Goal: Task Accomplishment & Management: Manage account settings

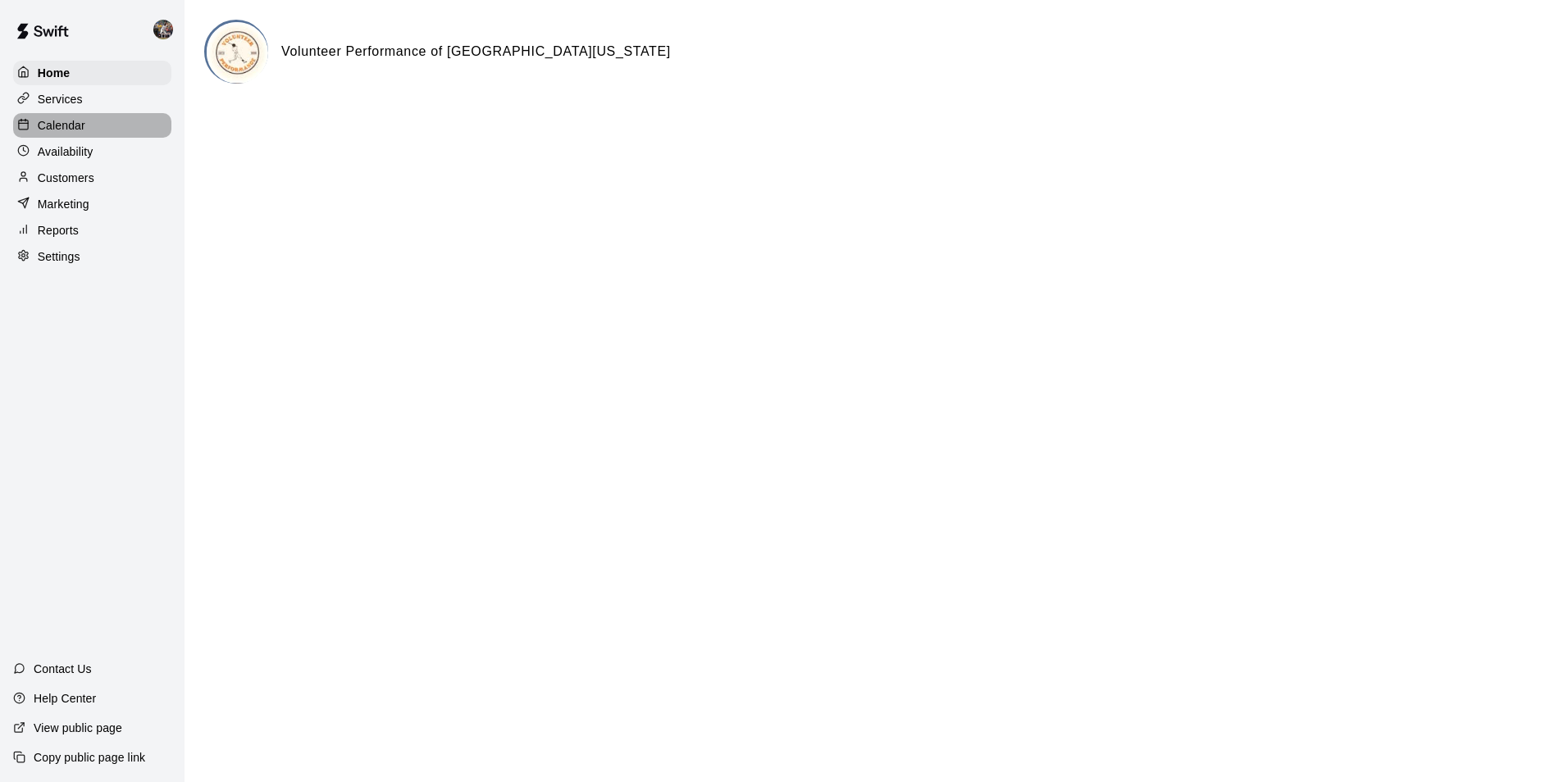
click at [105, 121] on div "Calendar" at bounding box center [92, 125] width 158 height 24
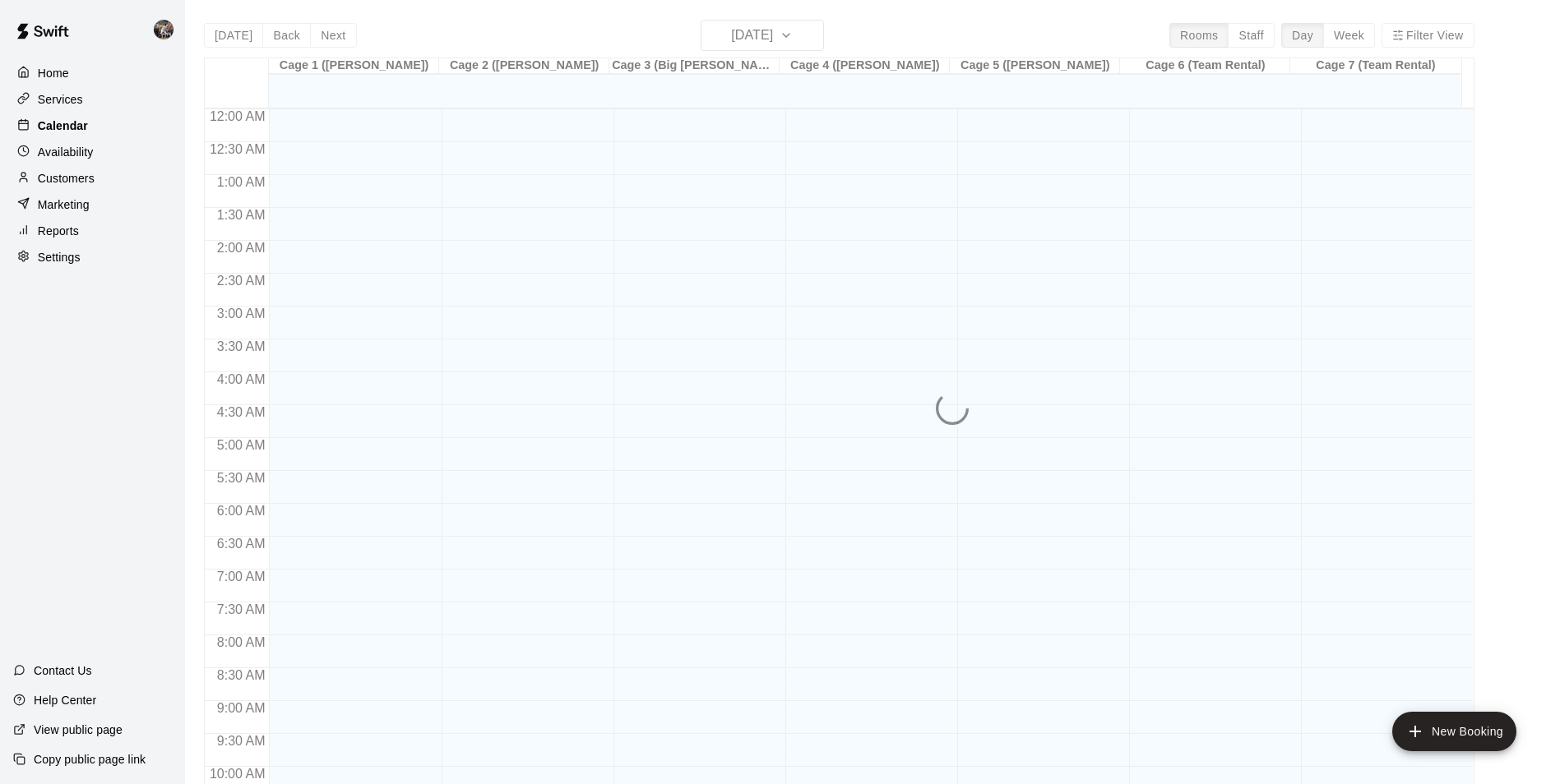
scroll to position [835, 0]
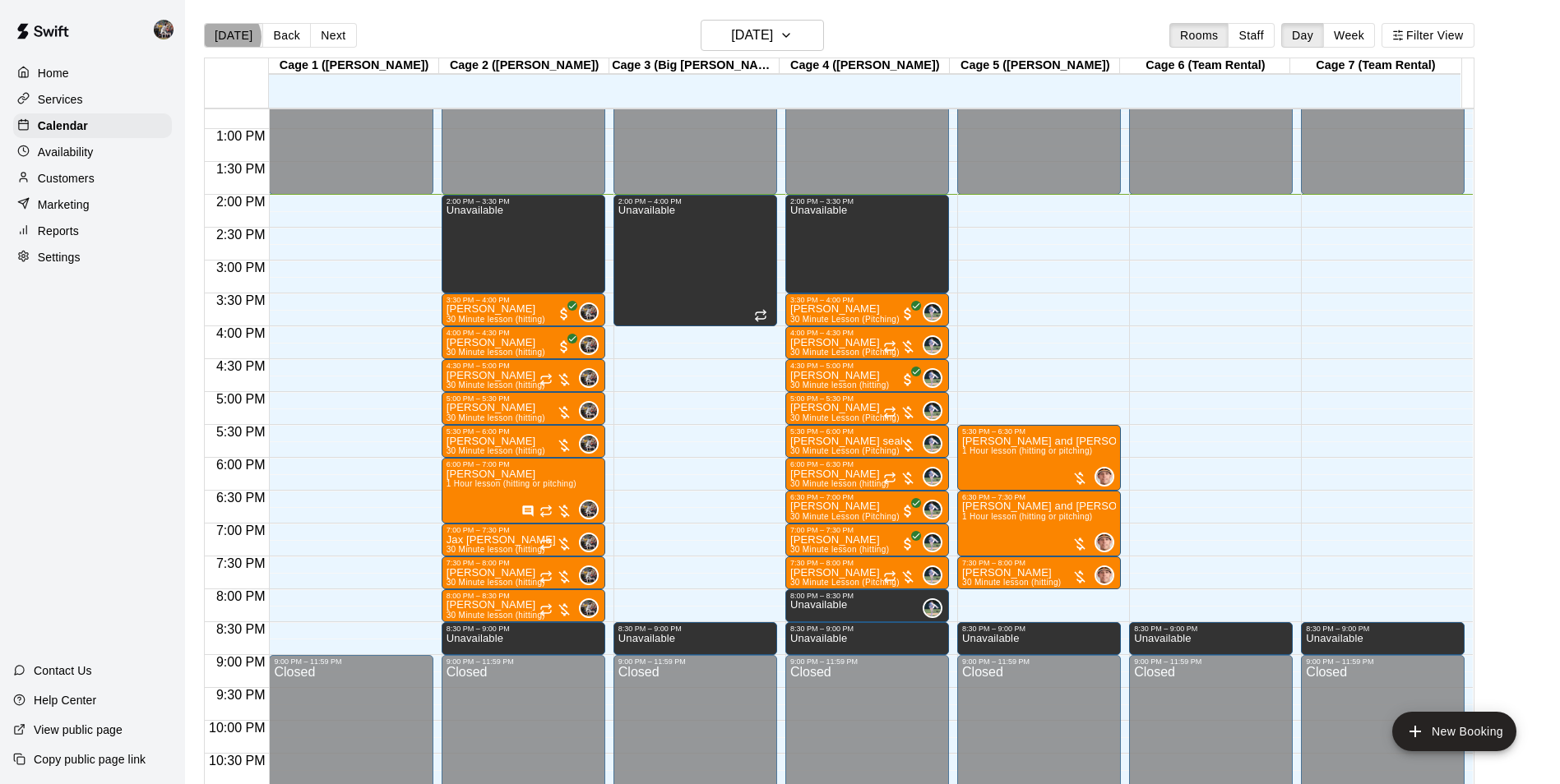
click at [231, 36] on button "[DATE]" at bounding box center [233, 35] width 60 height 25
click at [757, 43] on h6 "[DATE]" at bounding box center [752, 35] width 42 height 23
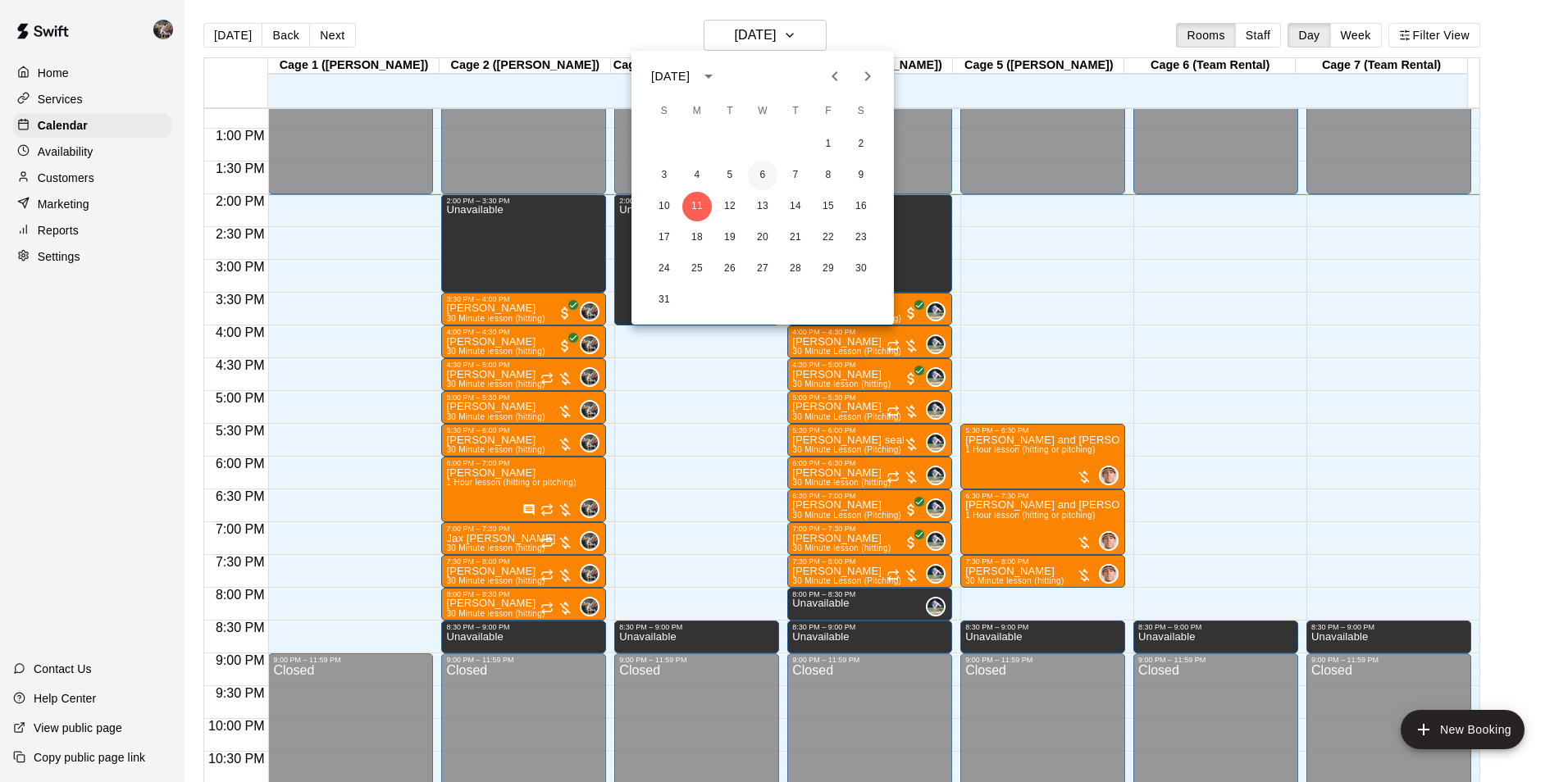
click at [761, 171] on button "6" at bounding box center [762, 175] width 29 height 29
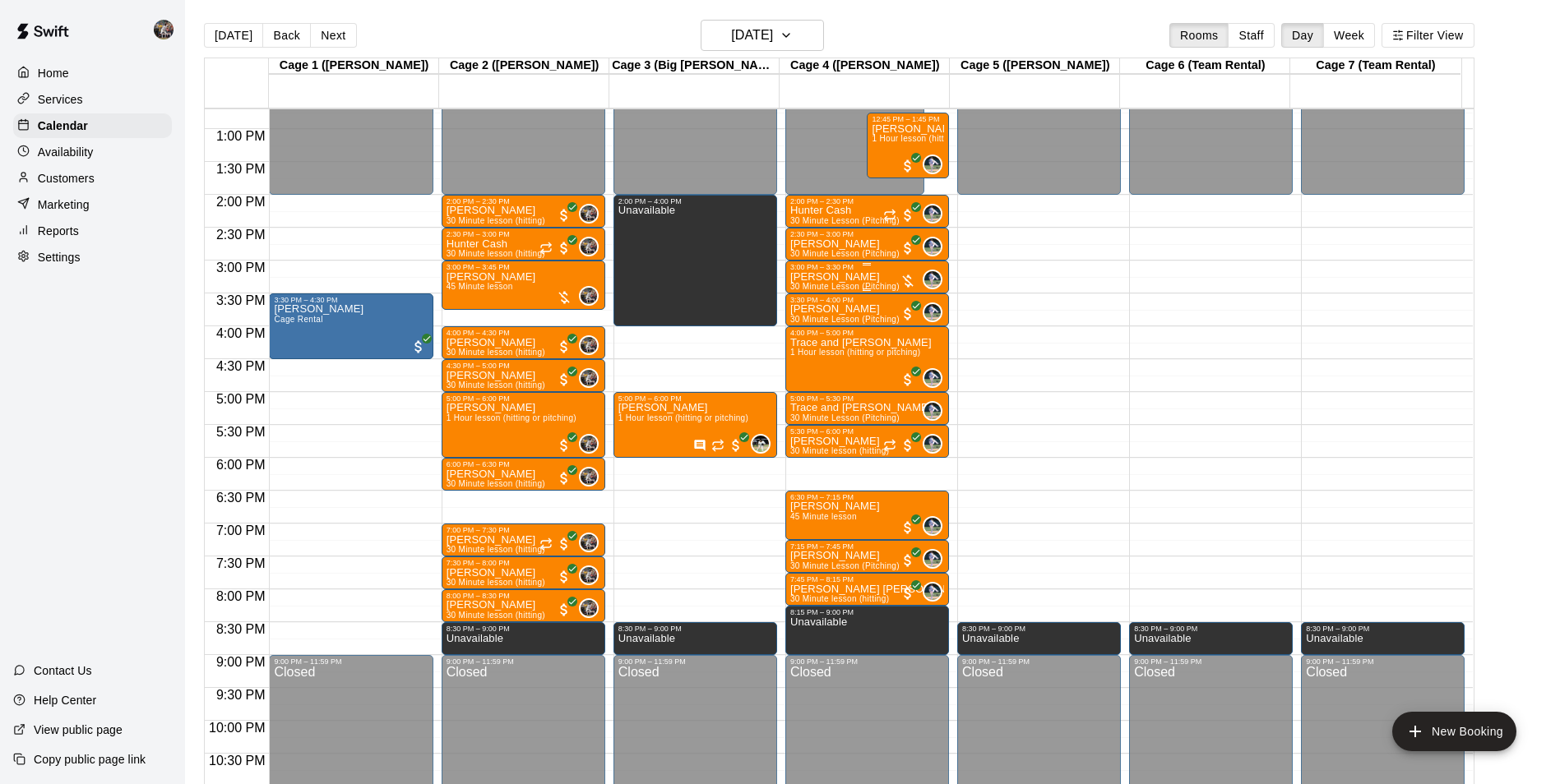
click at [830, 270] on div "3:00 PM – 3:30 PM" at bounding box center [867, 267] width 154 height 9
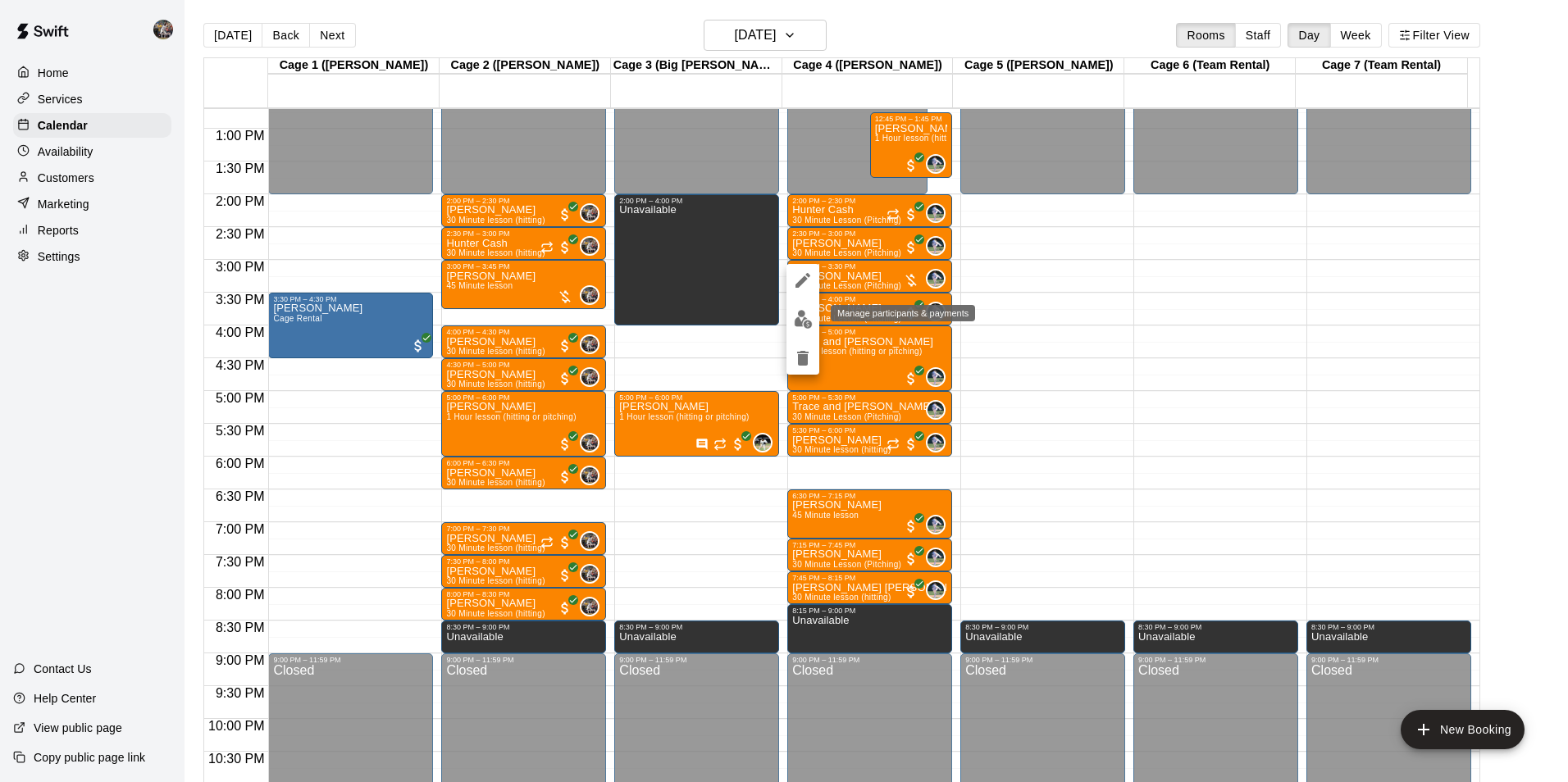
click at [807, 316] on img "edit" at bounding box center [804, 319] width 19 height 19
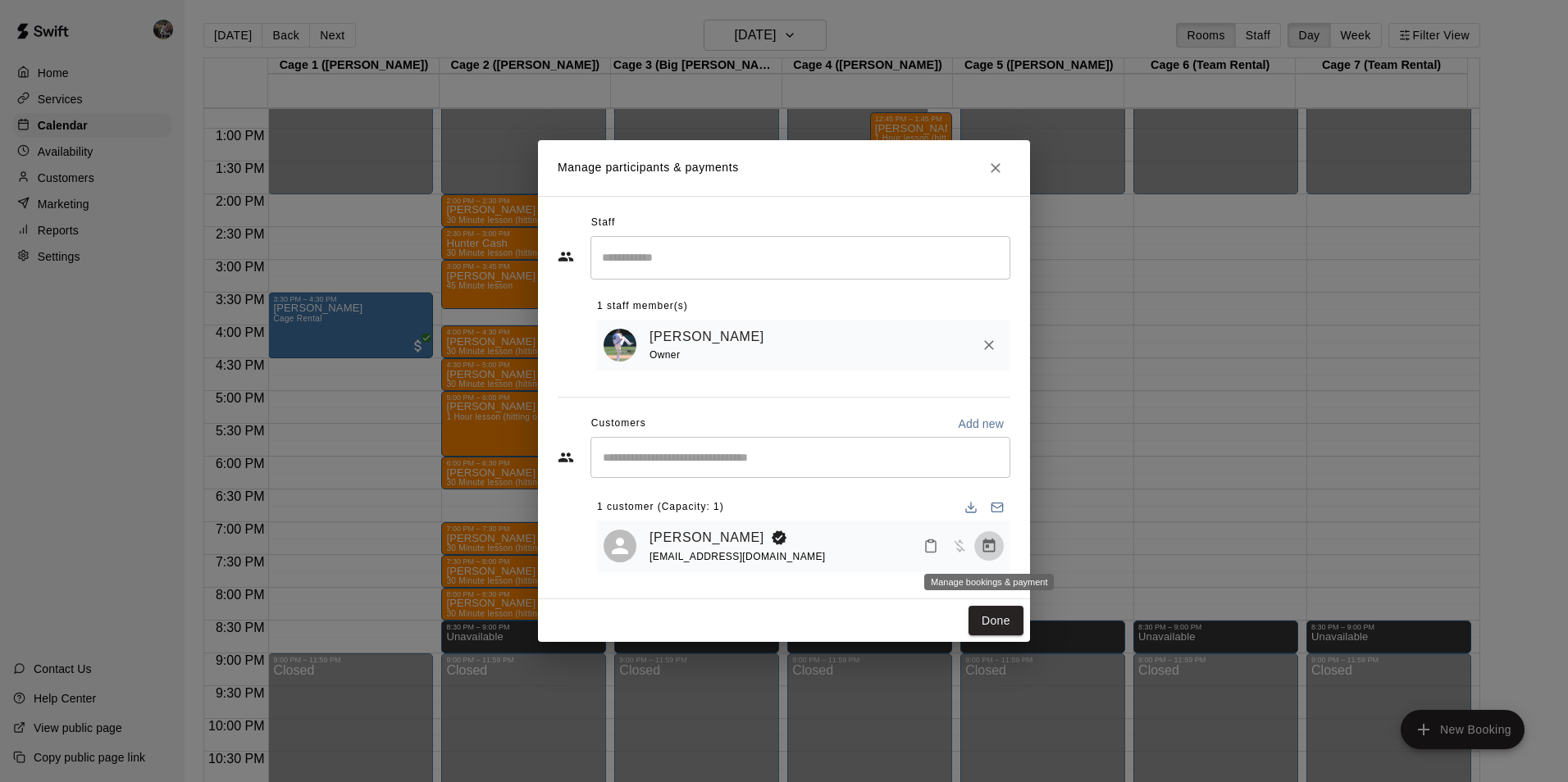
click at [992, 546] on icon "Manage bookings & payment" at bounding box center [988, 546] width 16 height 16
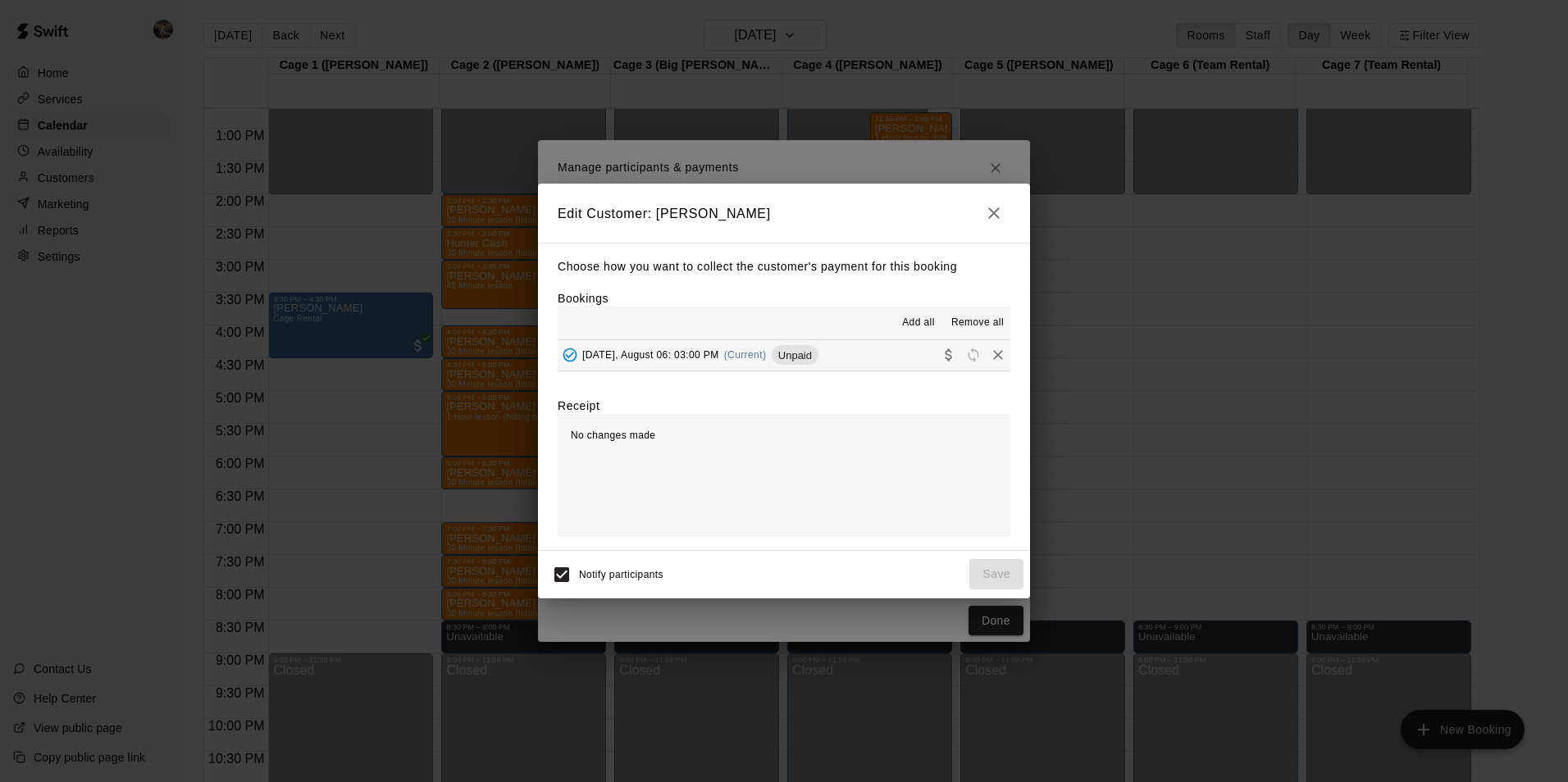
click at [860, 351] on button "Wednesday, August 06: 03:00 PM (Current) Unpaid" at bounding box center [784, 355] width 452 height 30
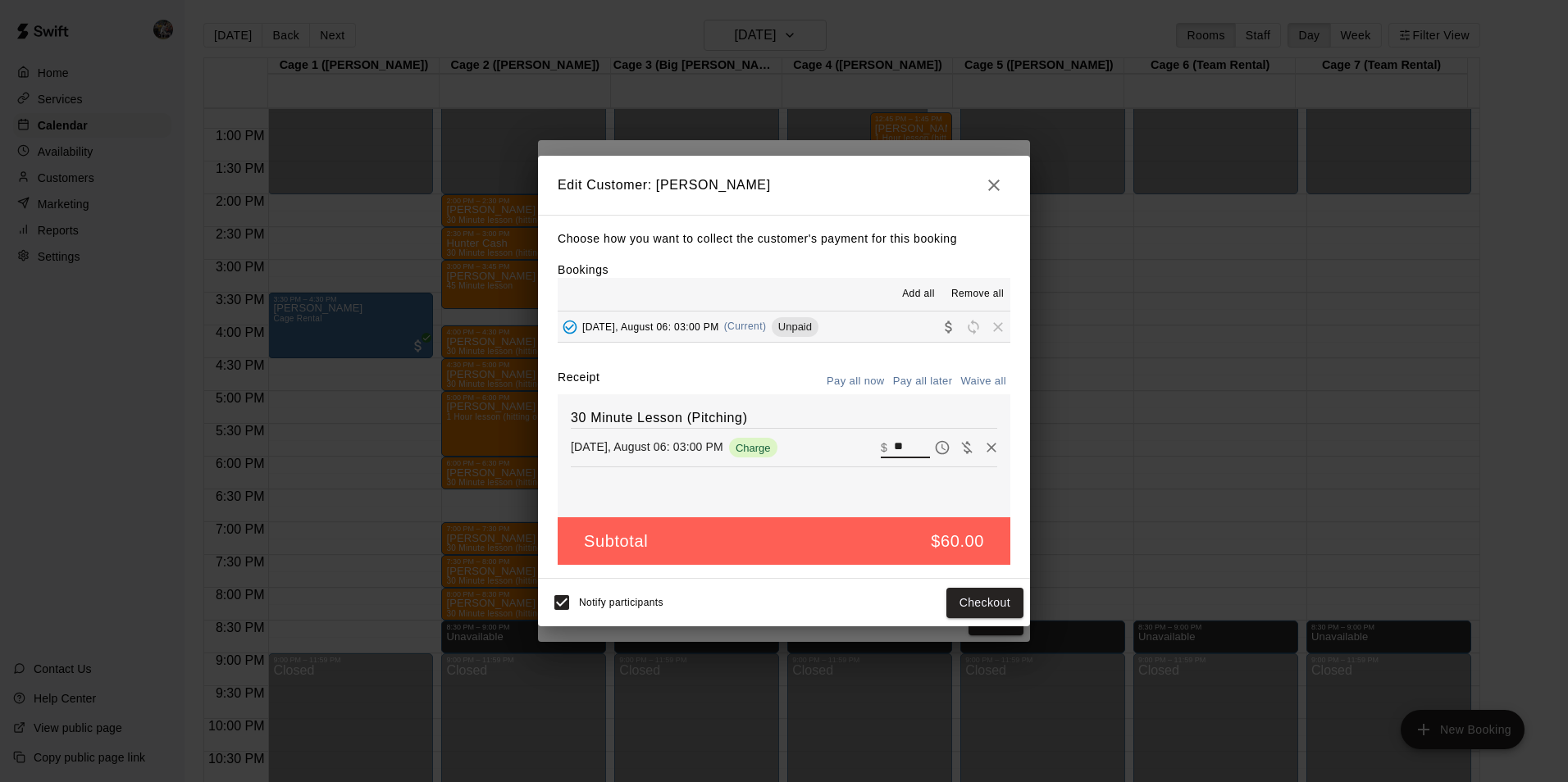
click at [897, 448] on input "**" at bounding box center [912, 448] width 36 height 22
type input "*"
type input "**"
click at [962, 604] on button "Checkout" at bounding box center [986, 603] width 77 height 30
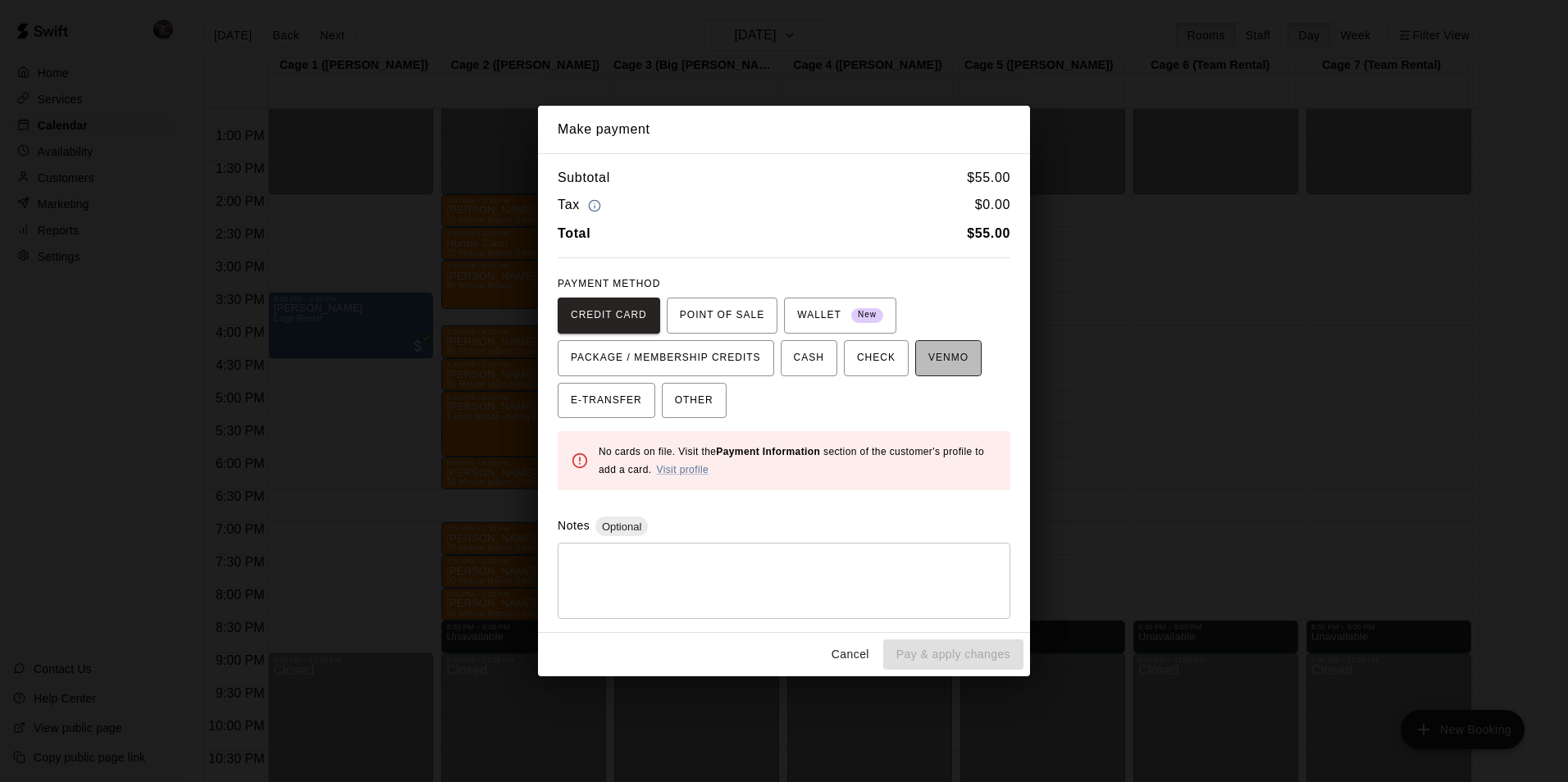
click at [937, 351] on span "VENMO" at bounding box center [948, 358] width 41 height 26
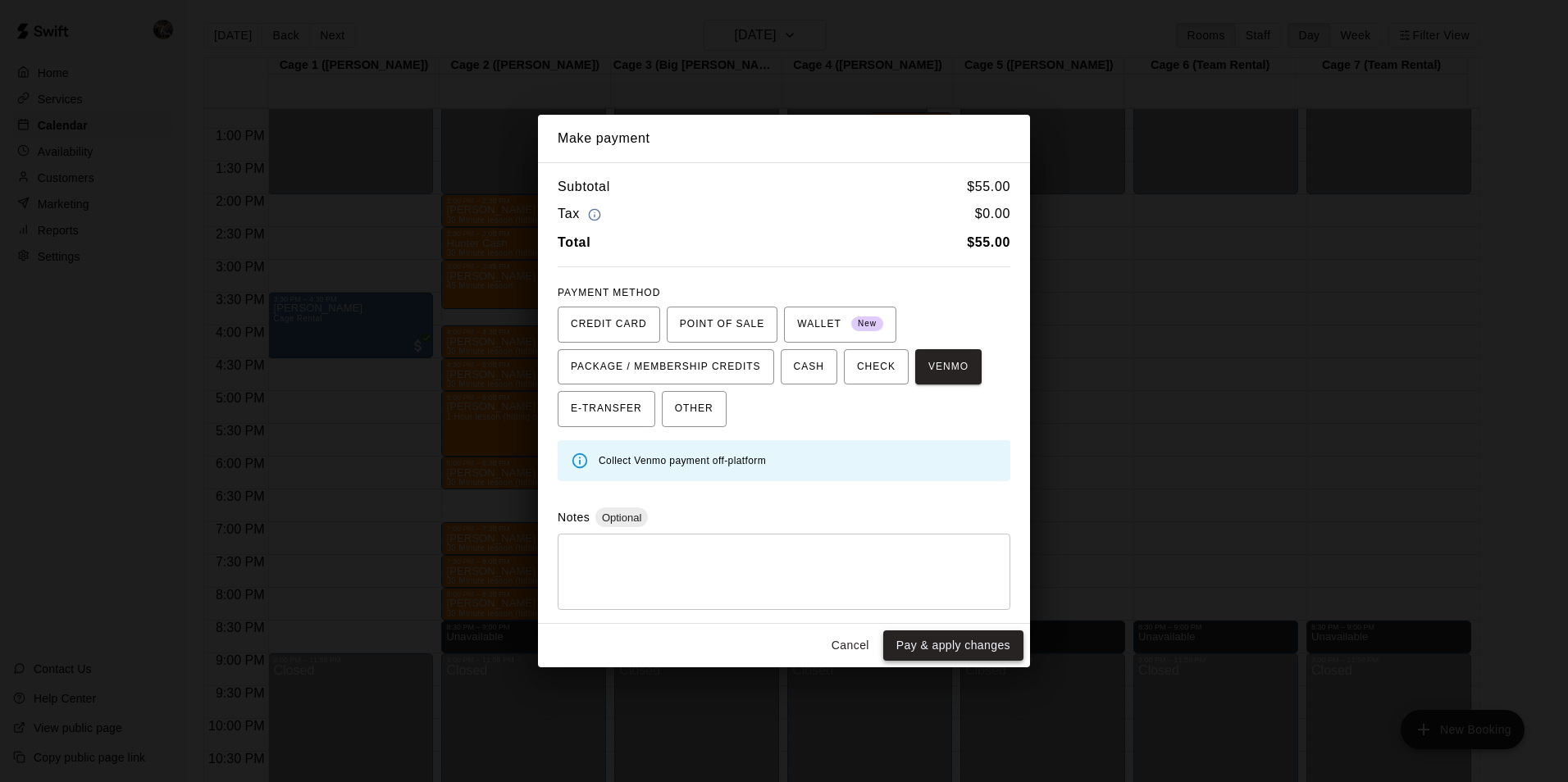
click at [934, 644] on button "Pay & apply changes" at bounding box center [953, 645] width 140 height 30
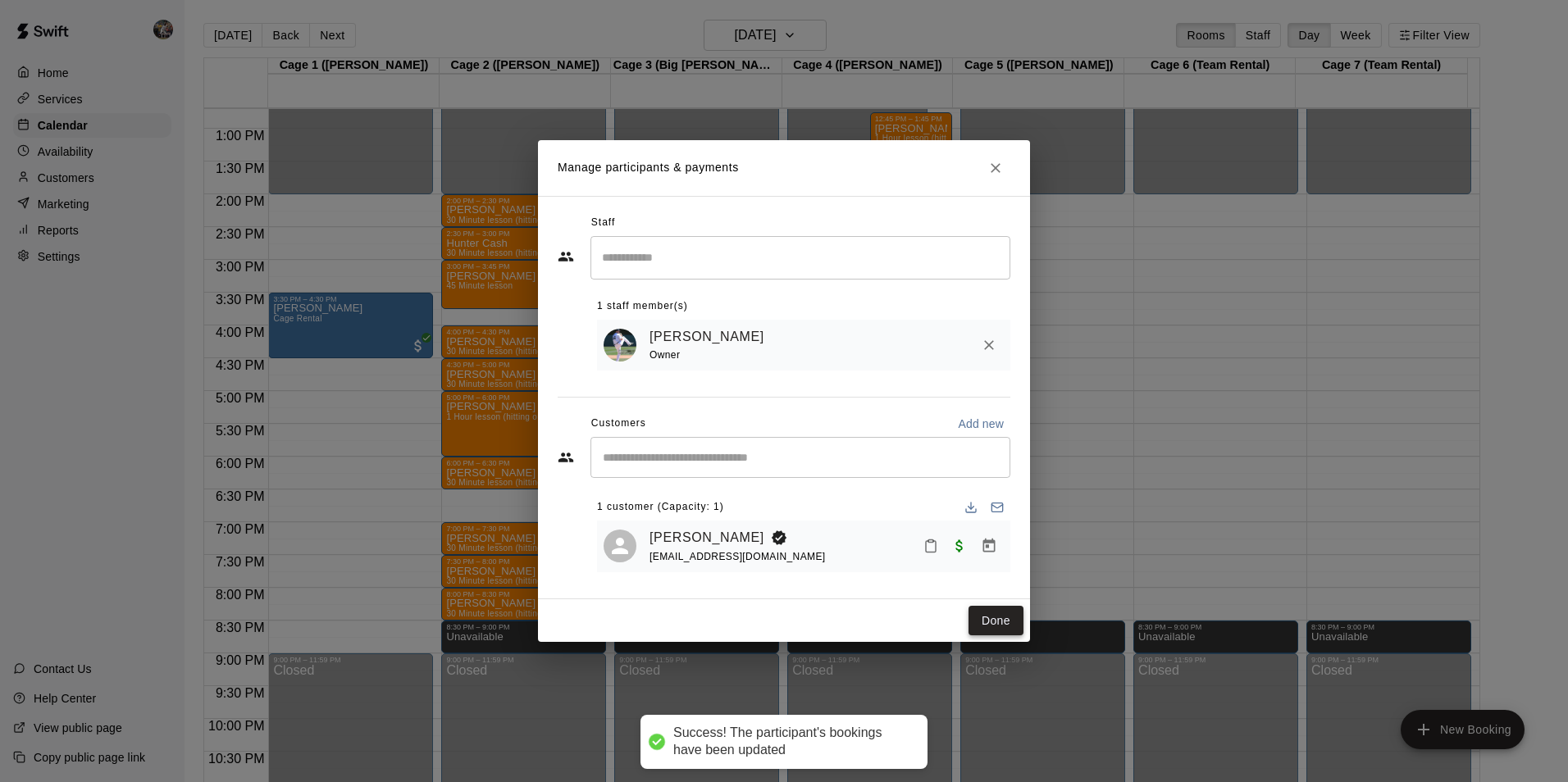
click at [997, 624] on button "Done" at bounding box center [996, 621] width 55 height 30
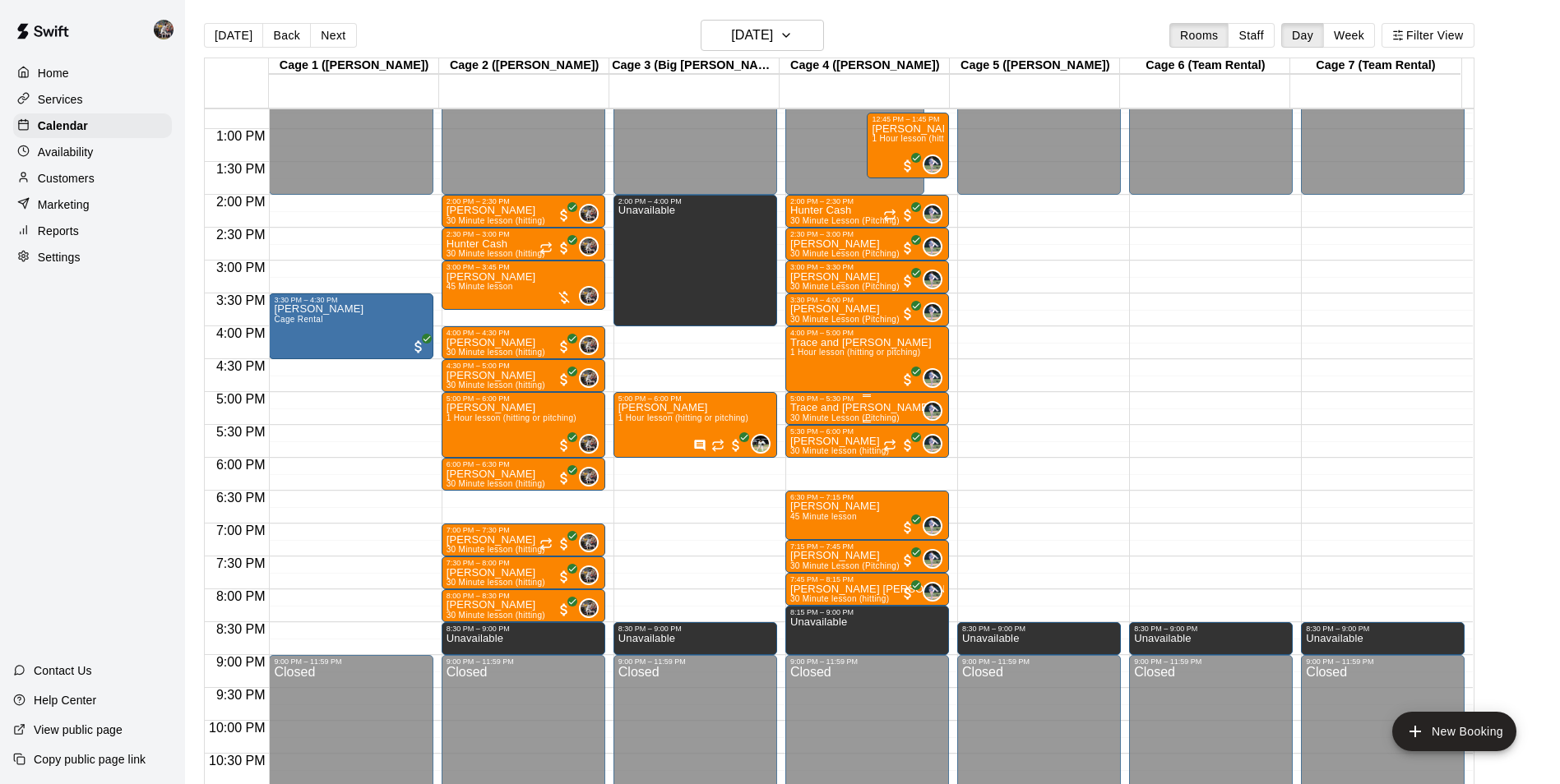
click at [864, 406] on div "Trace and Sam 30 Minute Lesson (Pitching)" at bounding box center [862, 795] width 142 height 784
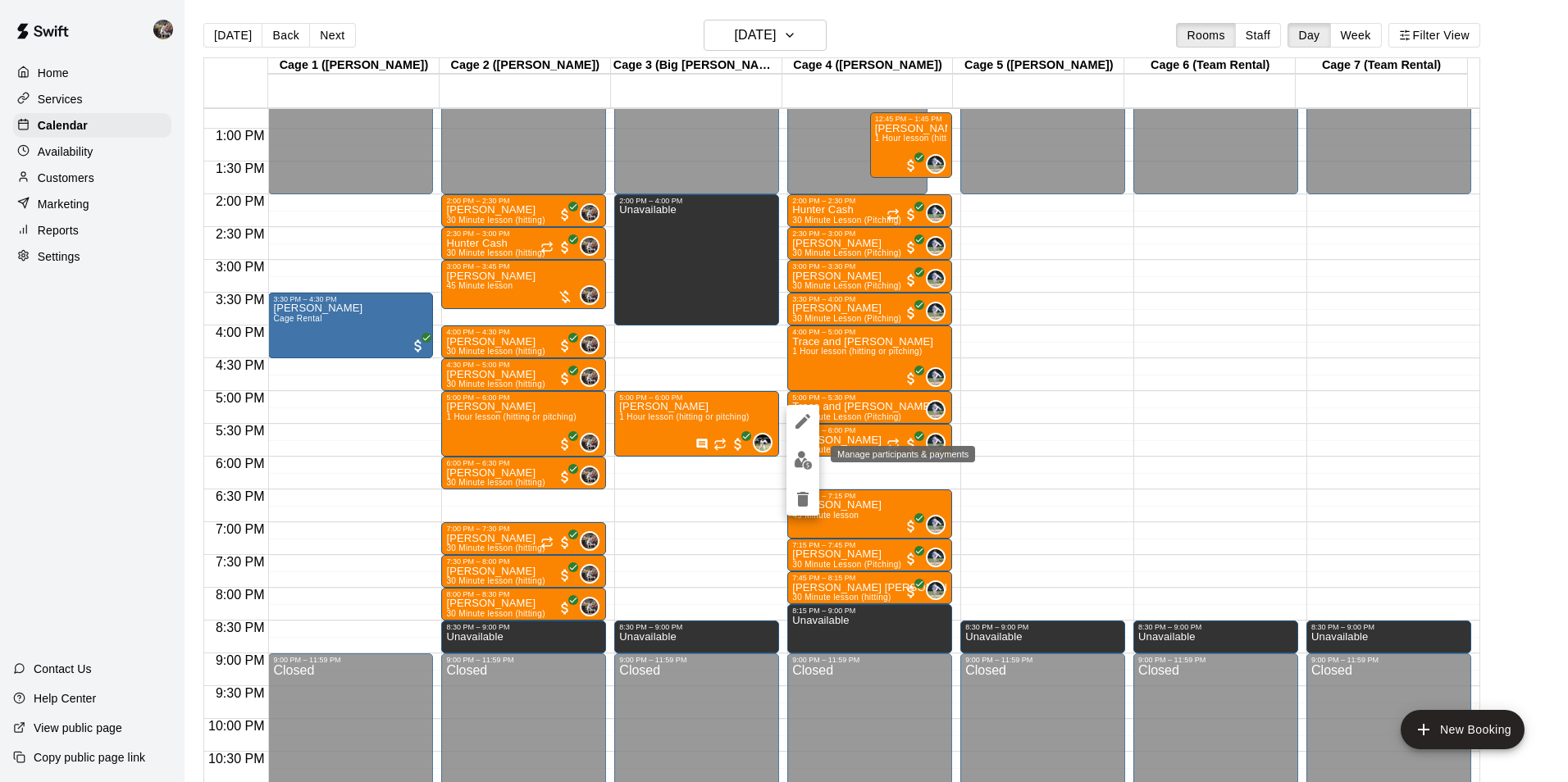
click at [801, 463] on img "edit" at bounding box center [804, 461] width 19 height 19
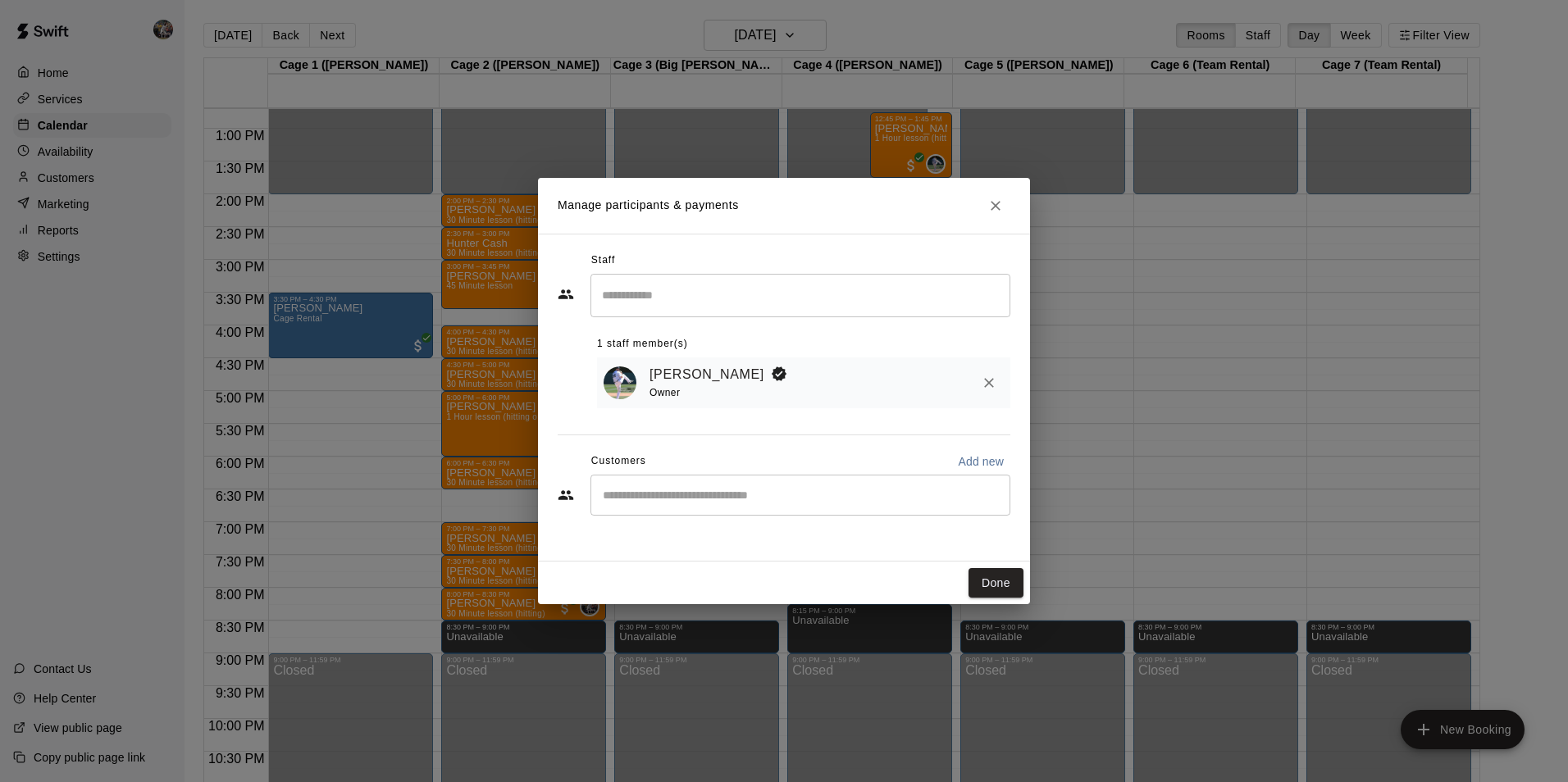
click at [972, 497] on input "Start typing to search customers..." at bounding box center [801, 495] width 405 height 16
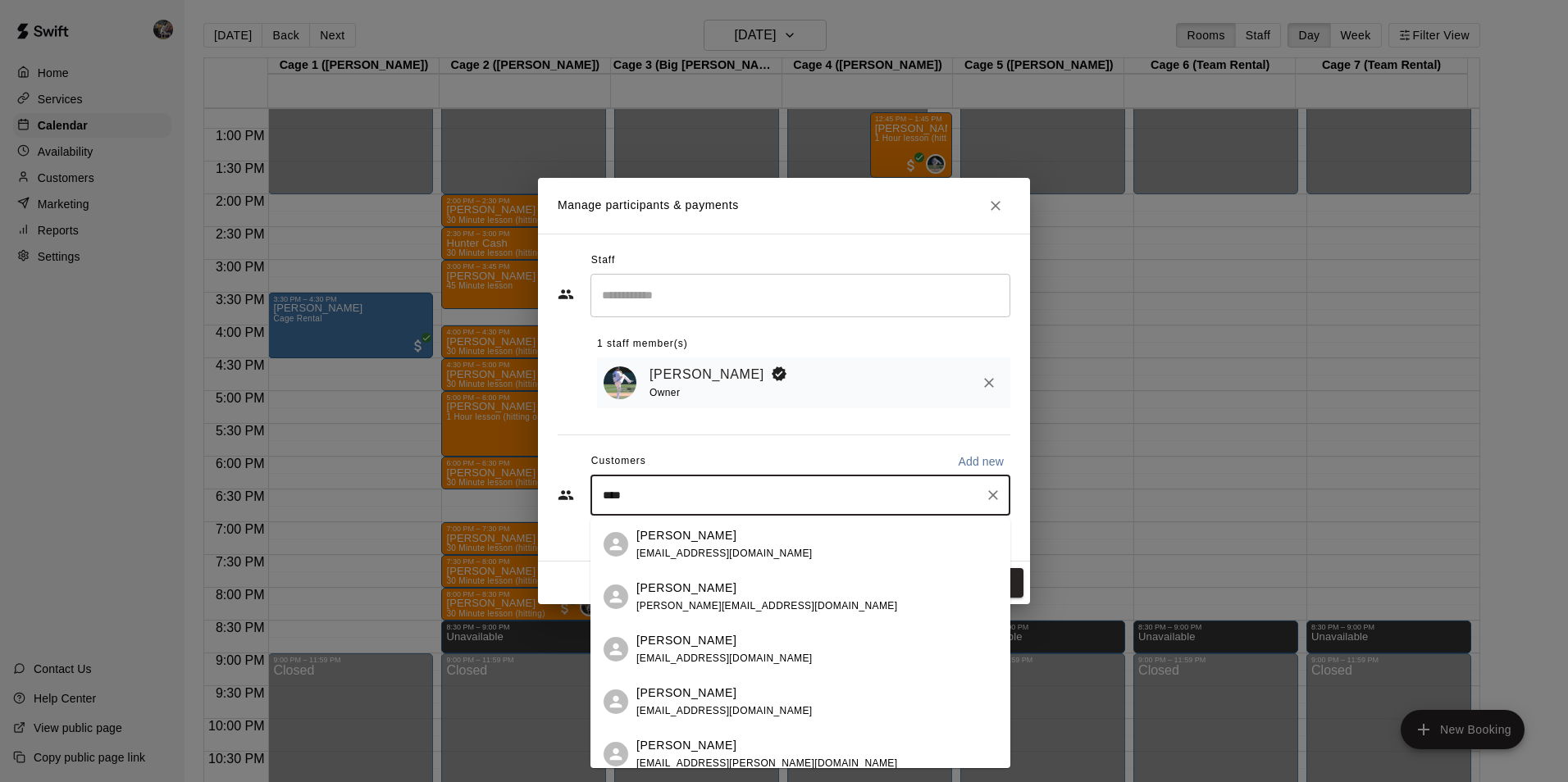
type input "*****"
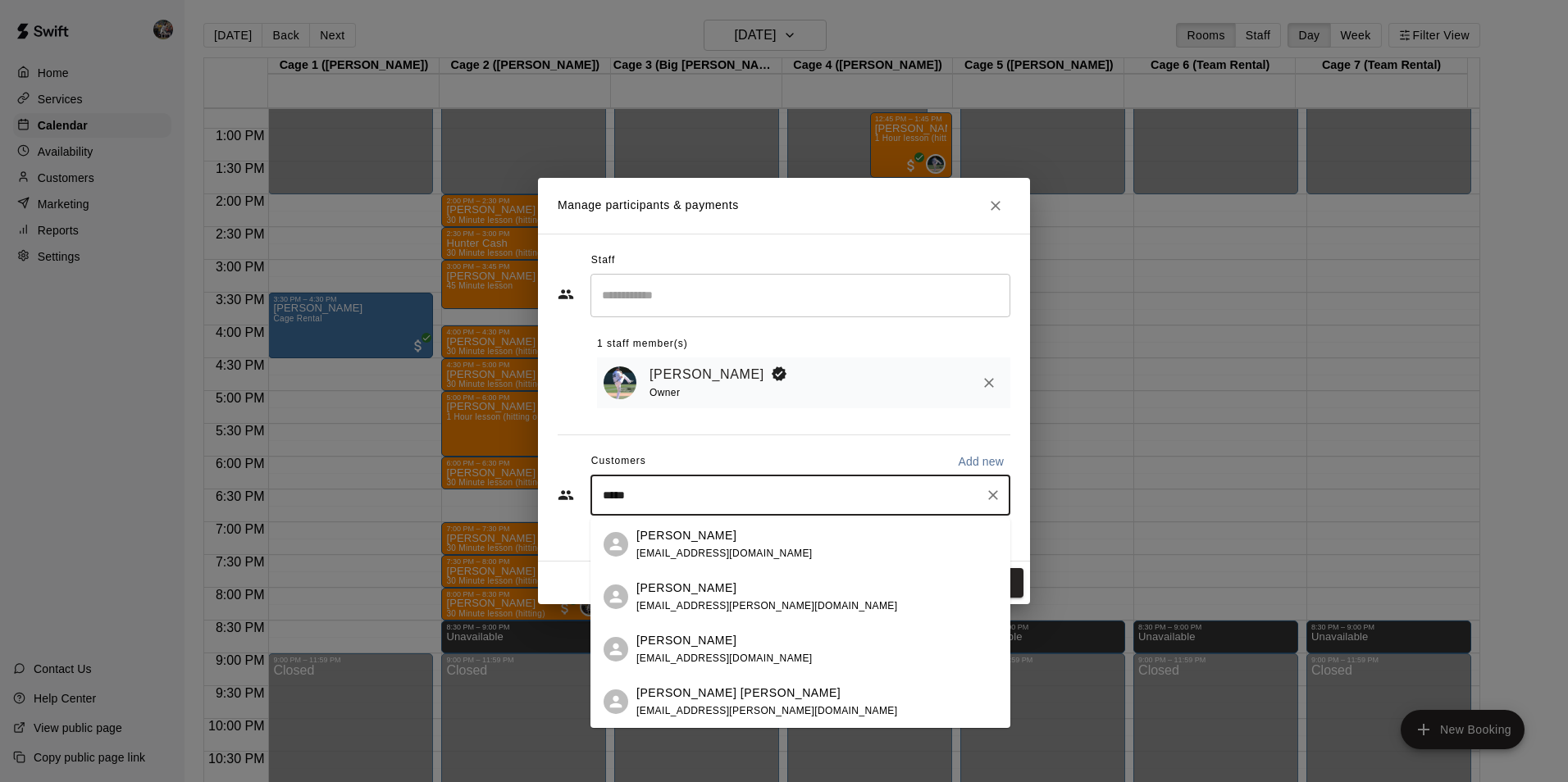
click at [734, 551] on span "stefanieelizabethadams@gmail.com" at bounding box center [724, 553] width 176 height 11
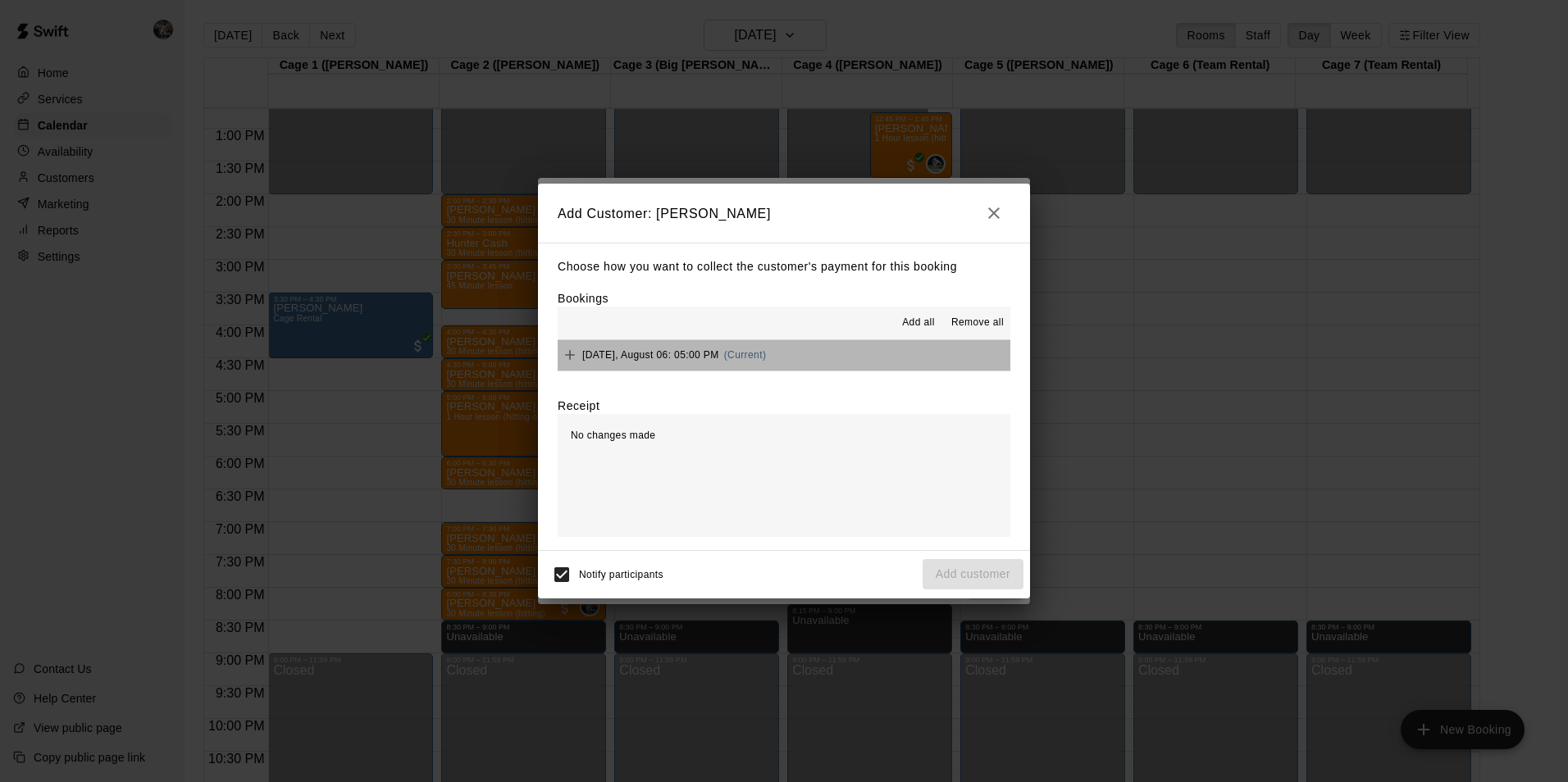
click at [882, 360] on button "Wednesday, August 06: 05:00 PM (Current)" at bounding box center [784, 355] width 452 height 30
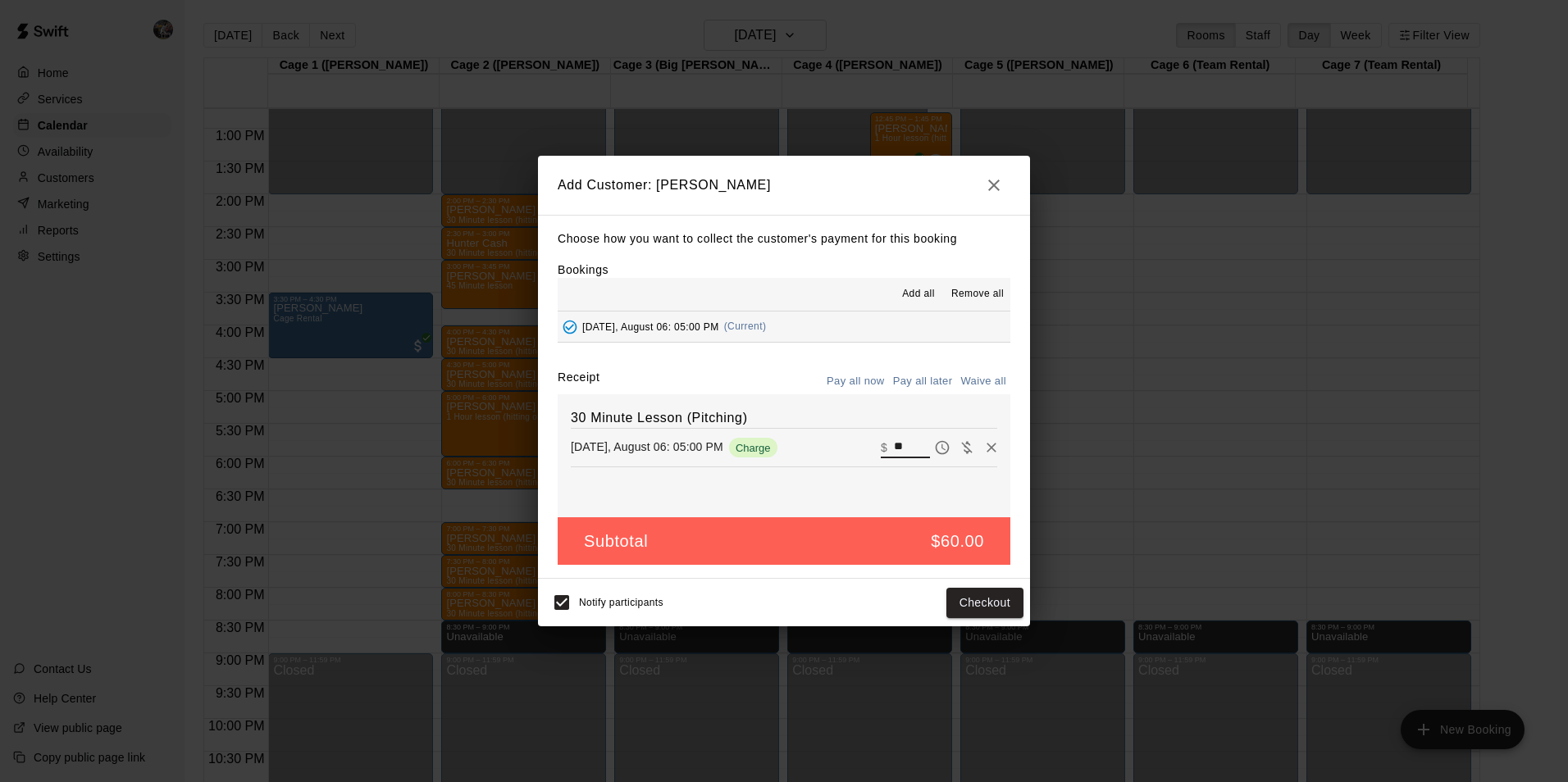
click at [909, 448] on input "**" at bounding box center [912, 448] width 36 height 22
type input "*"
type input "**"
click at [959, 598] on button "Checkout" at bounding box center [986, 603] width 77 height 30
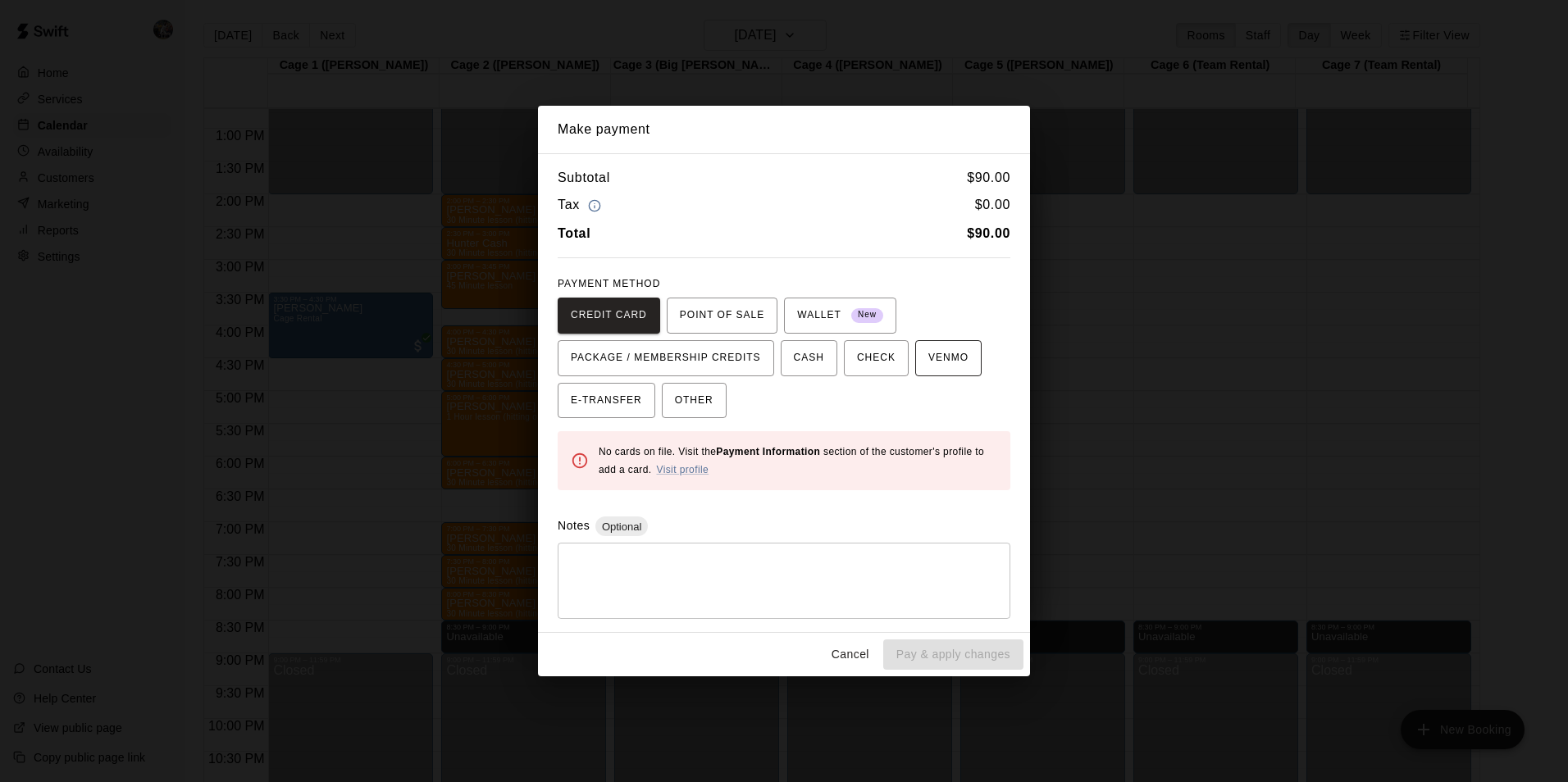
click at [928, 360] on span "VENMO" at bounding box center [948, 358] width 41 height 26
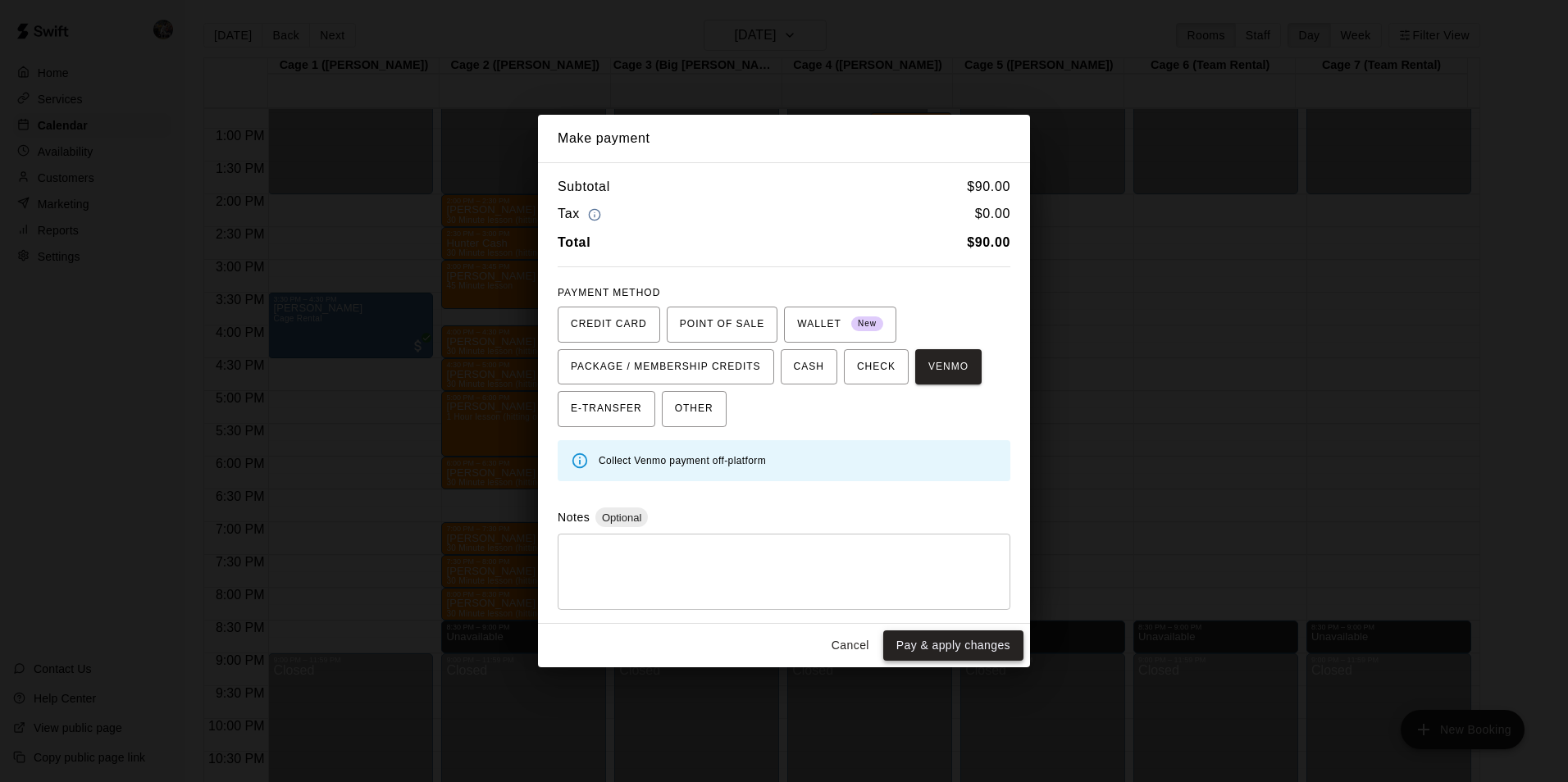
click at [949, 639] on button "Pay & apply changes" at bounding box center [953, 645] width 140 height 30
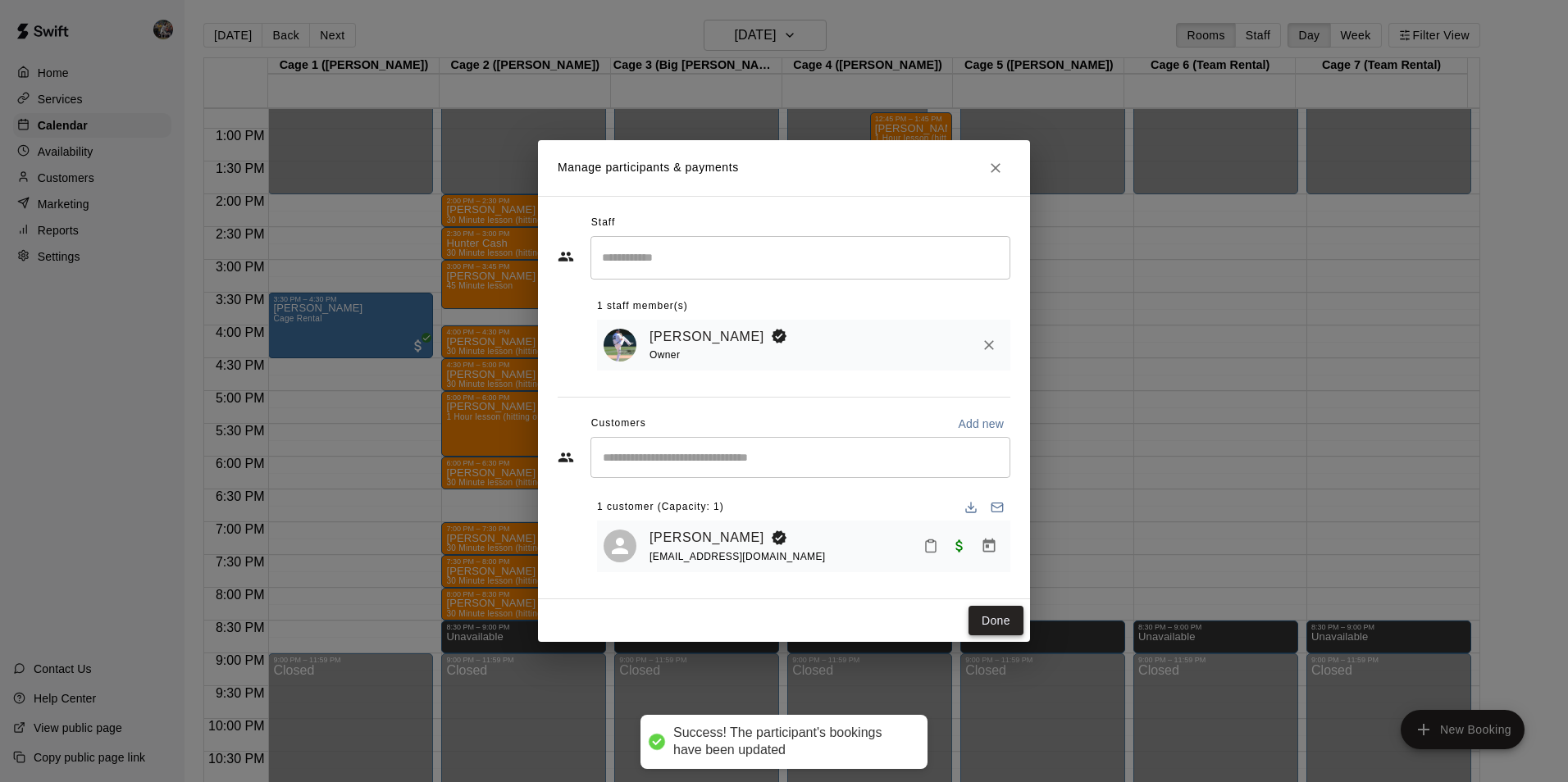
click at [994, 619] on button "Done" at bounding box center [996, 621] width 55 height 30
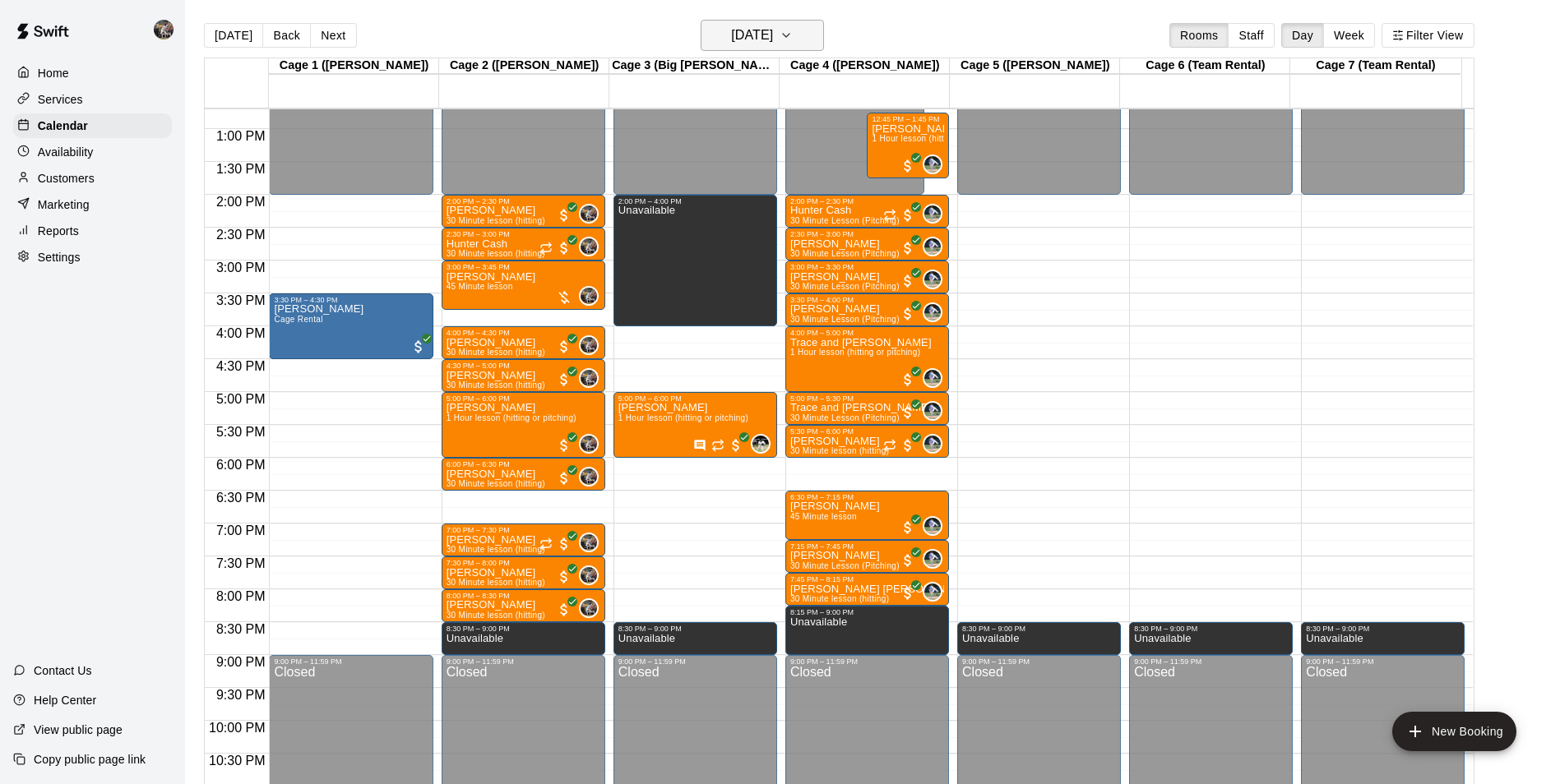
click at [748, 42] on h6 "[DATE]" at bounding box center [752, 35] width 42 height 23
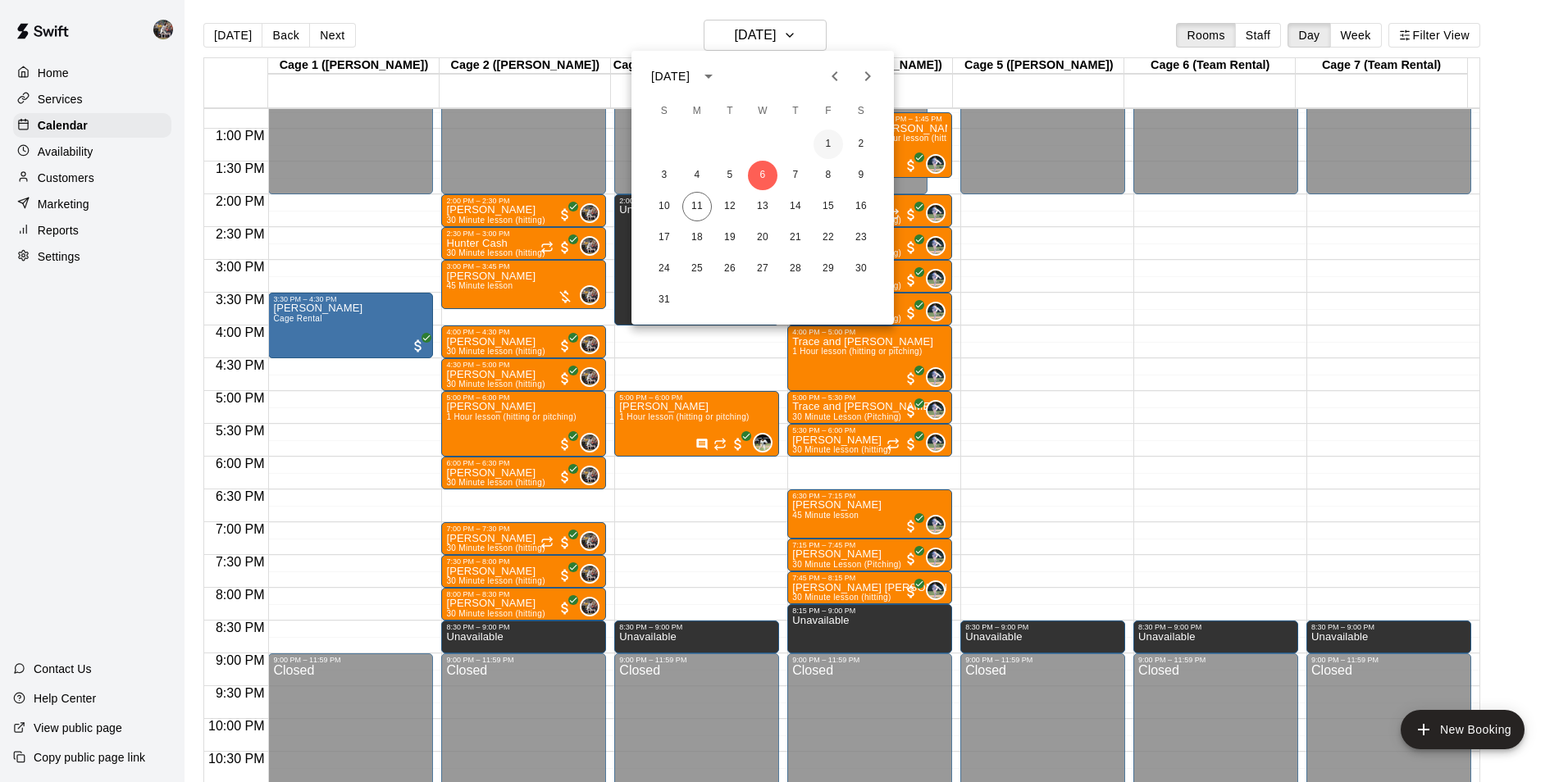
click at [829, 138] on button "1" at bounding box center [827, 144] width 29 height 29
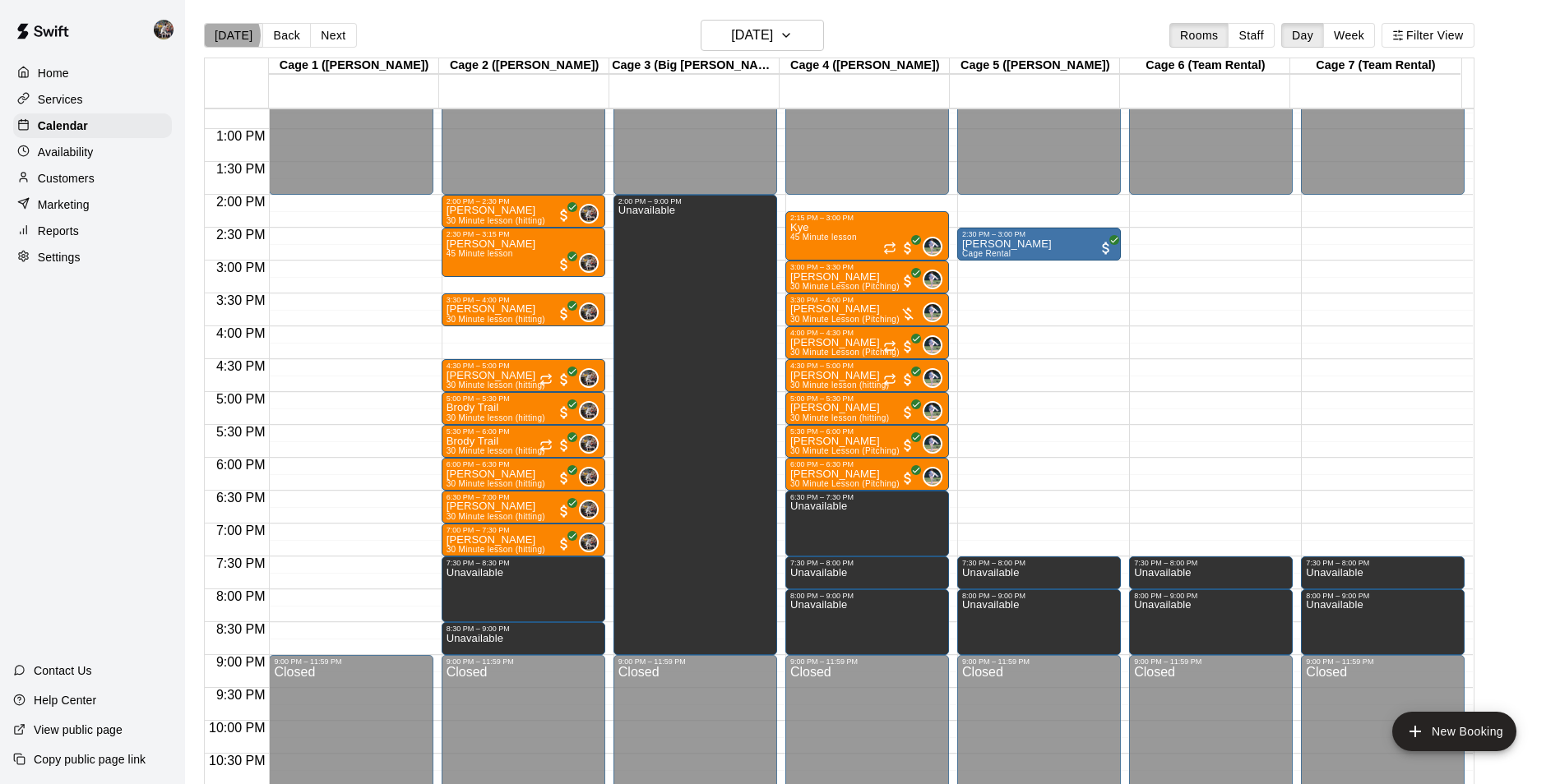
click at [227, 35] on button "[DATE]" at bounding box center [233, 35] width 60 height 25
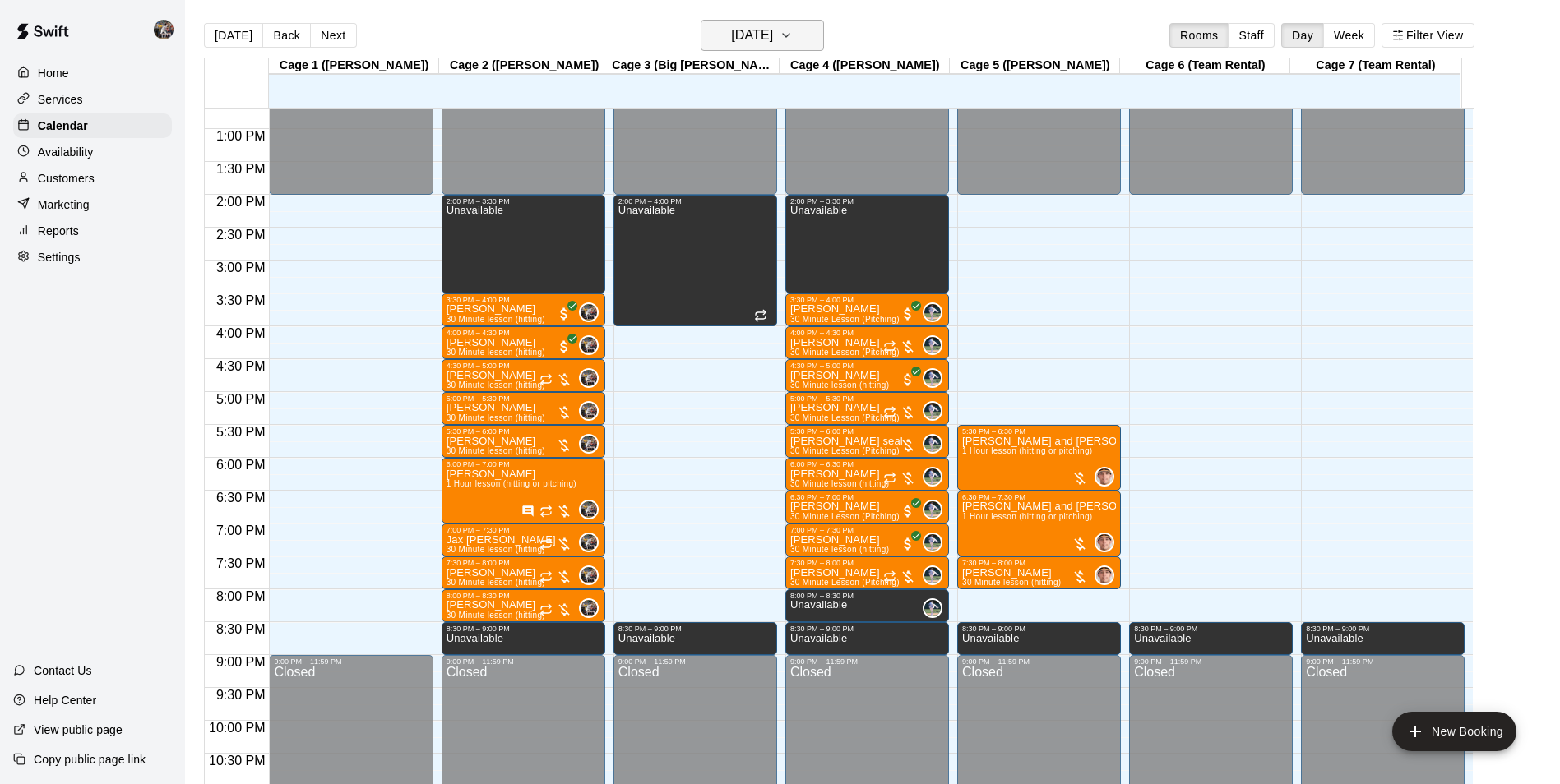
click at [738, 43] on h6 "[DATE]" at bounding box center [752, 35] width 42 height 23
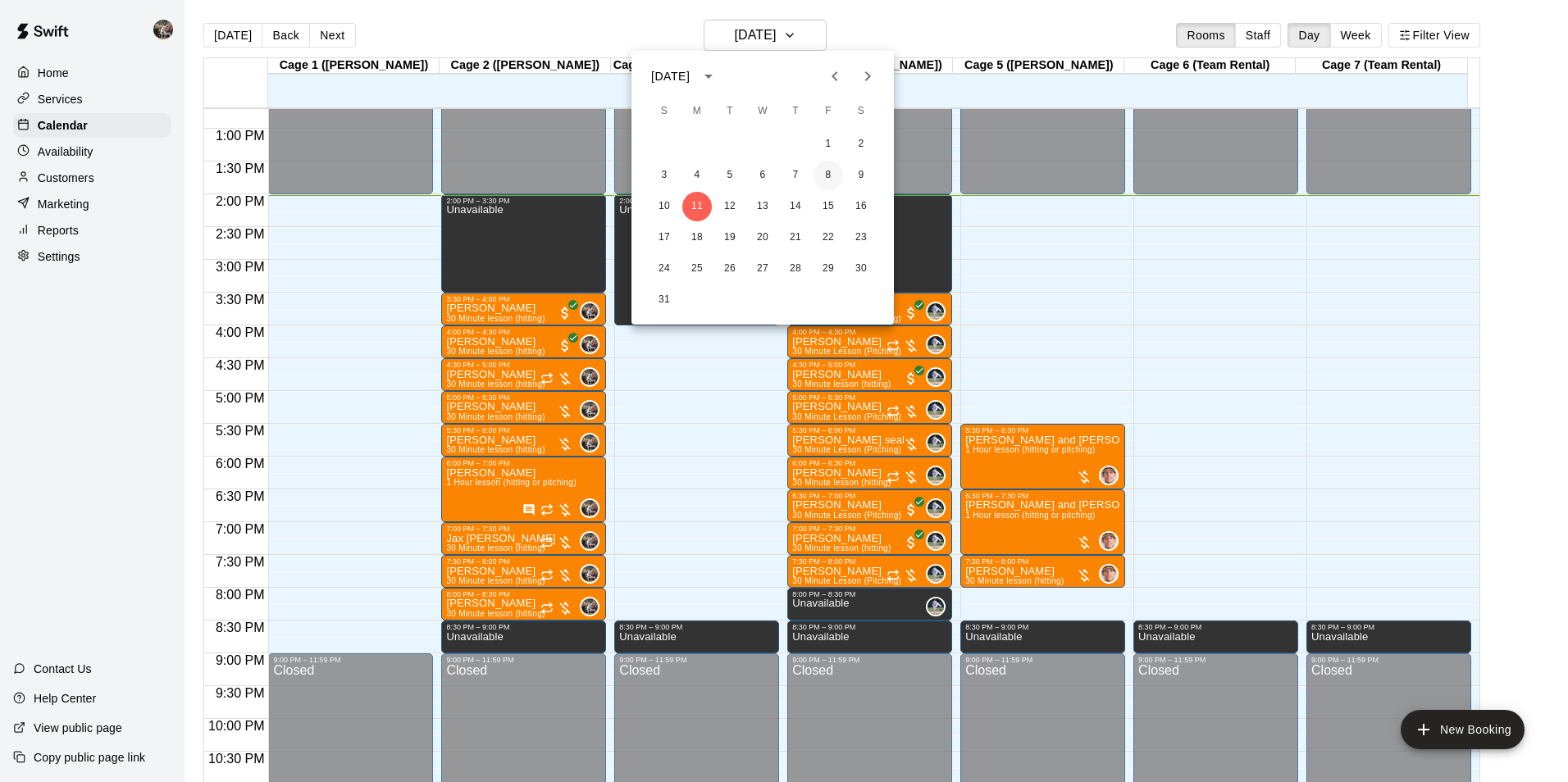
click at [828, 175] on button "8" at bounding box center [827, 175] width 29 height 29
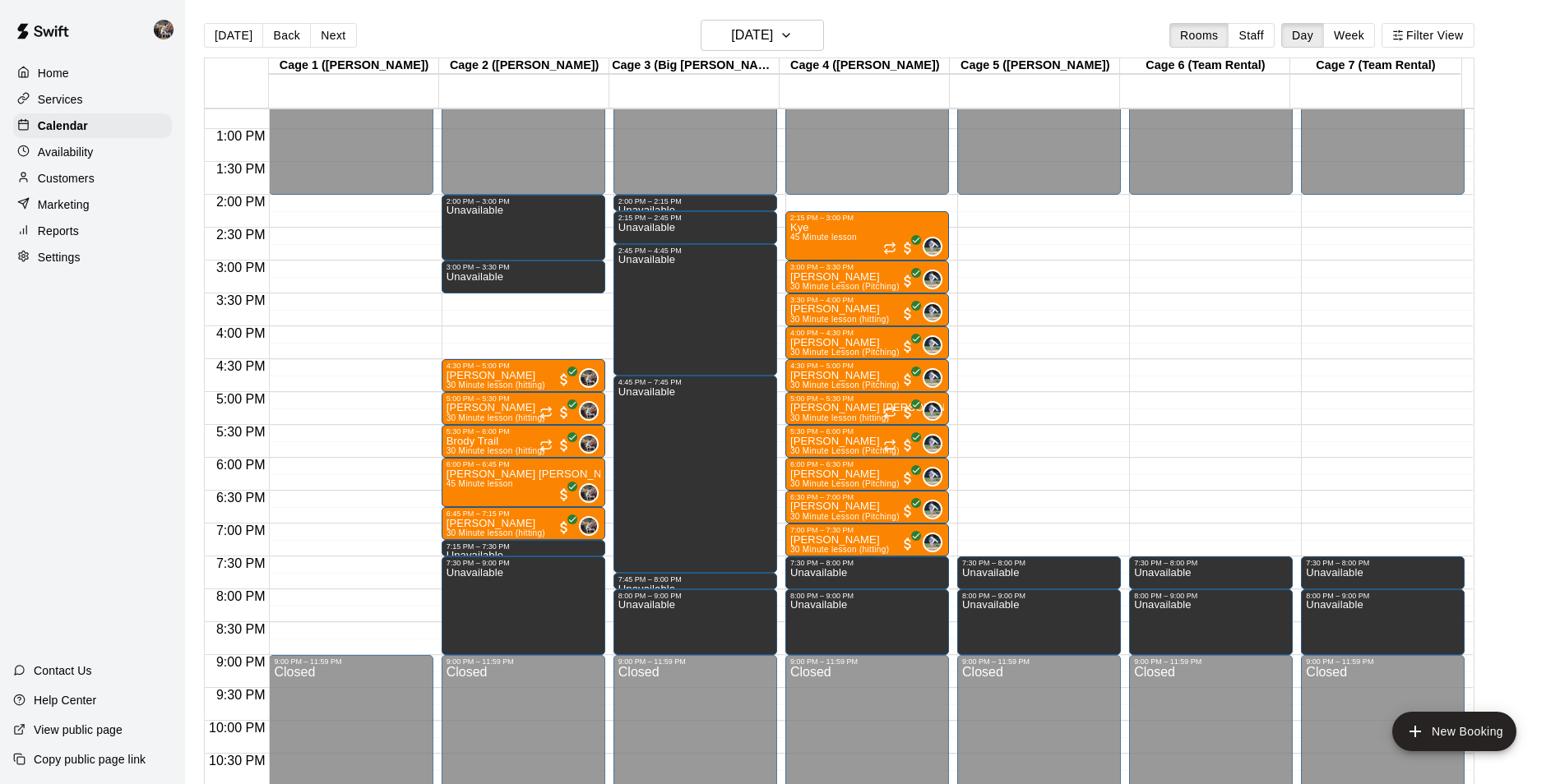
click at [130, 179] on div "Customers" at bounding box center [93, 179] width 159 height 25
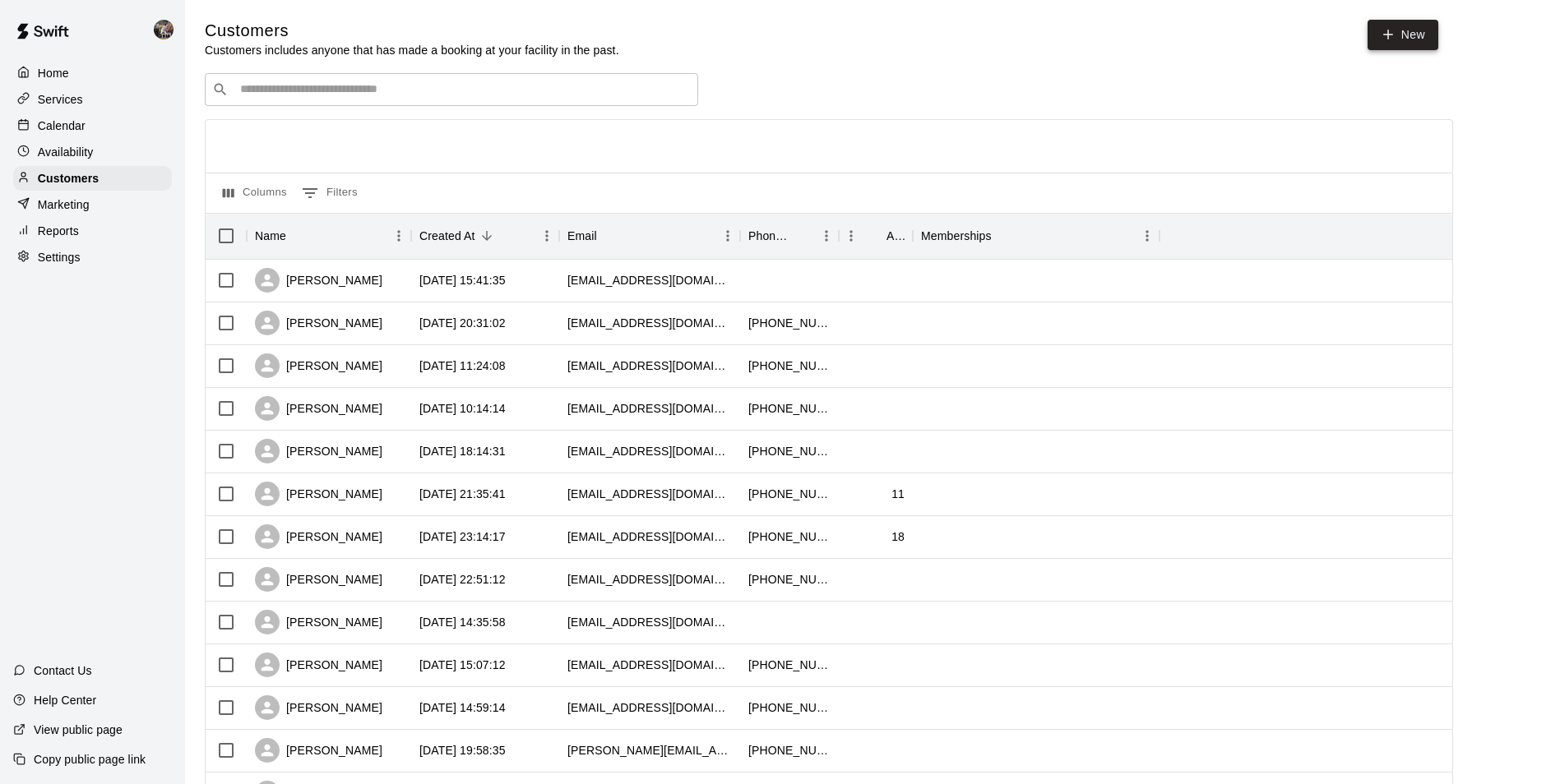
click at [1399, 33] on link "New" at bounding box center [1403, 35] width 71 height 30
select select "**"
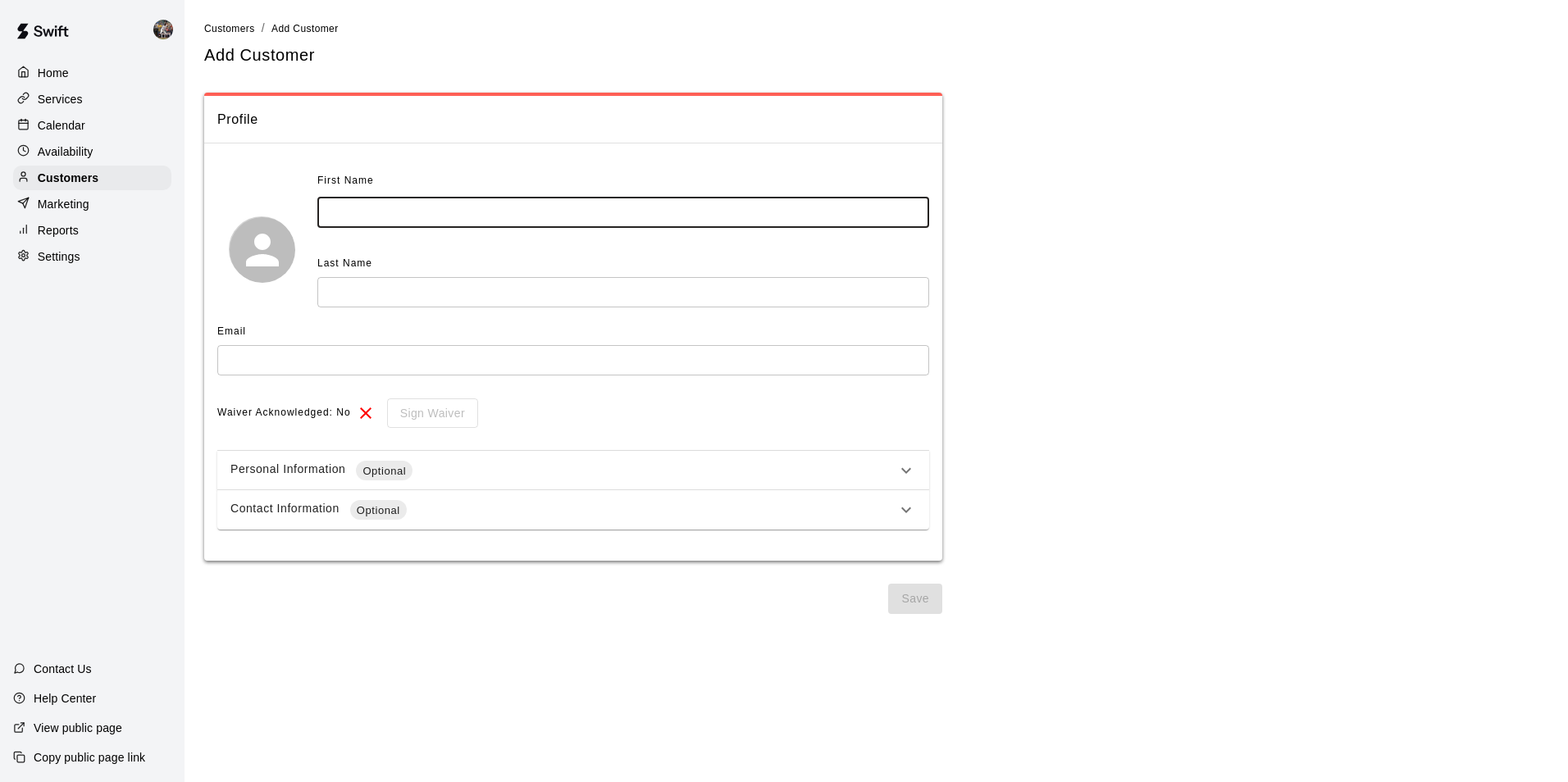
click at [370, 206] on input "text" at bounding box center [623, 213] width 612 height 30
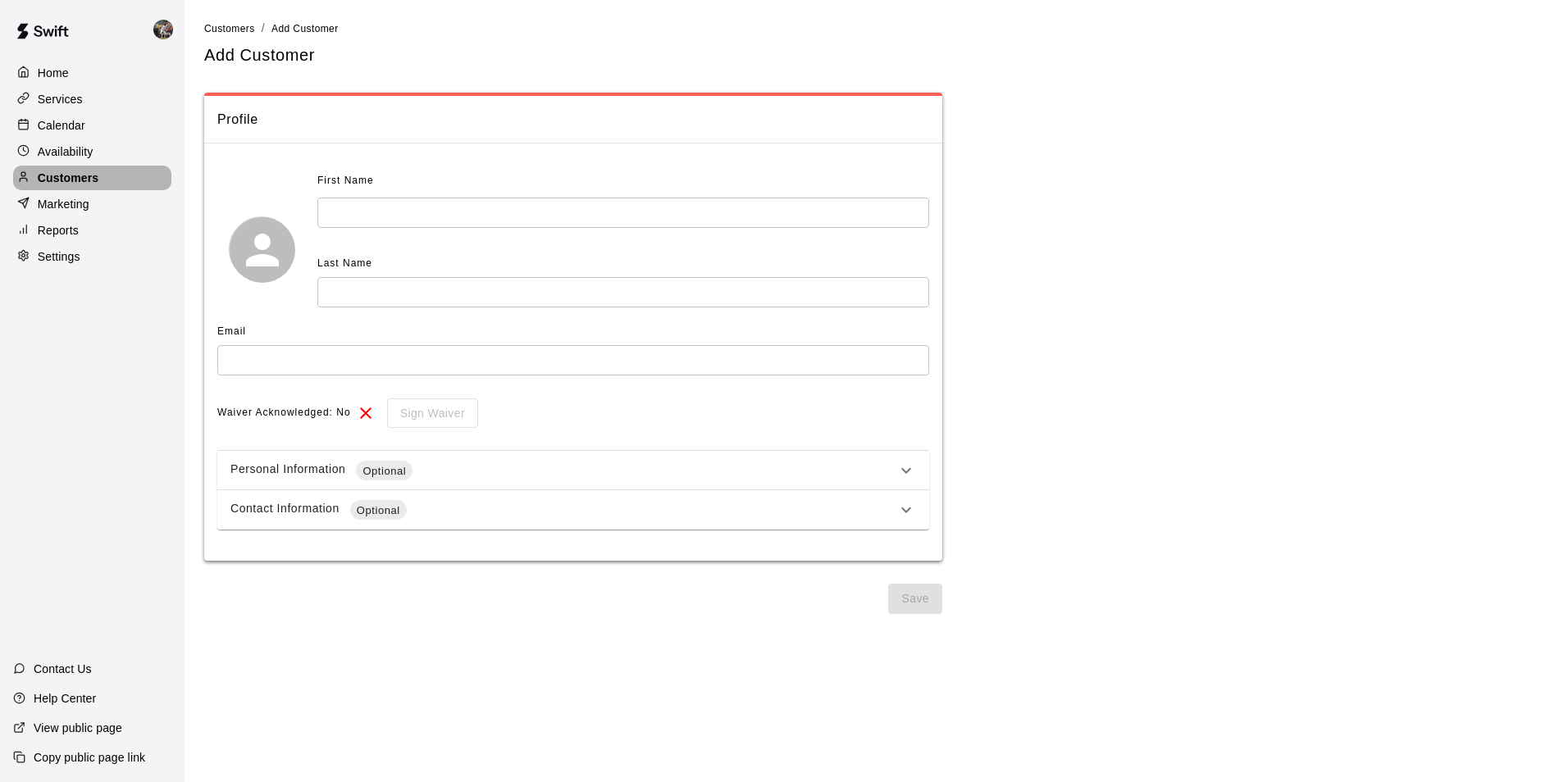
click at [137, 177] on div "Customers" at bounding box center [92, 178] width 158 height 24
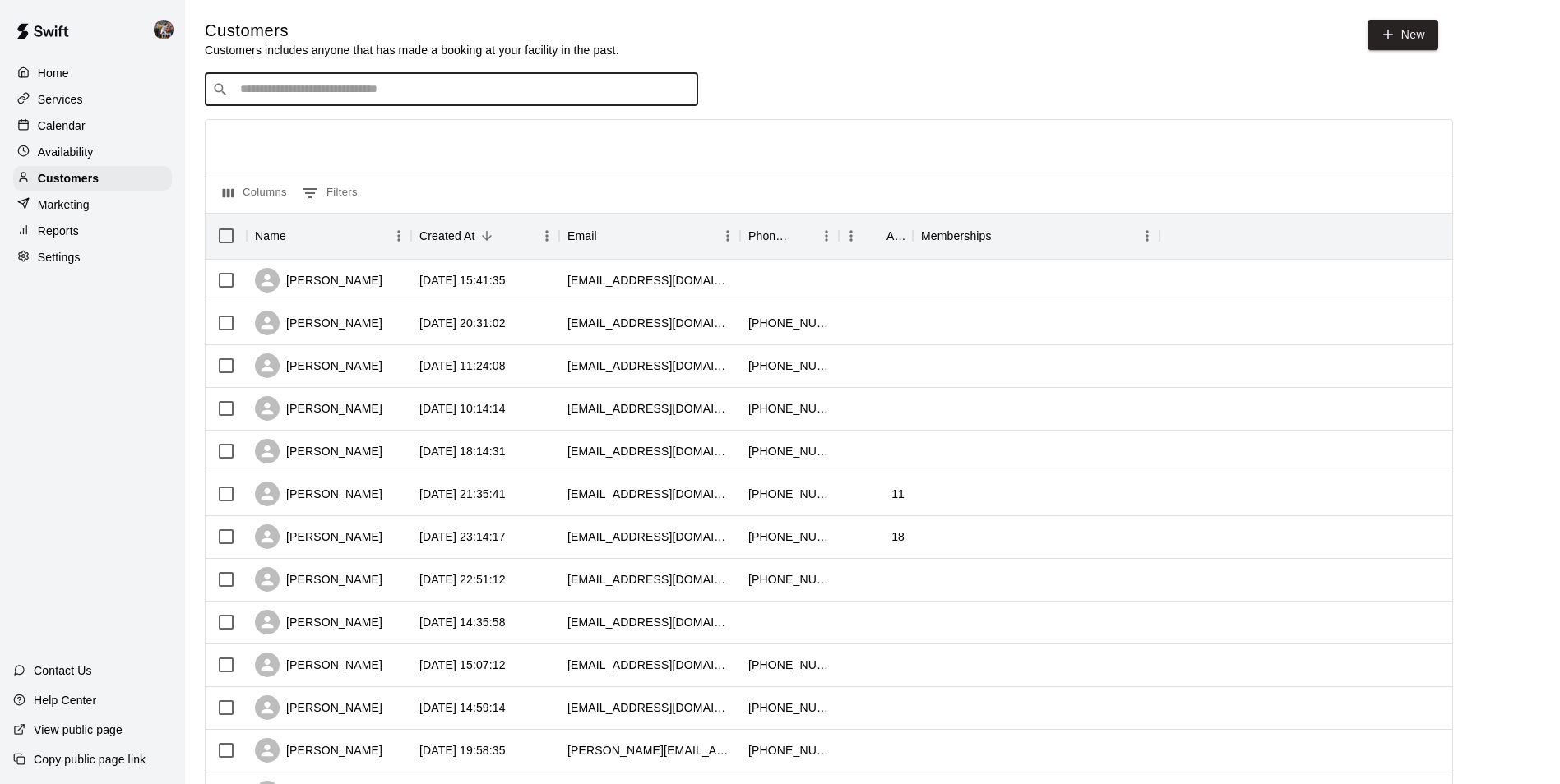
click at [323, 86] on input "Search customers by name or email" at bounding box center [463, 89] width 455 height 16
type input "*"
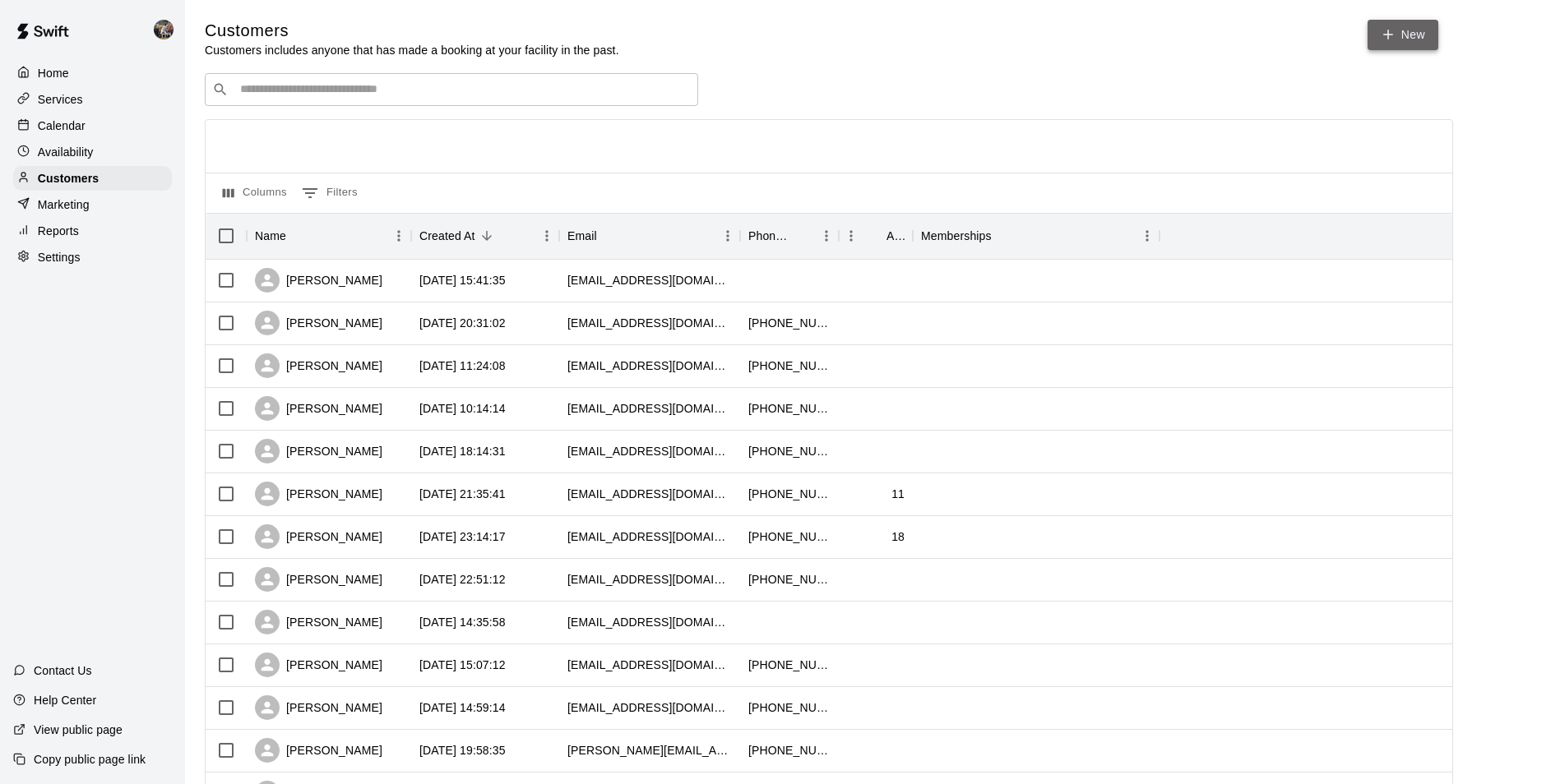
click at [1406, 35] on link "New" at bounding box center [1403, 35] width 71 height 30
select select "**"
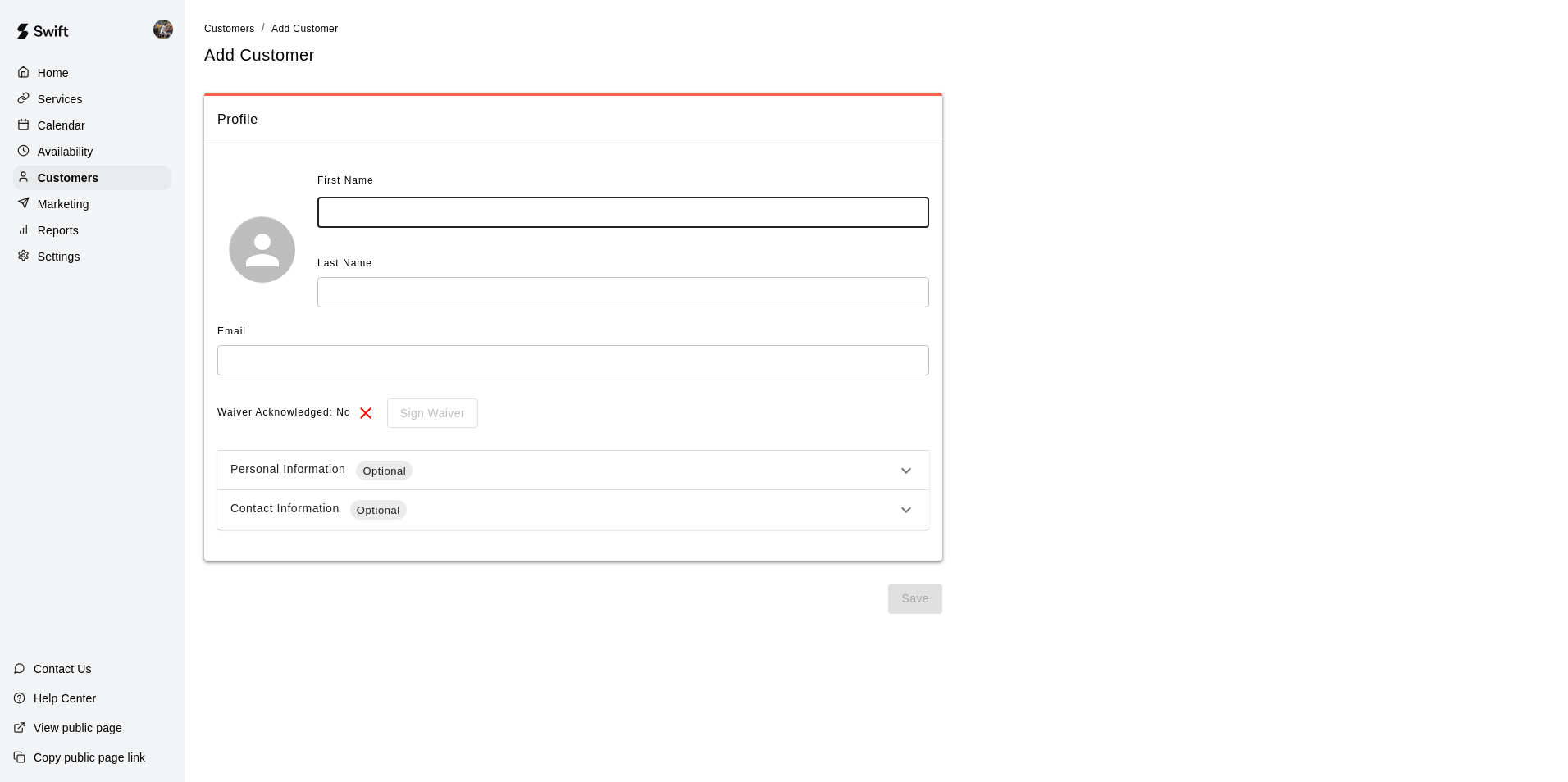
click at [391, 212] on input "text" at bounding box center [623, 213] width 612 height 30
type input "****"
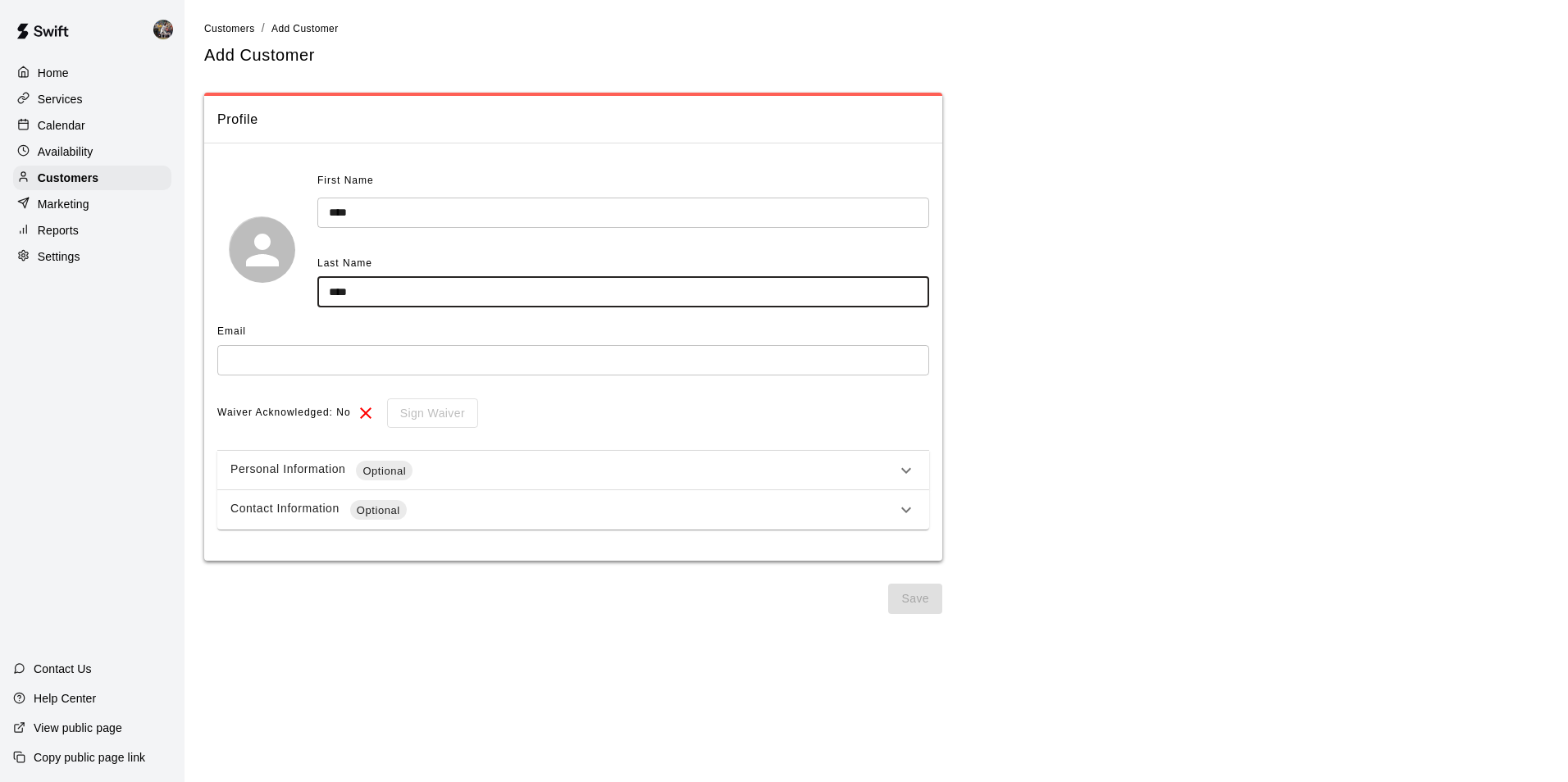
click at [337, 290] on input "****" at bounding box center [623, 292] width 612 height 30
type input "****"
click at [246, 354] on input "text" at bounding box center [574, 360] width 712 height 30
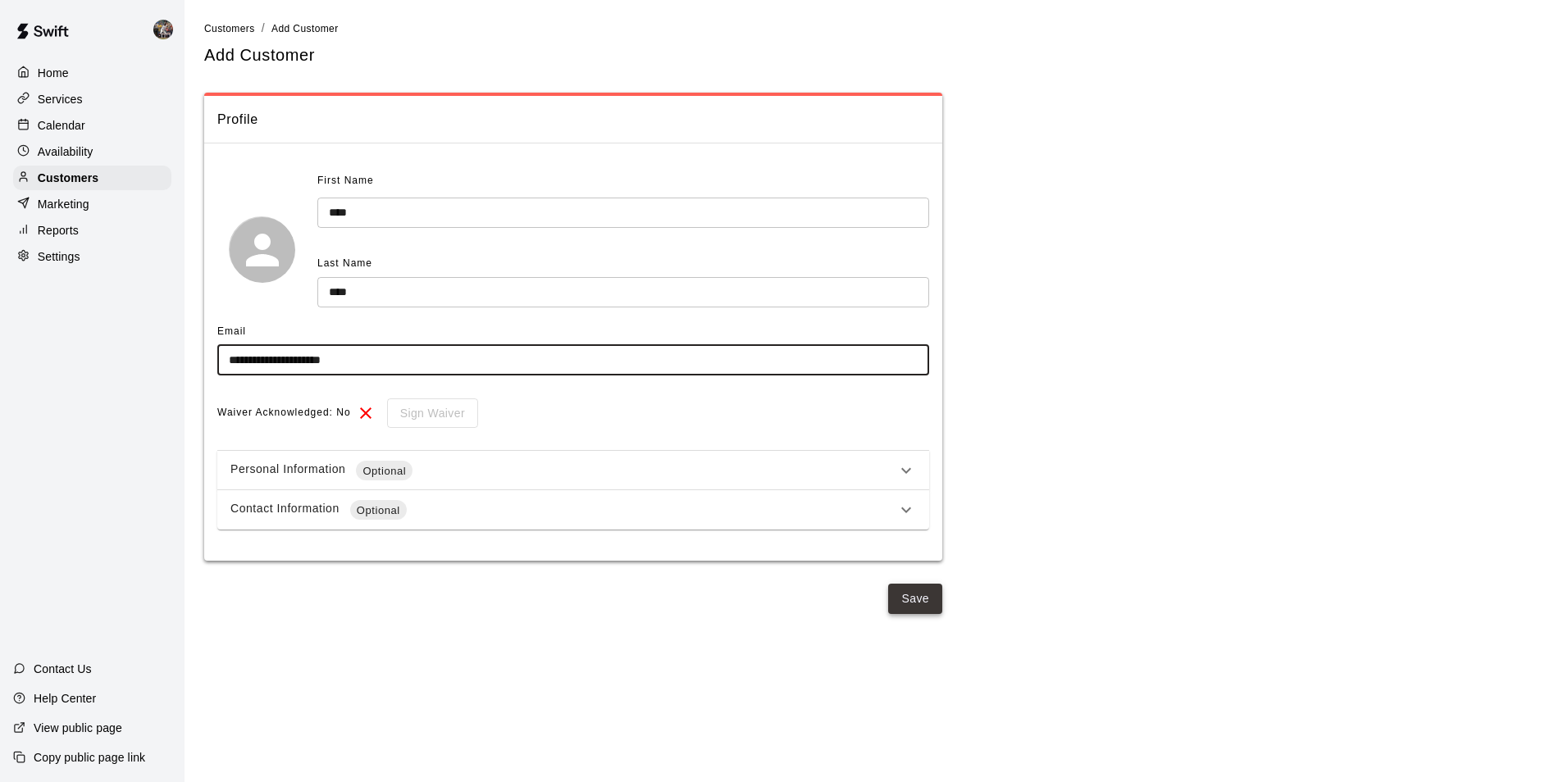
type input "**********"
click at [908, 594] on button "Save" at bounding box center [915, 599] width 54 height 30
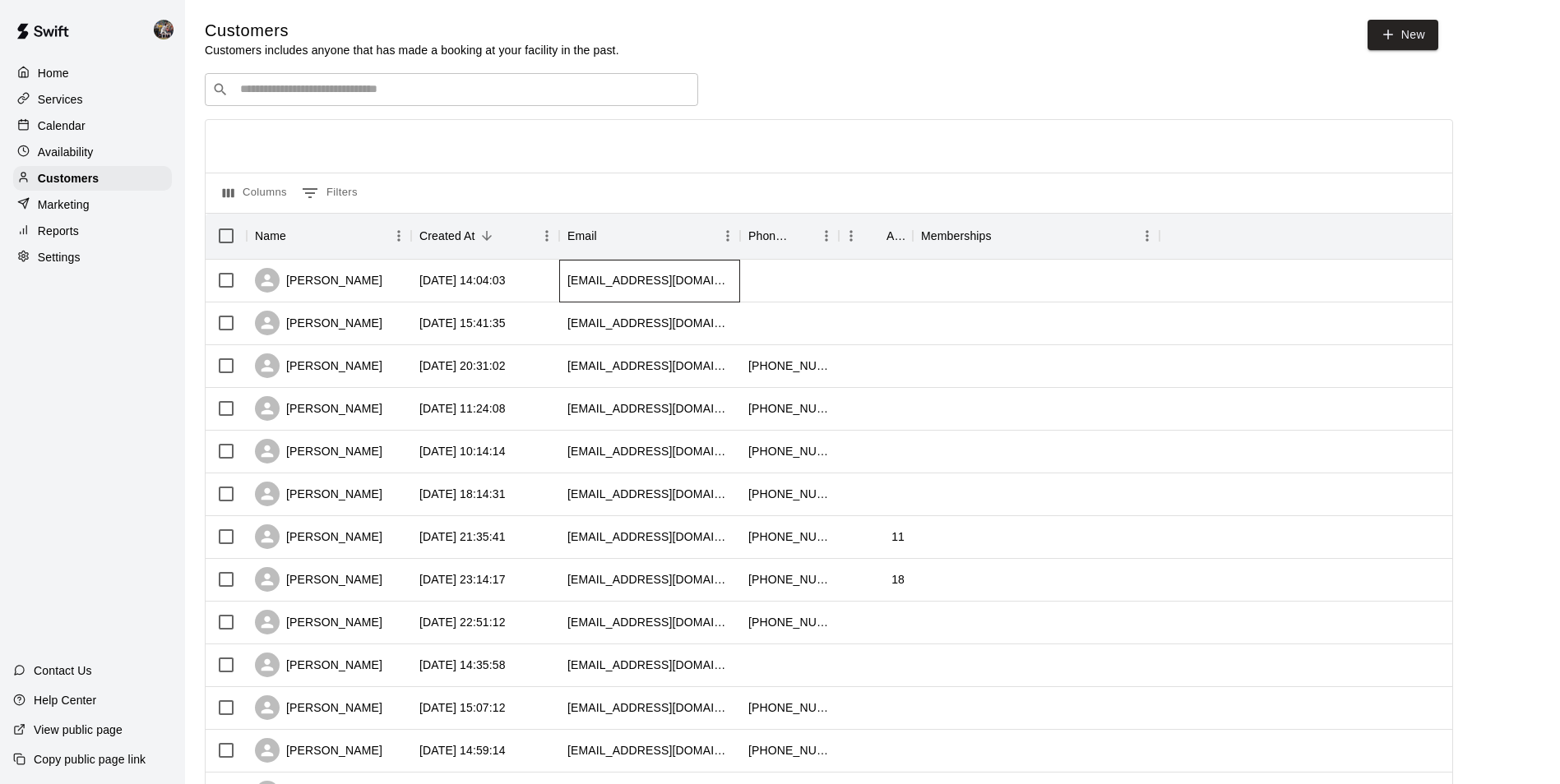
click at [740, 283] on div "[EMAIL_ADDRESS][DOMAIN_NAME]" at bounding box center [650, 281] width 181 height 43
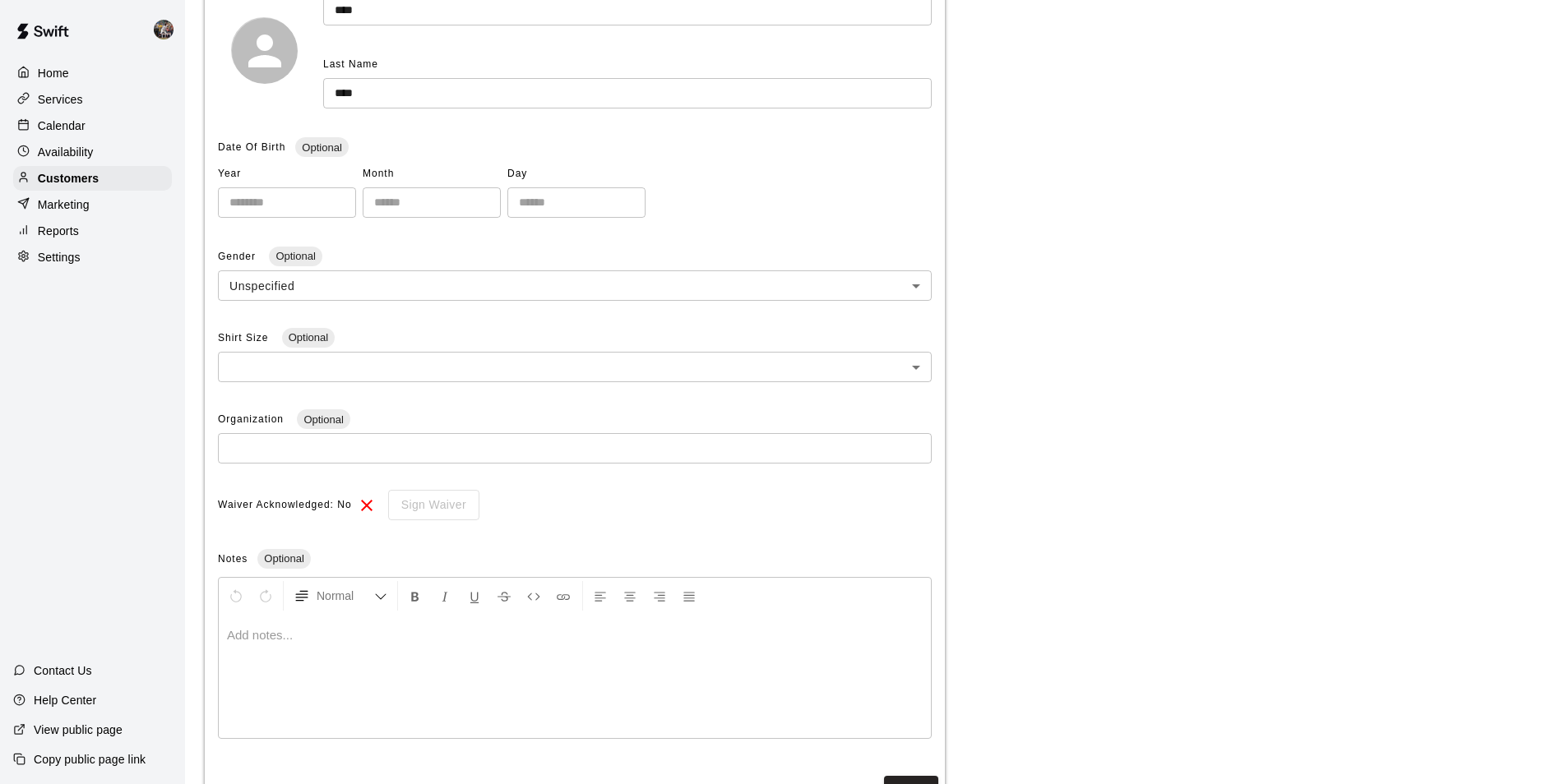
scroll to position [315, 0]
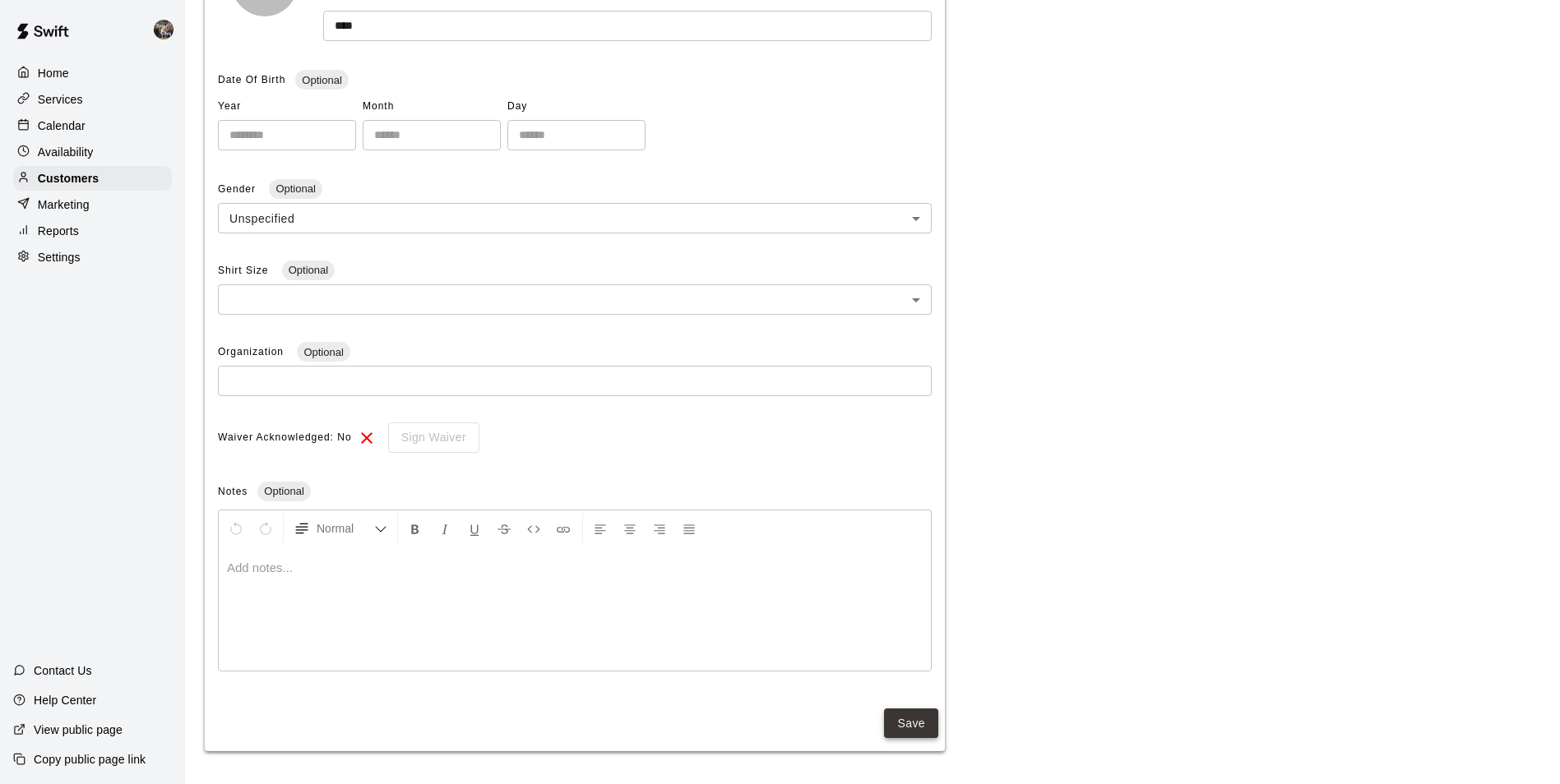
click at [924, 718] on button "Save" at bounding box center [911, 724] width 54 height 30
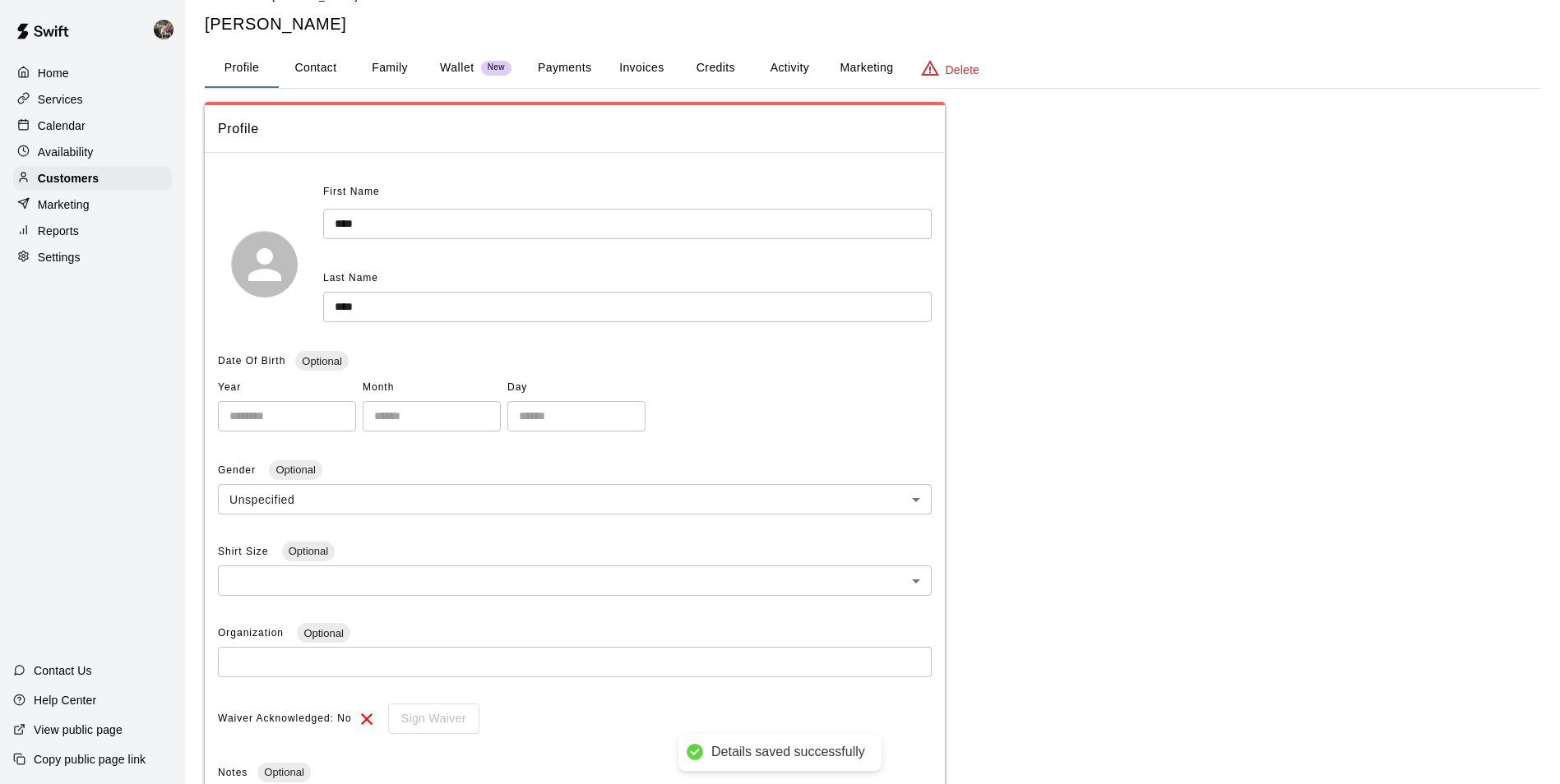
scroll to position [0, 0]
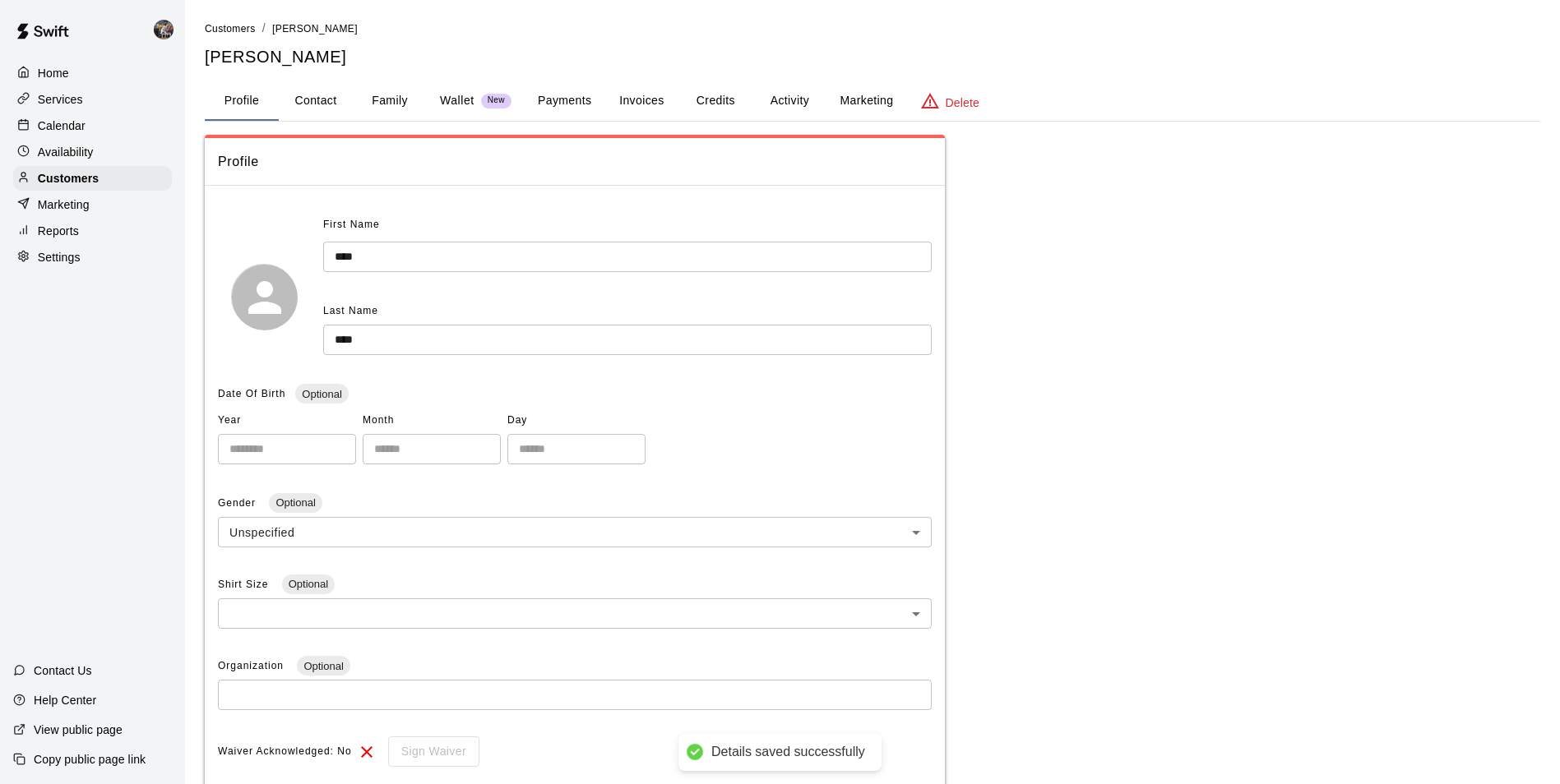
click at [328, 96] on button "Contact" at bounding box center [316, 101] width 74 height 40
select select "**"
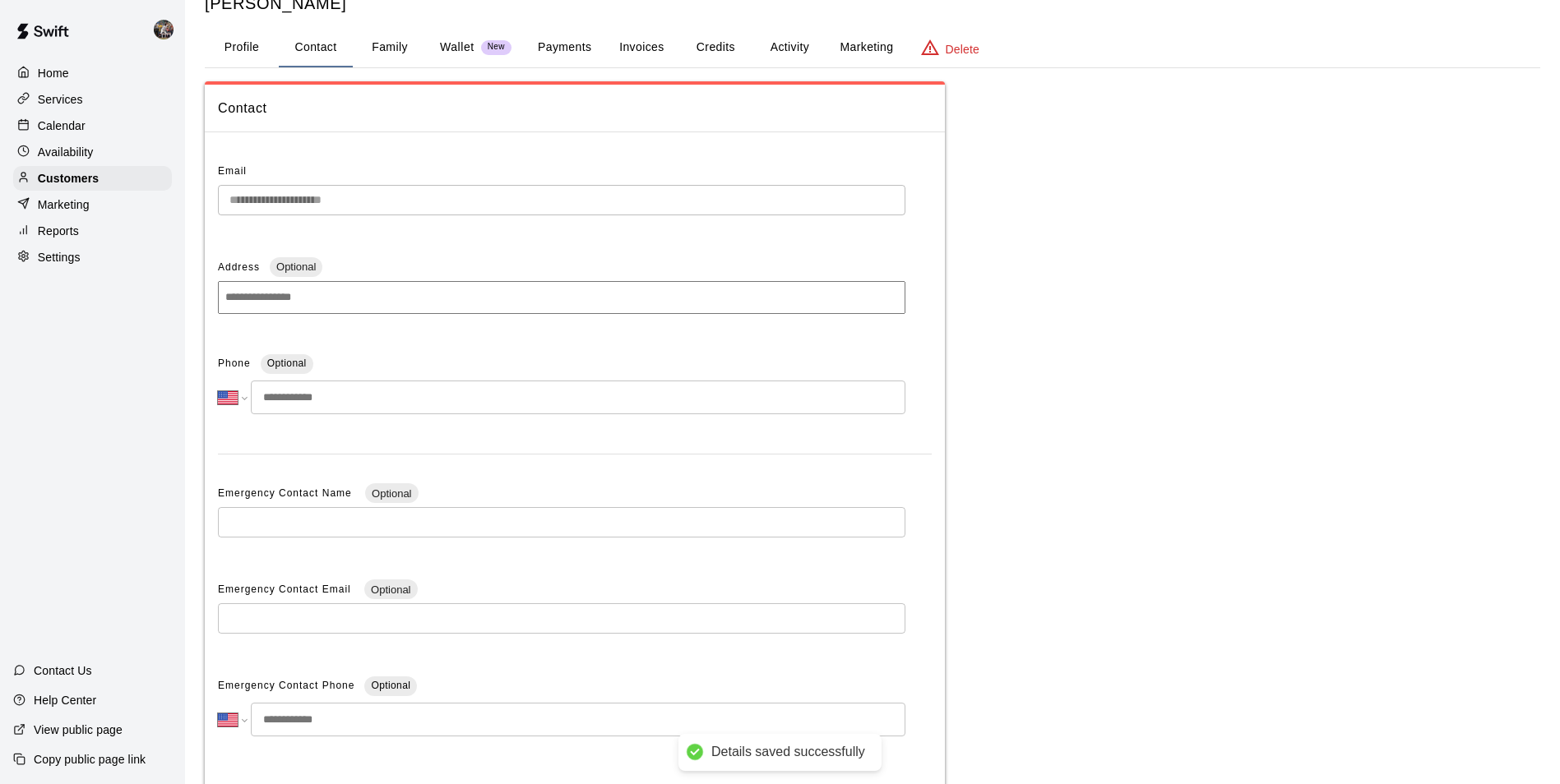
scroll to position [82, 0]
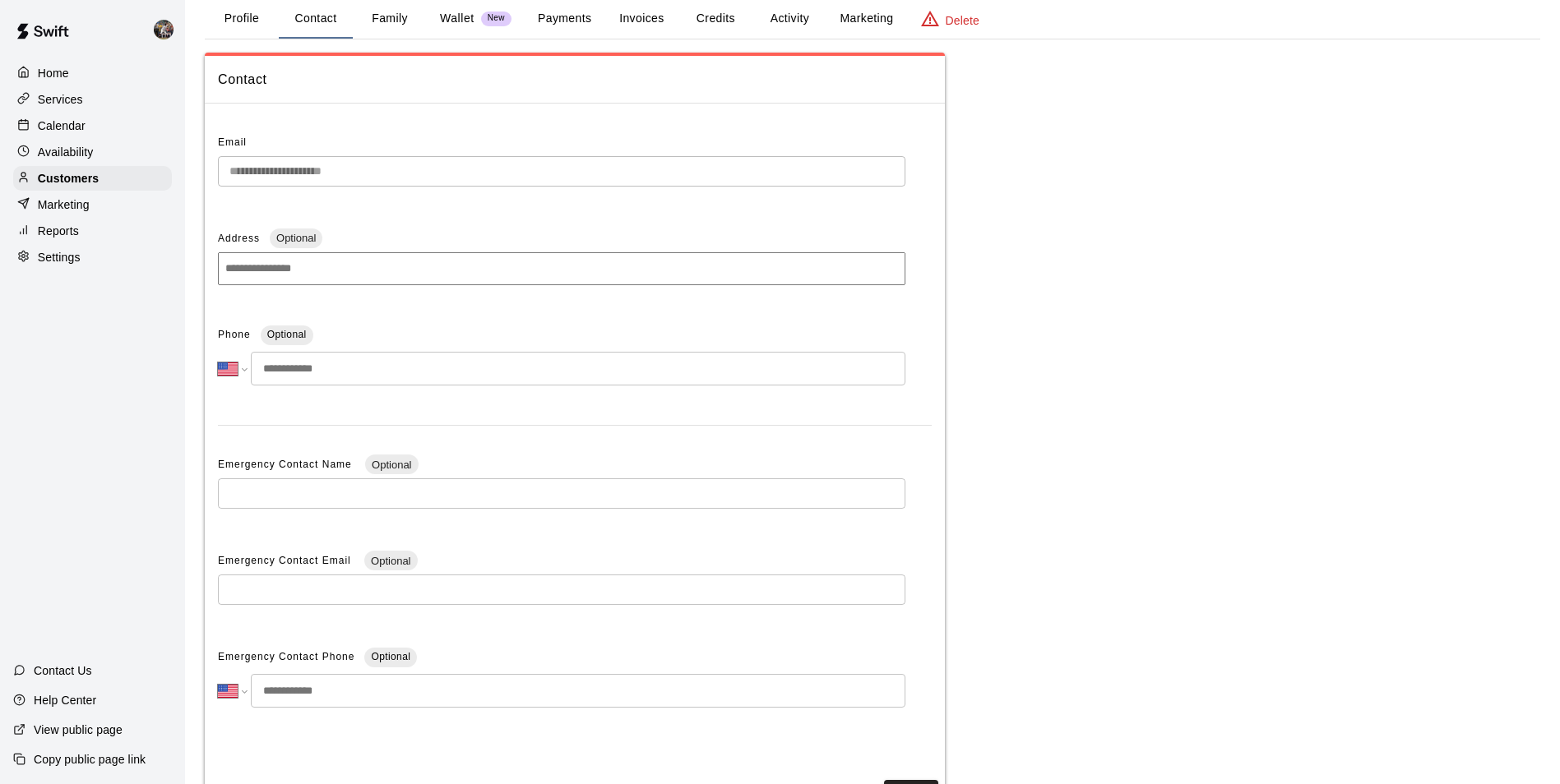
click at [389, 374] on input "tel" at bounding box center [577, 369] width 655 height 34
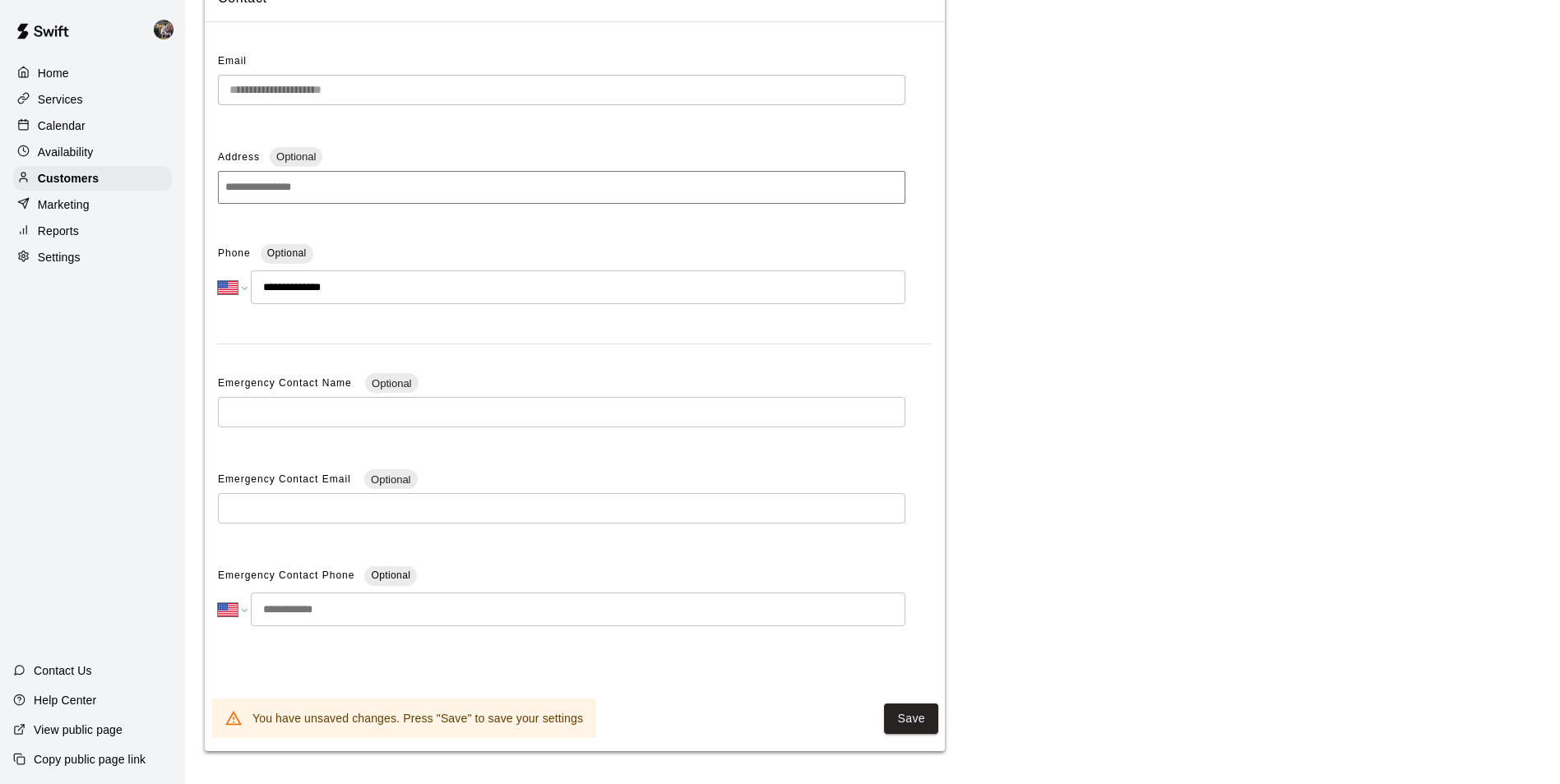
scroll to position [165, 0]
type input "**********"
click at [912, 716] on button "Save" at bounding box center [911, 719] width 54 height 30
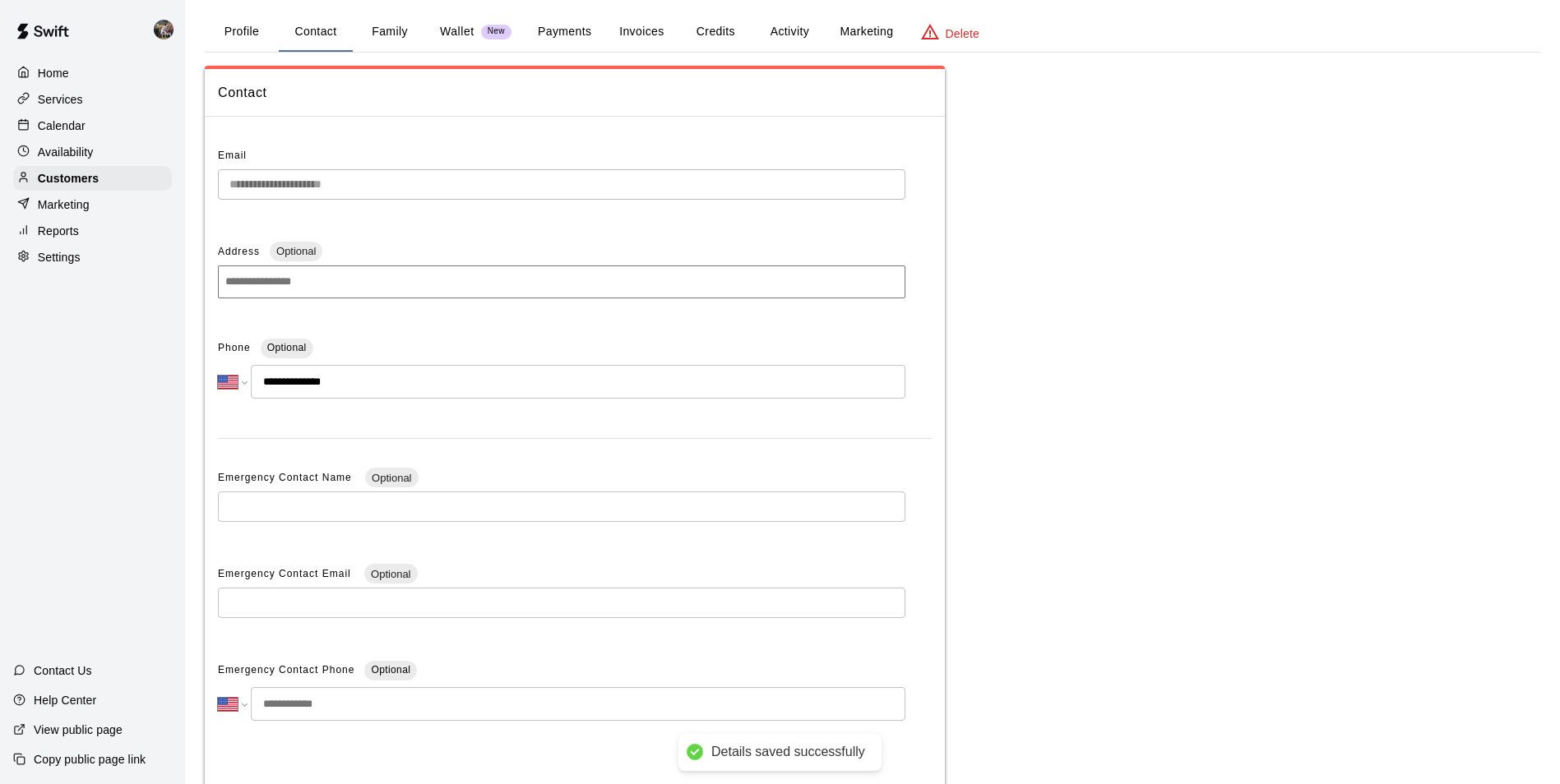
scroll to position [0, 0]
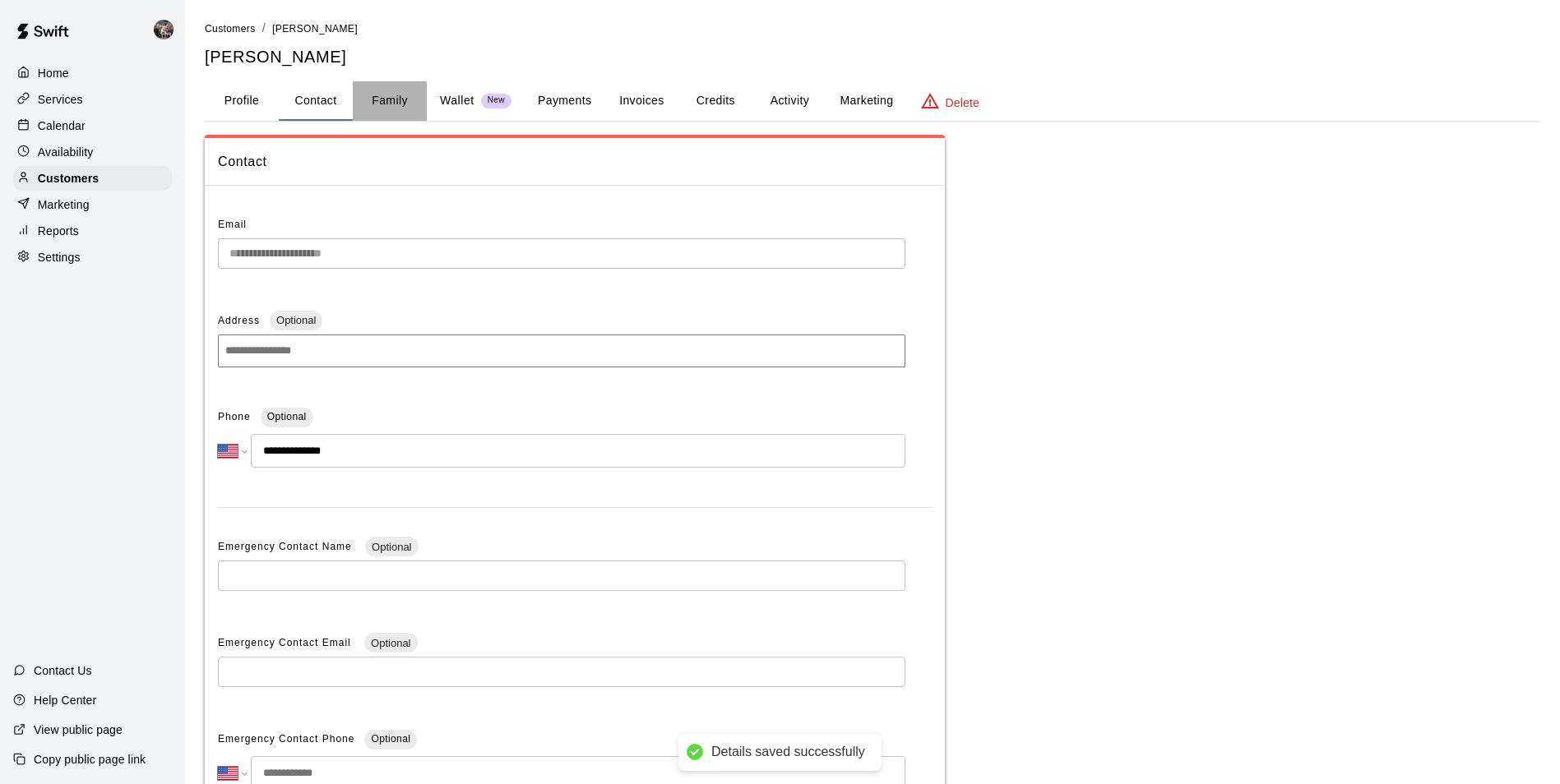
drag, startPoint x: 379, startPoint y: 97, endPoint x: 416, endPoint y: 130, distance: 49.6
click at [382, 97] on button "Family" at bounding box center [389, 101] width 74 height 40
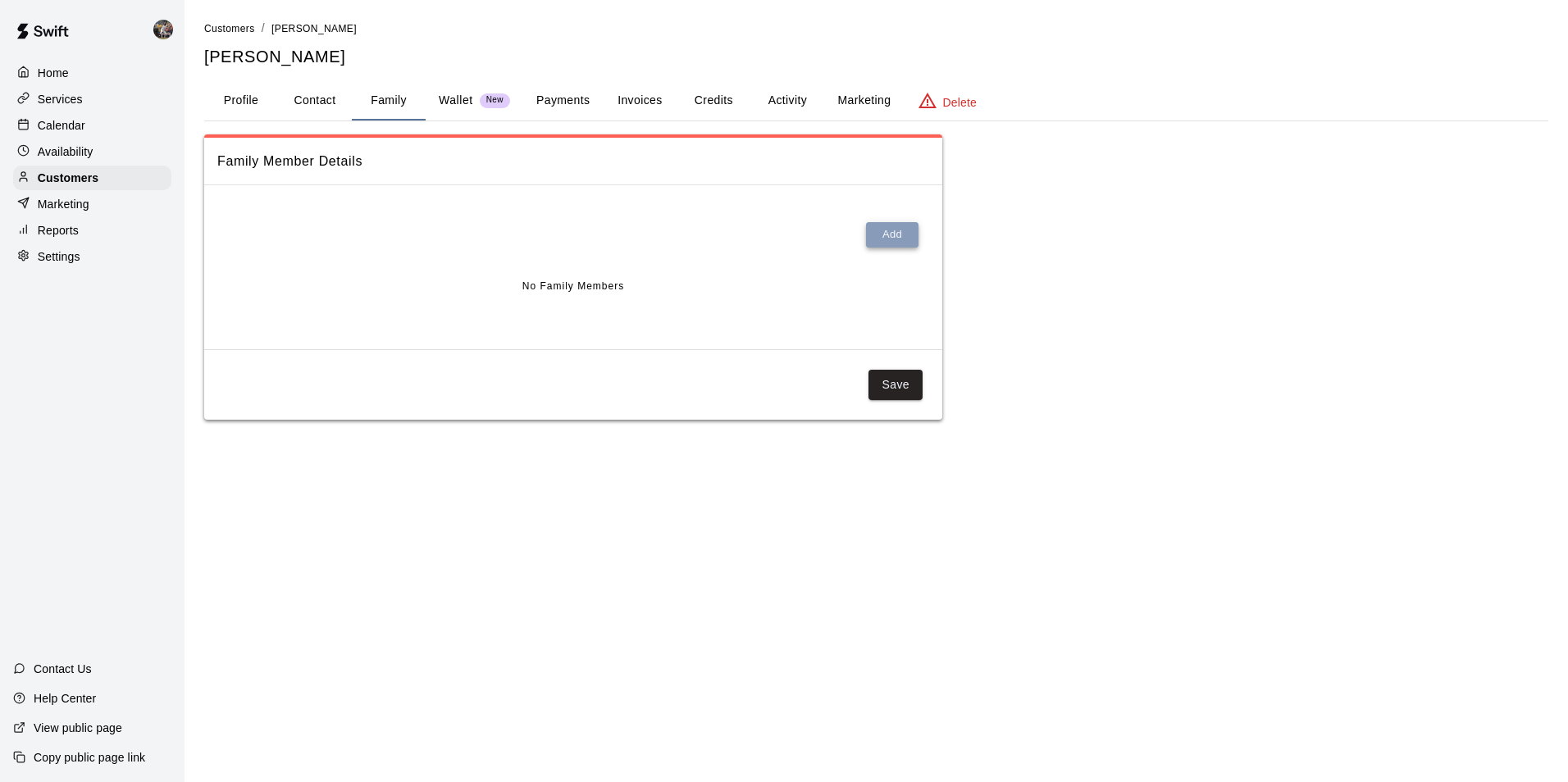
click at [888, 234] on button "Add" at bounding box center [892, 235] width 53 height 25
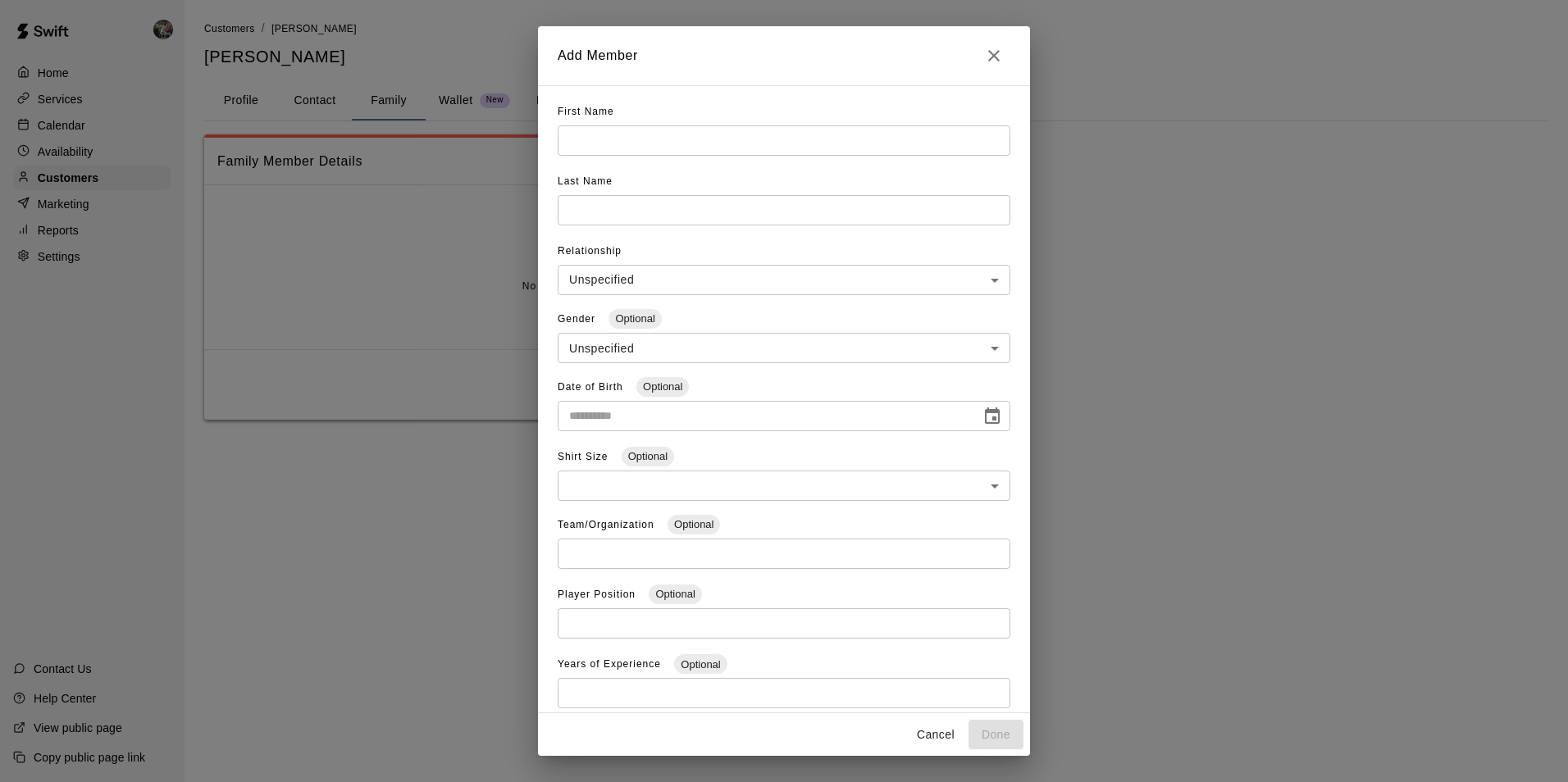
click at [624, 149] on input "text" at bounding box center [784, 140] width 452 height 30
type input "*******"
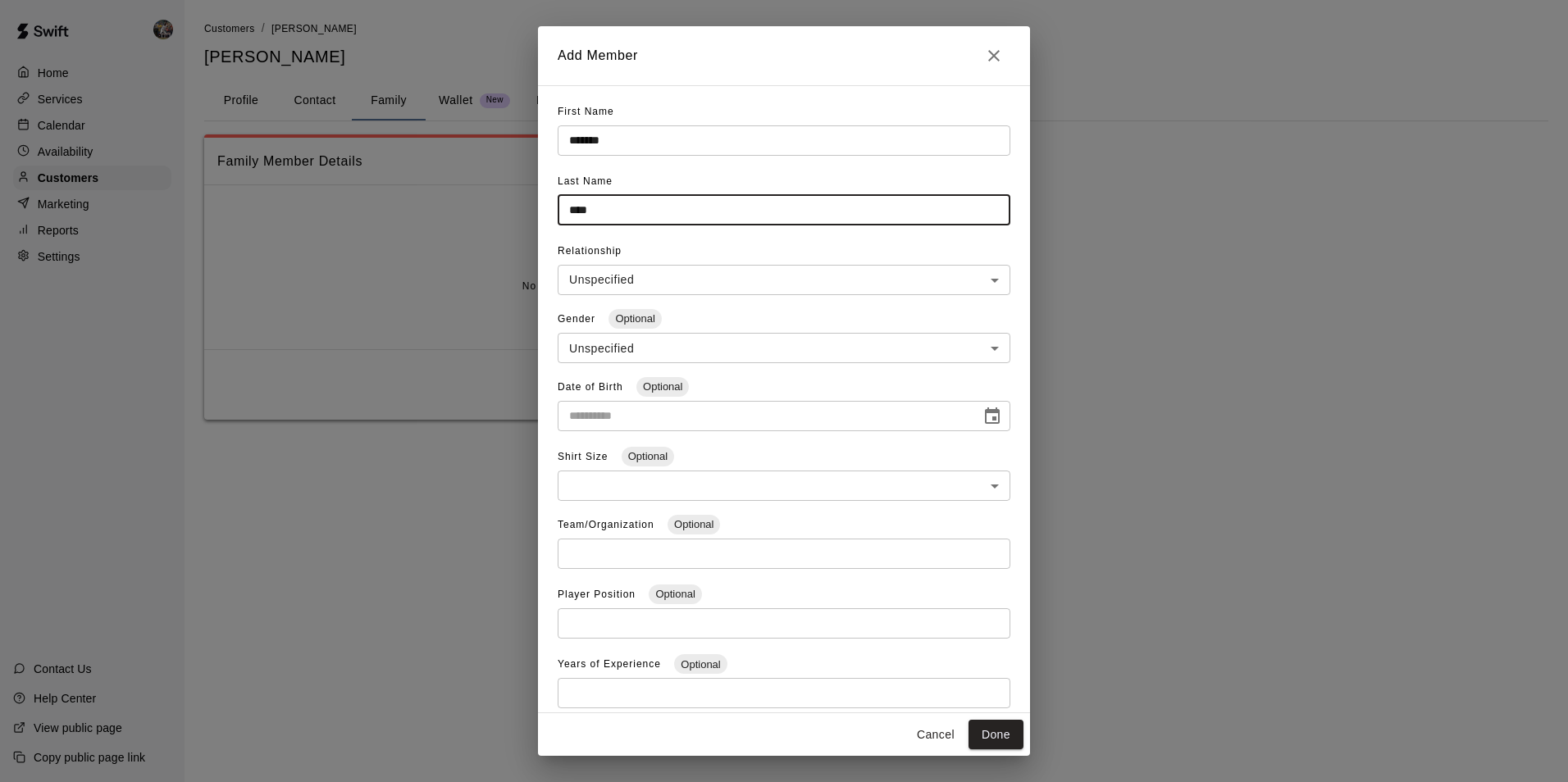
type input "****"
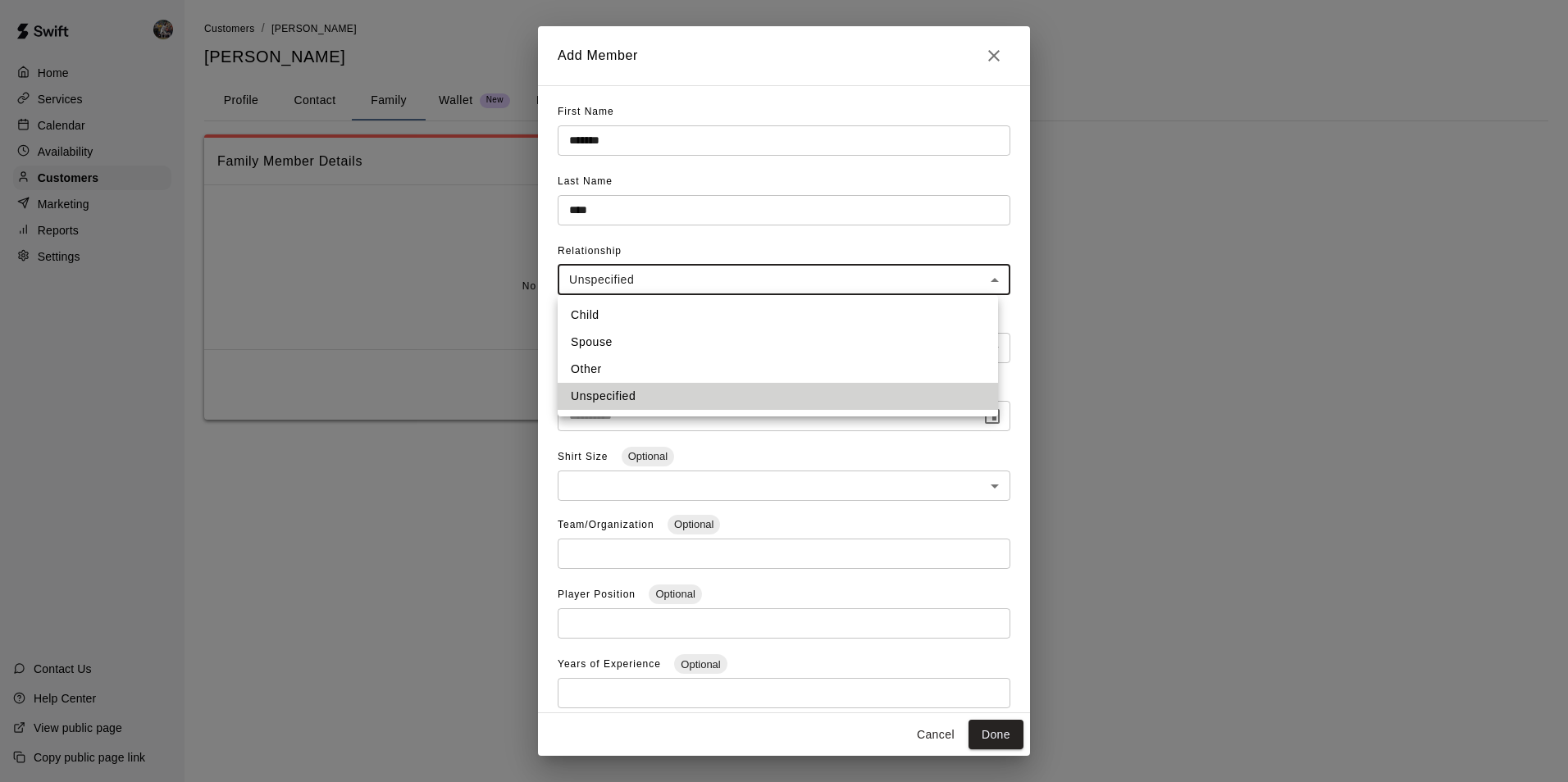
click at [607, 280] on body "**********" at bounding box center [784, 226] width 1568 height 452
click at [597, 309] on li "Child" at bounding box center [777, 315] width 440 height 27
type input "*****"
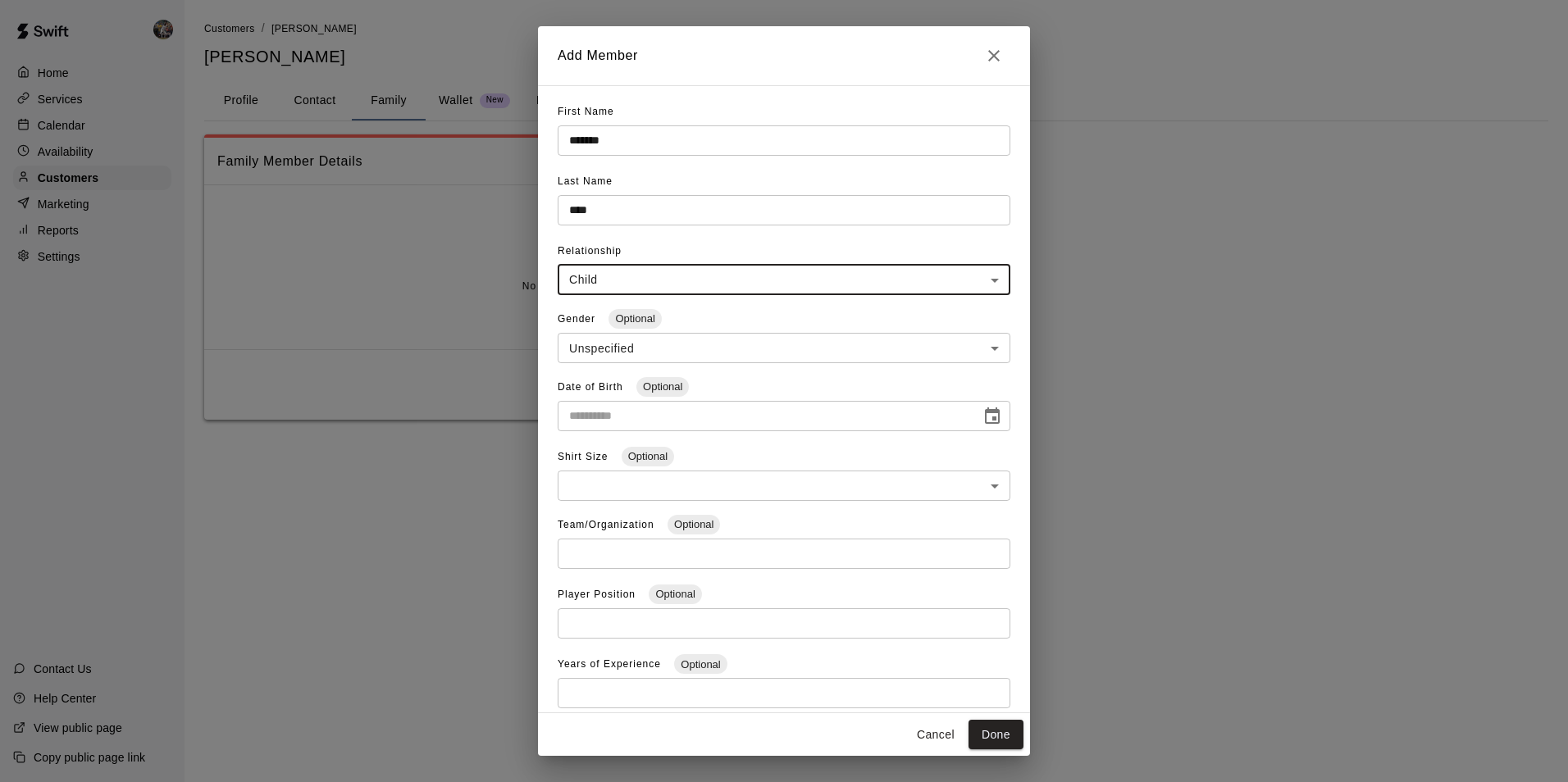
click at [597, 342] on body "**********" at bounding box center [784, 226] width 1568 height 452
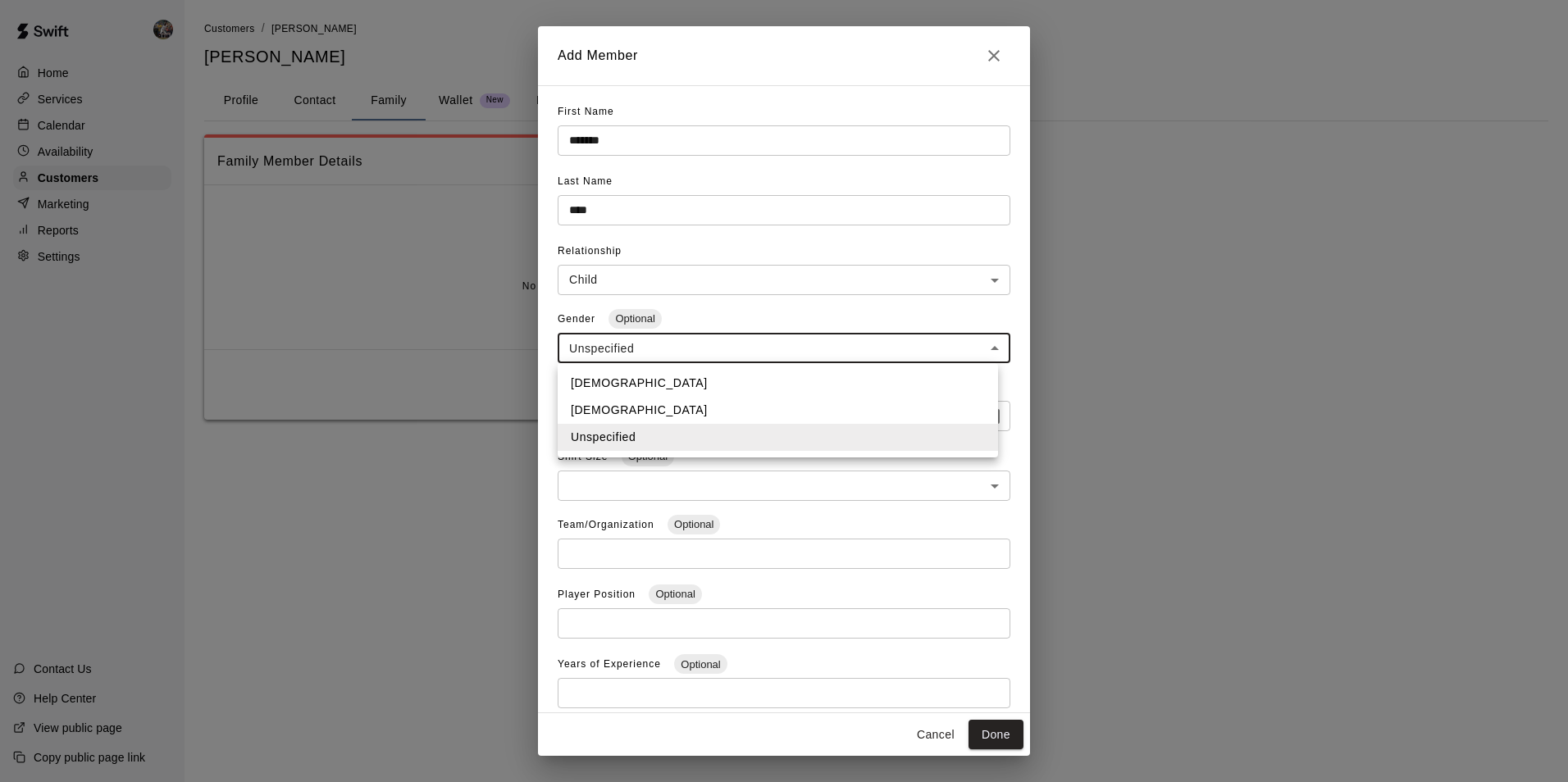
drag, startPoint x: 595, startPoint y: 378, endPoint x: 610, endPoint y: 395, distance: 22.7
click at [598, 383] on li "[DEMOGRAPHIC_DATA]" at bounding box center [777, 383] width 440 height 27
type input "****"
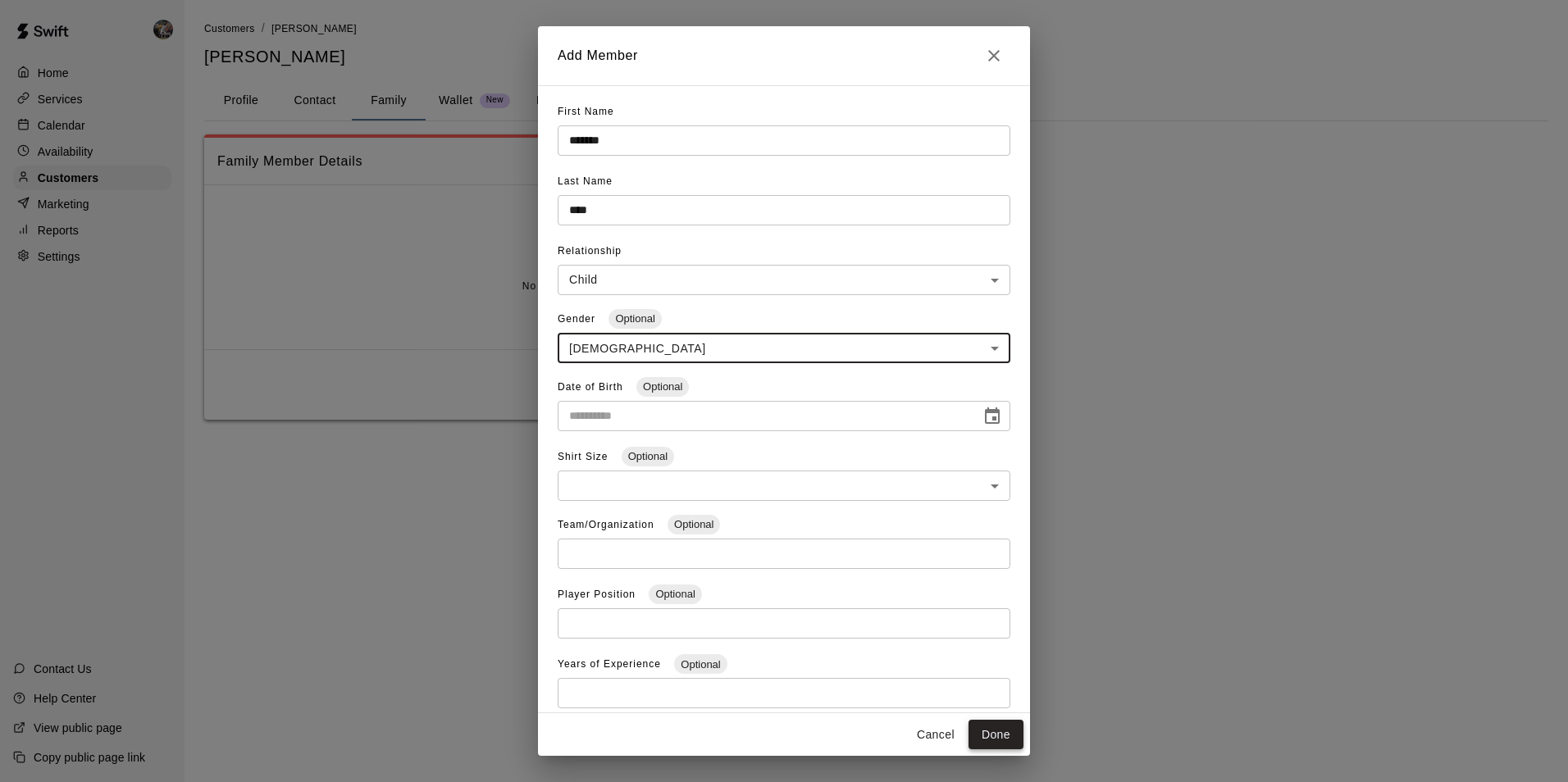
click at [993, 732] on button "Done" at bounding box center [996, 735] width 55 height 30
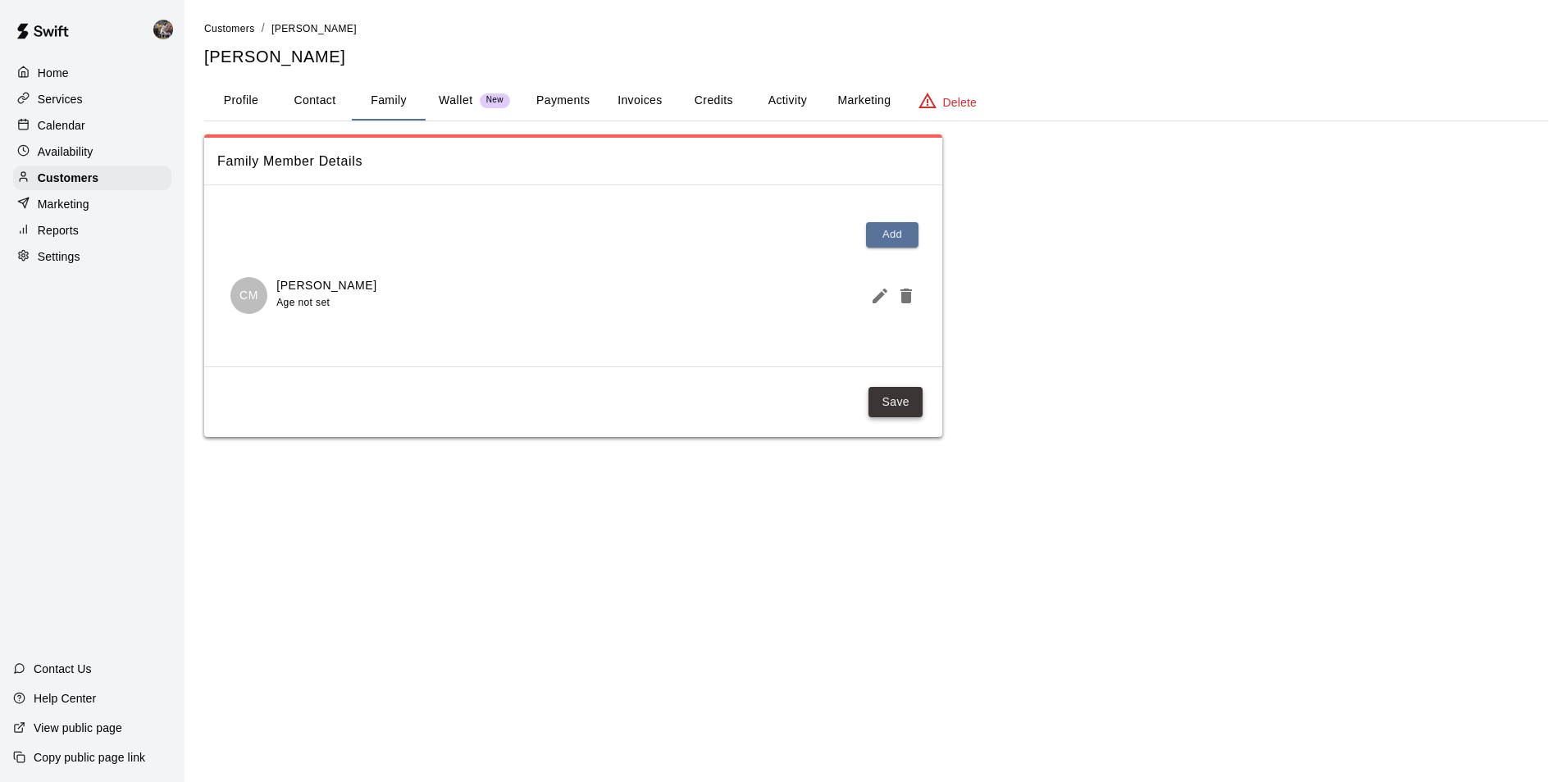
click at [889, 398] on button "Save" at bounding box center [895, 402] width 54 height 30
click at [84, 122] on p "Calendar" at bounding box center [61, 124] width 47 height 16
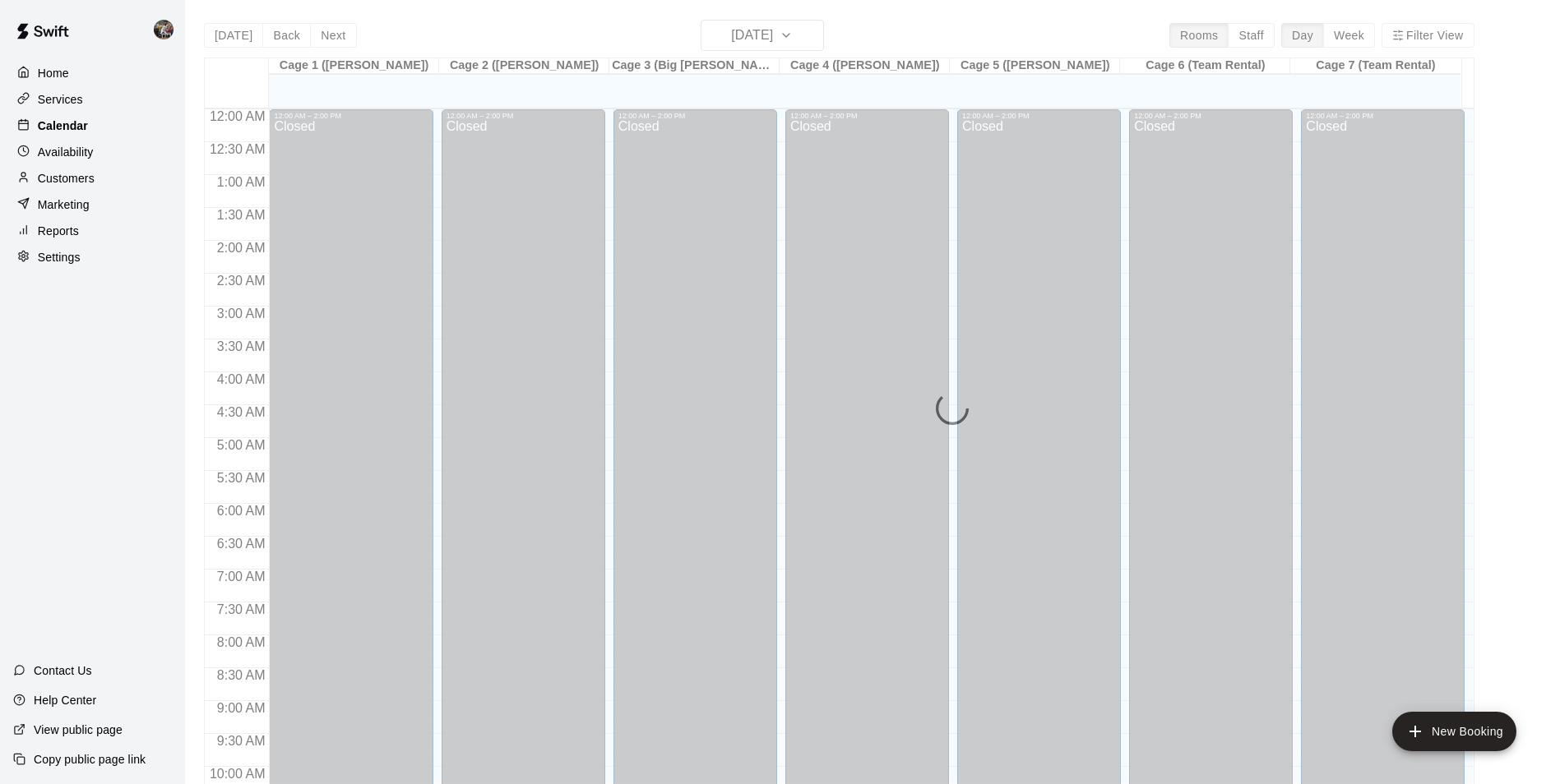
scroll to position [835, 0]
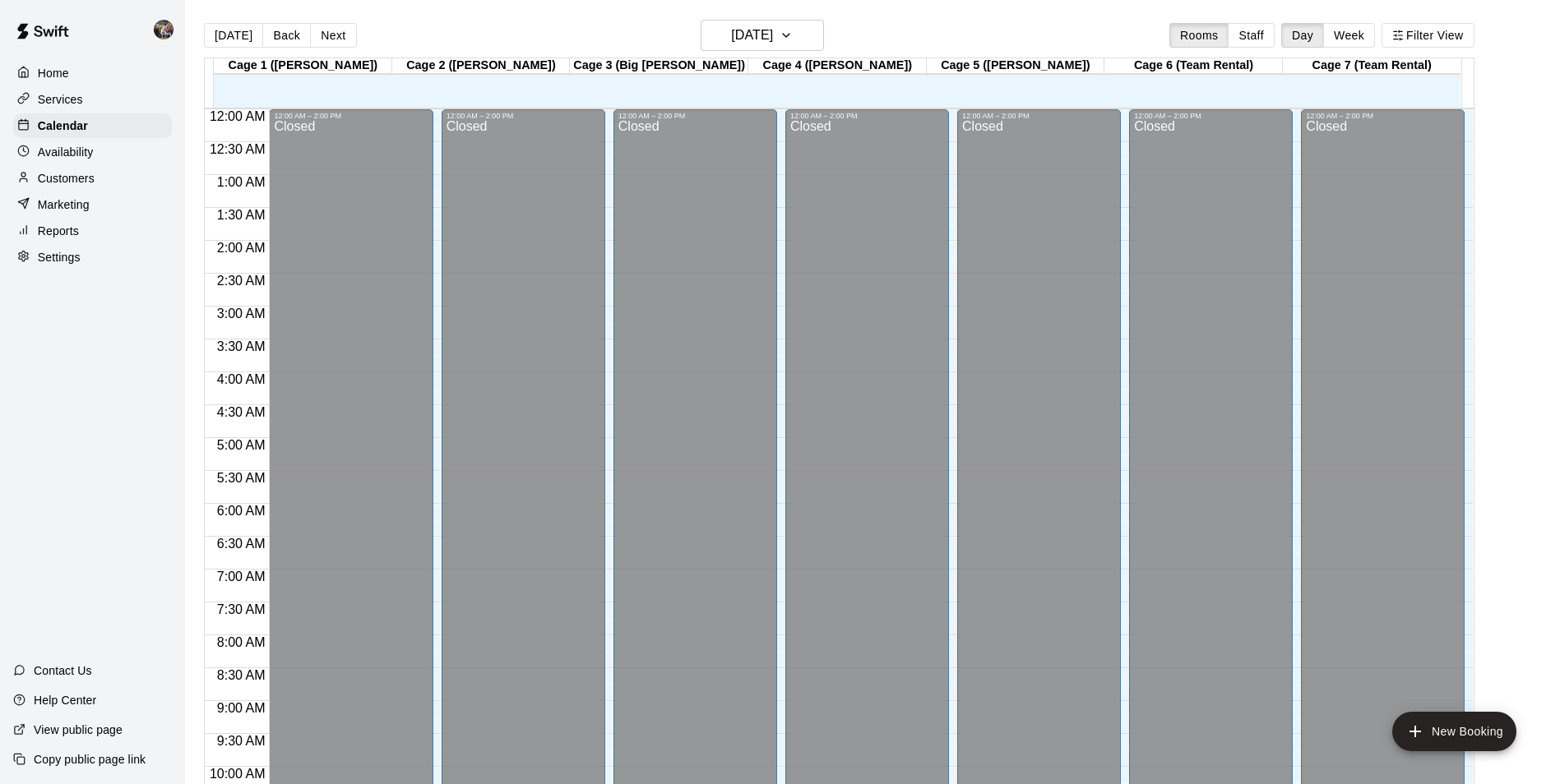
scroll to position [835, 0]
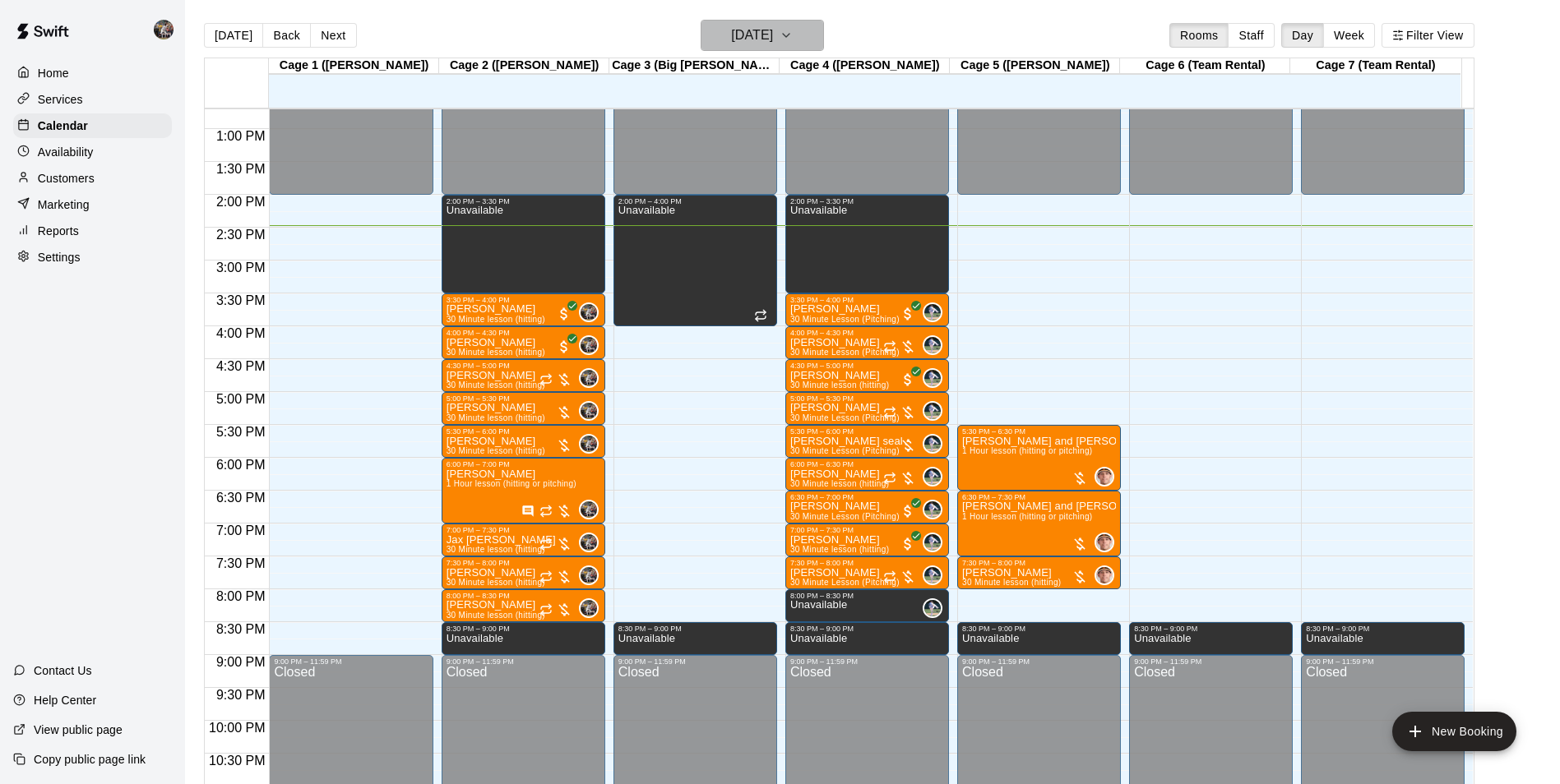
click at [773, 26] on h6 "[DATE]" at bounding box center [752, 35] width 42 height 23
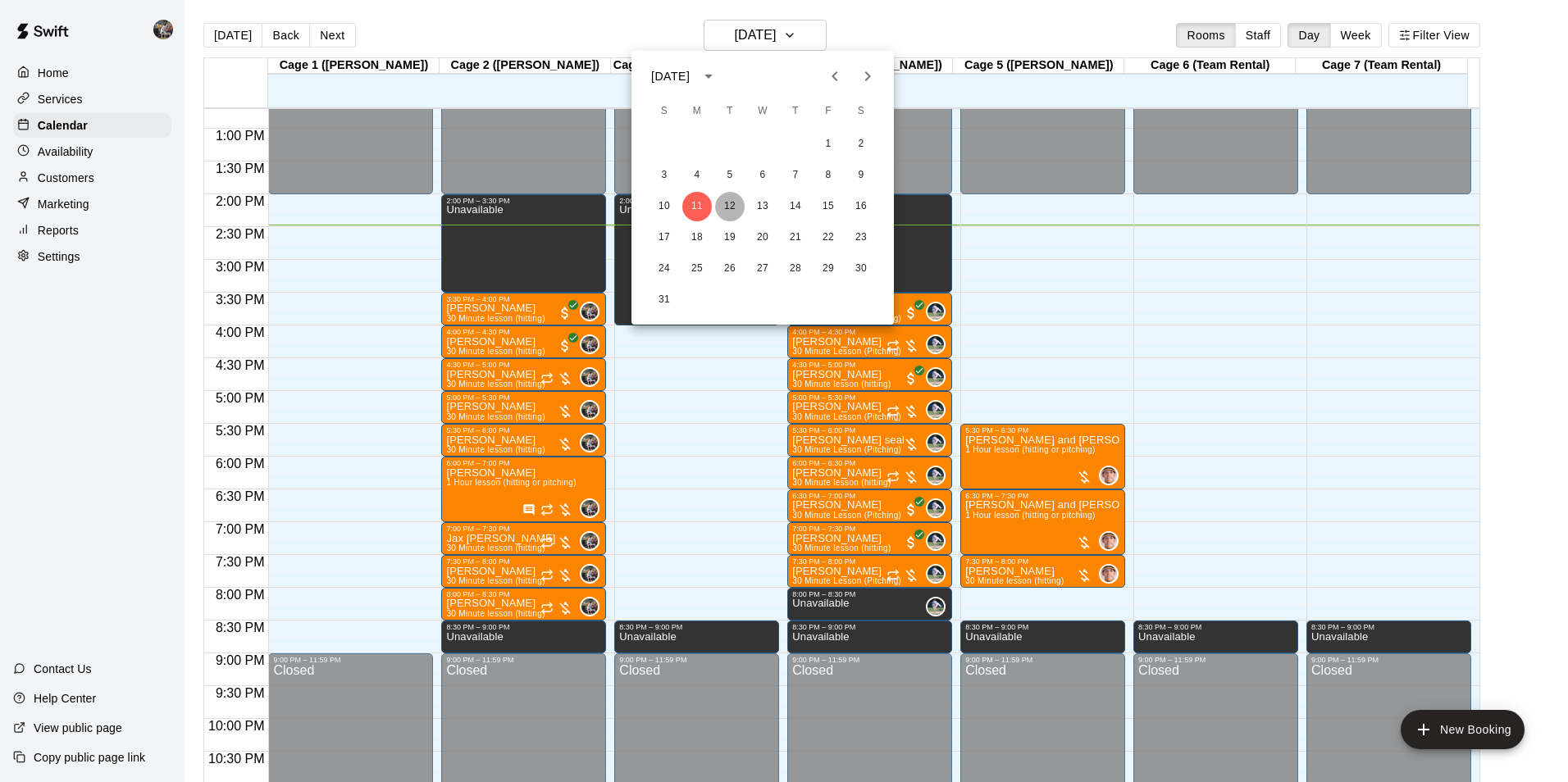
click at [731, 198] on button "12" at bounding box center [729, 206] width 29 height 29
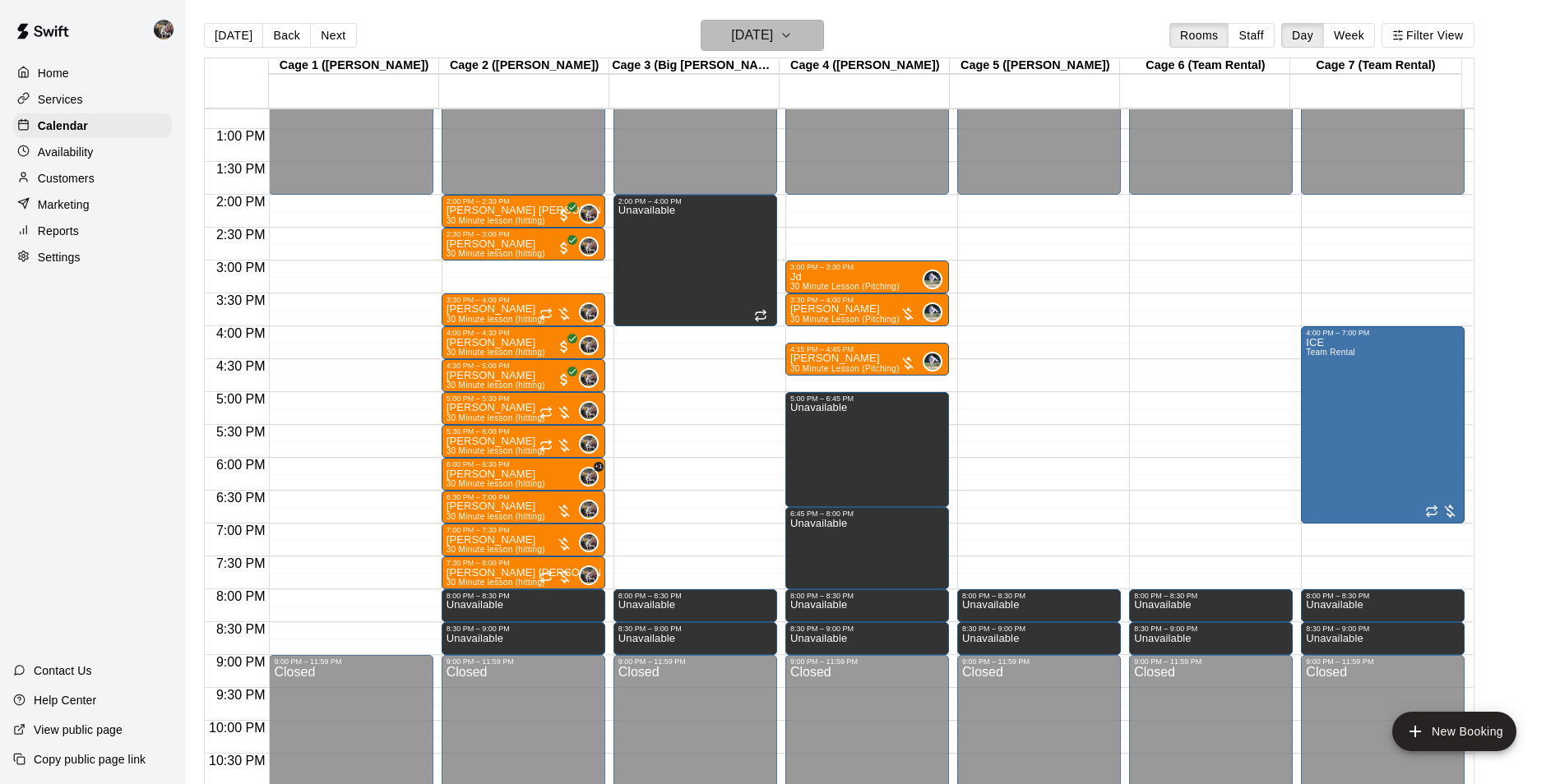
click at [737, 28] on h6 "[DATE]" at bounding box center [752, 35] width 42 height 23
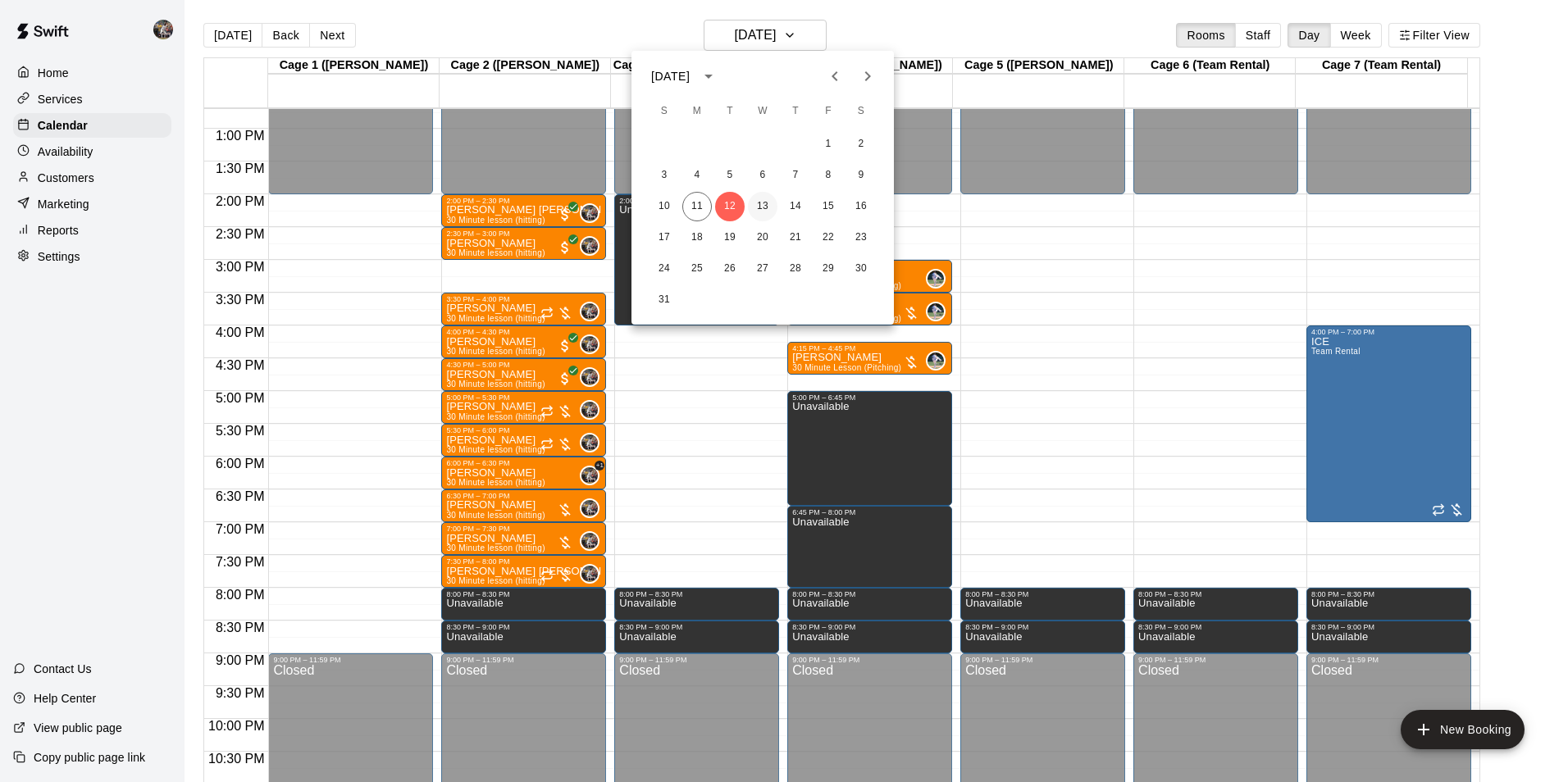
click at [764, 204] on button "13" at bounding box center [762, 206] width 29 height 29
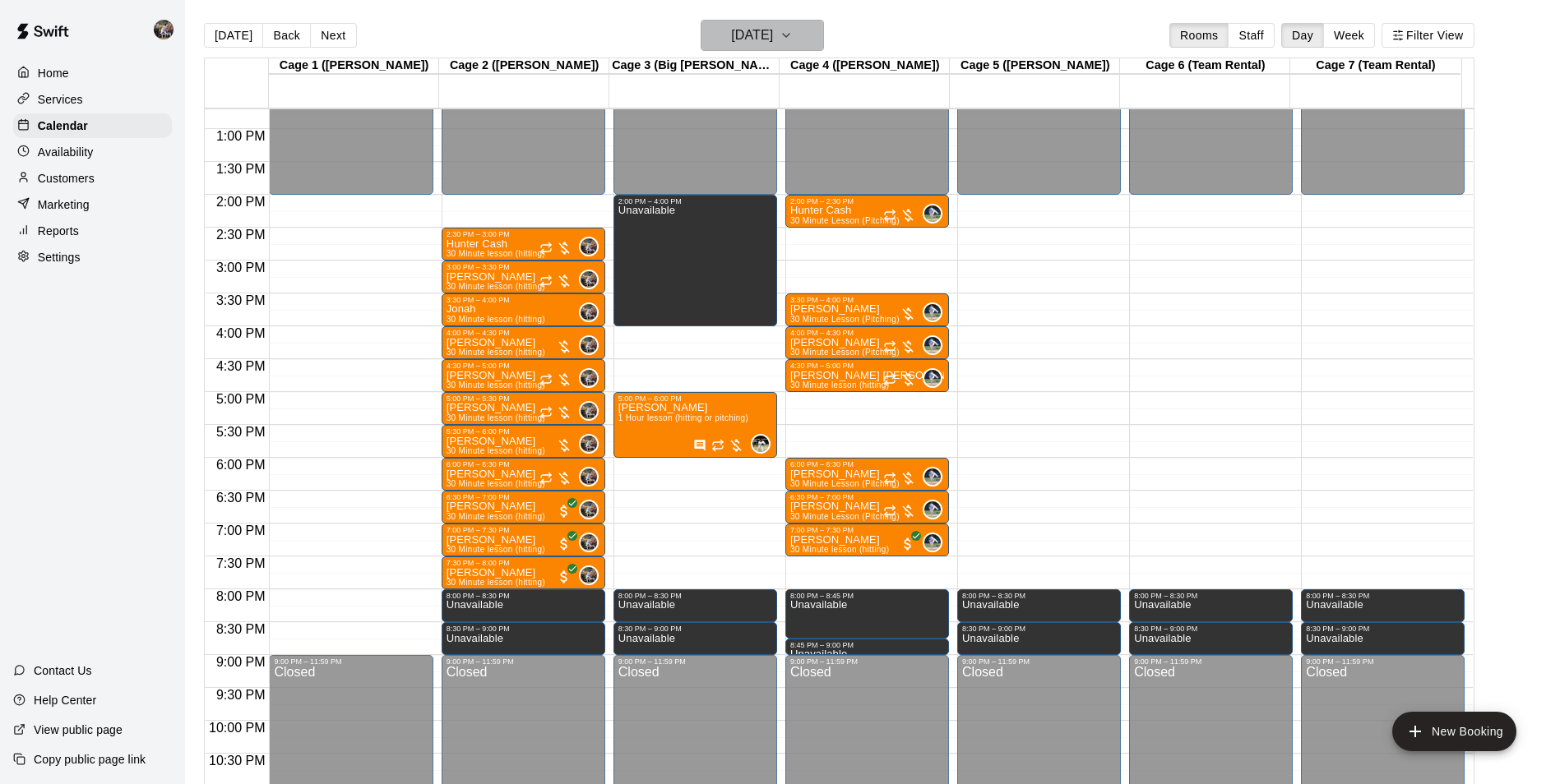
click at [746, 38] on h6 "[DATE]" at bounding box center [752, 35] width 42 height 23
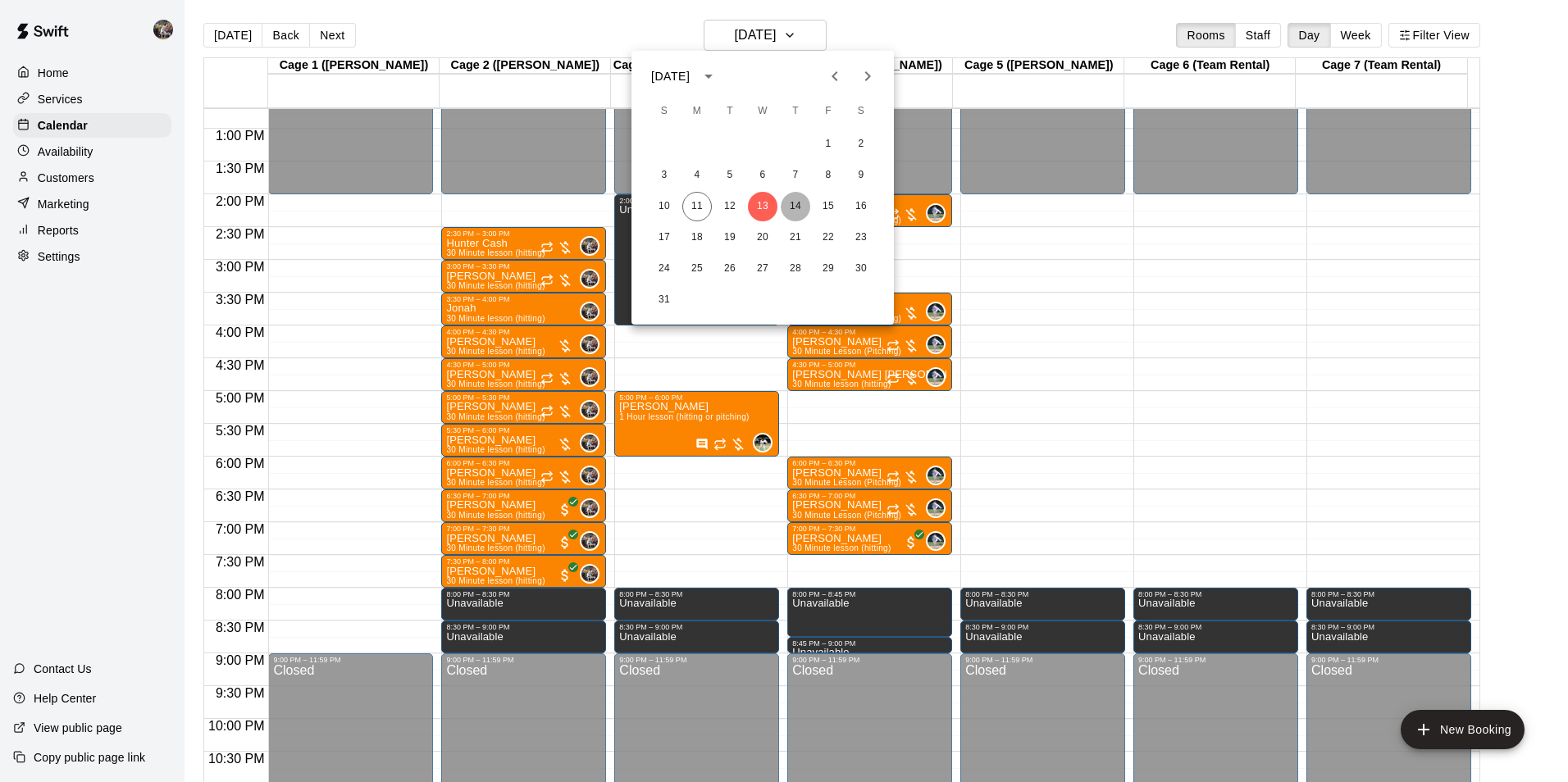
click at [797, 204] on button "14" at bounding box center [795, 206] width 29 height 29
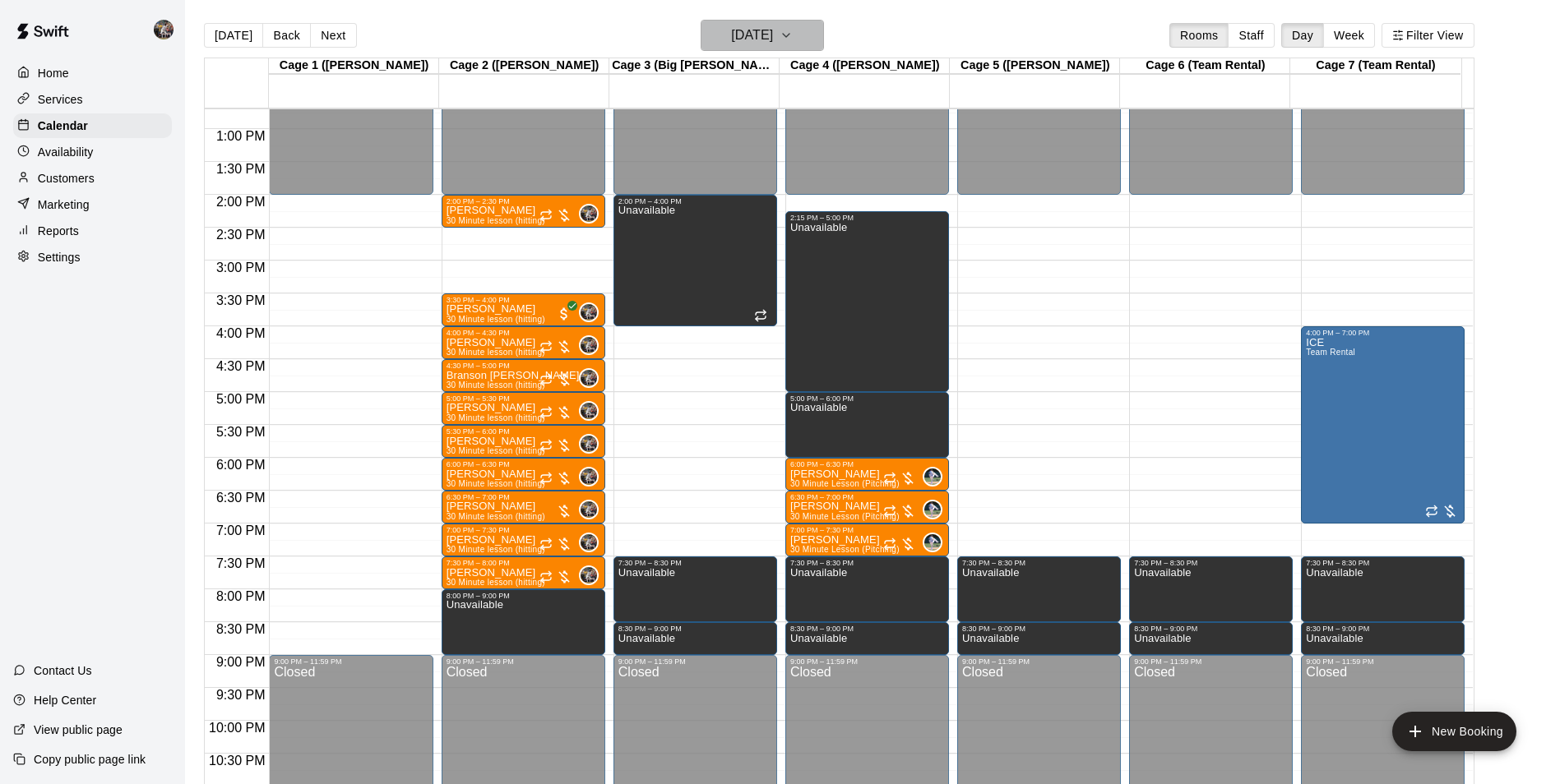
click at [752, 40] on h6 "[DATE]" at bounding box center [752, 35] width 42 height 23
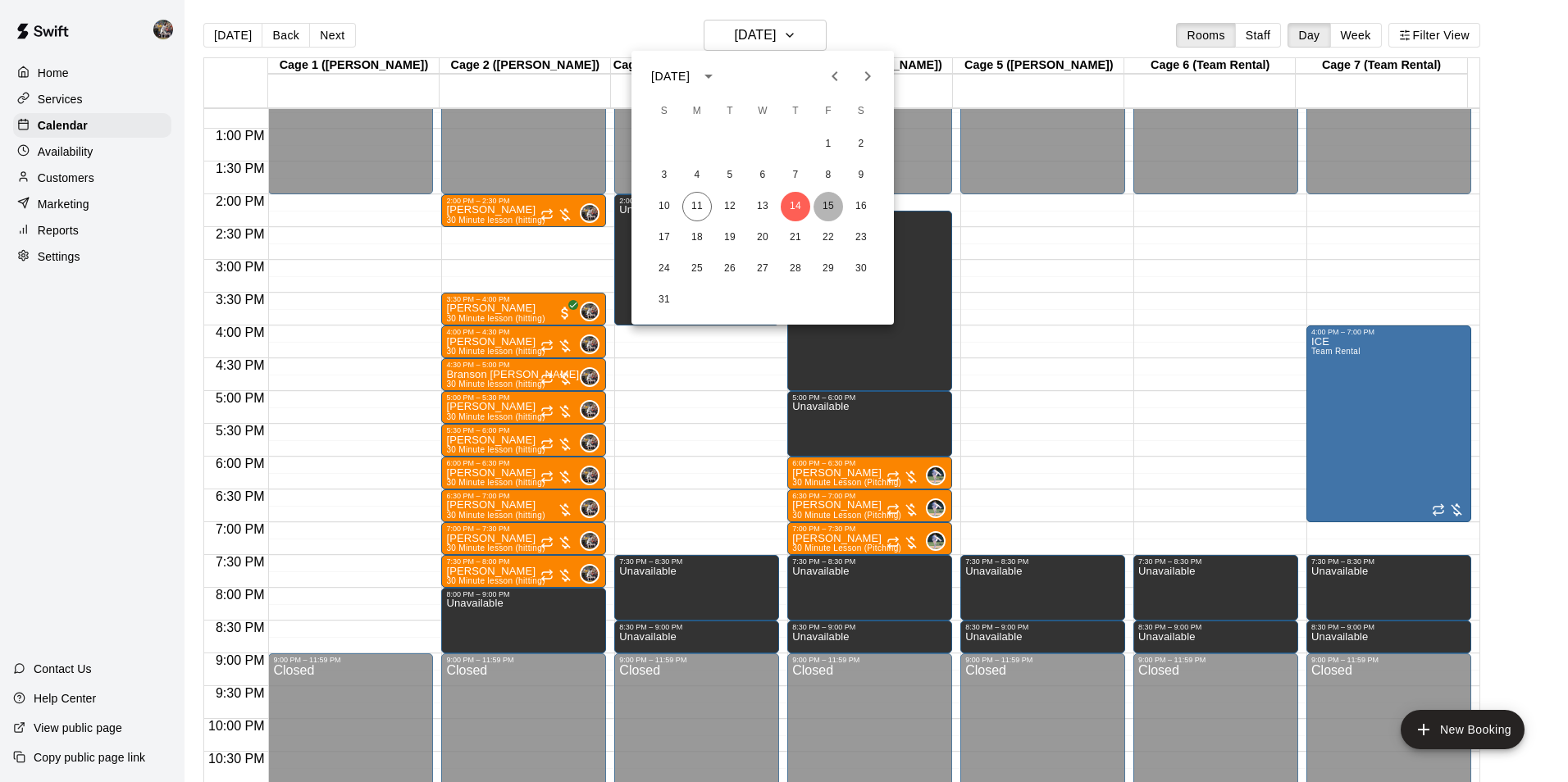
click at [828, 204] on button "15" at bounding box center [827, 206] width 29 height 29
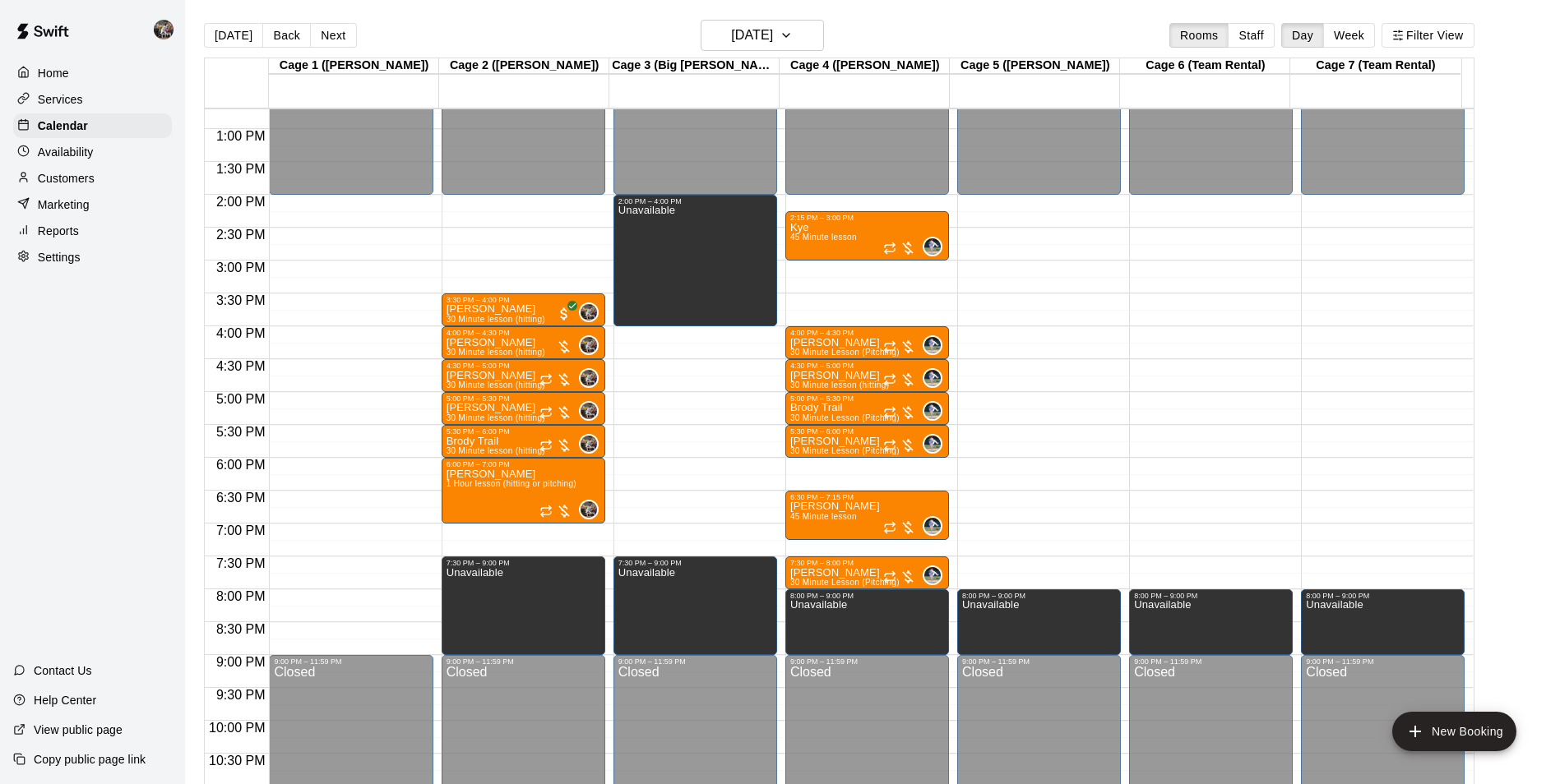
click at [522, 533] on div "12:00 AM – 2:00 PM Closed 3:30 PM – 4:00 PM [PERSON_NAME] 30 Minute lesson (hit…" at bounding box center [523, 62] width 163 height 1578
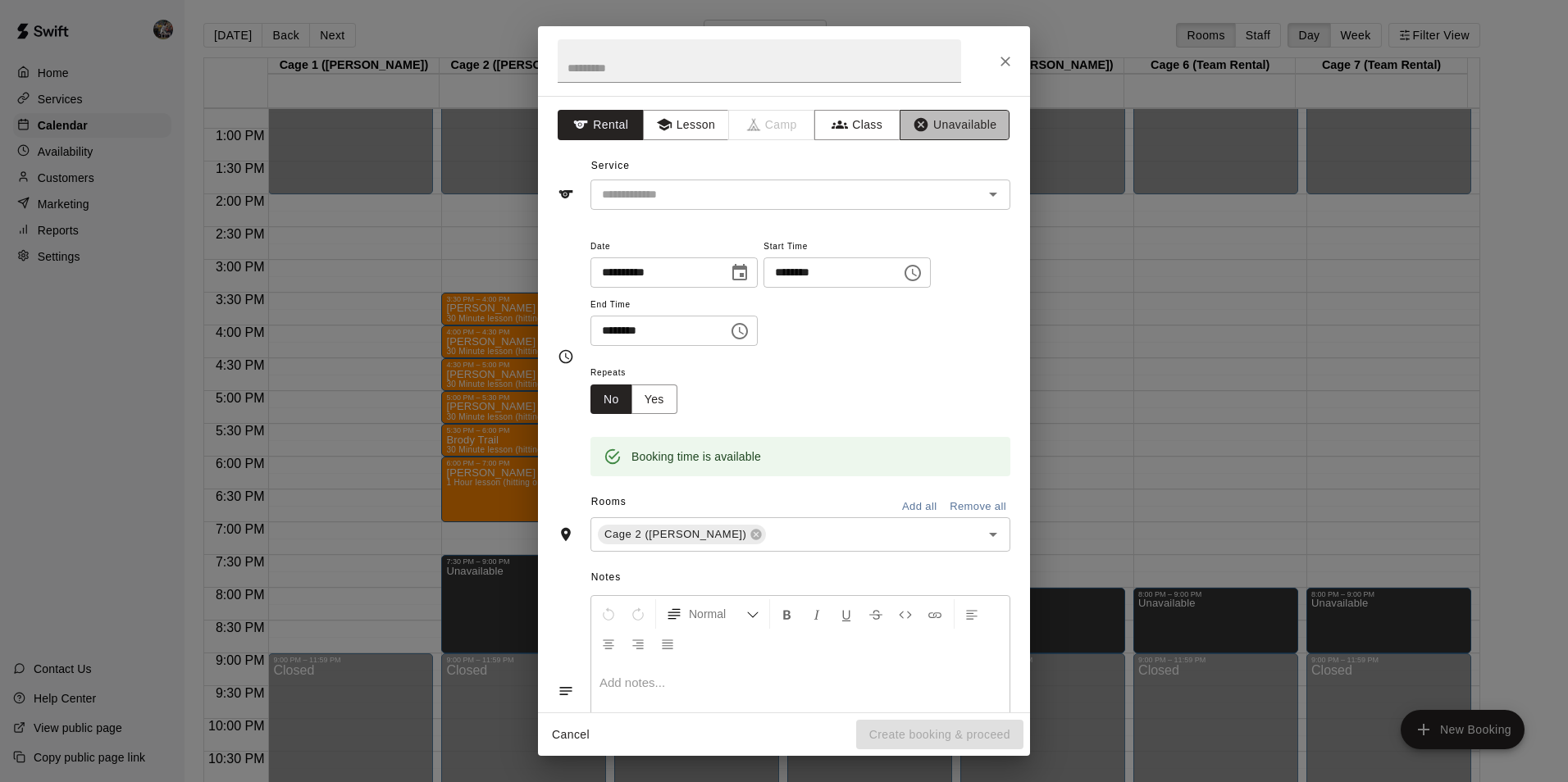
click at [940, 123] on button "Unavailable" at bounding box center [955, 125] width 110 height 30
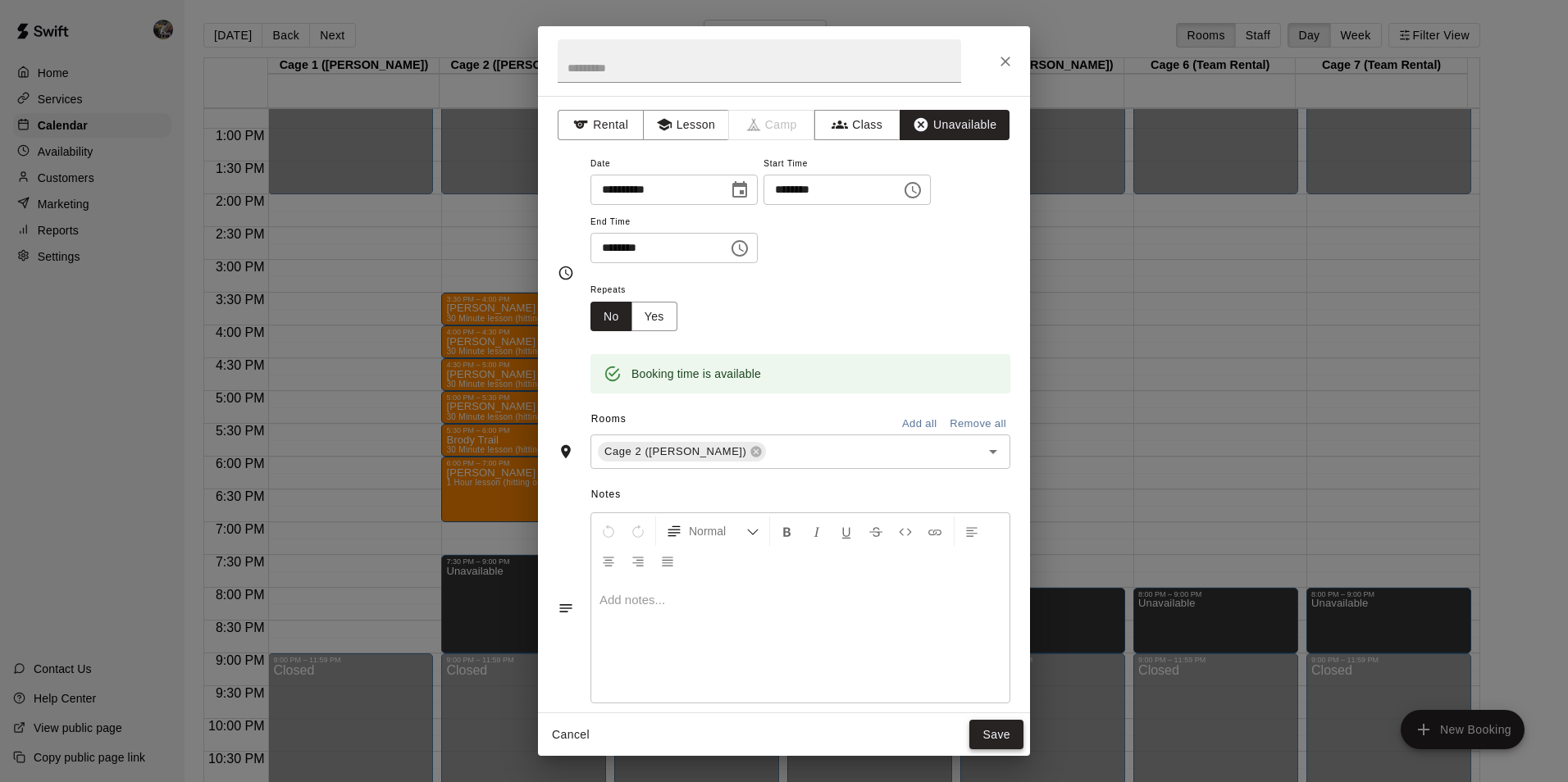
click at [1005, 734] on button "Save" at bounding box center [996, 735] width 54 height 30
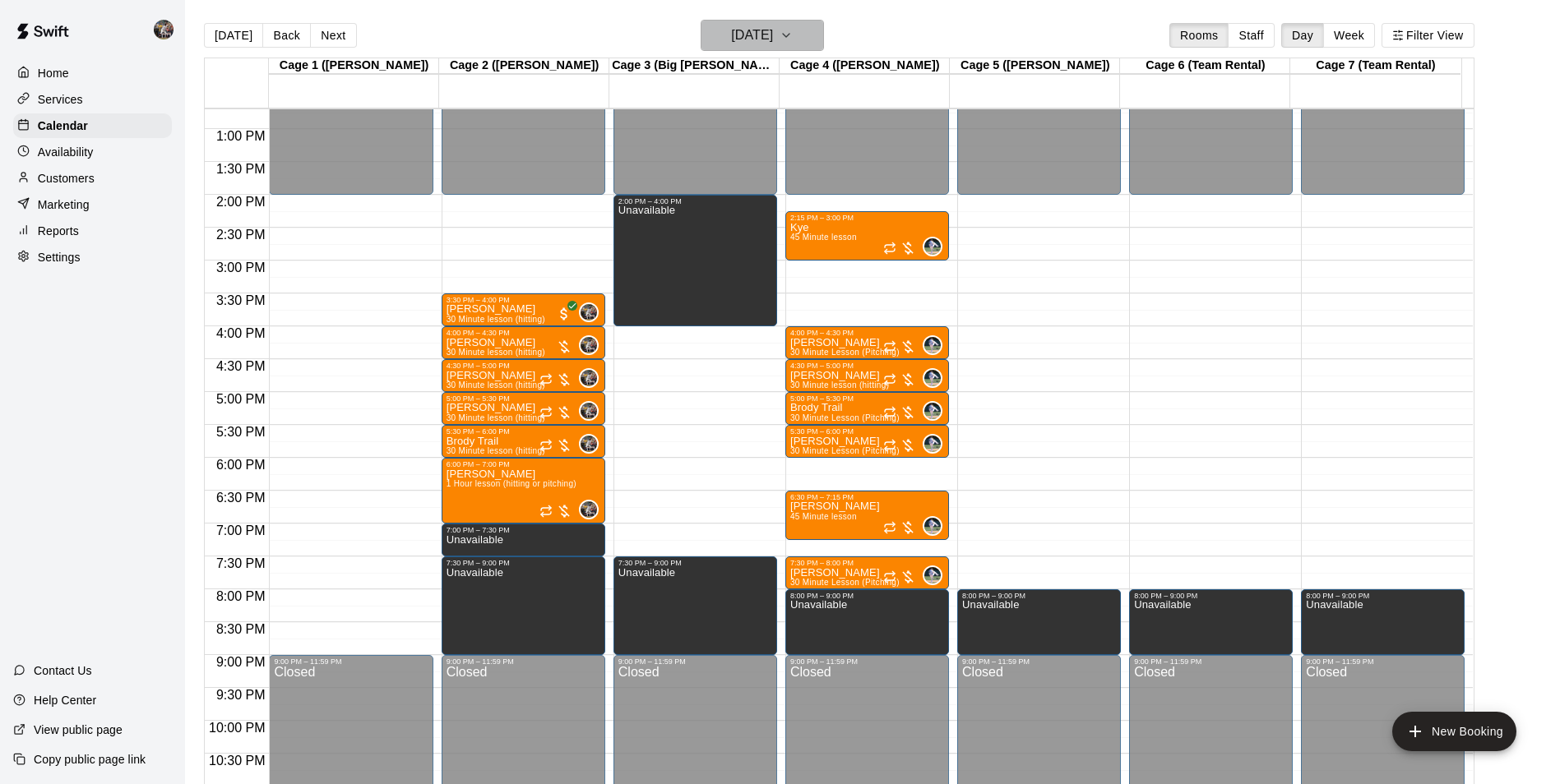
click at [731, 39] on h6 "[DATE]" at bounding box center [752, 35] width 42 height 23
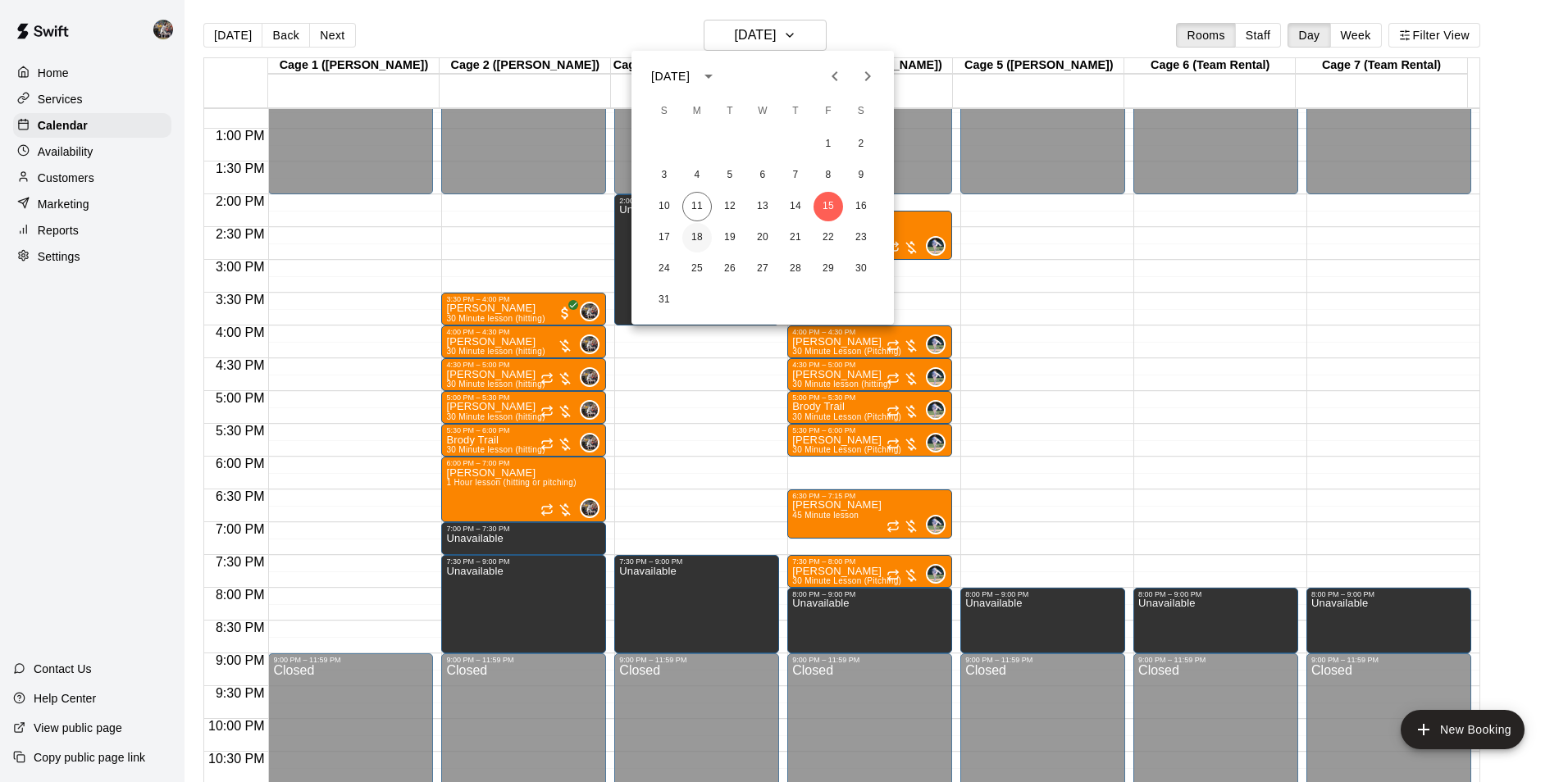
click at [700, 228] on button "18" at bounding box center [696, 237] width 29 height 29
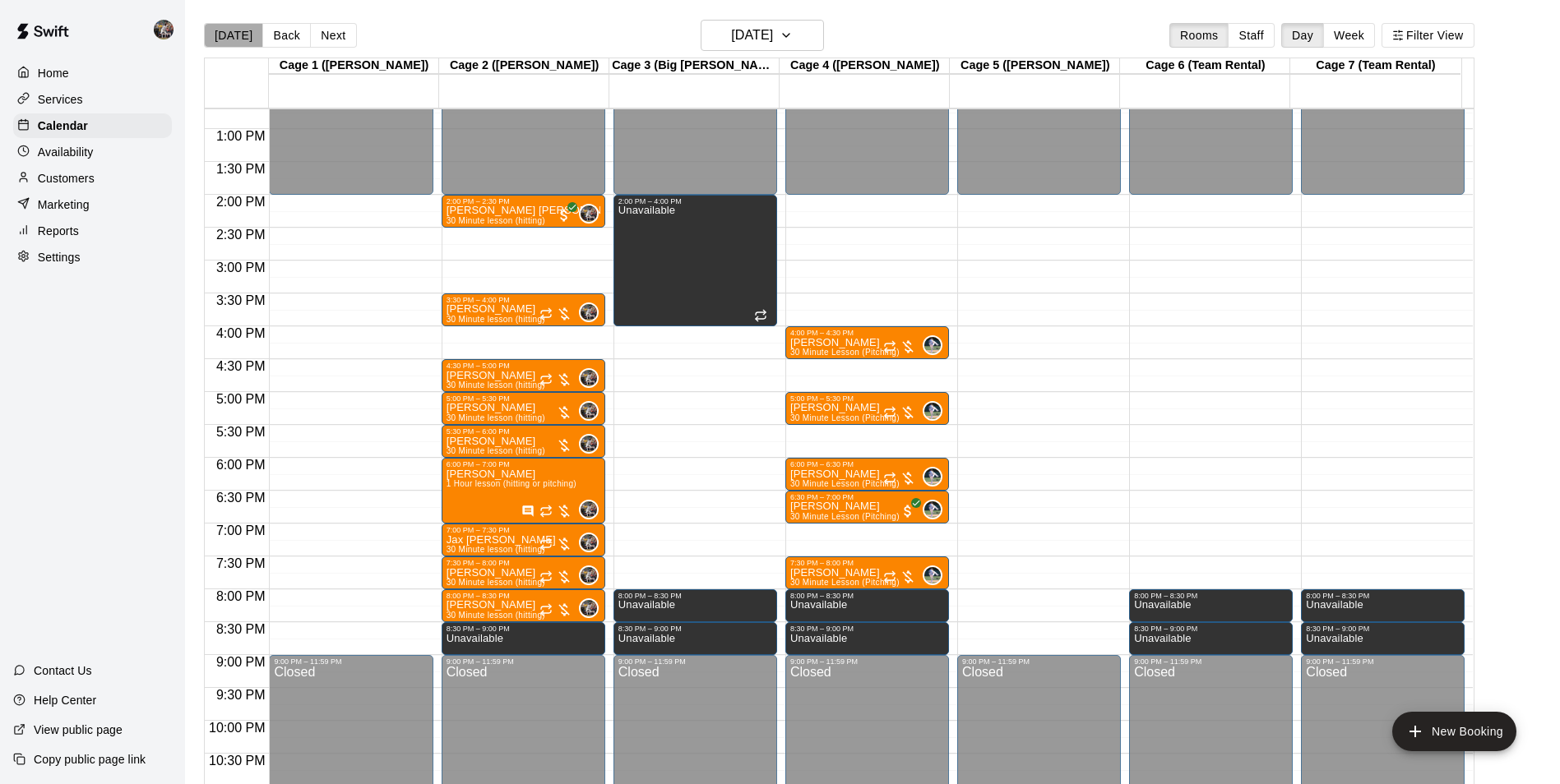
click at [246, 35] on button "[DATE]" at bounding box center [233, 35] width 60 height 25
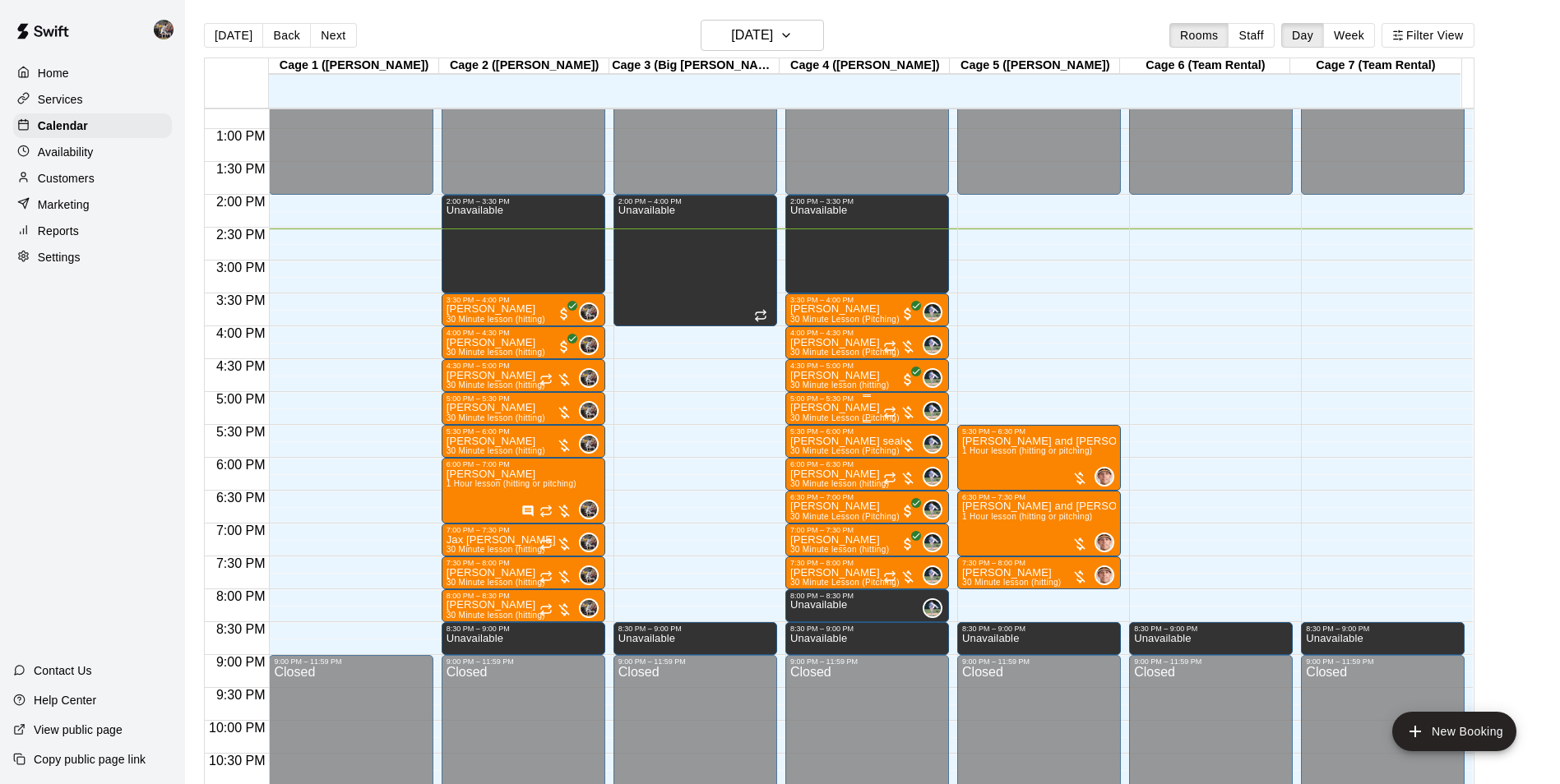
click at [856, 410] on div "[PERSON_NAME] 30 Minute Lesson (Pitching)" at bounding box center [846, 795] width 110 height 784
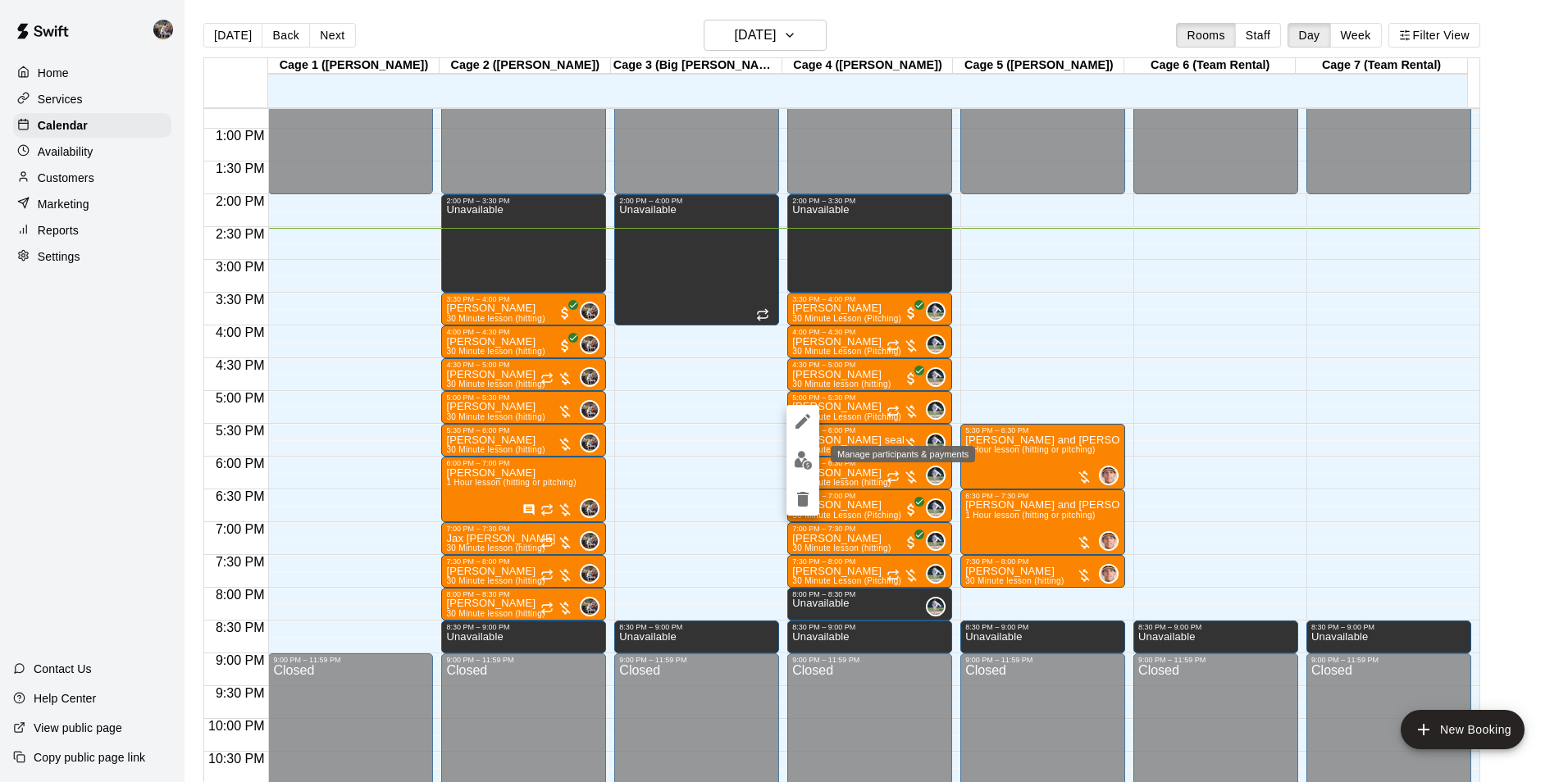
click at [802, 458] on img "edit" at bounding box center [804, 461] width 19 height 19
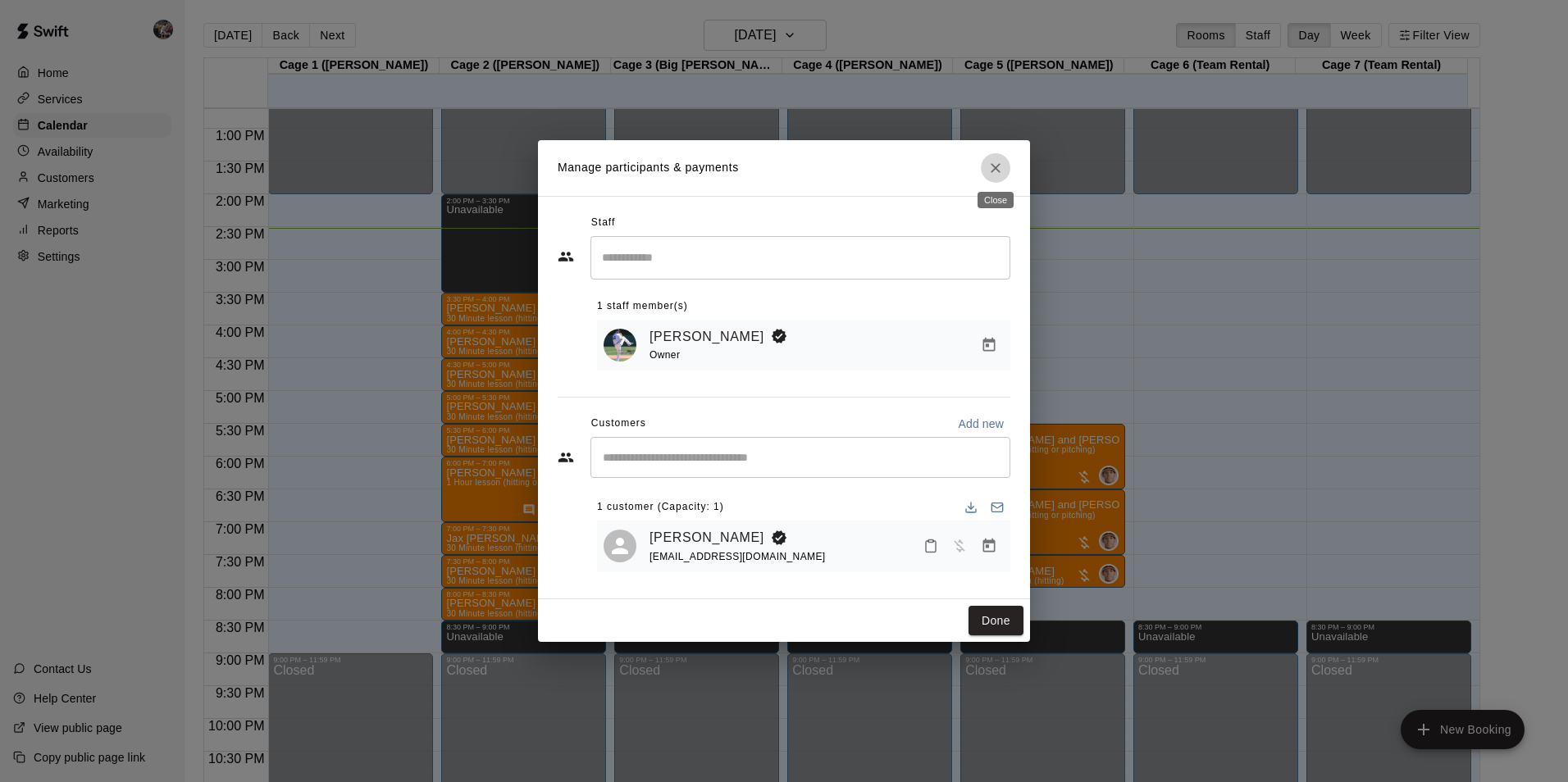
click at [1003, 162] on icon "Close" at bounding box center [995, 168] width 16 height 16
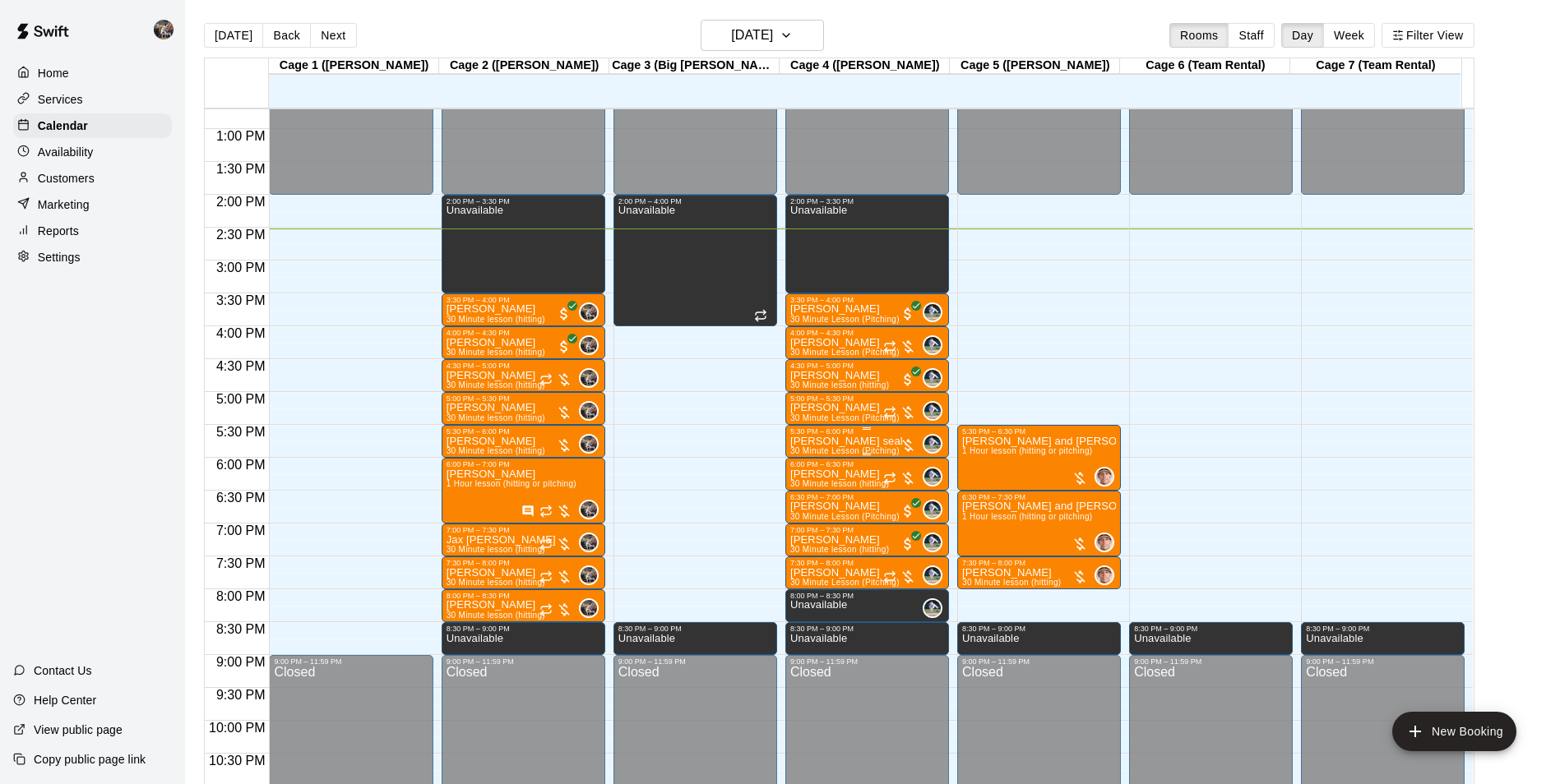
click at [817, 435] on div "5:30 PM – 6:00 PM" at bounding box center [867, 432] width 154 height 9
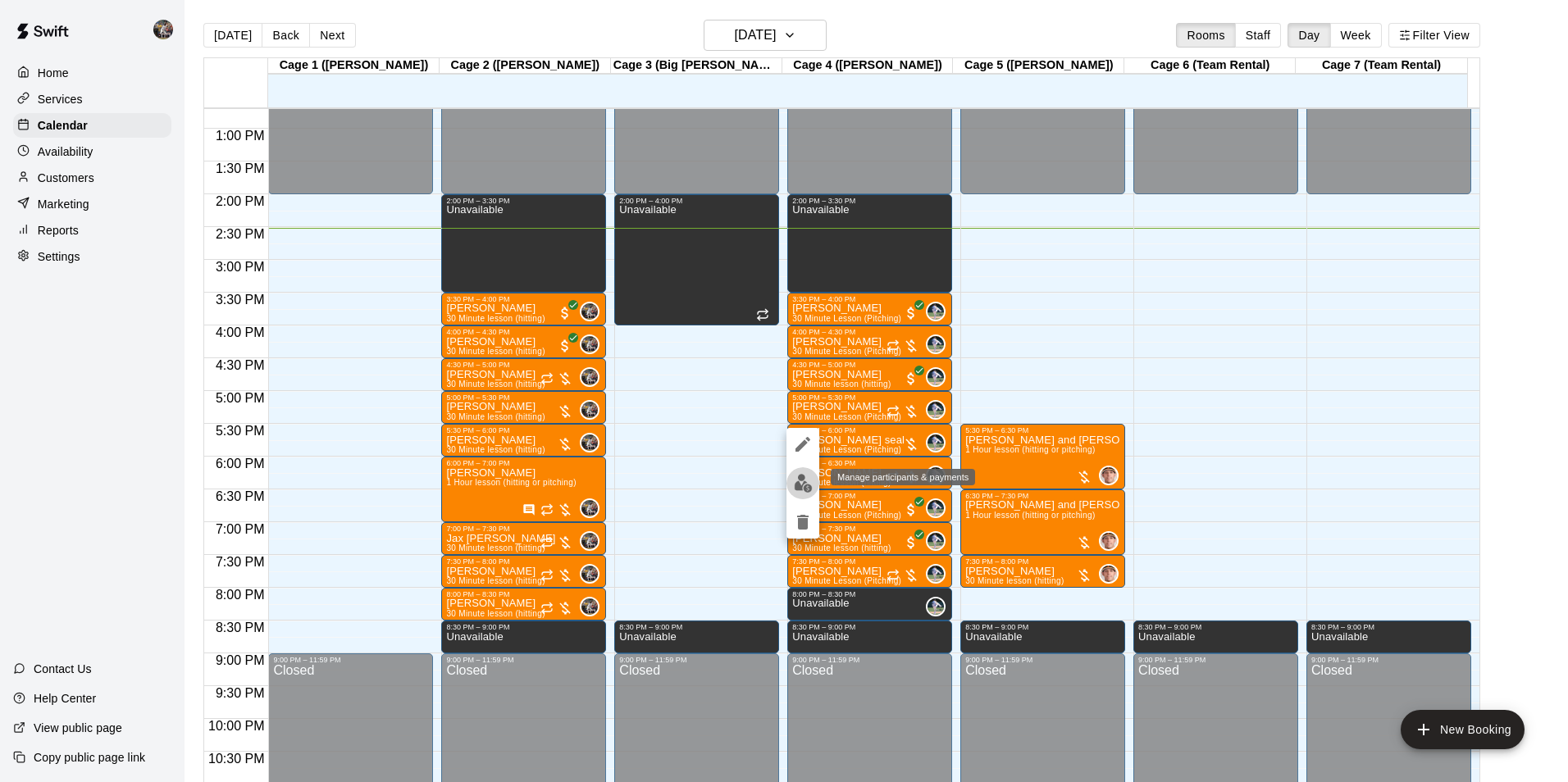
click at [809, 481] on img "edit" at bounding box center [804, 483] width 19 height 19
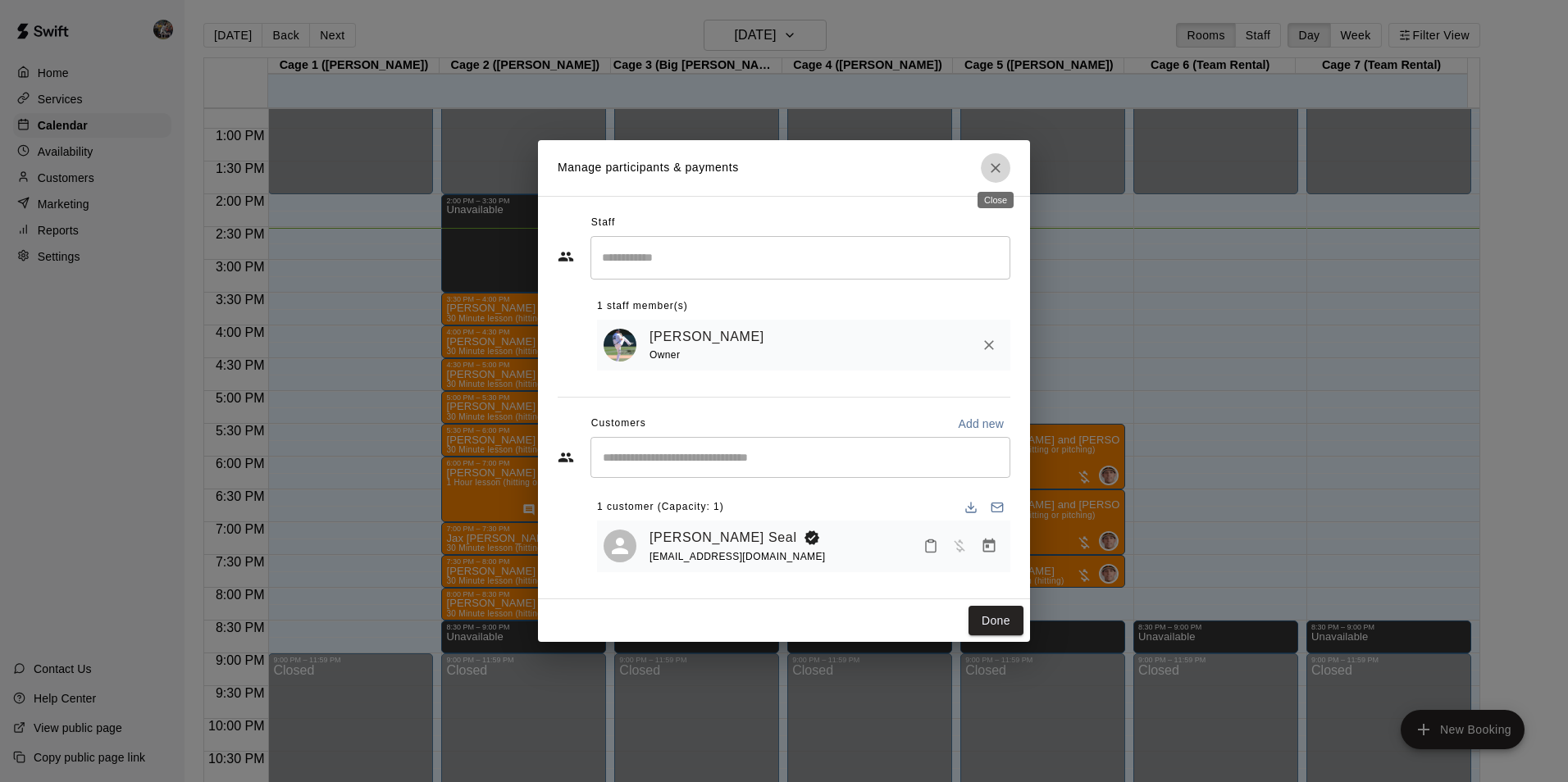
click at [992, 166] on icon "Close" at bounding box center [995, 168] width 16 height 16
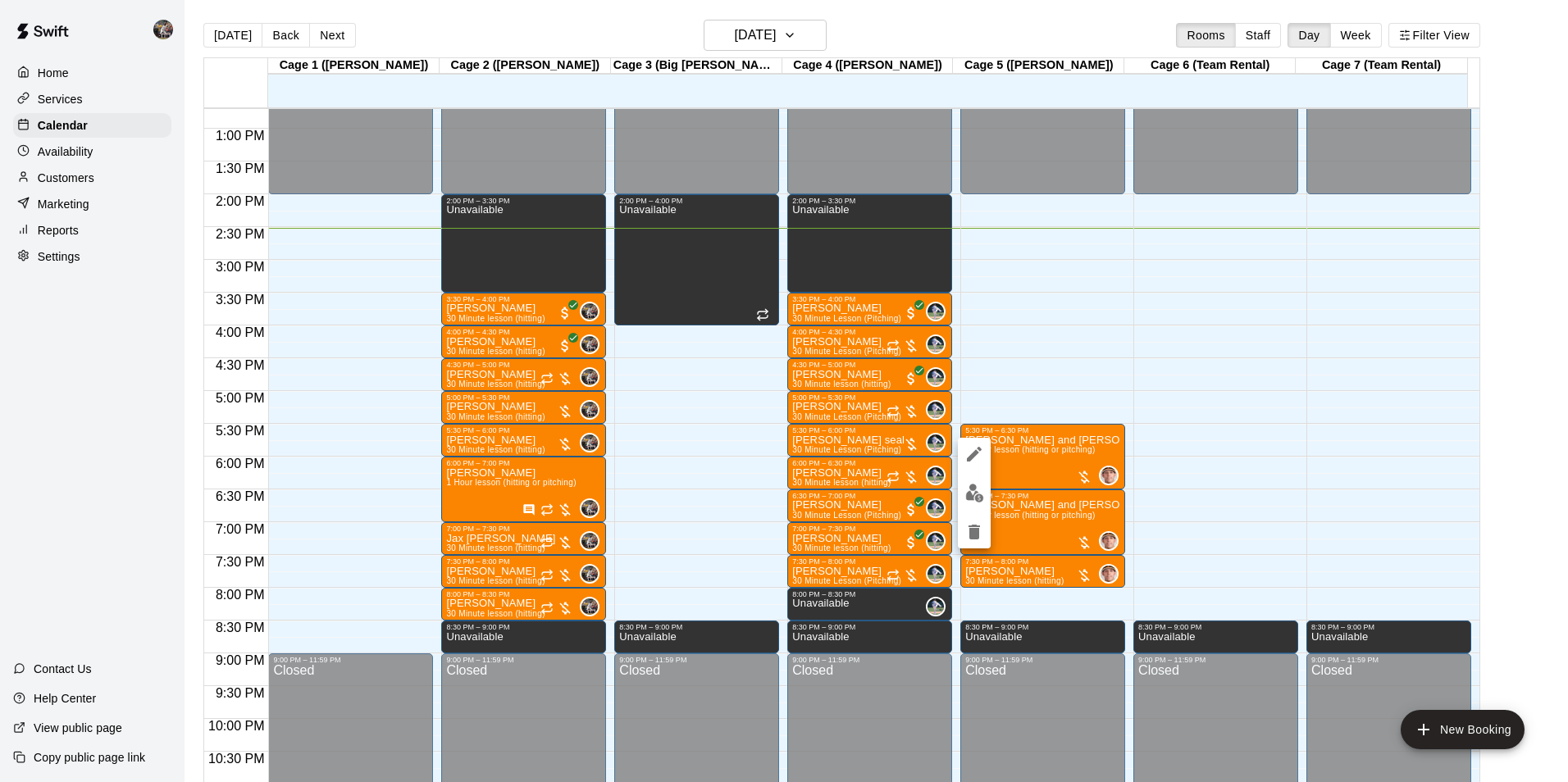
click at [976, 485] on img "edit" at bounding box center [975, 494] width 19 height 19
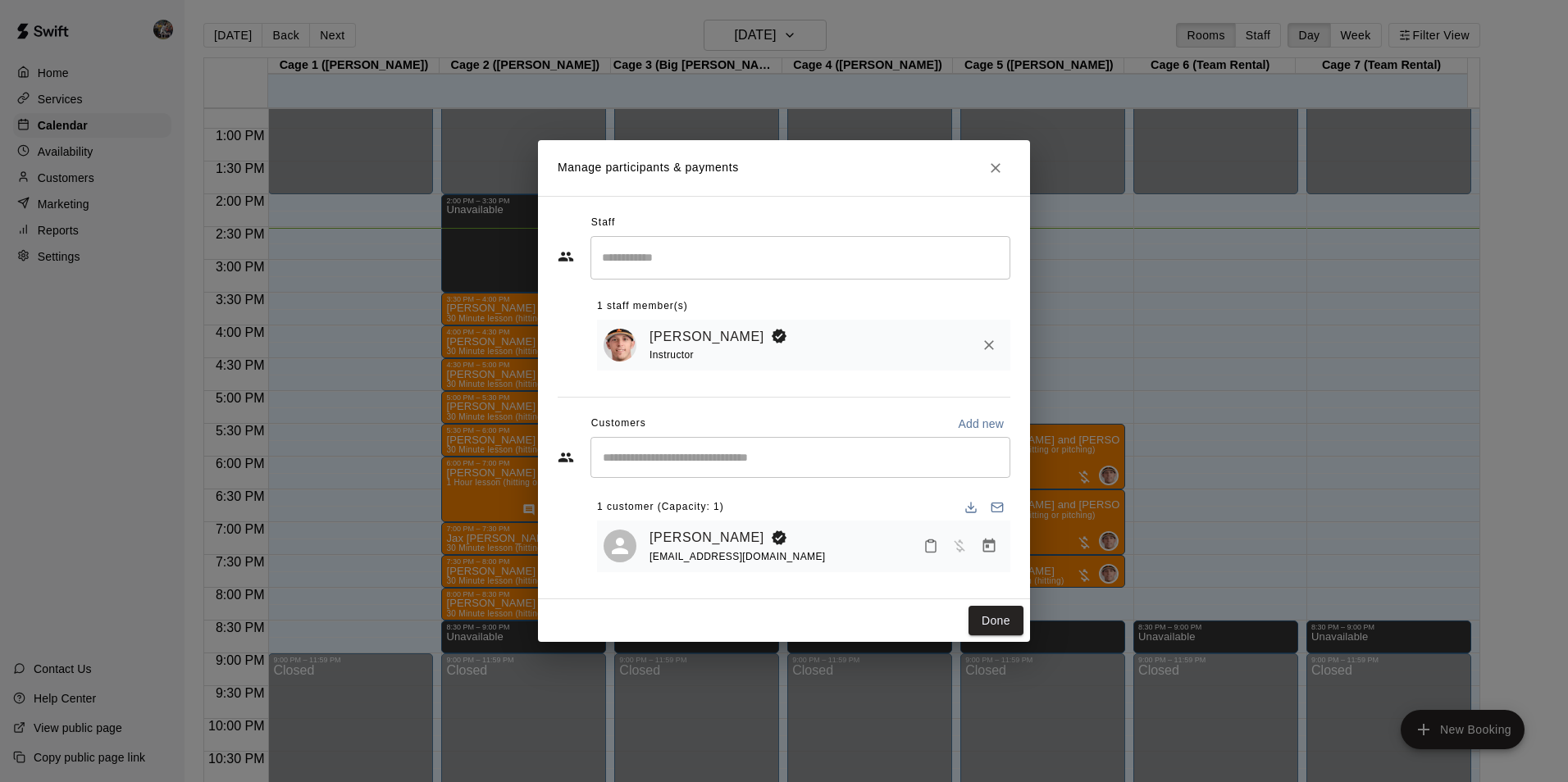
click at [992, 163] on icon "Close" at bounding box center [996, 168] width 9 height 9
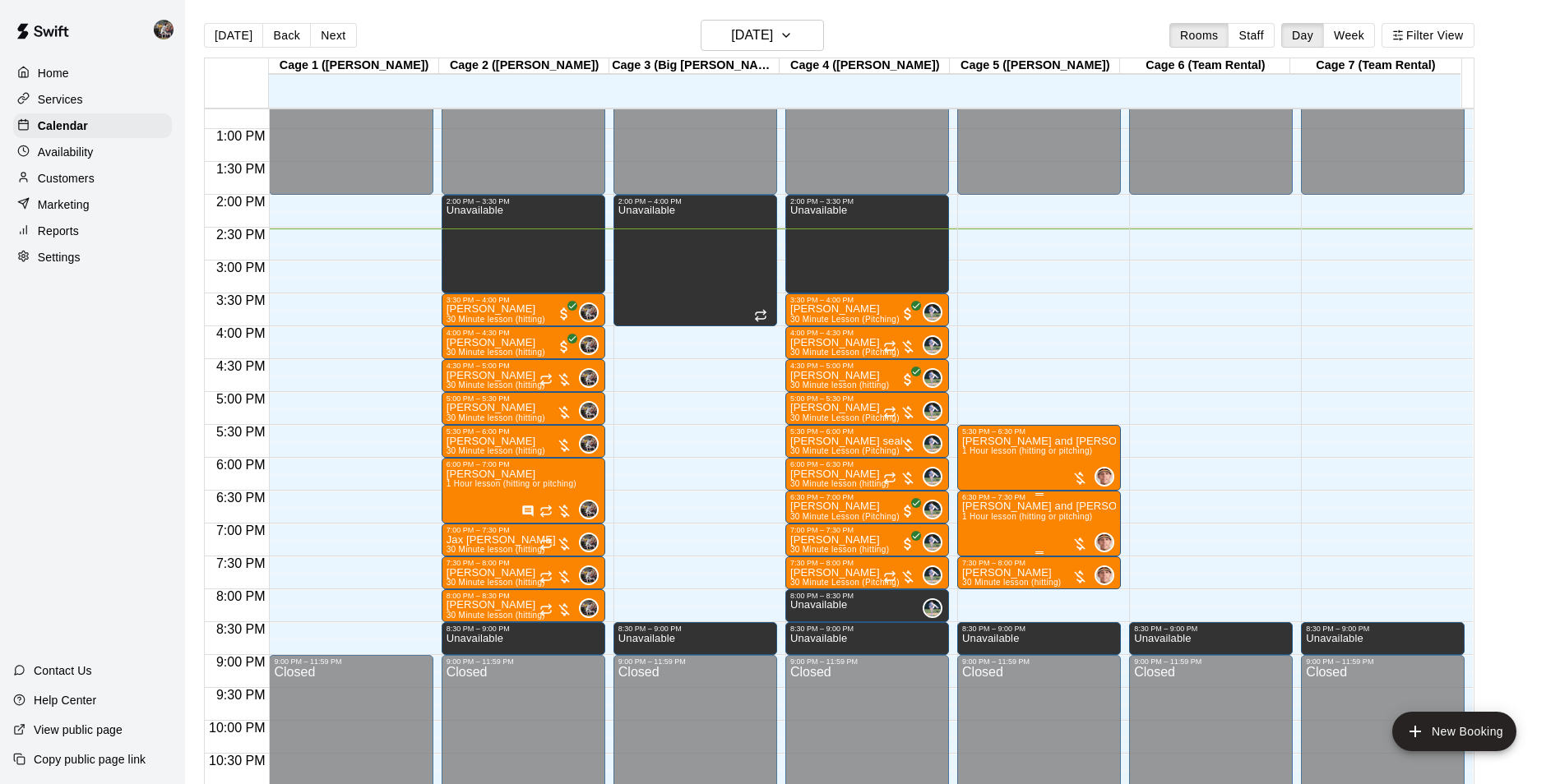
click at [981, 506] on p "[PERSON_NAME] and [PERSON_NAME]" at bounding box center [1038, 506] width 154 height 0
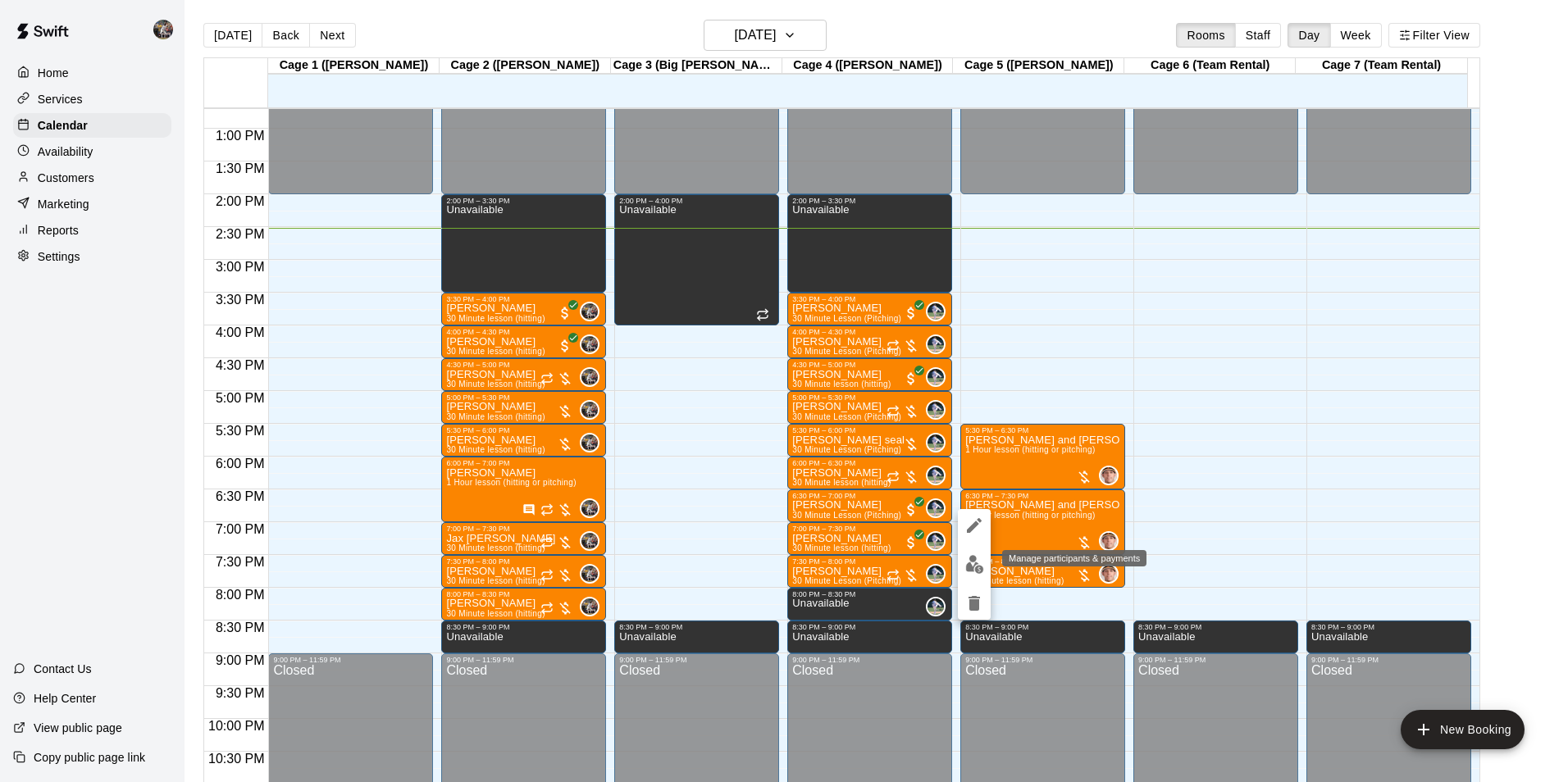
click at [974, 561] on img "edit" at bounding box center [975, 564] width 19 height 19
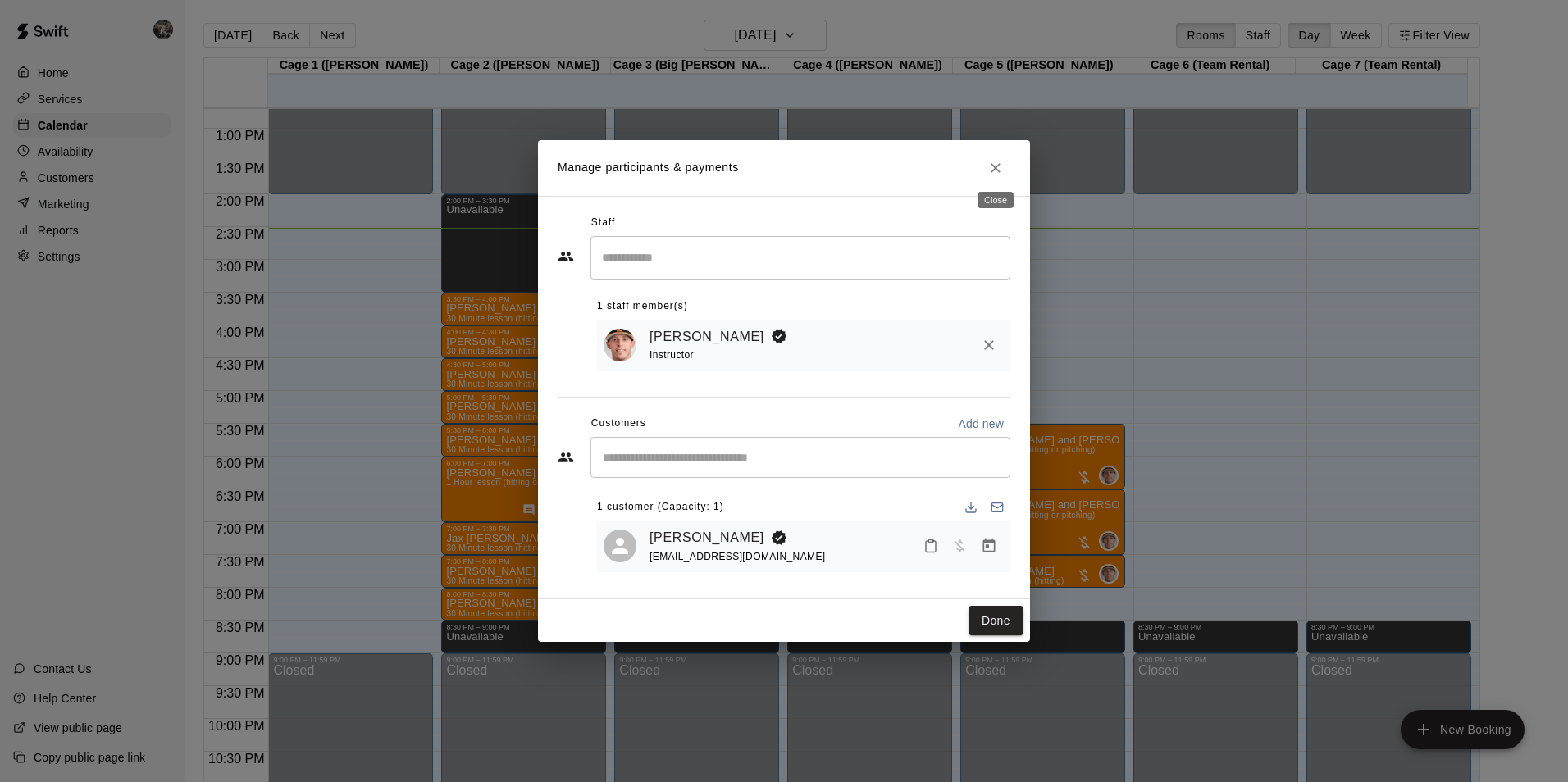
click at [989, 160] on icon "Close" at bounding box center [995, 168] width 16 height 16
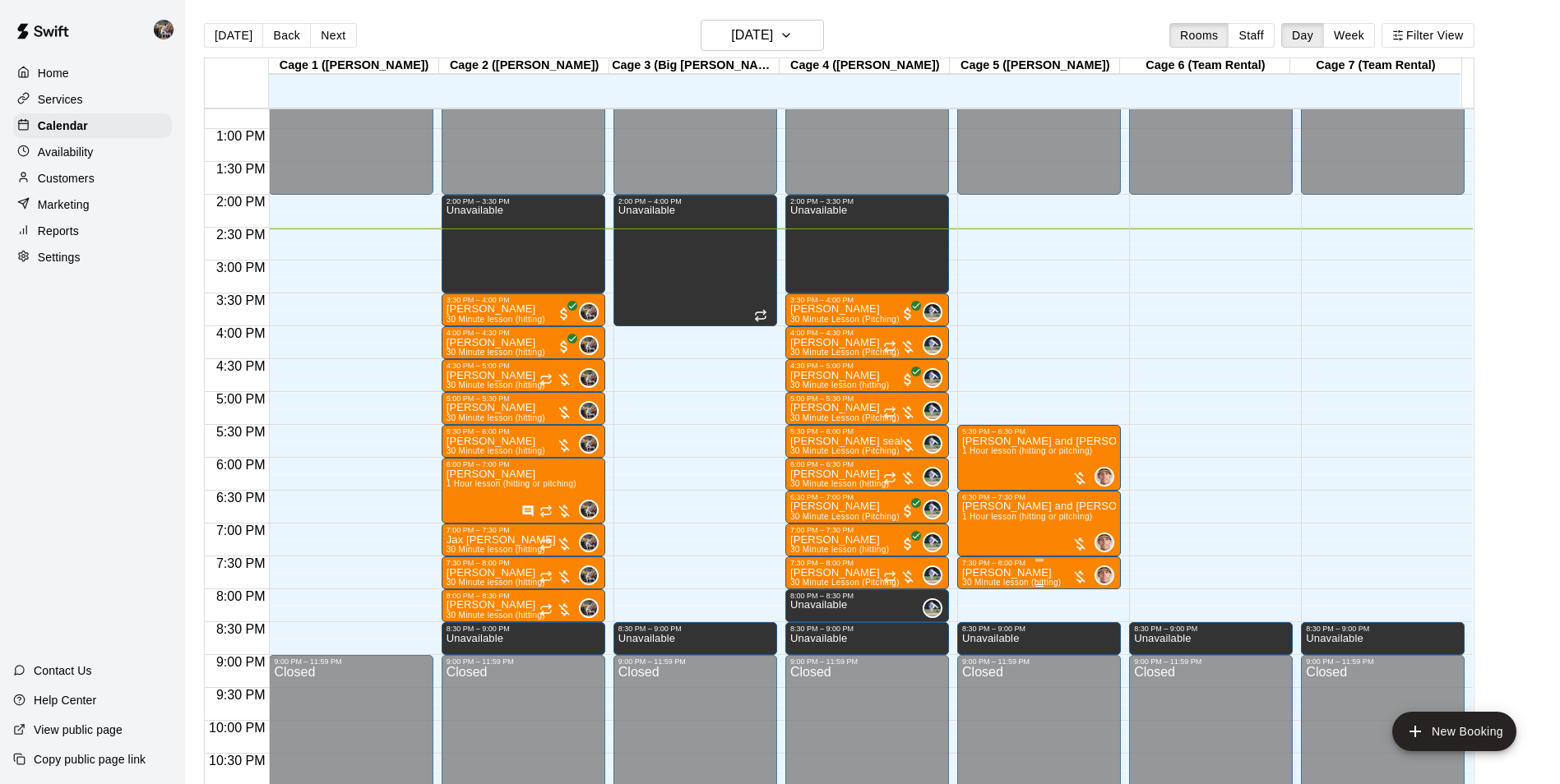
click at [998, 573] on p "[PERSON_NAME]" at bounding box center [1011, 573] width 98 height 0
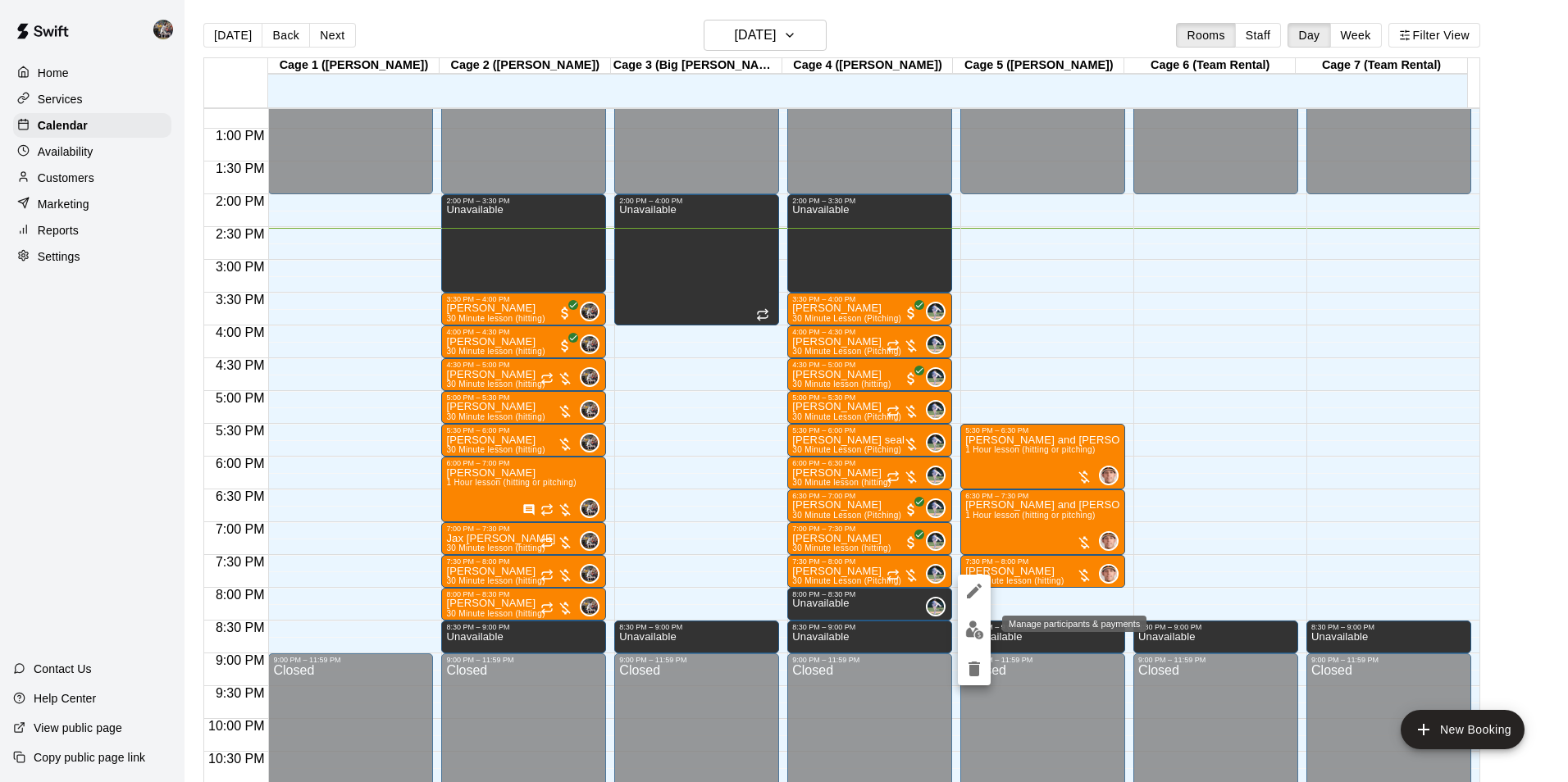
click at [973, 625] on img "edit" at bounding box center [975, 630] width 19 height 19
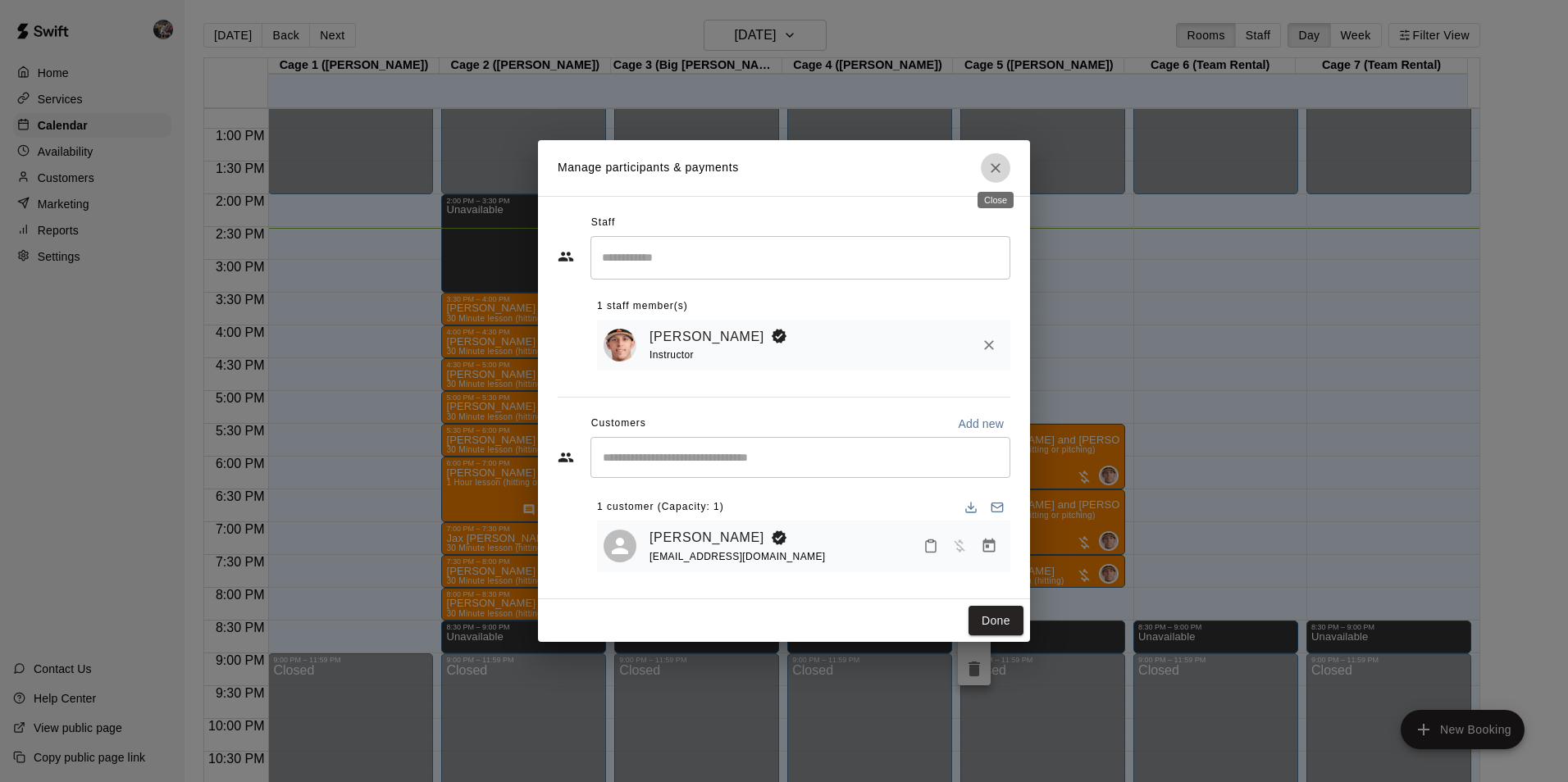
click at [991, 160] on icon "Close" at bounding box center [995, 168] width 16 height 16
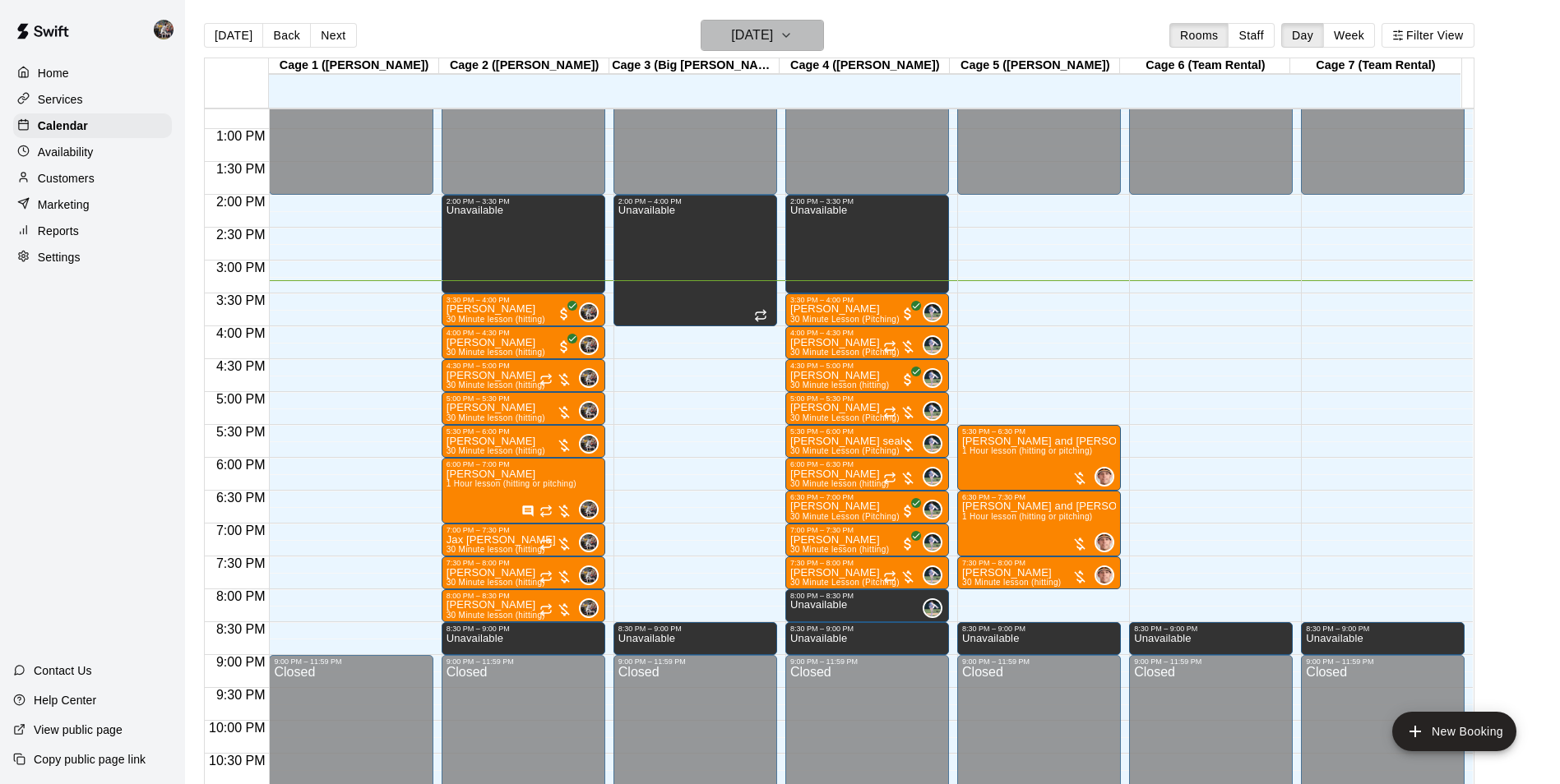
click at [741, 36] on h6 "[DATE]" at bounding box center [752, 35] width 42 height 23
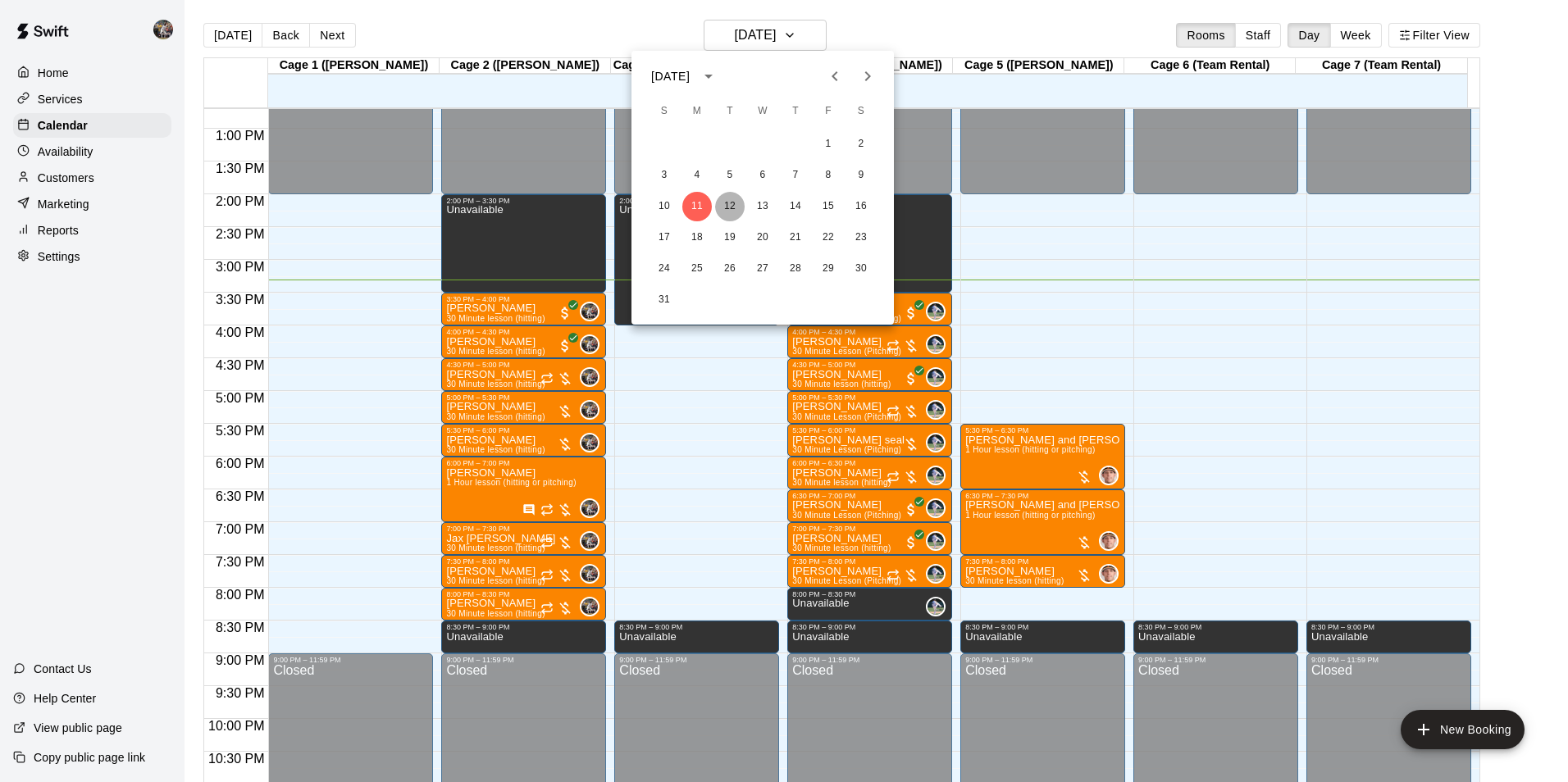
drag, startPoint x: 727, startPoint y: 207, endPoint x: 738, endPoint y: 203, distance: 11.7
click at [731, 207] on button "12" at bounding box center [729, 206] width 29 height 29
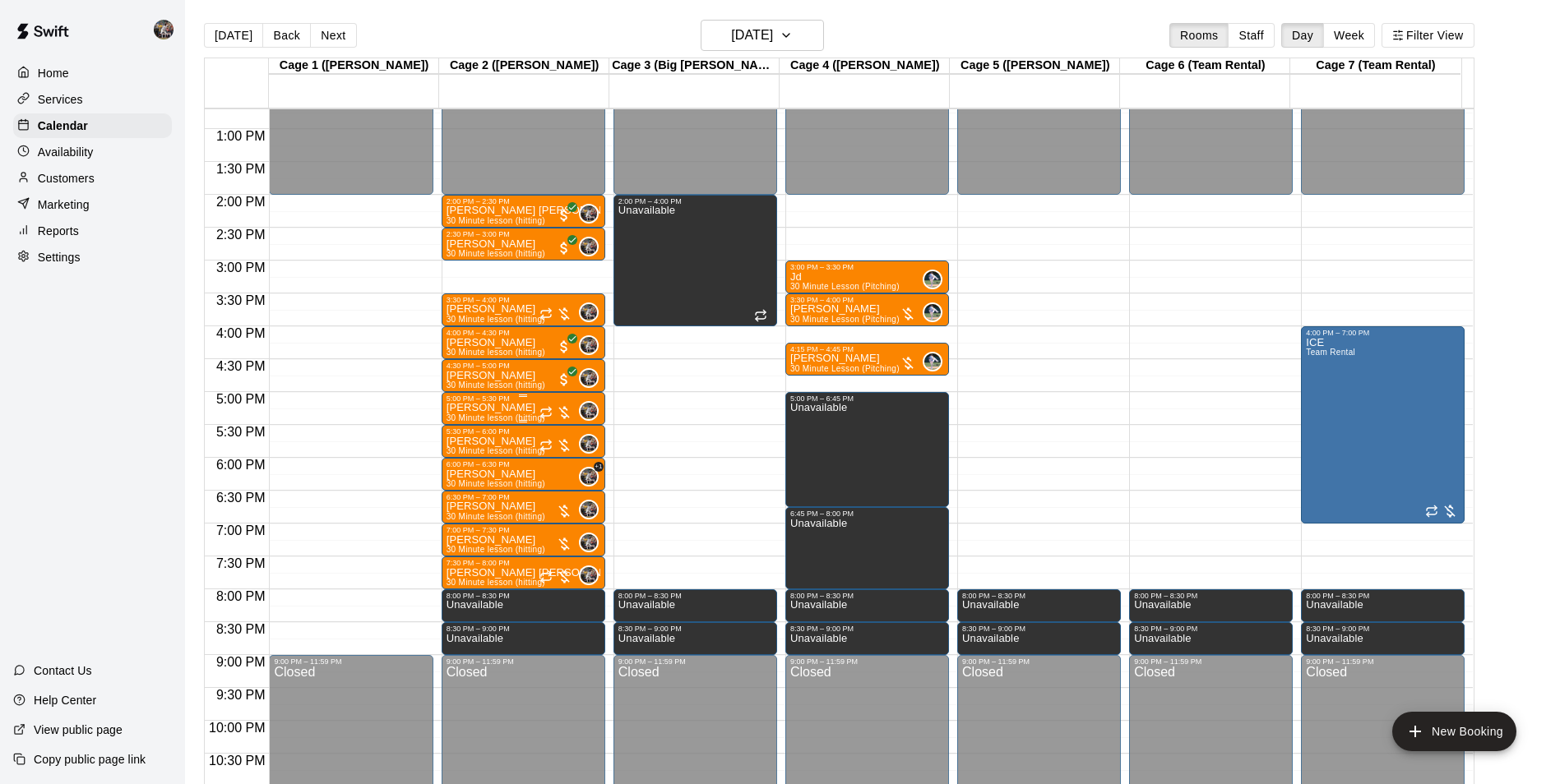
click at [510, 403] on div "5:00 PM – 5:30 PM" at bounding box center [523, 399] width 154 height 9
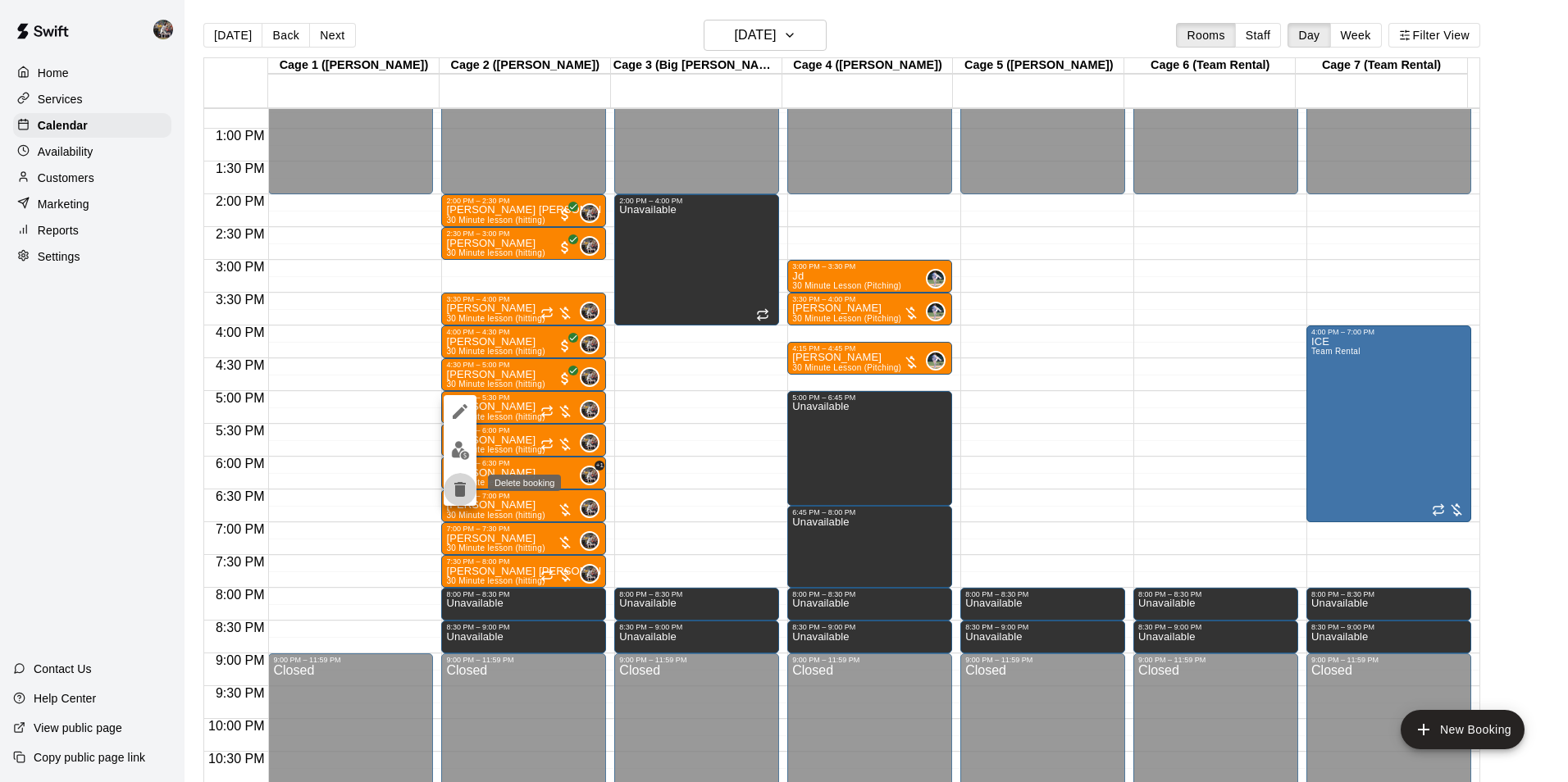
click at [459, 490] on icon "delete" at bounding box center [460, 489] width 20 height 20
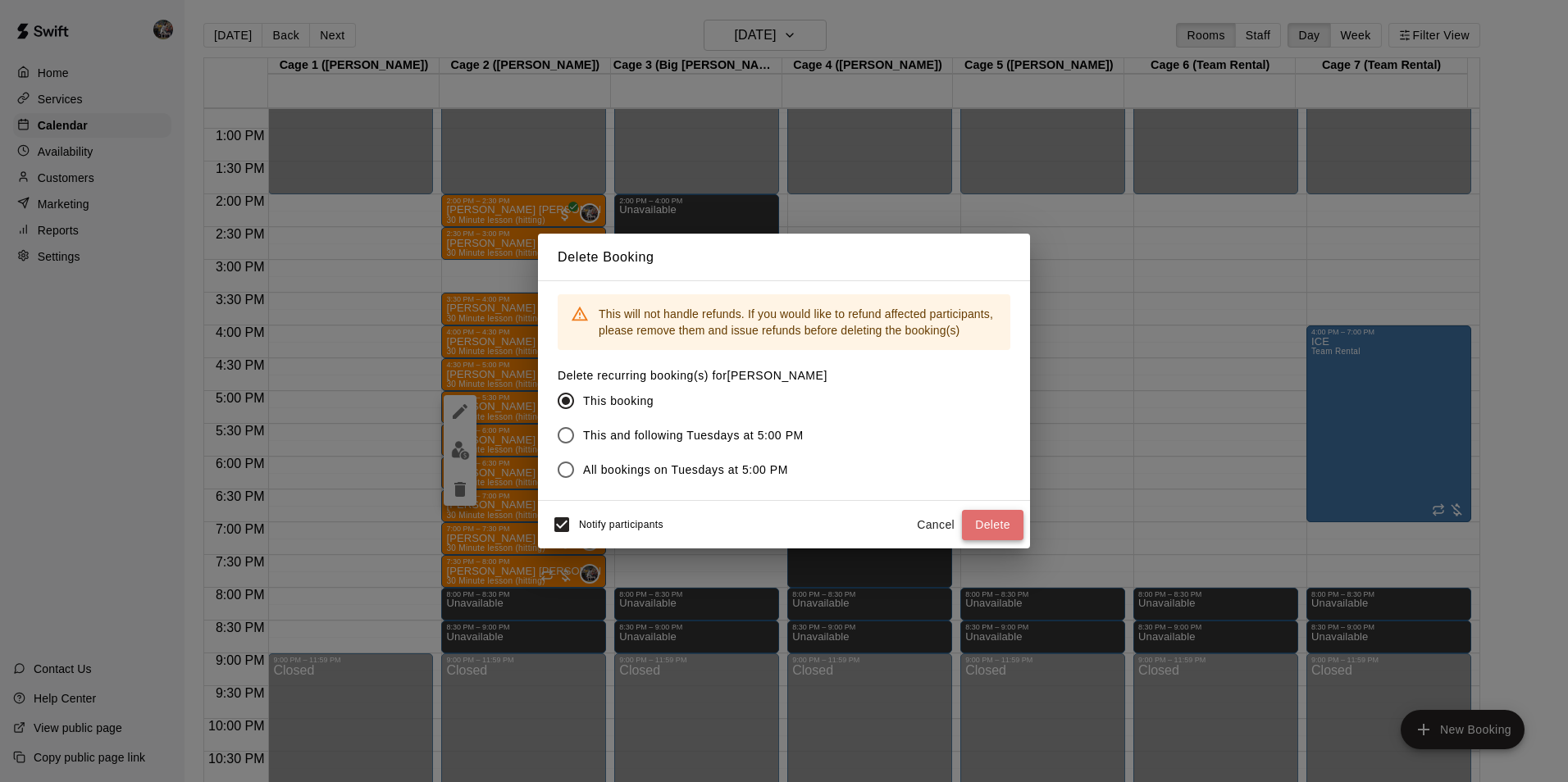
click at [980, 524] on button "Delete" at bounding box center [992, 525] width 61 height 30
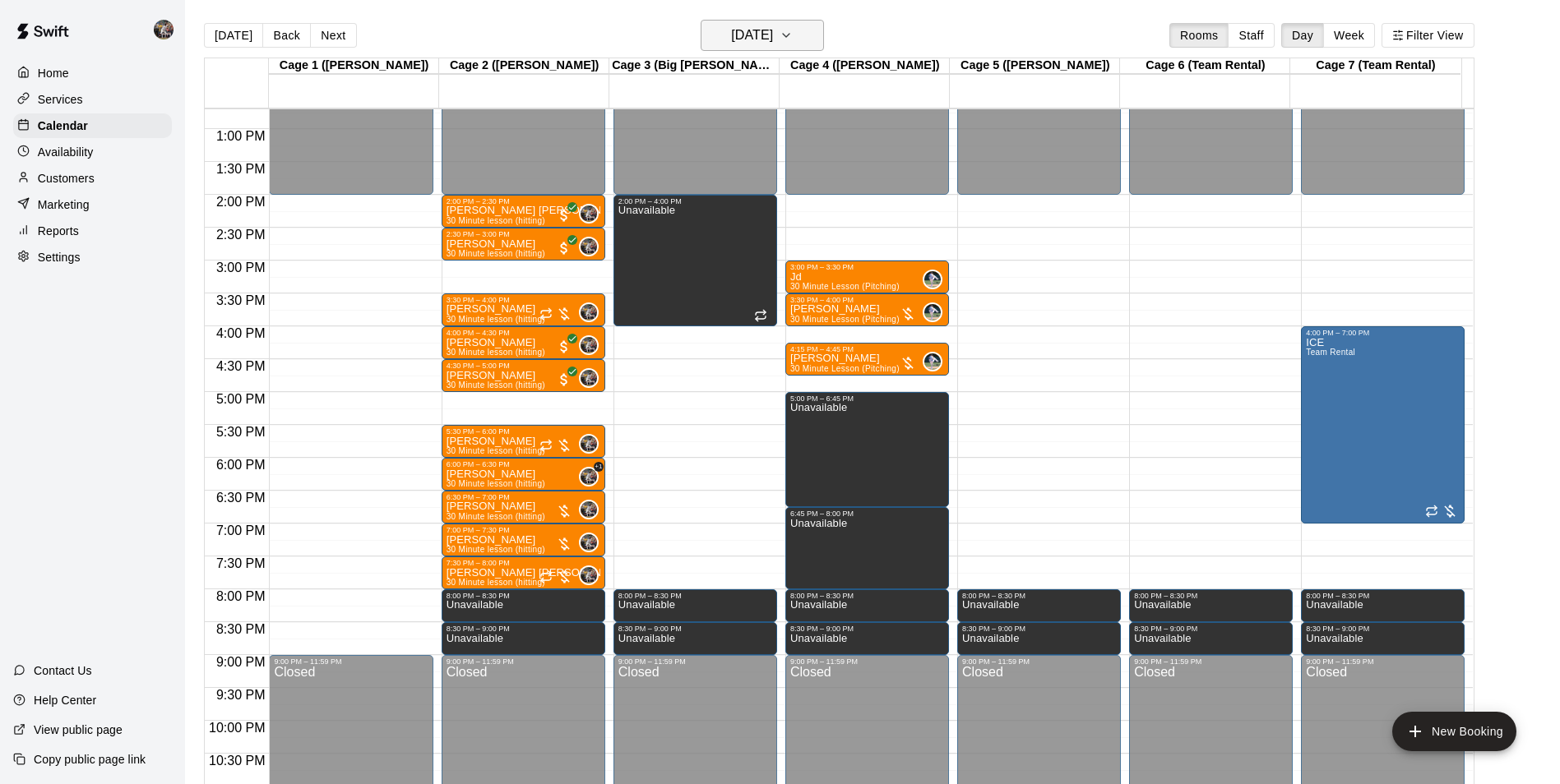
click at [793, 35] on icon "button" at bounding box center [786, 35] width 13 height 20
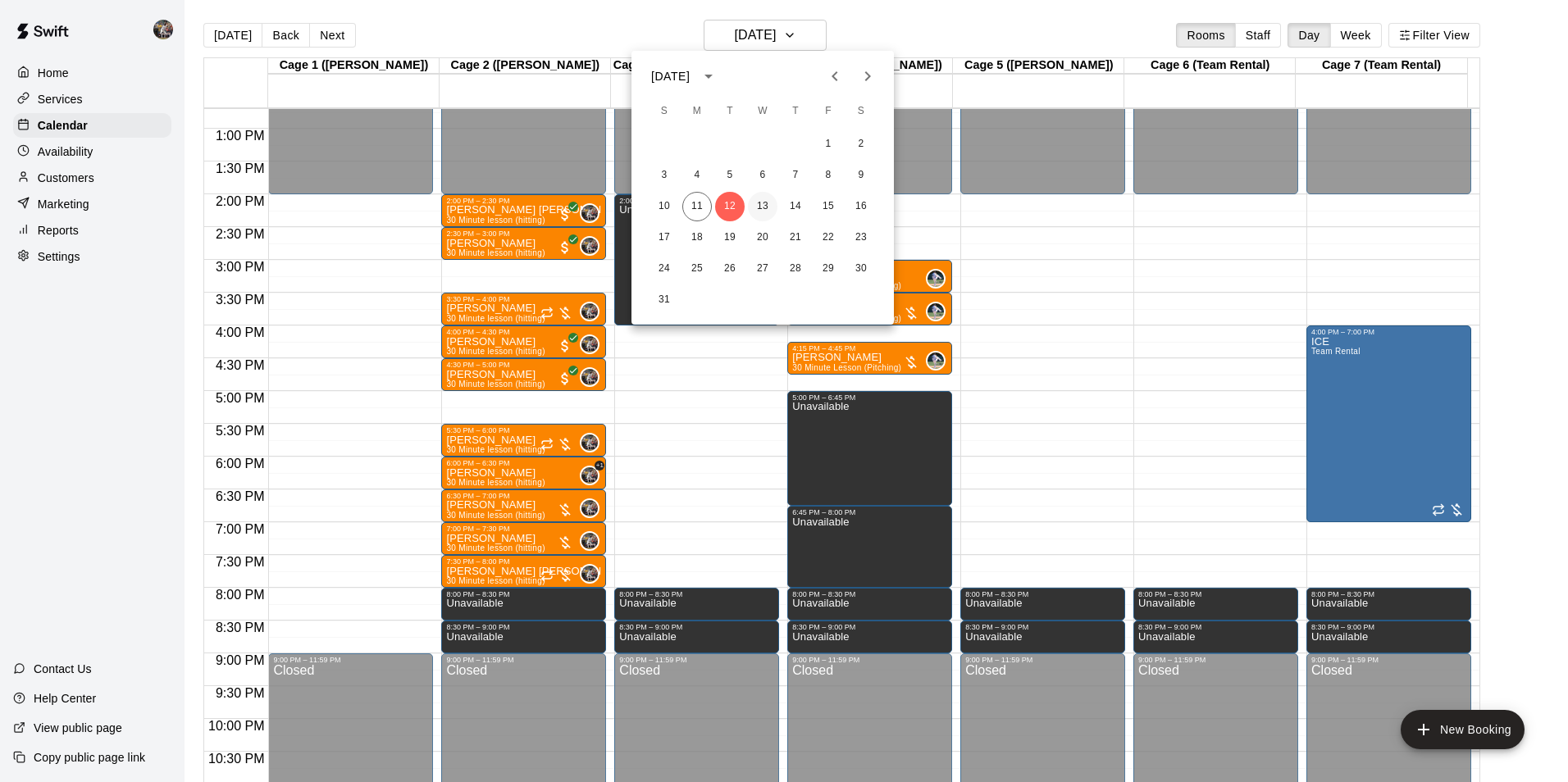
click at [763, 209] on button "13" at bounding box center [762, 206] width 29 height 29
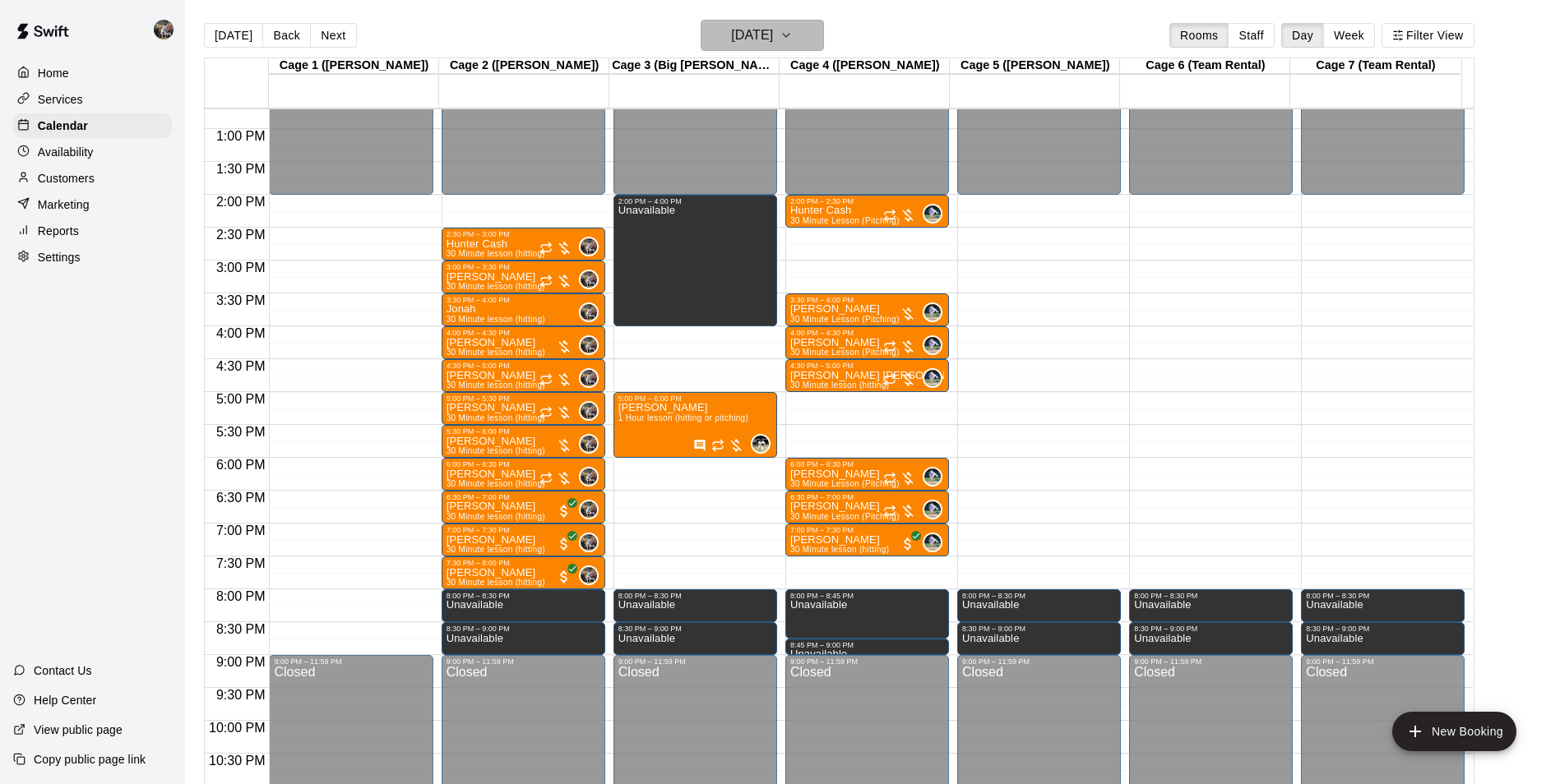
click at [734, 27] on h6 "[DATE]" at bounding box center [752, 35] width 42 height 23
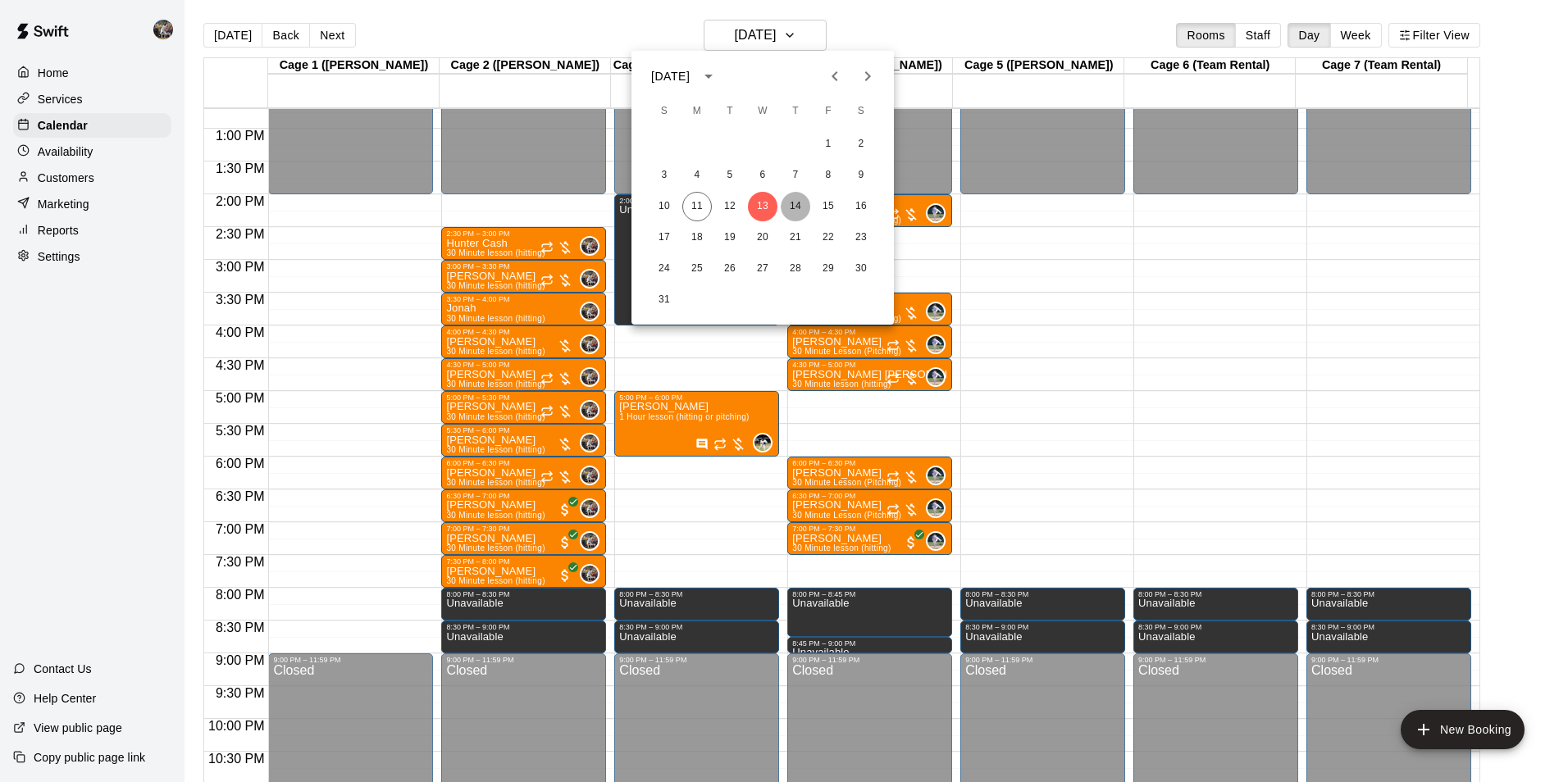
click at [789, 201] on button "14" at bounding box center [795, 206] width 29 height 29
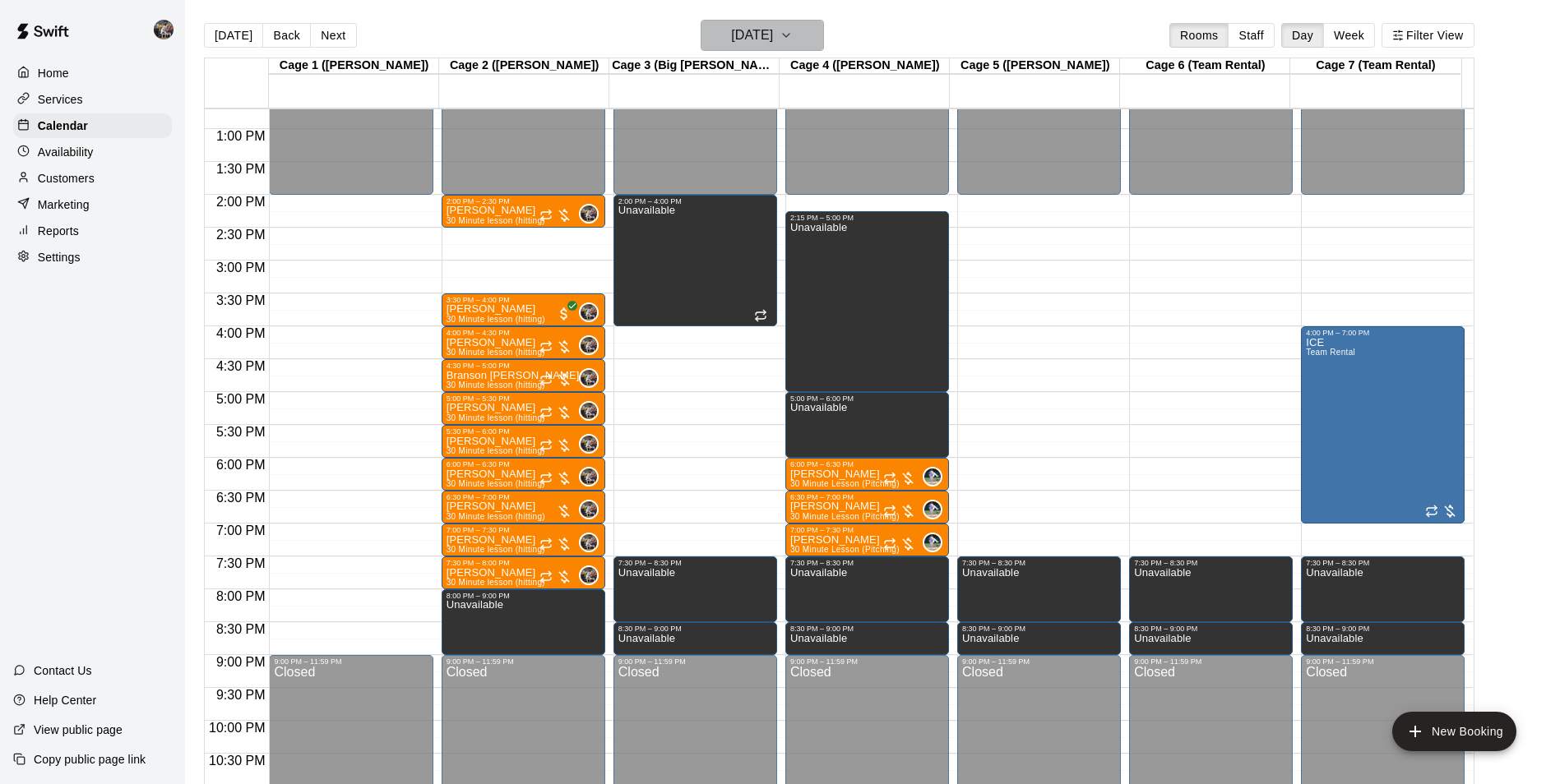
click at [755, 24] on h6 "[DATE]" at bounding box center [752, 35] width 42 height 23
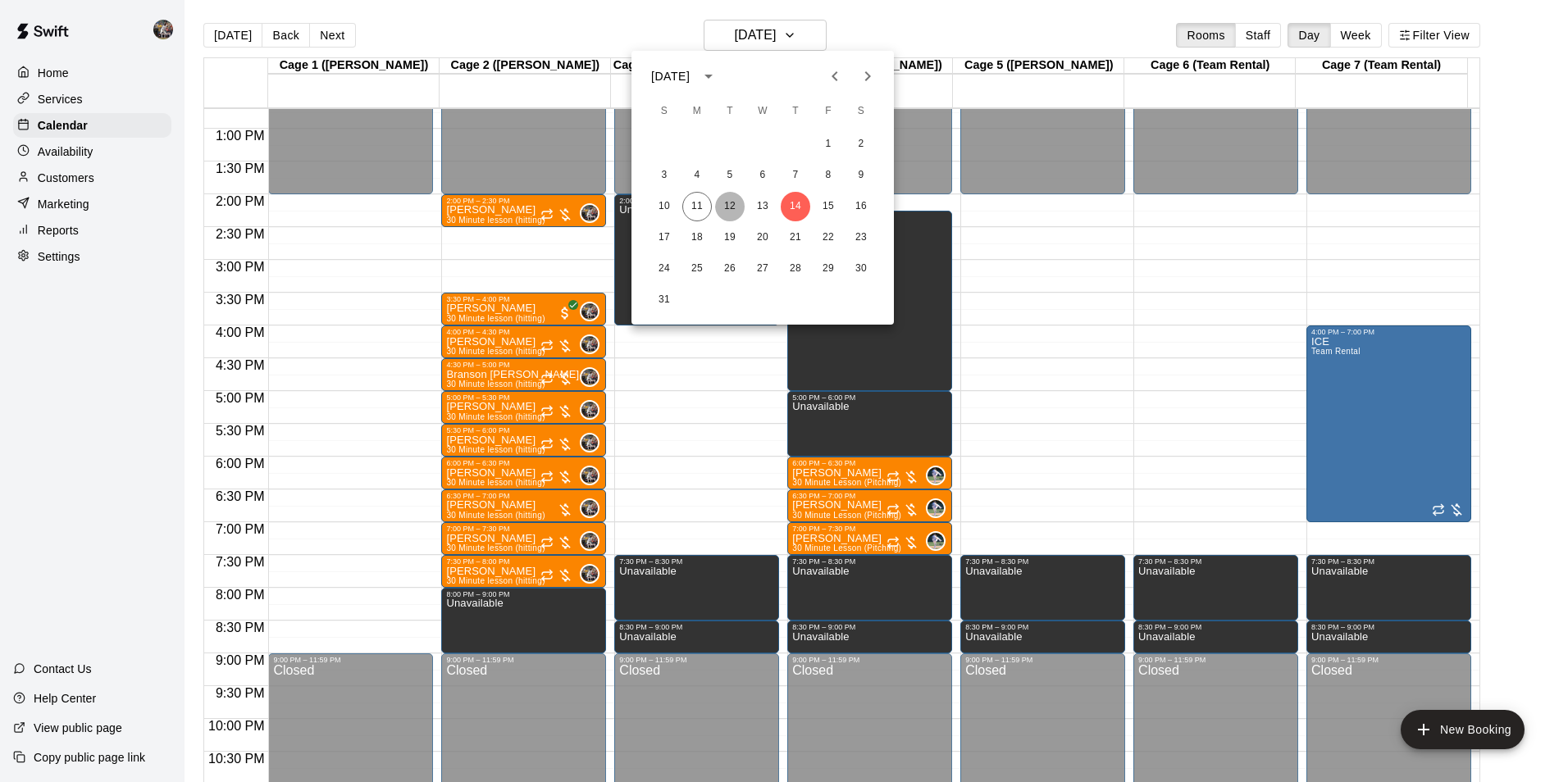
click at [734, 206] on button "12" at bounding box center [729, 206] width 29 height 29
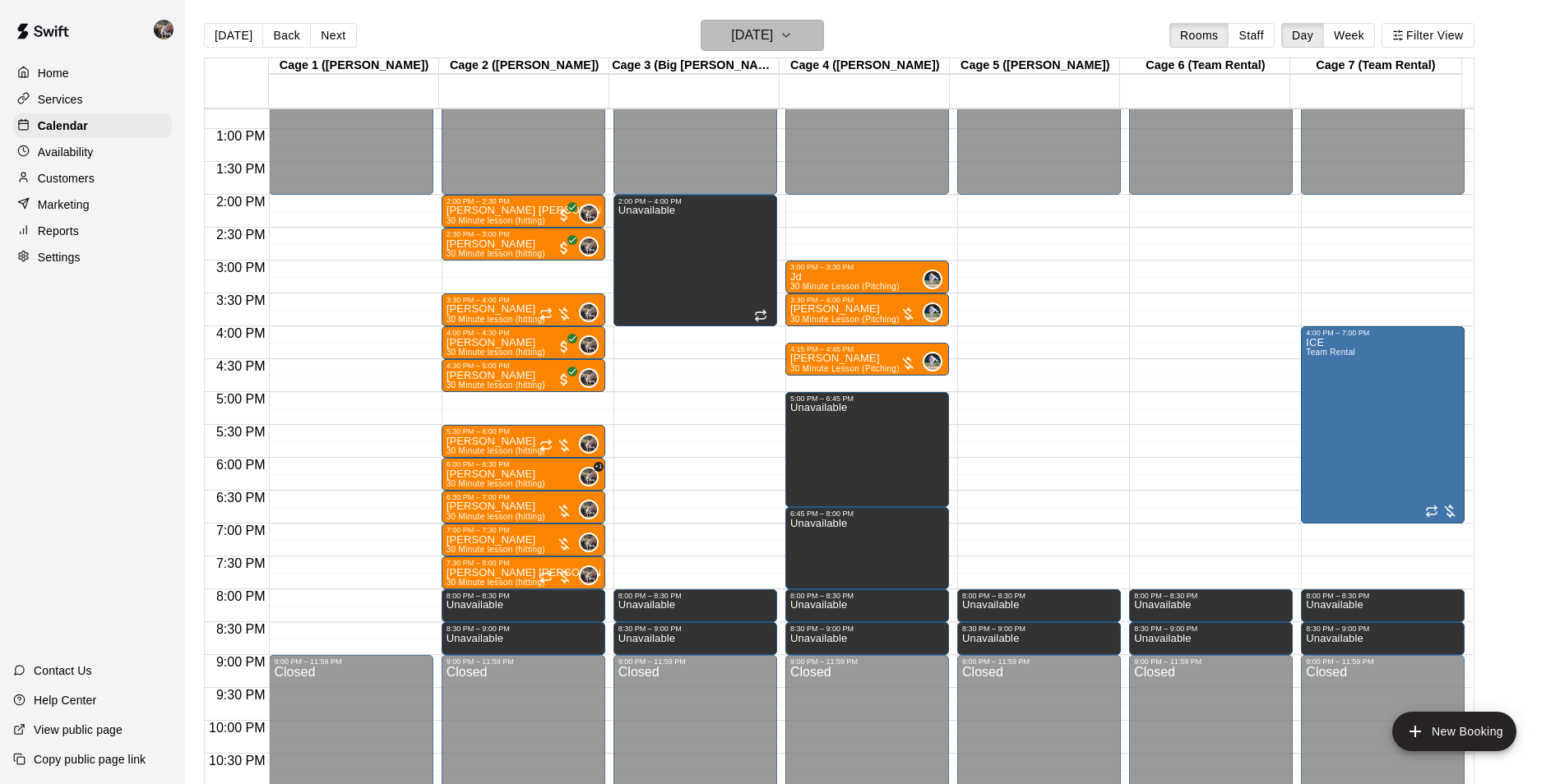
click at [731, 31] on h6 "[DATE]" at bounding box center [752, 35] width 42 height 23
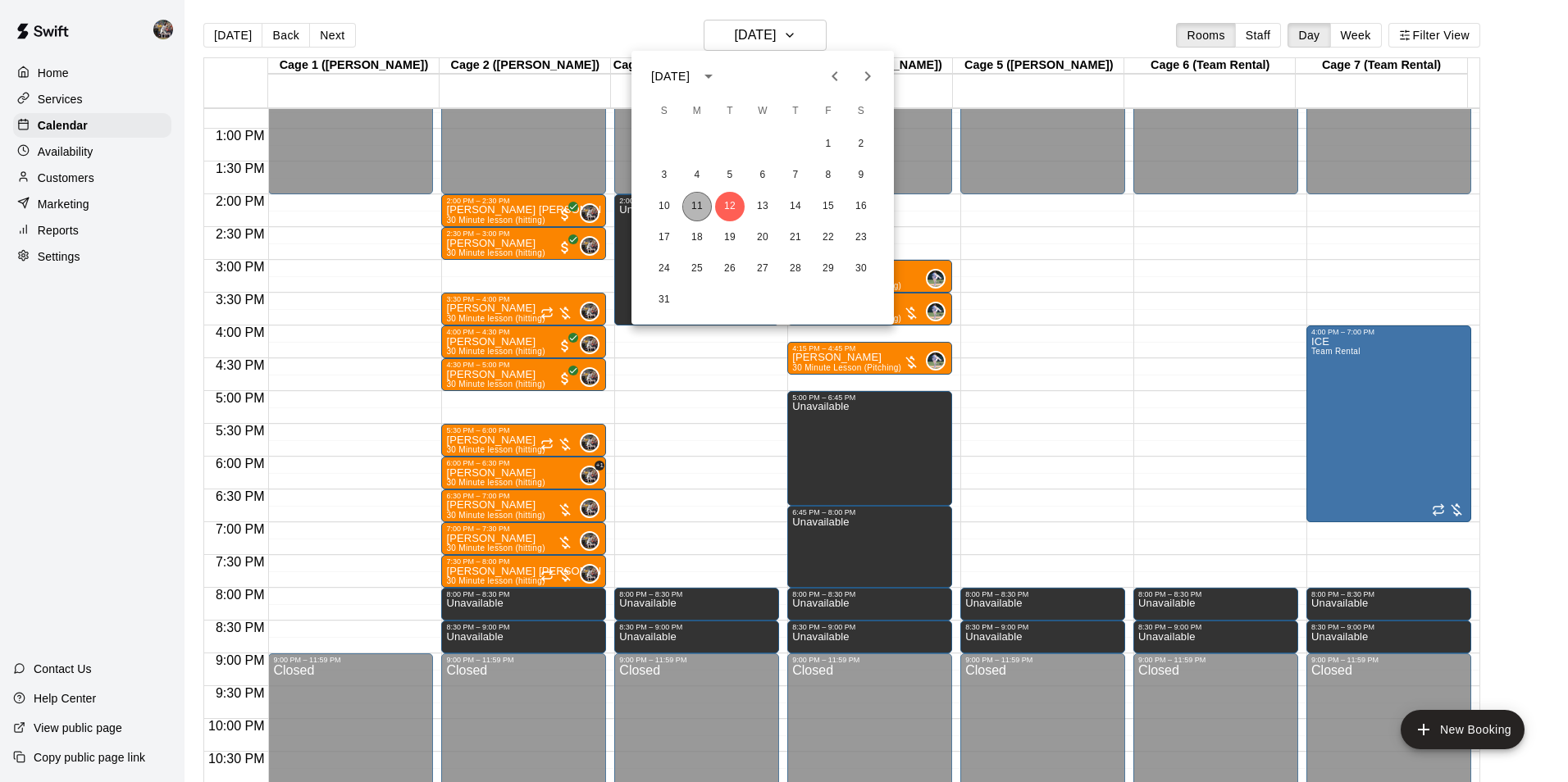
click at [702, 200] on button "11" at bounding box center [696, 206] width 29 height 29
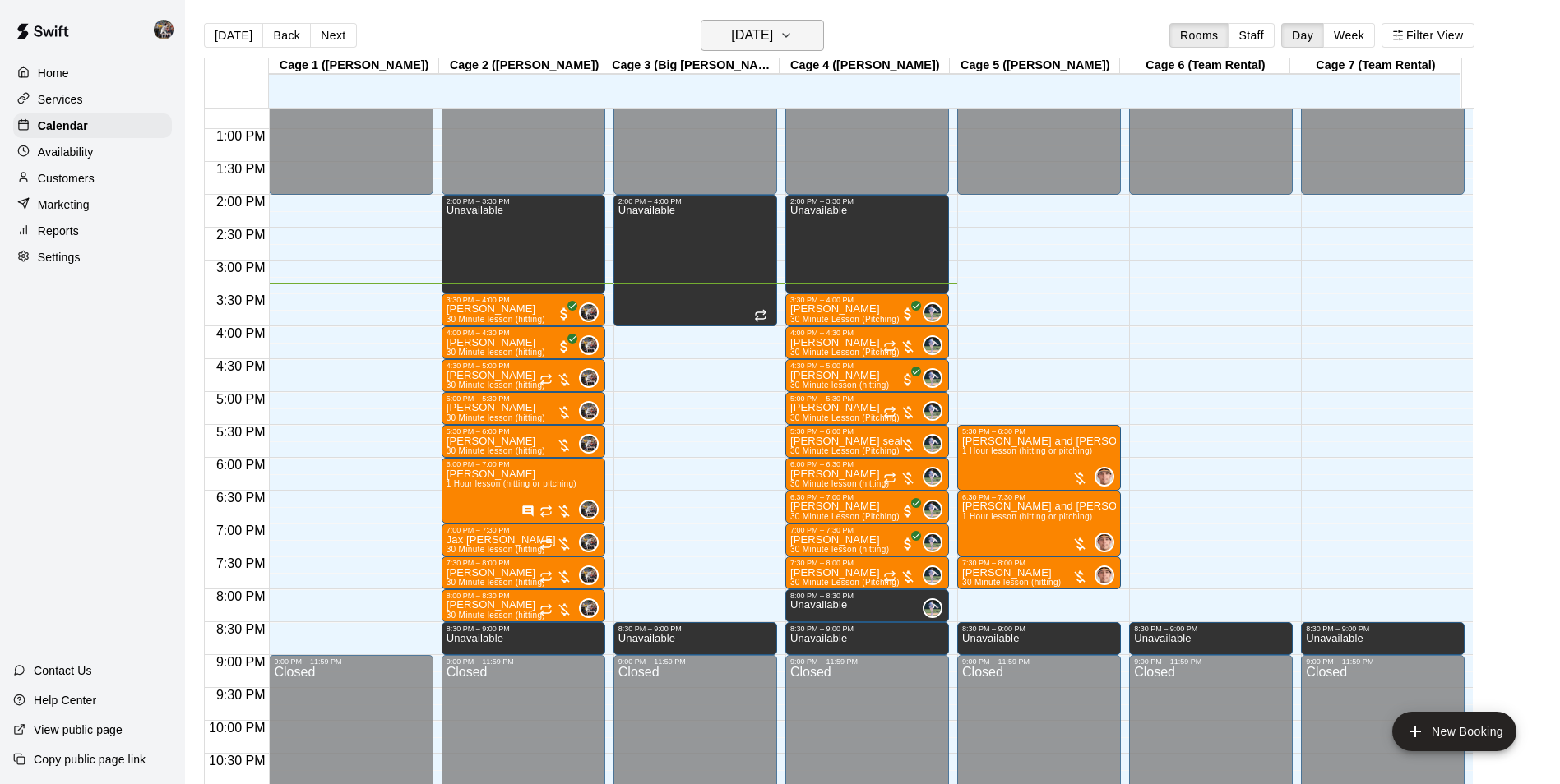
click at [773, 44] on h6 "[DATE]" at bounding box center [752, 35] width 42 height 23
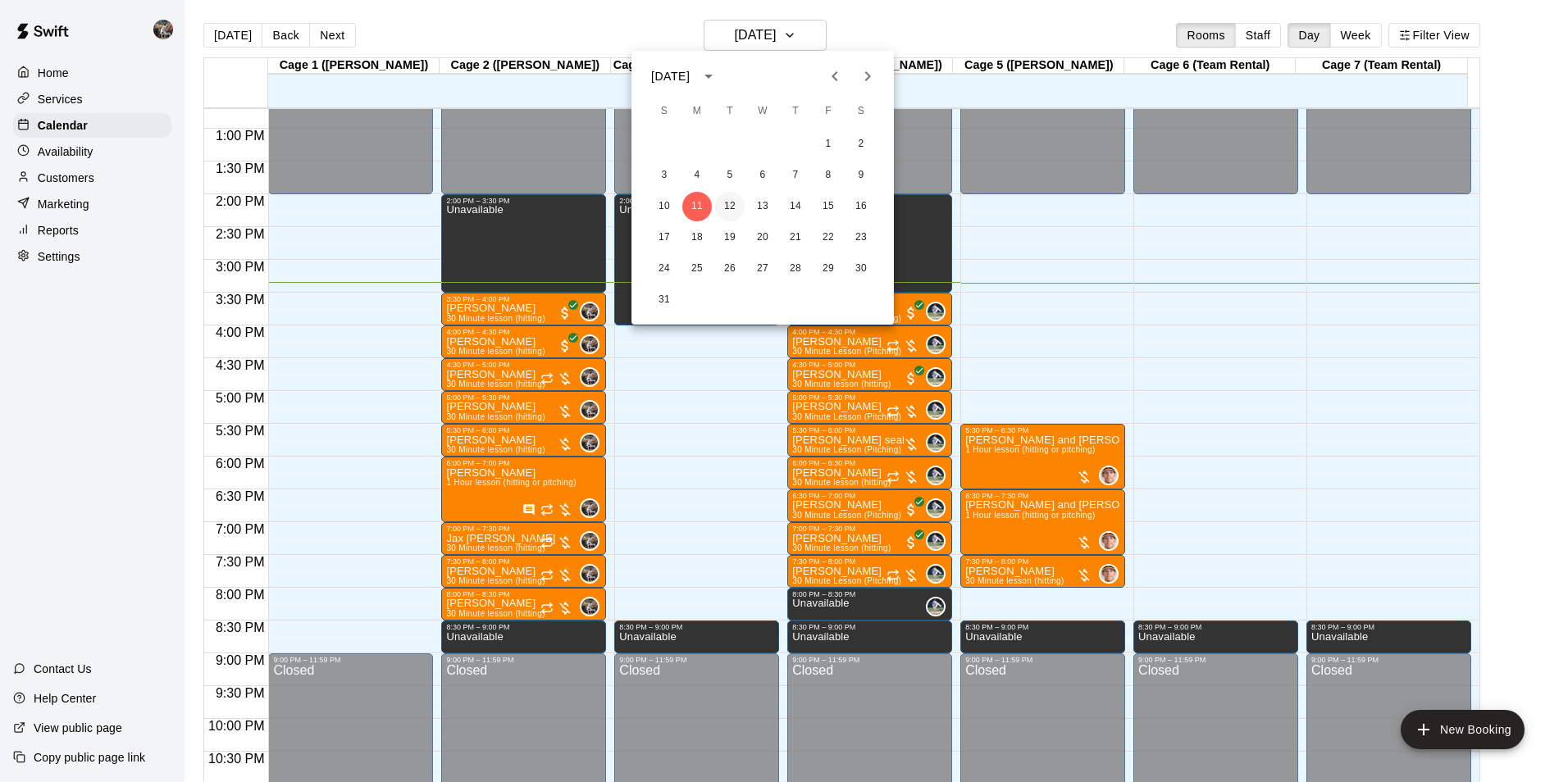
click at [733, 203] on button "12" at bounding box center [729, 206] width 29 height 29
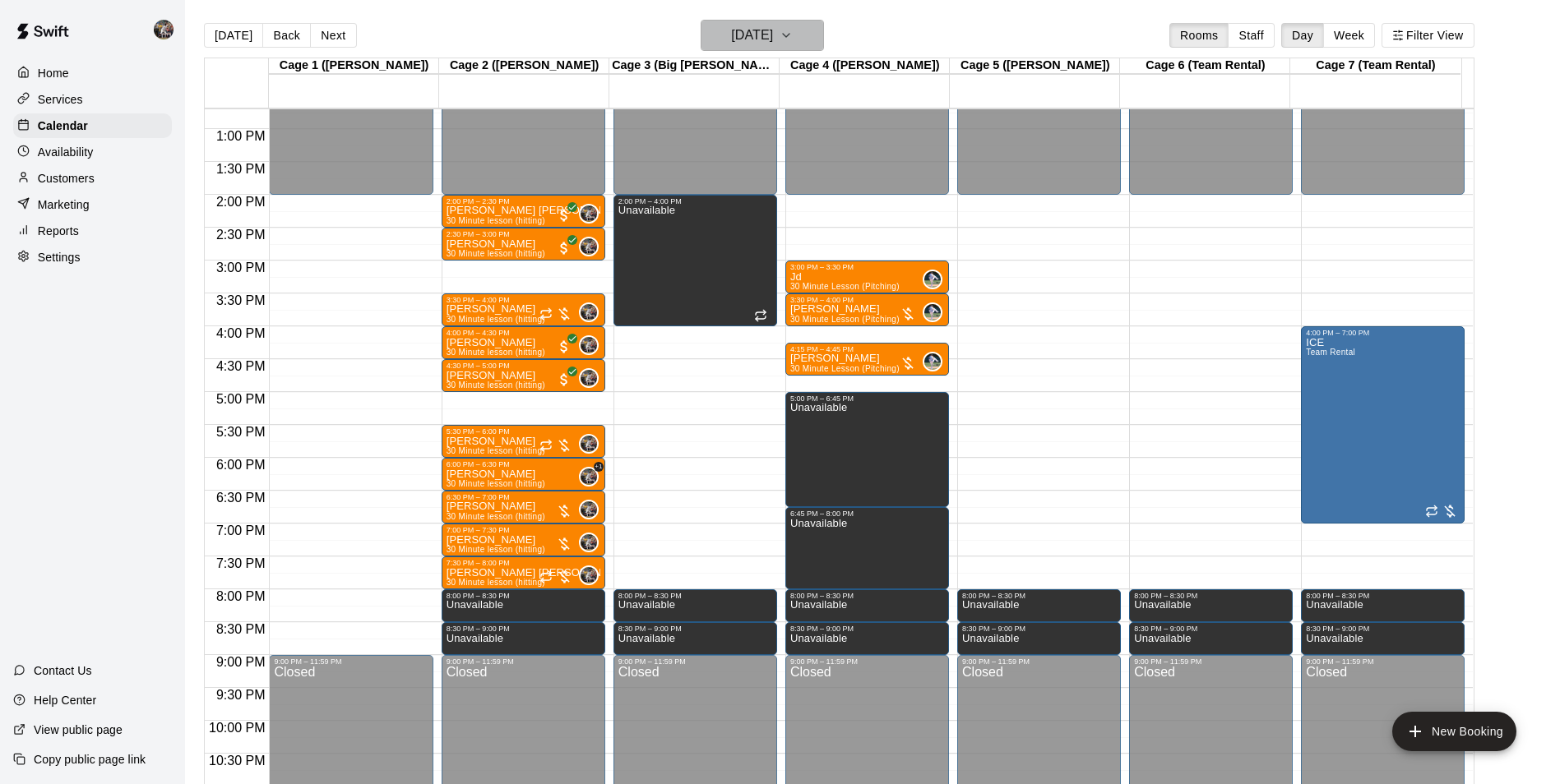
click at [773, 41] on h6 "[DATE]" at bounding box center [752, 35] width 42 height 23
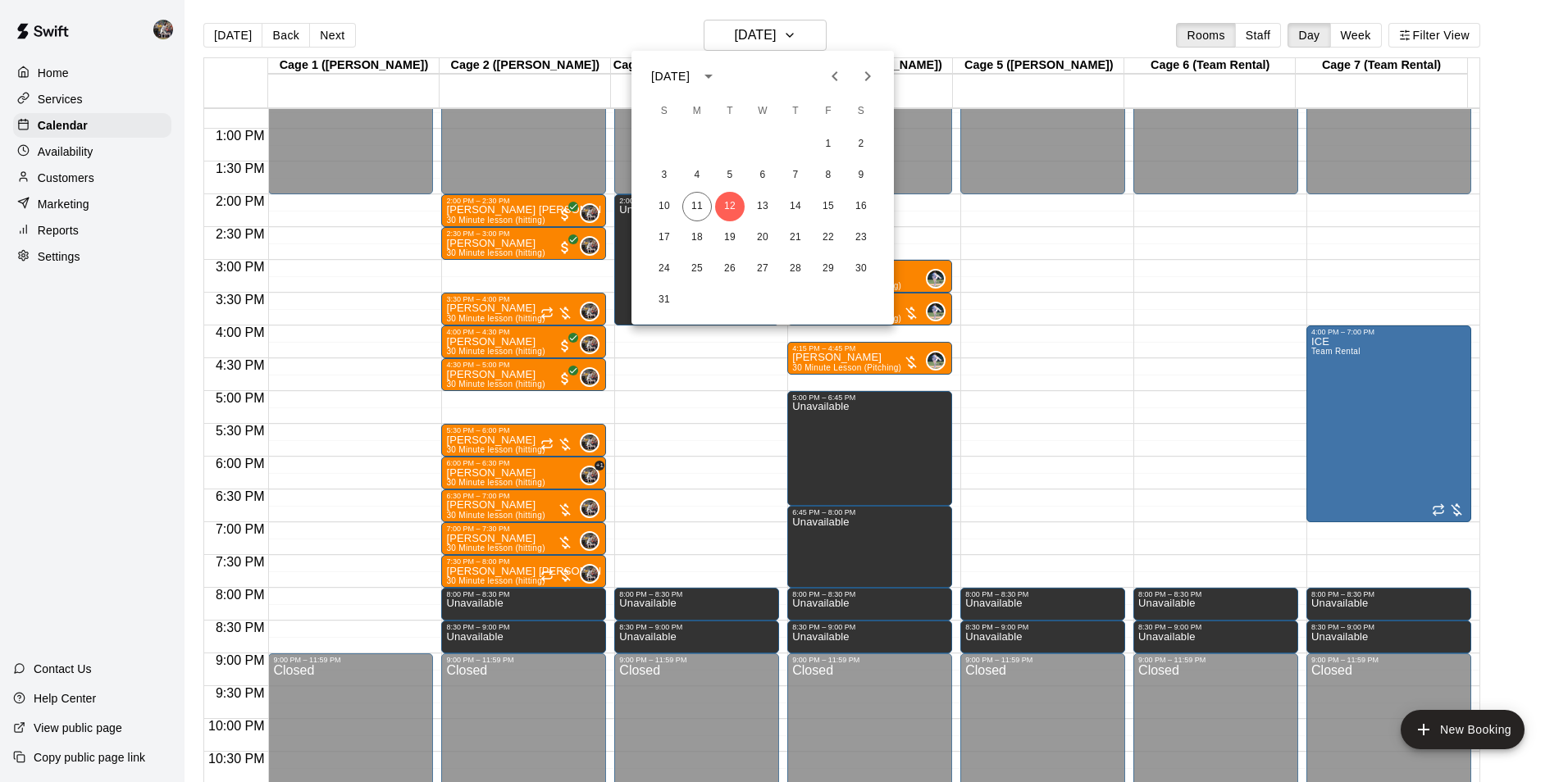
click at [776, 212] on div "10 11 12 13 14 15 16" at bounding box center [762, 206] width 263 height 29
click at [764, 208] on button "13" at bounding box center [762, 206] width 29 height 29
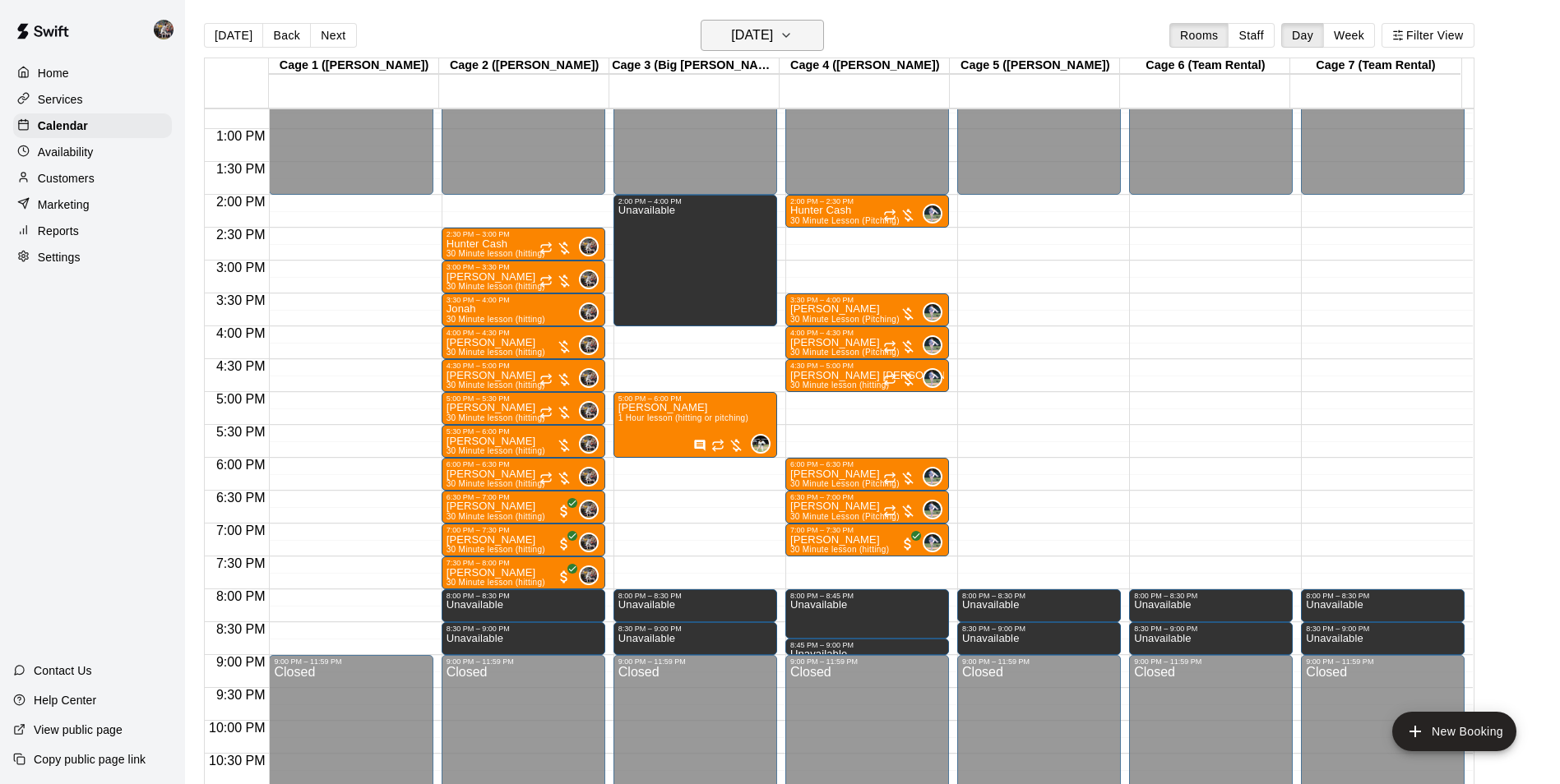
click at [773, 43] on h6 "[DATE]" at bounding box center [752, 35] width 42 height 23
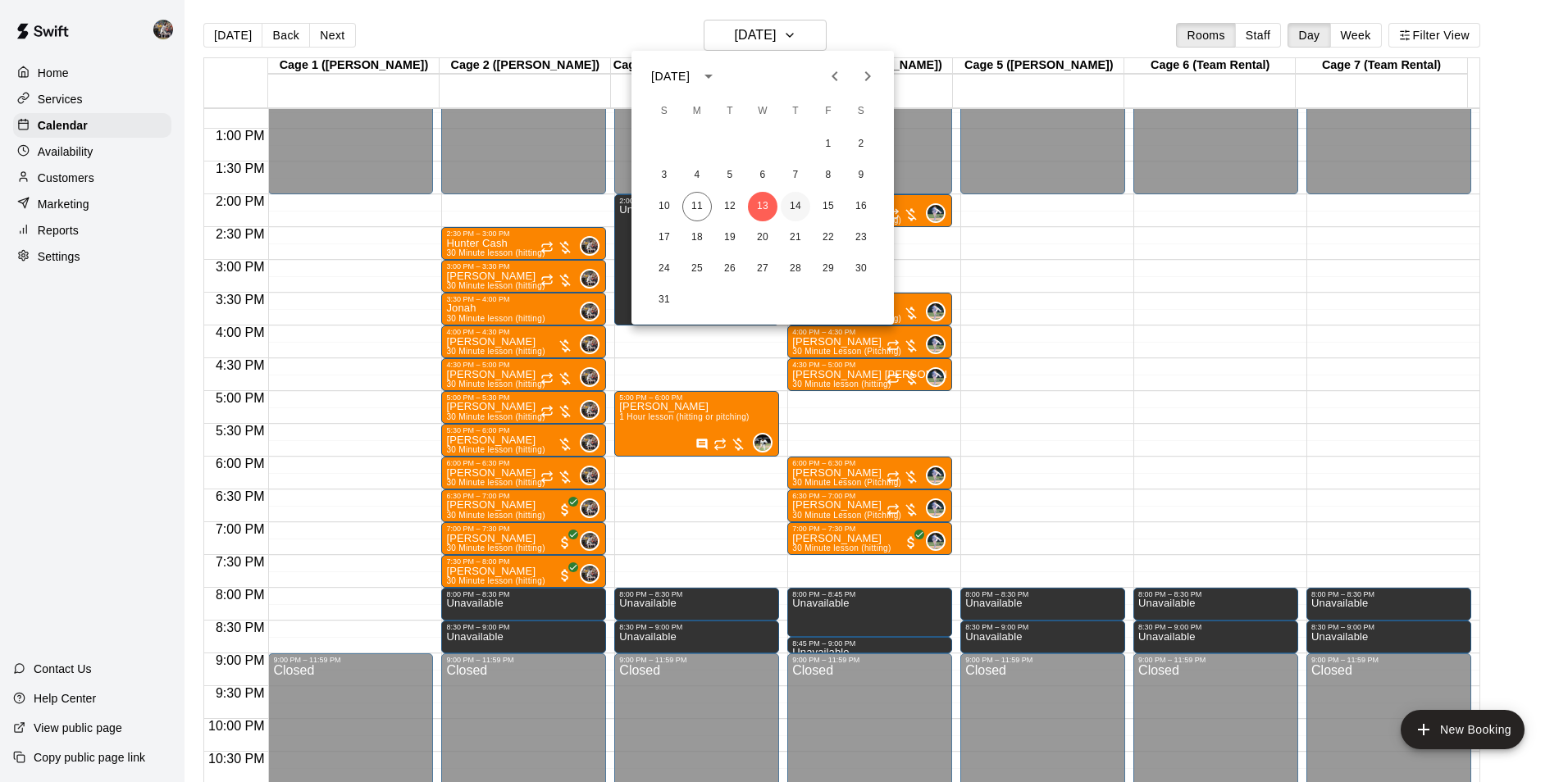
click at [801, 212] on button "14" at bounding box center [795, 206] width 29 height 29
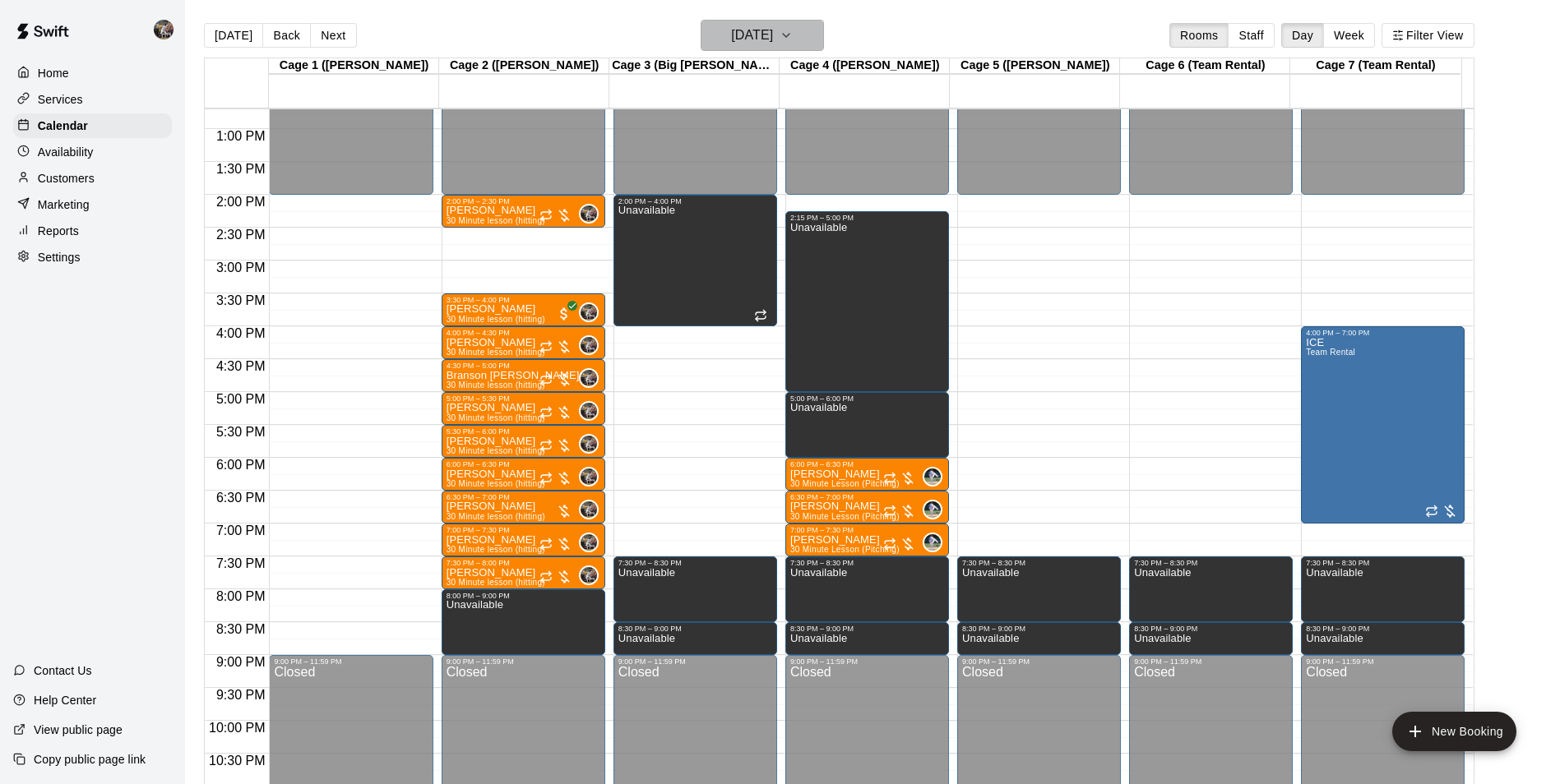
click at [752, 22] on button "[DATE]" at bounding box center [763, 35] width 124 height 31
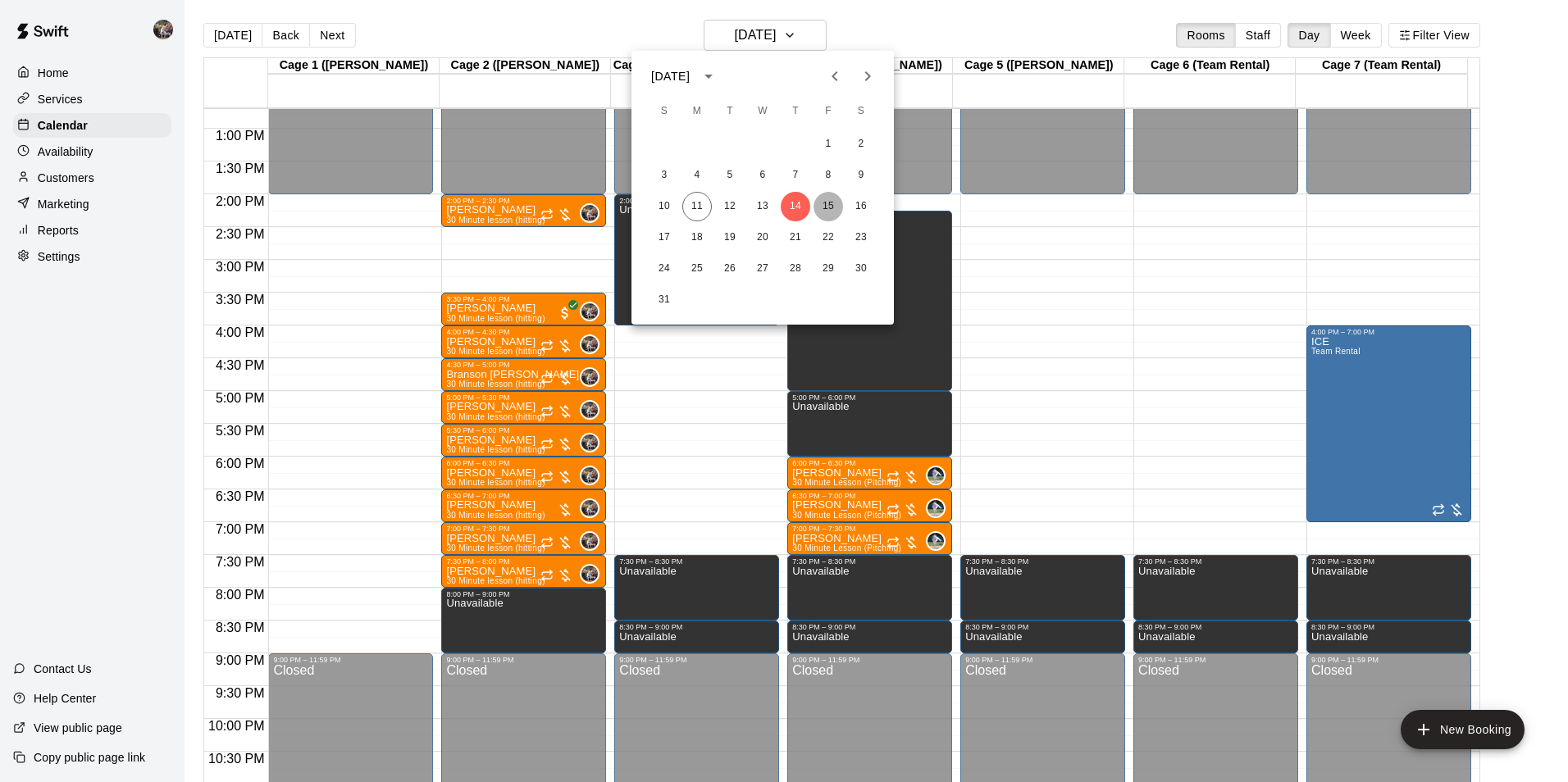
click at [838, 194] on button "15" at bounding box center [827, 206] width 29 height 29
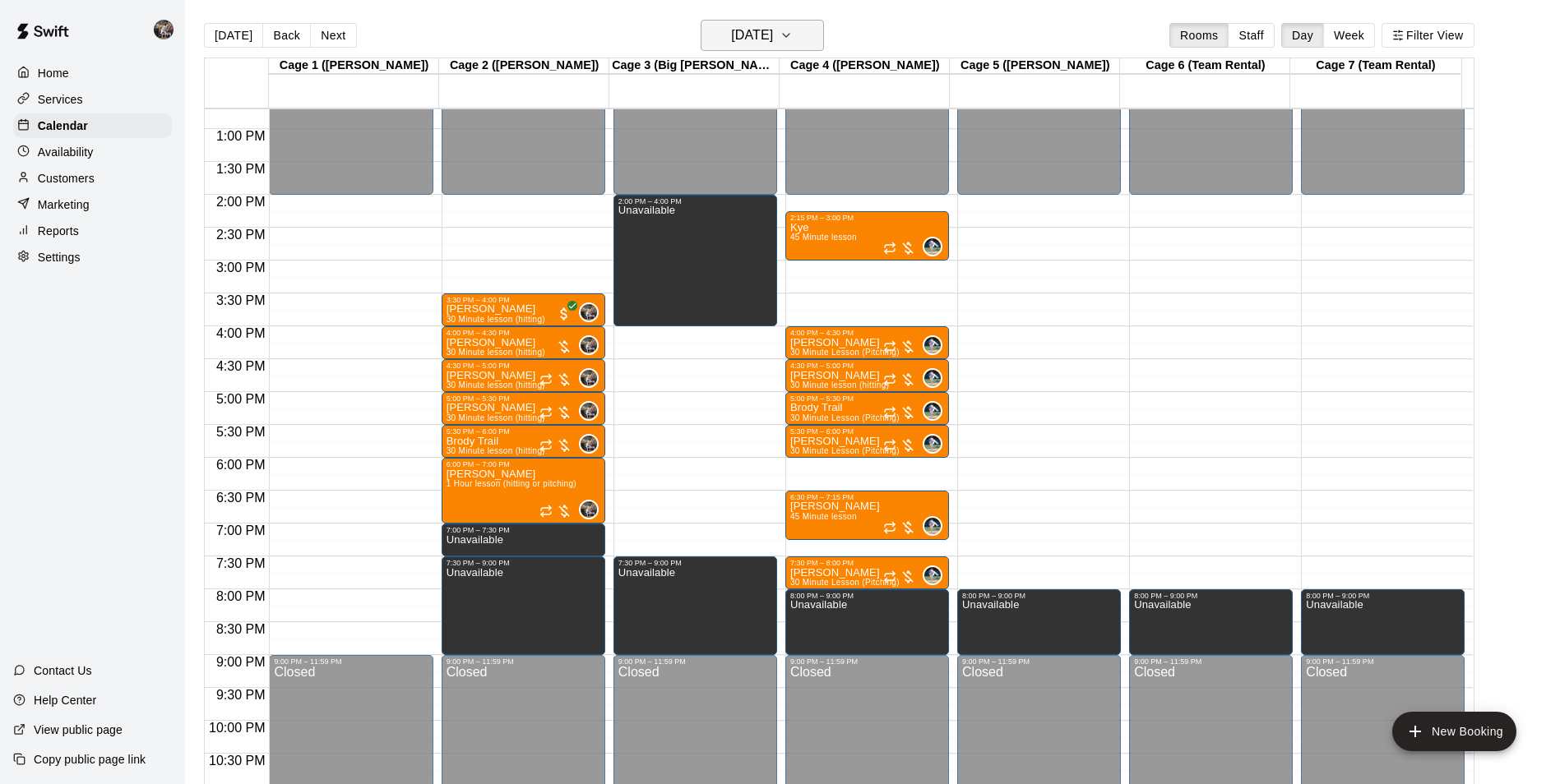
click at [773, 40] on h6 "[DATE]" at bounding box center [752, 35] width 42 height 23
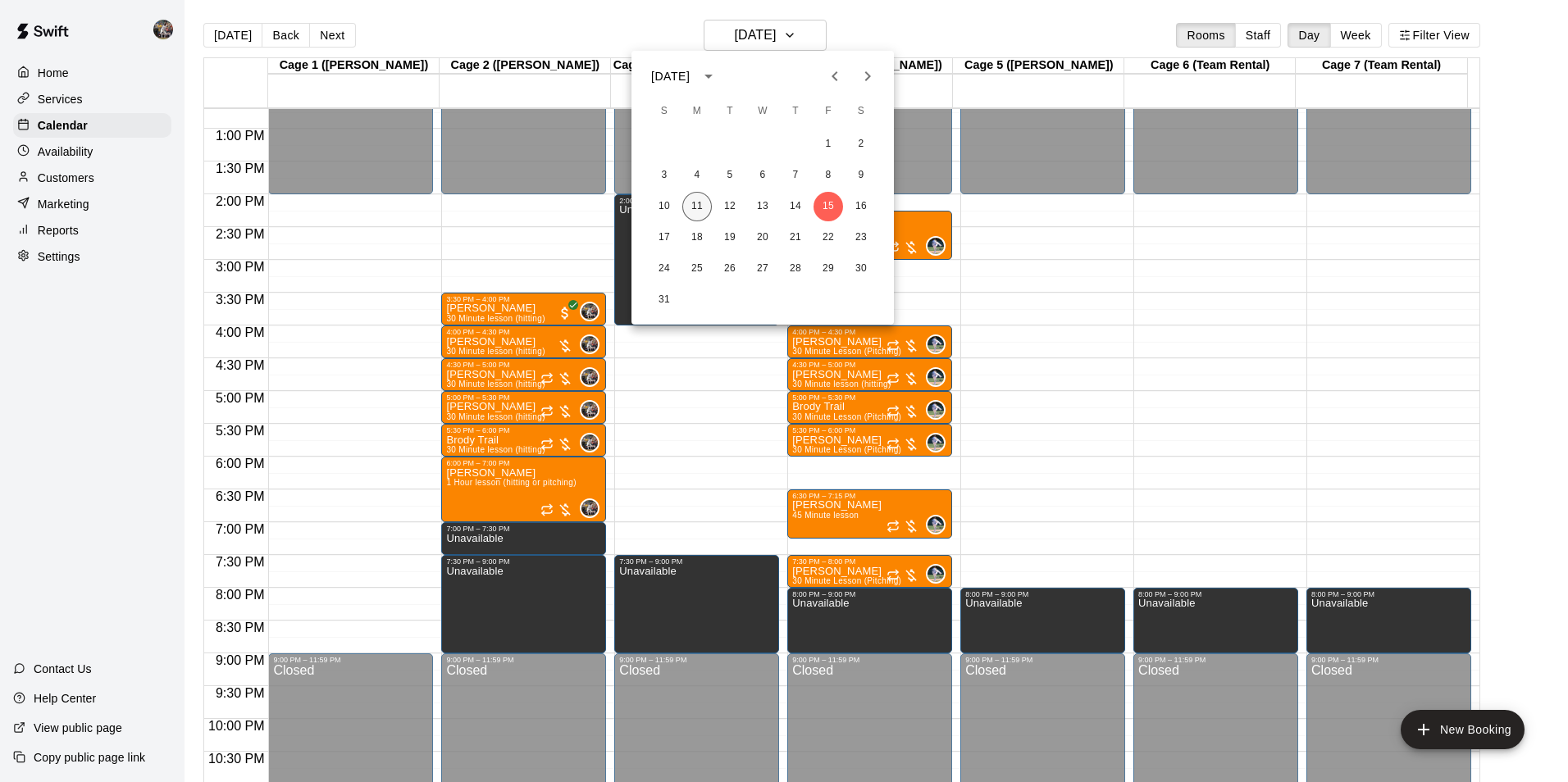
click at [688, 199] on button "11" at bounding box center [696, 206] width 29 height 29
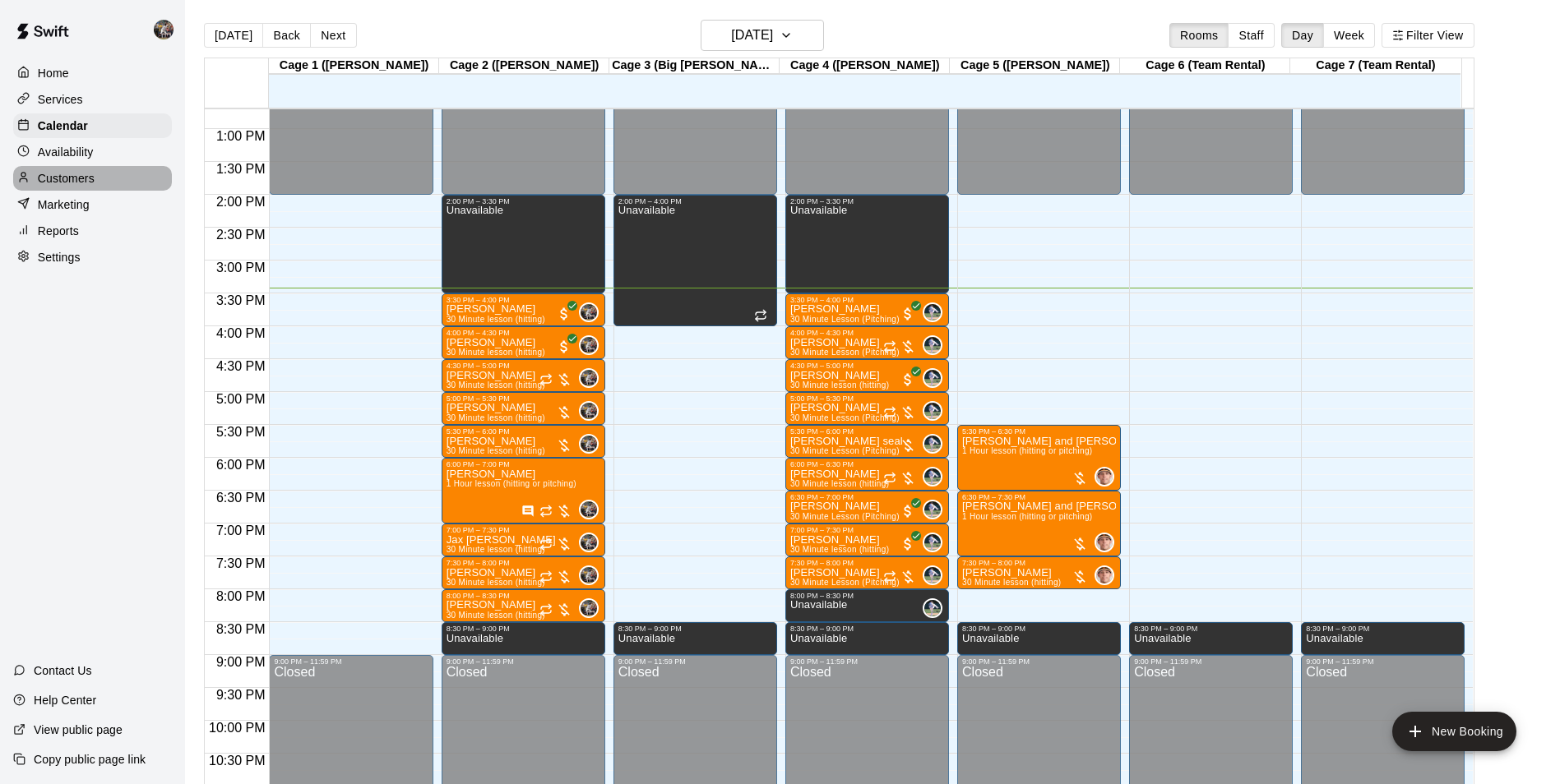
click at [97, 175] on div "Customers" at bounding box center [93, 179] width 159 height 25
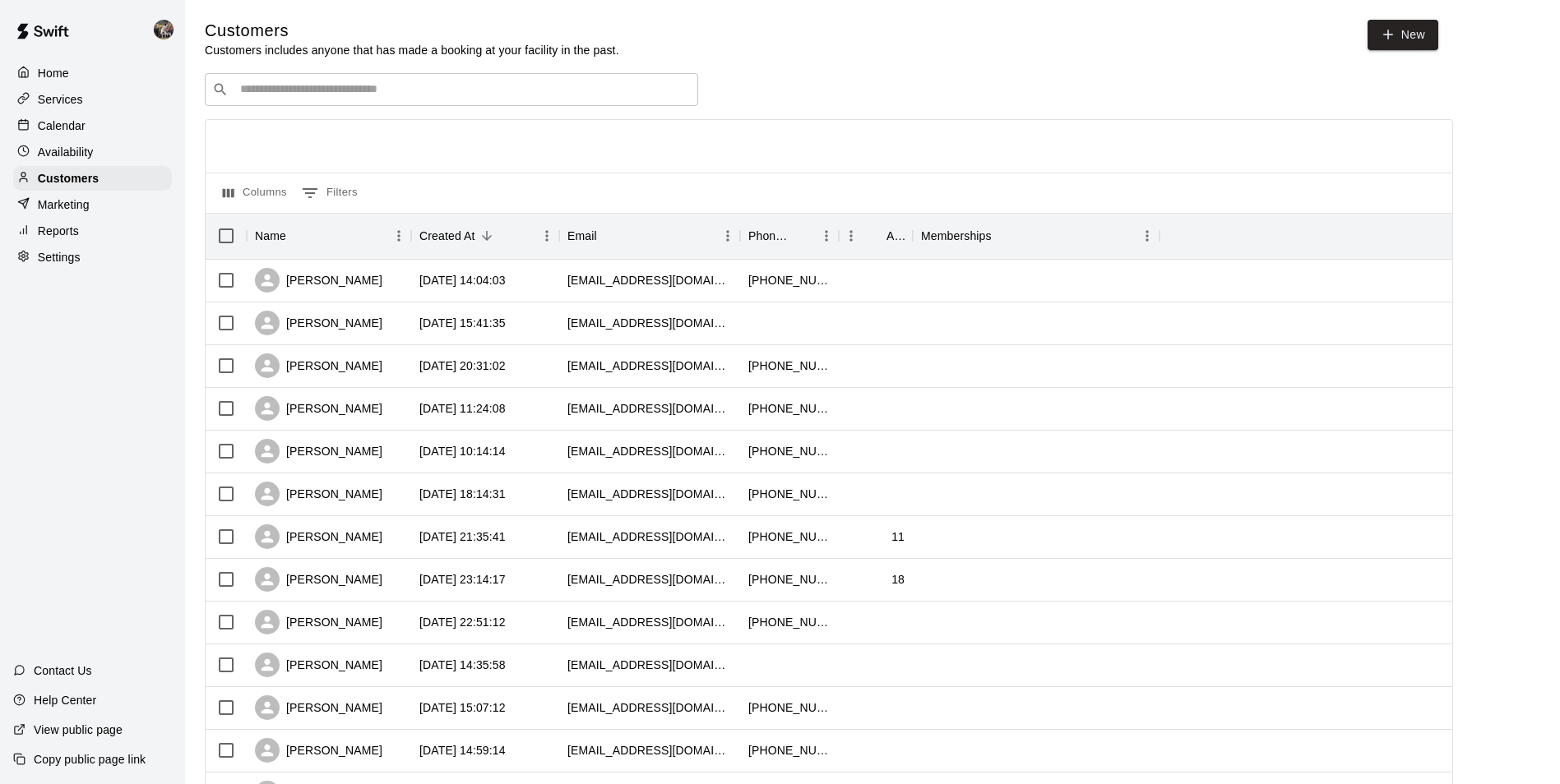
click at [420, 97] on input "Search customers by name or email" at bounding box center [463, 89] width 455 height 16
click at [73, 62] on div "Home" at bounding box center [93, 73] width 159 height 25
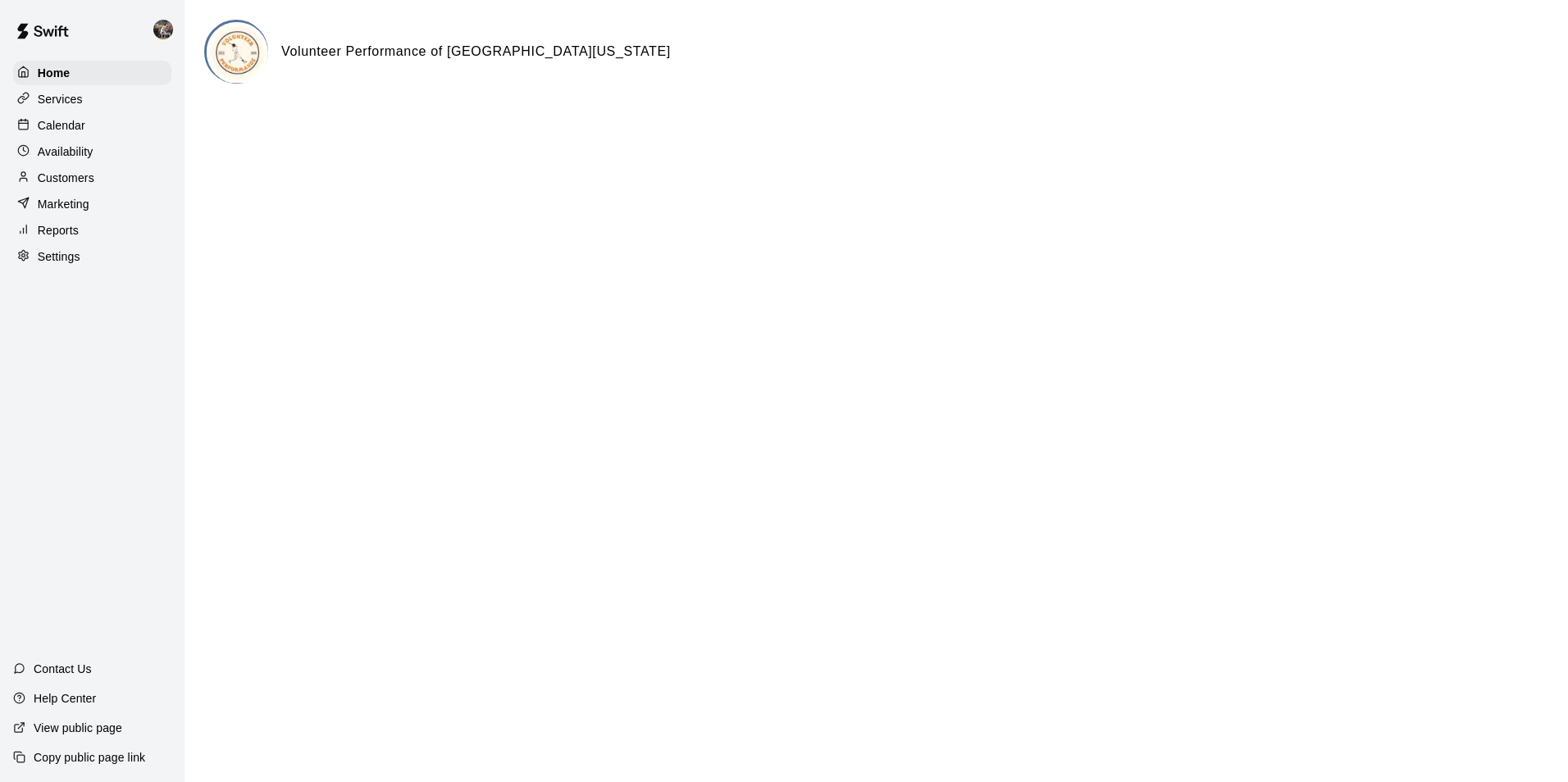
click at [61, 133] on p "Calendar" at bounding box center [61, 124] width 47 height 16
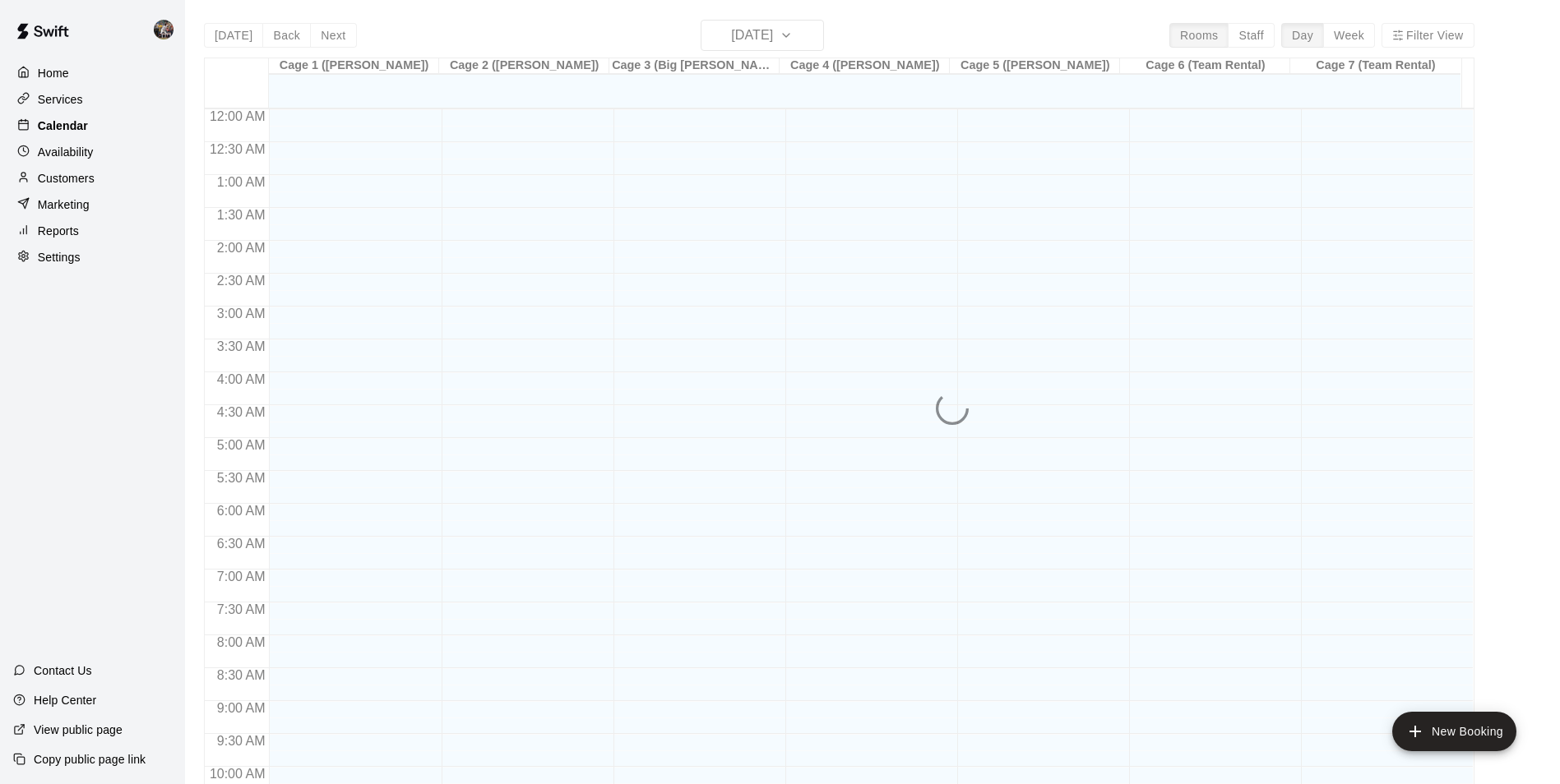
scroll to position [835, 0]
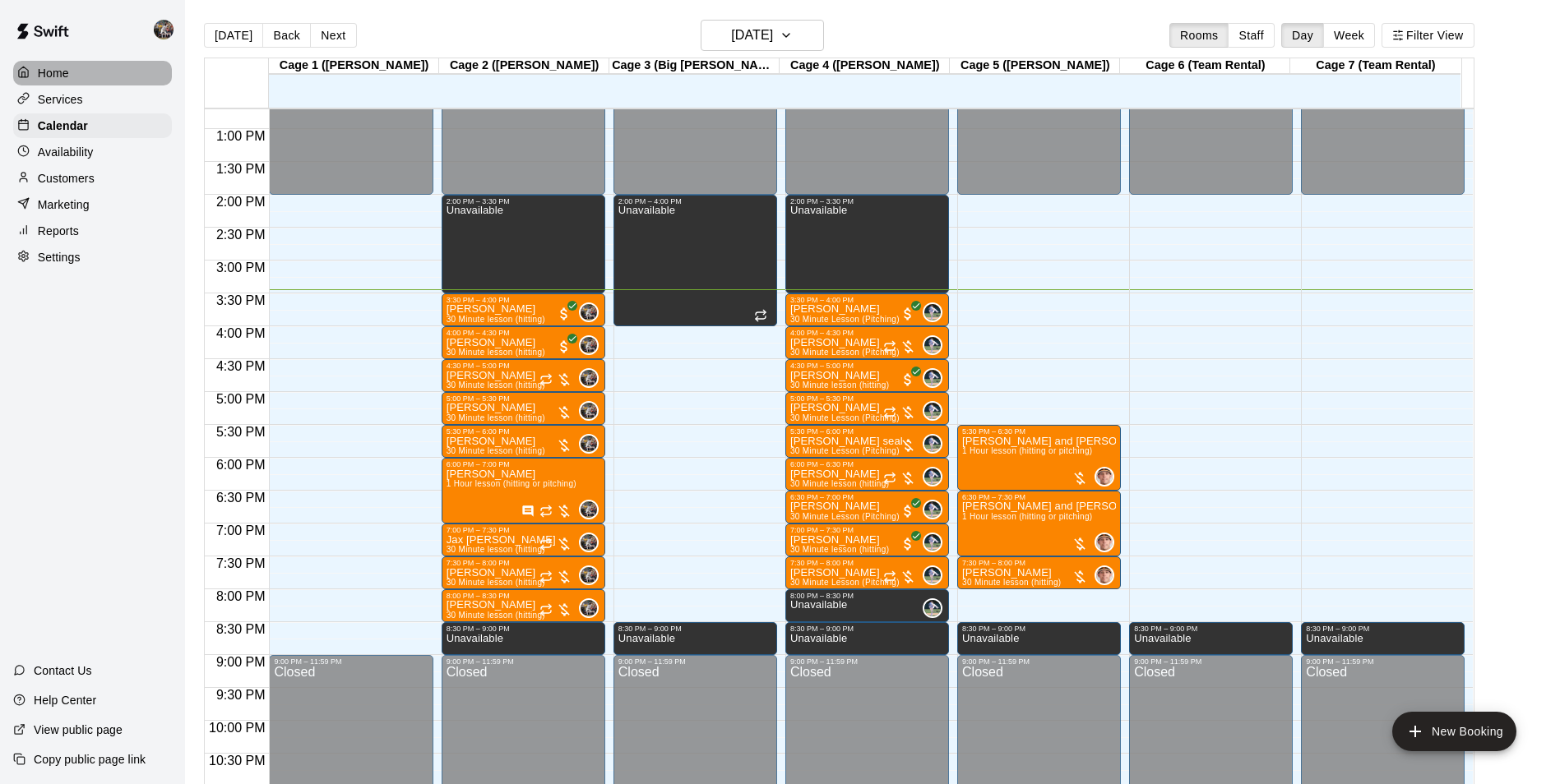
click at [66, 79] on p "Home" at bounding box center [53, 73] width 31 height 16
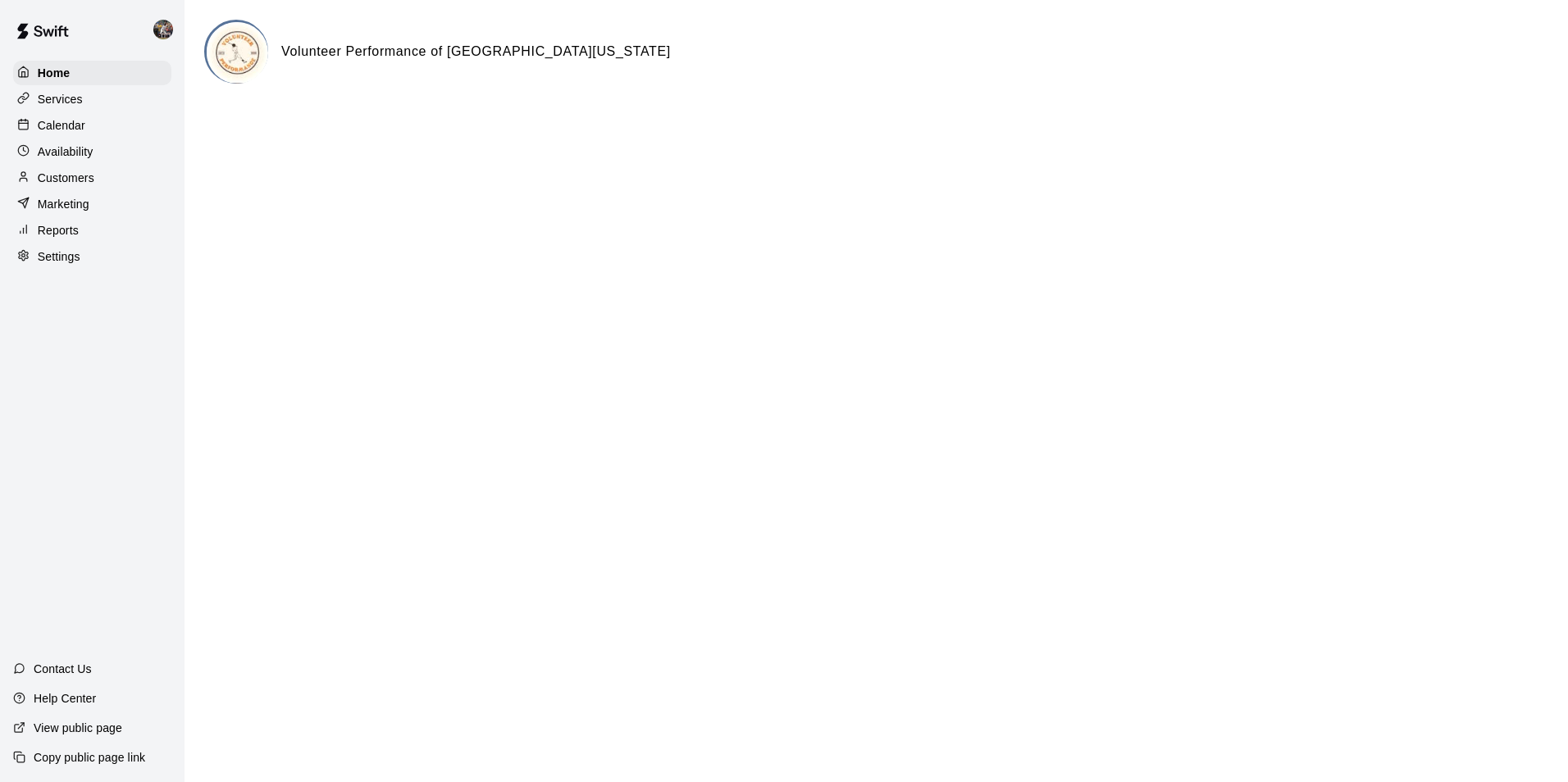
click at [70, 129] on p "Calendar" at bounding box center [61, 124] width 47 height 16
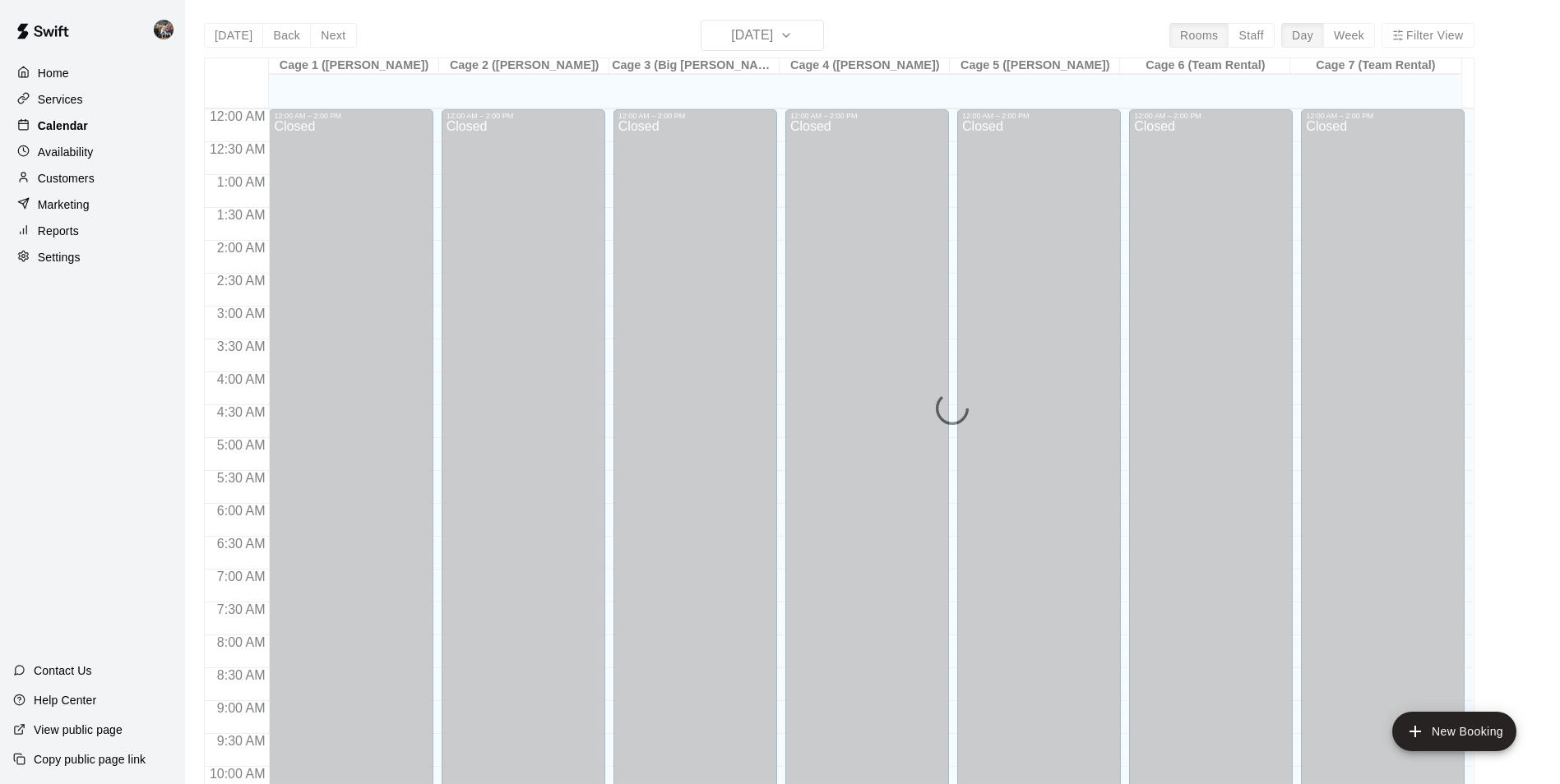
scroll to position [835, 0]
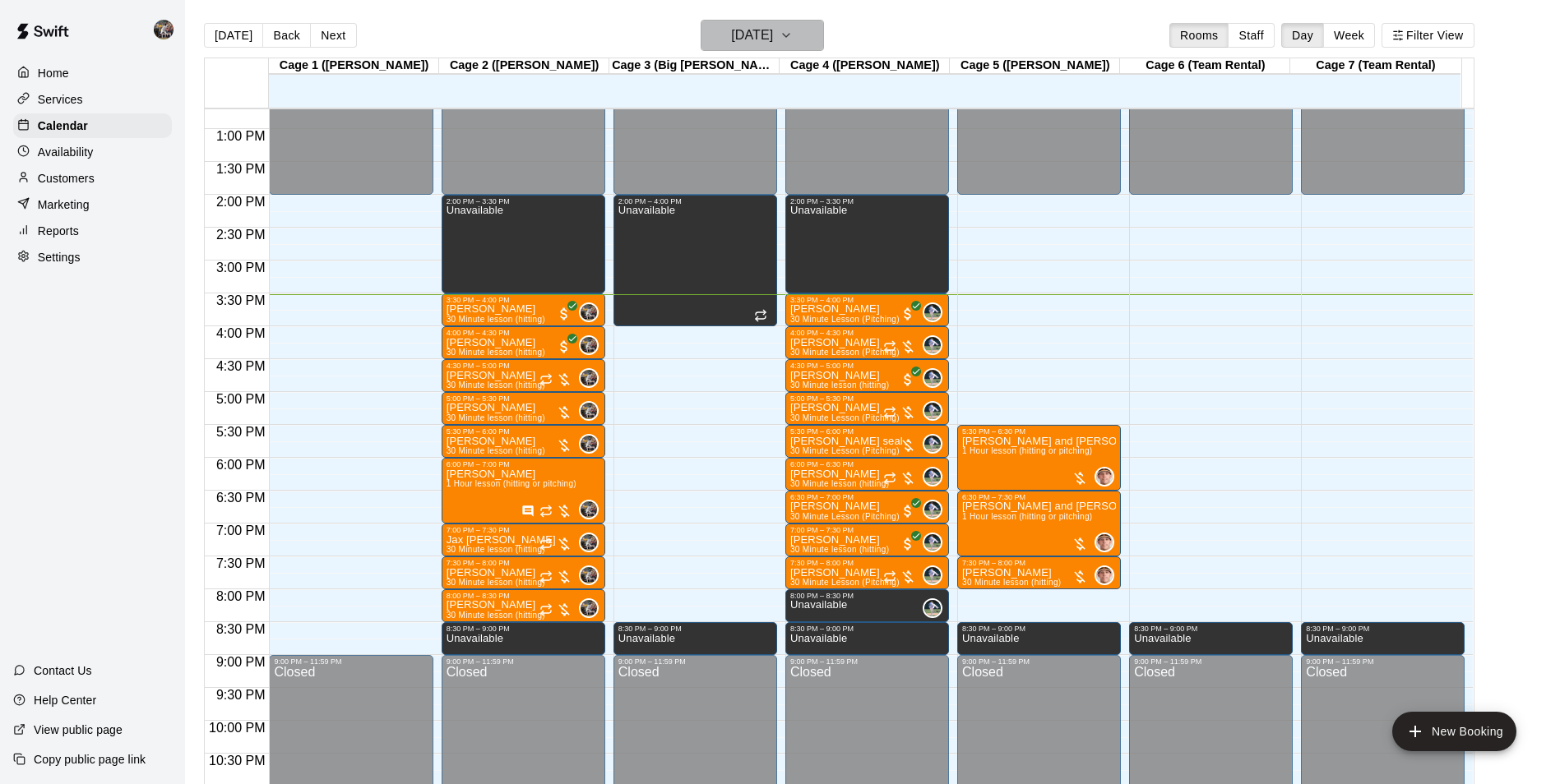
click at [731, 37] on h6 "[DATE]" at bounding box center [752, 35] width 42 height 23
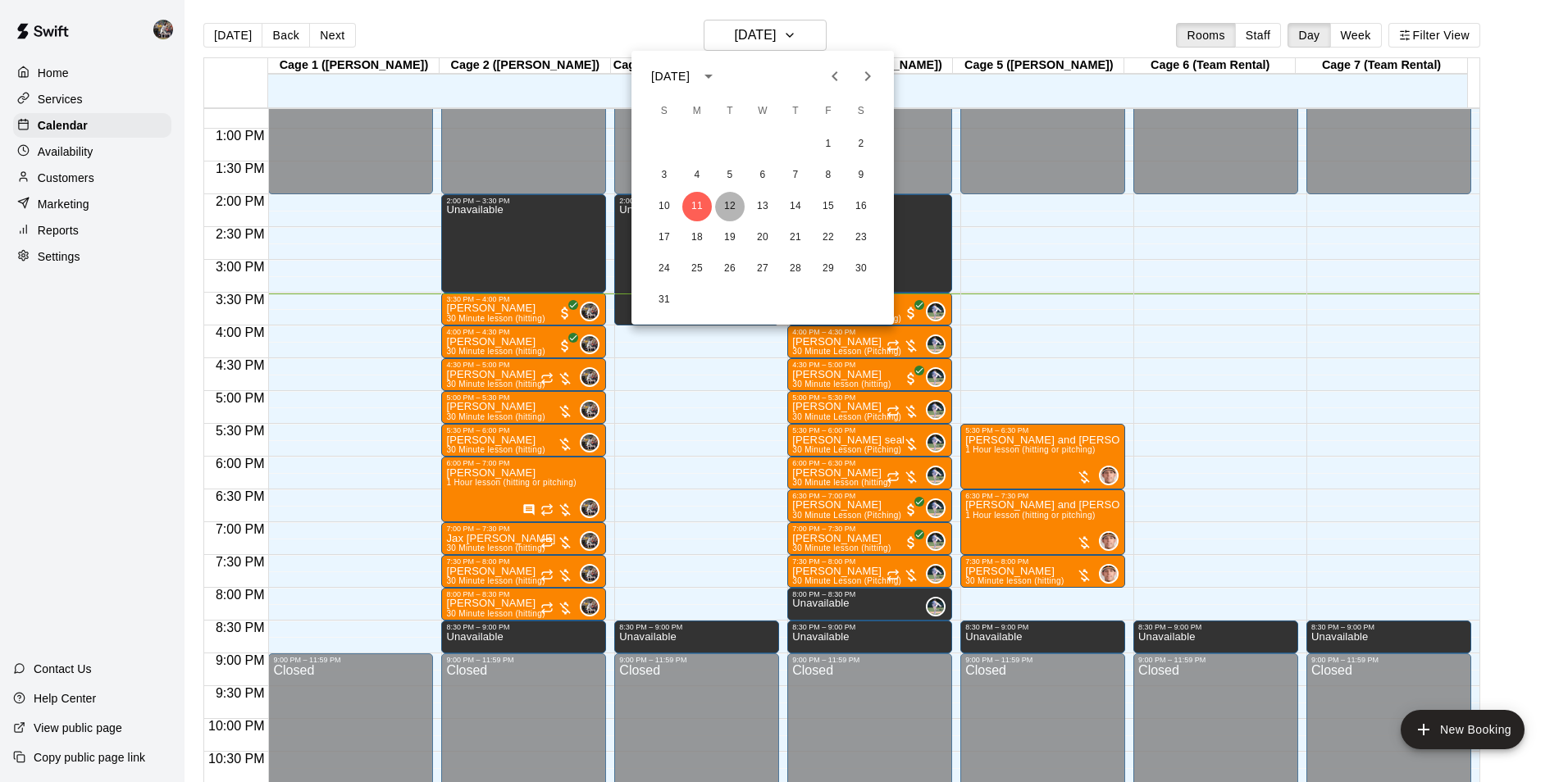
click at [730, 201] on button "12" at bounding box center [729, 206] width 29 height 29
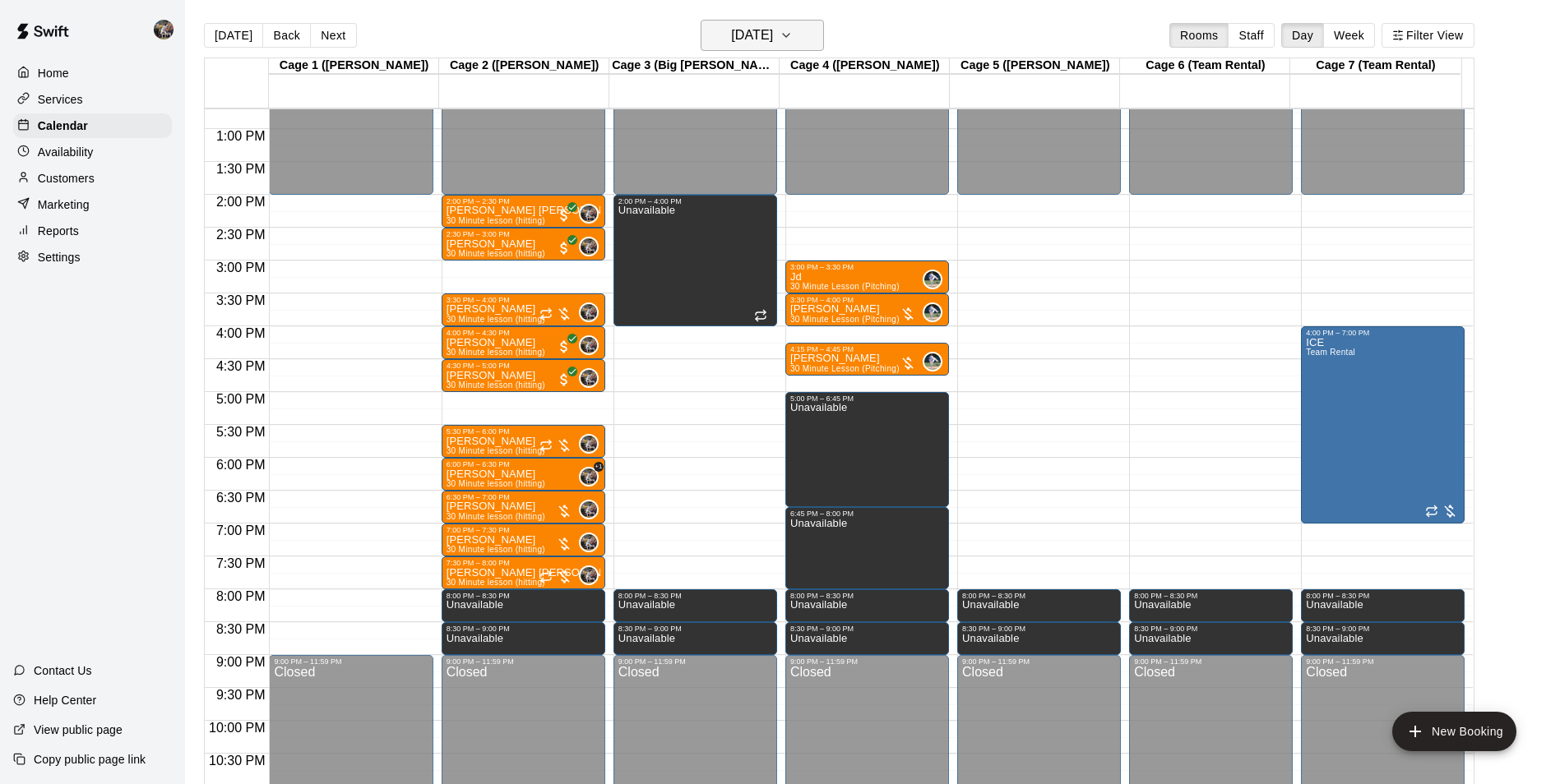
click at [740, 35] on h6 "[DATE]" at bounding box center [752, 35] width 42 height 23
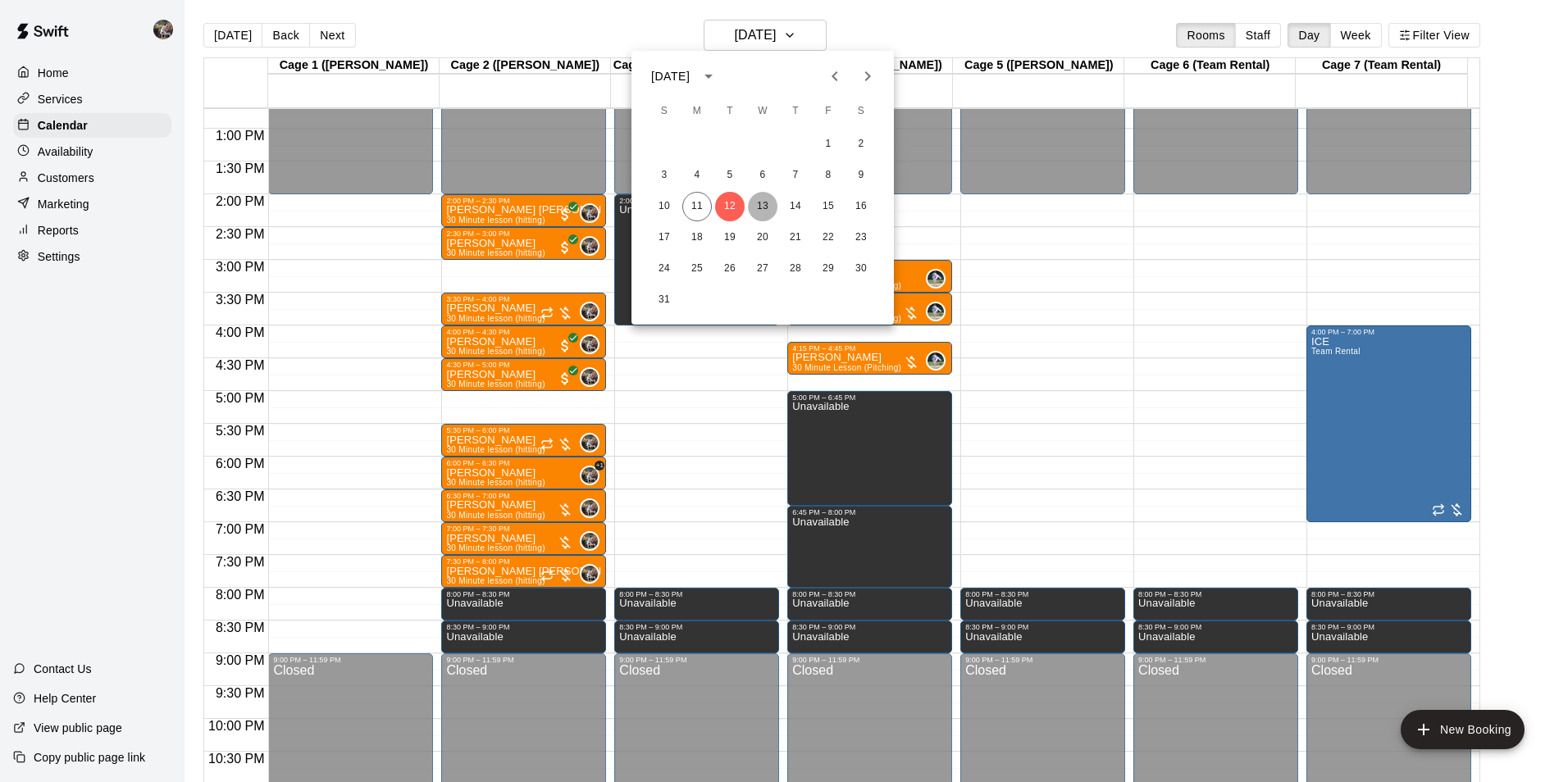
click at [764, 202] on button "13" at bounding box center [762, 206] width 29 height 29
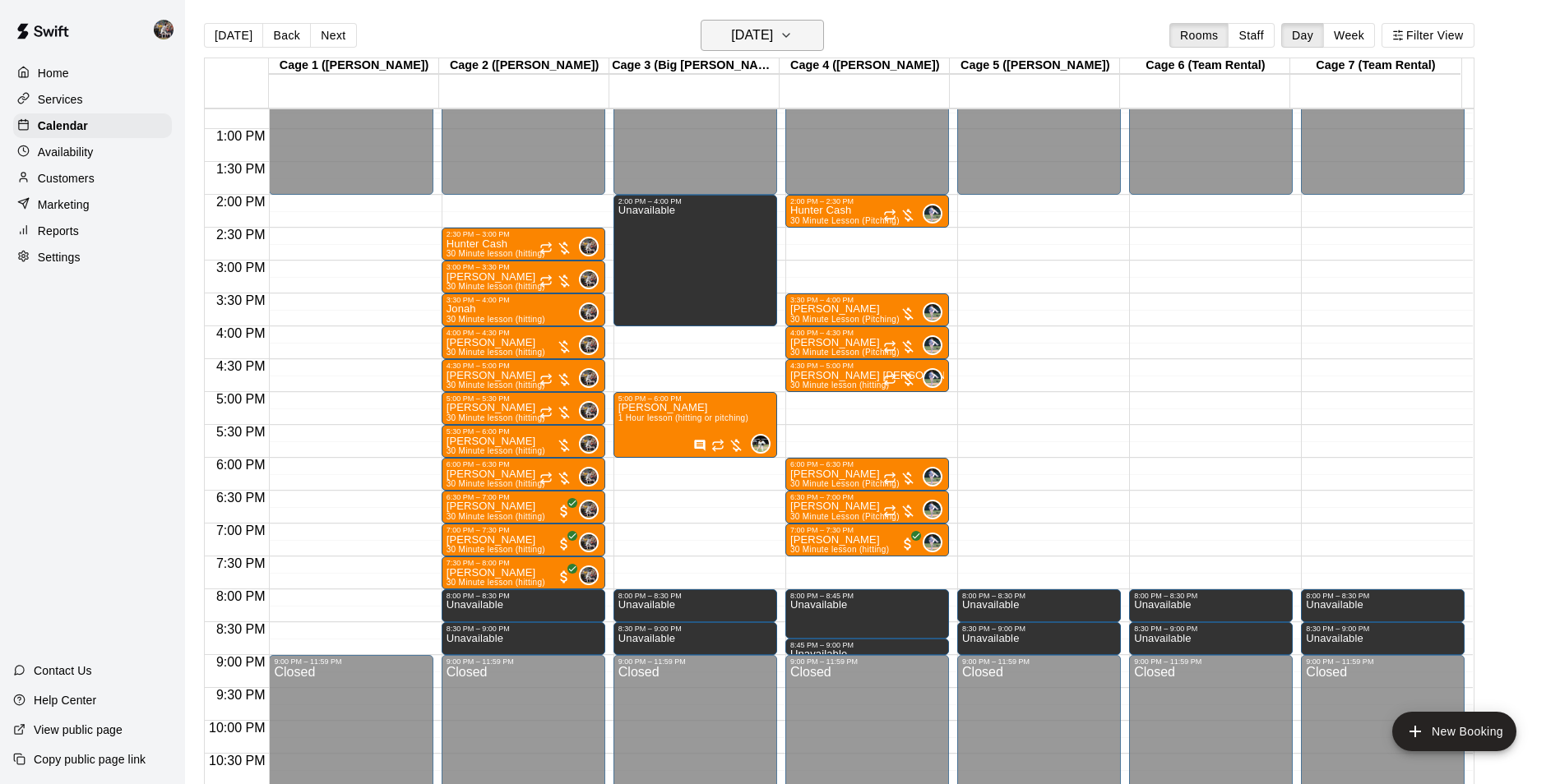
click at [765, 35] on h6 "[DATE]" at bounding box center [752, 35] width 42 height 23
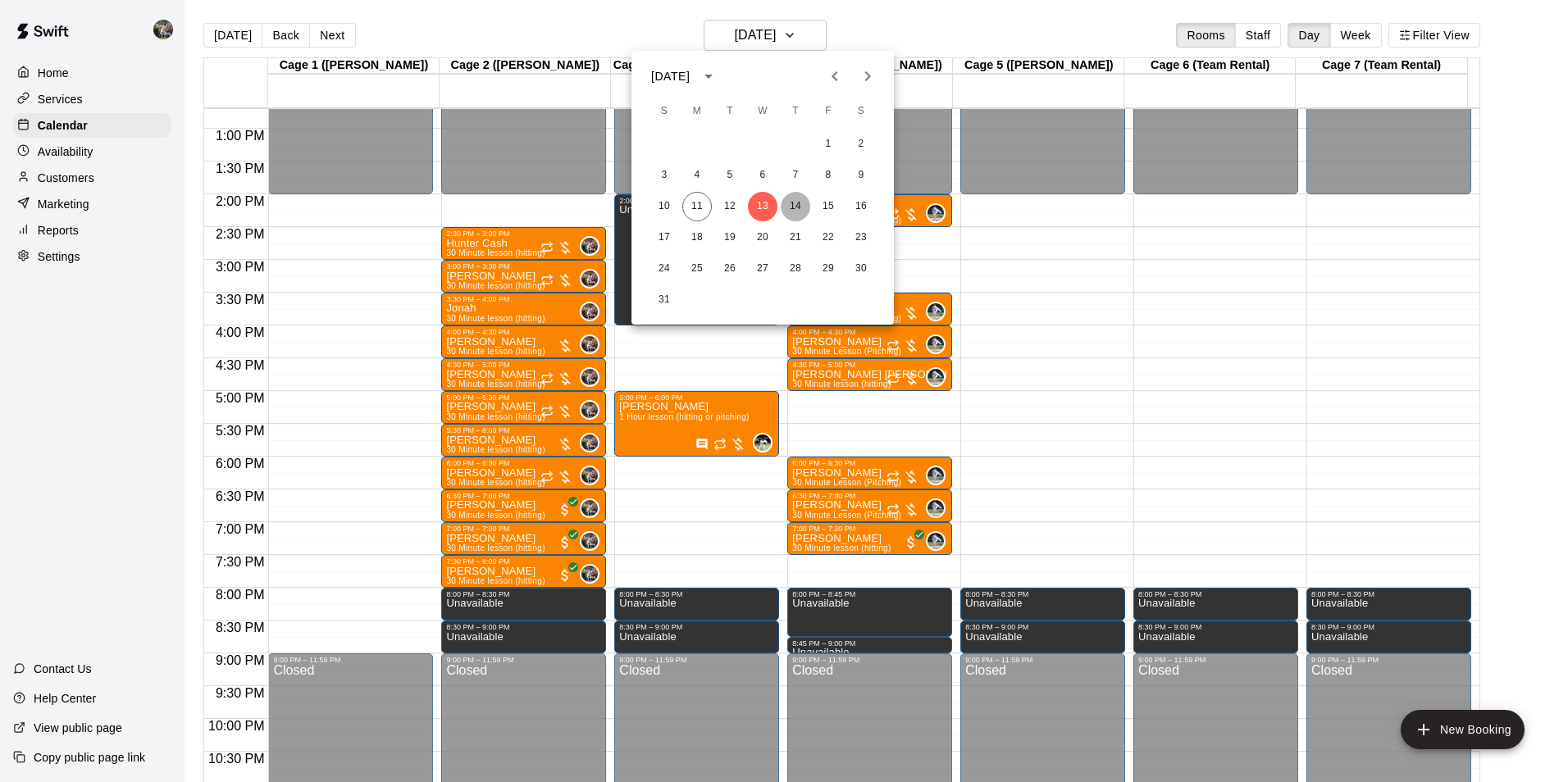
click at [795, 201] on button "14" at bounding box center [795, 206] width 29 height 29
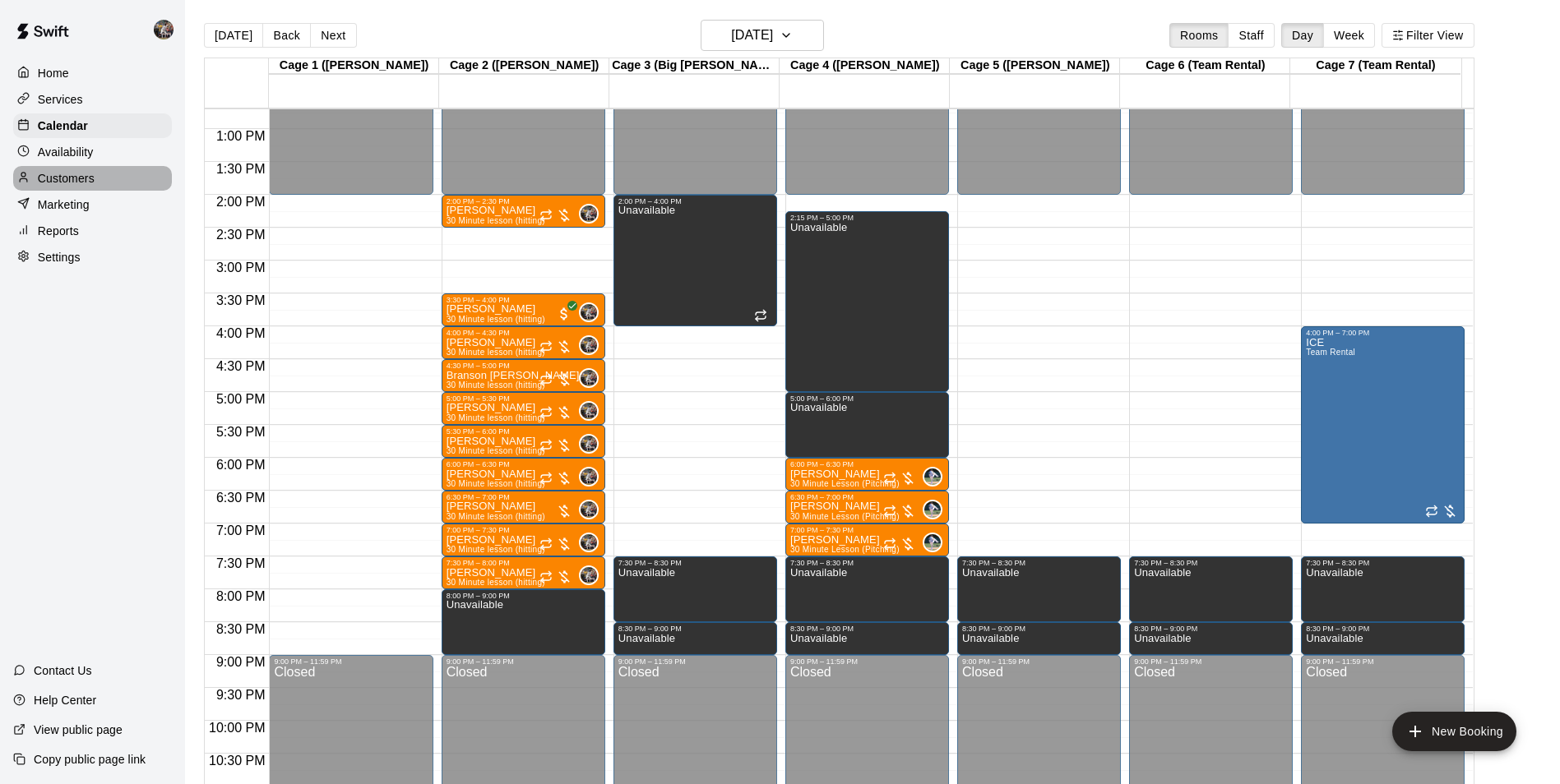
click at [111, 172] on div "Customers" at bounding box center [93, 179] width 159 height 25
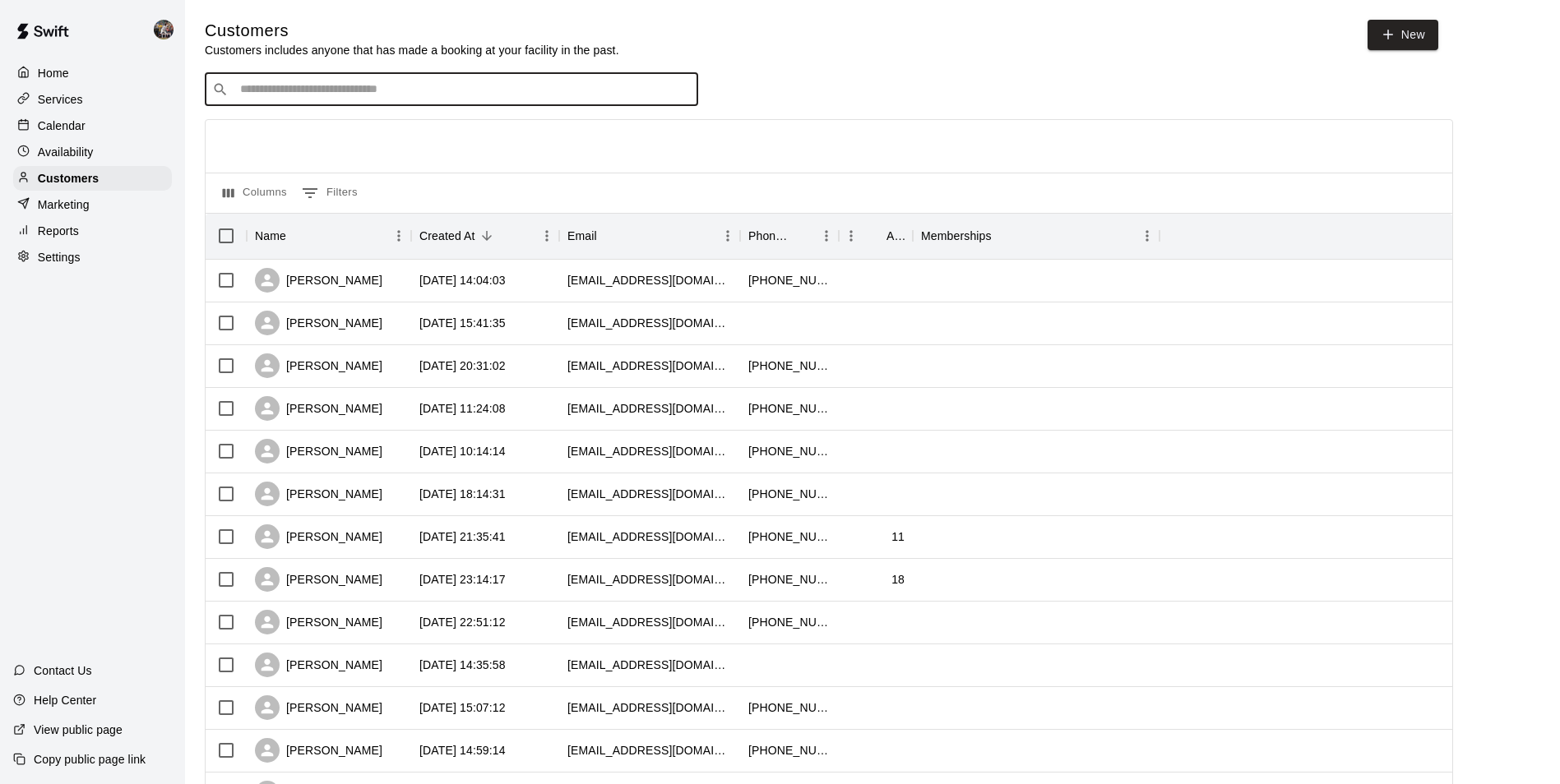
click at [334, 93] on input "Search customers by name or email" at bounding box center [463, 89] width 455 height 16
type input "****"
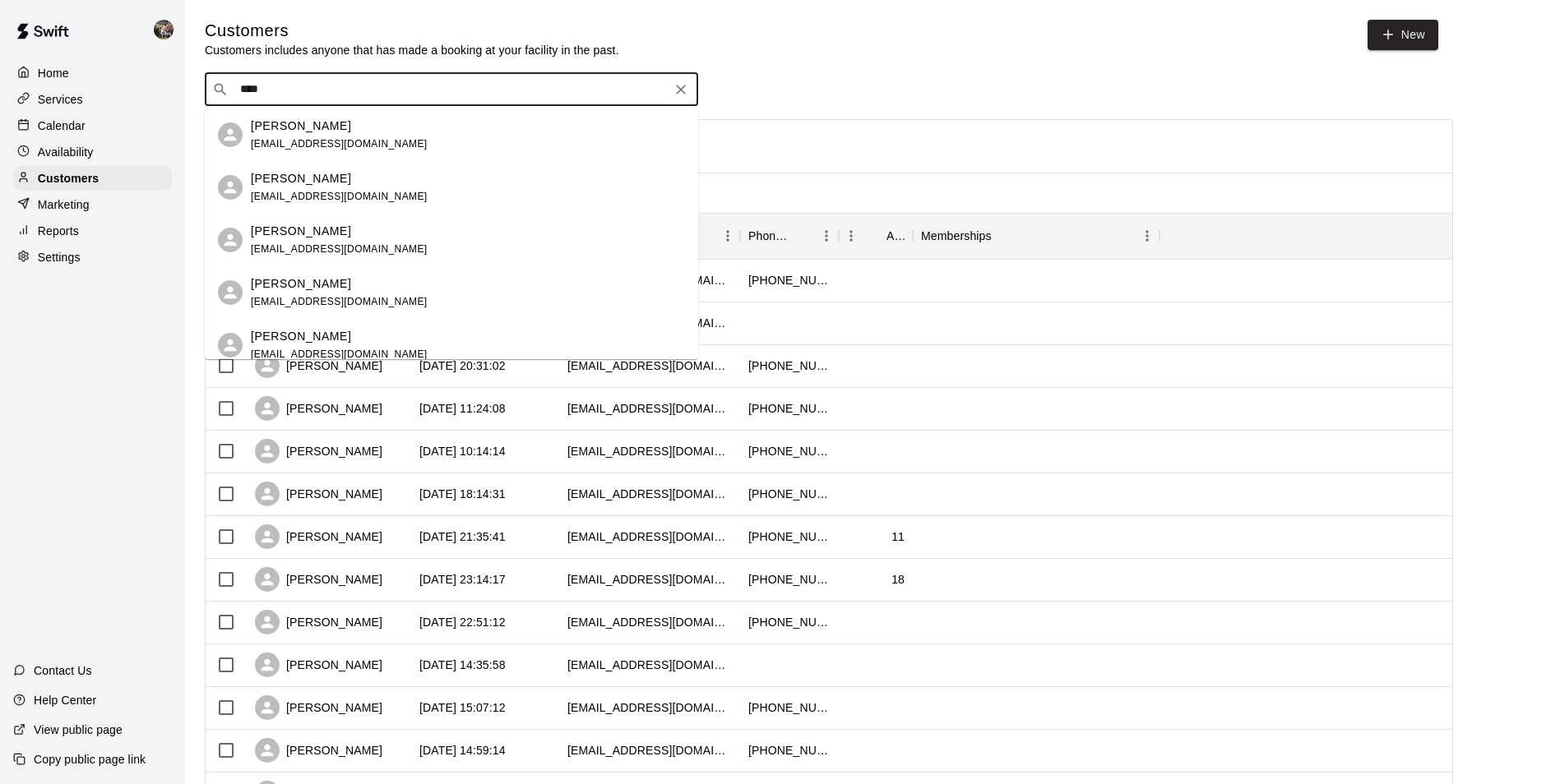
click at [273, 127] on p "[PERSON_NAME]" at bounding box center [300, 126] width 100 height 17
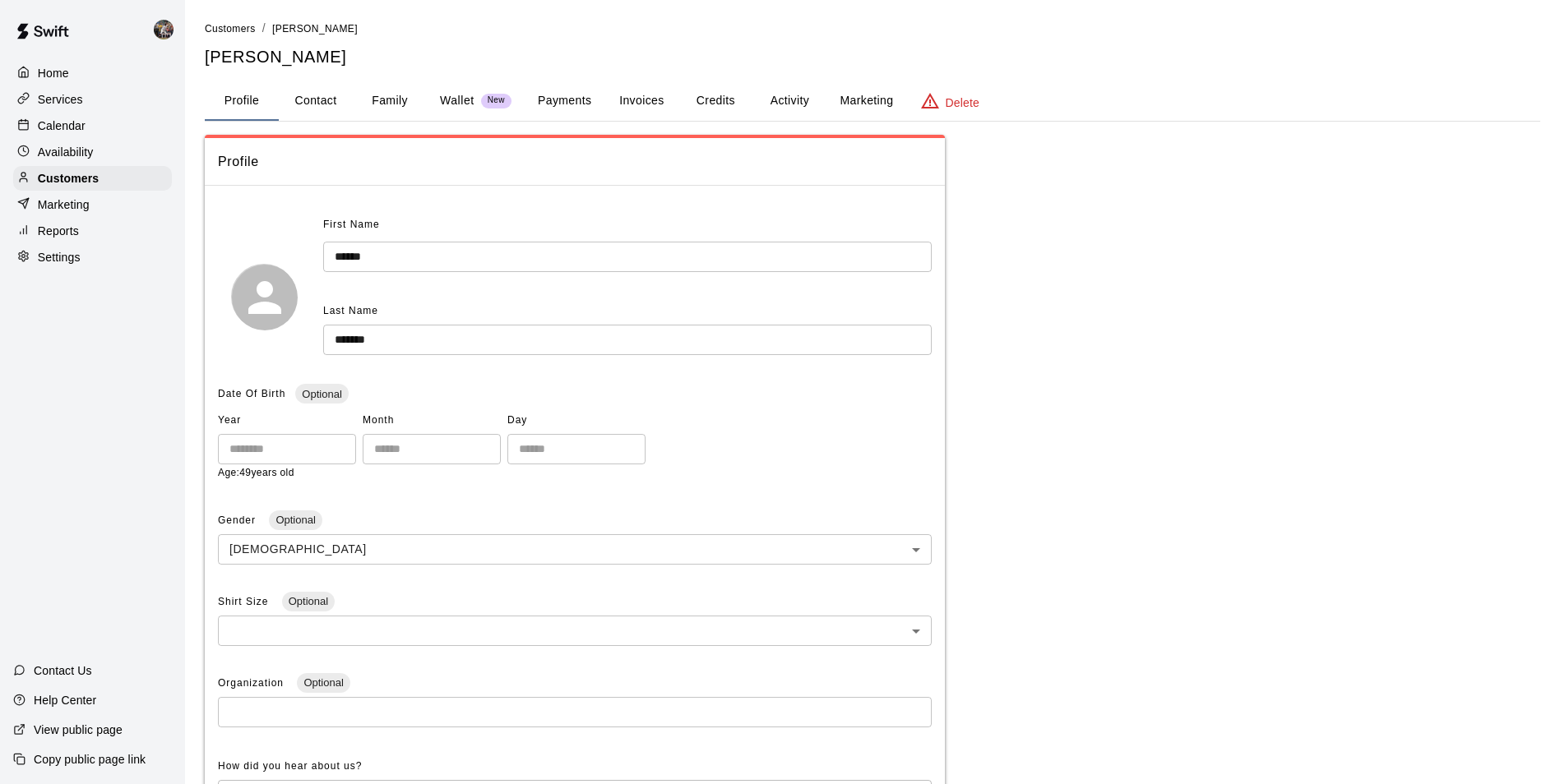
click at [323, 99] on button "Contact" at bounding box center [316, 101] width 74 height 40
select select "**"
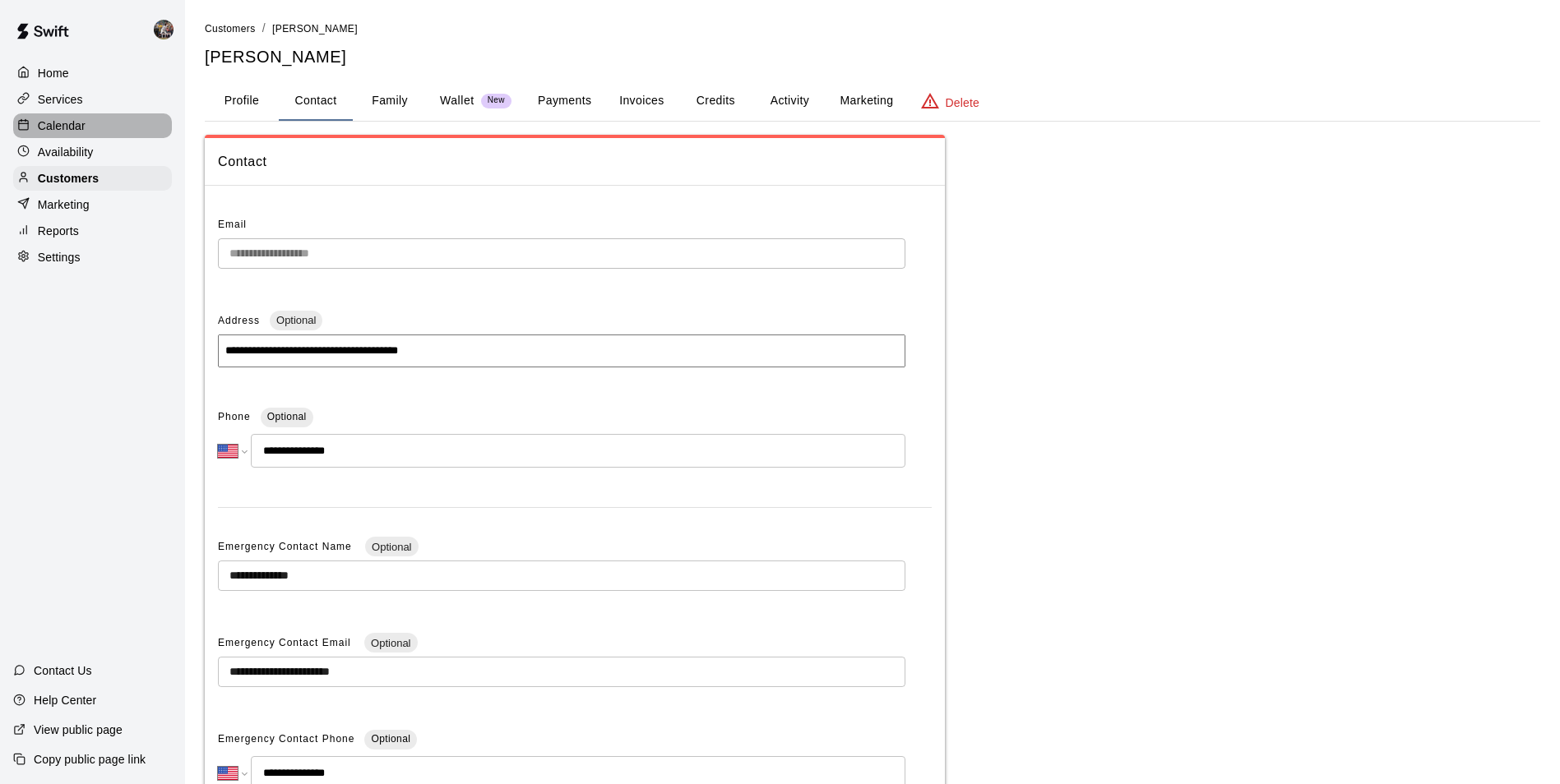
click at [107, 120] on div "Calendar" at bounding box center [93, 126] width 159 height 25
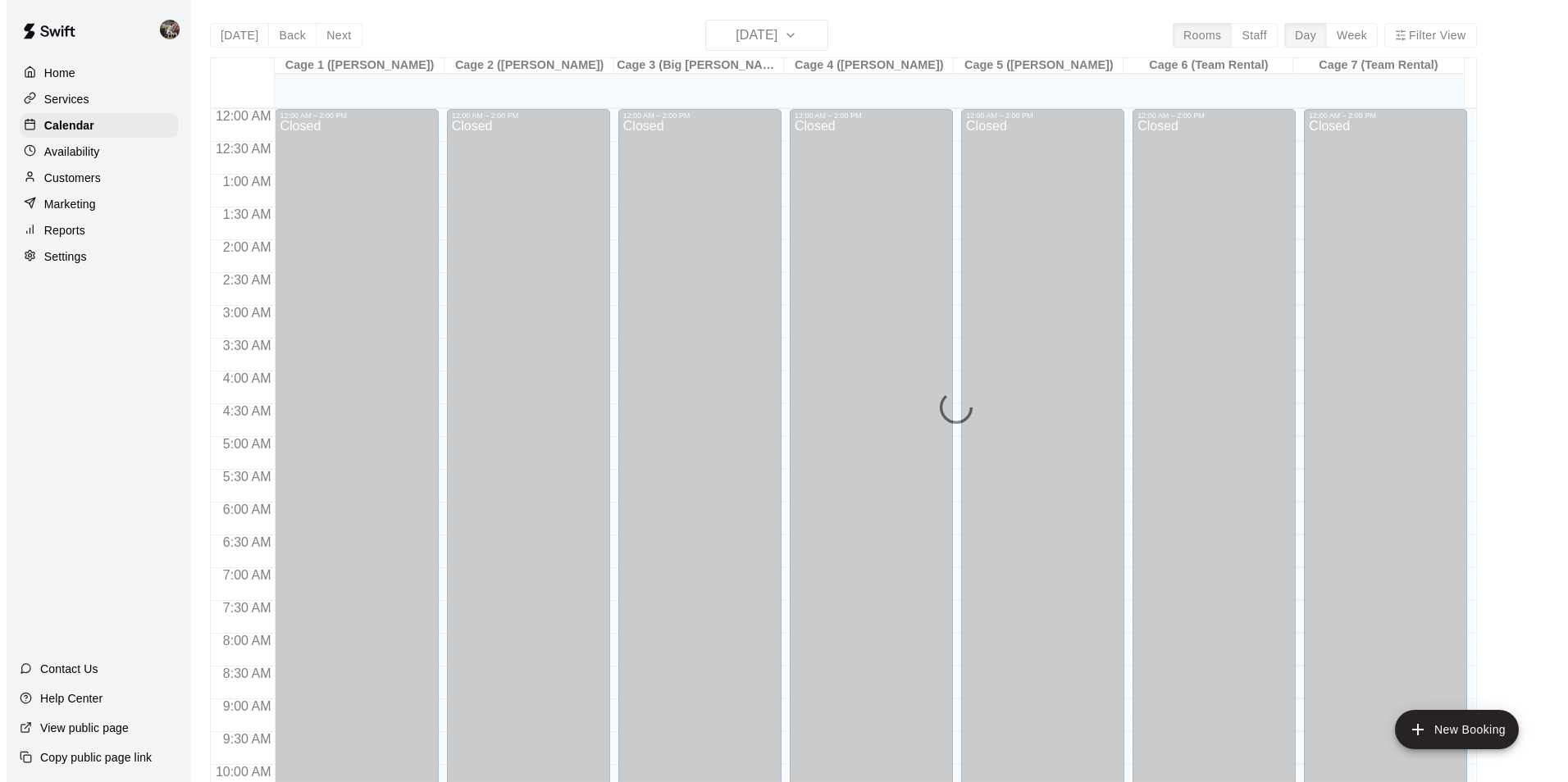
scroll to position [833, 0]
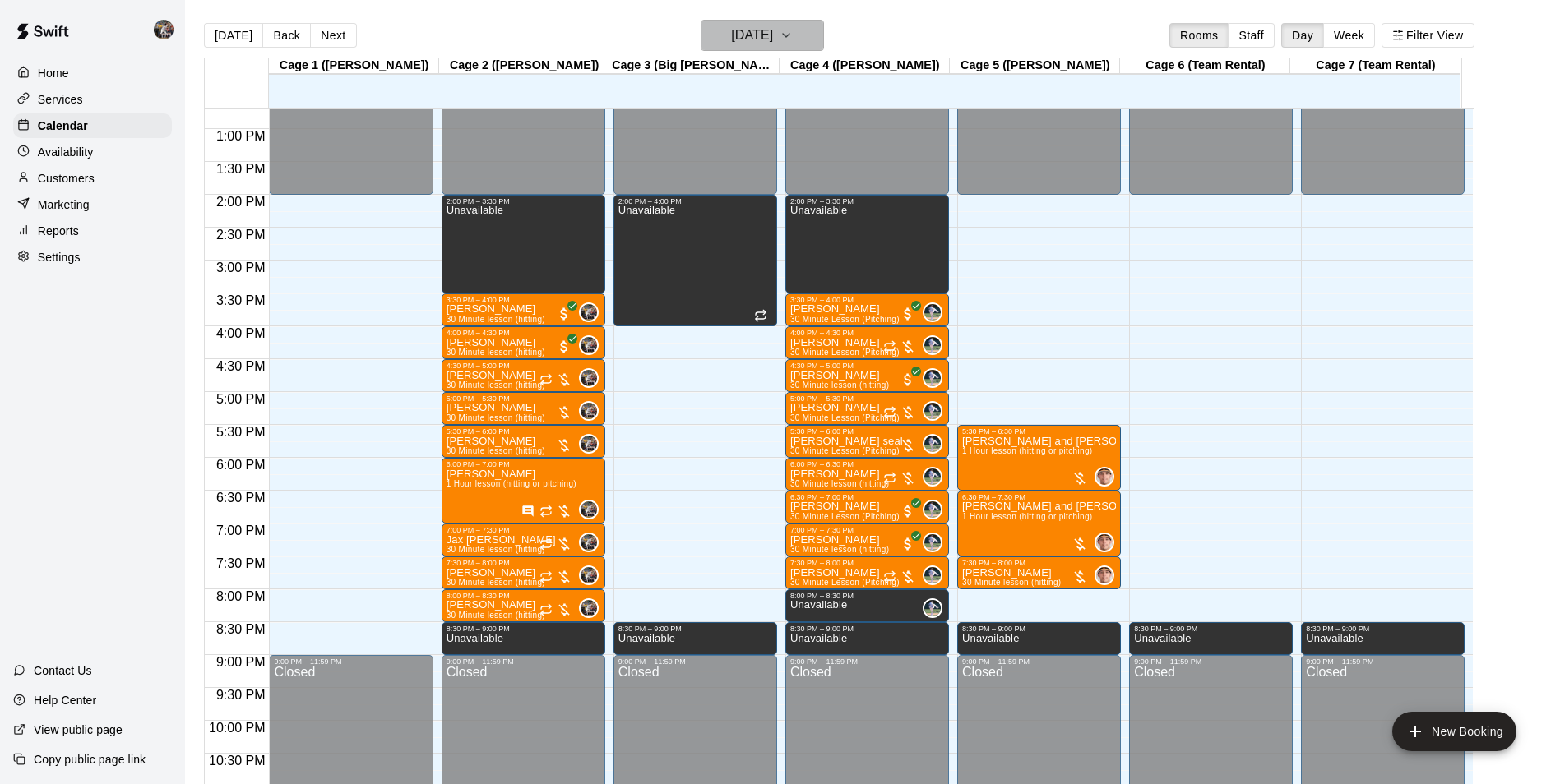
click at [752, 37] on h6 "[DATE]" at bounding box center [752, 35] width 42 height 23
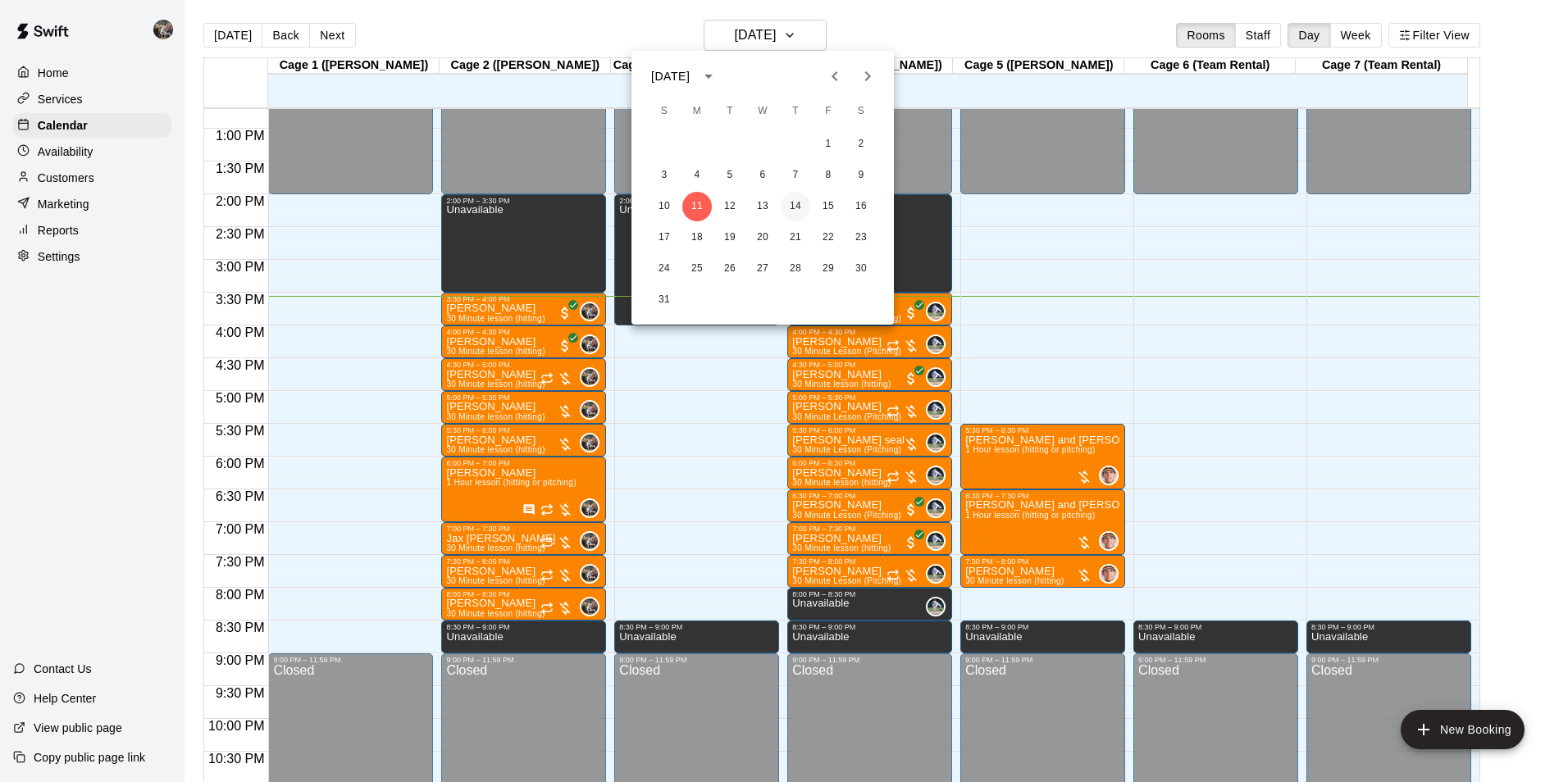
click at [799, 205] on button "14" at bounding box center [795, 206] width 29 height 29
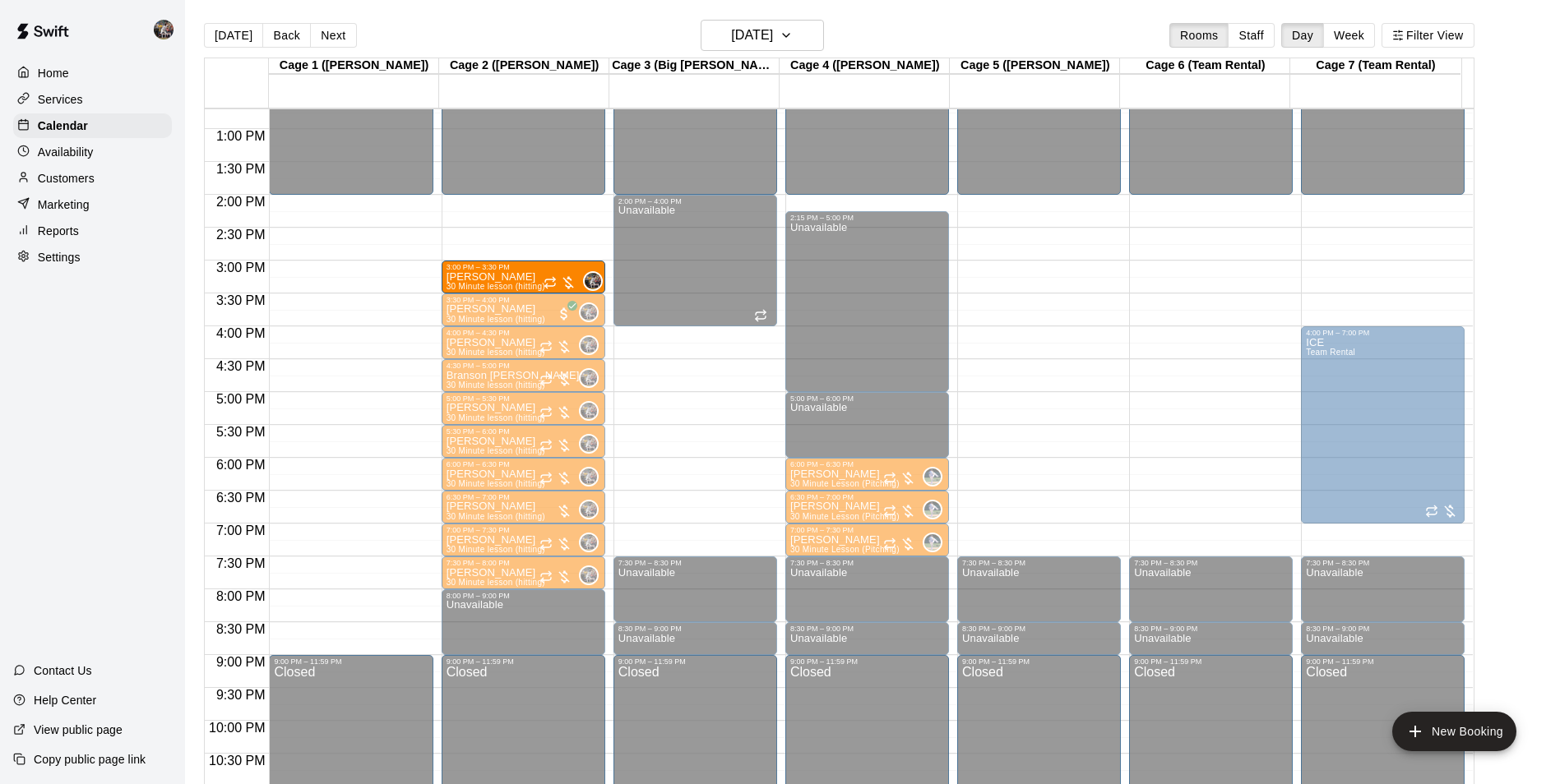
drag, startPoint x: 493, startPoint y: 210, endPoint x: 491, endPoint y: 280, distance: 70.0
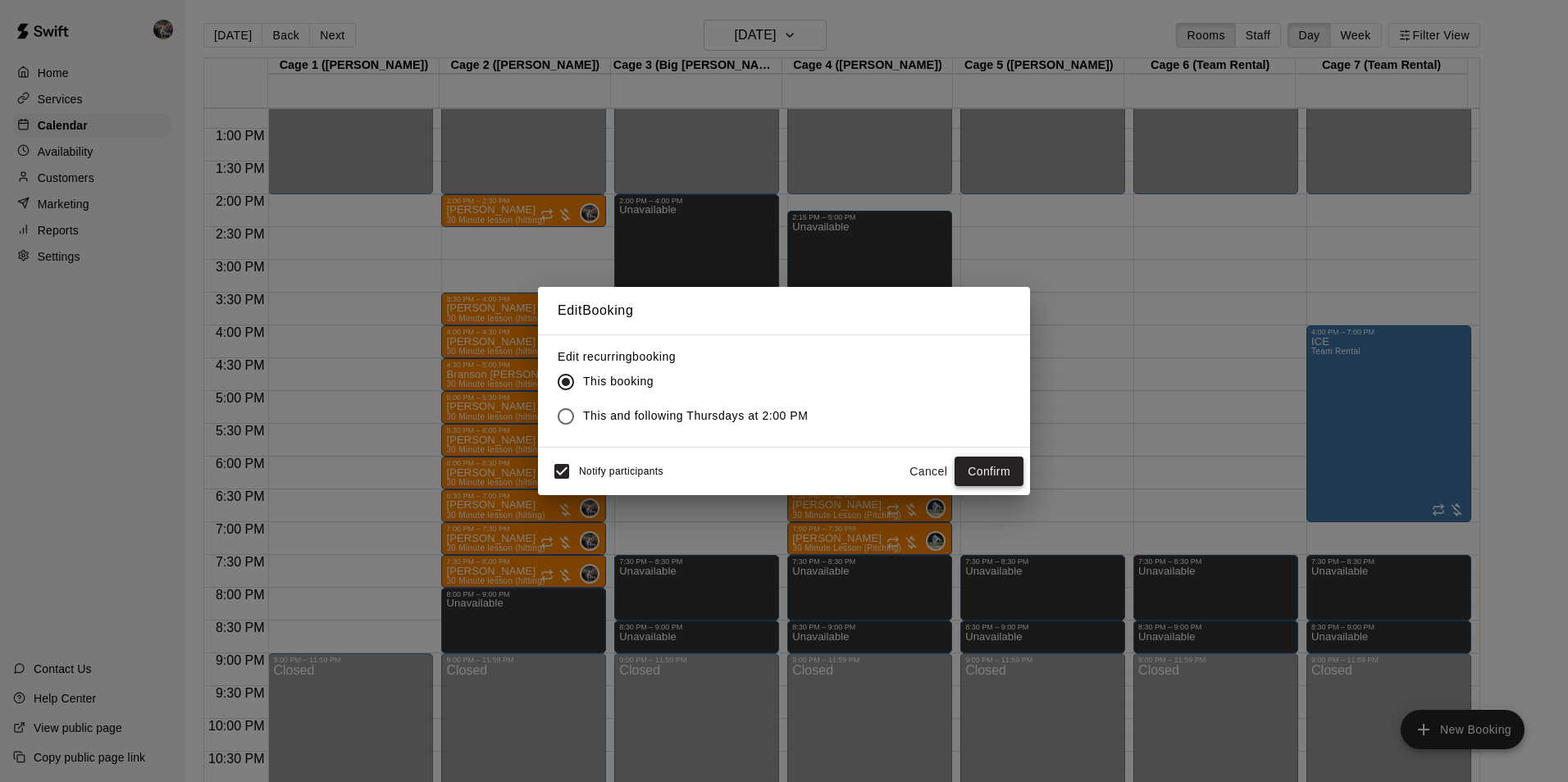
click at [975, 466] on button "Confirm" at bounding box center [988, 472] width 69 height 30
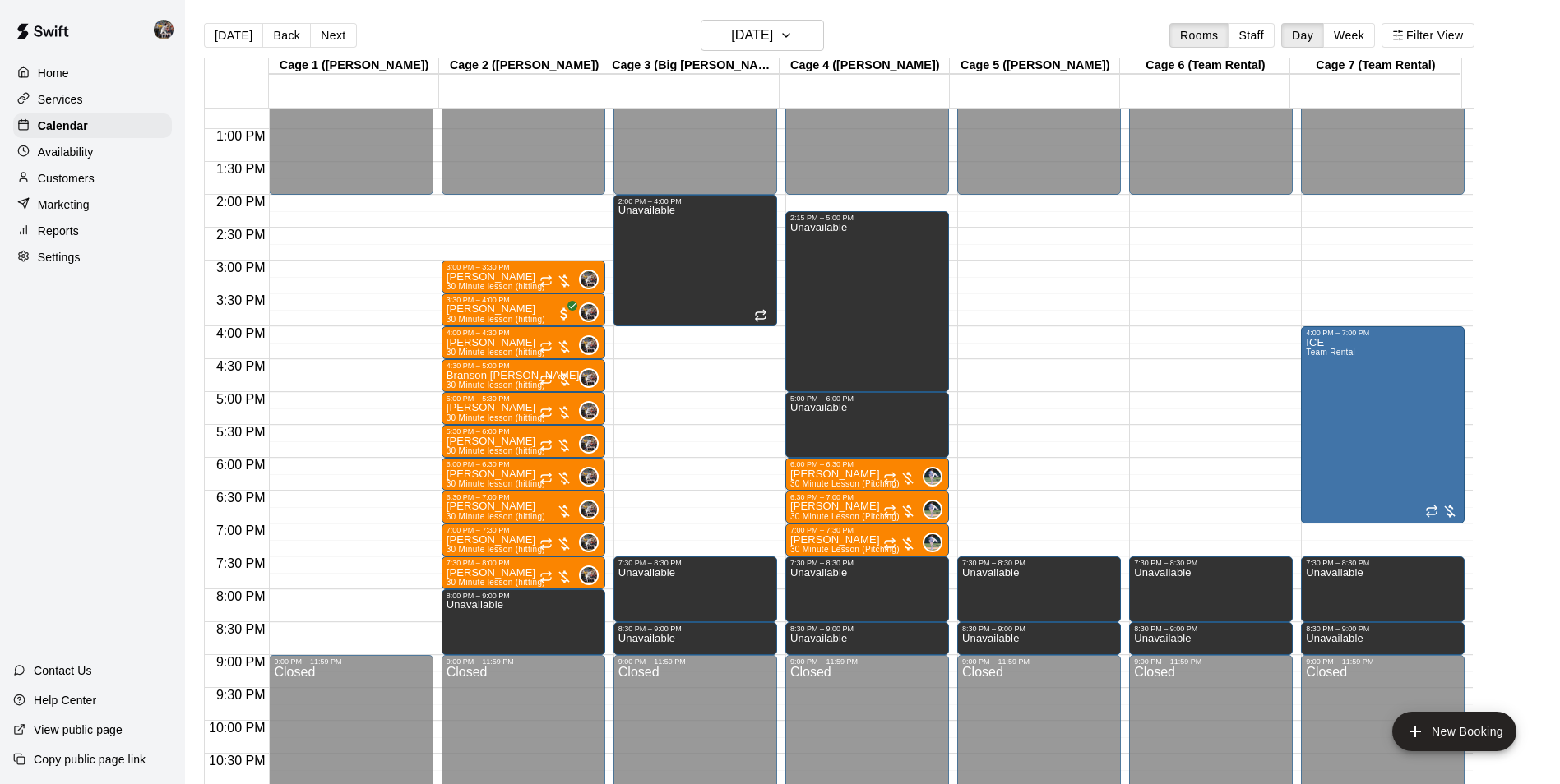
click at [518, 197] on div "12:00 AM – 2:00 PM Closed 3:00 PM – 3:30 PM Samuel Leonard 30 Minute lesson (hi…" at bounding box center [523, 62] width 163 height 1578
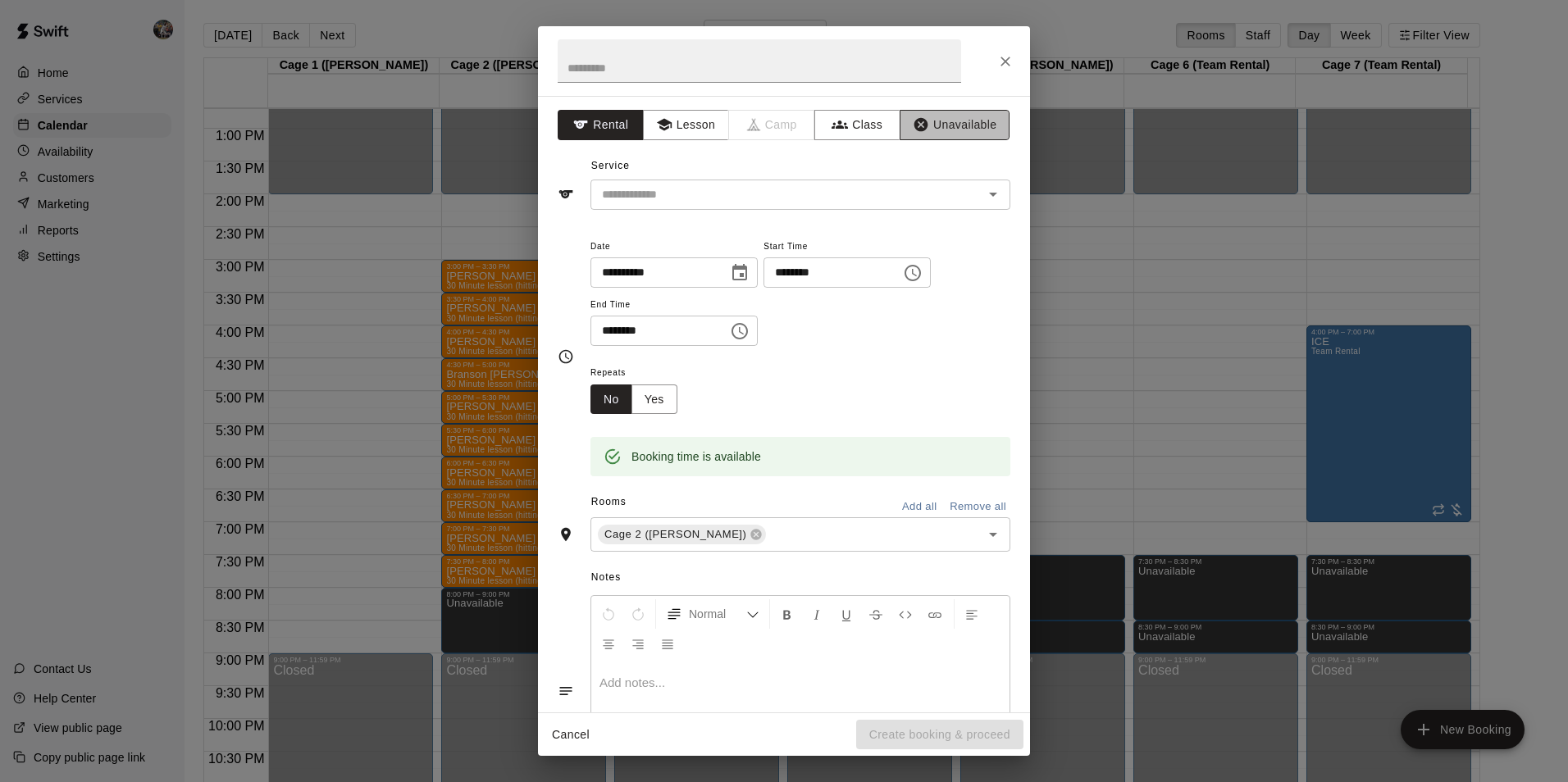
click at [931, 121] on button "Unavailable" at bounding box center [955, 125] width 110 height 30
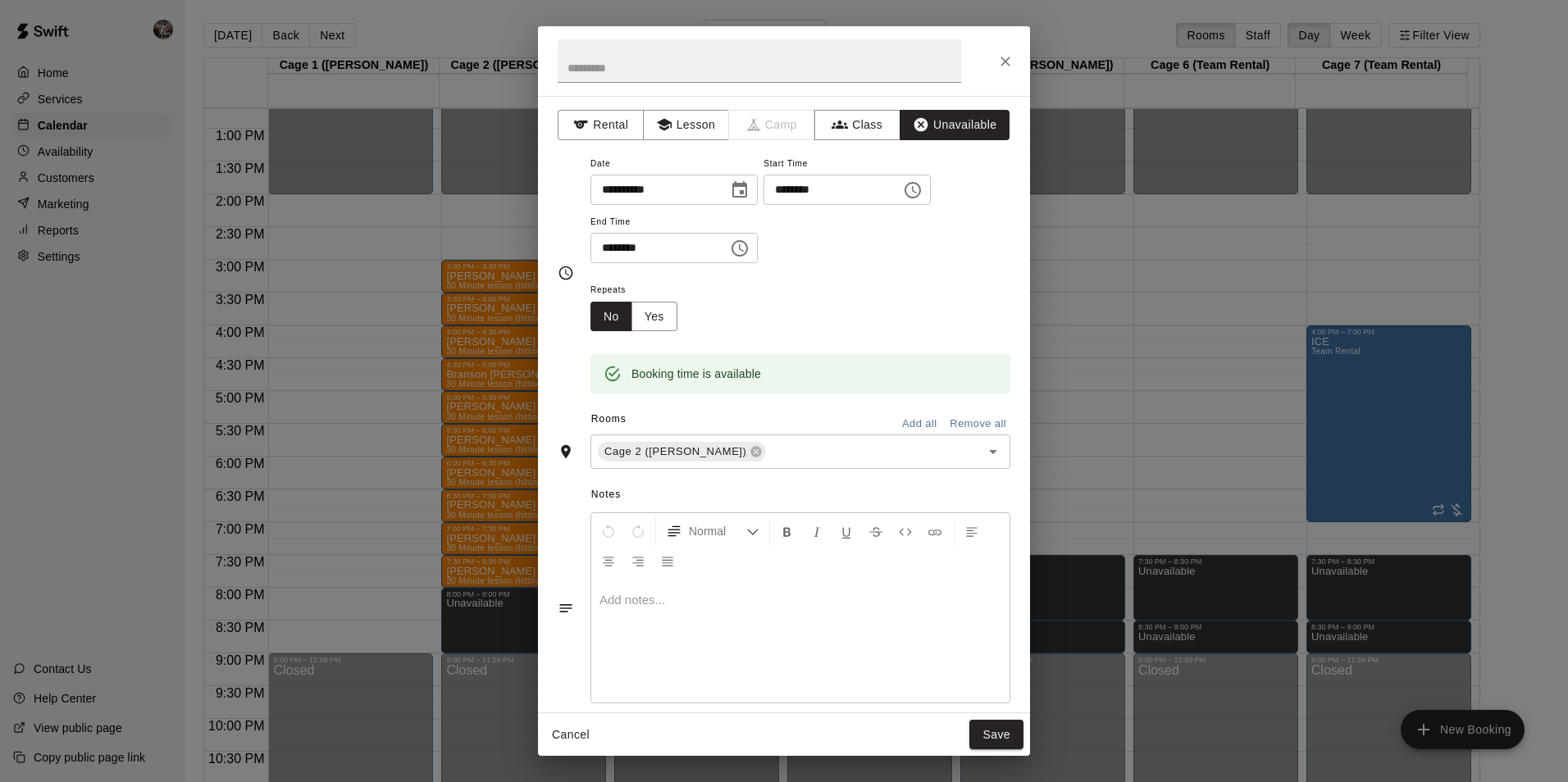
click at [750, 240] on icon "Choose time, selected time is 2:30 PM" at bounding box center [740, 248] width 20 height 20
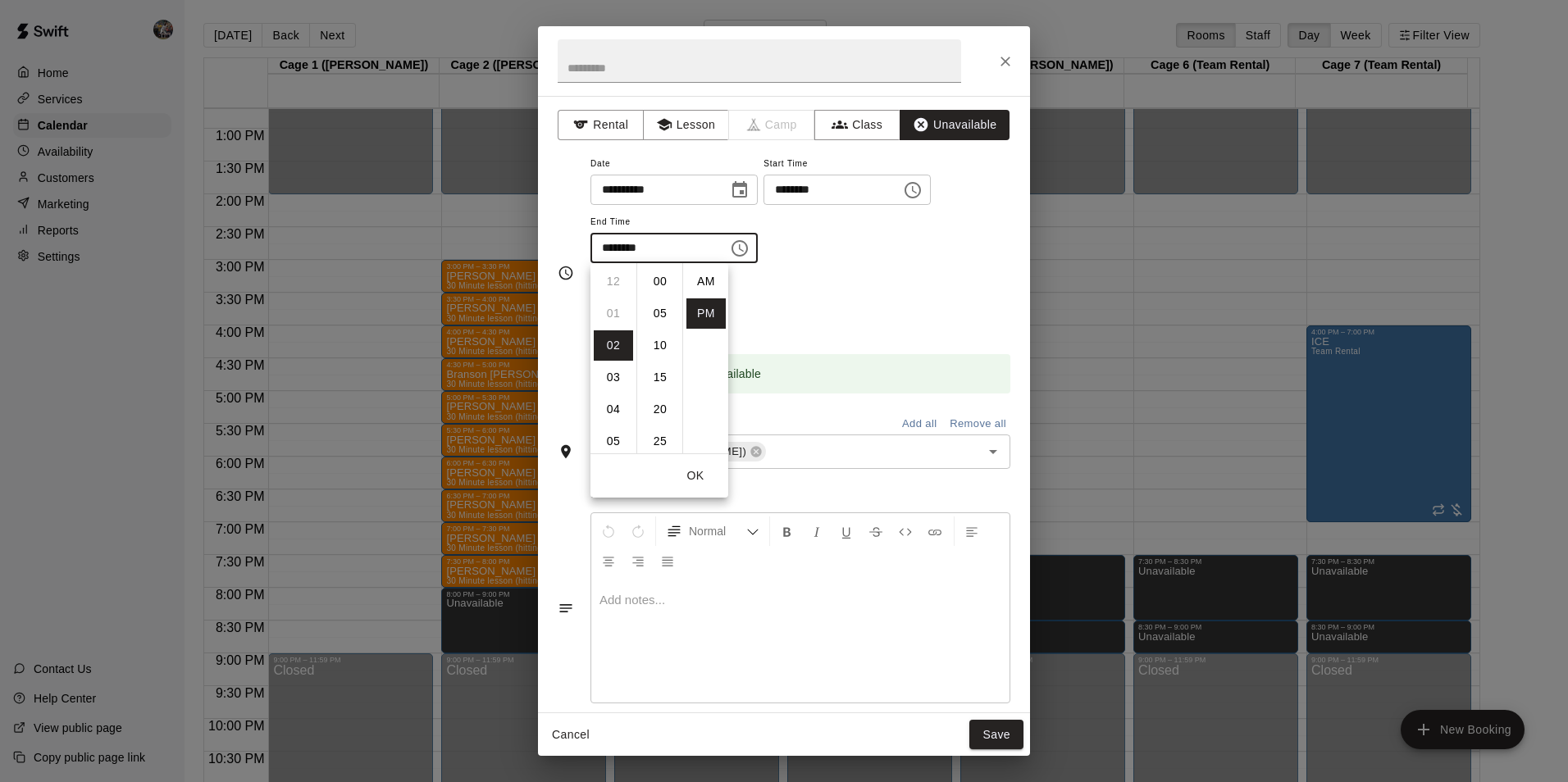
scroll to position [29, 0]
click at [613, 309] on li "03" at bounding box center [613, 314] width 40 height 30
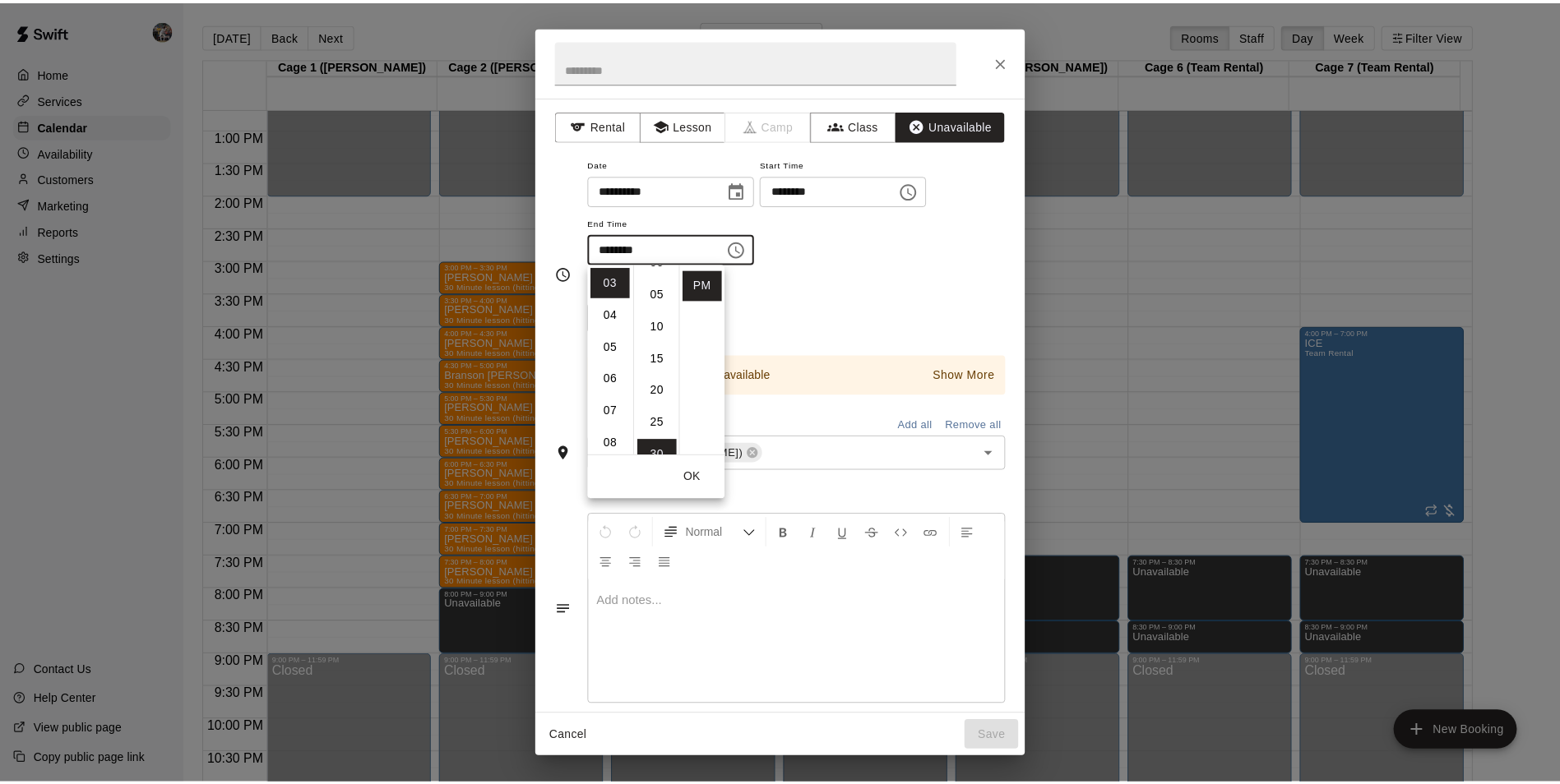
scroll to position [0, 0]
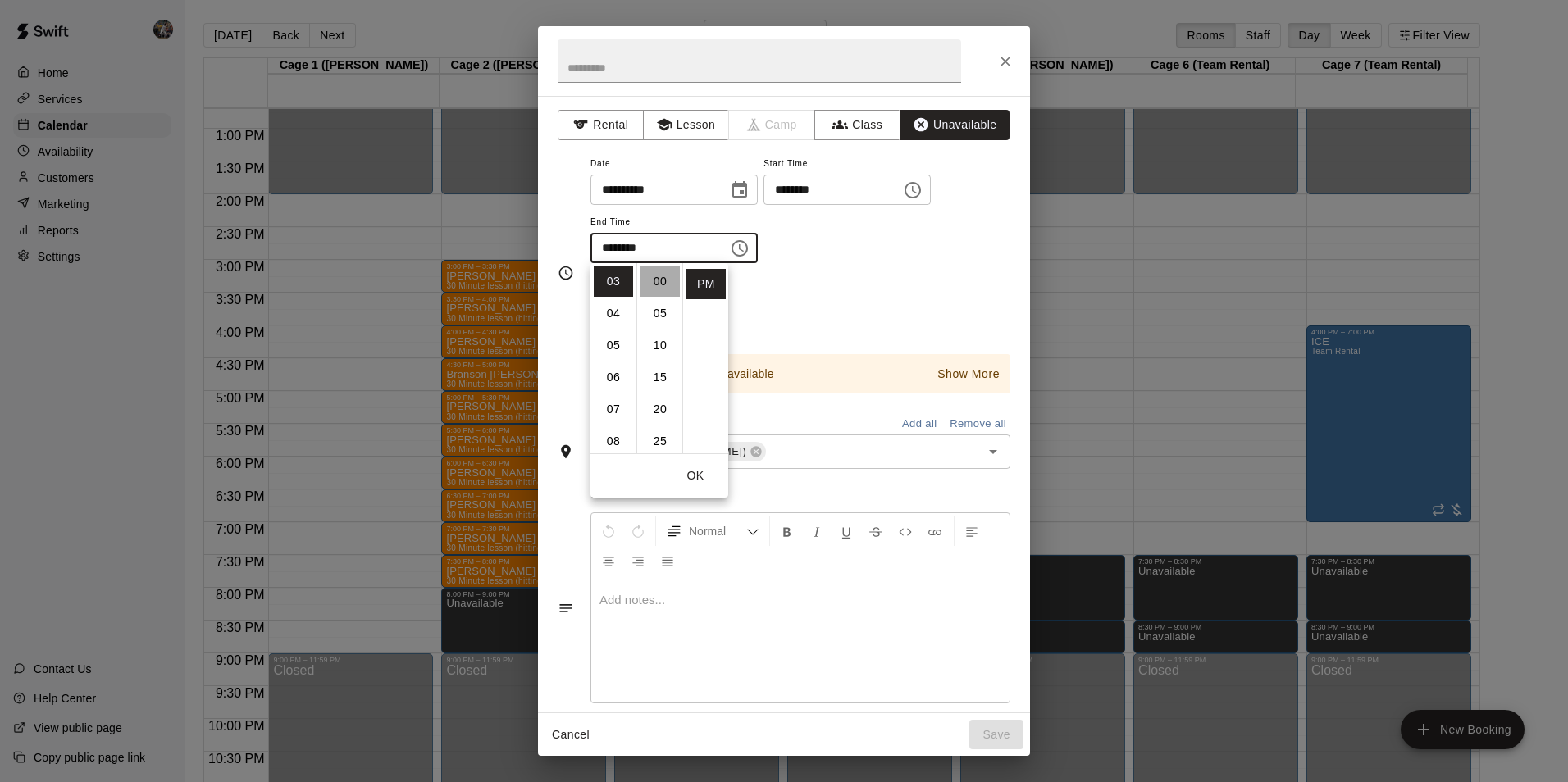
click at [656, 282] on li "00" at bounding box center [661, 282] width 40 height 30
type input "********"
click at [1000, 731] on button "Save" at bounding box center [996, 735] width 54 height 30
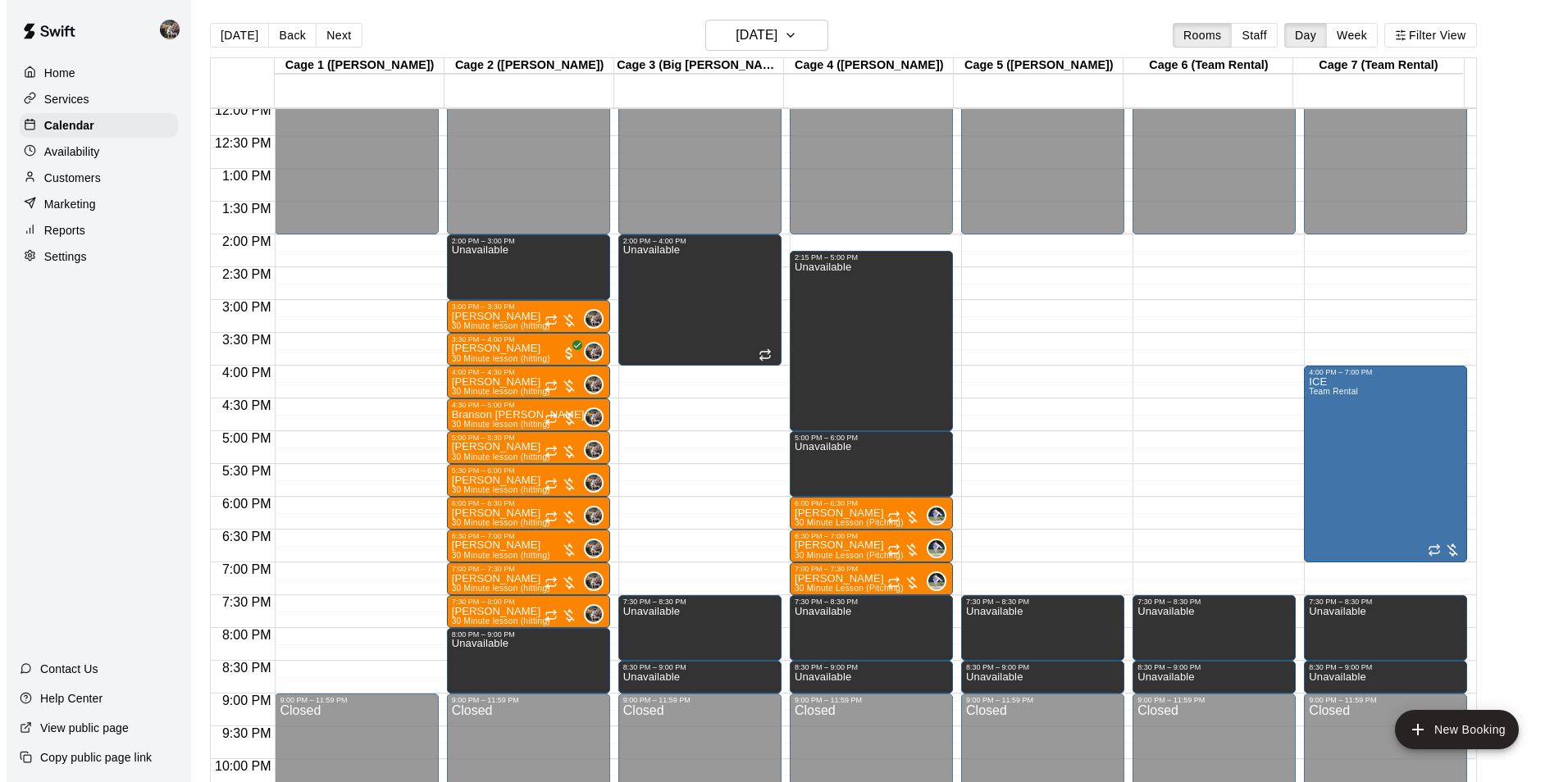
scroll to position [833, 0]
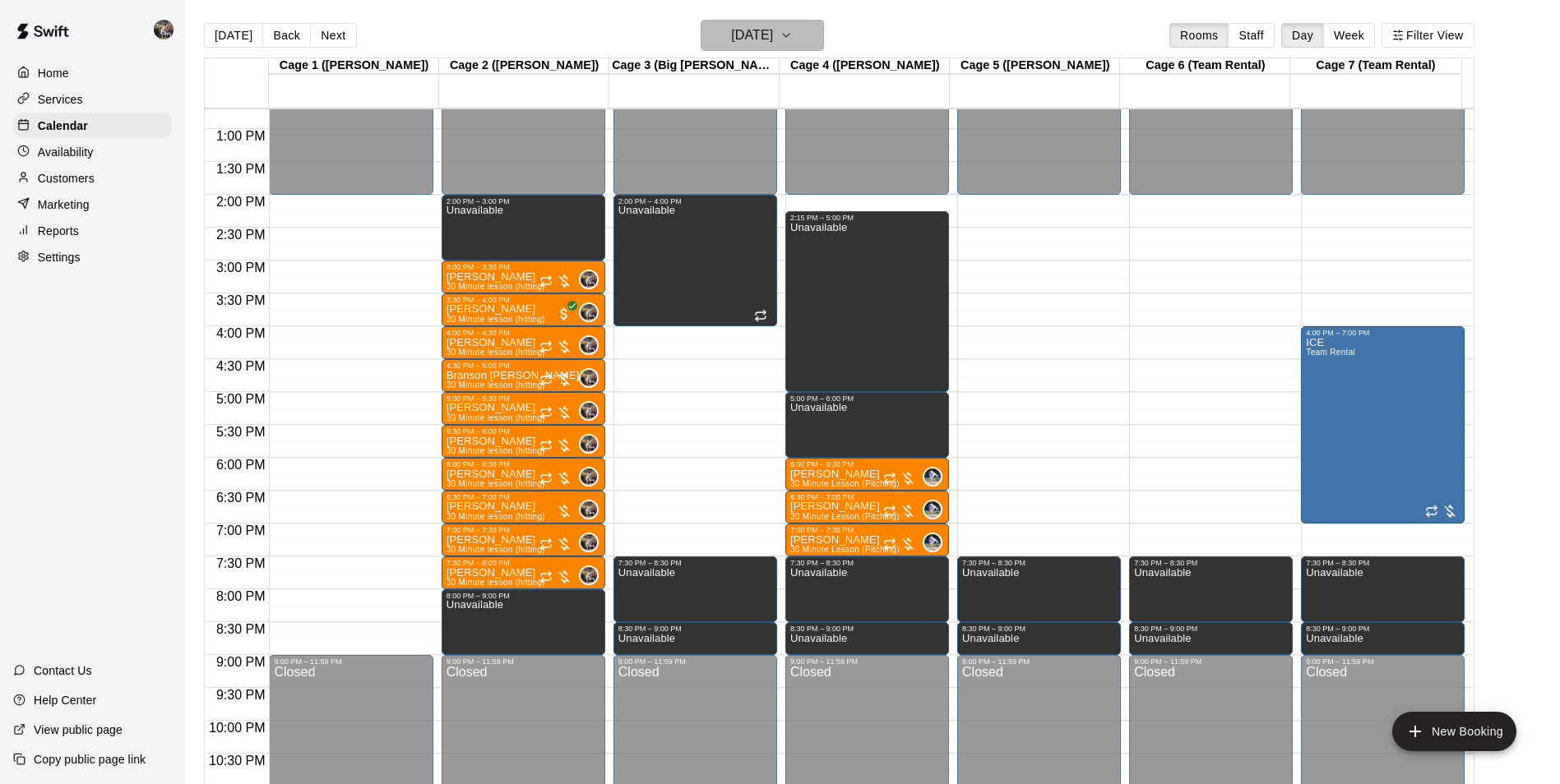
click at [759, 35] on h6 "[DATE]" at bounding box center [752, 35] width 42 height 23
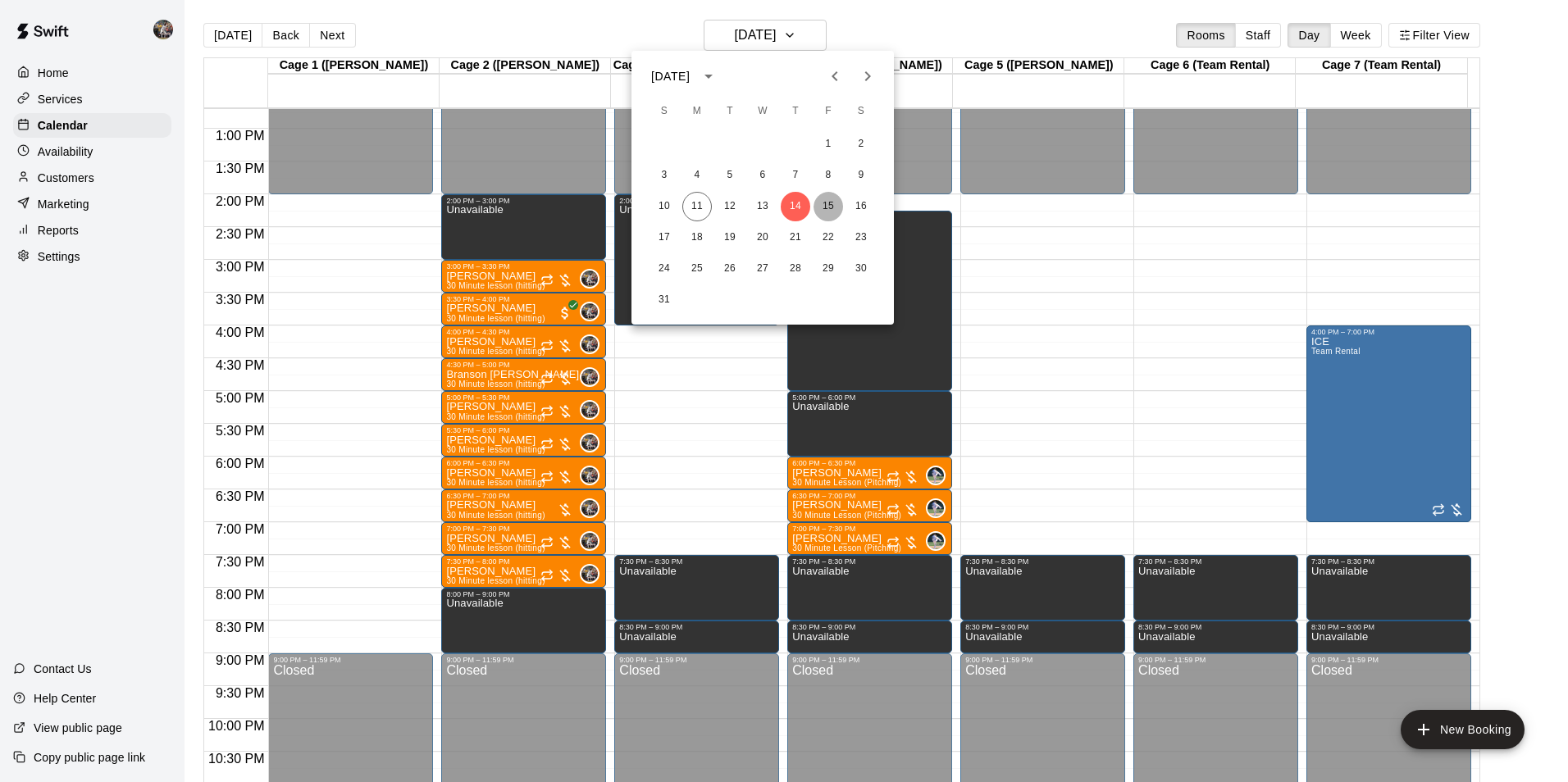
click at [827, 203] on button "15" at bounding box center [827, 206] width 29 height 29
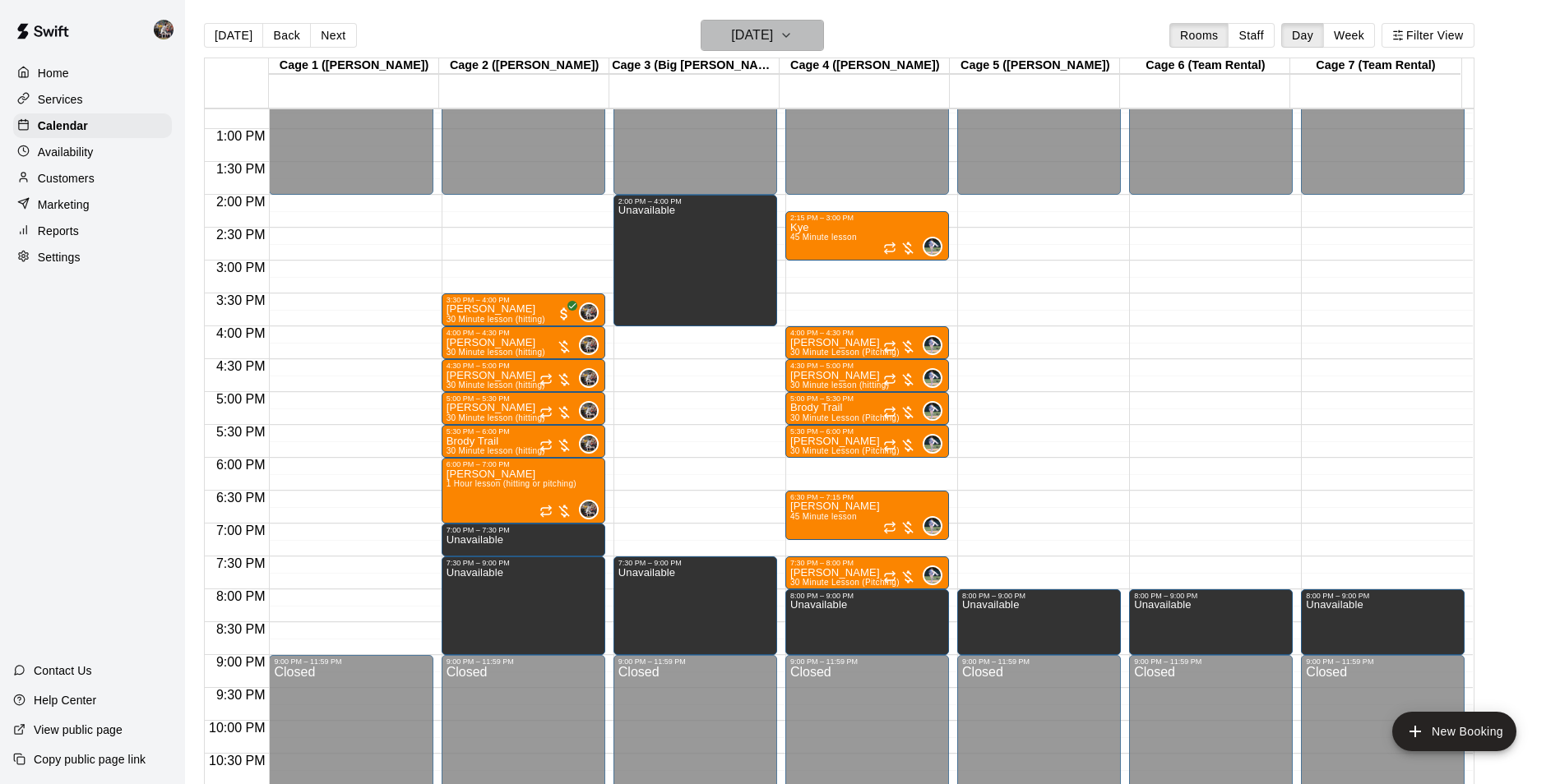
click at [773, 38] on h6 "[DATE]" at bounding box center [752, 35] width 42 height 23
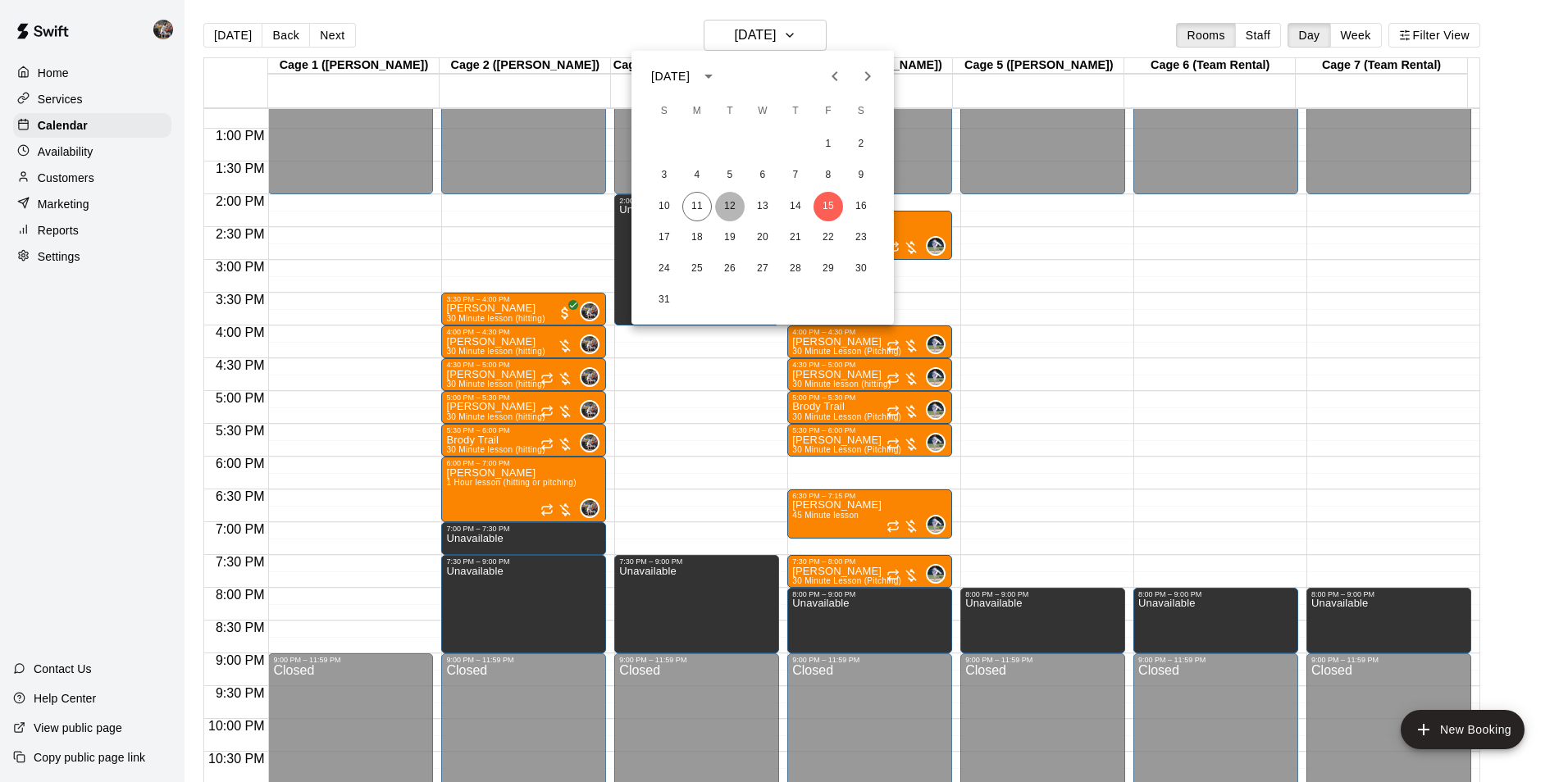
click at [731, 204] on button "12" at bounding box center [729, 206] width 29 height 29
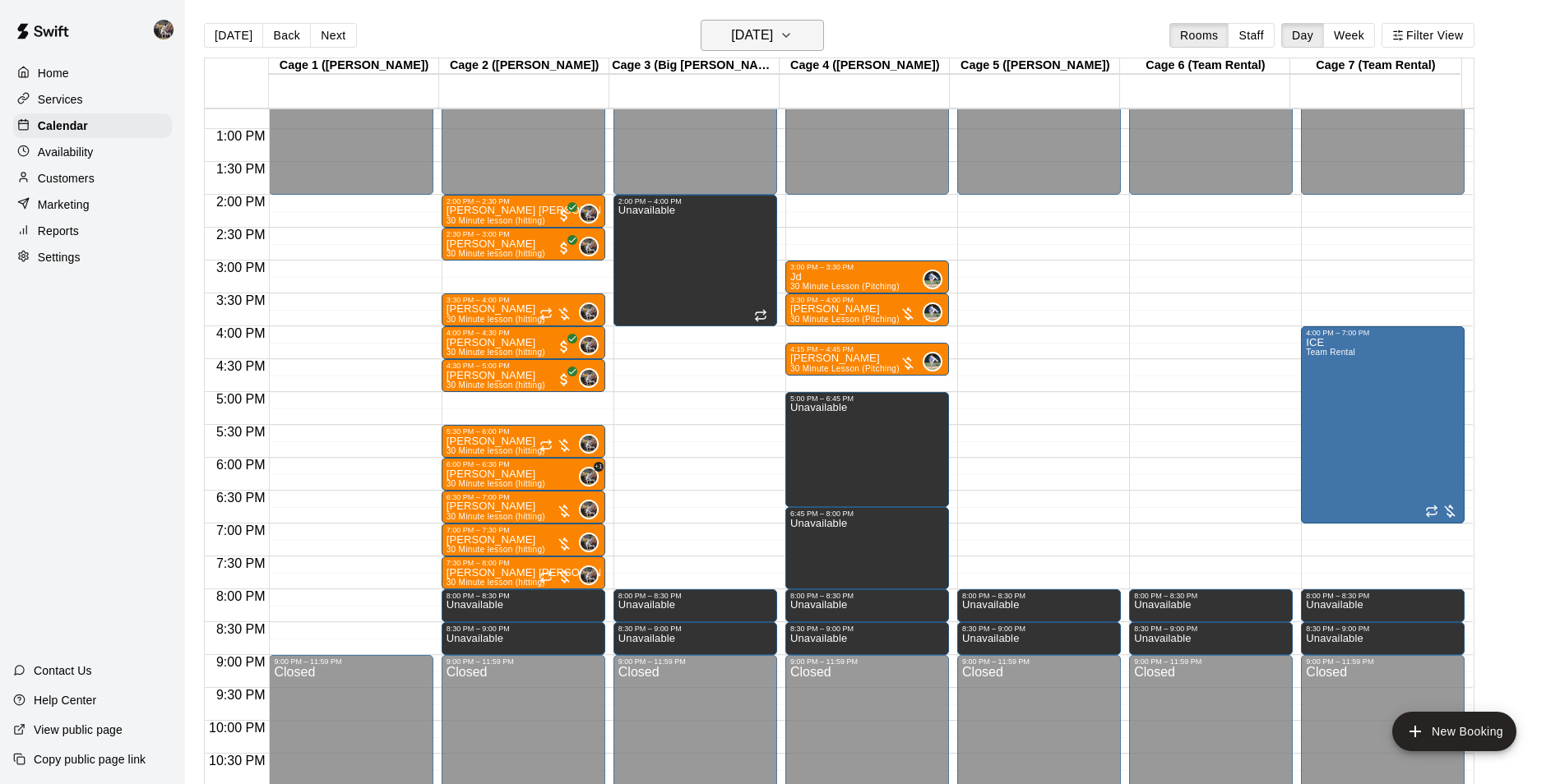
click at [740, 30] on h6 "[DATE]" at bounding box center [752, 35] width 42 height 23
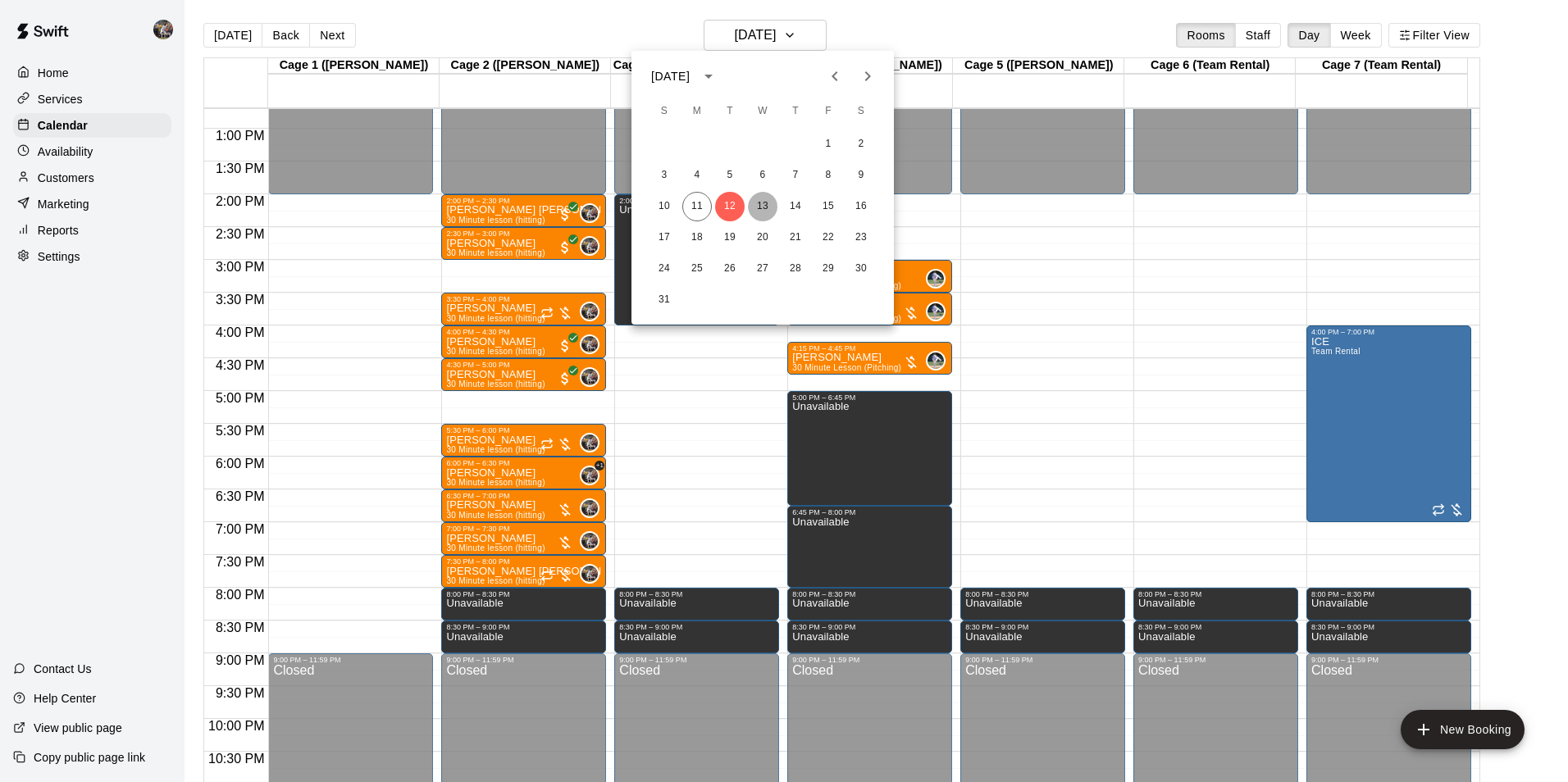
click at [763, 208] on button "13" at bounding box center [762, 206] width 29 height 29
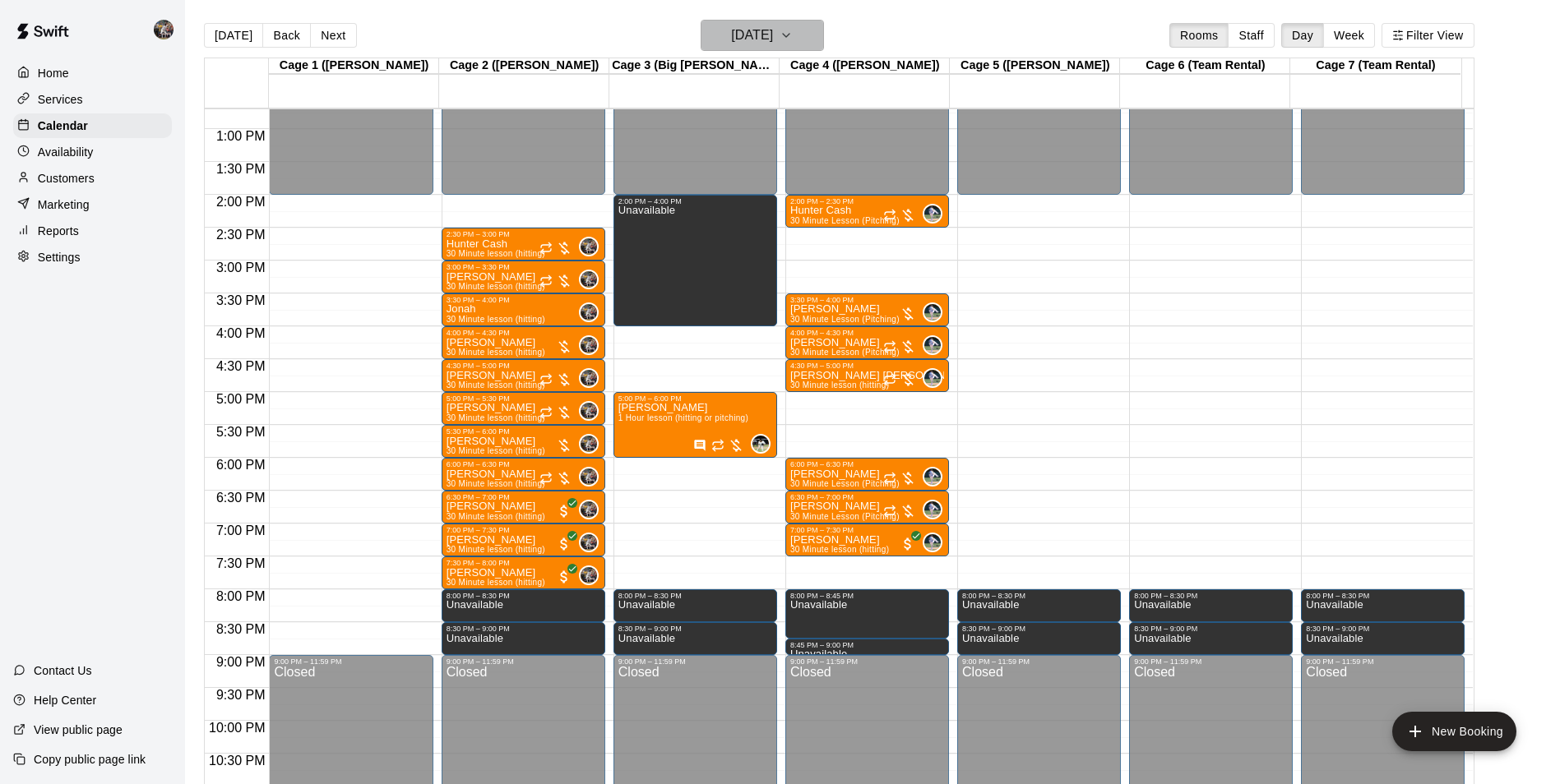
click at [773, 43] on h6 "[DATE]" at bounding box center [752, 35] width 42 height 23
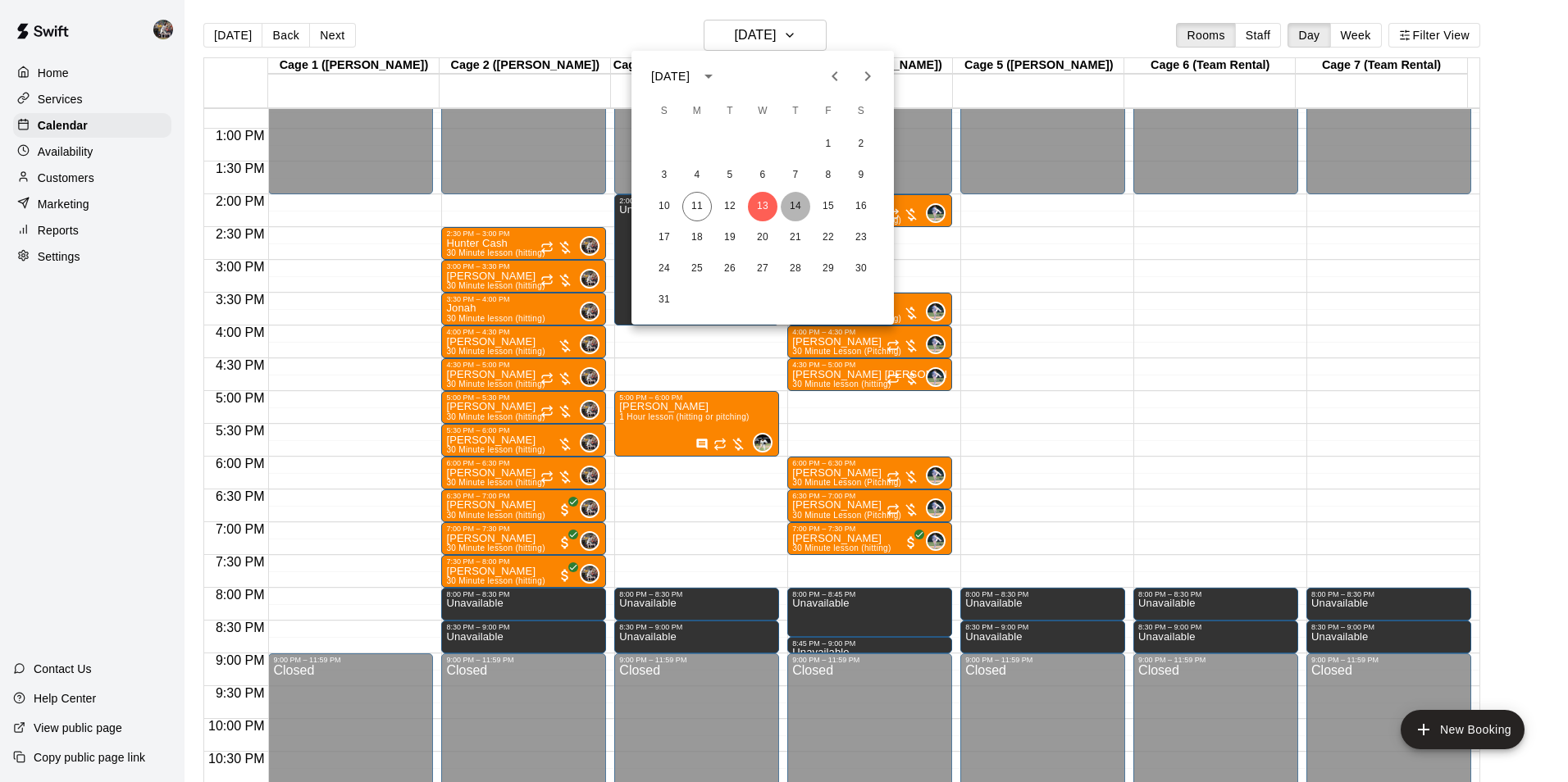
click at [795, 203] on button "14" at bounding box center [795, 206] width 29 height 29
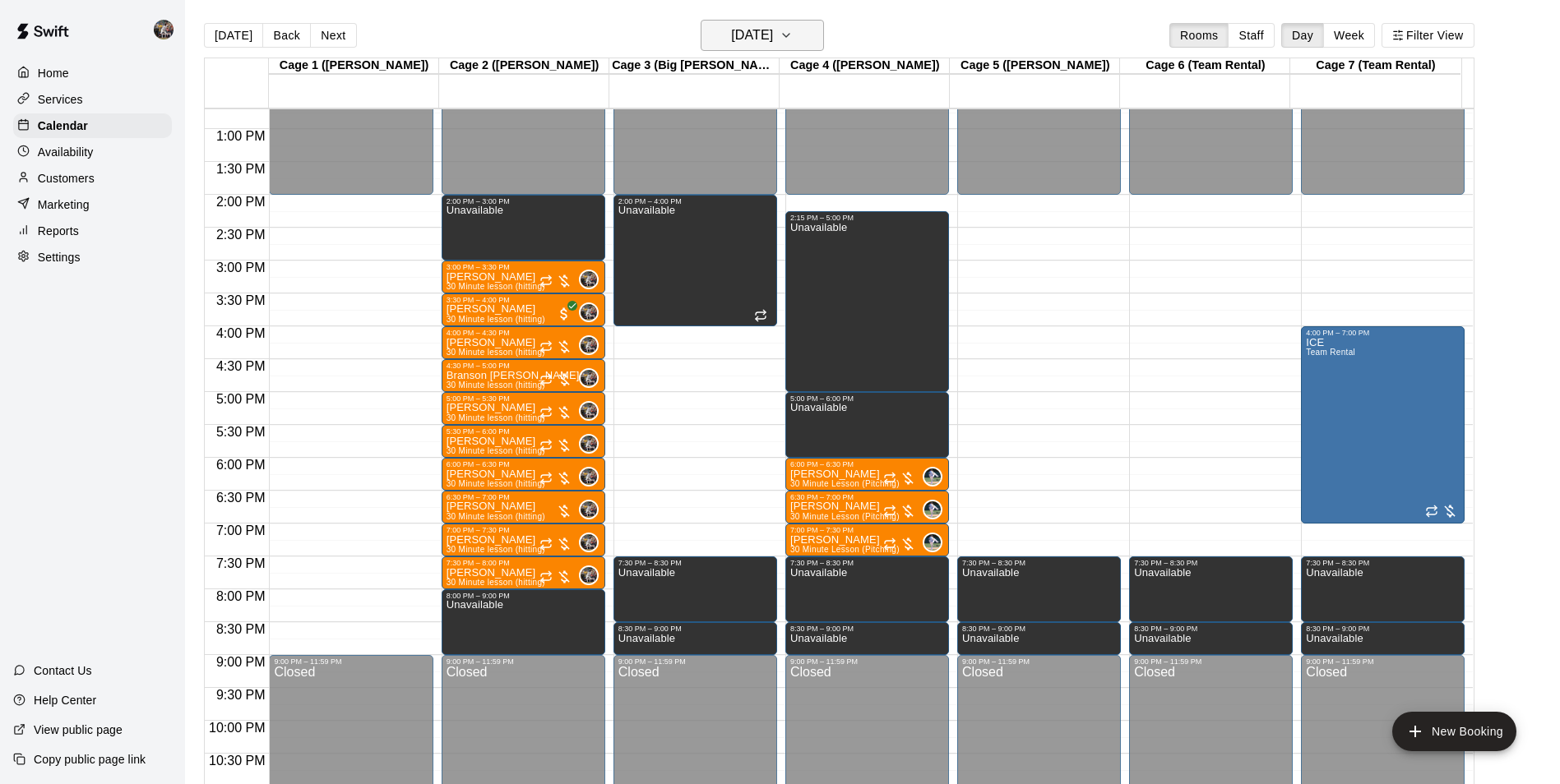
click at [773, 41] on h6 "[DATE]" at bounding box center [752, 35] width 42 height 23
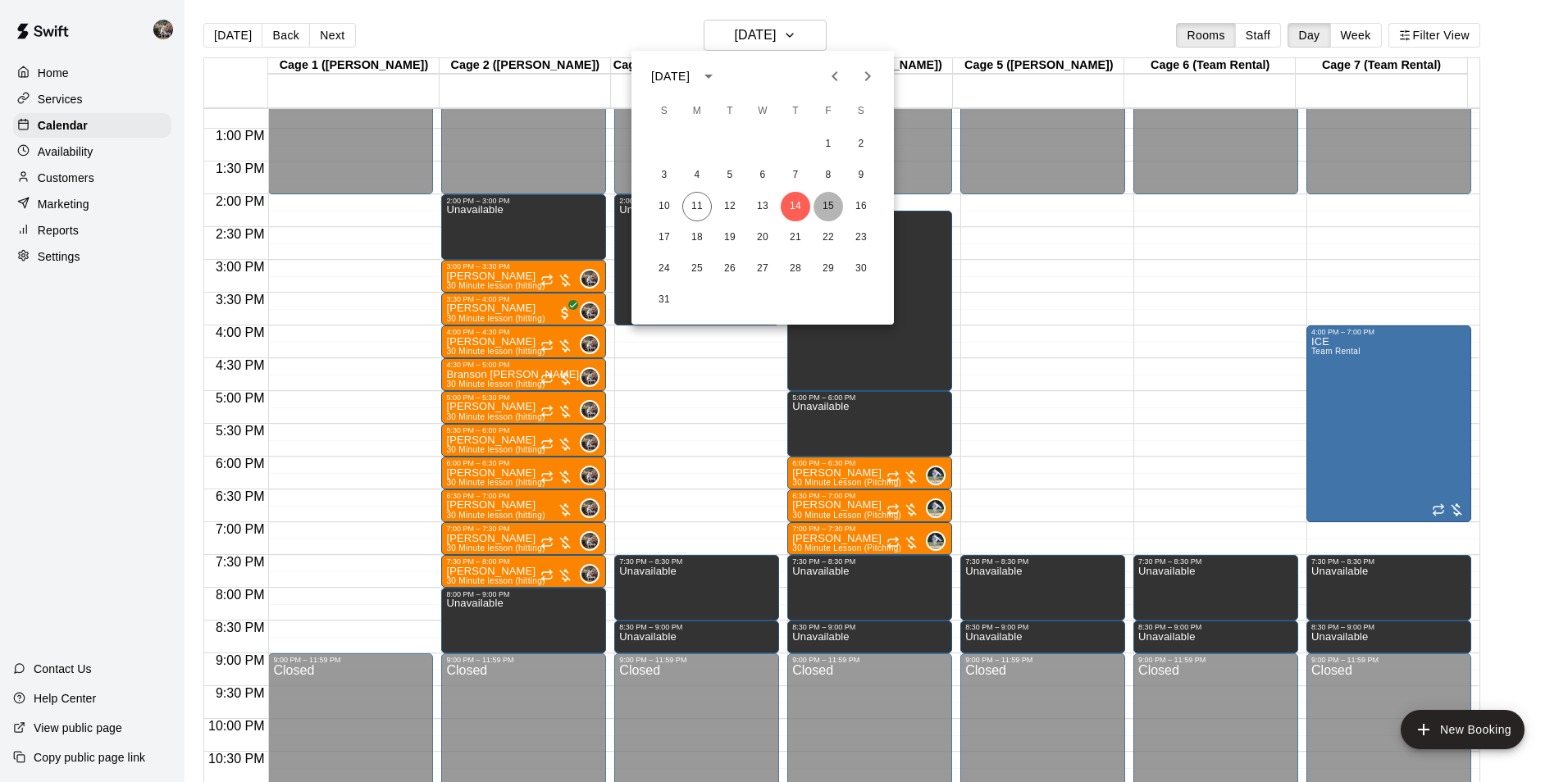
click at [827, 205] on button "15" at bounding box center [827, 206] width 29 height 29
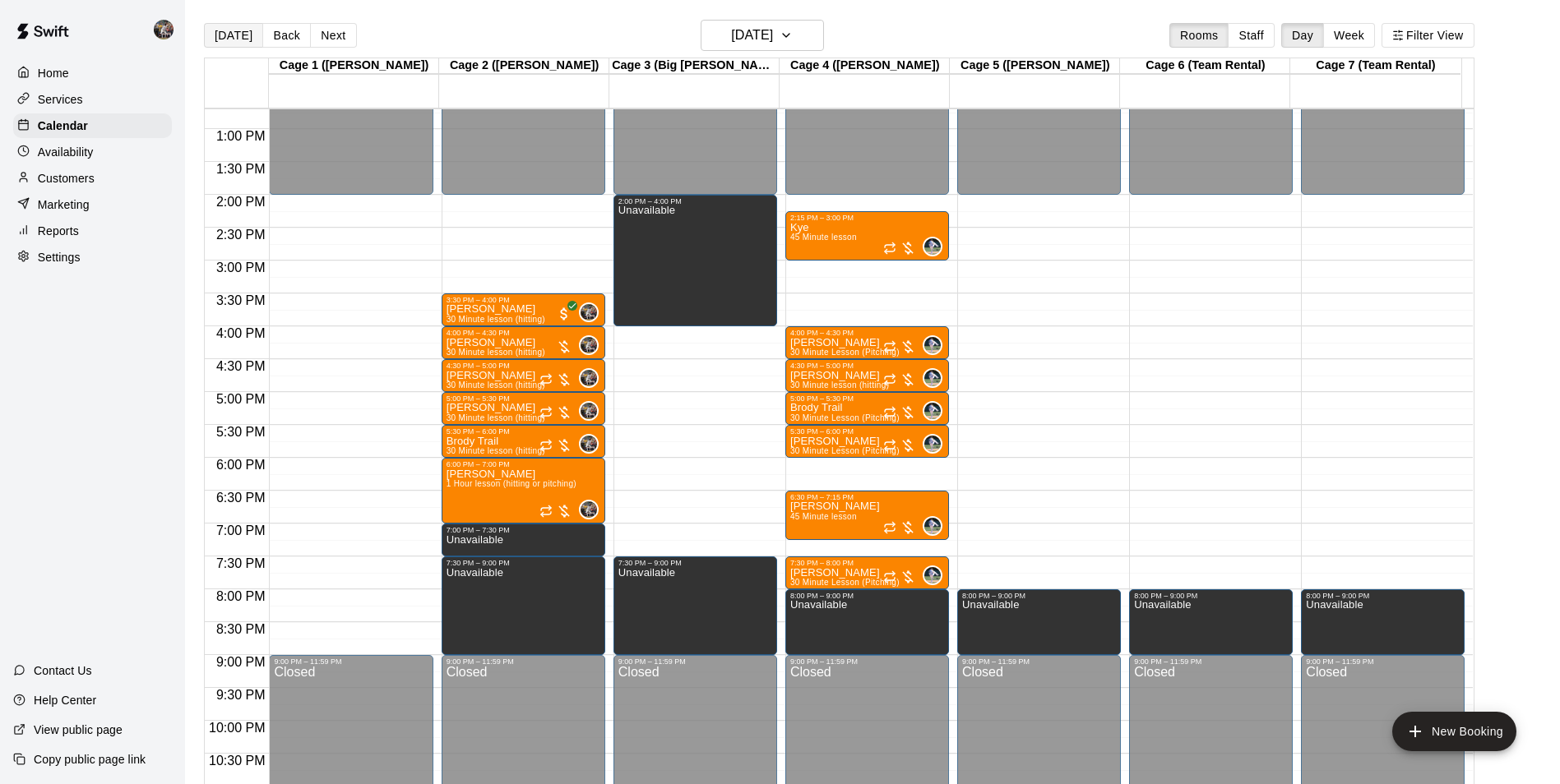
click at [241, 34] on button "[DATE]" at bounding box center [233, 35] width 60 height 25
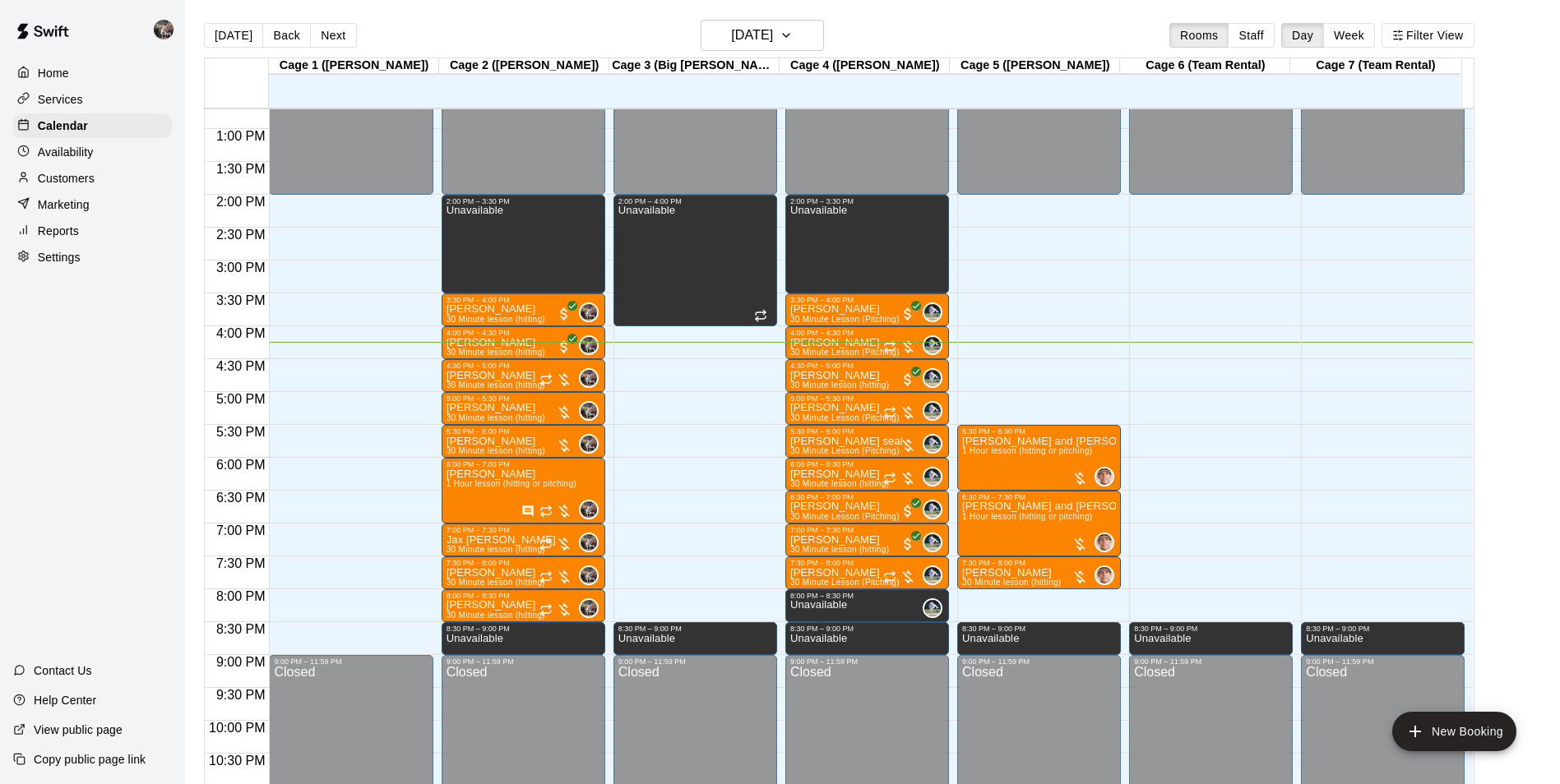
drag, startPoint x: 214, startPoint y: 600, endPoint x: 182, endPoint y: 609, distance: 33.2
click at [214, 600] on span "8:00 PM" at bounding box center [241, 596] width 58 height 14
click at [825, 335] on div "4:00 PM – 4:30 PM" at bounding box center [867, 332] width 154 height 9
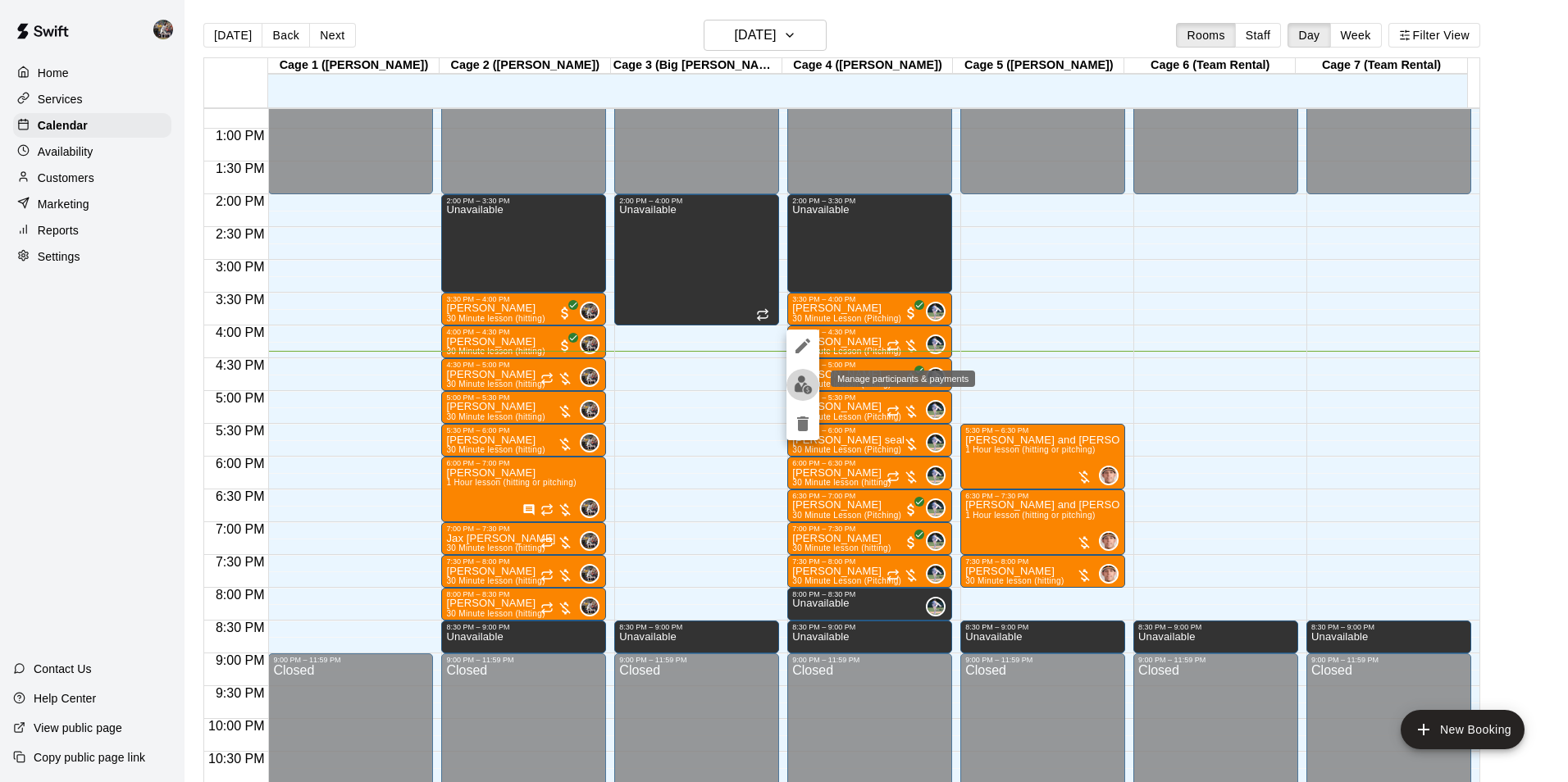
click at [799, 383] on img "edit" at bounding box center [804, 385] width 19 height 19
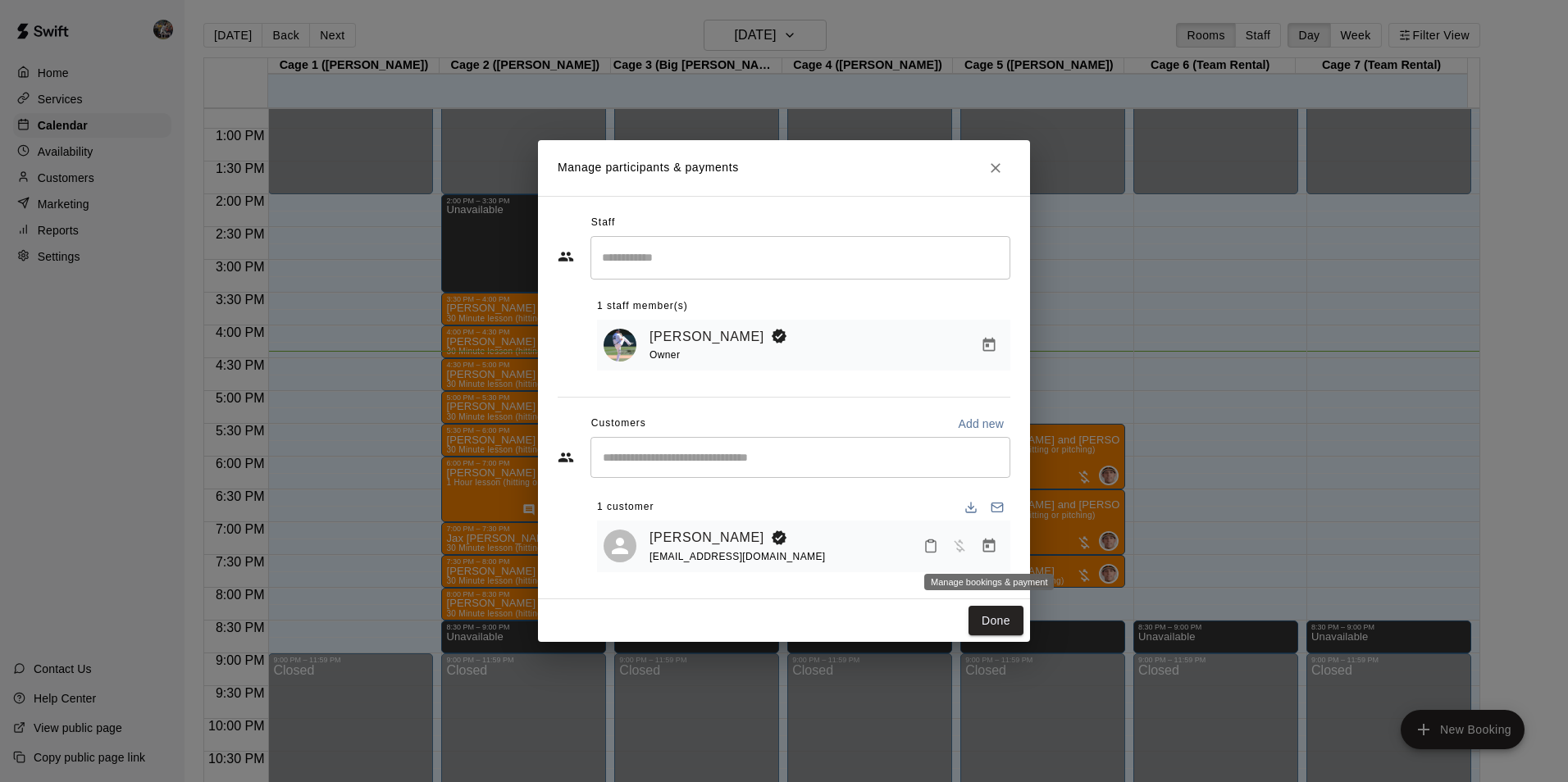
click at [990, 547] on icon "Manage bookings & payment" at bounding box center [988, 546] width 16 height 16
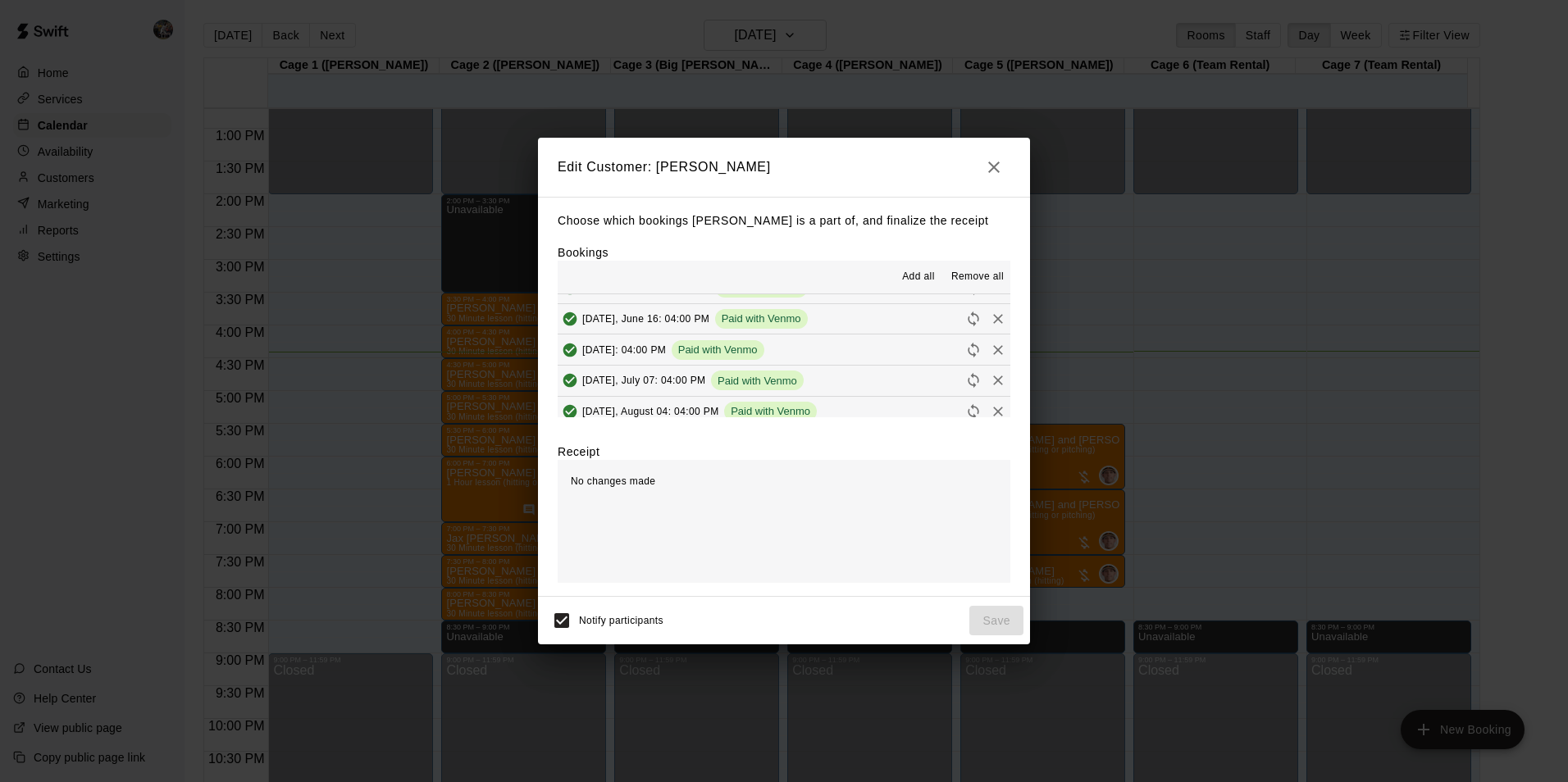
scroll to position [492, 0]
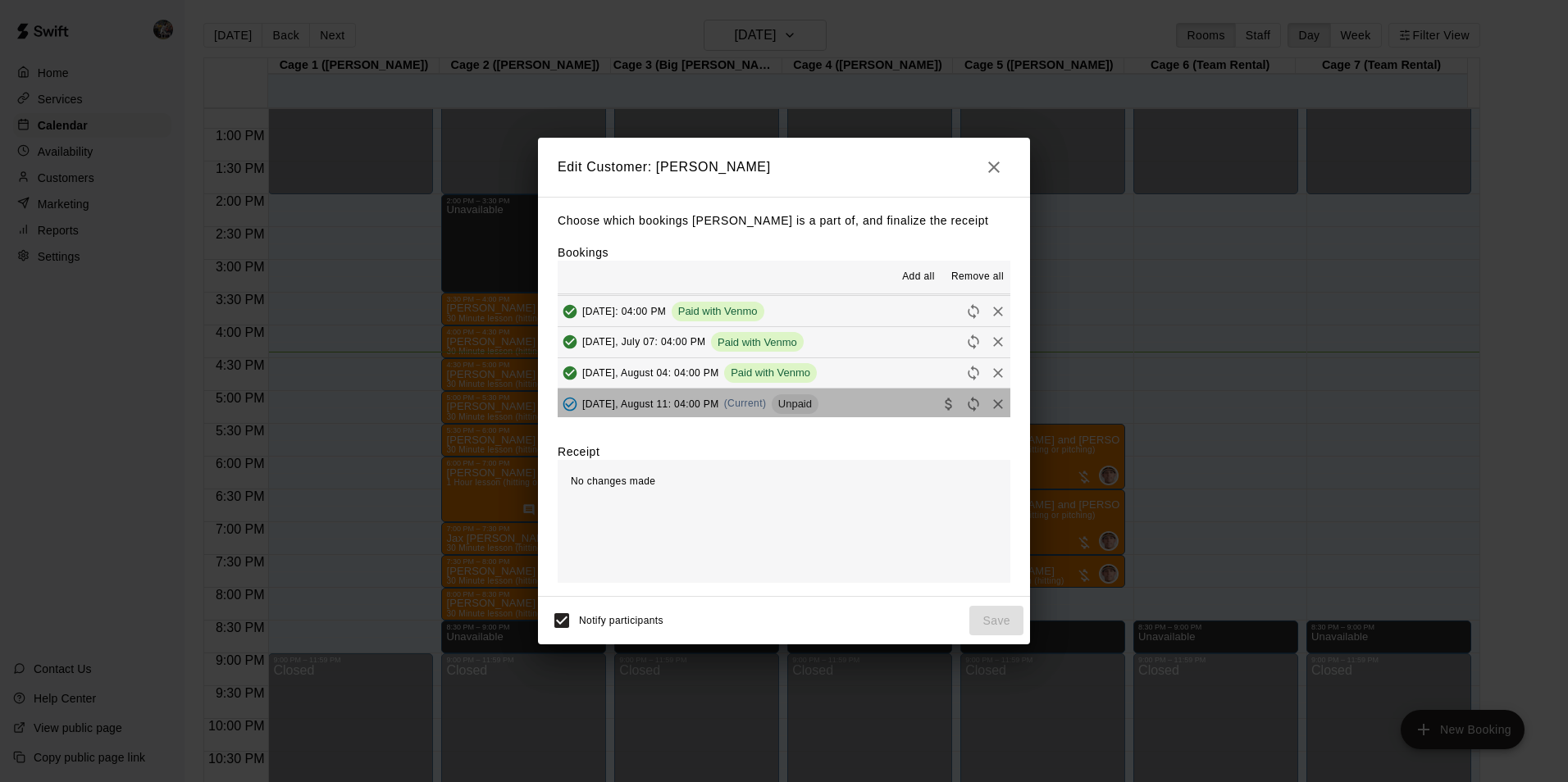
click at [848, 402] on button "Monday, August 11: 04:00 PM (Current) Unpaid" at bounding box center [784, 404] width 452 height 30
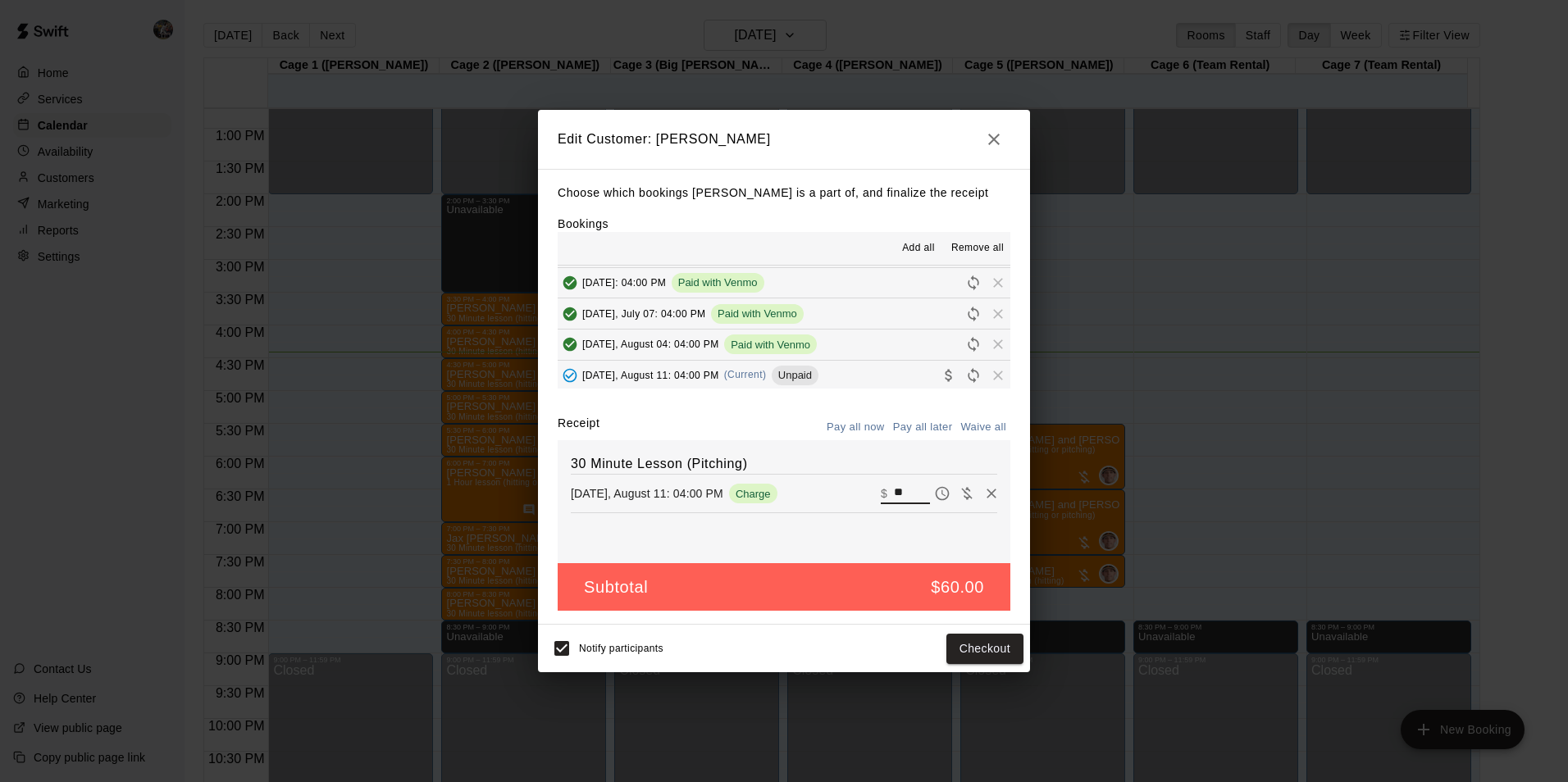
click at [900, 491] on input "**" at bounding box center [912, 494] width 36 height 22
type input "*"
type input "**"
click at [962, 654] on button "Checkout" at bounding box center [986, 649] width 77 height 30
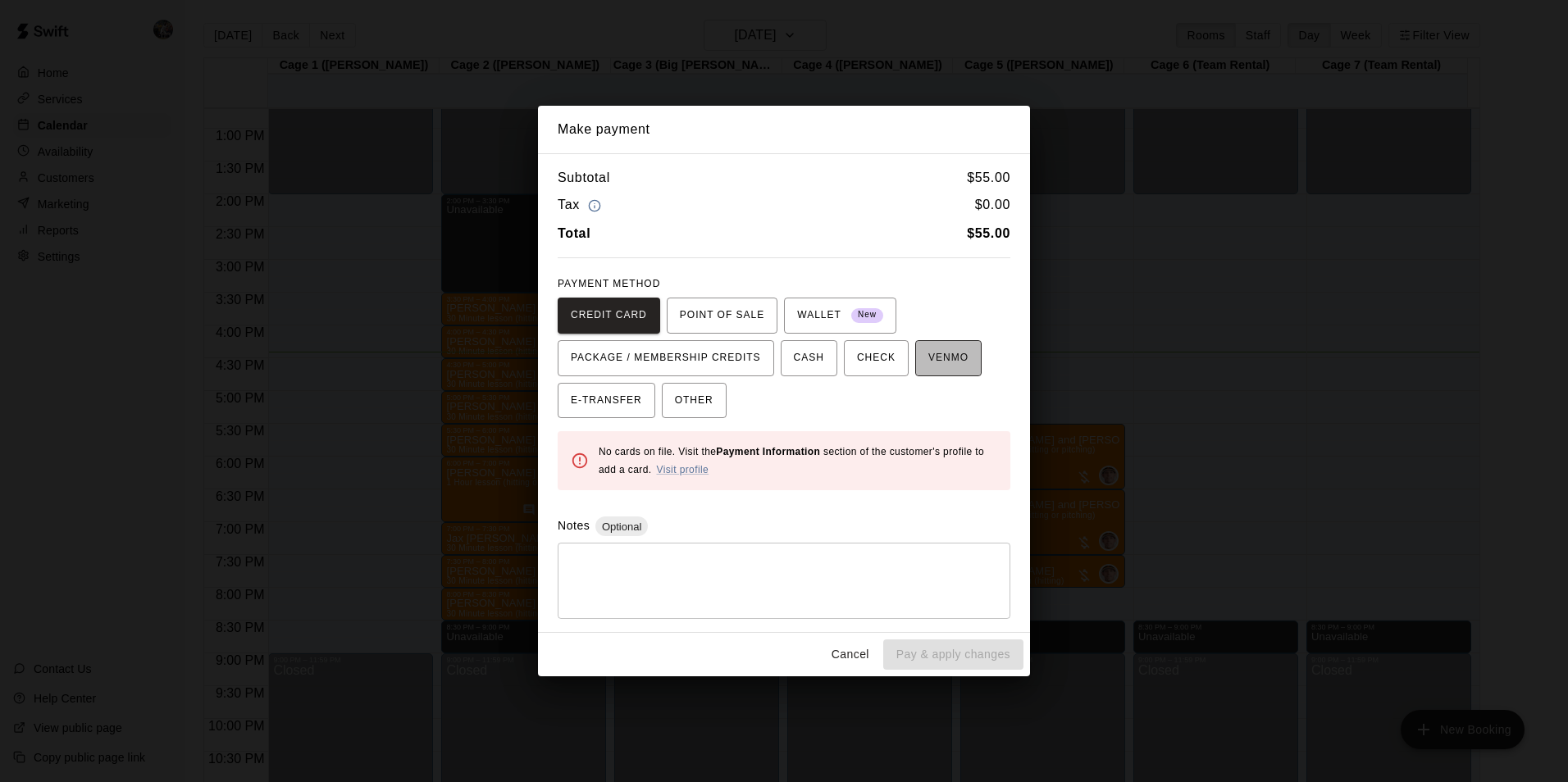
click at [928, 359] on span "VENMO" at bounding box center [948, 358] width 41 height 26
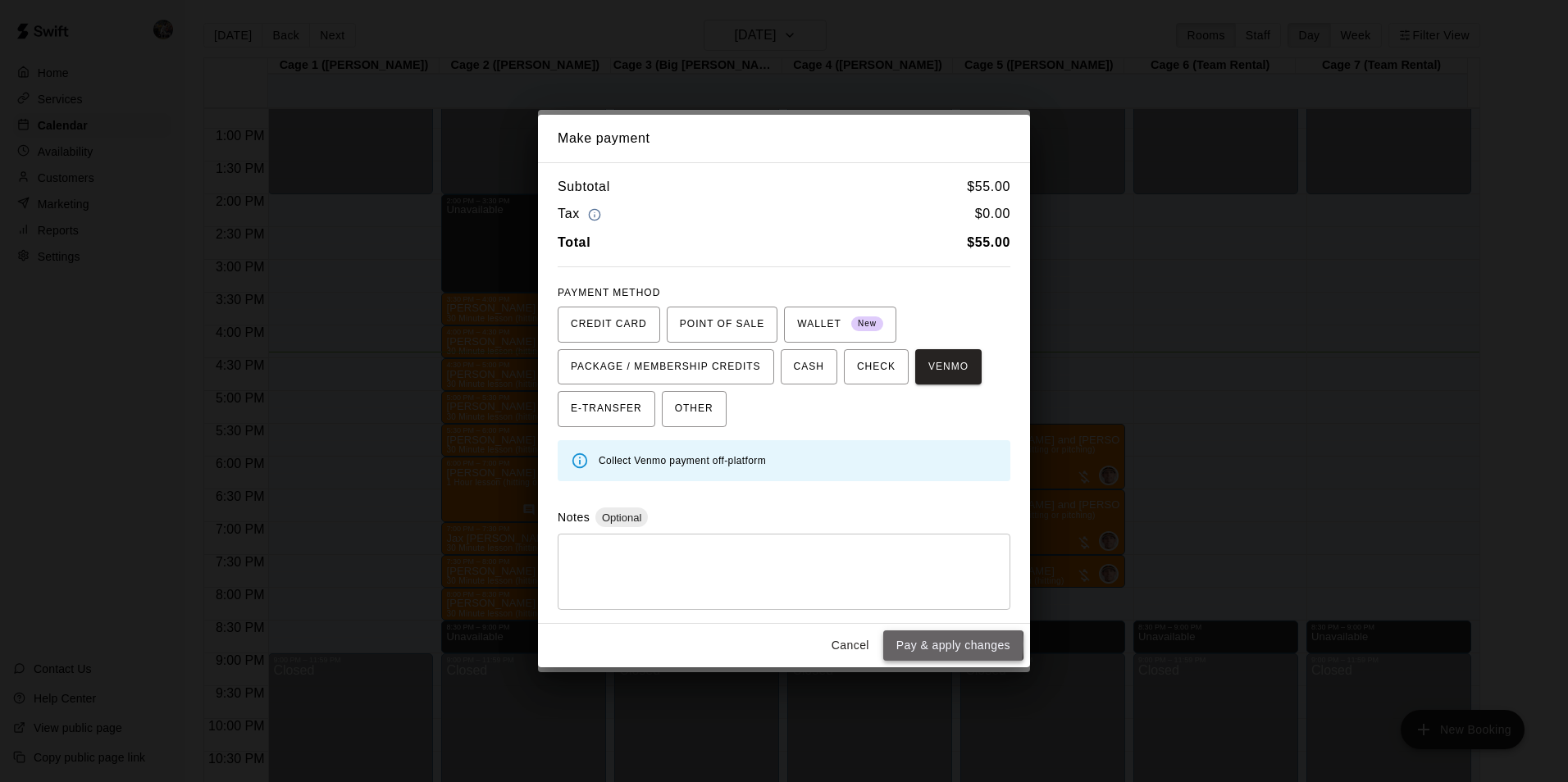
click at [909, 644] on button "Pay & apply changes" at bounding box center [953, 645] width 140 height 30
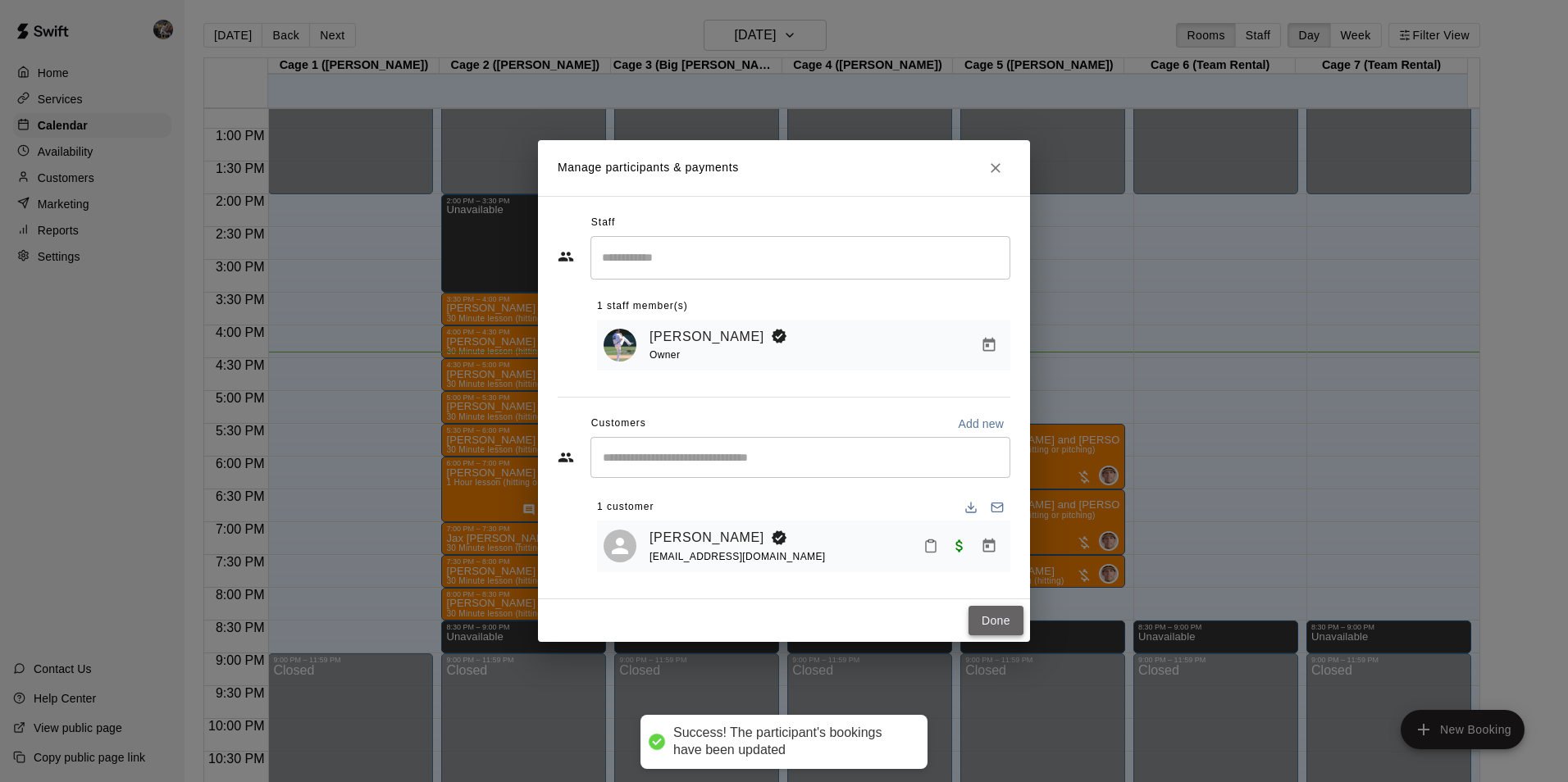
click at [991, 624] on button "Done" at bounding box center [996, 621] width 55 height 30
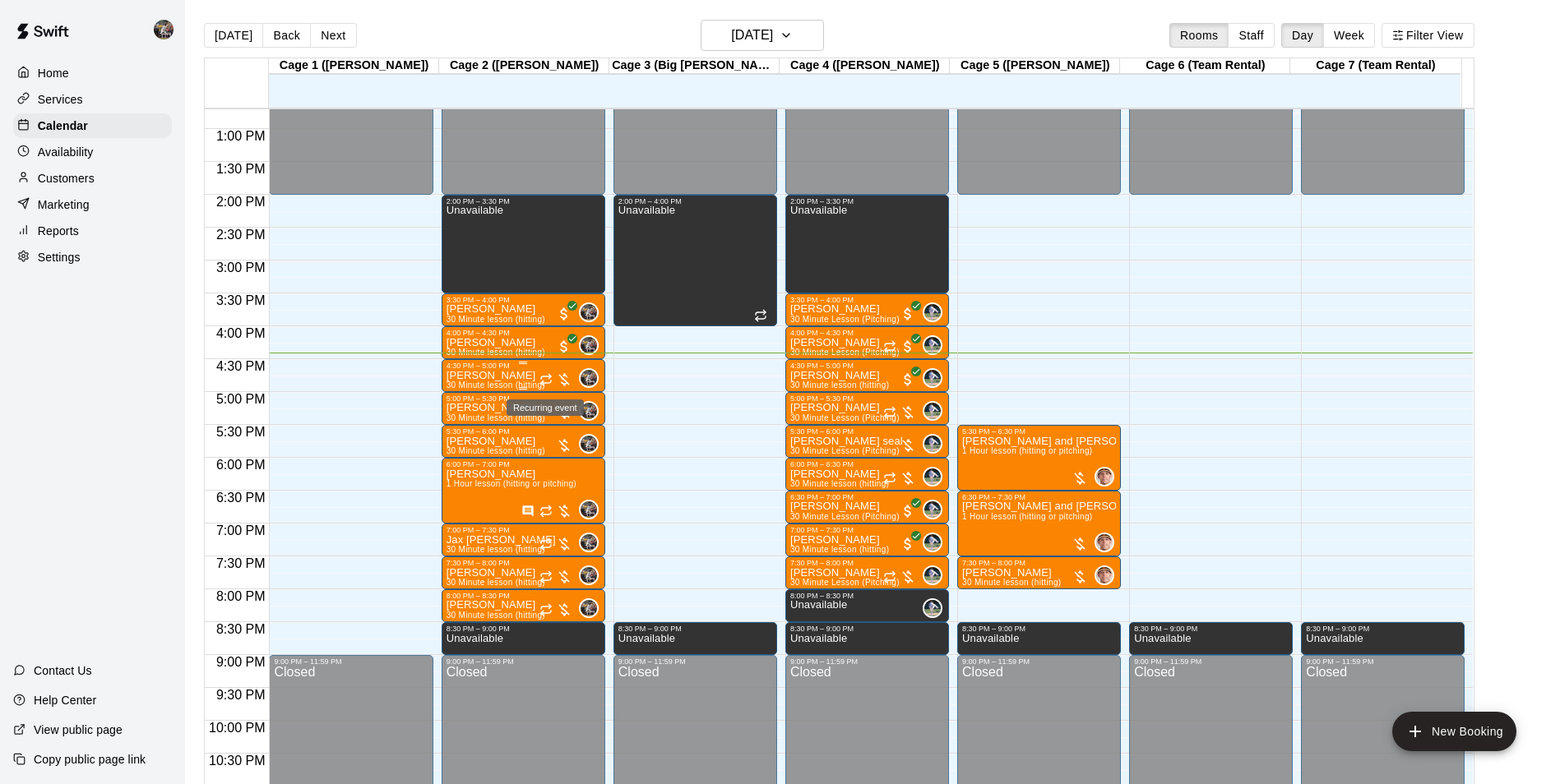
click at [549, 376] on icon "Recurring event" at bounding box center [546, 380] width 13 height 13
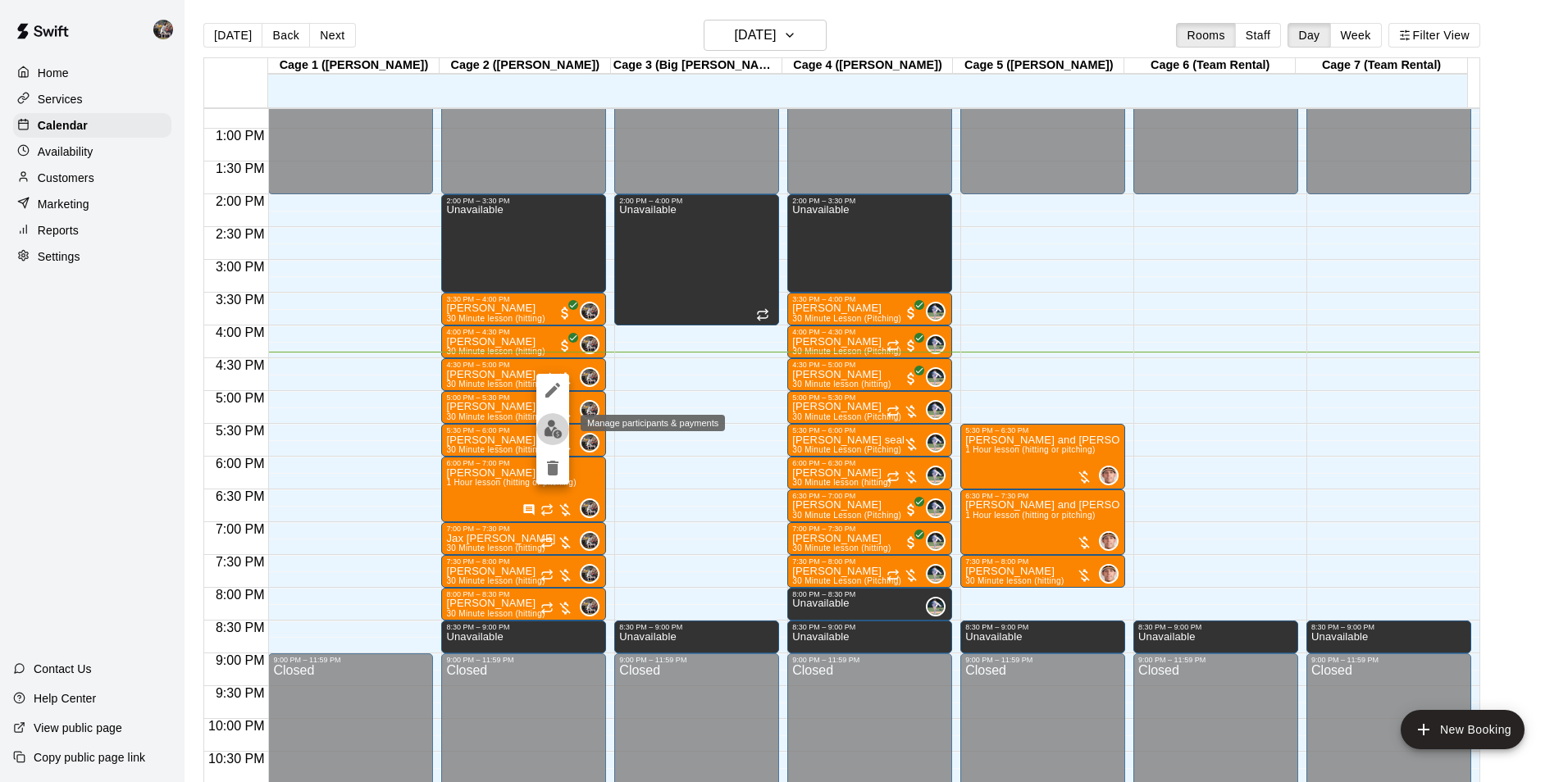
click at [558, 429] on img "edit" at bounding box center [553, 430] width 19 height 19
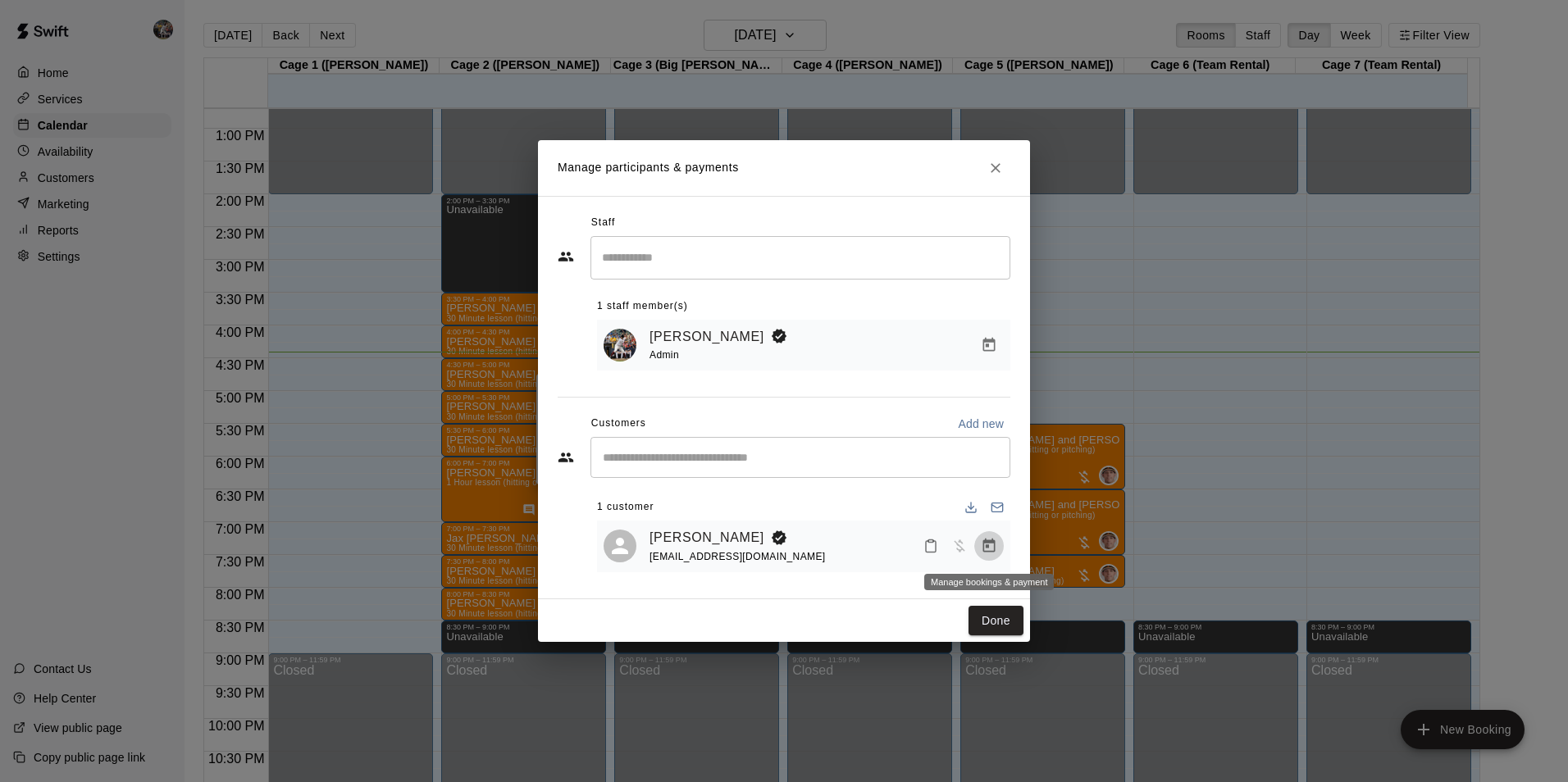
click at [986, 546] on icon "Manage bookings & payment" at bounding box center [988, 546] width 16 height 16
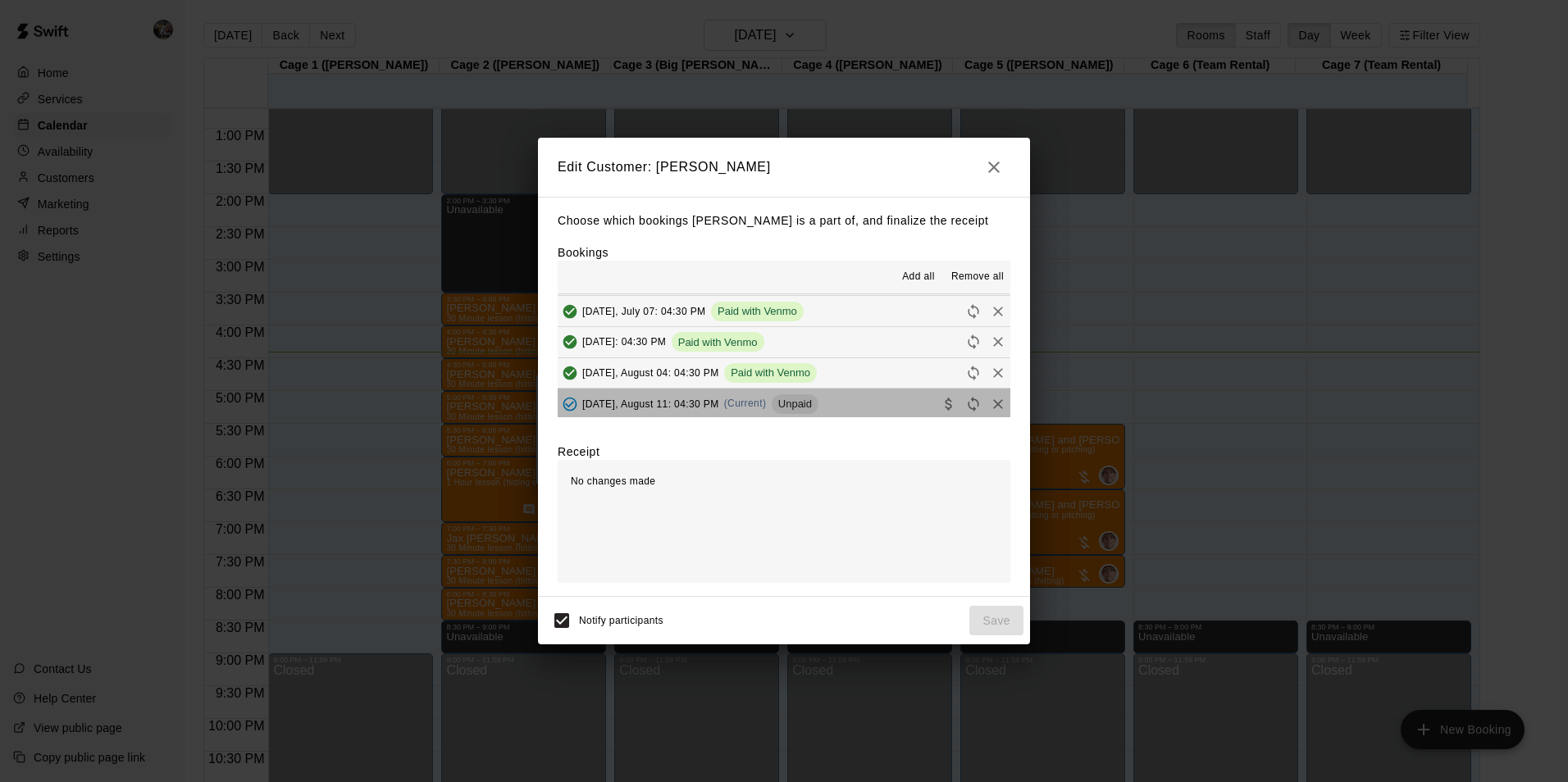
click at [846, 399] on button "Monday, August 11: 04:30 PM (Current) Unpaid" at bounding box center [784, 404] width 452 height 30
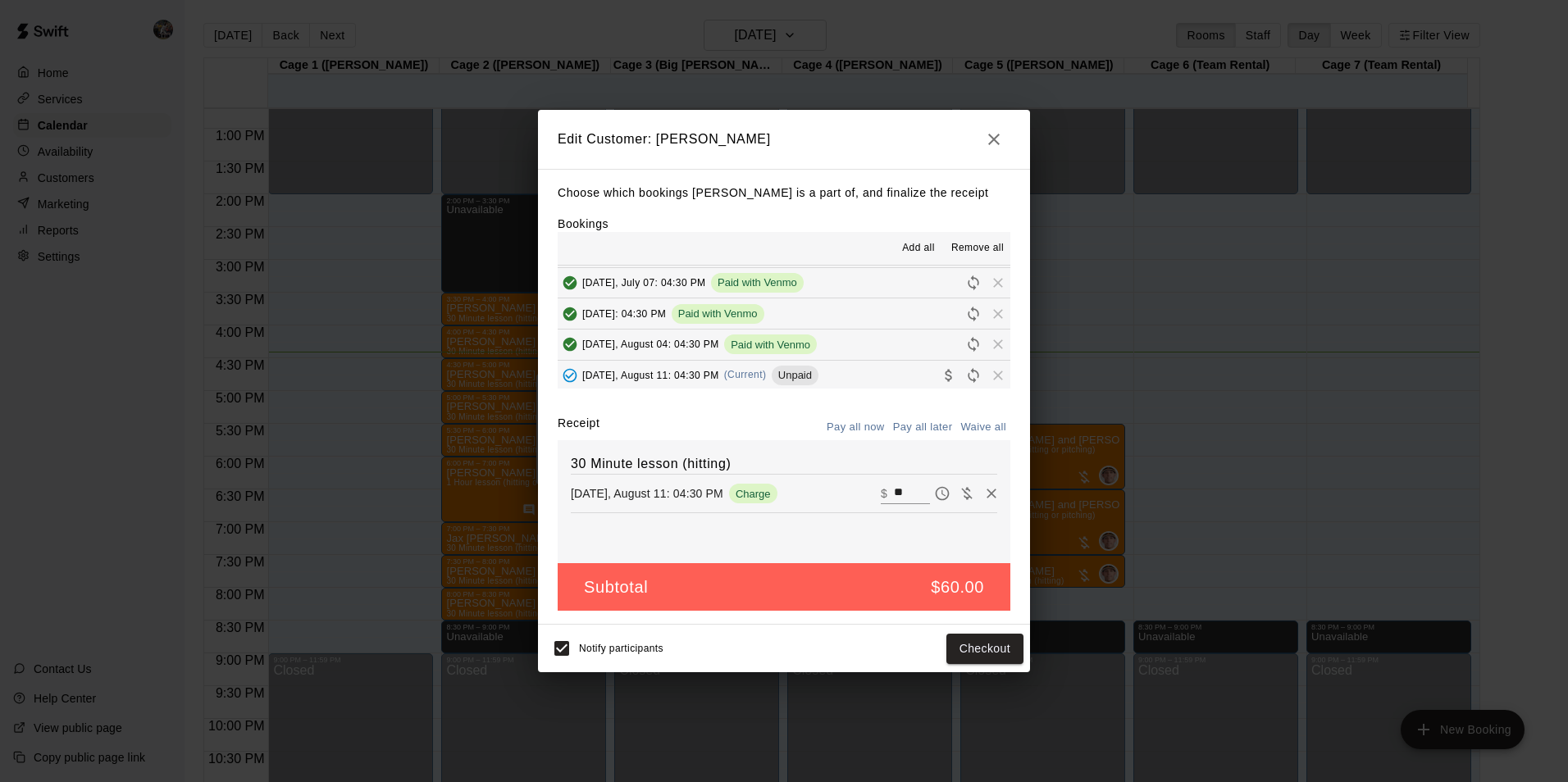
click at [895, 495] on input "**" at bounding box center [912, 494] width 36 height 22
type input "*"
type input "**"
click at [966, 643] on button "Checkout" at bounding box center [986, 649] width 77 height 30
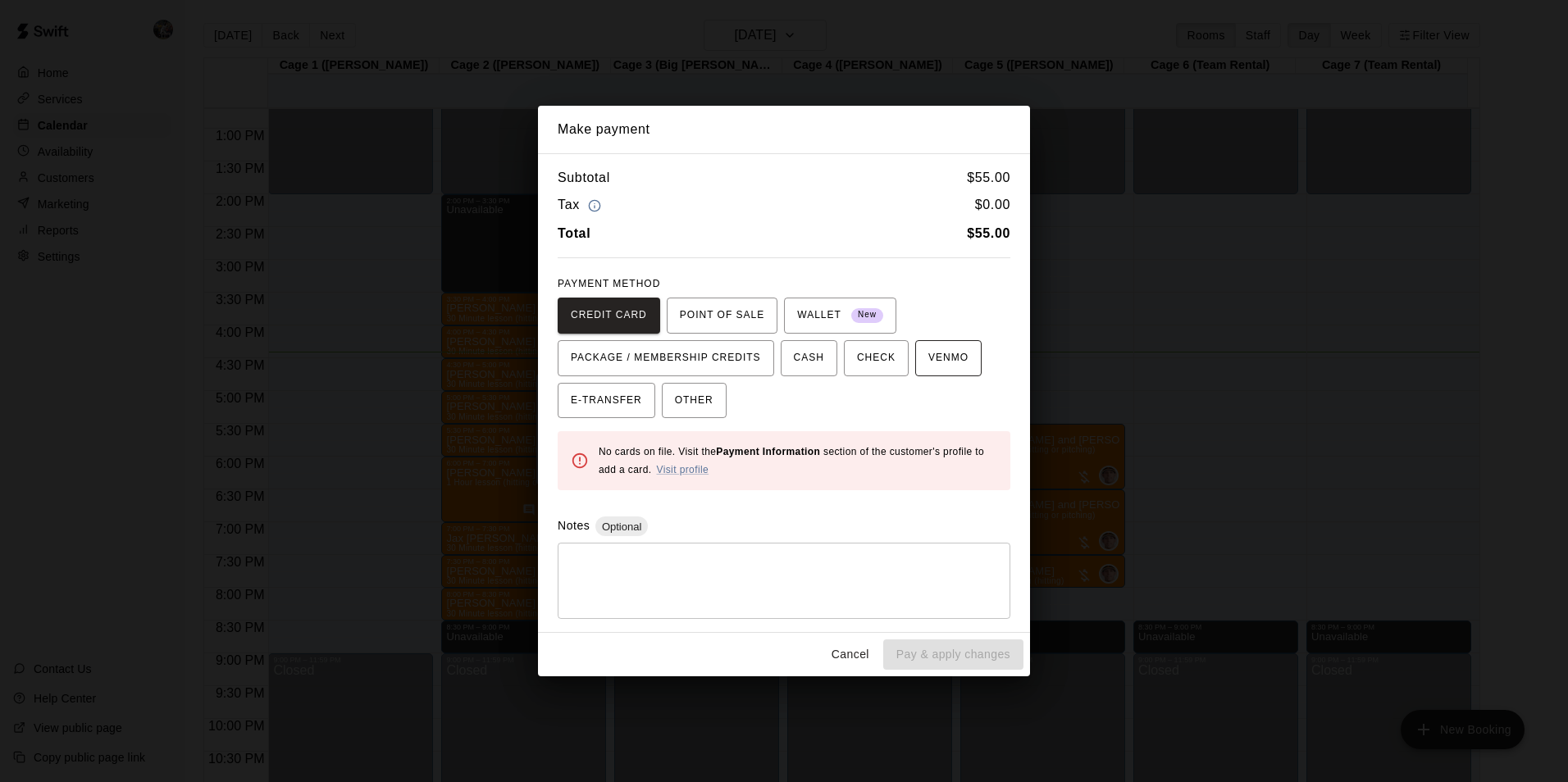
click at [917, 360] on button "VENMO" at bounding box center [948, 358] width 67 height 36
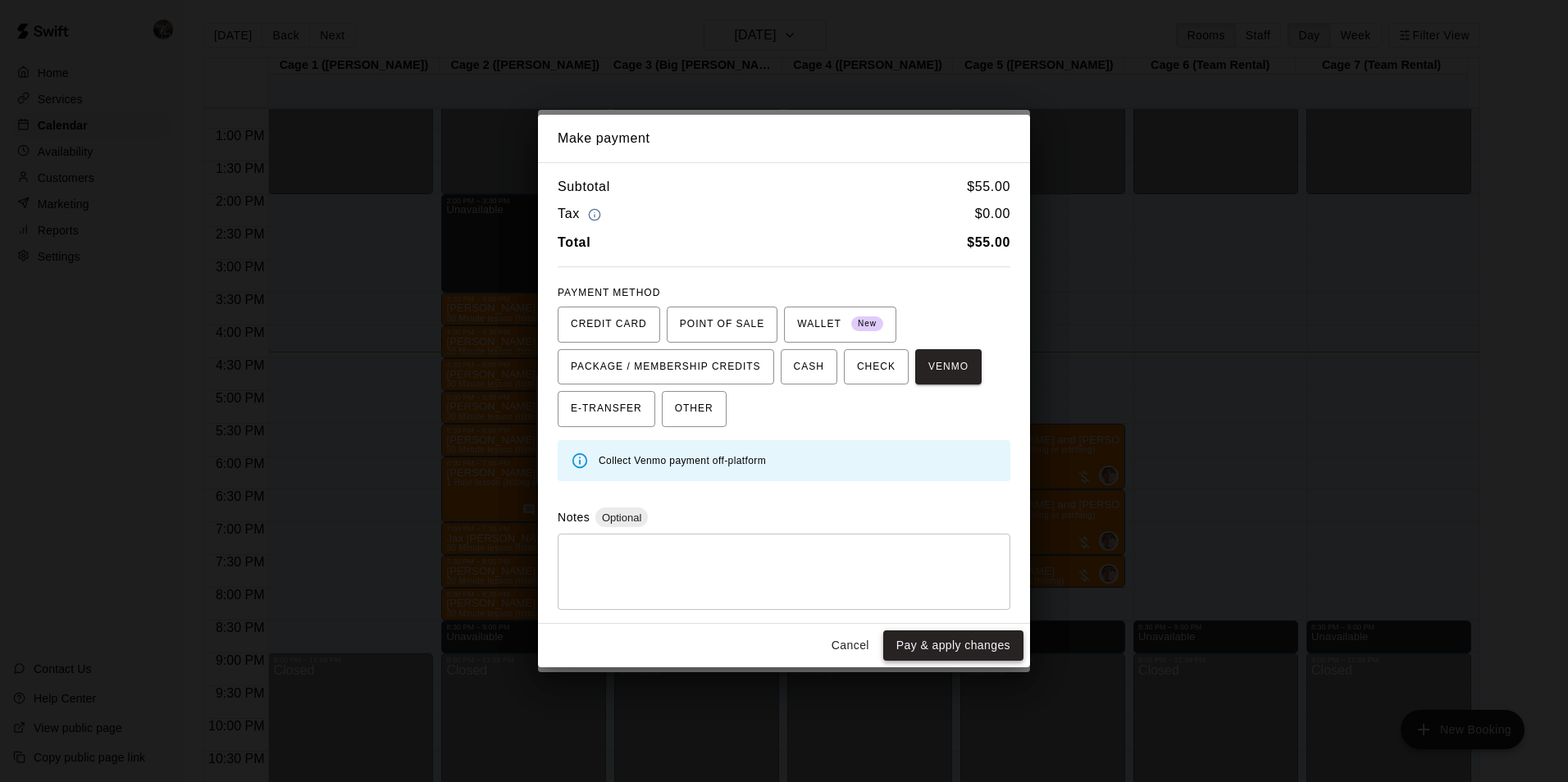
click at [929, 642] on button "Pay & apply changes" at bounding box center [953, 645] width 140 height 30
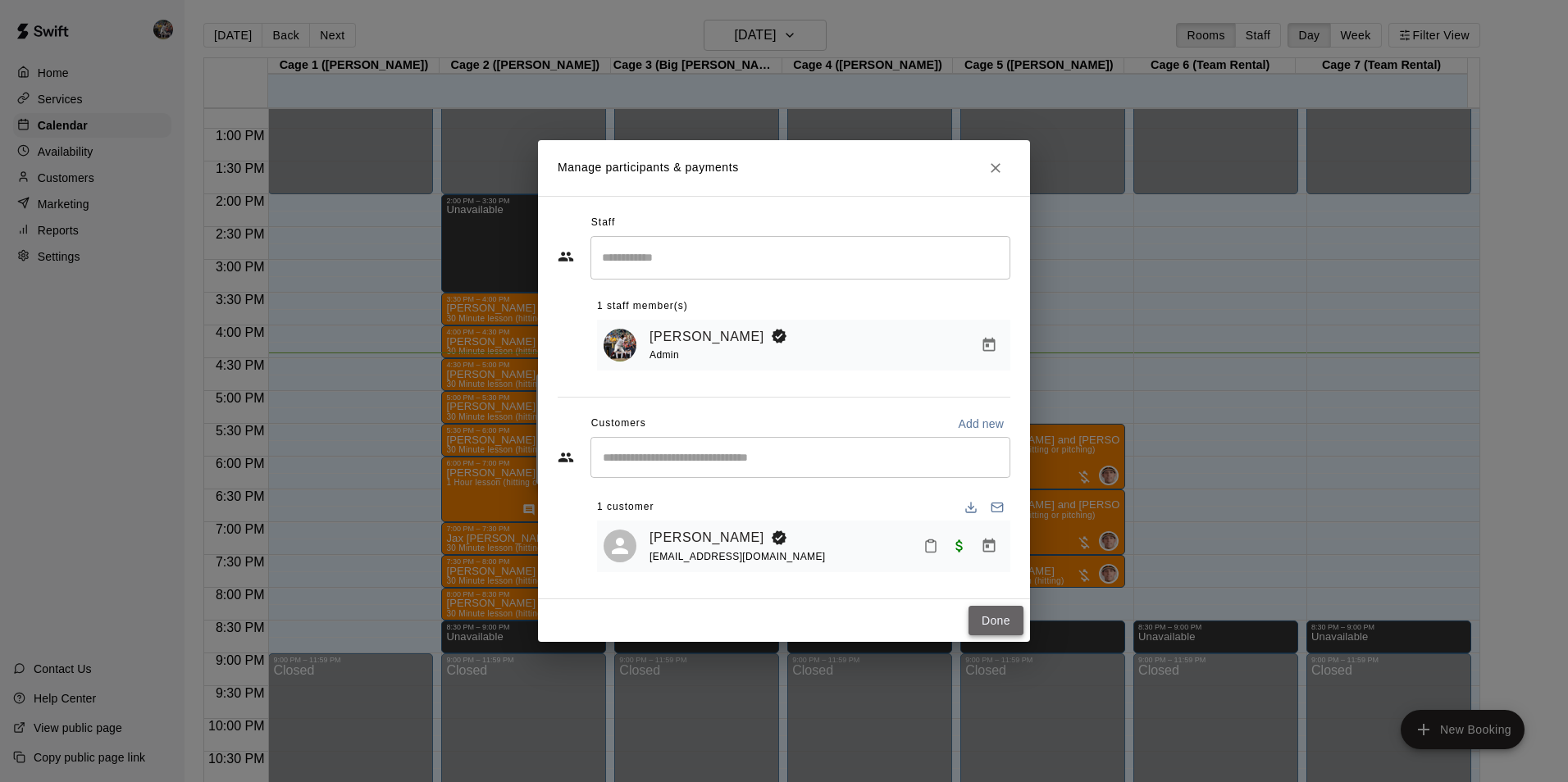
click at [999, 623] on button "Done" at bounding box center [996, 621] width 55 height 30
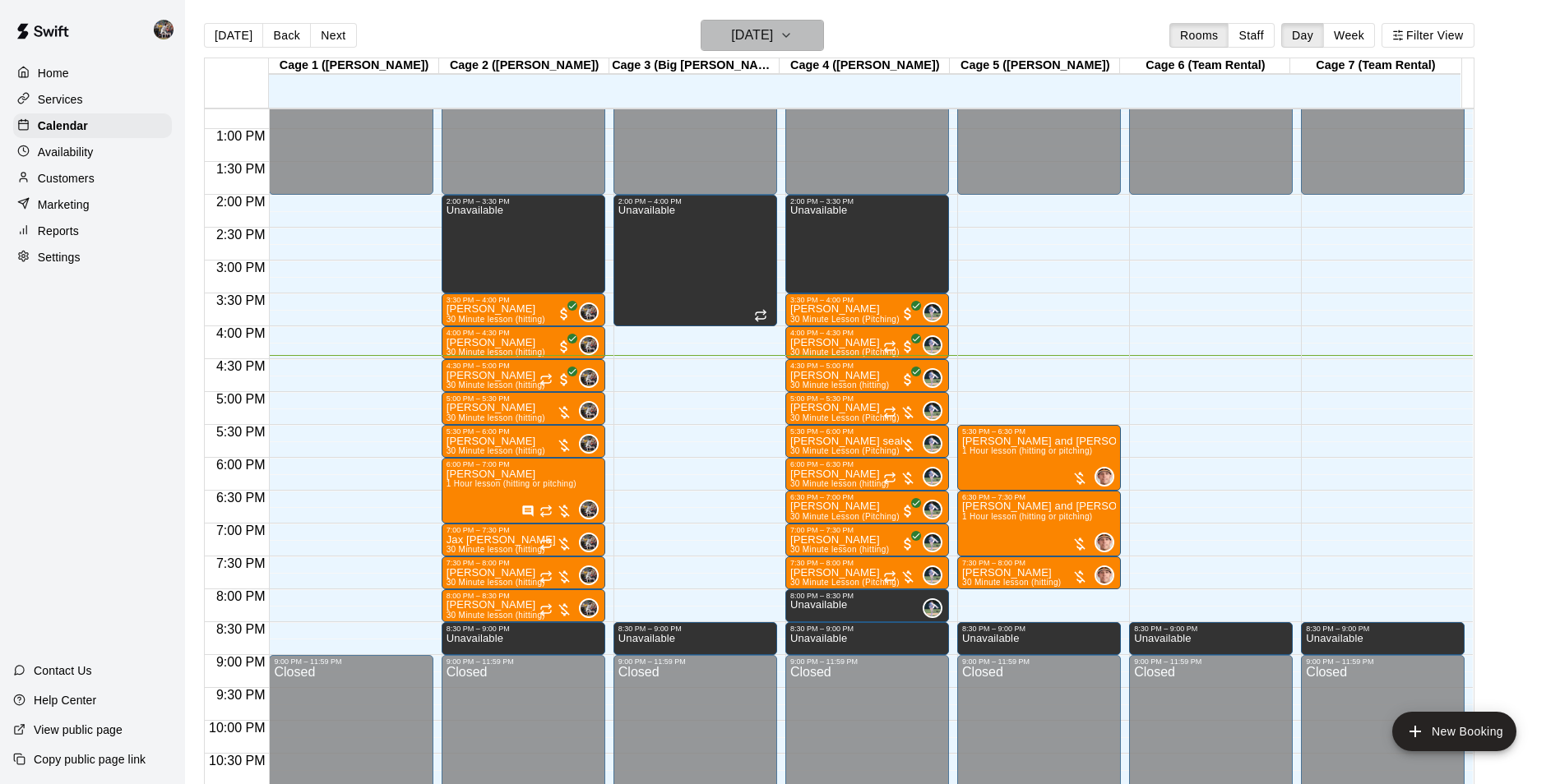
click at [731, 40] on h6 "[DATE]" at bounding box center [752, 35] width 42 height 23
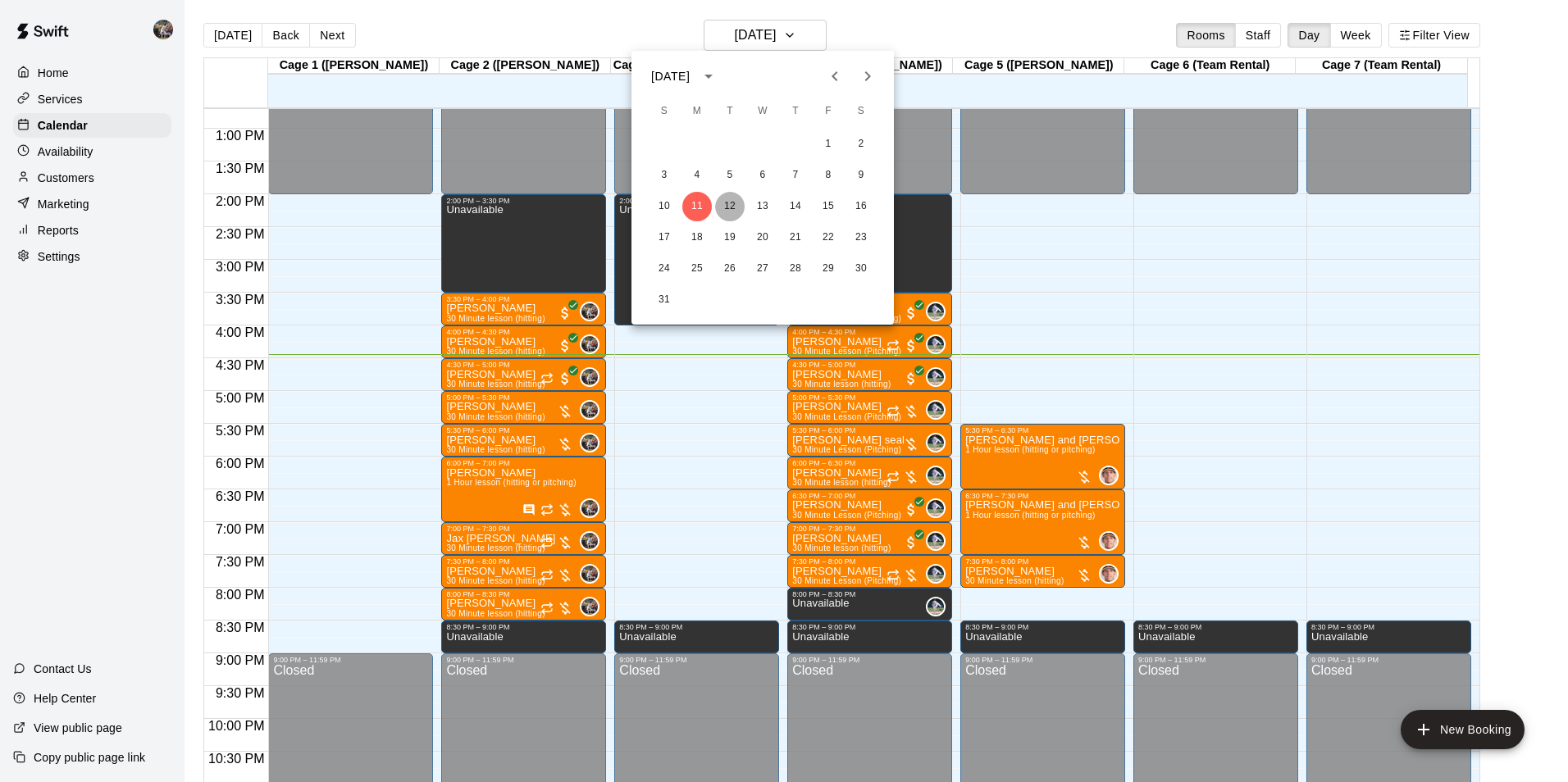
click at [730, 202] on button "12" at bounding box center [729, 206] width 29 height 29
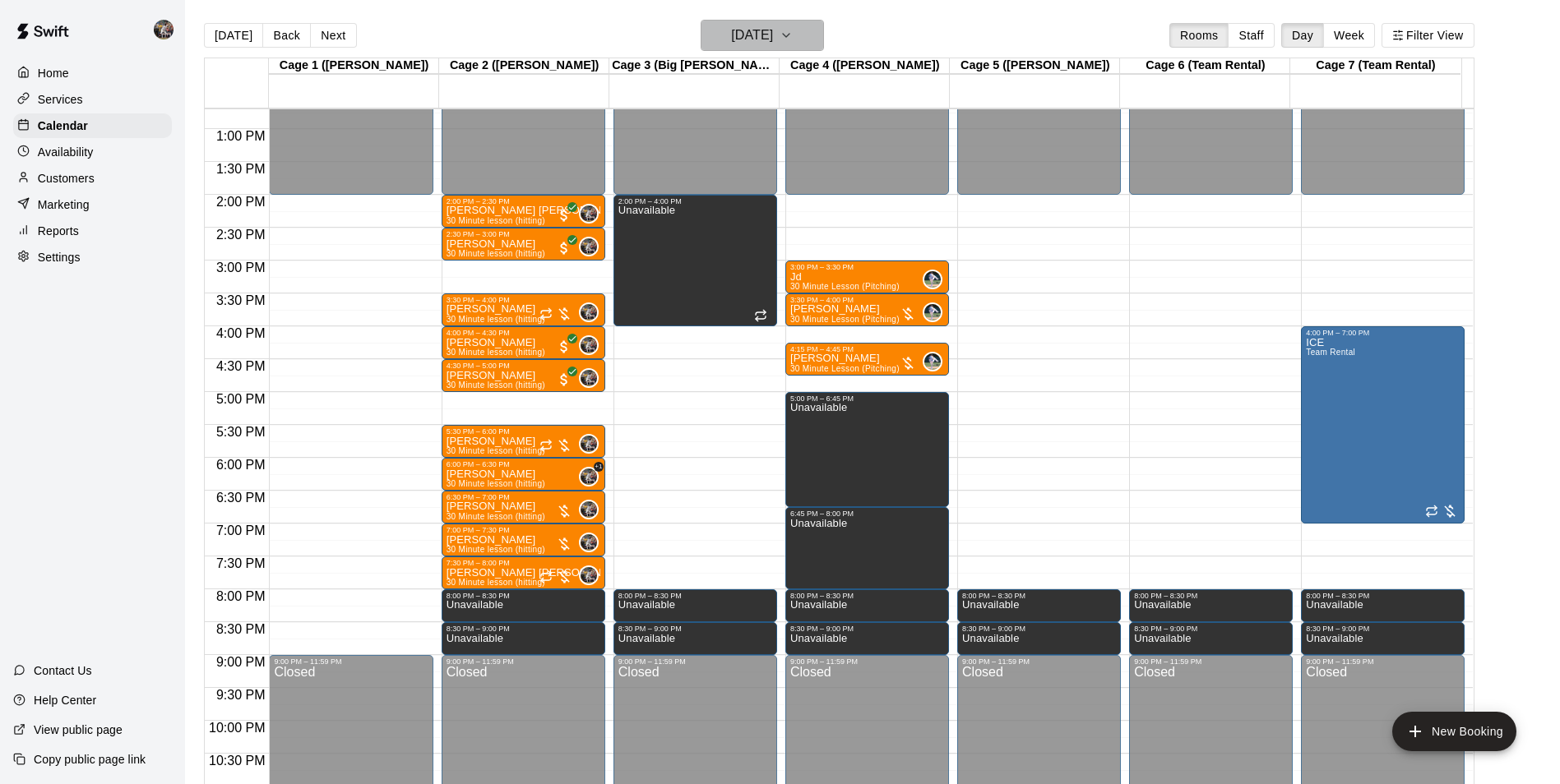
click at [731, 33] on h6 "[DATE]" at bounding box center [752, 35] width 42 height 23
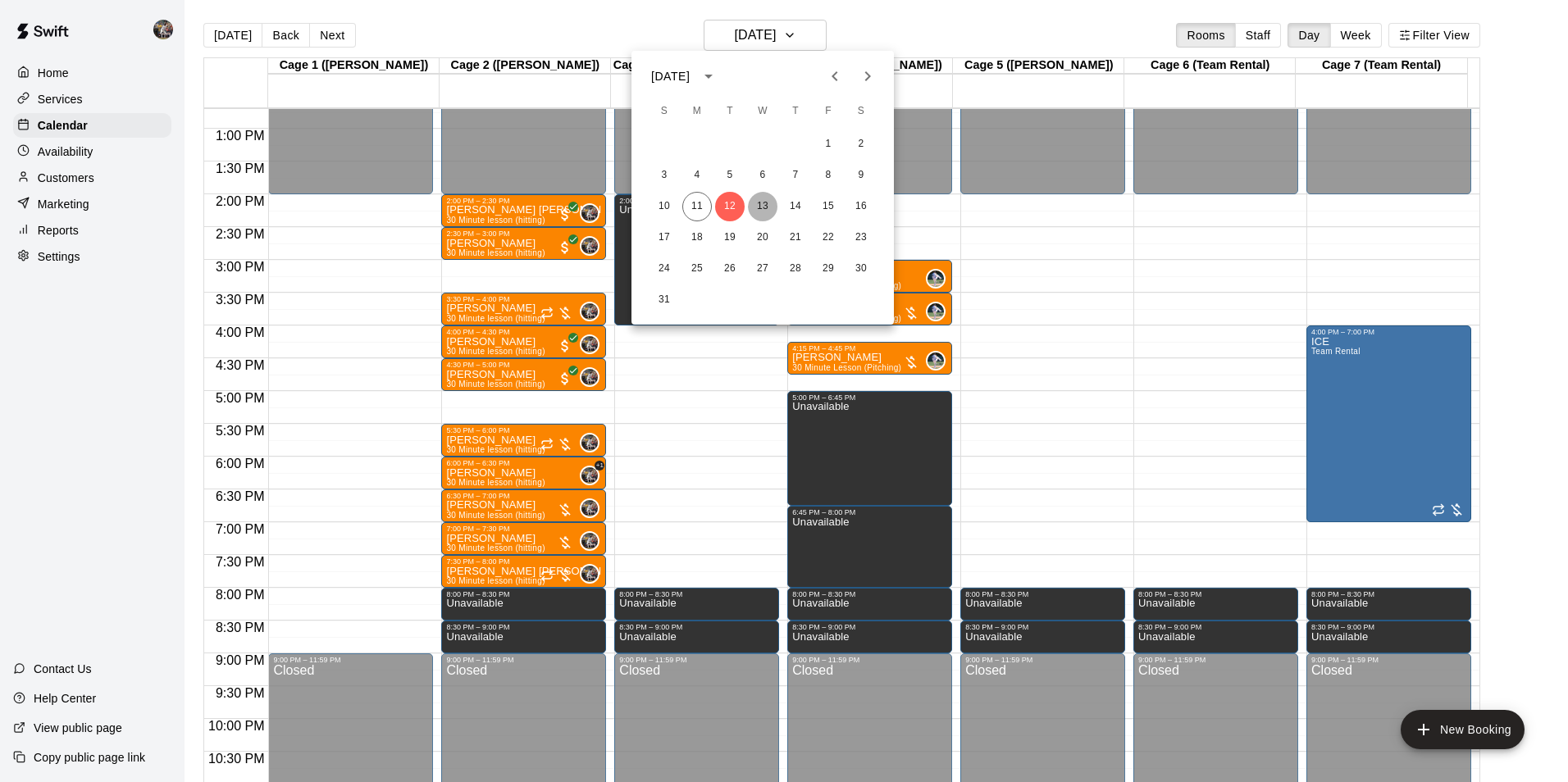
click at [763, 204] on button "13" at bounding box center [762, 206] width 29 height 29
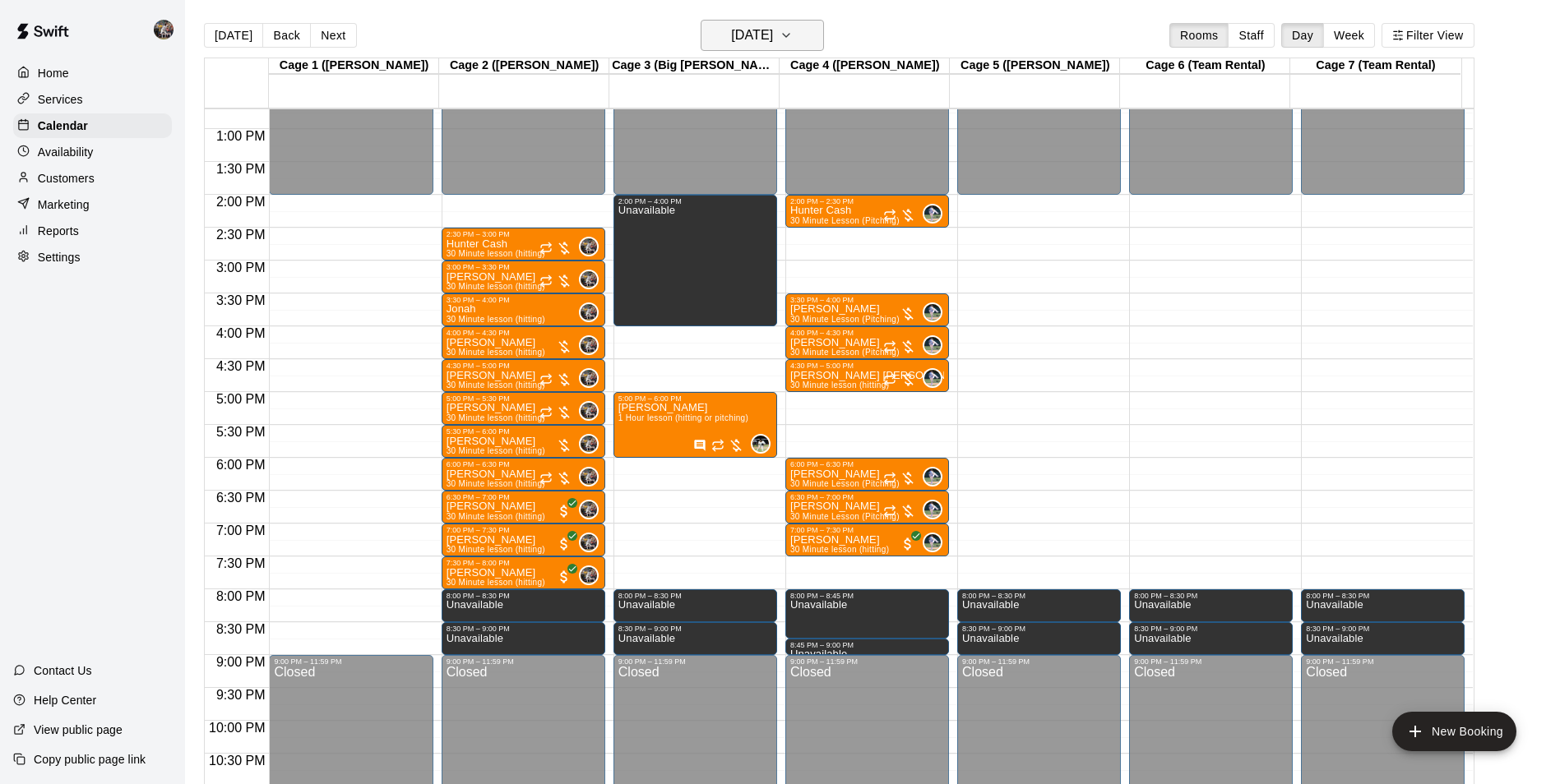
click at [731, 28] on h6 "[DATE]" at bounding box center [752, 35] width 42 height 23
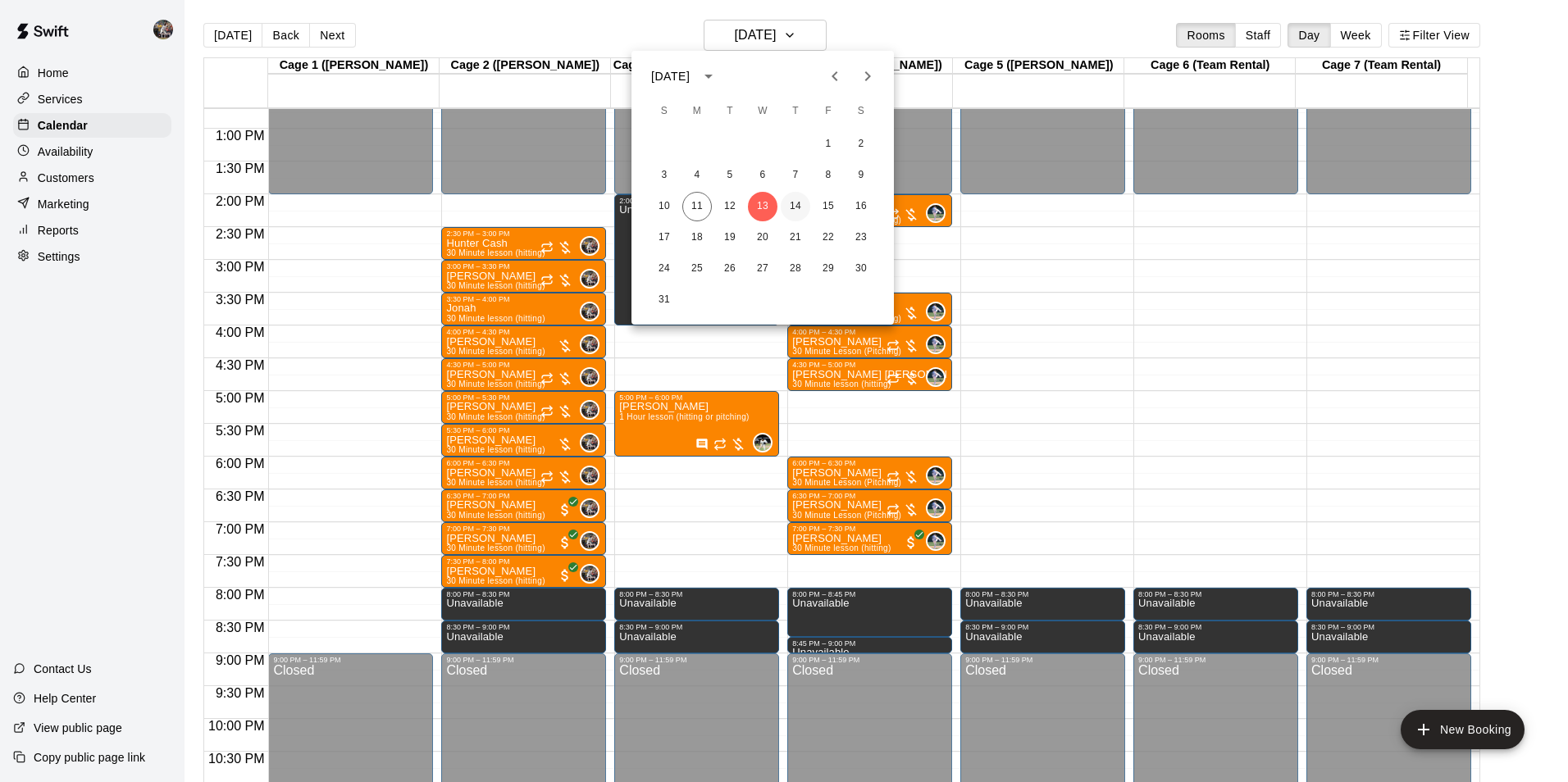
click at [795, 205] on button "14" at bounding box center [795, 206] width 29 height 29
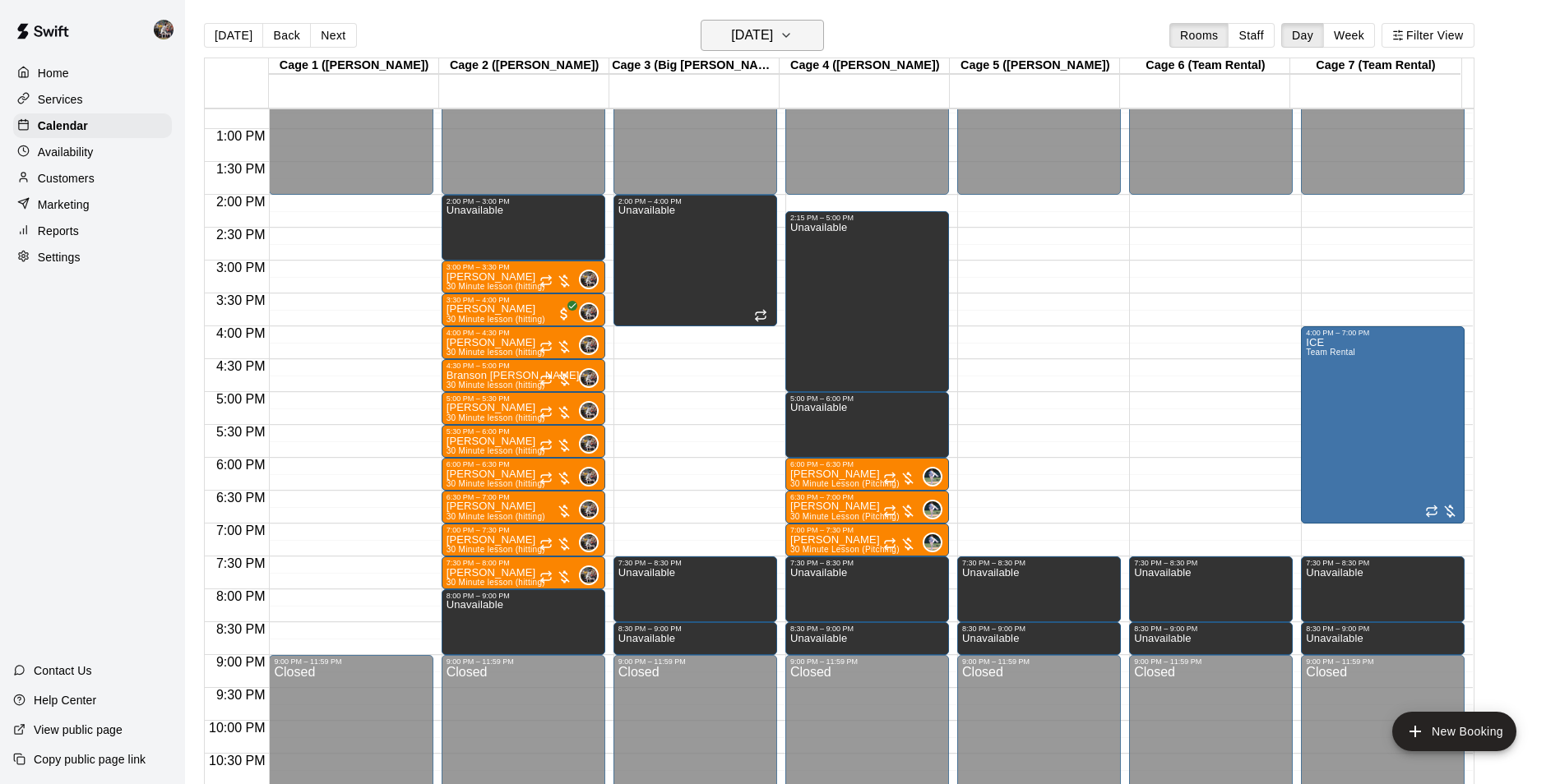
click at [765, 41] on h6 "[DATE]" at bounding box center [752, 35] width 42 height 23
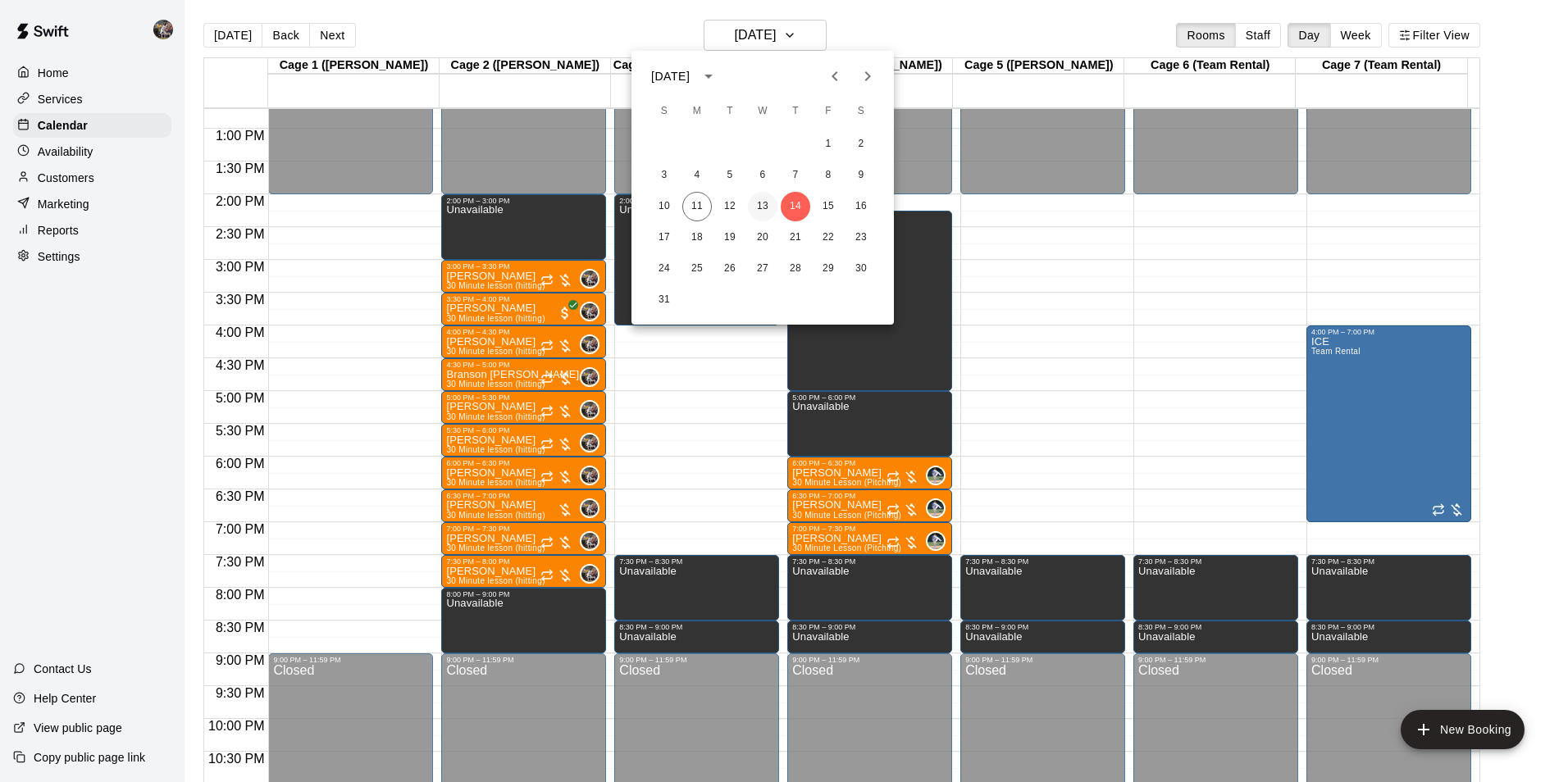
click at [758, 202] on button "13" at bounding box center [762, 206] width 29 height 29
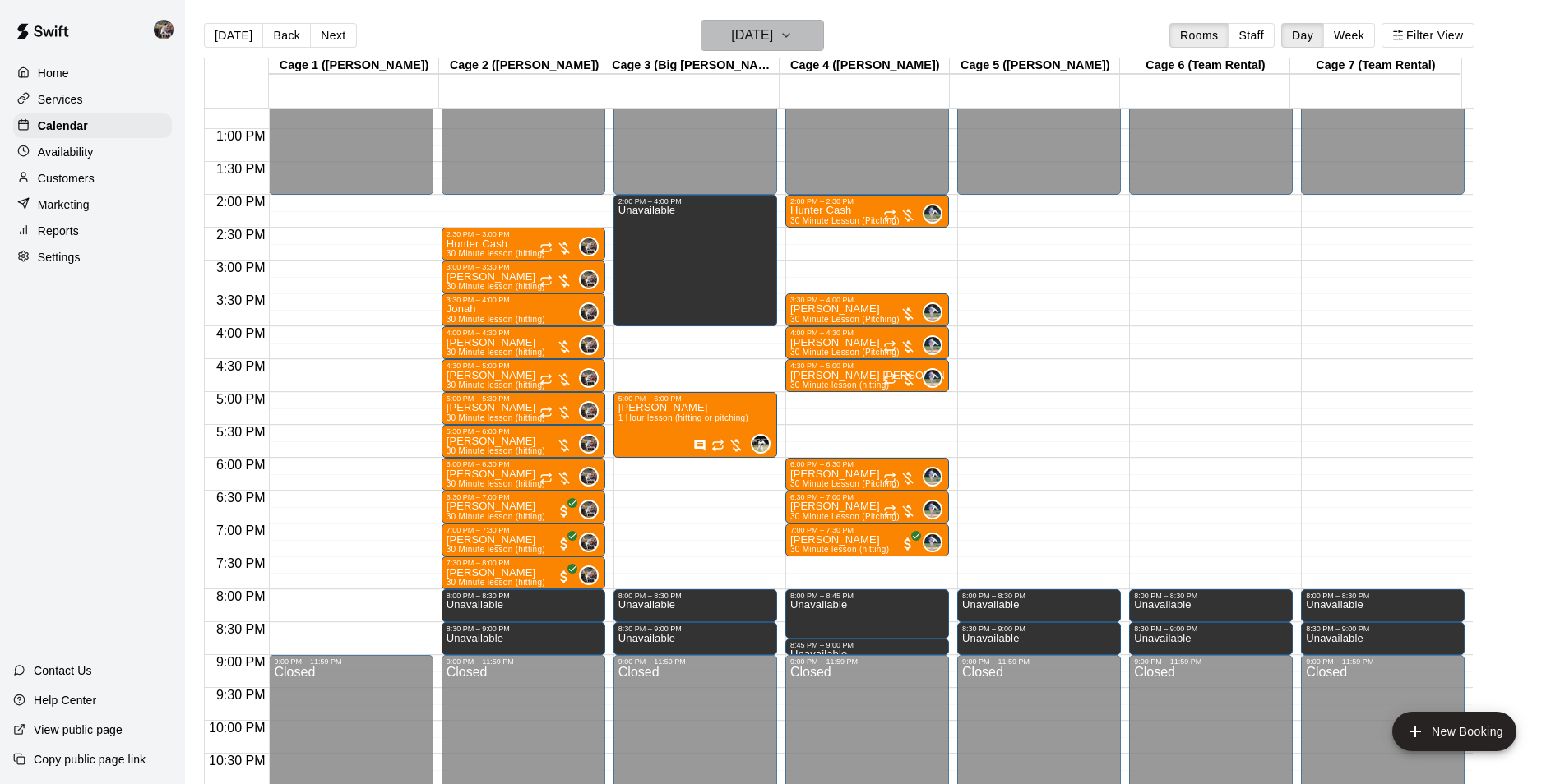
click at [731, 30] on h6 "[DATE]" at bounding box center [752, 35] width 42 height 23
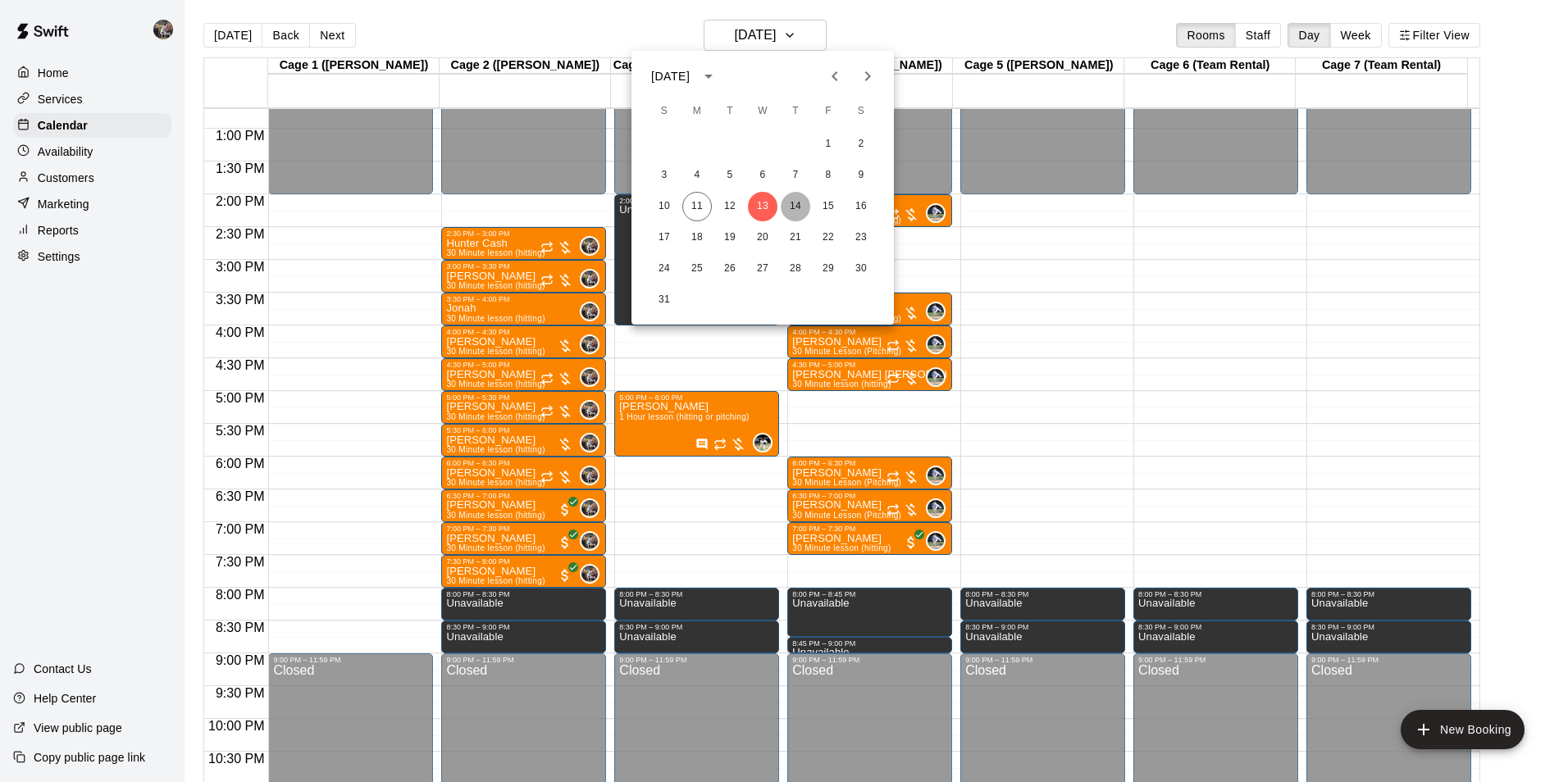
click at [800, 205] on button "14" at bounding box center [795, 206] width 29 height 29
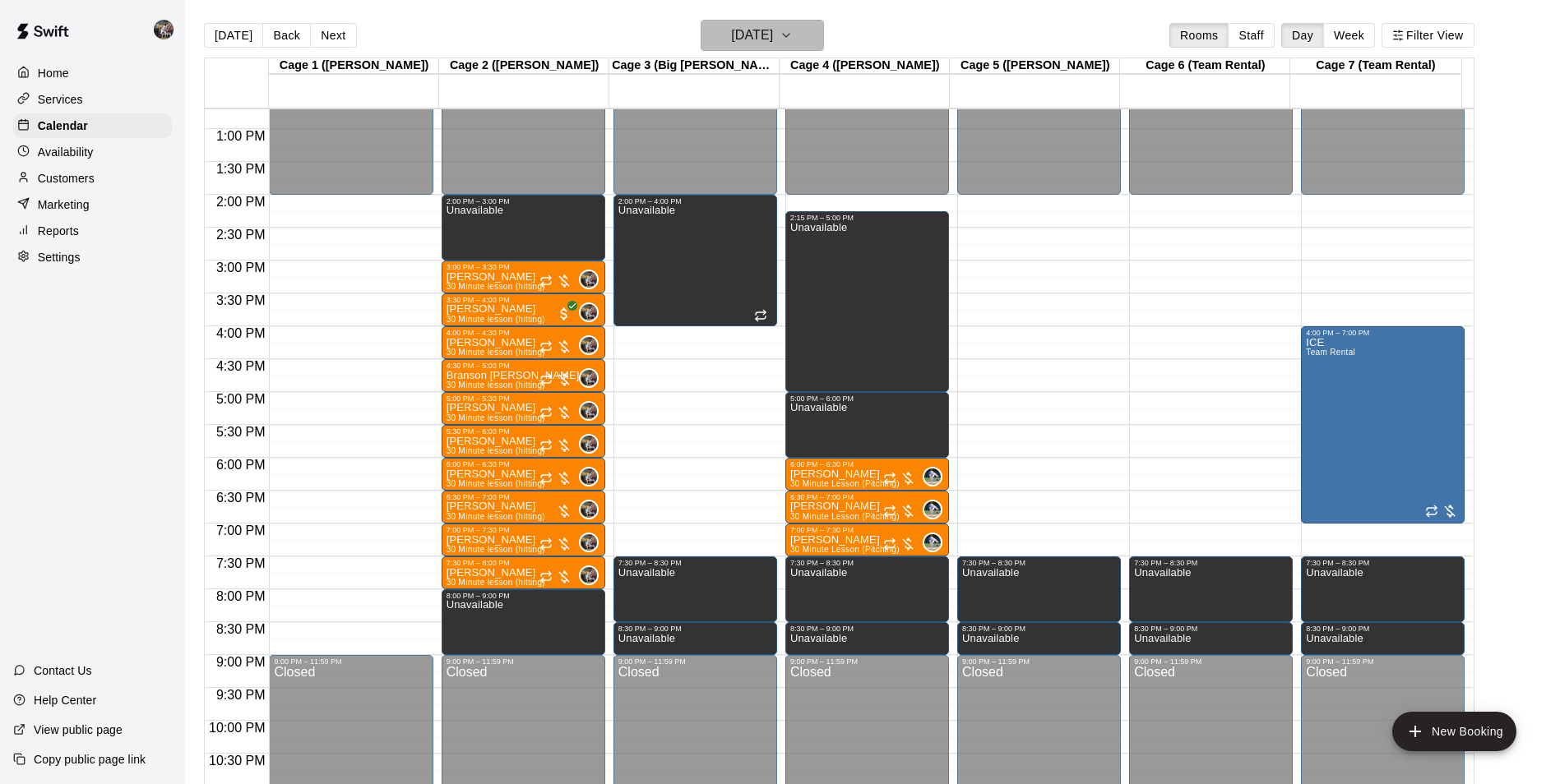
click at [740, 26] on h6 "[DATE]" at bounding box center [752, 35] width 42 height 23
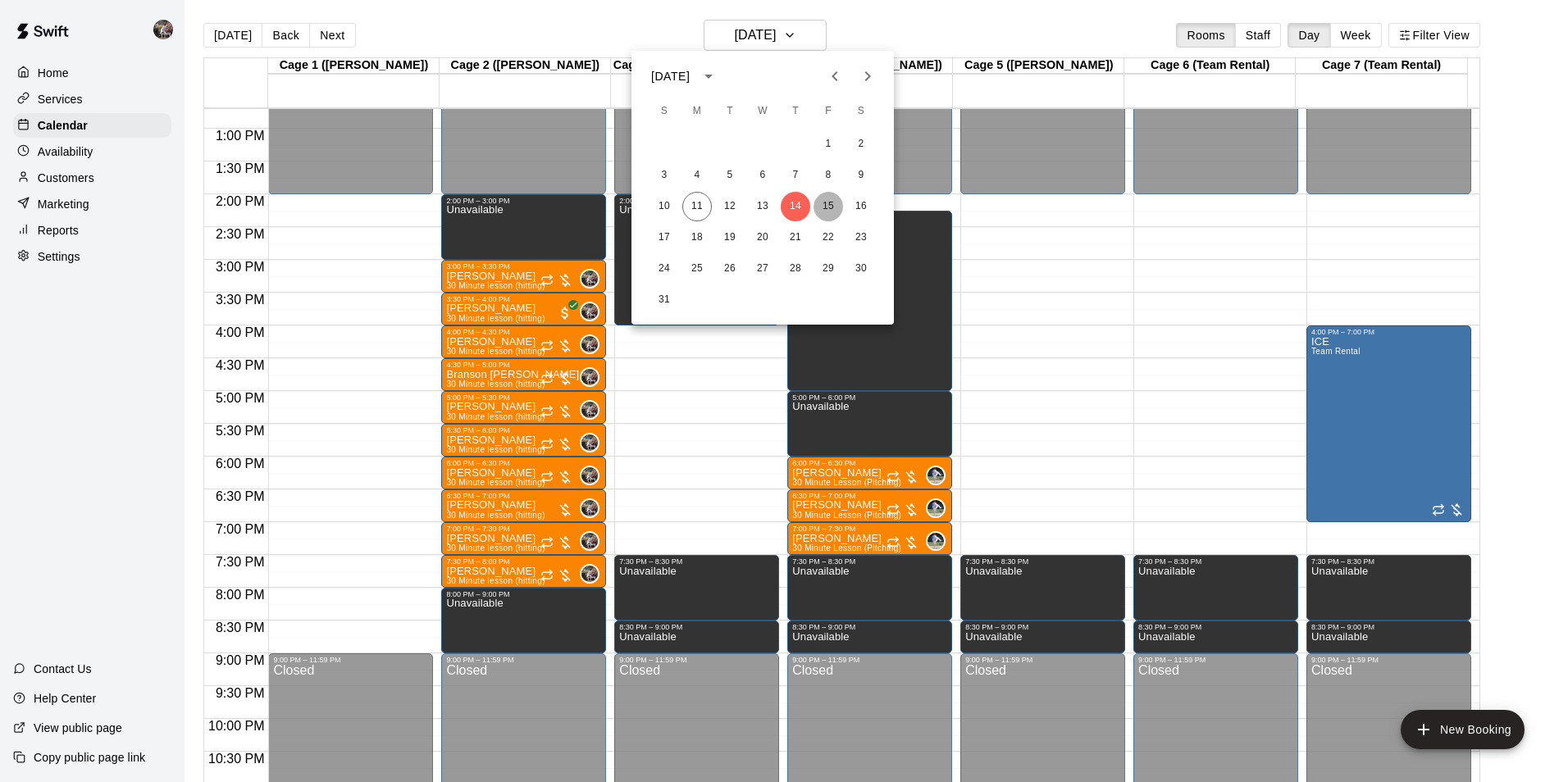
click at [828, 204] on button "15" at bounding box center [827, 206] width 29 height 29
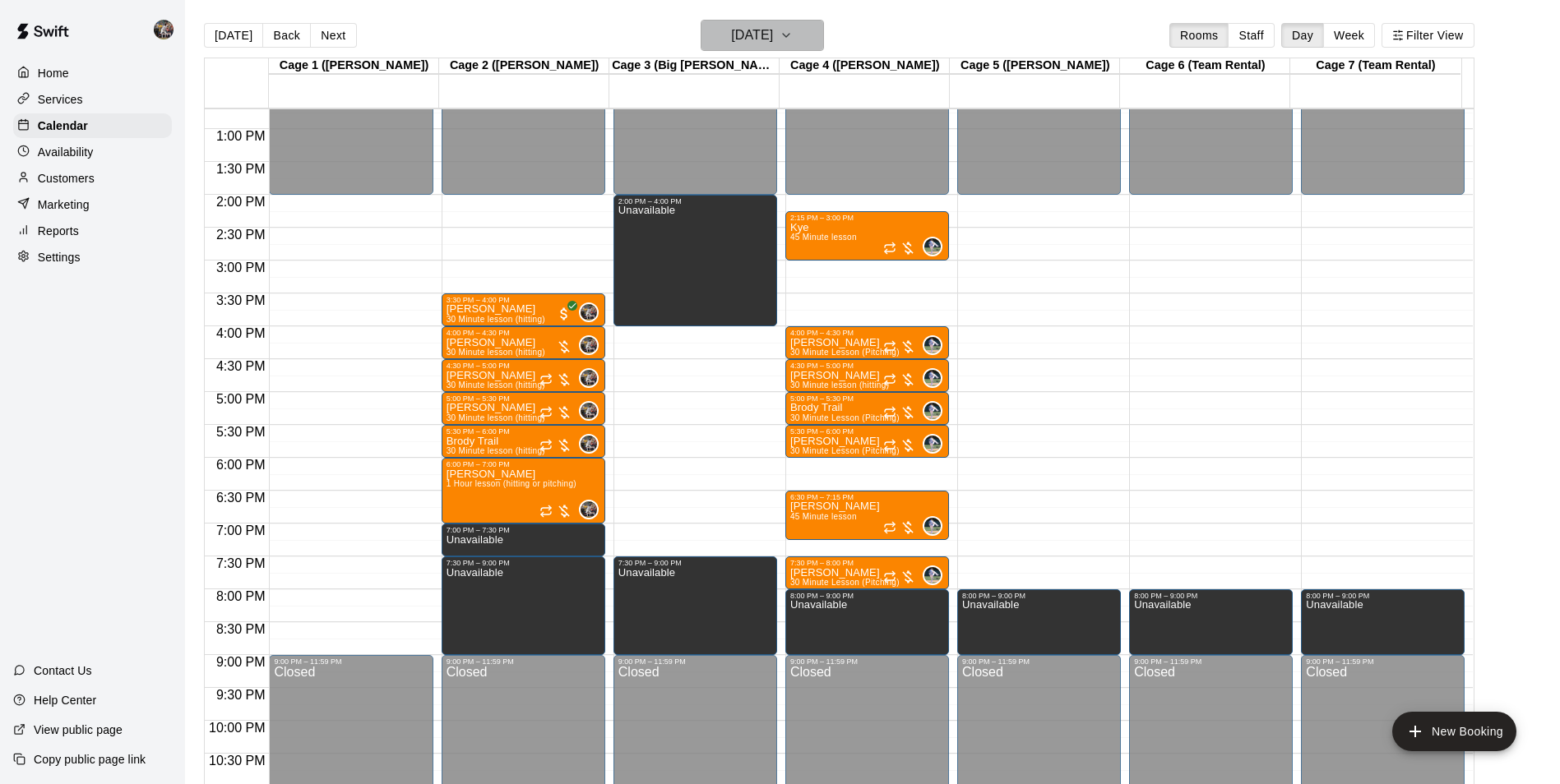
click at [746, 38] on h6 "[DATE]" at bounding box center [752, 35] width 42 height 23
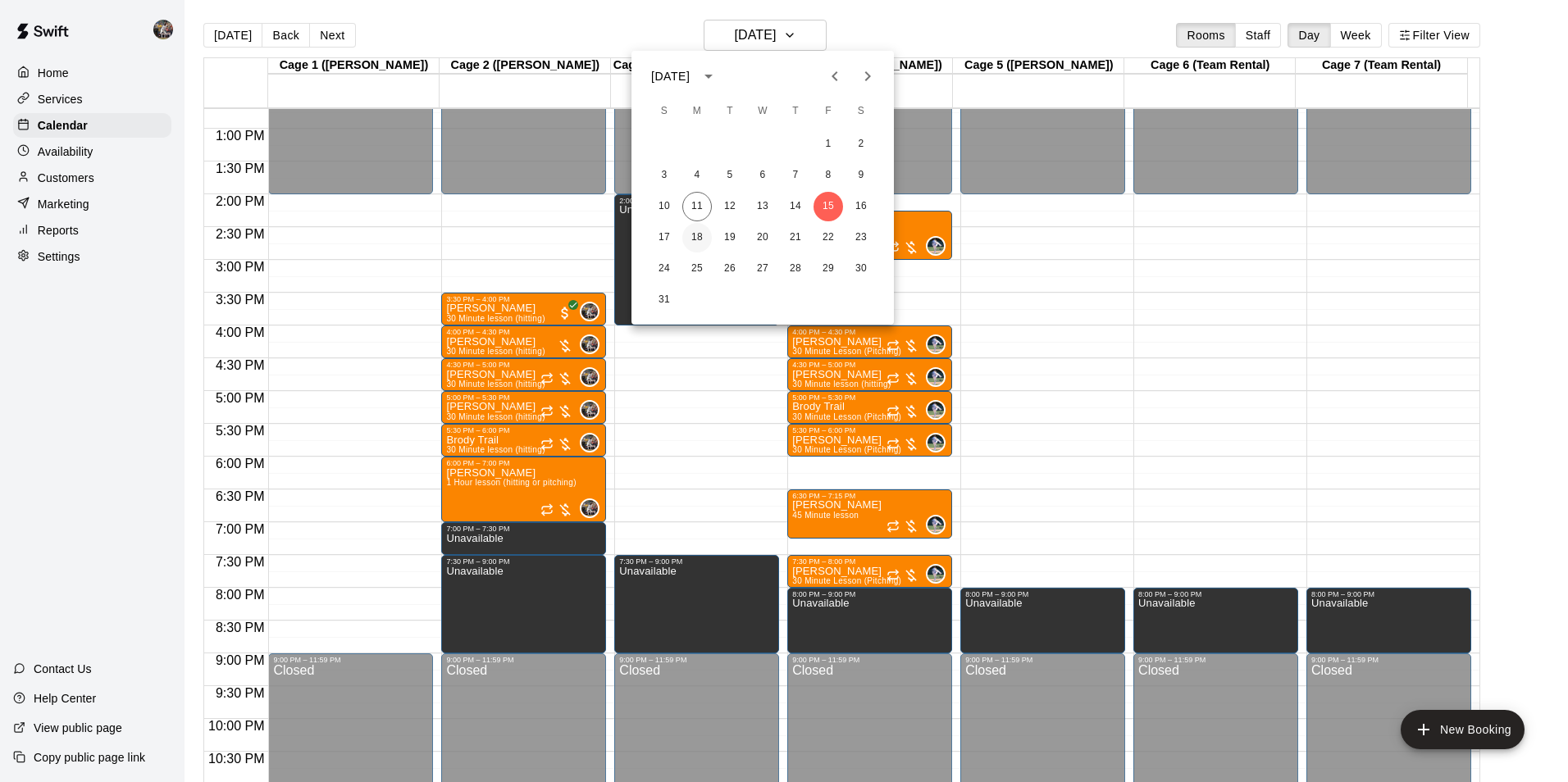
click at [694, 236] on button "18" at bounding box center [696, 237] width 29 height 29
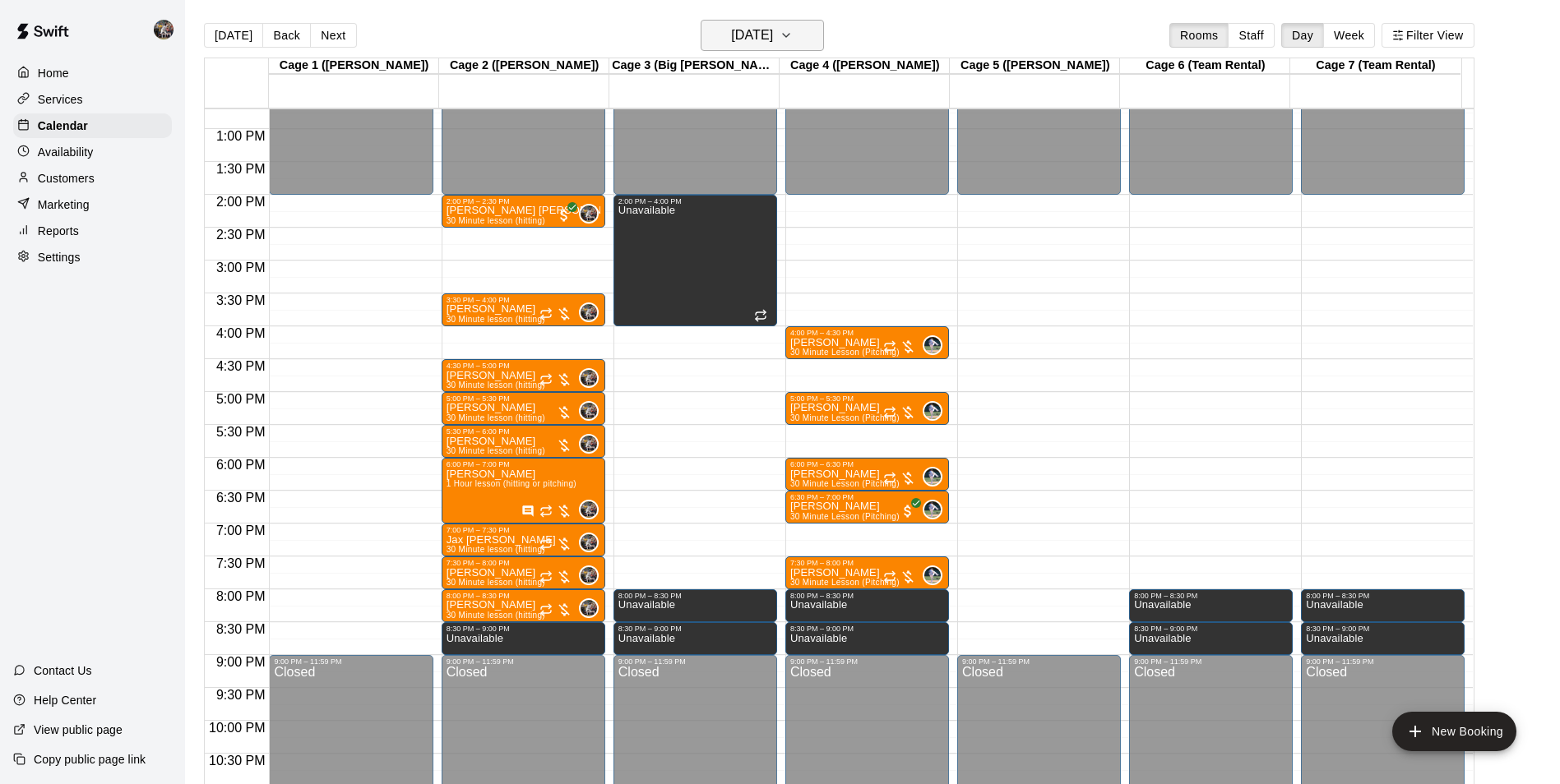
click at [739, 29] on h6 "[DATE]" at bounding box center [752, 35] width 42 height 23
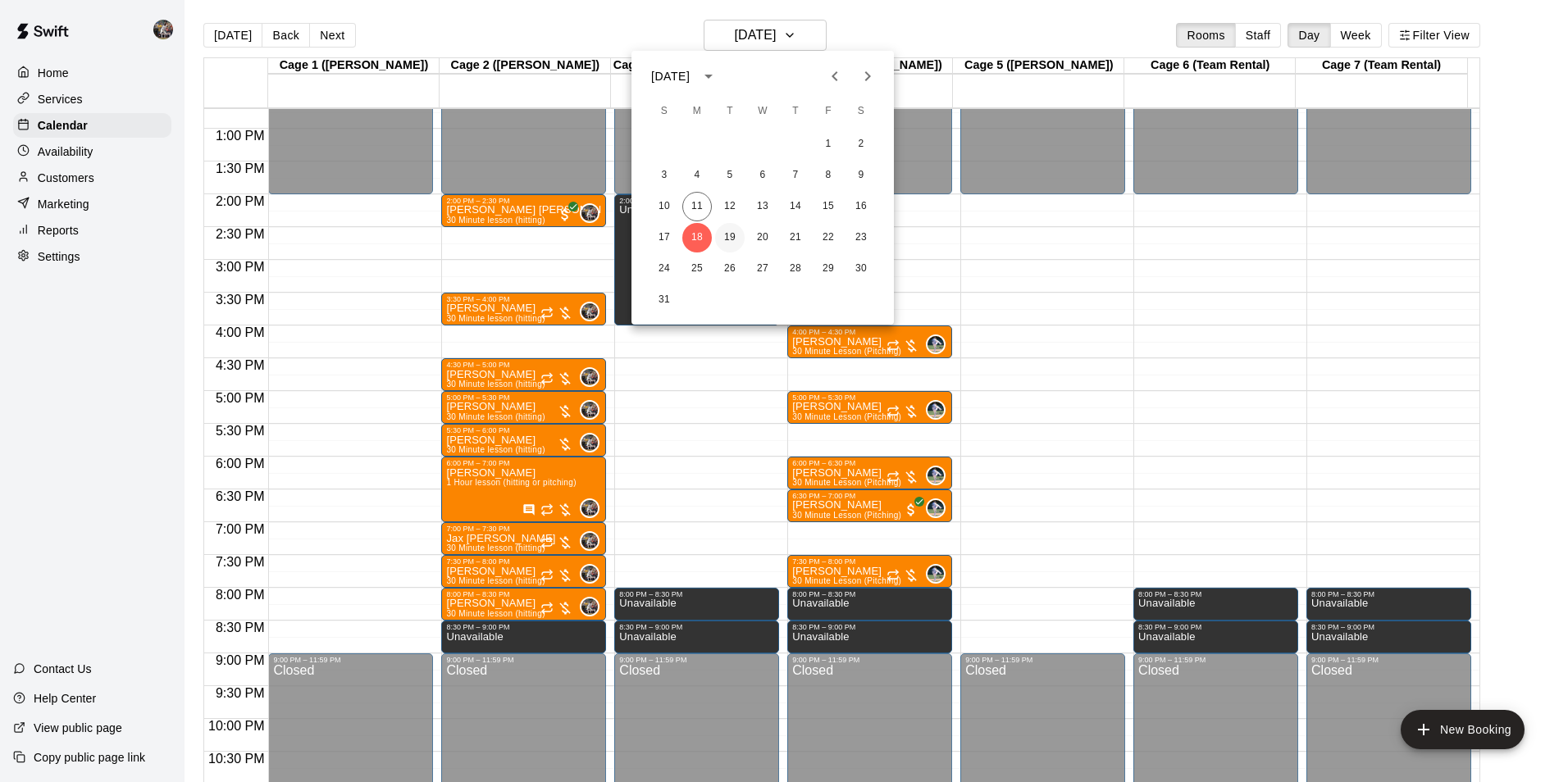
click at [731, 236] on button "19" at bounding box center [729, 237] width 29 height 29
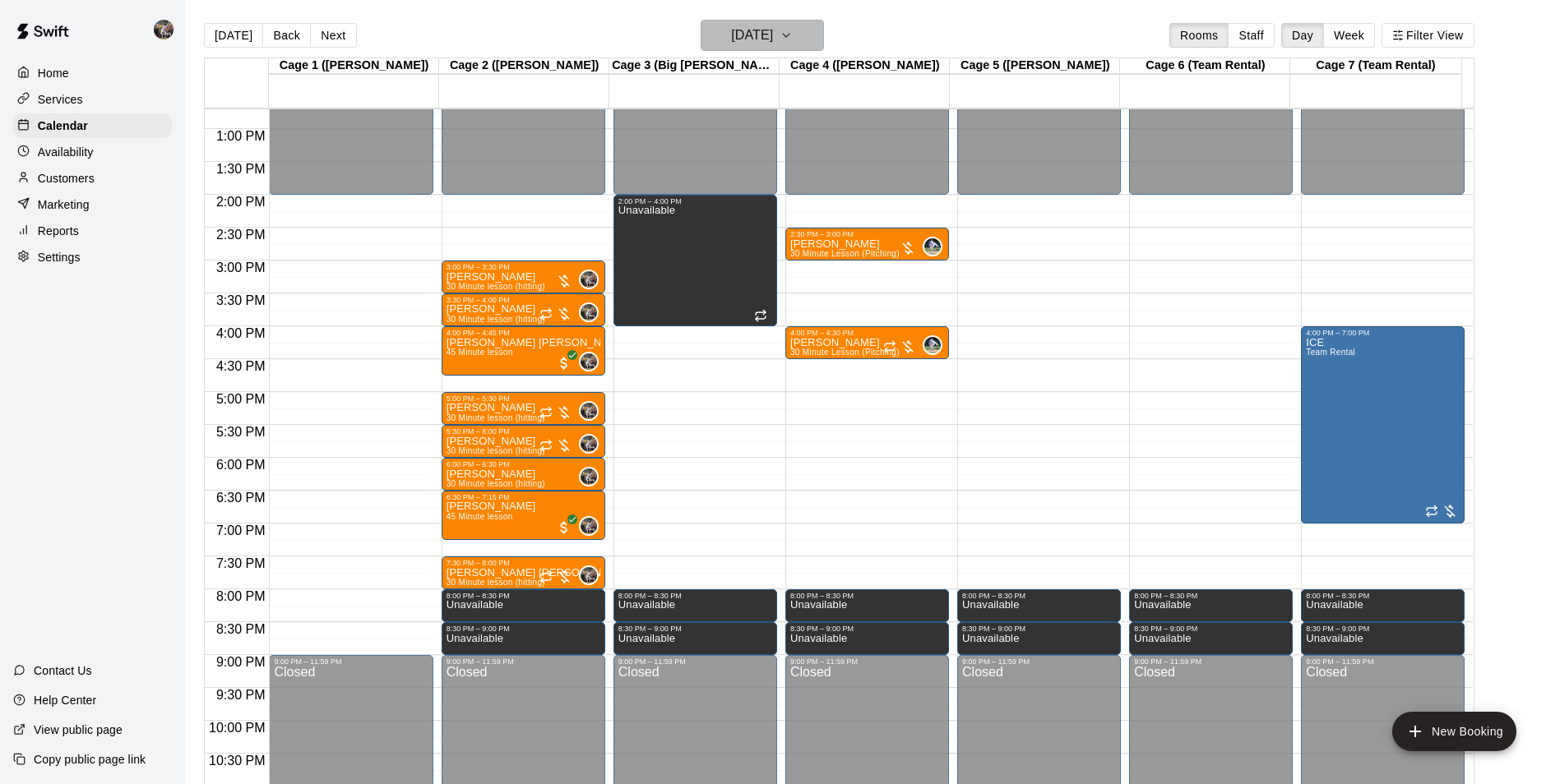
click at [731, 35] on h6 "[DATE]" at bounding box center [752, 35] width 42 height 23
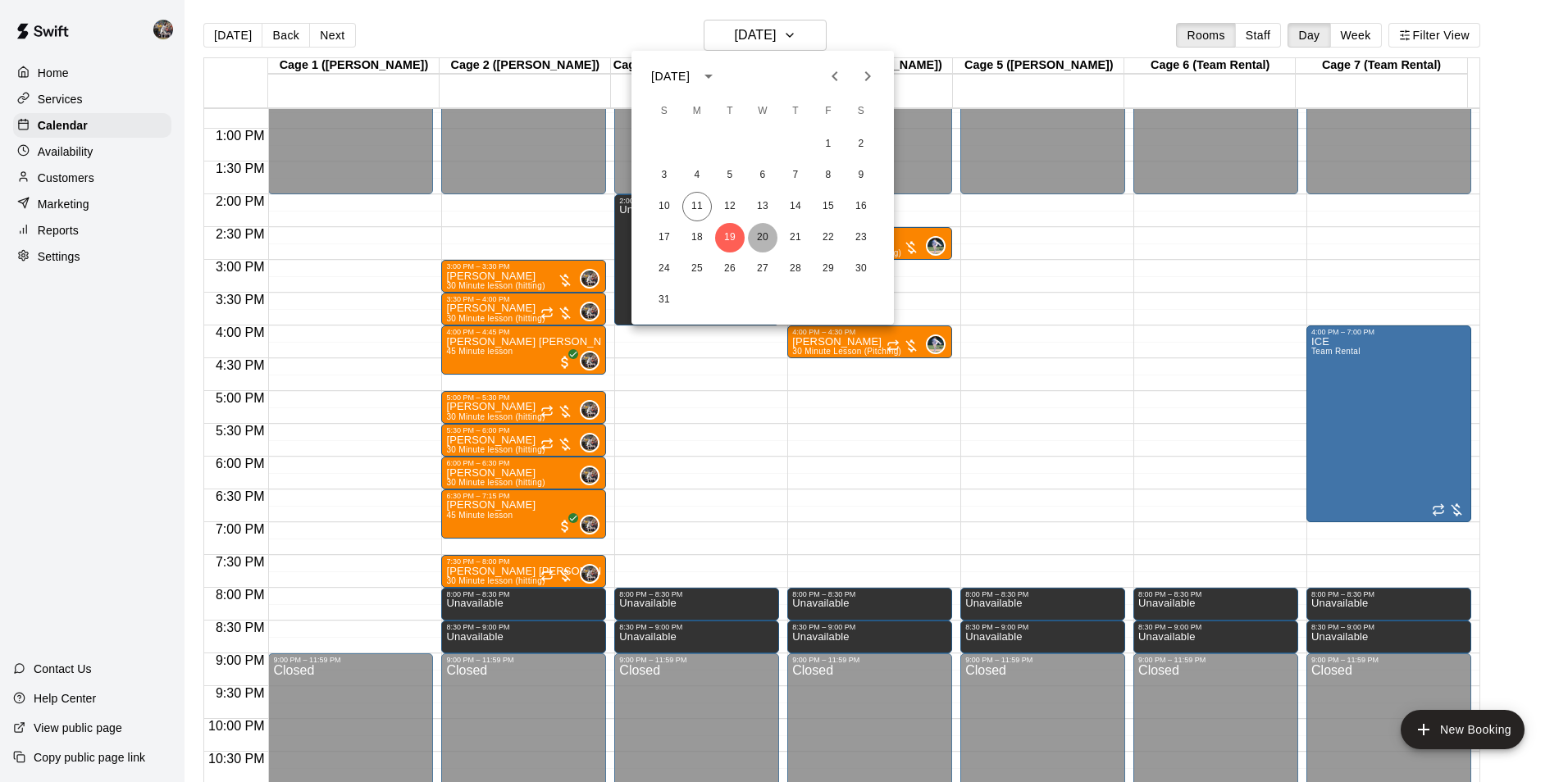
click at [762, 237] on button "20" at bounding box center [762, 237] width 29 height 29
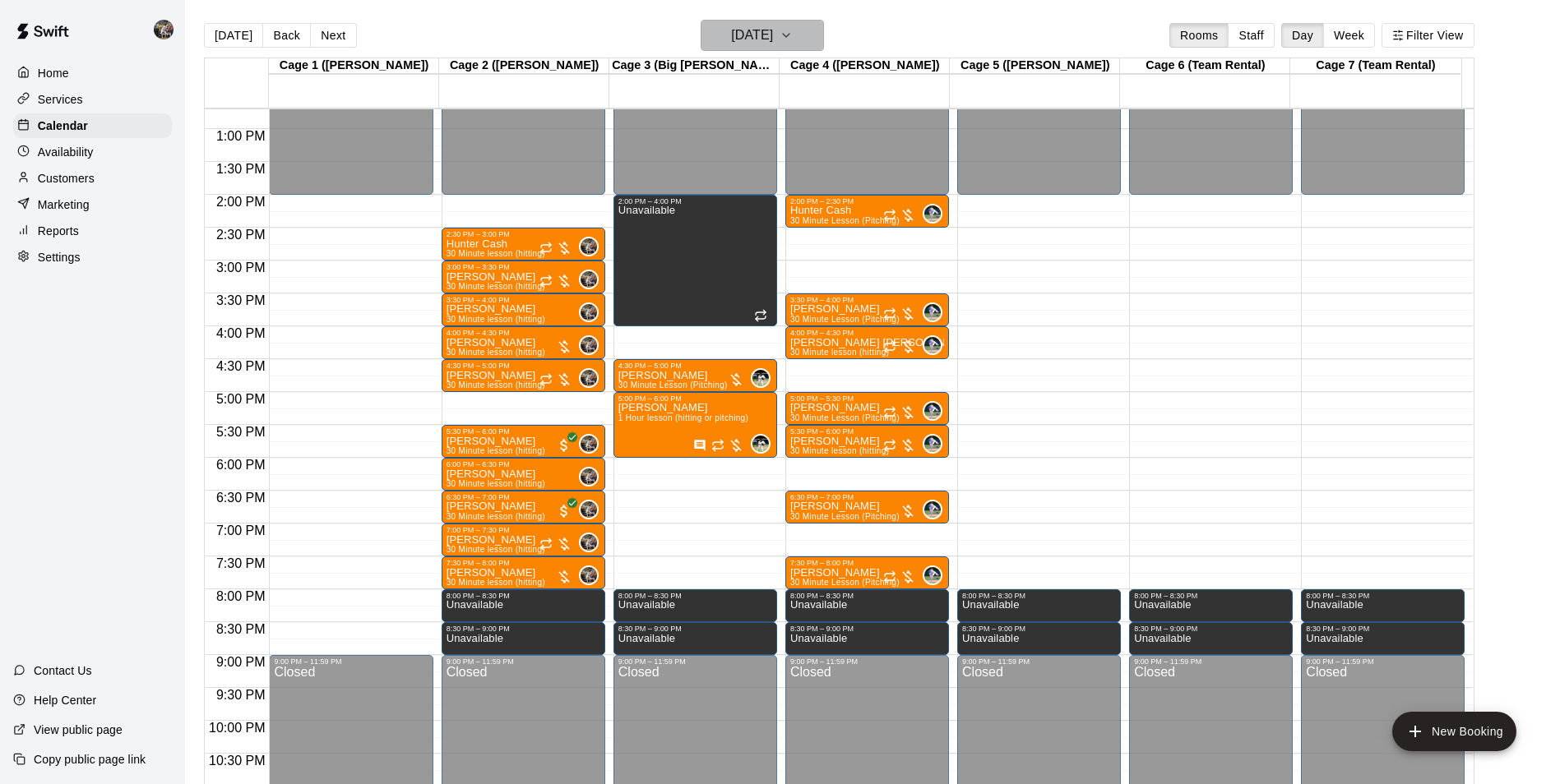
click at [745, 30] on h6 "[DATE]" at bounding box center [752, 35] width 42 height 23
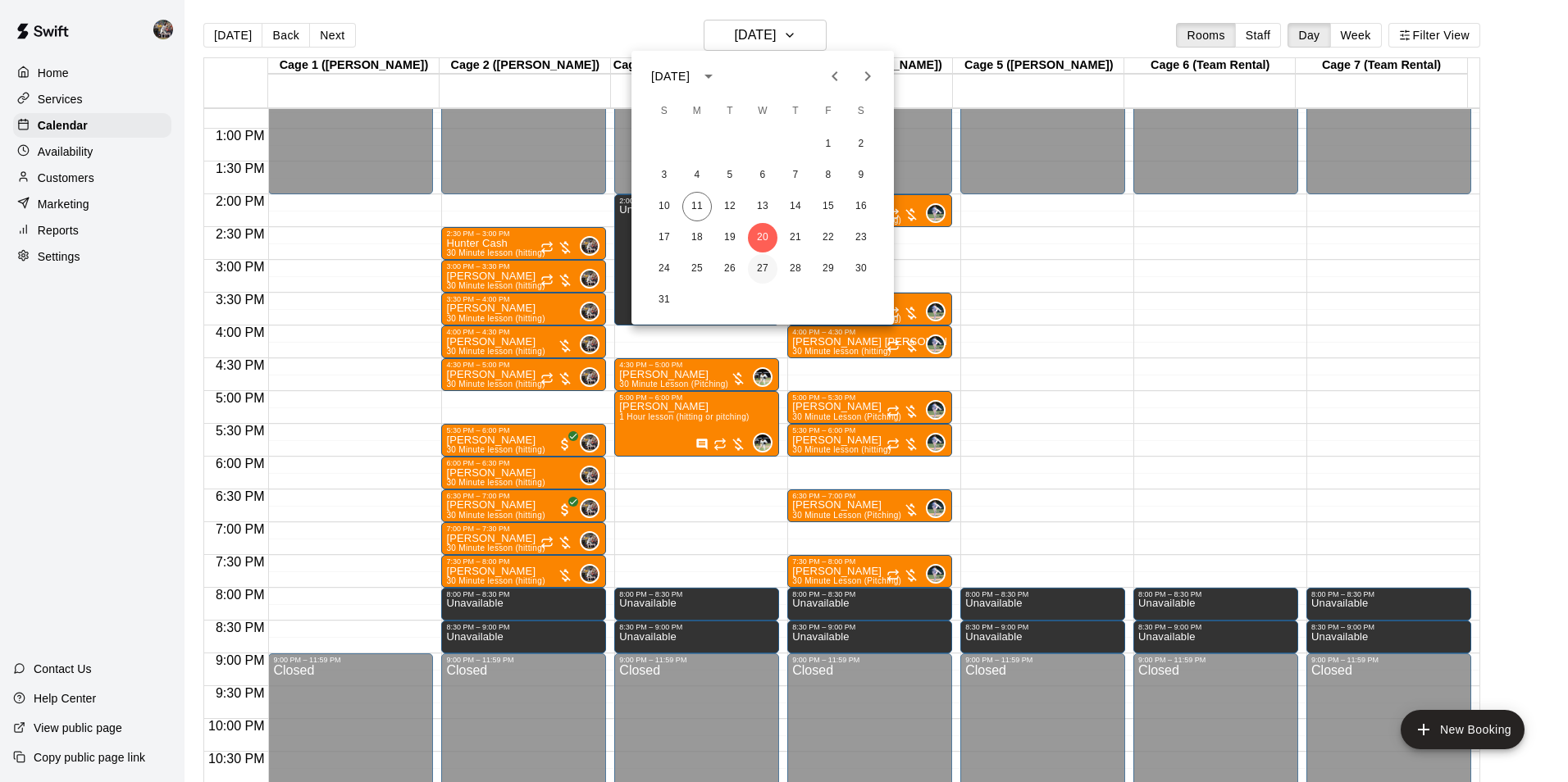
click at [760, 268] on button "27" at bounding box center [762, 269] width 29 height 29
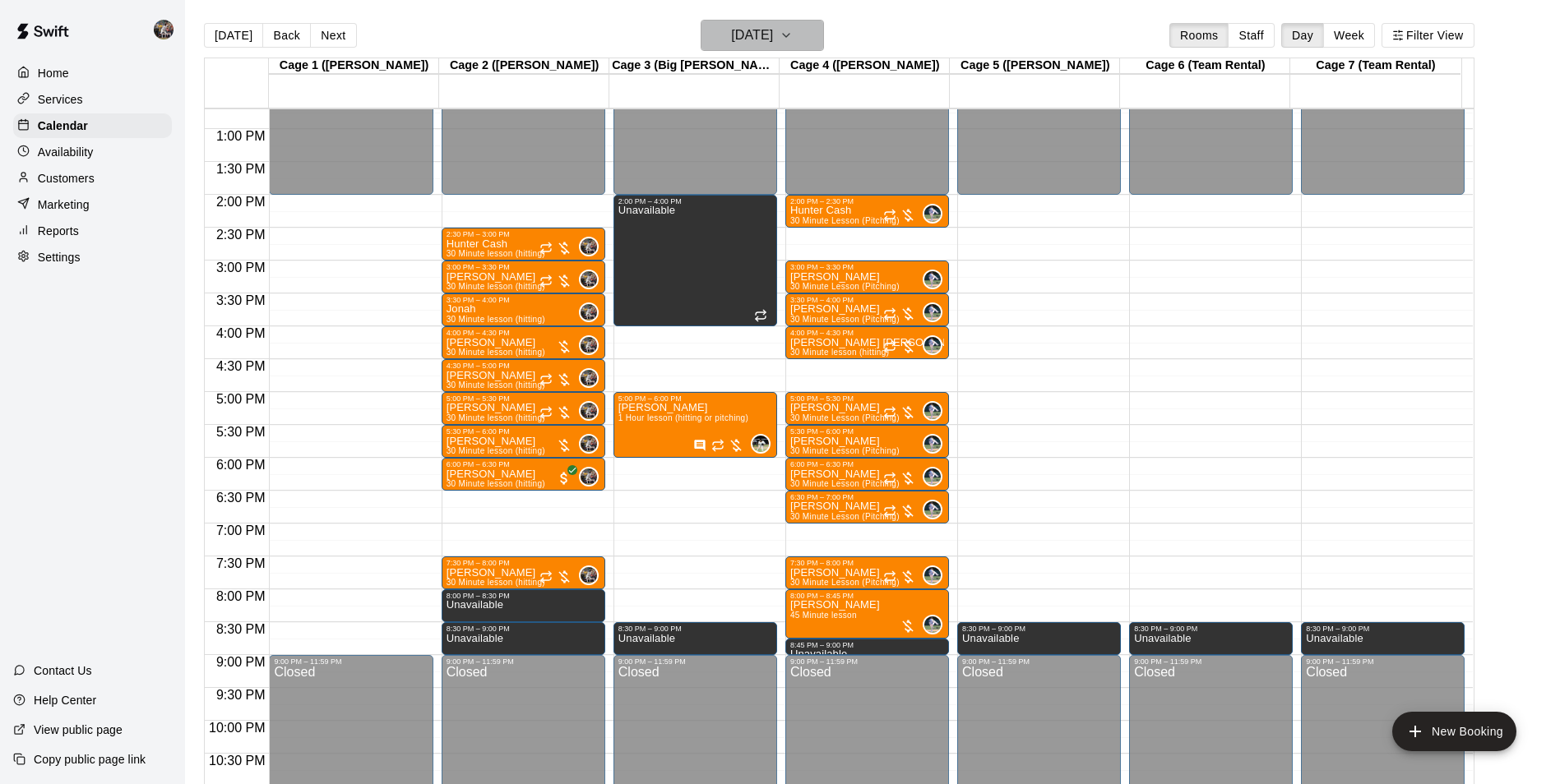
click at [752, 35] on h6 "[DATE]" at bounding box center [752, 35] width 42 height 23
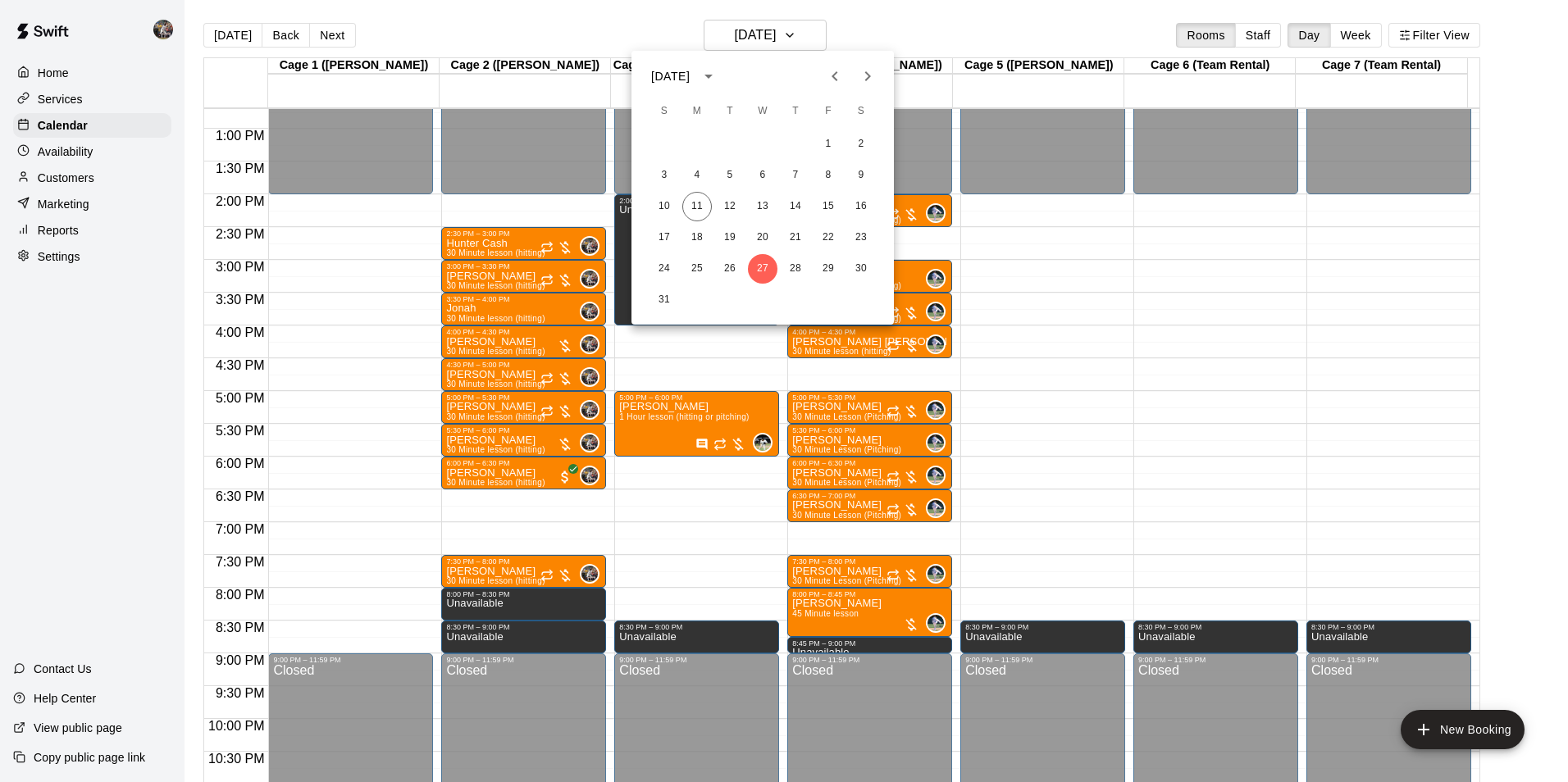
click at [865, 77] on icon "Next month" at bounding box center [867, 76] width 20 height 20
click at [762, 135] on button "3" at bounding box center [762, 144] width 29 height 29
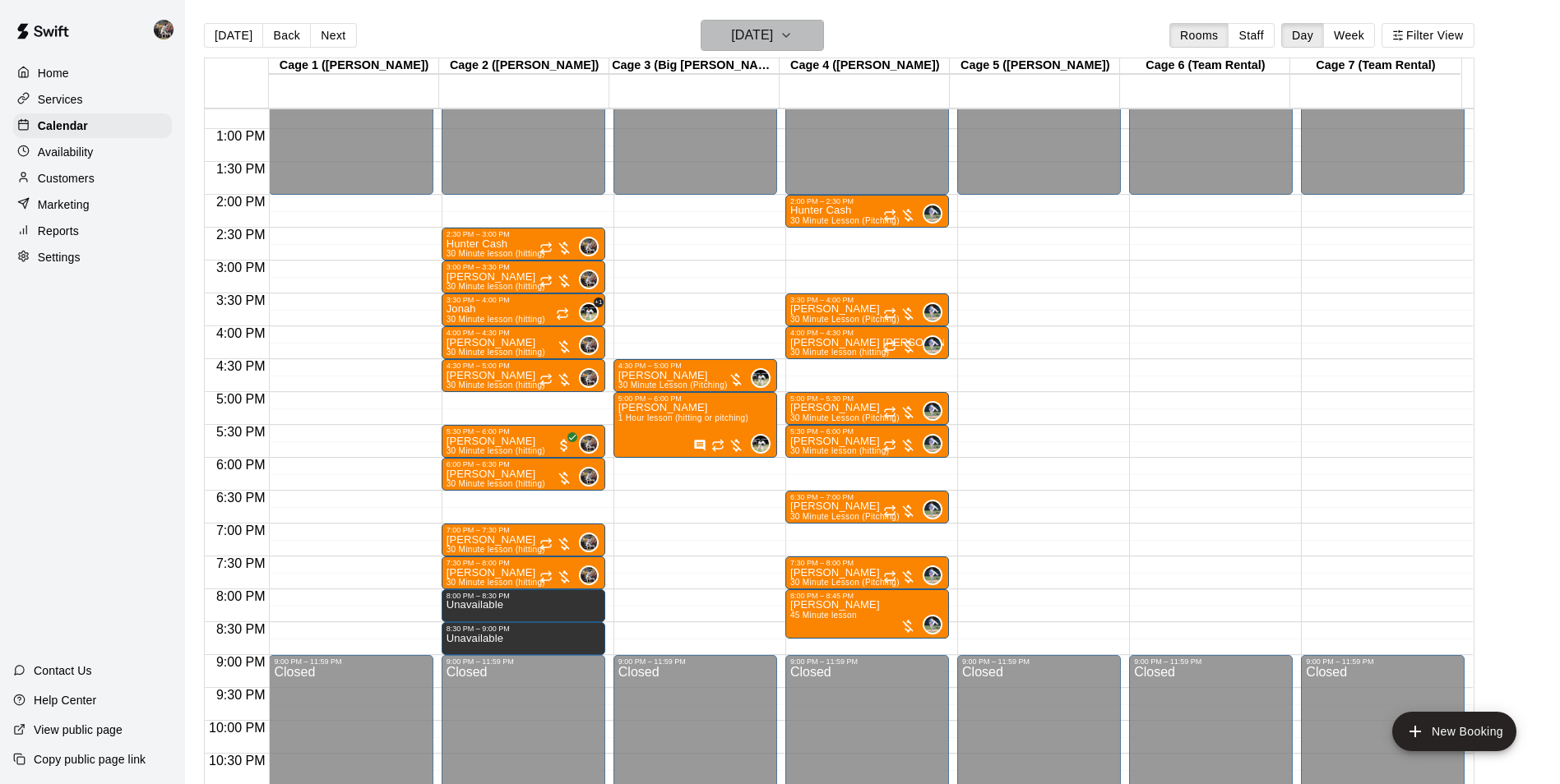
click at [740, 35] on h6 "[DATE]" at bounding box center [752, 35] width 42 height 23
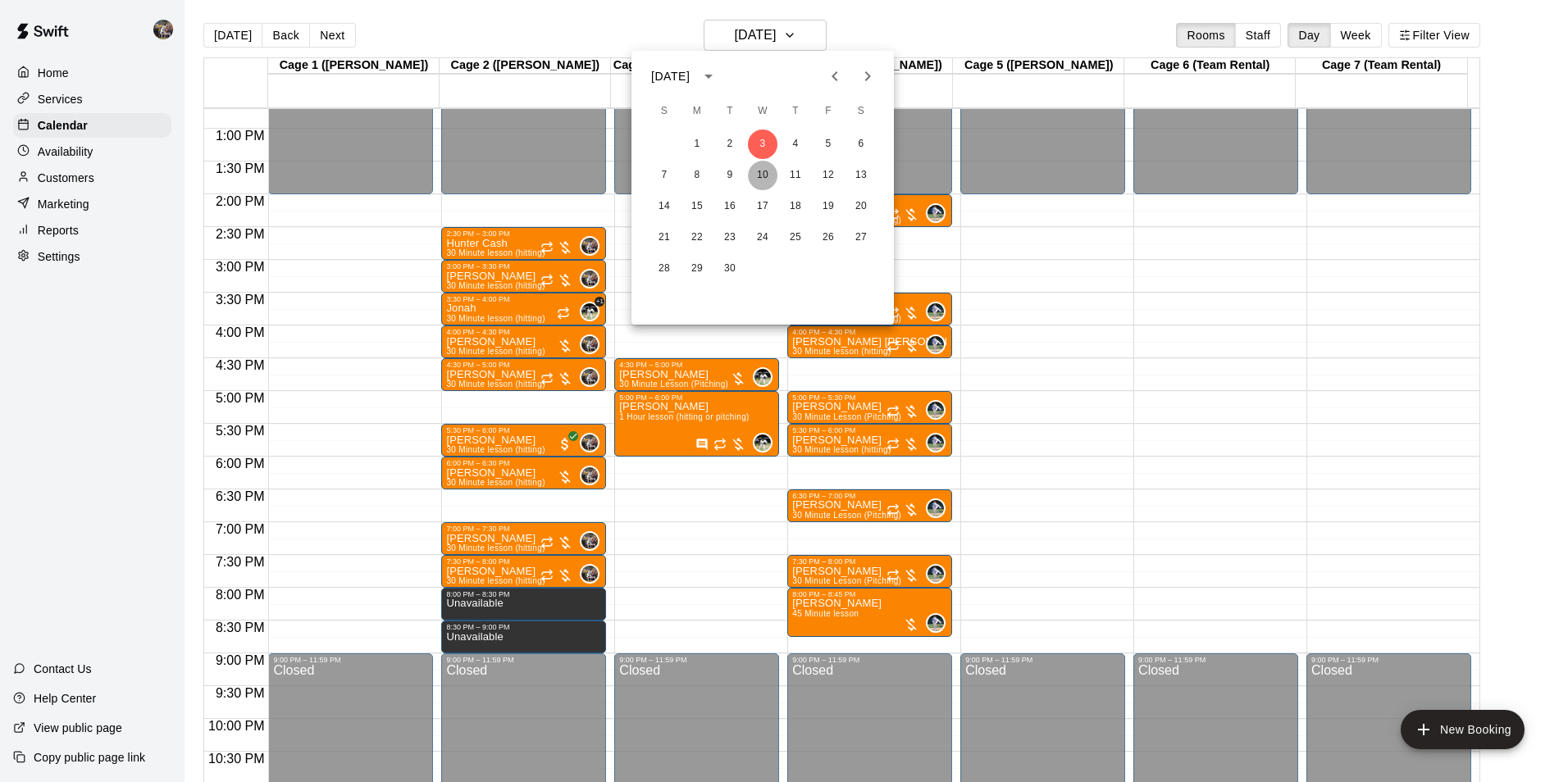
click at [764, 173] on button "10" at bounding box center [762, 175] width 29 height 29
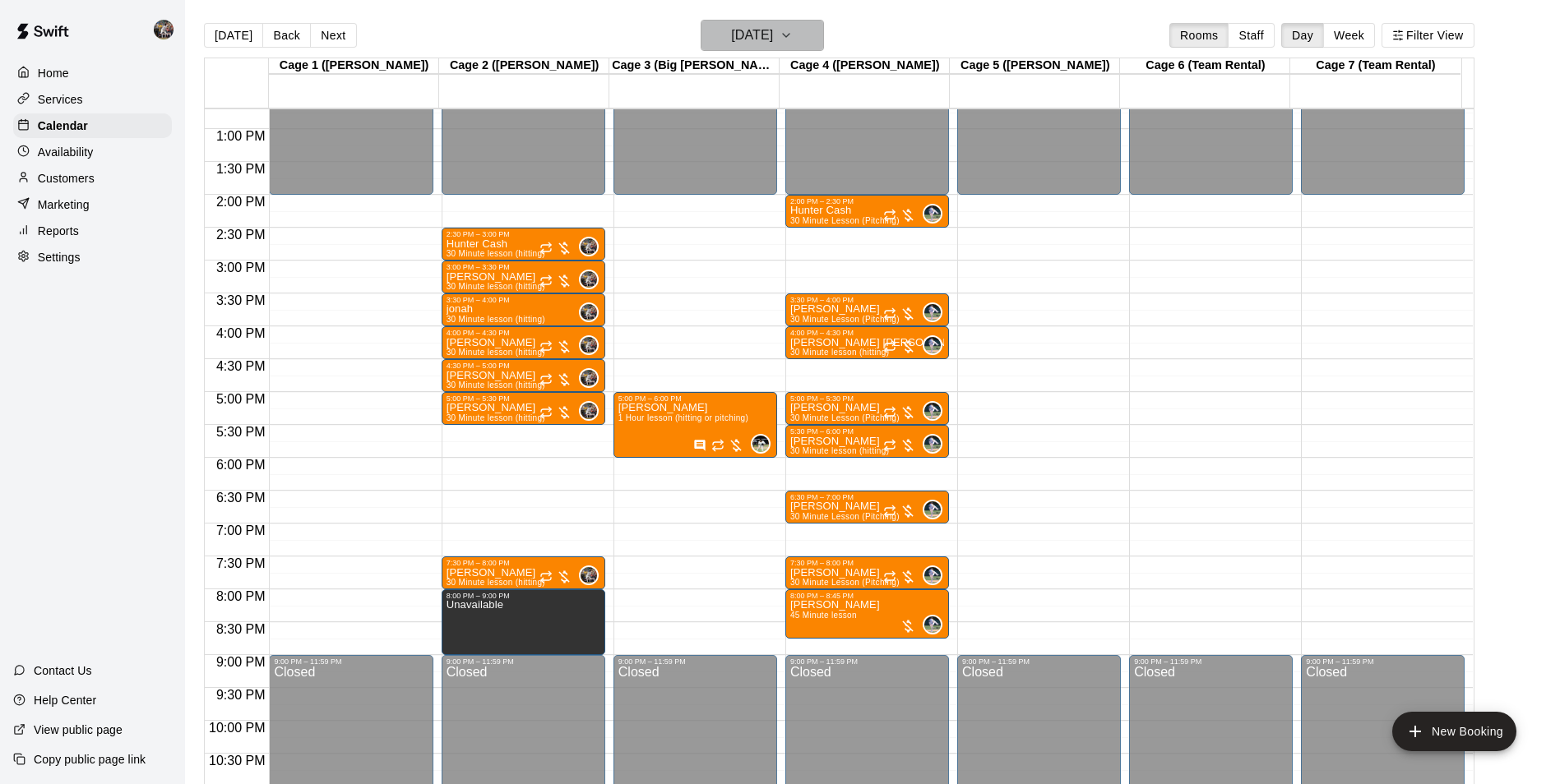
click at [749, 42] on h6 "[DATE]" at bounding box center [752, 35] width 42 height 23
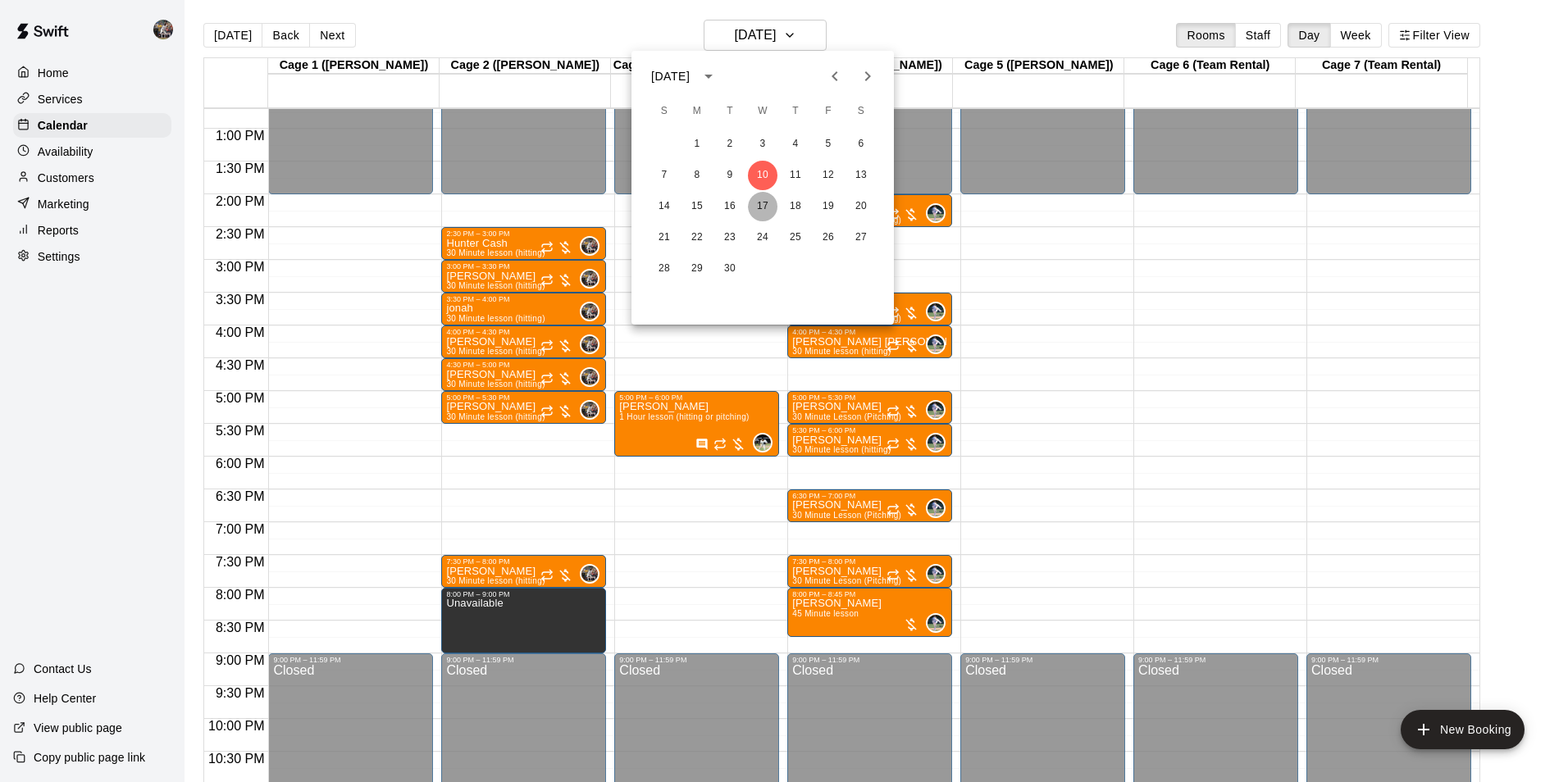
click at [760, 205] on button "17" at bounding box center [762, 206] width 29 height 29
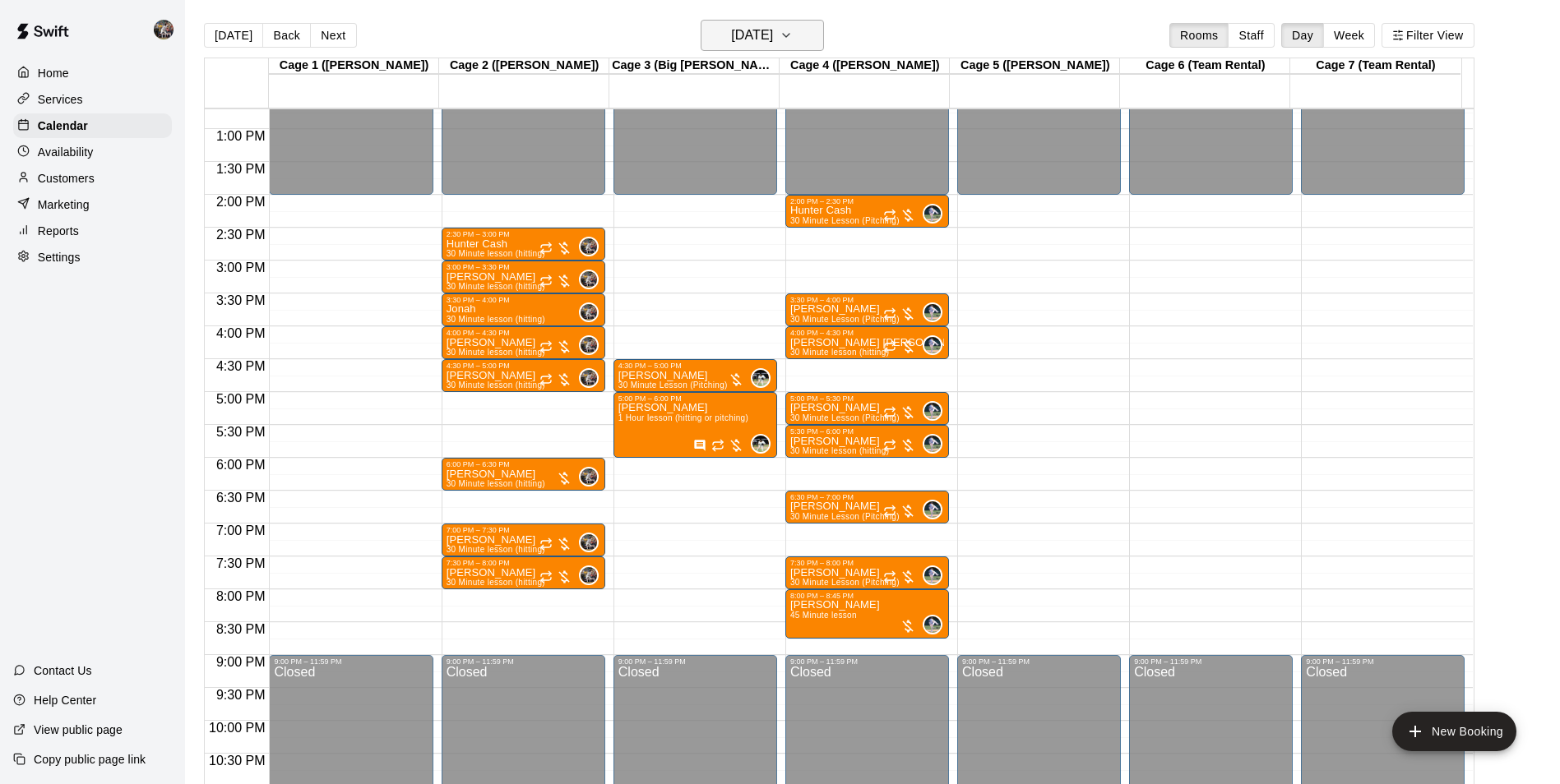
click at [752, 39] on h6 "[DATE]" at bounding box center [752, 35] width 42 height 23
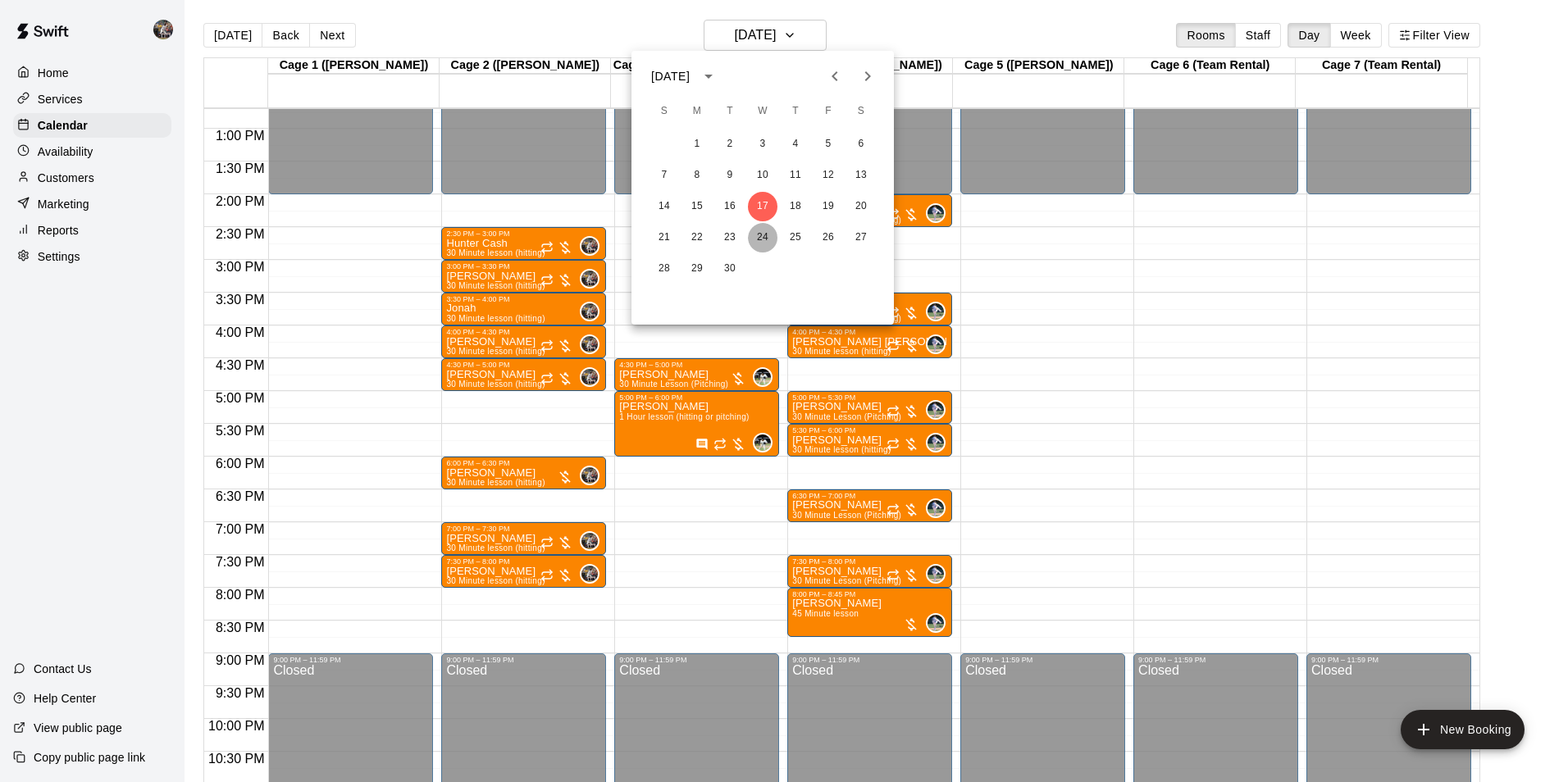
click at [762, 233] on button "24" at bounding box center [762, 237] width 29 height 29
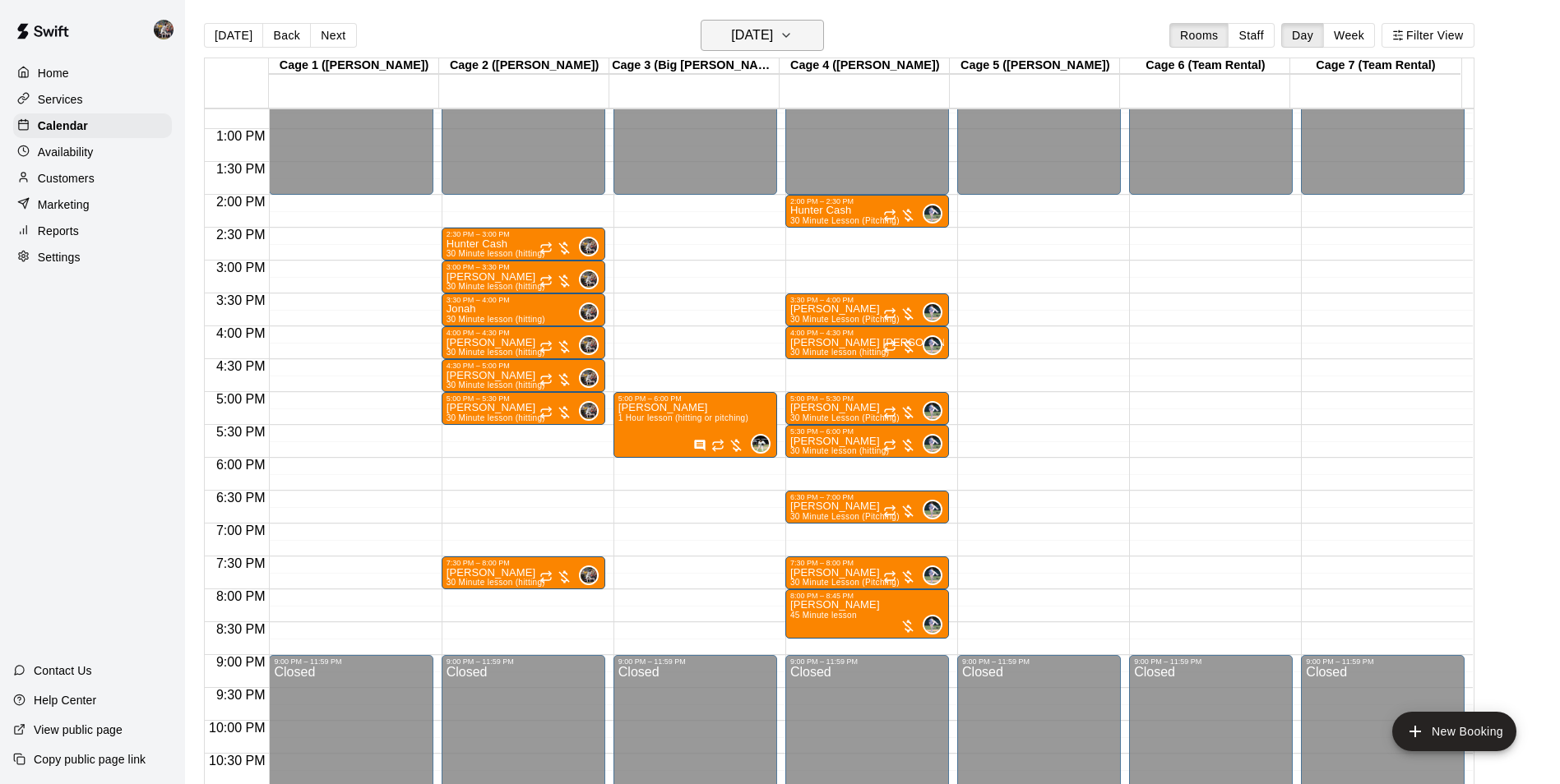
click at [773, 26] on h6 "[DATE]" at bounding box center [752, 35] width 42 height 23
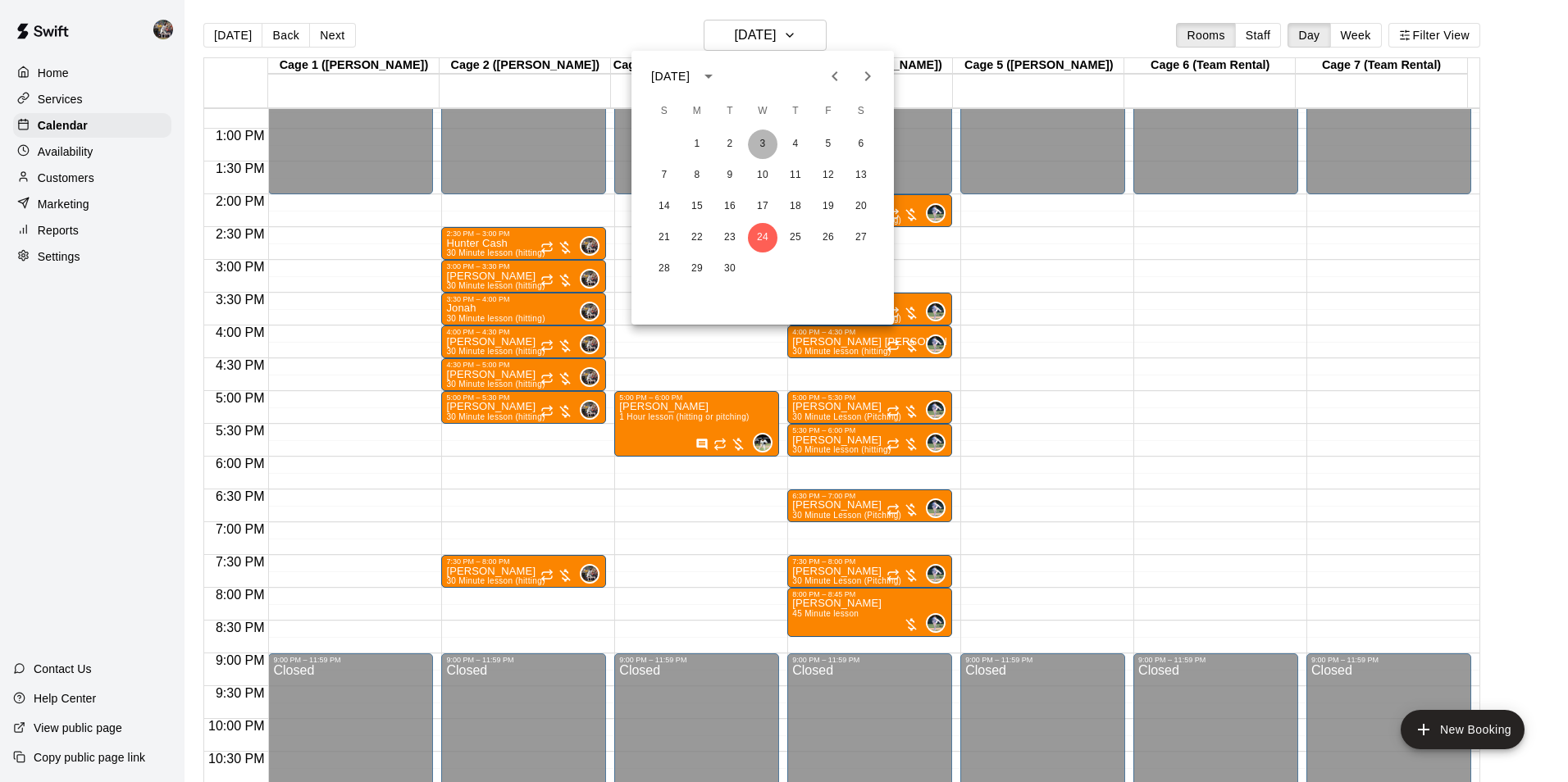
click at [760, 141] on button "3" at bounding box center [762, 144] width 29 height 29
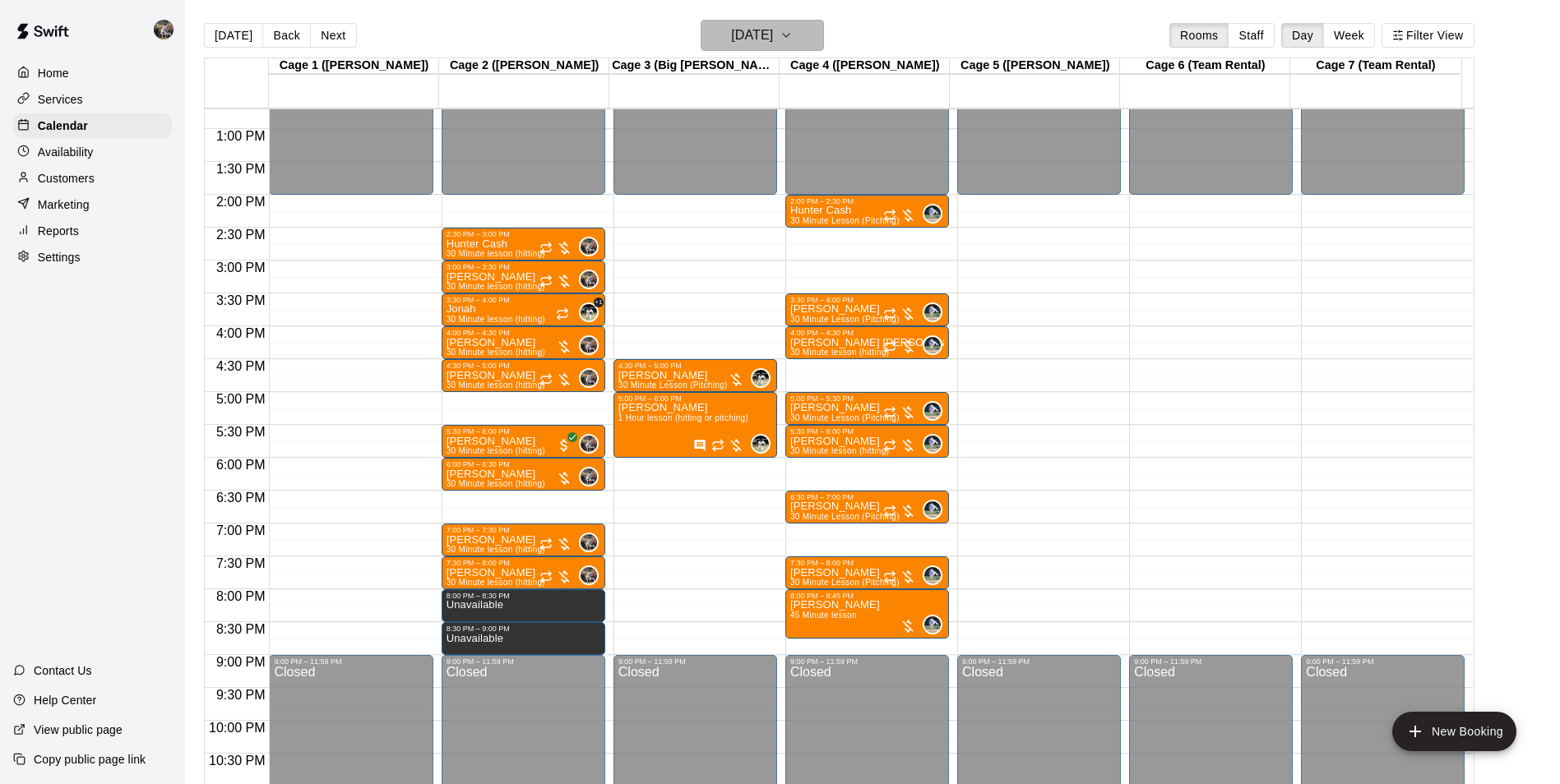
click at [740, 30] on h6 "[DATE]" at bounding box center [752, 35] width 42 height 23
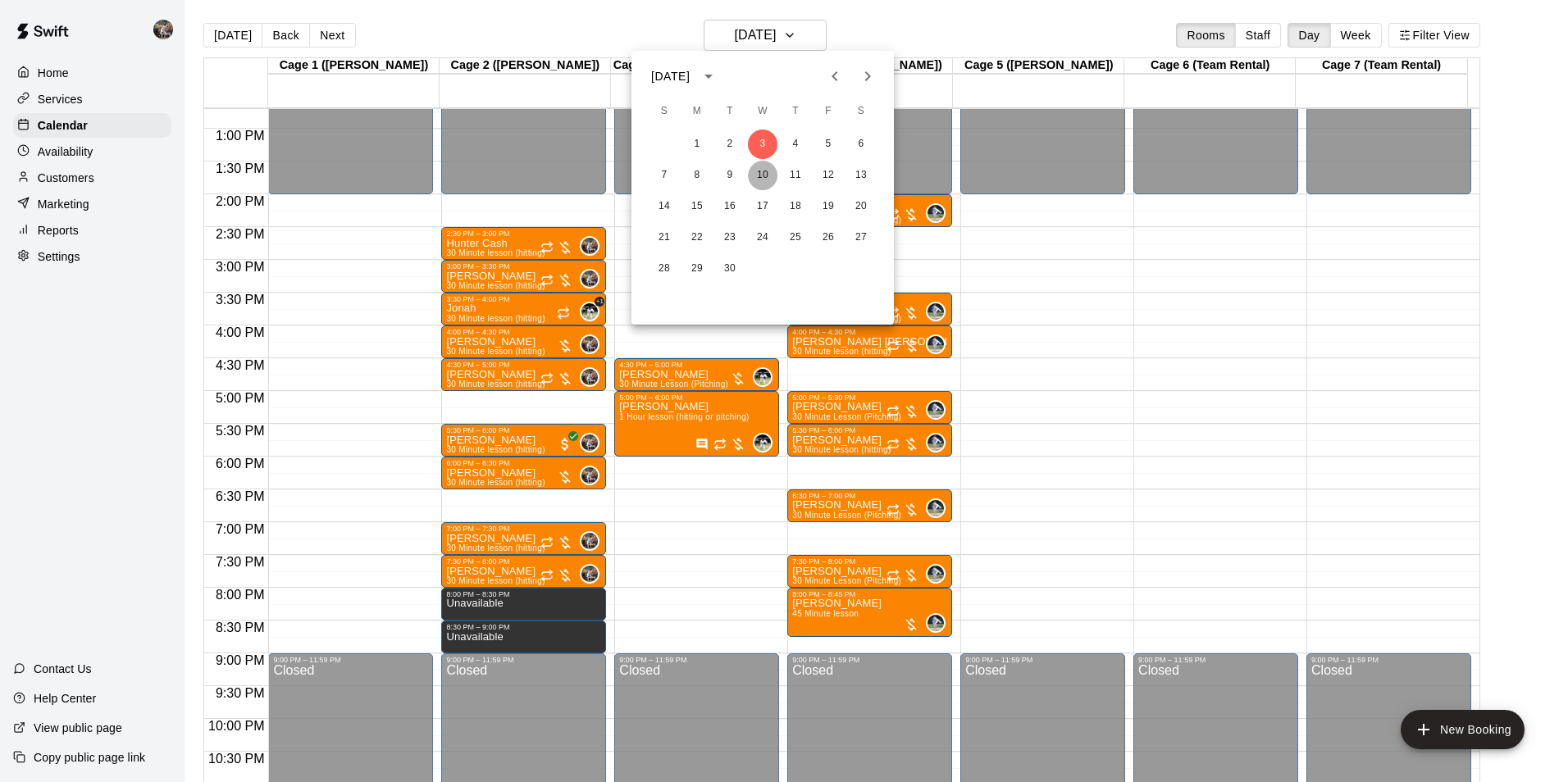
click at [763, 170] on button "10" at bounding box center [762, 175] width 29 height 29
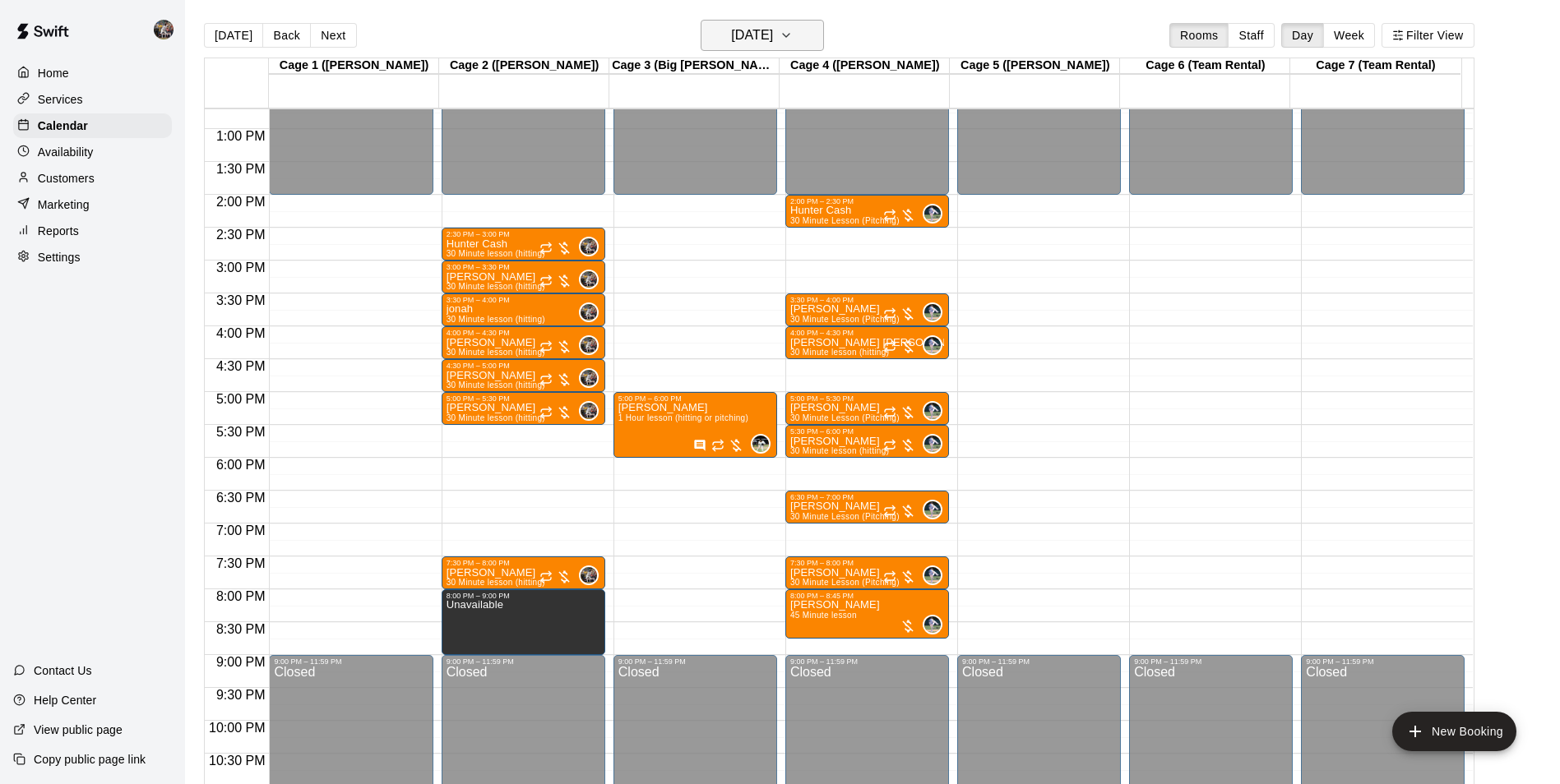
click at [740, 40] on h6 "[DATE]" at bounding box center [752, 35] width 42 height 23
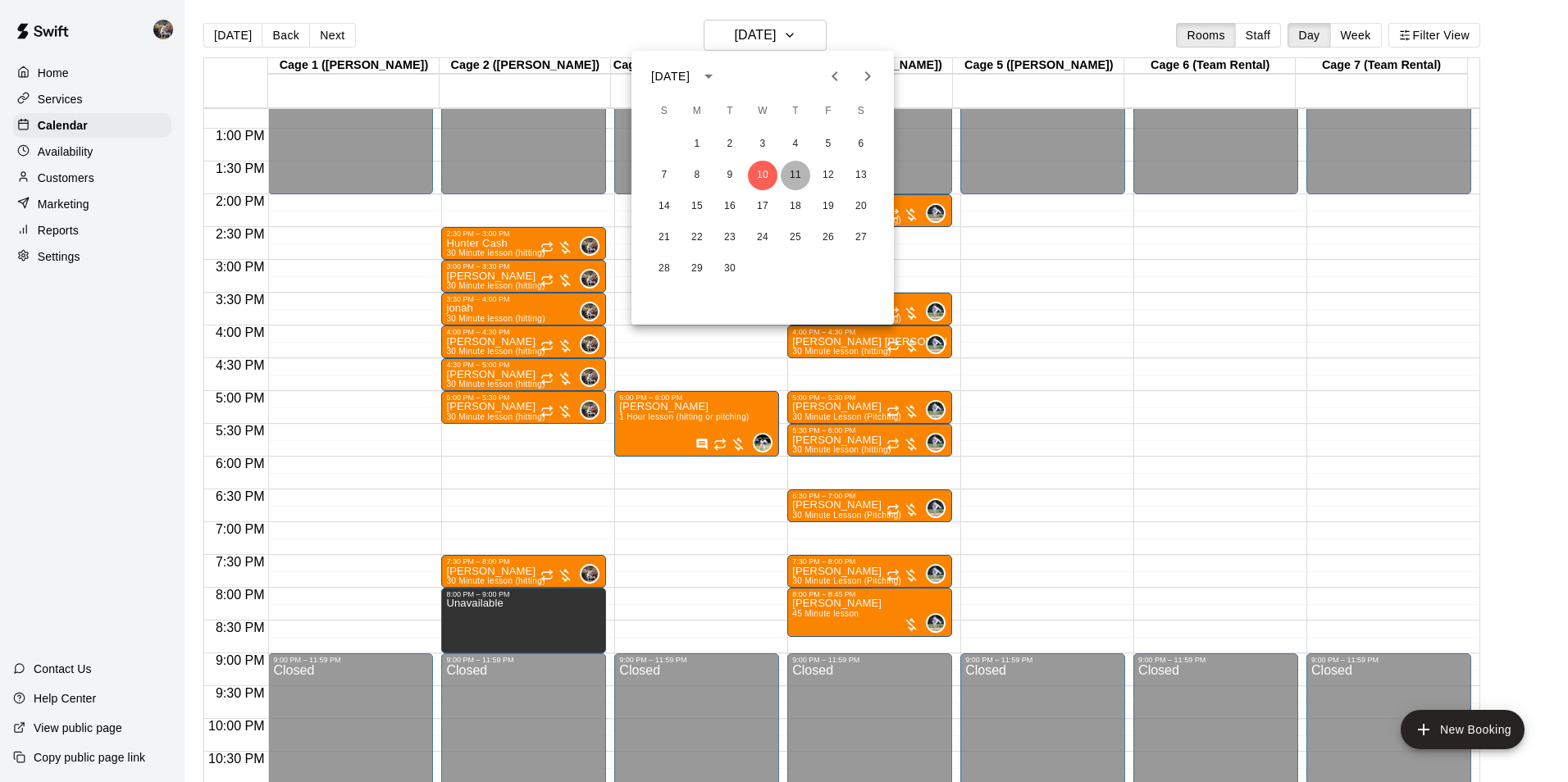
click at [794, 176] on button "11" at bounding box center [795, 175] width 29 height 29
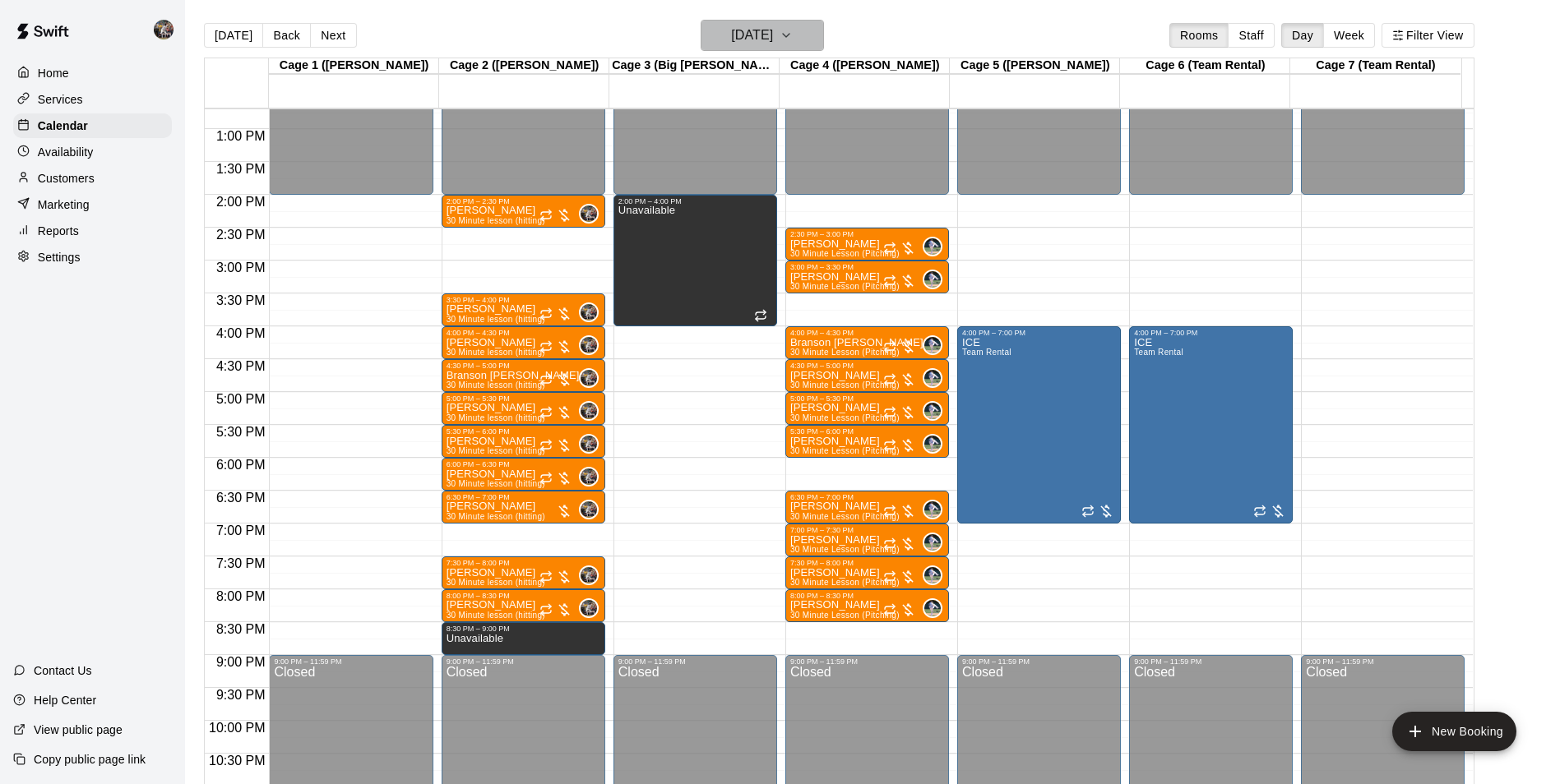
click at [740, 31] on h6 "[DATE]" at bounding box center [752, 35] width 42 height 23
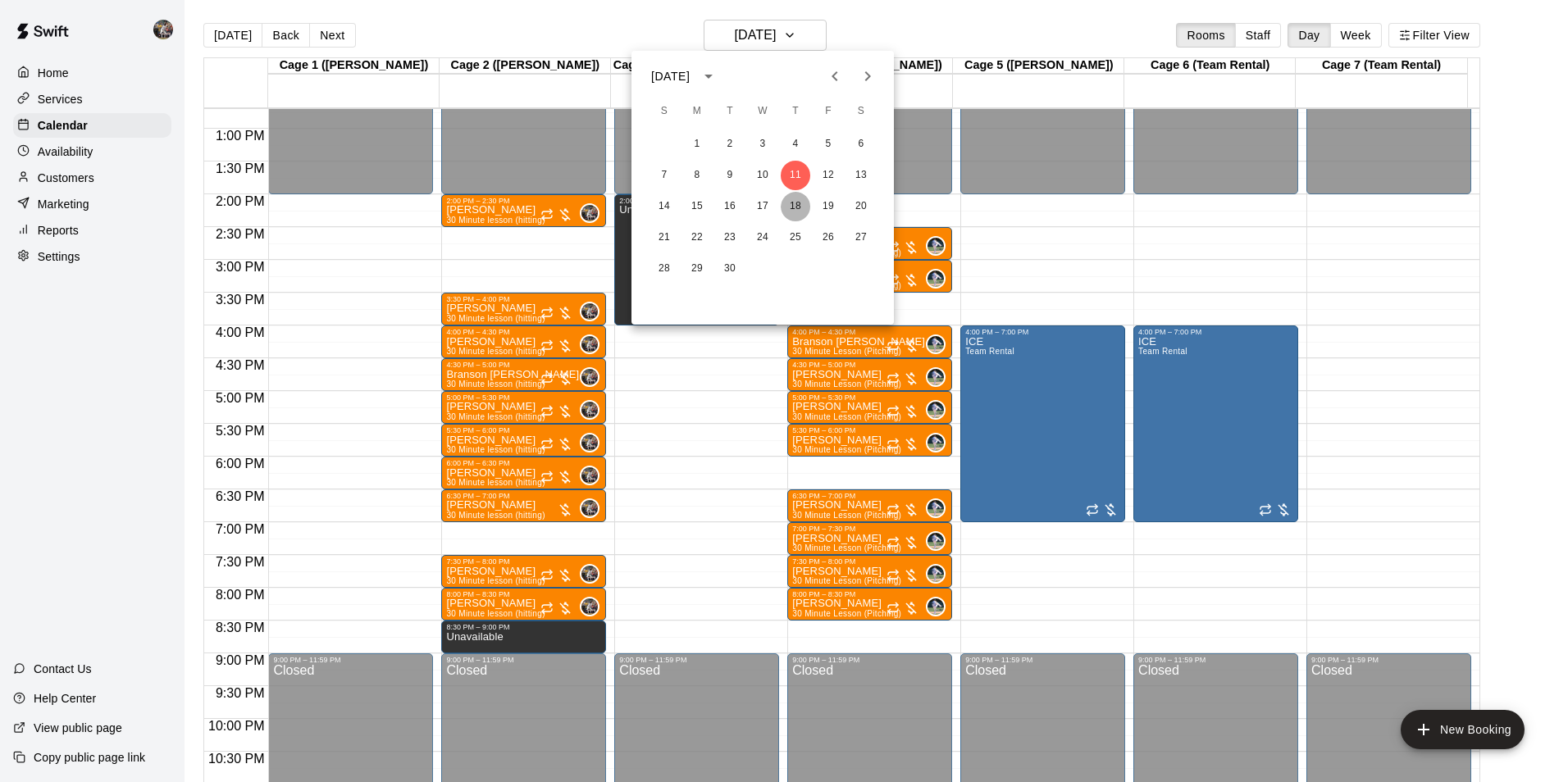
click at [794, 202] on button "18" at bounding box center [795, 206] width 29 height 29
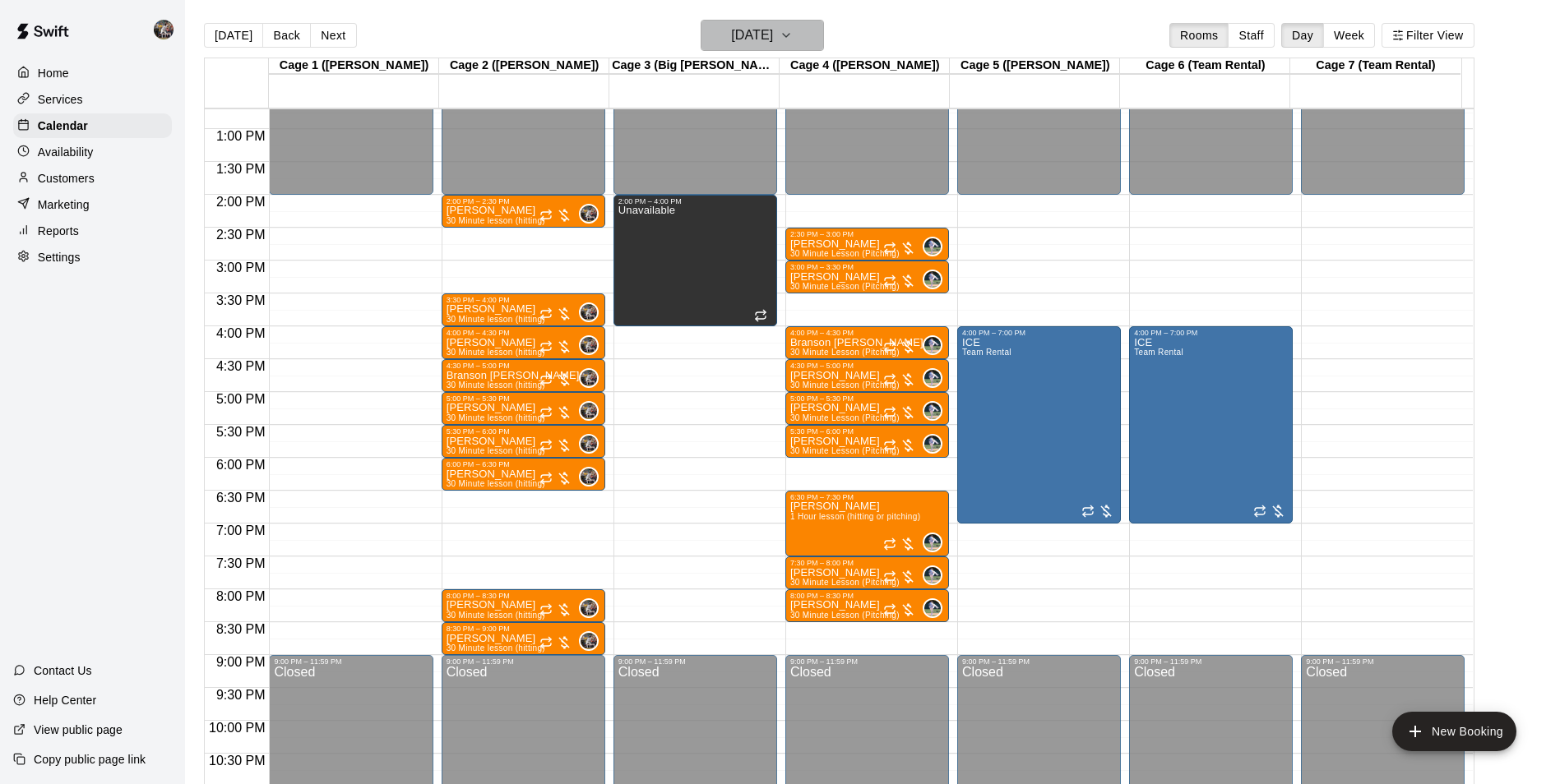
click at [750, 32] on h6 "[DATE]" at bounding box center [752, 35] width 42 height 23
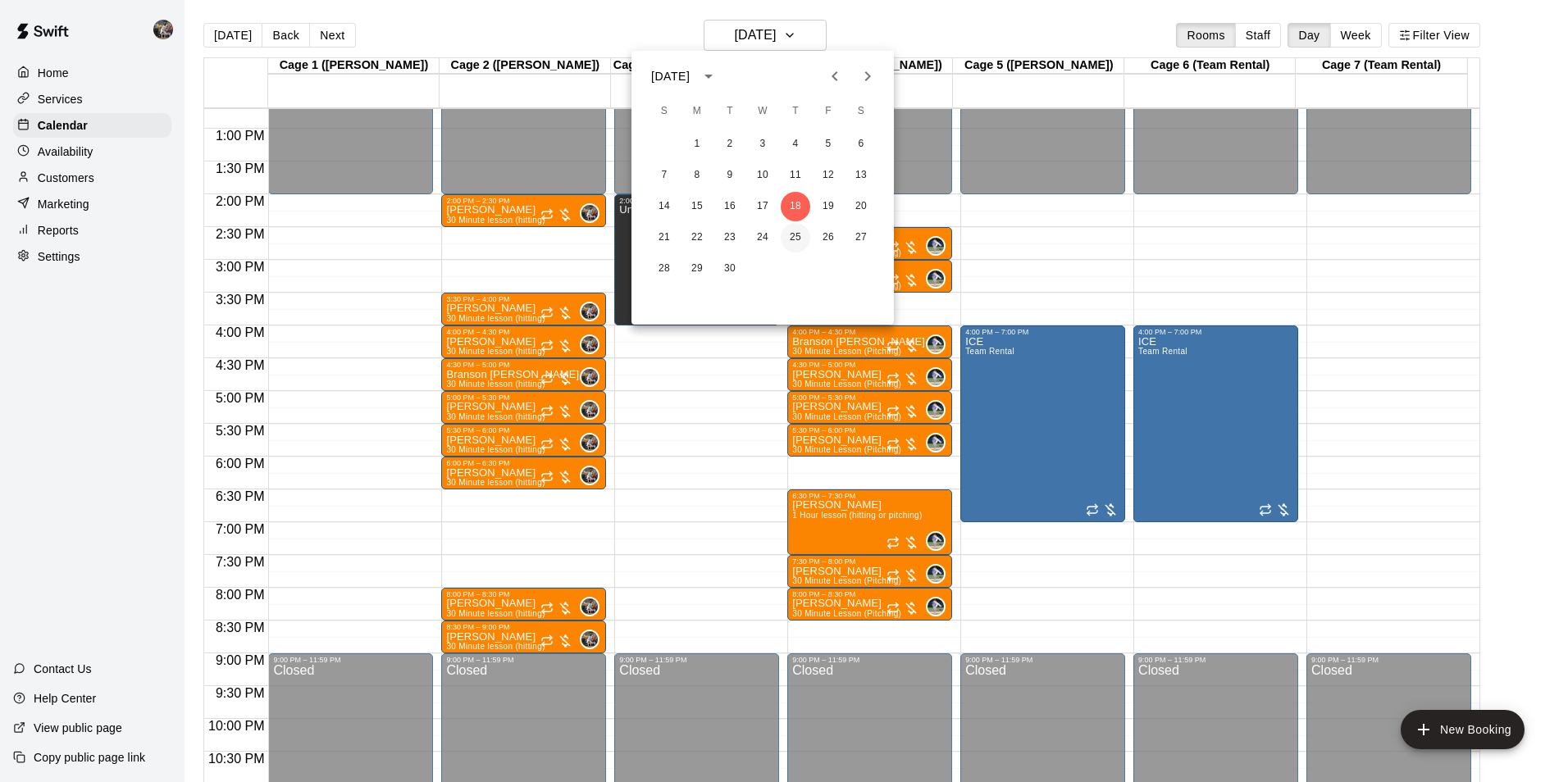
click at [797, 234] on button "25" at bounding box center [795, 237] width 29 height 29
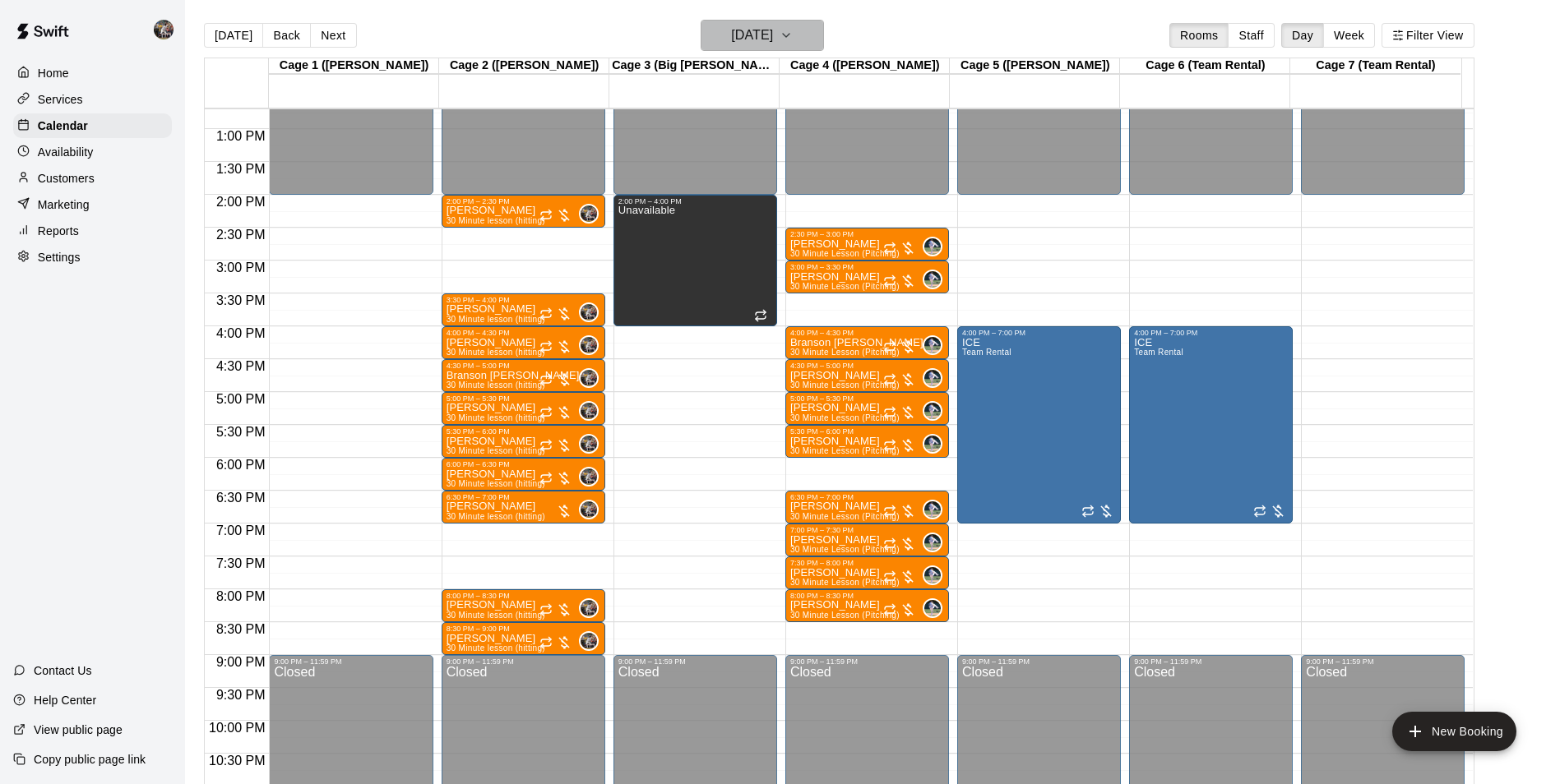
click at [740, 40] on h6 "[DATE]" at bounding box center [752, 35] width 42 height 23
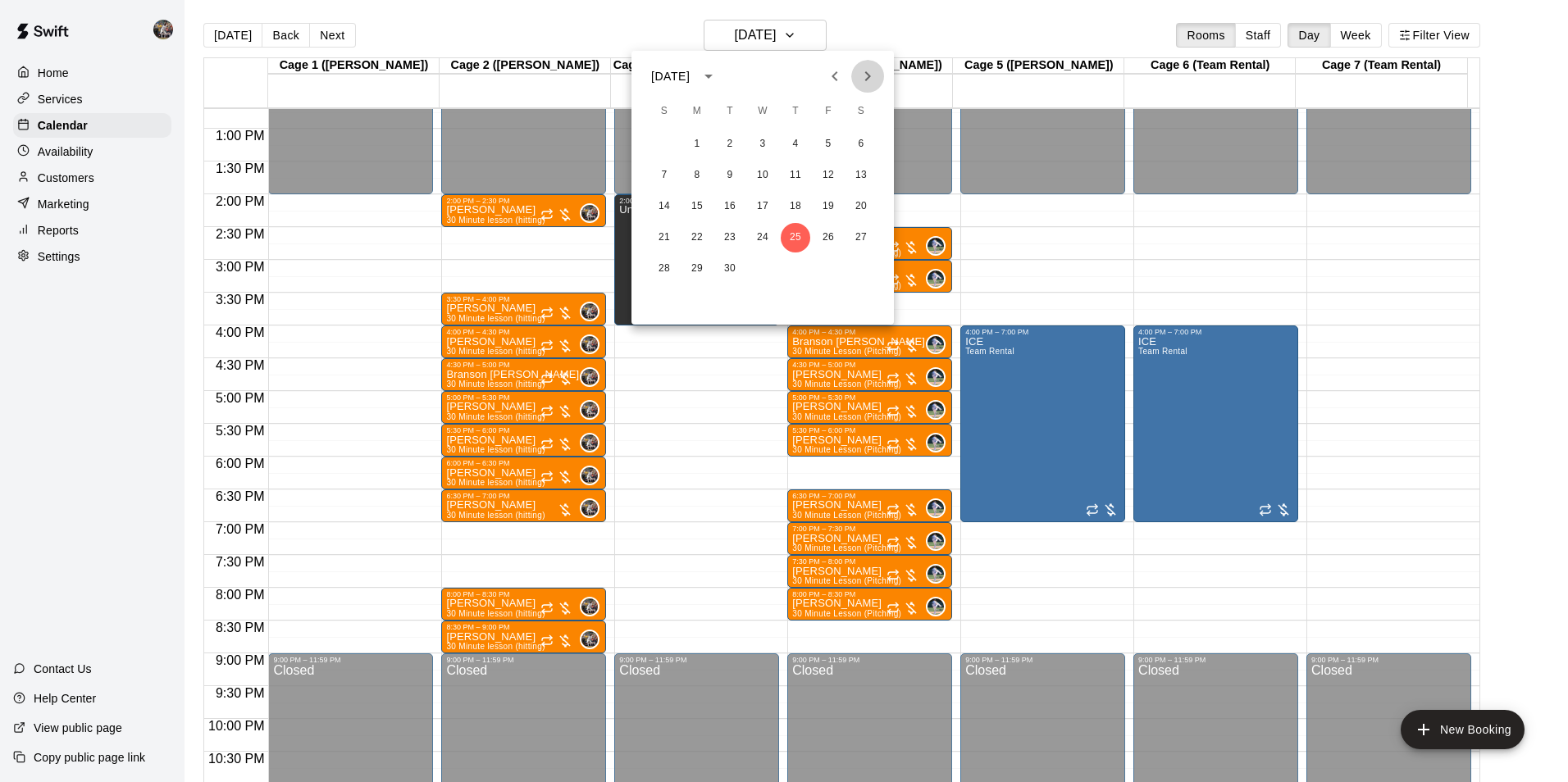
click at [869, 75] on icon "Next month" at bounding box center [868, 76] width 6 height 9
click at [794, 141] on button "2" at bounding box center [795, 144] width 29 height 29
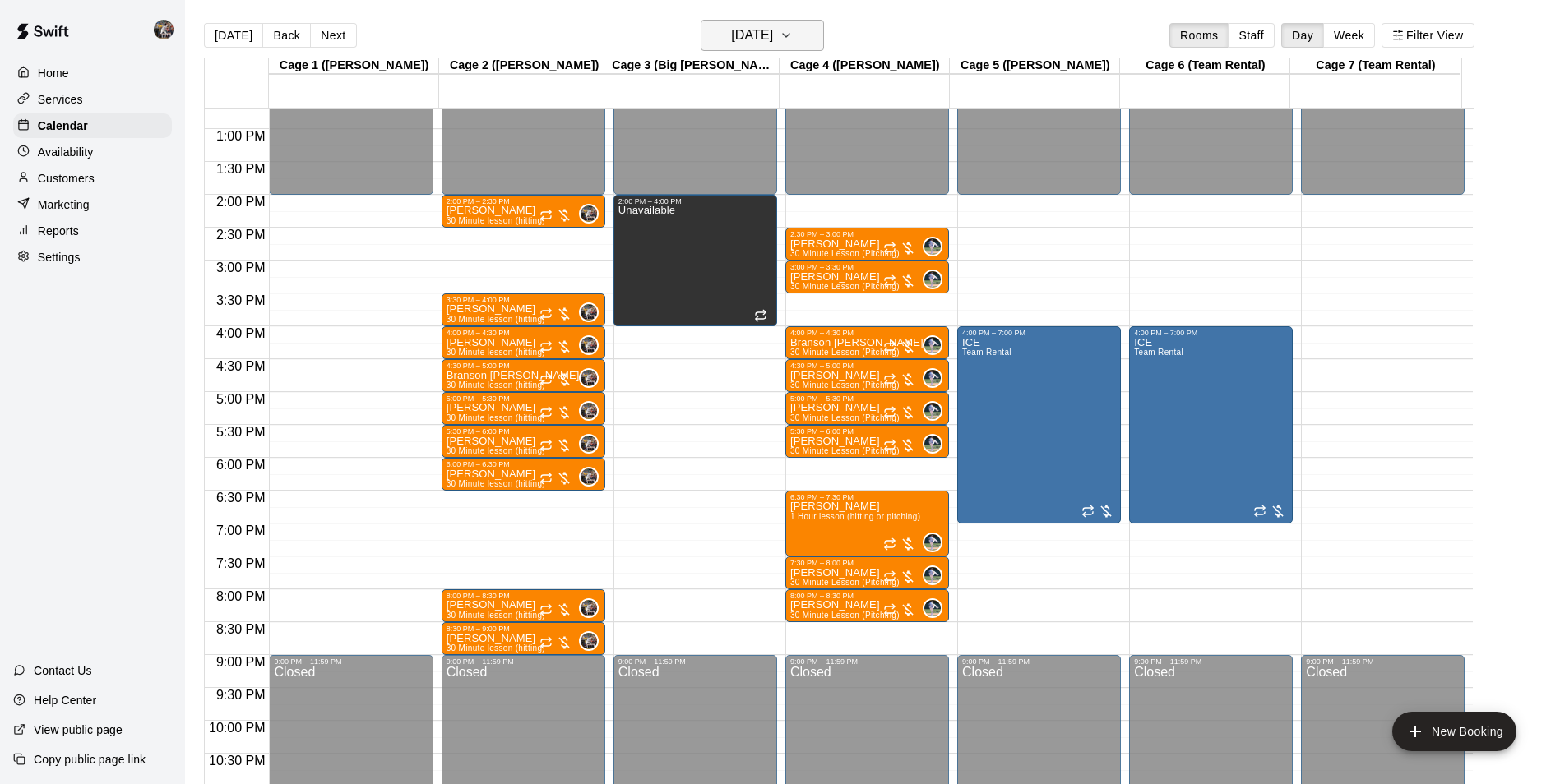
click at [741, 28] on h6 "[DATE]" at bounding box center [752, 35] width 42 height 23
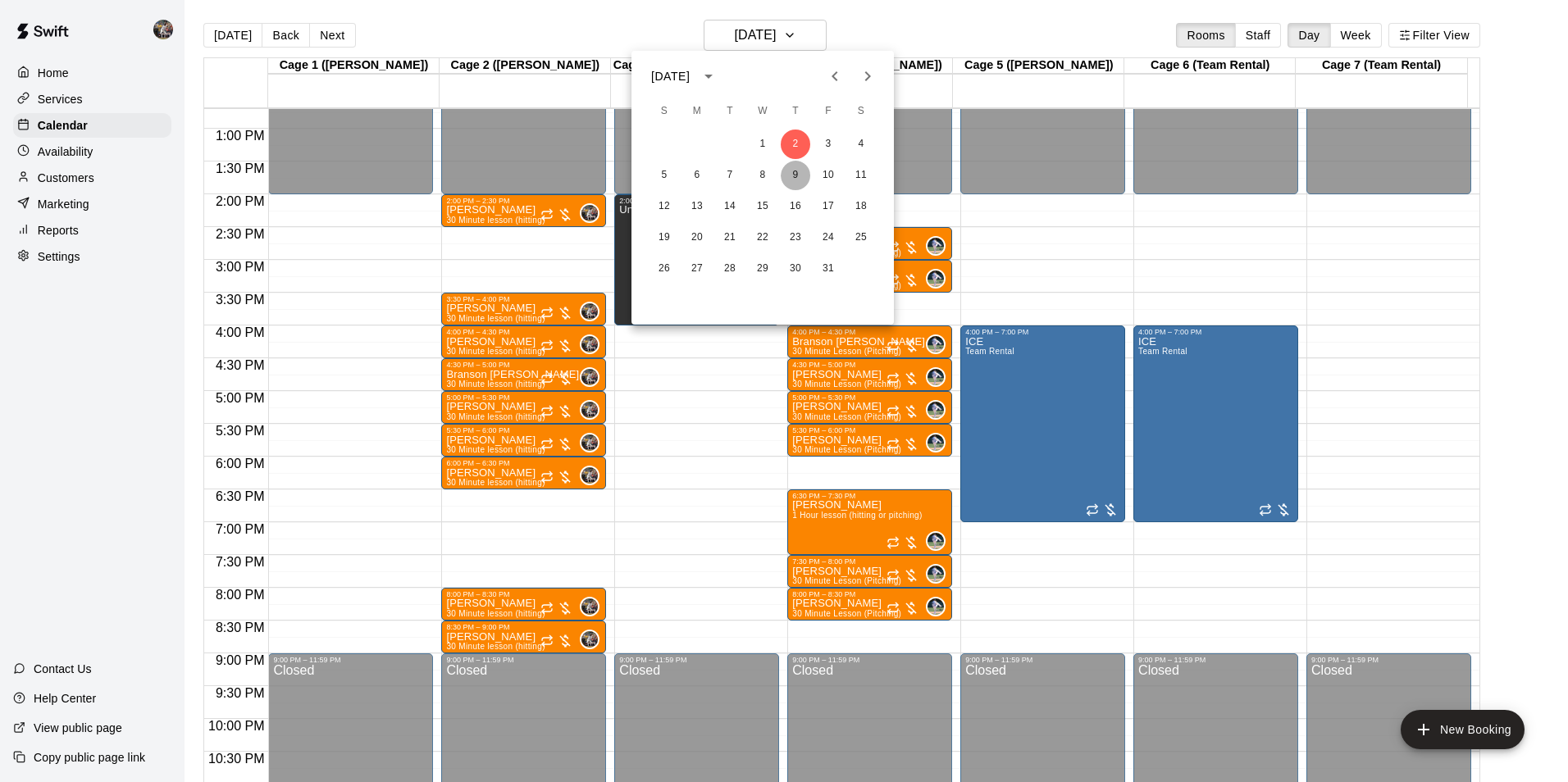
click at [793, 174] on button "9" at bounding box center [795, 175] width 29 height 29
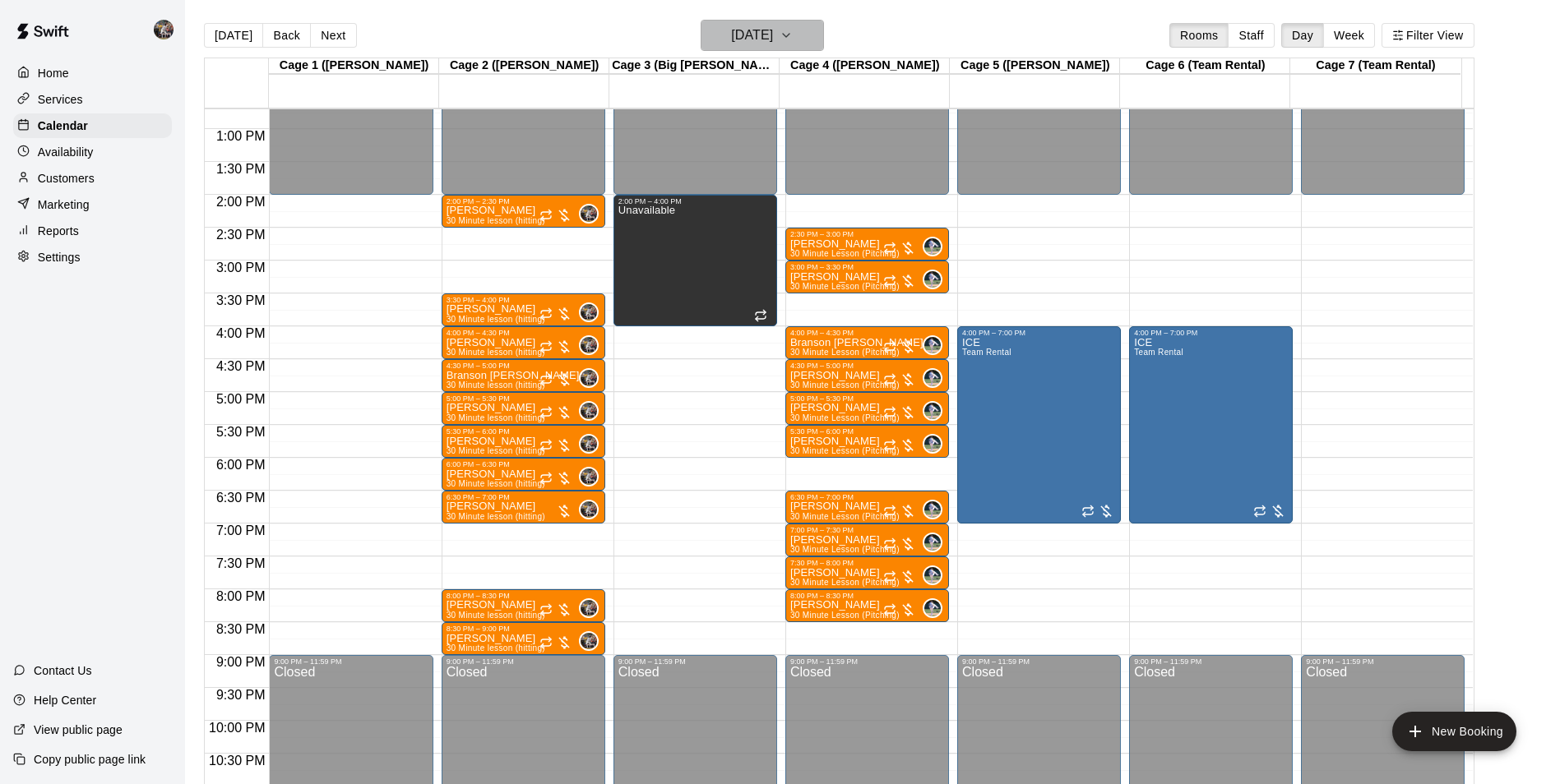
click at [759, 28] on h6 "[DATE]" at bounding box center [752, 35] width 42 height 23
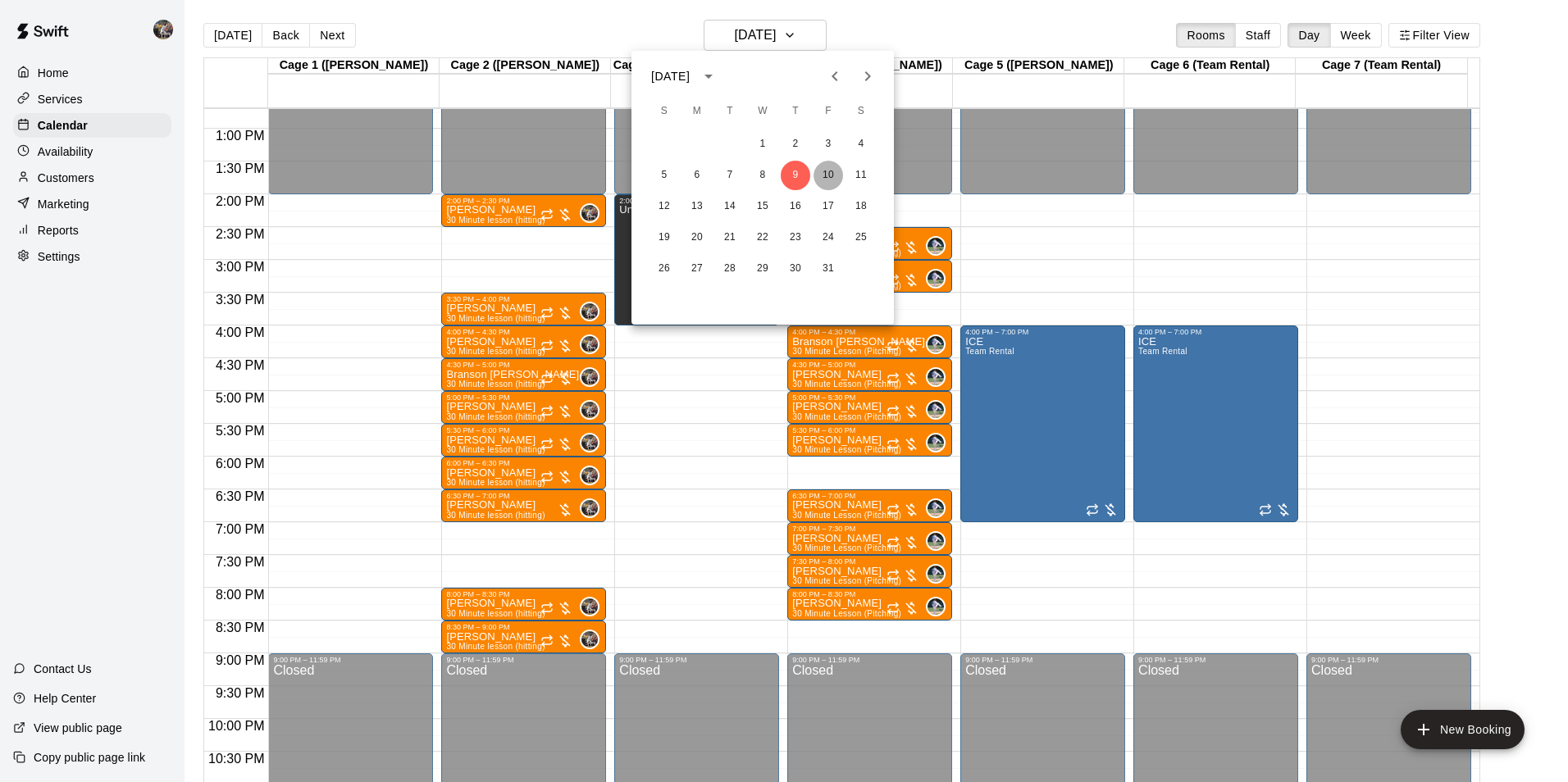
click at [828, 171] on button "10" at bounding box center [827, 175] width 29 height 29
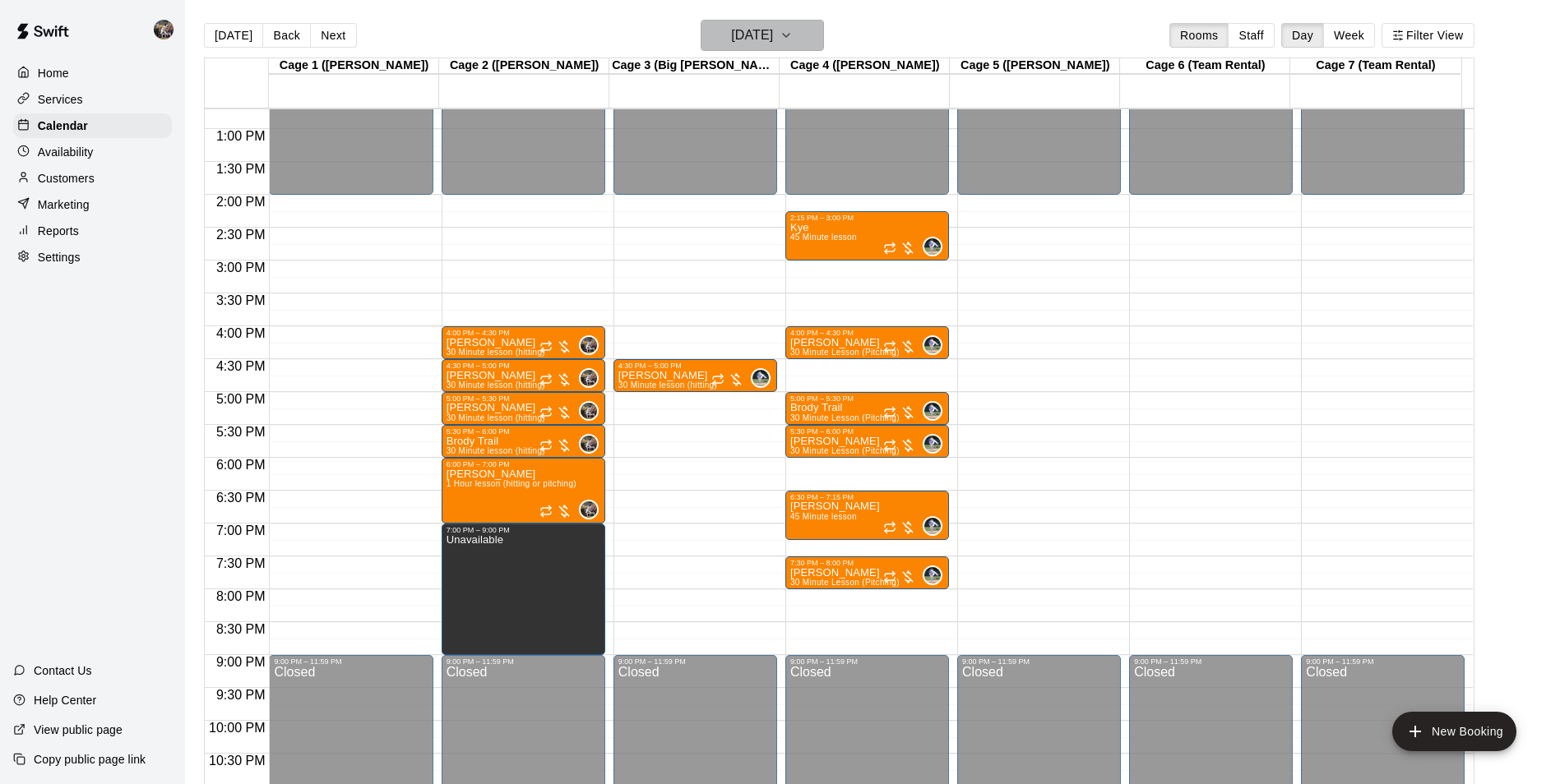
click at [737, 34] on h6 "Friday Oct 10" at bounding box center [752, 35] width 42 height 23
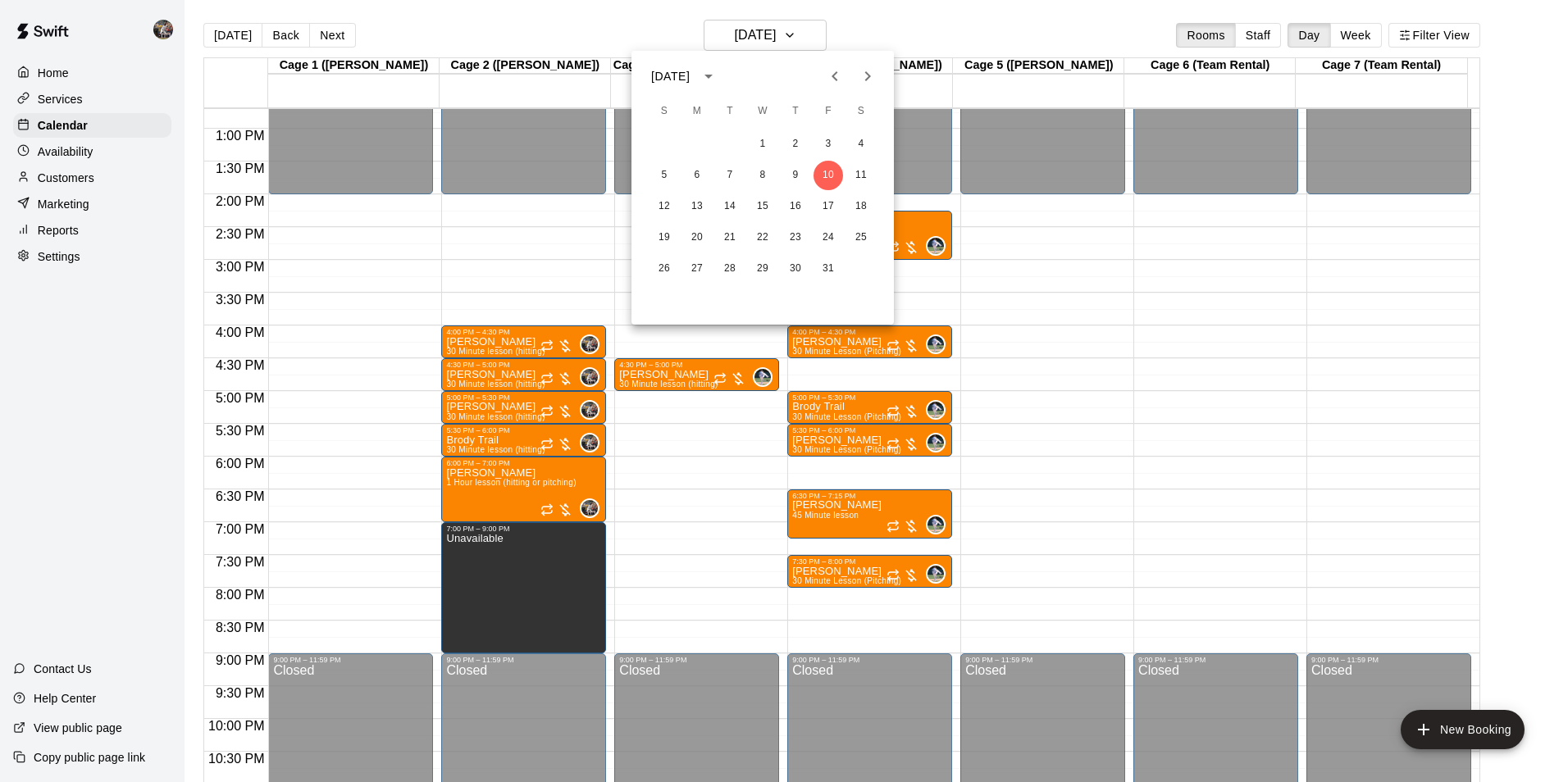
click at [660, 15] on div at bounding box center [784, 391] width 1568 height 782
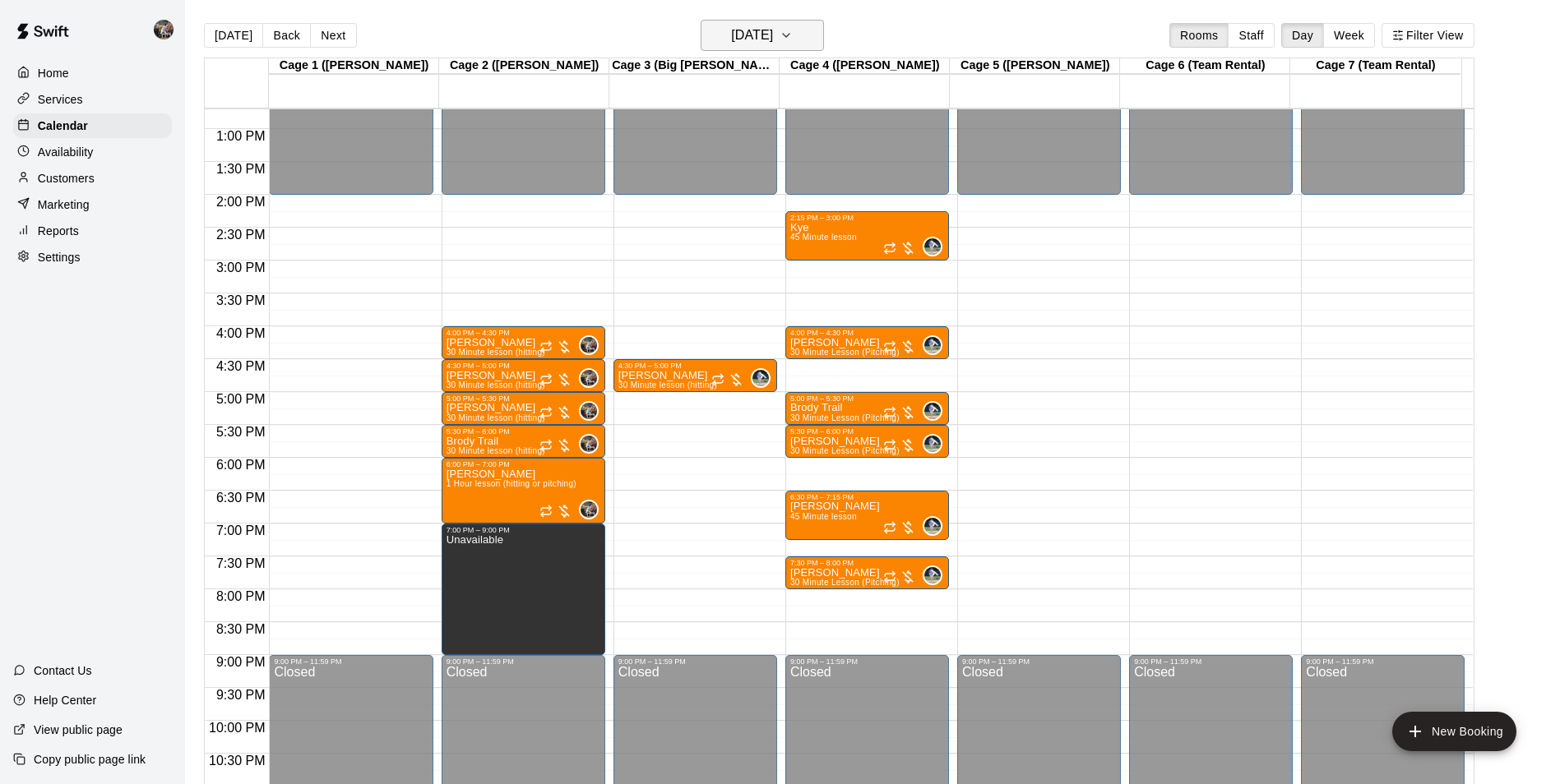
click at [746, 37] on h6 "Friday Oct 10" at bounding box center [752, 35] width 42 height 23
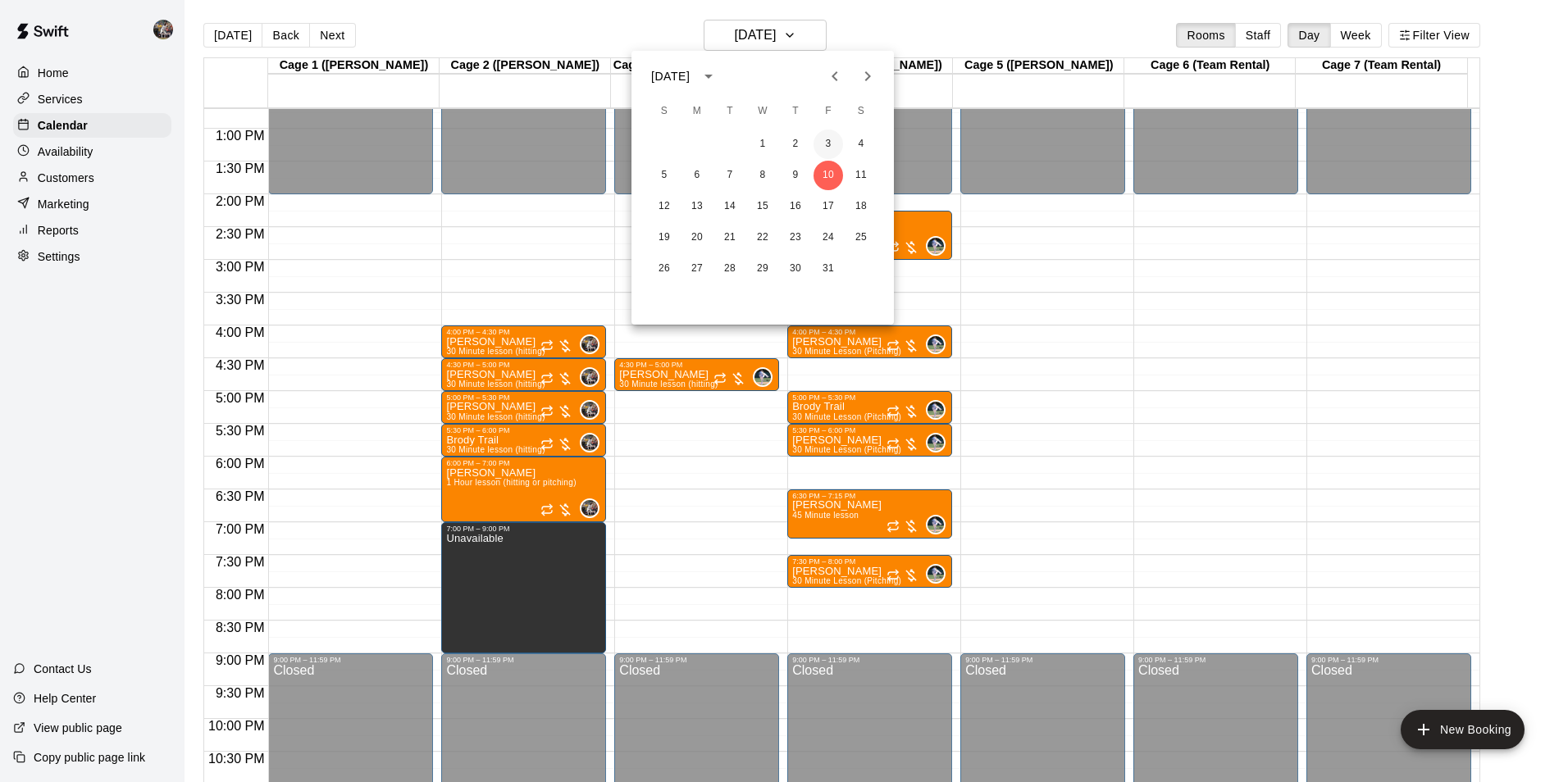
click at [827, 138] on button "3" at bounding box center [827, 144] width 29 height 29
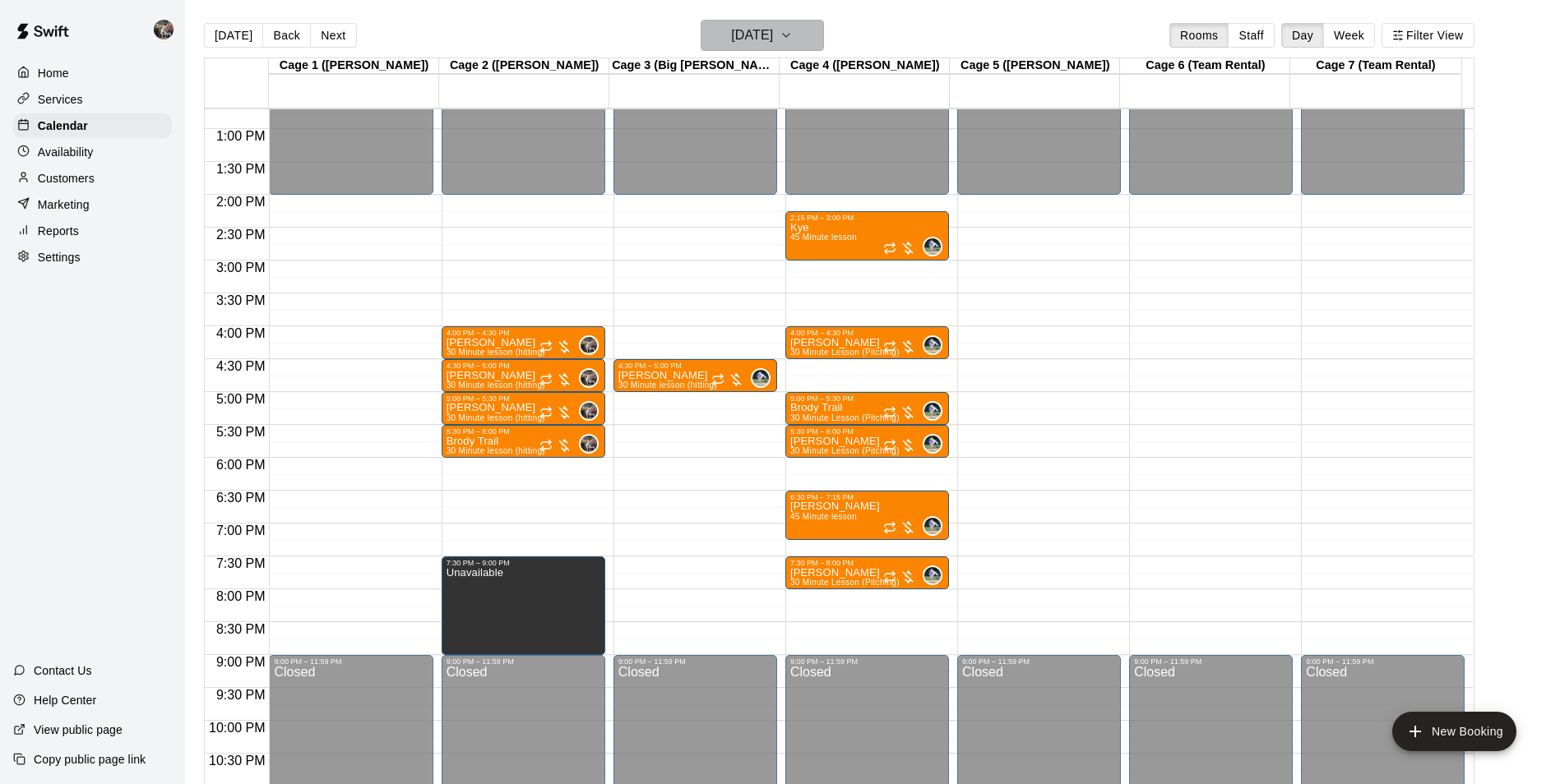
click at [761, 33] on h6 "[DATE]" at bounding box center [752, 35] width 42 height 23
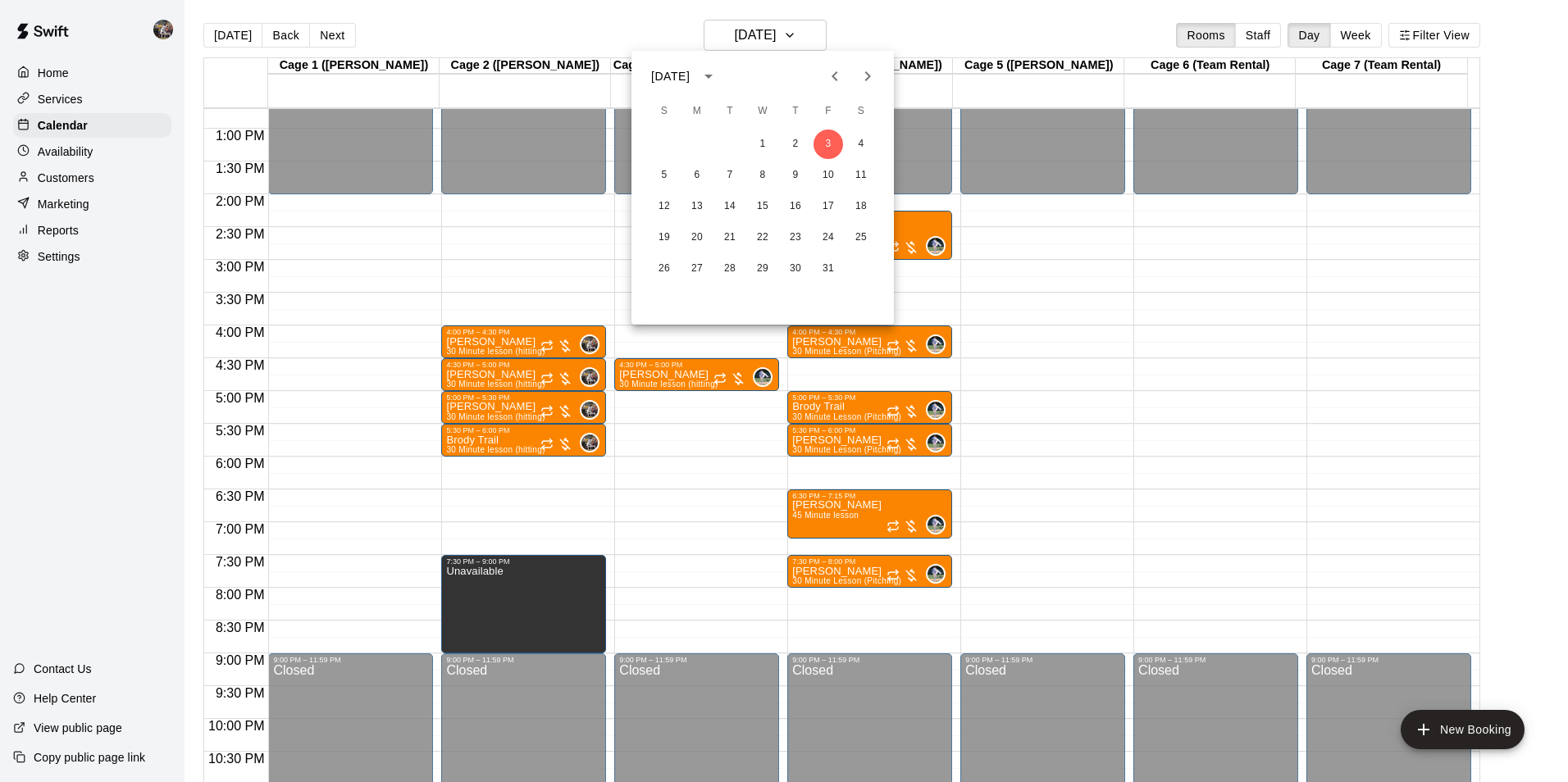
click at [832, 71] on icon "Previous month" at bounding box center [835, 76] width 20 height 20
click at [833, 73] on icon "Previous month" at bounding box center [835, 76] width 20 height 20
click at [825, 204] on button "15" at bounding box center [827, 206] width 29 height 29
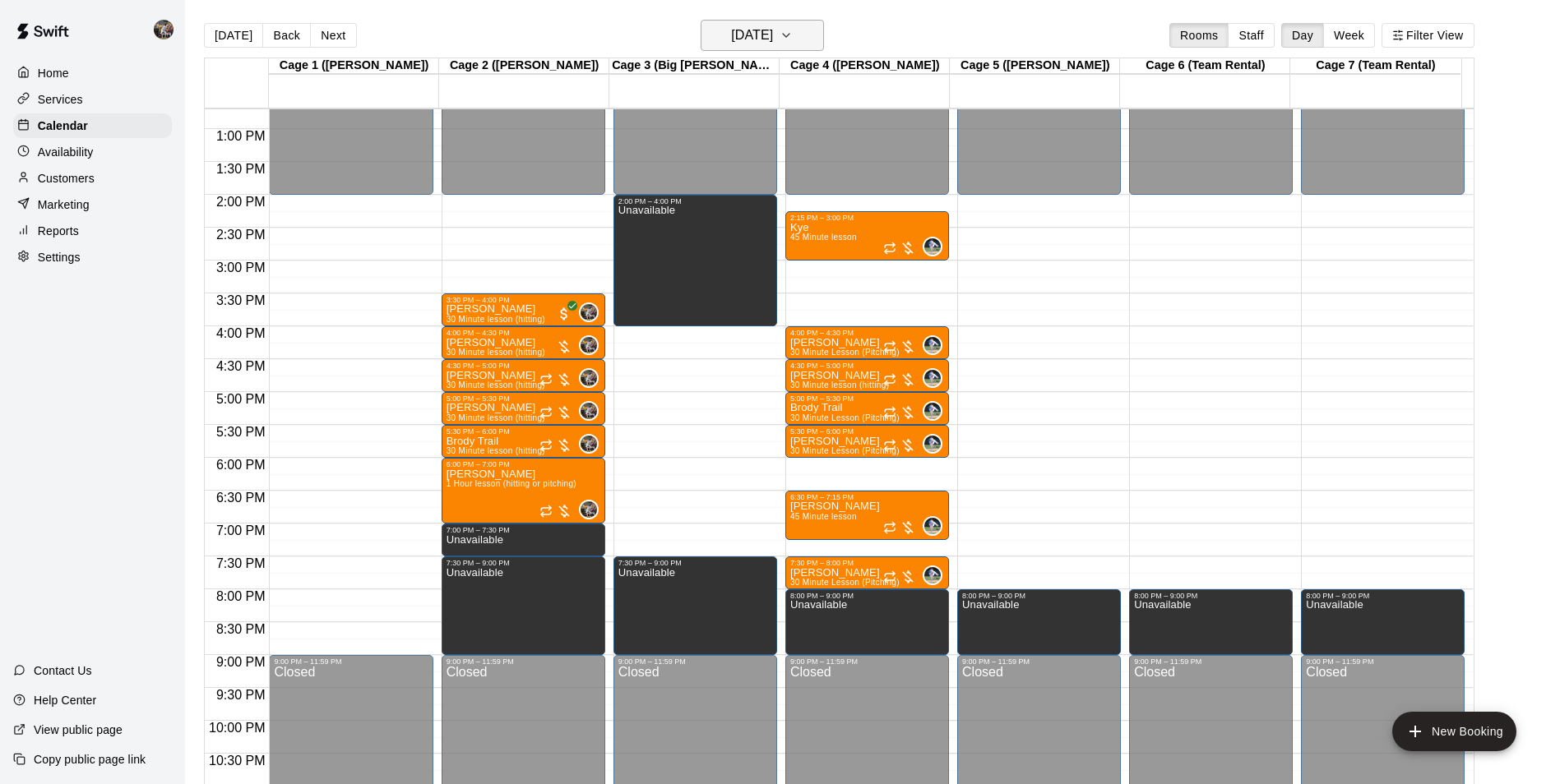
click at [790, 47] on button "[DATE]" at bounding box center [763, 35] width 124 height 31
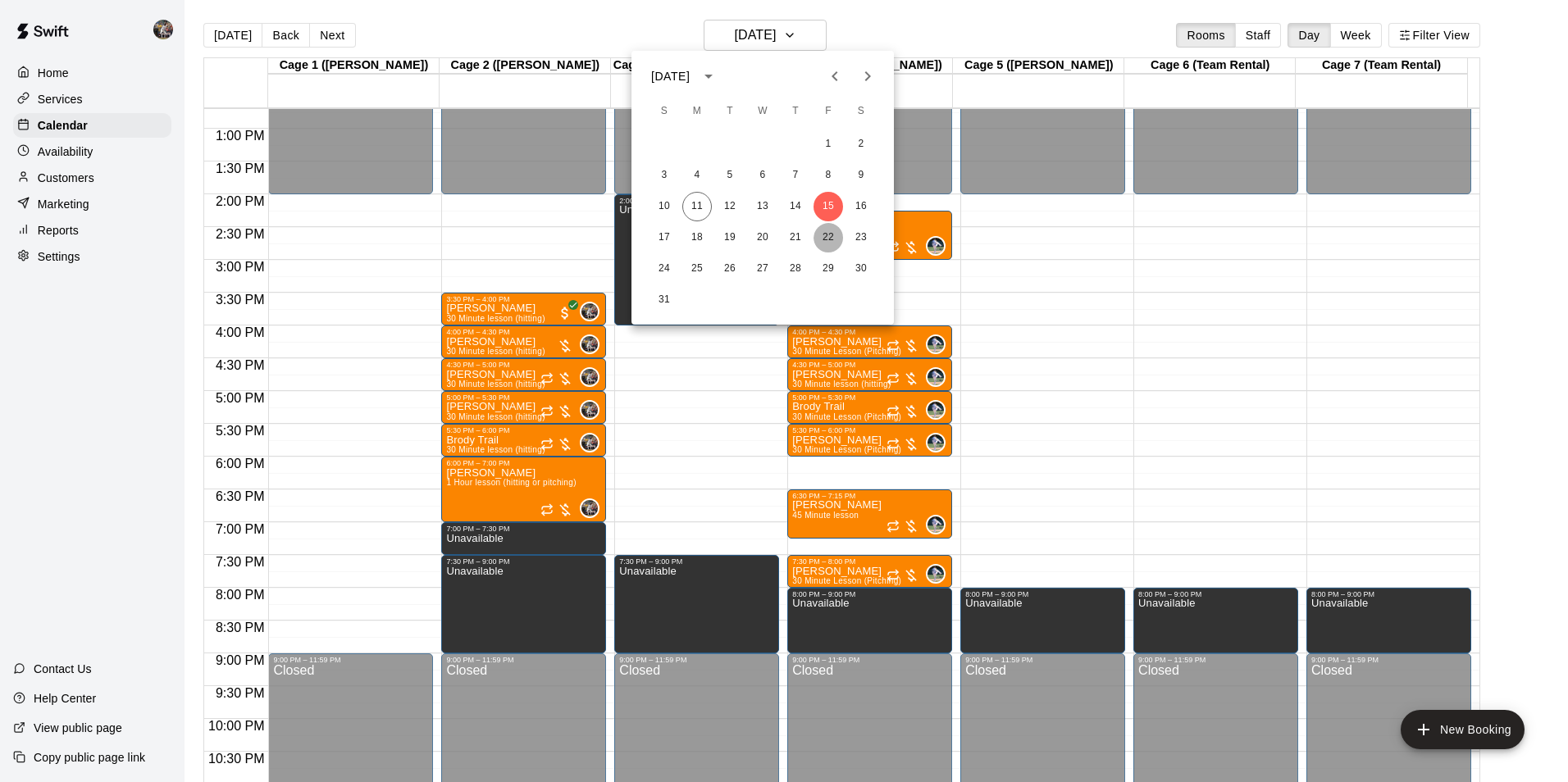
click at [828, 231] on button "22" at bounding box center [827, 237] width 29 height 29
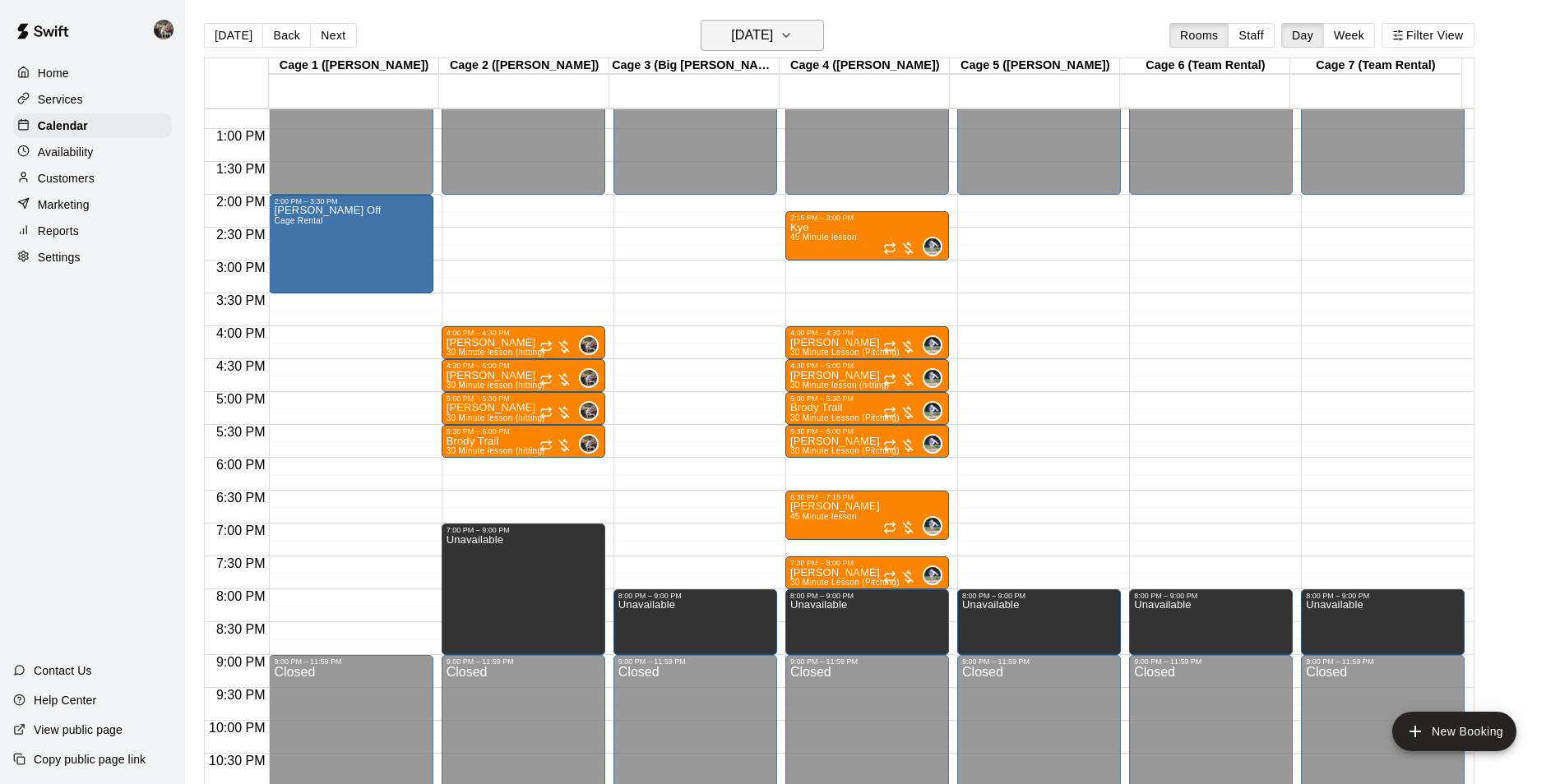
click at [740, 36] on h6 "Friday Aug 22" at bounding box center [752, 35] width 42 height 23
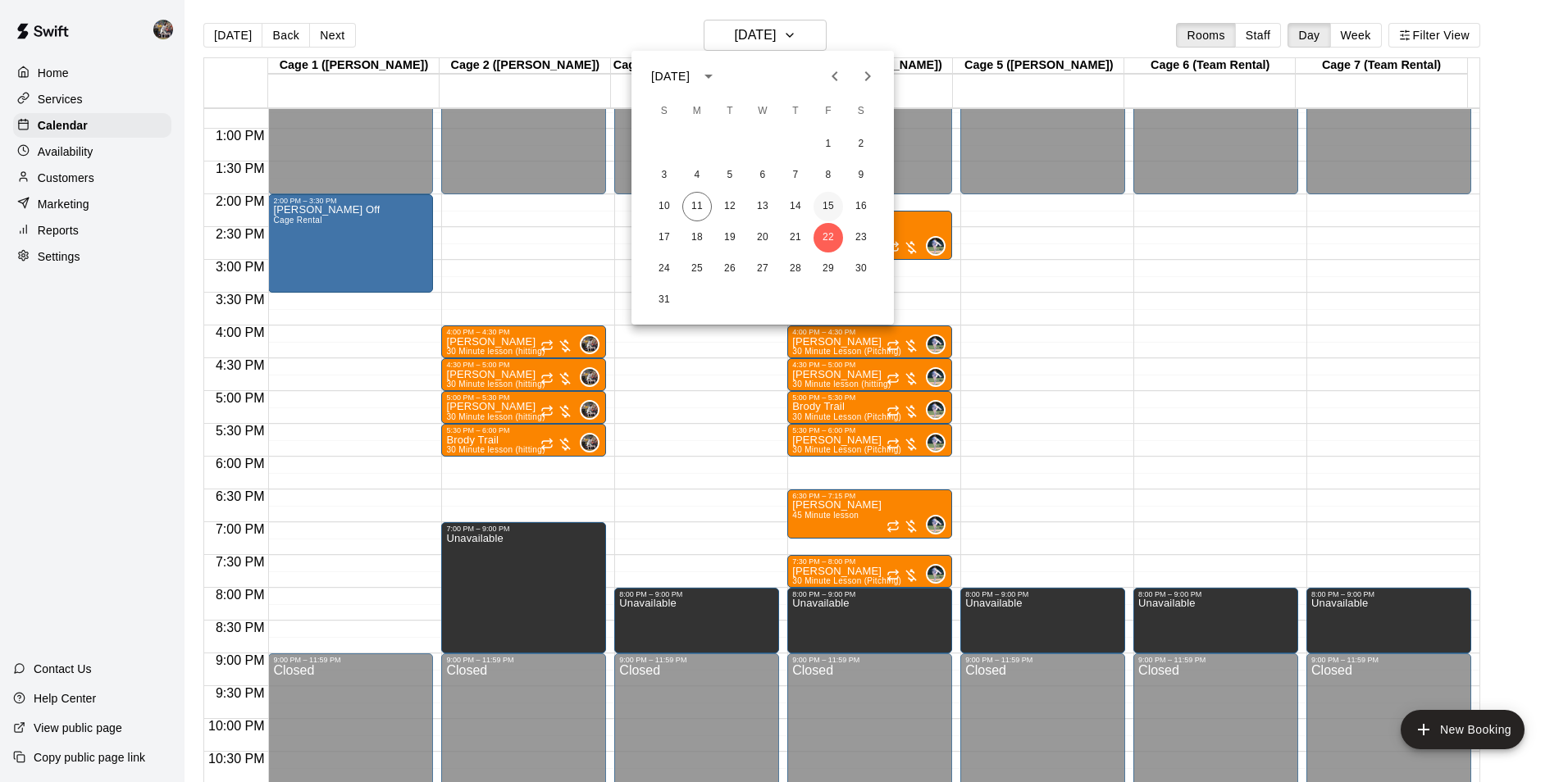
click at [829, 203] on button "15" at bounding box center [827, 206] width 29 height 29
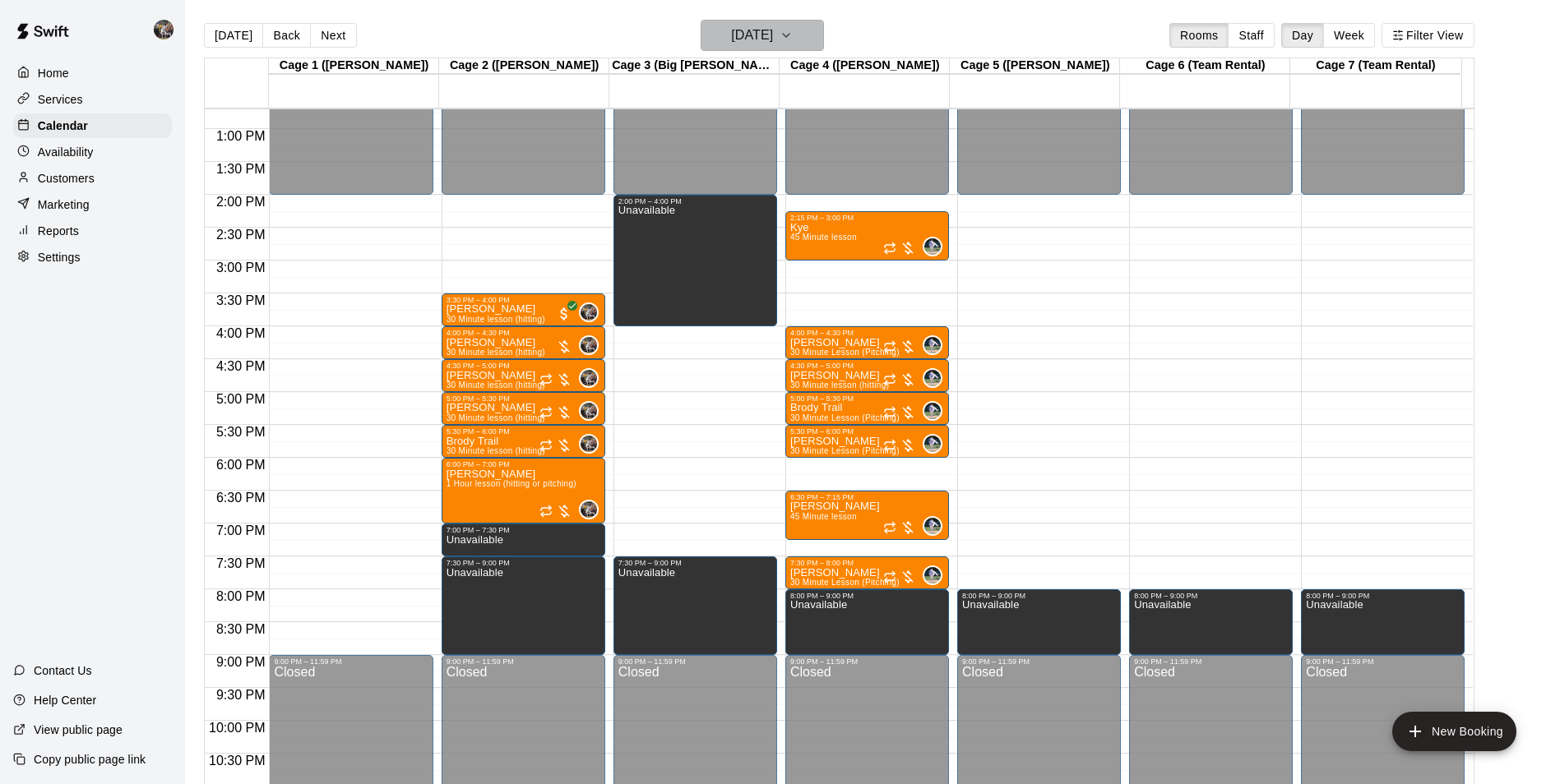
click at [773, 35] on h6 "[DATE]" at bounding box center [752, 35] width 42 height 23
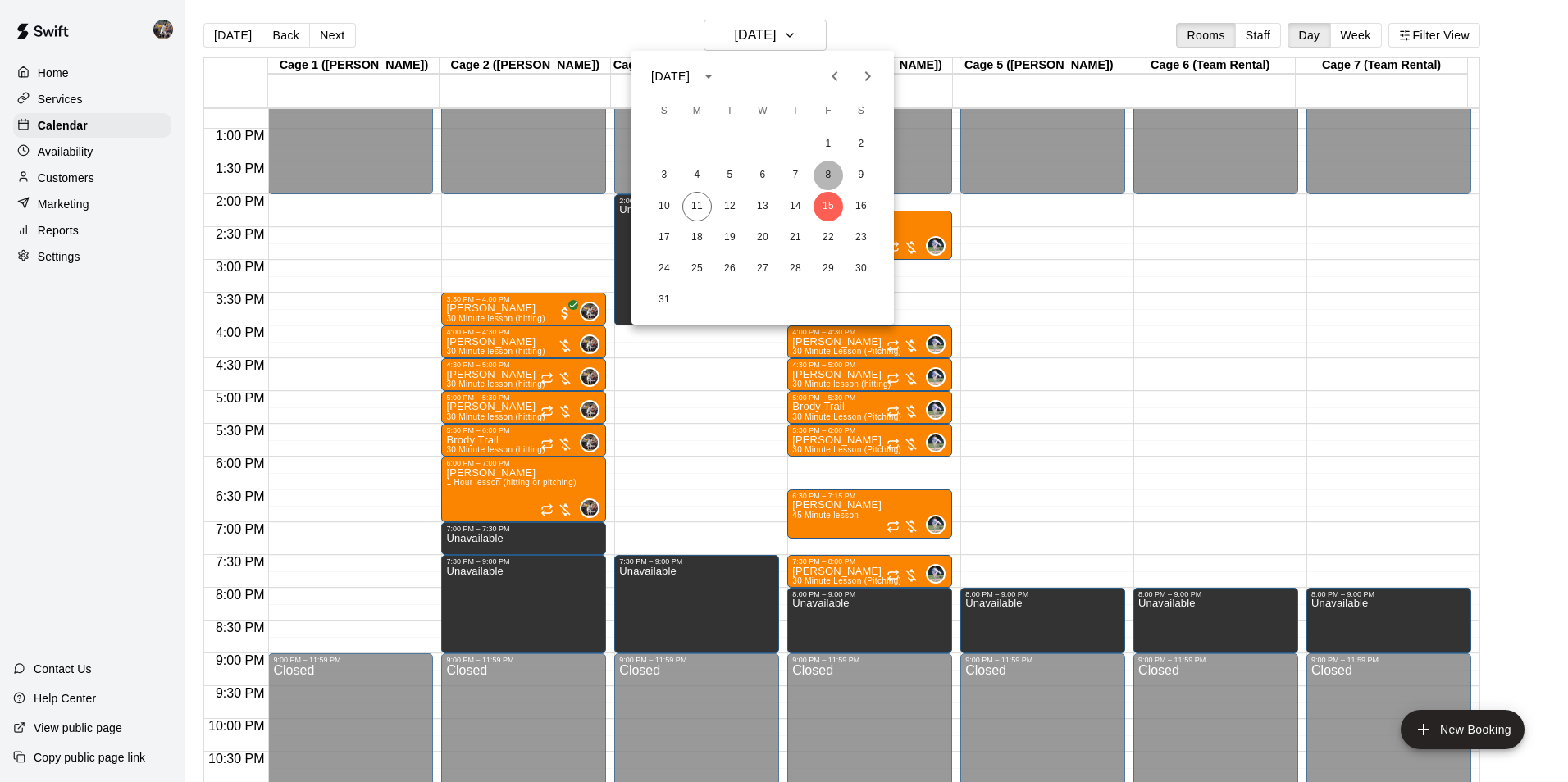
click at [832, 171] on button "8" at bounding box center [827, 175] width 29 height 29
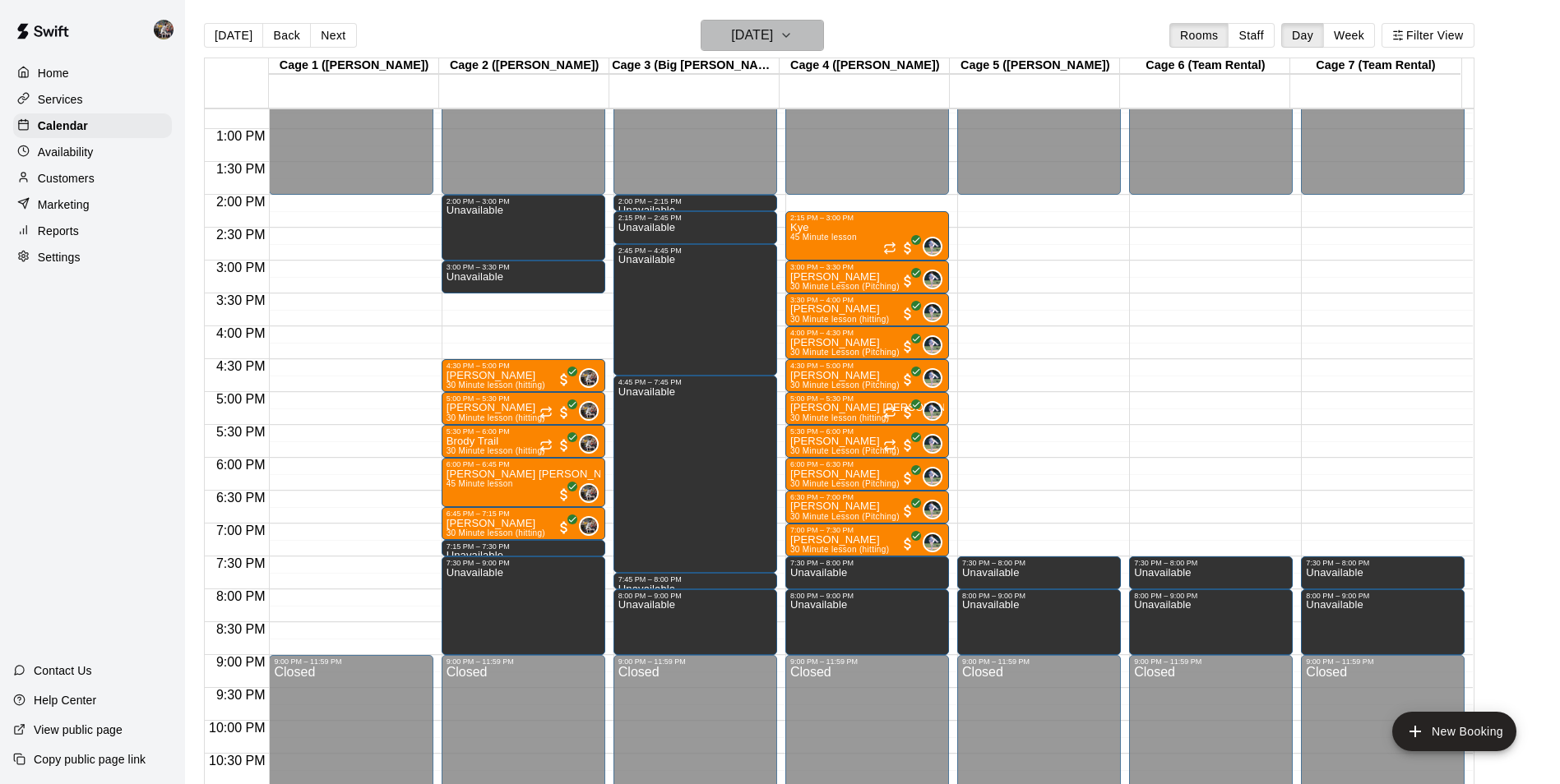
click at [753, 36] on h6 "Friday Aug 08" at bounding box center [752, 35] width 42 height 23
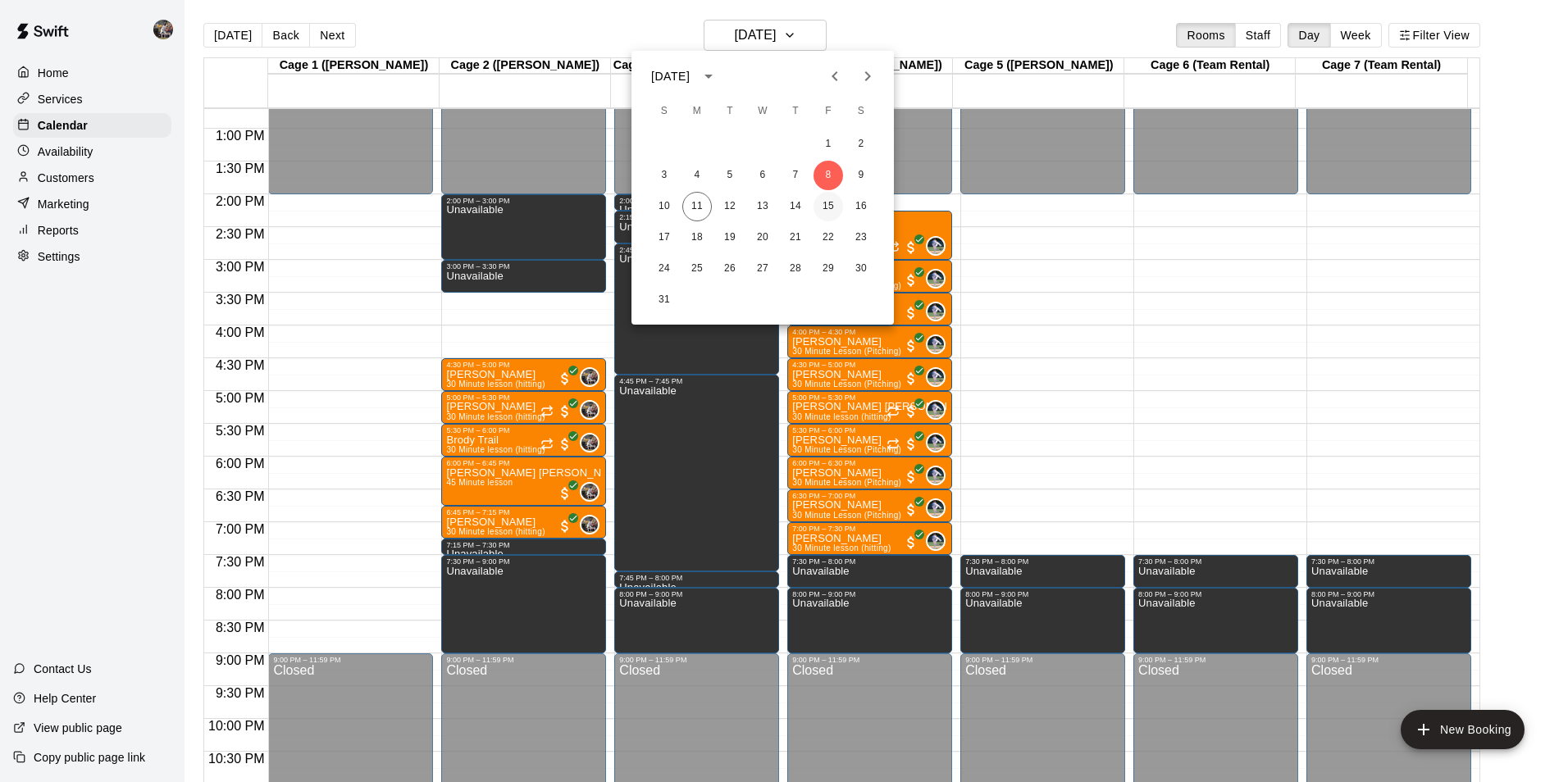
click at [831, 202] on button "15" at bounding box center [827, 206] width 29 height 29
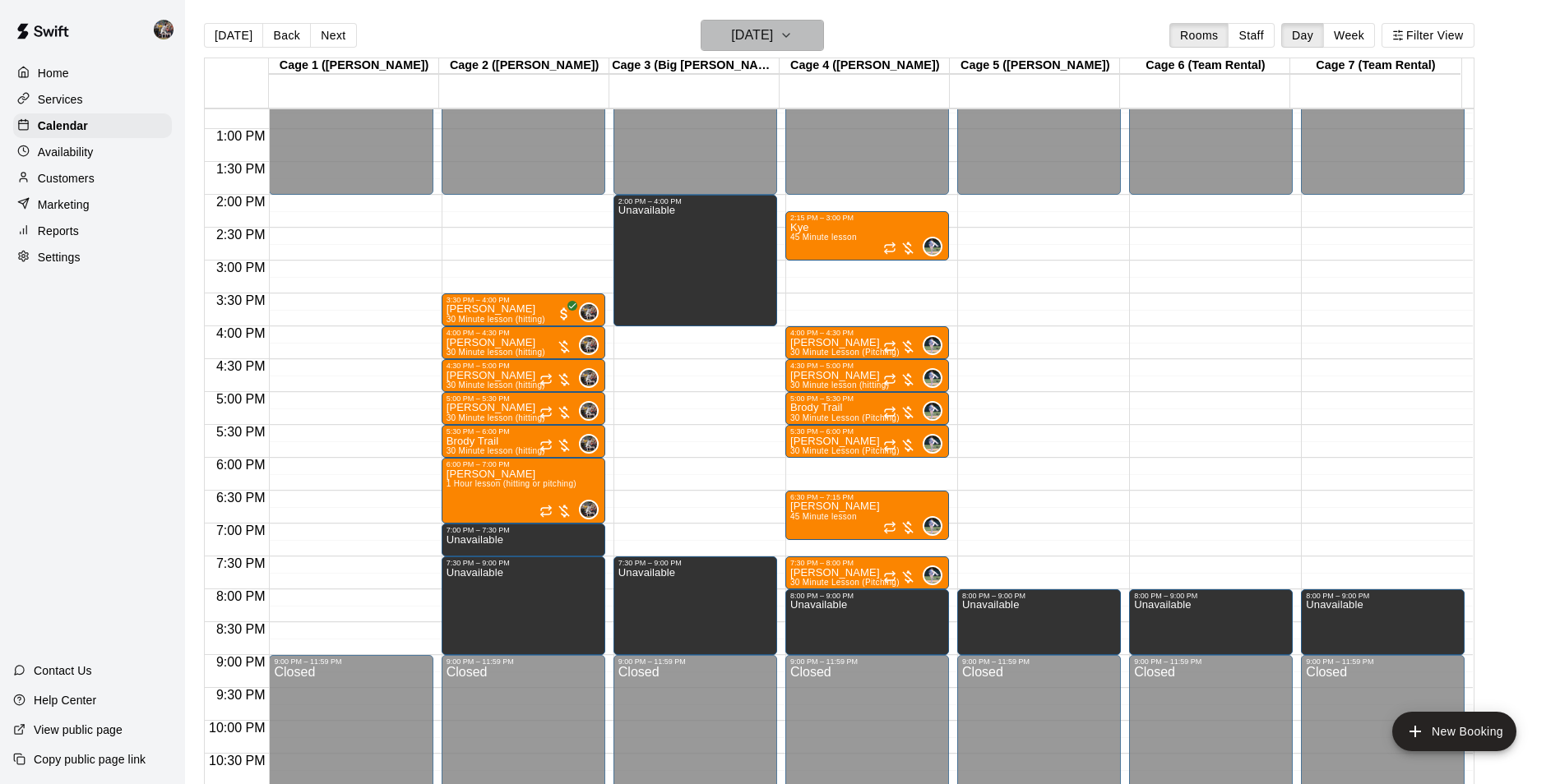
click at [731, 37] on h6 "[DATE]" at bounding box center [752, 35] width 42 height 23
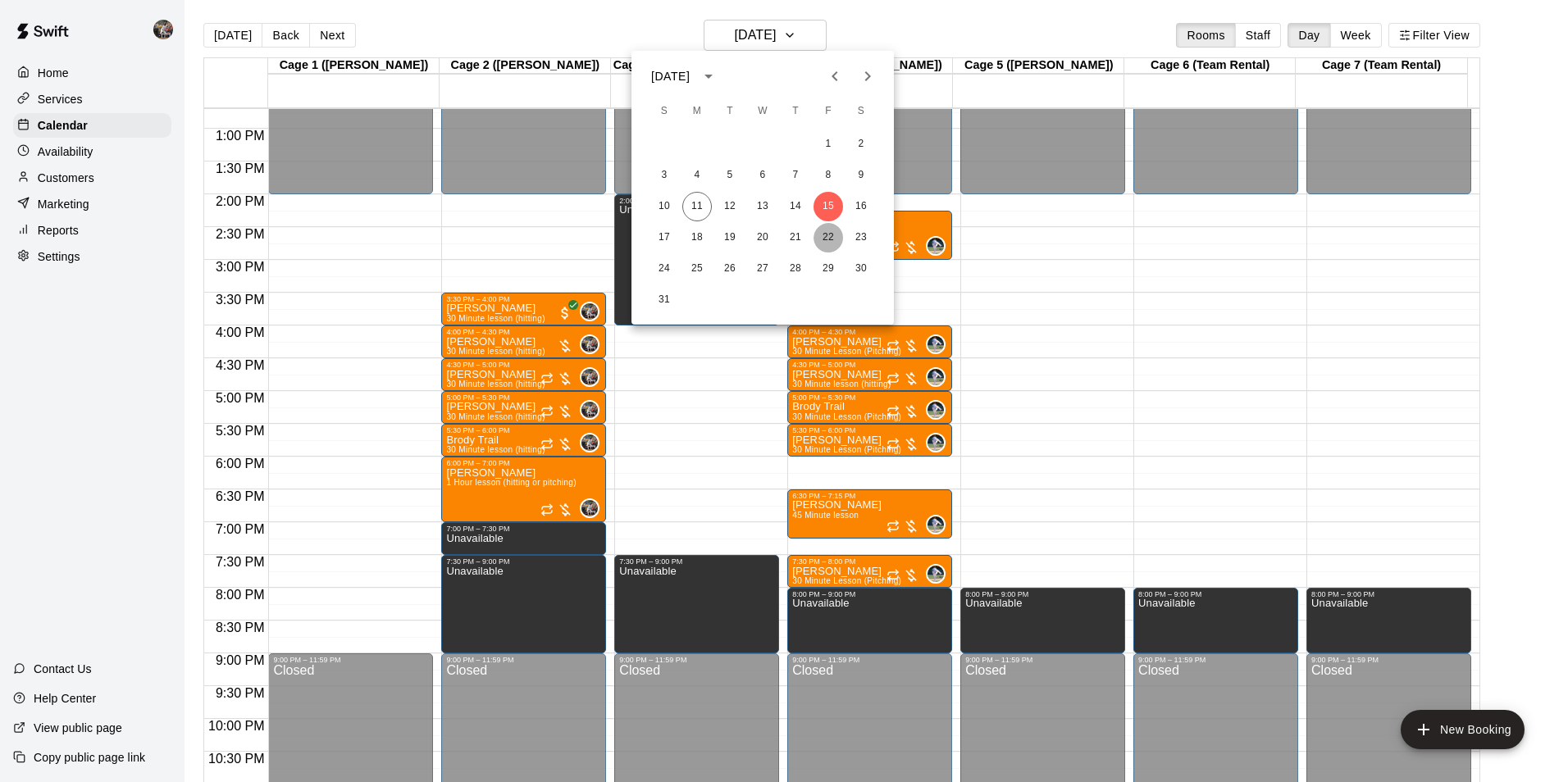
click at [827, 236] on button "22" at bounding box center [827, 237] width 29 height 29
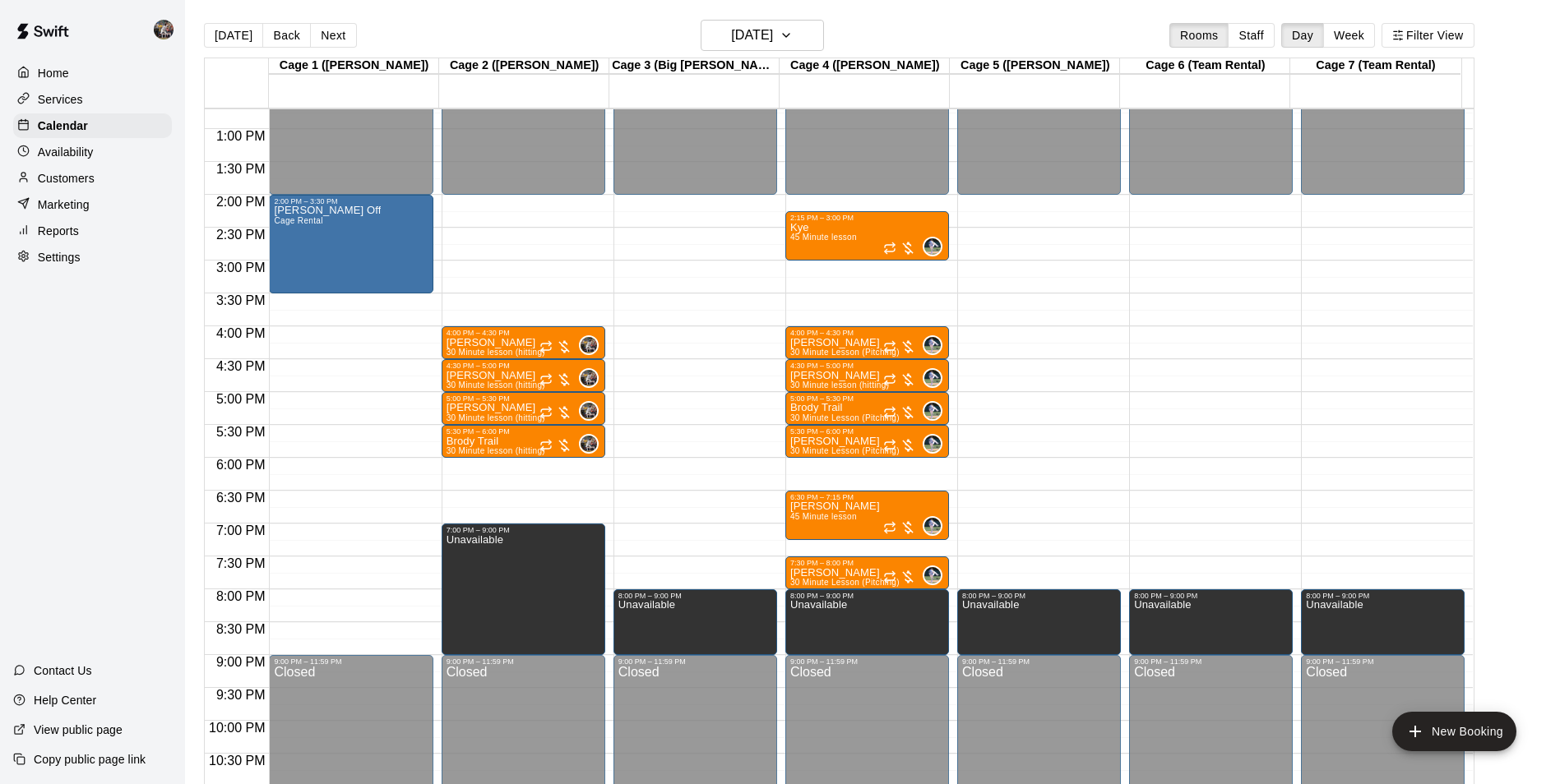
click at [510, 300] on div "12:00 AM – 2:00 PM Closed 4:00 PM – 4:30 PM Zeke Brown 30 Minute lesson (hittin…" at bounding box center [523, 62] width 163 height 1578
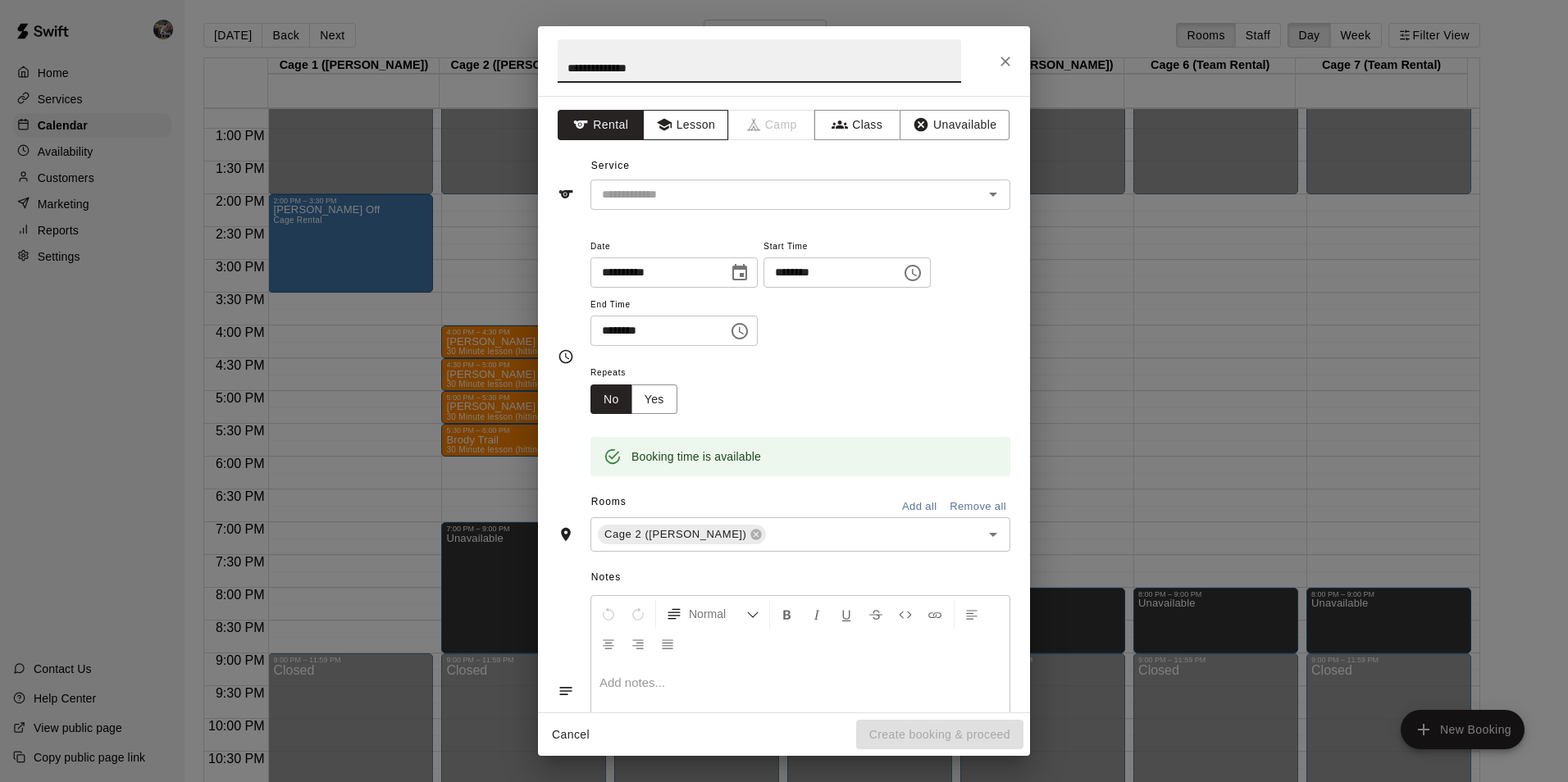
type input "**********"
click at [684, 124] on button "Lesson" at bounding box center [685, 125] width 86 height 30
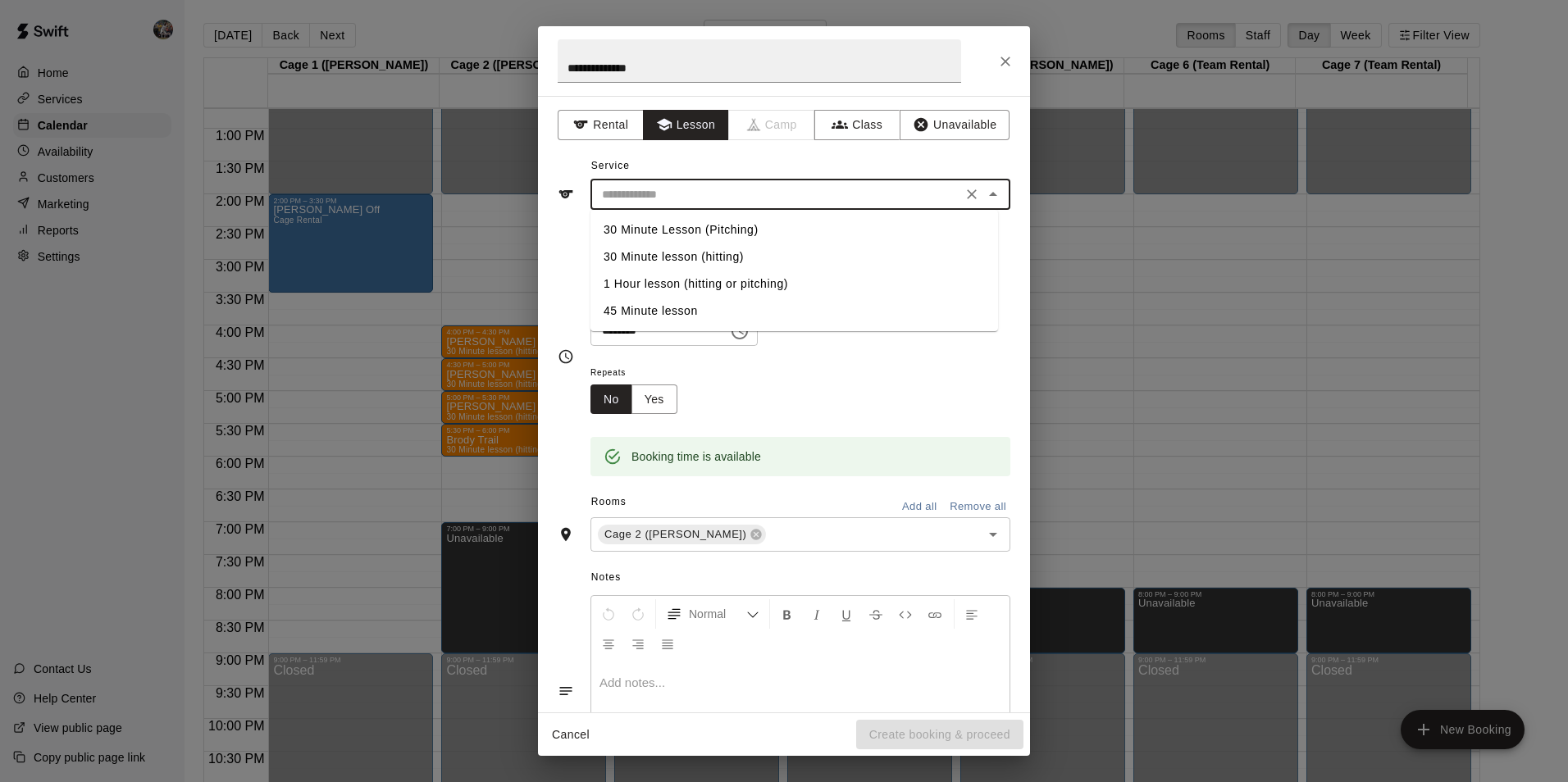
click at [696, 192] on input "text" at bounding box center [776, 195] width 362 height 21
click at [712, 250] on li "30 Minute lesson (hitting)" at bounding box center [794, 257] width 408 height 27
type input "**********"
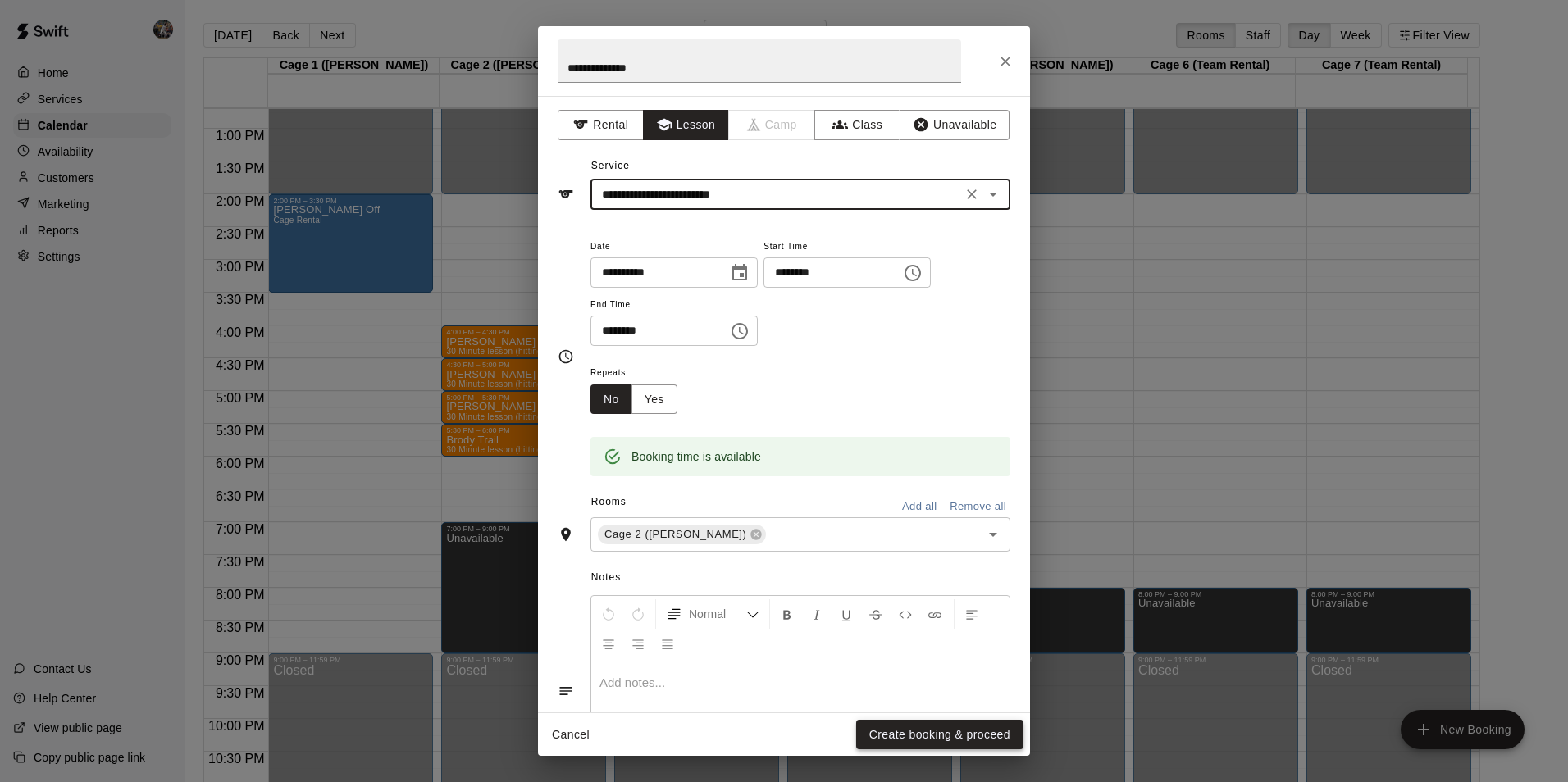
click at [890, 733] on button "Create booking & proceed" at bounding box center [940, 735] width 168 height 30
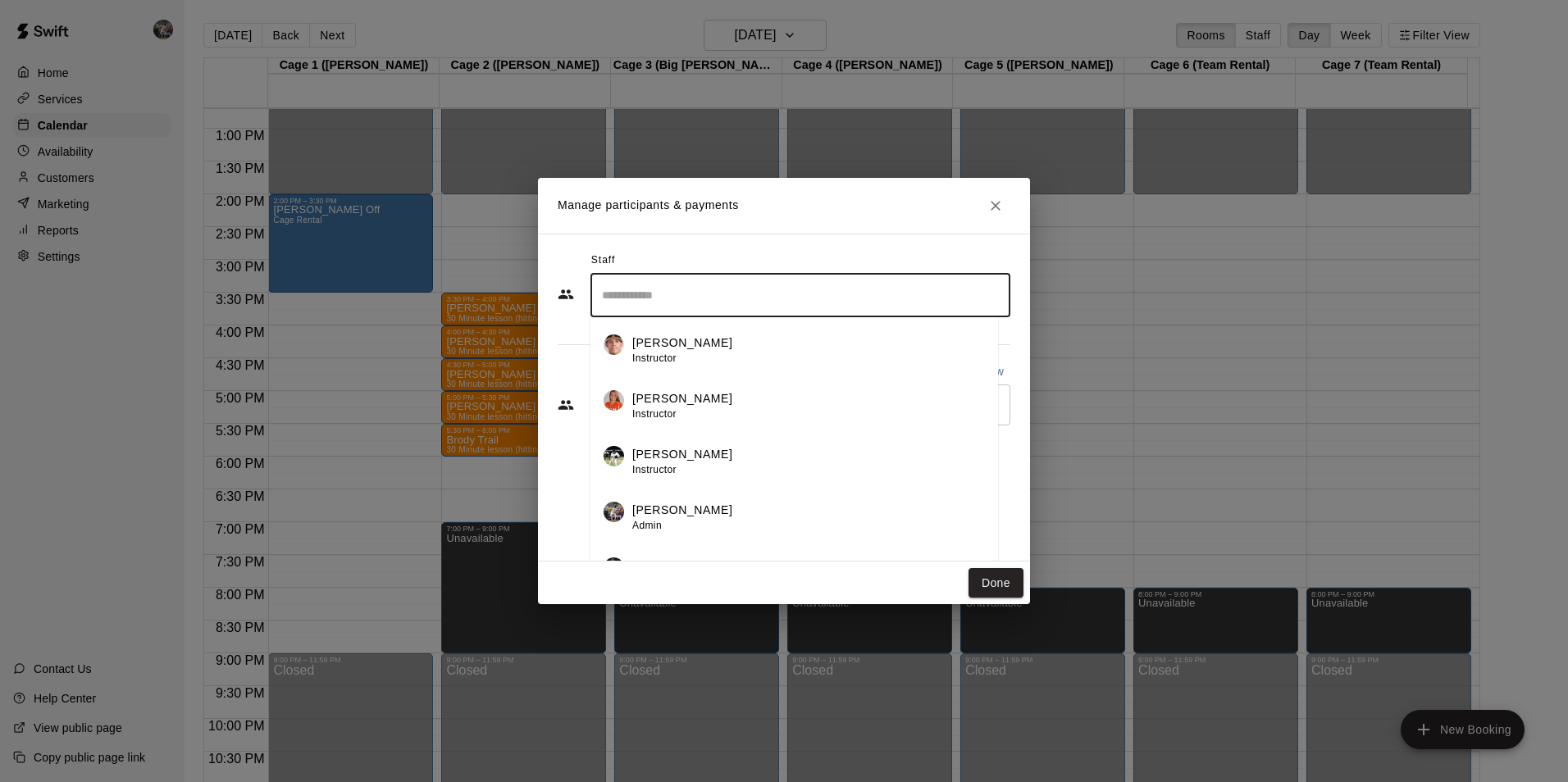
click at [641, 286] on input "Search staff" at bounding box center [801, 296] width 405 height 28
click at [667, 513] on p "[PERSON_NAME]" at bounding box center [682, 511] width 100 height 17
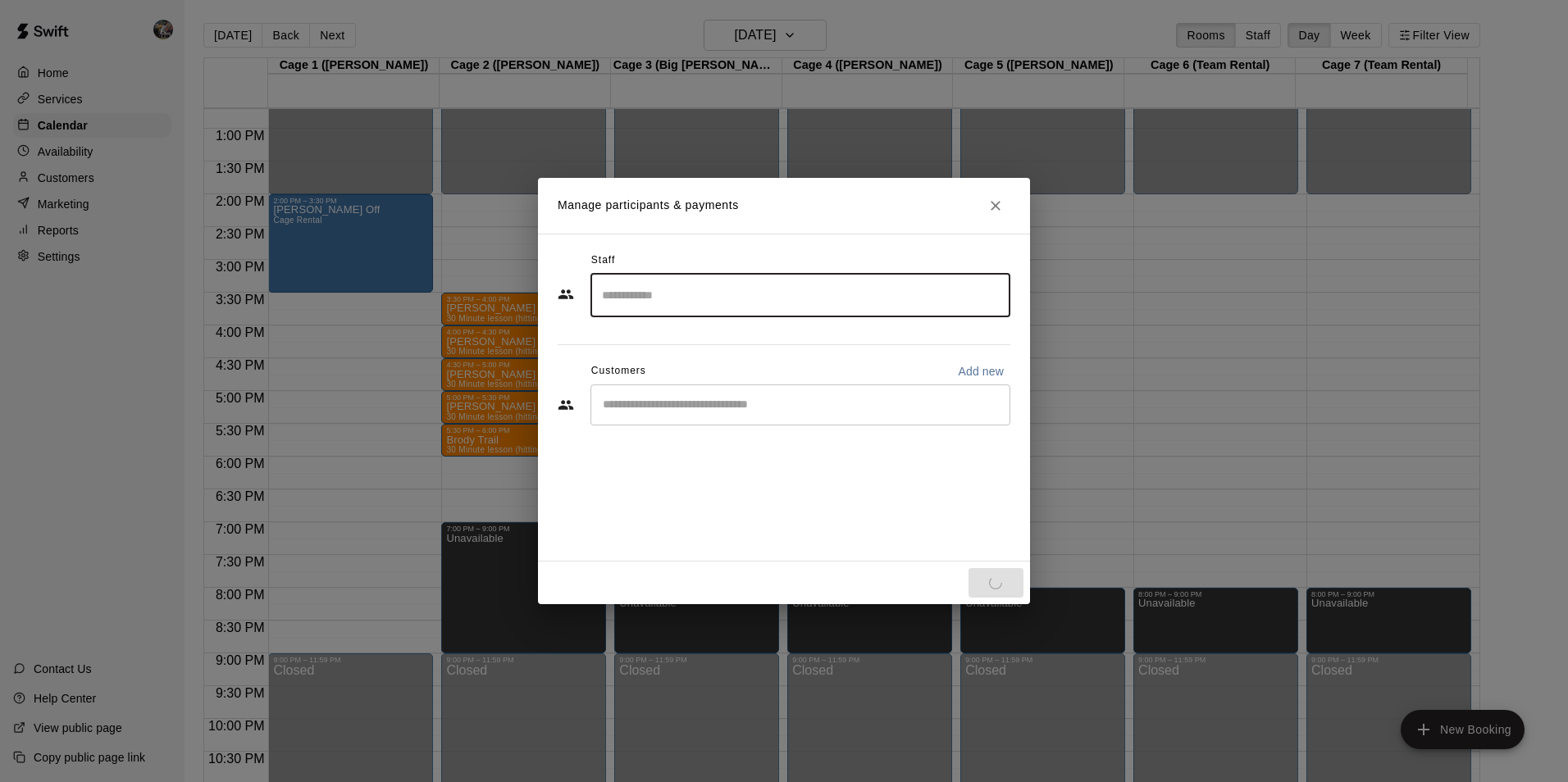
click at [679, 402] on input "Start typing to search customers..." at bounding box center [801, 404] width 405 height 16
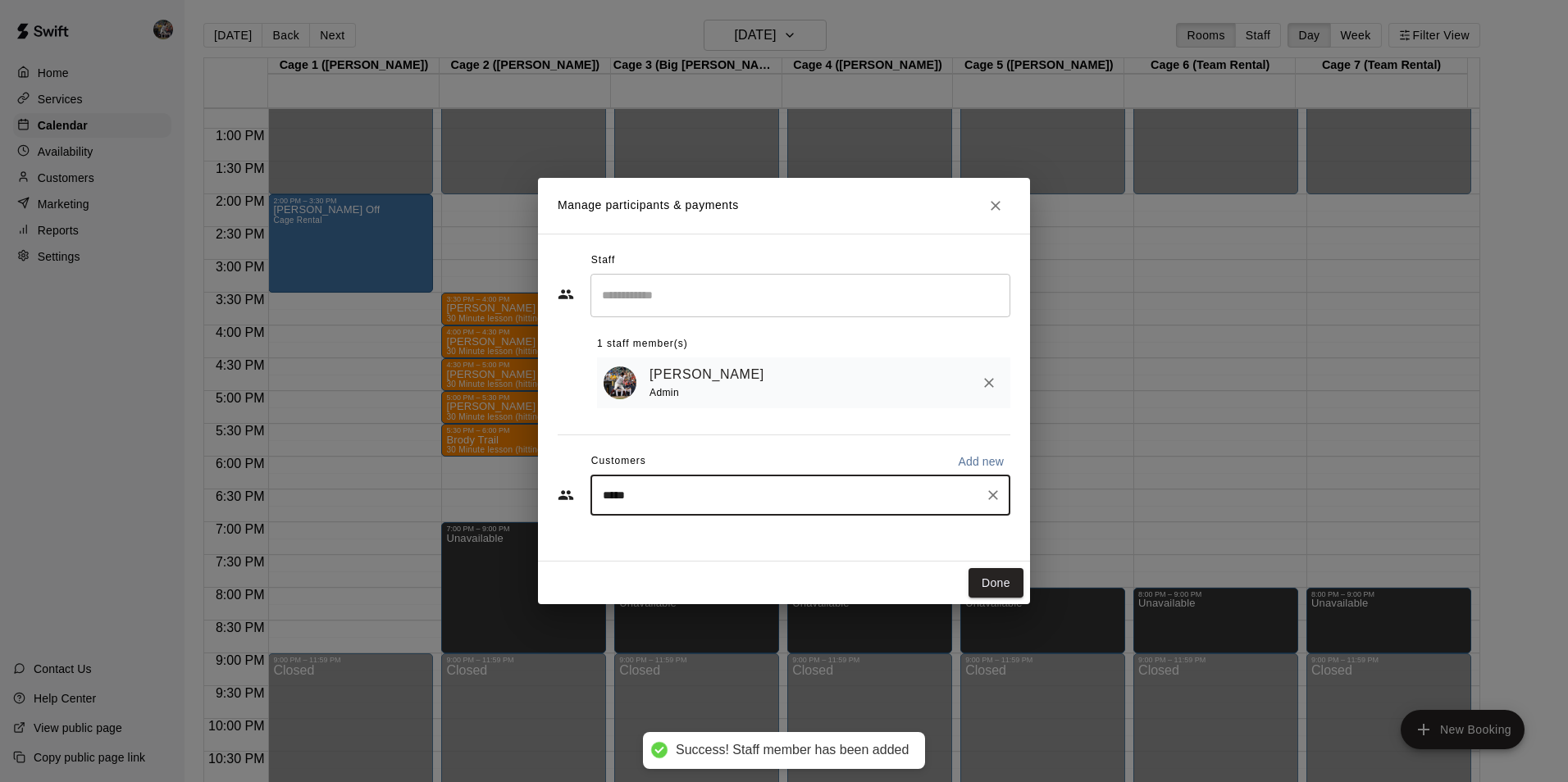
type input "******"
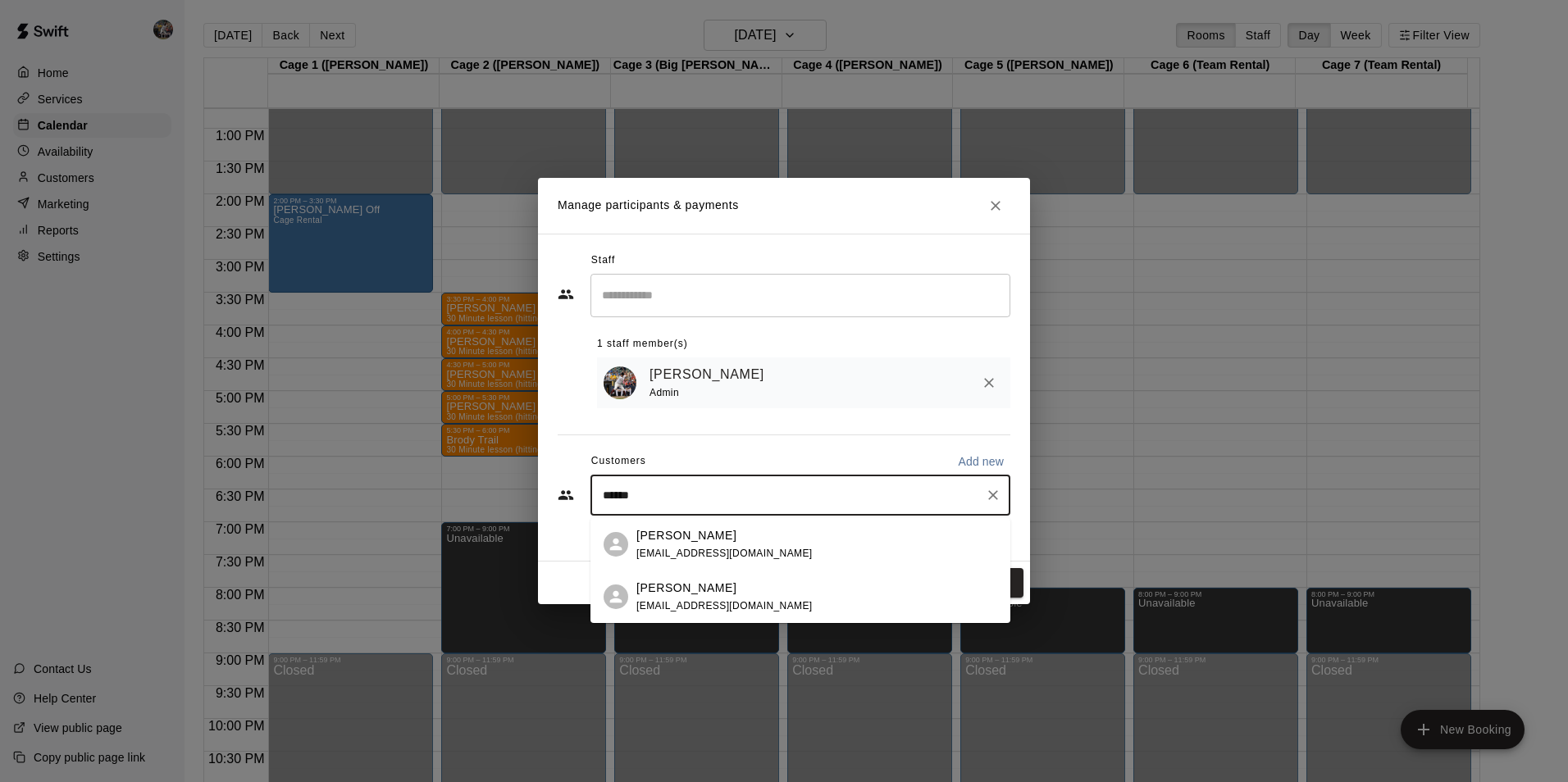
click at [674, 536] on p "Dustin Morton" at bounding box center [686, 536] width 100 height 17
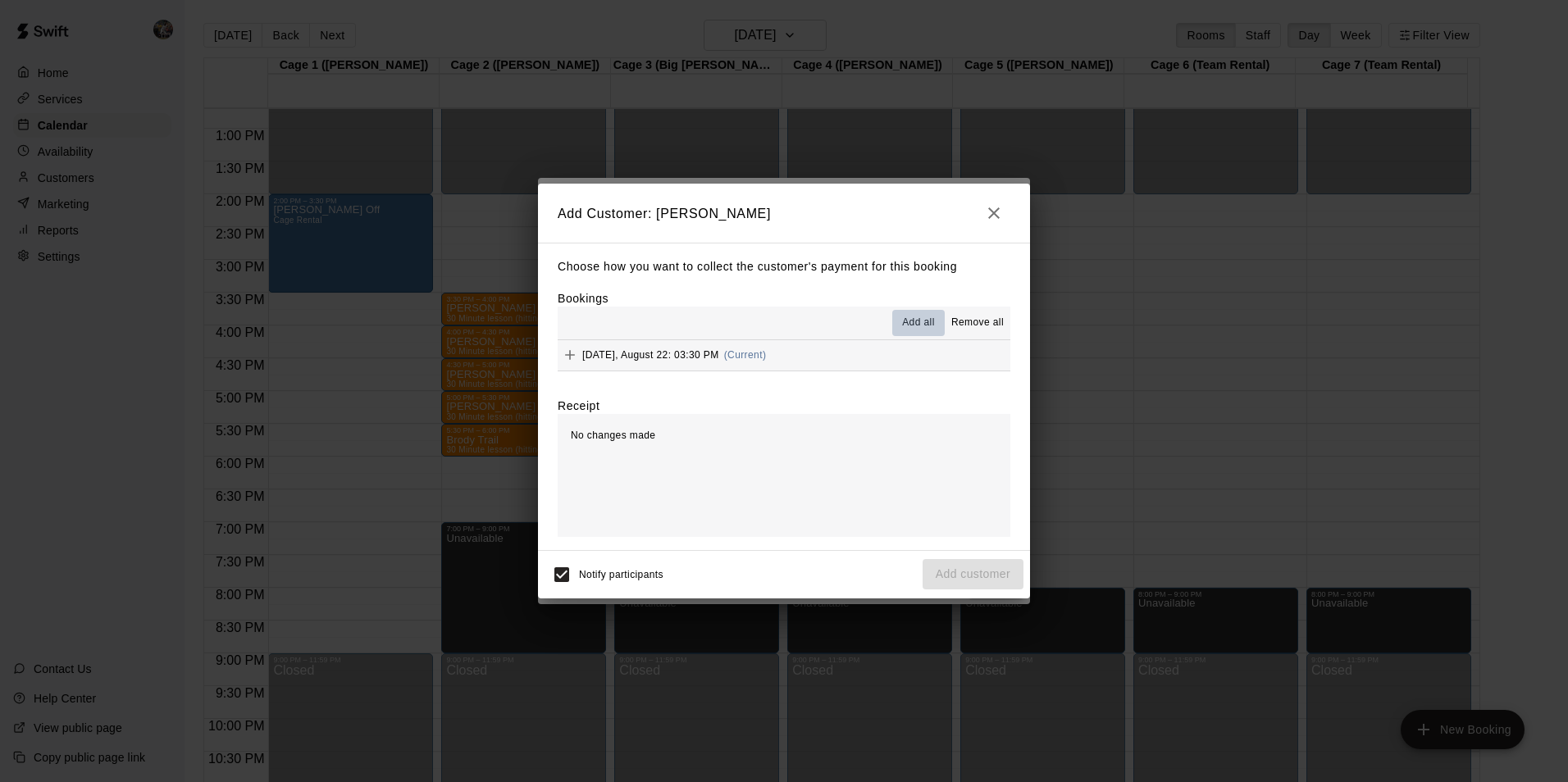
click at [909, 315] on button "Add all" at bounding box center [919, 323] width 53 height 26
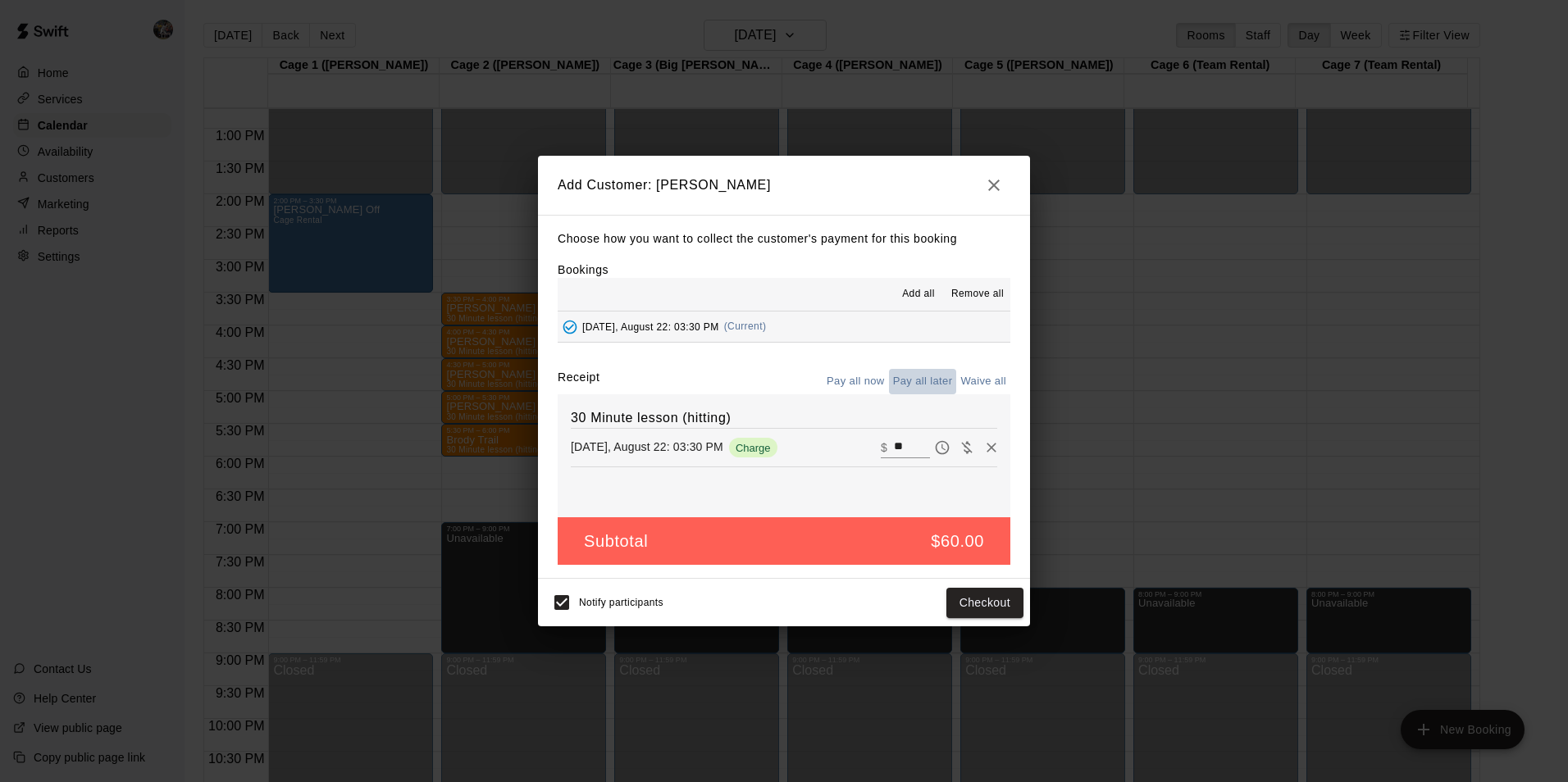
click at [919, 377] on button "Pay all later" at bounding box center [923, 382] width 68 height 25
click at [944, 599] on button "Add customer" at bounding box center [972, 603] width 101 height 30
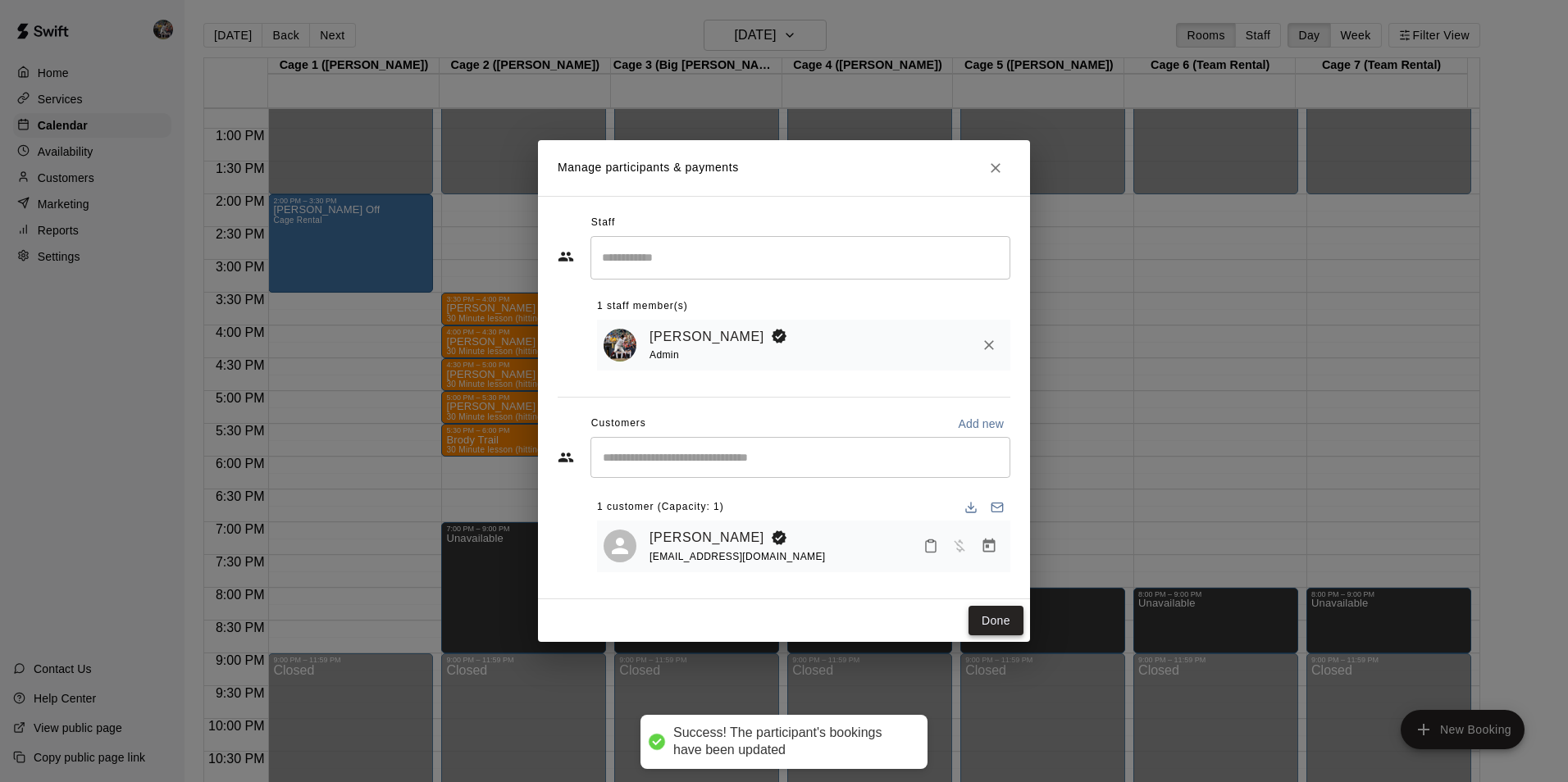
click at [999, 626] on button "Done" at bounding box center [996, 621] width 55 height 30
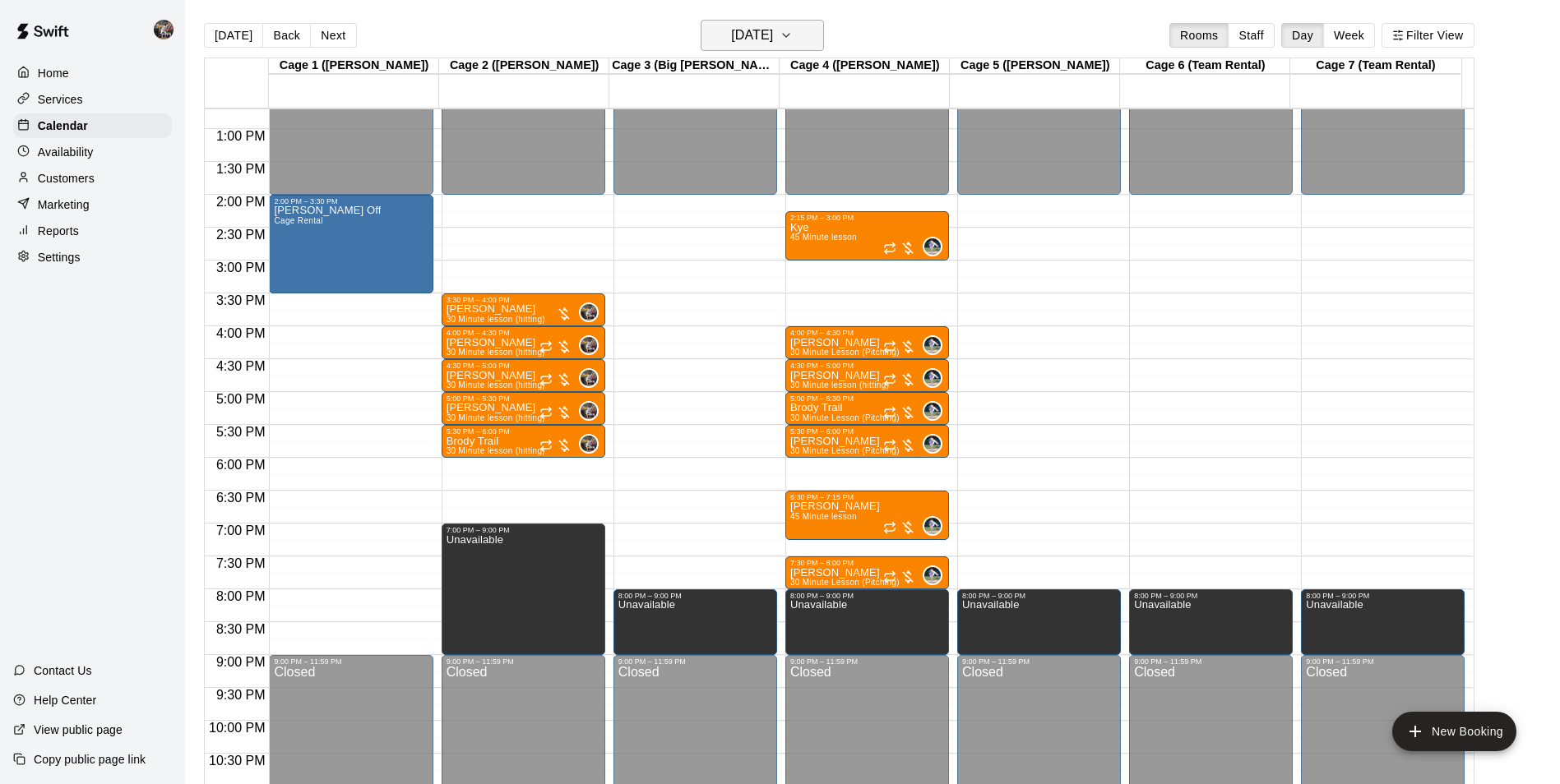
click at [752, 24] on h6 "Friday Aug 22" at bounding box center [752, 35] width 42 height 23
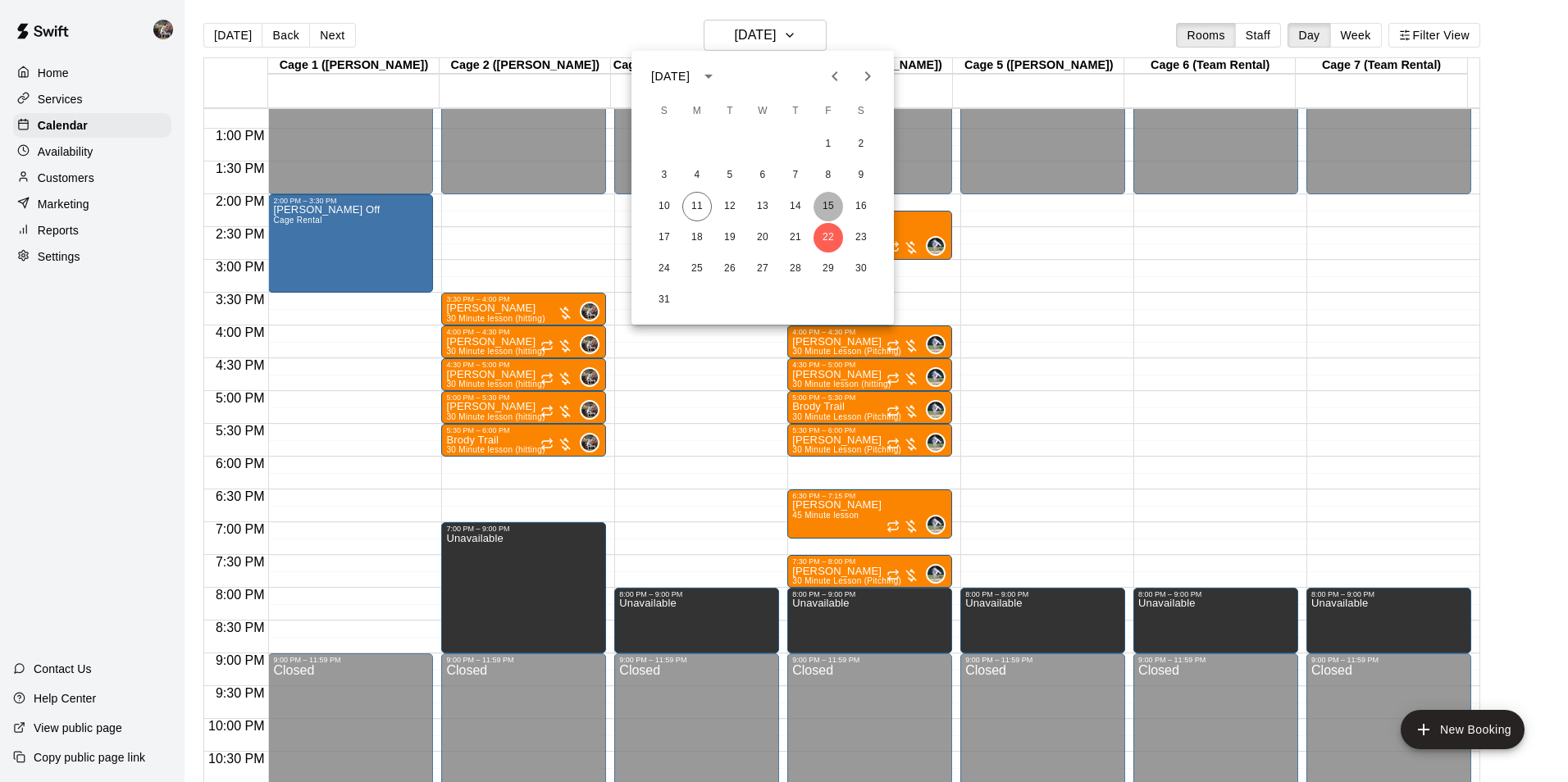
click at [827, 200] on button "15" at bounding box center [827, 206] width 29 height 29
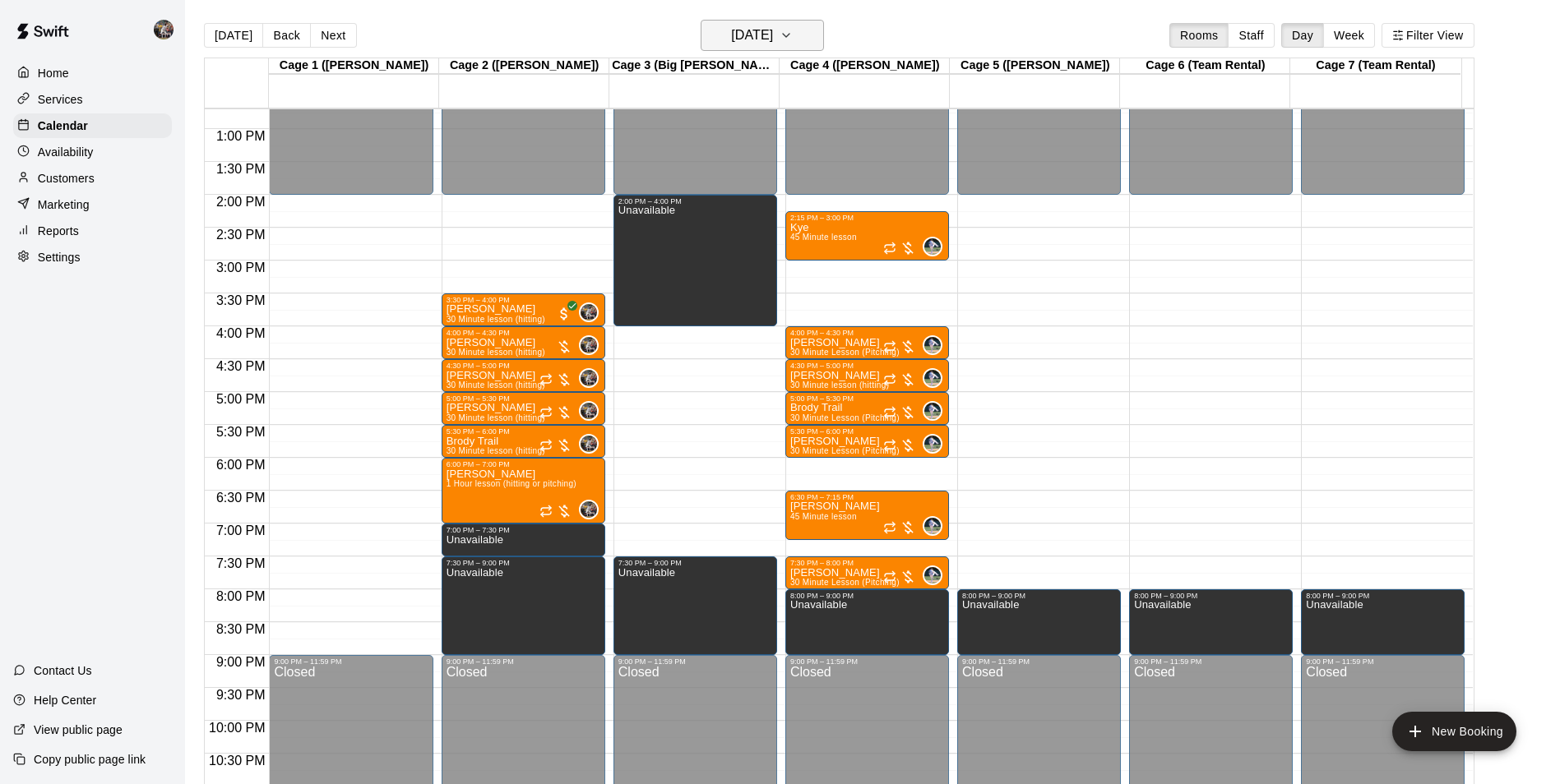
click at [758, 33] on h6 "[DATE]" at bounding box center [752, 35] width 42 height 23
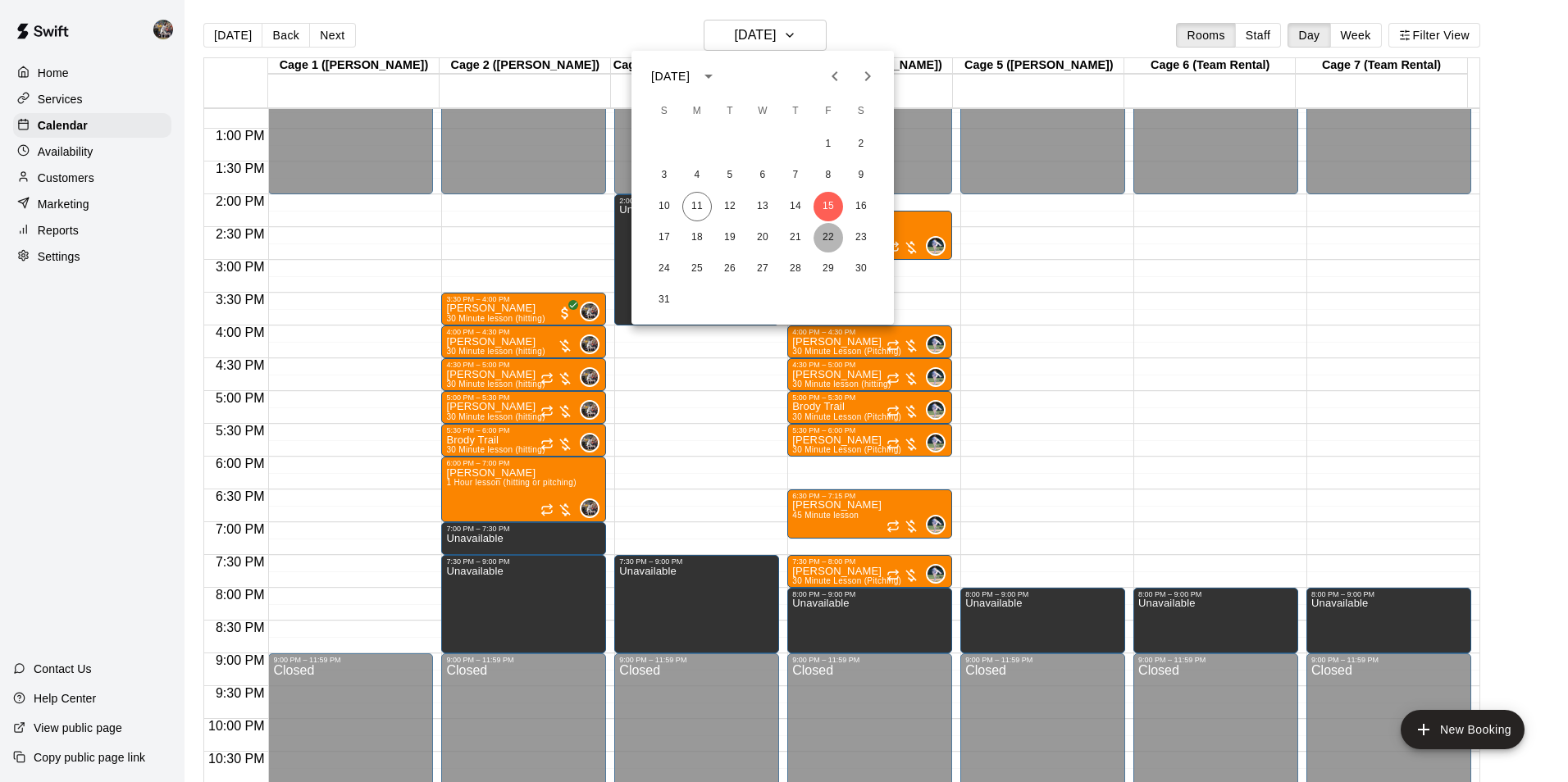
click at [825, 236] on button "22" at bounding box center [827, 237] width 29 height 29
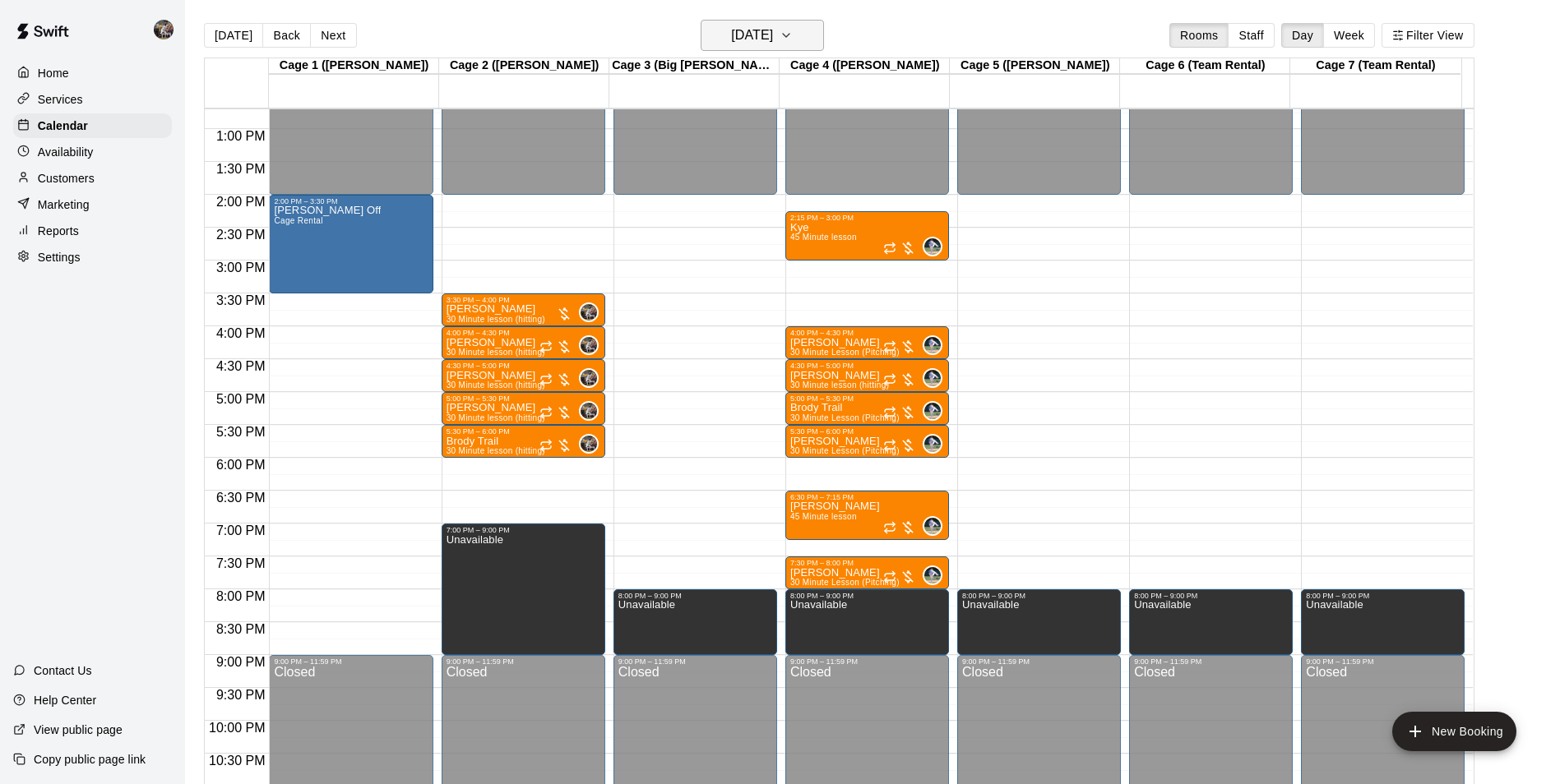
click at [731, 35] on h6 "Friday Aug 22" at bounding box center [752, 35] width 42 height 23
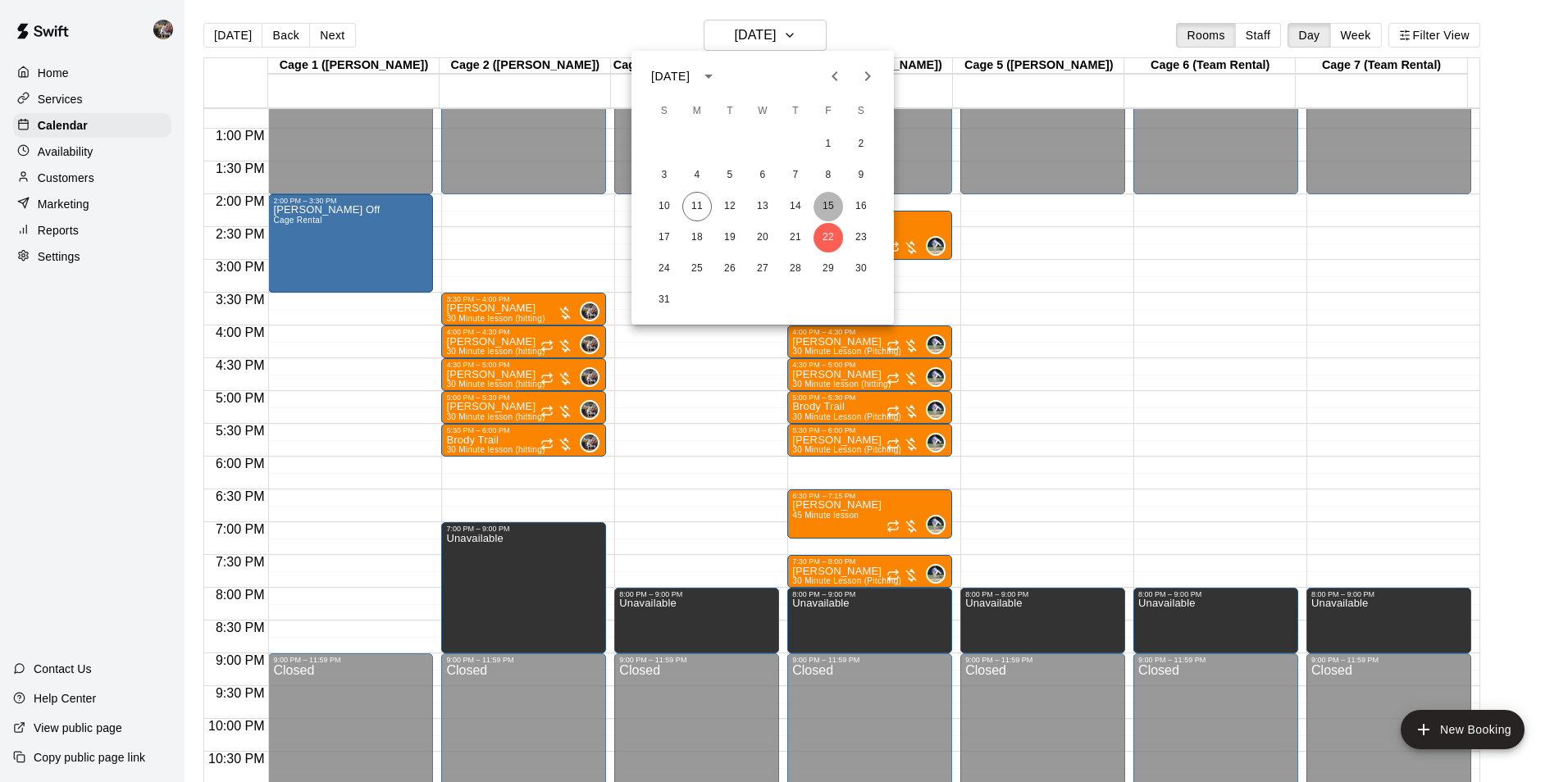
click at [830, 205] on button "15" at bounding box center [827, 206] width 29 height 29
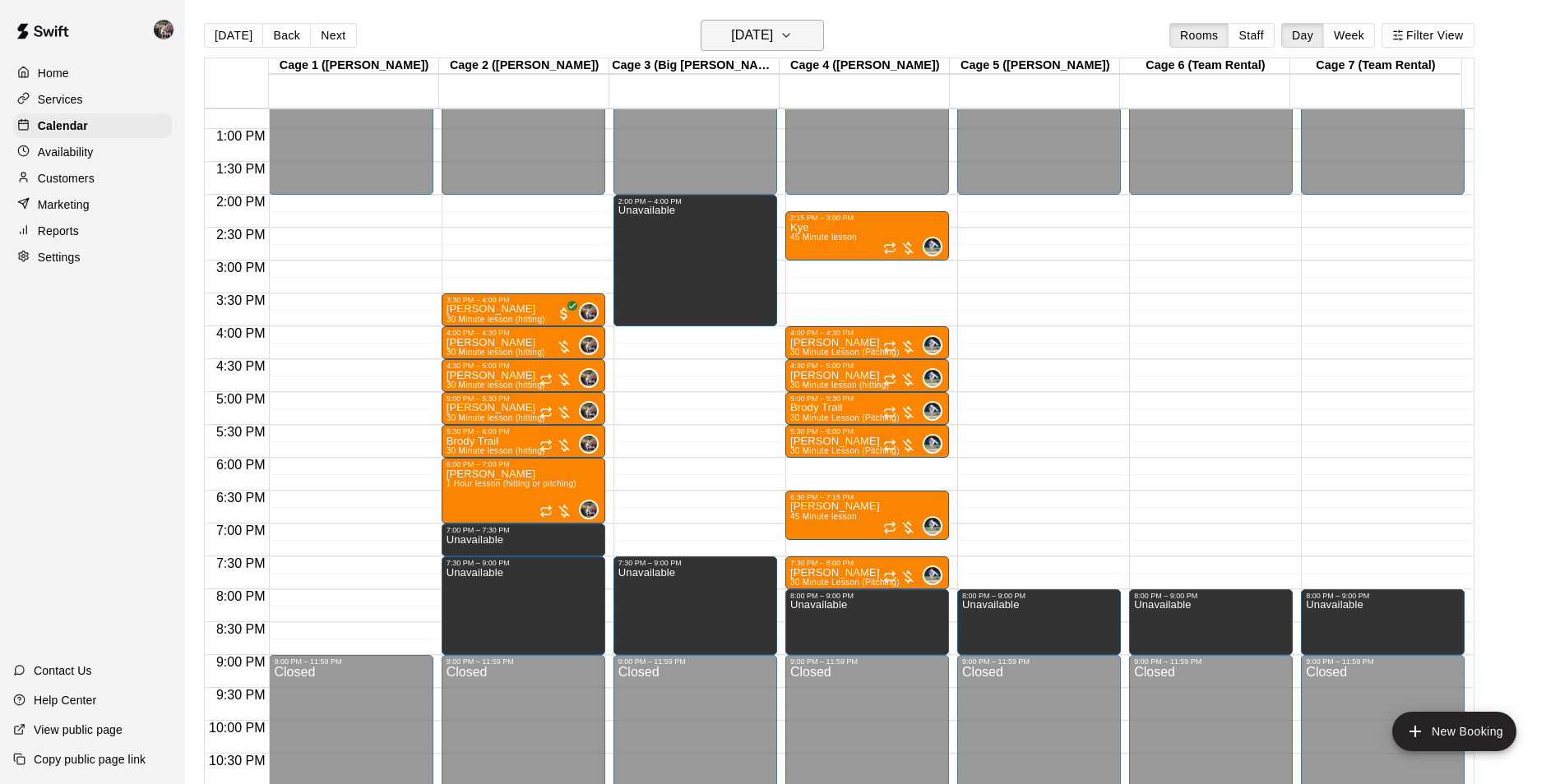
click at [746, 39] on h6 "[DATE]" at bounding box center [752, 35] width 42 height 23
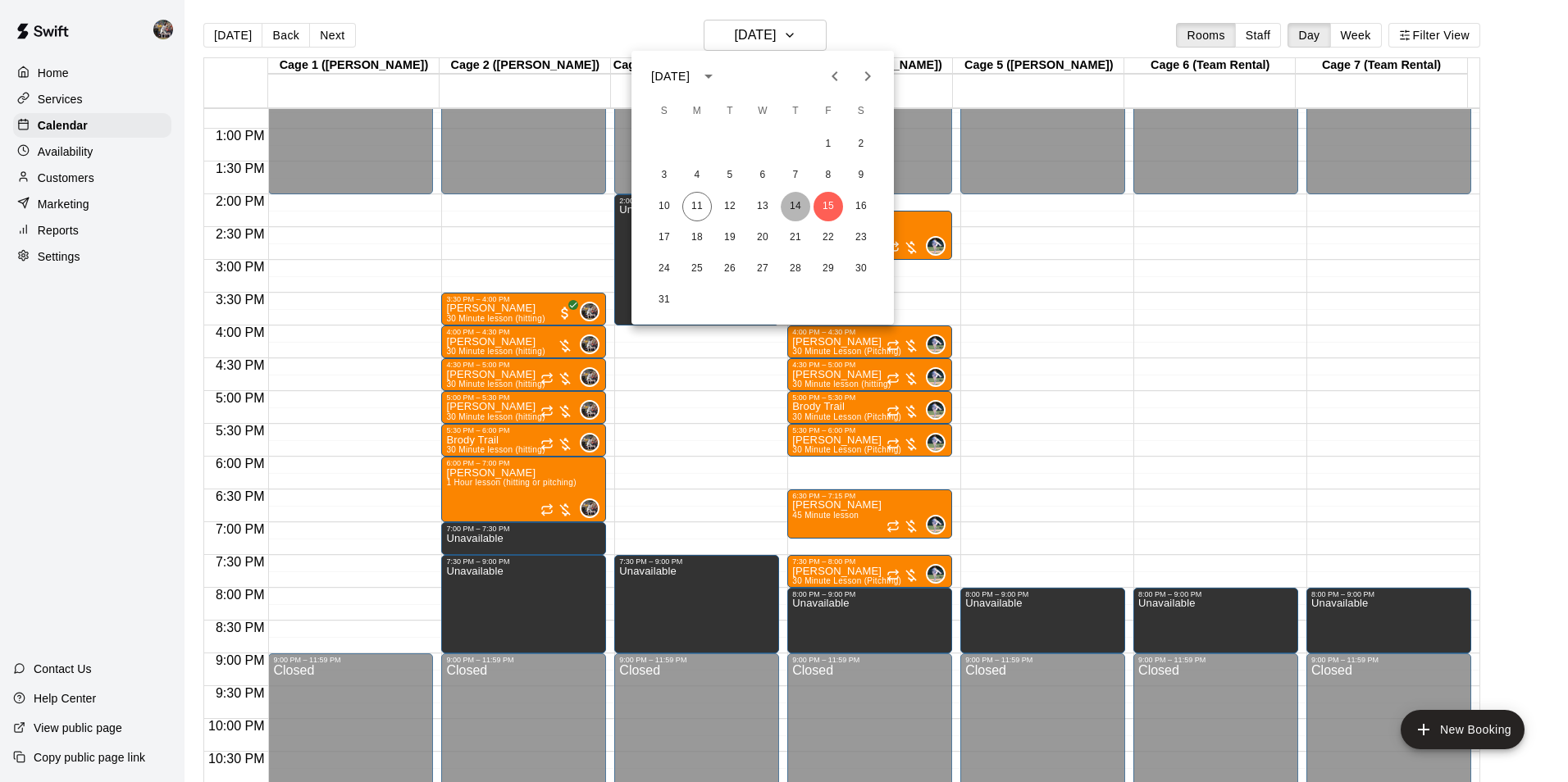
click at [795, 201] on button "14" at bounding box center [795, 206] width 29 height 29
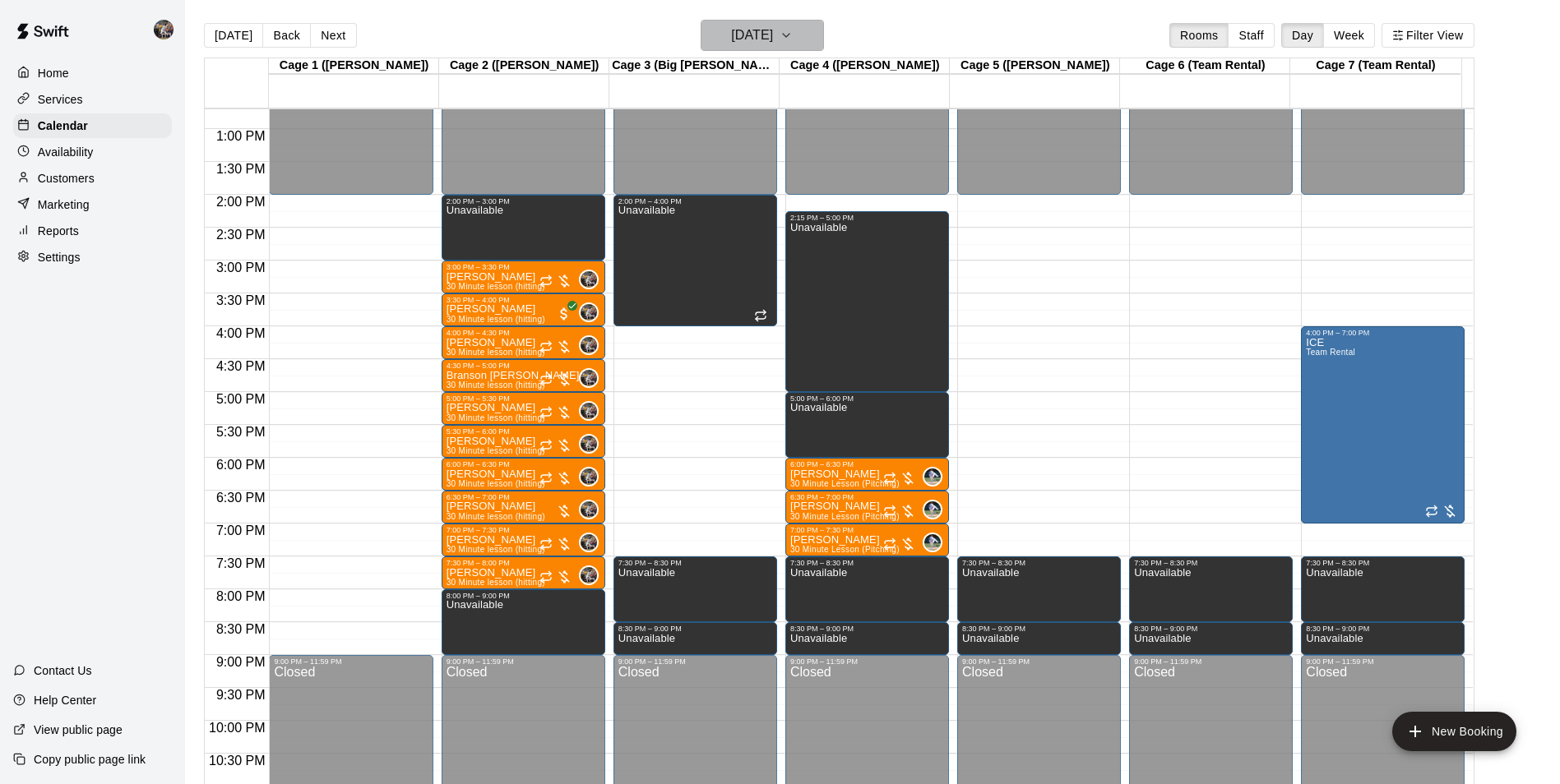
click at [731, 38] on h6 "[DATE]" at bounding box center [752, 35] width 42 height 23
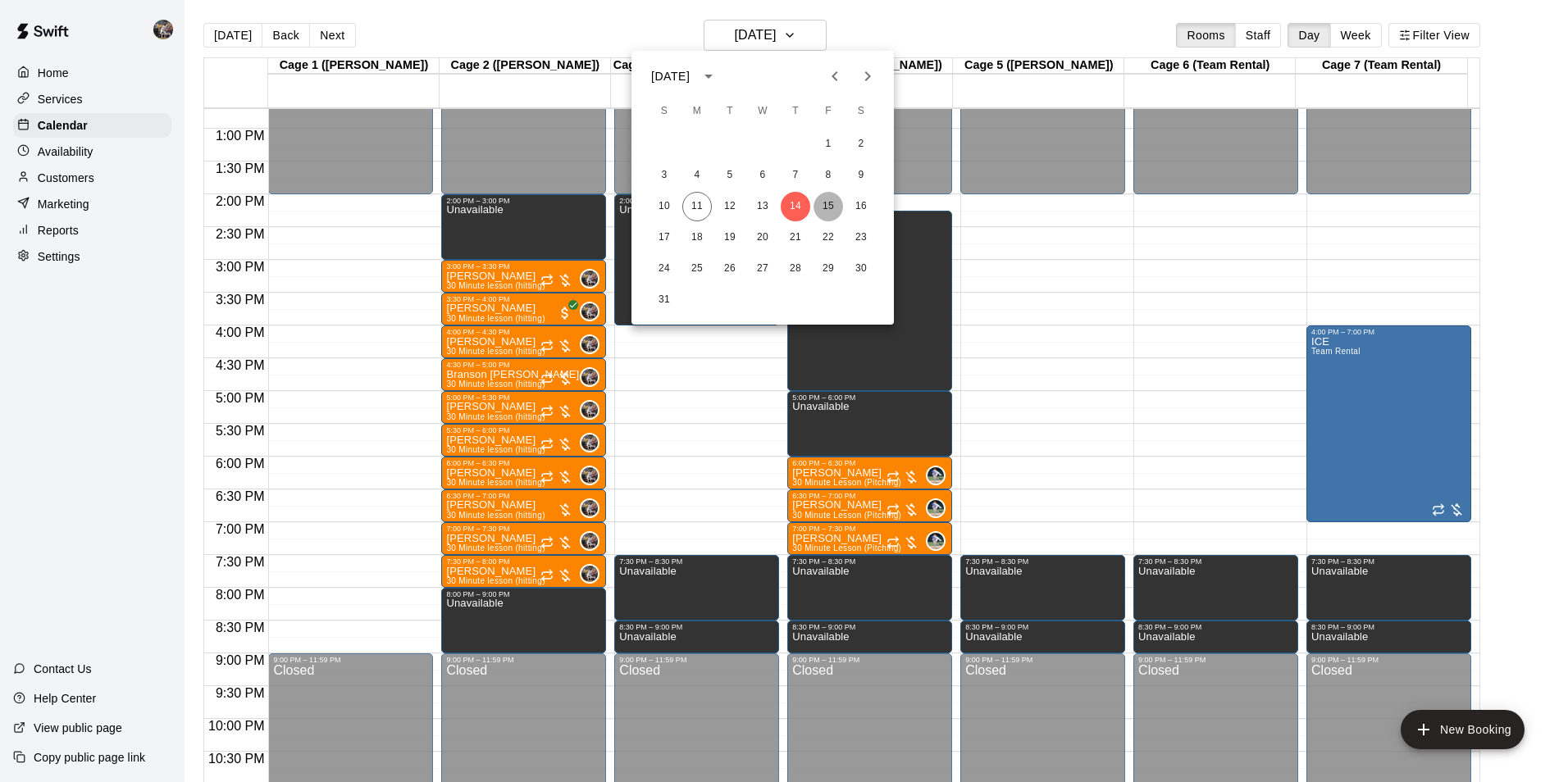
click at [826, 205] on button "15" at bounding box center [827, 206] width 29 height 29
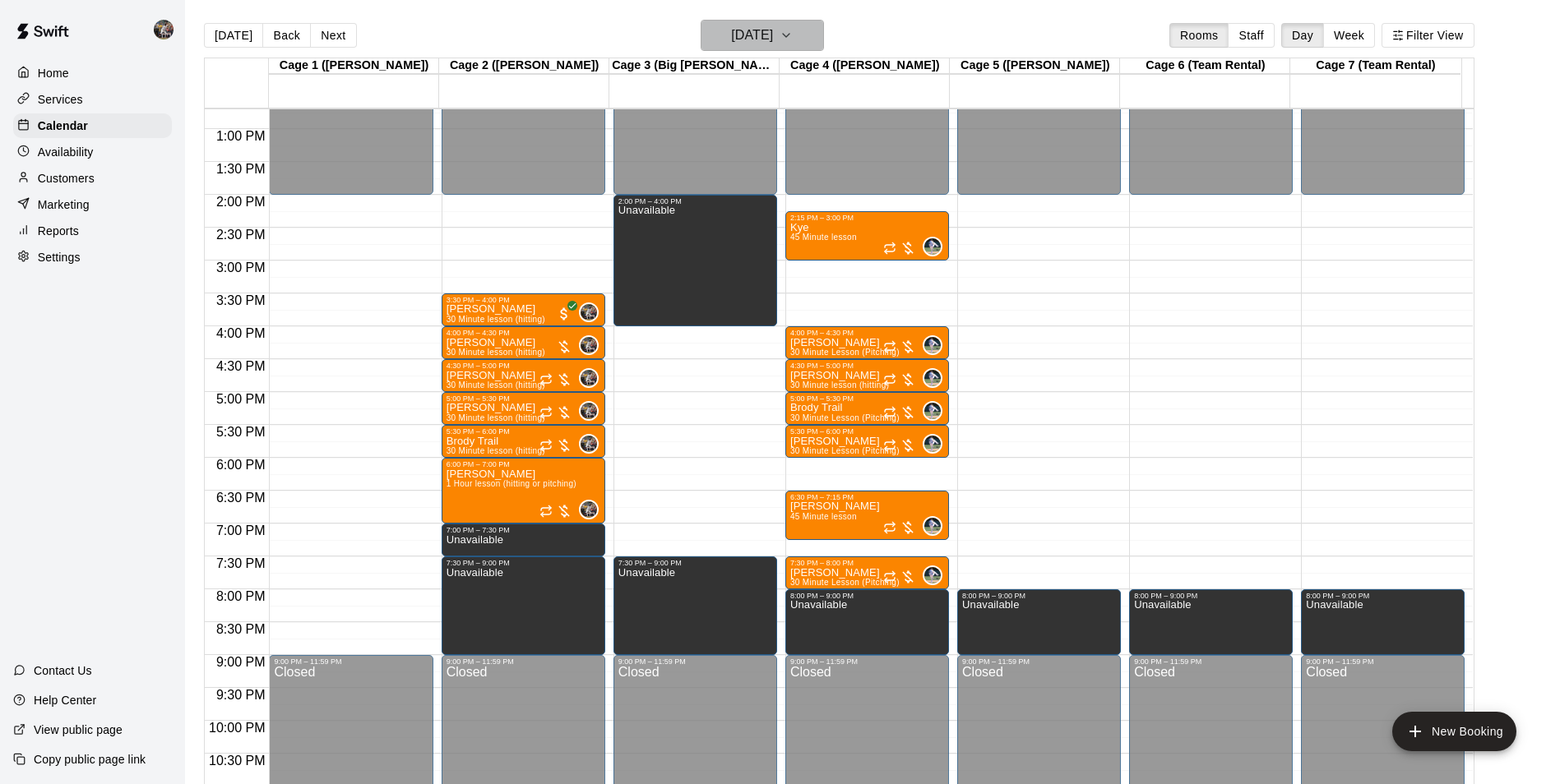
click at [731, 29] on h6 "[DATE]" at bounding box center [752, 35] width 42 height 23
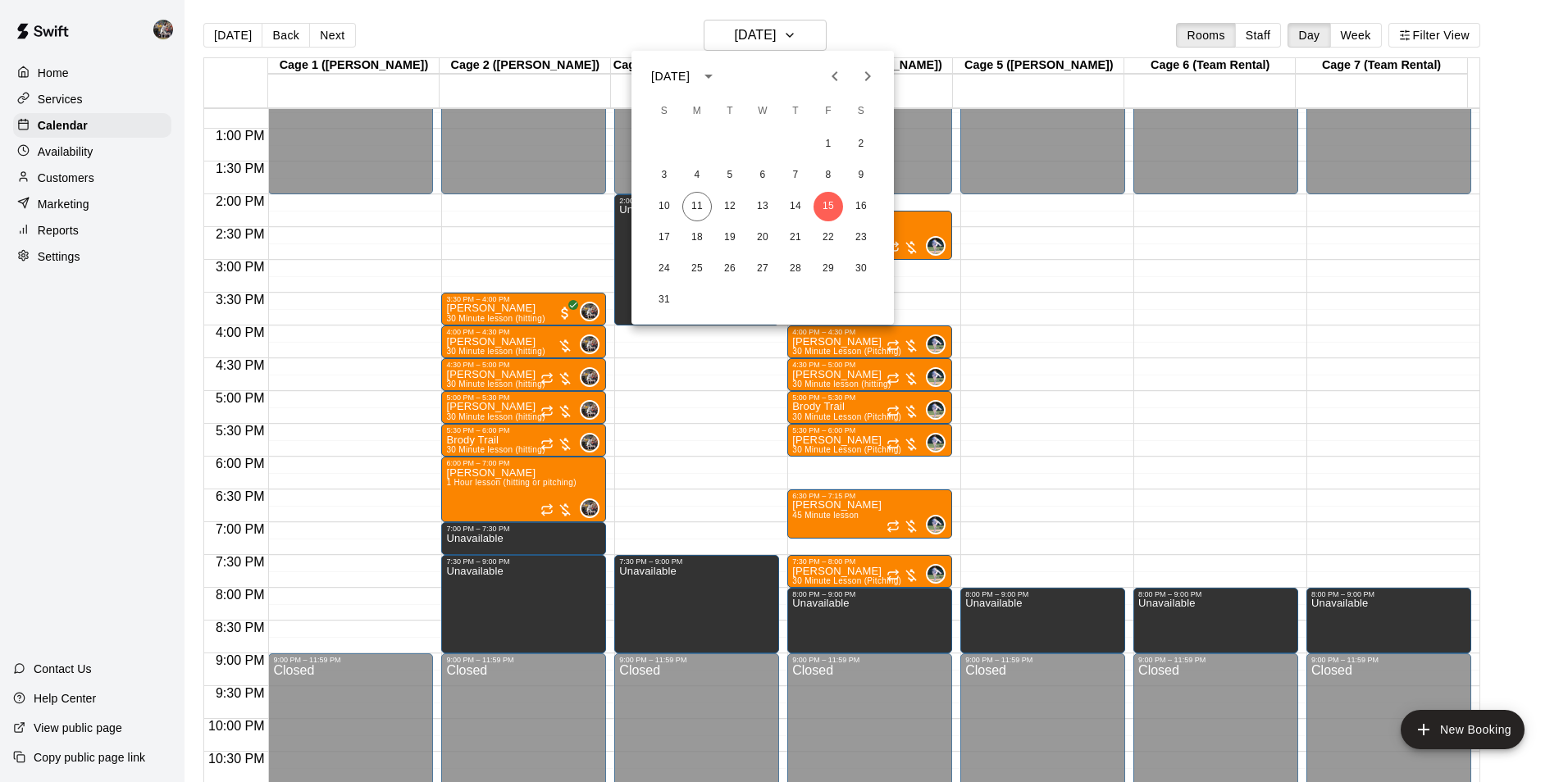
click at [622, 23] on div at bounding box center [784, 391] width 1568 height 782
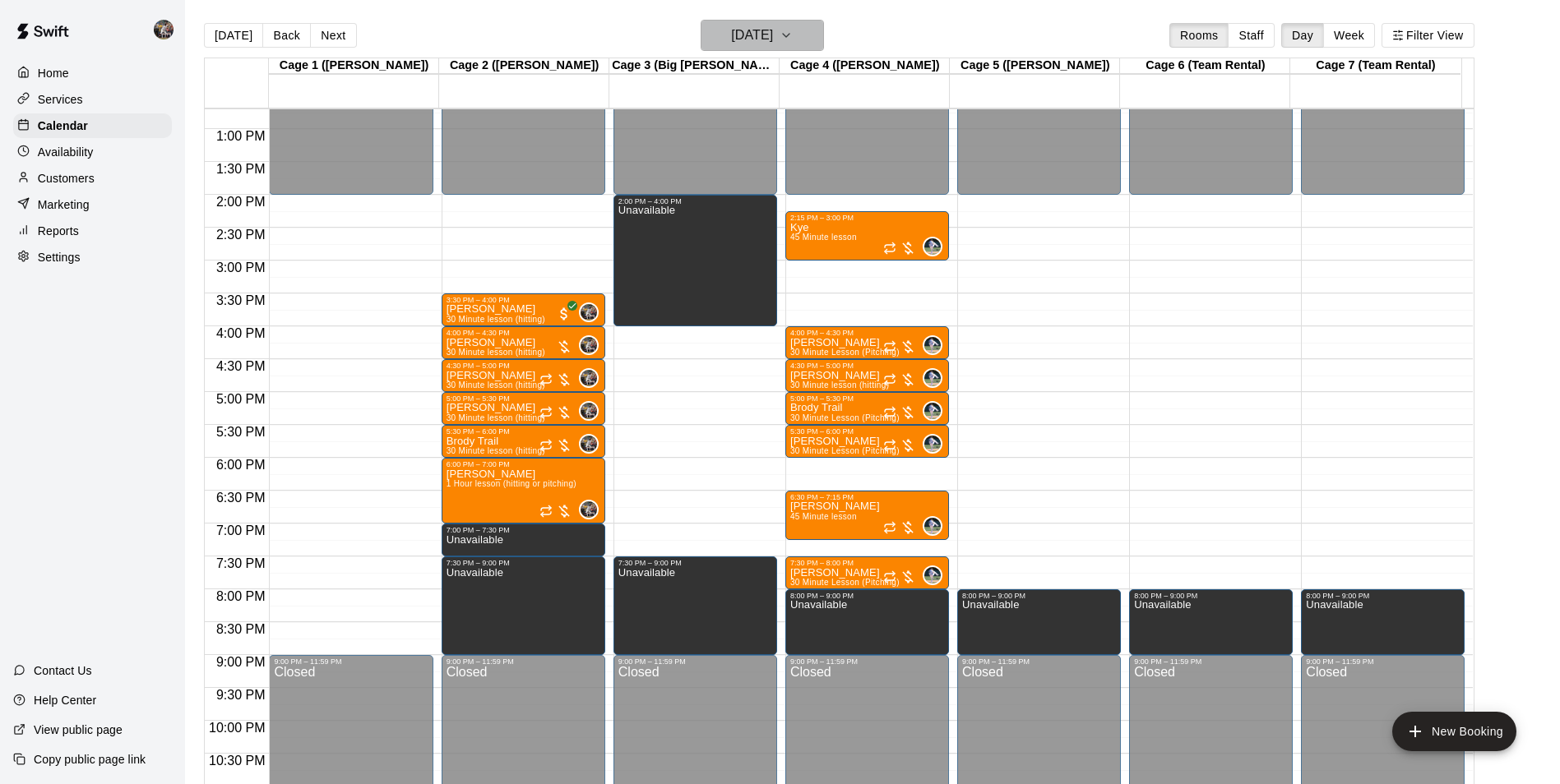
click at [773, 37] on h6 "[DATE]" at bounding box center [752, 35] width 42 height 23
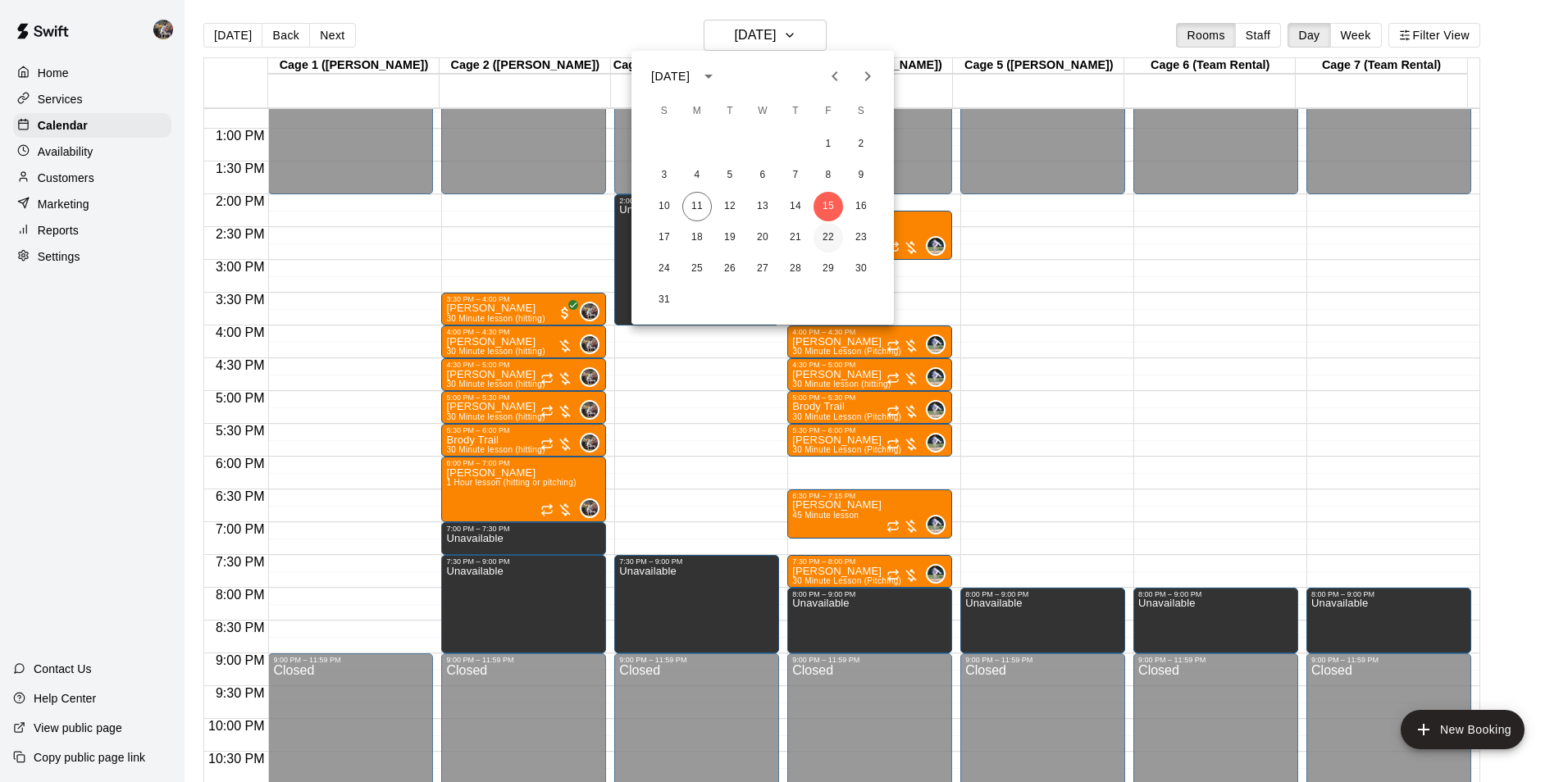
click at [829, 235] on button "22" at bounding box center [827, 237] width 29 height 29
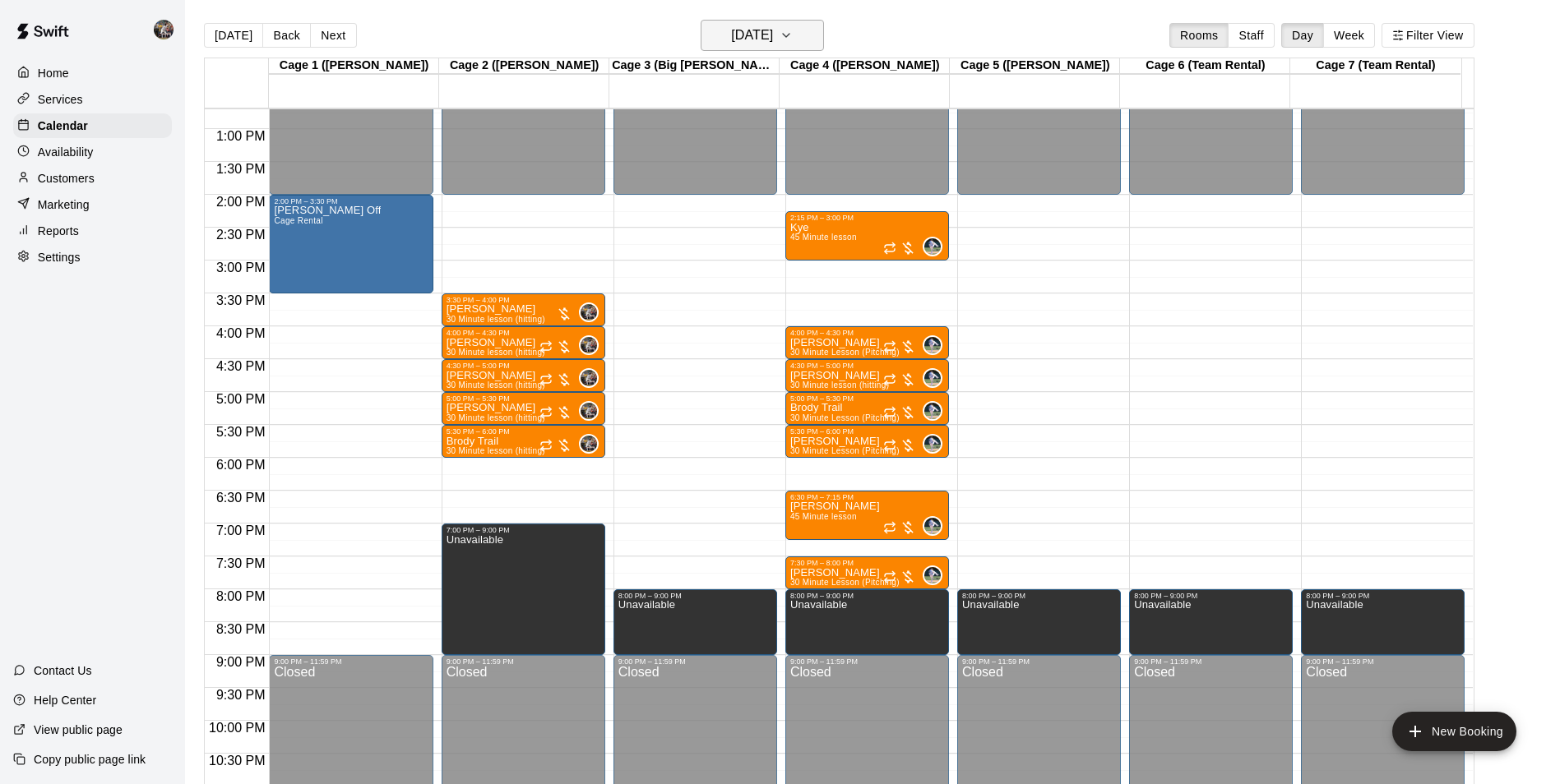
click at [731, 29] on h6 "Friday Aug 22" at bounding box center [752, 35] width 42 height 23
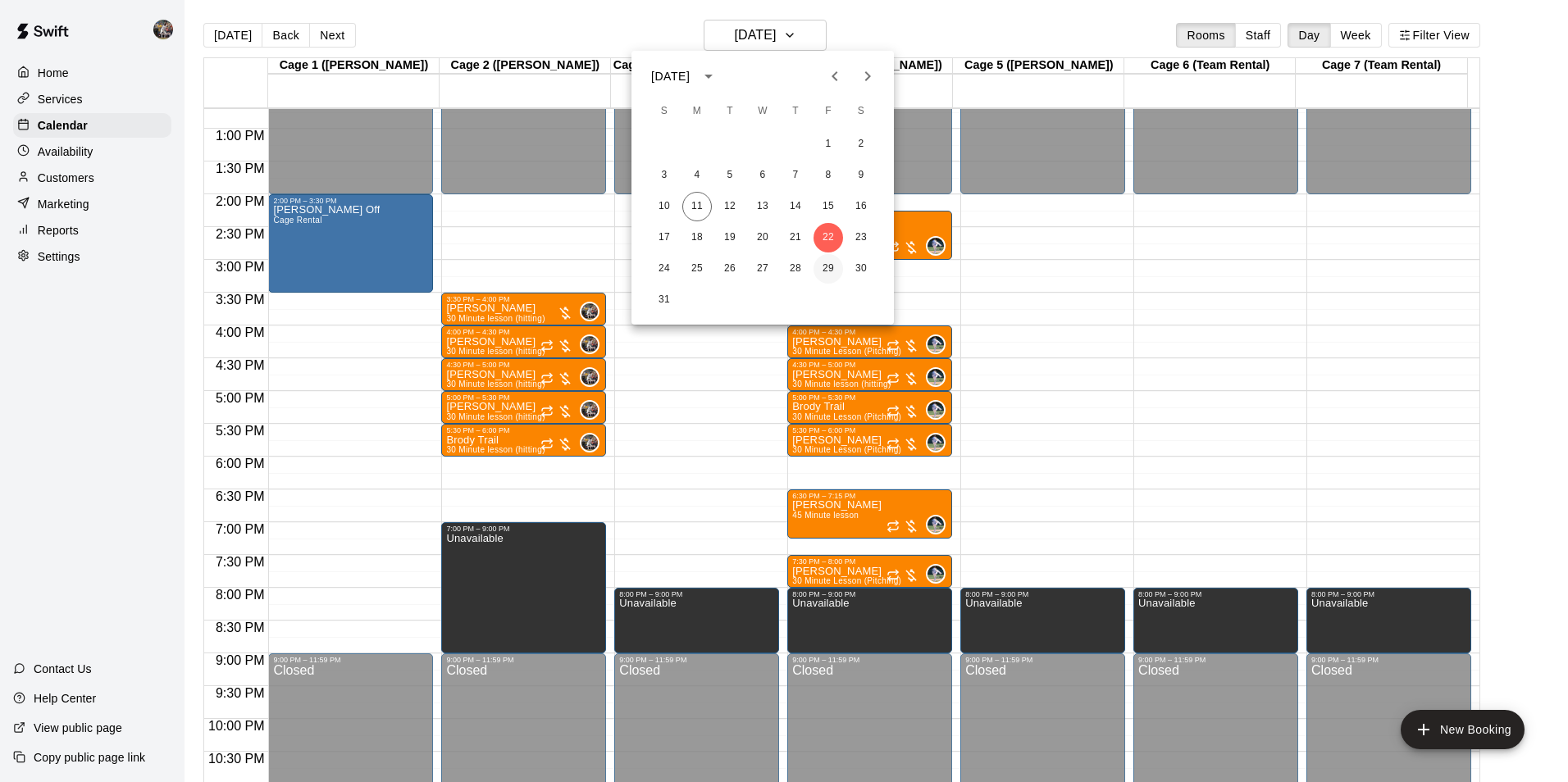
click at [828, 263] on button "29" at bounding box center [827, 269] width 29 height 29
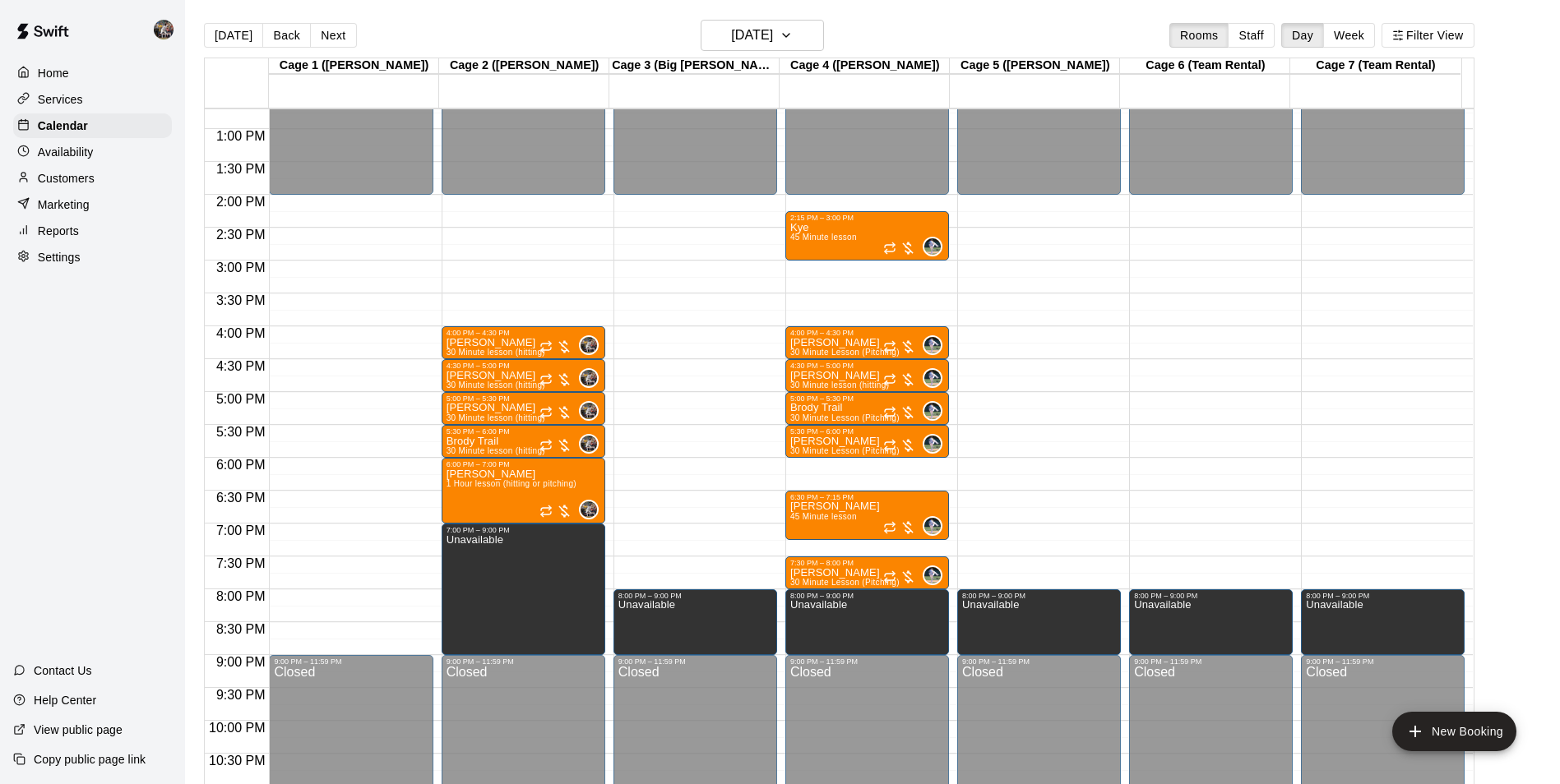
click at [488, 297] on div "12:00 AM – 2:00 PM Closed 4:00 PM – 4:30 PM Zeke Brown 30 Minute lesson (hittin…" at bounding box center [523, 62] width 163 height 1578
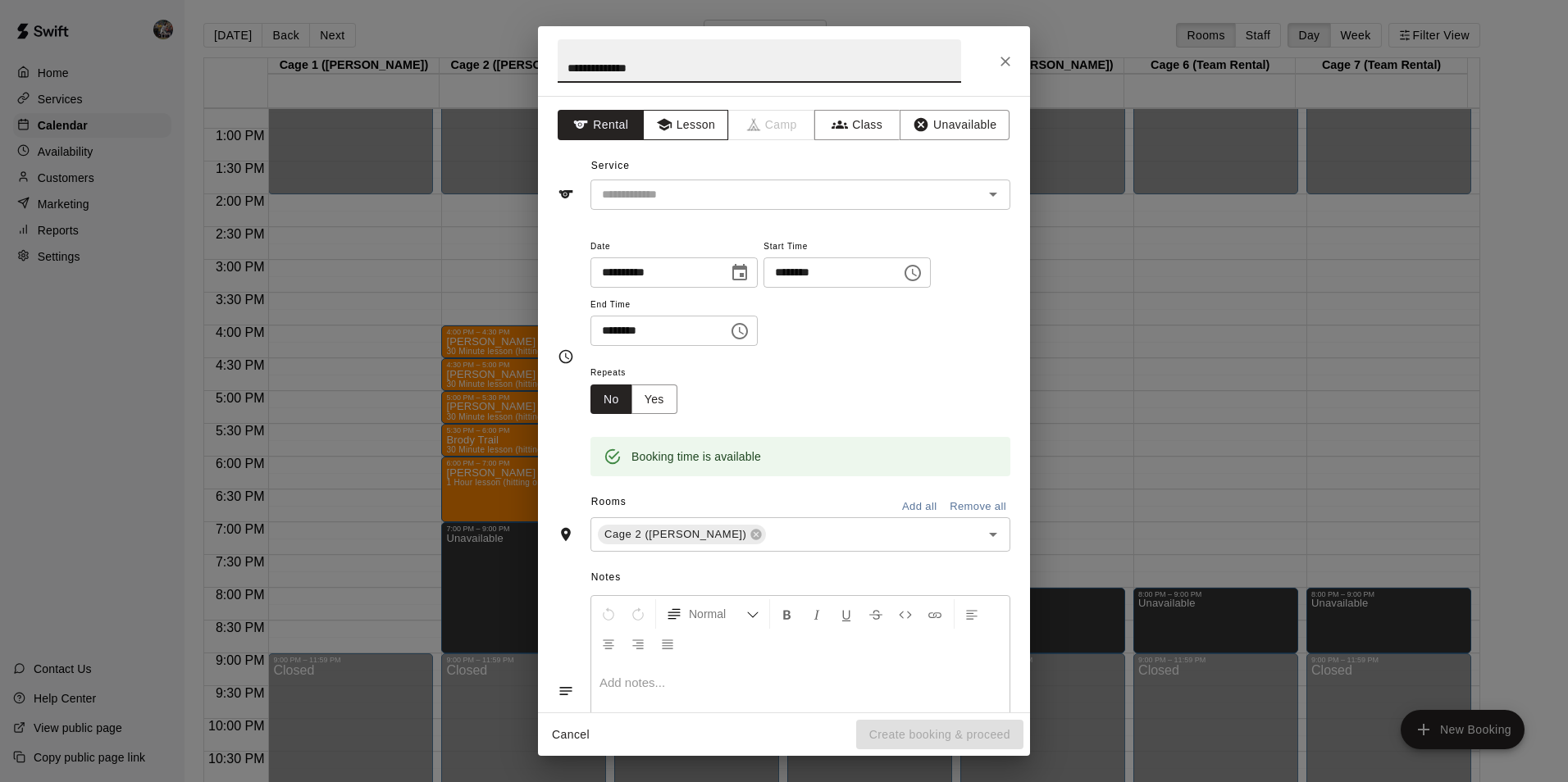
type input "**********"
click at [678, 122] on button "Lesson" at bounding box center [685, 125] width 86 height 30
click at [681, 185] on input "text" at bounding box center [776, 195] width 362 height 21
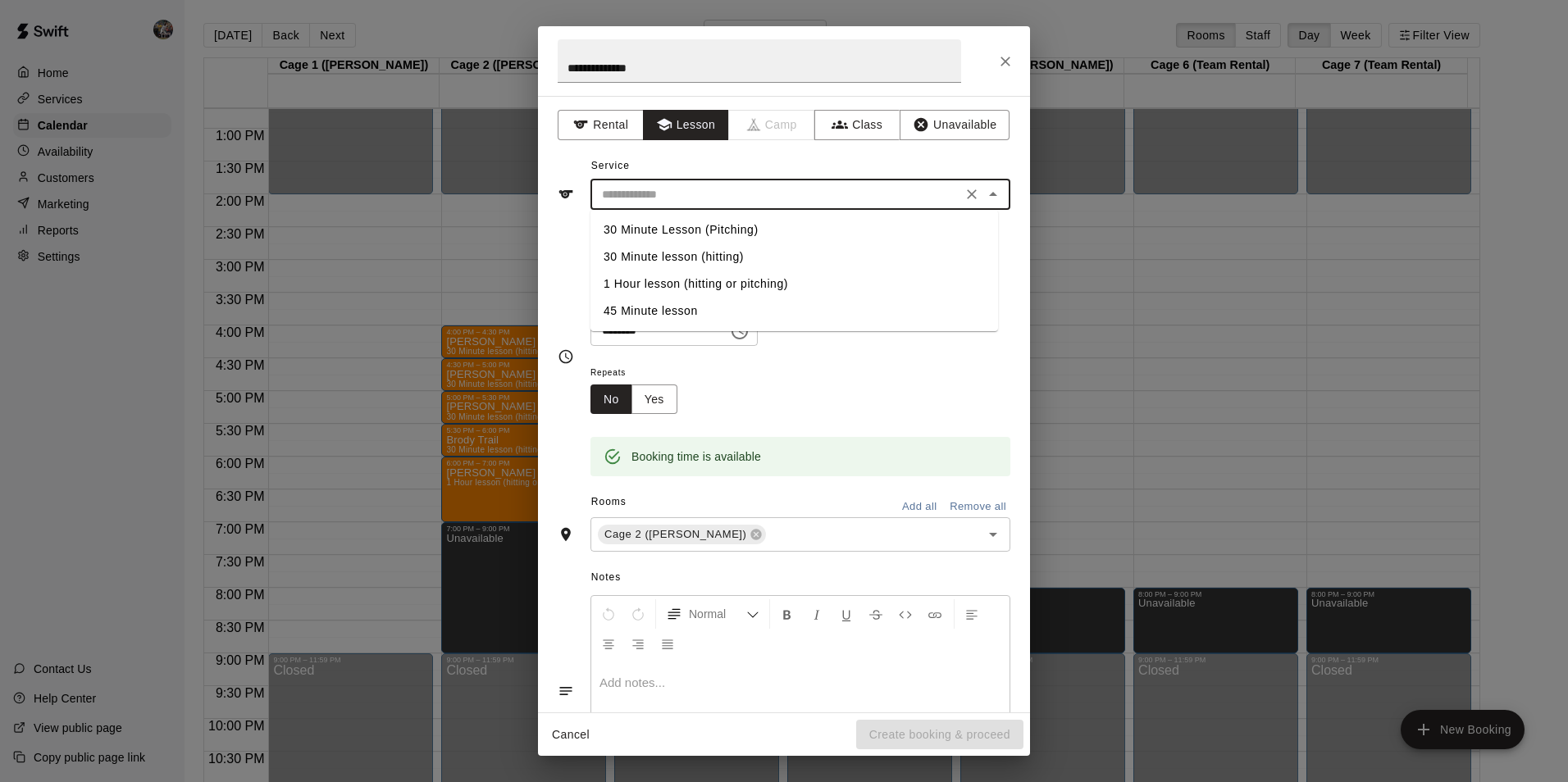
click at [703, 250] on li "30 Minute lesson (hitting)" at bounding box center [794, 257] width 408 height 27
type input "**********"
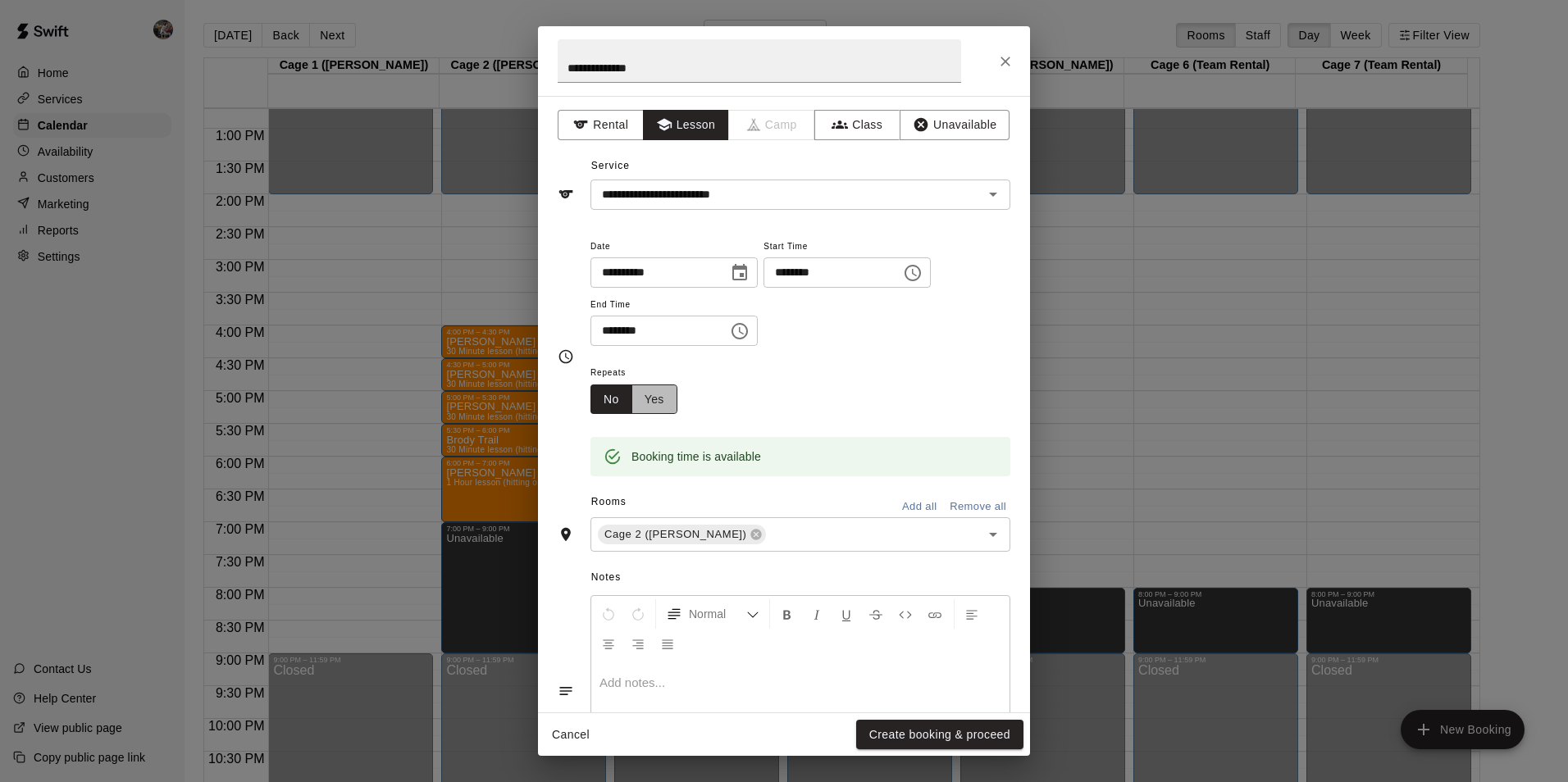
click at [663, 398] on button "Yes" at bounding box center [654, 399] width 46 height 30
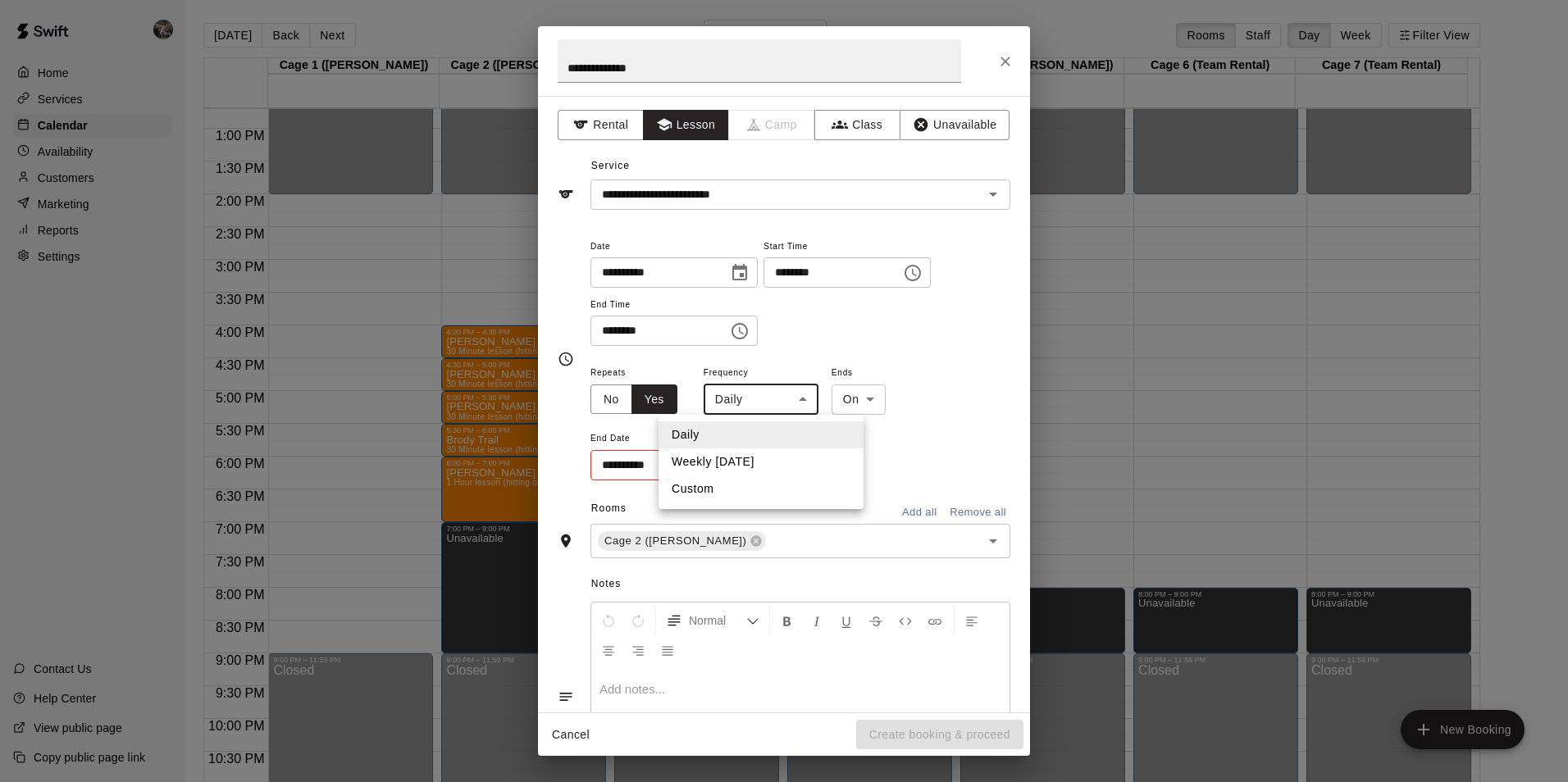
click at [765, 408] on body "Home Services Calendar Availability Customers Marketing Reports Settings Contac…" at bounding box center [784, 404] width 1568 height 808
click at [768, 458] on li "Weekly on Friday" at bounding box center [761, 462] width 205 height 27
type input "******"
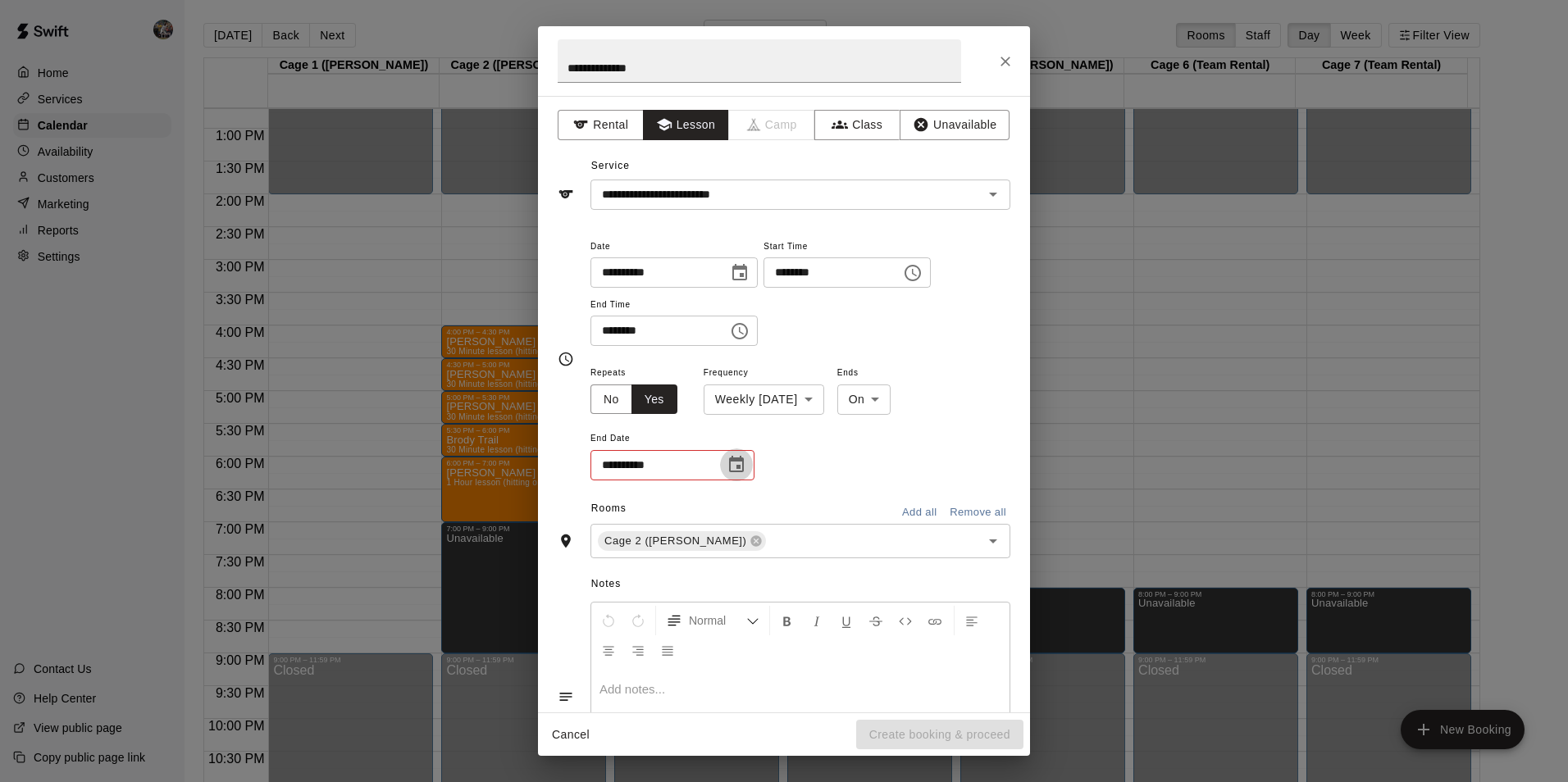
click at [740, 461] on icon "Choose date" at bounding box center [737, 464] width 15 height 16
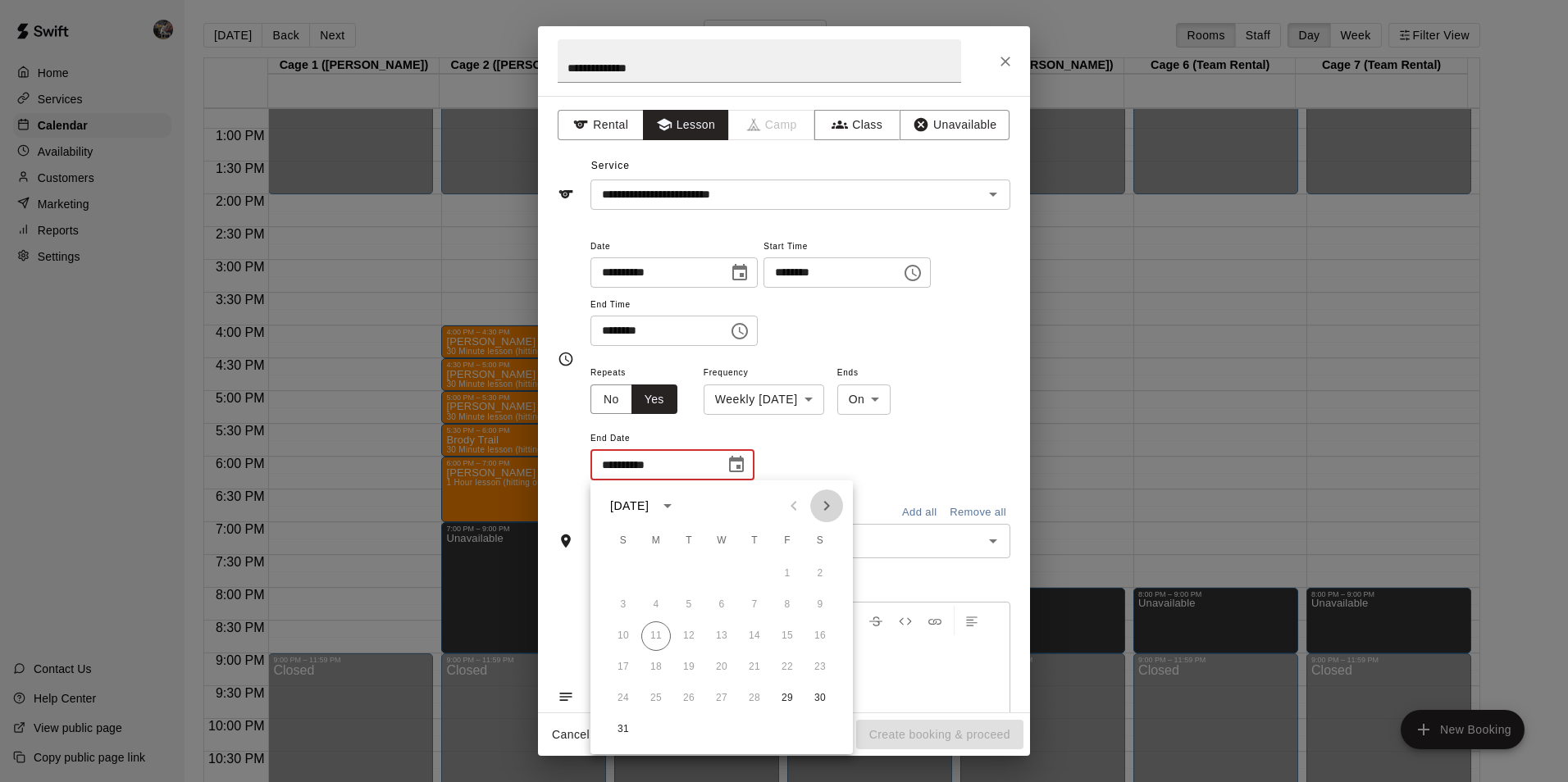
click at [825, 503] on icon "Next month" at bounding box center [826, 506] width 20 height 20
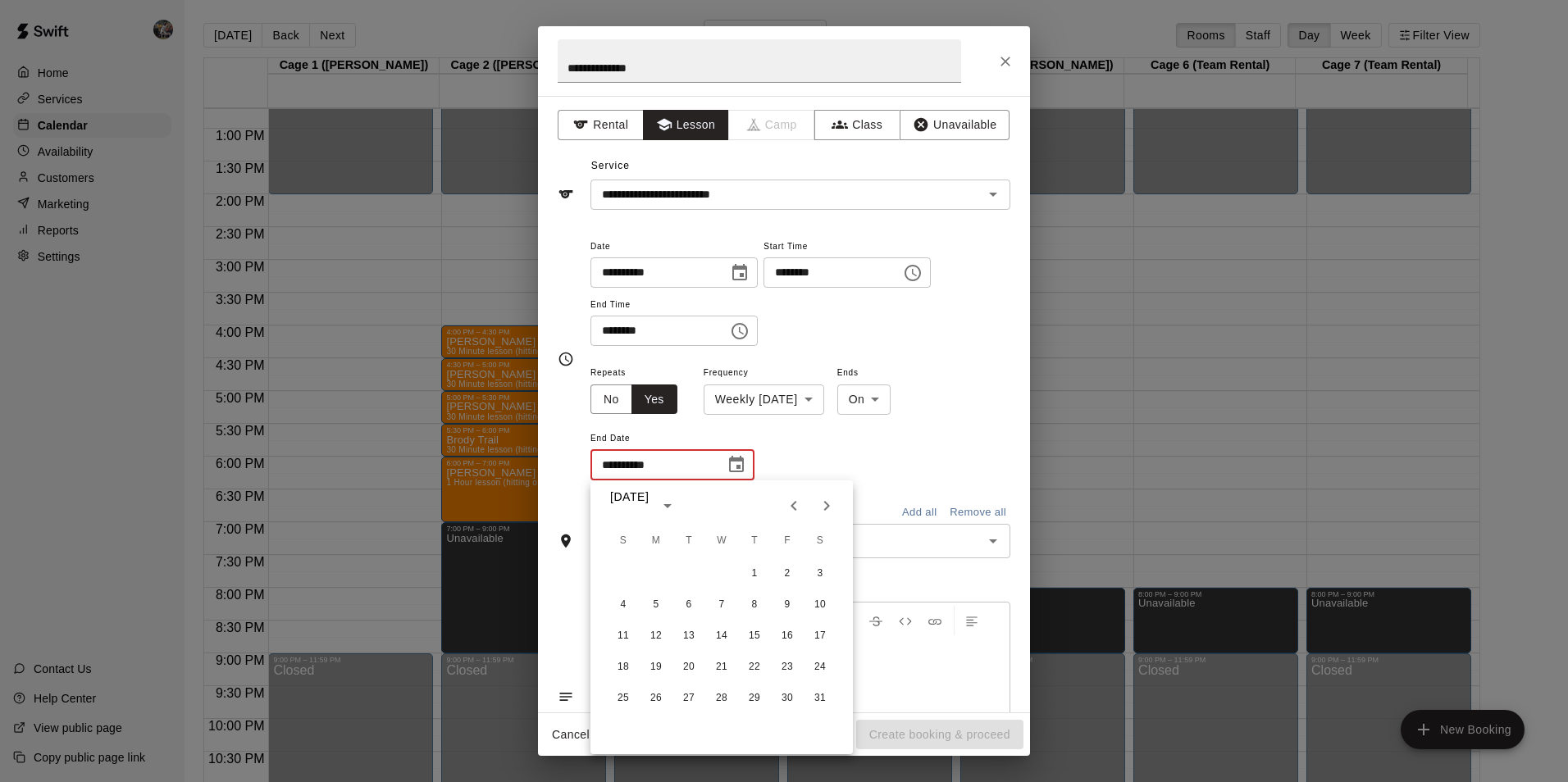
click at [825, 503] on icon "Next month" at bounding box center [826, 506] width 20 height 20
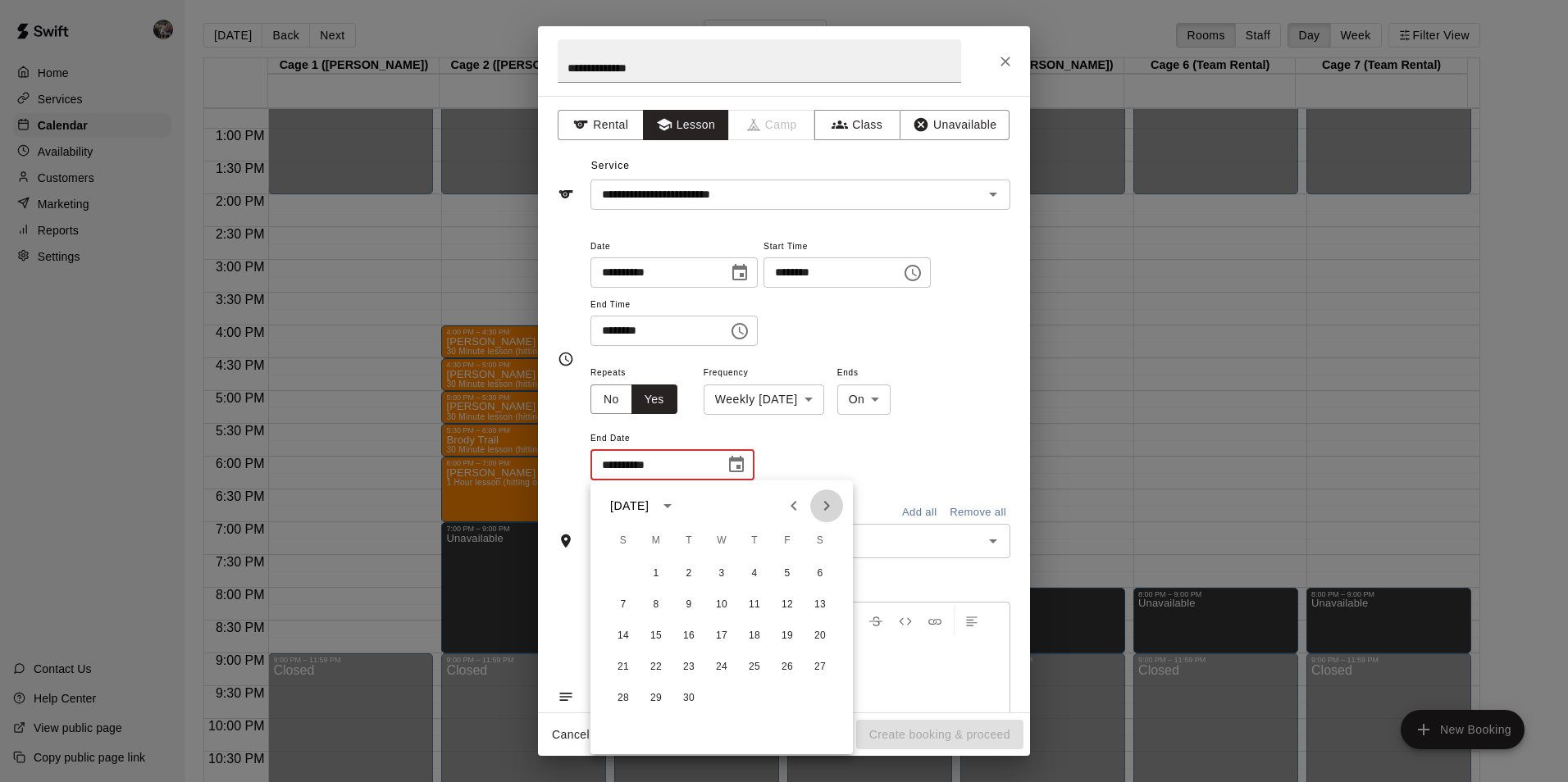
click at [825, 503] on icon "Next month" at bounding box center [826, 506] width 20 height 20
click at [786, 661] on button "24" at bounding box center [787, 667] width 29 height 29
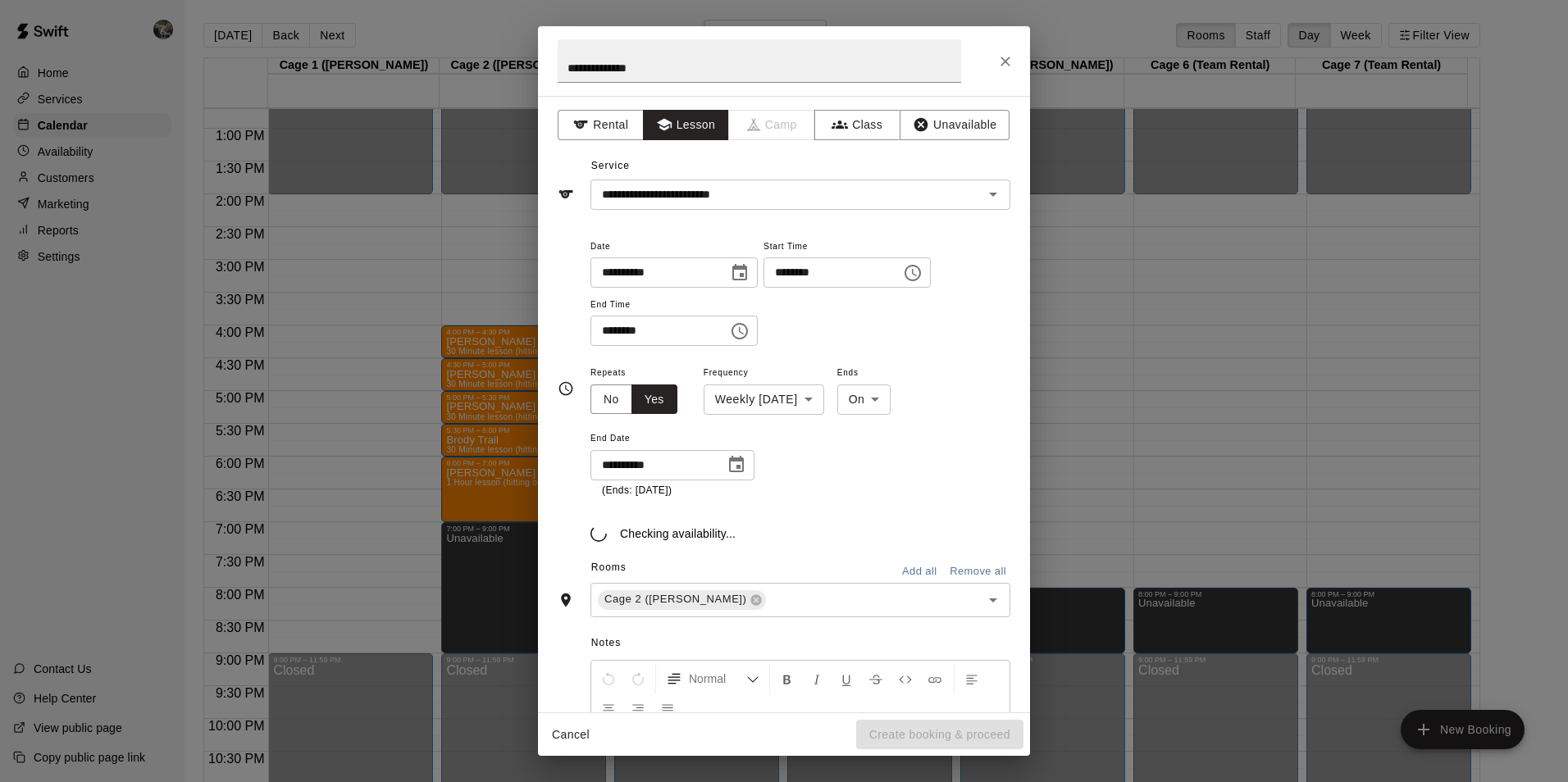
type input "**********"
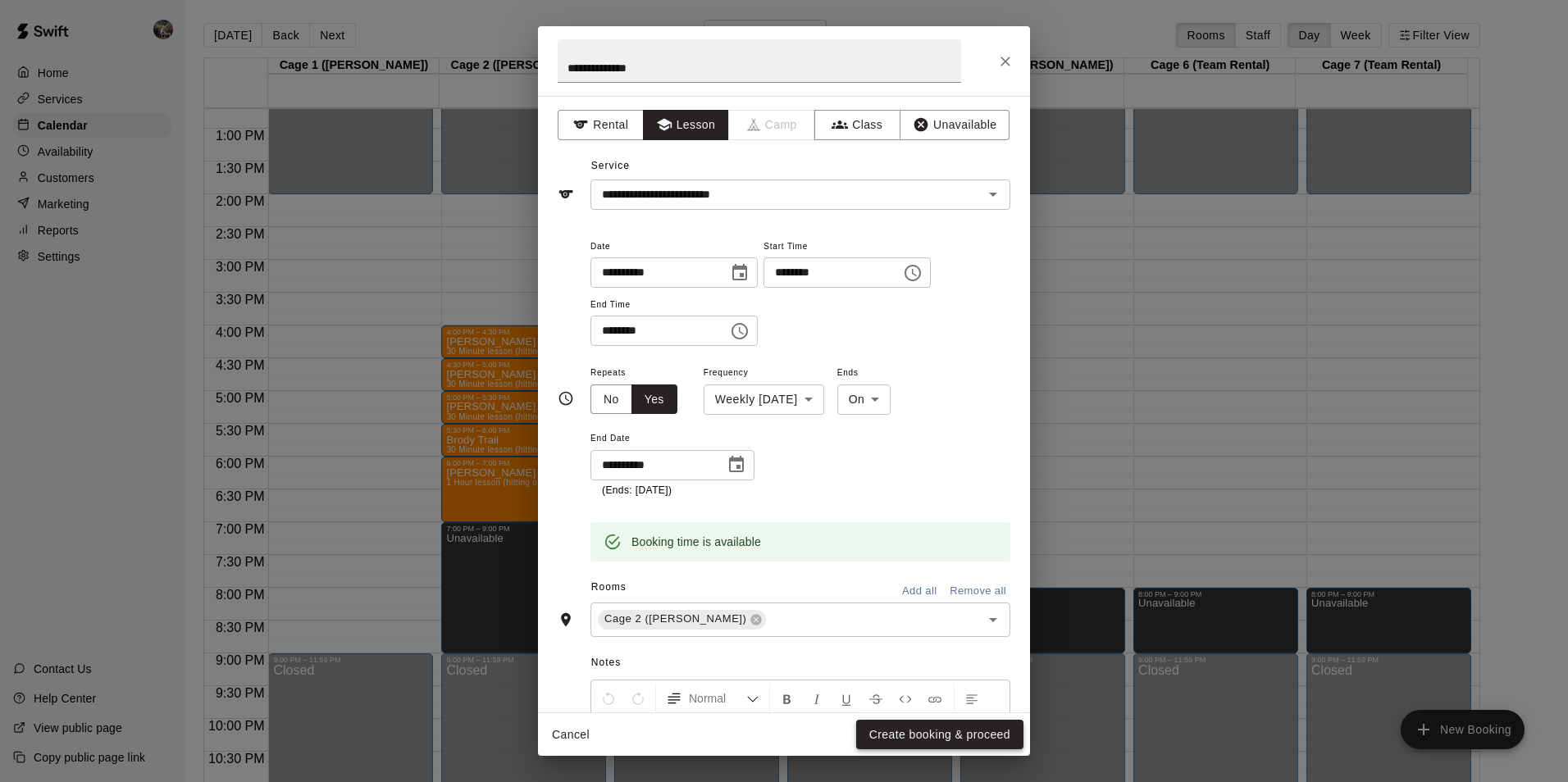
click at [918, 732] on button "Create booking & proceed" at bounding box center [940, 735] width 168 height 30
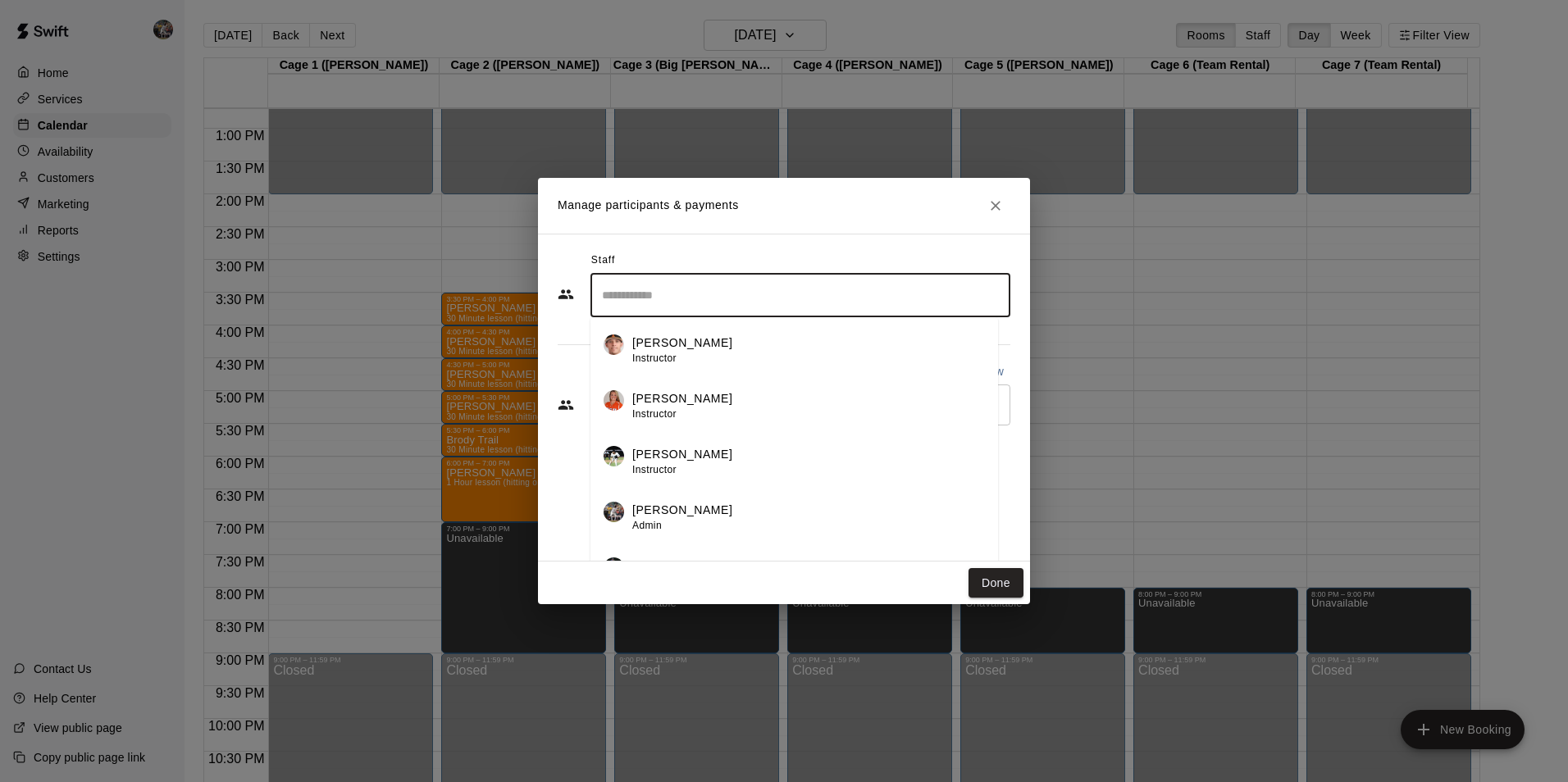
click at [668, 294] on input "Search staff" at bounding box center [801, 296] width 405 height 28
click at [674, 508] on p "[PERSON_NAME]" at bounding box center [682, 511] width 100 height 17
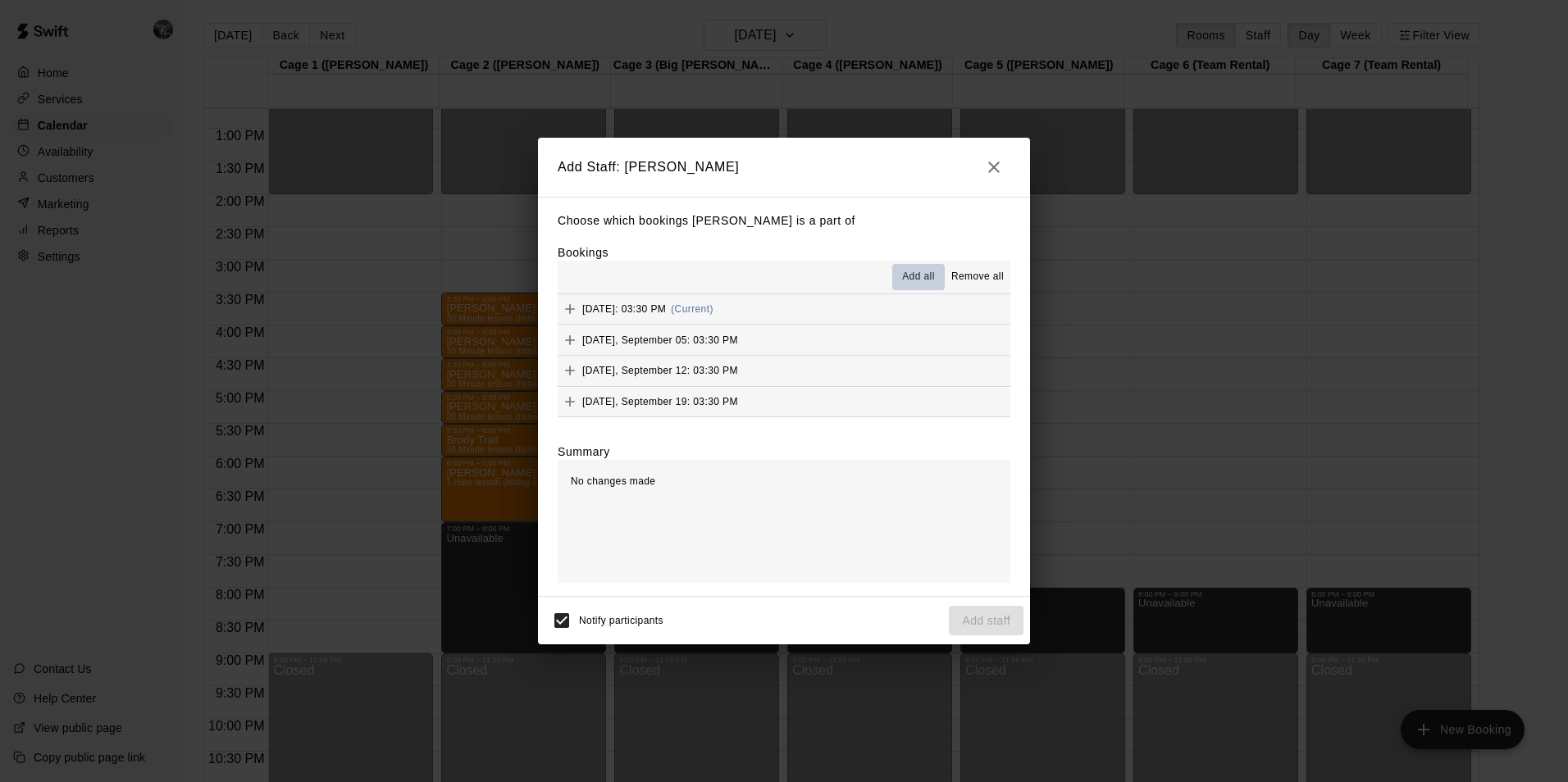
click at [916, 266] on button "Add all" at bounding box center [919, 277] width 53 height 26
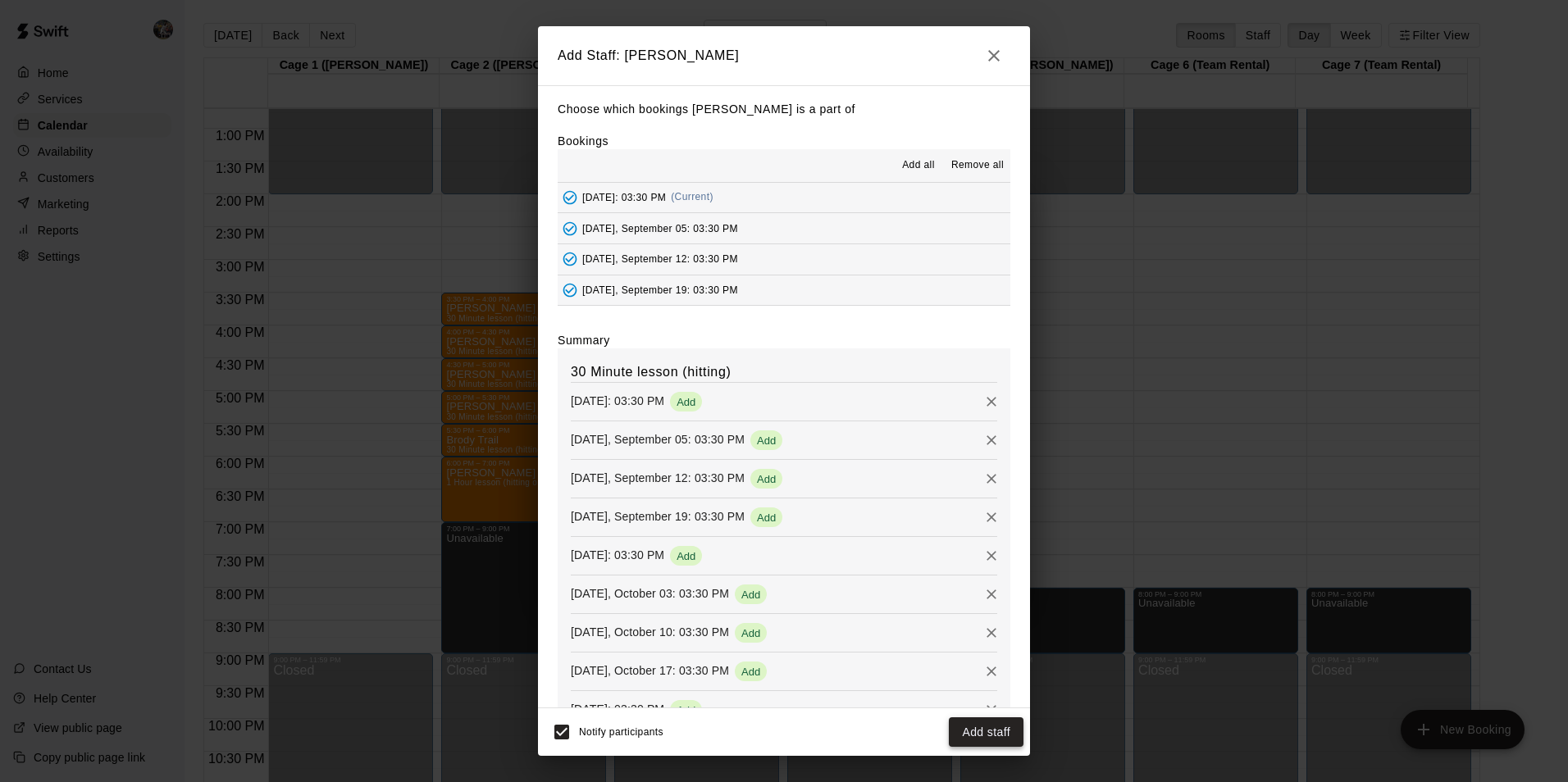
click at [977, 734] on button "Add staff" at bounding box center [986, 733] width 74 height 30
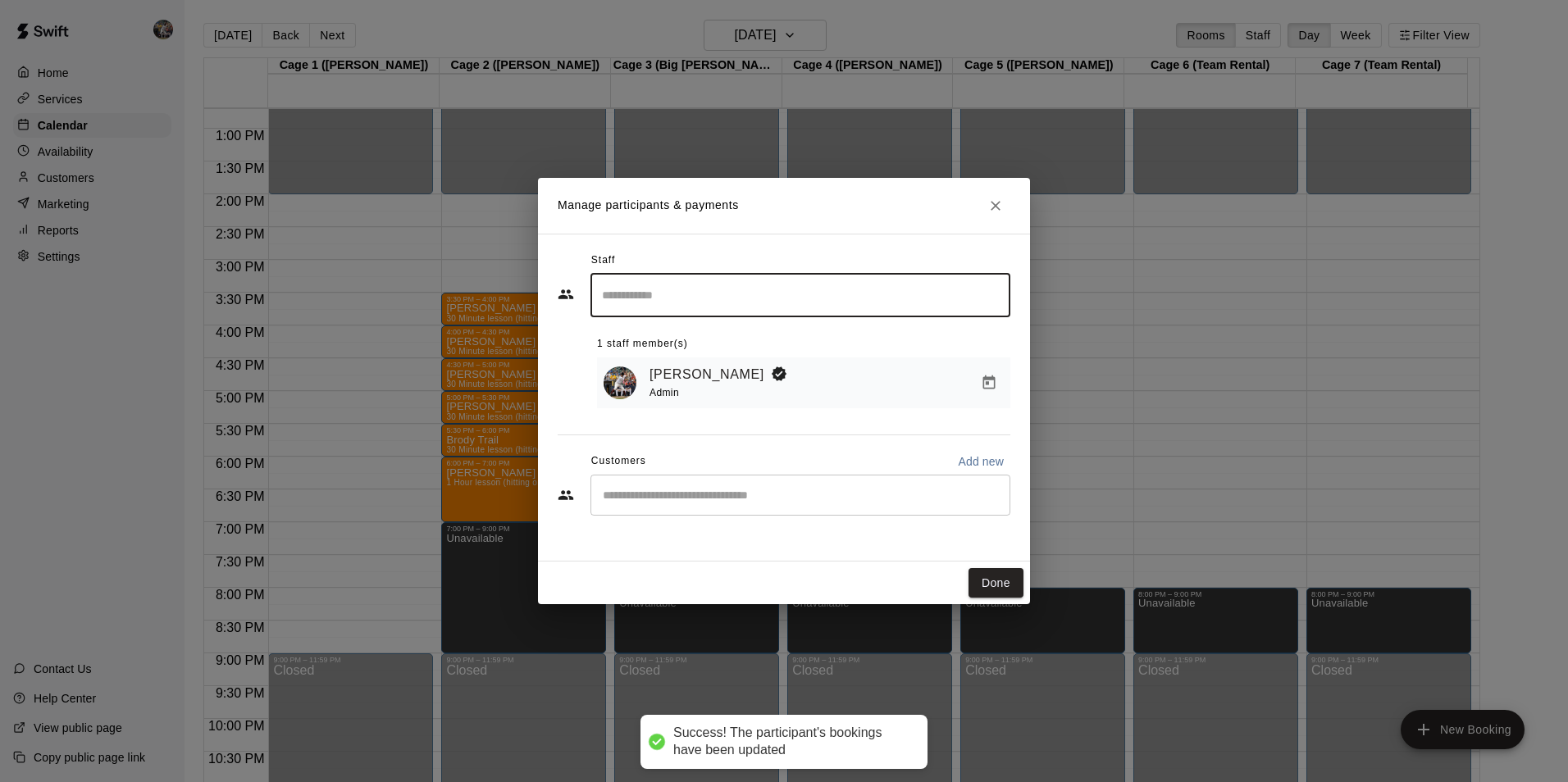
click at [698, 497] on input "Start typing to search customers..." at bounding box center [801, 495] width 405 height 16
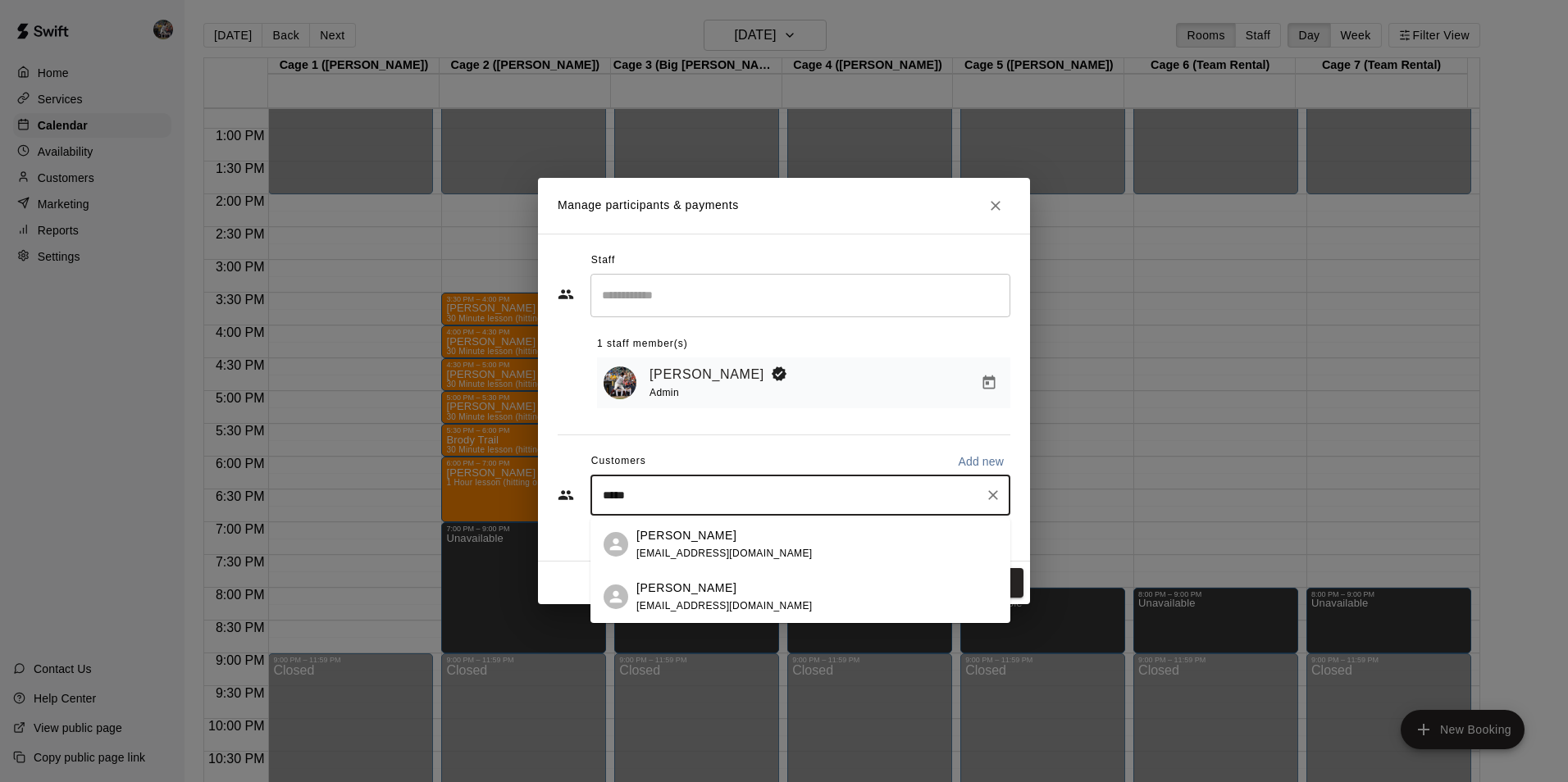
type input "******"
click at [700, 537] on p "Dustin Morton" at bounding box center [686, 536] width 100 height 17
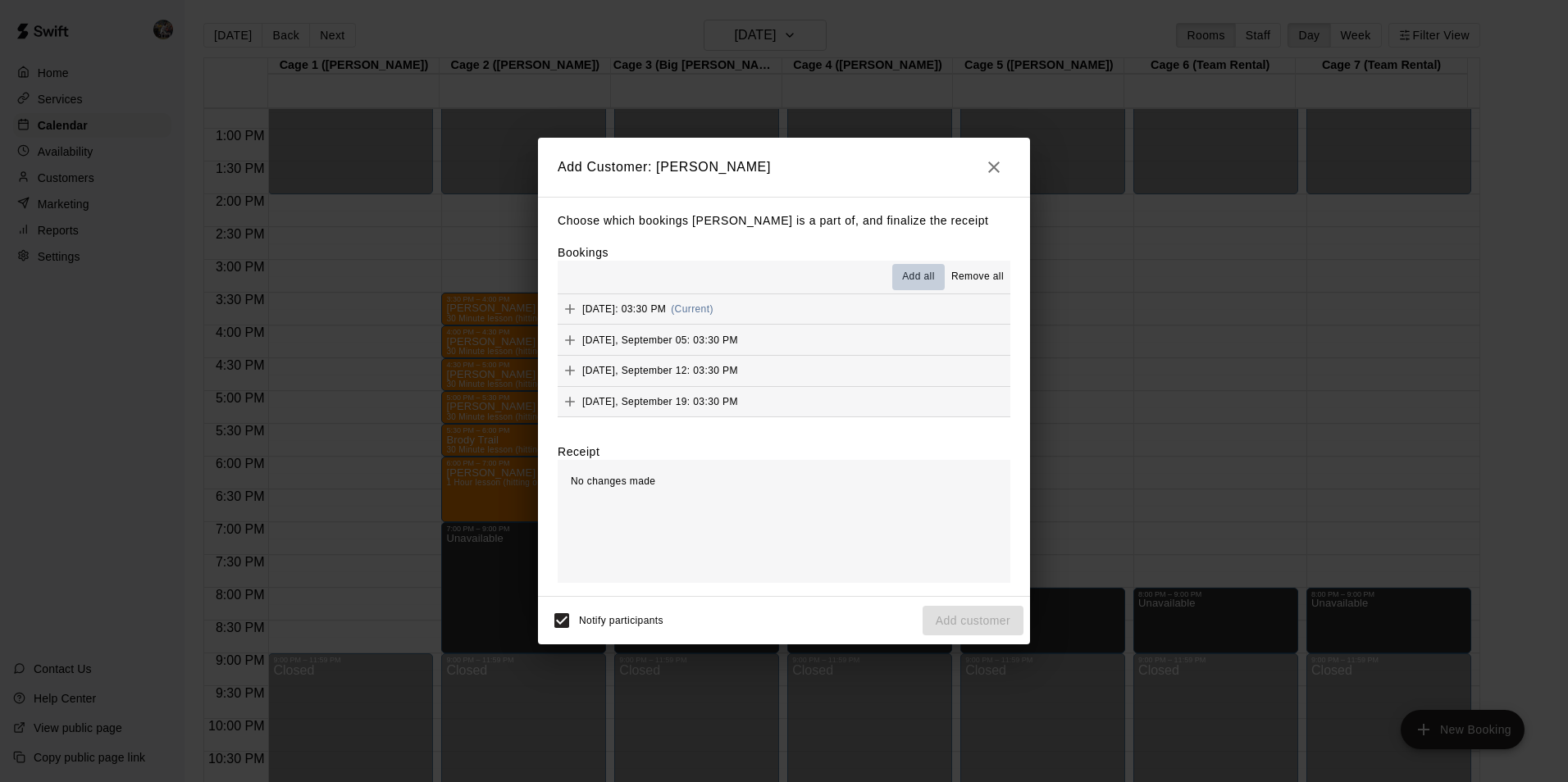
click at [915, 269] on span "Add all" at bounding box center [919, 277] width 33 height 16
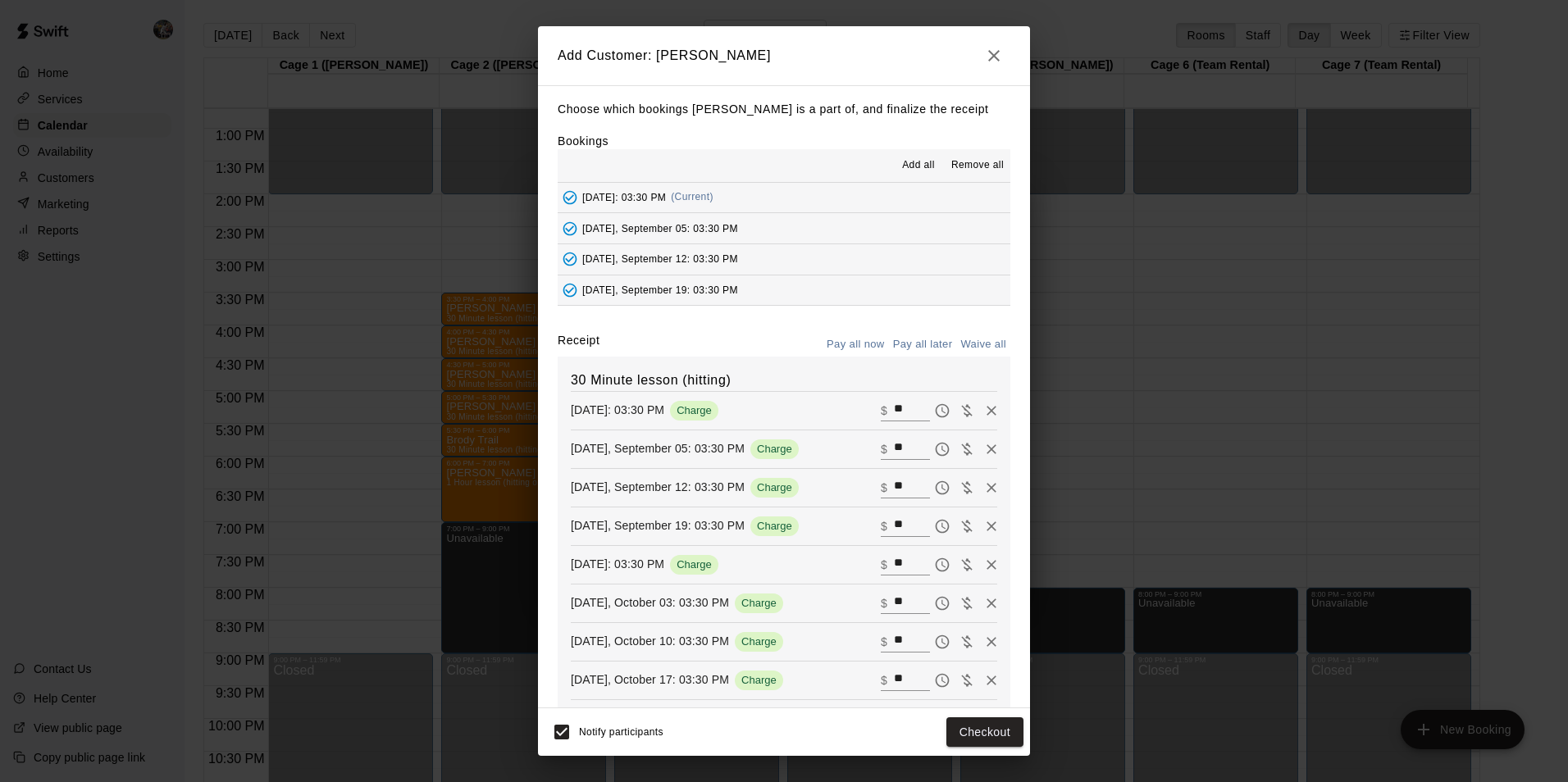
click at [910, 342] on button "Pay all later" at bounding box center [923, 345] width 68 height 25
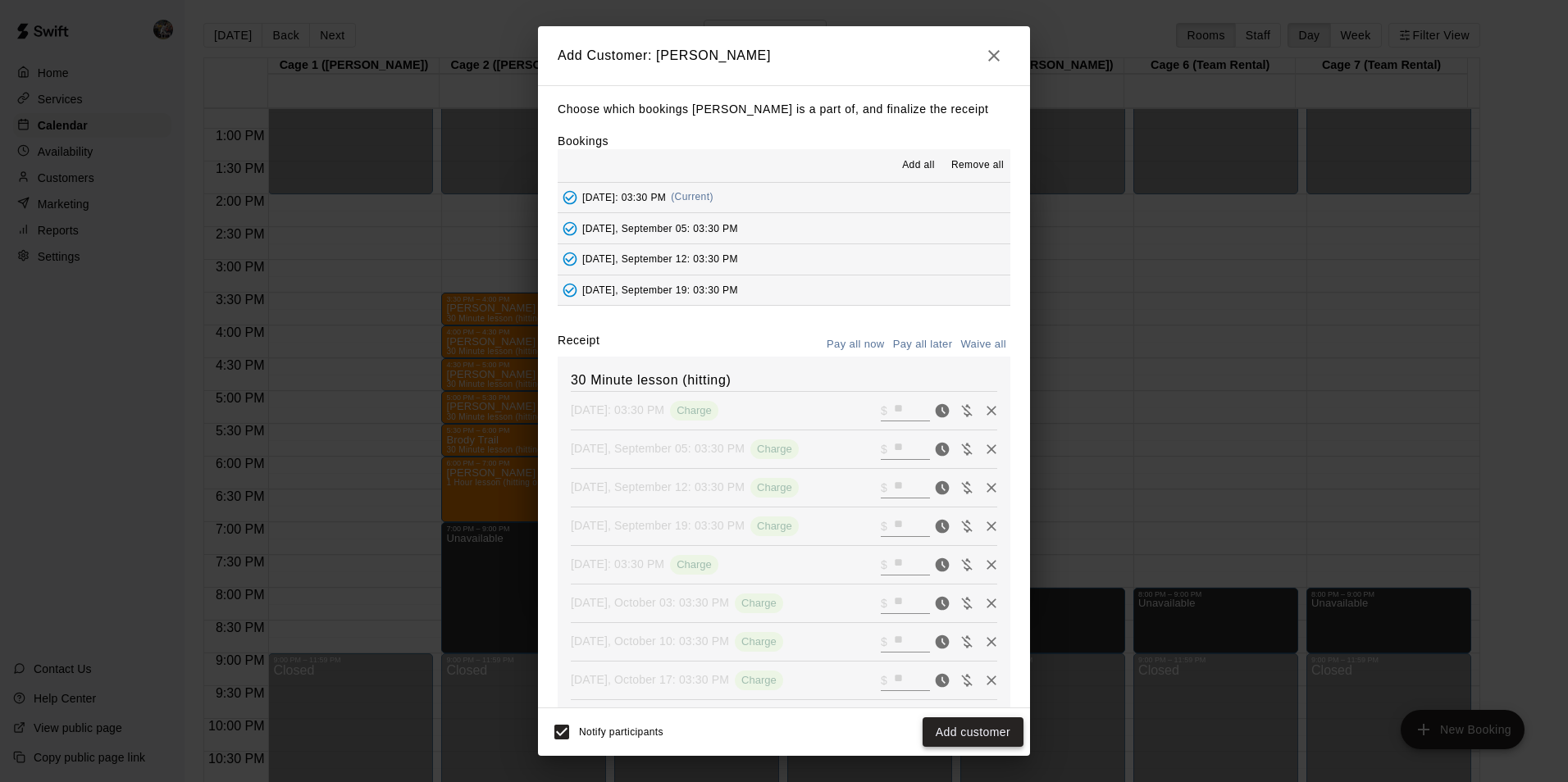
click at [972, 724] on button "Add customer" at bounding box center [972, 733] width 101 height 30
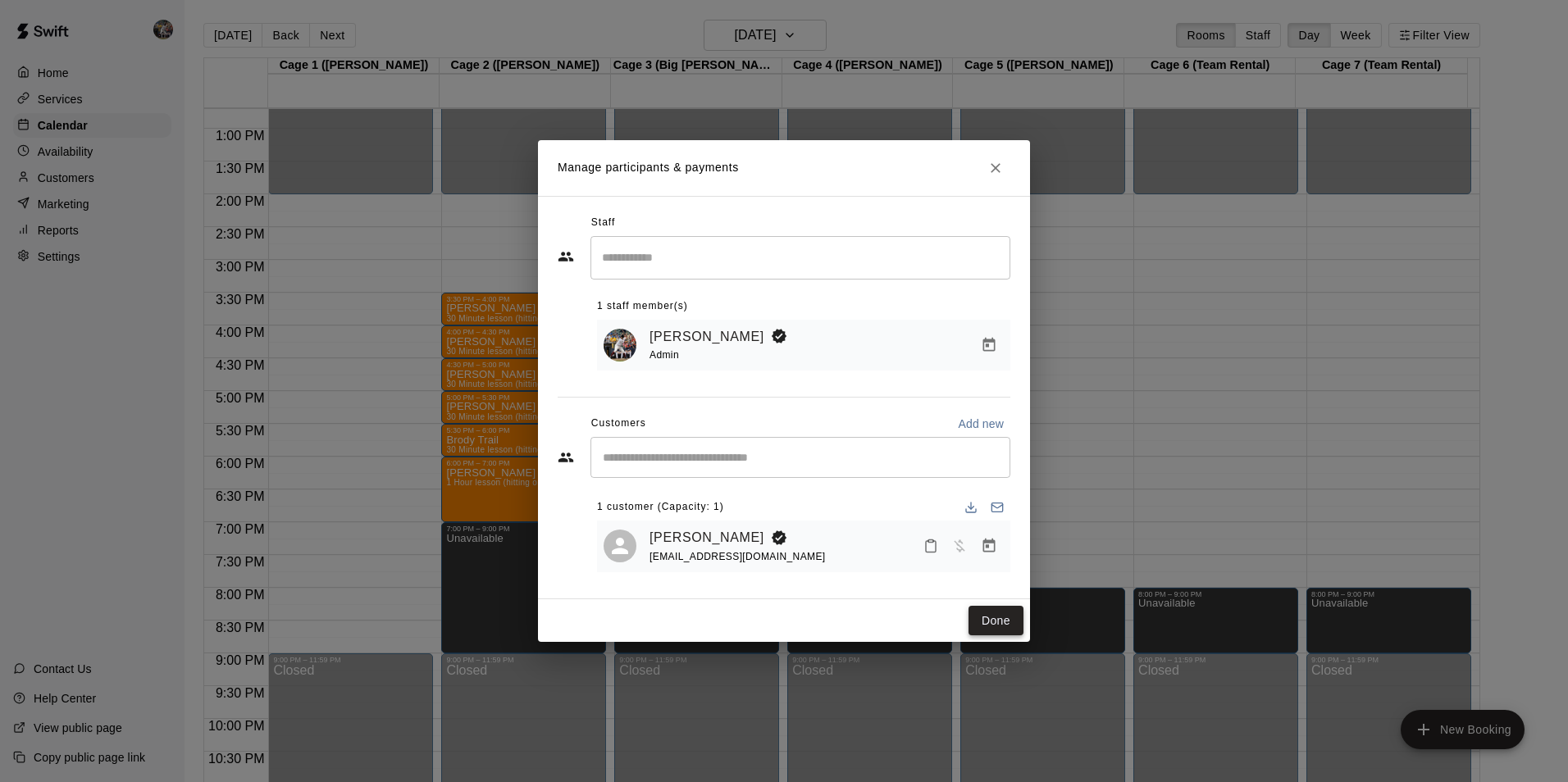
click at [1004, 623] on button "Done" at bounding box center [996, 621] width 55 height 30
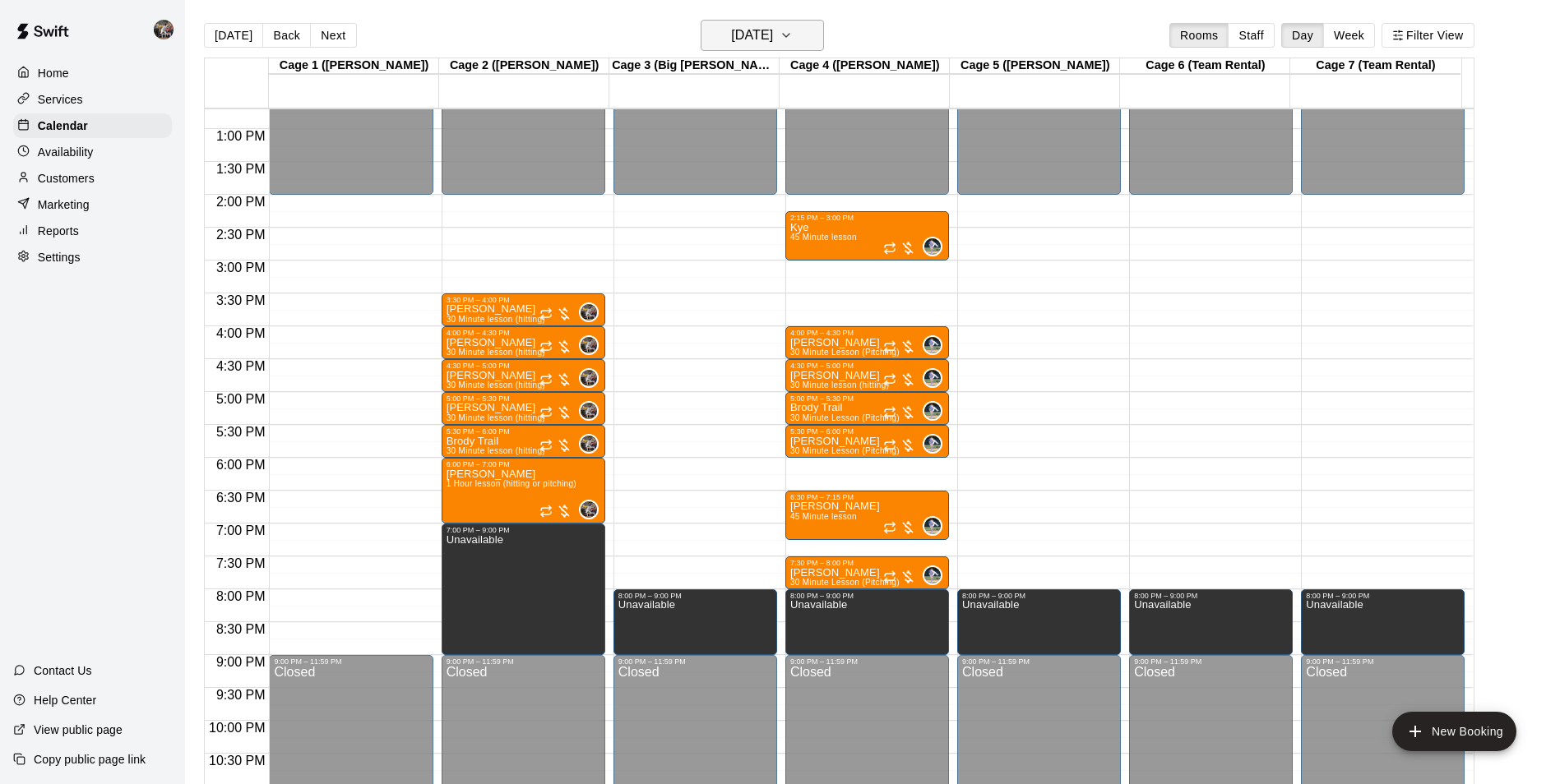
click at [744, 34] on h6 "Friday Aug 29" at bounding box center [752, 35] width 42 height 23
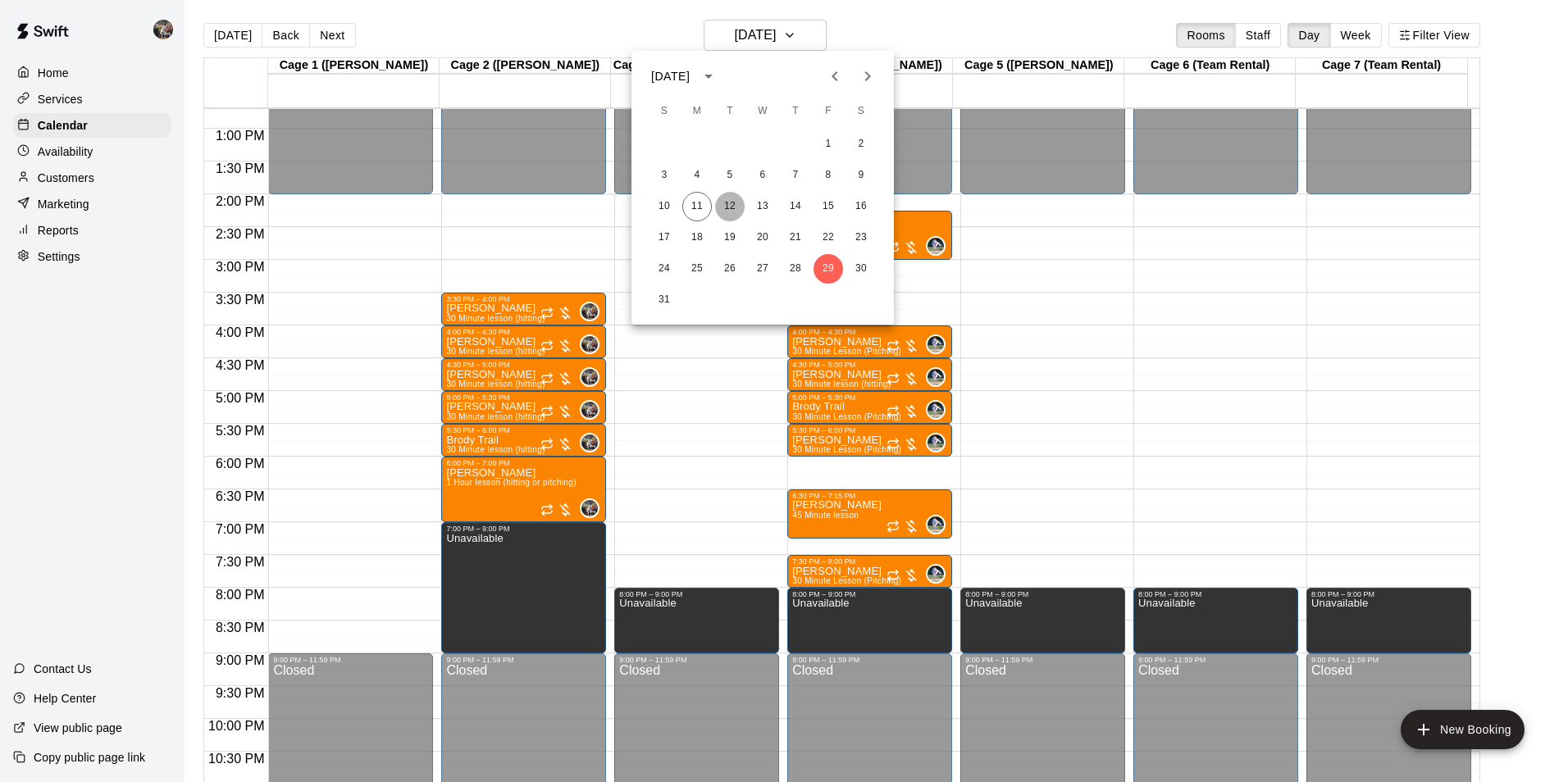
click at [729, 199] on button "12" at bounding box center [729, 206] width 29 height 29
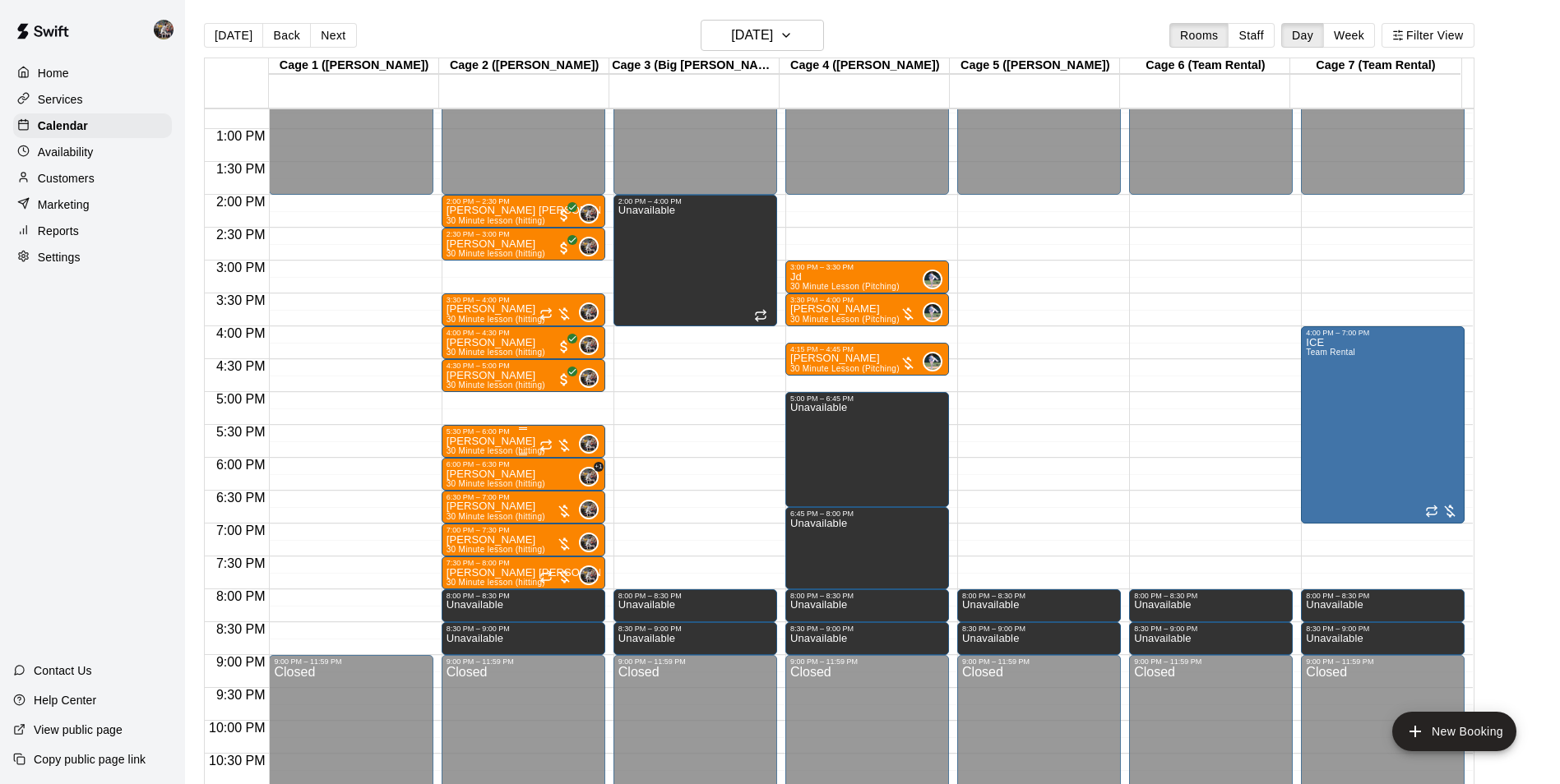
click at [545, 439] on div at bounding box center [556, 445] width 33 height 16
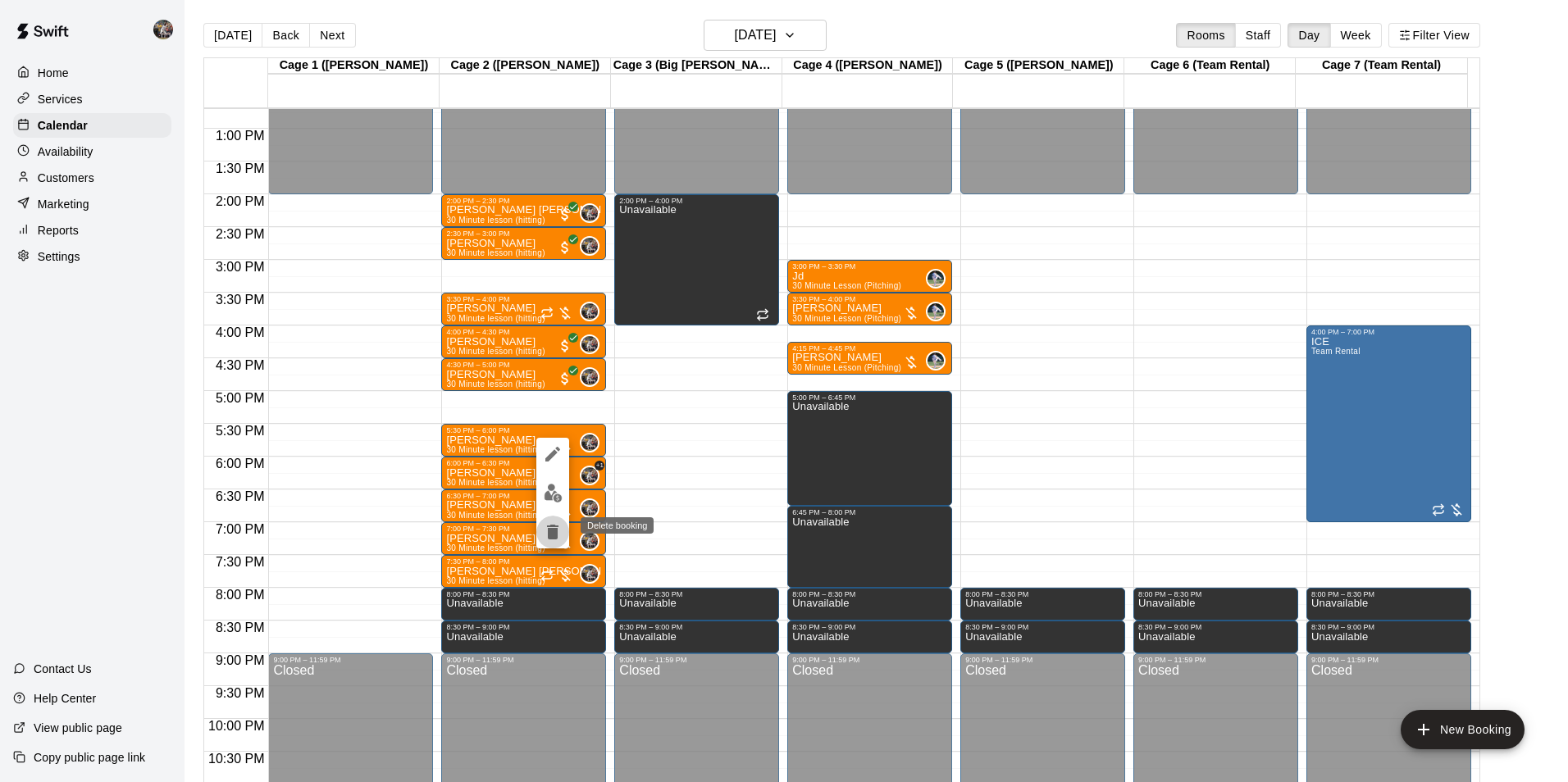
click at [554, 529] on icon "delete" at bounding box center [553, 532] width 11 height 15
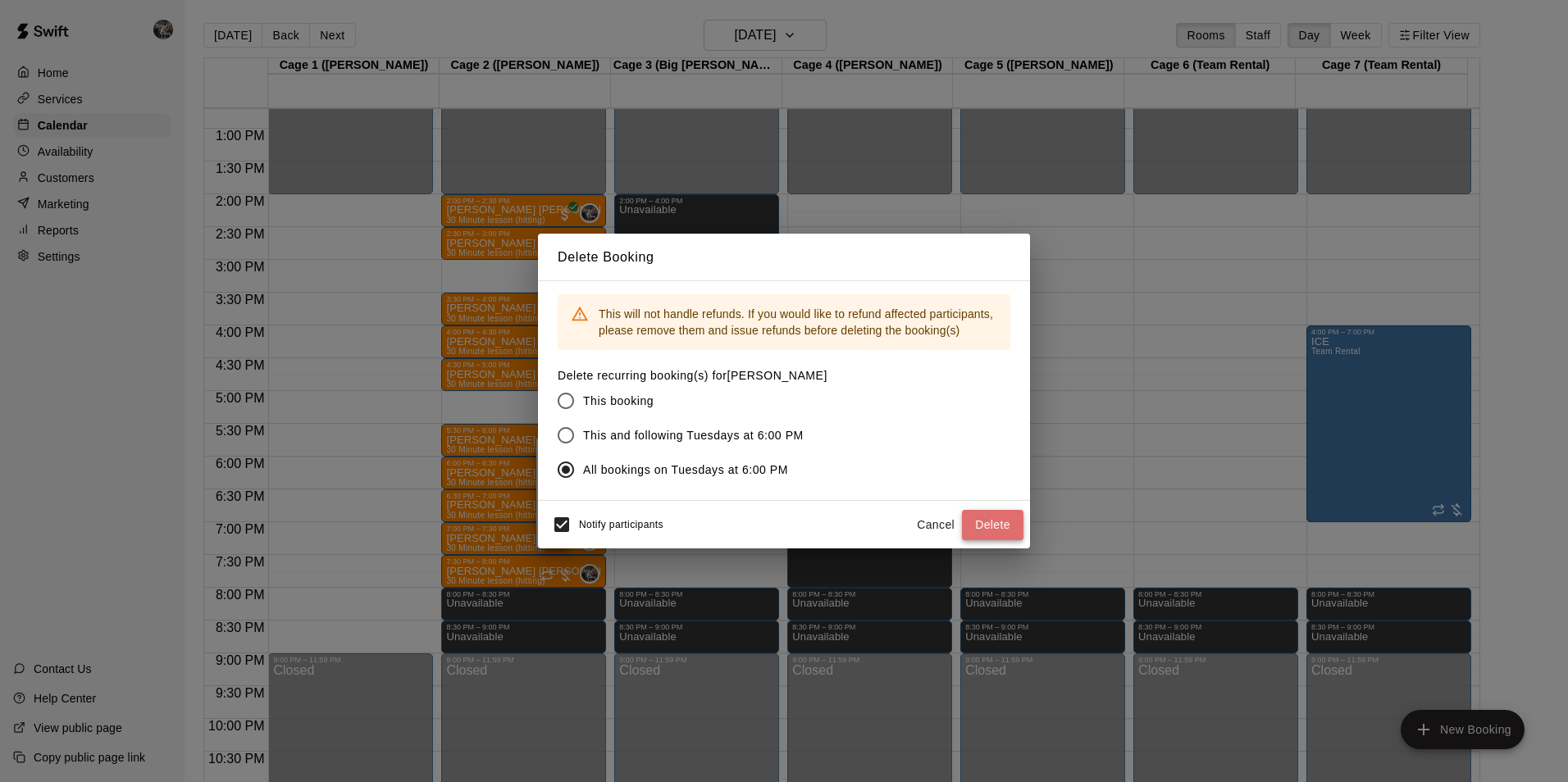
click at [984, 525] on button "Delete" at bounding box center [992, 525] width 61 height 30
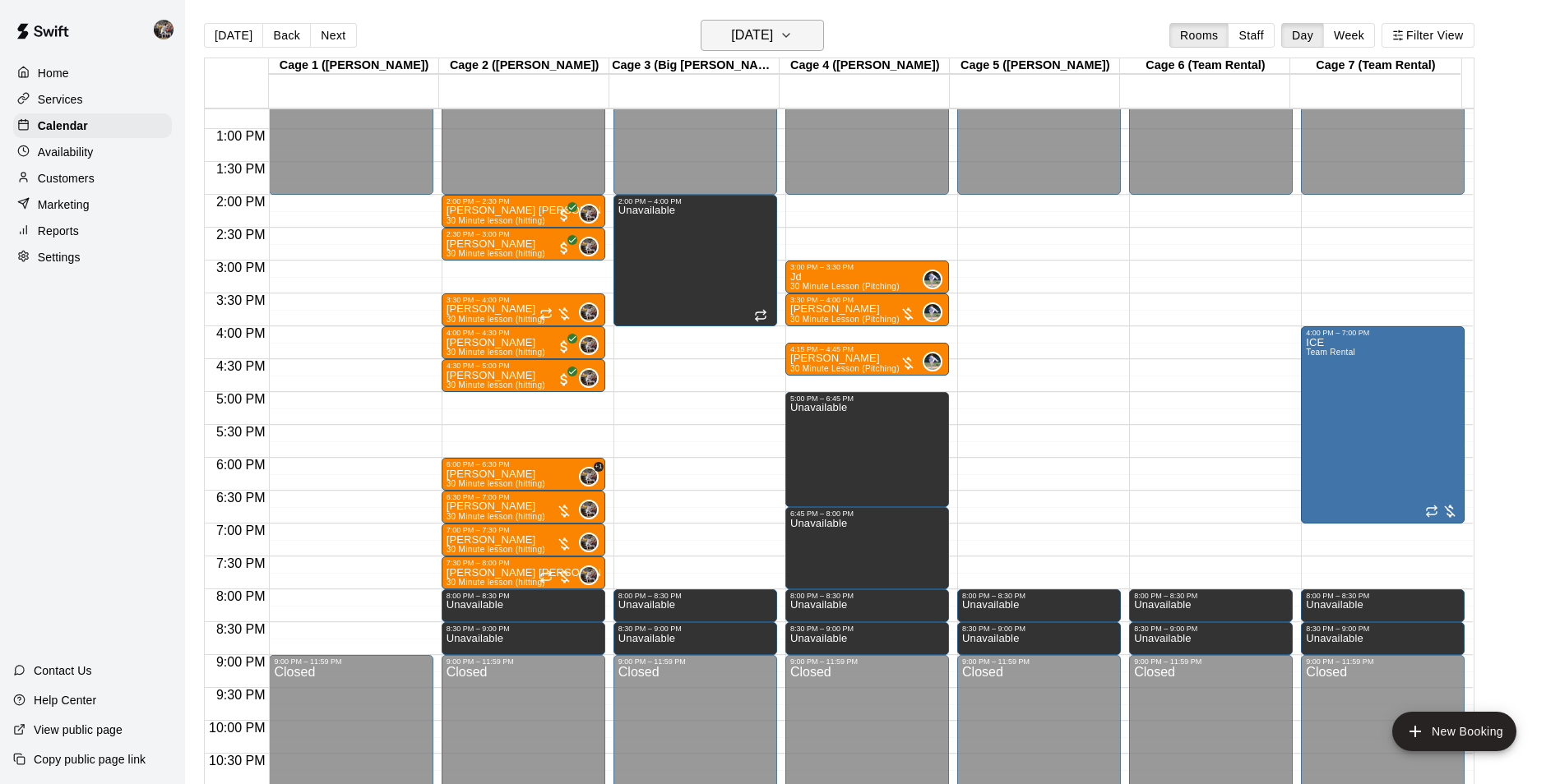
click at [731, 39] on h6 "[DATE]" at bounding box center [752, 35] width 42 height 23
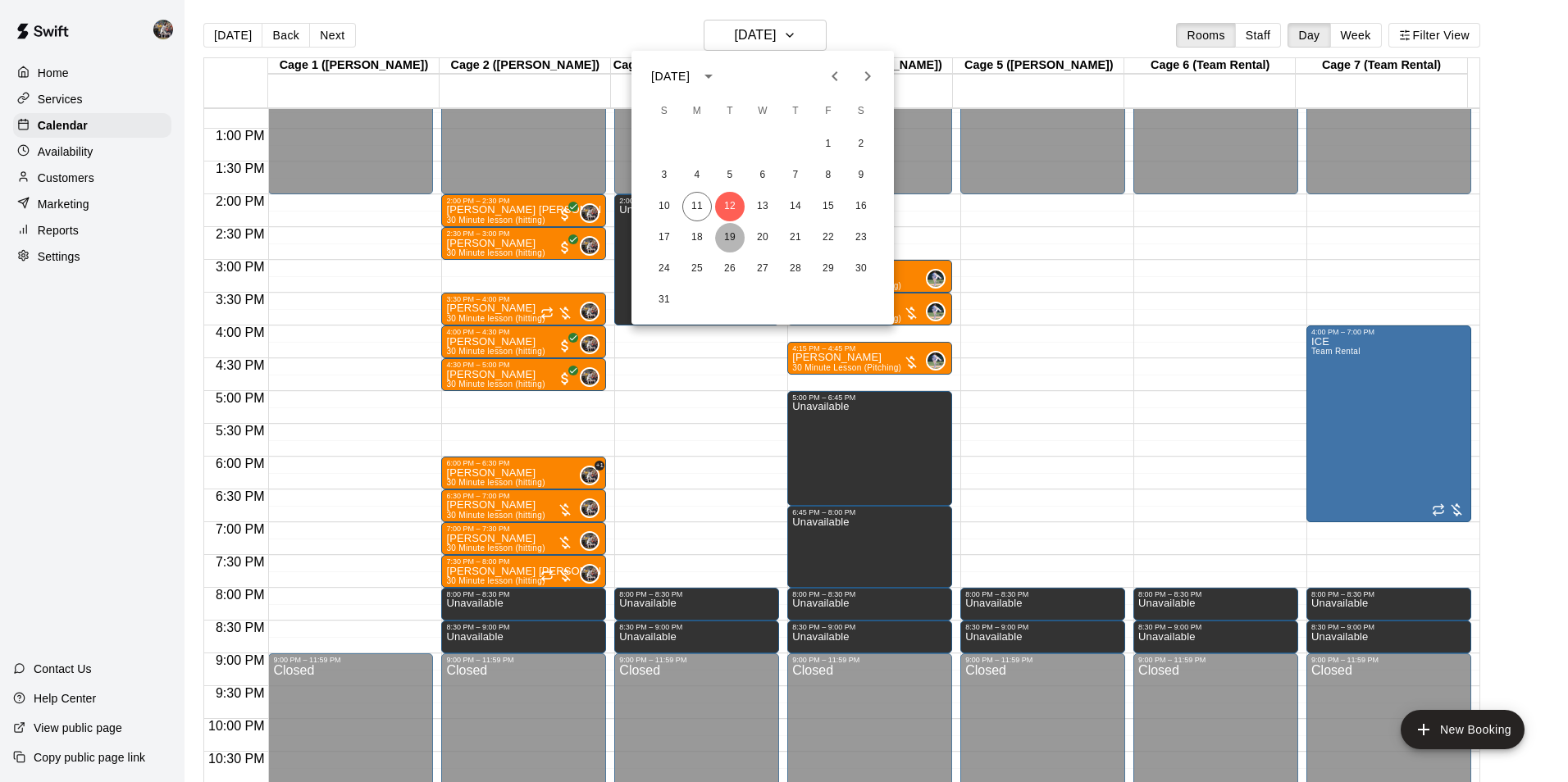
click at [728, 236] on button "19" at bounding box center [729, 237] width 29 height 29
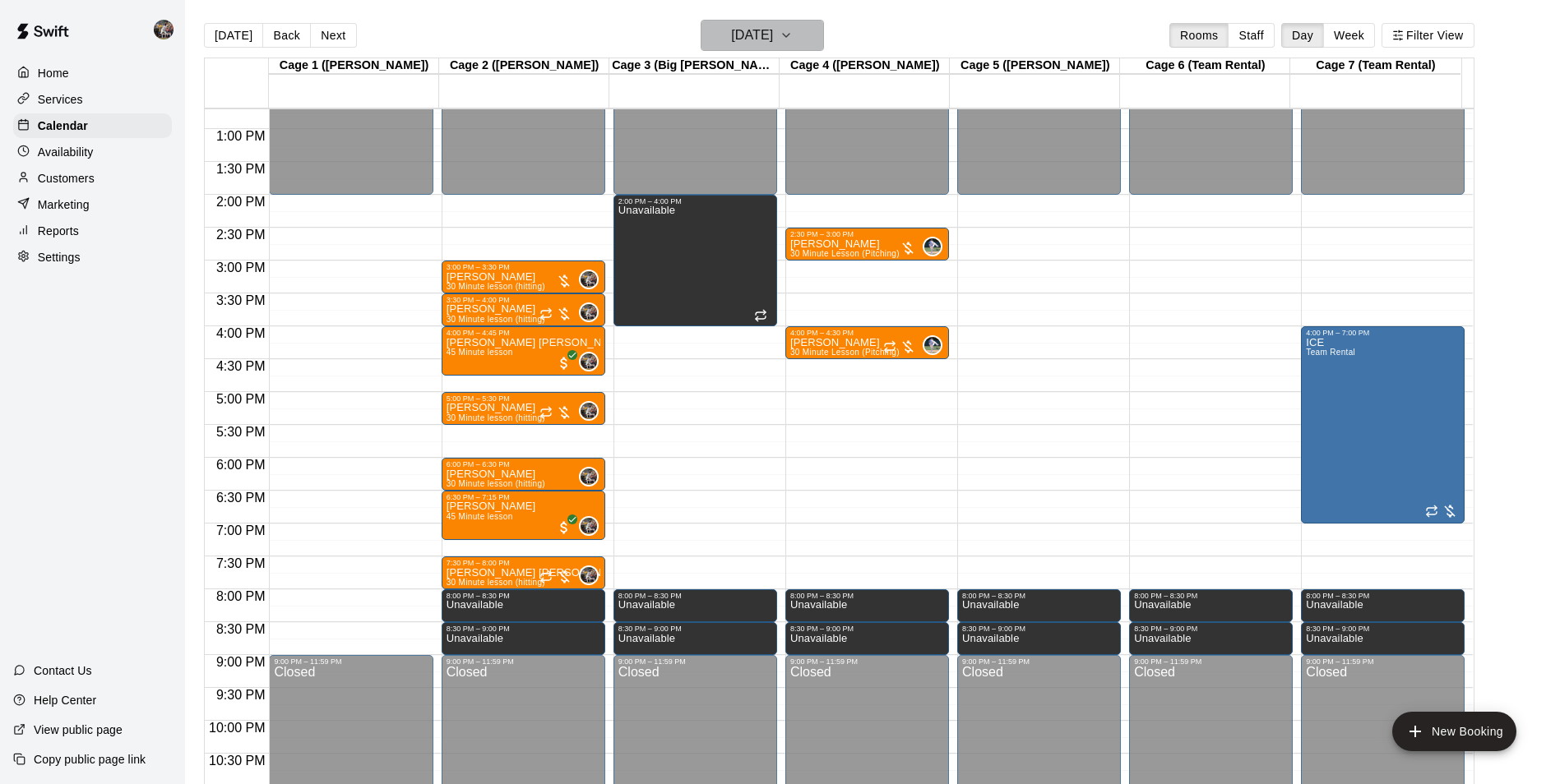
click at [756, 40] on h6 "[DATE]" at bounding box center [752, 35] width 42 height 23
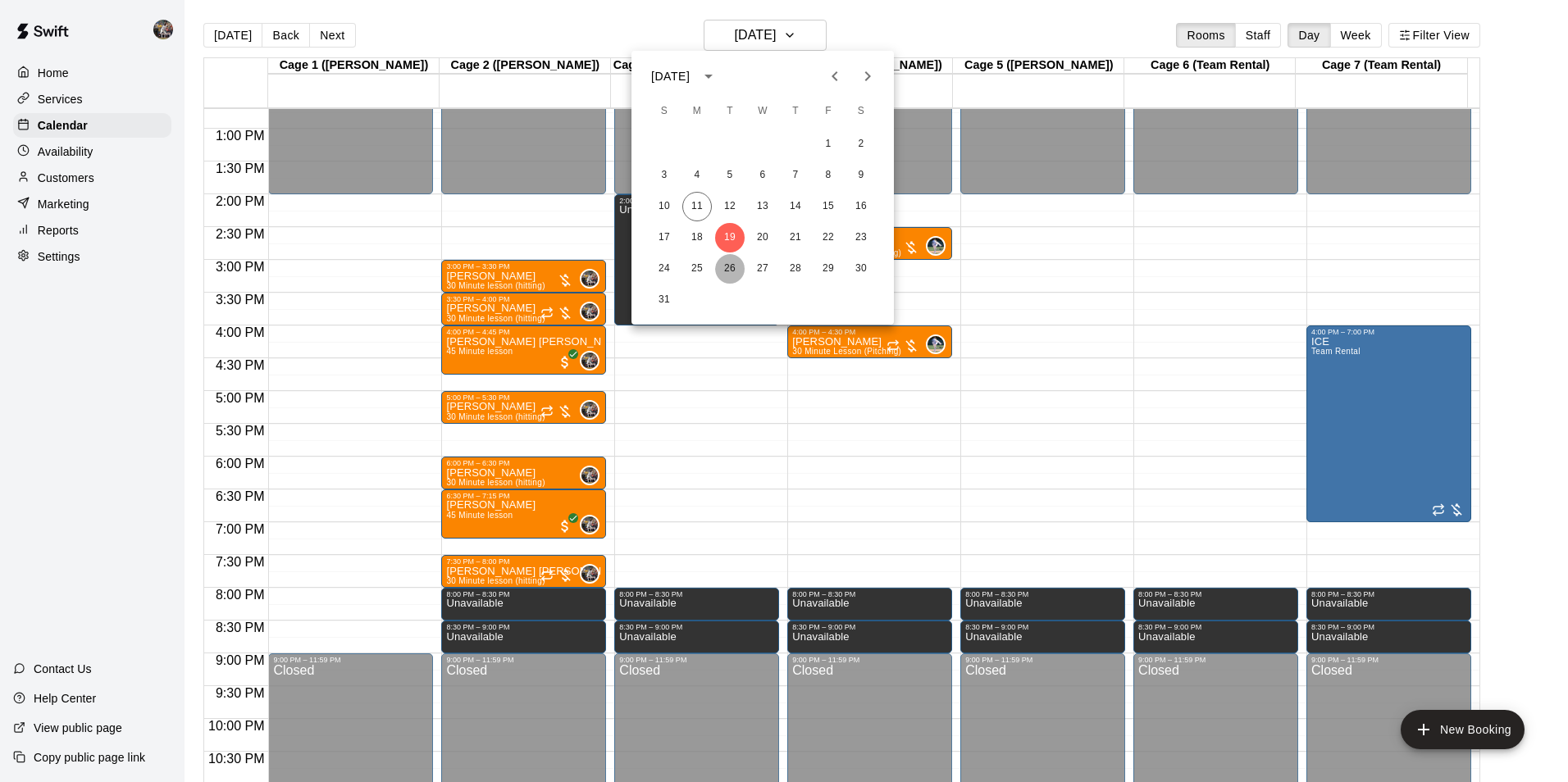
click at [733, 270] on button "26" at bounding box center [729, 269] width 29 height 29
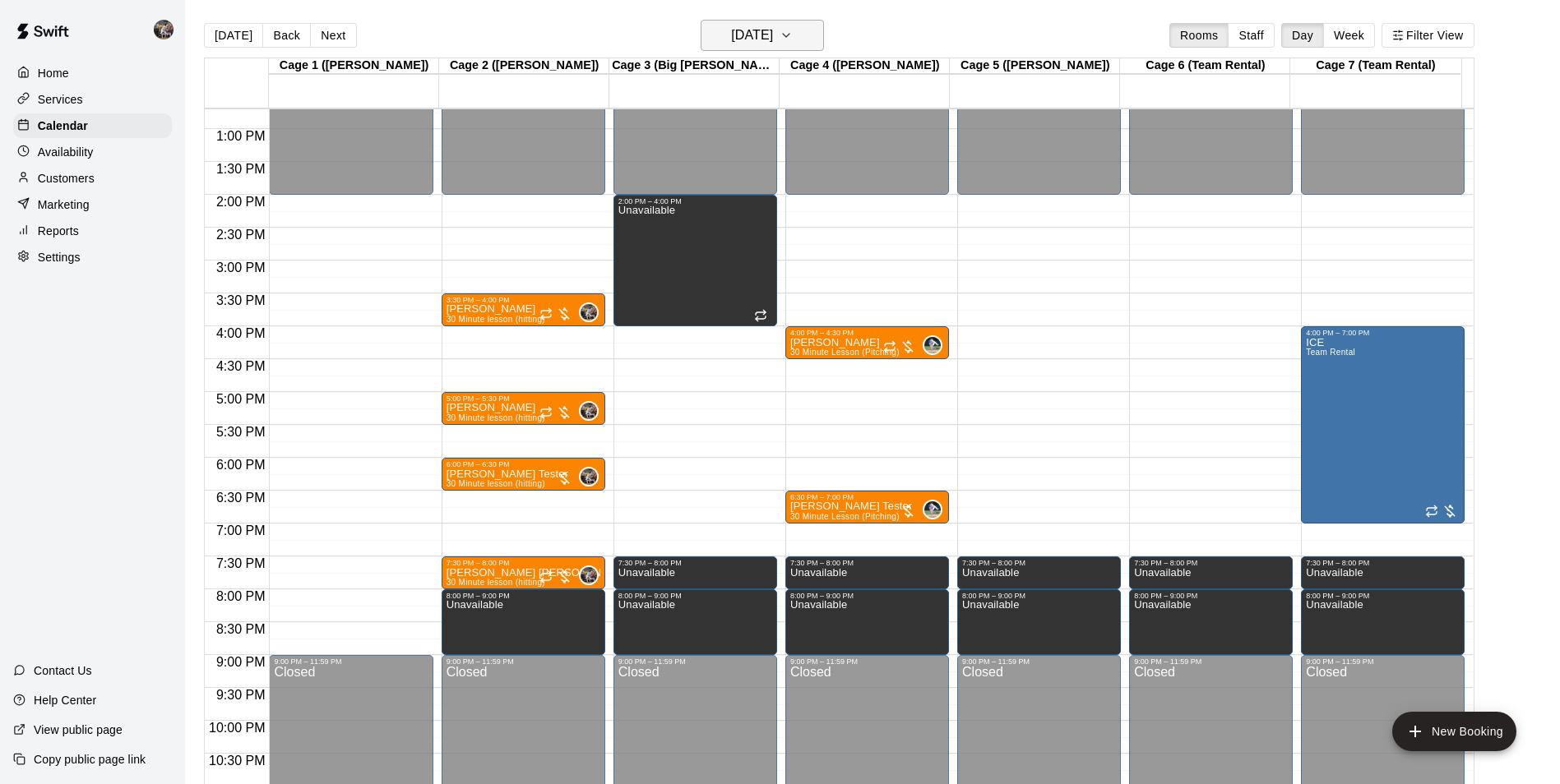
click at [751, 26] on h6 "[DATE]" at bounding box center [752, 35] width 42 height 23
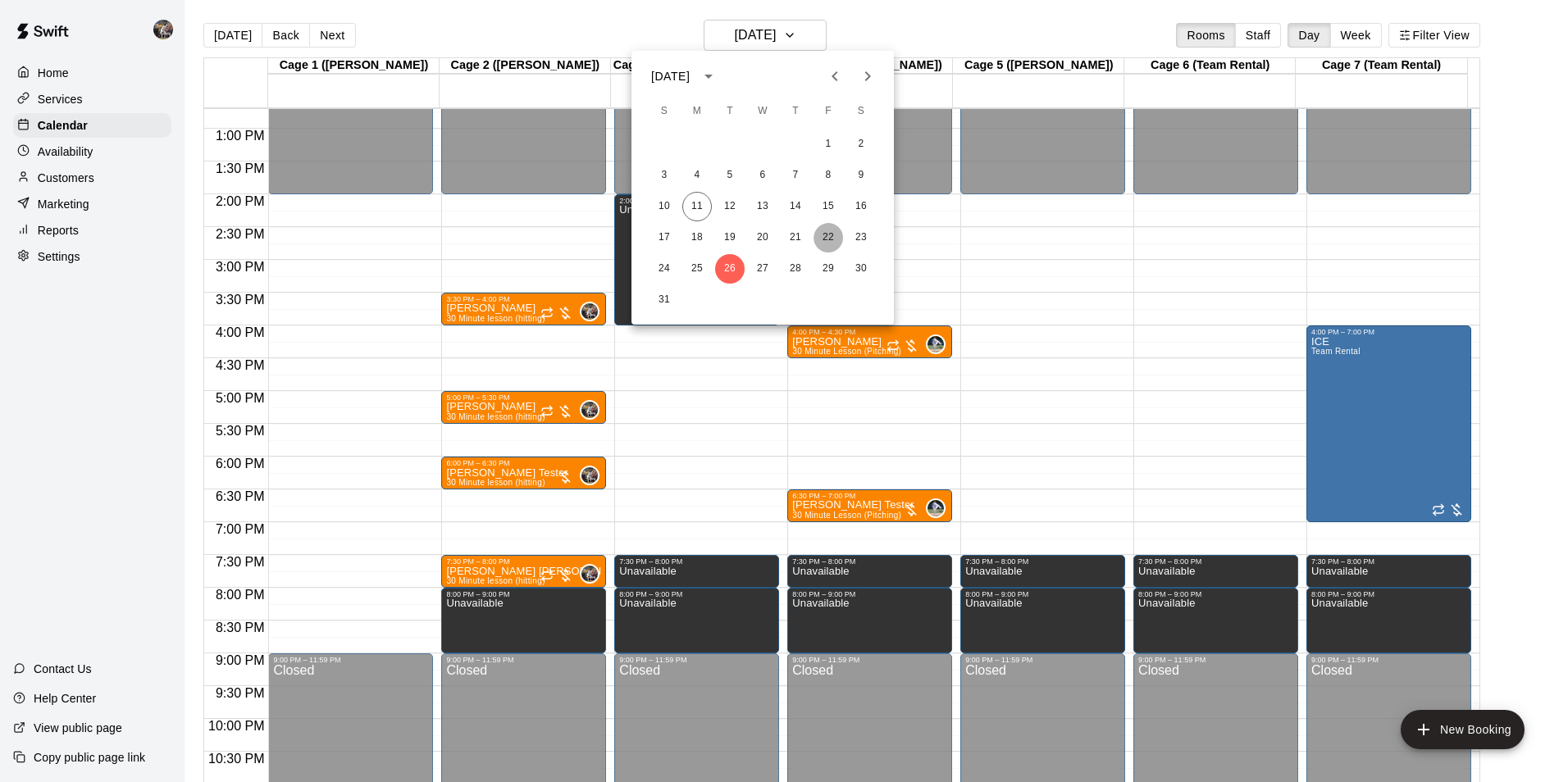
click at [823, 232] on button "22" at bounding box center [827, 237] width 29 height 29
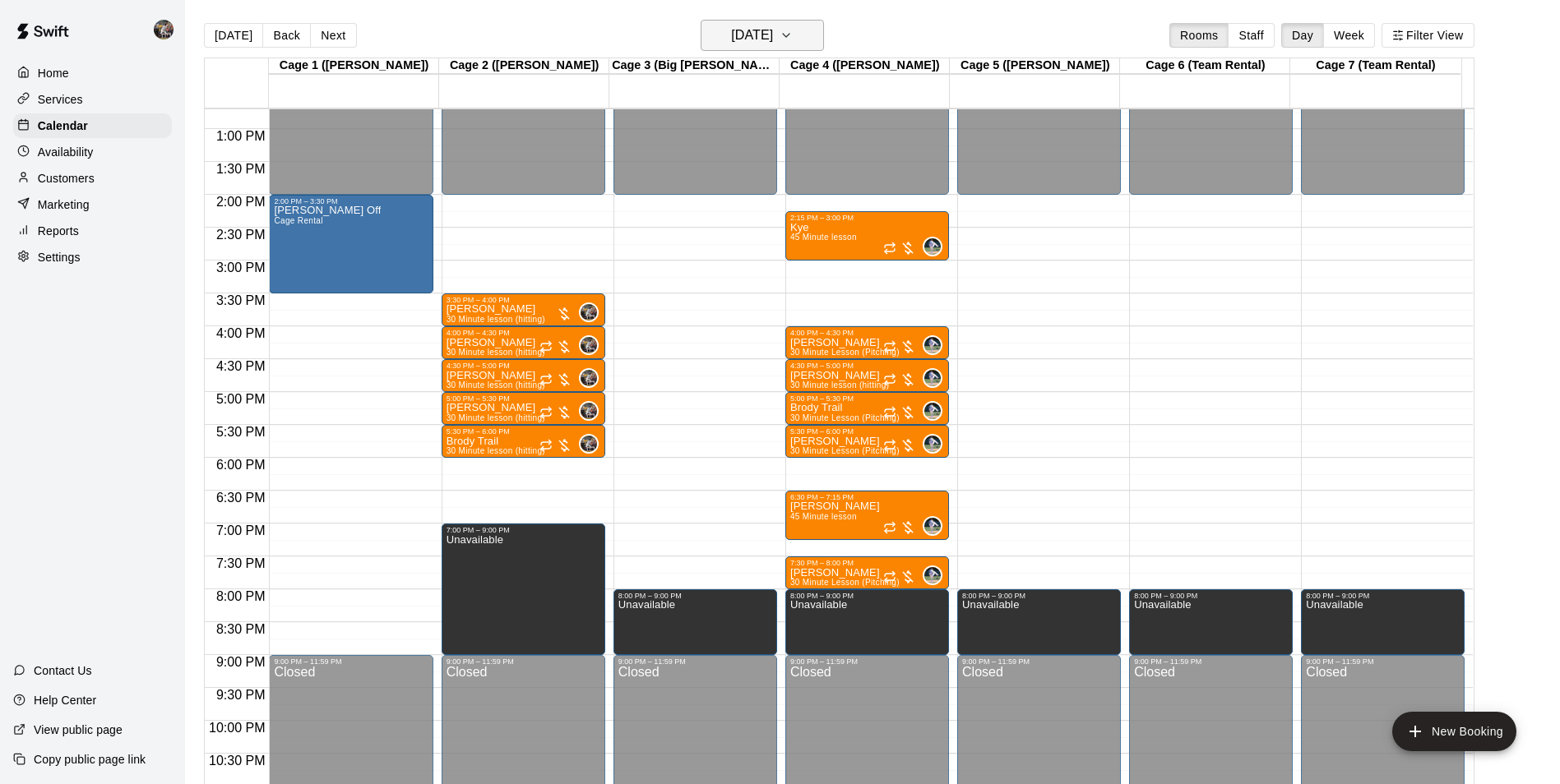
click at [772, 44] on h6 "Friday Aug 22" at bounding box center [752, 35] width 42 height 23
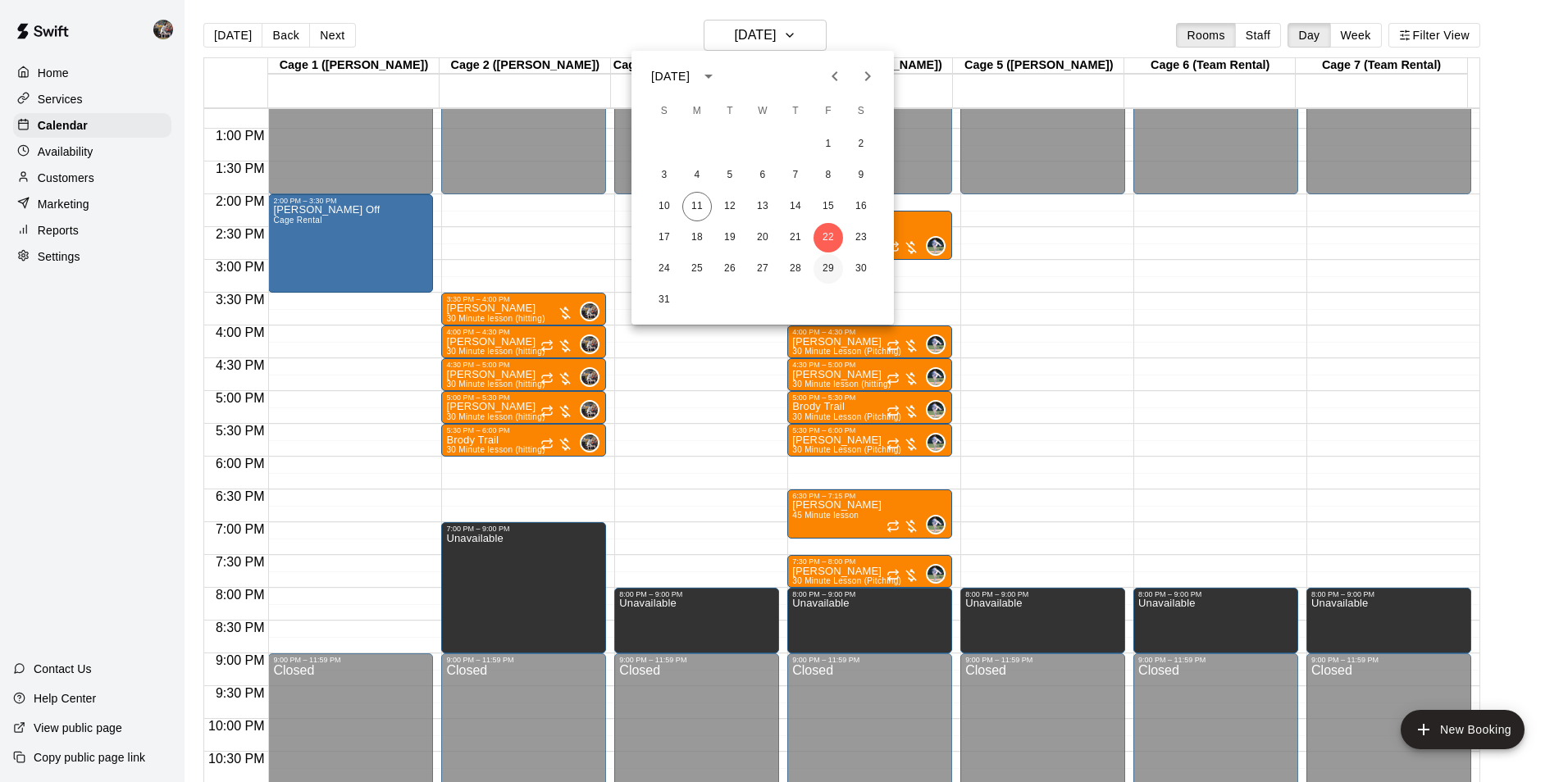
click at [831, 264] on button "29" at bounding box center [827, 269] width 29 height 29
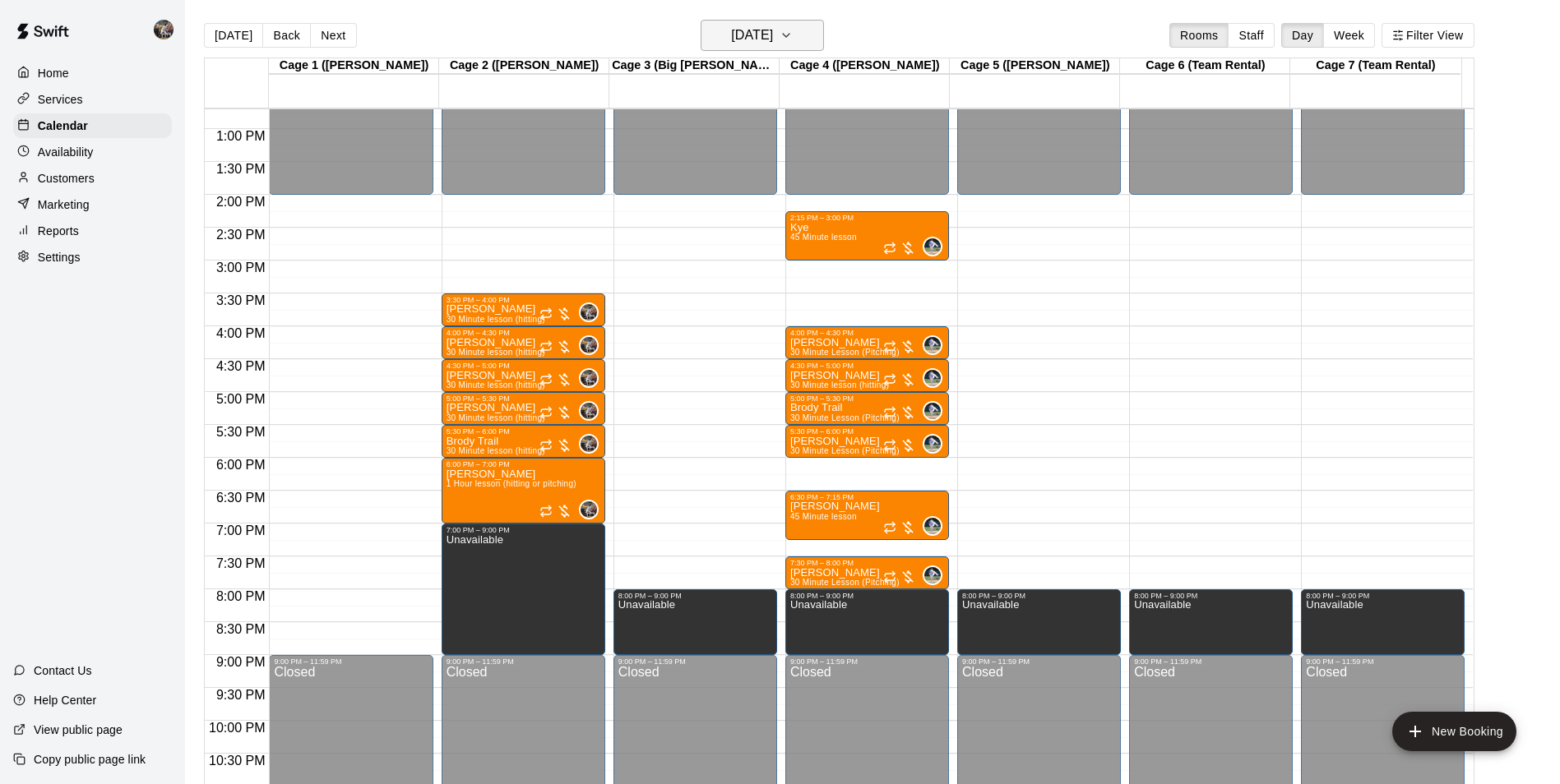
click at [747, 39] on h6 "Friday Aug 29" at bounding box center [752, 35] width 42 height 23
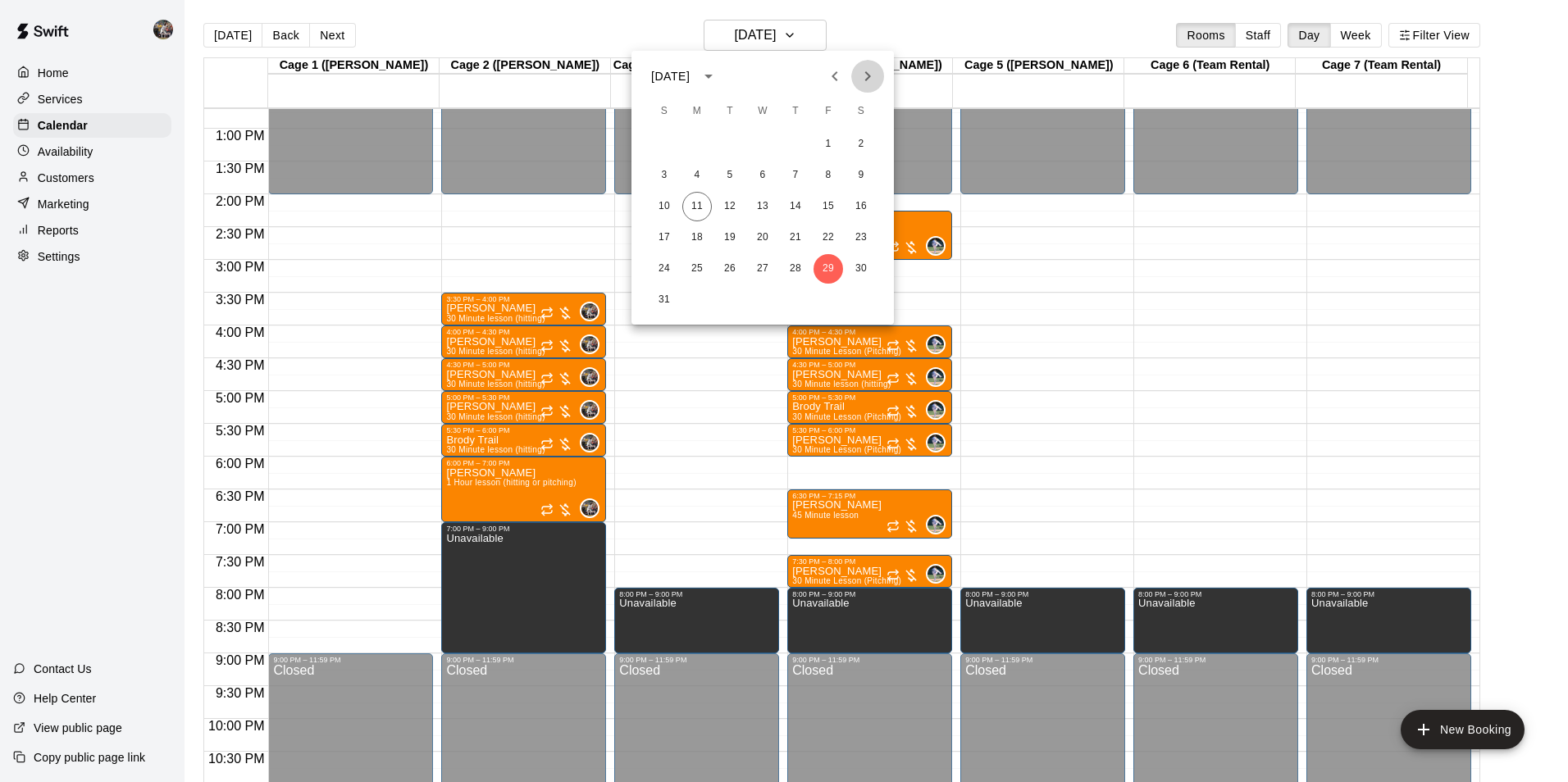
click at [870, 75] on icon "Next month" at bounding box center [868, 76] width 6 height 9
click at [827, 141] on button "5" at bounding box center [827, 144] width 29 height 29
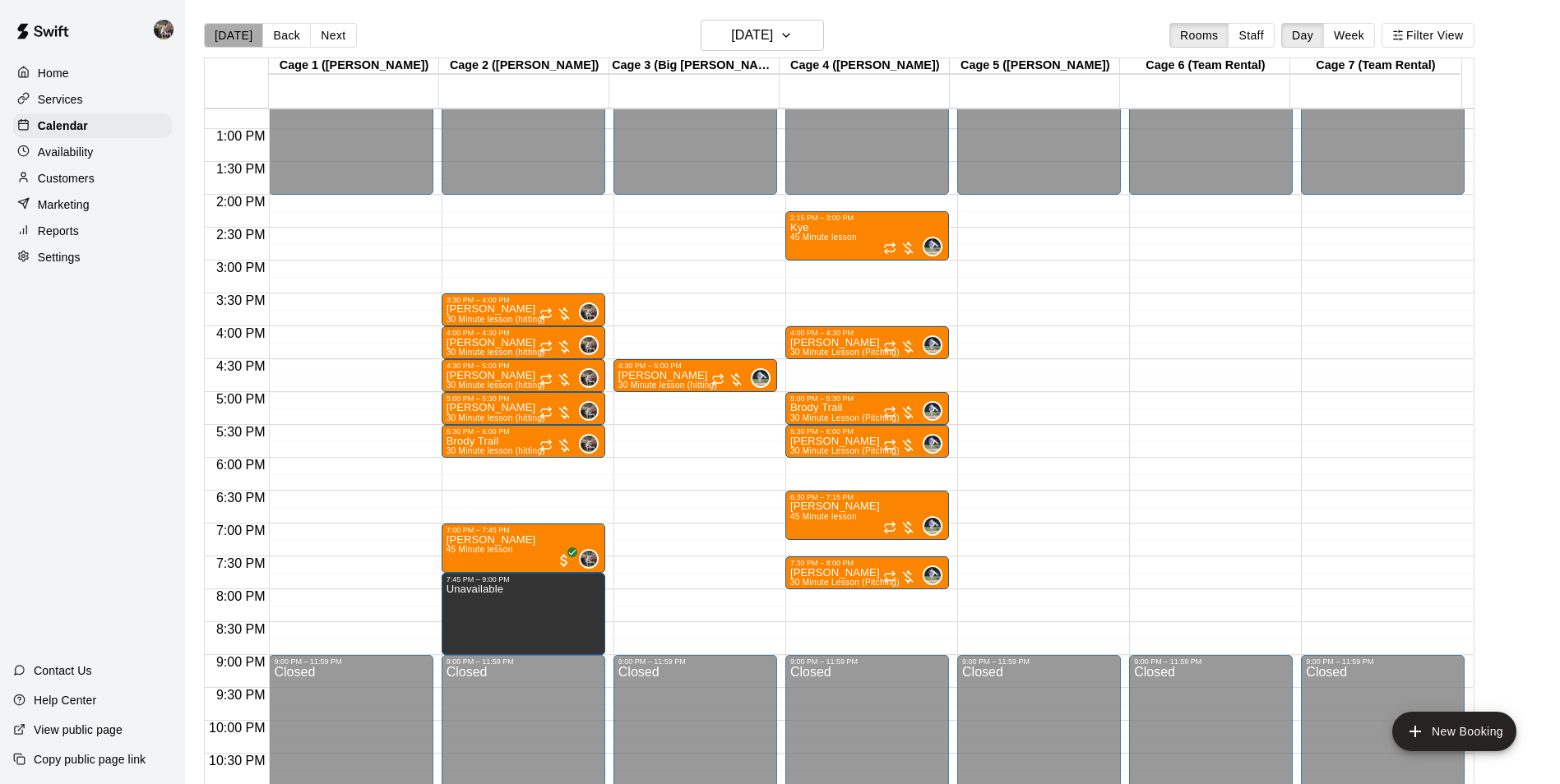
click at [232, 27] on button "[DATE]" at bounding box center [233, 35] width 60 height 25
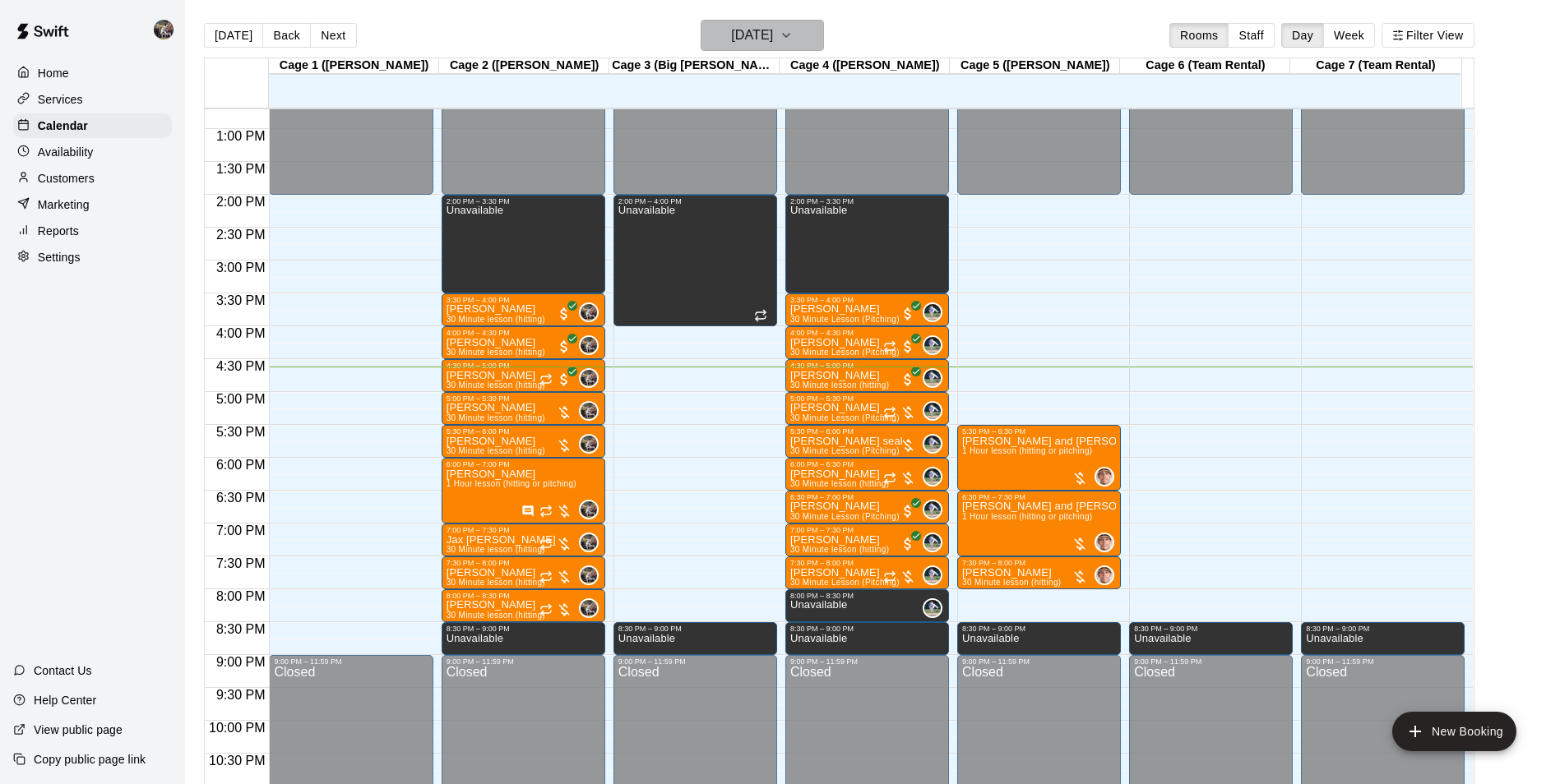
click at [736, 33] on h6 "[DATE]" at bounding box center [752, 35] width 42 height 23
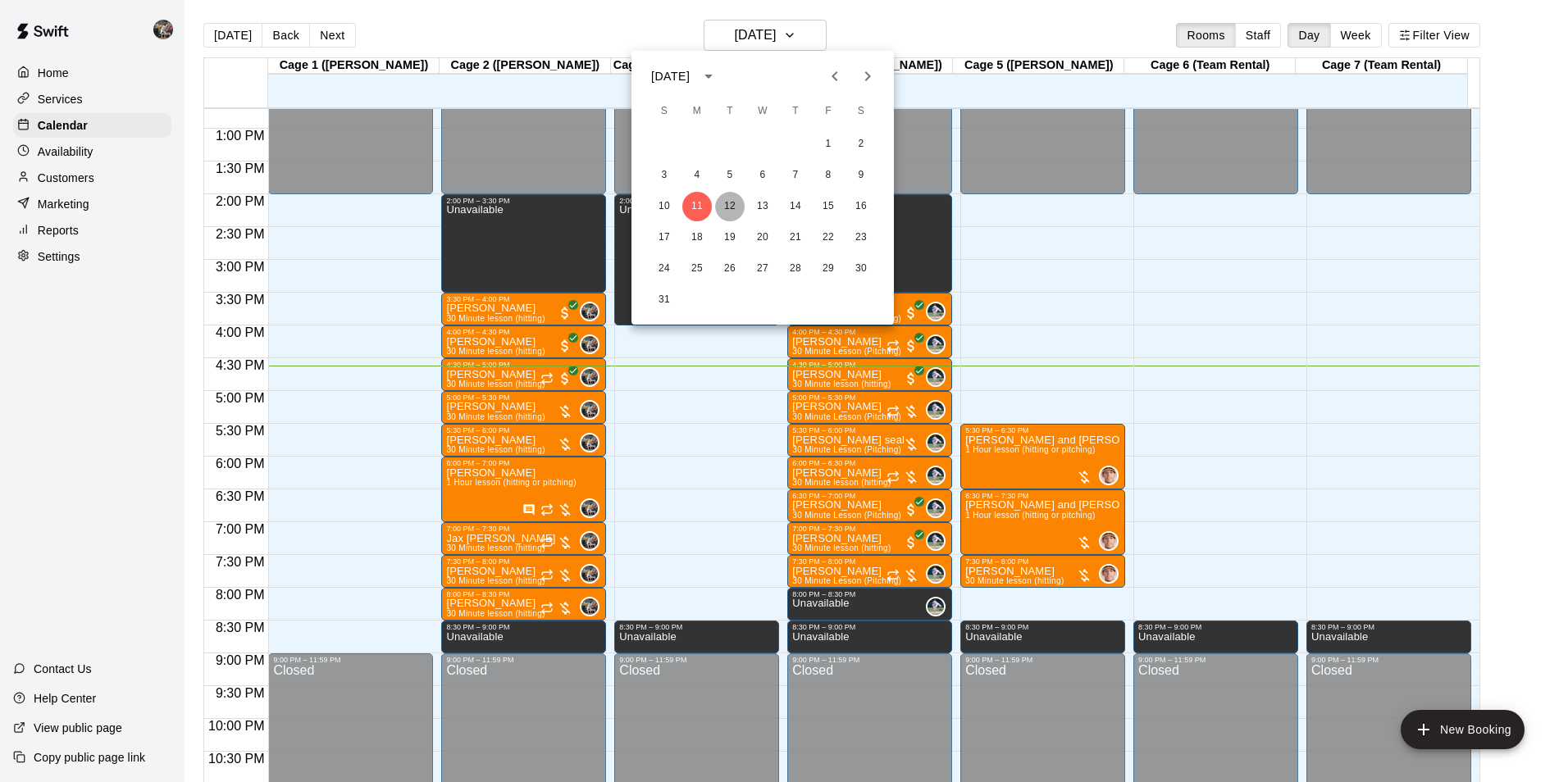
click at [725, 204] on button "12" at bounding box center [729, 206] width 29 height 29
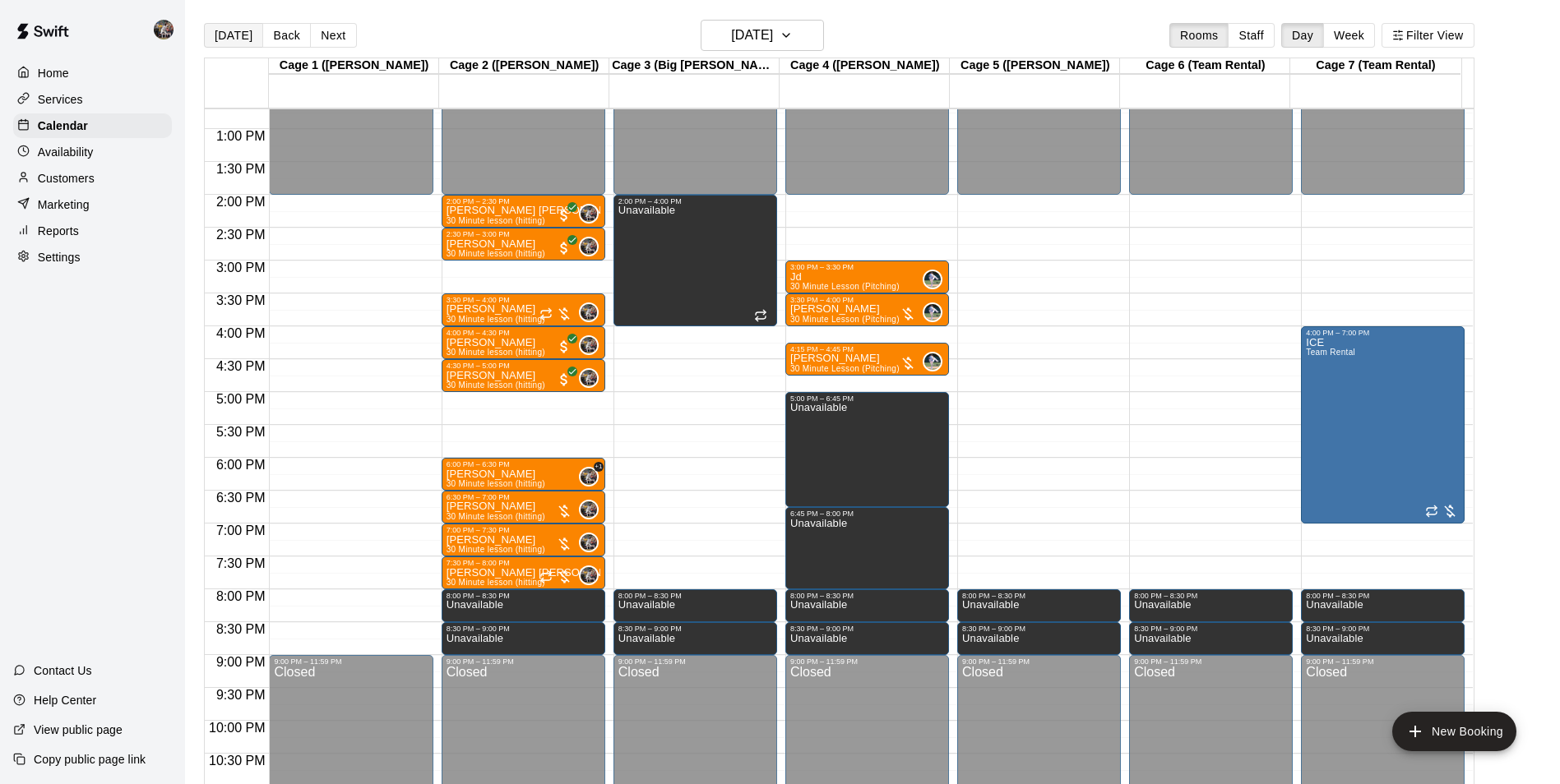
click at [231, 30] on button "[DATE]" at bounding box center [233, 35] width 60 height 25
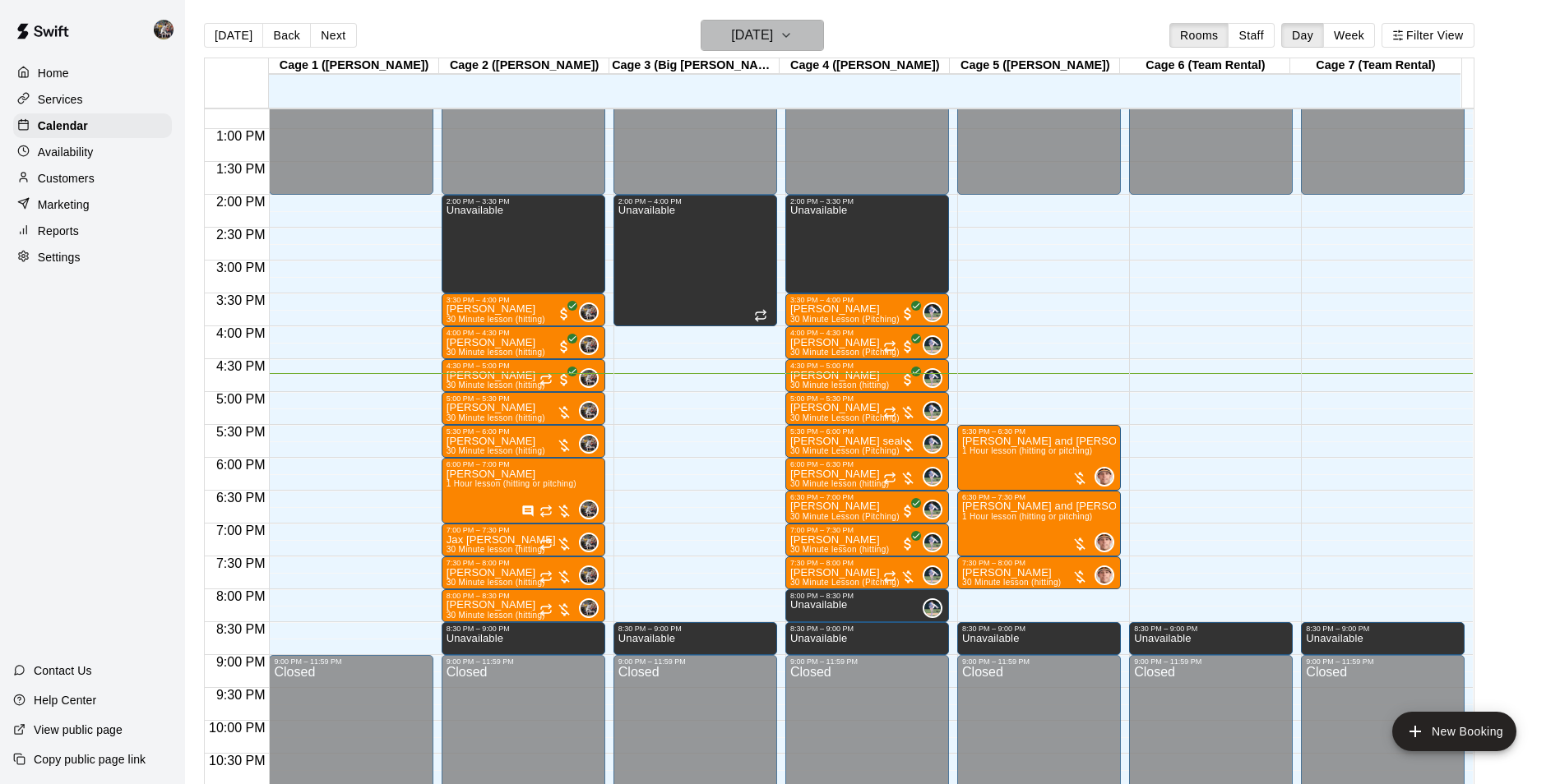
click at [731, 41] on h6 "[DATE]" at bounding box center [752, 35] width 42 height 23
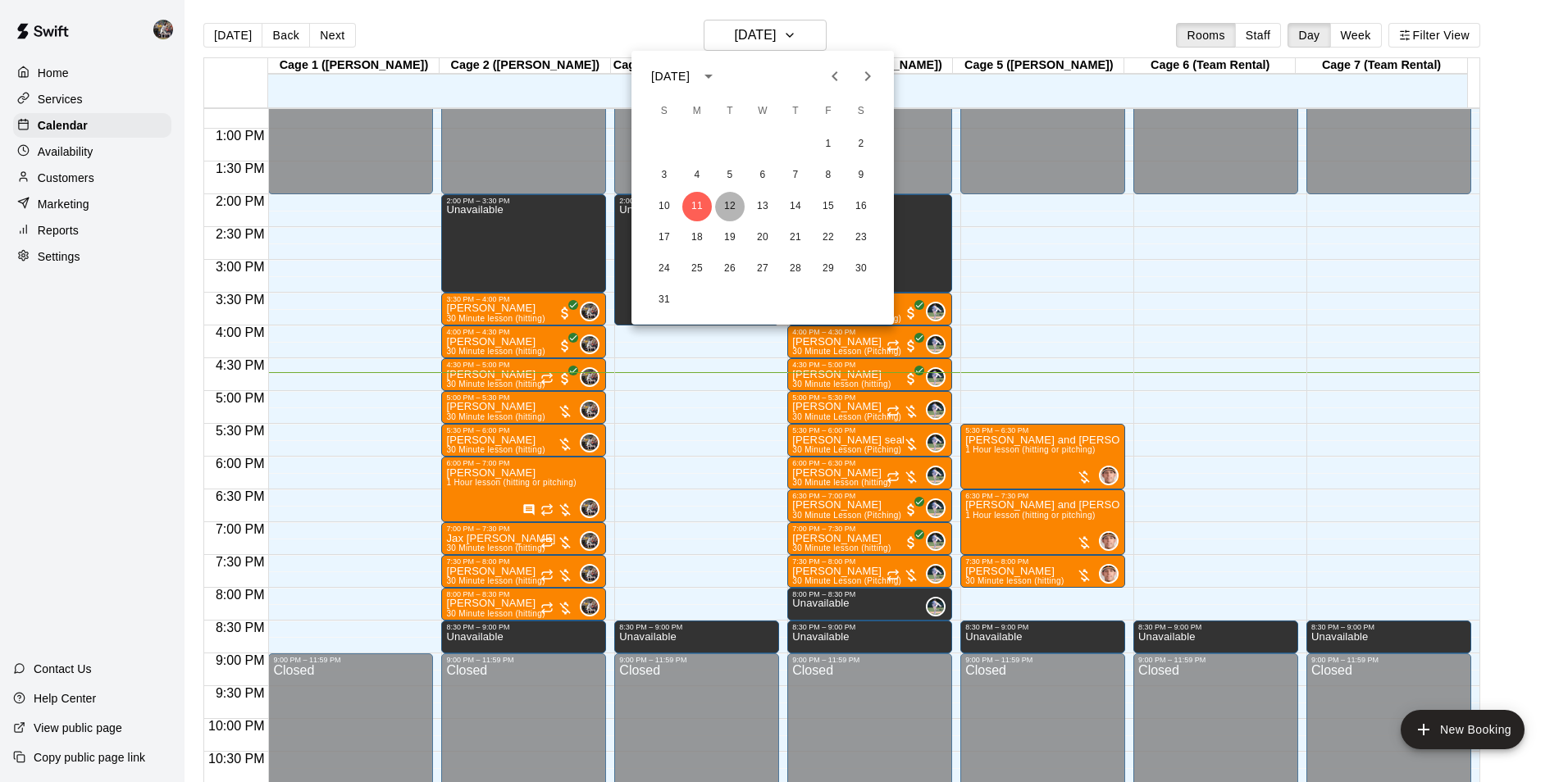
click at [732, 202] on button "12" at bounding box center [729, 206] width 29 height 29
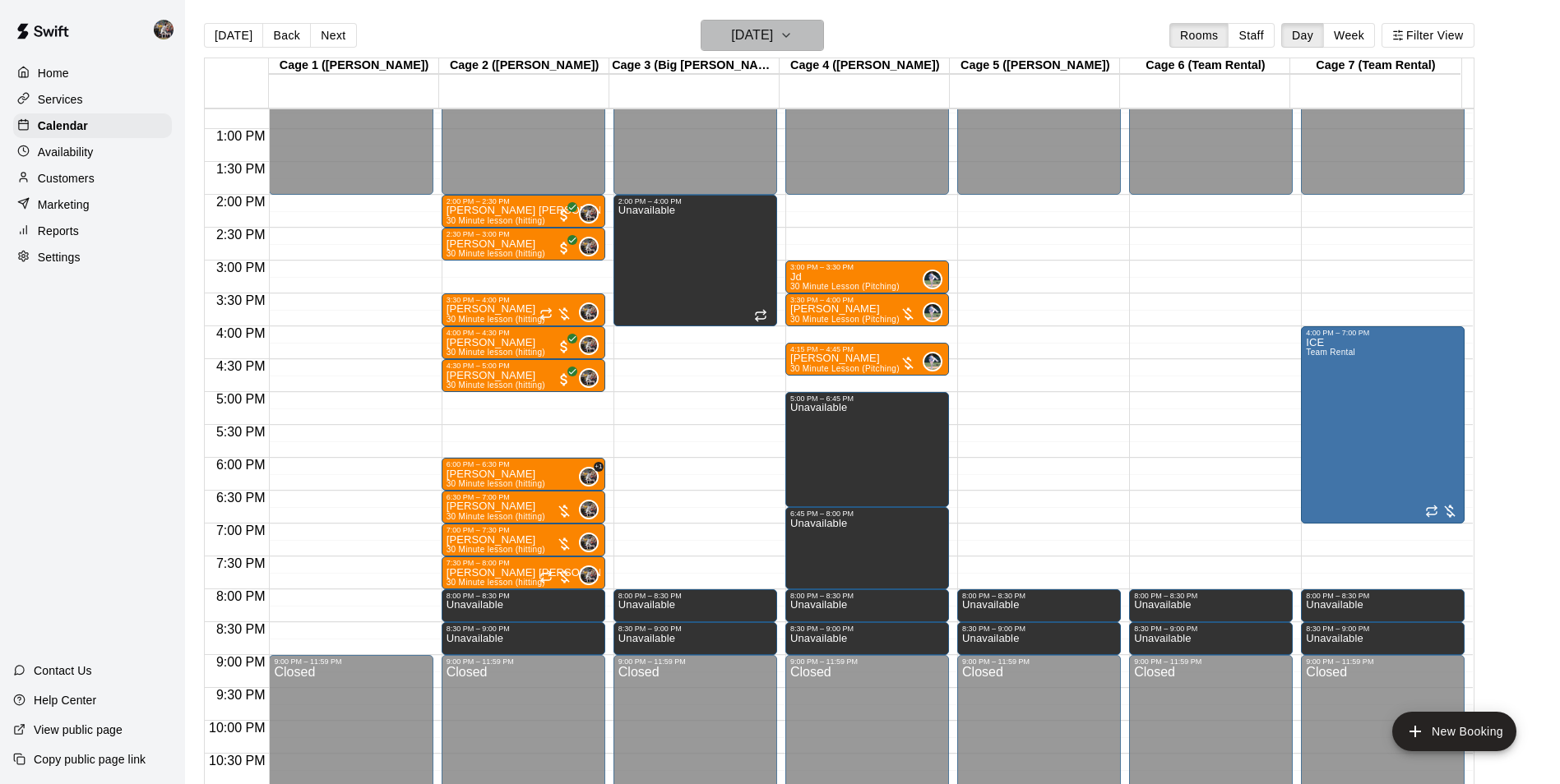
click at [746, 41] on h6 "[DATE]" at bounding box center [752, 35] width 42 height 23
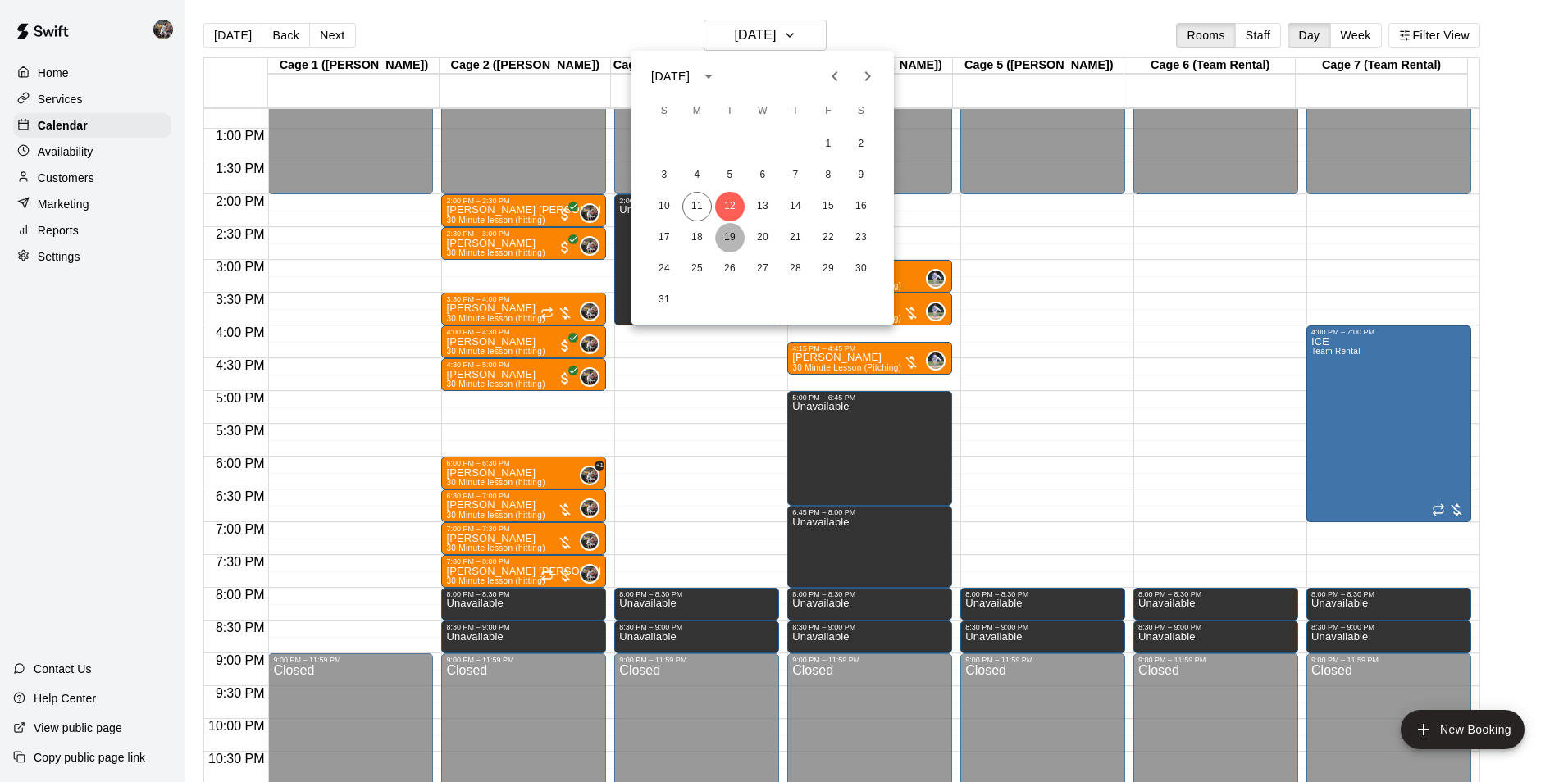
click at [731, 238] on button "19" at bounding box center [729, 237] width 29 height 29
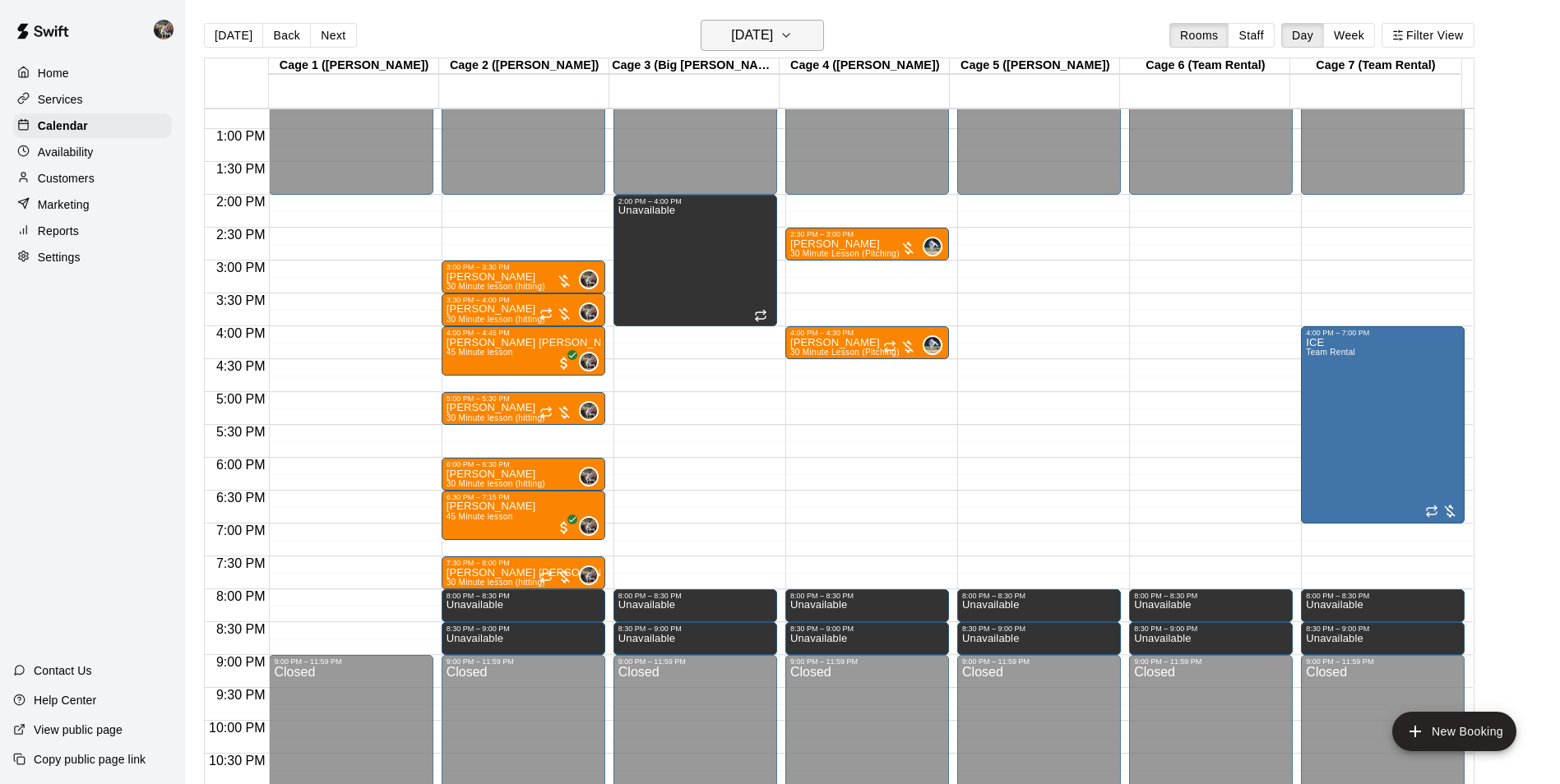
click at [734, 31] on h6 "[DATE]" at bounding box center [752, 35] width 42 height 23
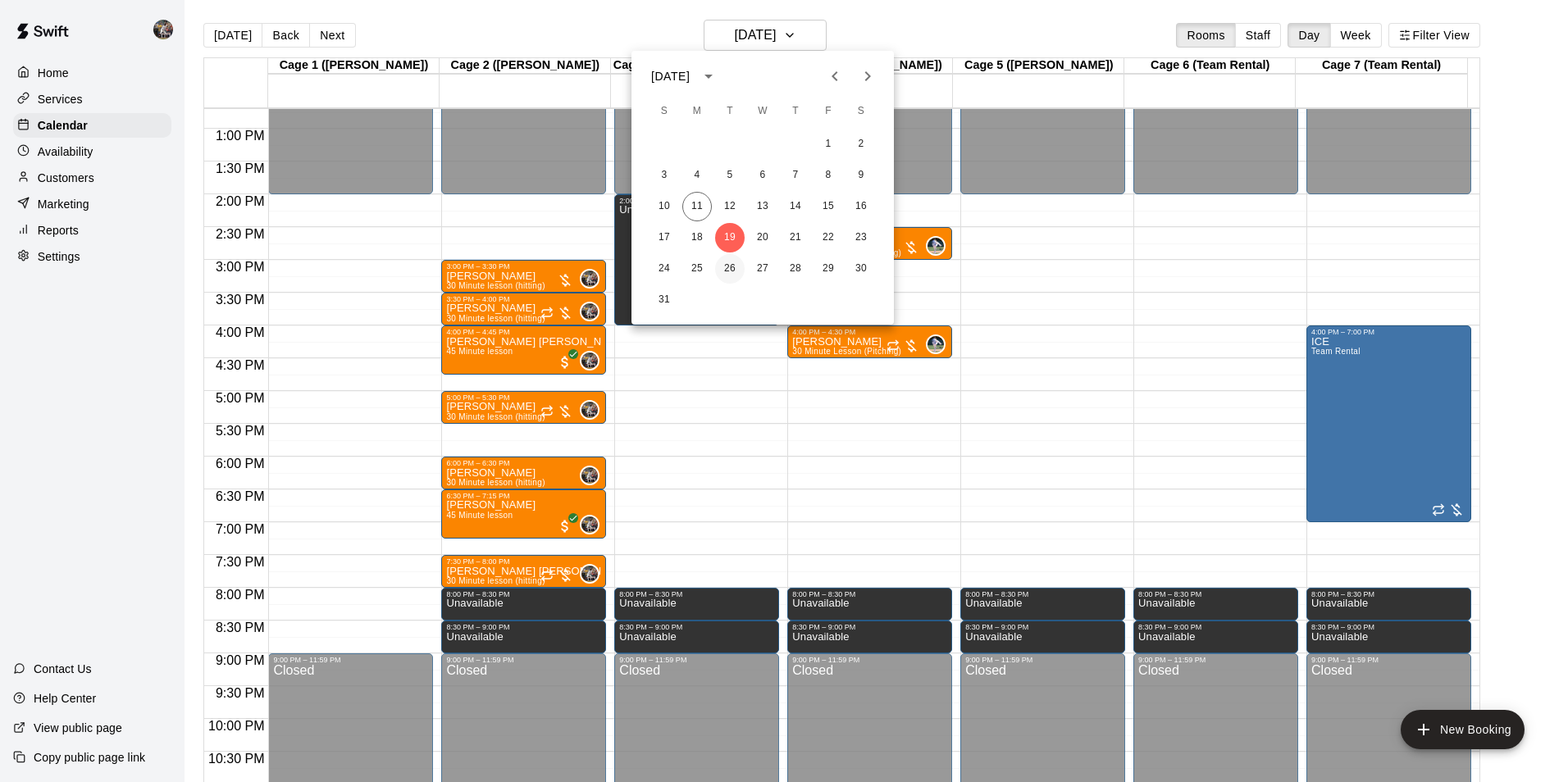
click at [728, 269] on button "26" at bounding box center [729, 269] width 29 height 29
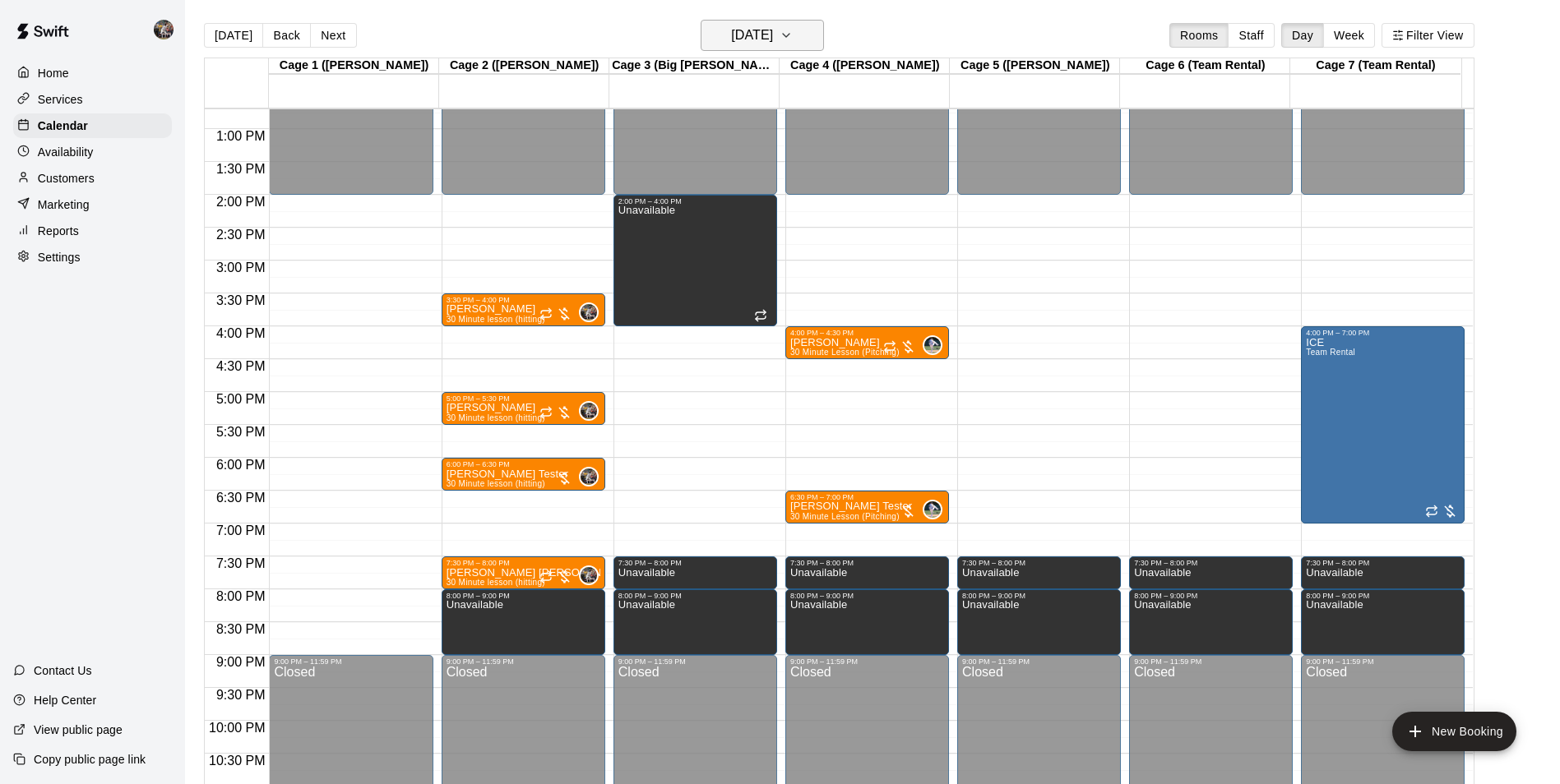
click at [751, 35] on h6 "[DATE]" at bounding box center [752, 35] width 42 height 23
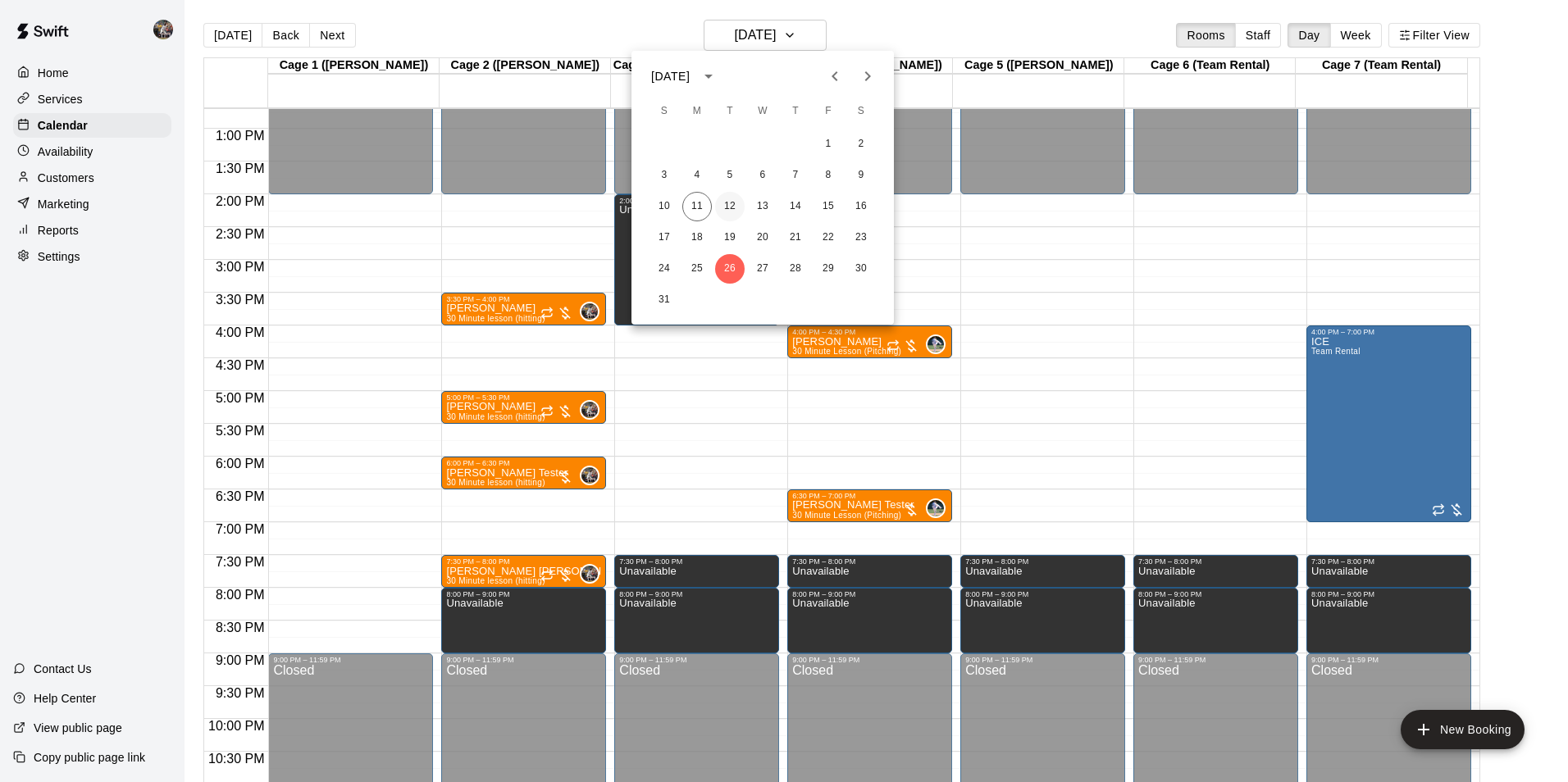
click at [729, 204] on button "12" at bounding box center [729, 206] width 29 height 29
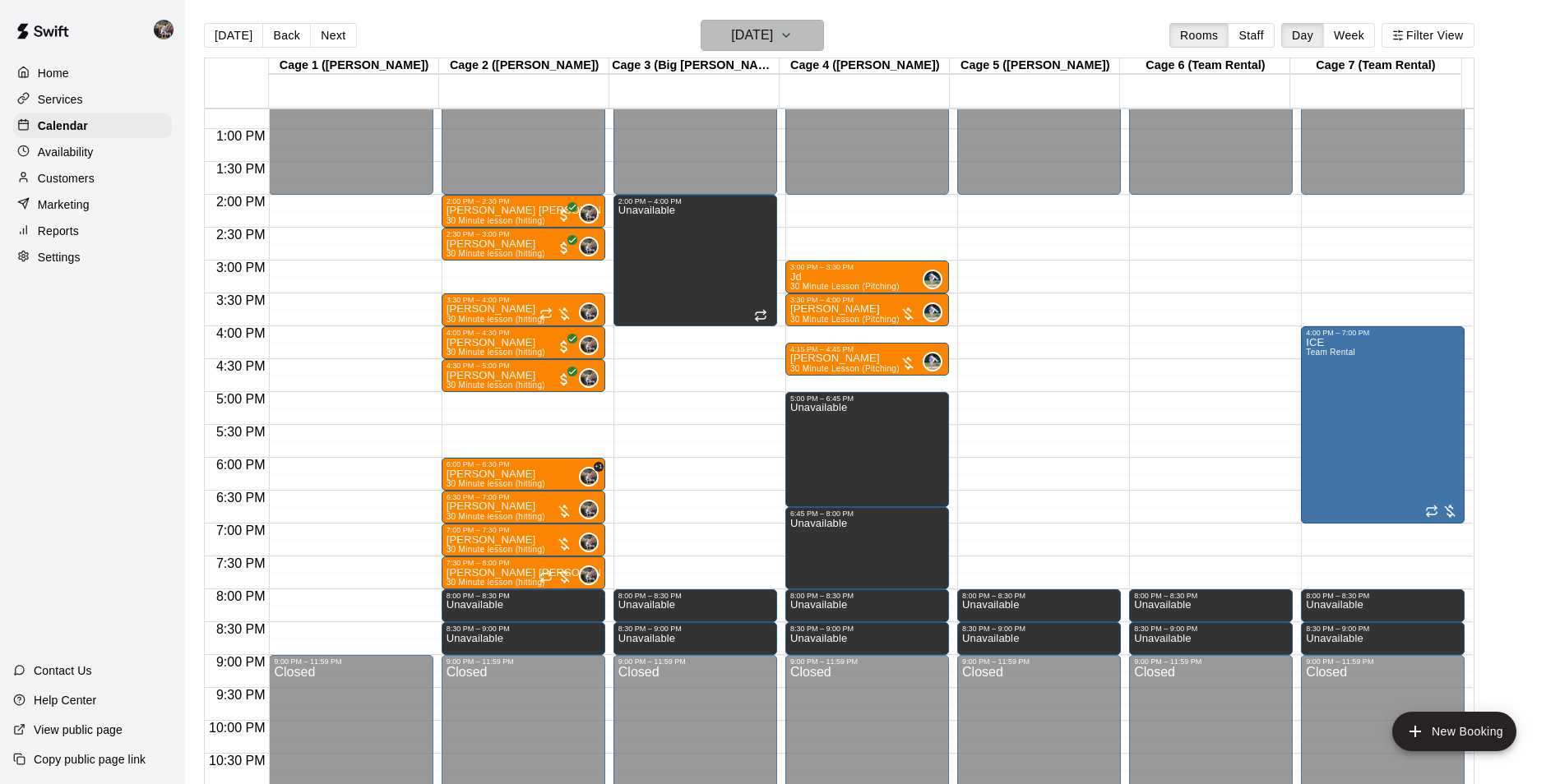
click at [731, 36] on h6 "[DATE]" at bounding box center [752, 35] width 42 height 23
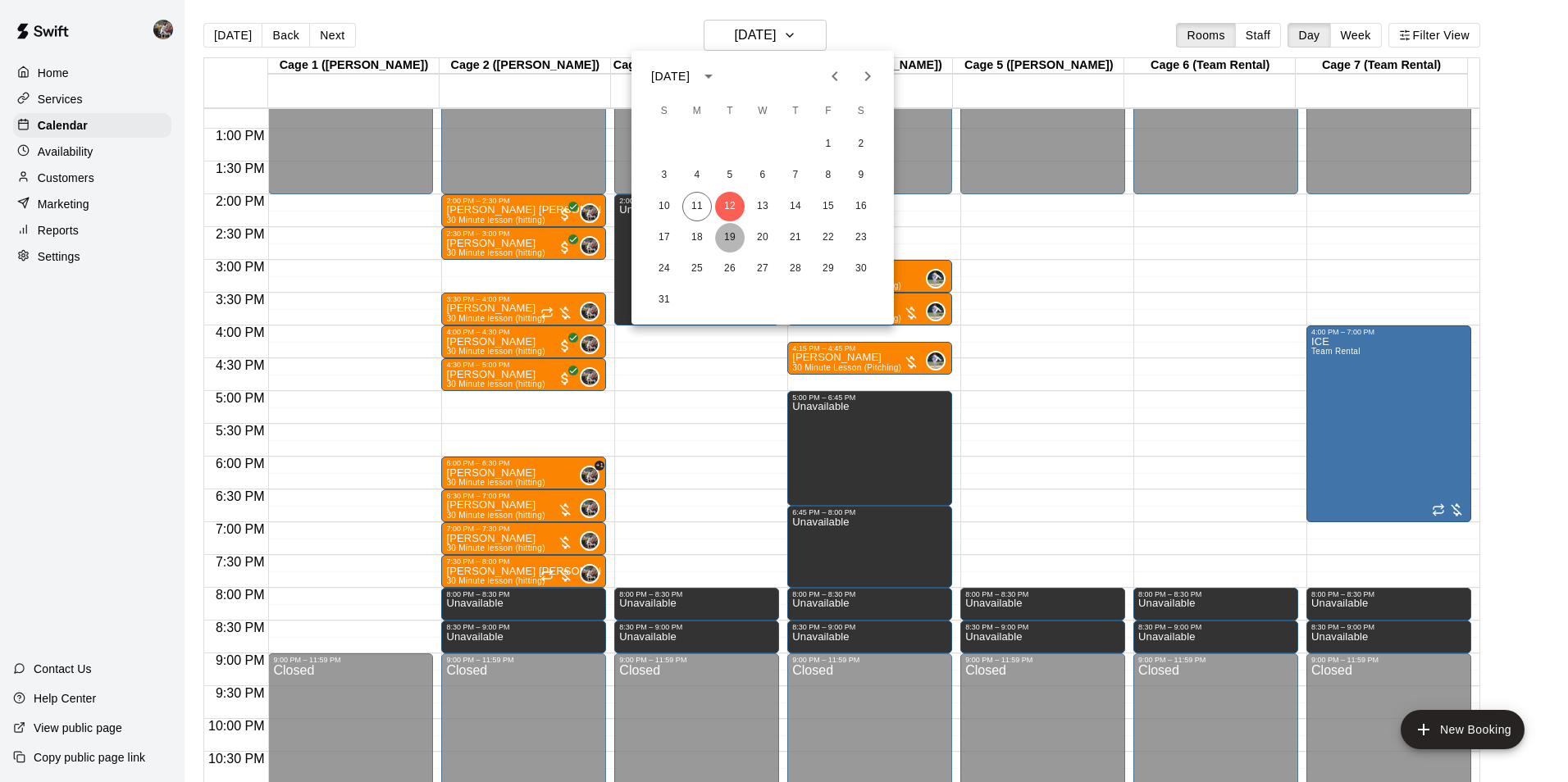
click at [729, 236] on button "19" at bounding box center [729, 237] width 29 height 29
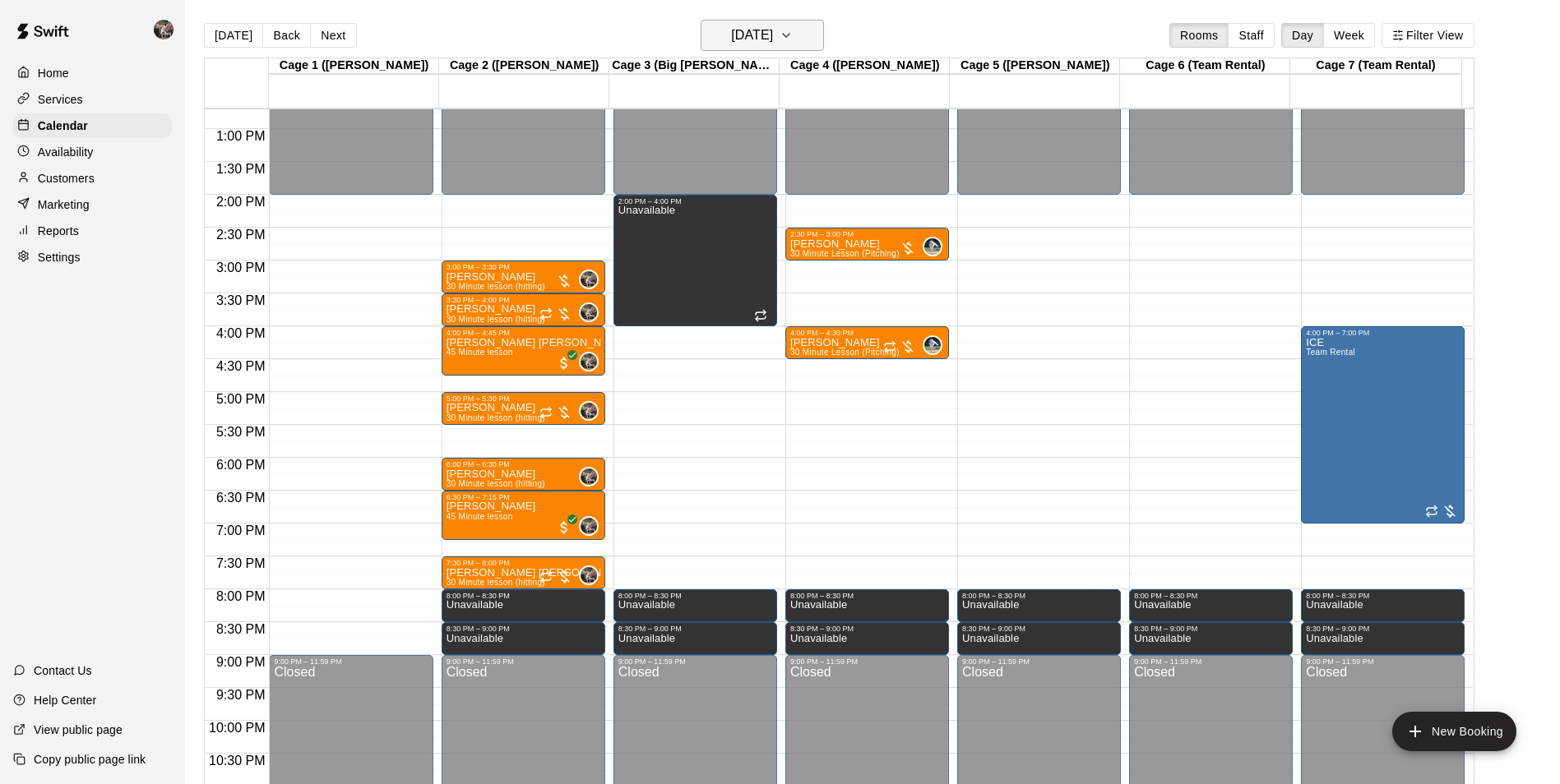
click at [757, 40] on h6 "[DATE]" at bounding box center [752, 35] width 42 height 23
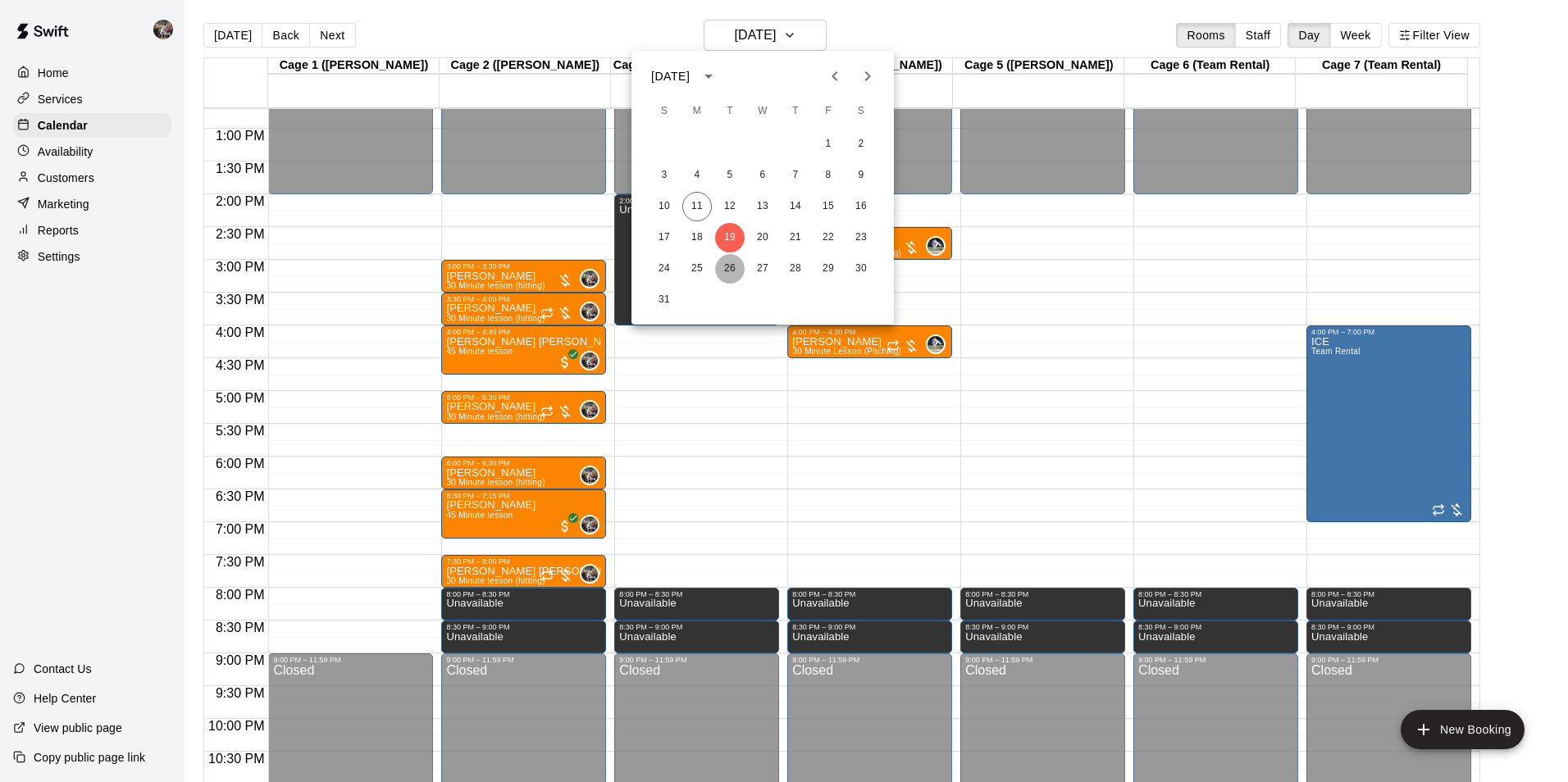
click at [727, 265] on button "26" at bounding box center [729, 269] width 29 height 29
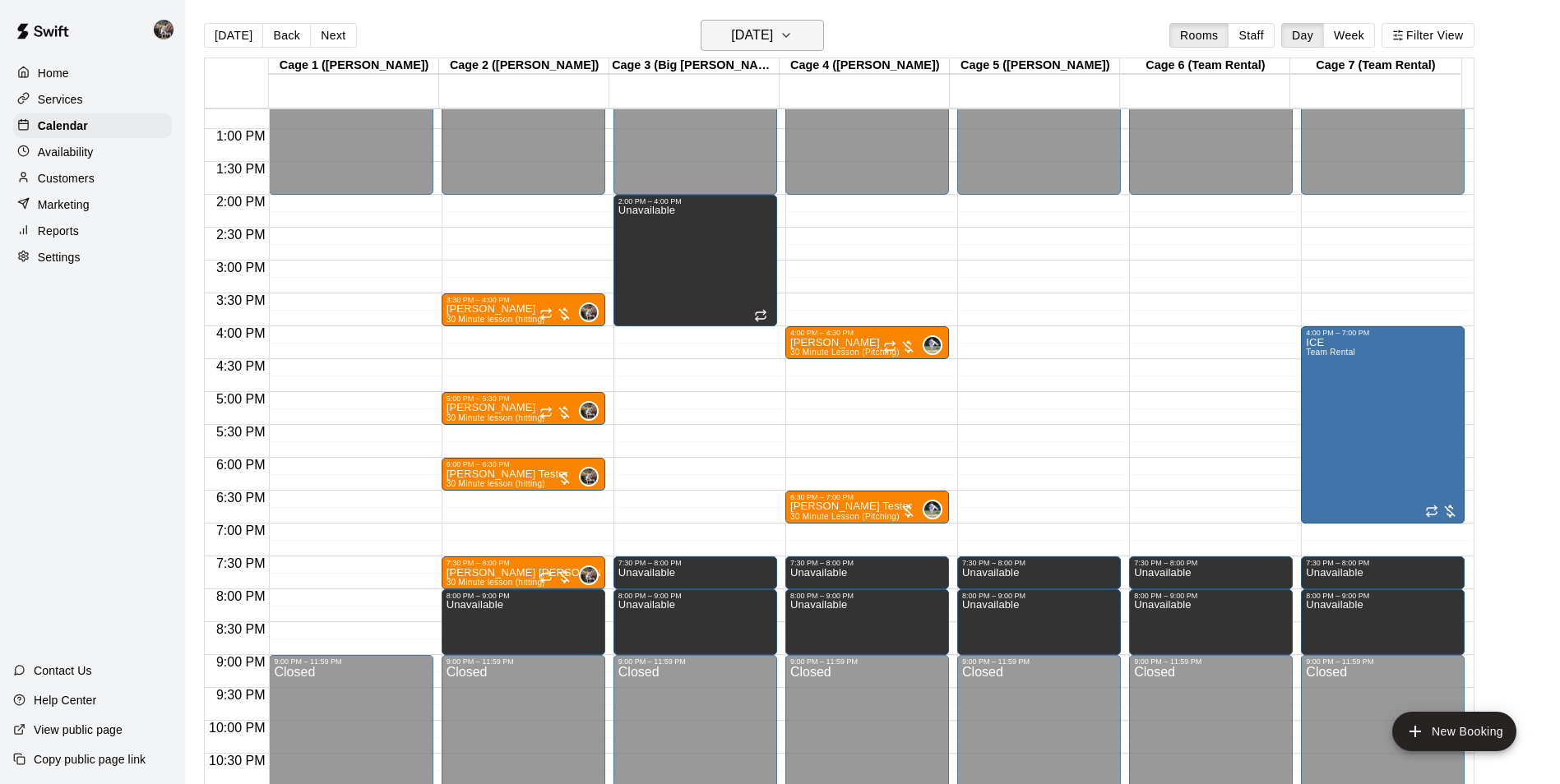
click at [746, 37] on h6 "[DATE]" at bounding box center [752, 35] width 42 height 23
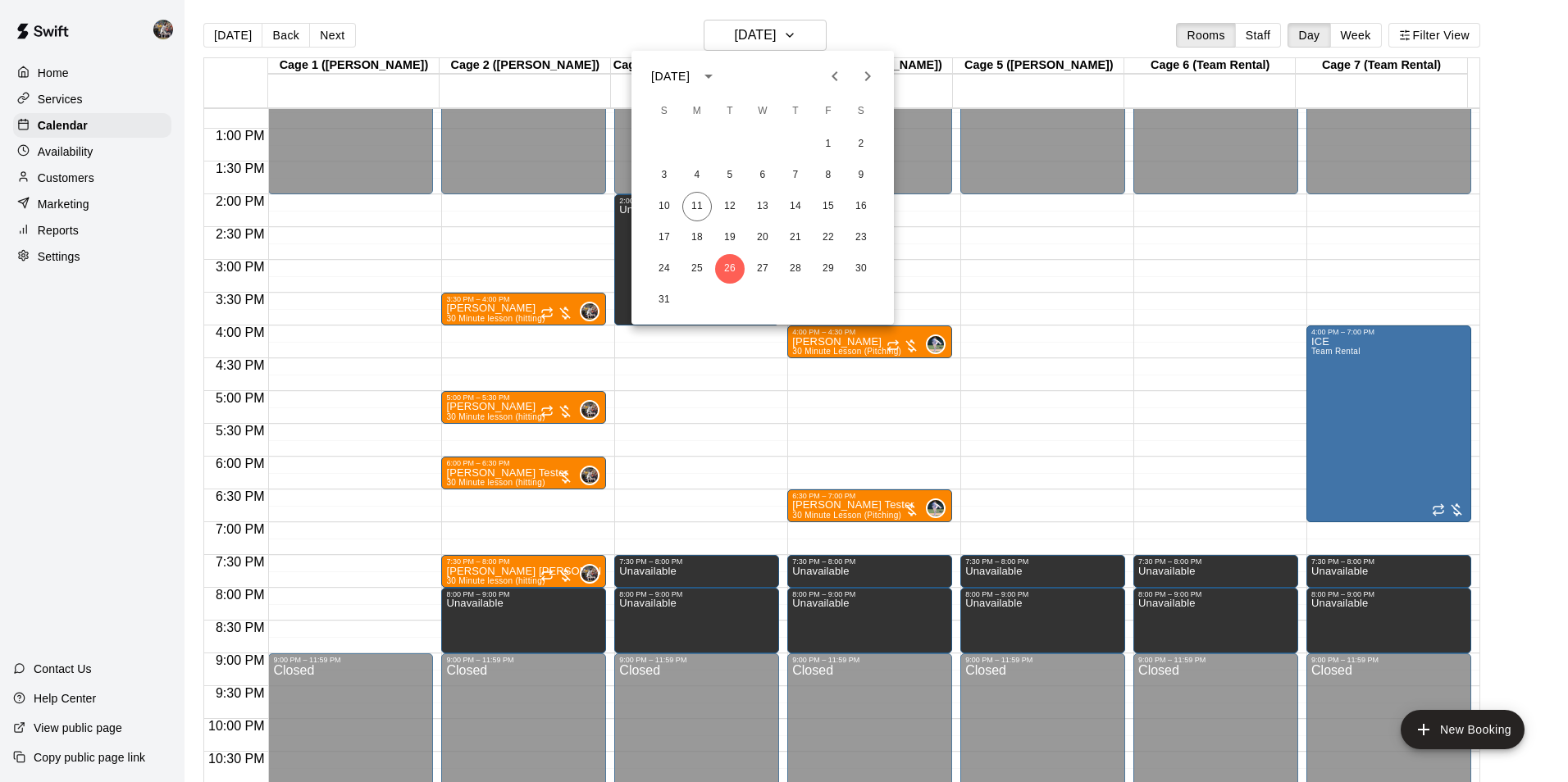
click at [870, 76] on icon "Next month" at bounding box center [868, 76] width 6 height 9
click at [727, 138] on button "2" at bounding box center [729, 144] width 29 height 29
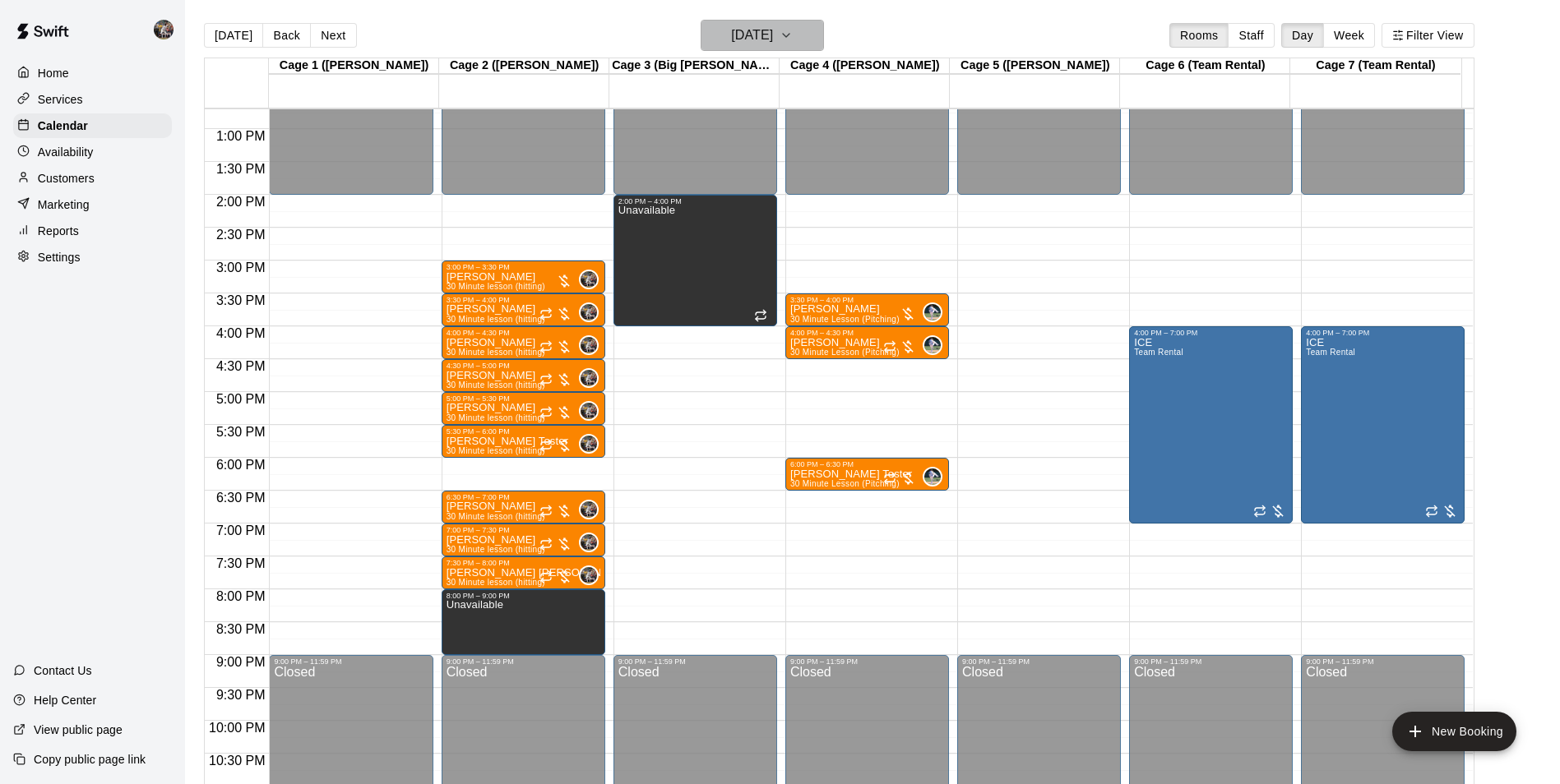
click at [734, 38] on h6 "[DATE]" at bounding box center [752, 35] width 42 height 23
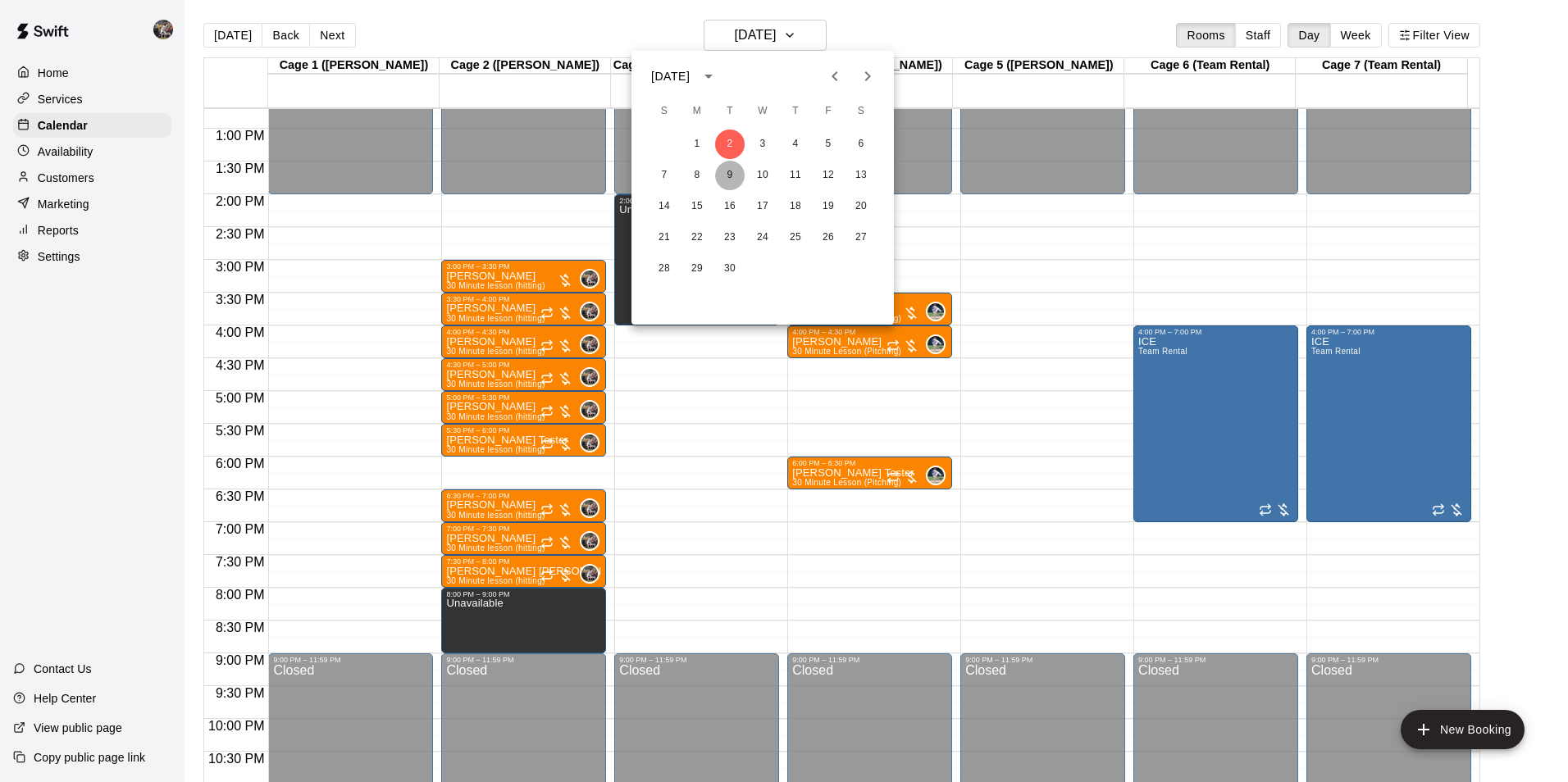
click at [729, 171] on button "9" at bounding box center [729, 175] width 29 height 29
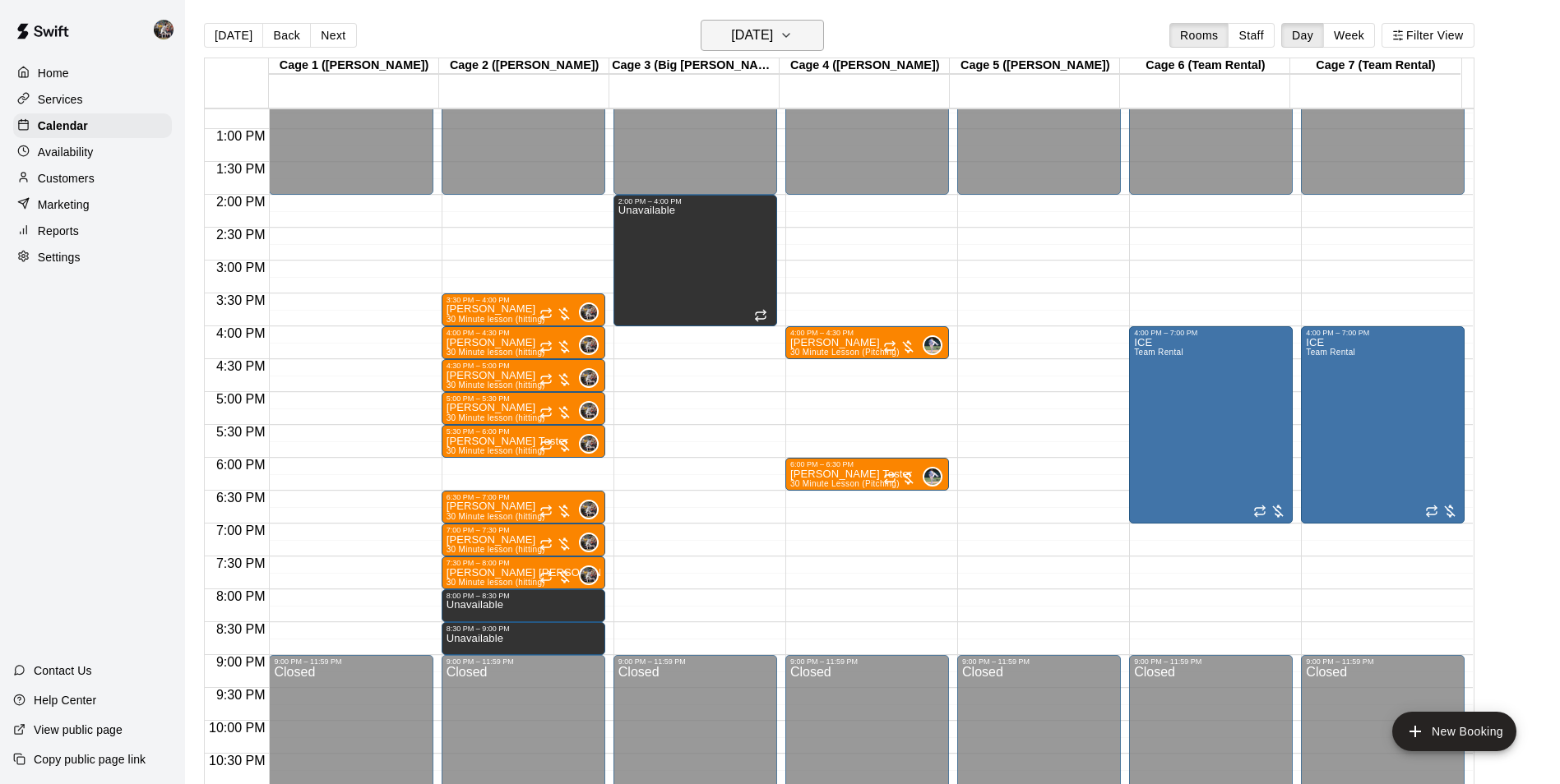
click at [746, 37] on h6 "[DATE]" at bounding box center [752, 35] width 42 height 23
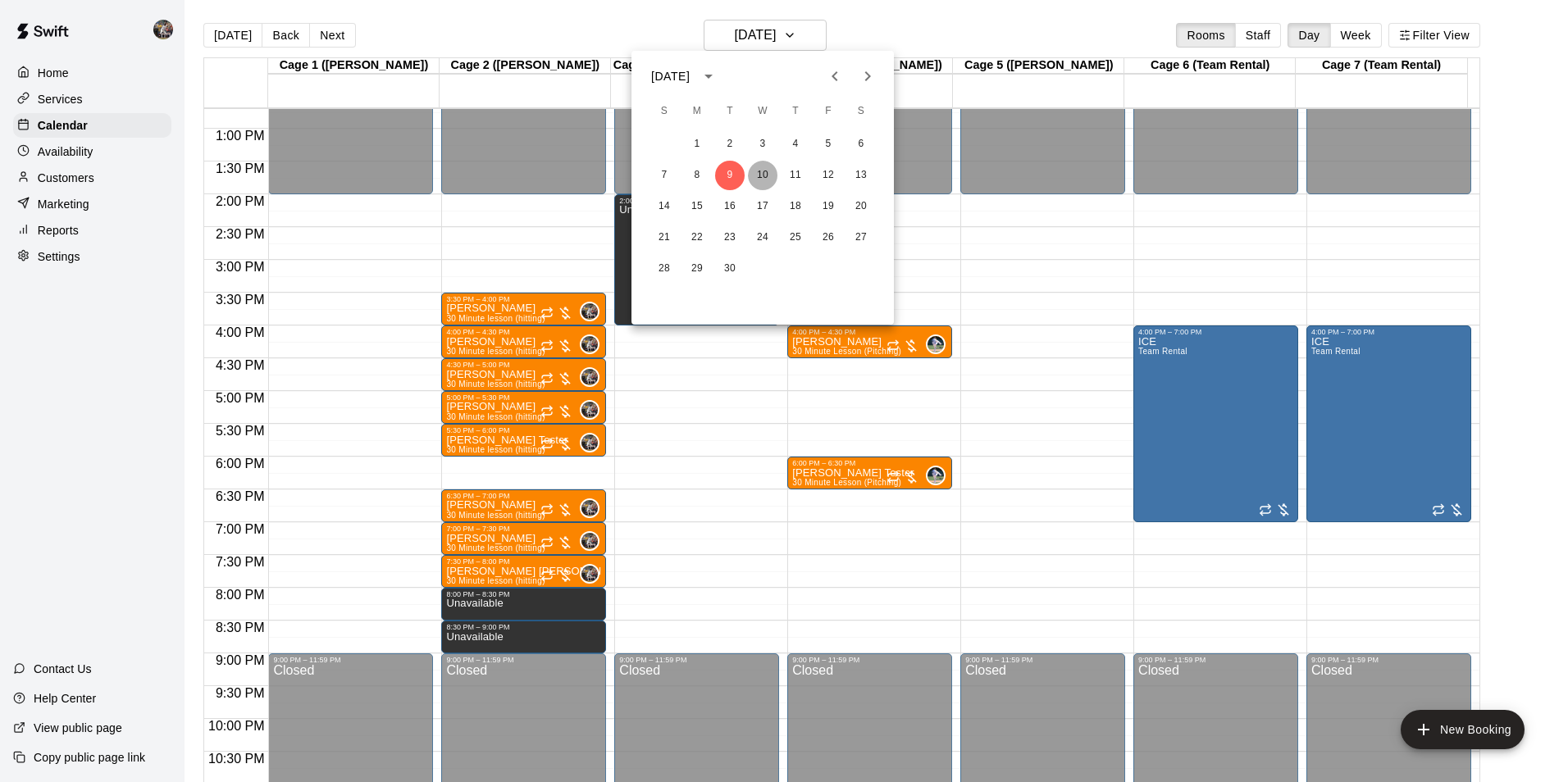
click at [760, 175] on button "10" at bounding box center [762, 175] width 29 height 29
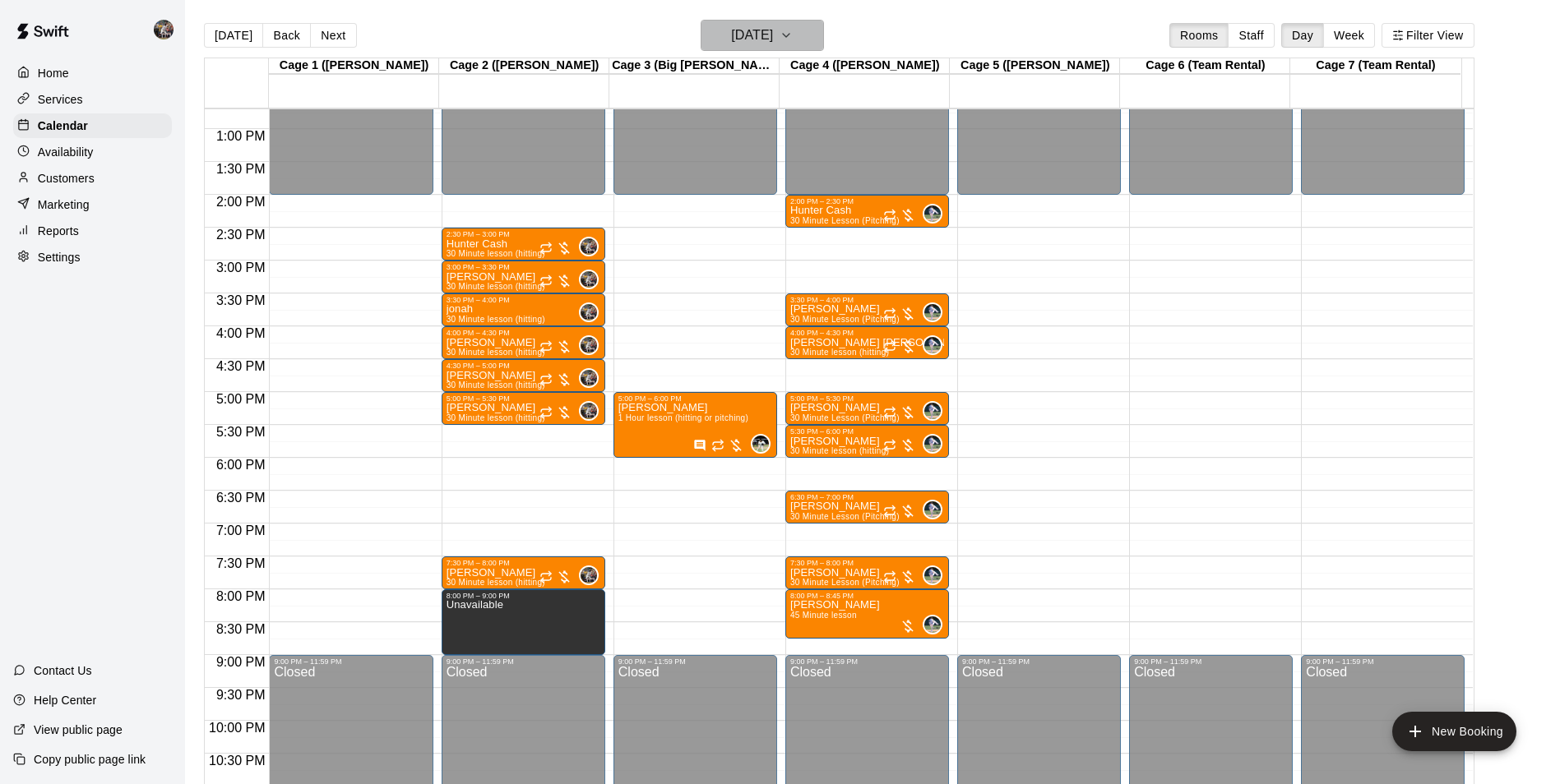
click at [763, 33] on h6 "[DATE]" at bounding box center [752, 35] width 42 height 23
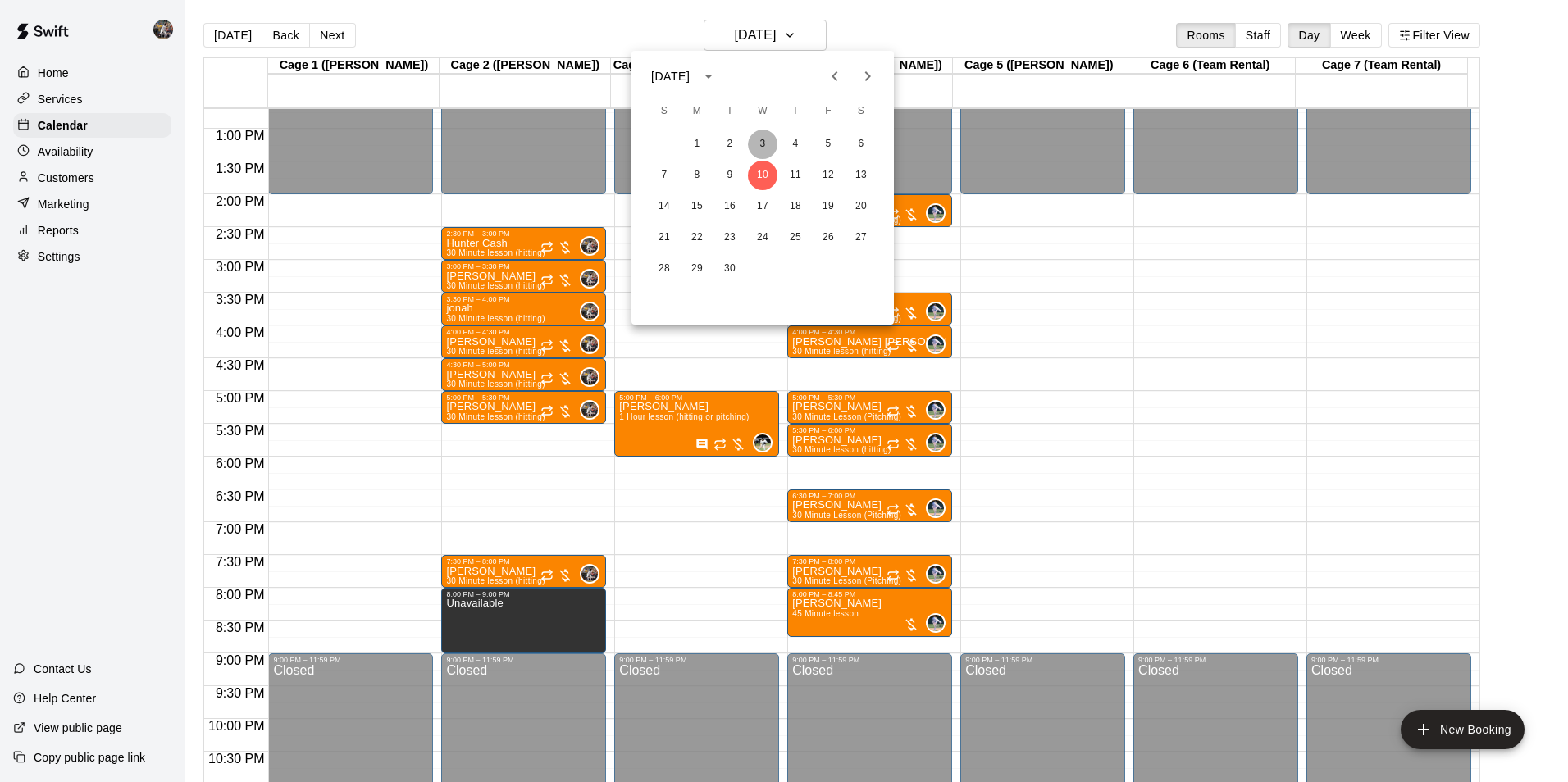
click at [763, 143] on button "3" at bounding box center [762, 144] width 29 height 29
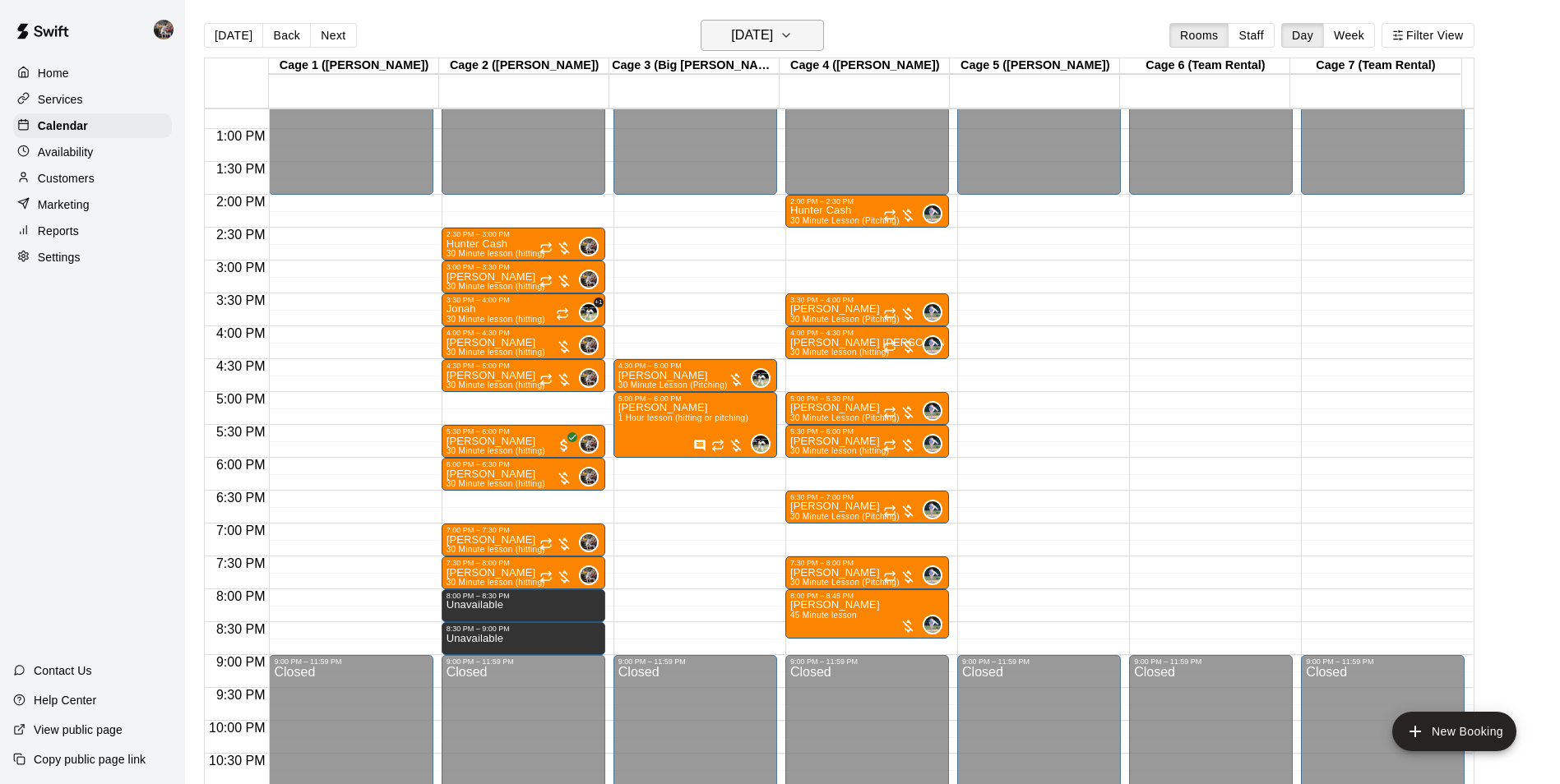
click at [751, 37] on h6 "[DATE]" at bounding box center [752, 35] width 42 height 23
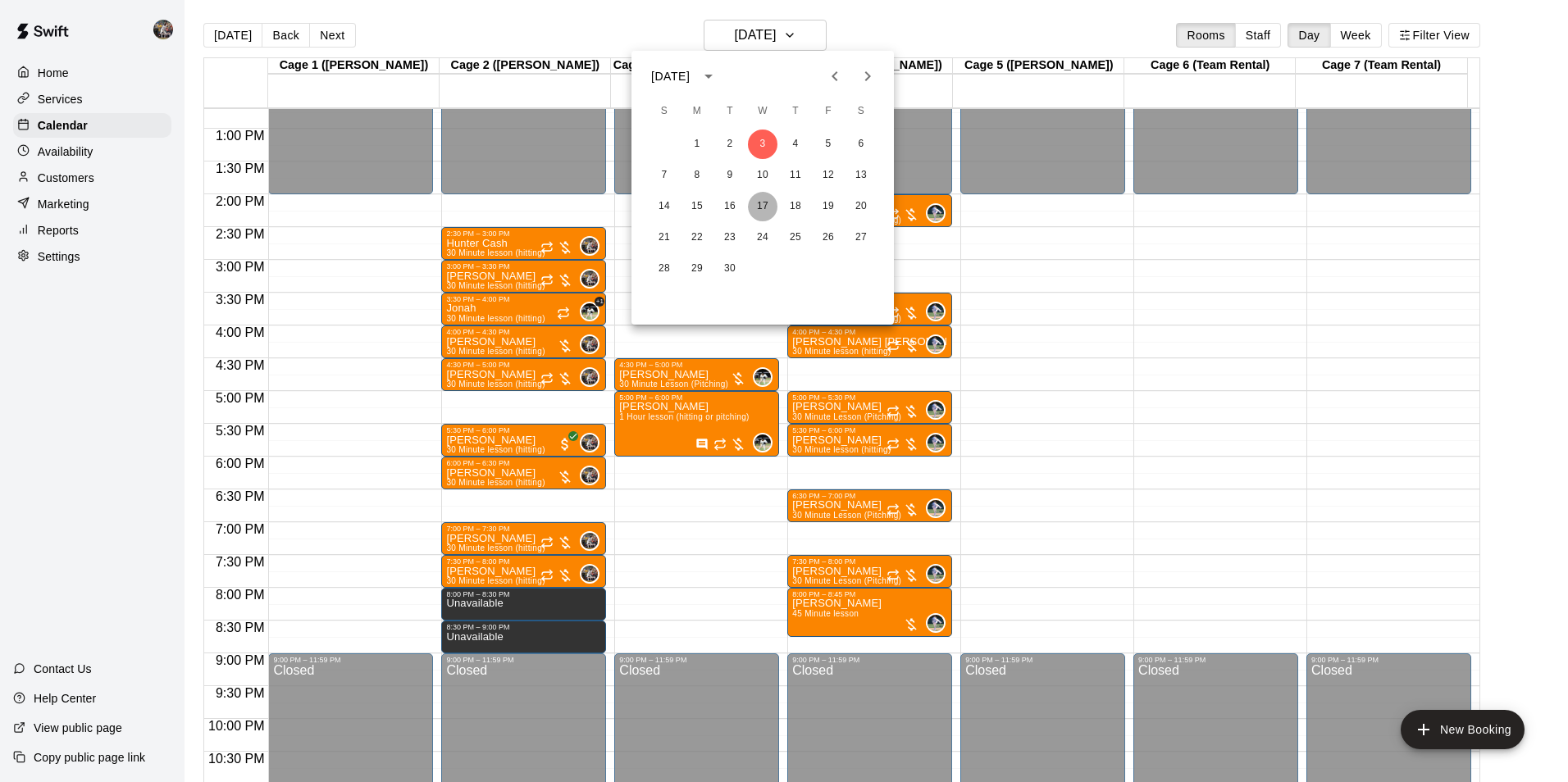
click at [767, 205] on button "17" at bounding box center [762, 206] width 29 height 29
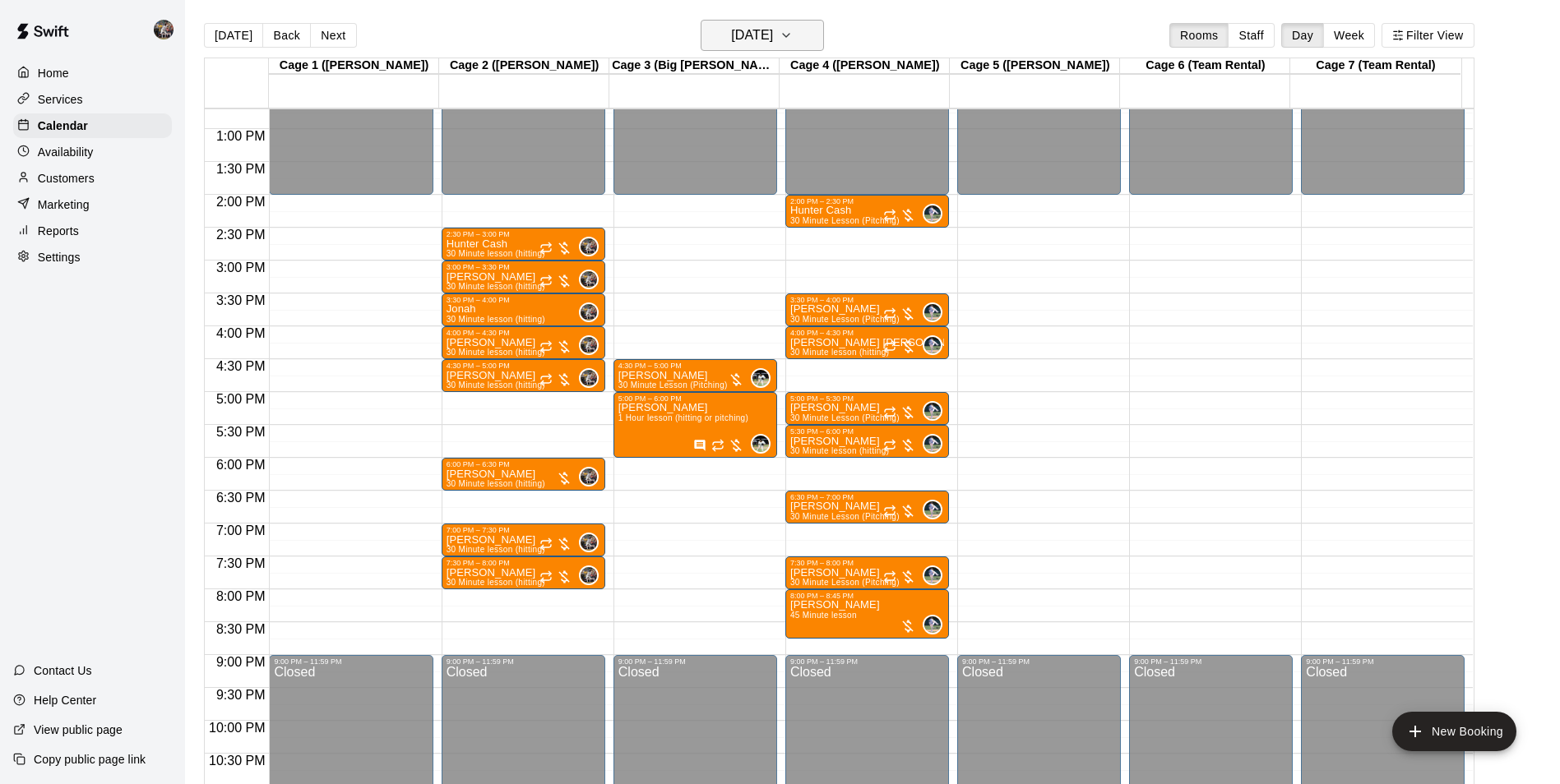
click at [746, 38] on h6 "[DATE]" at bounding box center [752, 35] width 42 height 23
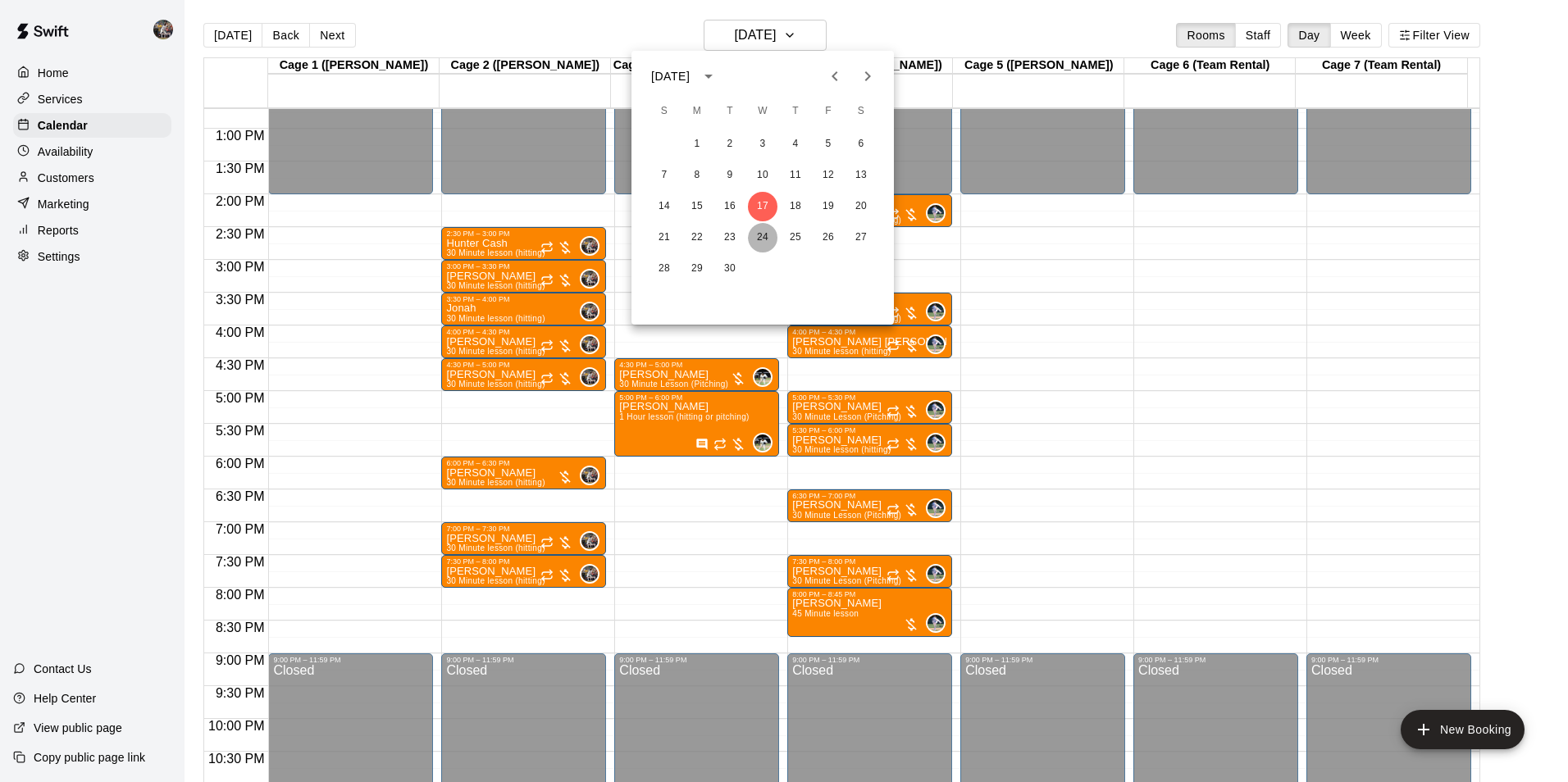
click at [767, 236] on button "24" at bounding box center [762, 237] width 29 height 29
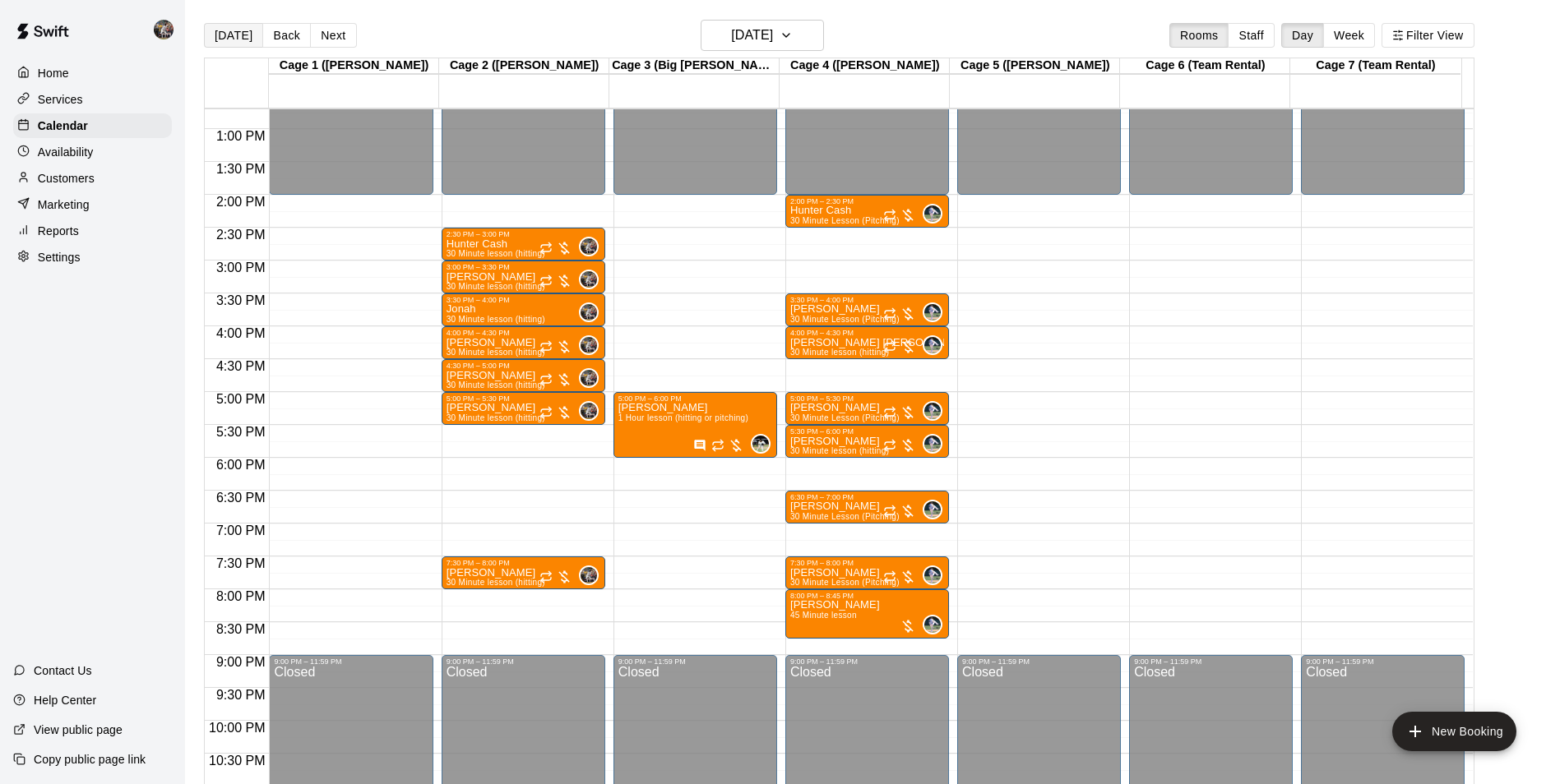
click at [229, 35] on button "[DATE]" at bounding box center [233, 35] width 60 height 25
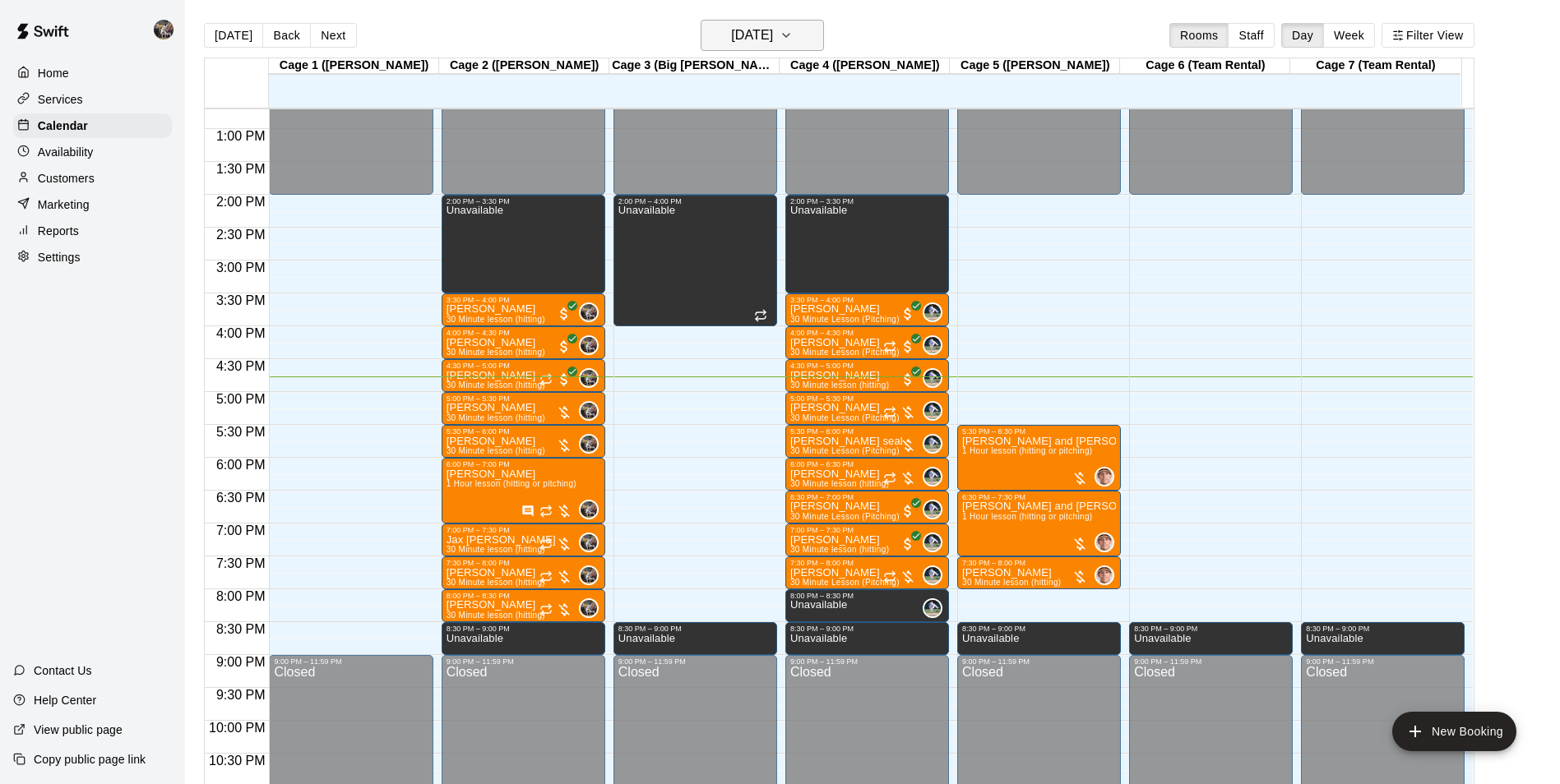
click at [731, 33] on h6 "[DATE]" at bounding box center [752, 35] width 42 height 23
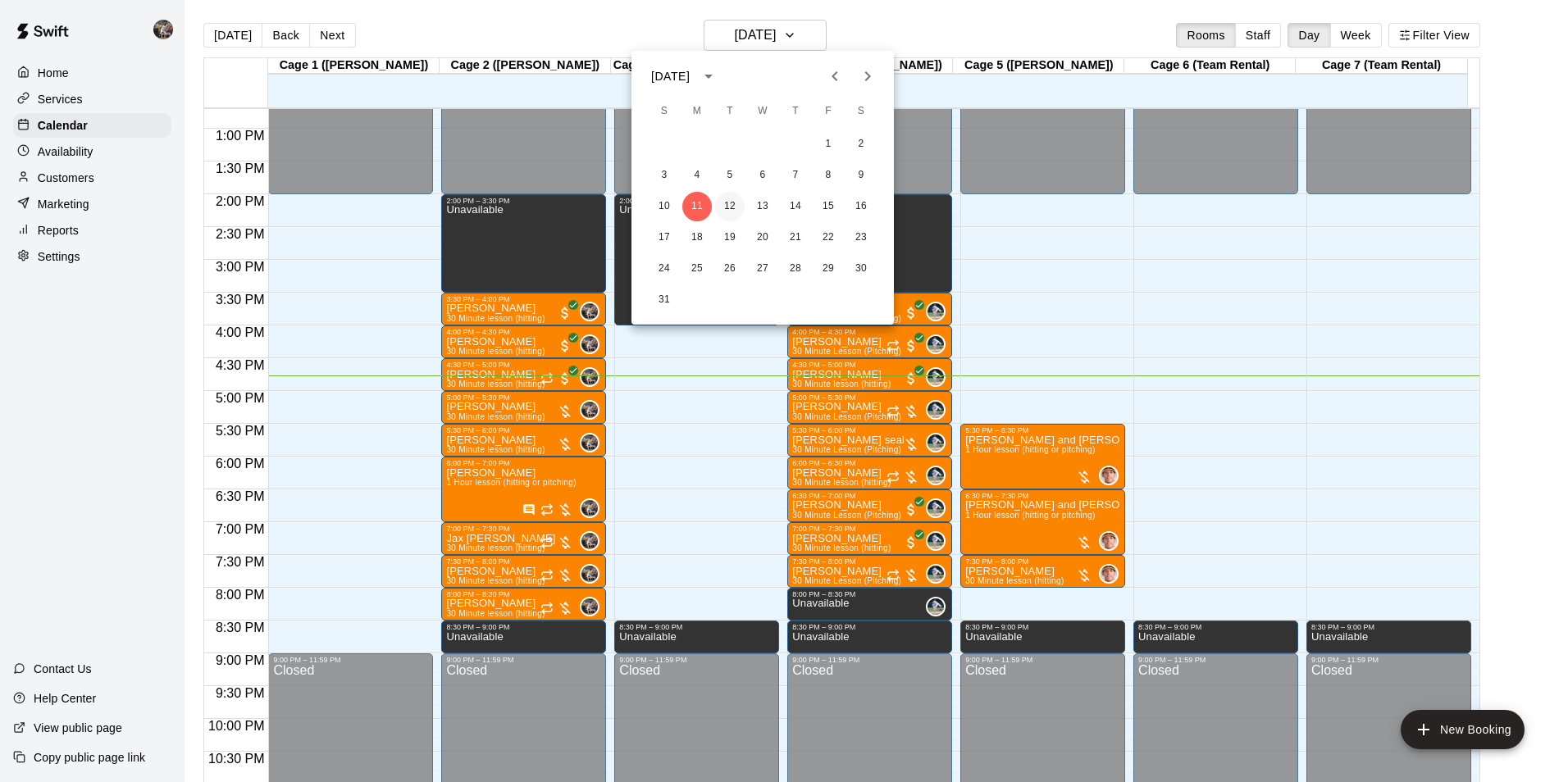
click at [727, 204] on button "12" at bounding box center [729, 206] width 29 height 29
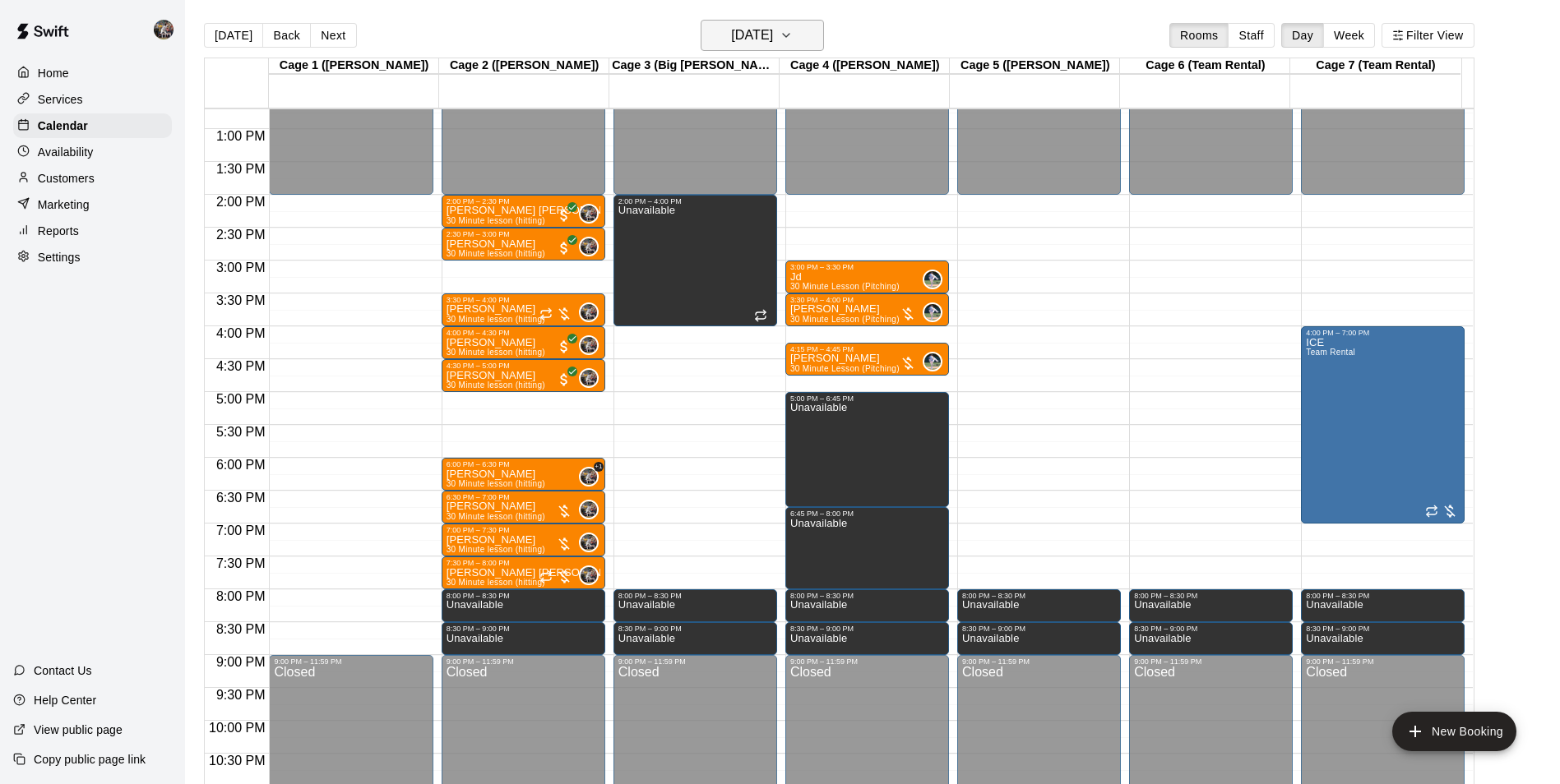
click at [766, 42] on h6 "[DATE]" at bounding box center [752, 35] width 42 height 23
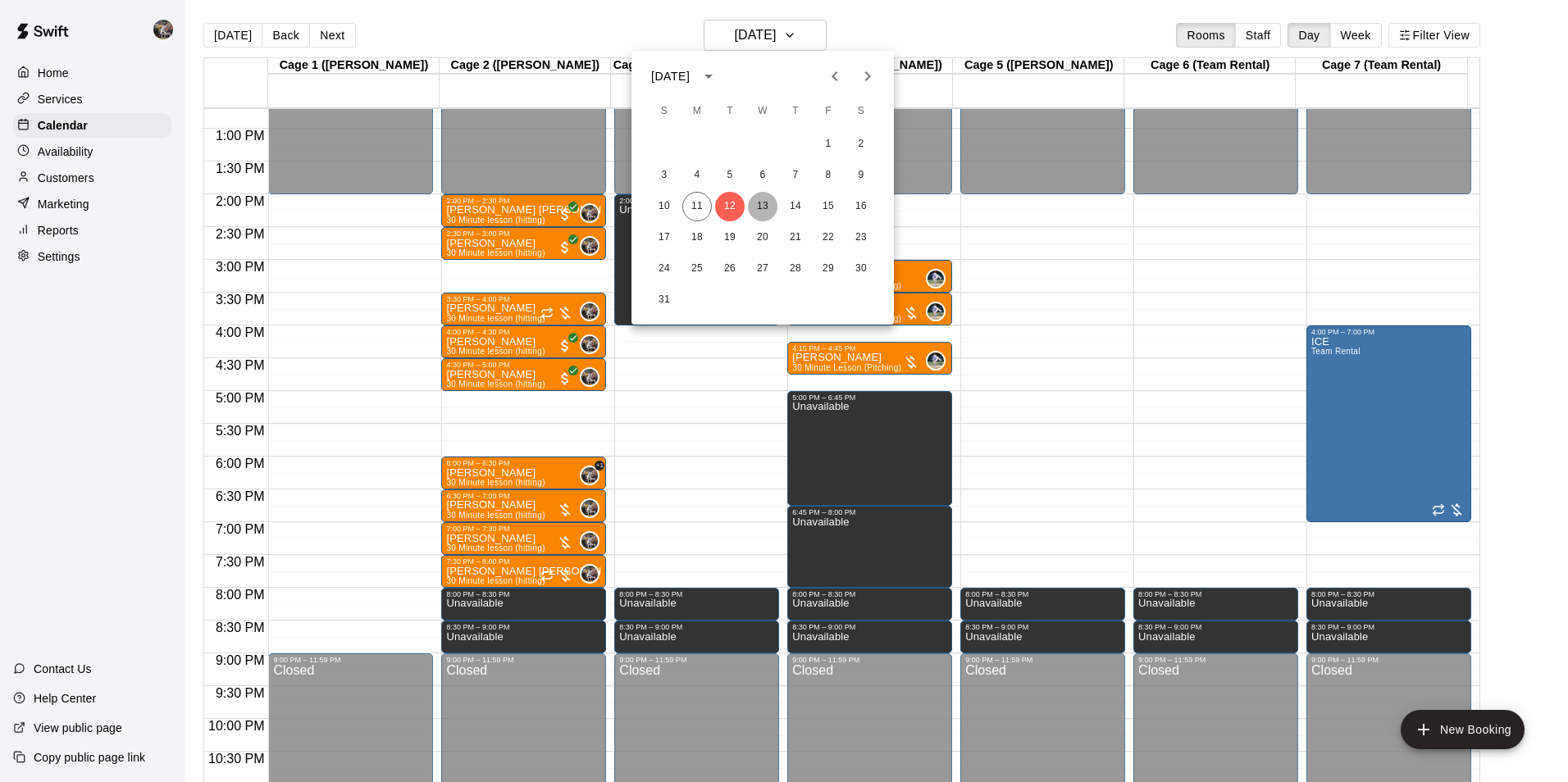
click at [767, 202] on button "13" at bounding box center [762, 206] width 29 height 29
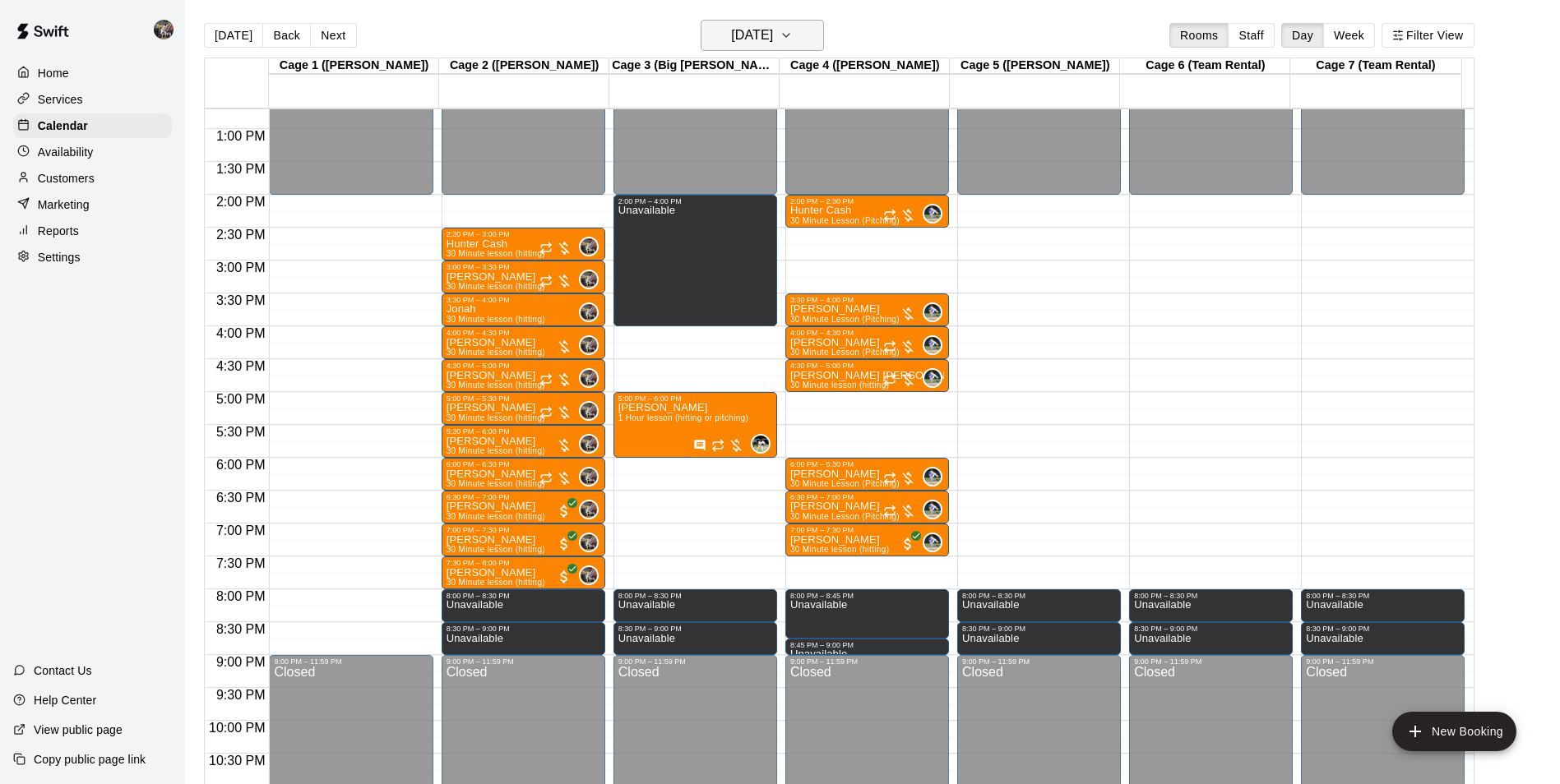
click at [742, 35] on h6 "[DATE]" at bounding box center [752, 35] width 42 height 23
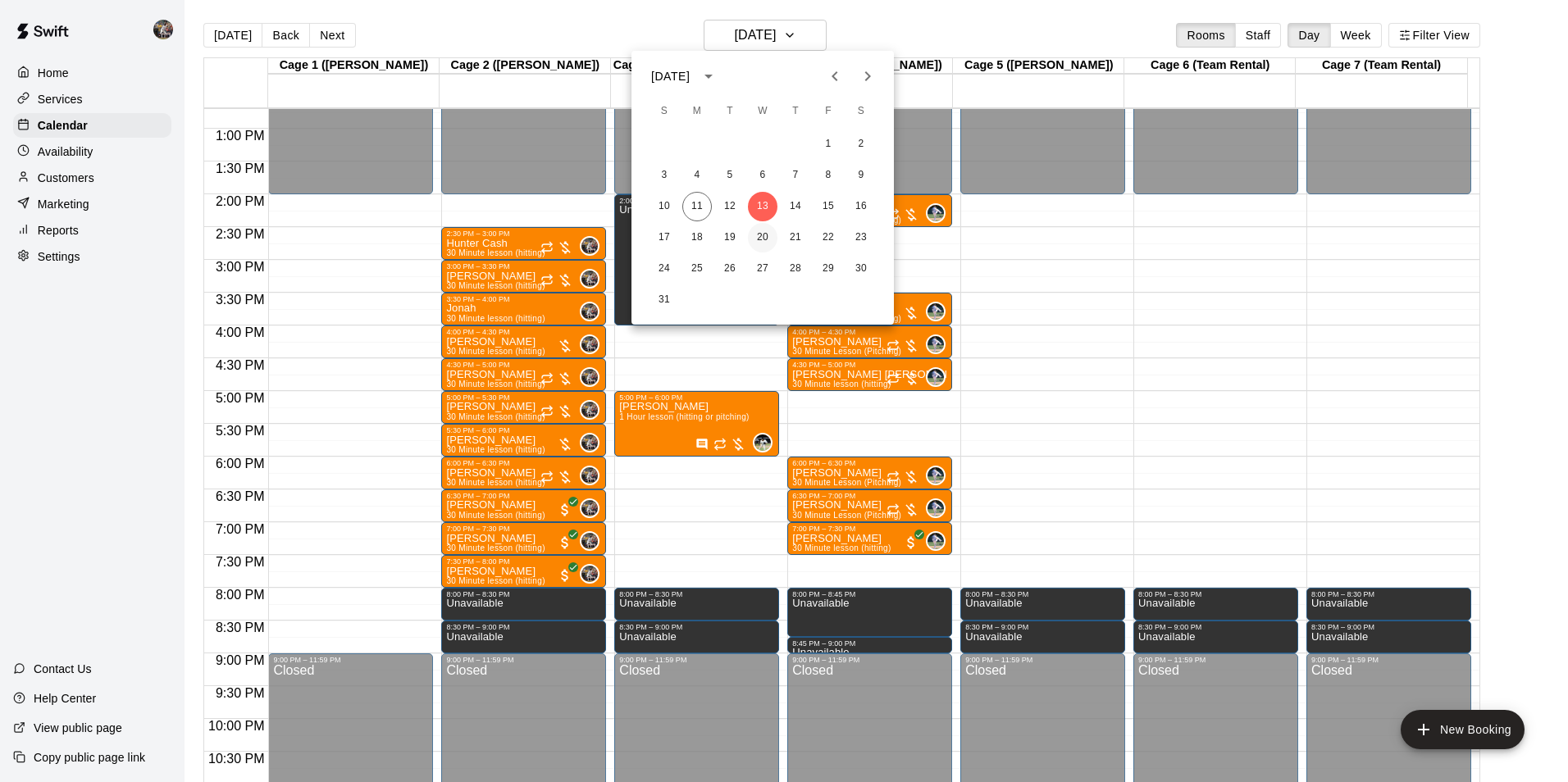
click at [767, 232] on button "20" at bounding box center [762, 237] width 29 height 29
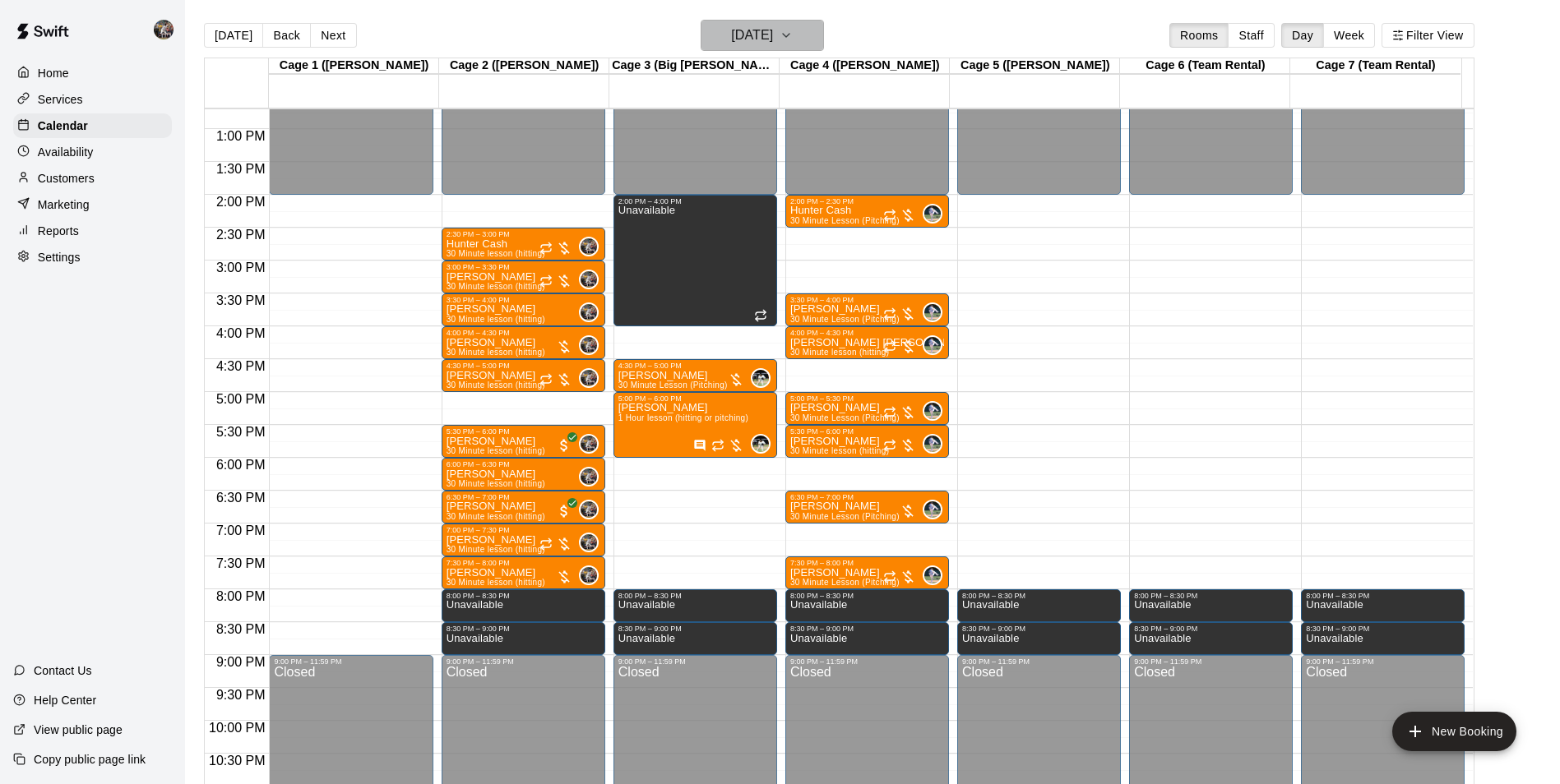
click at [734, 31] on h6 "[DATE]" at bounding box center [752, 35] width 42 height 23
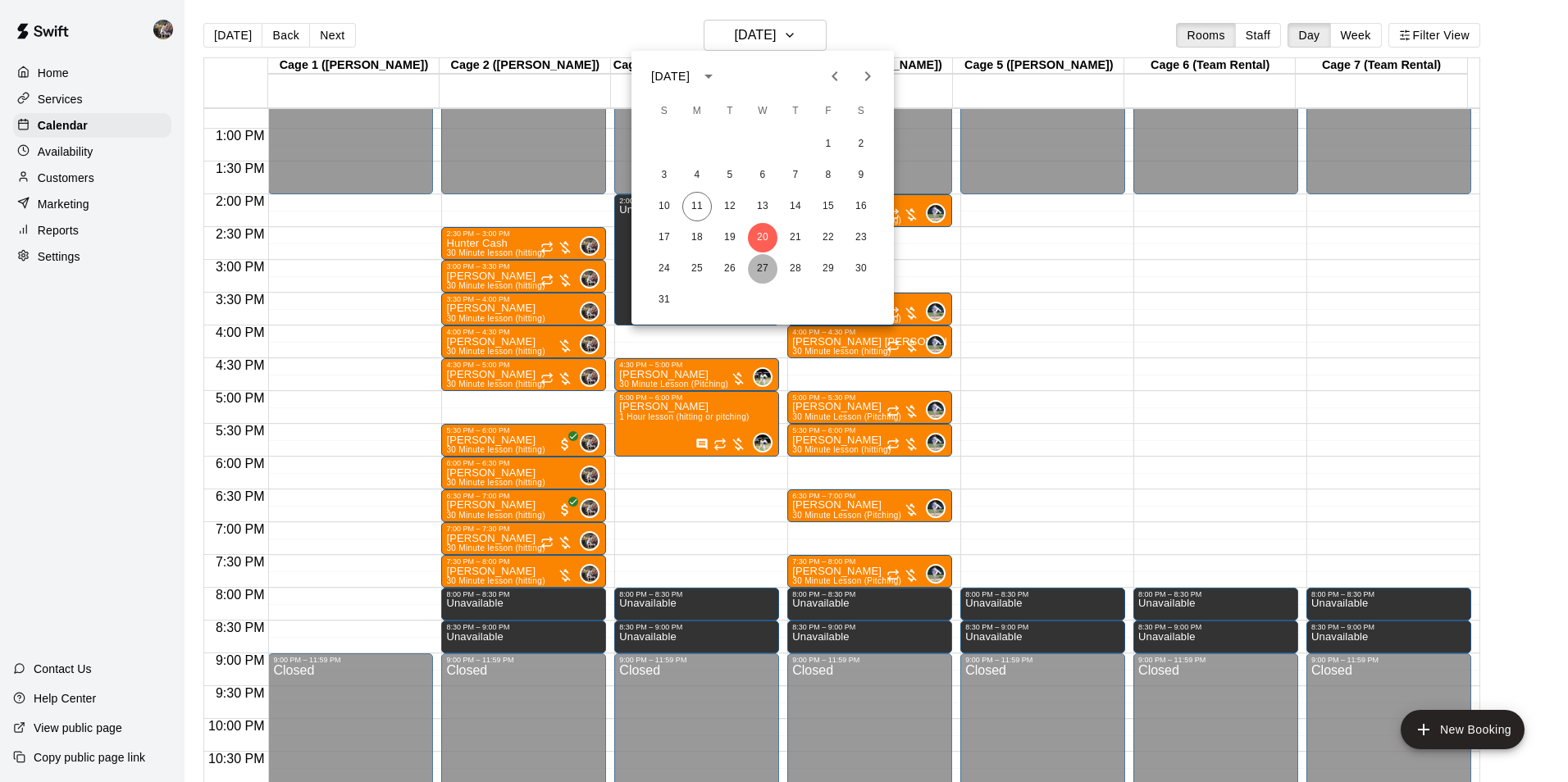
click at [764, 264] on button "27" at bounding box center [762, 269] width 29 height 29
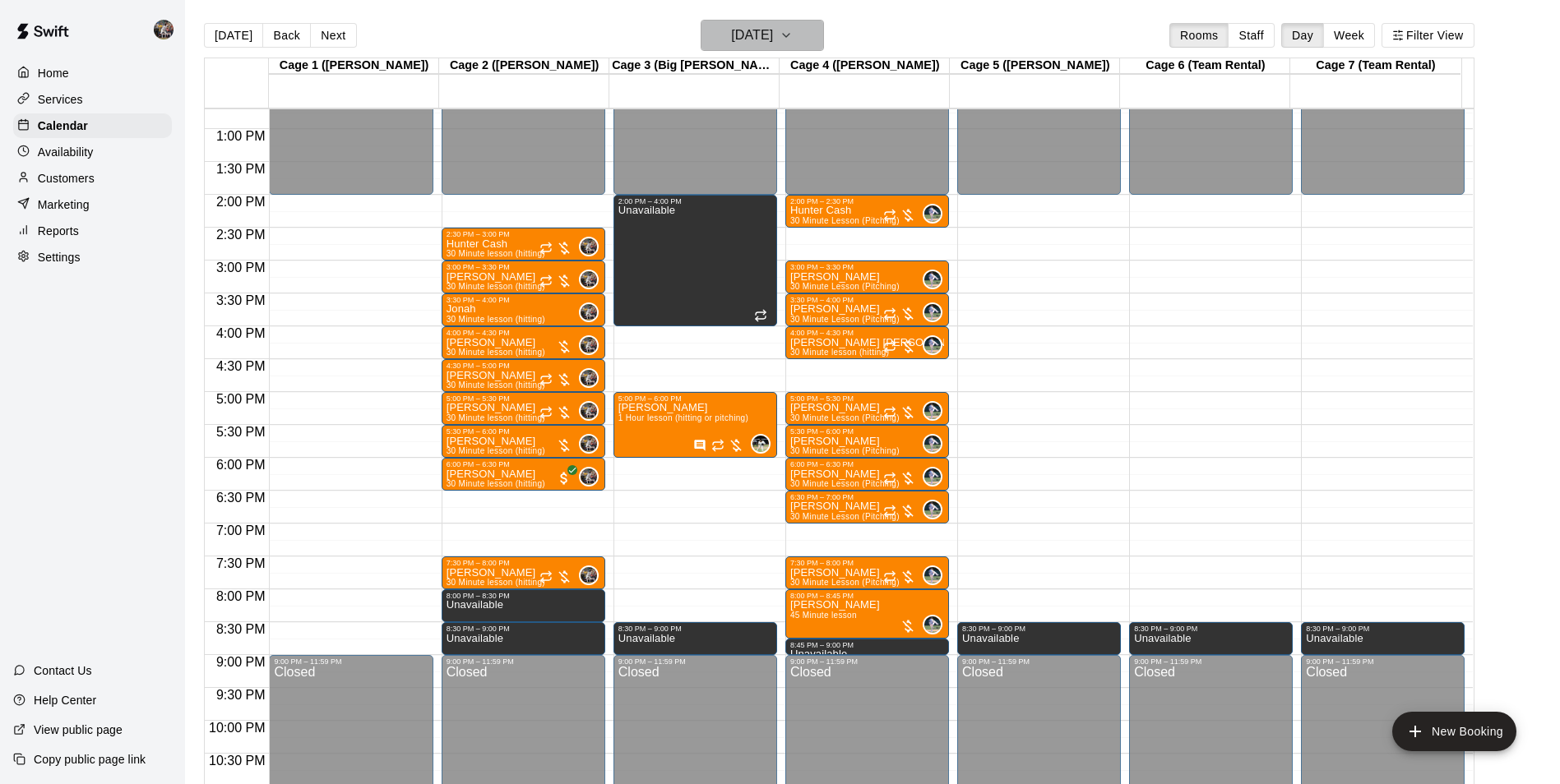
click at [738, 34] on h6 "[DATE]" at bounding box center [752, 35] width 42 height 23
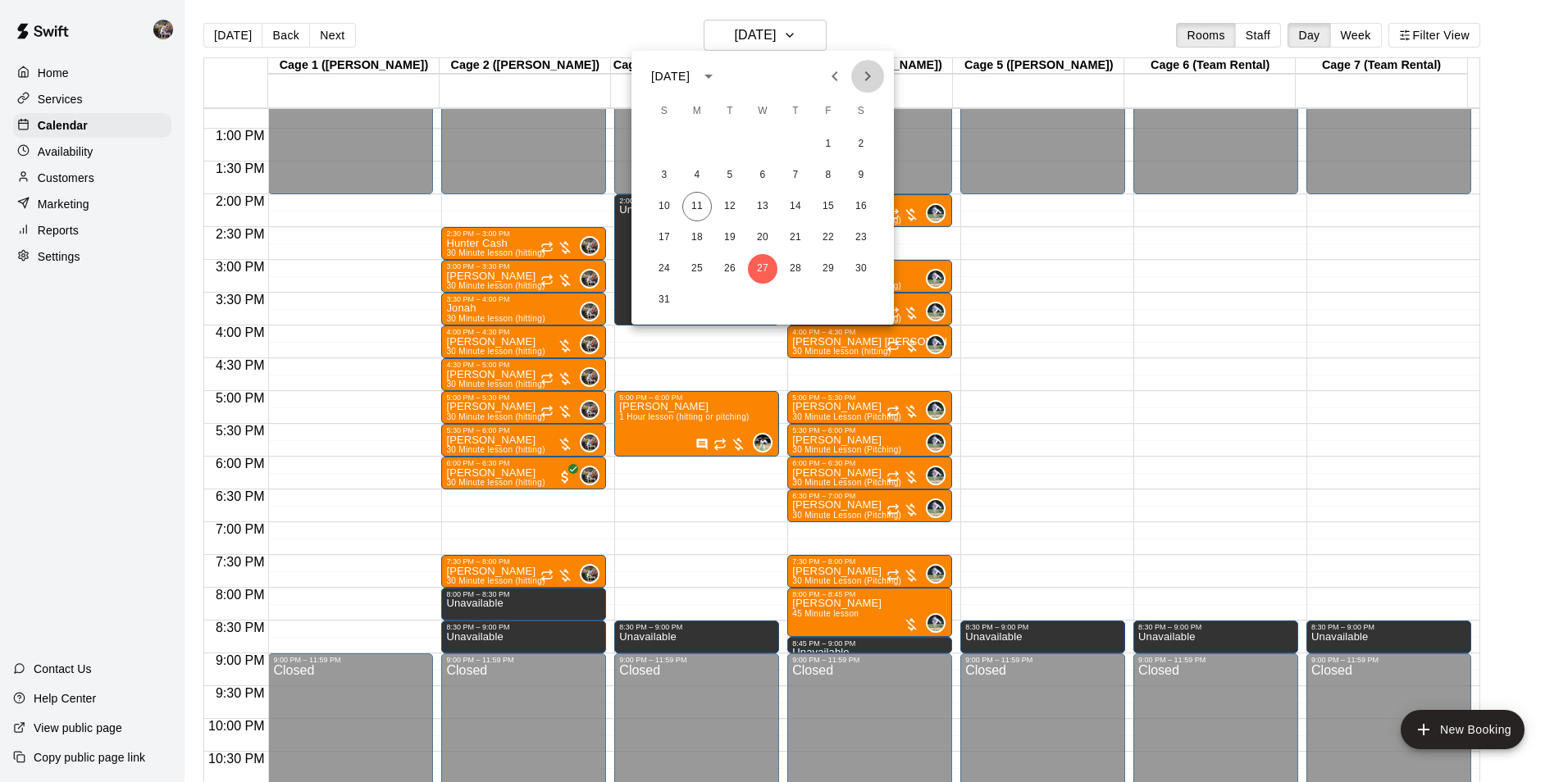
click at [866, 76] on icon "Next month" at bounding box center [867, 76] width 20 height 20
click at [764, 141] on button "3" at bounding box center [762, 144] width 29 height 29
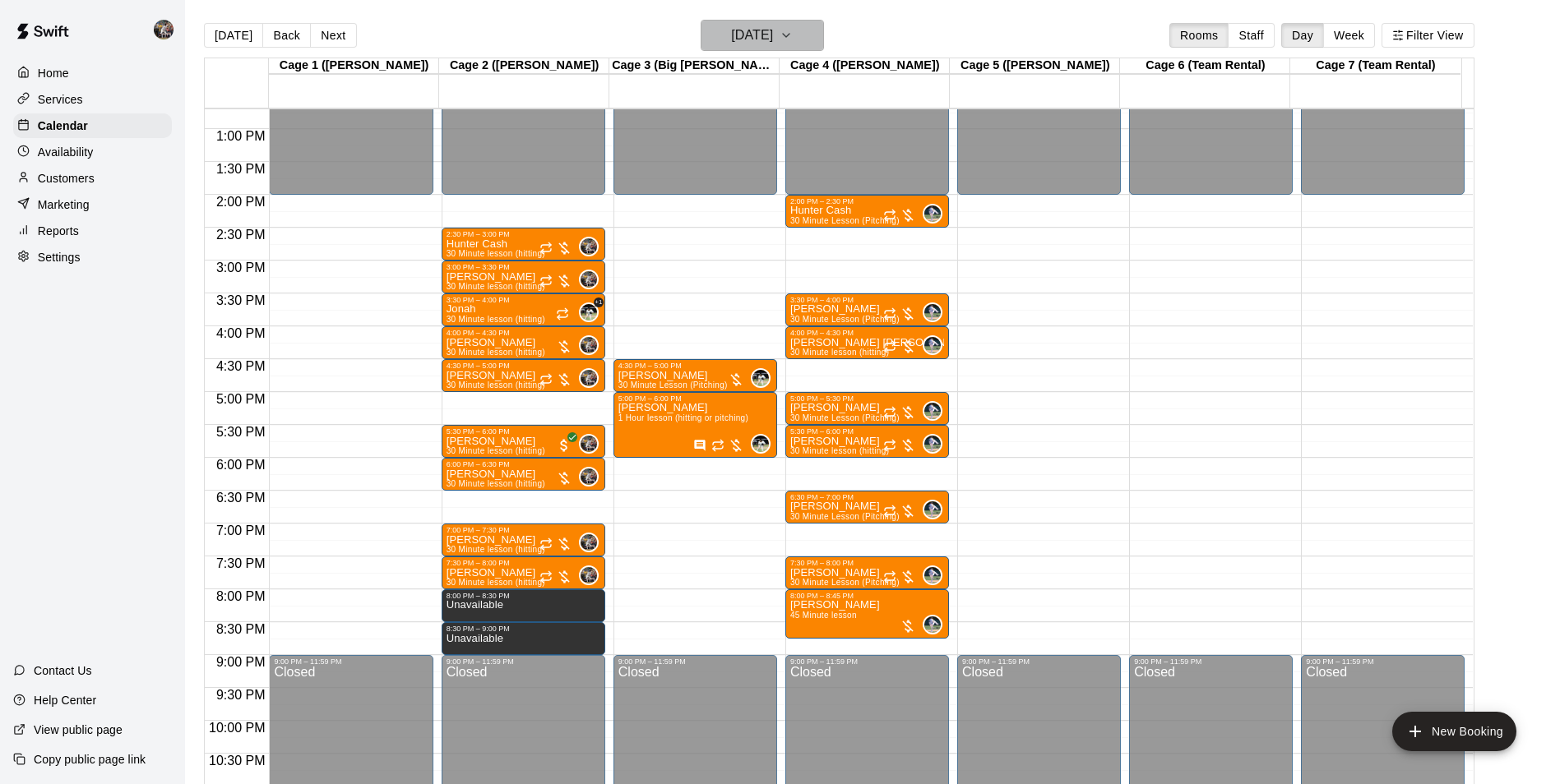
click at [734, 32] on h6 "[DATE]" at bounding box center [752, 35] width 42 height 23
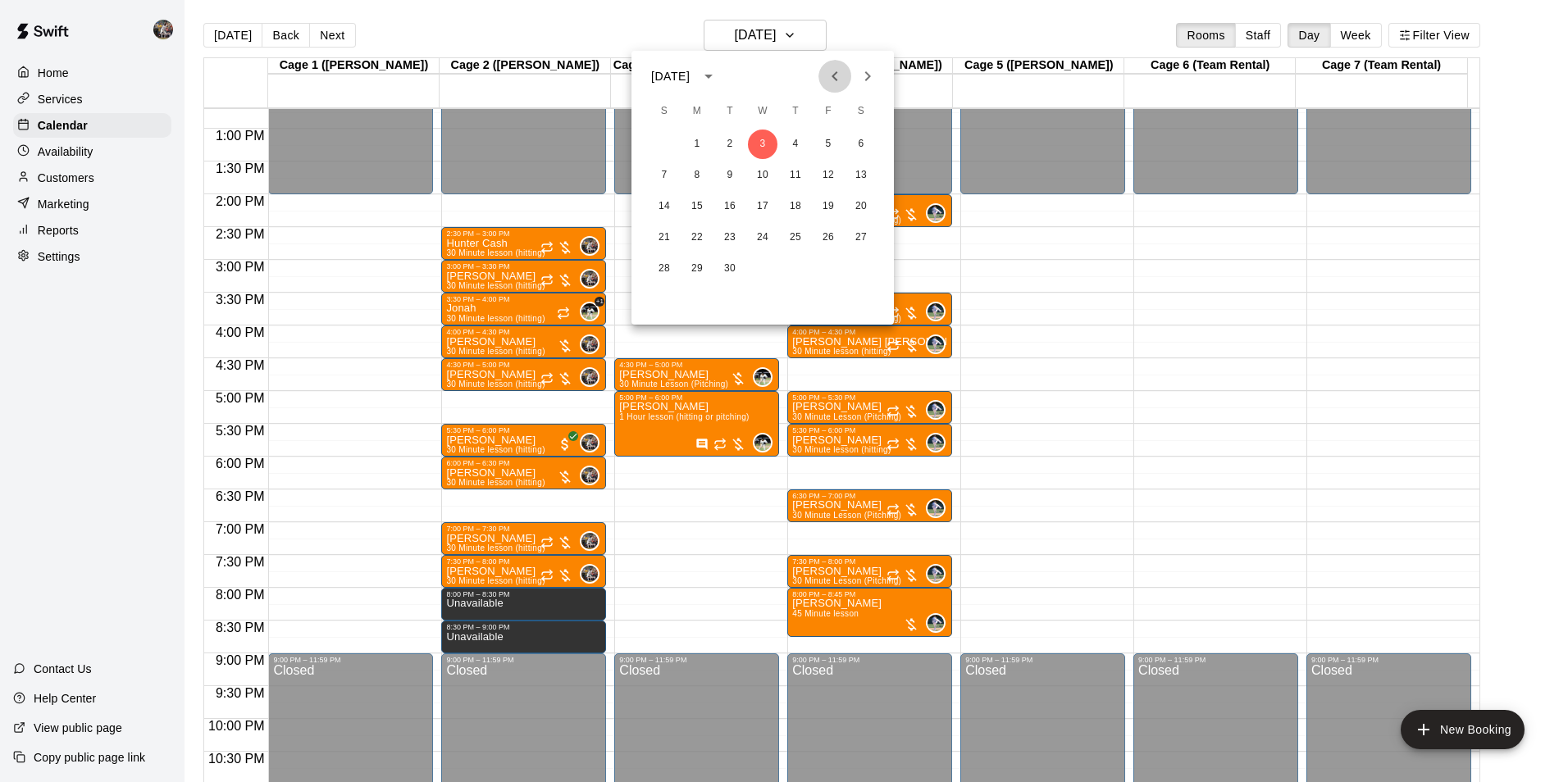
click at [835, 76] on icon "Previous month" at bounding box center [835, 76] width 20 height 20
click at [760, 263] on button "27" at bounding box center [762, 269] width 29 height 29
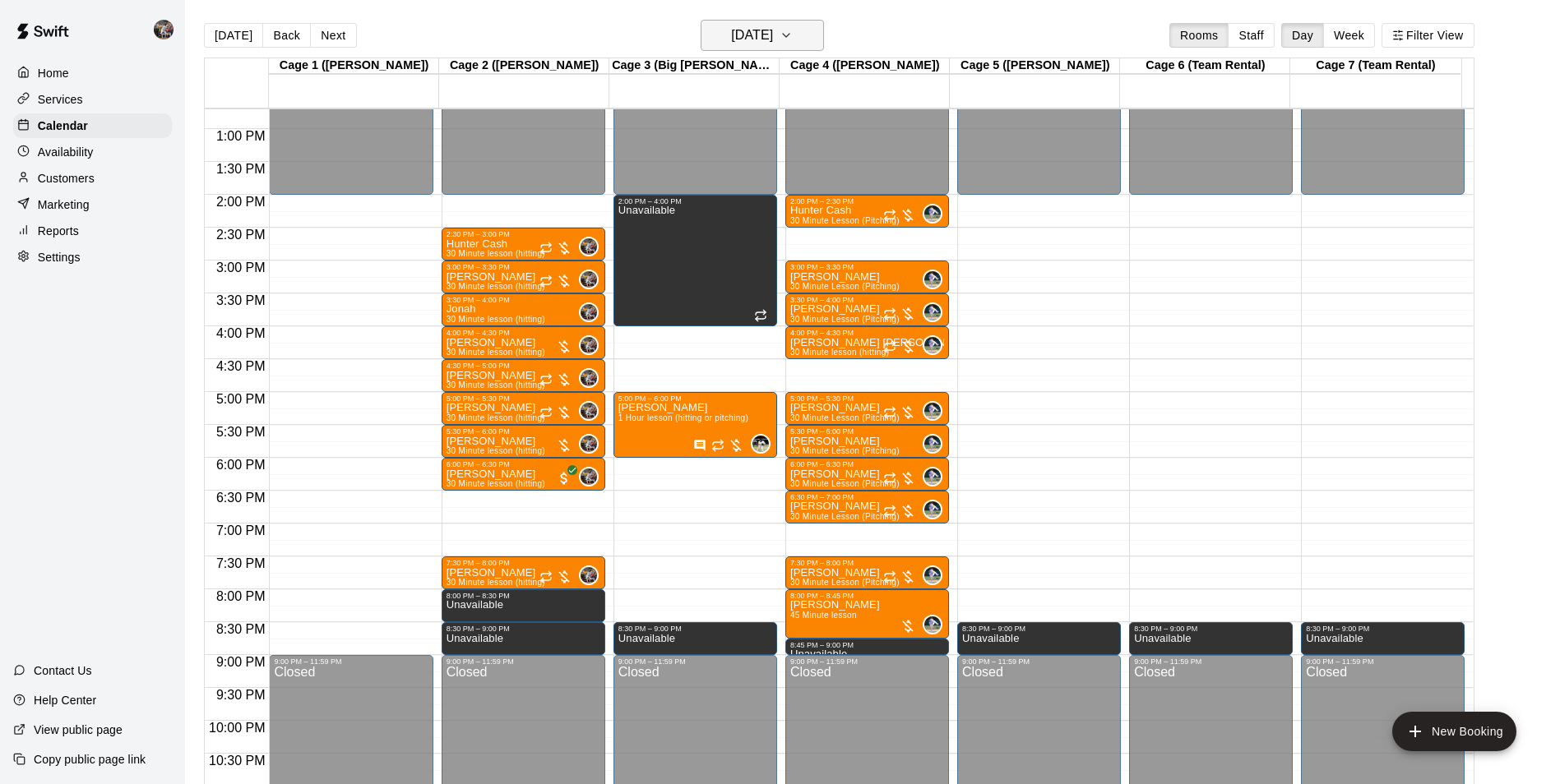
click at [755, 35] on h6 "[DATE]" at bounding box center [752, 35] width 42 height 23
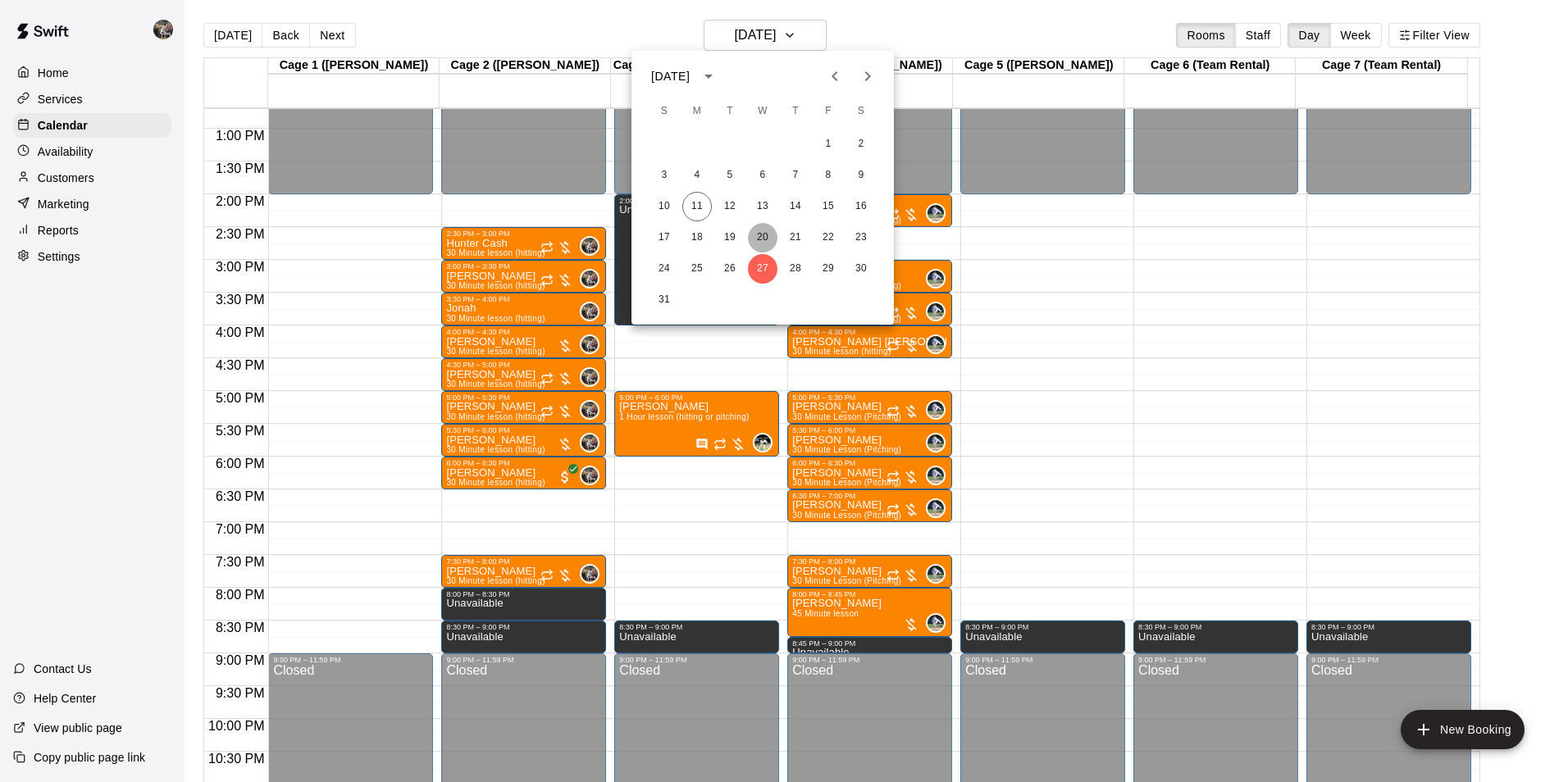
click at [761, 232] on button "20" at bounding box center [762, 237] width 29 height 29
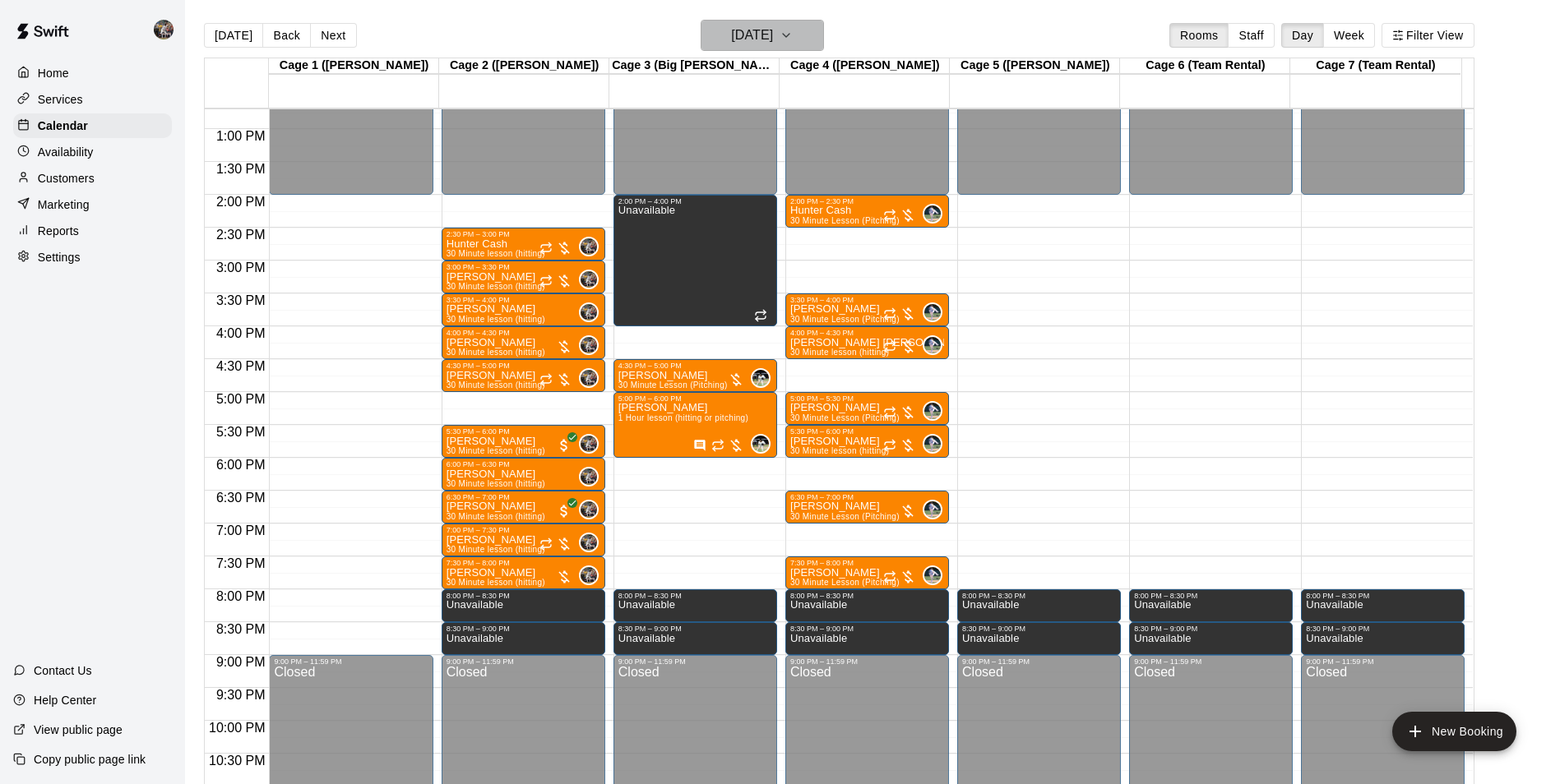
click at [727, 23] on button "[DATE]" at bounding box center [763, 35] width 124 height 31
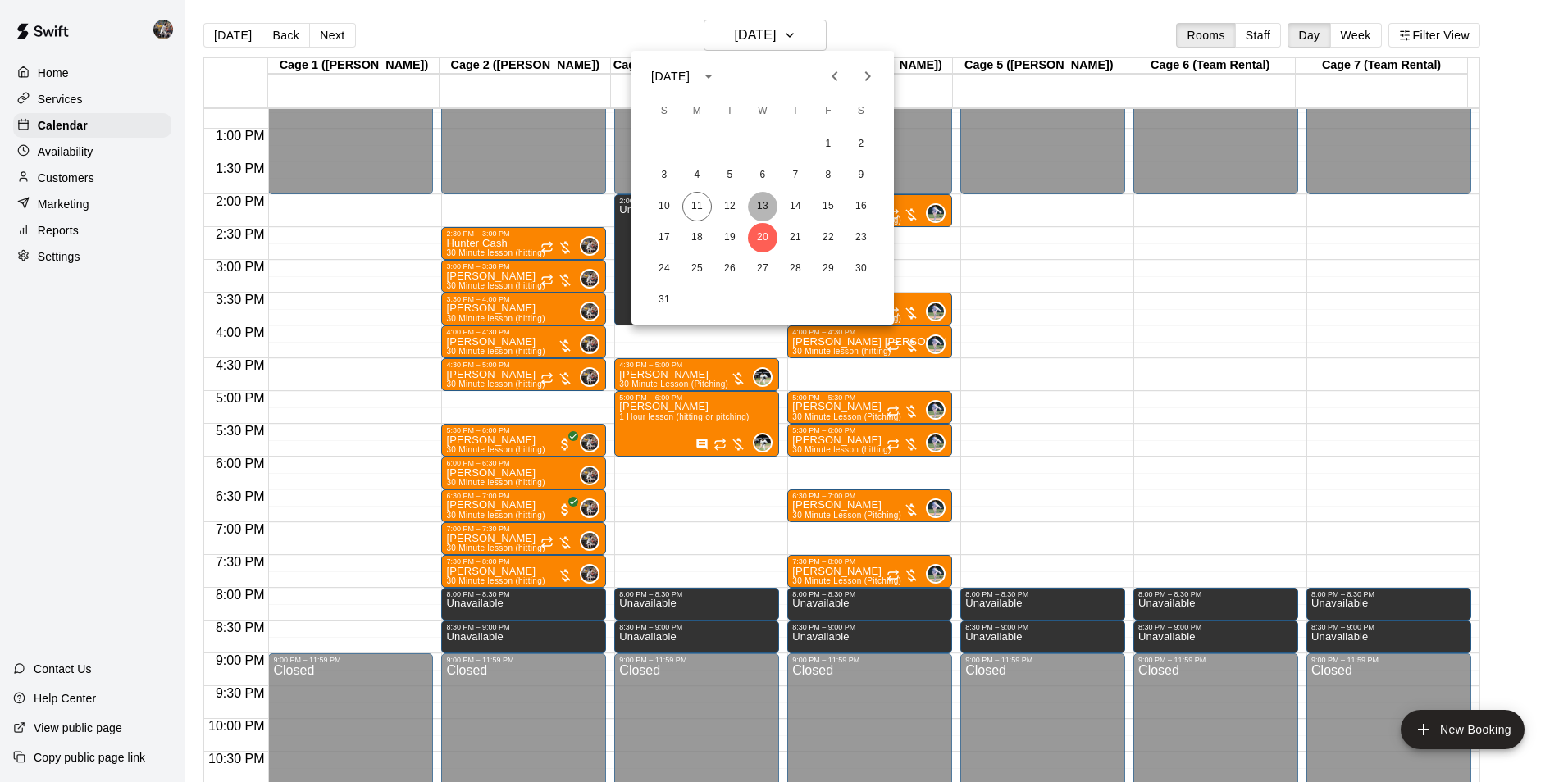
click at [762, 205] on button "13" at bounding box center [762, 206] width 29 height 29
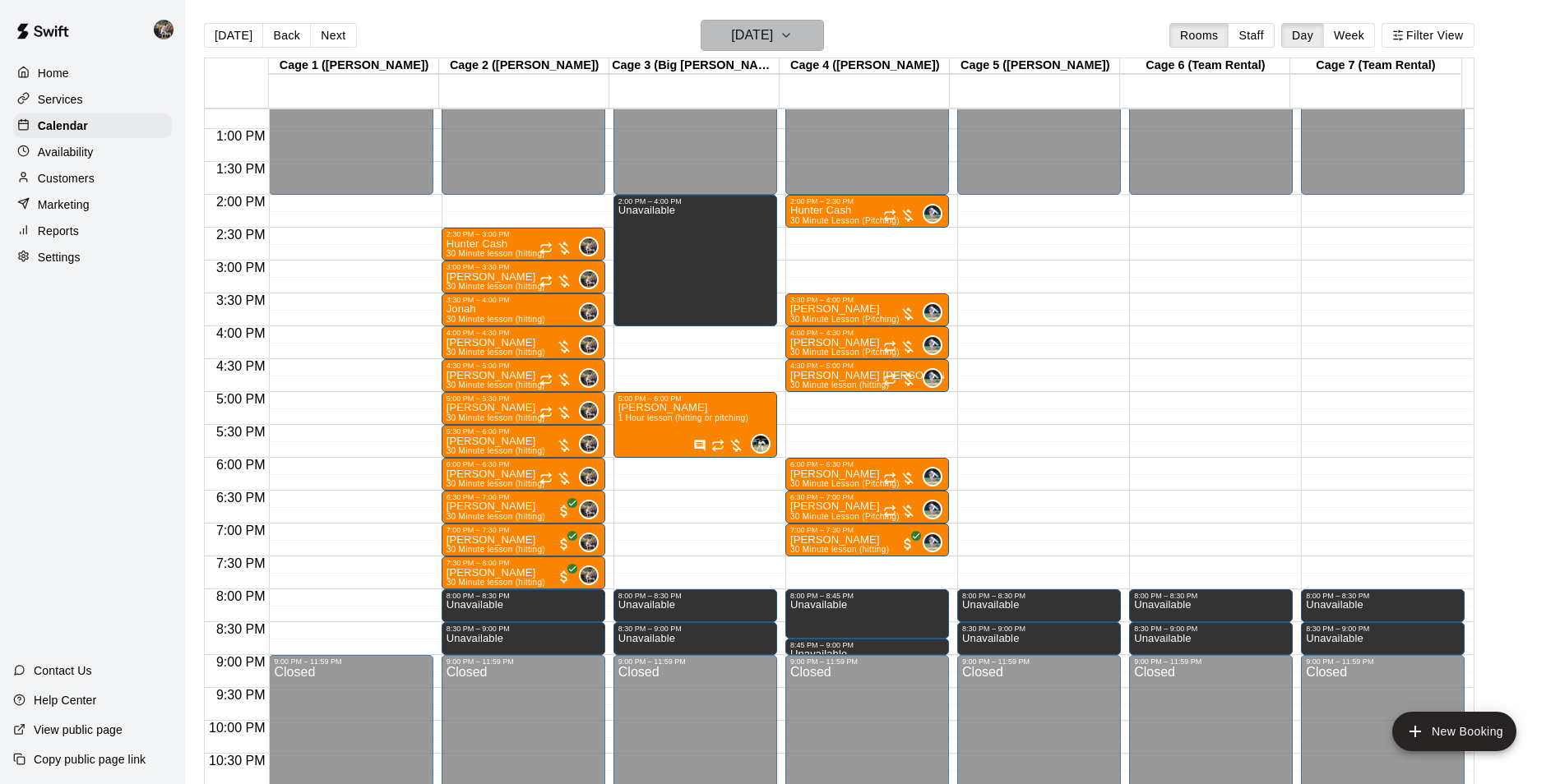
click at [751, 29] on h6 "[DATE]" at bounding box center [752, 35] width 42 height 23
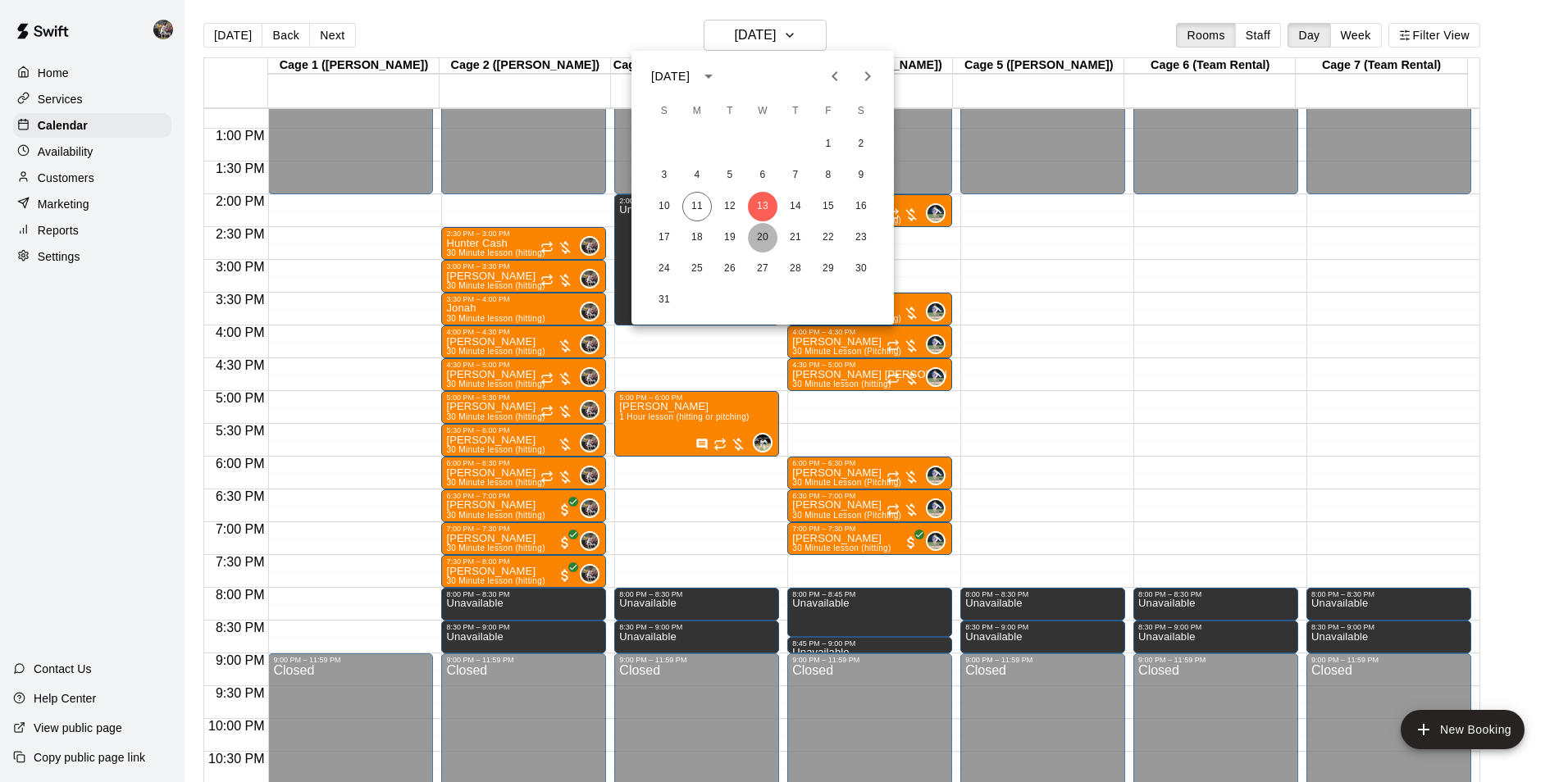
click at [764, 238] on button "20" at bounding box center [762, 237] width 29 height 29
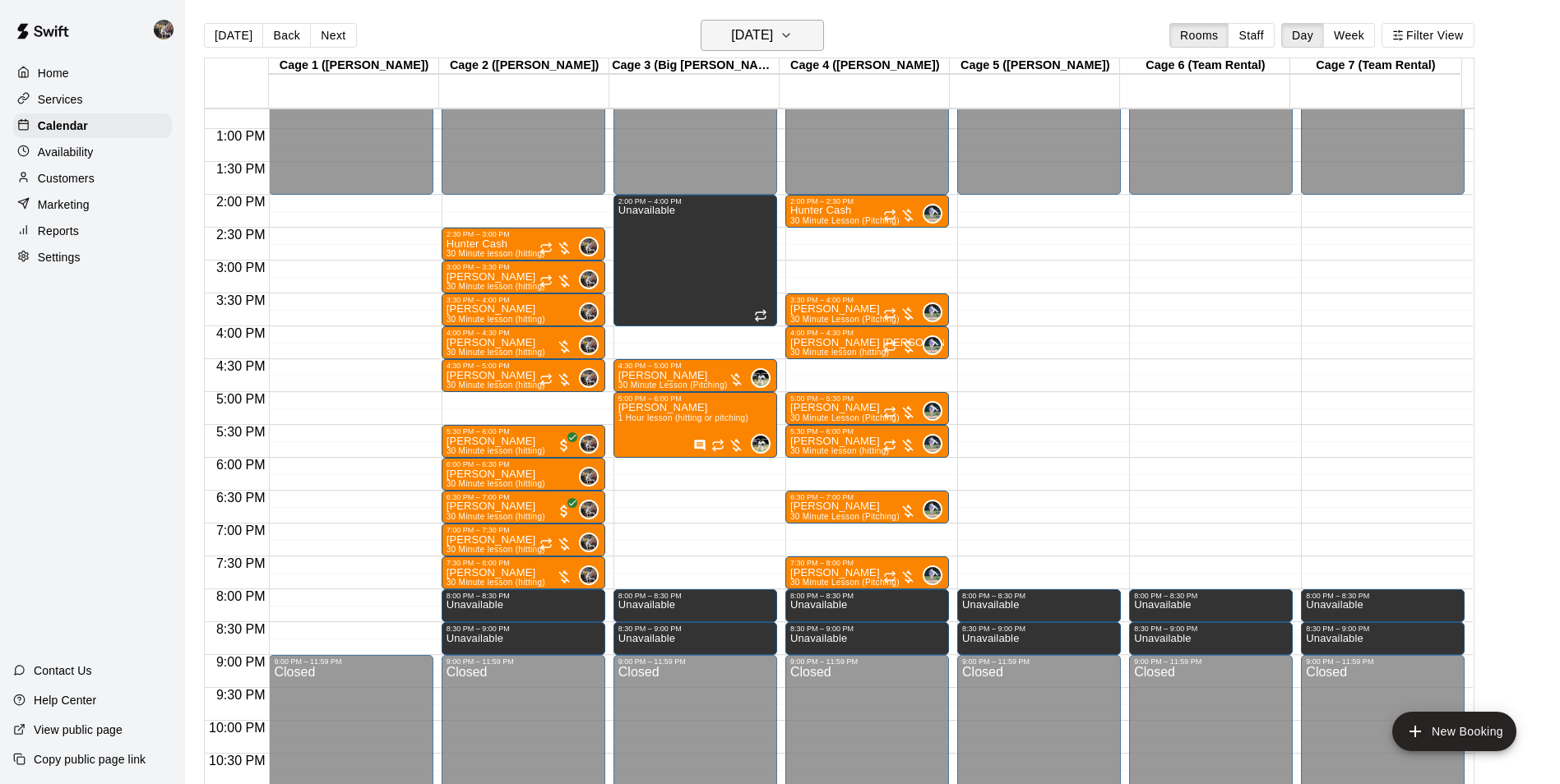
click at [761, 35] on h6 "[DATE]" at bounding box center [752, 35] width 42 height 23
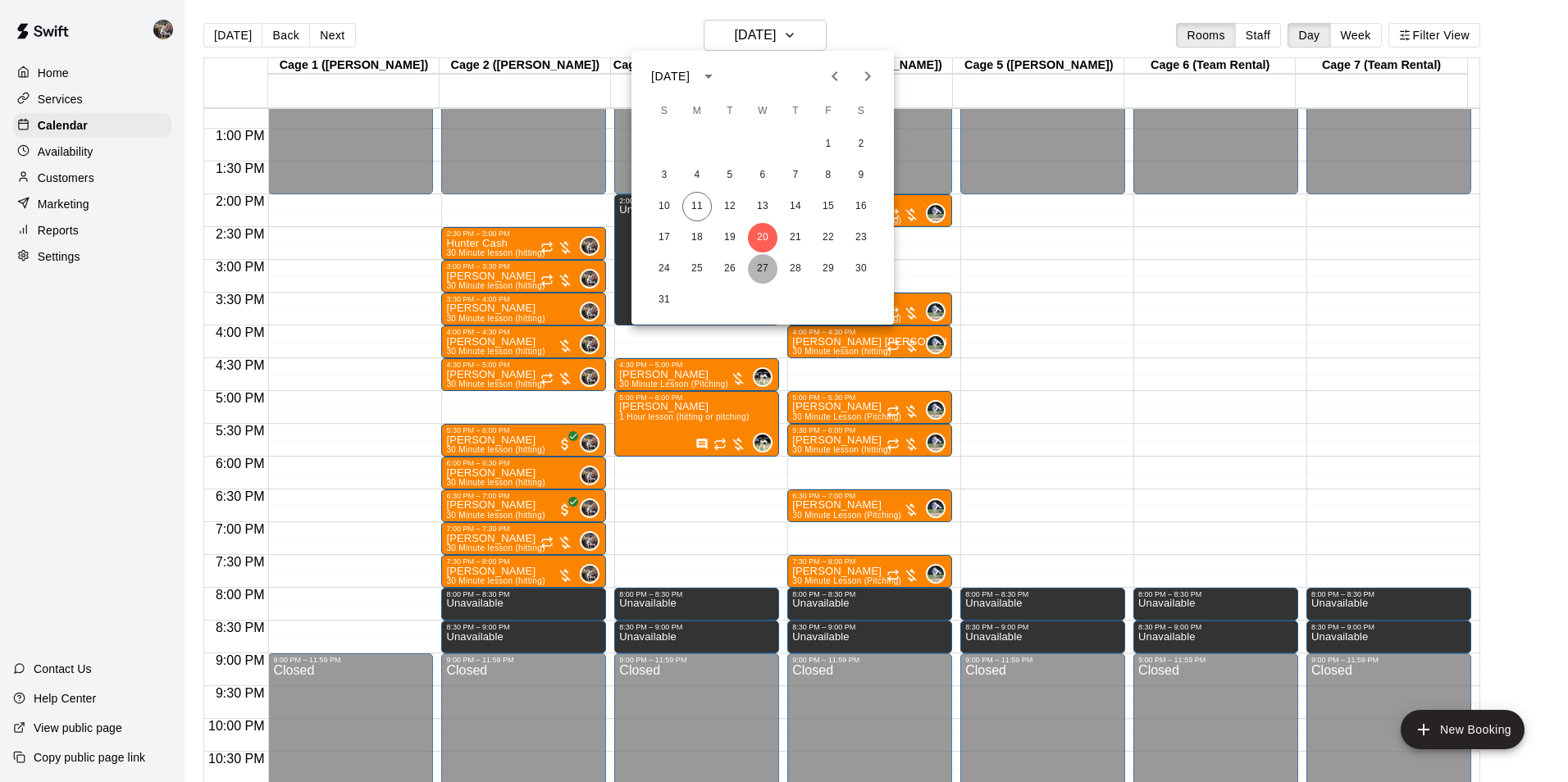
click at [765, 267] on button "27" at bounding box center [762, 269] width 29 height 29
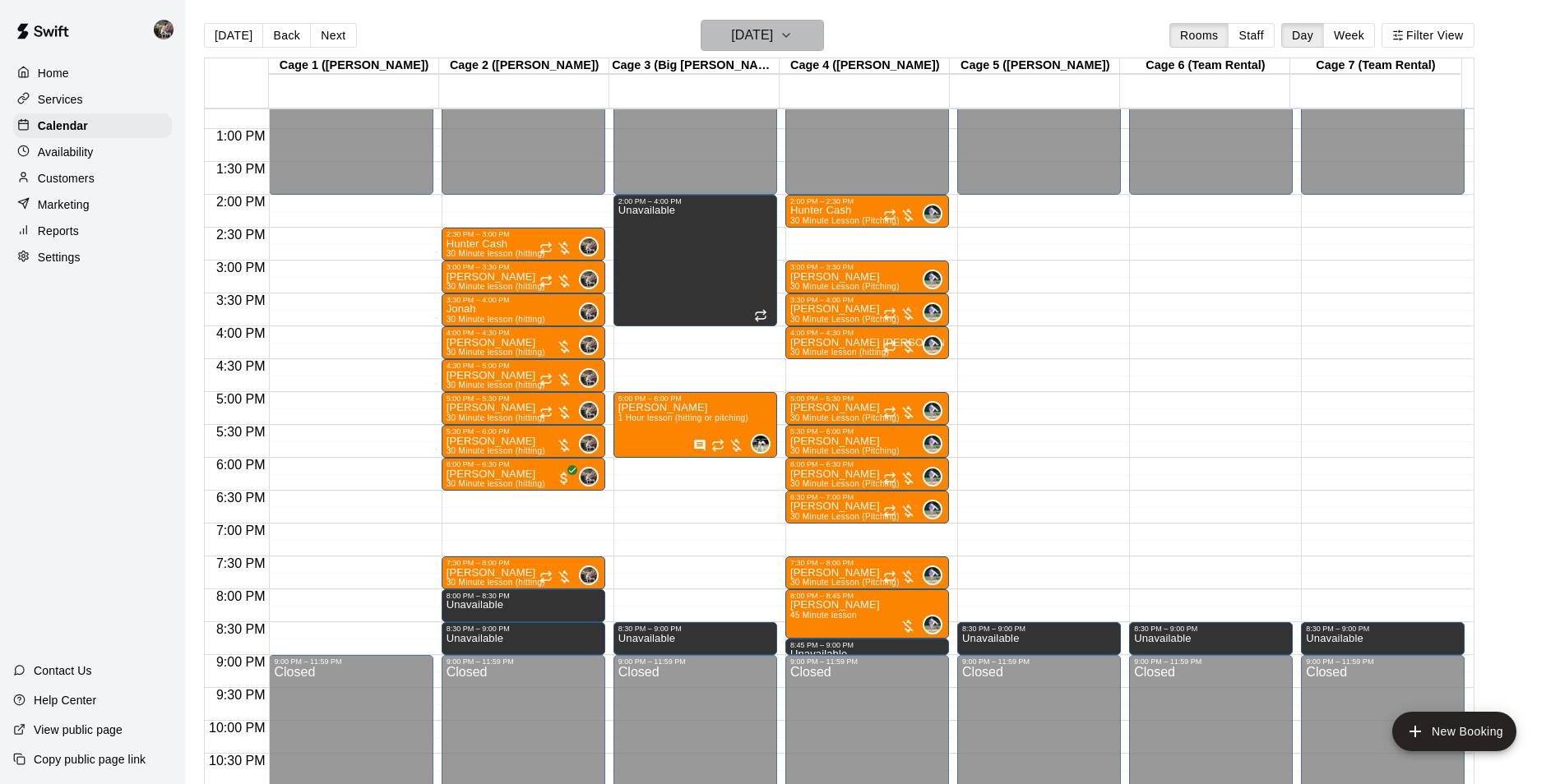
click at [731, 42] on h6 "[DATE]" at bounding box center [752, 35] width 42 height 23
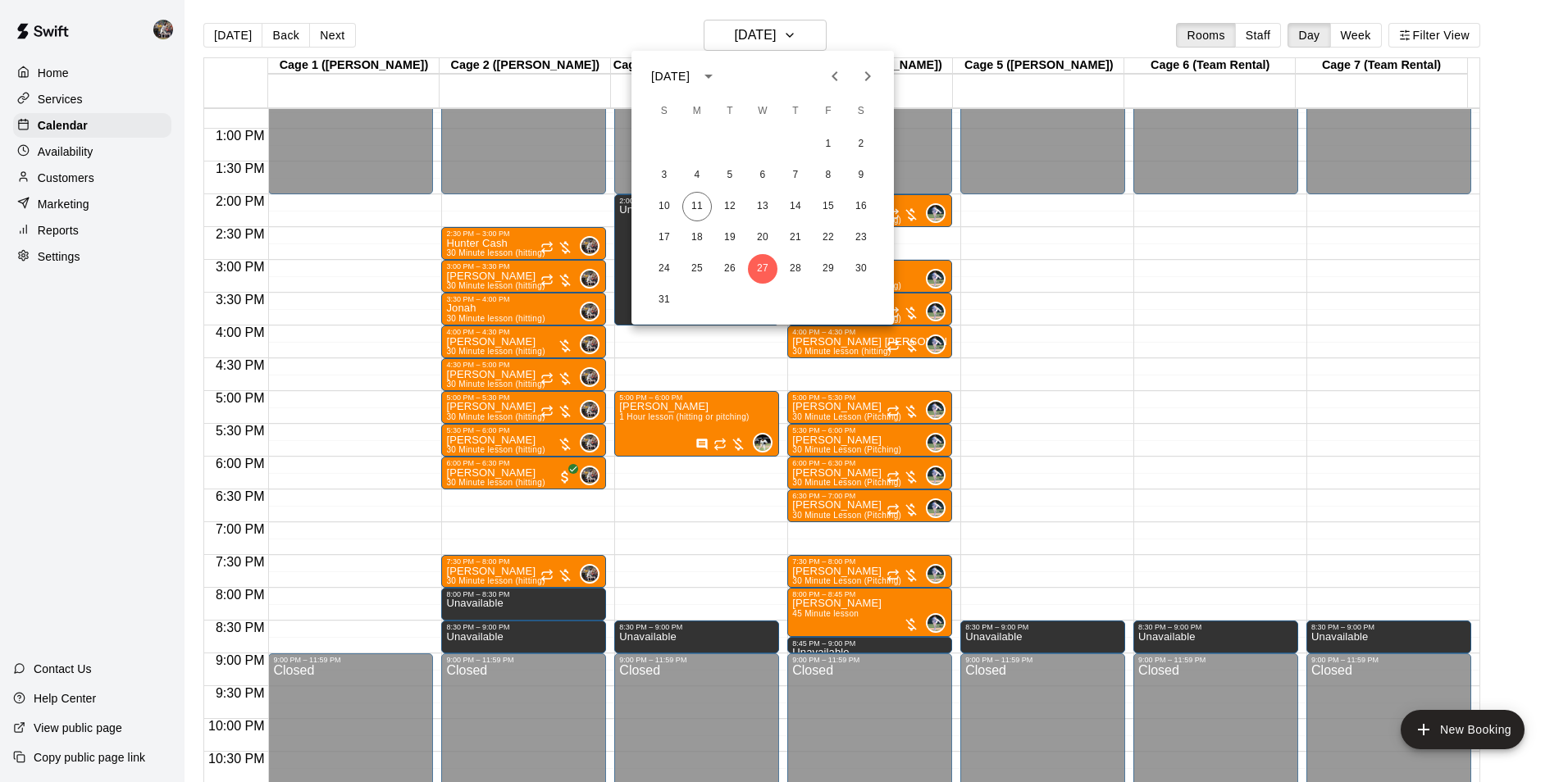
click at [866, 72] on icon "Next month" at bounding box center [868, 76] width 6 height 9
click at [762, 138] on button "3" at bounding box center [762, 144] width 29 height 29
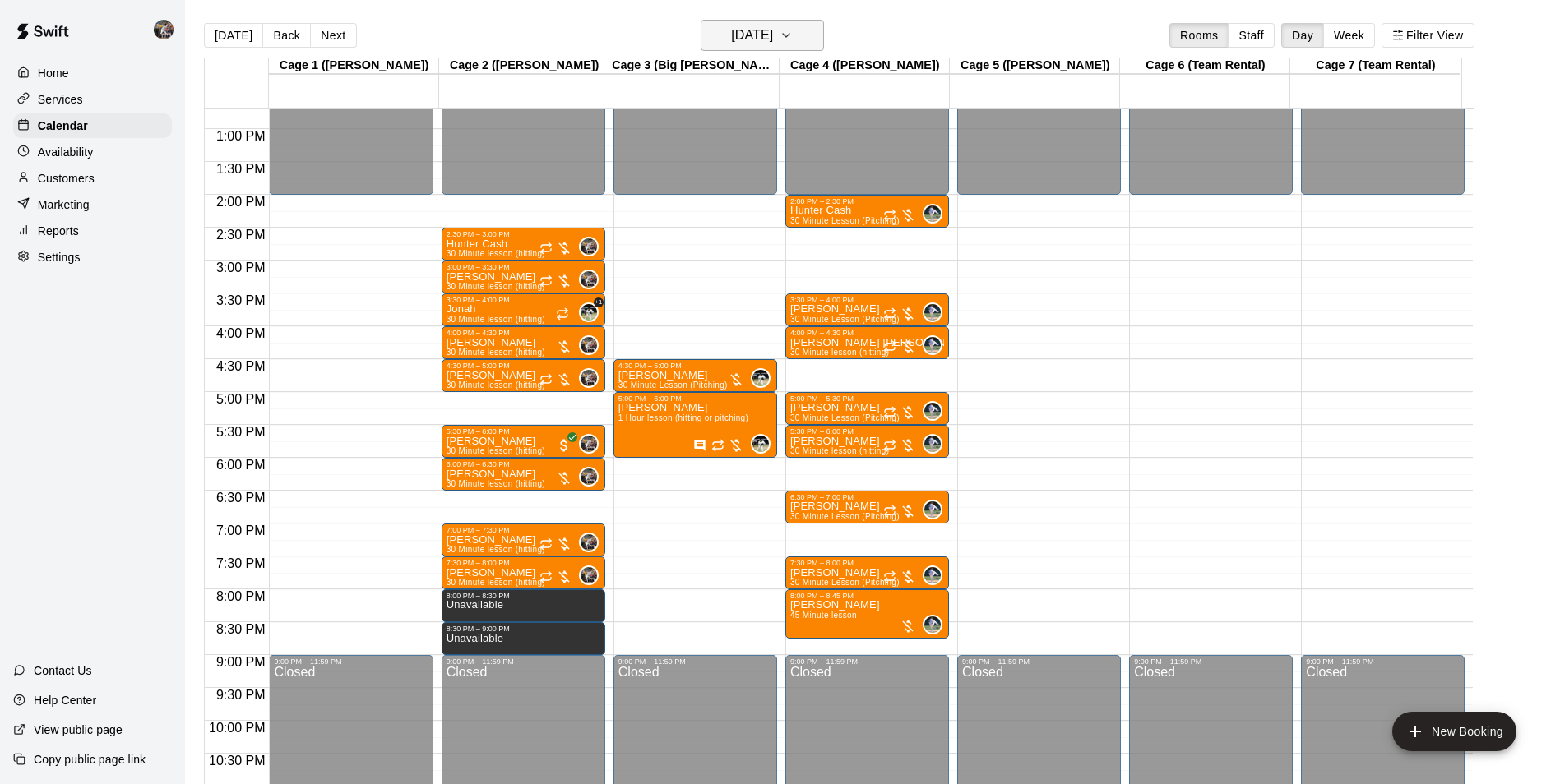
click at [758, 35] on h6 "[DATE]" at bounding box center [752, 35] width 42 height 23
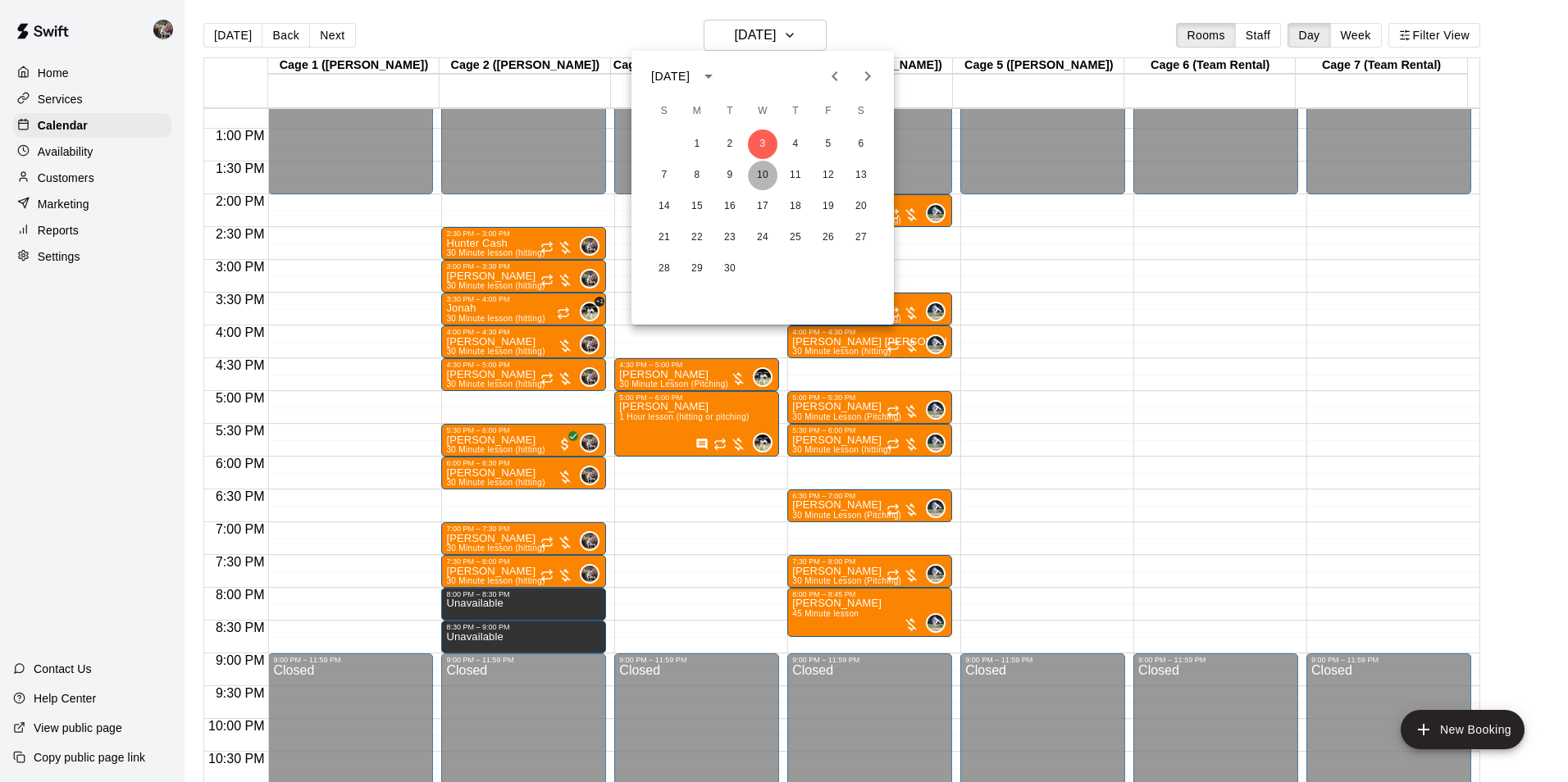
click at [765, 172] on button "10" at bounding box center [762, 175] width 29 height 29
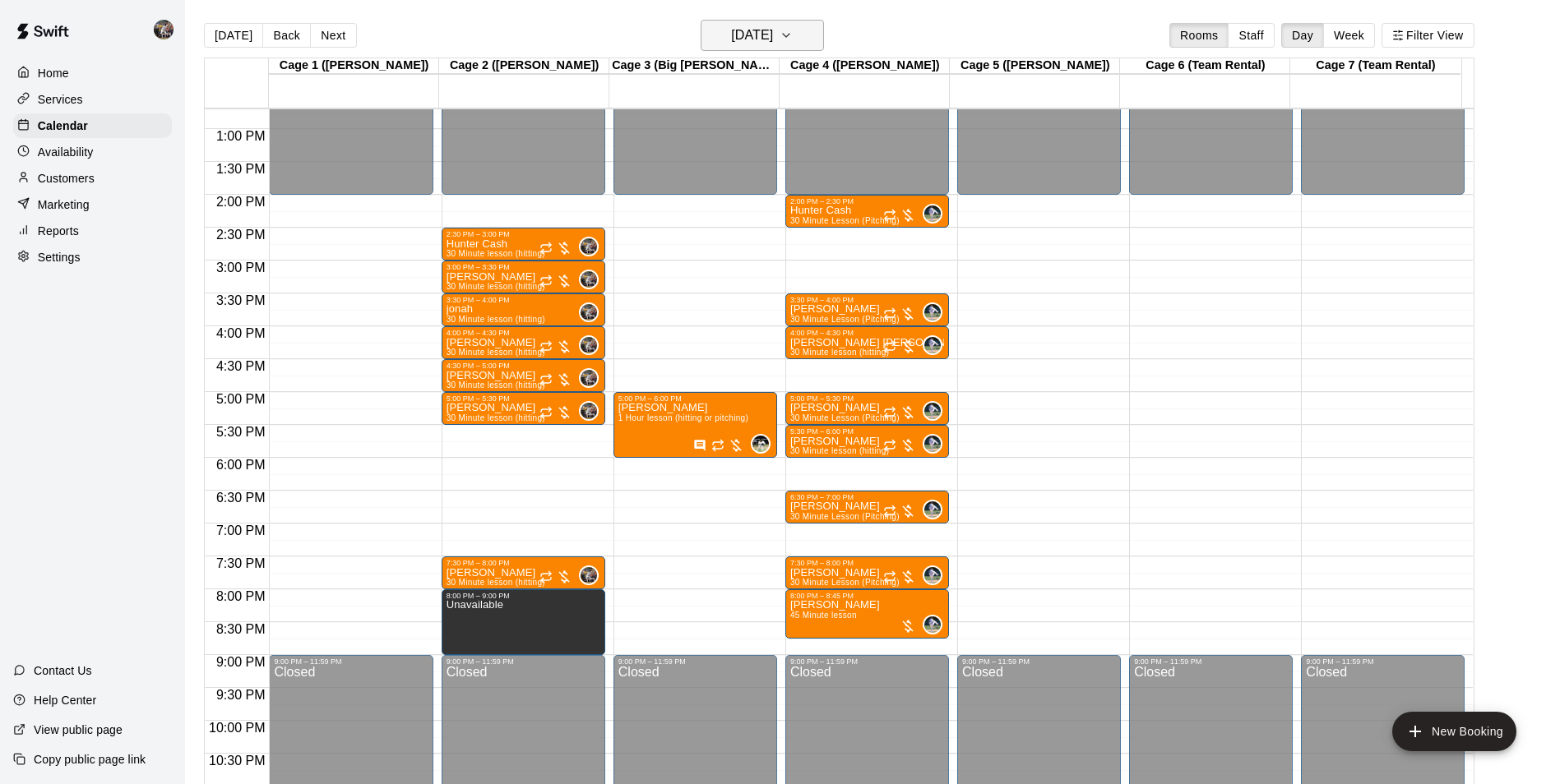
click at [746, 38] on h6 "[DATE]" at bounding box center [752, 35] width 42 height 23
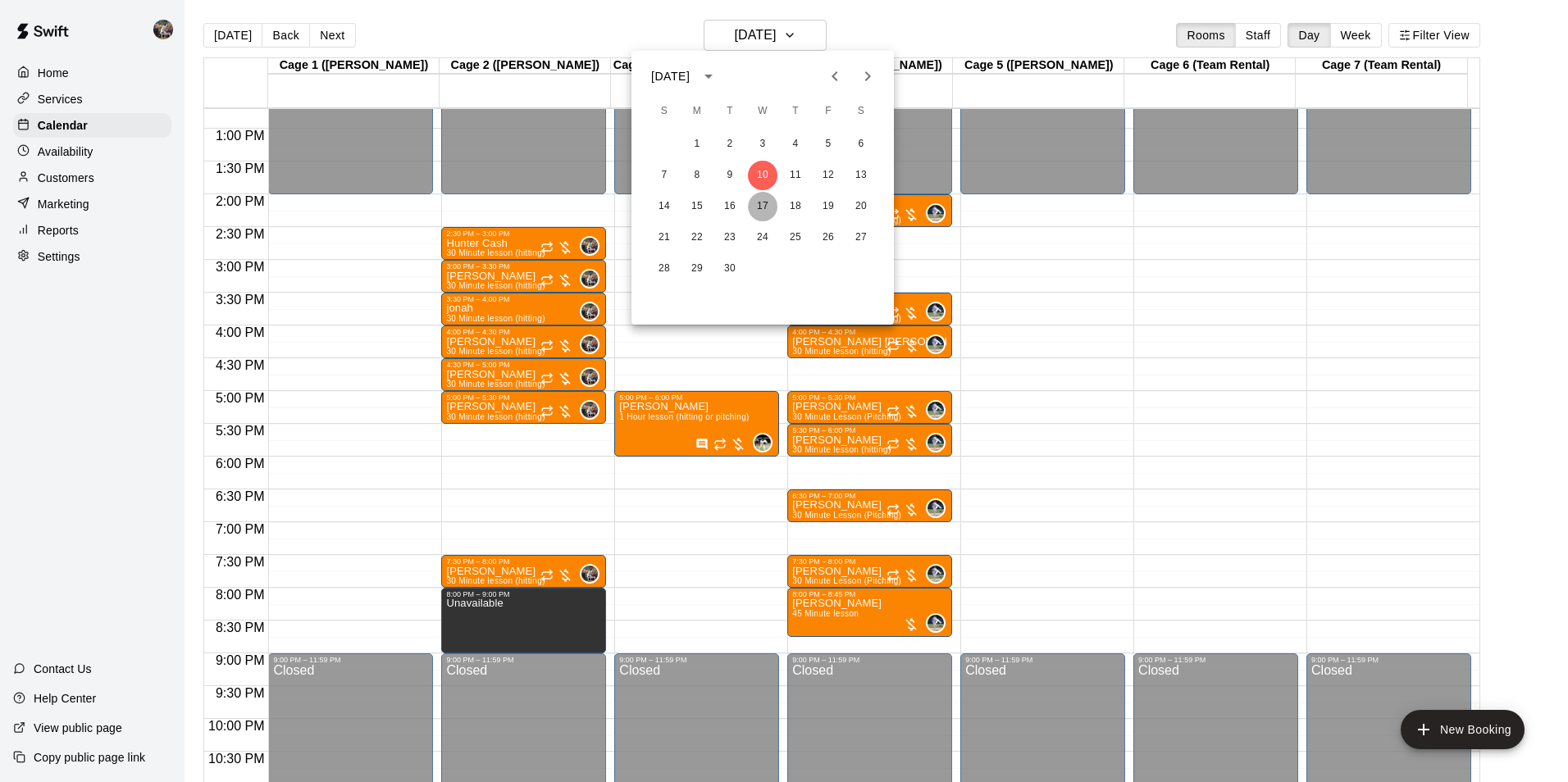
click at [760, 205] on button "17" at bounding box center [762, 206] width 29 height 29
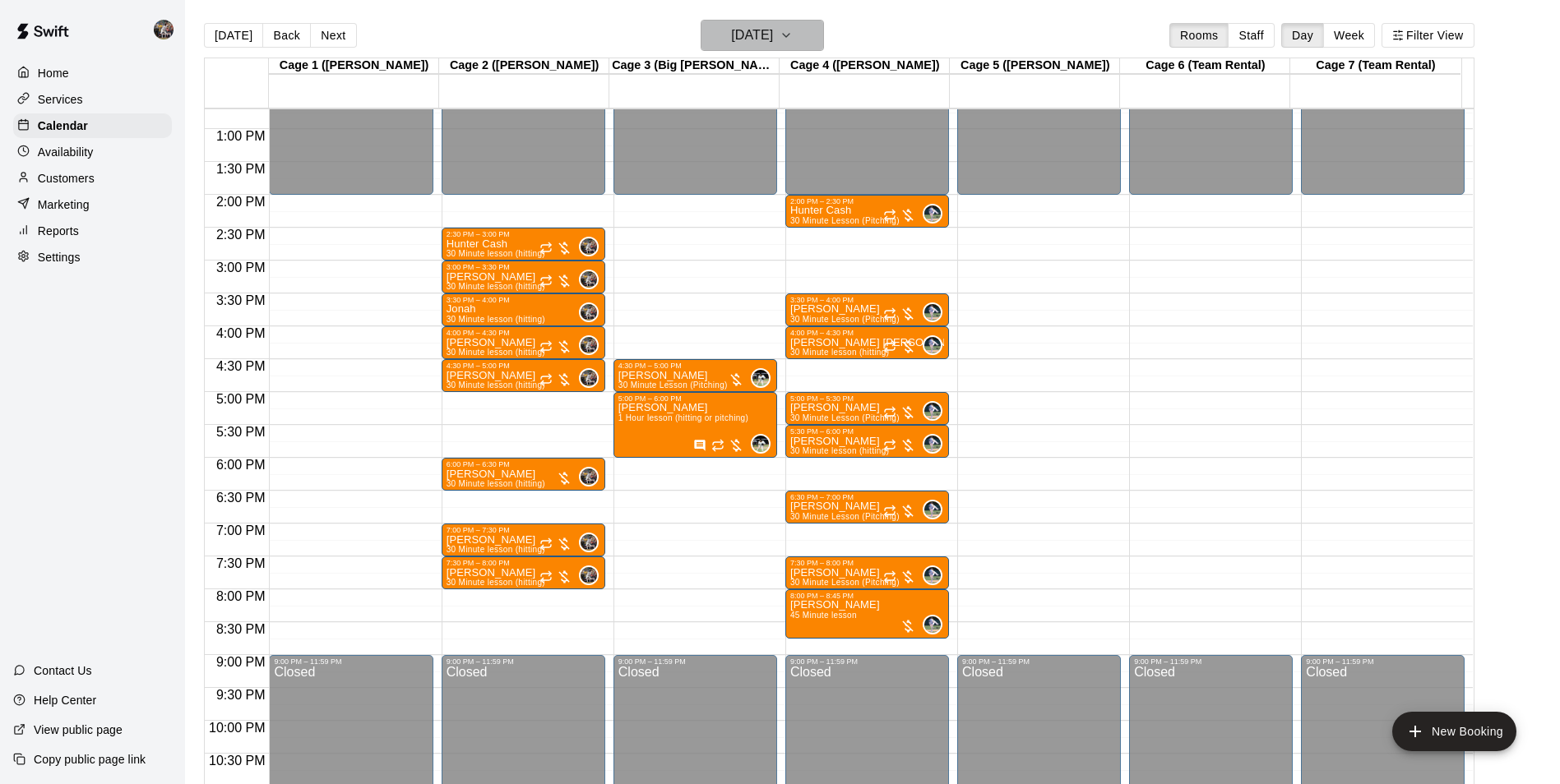
click at [773, 45] on h6 "[DATE]" at bounding box center [752, 35] width 42 height 23
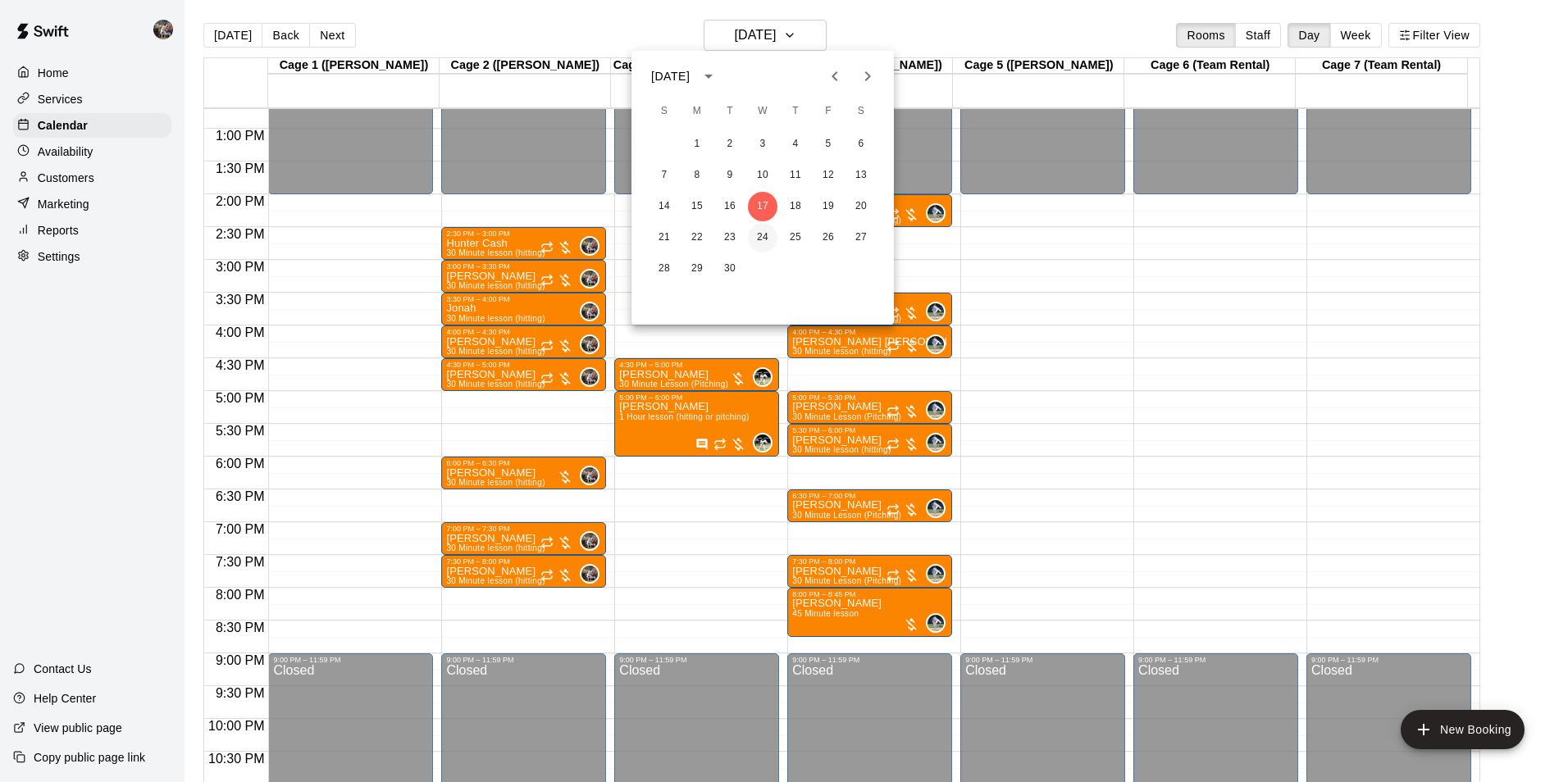
click at [767, 240] on button "24" at bounding box center [762, 237] width 29 height 29
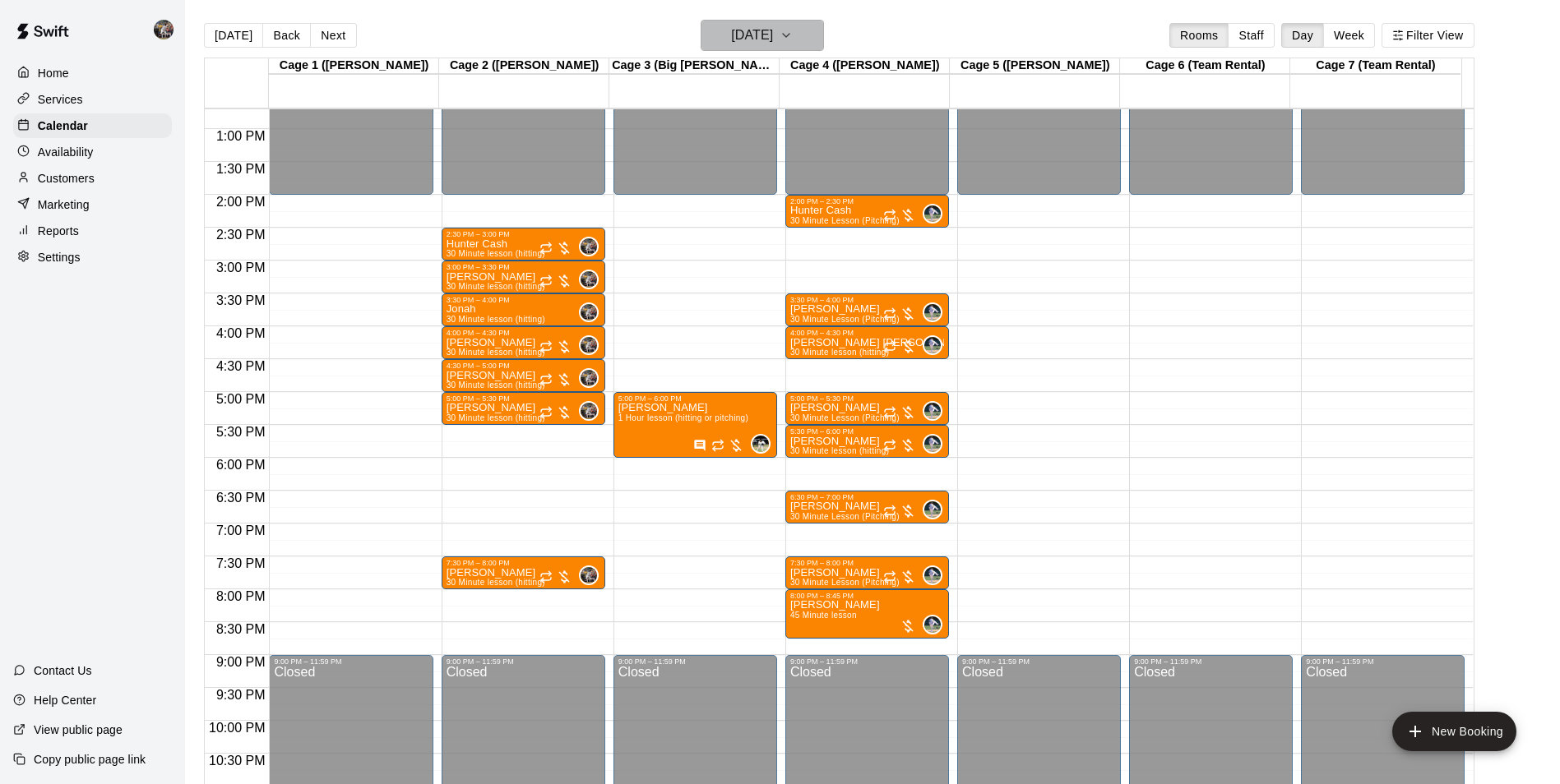
click at [751, 26] on h6 "[DATE]" at bounding box center [752, 35] width 42 height 23
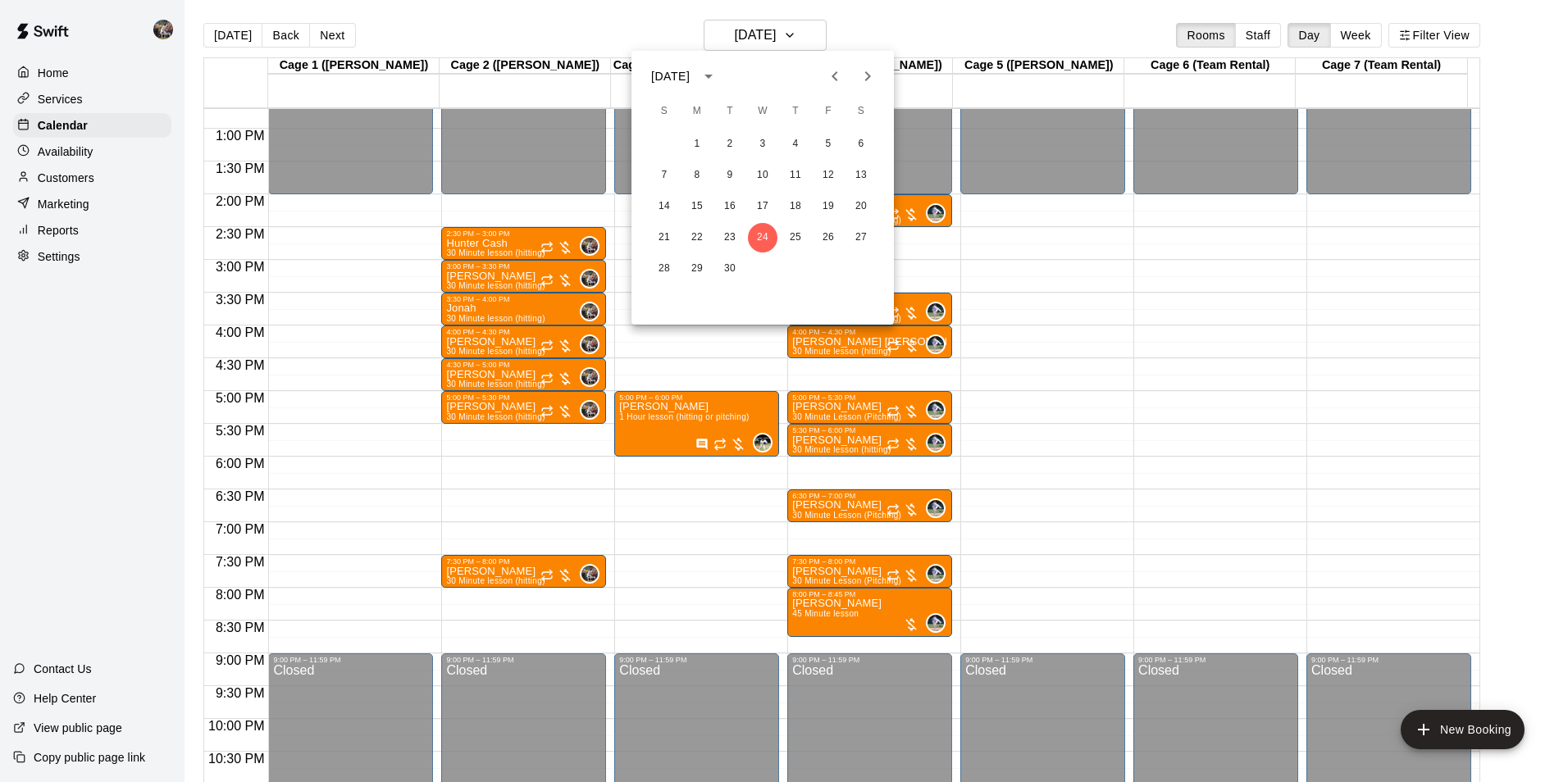
click at [864, 77] on icon "Next month" at bounding box center [867, 76] width 20 height 20
click at [761, 138] on button "1" at bounding box center [762, 144] width 29 height 29
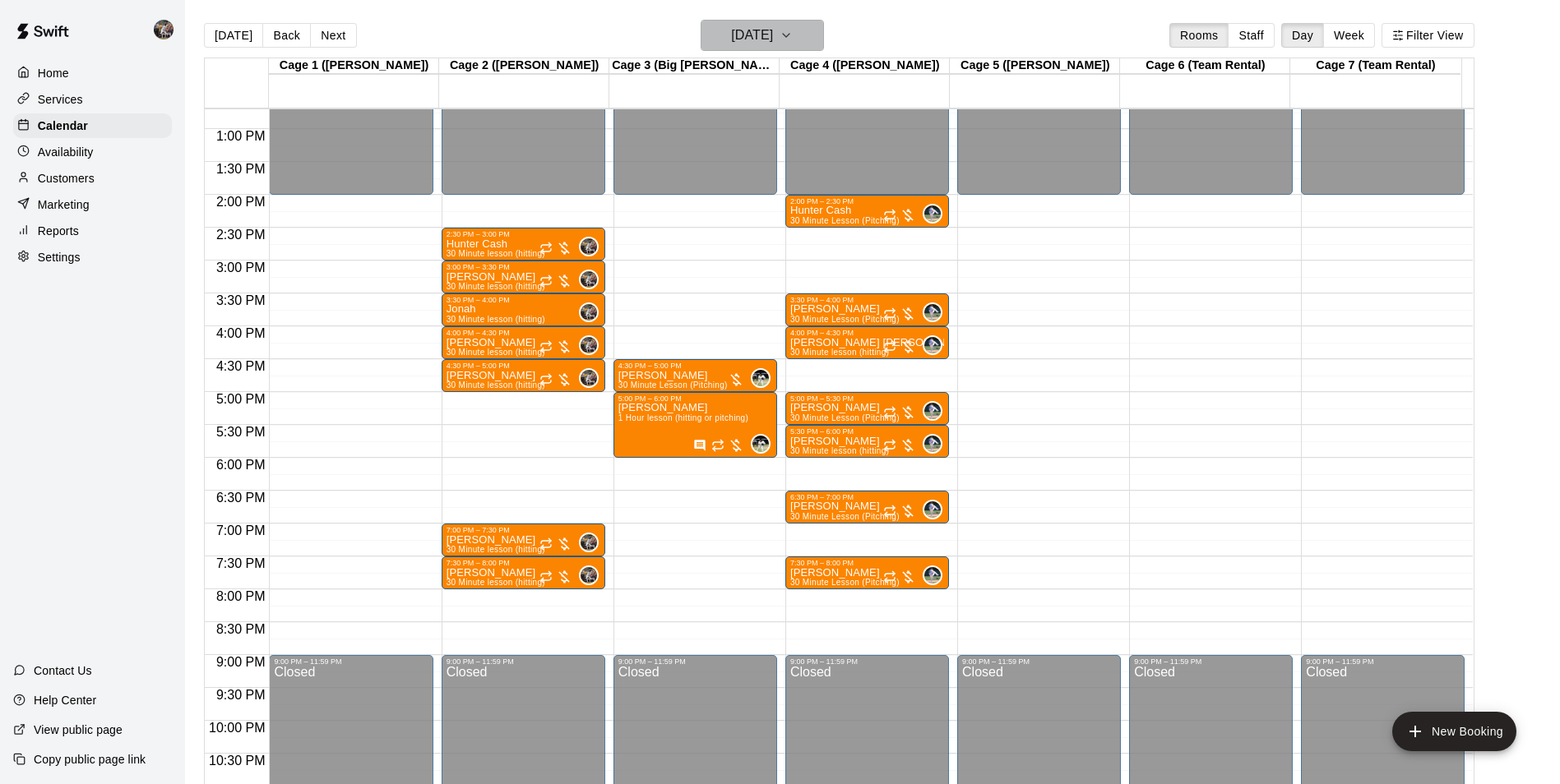
click at [751, 41] on h6 "Wednesday Oct 01" at bounding box center [752, 35] width 42 height 23
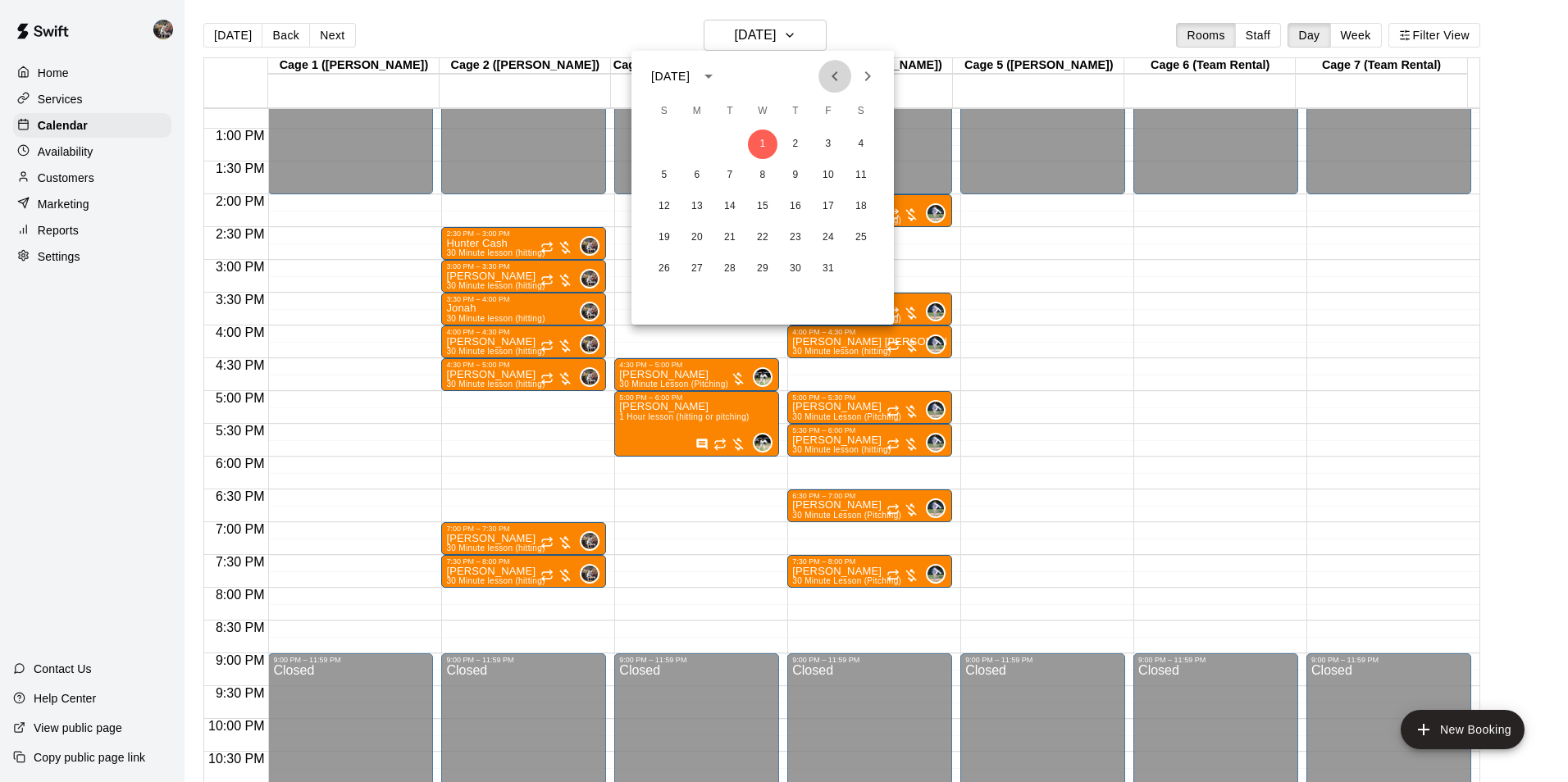
click at [831, 74] on icon "Previous month" at bounding box center [835, 76] width 20 height 20
click at [768, 200] on button "17" at bounding box center [762, 206] width 29 height 29
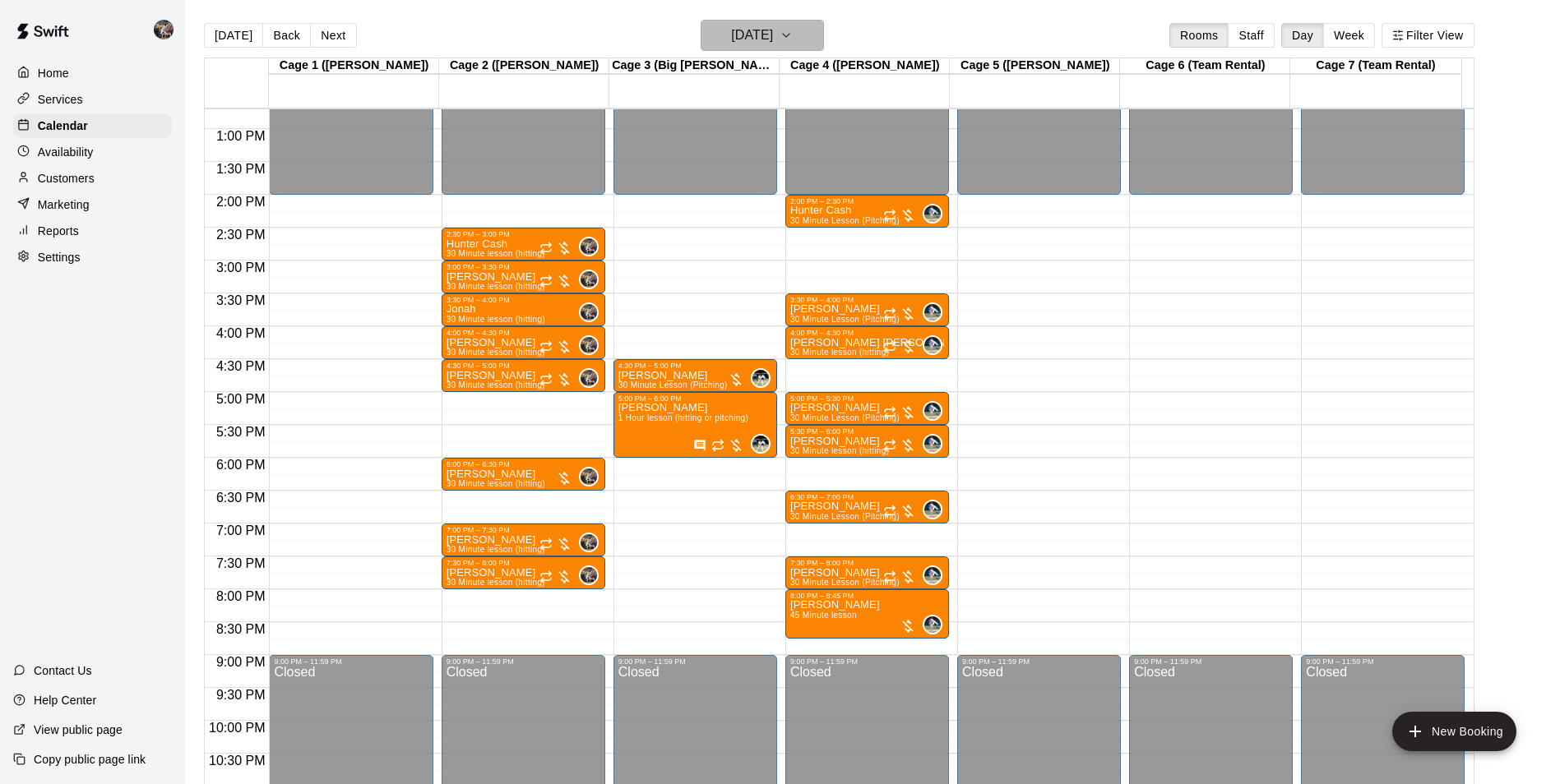
click at [746, 35] on h6 "[DATE]" at bounding box center [752, 35] width 42 height 23
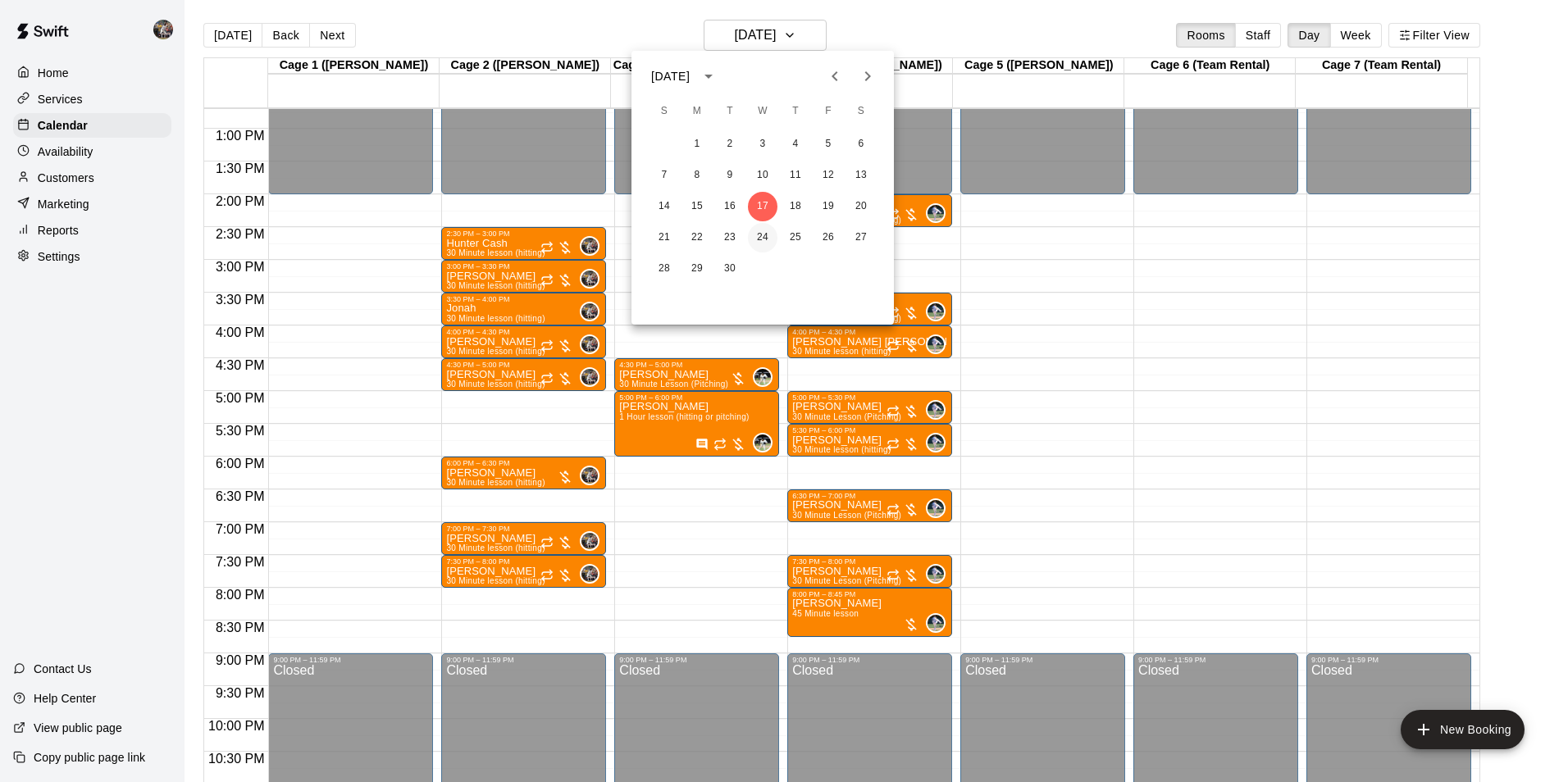
click at [766, 237] on button "24" at bounding box center [762, 237] width 29 height 29
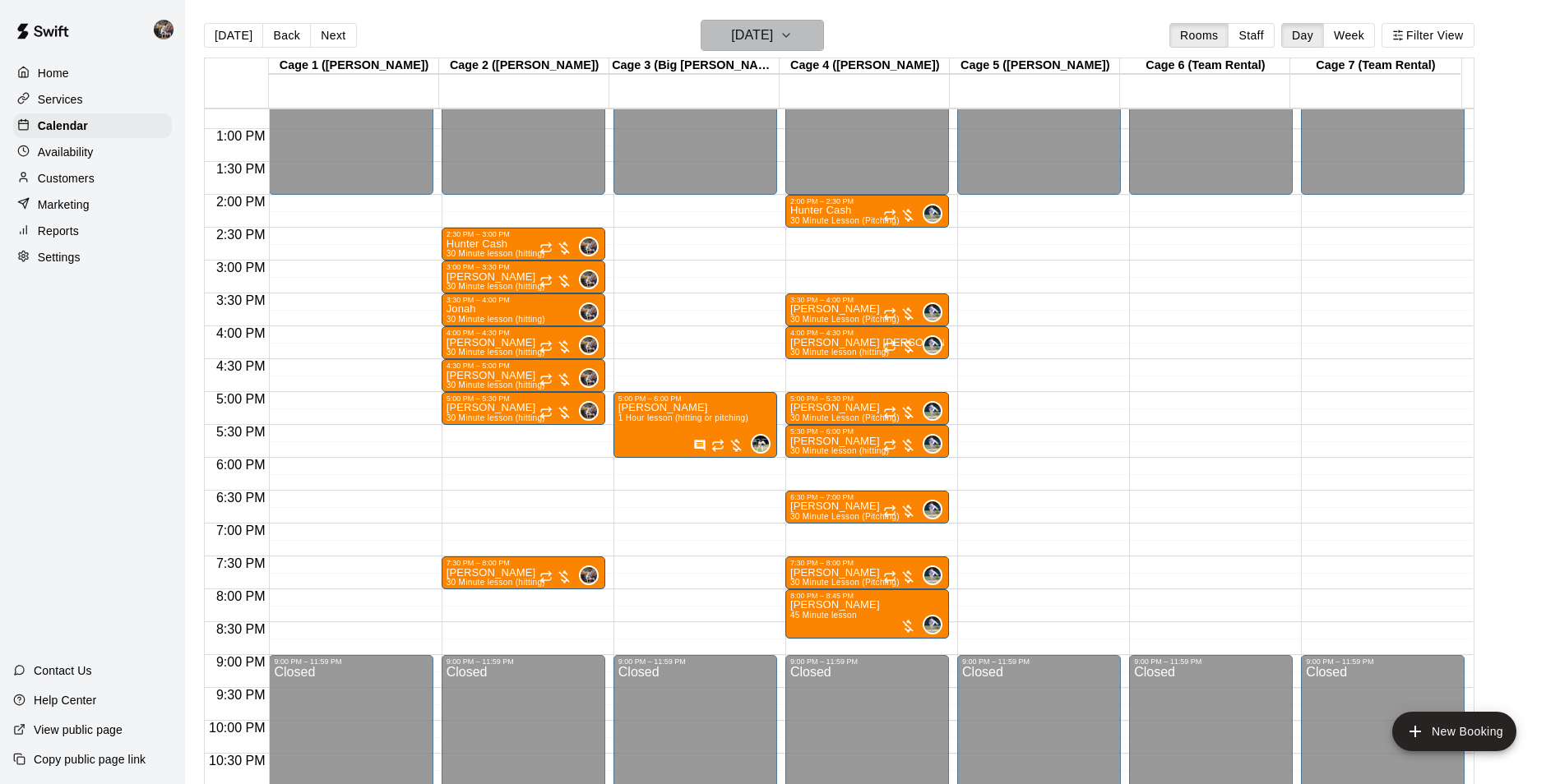
click at [756, 29] on h6 "[DATE]" at bounding box center [752, 35] width 42 height 23
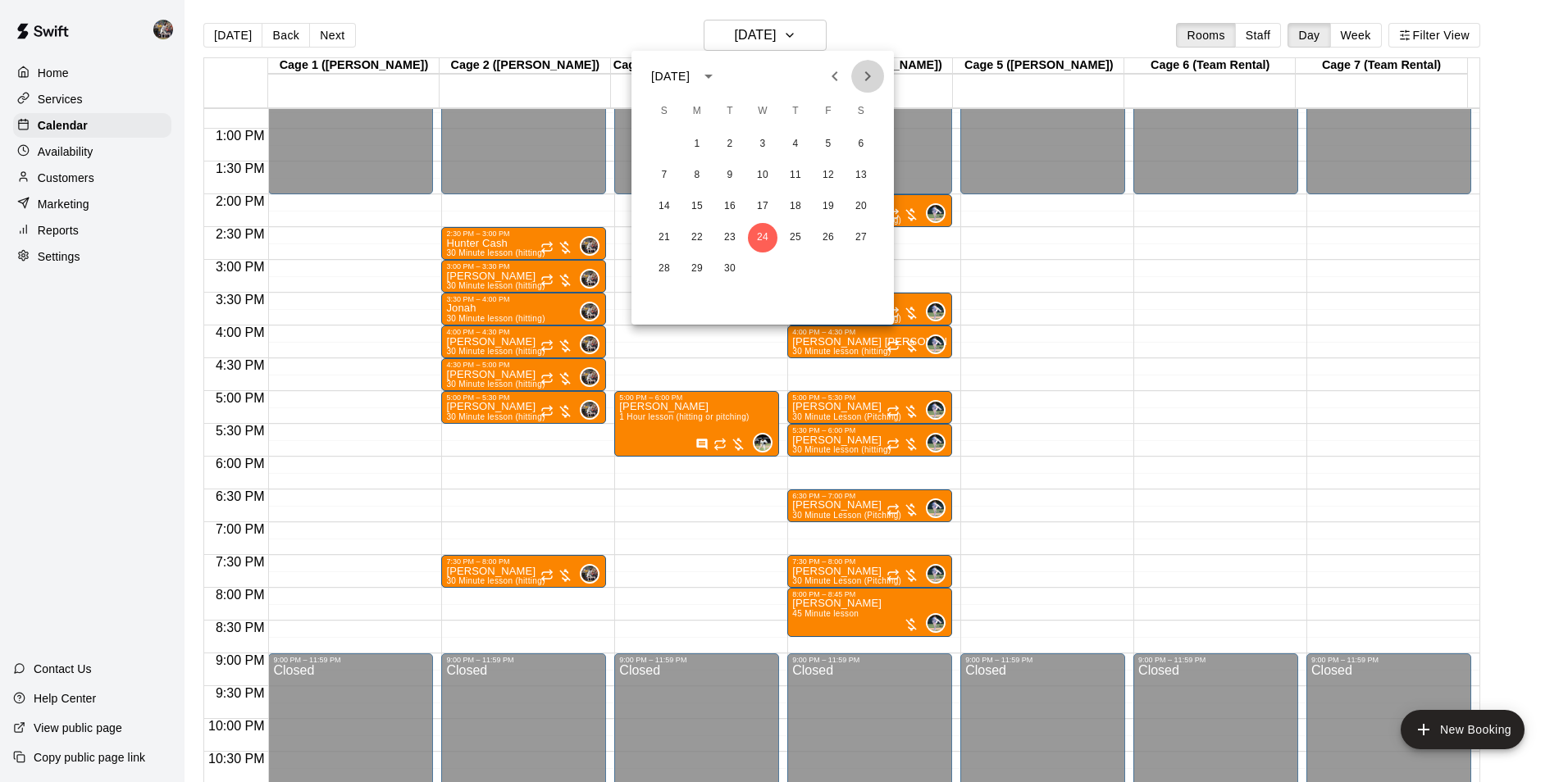
click at [867, 75] on icon "Next month" at bounding box center [867, 76] width 20 height 20
click at [764, 139] on button "1" at bounding box center [762, 144] width 29 height 29
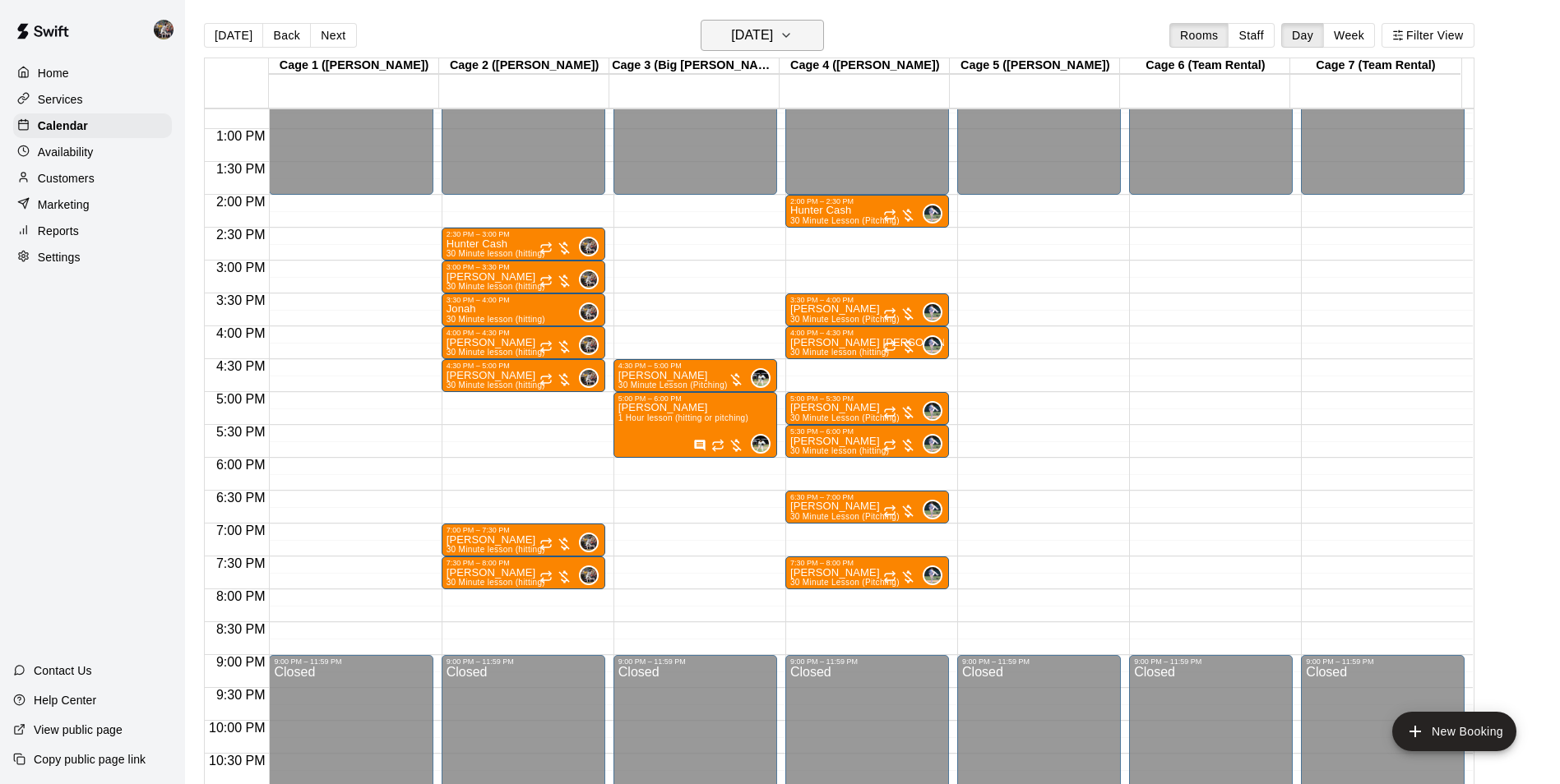
click at [773, 28] on h6 "Wednesday Oct 01" at bounding box center [752, 35] width 42 height 23
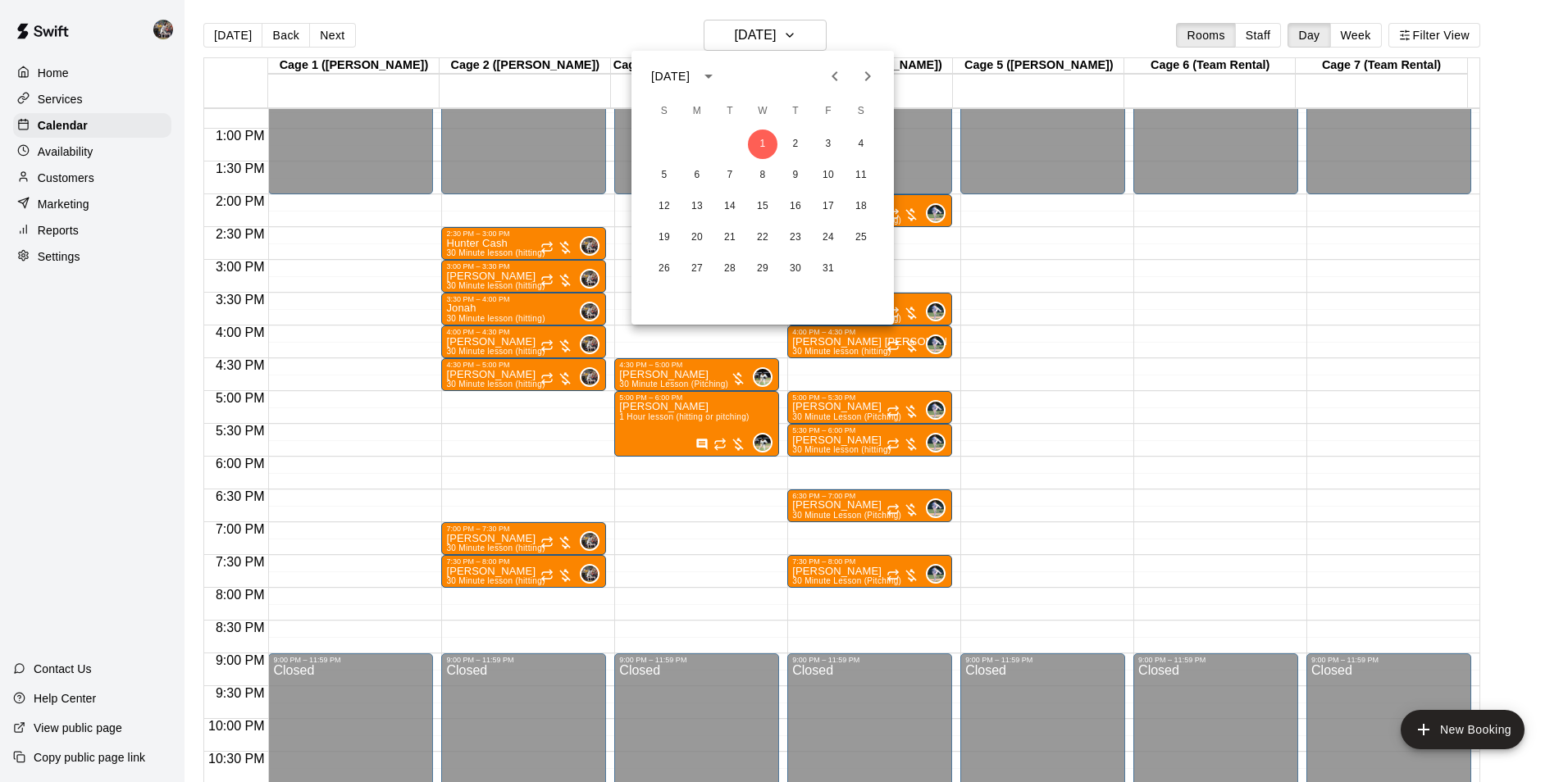
click at [832, 73] on icon "Previous month" at bounding box center [835, 76] width 20 height 20
click at [759, 205] on button "17" at bounding box center [762, 206] width 29 height 29
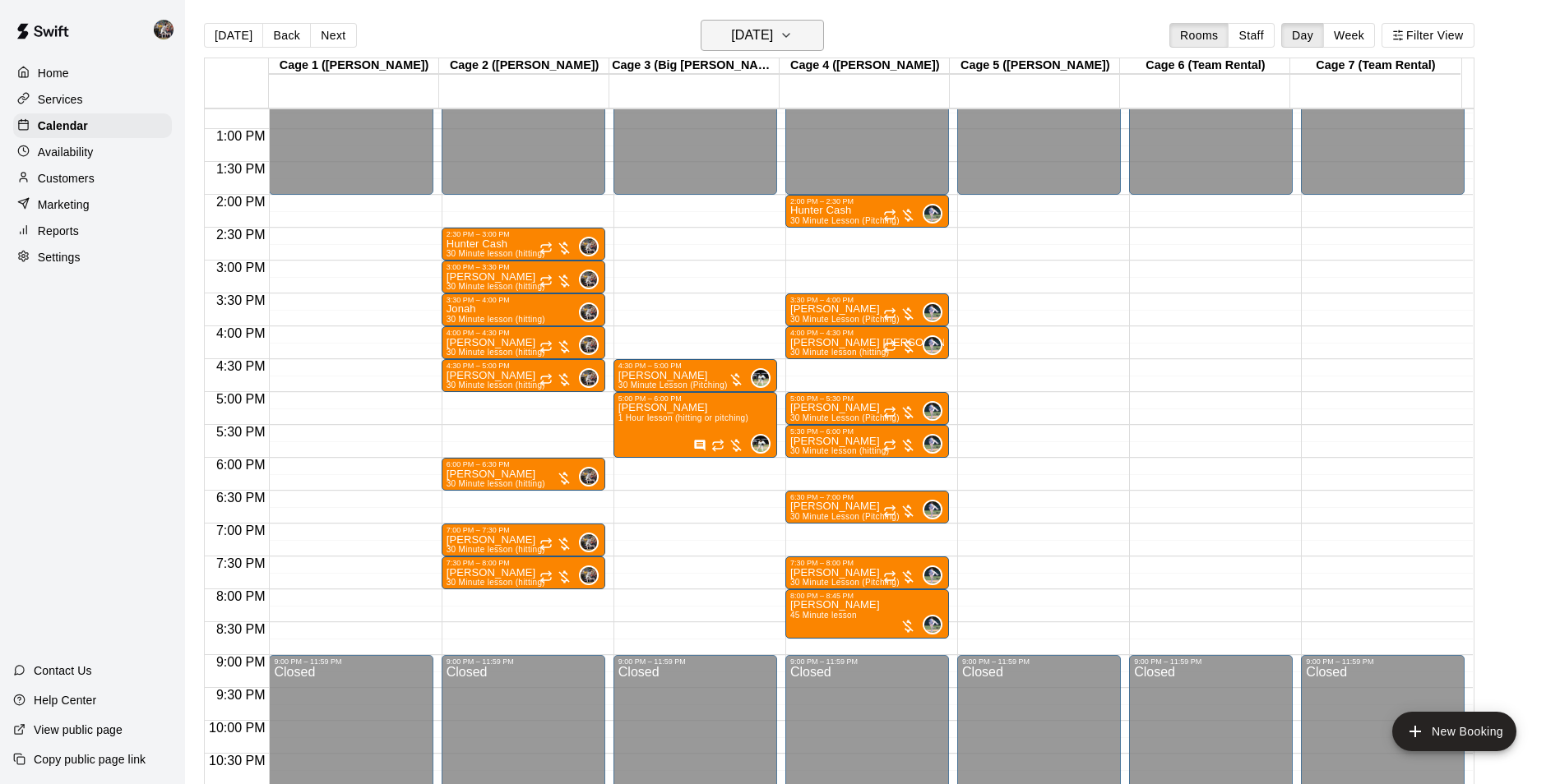
click at [760, 37] on h6 "[DATE]" at bounding box center [752, 35] width 42 height 23
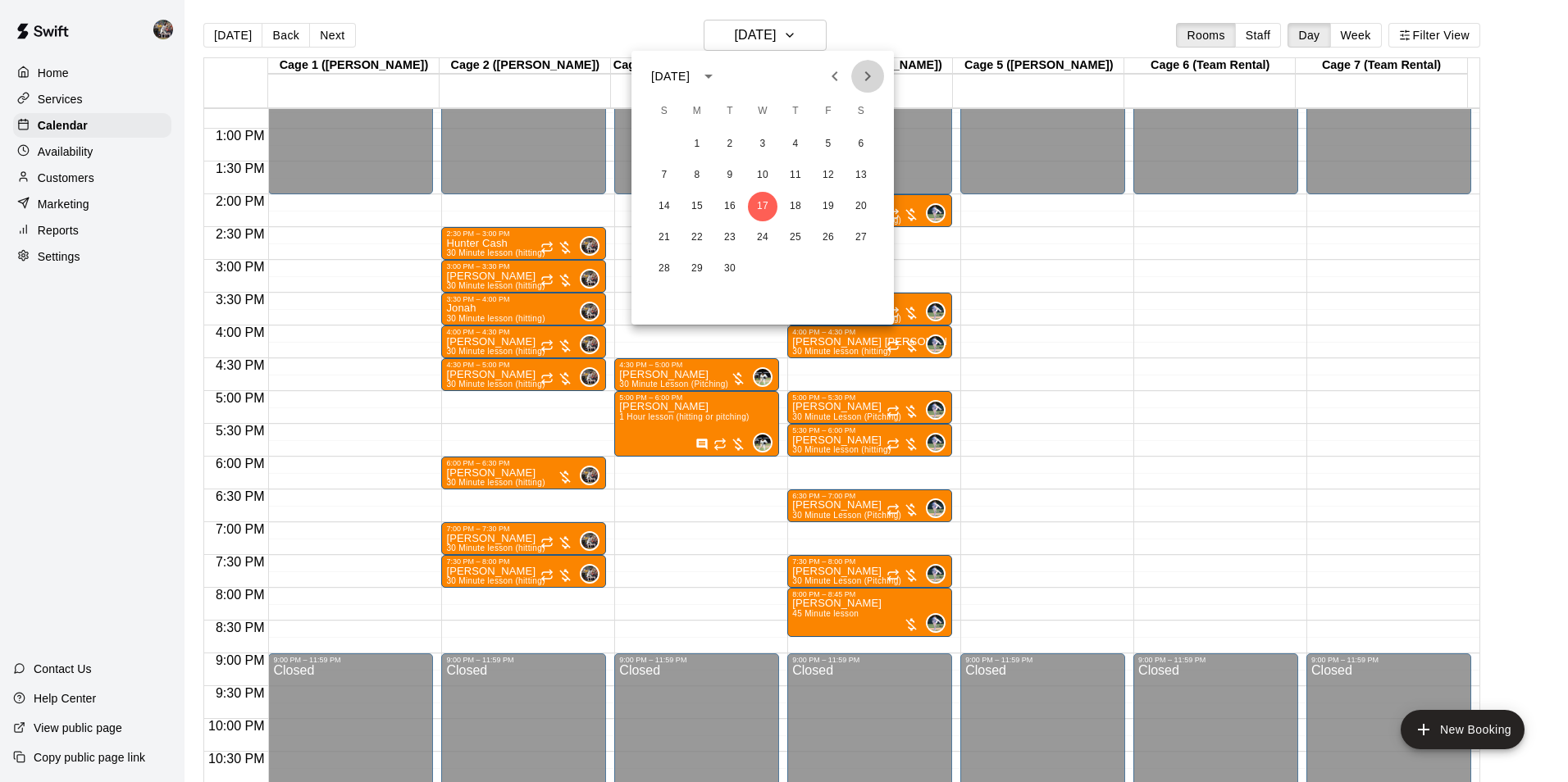
click at [865, 69] on icon "Next month" at bounding box center [867, 76] width 20 height 20
click at [762, 141] on button "1" at bounding box center [762, 144] width 29 height 29
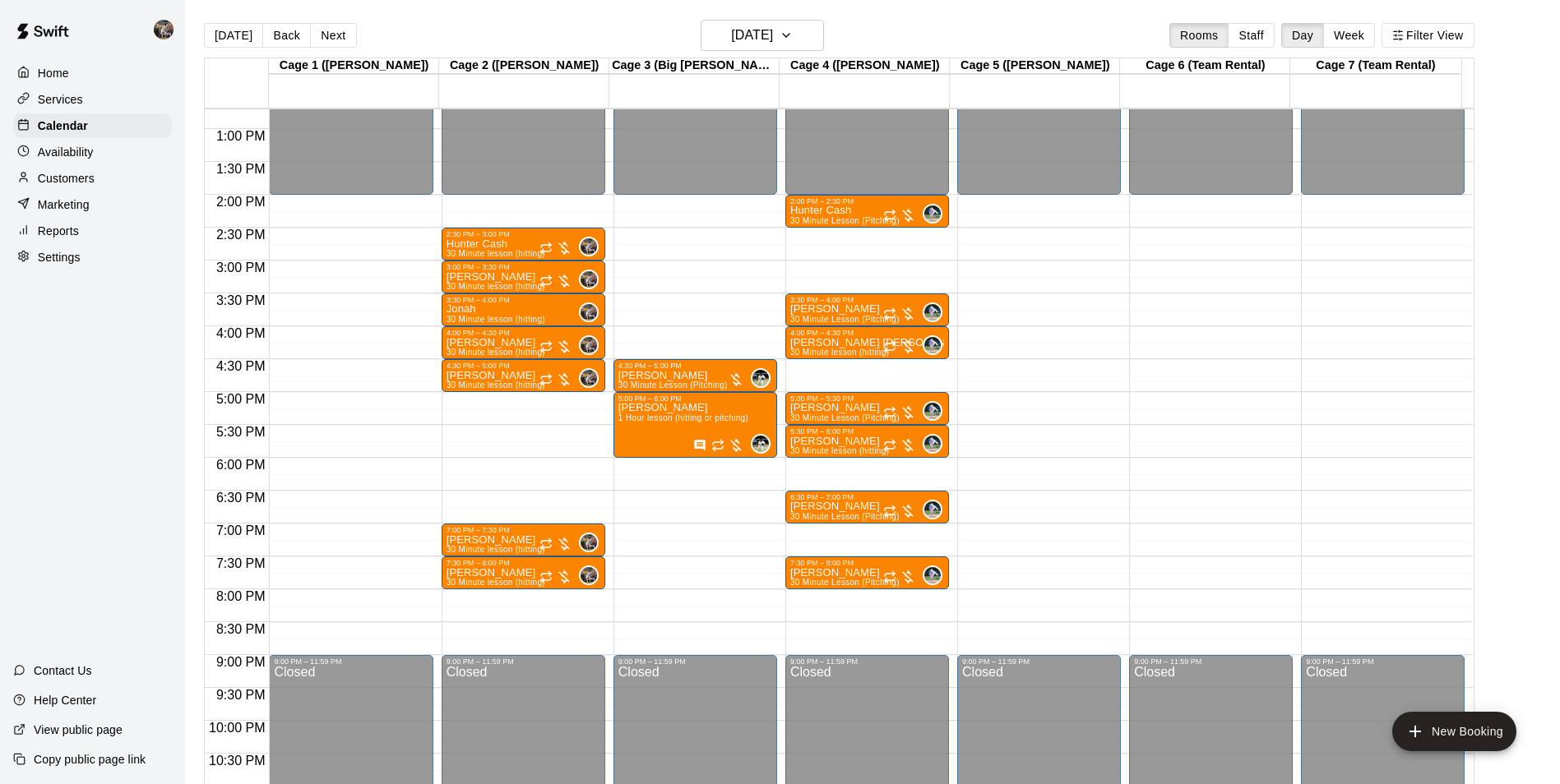
click at [473, 465] on div "12:00 AM – 2:00 PM Closed 2:30 PM – 3:00 PM Hunter Cash 30 Minute lesson (hitti…" at bounding box center [523, 62] width 163 height 1578
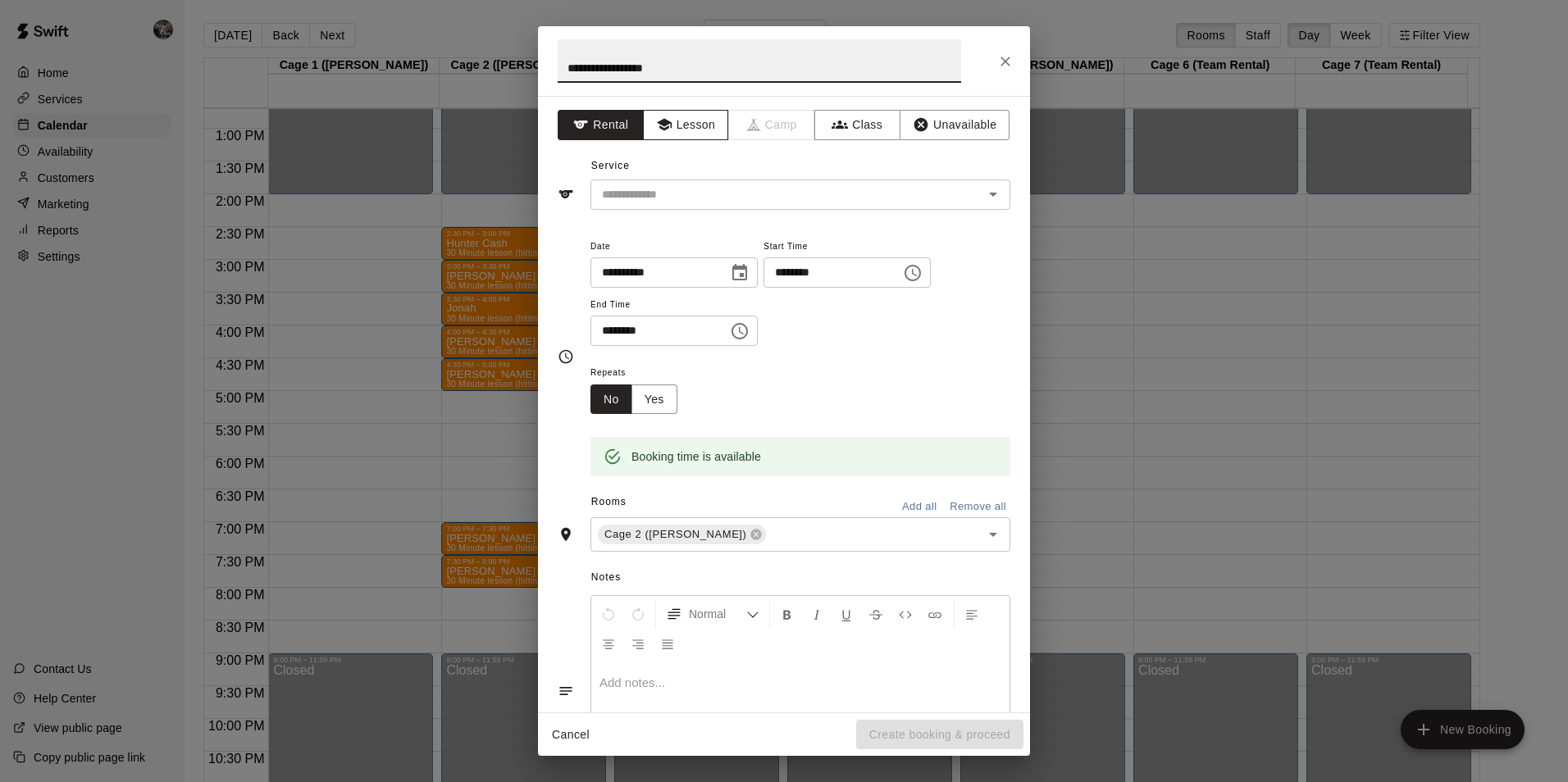
type input "**********"
click at [668, 120] on button "Lesson" at bounding box center [685, 125] width 86 height 30
click at [673, 187] on input "text" at bounding box center [776, 195] width 362 height 21
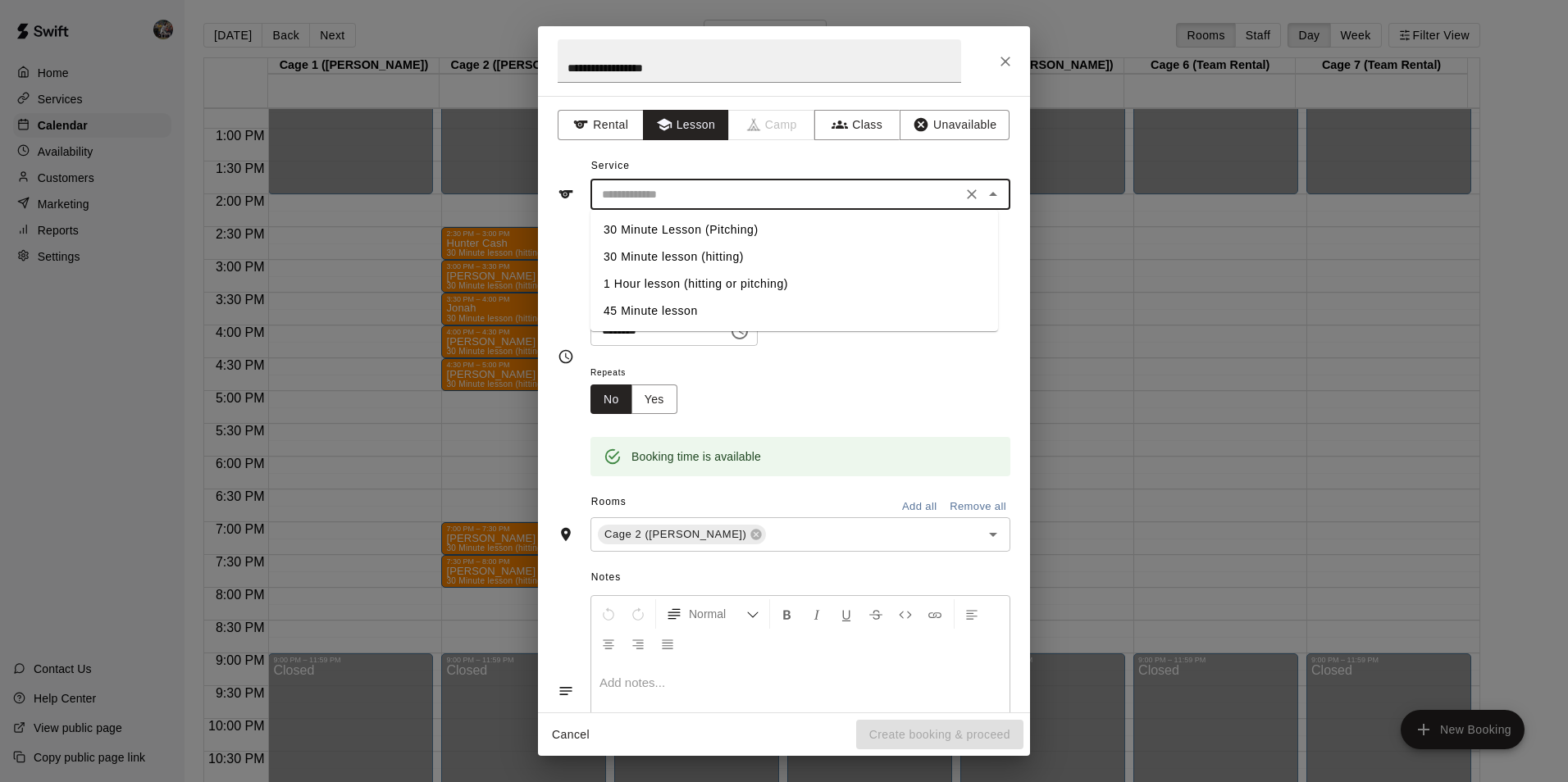
click at [678, 255] on li "30 Minute lesson (hitting)" at bounding box center [794, 257] width 408 height 27
type input "**********"
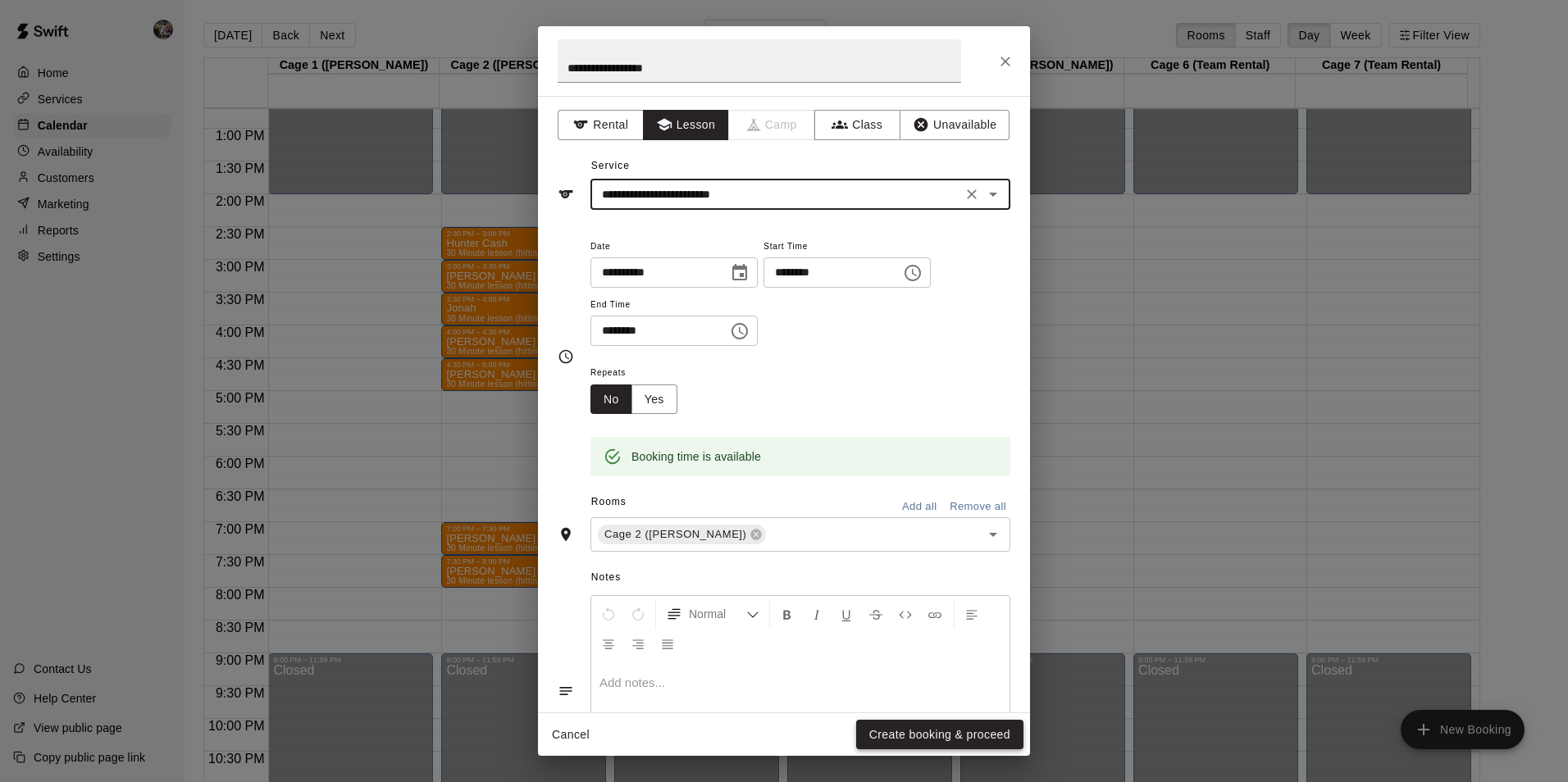
click at [908, 729] on button "Create booking & proceed" at bounding box center [940, 735] width 168 height 30
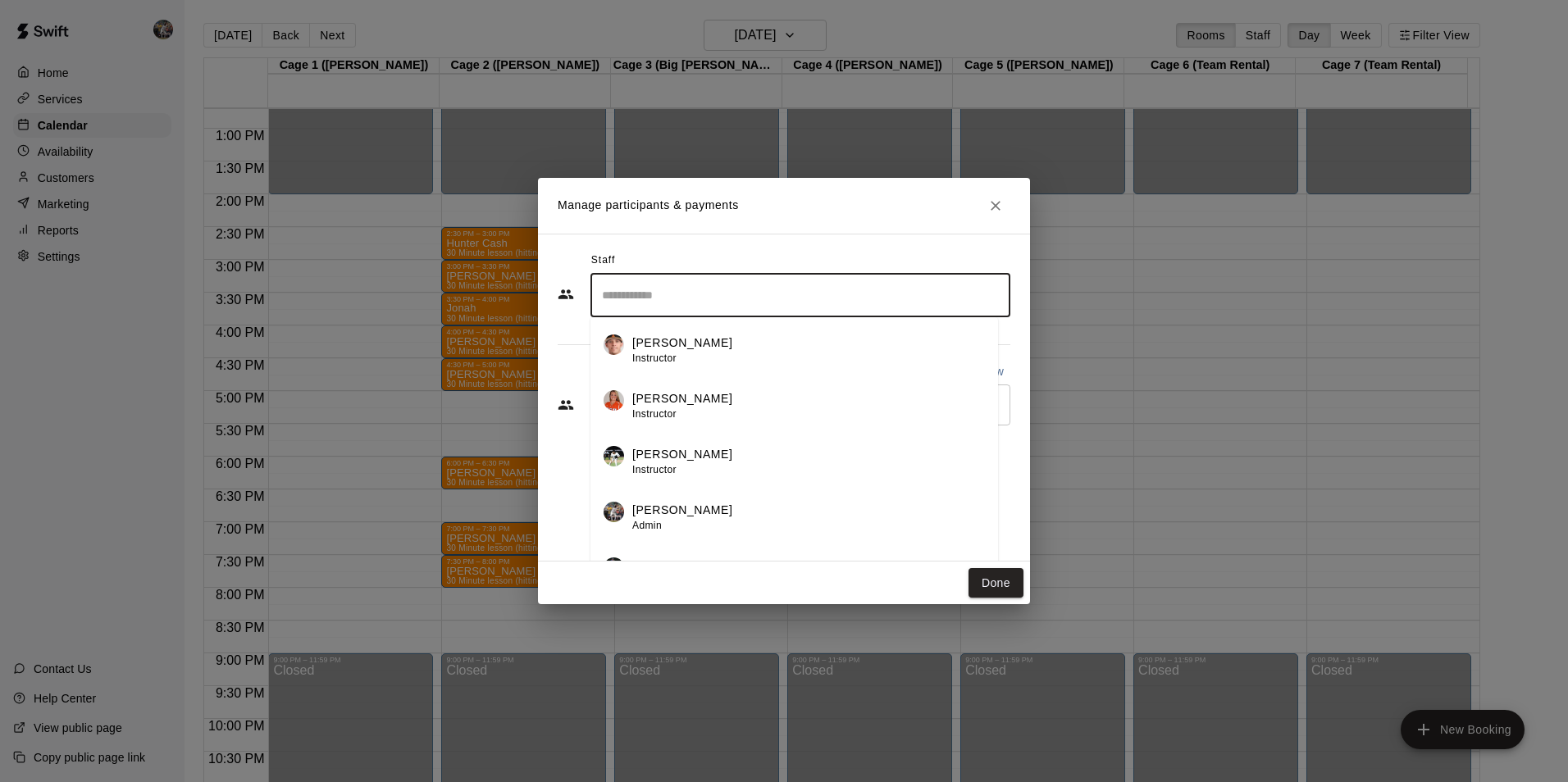
click at [675, 291] on input "Search staff" at bounding box center [801, 296] width 405 height 28
click at [670, 505] on p "[PERSON_NAME]" at bounding box center [682, 511] width 100 height 17
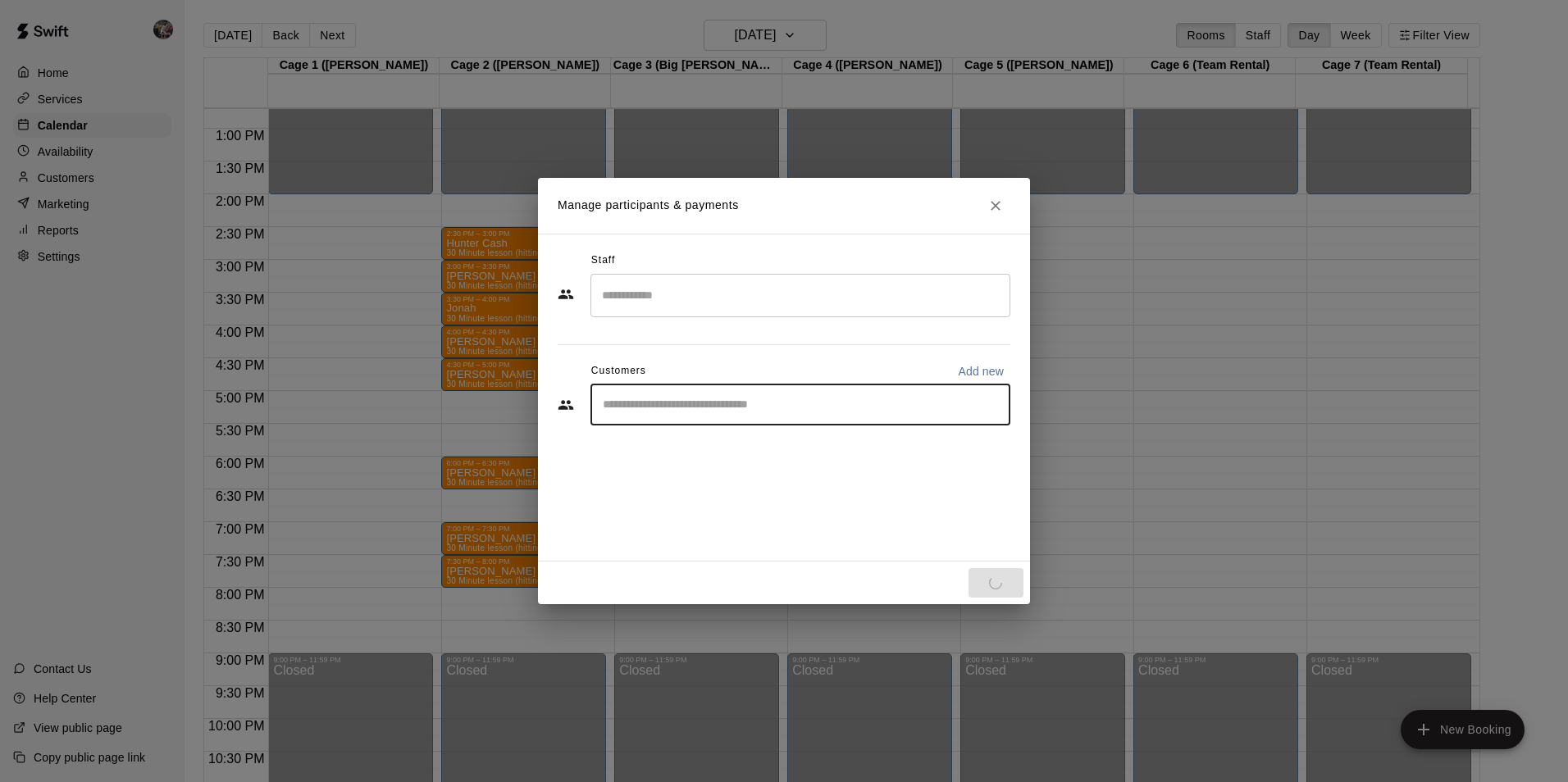
click at [646, 400] on input "Start typing to search customers..." at bounding box center [801, 404] width 405 height 16
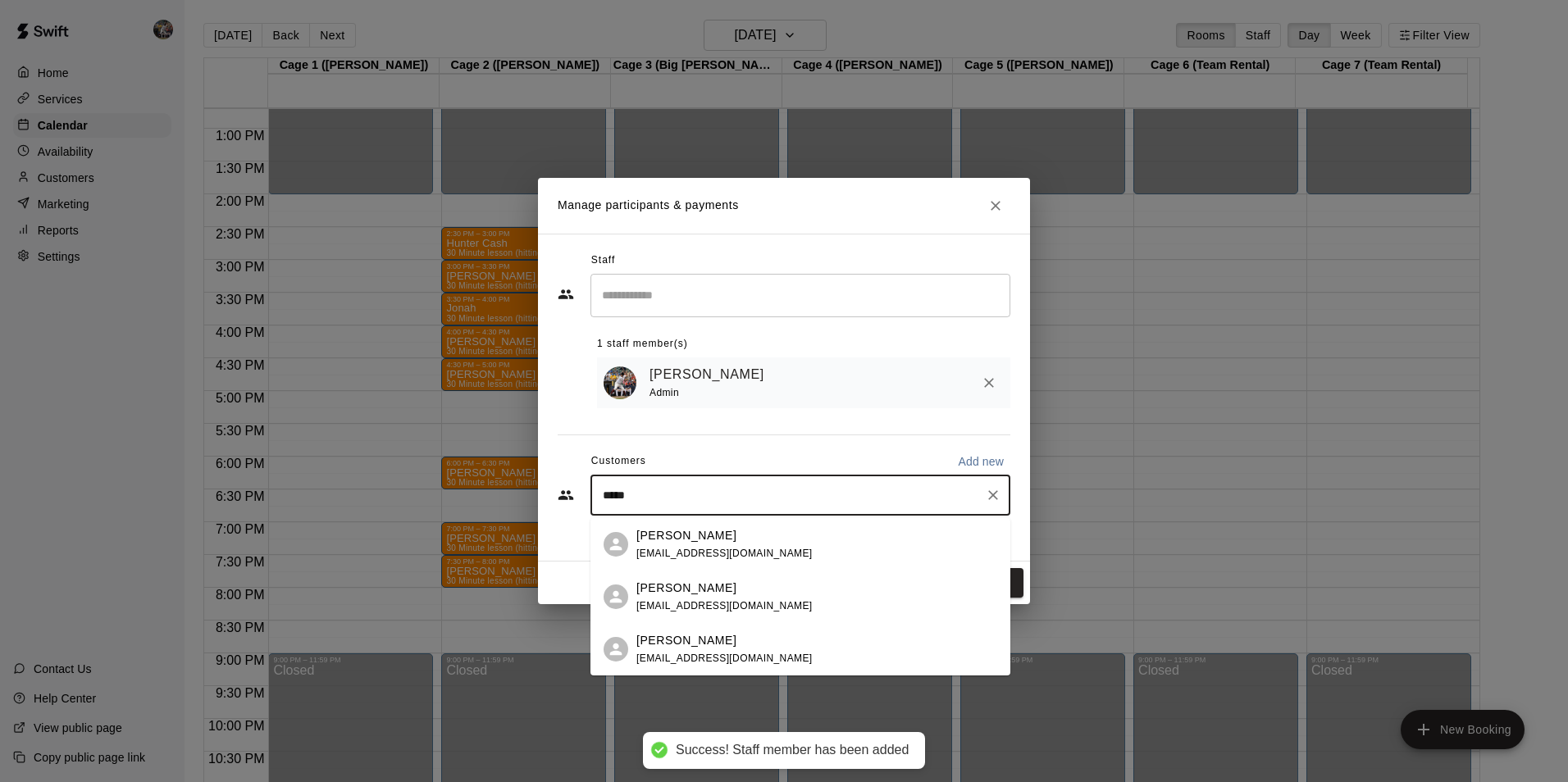
type input "******"
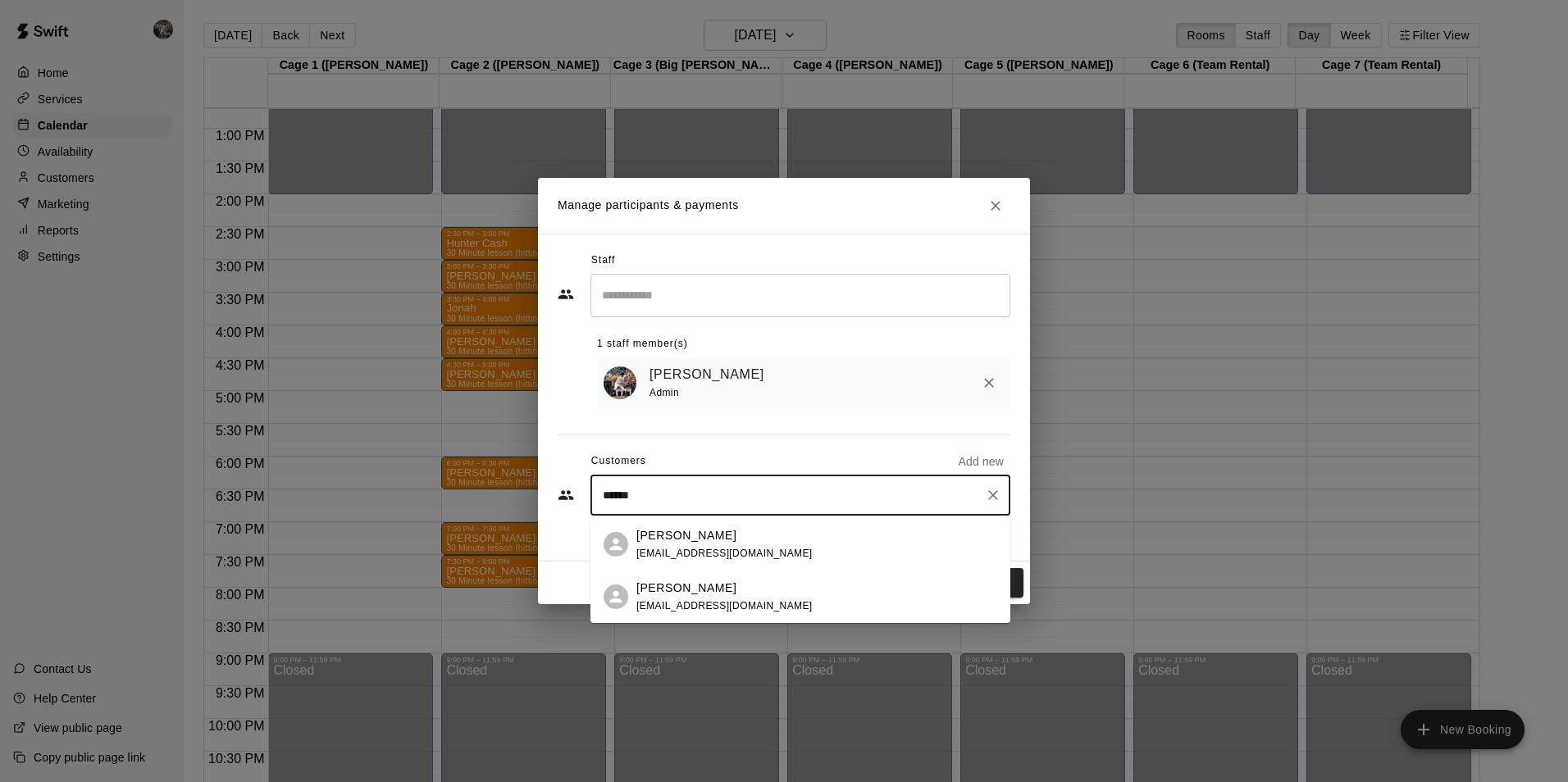
click at [669, 544] on div "Drew Housewright drewhousewright@gwynsales.com" at bounding box center [724, 545] width 176 height 35
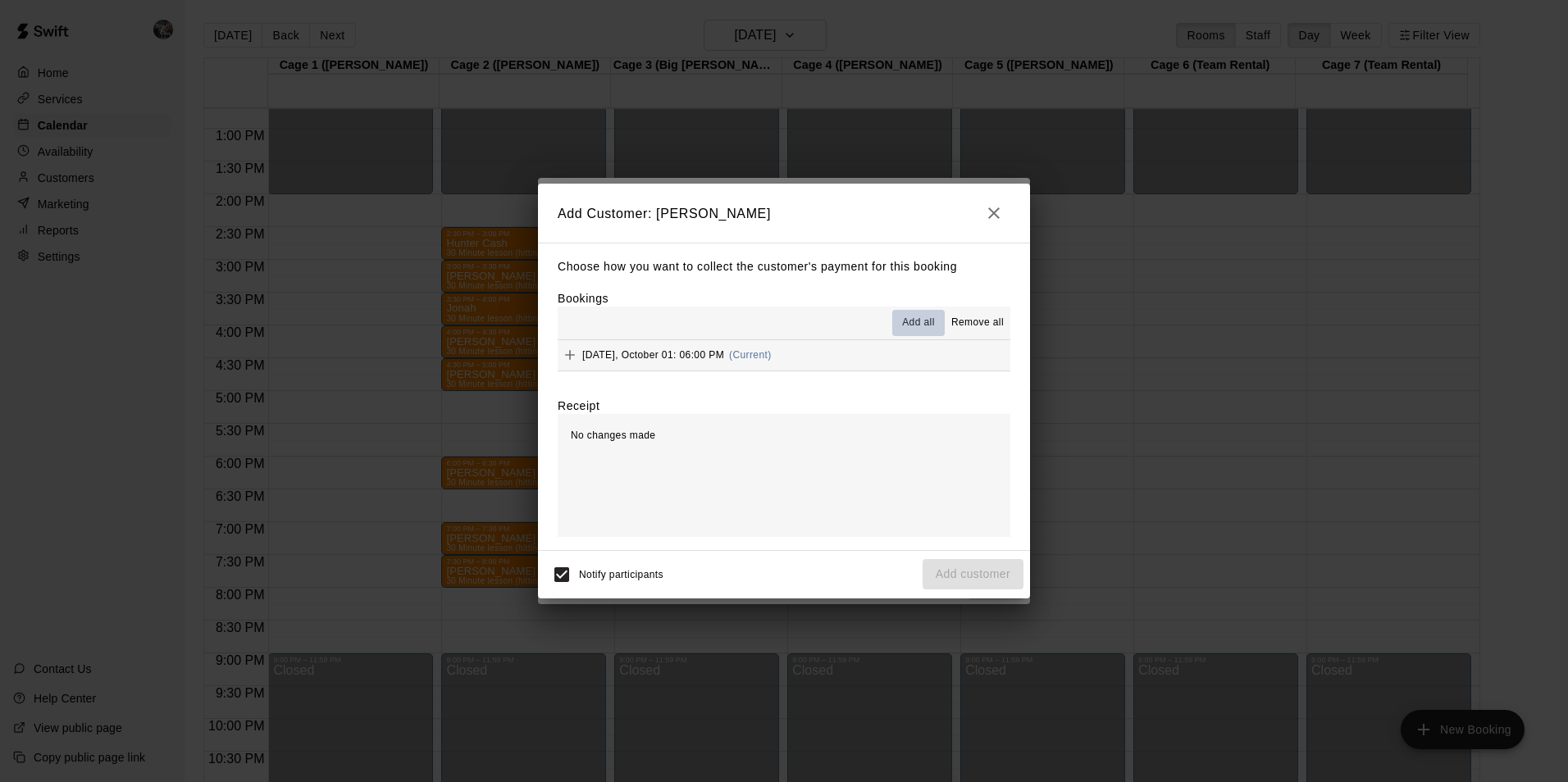
click at [916, 317] on span "Add all" at bounding box center [919, 322] width 33 height 16
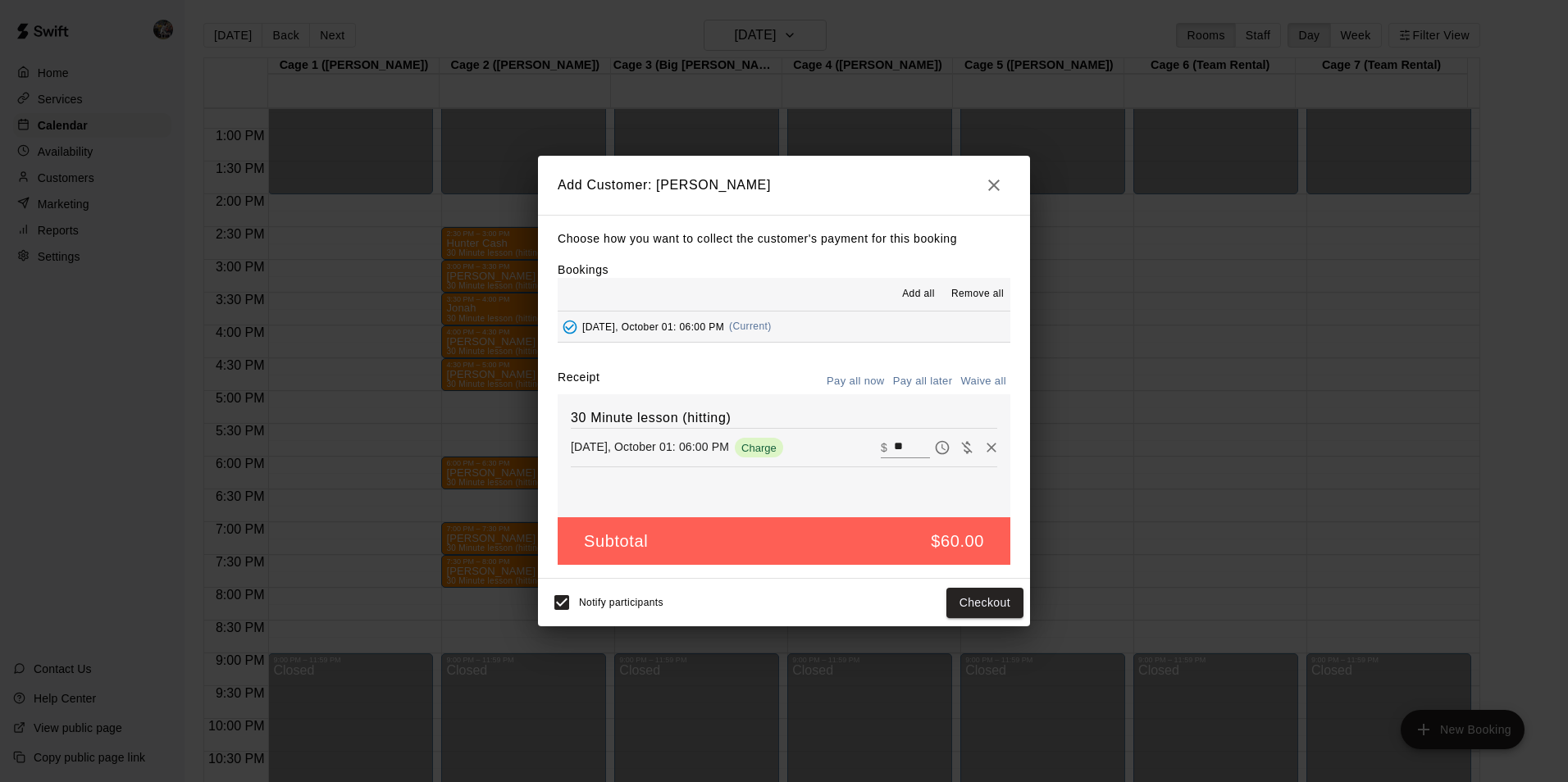
click at [932, 377] on button "Pay all later" at bounding box center [923, 382] width 68 height 25
click at [968, 598] on button "Add customer" at bounding box center [972, 603] width 101 height 30
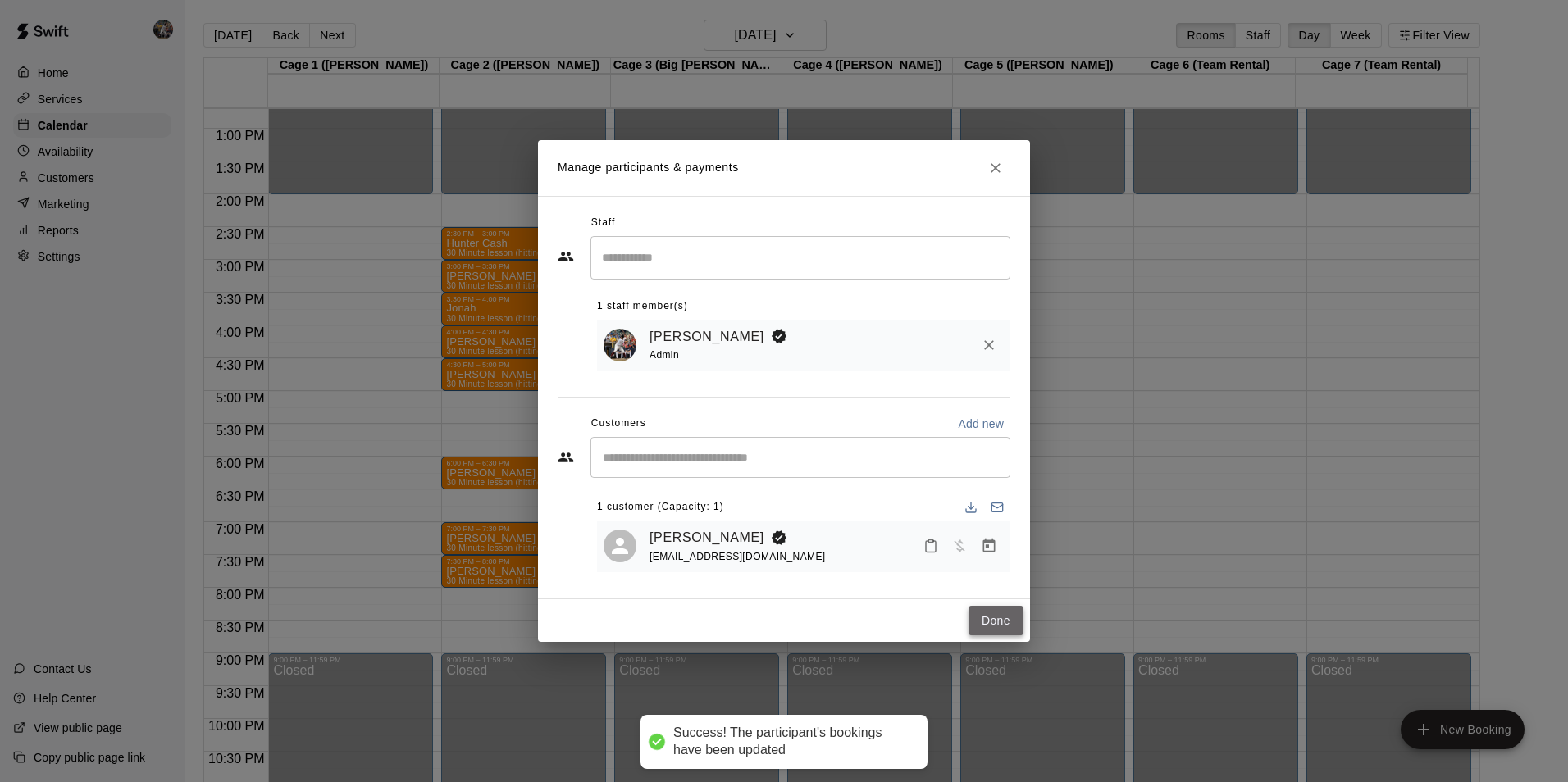
click at [988, 622] on button "Done" at bounding box center [996, 621] width 55 height 30
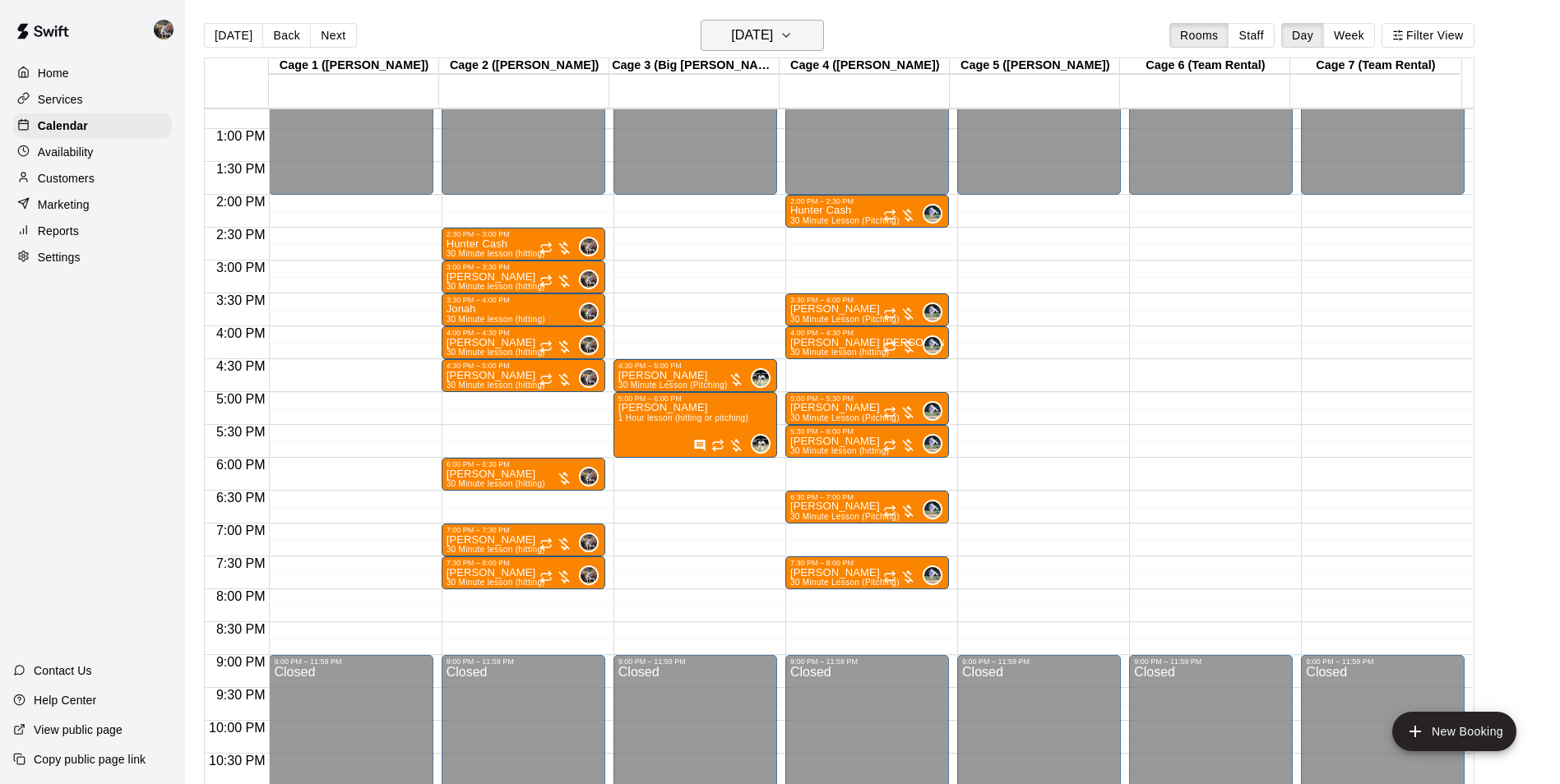
click at [736, 40] on h6 "Wednesday Oct 01" at bounding box center [752, 35] width 42 height 23
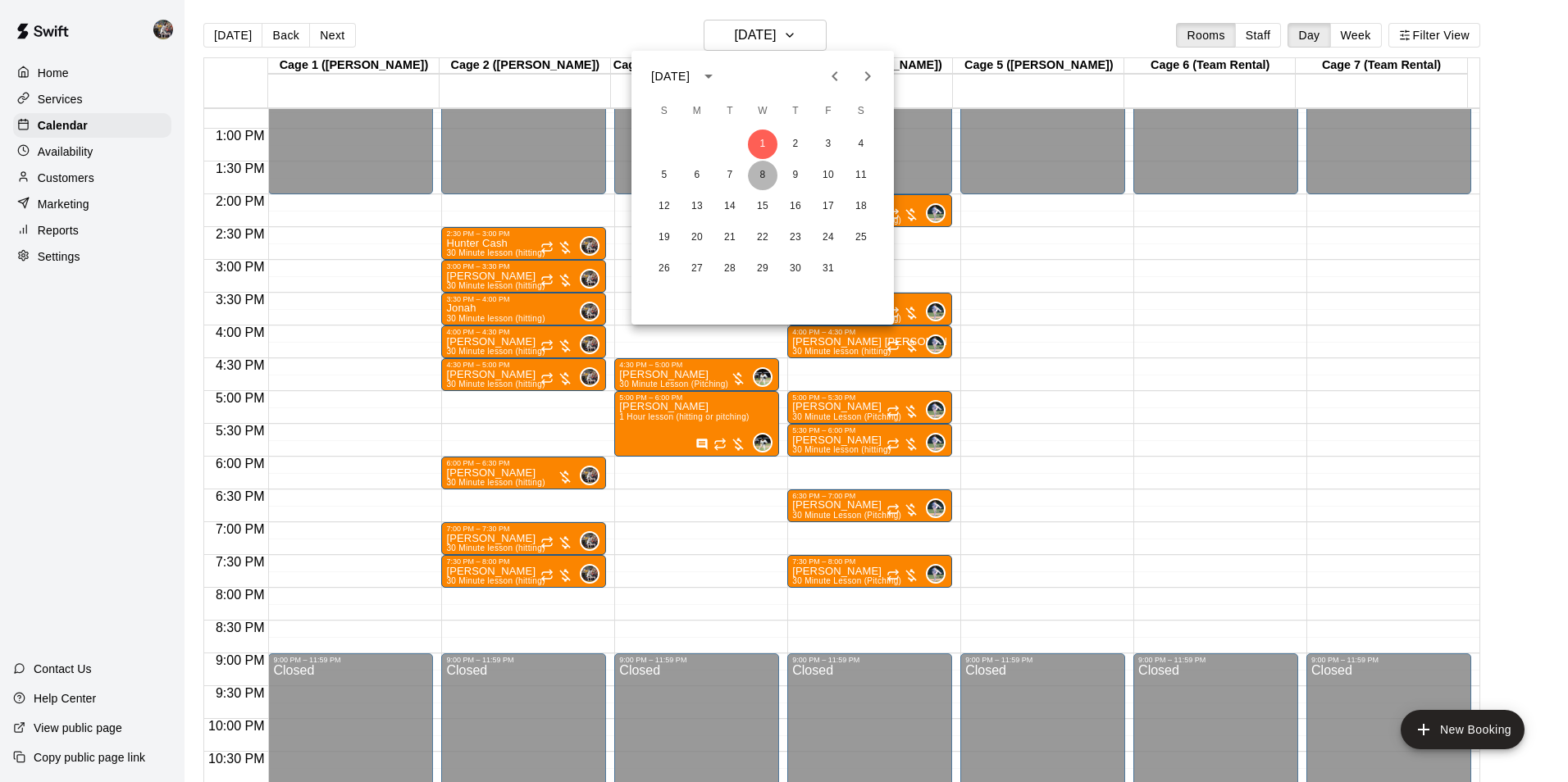
click at [765, 172] on button "8" at bounding box center [762, 175] width 29 height 29
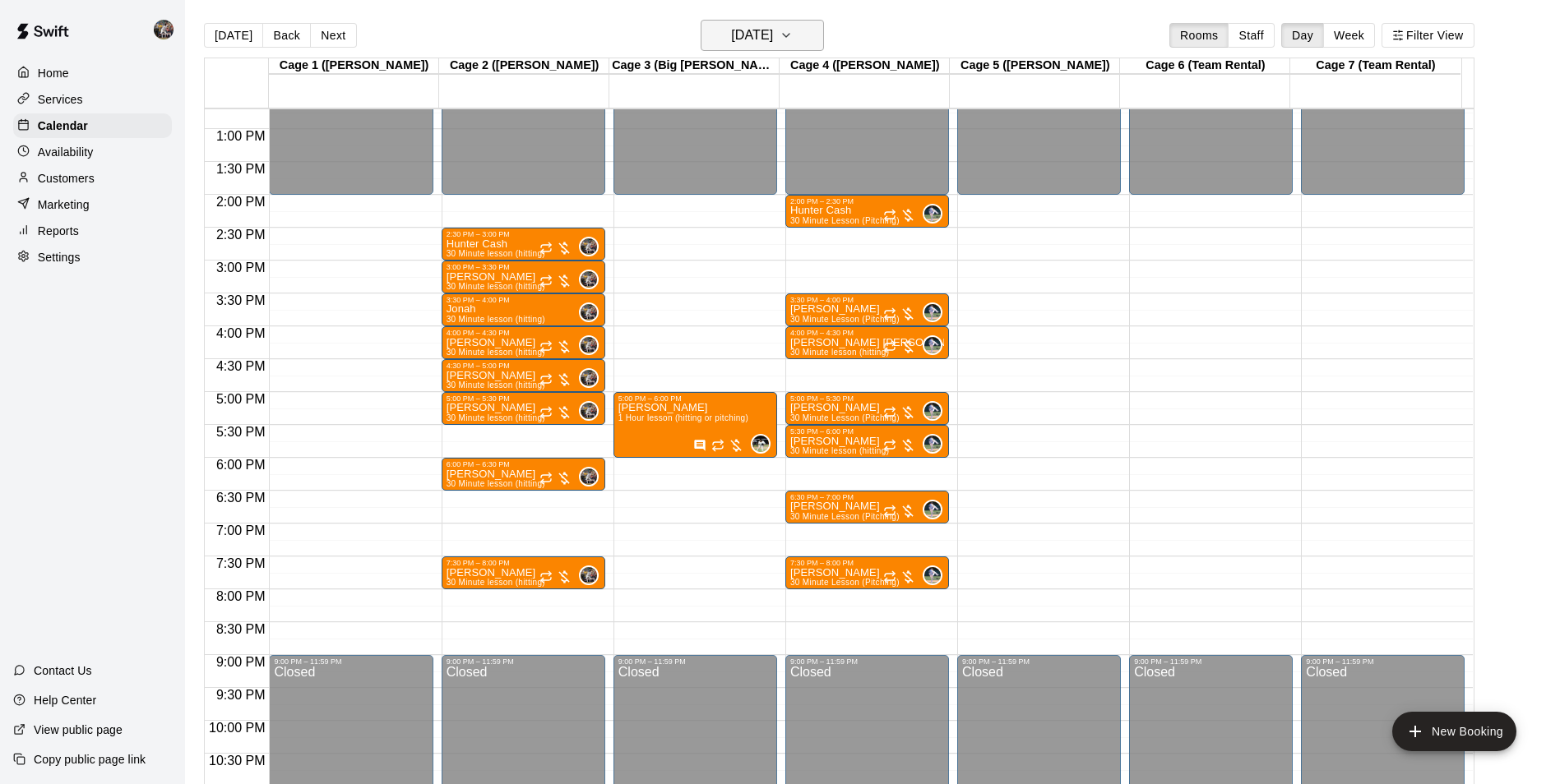
click at [749, 30] on h6 "Wednesday Oct 08" at bounding box center [752, 35] width 42 height 23
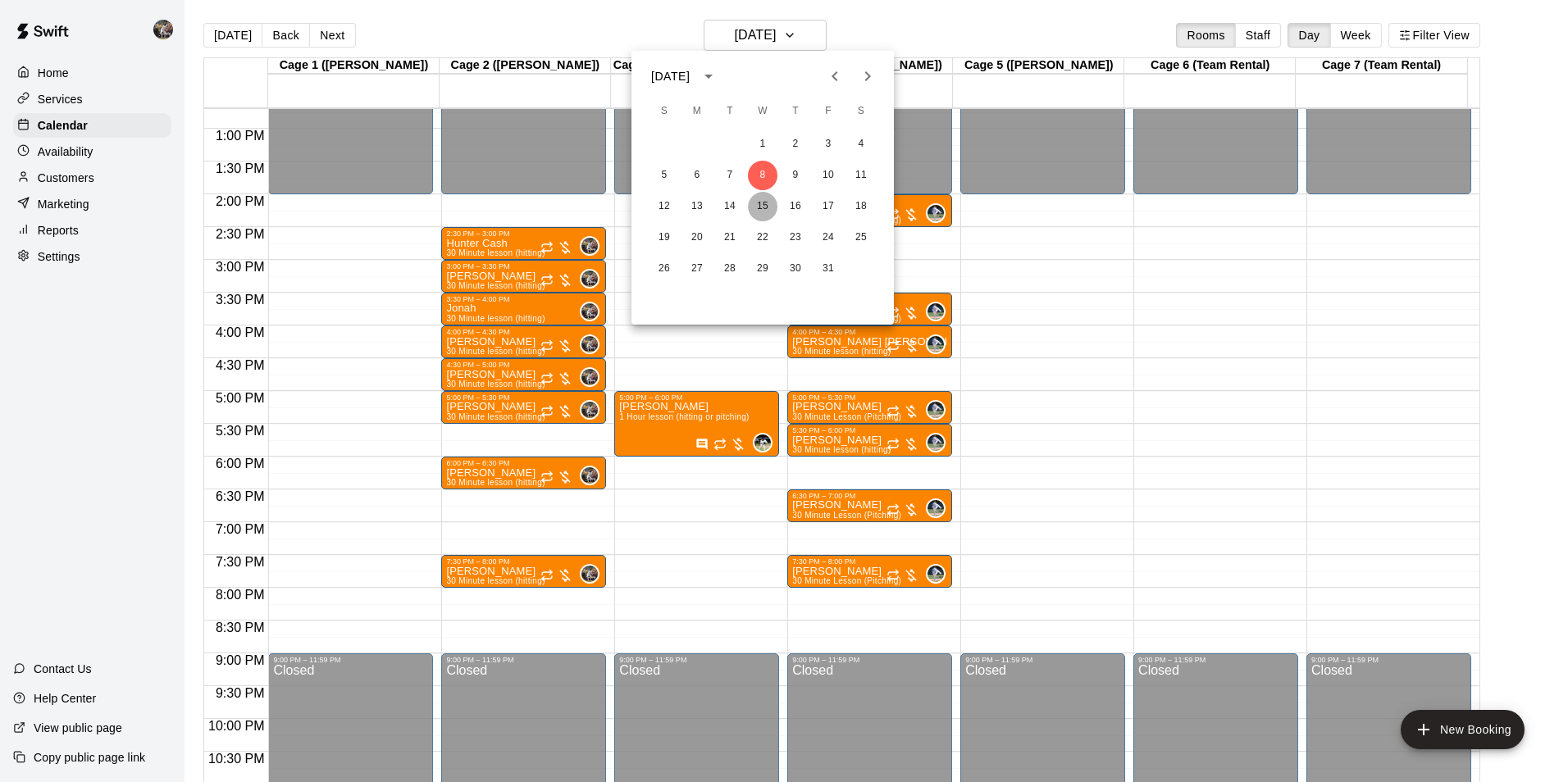
click at [759, 200] on button "15" at bounding box center [762, 206] width 29 height 29
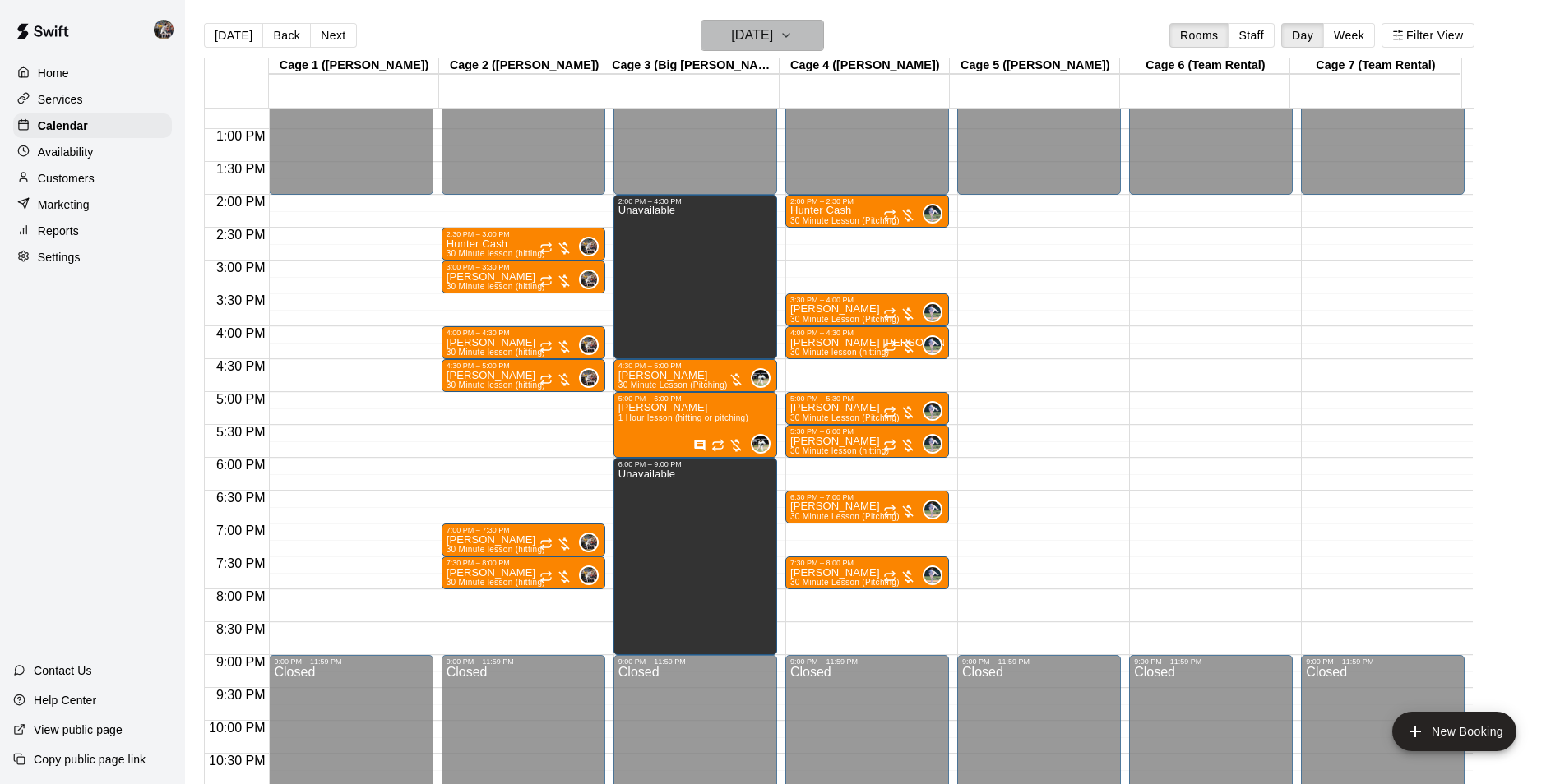
click at [759, 44] on h6 "Wednesday Oct 15" at bounding box center [752, 35] width 42 height 23
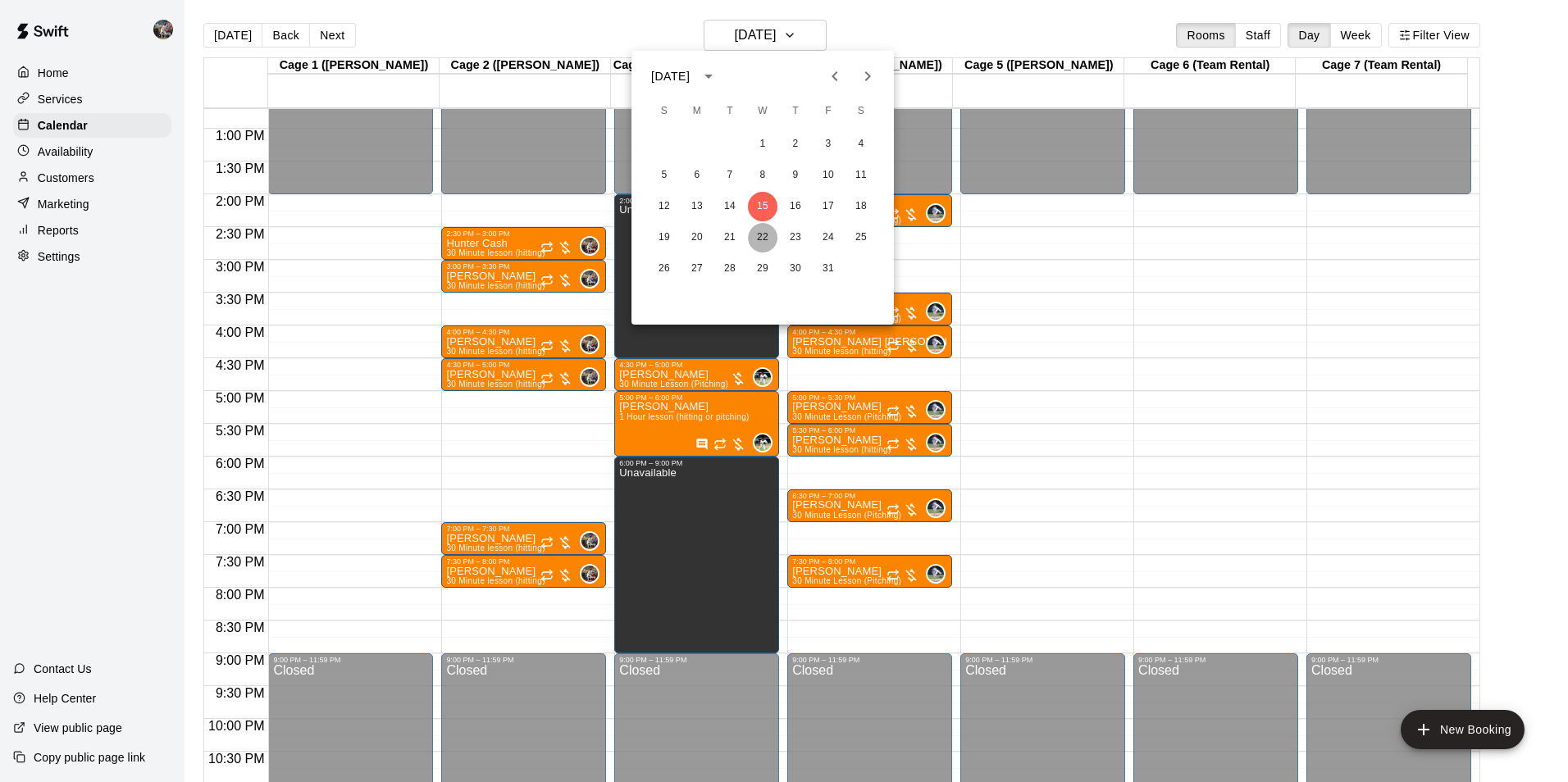
click at [763, 237] on button "22" at bounding box center [762, 237] width 29 height 29
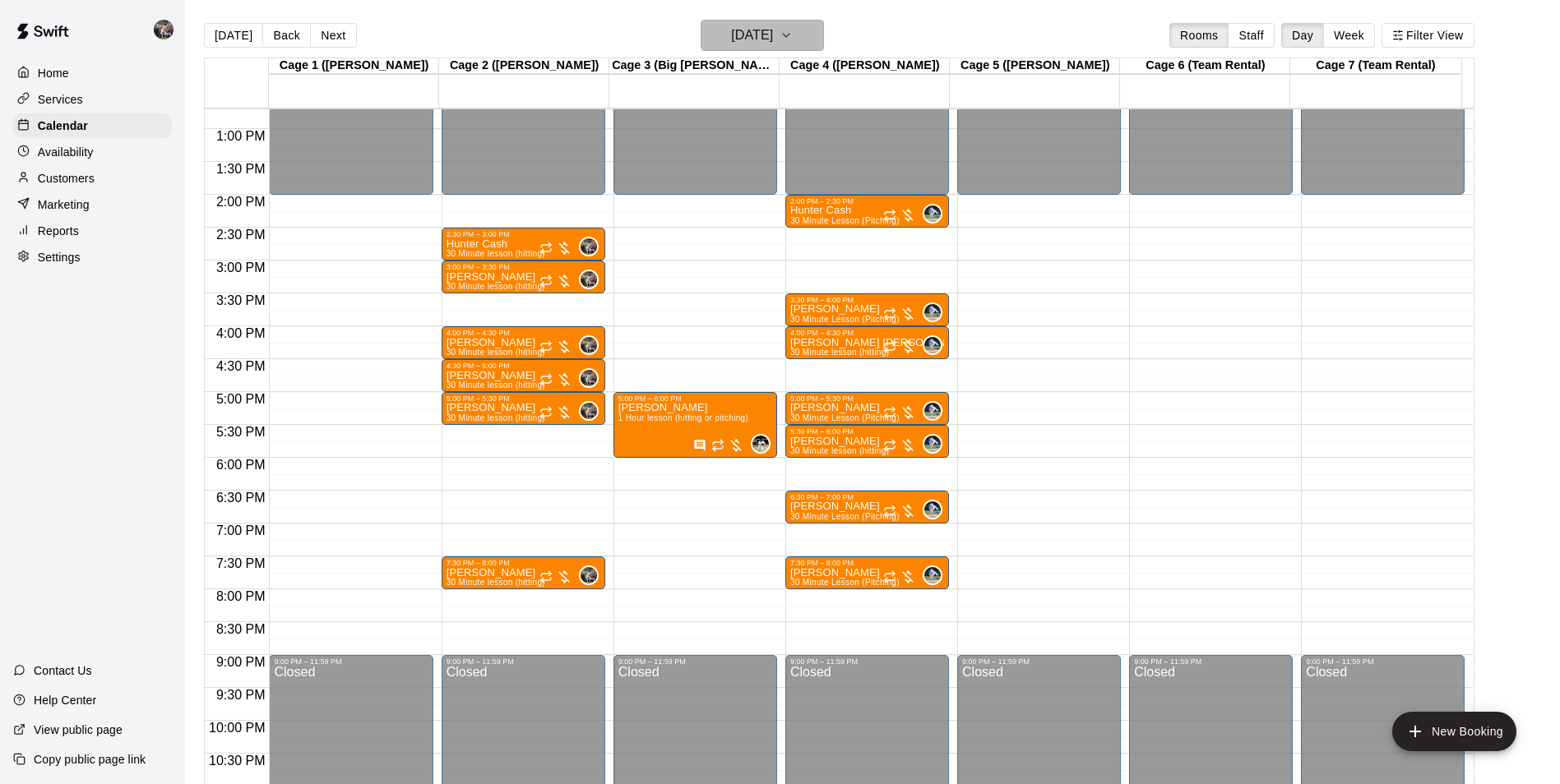
click at [756, 38] on h6 "Wednesday Oct 22" at bounding box center [752, 35] width 42 height 23
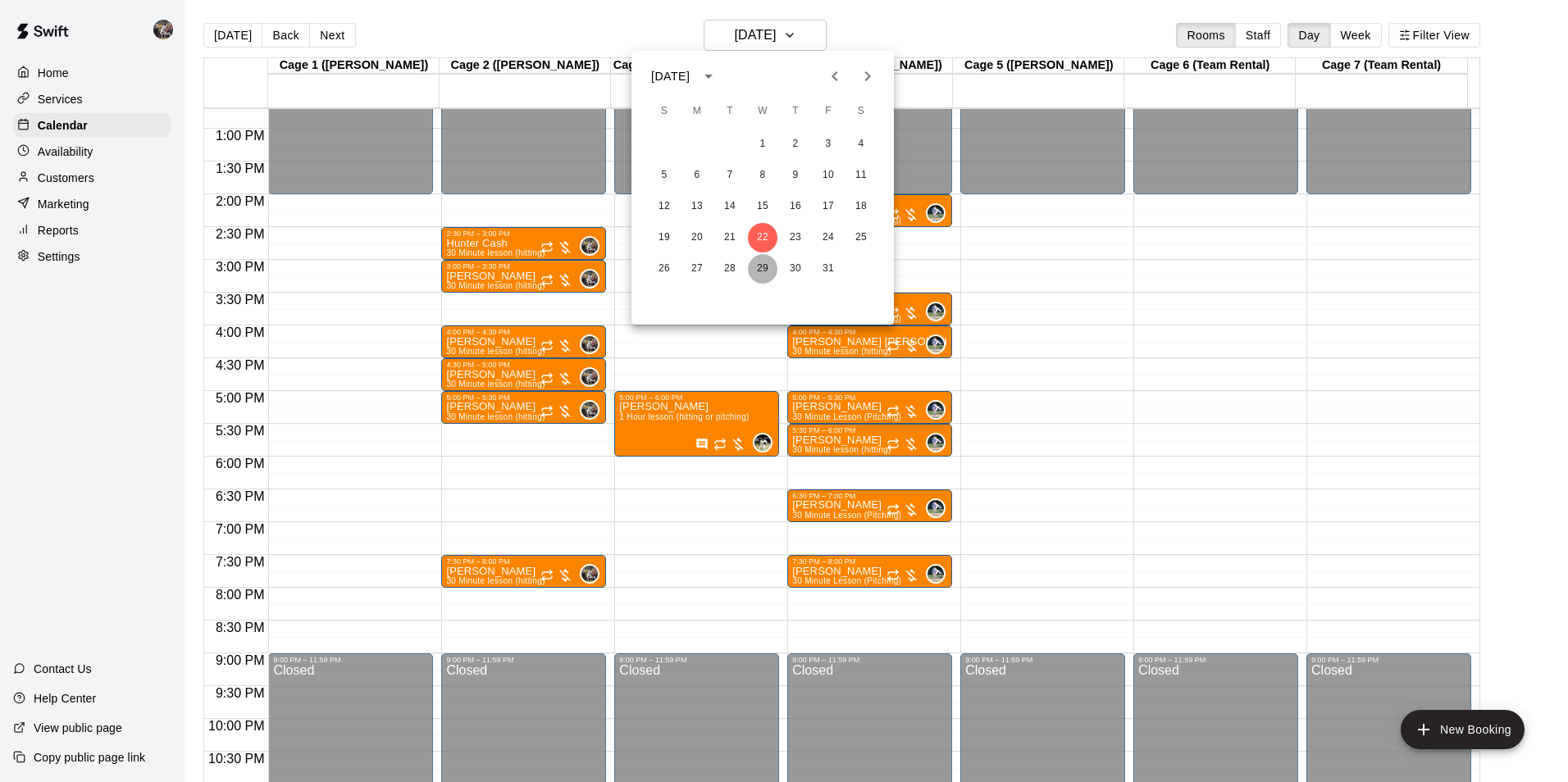
click at [768, 264] on button "29" at bounding box center [762, 269] width 29 height 29
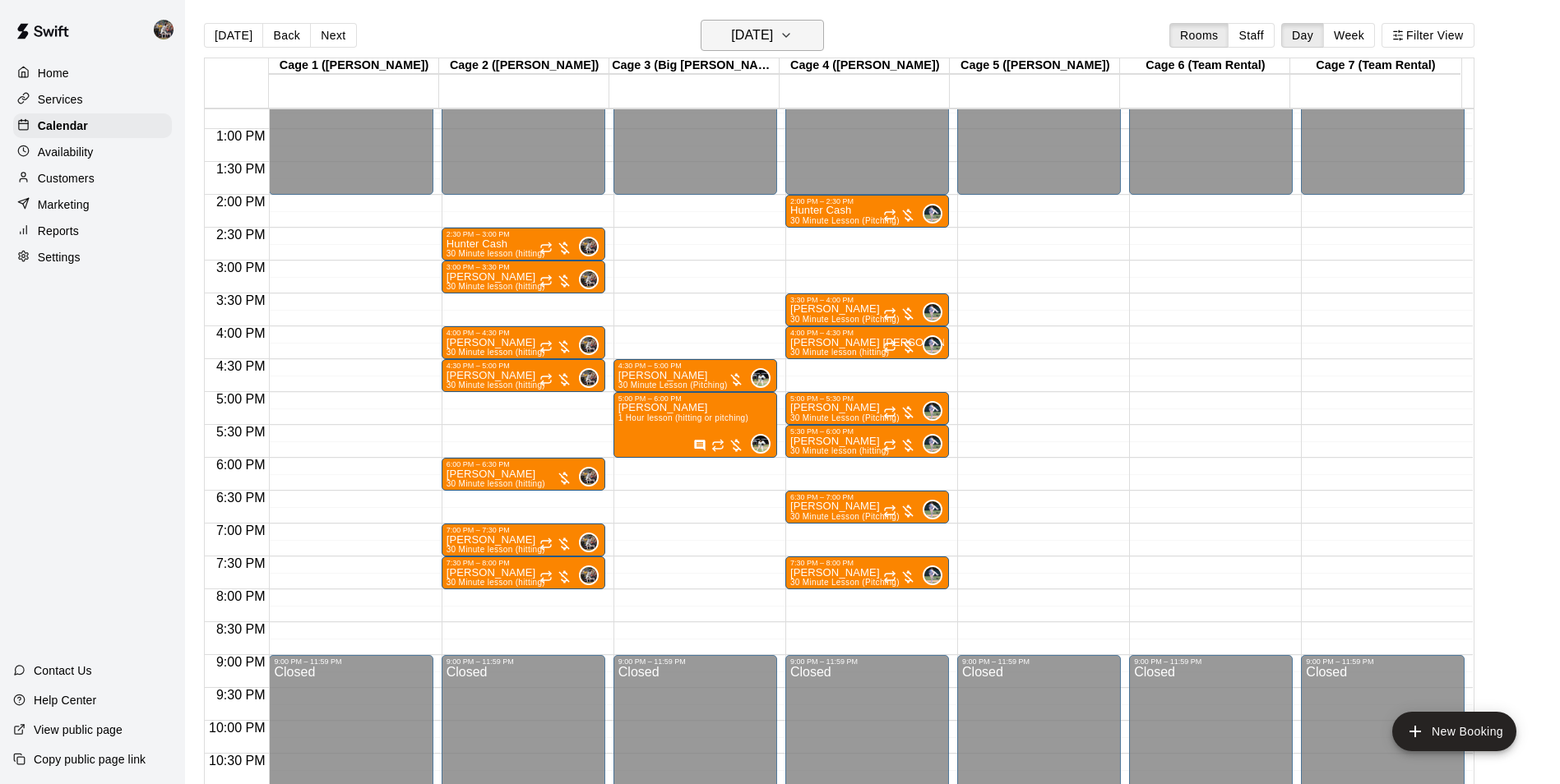
click at [761, 32] on h6 "Wednesday Oct 29" at bounding box center [752, 35] width 42 height 23
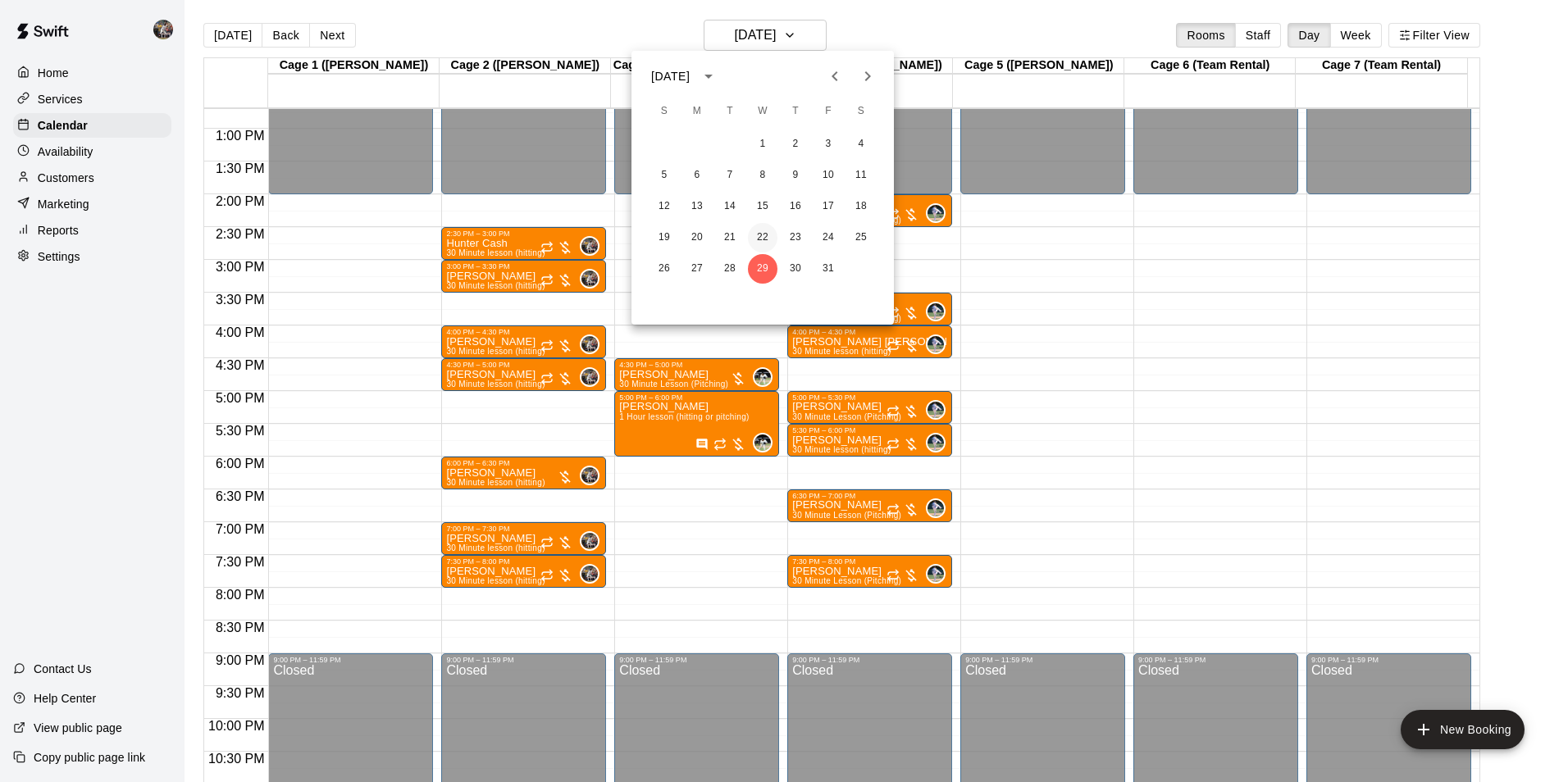
click at [768, 237] on button "22" at bounding box center [762, 237] width 29 height 29
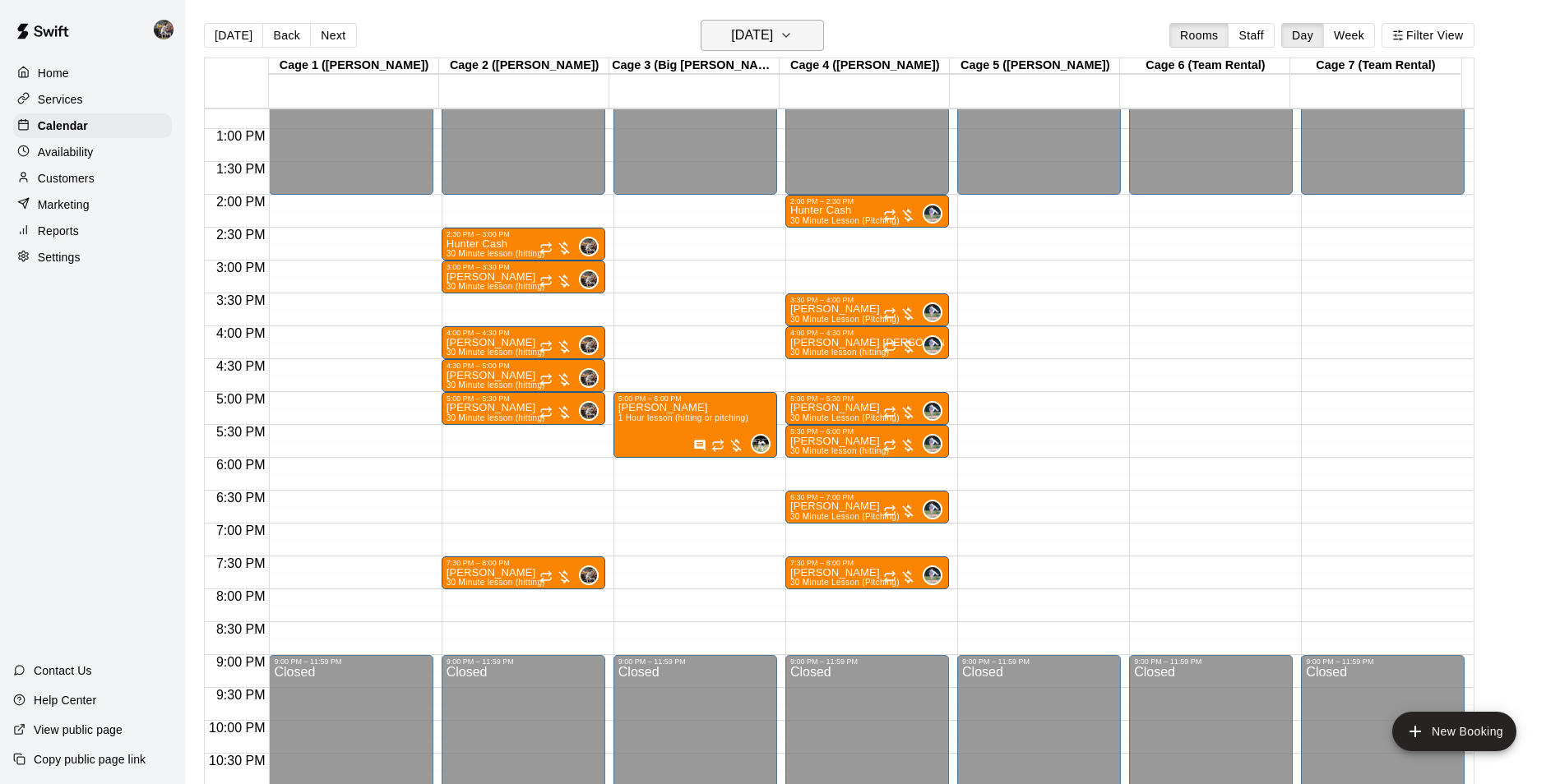
click at [759, 31] on h6 "Wednesday Oct 22" at bounding box center [752, 35] width 42 height 23
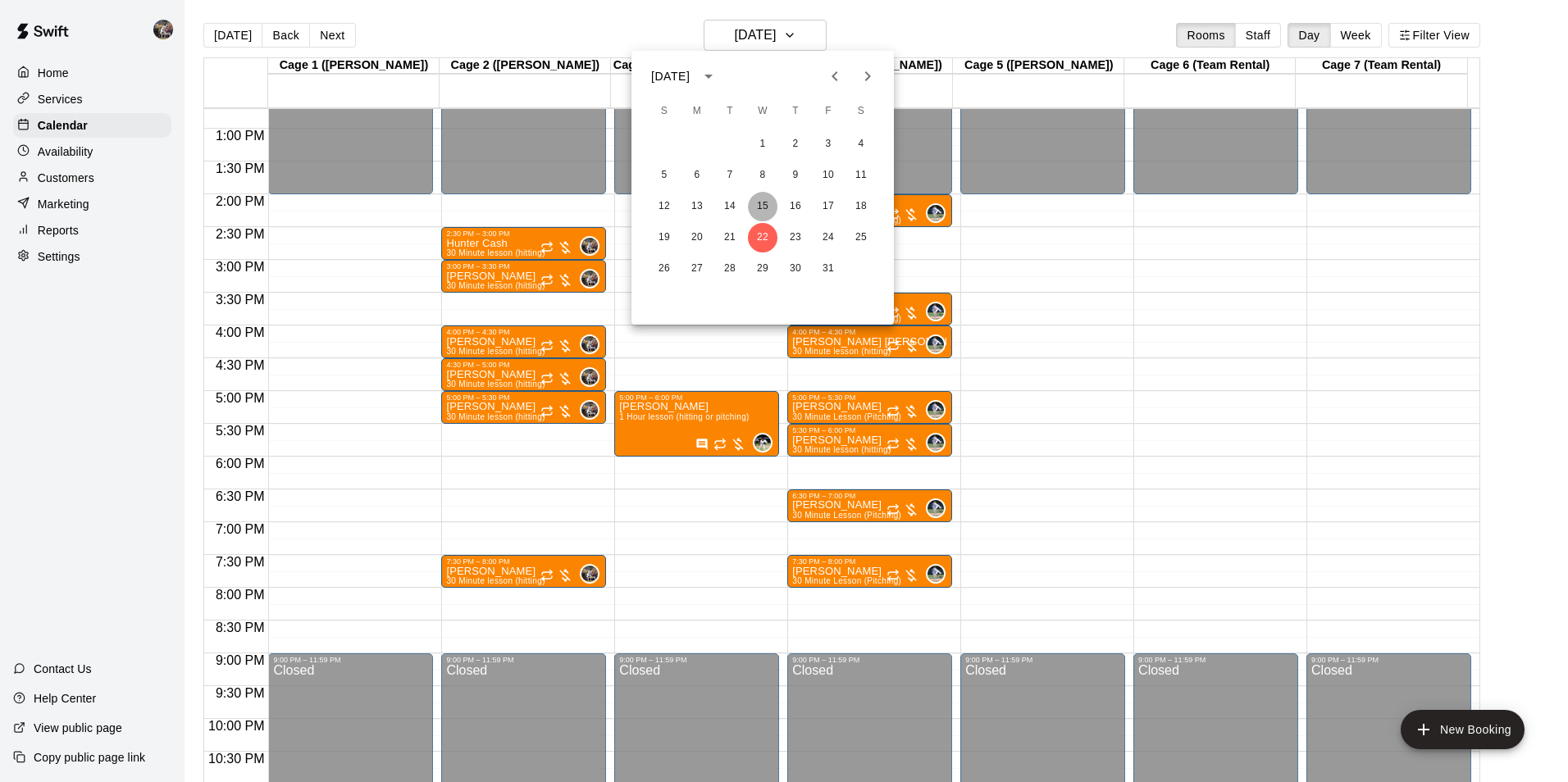
click at [767, 205] on button "15" at bounding box center [762, 206] width 29 height 29
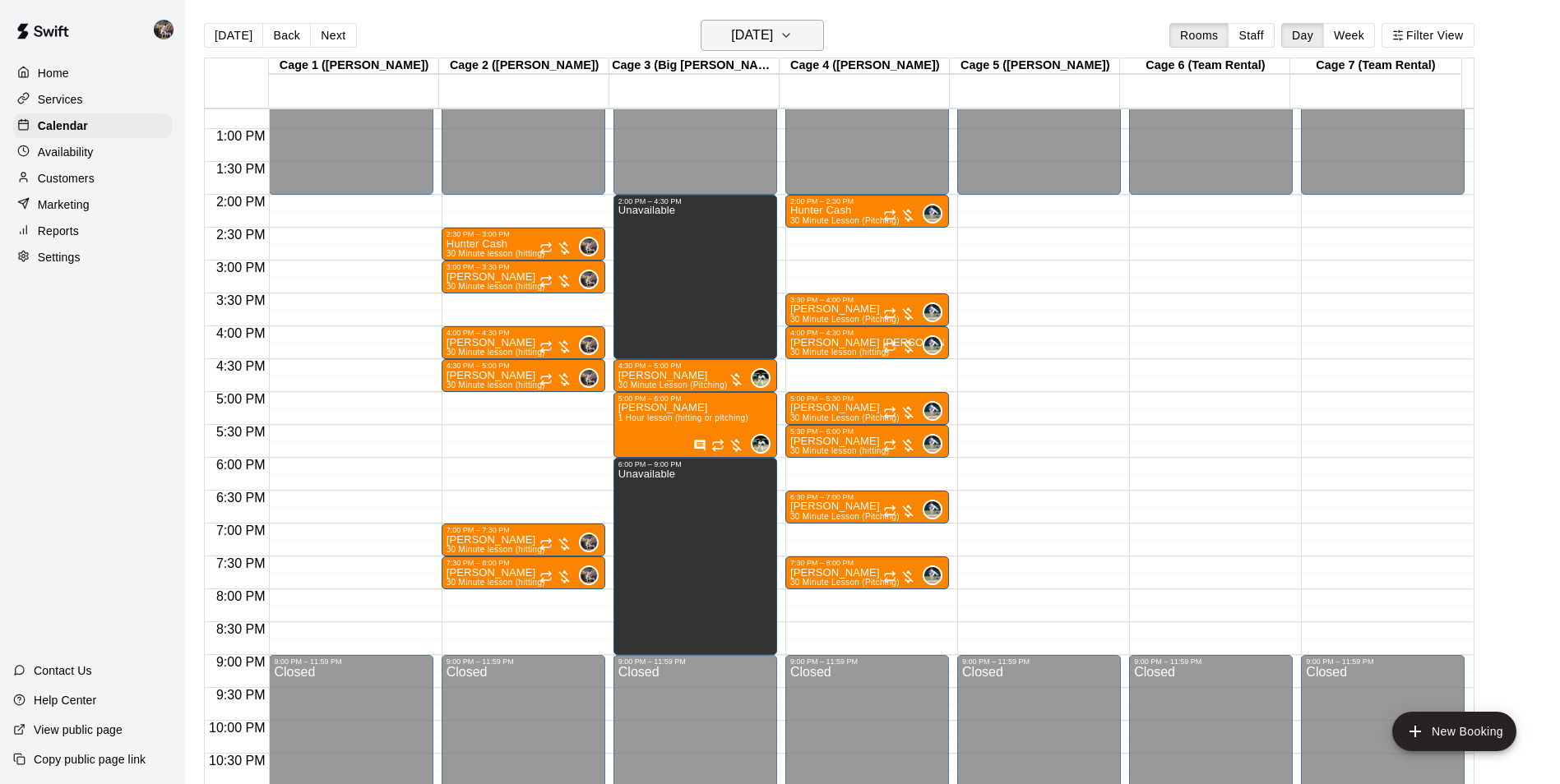
click at [757, 30] on h6 "Wednesday Oct 15" at bounding box center [752, 35] width 42 height 23
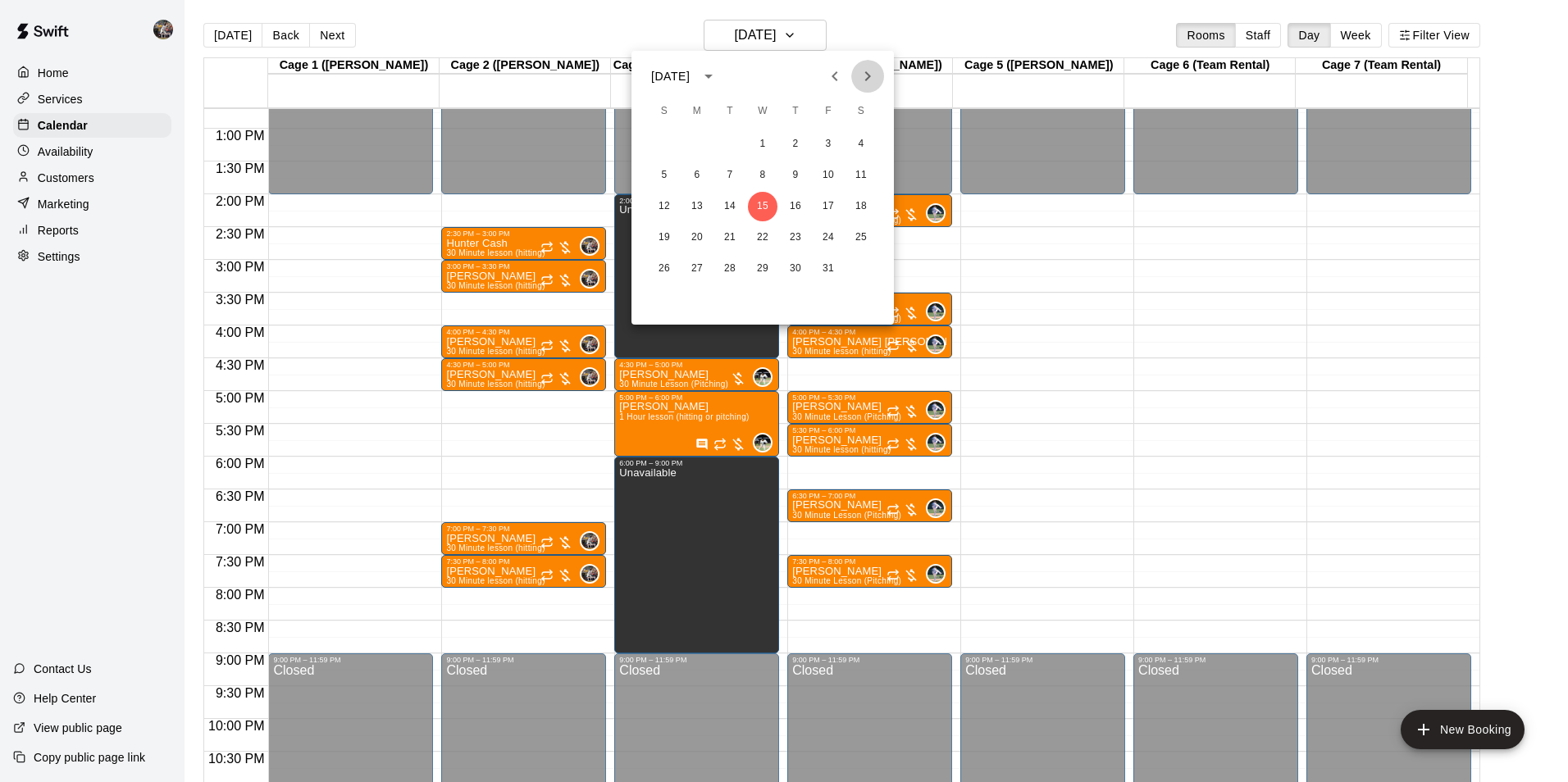
click at [870, 75] on icon "Next month" at bounding box center [868, 76] width 6 height 9
click at [762, 268] on button "26" at bounding box center [762, 269] width 29 height 29
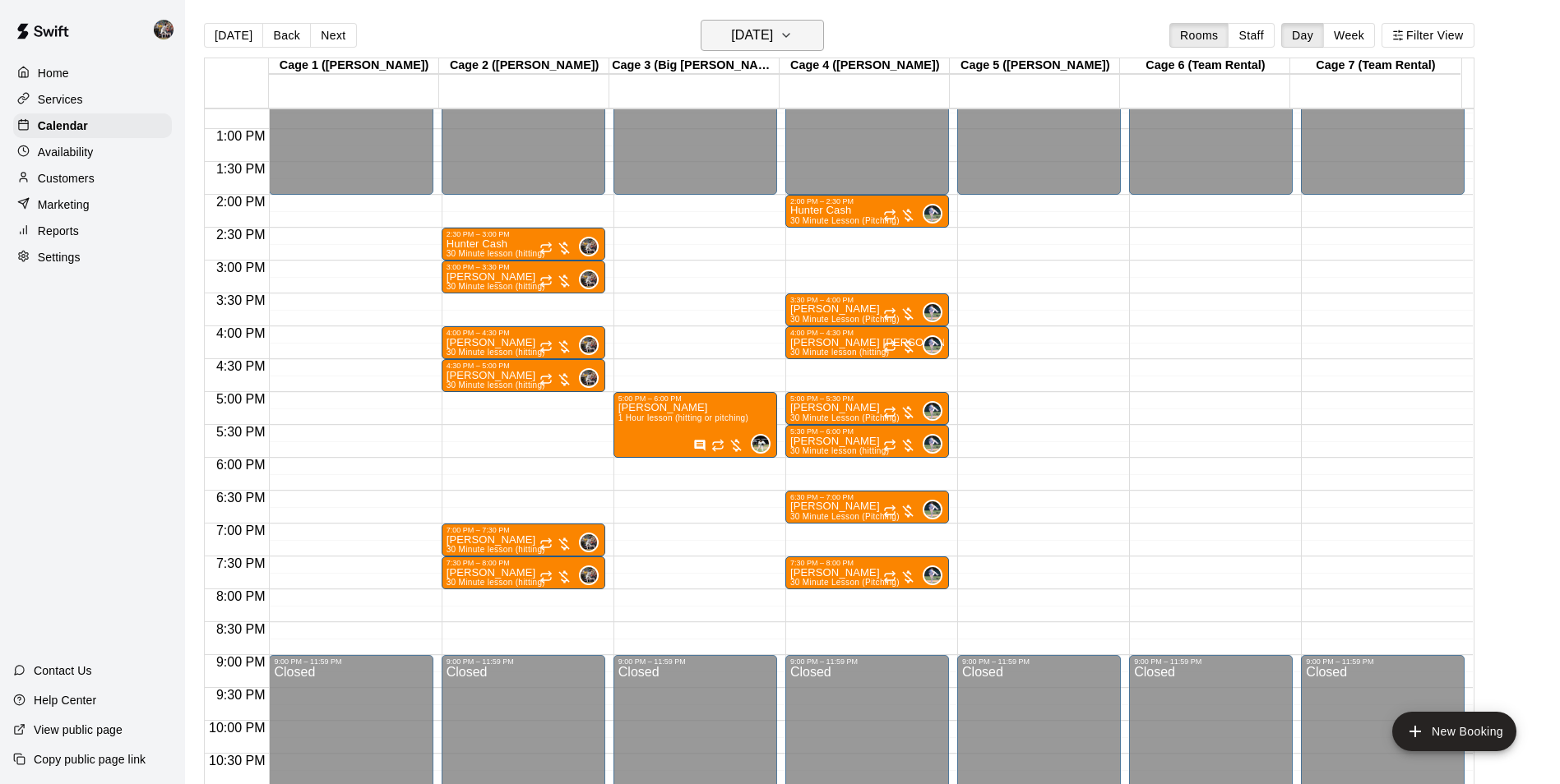
click at [746, 28] on h6 "Wednesday Nov 26" at bounding box center [752, 35] width 42 height 23
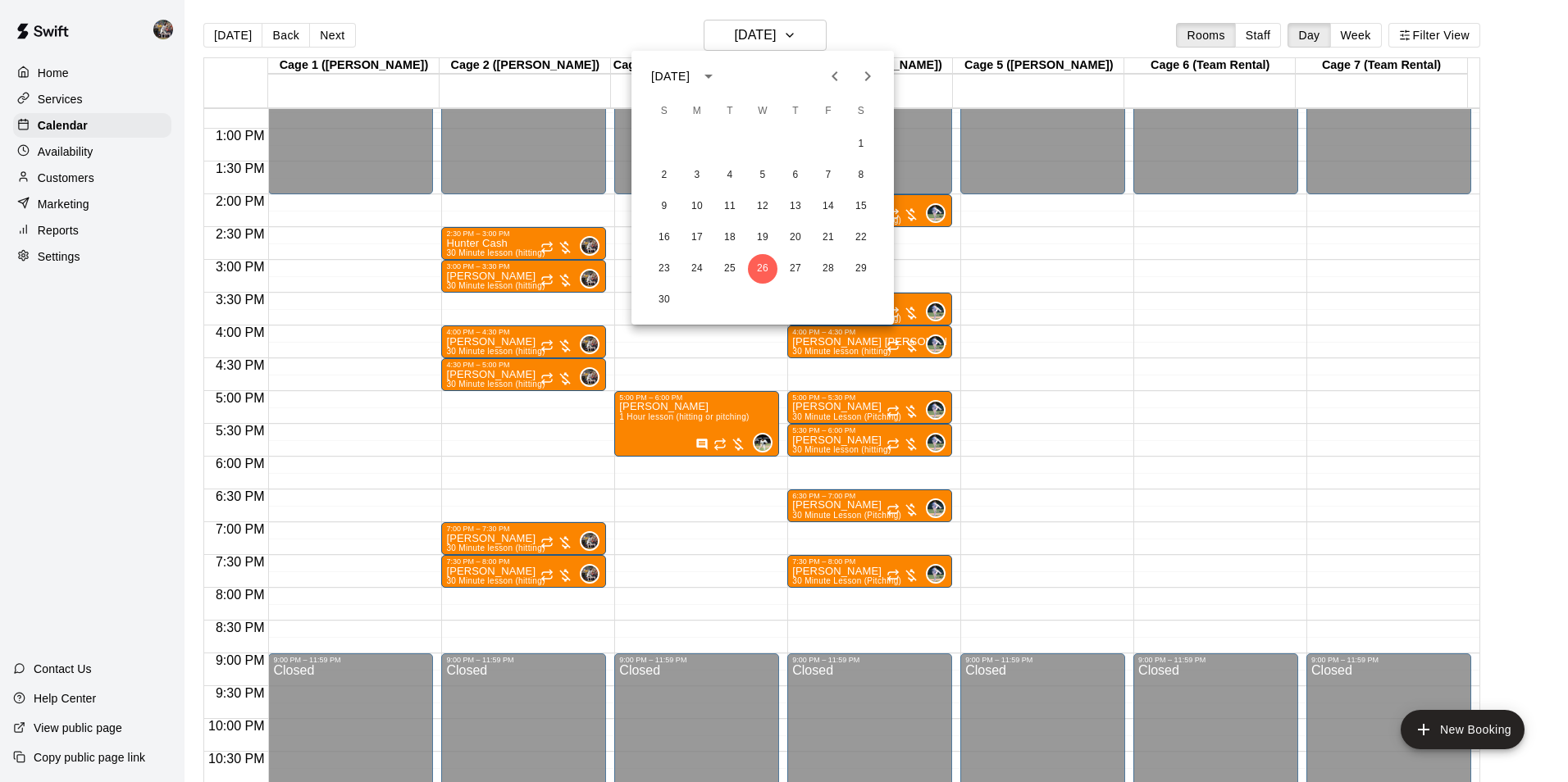
click at [868, 74] on icon "Next month" at bounding box center [868, 76] width 6 height 9
click at [760, 141] on button "3" at bounding box center [762, 144] width 29 height 29
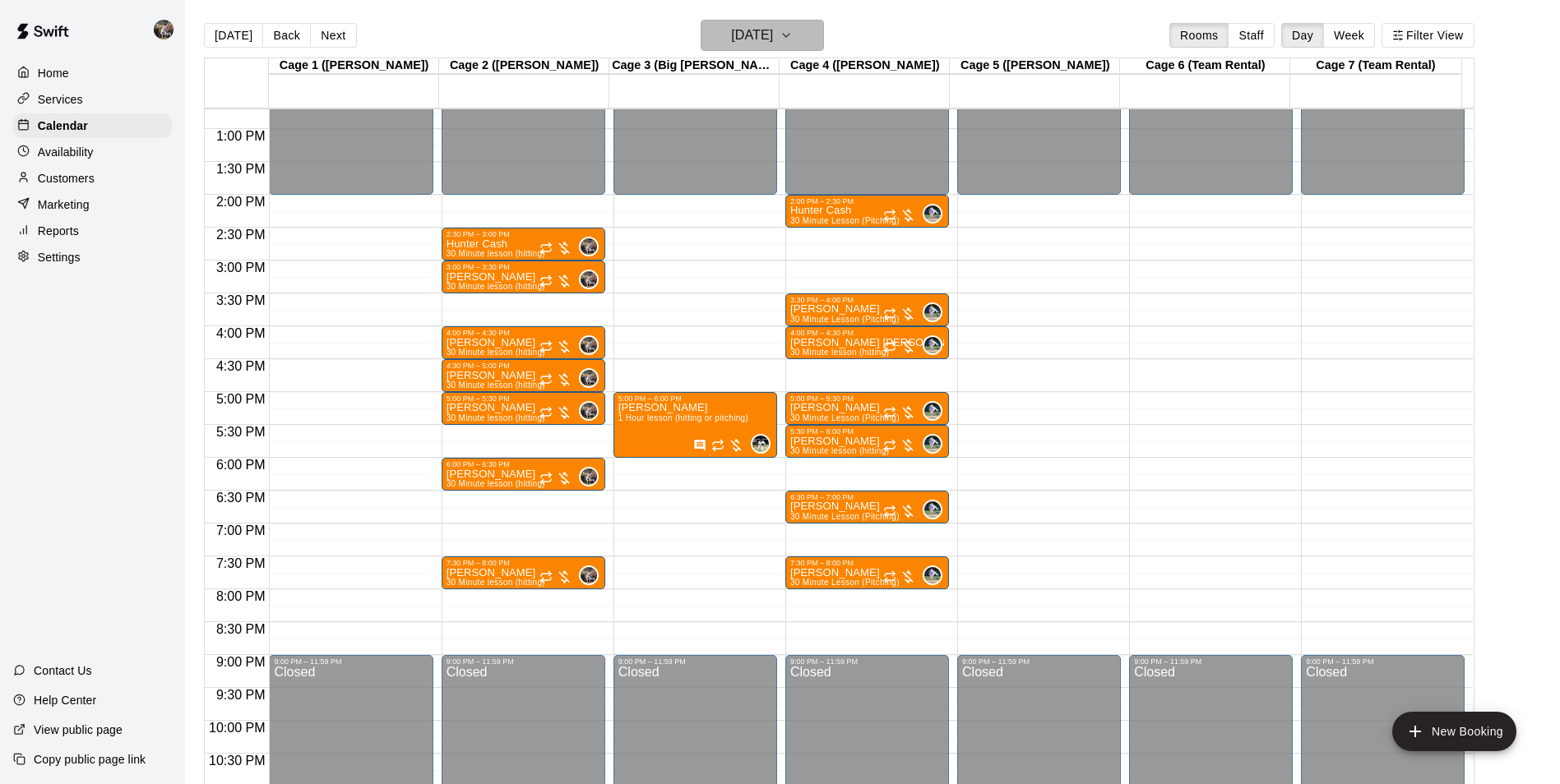
click at [759, 26] on h6 "Wednesday Dec 03" at bounding box center [752, 35] width 42 height 23
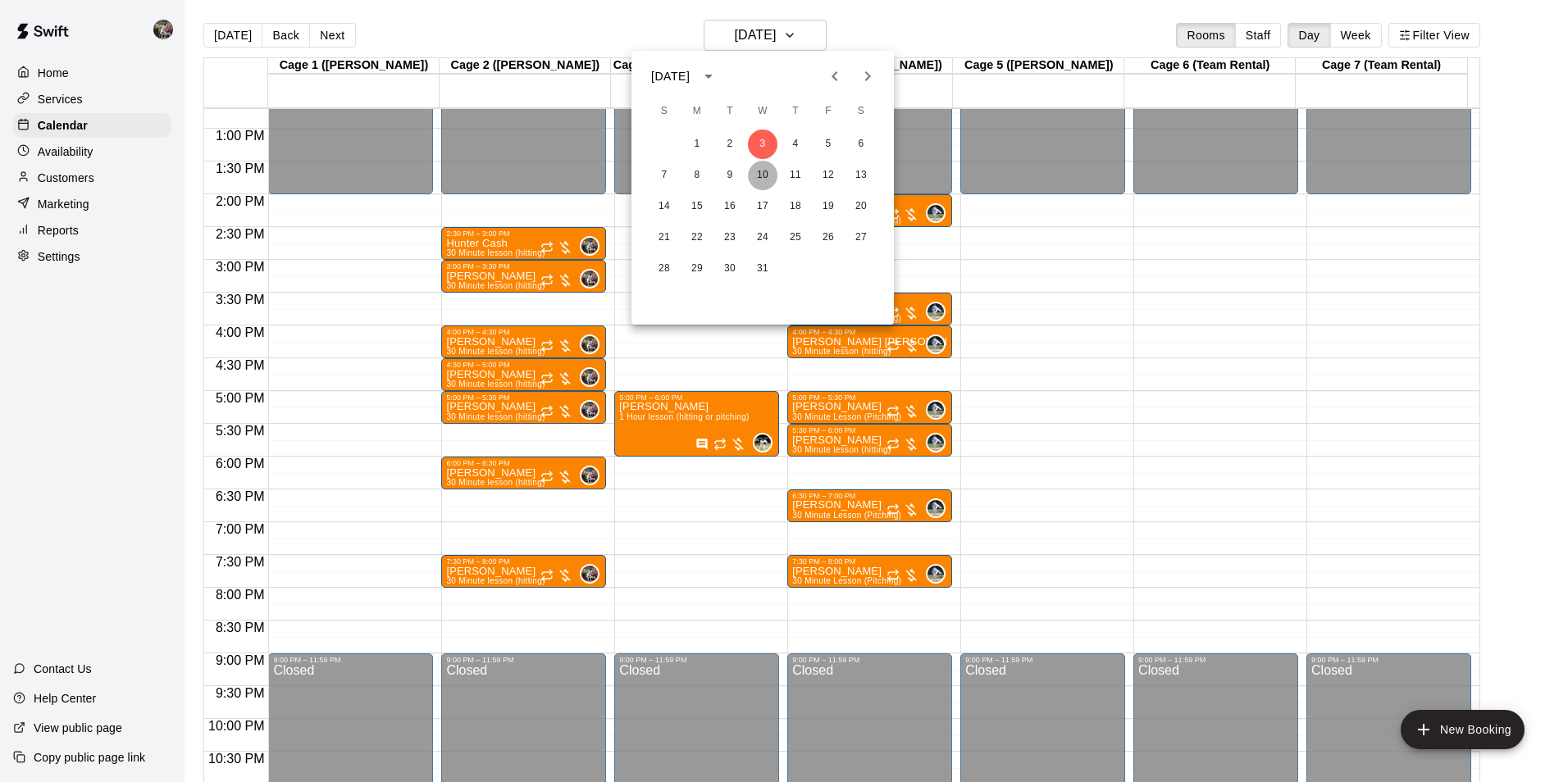
click at [761, 172] on button "10" at bounding box center [762, 175] width 29 height 29
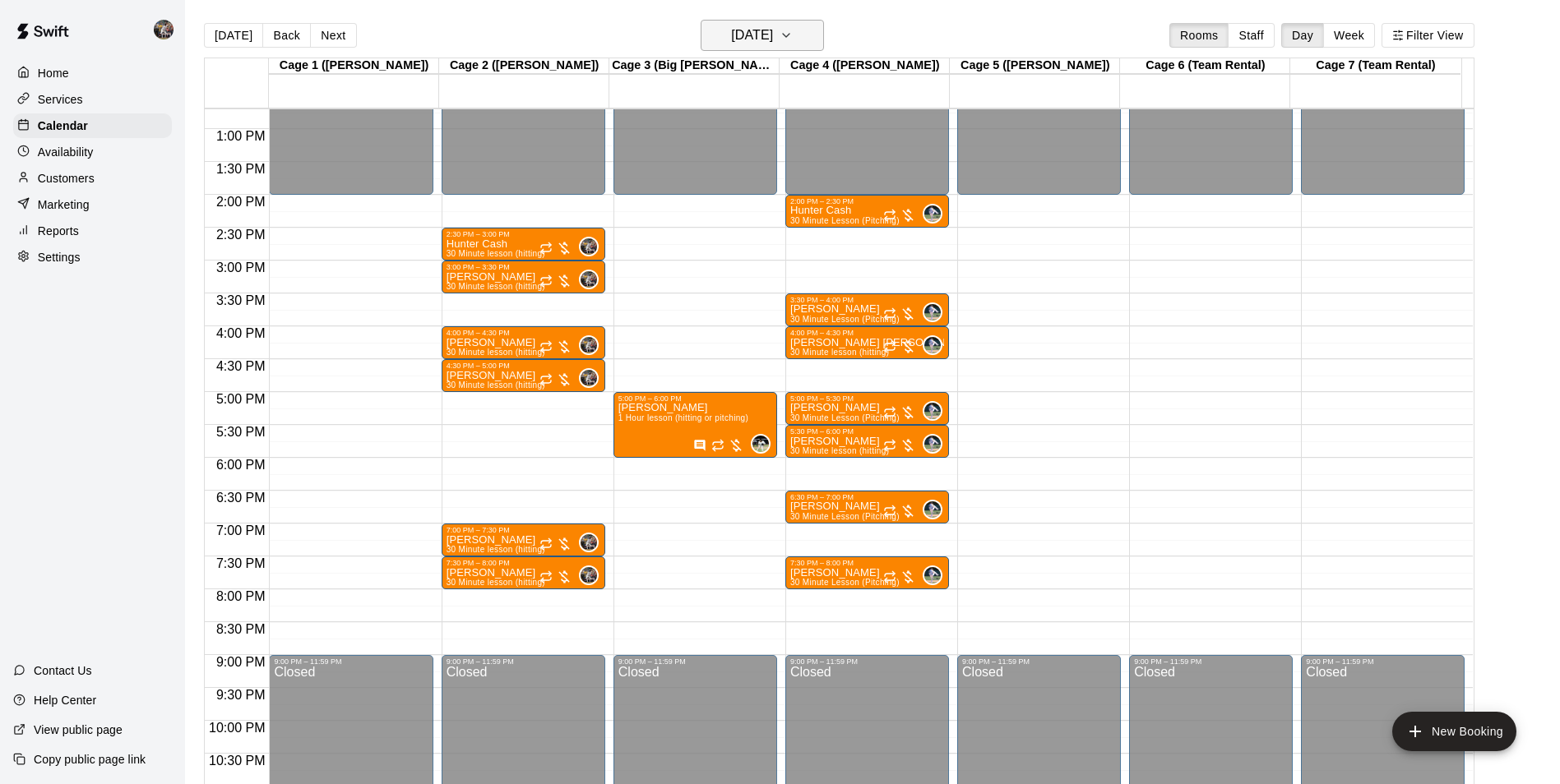
click at [752, 40] on h6 "Wednesday Dec 10" at bounding box center [752, 35] width 42 height 23
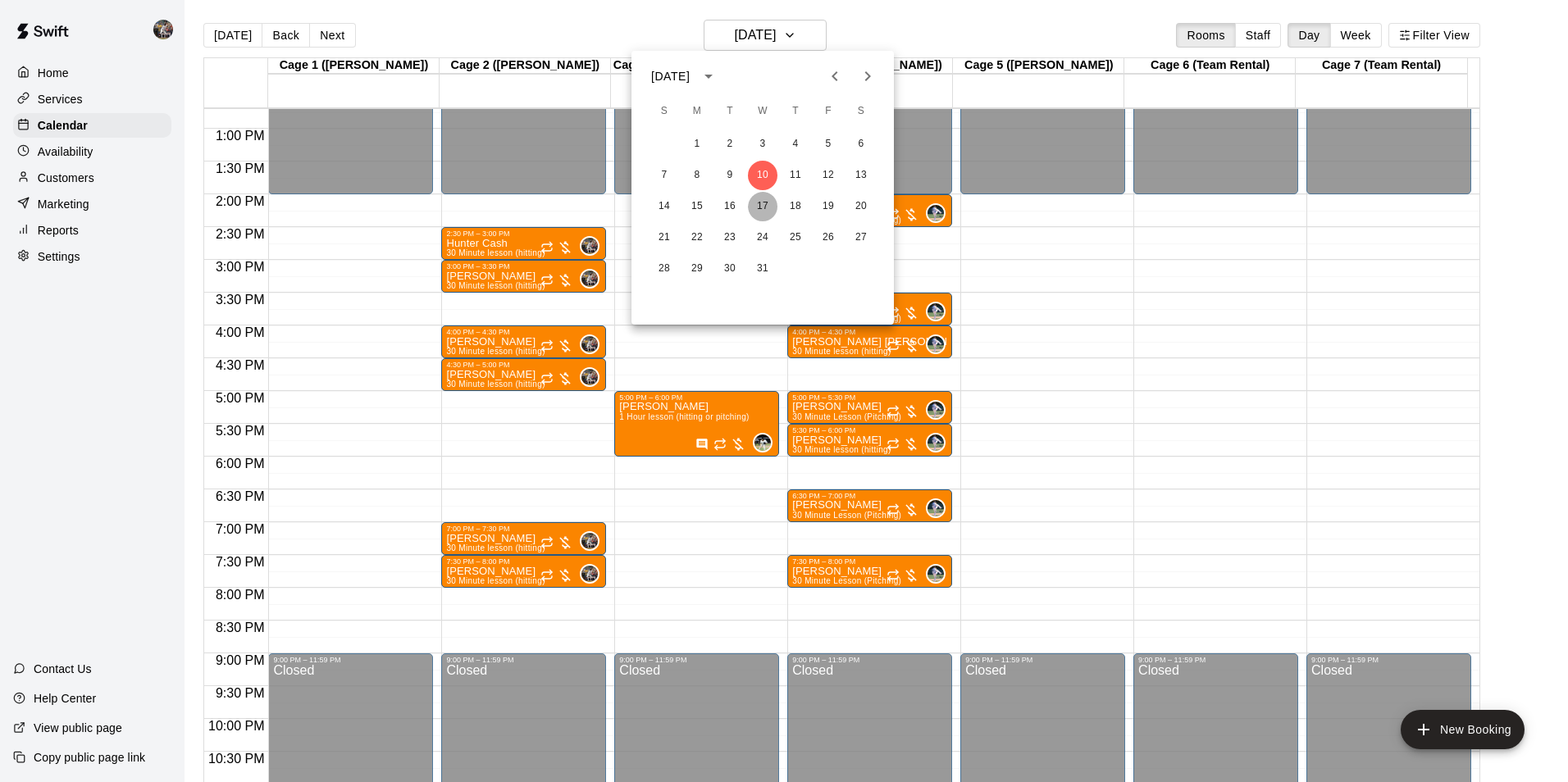
click at [762, 205] on button "17" at bounding box center [762, 206] width 29 height 29
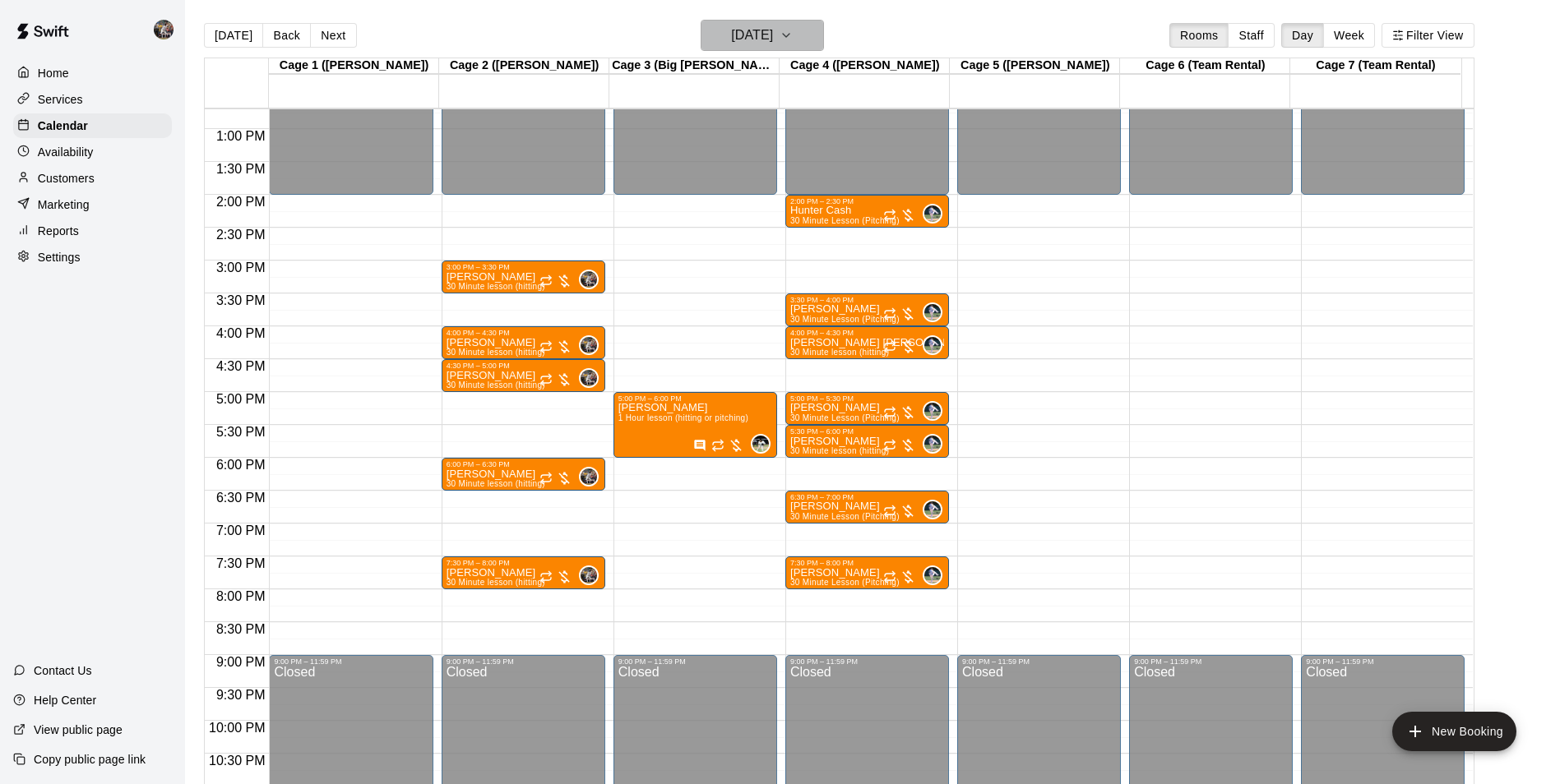
click at [758, 35] on h6 "Wednesday Dec 17" at bounding box center [752, 35] width 42 height 23
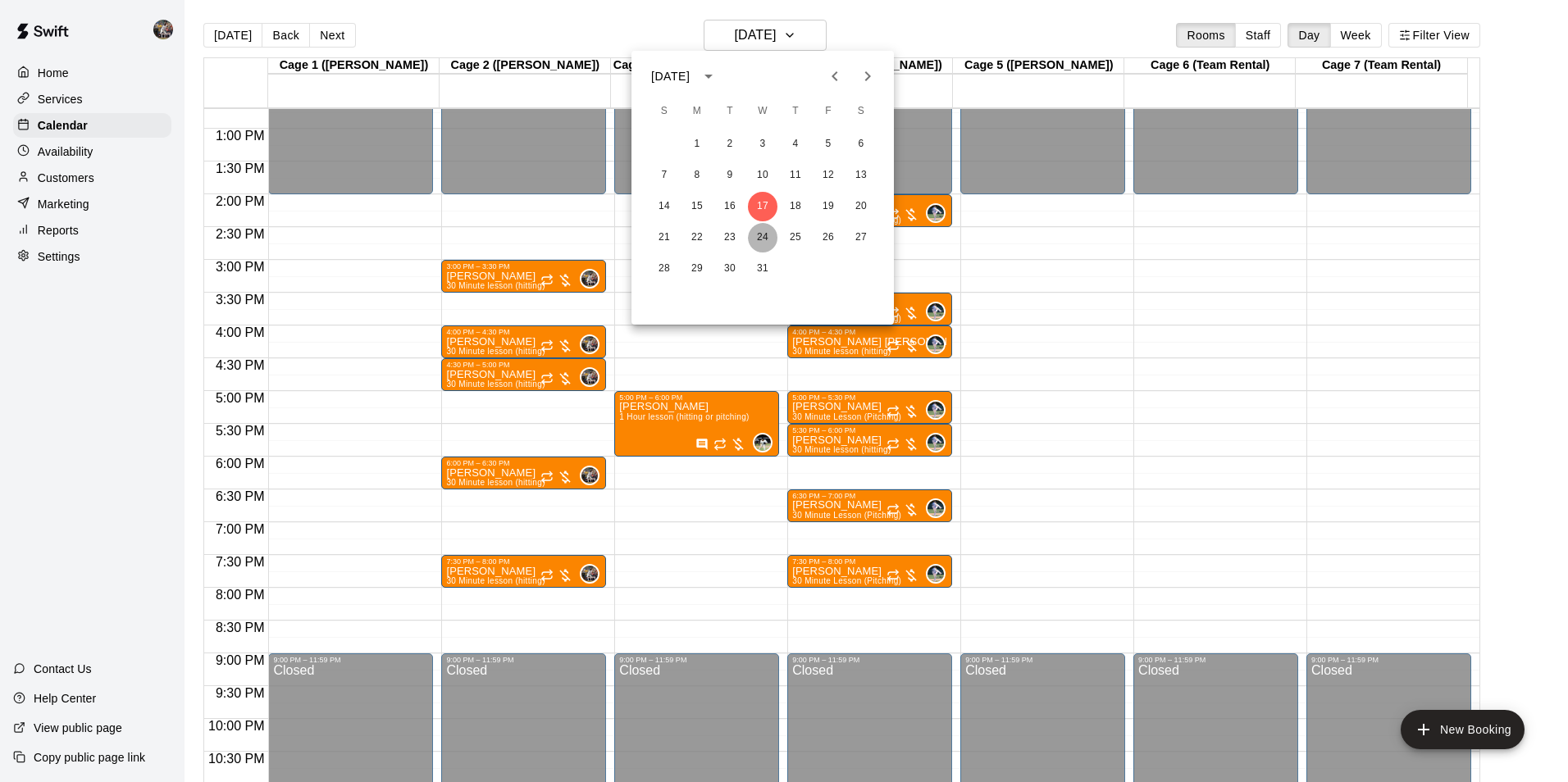
click at [761, 236] on button "24" at bounding box center [762, 237] width 29 height 29
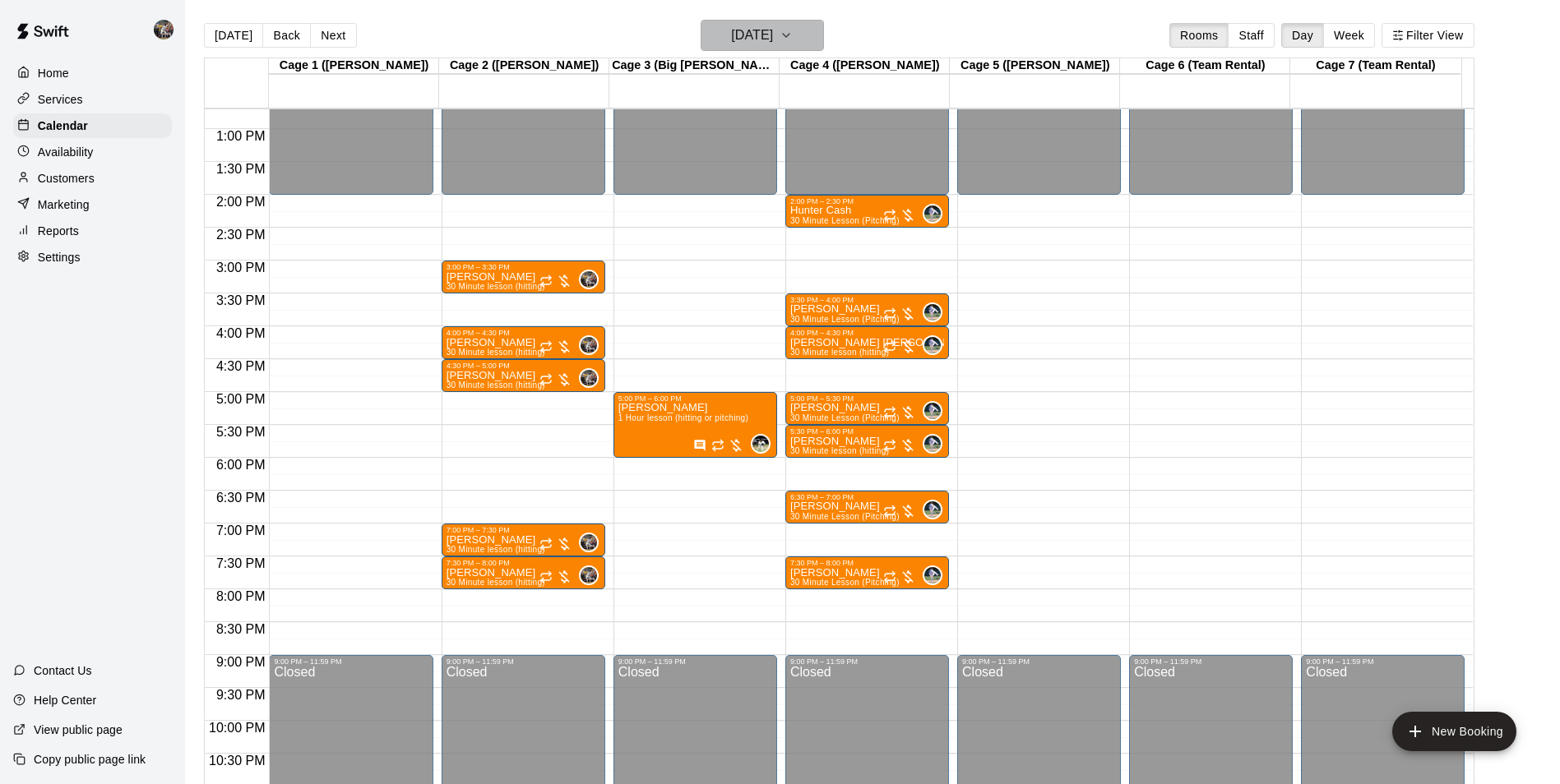
click at [746, 27] on h6 "Wednesday Dec 24" at bounding box center [752, 35] width 42 height 23
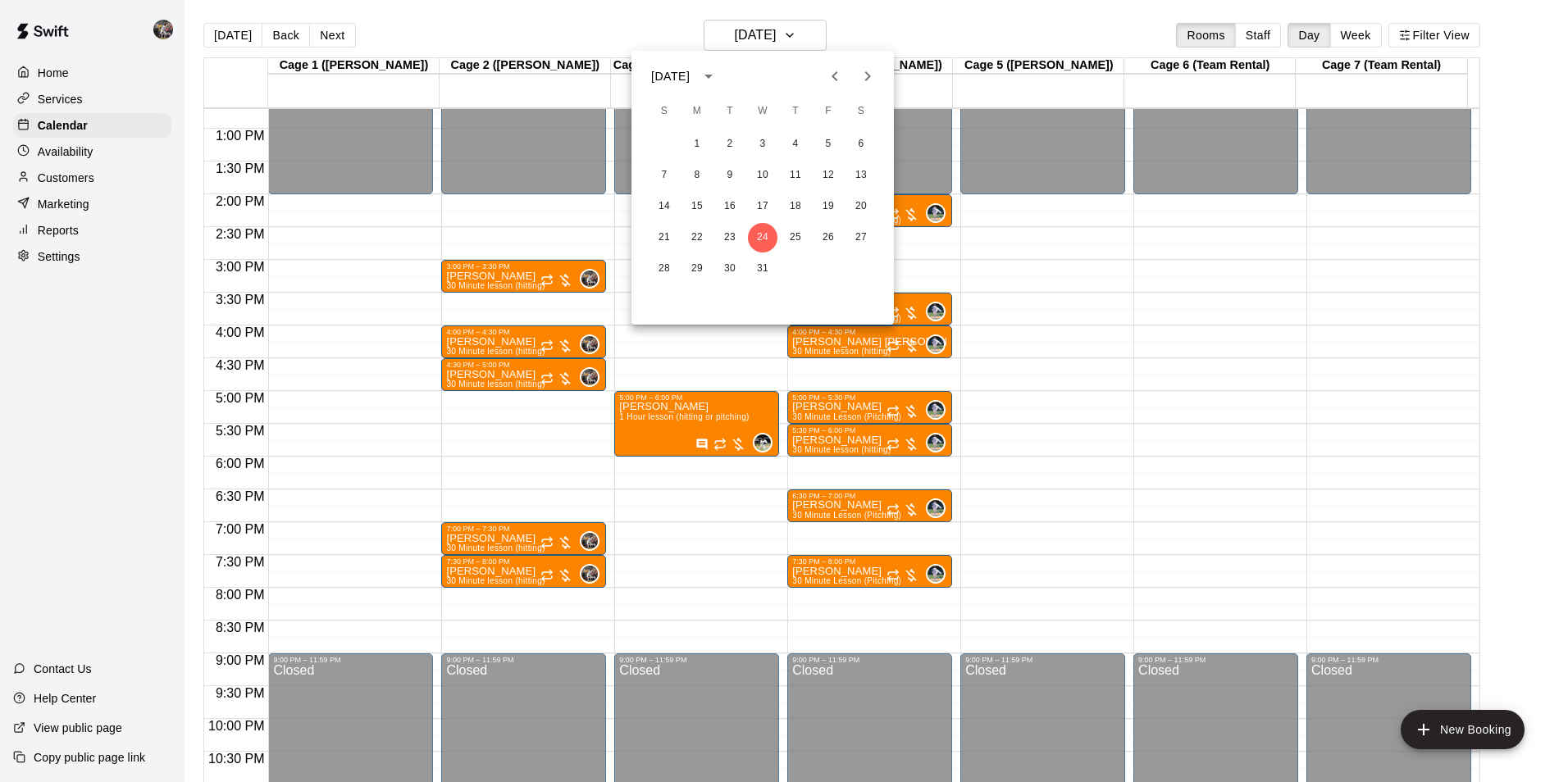
click at [839, 75] on icon "Previous month" at bounding box center [835, 76] width 20 height 20
click at [763, 266] on button "27" at bounding box center [762, 269] width 29 height 29
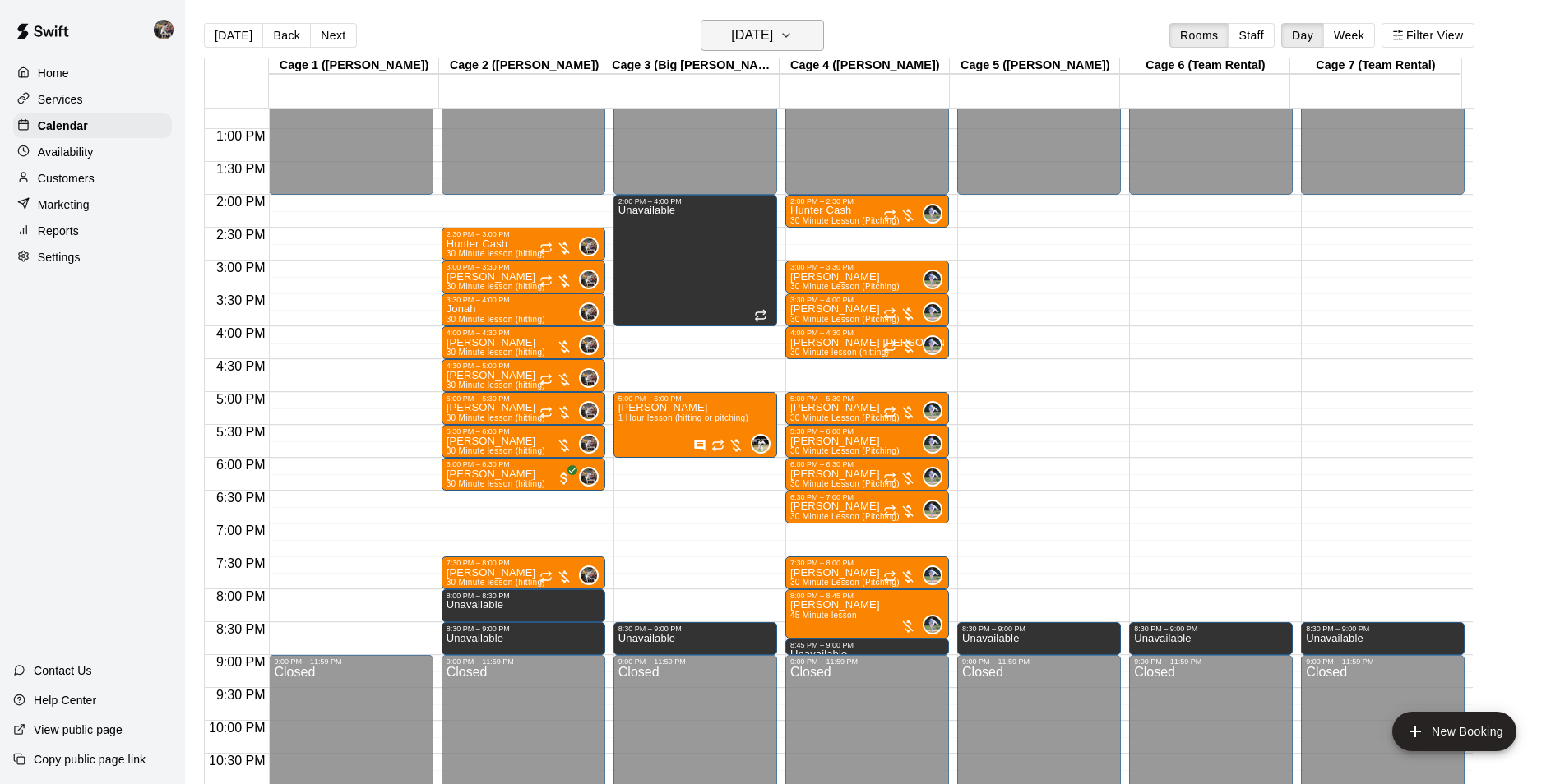
click at [793, 32] on icon "button" at bounding box center [786, 35] width 13 height 20
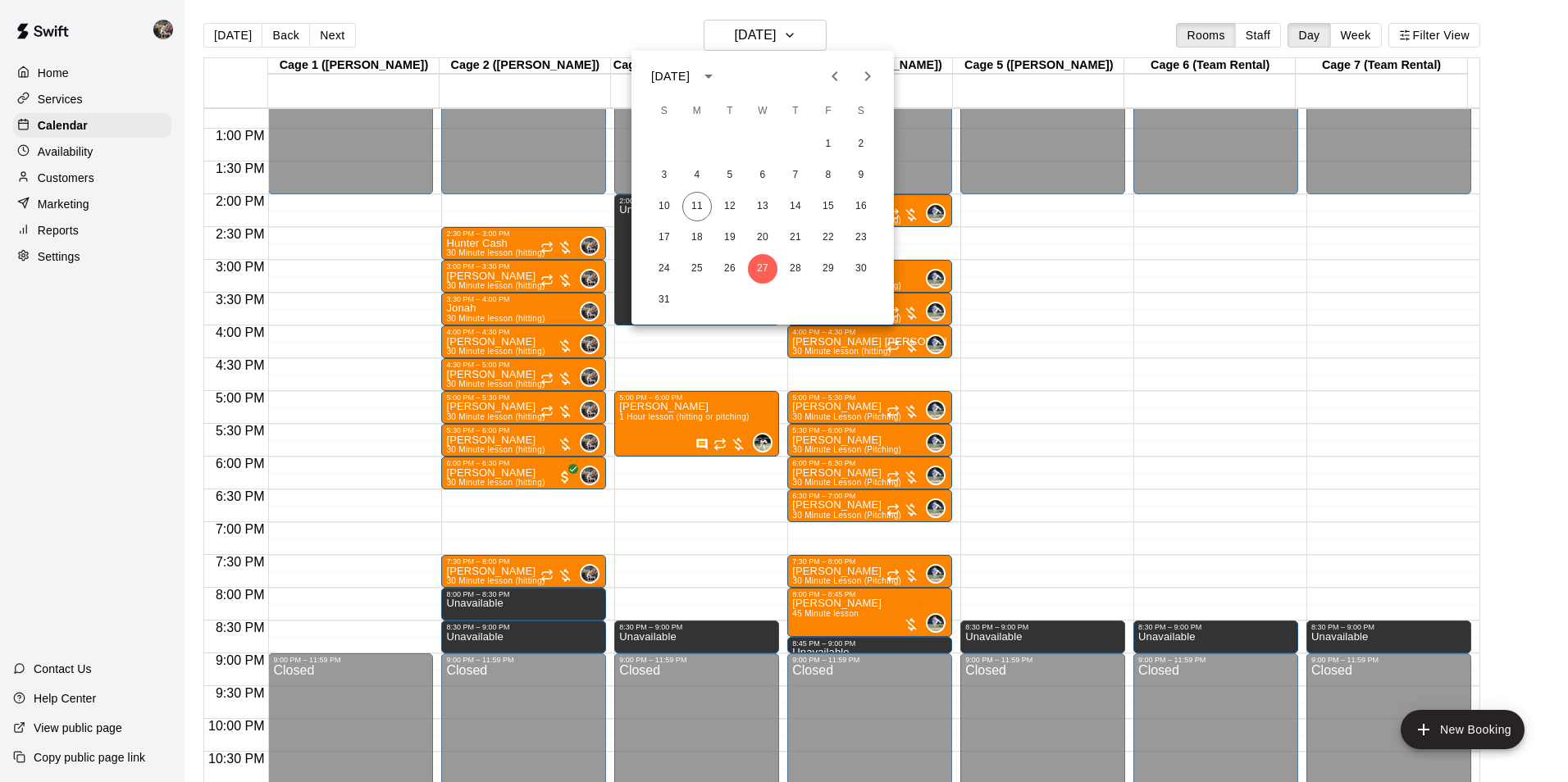
click at [868, 73] on icon "Next month" at bounding box center [868, 76] width 6 height 9
click at [764, 142] on button "3" at bounding box center [762, 144] width 29 height 29
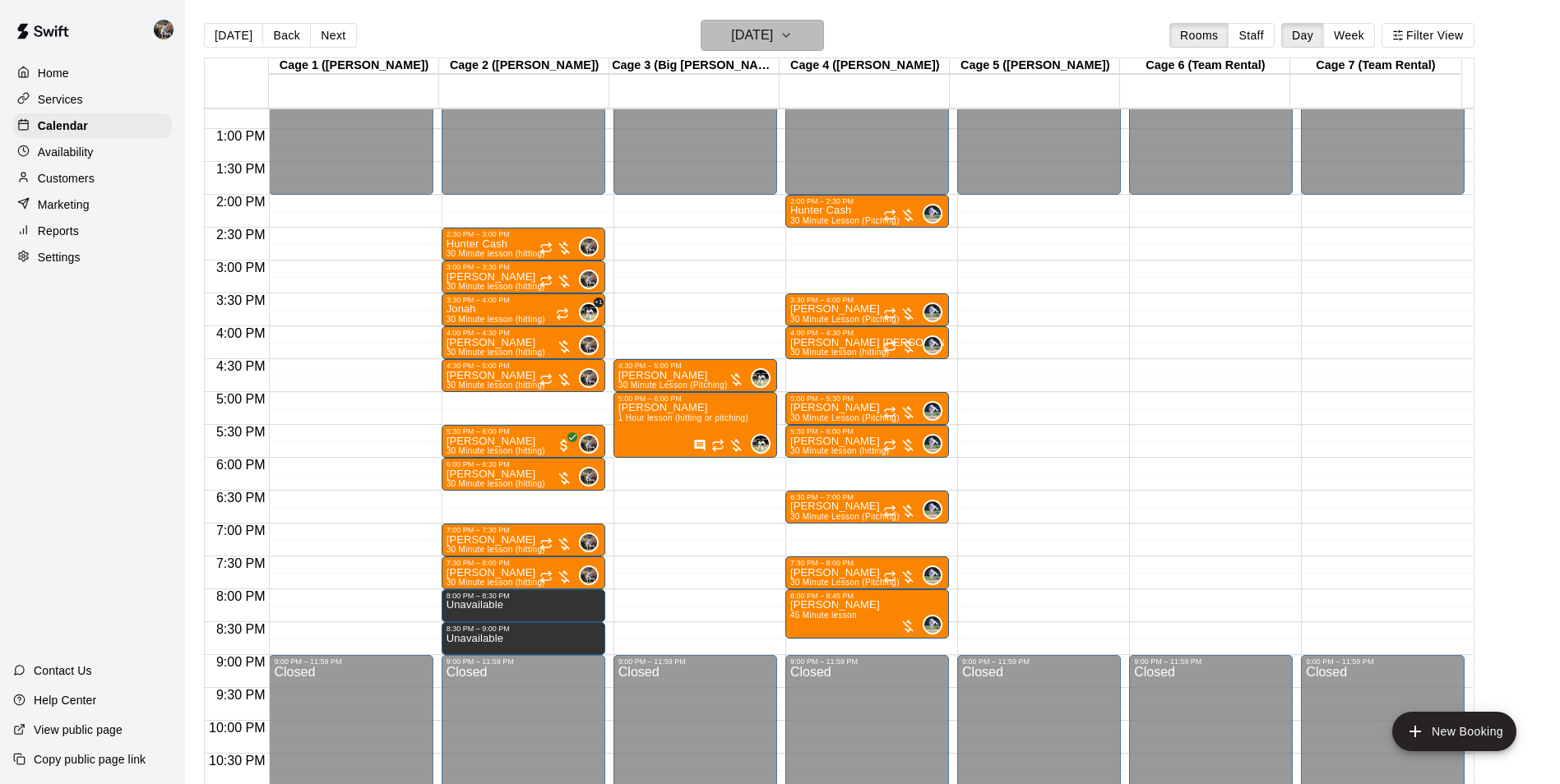
click at [740, 35] on h6 "[DATE]" at bounding box center [752, 35] width 42 height 23
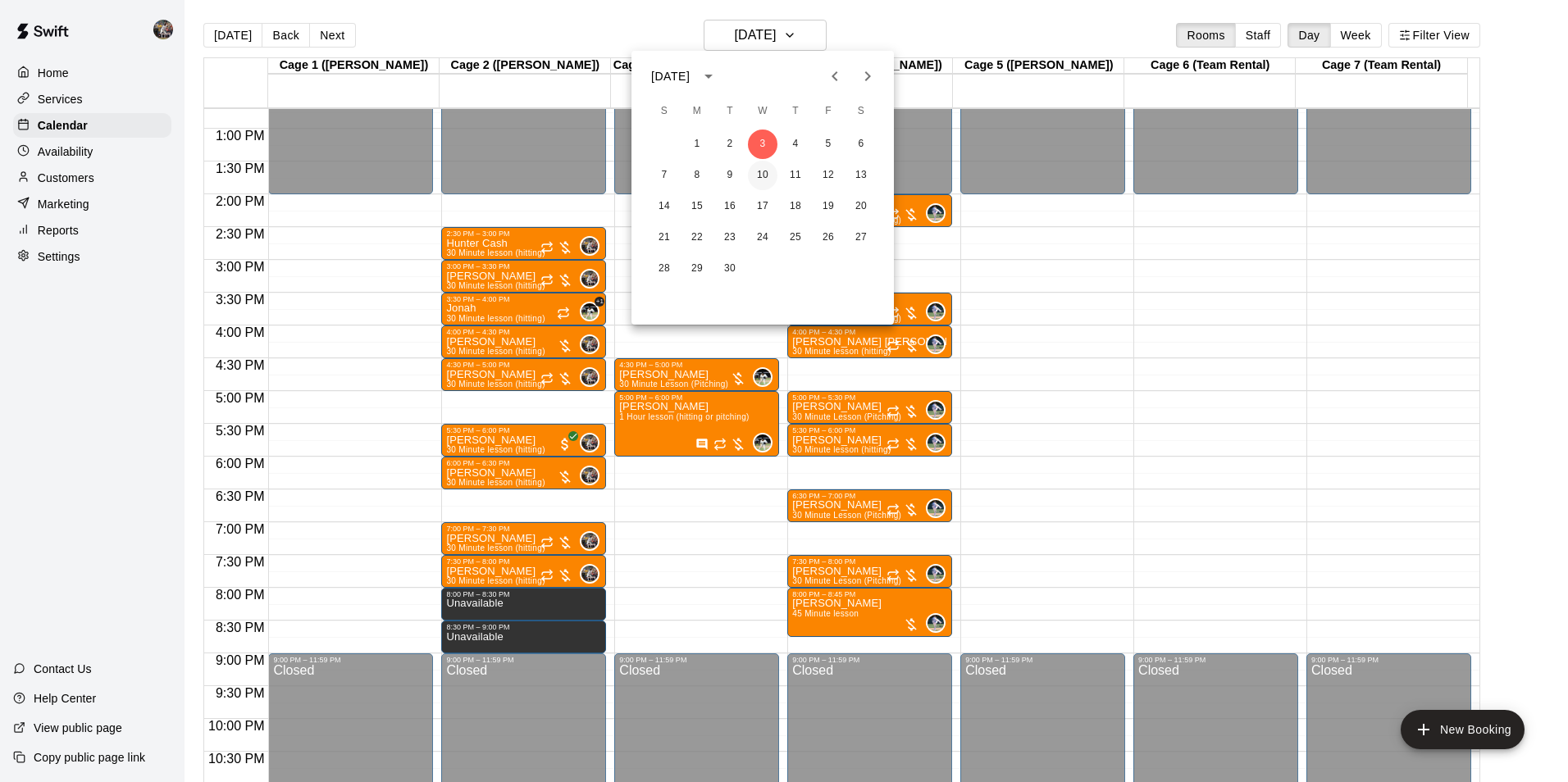
click at [765, 173] on button "10" at bounding box center [762, 175] width 29 height 29
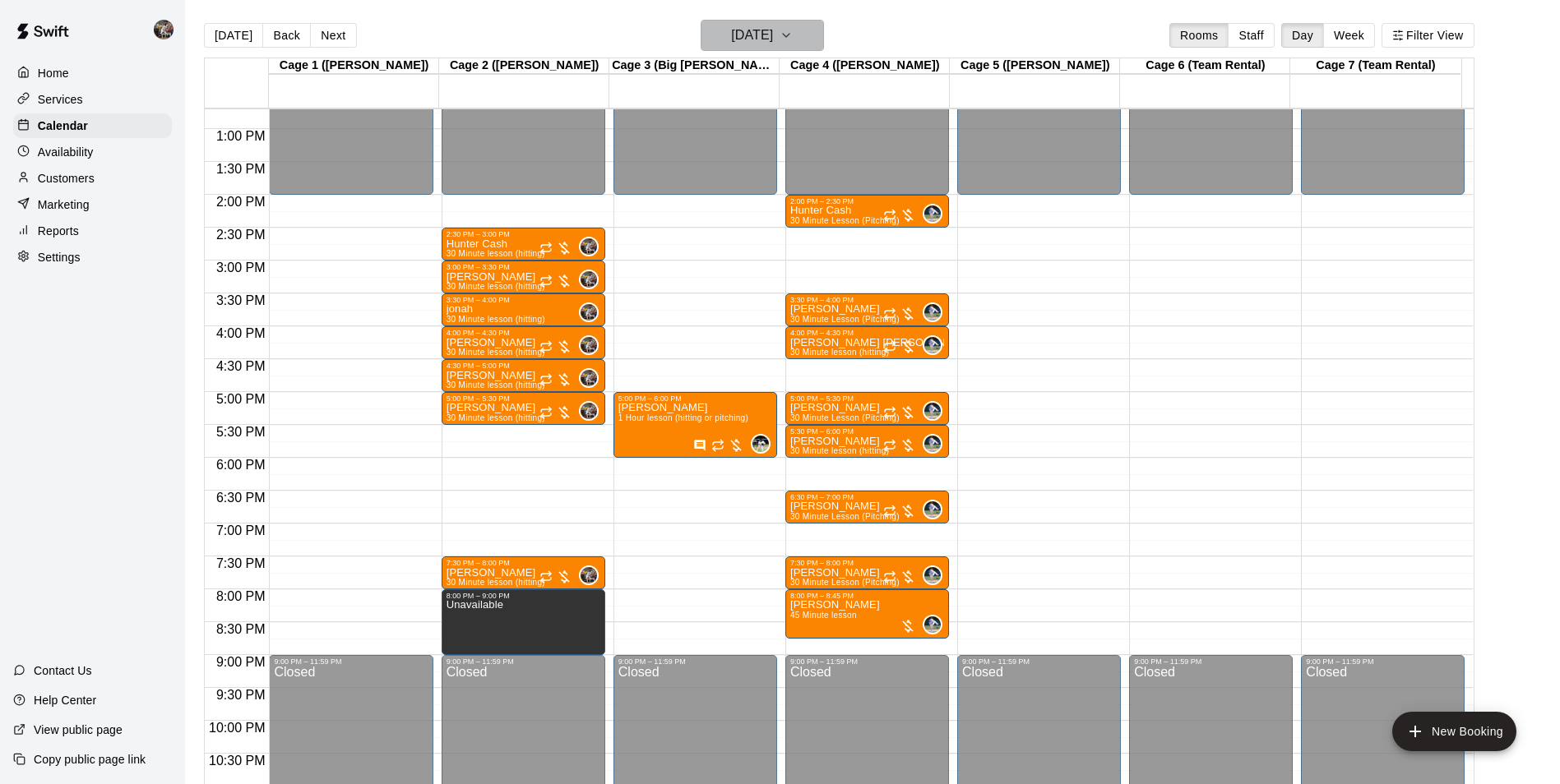
click at [765, 35] on h6 "[DATE]" at bounding box center [752, 35] width 42 height 23
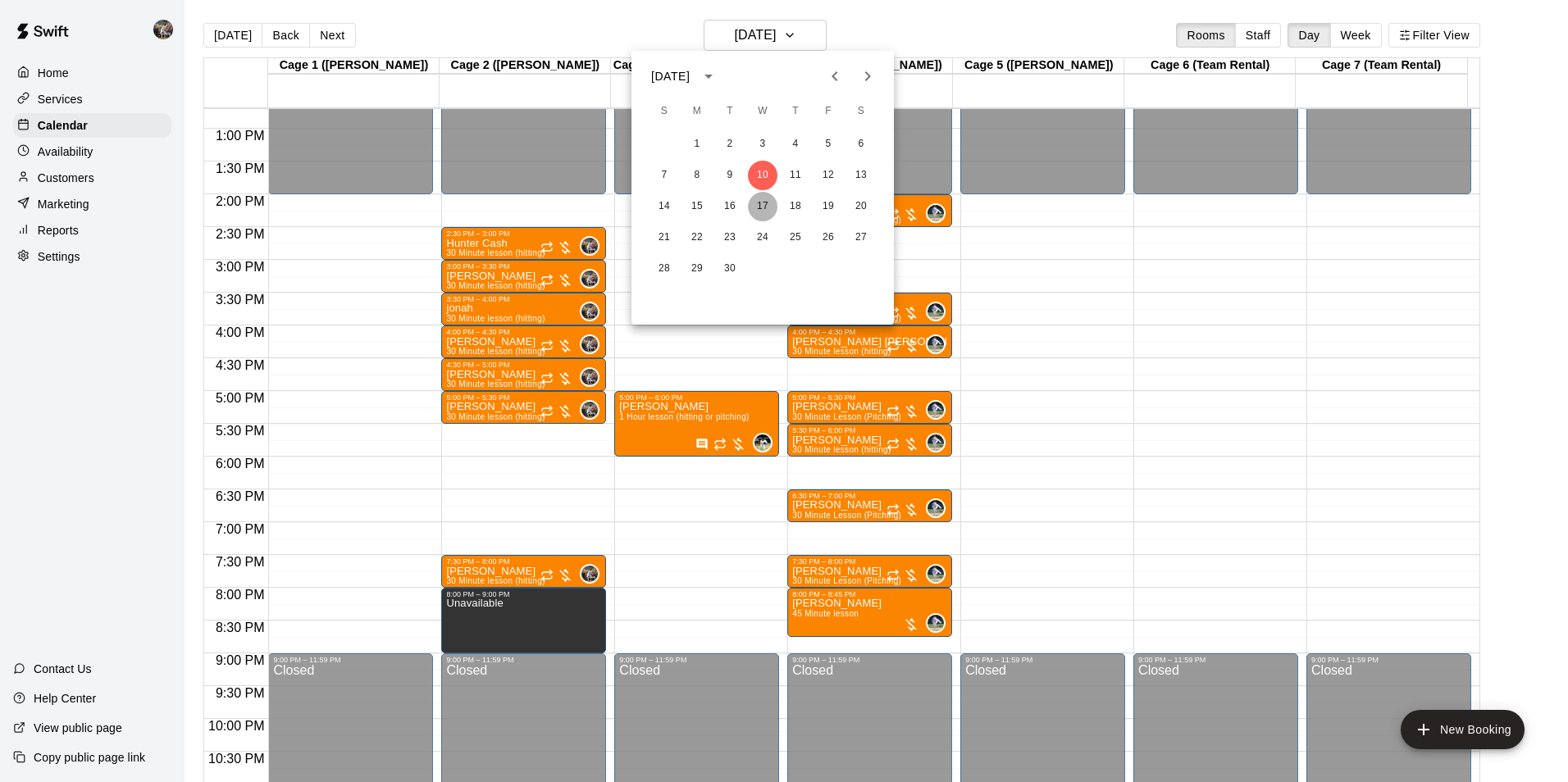
click at [764, 200] on button "17" at bounding box center [762, 206] width 29 height 29
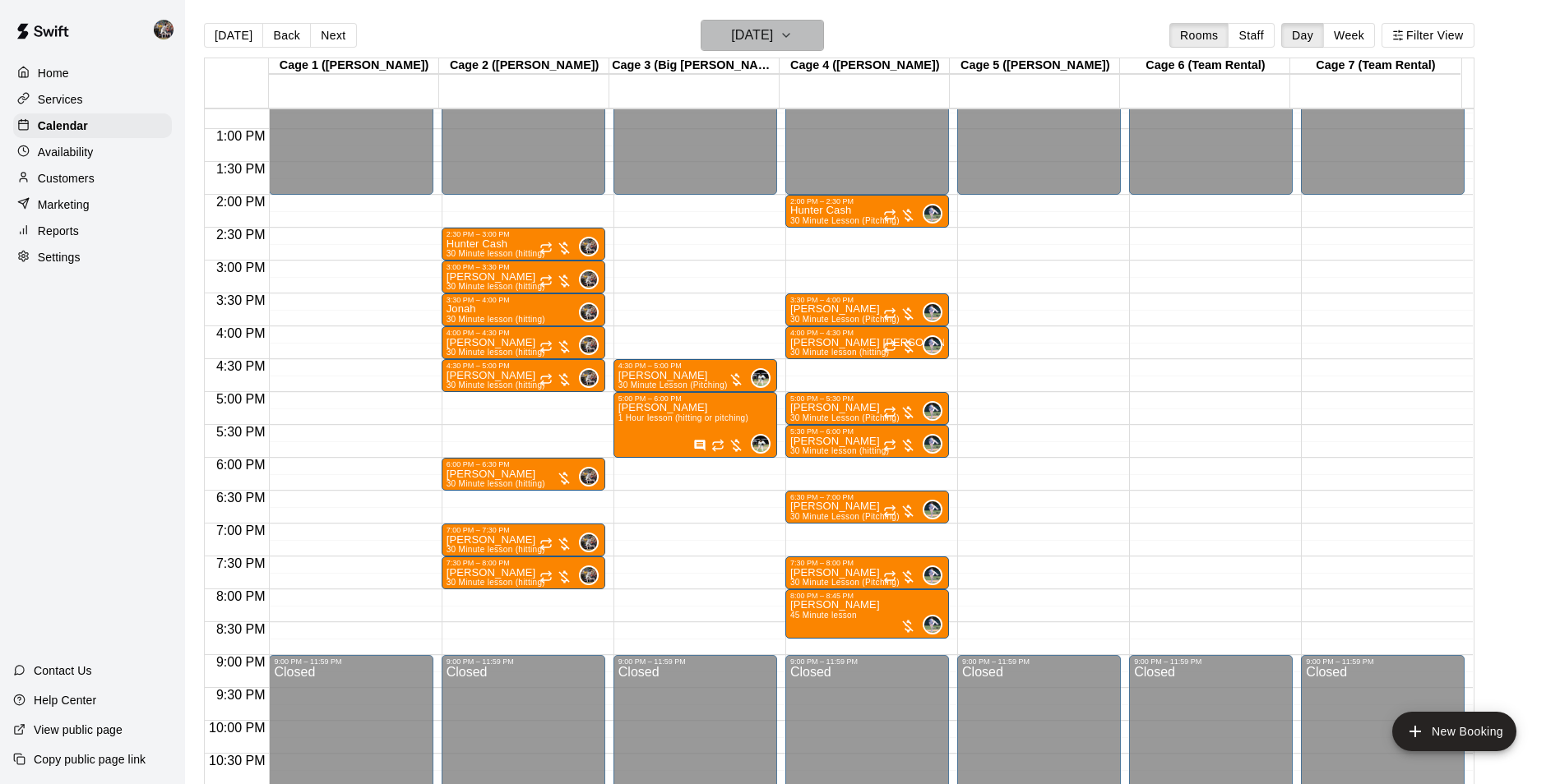
click at [740, 43] on h6 "[DATE]" at bounding box center [752, 35] width 42 height 23
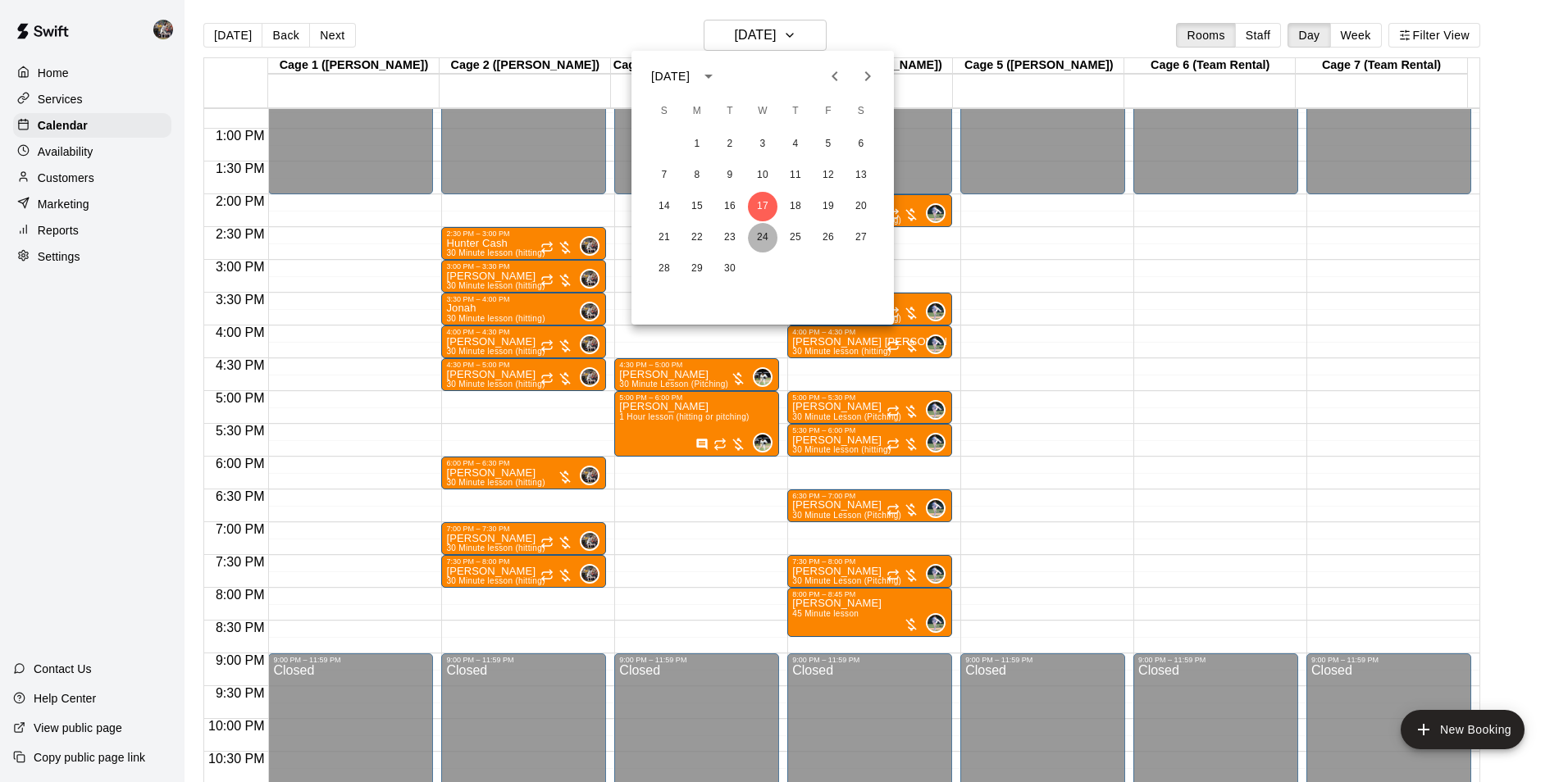
click at [768, 236] on button "24" at bounding box center [762, 237] width 29 height 29
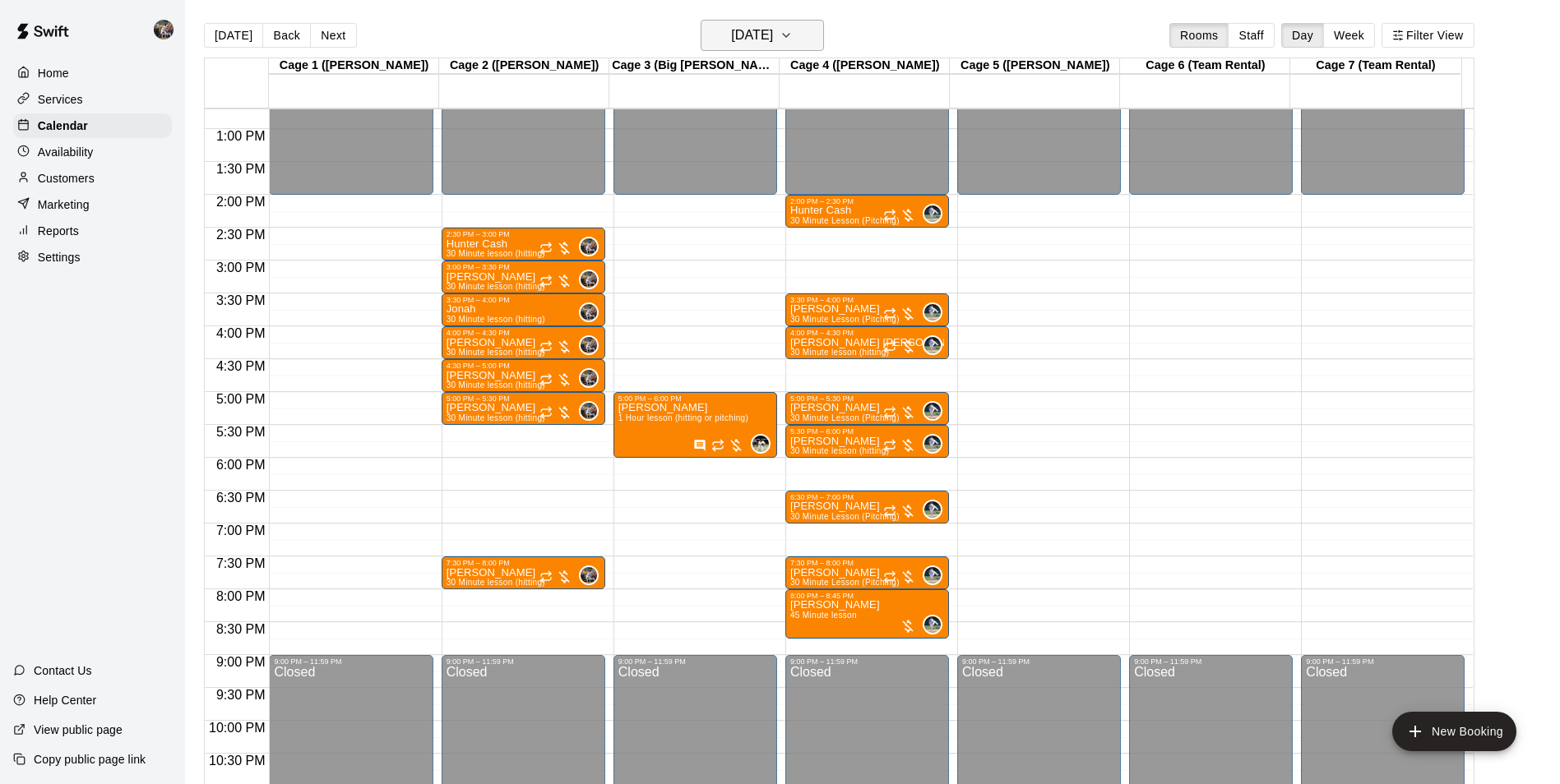
click at [756, 36] on h6 "[DATE]" at bounding box center [752, 35] width 42 height 23
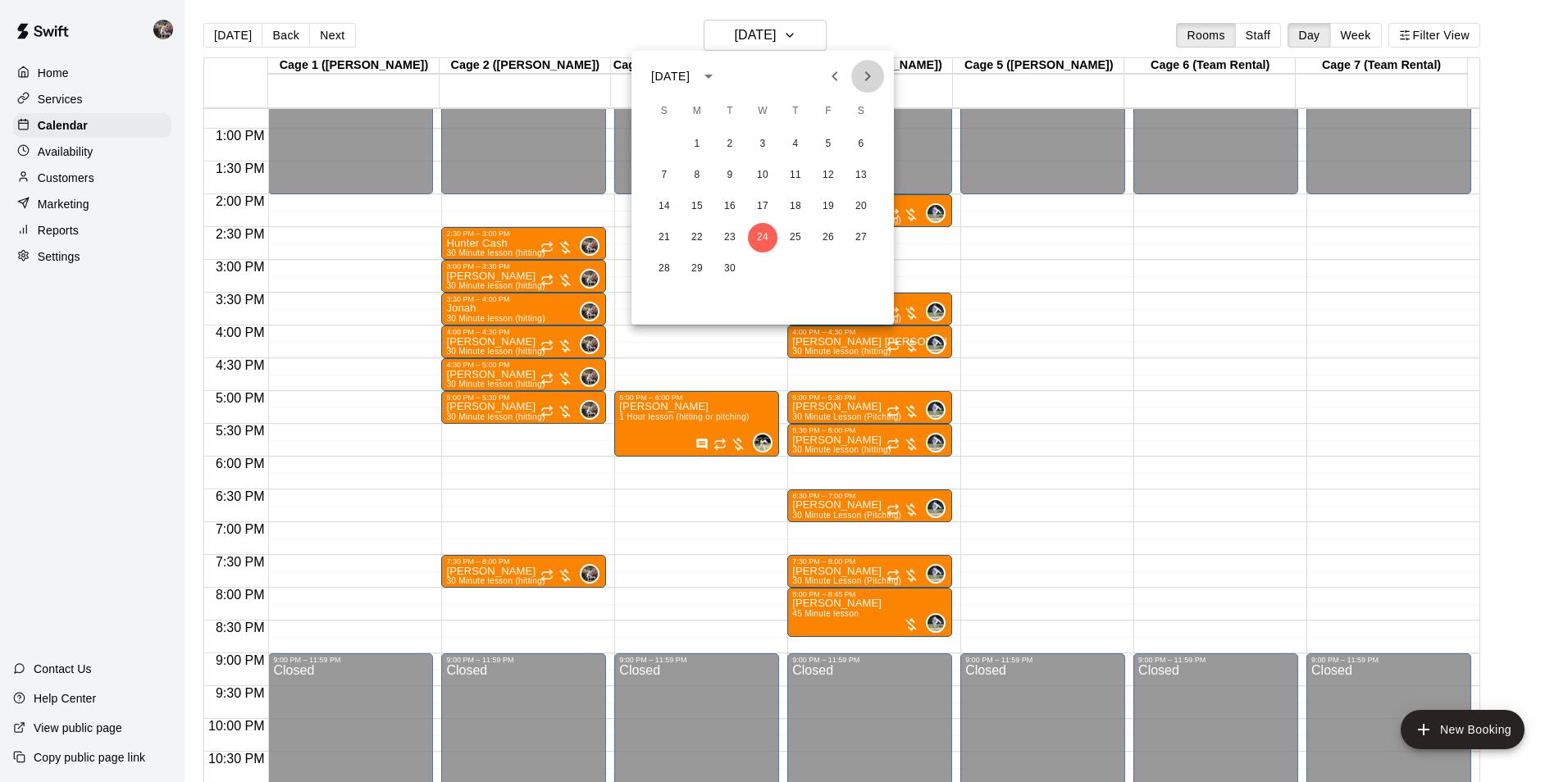
click at [862, 73] on icon "Next month" at bounding box center [867, 76] width 20 height 20
click at [760, 136] on button "1" at bounding box center [762, 144] width 29 height 29
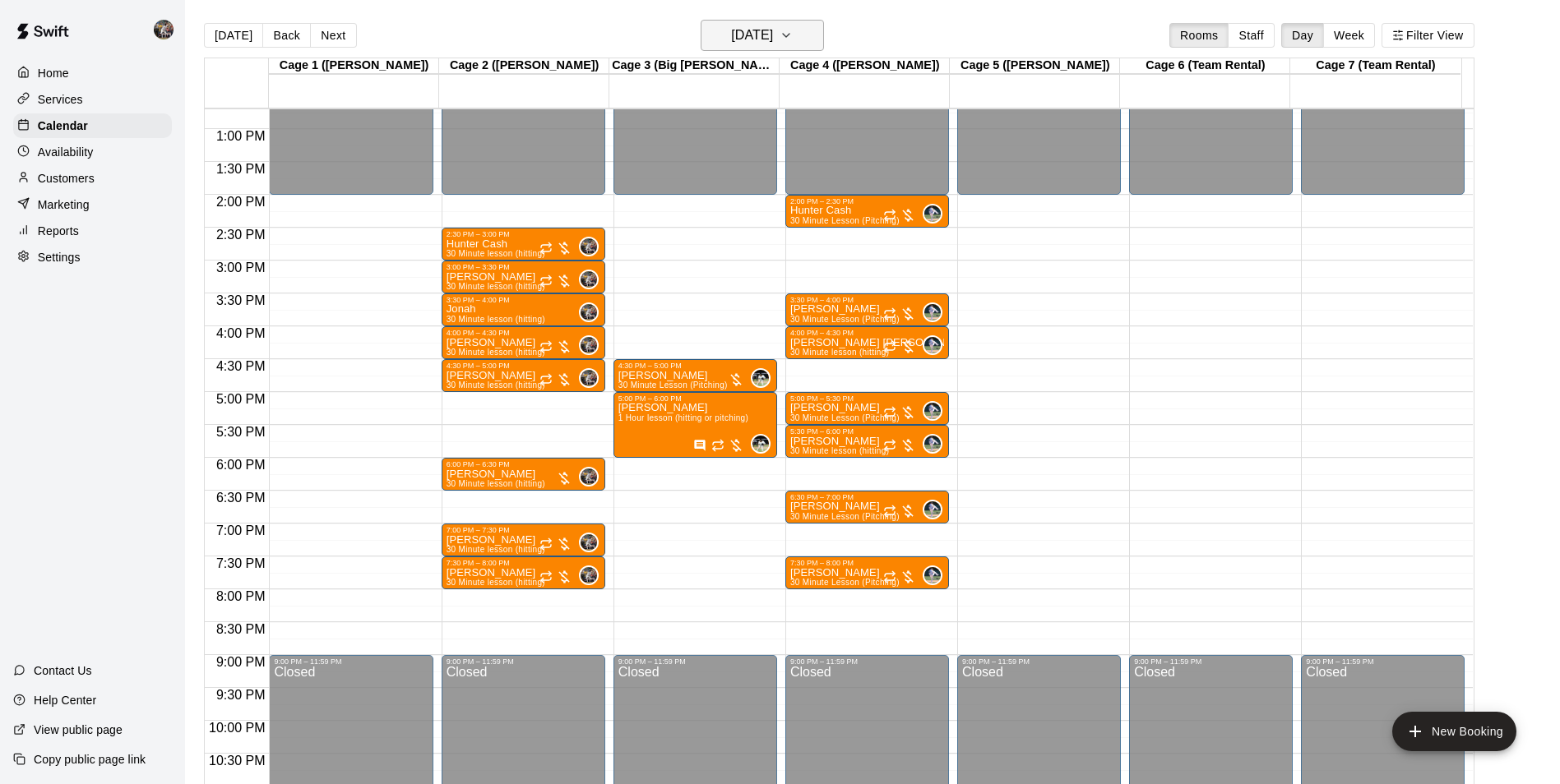
click at [759, 39] on h6 "Wednesday Oct 01" at bounding box center [752, 35] width 42 height 23
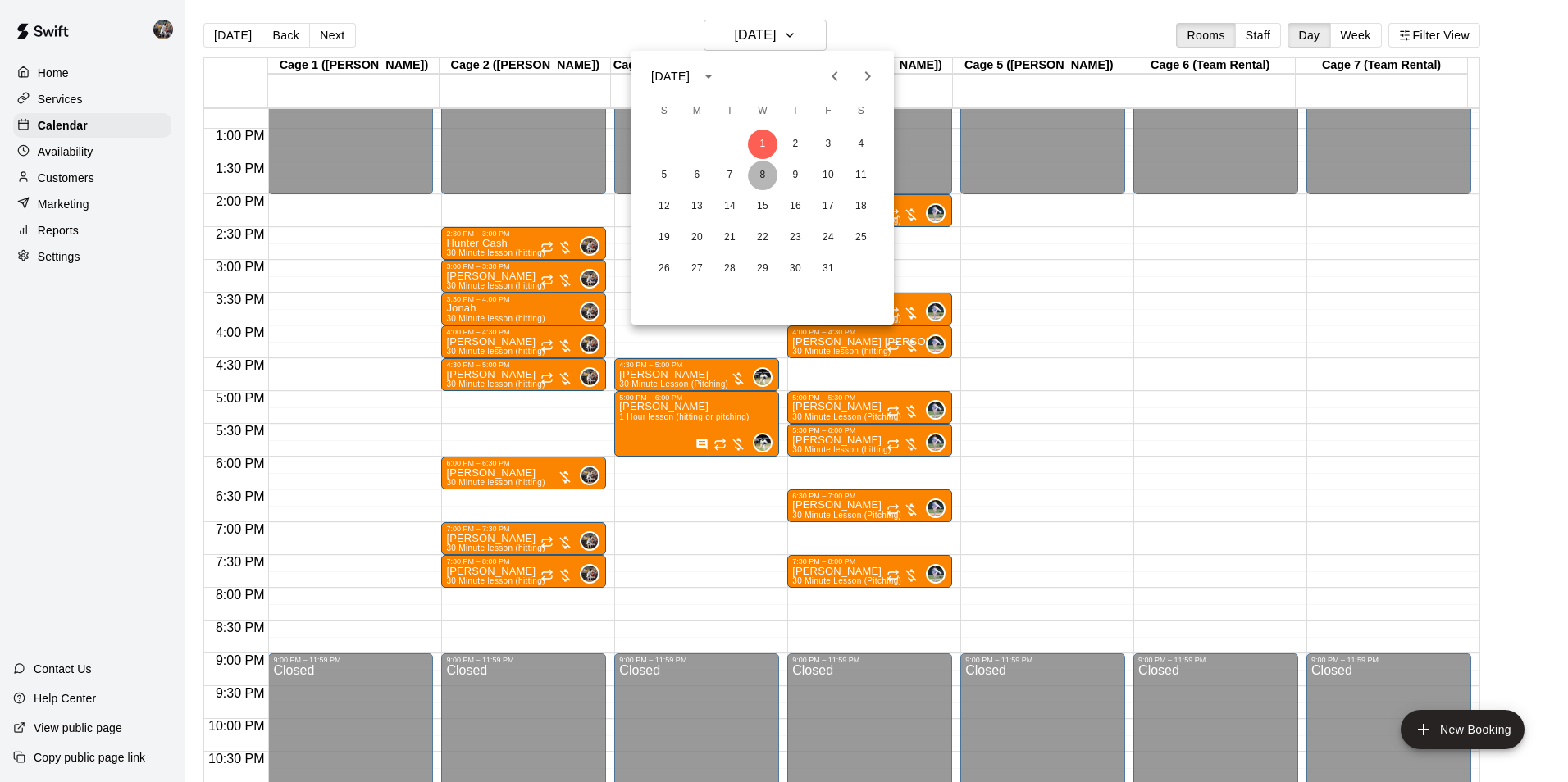
click at [761, 171] on button "8" at bounding box center [762, 175] width 29 height 29
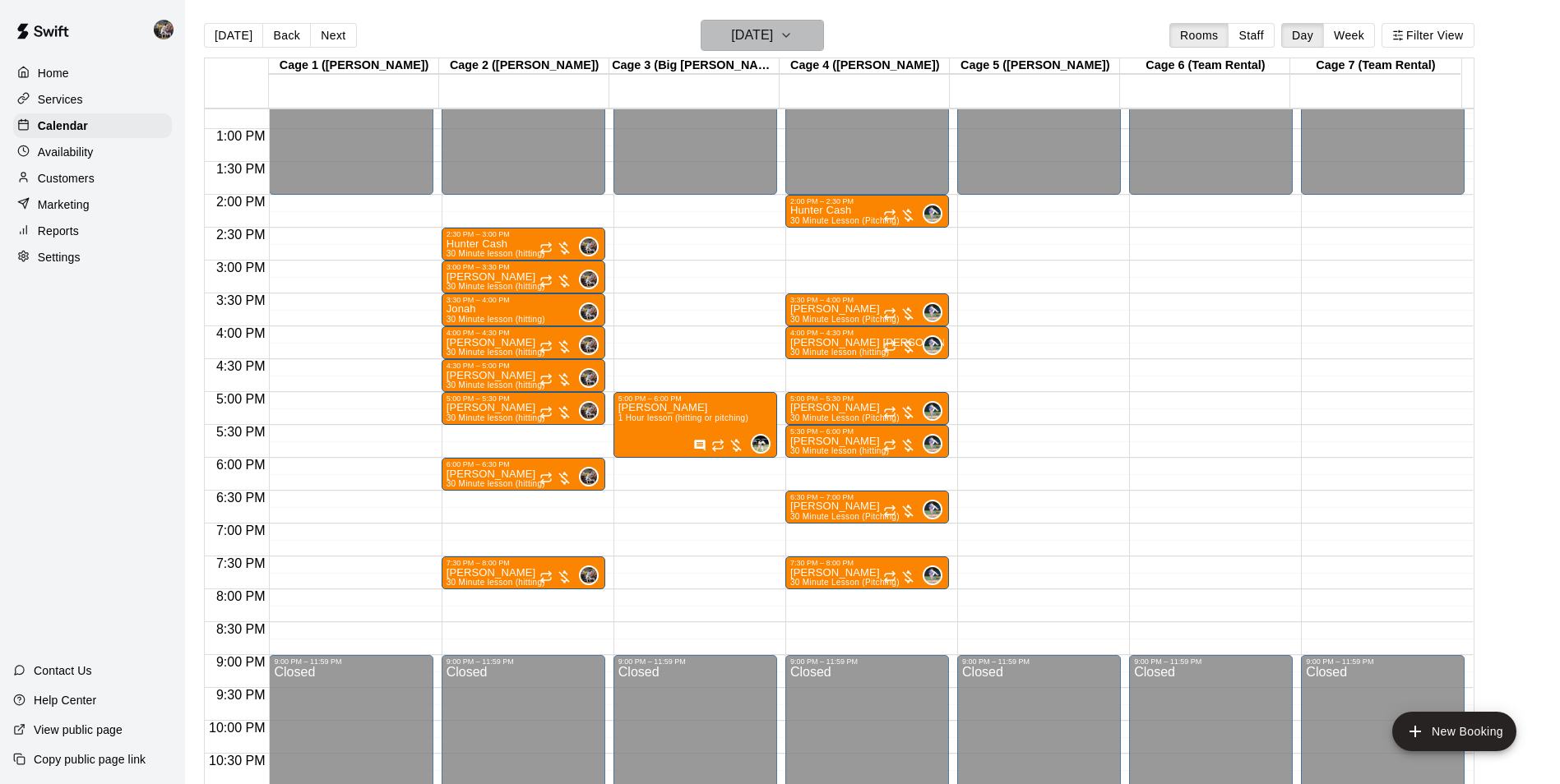
click at [771, 36] on h6 "Wednesday Oct 08" at bounding box center [752, 35] width 42 height 23
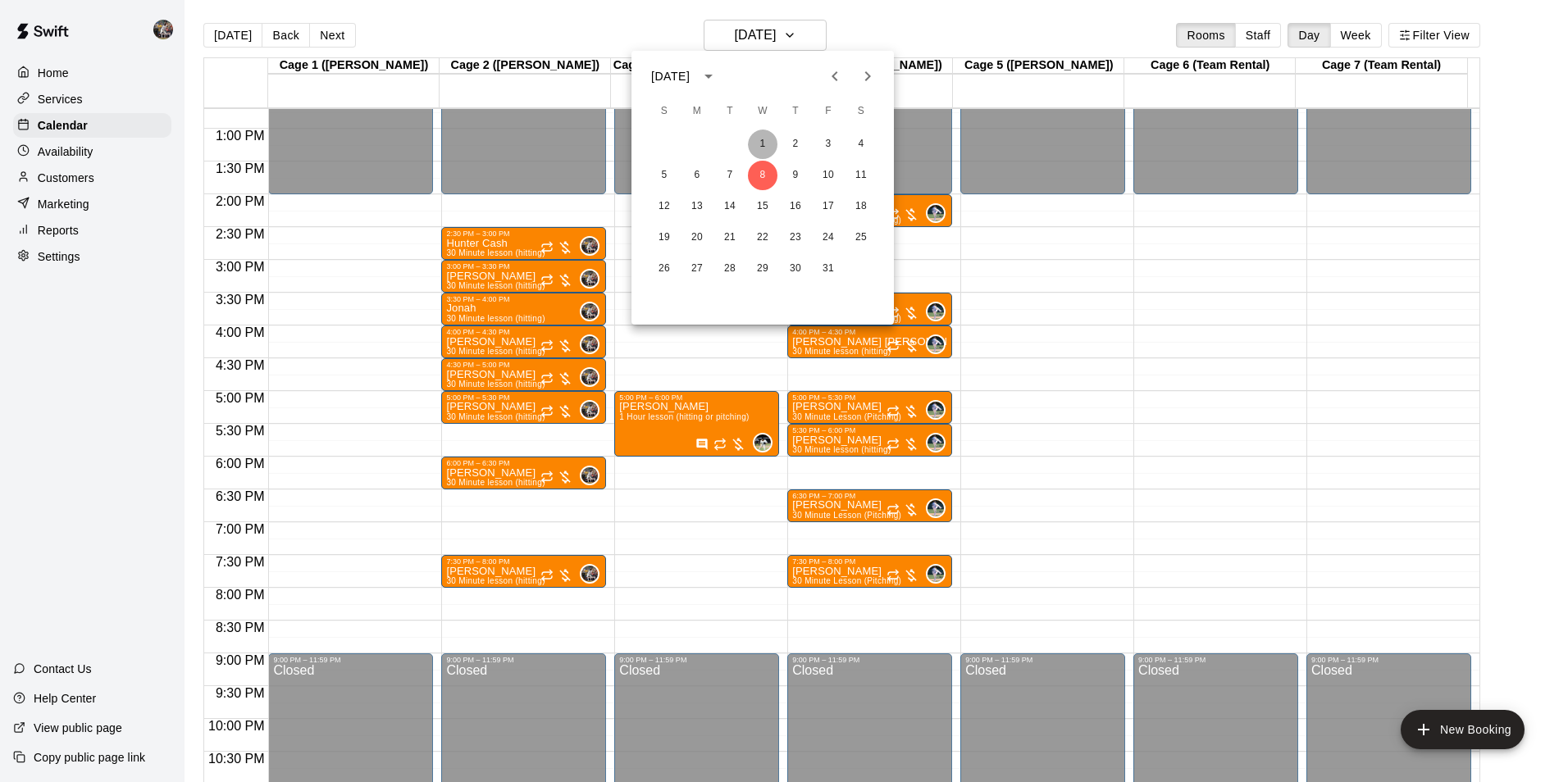
click at [763, 141] on button "1" at bounding box center [762, 144] width 29 height 29
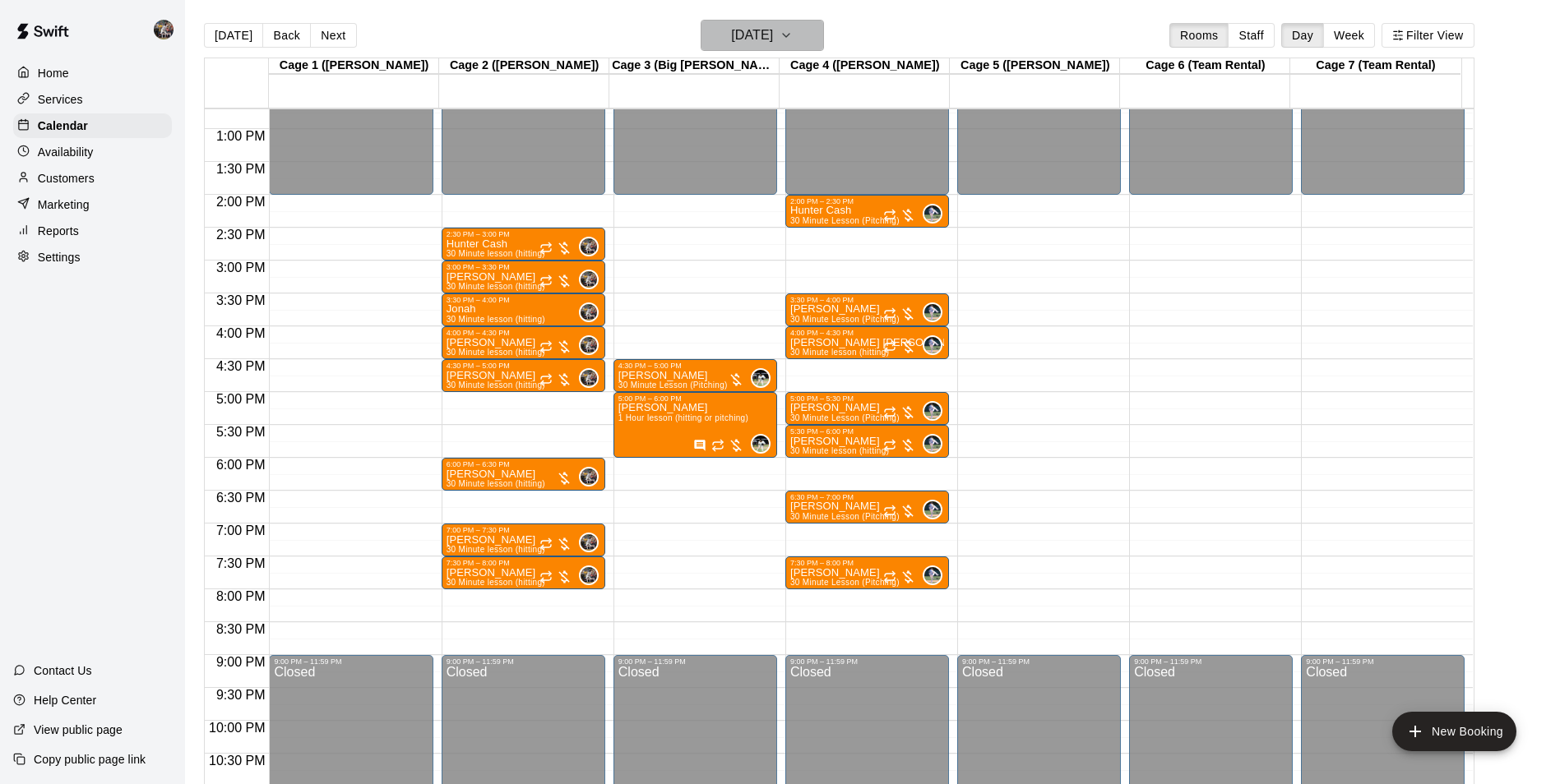
click at [757, 30] on h6 "Wednesday Oct 01" at bounding box center [752, 35] width 42 height 23
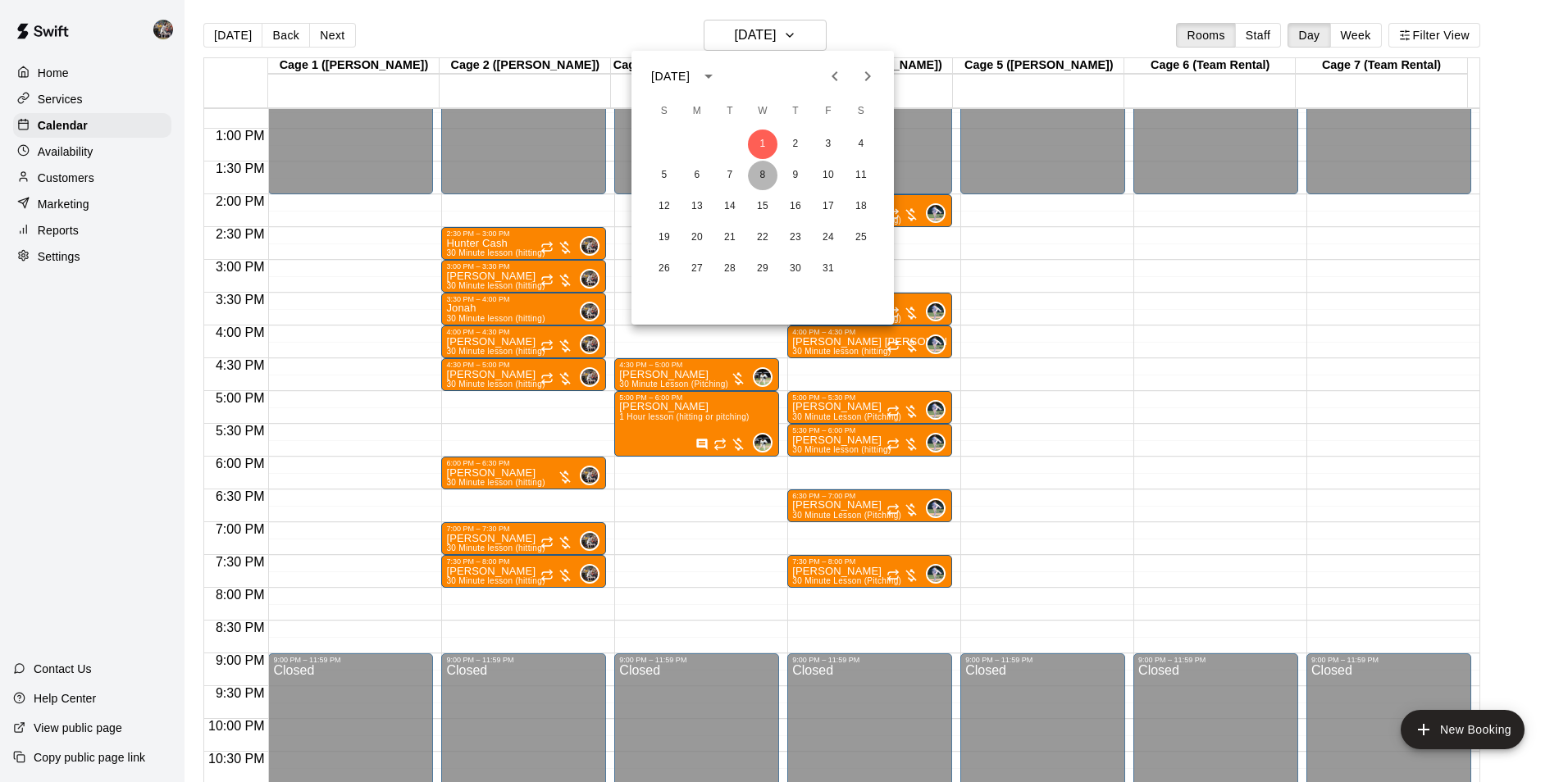
click at [764, 177] on button "8" at bounding box center [762, 175] width 29 height 29
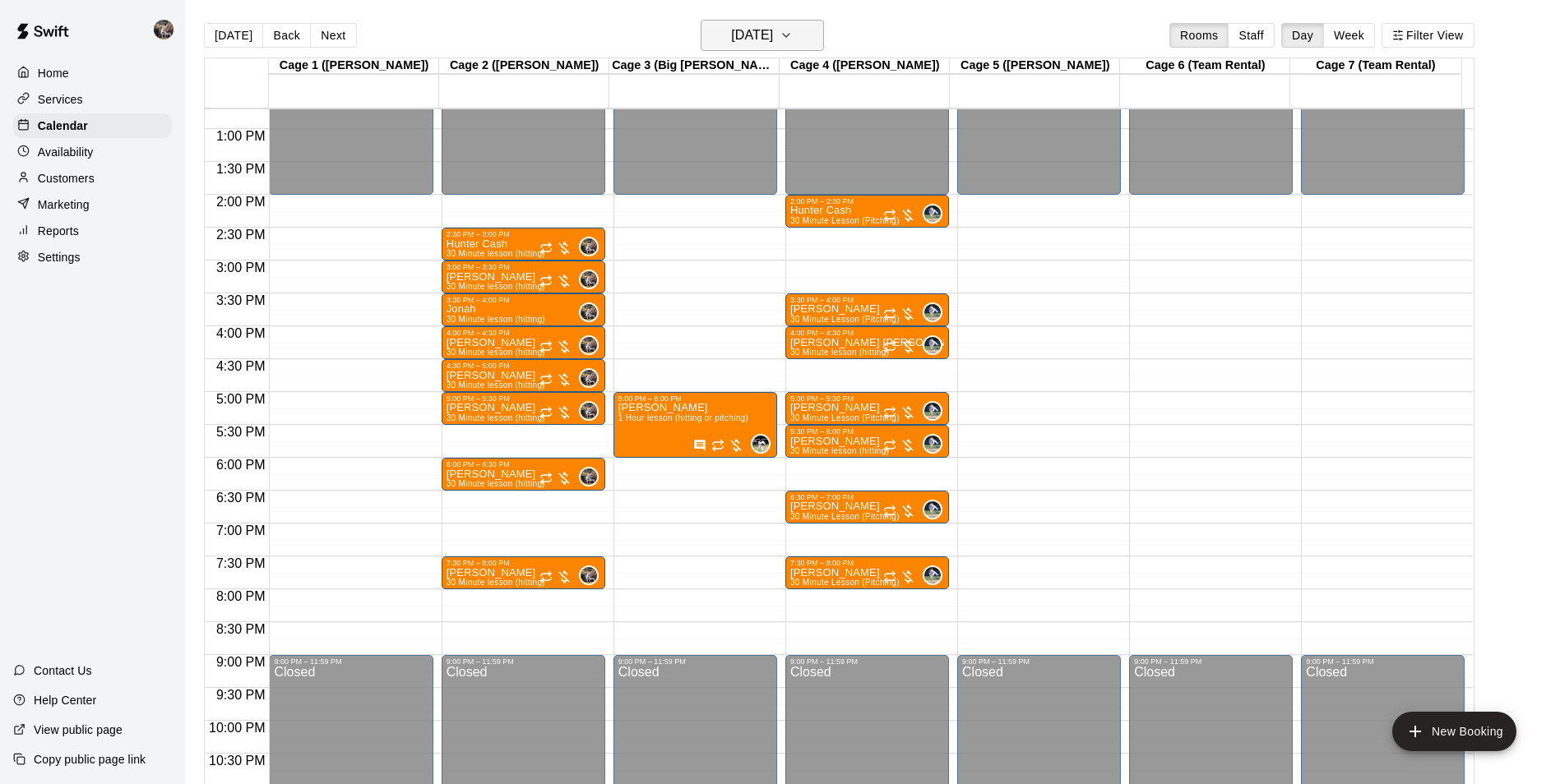
click at [763, 38] on h6 "Wednesday Oct 08" at bounding box center [752, 35] width 42 height 23
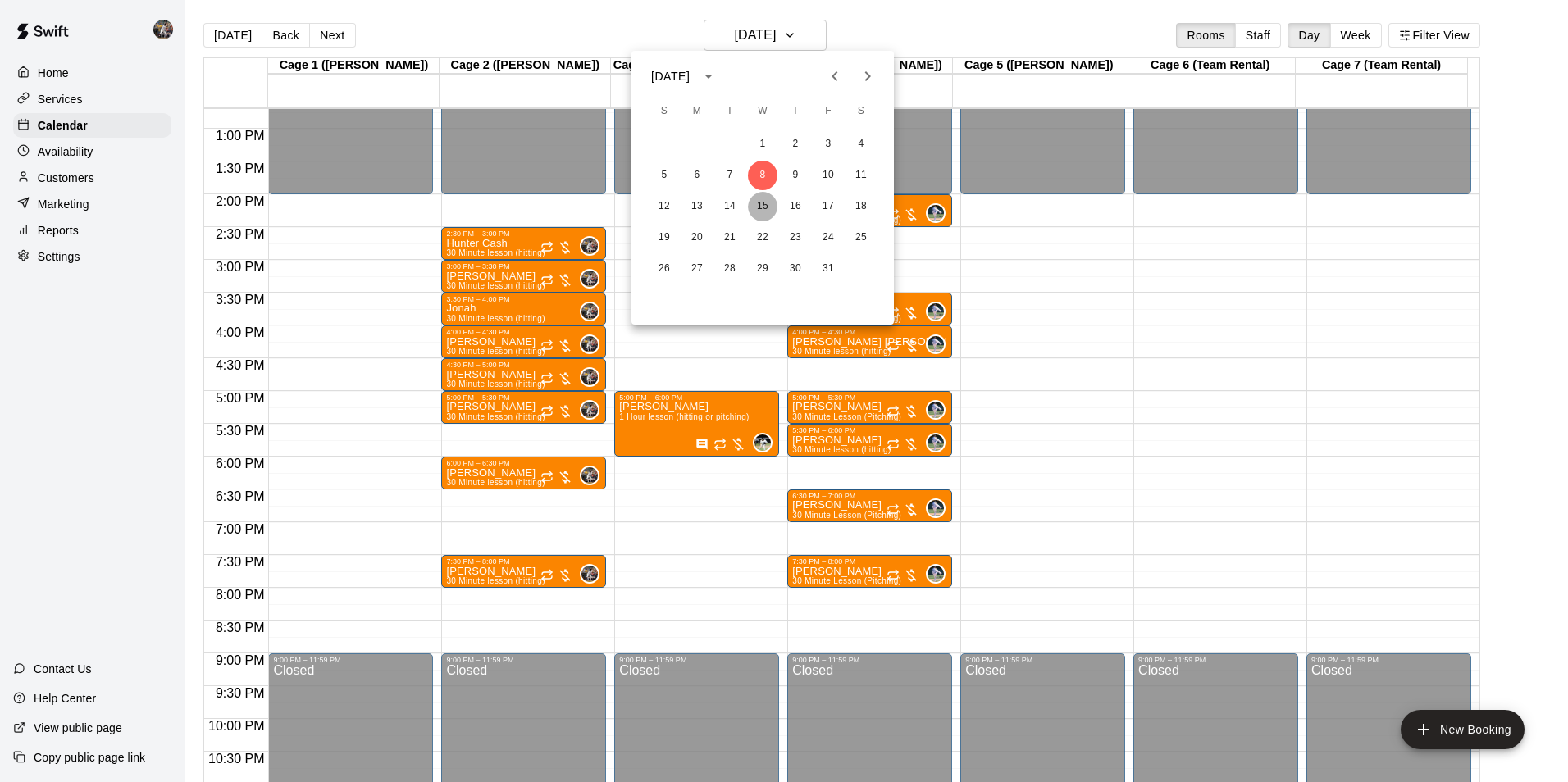
click at [763, 200] on button "15" at bounding box center [762, 206] width 29 height 29
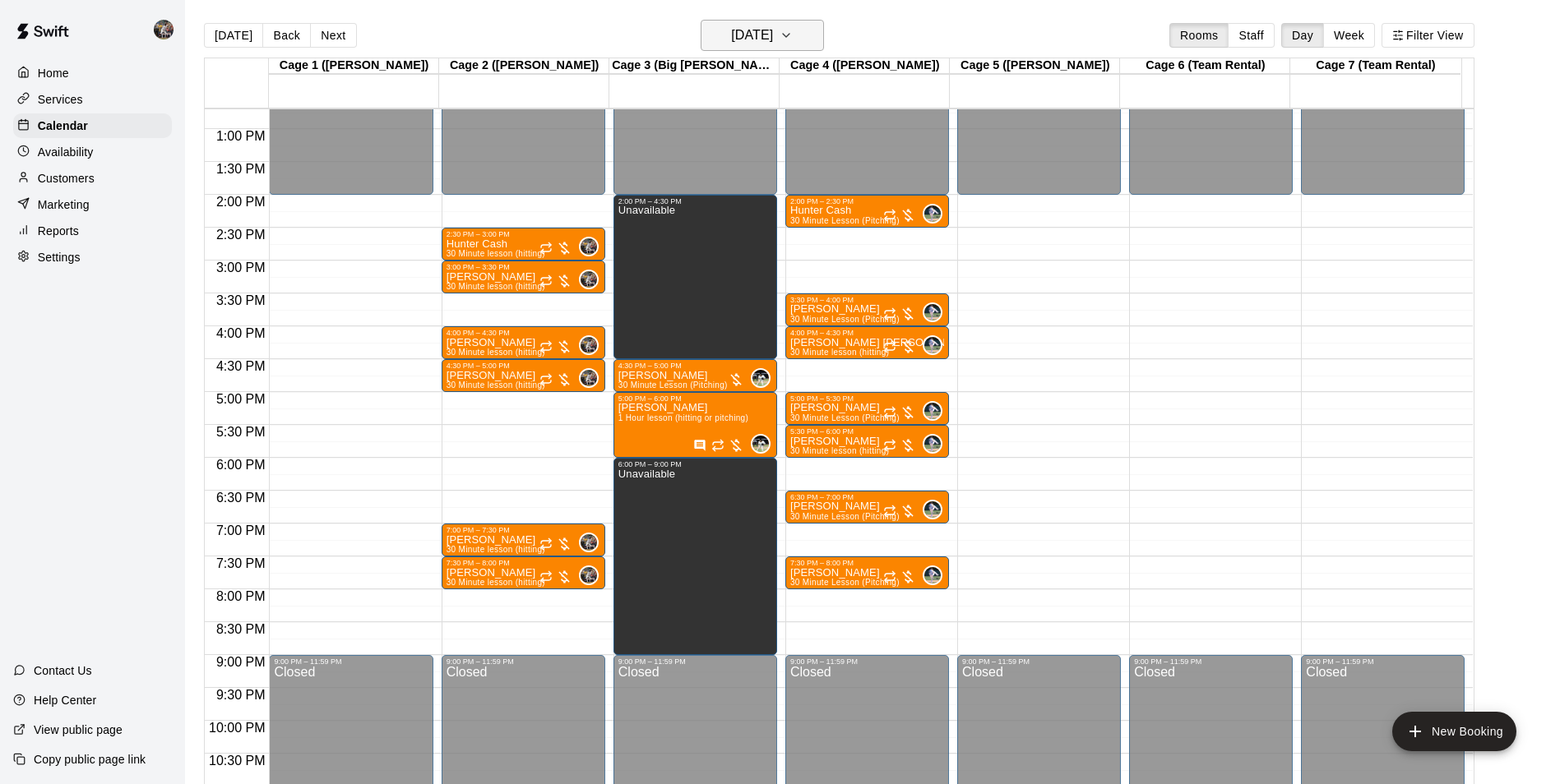
click at [763, 34] on h6 "Wednesday Oct 15" at bounding box center [752, 35] width 42 height 23
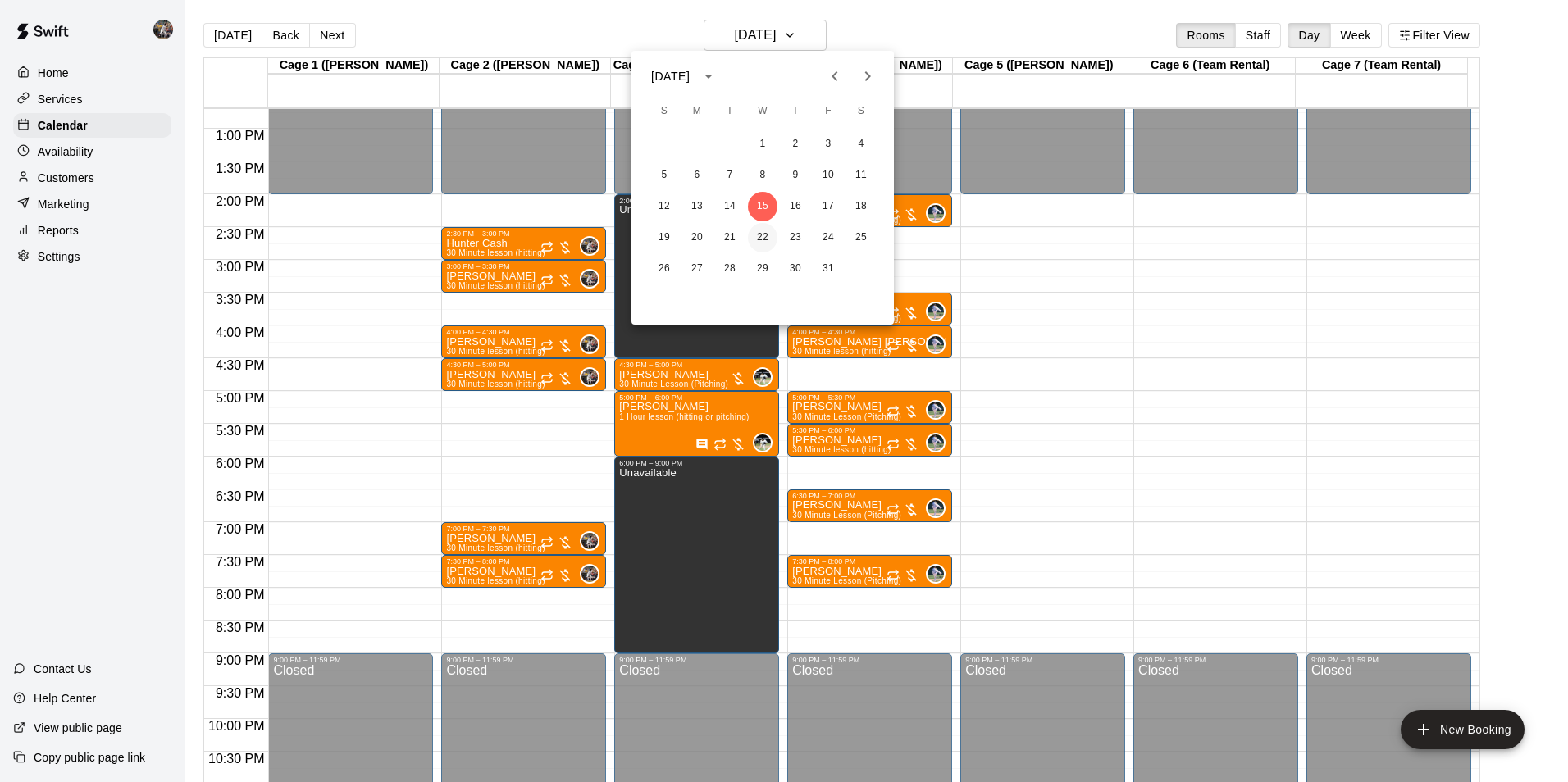
click at [765, 231] on button "22" at bounding box center [762, 237] width 29 height 29
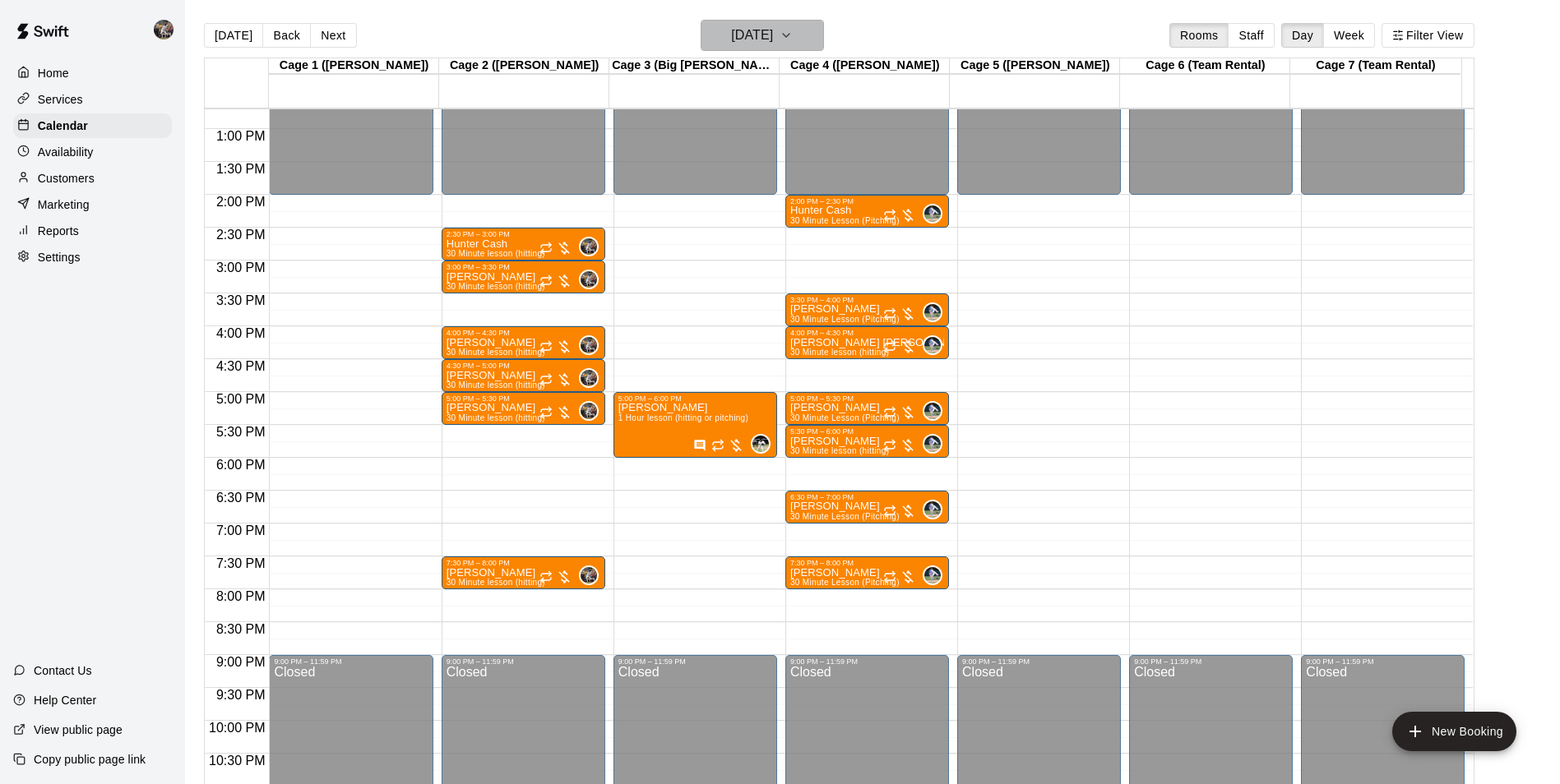
click at [756, 25] on h6 "Wednesday Oct 22" at bounding box center [752, 35] width 42 height 23
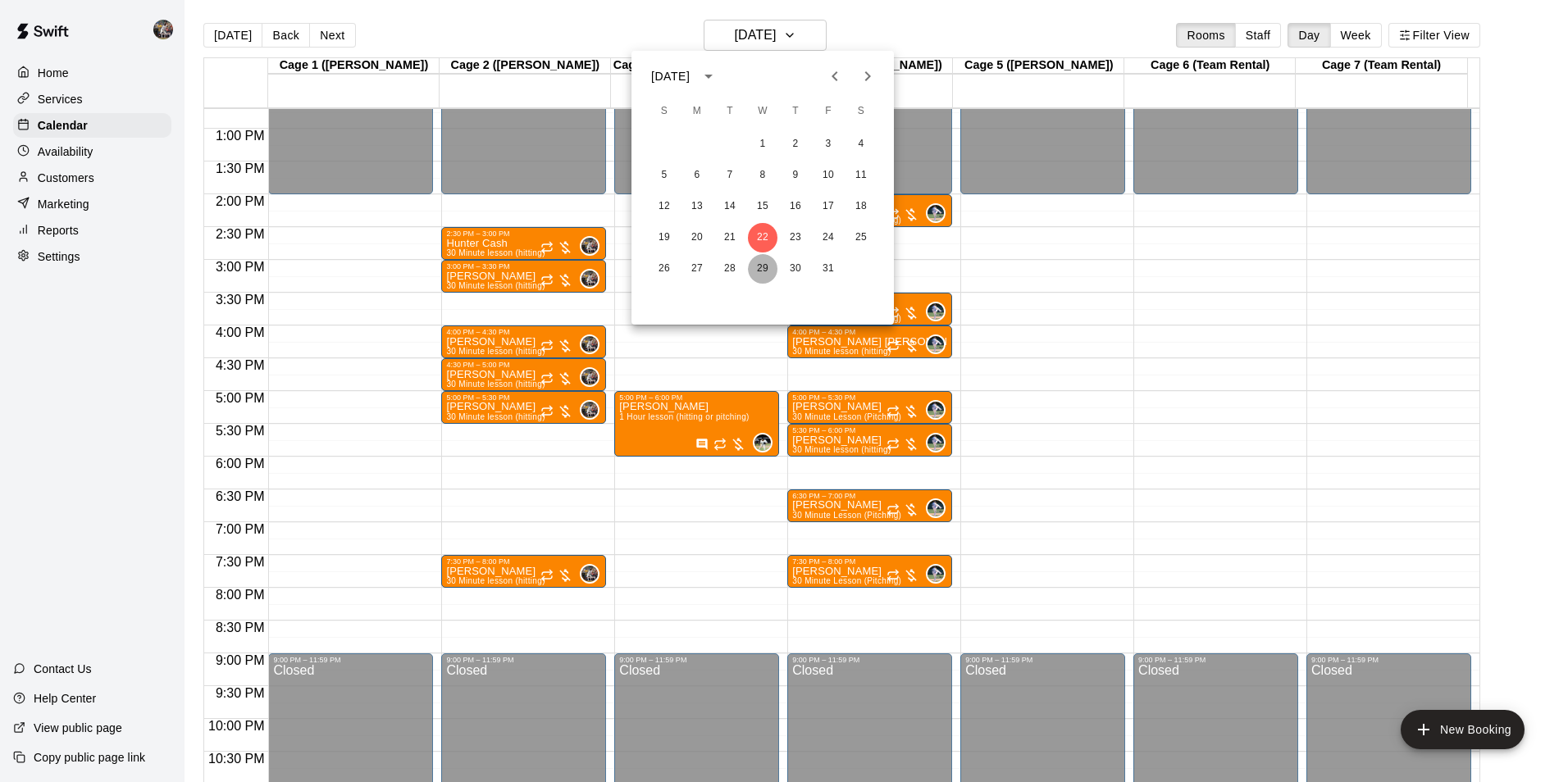
click at [759, 264] on button "29" at bounding box center [762, 269] width 29 height 29
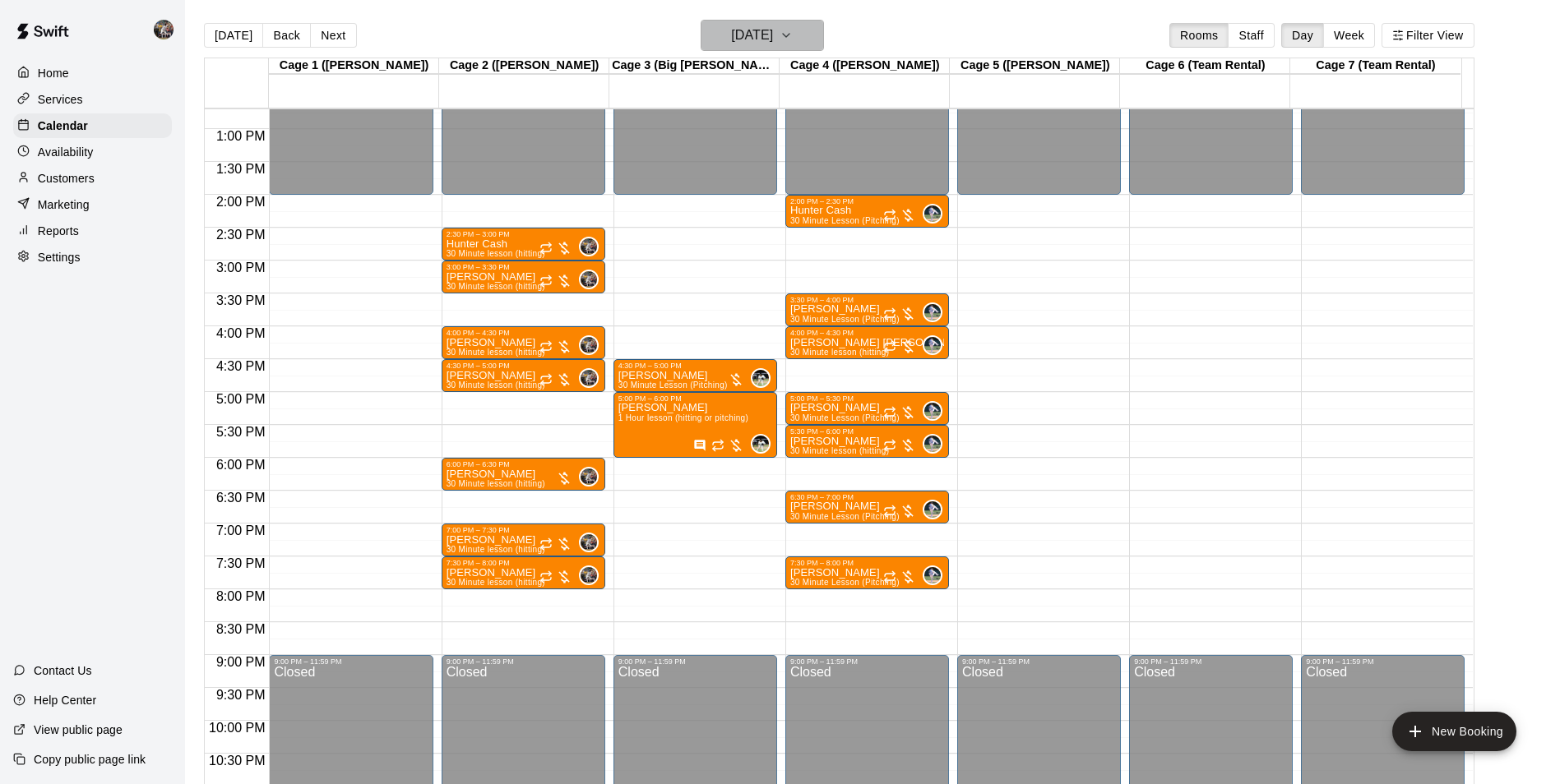
click at [754, 40] on h6 "Wednesday Oct 29" at bounding box center [752, 35] width 42 height 23
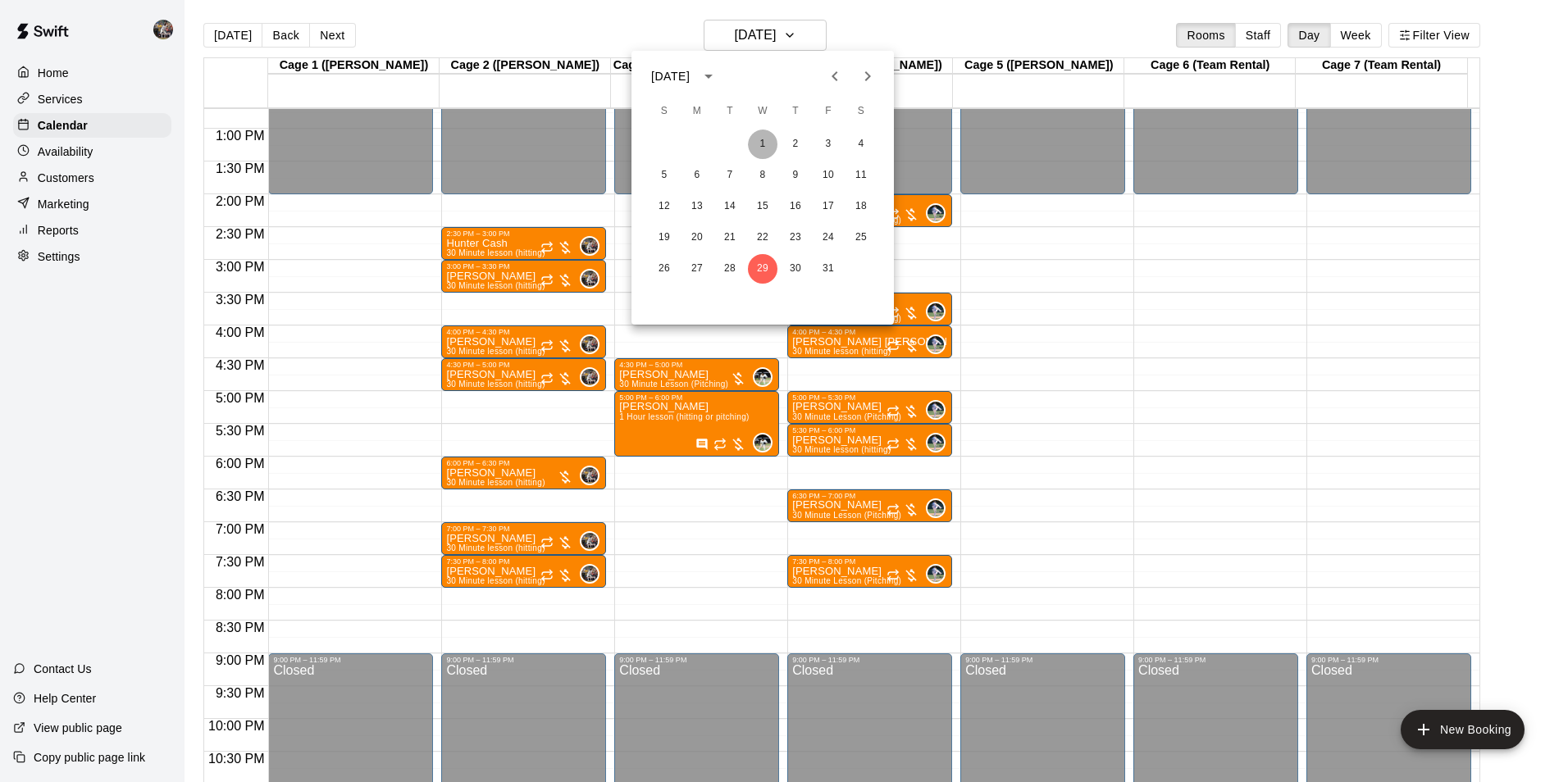
click at [762, 144] on button "1" at bounding box center [762, 144] width 29 height 29
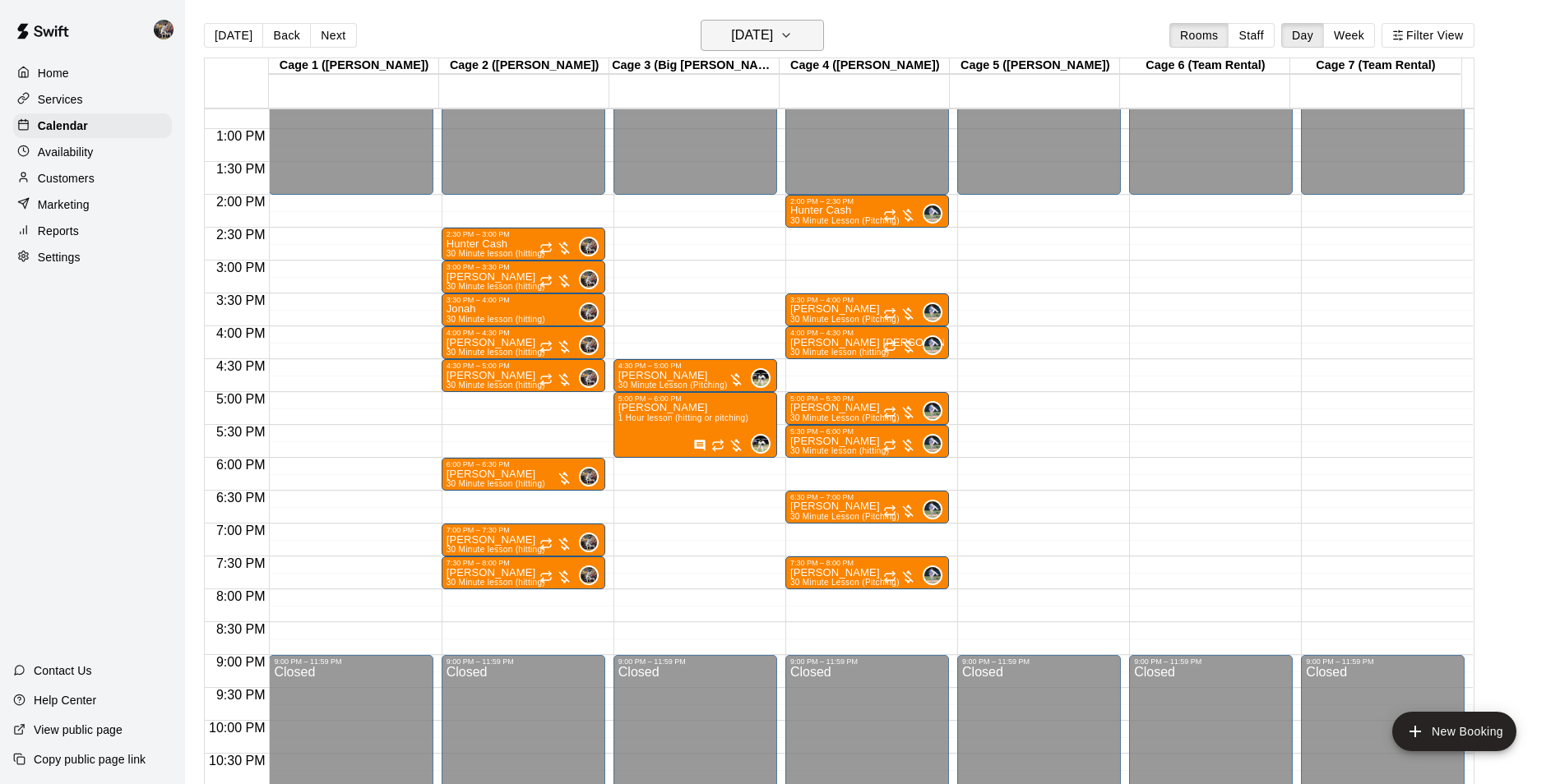
click at [759, 30] on h6 "Wednesday Oct 01" at bounding box center [752, 35] width 42 height 23
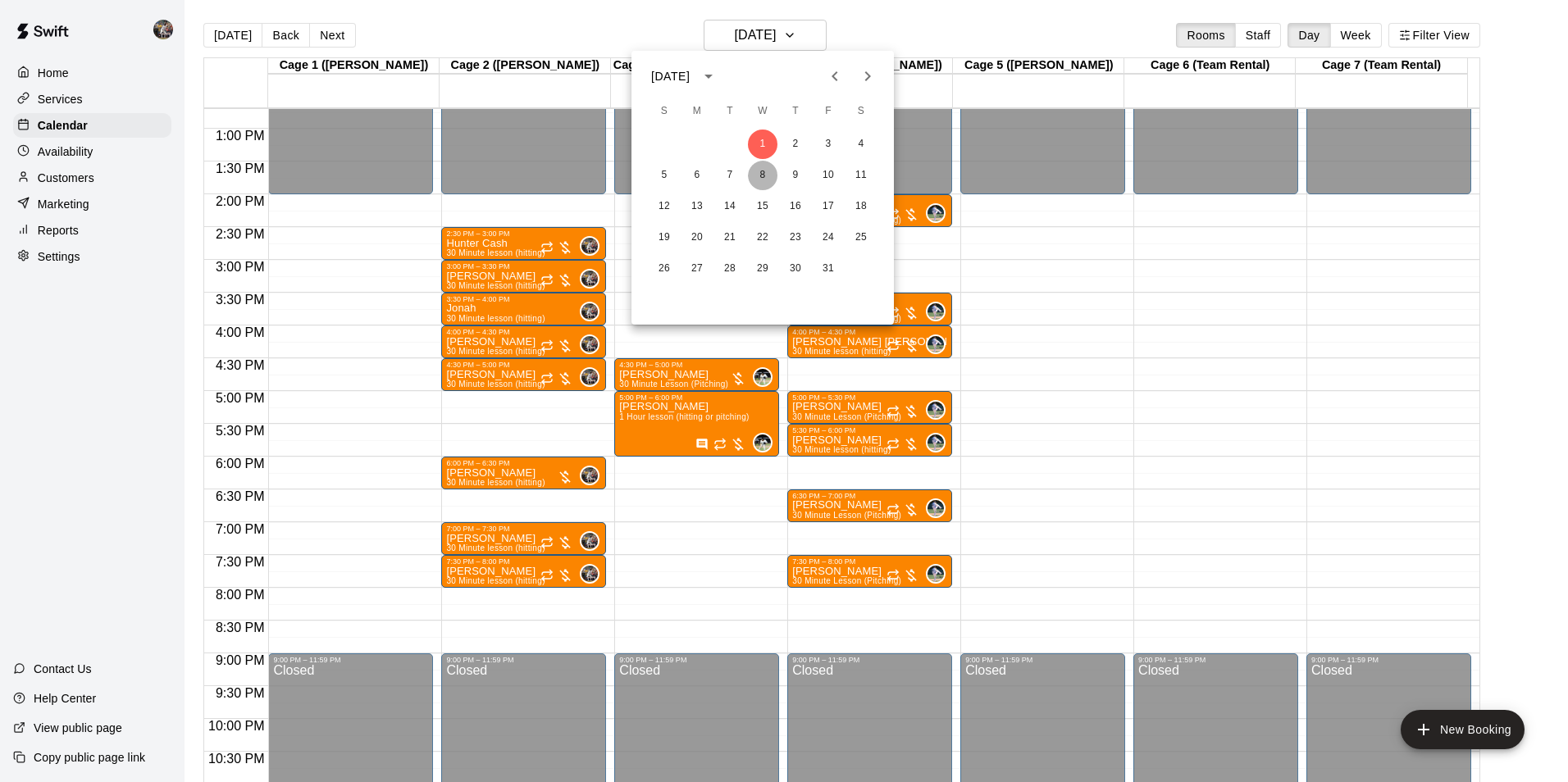
click at [763, 177] on button "8" at bounding box center [762, 175] width 29 height 29
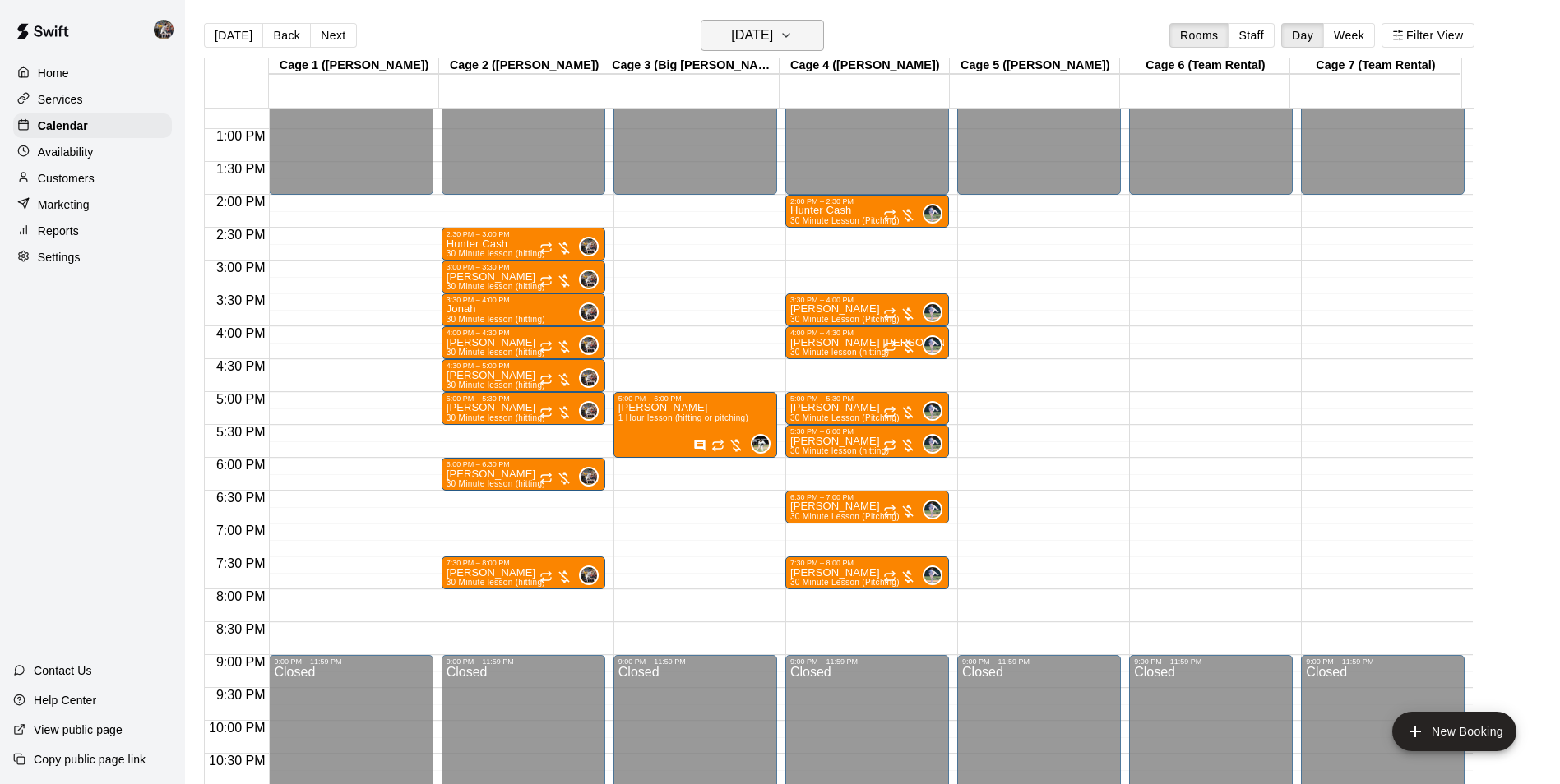
click at [746, 42] on h6 "Wednesday Oct 08" at bounding box center [752, 35] width 42 height 23
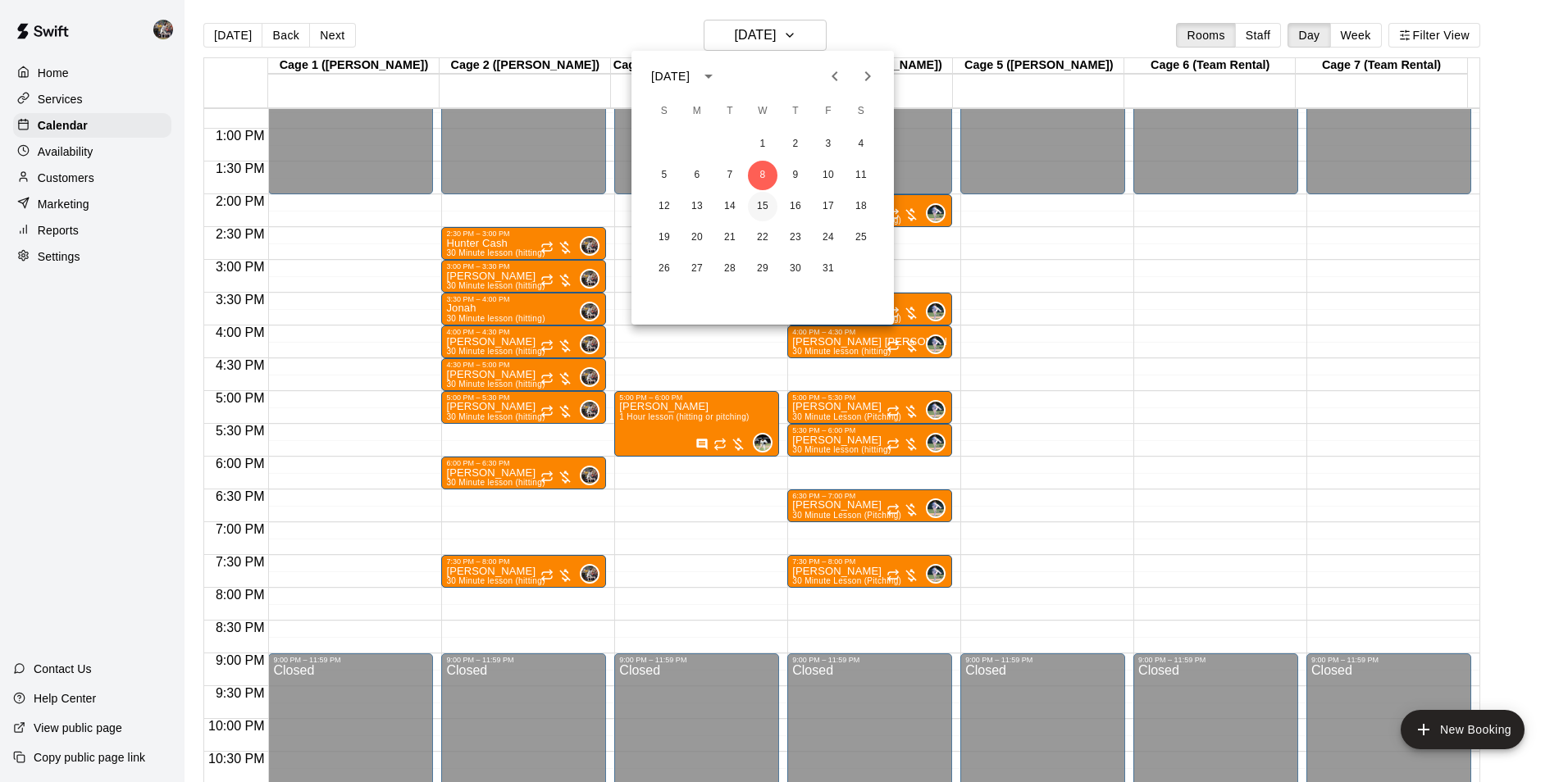
click at [764, 203] on button "15" at bounding box center [762, 206] width 29 height 29
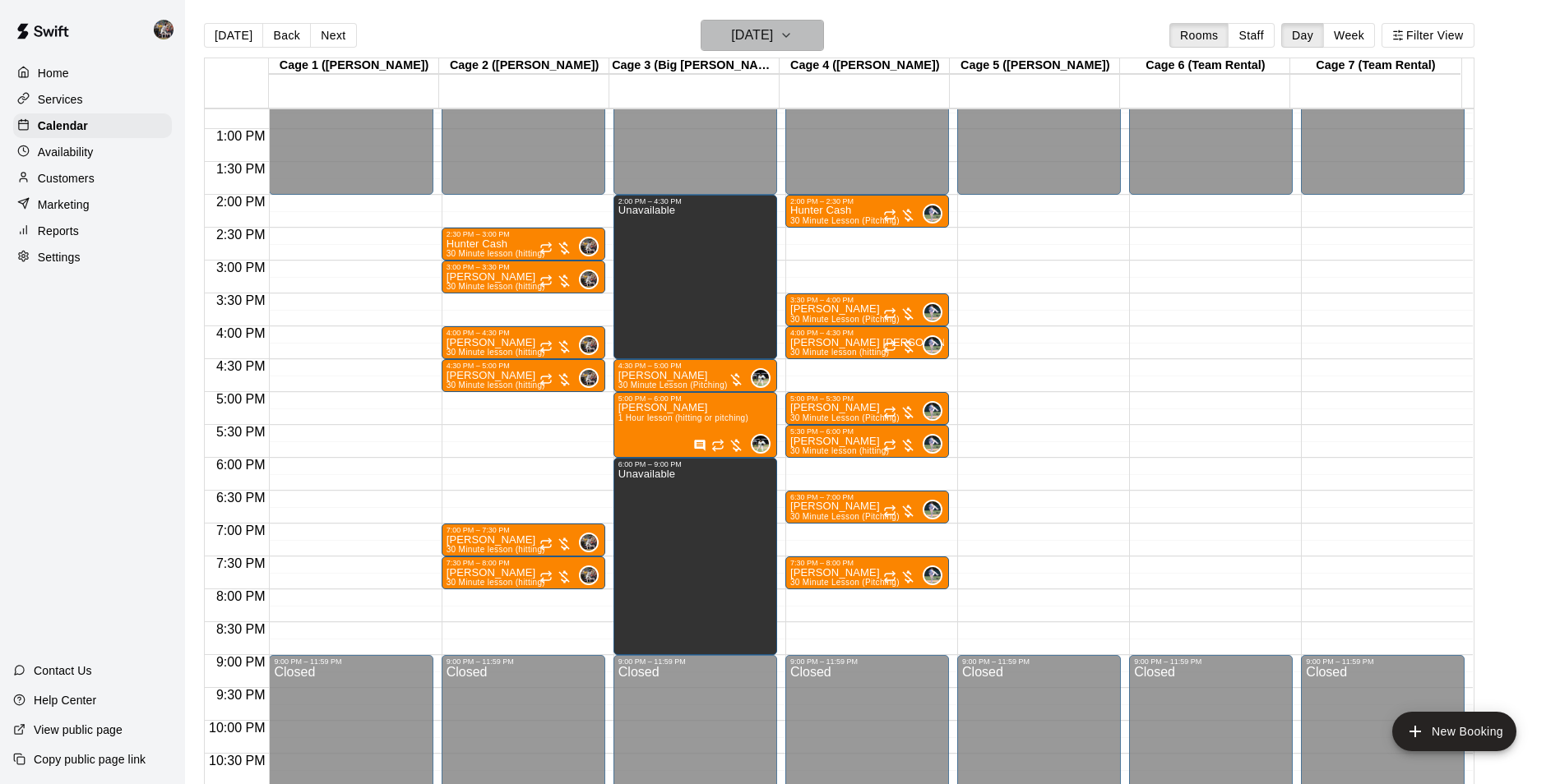
click at [762, 42] on h6 "Wednesday Oct 15" at bounding box center [752, 35] width 42 height 23
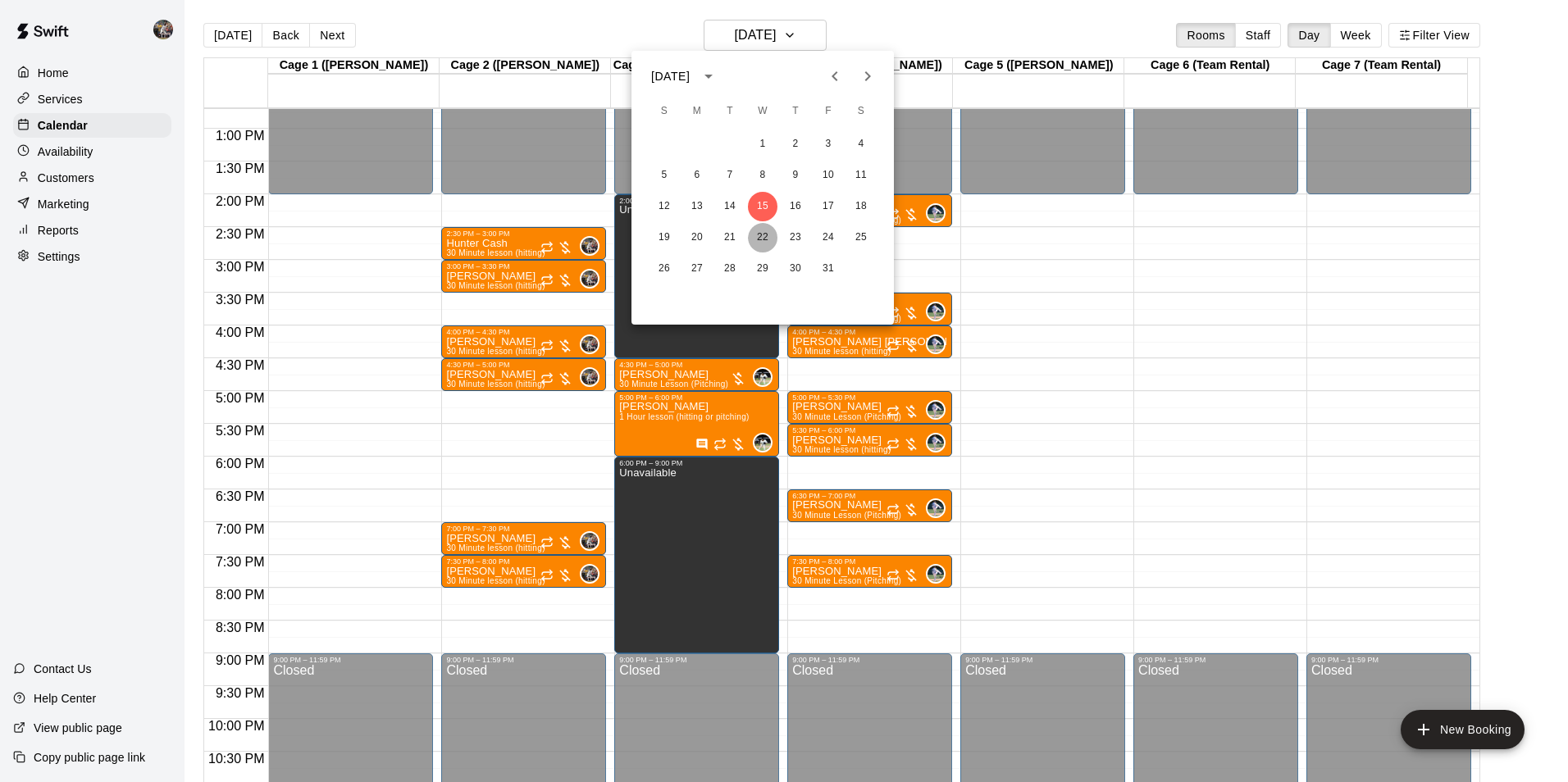
click at [763, 230] on button "22" at bounding box center [762, 237] width 29 height 29
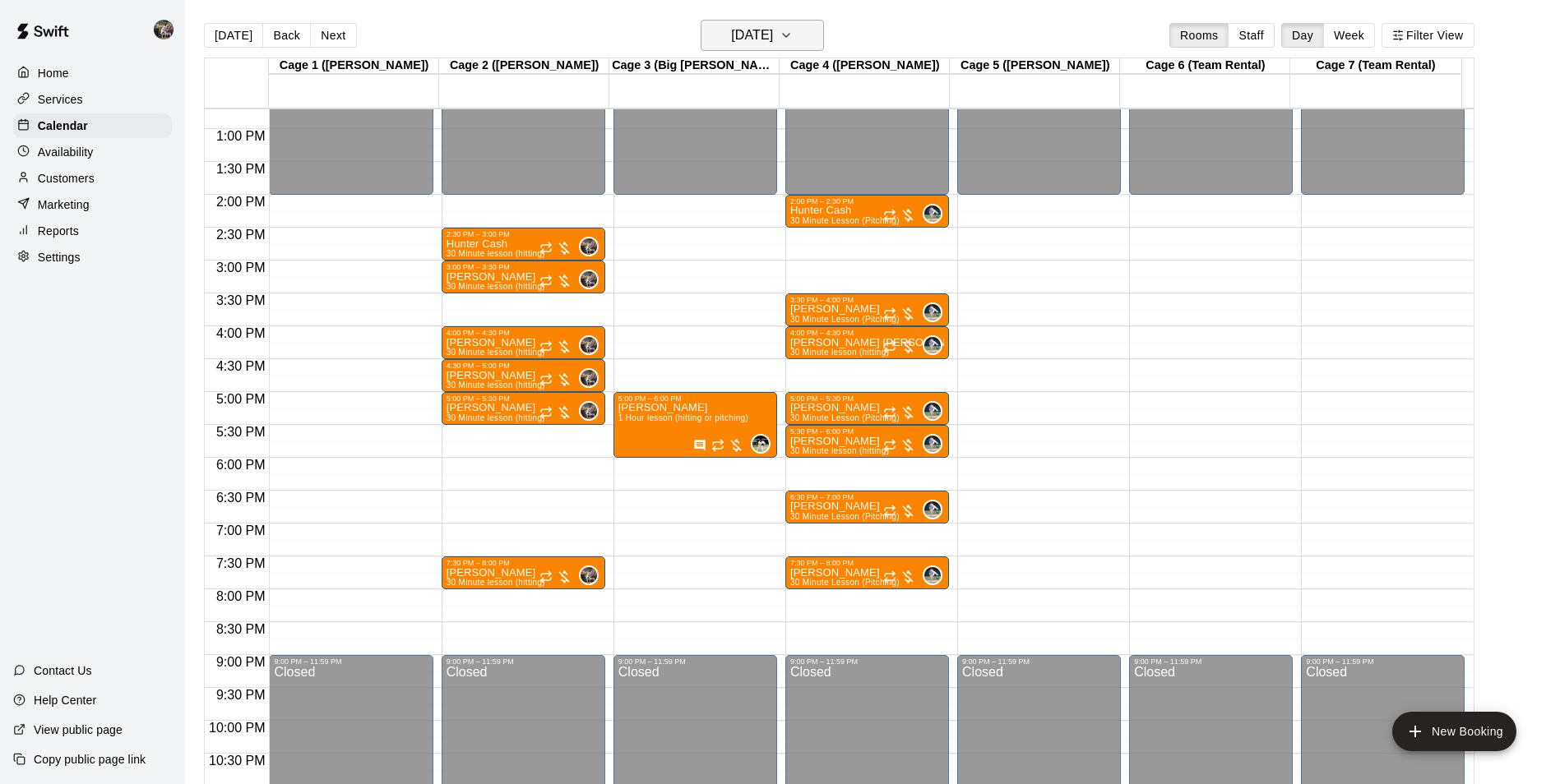
click at [746, 39] on h6 "Wednesday Oct 22" at bounding box center [752, 35] width 42 height 23
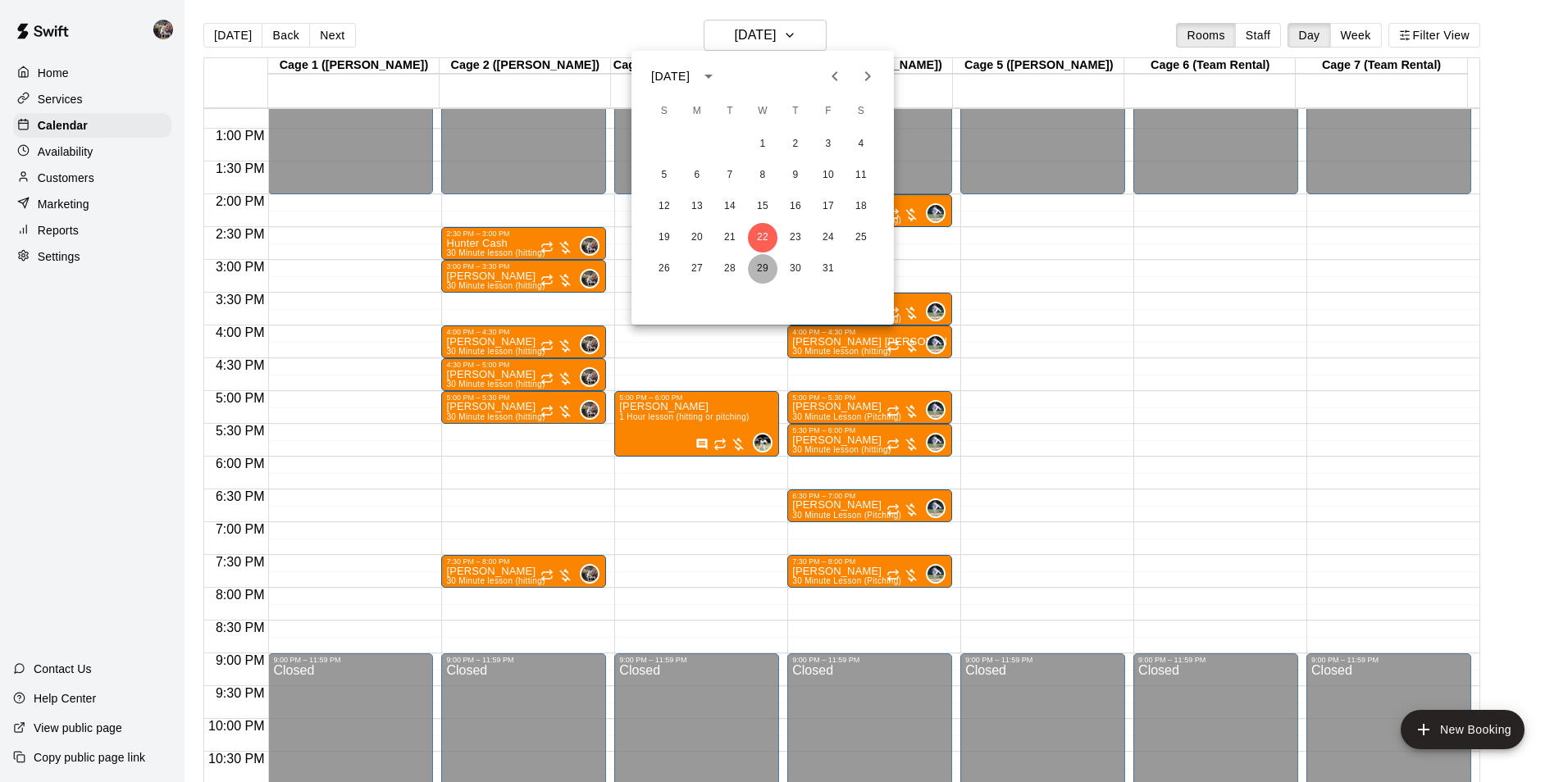
click at [760, 261] on button "29" at bounding box center [762, 269] width 29 height 29
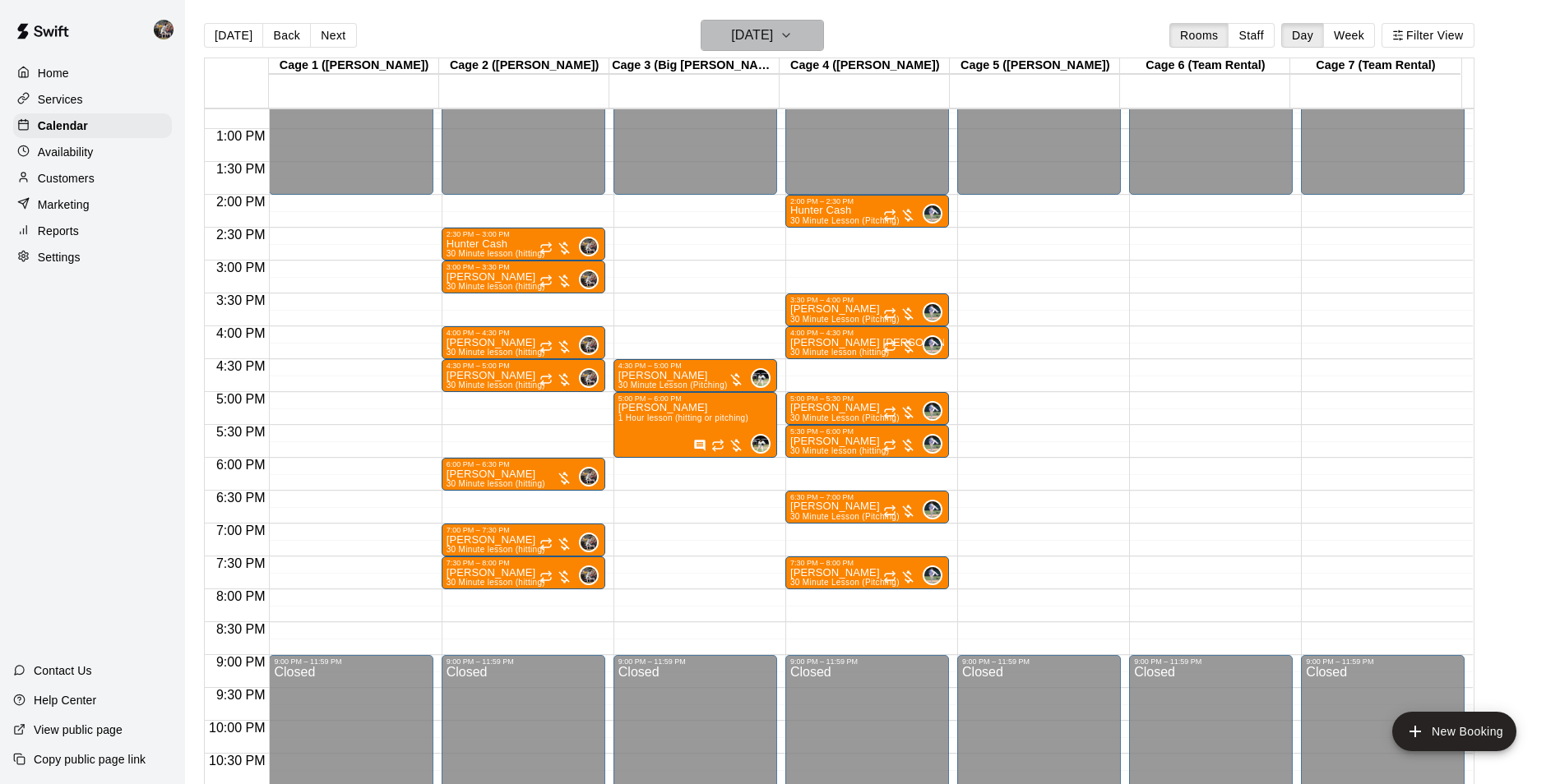
click at [755, 32] on h6 "Wednesday Oct 29" at bounding box center [752, 35] width 42 height 23
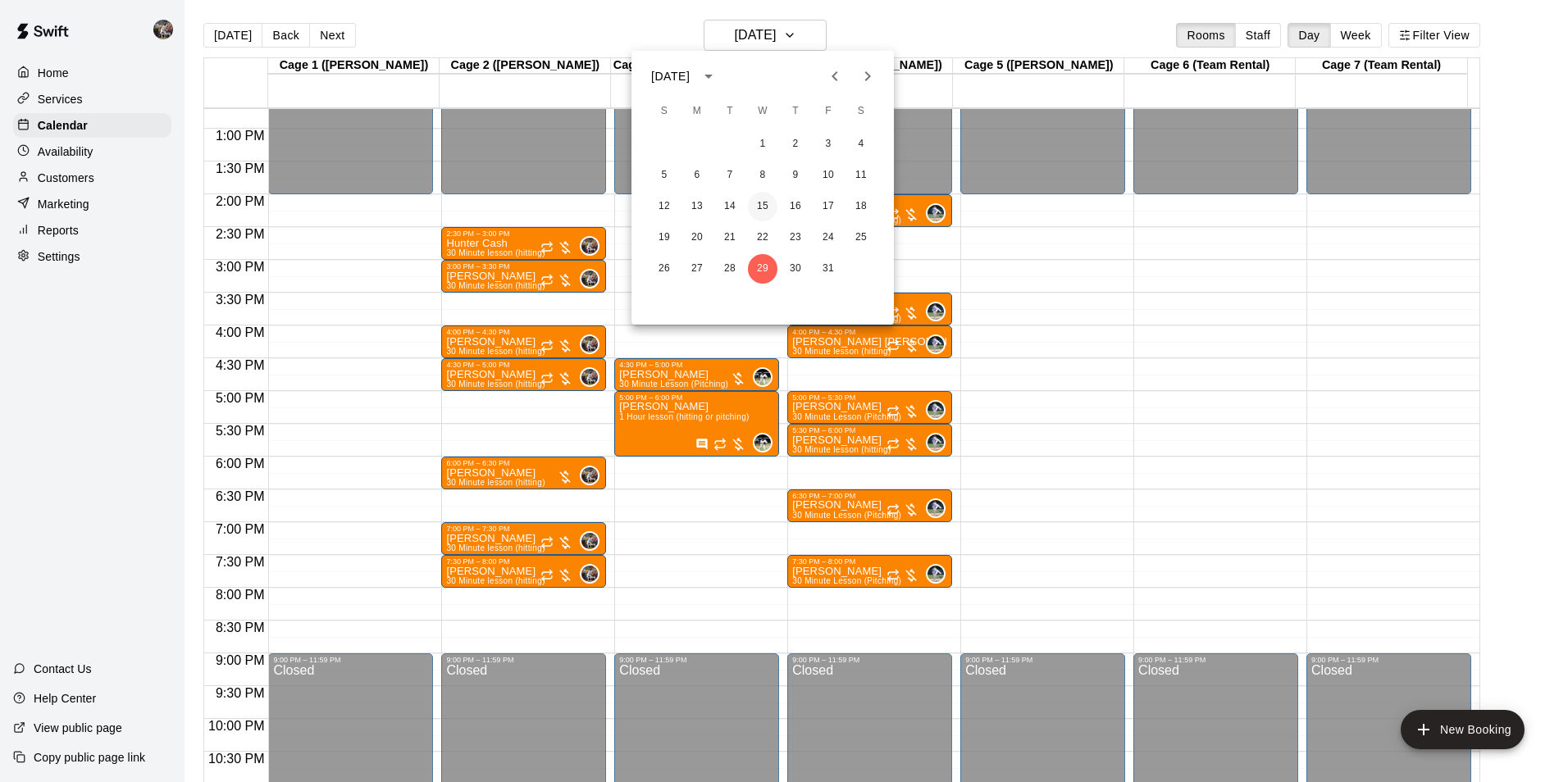
click at [765, 203] on button "15" at bounding box center [762, 206] width 29 height 29
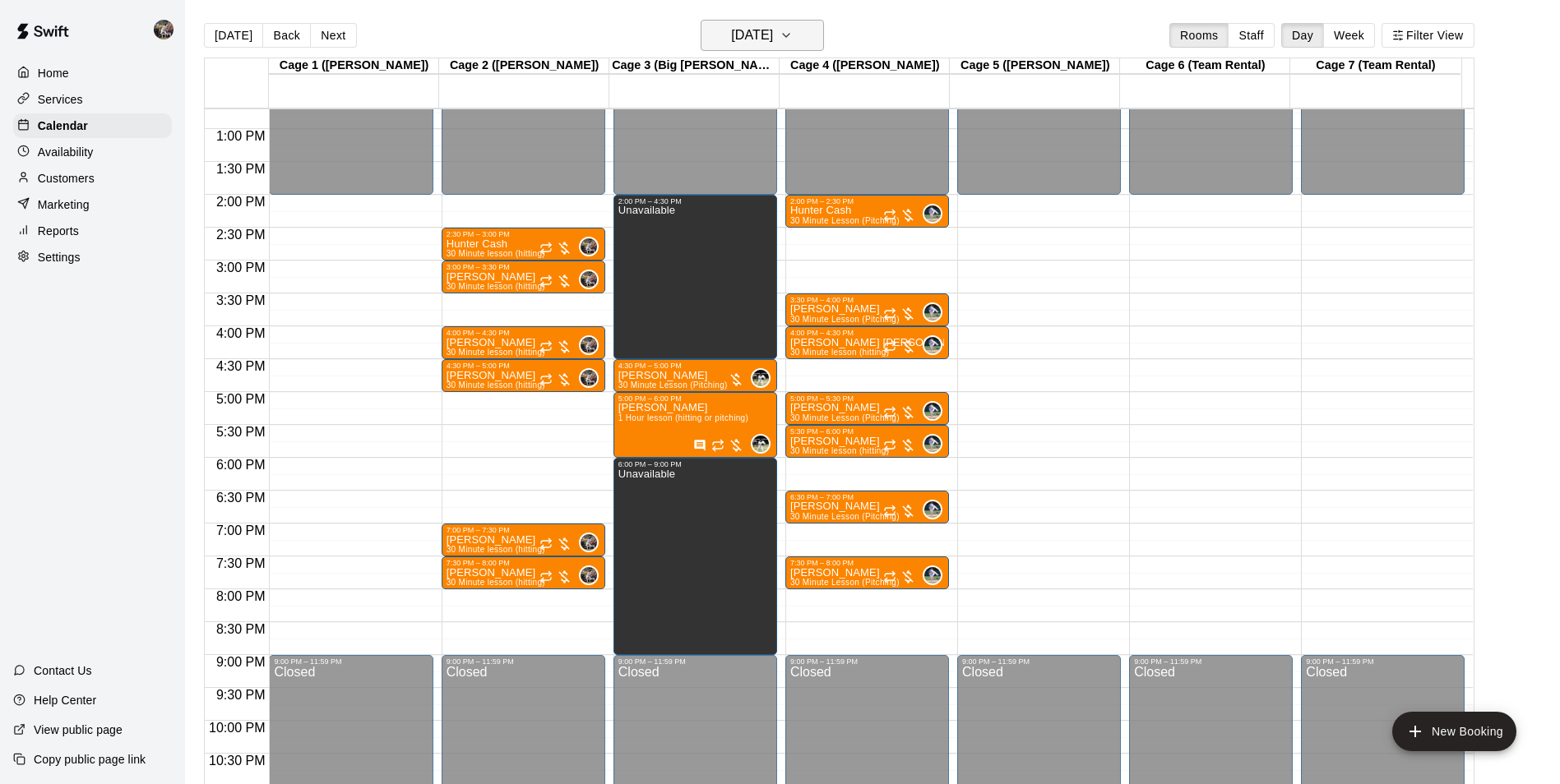
click at [765, 23] on button "Wednesday Oct 15" at bounding box center [763, 35] width 124 height 31
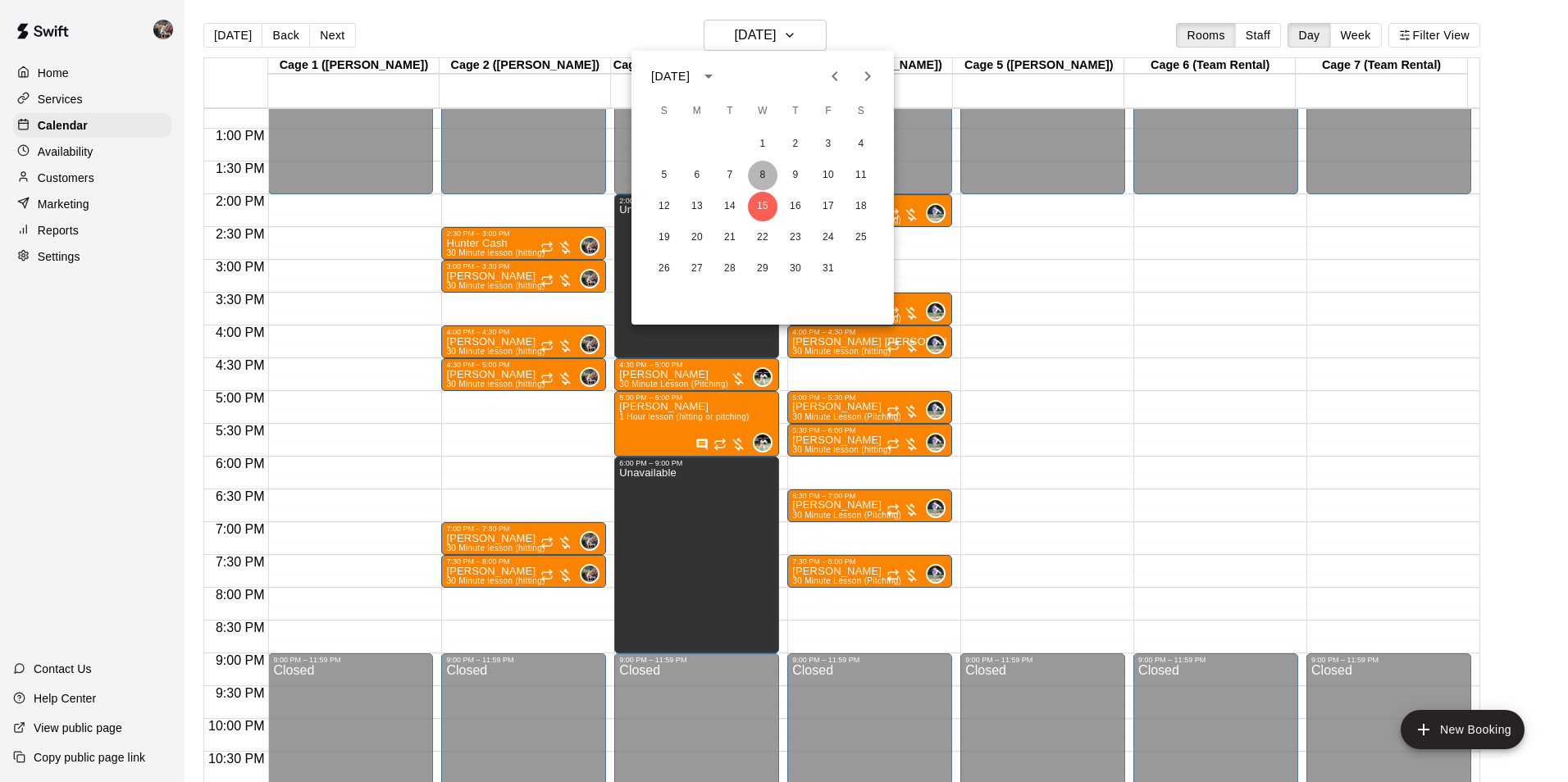
click at [768, 174] on button "8" at bounding box center [762, 175] width 29 height 29
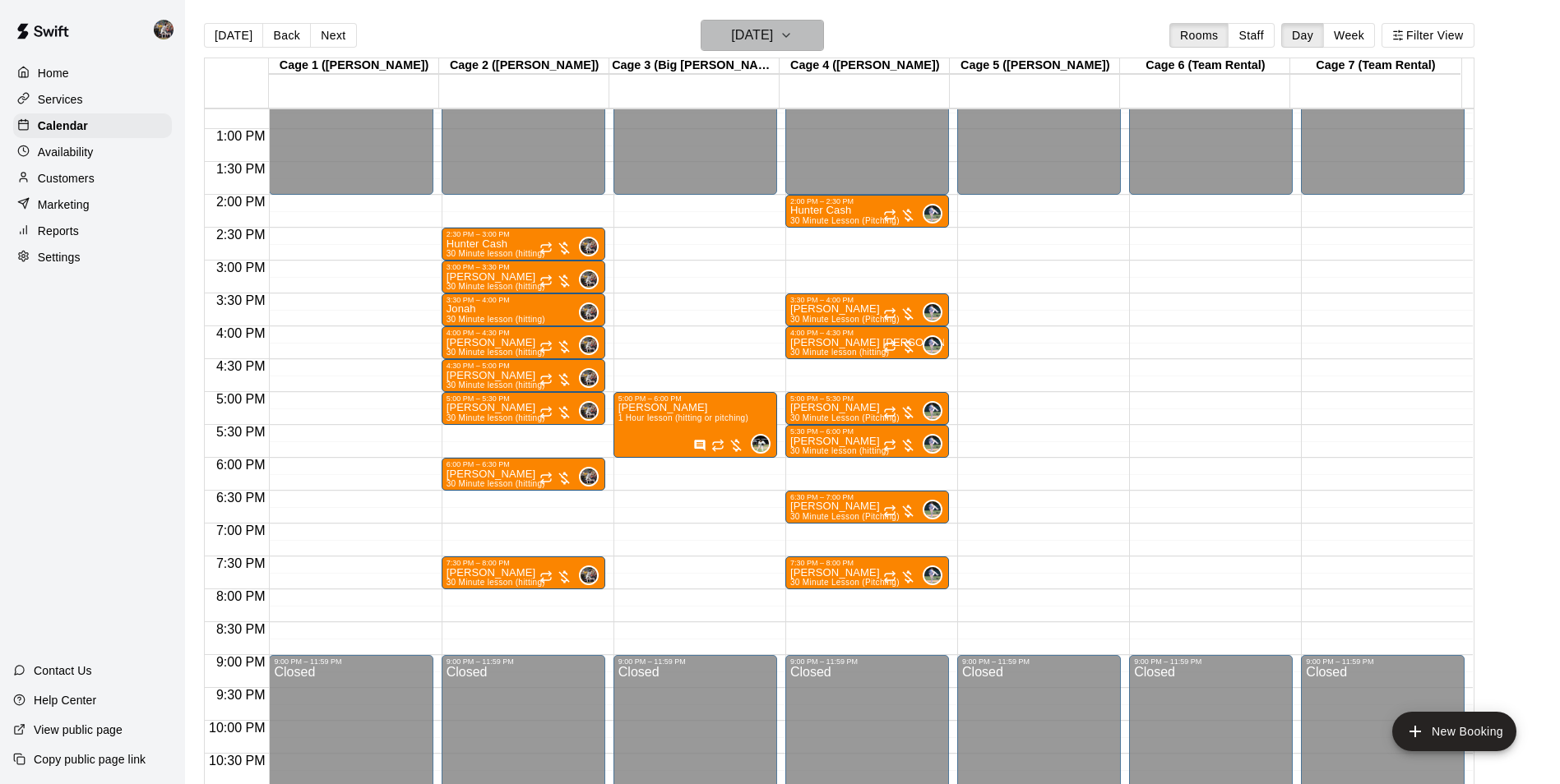
click at [744, 35] on h6 "Wednesday Oct 08" at bounding box center [752, 35] width 42 height 23
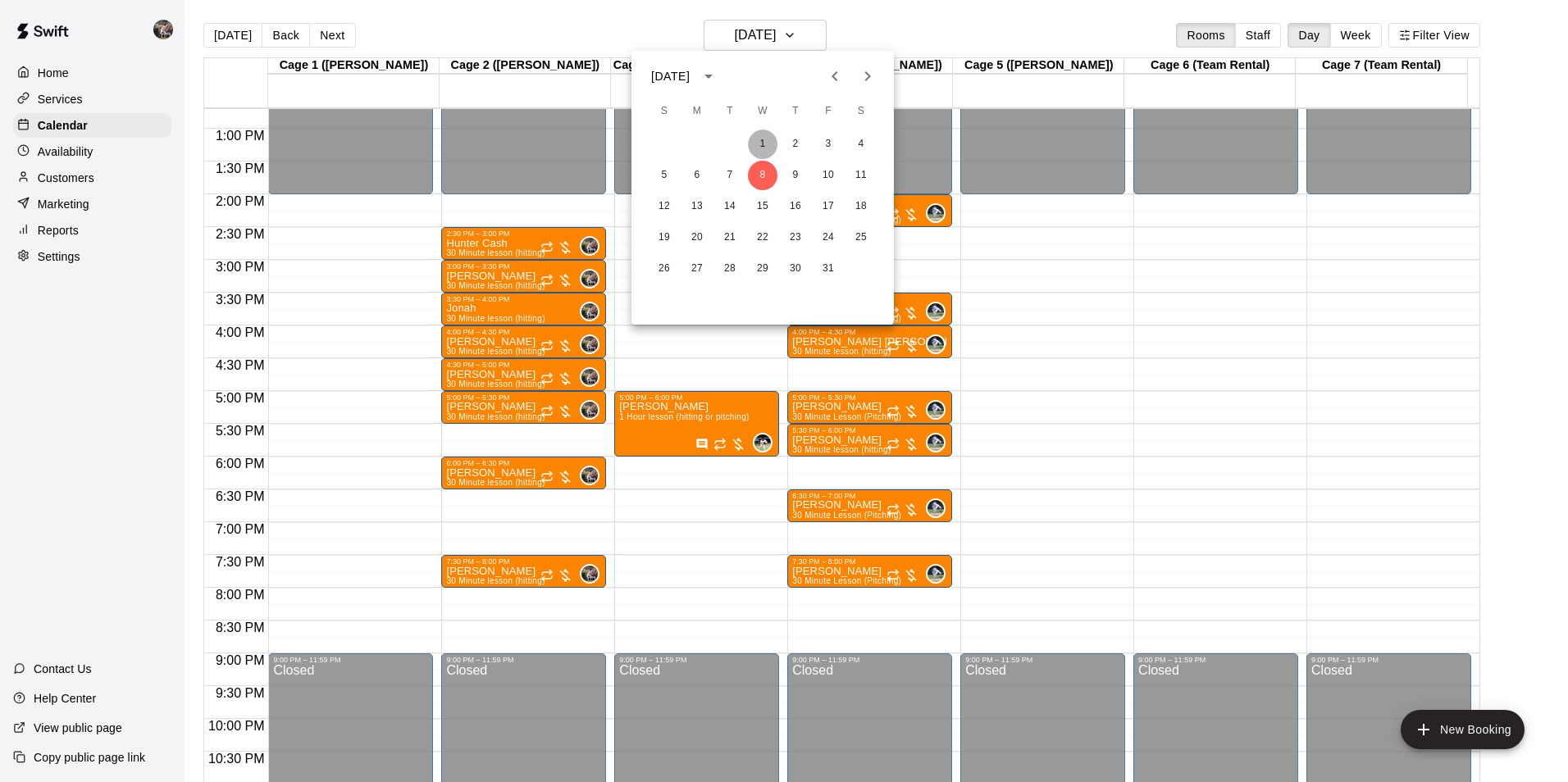
click at [765, 142] on button "1" at bounding box center [762, 144] width 29 height 29
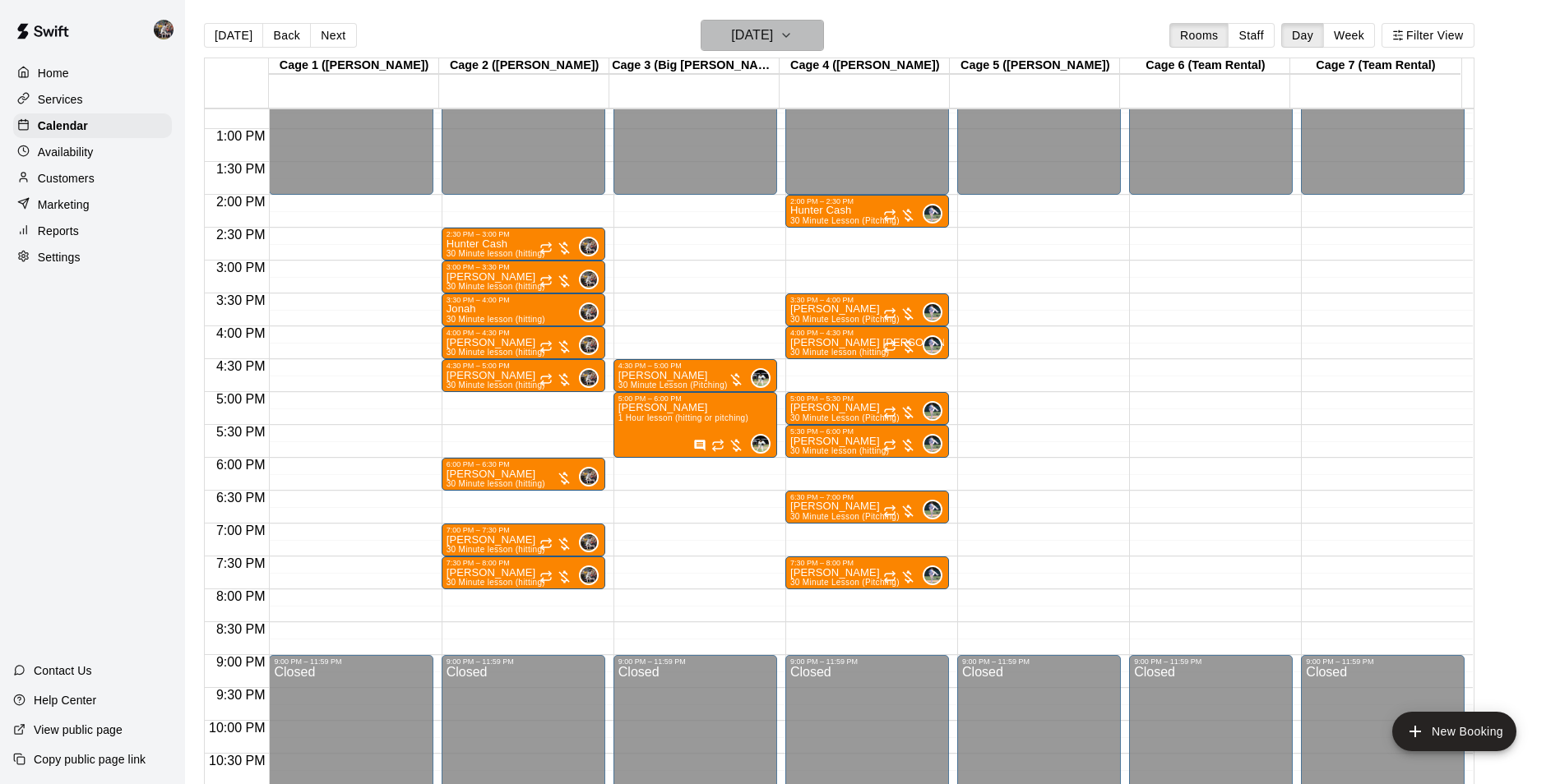
click at [764, 33] on h6 "Wednesday Oct 01" at bounding box center [752, 35] width 42 height 23
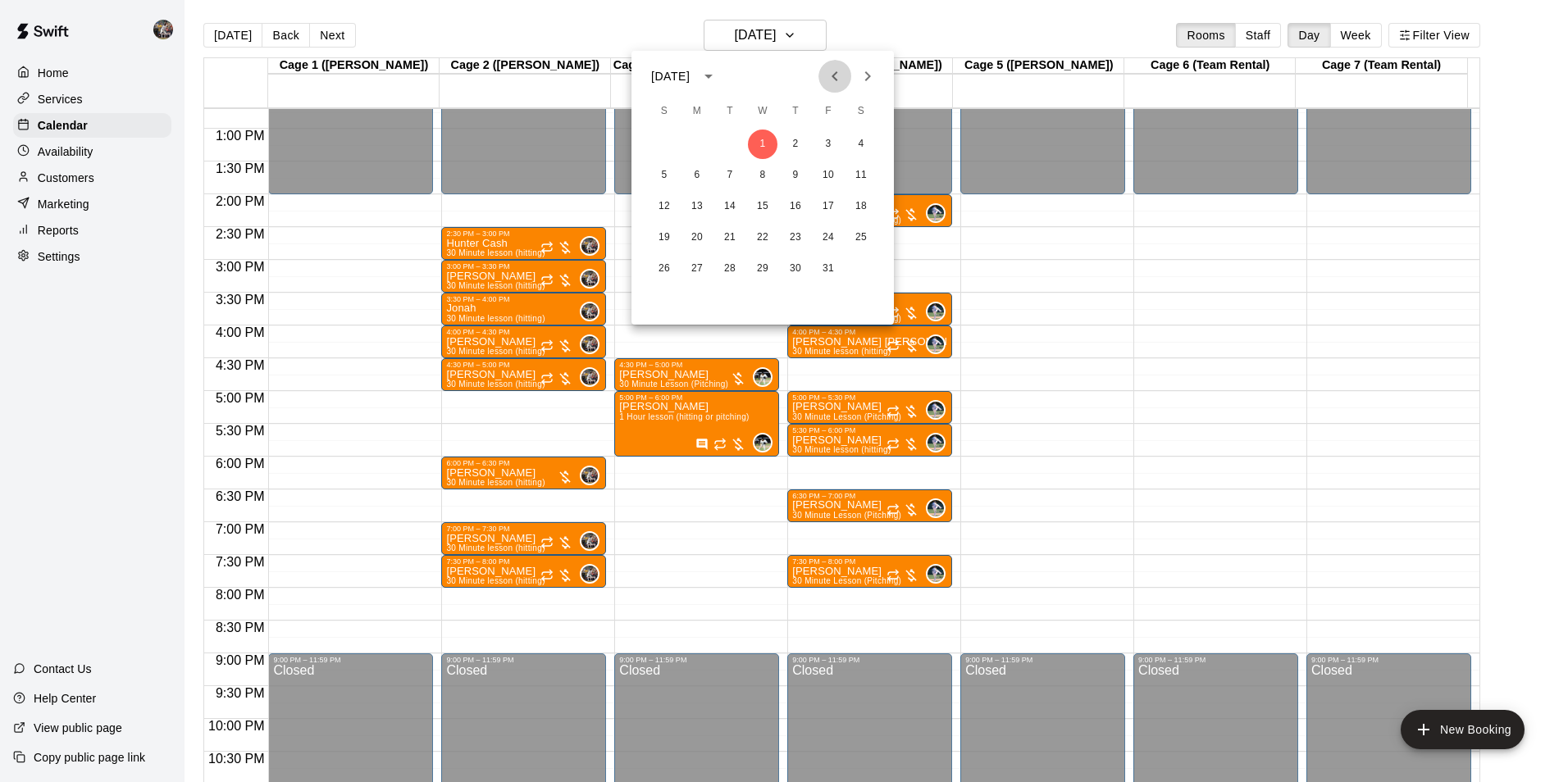
click at [834, 75] on icon "Previous month" at bounding box center [835, 76] width 6 height 9
click at [763, 236] on button "24" at bounding box center [762, 237] width 29 height 29
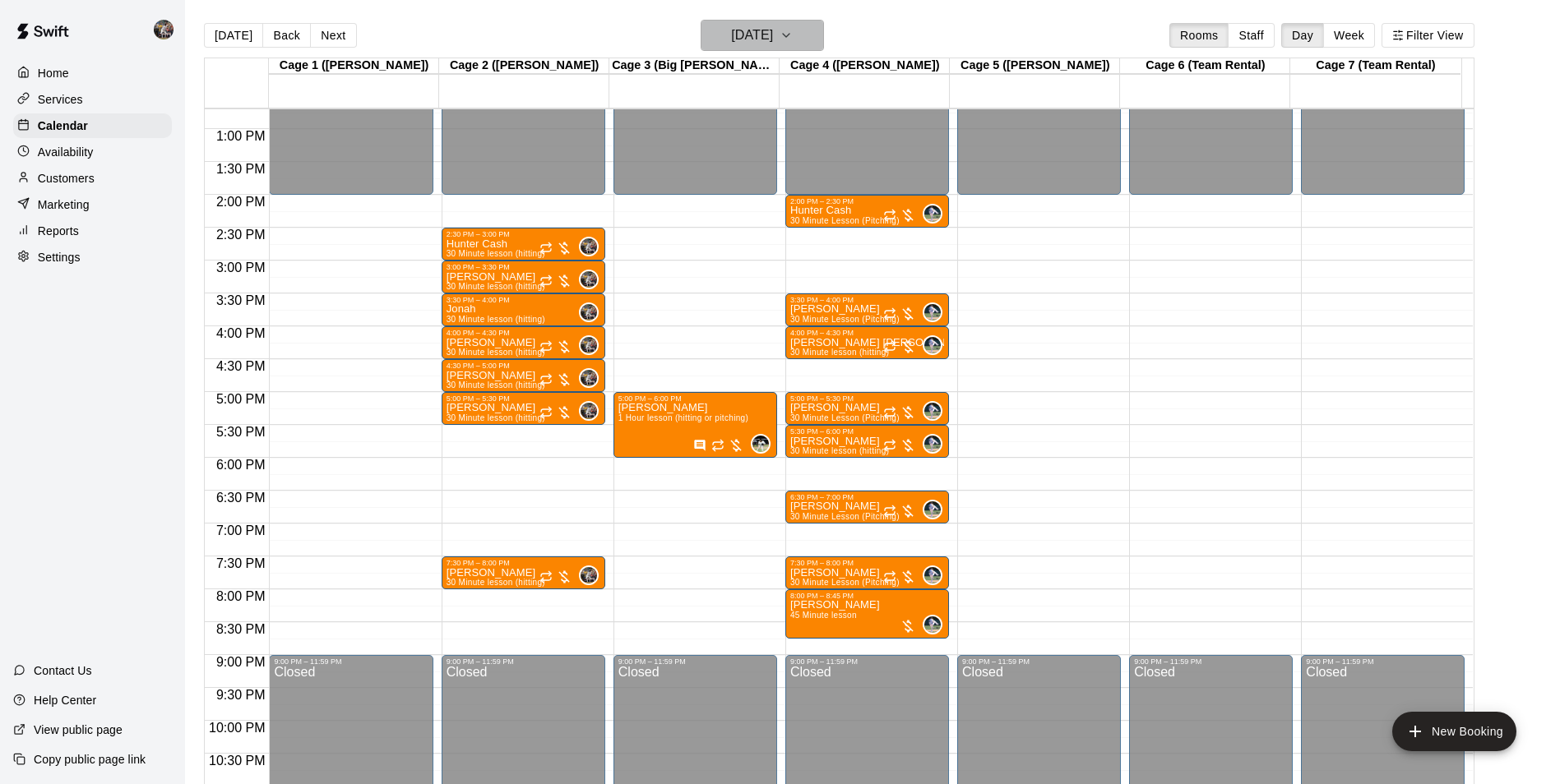
click at [752, 35] on h6 "[DATE]" at bounding box center [752, 35] width 42 height 23
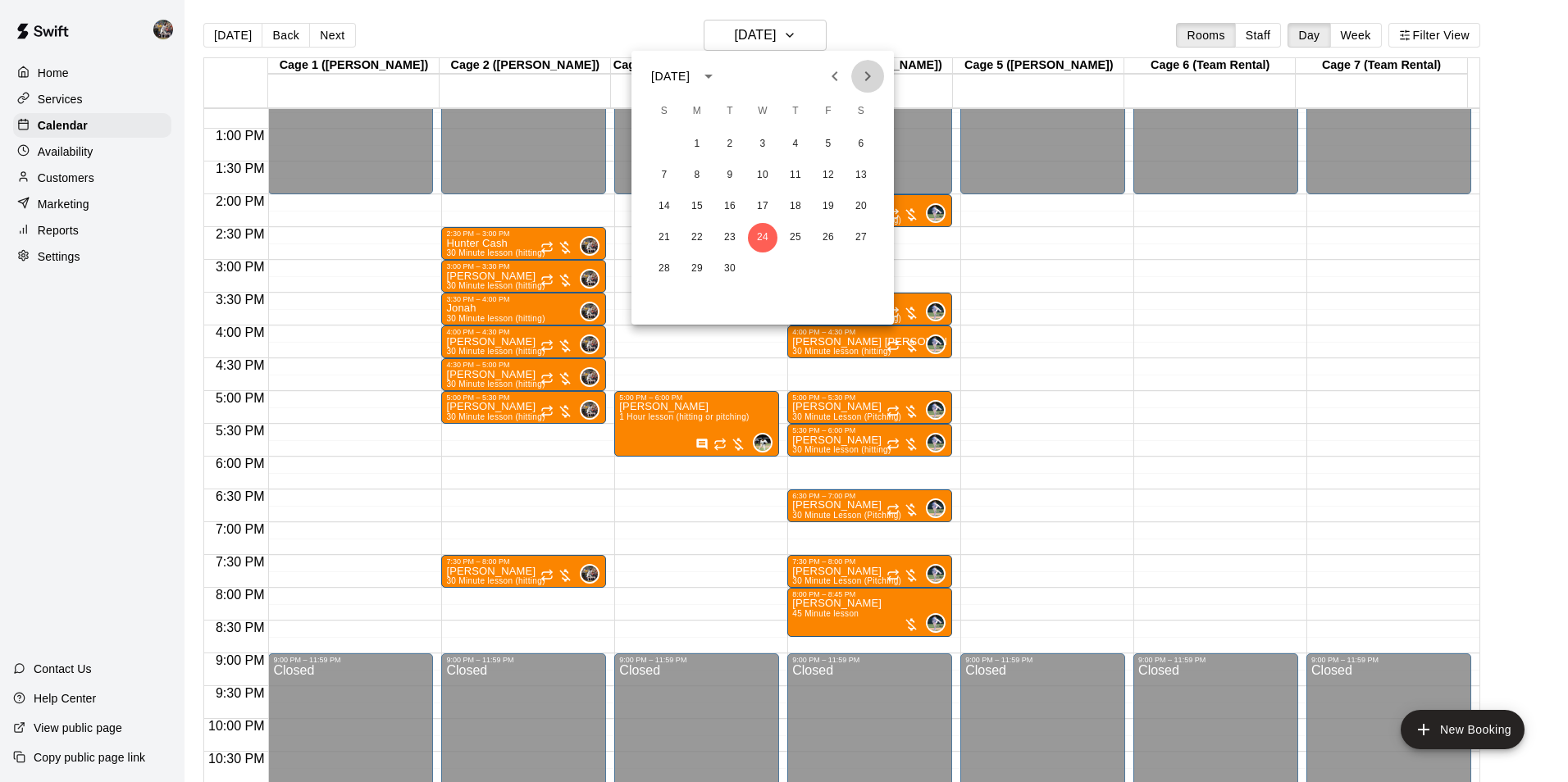
click at [869, 75] on icon "Next month" at bounding box center [868, 76] width 6 height 9
click at [759, 140] on button "1" at bounding box center [762, 144] width 29 height 29
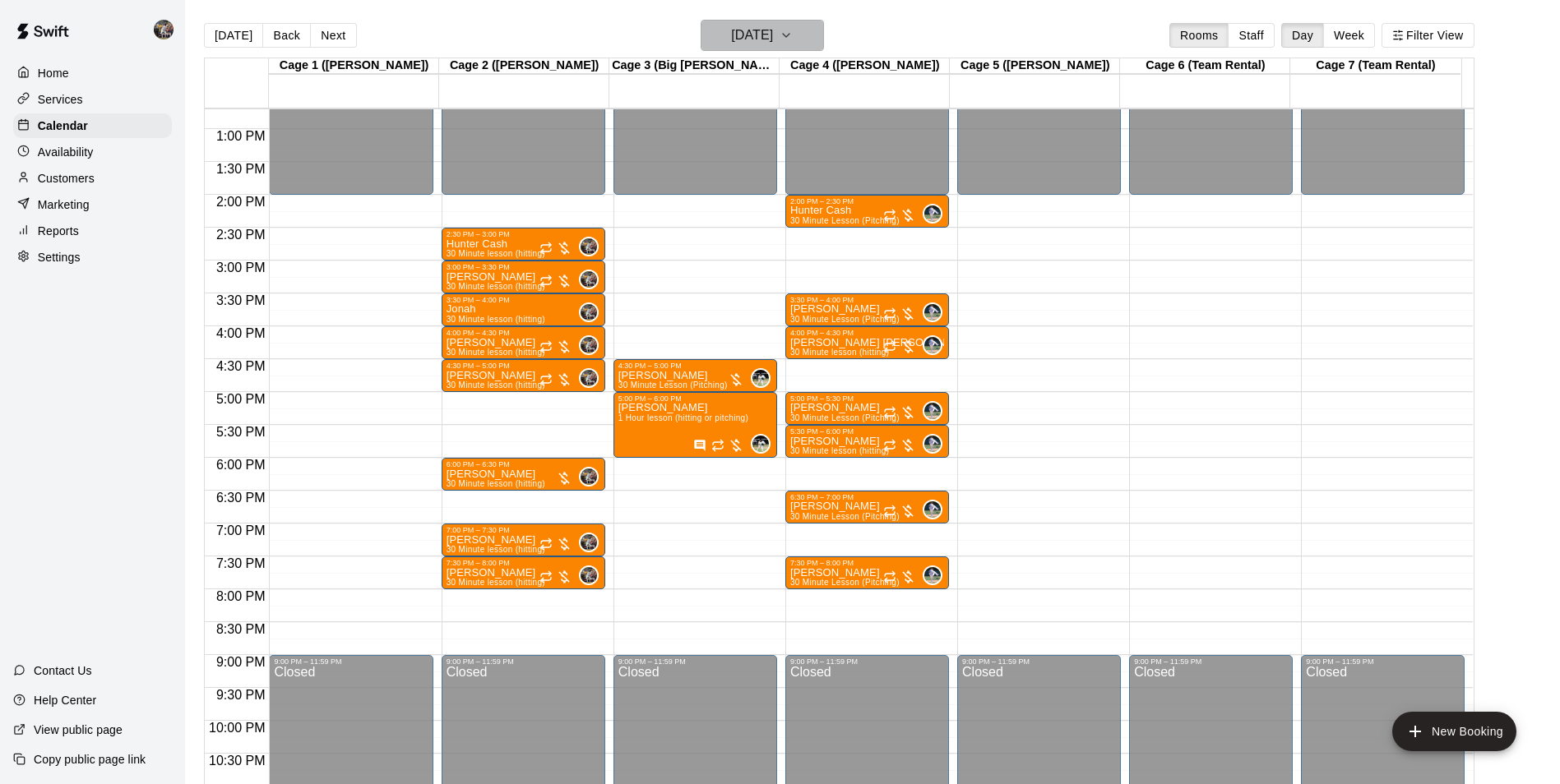
click at [789, 47] on button "Wednesday Oct 01" at bounding box center [763, 35] width 124 height 31
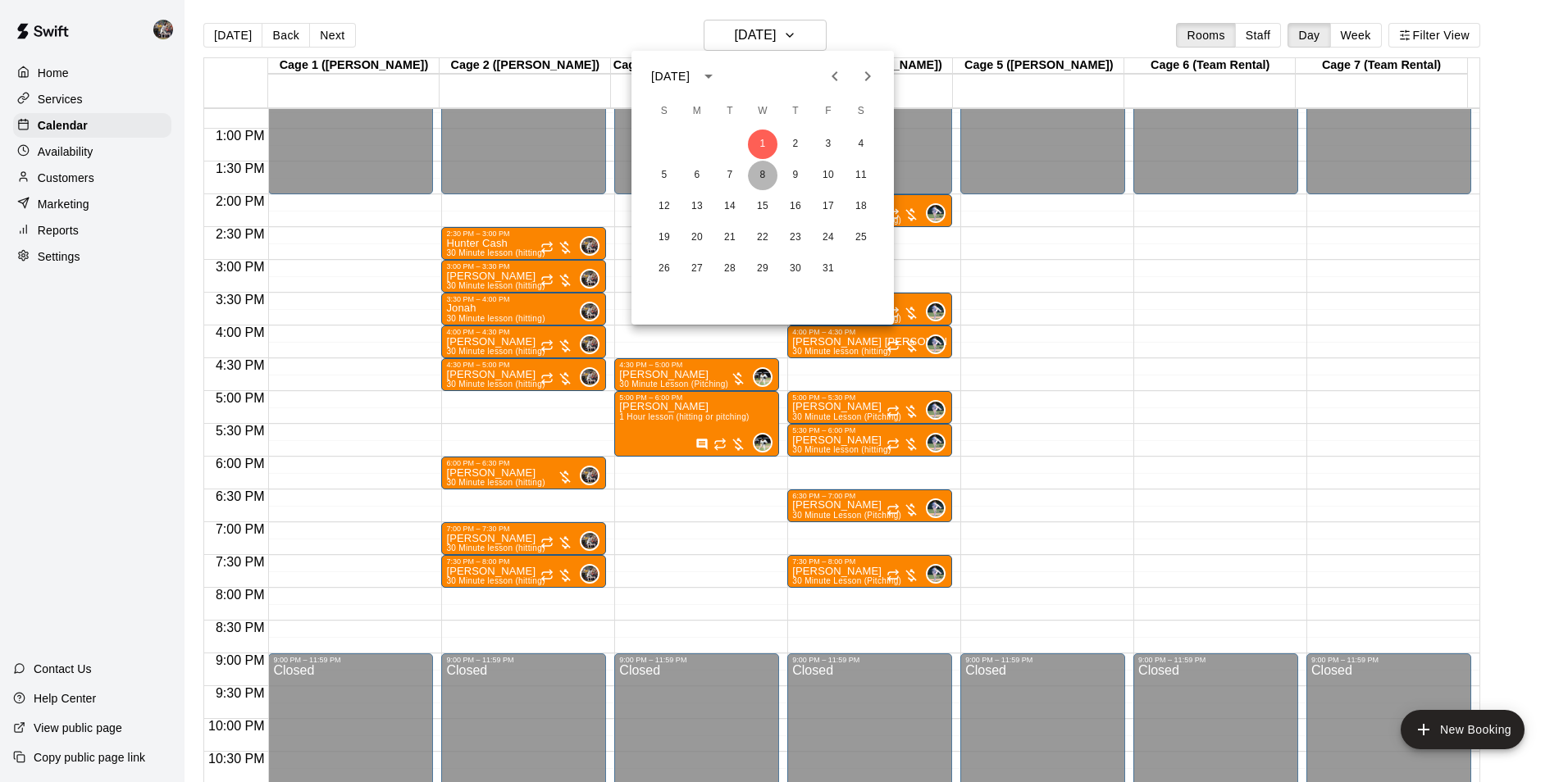
click at [765, 178] on button "8" at bounding box center [762, 175] width 29 height 29
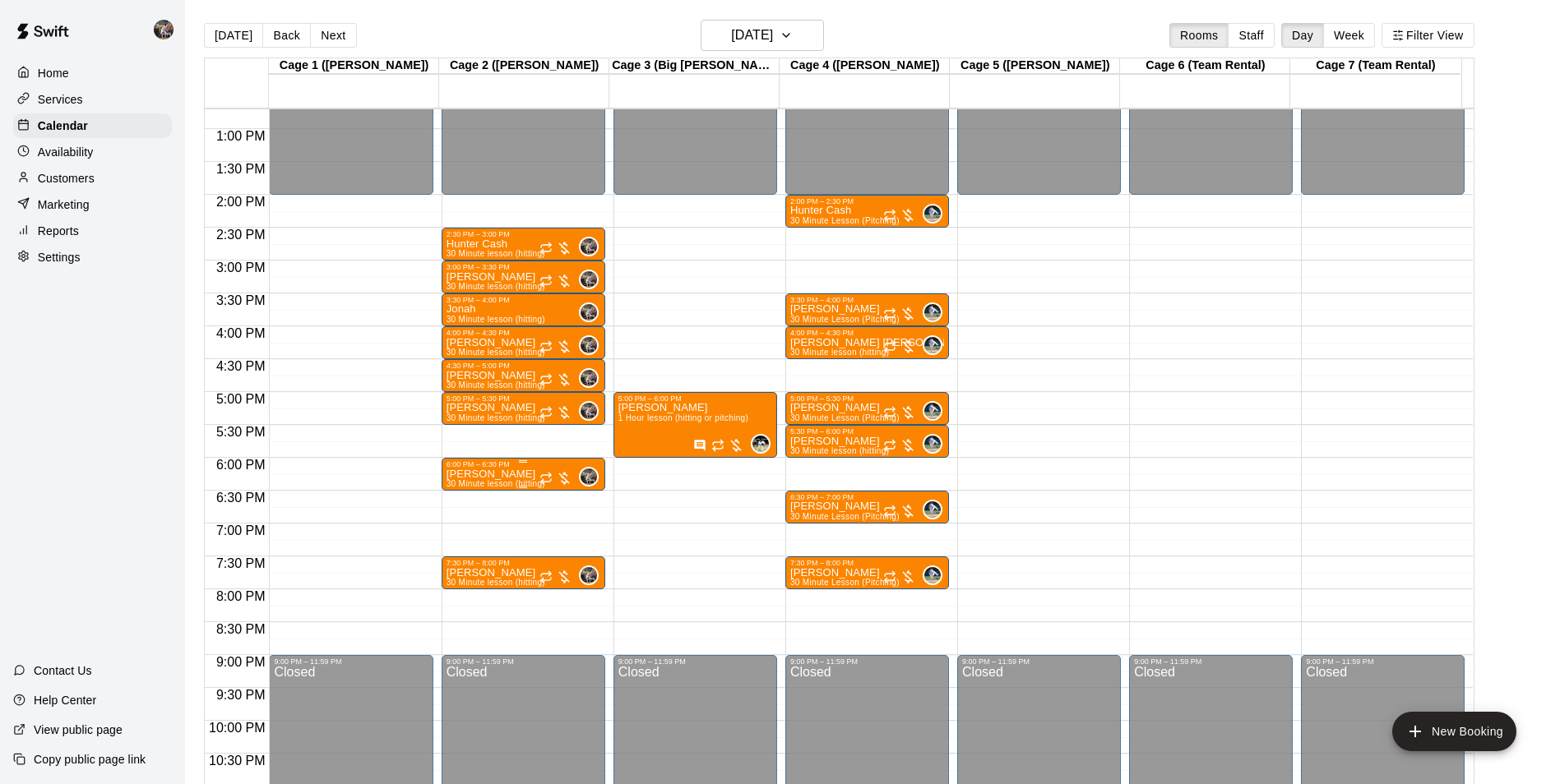
click at [549, 467] on div "6:00 PM – 6:30 PM" at bounding box center [523, 464] width 154 height 9
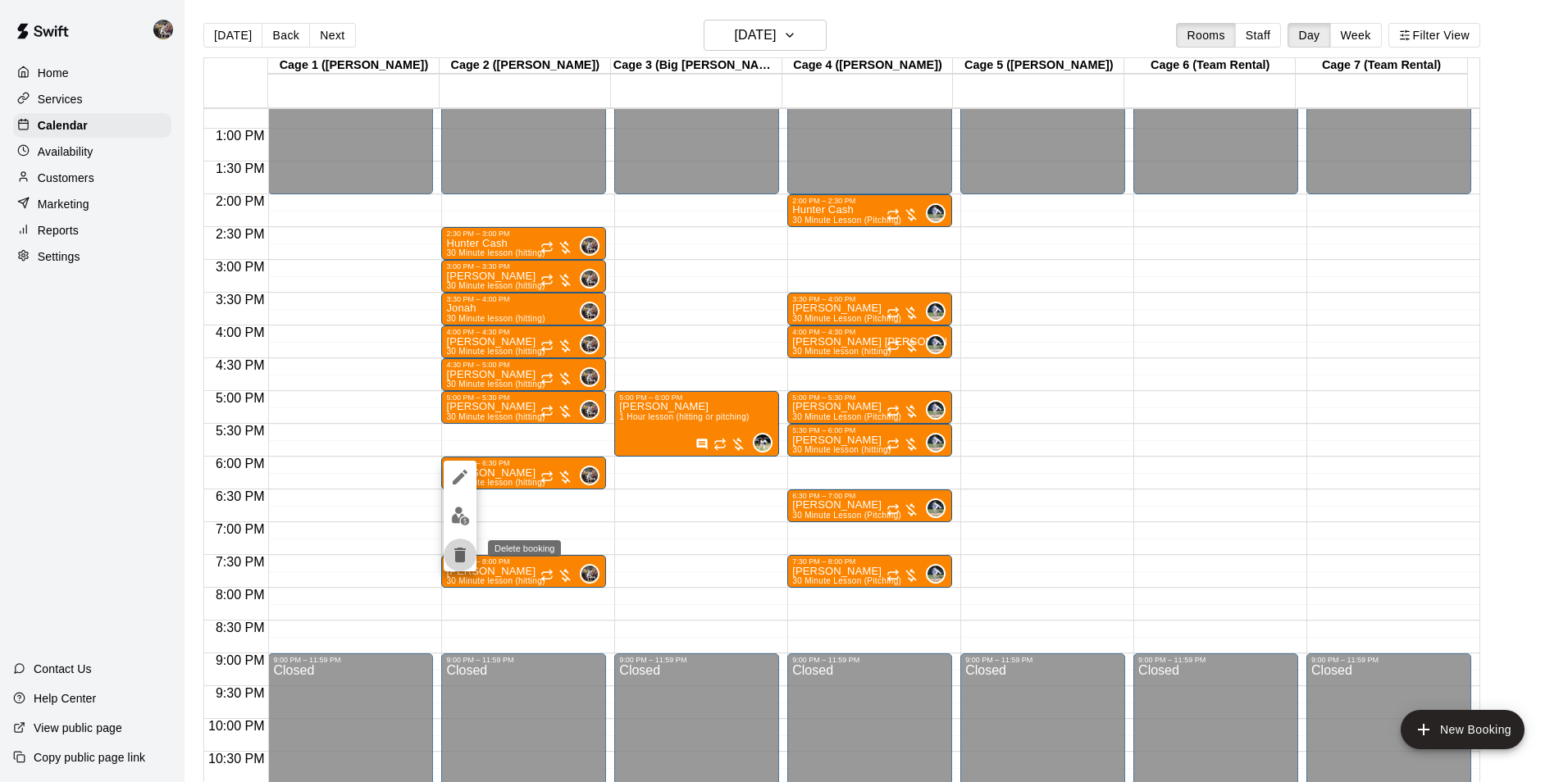
click at [459, 554] on icon "delete" at bounding box center [460, 555] width 11 height 15
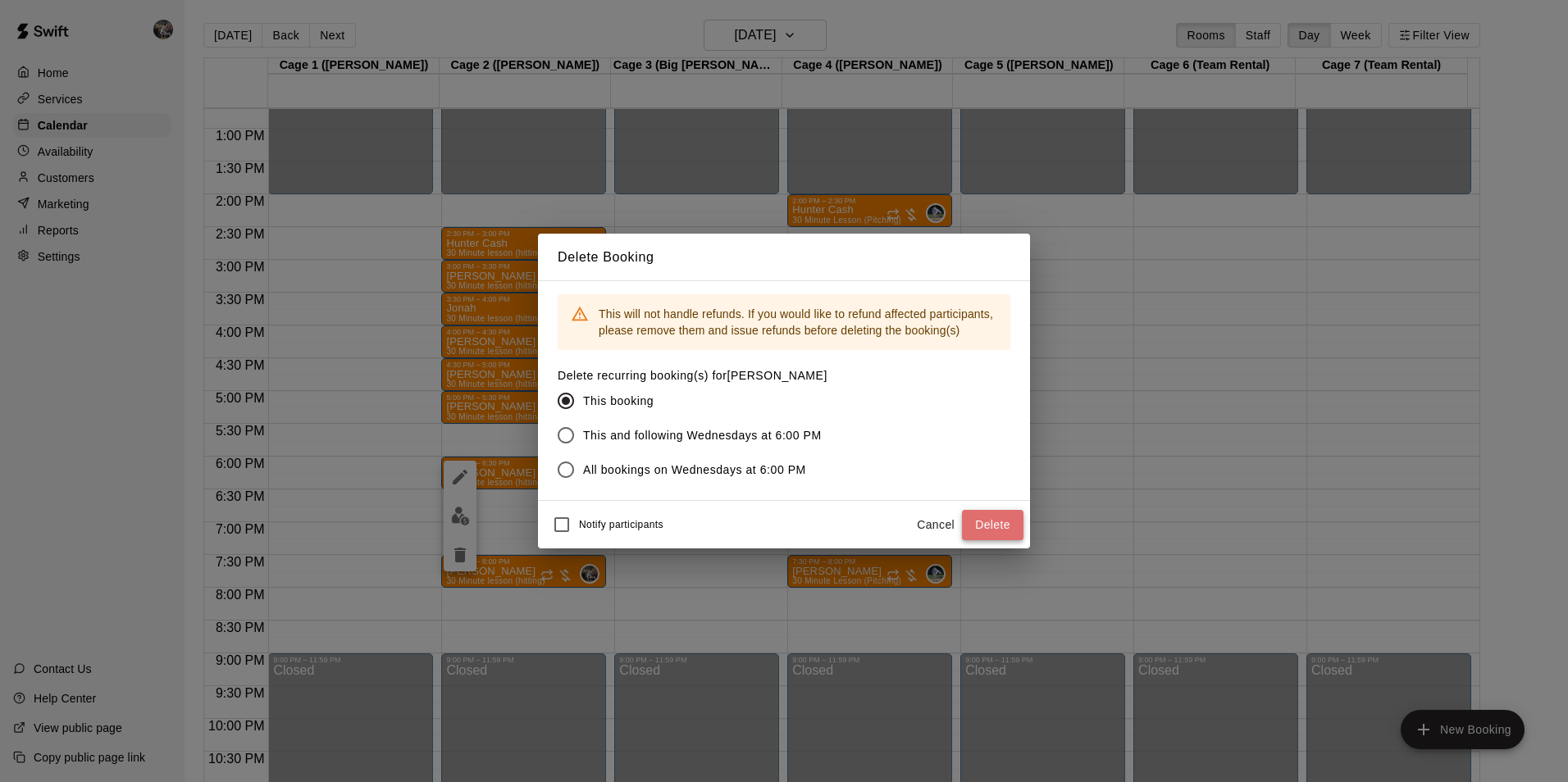
click at [975, 524] on button "Delete" at bounding box center [992, 525] width 61 height 30
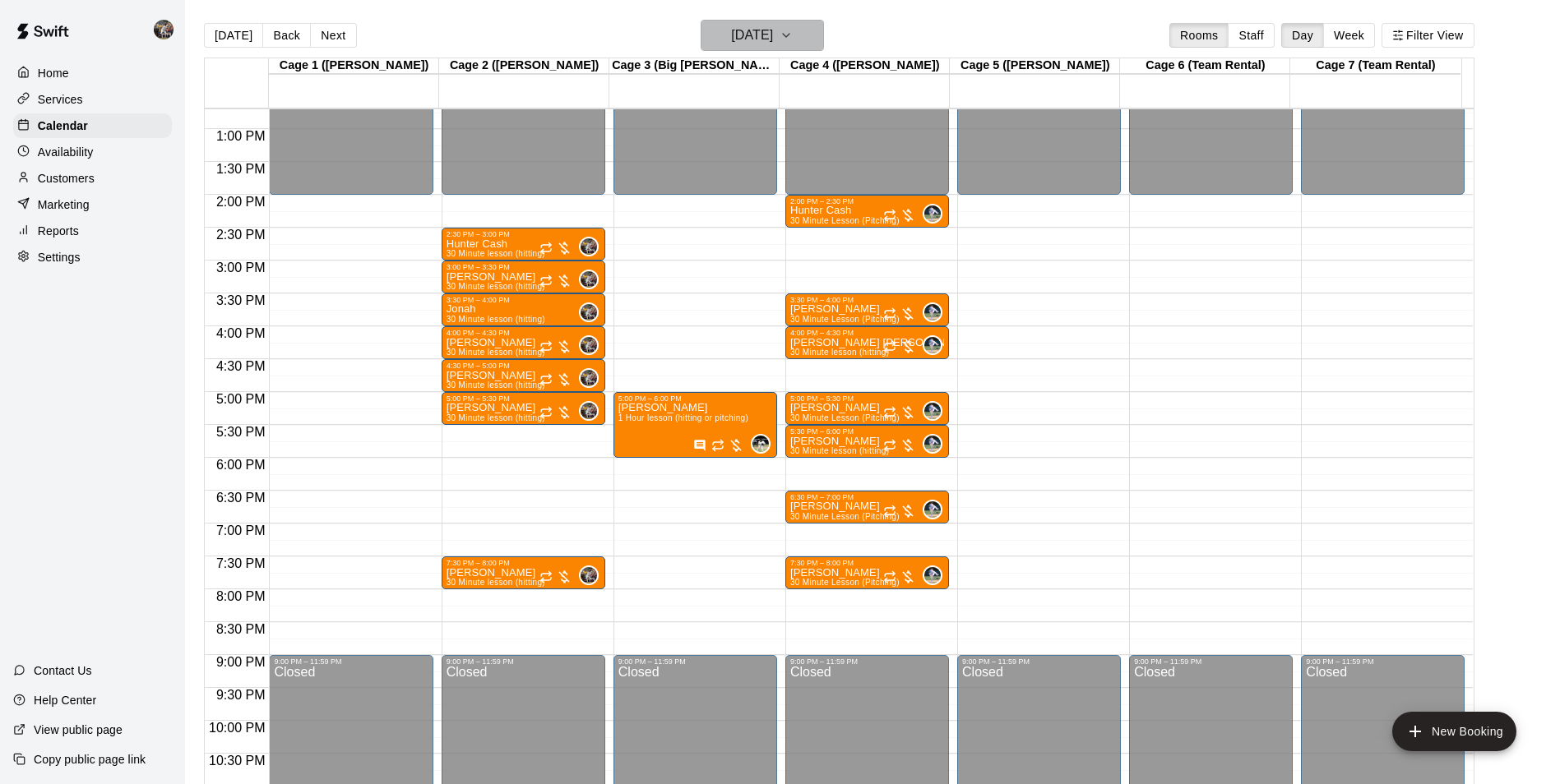
click at [746, 28] on h6 "Wednesday Oct 08" at bounding box center [752, 35] width 42 height 23
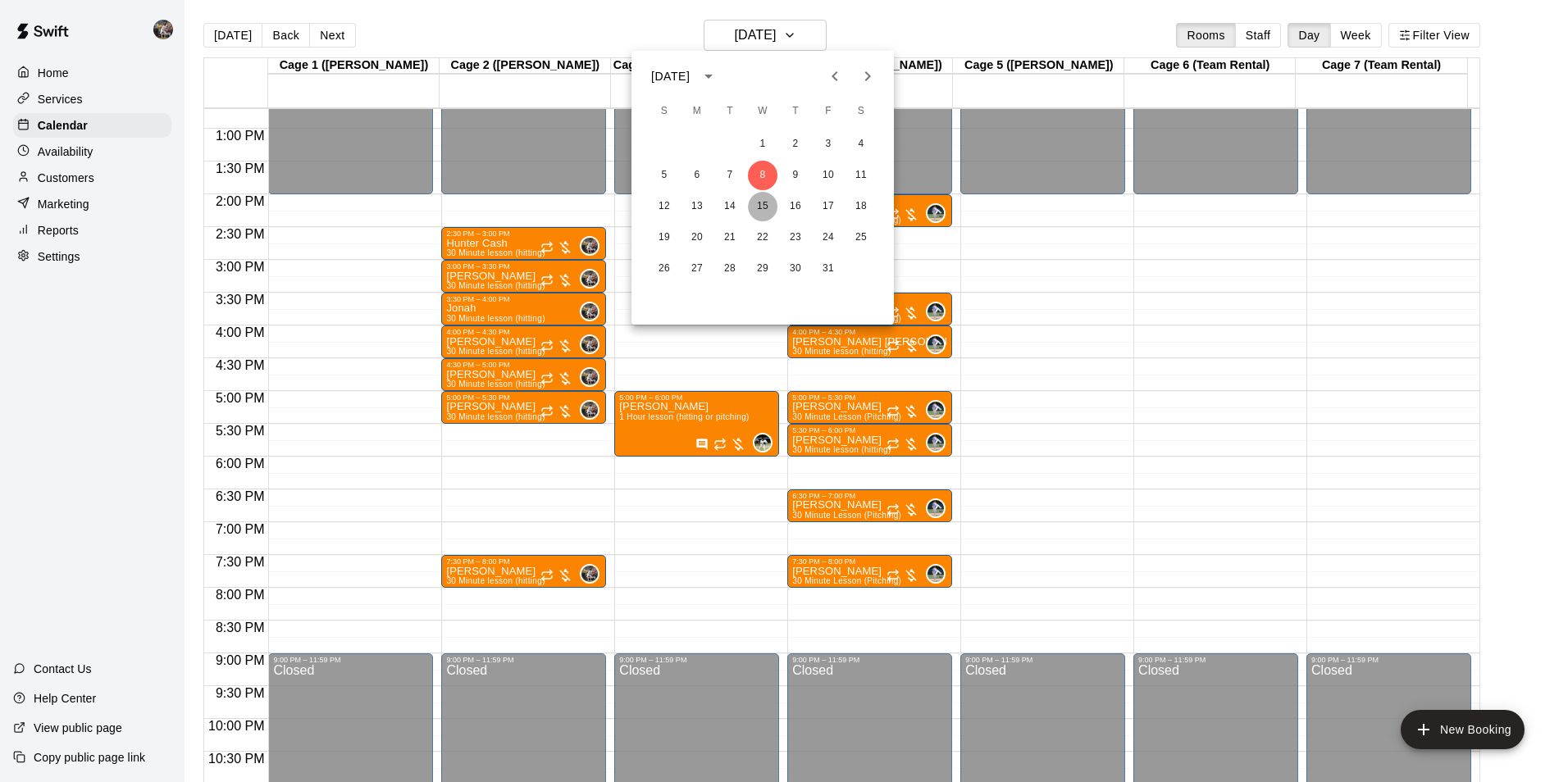
click at [763, 200] on button "15" at bounding box center [762, 206] width 29 height 29
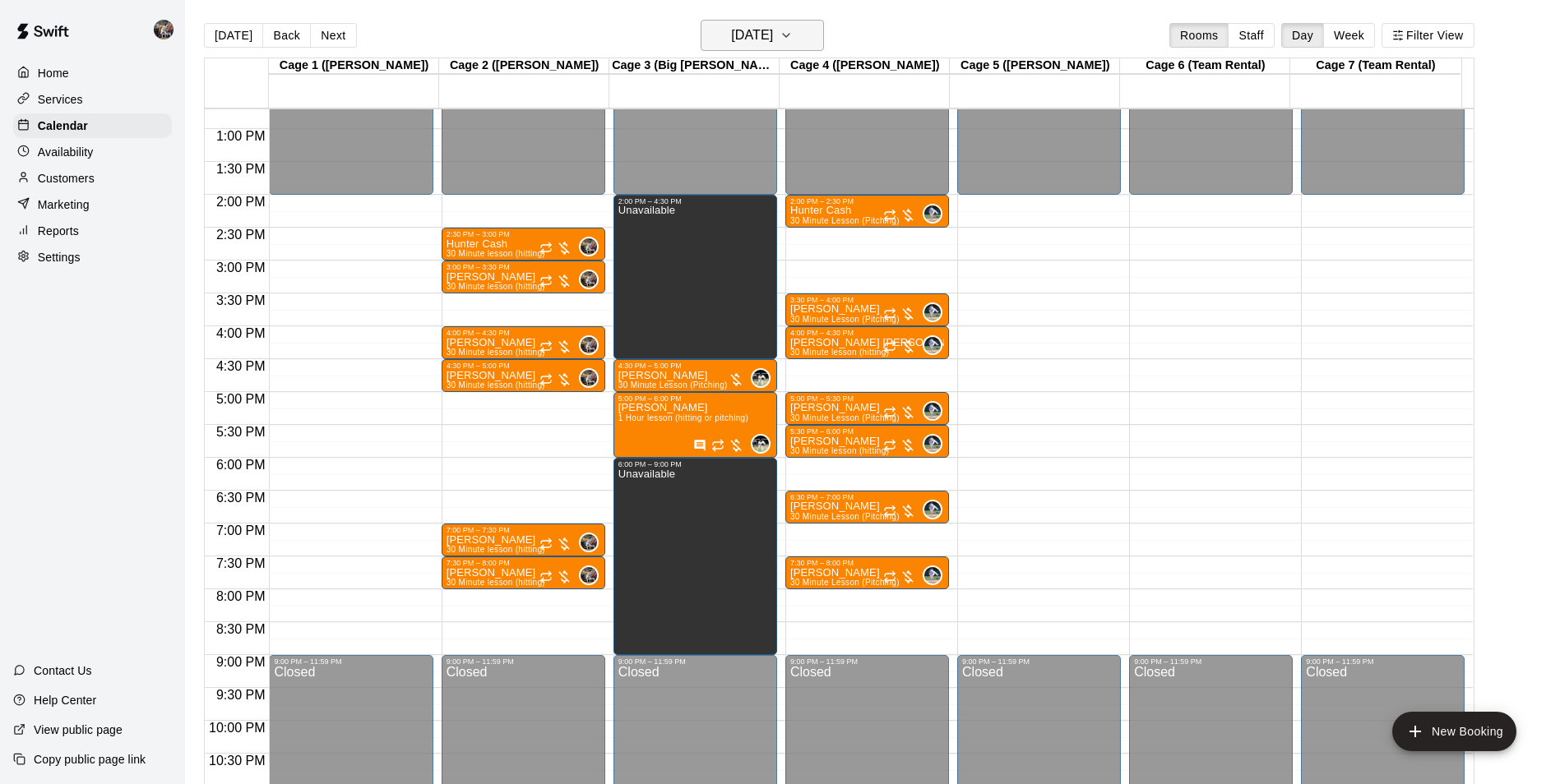
click at [751, 28] on h6 "Wednesday Oct 15" at bounding box center [752, 35] width 42 height 23
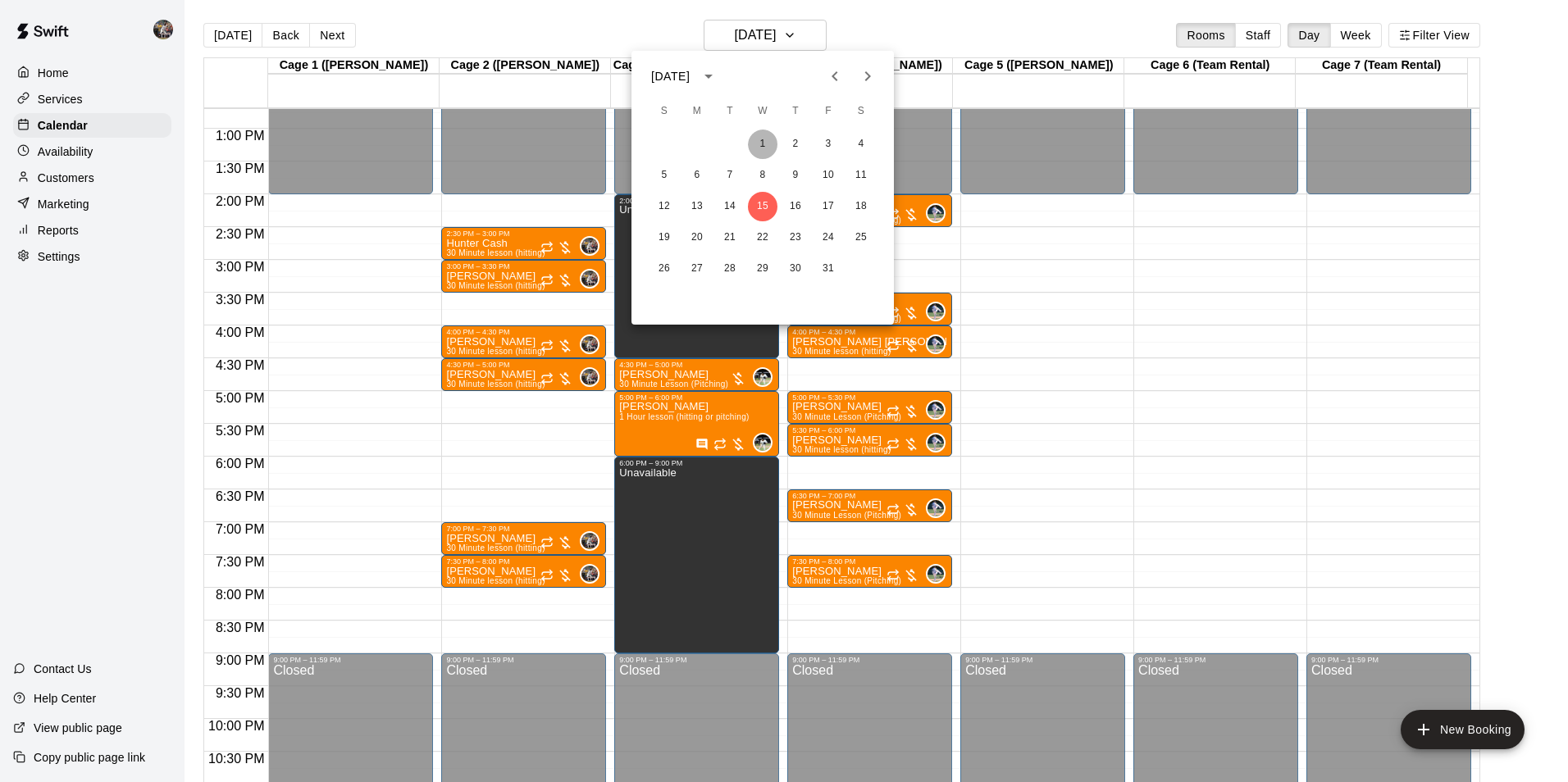
click at [764, 133] on button "1" at bounding box center [762, 144] width 29 height 29
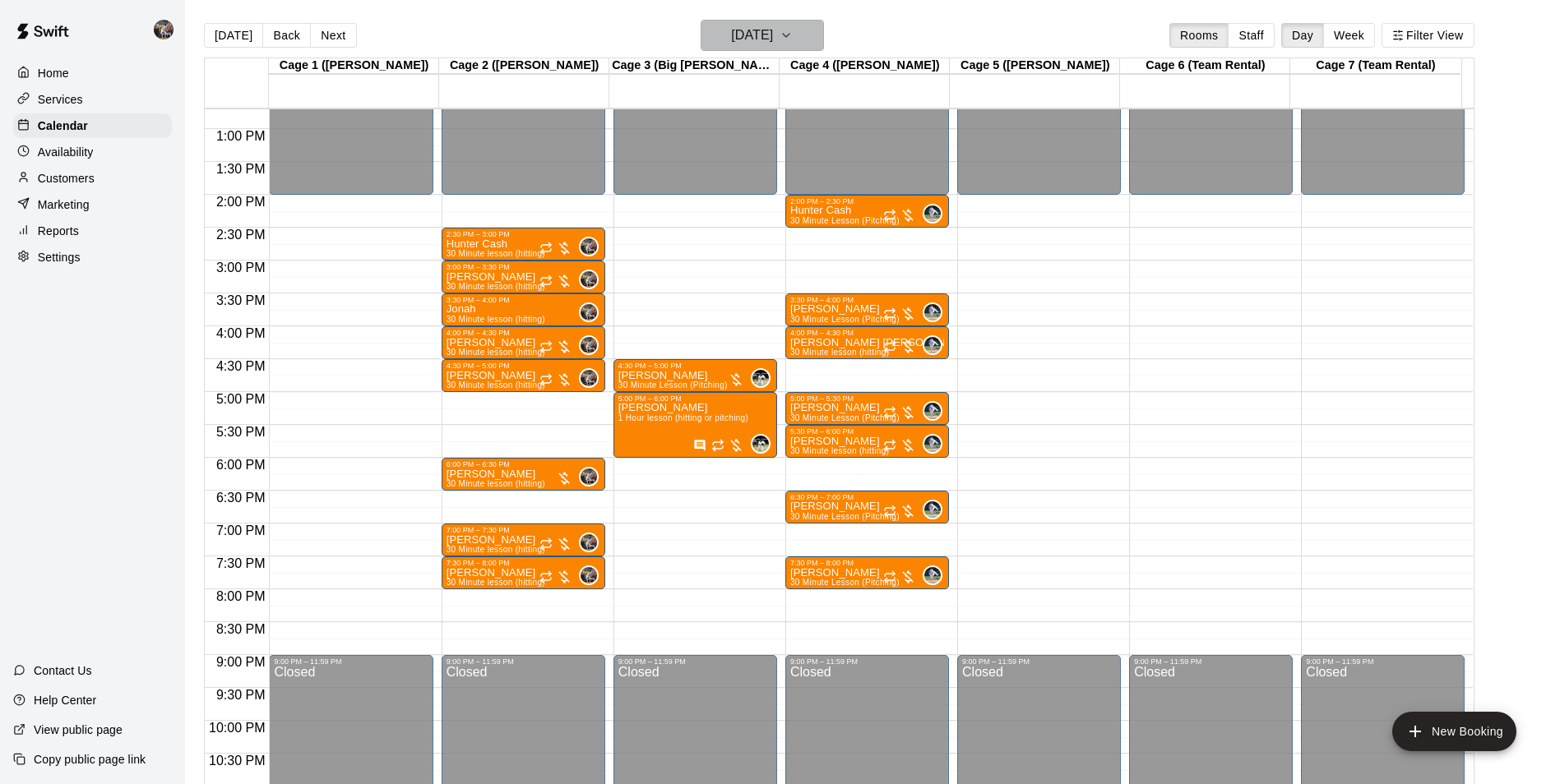
click at [749, 31] on h6 "Wednesday Oct 01" at bounding box center [752, 35] width 42 height 23
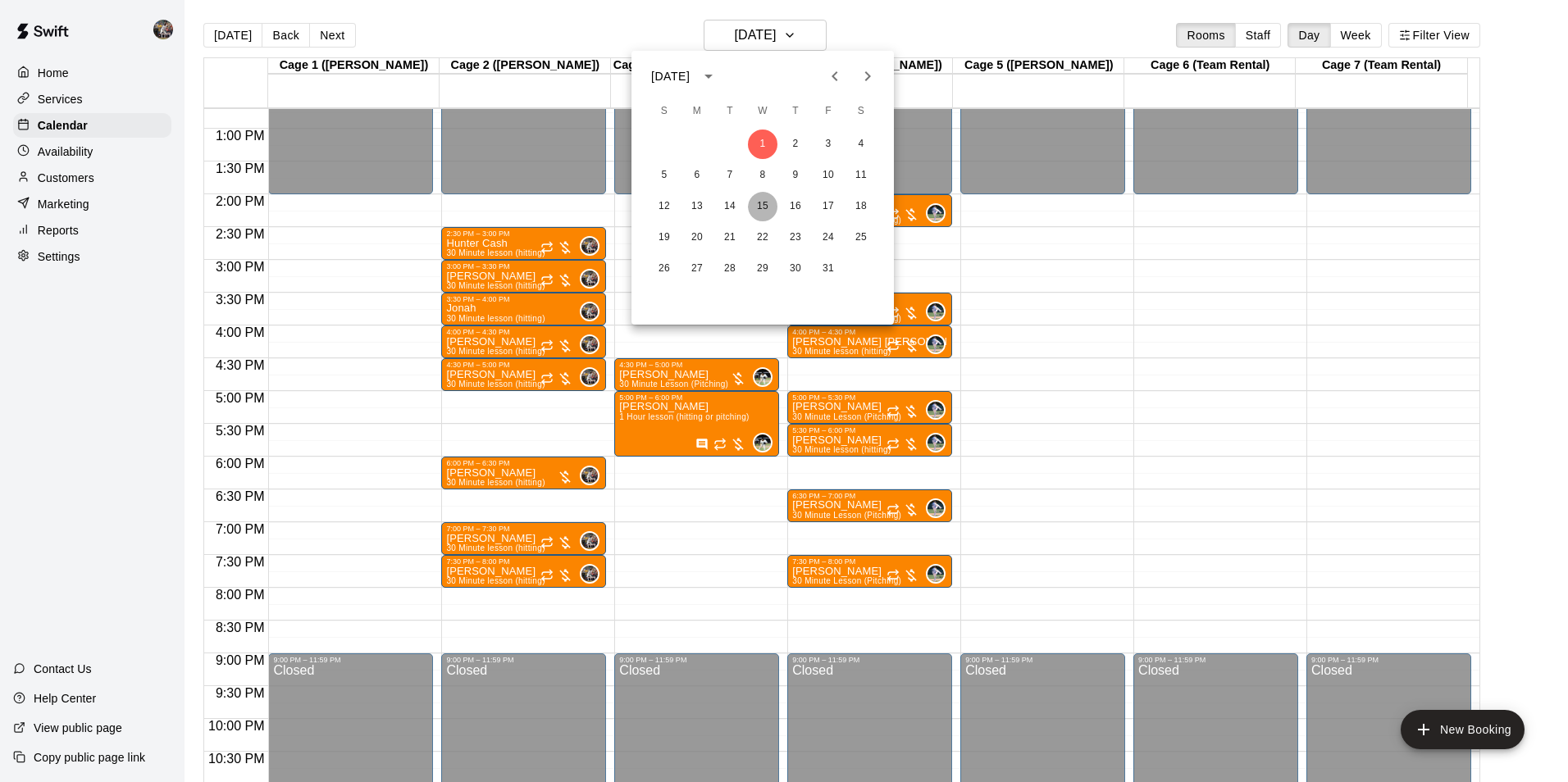
click at [763, 202] on button "15" at bounding box center [762, 206] width 29 height 29
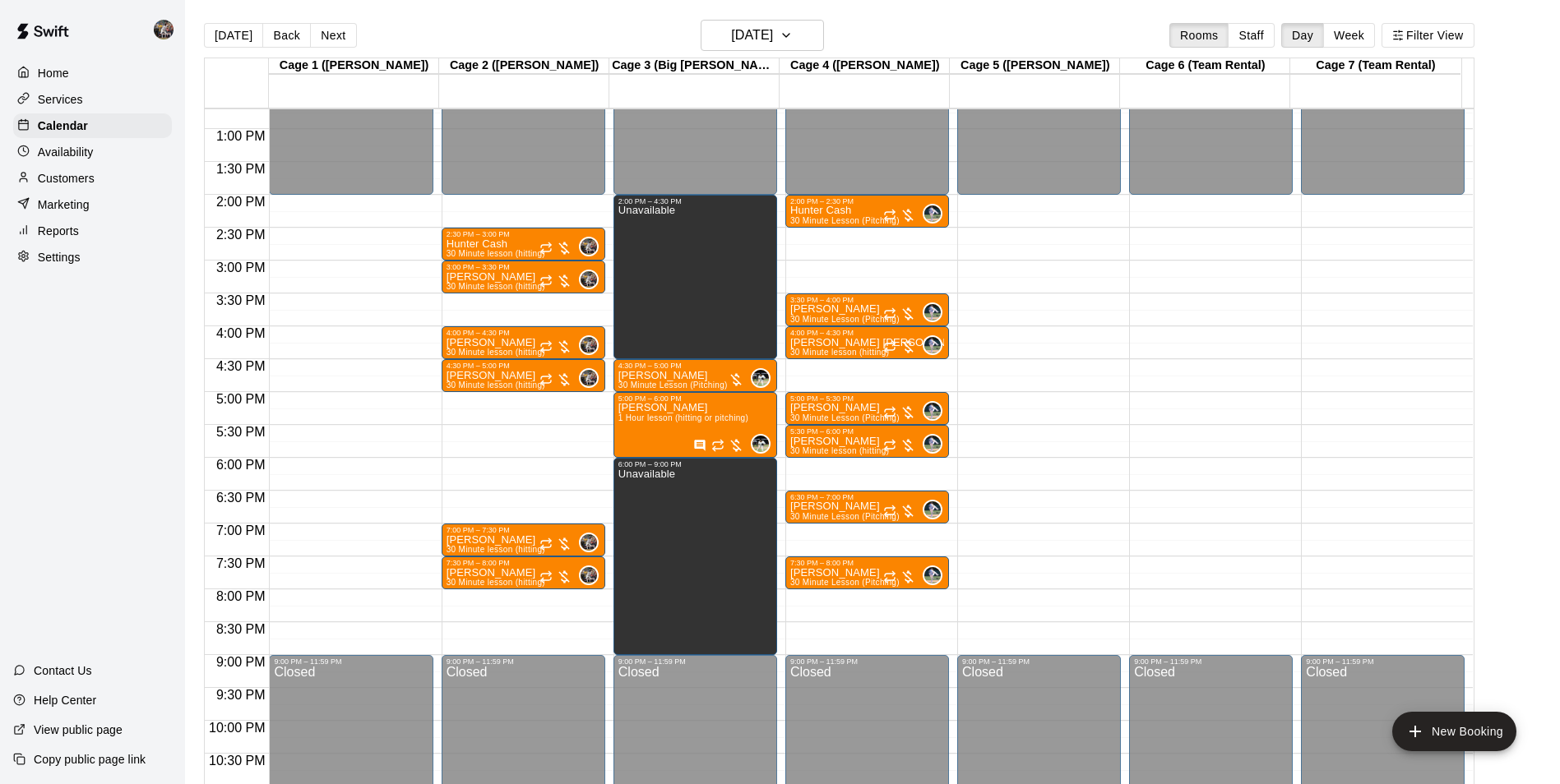
click at [470, 465] on div "12:00 AM – 2:00 PM Closed 2:30 PM – 3:00 PM Hunter Cash 30 Minute lesson (hitti…" at bounding box center [523, 62] width 163 height 1578
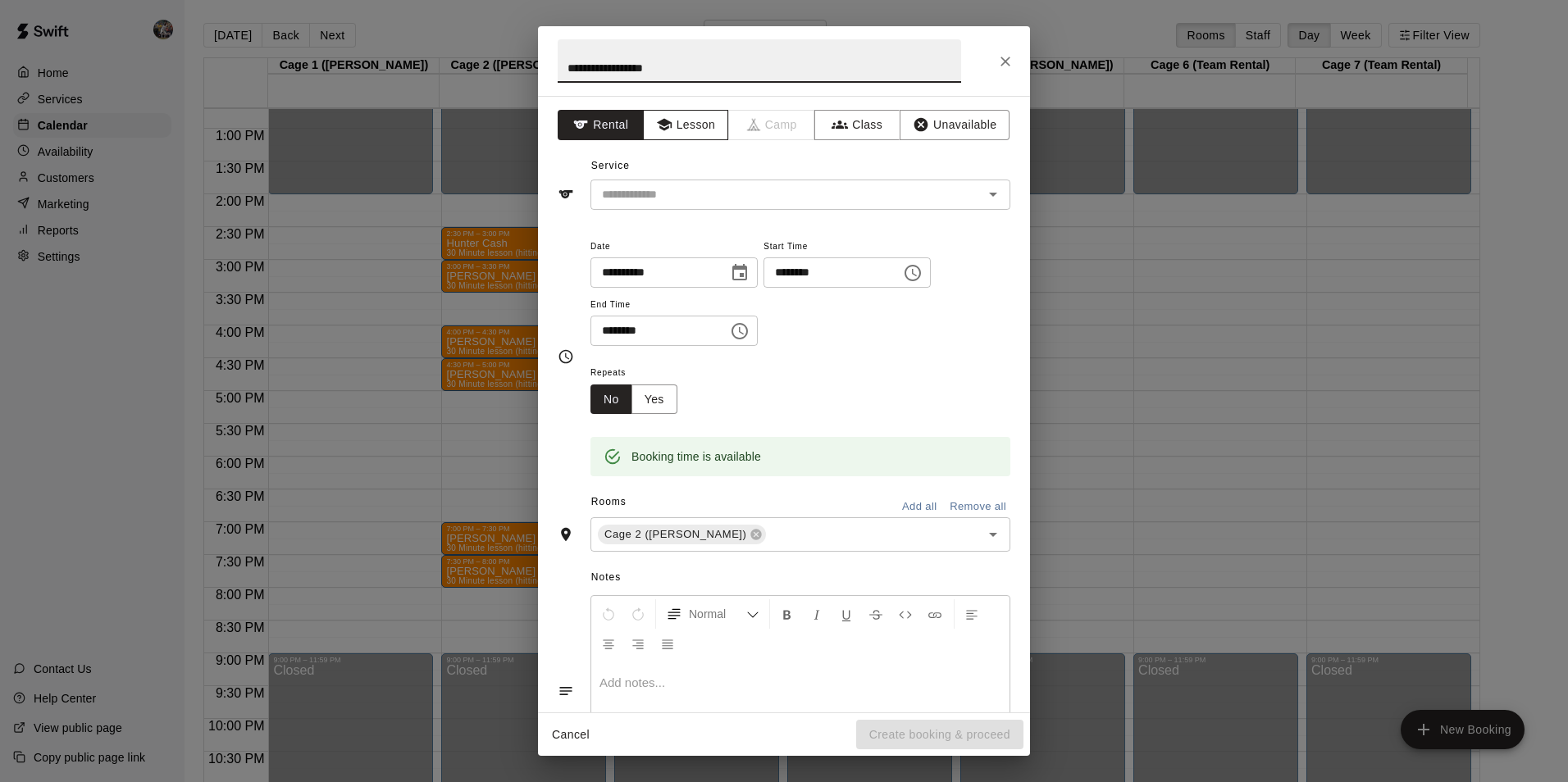
type input "**********"
click at [670, 114] on button "Lesson" at bounding box center [685, 125] width 86 height 30
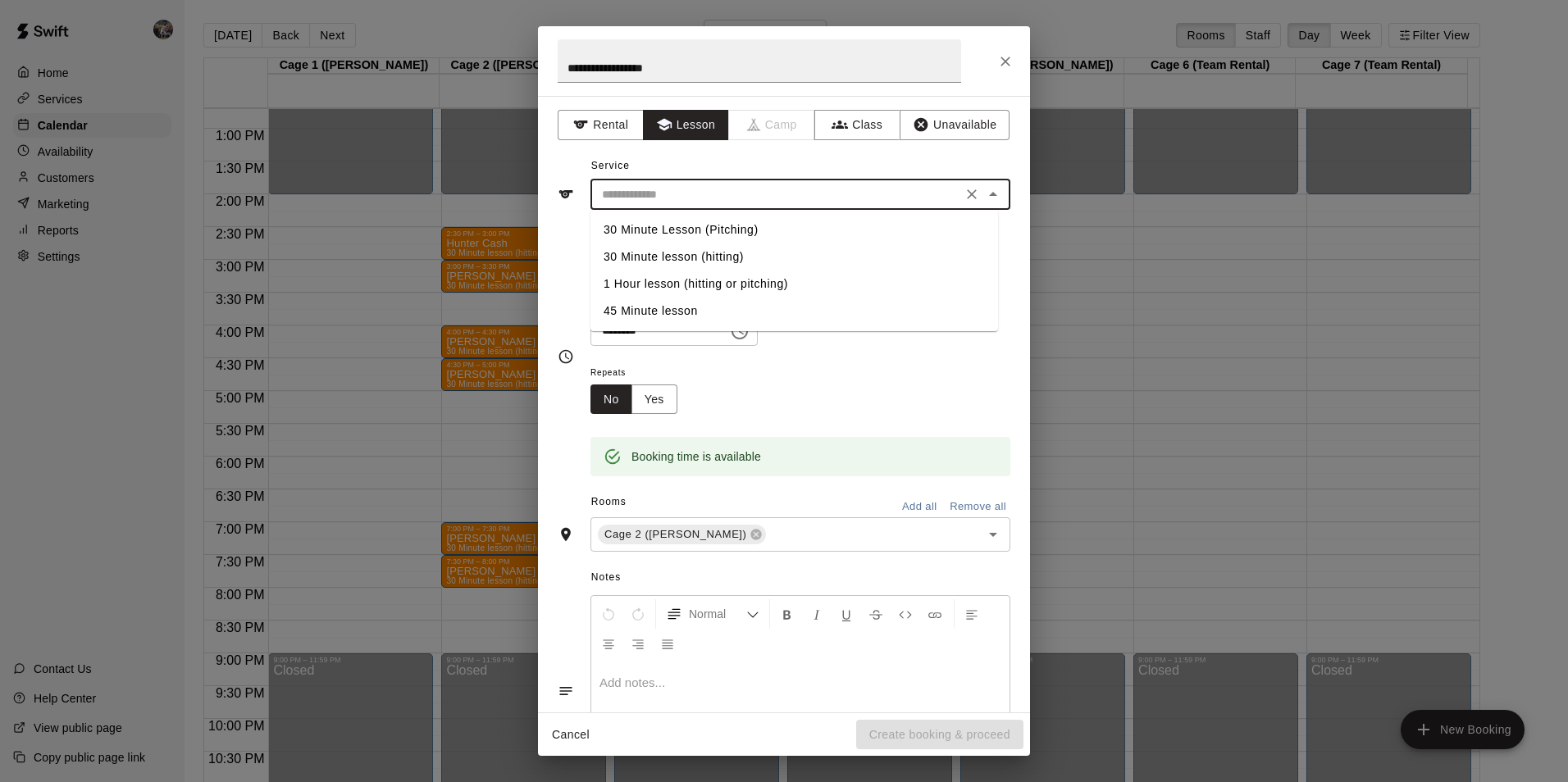
click at [682, 190] on input "text" at bounding box center [776, 195] width 362 height 21
click at [700, 246] on li "30 Minute lesson (hitting)" at bounding box center [794, 257] width 408 height 27
type input "**********"
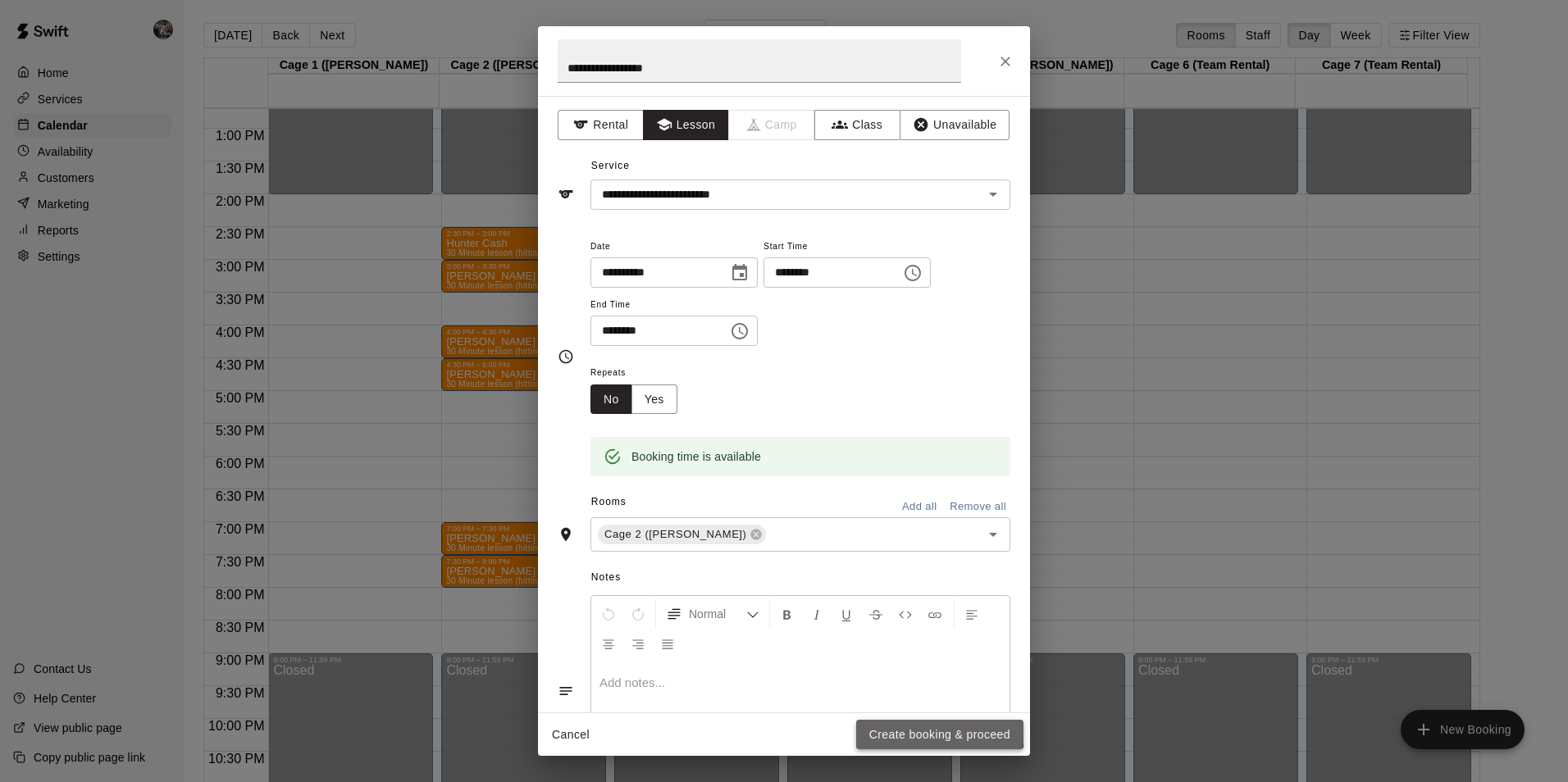
click at [894, 726] on button "Create booking & proceed" at bounding box center [940, 735] width 168 height 30
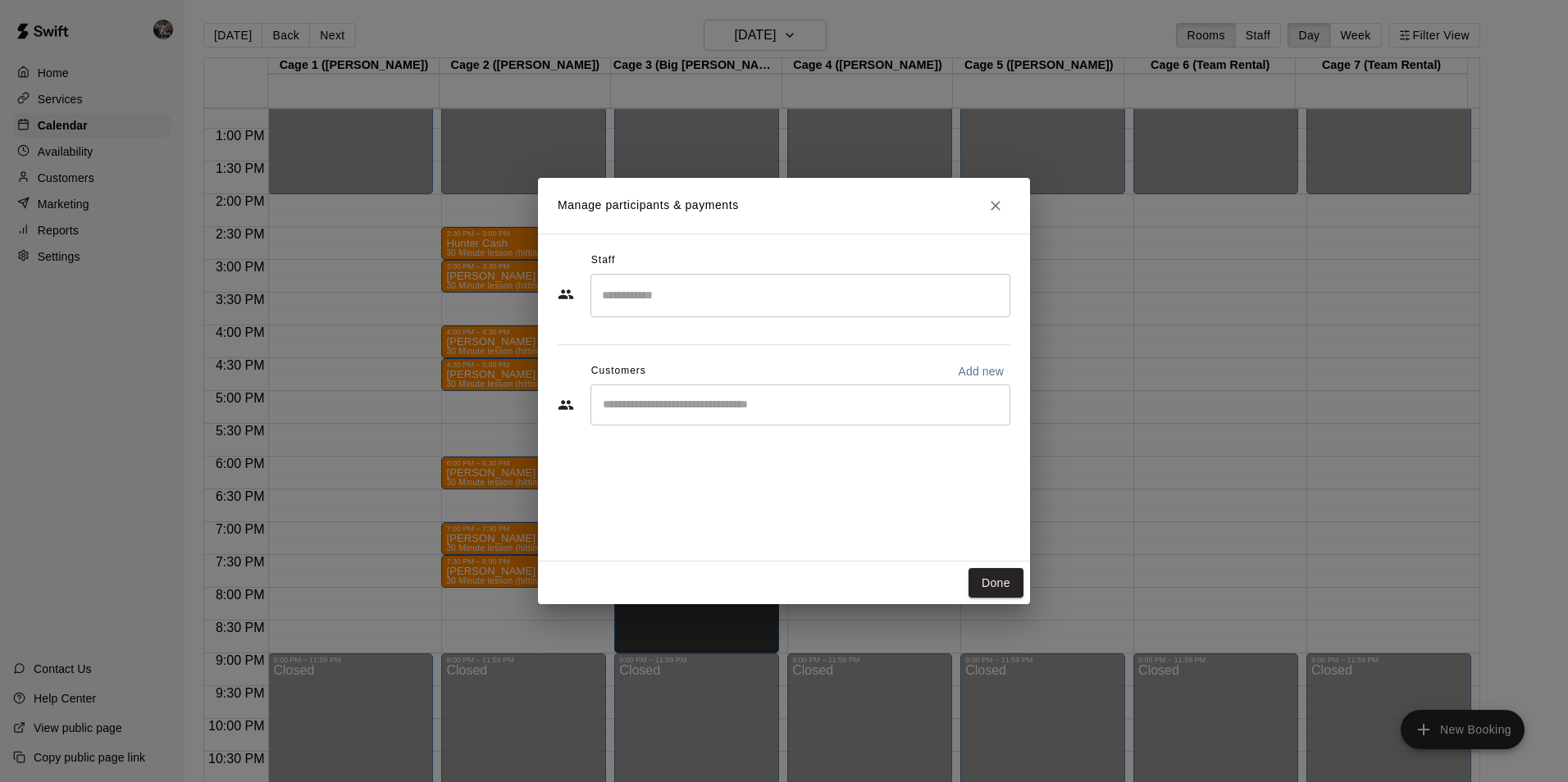
click at [702, 298] on input "Search staff" at bounding box center [801, 296] width 405 height 28
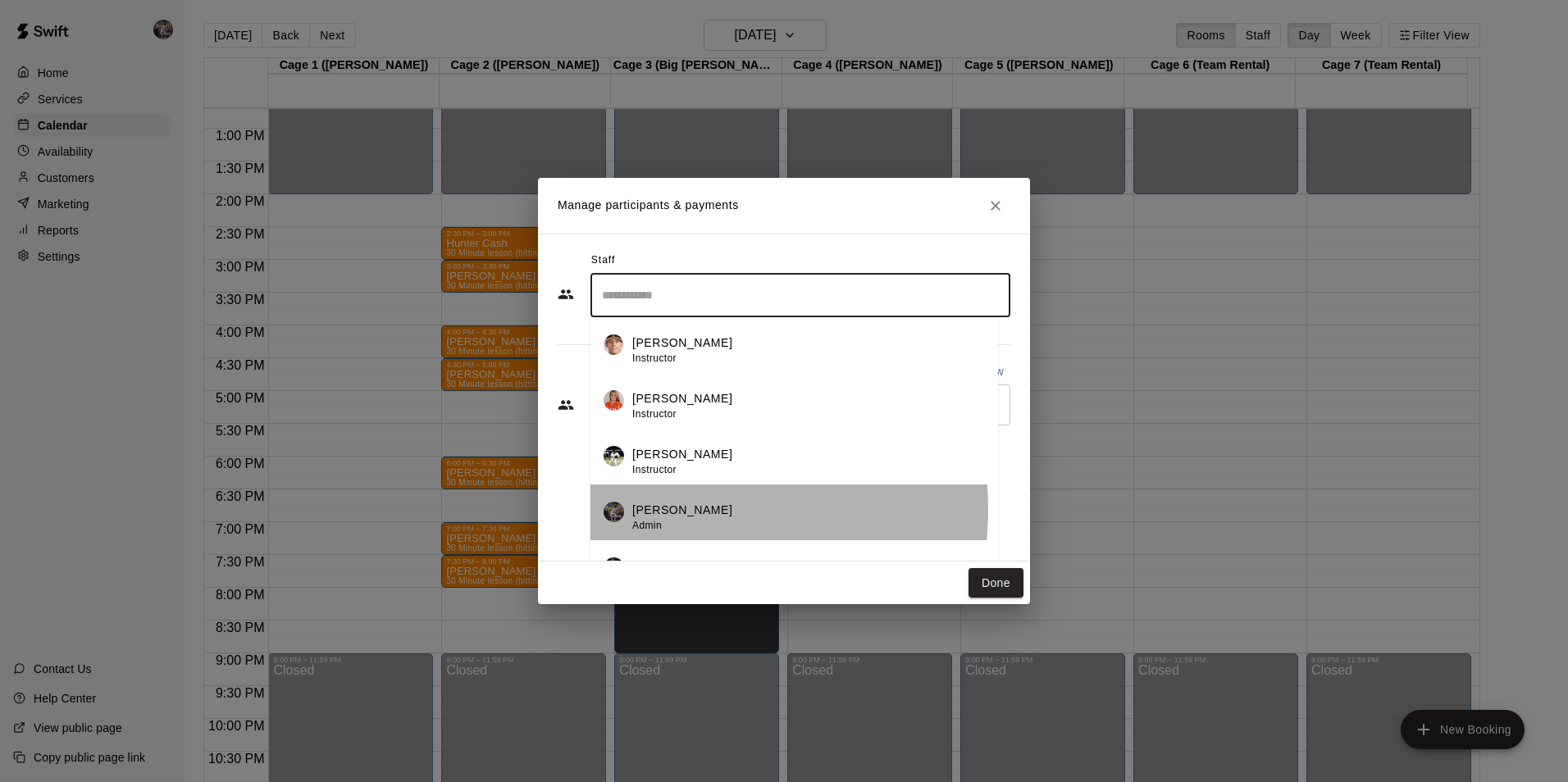
click at [662, 510] on p "[PERSON_NAME]" at bounding box center [682, 511] width 100 height 17
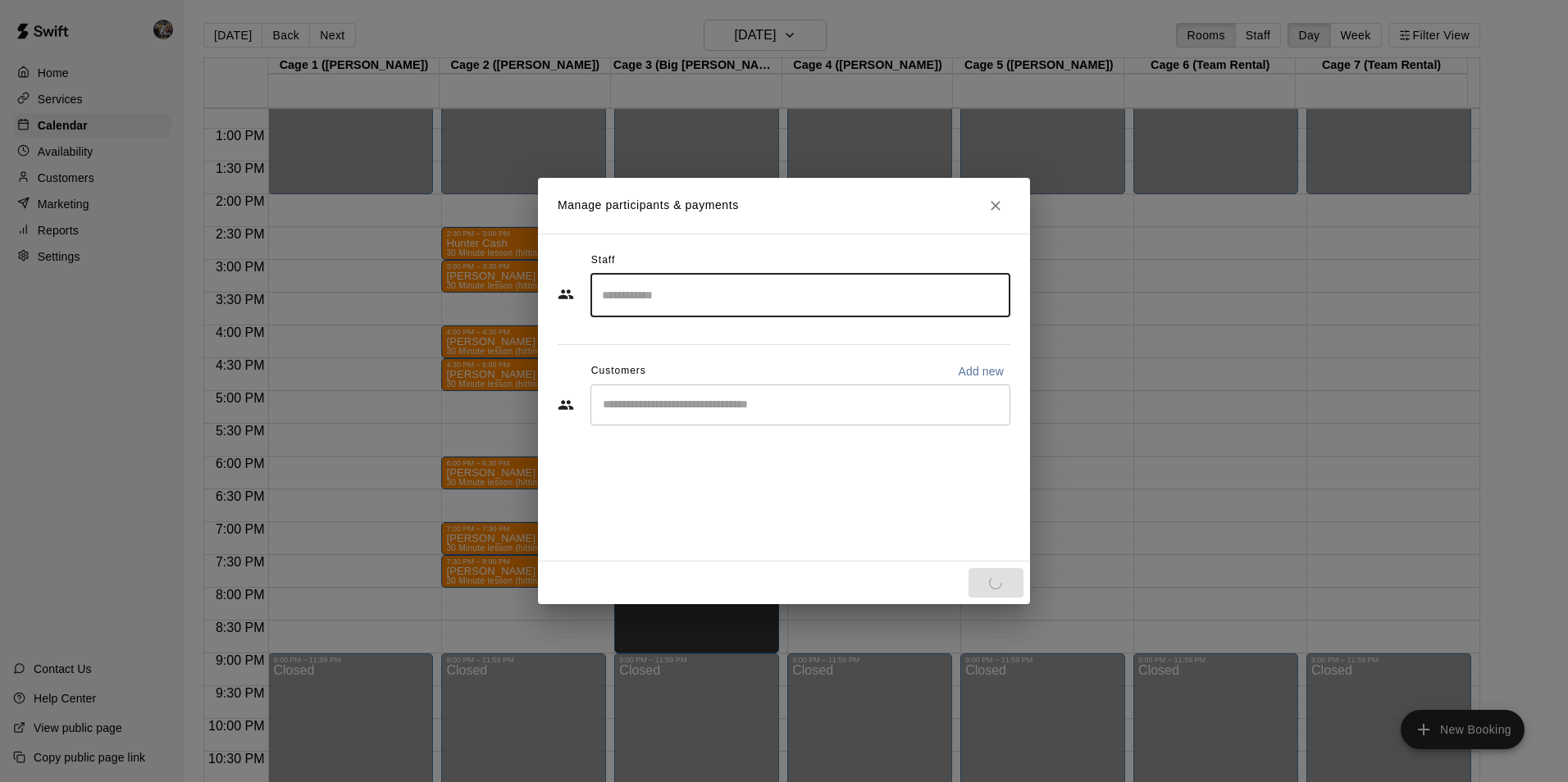
click at [633, 396] on div "​" at bounding box center [801, 405] width 420 height 41
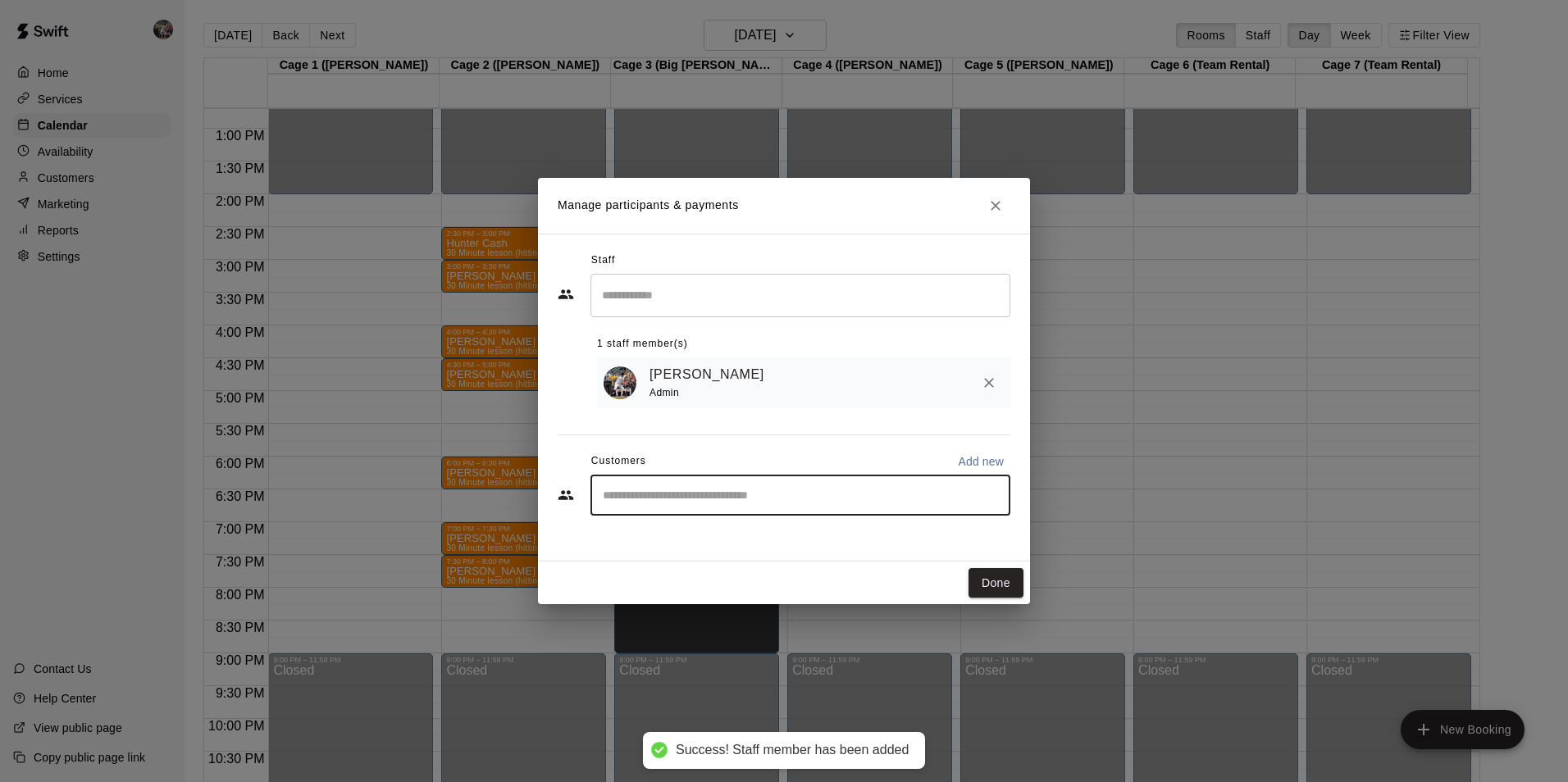
click at [667, 499] on input "Start typing to search customers..." at bounding box center [801, 495] width 405 height 16
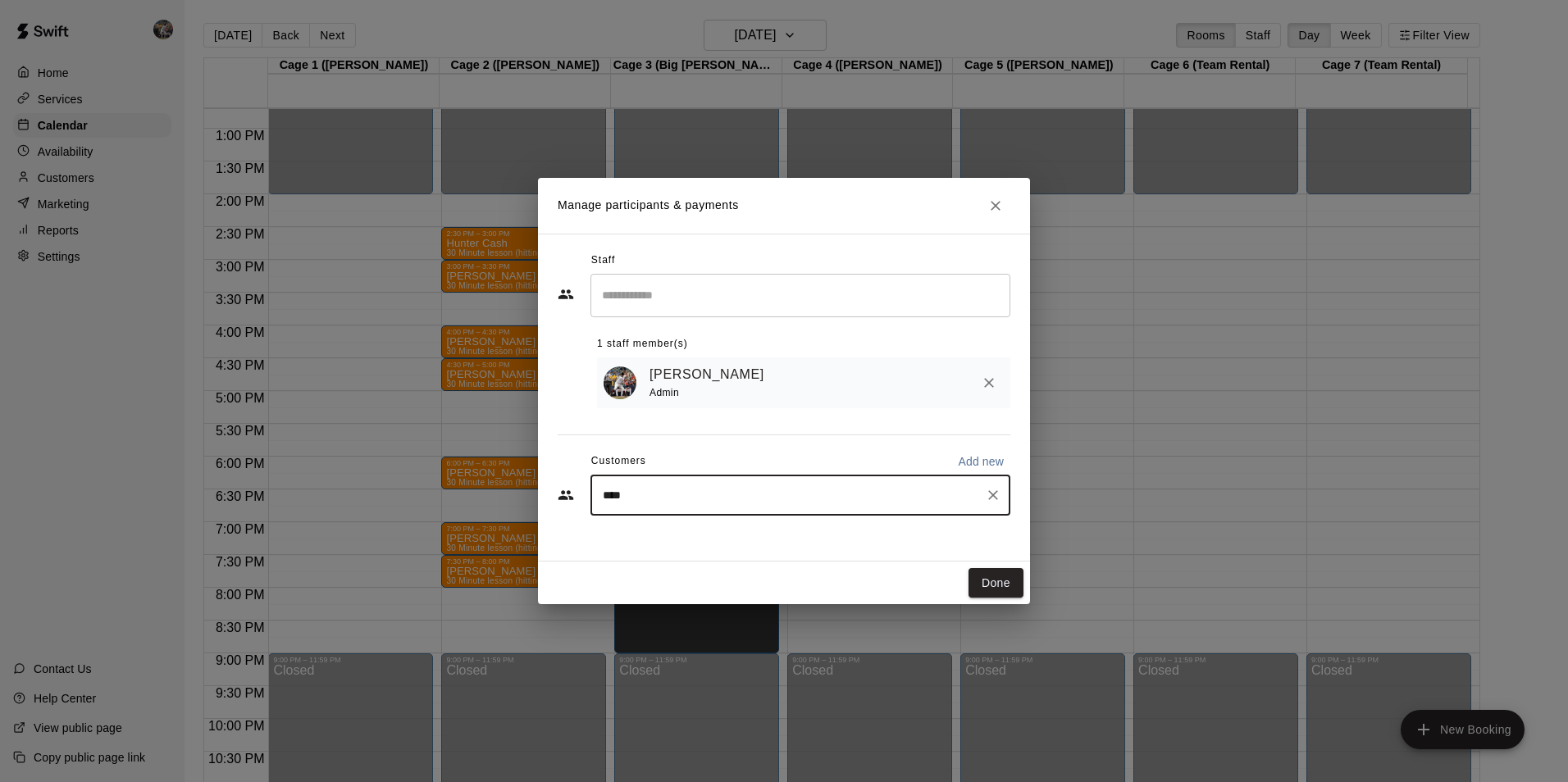
type input "*****"
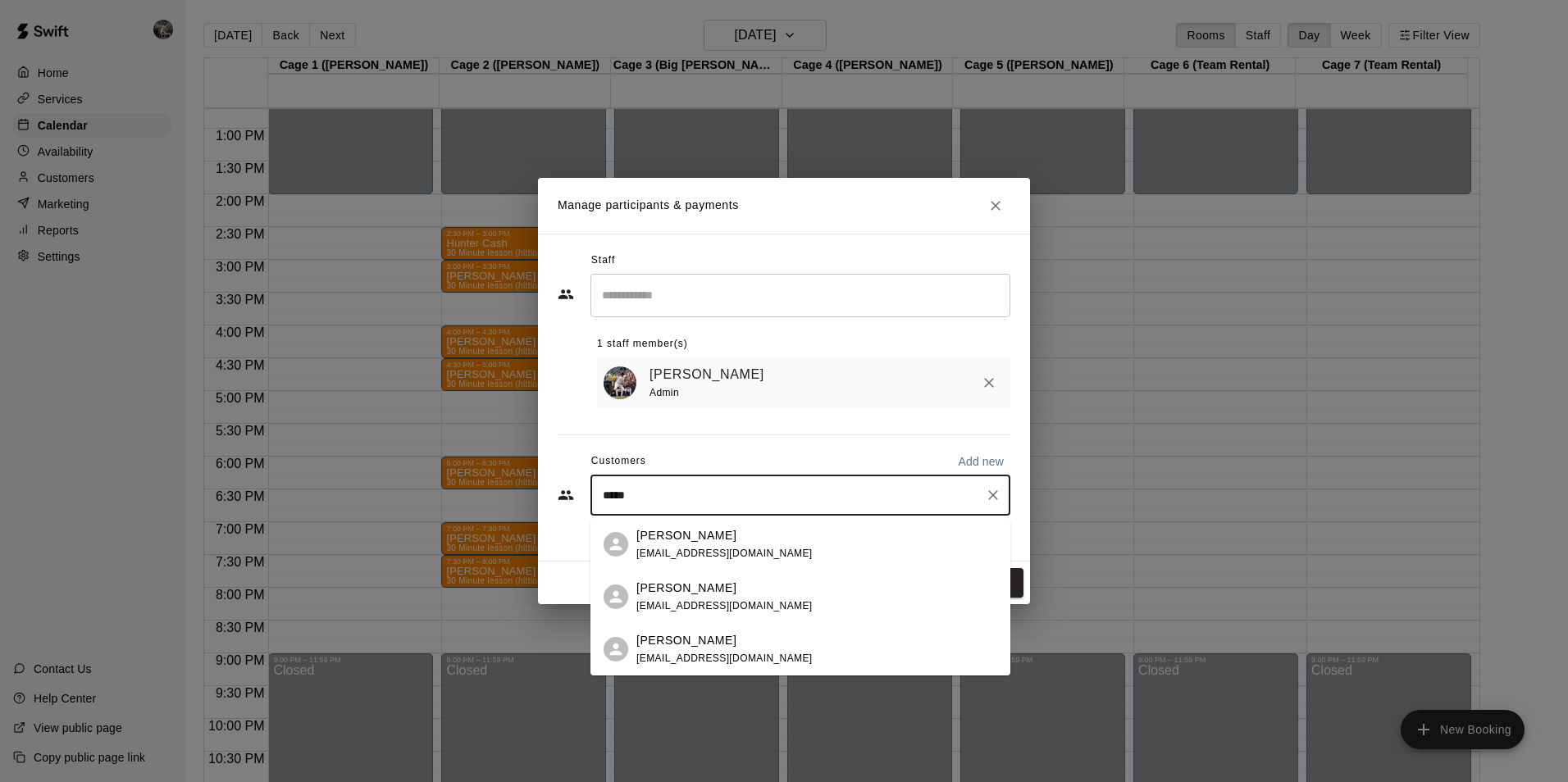
click at [703, 532] on p "Drew Housewright" at bounding box center [686, 536] width 100 height 17
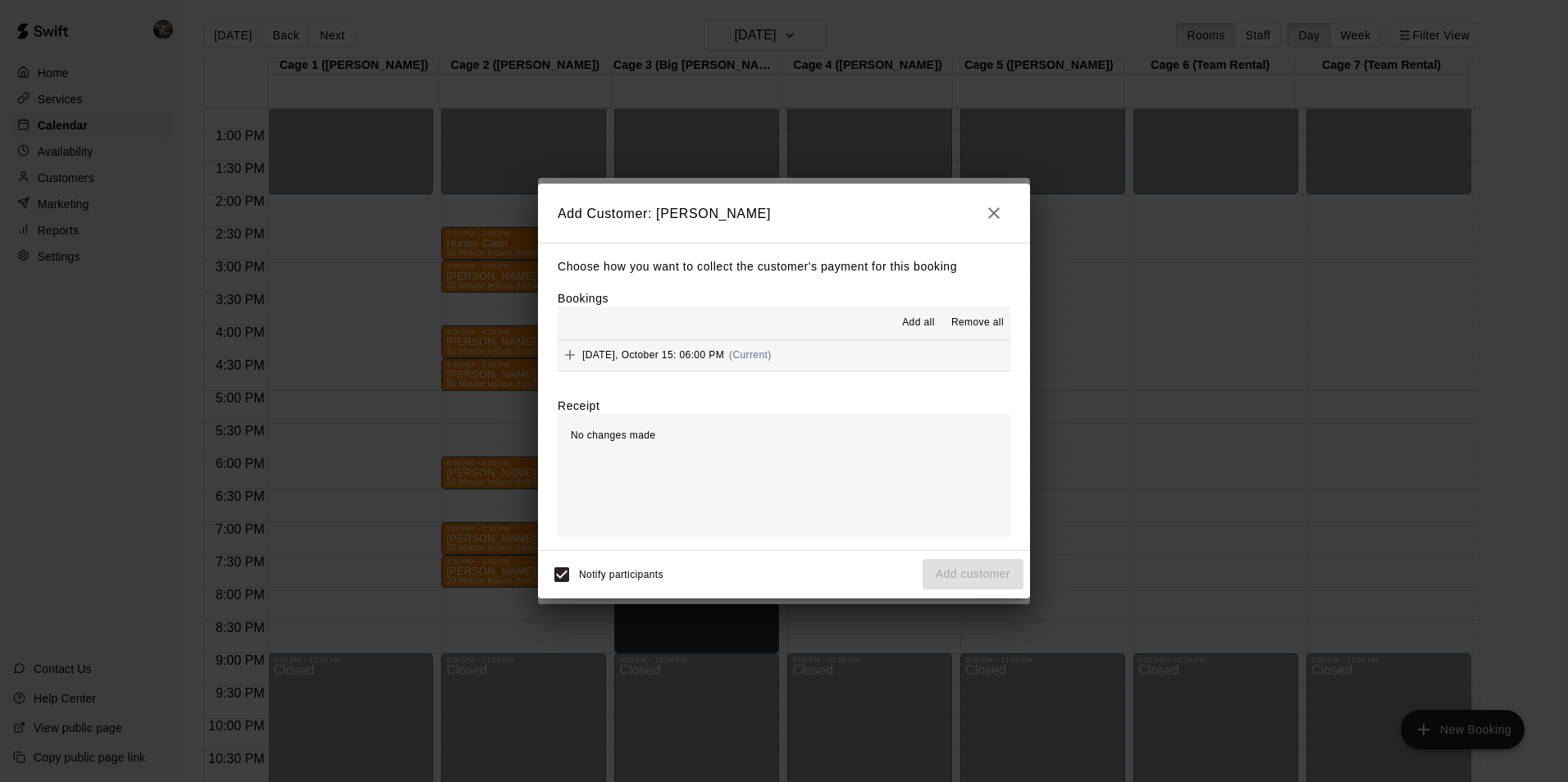
drag, startPoint x: 912, startPoint y: 314, endPoint x: 916, endPoint y: 320, distance: 7.2
click at [913, 315] on button "Add all" at bounding box center [919, 323] width 53 height 26
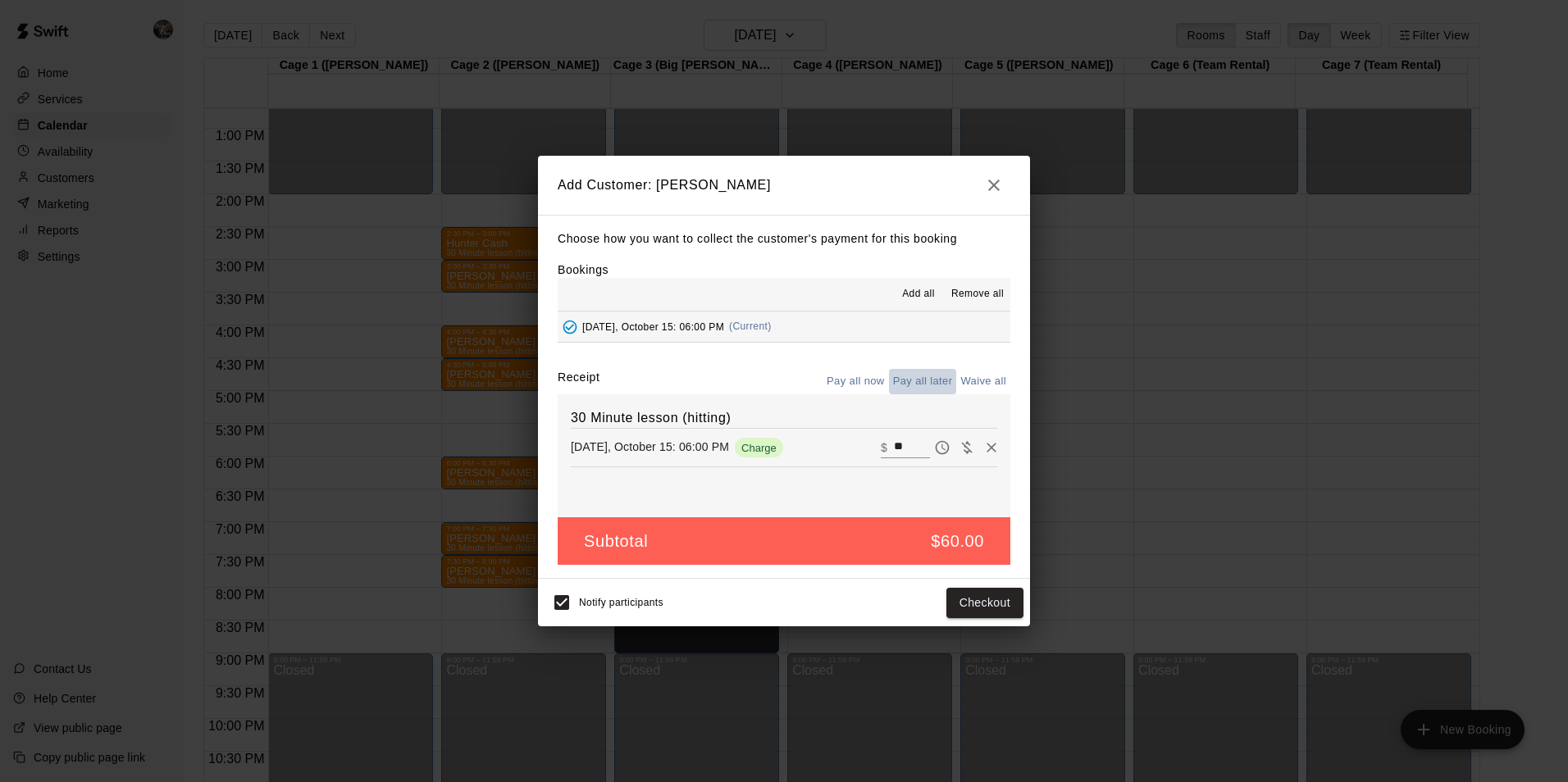
click at [936, 377] on button "Pay all later" at bounding box center [923, 382] width 68 height 25
click at [956, 605] on button "Add customer" at bounding box center [972, 603] width 101 height 30
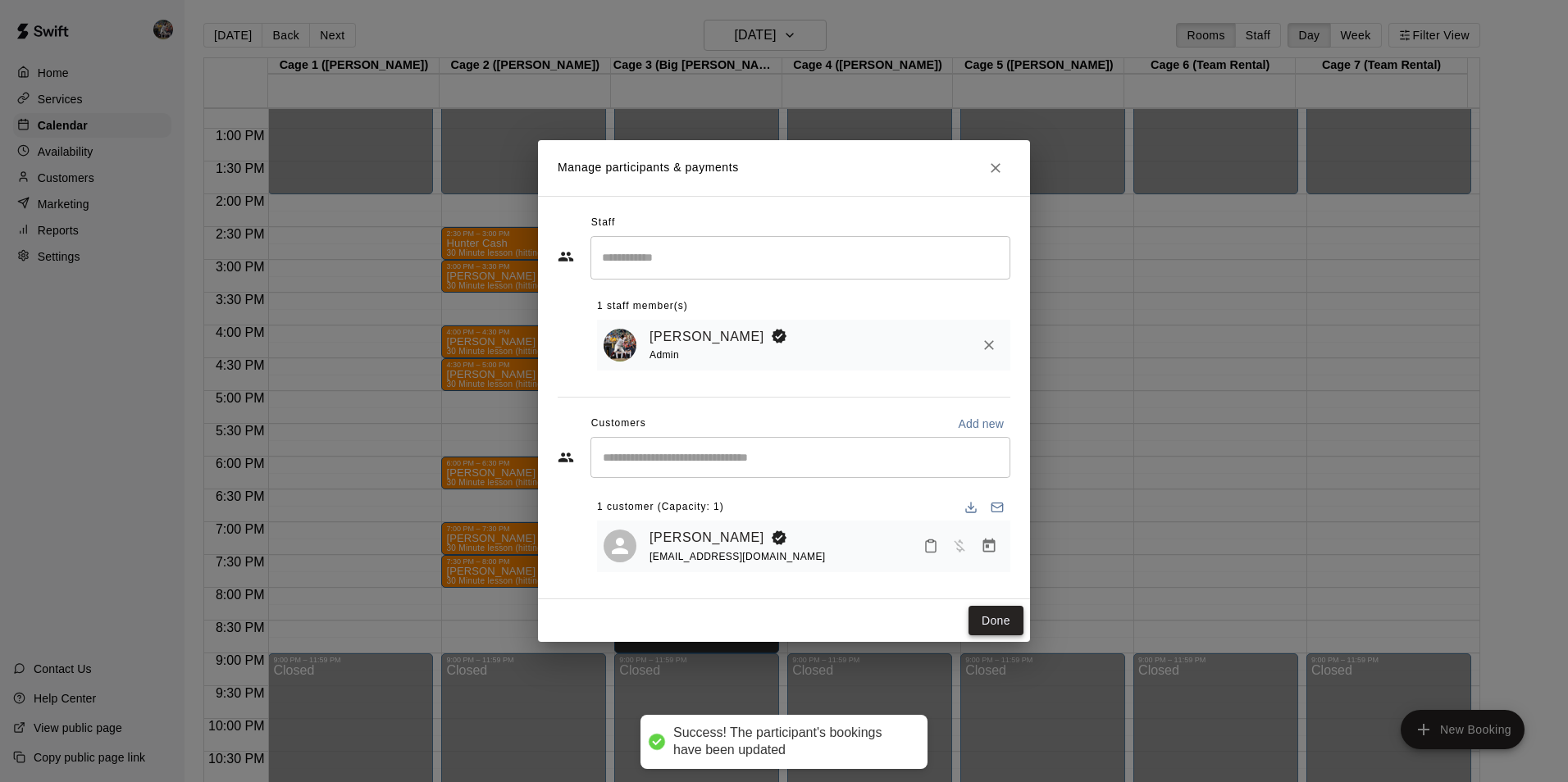
click at [994, 621] on button "Done" at bounding box center [996, 621] width 55 height 30
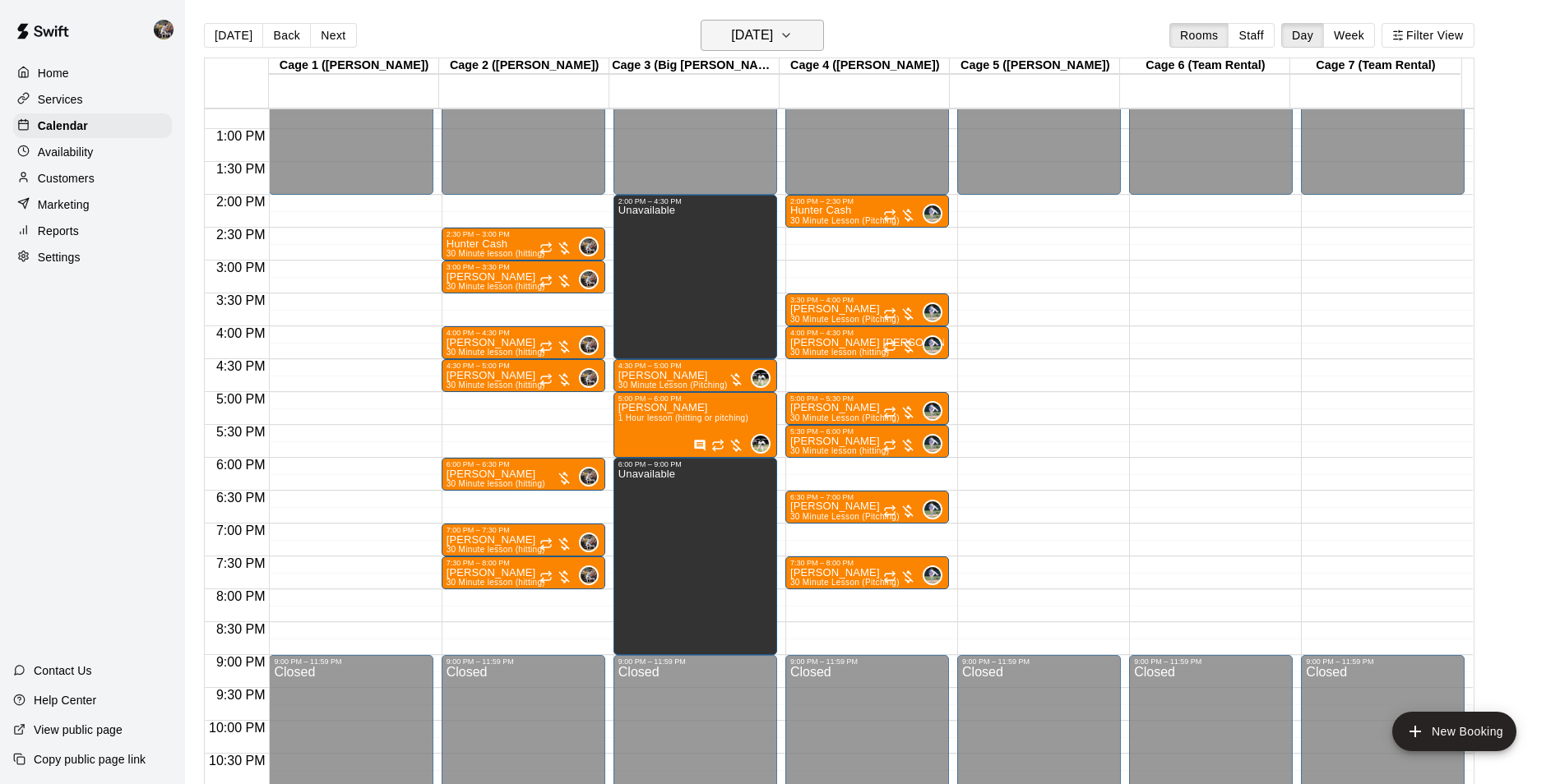
click at [768, 31] on h6 "Wednesday Oct 15" at bounding box center [752, 35] width 42 height 23
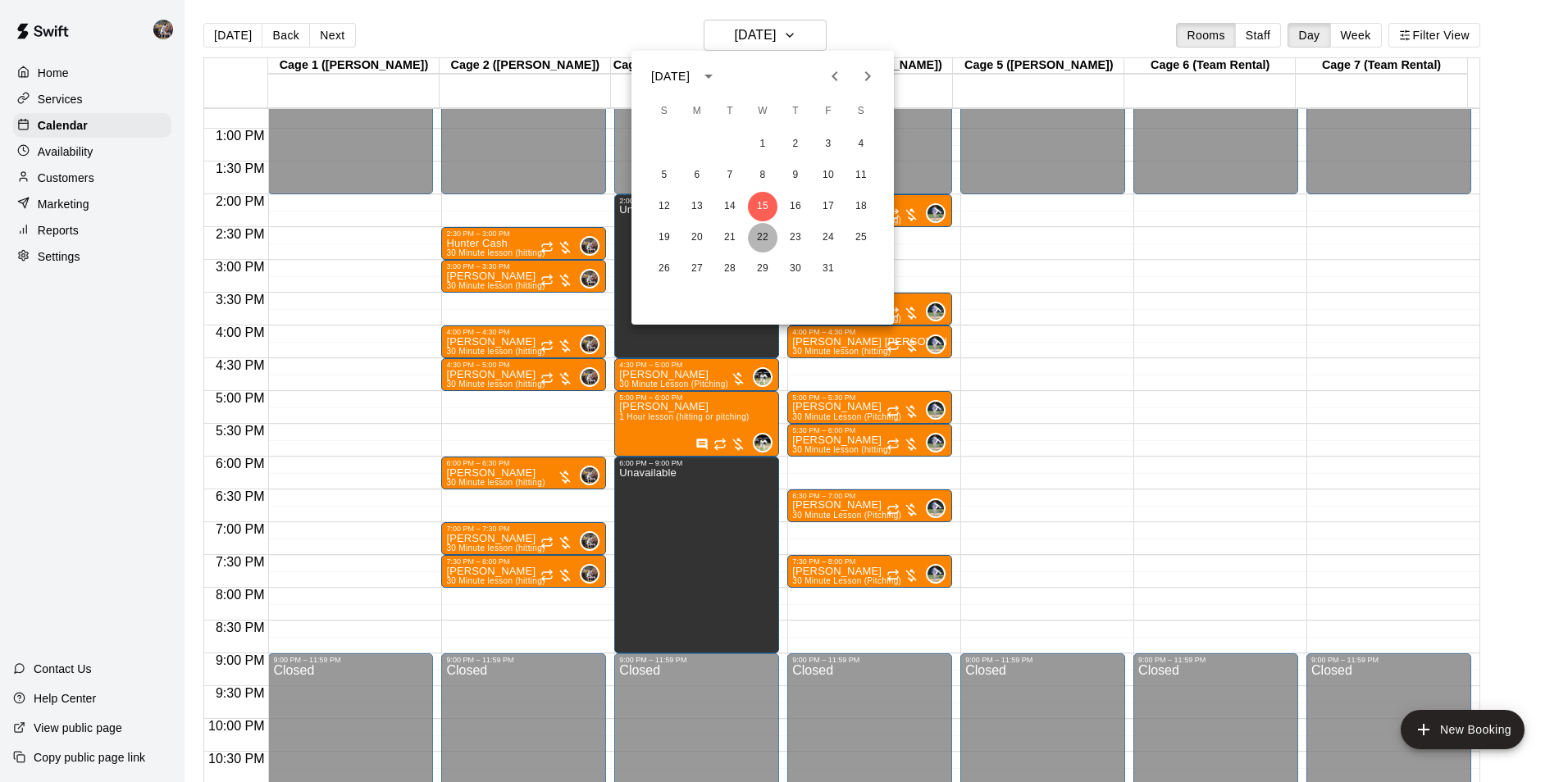
click at [759, 236] on button "22" at bounding box center [762, 237] width 29 height 29
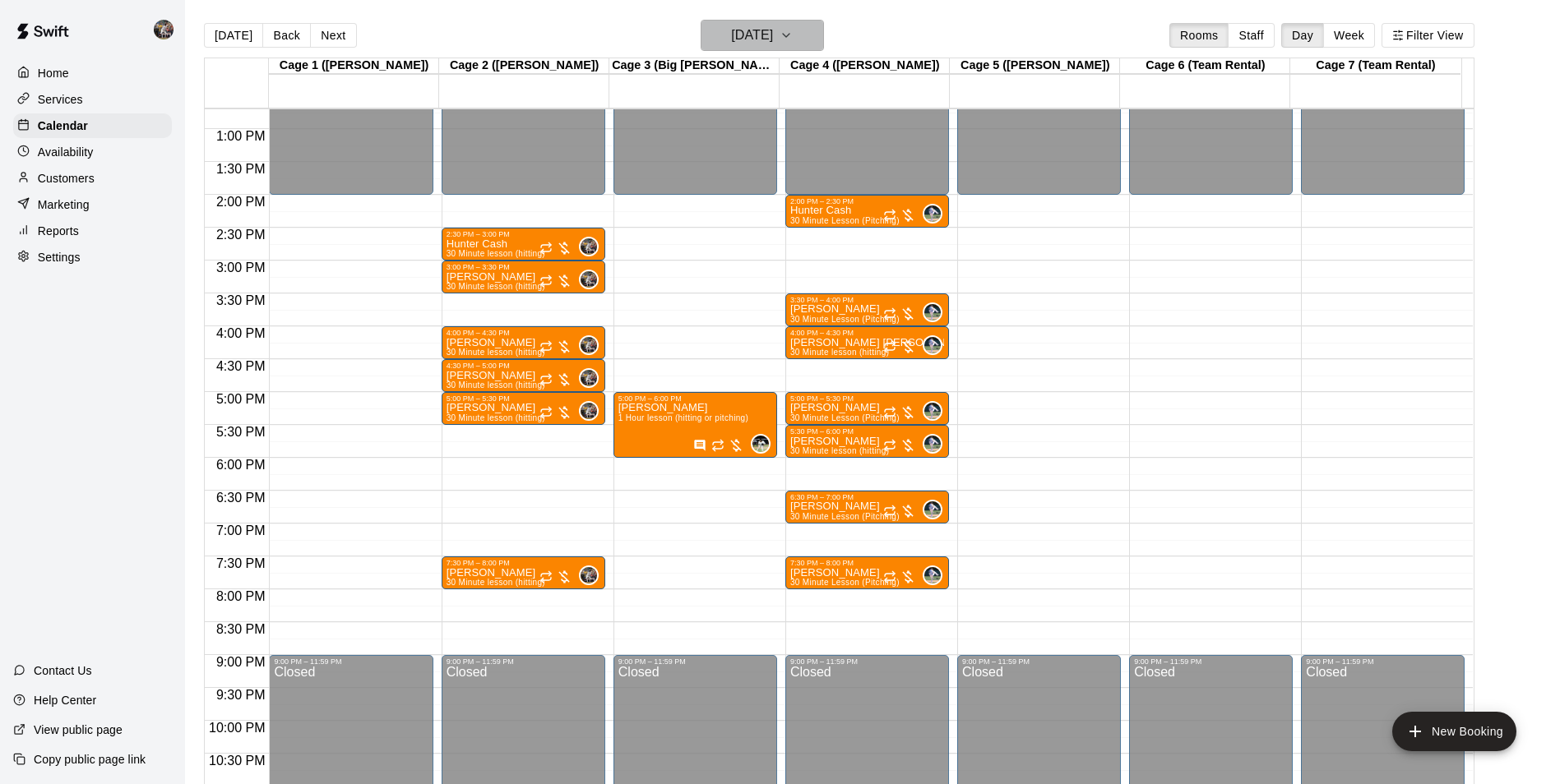
click at [754, 29] on h6 "Wednesday Oct 22" at bounding box center [752, 35] width 42 height 23
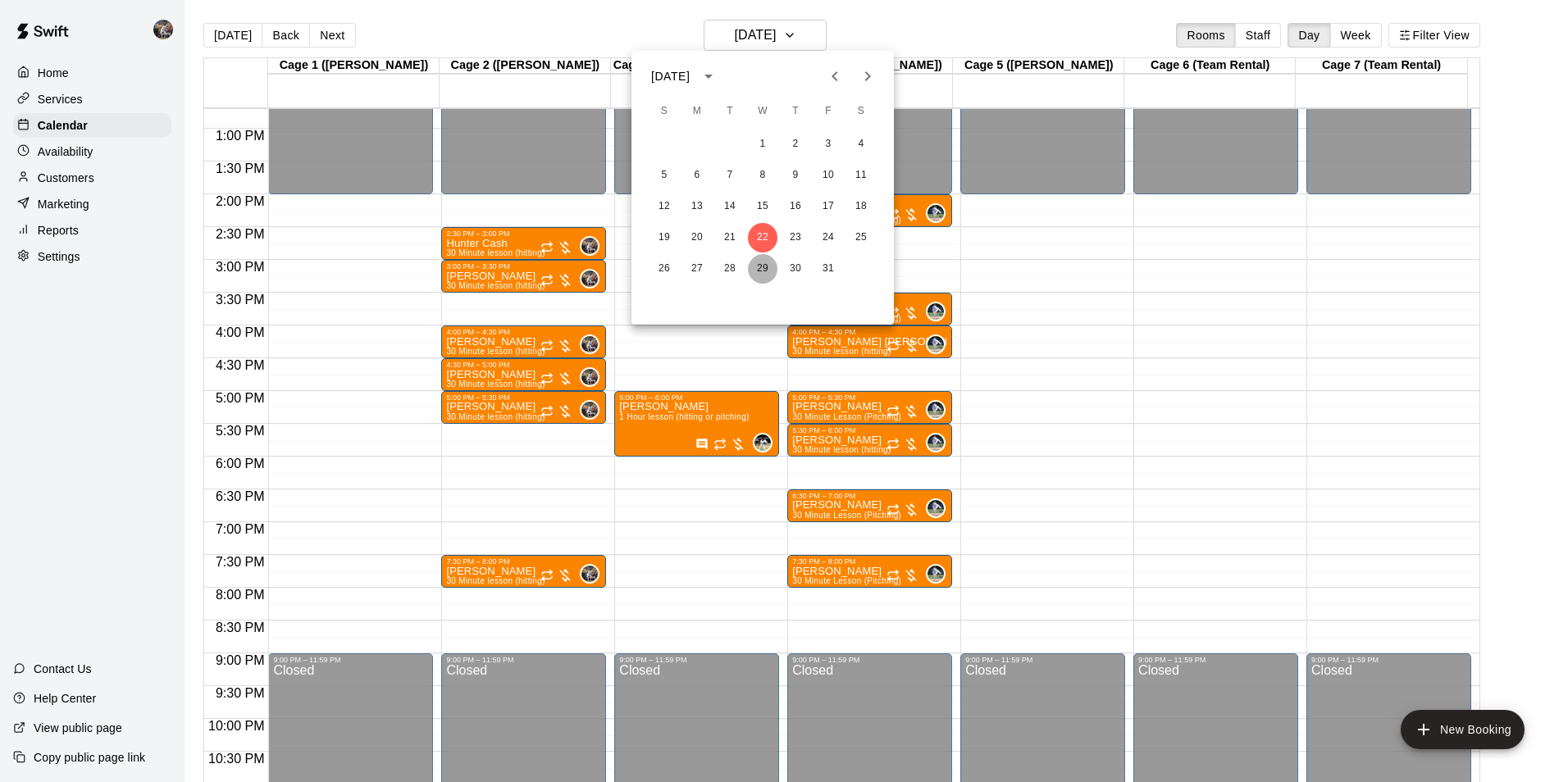
click at [768, 263] on button "29" at bounding box center [762, 269] width 29 height 29
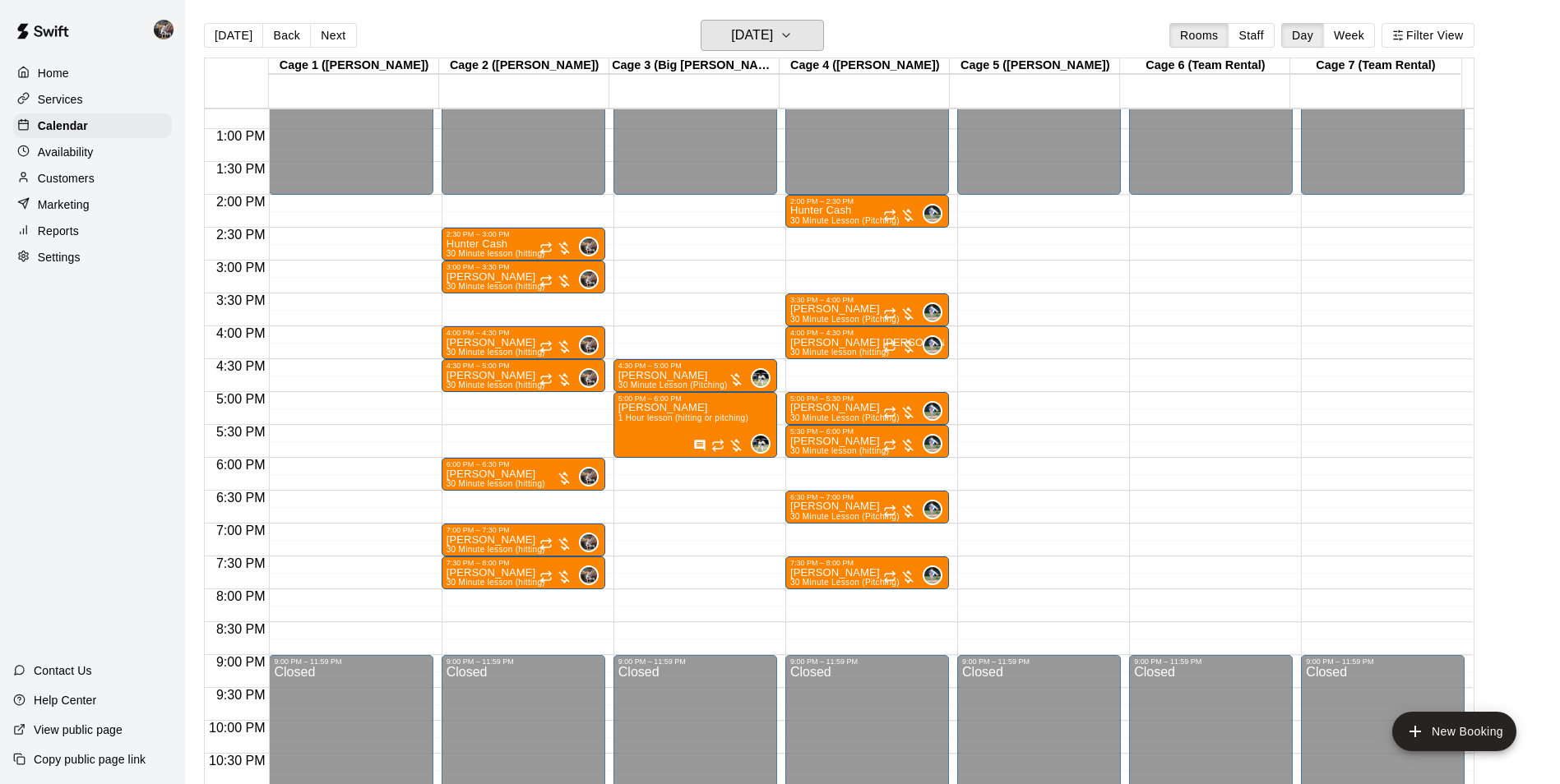
click at [813, 34] on button "Wednesday Oct 29" at bounding box center [763, 35] width 124 height 31
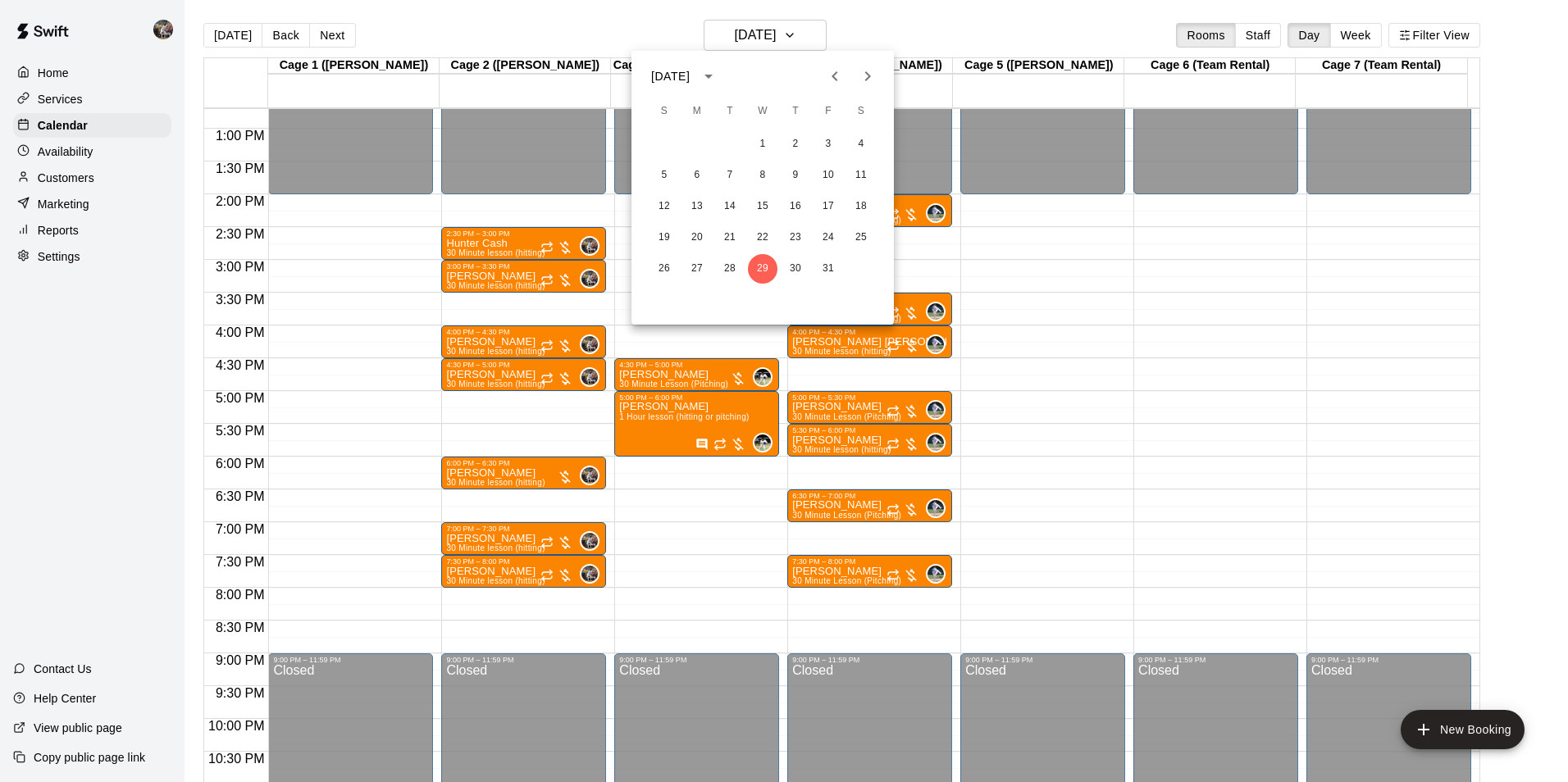
click at [866, 74] on icon "Next month" at bounding box center [867, 76] width 20 height 20
click at [760, 168] on button "5" at bounding box center [762, 175] width 29 height 29
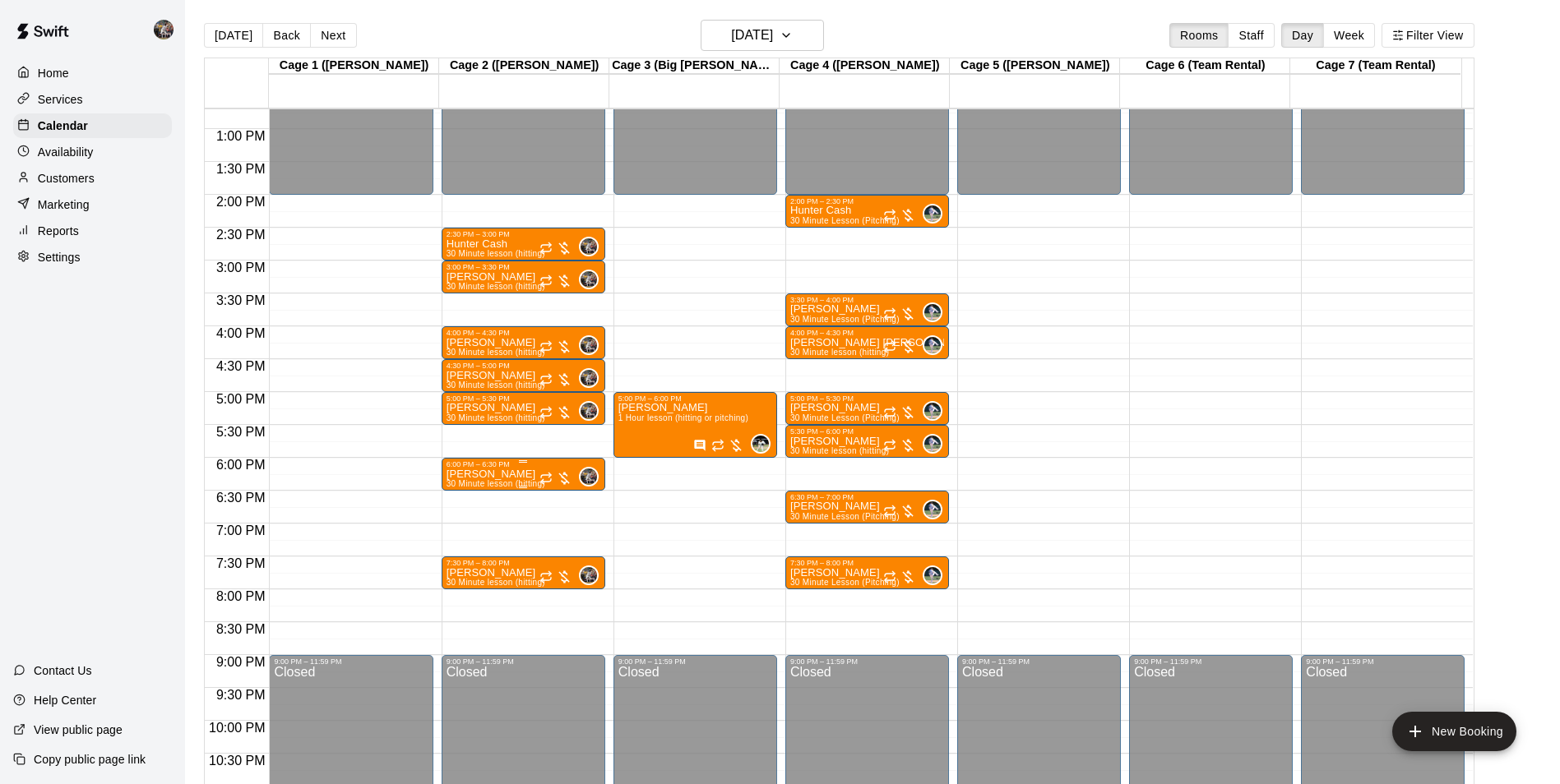
click at [534, 469] on div "6:00 PM – 6:30 PM" at bounding box center [523, 464] width 154 height 9
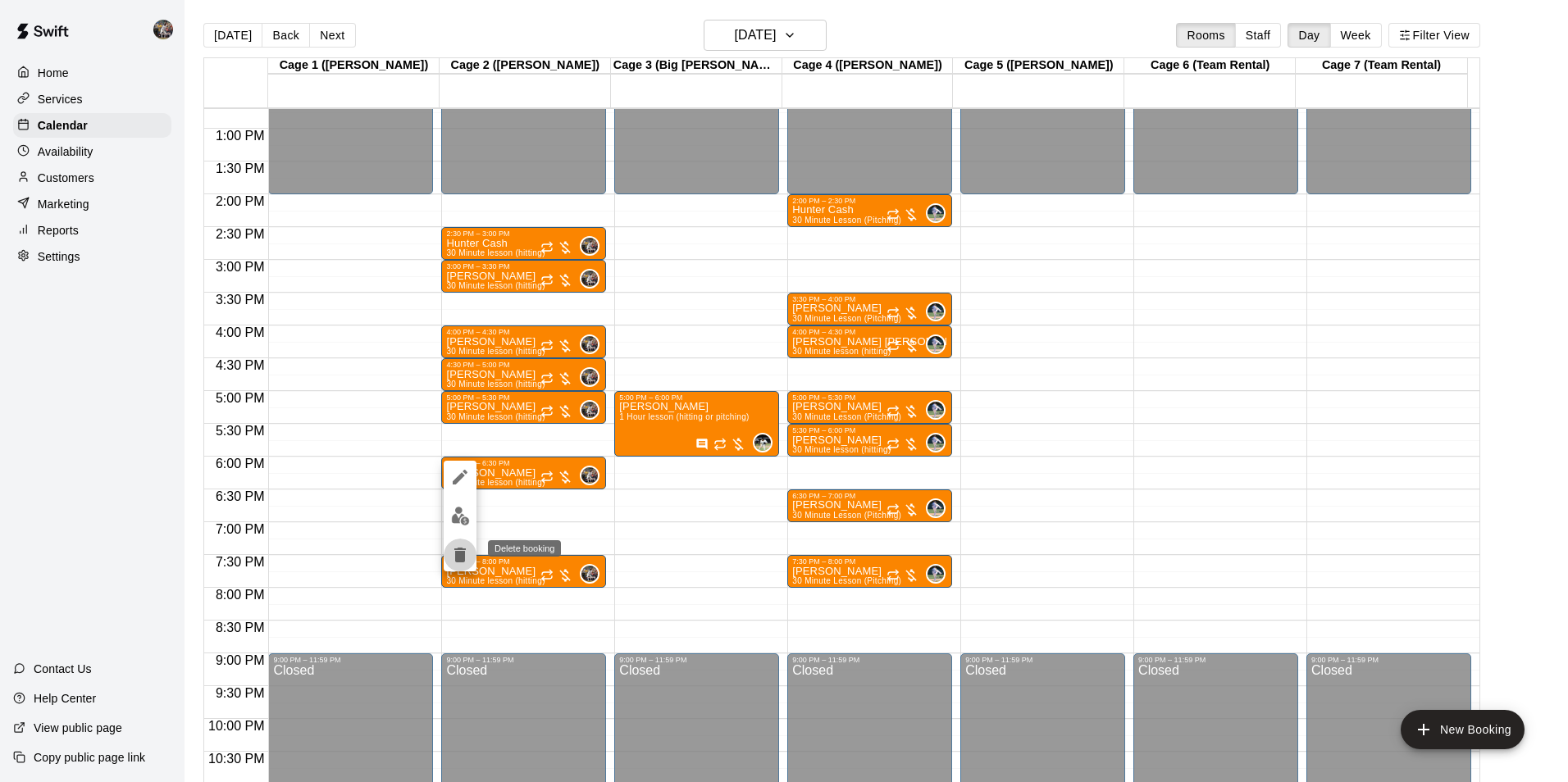
click at [459, 550] on icon "delete" at bounding box center [460, 555] width 11 height 15
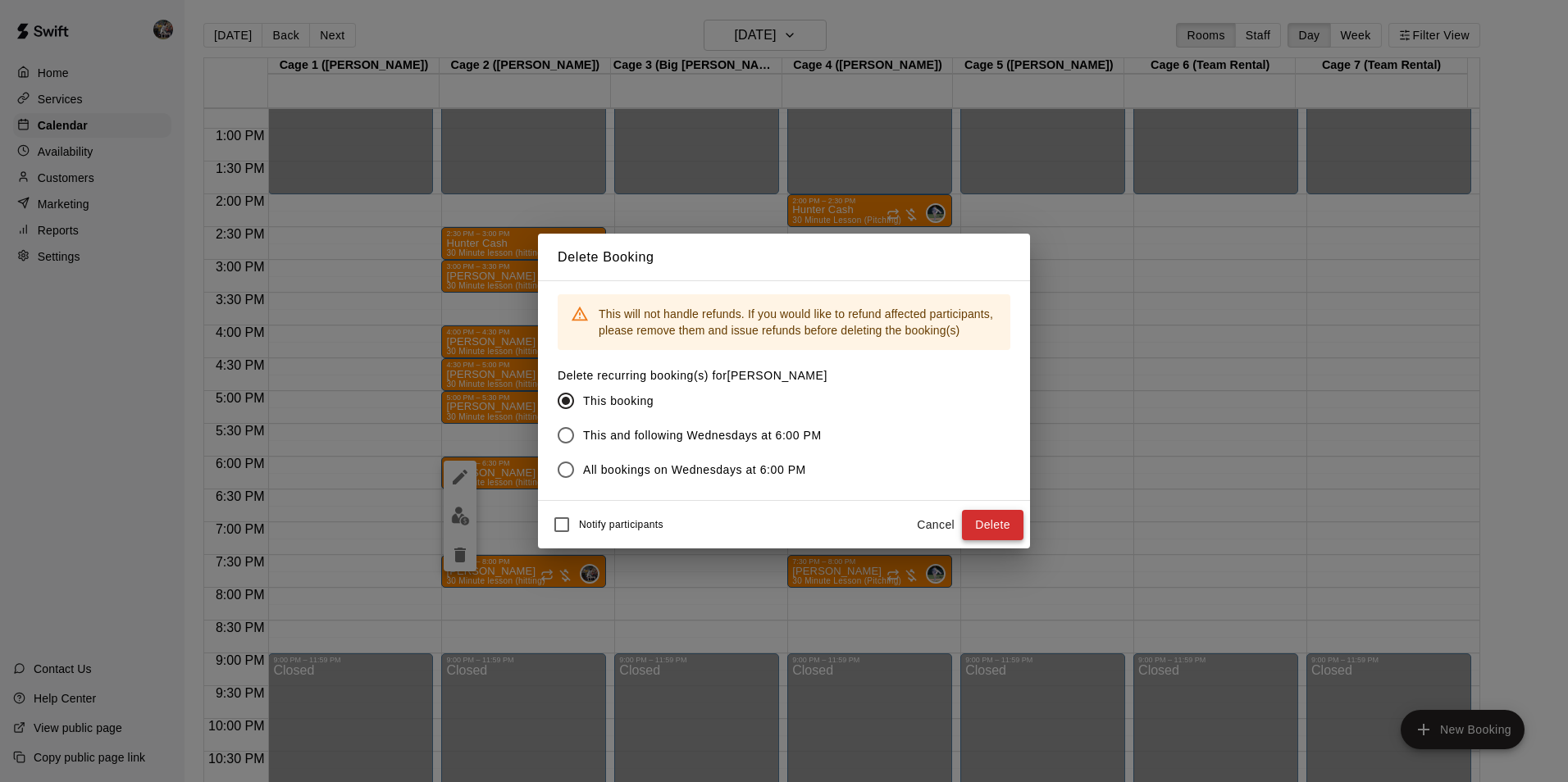
click at [991, 521] on button "Delete" at bounding box center [992, 525] width 61 height 30
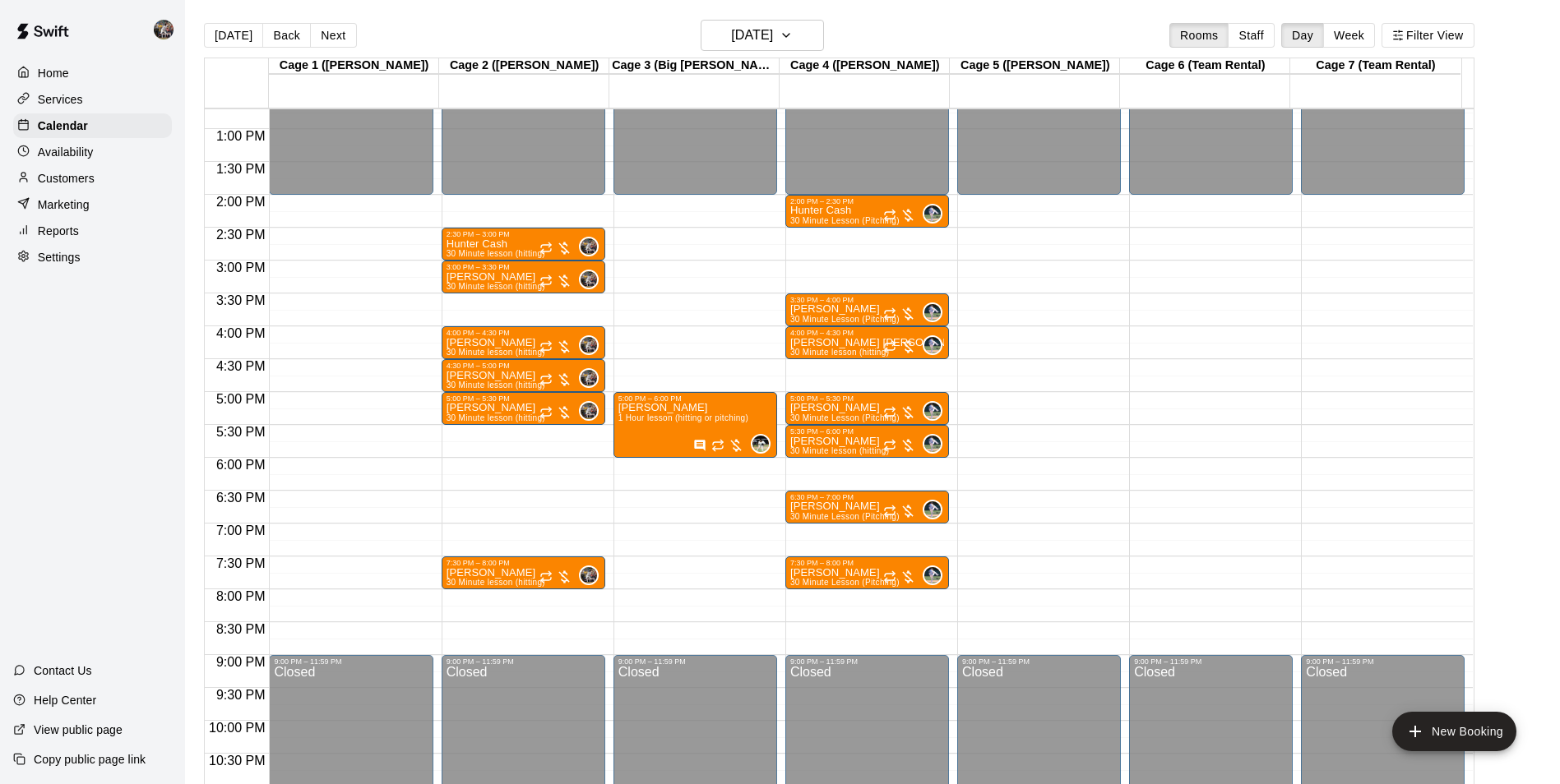
click at [730, 16] on main "Today Back Next Wednesday Nov 05 Rooms Staff Day Week Filter View Cage 1 (Olivi…" at bounding box center [872, 405] width 1375 height 810
click at [727, 22] on button "Wednesday Nov 05" at bounding box center [763, 35] width 124 height 31
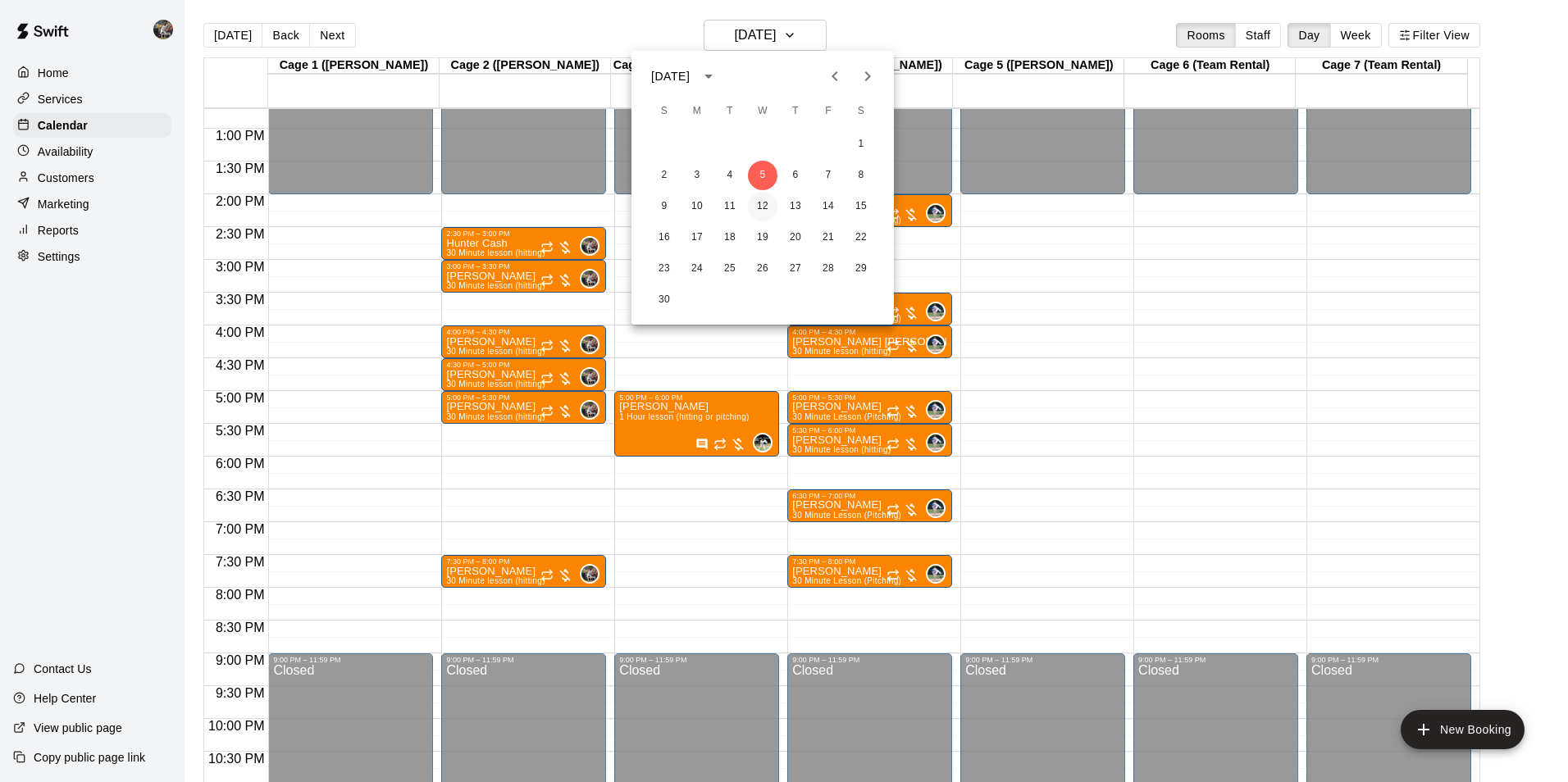
click at [769, 204] on button "12" at bounding box center [762, 206] width 29 height 29
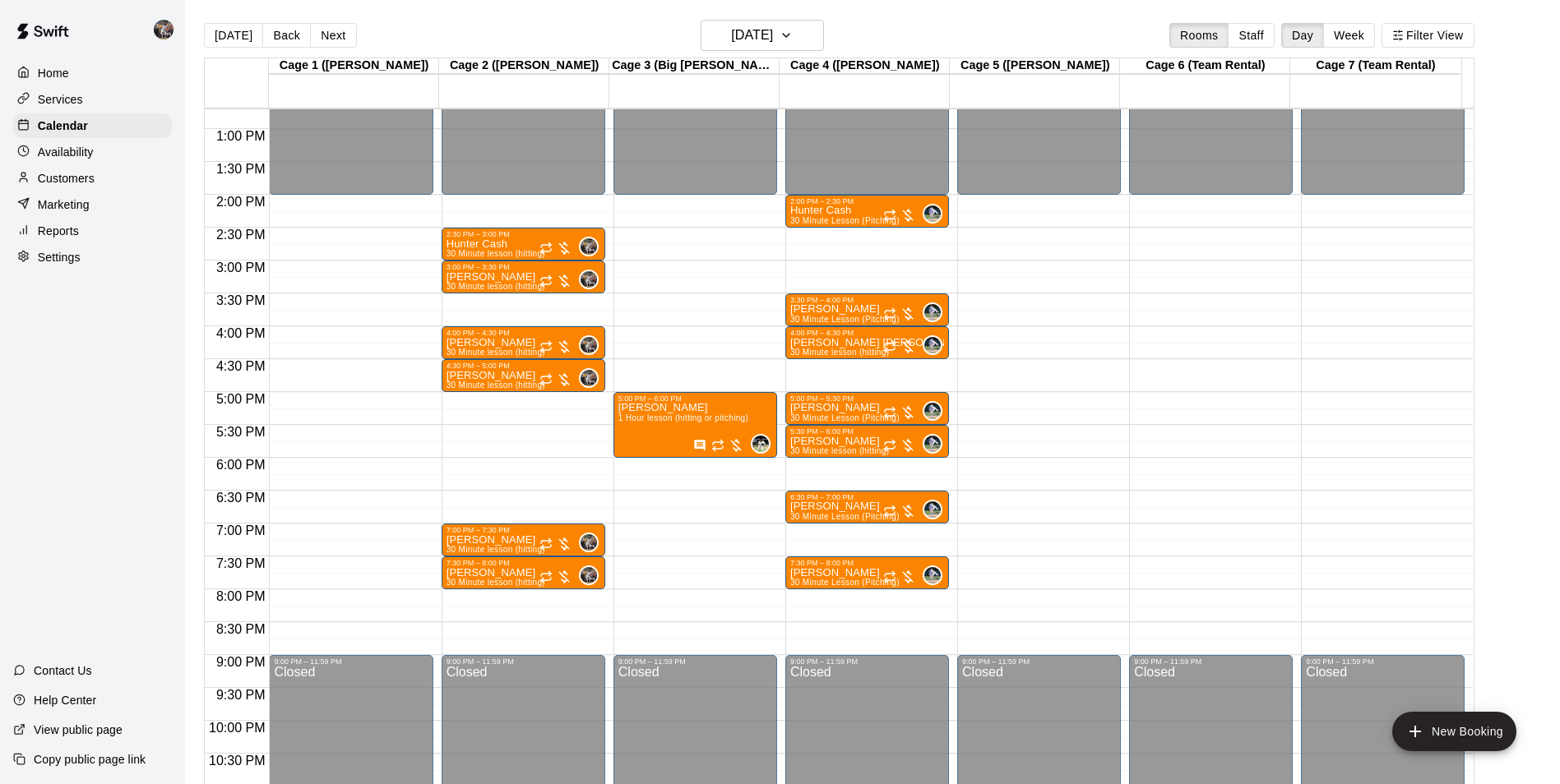
click at [480, 467] on div "12:00 AM – 2:00 PM Closed 2:30 PM – 3:00 PM Hunter Cash 30 Minute lesson (hitti…" at bounding box center [523, 62] width 163 height 1578
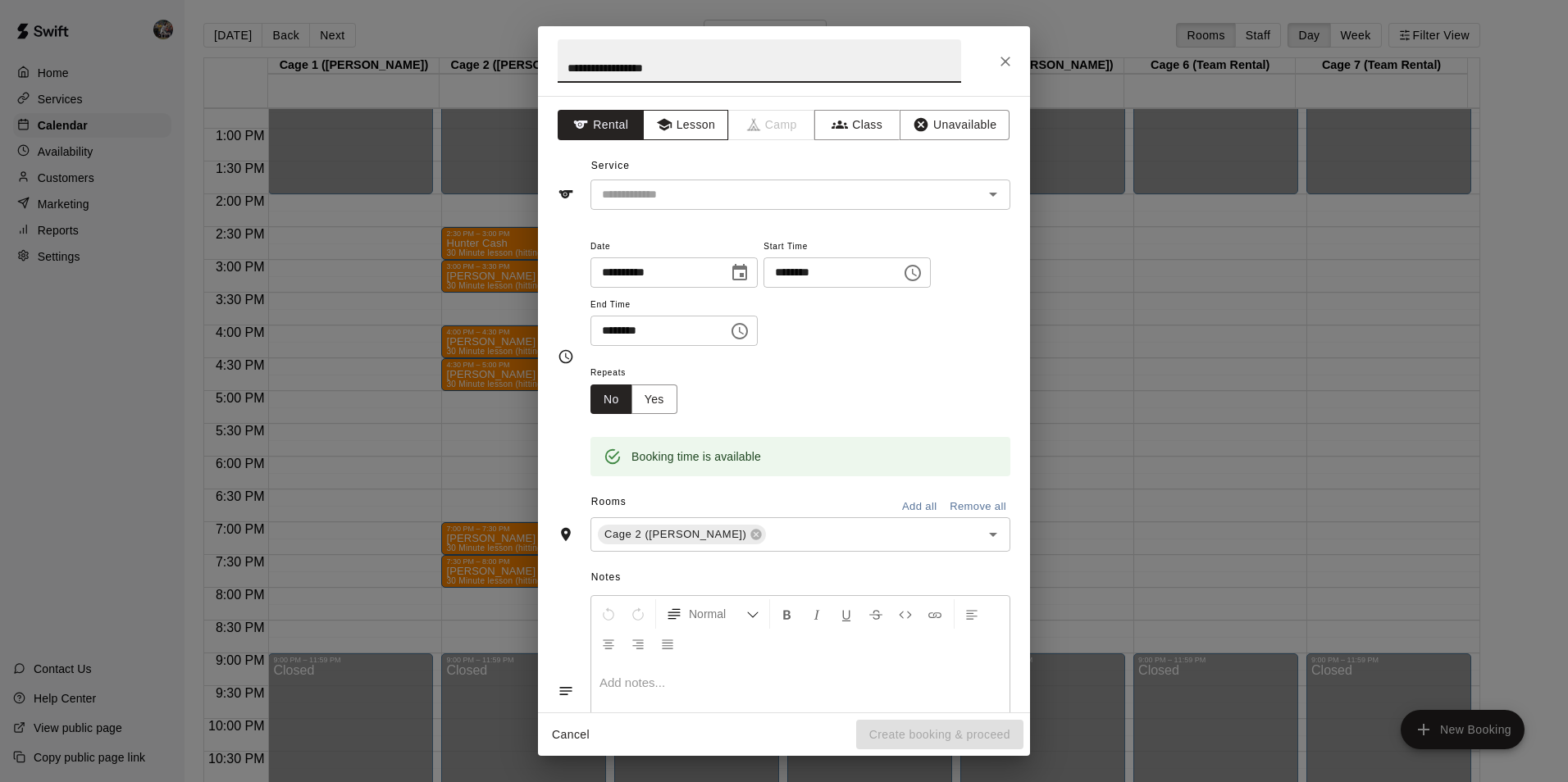
type input "**********"
drag, startPoint x: 685, startPoint y: 122, endPoint x: 685, endPoint y: 135, distance: 13.0
click at [685, 128] on button "Lesson" at bounding box center [685, 125] width 86 height 30
click at [693, 191] on input "text" at bounding box center [776, 195] width 362 height 21
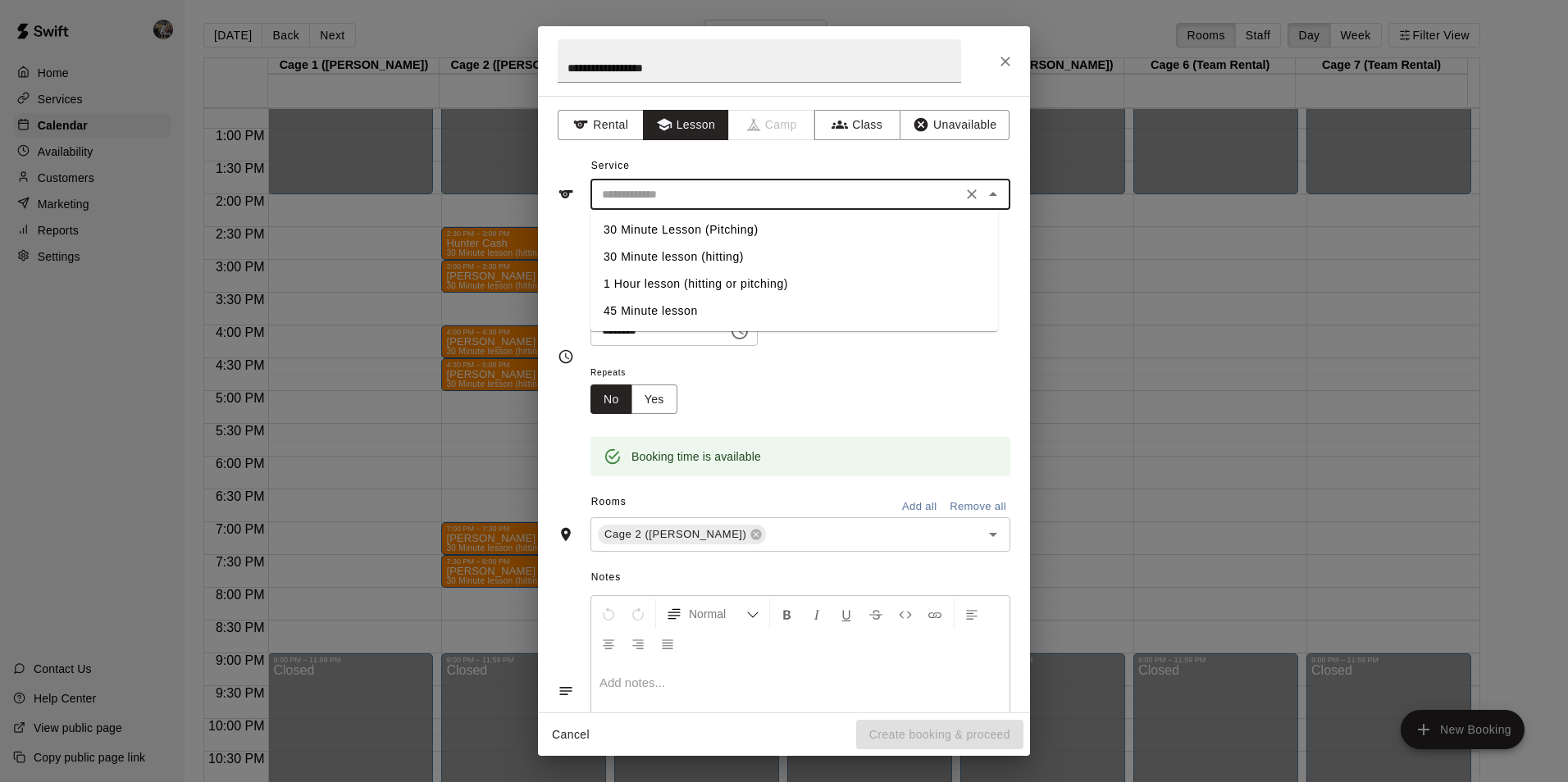
click at [703, 256] on li "30 Minute lesson (hitting)" at bounding box center [794, 257] width 408 height 27
type input "**********"
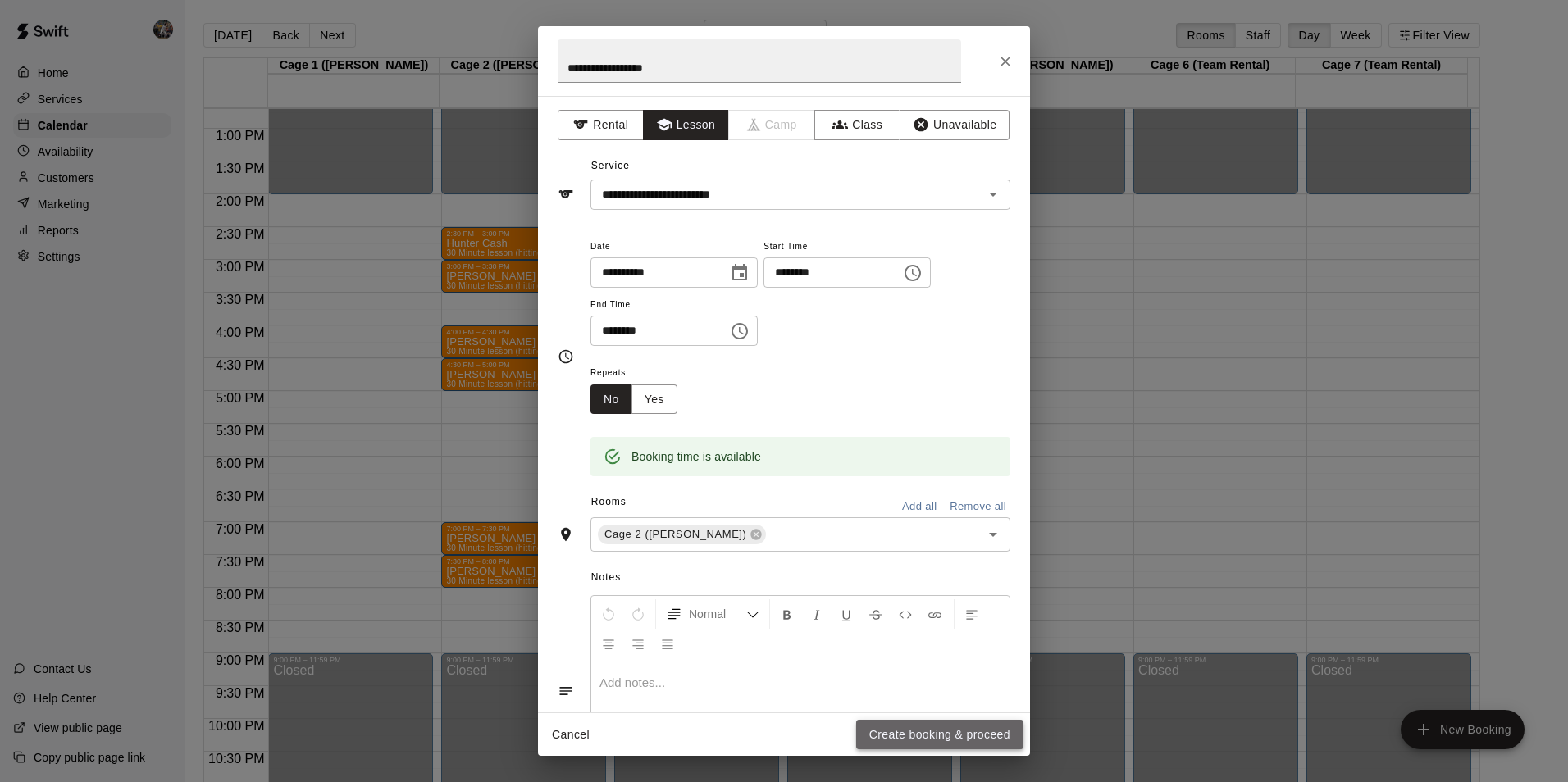
click at [890, 746] on button "Create booking & proceed" at bounding box center [940, 735] width 168 height 30
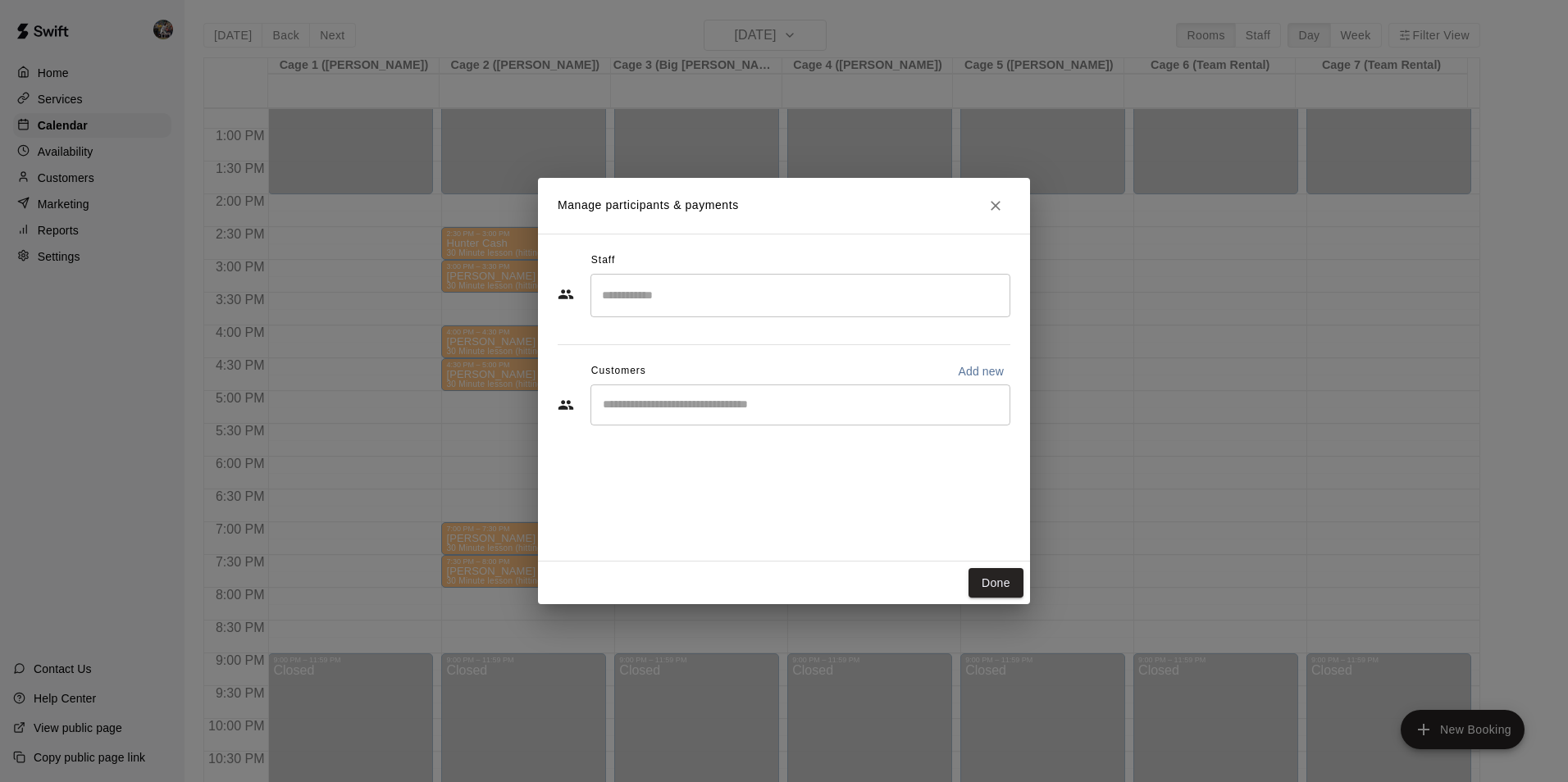
click at [694, 291] on input "Search staff" at bounding box center [801, 296] width 405 height 28
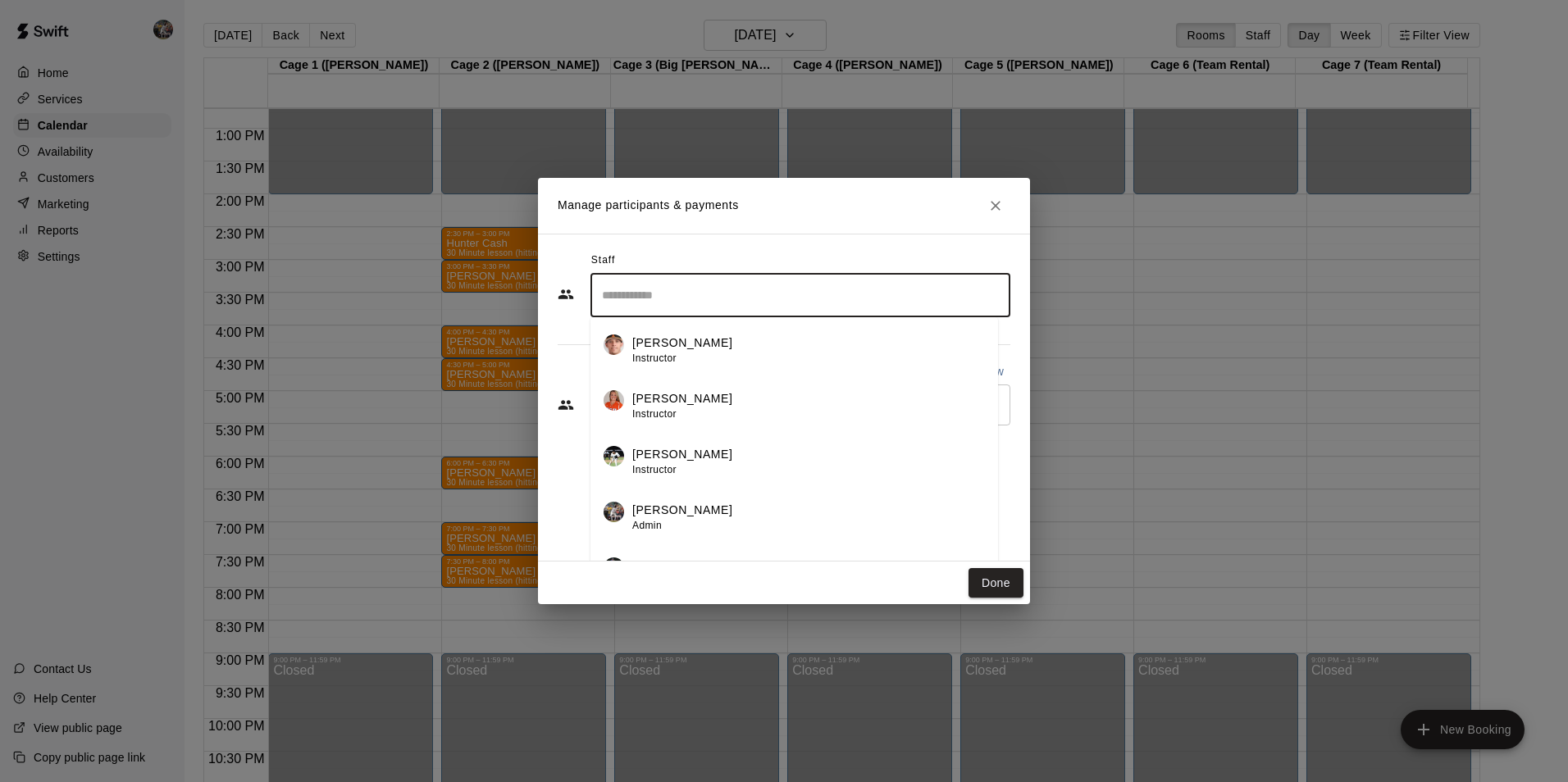
click at [687, 503] on p "[PERSON_NAME]" at bounding box center [682, 511] width 100 height 17
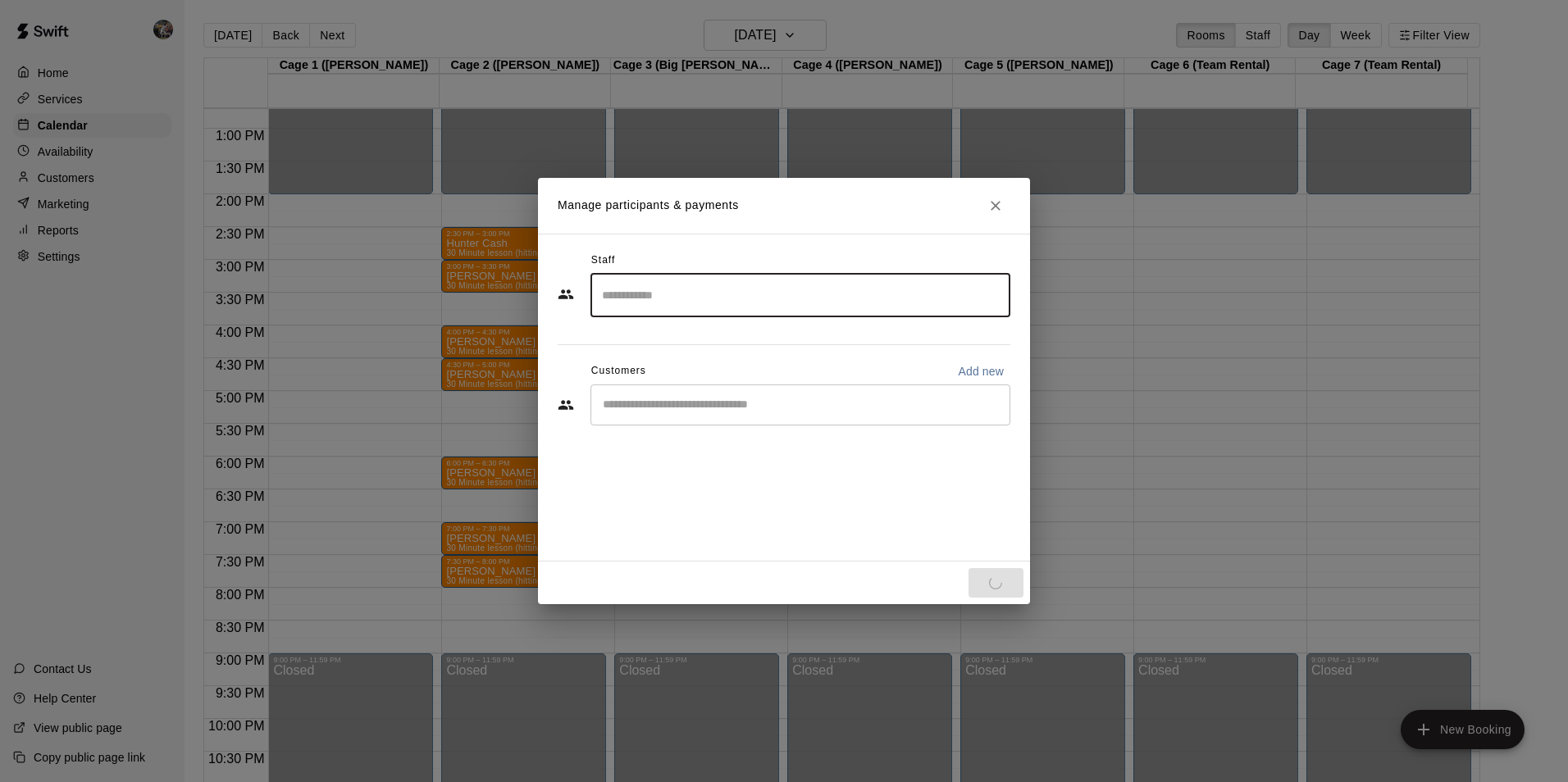
click at [645, 392] on div "​" at bounding box center [801, 405] width 420 height 41
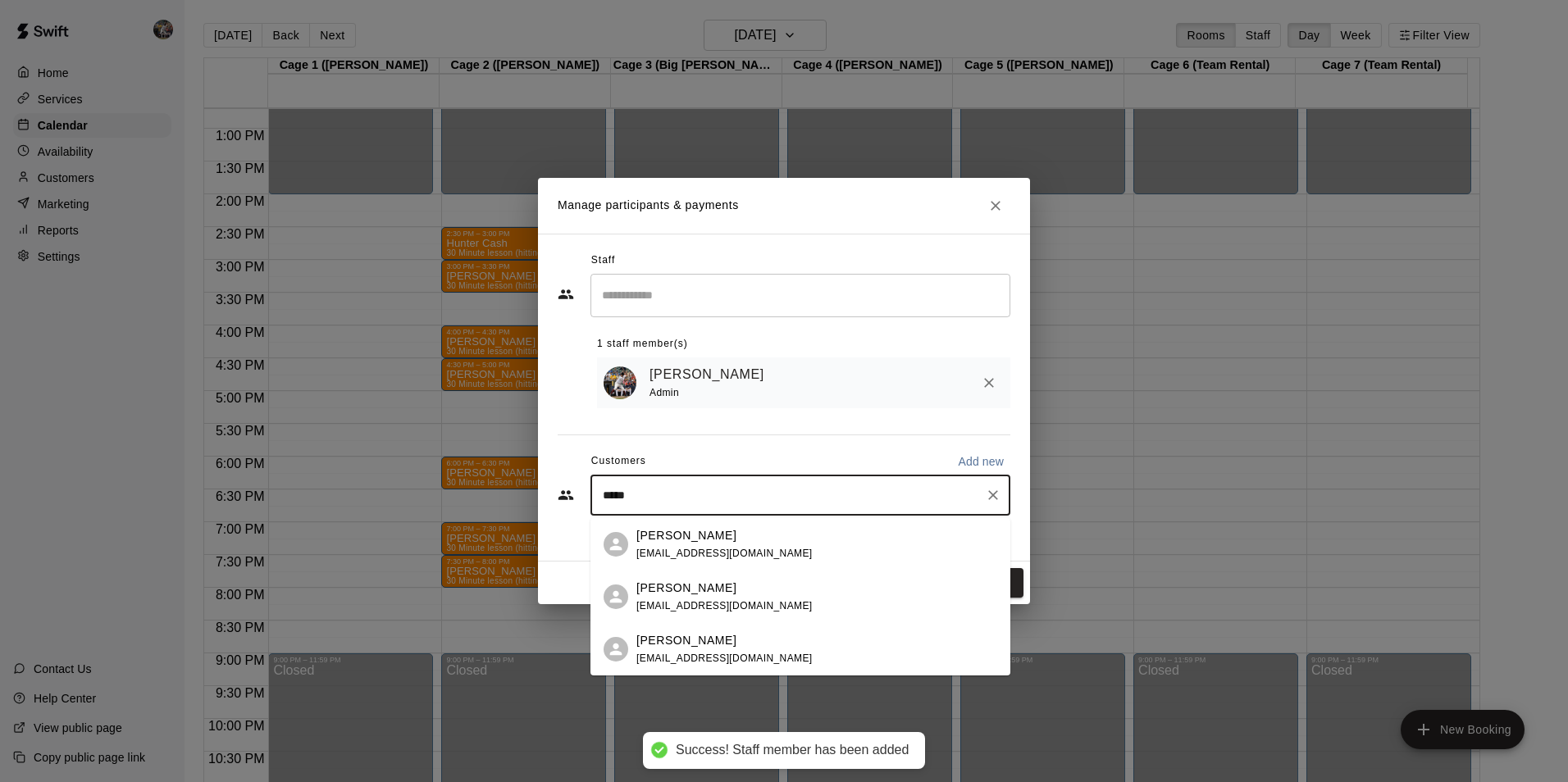
type input "******"
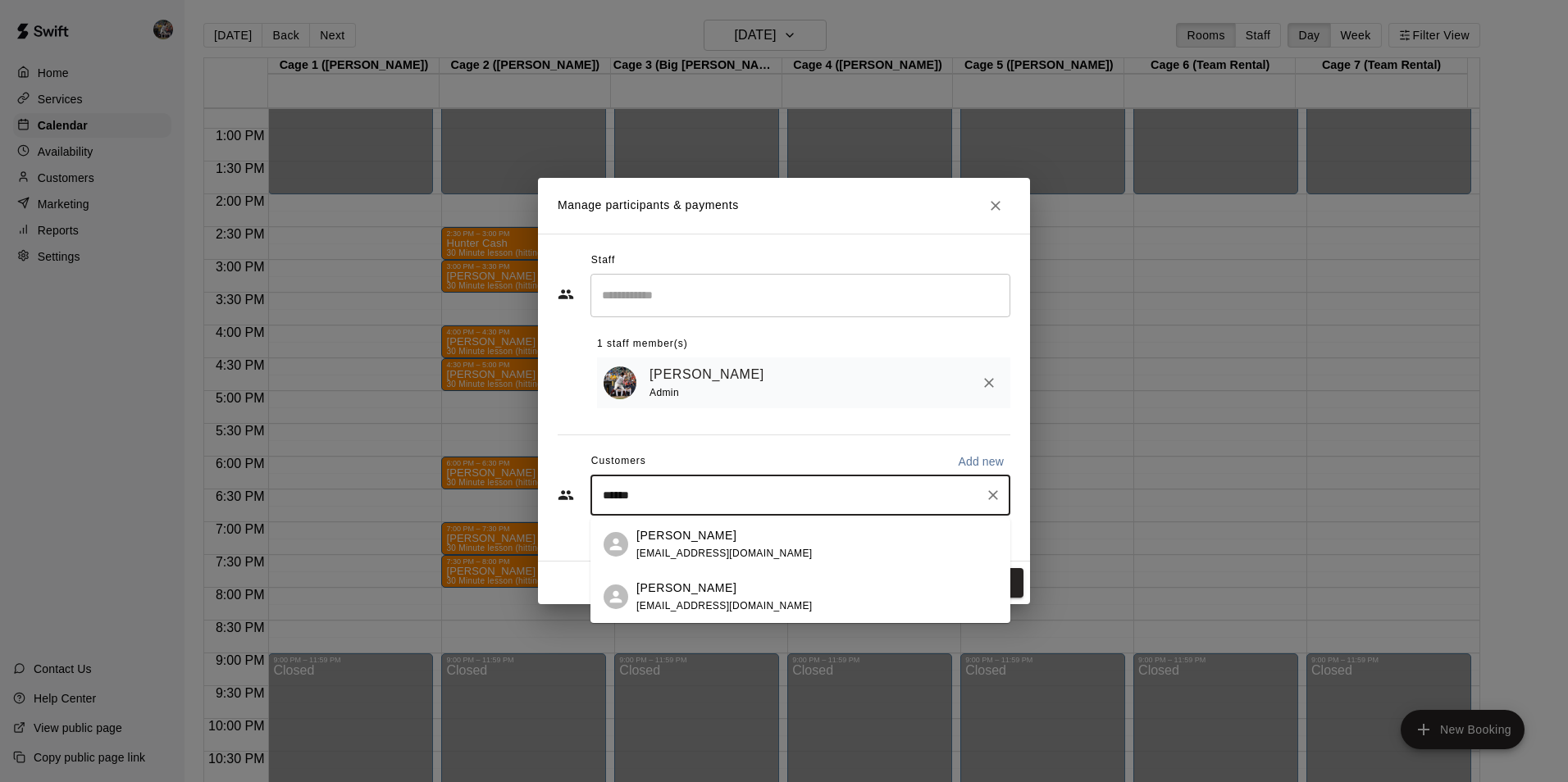
click at [671, 542] on p "Drew Housewright" at bounding box center [686, 536] width 100 height 17
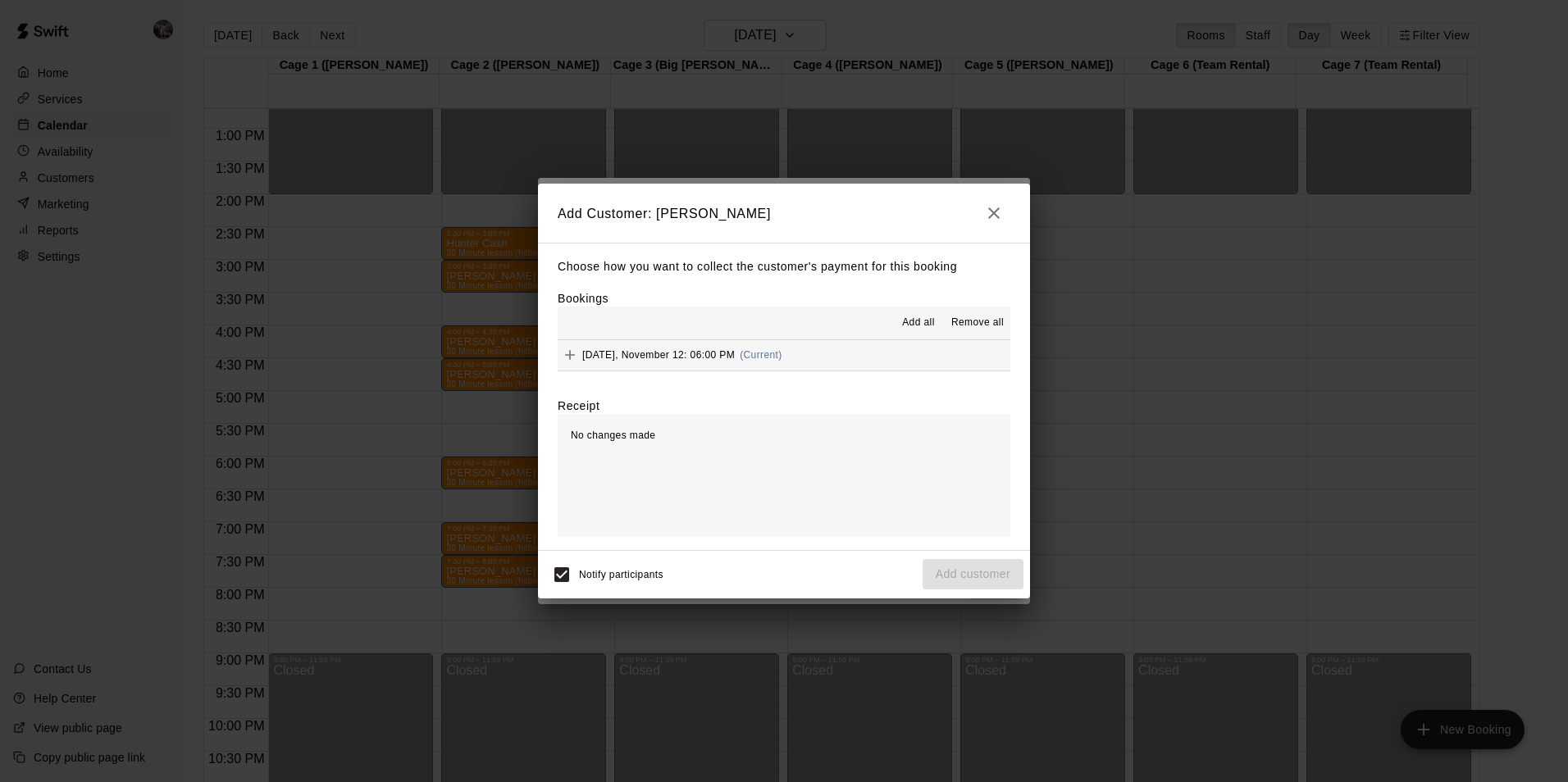
click at [921, 318] on span "Add all" at bounding box center [919, 322] width 33 height 16
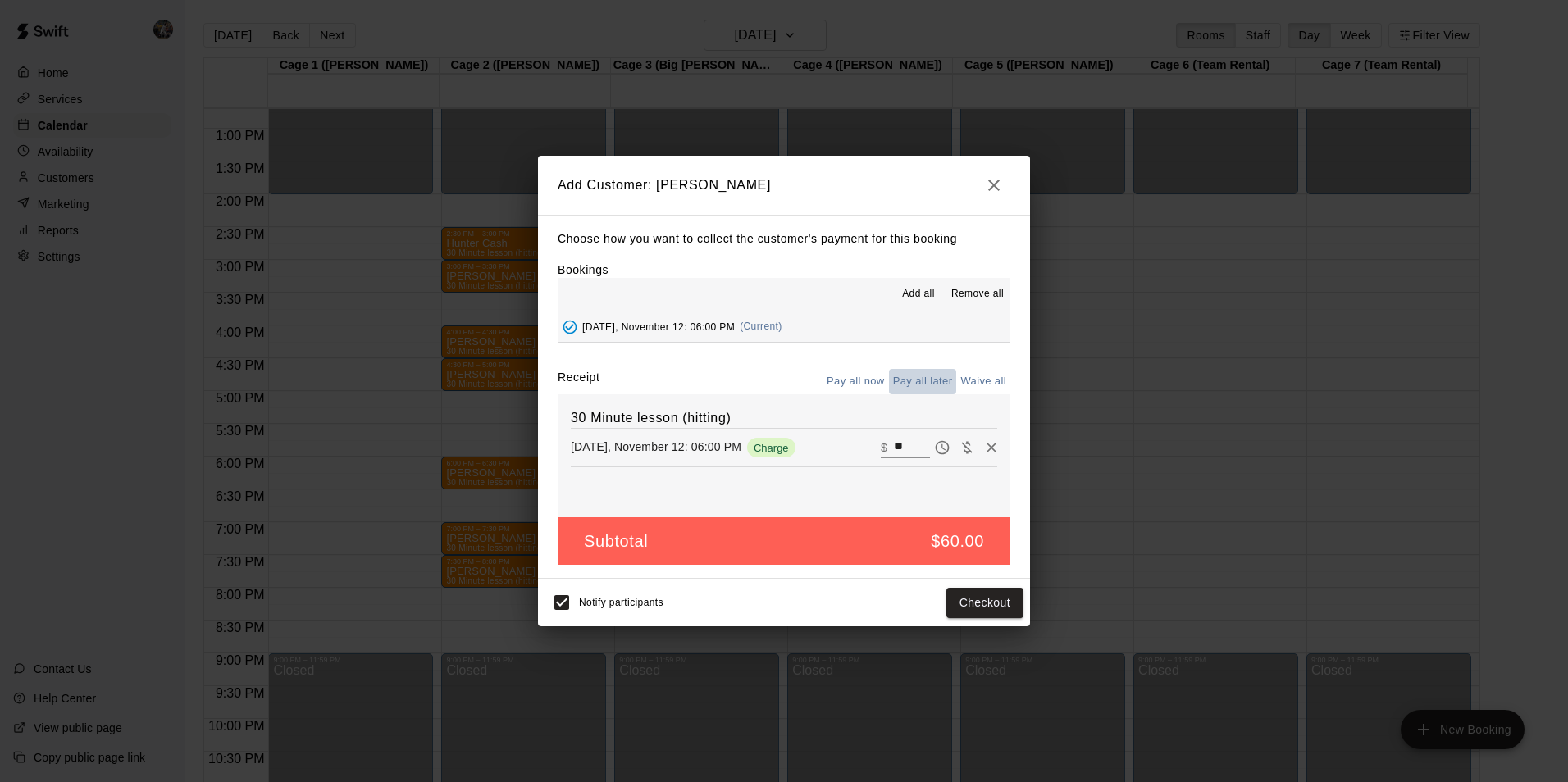
click at [937, 377] on button "Pay all later" at bounding box center [923, 382] width 68 height 25
click at [954, 605] on button "Add customer" at bounding box center [972, 603] width 101 height 30
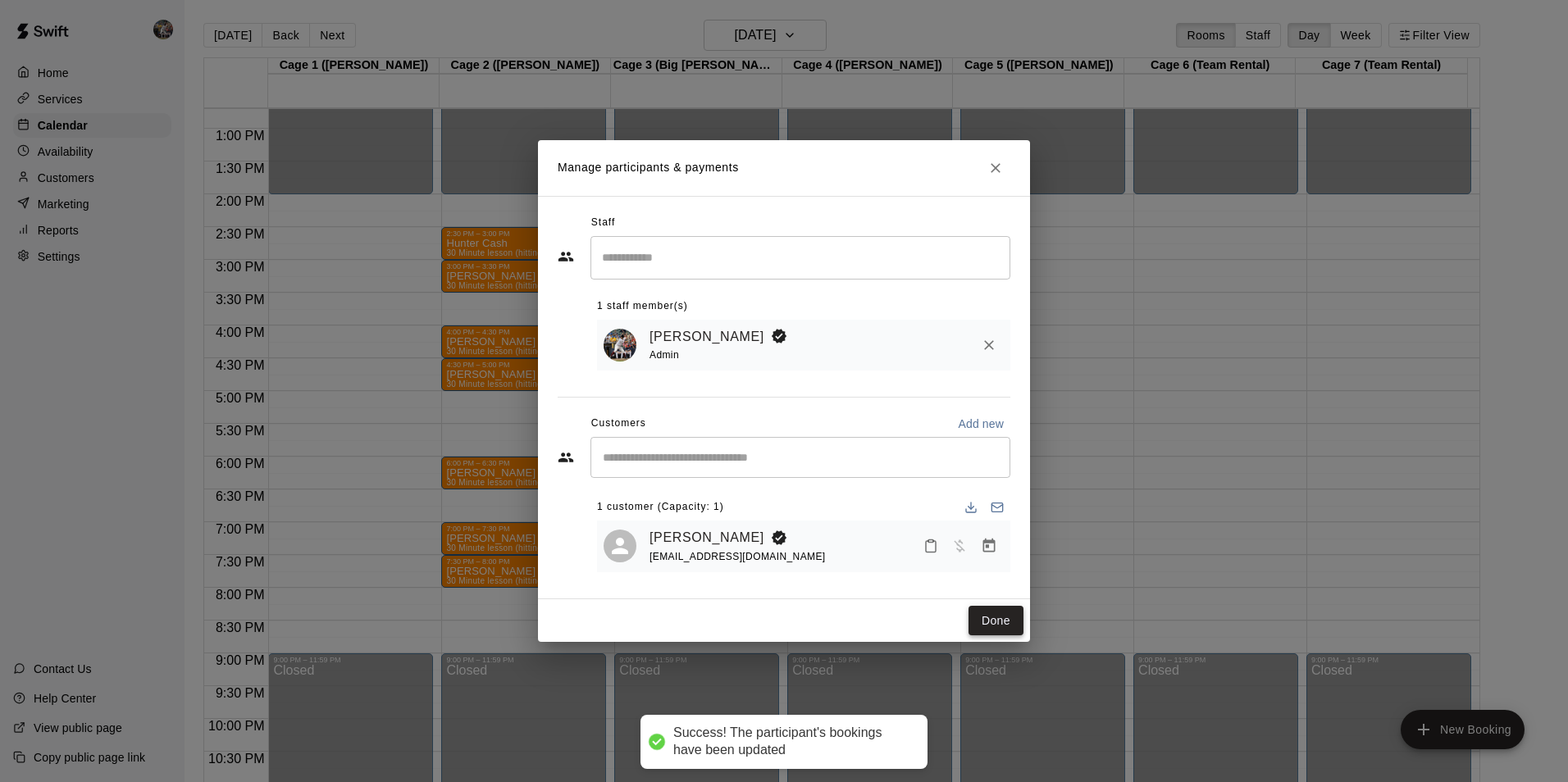
click at [992, 620] on button "Done" at bounding box center [996, 621] width 55 height 30
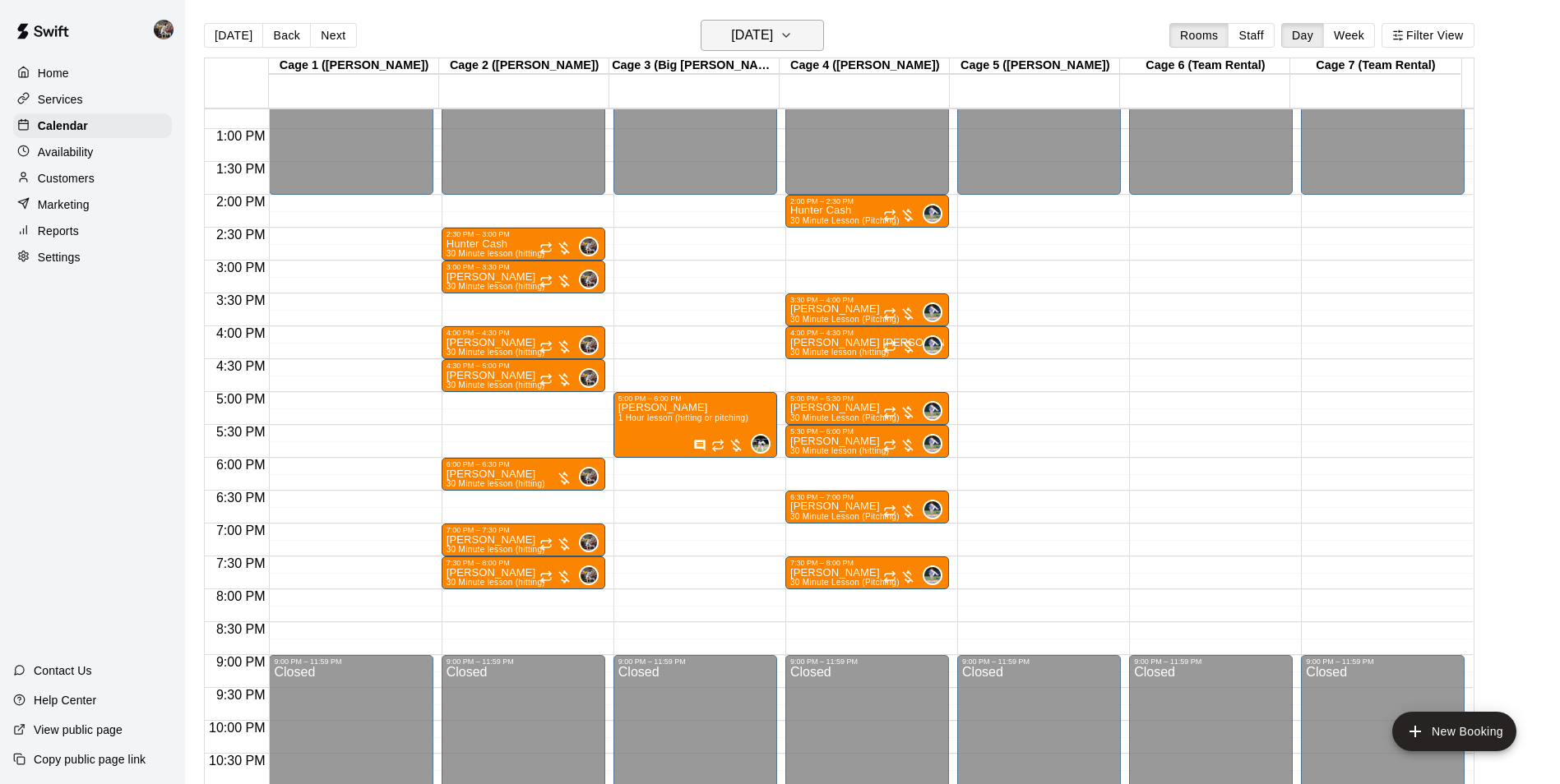
click at [734, 39] on h6 "Wednesday Nov 12" at bounding box center [752, 35] width 42 height 23
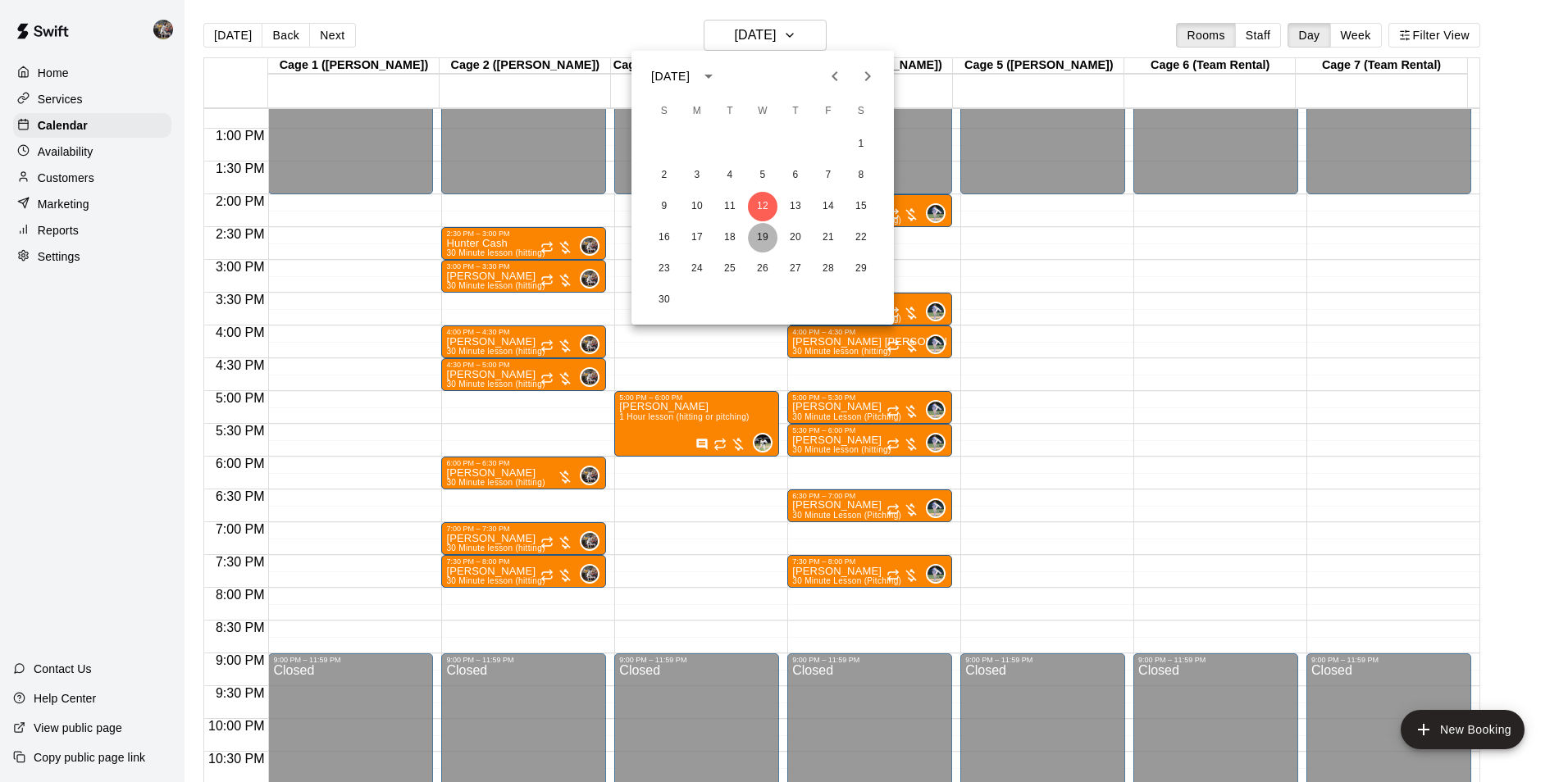
click at [769, 237] on button "19" at bounding box center [762, 237] width 29 height 29
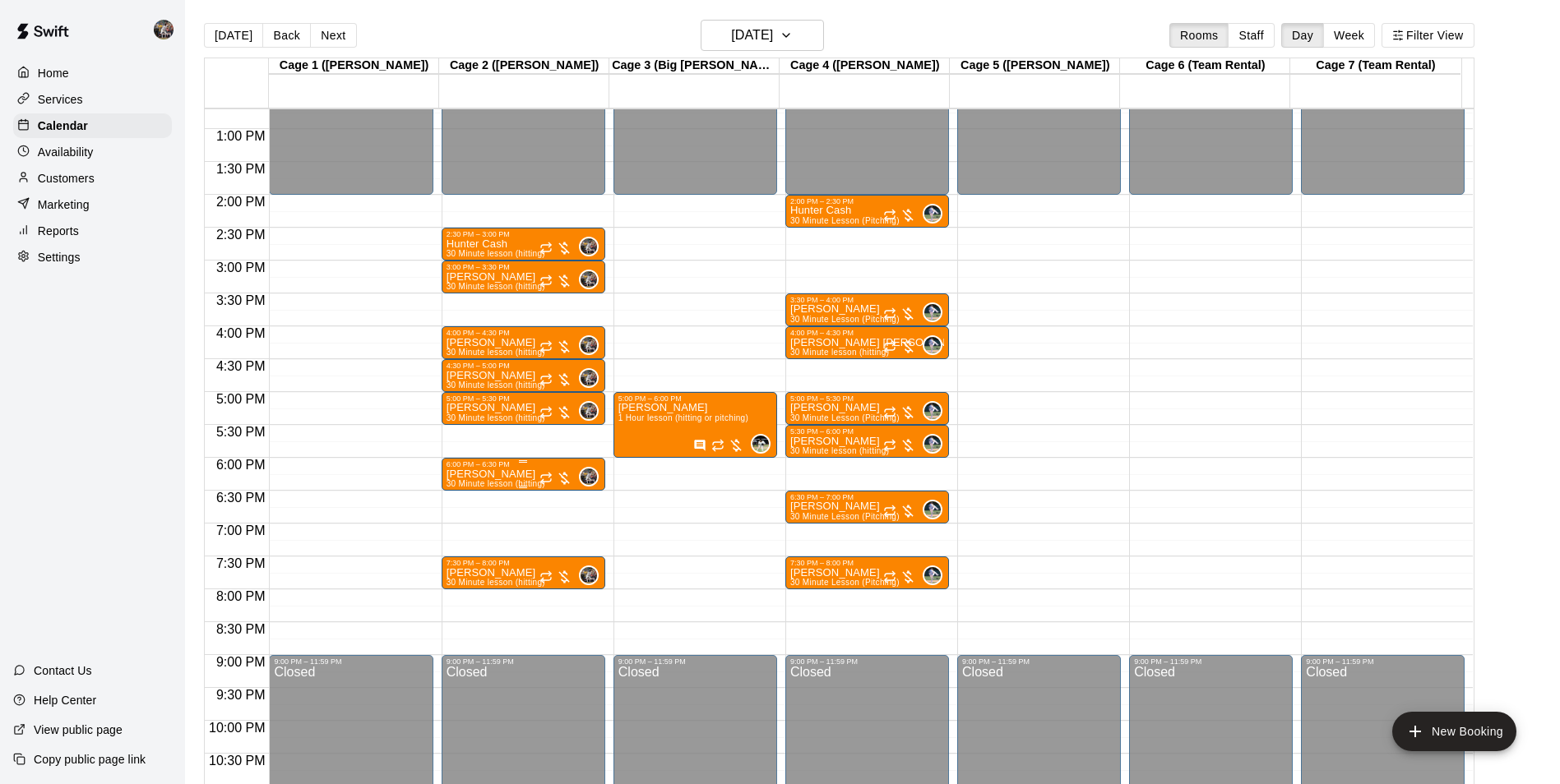
click at [514, 474] on p "[PERSON_NAME]" at bounding box center [496, 474] width 98 height 0
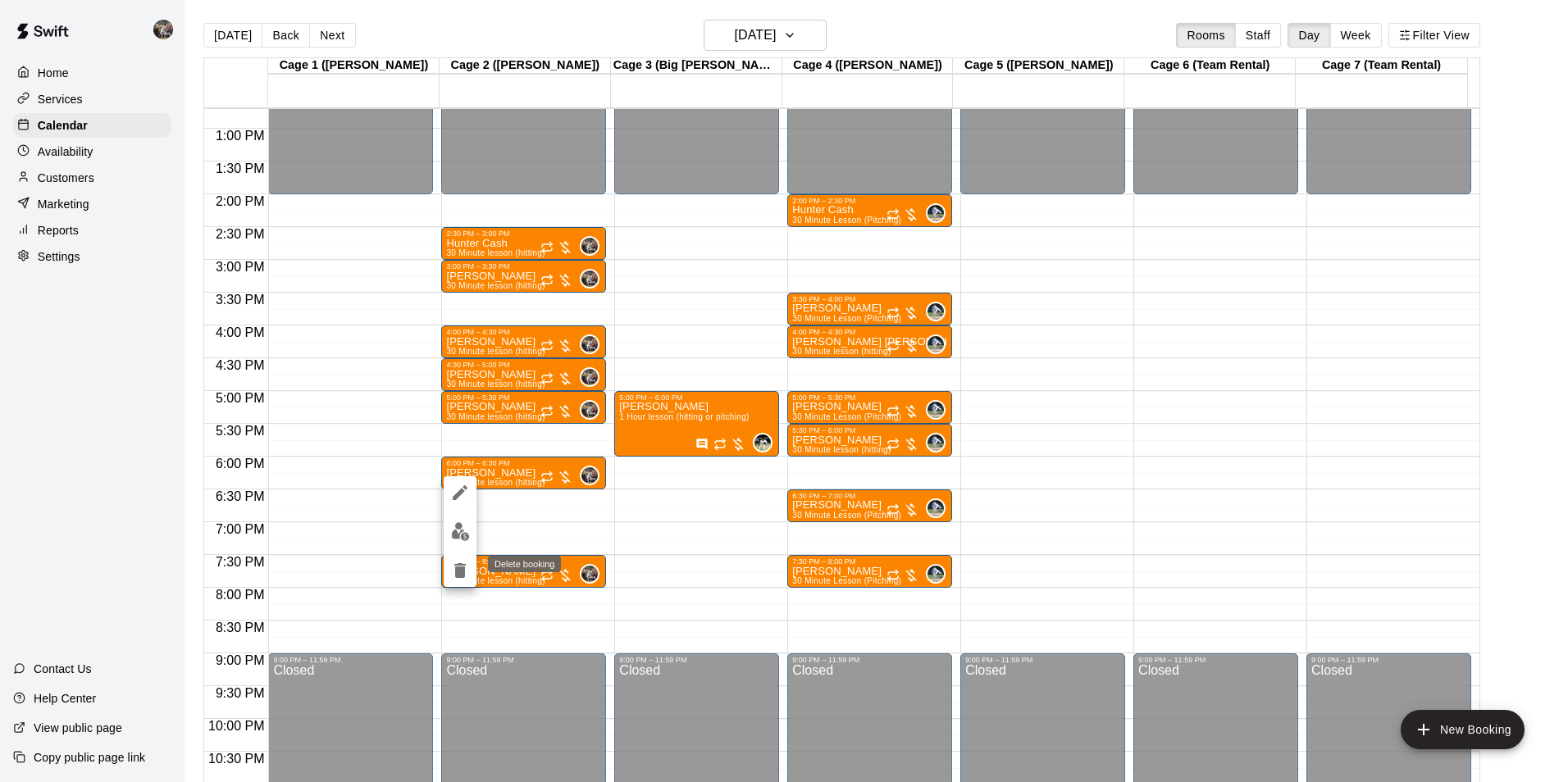
click at [465, 570] on icon "delete" at bounding box center [460, 571] width 11 height 15
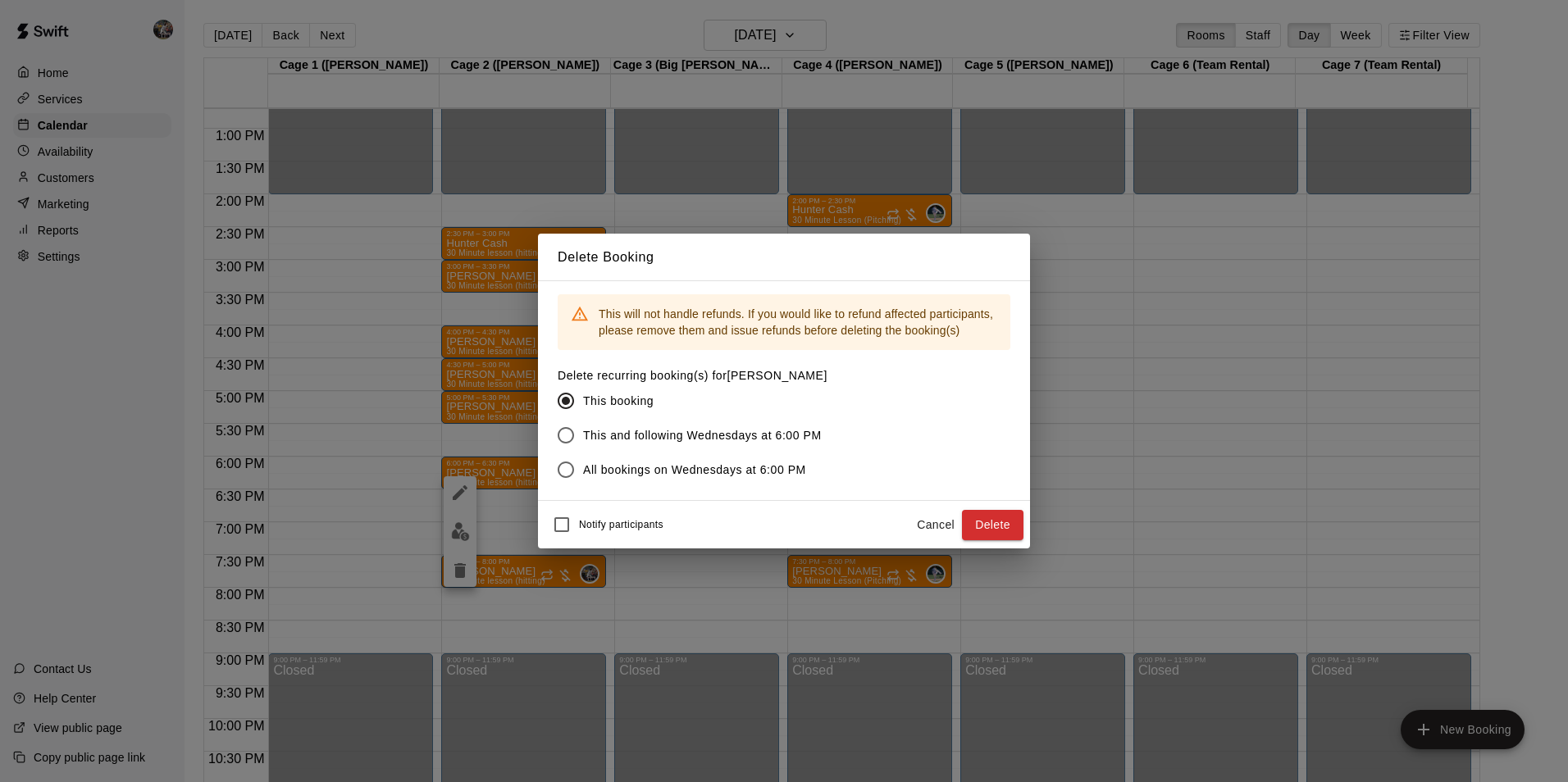
click at [996, 528] on button "Delete" at bounding box center [992, 525] width 61 height 30
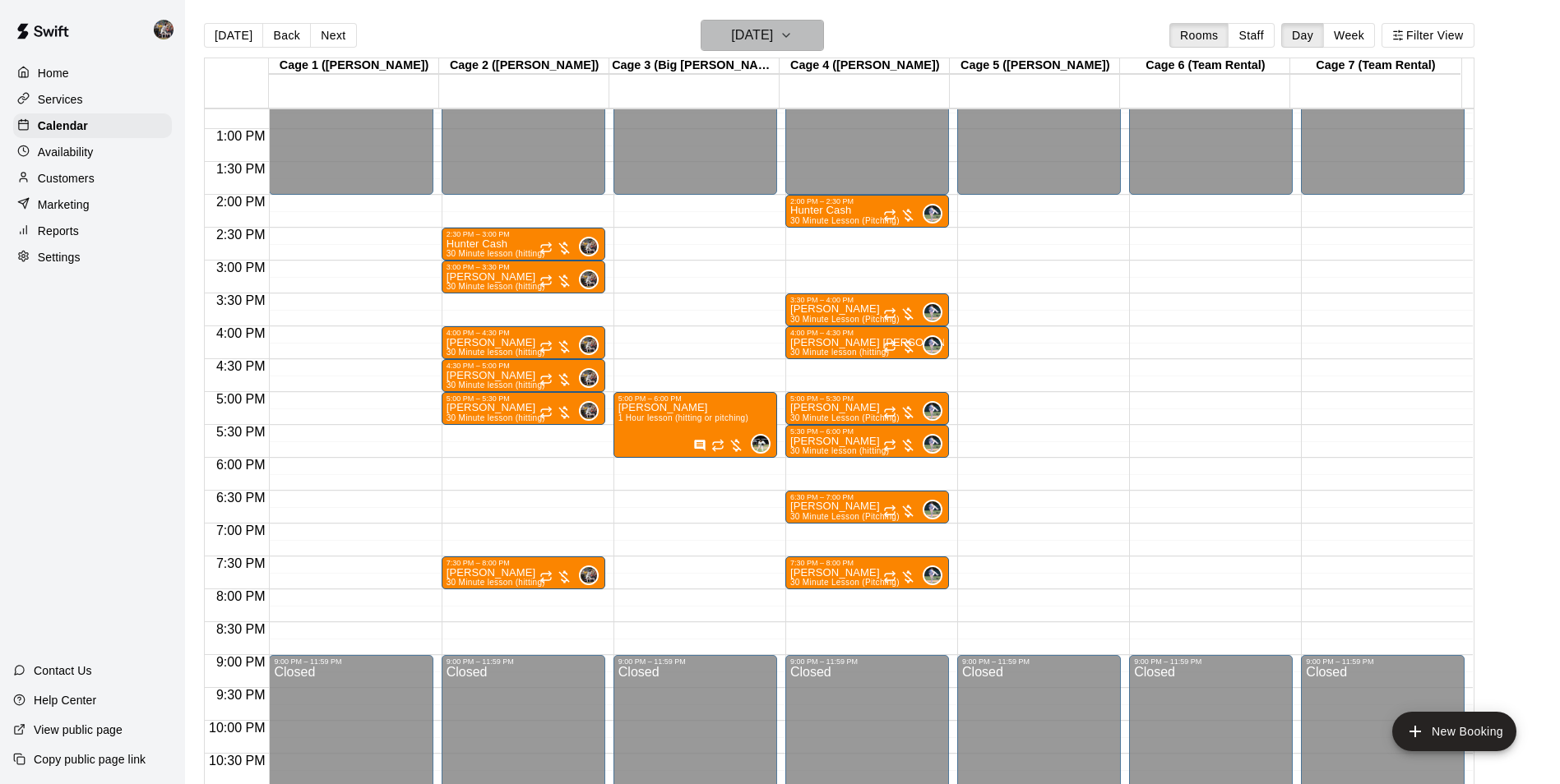
click at [773, 26] on h6 "Wednesday Nov 19" at bounding box center [752, 35] width 42 height 23
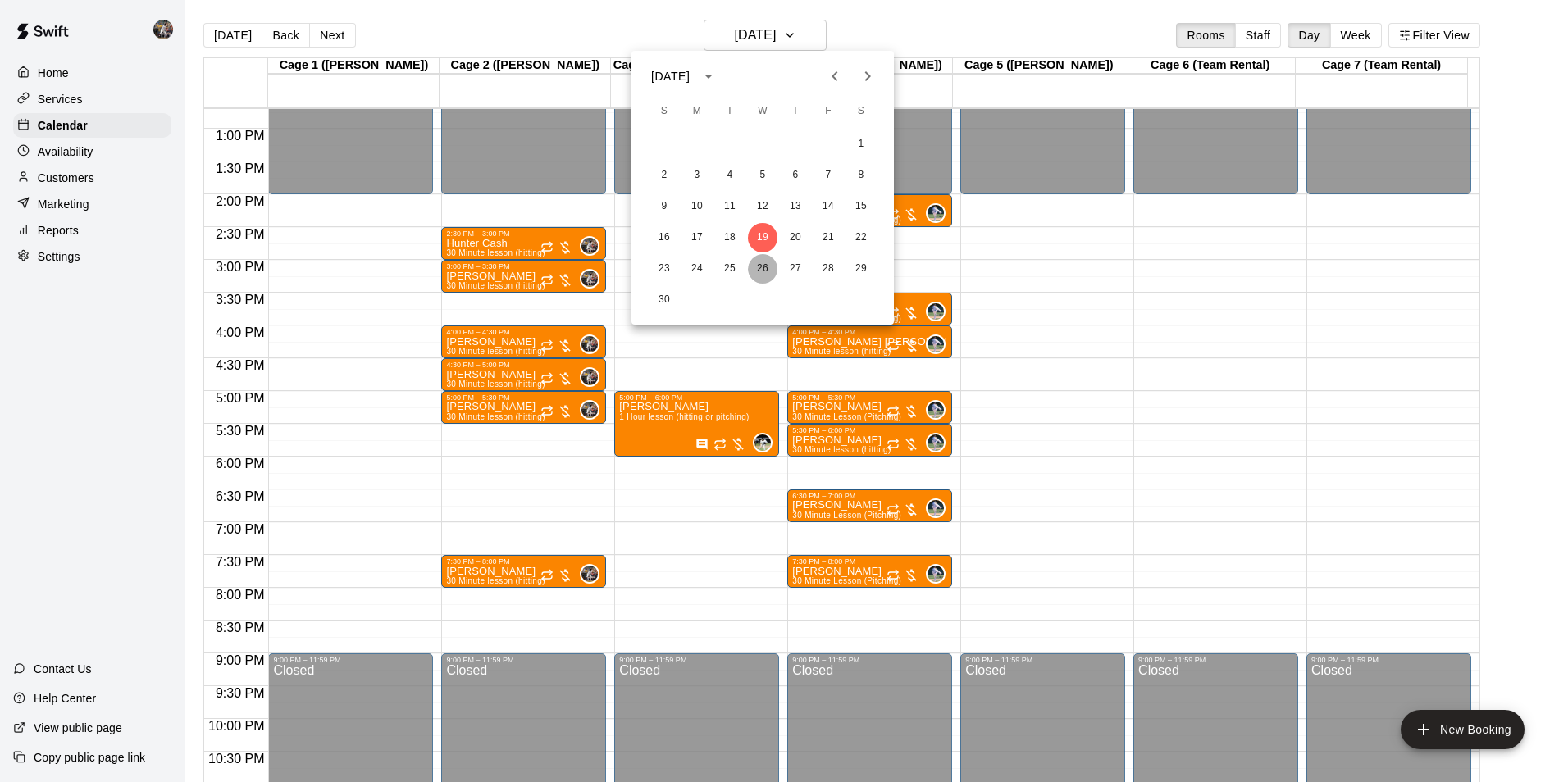
click at [760, 265] on button "26" at bounding box center [762, 269] width 29 height 29
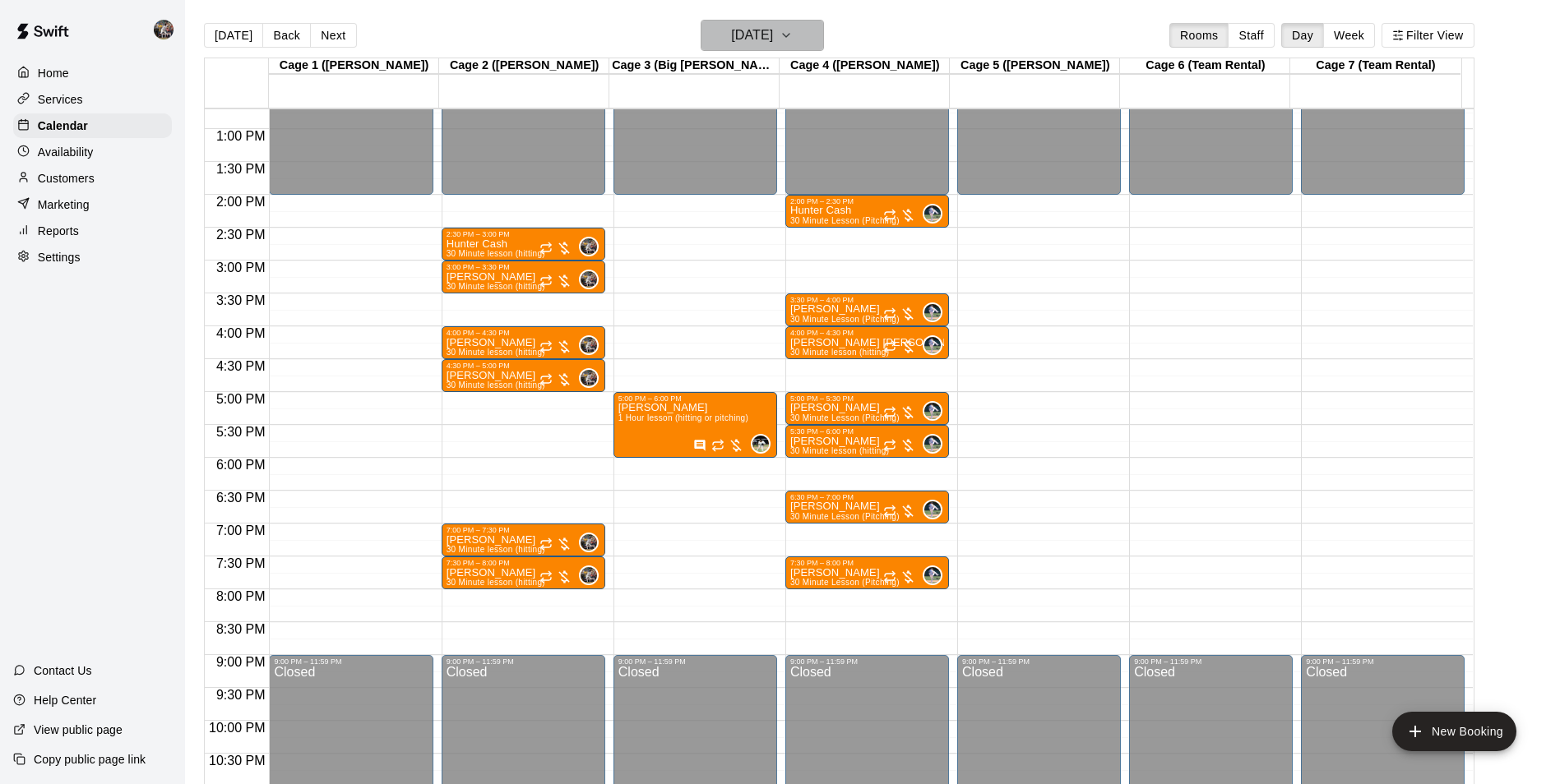
click at [751, 27] on h6 "Wednesday Nov 26" at bounding box center [752, 35] width 42 height 23
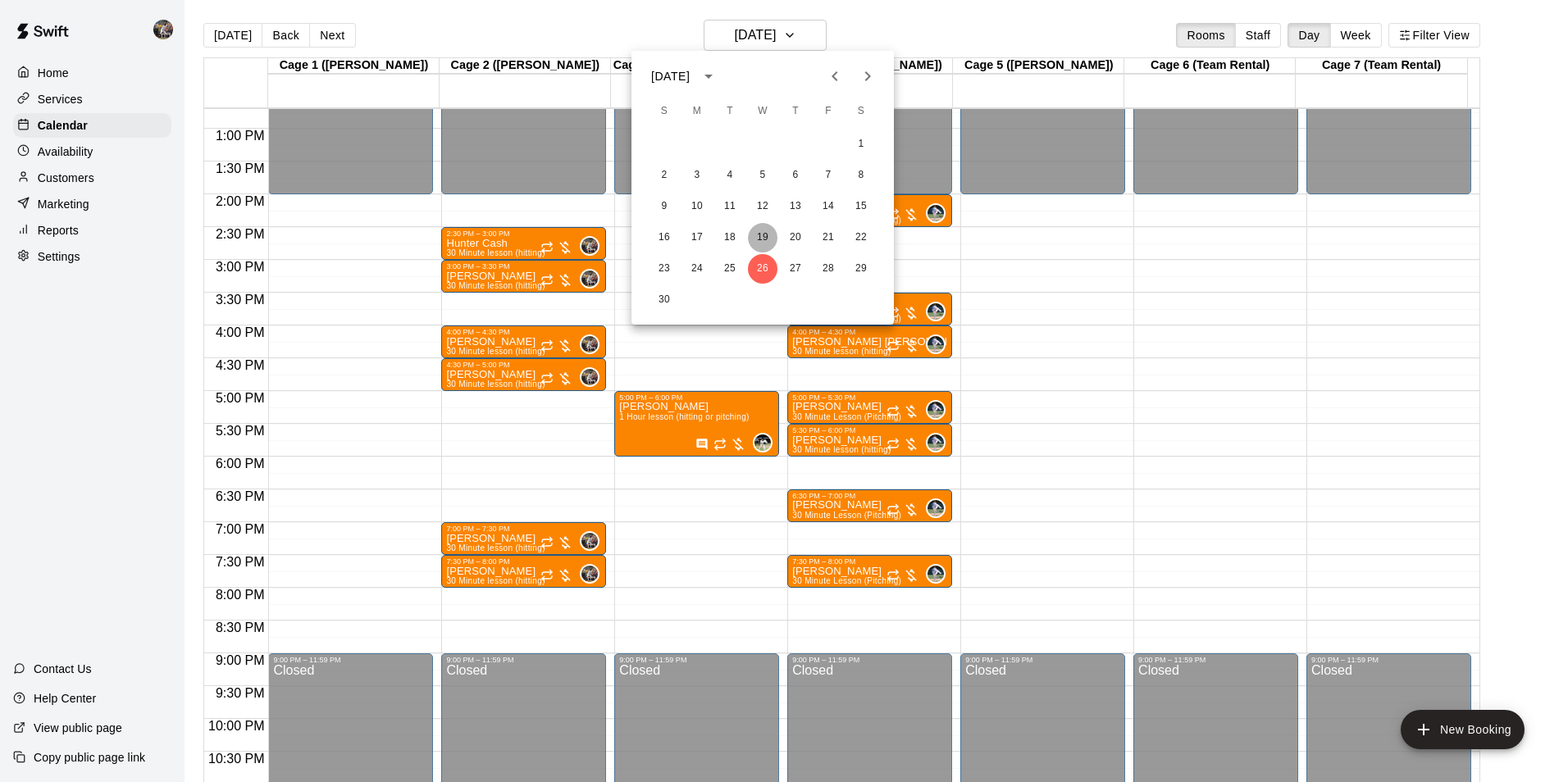
click at [767, 231] on button "19" at bounding box center [762, 237] width 29 height 29
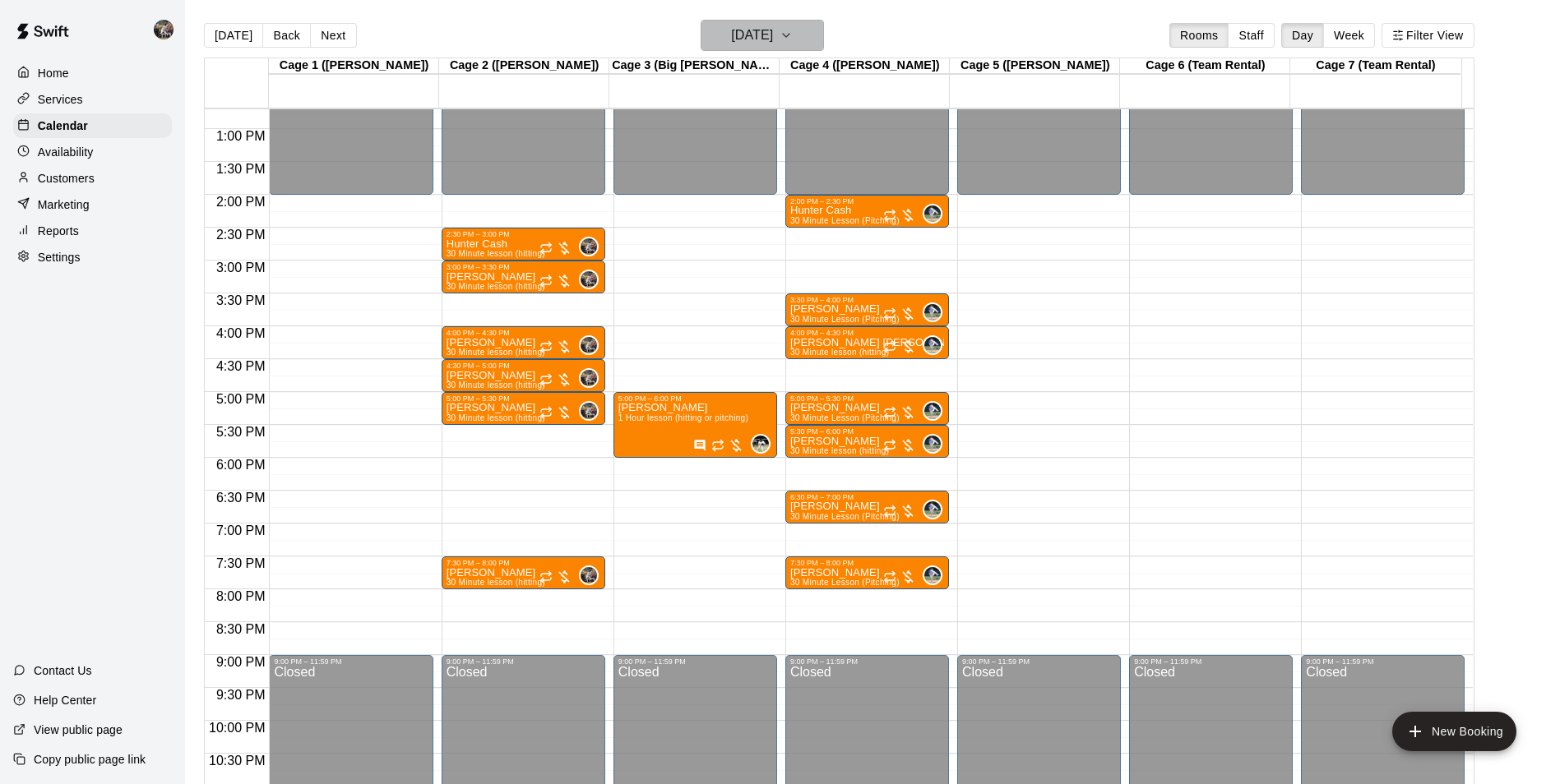
click at [740, 39] on h6 "Wednesday Nov 19" at bounding box center [752, 35] width 42 height 23
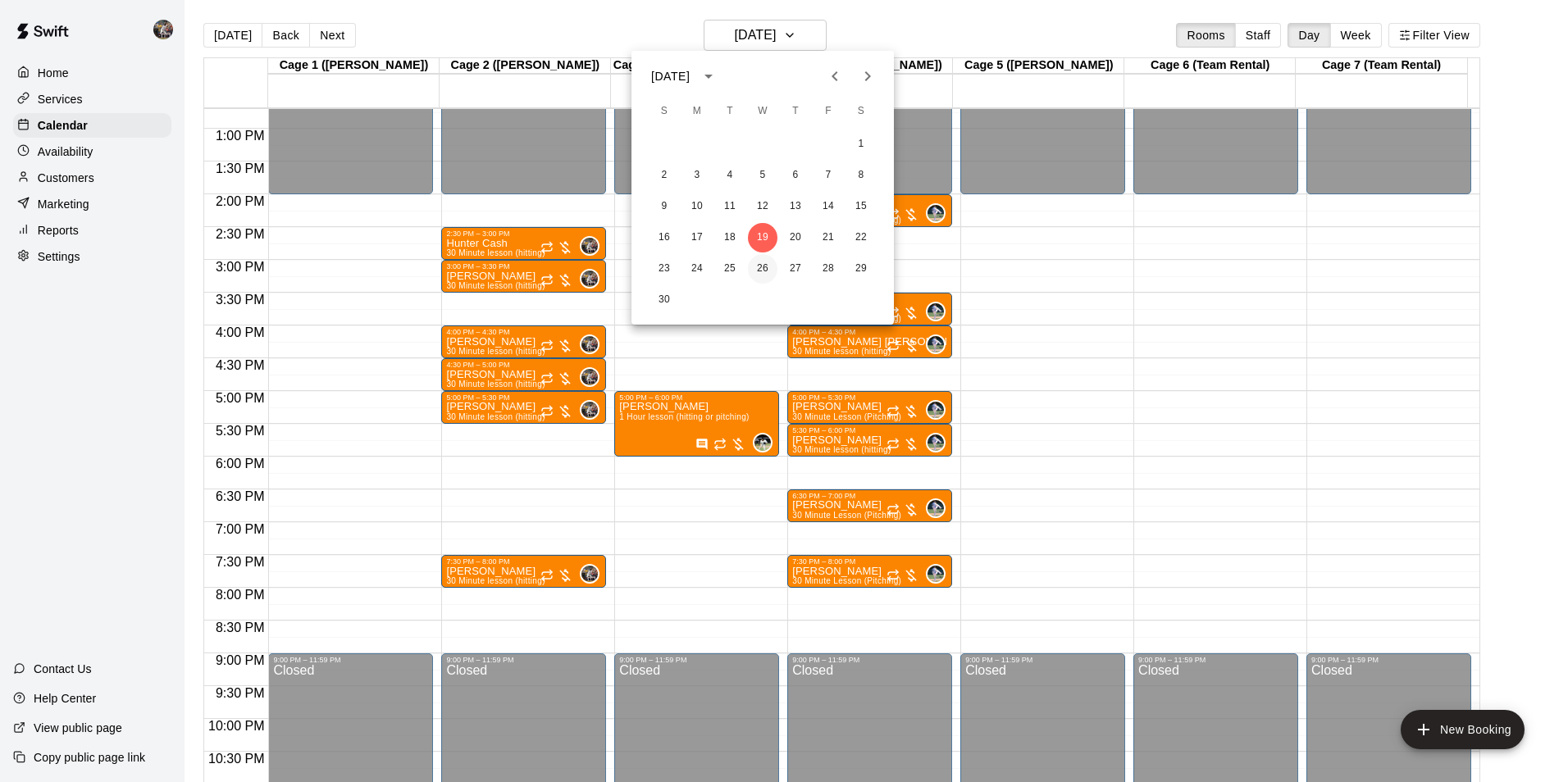
click at [757, 263] on button "26" at bounding box center [762, 269] width 29 height 29
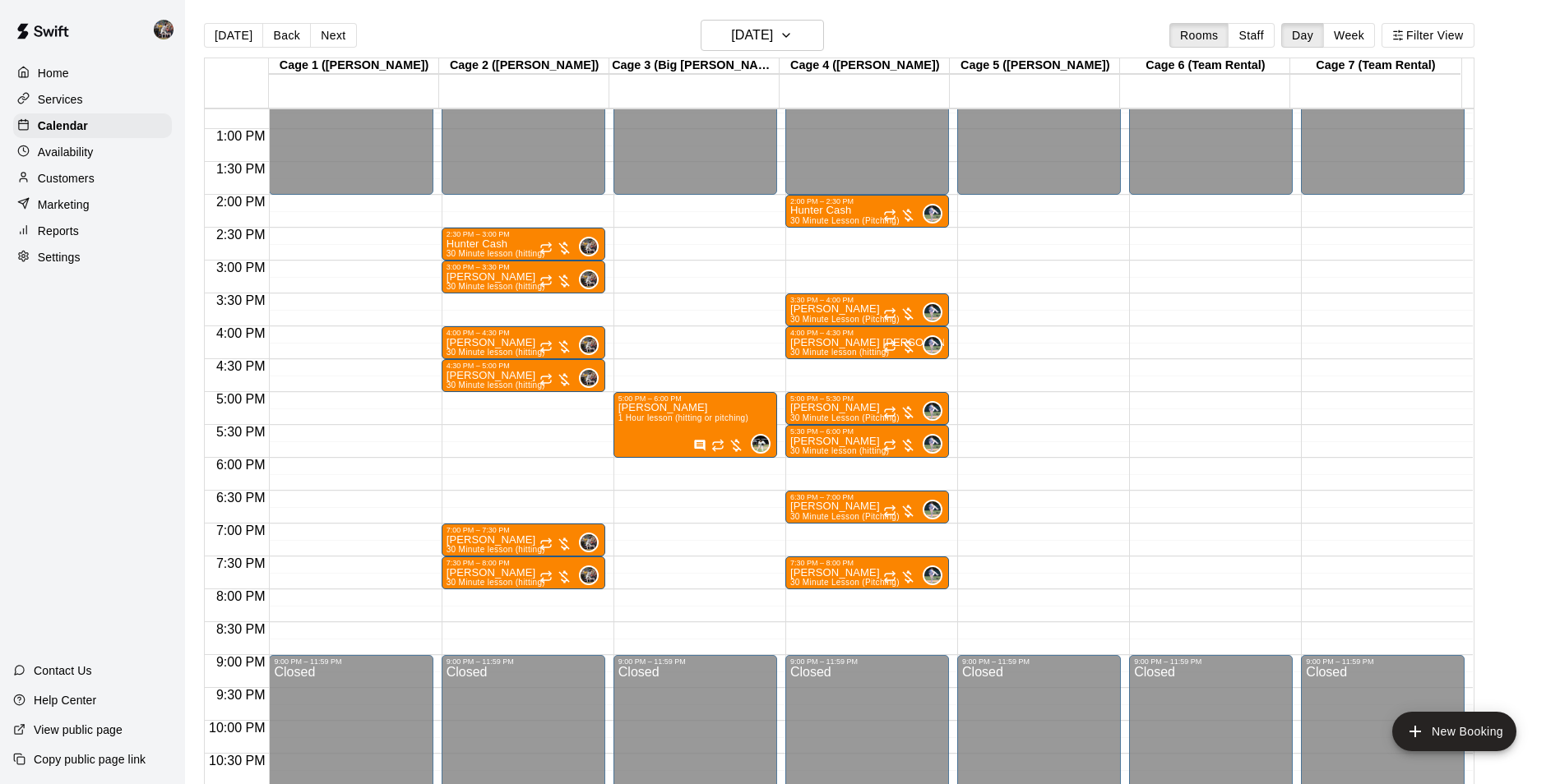
click at [476, 465] on div "12:00 AM – 2:00 PM Closed 2:30 PM – 3:00 PM Hunter Cash 30 Minute lesson (hitti…" at bounding box center [523, 62] width 163 height 1578
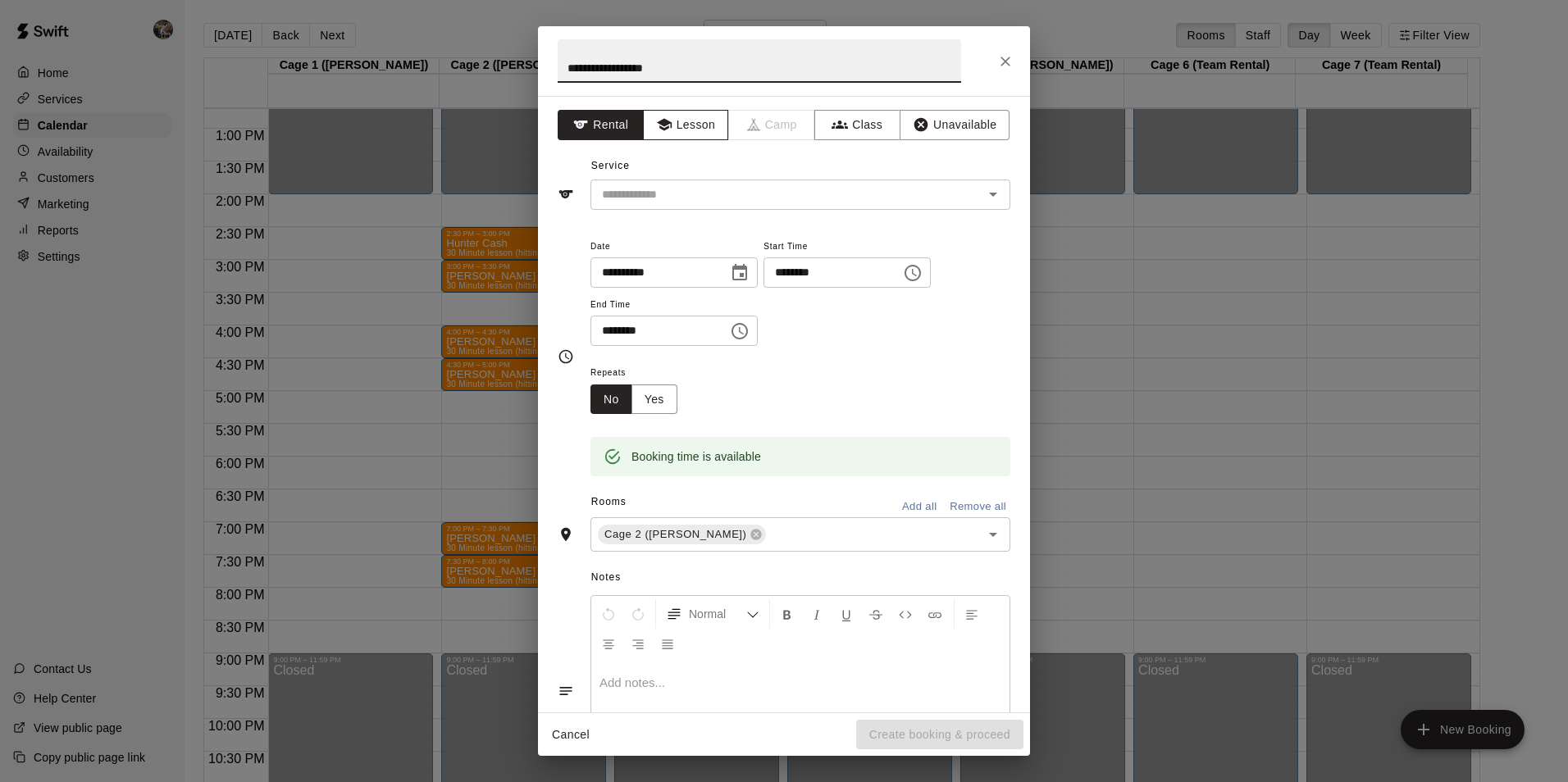
type input "**********"
click at [708, 117] on button "Lesson" at bounding box center [685, 125] width 86 height 30
click at [712, 190] on input "text" at bounding box center [776, 195] width 362 height 21
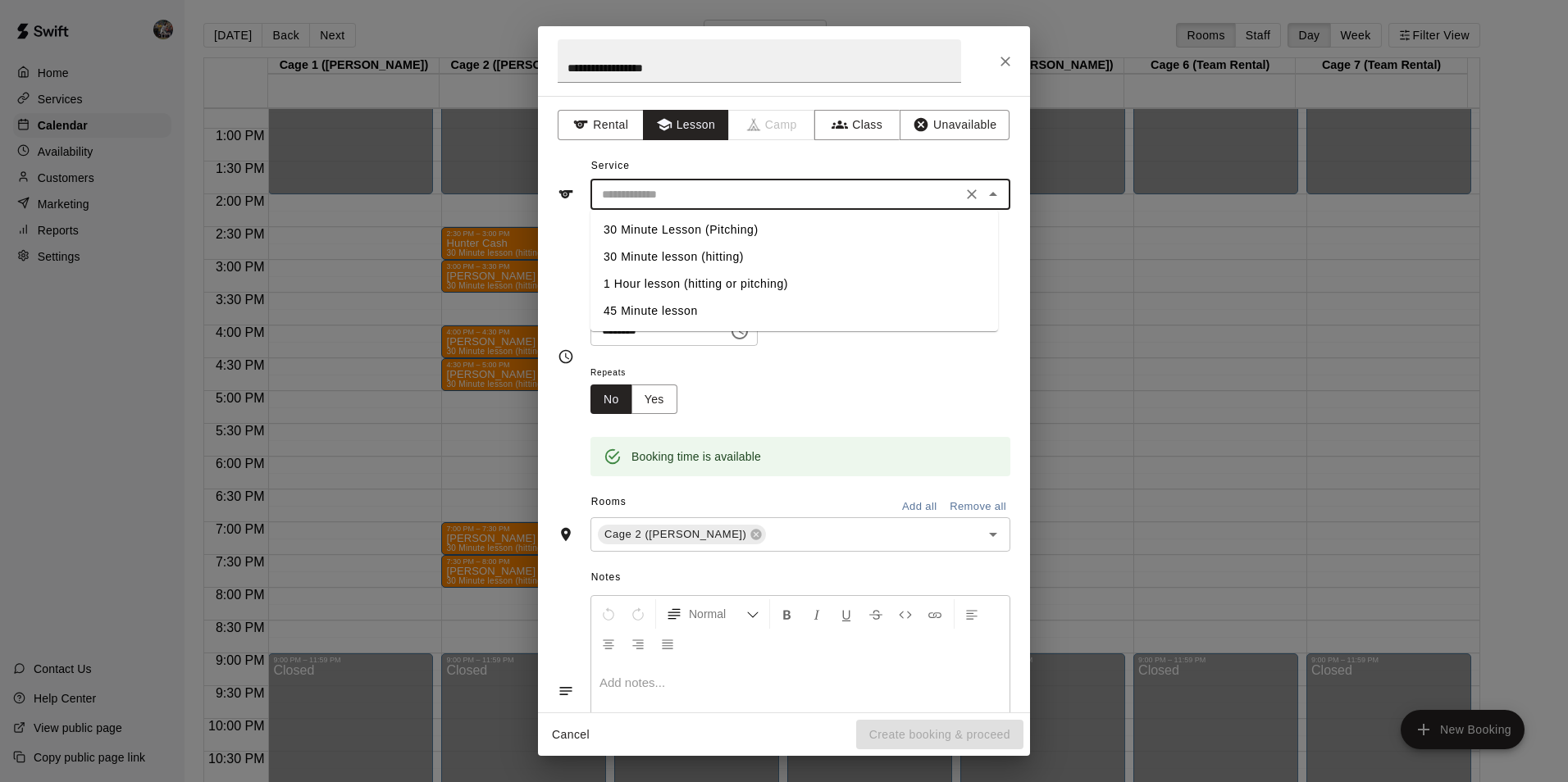
click at [713, 250] on li "30 Minute lesson (hitting)" at bounding box center [794, 257] width 408 height 27
type input "**********"
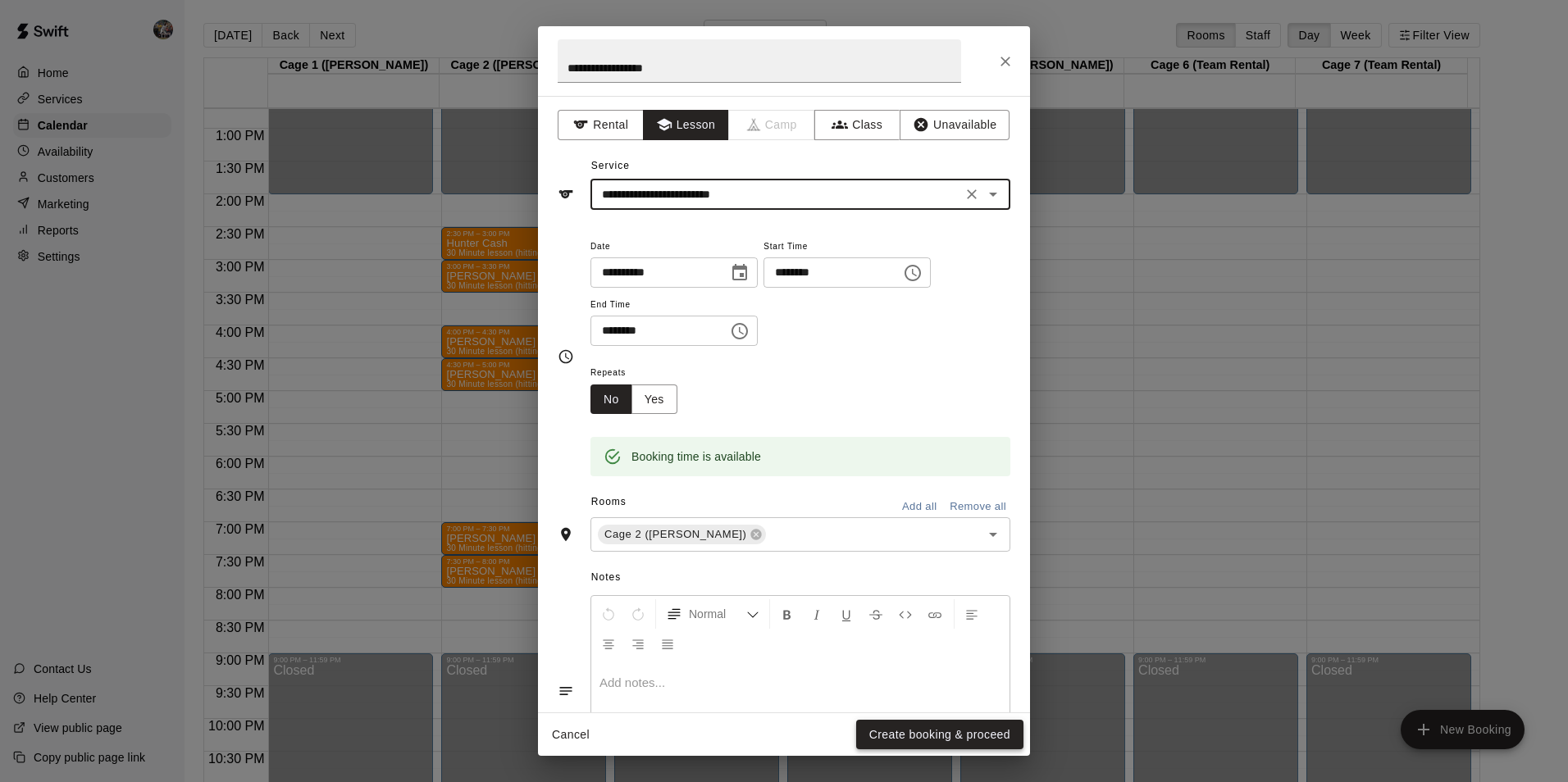
click at [890, 731] on button "Create booking & proceed" at bounding box center [940, 735] width 168 height 30
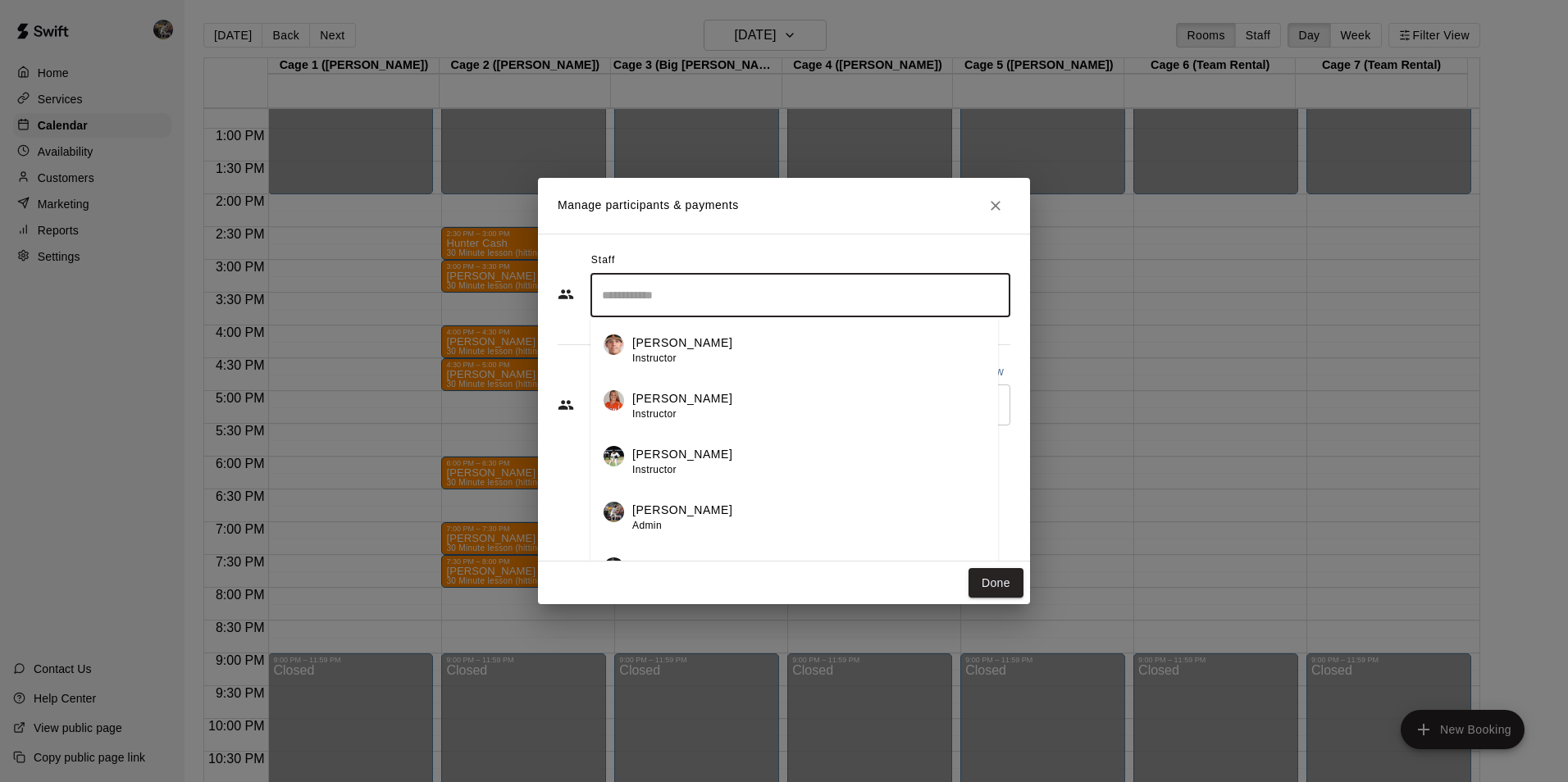
click at [644, 297] on input "Search staff" at bounding box center [801, 296] width 405 height 28
click at [651, 508] on p "[PERSON_NAME]" at bounding box center [682, 511] width 100 height 17
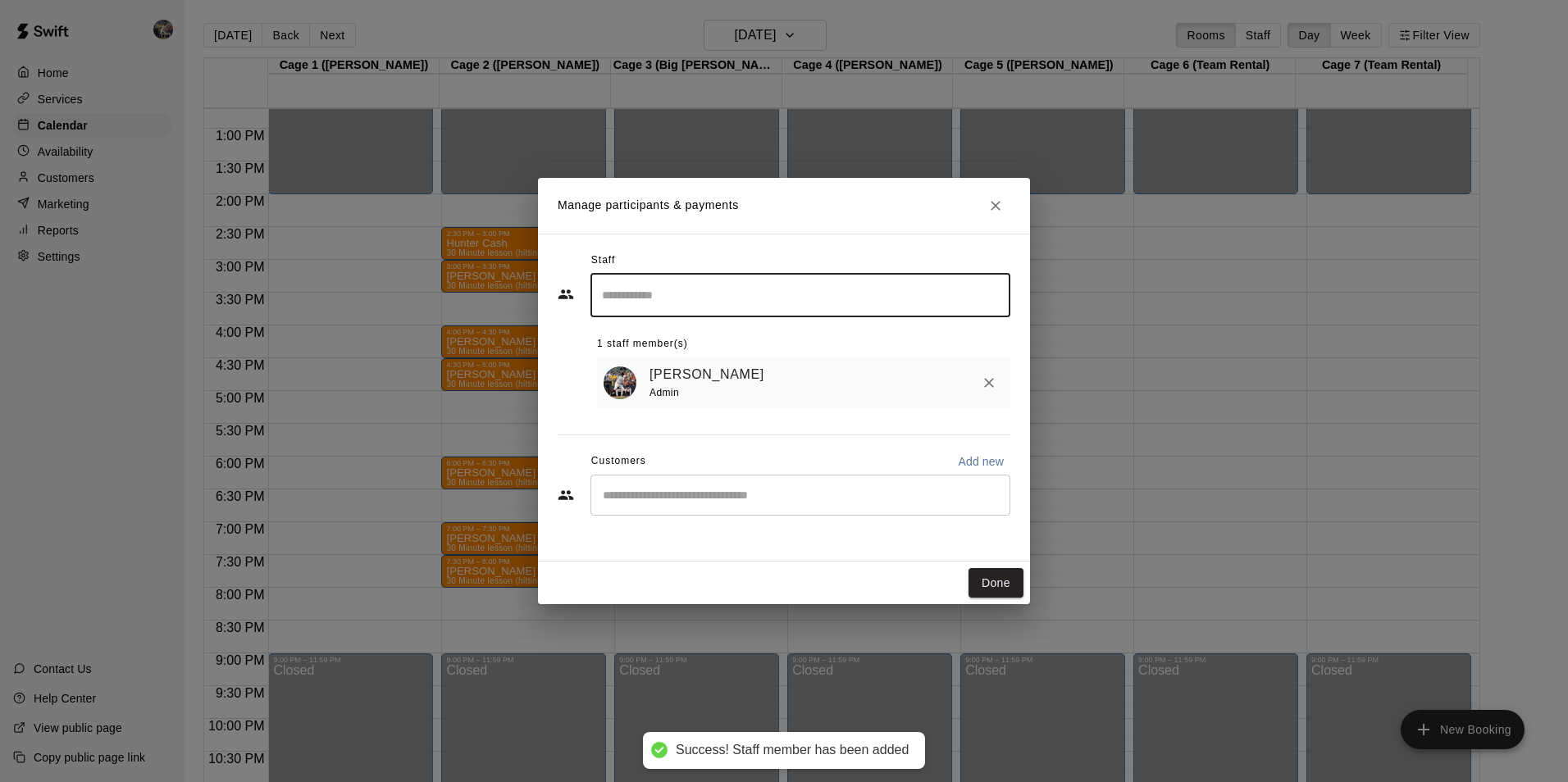
click at [642, 499] on input "Start typing to search customers..." at bounding box center [801, 495] width 405 height 16
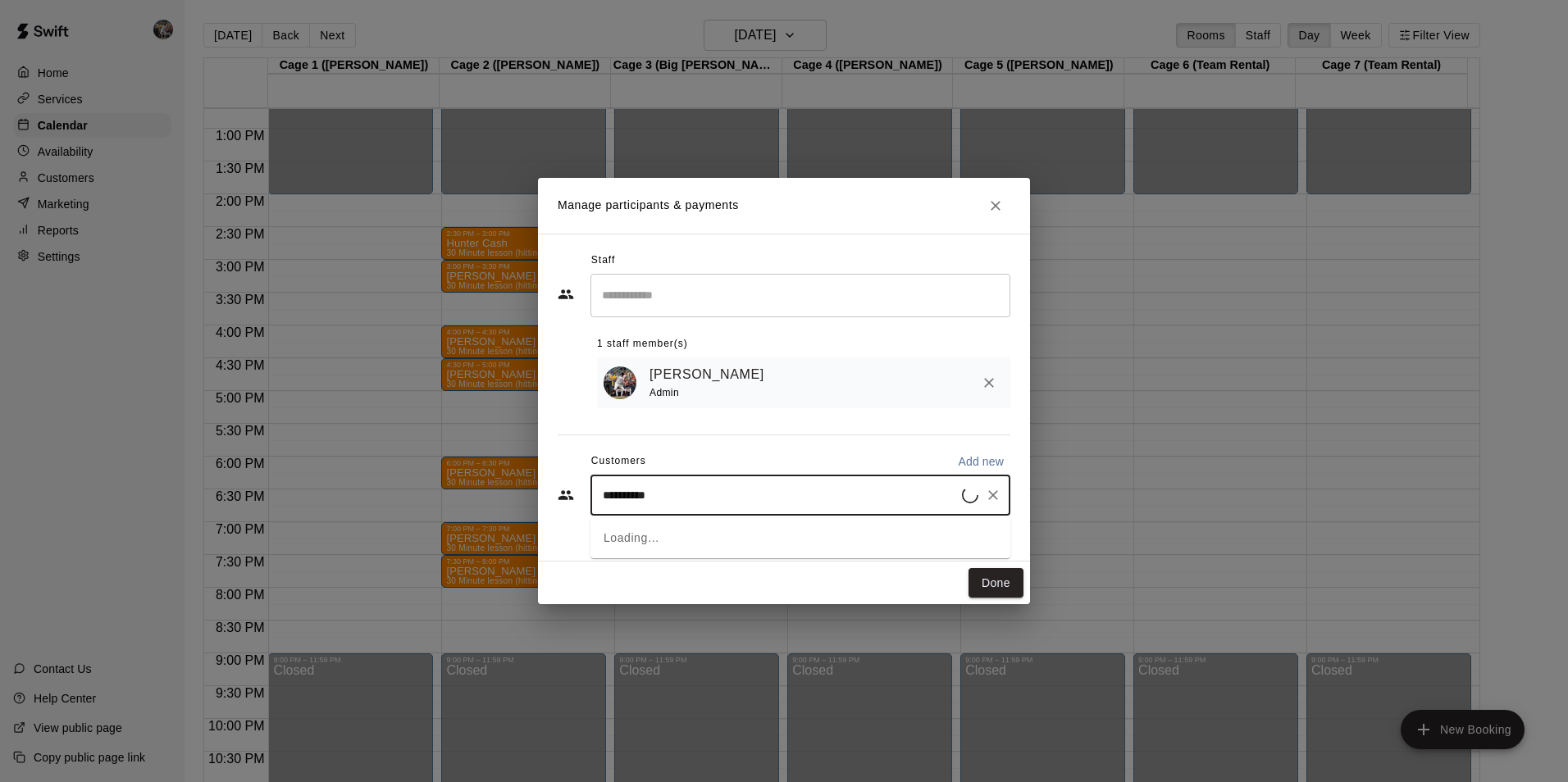
type input "**********"
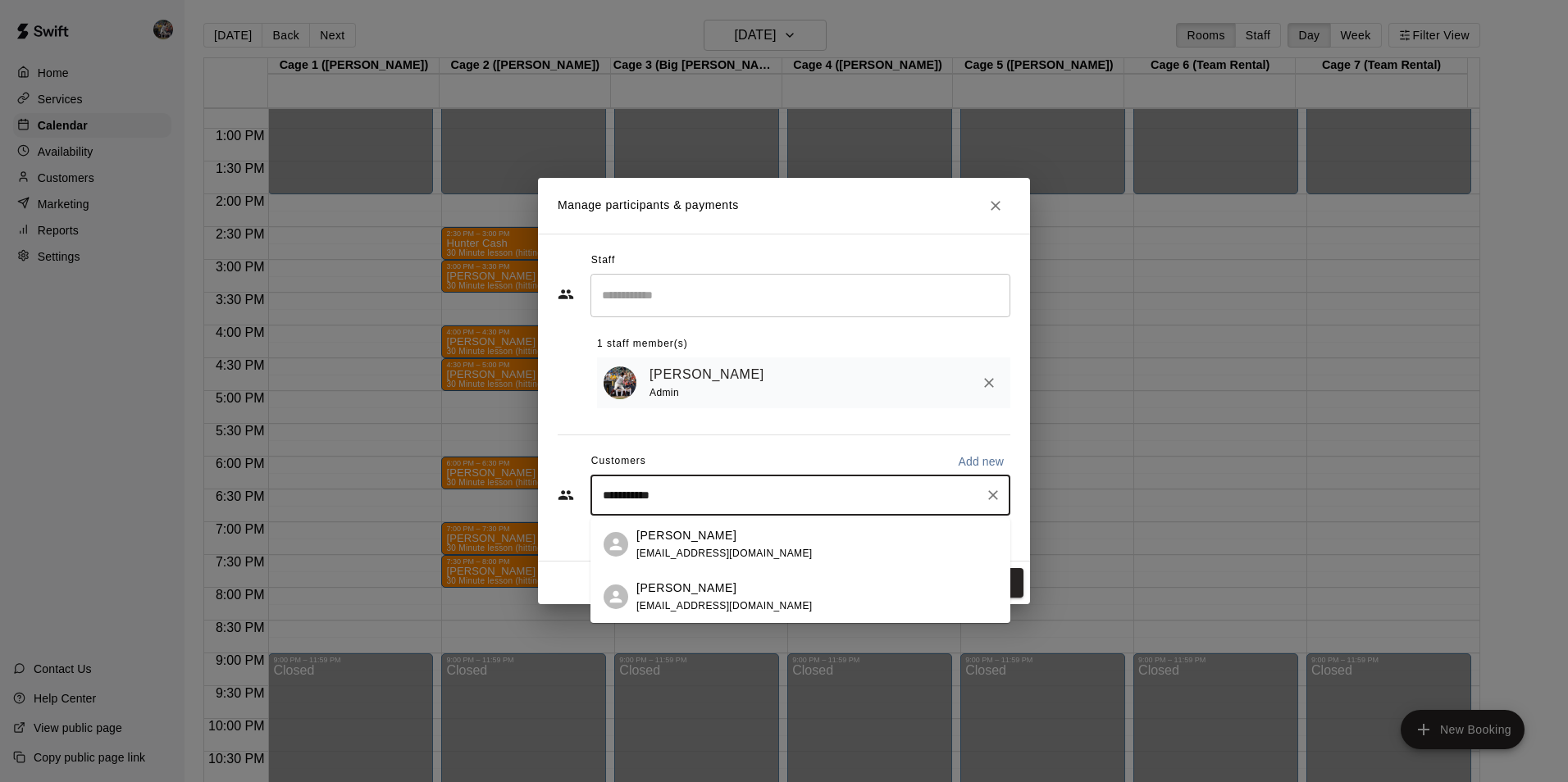
click at [679, 540] on p "Drew Housewright" at bounding box center [686, 536] width 100 height 17
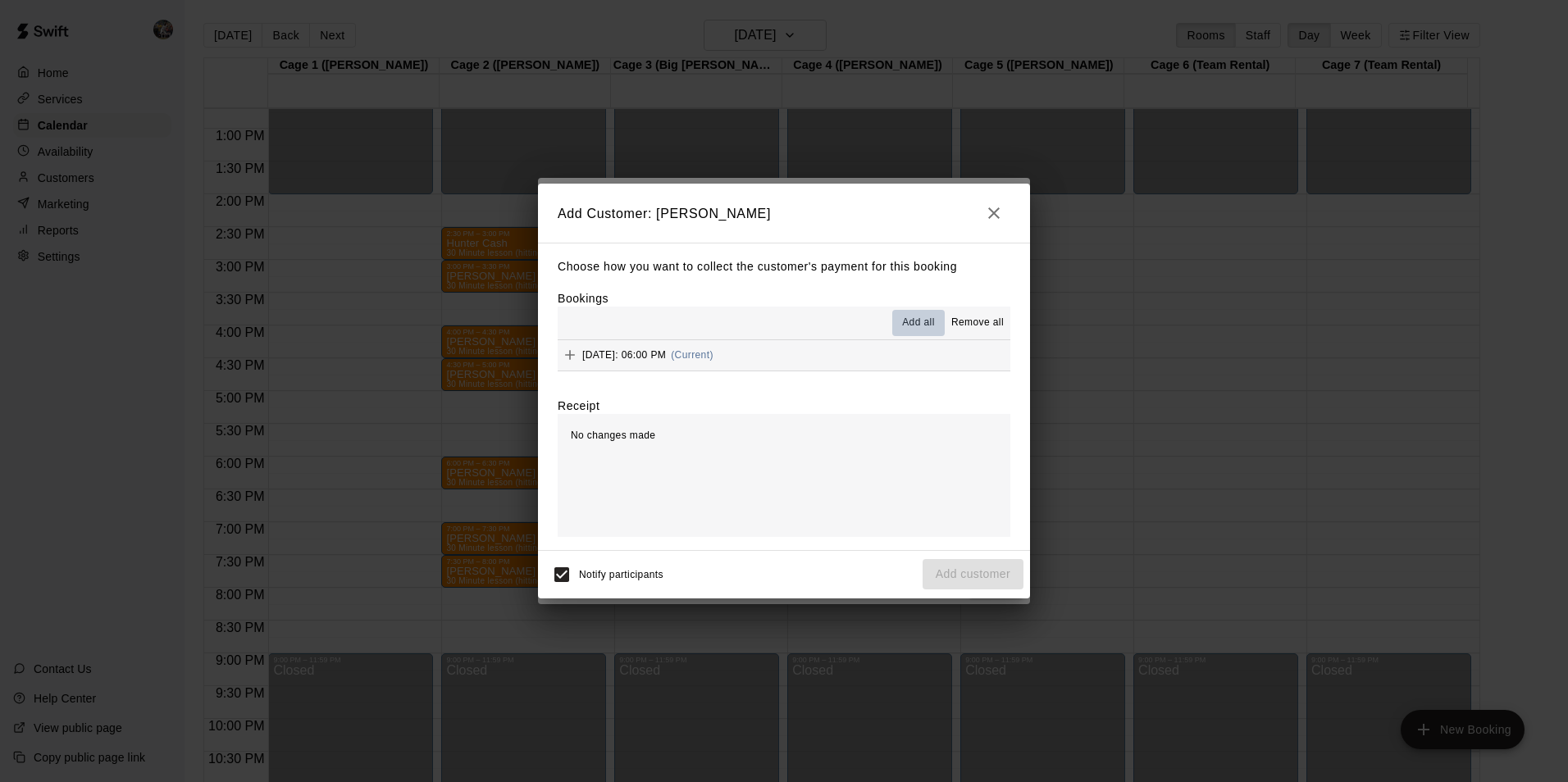
drag, startPoint x: 921, startPoint y: 319, endPoint x: 922, endPoint y: 357, distance: 38.0
click at [921, 320] on span "Add all" at bounding box center [919, 322] width 33 height 16
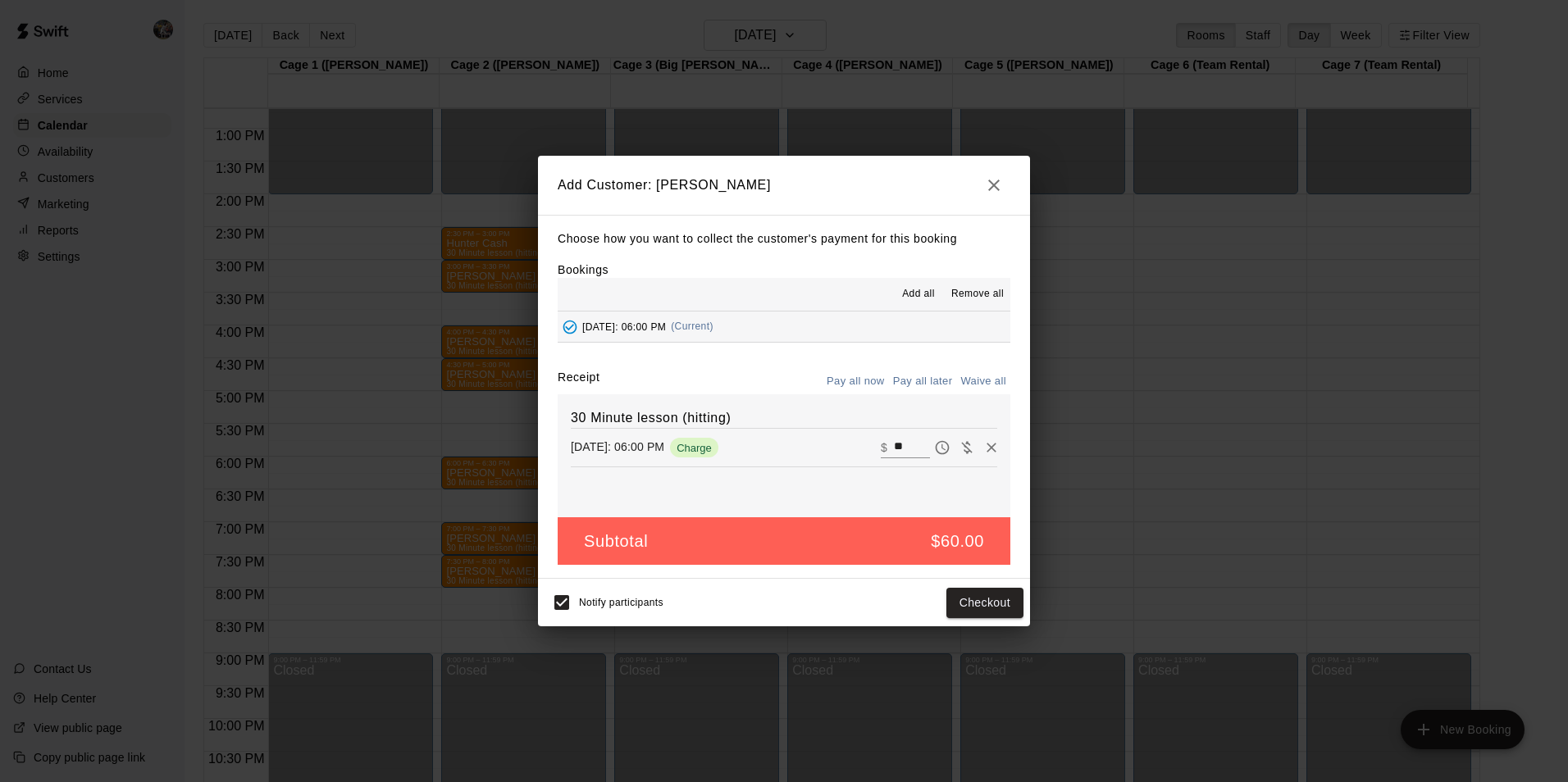
click at [923, 373] on button "Pay all later" at bounding box center [923, 382] width 68 height 25
click at [947, 601] on button "Add customer" at bounding box center [972, 603] width 101 height 30
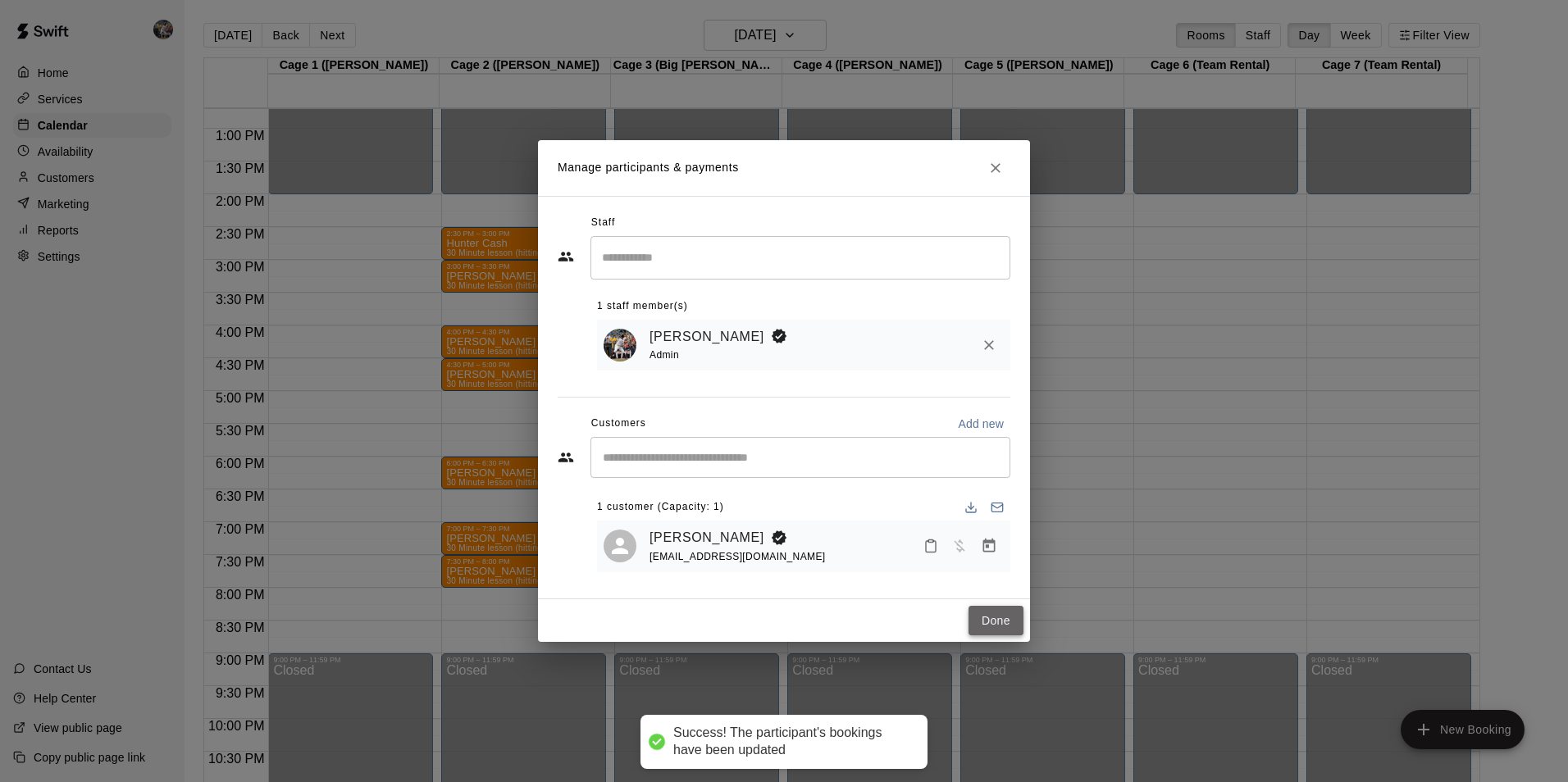
click at [989, 620] on button "Done" at bounding box center [996, 621] width 55 height 30
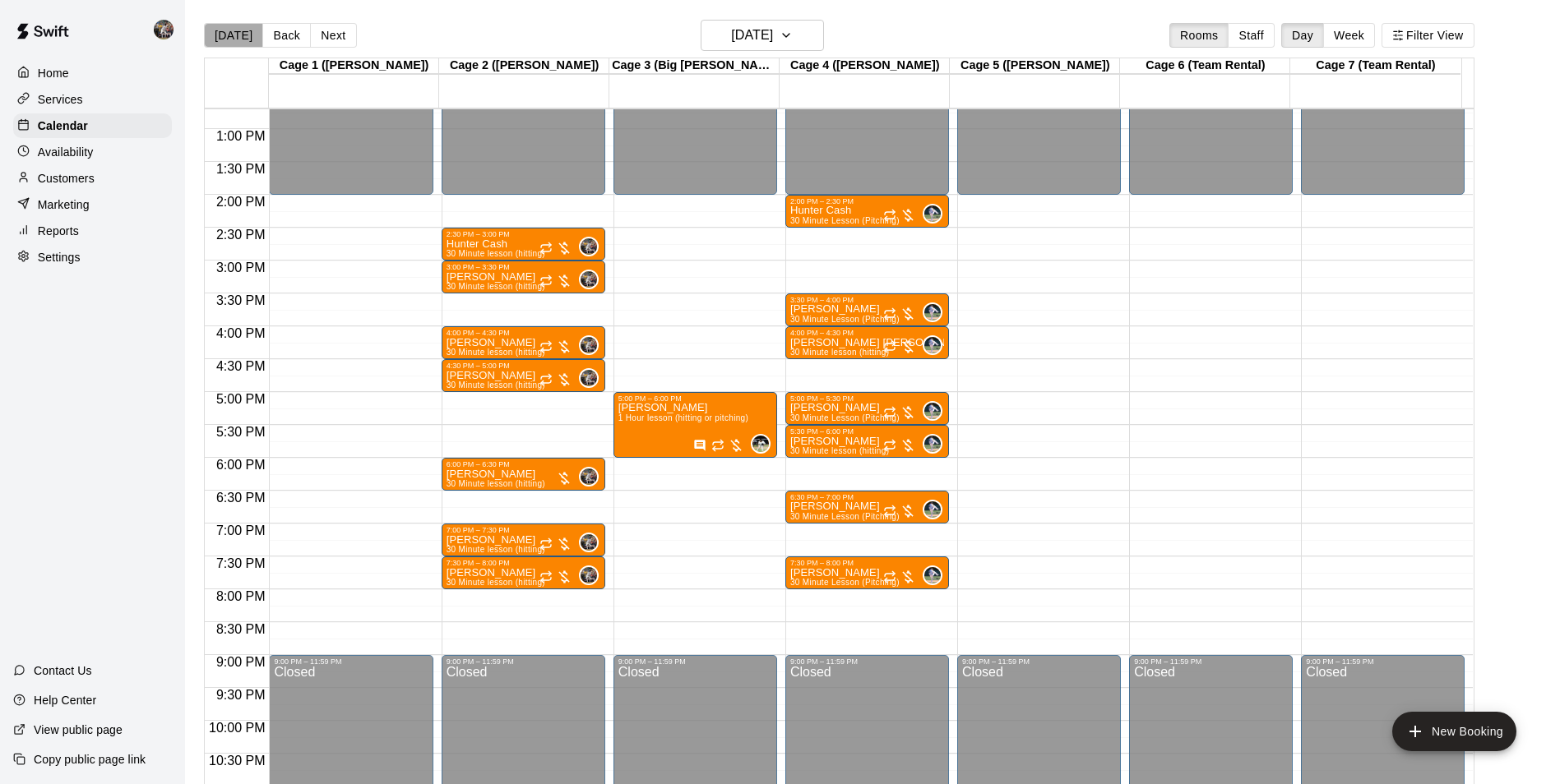
click at [236, 35] on button "[DATE]" at bounding box center [233, 35] width 60 height 25
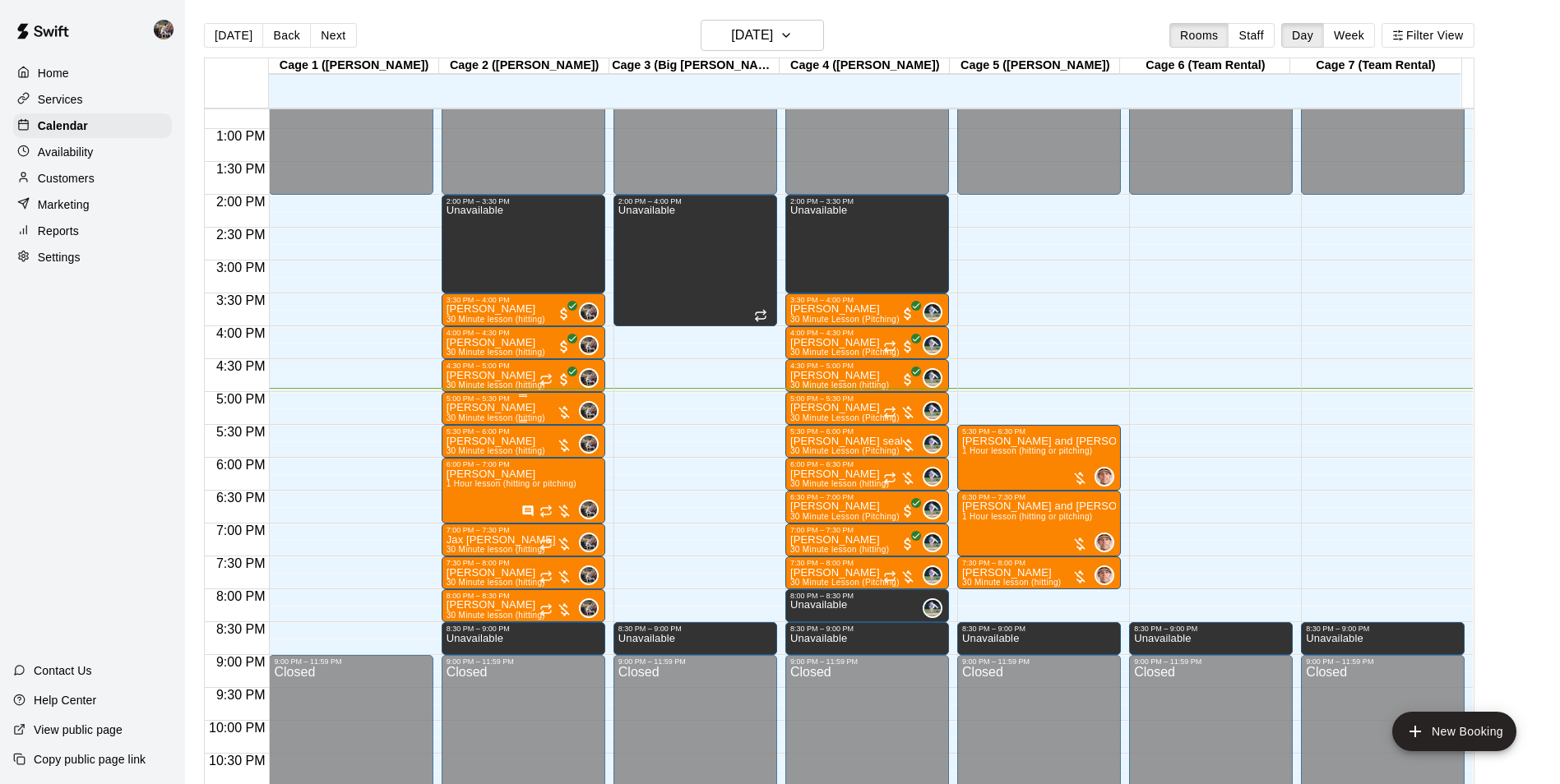
click at [491, 403] on div "5:00 PM – 5:30 PM" at bounding box center [523, 399] width 154 height 9
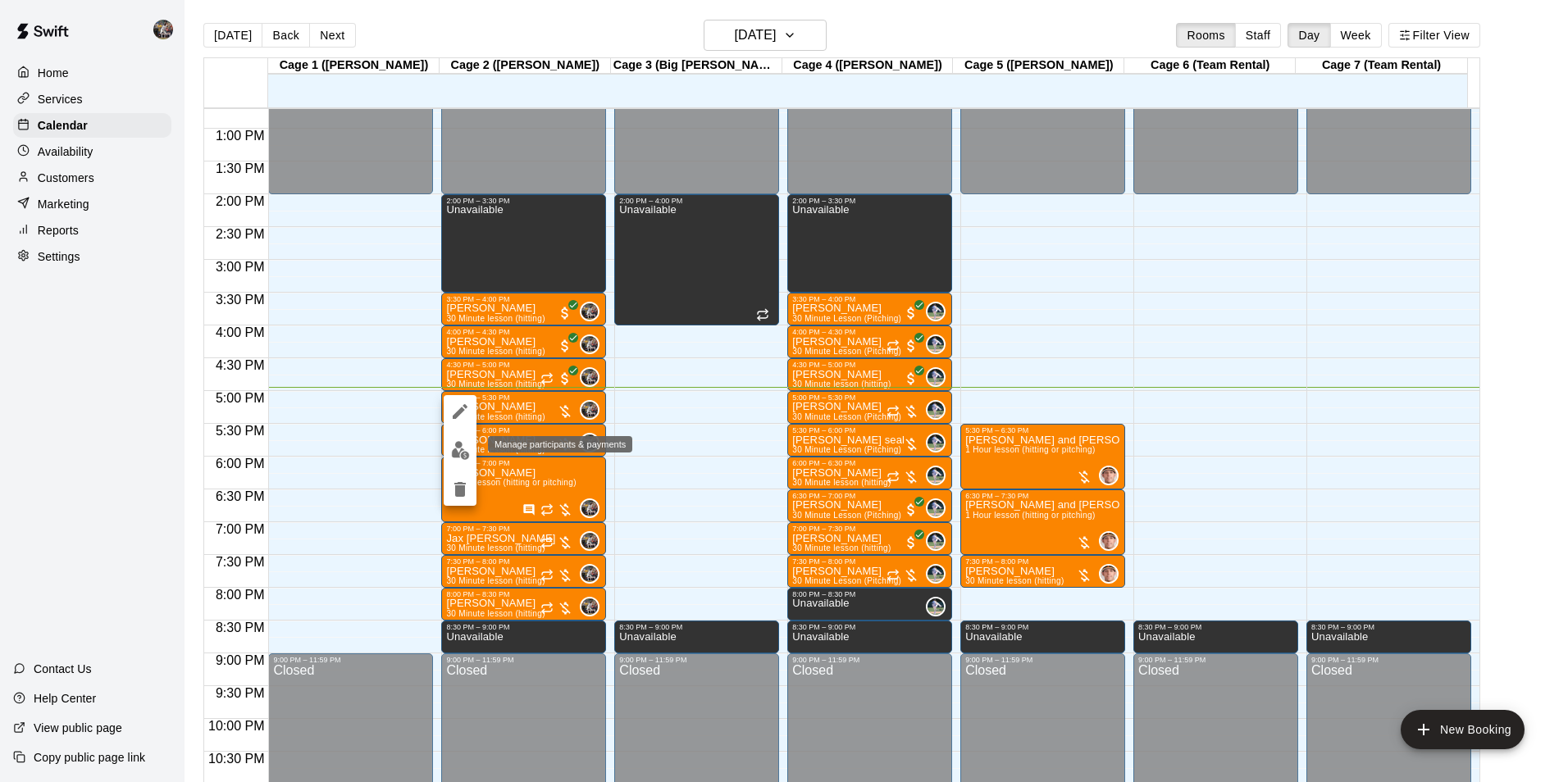
click at [458, 452] on img "edit" at bounding box center [461, 450] width 19 height 19
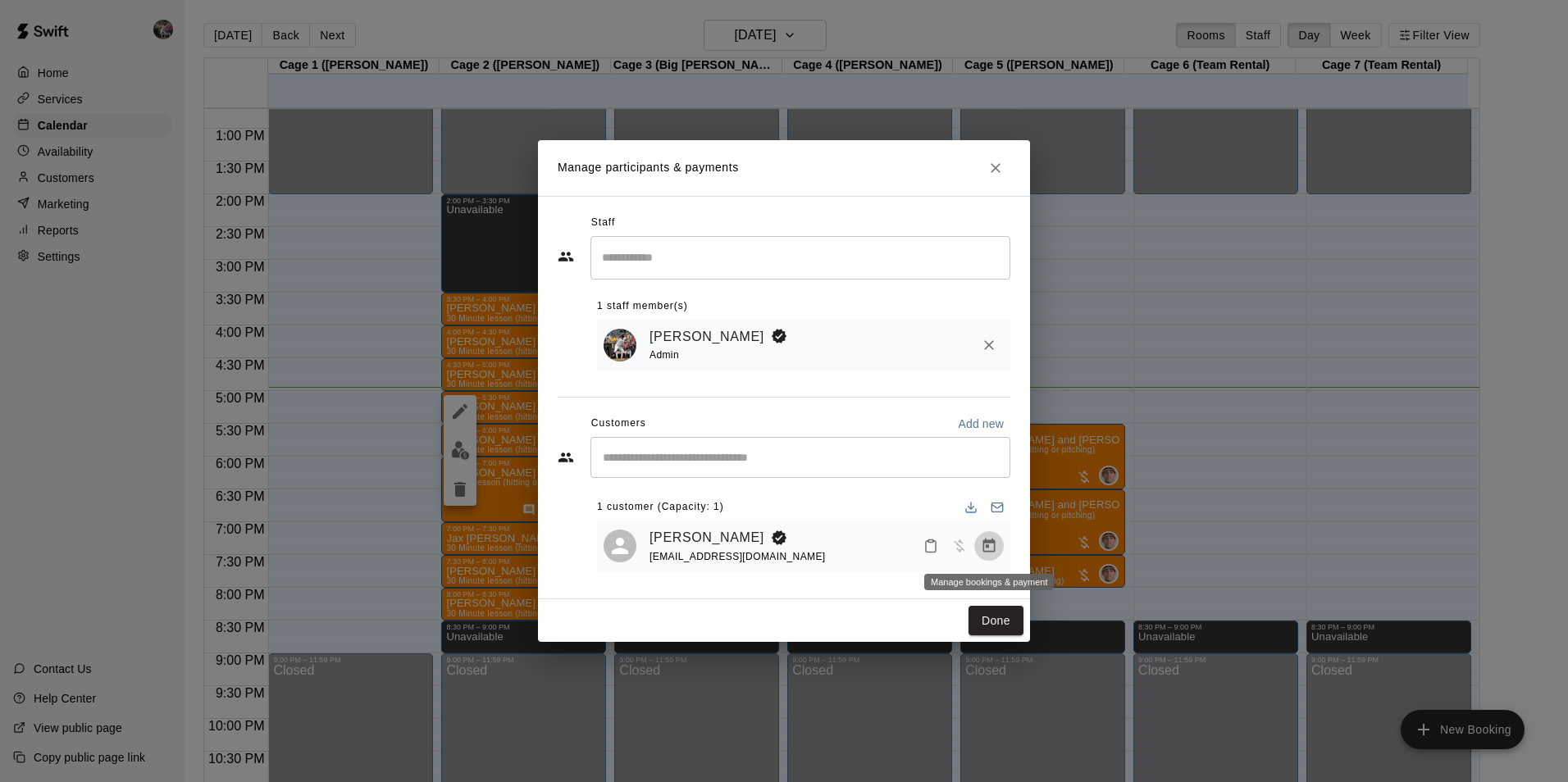
click at [990, 547] on icon "Manage bookings & payment" at bounding box center [988, 546] width 16 height 16
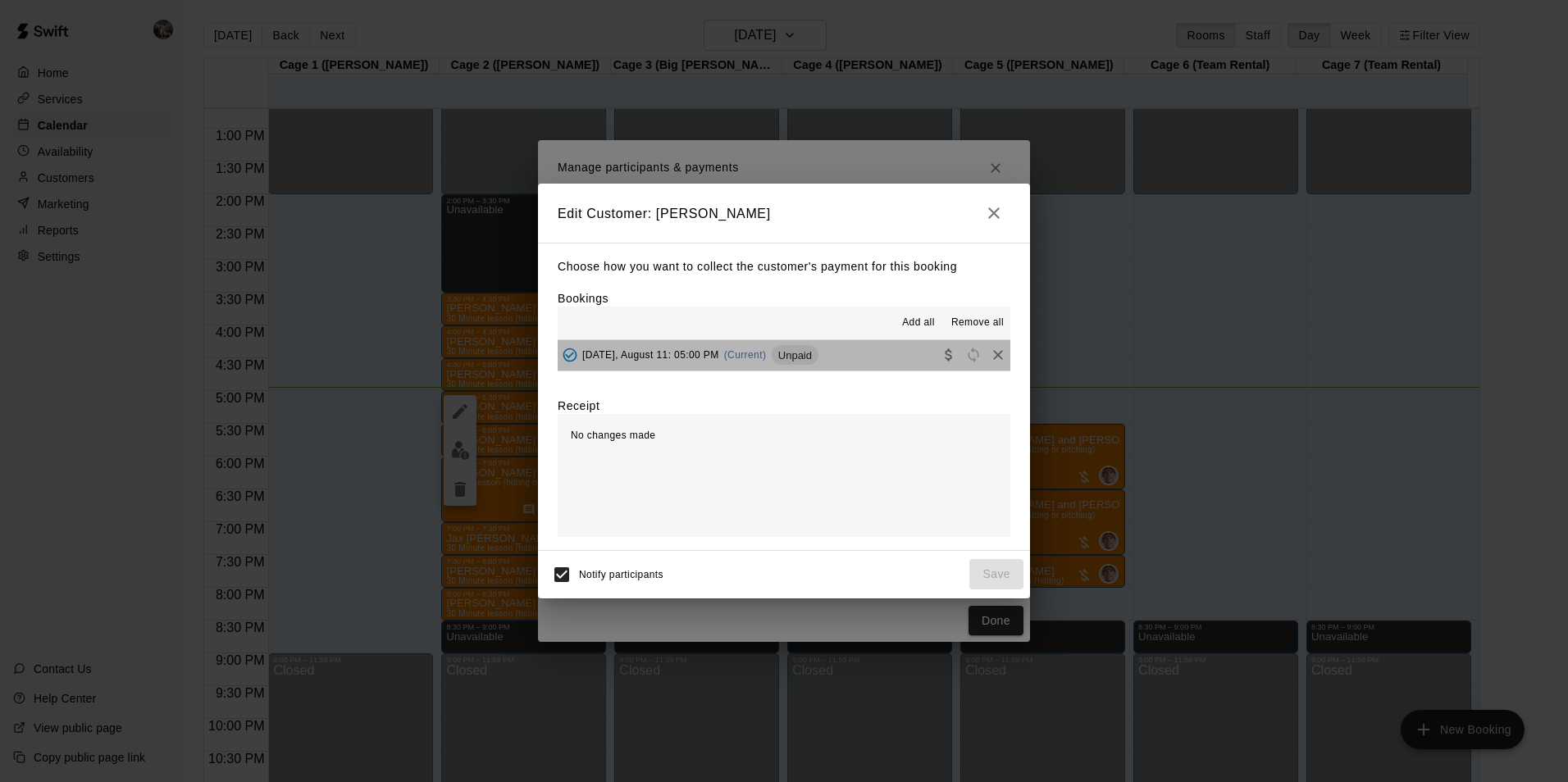
click at [854, 354] on button "Monday, August 11: 05:00 PM (Current) Unpaid" at bounding box center [784, 355] width 452 height 30
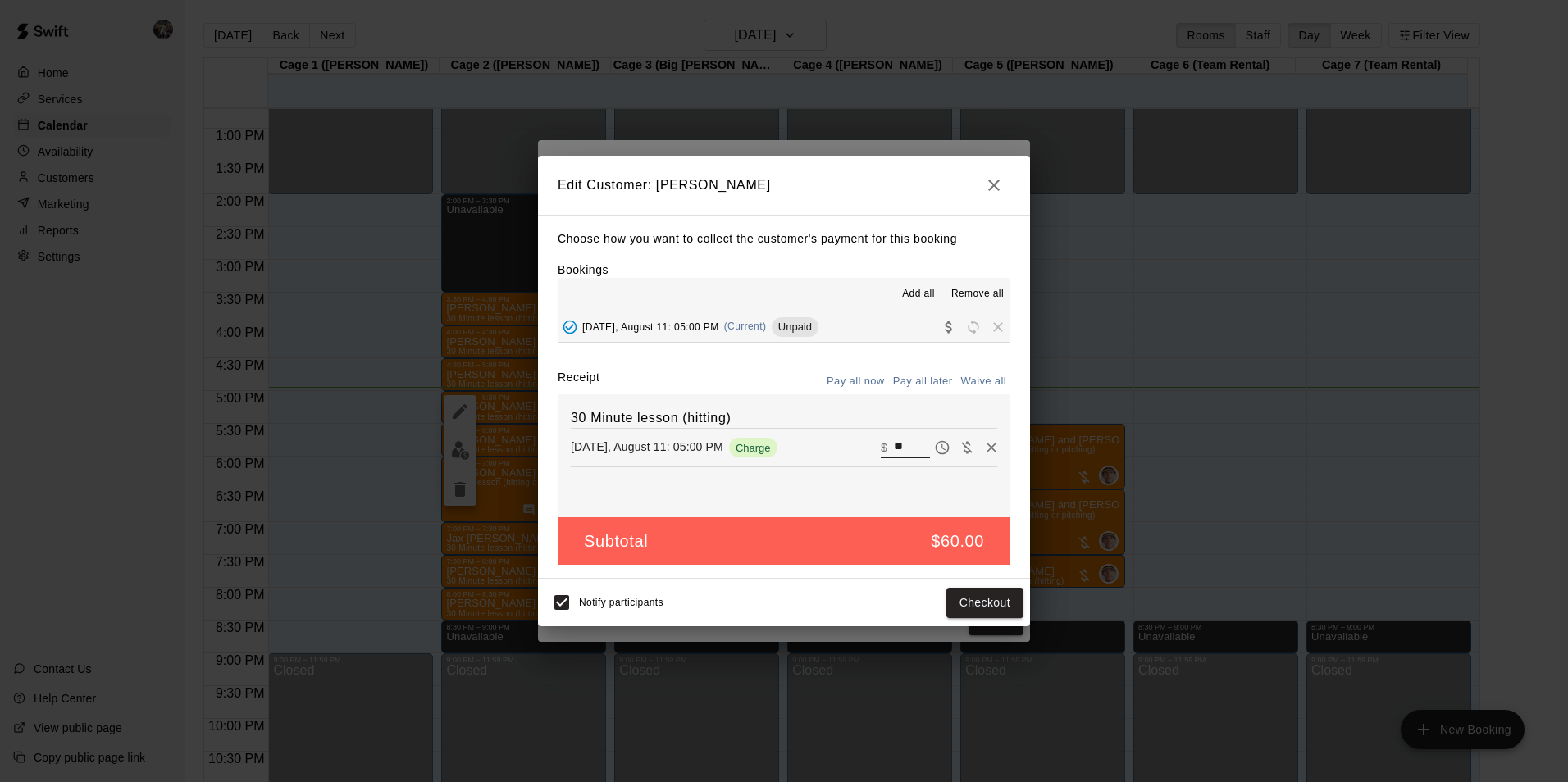
click at [897, 447] on input "**" at bounding box center [912, 448] width 36 height 22
type input "*"
type input "**"
click at [965, 595] on button "Checkout" at bounding box center [986, 603] width 77 height 30
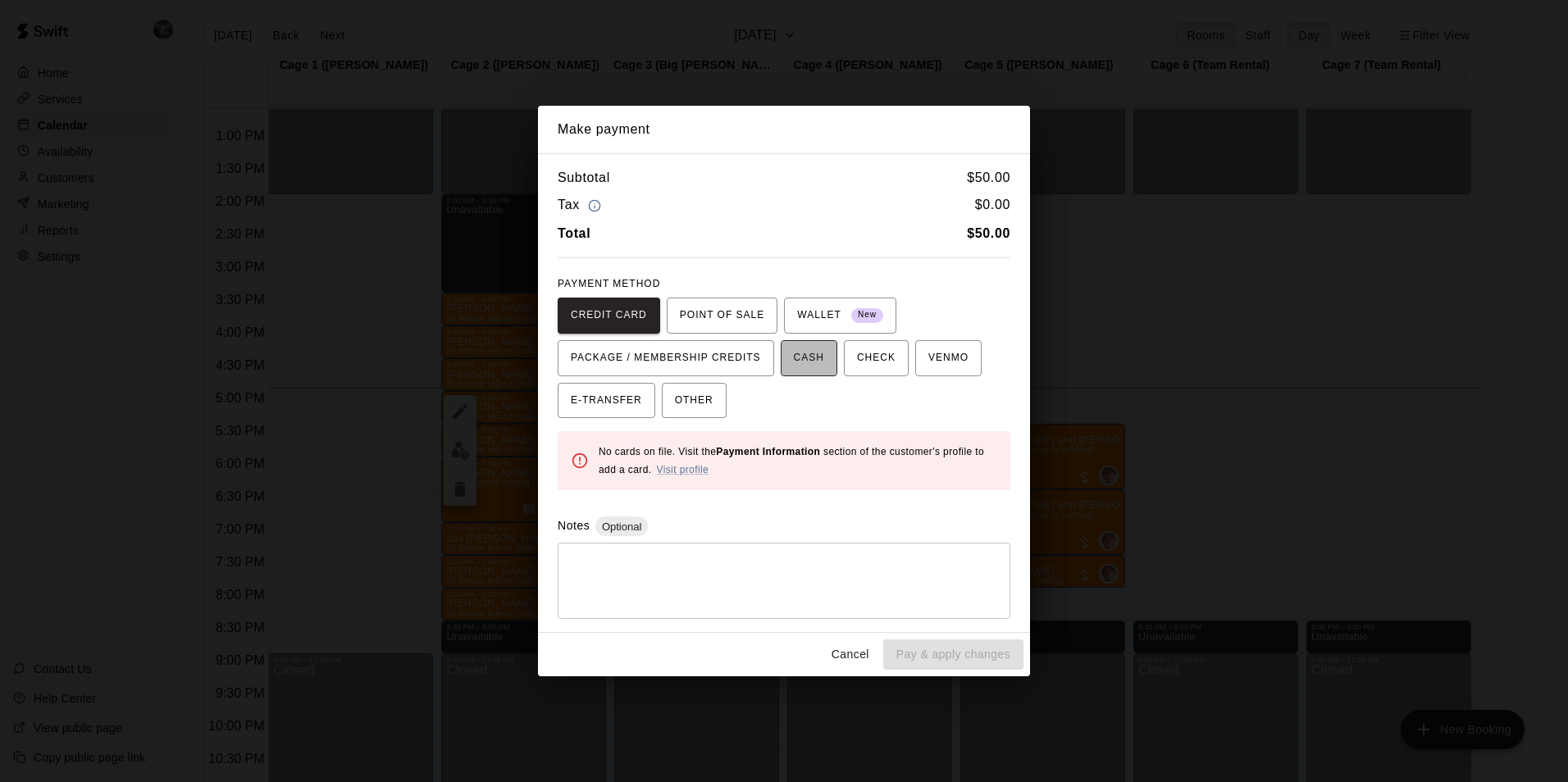
click at [802, 356] on span "CASH" at bounding box center [809, 358] width 30 height 26
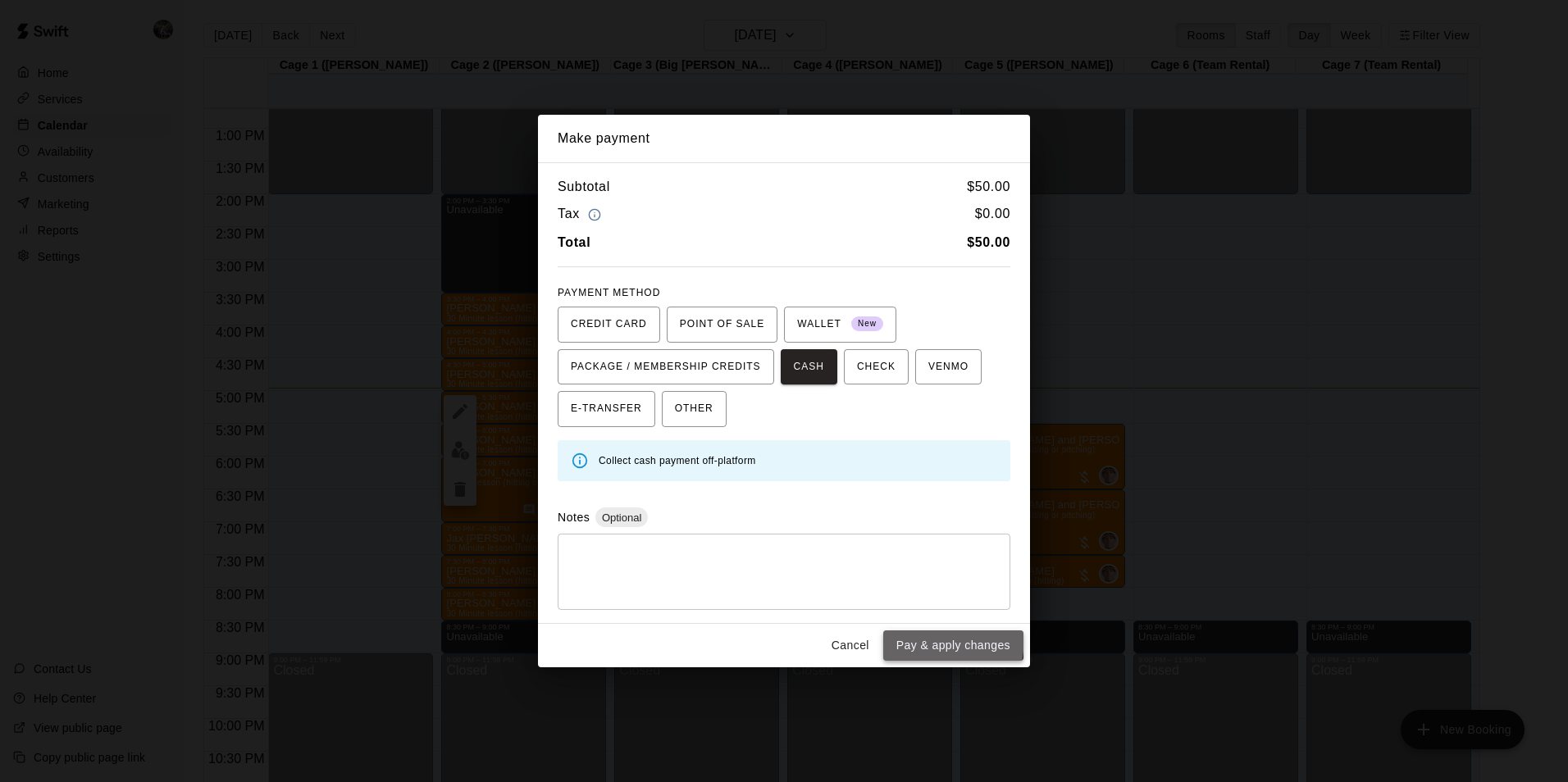
click at [895, 636] on button "Pay & apply changes" at bounding box center [953, 645] width 140 height 30
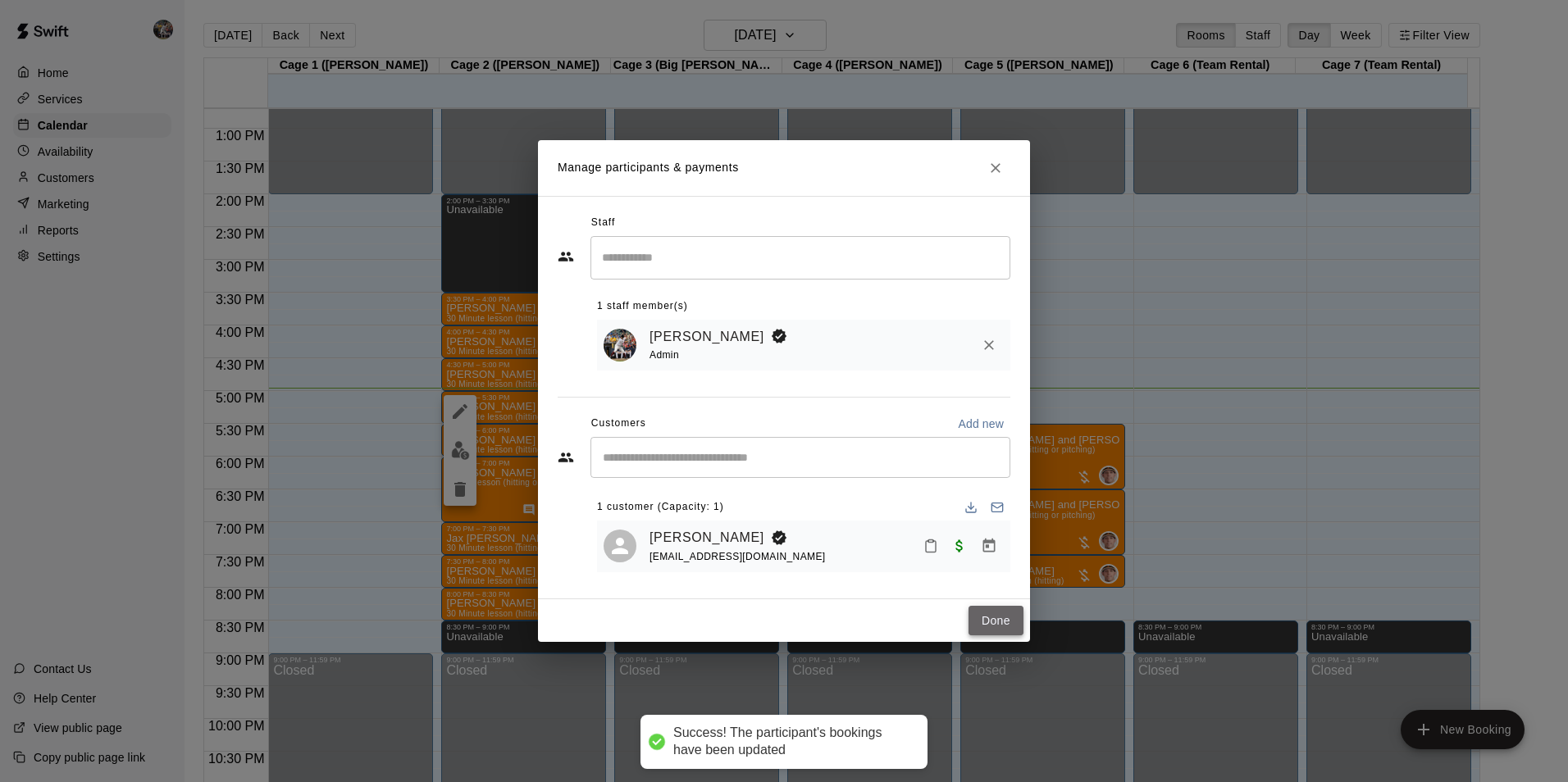
click at [982, 618] on button "Done" at bounding box center [996, 621] width 55 height 30
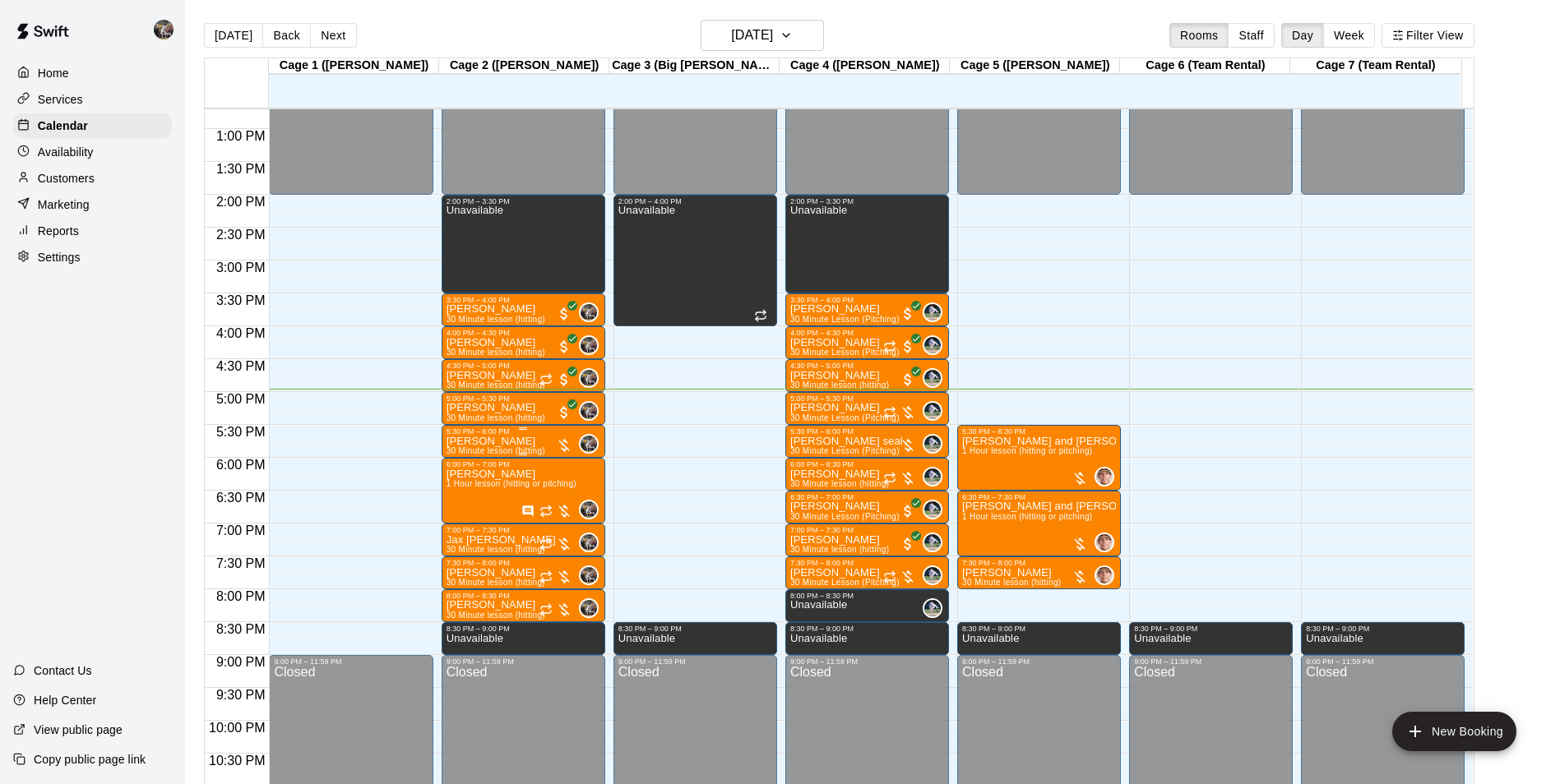
click at [508, 435] on div "5:30 PM – 6:00 PM" at bounding box center [523, 432] width 154 height 9
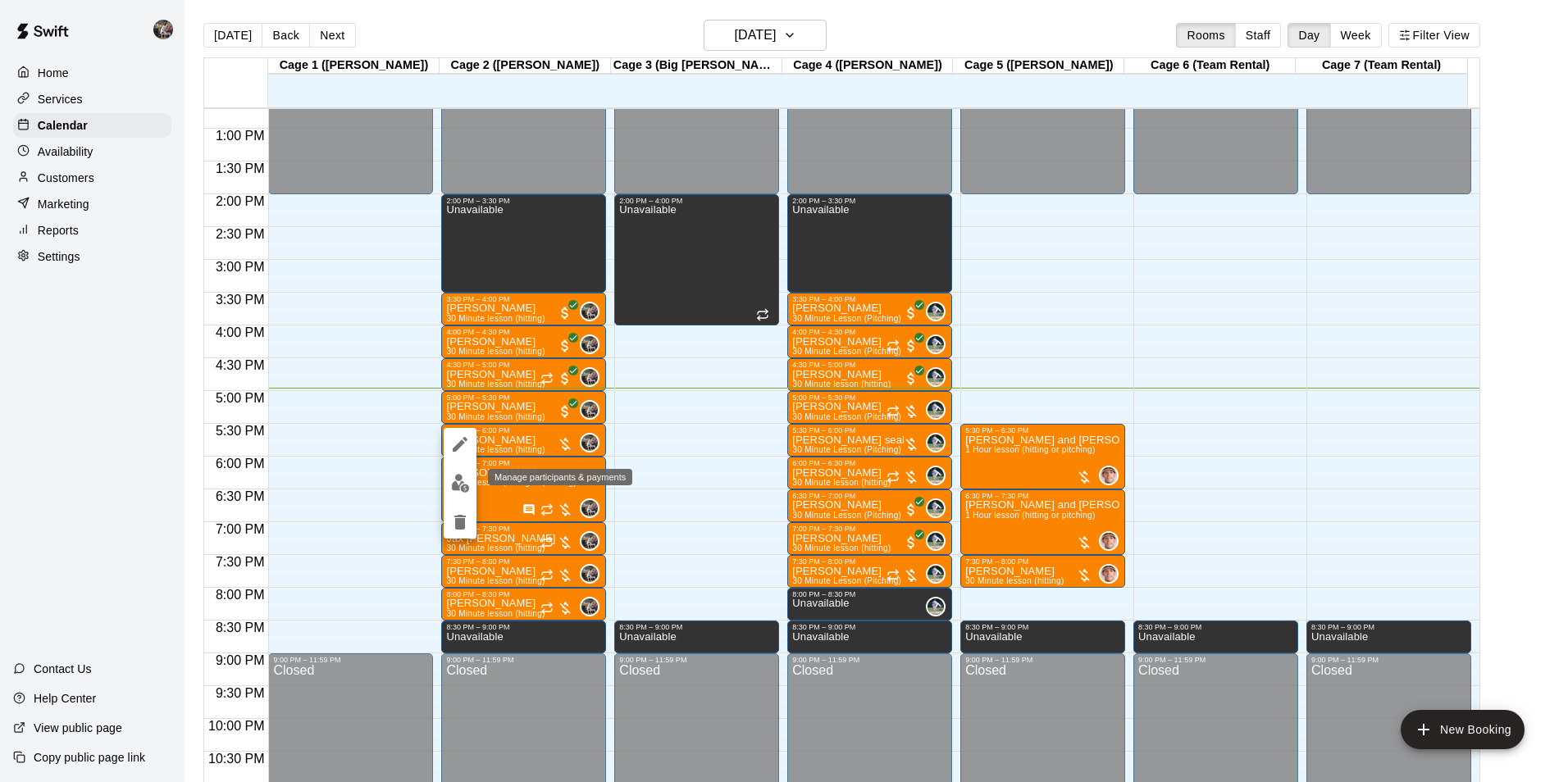
click at [460, 482] on img "edit" at bounding box center [461, 483] width 19 height 19
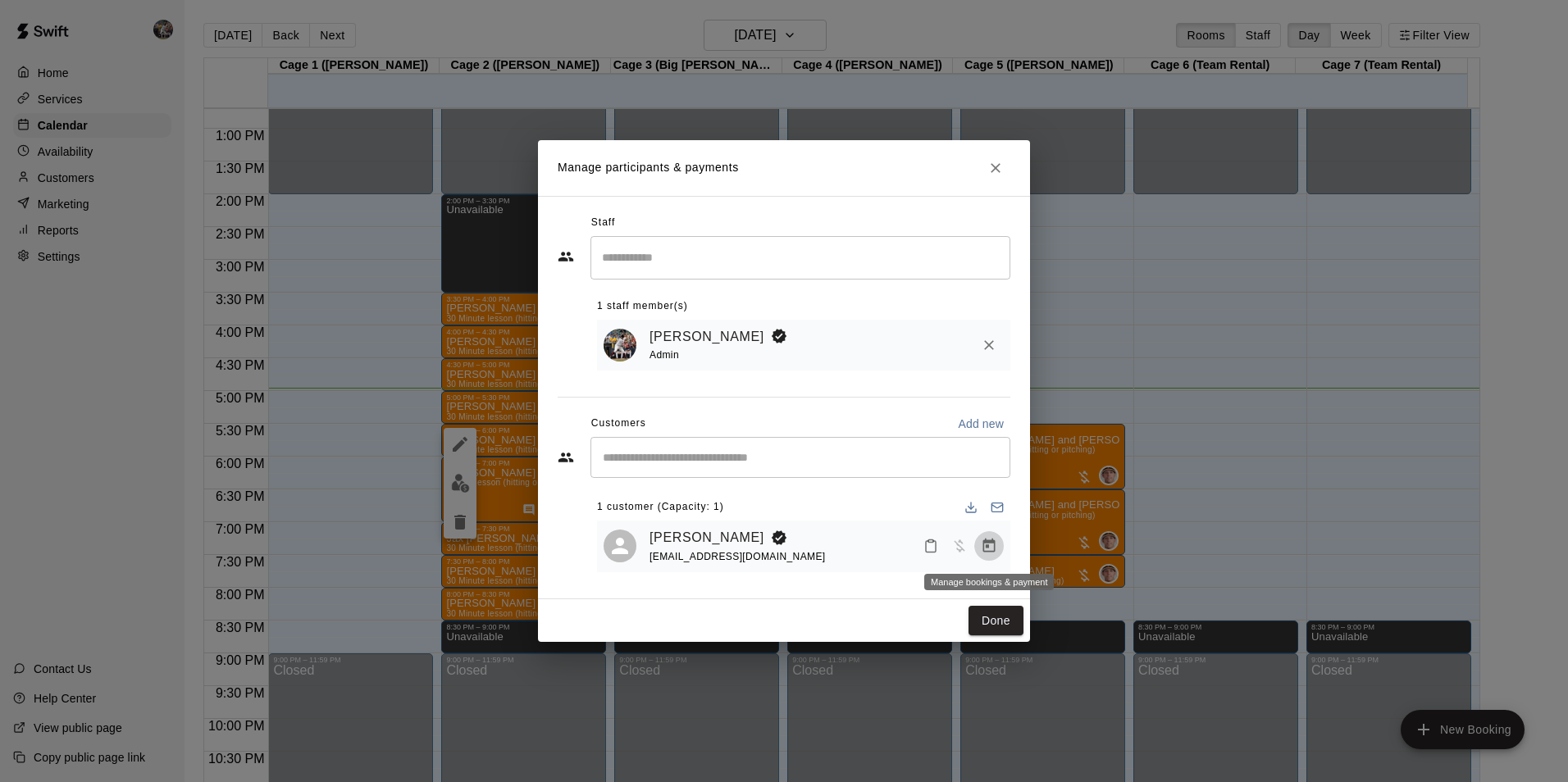
click at [991, 546] on icon "Manage bookings & payment" at bounding box center [988, 546] width 16 height 16
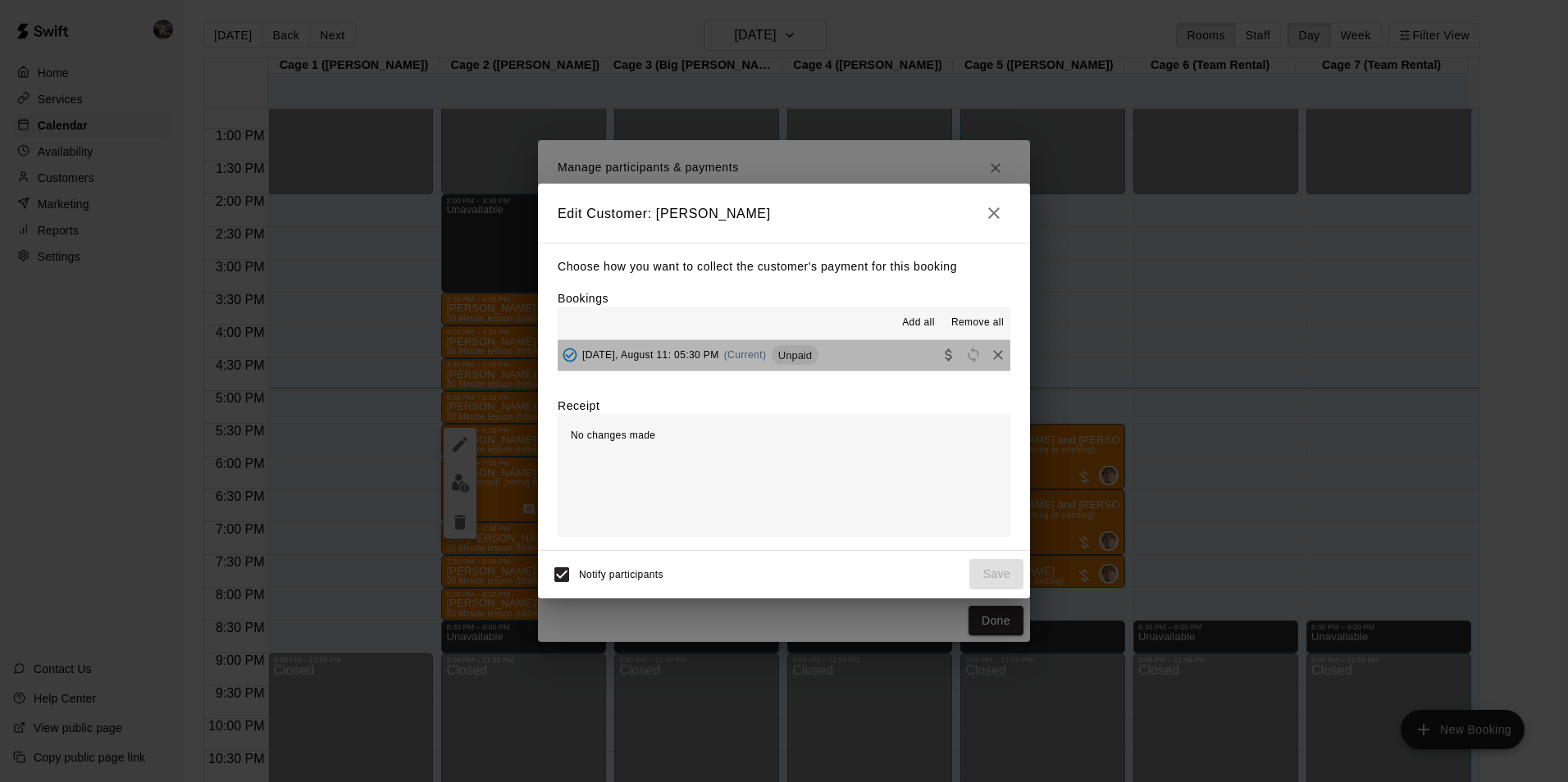
click at [850, 358] on button "Monday, August 11: 05:30 PM (Current) Unpaid" at bounding box center [784, 355] width 452 height 30
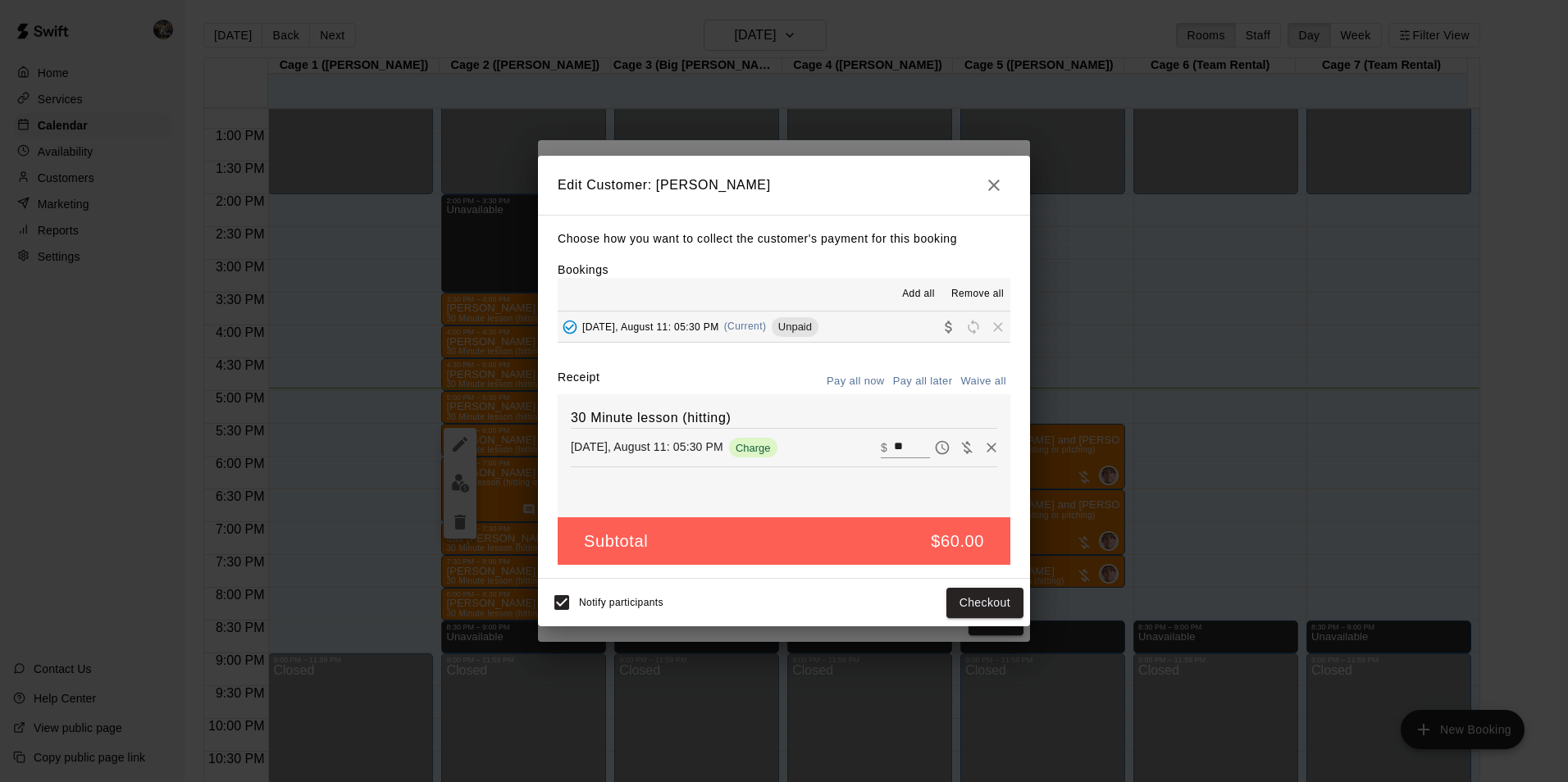
click at [905, 442] on input "**" at bounding box center [912, 448] width 36 height 22
type input "*"
type input "**"
click at [970, 589] on button "Checkout" at bounding box center [986, 603] width 77 height 30
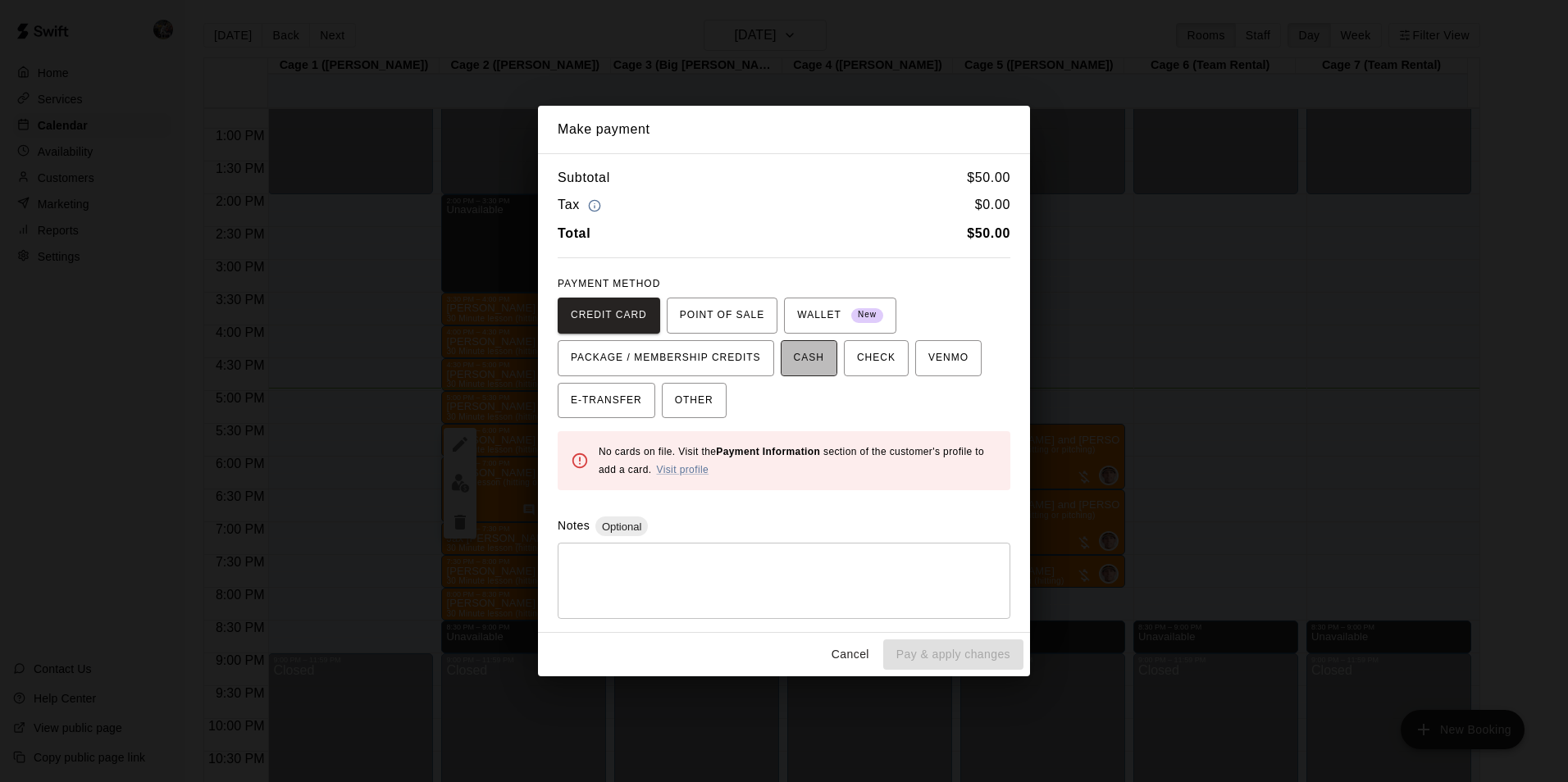
click at [794, 356] on span "CASH" at bounding box center [809, 358] width 30 height 26
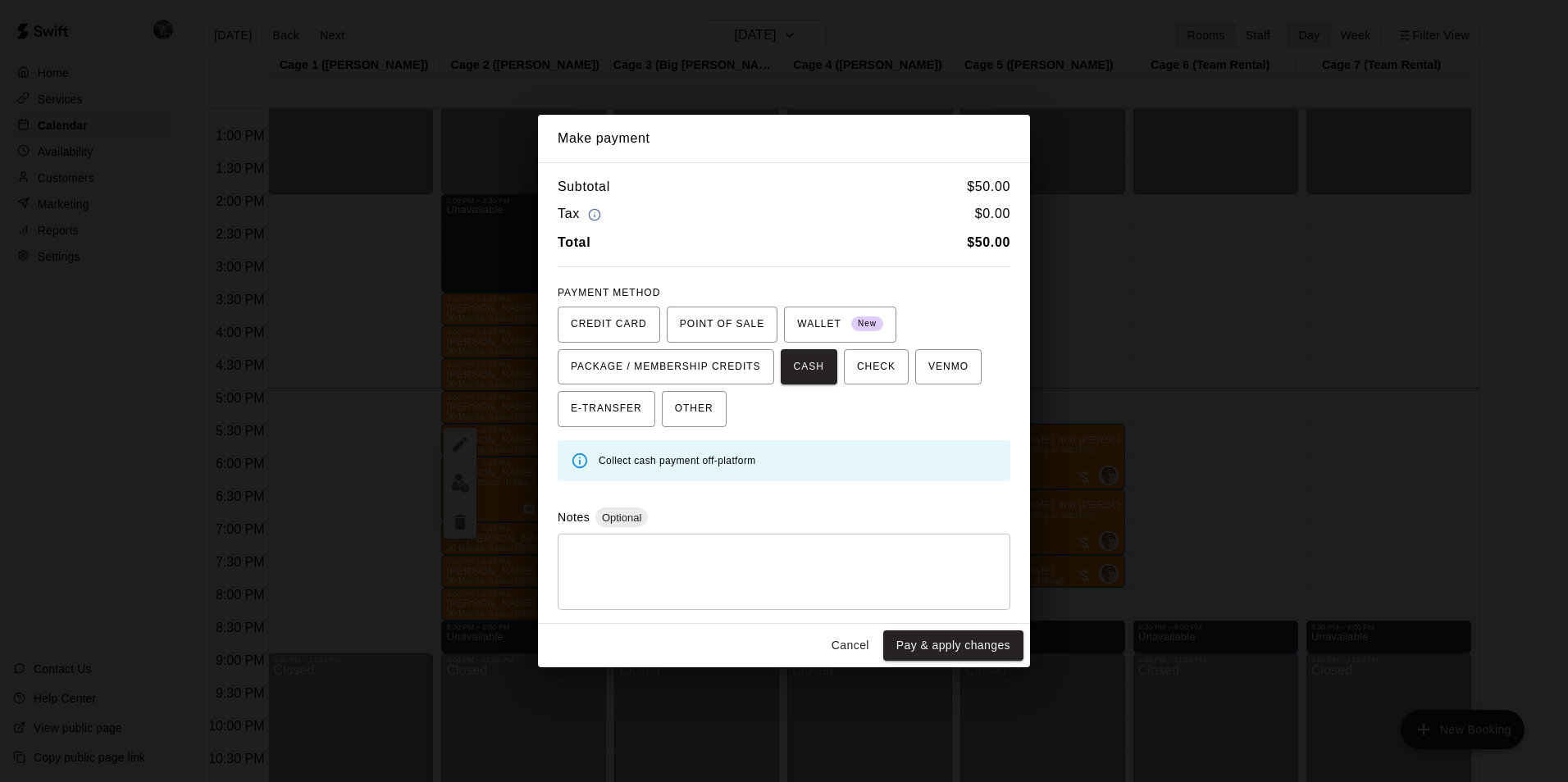
click at [918, 642] on button "Pay & apply changes" at bounding box center [953, 645] width 140 height 30
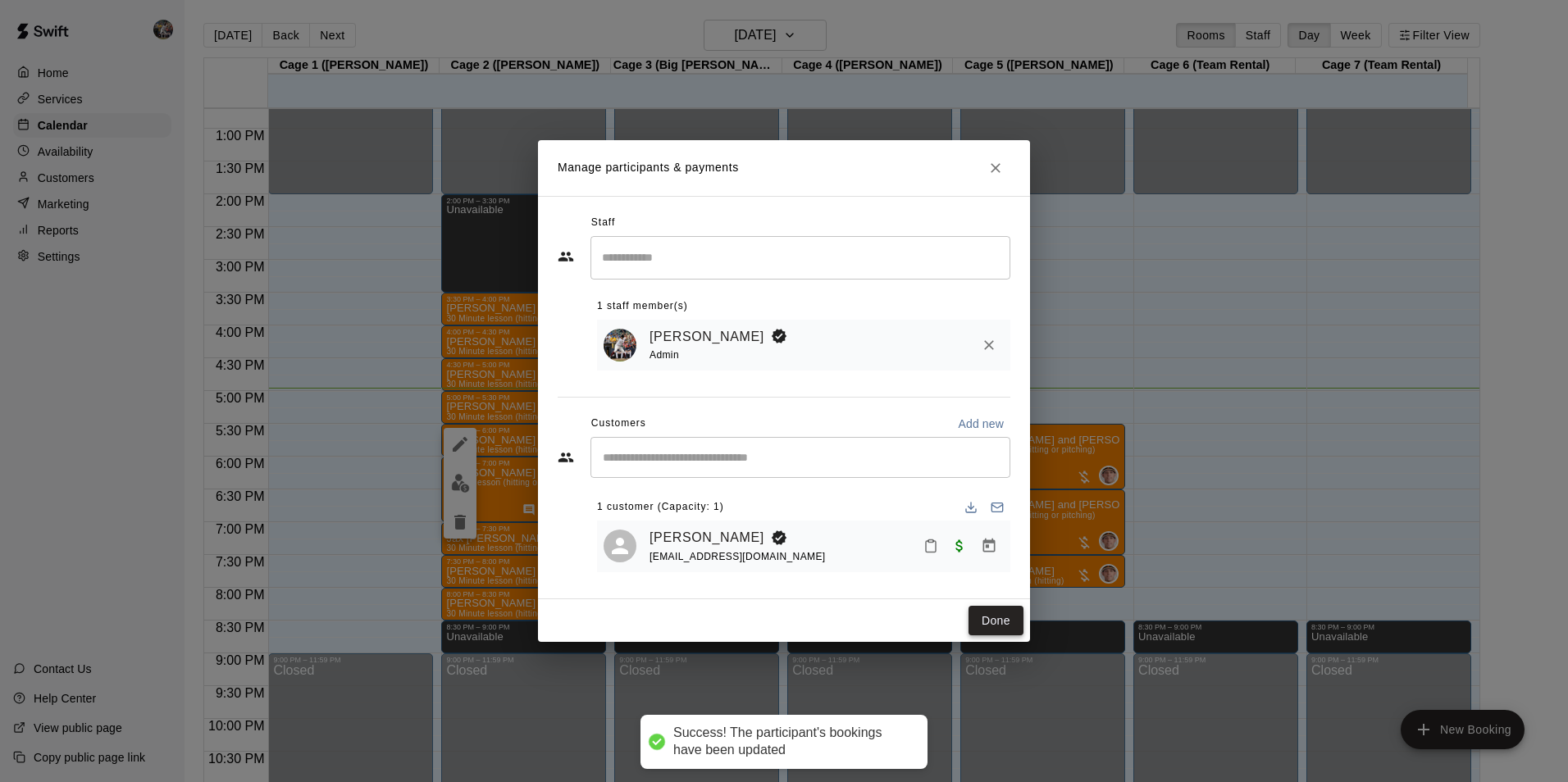
click at [988, 622] on button "Done" at bounding box center [996, 621] width 55 height 30
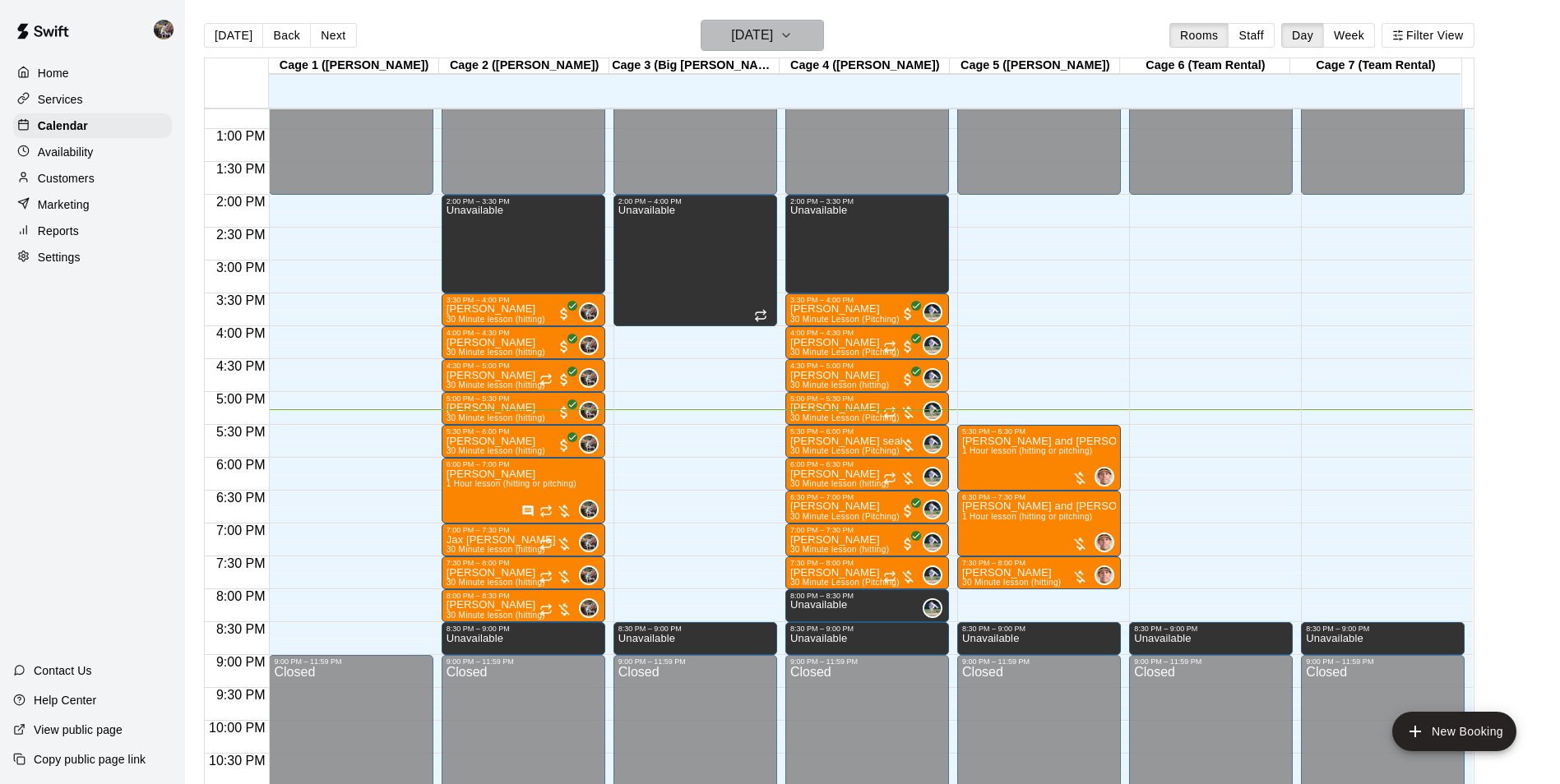
click at [769, 35] on h6 "[DATE]" at bounding box center [752, 35] width 42 height 23
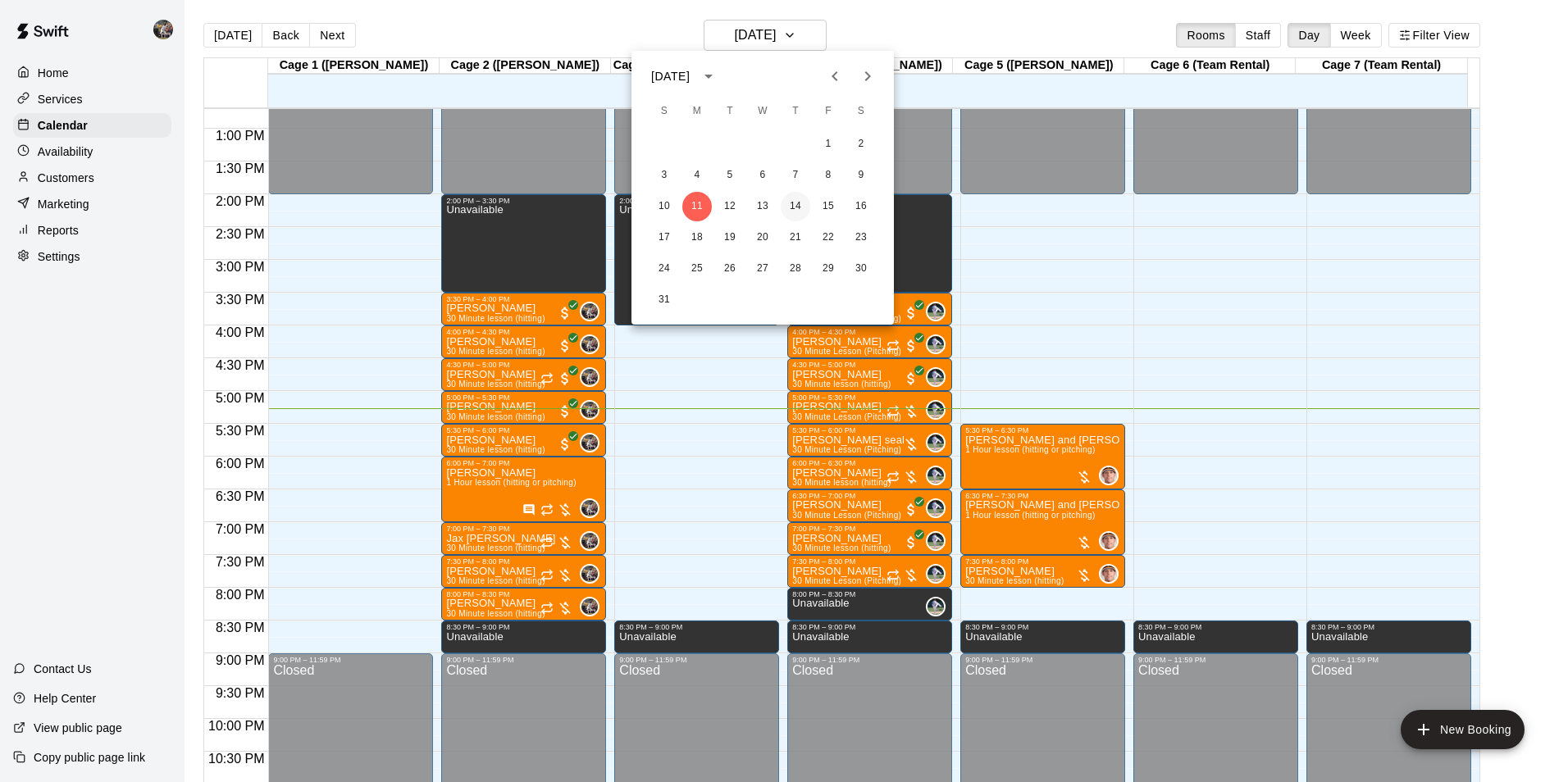
click at [795, 201] on button "14" at bounding box center [795, 206] width 29 height 29
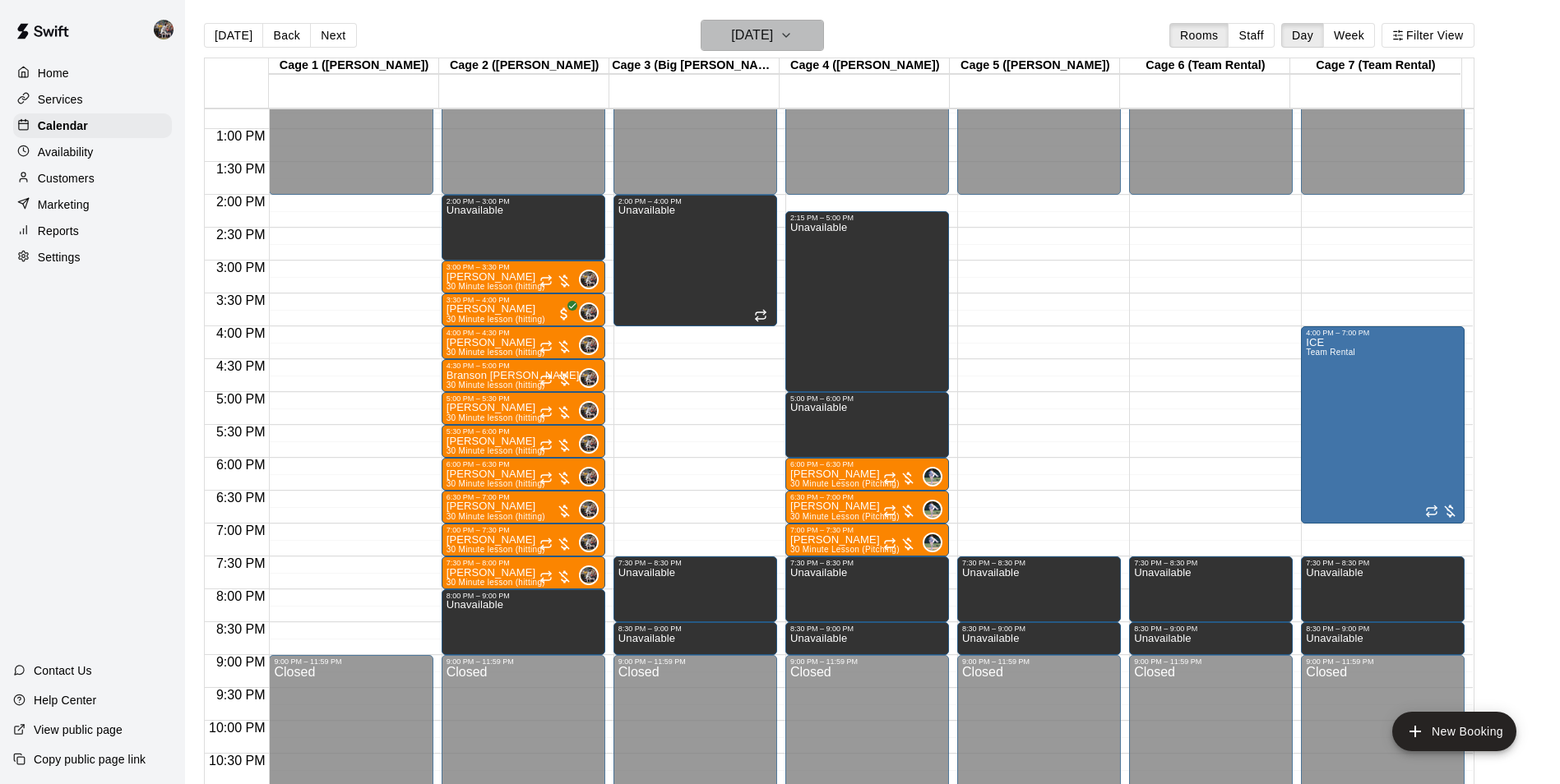
click at [747, 33] on h6 "[DATE]" at bounding box center [752, 35] width 42 height 23
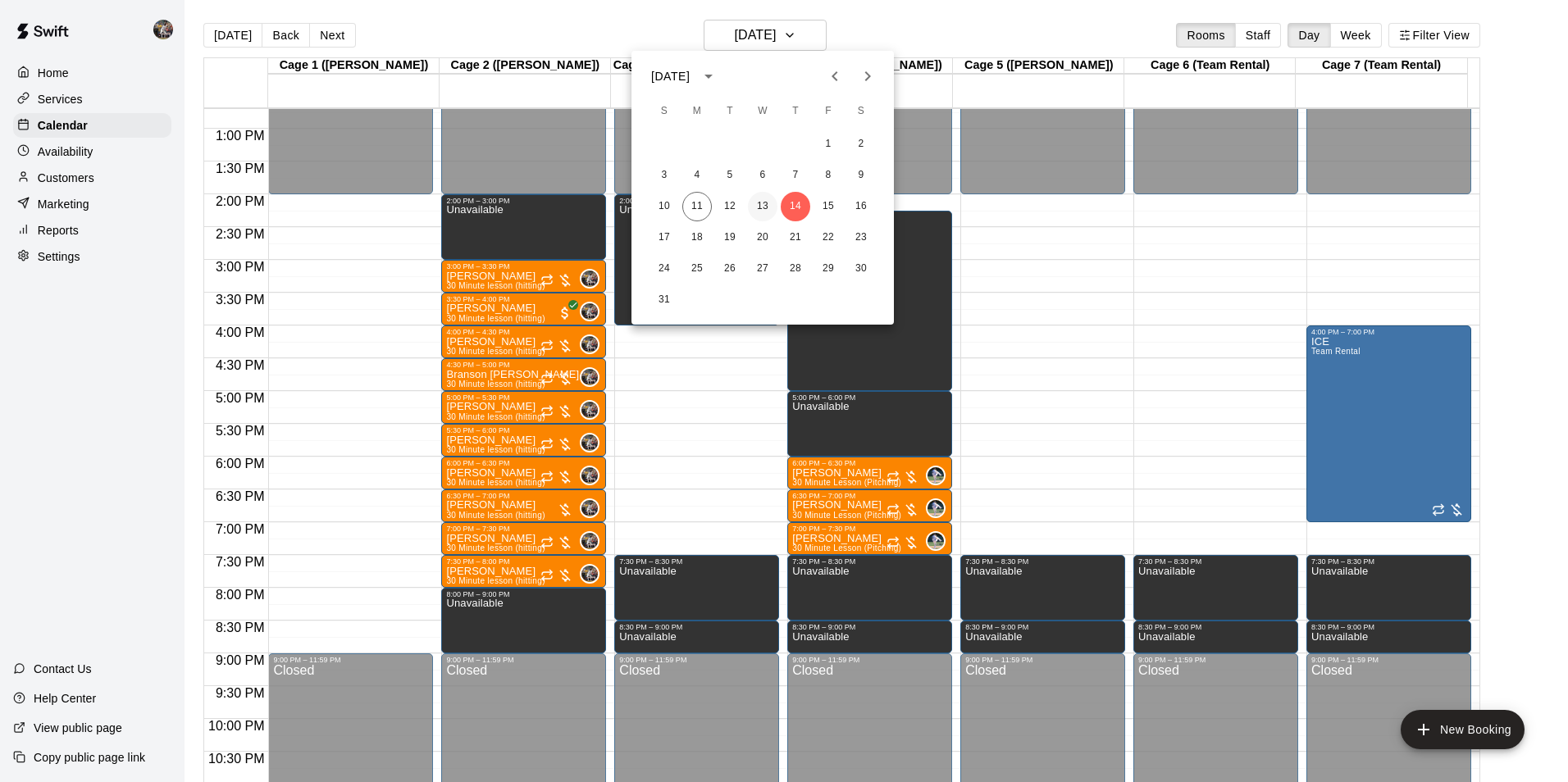
click at [762, 200] on button "13" at bounding box center [762, 206] width 29 height 29
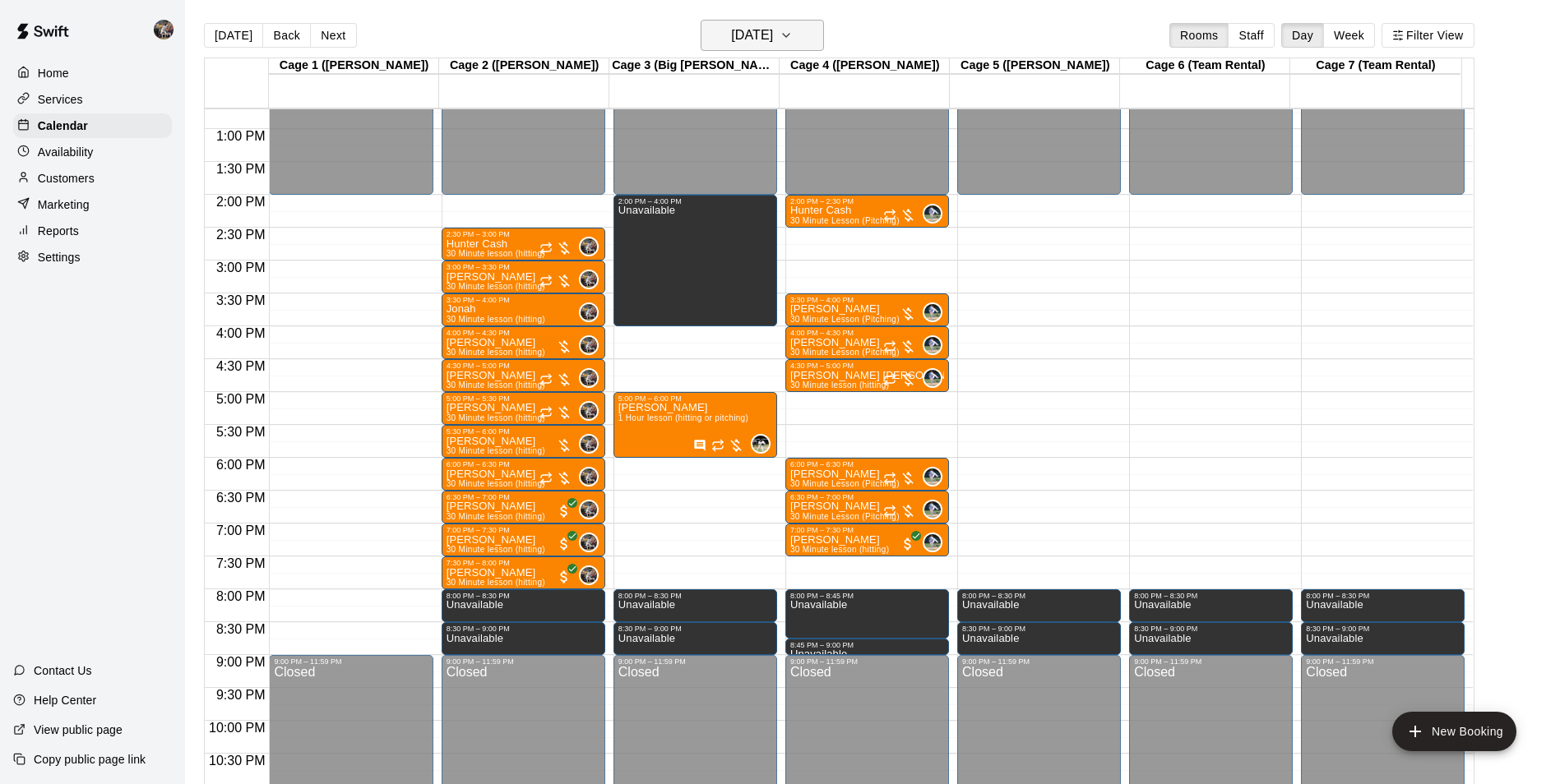
click at [772, 31] on h6 "[DATE]" at bounding box center [752, 35] width 42 height 23
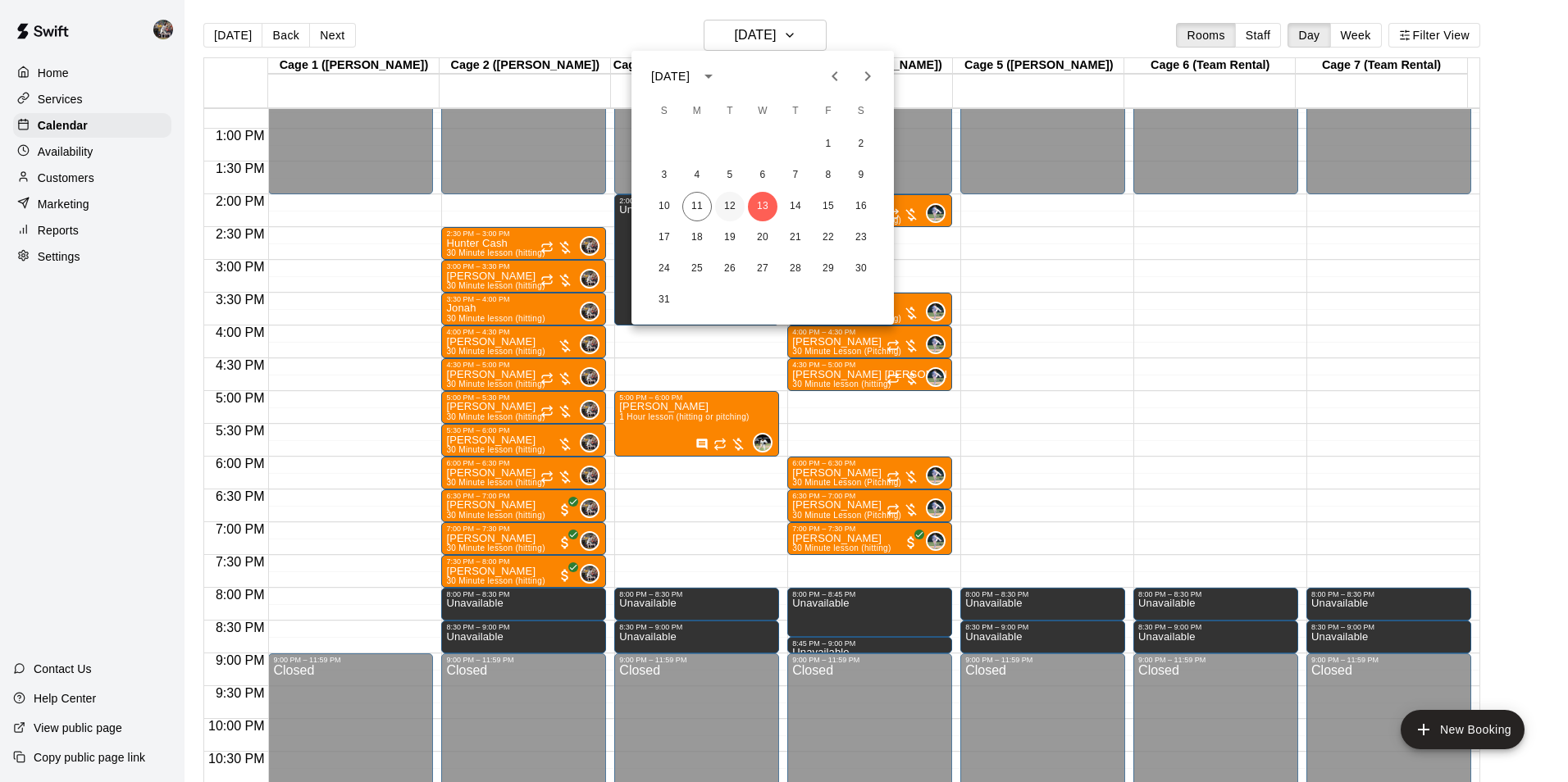
click at [727, 200] on button "12" at bounding box center [729, 206] width 29 height 29
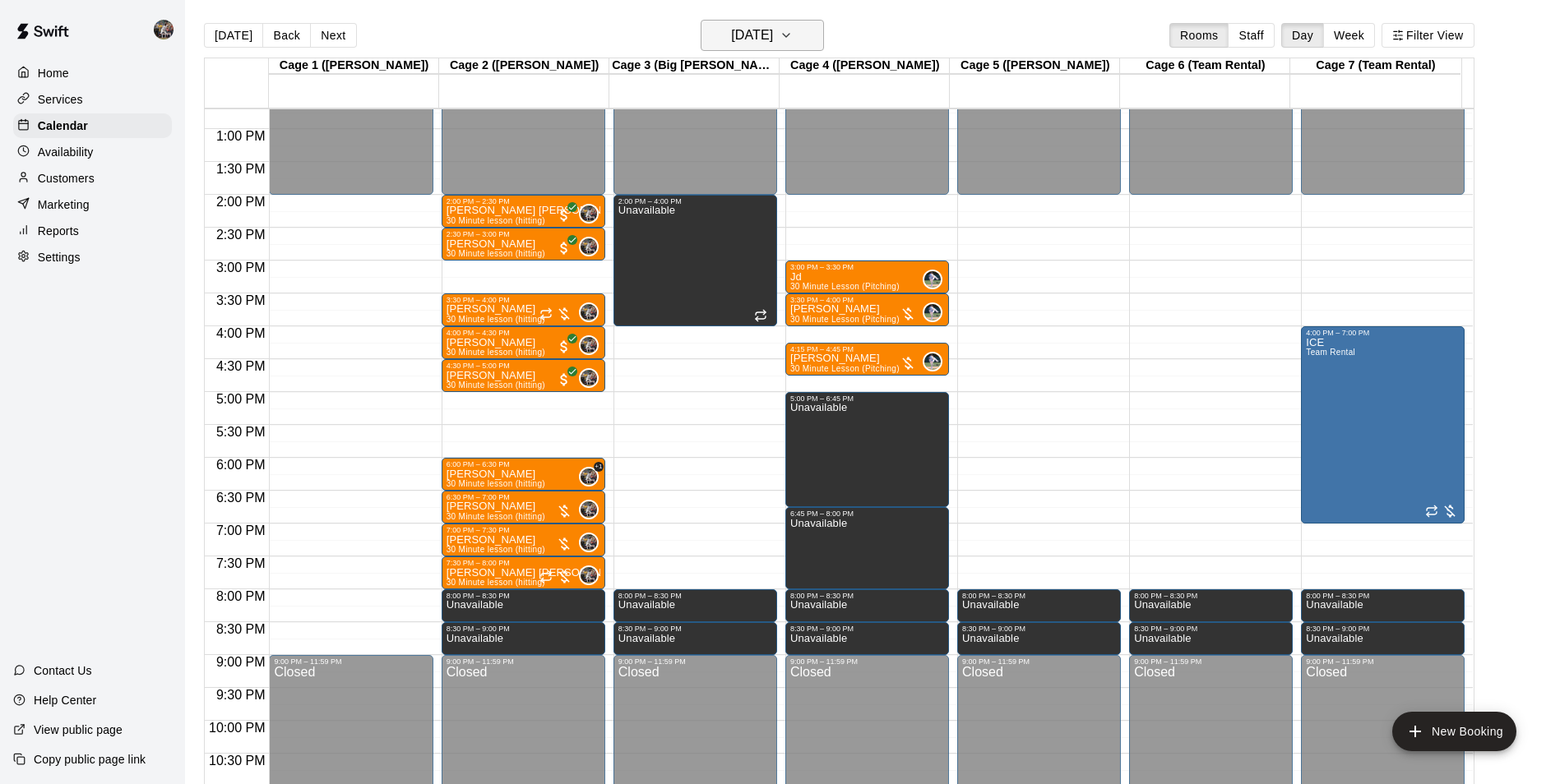
click at [752, 28] on h6 "[DATE]" at bounding box center [752, 35] width 42 height 23
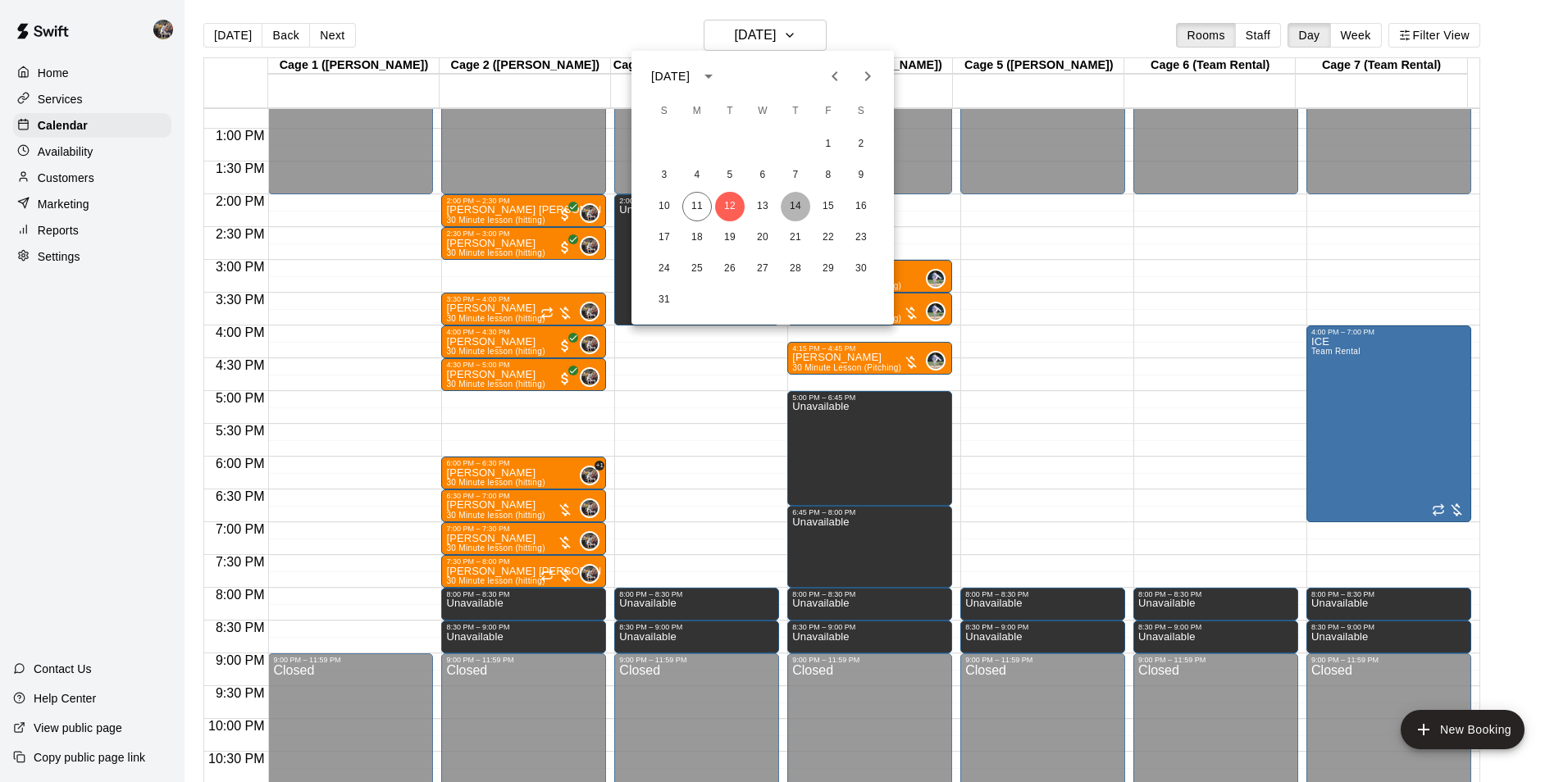
click at [797, 197] on button "14" at bounding box center [795, 206] width 29 height 29
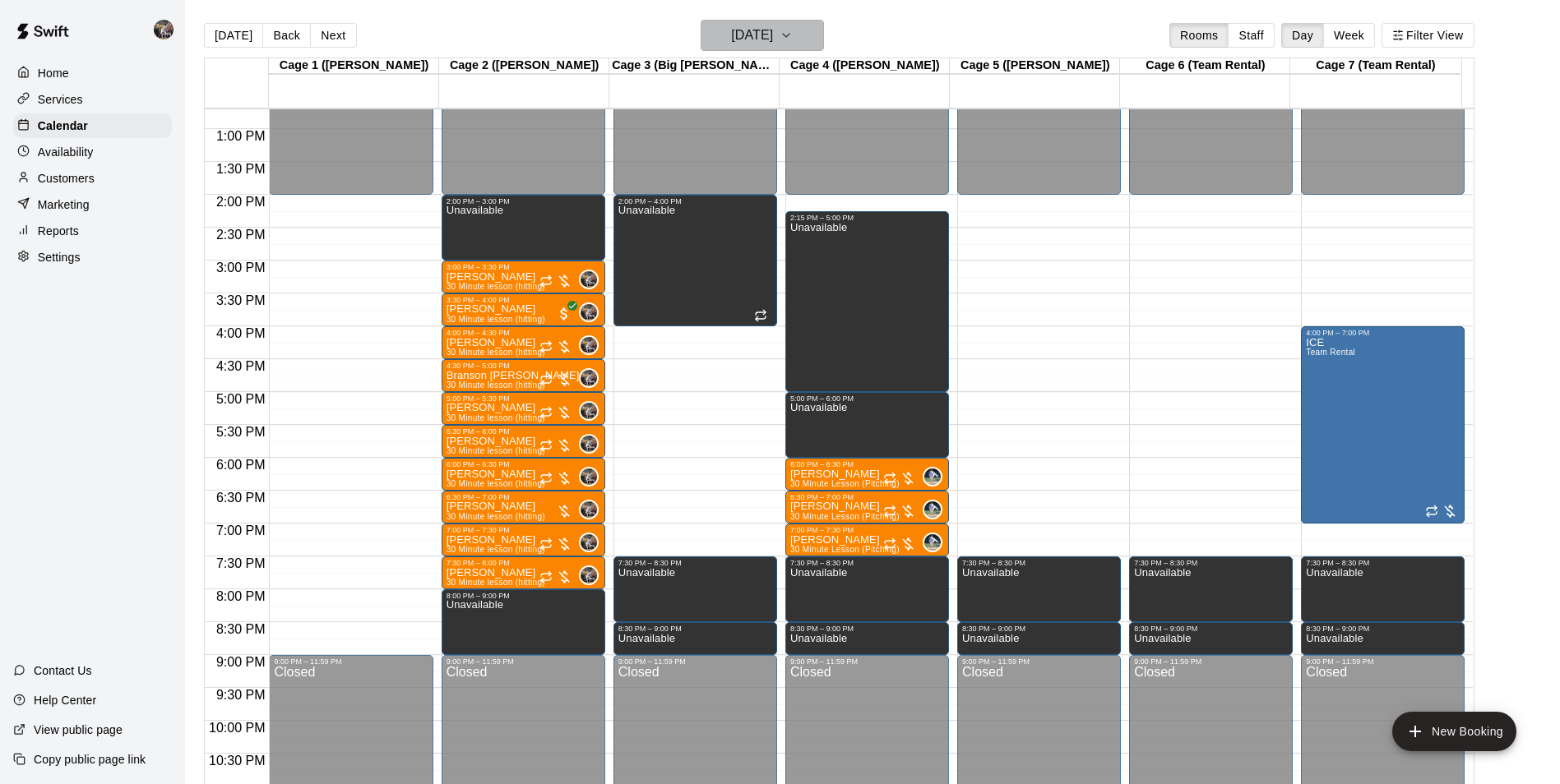
click at [733, 33] on h6 "[DATE]" at bounding box center [752, 35] width 42 height 23
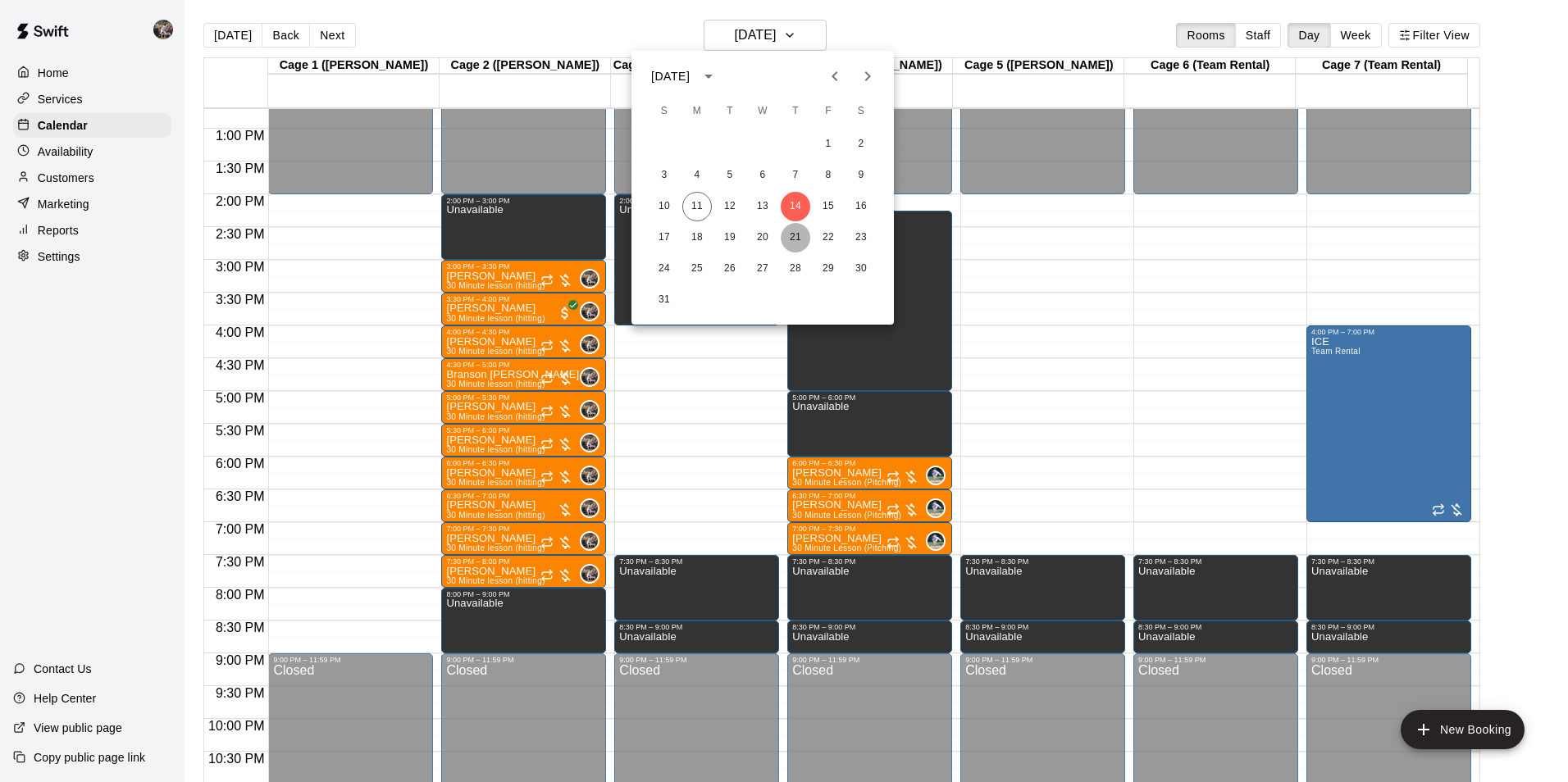
click at [799, 237] on button "21" at bounding box center [795, 237] width 29 height 29
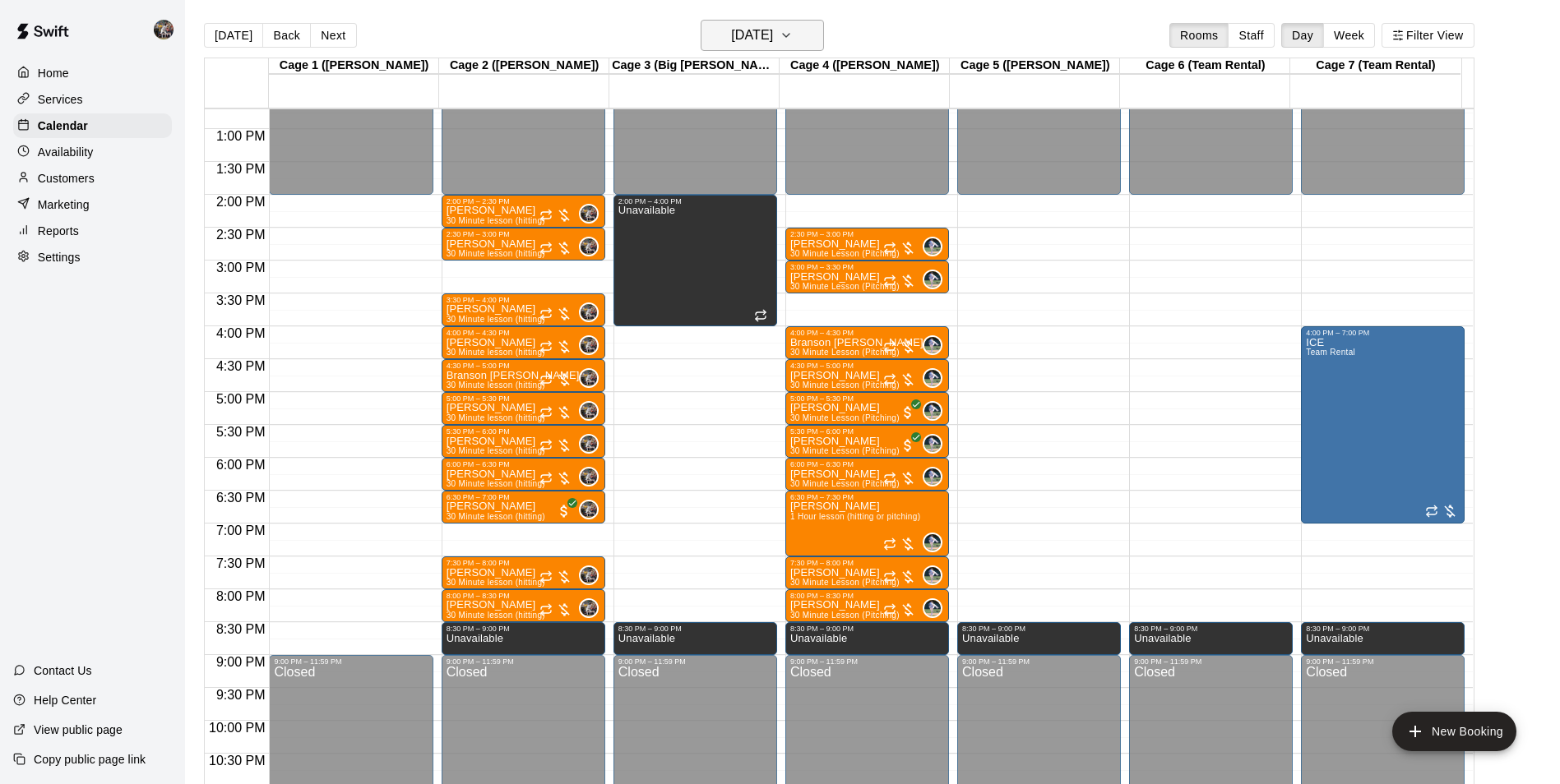
click at [746, 31] on h6 "[DATE]" at bounding box center [752, 35] width 42 height 23
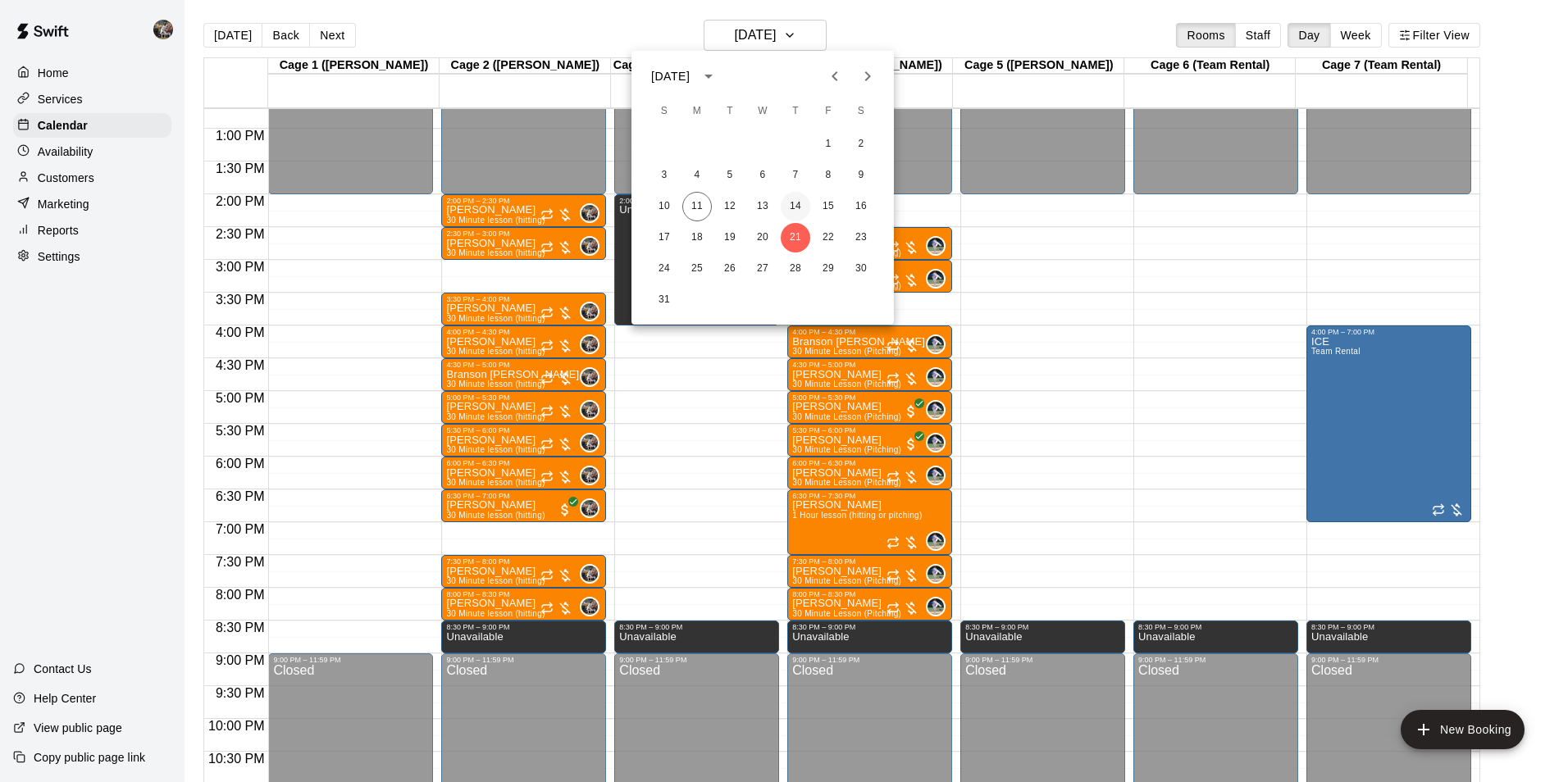
click at [791, 202] on button "14" at bounding box center [795, 206] width 29 height 29
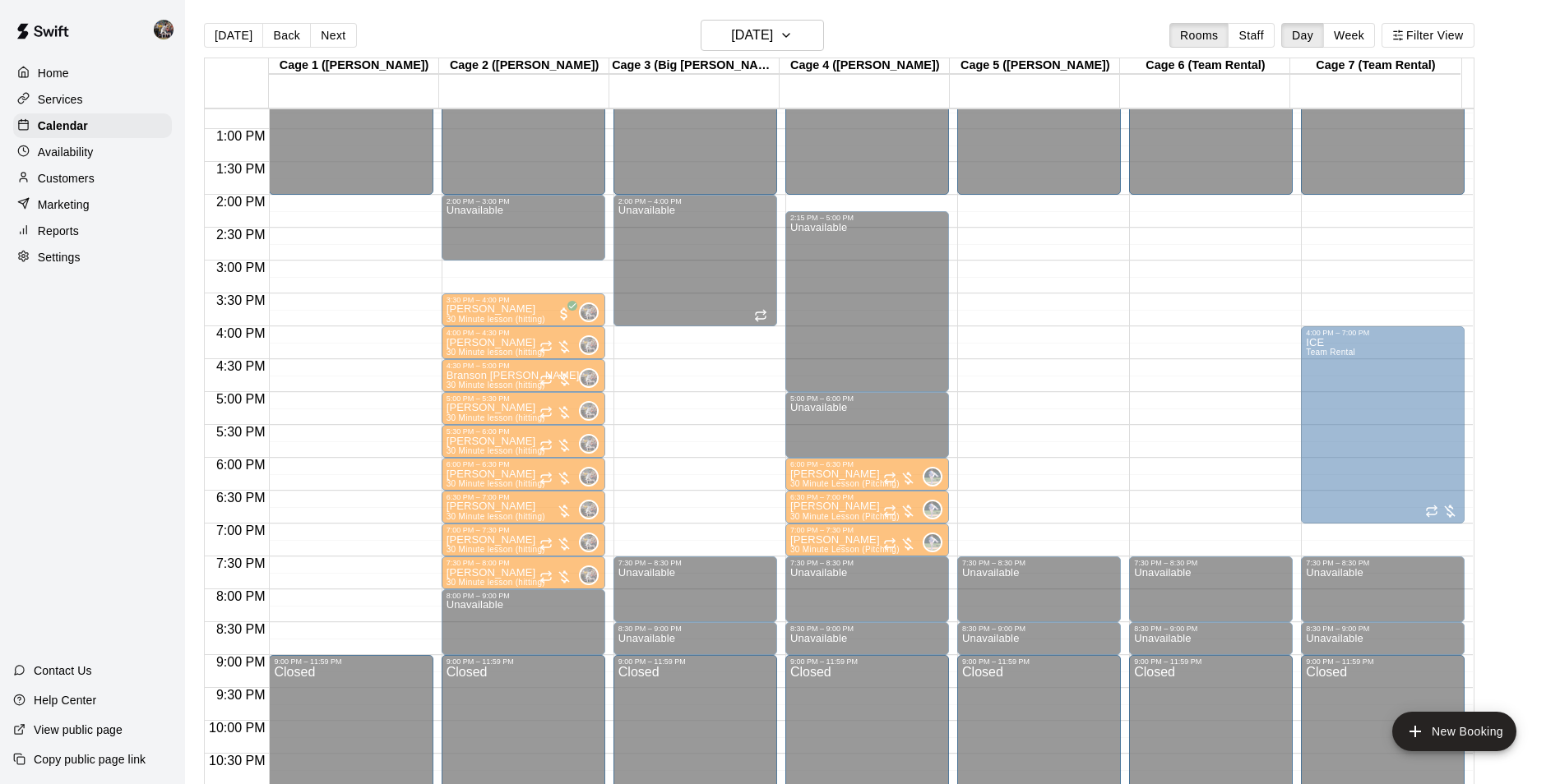
click at [554, 274] on div at bounding box center [556, 281] width 33 height 16
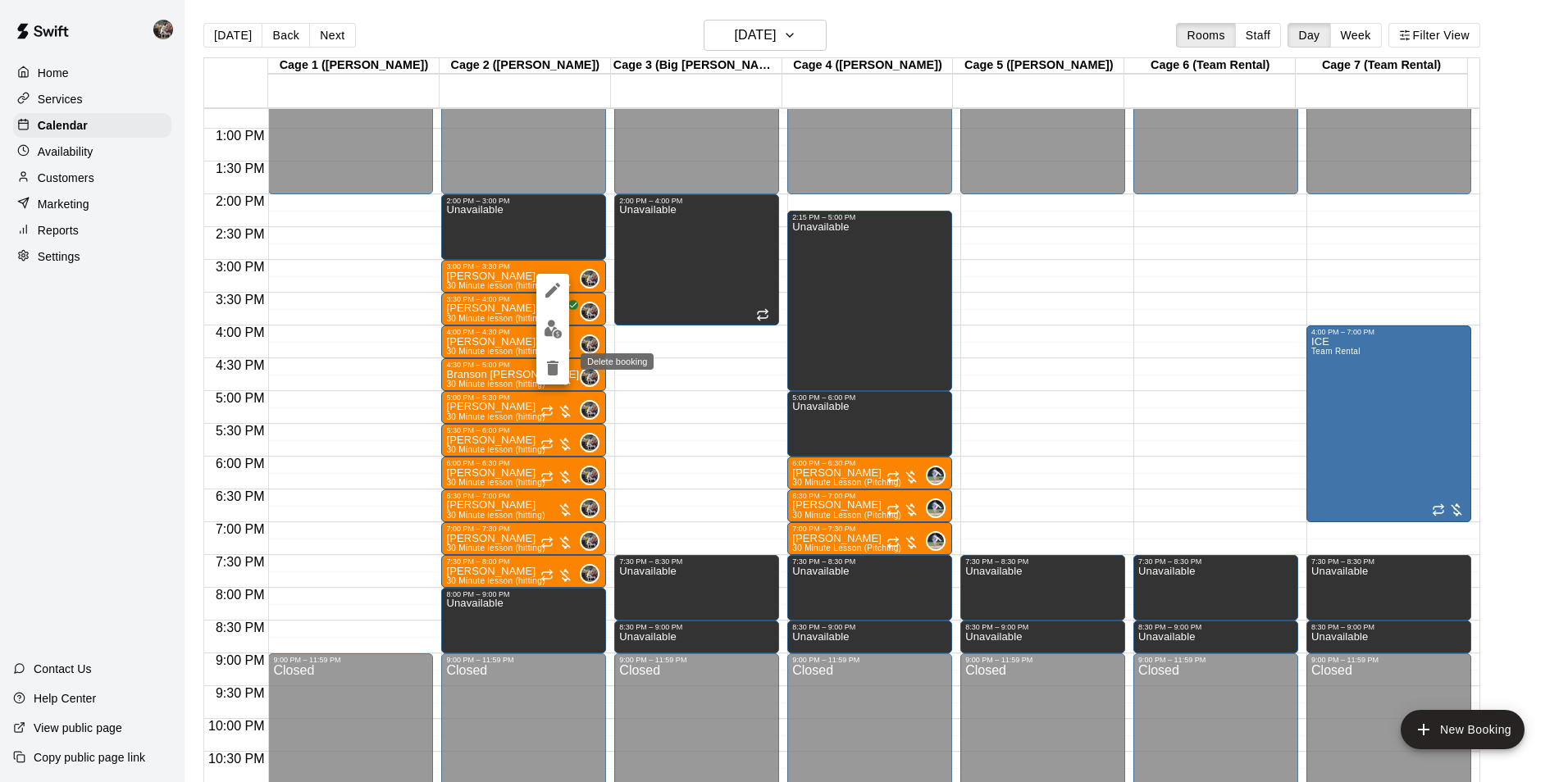
click at [554, 367] on icon "delete" at bounding box center [553, 368] width 11 height 15
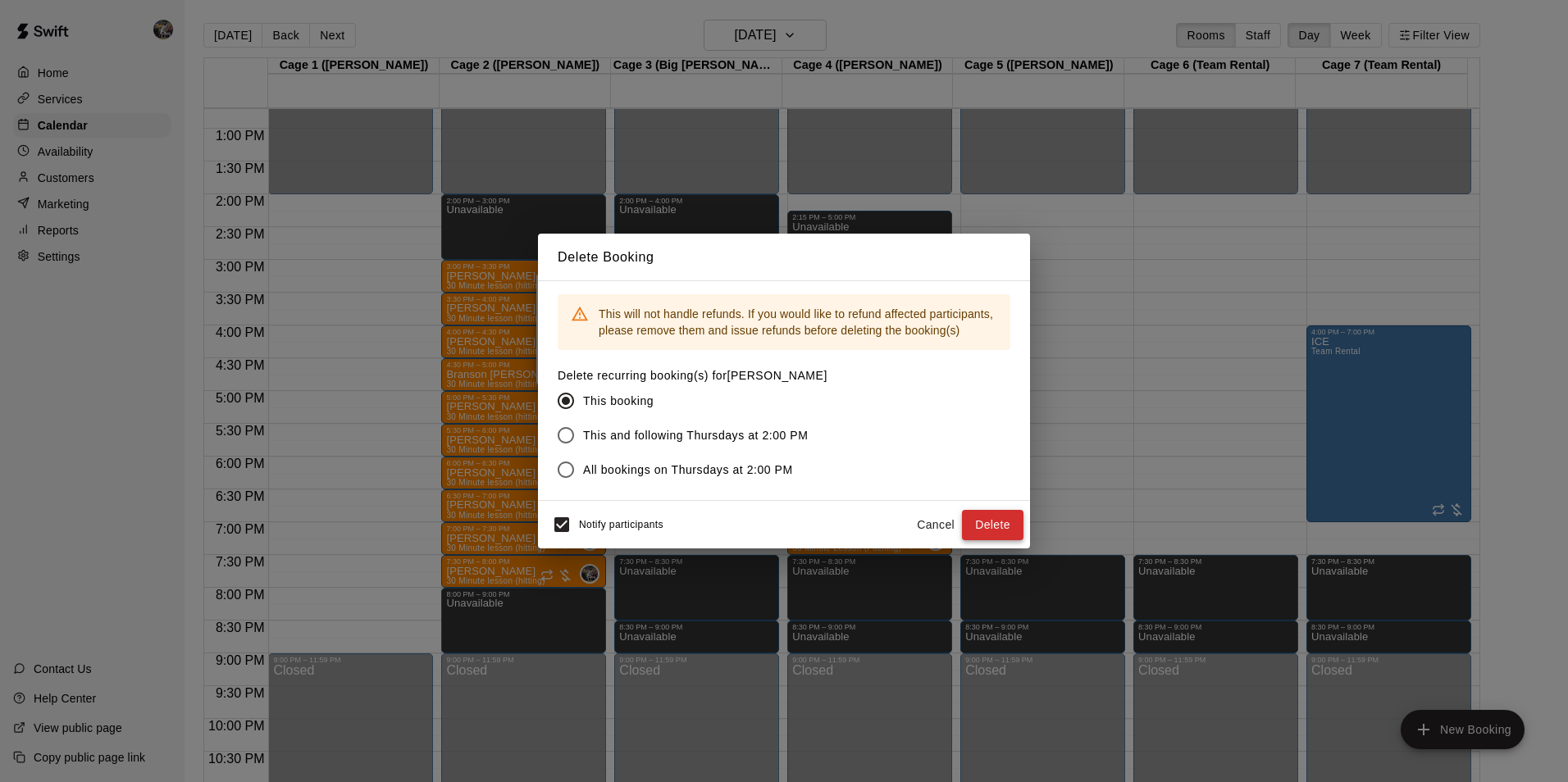
click at [993, 529] on button "Delete" at bounding box center [992, 525] width 61 height 30
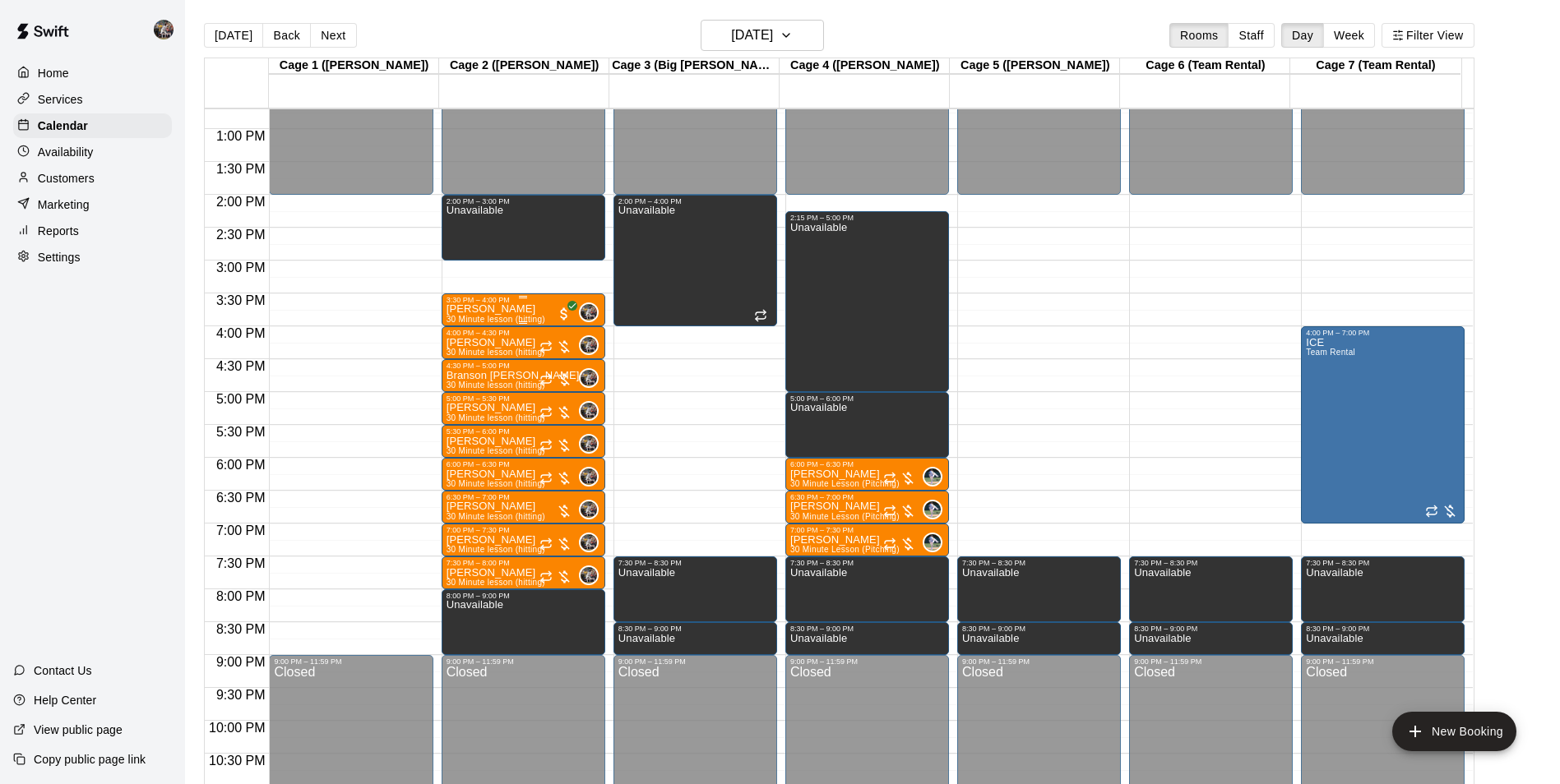
click at [514, 276] on div "12:00 AM – 2:00 PM Closed 2:00 PM – 3:00 PM Unavailable 3:30 PM – 4:00 PM Leff …" at bounding box center [523, 62] width 163 height 1578
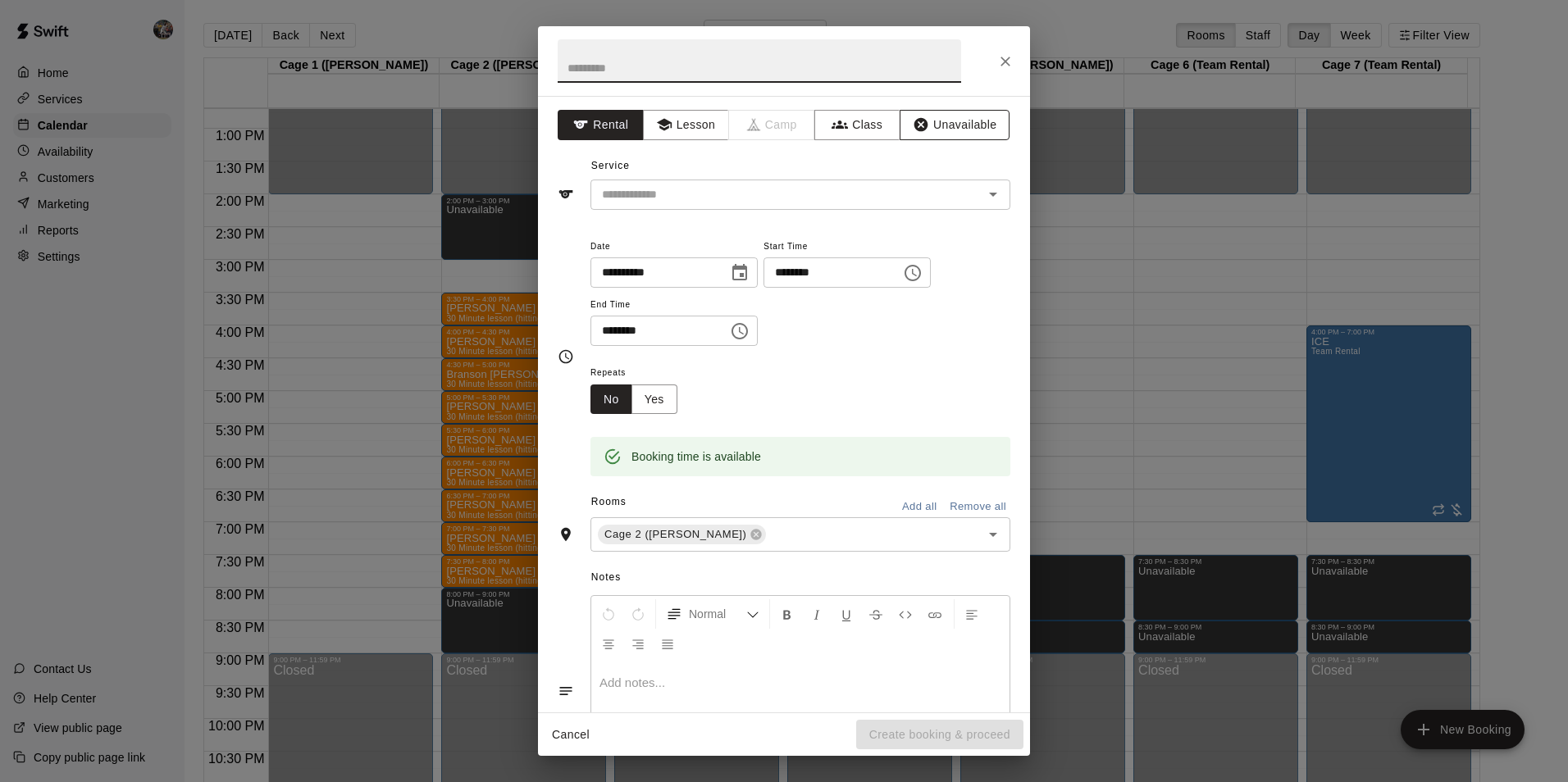
click at [939, 125] on button "Unavailable" at bounding box center [955, 125] width 110 height 30
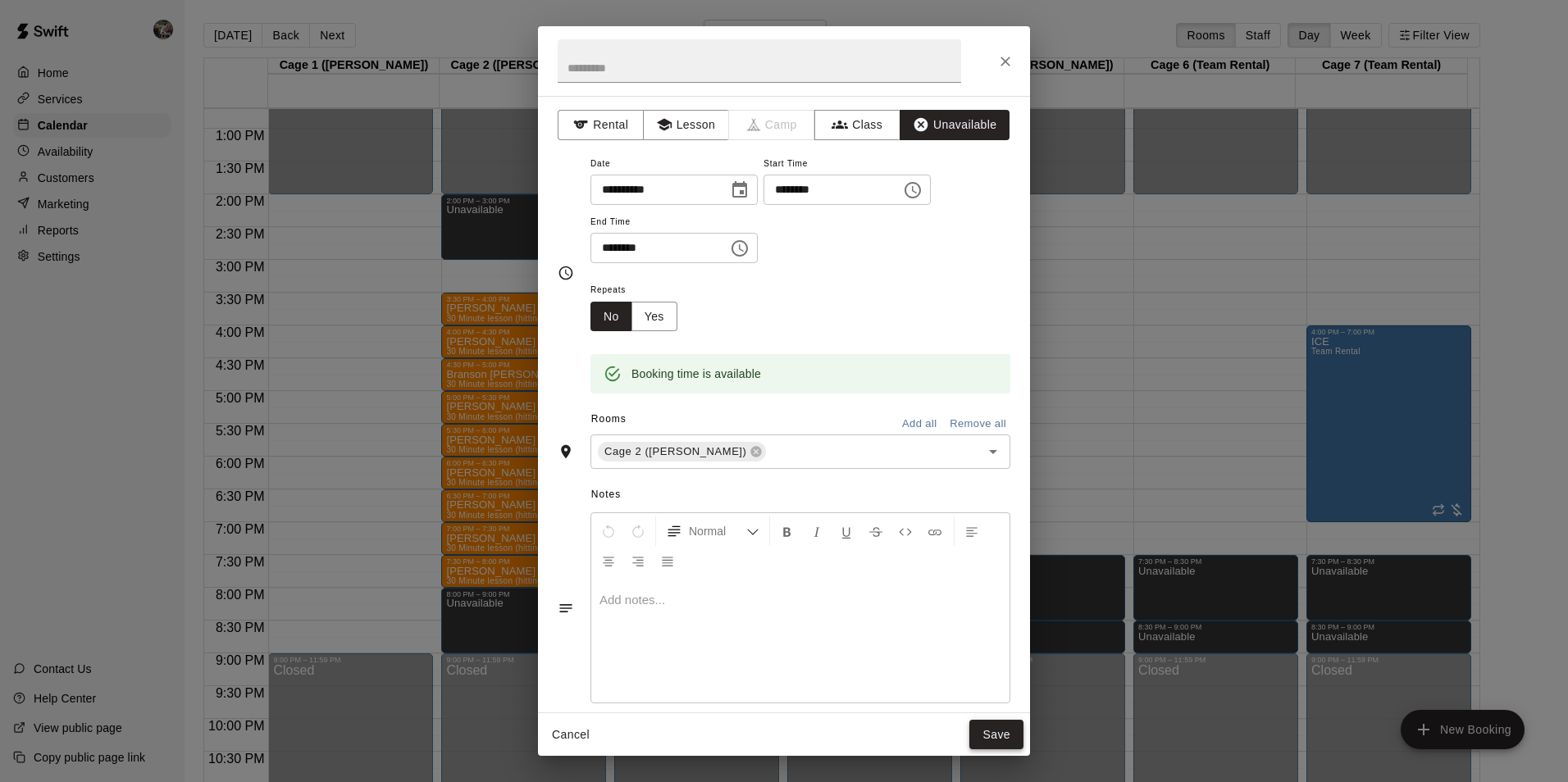
click at [990, 735] on button "Save" at bounding box center [996, 735] width 54 height 30
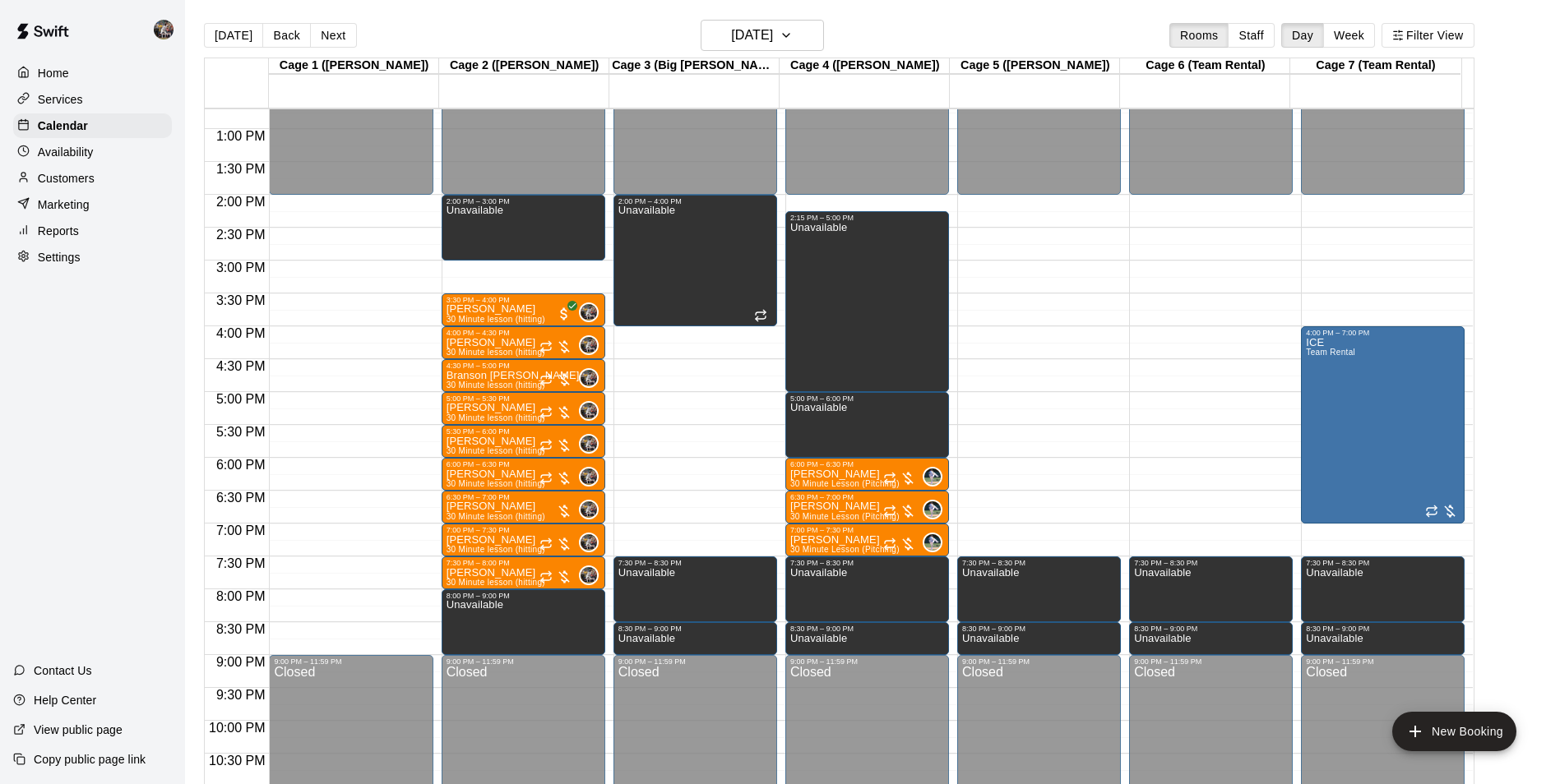
click at [509, 270] on div "12:00 AM – 2:00 PM Closed 2:00 PM – 3:00 PM Unavailable 3:30 PM – 4:00 PM Leff …" at bounding box center [523, 62] width 163 height 1578
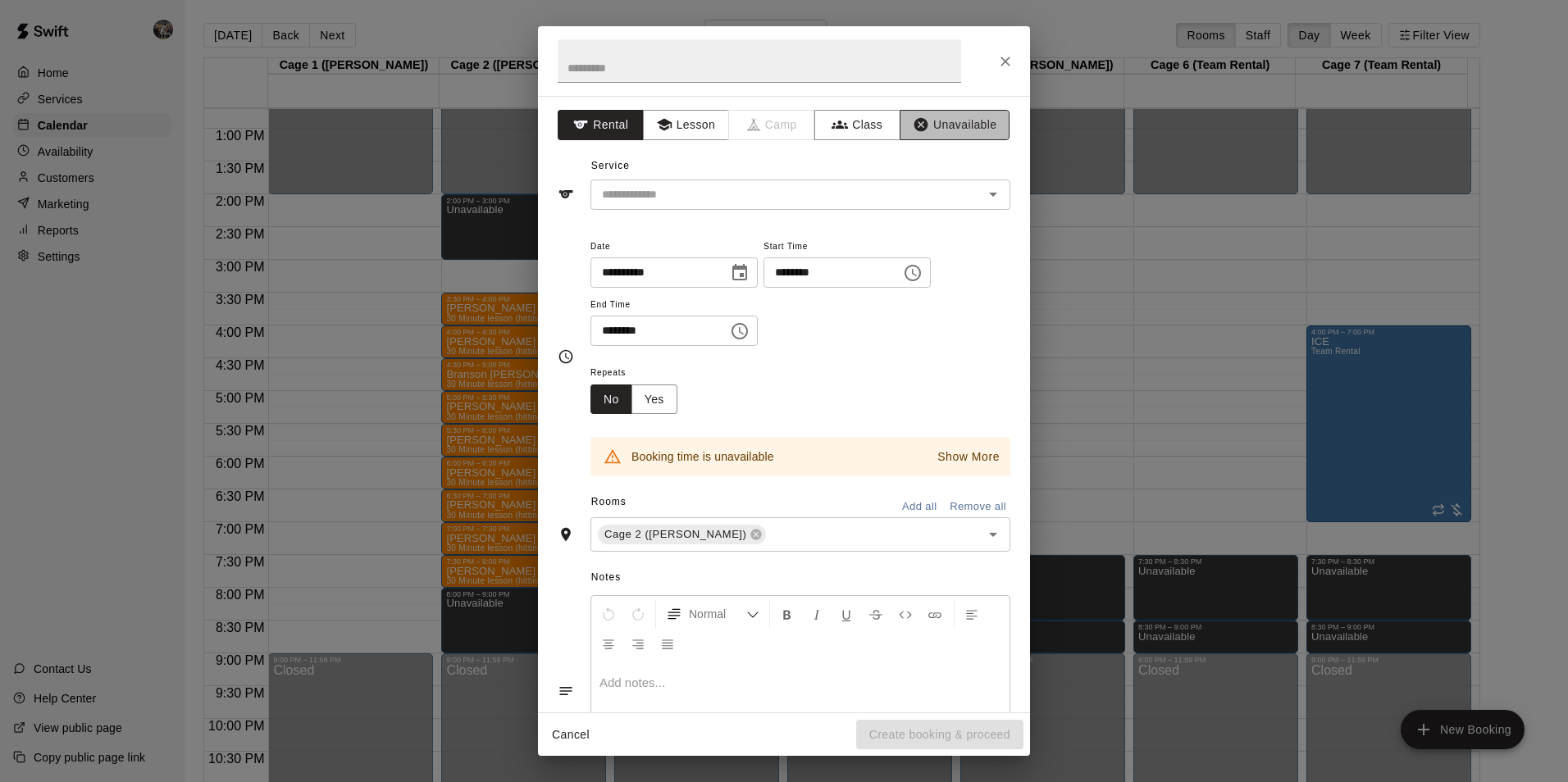
click at [947, 113] on button "Unavailable" at bounding box center [955, 125] width 110 height 30
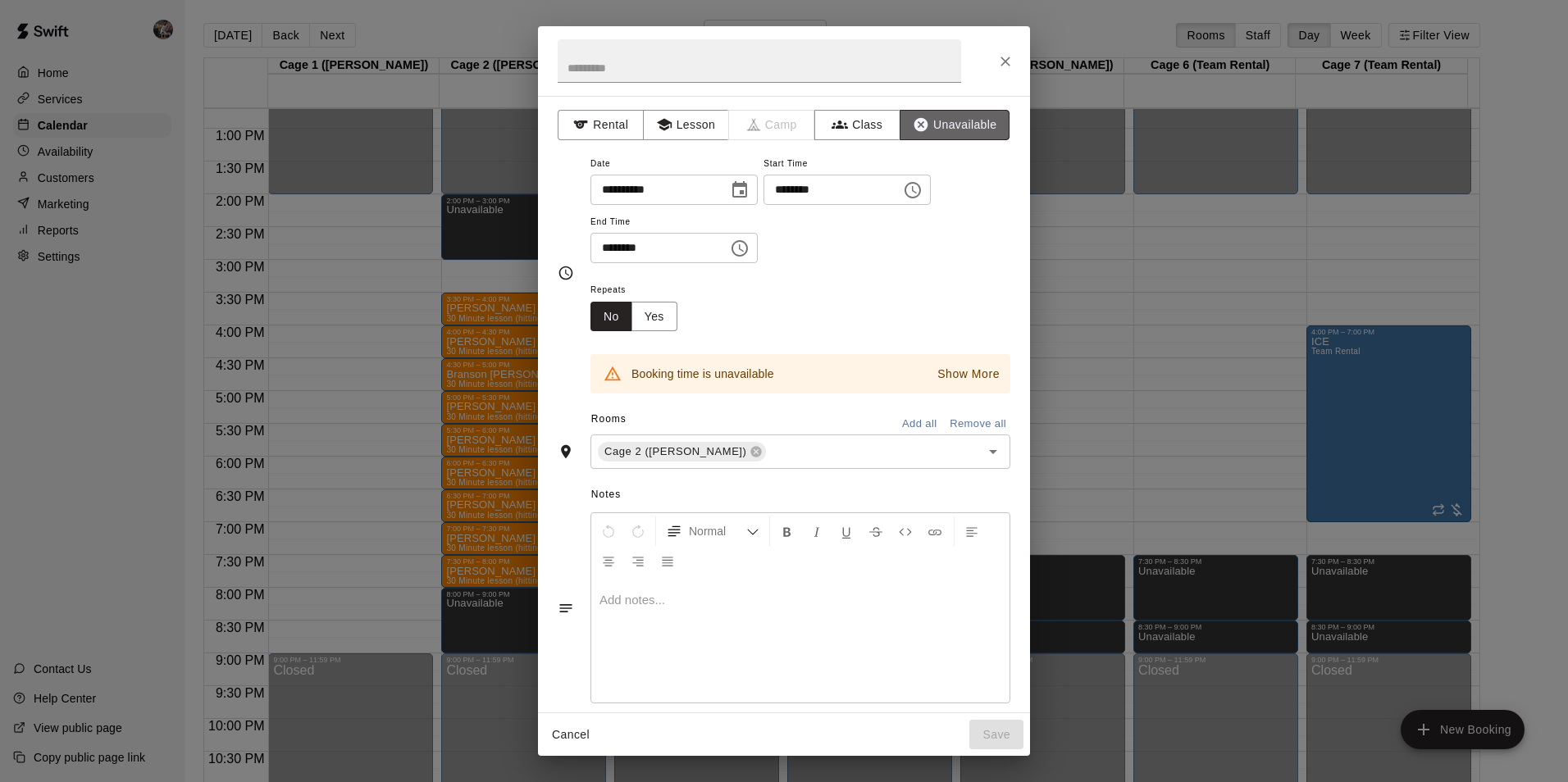
click at [924, 120] on button "Unavailable" at bounding box center [955, 125] width 110 height 30
click at [1004, 58] on icon "Close" at bounding box center [1004, 61] width 16 height 16
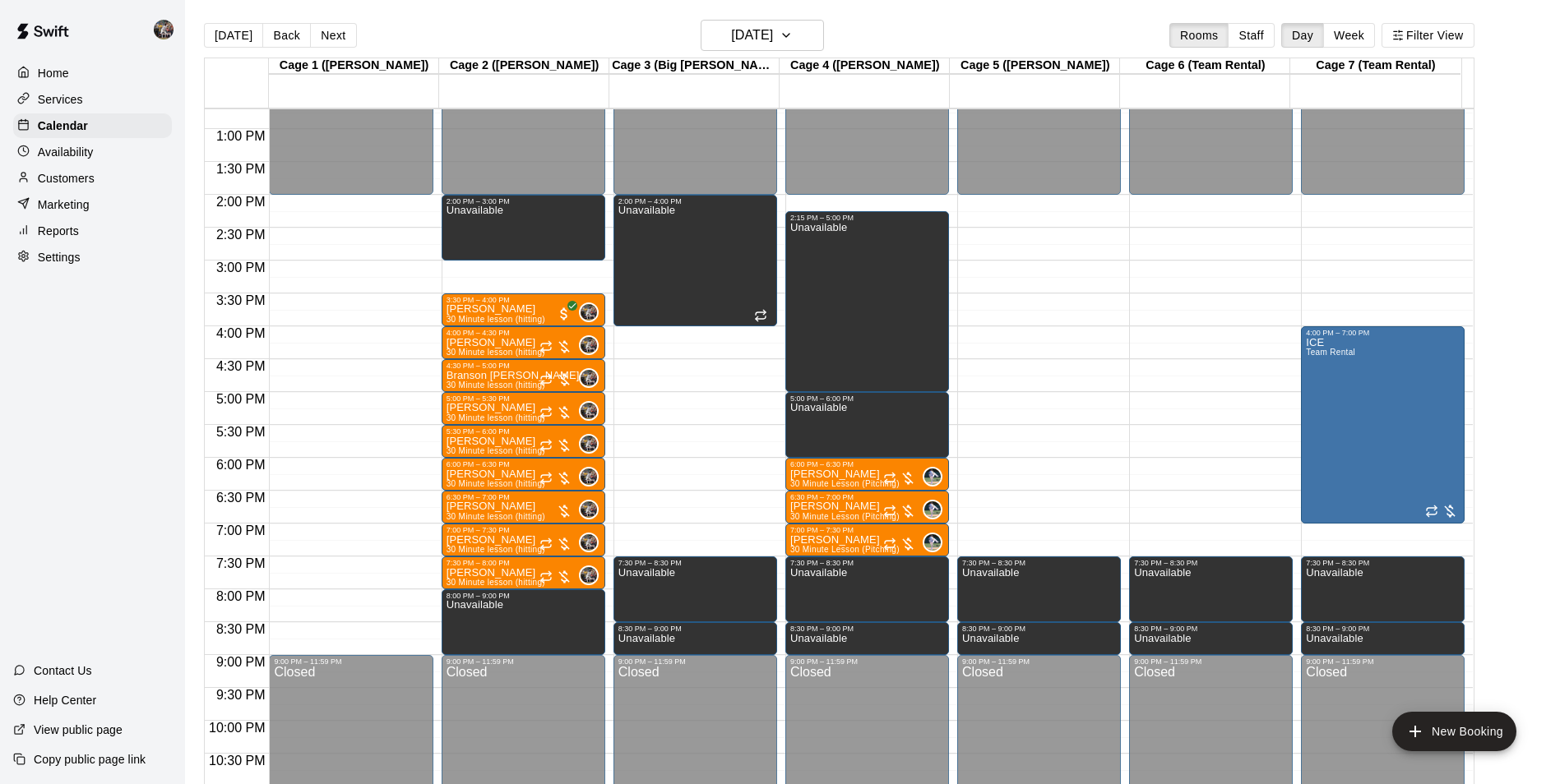
click at [525, 273] on div "12:00 AM – 2:00 PM Closed 2:00 PM – 3:00 PM Unavailable 3:30 PM – 4:00 PM Leff …" at bounding box center [523, 62] width 163 height 1578
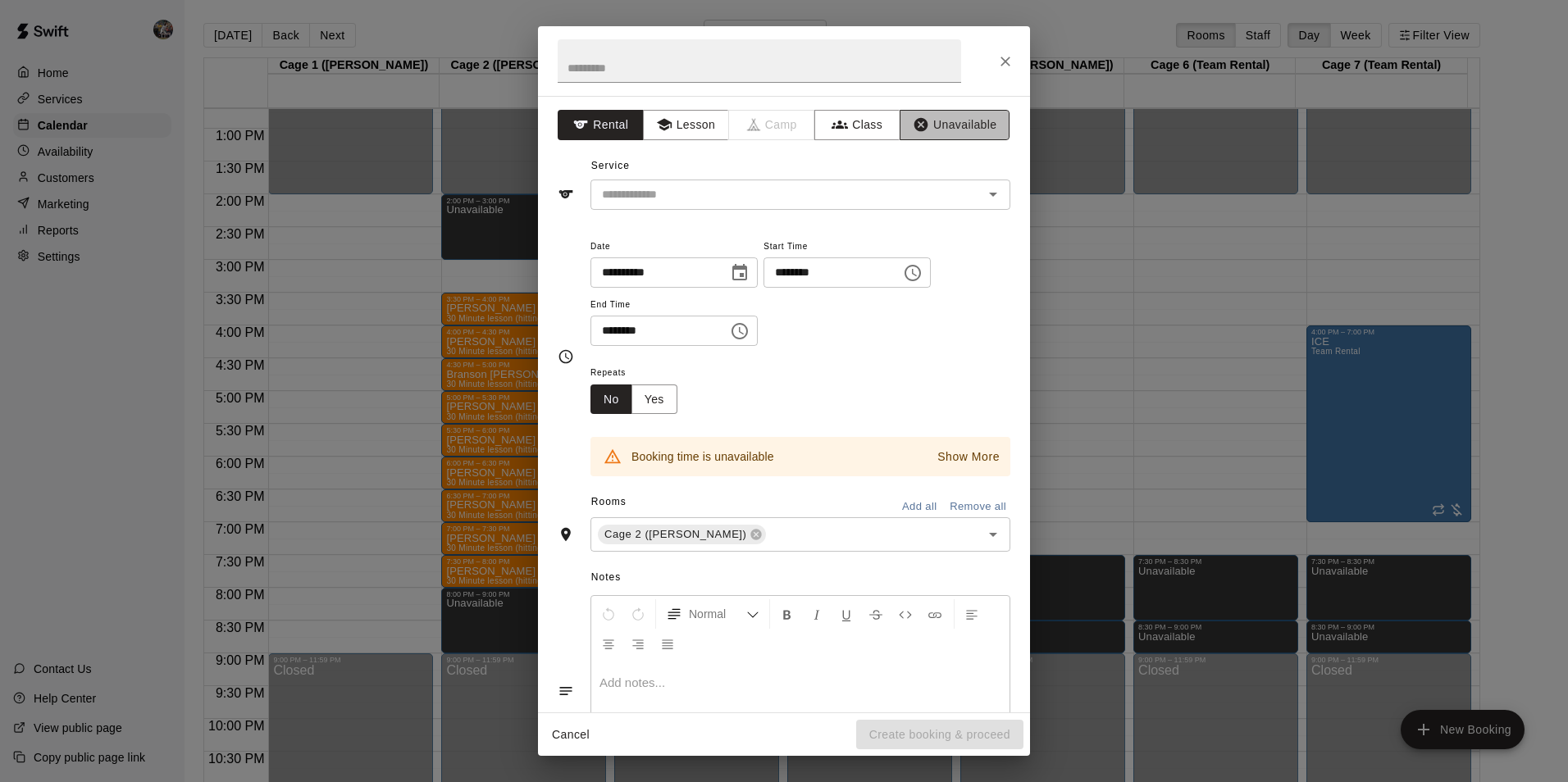
click at [940, 115] on button "Unavailable" at bounding box center [955, 125] width 110 height 30
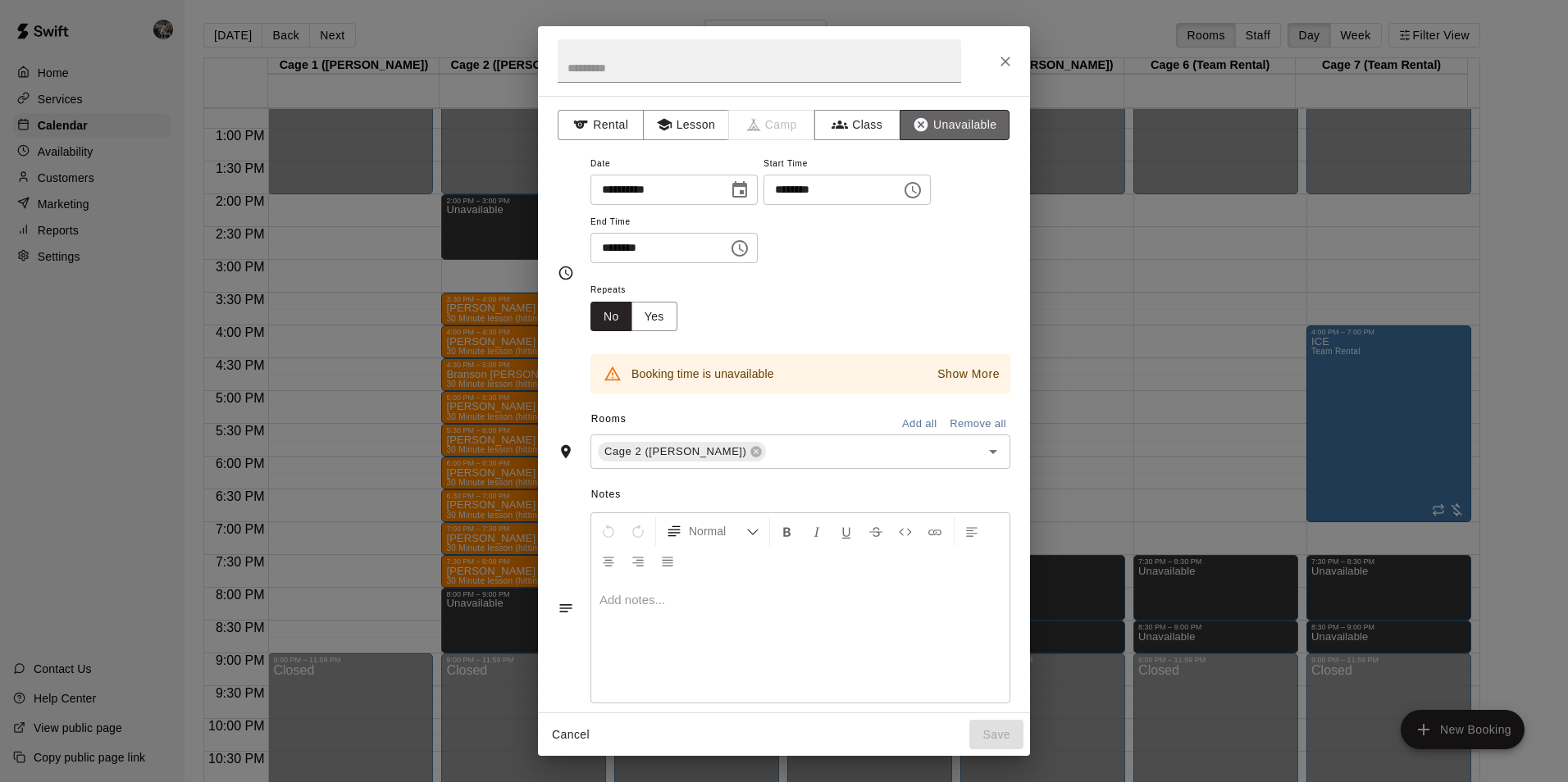
click at [939, 122] on button "Unavailable" at bounding box center [955, 125] width 110 height 30
click at [994, 57] on button "Close" at bounding box center [1005, 61] width 29 height 29
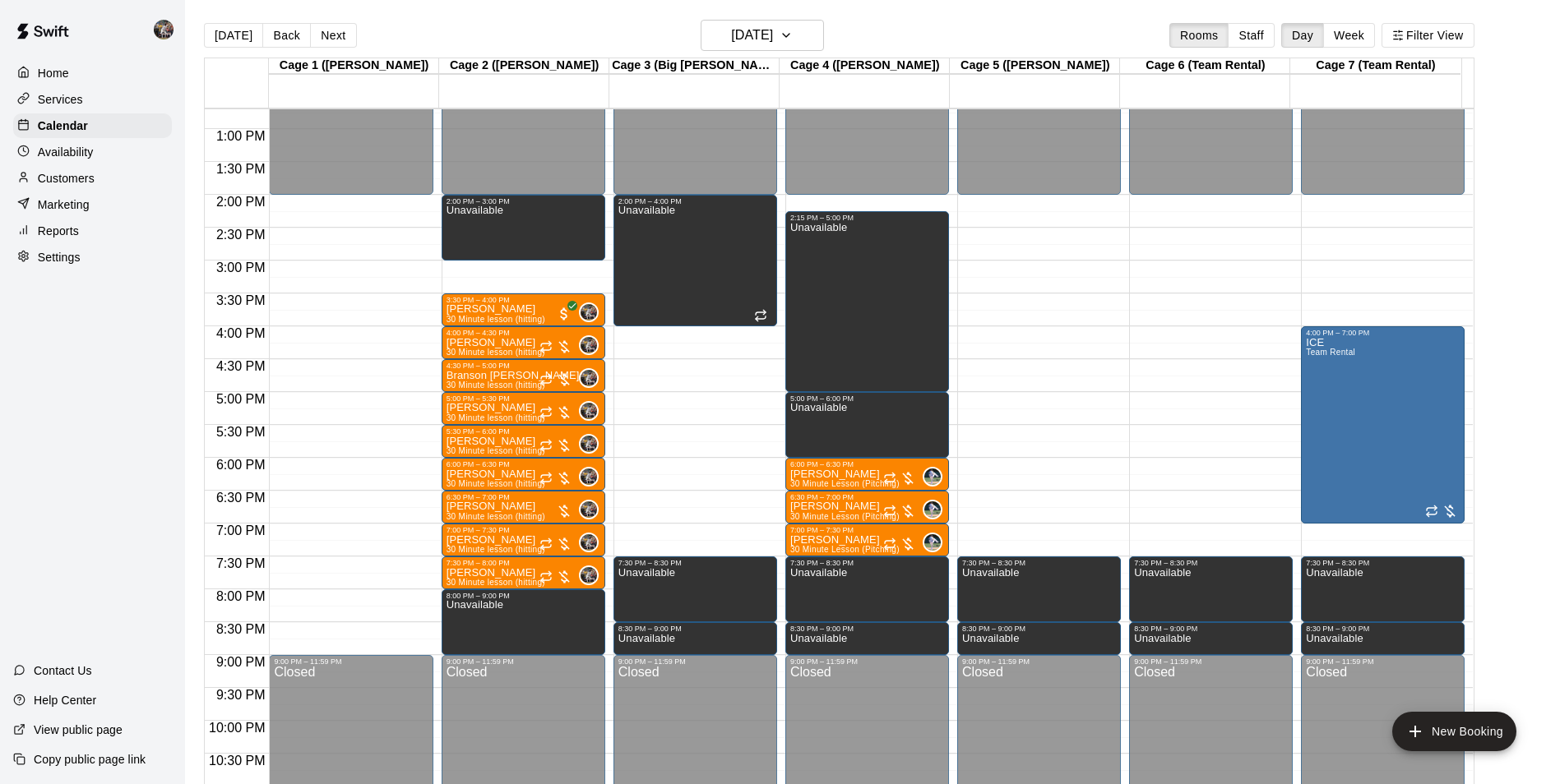
click at [505, 267] on div "12:00 AM – 2:00 PM Closed 2:00 PM – 3:00 PM Unavailable 3:30 PM – 4:00 PM Leff …" at bounding box center [523, 62] width 163 height 1578
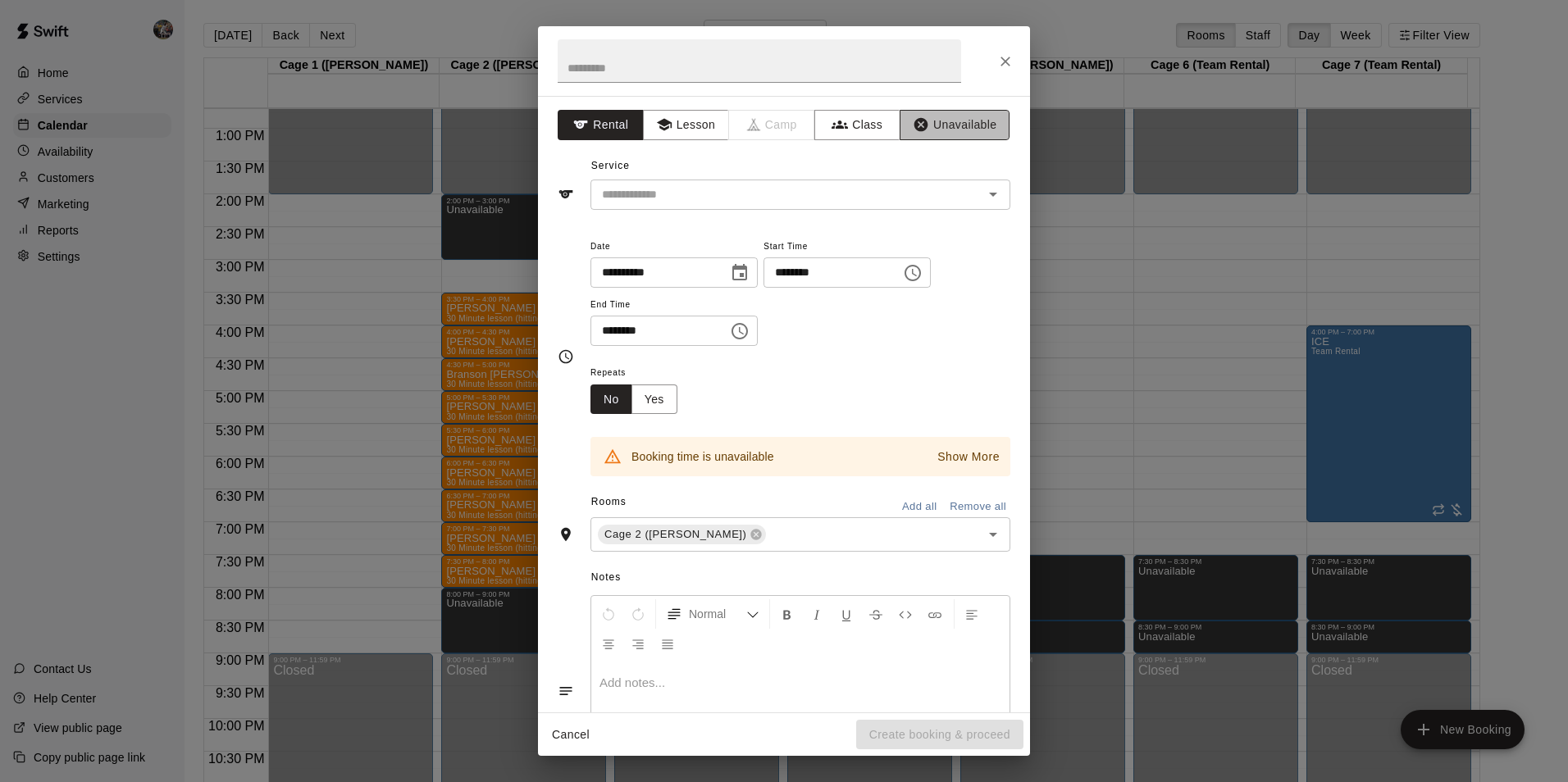
click at [951, 124] on button "Unavailable" at bounding box center [955, 125] width 110 height 30
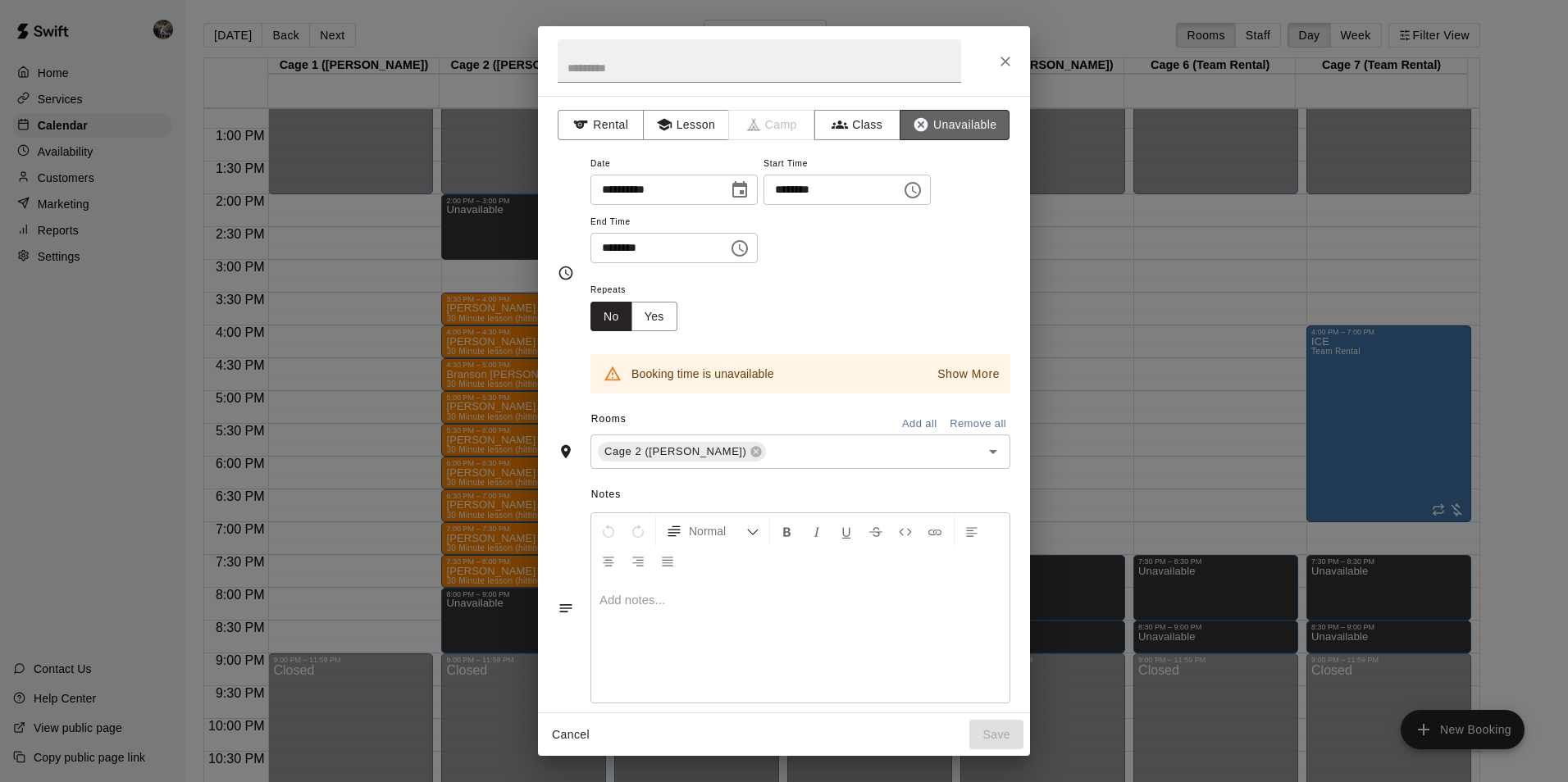
click at [951, 124] on button "Unavailable" at bounding box center [955, 125] width 110 height 30
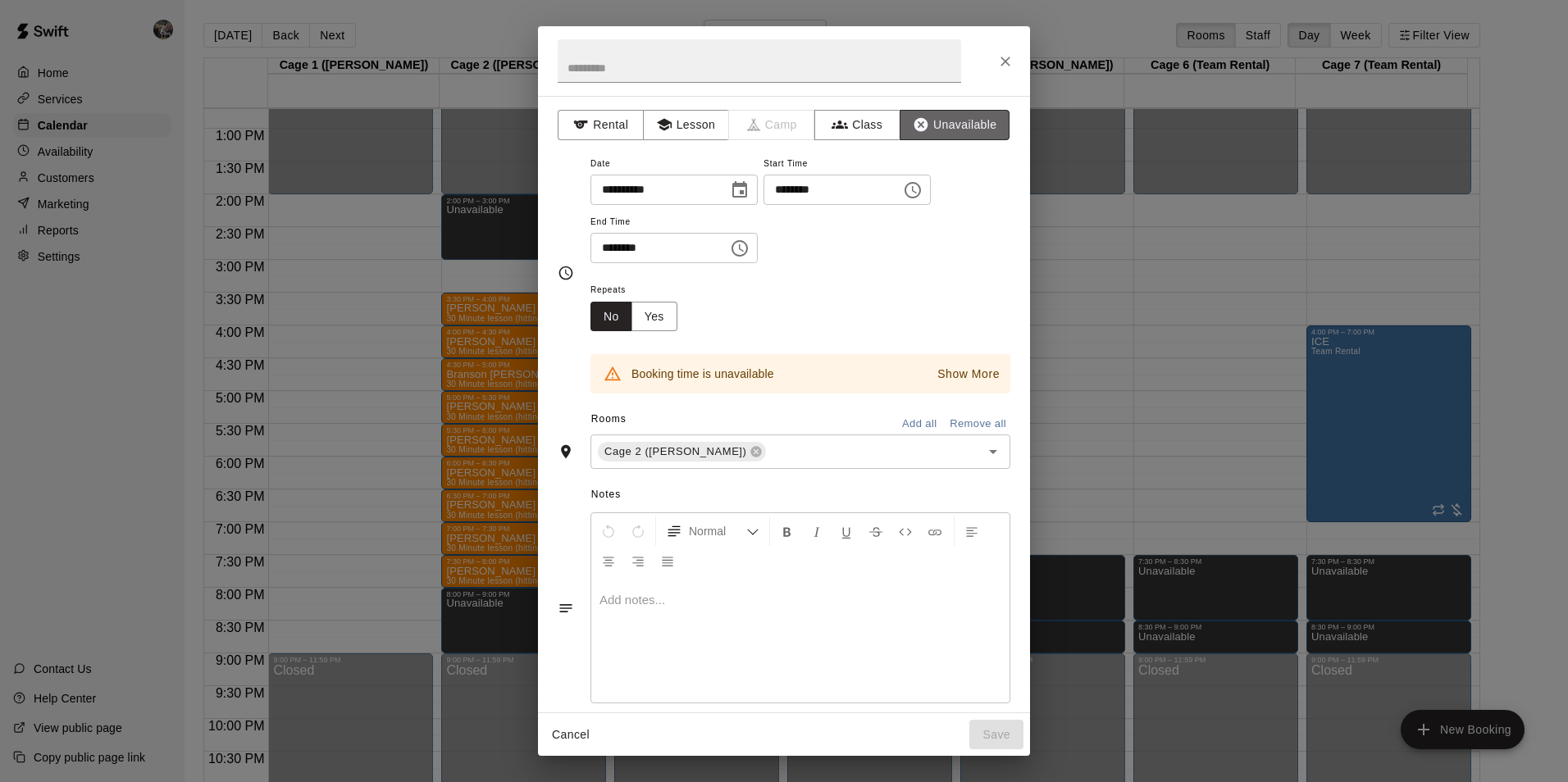
click at [951, 124] on button "Unavailable" at bounding box center [955, 125] width 110 height 30
click at [998, 61] on icon "Close" at bounding box center [1004, 61] width 16 height 16
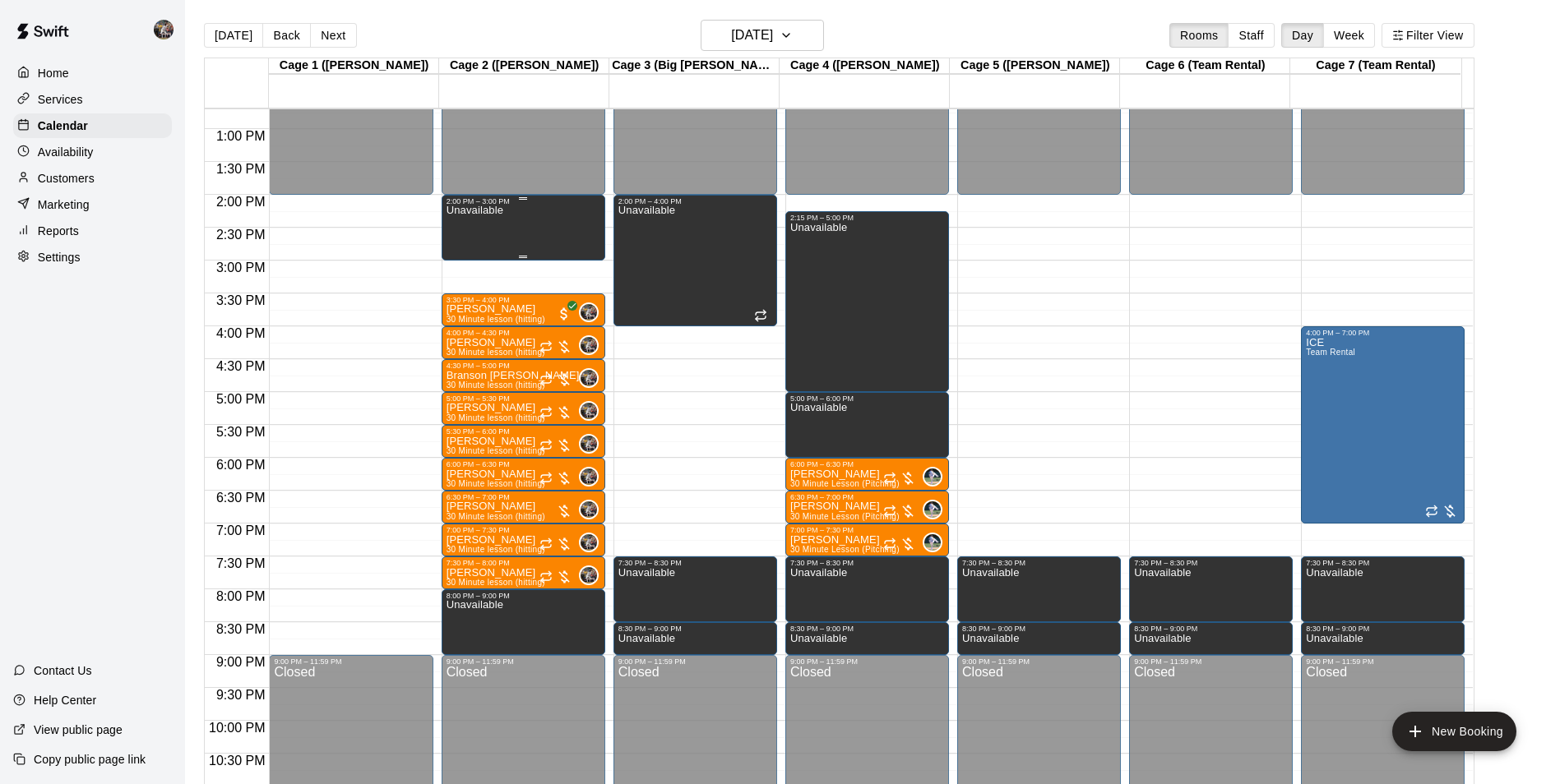
click at [531, 225] on div "Unavailable" at bounding box center [523, 598] width 154 height 784
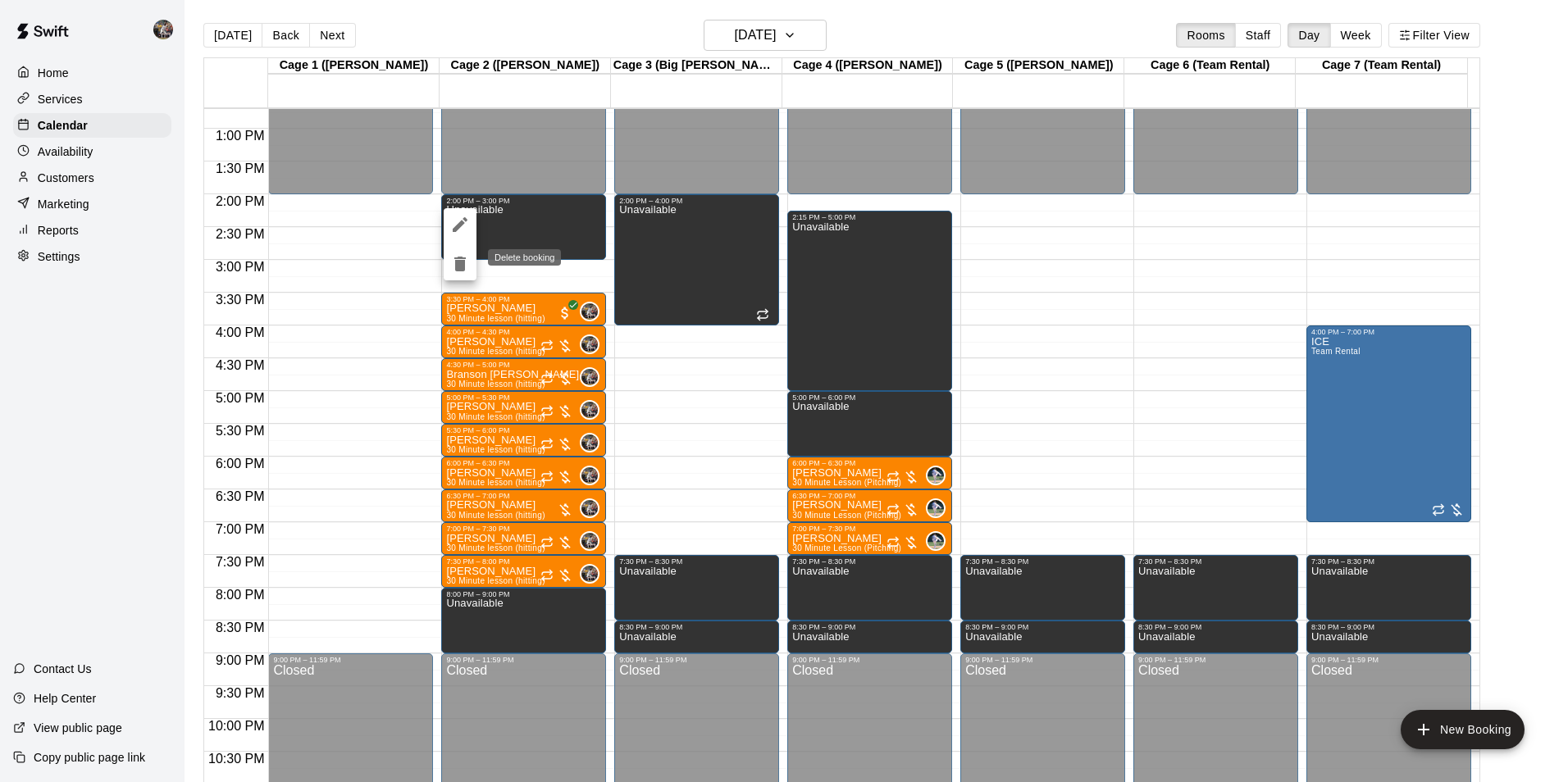
click at [458, 258] on icon "delete" at bounding box center [460, 264] width 11 height 15
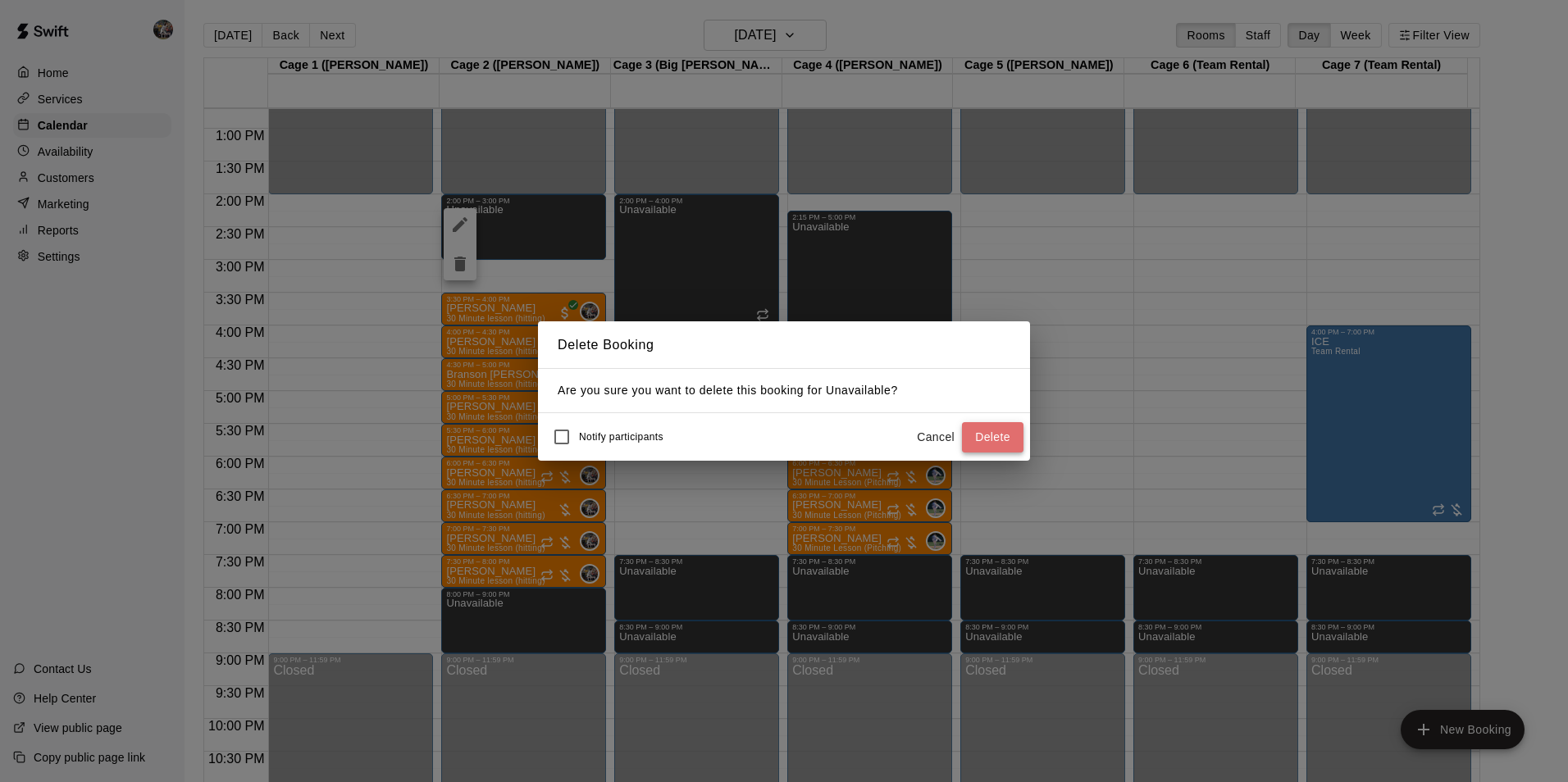
click at [989, 435] on button "Delete" at bounding box center [992, 437] width 61 height 30
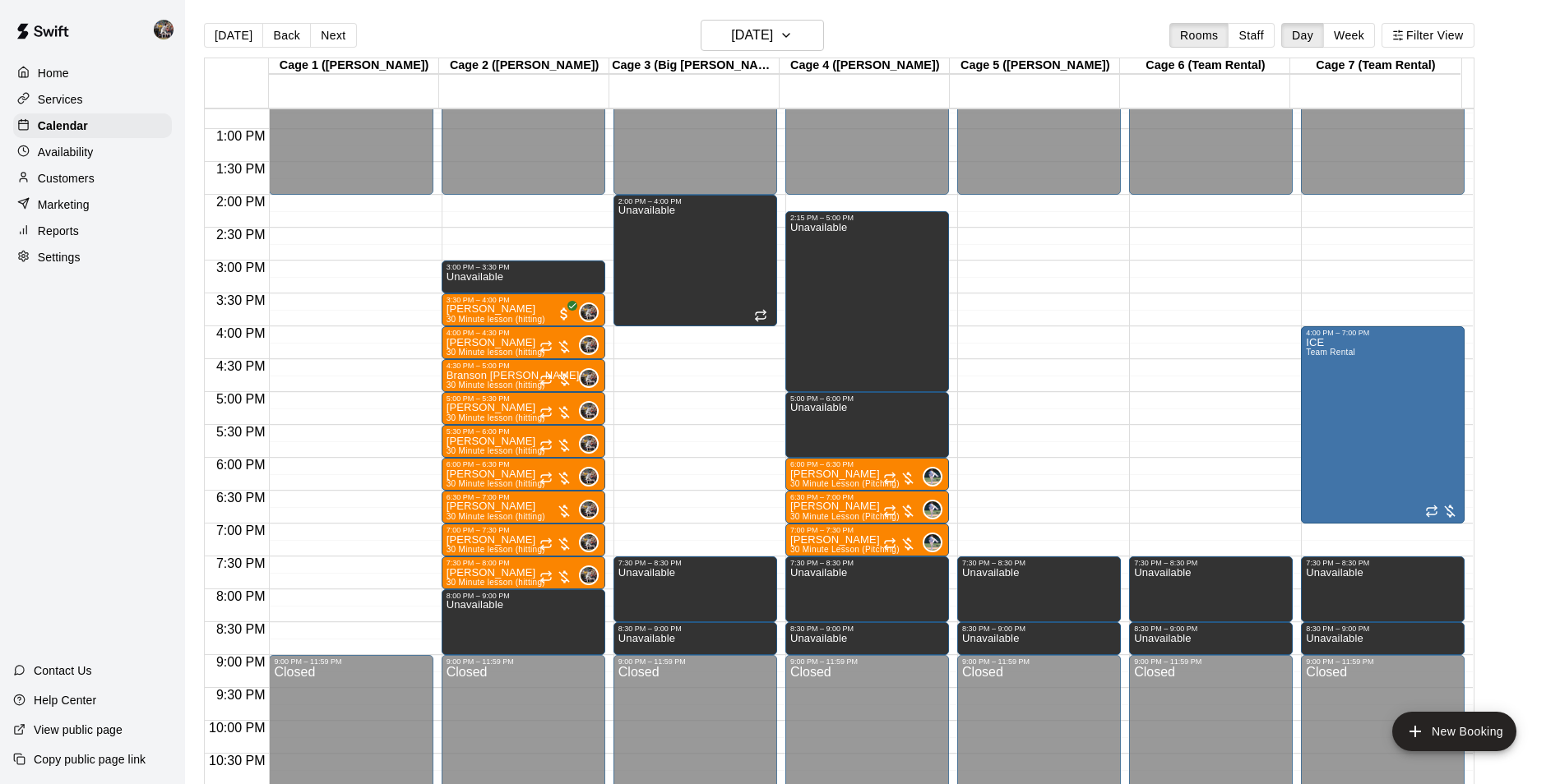
click at [532, 202] on div "12:00 AM – 2:00 PM Closed 3:00 PM – 3:30 PM Unavailable 3:30 PM – 4:00 PM Leff …" at bounding box center [523, 62] width 163 height 1578
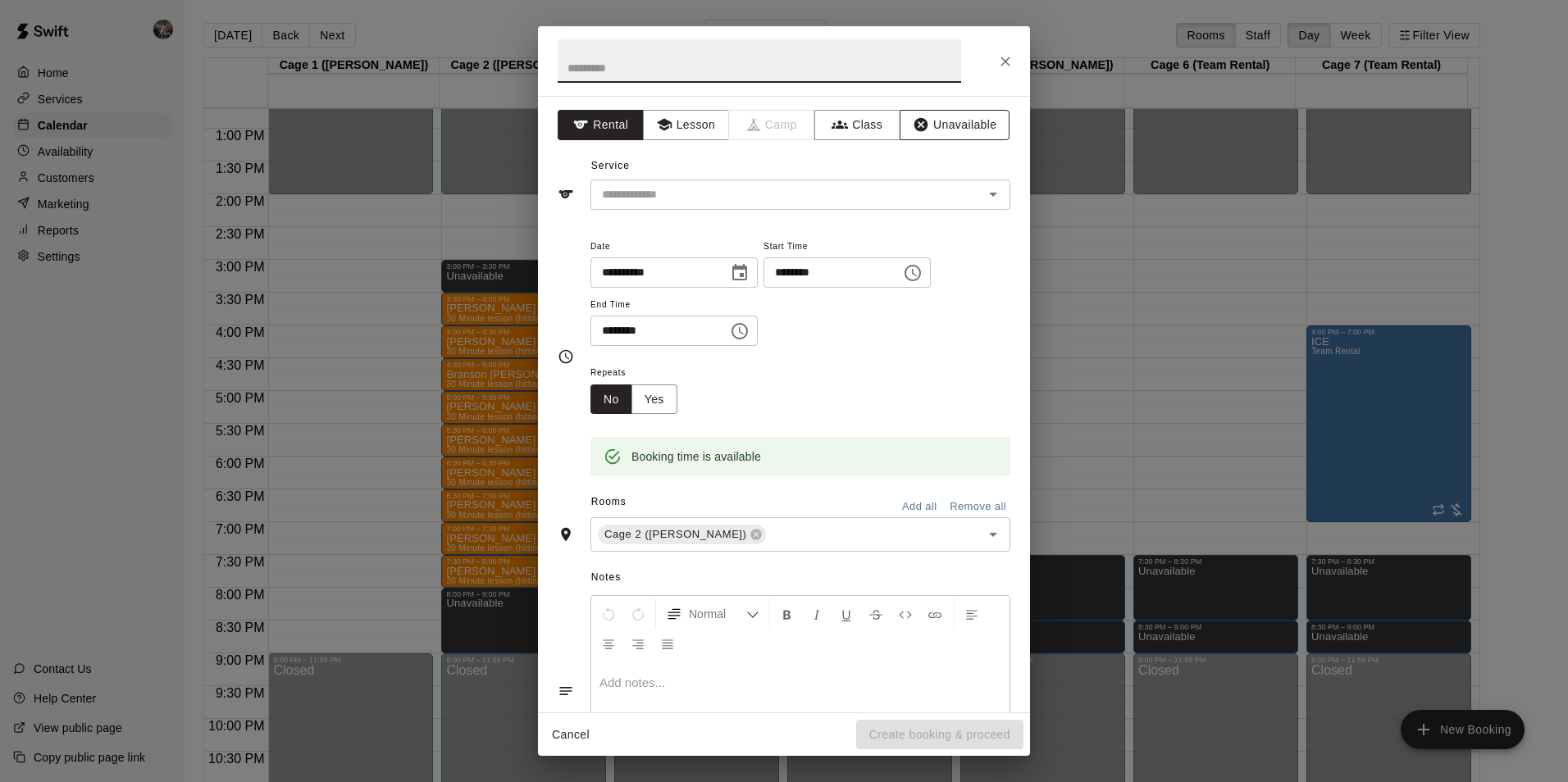
click at [936, 120] on button "Unavailable" at bounding box center [955, 125] width 110 height 30
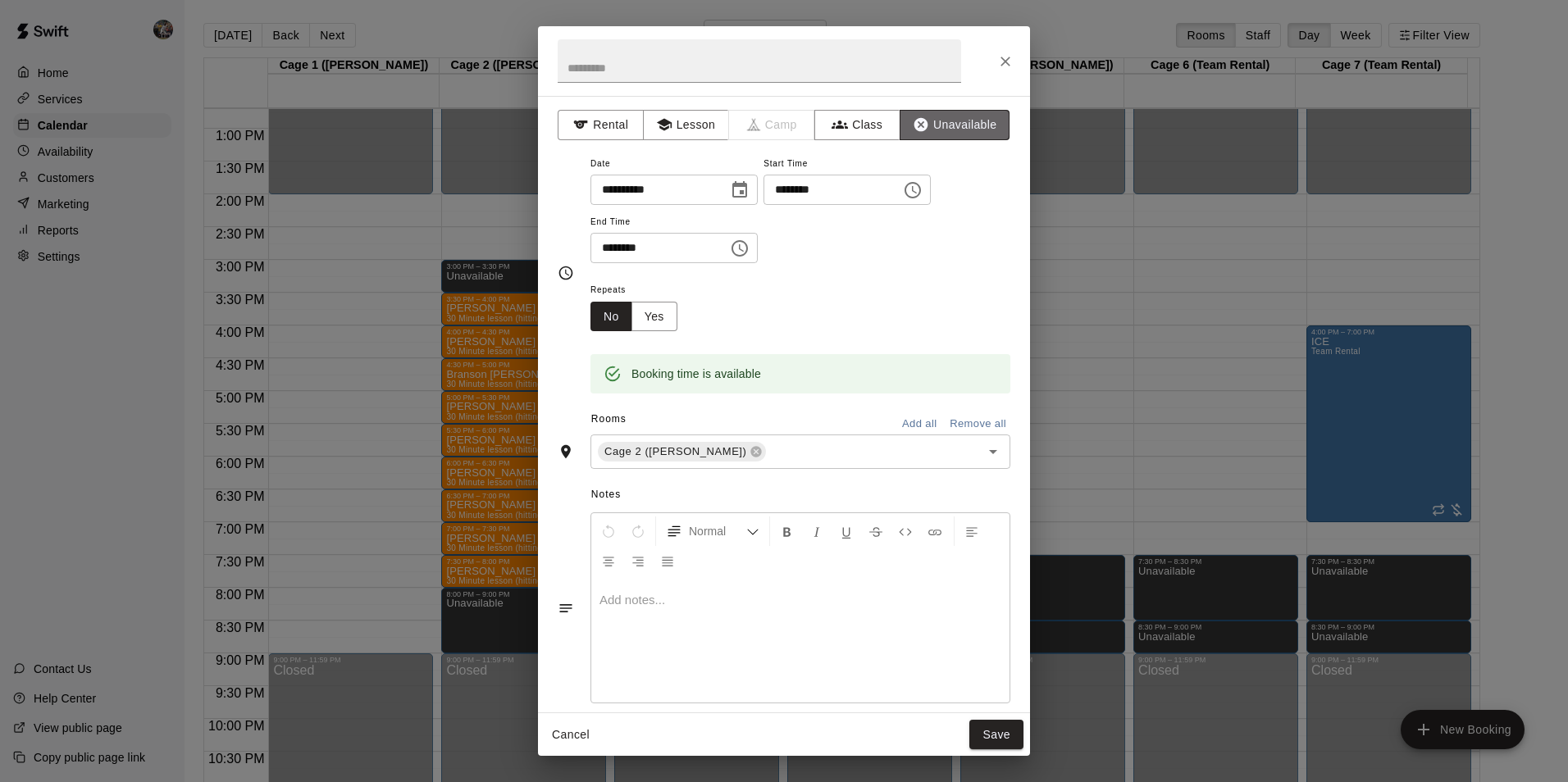
drag, startPoint x: 934, startPoint y: 123, endPoint x: 947, endPoint y: 235, distance: 112.8
click at [934, 124] on button "Unavailable" at bounding box center [955, 125] width 110 height 30
click at [993, 731] on button "Save" at bounding box center [996, 735] width 54 height 30
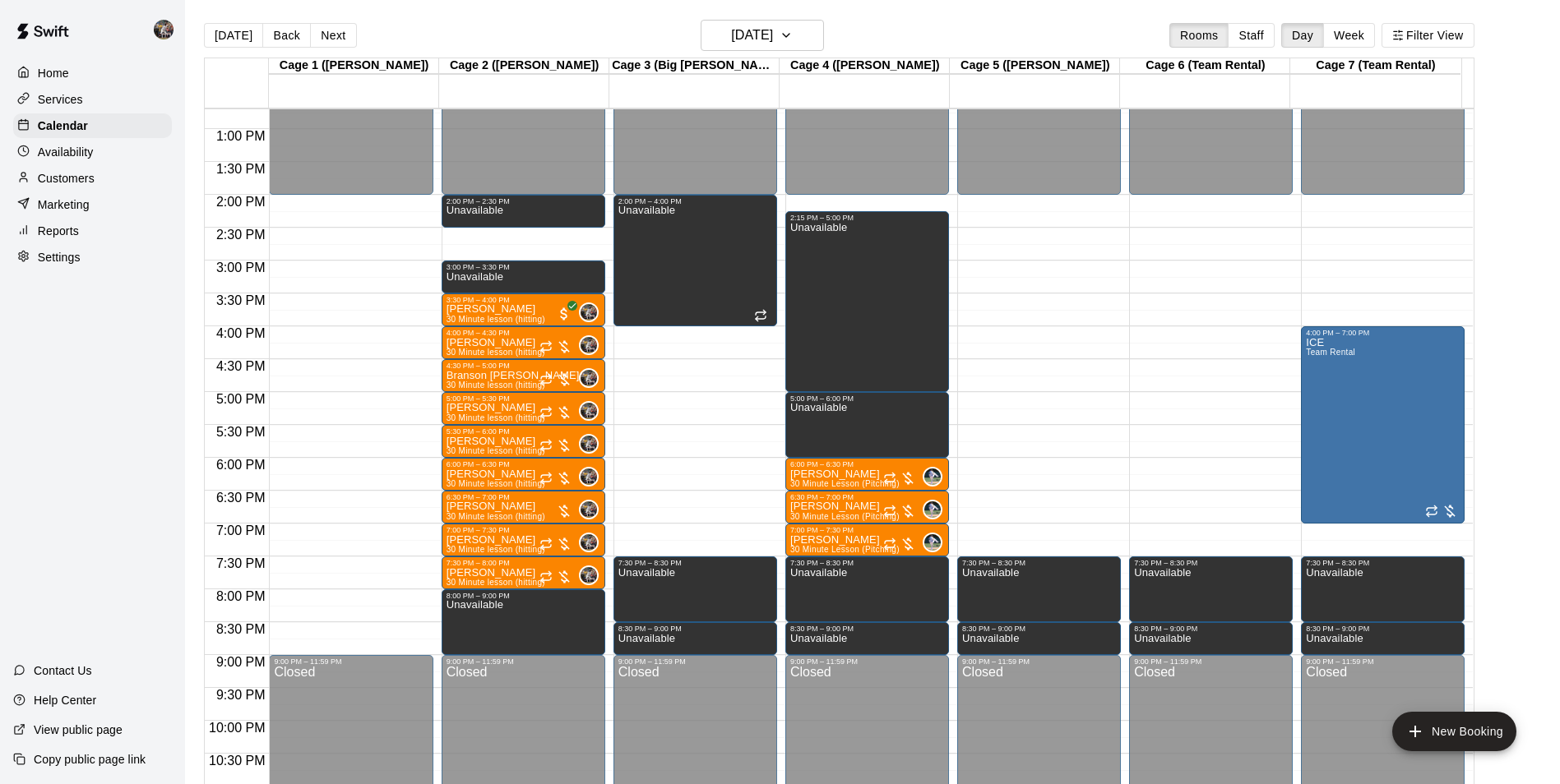
click at [512, 236] on div "12:00 AM – 2:00 PM Closed 2:00 PM – 2:30 PM Unavailable 3:00 PM – 3:30 PM Unava…" at bounding box center [523, 62] width 163 height 1578
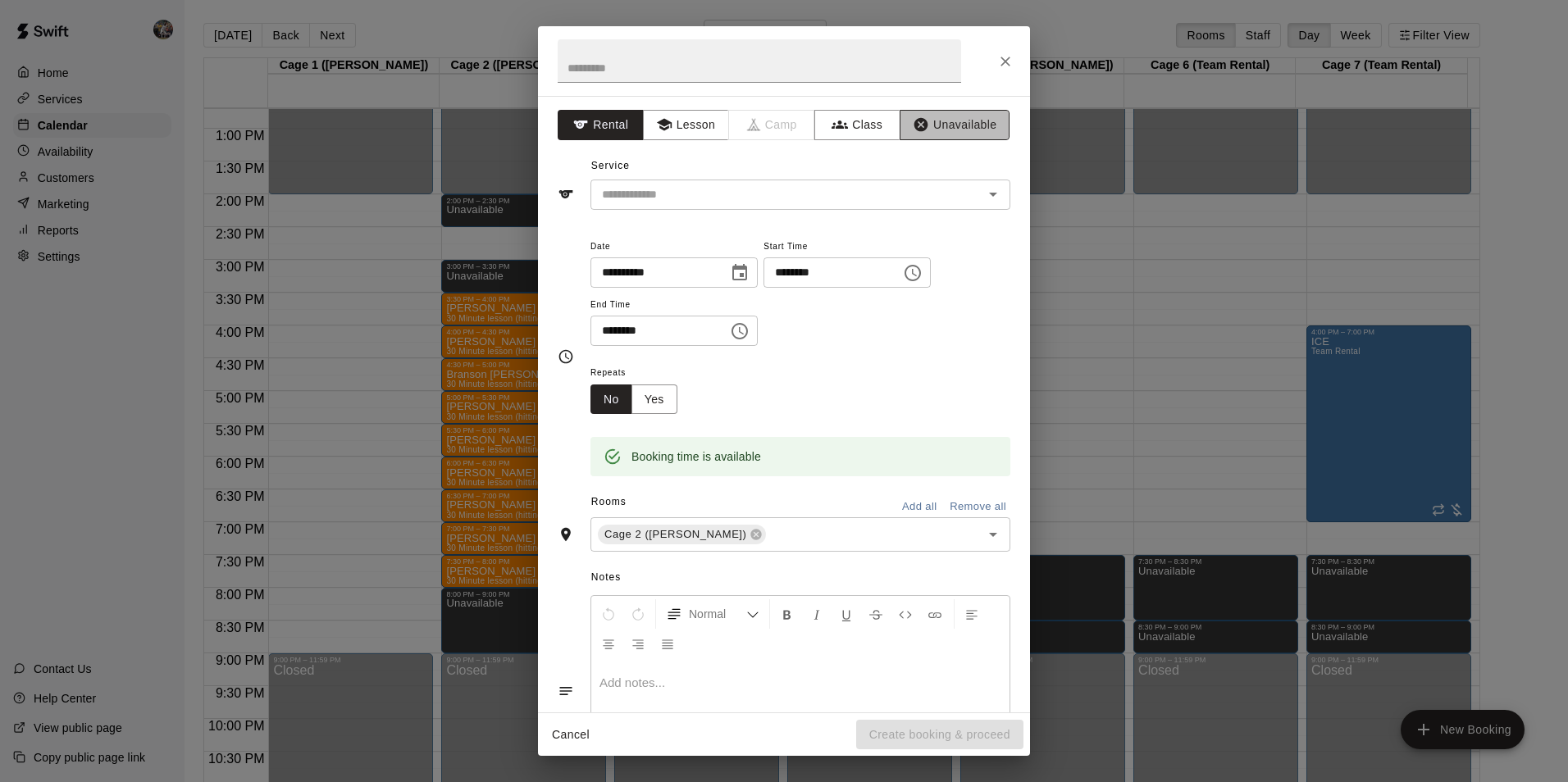
click at [935, 114] on button "Unavailable" at bounding box center [955, 125] width 110 height 30
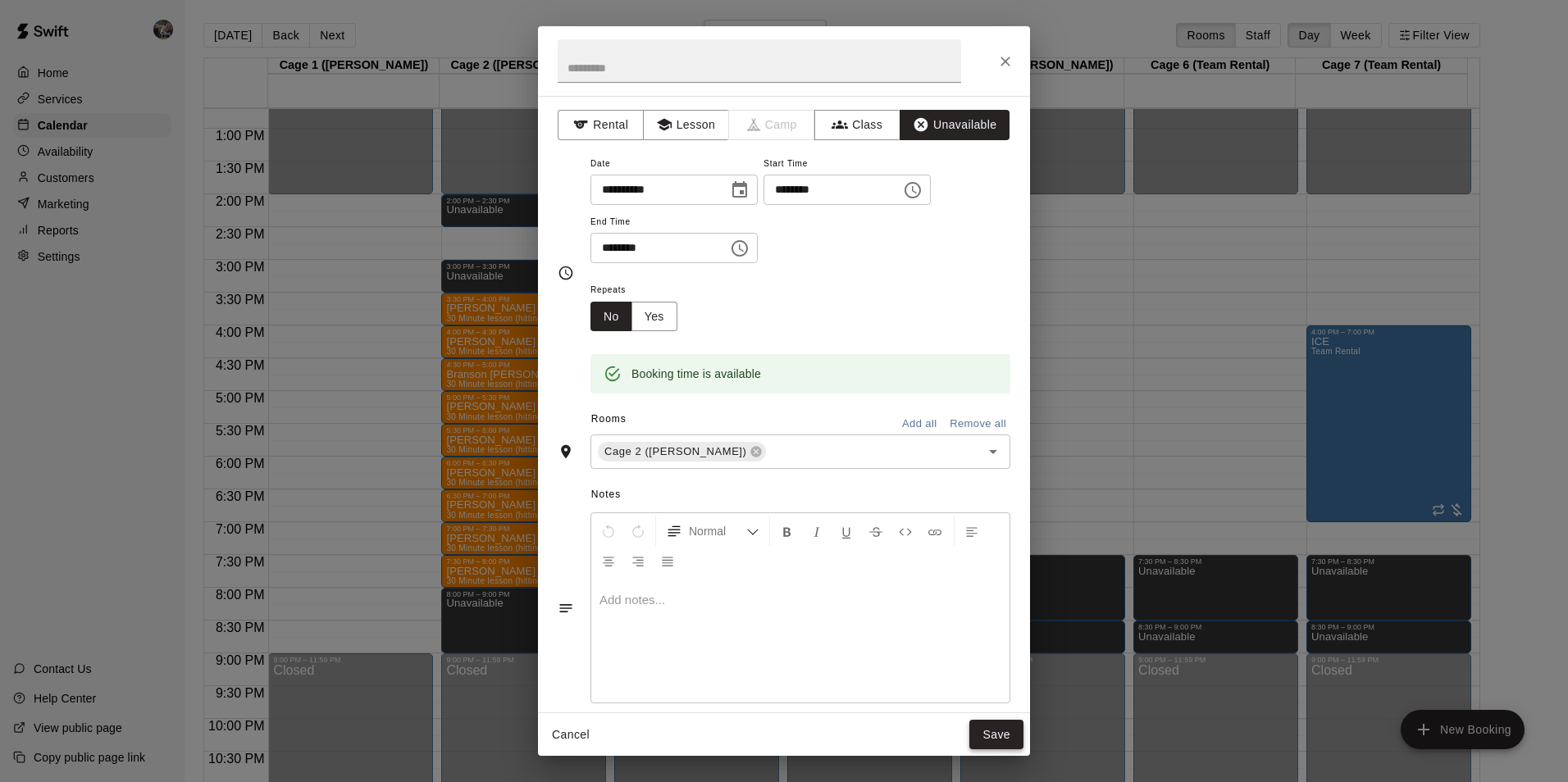
click at [1003, 732] on button "Save" at bounding box center [996, 735] width 54 height 30
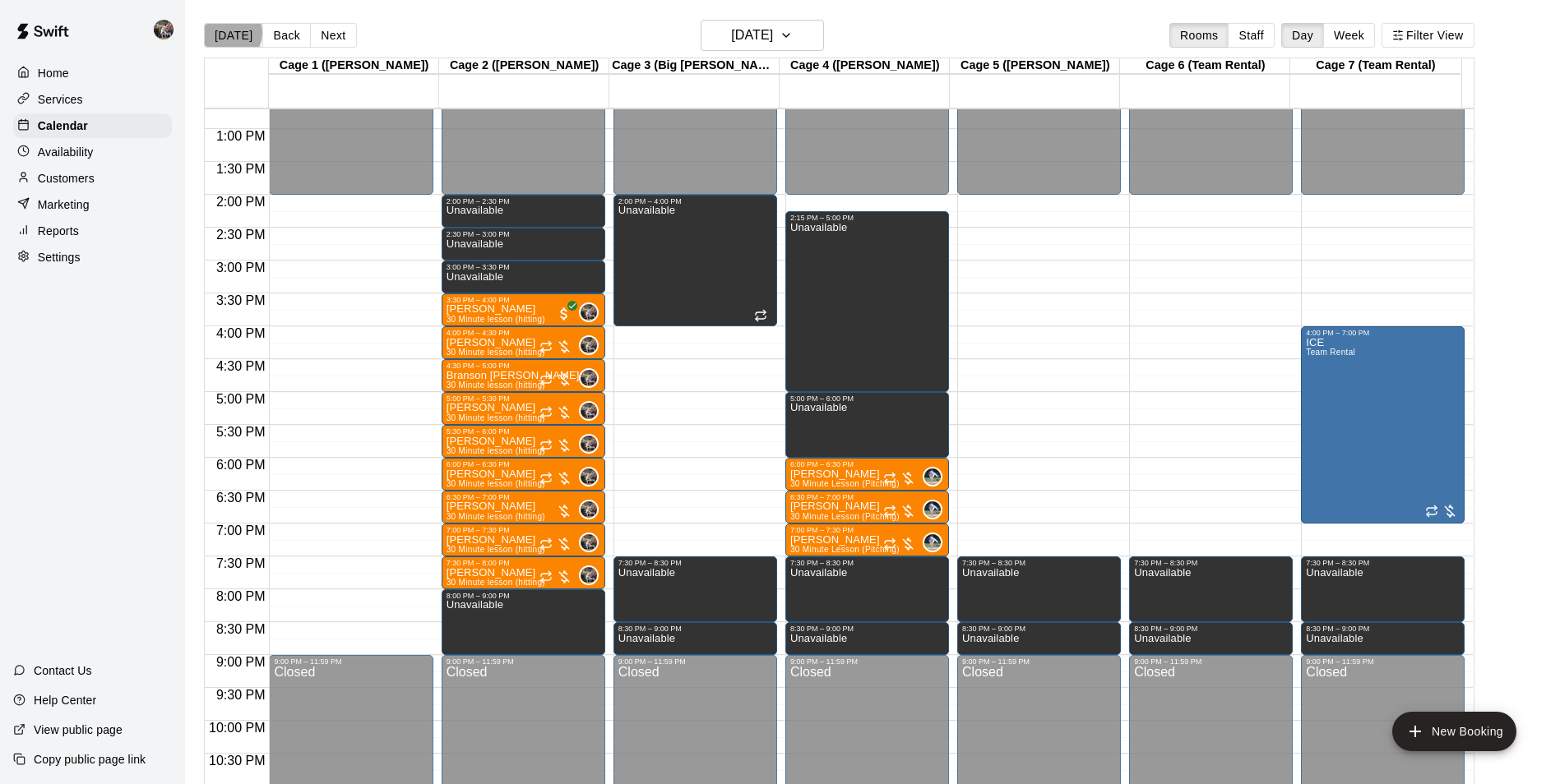
click at [229, 32] on button "[DATE]" at bounding box center [233, 35] width 60 height 25
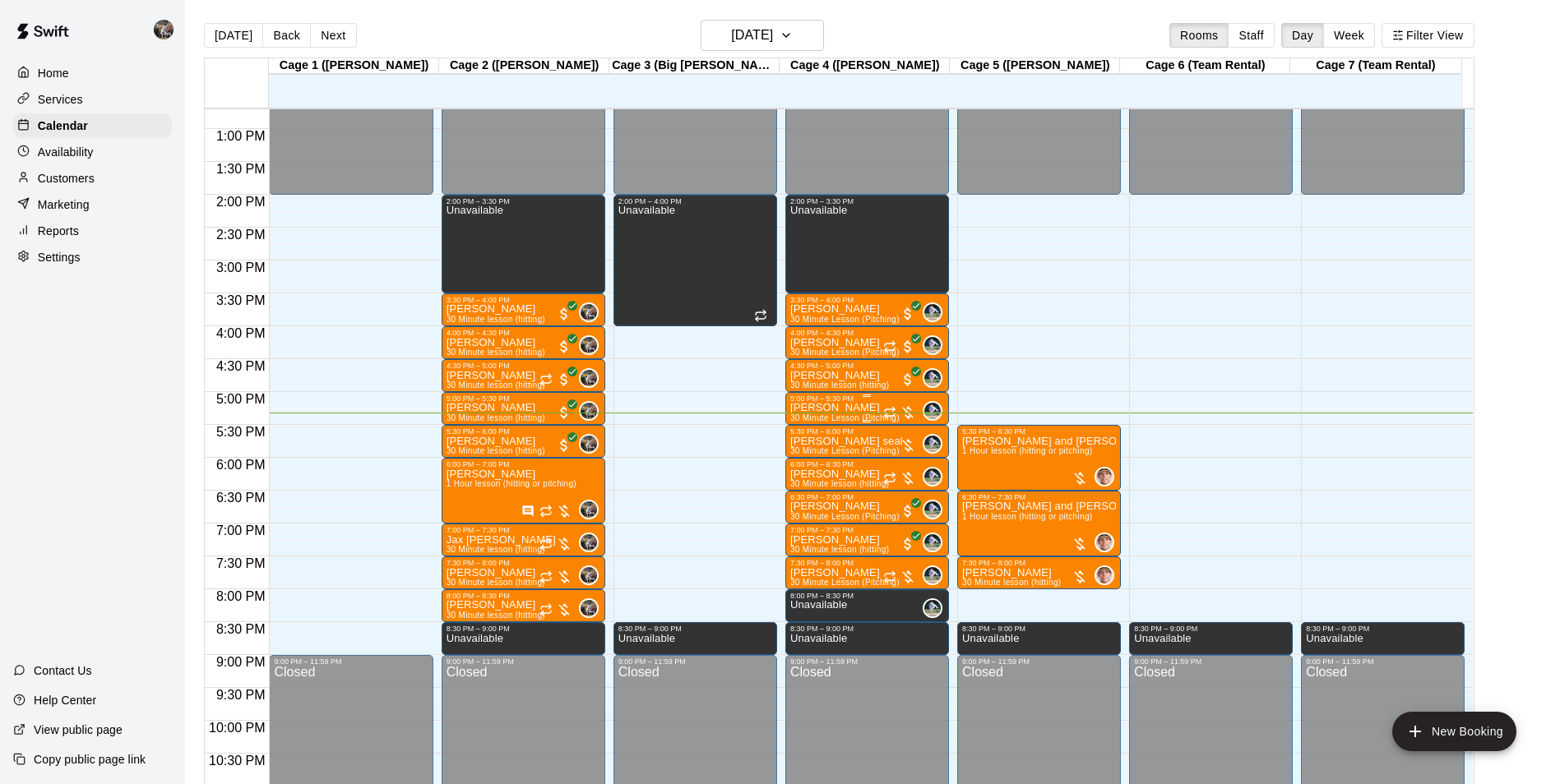
click at [860, 409] on div "Jack Casey 30 Minute Lesson (Pitching)" at bounding box center [846, 795] width 110 height 784
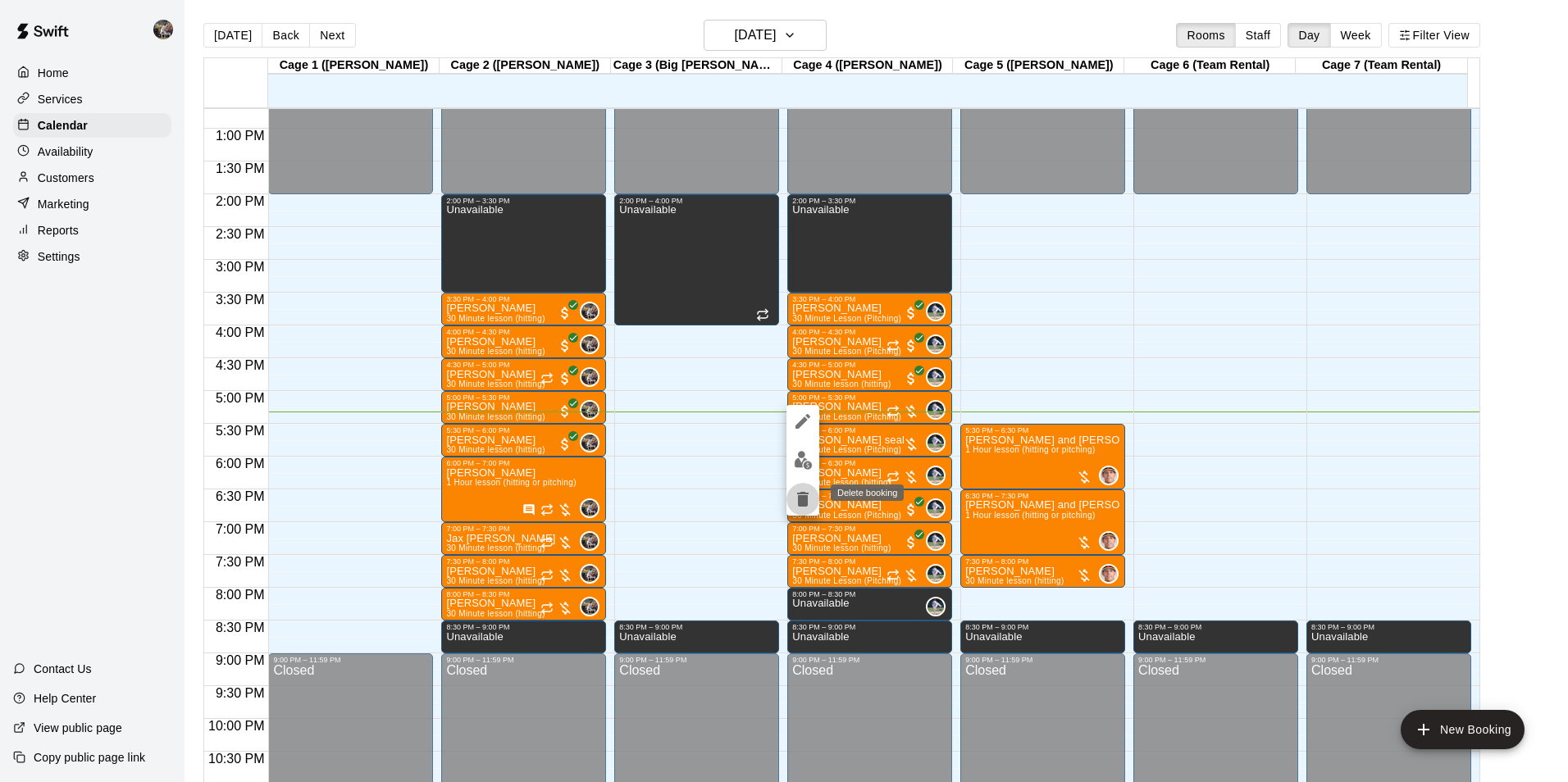
click at [799, 491] on icon "delete" at bounding box center [803, 499] width 20 height 20
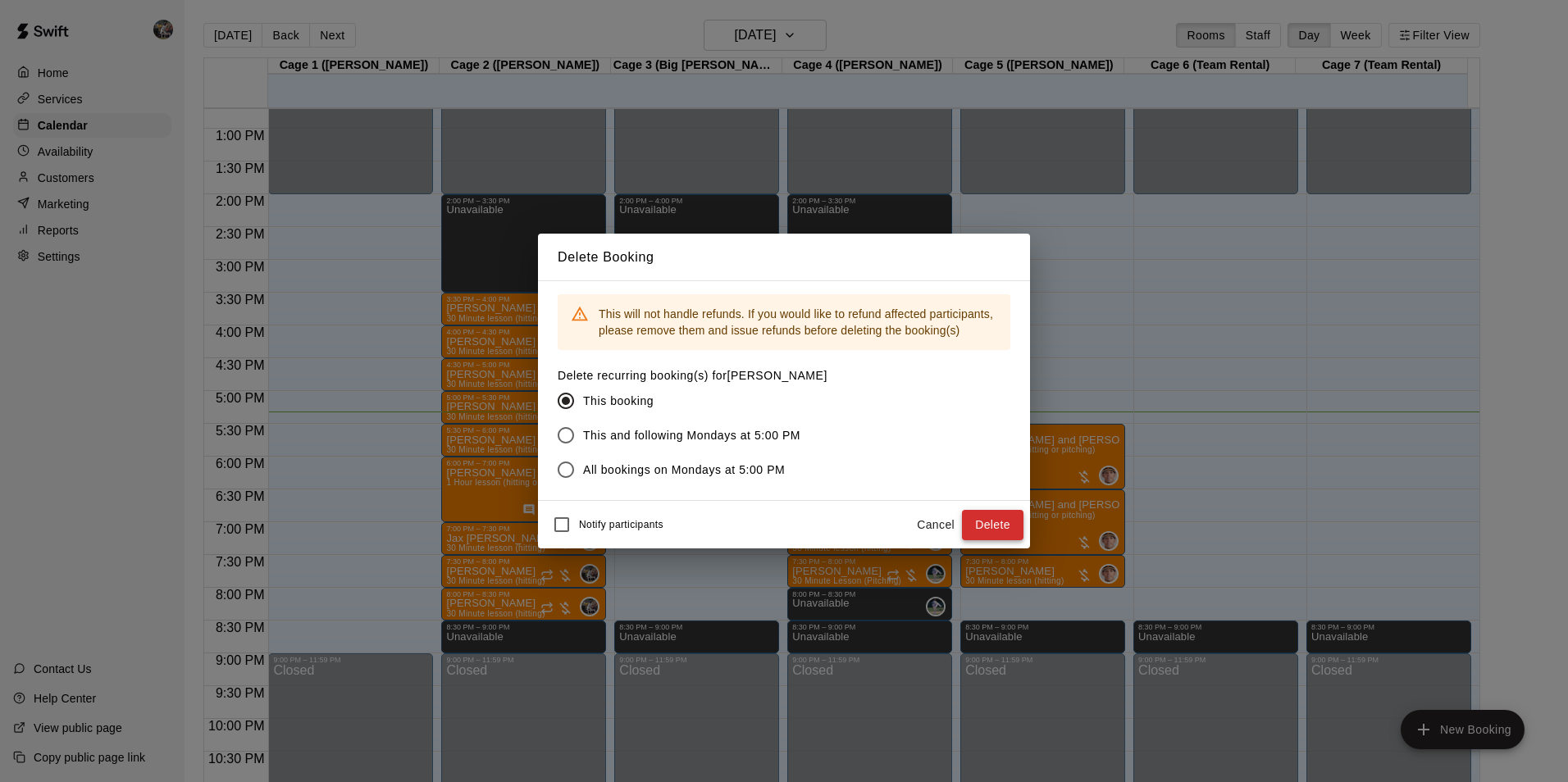
click at [983, 523] on button "Delete" at bounding box center [992, 525] width 61 height 30
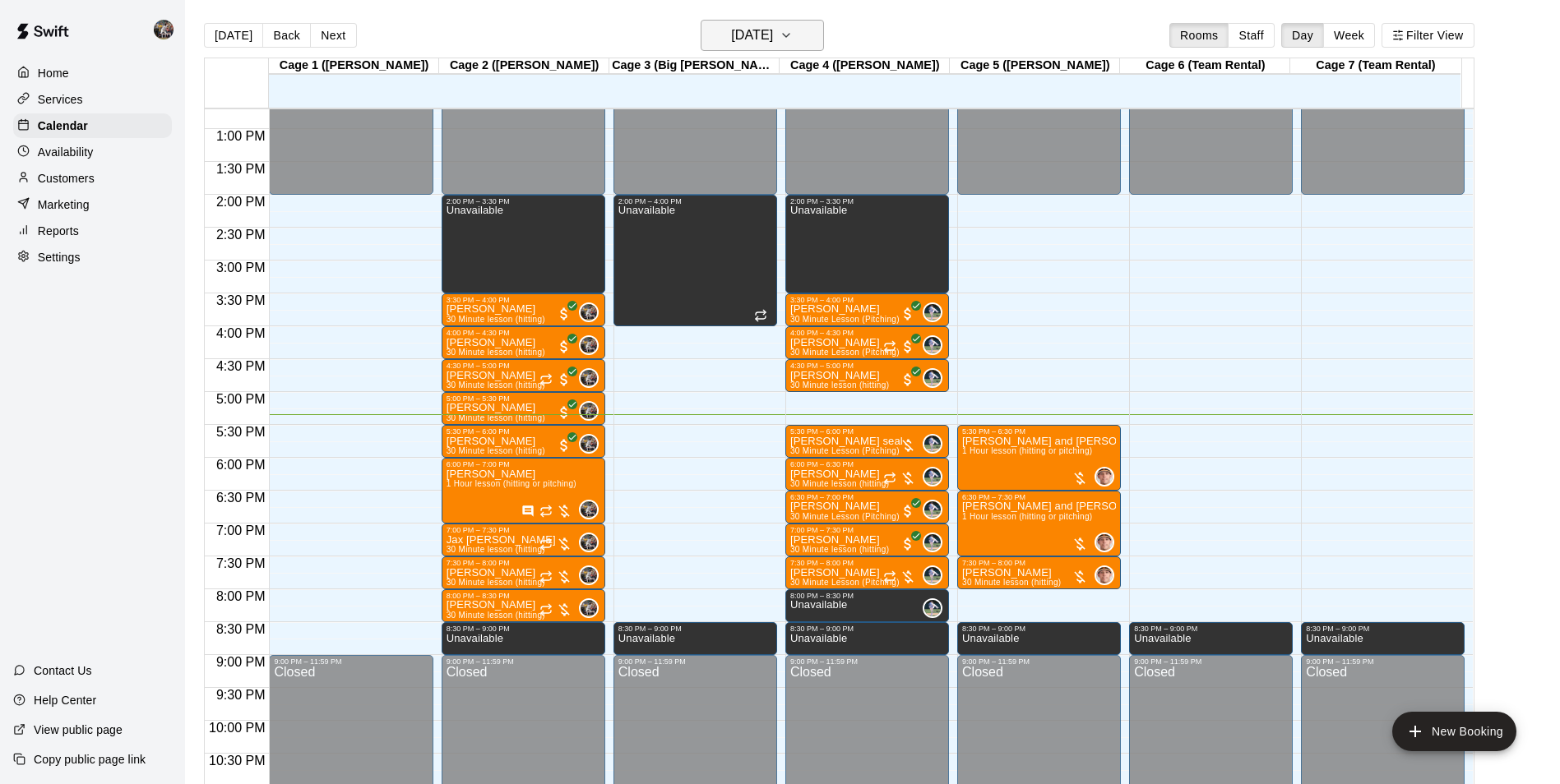
click at [732, 32] on h6 "[DATE]" at bounding box center [752, 35] width 42 height 23
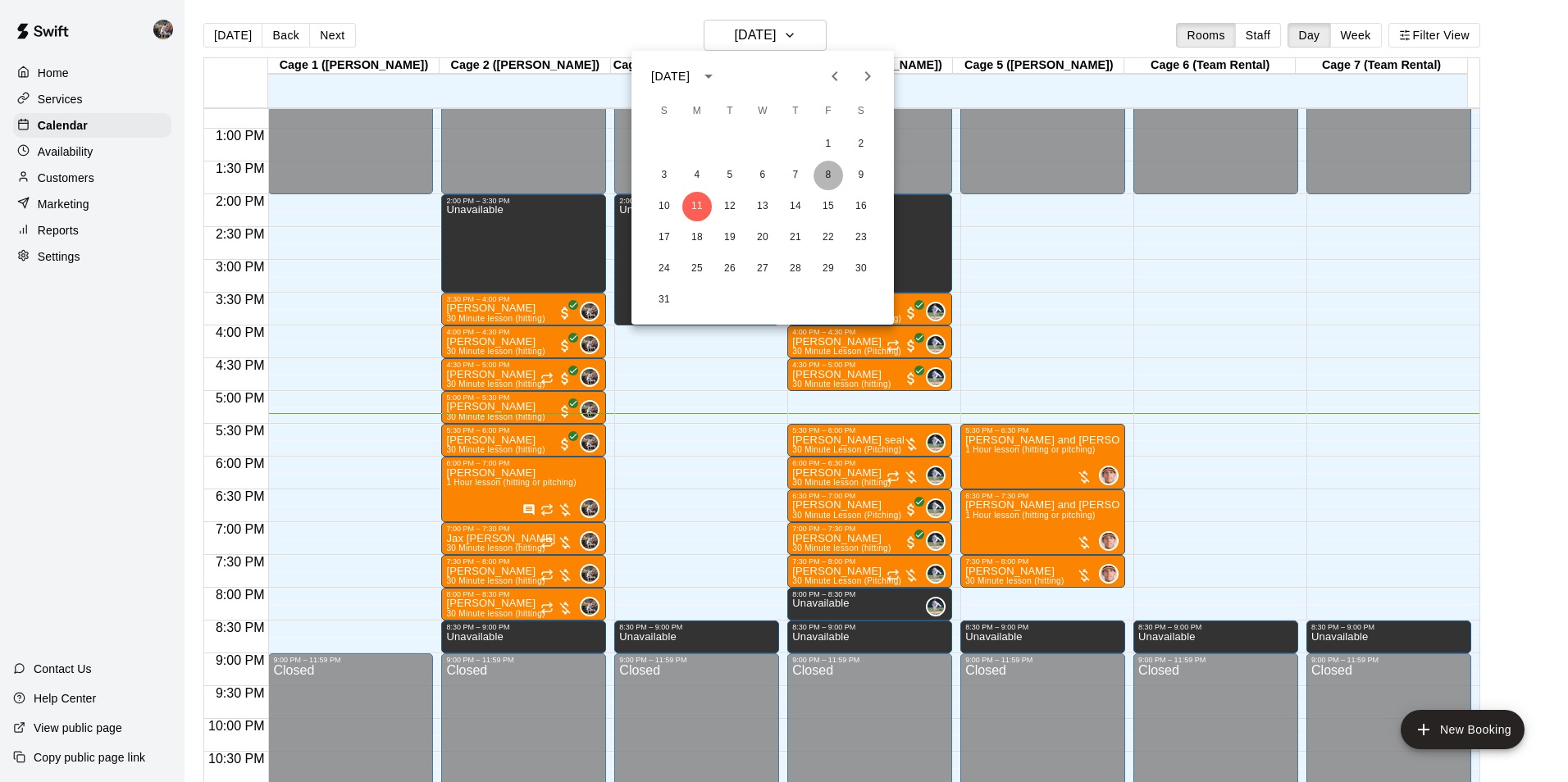
click at [827, 174] on button "8" at bounding box center [827, 175] width 29 height 29
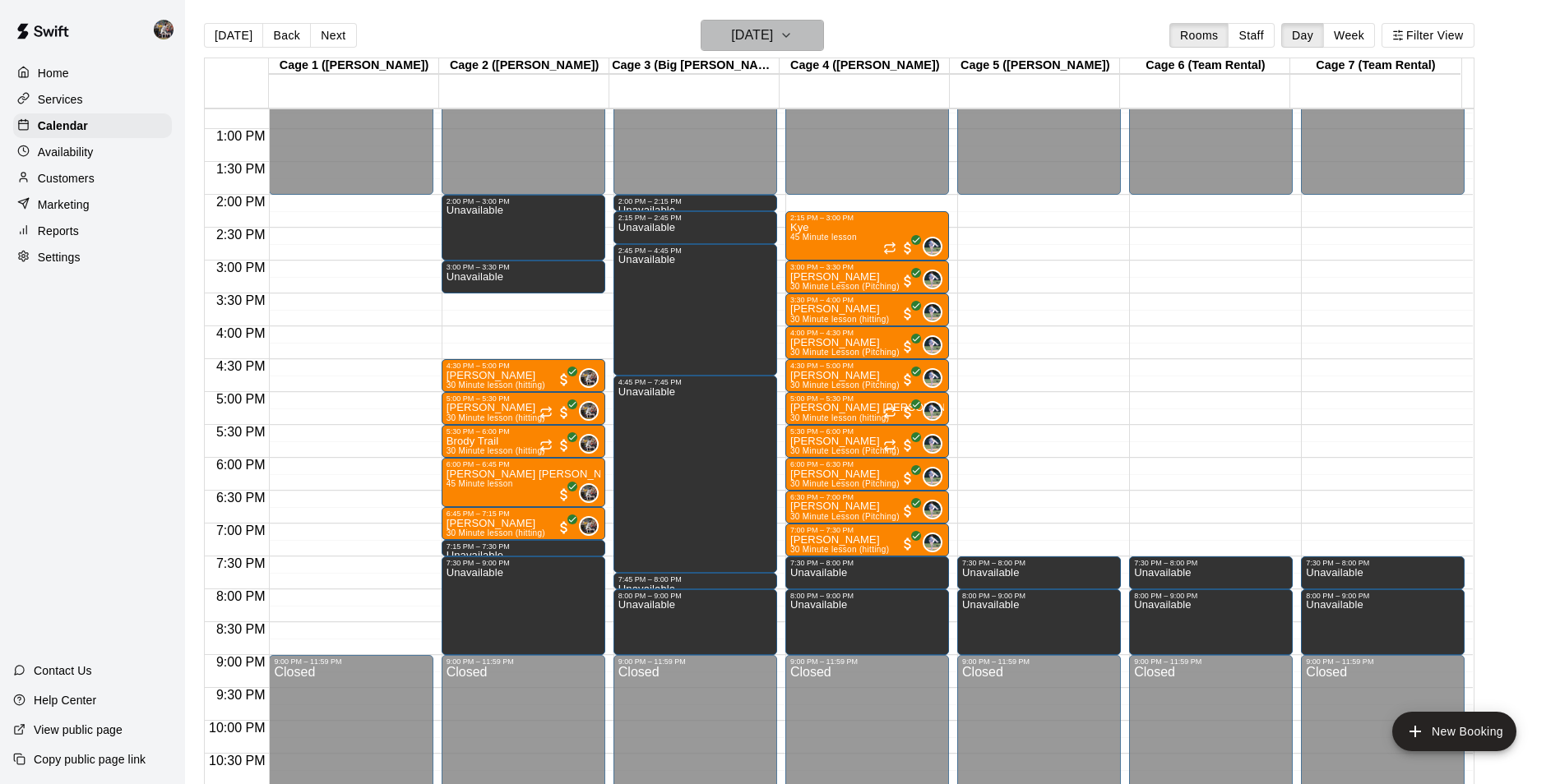
click at [747, 35] on h6 "Friday Aug 08" at bounding box center [752, 35] width 42 height 23
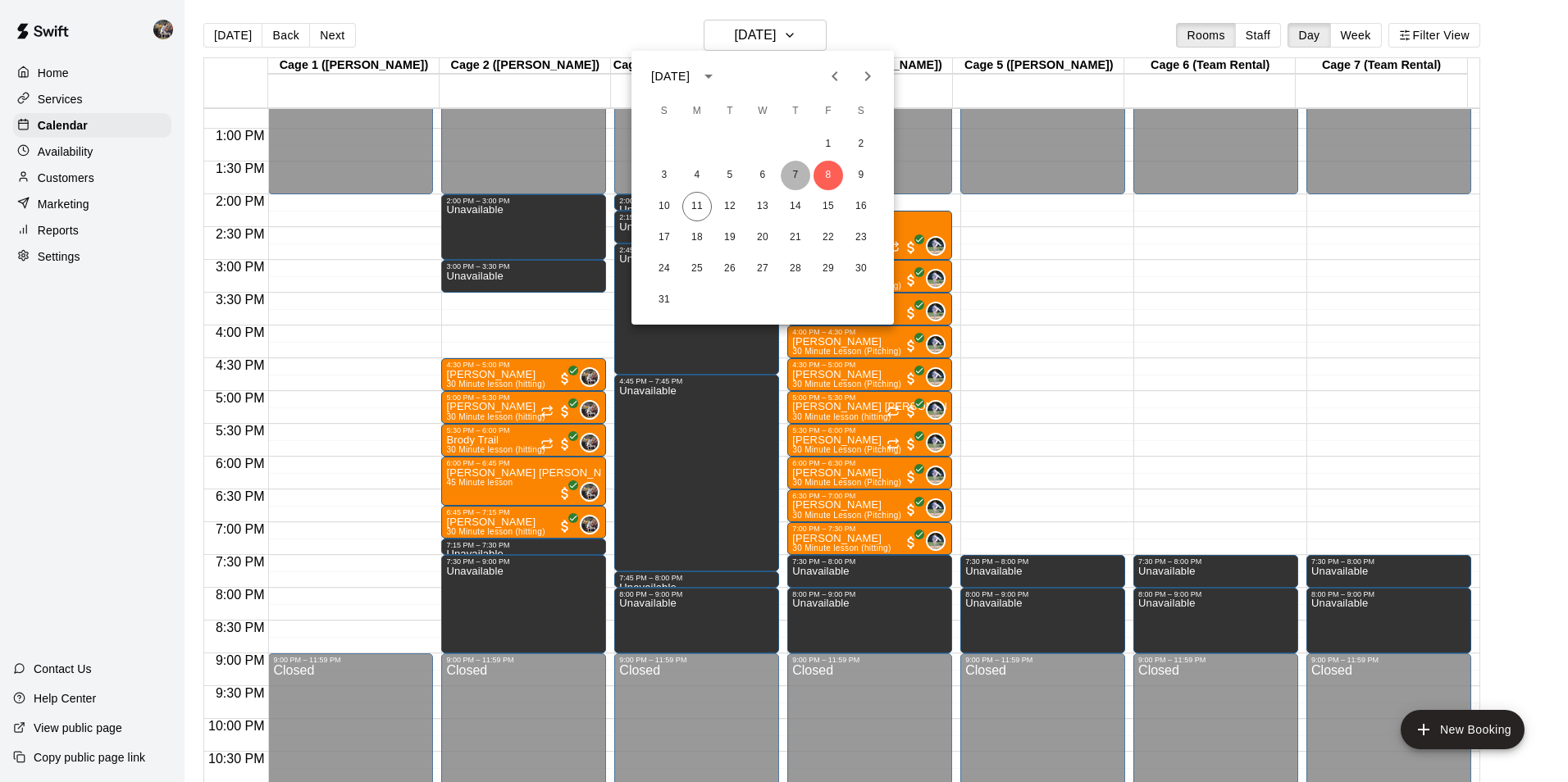
click at [792, 170] on button "7" at bounding box center [795, 175] width 29 height 29
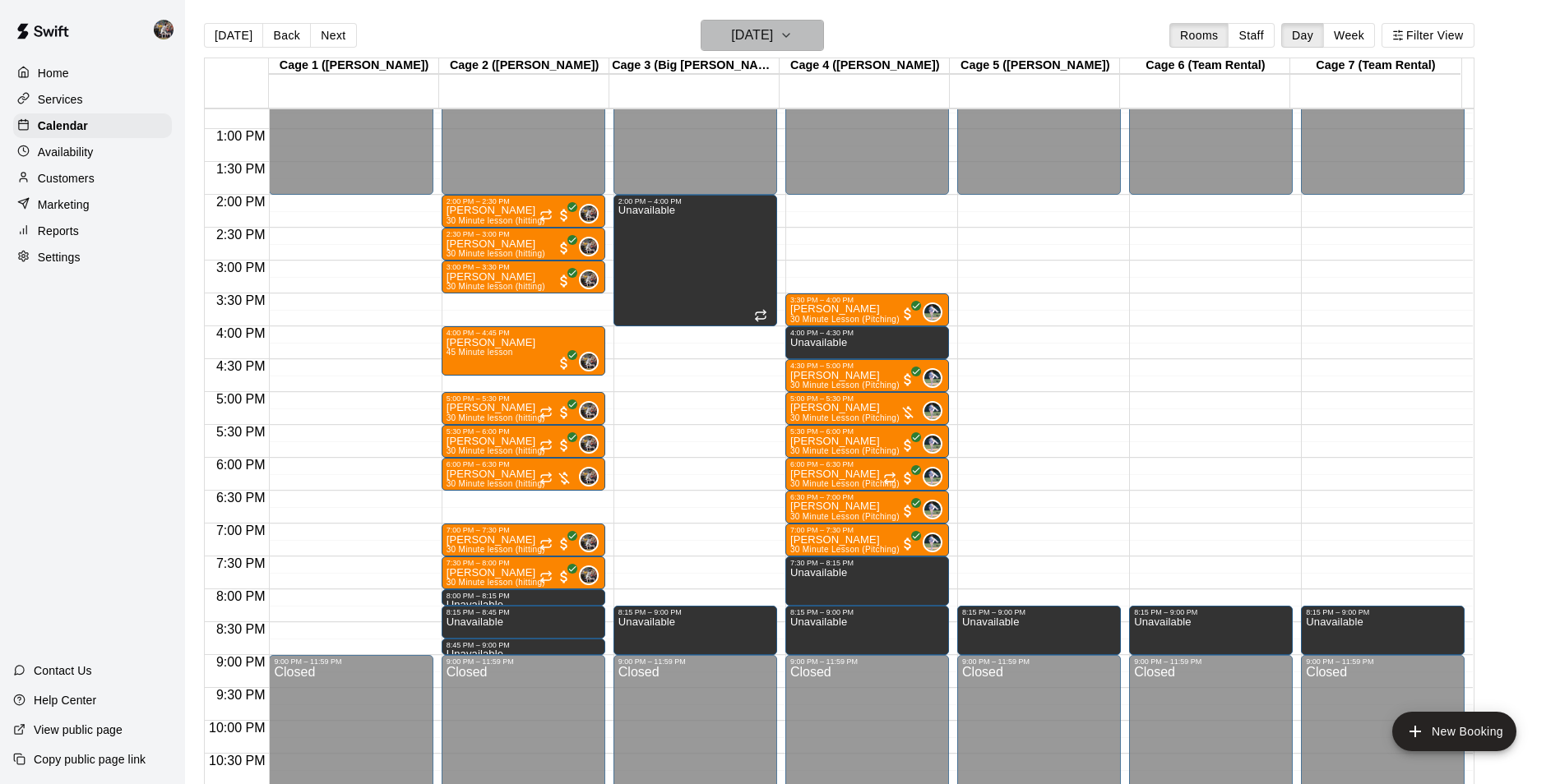
click at [731, 28] on h6 "[DATE]" at bounding box center [752, 35] width 42 height 23
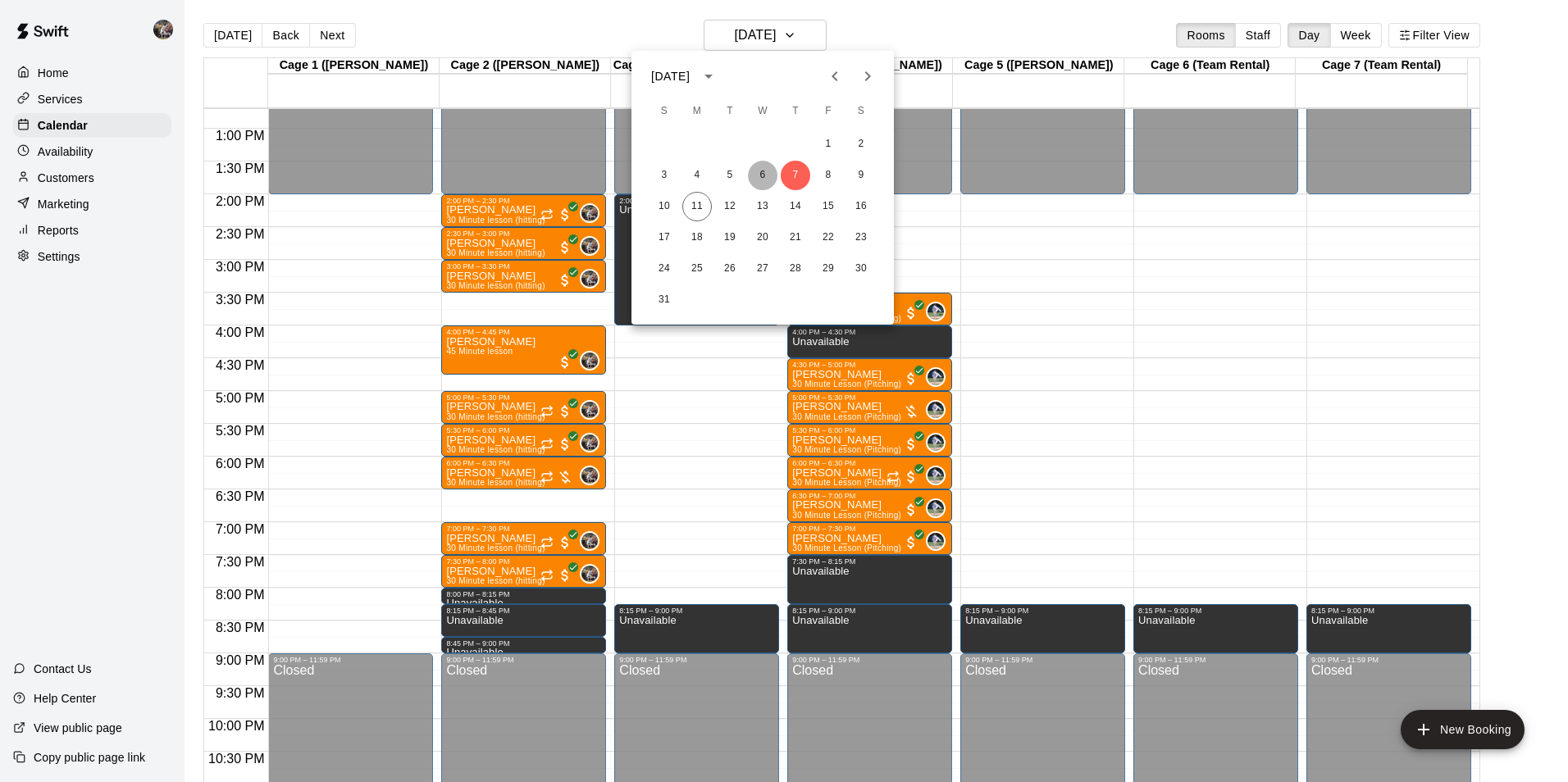
click at [760, 174] on button "6" at bounding box center [762, 175] width 29 height 29
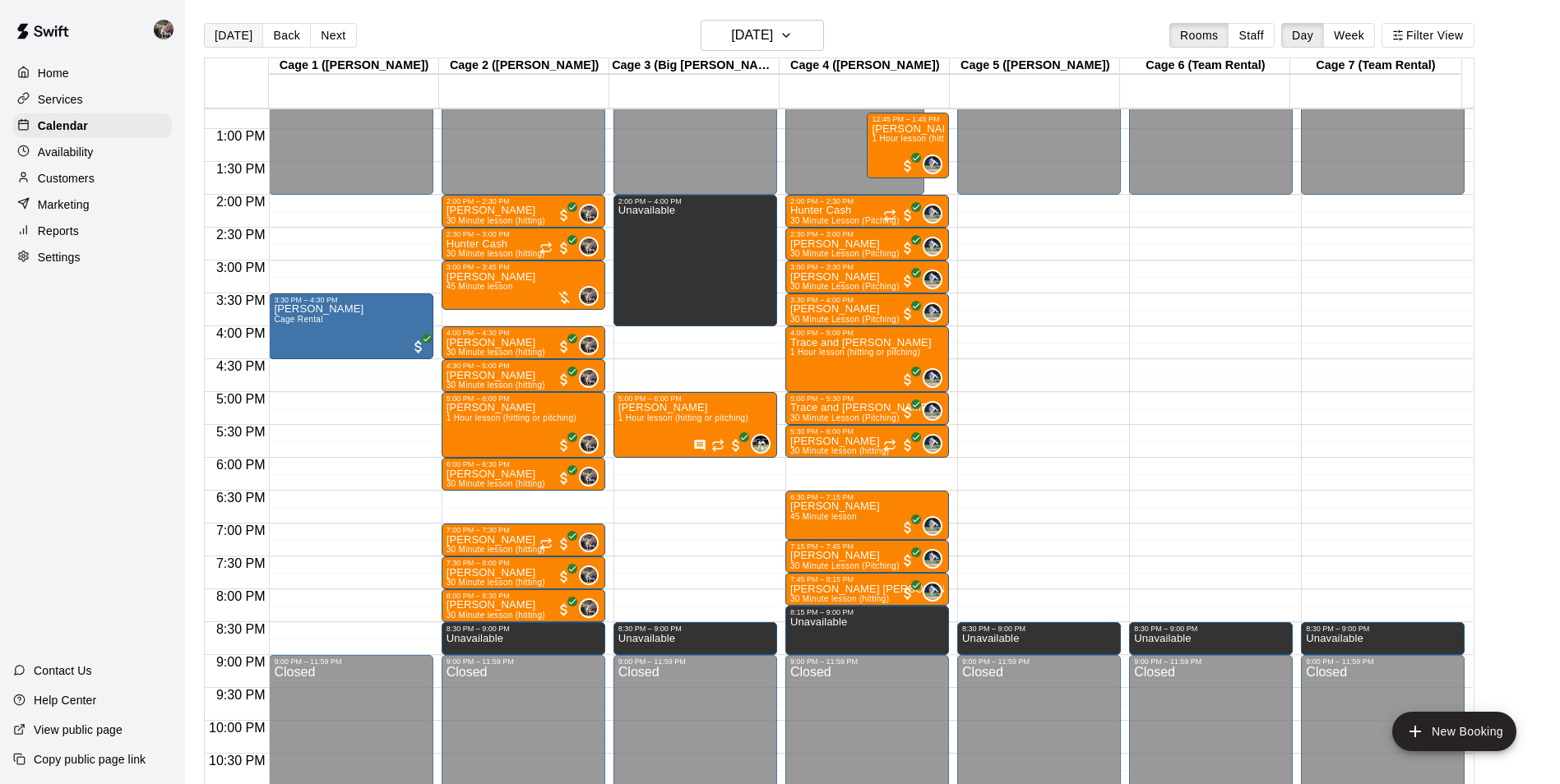
click at [234, 32] on button "[DATE]" at bounding box center [233, 35] width 60 height 25
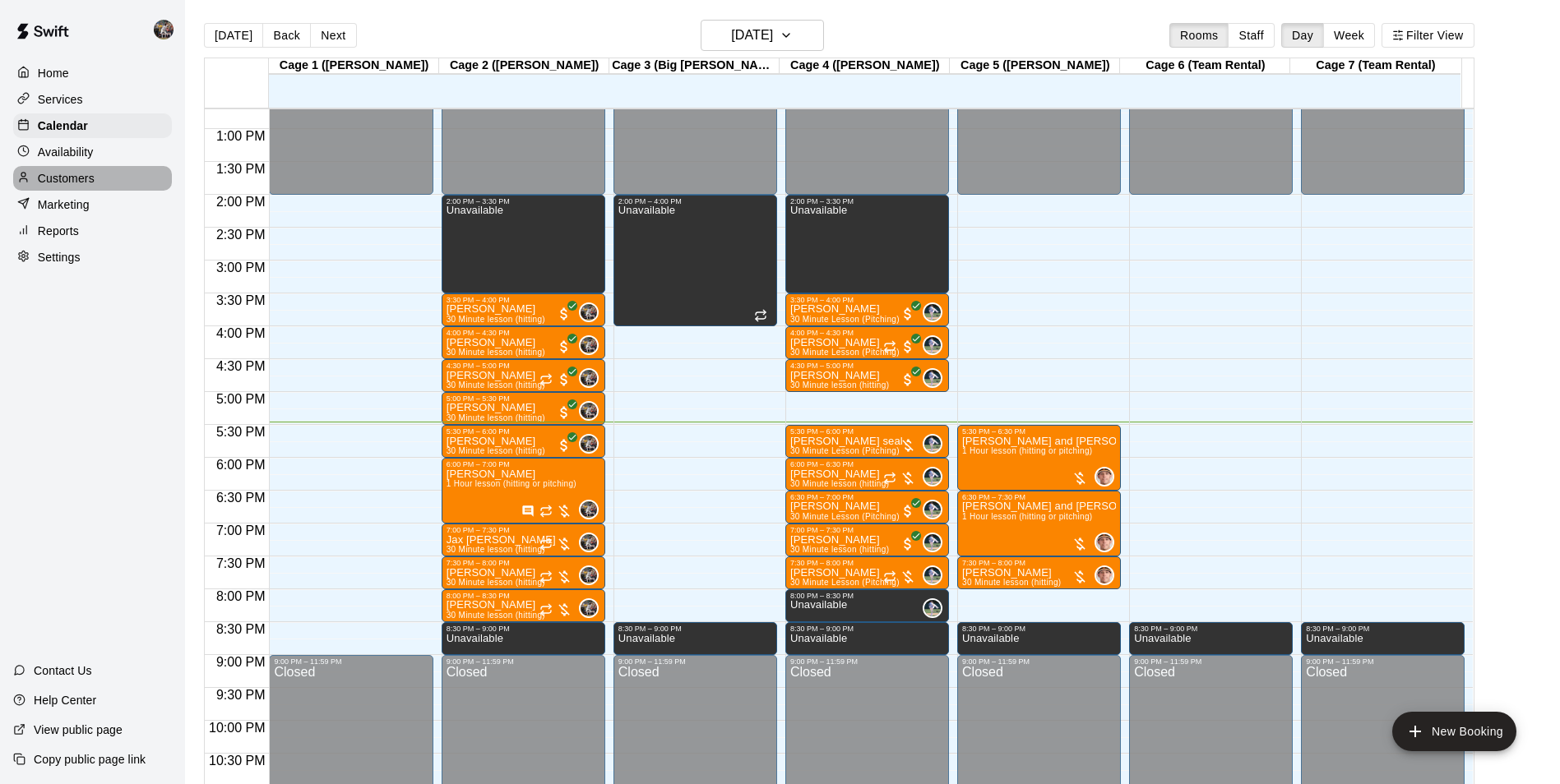
click at [128, 181] on div "Customers" at bounding box center [93, 179] width 159 height 25
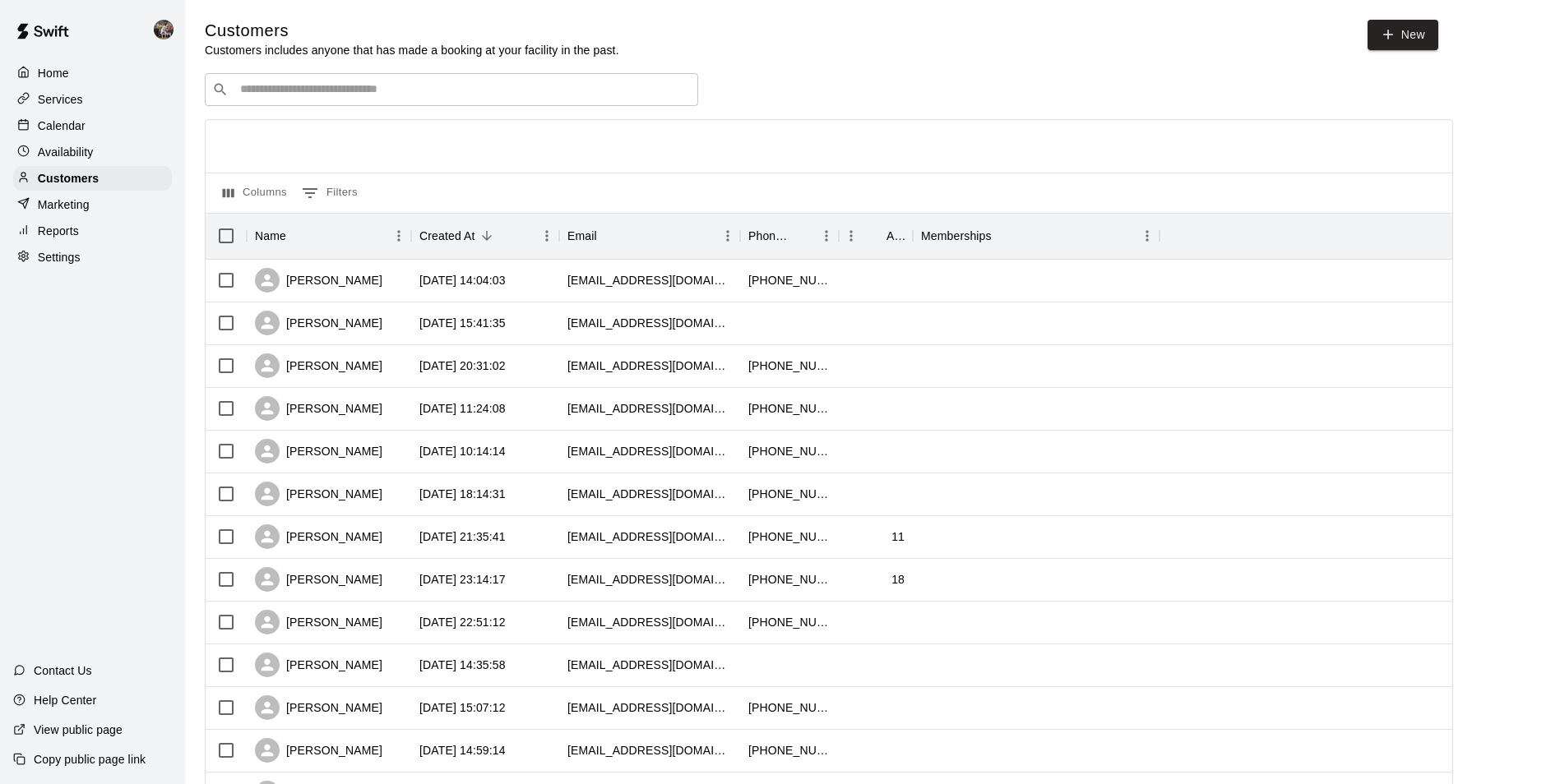
click at [409, 88] on input "Search customers by name or email" at bounding box center [463, 89] width 455 height 16
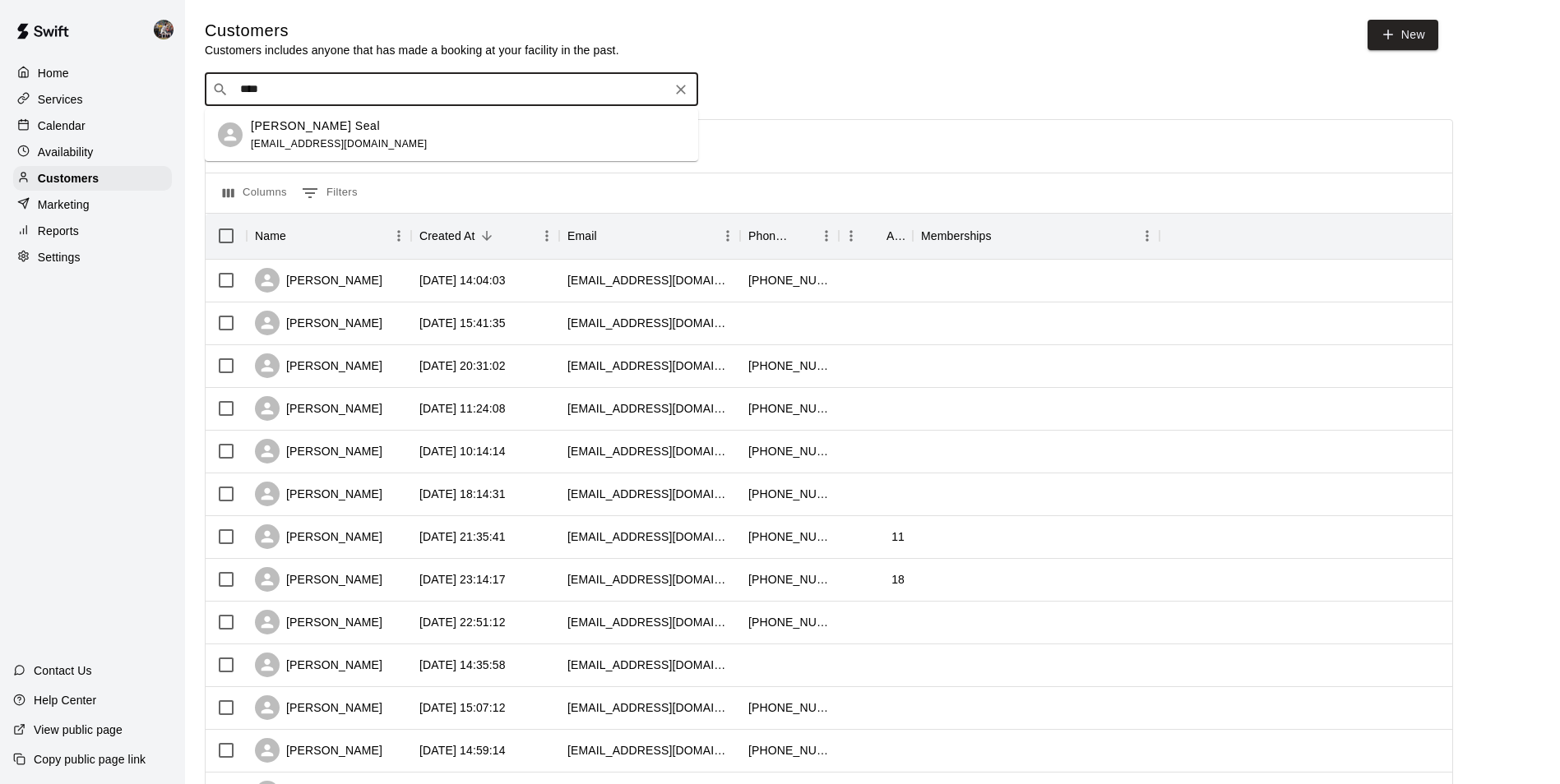
click at [136, 341] on div "Home Services Calendar Availability Customers Marketing Reports Settings Contac…" at bounding box center [93, 392] width 185 height 784
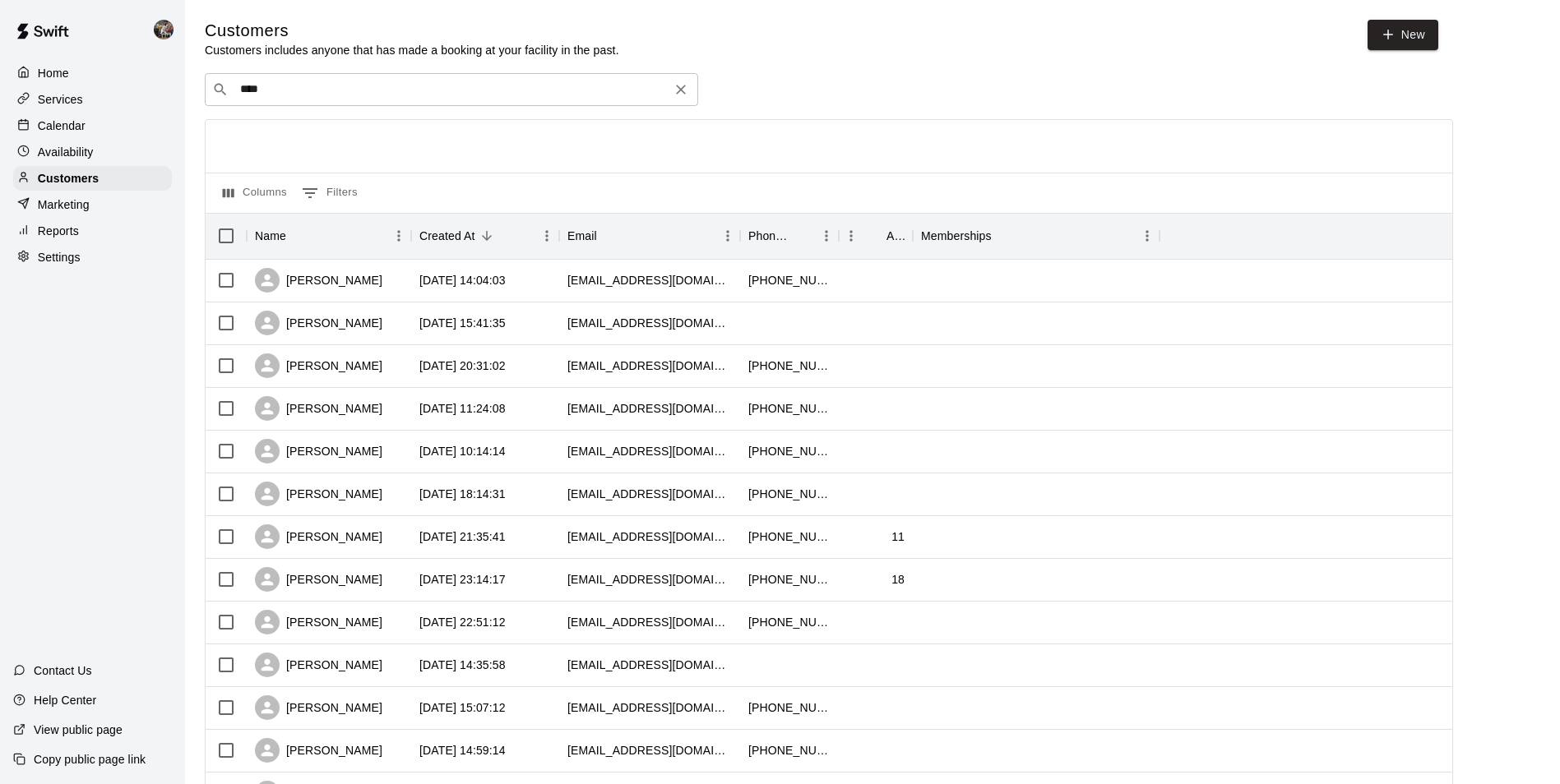
click at [273, 92] on input "****" at bounding box center [451, 89] width 431 height 16
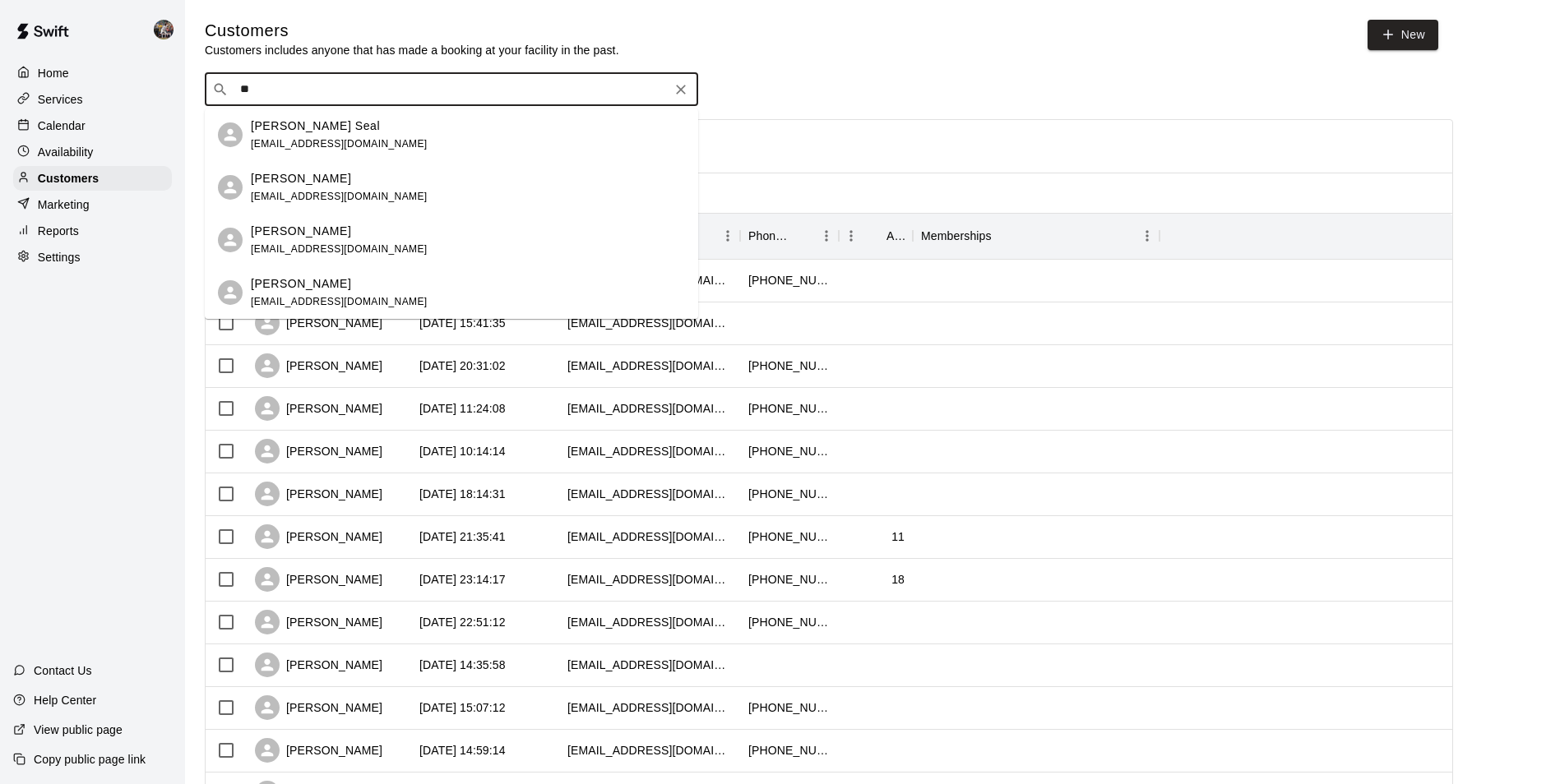
type input "*"
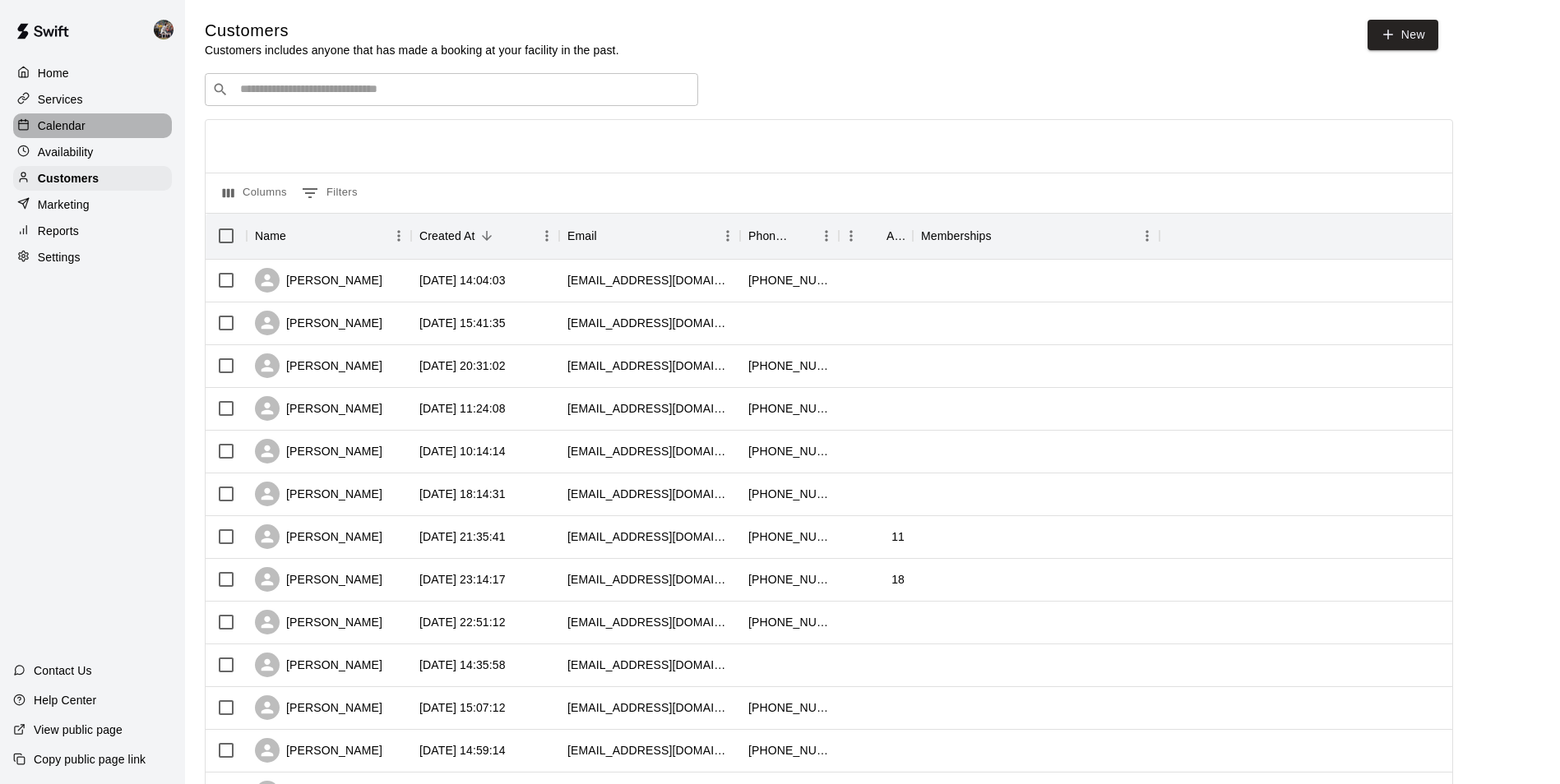
click at [110, 121] on div "Calendar" at bounding box center [93, 126] width 159 height 25
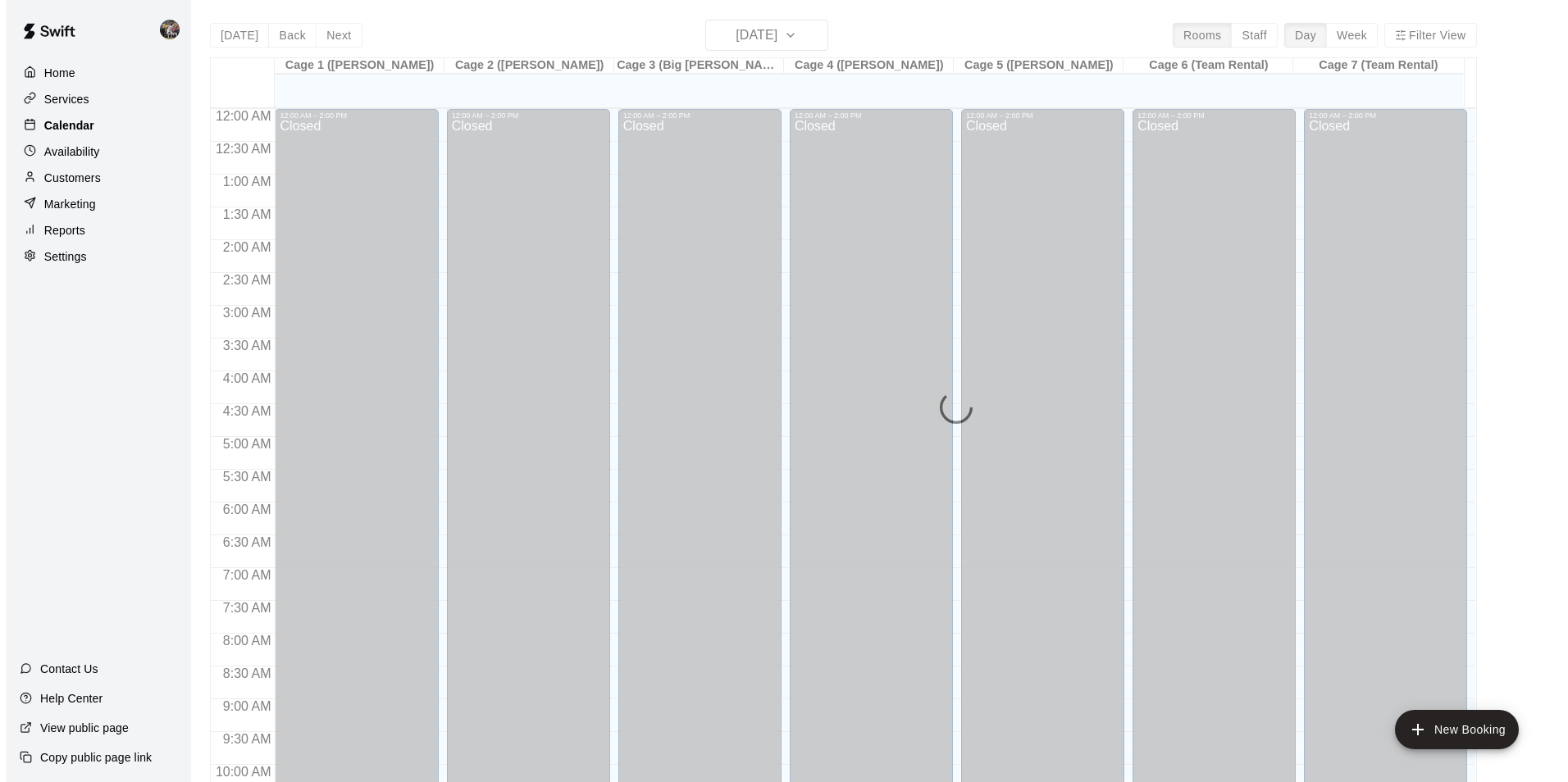
scroll to position [833, 0]
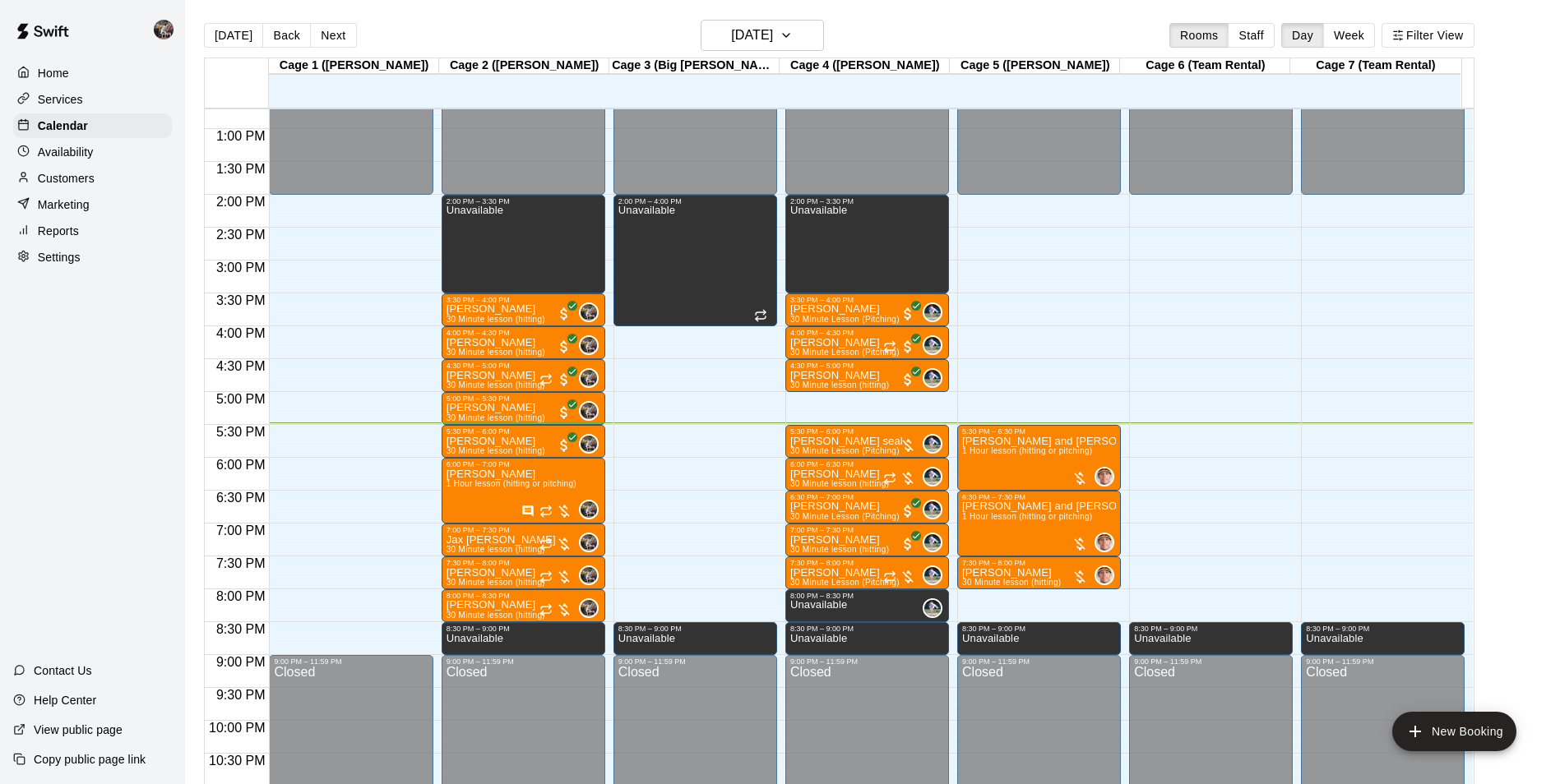
click at [817, 425] on div "12:00 AM – 2:00 PM Closed 2:00 PM – 3:30 PM Unavailable 3:30 PM – 4:00 PM Briar…" at bounding box center [866, 62] width 163 height 1578
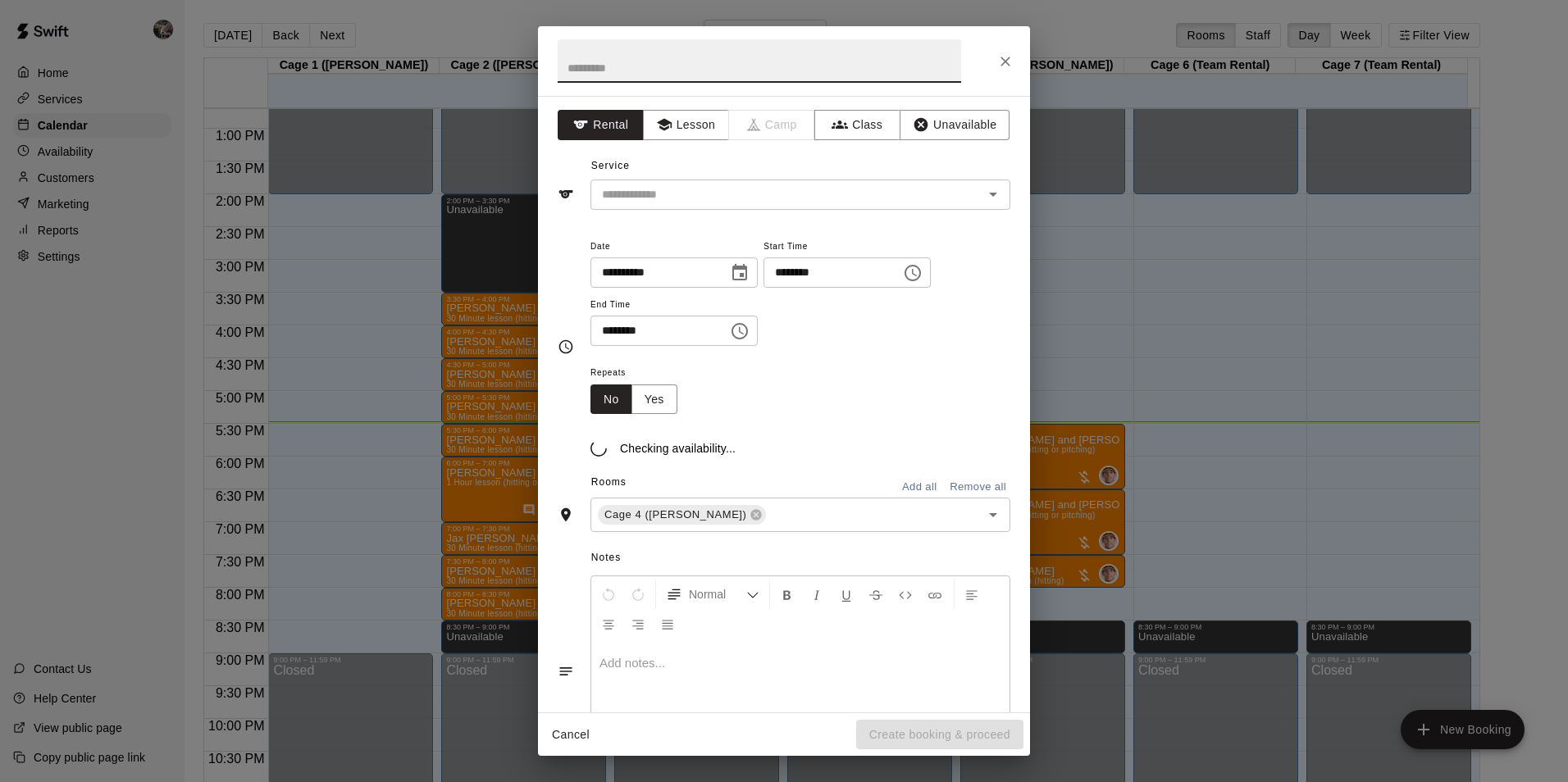
click at [815, 431] on div "Checking availability..." at bounding box center [801, 435] width 420 height 42
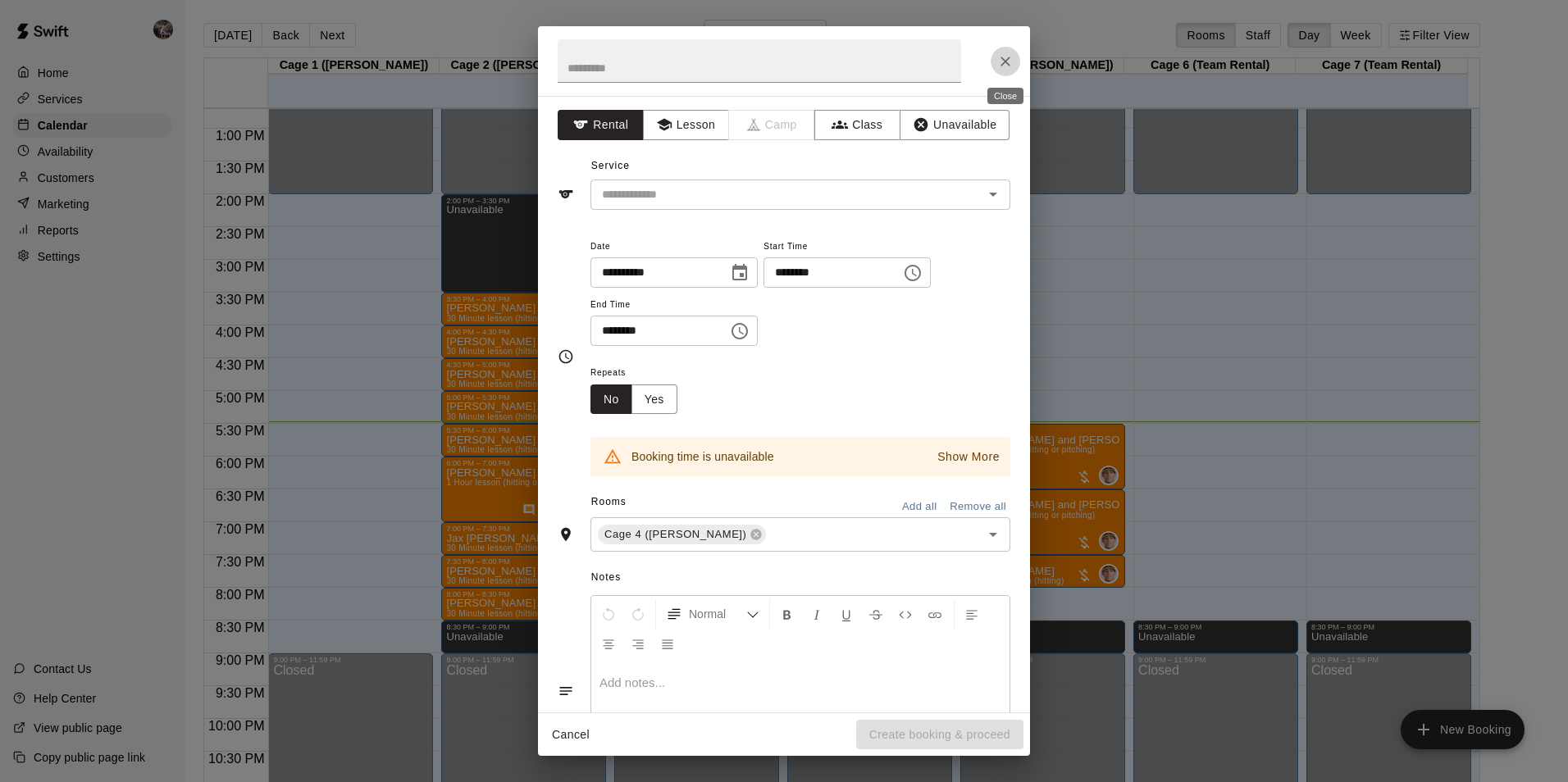
click at [1000, 57] on icon "Close" at bounding box center [1004, 61] width 16 height 16
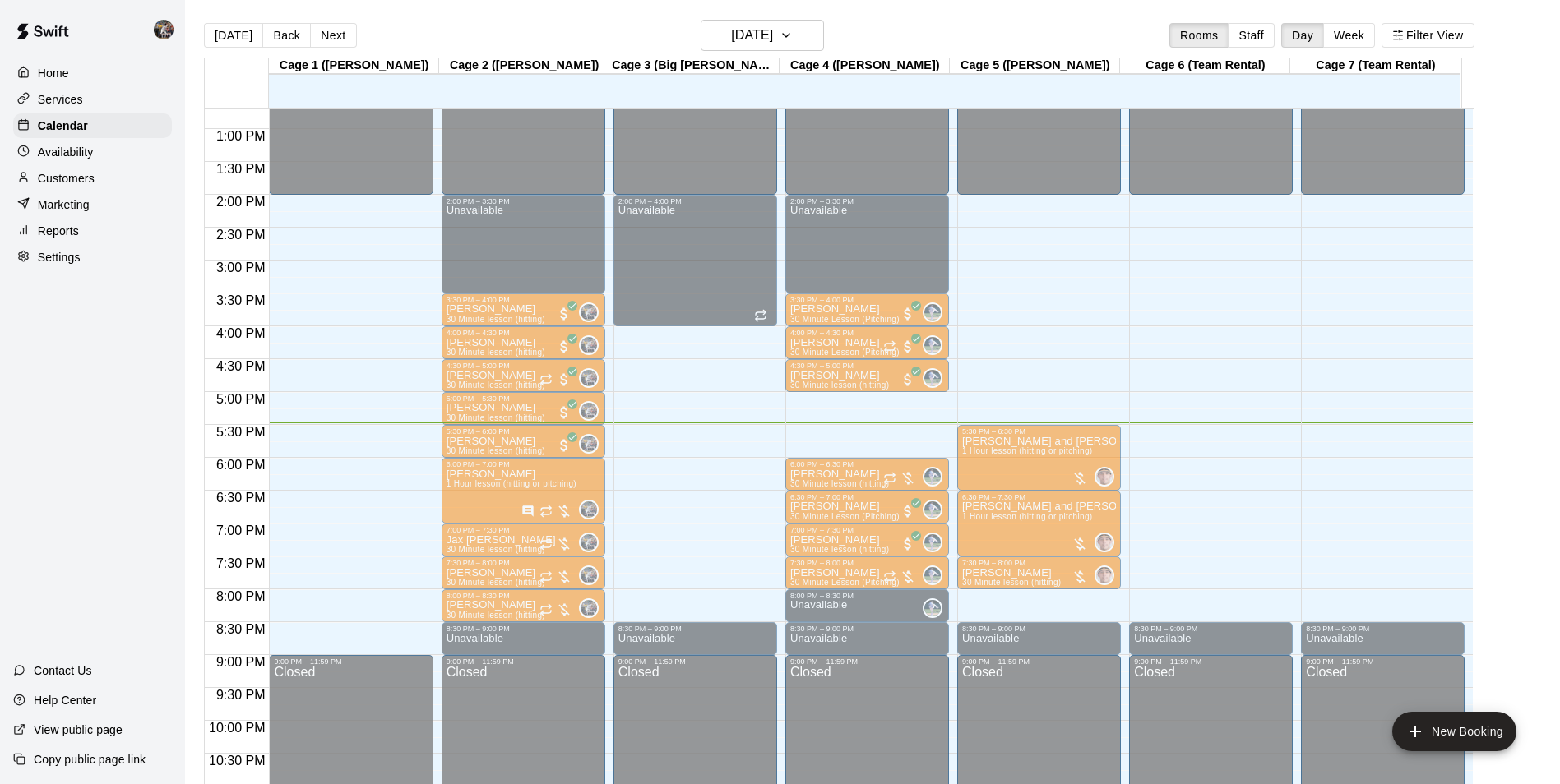
click at [836, 441] on p "Paxton seal" at bounding box center [847, 441] width 112 height 0
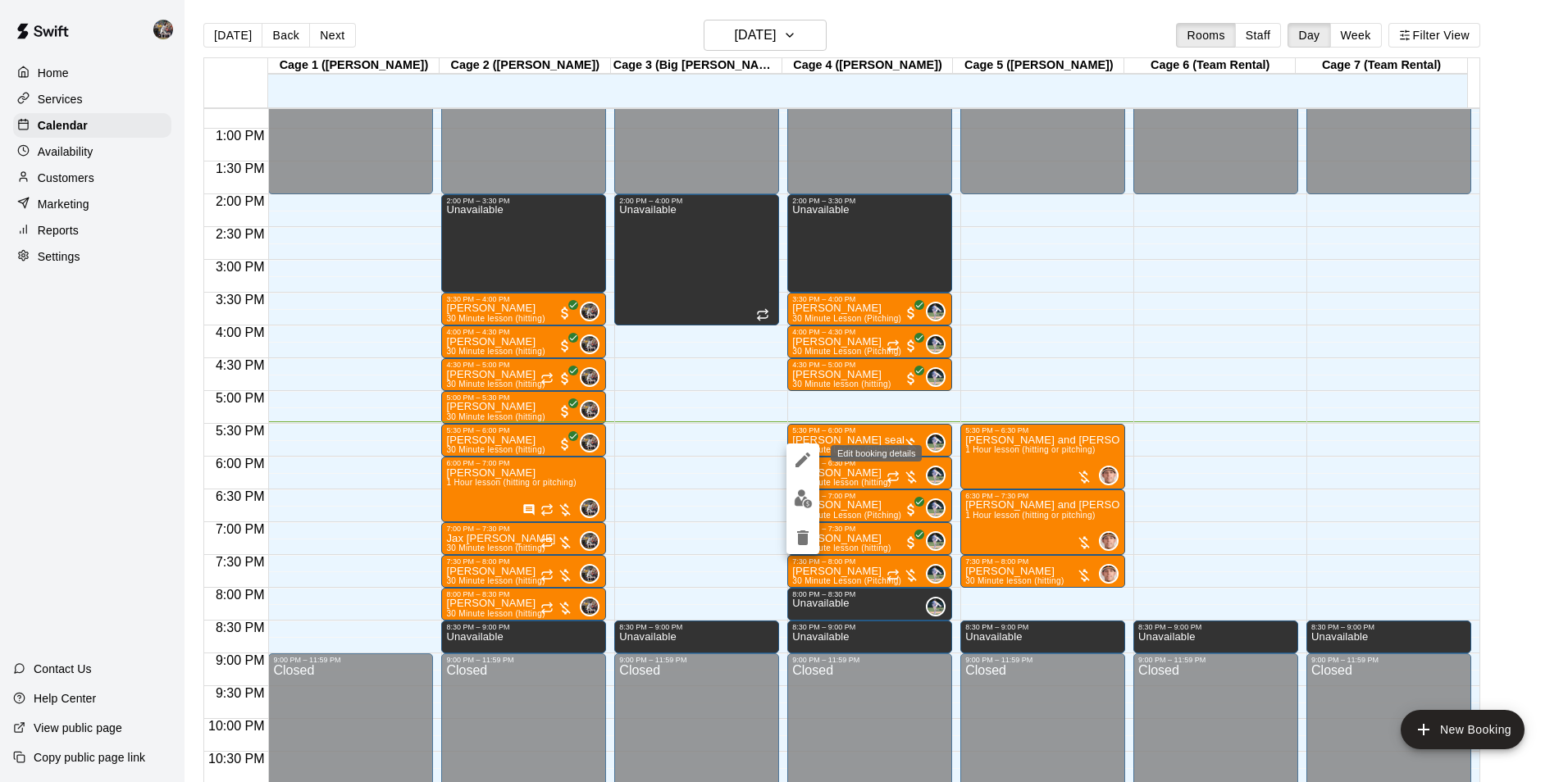
click at [798, 461] on icon "edit" at bounding box center [803, 460] width 20 height 20
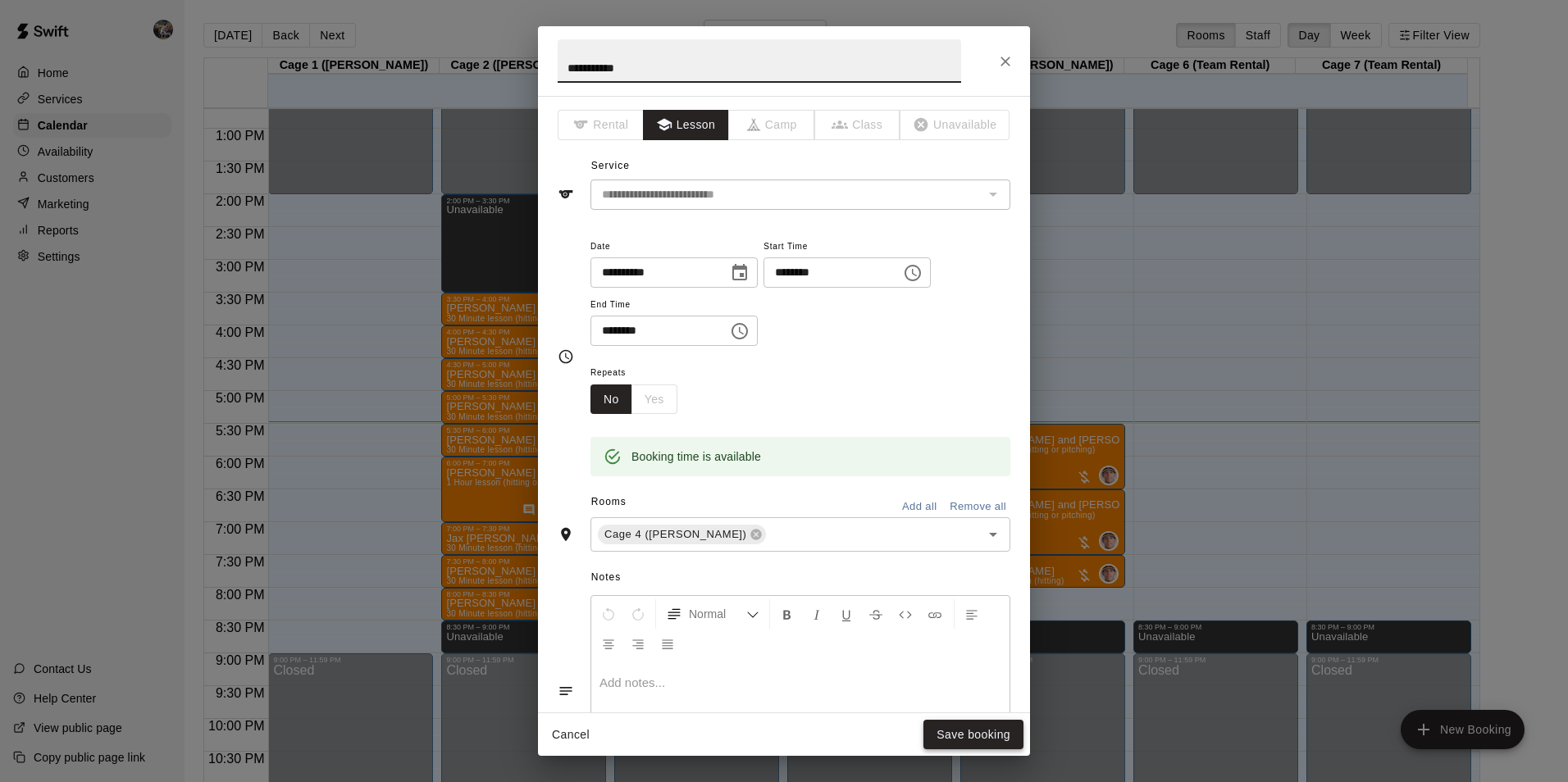
type input "**********"
click at [970, 731] on button "Save booking" at bounding box center [973, 735] width 100 height 30
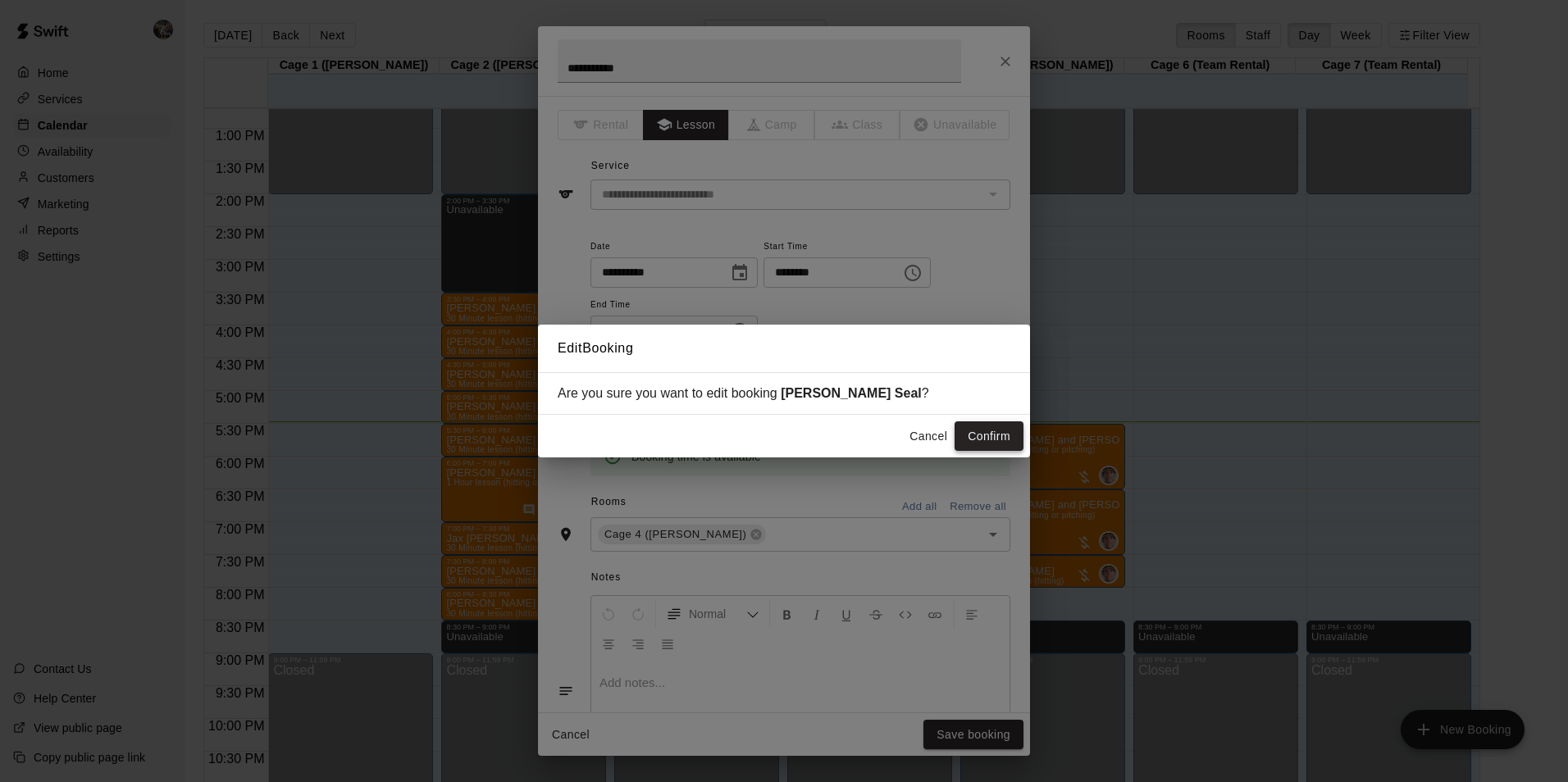
click at [962, 440] on button "Confirm" at bounding box center [988, 436] width 69 height 30
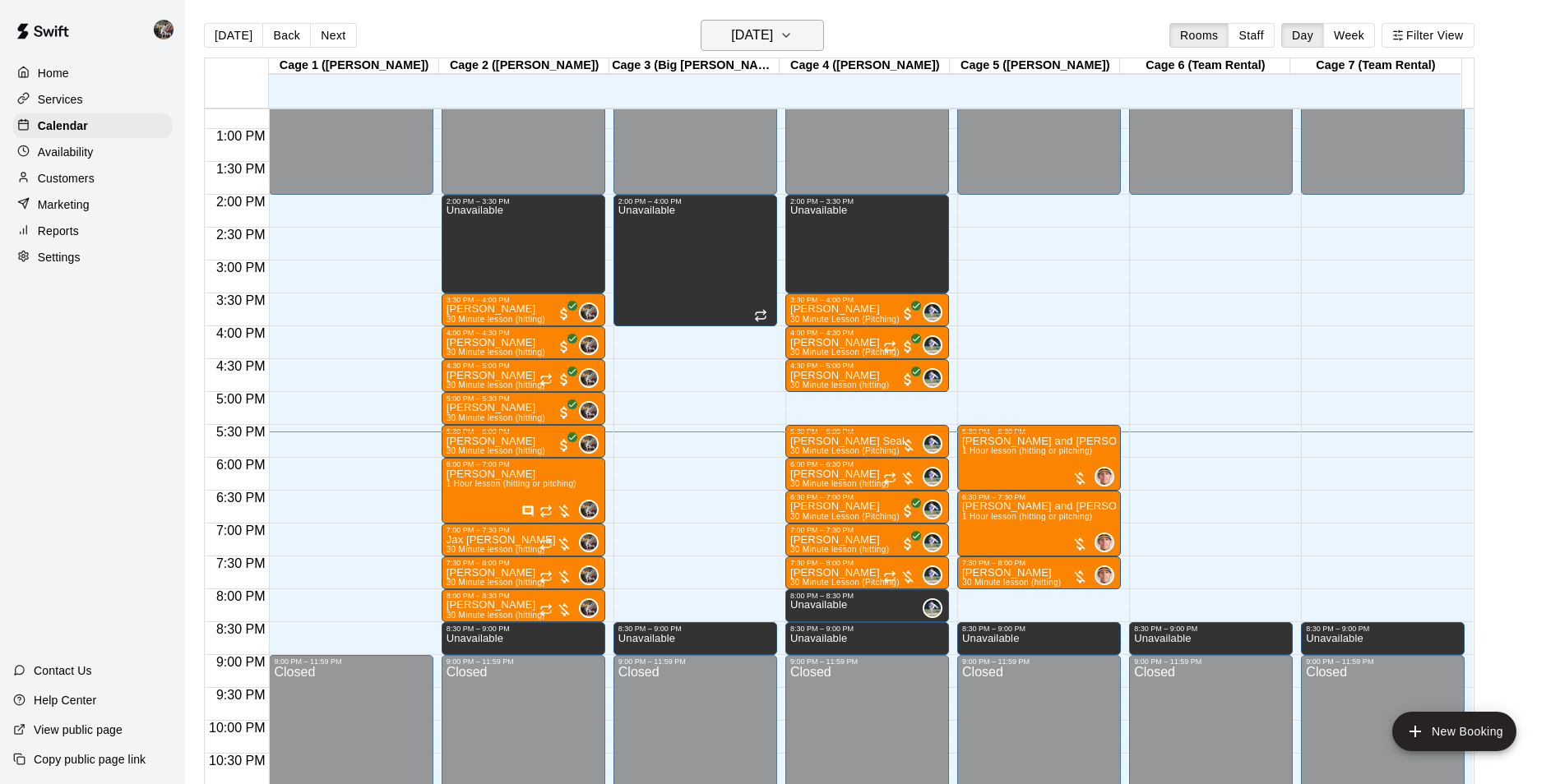
click at [745, 34] on h6 "[DATE]" at bounding box center [752, 35] width 42 height 23
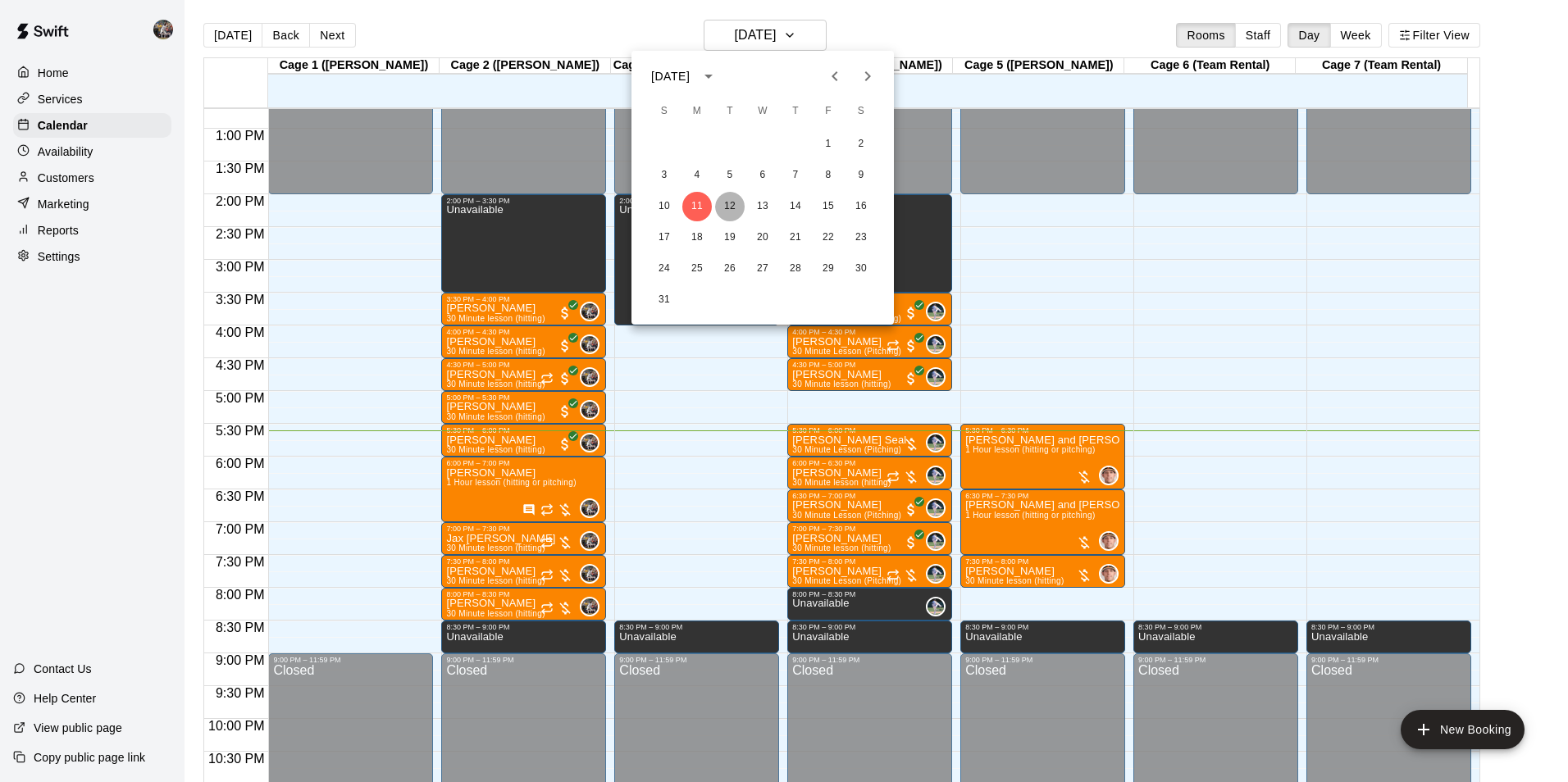
click at [731, 202] on button "12" at bounding box center [729, 206] width 29 height 29
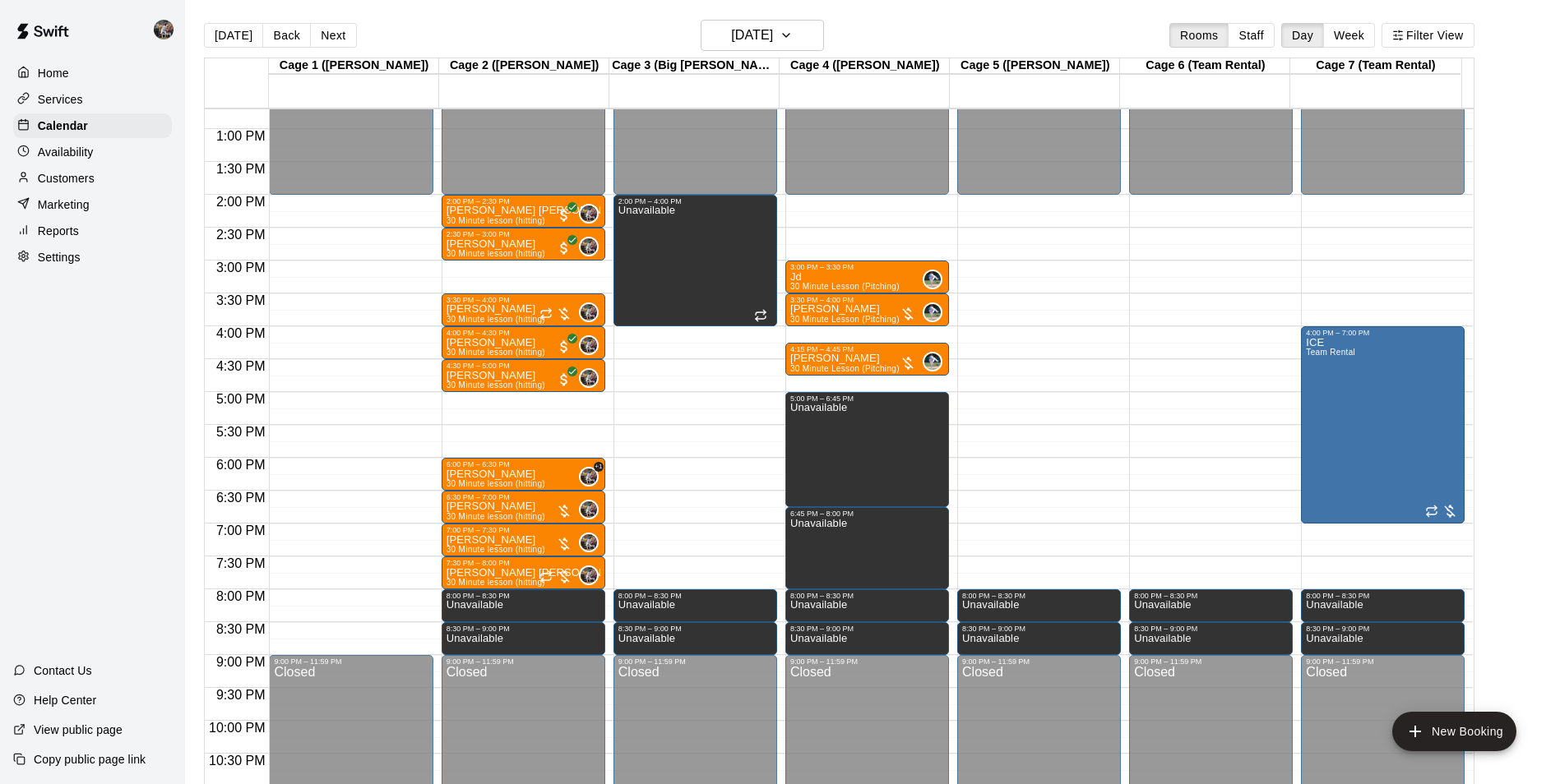
click at [460, 402] on div "12:00 AM – 2:00 PM Closed 2:00 PM – 2:30 PM Cooper Hollomon 30 Minute lesson (h…" at bounding box center [523, 62] width 163 height 1578
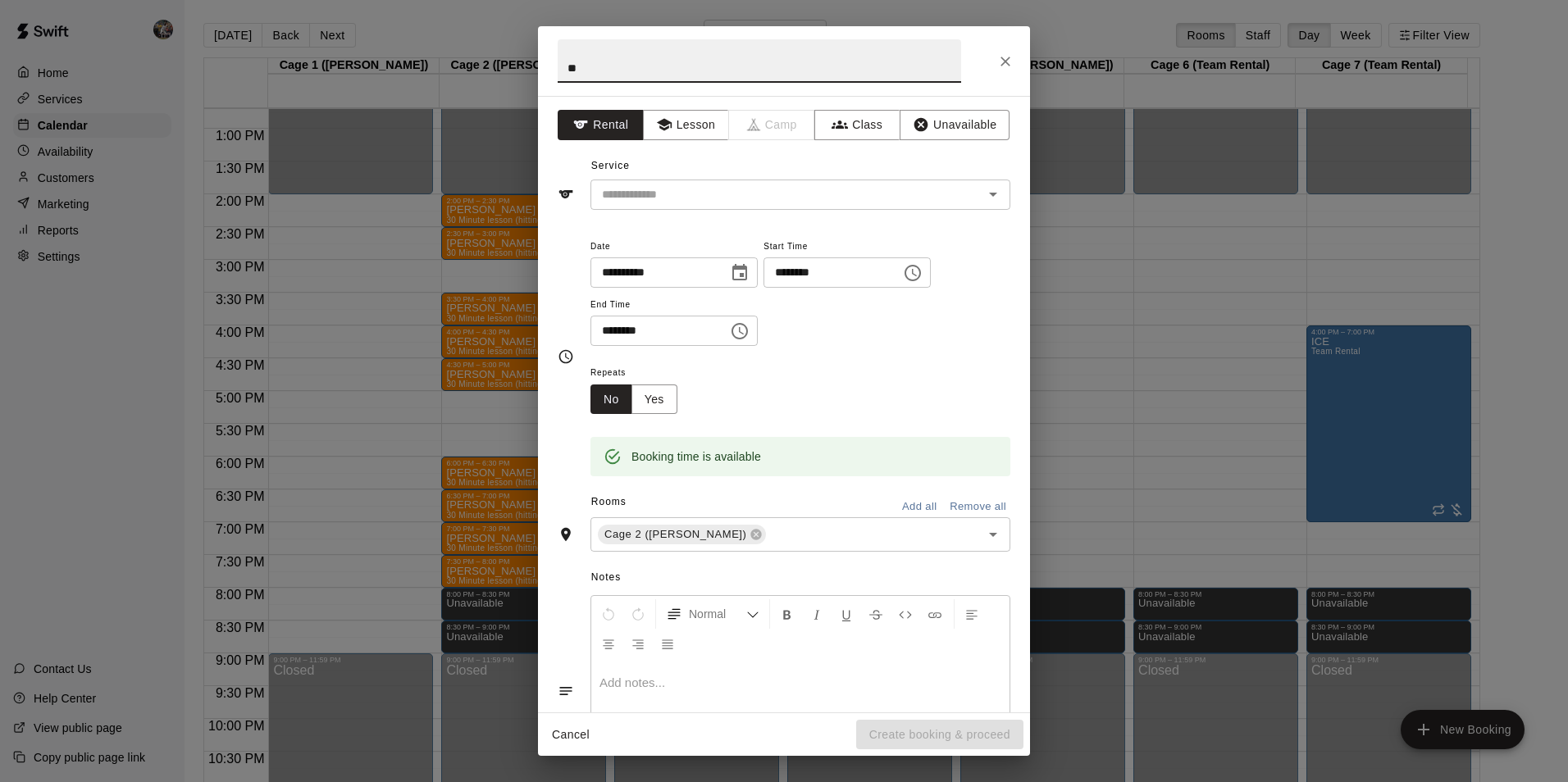
type input "*"
type input "**********"
click at [678, 122] on button "Lesson" at bounding box center [685, 125] width 86 height 30
click at [681, 178] on div "Service ​" at bounding box center [784, 182] width 452 height 57
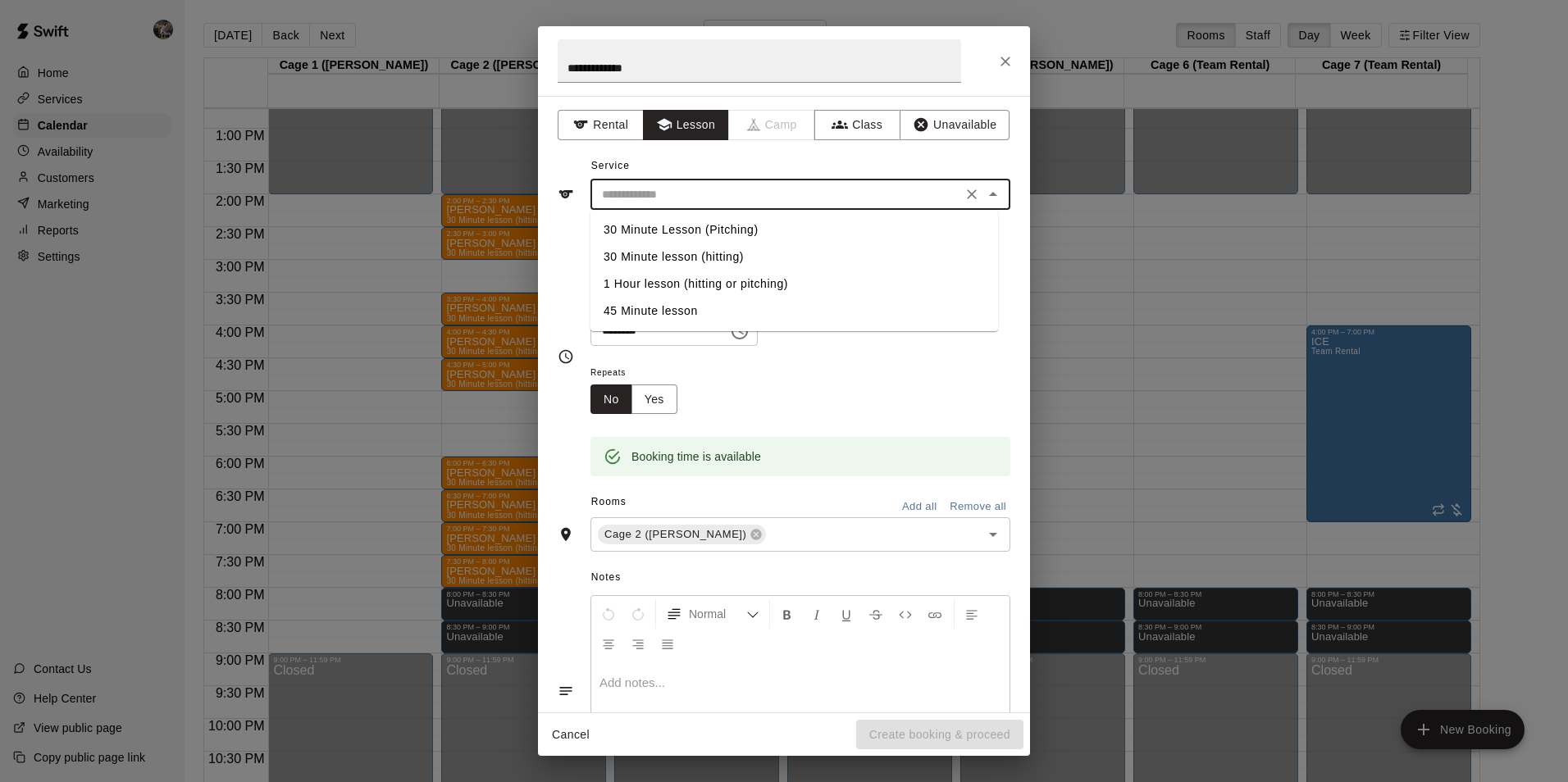
click at [698, 200] on input "text" at bounding box center [776, 195] width 362 height 21
click at [702, 255] on li "30 Minute lesson (hitting)" at bounding box center [794, 257] width 408 height 27
click at [760, 200] on input "**********" at bounding box center [776, 195] width 362 height 21
click at [717, 307] on li "45 Minute lesson" at bounding box center [794, 311] width 408 height 27
type input "**********"
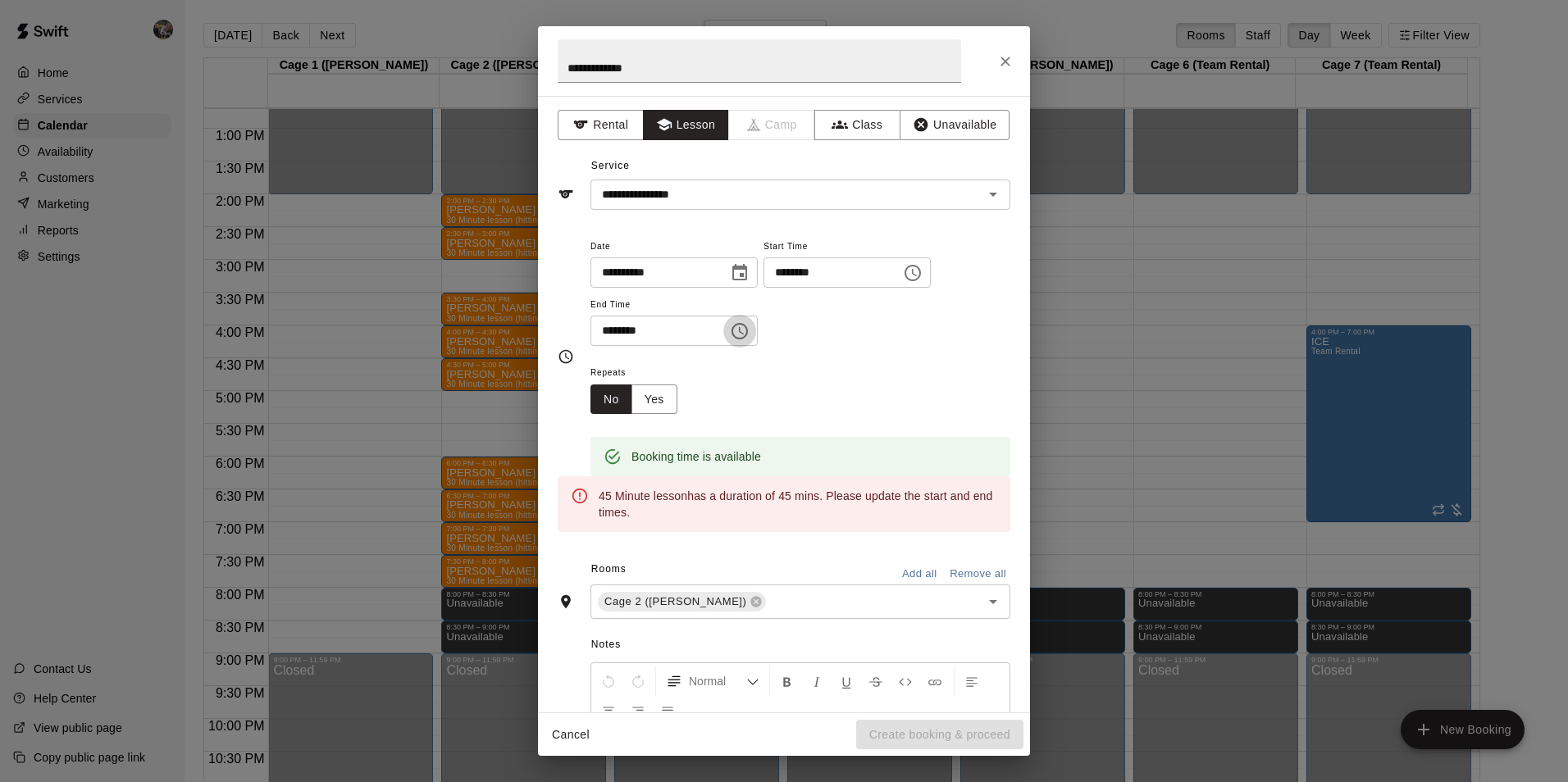
click at [744, 333] on icon "Choose time, selected time is 5:30 PM" at bounding box center [741, 331] width 5 height 8
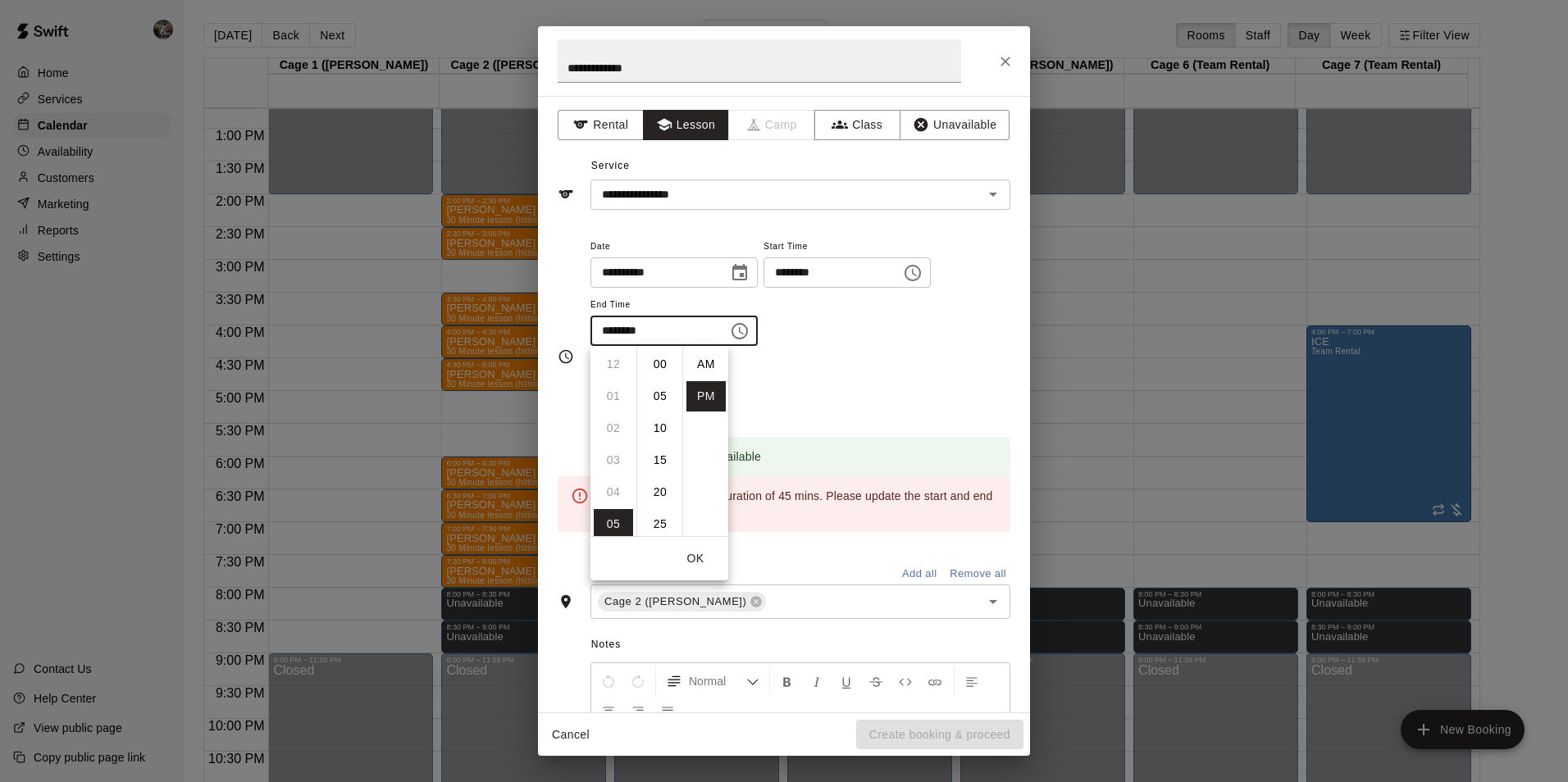
scroll to position [29, 0]
click at [660, 460] on li "45" at bounding box center [661, 461] width 40 height 30
type input "********"
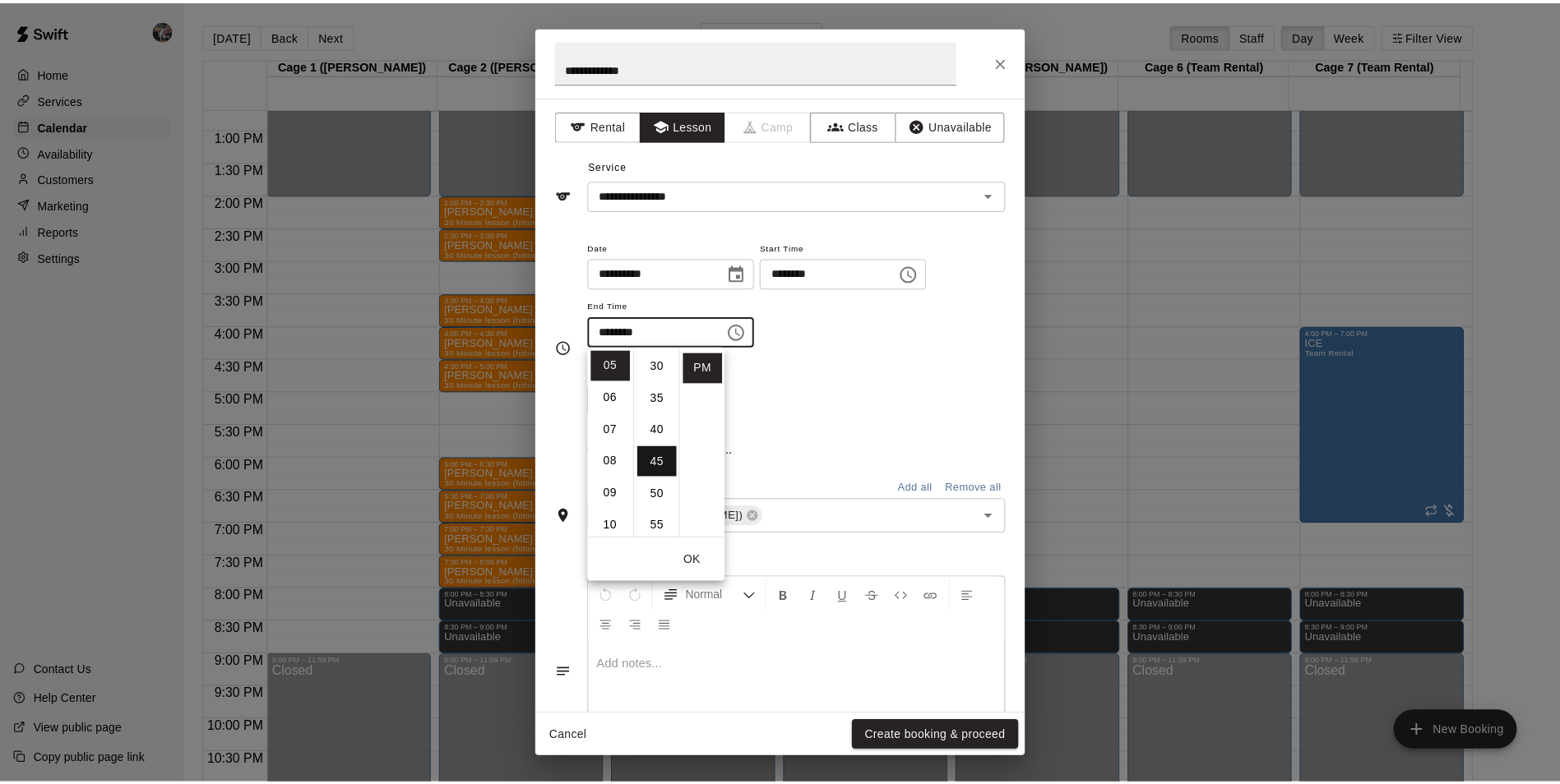
scroll to position [289, 0]
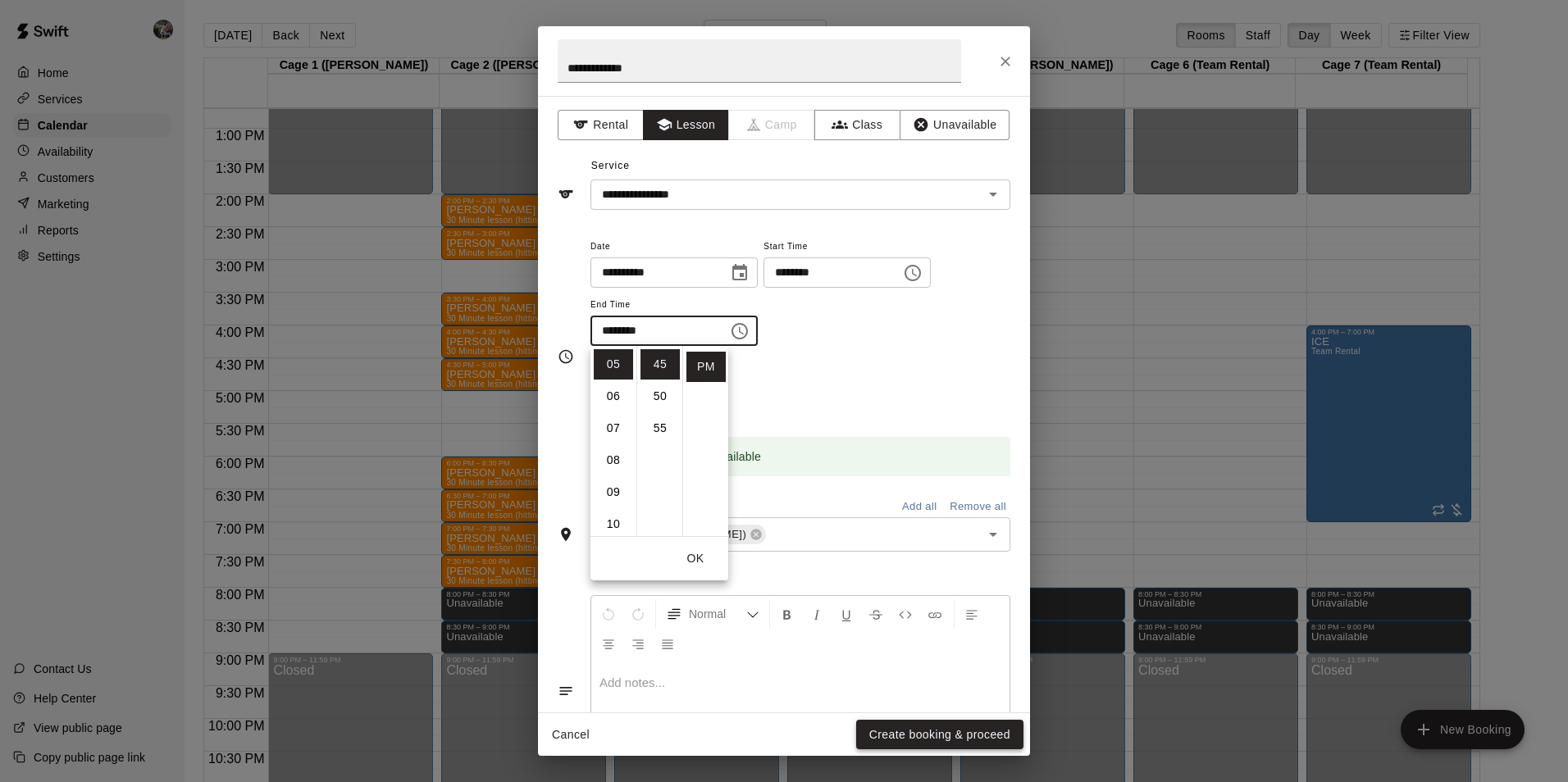
click at [937, 728] on button "Create booking & proceed" at bounding box center [940, 735] width 168 height 30
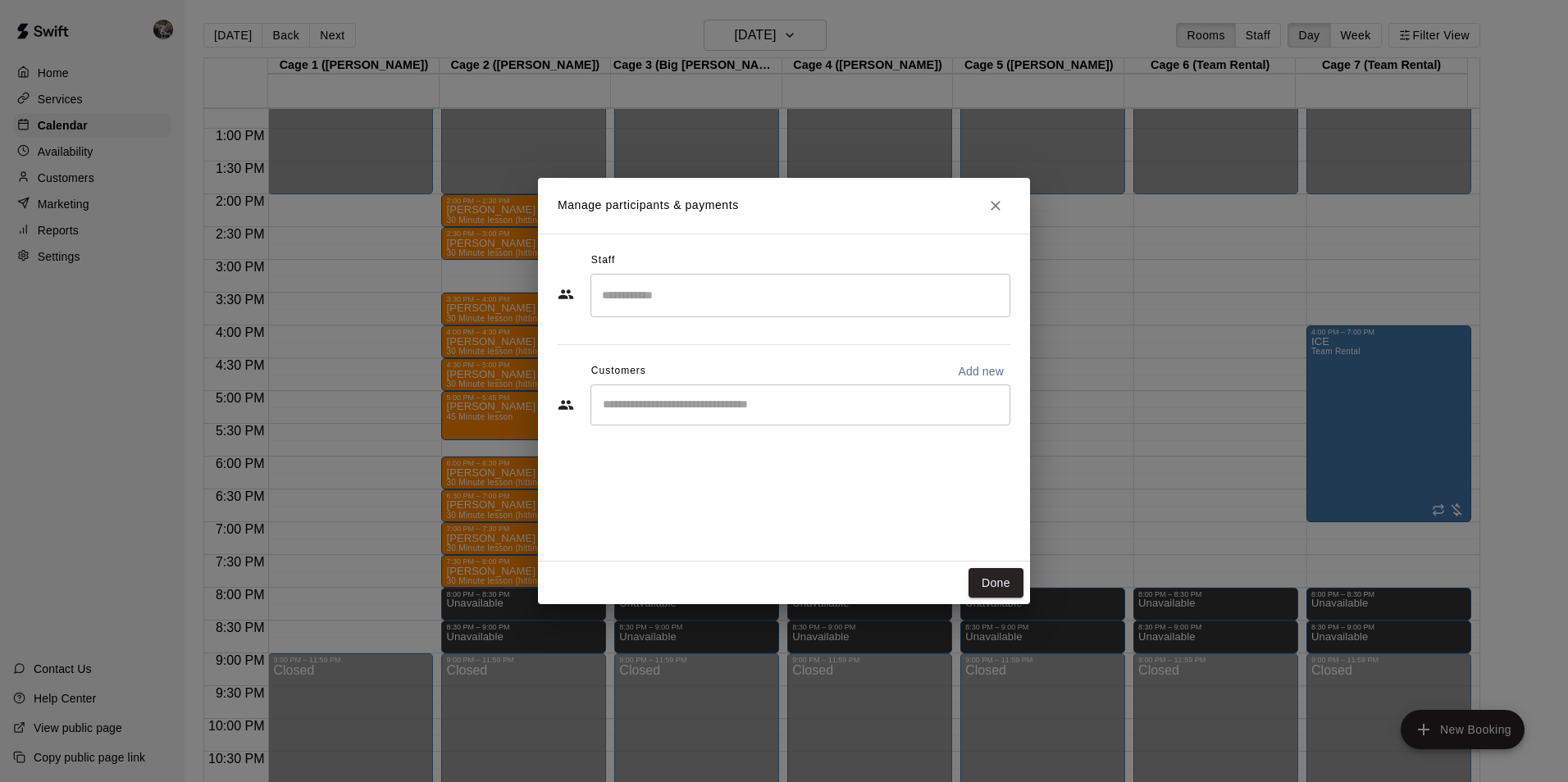
click at [662, 300] on input "Search staff" at bounding box center [801, 296] width 405 height 28
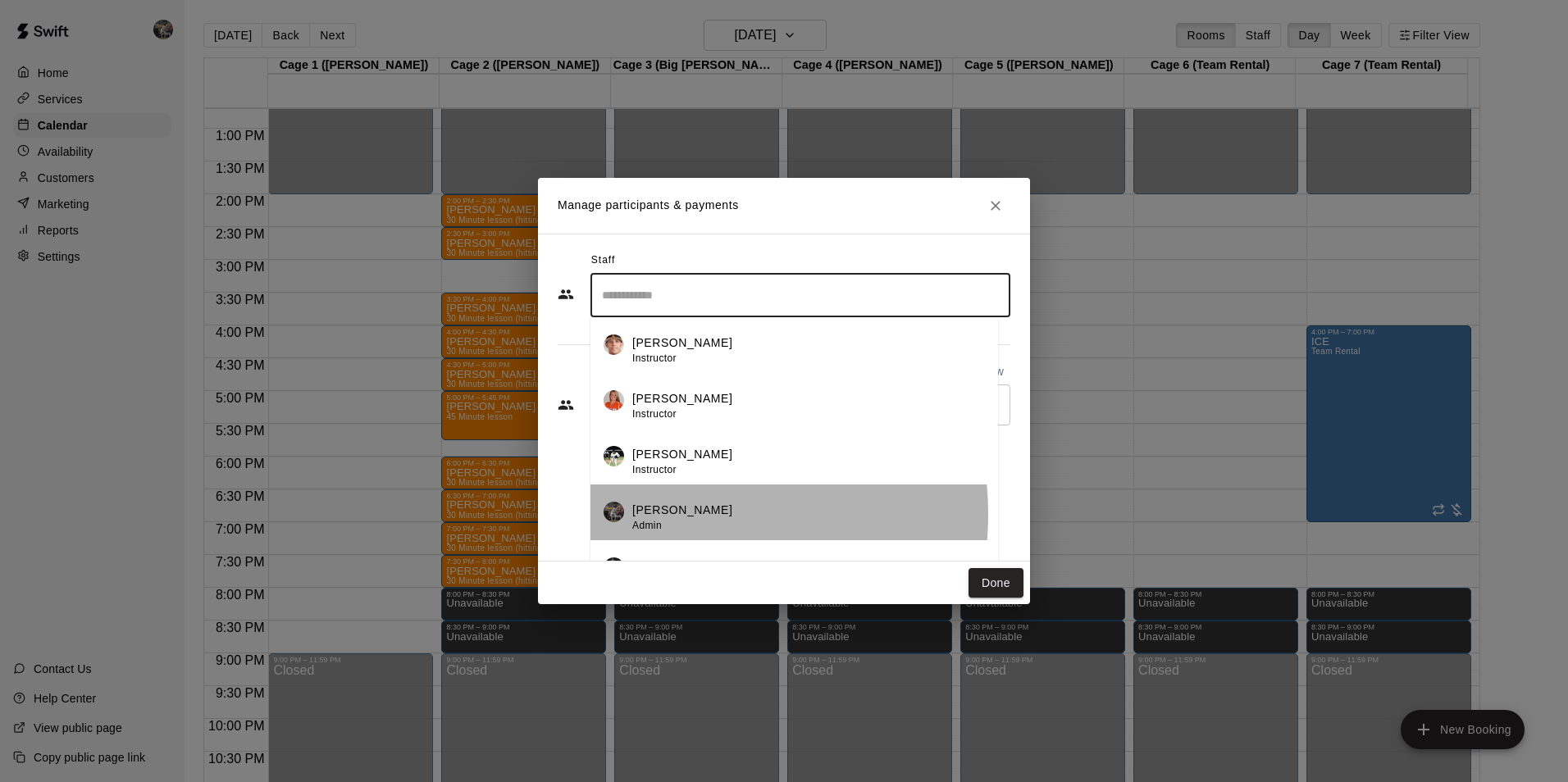
click at [667, 514] on p "[PERSON_NAME]" at bounding box center [682, 511] width 100 height 17
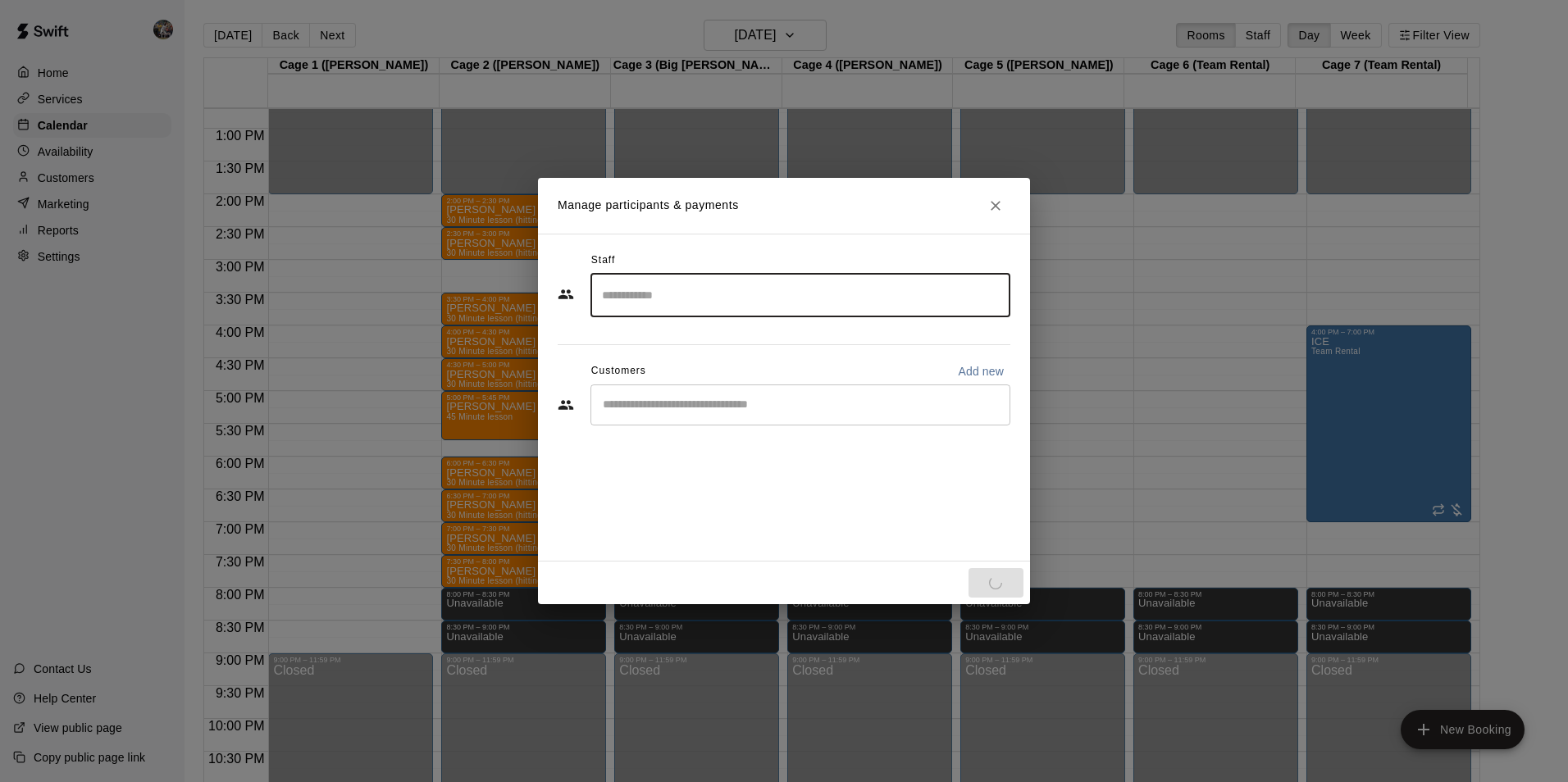
click at [650, 403] on input "Start typing to search customers..." at bounding box center [801, 404] width 405 height 16
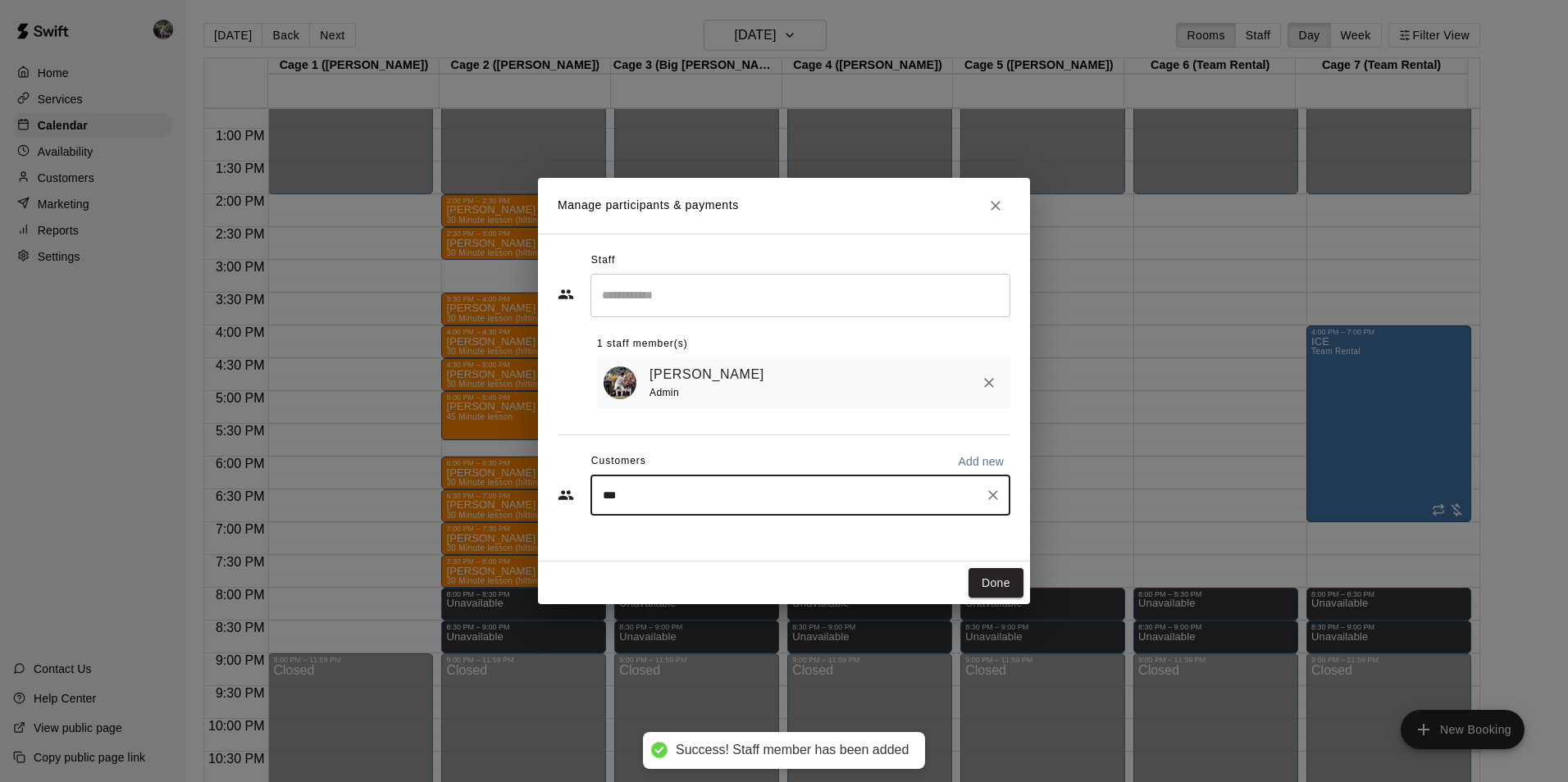
type input "****"
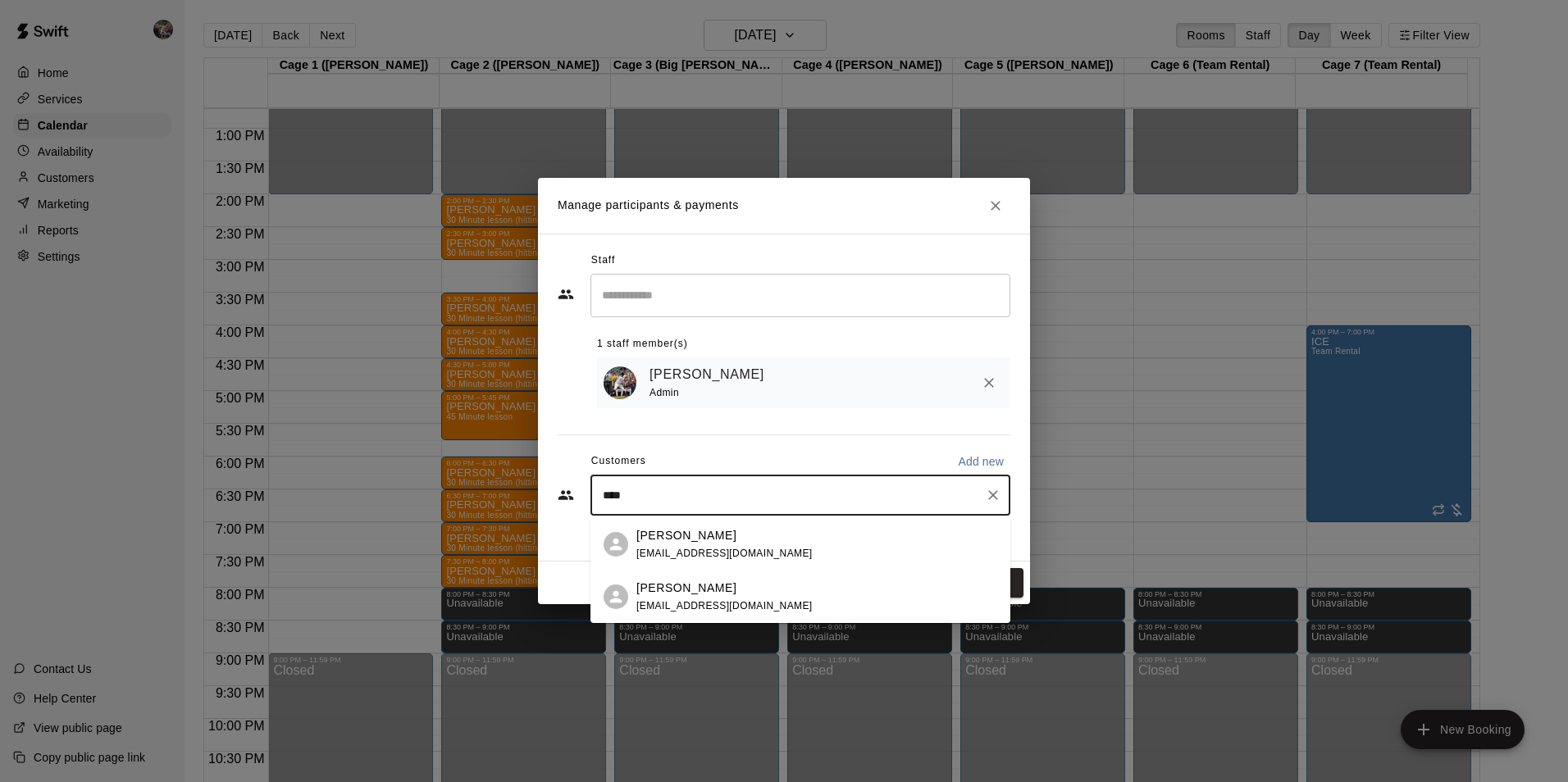
click at [652, 529] on p "Kevin Wilson" at bounding box center [686, 536] width 100 height 17
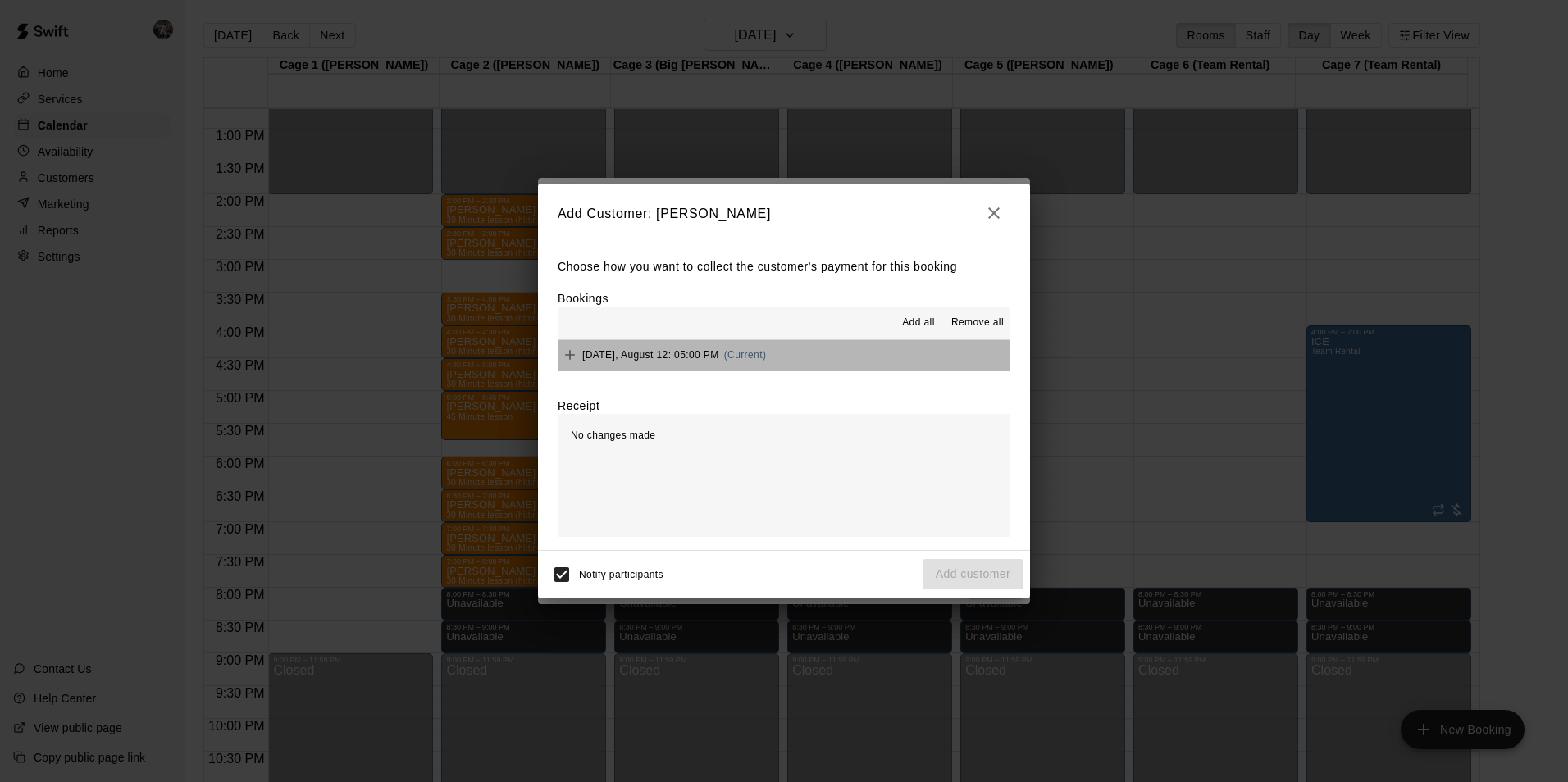
drag, startPoint x: 849, startPoint y: 345, endPoint x: 851, endPoint y: 355, distance: 10.2
click at [849, 346] on button "Tuesday, August 12: 05:00 PM (Current)" at bounding box center [784, 355] width 452 height 30
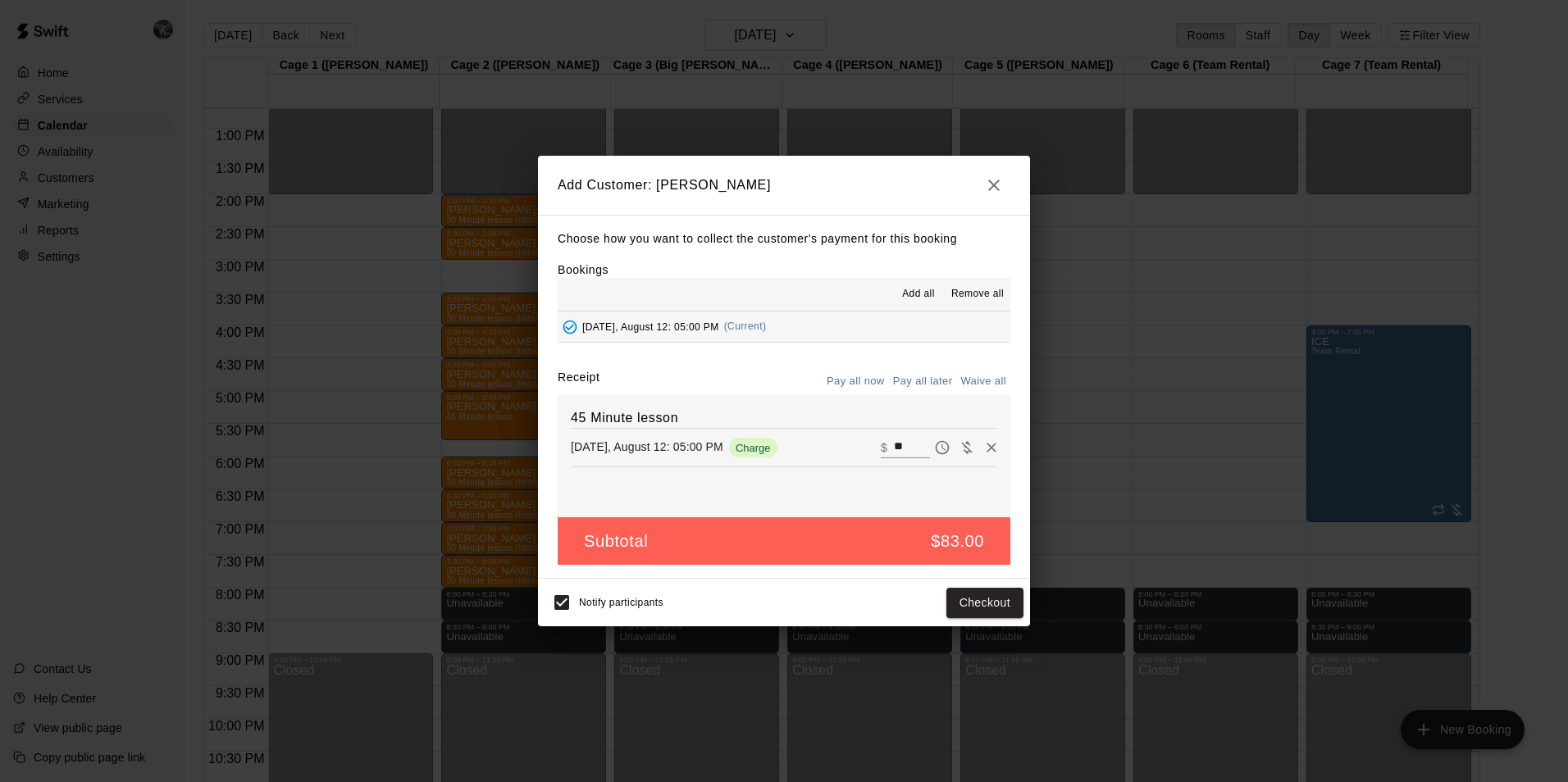
click at [917, 381] on button "Pay all later" at bounding box center [923, 382] width 68 height 25
click at [941, 593] on button "Add customer" at bounding box center [972, 603] width 101 height 30
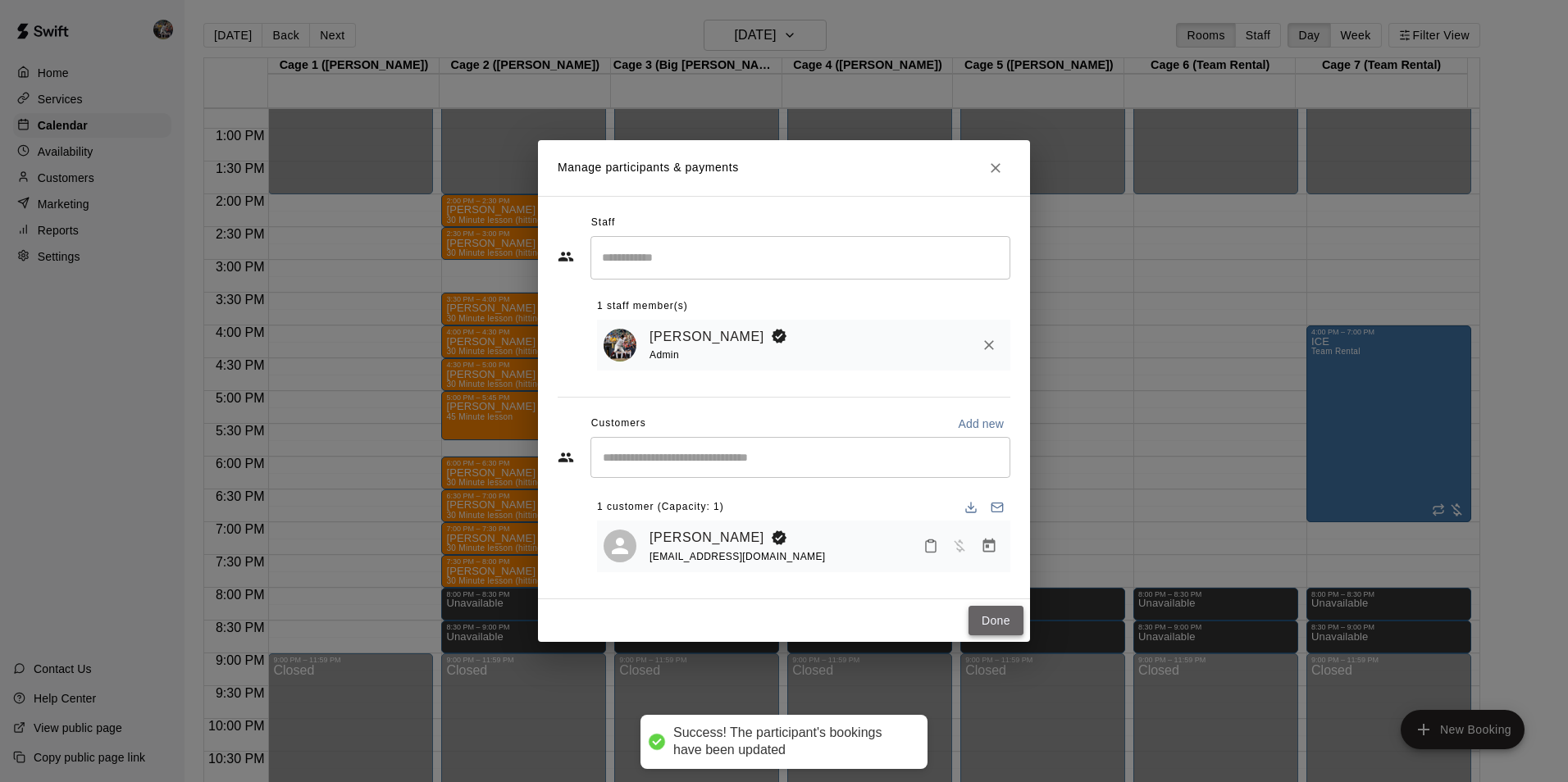
click at [999, 615] on button "Done" at bounding box center [996, 621] width 55 height 30
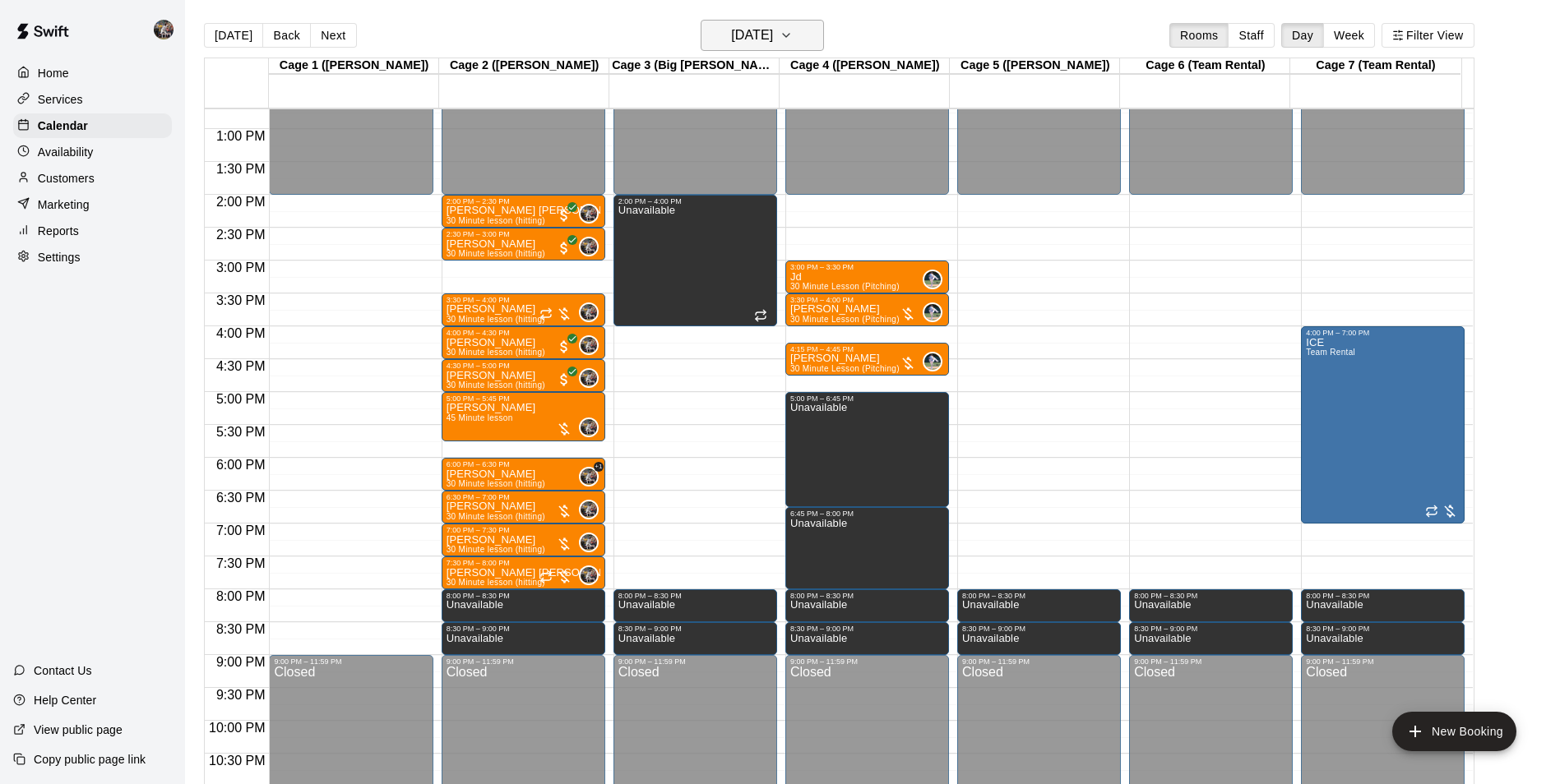
click at [737, 34] on h6 "[DATE]" at bounding box center [752, 35] width 42 height 23
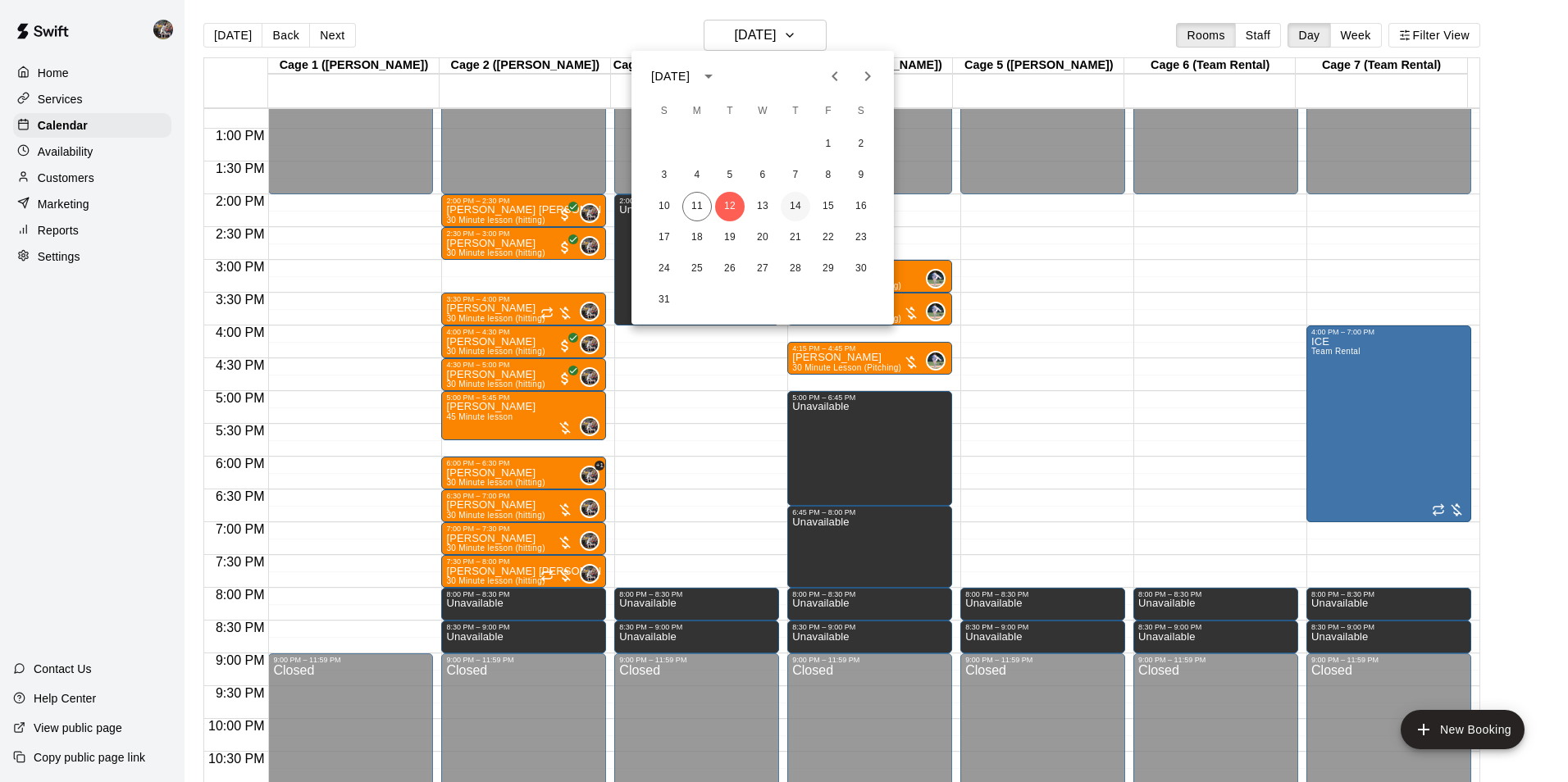
click at [796, 201] on button "14" at bounding box center [795, 206] width 29 height 29
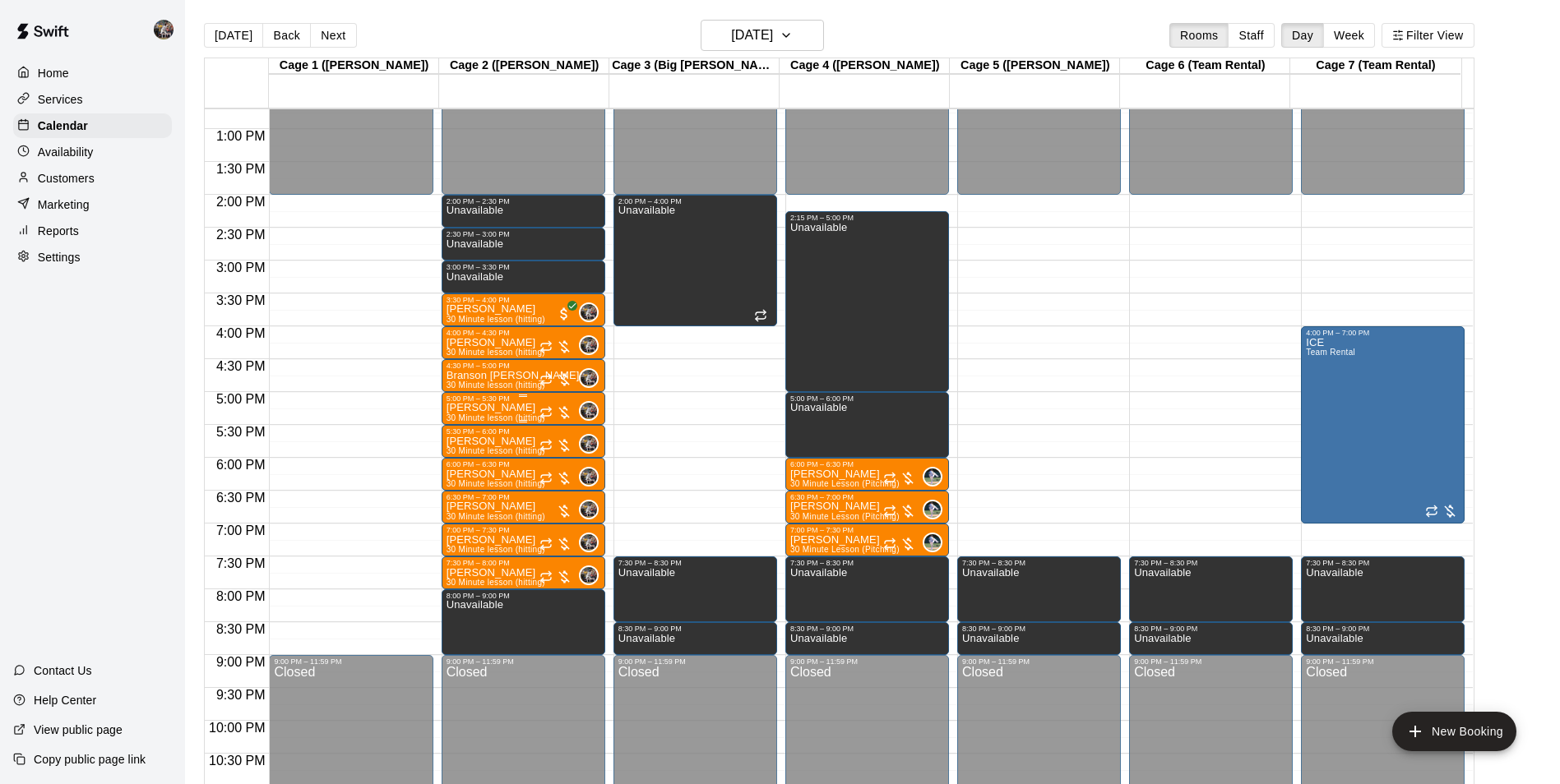
click at [513, 410] on div "Brandt Wilson 30 Minute lesson (hitting)" at bounding box center [496, 795] width 98 height 784
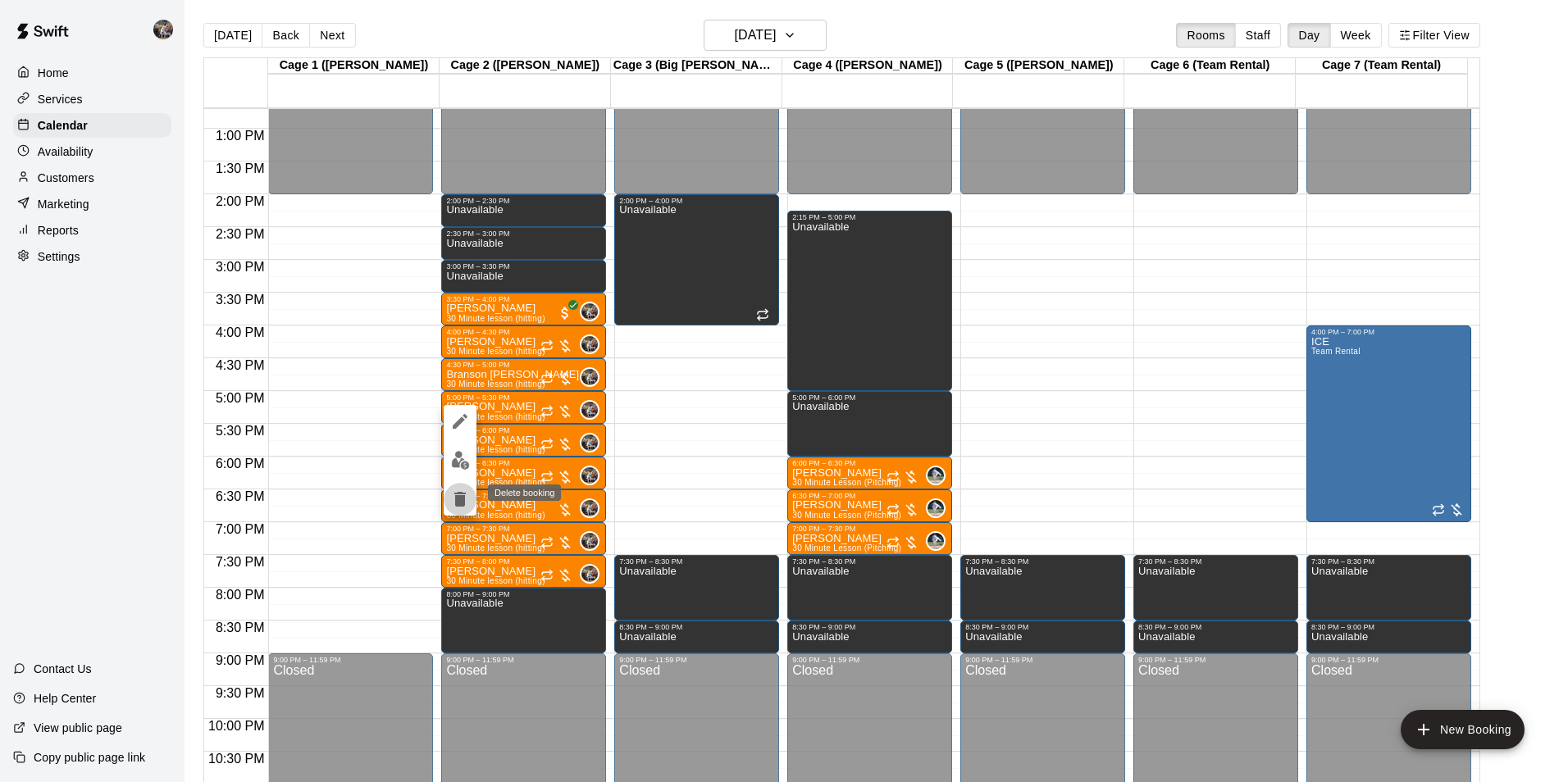
click at [459, 504] on icon "delete" at bounding box center [460, 499] width 11 height 15
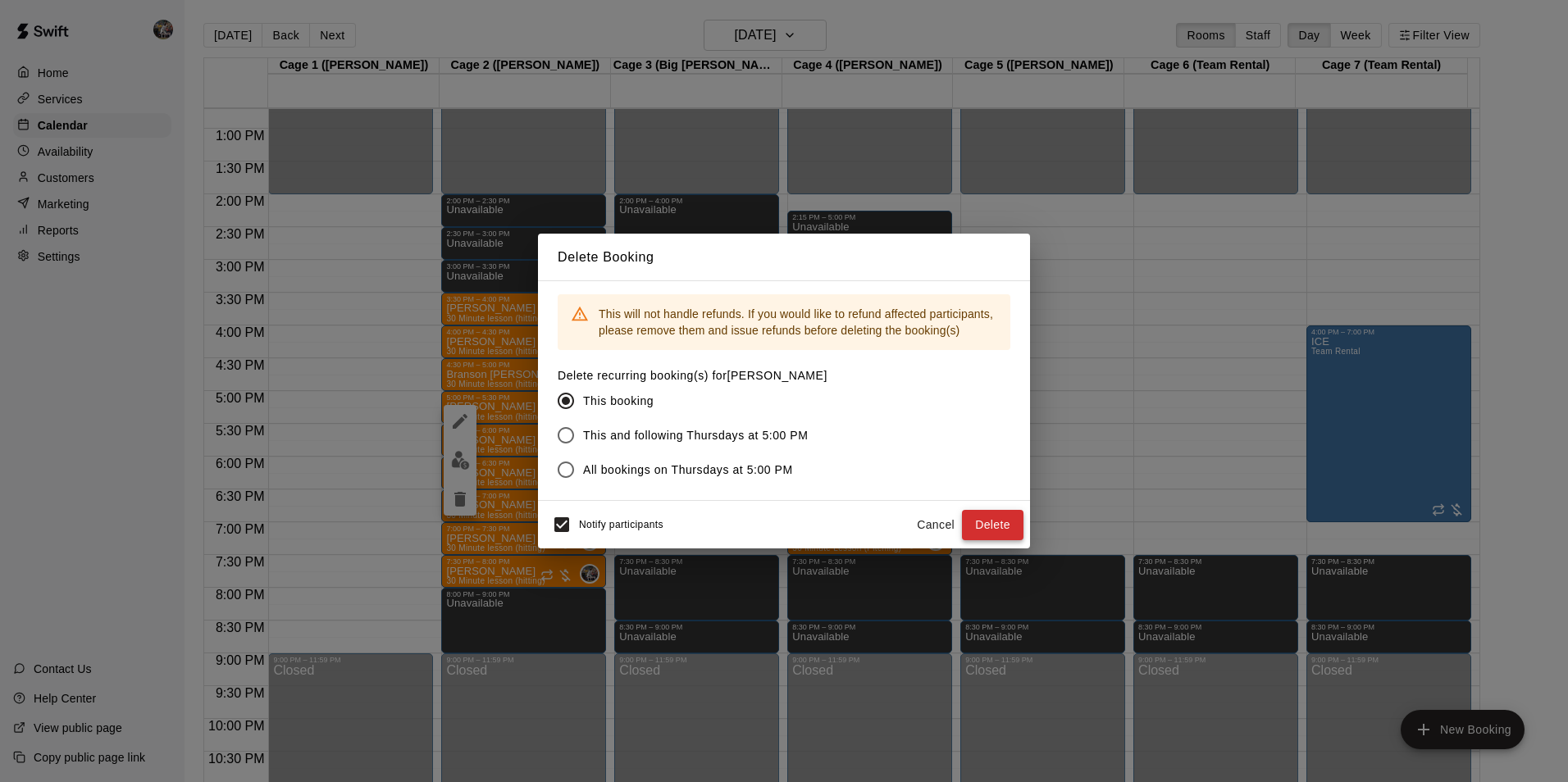
click at [1004, 520] on button "Delete" at bounding box center [992, 525] width 61 height 30
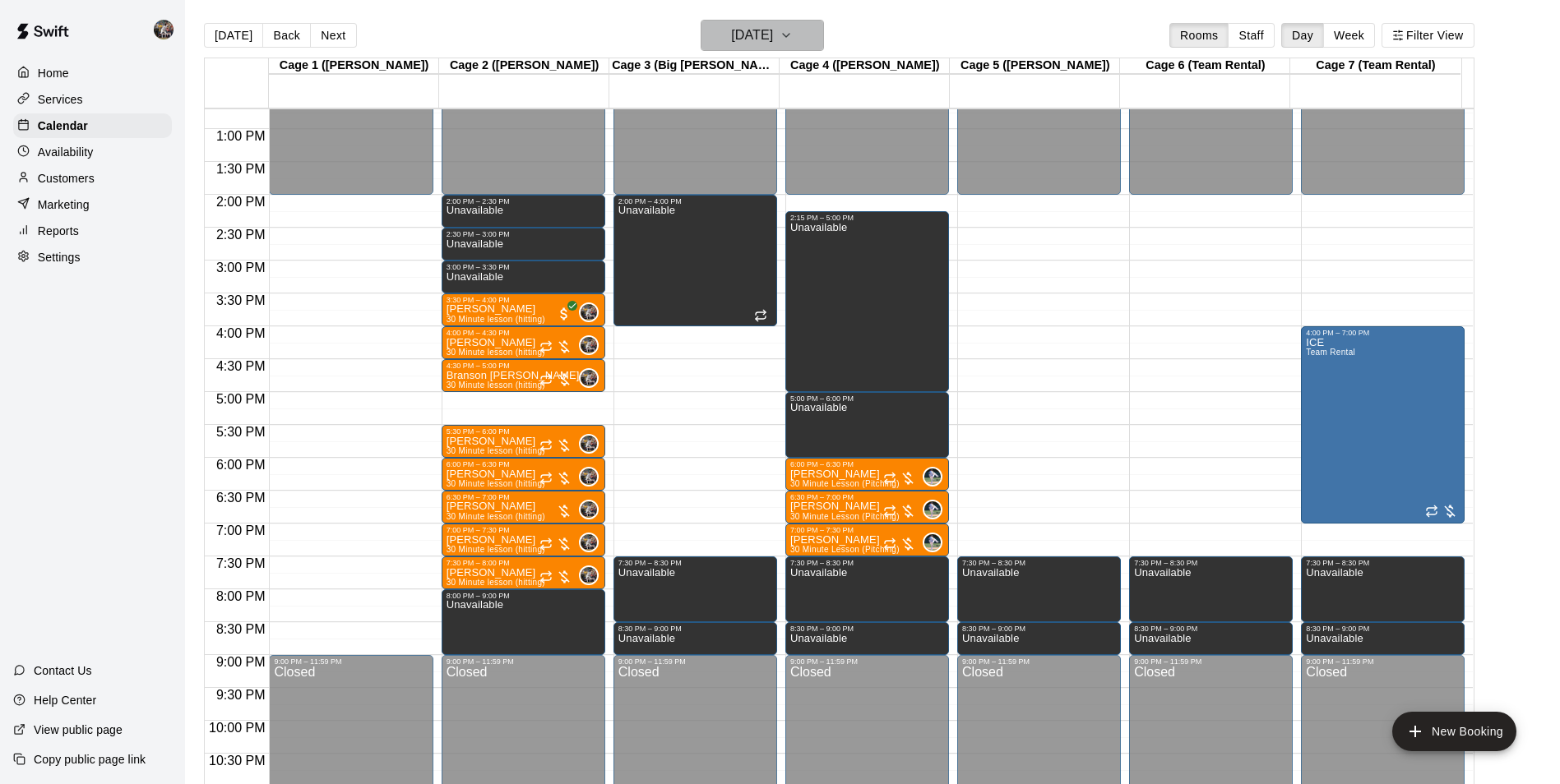
click at [731, 32] on h6 "[DATE]" at bounding box center [752, 35] width 42 height 23
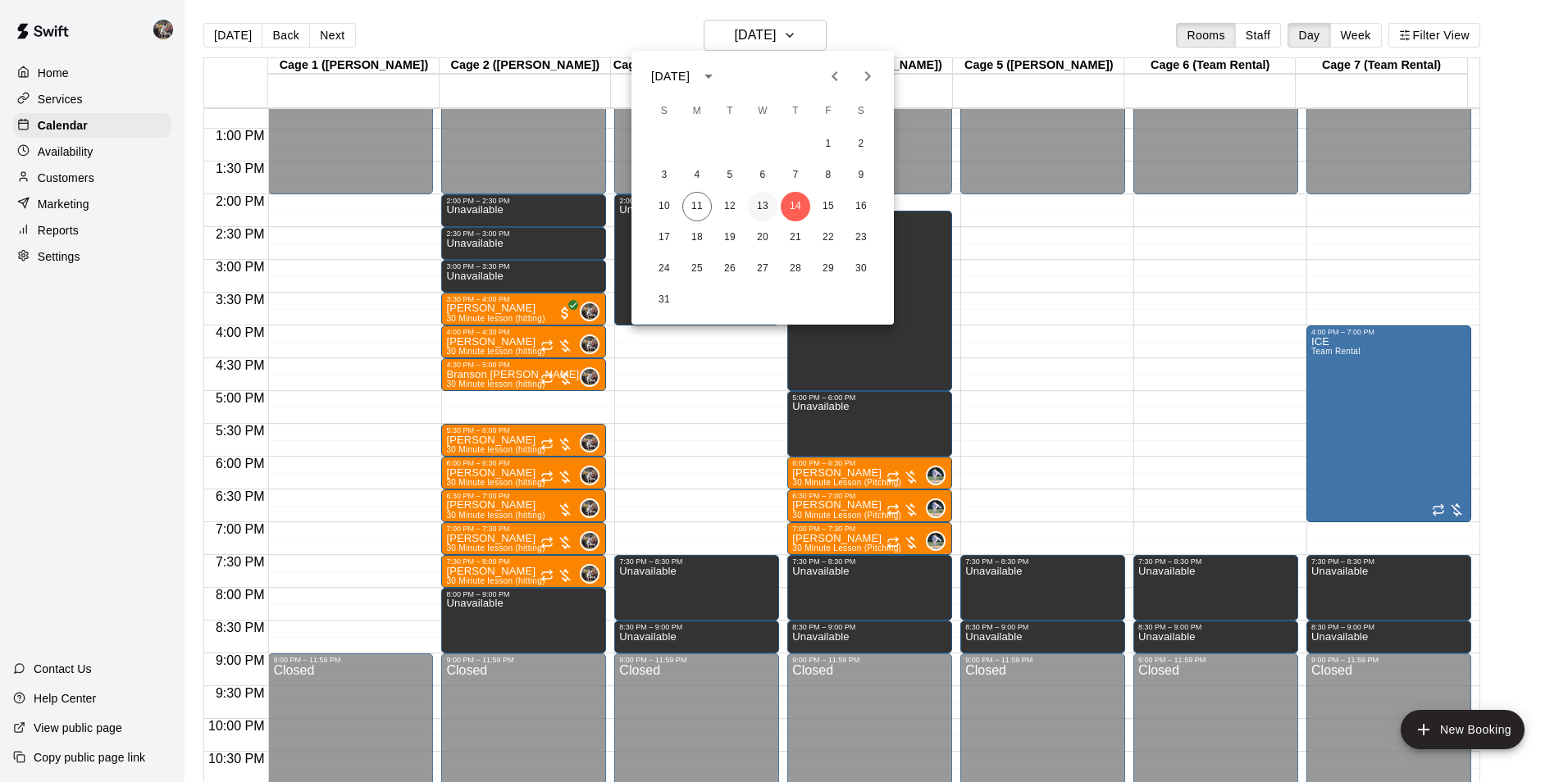
click at [765, 205] on button "13" at bounding box center [762, 206] width 29 height 29
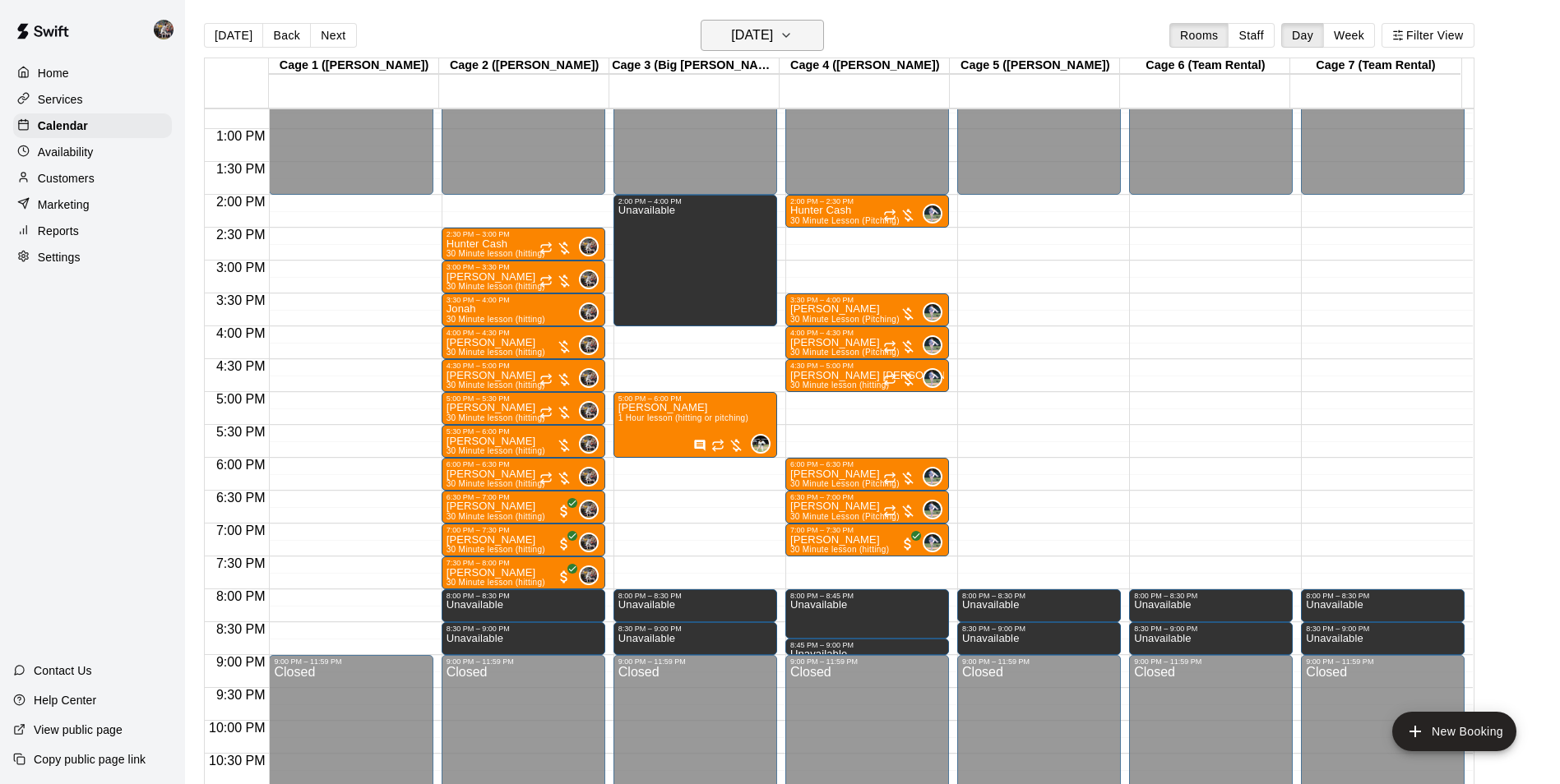
click at [773, 35] on h6 "[DATE]" at bounding box center [752, 35] width 42 height 23
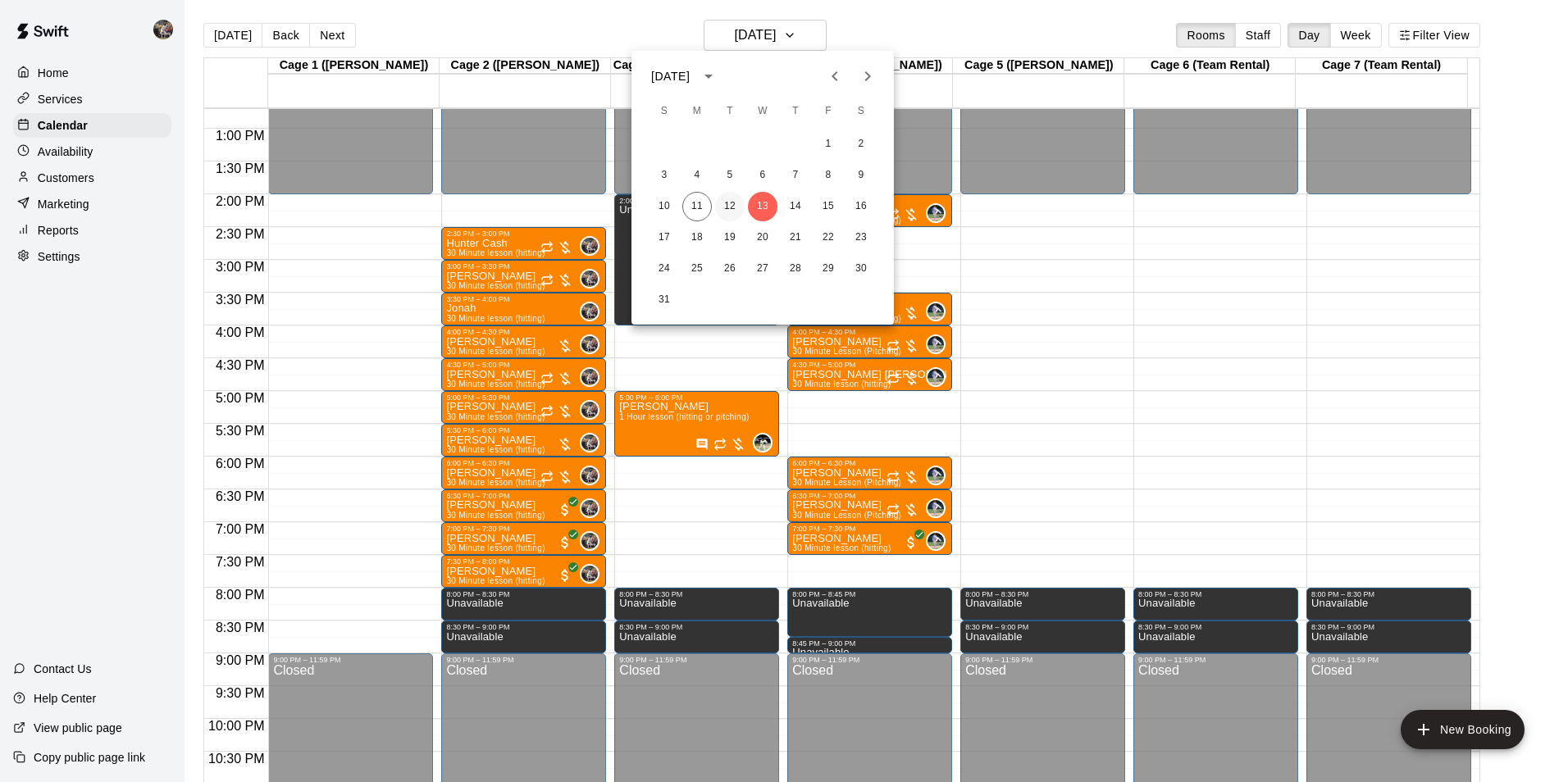
click at [725, 204] on button "12" at bounding box center [729, 206] width 29 height 29
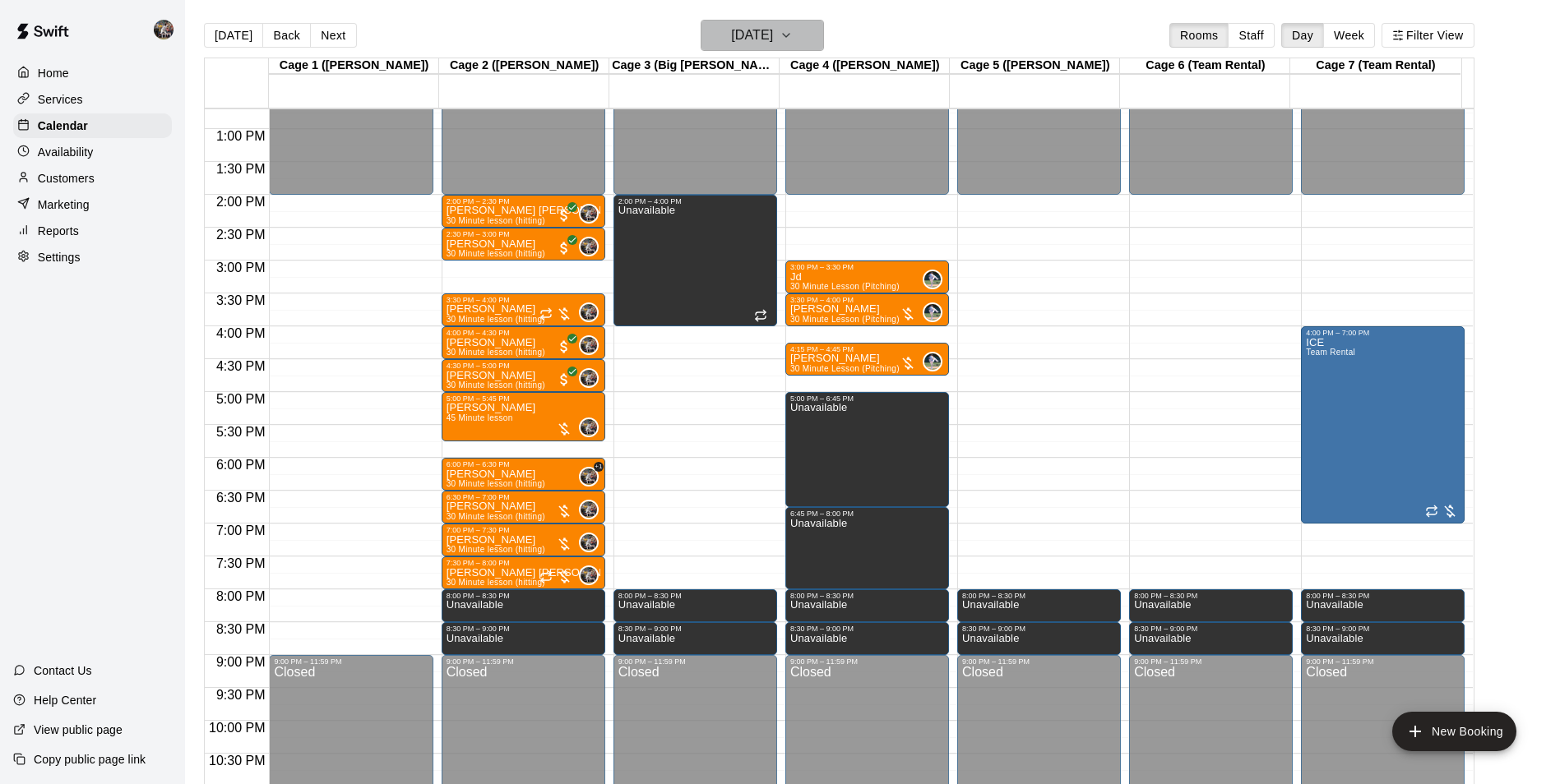
click at [743, 35] on h6 "[DATE]" at bounding box center [752, 35] width 42 height 23
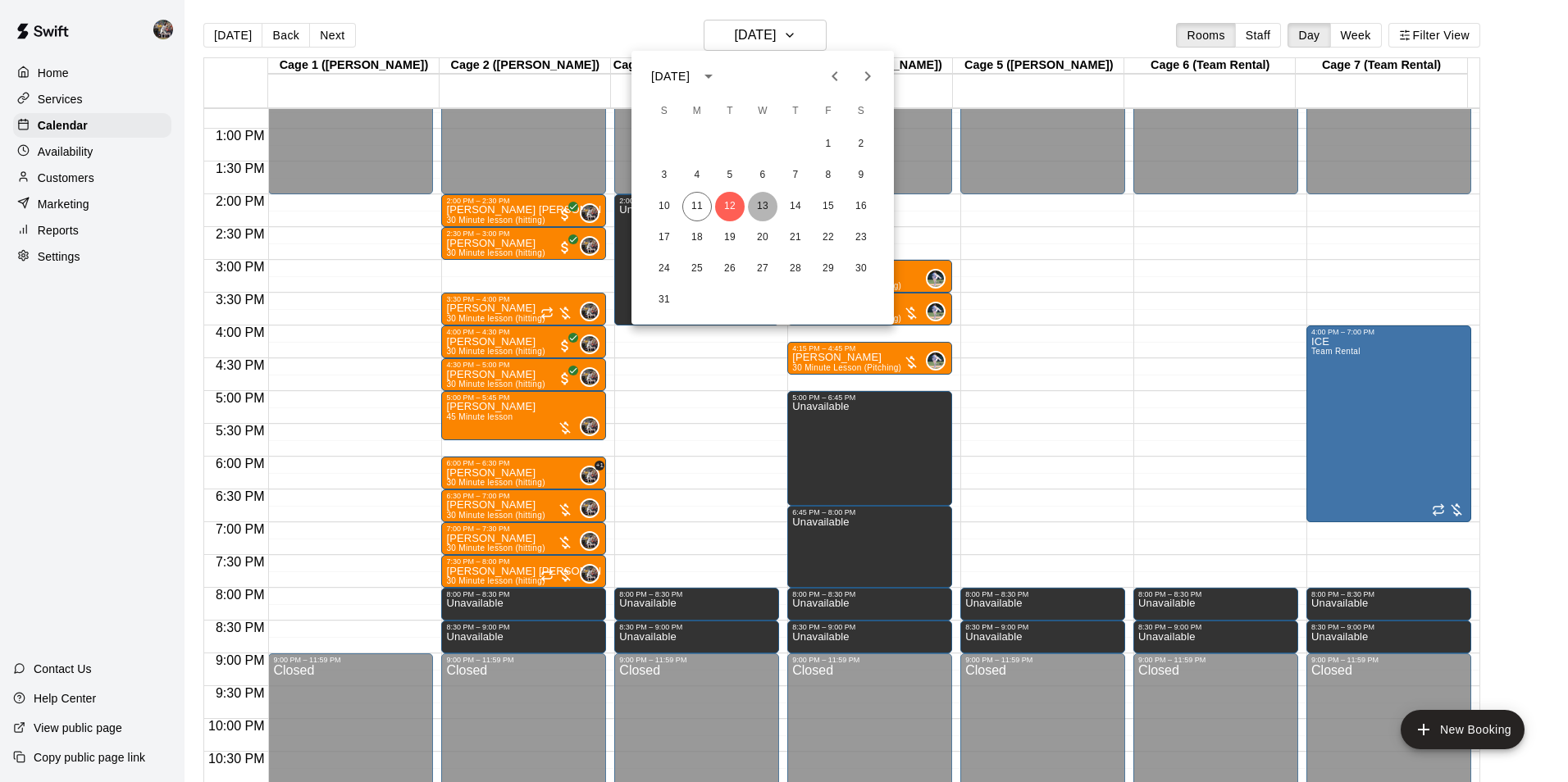
click at [761, 201] on button "13" at bounding box center [762, 206] width 29 height 29
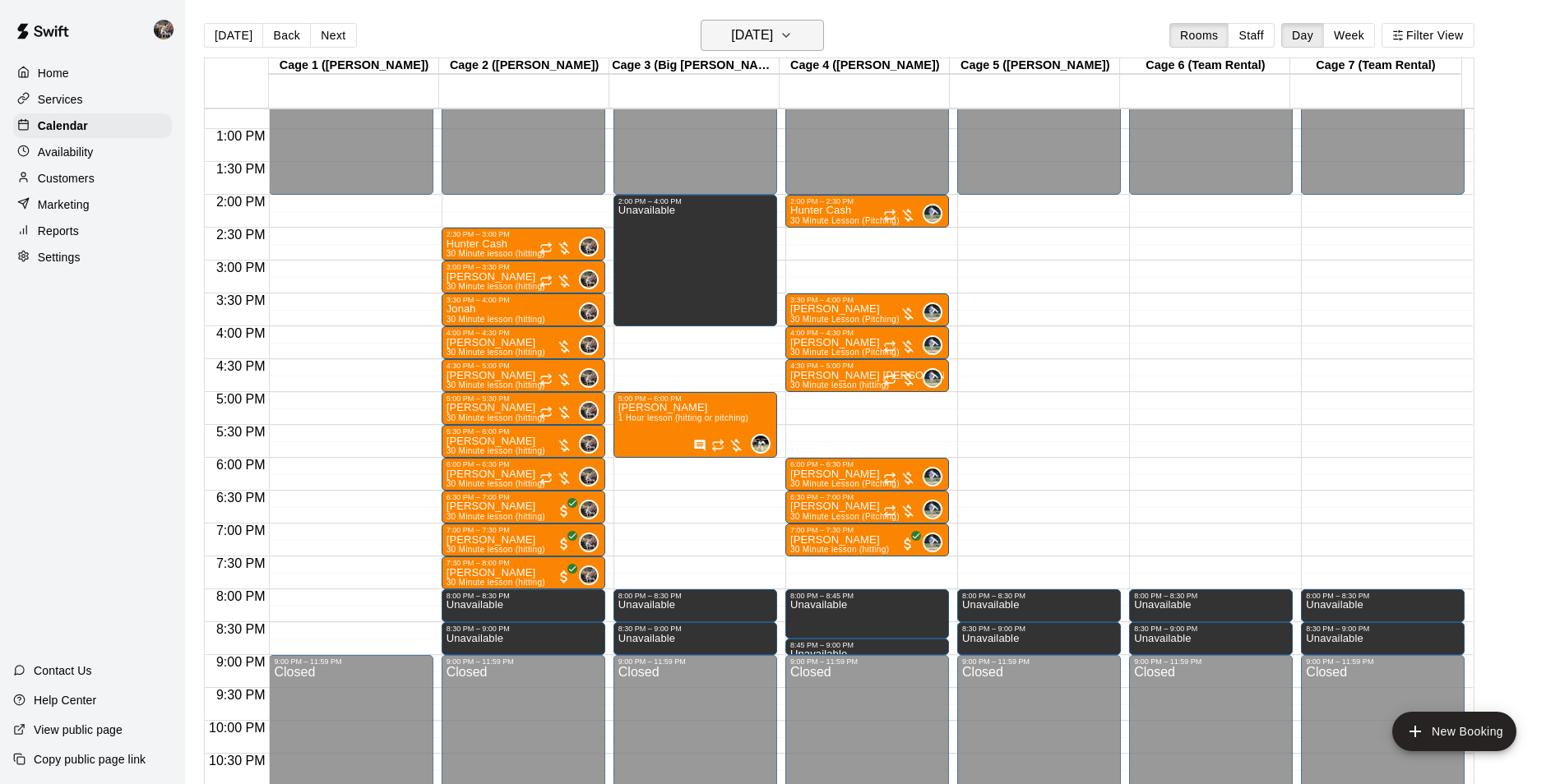
click at [747, 36] on h6 "[DATE]" at bounding box center [752, 35] width 42 height 23
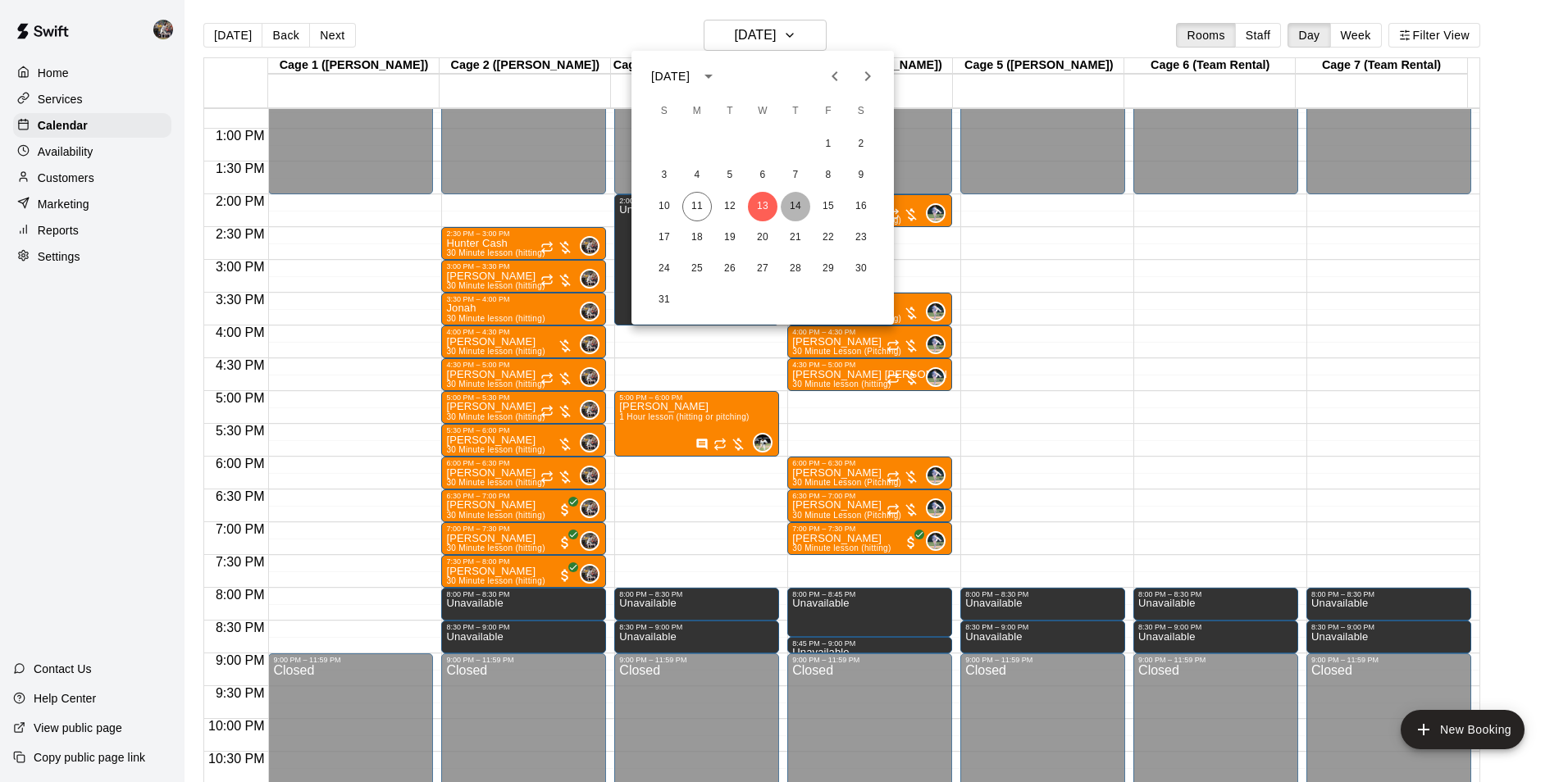
click at [792, 204] on button "14" at bounding box center [795, 206] width 29 height 29
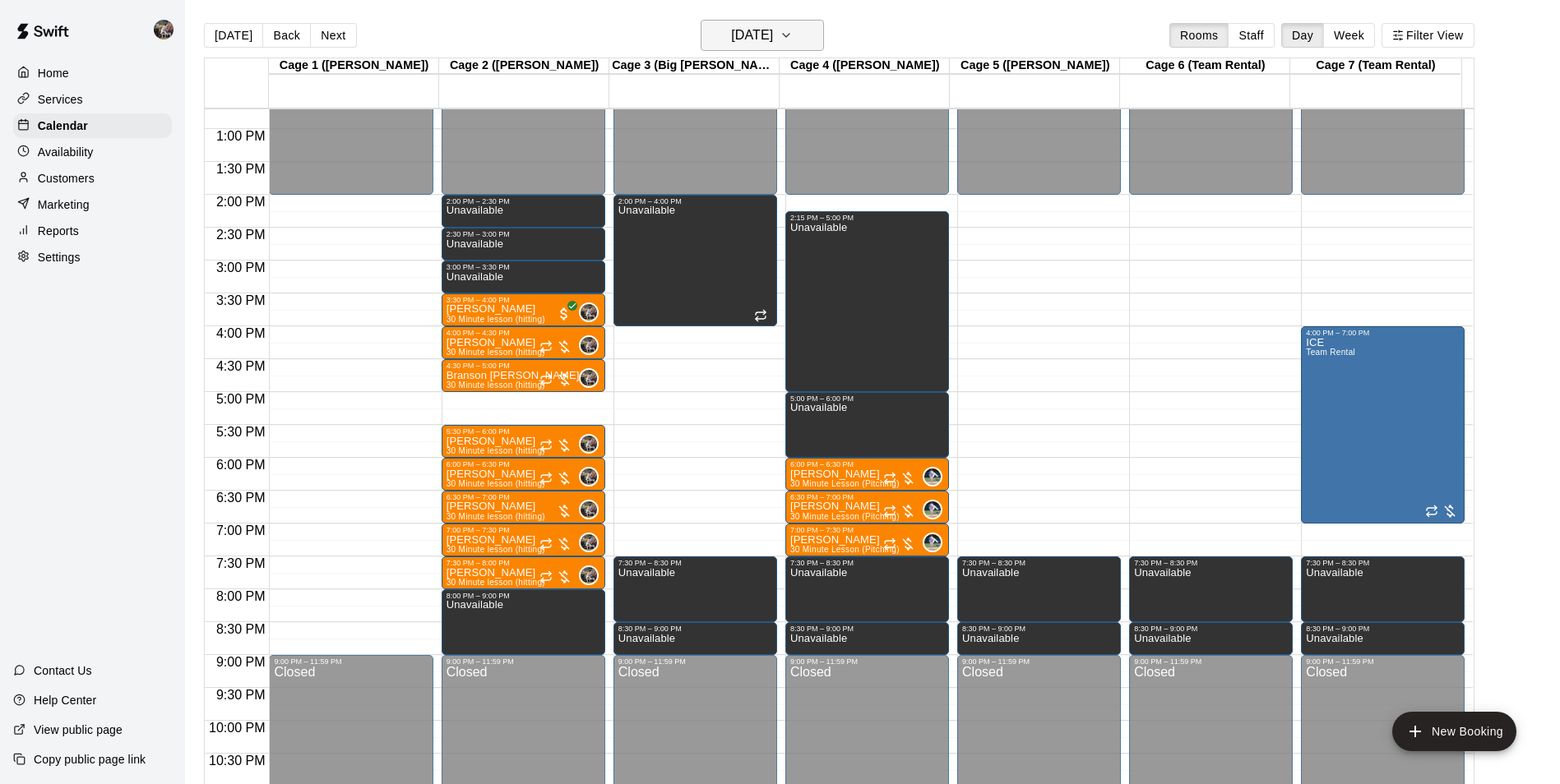
click at [765, 42] on h6 "[DATE]" at bounding box center [752, 35] width 42 height 23
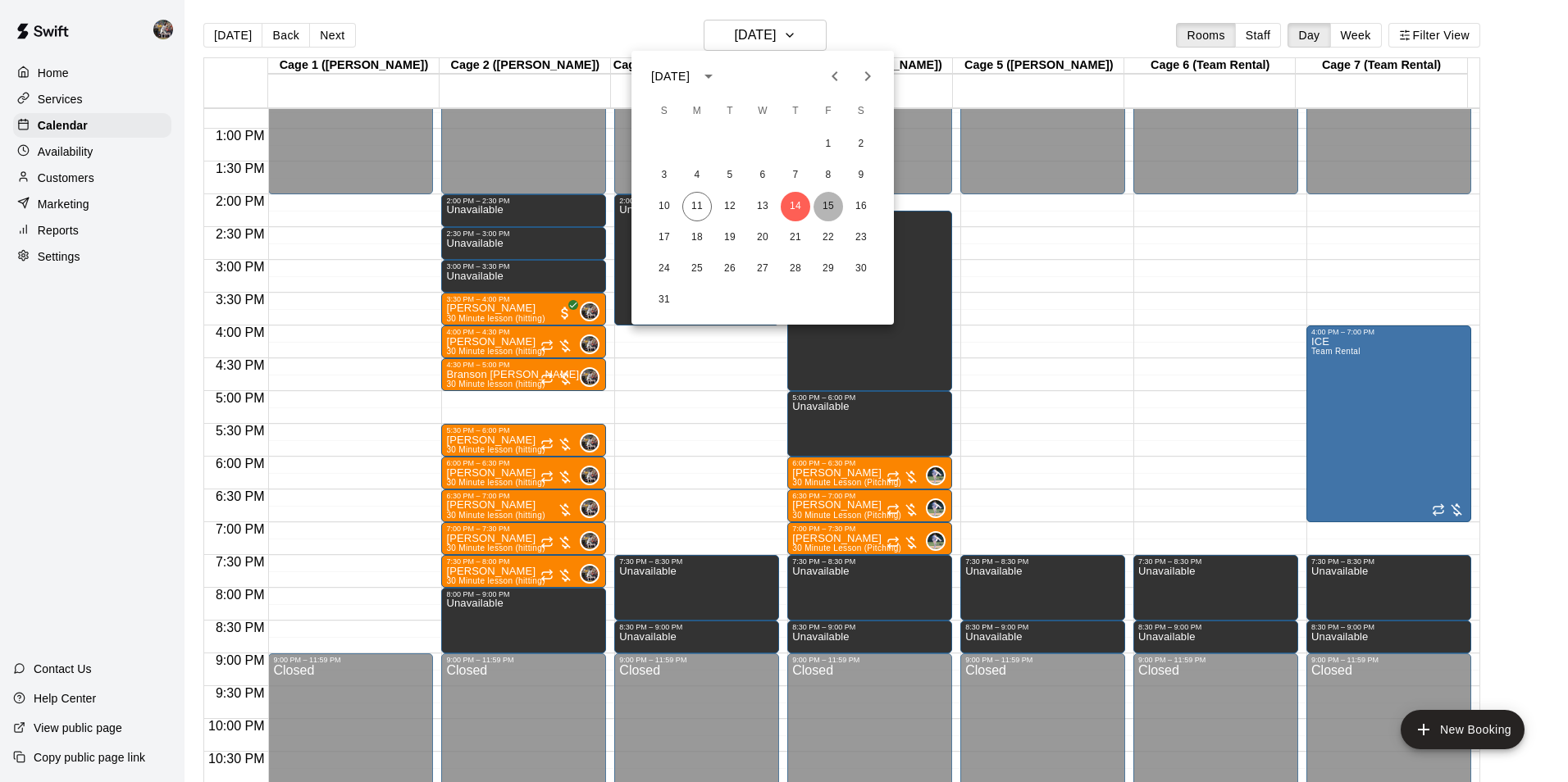
click at [828, 204] on button "15" at bounding box center [827, 206] width 29 height 29
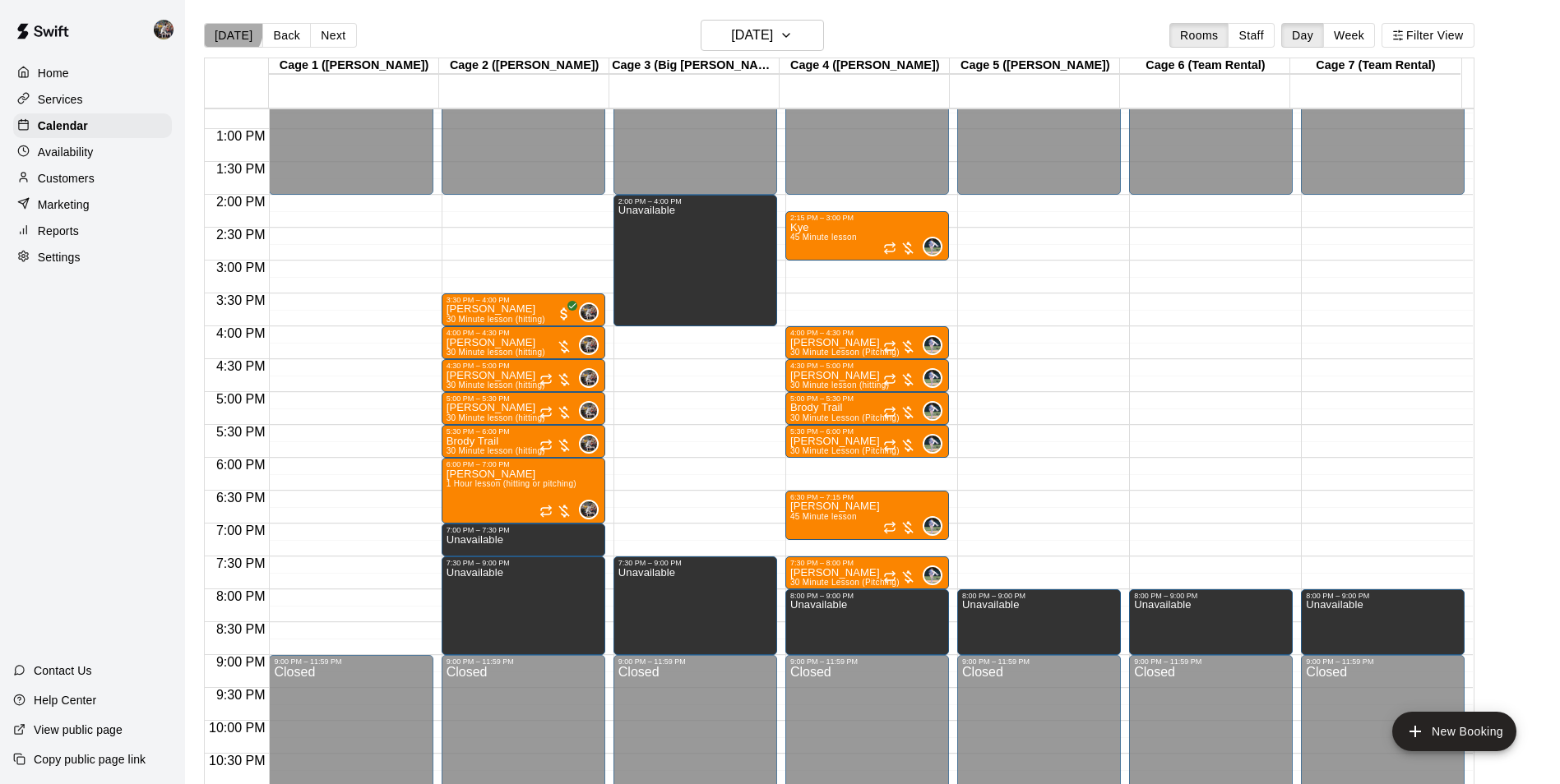
click at [230, 29] on button "[DATE]" at bounding box center [233, 35] width 60 height 25
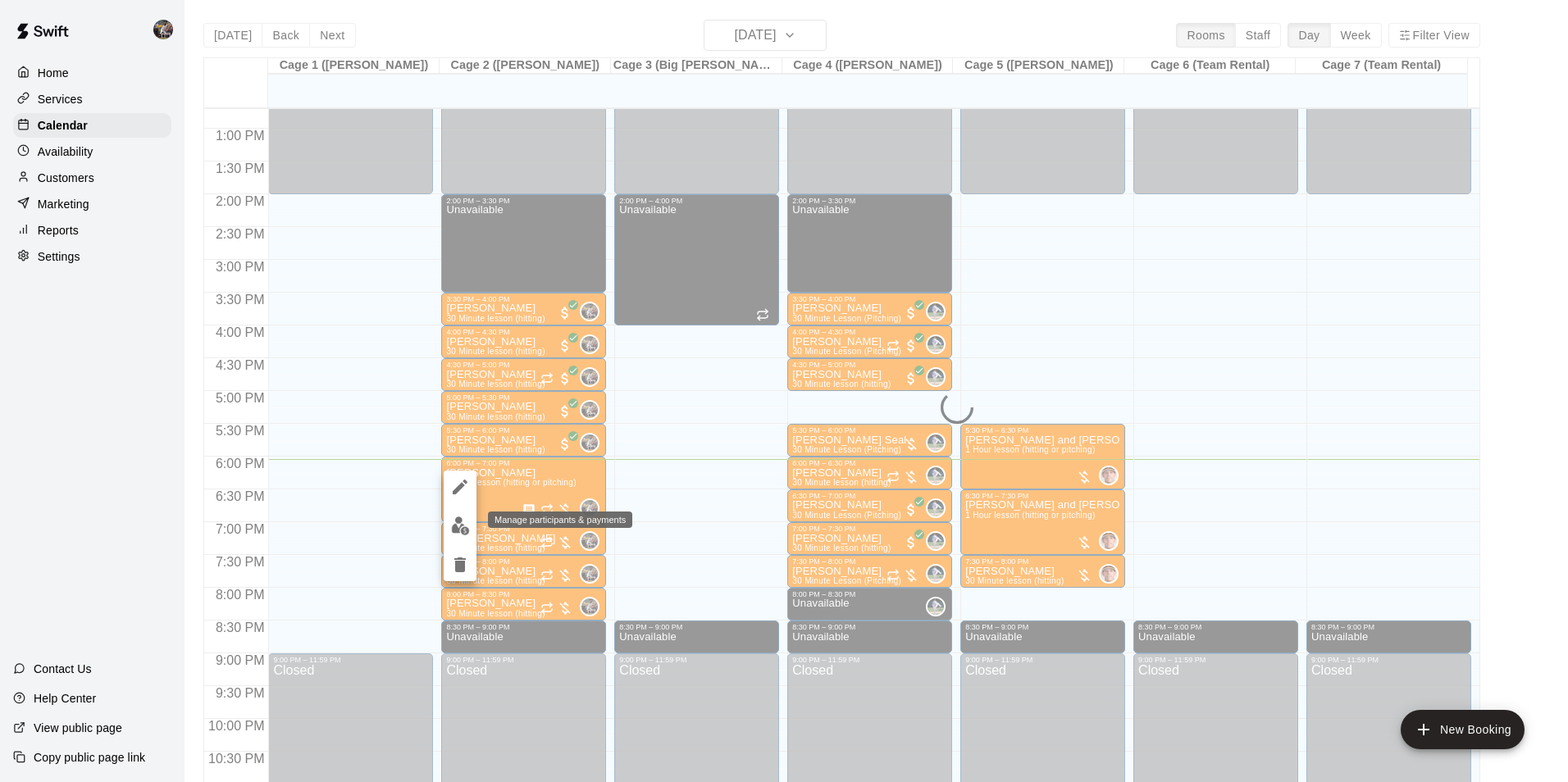
click at [458, 526] on img "edit" at bounding box center [461, 526] width 19 height 19
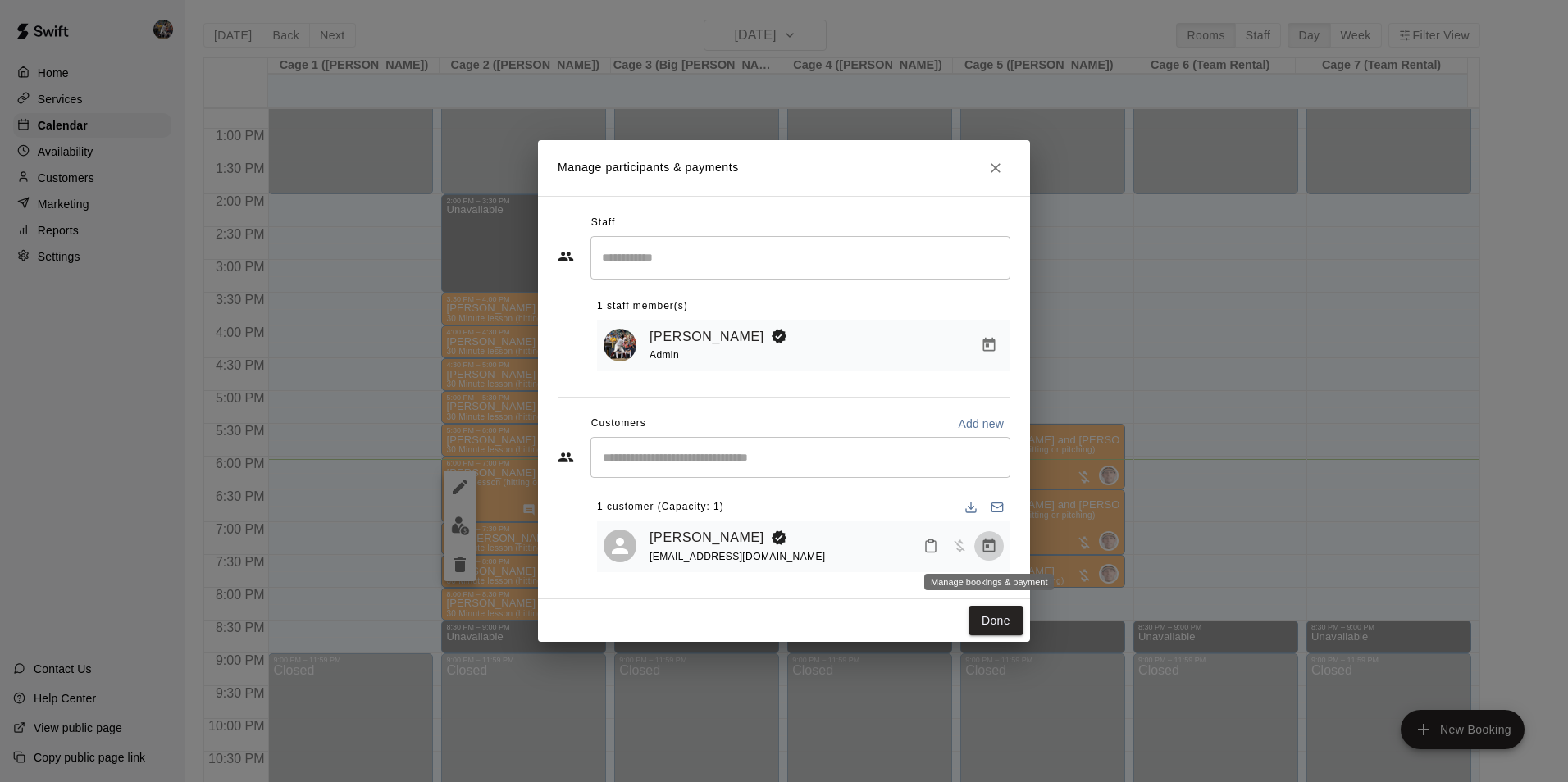
click at [990, 547] on icon "Manage bookings & payment" at bounding box center [988, 546] width 16 height 16
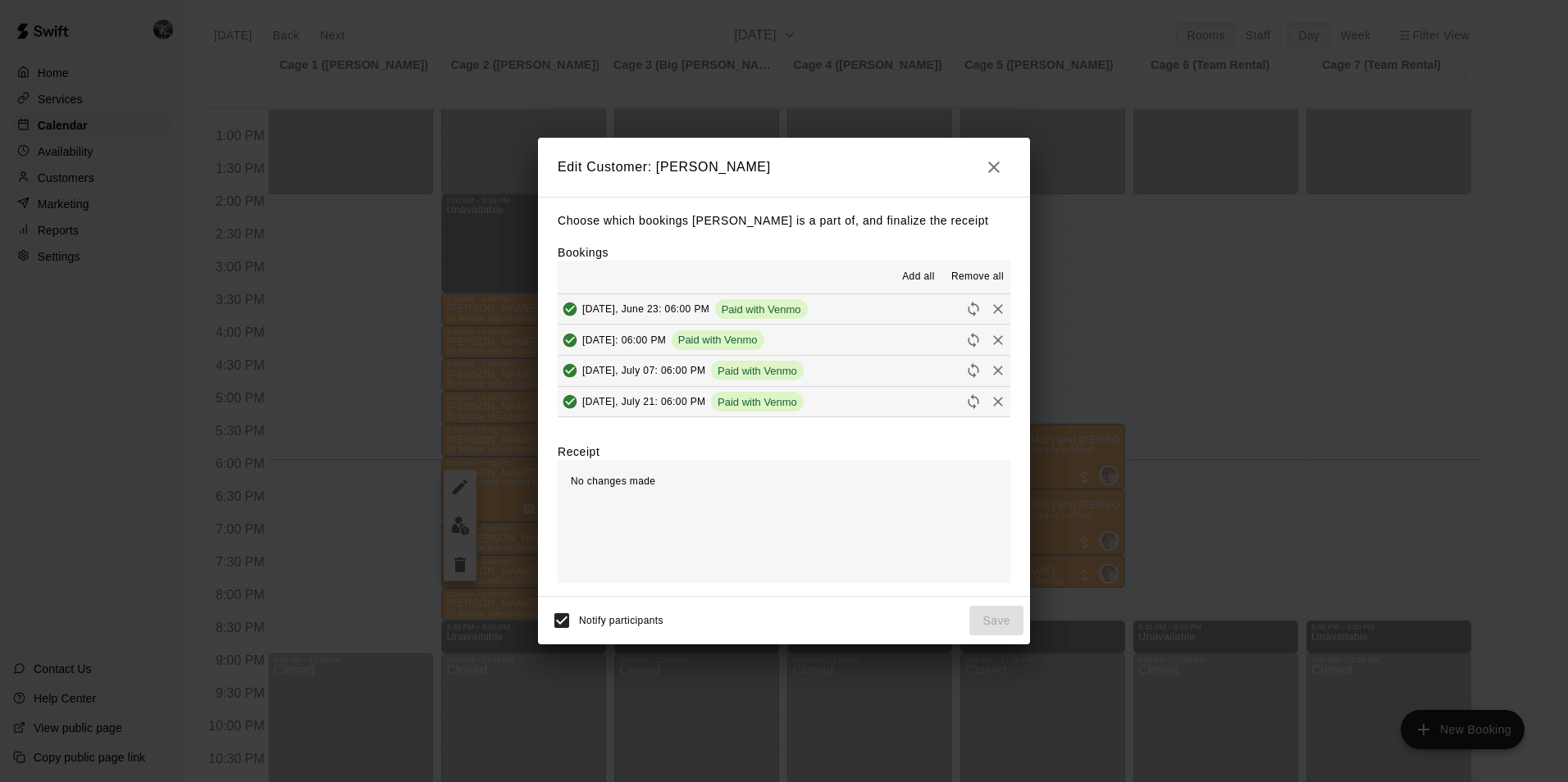
click at [999, 128] on div "Edit Customer: John Seth Choose which bookings John Seth is a part of, and fina…" at bounding box center [784, 391] width 1568 height 782
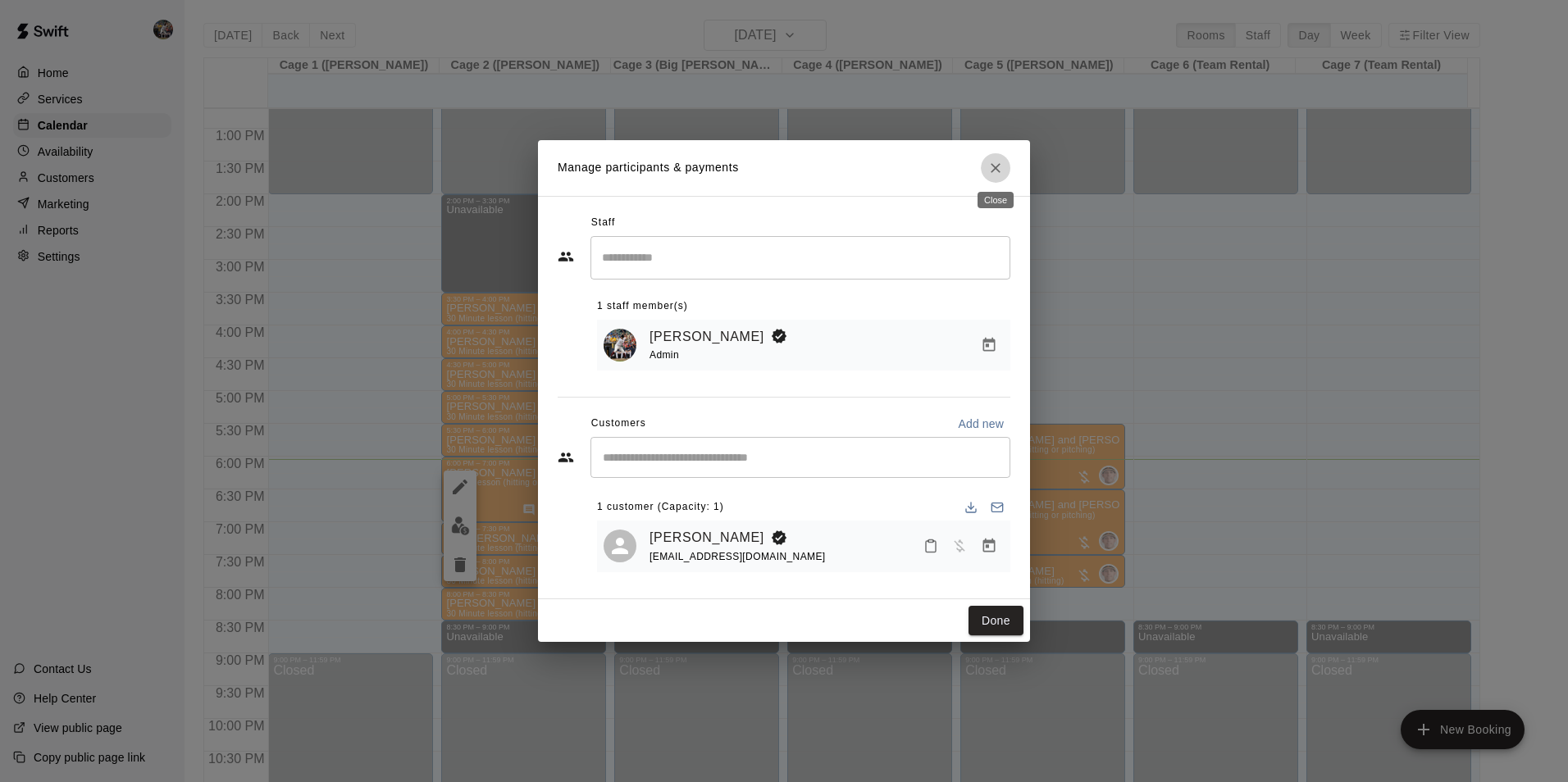
click at [994, 160] on icon "Close" at bounding box center [995, 168] width 16 height 16
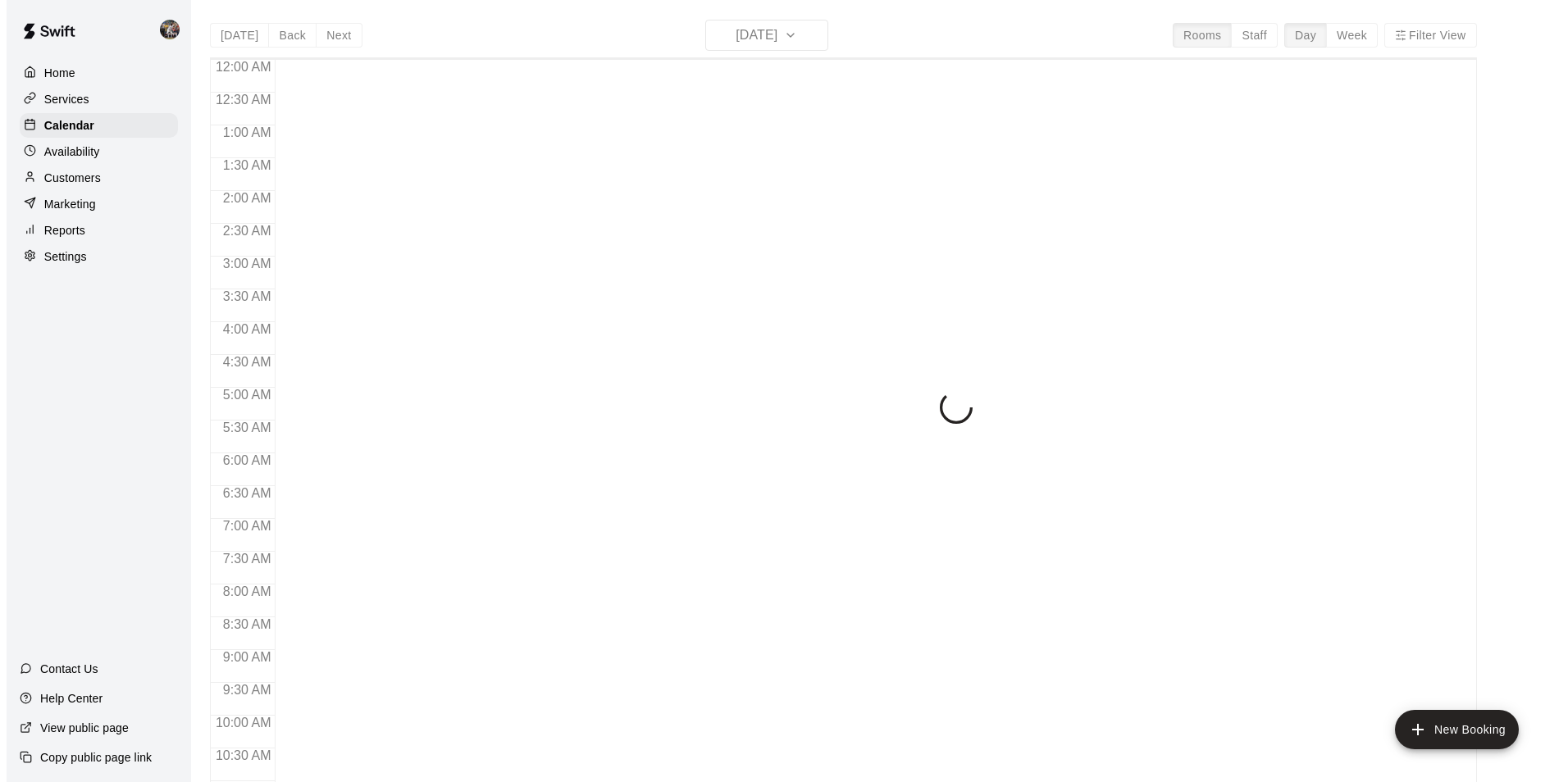
scroll to position [833, 0]
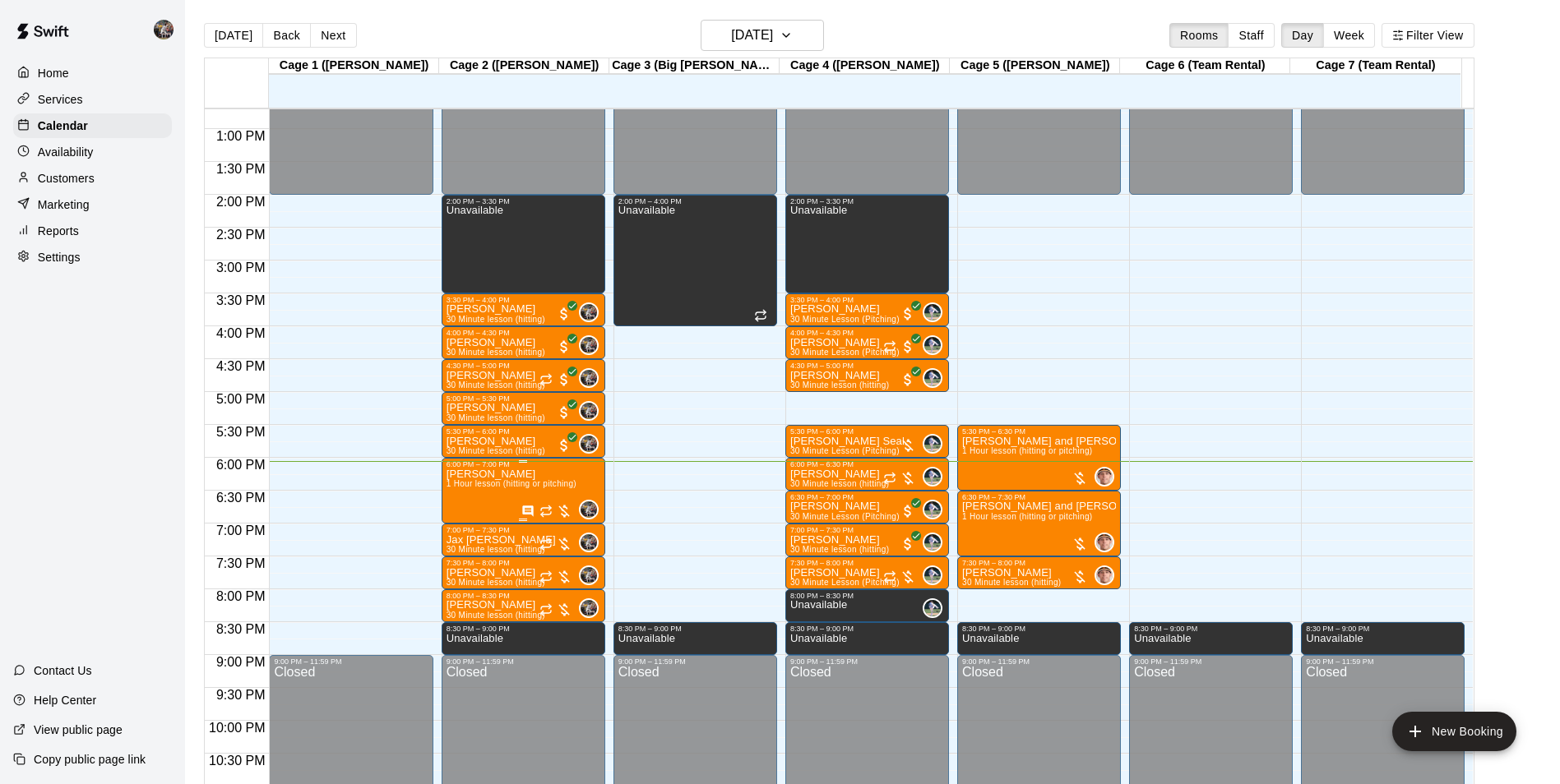
click at [521, 488] on span "1 Hour lesson (hitting or pitching)" at bounding box center [512, 484] width 130 height 9
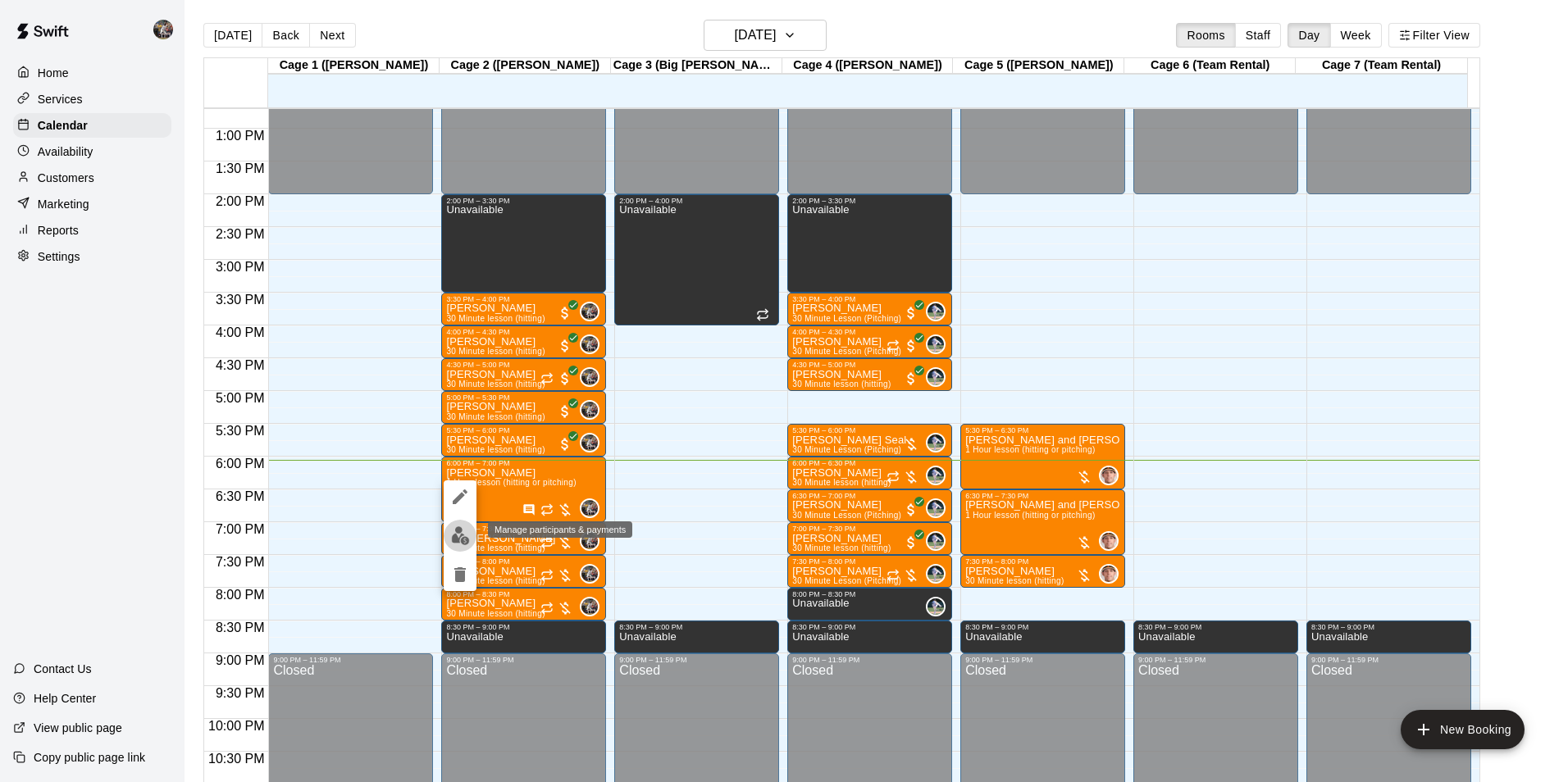
click at [459, 537] on img "edit" at bounding box center [461, 536] width 19 height 19
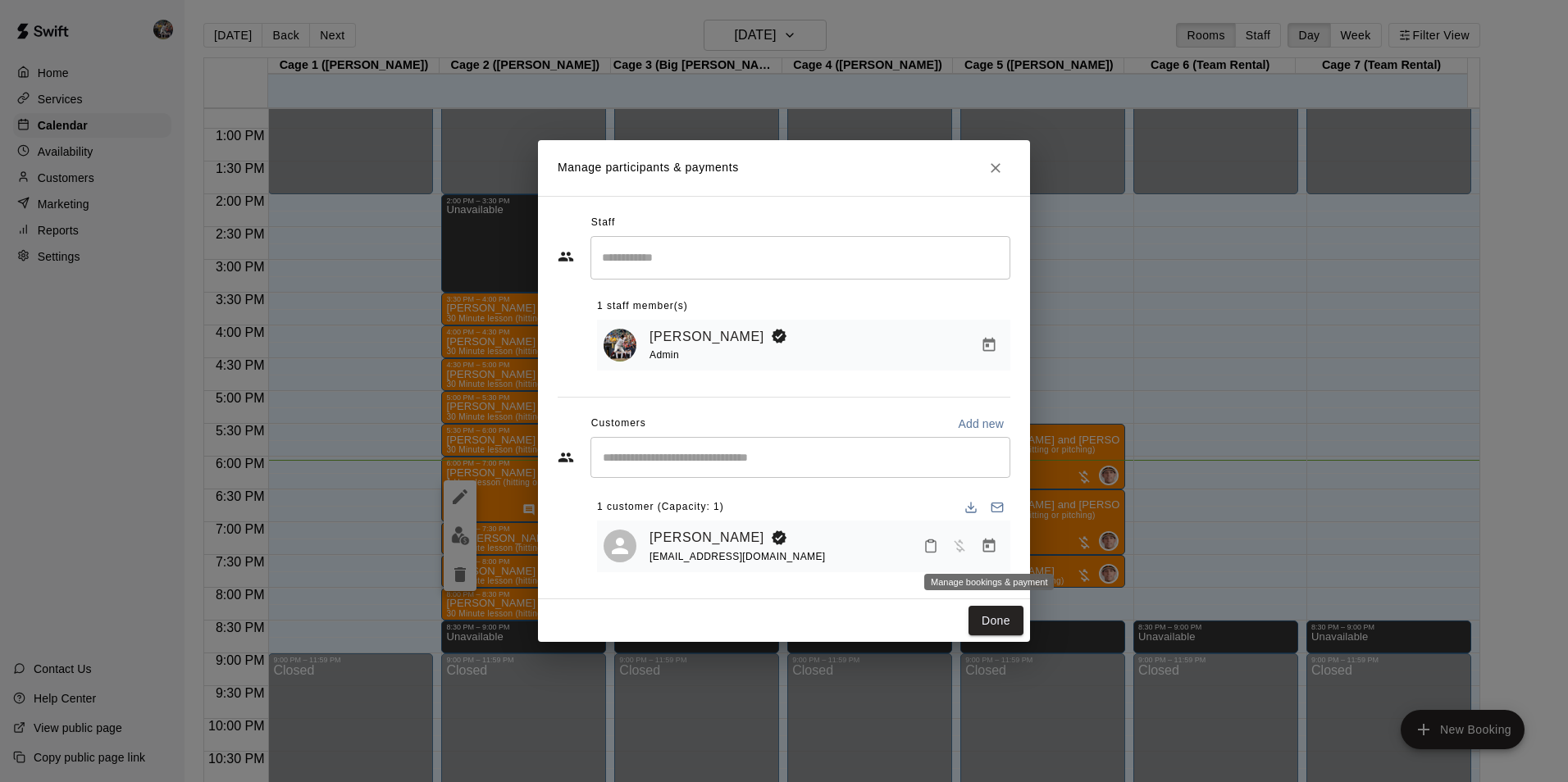
click at [988, 546] on icon "Manage bookings & payment" at bounding box center [988, 546] width 16 height 16
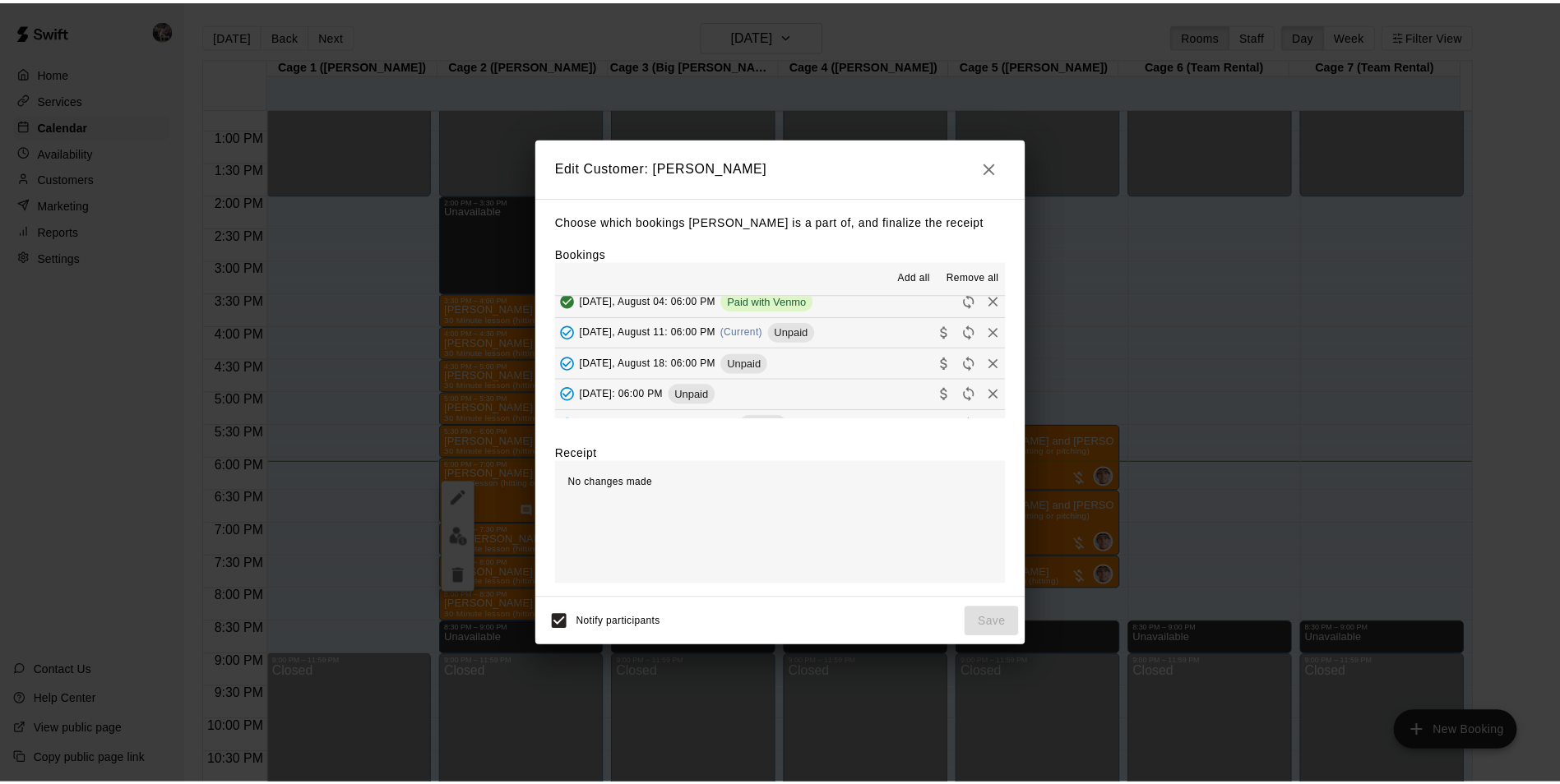
scroll to position [164, 0]
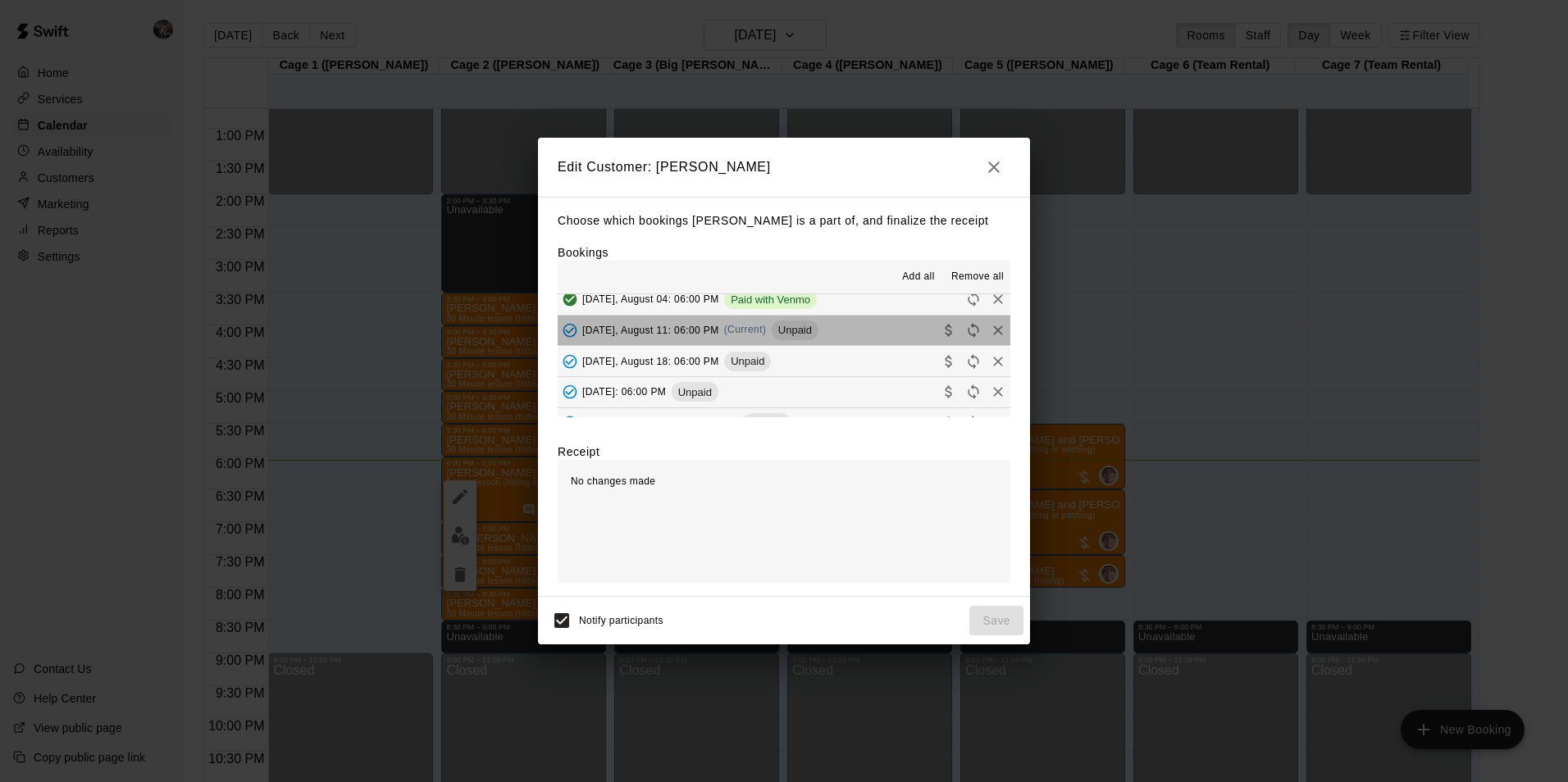
click at [826, 326] on button "Monday, August 11: 06:00 PM (Current) Unpaid" at bounding box center [784, 331] width 452 height 30
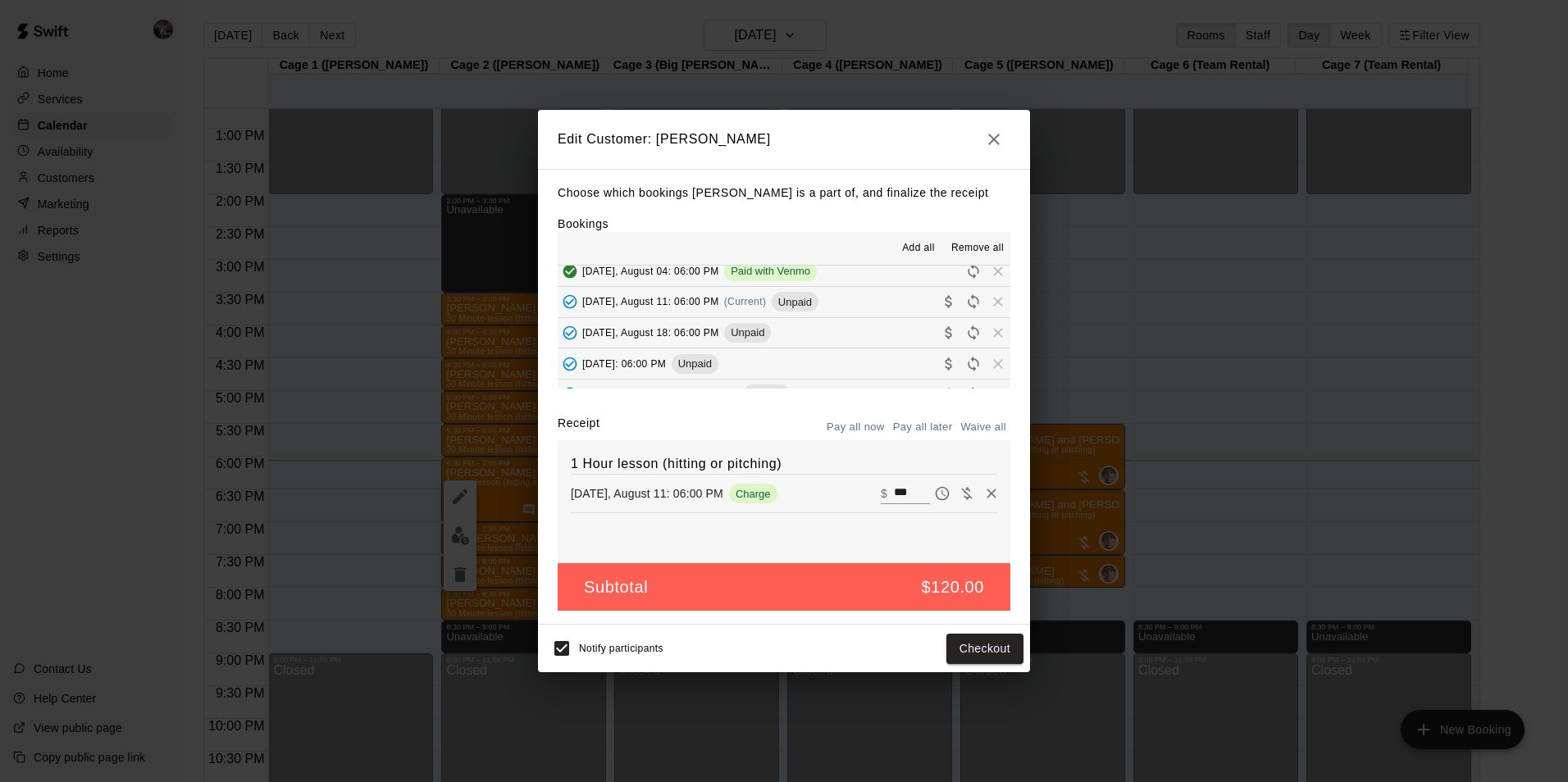
click at [906, 493] on input "***" at bounding box center [912, 494] width 36 height 22
type input "*"
type input "**"
click at [978, 643] on button "Checkout" at bounding box center [986, 649] width 77 height 30
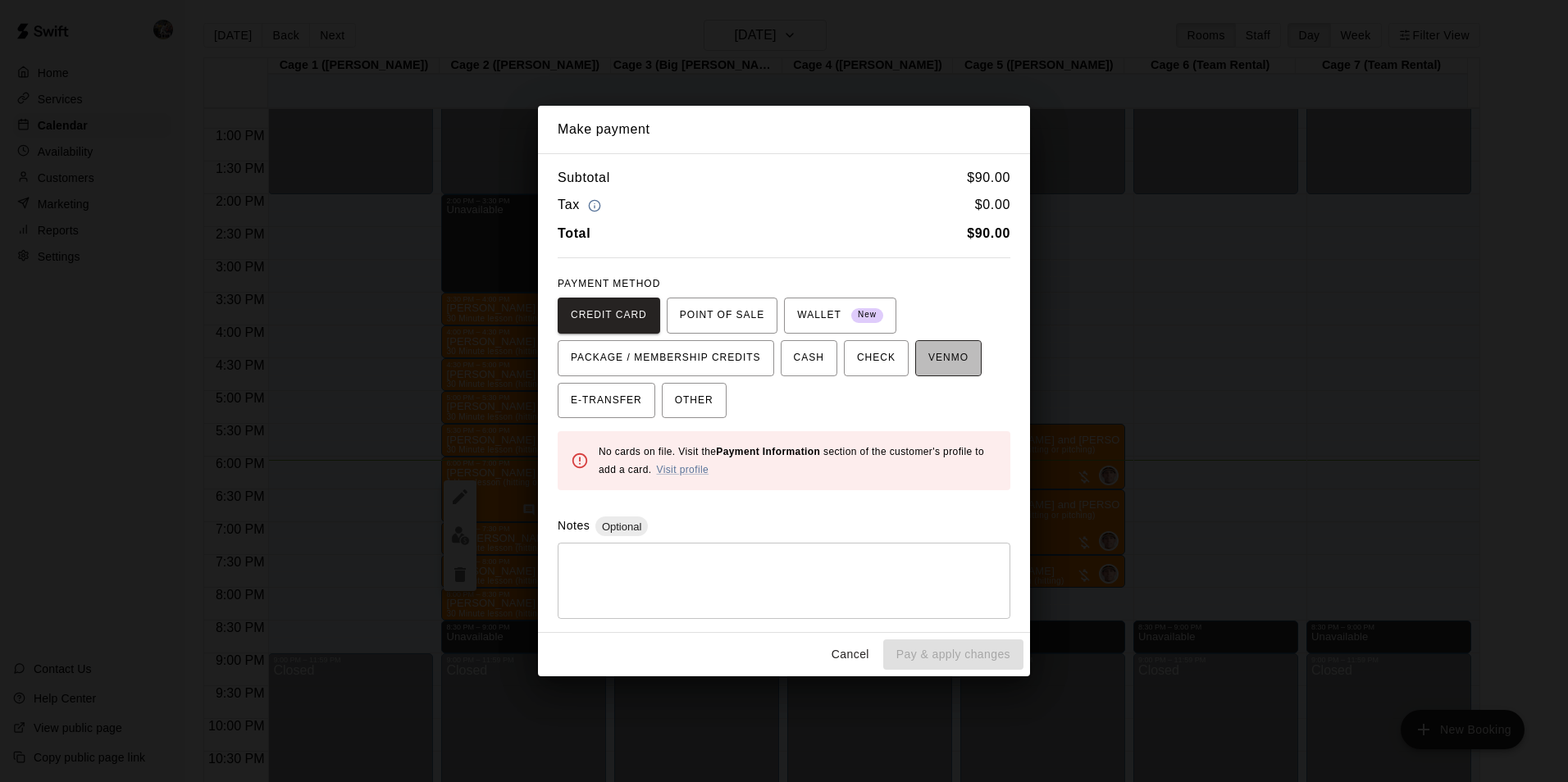
click at [928, 365] on span "VENMO" at bounding box center [948, 358] width 41 height 26
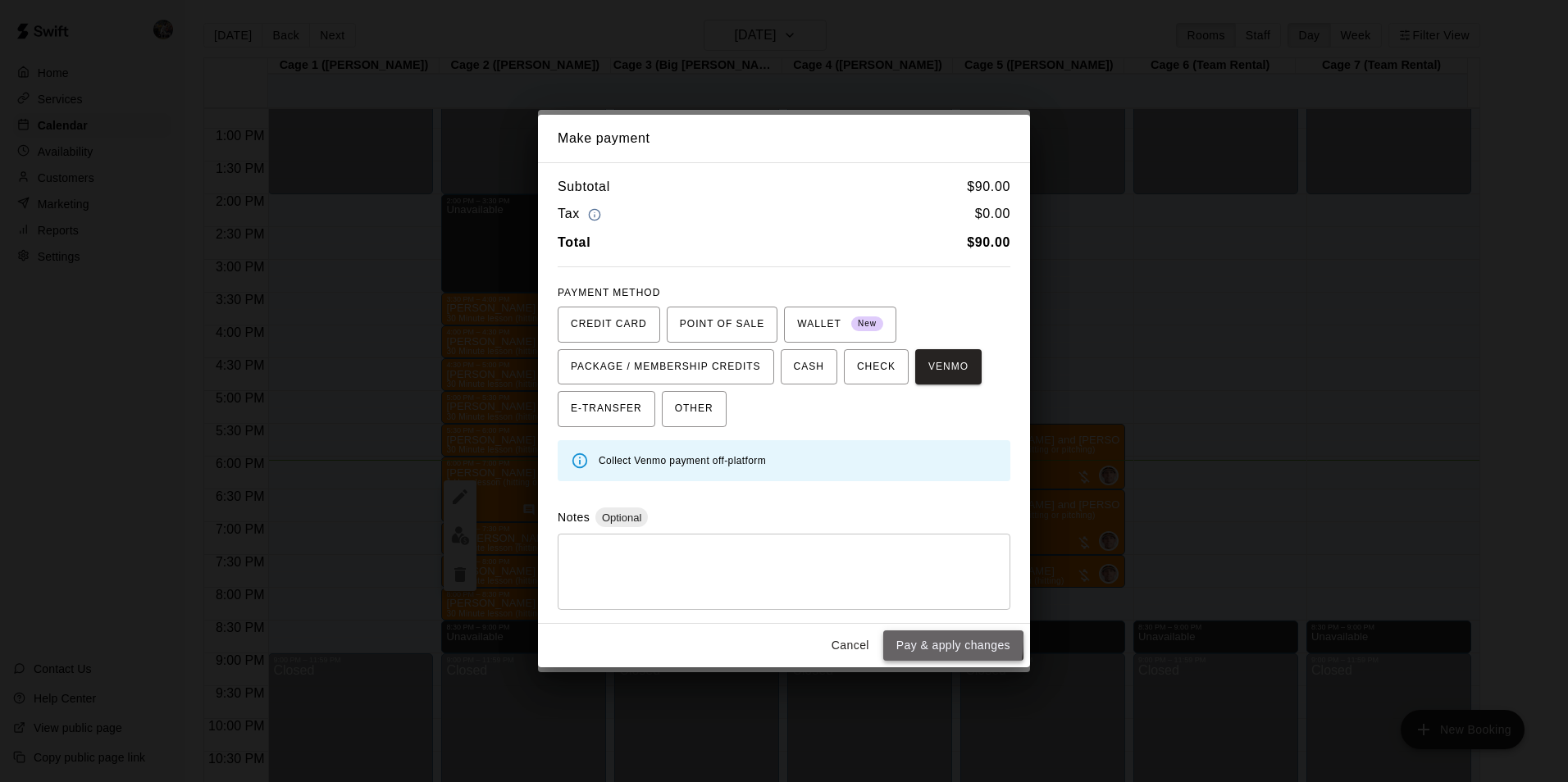
click at [898, 641] on button "Pay & apply changes" at bounding box center [953, 645] width 140 height 30
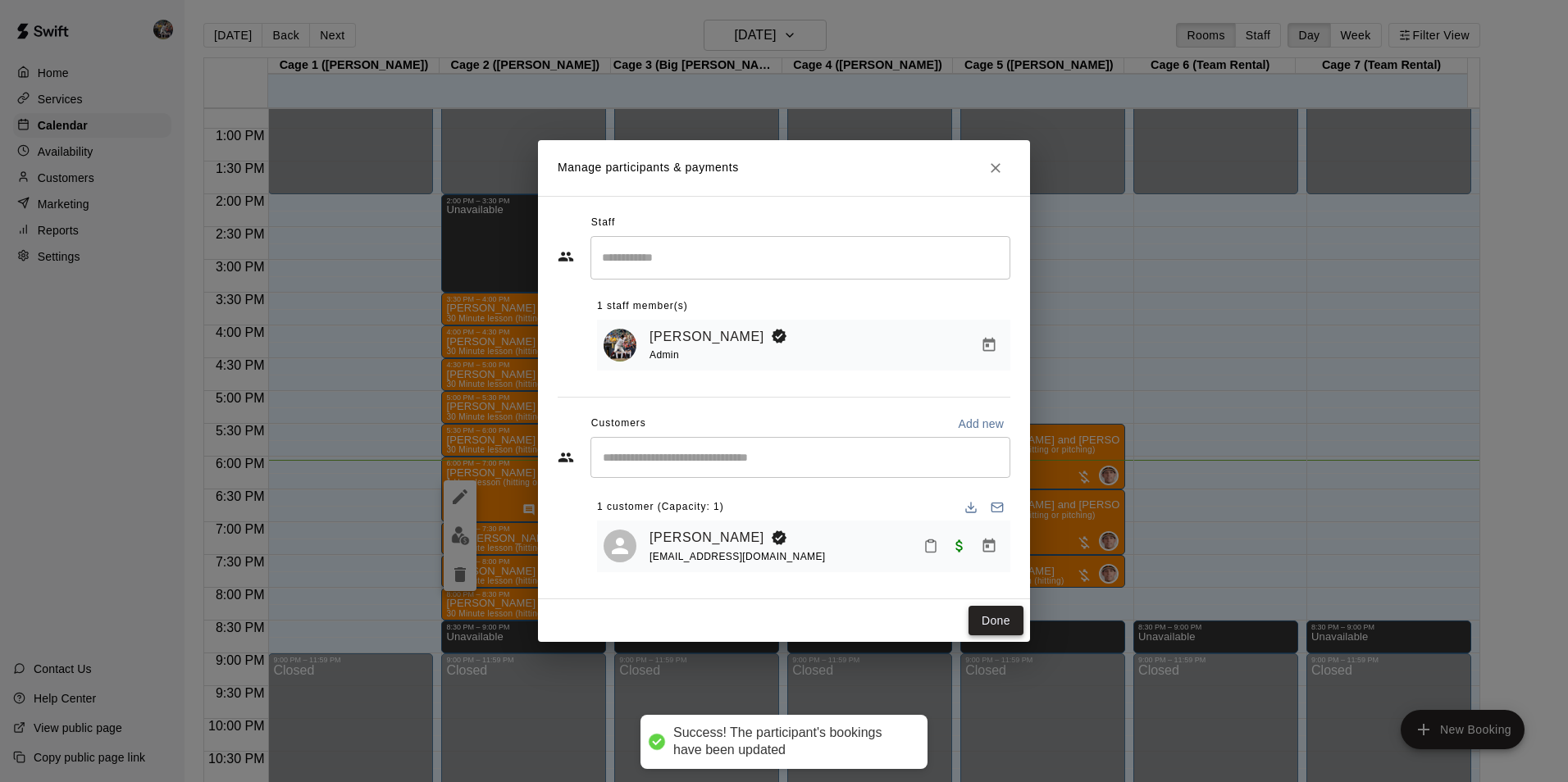
click at [1001, 616] on button "Done" at bounding box center [996, 621] width 55 height 30
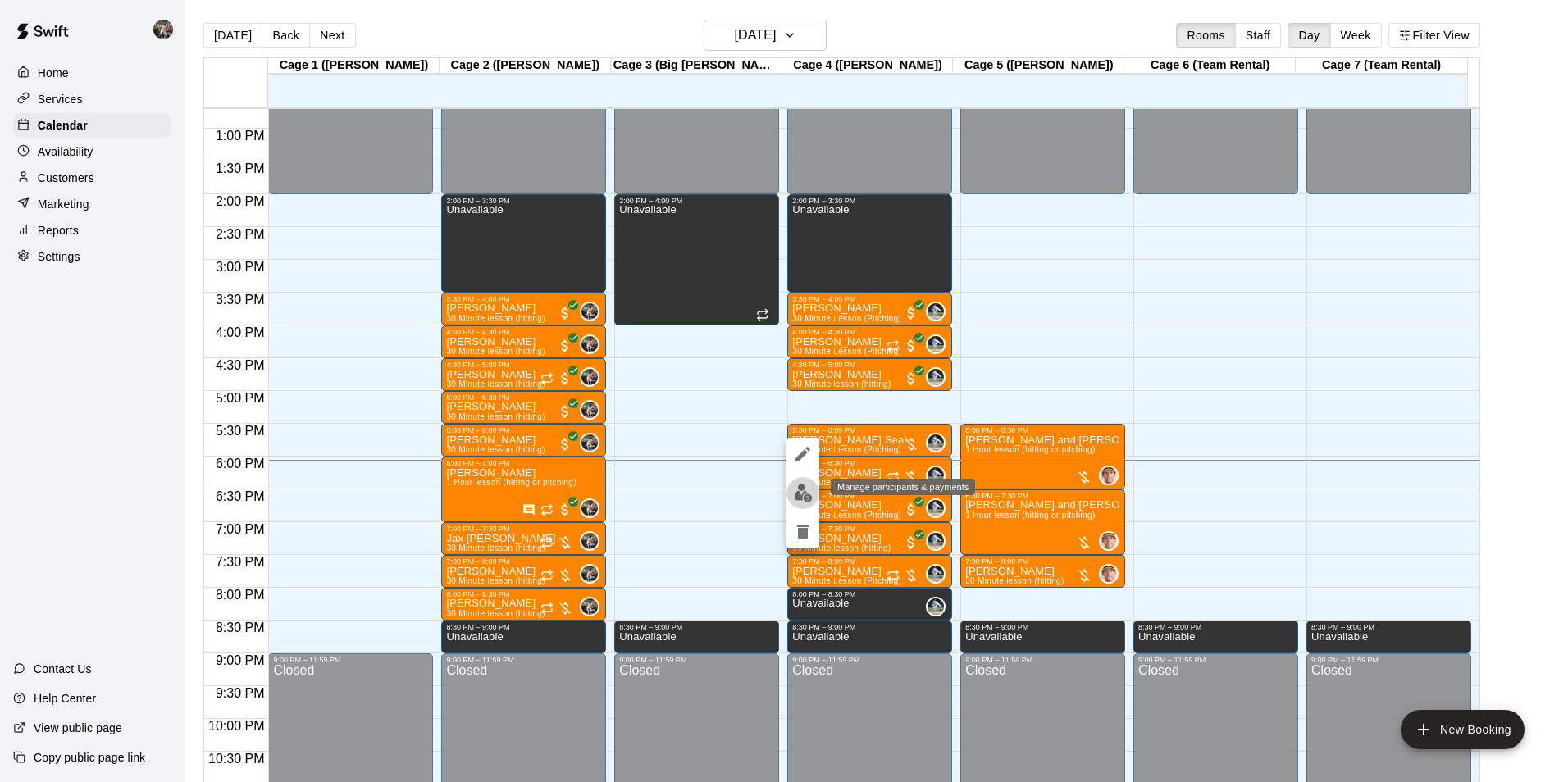
click at [798, 493] on img "edit" at bounding box center [804, 494] width 19 height 19
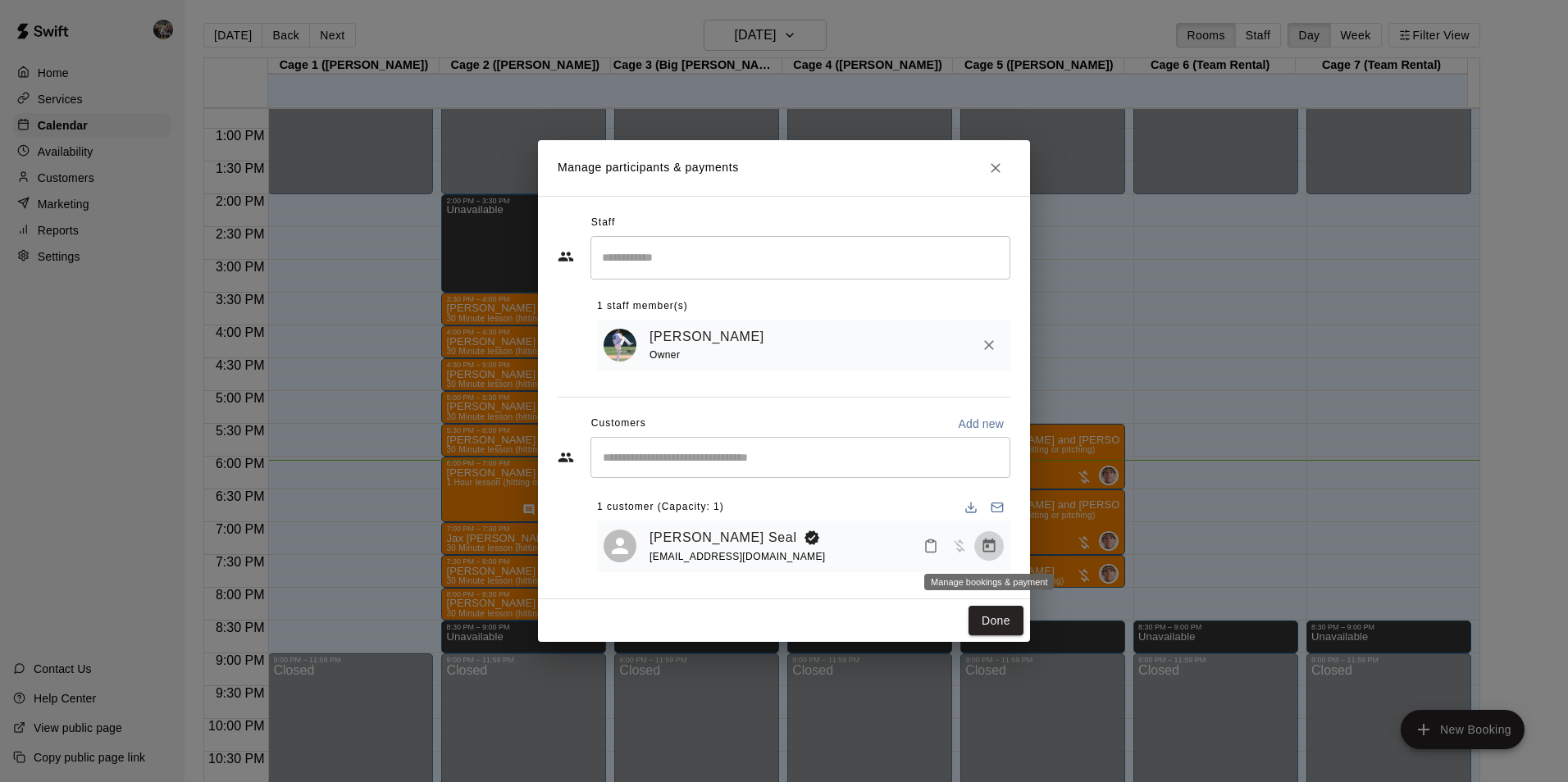
click at [992, 546] on icon "Manage bookings & payment" at bounding box center [988, 546] width 16 height 16
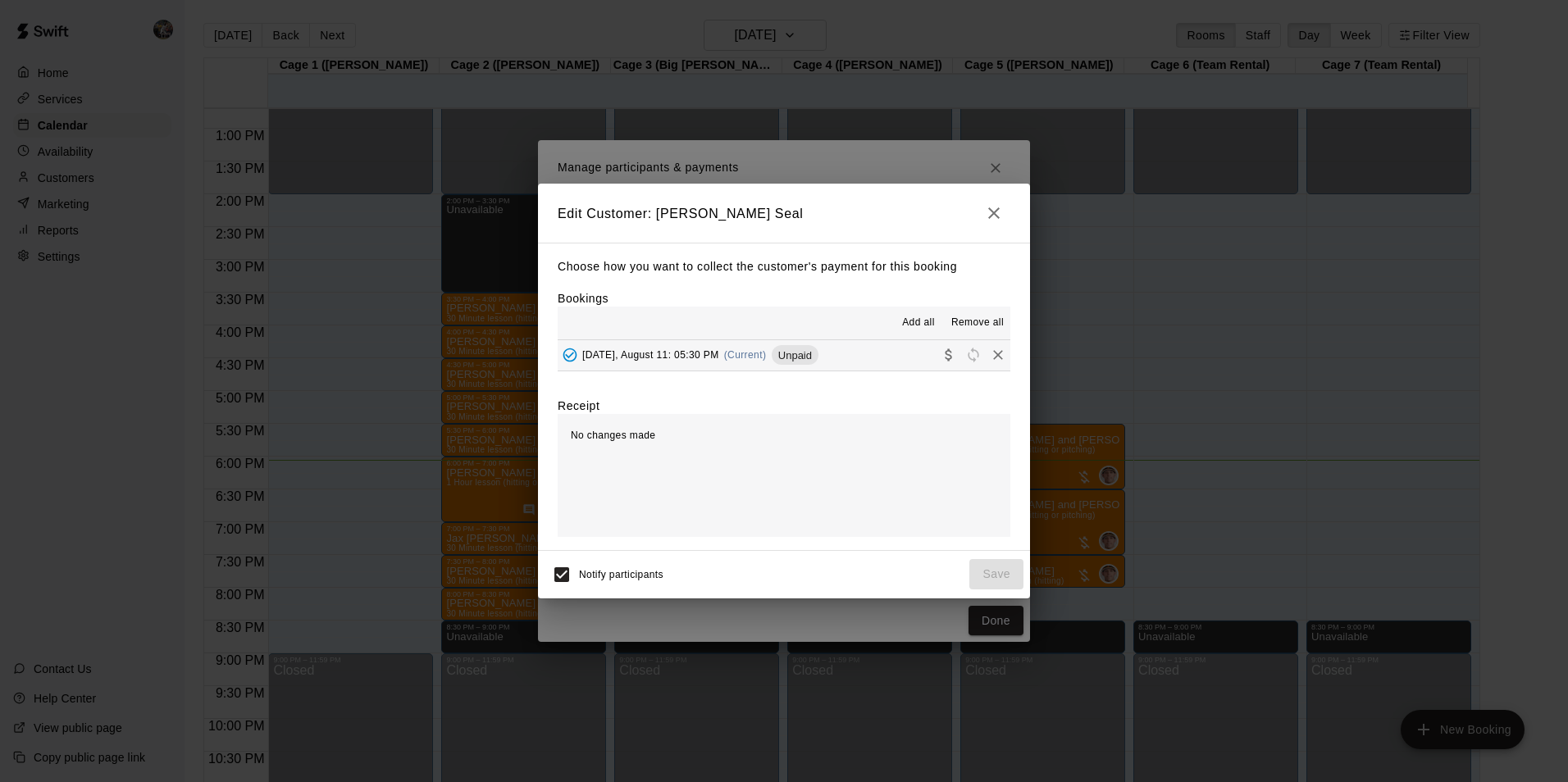
click at [899, 349] on button "[DATE], August 11: 05:30 PM (Current) Unpaid" at bounding box center [784, 355] width 452 height 30
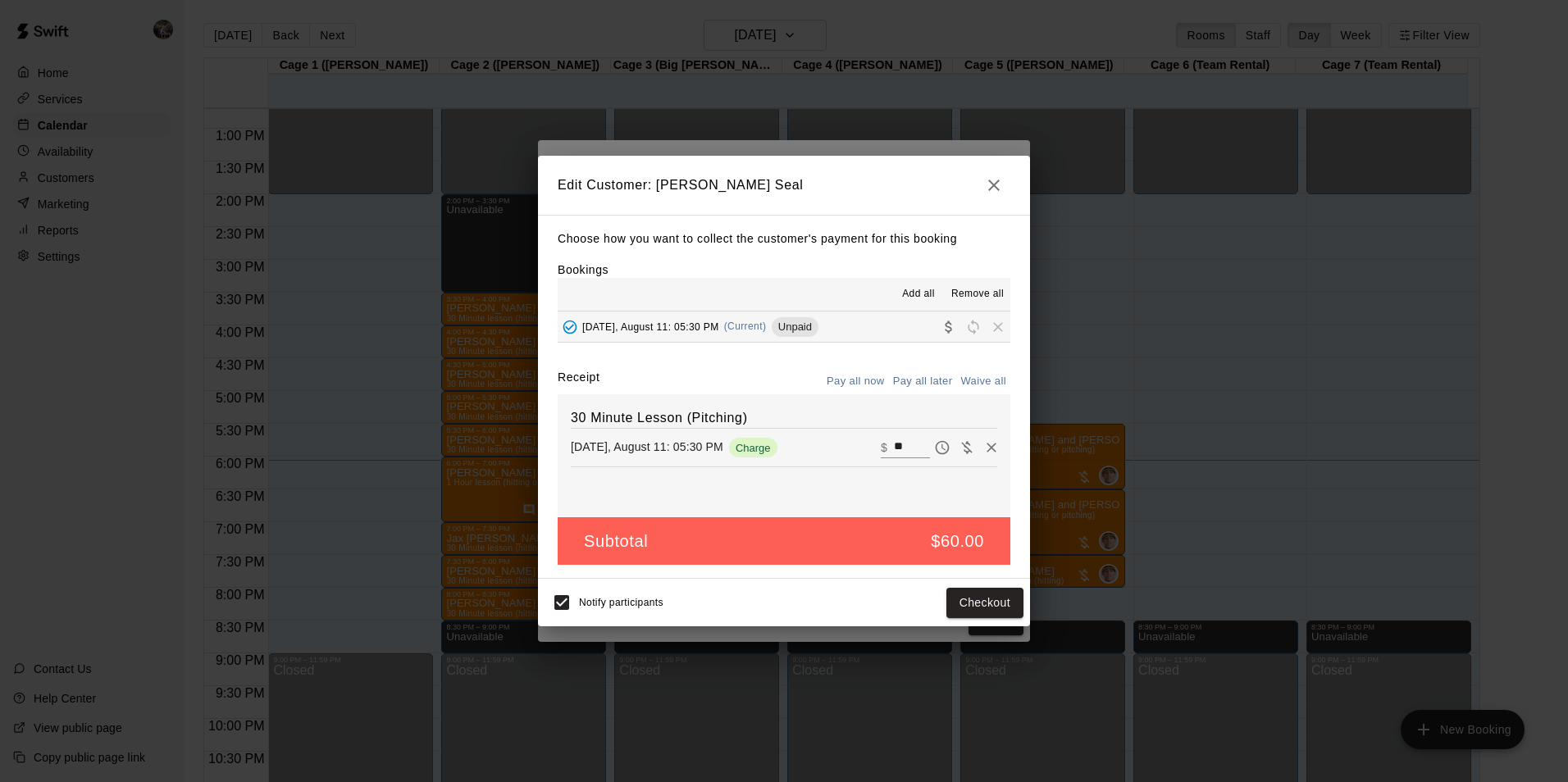
click at [902, 449] on input "**" at bounding box center [912, 448] width 36 height 22
type input "*"
type input "**"
click at [993, 598] on button "Checkout" at bounding box center [986, 603] width 77 height 30
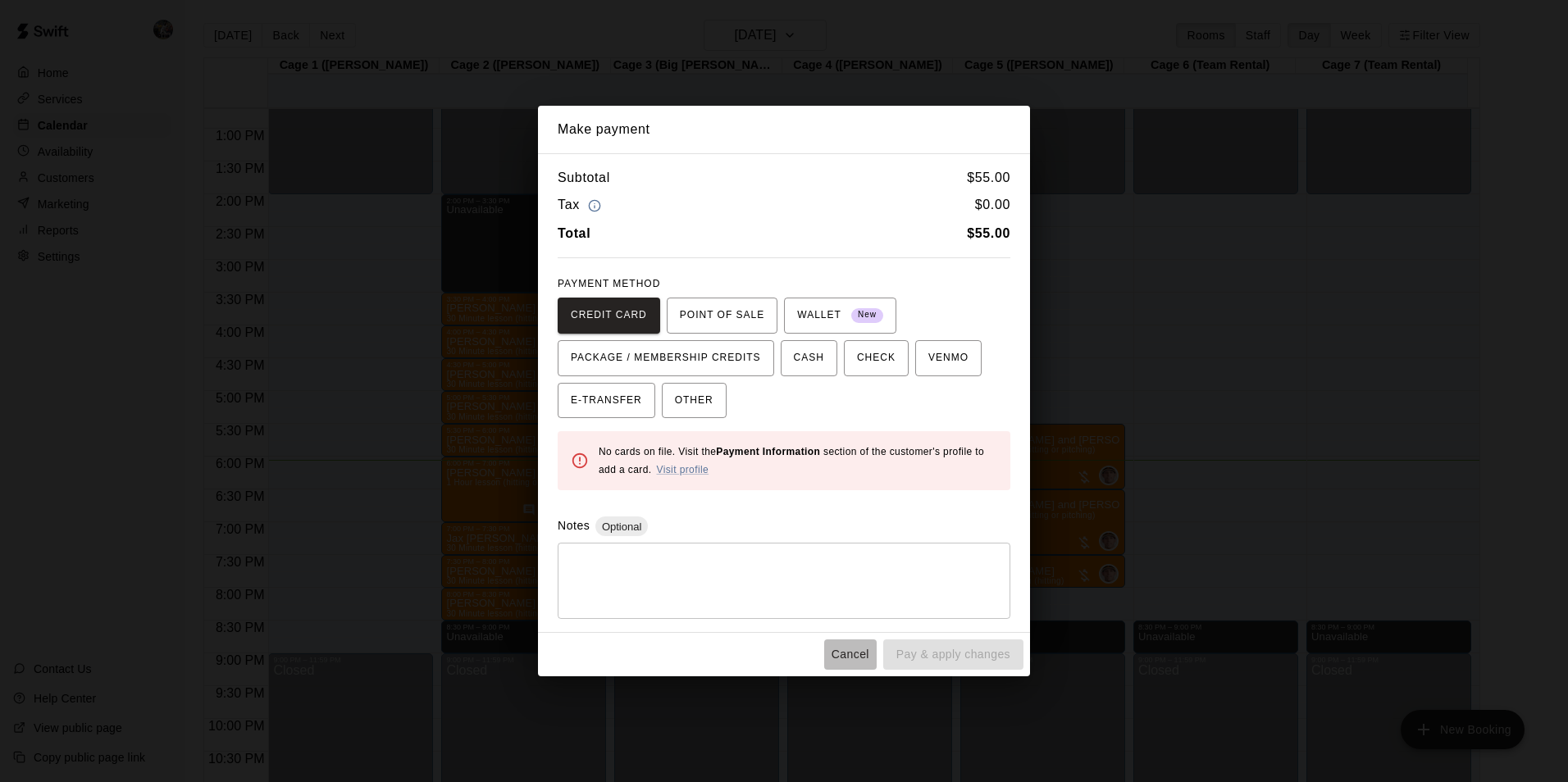
click at [843, 653] on button "Cancel" at bounding box center [851, 655] width 53 height 30
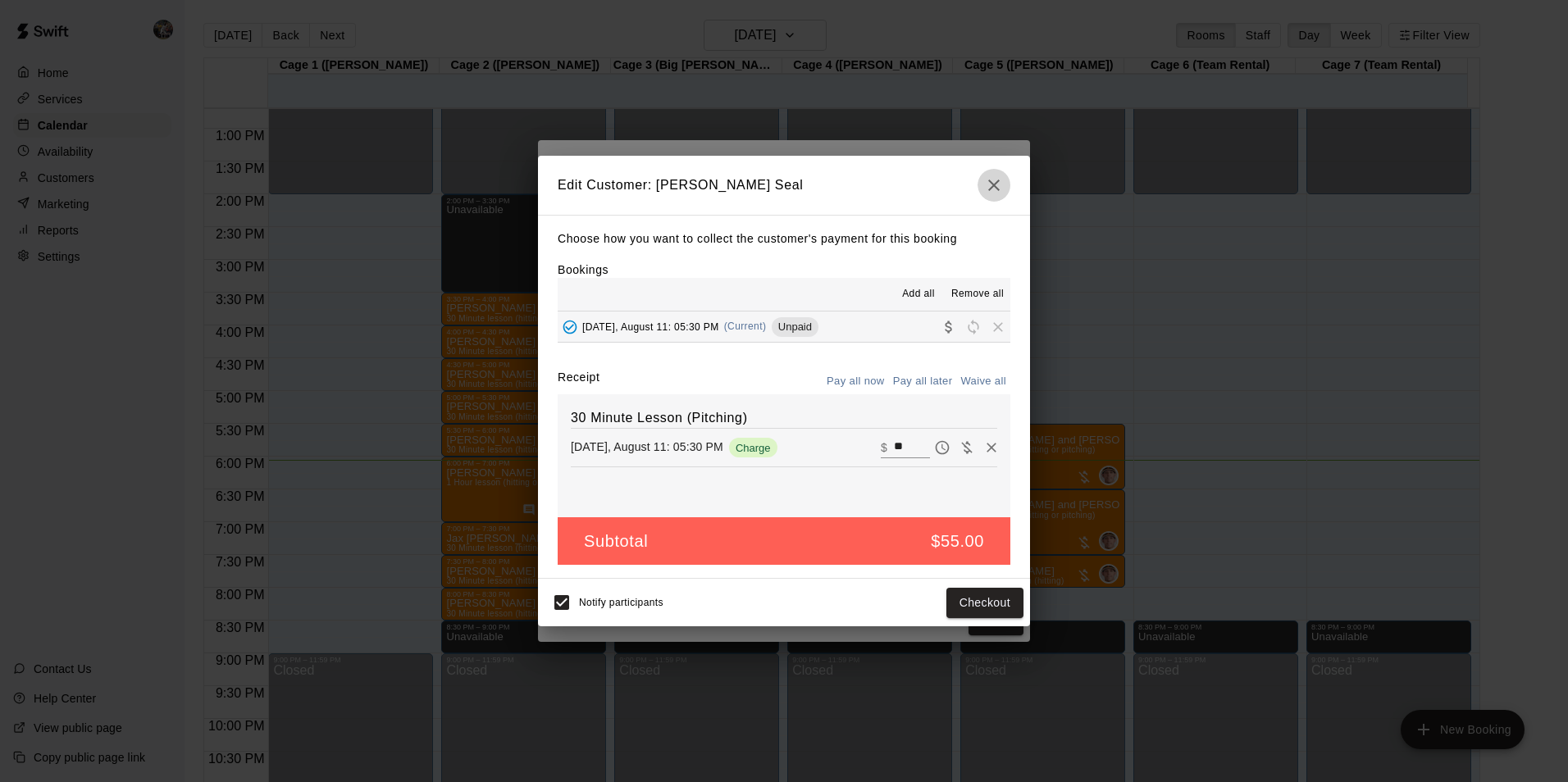
click at [990, 185] on icon "button" at bounding box center [994, 185] width 20 height 20
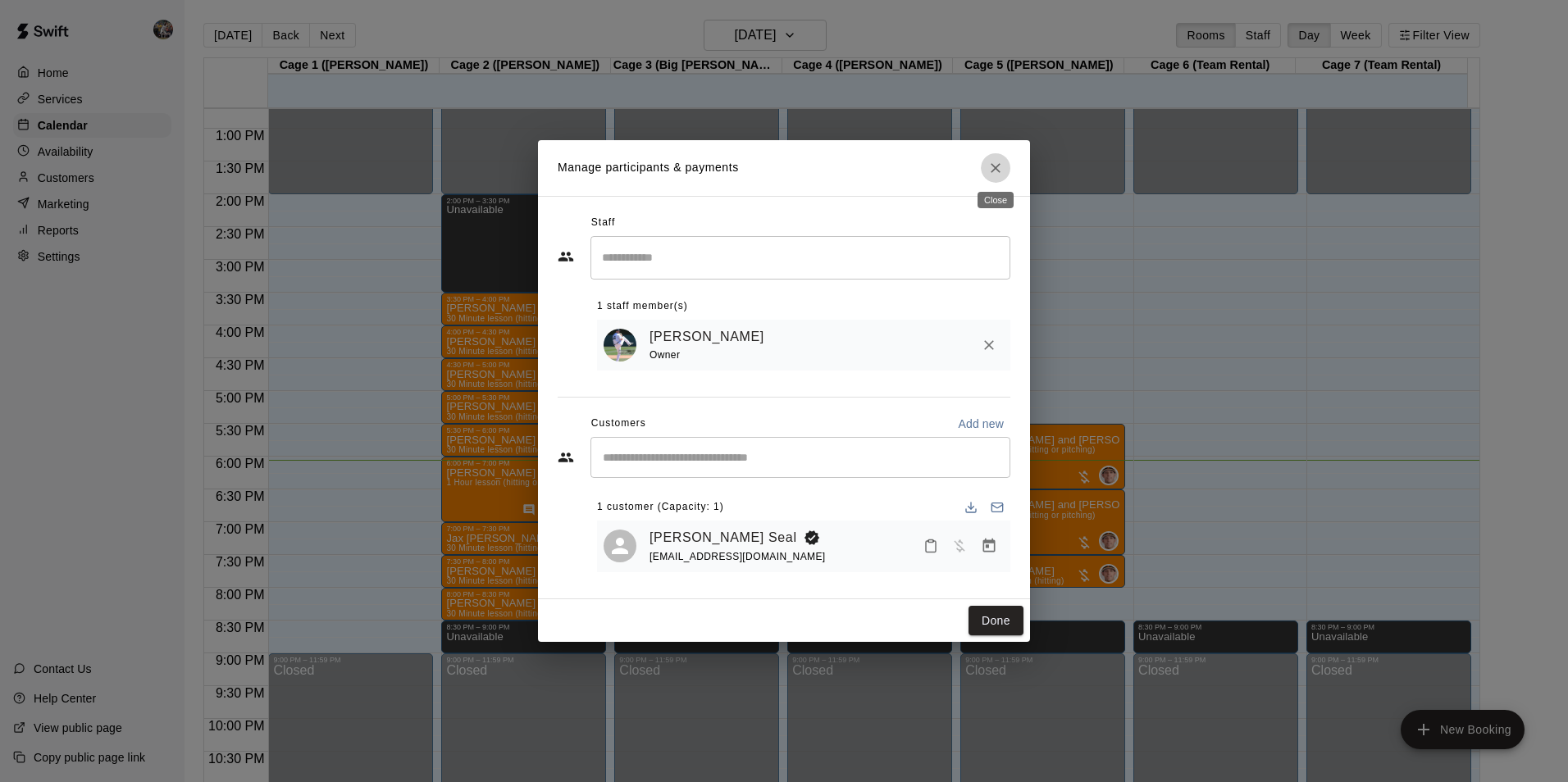
click at [999, 170] on icon "Close" at bounding box center [996, 168] width 9 height 9
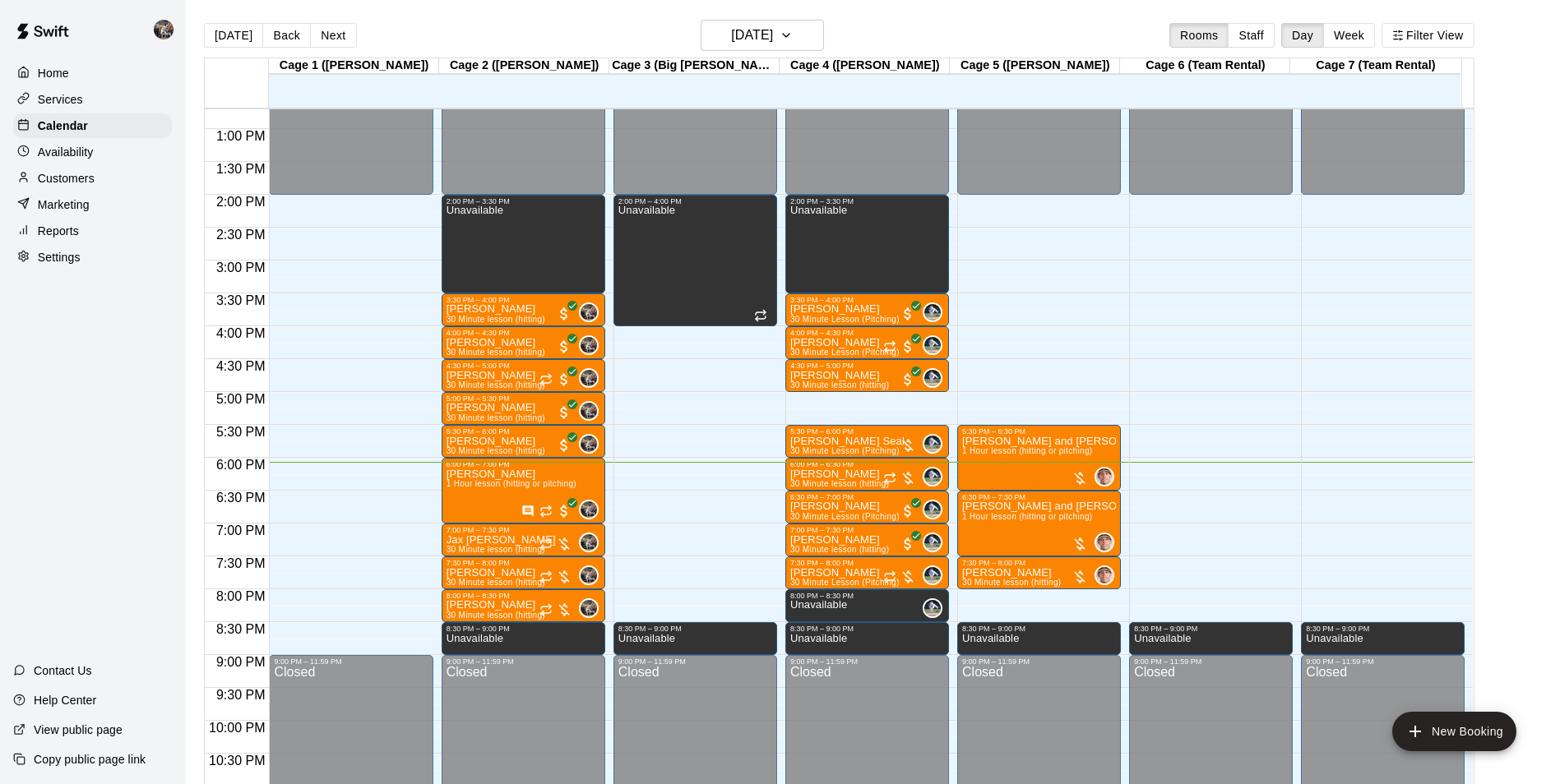
click at [1184, 468] on div "12:00 AM – 2:00 PM Closed 8:30 PM – 9:00 PM Unavailable 9:00 PM – 11:59 PM Clos…" at bounding box center [1210, 62] width 163 height 1578
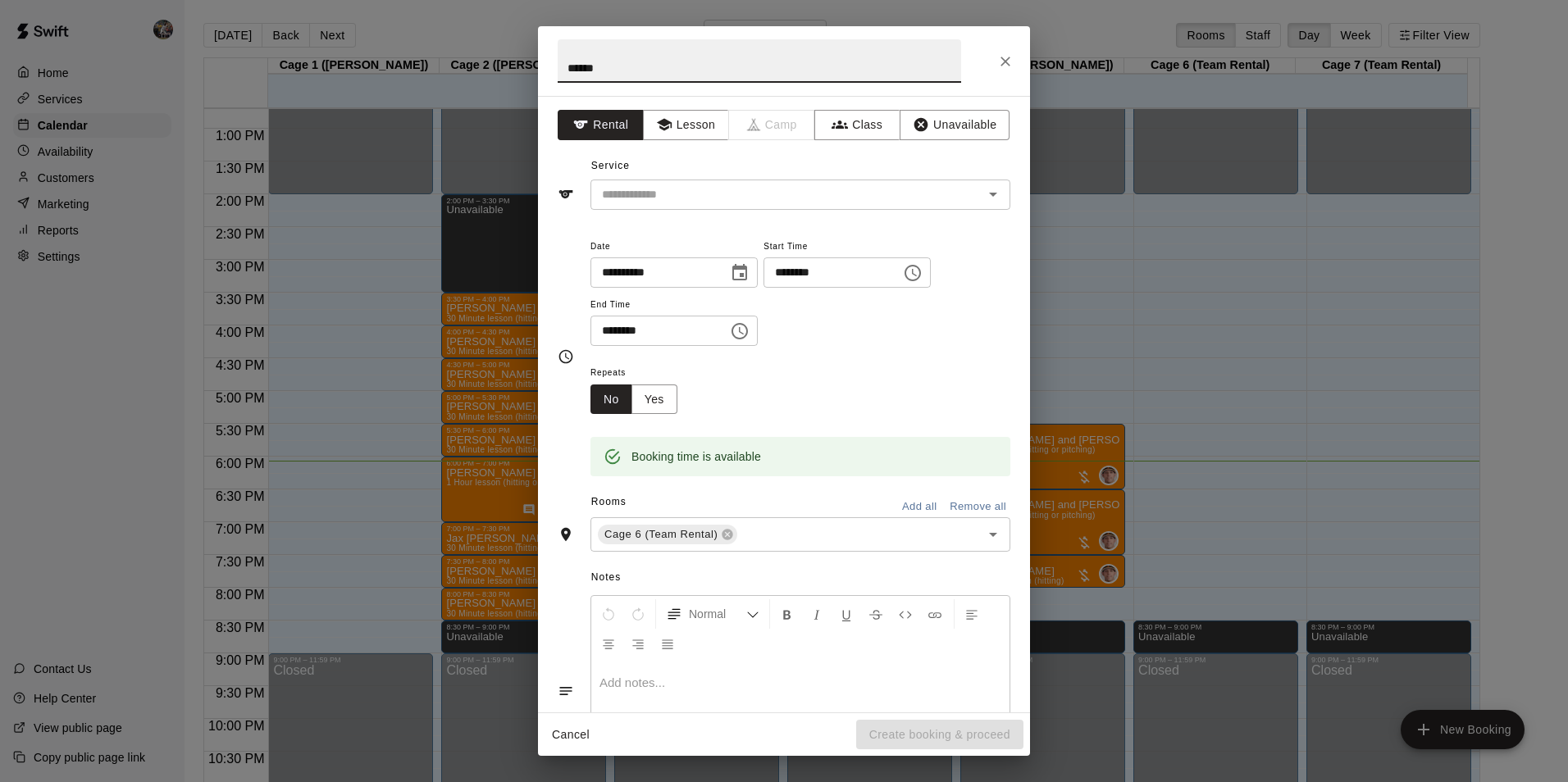
type input "******"
click at [607, 121] on button "Rental" at bounding box center [600, 125] width 86 height 30
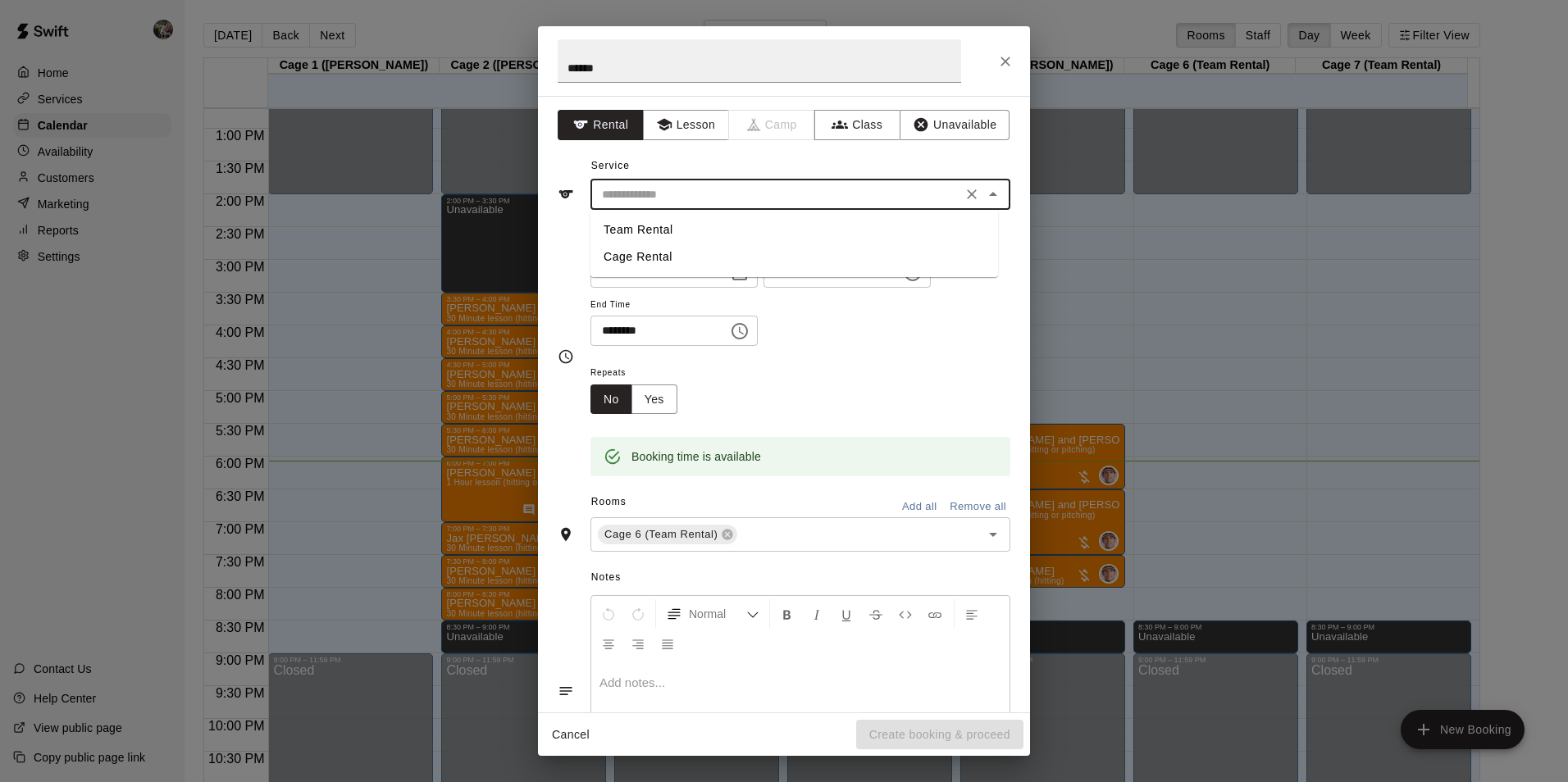
click at [636, 201] on input "text" at bounding box center [776, 195] width 362 height 21
click at [650, 256] on li "Cage Rental" at bounding box center [794, 257] width 408 height 27
type input "**********"
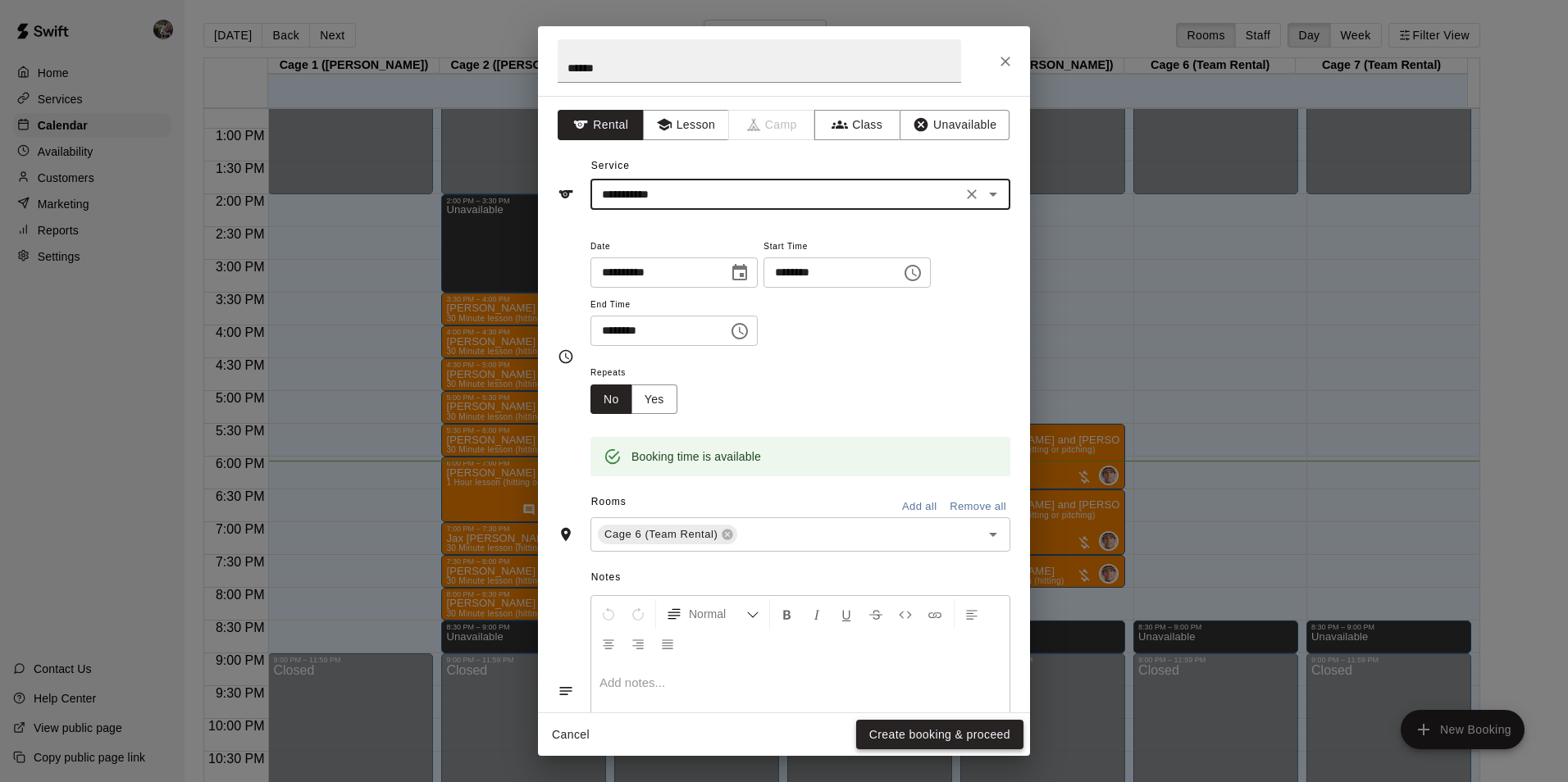
click at [906, 730] on button "Create booking & proceed" at bounding box center [940, 735] width 168 height 30
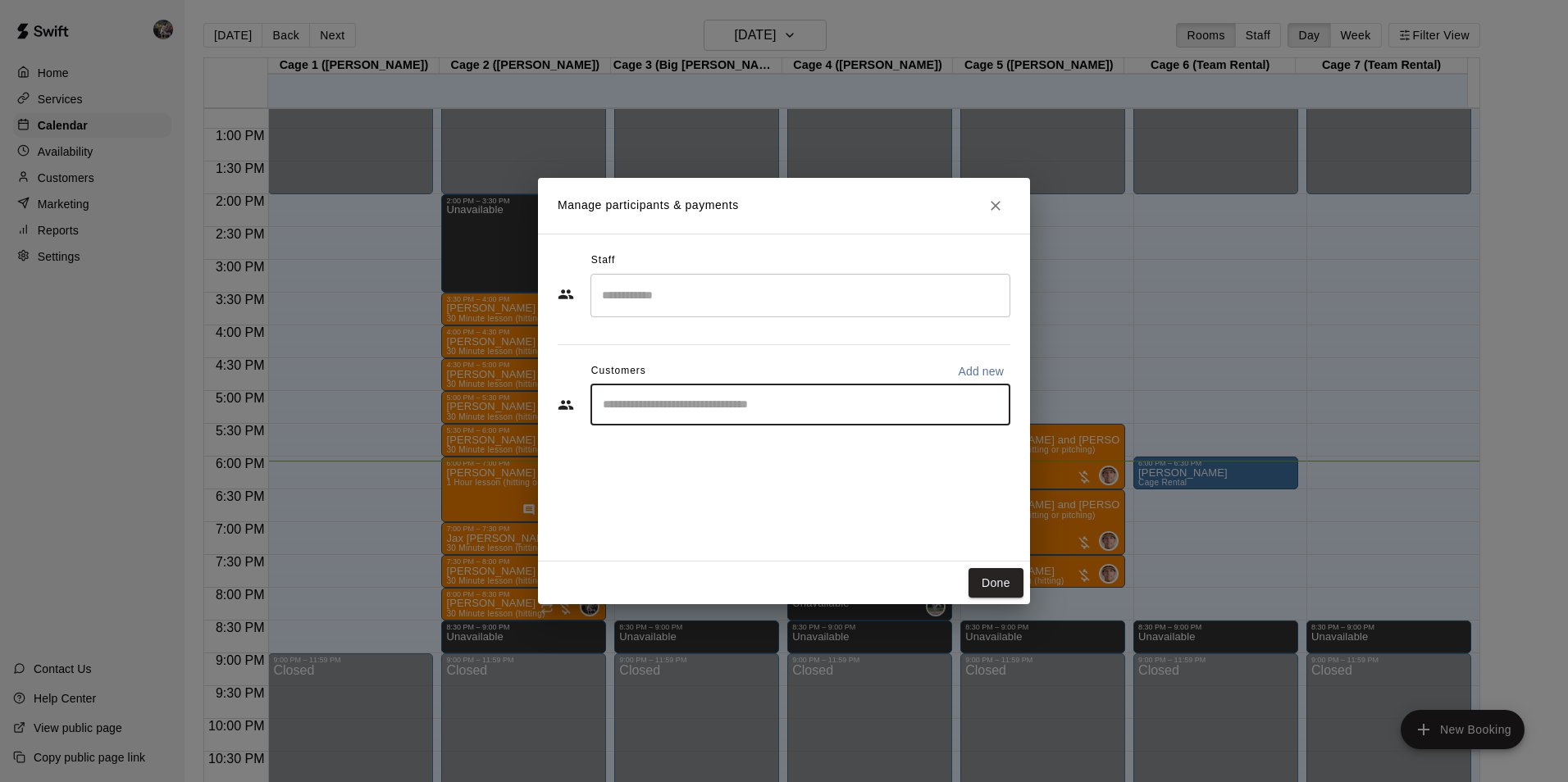
click at [660, 403] on input "Start typing to search customers..." at bounding box center [801, 404] width 405 height 16
type input "******"
click at [662, 446] on p "[PERSON_NAME]" at bounding box center [686, 443] width 100 height 17
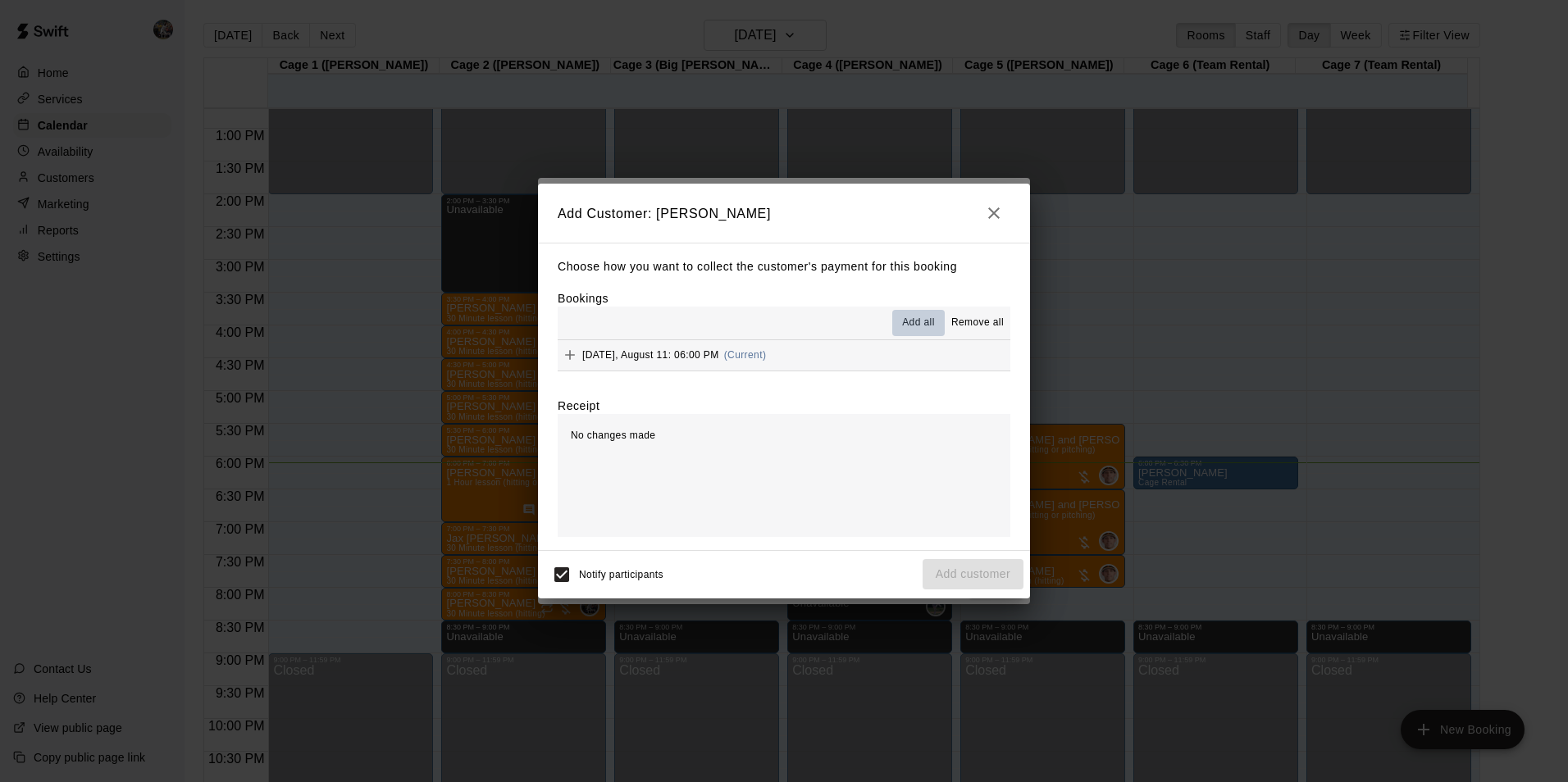
click at [906, 320] on span "Add all" at bounding box center [919, 322] width 33 height 16
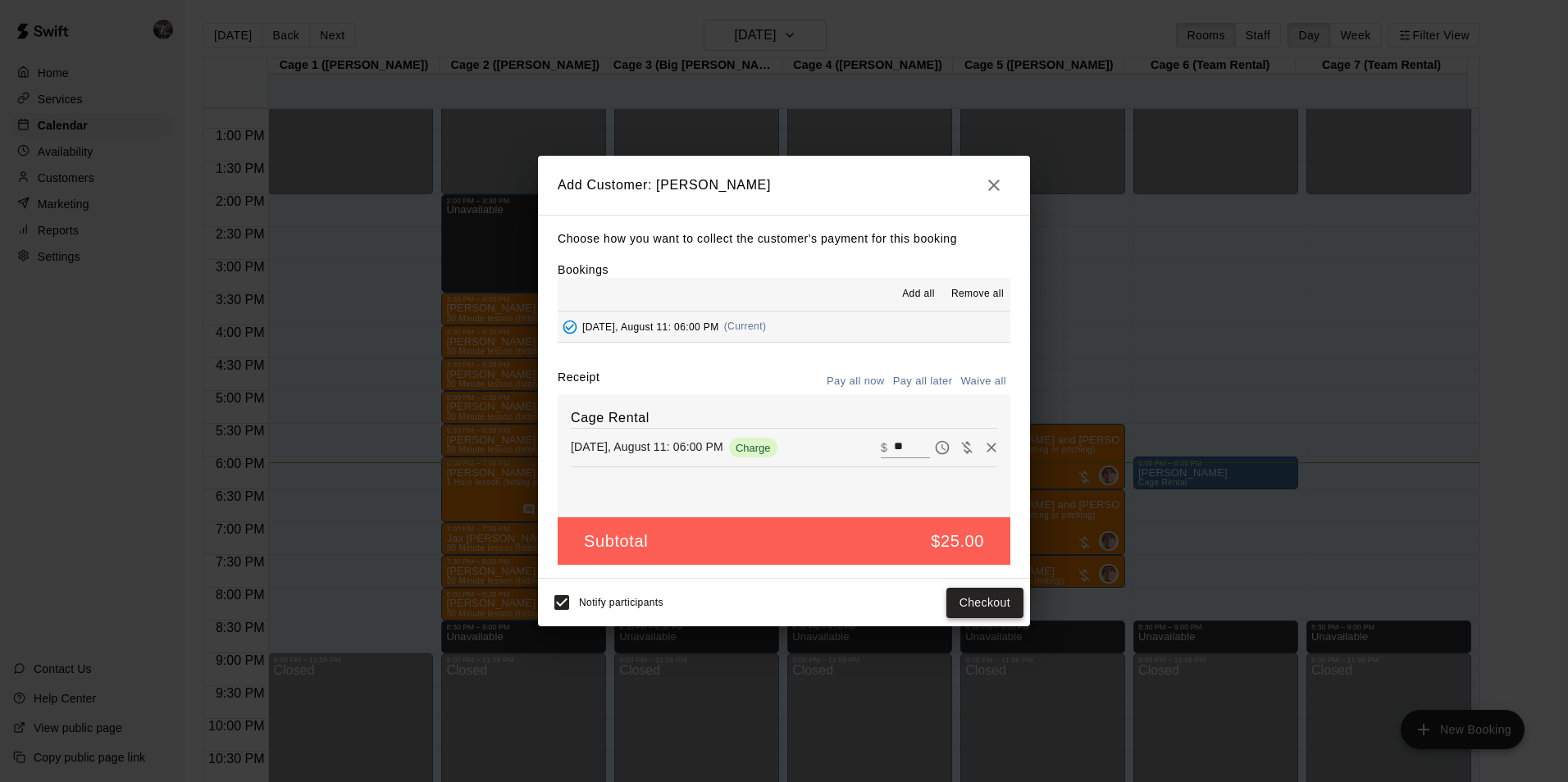
click at [965, 599] on button "Checkout" at bounding box center [986, 603] width 77 height 30
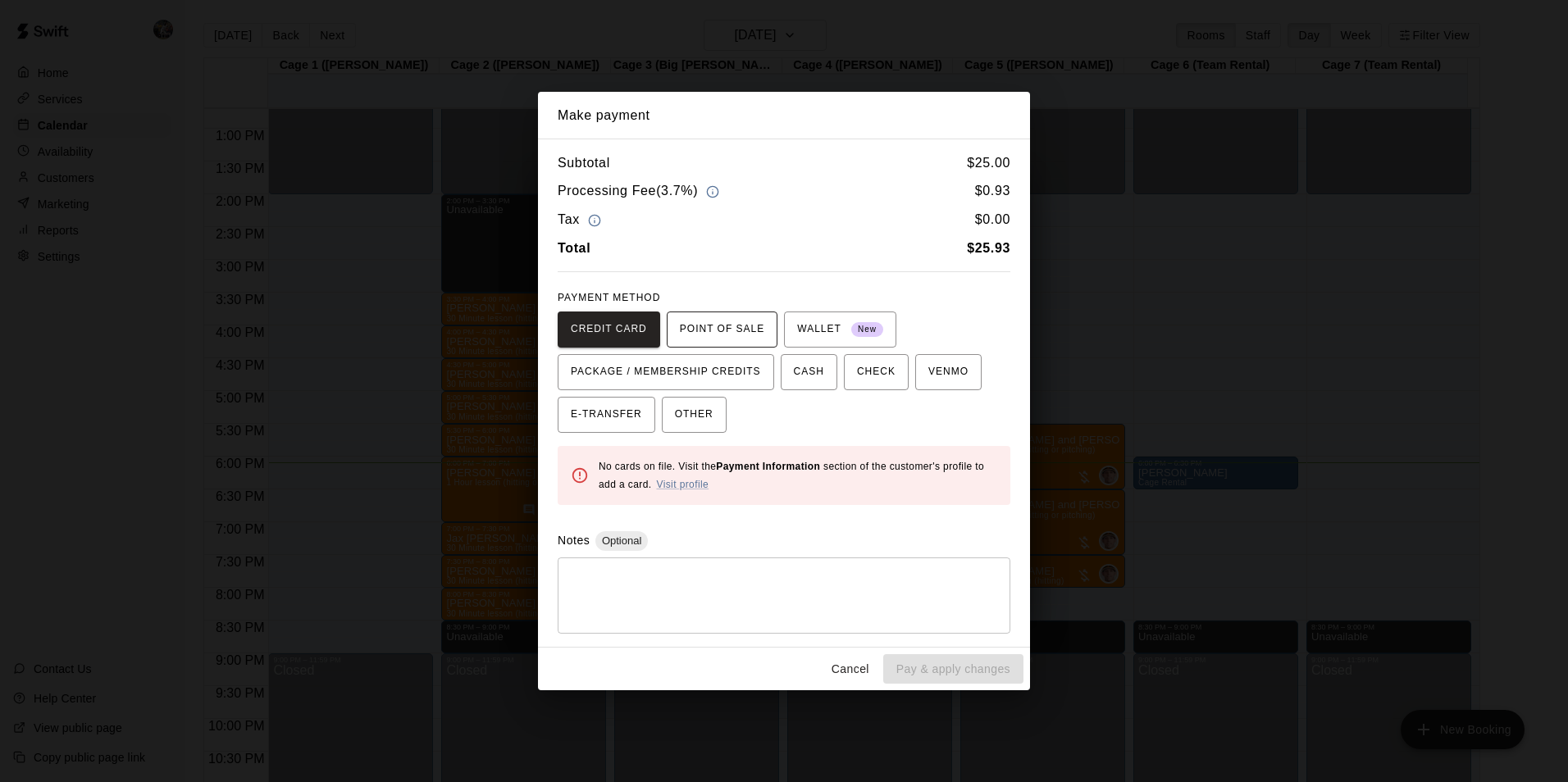
click at [725, 331] on span "POINT OF SALE" at bounding box center [723, 330] width 85 height 26
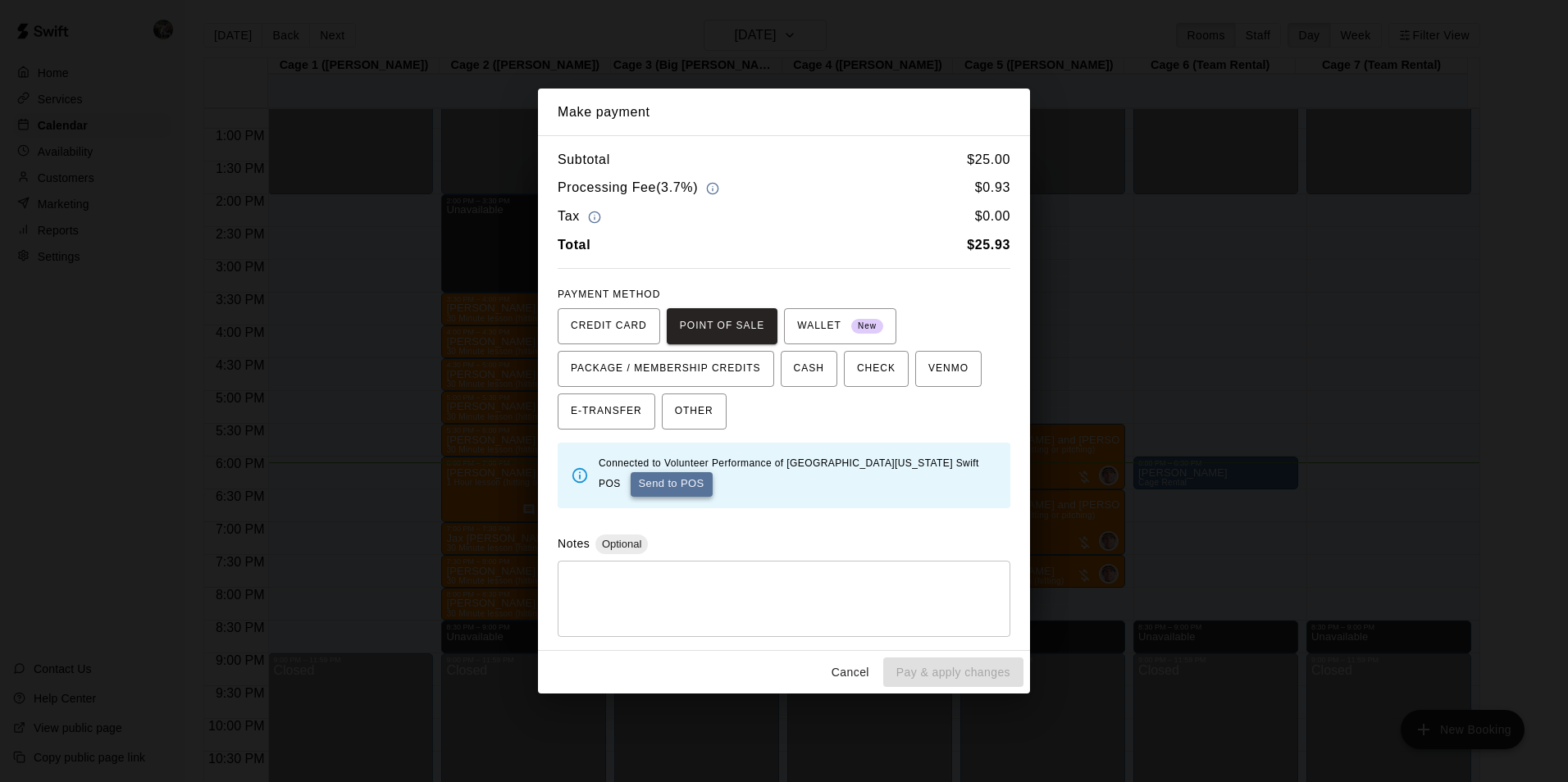
click at [655, 480] on button "Send to POS" at bounding box center [671, 484] width 82 height 24
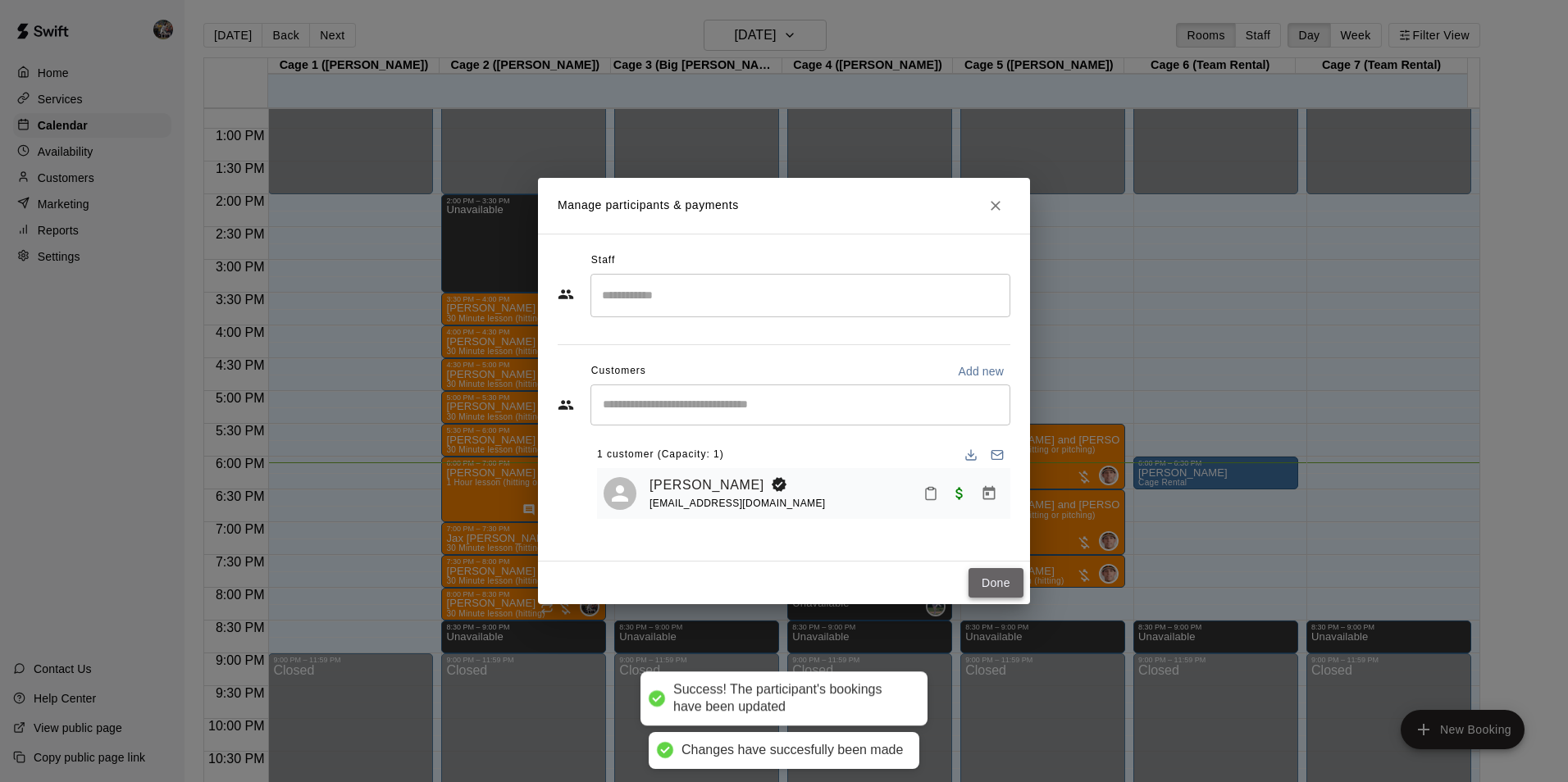
click at [993, 580] on button "Done" at bounding box center [996, 583] width 55 height 30
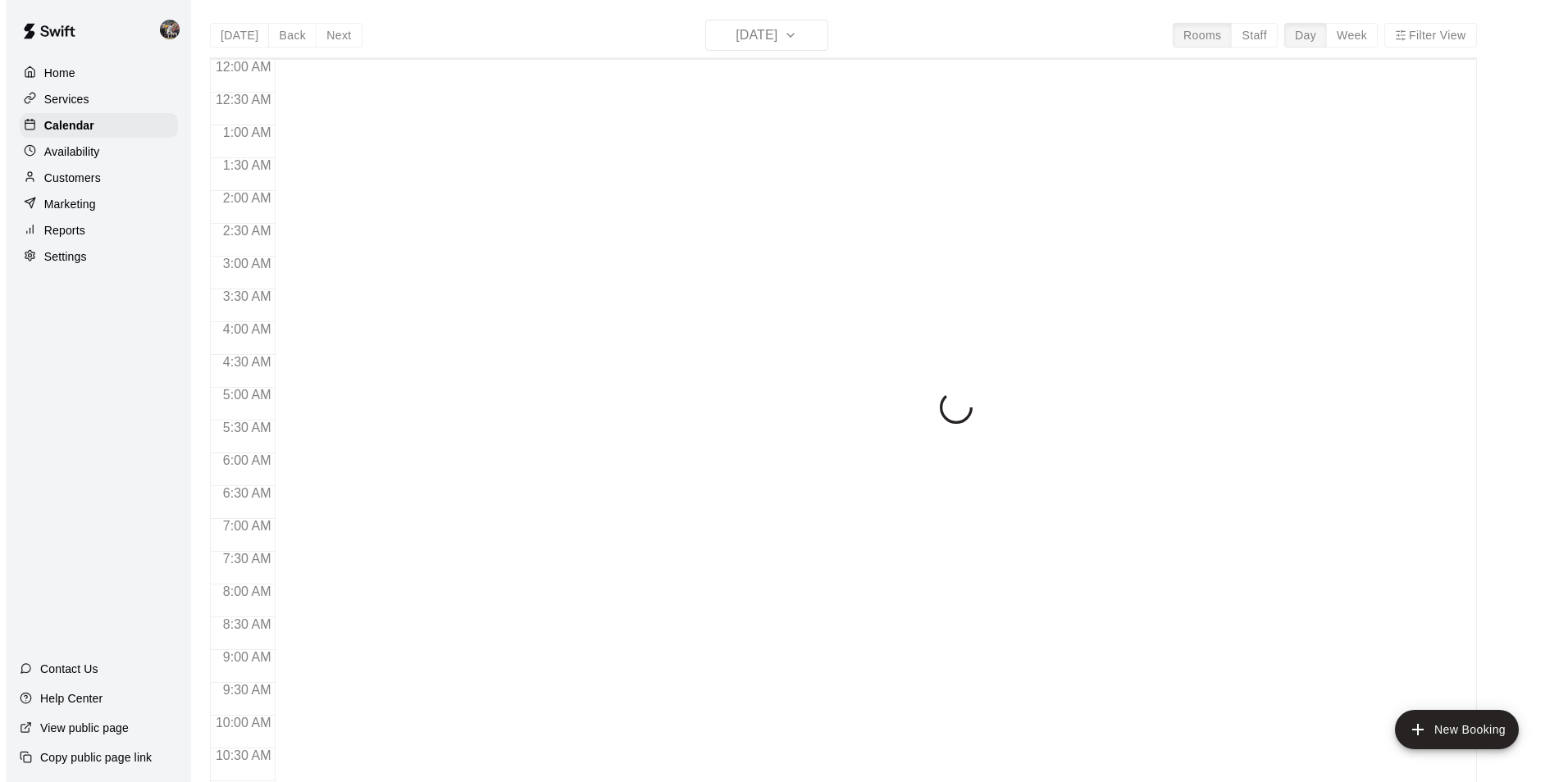
scroll to position [833, 0]
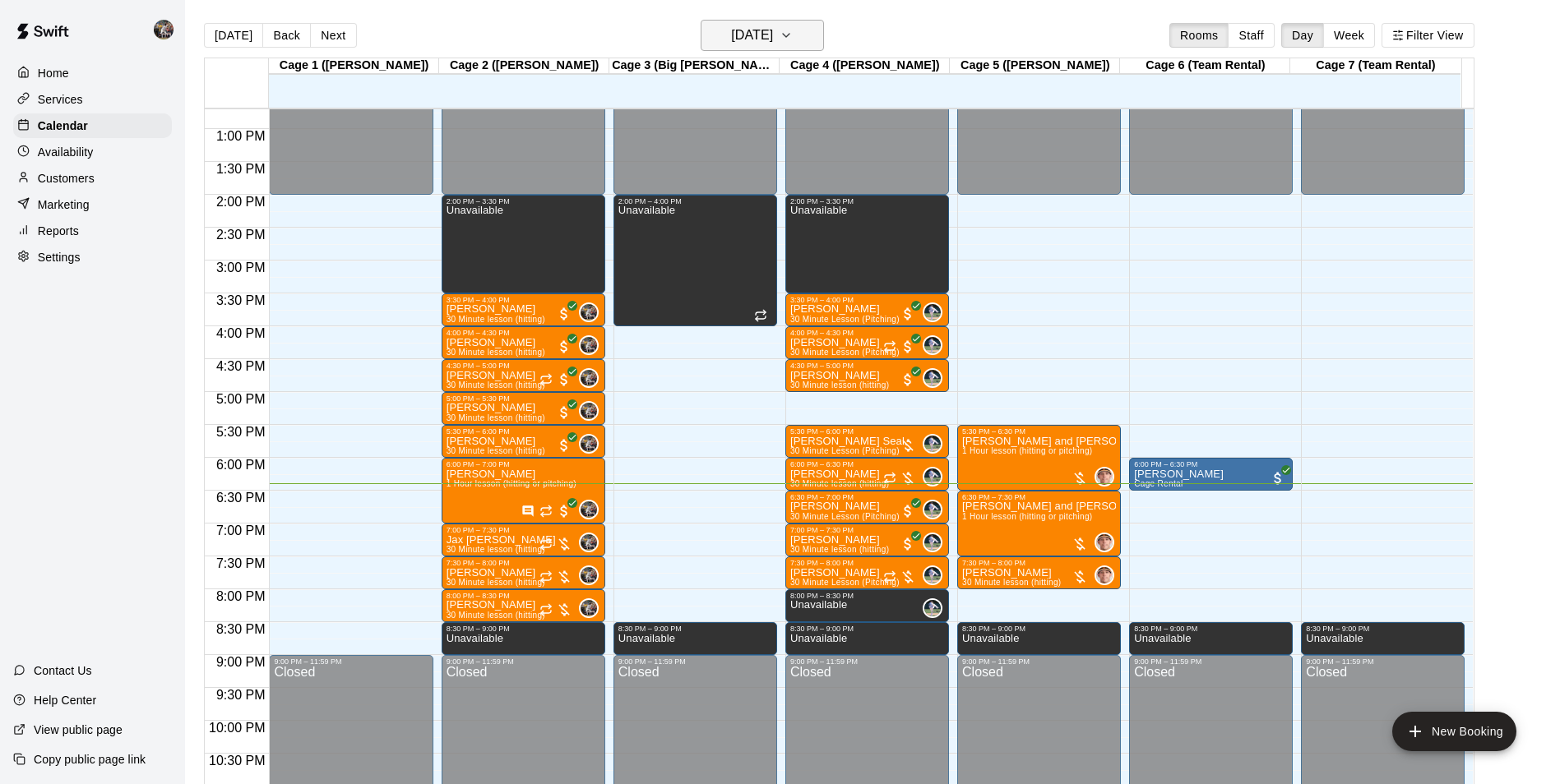
click at [739, 38] on h6 "[DATE]" at bounding box center [752, 35] width 42 height 23
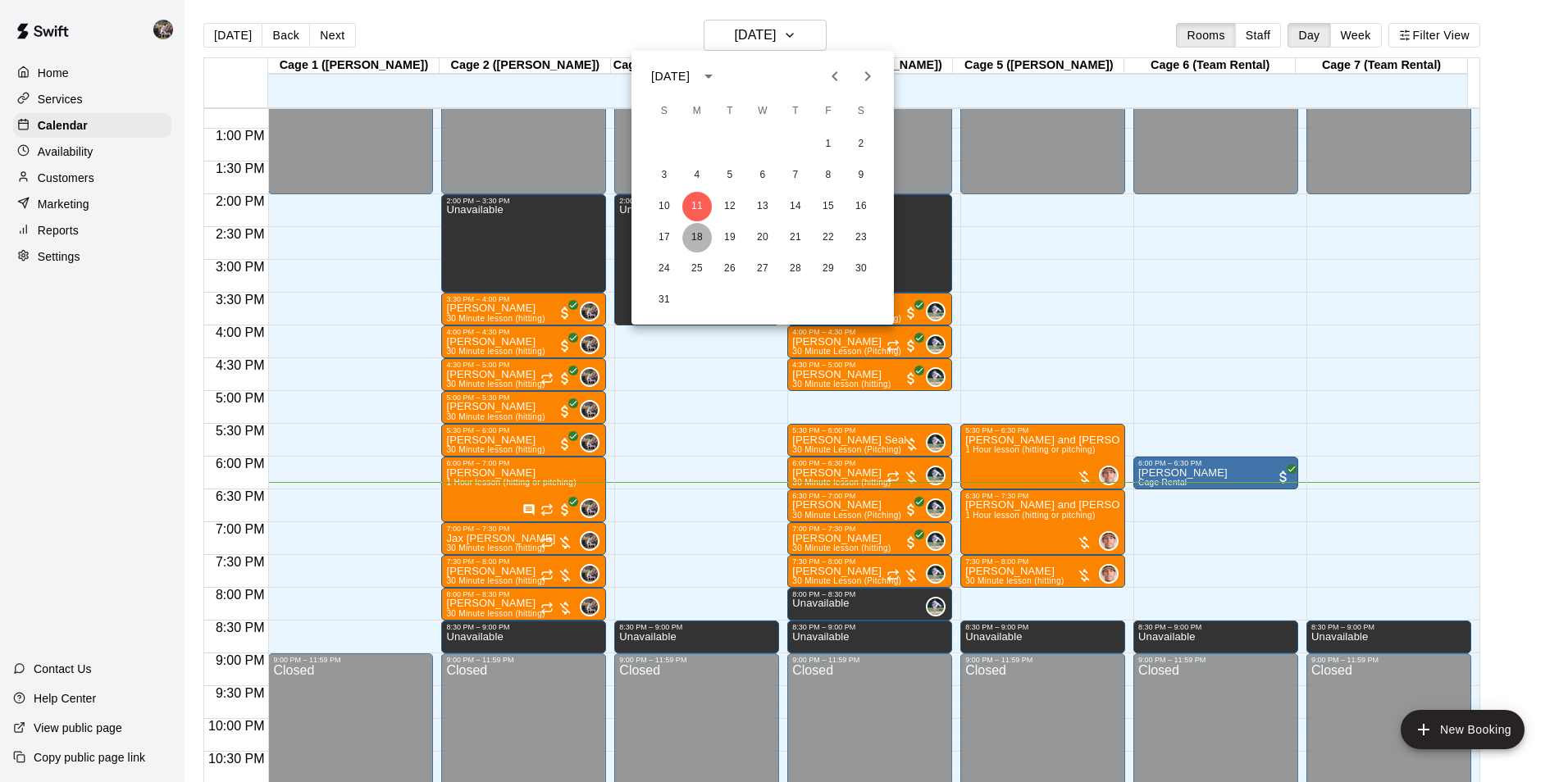
click at [702, 236] on button "18" at bounding box center [696, 237] width 29 height 29
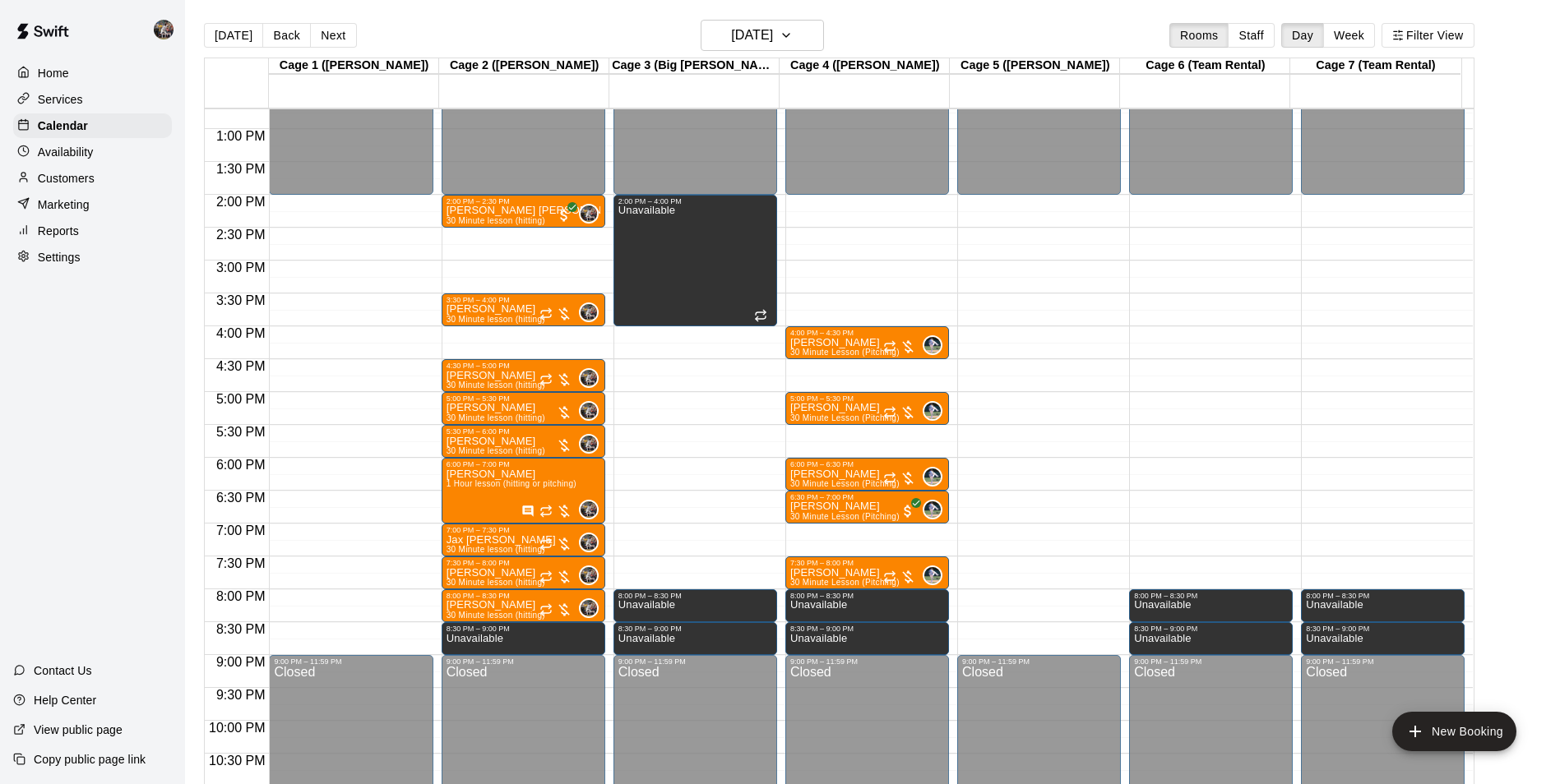
click at [1038, 466] on div "12:00 AM – 2:00 PM Closed 9:00 PM – 11:59 PM Closed" at bounding box center [1038, 62] width 163 height 1578
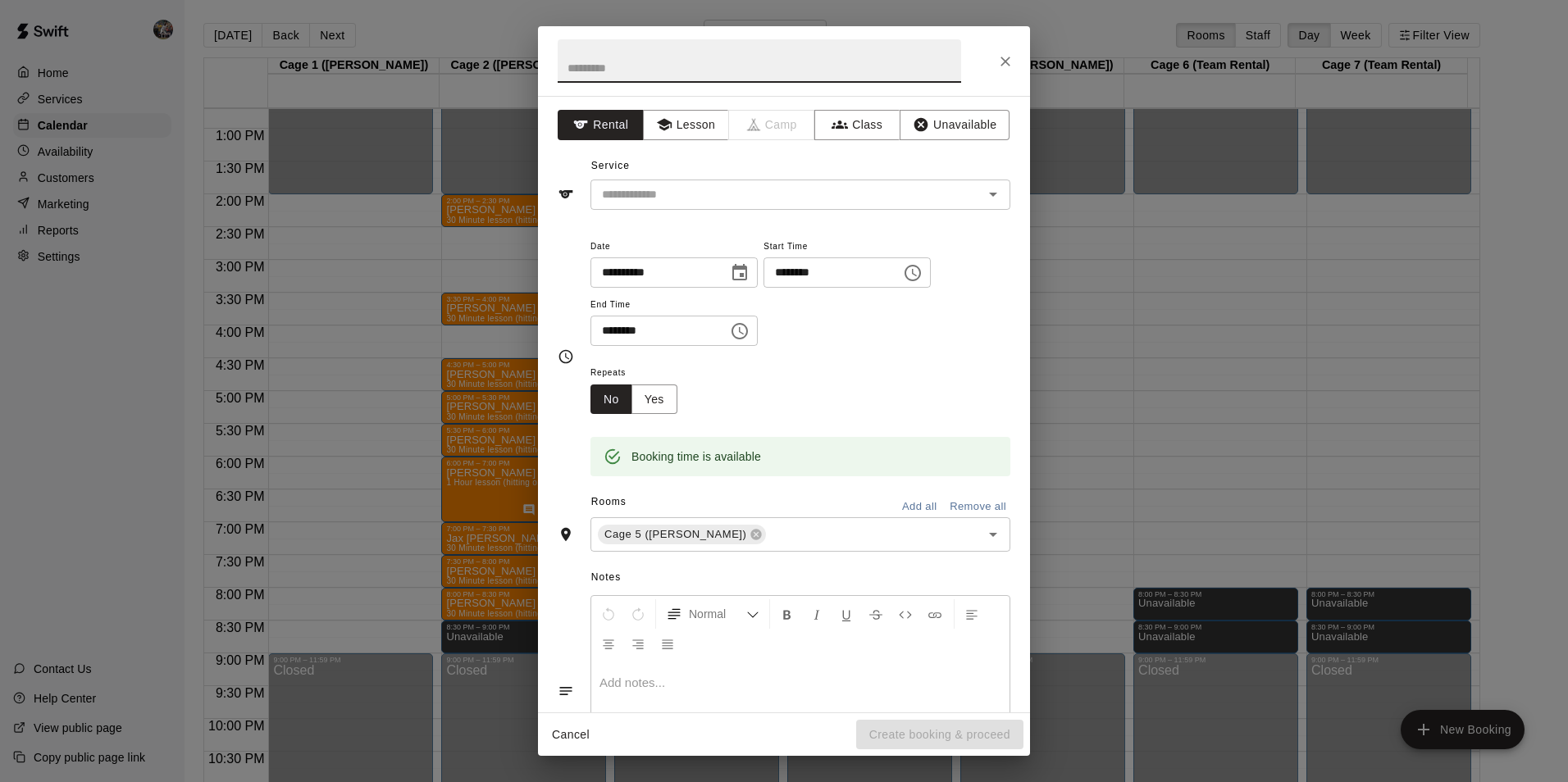
type input "*"
type input "*********"
click at [676, 127] on button "Lesson" at bounding box center [685, 125] width 86 height 30
click at [707, 197] on input "text" at bounding box center [776, 195] width 362 height 21
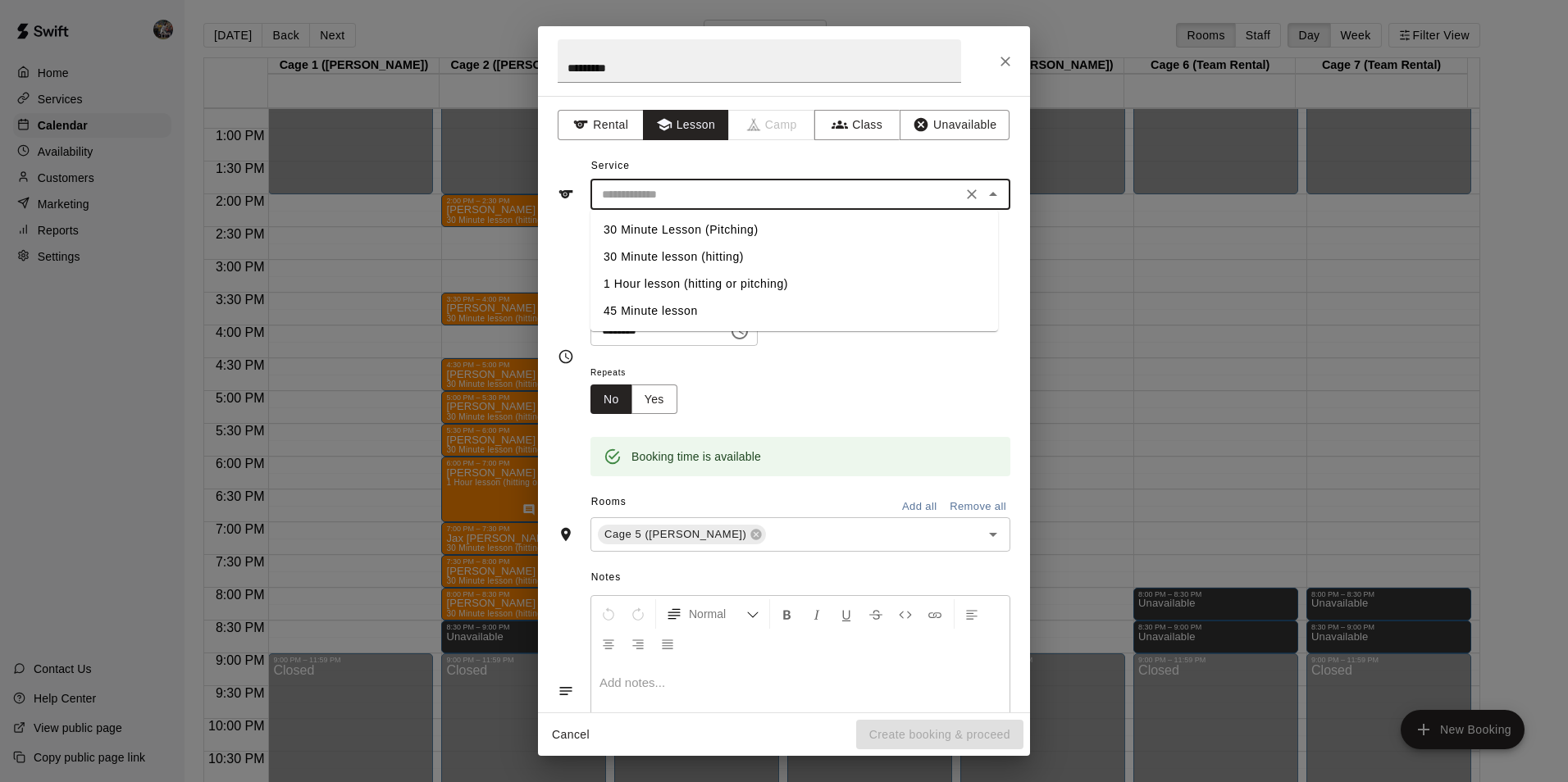
click at [685, 253] on li "30 Minute lesson (hitting)" at bounding box center [794, 257] width 408 height 27
type input "**********"
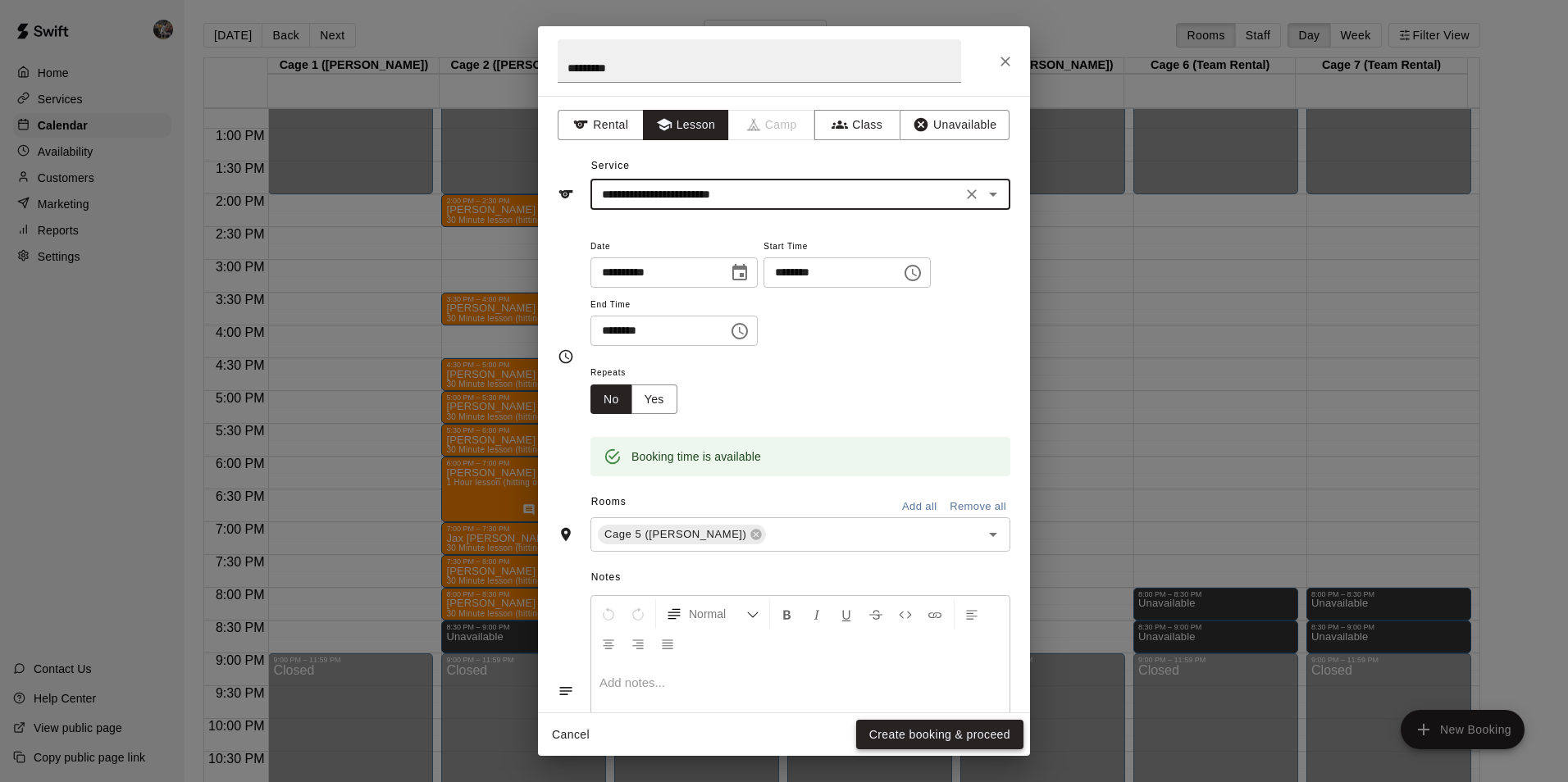
click at [896, 732] on button "Create booking & proceed" at bounding box center [940, 735] width 168 height 30
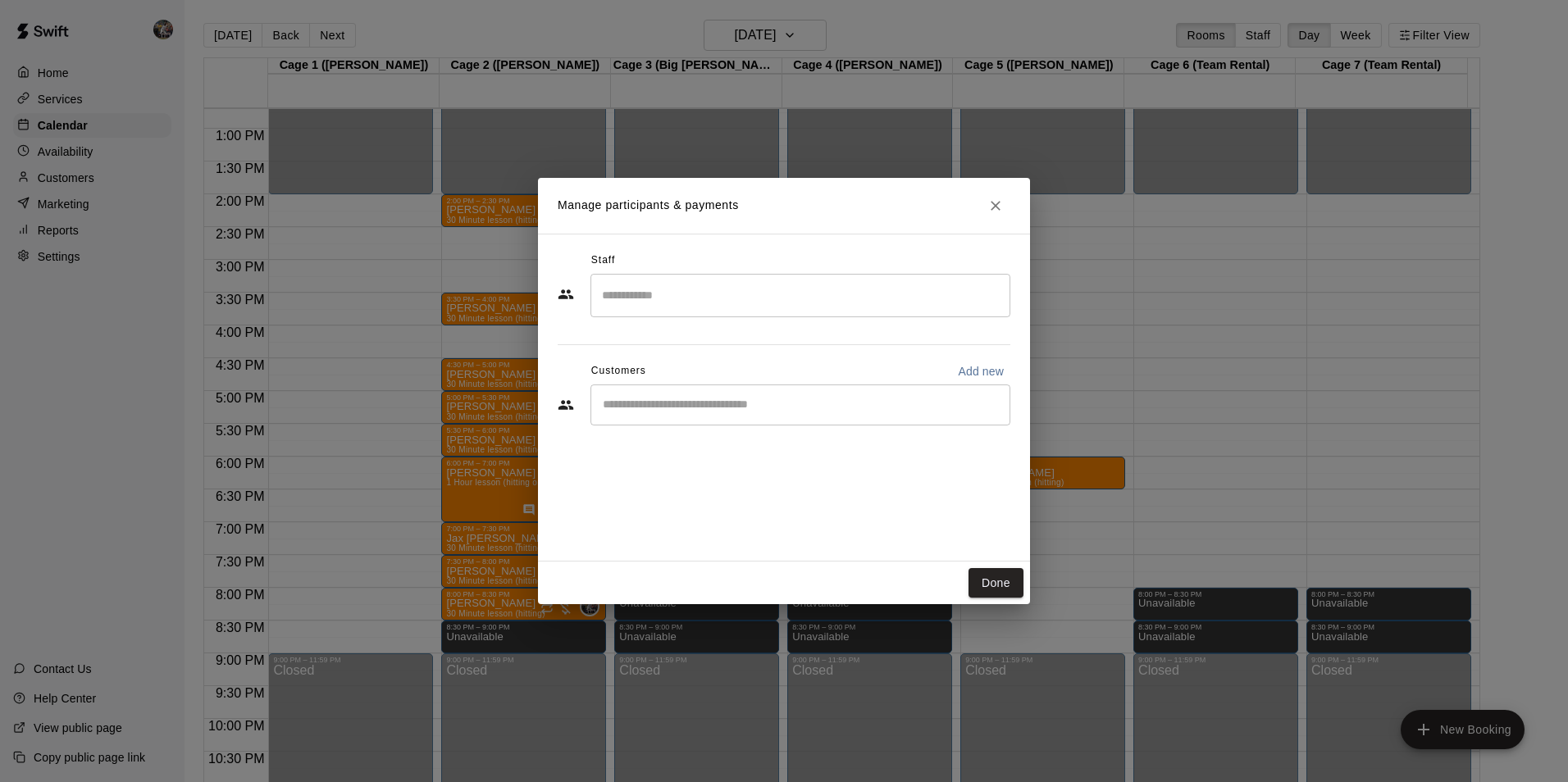
click at [724, 302] on input "Search staff" at bounding box center [801, 296] width 405 height 28
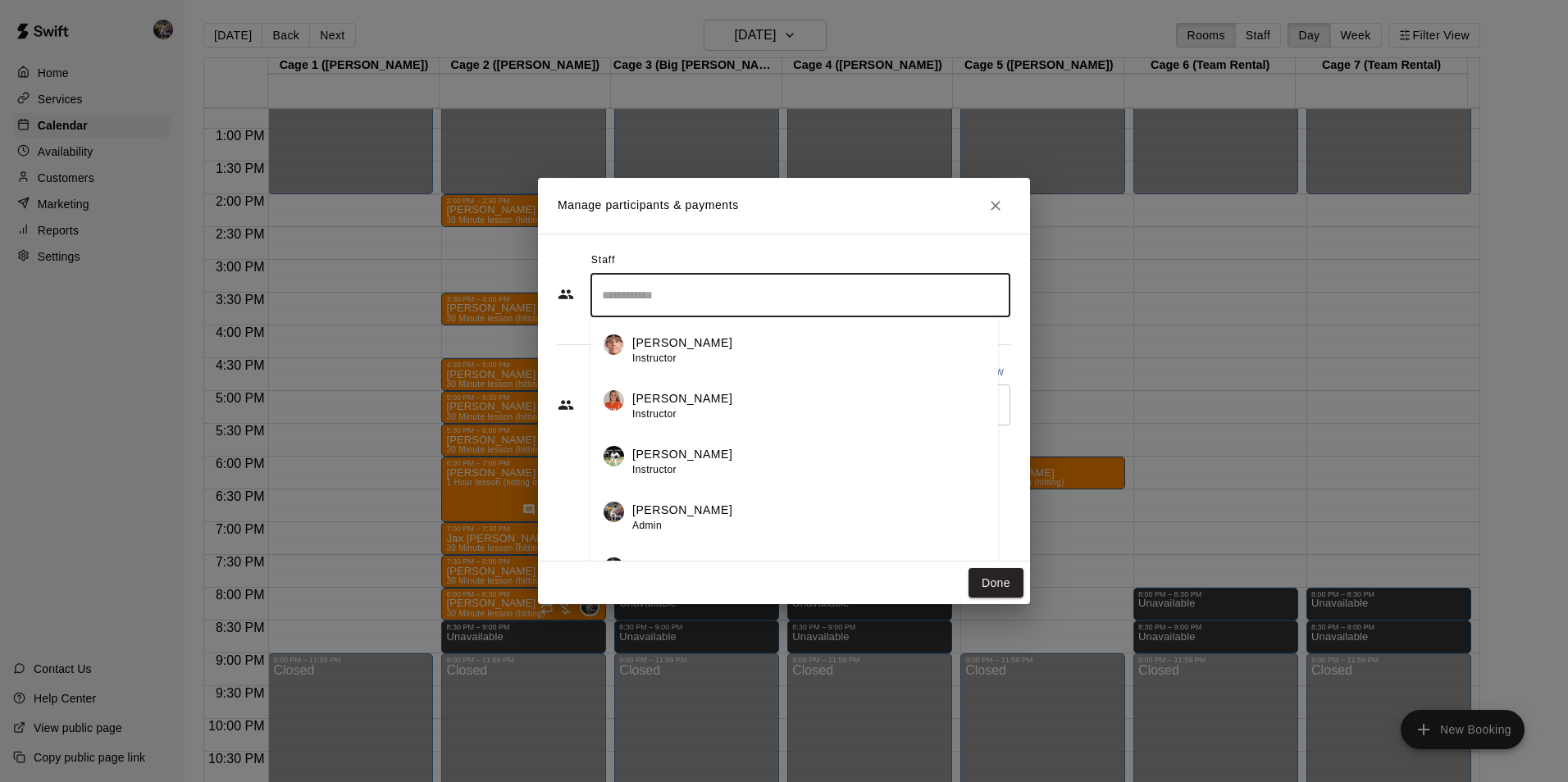
click at [693, 350] on p "[PERSON_NAME]" at bounding box center [682, 343] width 100 height 17
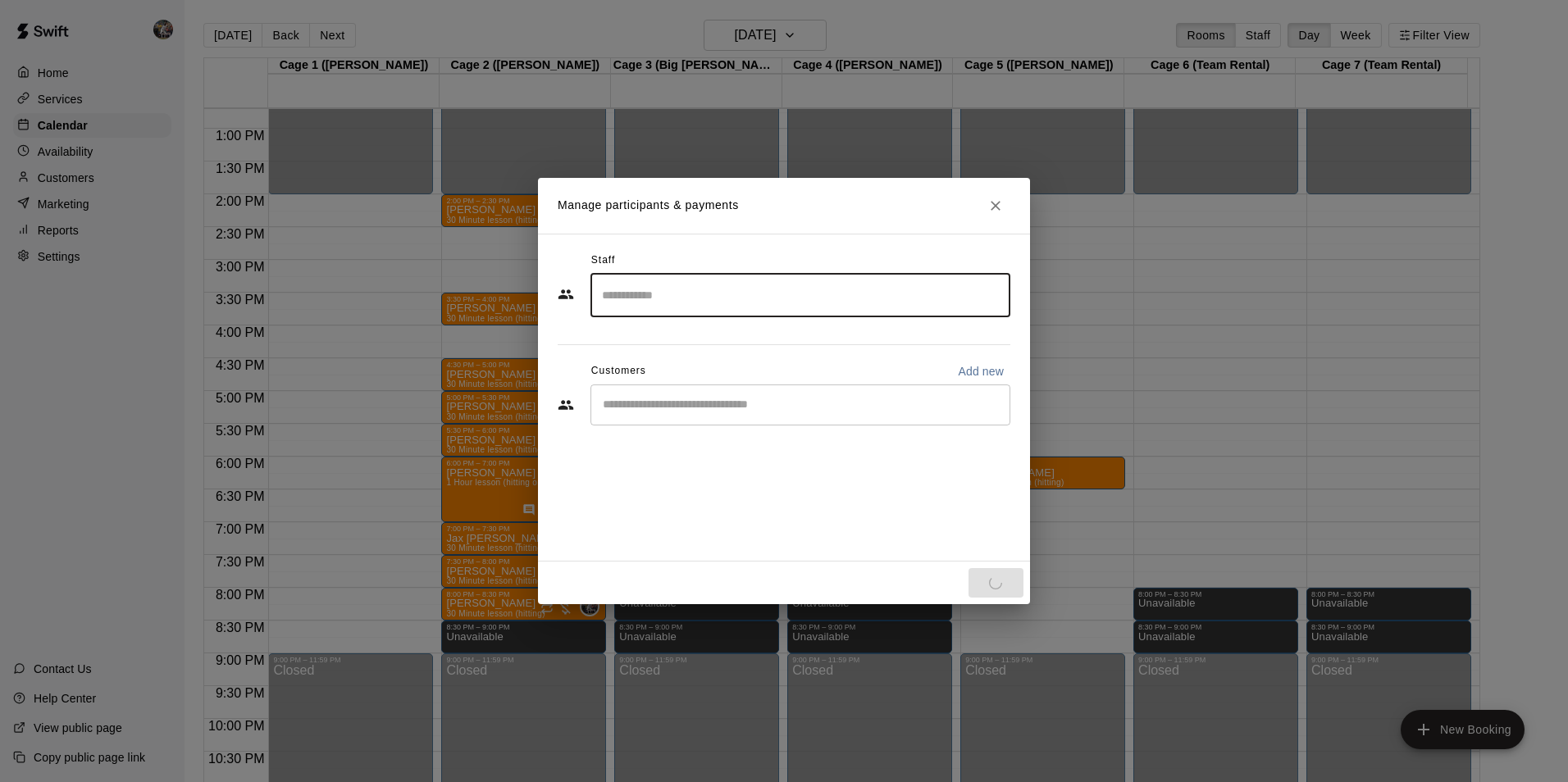
click at [662, 401] on input "Start typing to search customers..." at bounding box center [801, 404] width 405 height 16
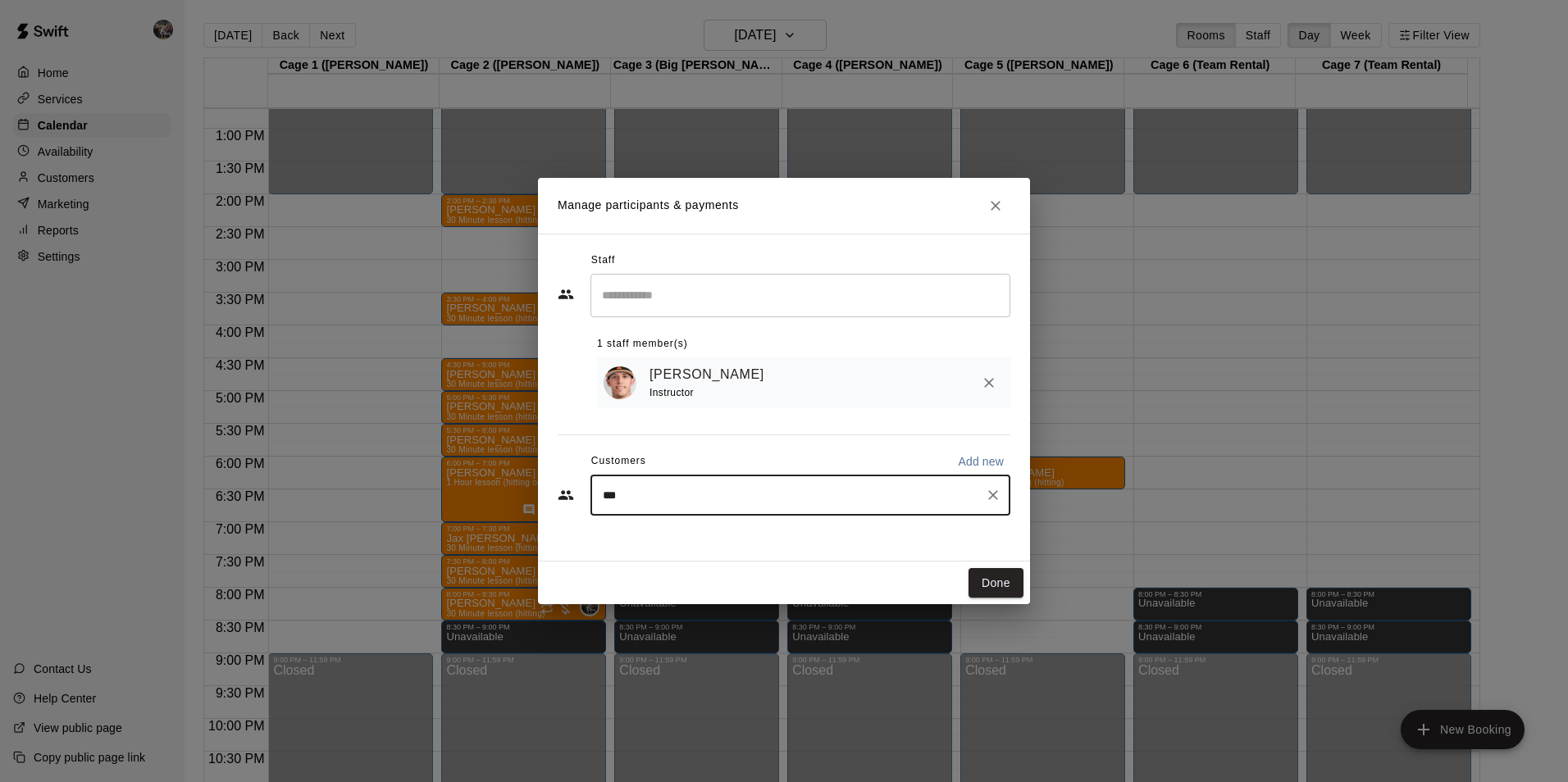
type input "****"
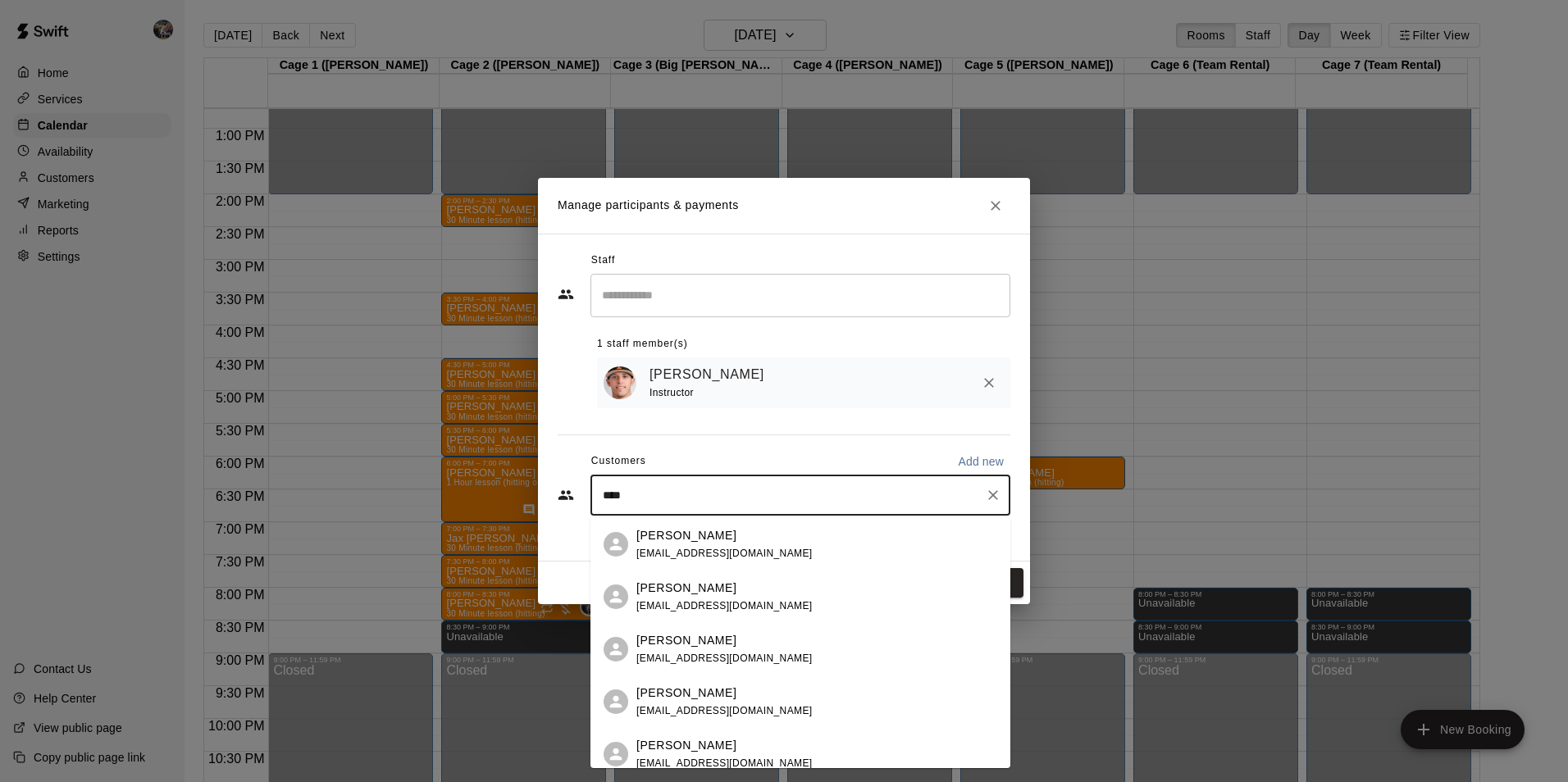
click at [694, 540] on p "[PERSON_NAME]" at bounding box center [686, 536] width 100 height 17
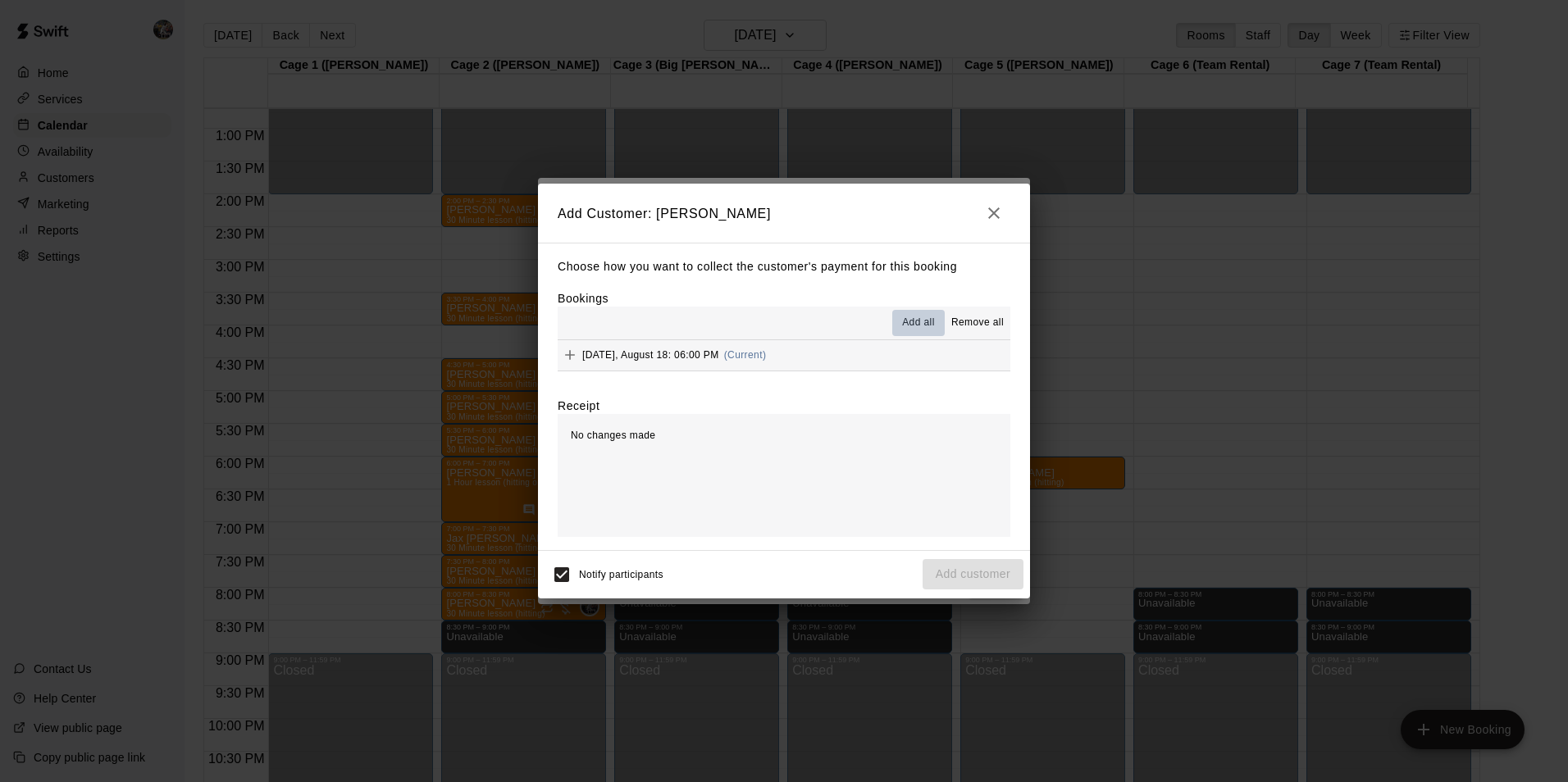
click at [908, 322] on span "Add all" at bounding box center [919, 322] width 33 height 16
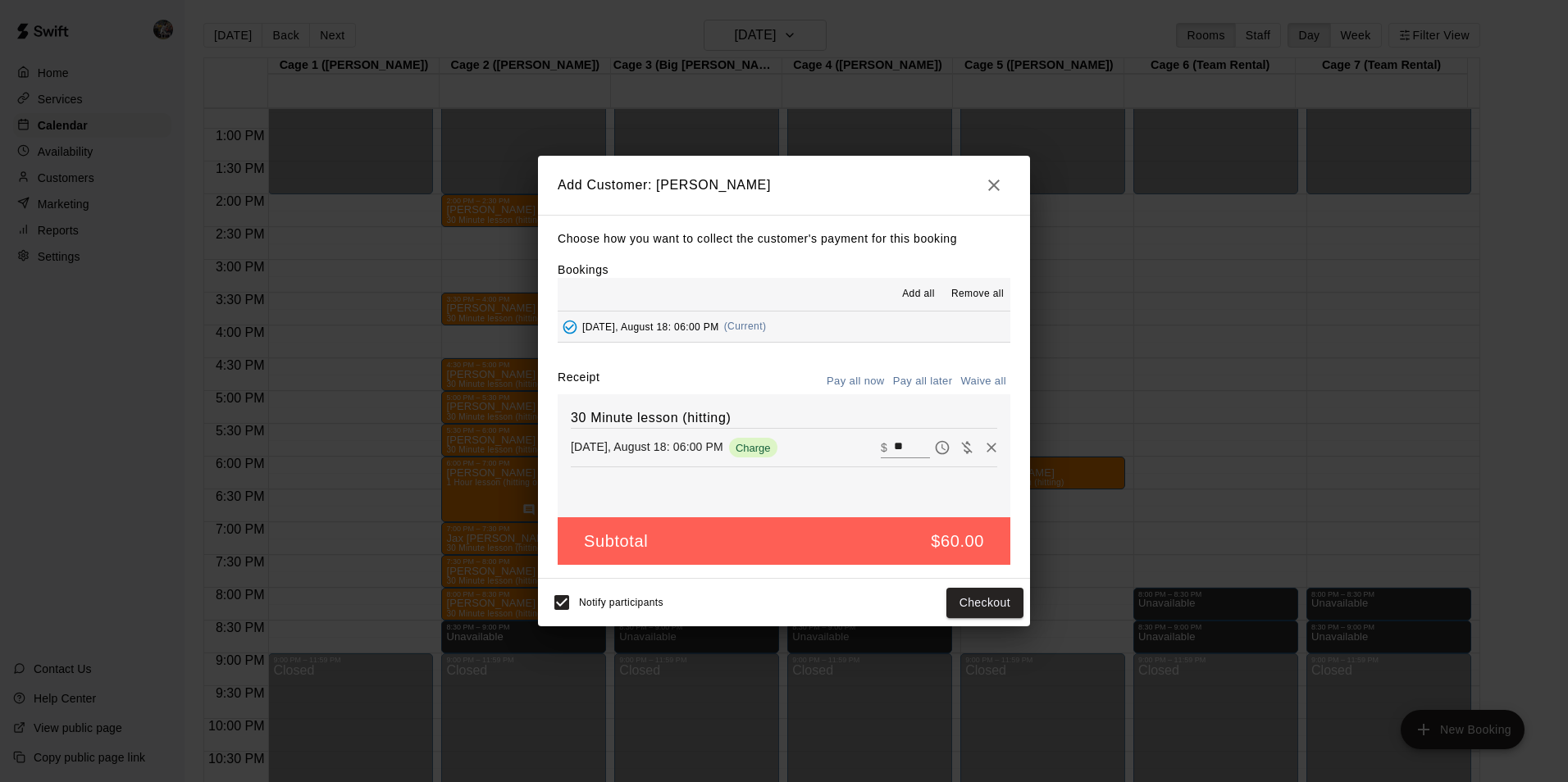
click at [908, 377] on button "Pay all later" at bounding box center [923, 382] width 68 height 25
click at [956, 598] on button "Add customer" at bounding box center [972, 603] width 101 height 30
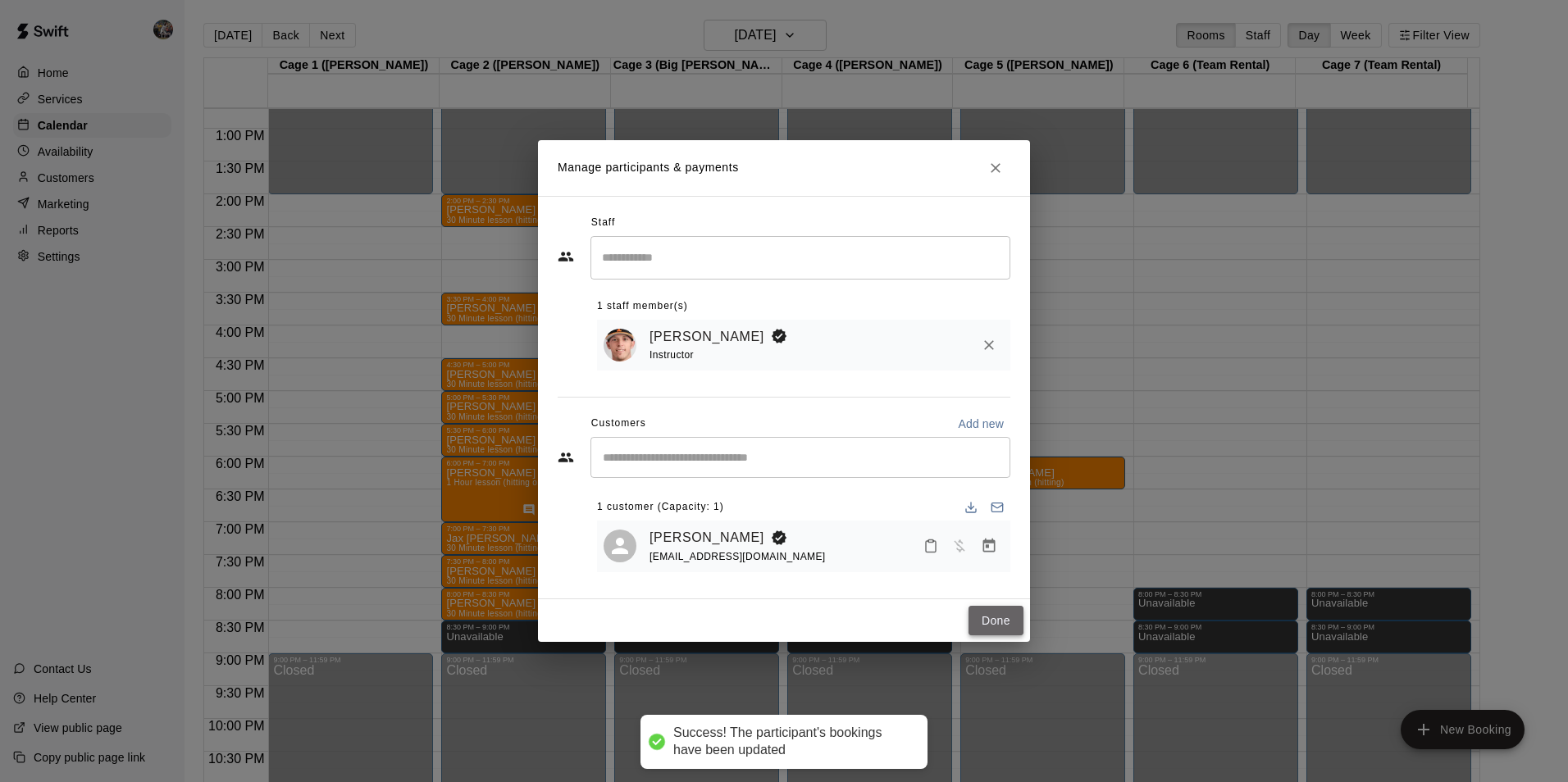
click at [982, 619] on button "Done" at bounding box center [996, 621] width 55 height 30
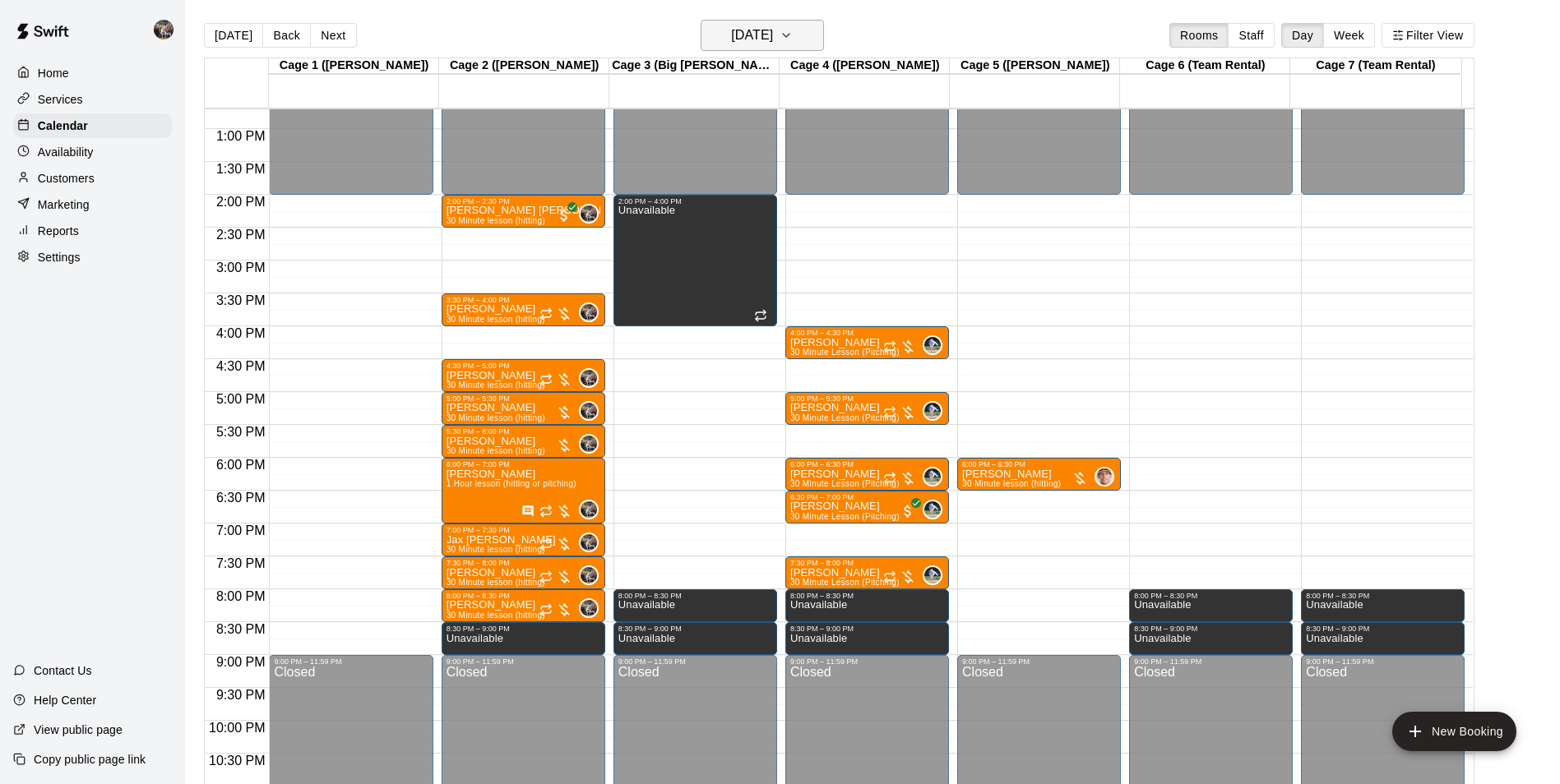
click at [746, 37] on h6 "[DATE]" at bounding box center [752, 35] width 42 height 23
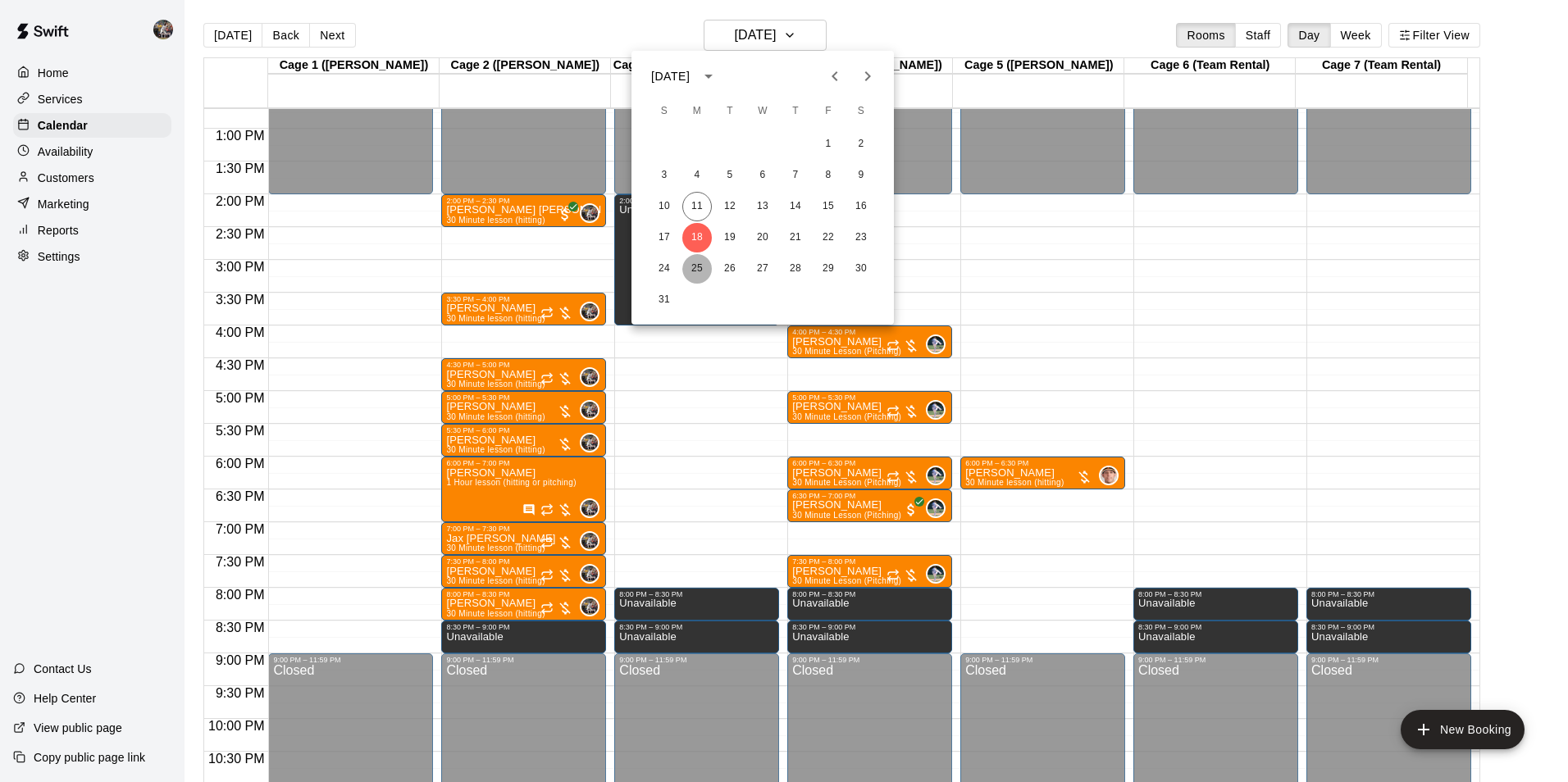
click at [699, 268] on button "25" at bounding box center [696, 269] width 29 height 29
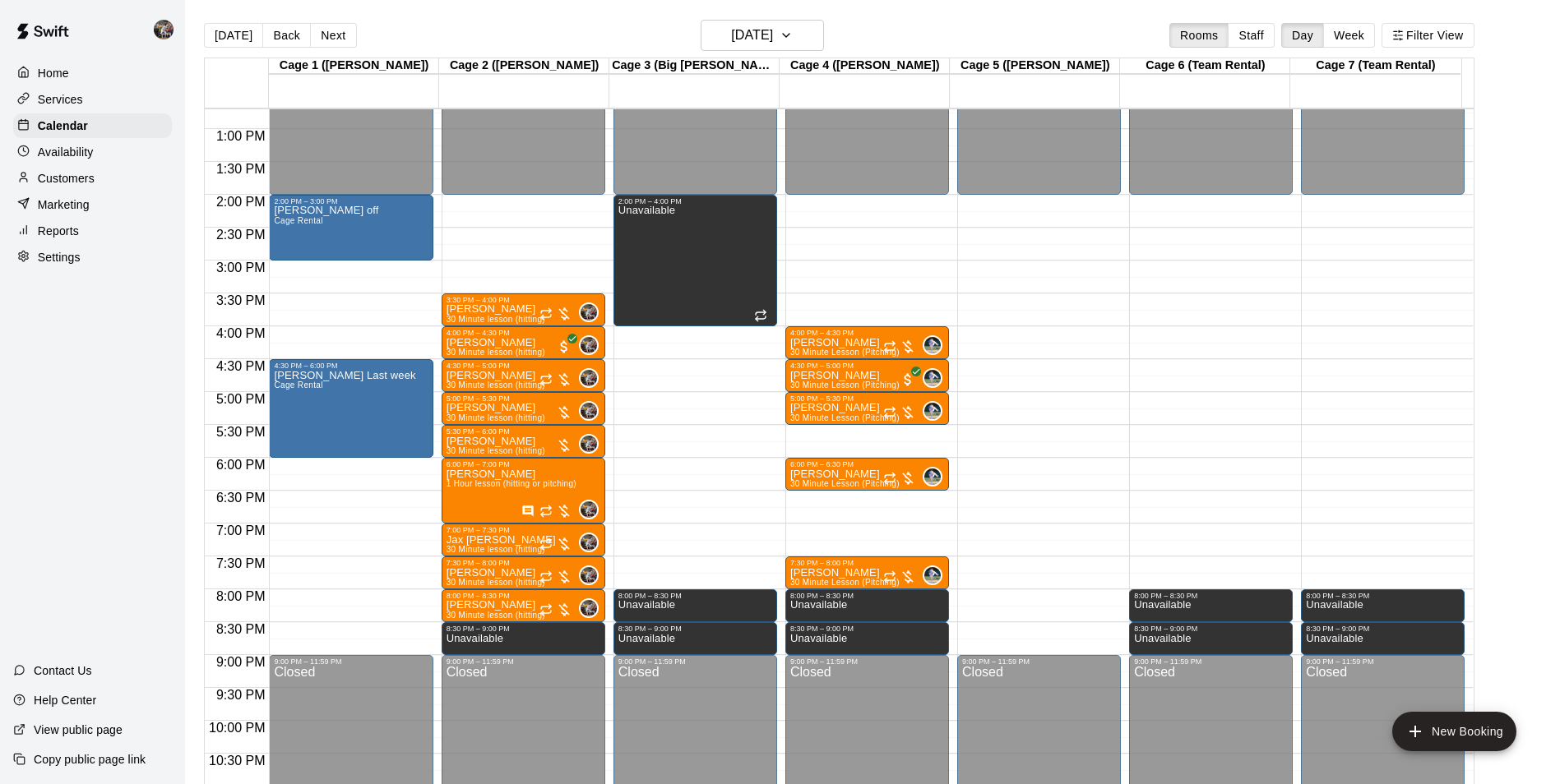
click at [1006, 463] on div "12:00 AM – 2:00 PM Closed 9:00 PM – 11:59 PM Closed" at bounding box center [1038, 62] width 163 height 1578
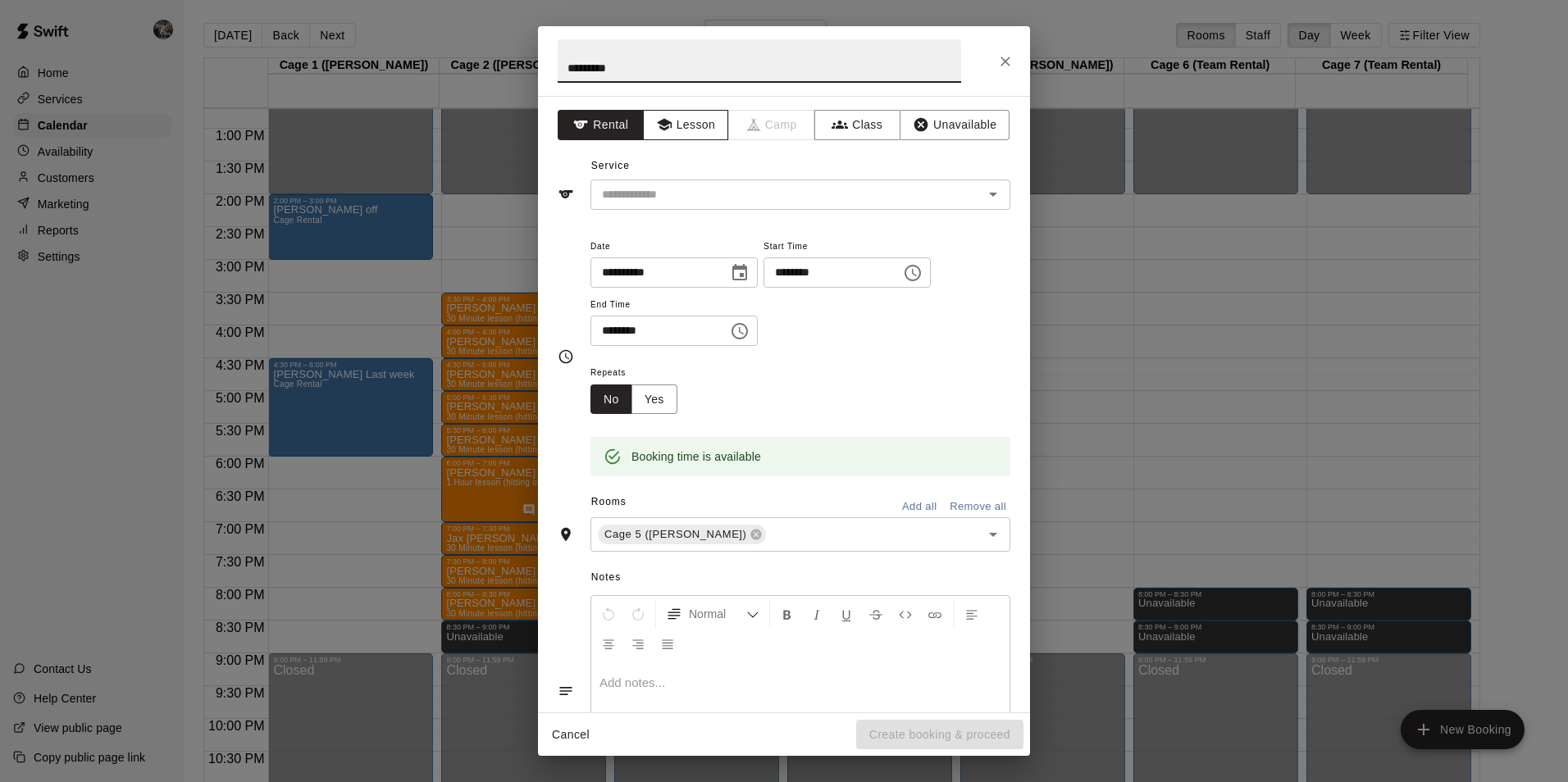
type input "*********"
click at [680, 127] on button "Lesson" at bounding box center [685, 125] width 86 height 30
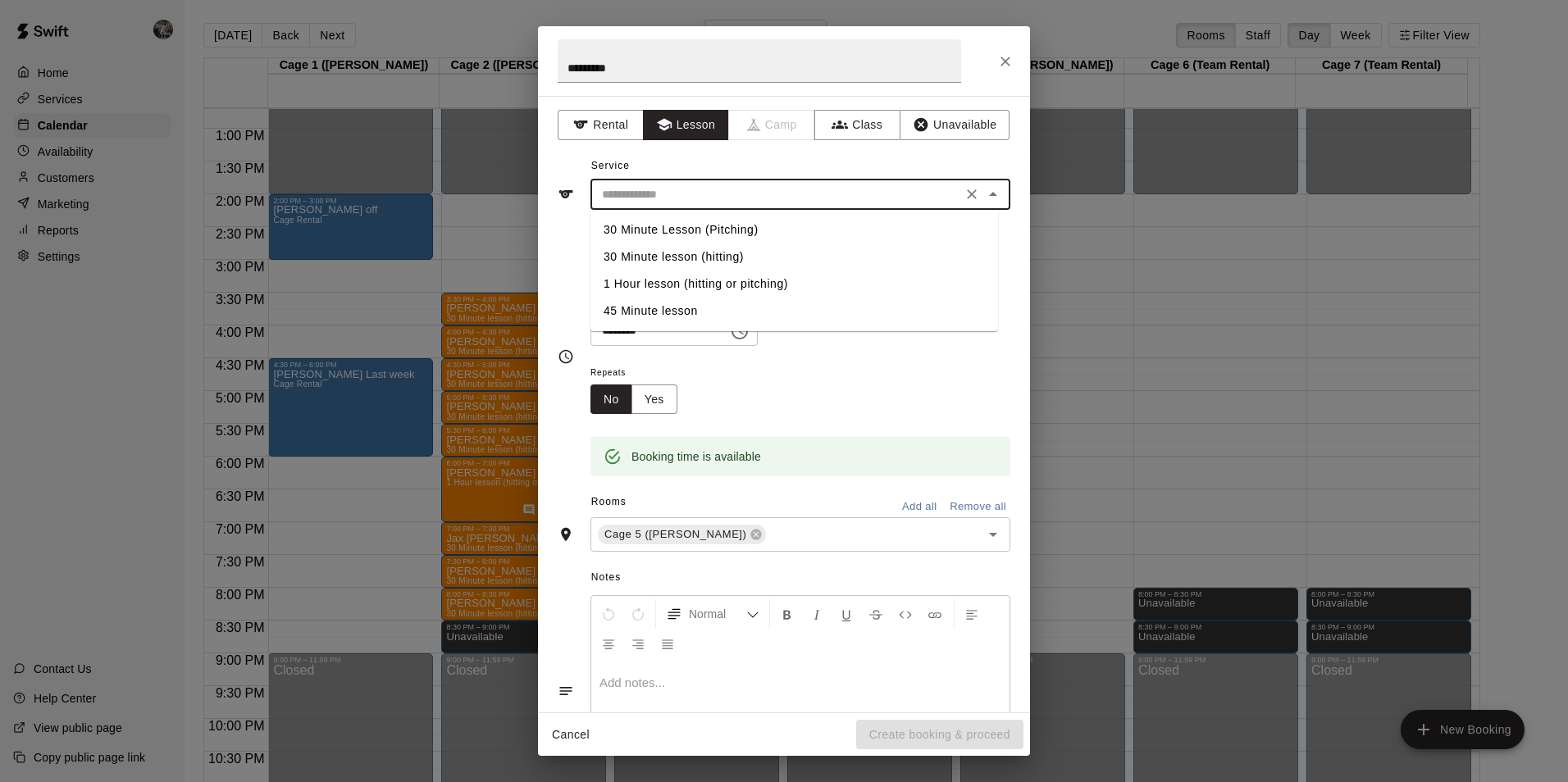
click at [690, 189] on input "text" at bounding box center [776, 195] width 362 height 21
click at [722, 250] on li "30 Minute lesson (hitting)" at bounding box center [794, 257] width 408 height 27
type input "**********"
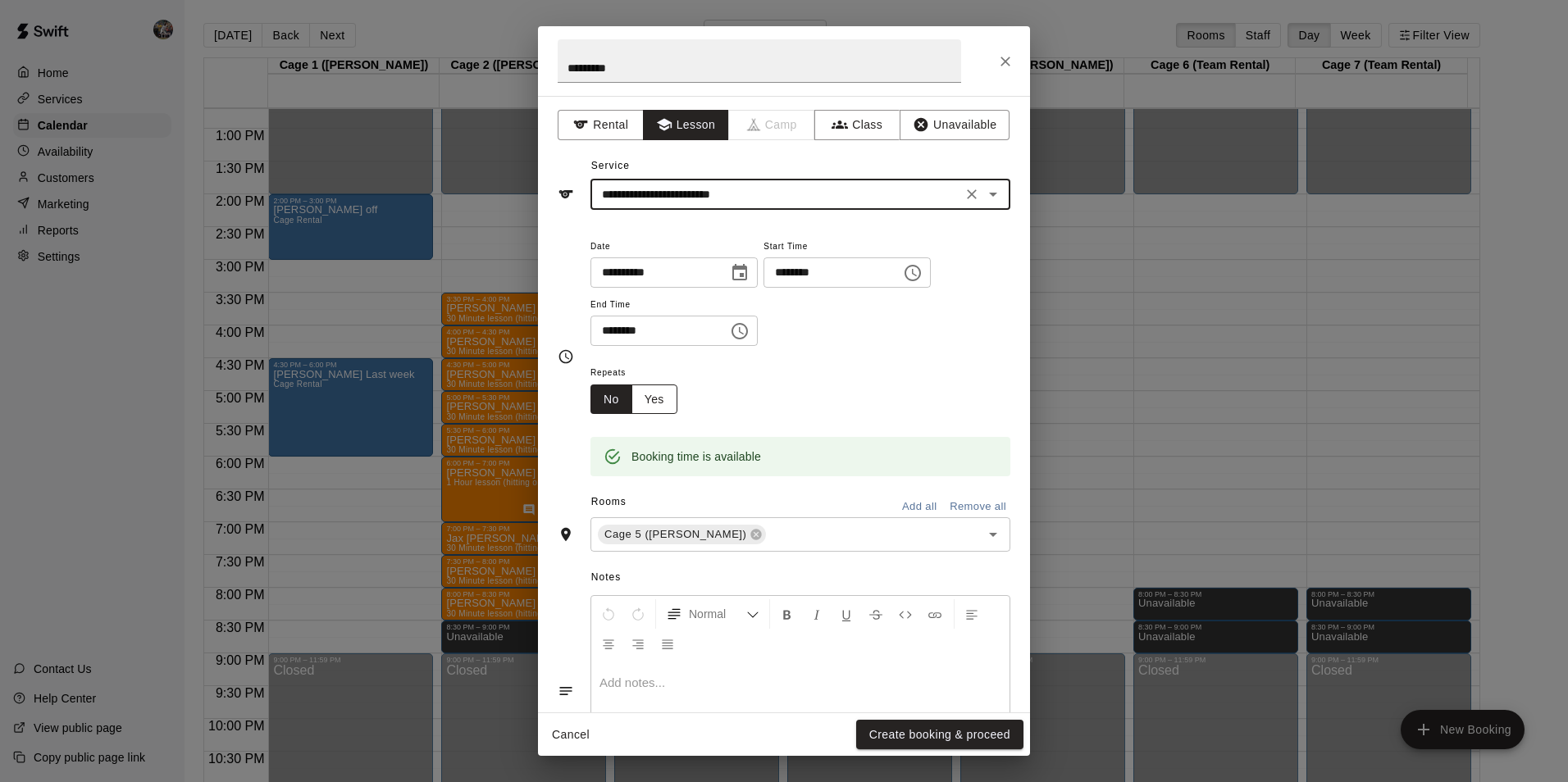
click at [660, 398] on button "Yes" at bounding box center [654, 399] width 46 height 30
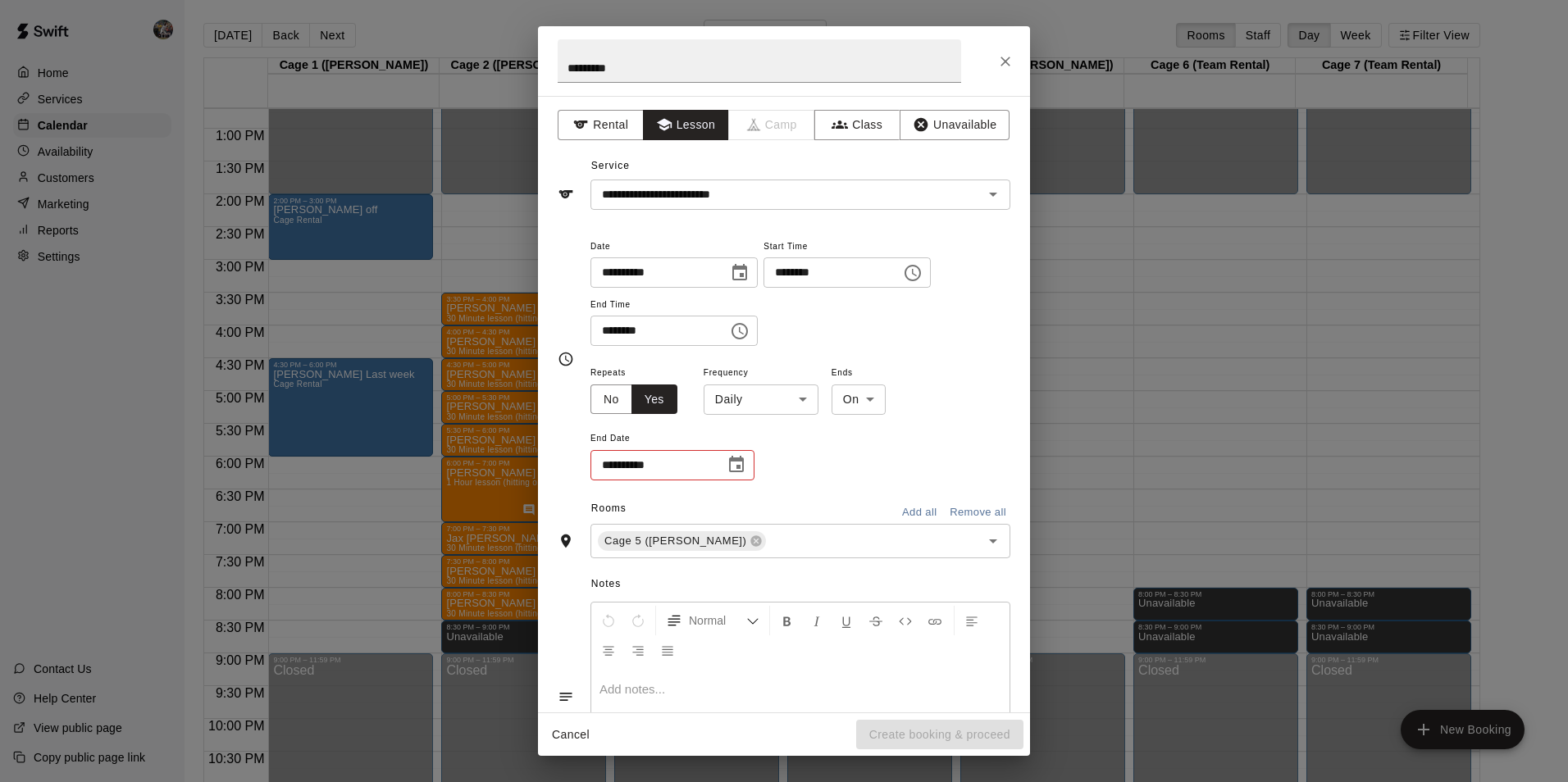
click at [789, 402] on body "Home Services Calendar Availability Customers Marketing Reports Settings Contac…" at bounding box center [784, 404] width 1568 height 808
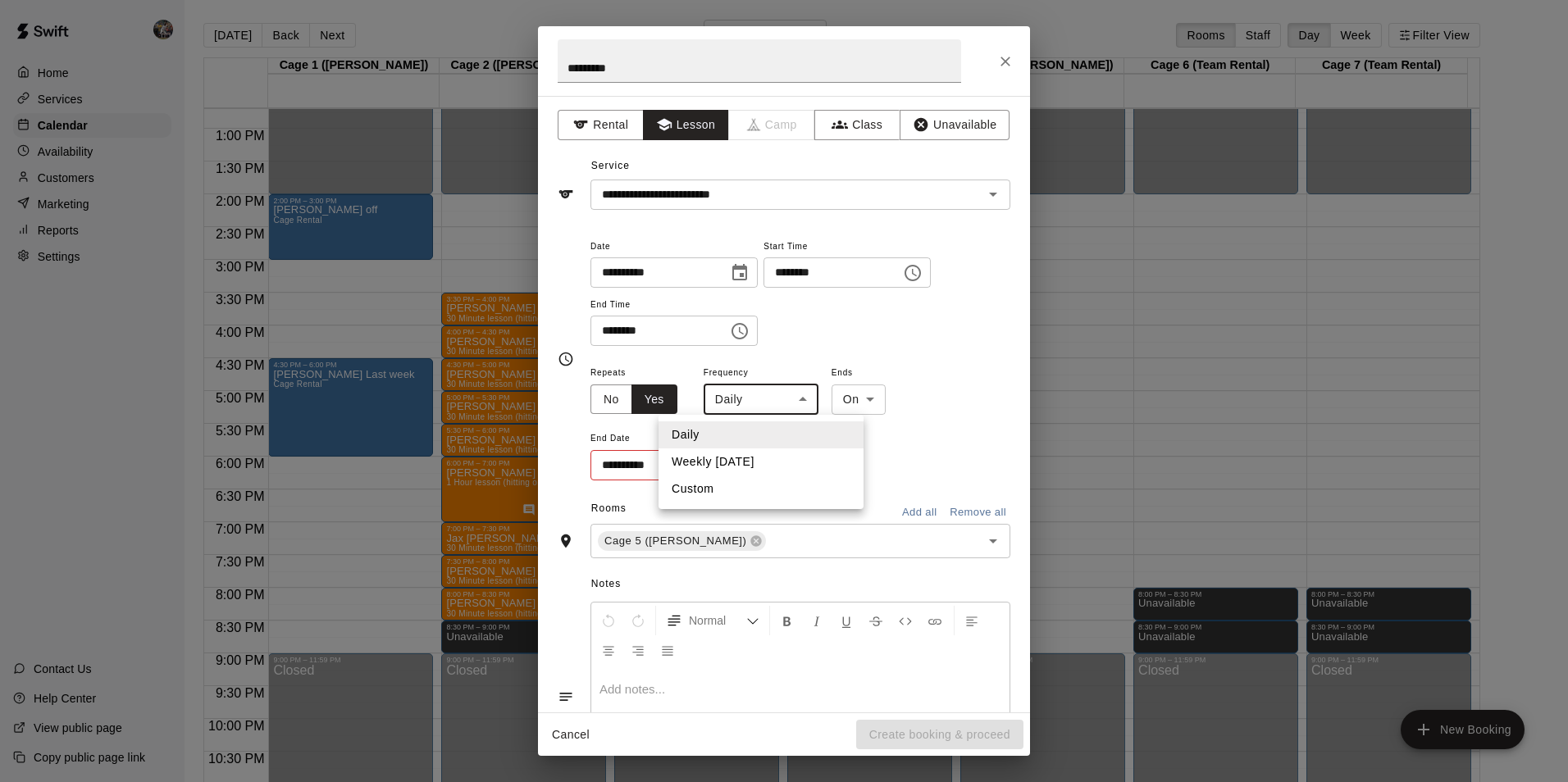
click at [783, 456] on li "Weekly on Monday" at bounding box center [761, 462] width 205 height 27
type input "******"
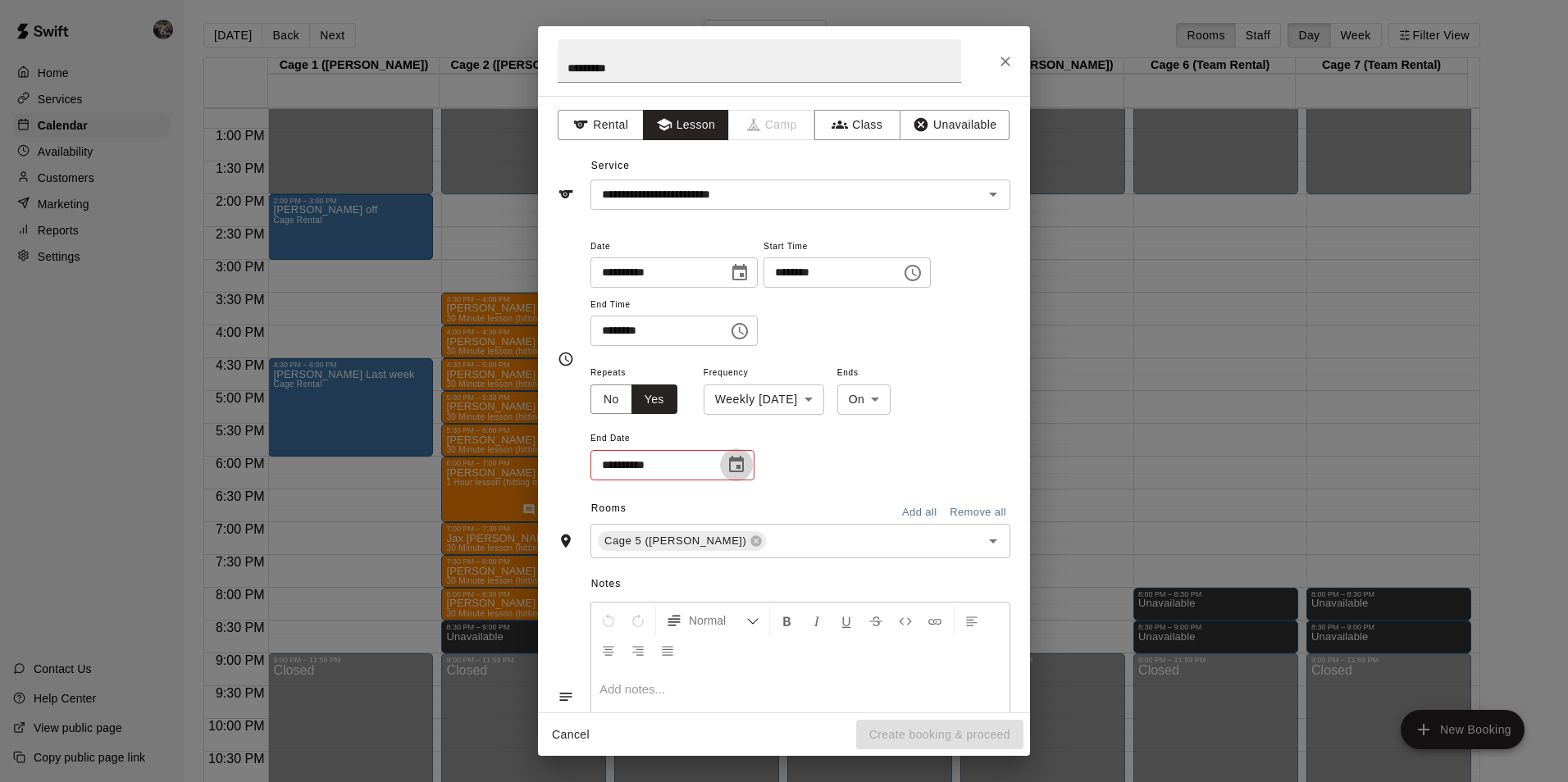
click at [731, 459] on icon "Choose date" at bounding box center [737, 464] width 15 height 16
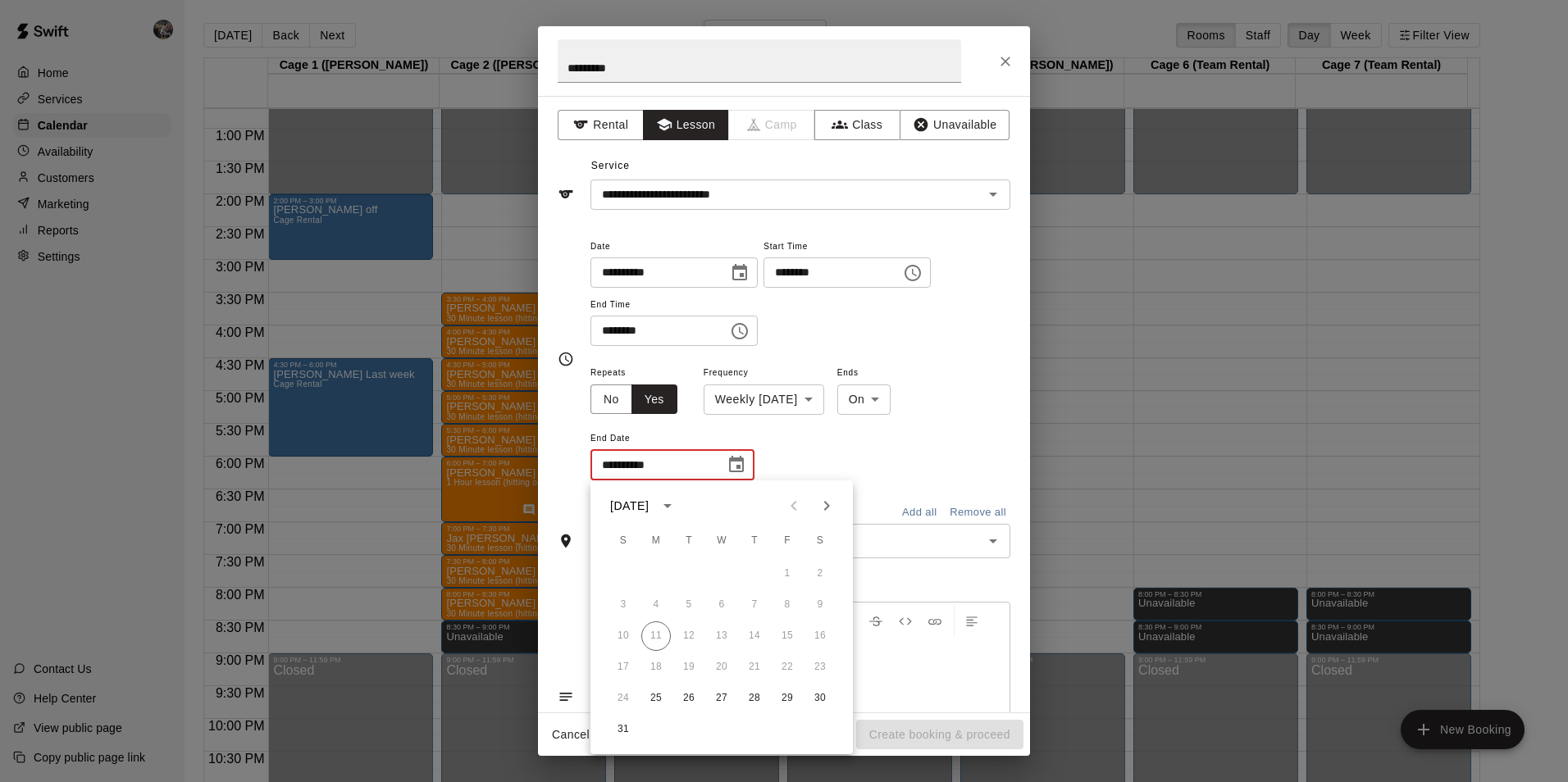
click at [824, 507] on icon "Next month" at bounding box center [826, 506] width 20 height 20
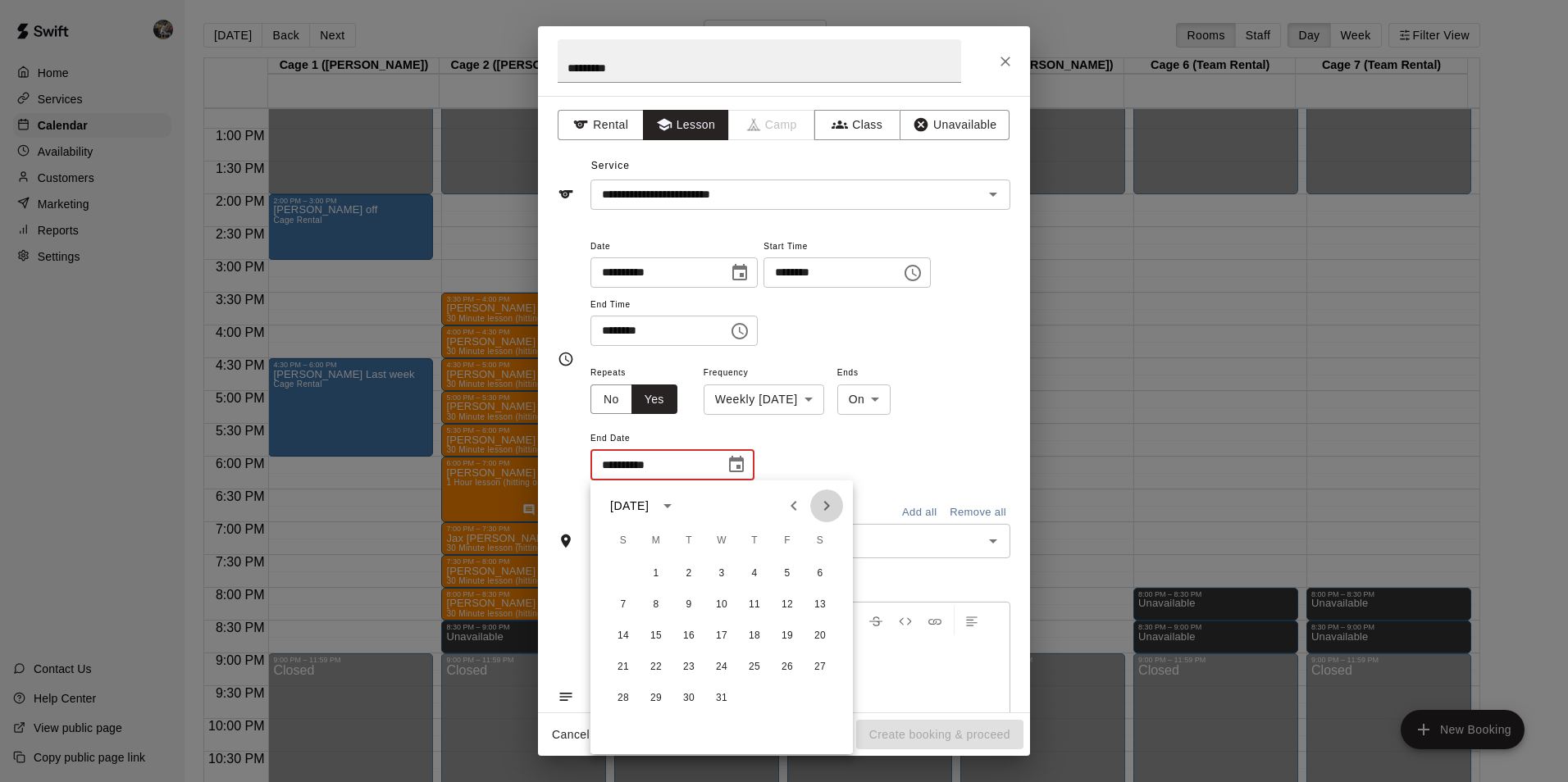
click at [824, 507] on icon "Next month" at bounding box center [826, 506] width 20 height 20
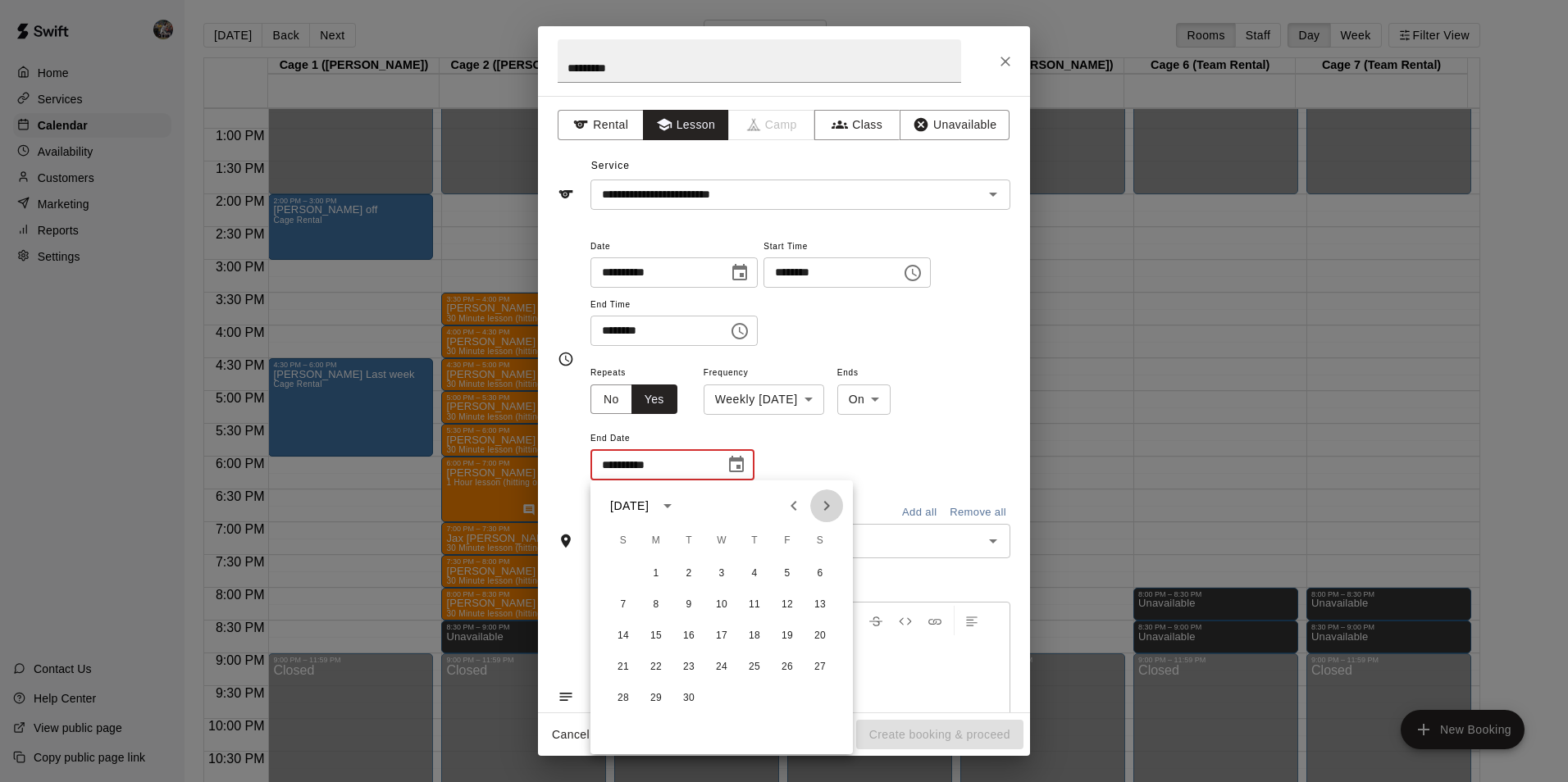
click at [824, 507] on icon "Next month" at bounding box center [826, 506] width 20 height 20
click at [787, 600] on button "10" at bounding box center [787, 605] width 29 height 29
type input "**********"
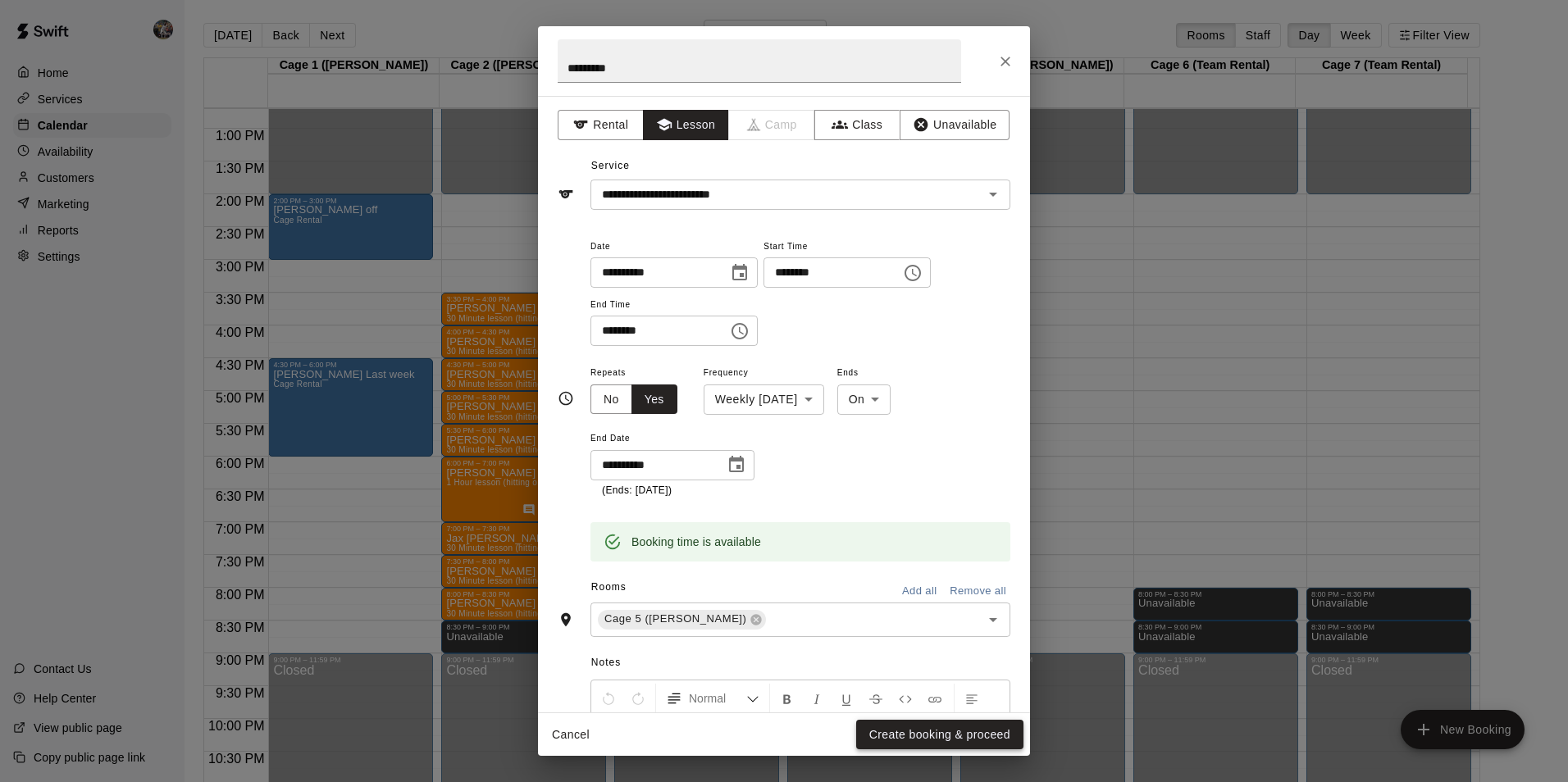
click at [897, 738] on button "Create booking & proceed" at bounding box center [940, 735] width 168 height 30
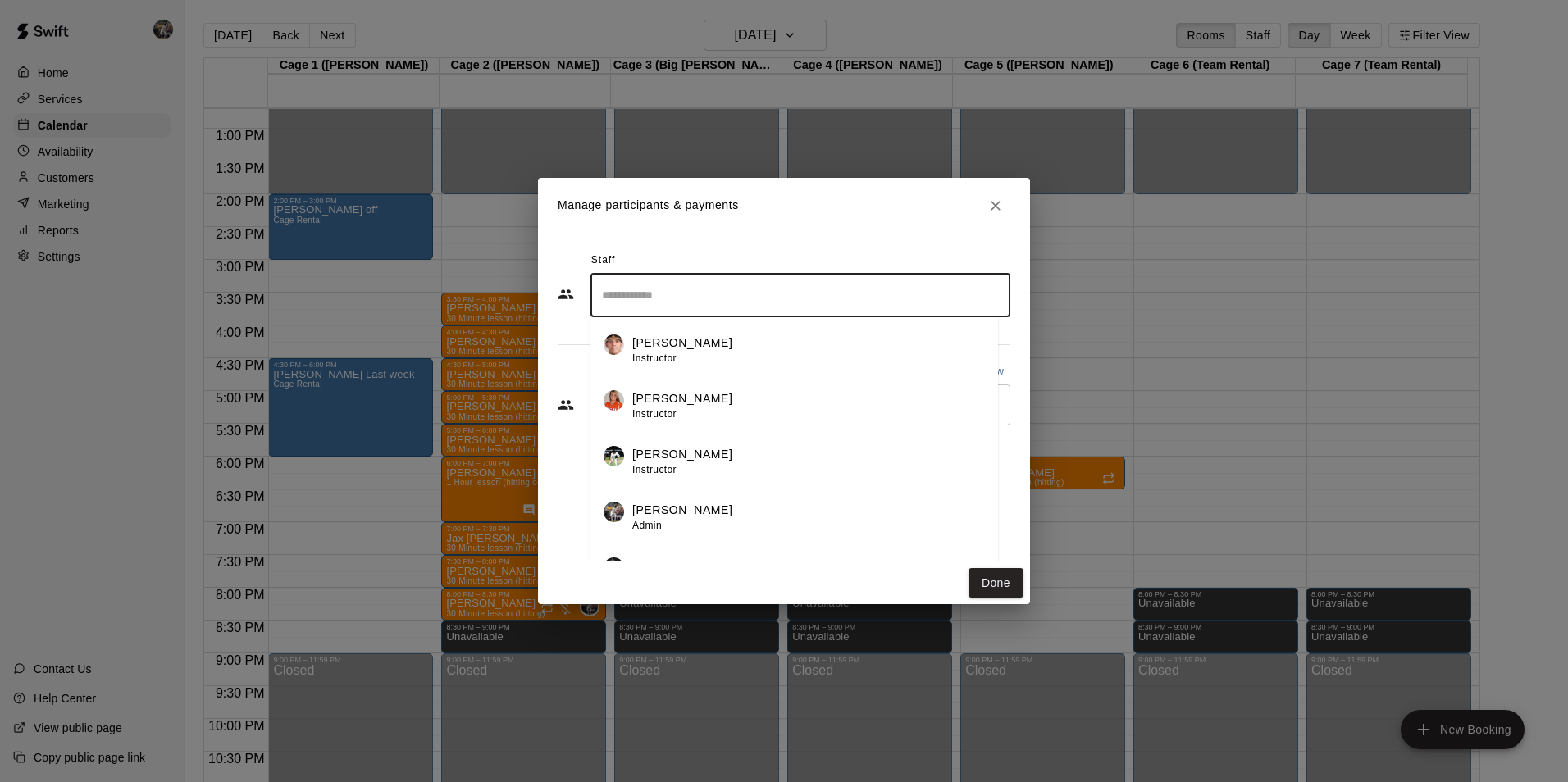
drag, startPoint x: 678, startPoint y: 302, endPoint x: 682, endPoint y: 324, distance: 22.4
click at [678, 302] on input "Search staff" at bounding box center [801, 296] width 405 height 28
click at [683, 351] on p "[PERSON_NAME]" at bounding box center [682, 343] width 100 height 17
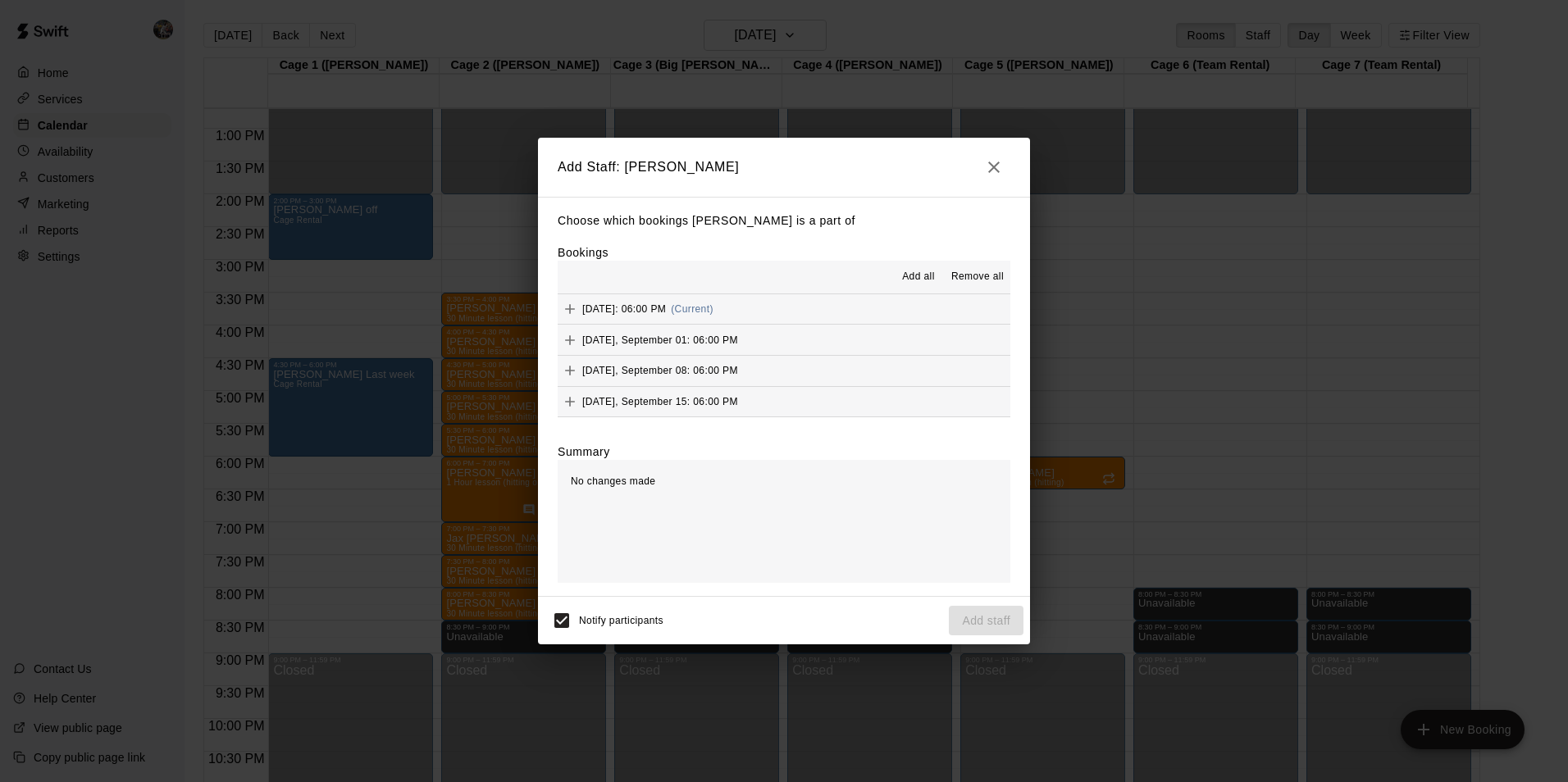
click at [909, 272] on span "Add all" at bounding box center [919, 277] width 33 height 16
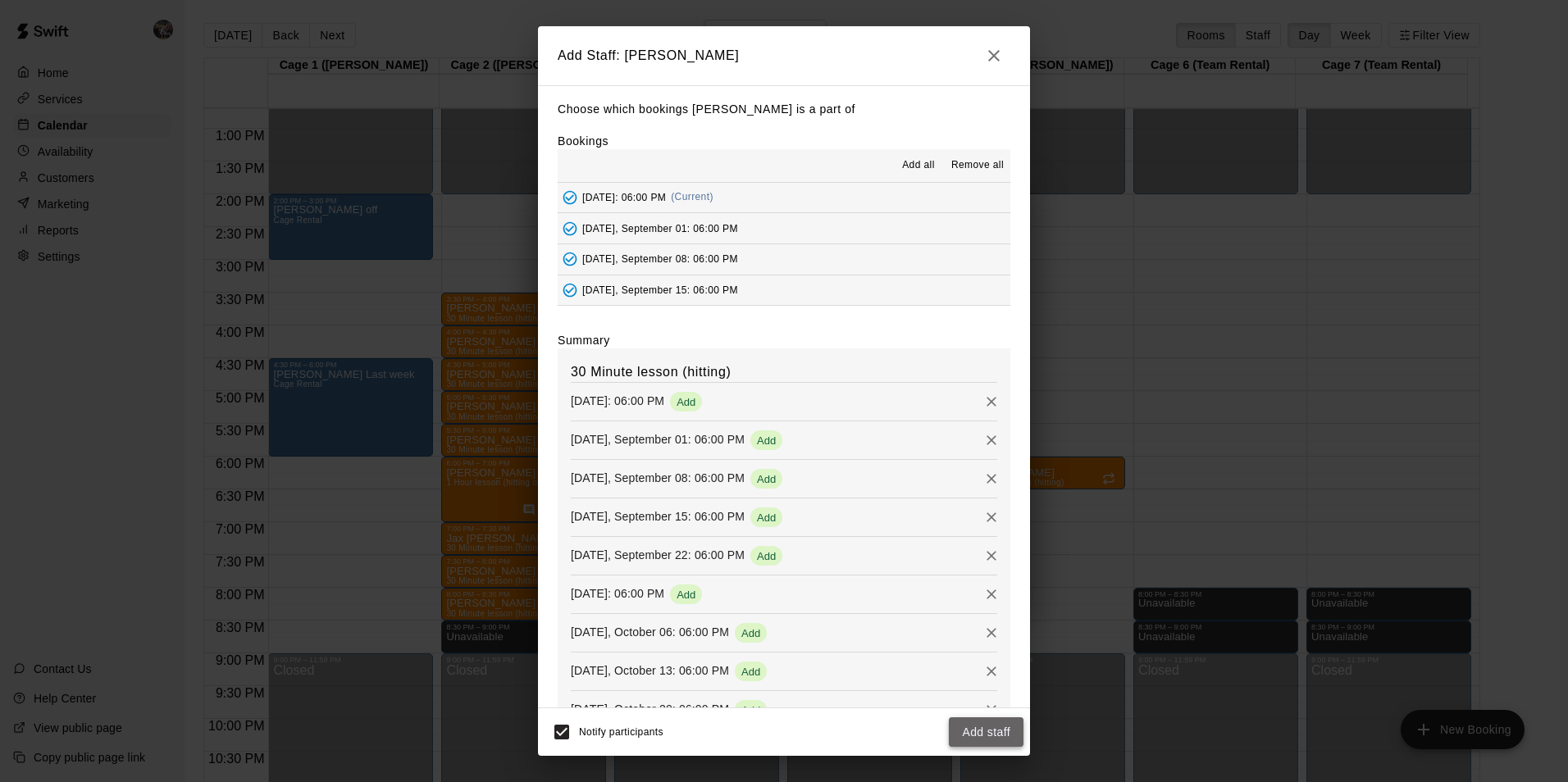
click at [967, 732] on button "Add staff" at bounding box center [986, 733] width 74 height 30
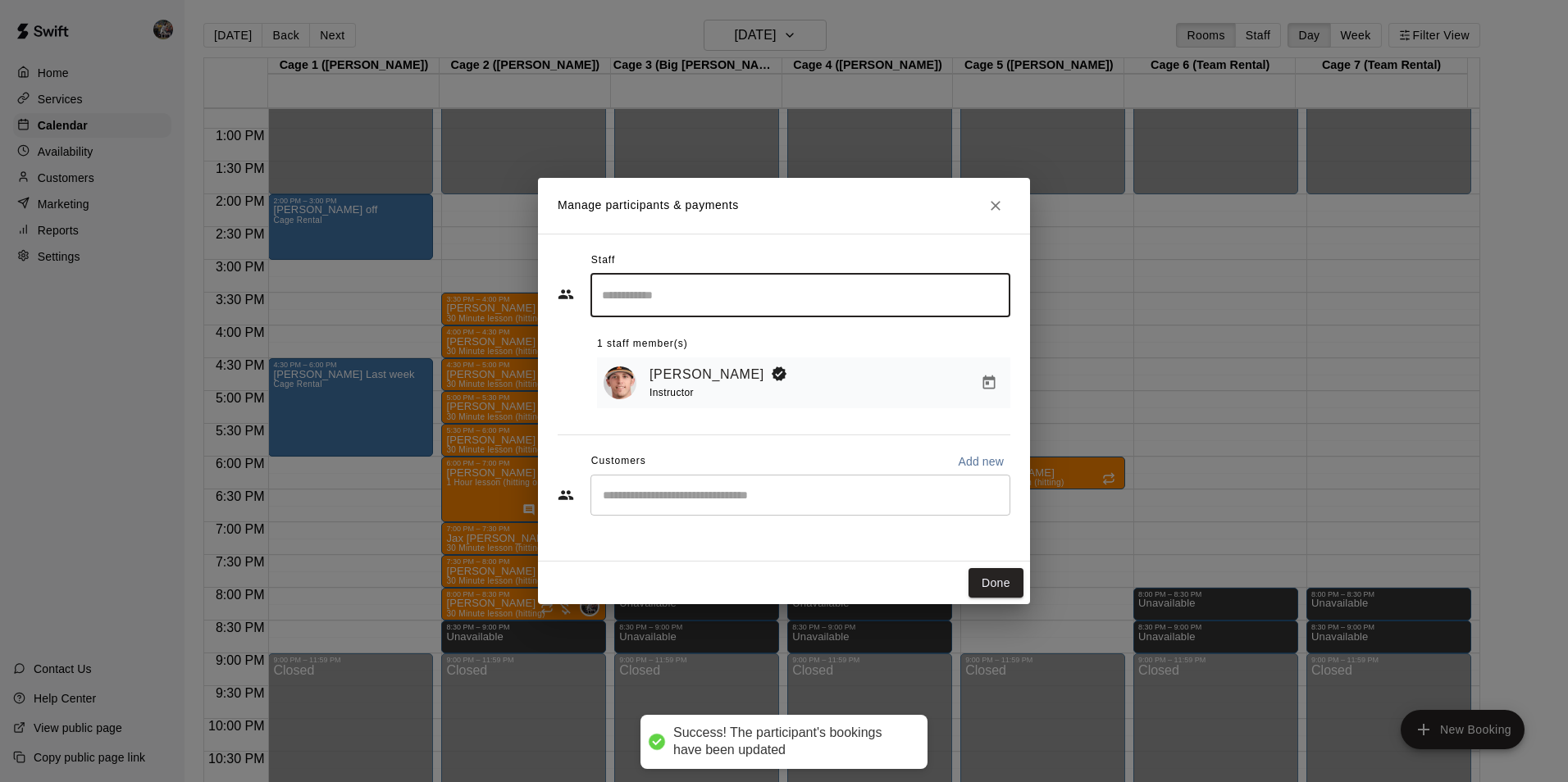
click at [644, 497] on input "Start typing to search customers..." at bounding box center [801, 495] width 405 height 16
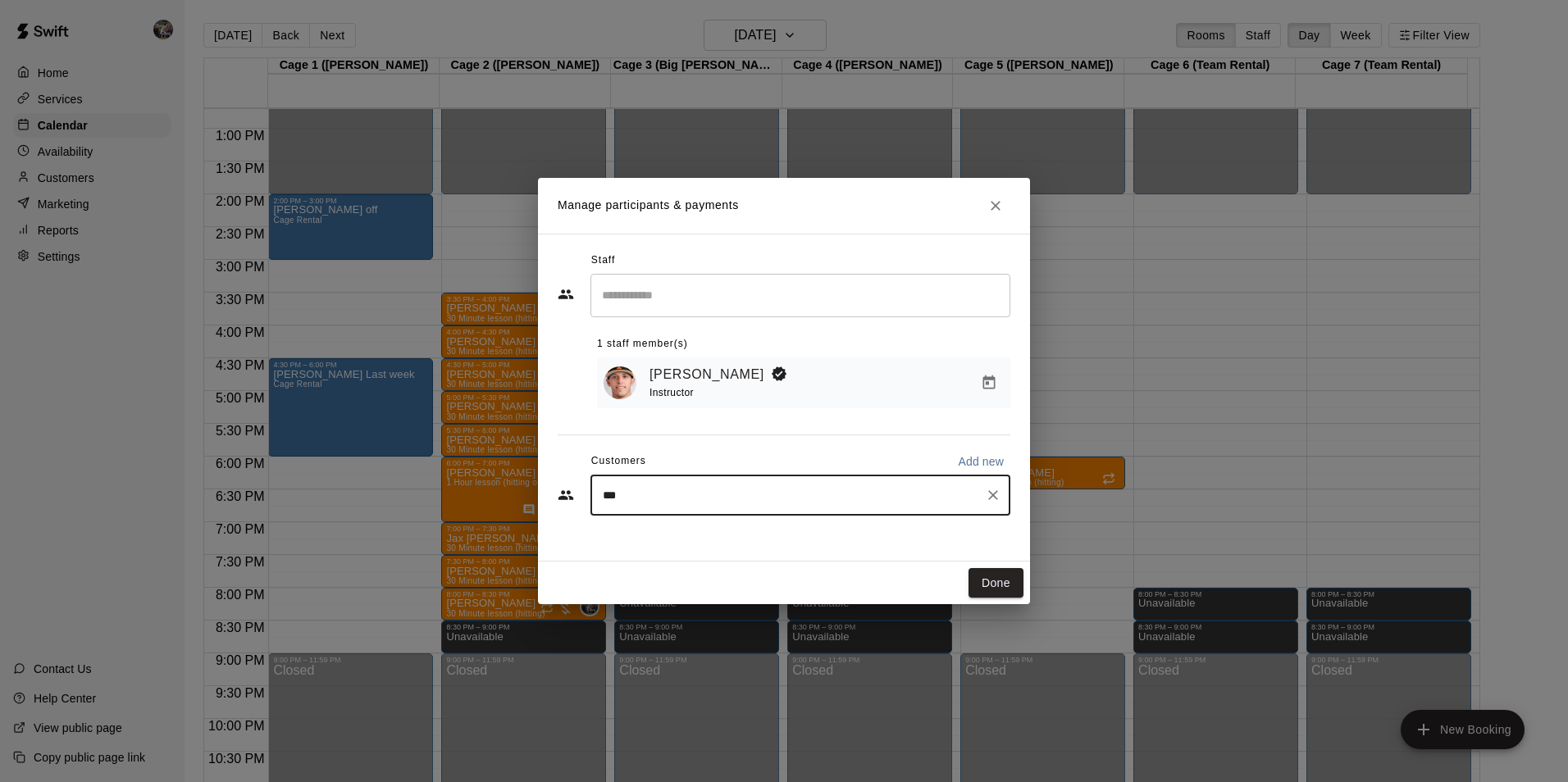
type input "****"
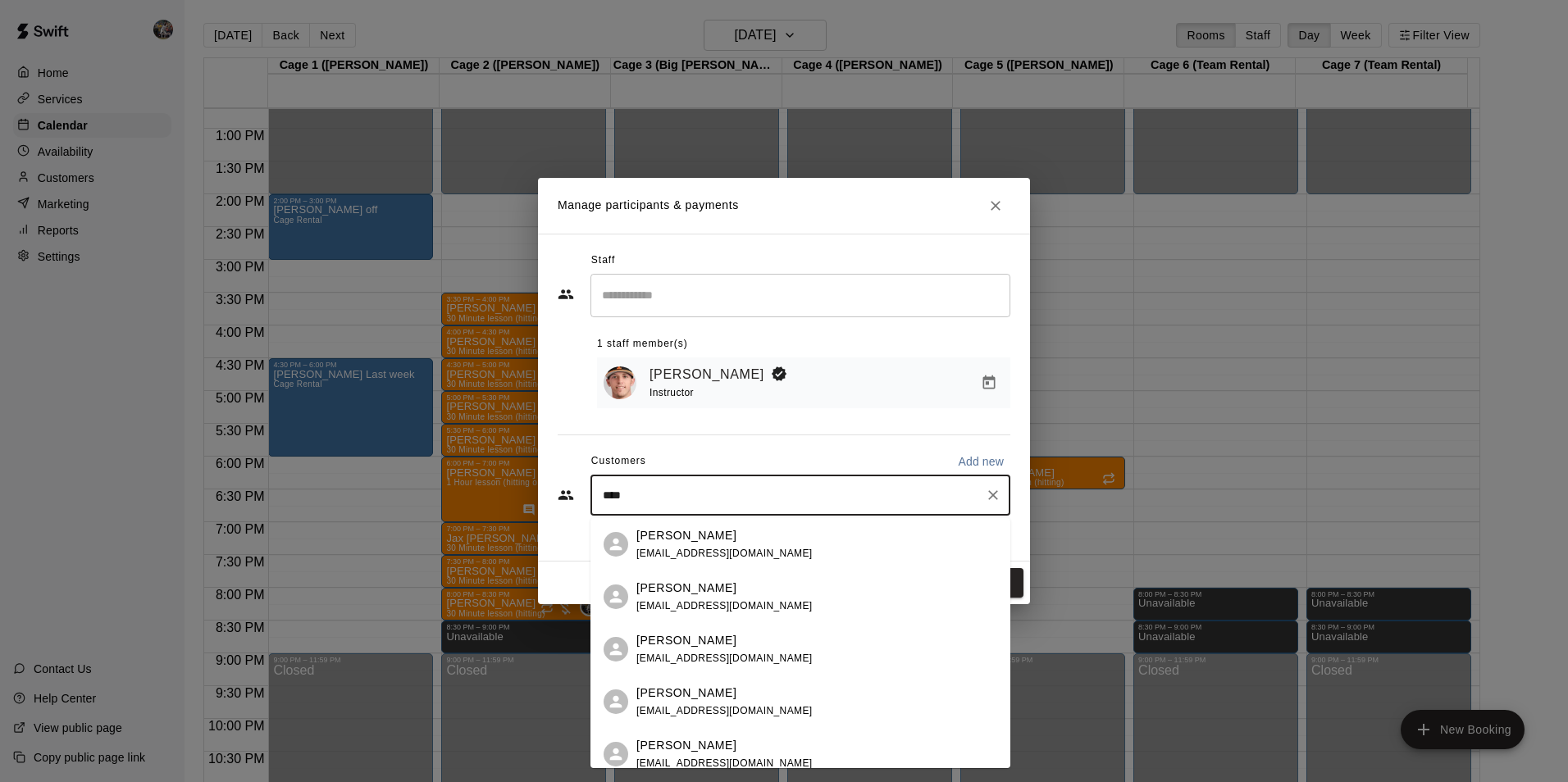
click at [659, 544] on div "Danielle Pike dbh00@aol.com" at bounding box center [724, 545] width 176 height 35
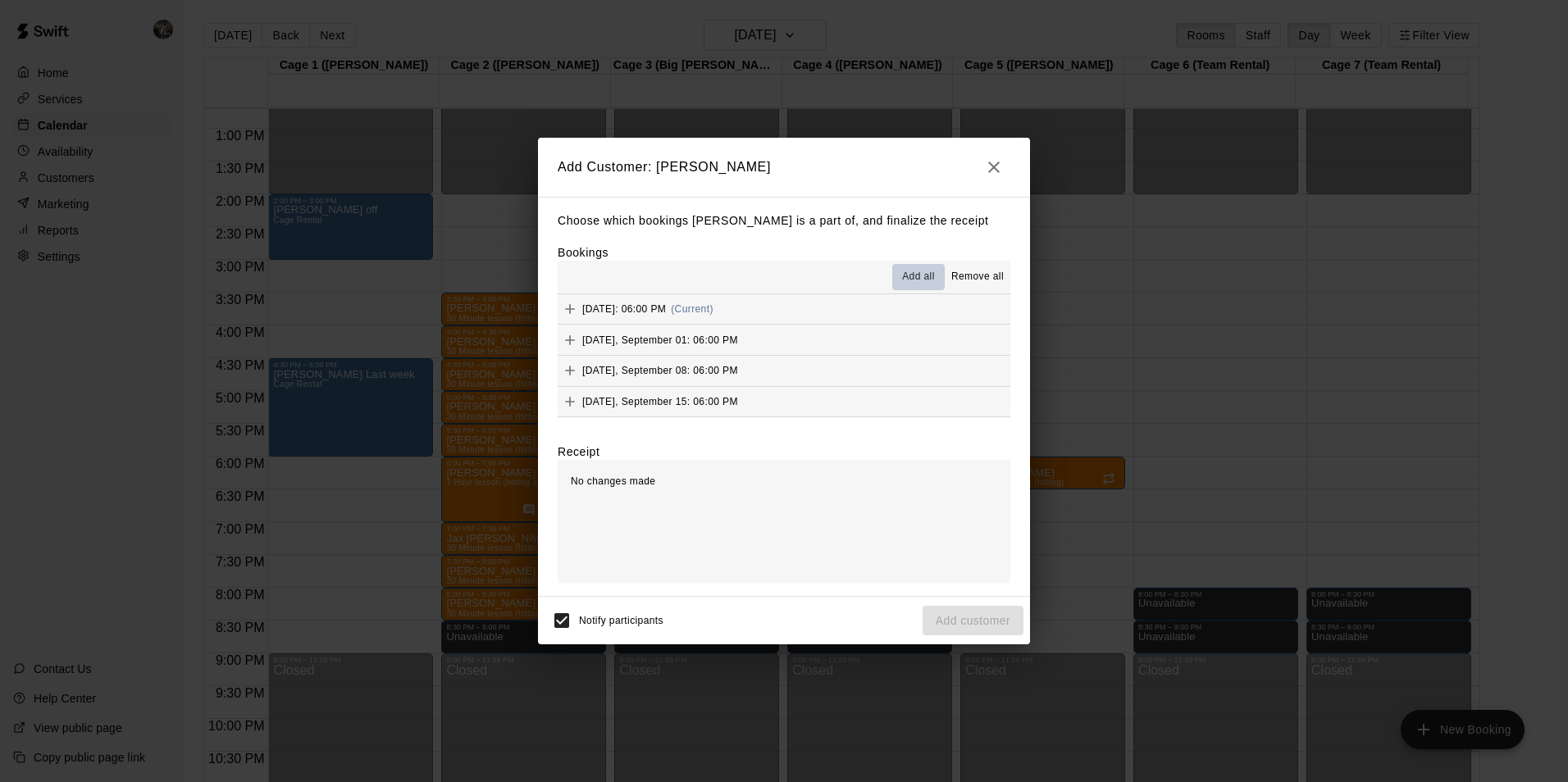
click at [918, 276] on span "Add all" at bounding box center [919, 277] width 33 height 16
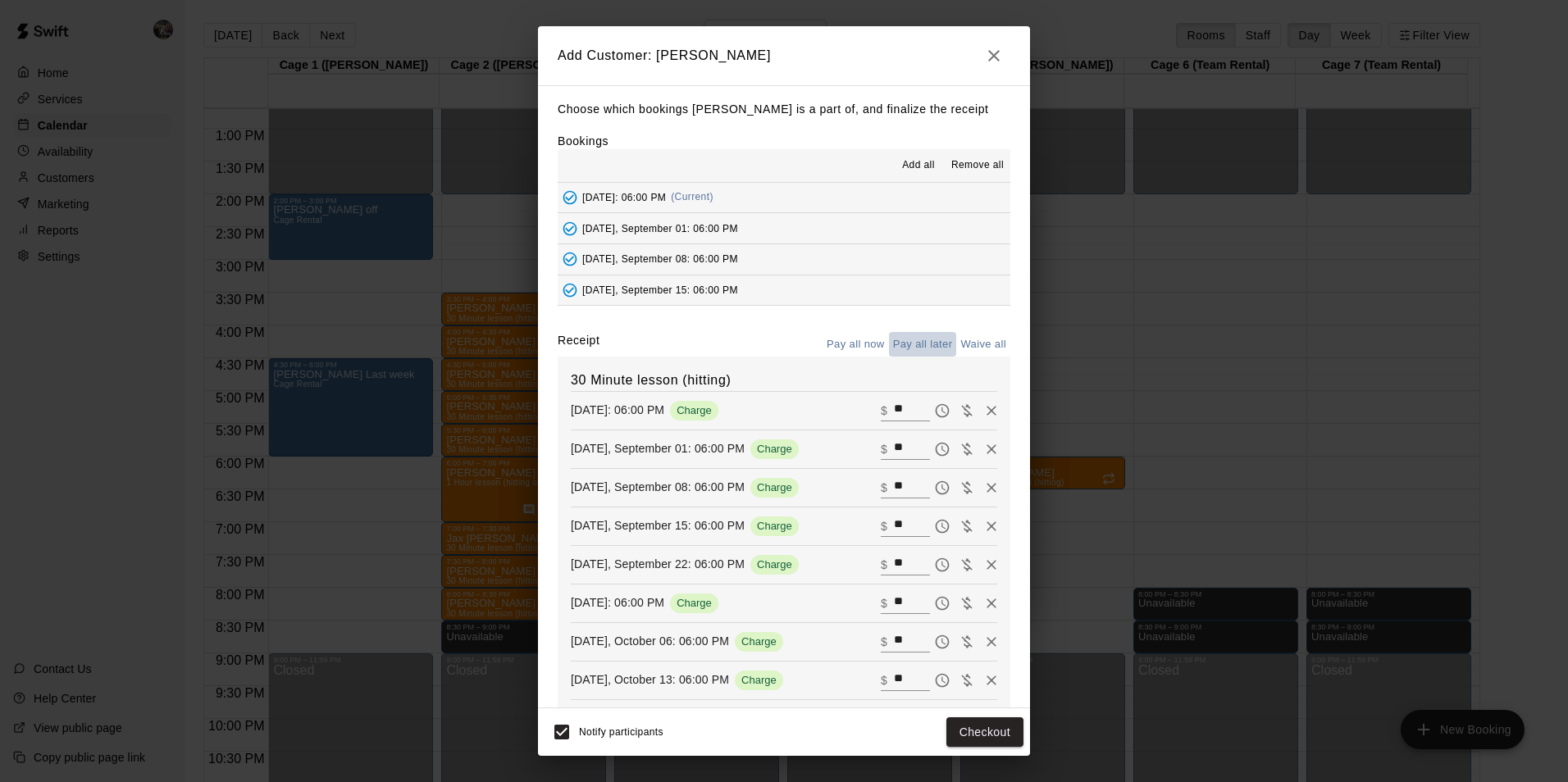
click at [908, 343] on button "Pay all later" at bounding box center [923, 345] width 68 height 25
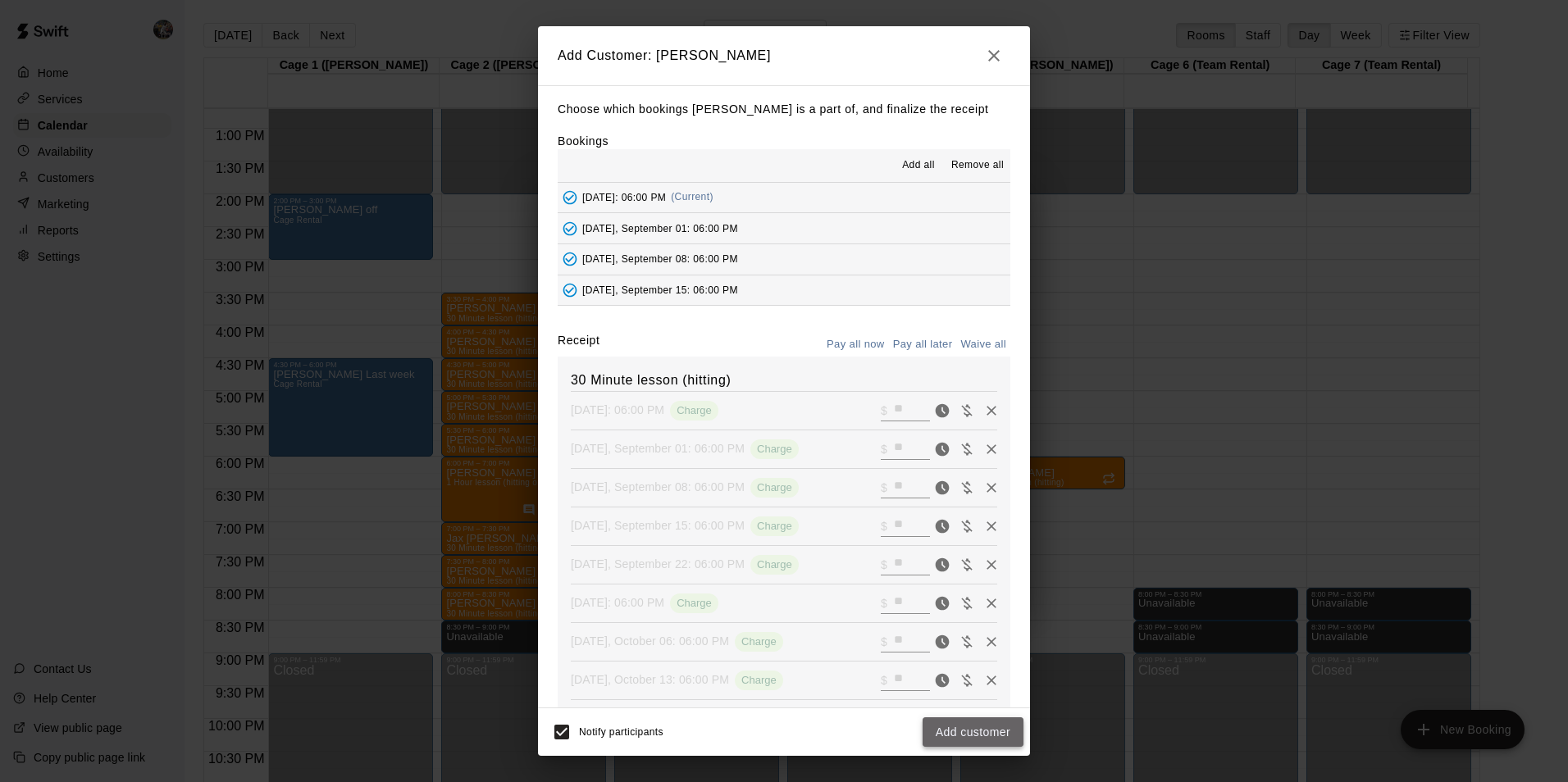
click at [948, 725] on button "Add customer" at bounding box center [972, 733] width 101 height 30
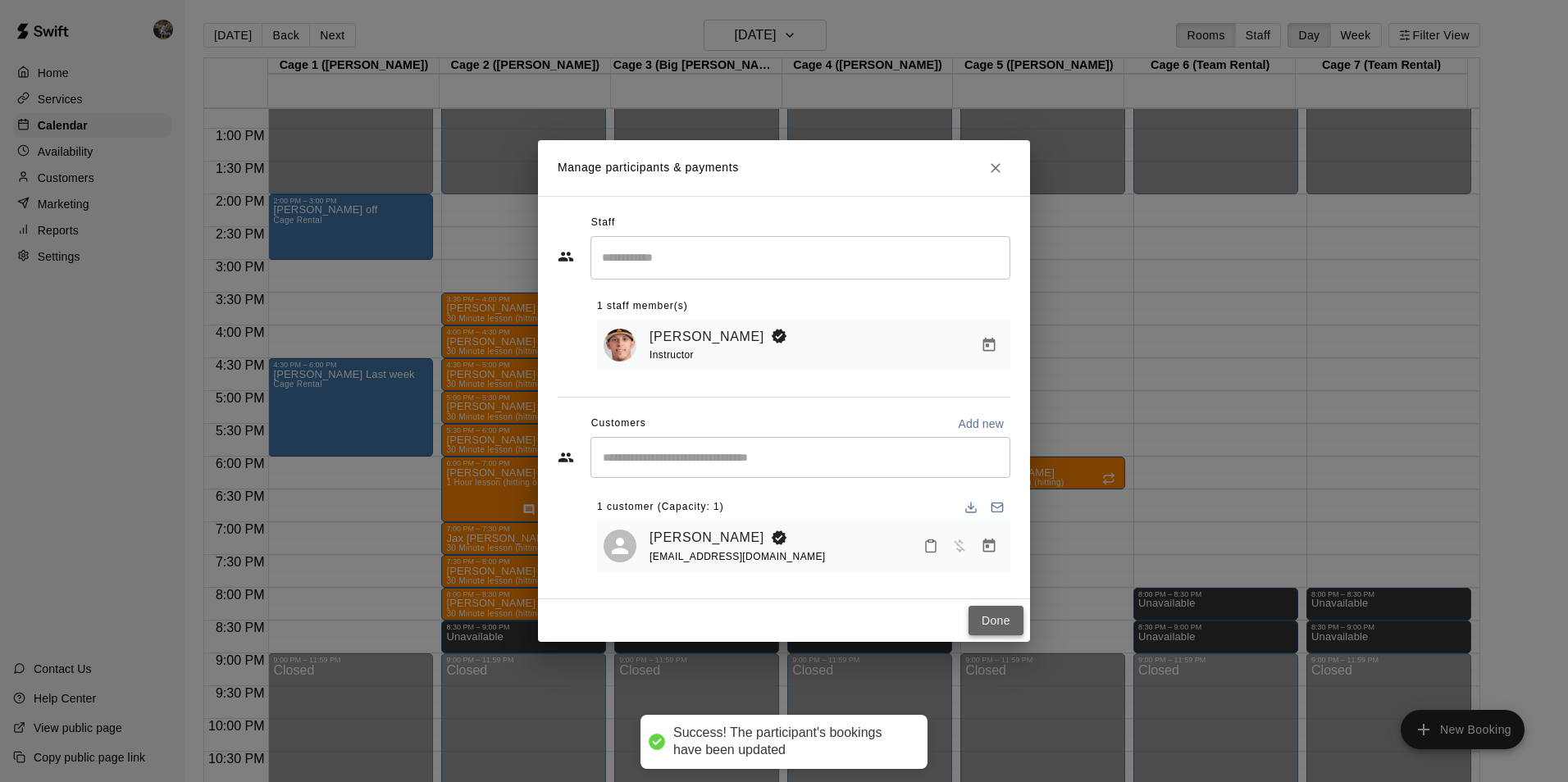
click at [995, 617] on button "Done" at bounding box center [996, 621] width 55 height 30
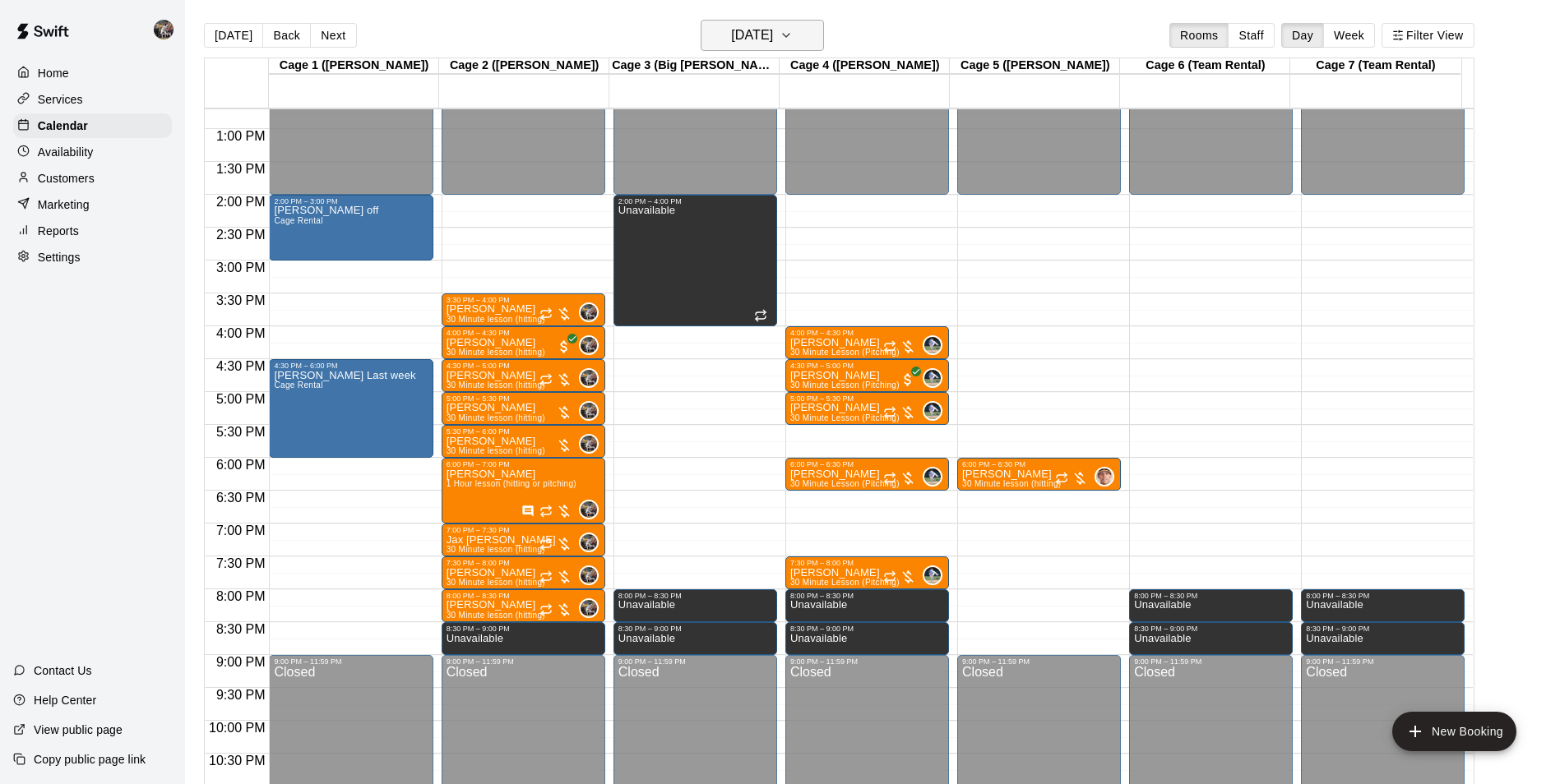
click at [756, 35] on h6 "[DATE]" at bounding box center [752, 35] width 42 height 23
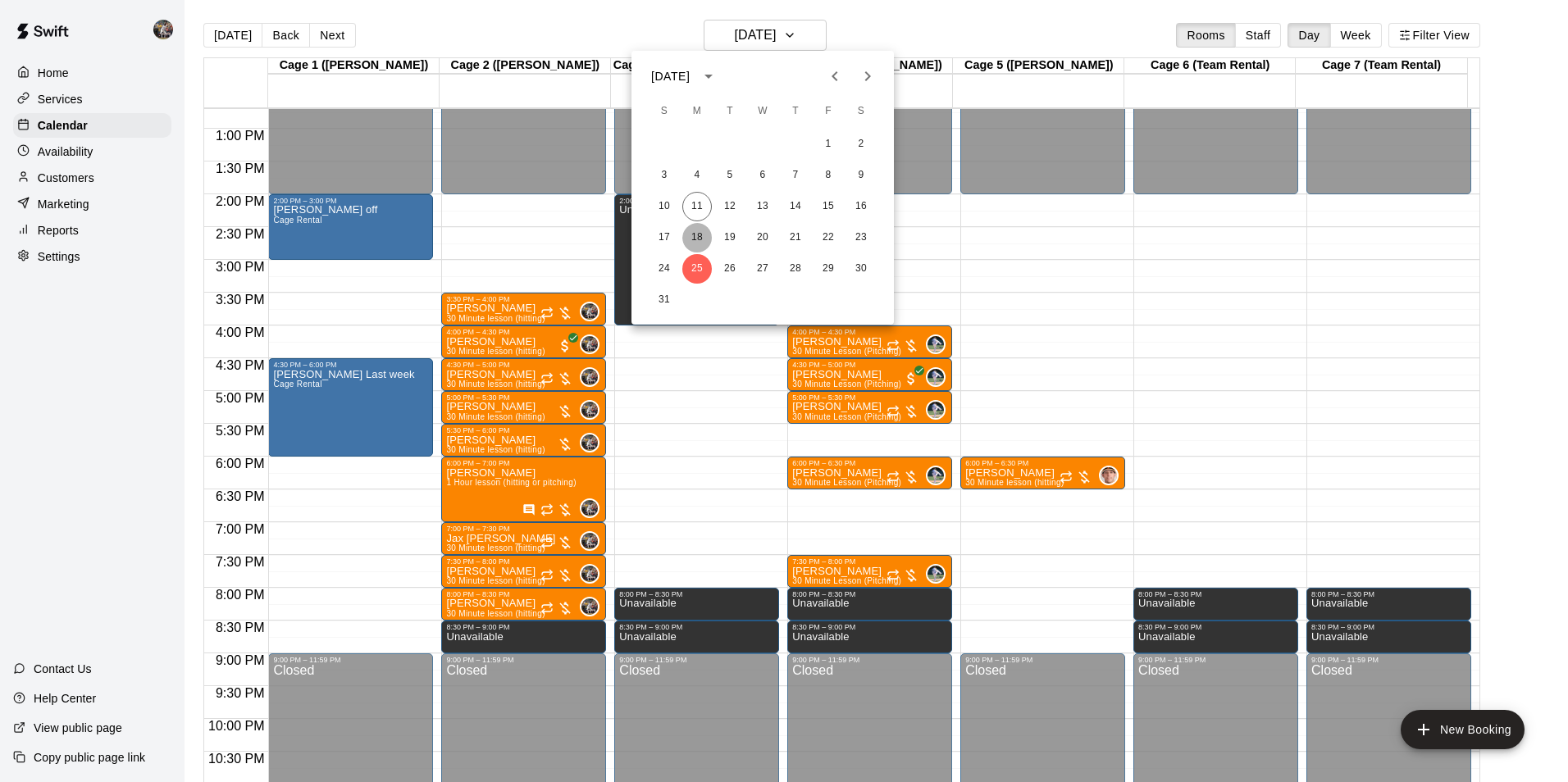
click at [698, 232] on button "18" at bounding box center [696, 237] width 29 height 29
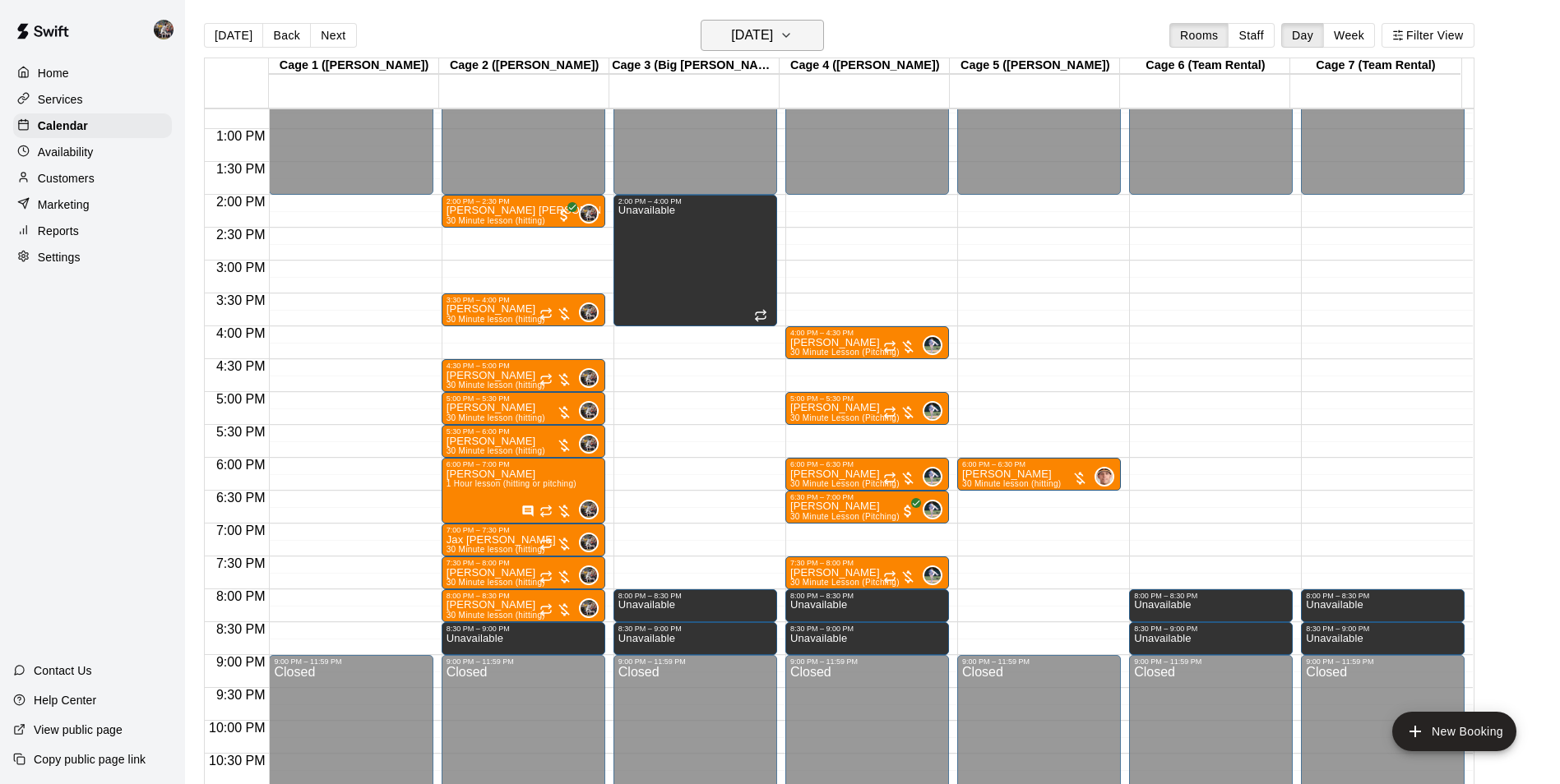
click at [766, 37] on h6 "[DATE]" at bounding box center [752, 35] width 42 height 23
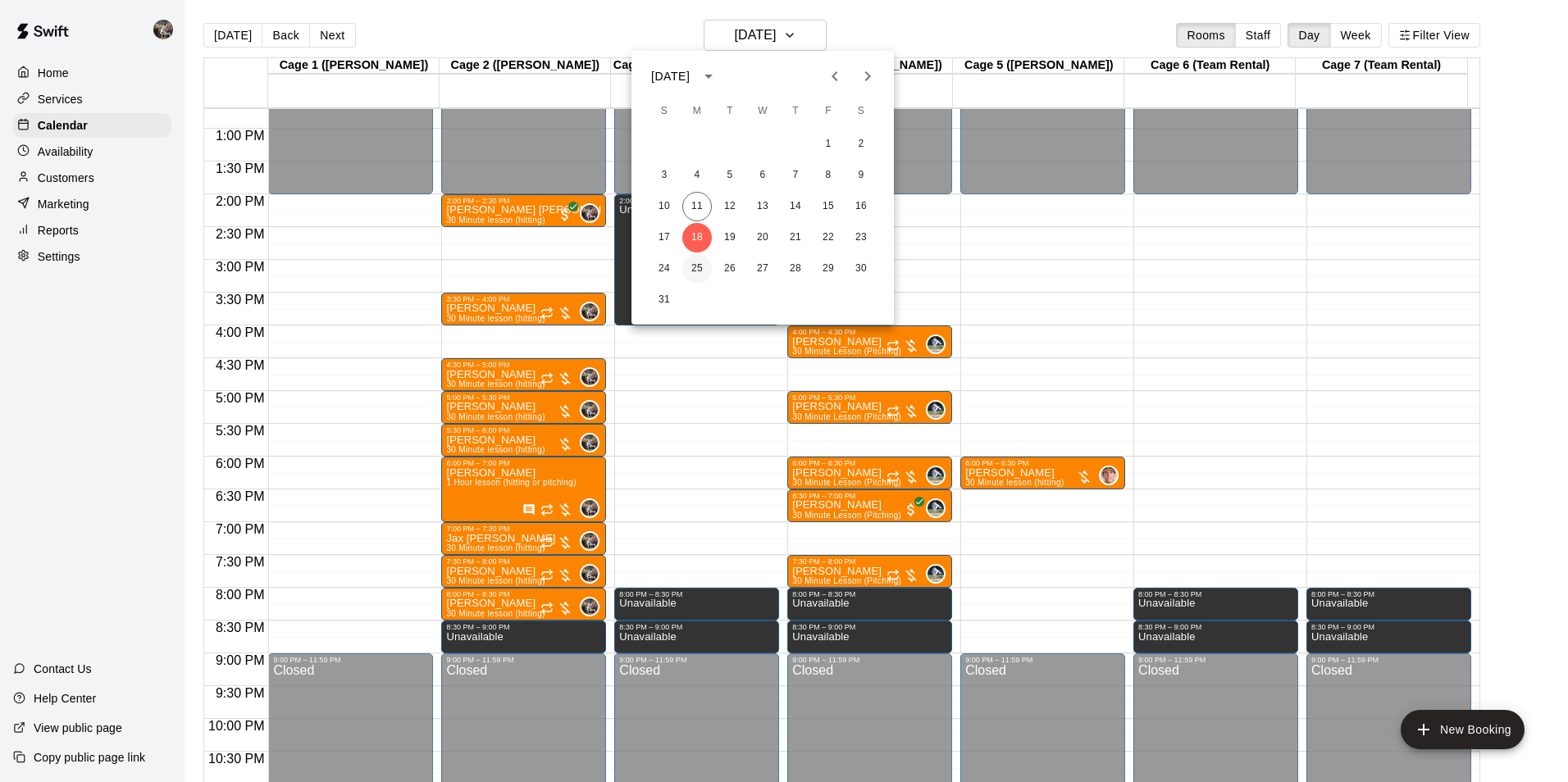
click at [694, 270] on button "25" at bounding box center [696, 269] width 29 height 29
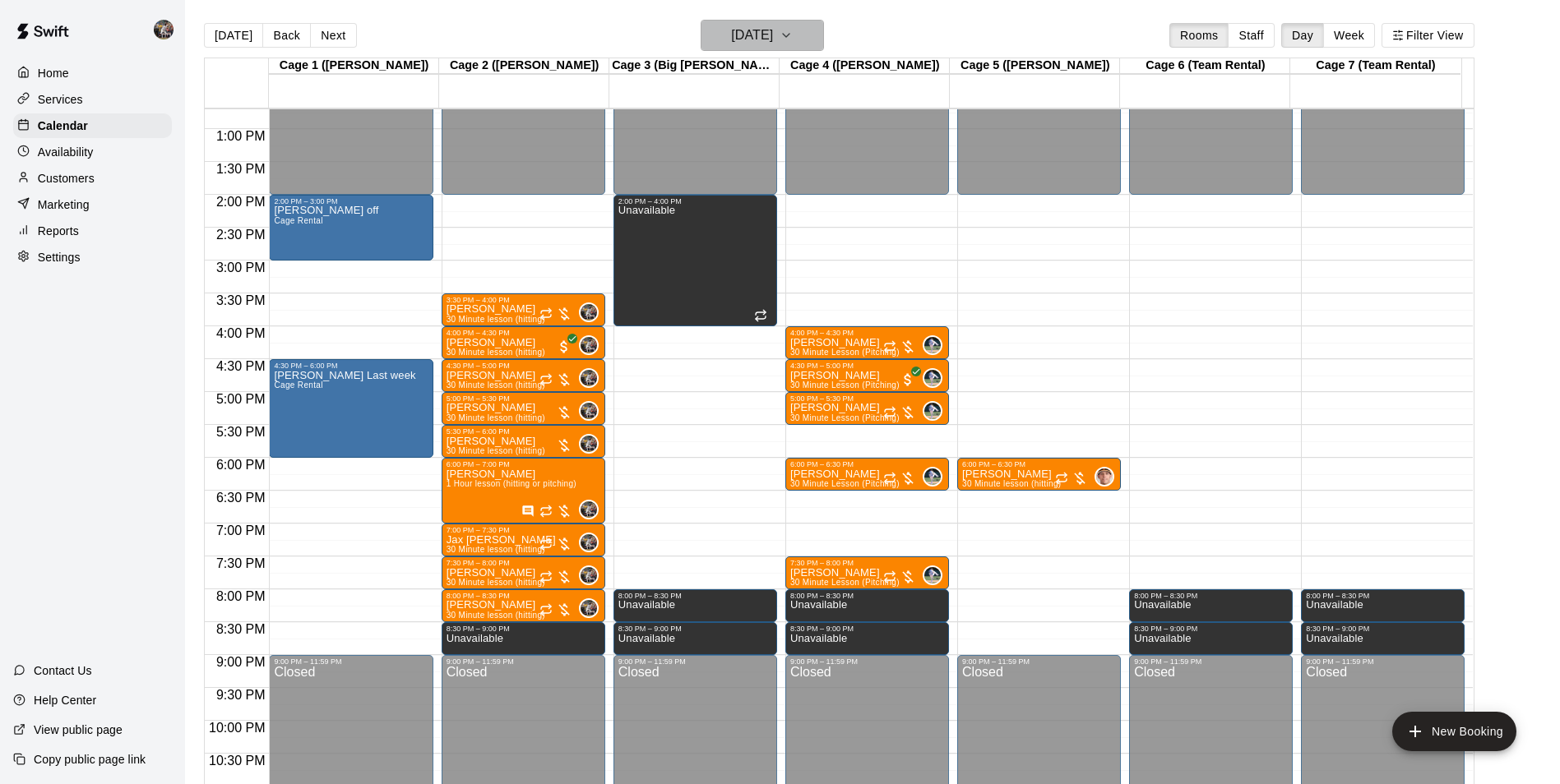
click at [749, 32] on h6 "[DATE]" at bounding box center [752, 35] width 42 height 23
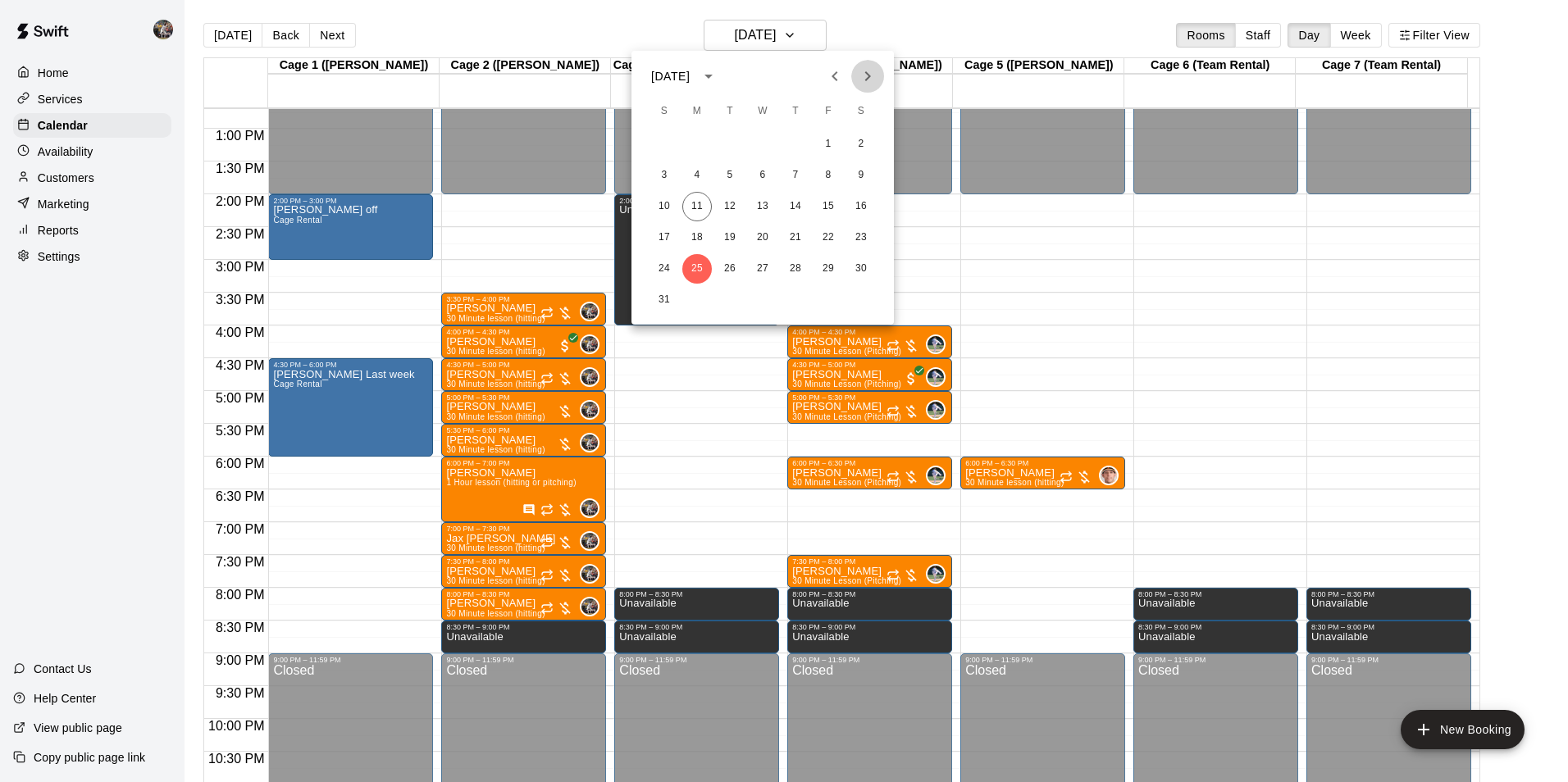
click at [867, 73] on icon "Next month" at bounding box center [868, 76] width 6 height 9
click at [699, 143] on button "1" at bounding box center [696, 144] width 29 height 29
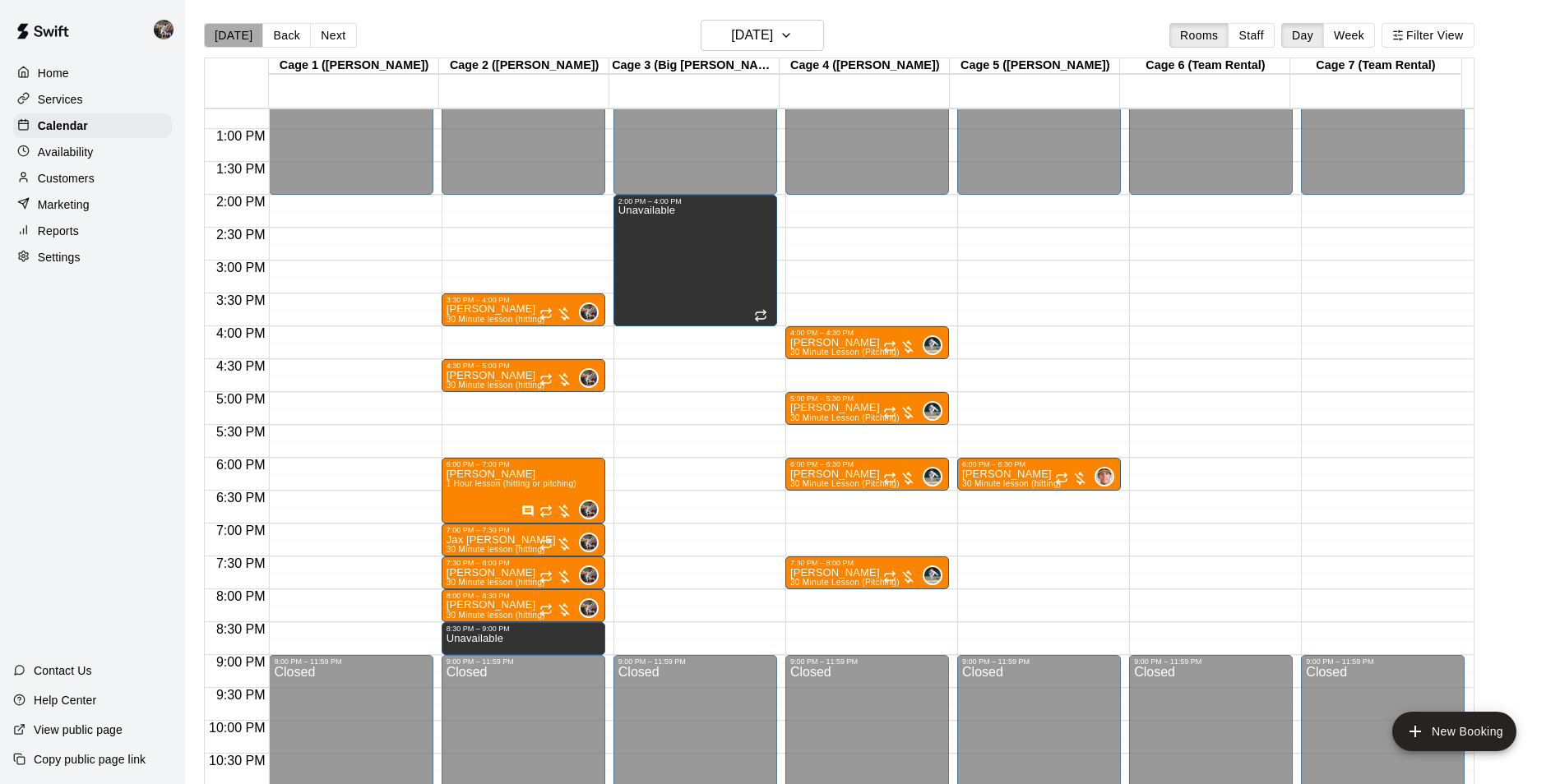
click at [239, 36] on button "[DATE]" at bounding box center [233, 35] width 60 height 25
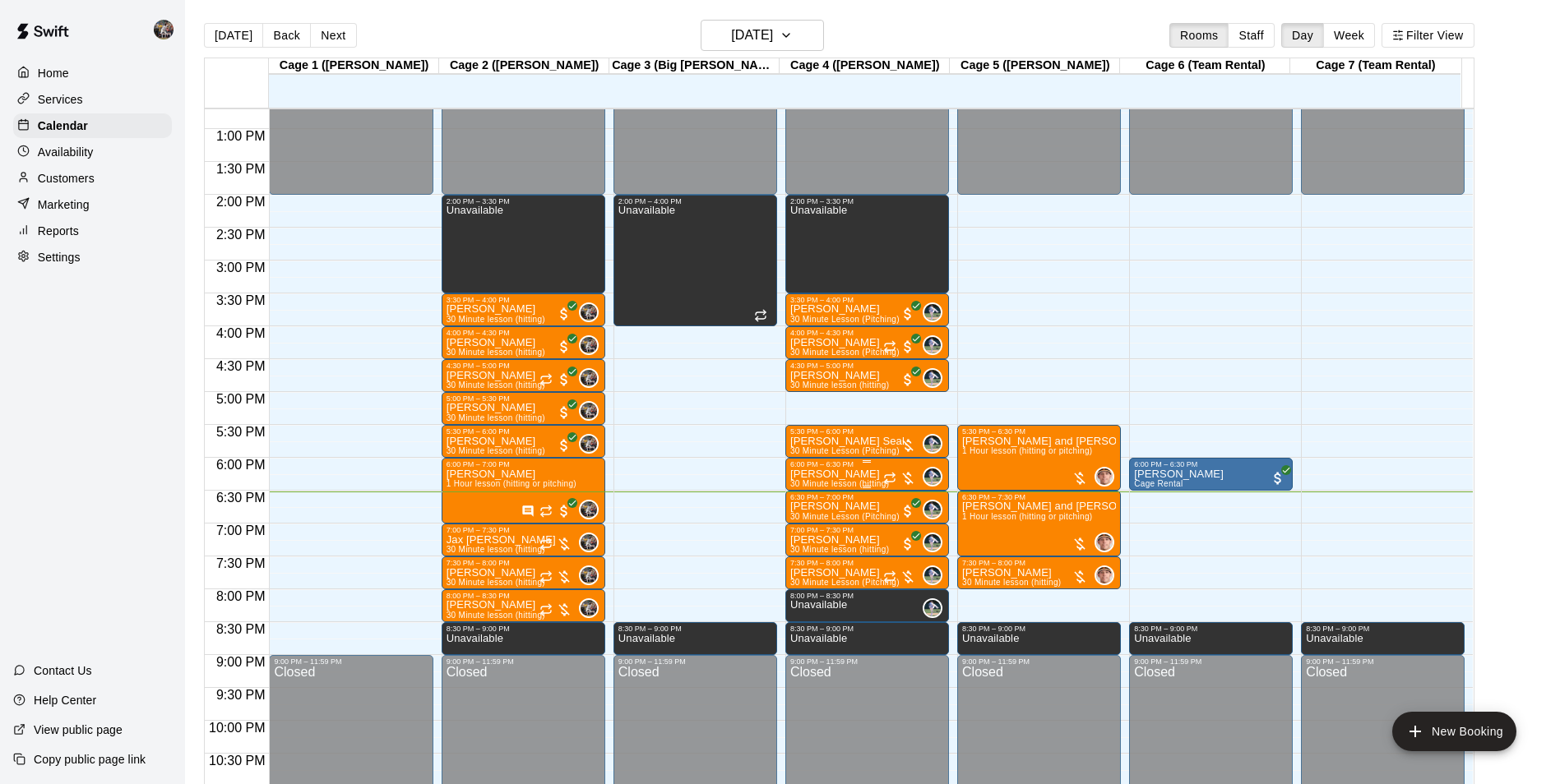
click at [831, 469] on div "6:00 PM – 6:30 PM" at bounding box center [867, 464] width 154 height 9
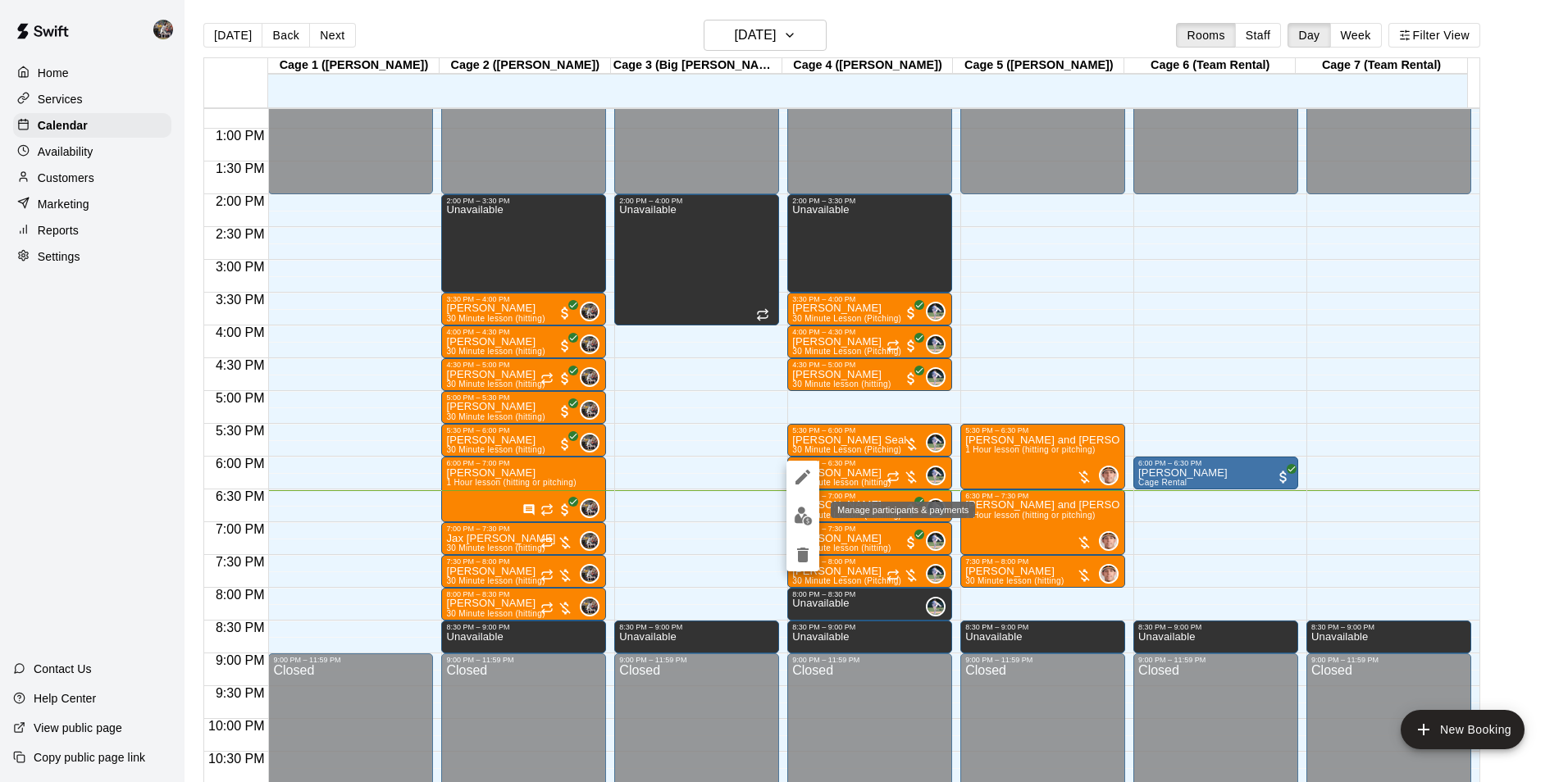
click at [801, 510] on img "edit" at bounding box center [804, 516] width 19 height 19
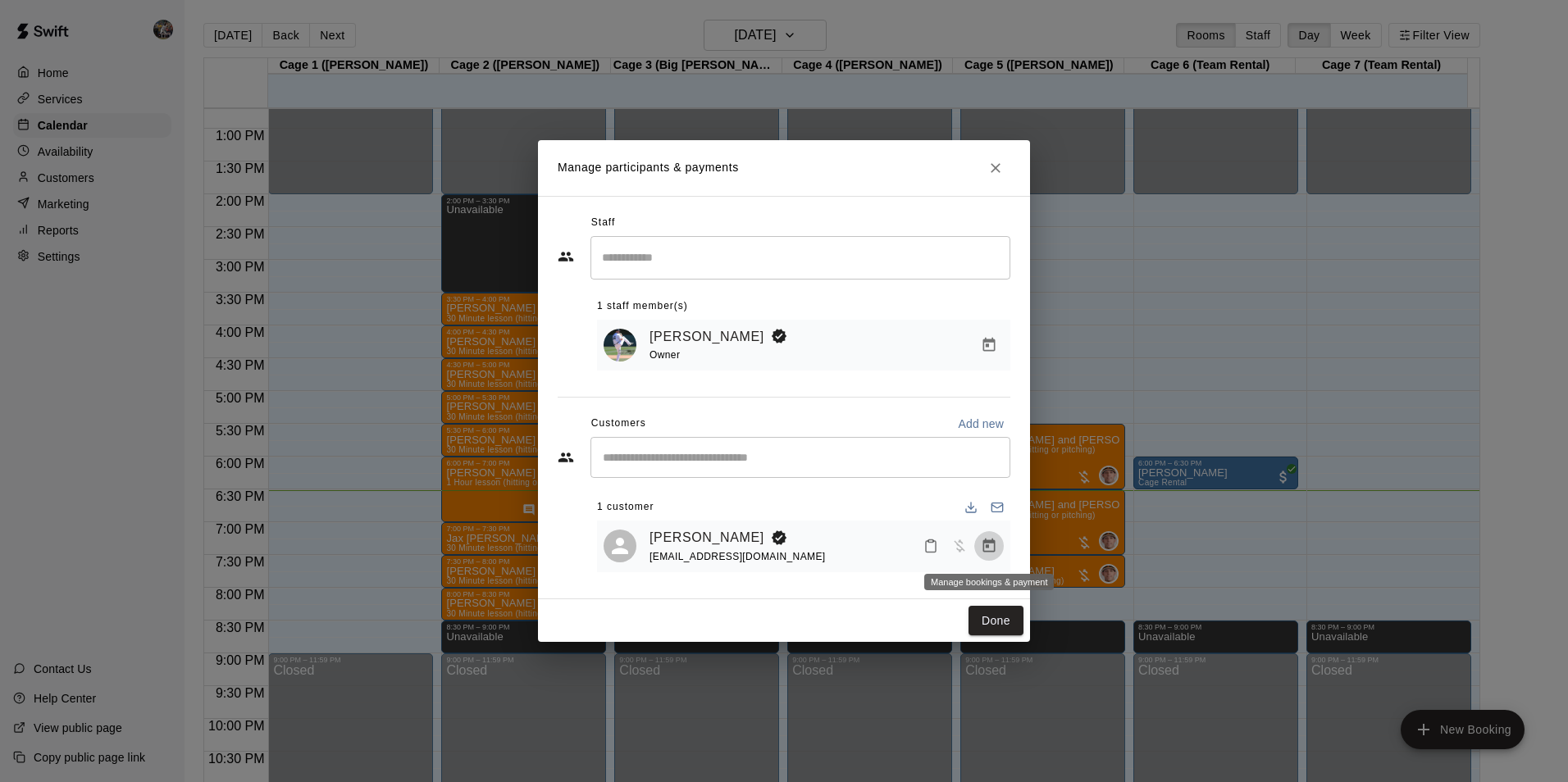
click at [992, 545] on icon "Manage bookings & payment" at bounding box center [989, 546] width 12 height 14
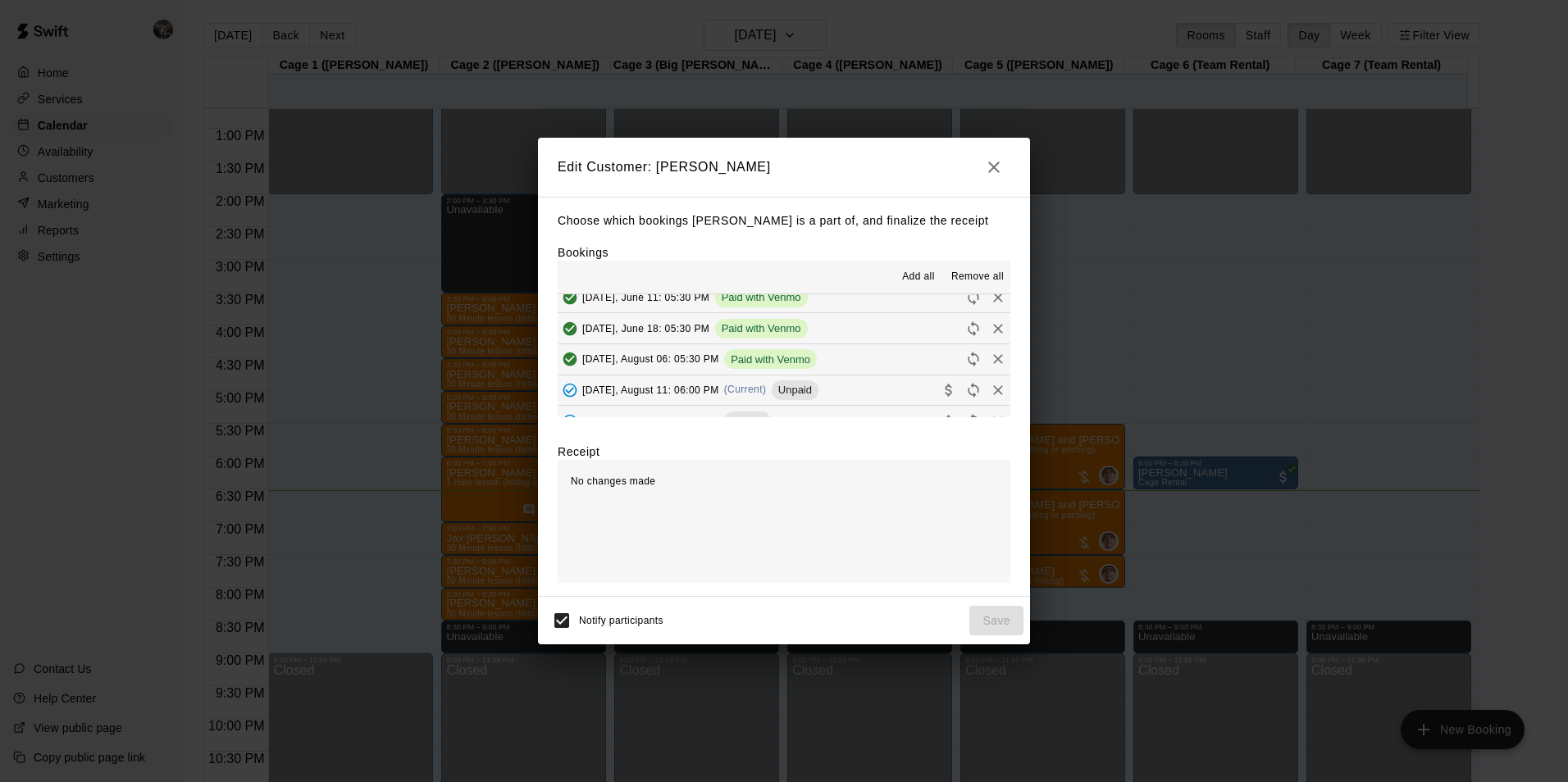
scroll to position [328, 0]
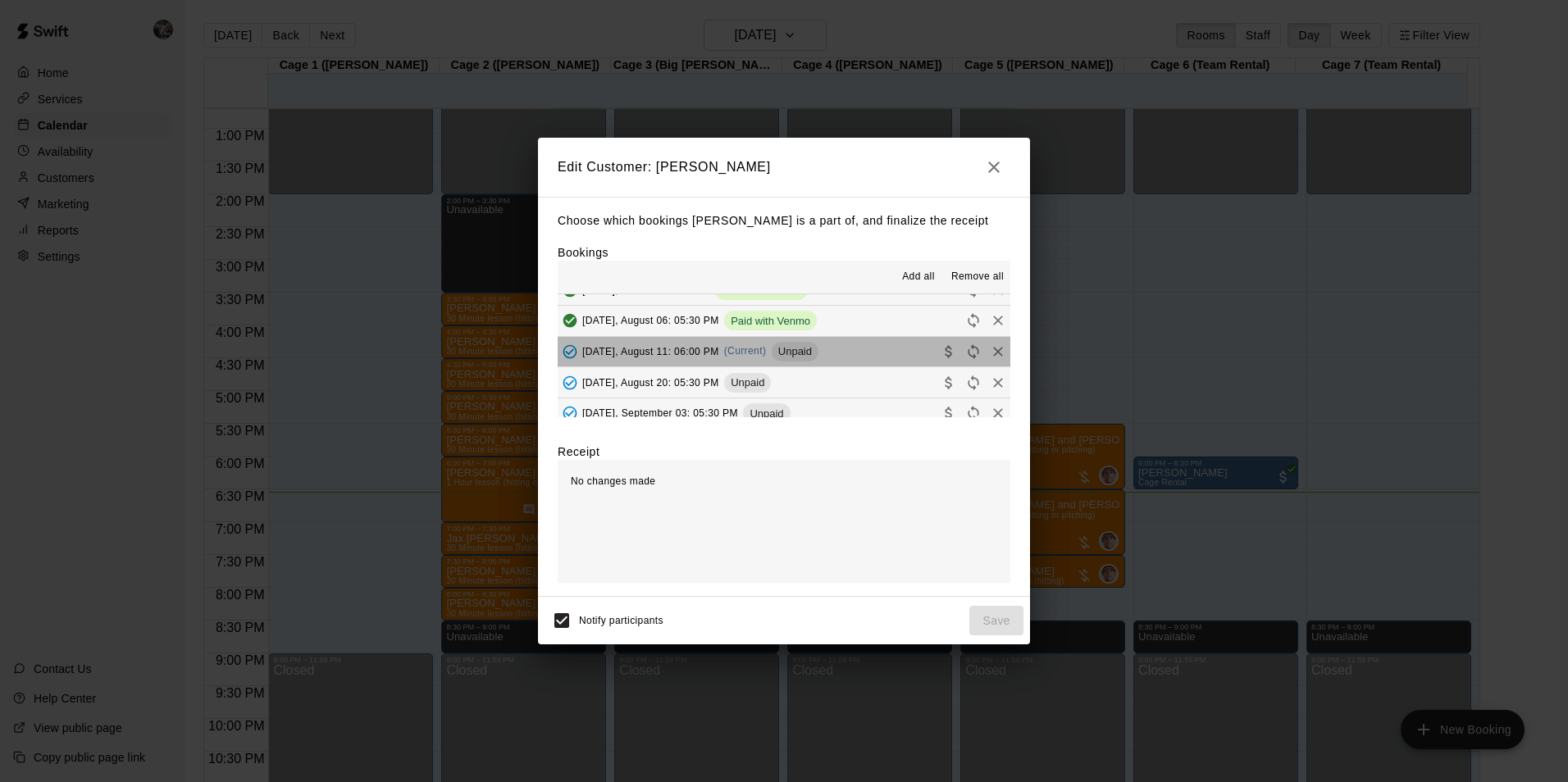
click at [847, 351] on button "Monday, August 11: 06:00 PM (Current) Unpaid" at bounding box center [784, 352] width 452 height 30
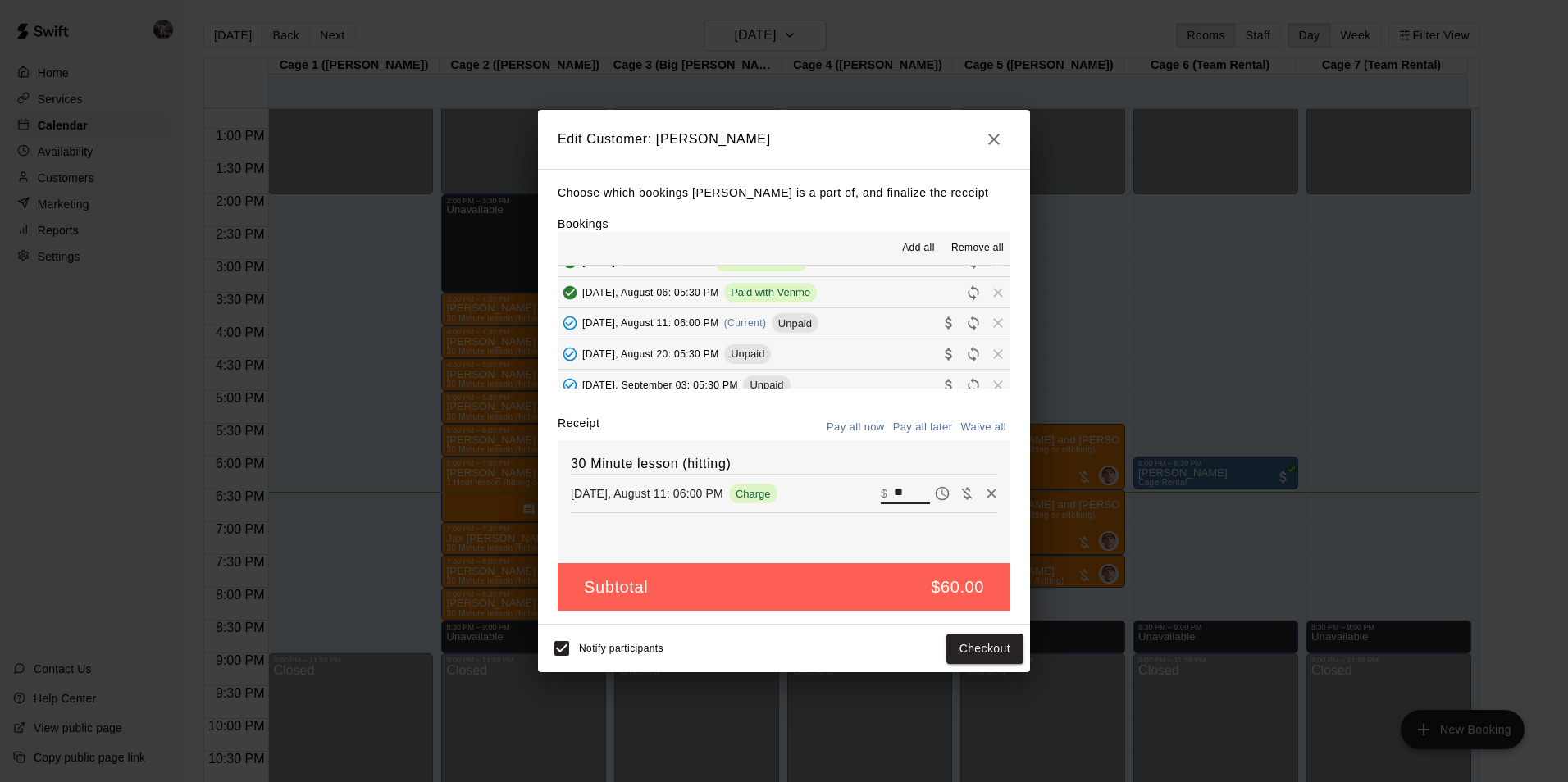
click at [908, 491] on input "**" at bounding box center [912, 494] width 36 height 22
type input "*"
type input "**"
click at [965, 644] on button "Checkout" at bounding box center [986, 649] width 77 height 30
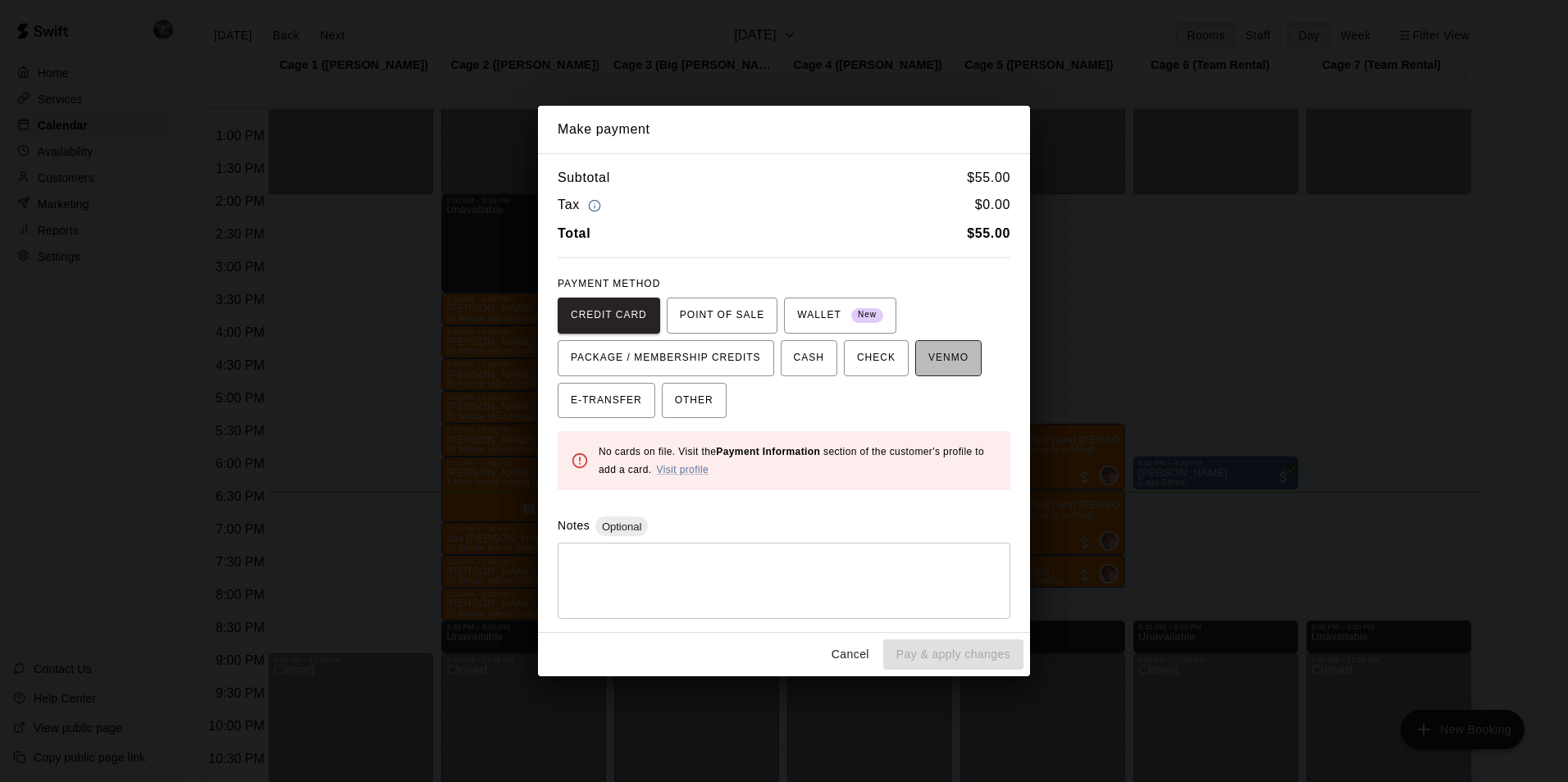
click at [934, 362] on span "VENMO" at bounding box center [948, 358] width 41 height 26
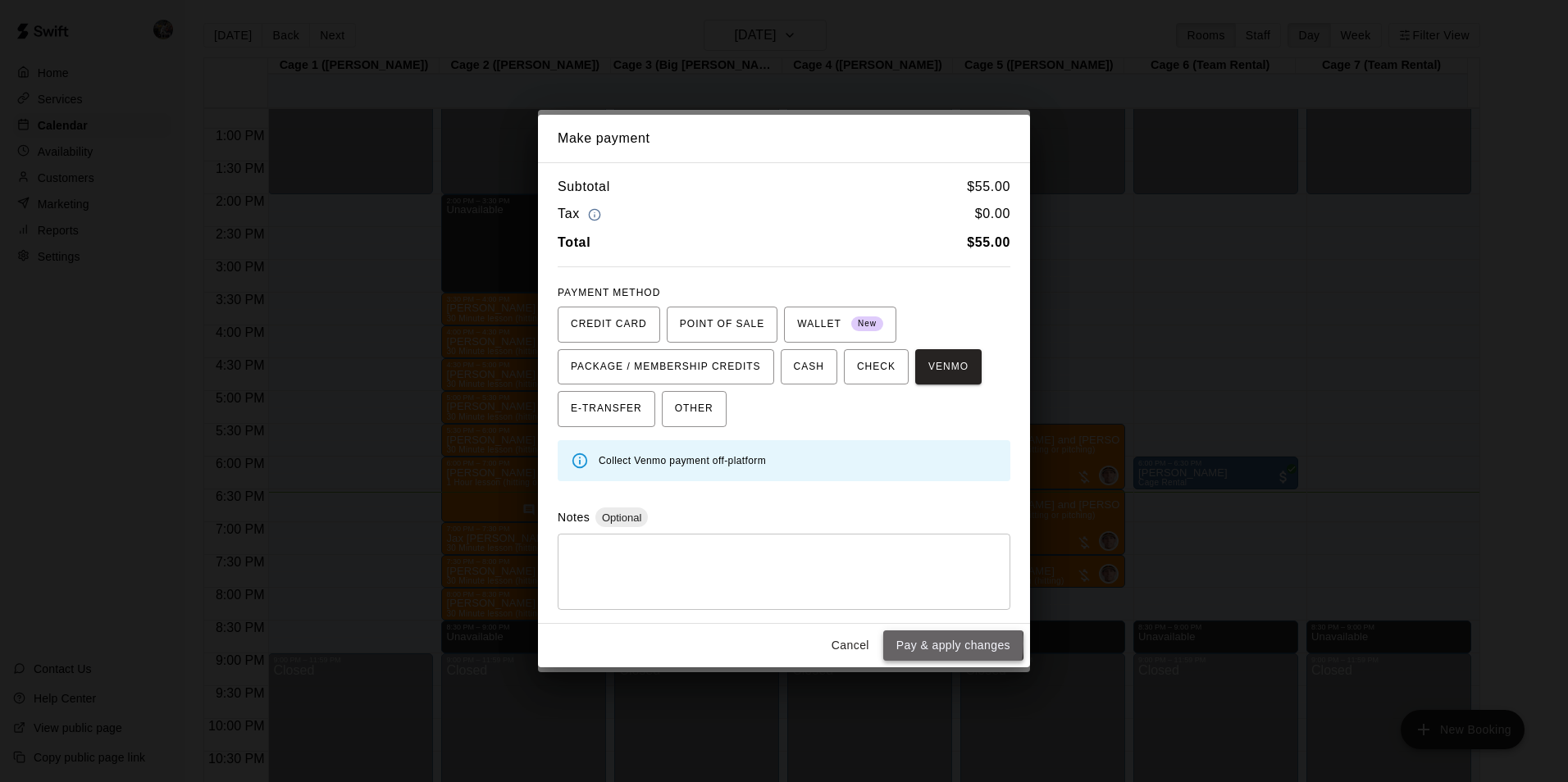
click at [918, 644] on button "Pay & apply changes" at bounding box center [953, 645] width 140 height 30
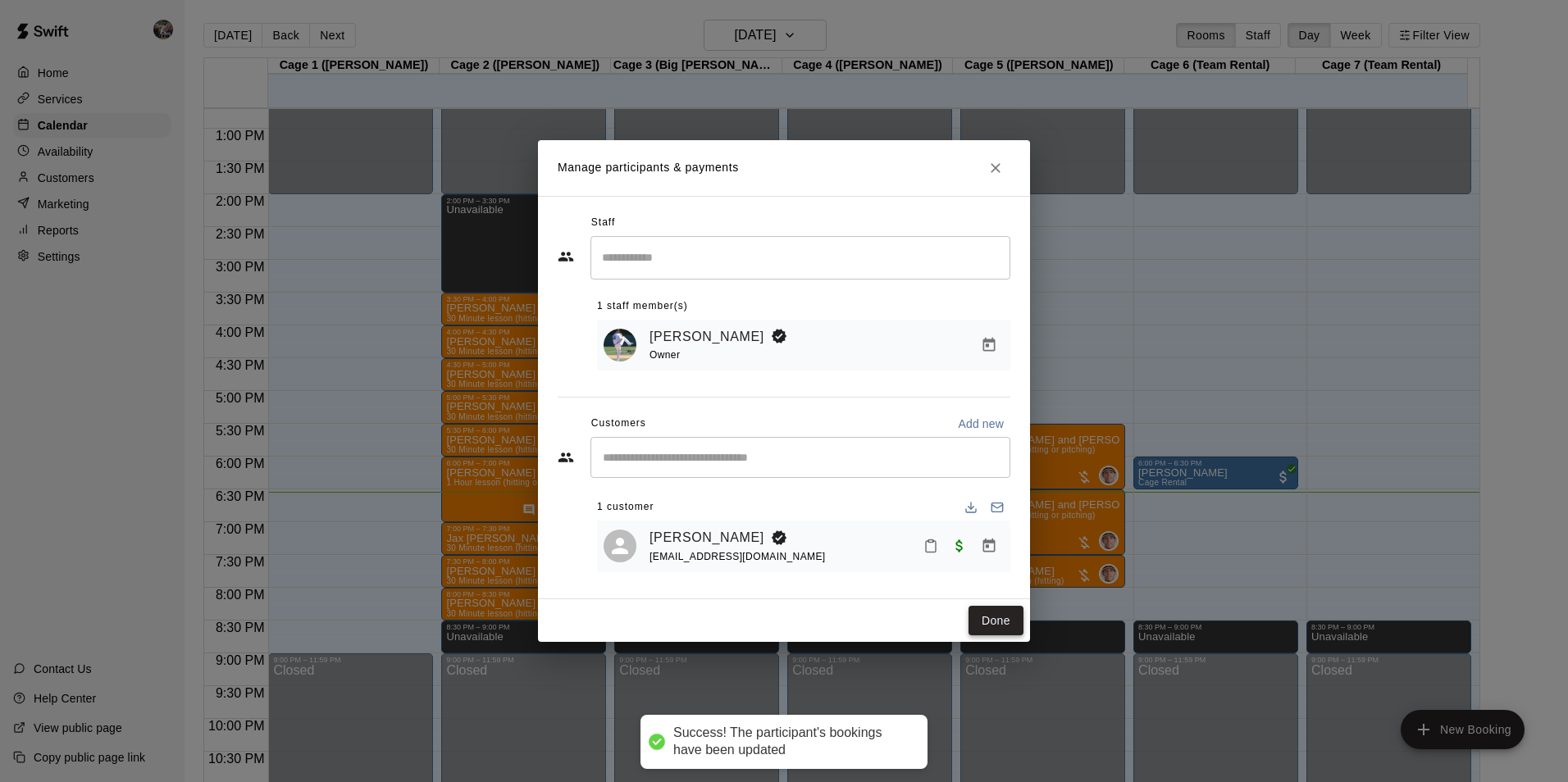
click at [974, 613] on button "Done" at bounding box center [996, 621] width 55 height 30
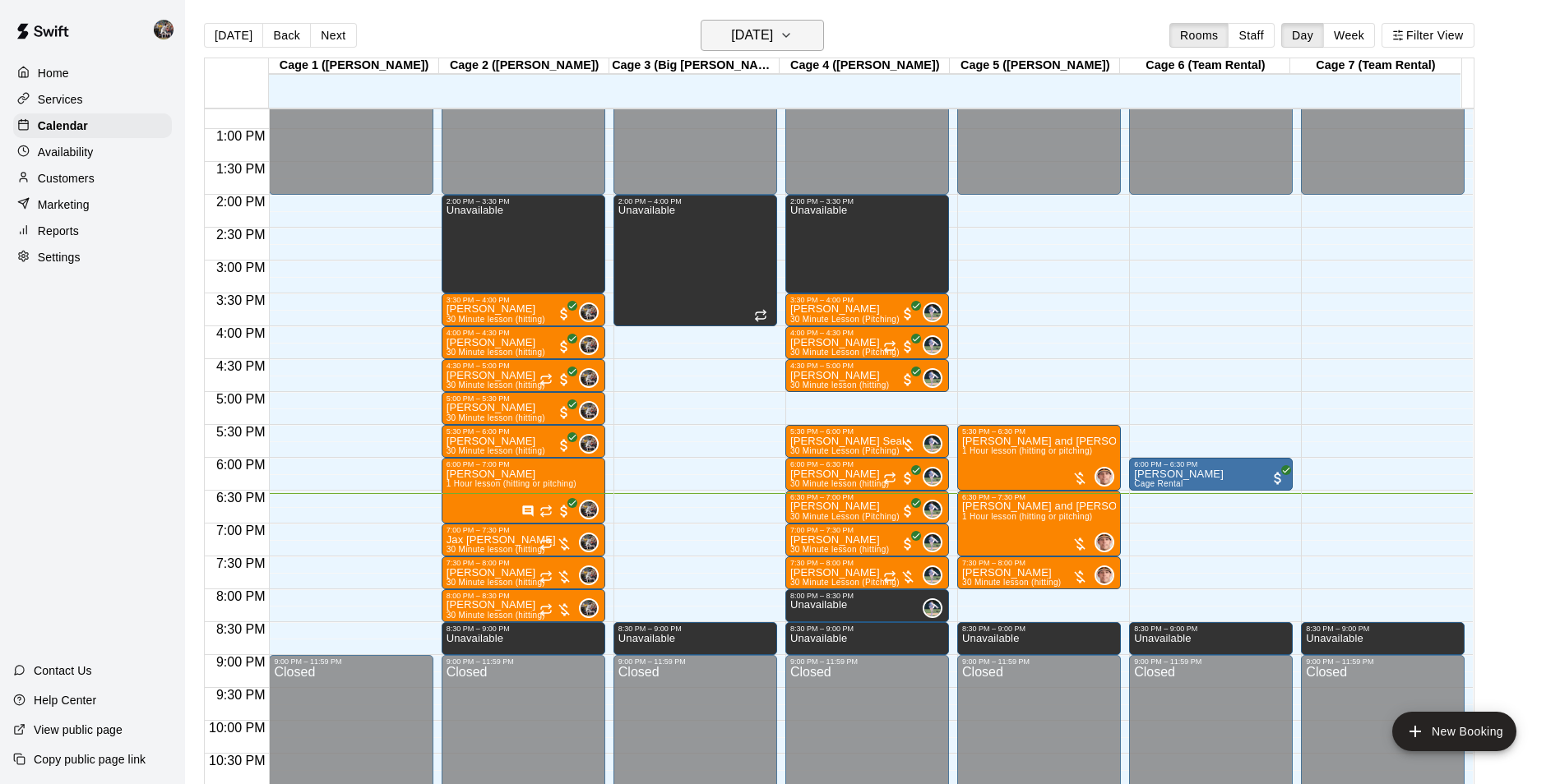
click at [752, 40] on h6 "[DATE]" at bounding box center [752, 35] width 42 height 23
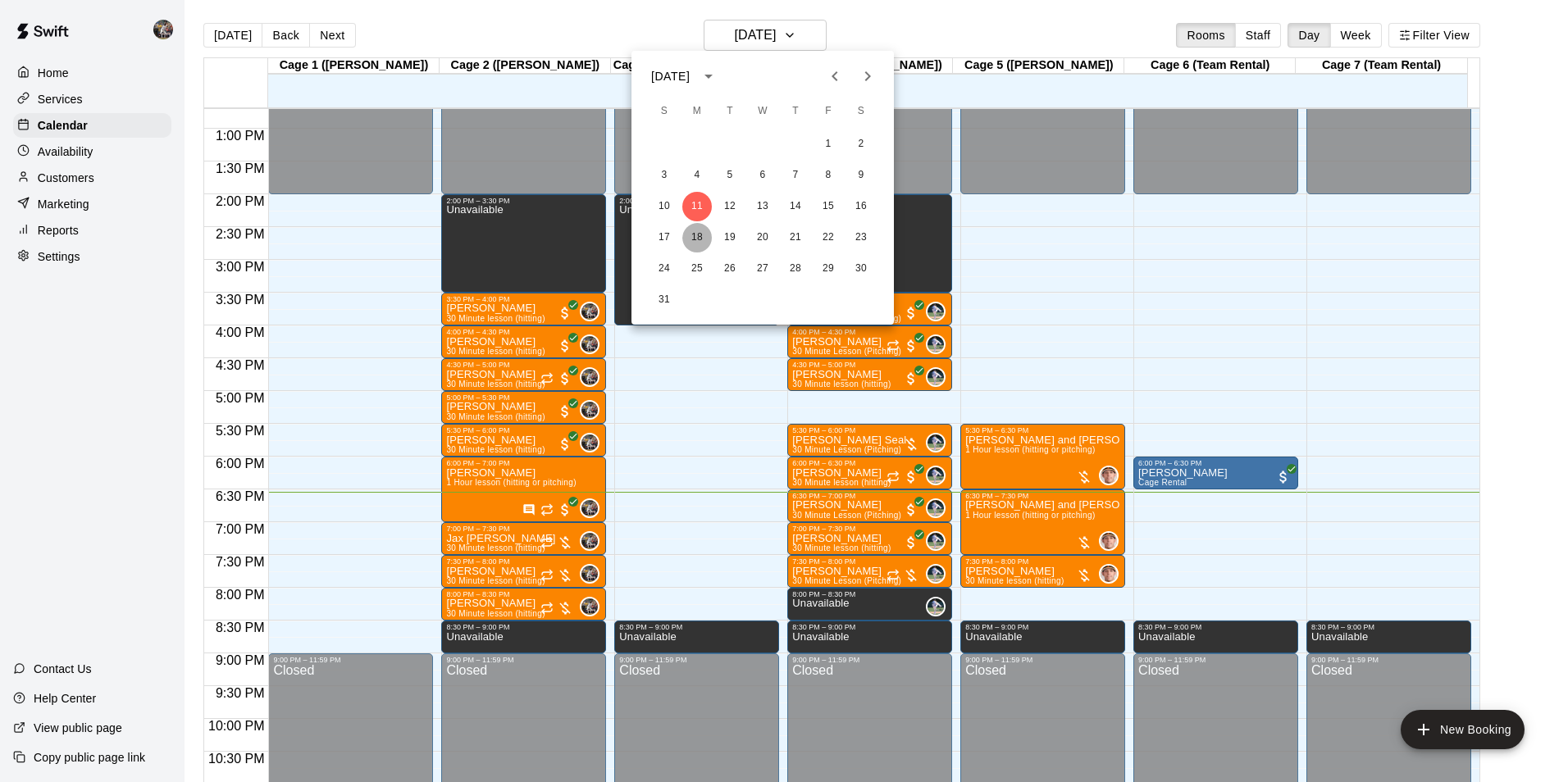
click at [700, 235] on button "18" at bounding box center [696, 237] width 29 height 29
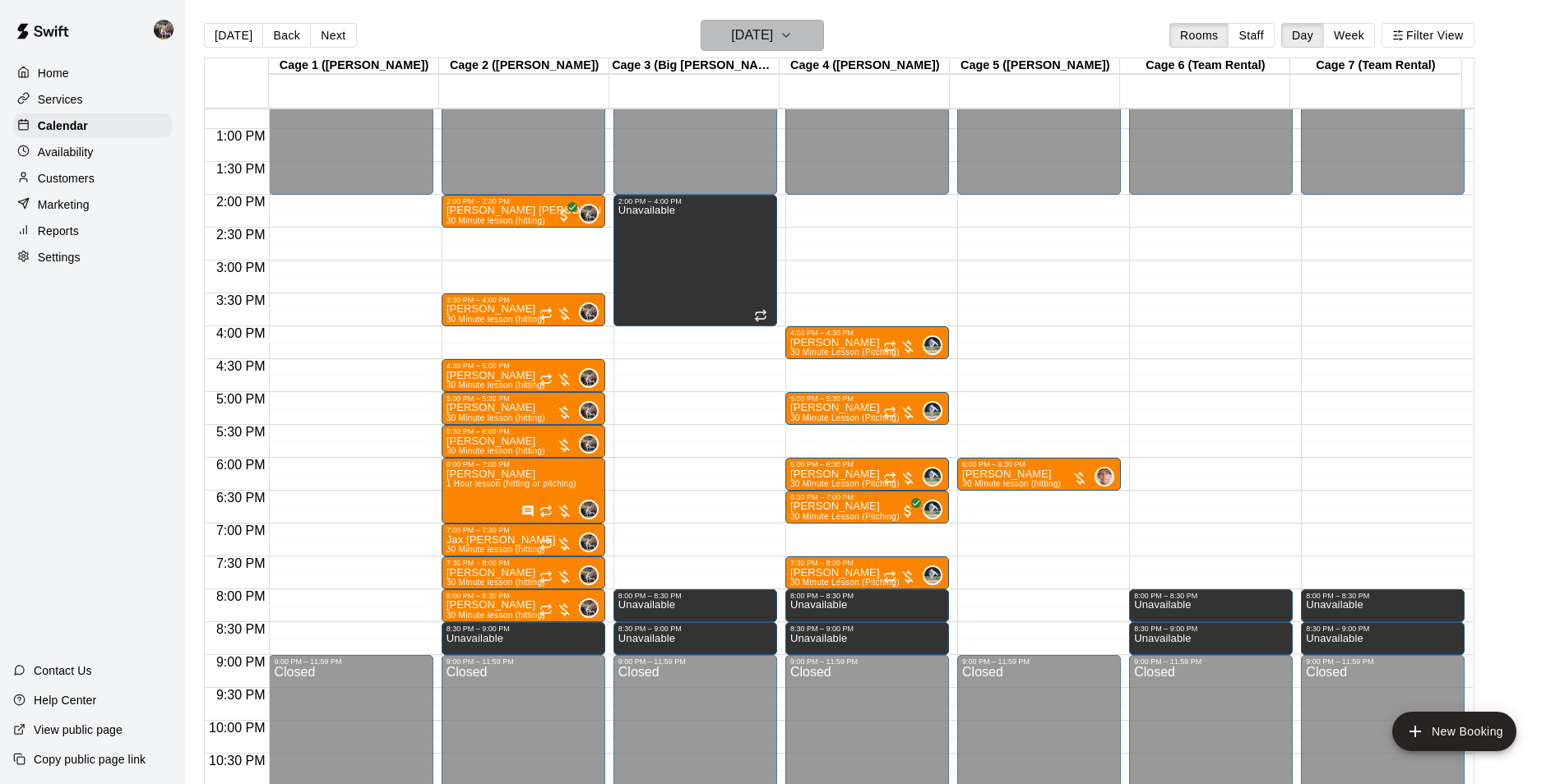
click at [740, 34] on h6 "[DATE]" at bounding box center [752, 35] width 42 height 23
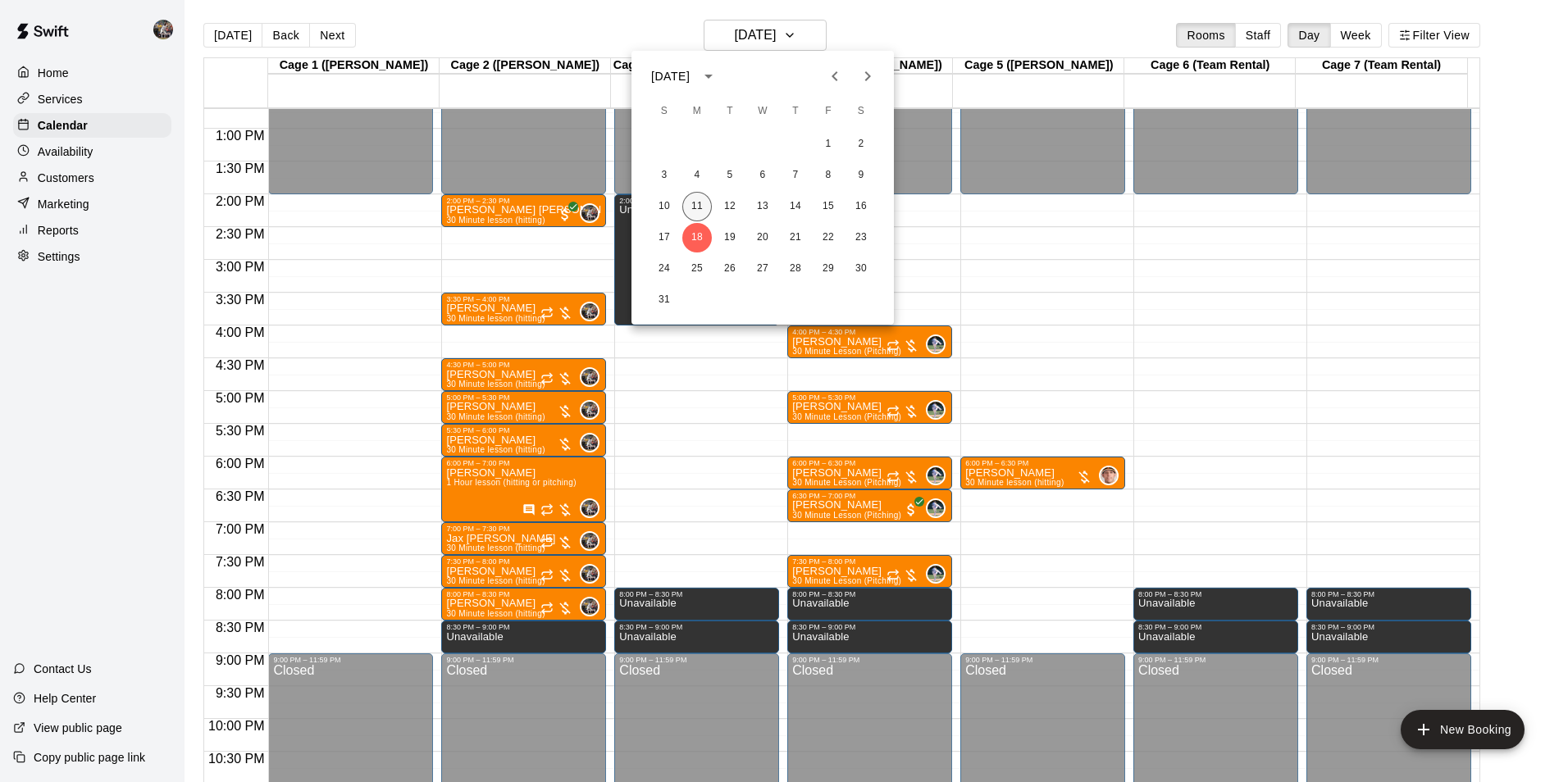
click at [696, 210] on button "11" at bounding box center [696, 206] width 29 height 29
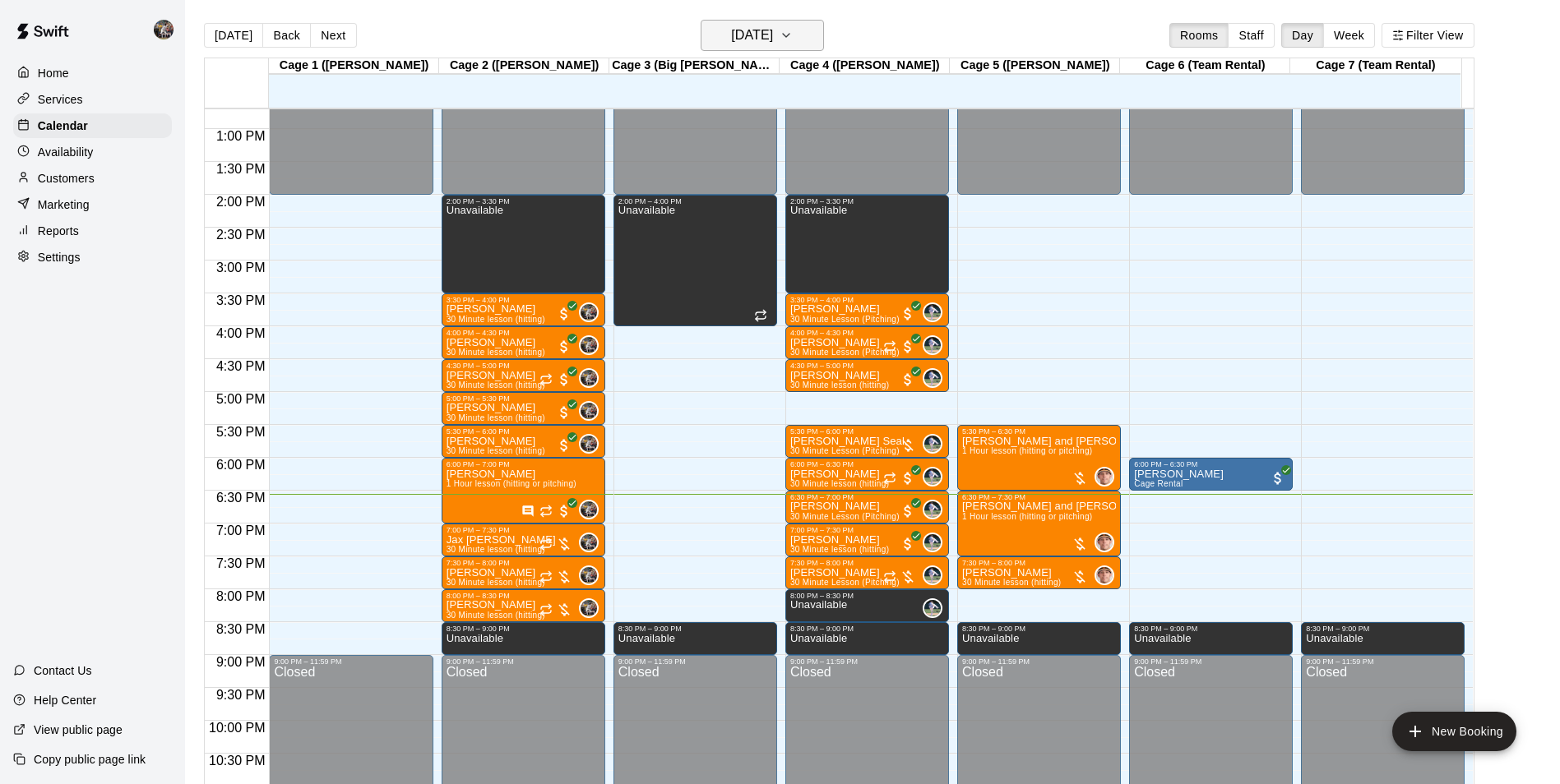
click at [753, 35] on h6 "[DATE]" at bounding box center [752, 35] width 42 height 23
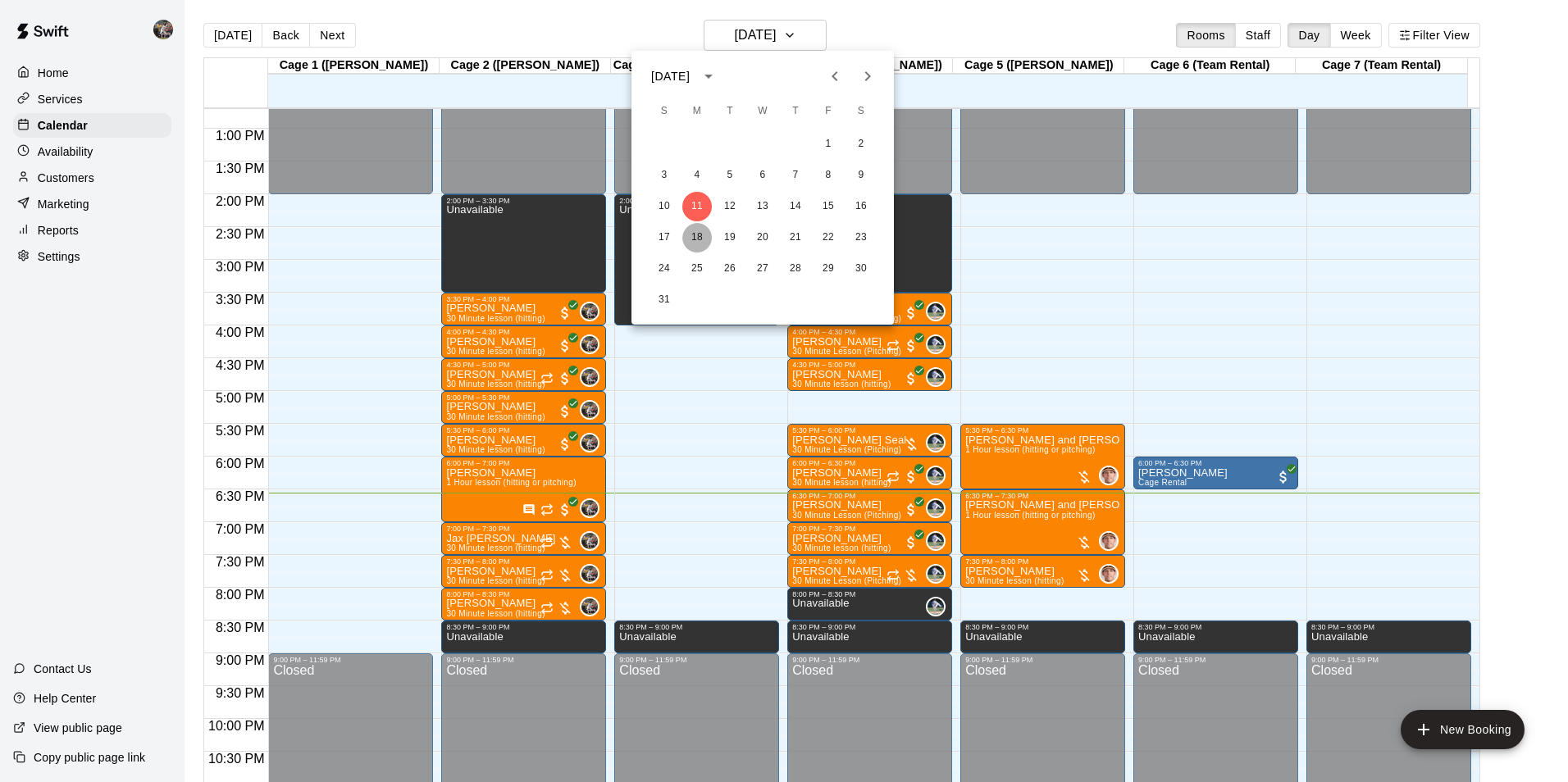
drag, startPoint x: 701, startPoint y: 237, endPoint x: 842, endPoint y: 371, distance: 194.5
click at [701, 240] on button "18" at bounding box center [696, 237] width 29 height 29
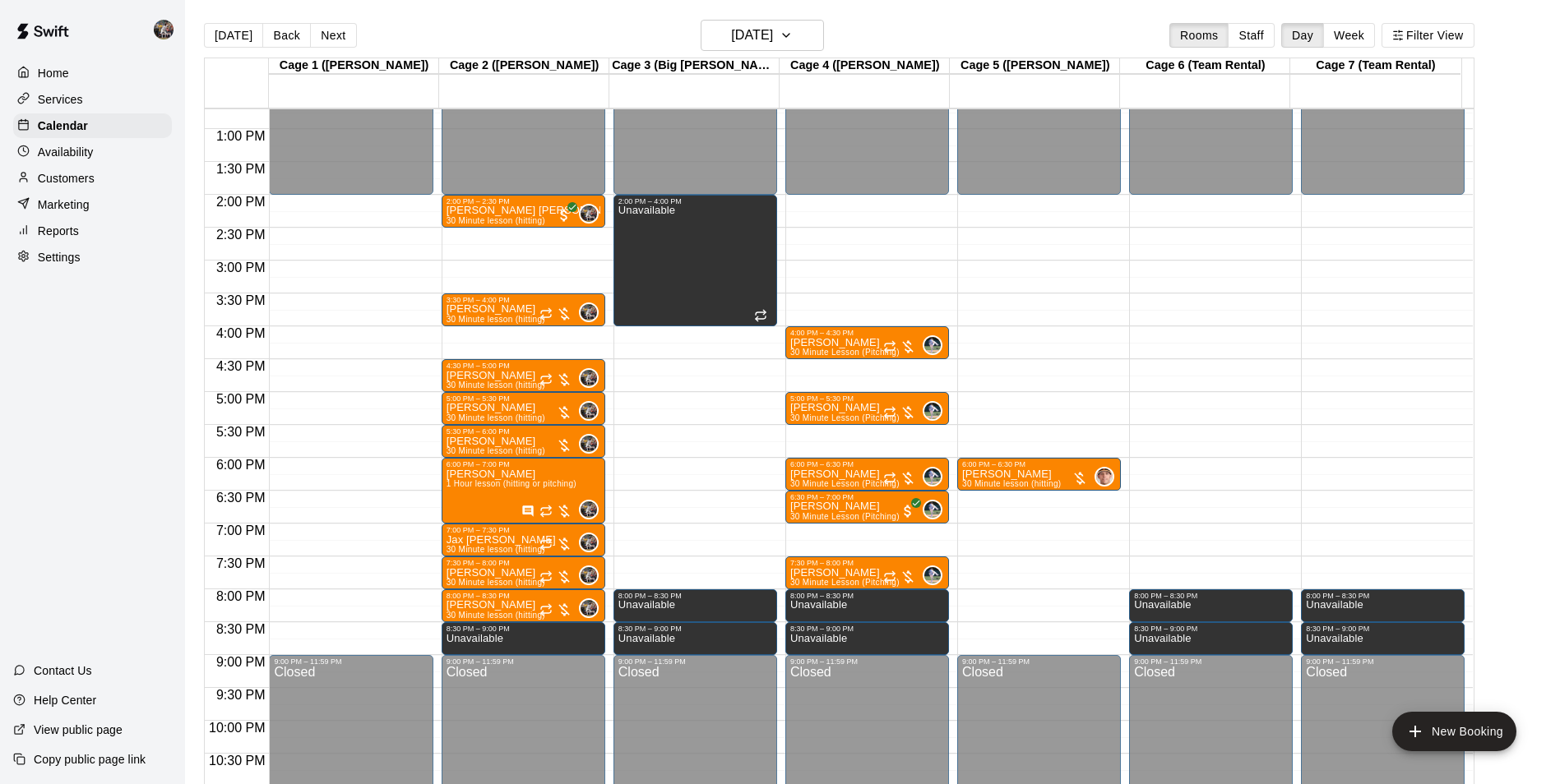
click at [1001, 499] on div "12:00 AM – 2:00 PM Closed 6:00 PM – 6:30 PM Noah Pike 30 Minute lesson (hitting…" at bounding box center [1038, 62] width 163 height 1578
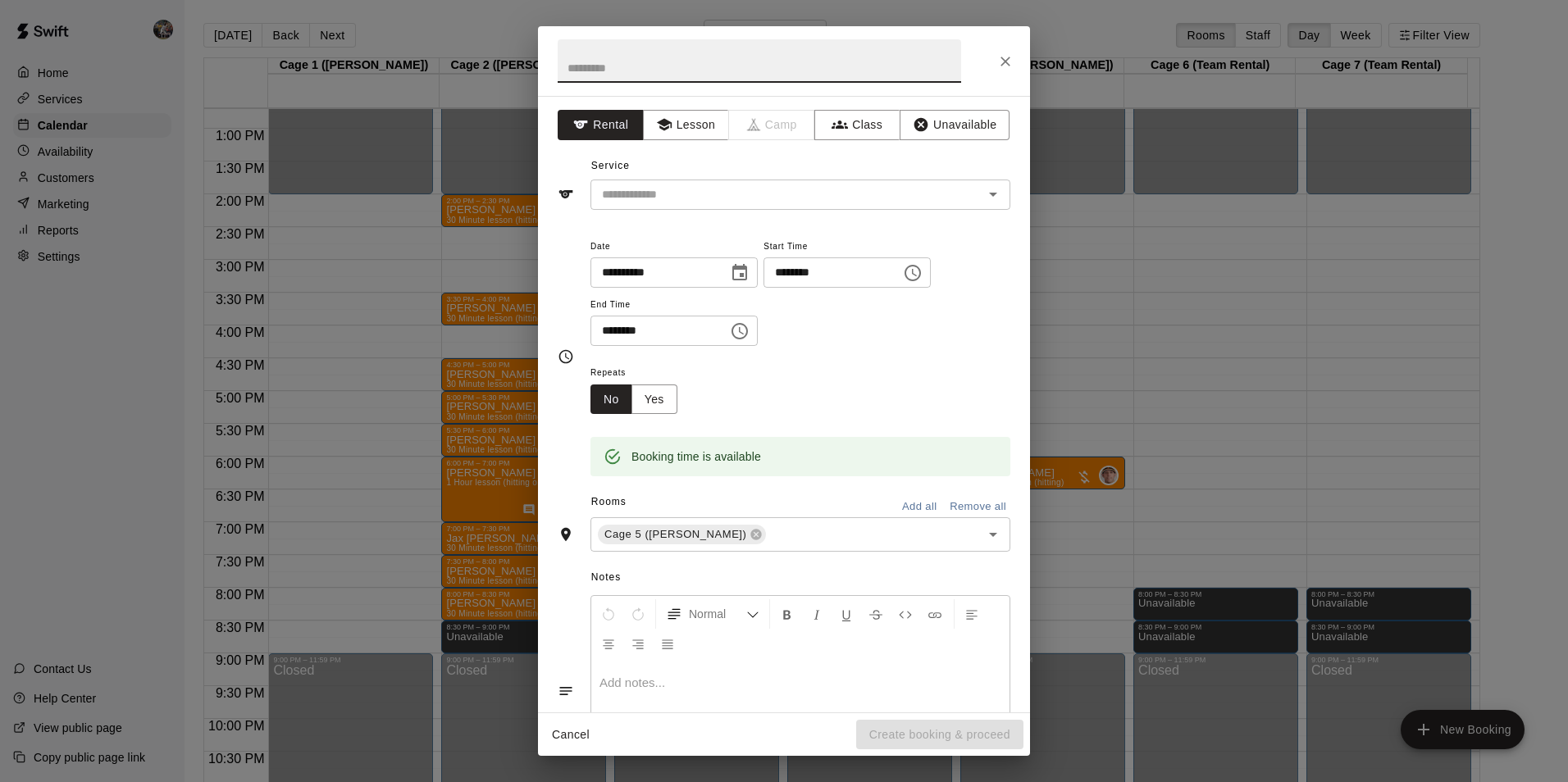
type input "*"
type input "**********"
click at [663, 123] on icon "button" at bounding box center [663, 124] width 15 height 12
click at [675, 188] on input "text" at bounding box center [776, 195] width 362 height 21
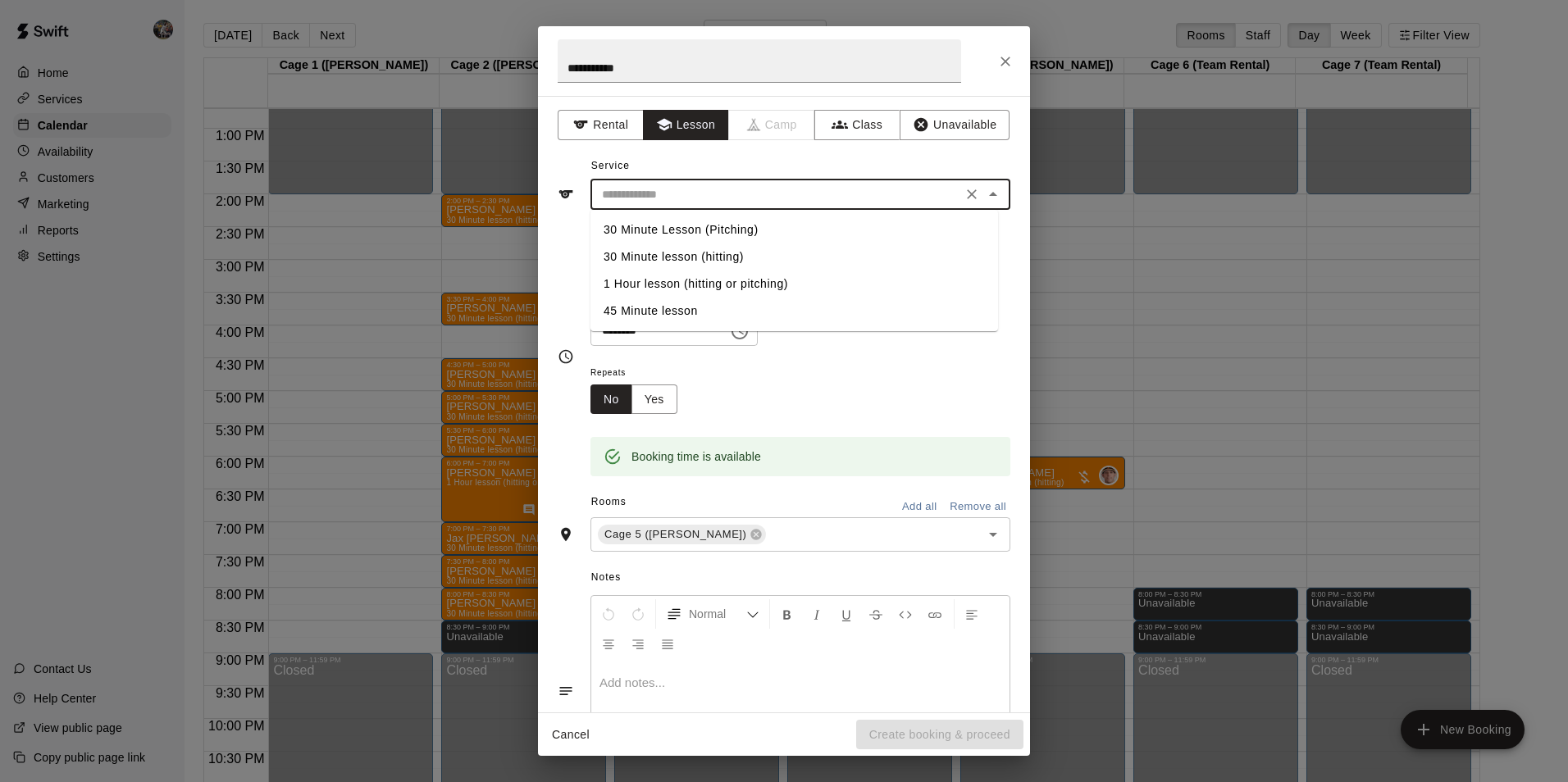
click at [673, 282] on li "1 Hour lesson (hitting or pitching)" at bounding box center [794, 284] width 408 height 27
type input "**********"
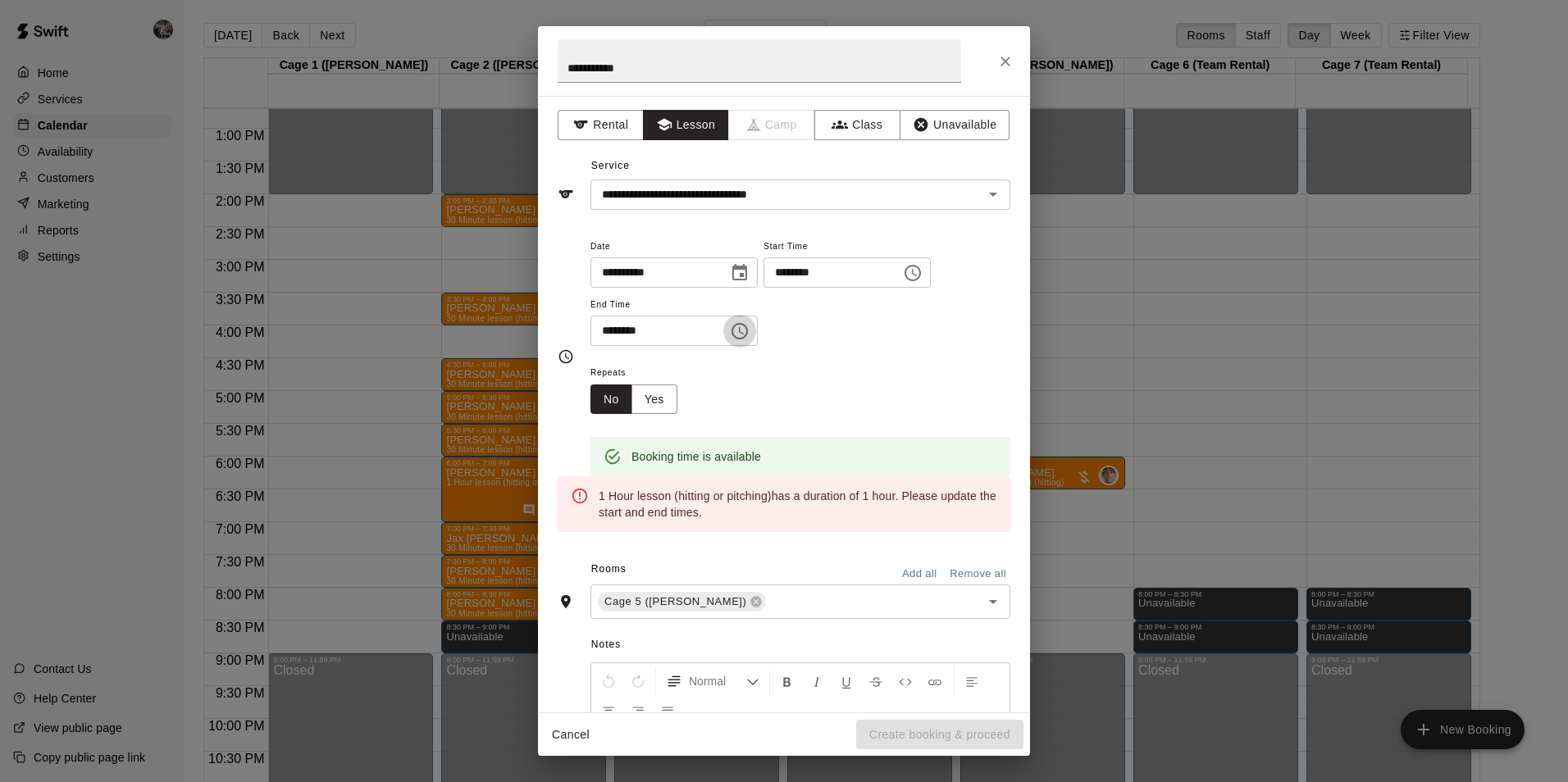
click at [747, 328] on icon "Choose time, selected time is 7:00 PM" at bounding box center [740, 331] width 20 height 20
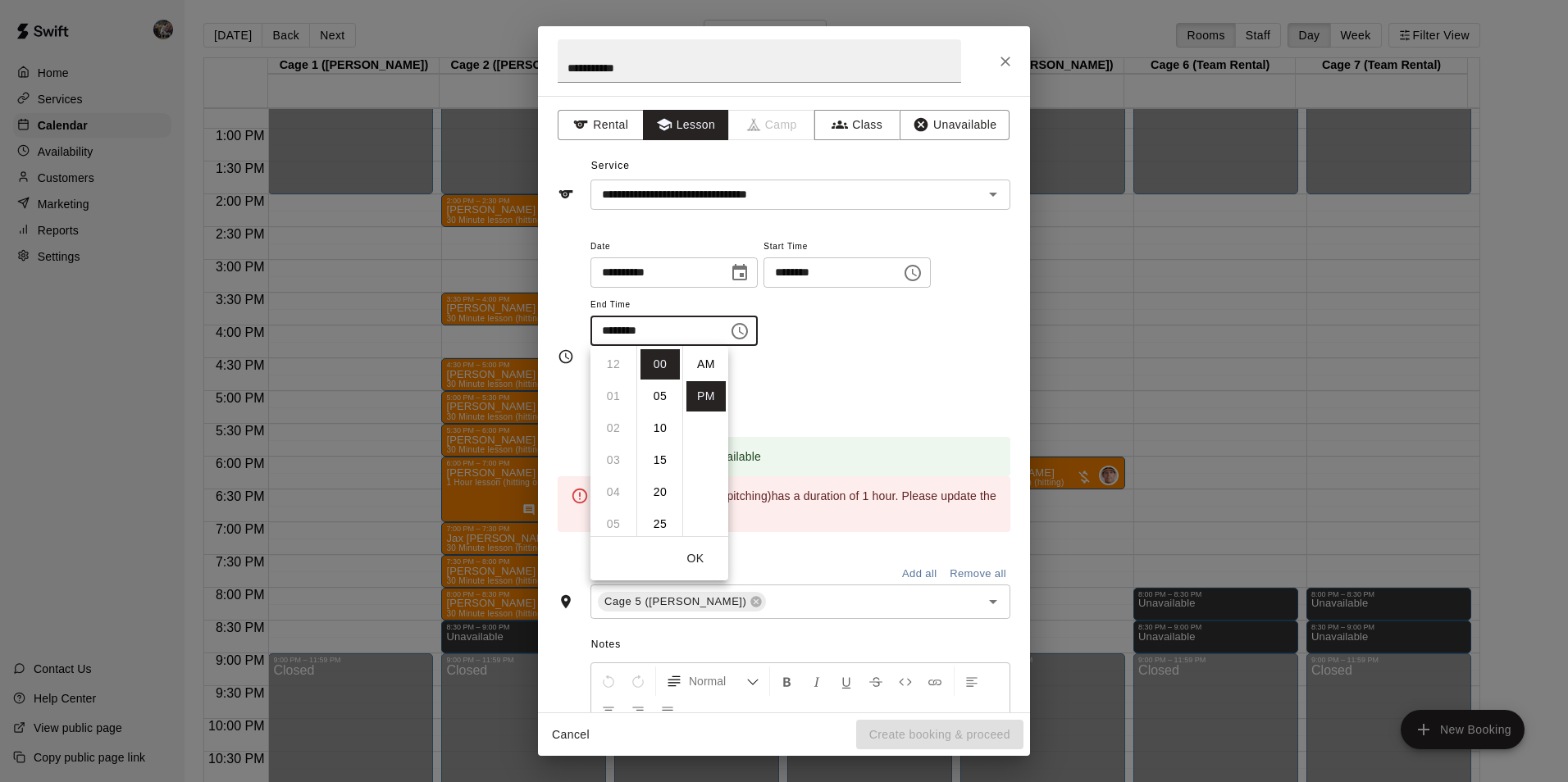
scroll to position [29, 0]
click at [662, 518] on li "30" at bounding box center [661, 524] width 40 height 30
type input "********"
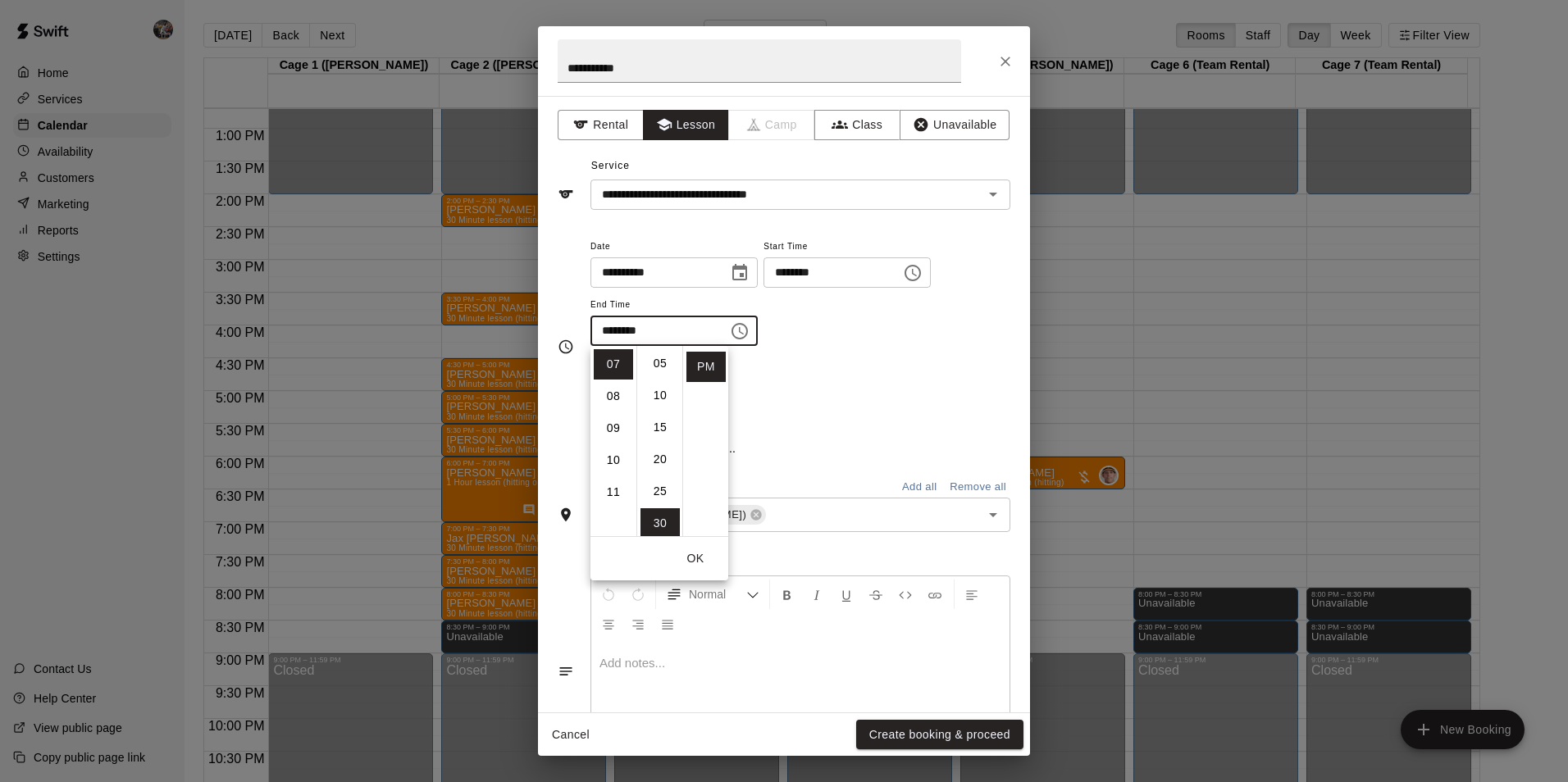
scroll to position [192, 0]
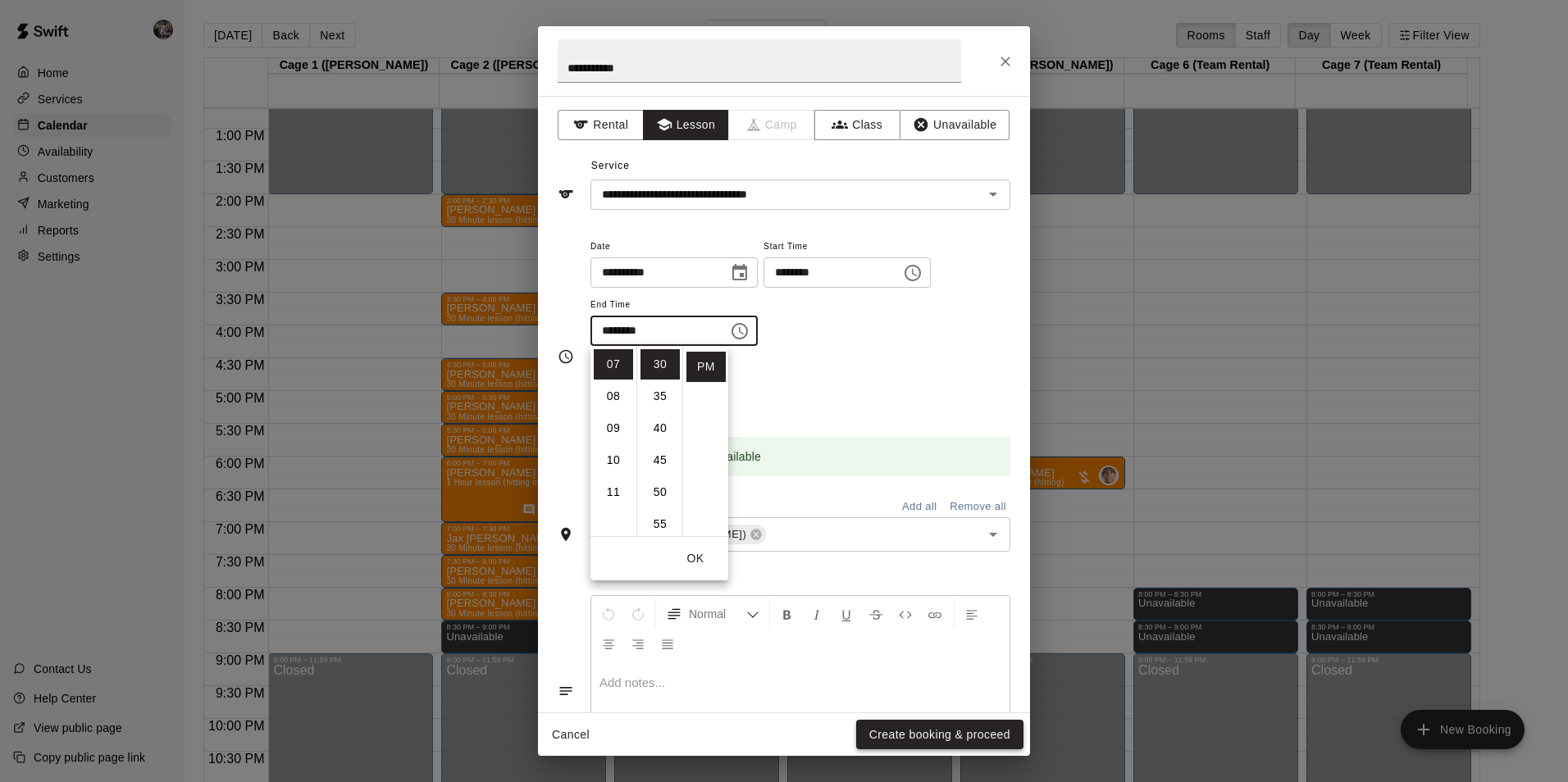
click at [923, 733] on button "Create booking & proceed" at bounding box center [940, 735] width 168 height 30
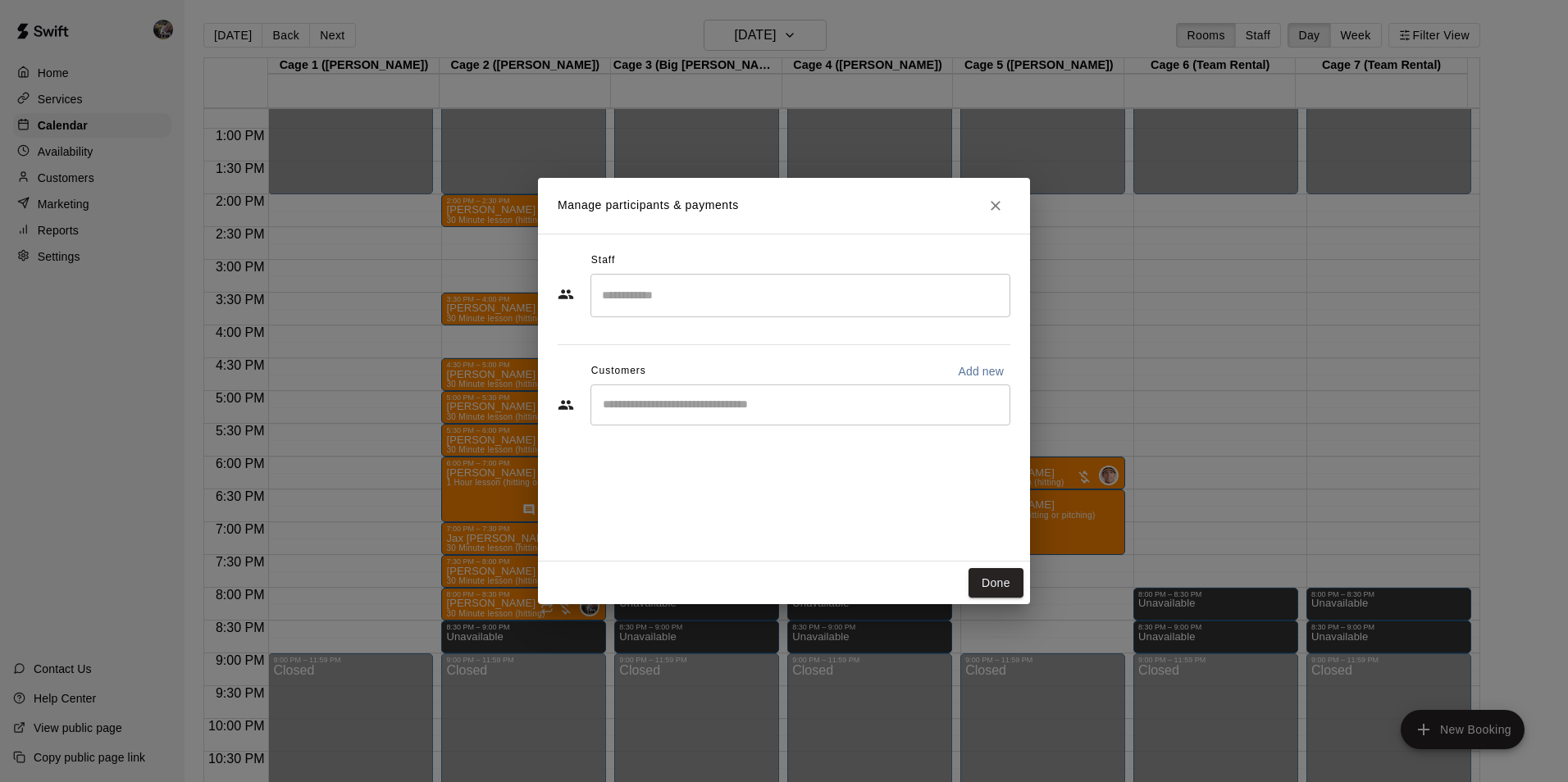
click at [675, 296] on input "Search staff" at bounding box center [801, 296] width 405 height 28
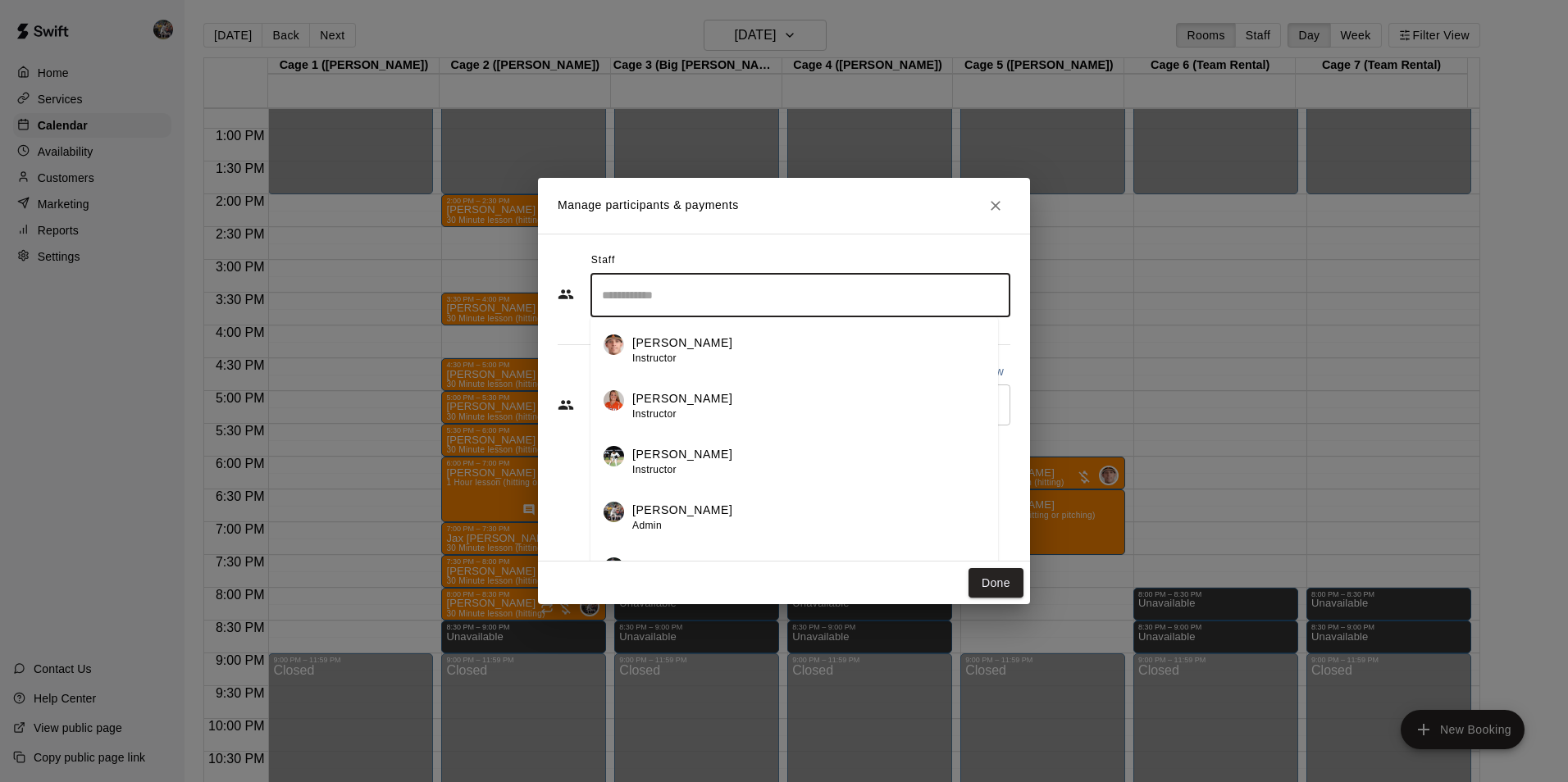
click at [699, 347] on div "[PERSON_NAME] Instructor" at bounding box center [808, 350] width 352 height 32
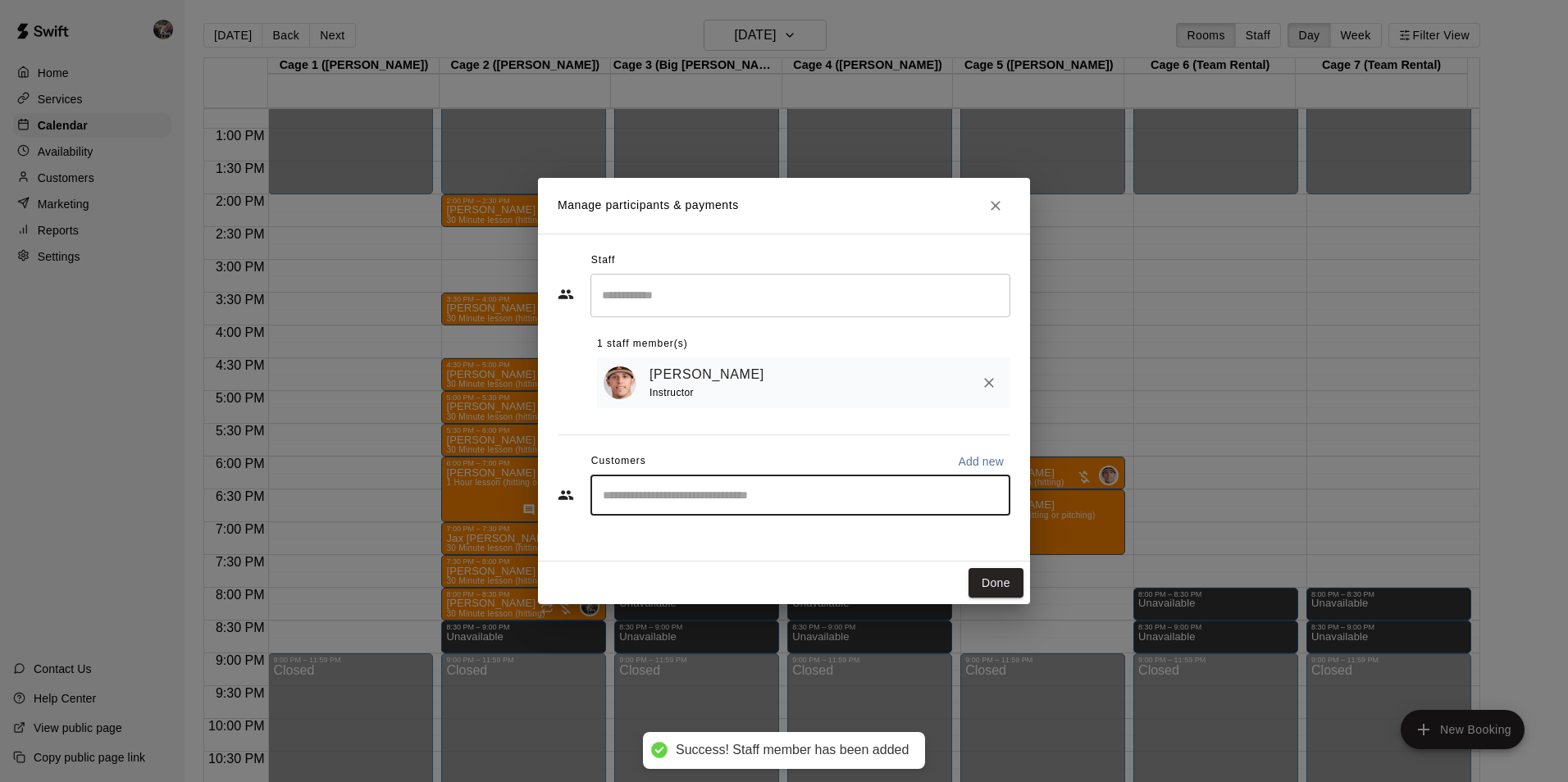
click at [674, 495] on input "Start typing to search customers..." at bounding box center [801, 495] width 405 height 16
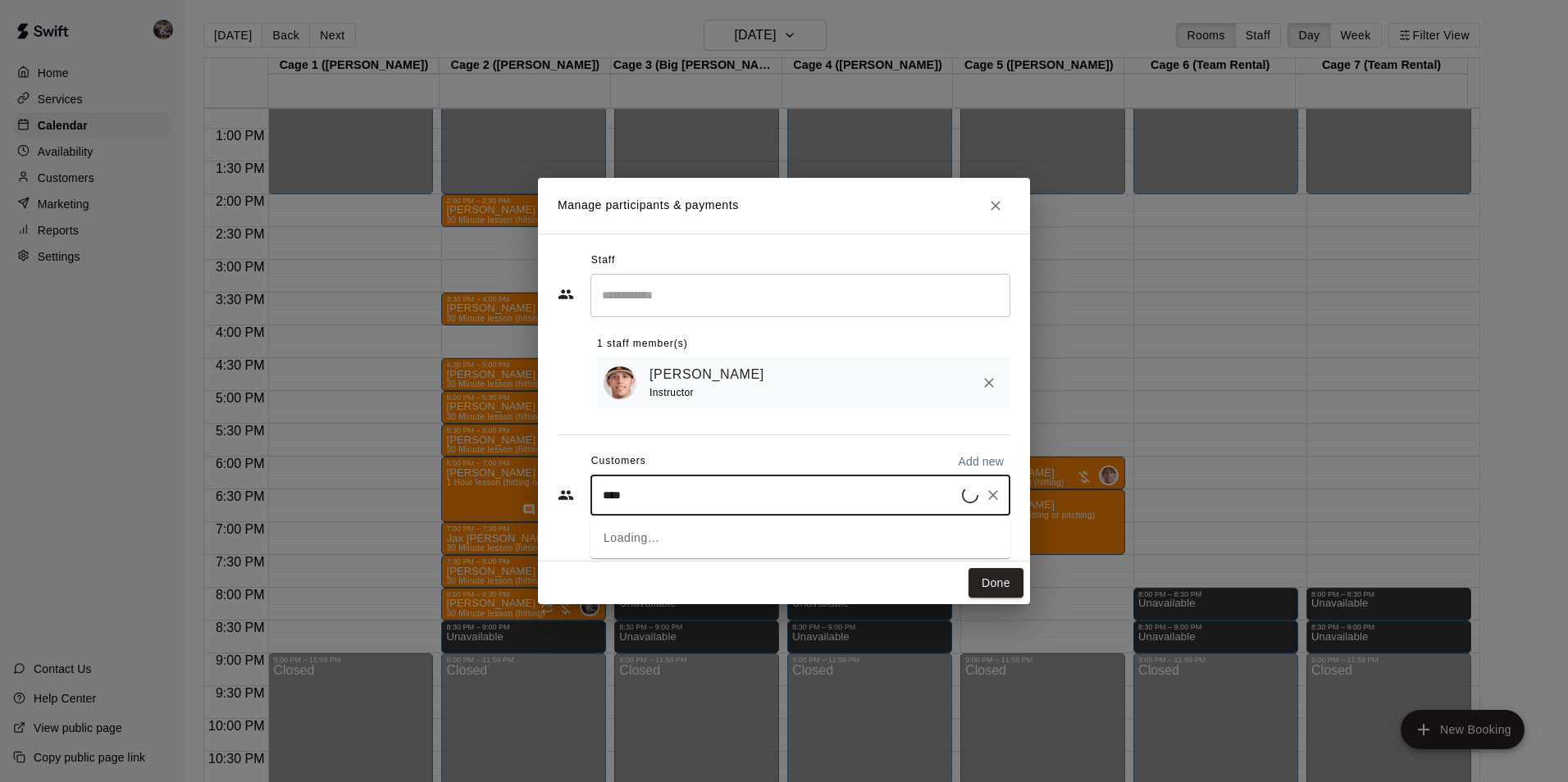
type input "*****"
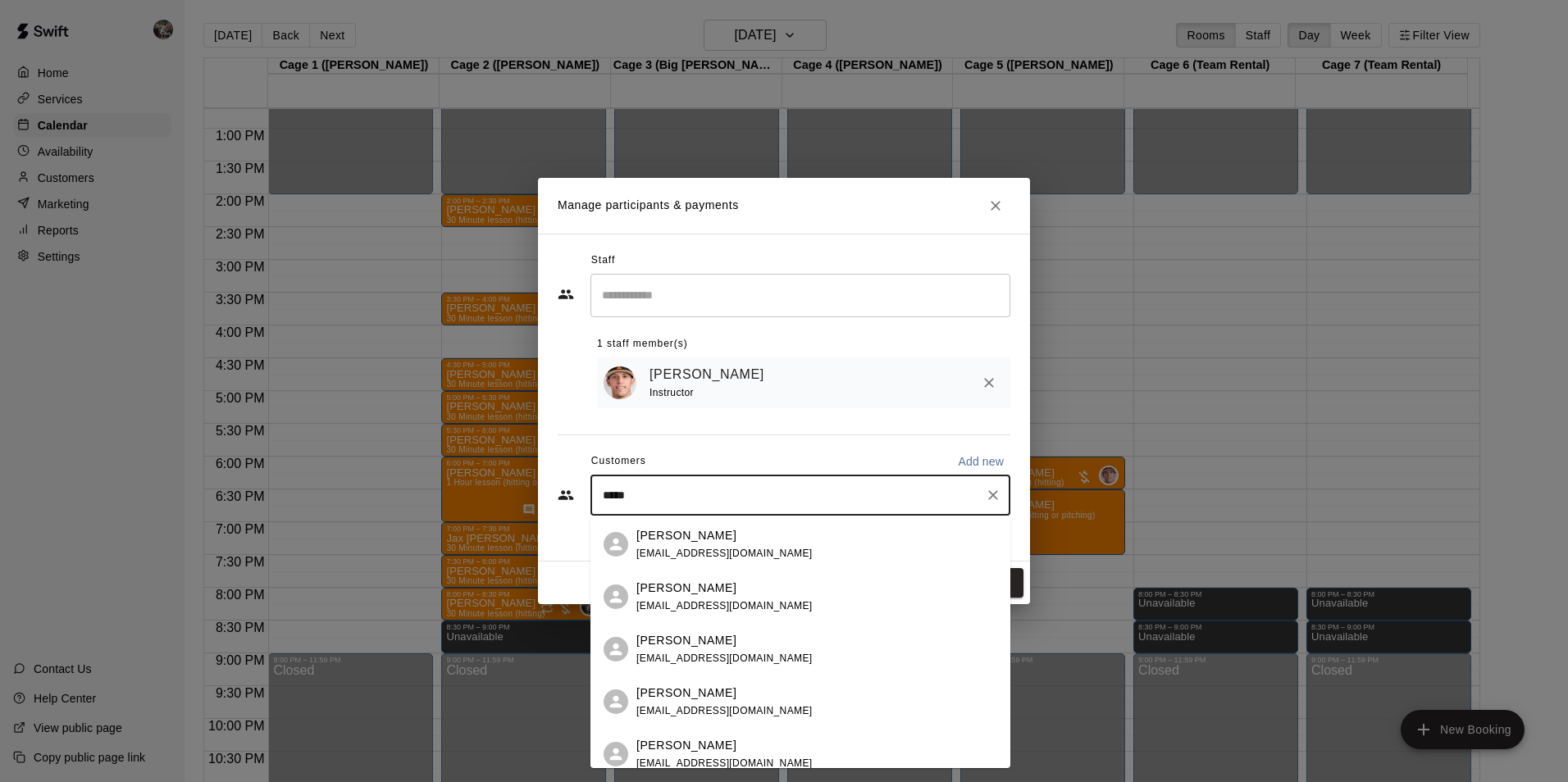
click at [691, 691] on p "Tim Brown" at bounding box center [686, 693] width 100 height 17
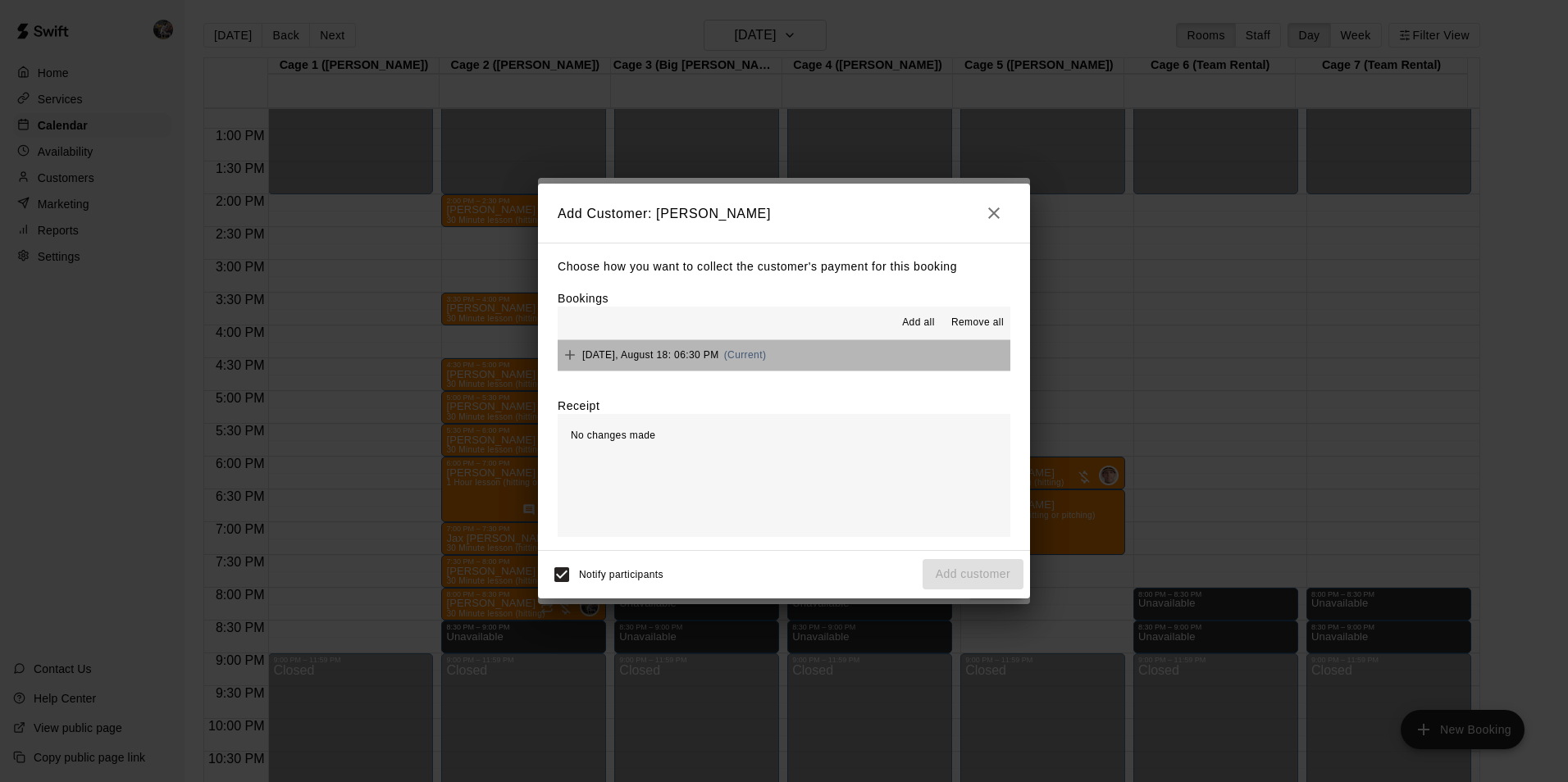
click at [850, 359] on button "Monday, August 18: 06:30 PM (Current)" at bounding box center [784, 355] width 452 height 30
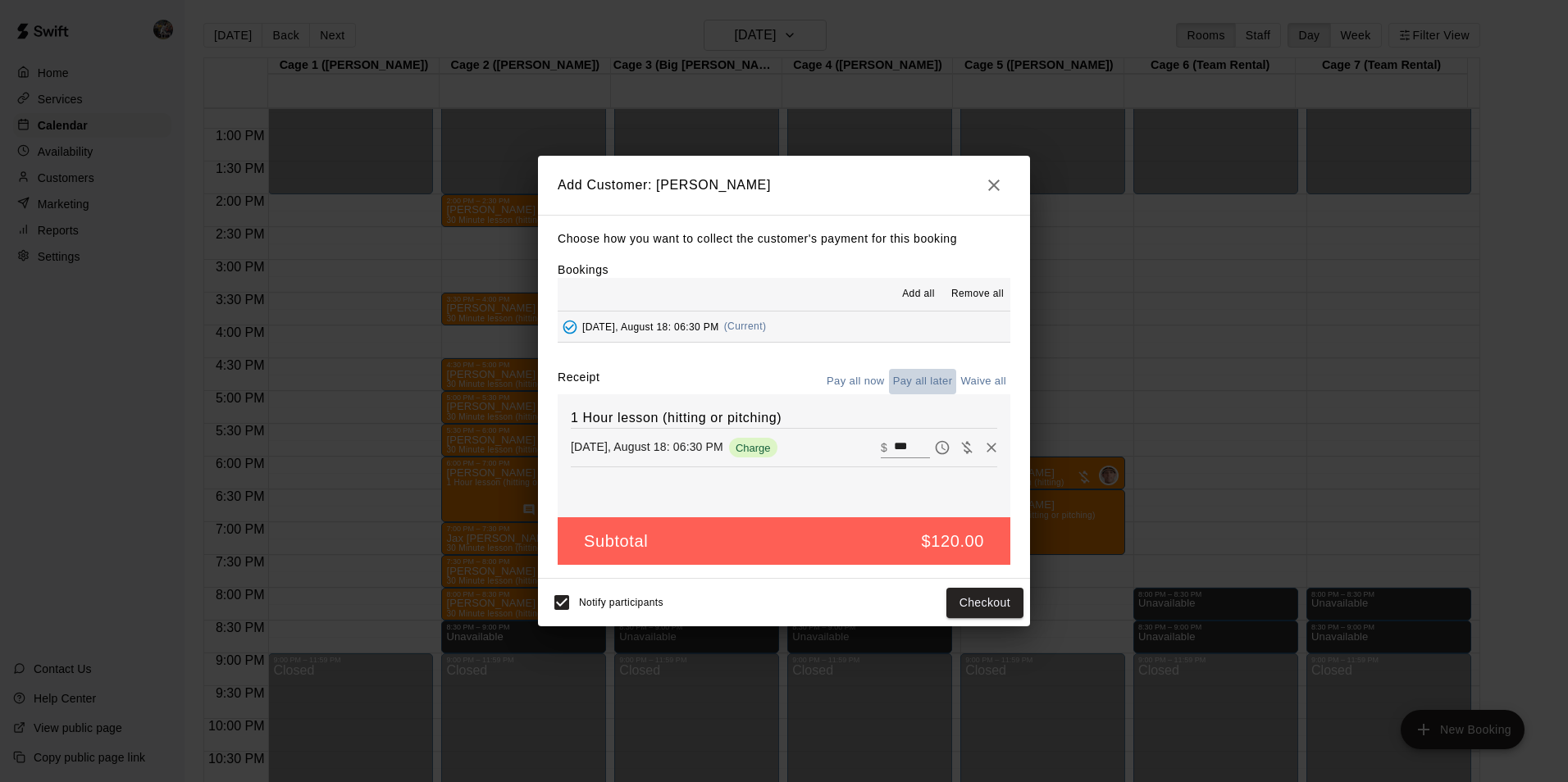
click at [914, 380] on button "Pay all later" at bounding box center [923, 382] width 68 height 25
click at [960, 602] on button "Add customer" at bounding box center [972, 603] width 101 height 30
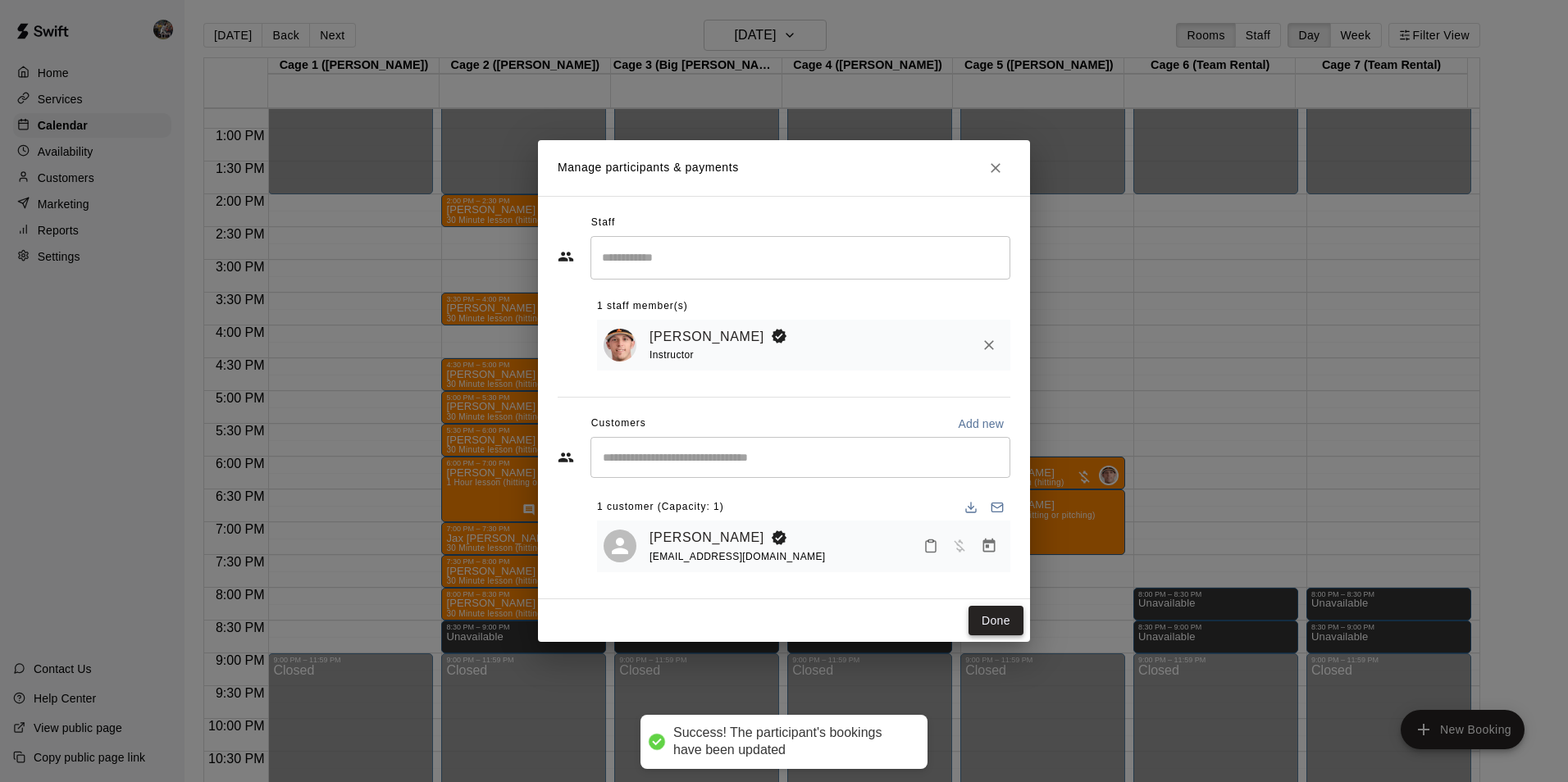
click at [979, 615] on button "Done" at bounding box center [996, 621] width 55 height 30
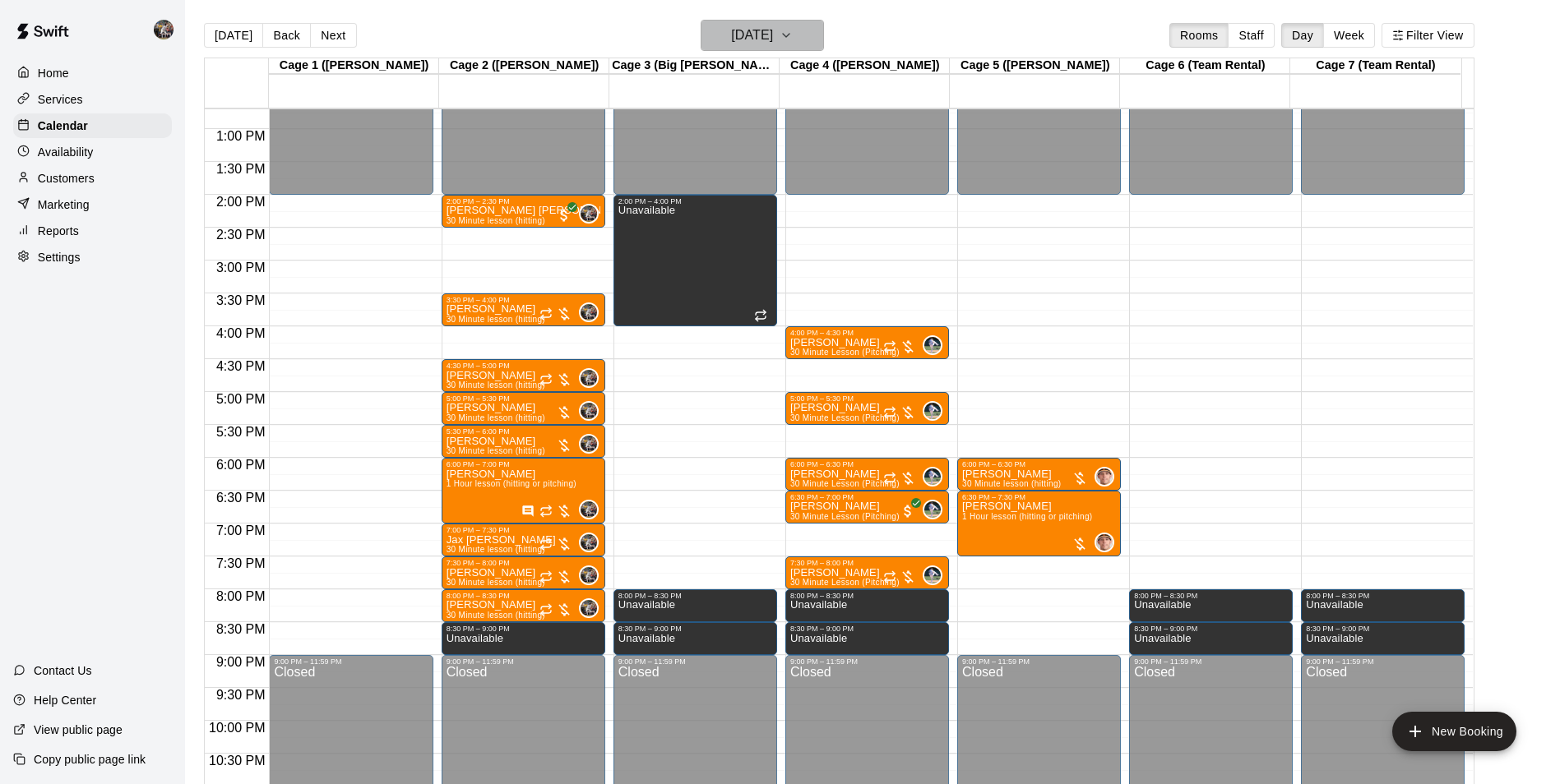
click at [746, 32] on h6 "[DATE]" at bounding box center [752, 35] width 42 height 23
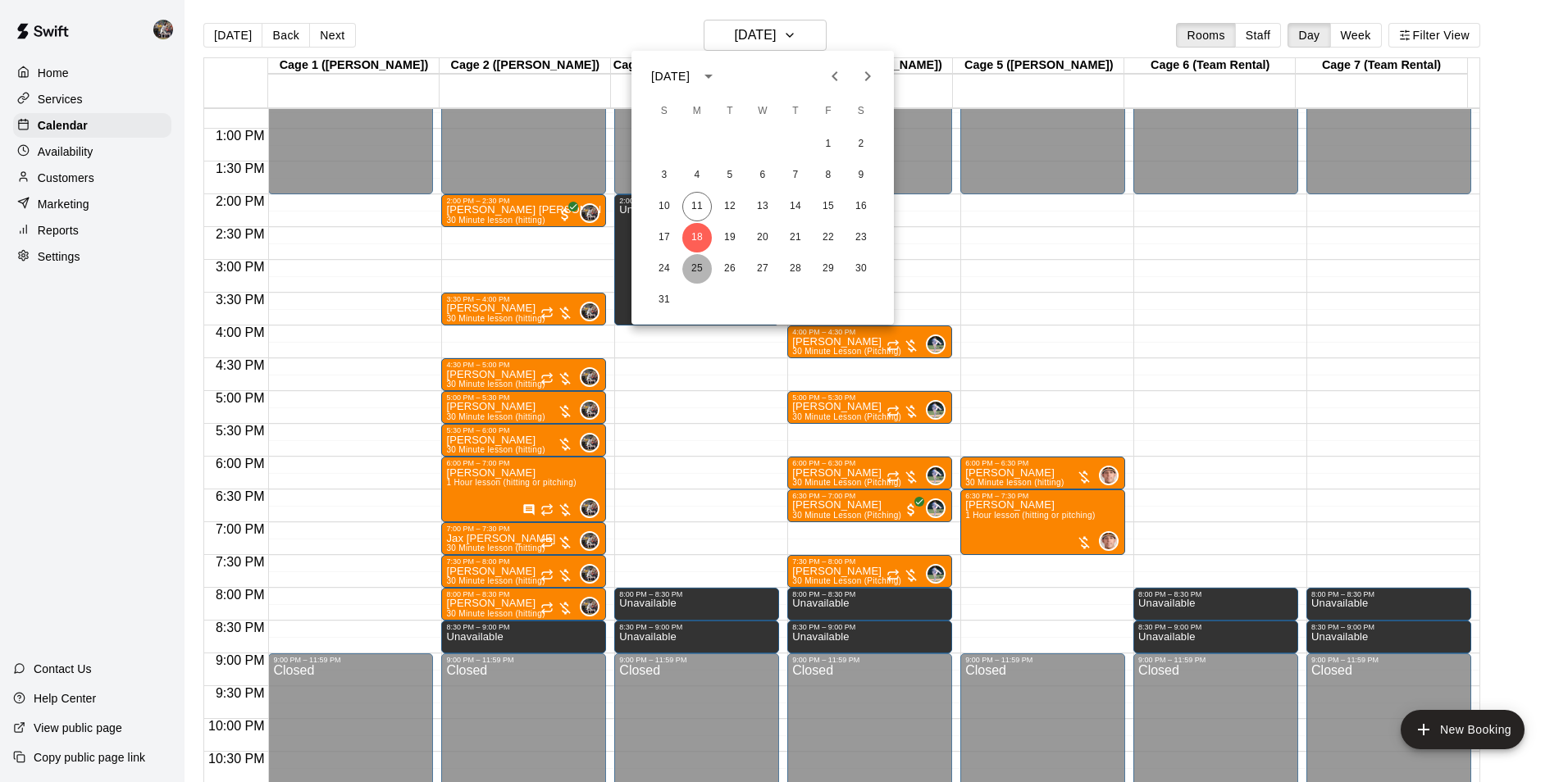
click at [698, 263] on button "25" at bounding box center [696, 269] width 29 height 29
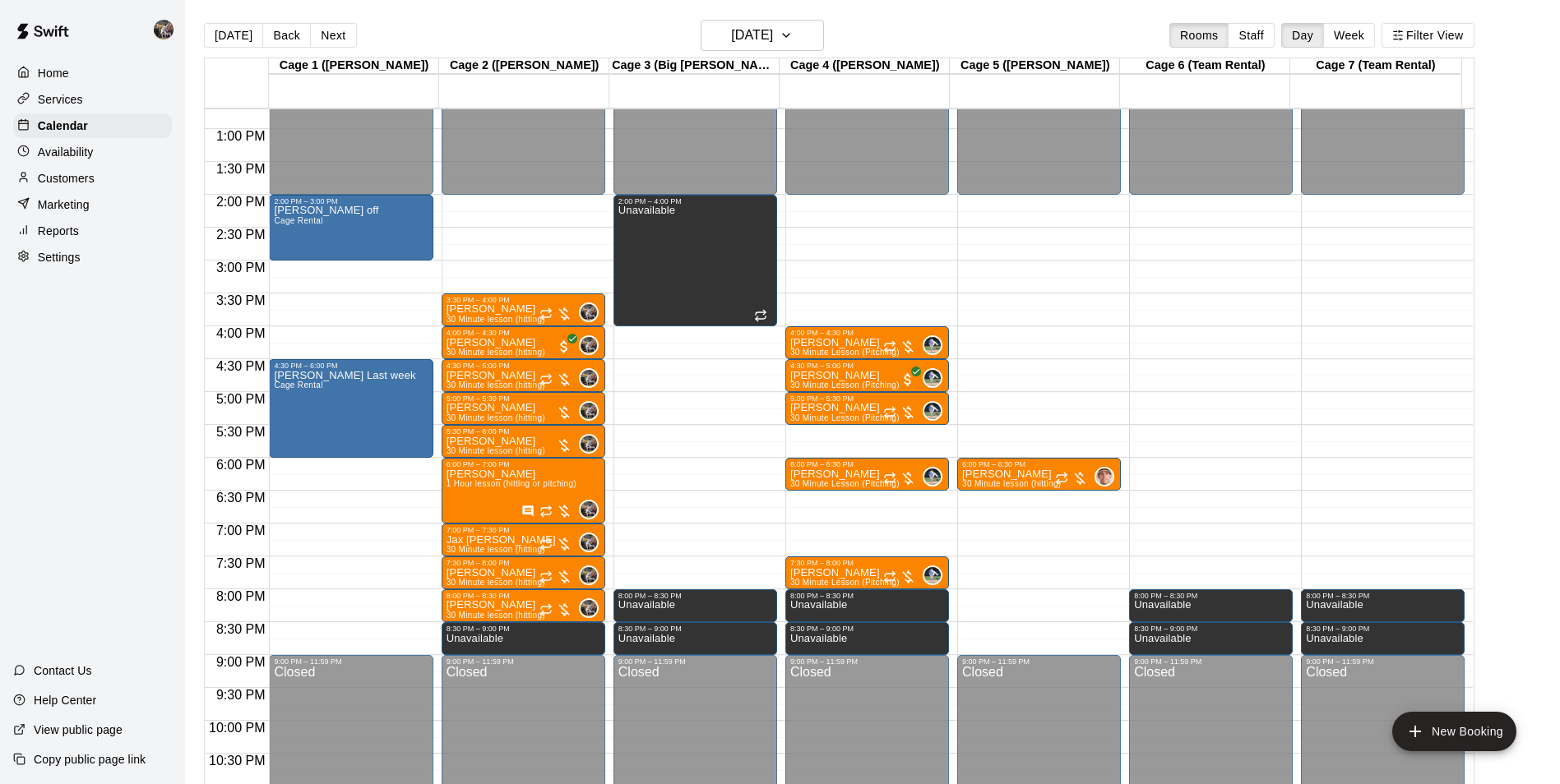
click at [1003, 498] on div "12:00 AM – 2:00 PM Closed 6:00 PM – 6:30 PM Noah Pike 30 Minute lesson (hitting…" at bounding box center [1038, 62] width 163 height 1578
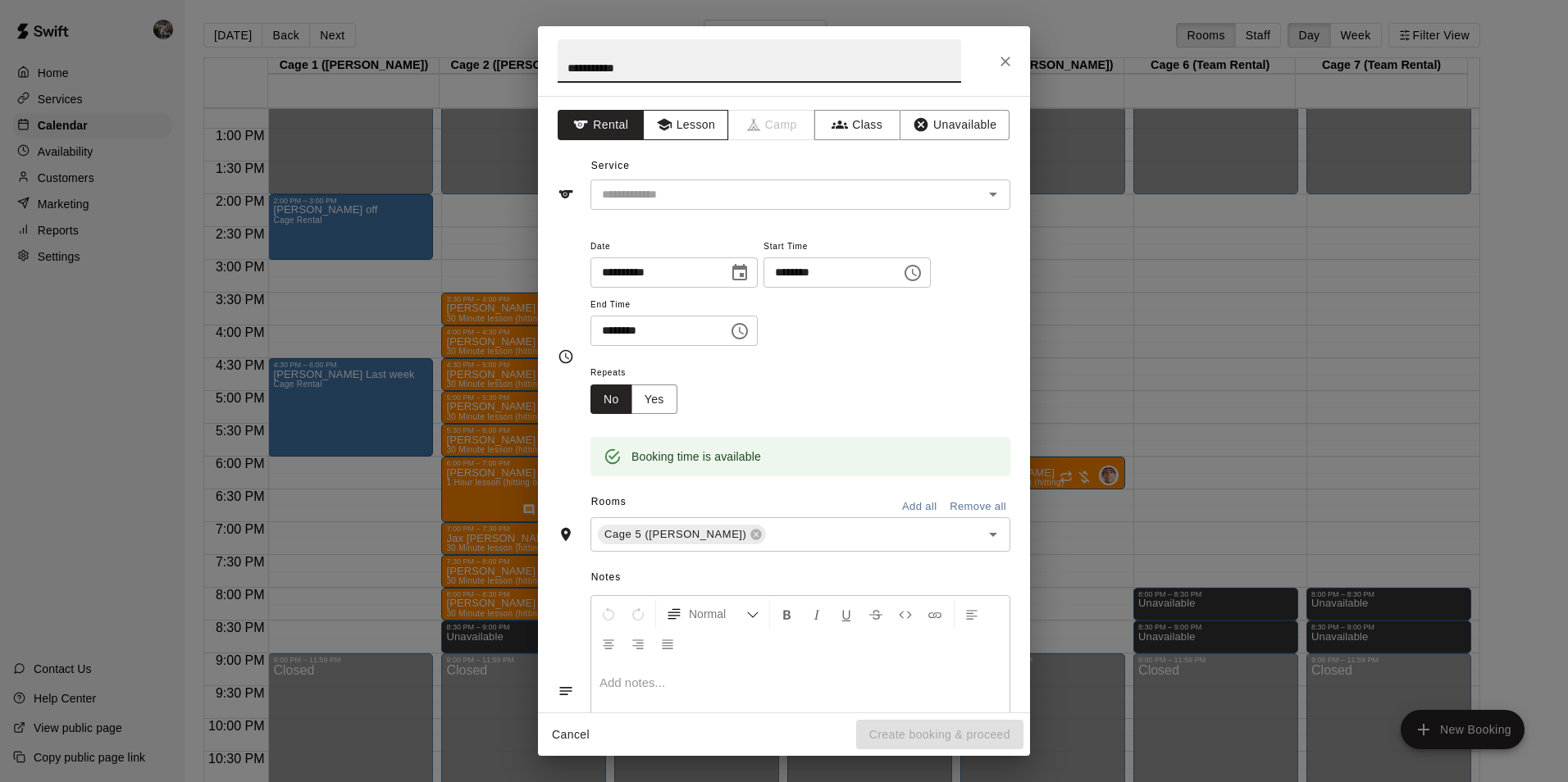
type input "**********"
click at [662, 123] on icon "button" at bounding box center [663, 124] width 15 height 12
click at [659, 186] on input "text" at bounding box center [776, 195] width 362 height 21
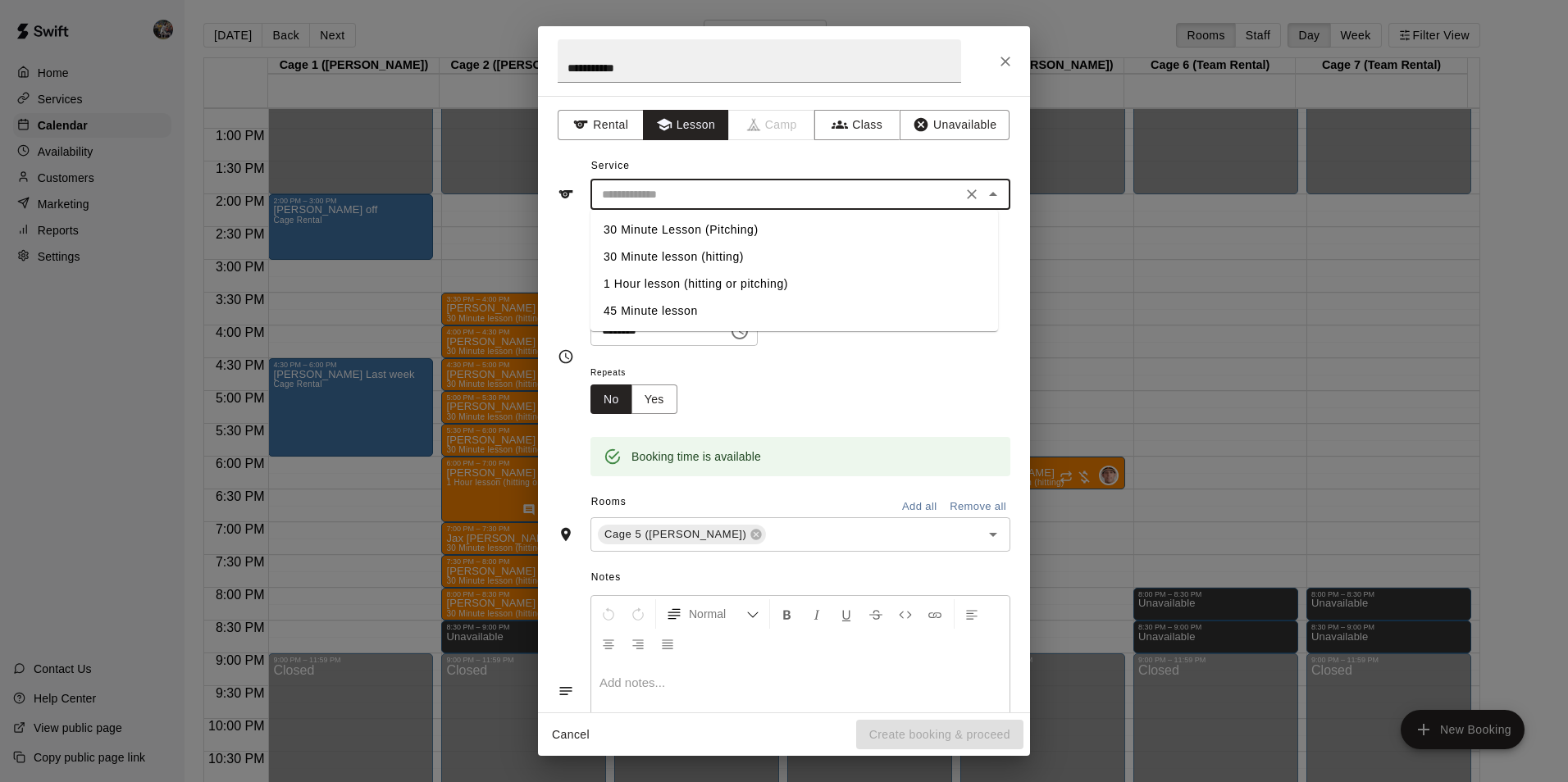
click at [696, 275] on li "1 Hour lesson (hitting or pitching)" at bounding box center [794, 284] width 408 height 27
type input "**********"
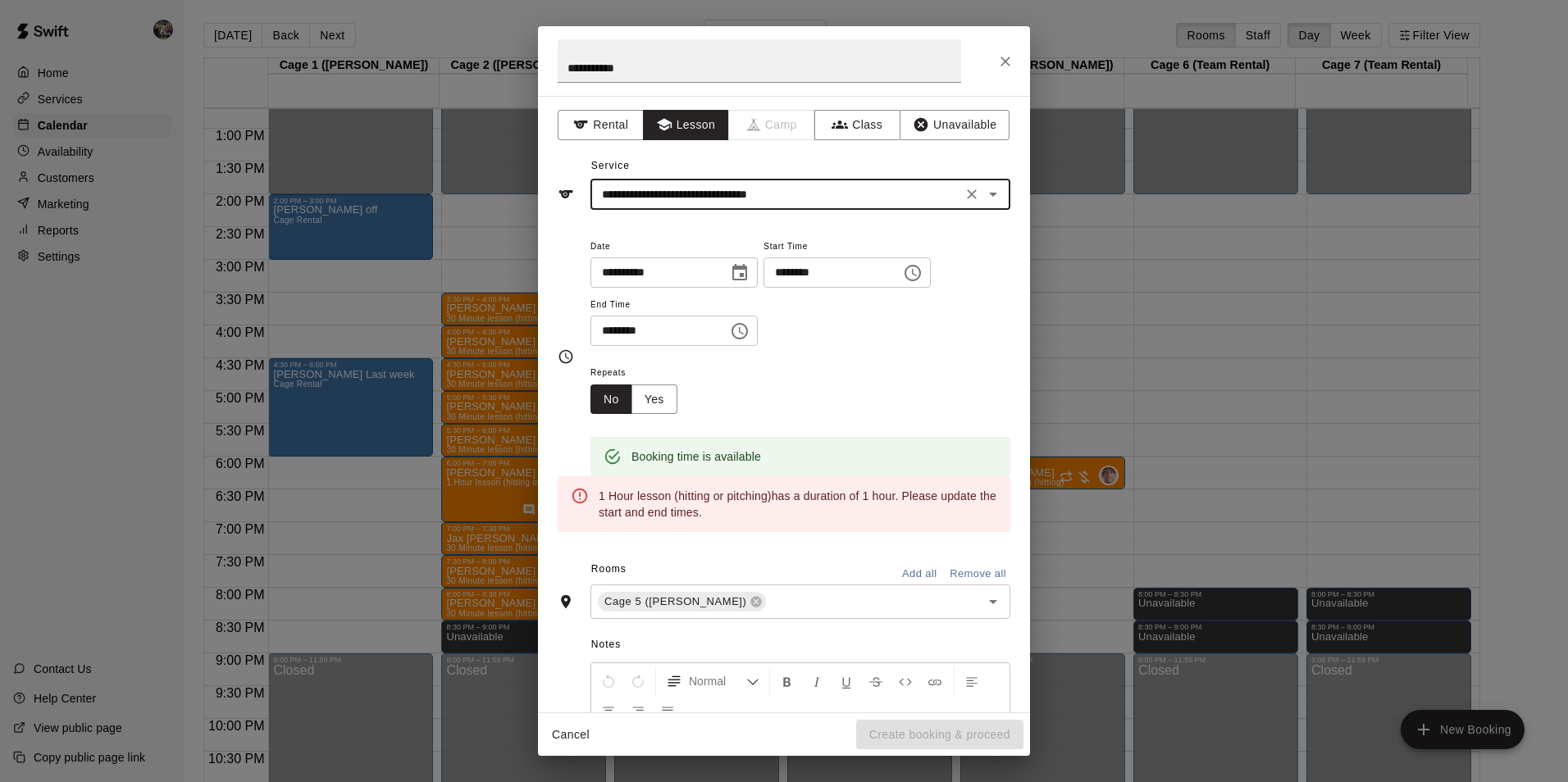
click at [750, 328] on icon "Choose time, selected time is 7:00 PM" at bounding box center [740, 331] width 20 height 20
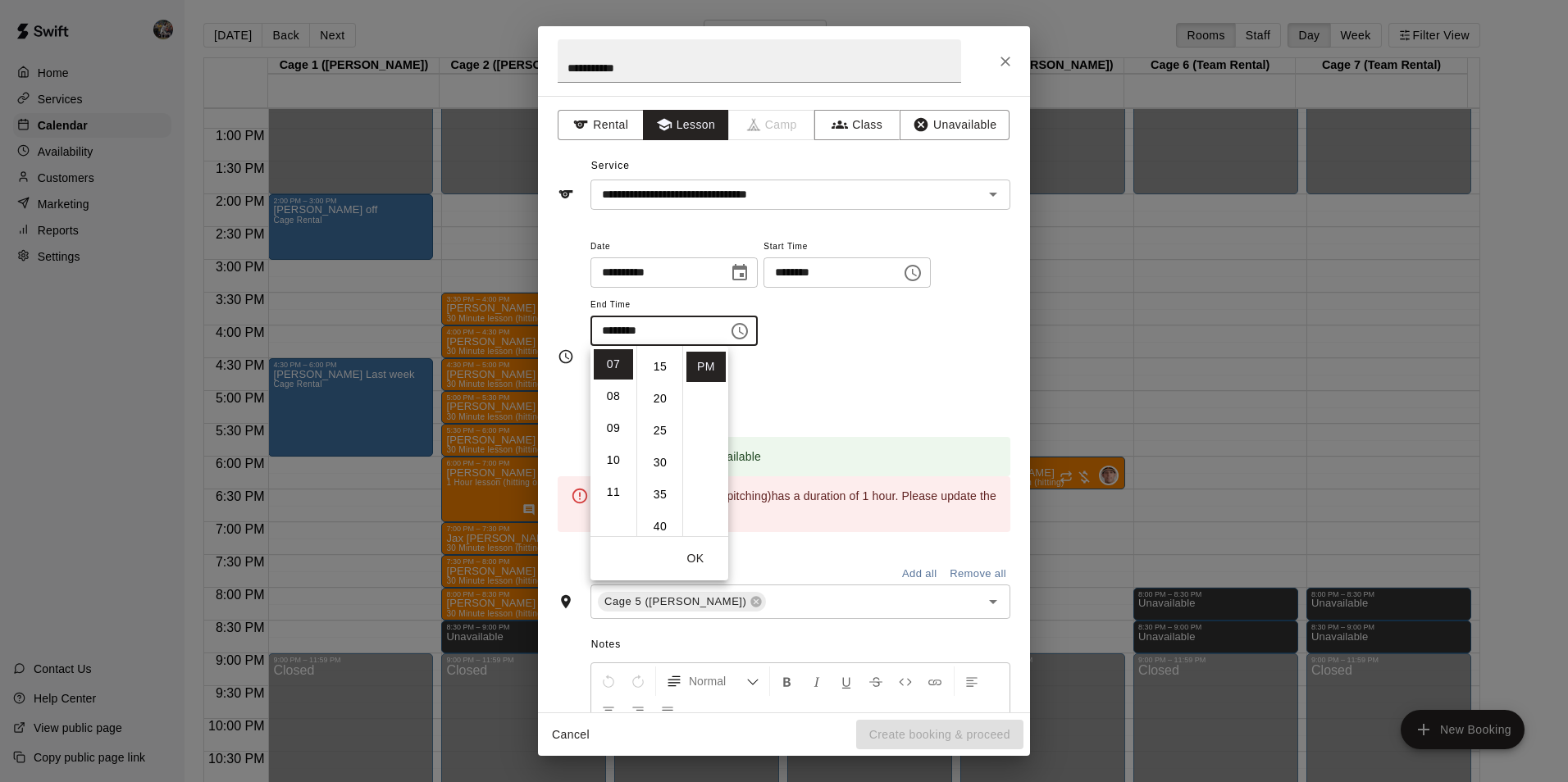
scroll to position [99, 0]
click at [657, 453] on li "30" at bounding box center [661, 457] width 40 height 30
type input "********"
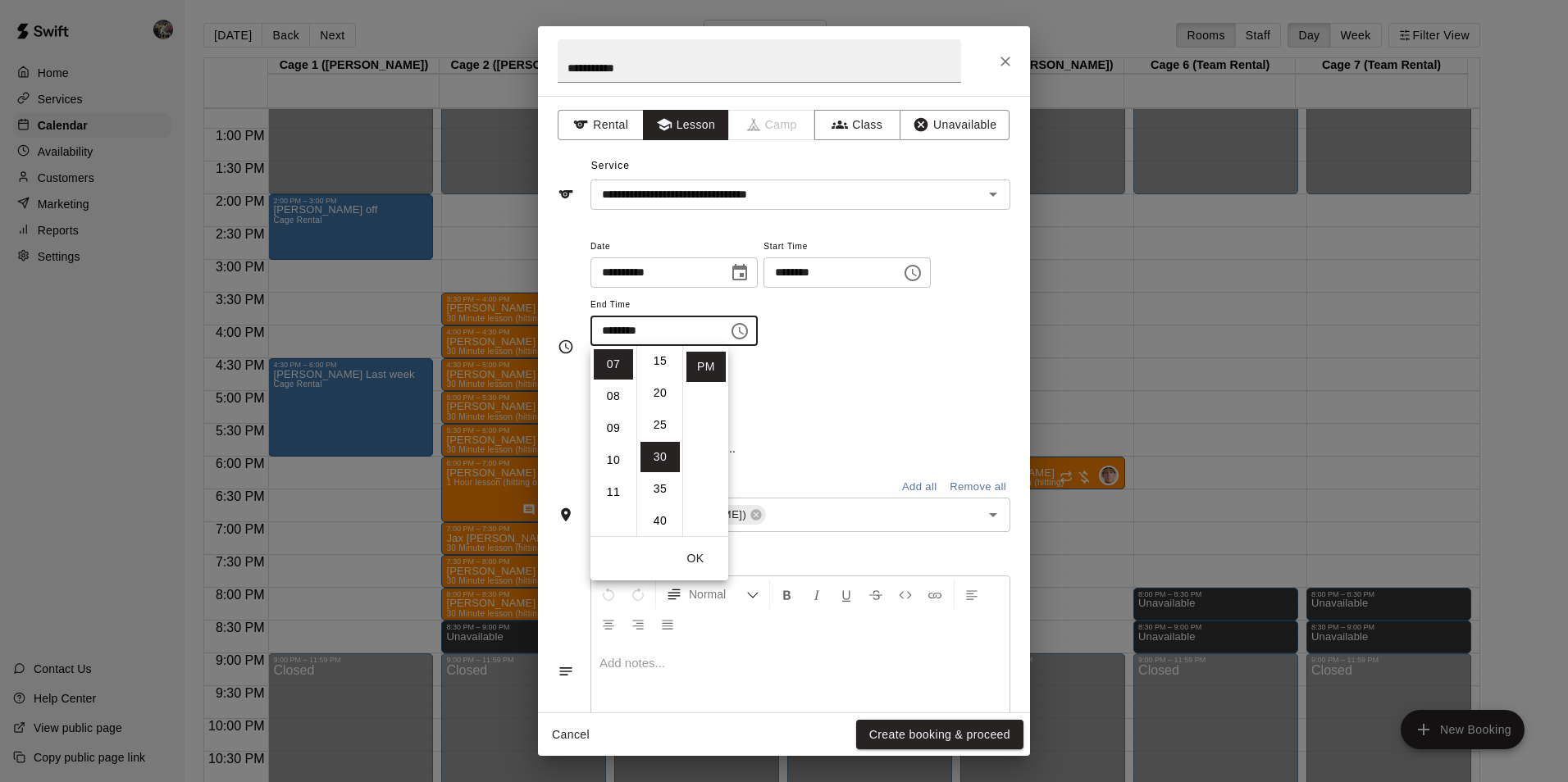
scroll to position [192, 0]
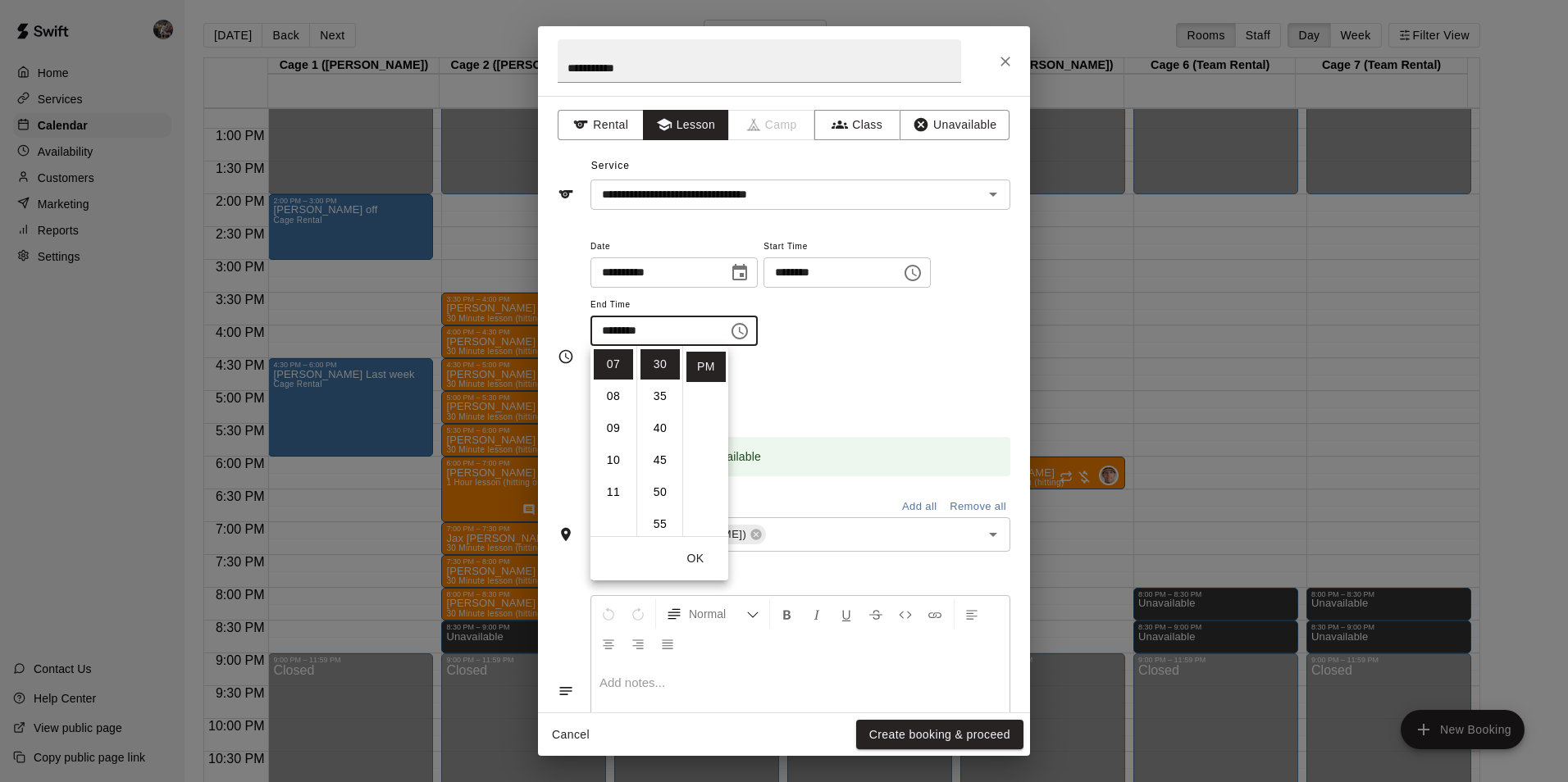
click at [700, 555] on button "OK" at bounding box center [695, 559] width 53 height 30
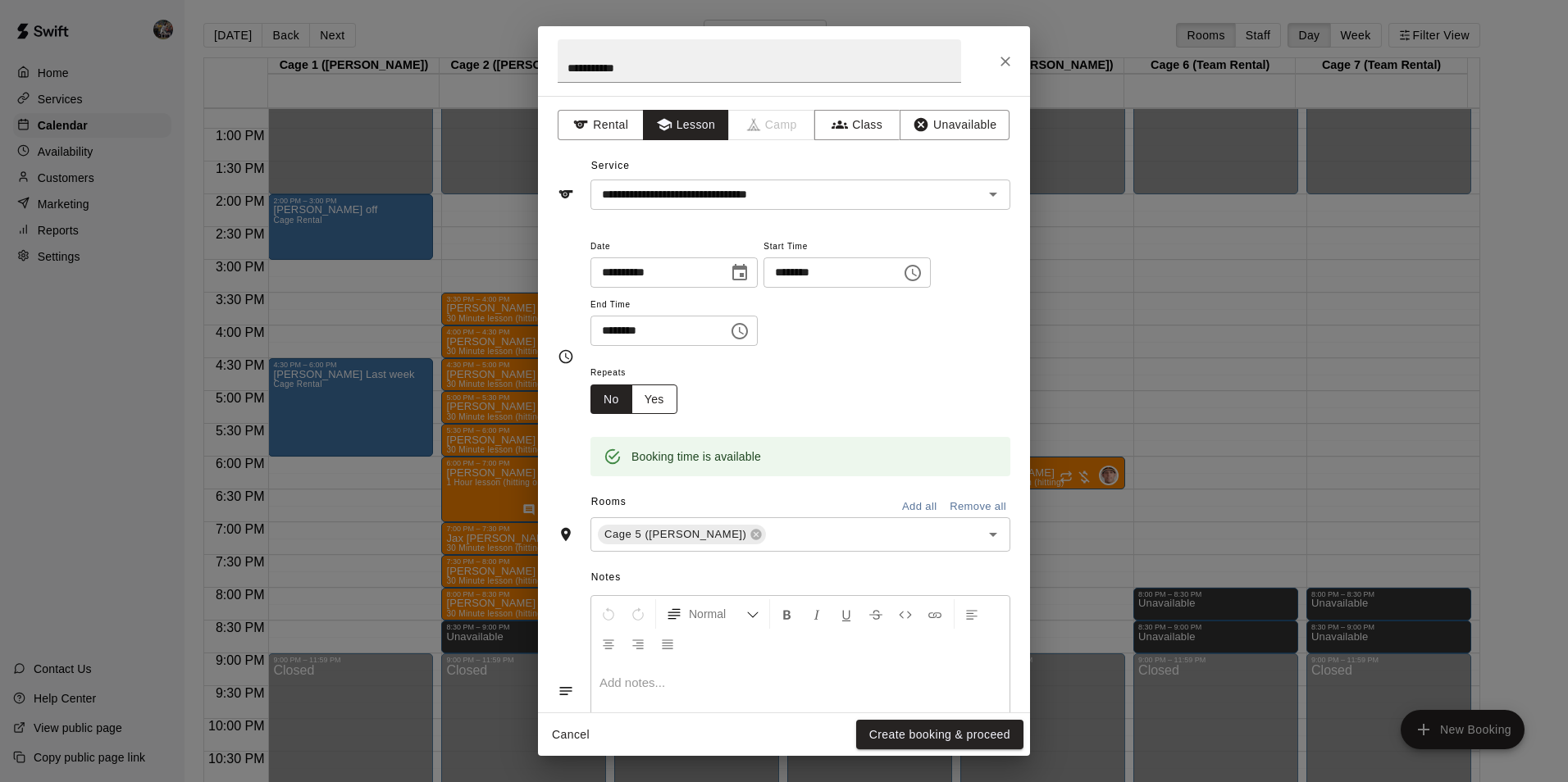
click at [654, 396] on button "Yes" at bounding box center [654, 399] width 46 height 30
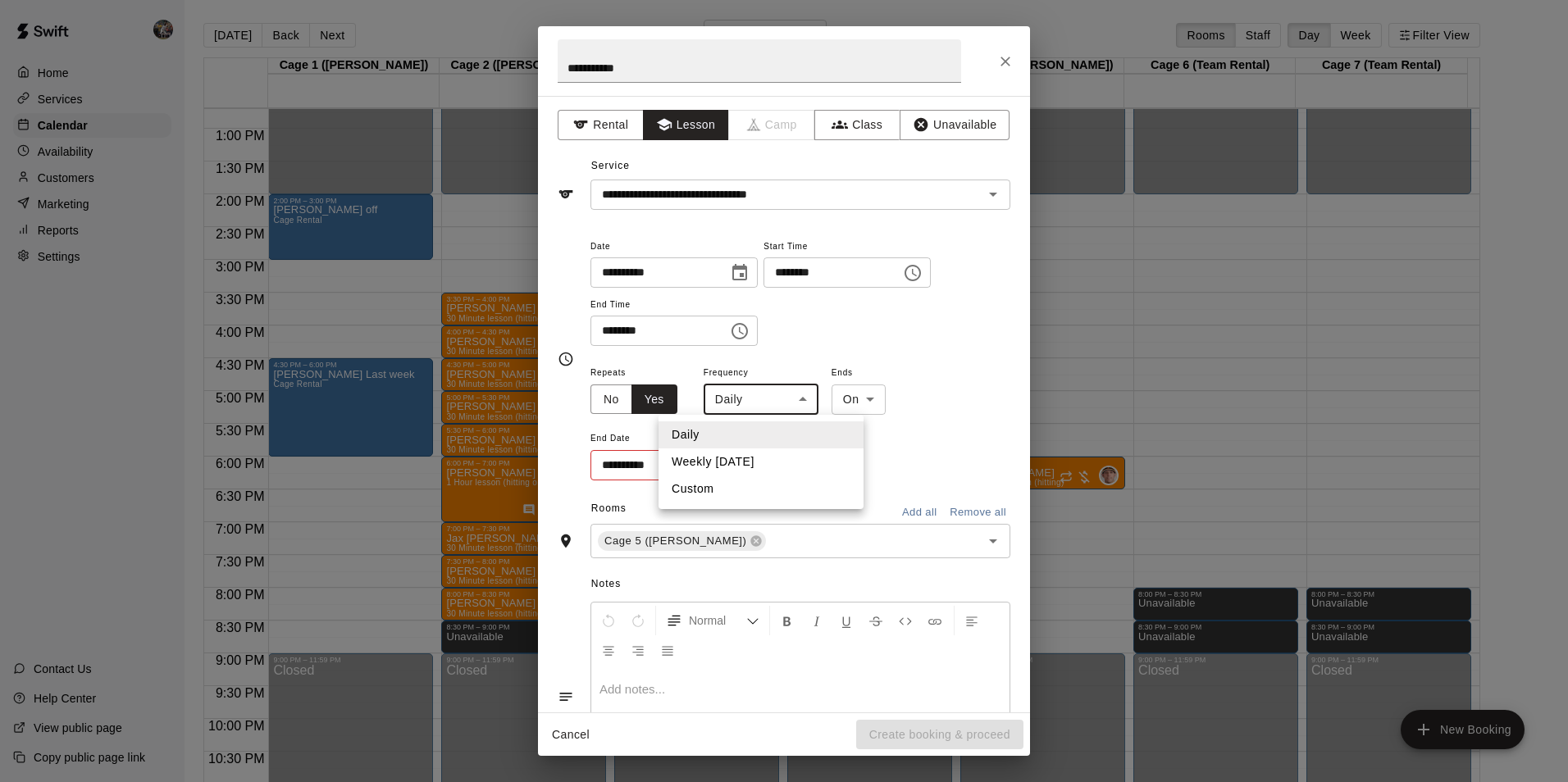
click at [776, 399] on body "Home Services Calendar Availability Customers Marketing Reports Settings Contac…" at bounding box center [784, 404] width 1568 height 808
click at [779, 464] on li "Weekly [DATE]" at bounding box center [761, 462] width 205 height 27
type input "******"
click at [736, 464] on icon "Choose date" at bounding box center [736, 464] width 20 height 20
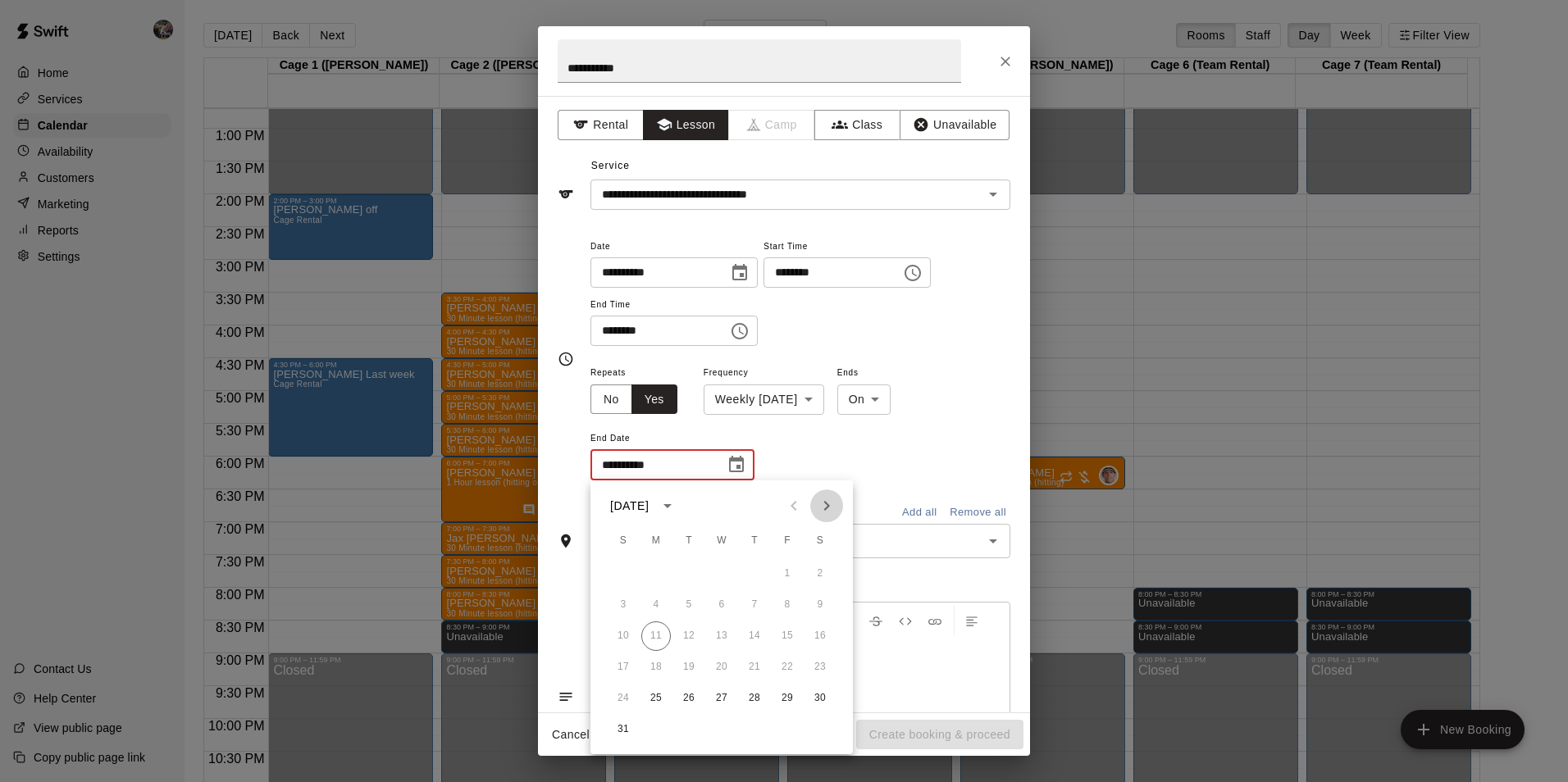
click at [826, 503] on icon "Next month" at bounding box center [827, 506] width 6 height 9
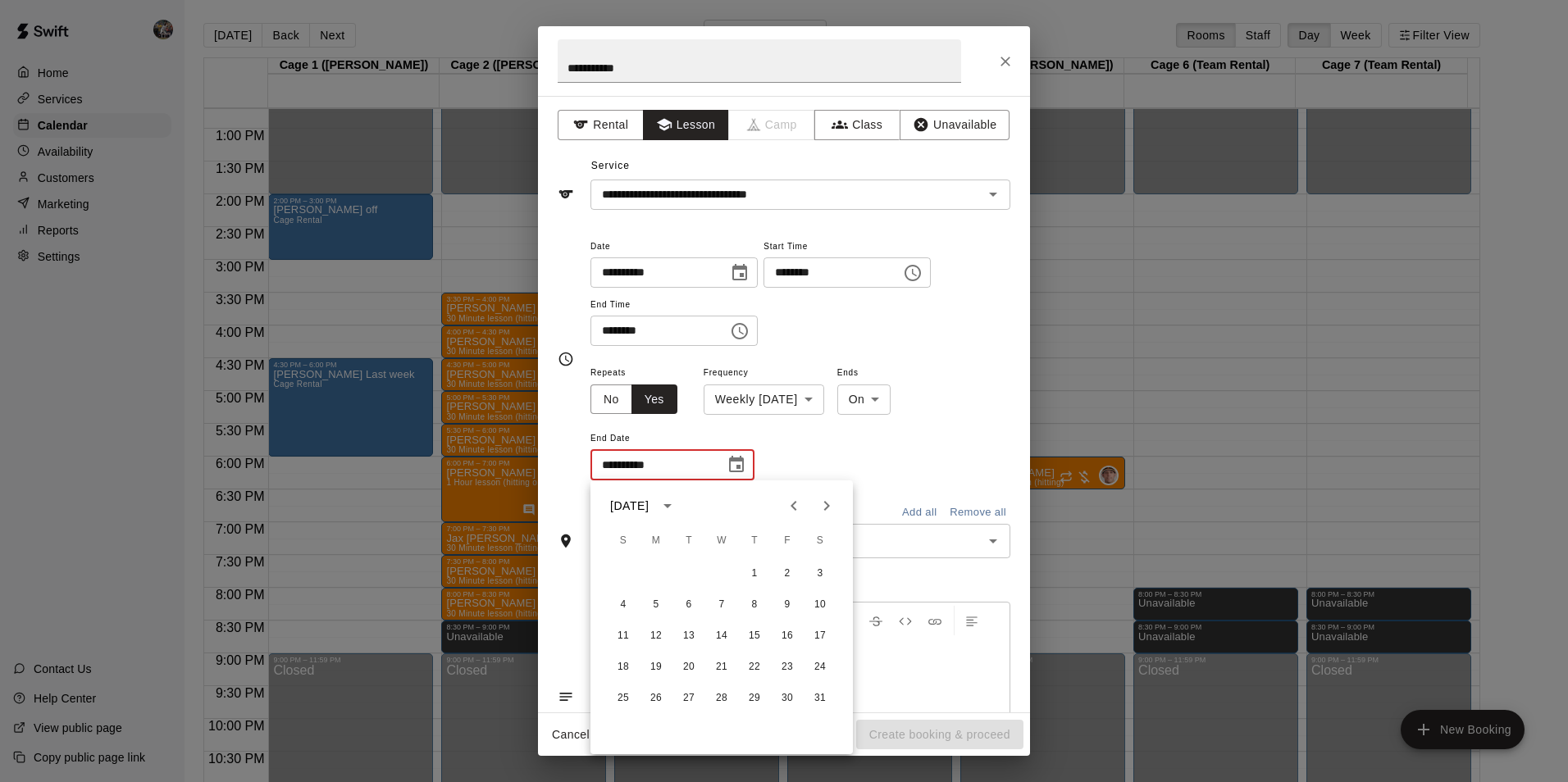
click at [826, 503] on icon "Next month" at bounding box center [827, 506] width 6 height 9
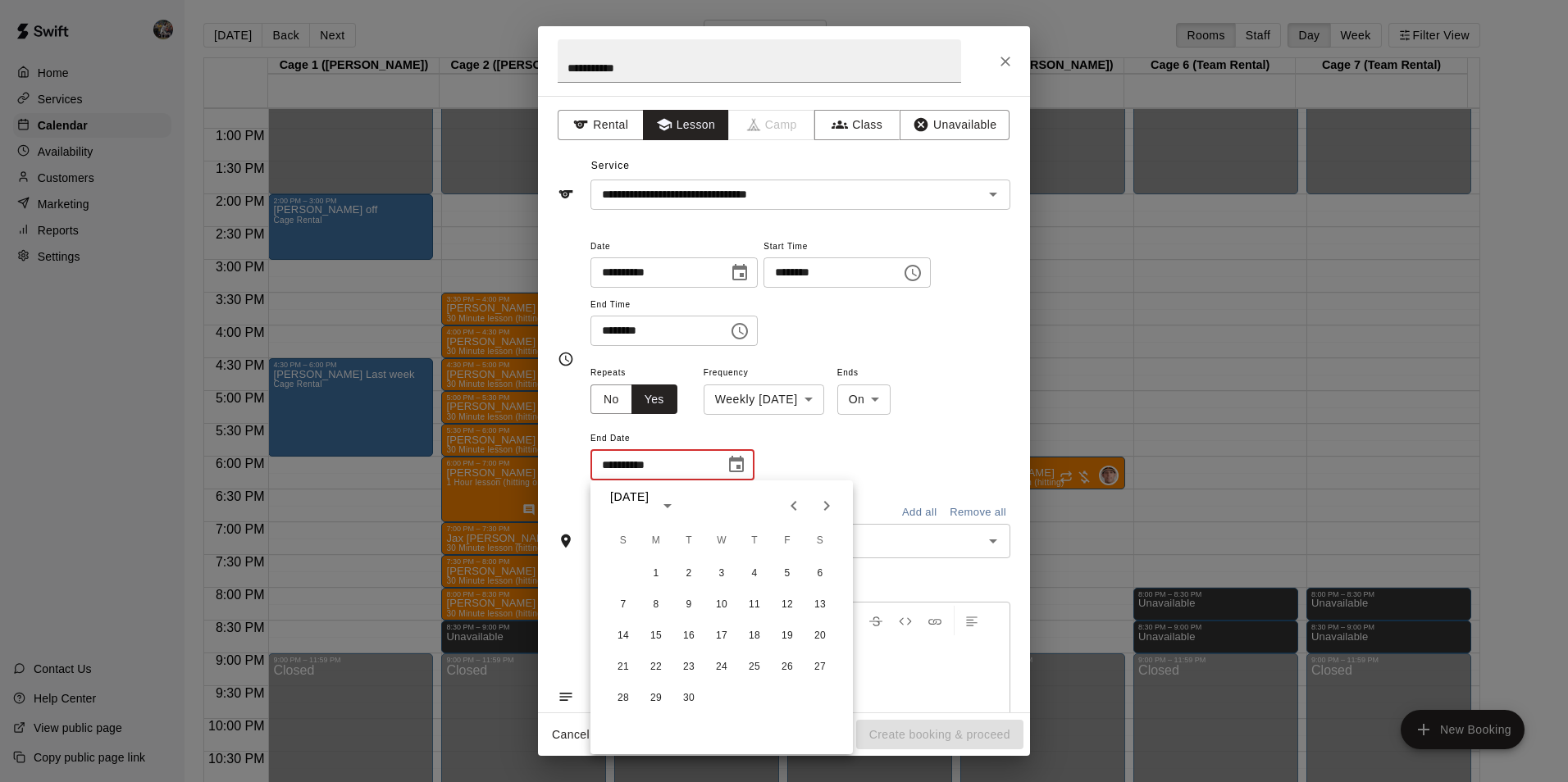
click at [826, 503] on icon "Next month" at bounding box center [827, 506] width 6 height 9
click at [788, 605] on button "7" at bounding box center [787, 605] width 29 height 29
type input "**********"
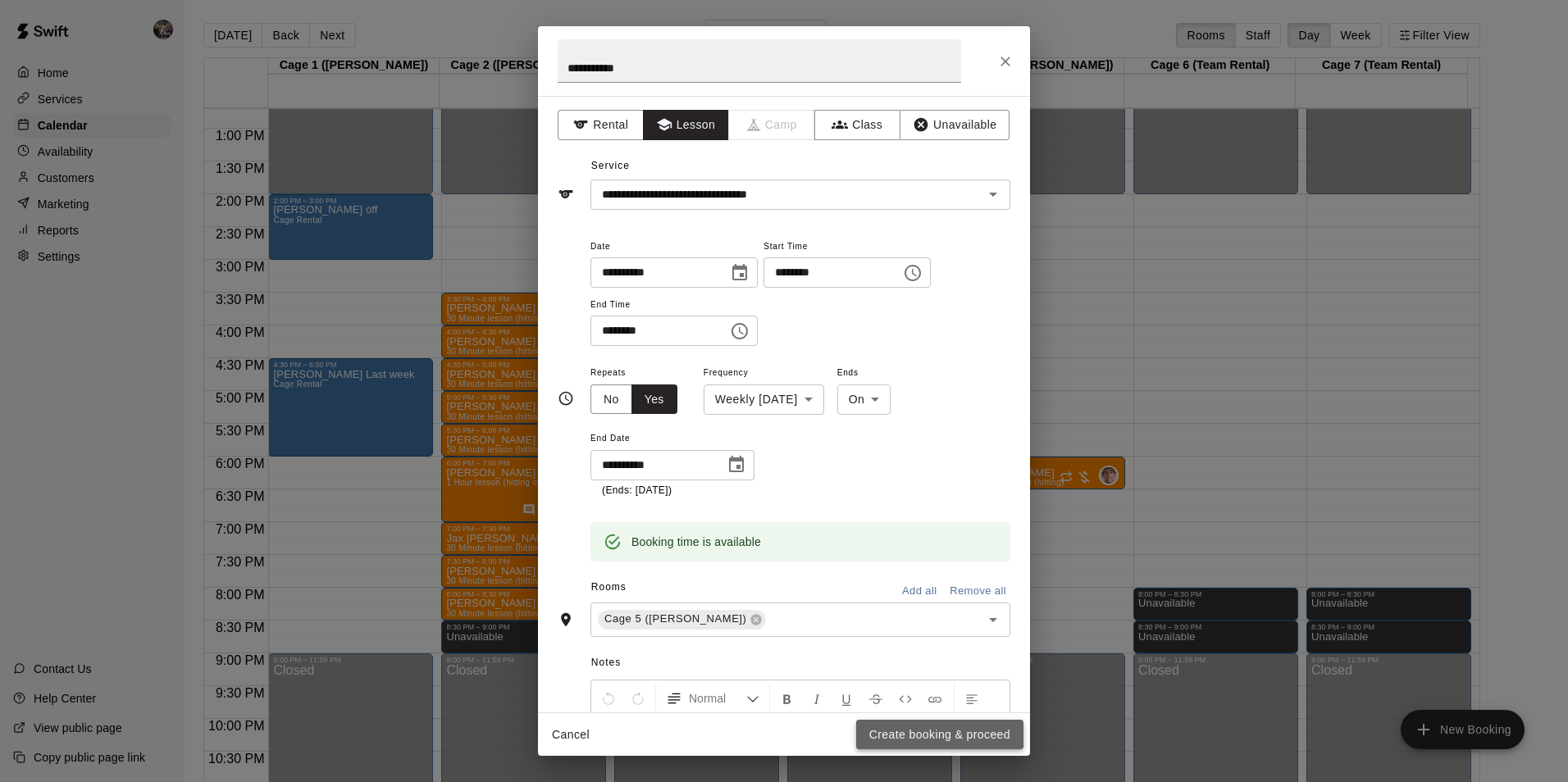
click at [884, 729] on button "Create booking & proceed" at bounding box center [940, 735] width 168 height 30
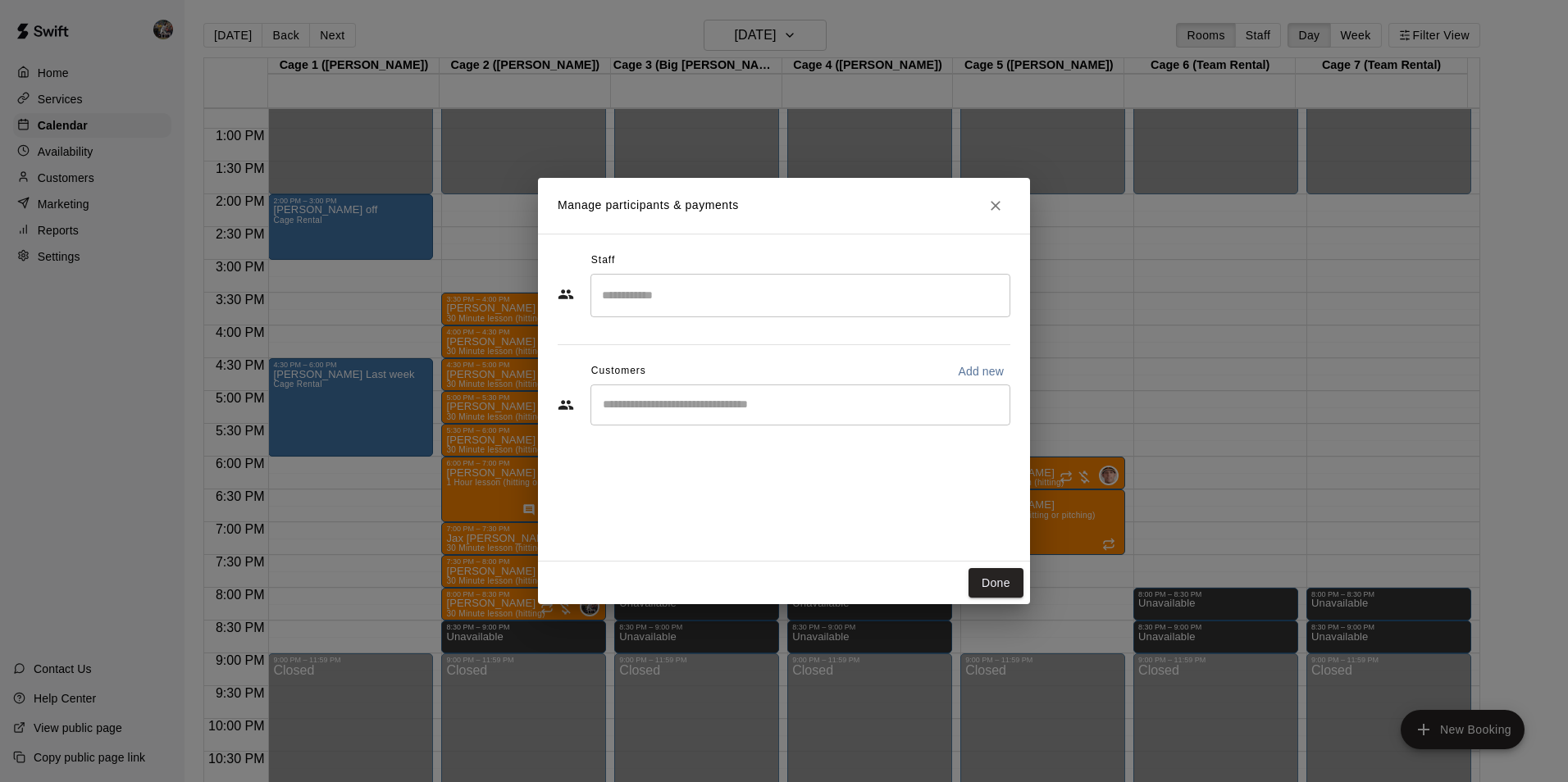
click at [669, 294] on input "Search staff" at bounding box center [801, 296] width 405 height 28
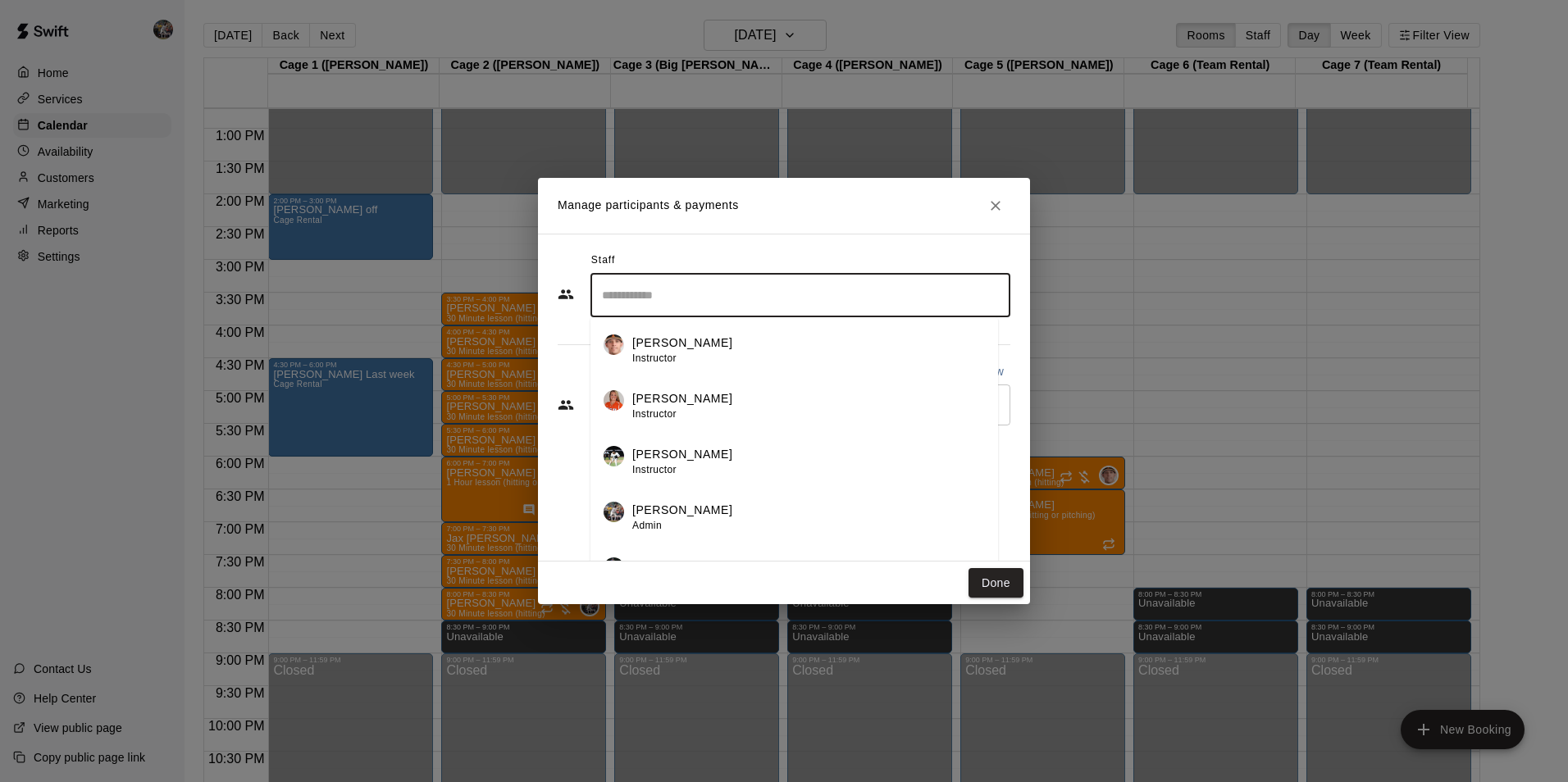
click at [667, 349] on div "[PERSON_NAME] Instructor" at bounding box center [682, 350] width 100 height 32
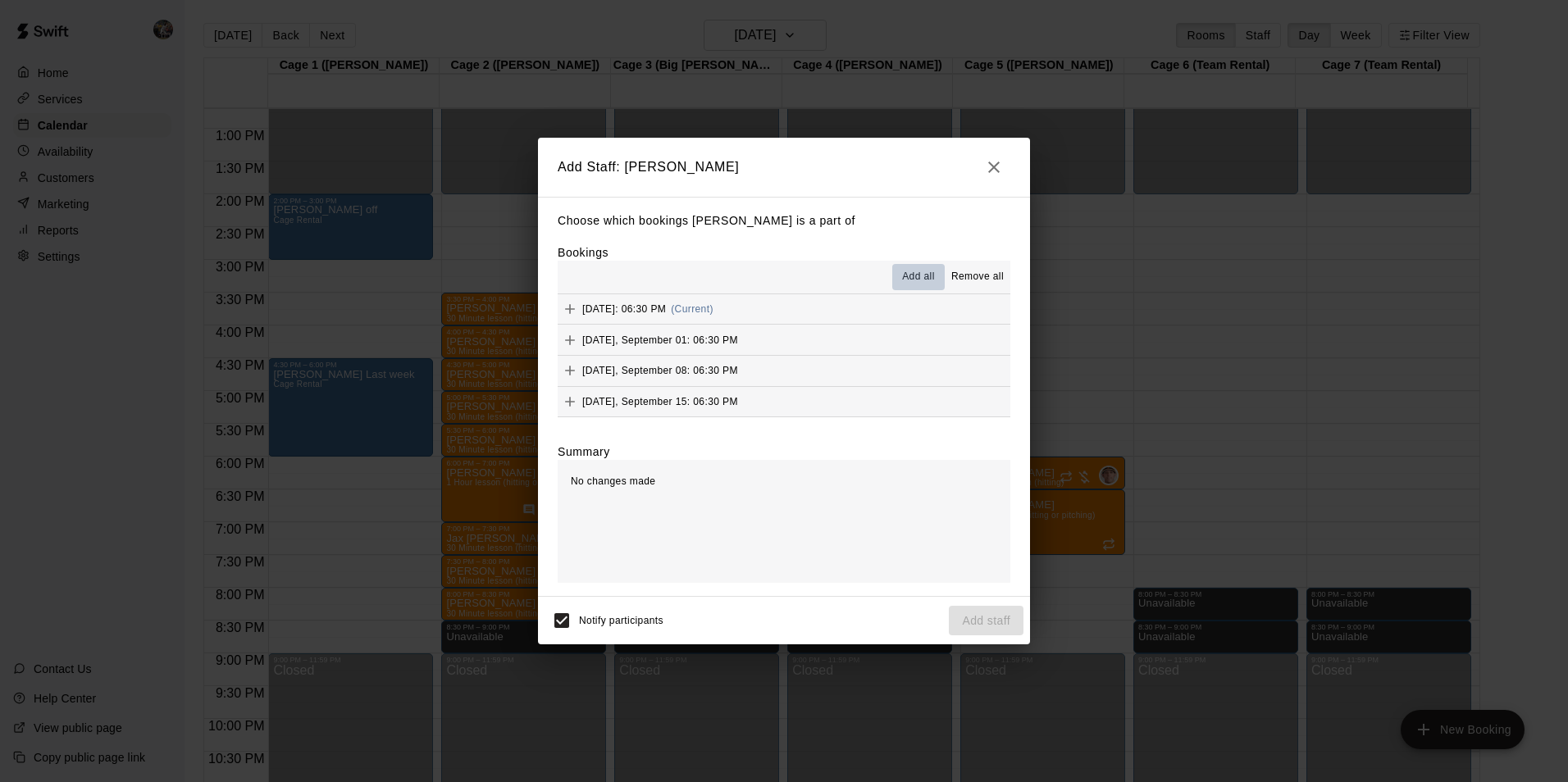
click at [917, 276] on span "Add all" at bounding box center [919, 277] width 33 height 16
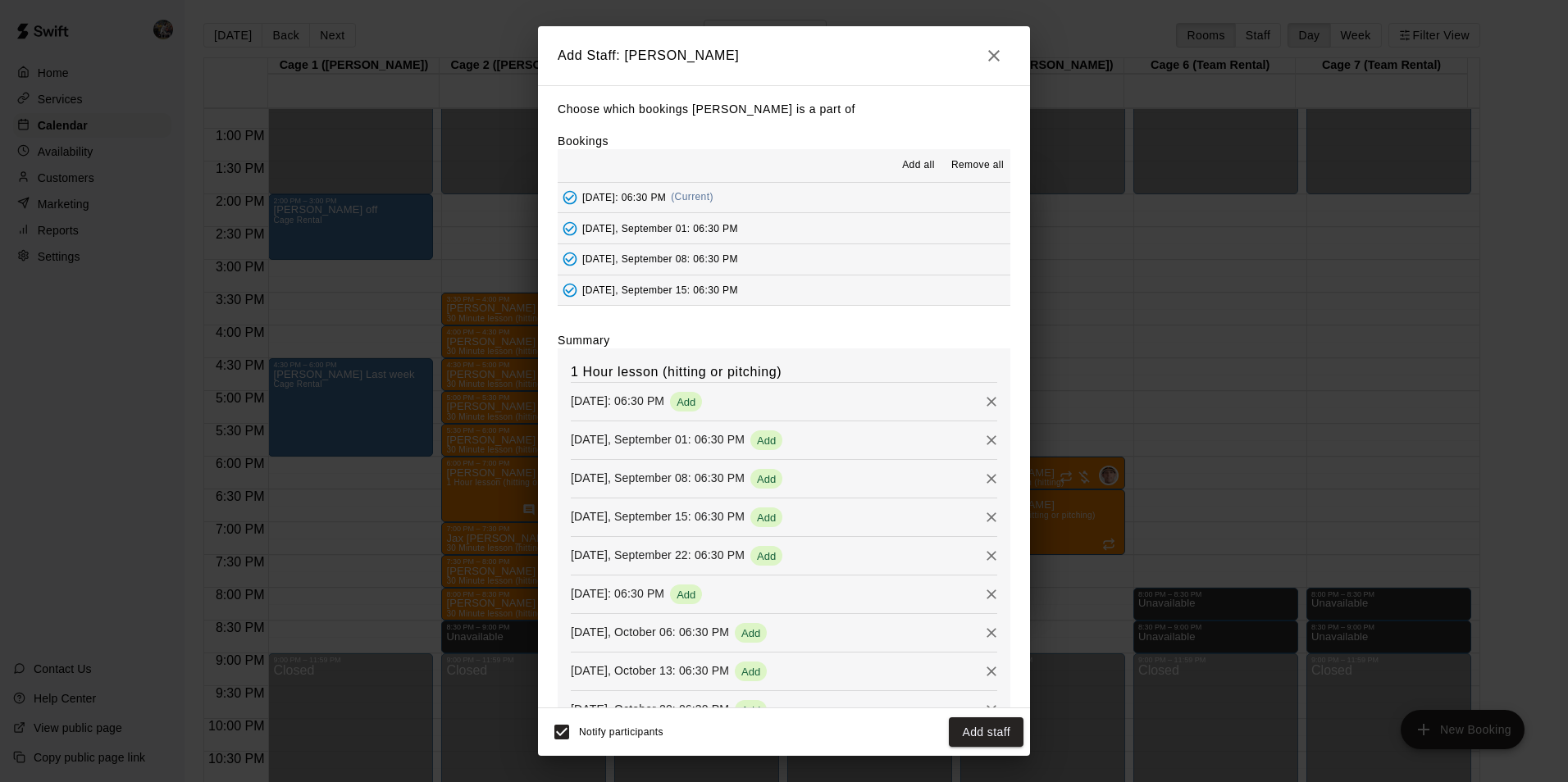
click at [994, 726] on button "Add staff" at bounding box center [986, 733] width 74 height 30
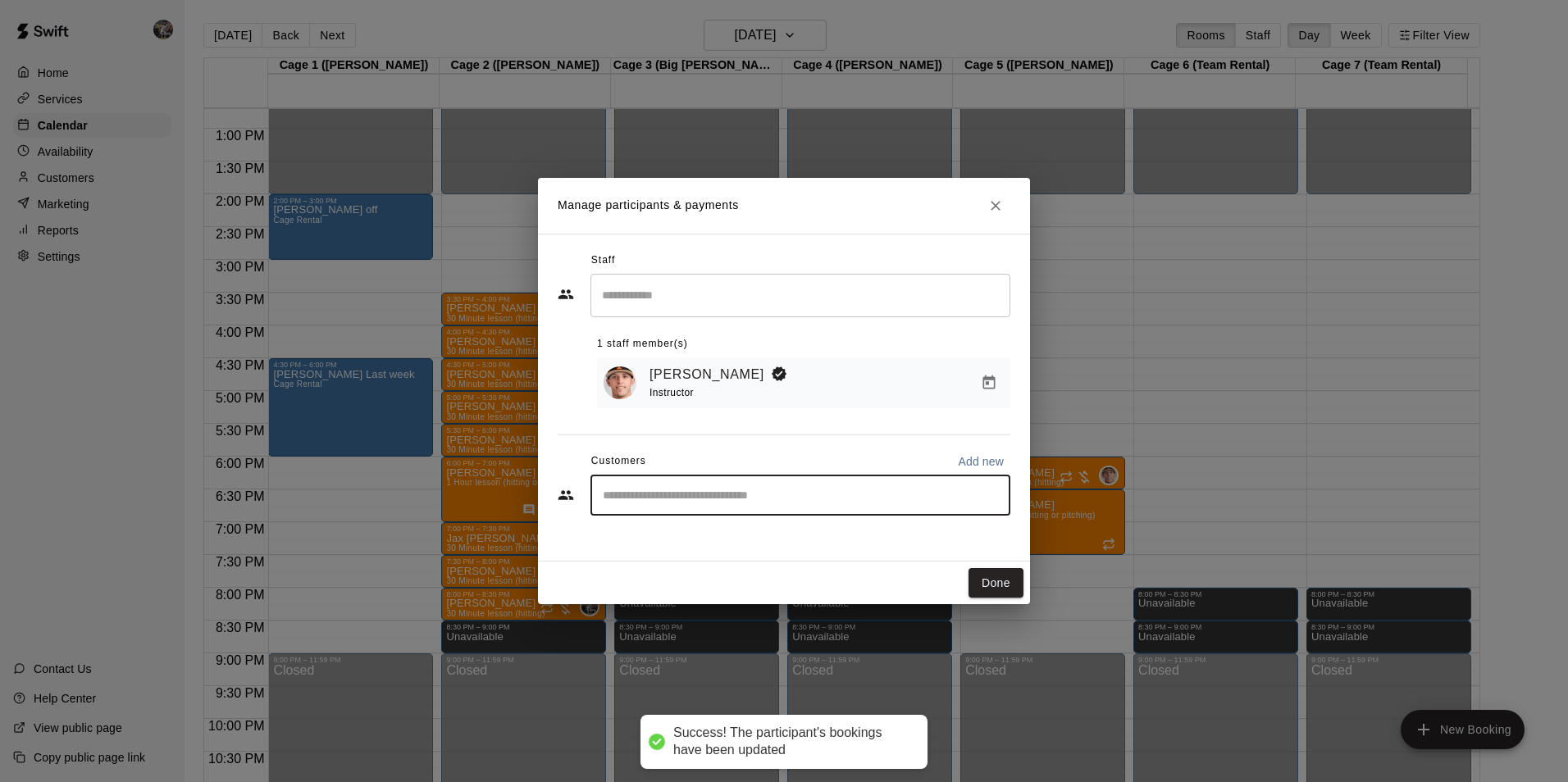
click at [670, 500] on input "Start typing to search customers..." at bounding box center [801, 495] width 405 height 16
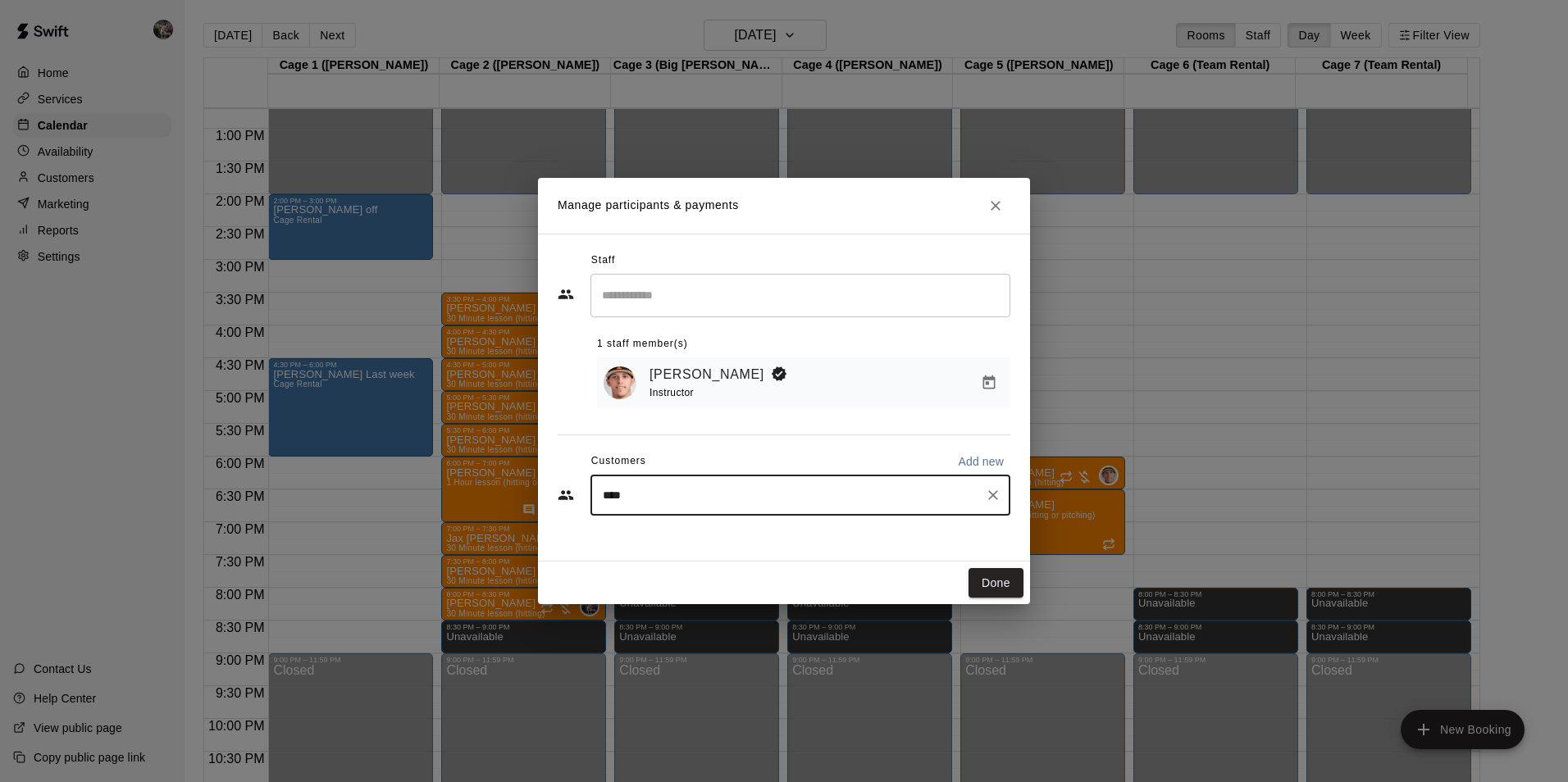
type input "*****"
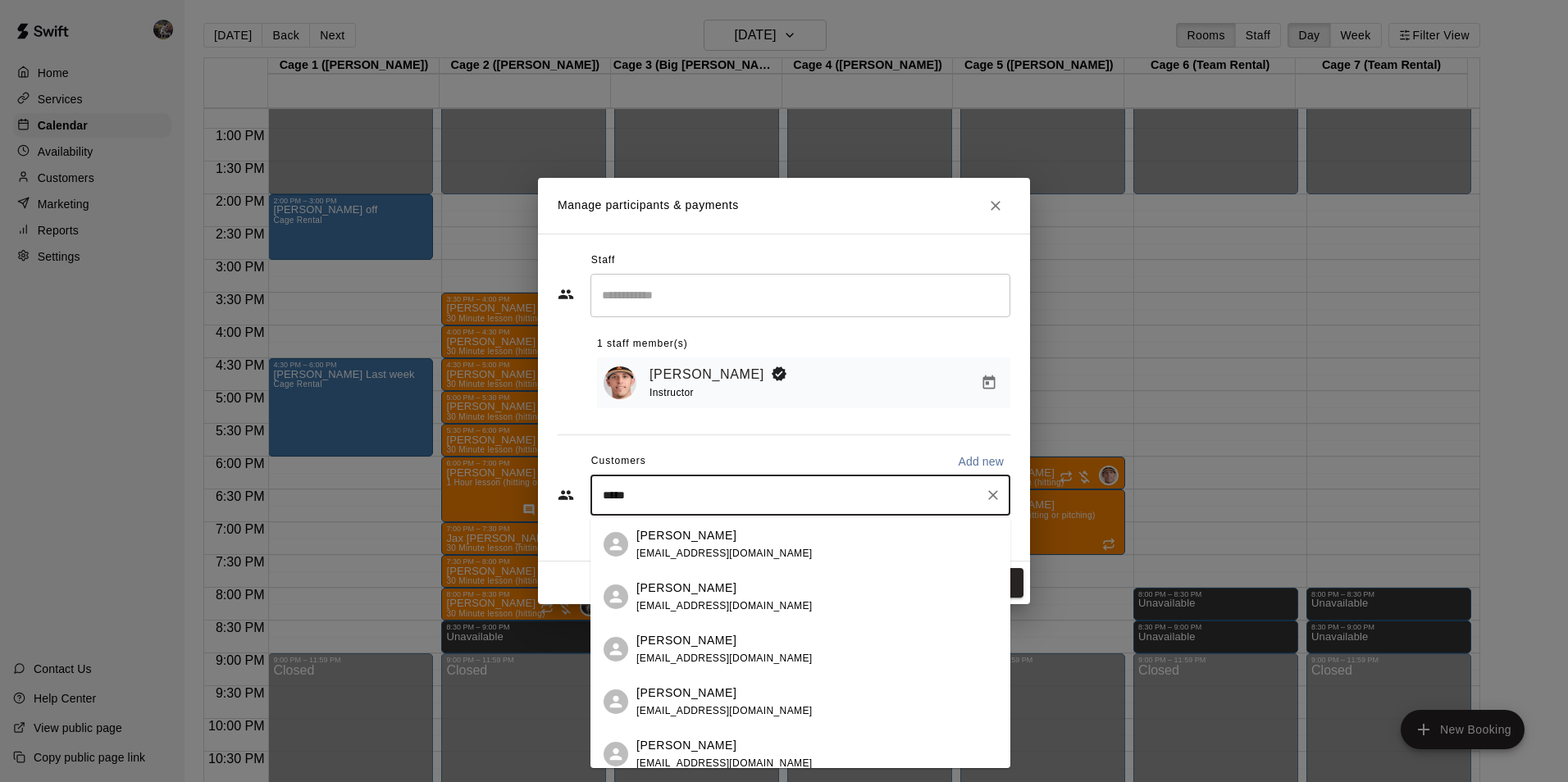
click at [669, 686] on p "Tim Brown" at bounding box center [686, 693] width 100 height 17
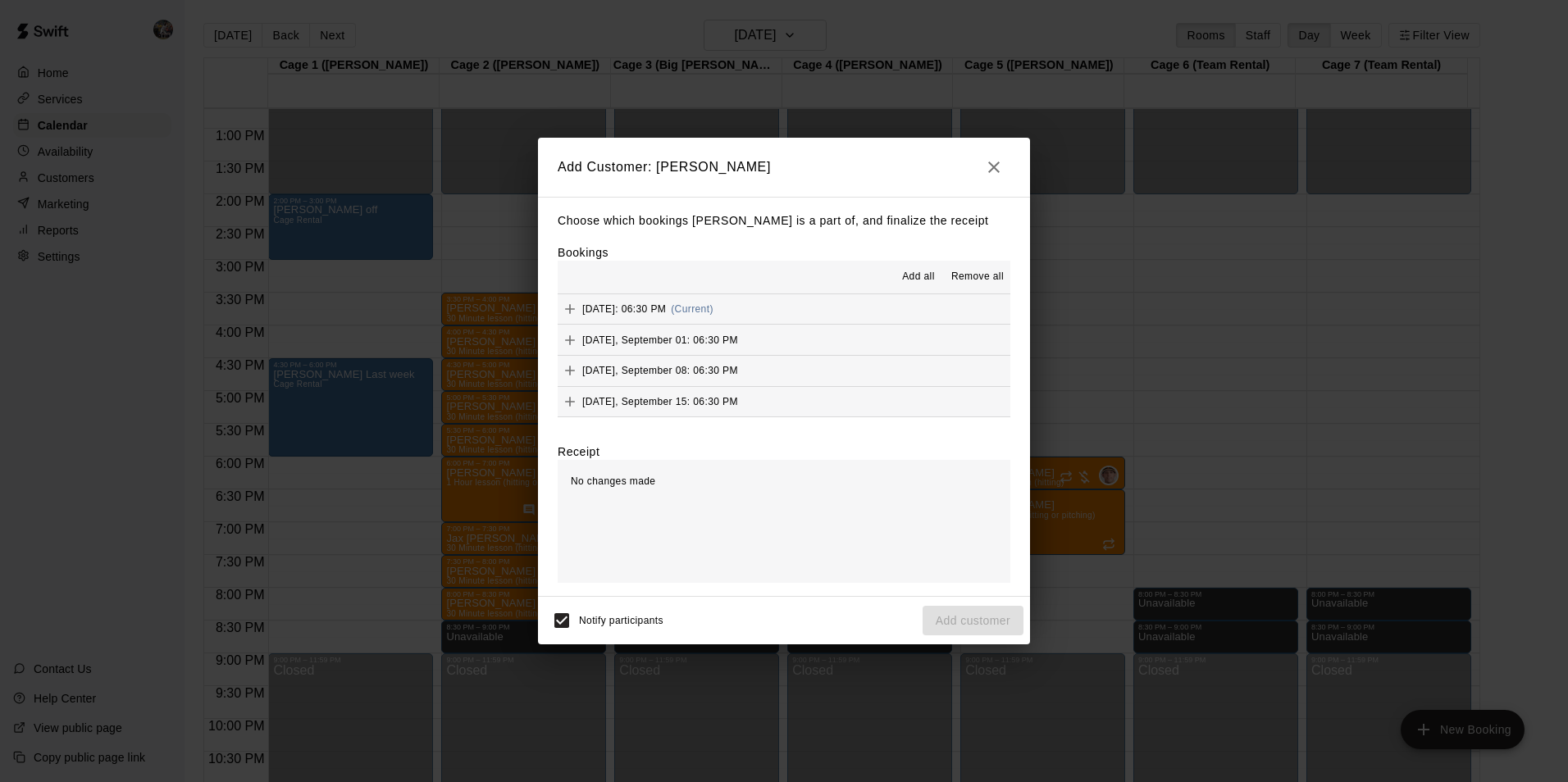
click at [919, 269] on button "Add all" at bounding box center [919, 277] width 53 height 26
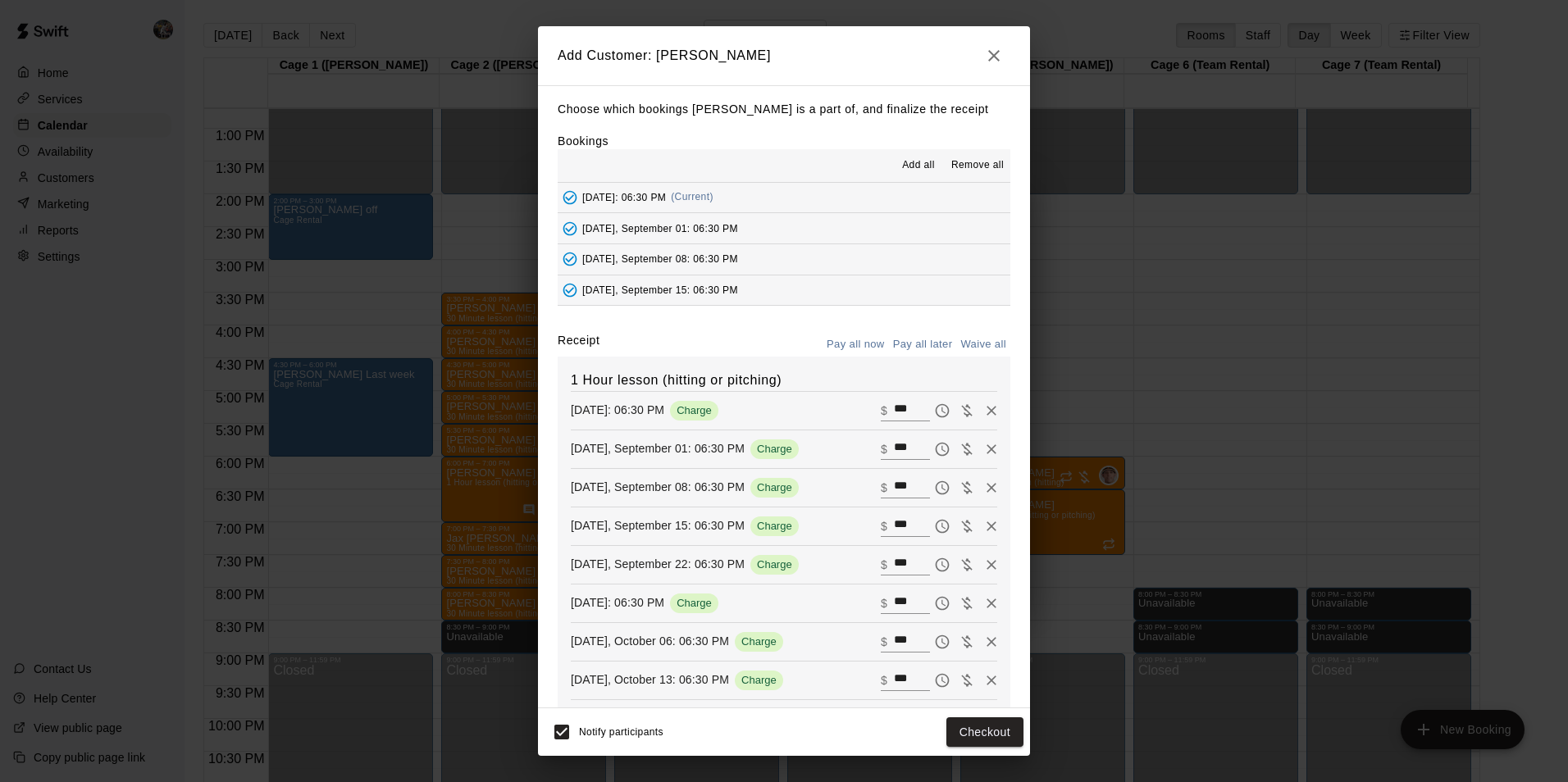
click at [915, 343] on button "Pay all later" at bounding box center [923, 345] width 68 height 25
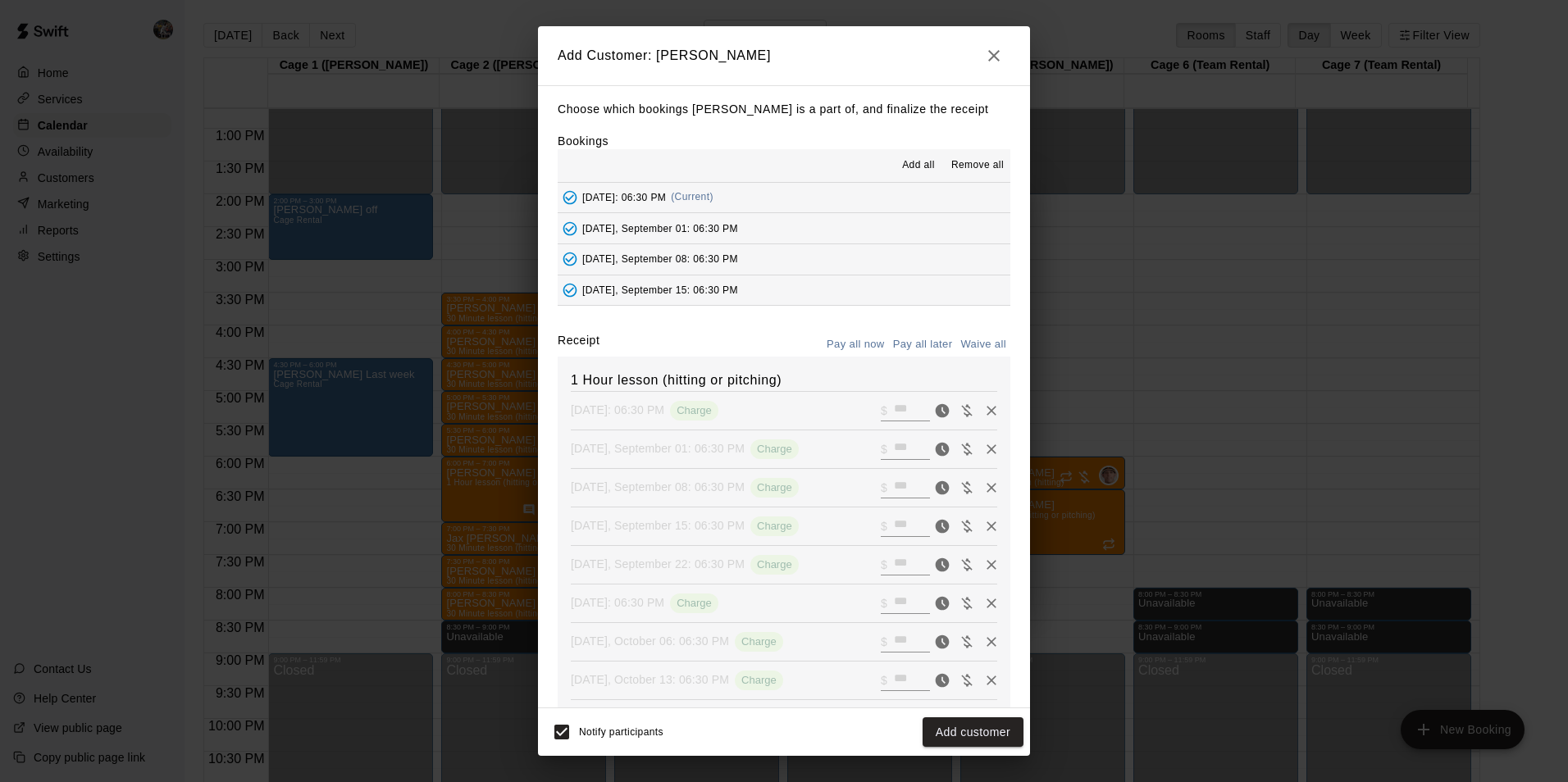
click at [954, 735] on button "Add customer" at bounding box center [972, 733] width 101 height 30
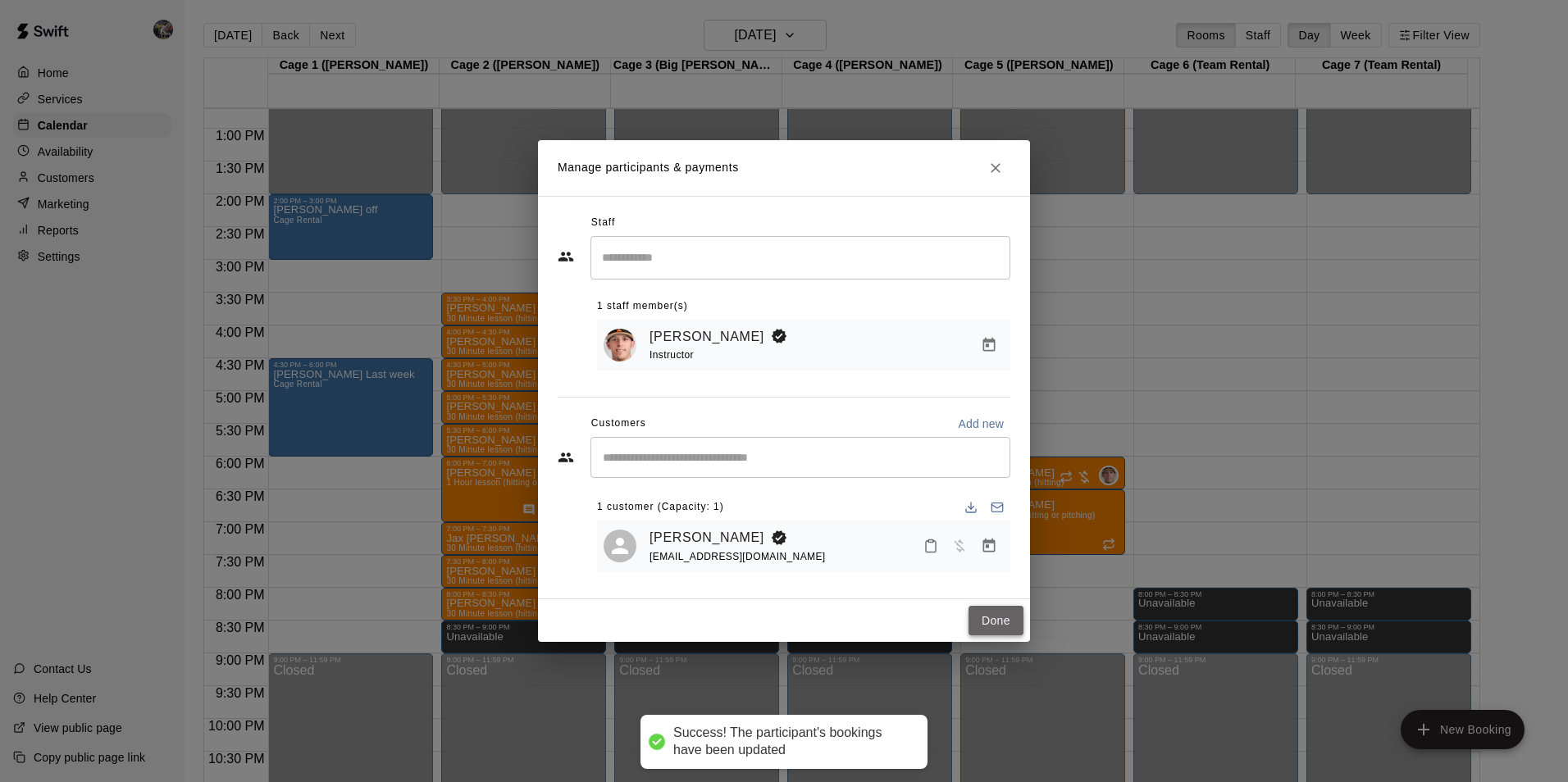
click at [978, 611] on button "Done" at bounding box center [996, 621] width 55 height 30
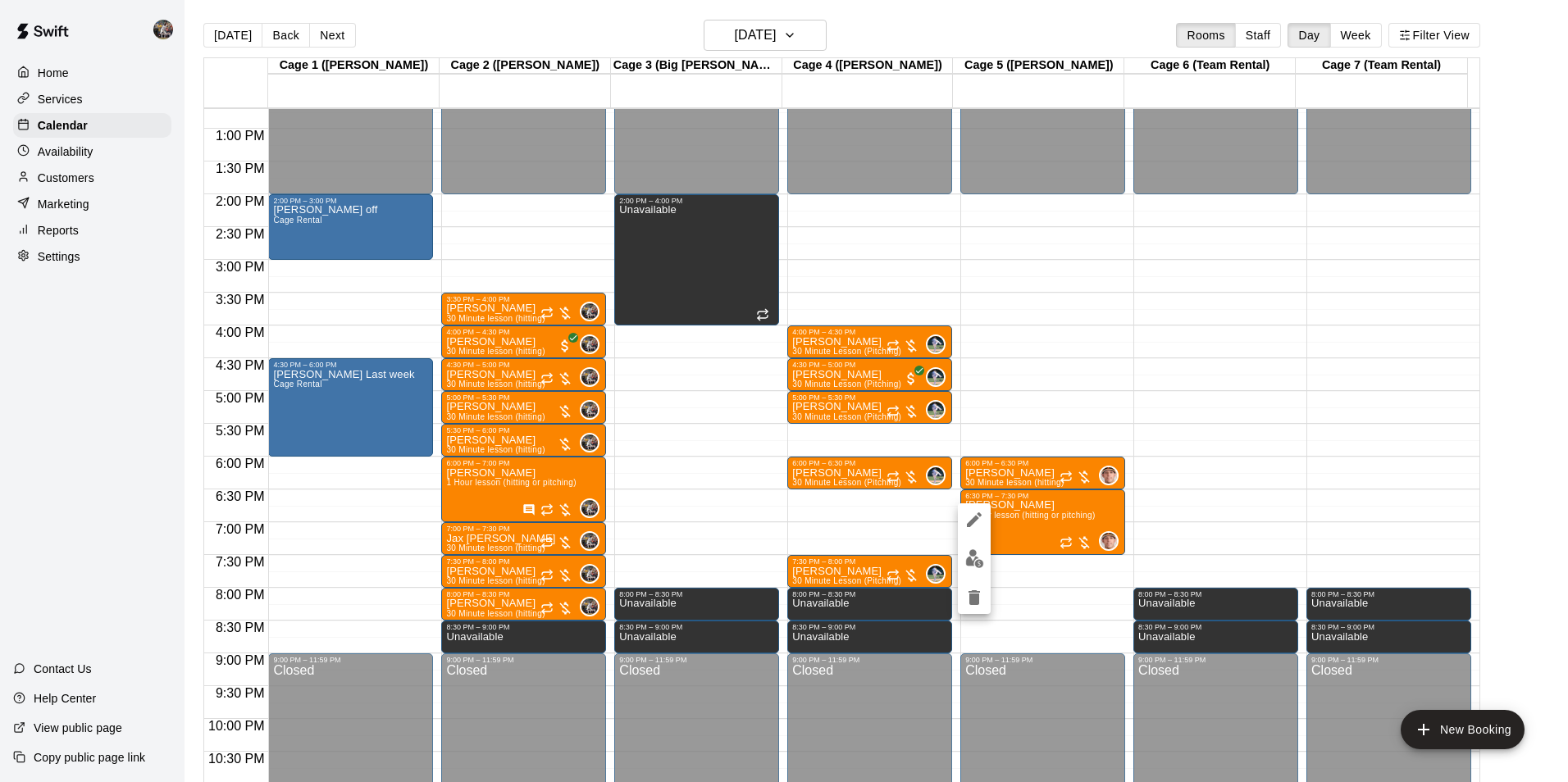
click at [234, 29] on div at bounding box center [784, 391] width 1568 height 782
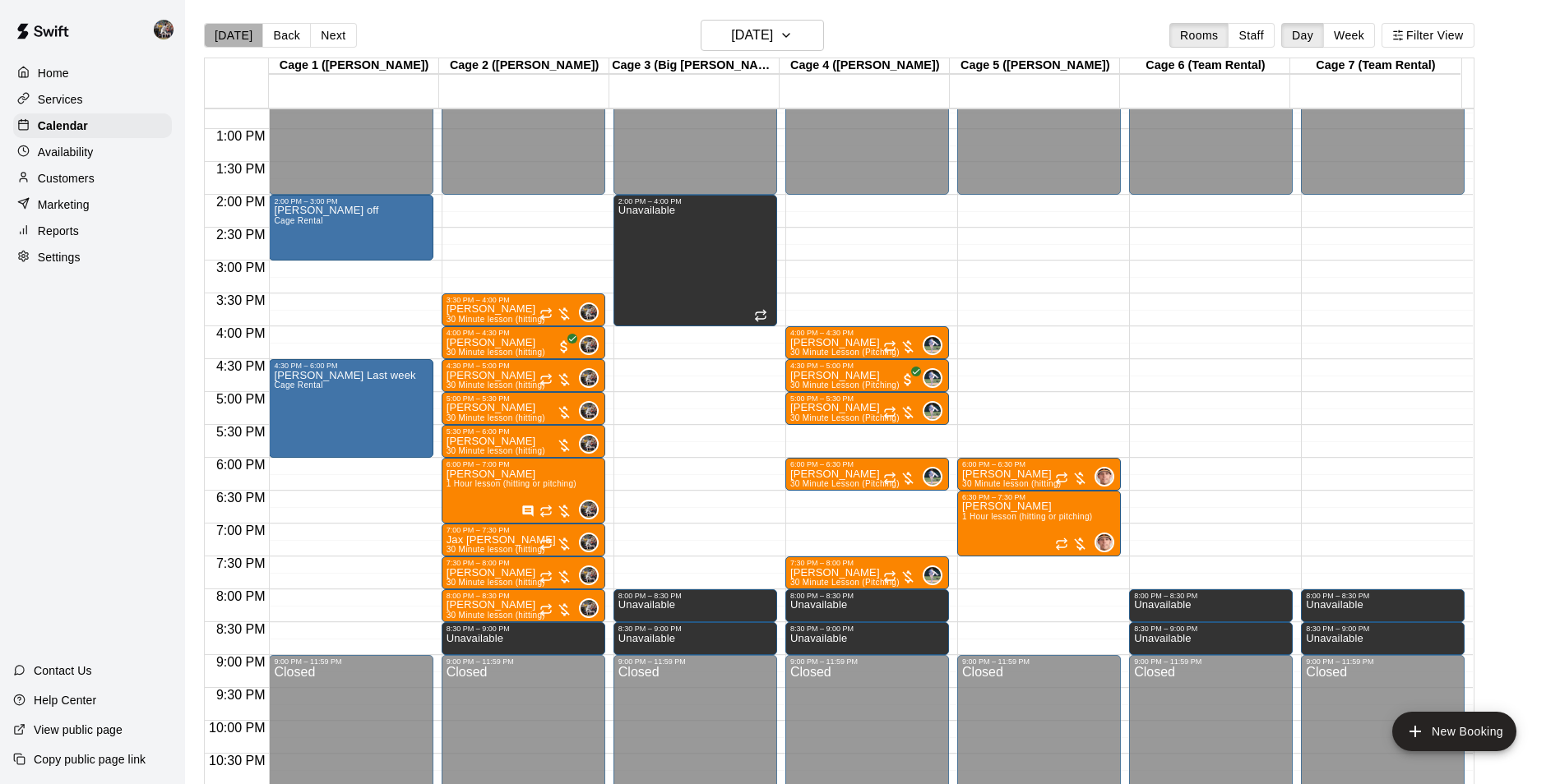
click at [232, 32] on button "[DATE]" at bounding box center [233, 35] width 60 height 25
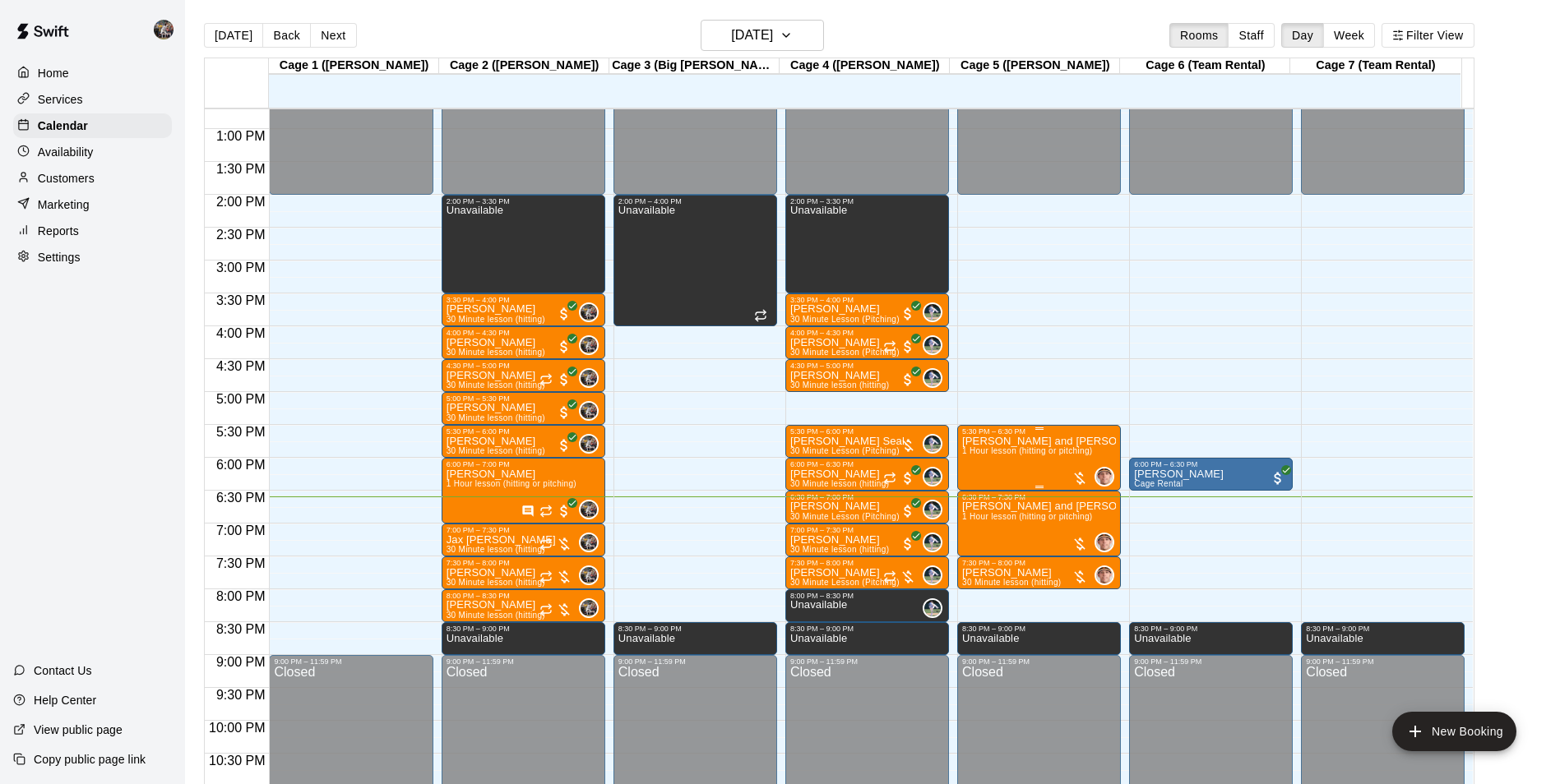
click at [1003, 452] on span "1 Hour lesson (hitting or pitching)" at bounding box center [1027, 452] width 130 height 9
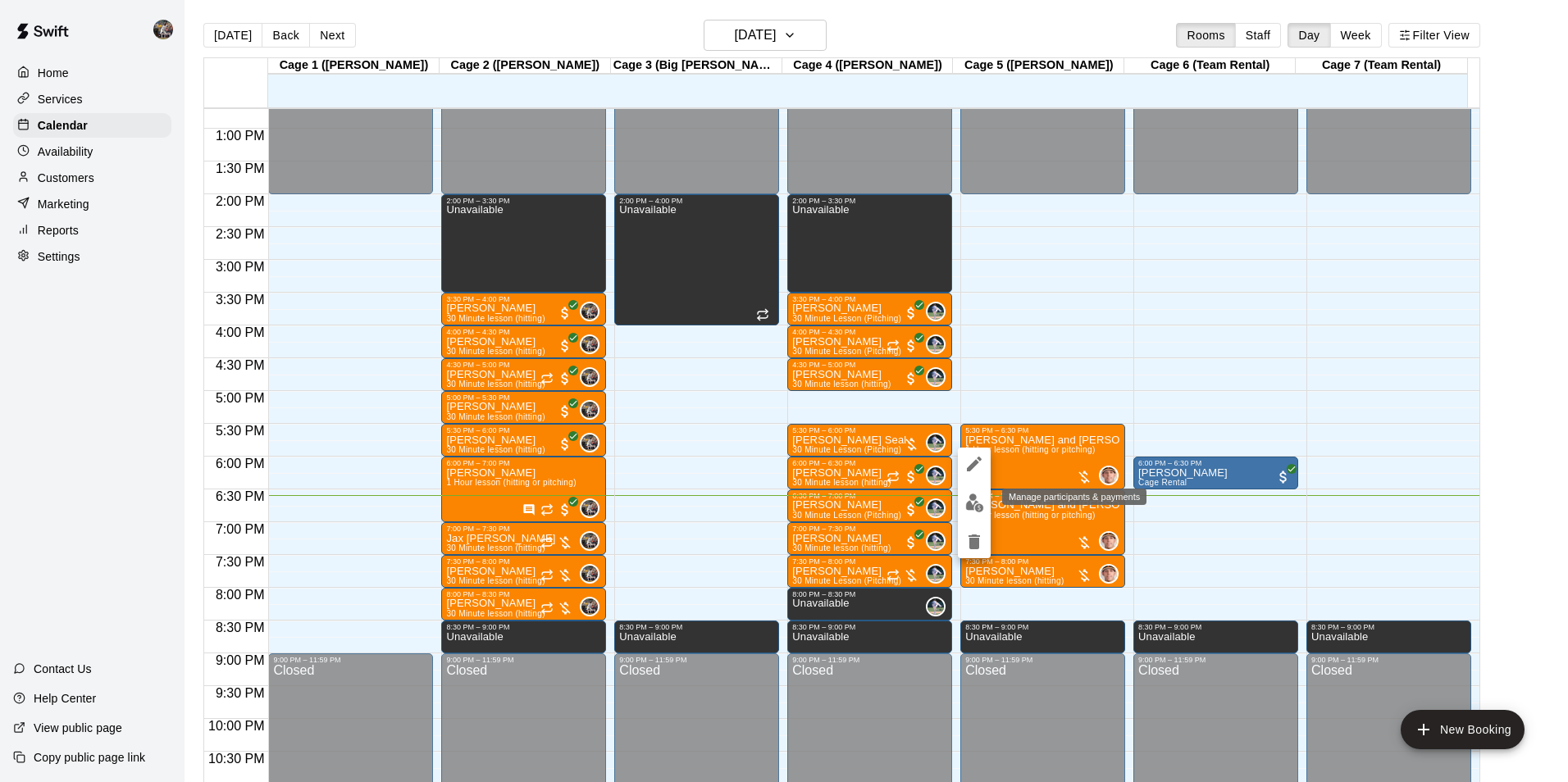
click at [978, 498] on img "edit" at bounding box center [975, 503] width 19 height 19
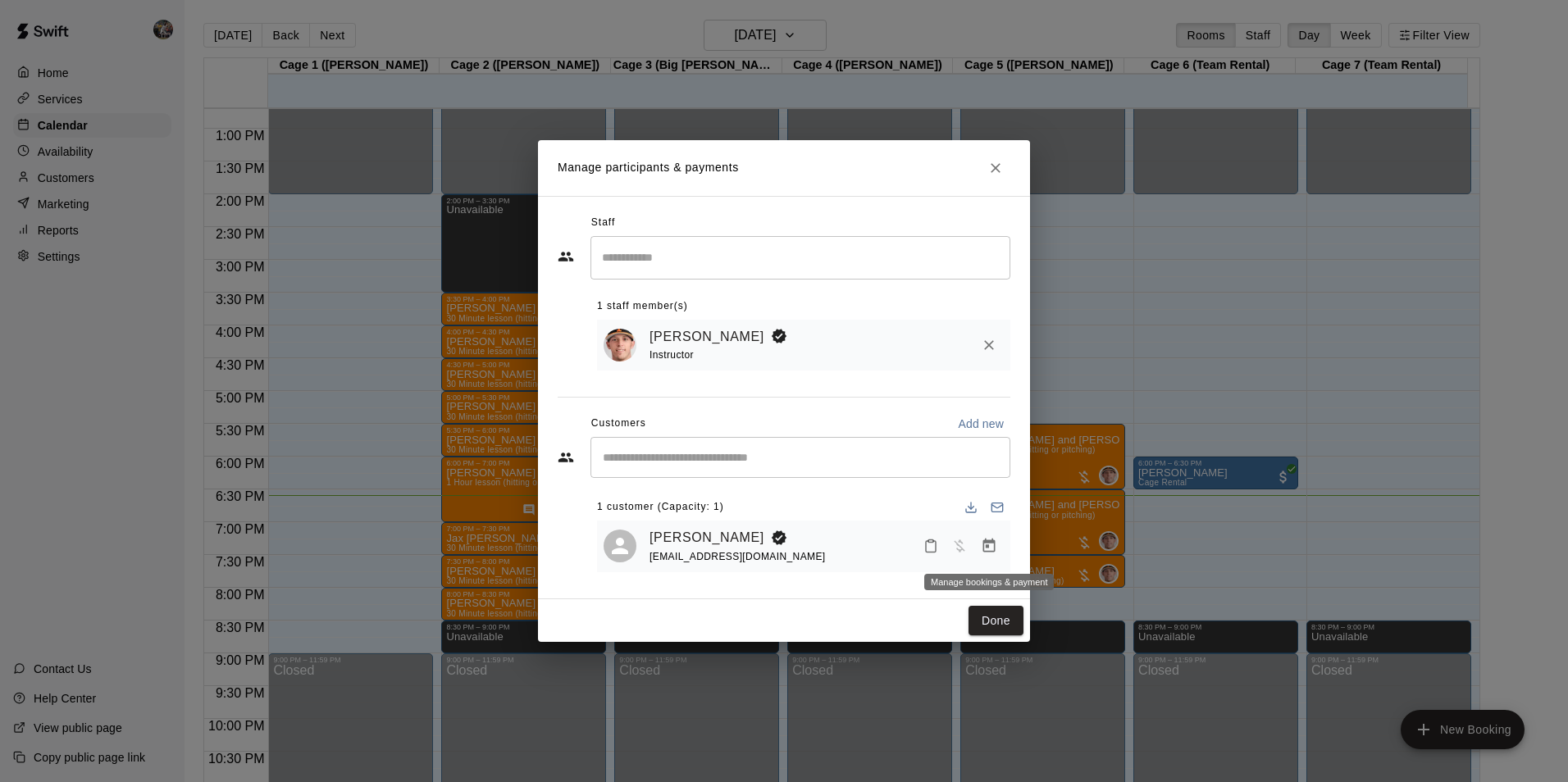
click at [989, 549] on icon "Manage bookings & payment" at bounding box center [989, 546] width 12 height 14
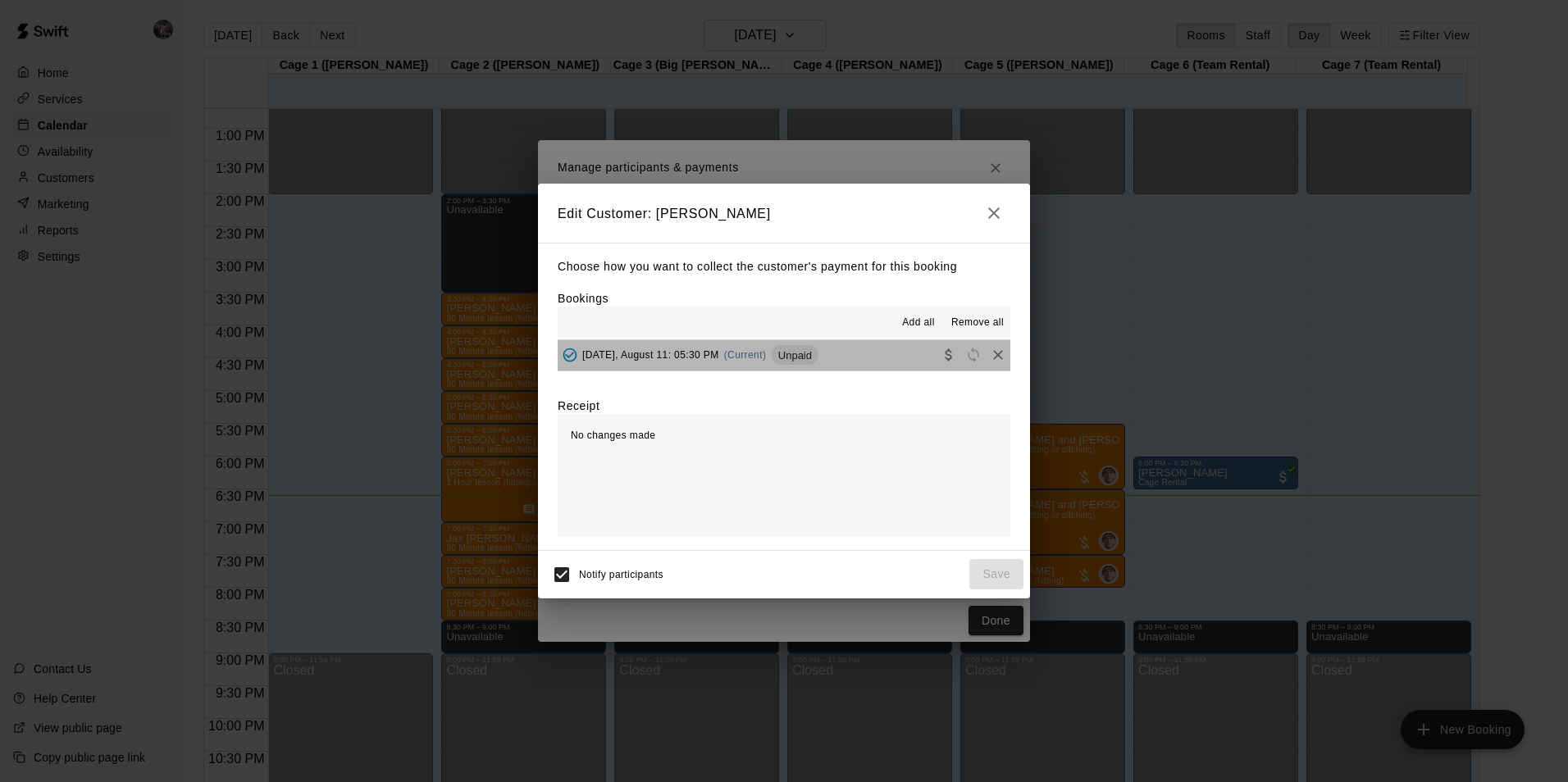
click at [832, 358] on button "Monday, August 11: 05:30 PM (Current) Unpaid" at bounding box center [784, 355] width 452 height 30
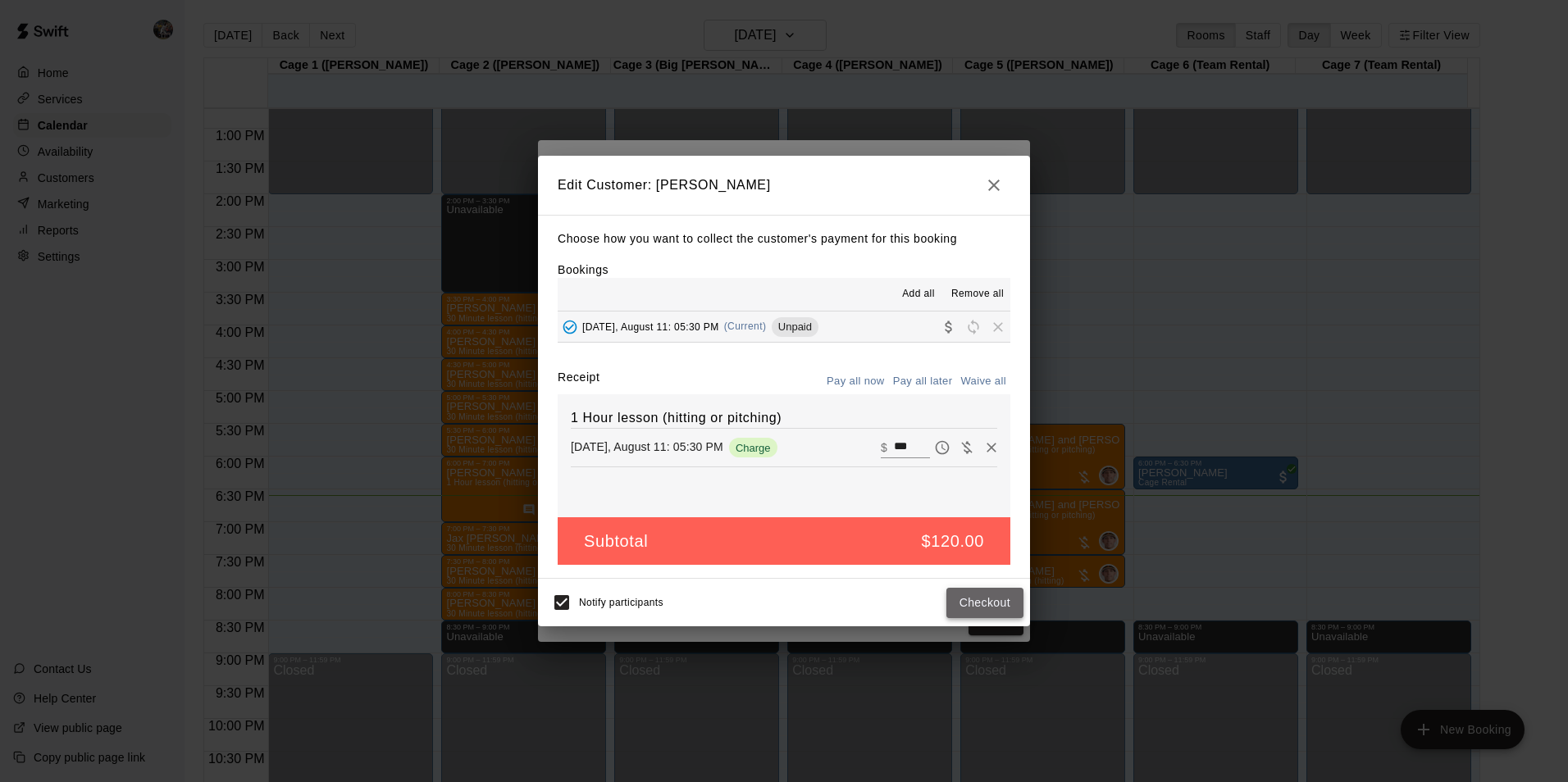
click at [995, 600] on button "Checkout" at bounding box center [986, 603] width 77 height 30
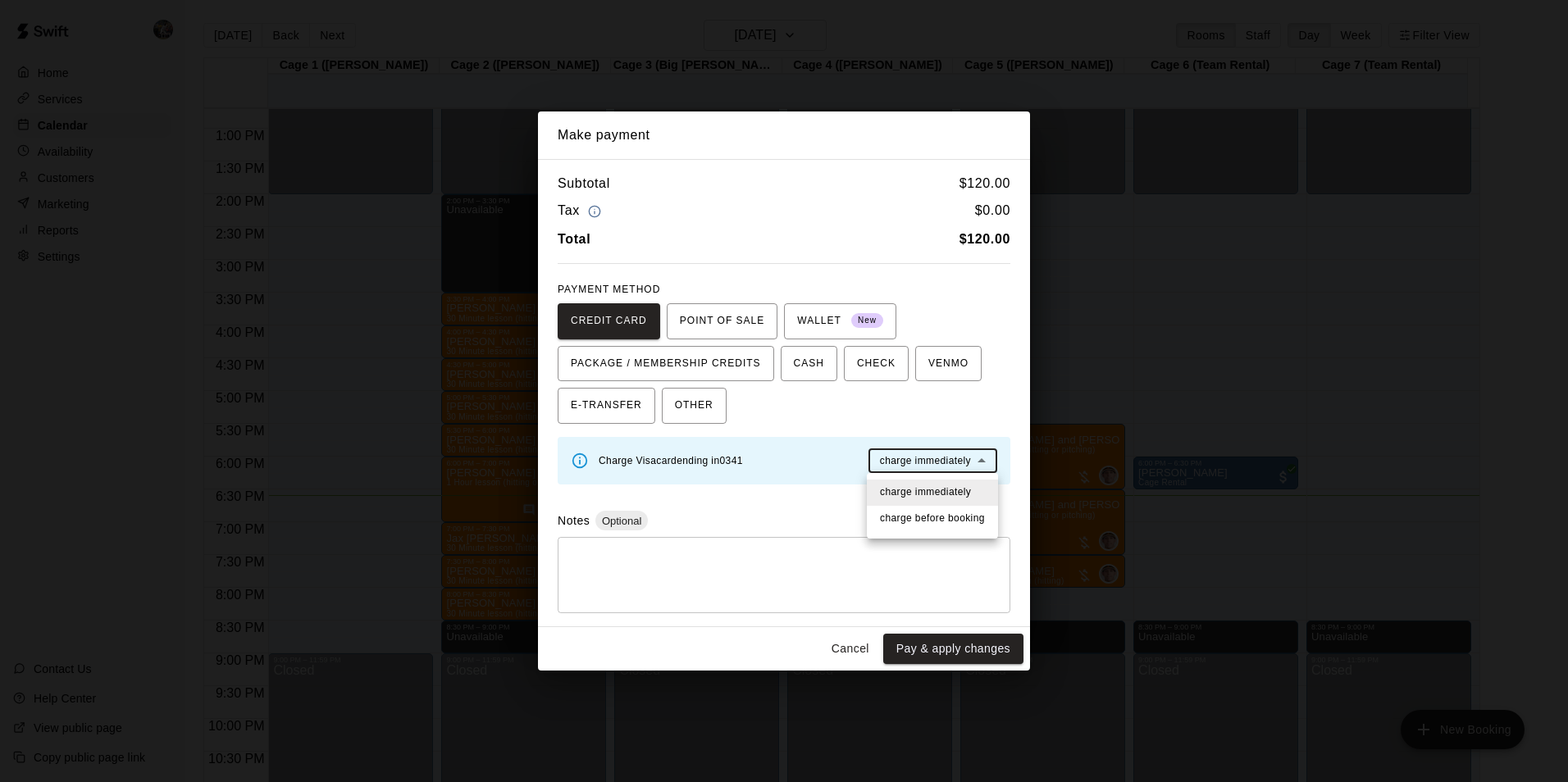
click at [903, 459] on body "Home Services Calendar Availability Customers Marketing Reports Settings Contac…" at bounding box center [784, 404] width 1568 height 808
click at [902, 488] on span "charge immediately" at bounding box center [925, 492] width 91 height 16
click at [908, 643] on button "Pay & apply changes" at bounding box center [953, 649] width 140 height 30
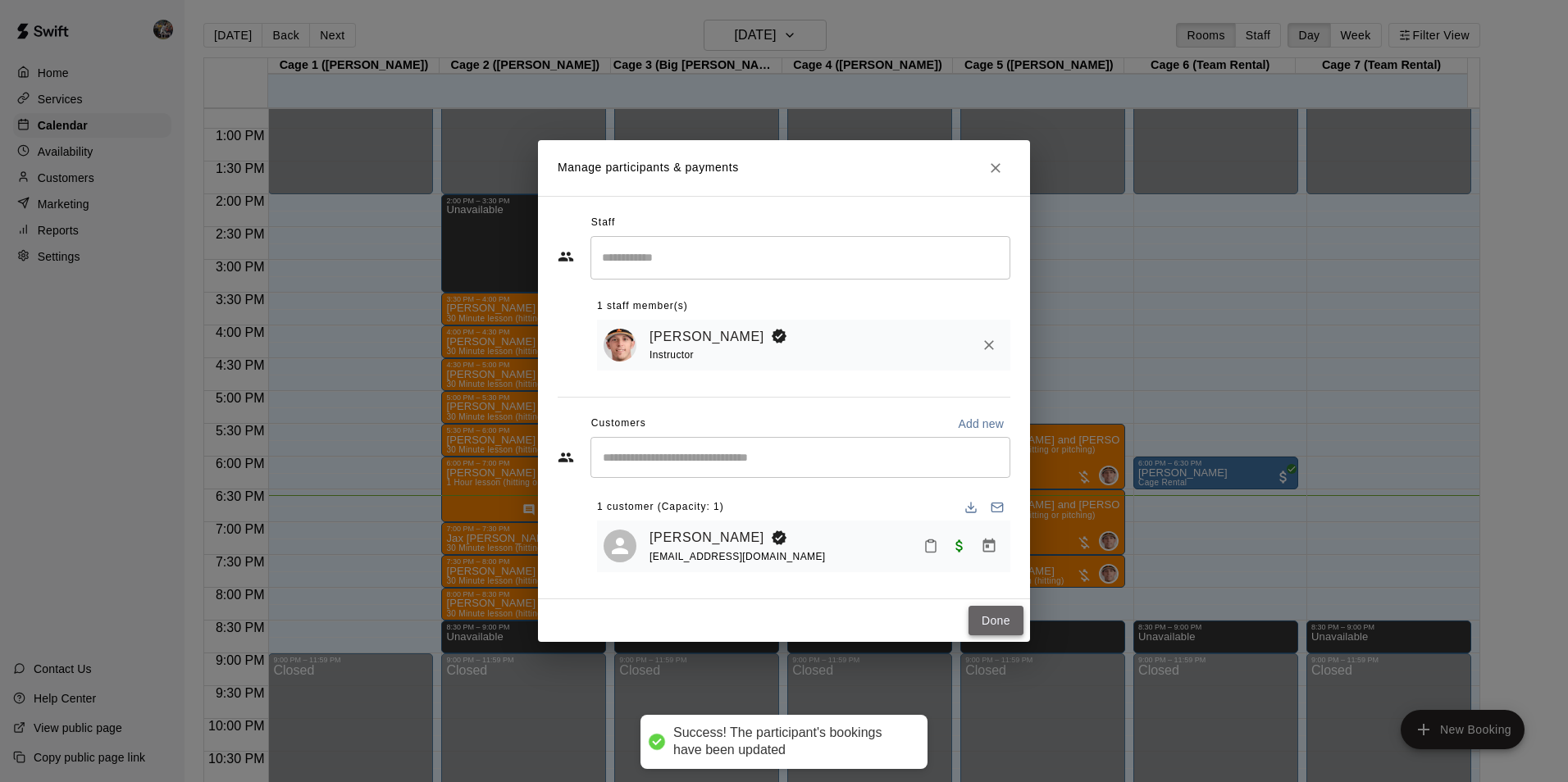
click at [985, 613] on button "Done" at bounding box center [996, 621] width 55 height 30
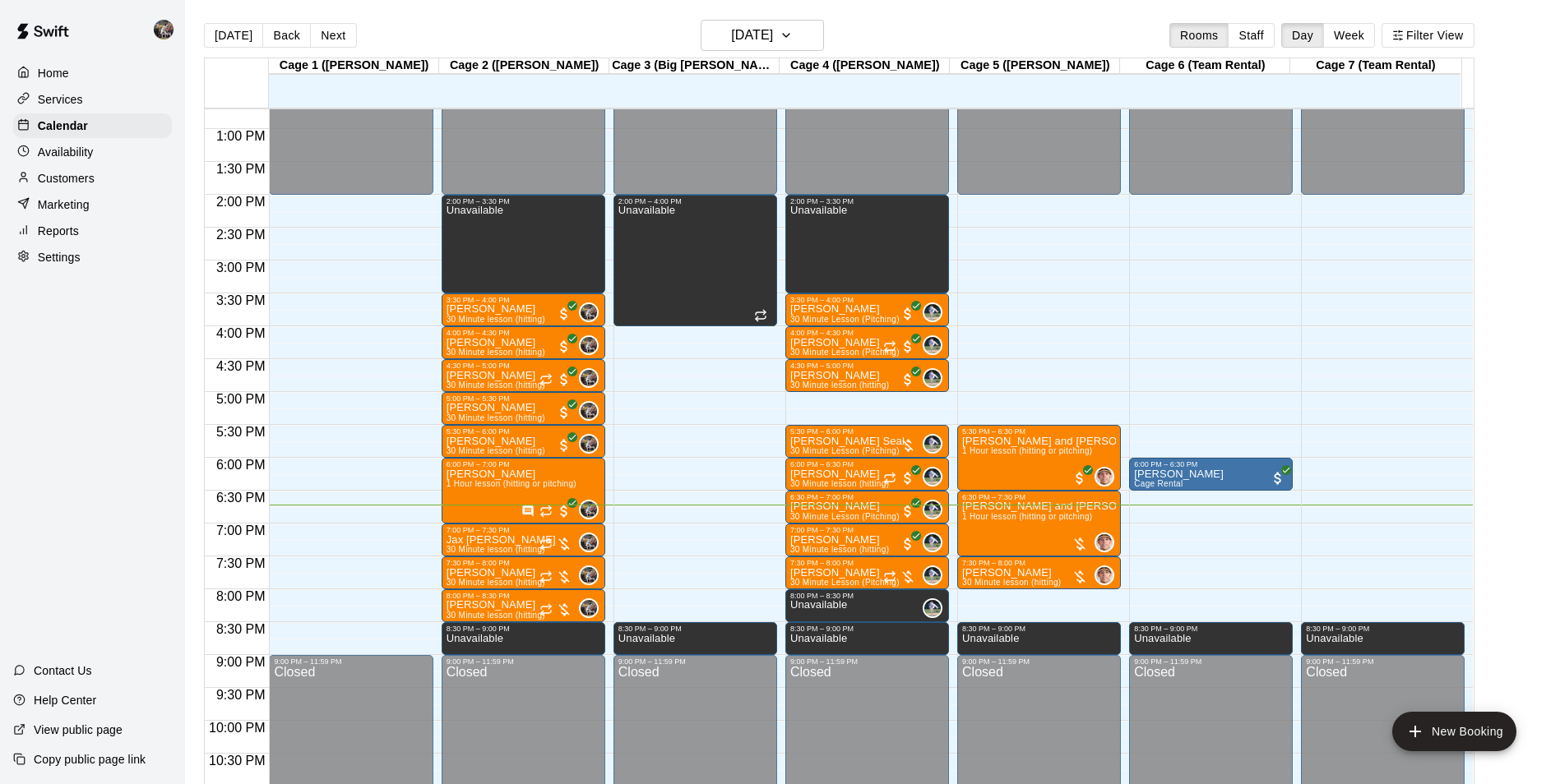
click at [884, 17] on main "[DATE] Back [DATE][DATE] Rooms Staff Day Week Filter View Cage 1 ([PERSON_NAME]…" at bounding box center [872, 405] width 1375 height 810
click at [744, 39] on h6 "[DATE]" at bounding box center [752, 35] width 42 height 23
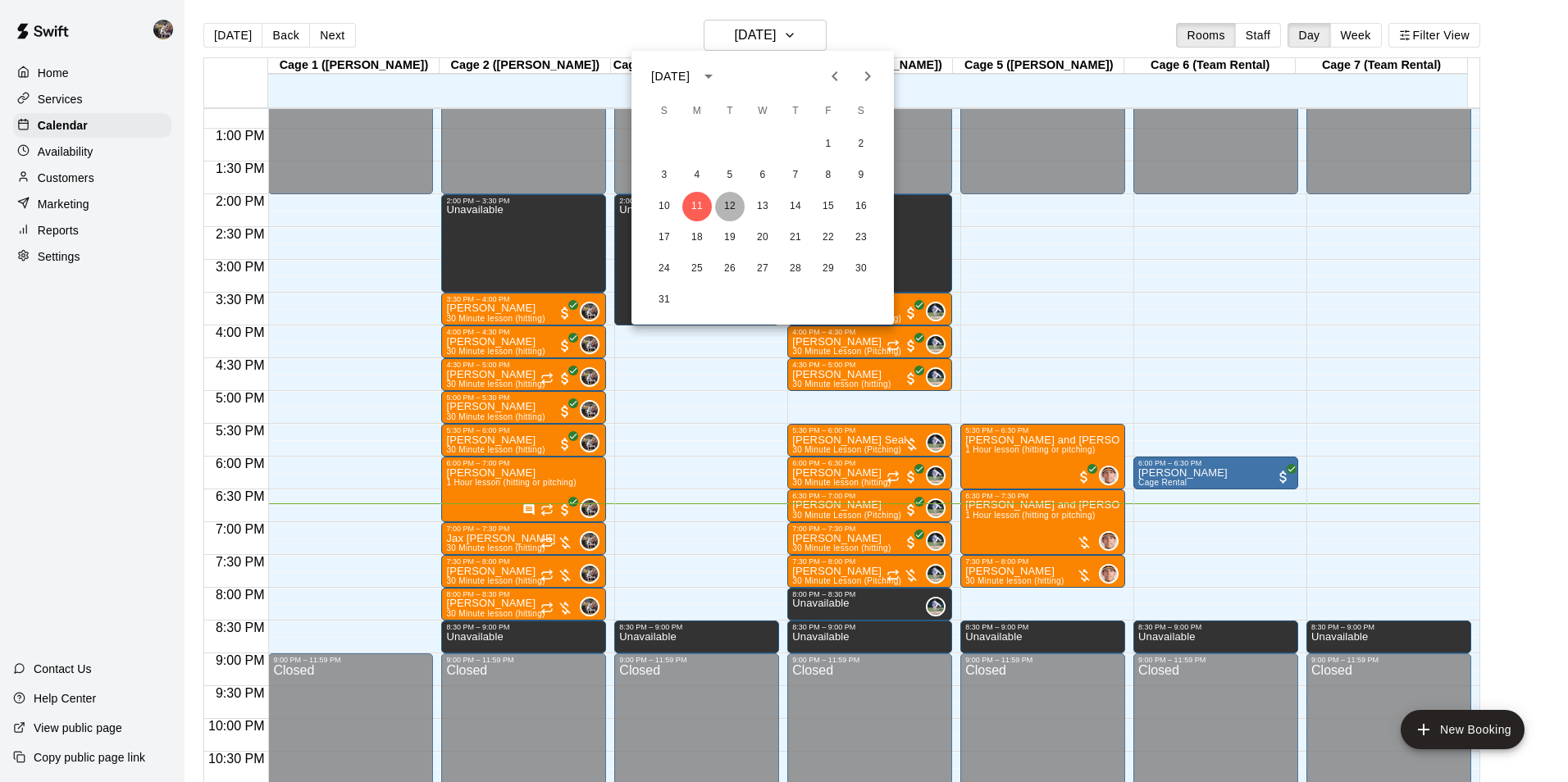
click at [735, 204] on button "12" at bounding box center [729, 206] width 29 height 29
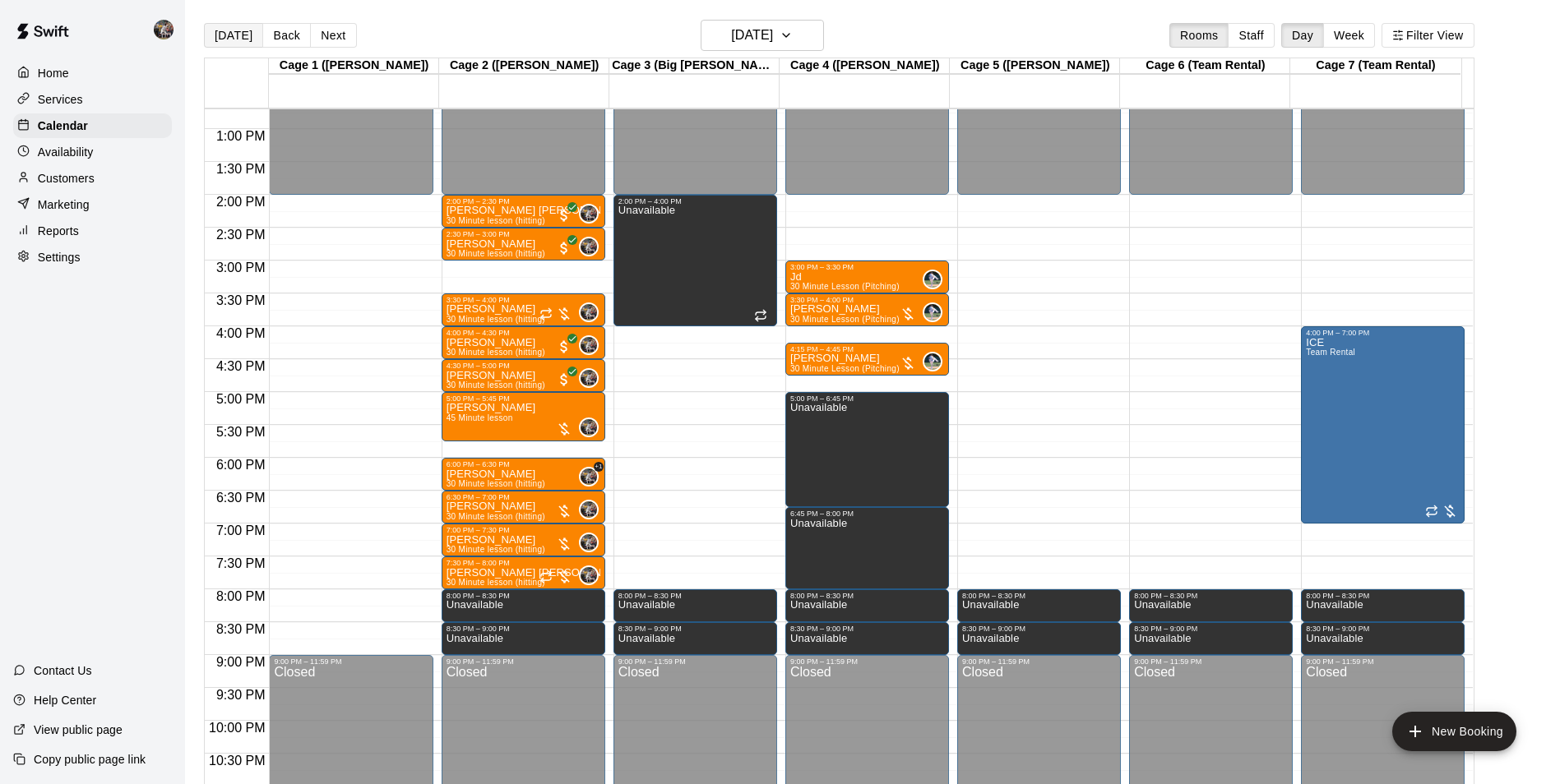
click at [236, 35] on button "[DATE]" at bounding box center [233, 35] width 60 height 25
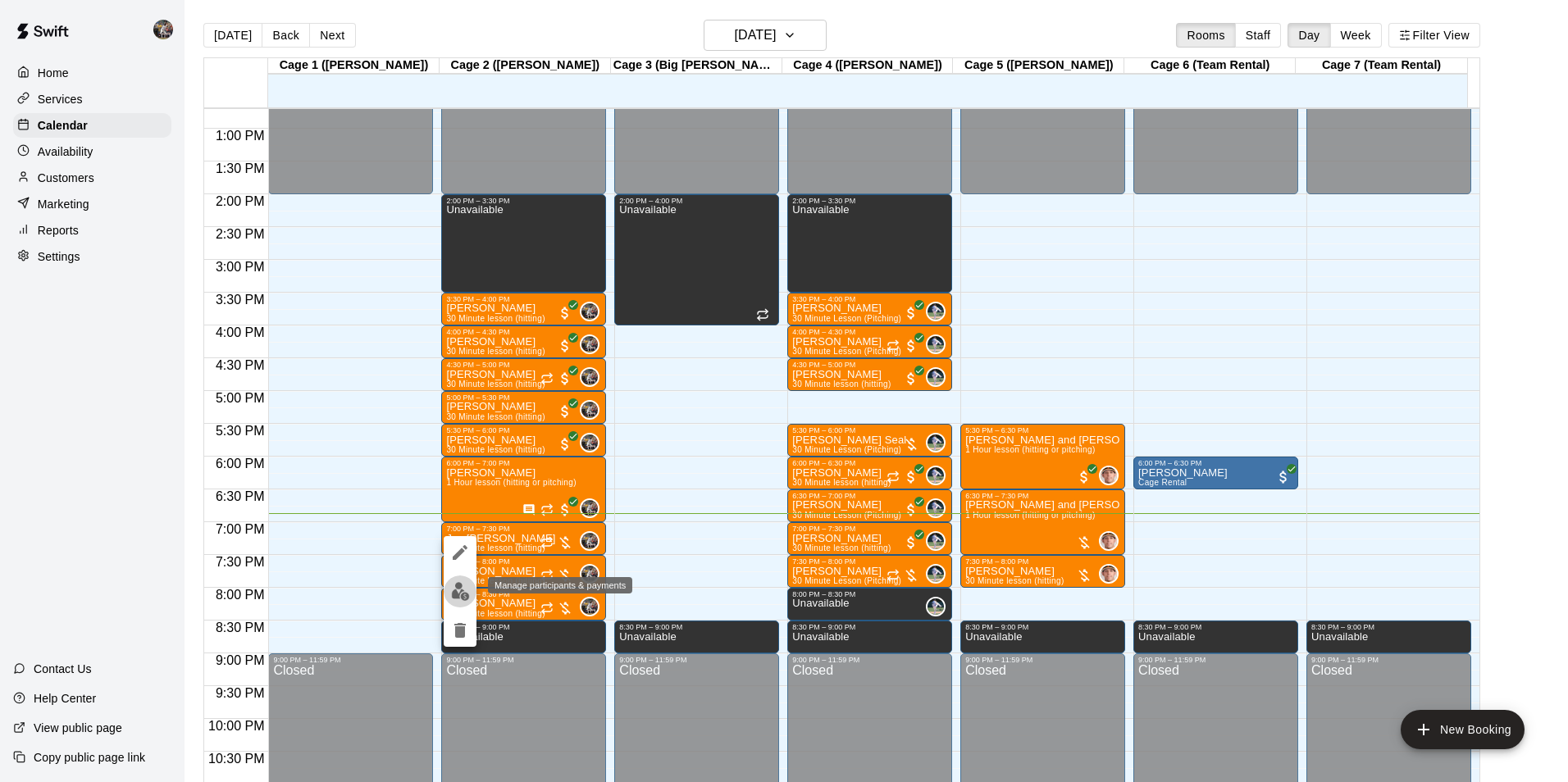
click at [458, 593] on img "edit" at bounding box center [461, 592] width 19 height 19
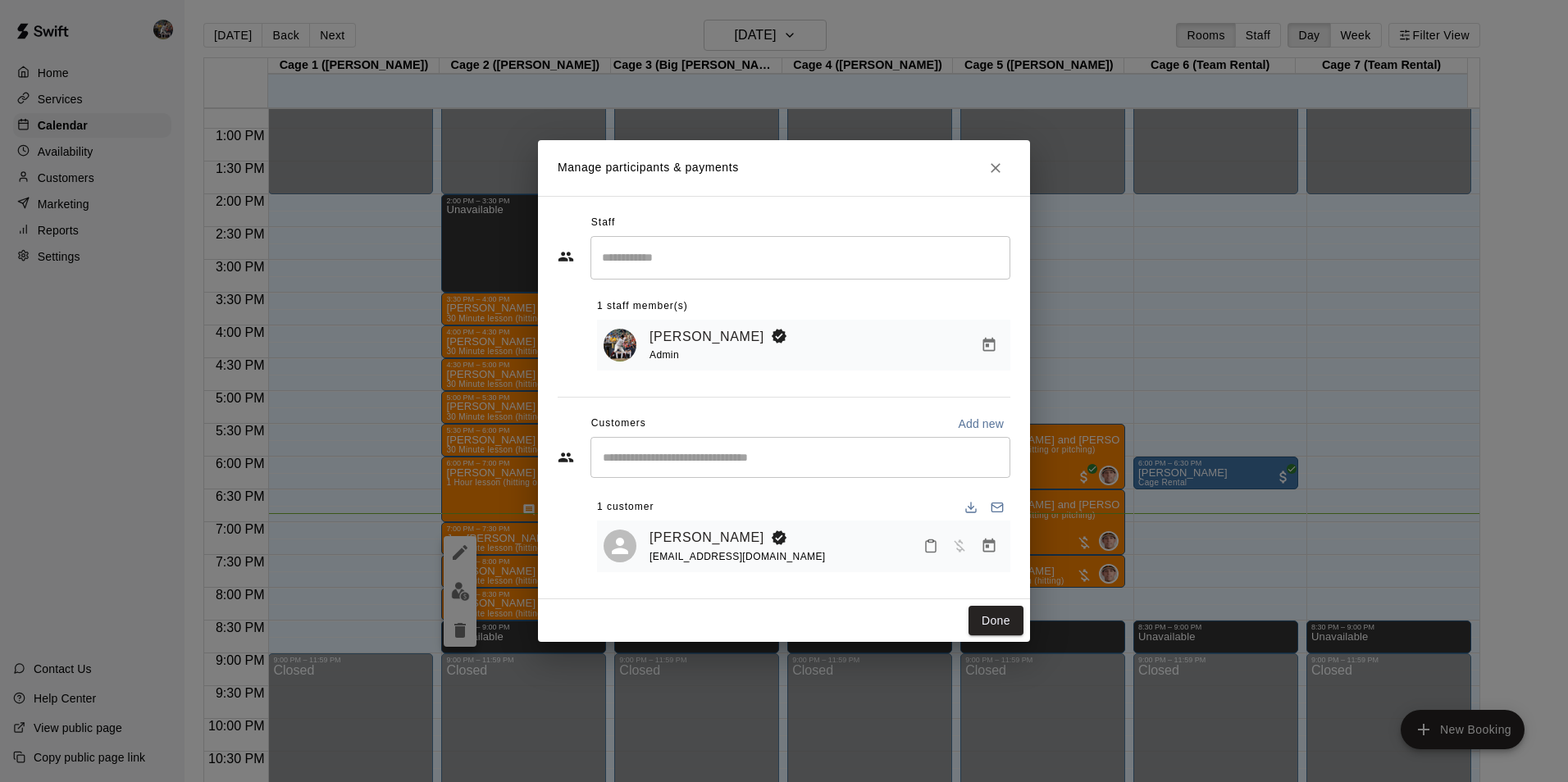
click at [991, 545] on icon "Manage bookings & payment" at bounding box center [989, 546] width 12 height 14
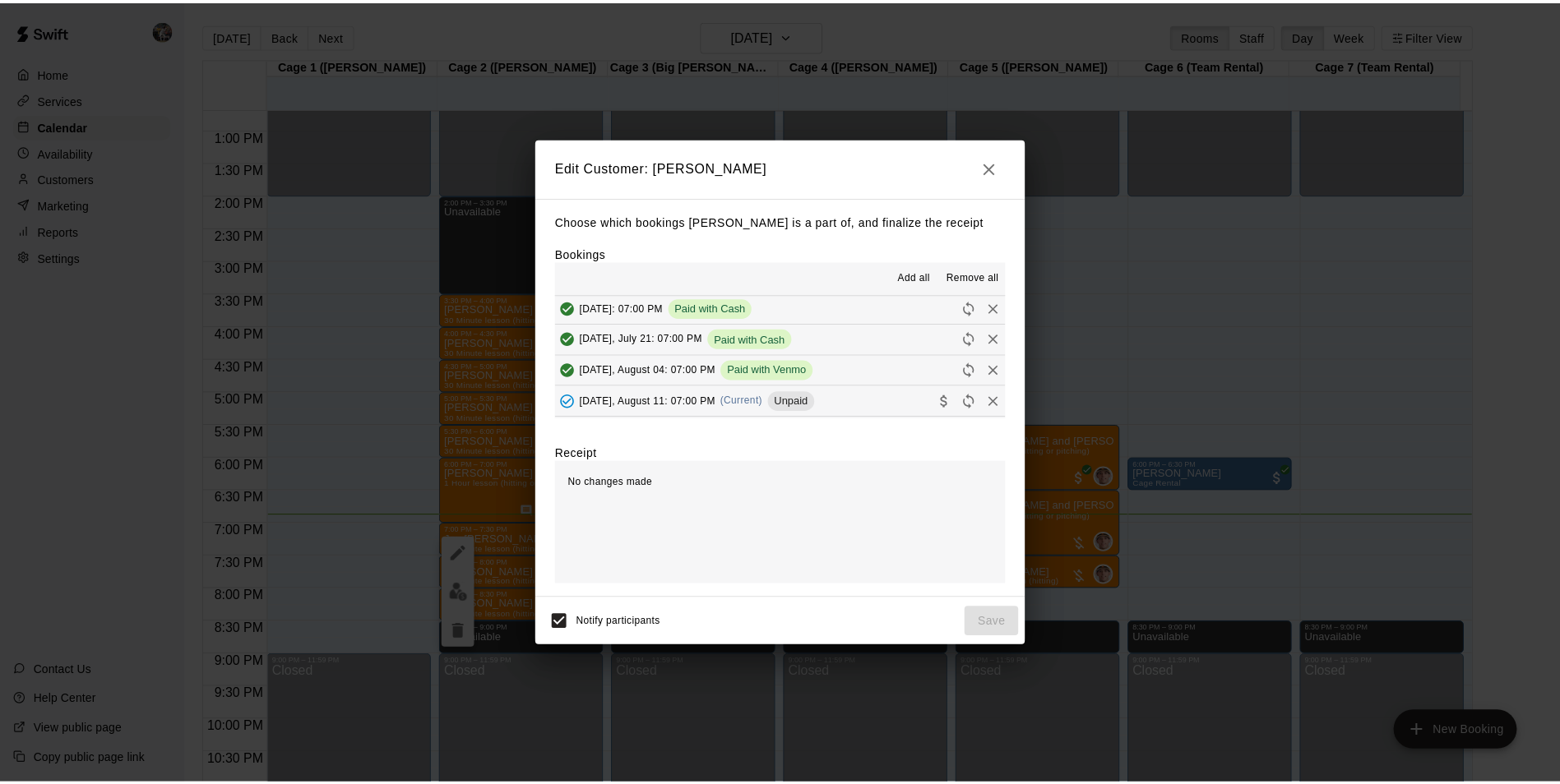
scroll to position [164, 0]
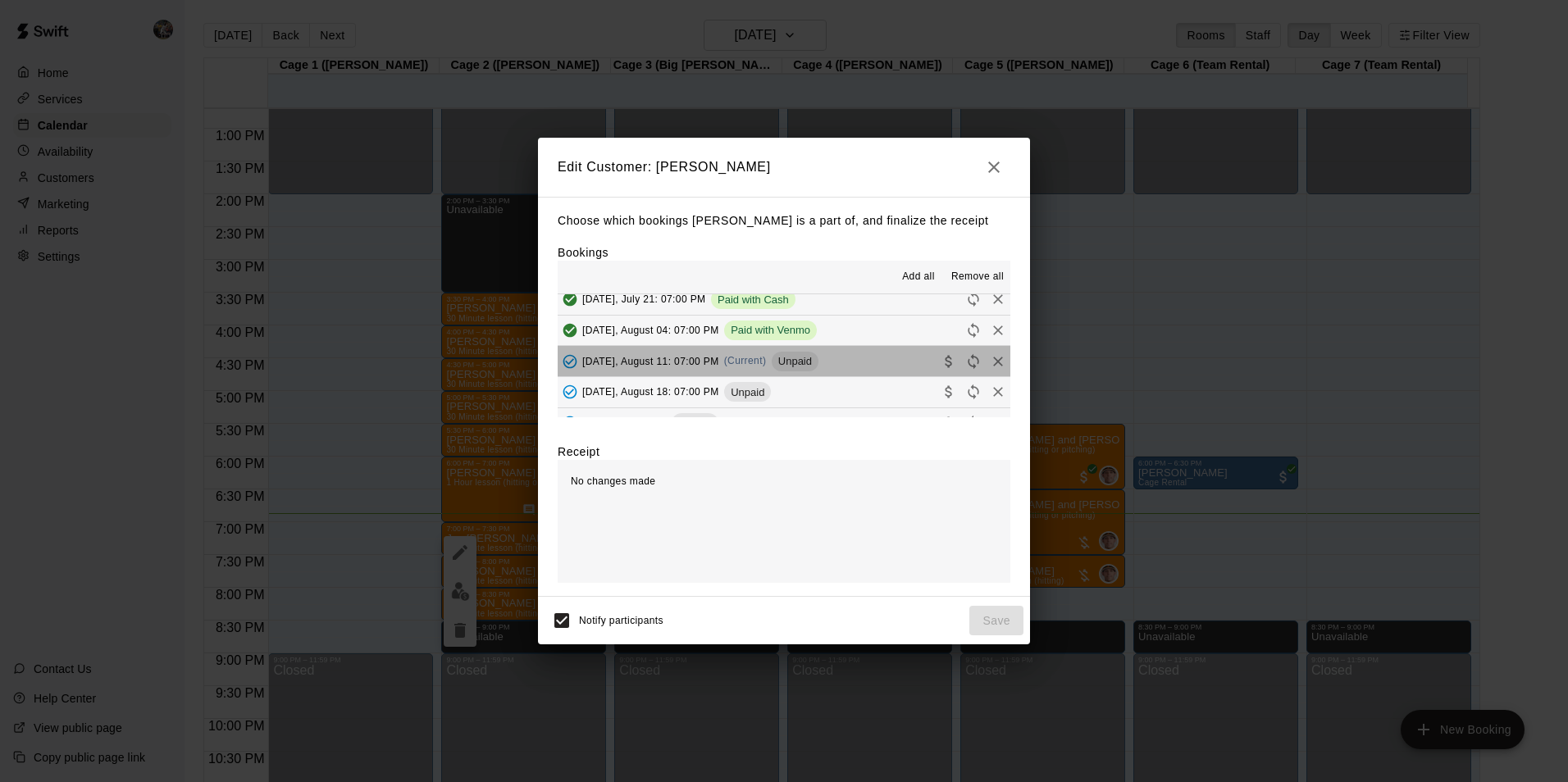
click at [830, 365] on button "Monday, August 11: 07:00 PM (Current) Unpaid" at bounding box center [784, 361] width 452 height 30
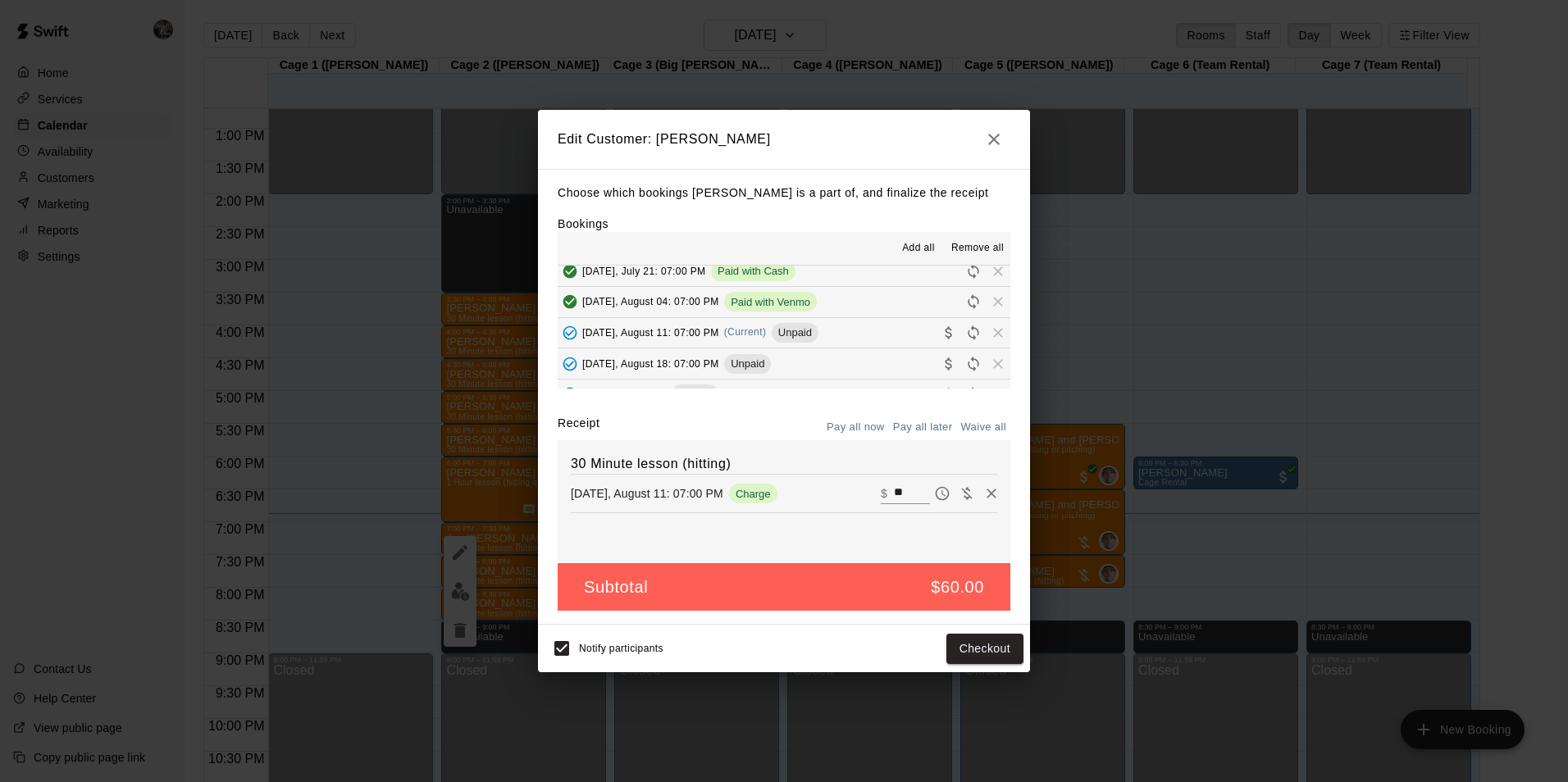
click at [897, 489] on input "**" at bounding box center [912, 494] width 36 height 22
type input "*"
type input "**"
click at [955, 649] on button "Checkout" at bounding box center [986, 649] width 77 height 30
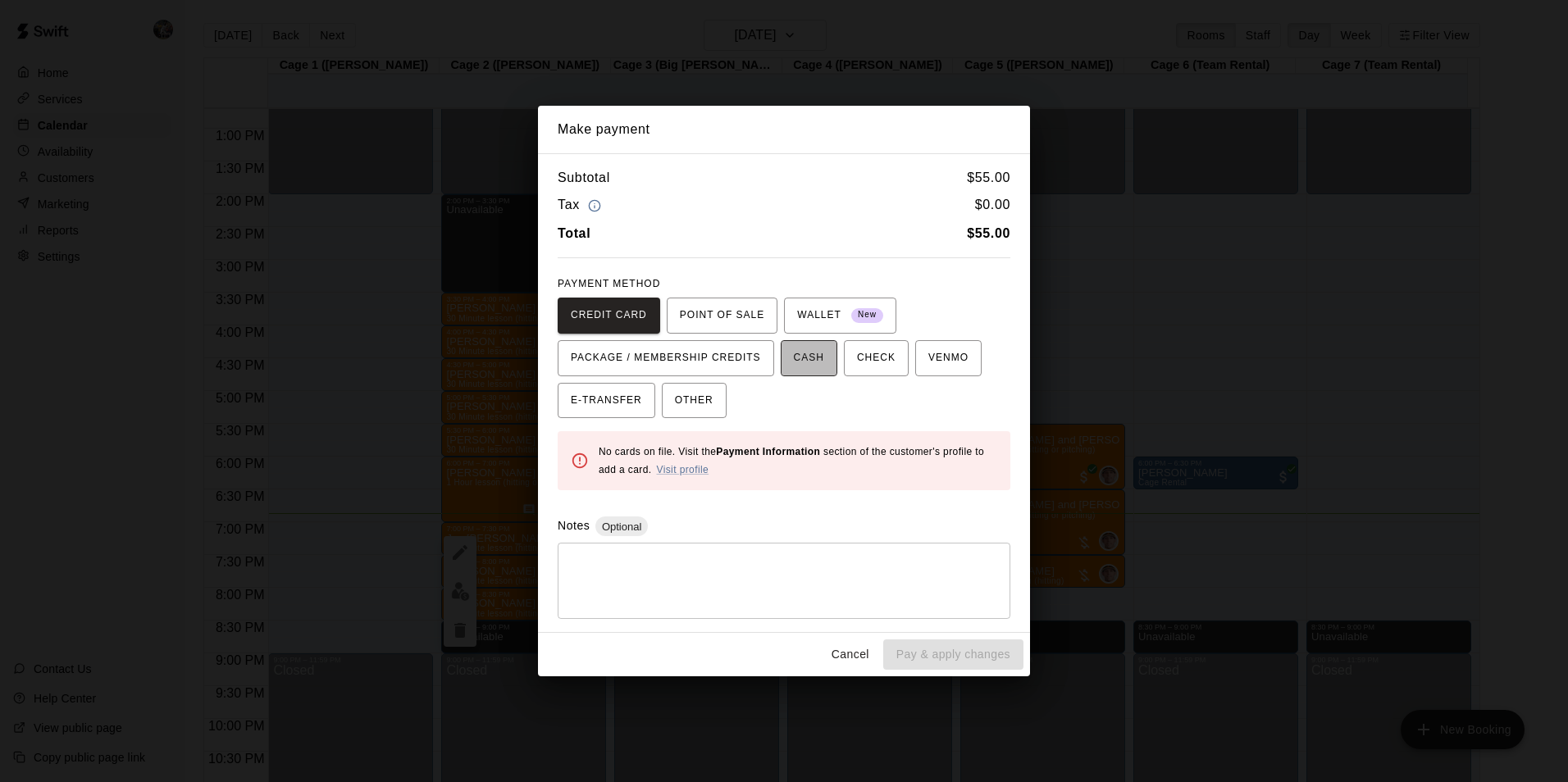
click at [802, 356] on span "CASH" at bounding box center [809, 358] width 30 height 26
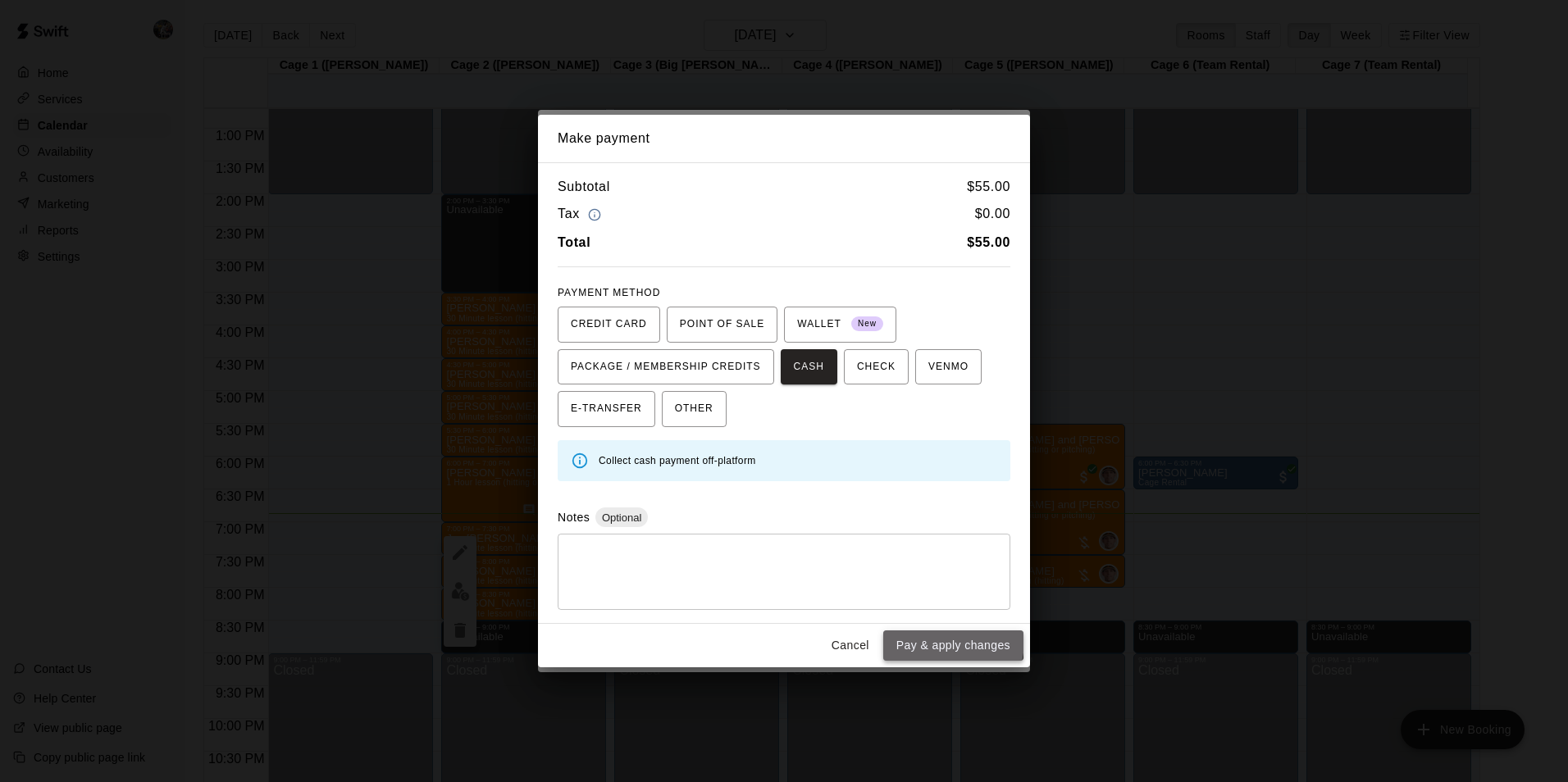
click at [940, 641] on button "Pay & apply changes" at bounding box center [953, 645] width 140 height 30
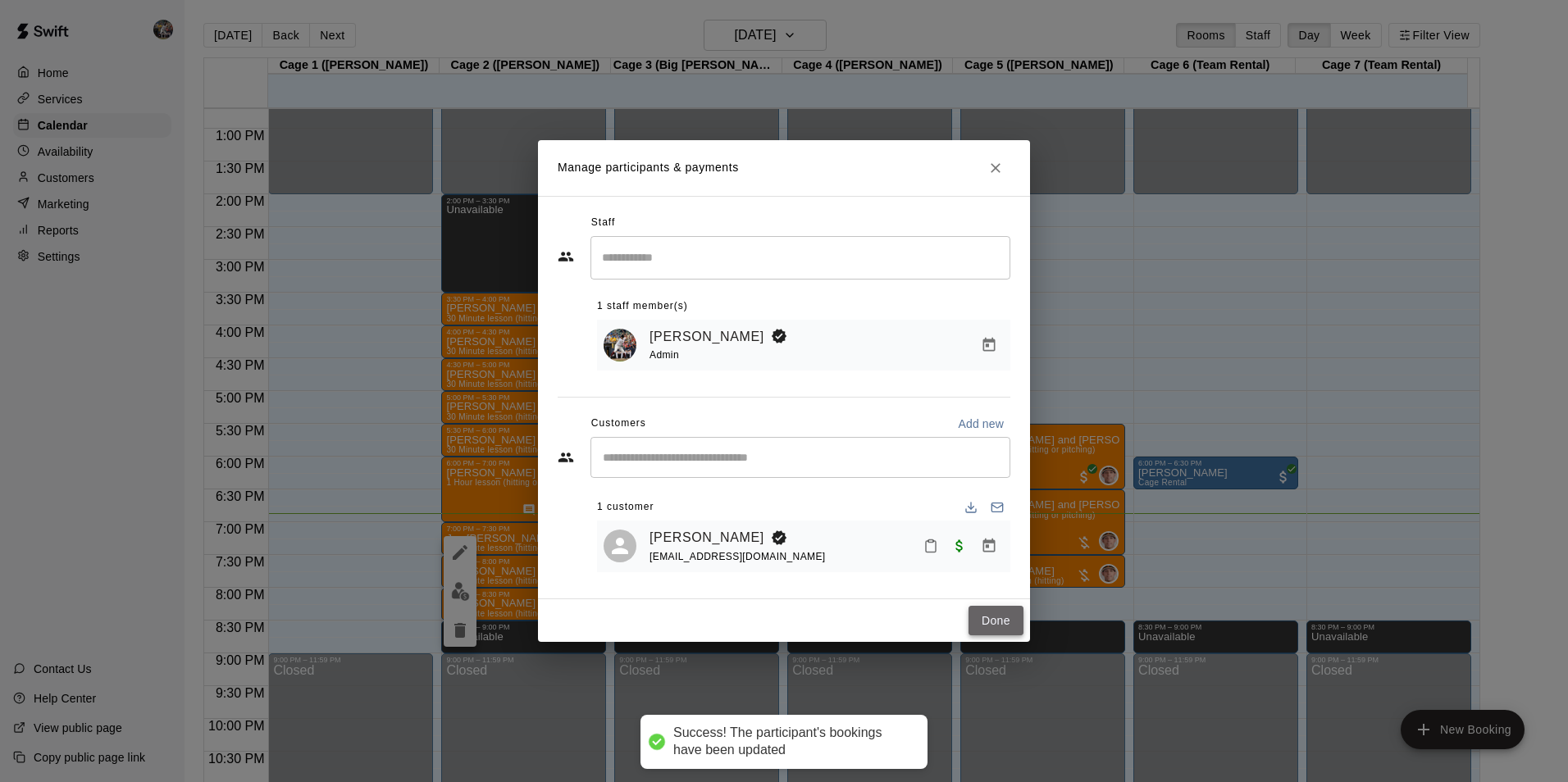
click at [997, 617] on button "Done" at bounding box center [996, 621] width 55 height 30
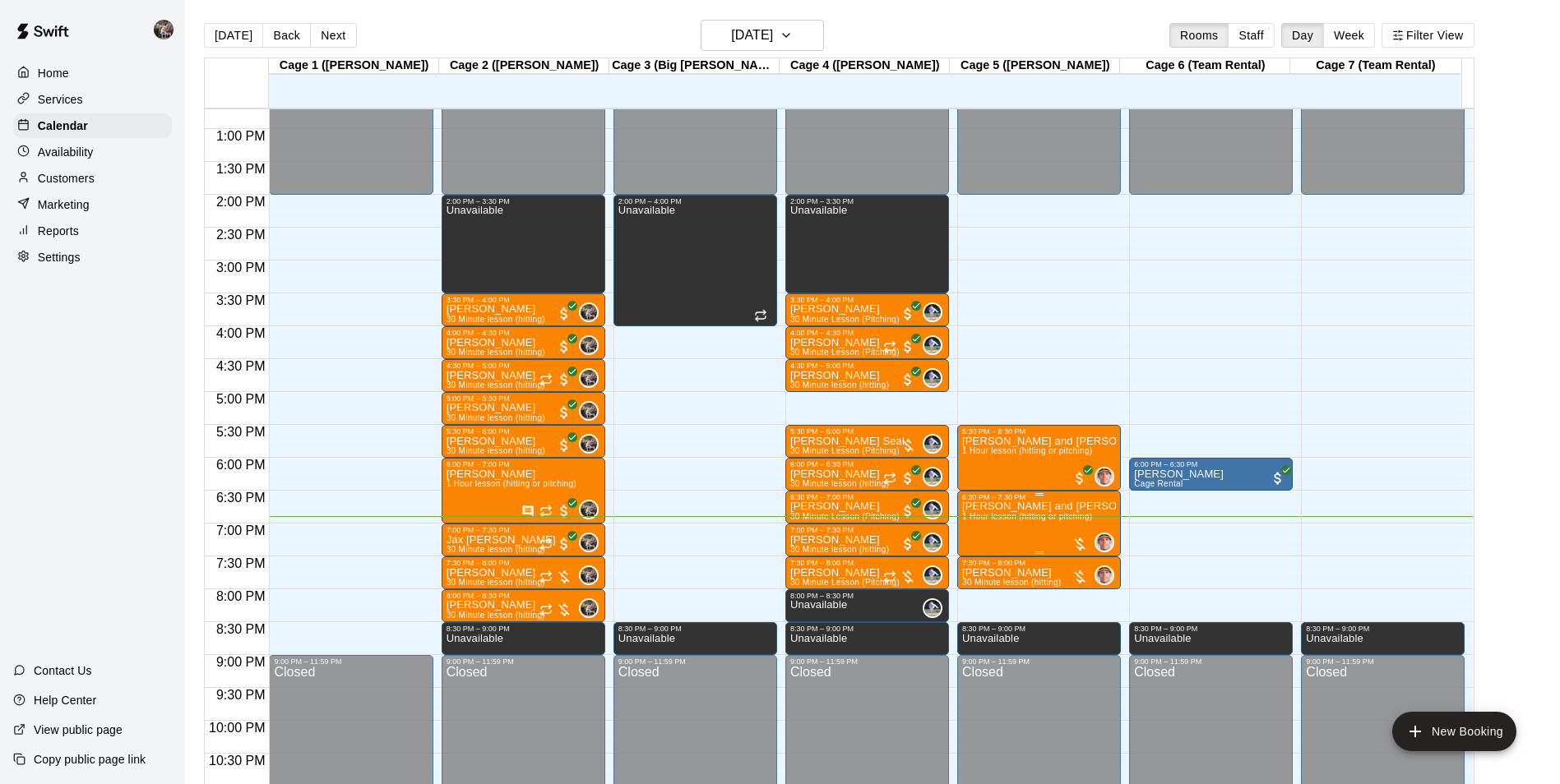
click at [1021, 518] on span "1 Hour lesson (hitting or pitching)" at bounding box center [1027, 517] width 130 height 9
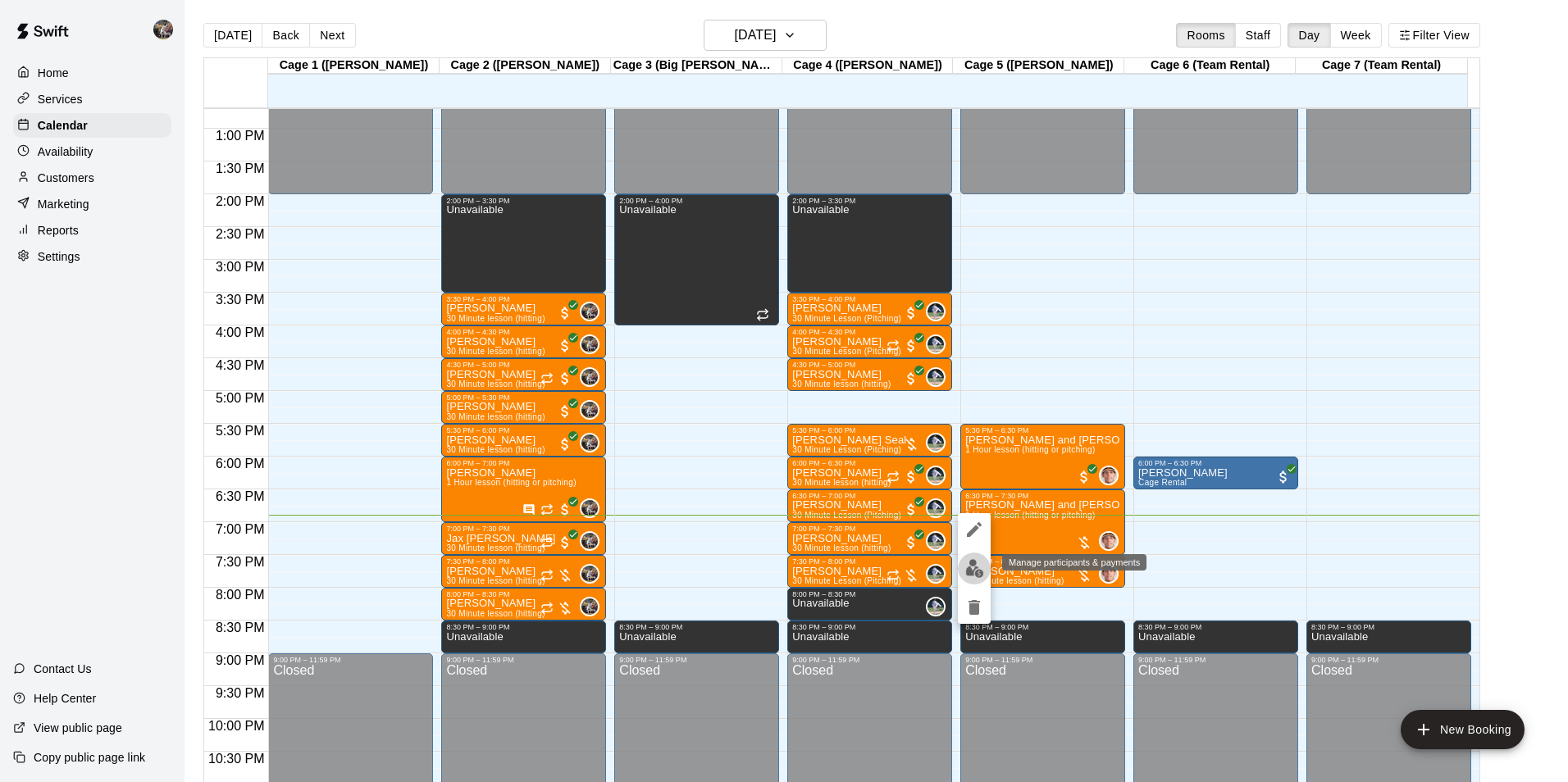
click at [970, 566] on img "edit" at bounding box center [975, 569] width 19 height 19
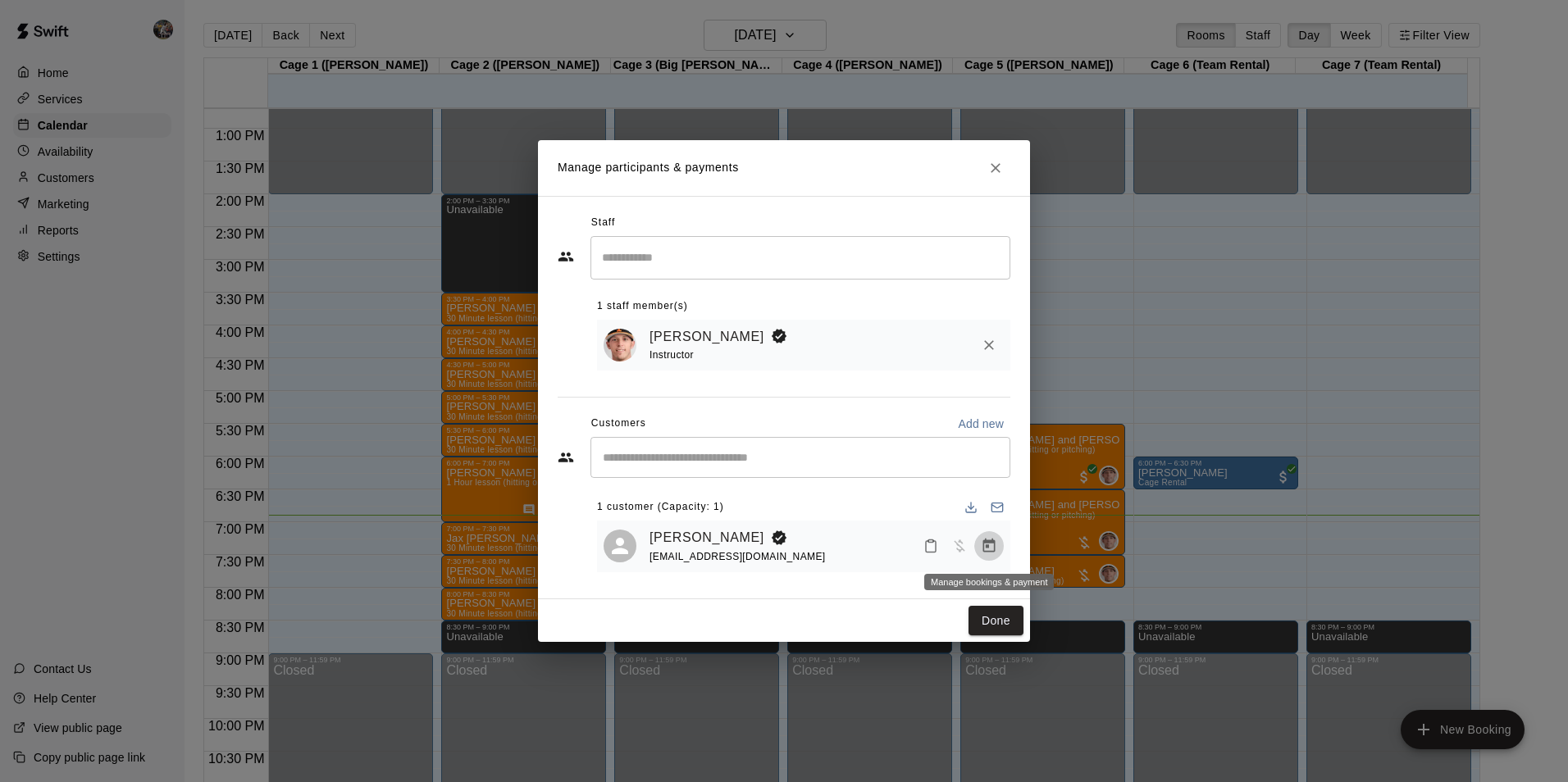
click at [990, 545] on icon "Manage bookings & payment" at bounding box center [989, 546] width 12 height 14
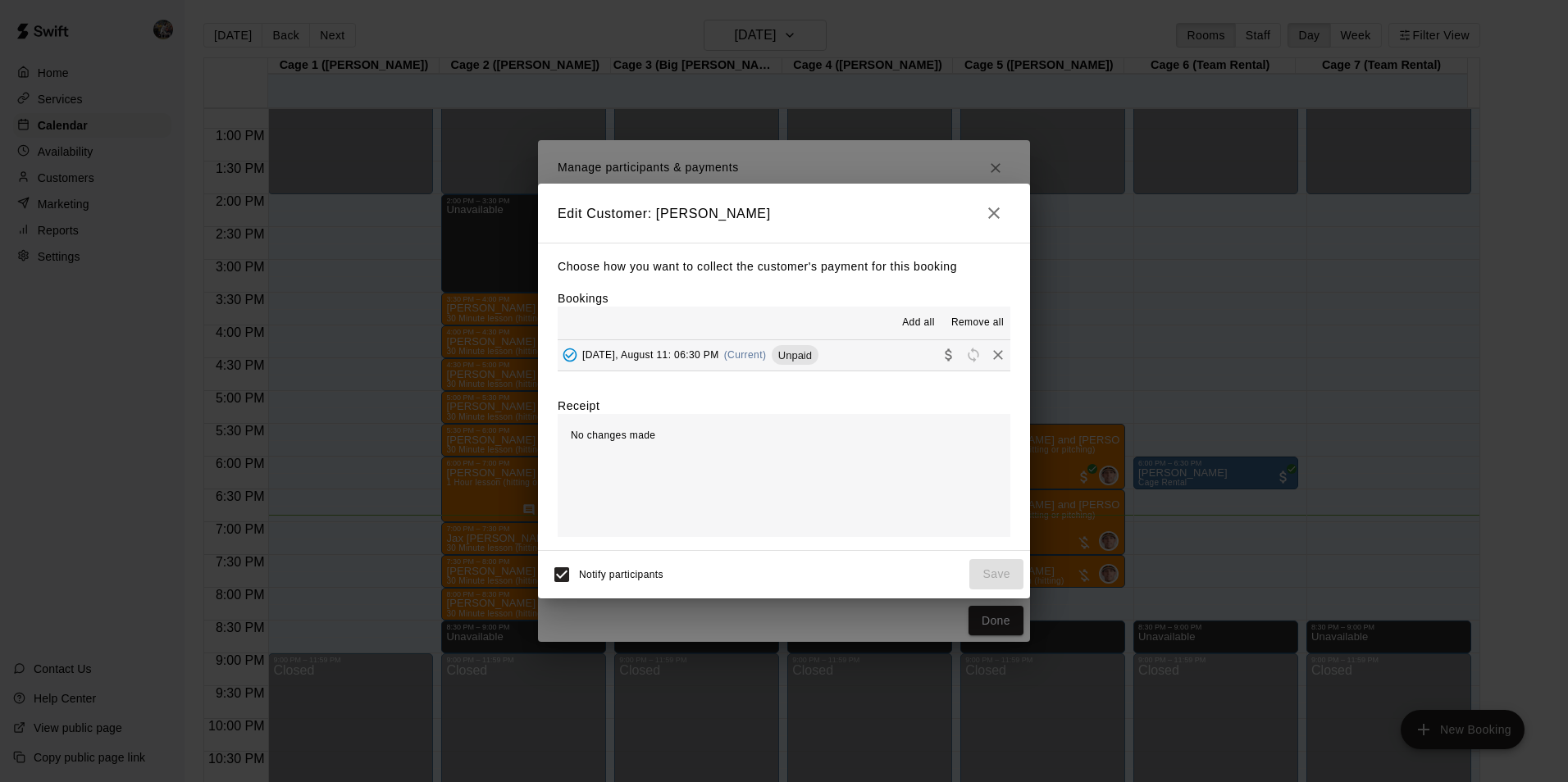
click at [867, 358] on button "Monday, August 11: 06:30 PM (Current) Unpaid" at bounding box center [784, 355] width 452 height 30
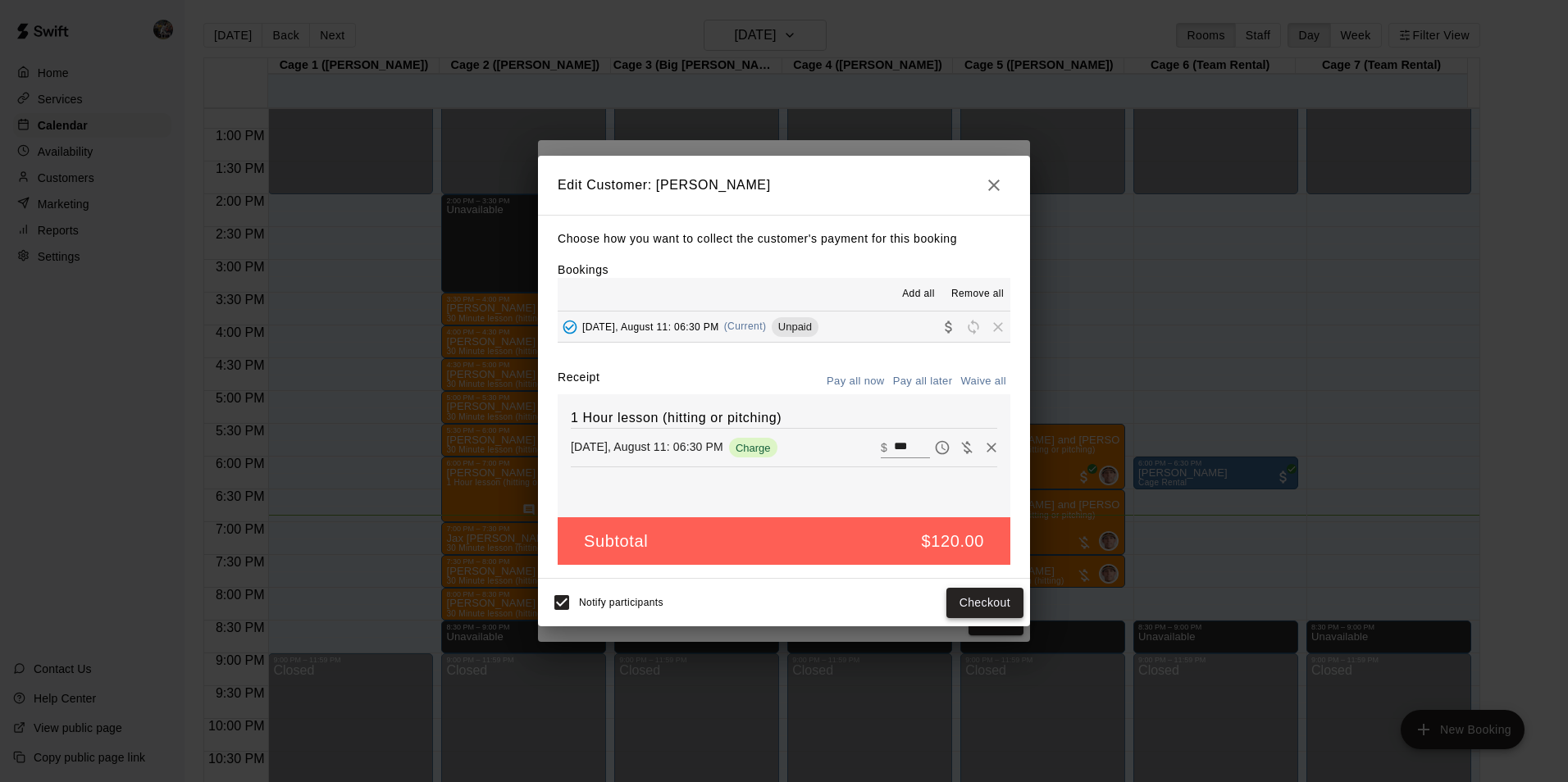
click at [984, 602] on button "Checkout" at bounding box center [986, 603] width 77 height 30
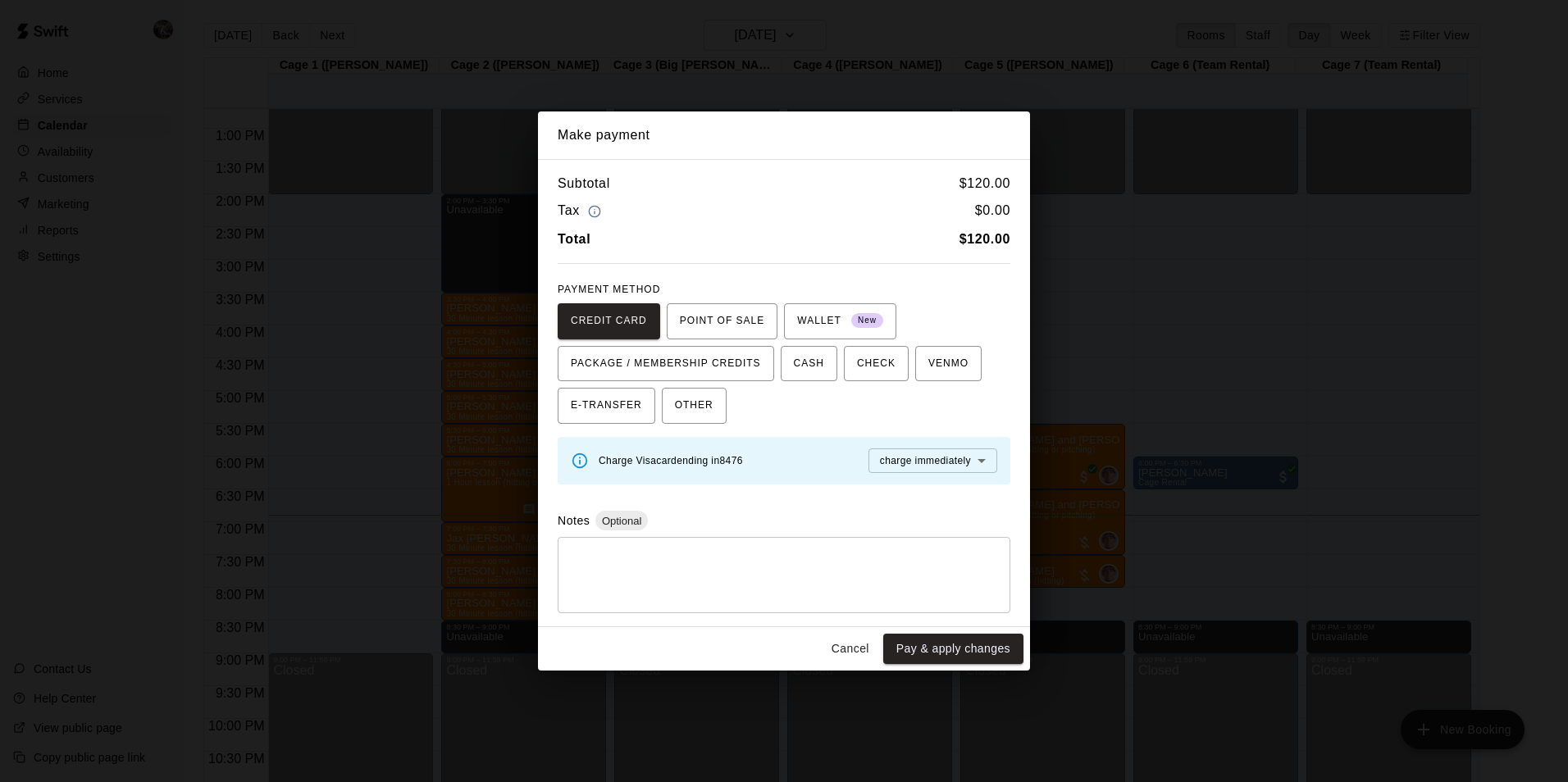
click at [908, 462] on body "Home Services Calendar Availability Customers Marketing Reports Settings Contac…" at bounding box center [784, 404] width 1568 height 808
click at [911, 490] on span "charge immediately" at bounding box center [925, 492] width 91 height 16
click at [928, 650] on button "Pay & apply changes" at bounding box center [953, 649] width 140 height 30
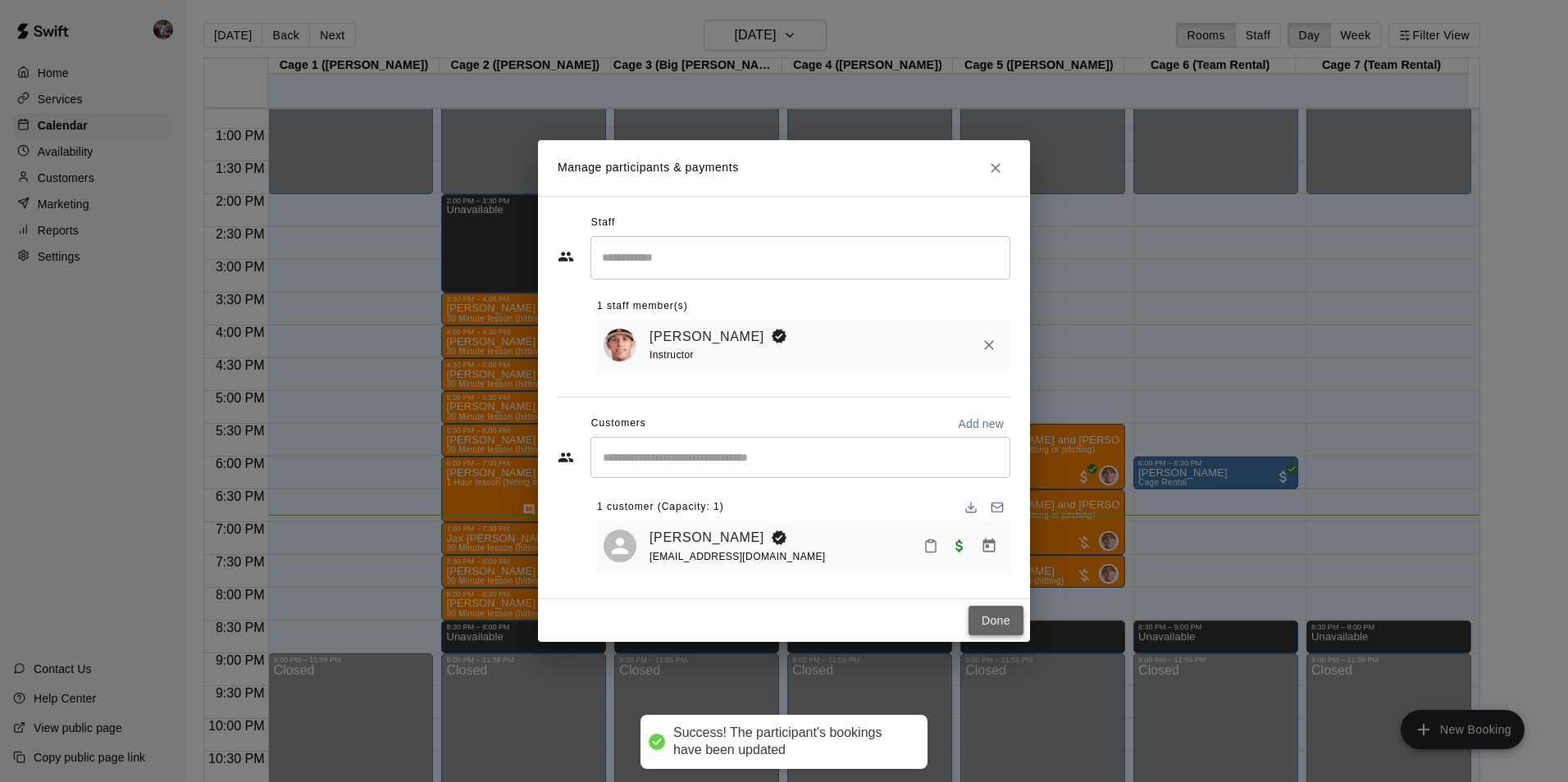
click at [982, 621] on button "Done" at bounding box center [996, 621] width 55 height 30
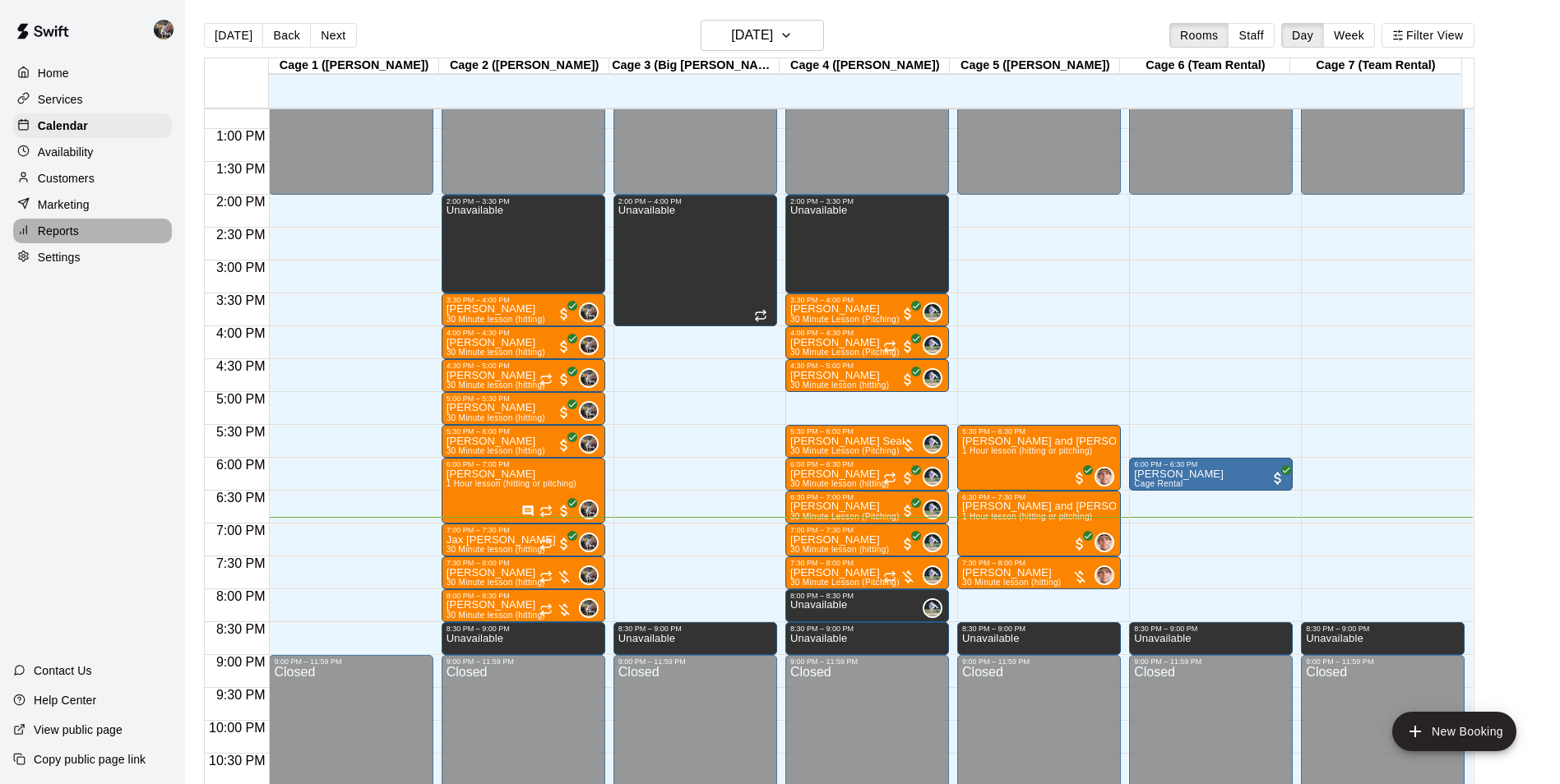
click at [82, 236] on div "Reports" at bounding box center [93, 231] width 159 height 25
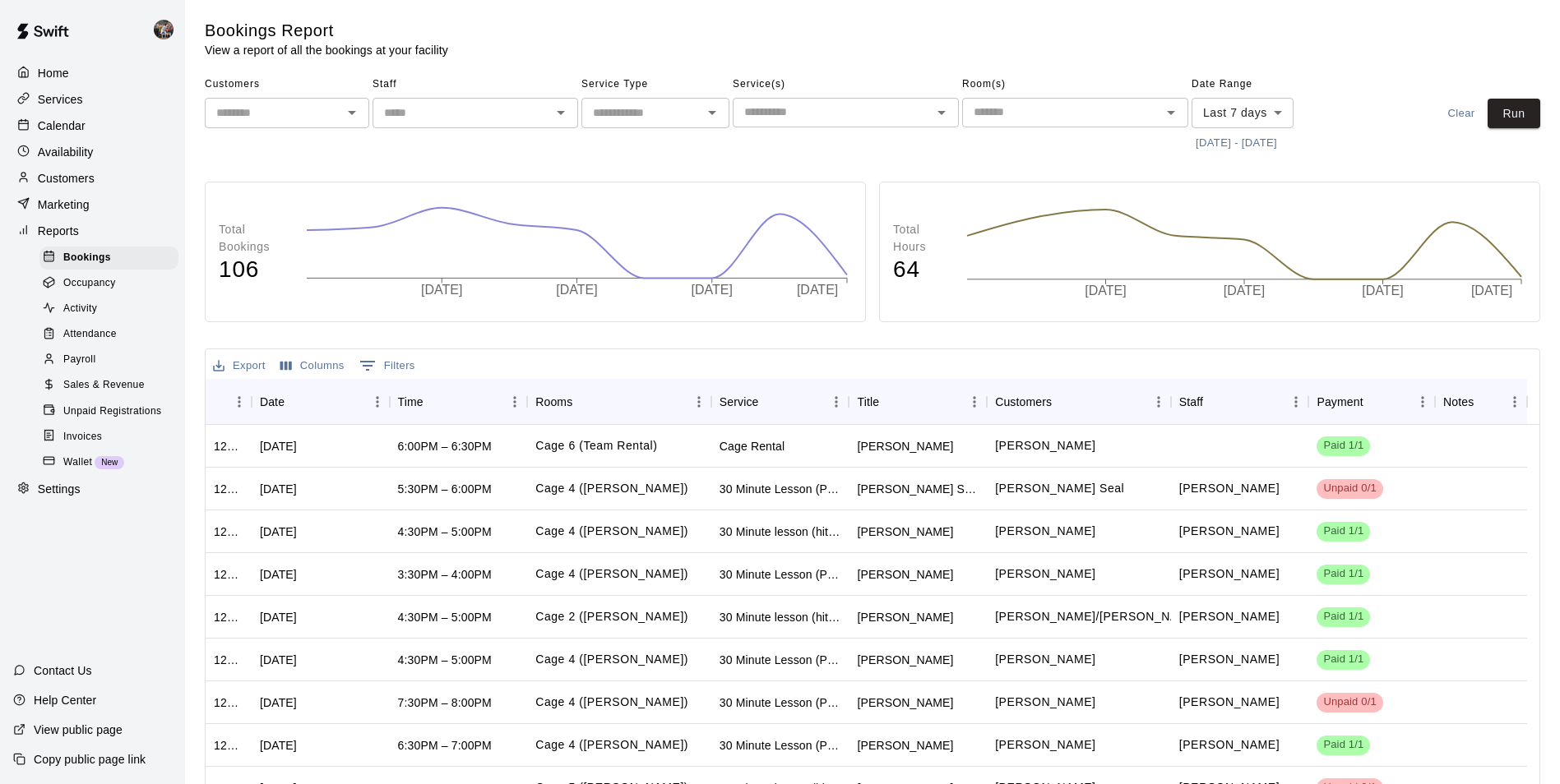
click at [94, 126] on div "Calendar" at bounding box center [93, 126] width 159 height 25
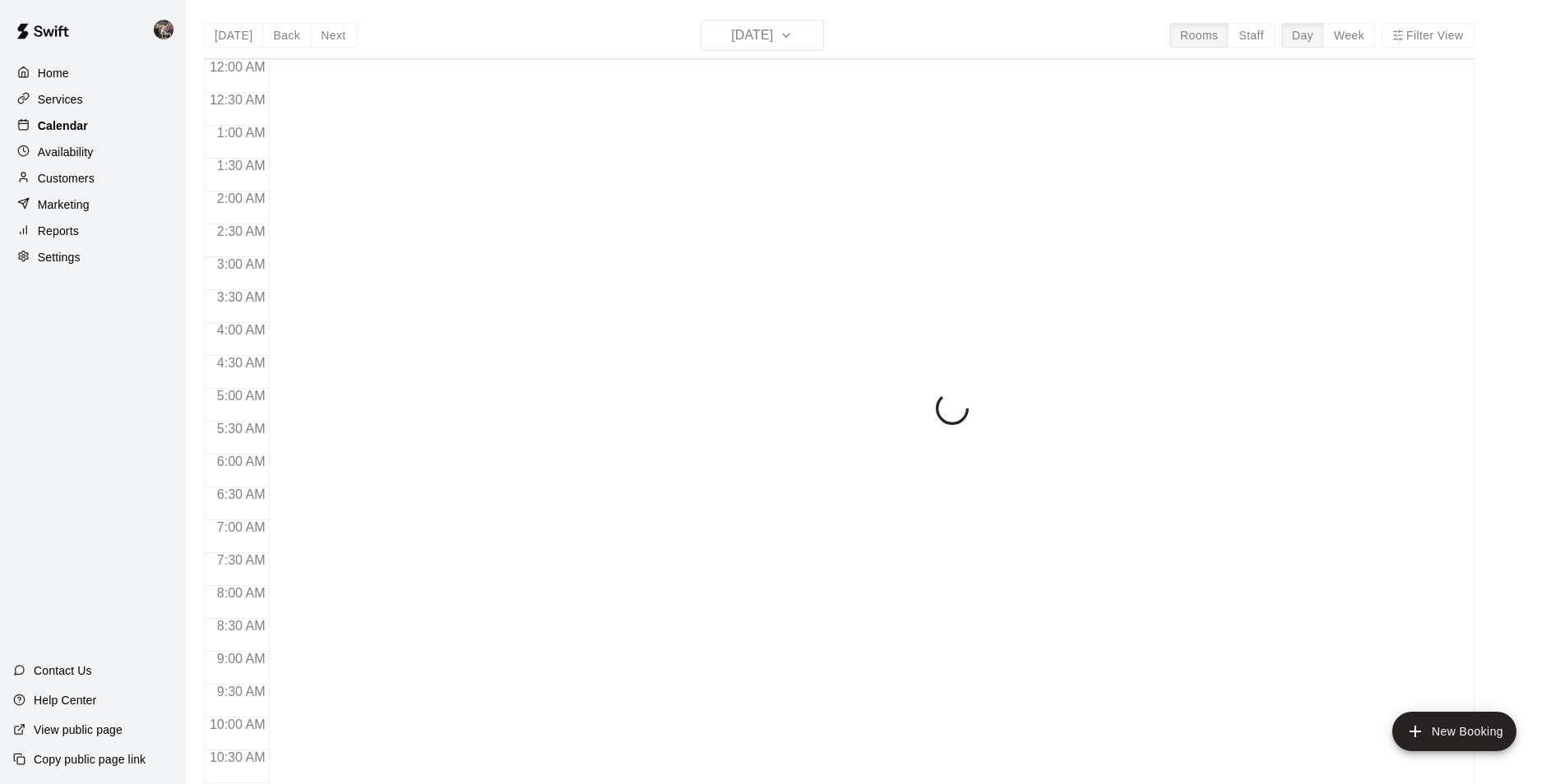
scroll to position [835, 0]
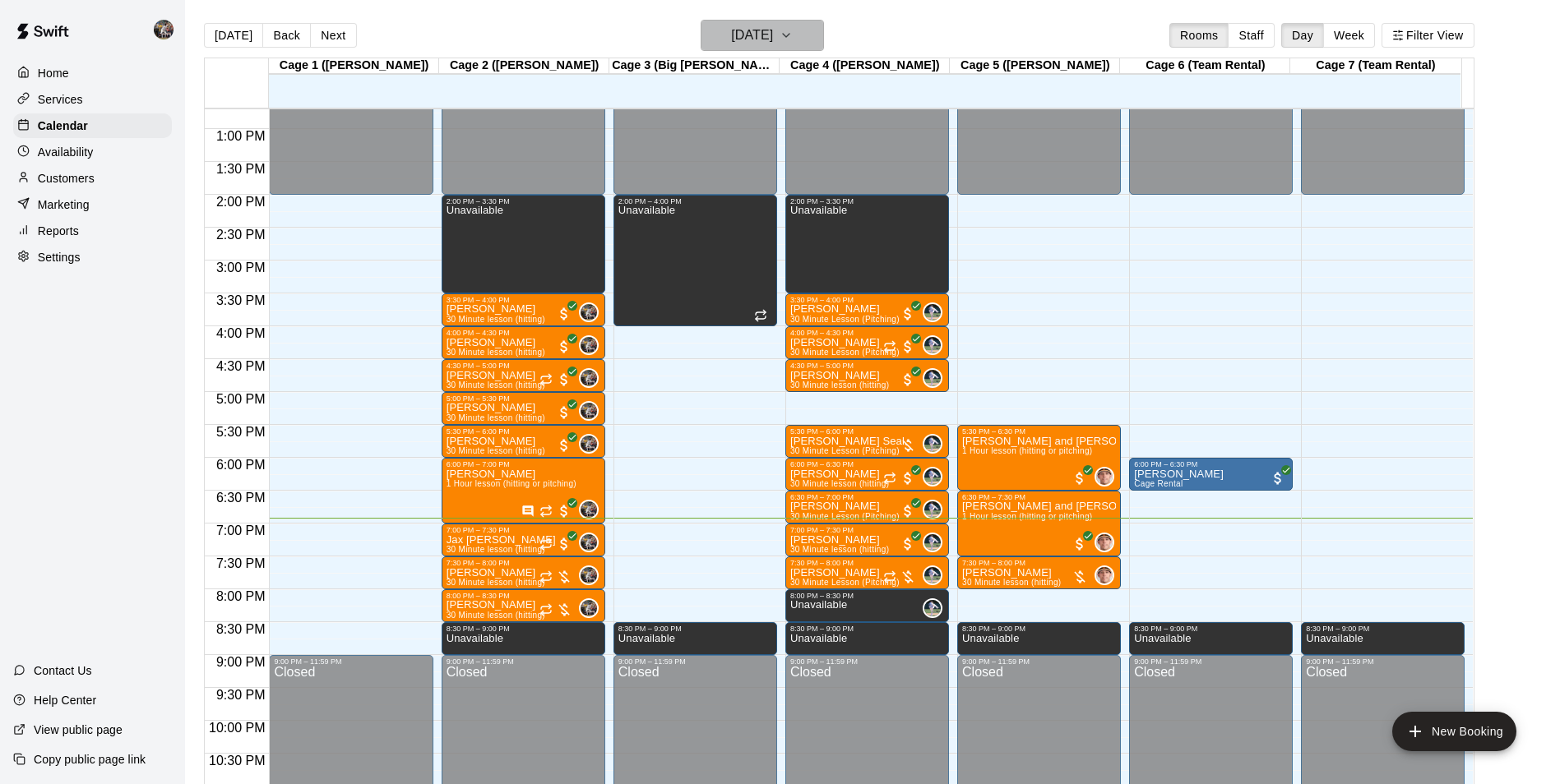
click at [752, 33] on h6 "[DATE]" at bounding box center [752, 35] width 42 height 23
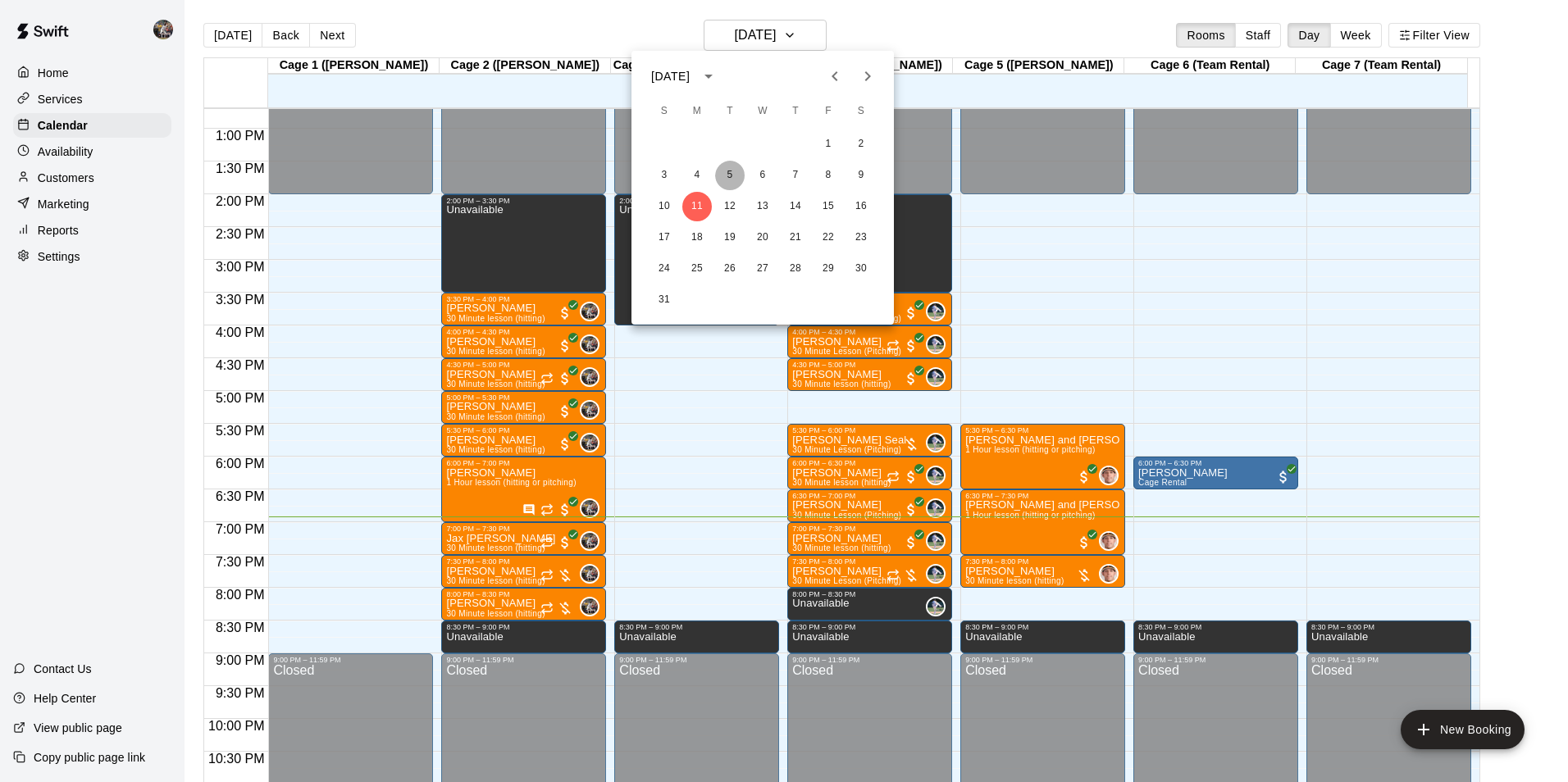
click at [734, 173] on button "5" at bounding box center [729, 175] width 29 height 29
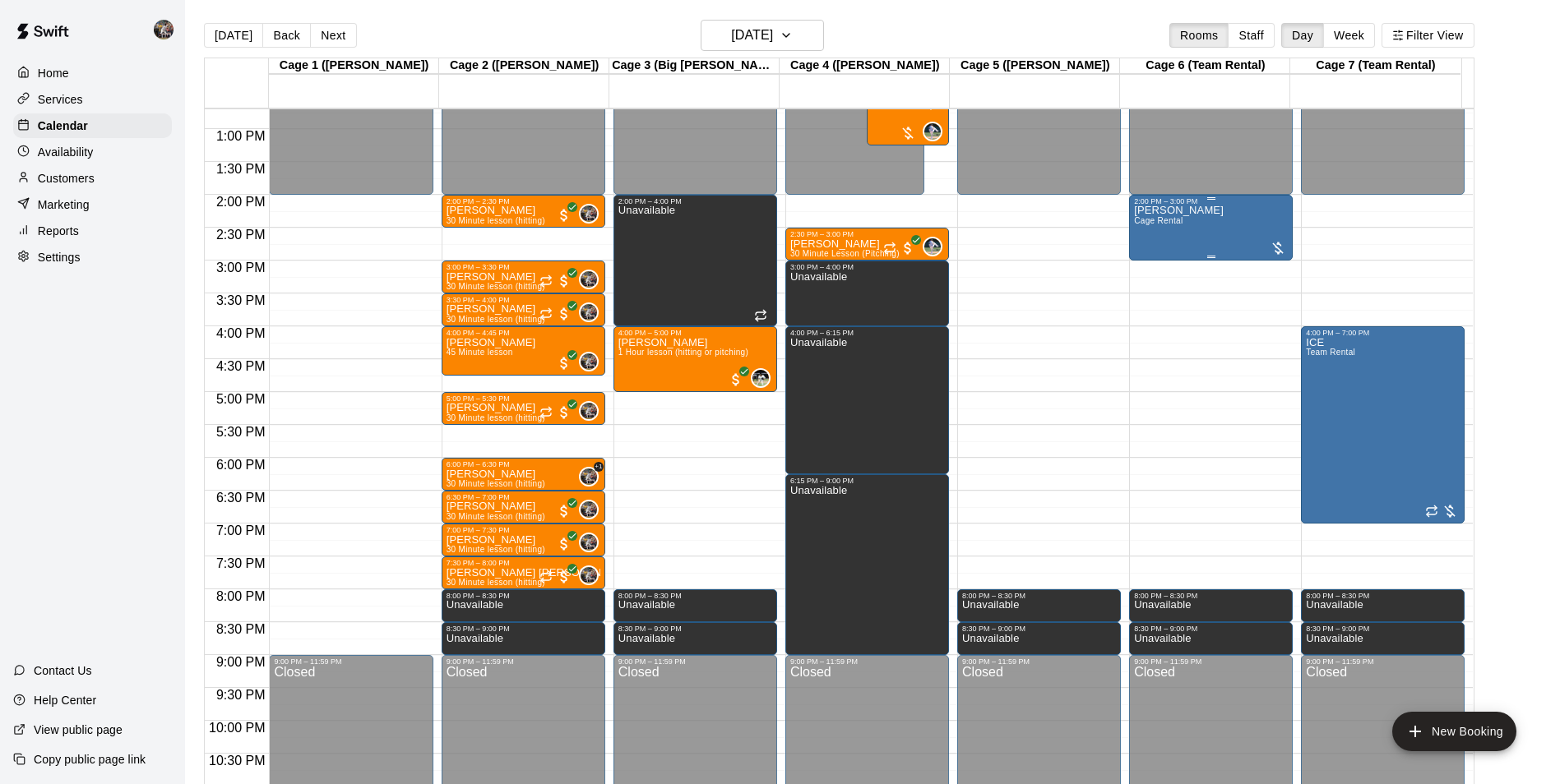
click at [1209, 245] on div "Dexter Carr Cage Rental" at bounding box center [1210, 598] width 154 height 784
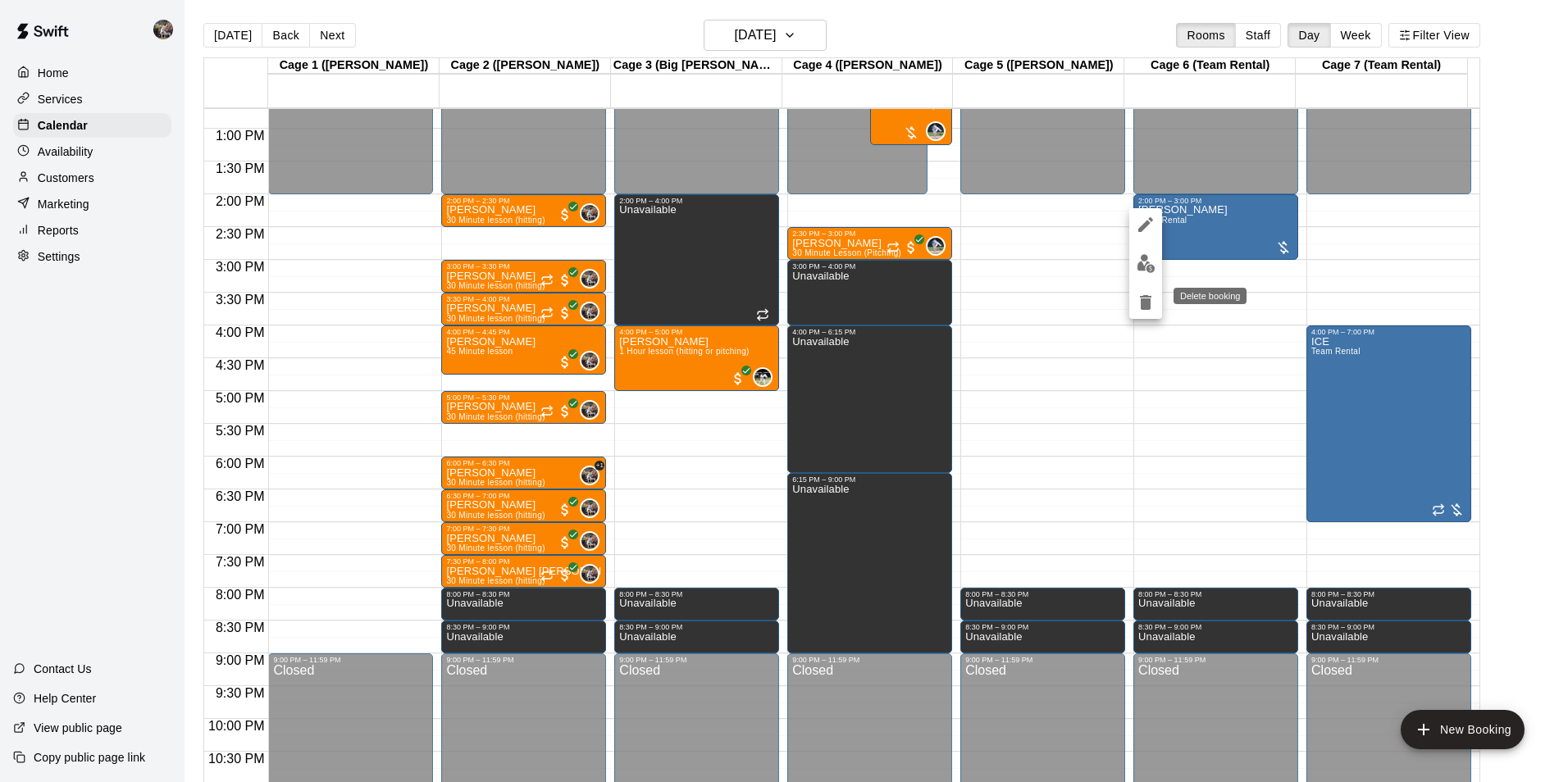
click at [1142, 301] on icon "delete" at bounding box center [1146, 302] width 11 height 15
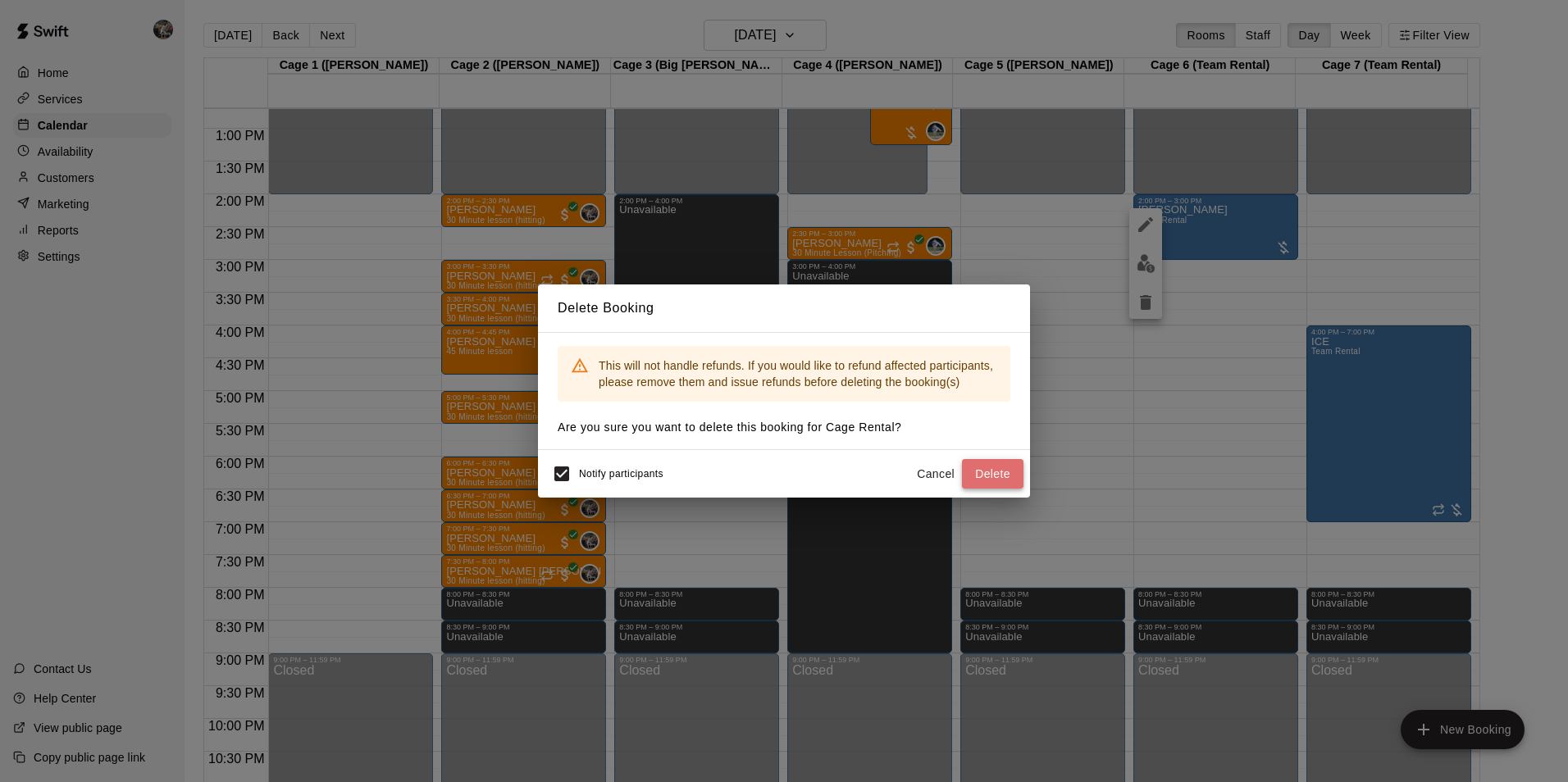
click at [985, 473] on button "Delete" at bounding box center [992, 474] width 61 height 30
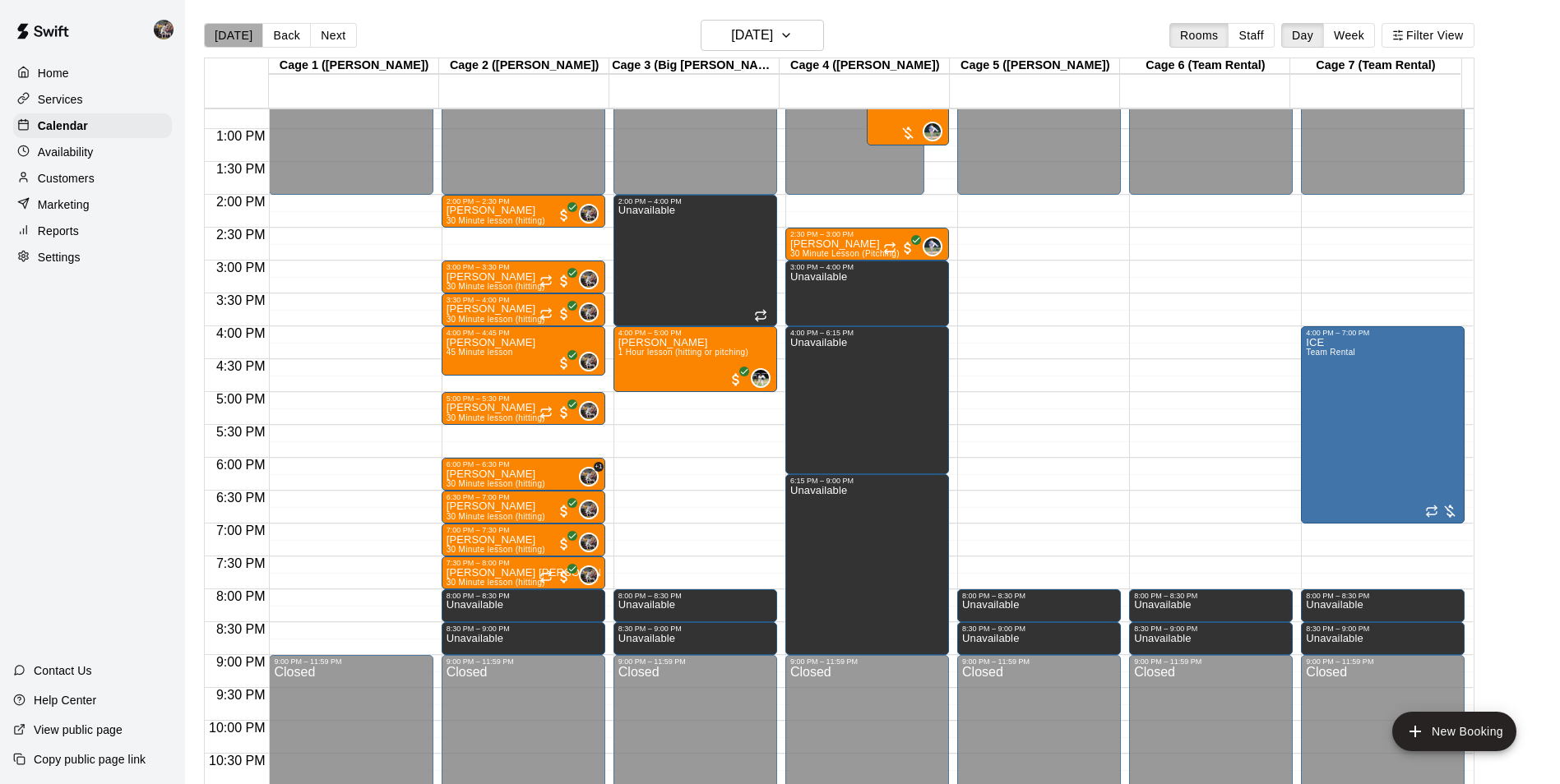
click at [239, 34] on button "[DATE]" at bounding box center [233, 35] width 60 height 25
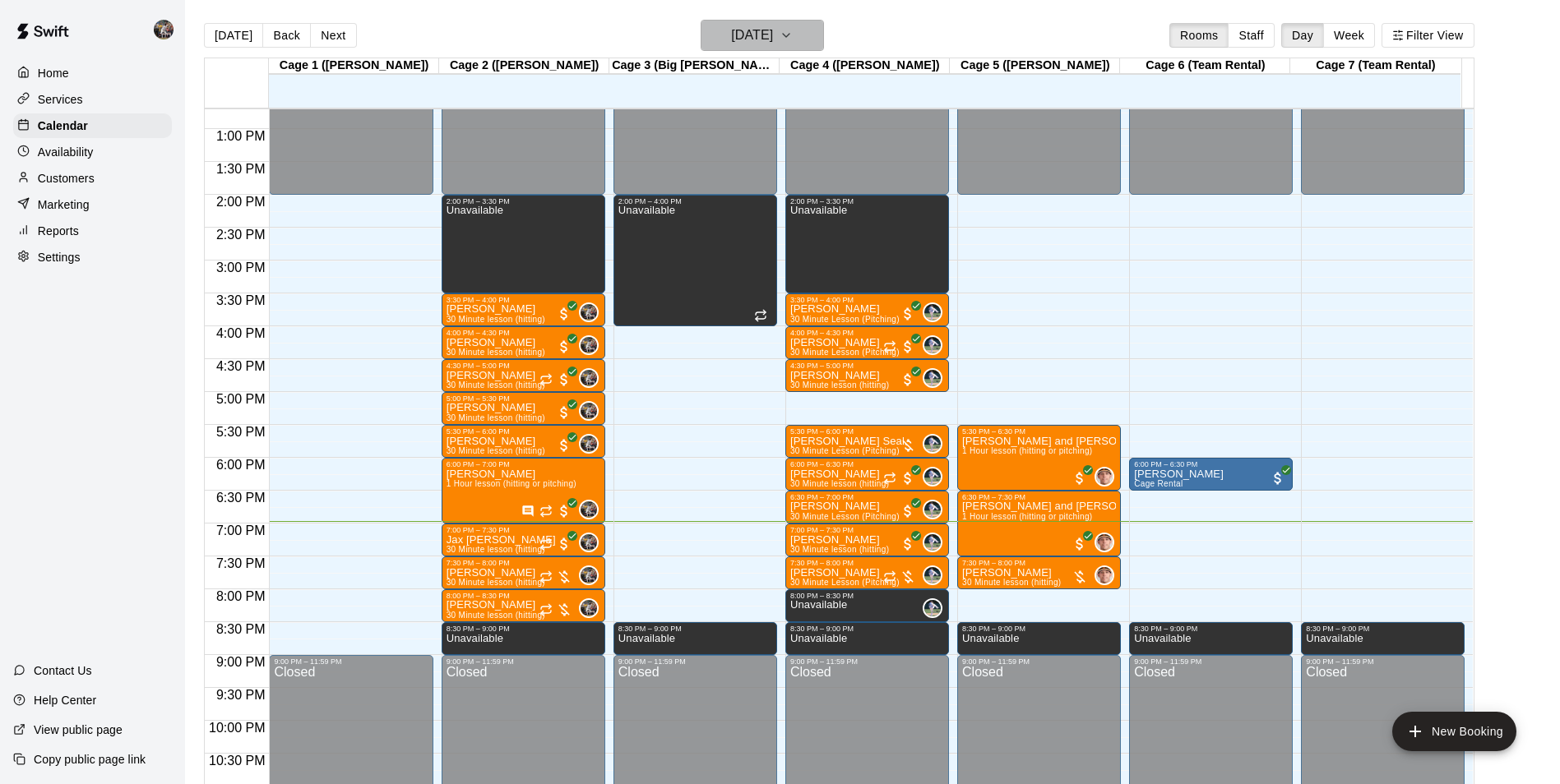
click at [749, 23] on button "[DATE]" at bounding box center [763, 35] width 124 height 31
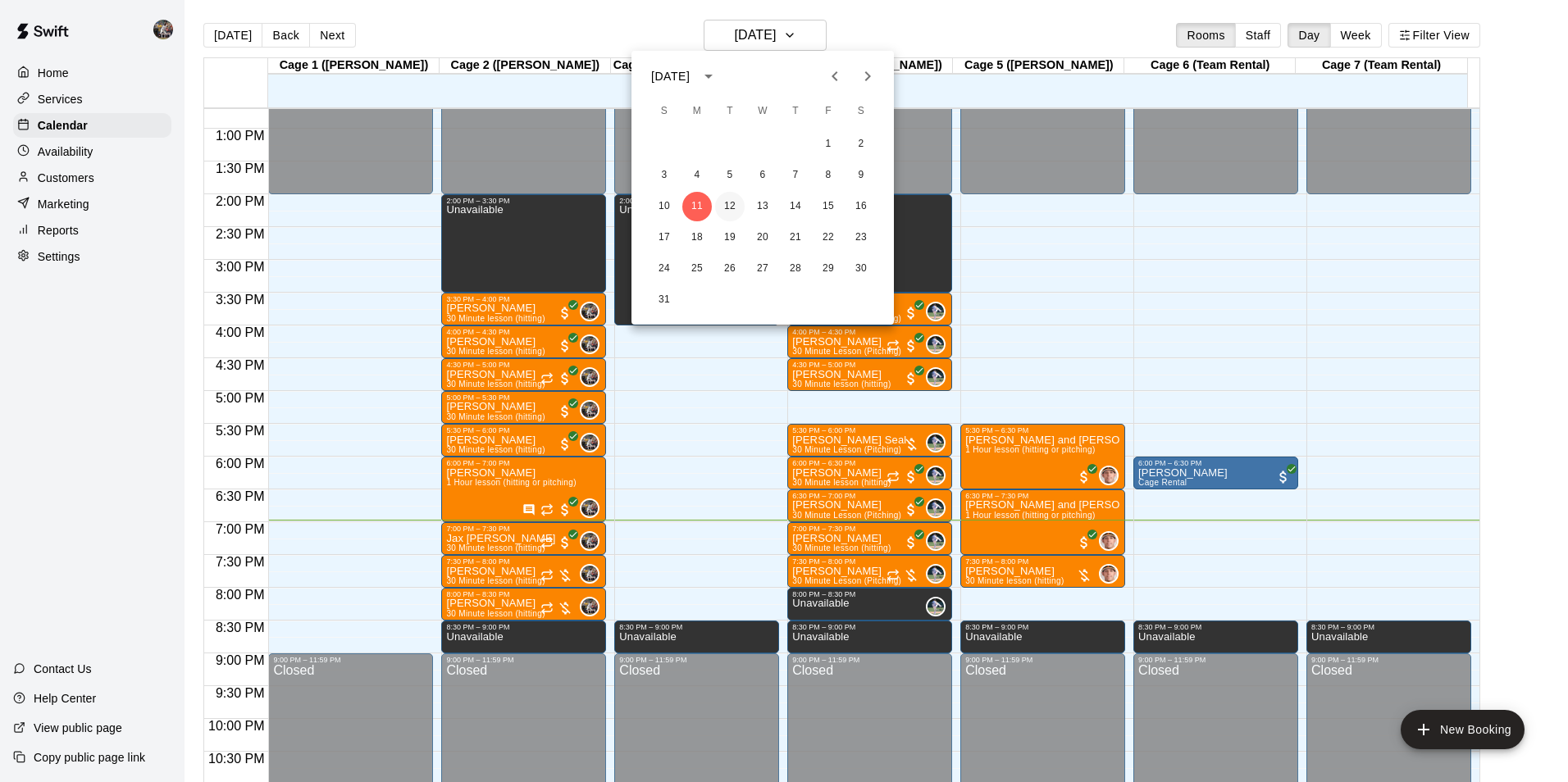
click at [733, 205] on button "12" at bounding box center [729, 206] width 29 height 29
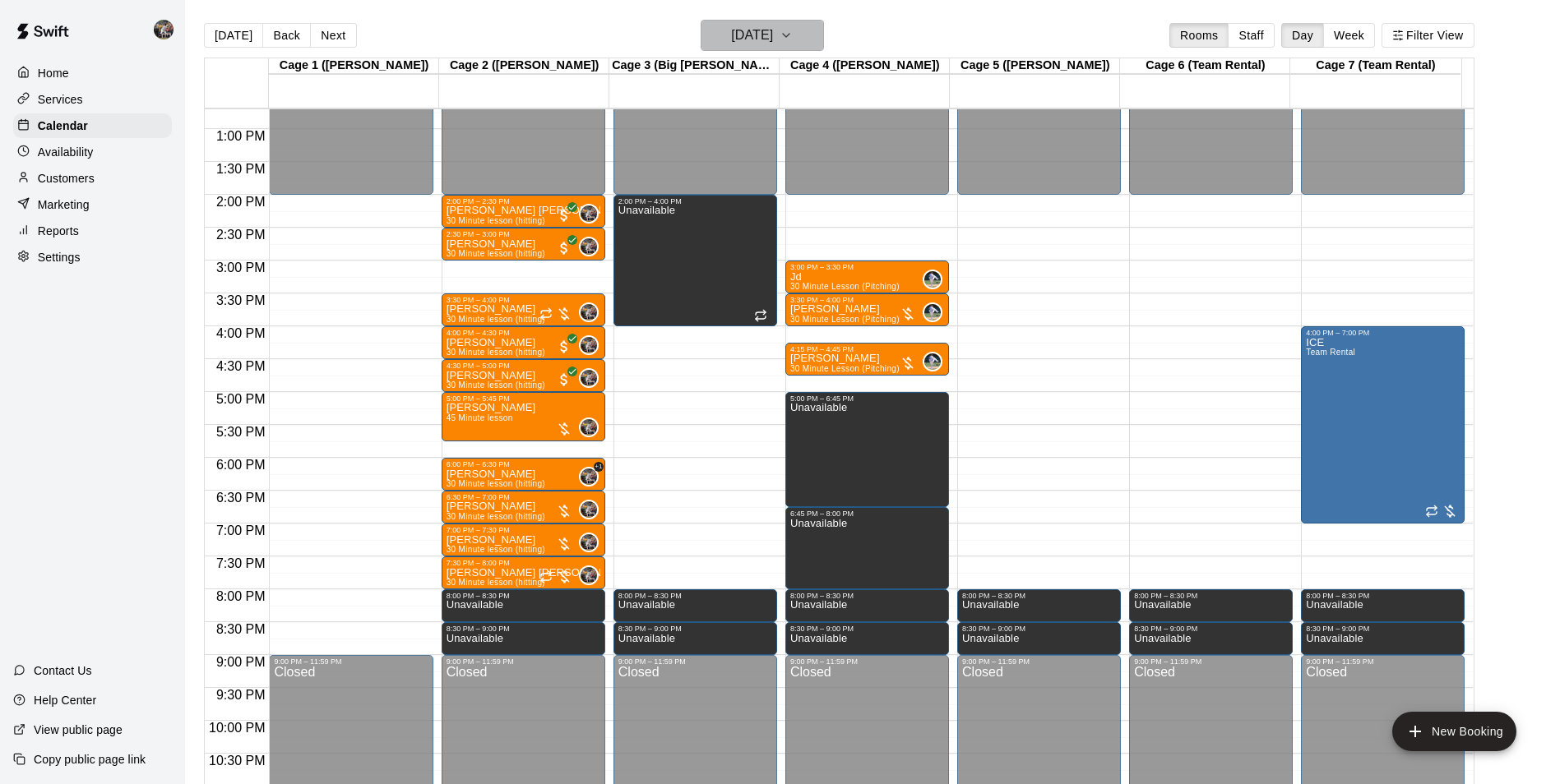
click at [731, 28] on h6 "[DATE]" at bounding box center [752, 35] width 42 height 23
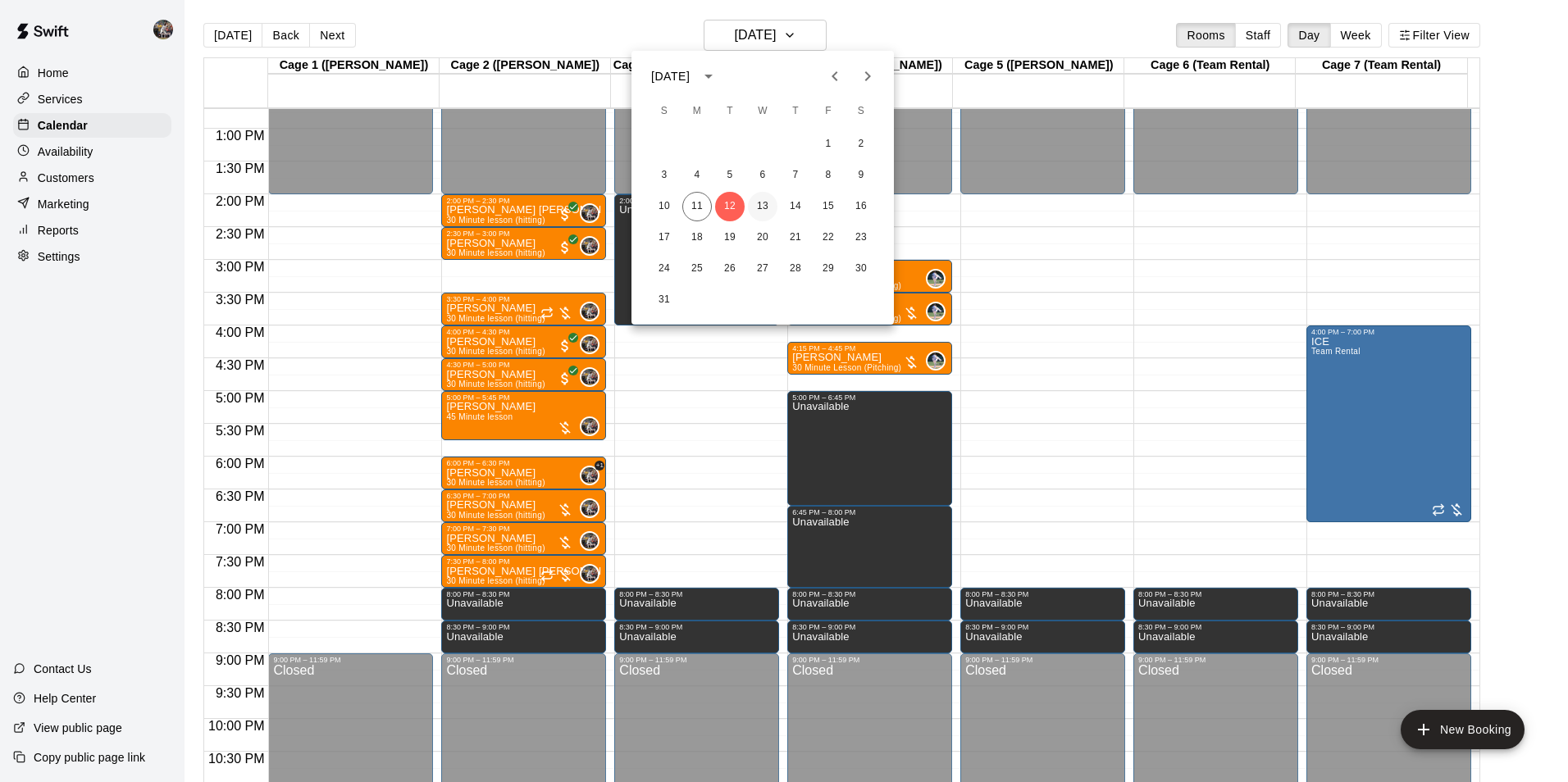
click at [763, 204] on button "13" at bounding box center [762, 206] width 29 height 29
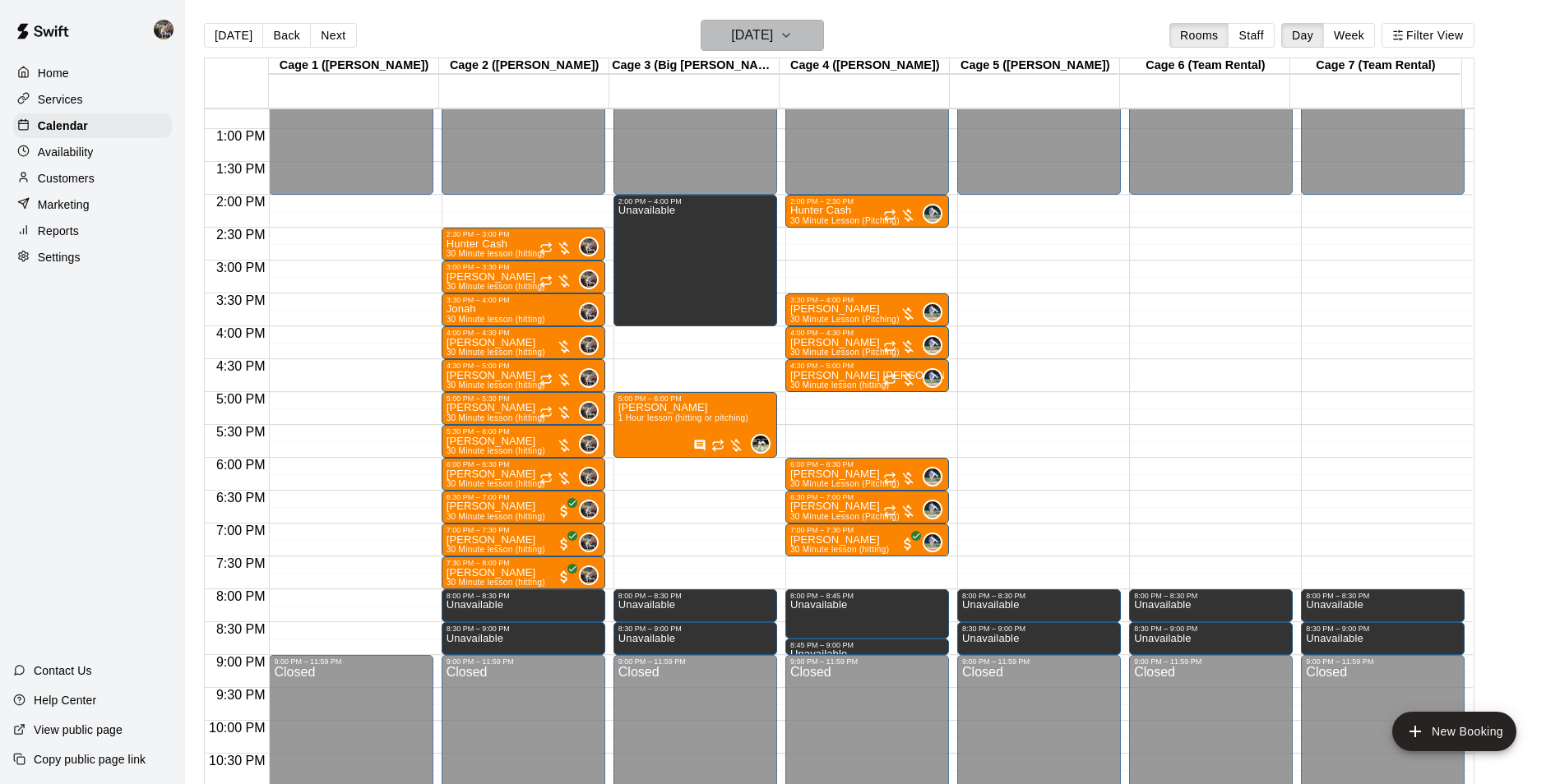
click at [731, 35] on h6 "[DATE]" at bounding box center [752, 35] width 42 height 23
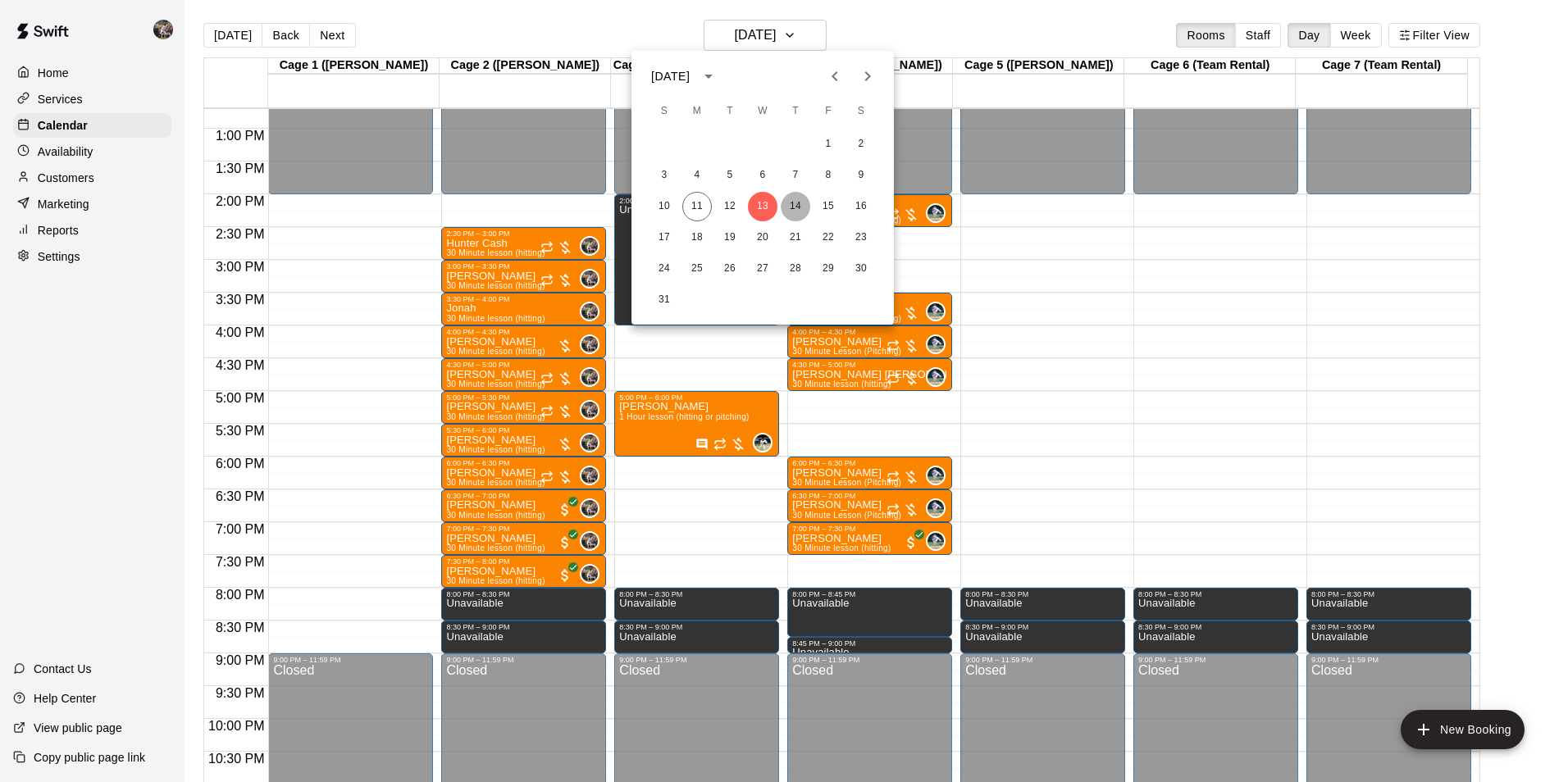
click at [794, 201] on button "14" at bounding box center [795, 206] width 29 height 29
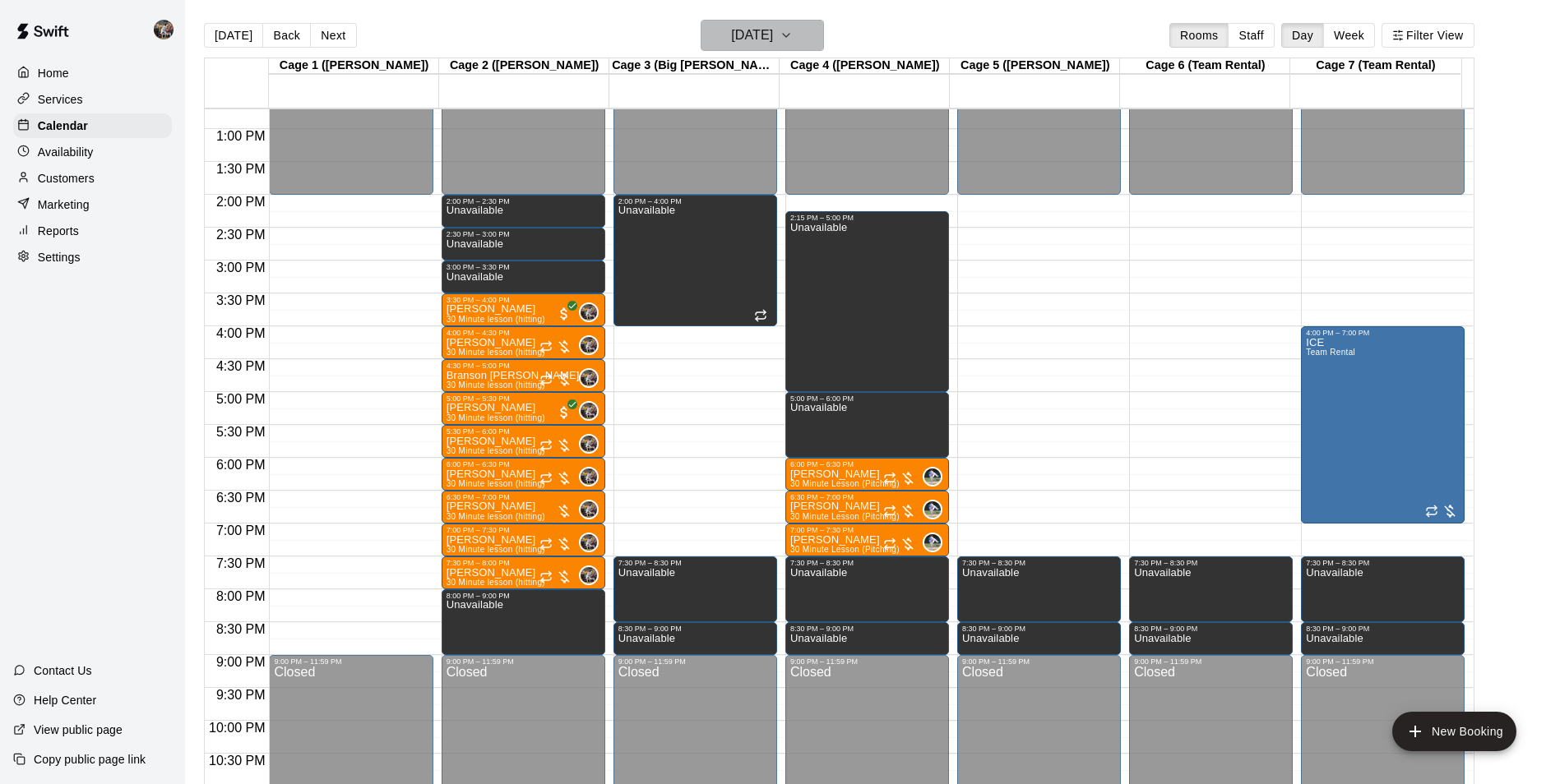
click at [773, 35] on h6 "[DATE]" at bounding box center [752, 35] width 42 height 23
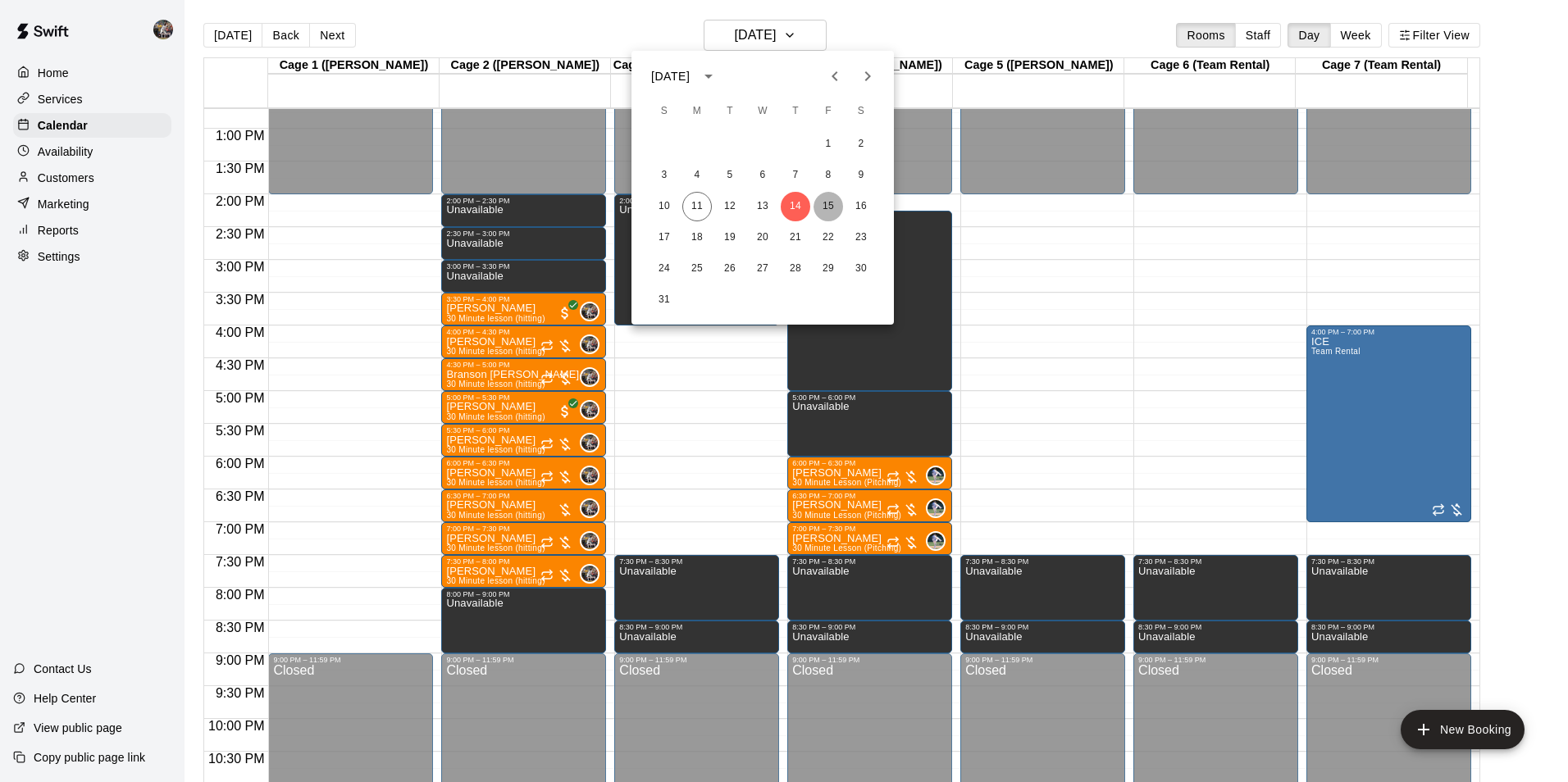
click at [831, 197] on button "15" at bounding box center [827, 206] width 29 height 29
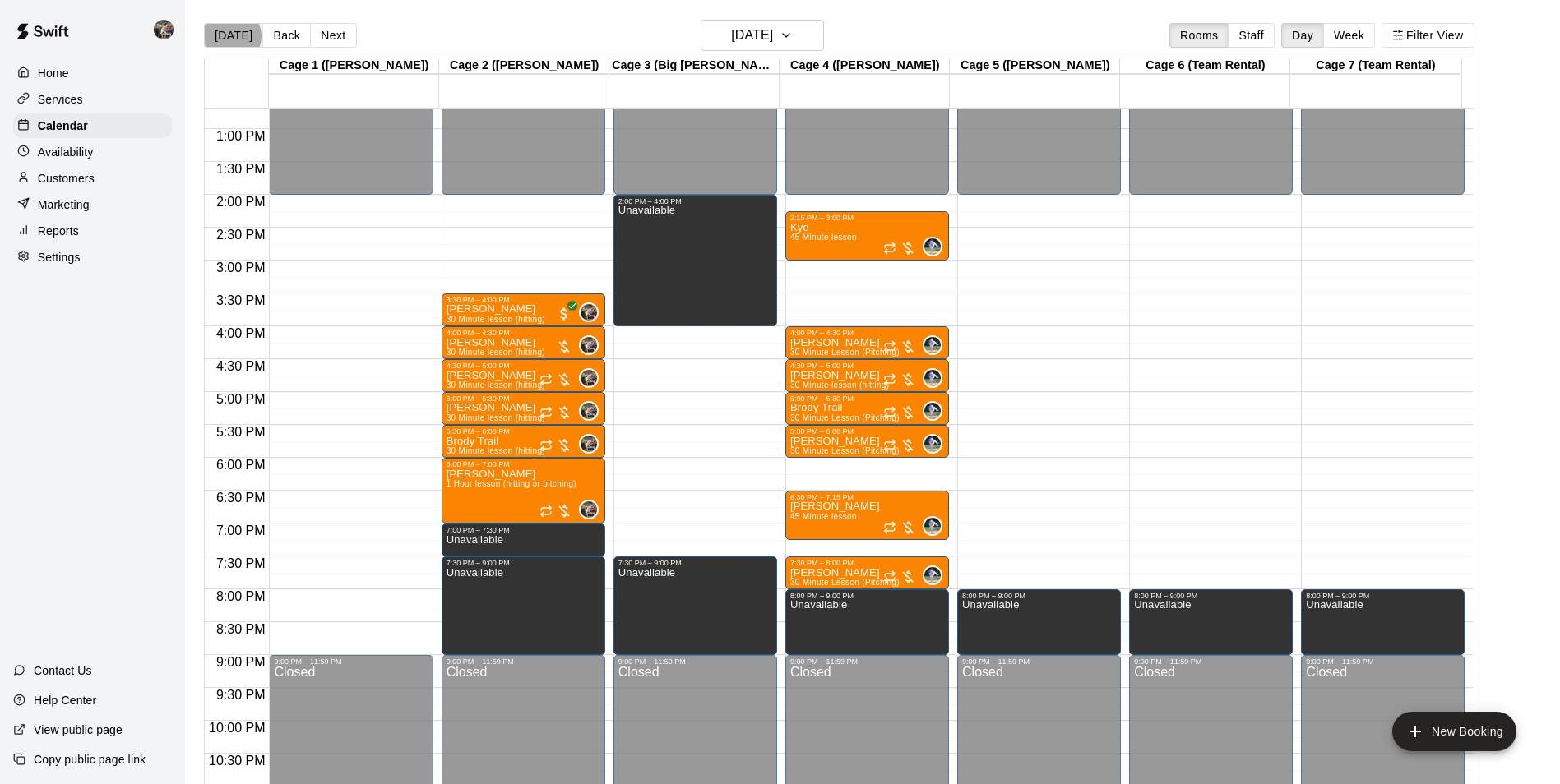
click at [231, 35] on button "[DATE]" at bounding box center [233, 35] width 60 height 25
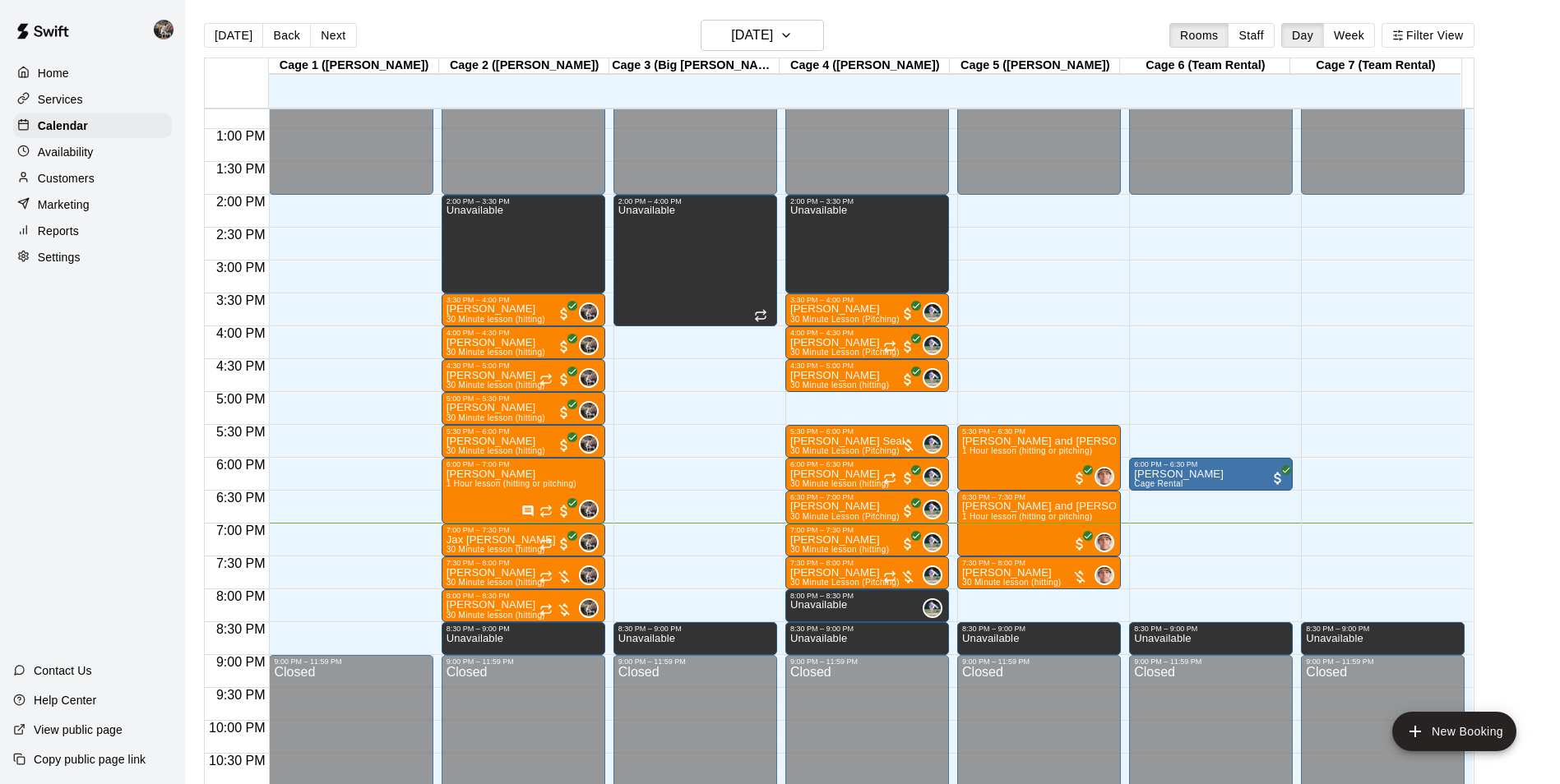
click at [111, 179] on div "Customers" at bounding box center [93, 179] width 159 height 25
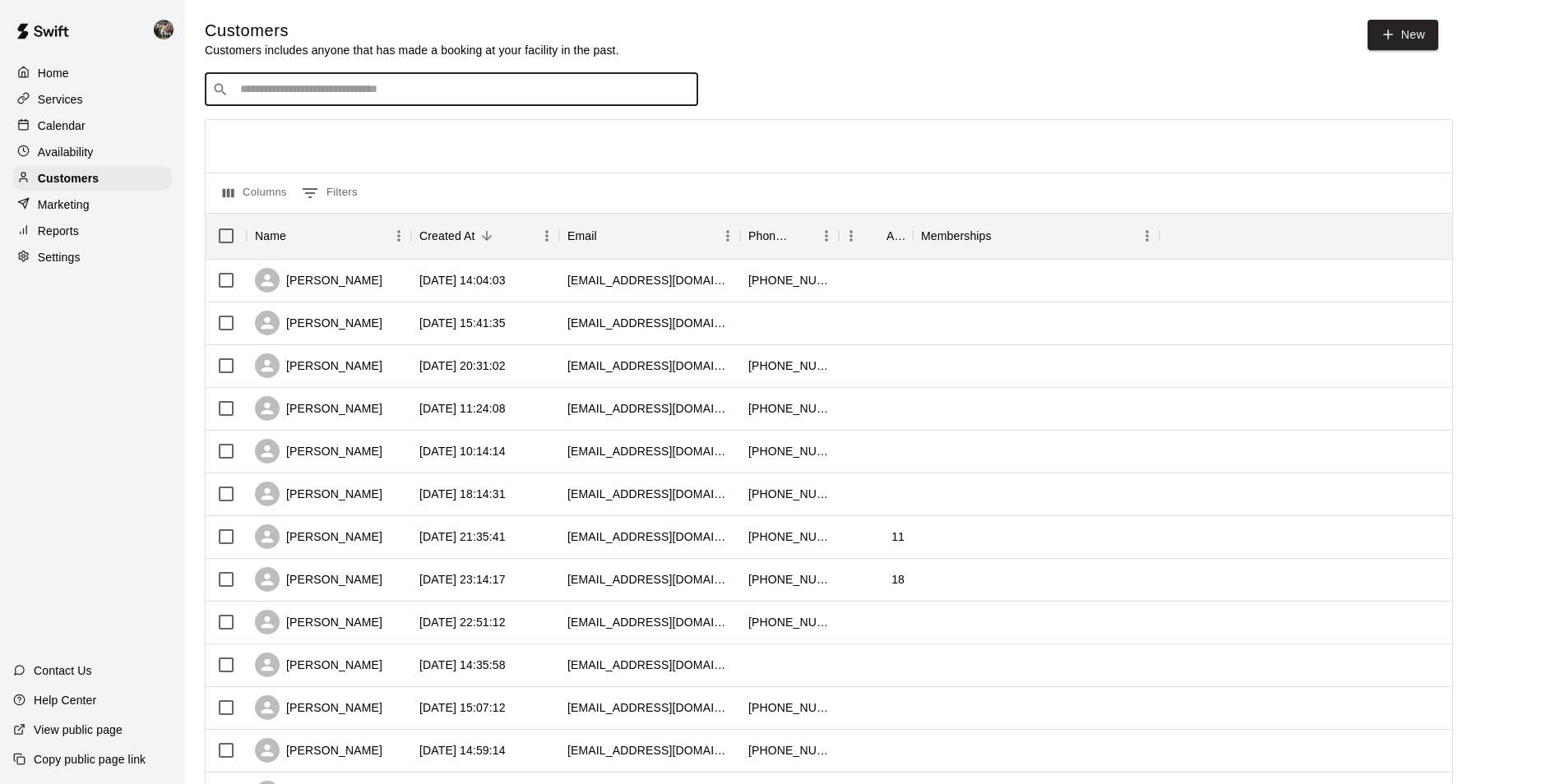
click at [283, 84] on input "Search customers by name or email" at bounding box center [463, 89] width 455 height 16
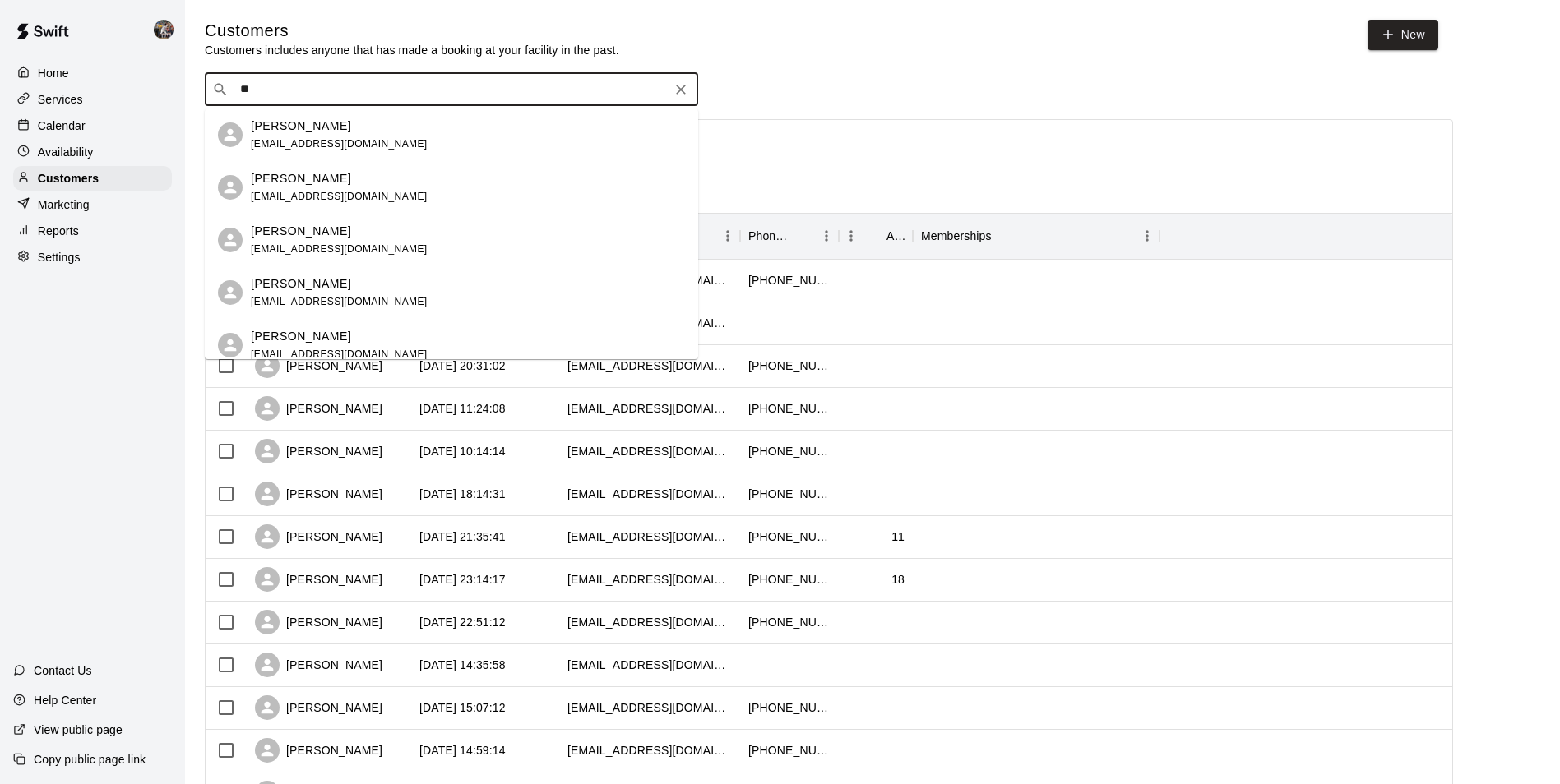
type input "*"
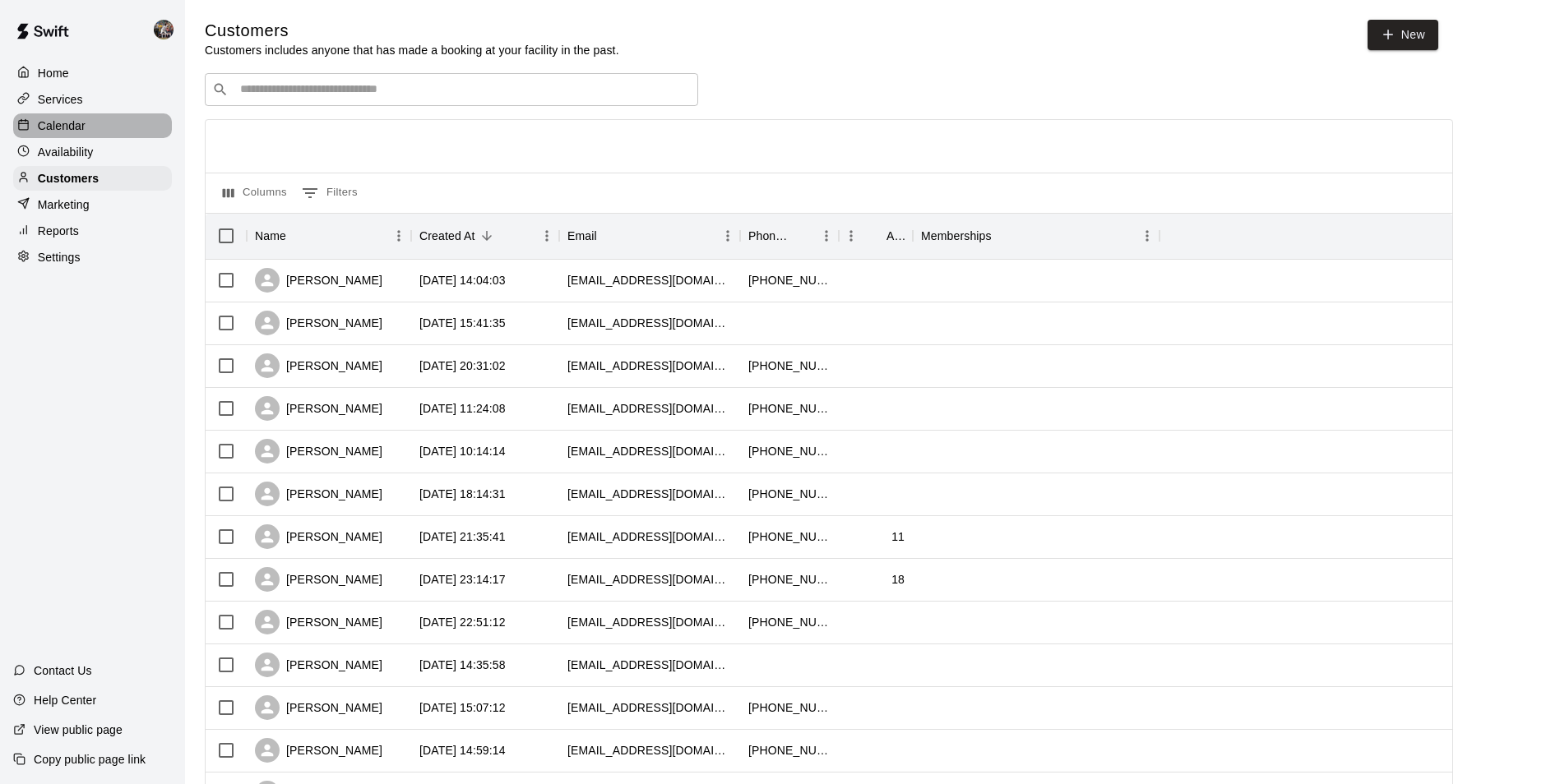
click at [111, 127] on div "Calendar" at bounding box center [93, 126] width 159 height 25
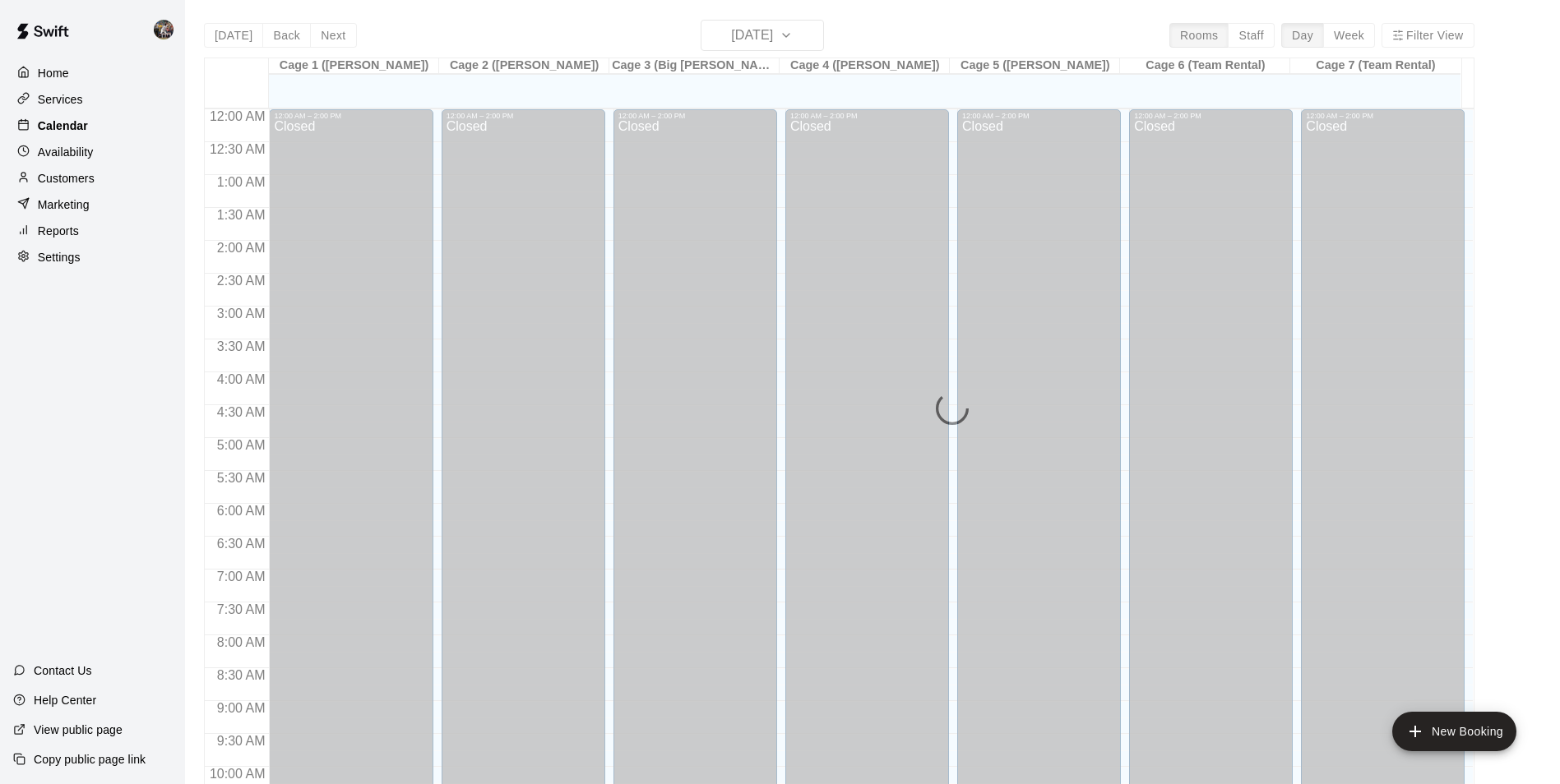
scroll to position [835, 0]
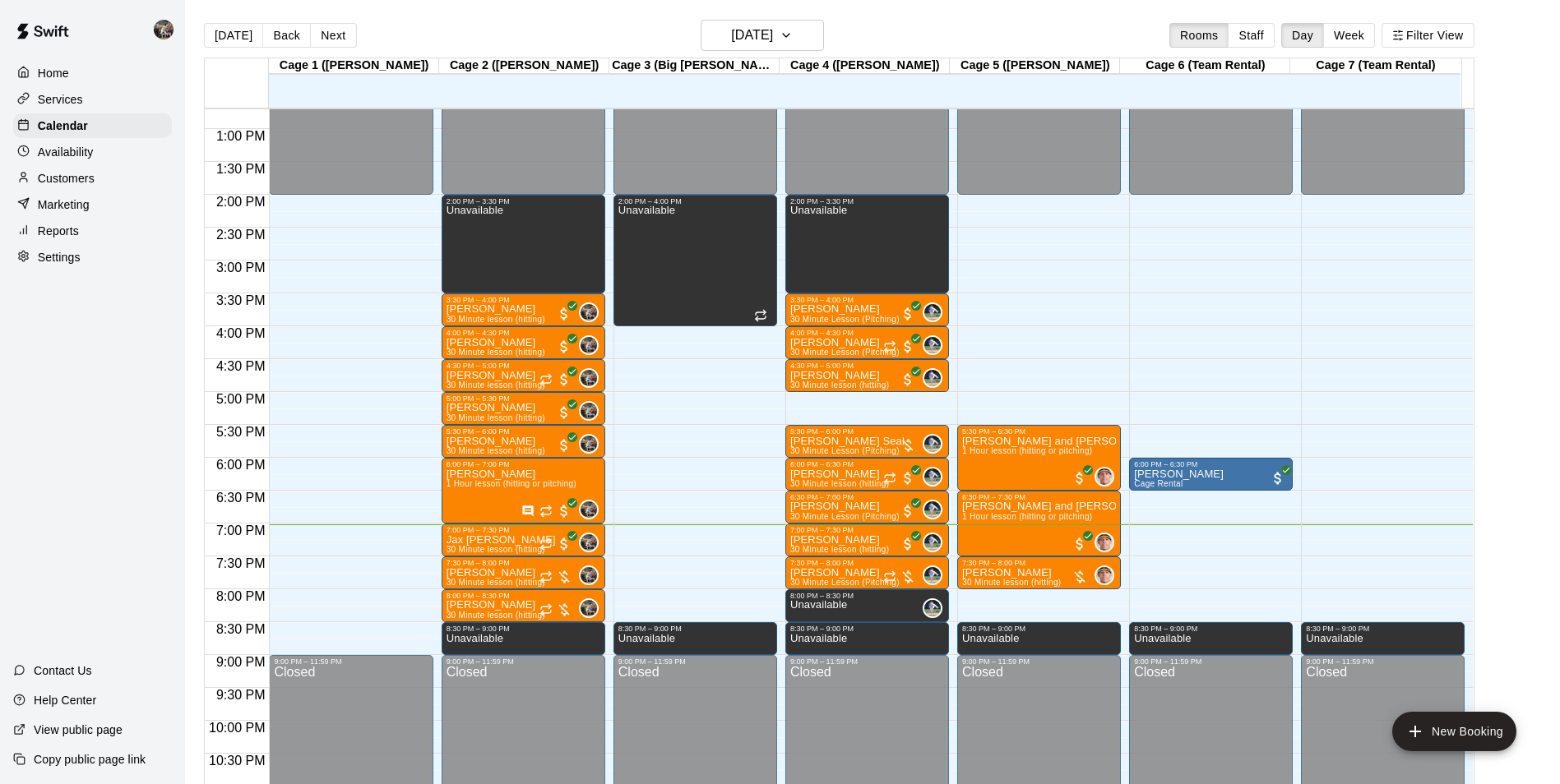
click at [104, 176] on div "Customers" at bounding box center [93, 179] width 159 height 25
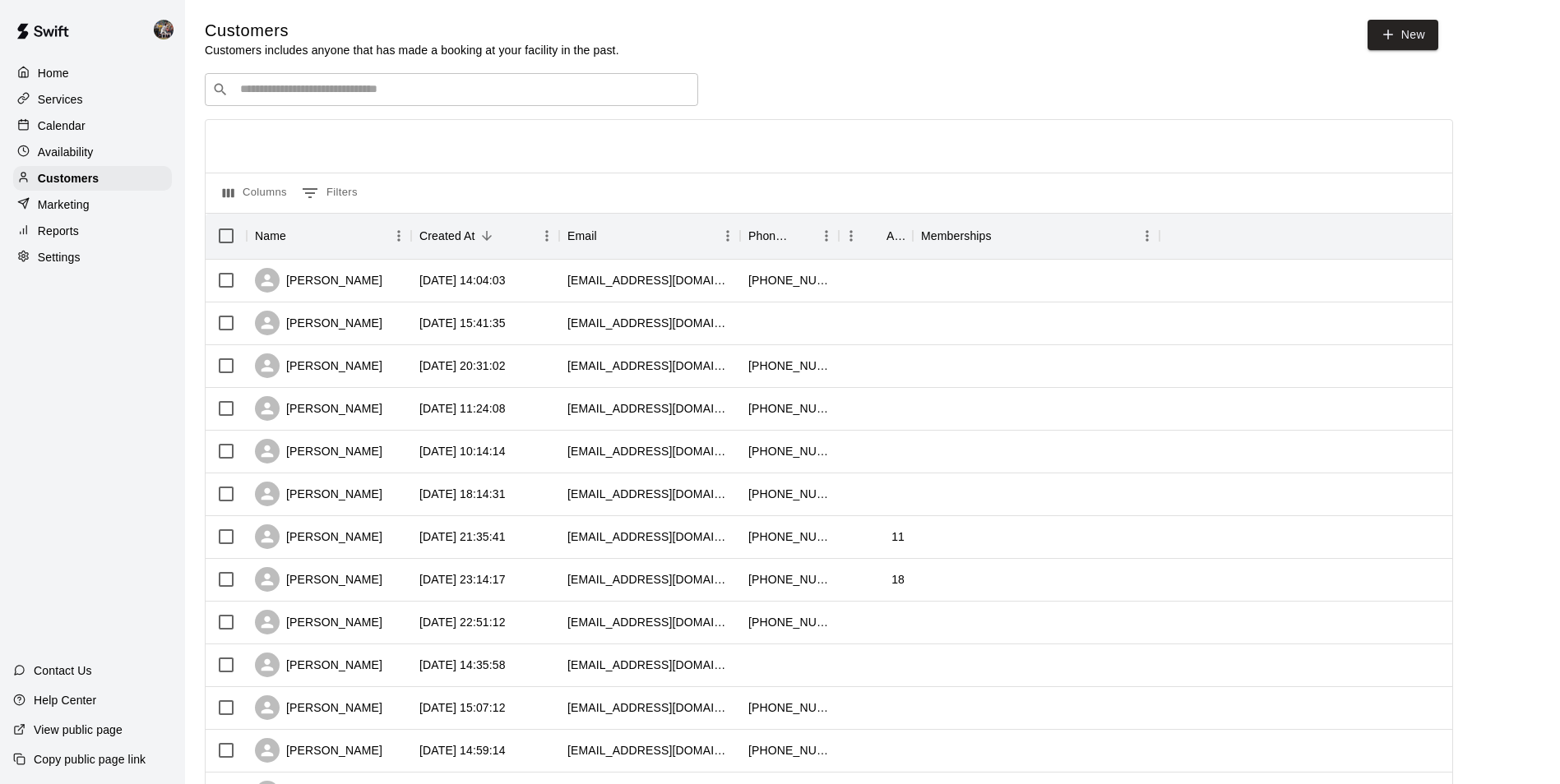
click at [303, 93] on input "Search customers by name or email" at bounding box center [463, 89] width 455 height 16
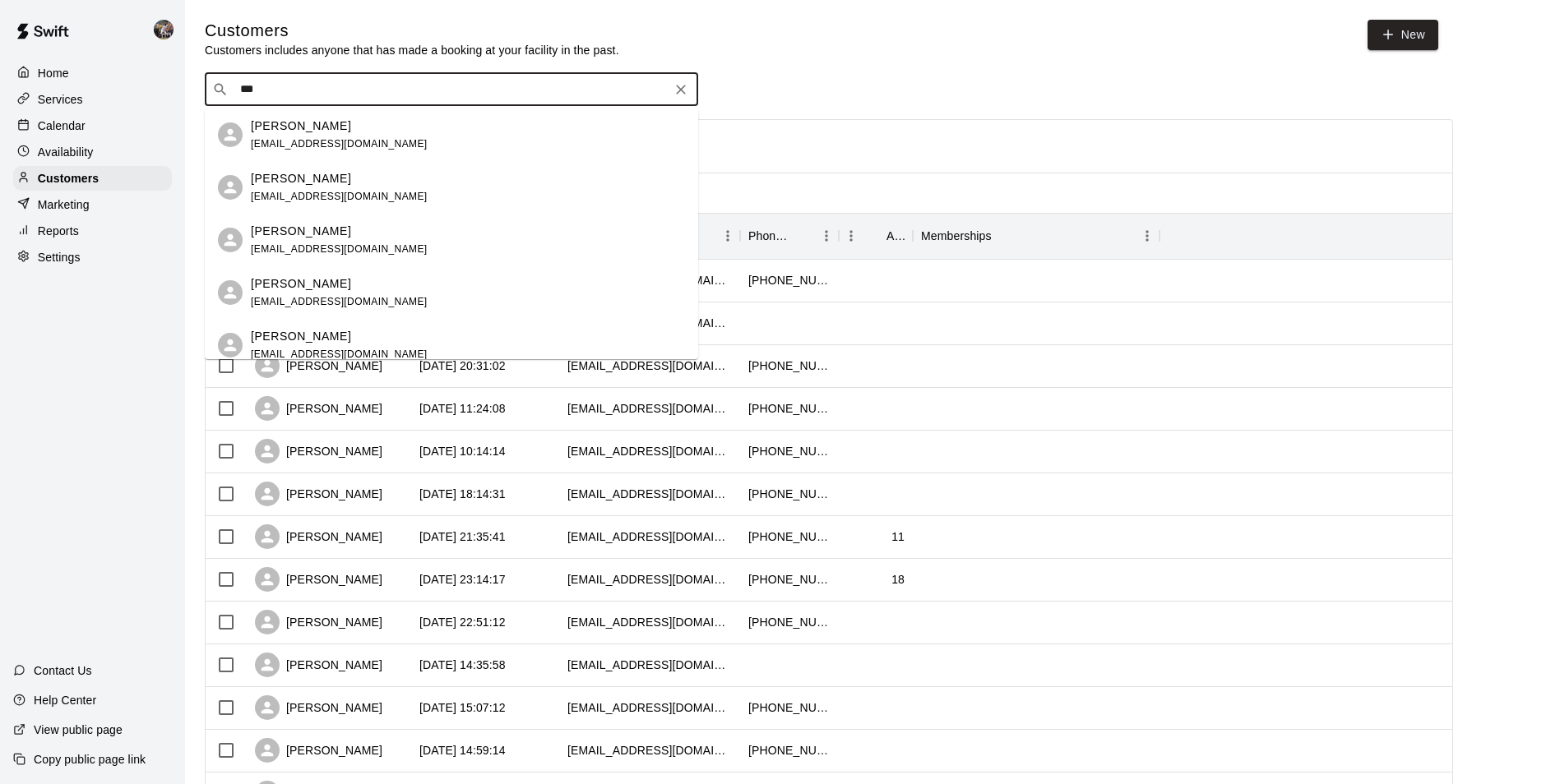
type input "****"
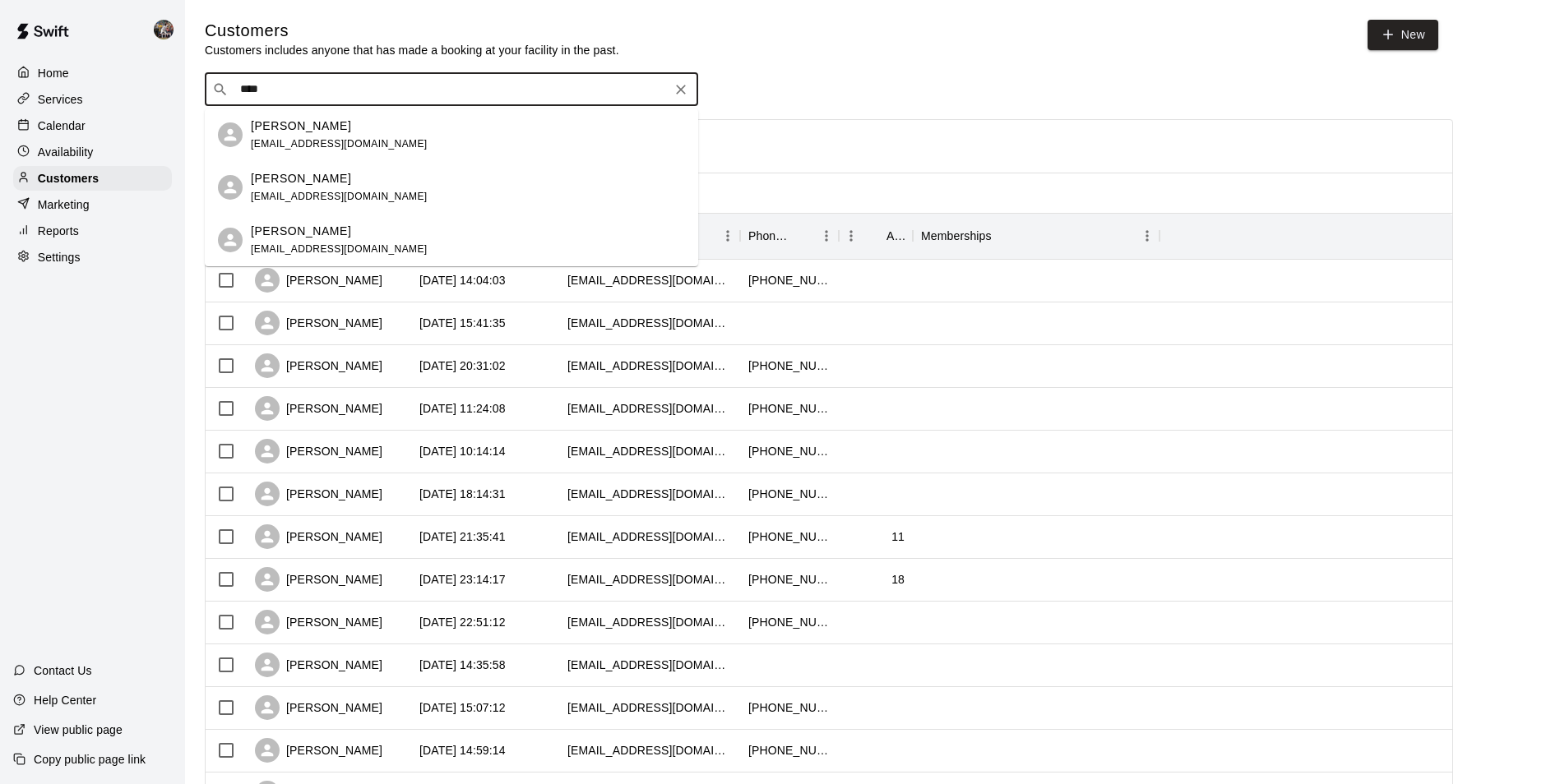
click at [303, 128] on p "Kevin Lane" at bounding box center [300, 126] width 100 height 17
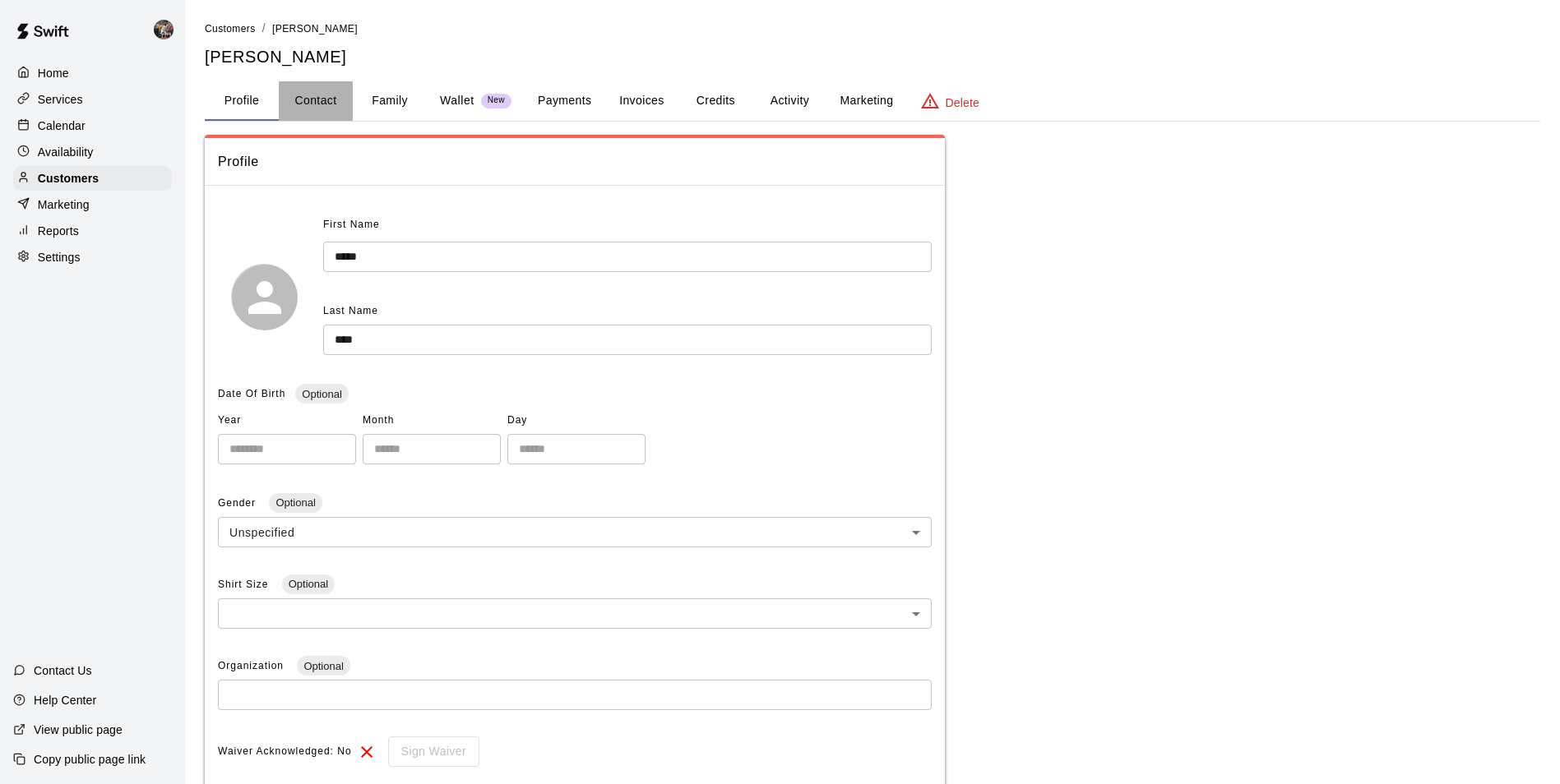
click at [315, 96] on button "Contact" at bounding box center [316, 101] width 74 height 40
select select "**"
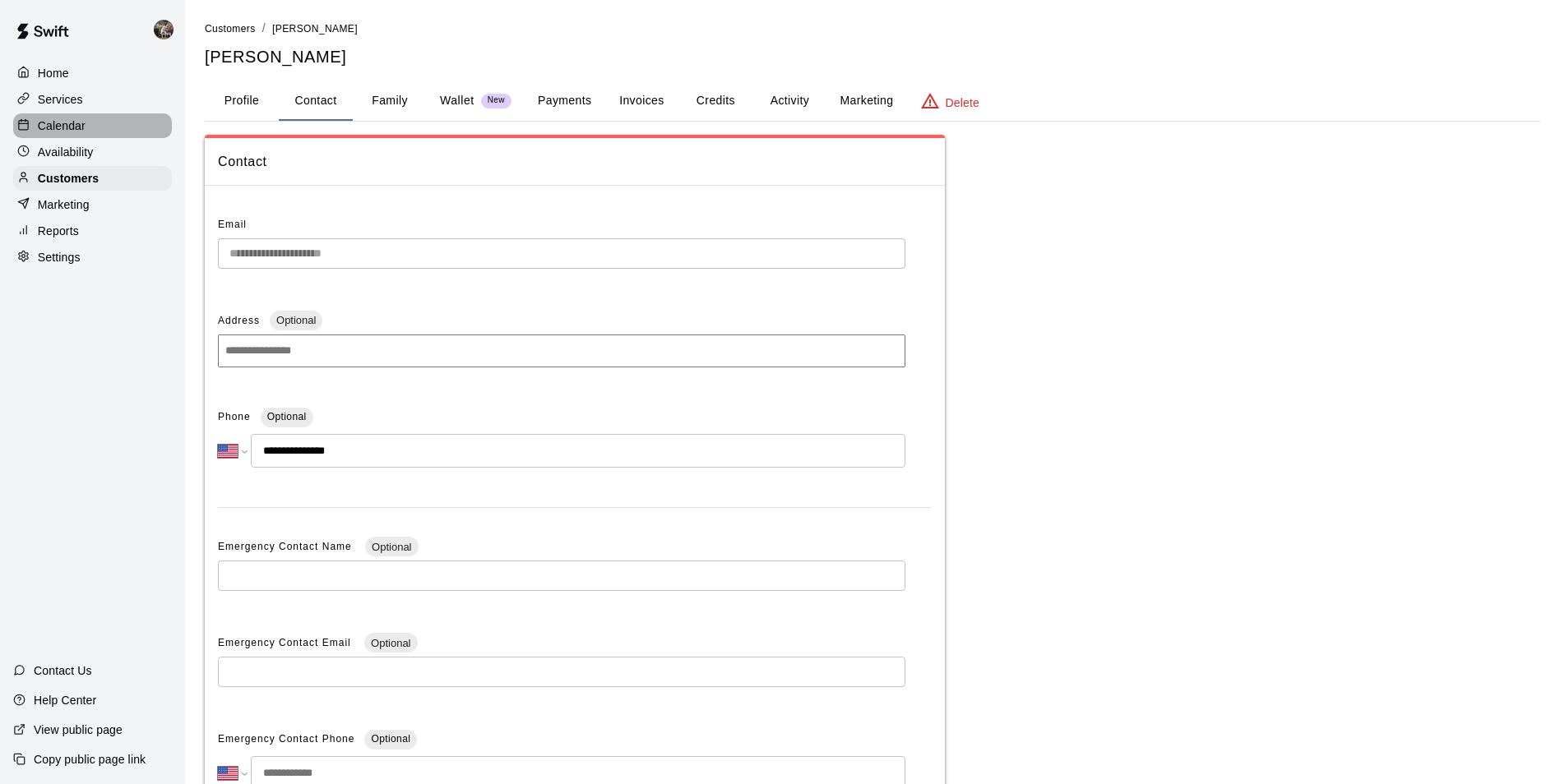
click at [114, 126] on div "Calendar" at bounding box center [93, 126] width 159 height 25
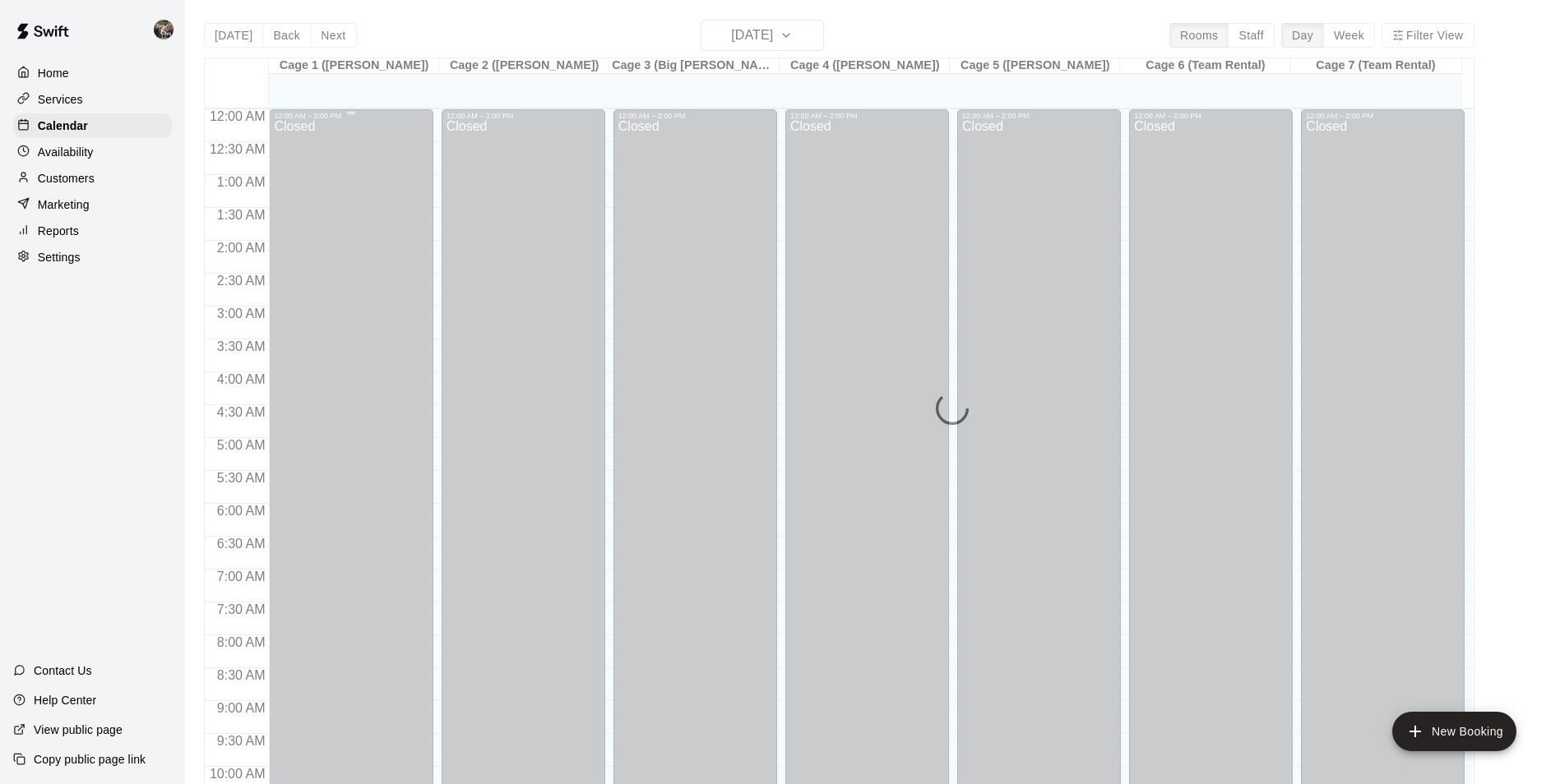
scroll to position [835, 0]
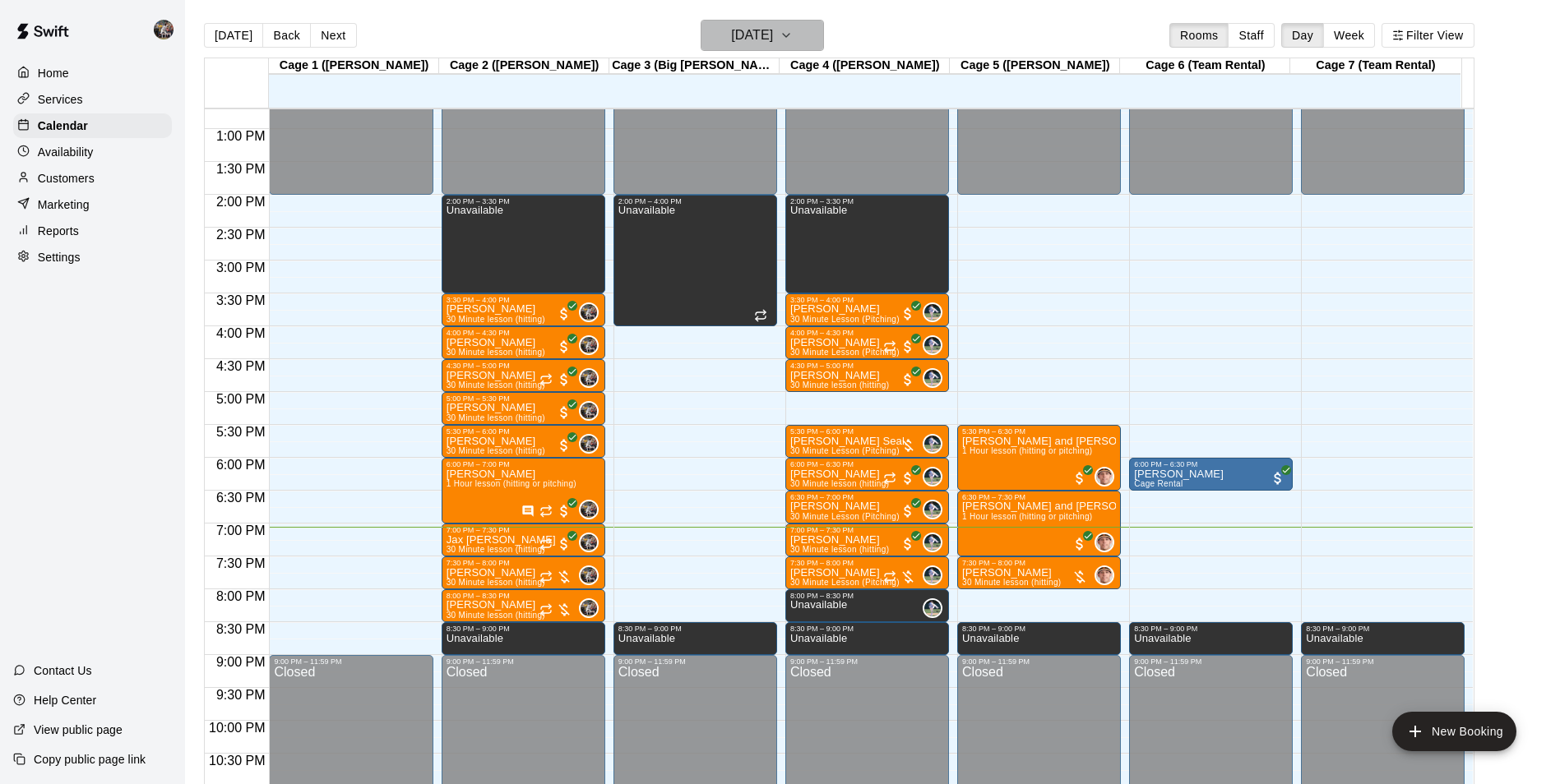
click at [747, 28] on h6 "[DATE]" at bounding box center [752, 35] width 42 height 23
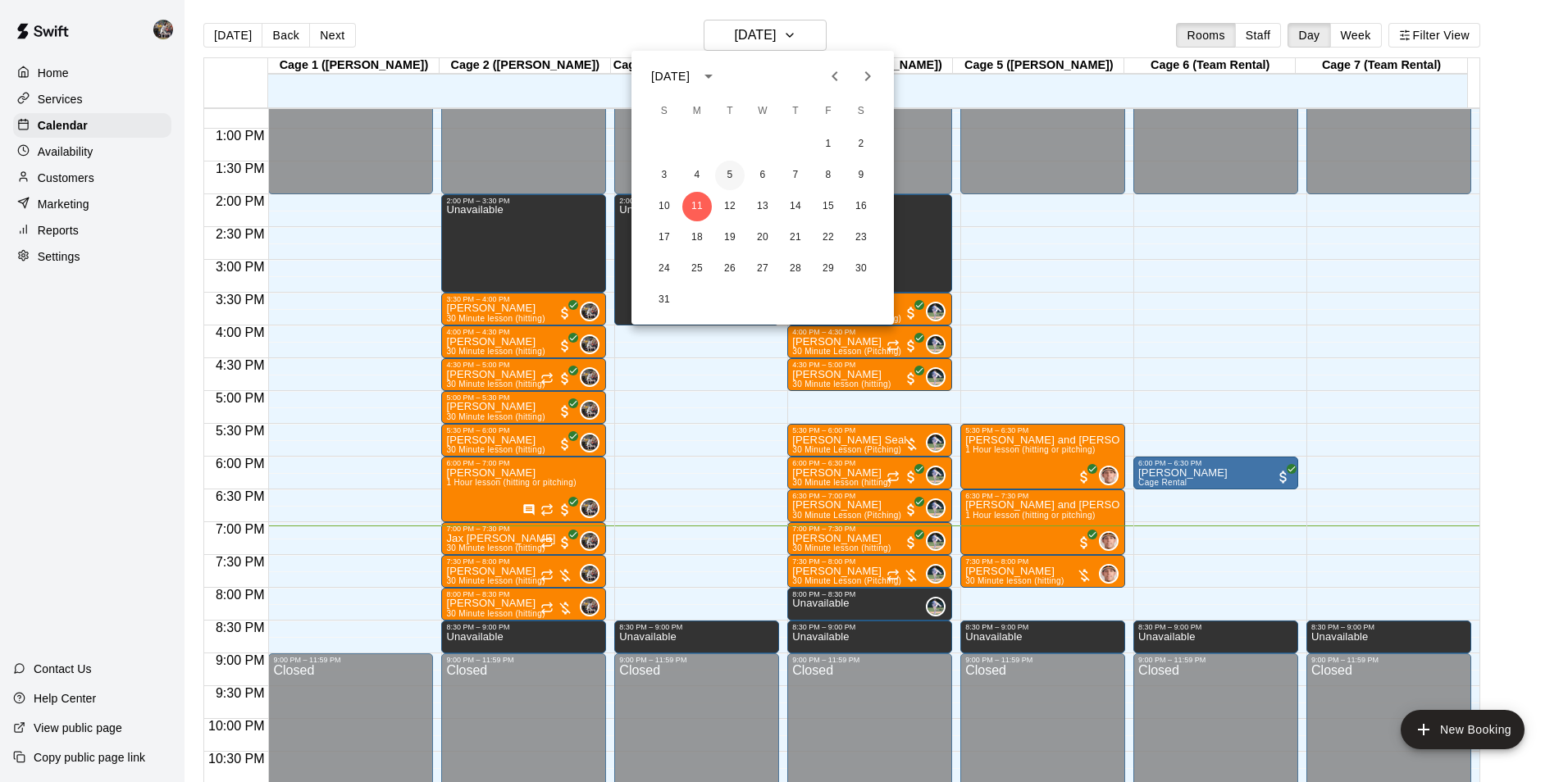
click at [728, 173] on button "5" at bounding box center [729, 175] width 29 height 29
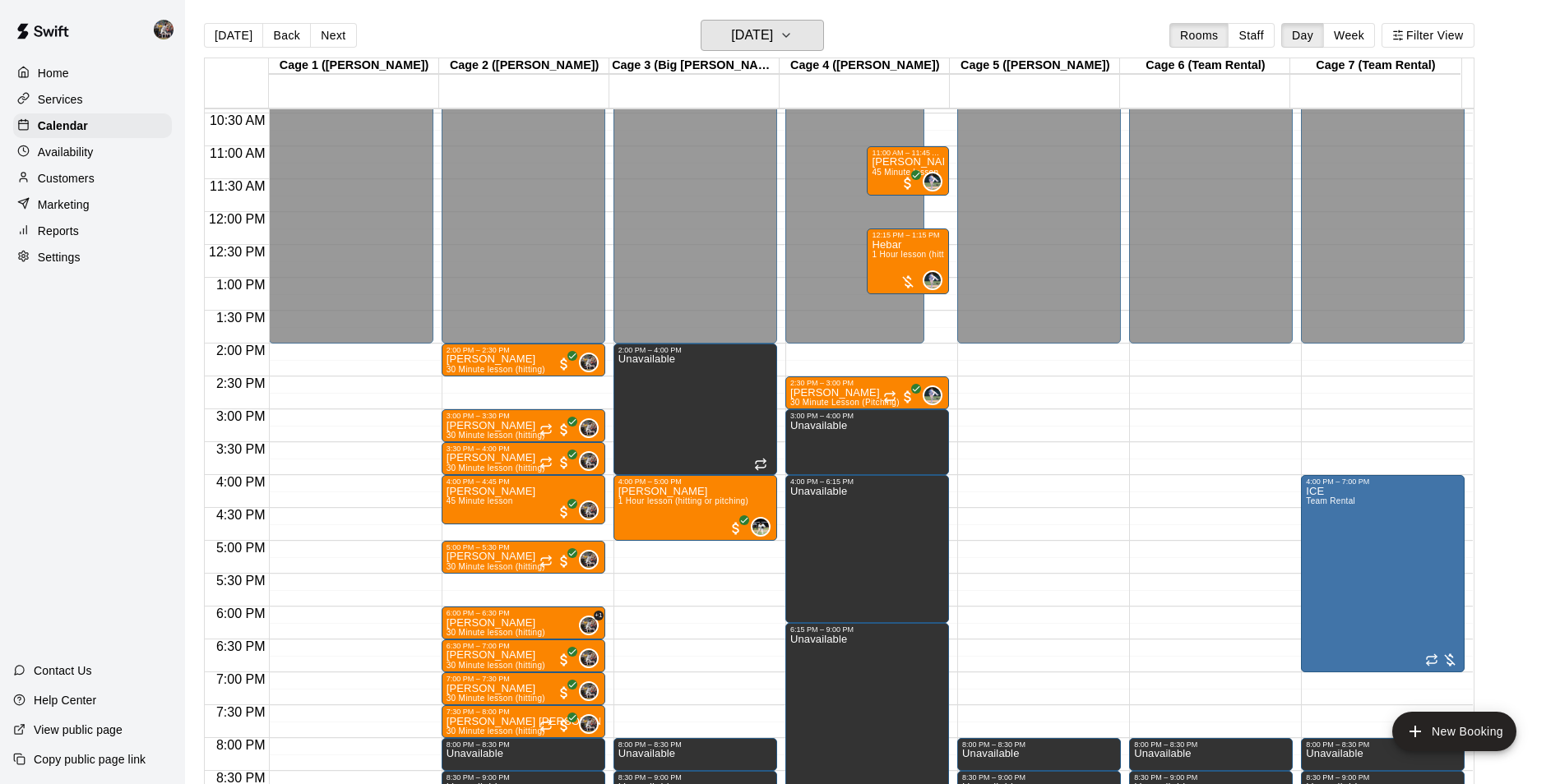
scroll to position [671, 0]
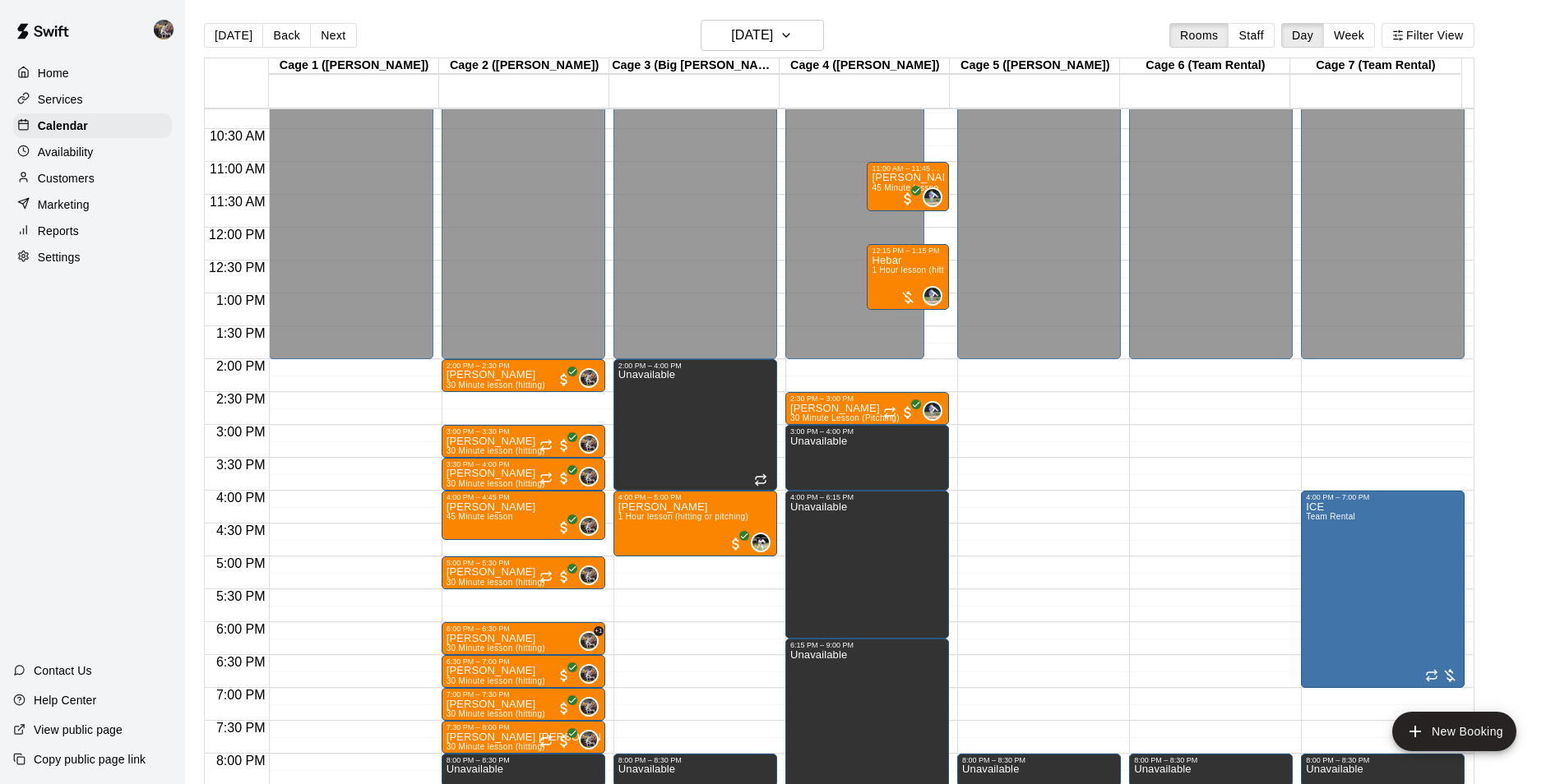
click at [97, 182] on div "Customers" at bounding box center [93, 179] width 159 height 25
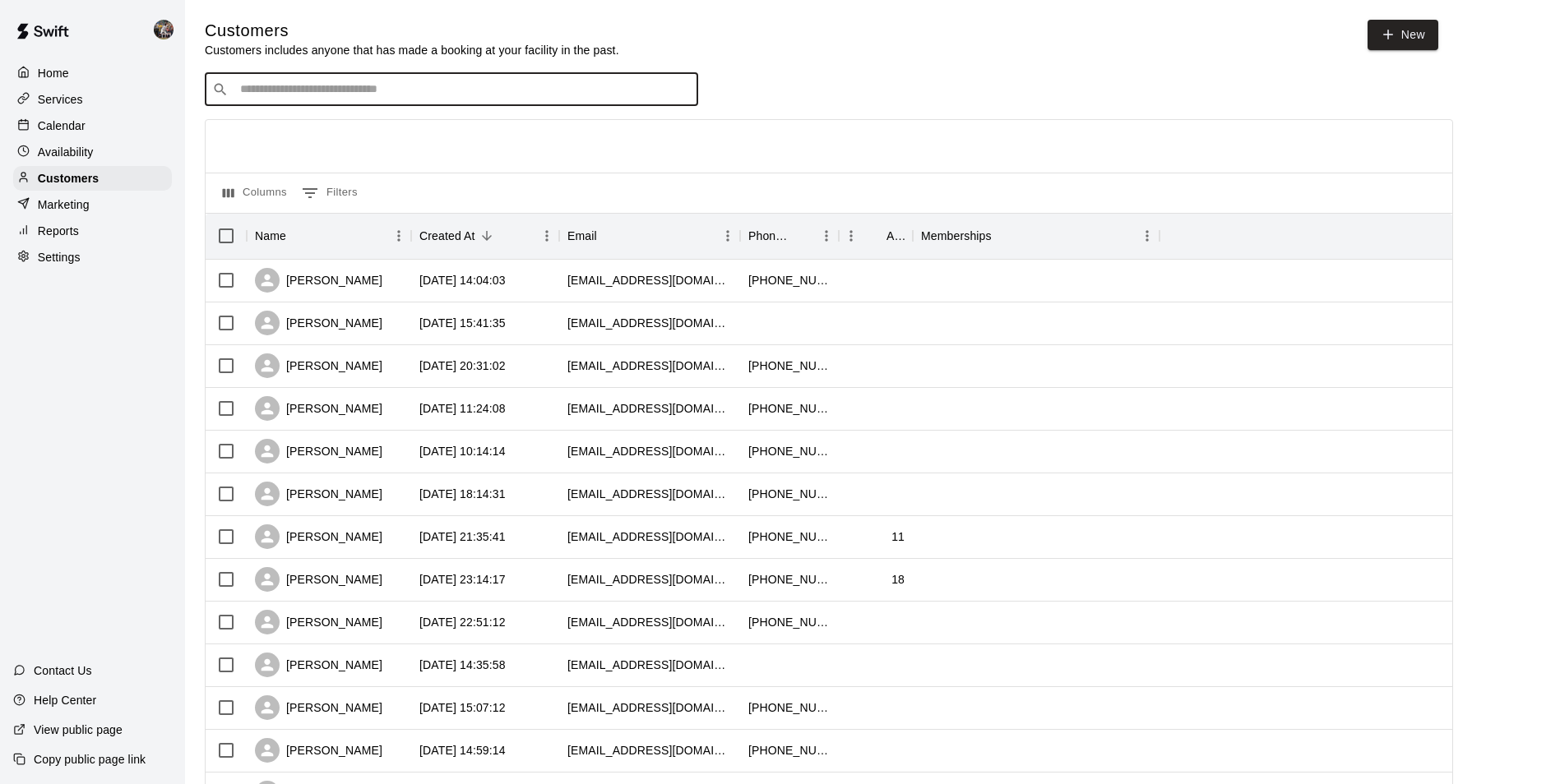
click at [288, 93] on input "Search customers by name or email" at bounding box center [463, 89] width 455 height 16
type input "*****"
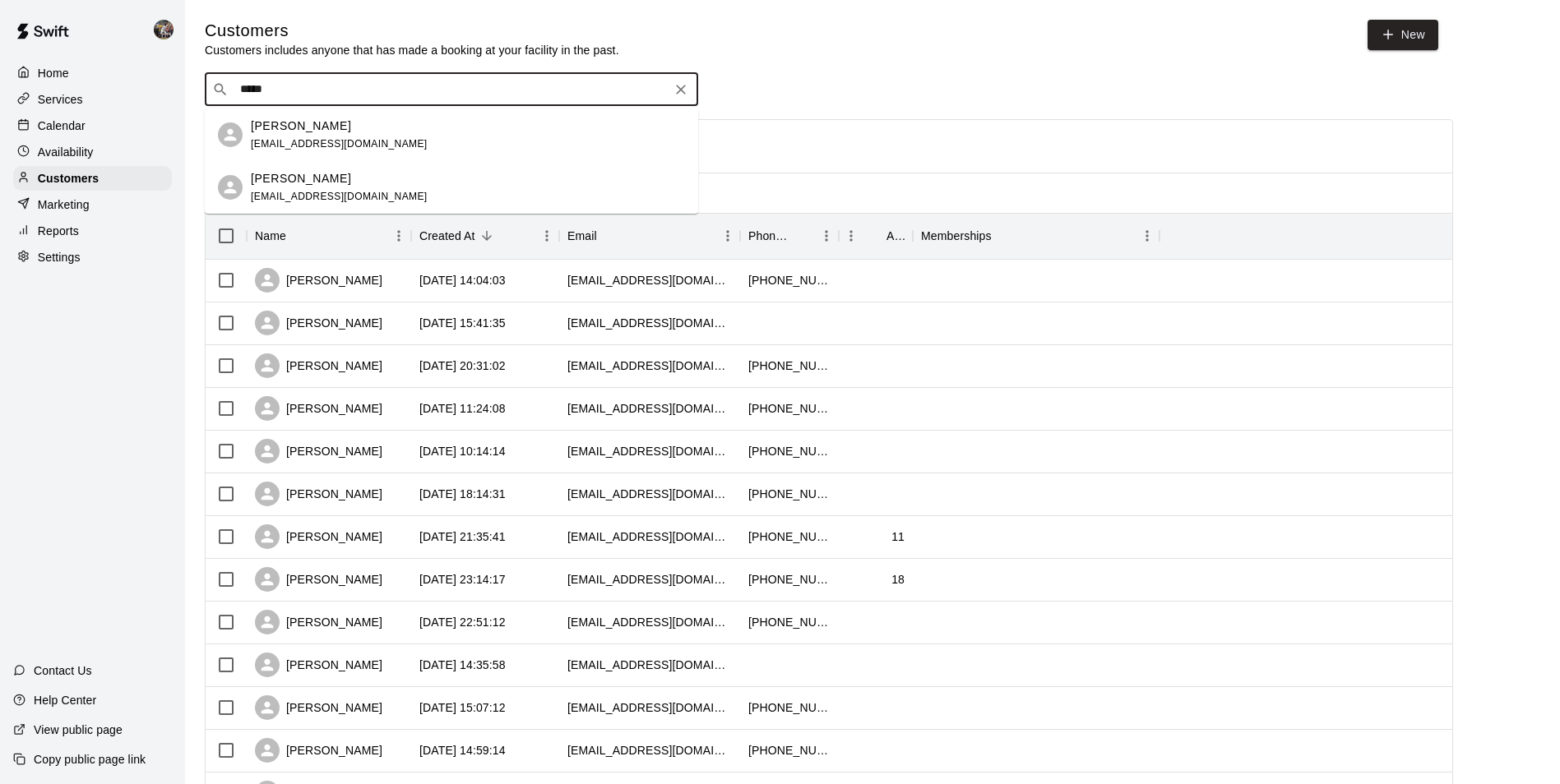
click at [333, 136] on div "Andrew Hebar ajhebar@gmail.com" at bounding box center [338, 134] width 177 height 35
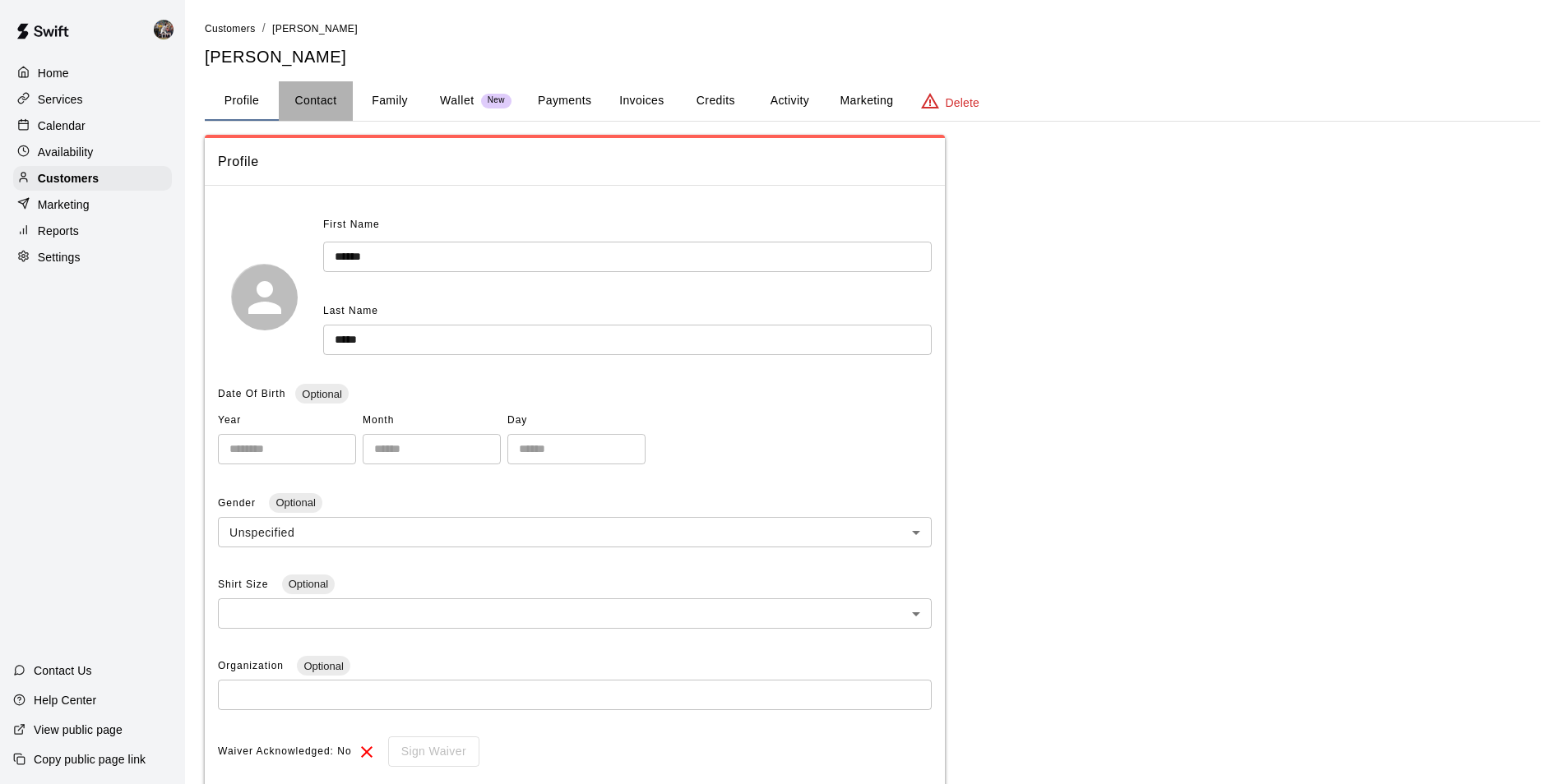
click at [317, 97] on button "Contact" at bounding box center [316, 101] width 74 height 40
select select "**"
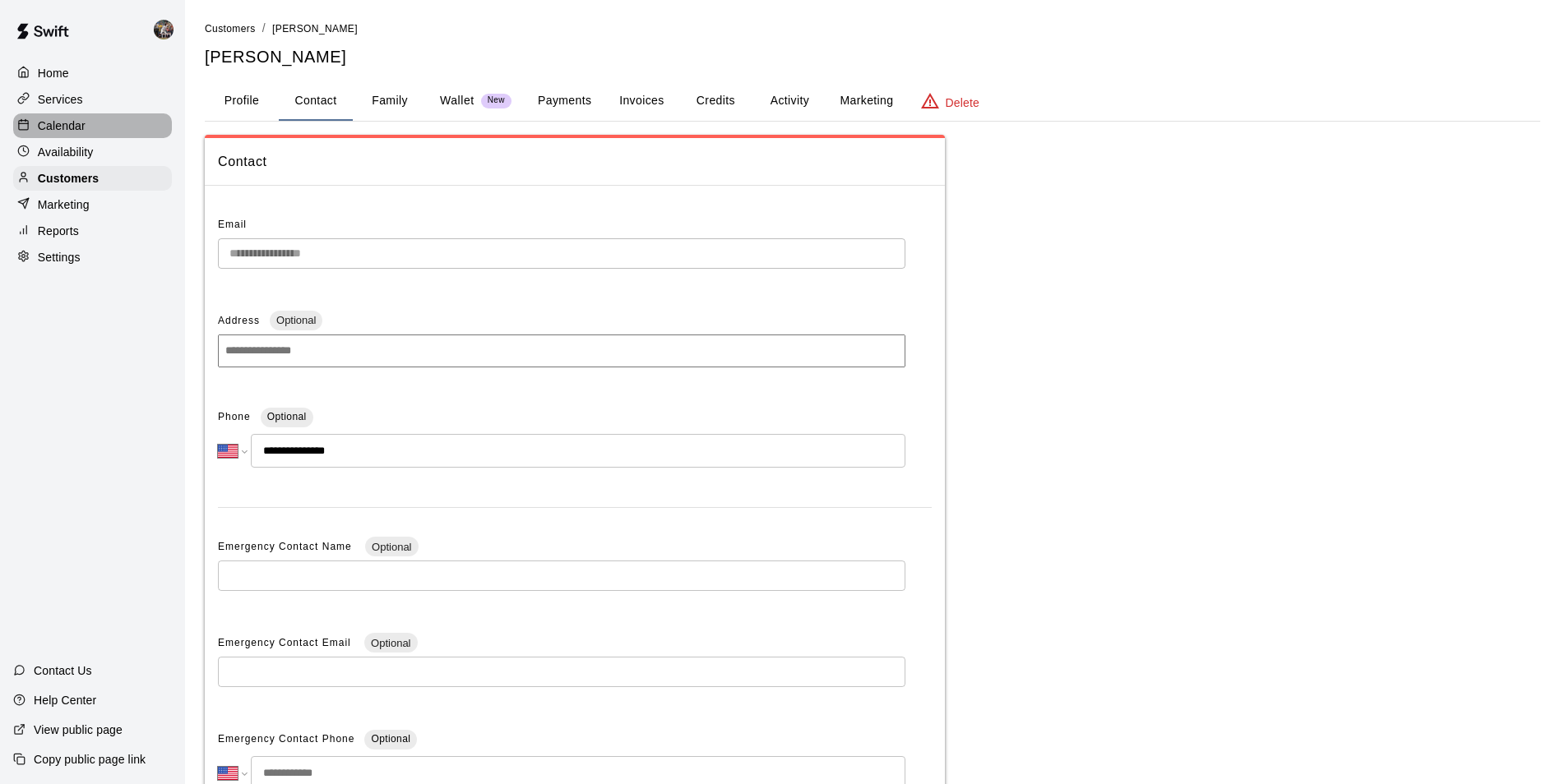
click at [105, 126] on div "Calendar" at bounding box center [93, 126] width 159 height 25
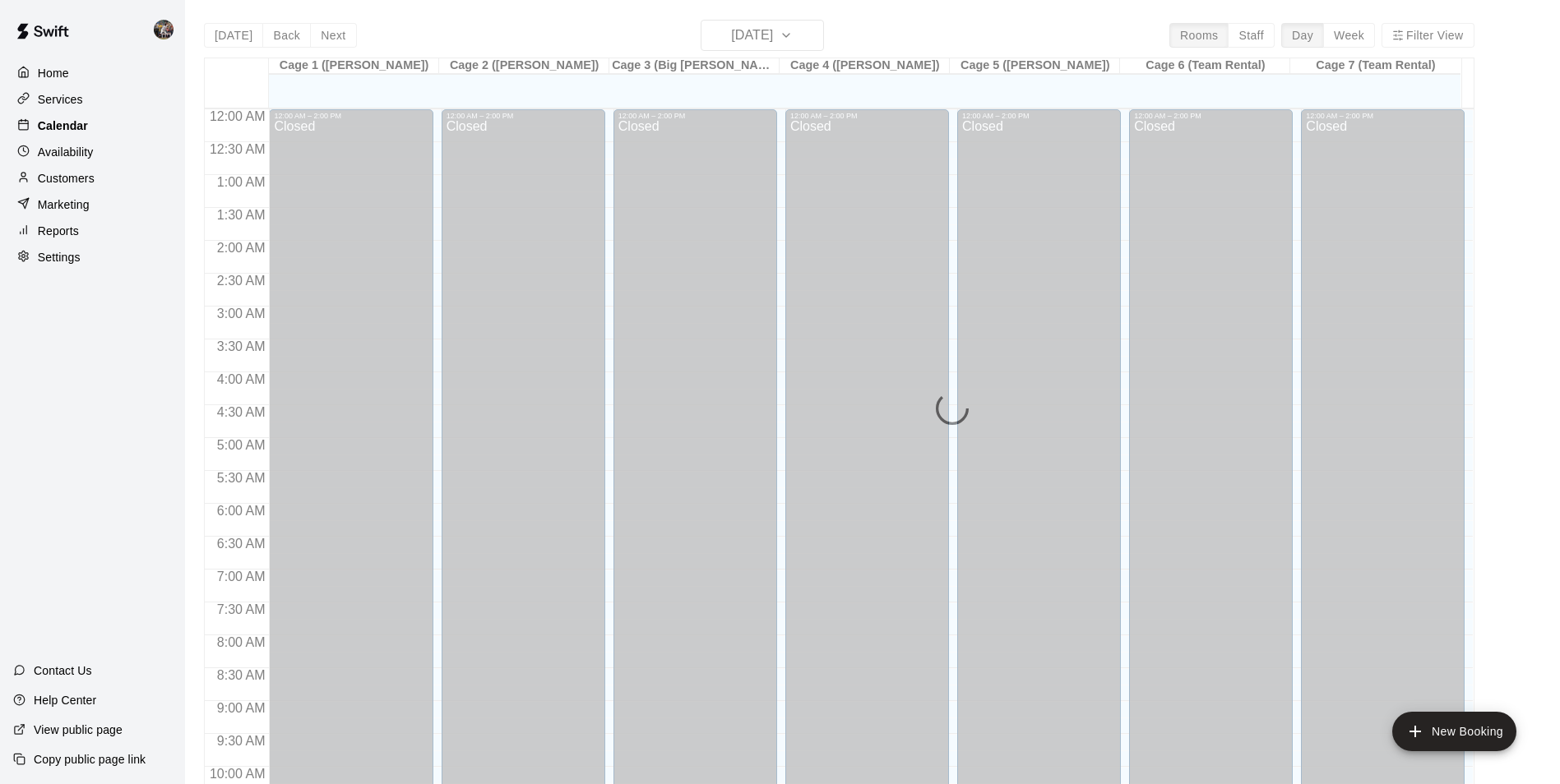
scroll to position [835, 0]
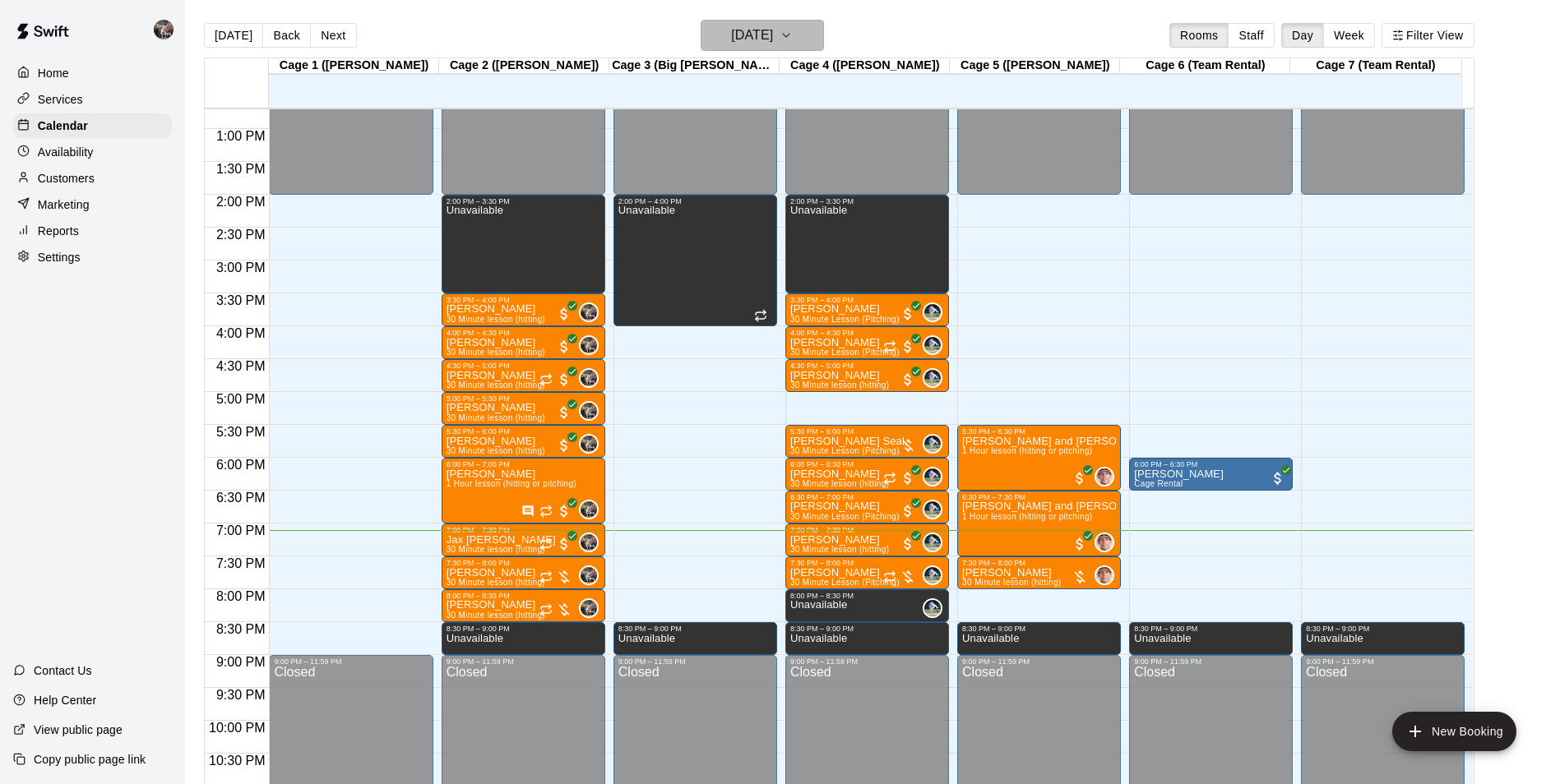
click at [738, 38] on h6 "[DATE]" at bounding box center [752, 35] width 42 height 23
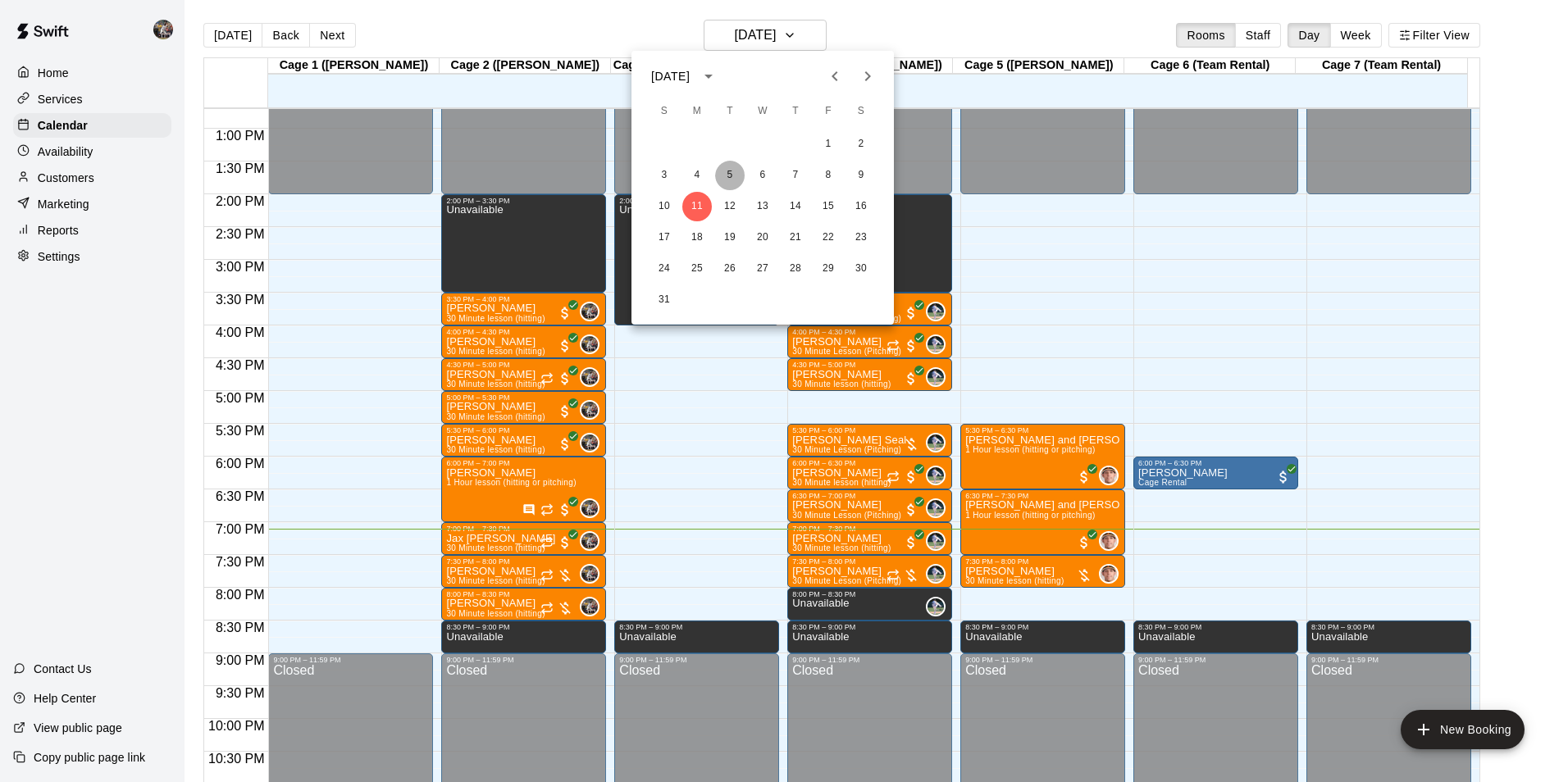
click at [729, 174] on button "5" at bounding box center [729, 175] width 29 height 29
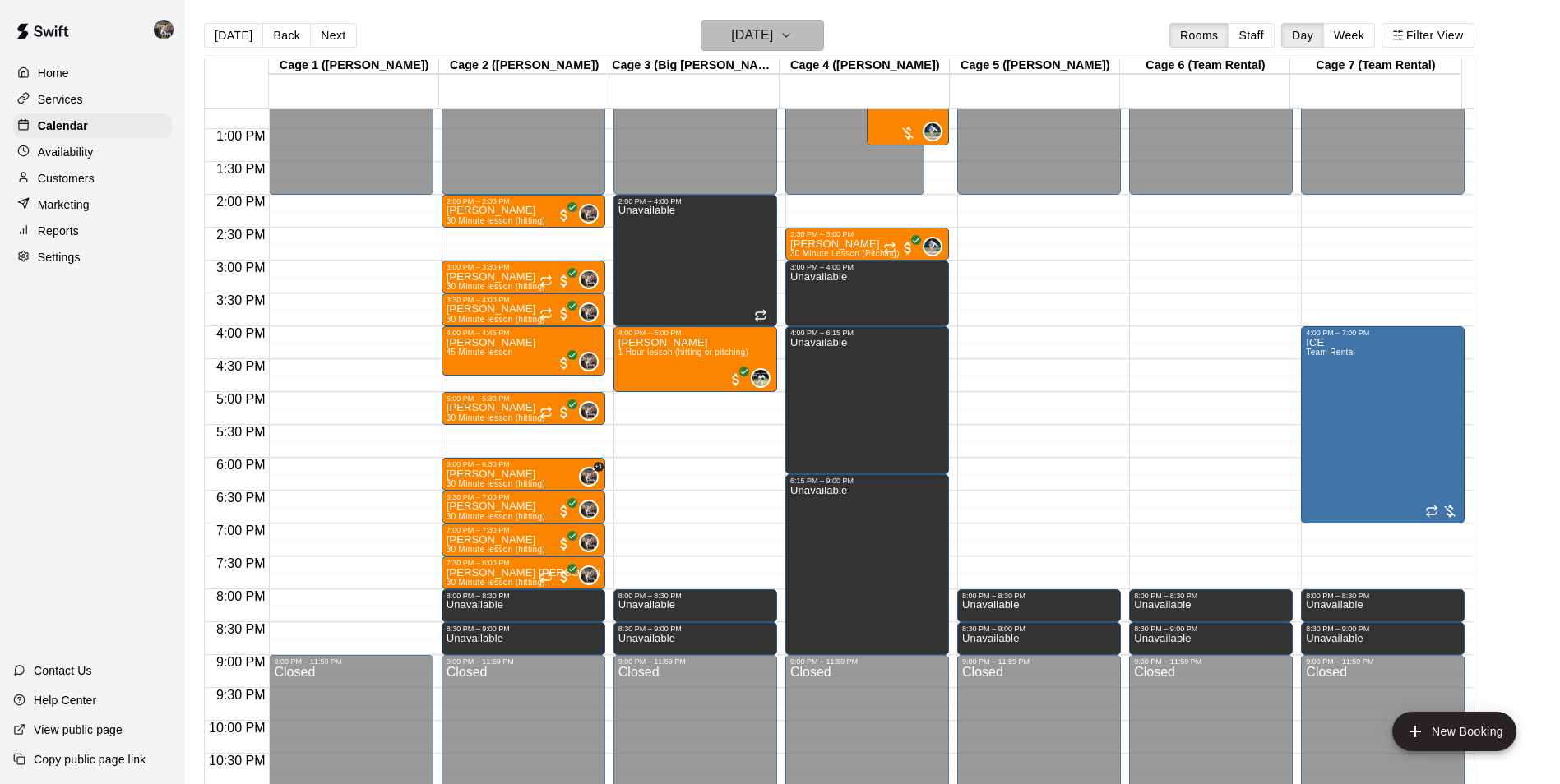
click at [735, 38] on h6 "[DATE]" at bounding box center [752, 35] width 42 height 23
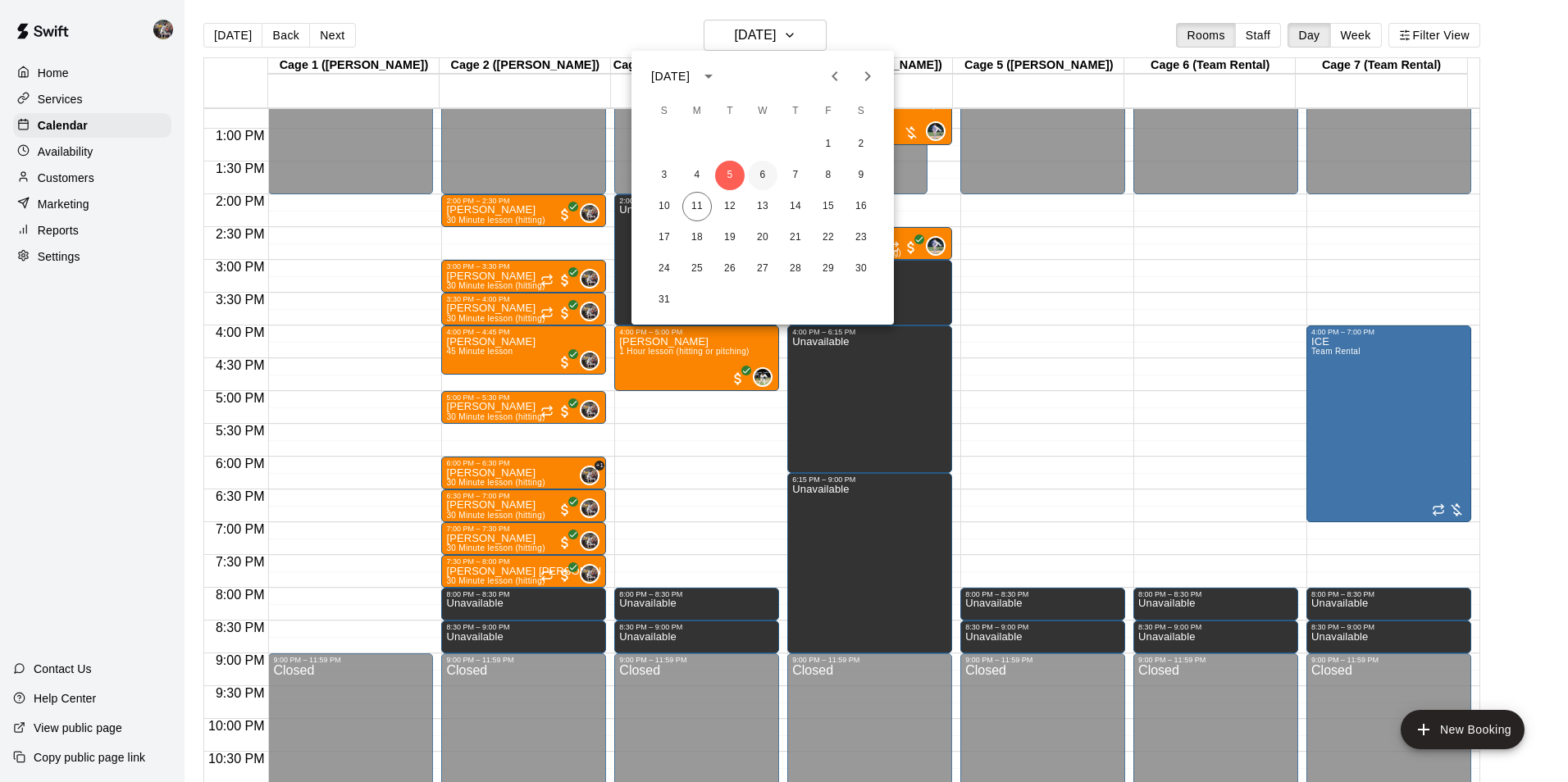
click at [762, 171] on button "6" at bounding box center [762, 175] width 29 height 29
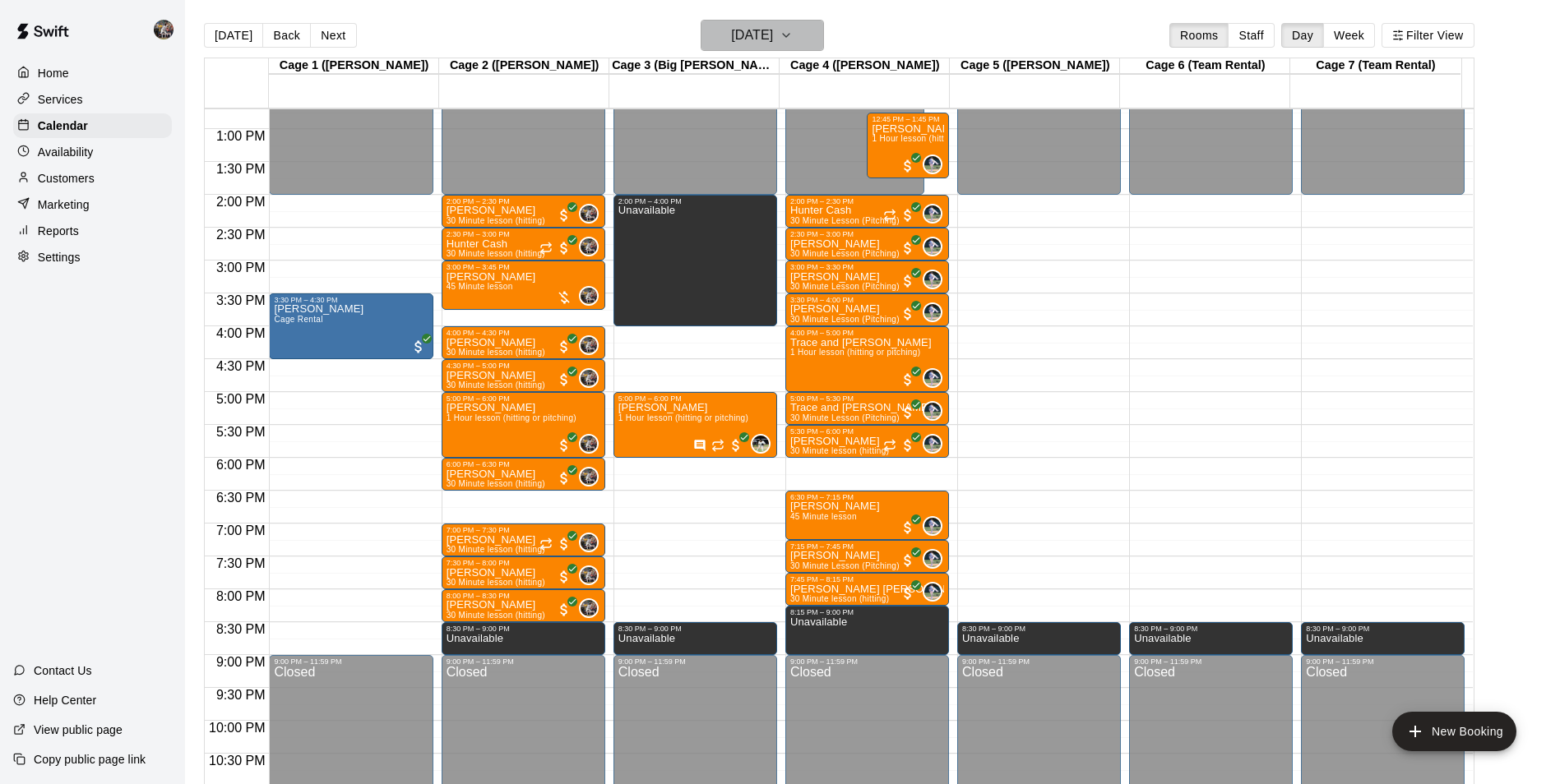
click at [773, 35] on h6 "Wednesday Aug 06" at bounding box center [752, 35] width 42 height 23
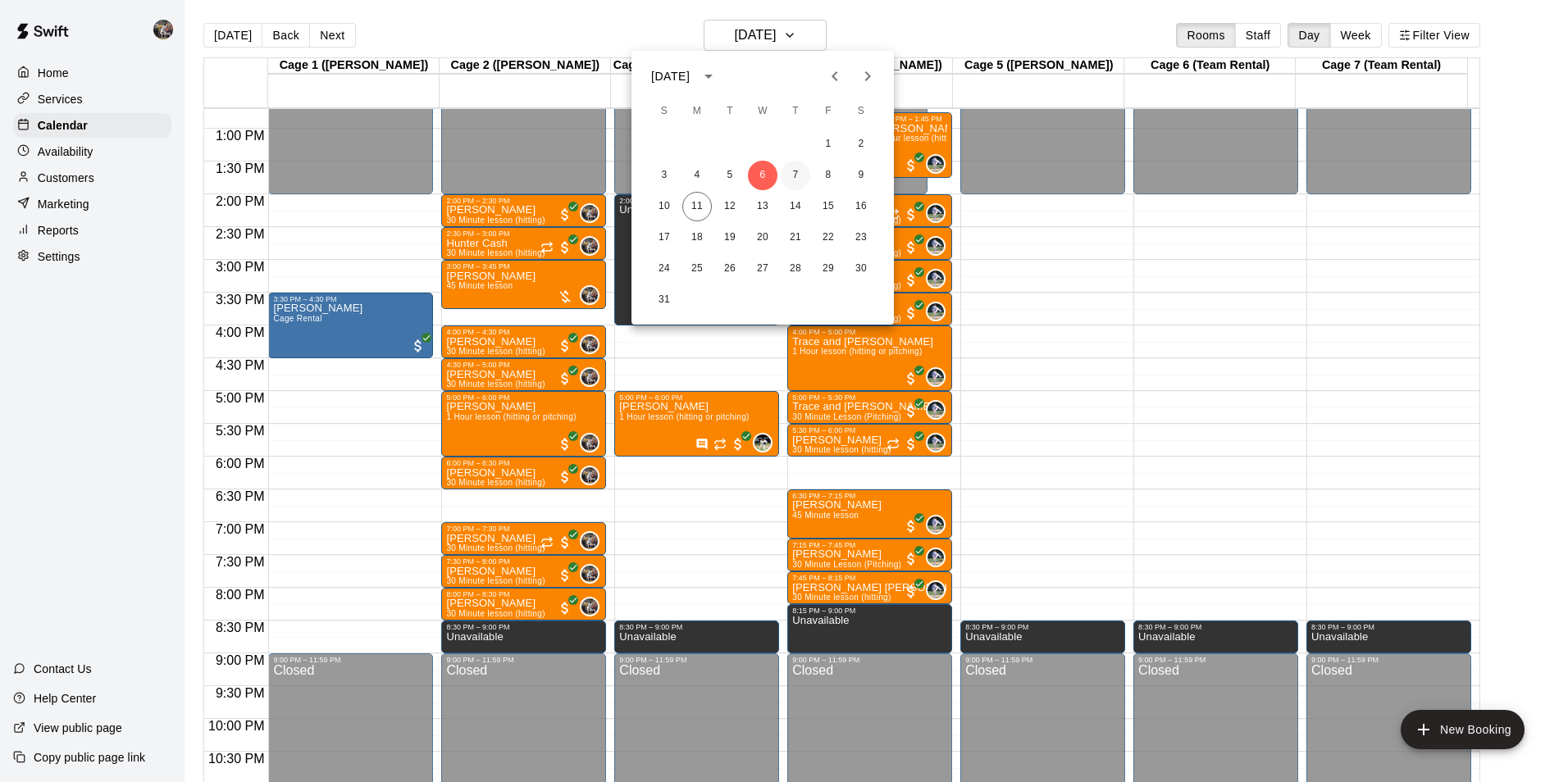
click at [792, 172] on button "7" at bounding box center [795, 175] width 29 height 29
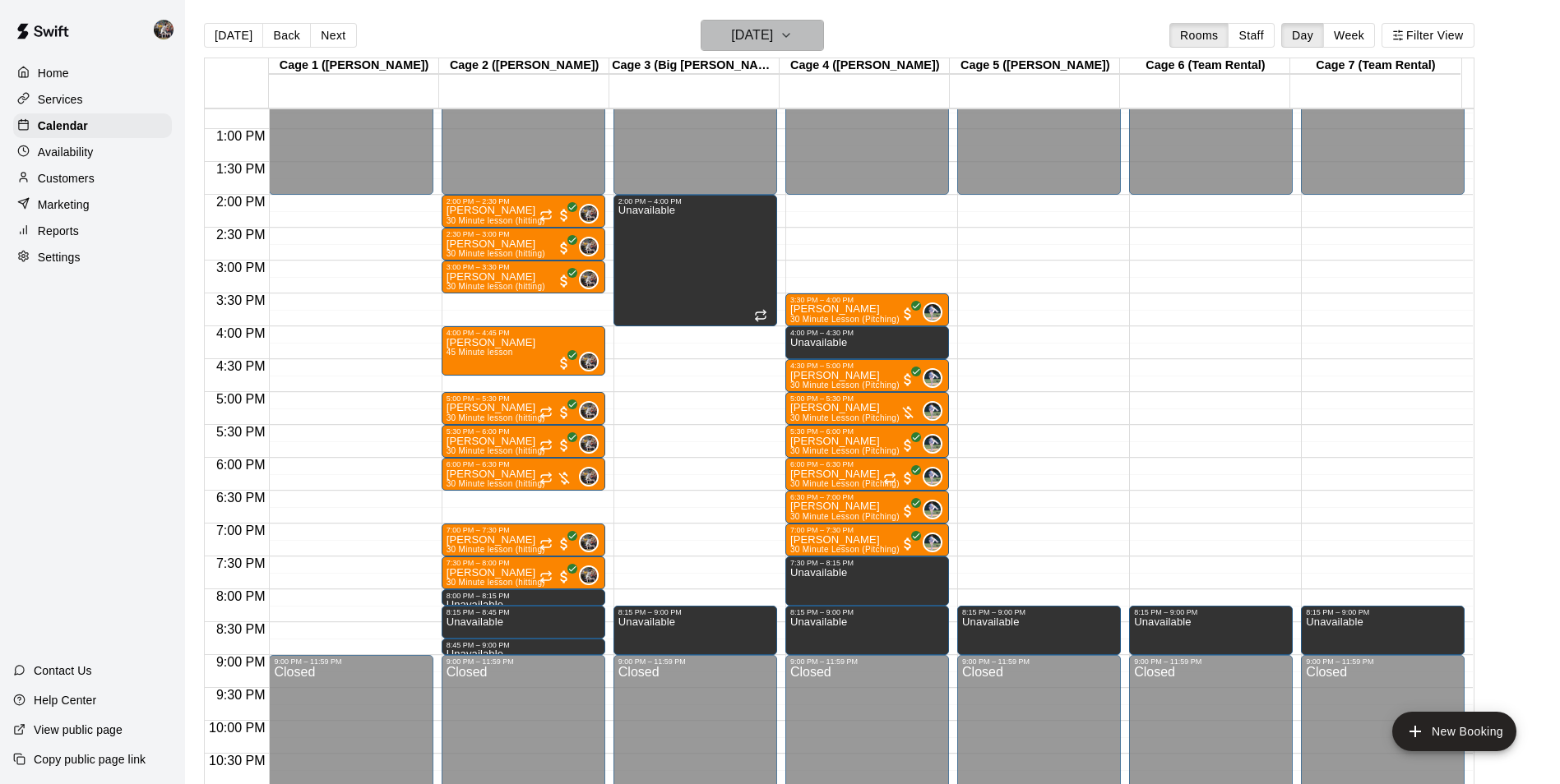
click at [750, 28] on h6 "[DATE]" at bounding box center [752, 35] width 42 height 23
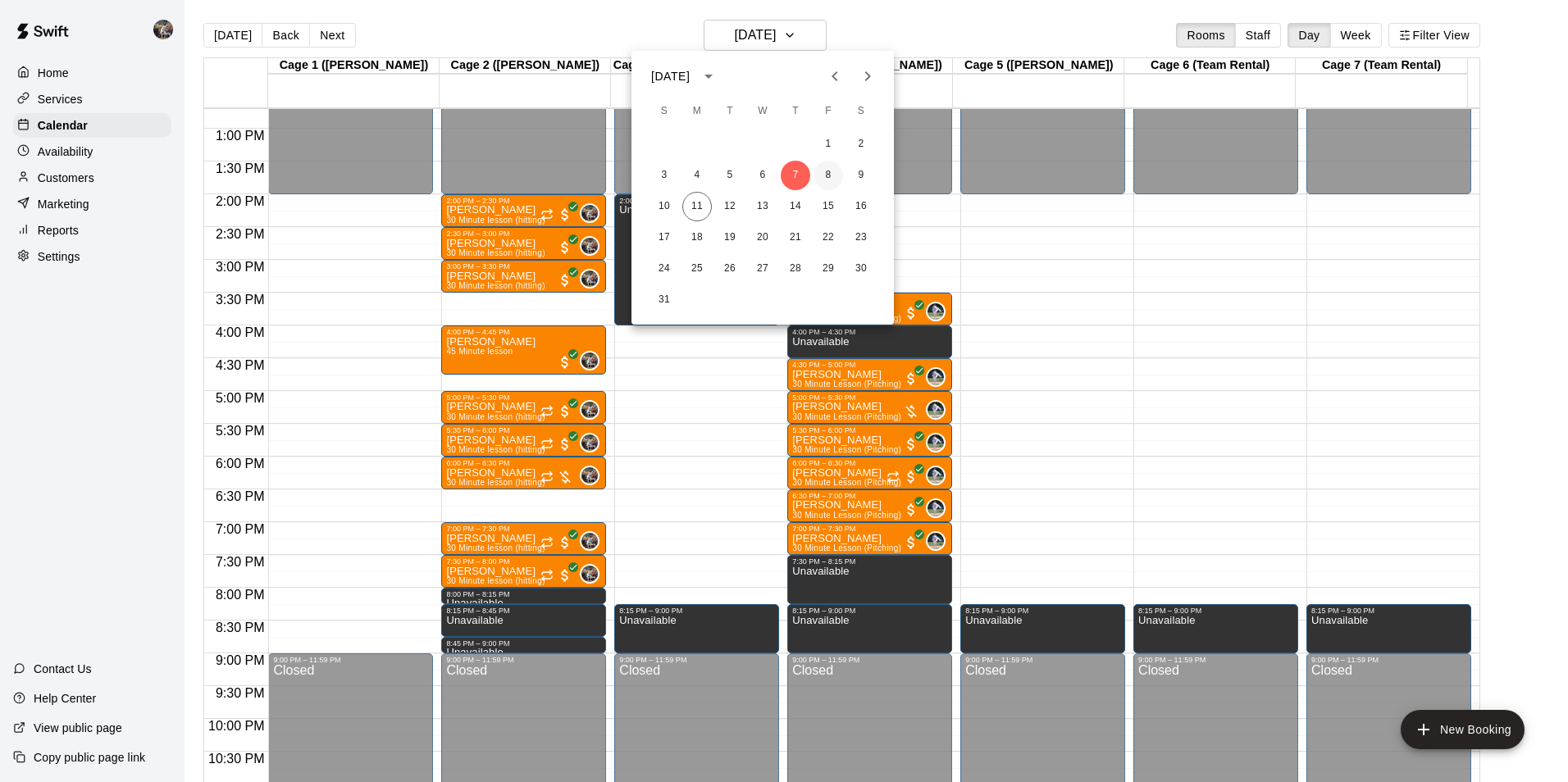
click at [825, 173] on button "8" at bounding box center [827, 175] width 29 height 29
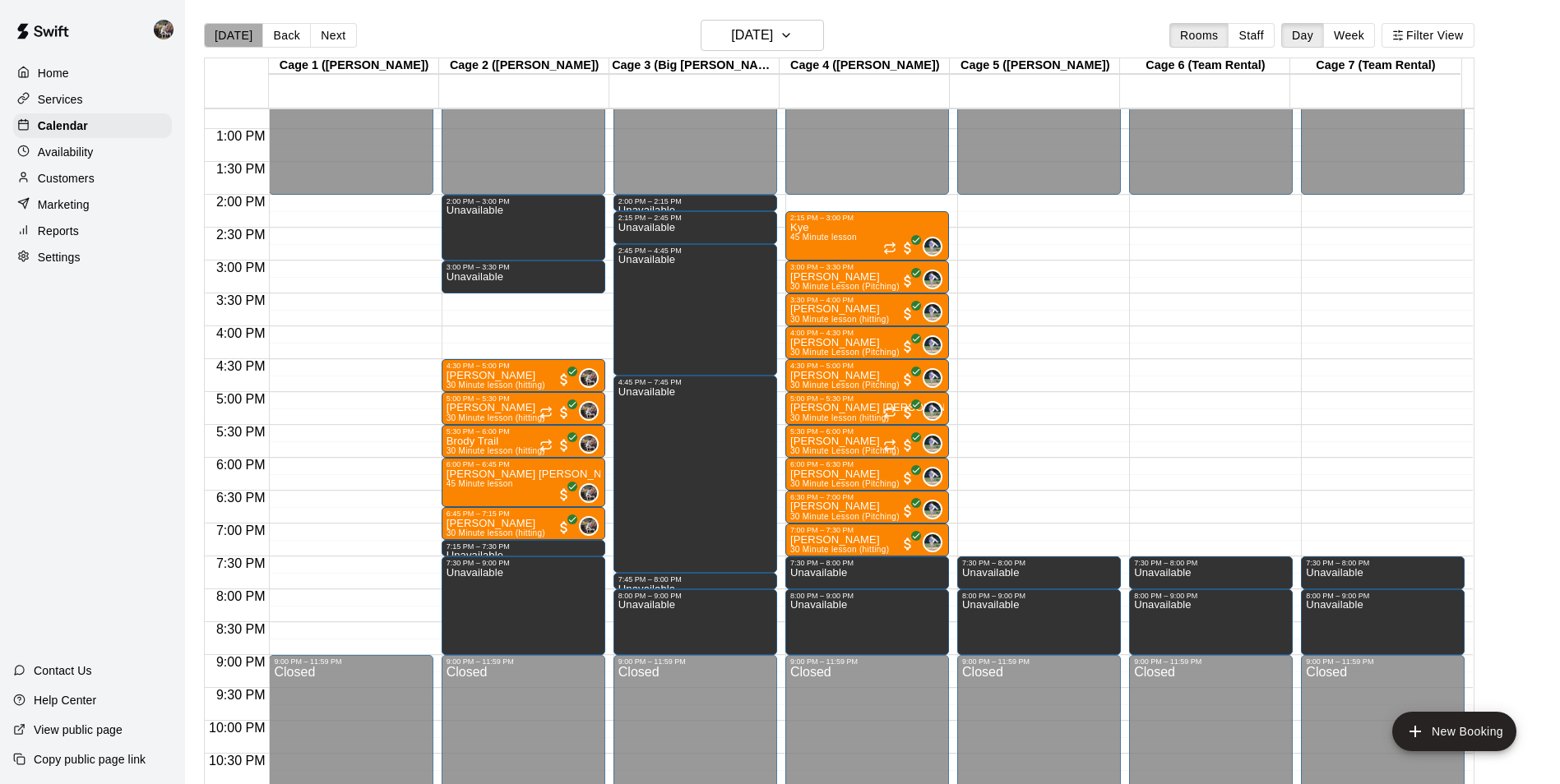
click at [241, 28] on button "[DATE]" at bounding box center [233, 35] width 60 height 25
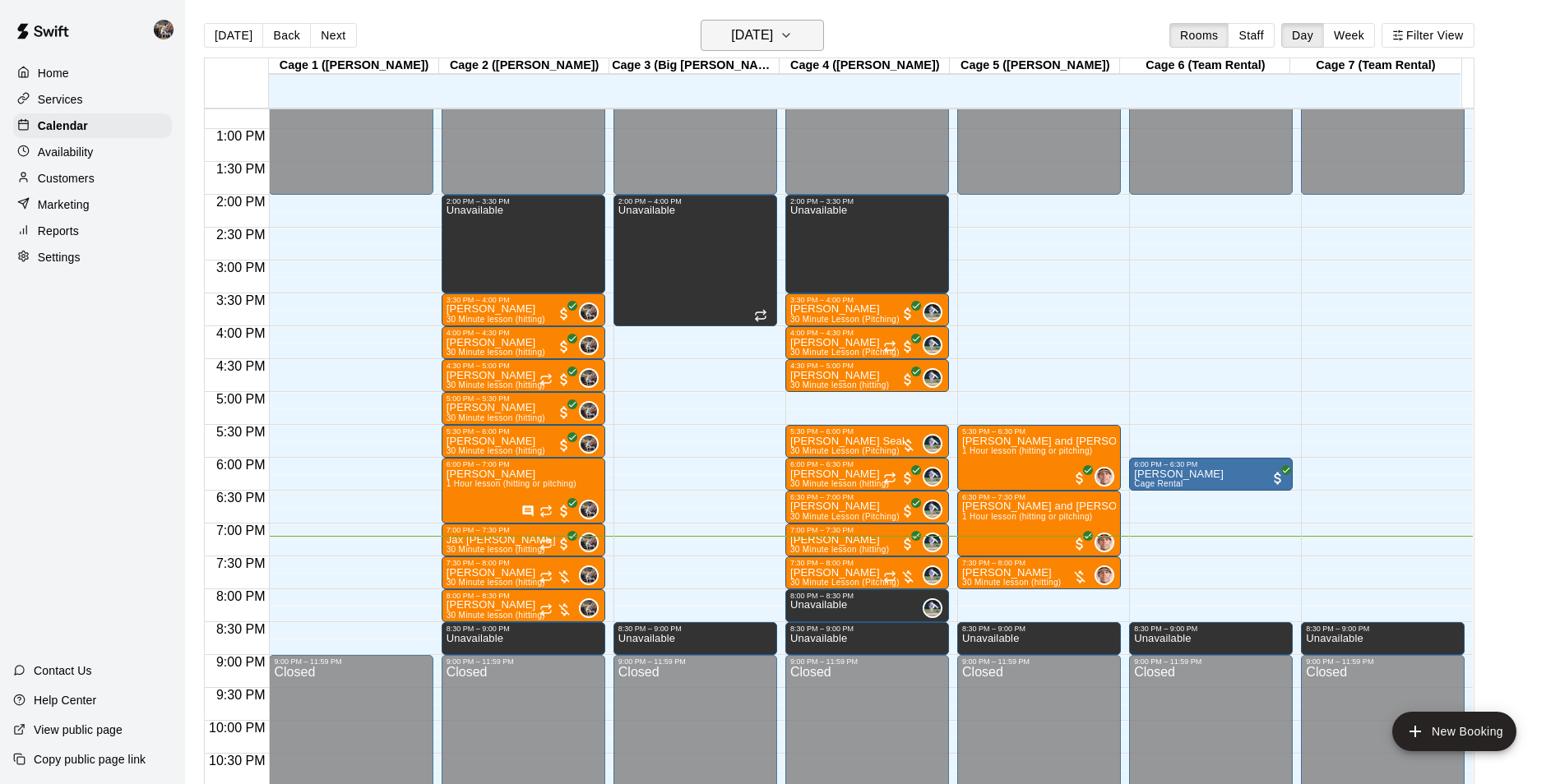
click at [741, 39] on h6 "[DATE]" at bounding box center [752, 35] width 42 height 23
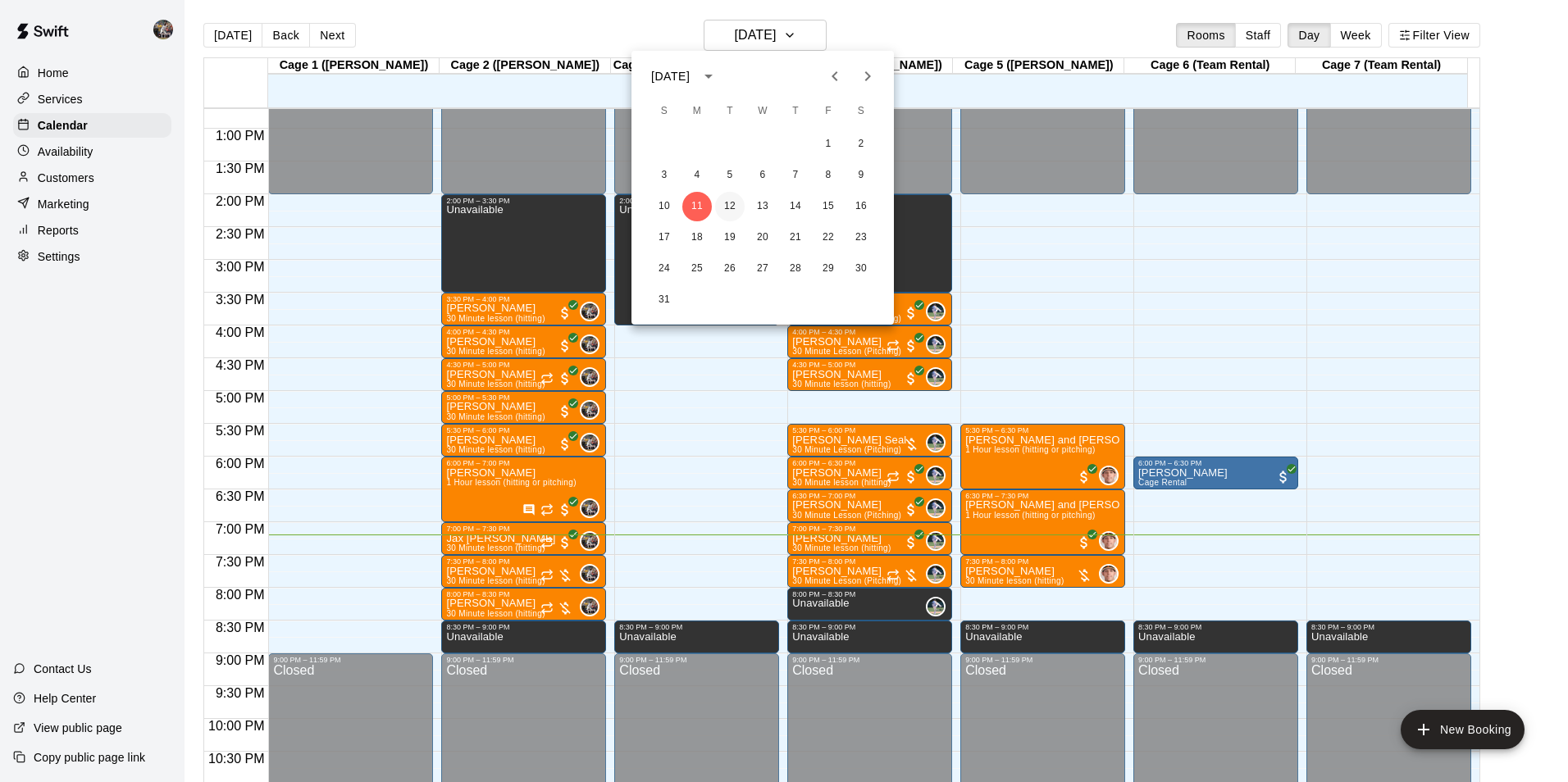
click at [732, 205] on button "12" at bounding box center [729, 206] width 29 height 29
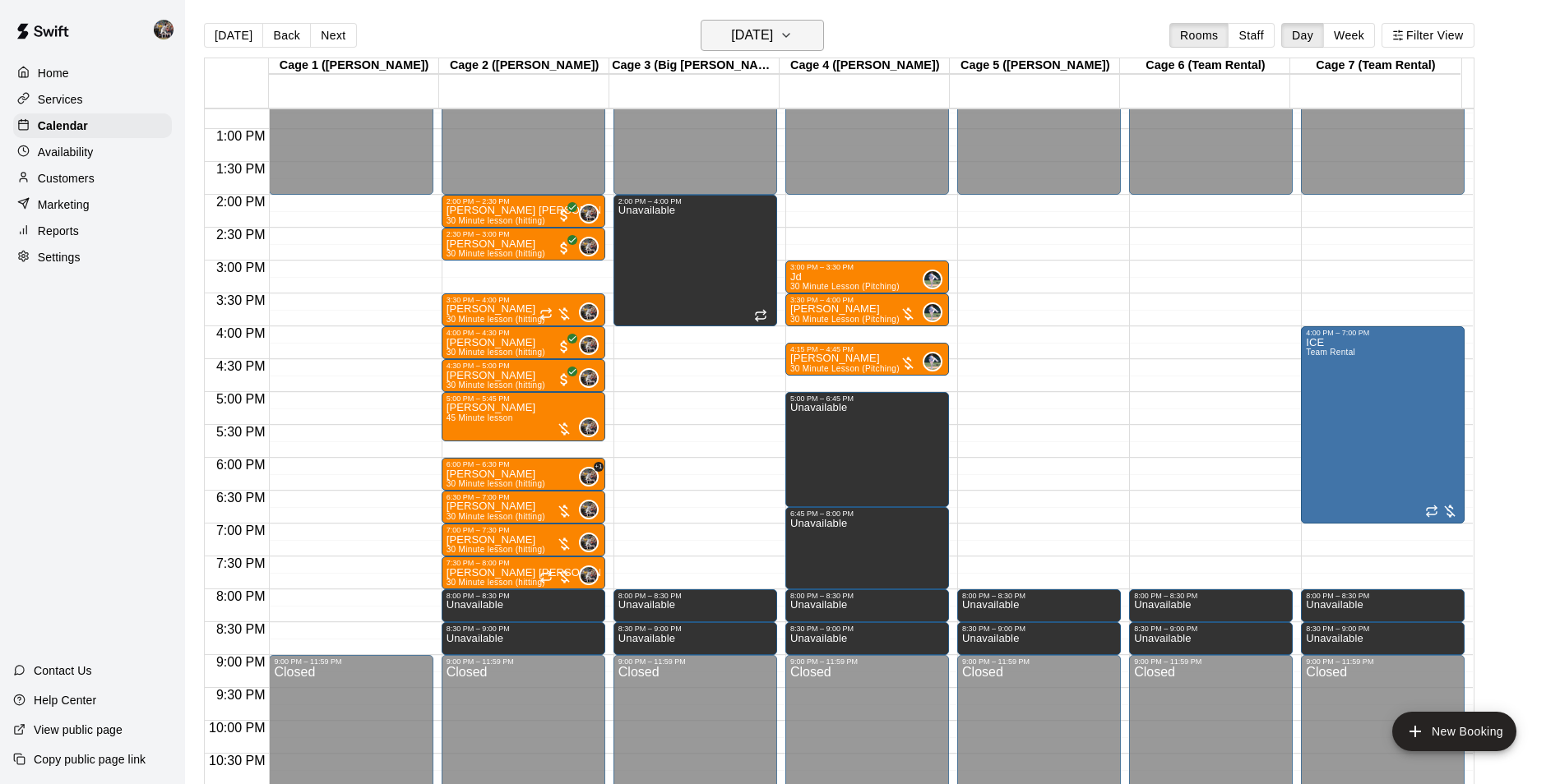
click at [741, 29] on h6 "[DATE]" at bounding box center [752, 35] width 42 height 23
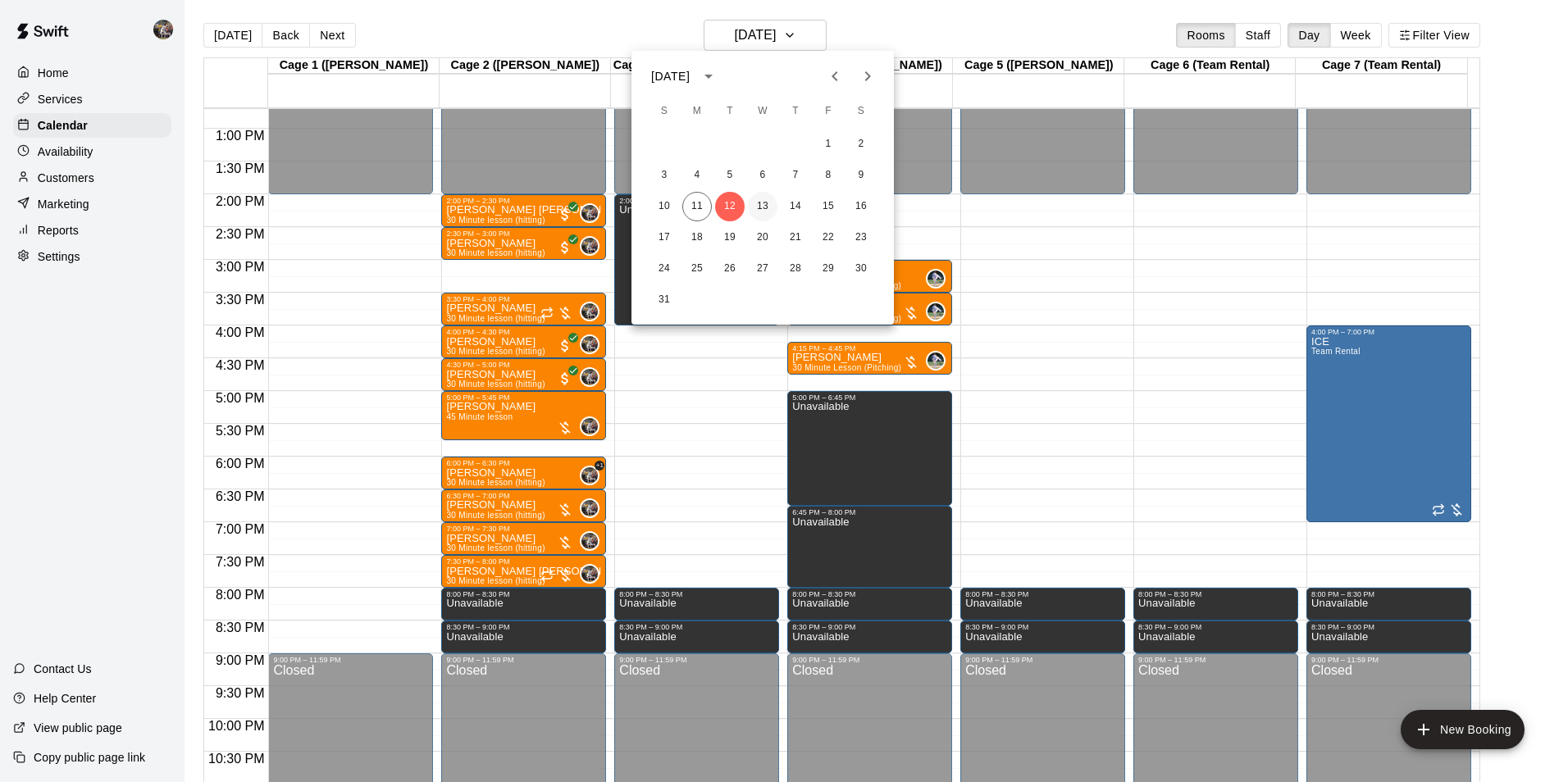
click at [763, 196] on button "13" at bounding box center [762, 206] width 29 height 29
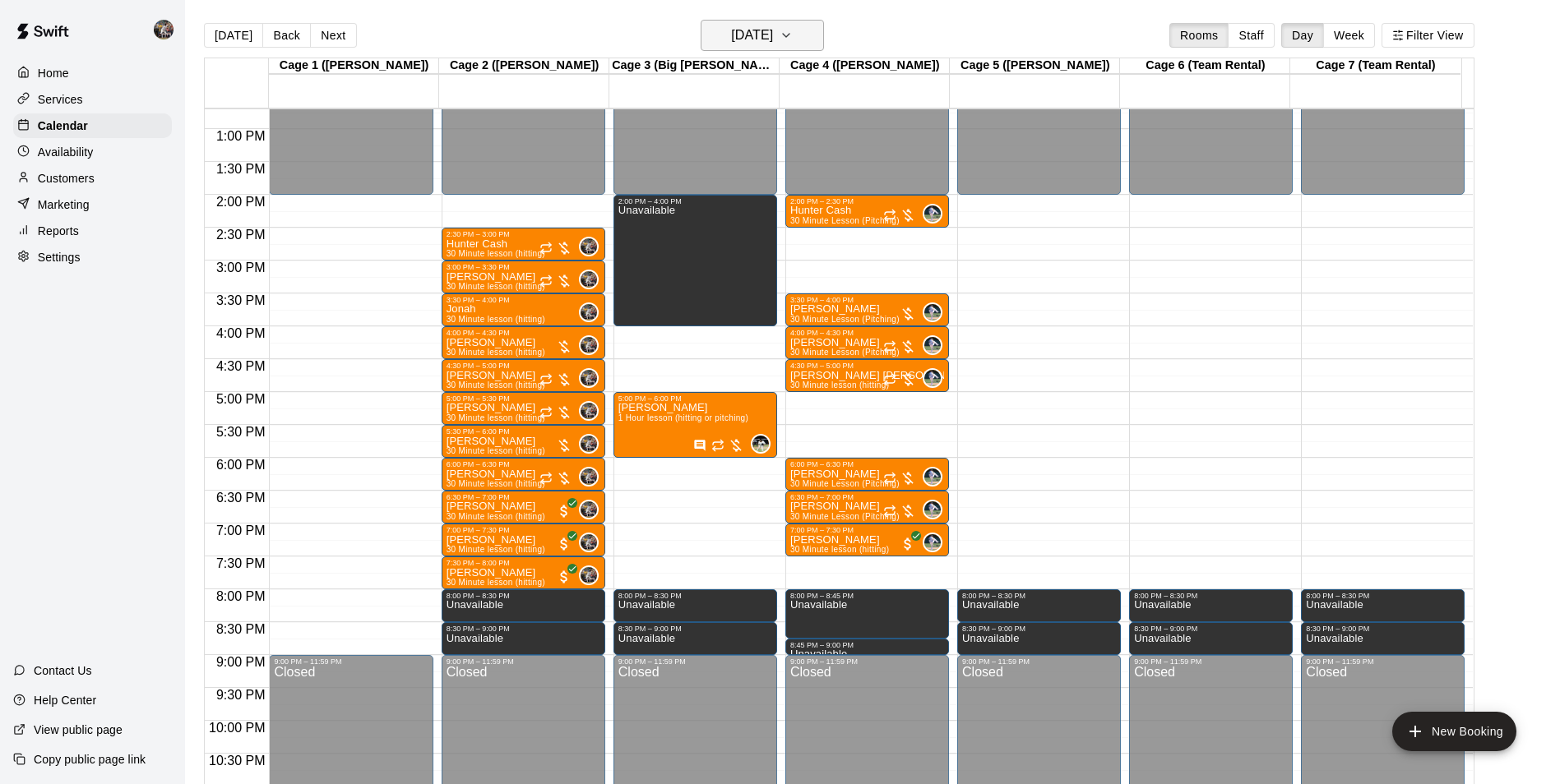
click at [753, 35] on h6 "[DATE]" at bounding box center [752, 35] width 42 height 23
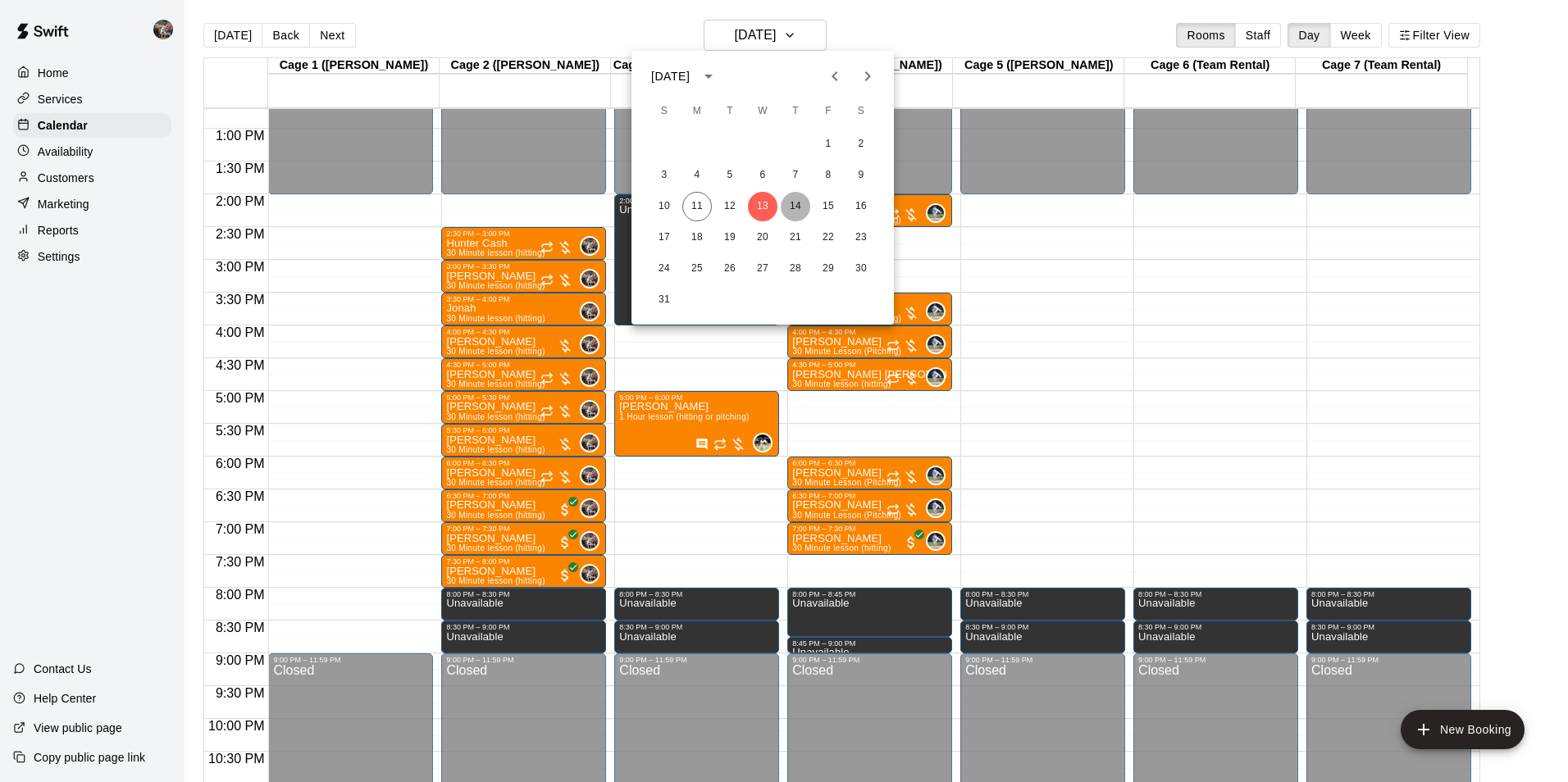
click at [792, 200] on button "14" at bounding box center [795, 206] width 29 height 29
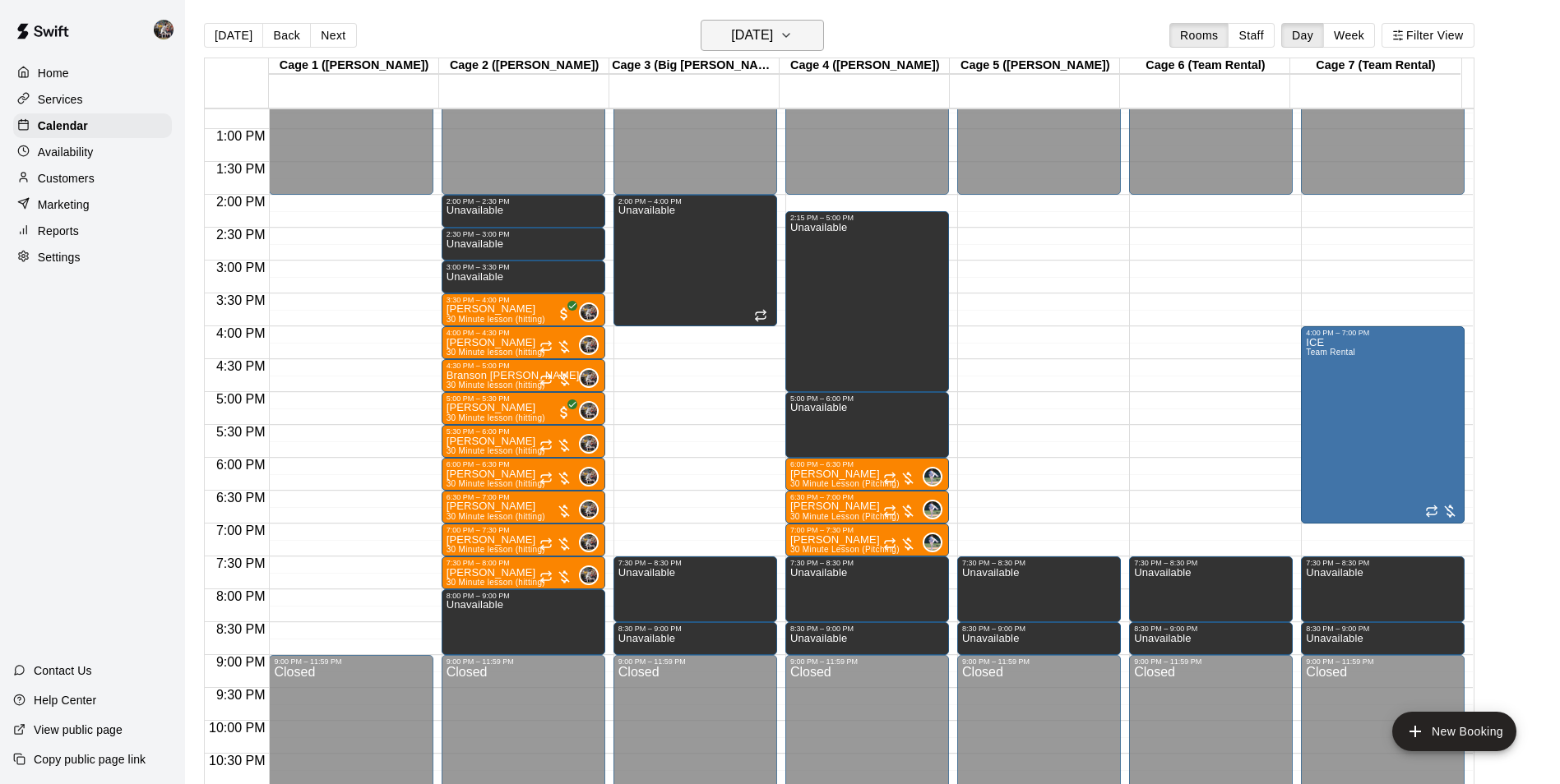
click at [744, 29] on h6 "[DATE]" at bounding box center [752, 35] width 42 height 23
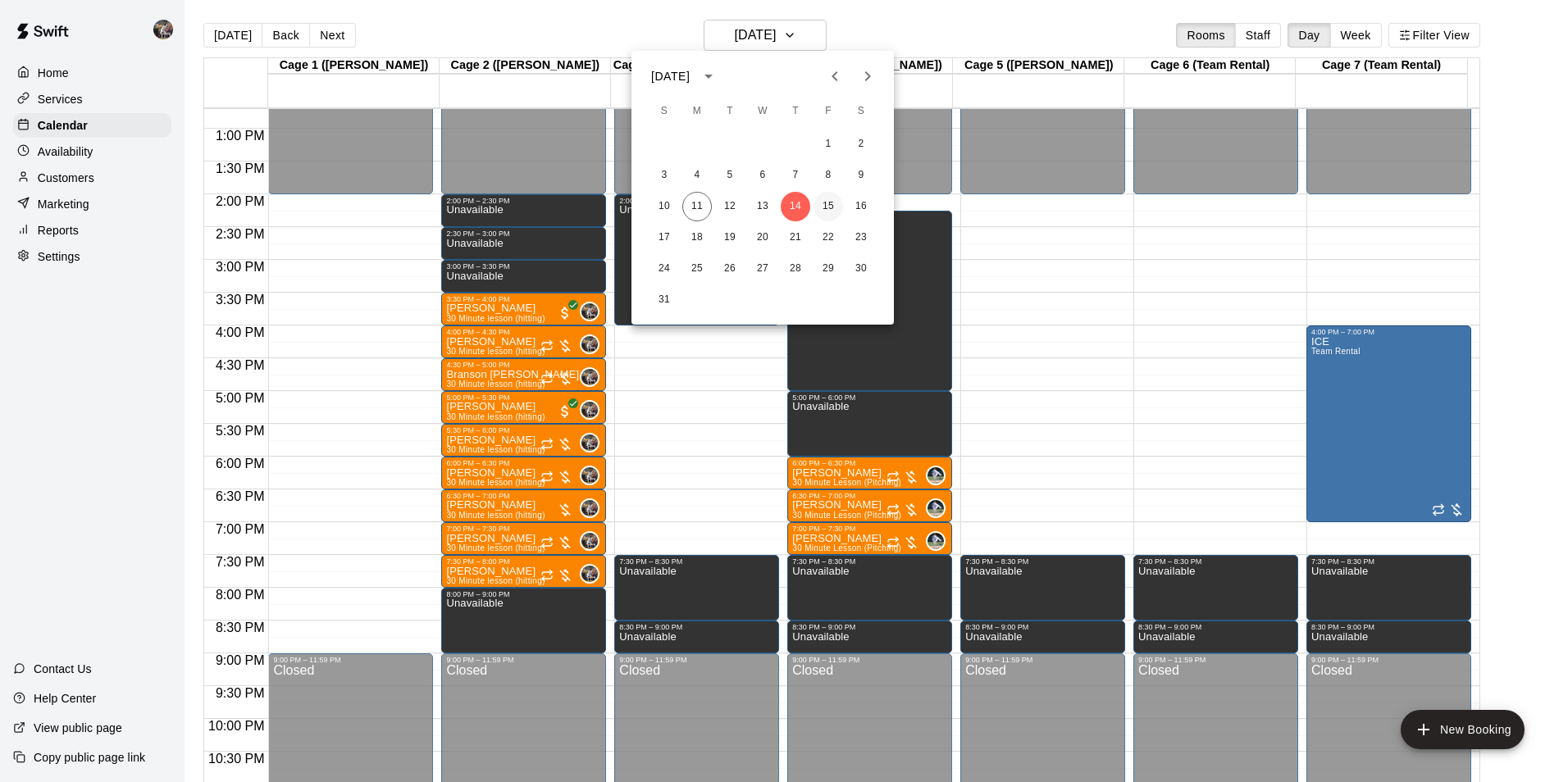
click at [833, 202] on button "15" at bounding box center [827, 206] width 29 height 29
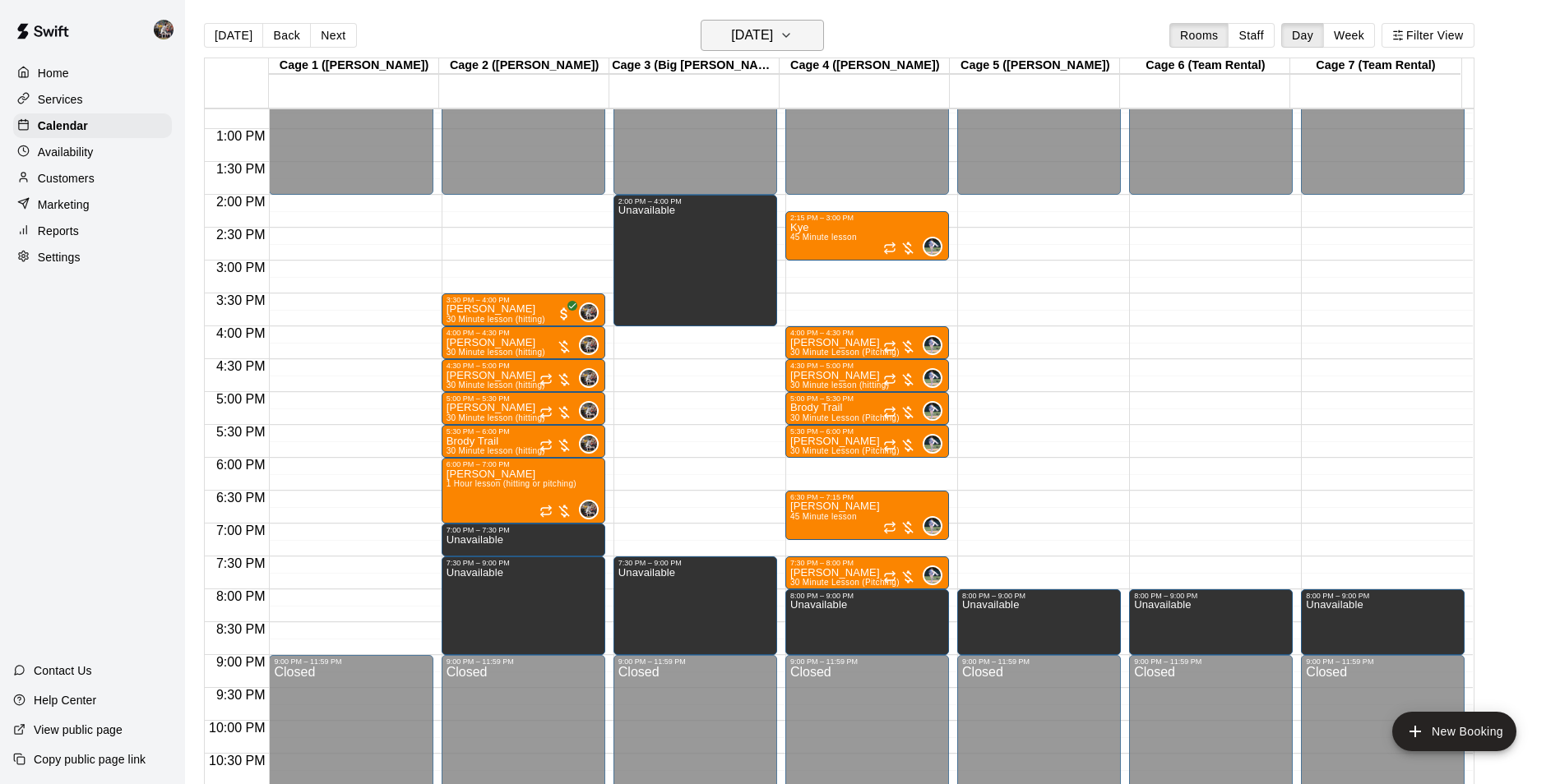
click at [757, 39] on h6 "[DATE]" at bounding box center [752, 35] width 42 height 23
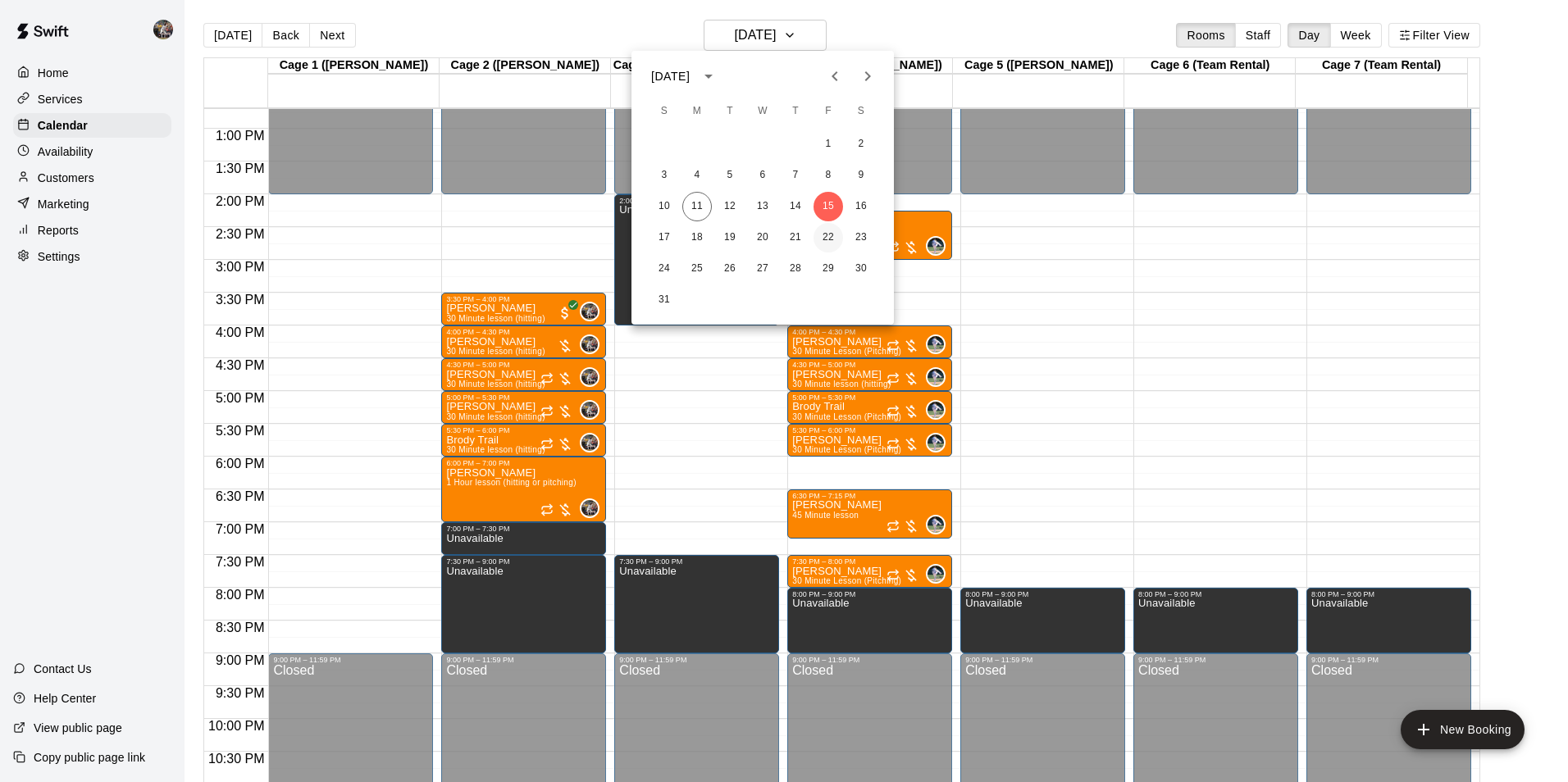
click at [837, 232] on button "22" at bounding box center [827, 237] width 29 height 29
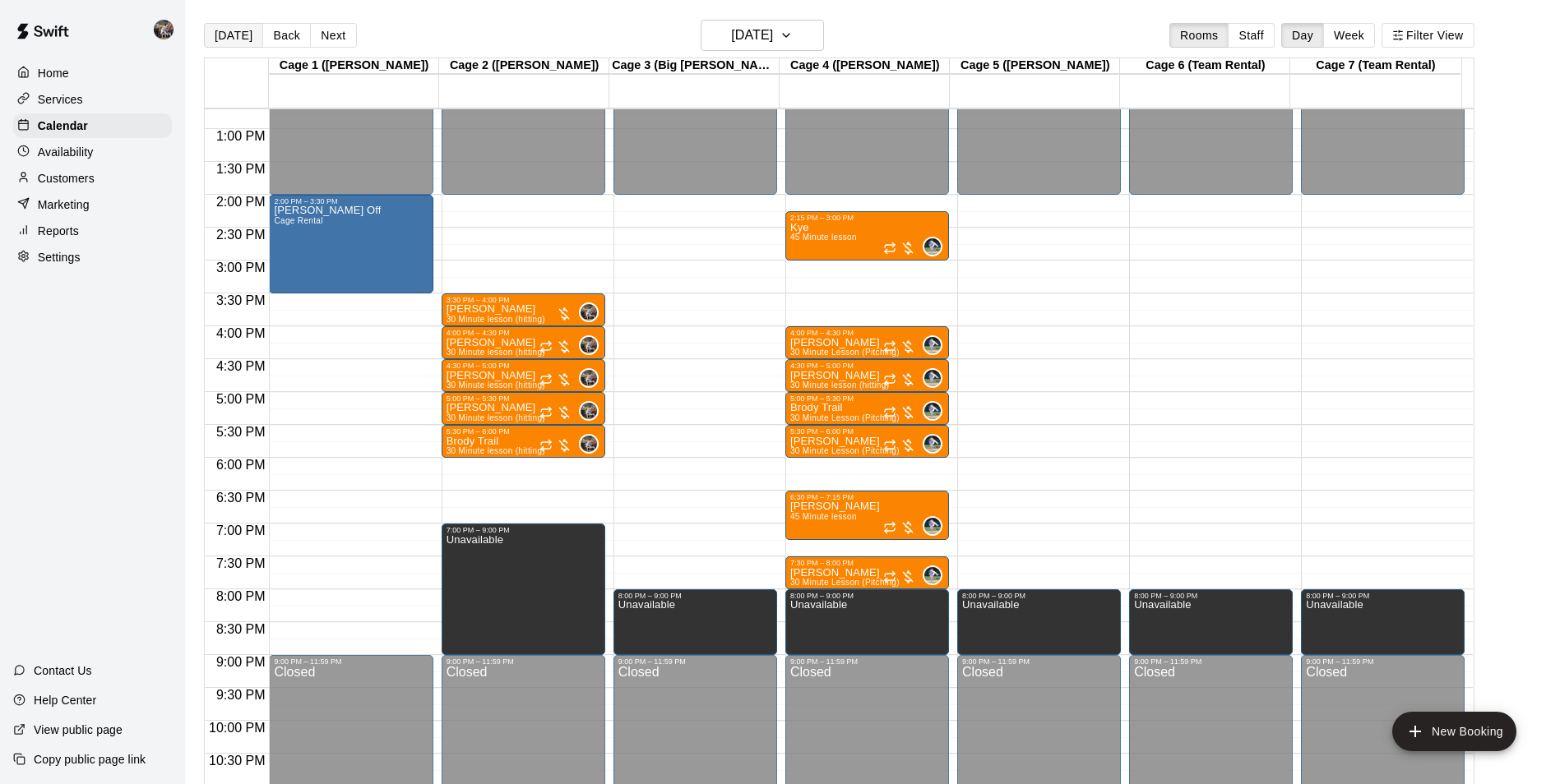
click at [237, 29] on button "[DATE]" at bounding box center [233, 35] width 60 height 25
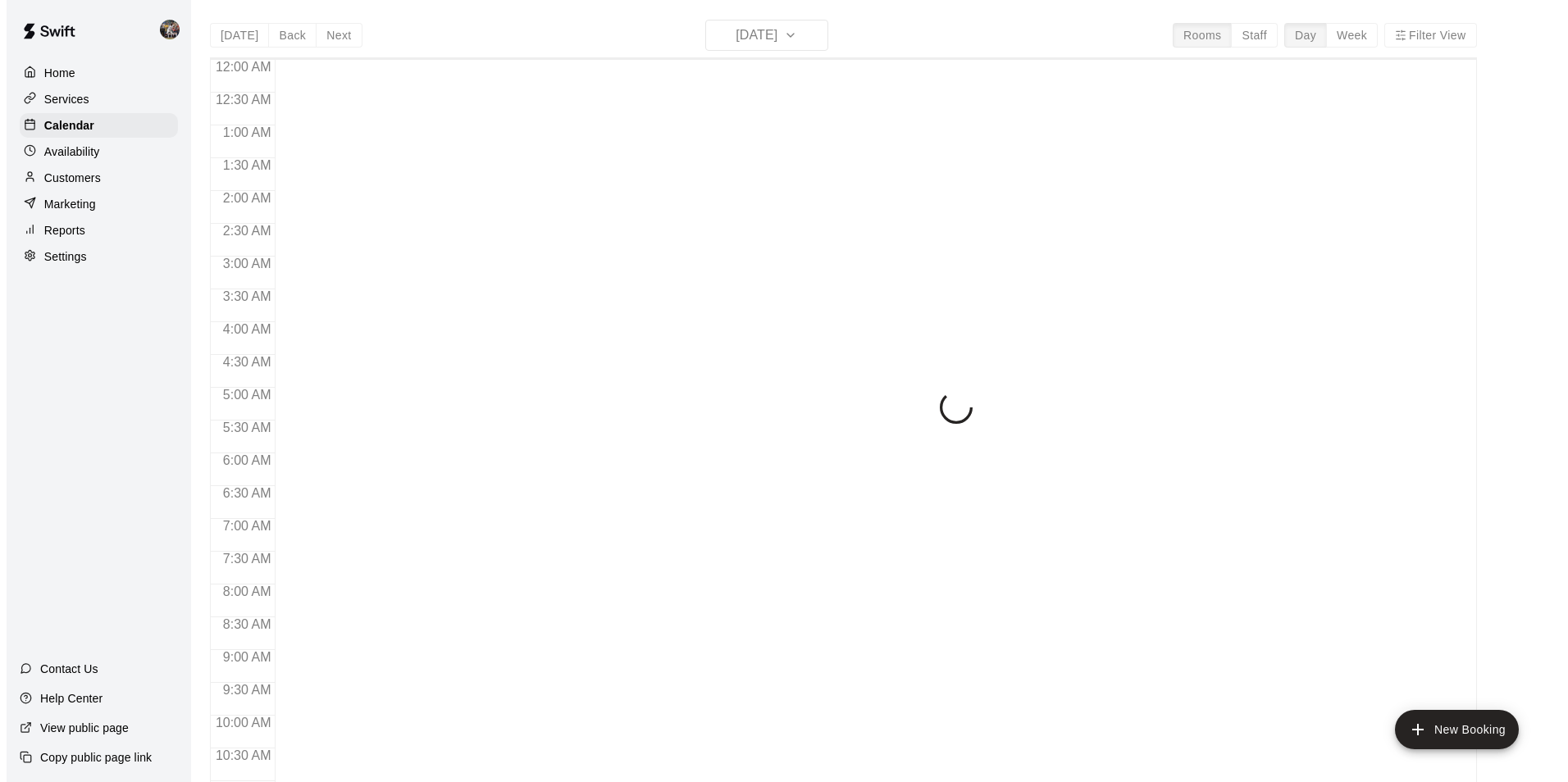
scroll to position [833, 0]
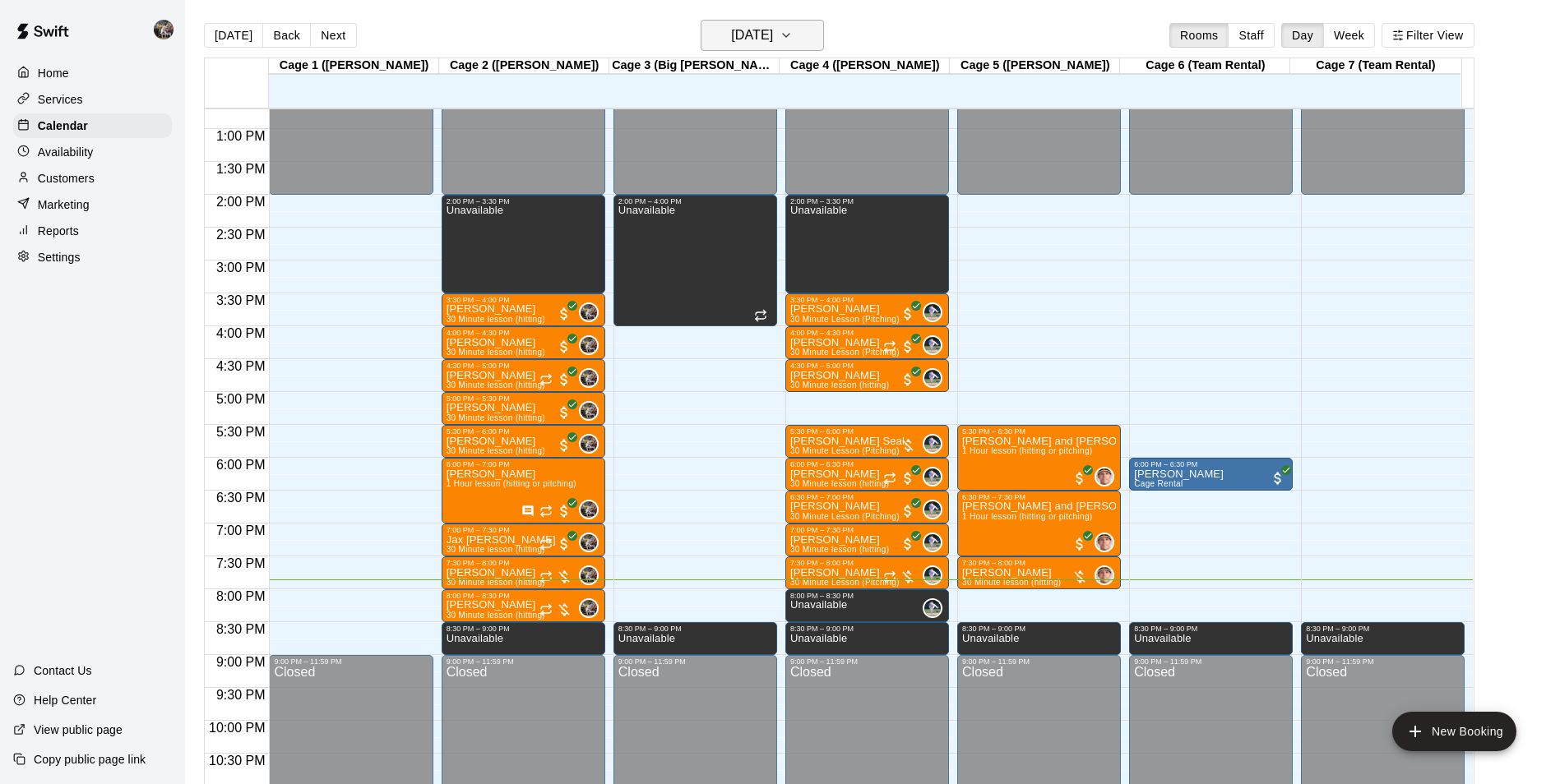
click at [764, 34] on h6 "[DATE]" at bounding box center [752, 35] width 42 height 23
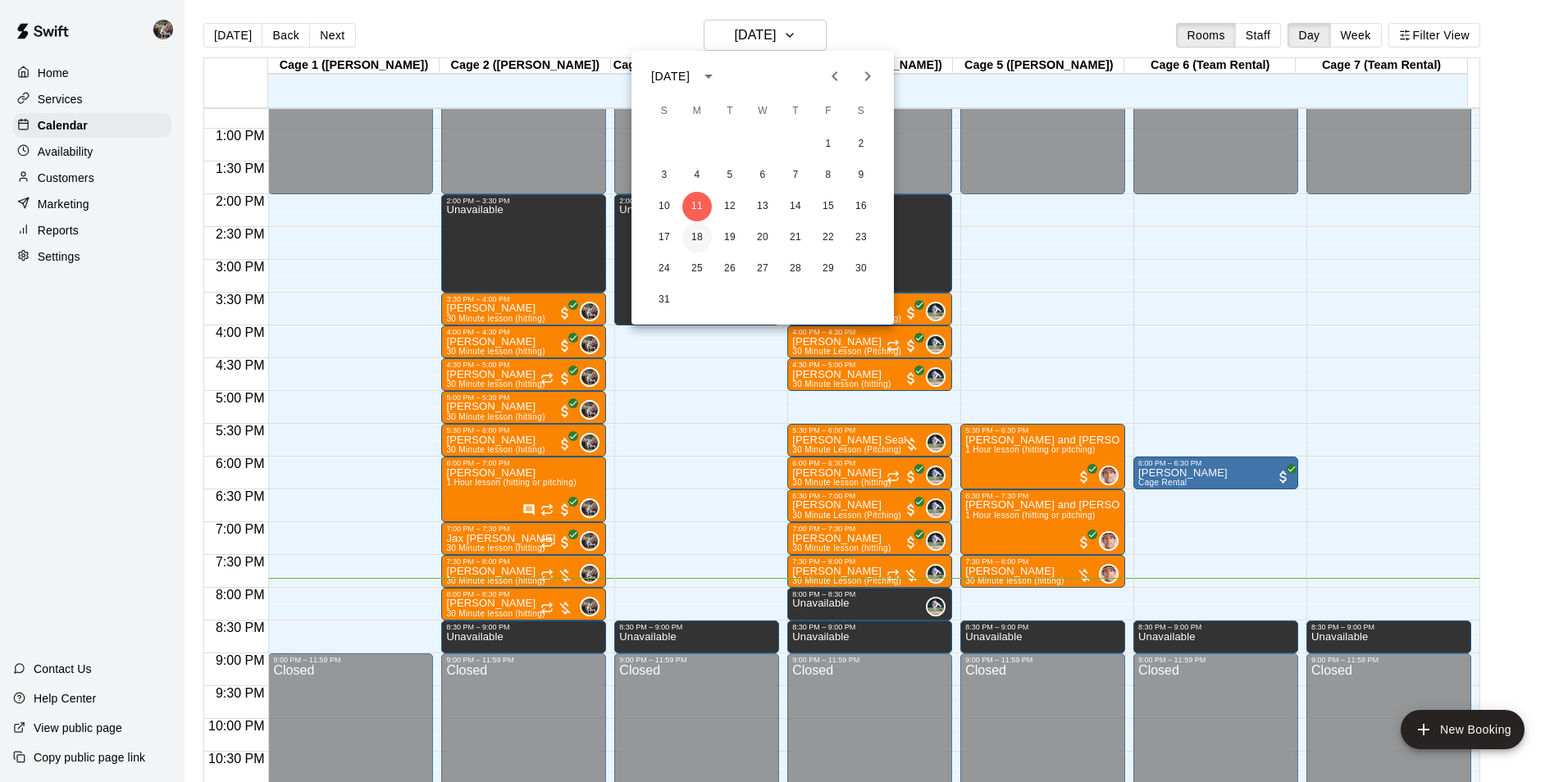
click at [699, 234] on button "18" at bounding box center [696, 237] width 29 height 29
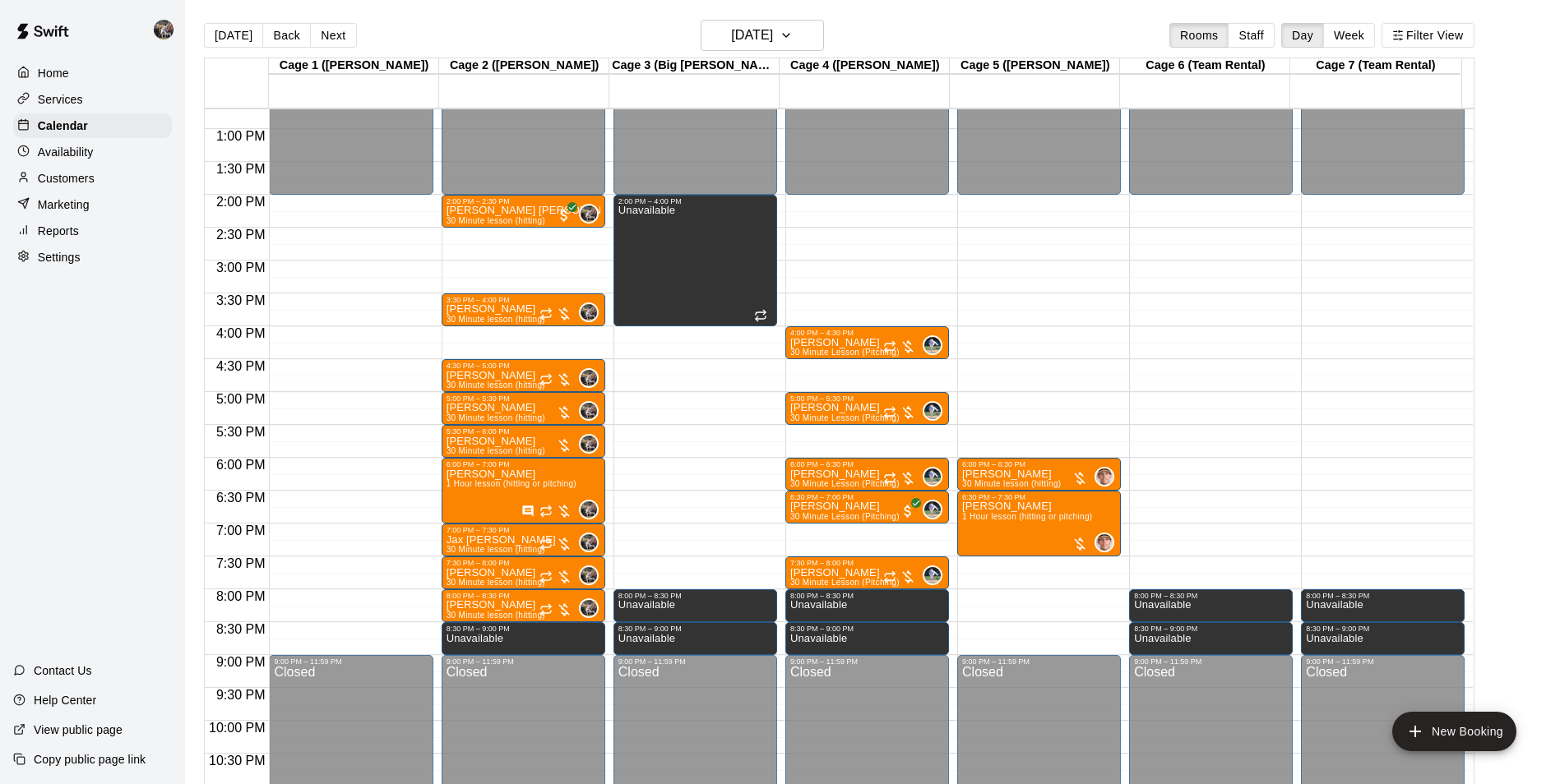
click at [1020, 565] on div "12:00 AM – 2:00 PM Closed 6:00 PM – 6:30 PM [PERSON_NAME] 30 Minute lesson (hit…" at bounding box center [1038, 62] width 163 height 1578
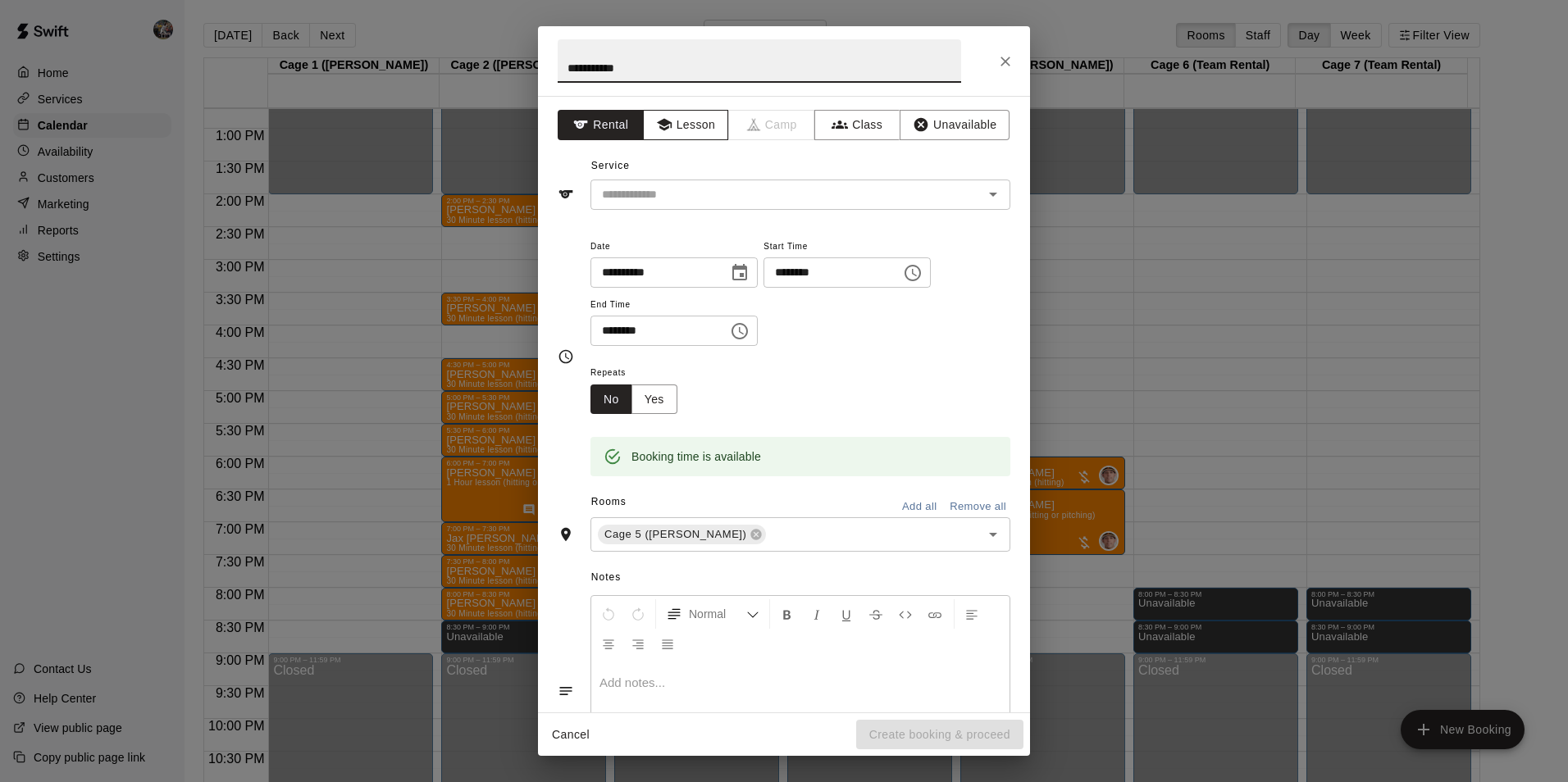
type input "**********"
click at [690, 123] on button "Lesson" at bounding box center [685, 125] width 86 height 30
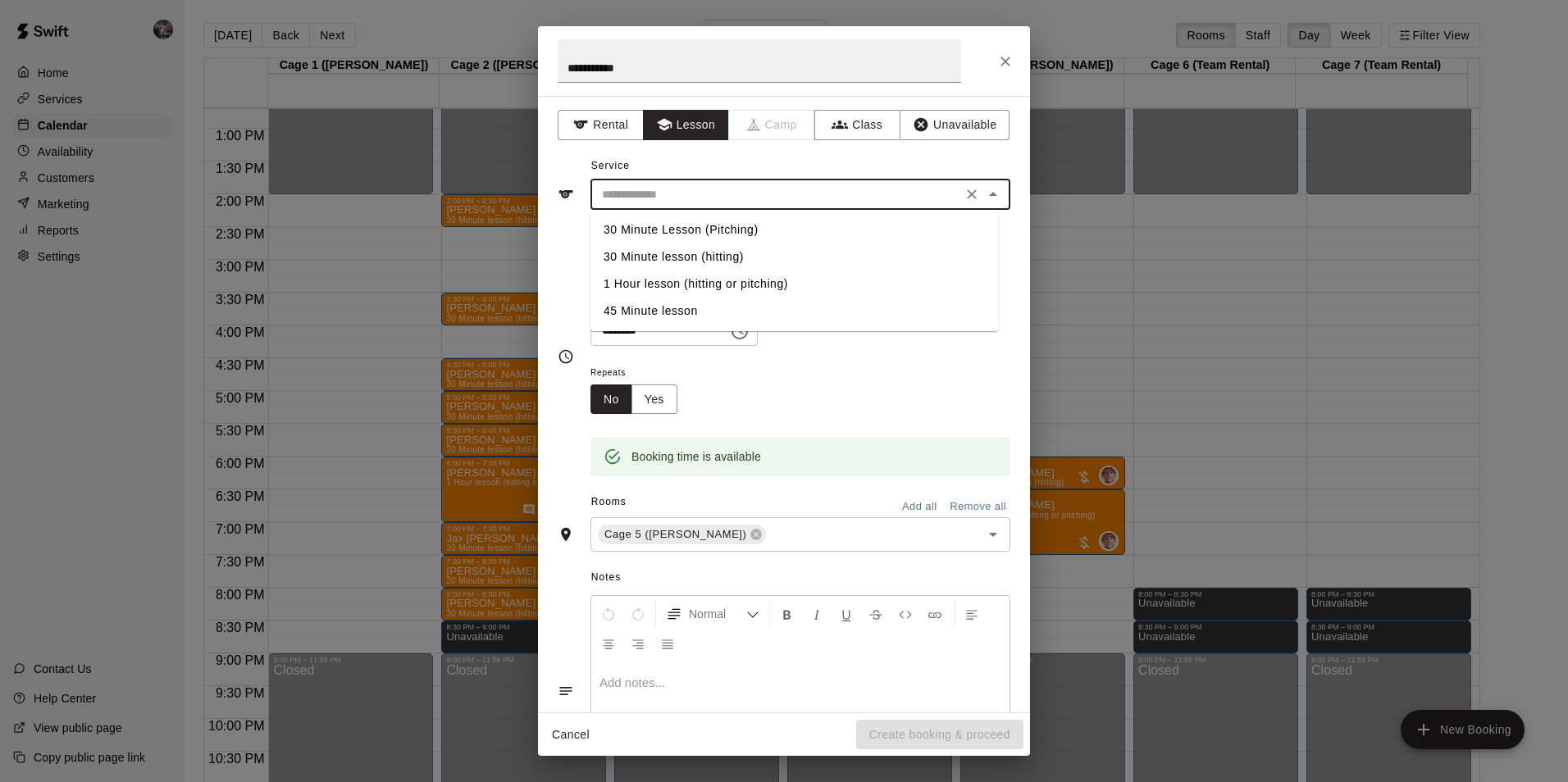
click at [703, 185] on input "text" at bounding box center [776, 195] width 362 height 21
click at [714, 250] on li "30 Minute lesson (hitting)" at bounding box center [794, 257] width 408 height 27
type input "**********"
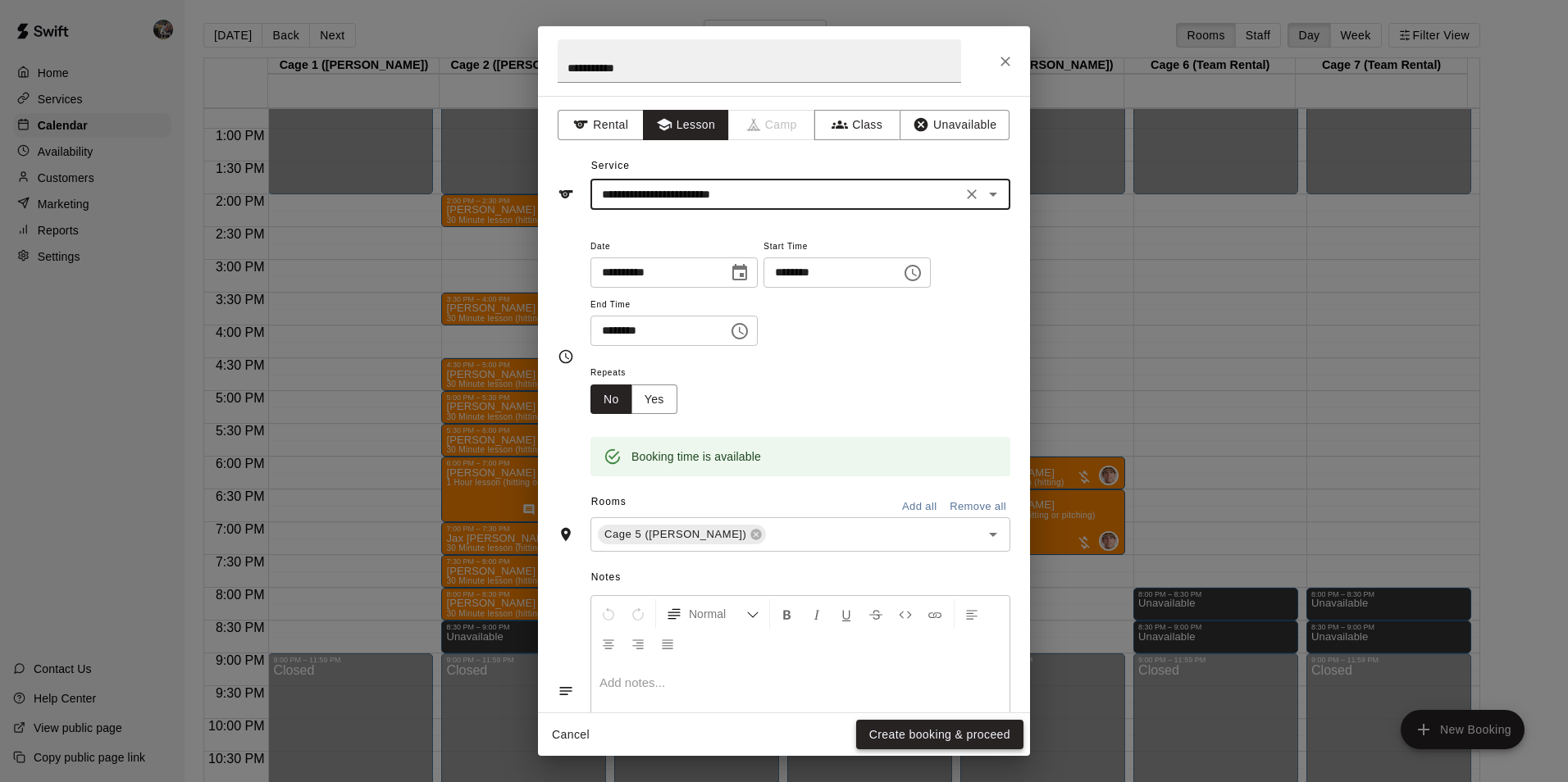
click at [900, 728] on button "Create booking & proceed" at bounding box center [940, 735] width 168 height 30
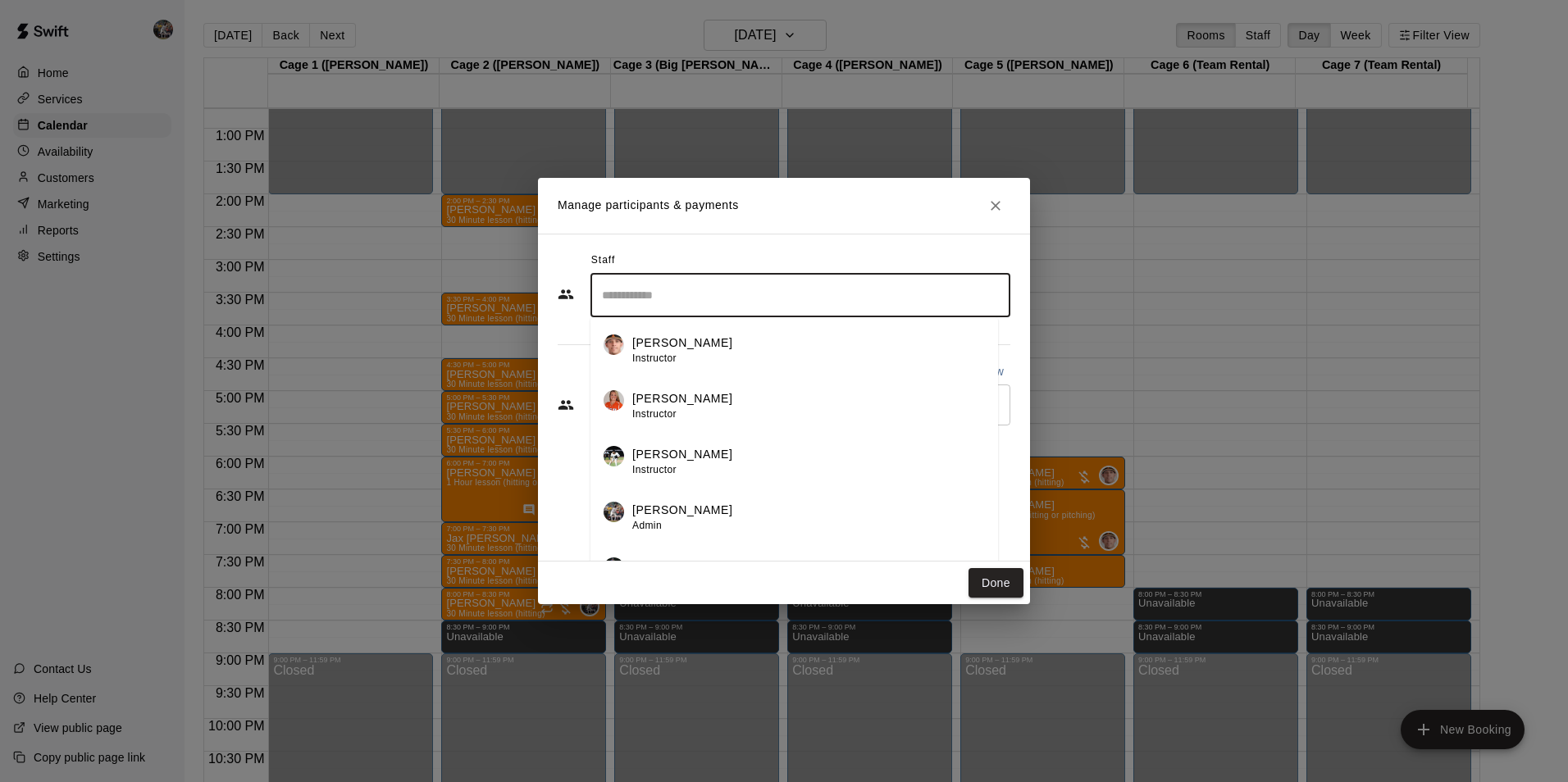
click at [620, 292] on input "Search staff" at bounding box center [801, 296] width 405 height 28
click at [656, 344] on p "[PERSON_NAME]" at bounding box center [682, 343] width 100 height 17
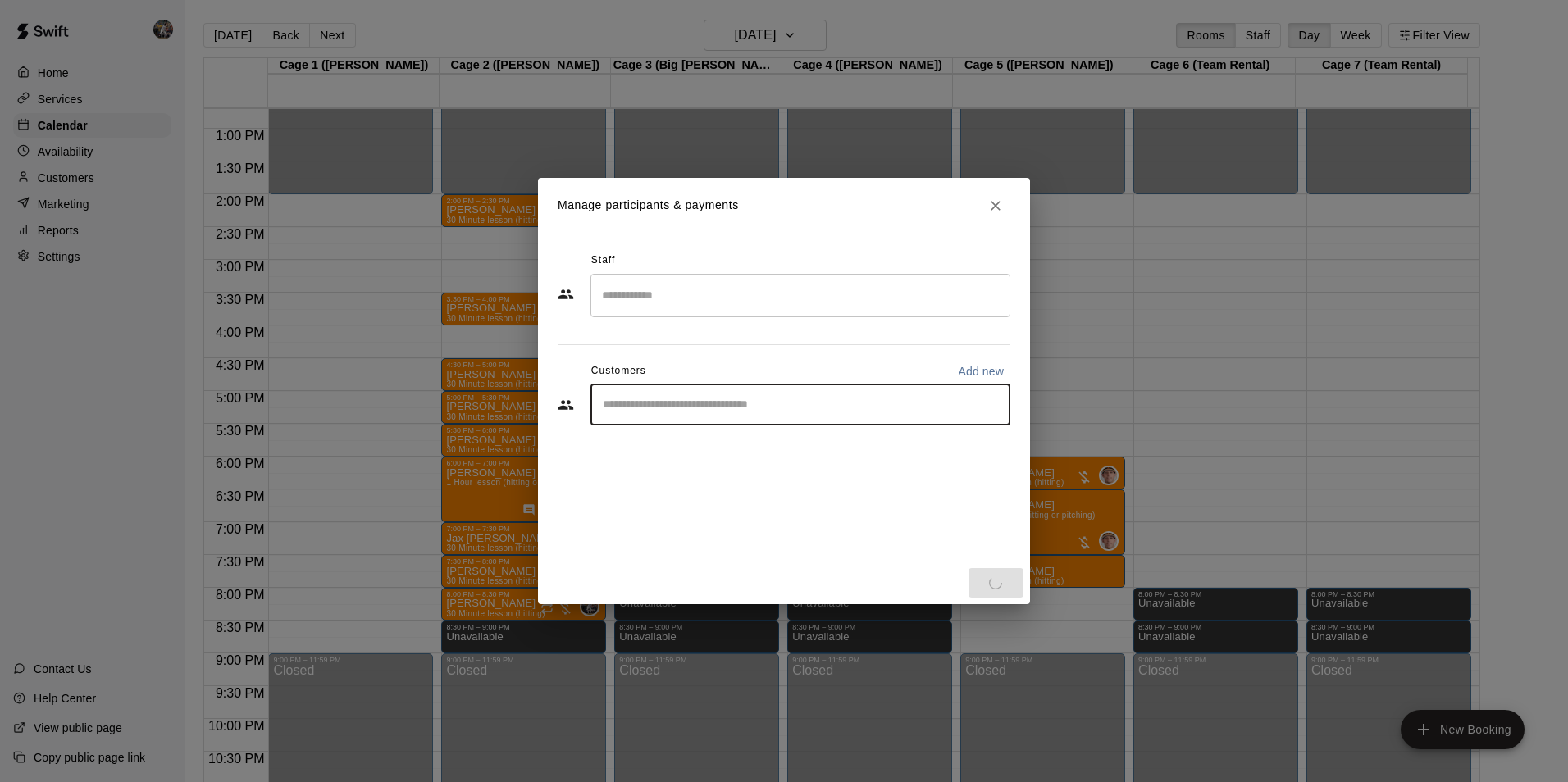
click at [638, 410] on input "Start typing to search customers..." at bounding box center [801, 404] width 405 height 16
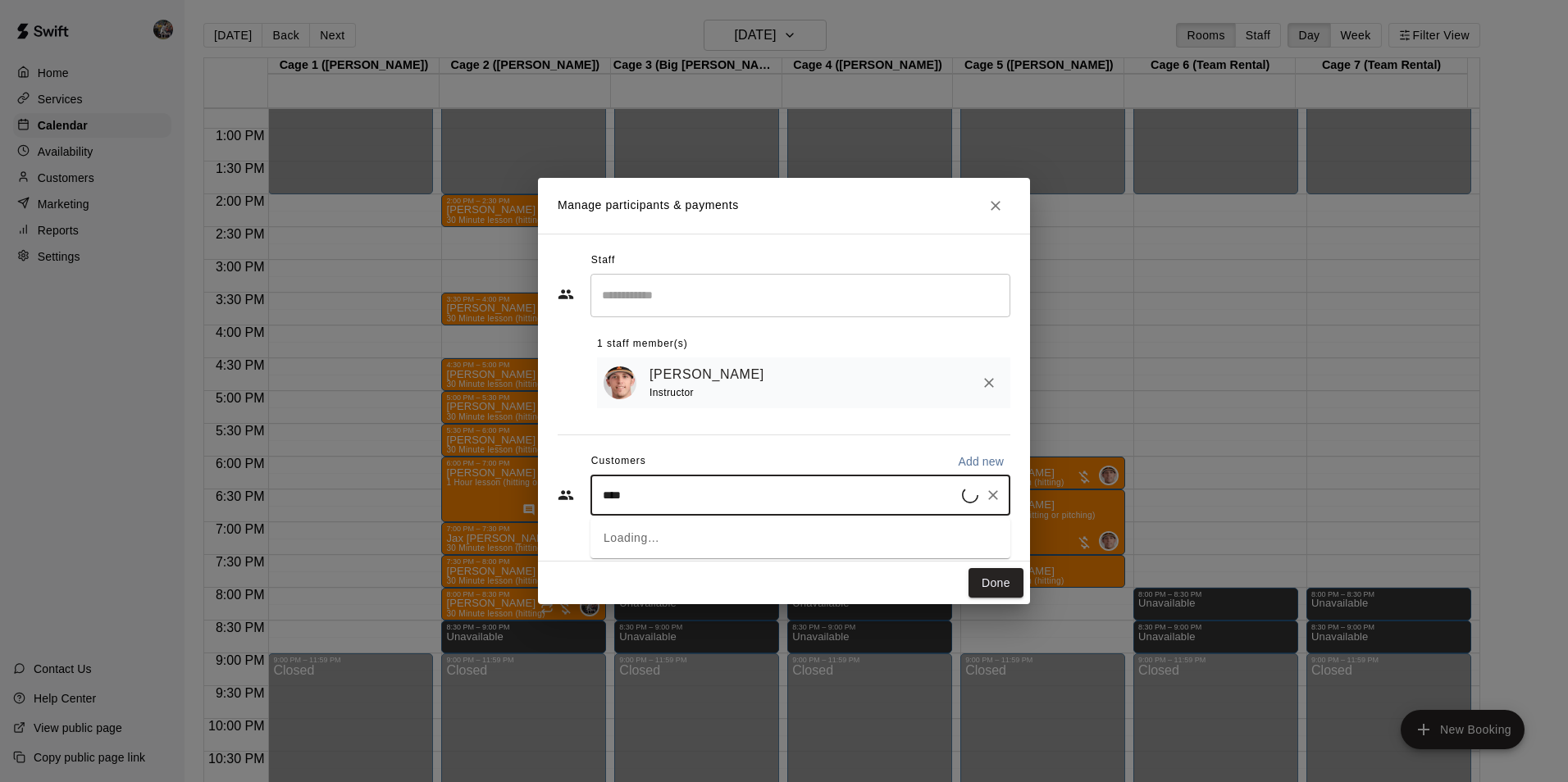
type input "*****"
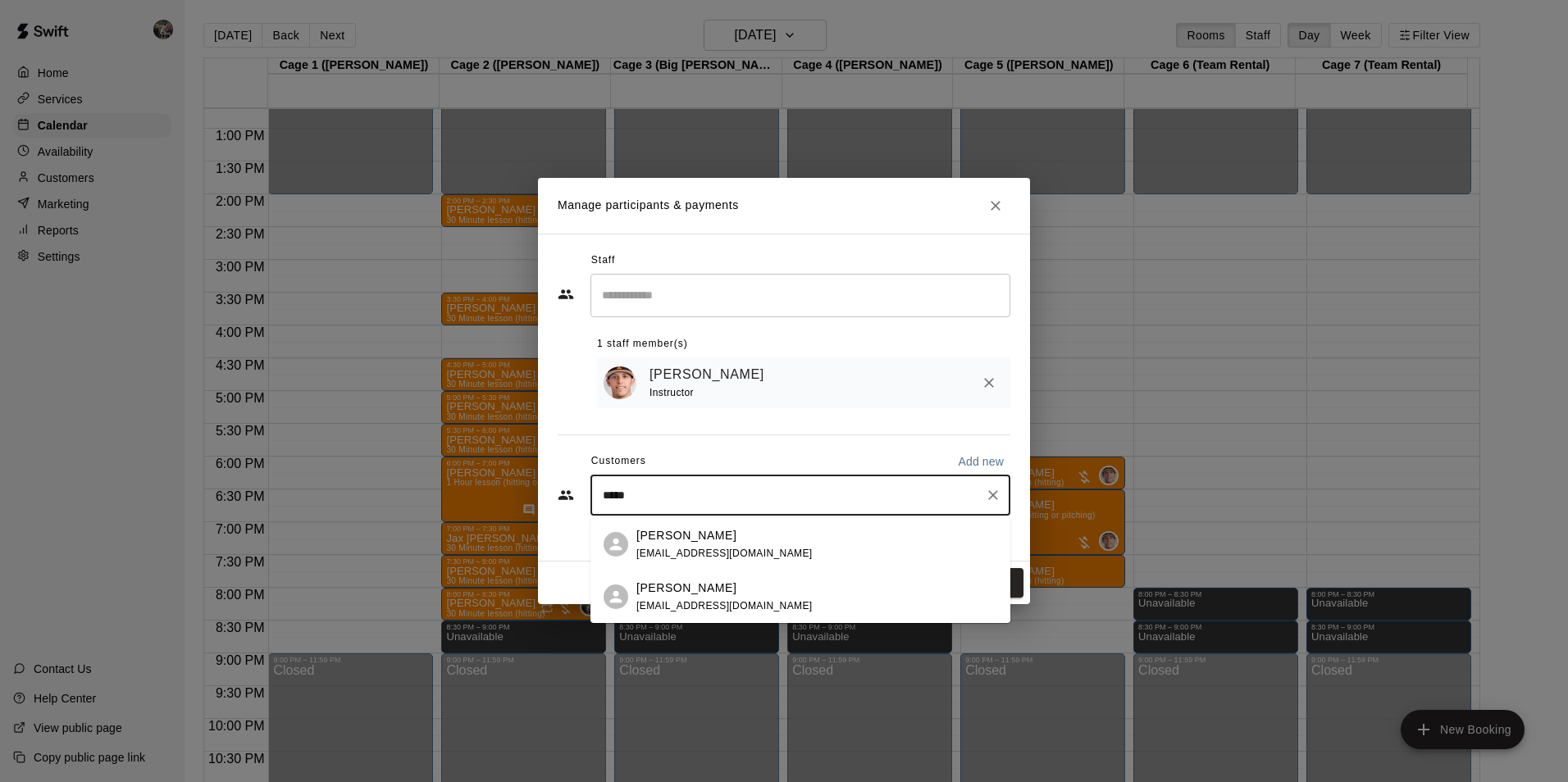
click at [669, 544] on div "[PERSON_NAME] [EMAIL_ADDRESS][DOMAIN_NAME]" at bounding box center [724, 545] width 176 height 35
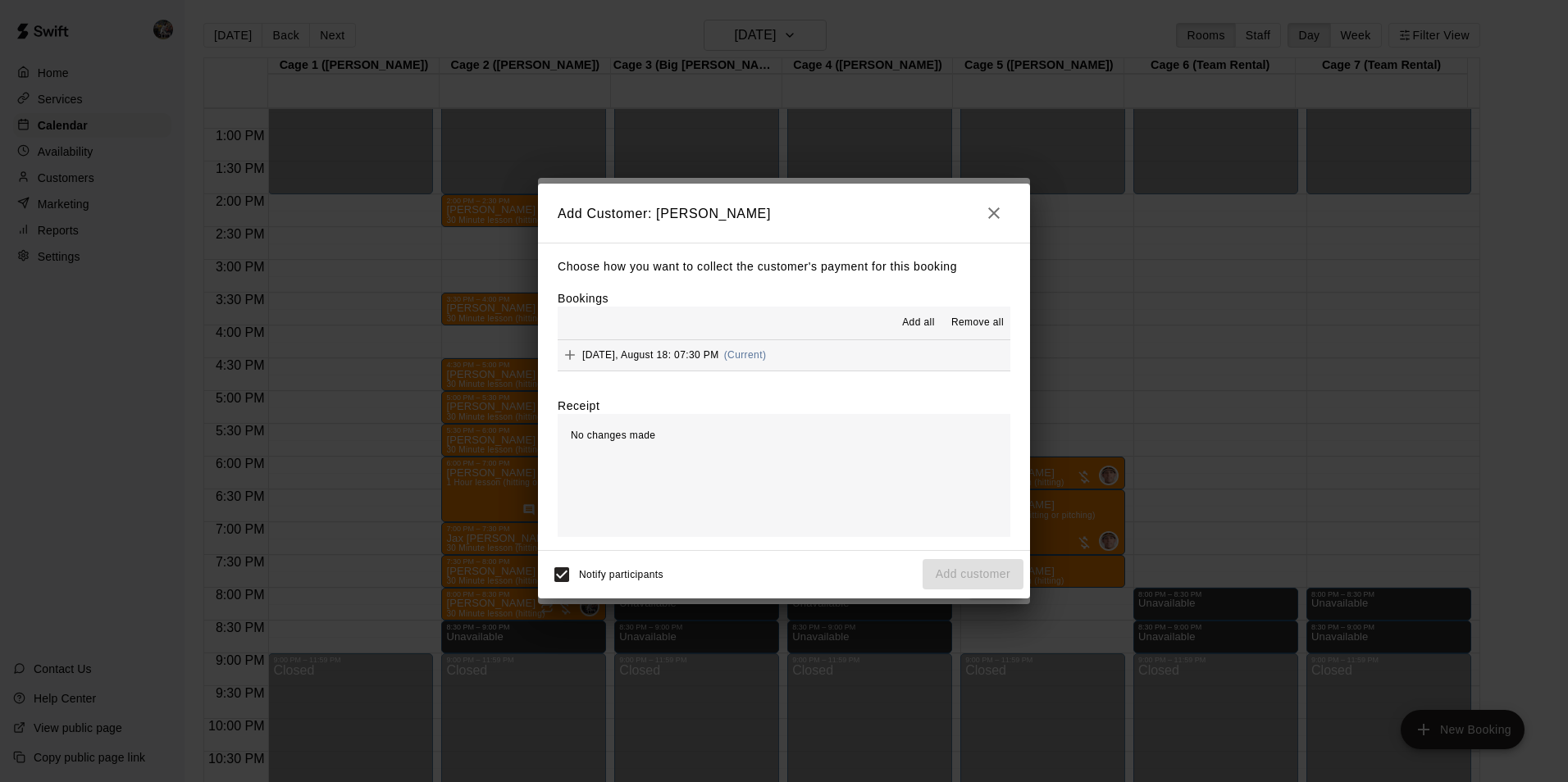
click at [914, 319] on span "Add all" at bounding box center [919, 322] width 33 height 16
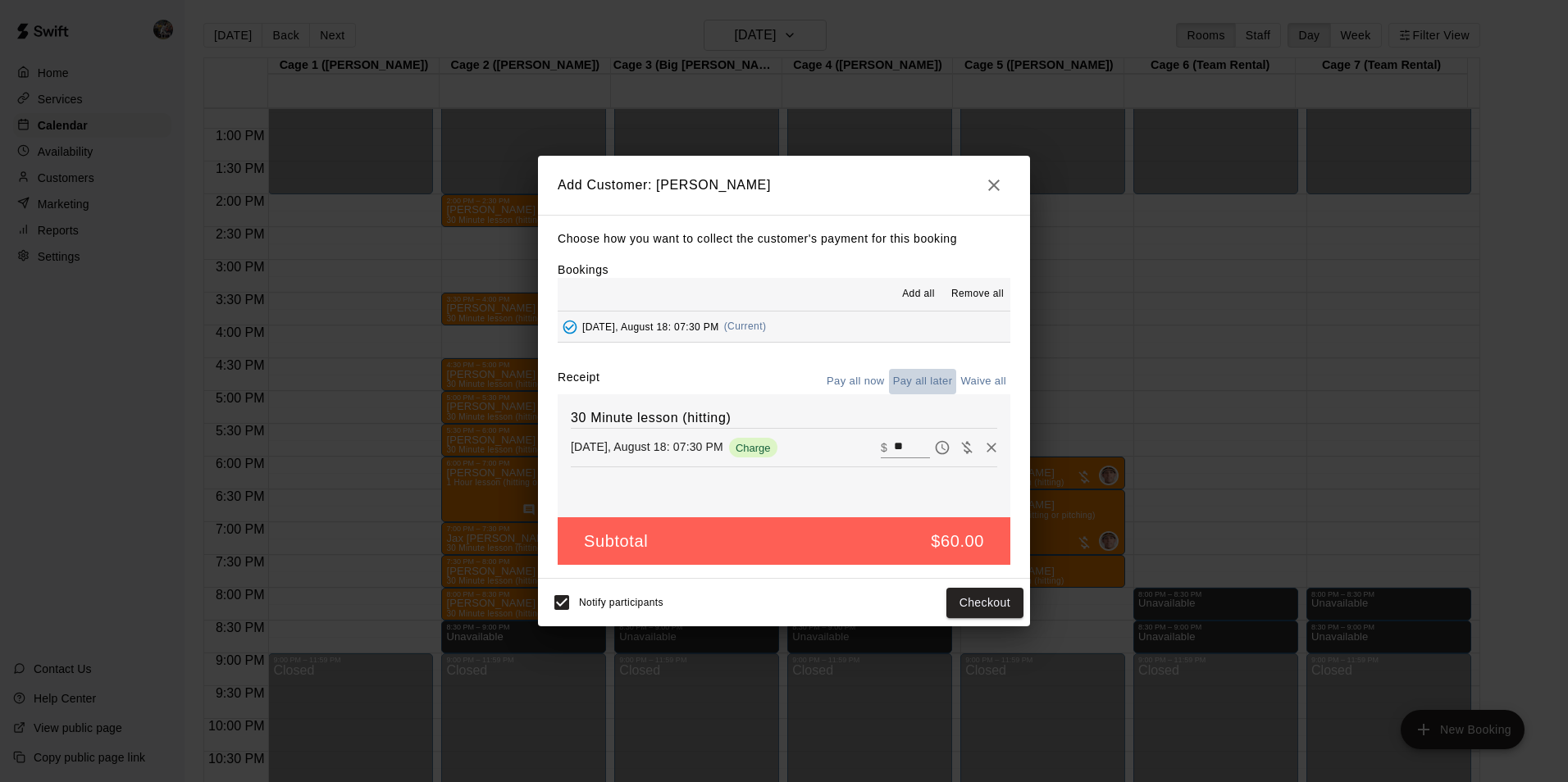
click at [924, 381] on button "Pay all later" at bounding box center [923, 382] width 68 height 25
click at [937, 599] on button "Add customer" at bounding box center [972, 603] width 101 height 30
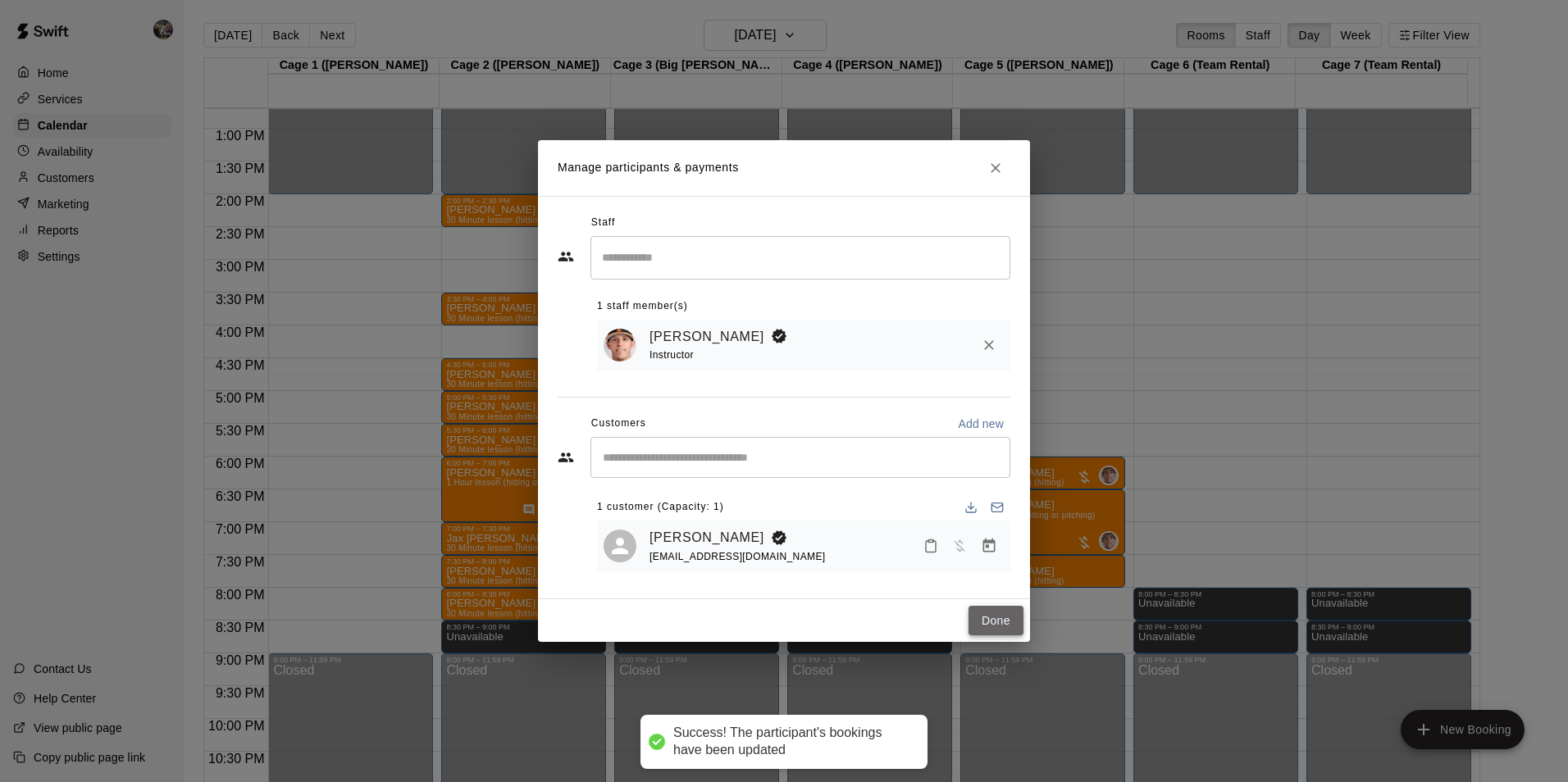
click at [997, 619] on button "Done" at bounding box center [996, 621] width 55 height 30
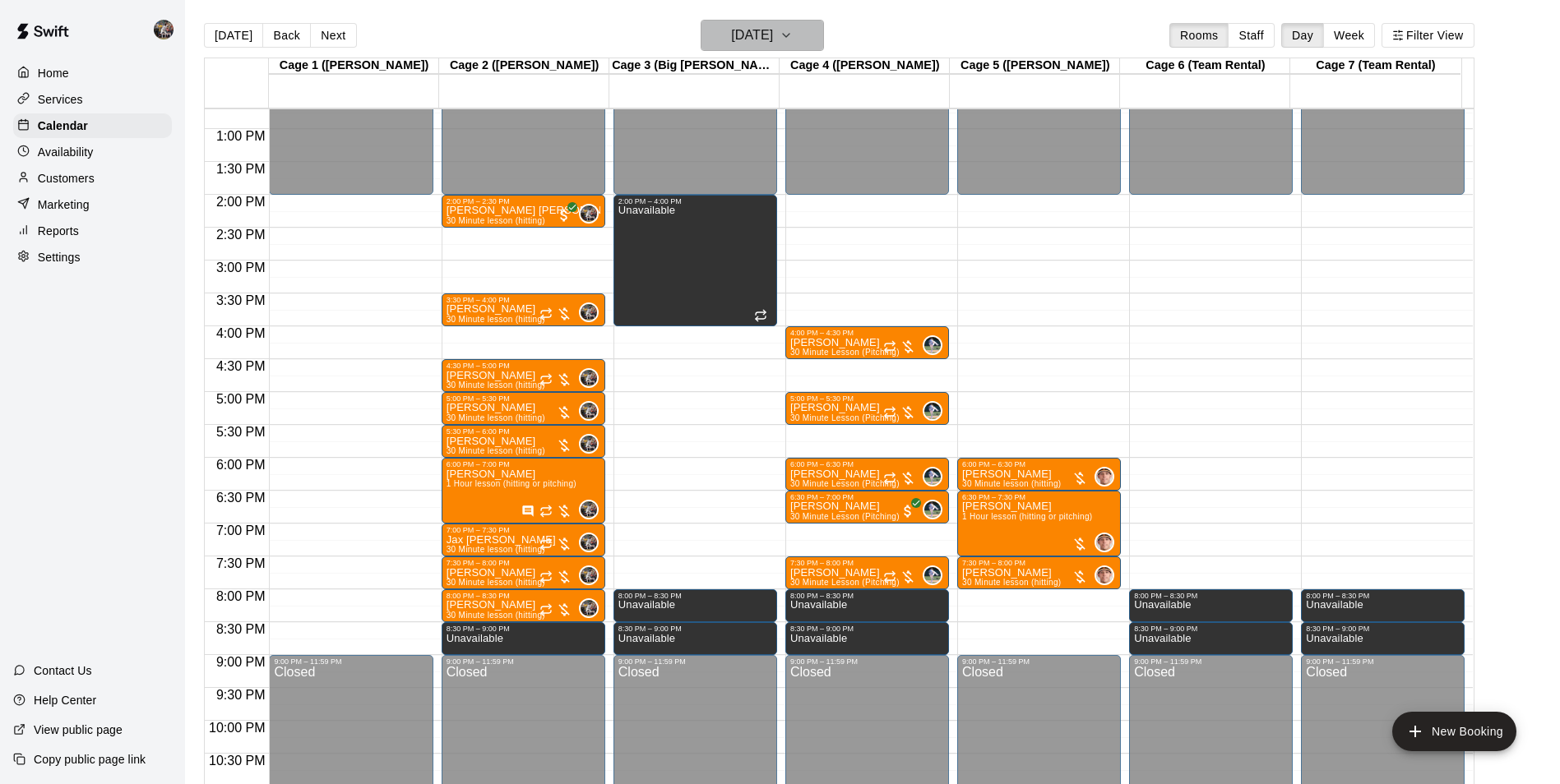
click at [802, 25] on button "[DATE]" at bounding box center [763, 35] width 124 height 31
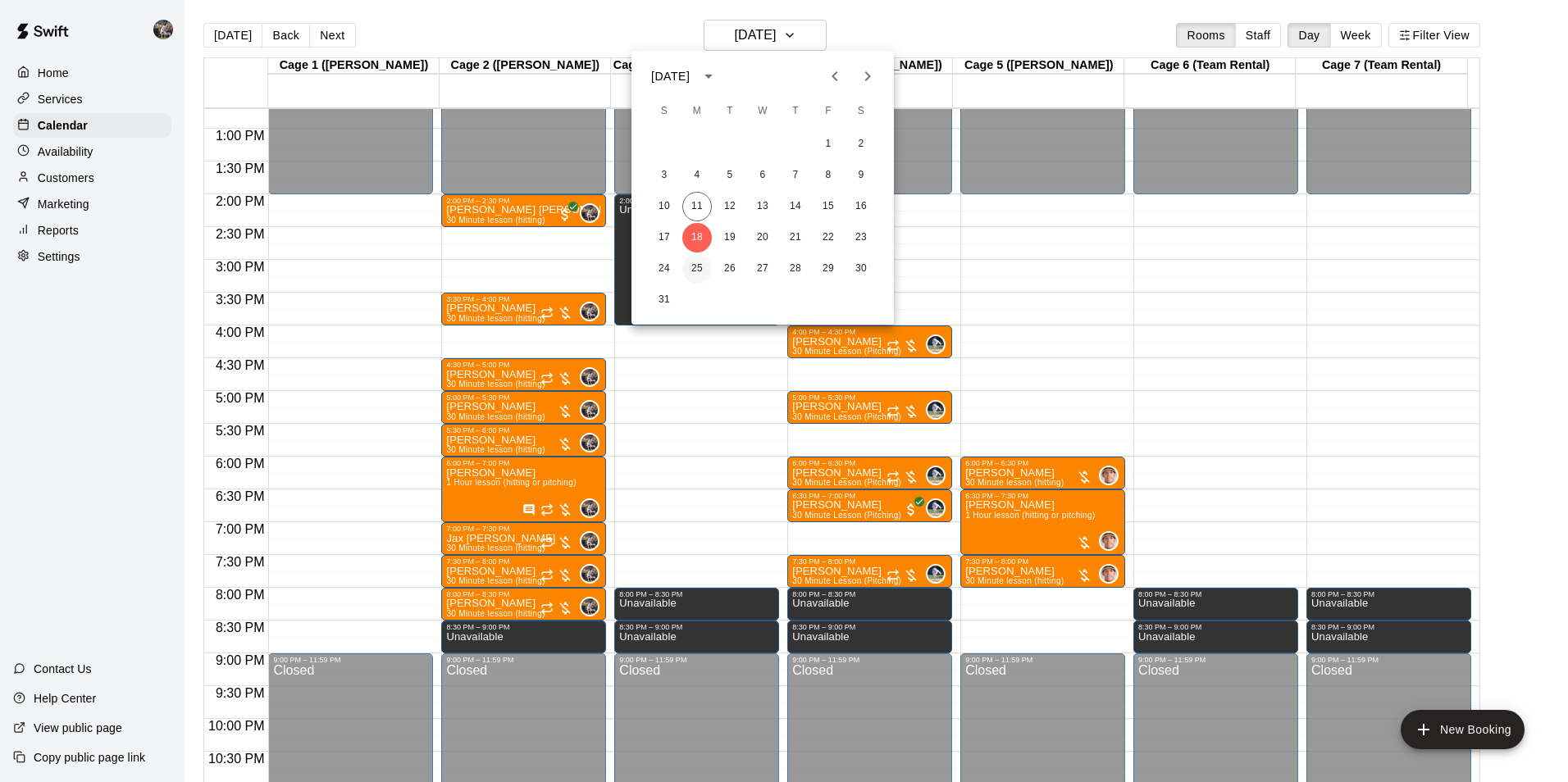
click at [694, 269] on button "25" at bounding box center [696, 269] width 29 height 29
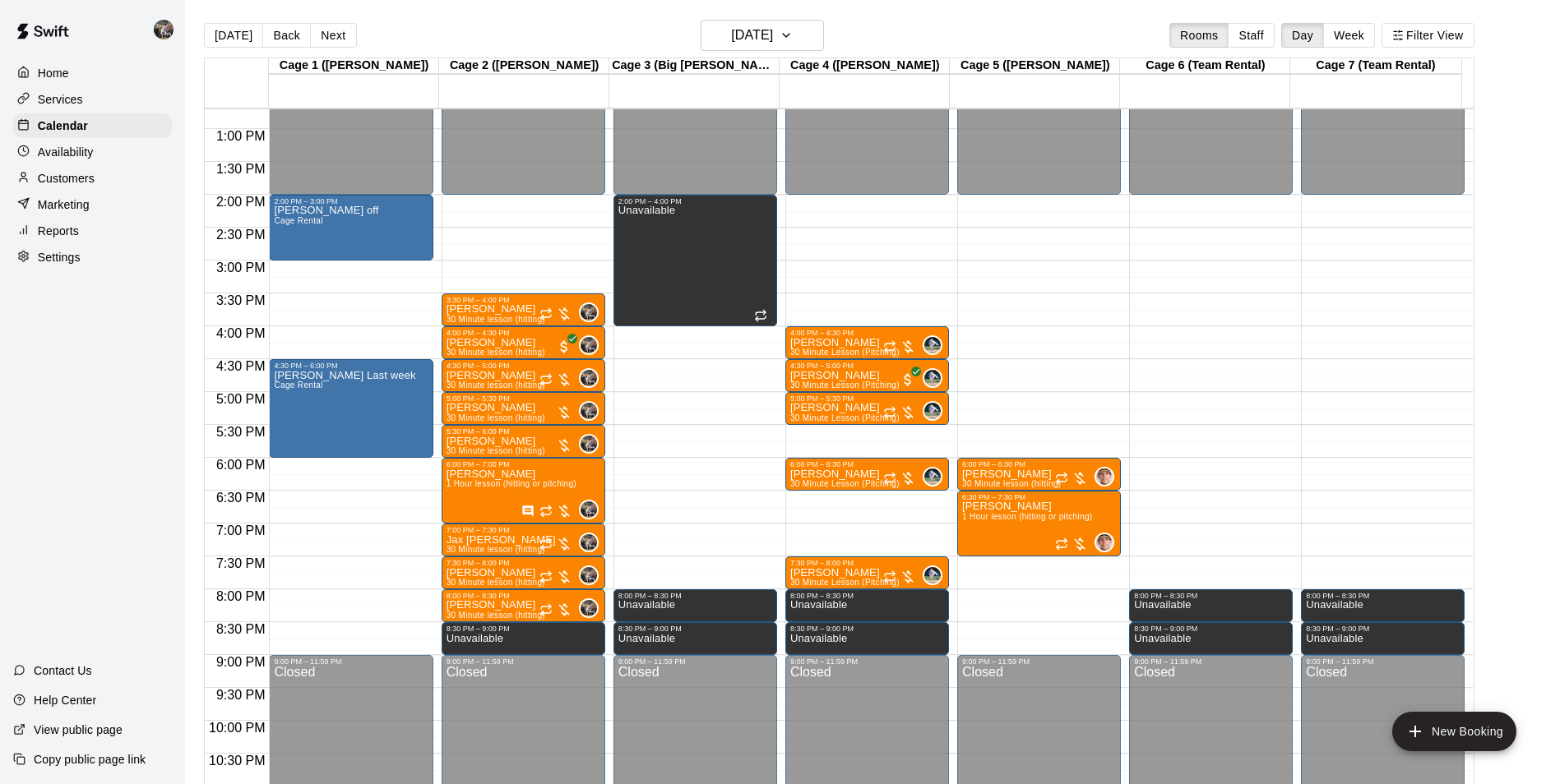
click at [1019, 567] on div "12:00 AM – 2:00 PM Closed 6:00 PM – 6:30 PM [PERSON_NAME] 30 Minute lesson (hit…" at bounding box center [1038, 62] width 163 height 1578
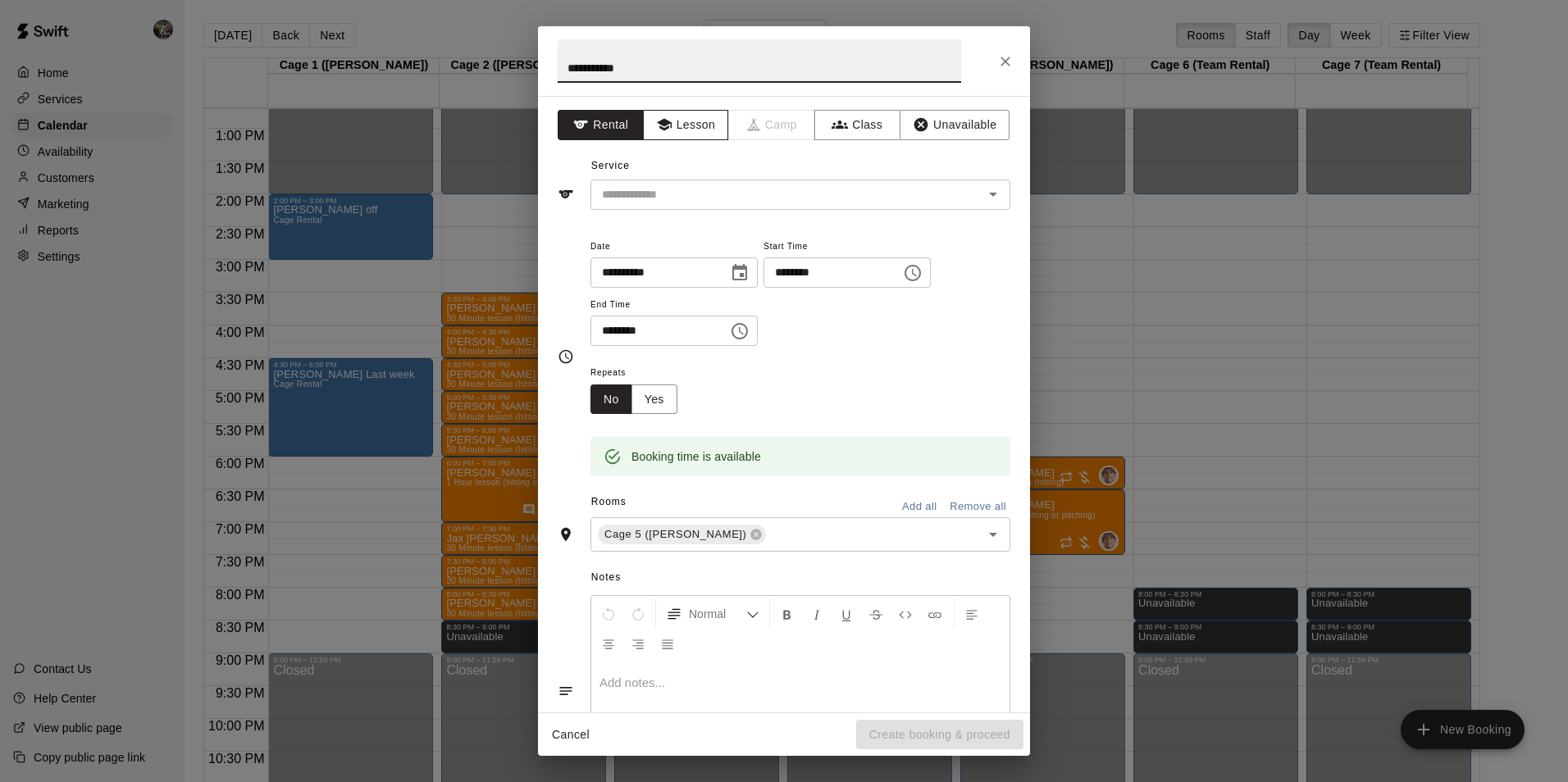
type input "**********"
click at [679, 120] on button "Lesson" at bounding box center [685, 125] width 86 height 30
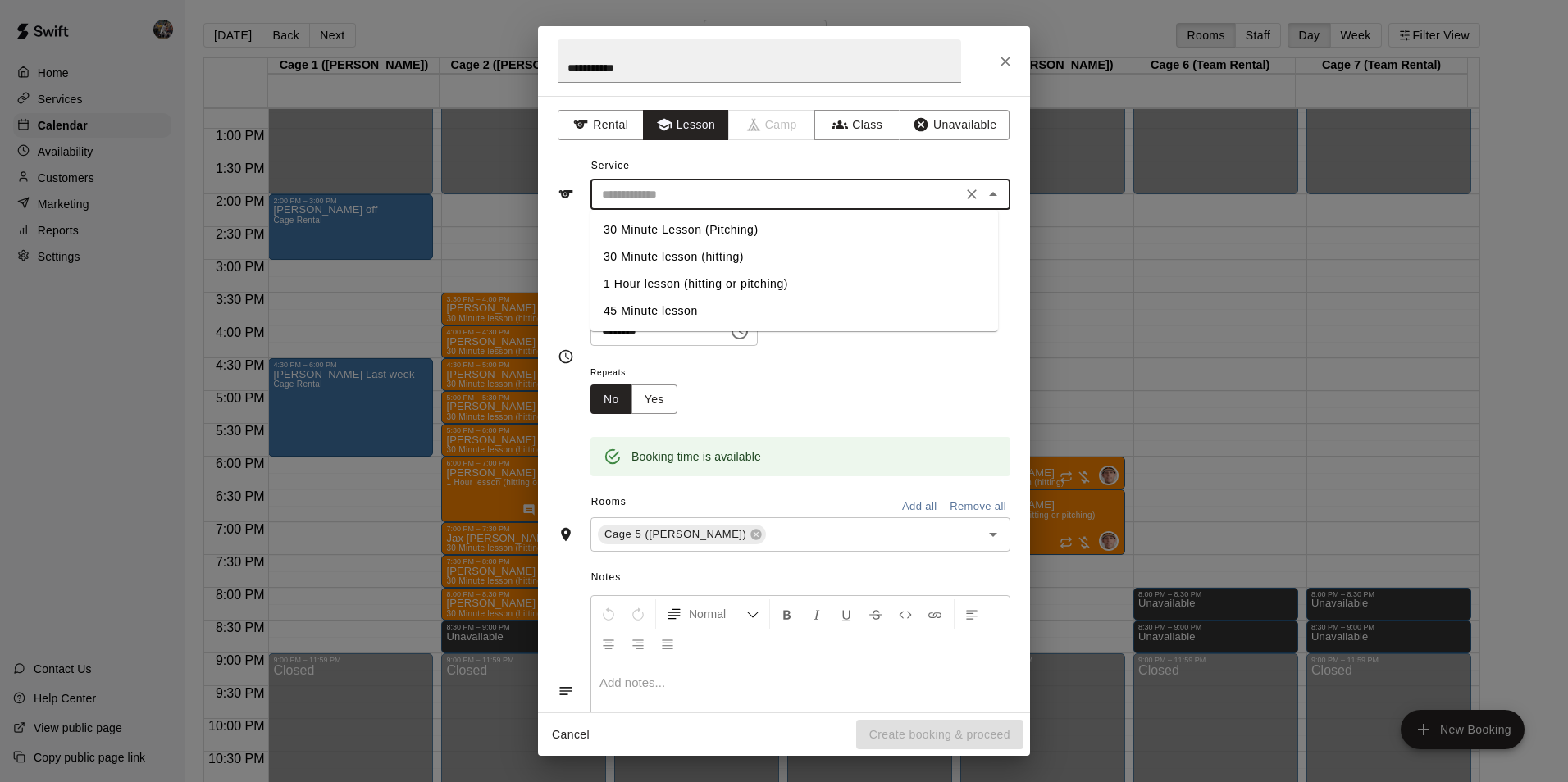
click at [674, 185] on input "text" at bounding box center [776, 195] width 362 height 21
click at [694, 253] on li "30 Minute lesson (hitting)" at bounding box center [794, 257] width 408 height 27
type input "**********"
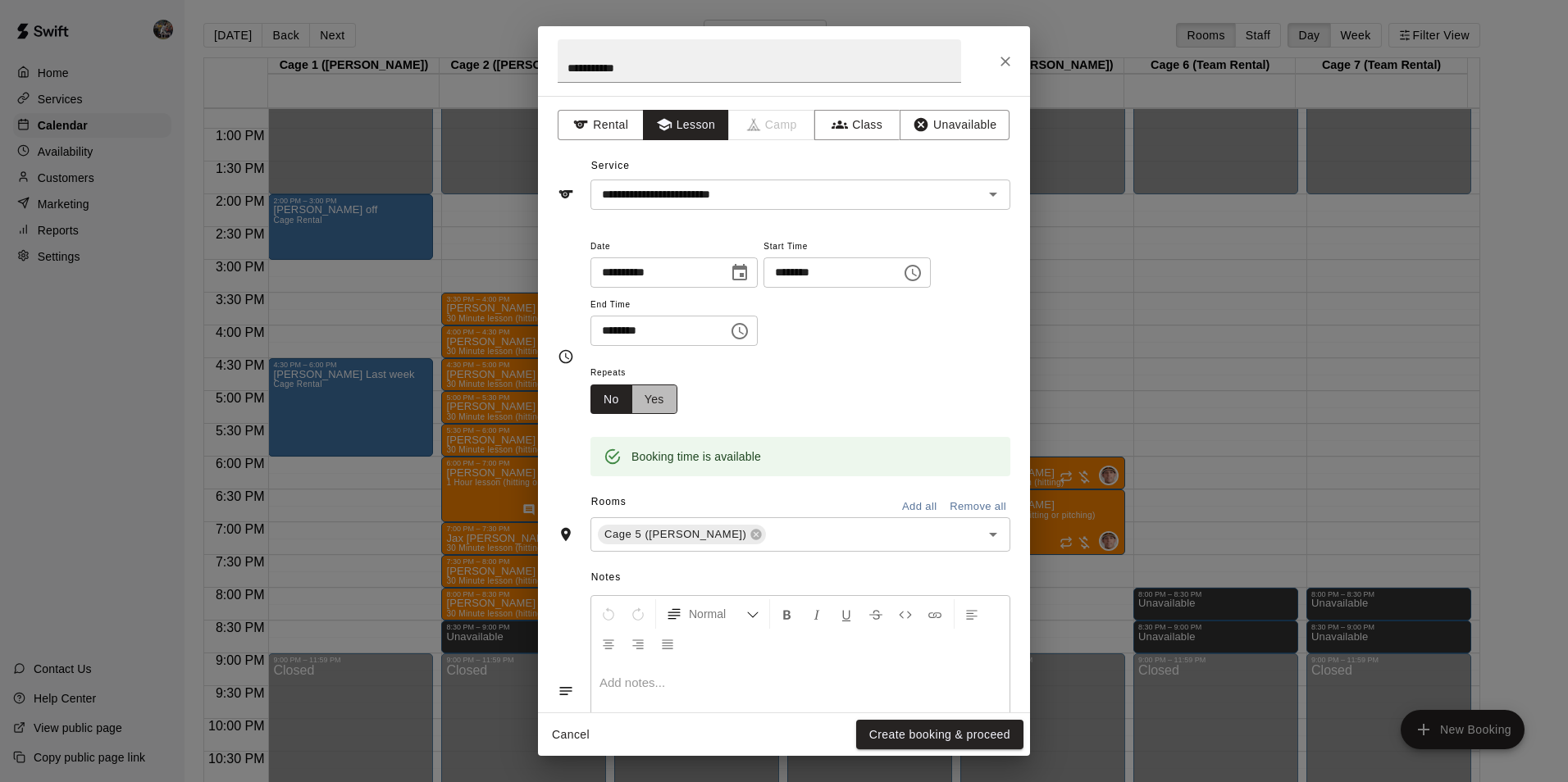
click at [665, 399] on button "Yes" at bounding box center [654, 399] width 46 height 30
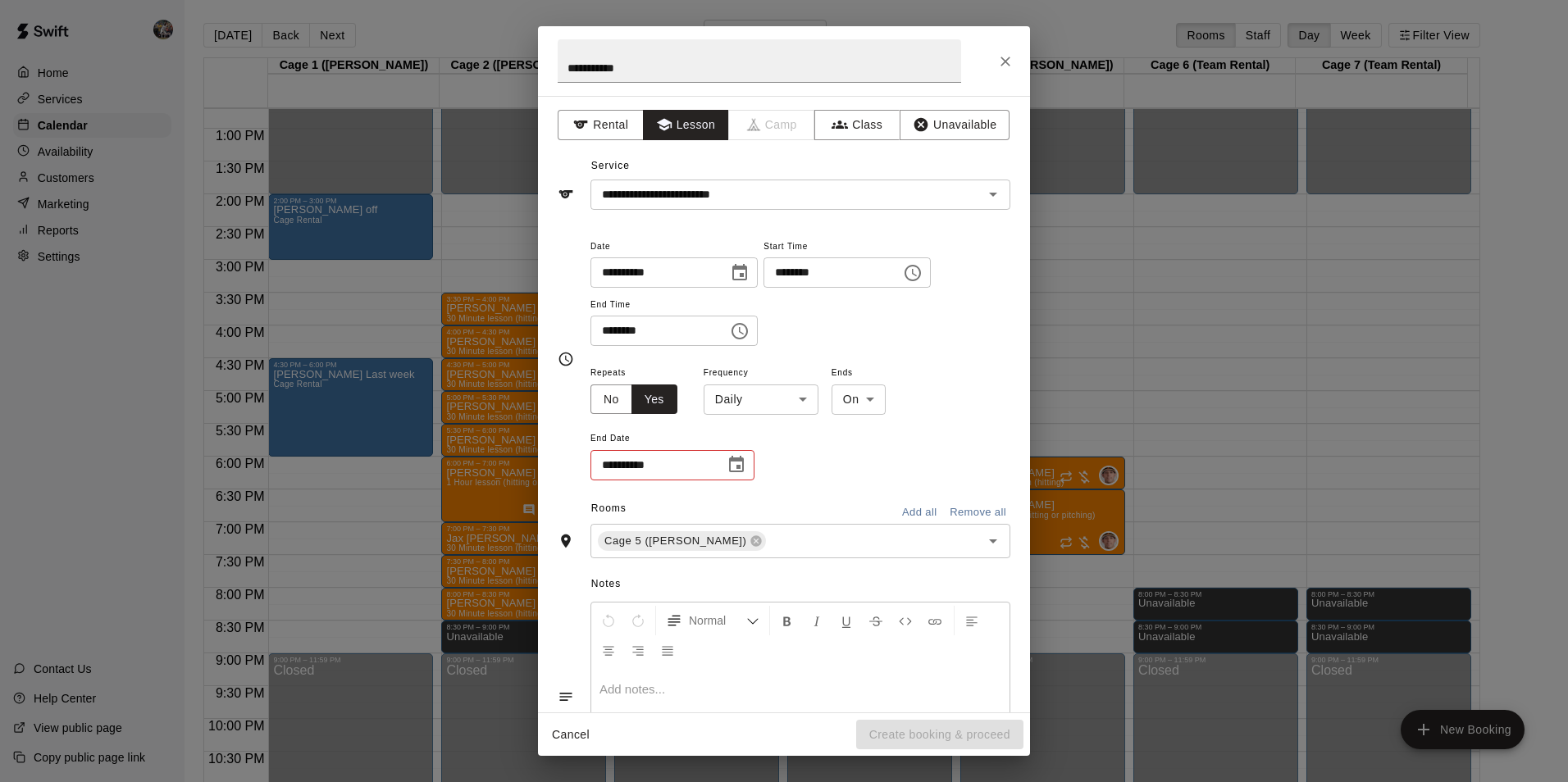
click at [794, 402] on body "Home Services Calendar Availability Customers Marketing Reports Settings Contac…" at bounding box center [784, 404] width 1568 height 808
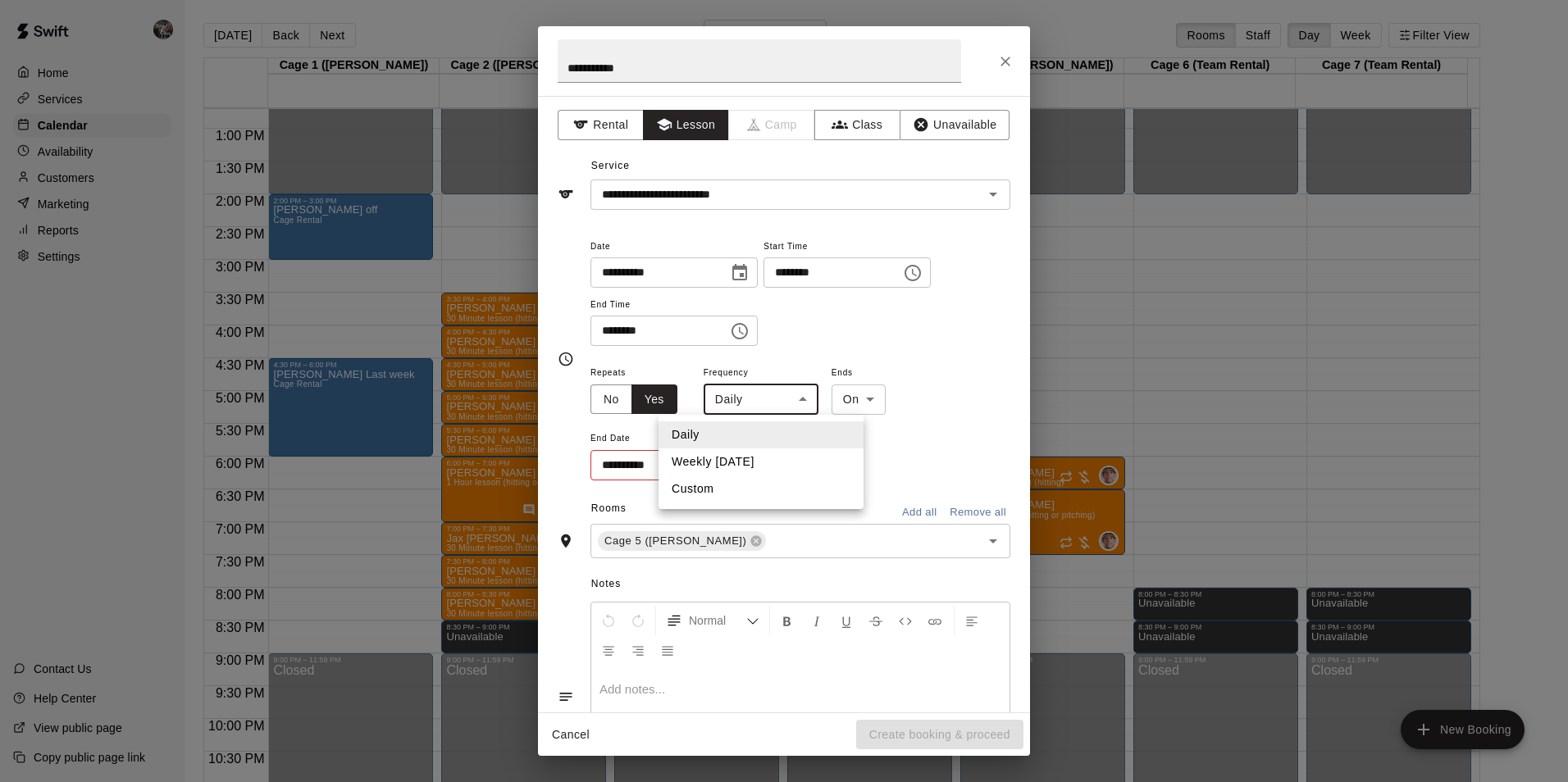
click at [771, 459] on li "Weekly [DATE]" at bounding box center [761, 462] width 205 height 27
type input "******"
click at [732, 461] on icon "Choose date" at bounding box center [737, 464] width 15 height 16
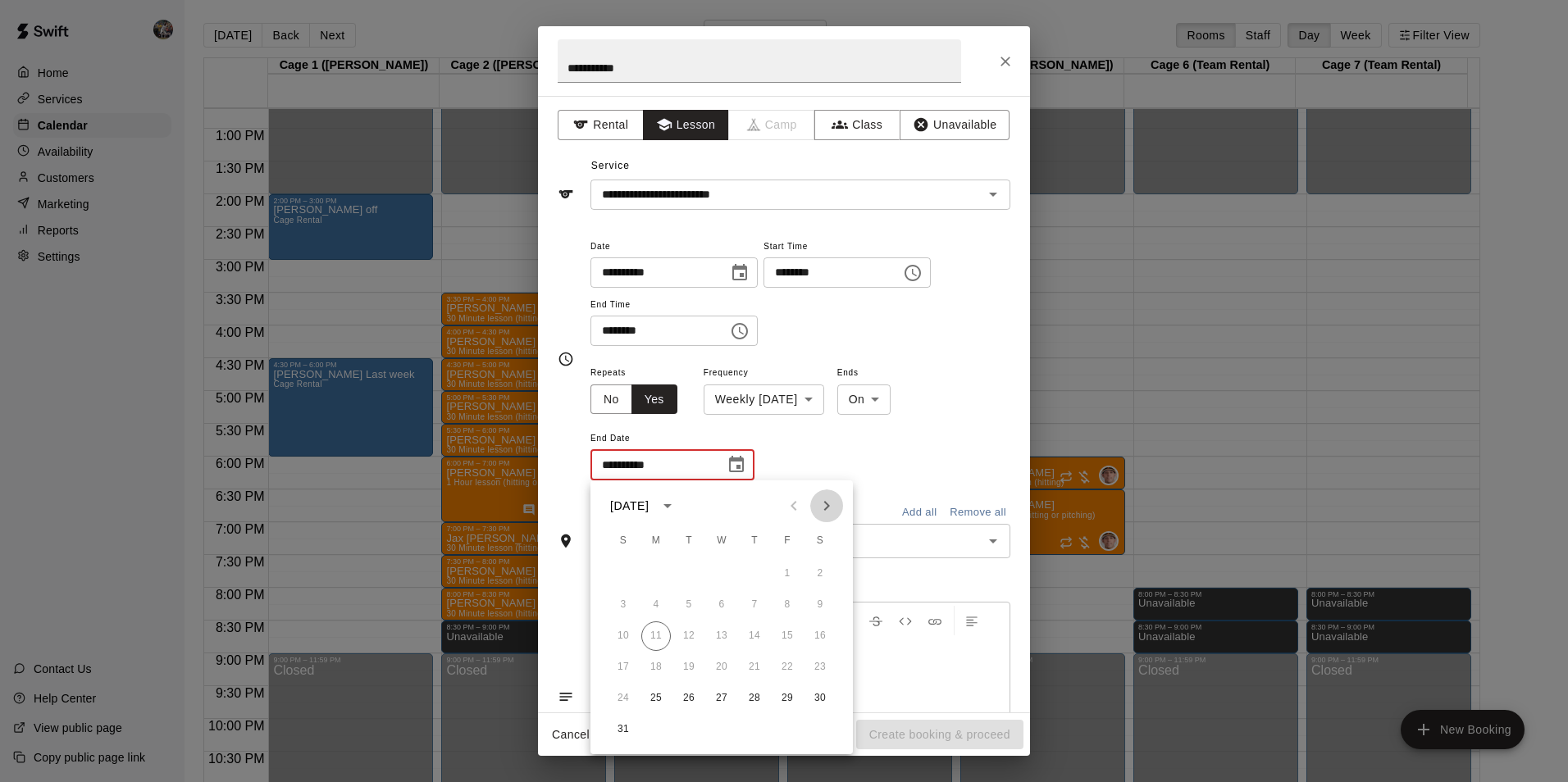
click at [826, 506] on icon "Next month" at bounding box center [826, 506] width 20 height 20
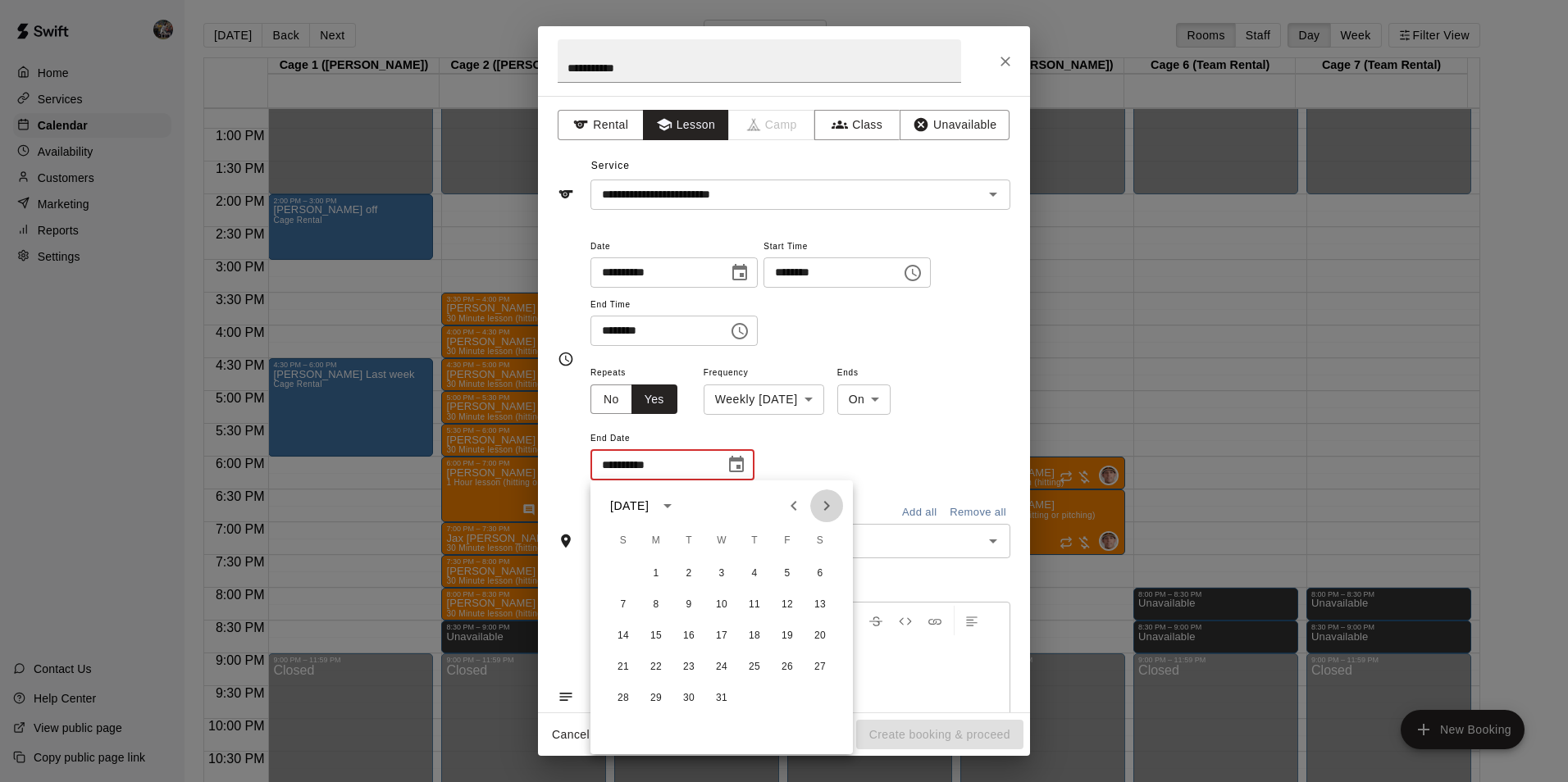
click at [826, 506] on icon "Next month" at bounding box center [826, 506] width 20 height 20
click at [787, 565] on button "1" at bounding box center [787, 574] width 29 height 29
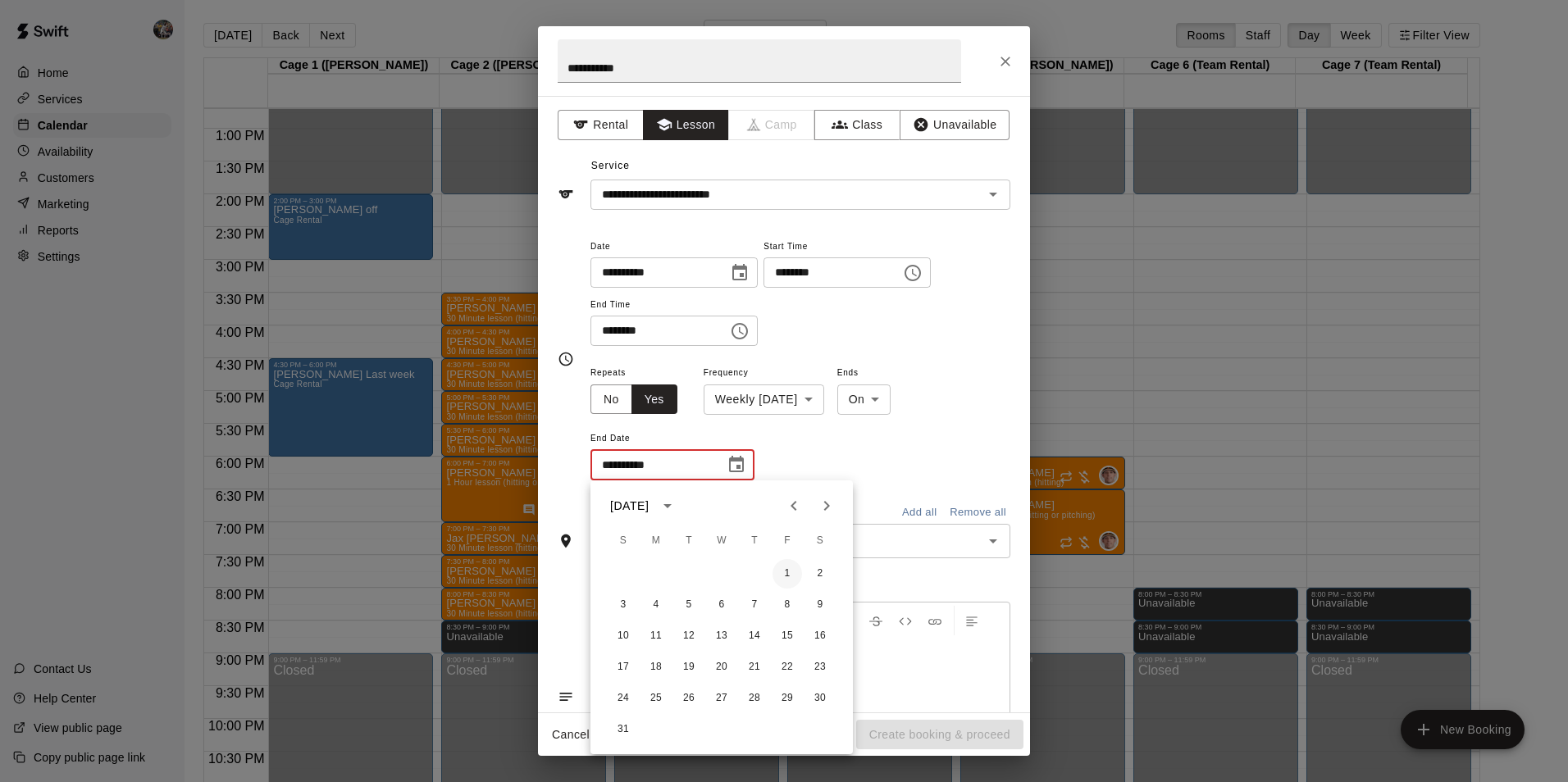
type input "**********"
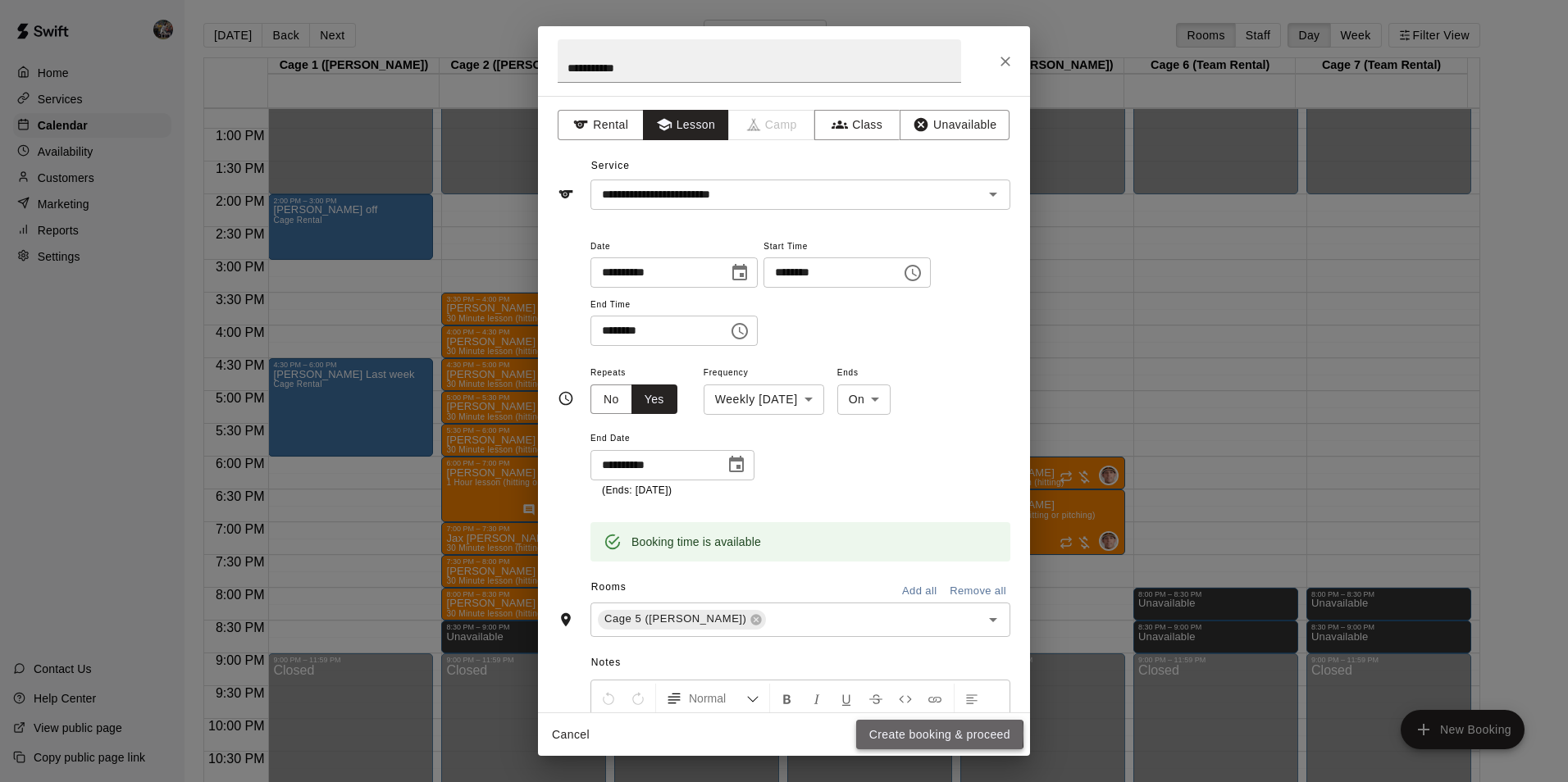
click at [896, 733] on button "Create booking & proceed" at bounding box center [940, 735] width 168 height 30
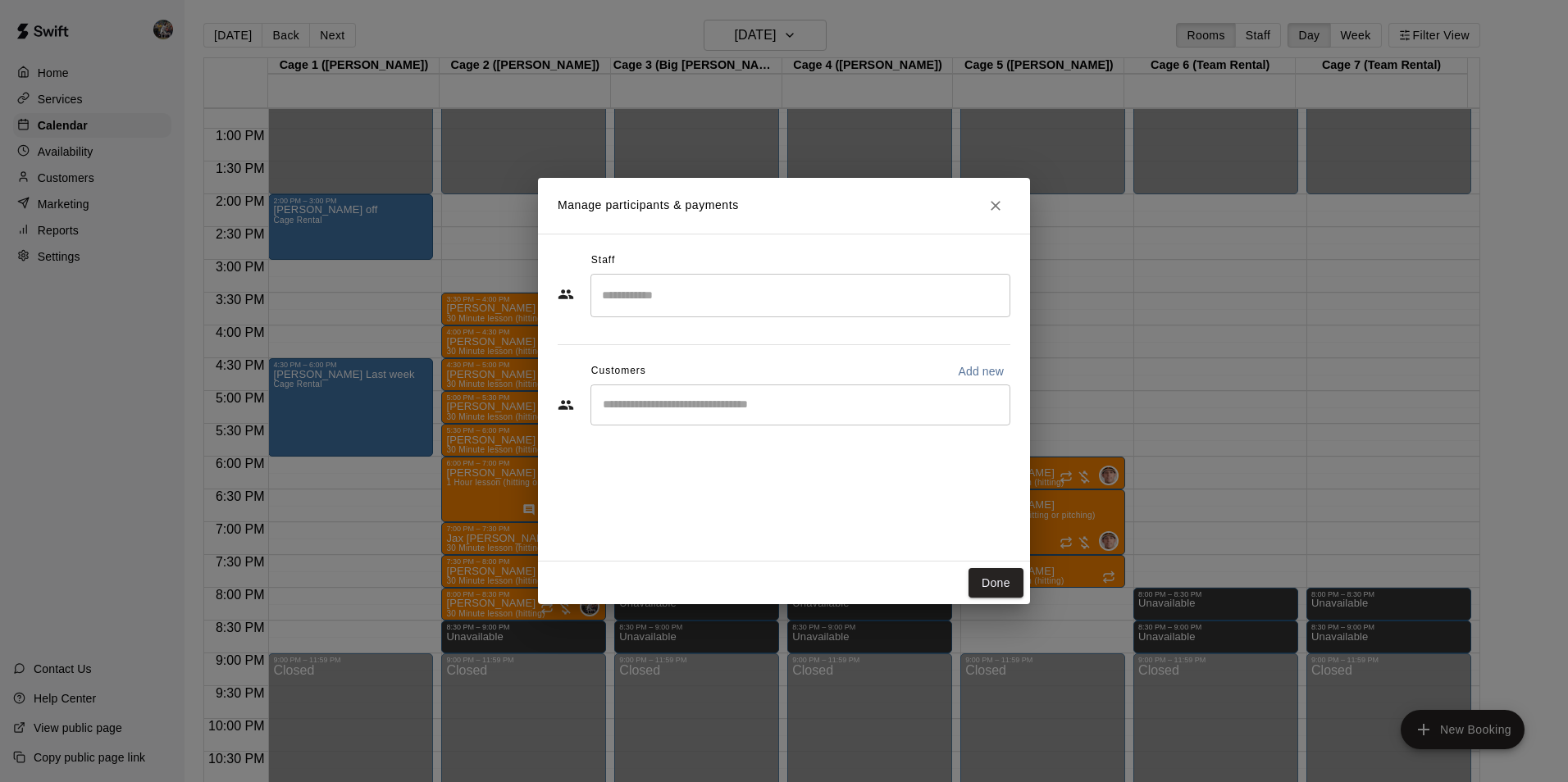
click at [694, 294] on input "Search staff" at bounding box center [801, 296] width 405 height 28
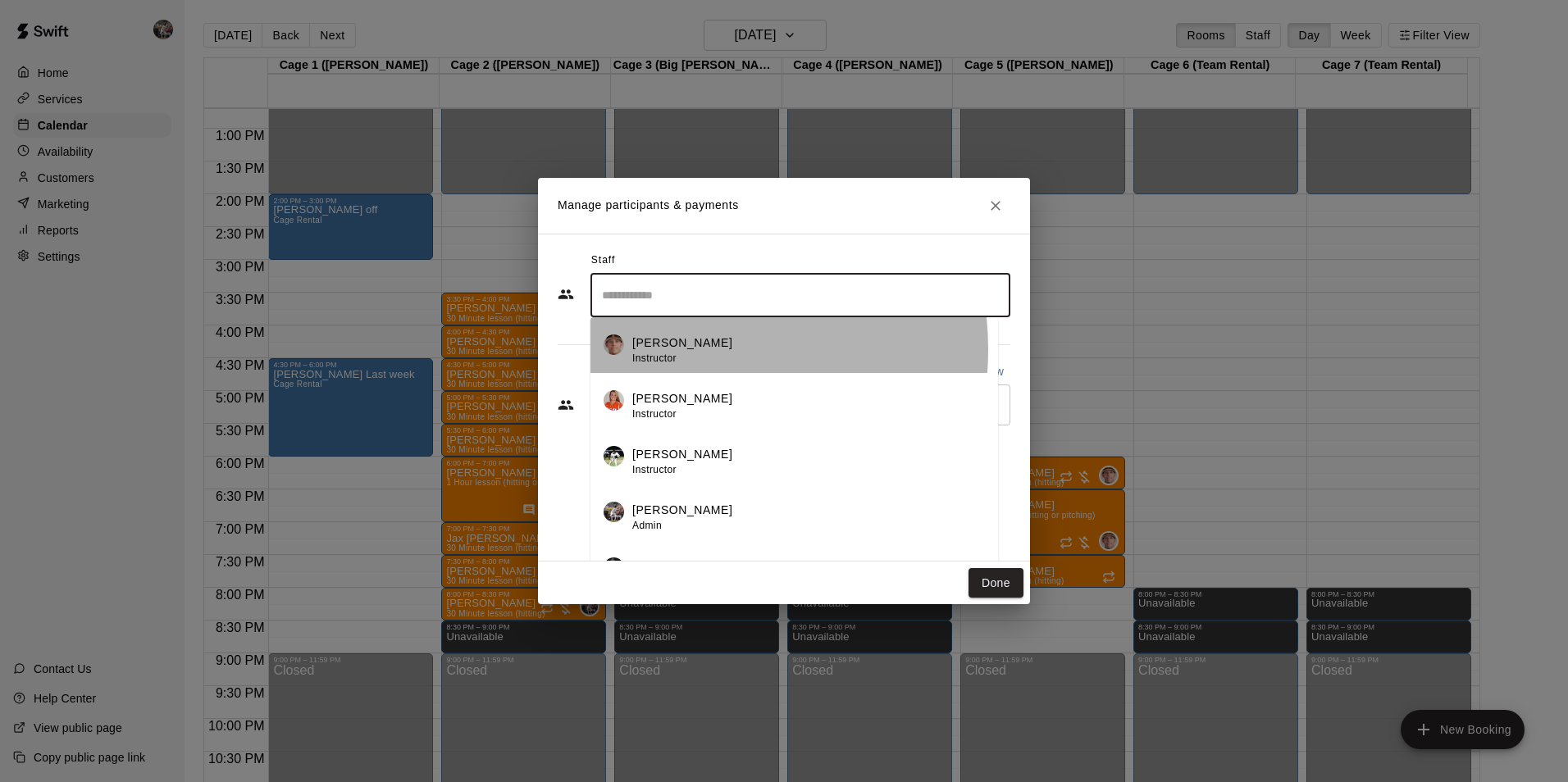
click at [673, 350] on div "[PERSON_NAME] Instructor" at bounding box center [682, 350] width 100 height 32
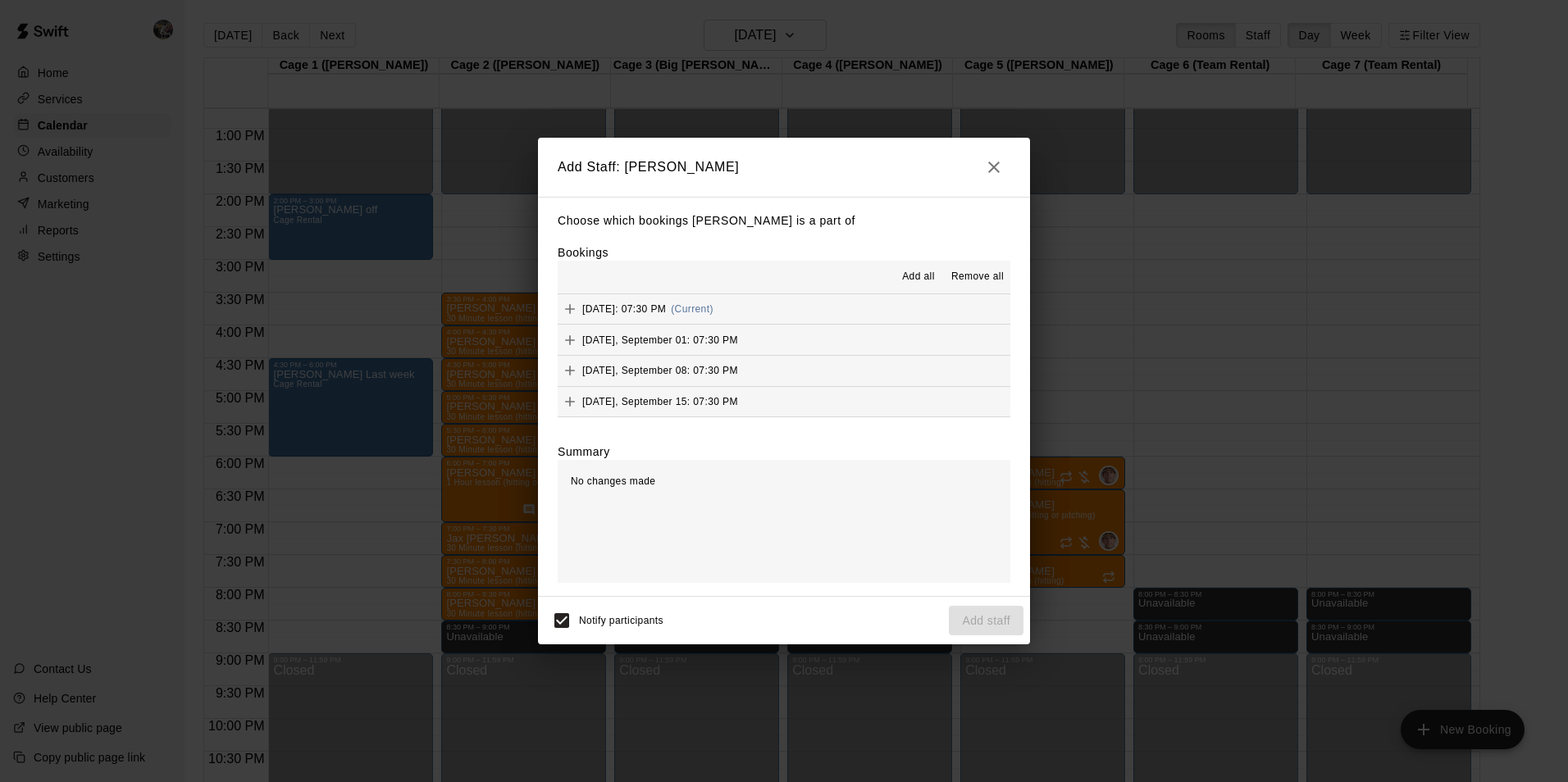
click at [908, 277] on span "Add all" at bounding box center [919, 277] width 33 height 16
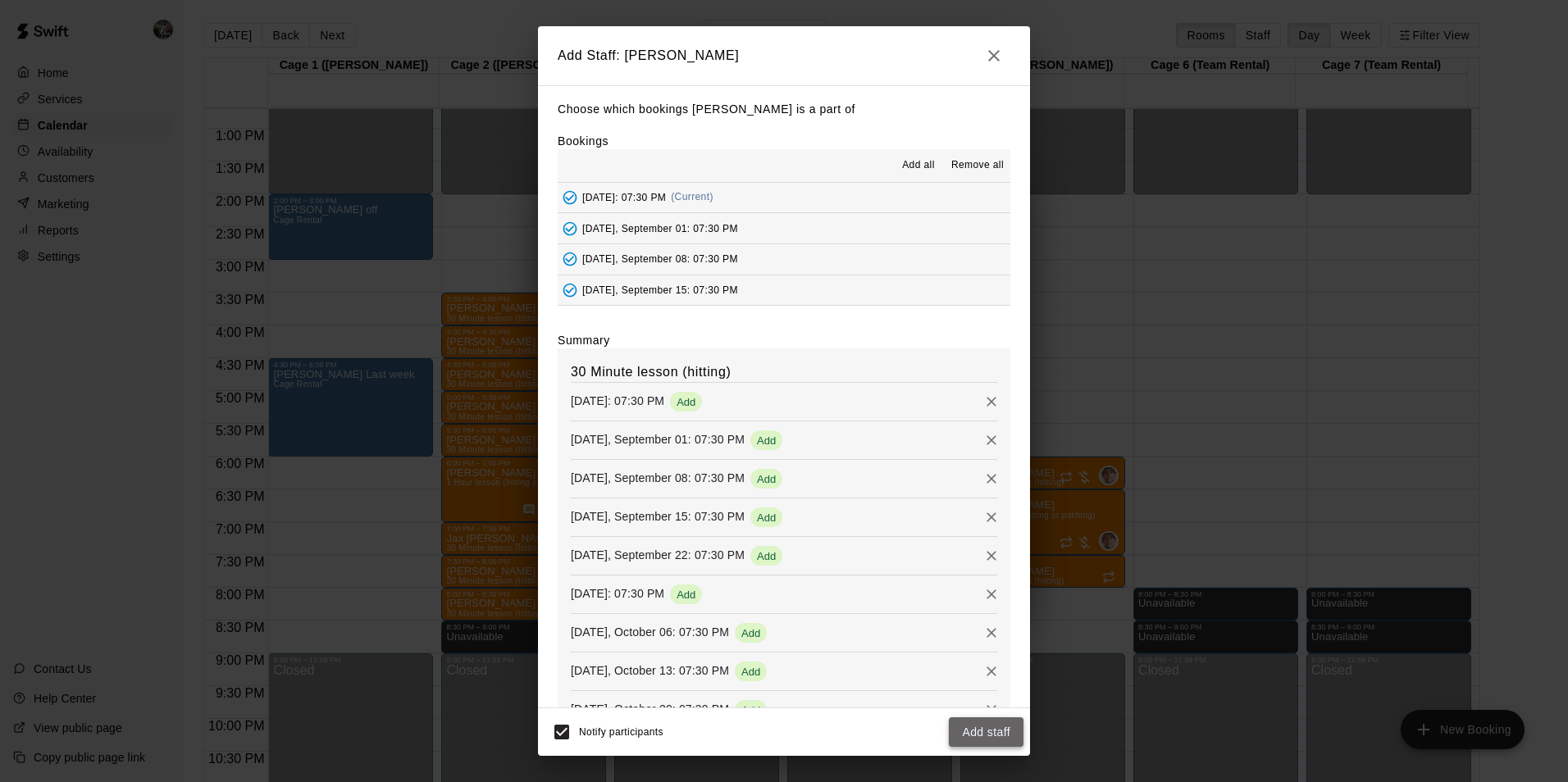
click at [959, 728] on button "Add staff" at bounding box center [986, 733] width 74 height 30
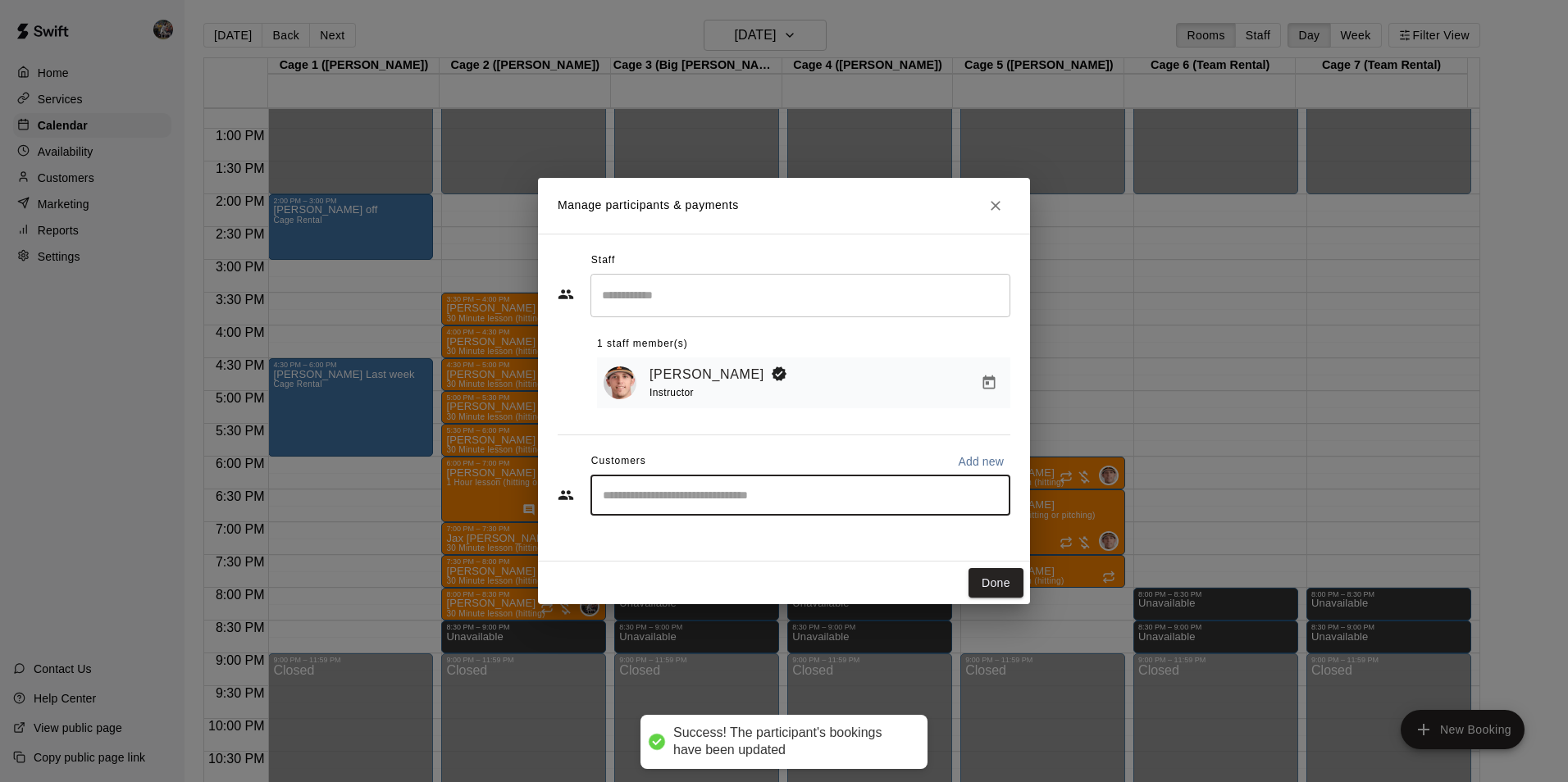
click at [668, 501] on input "Start typing to search customers..." at bounding box center [801, 495] width 405 height 16
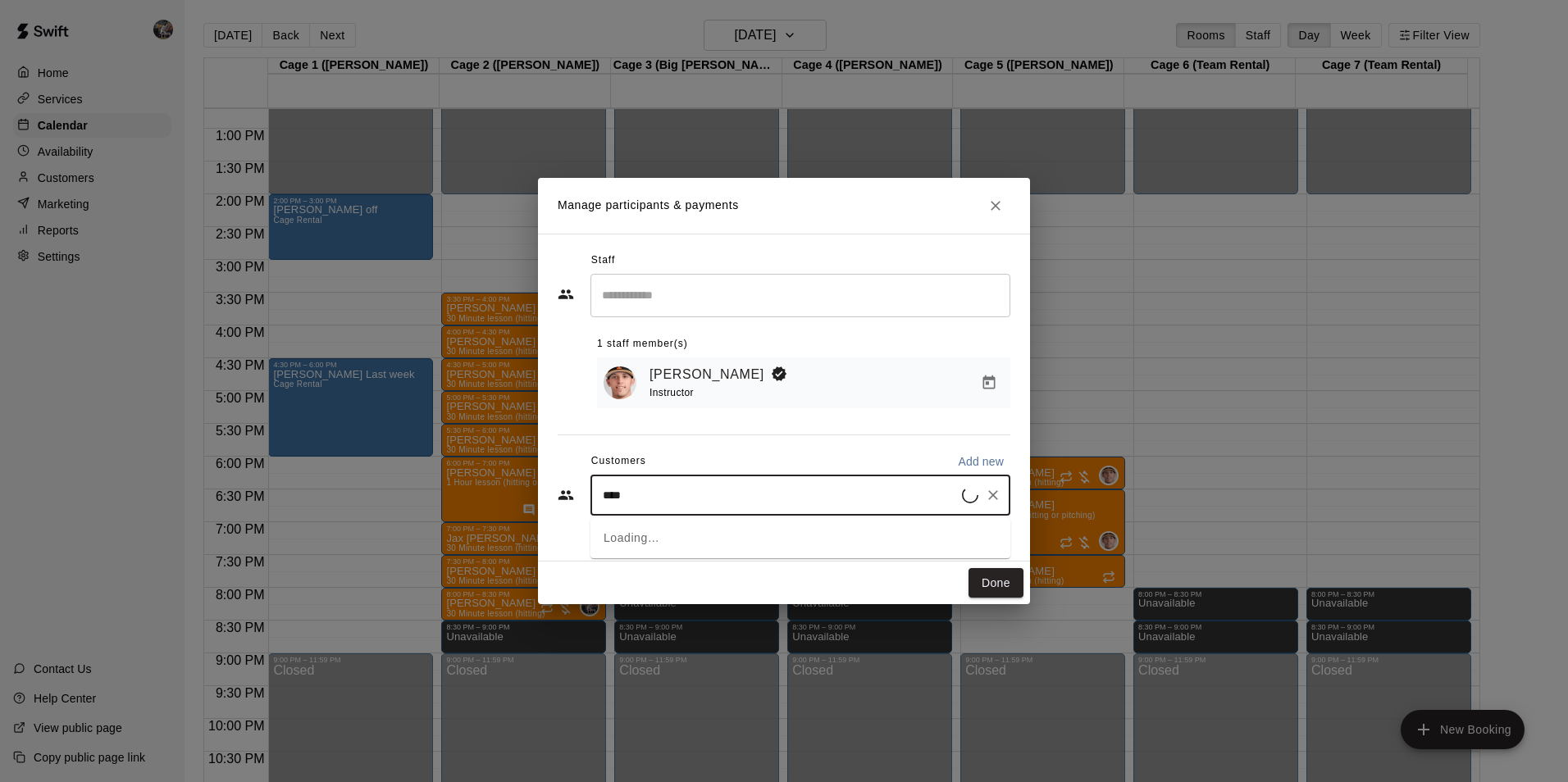
type input "*****"
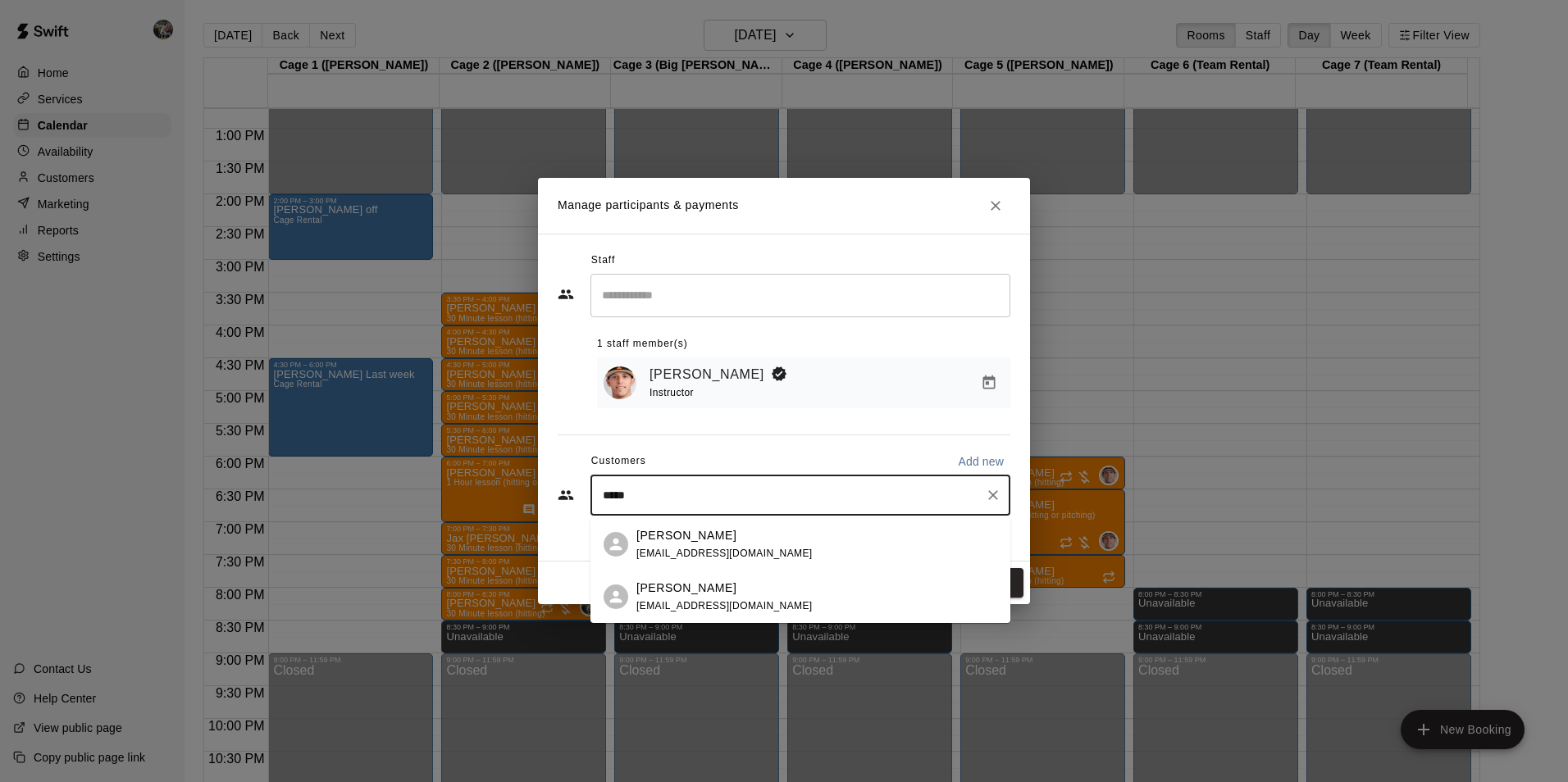
click at [712, 538] on div "[PERSON_NAME]" at bounding box center [724, 536] width 176 height 17
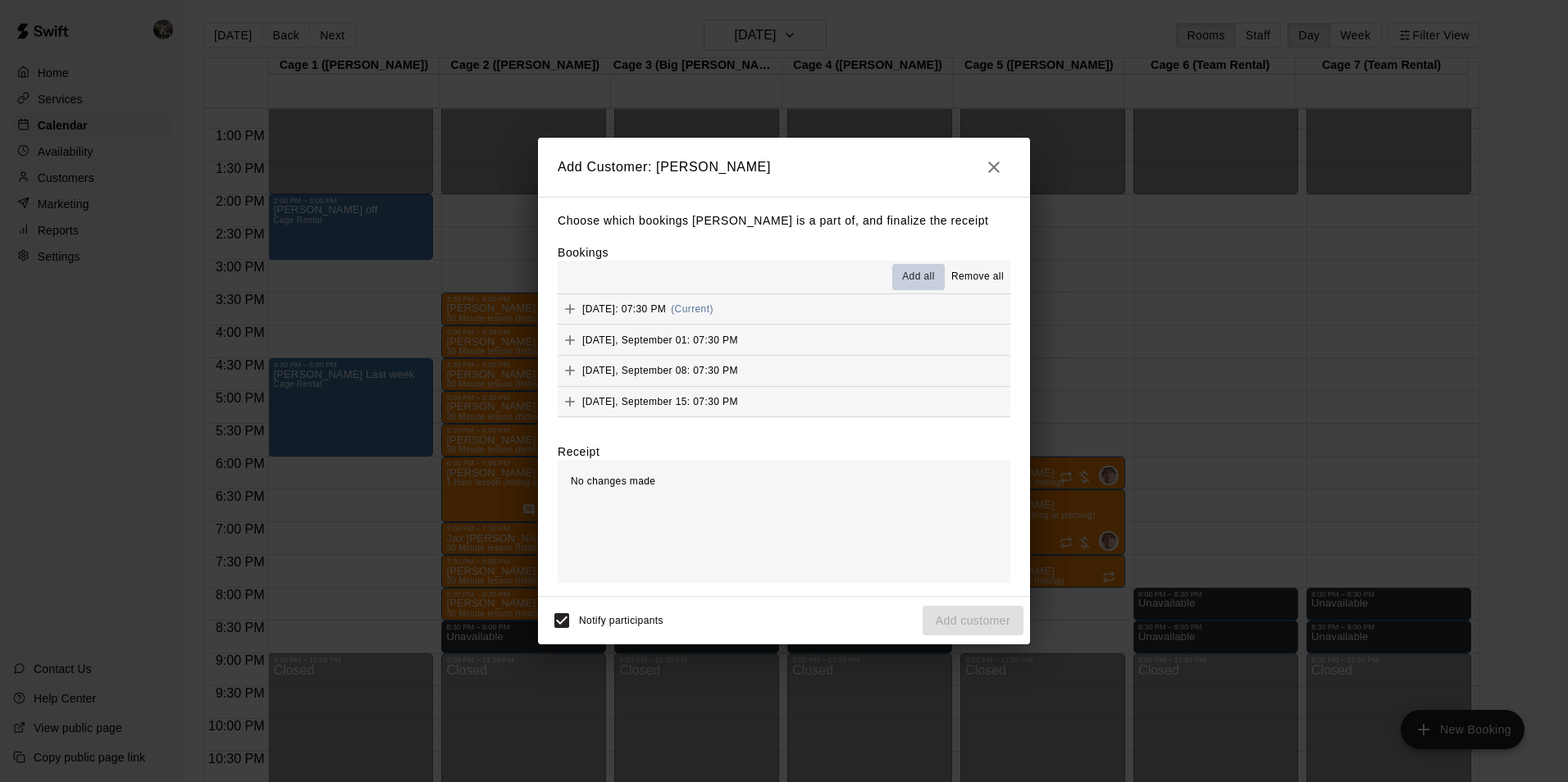
click at [912, 270] on span "Add all" at bounding box center [919, 277] width 33 height 16
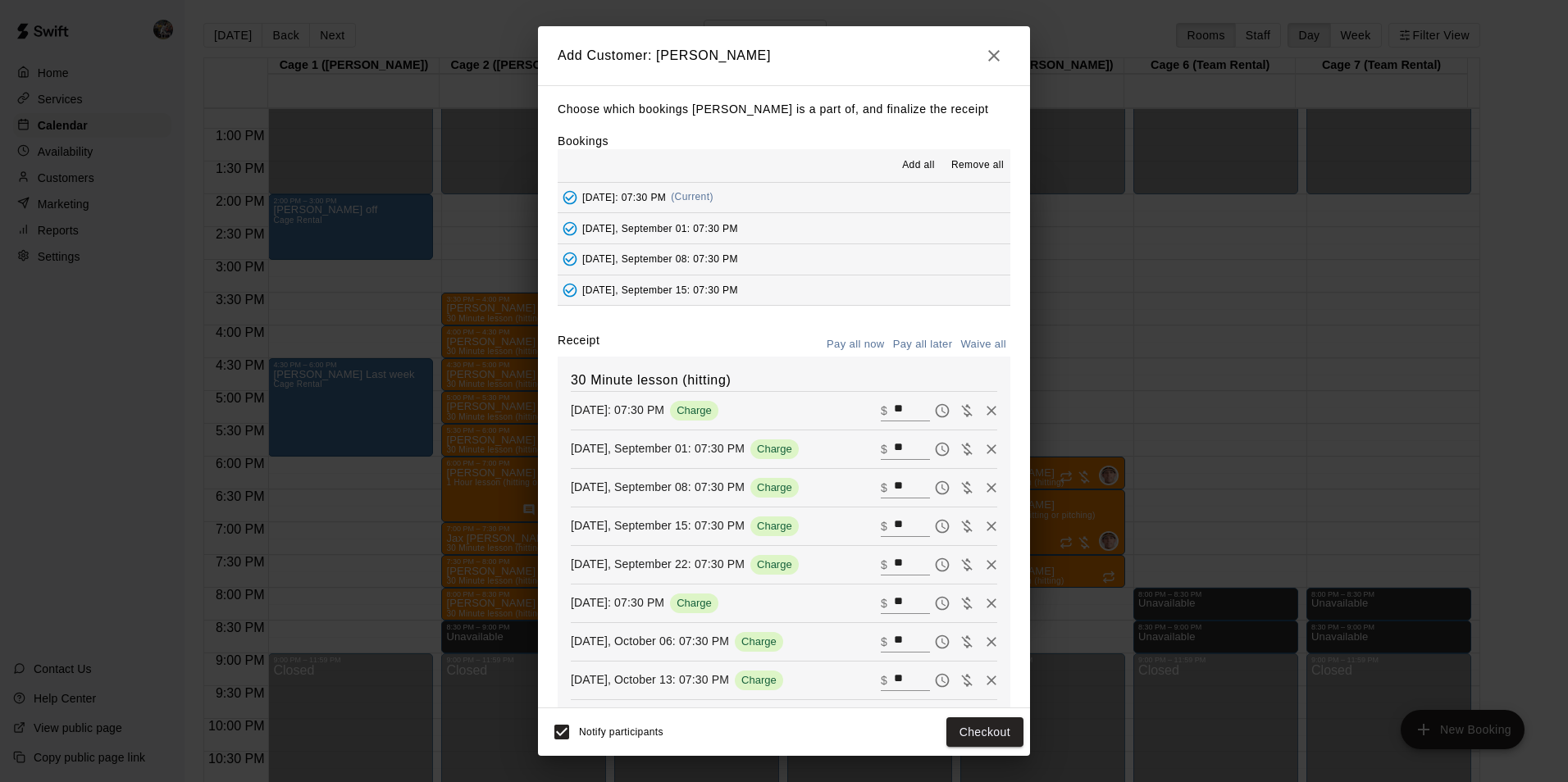
click at [902, 343] on button "Pay all later" at bounding box center [923, 345] width 68 height 25
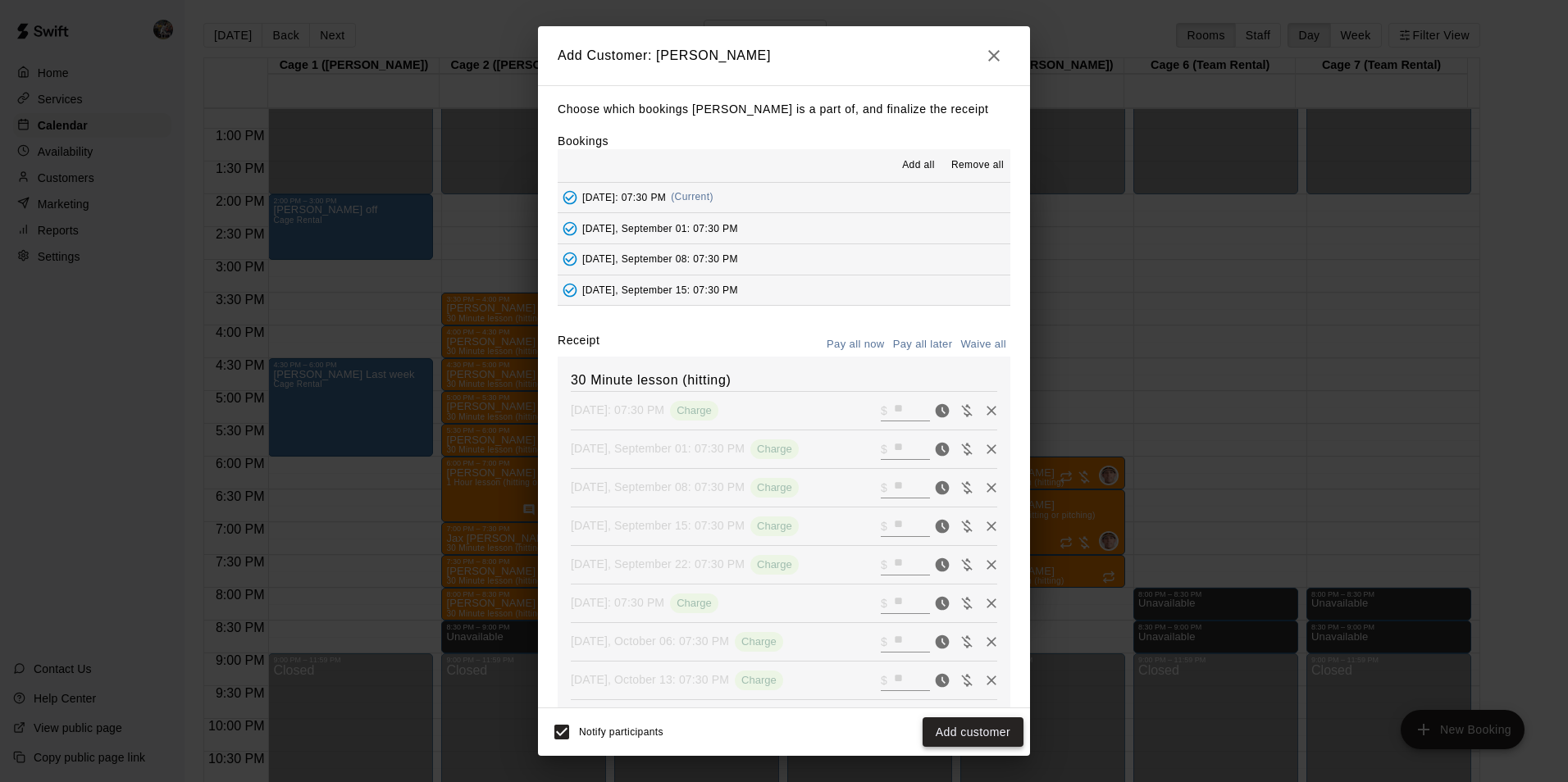
click at [962, 732] on button "Add customer" at bounding box center [972, 733] width 101 height 30
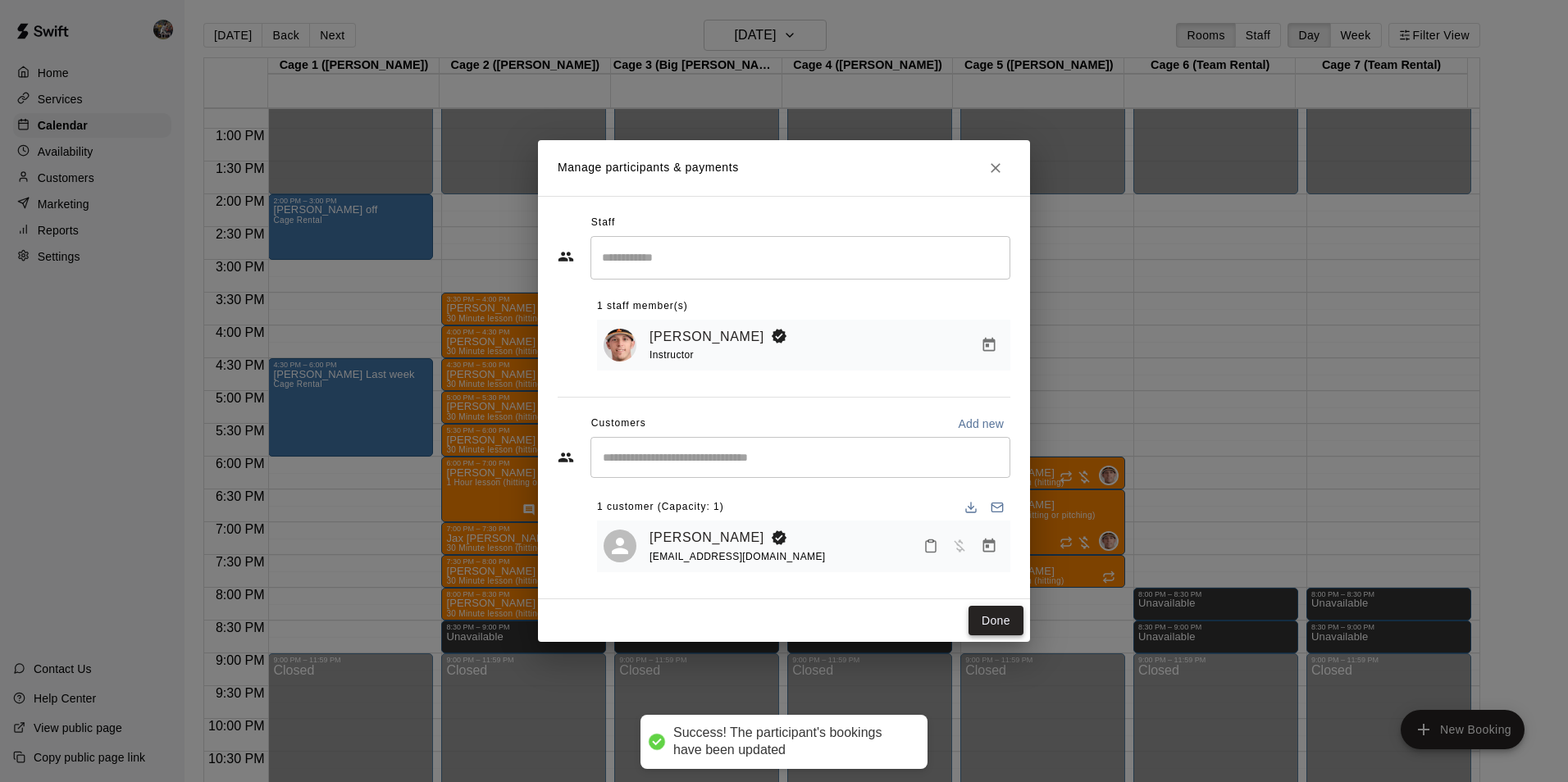
click at [1005, 616] on button "Done" at bounding box center [996, 621] width 55 height 30
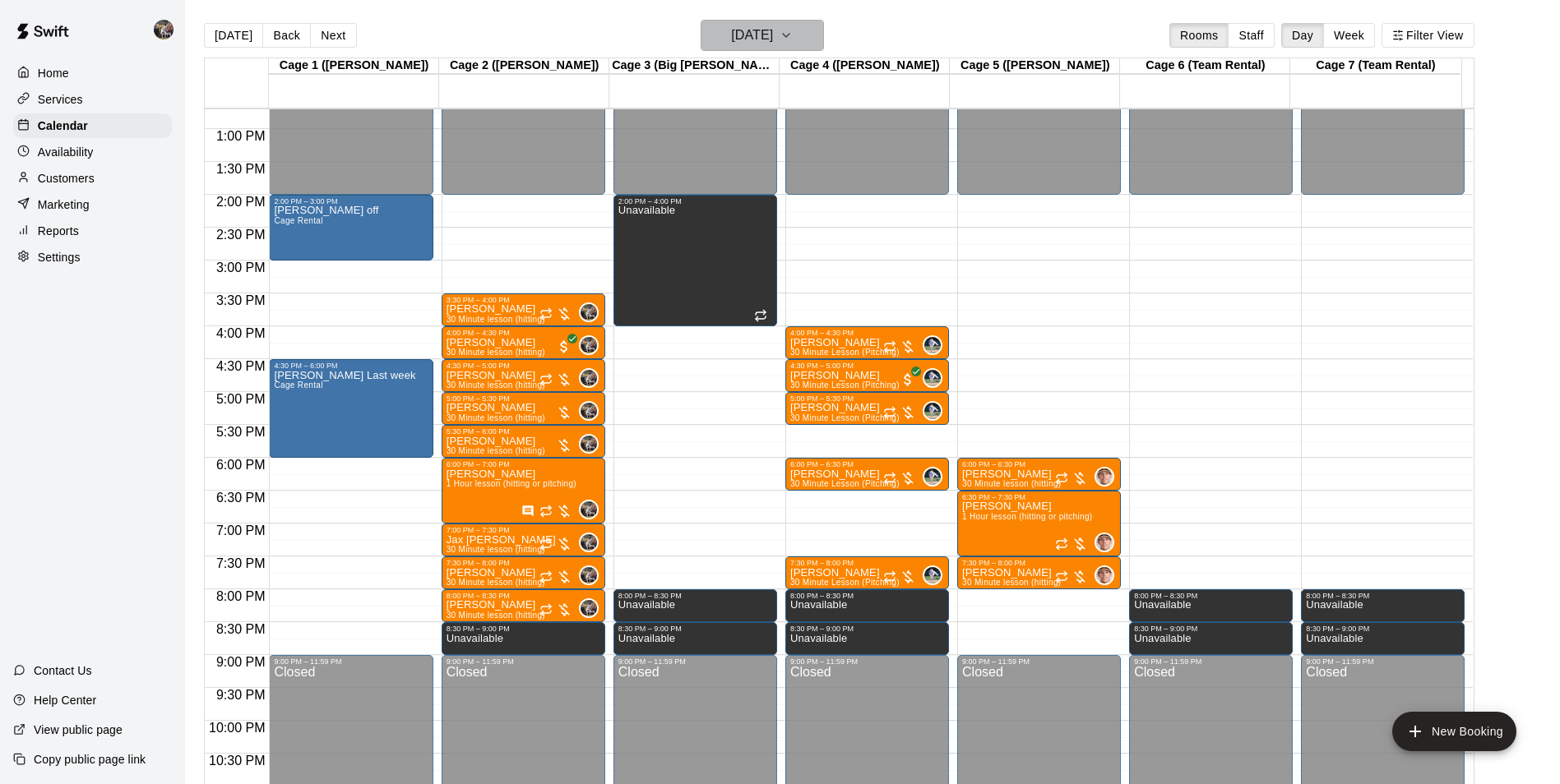
click at [759, 29] on h6 "[DATE]" at bounding box center [752, 35] width 42 height 23
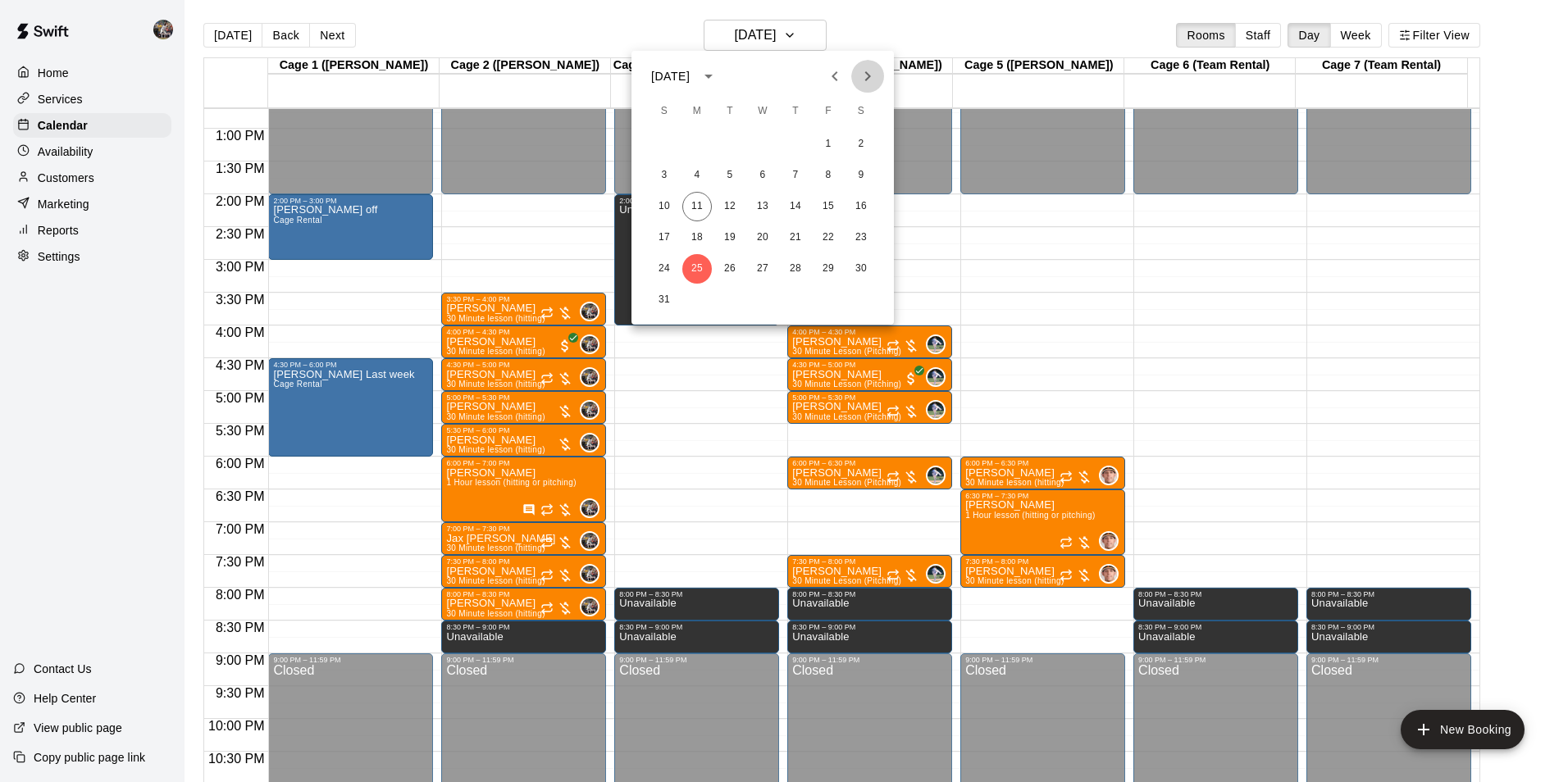
click at [864, 69] on icon "Next month" at bounding box center [867, 76] width 20 height 20
click at [694, 143] on button "1" at bounding box center [696, 144] width 29 height 29
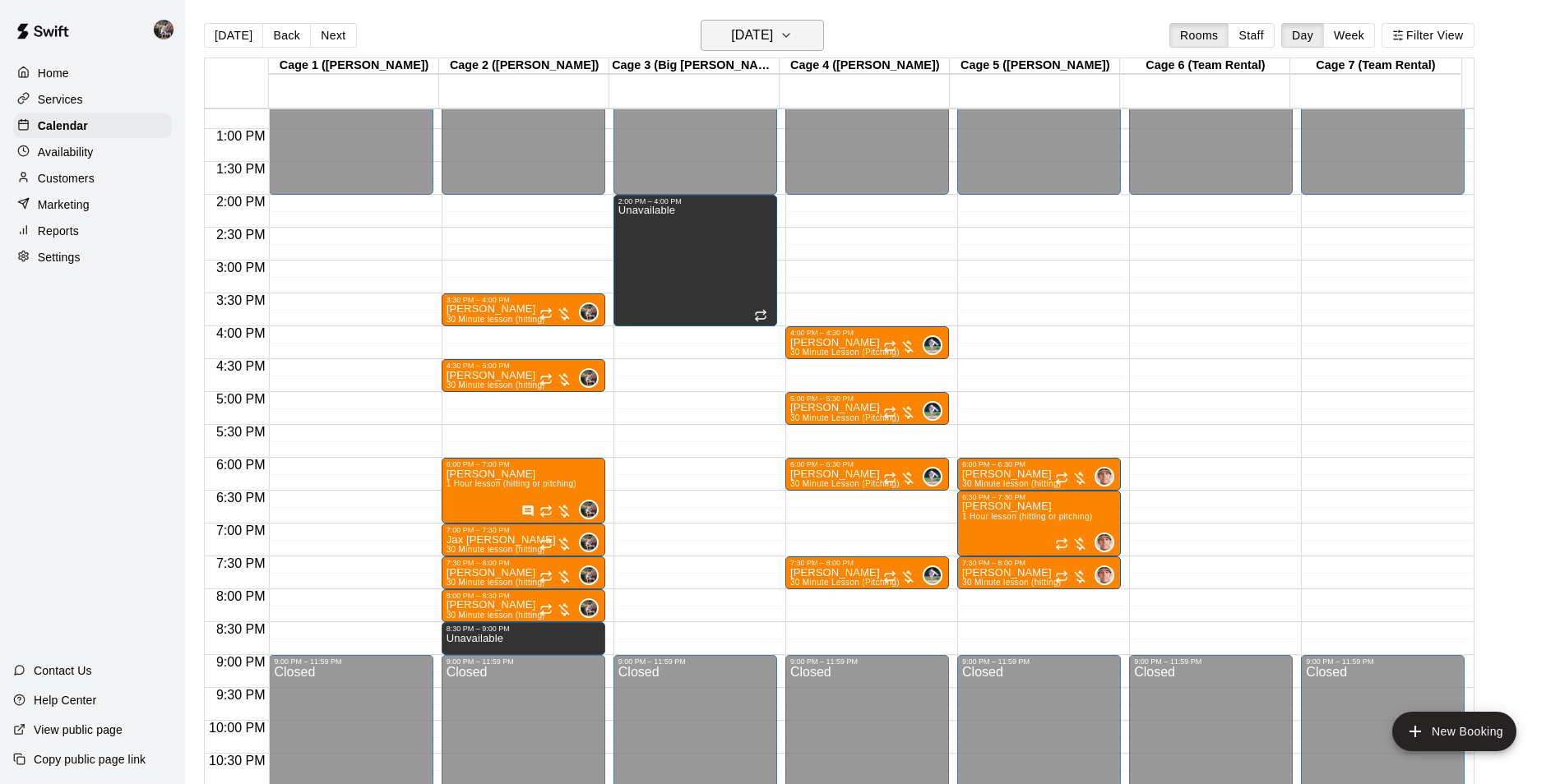
click at [732, 31] on h6 "[DATE]" at bounding box center [752, 35] width 42 height 23
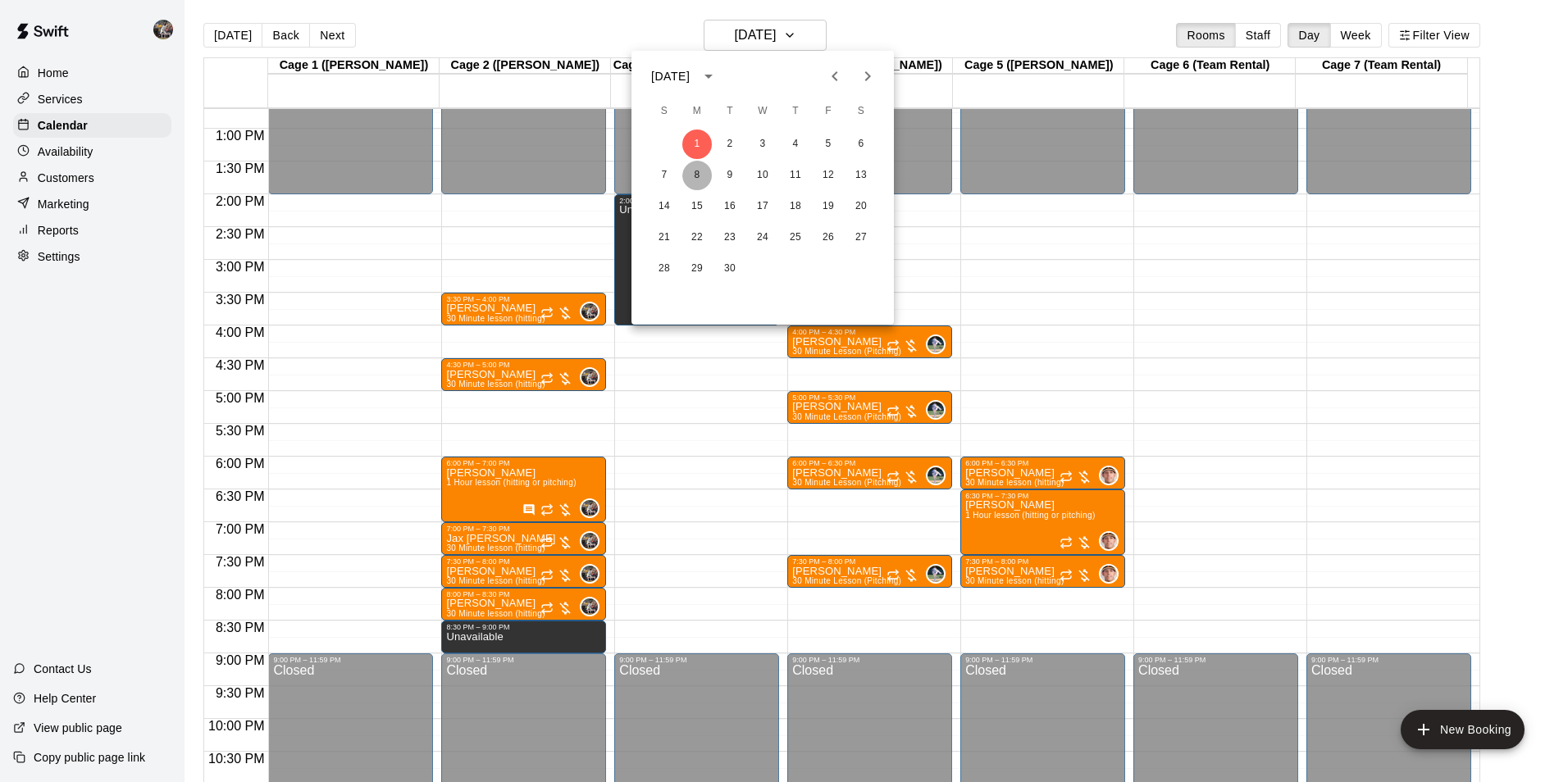
click at [694, 178] on button "8" at bounding box center [696, 175] width 29 height 29
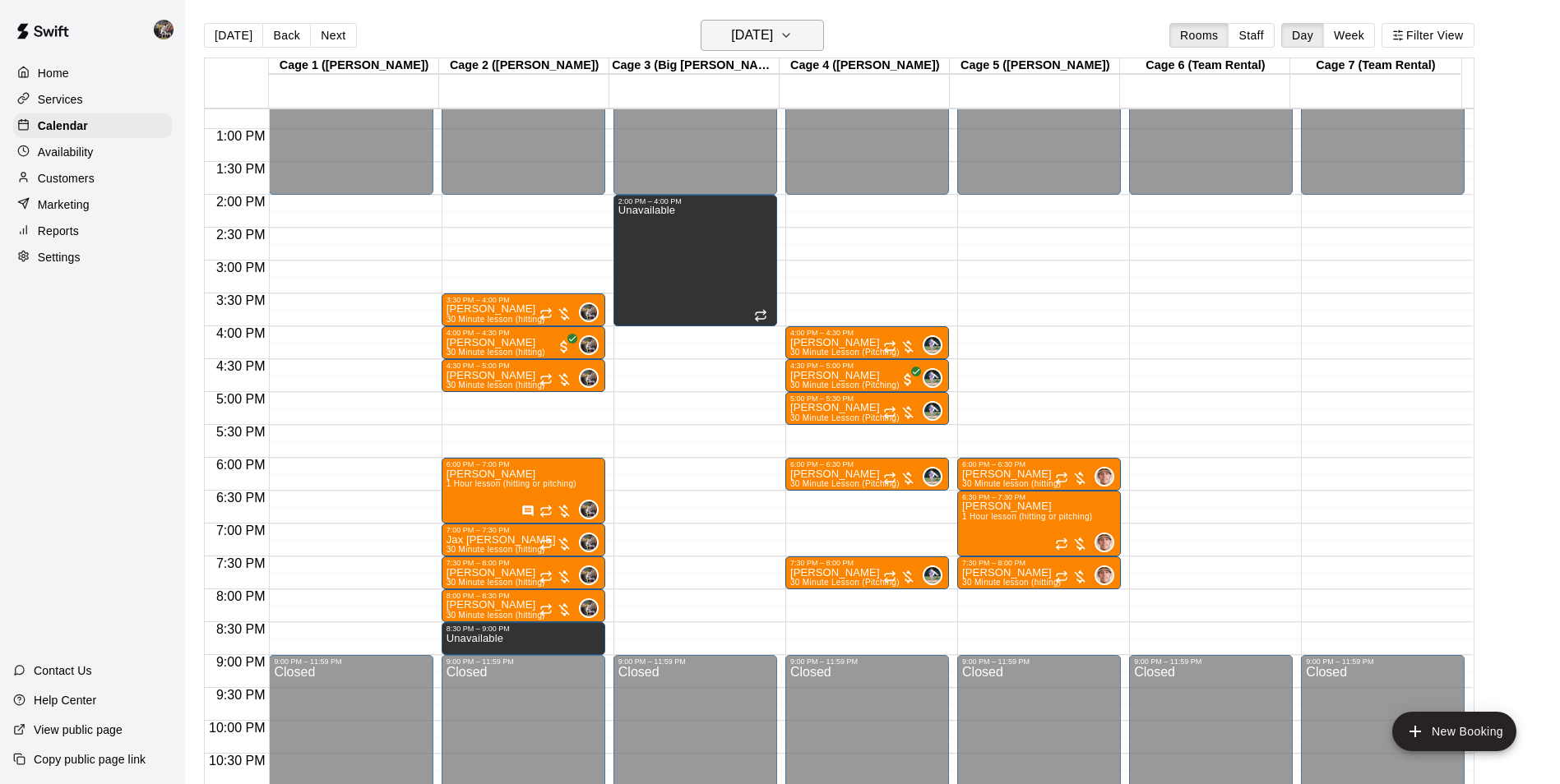
click at [731, 42] on h6 "[DATE]" at bounding box center [752, 35] width 42 height 23
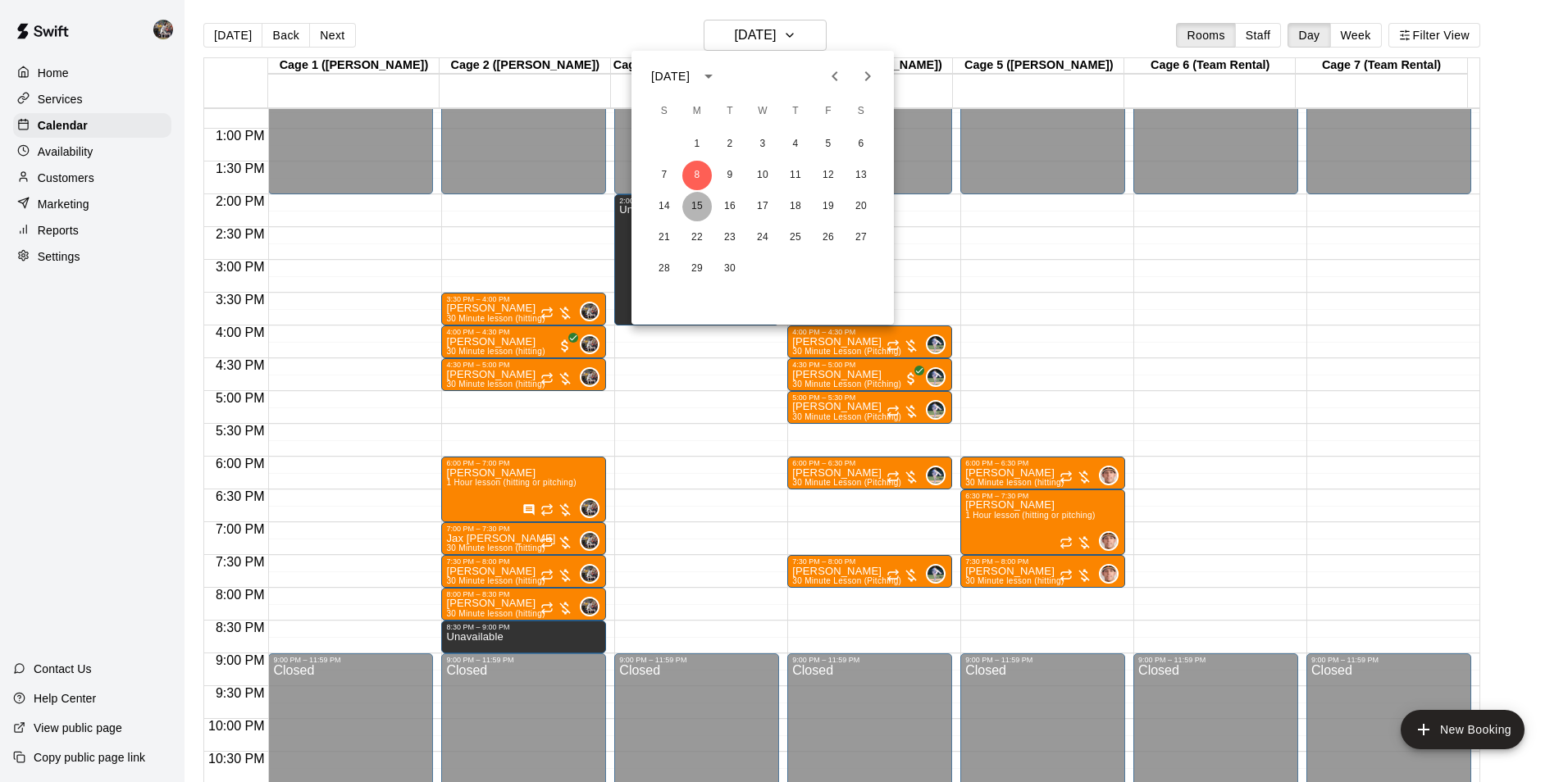
click at [698, 210] on button "15" at bounding box center [696, 206] width 29 height 29
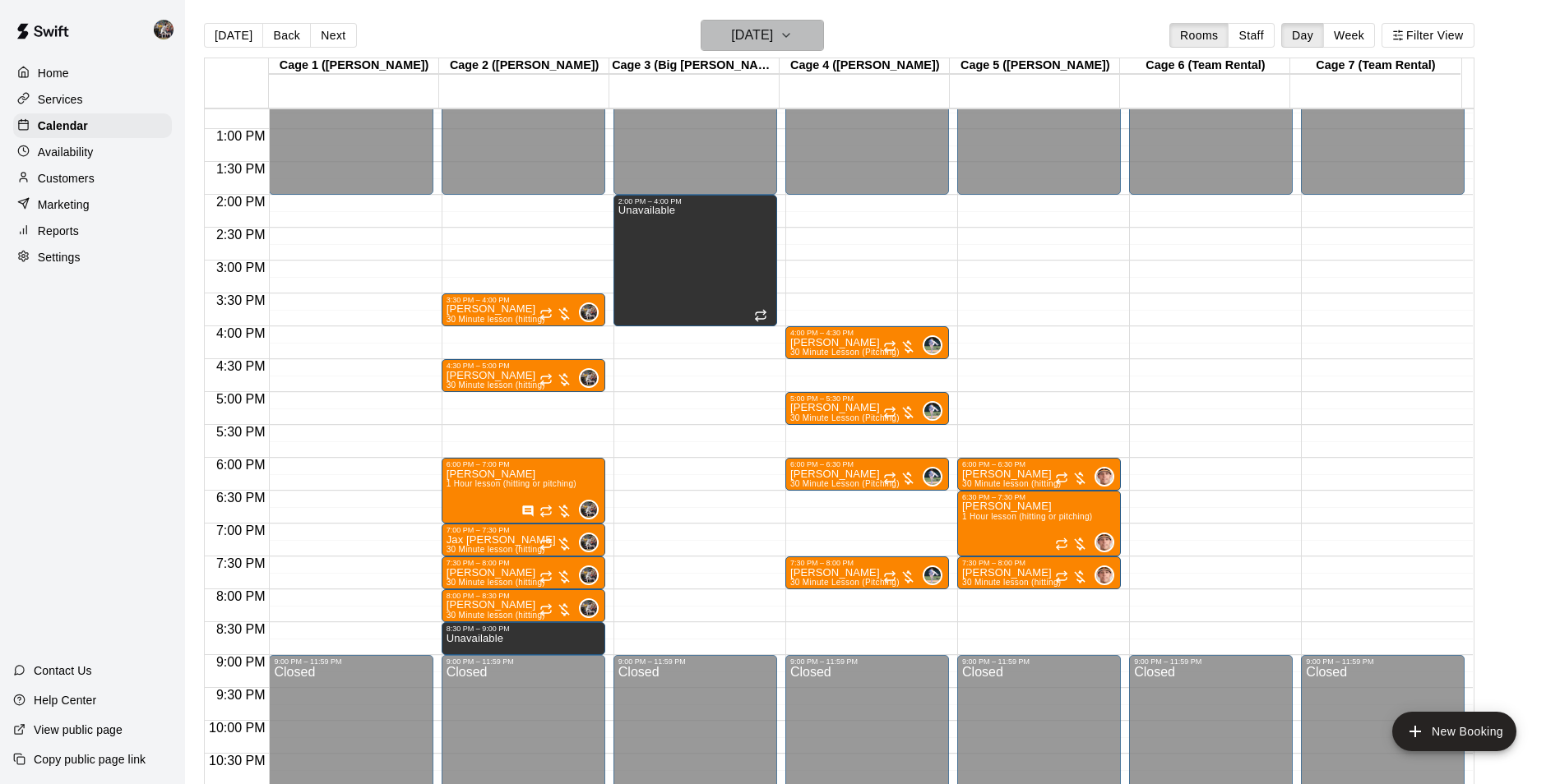
click at [746, 41] on h6 "[DATE]" at bounding box center [752, 35] width 42 height 23
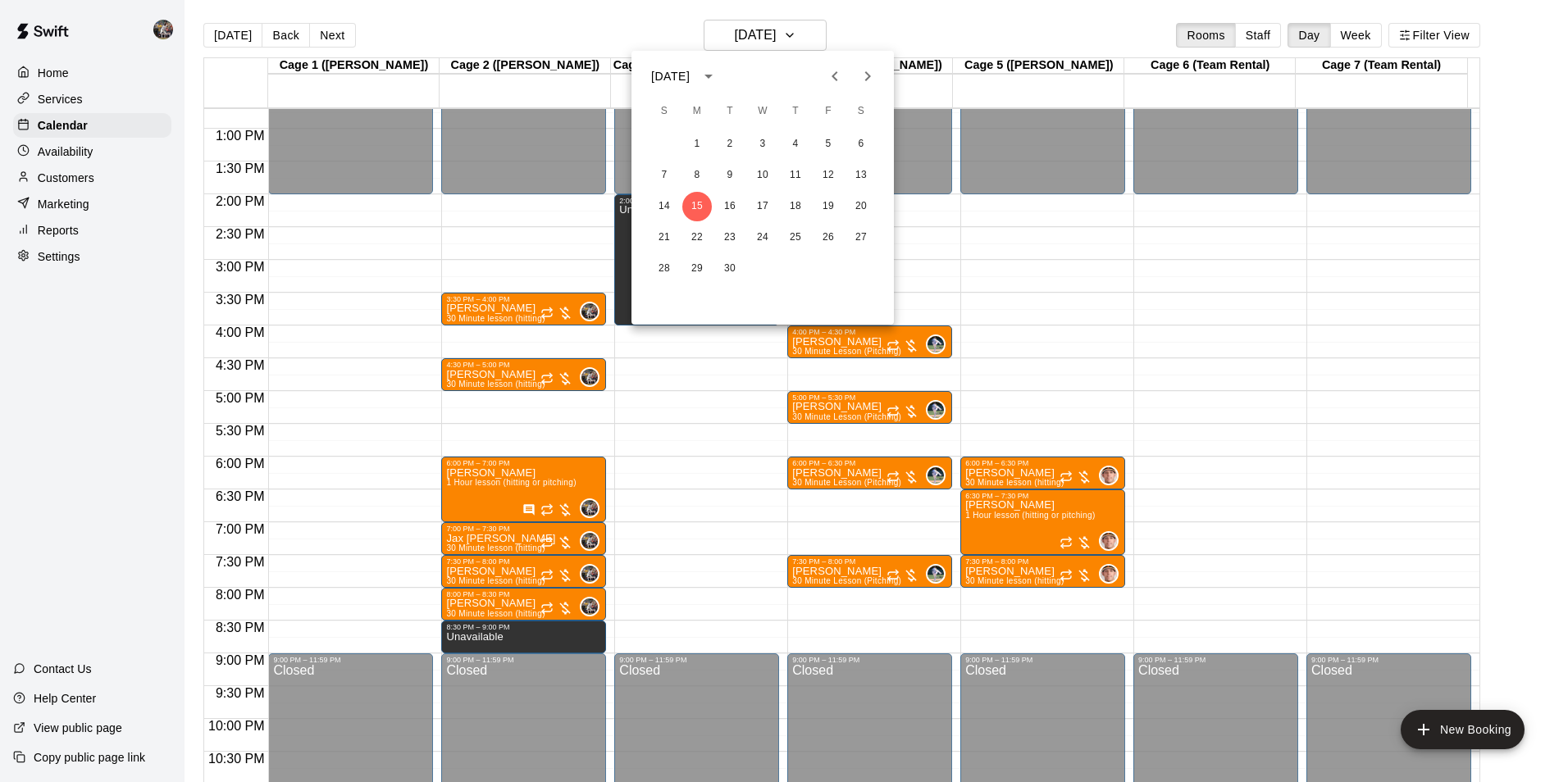
click at [227, 36] on div at bounding box center [784, 391] width 1568 height 782
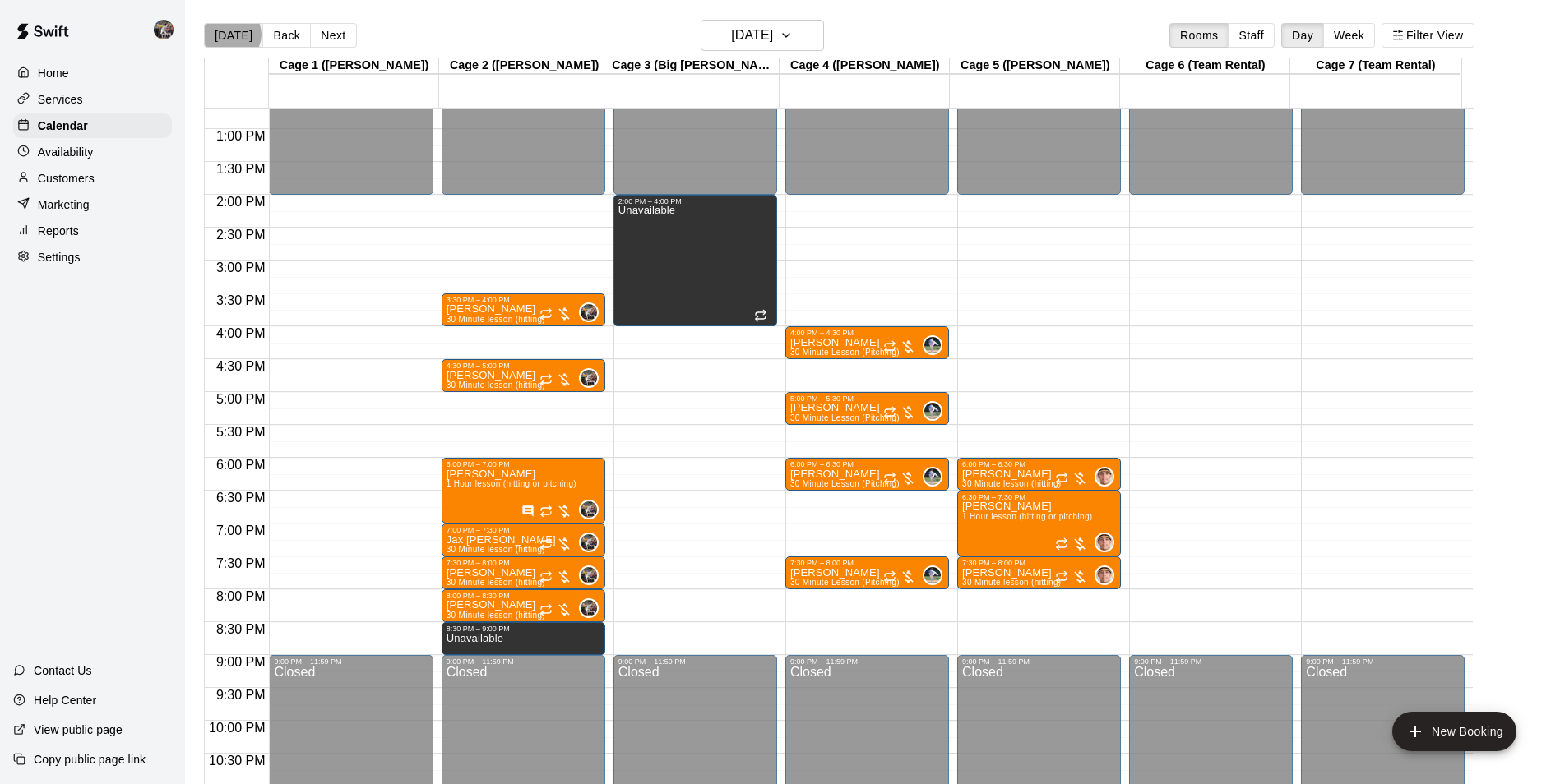
click at [231, 34] on button "[DATE]" at bounding box center [233, 35] width 60 height 25
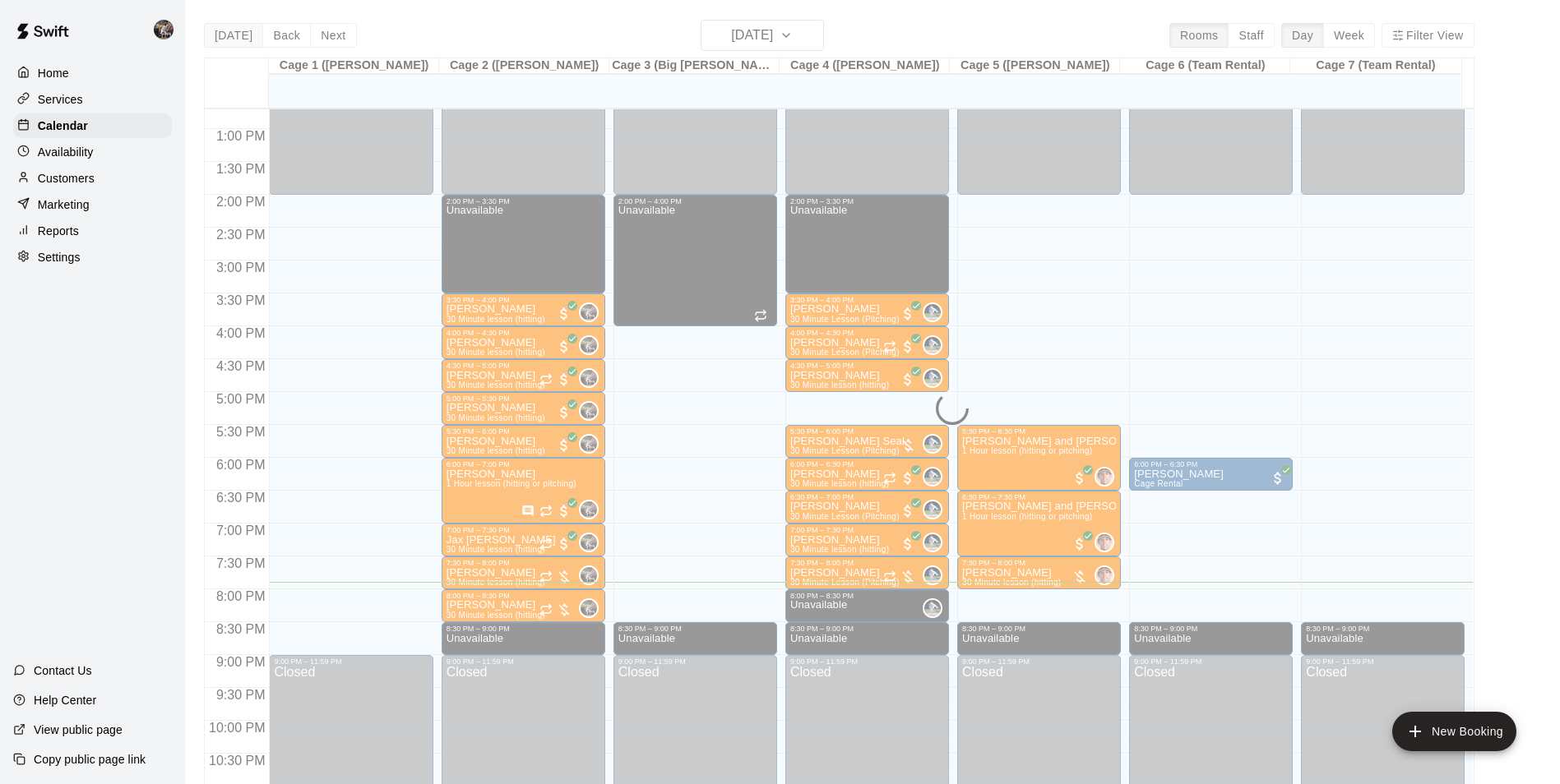
click at [231, 34] on div "[DATE] Back [DATE][DATE] Rooms Staff Day Week Filter View Cage 1 ([PERSON_NAME]…" at bounding box center [839, 412] width 1271 height 784
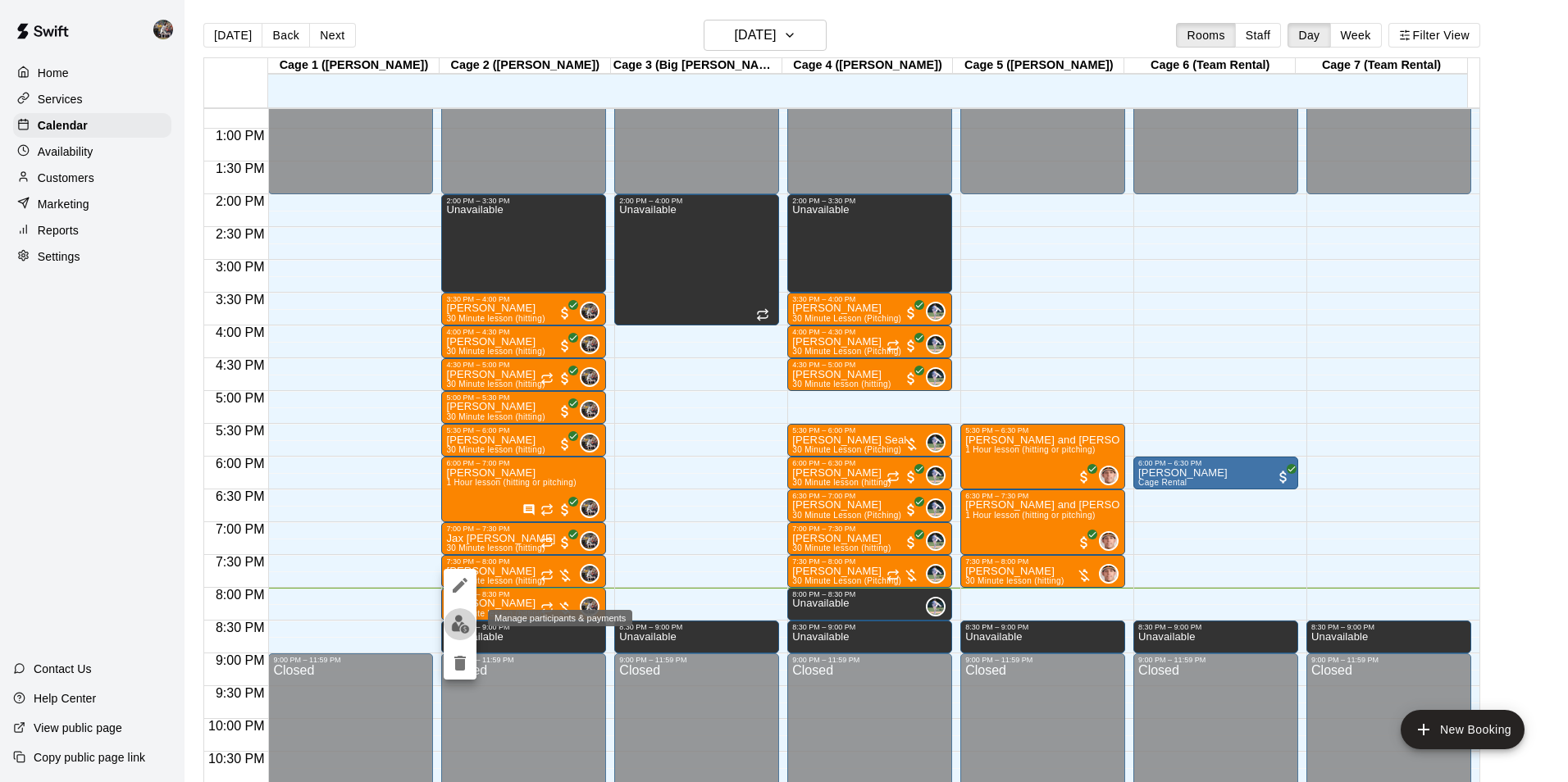
click at [460, 624] on img "edit" at bounding box center [461, 625] width 19 height 19
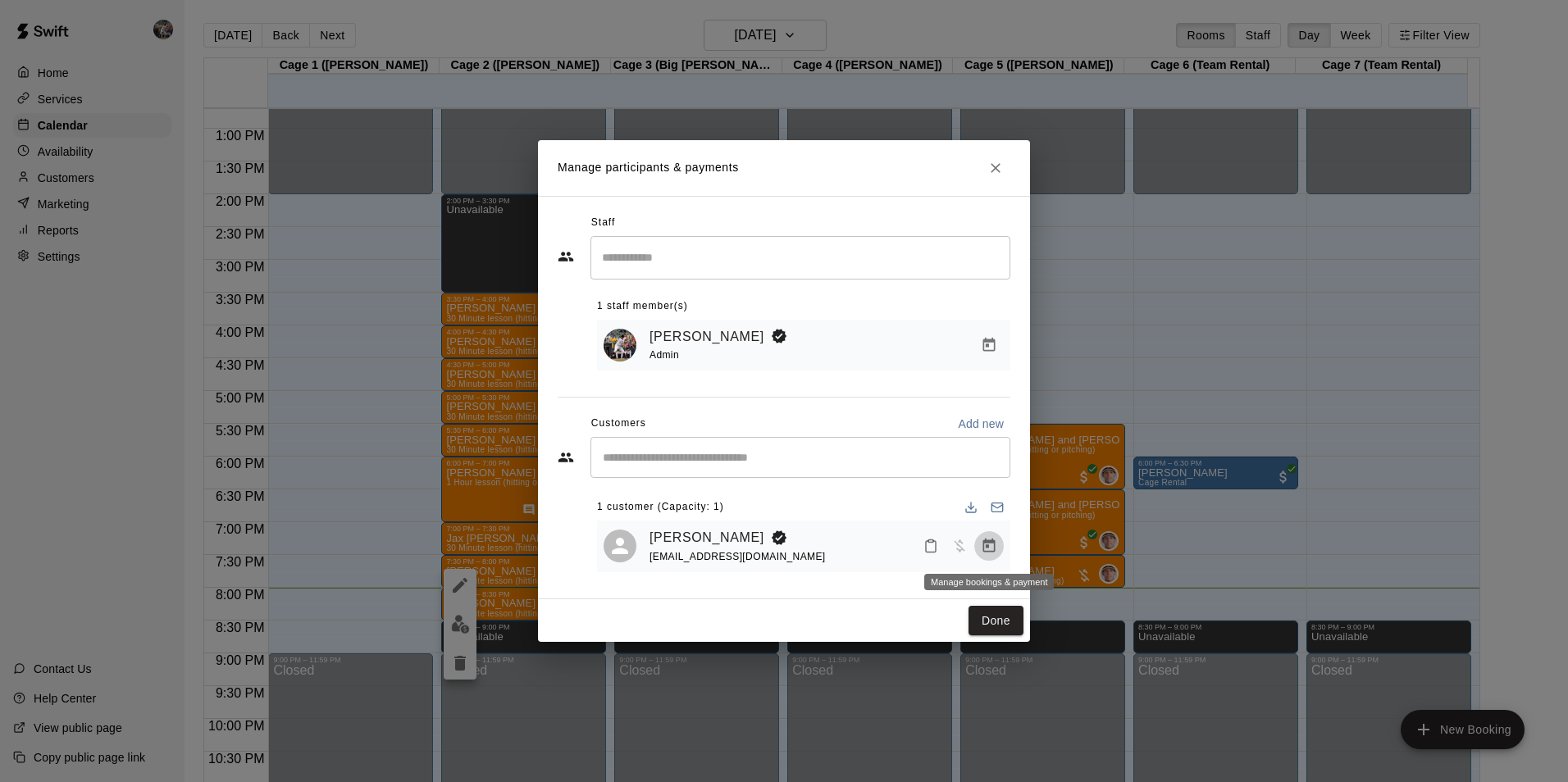
click at [985, 549] on icon "Manage bookings & payment" at bounding box center [988, 546] width 16 height 16
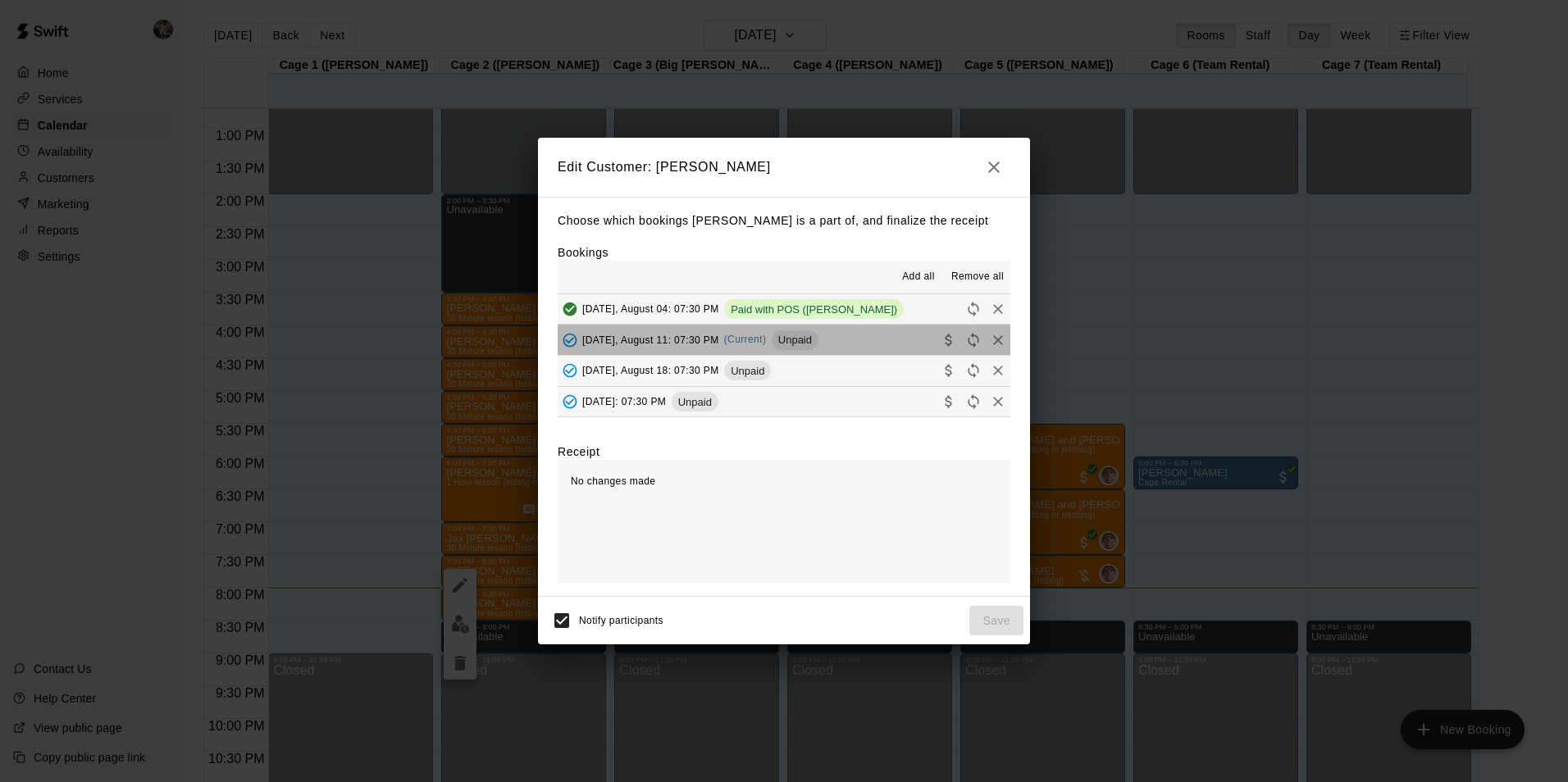
click at [845, 334] on button "[DATE], August 11: 07:30 PM (Current) Unpaid" at bounding box center [784, 340] width 452 height 30
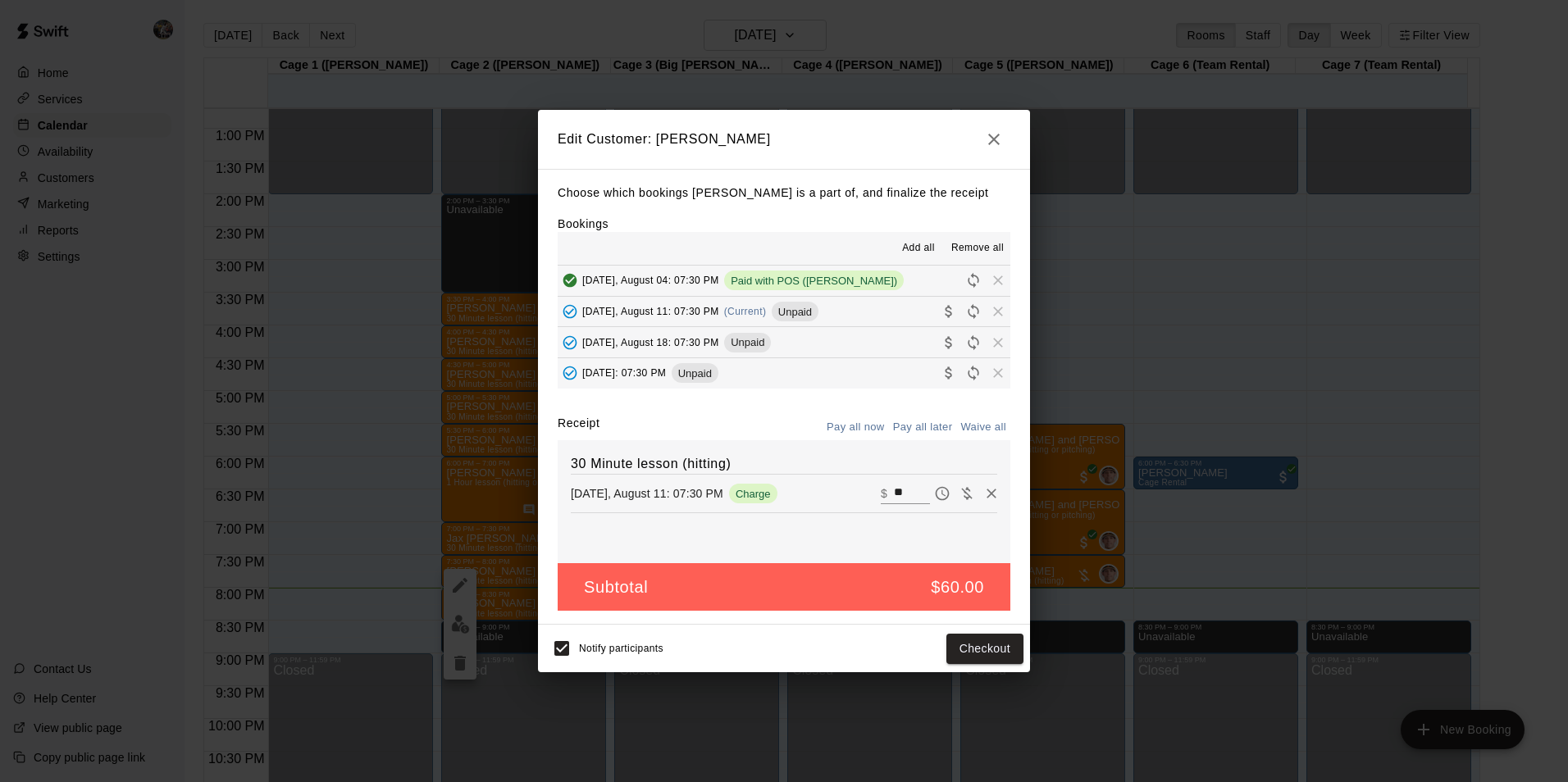
click at [896, 490] on input "**" at bounding box center [912, 494] width 36 height 22
type input "*"
type input "**"
click at [963, 653] on button "Checkout" at bounding box center [986, 649] width 77 height 30
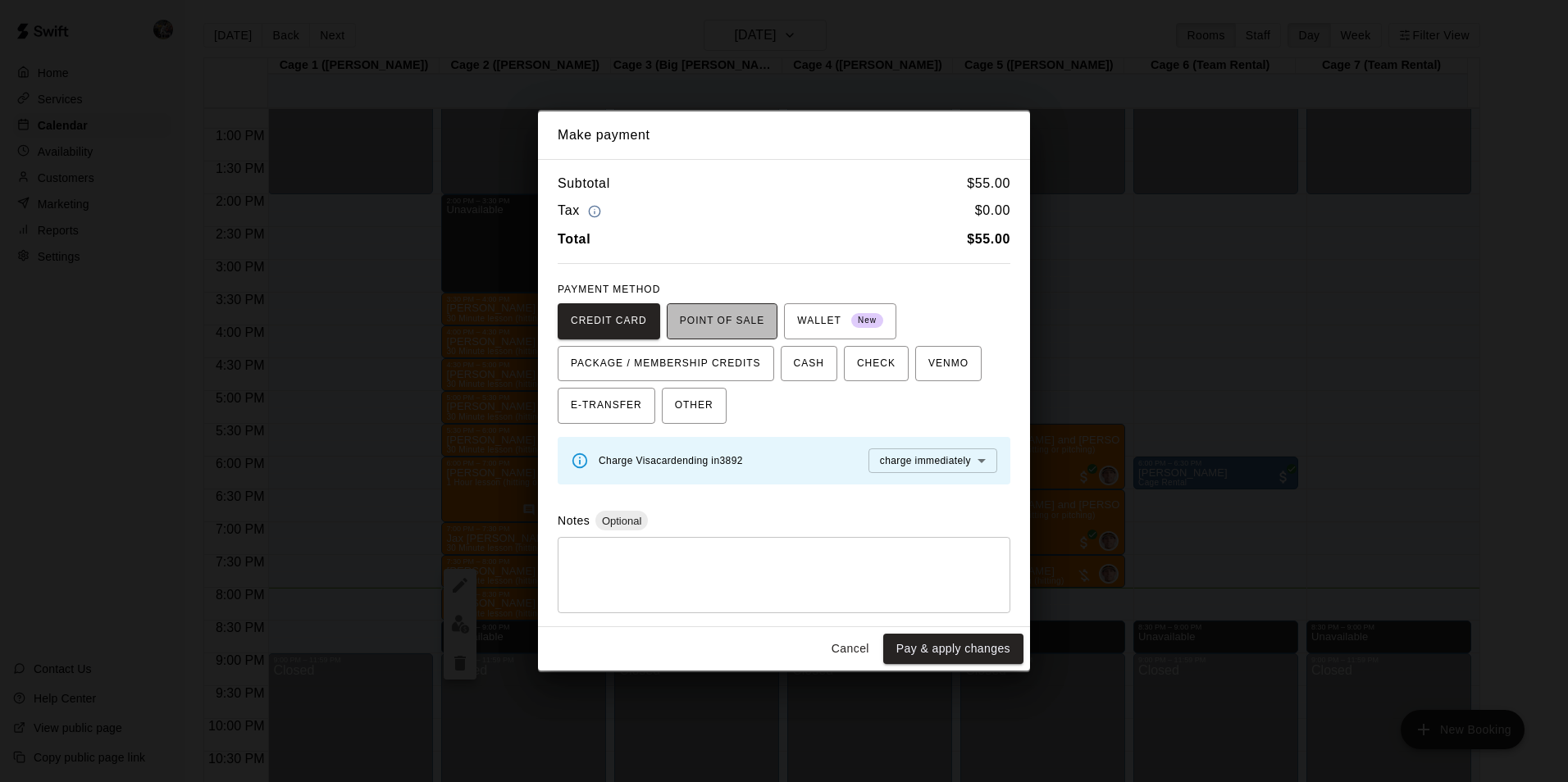
click at [718, 321] on span "POINT OF SALE" at bounding box center [723, 321] width 85 height 26
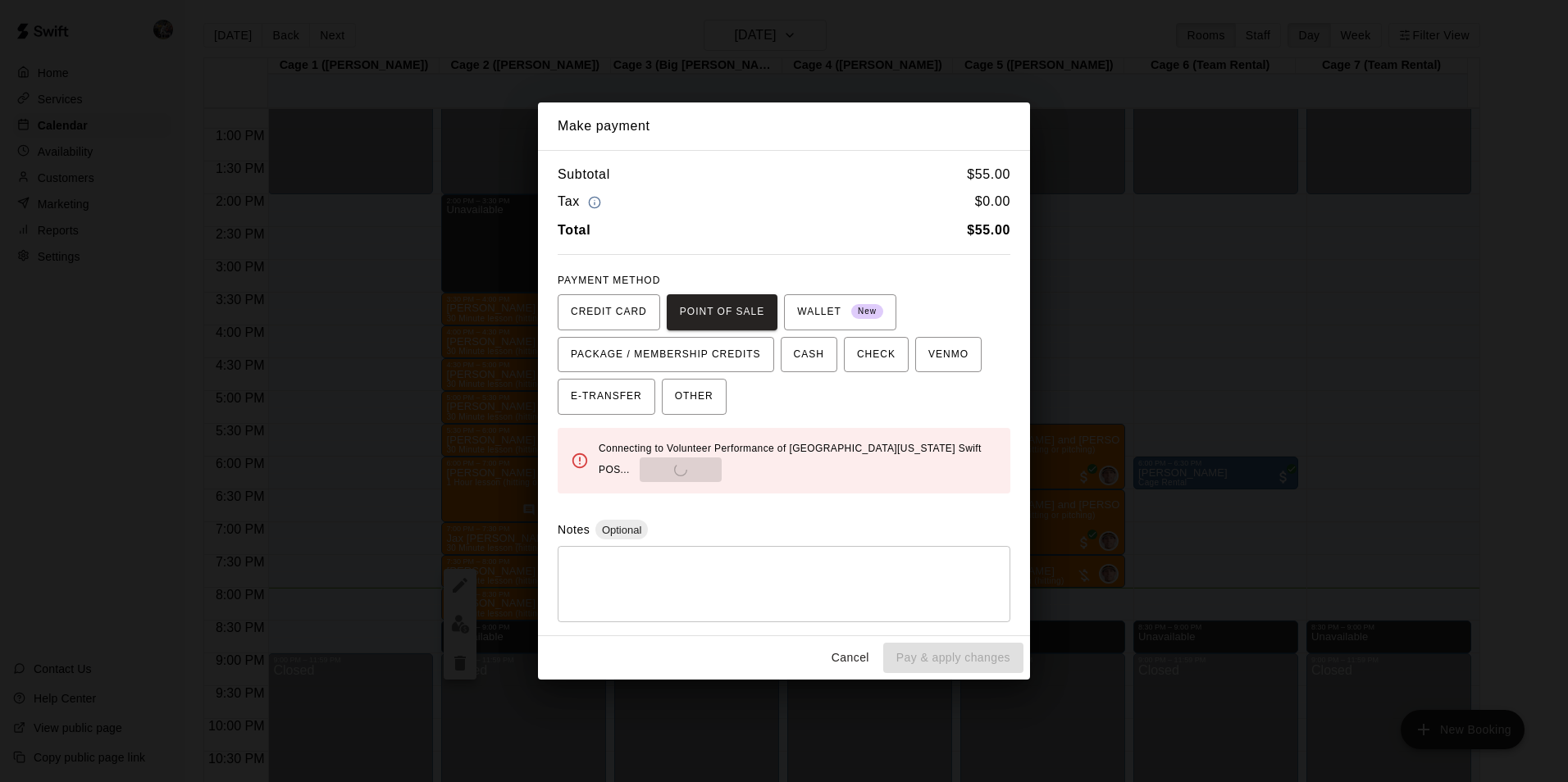
click at [855, 657] on button "Cancel" at bounding box center [851, 658] width 53 height 30
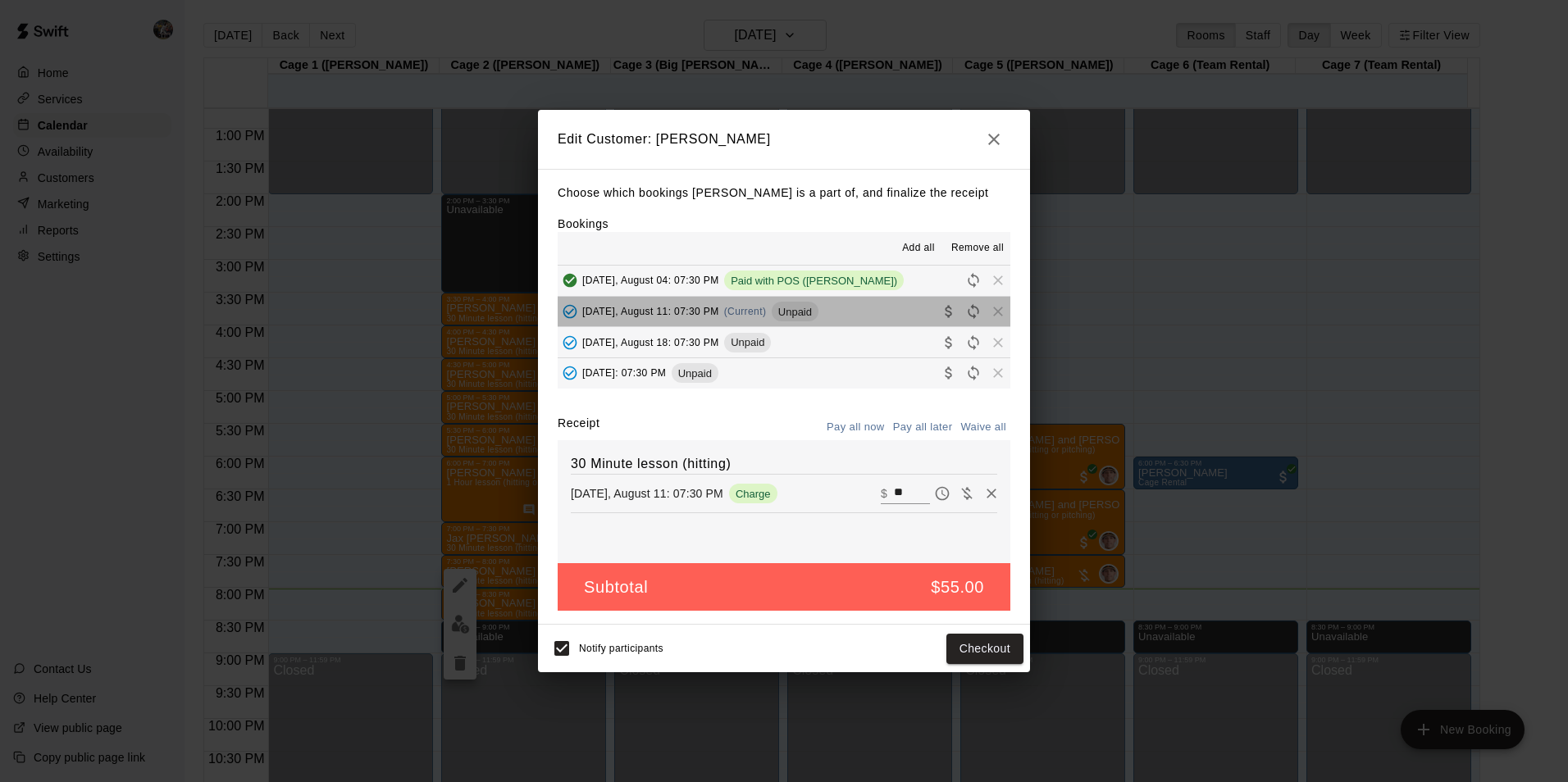
click at [848, 308] on button "[DATE], August 11: 07:30 PM (Current) Unpaid" at bounding box center [784, 312] width 452 height 30
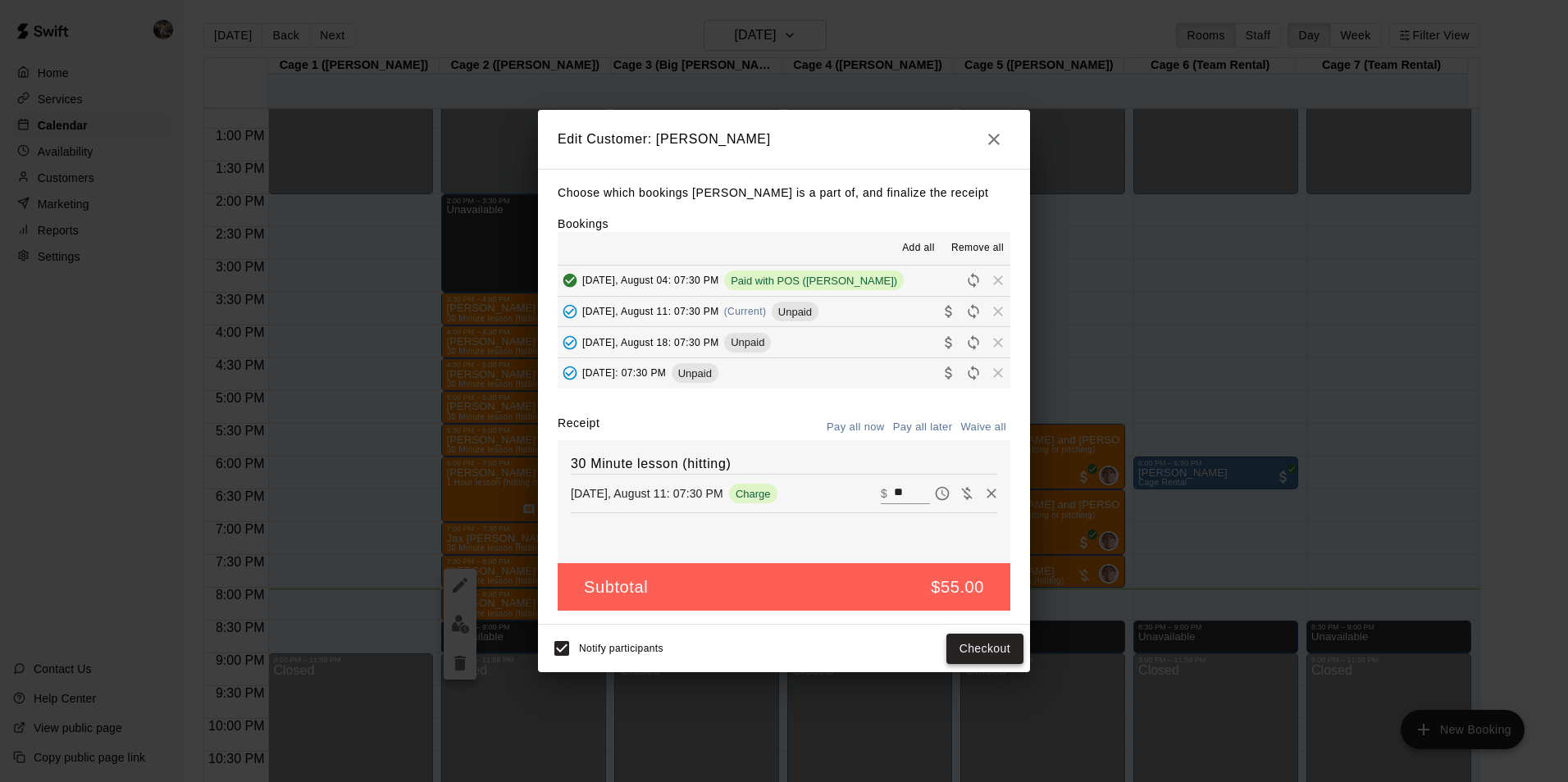
click at [986, 645] on button "Checkout" at bounding box center [986, 649] width 77 height 30
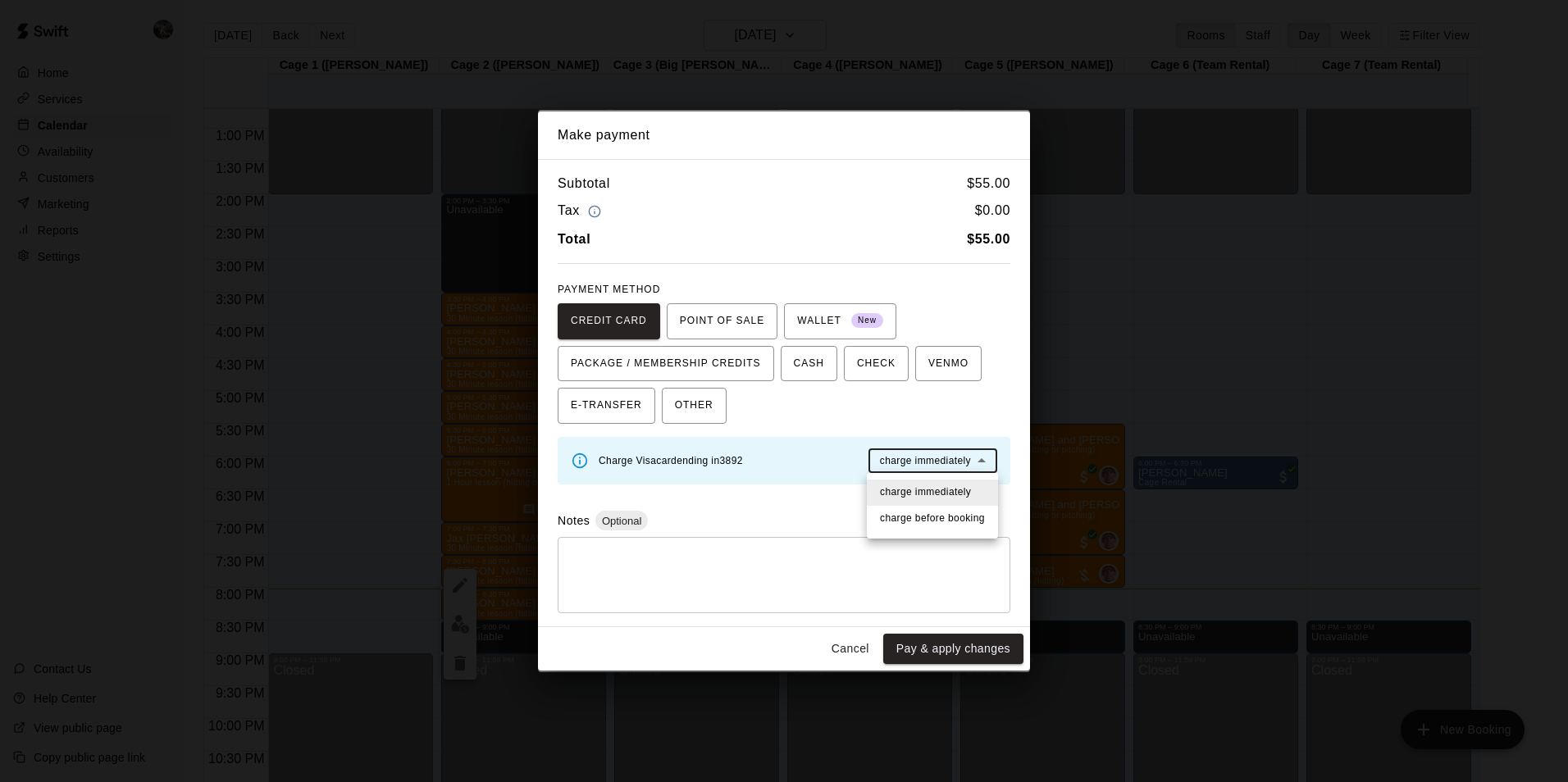
click at [904, 462] on body "Home Services Calendar Availability Customers Marketing Reports Settings Contac…" at bounding box center [784, 404] width 1568 height 808
click at [902, 486] on span "charge immediately" at bounding box center [925, 492] width 91 height 16
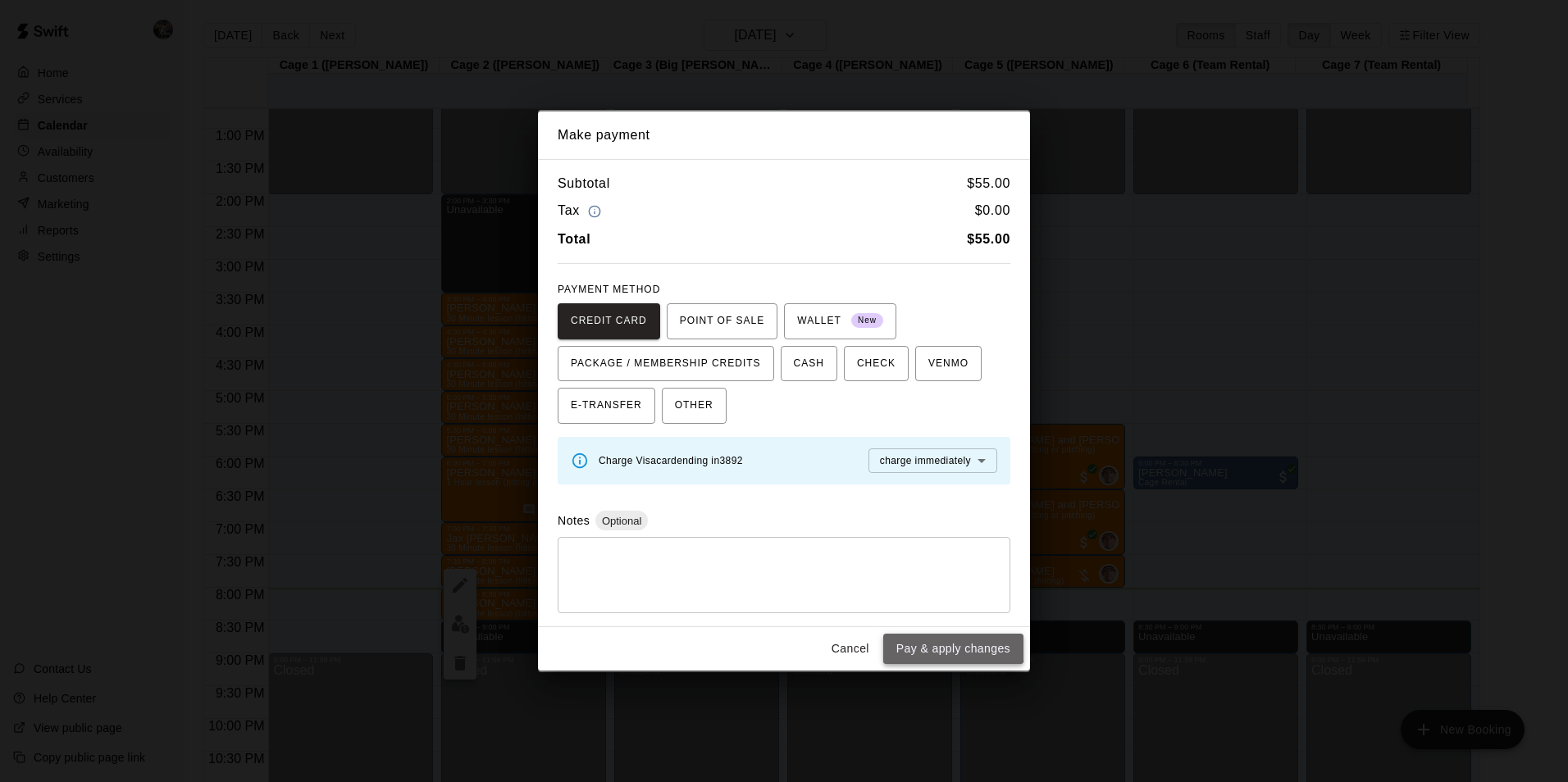
click at [931, 639] on button "Pay & apply changes" at bounding box center [953, 649] width 140 height 30
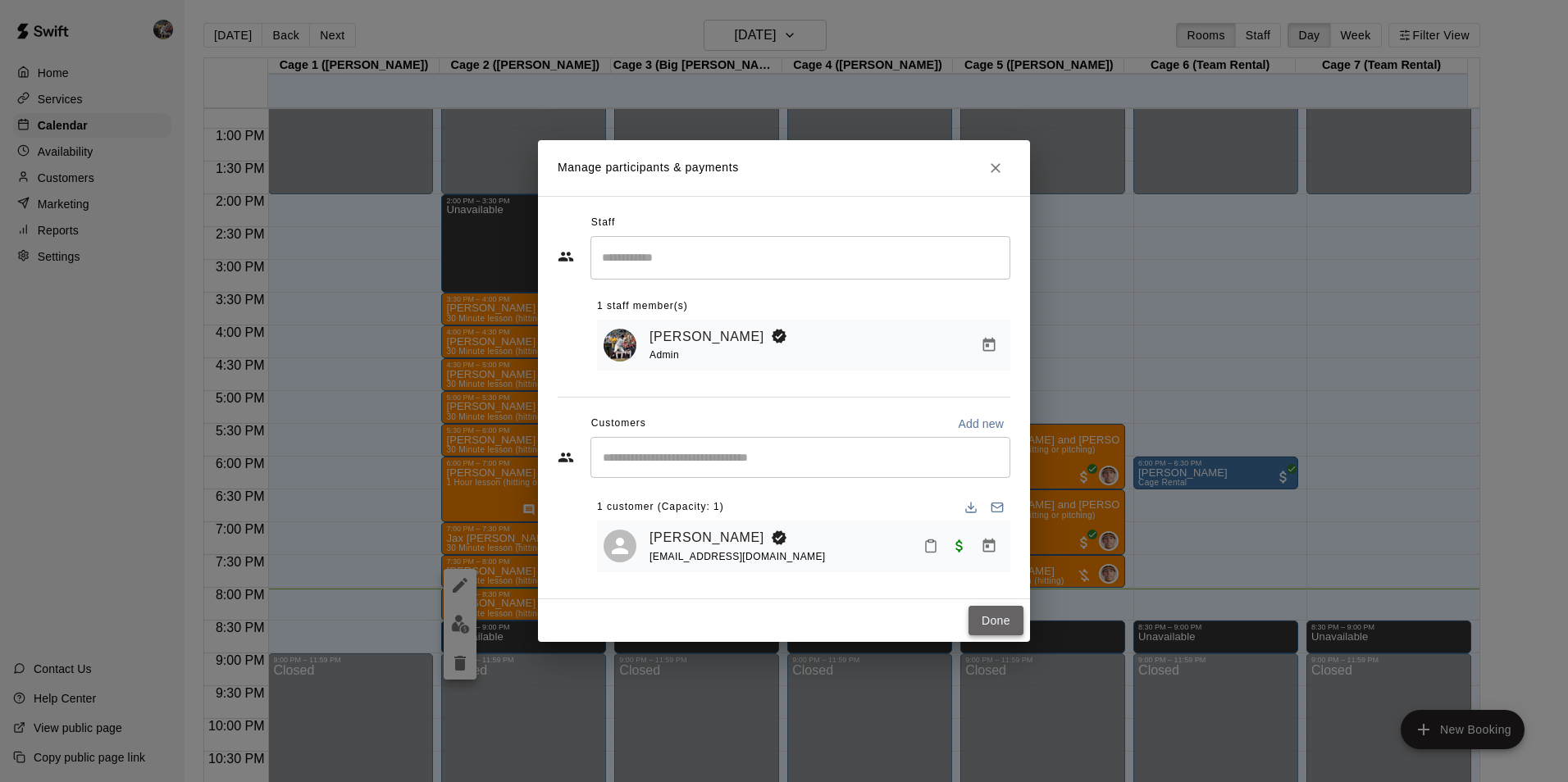
click at [1001, 623] on button "Done" at bounding box center [996, 621] width 55 height 30
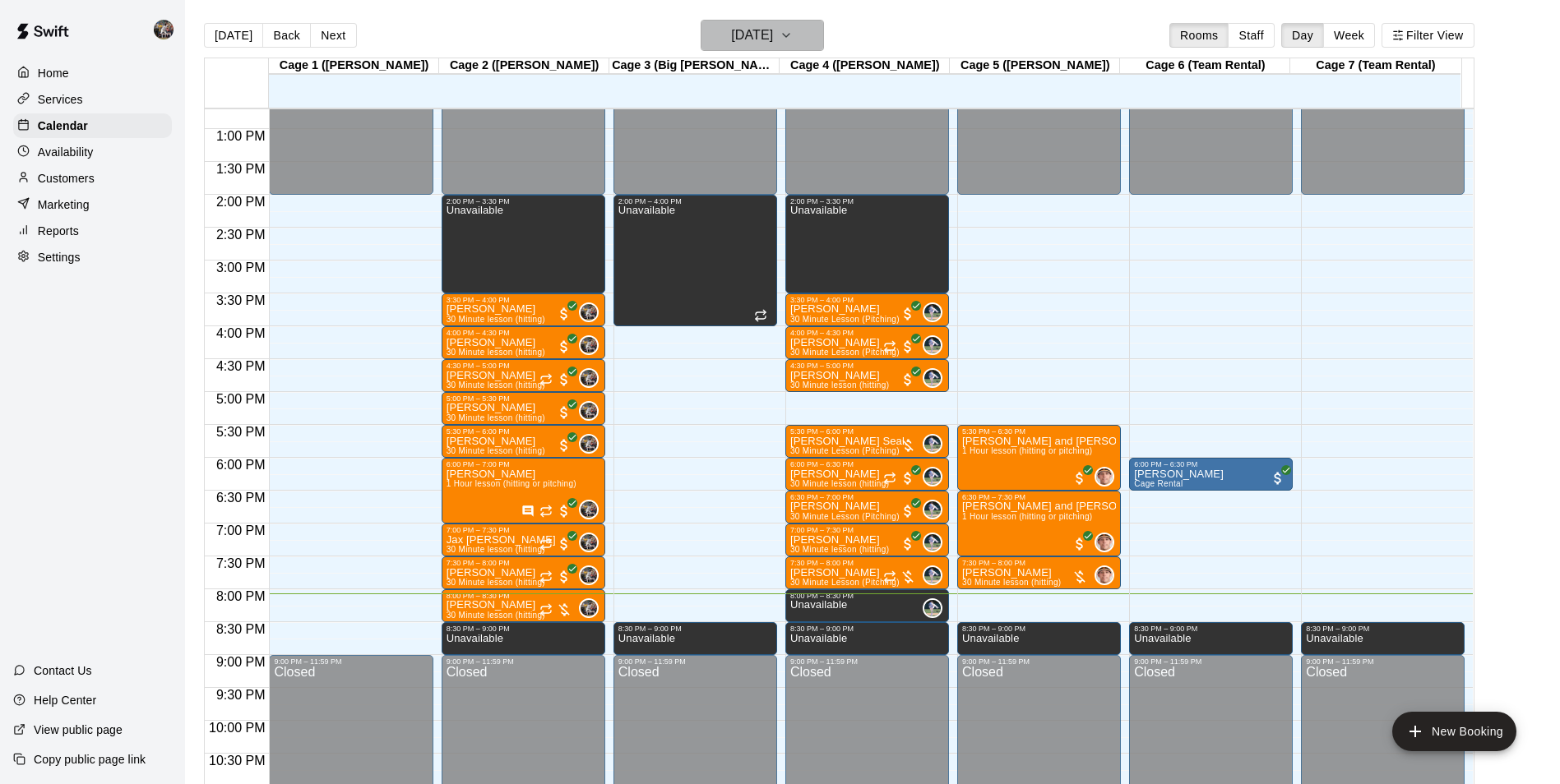
click at [743, 34] on h6 "[DATE]" at bounding box center [752, 35] width 42 height 23
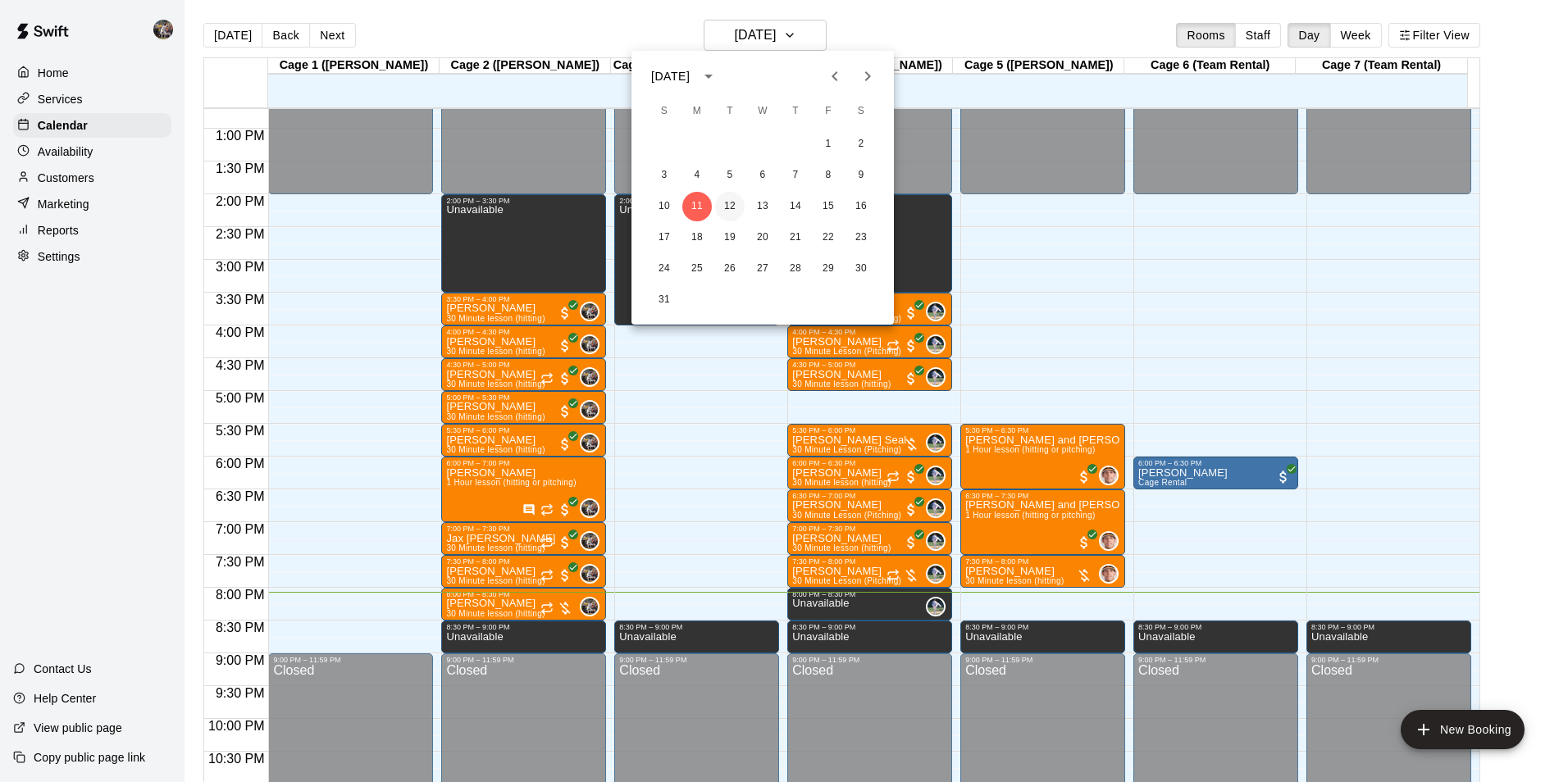
click at [734, 195] on button "12" at bounding box center [729, 206] width 29 height 29
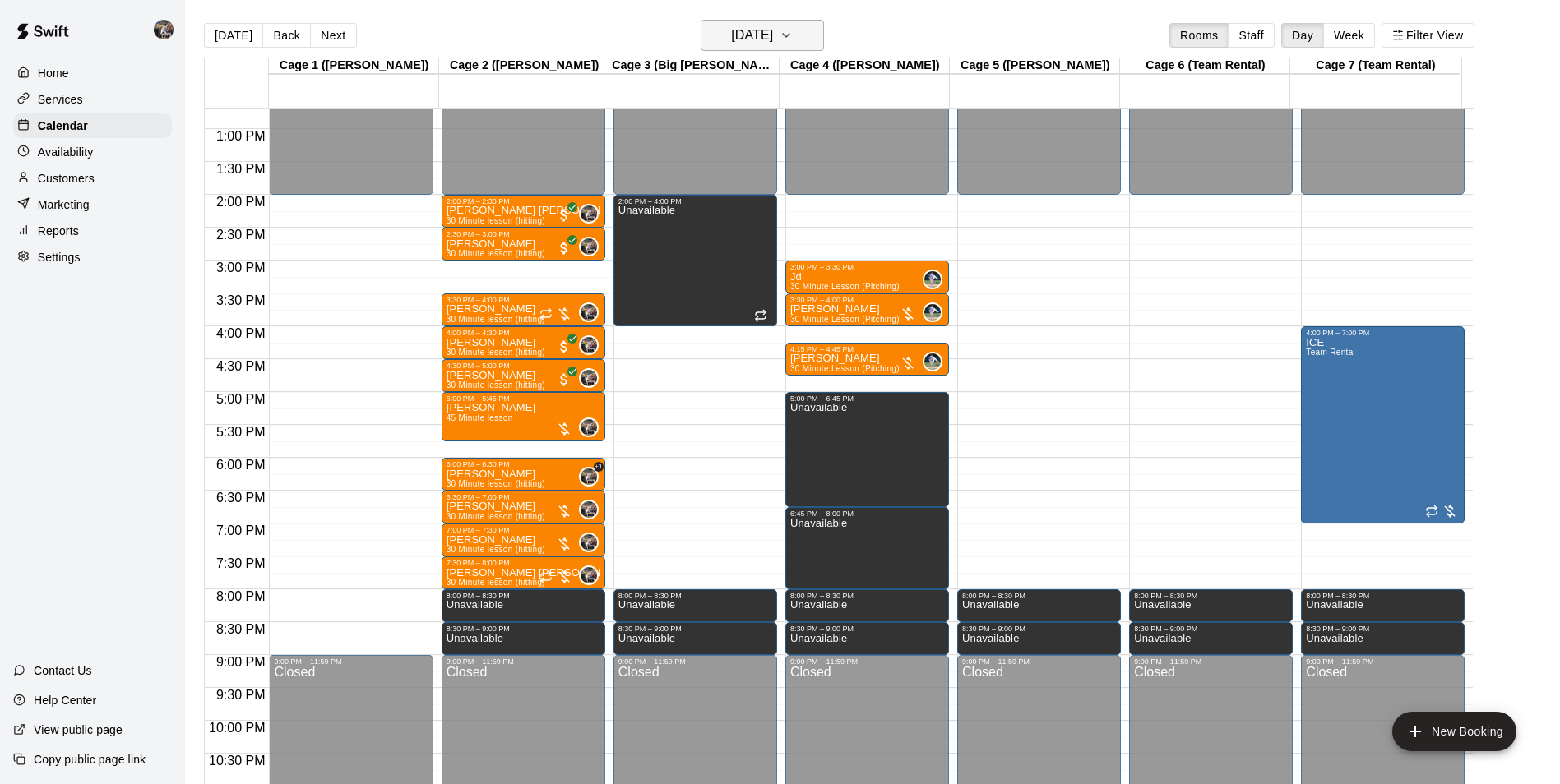
click at [731, 35] on h6 "[DATE]" at bounding box center [752, 35] width 42 height 23
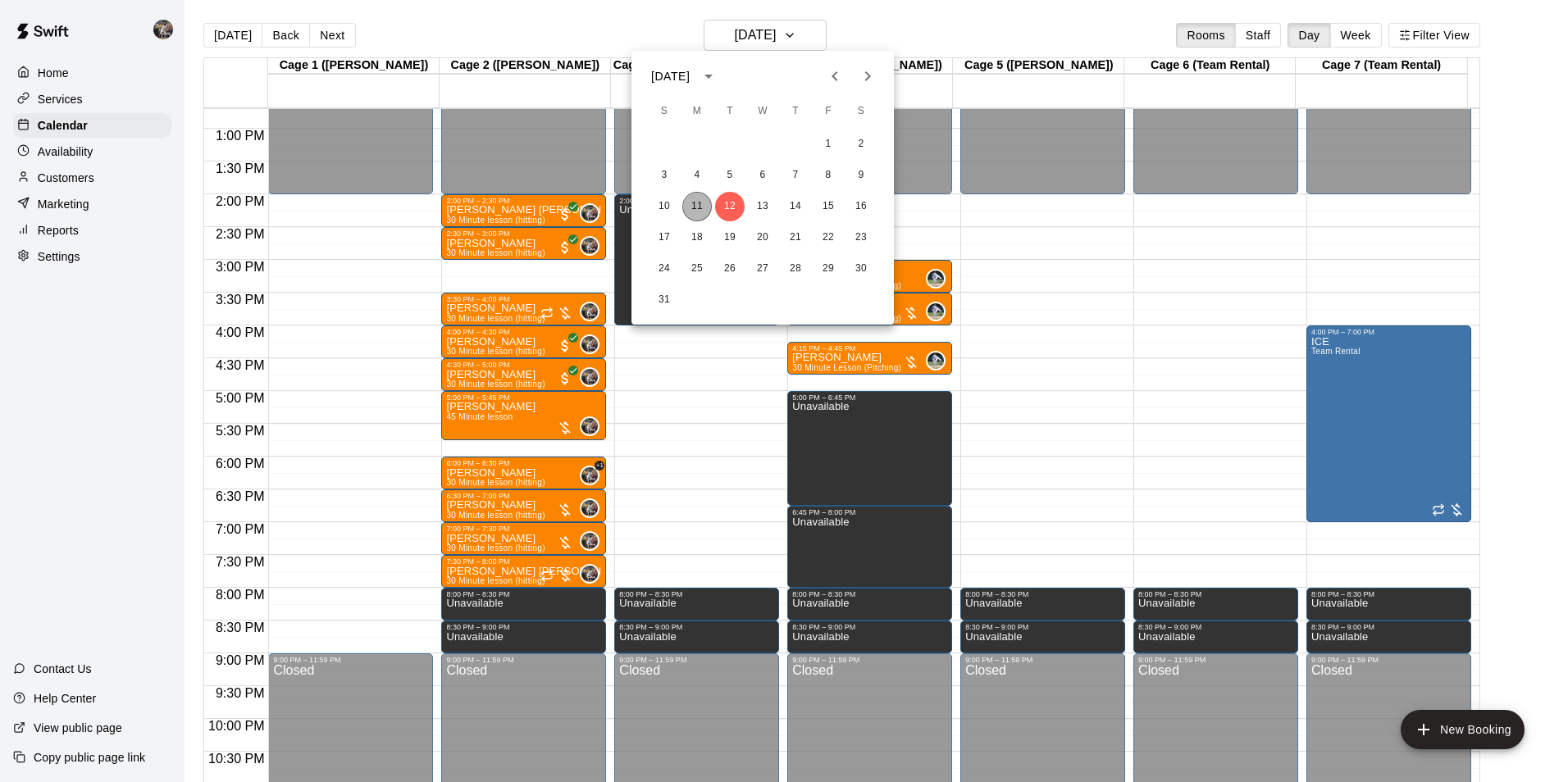
click at [699, 205] on button "11" at bounding box center [696, 206] width 29 height 29
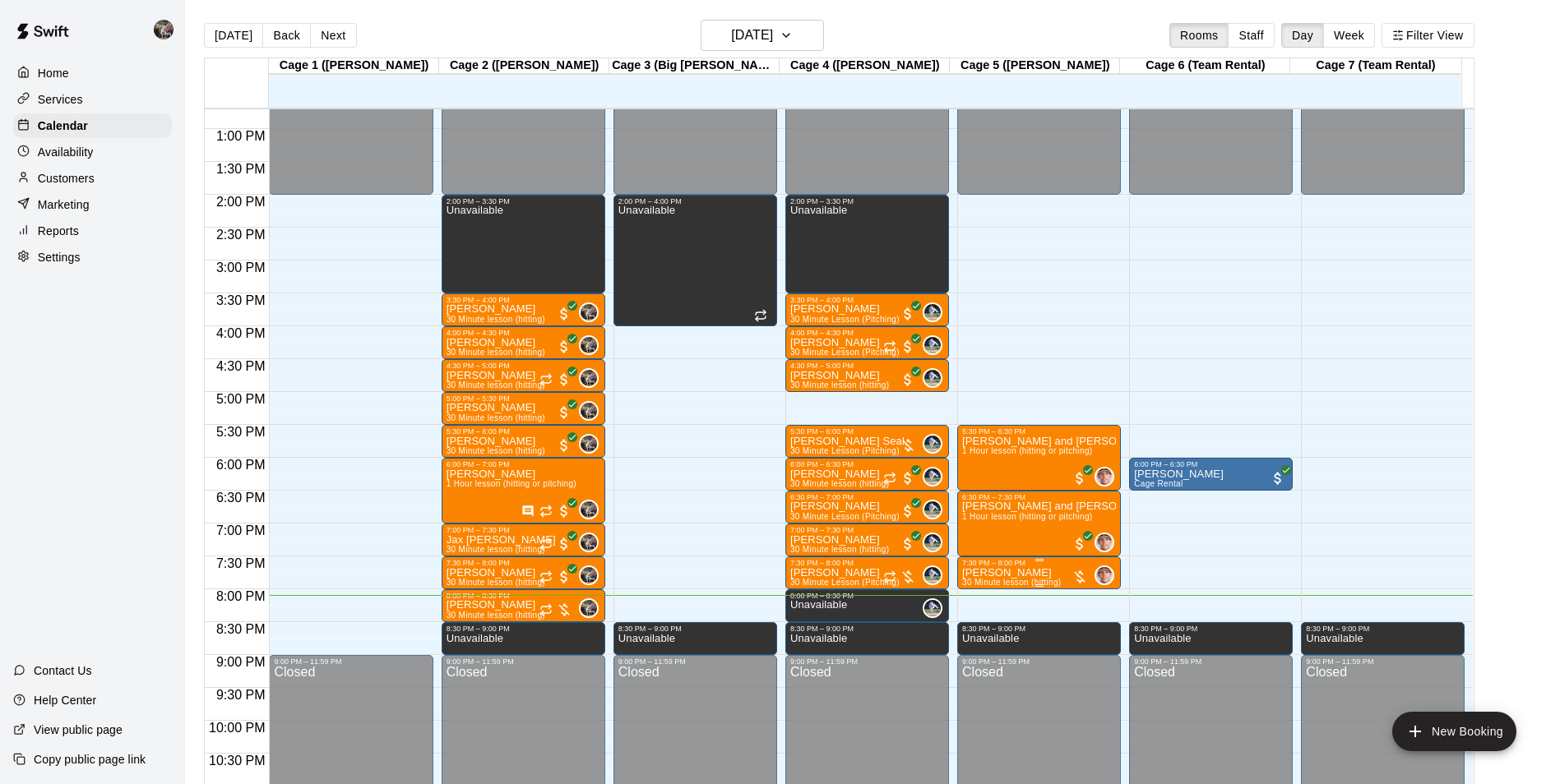
click at [991, 573] on p "[PERSON_NAME]" at bounding box center [1011, 573] width 98 height 0
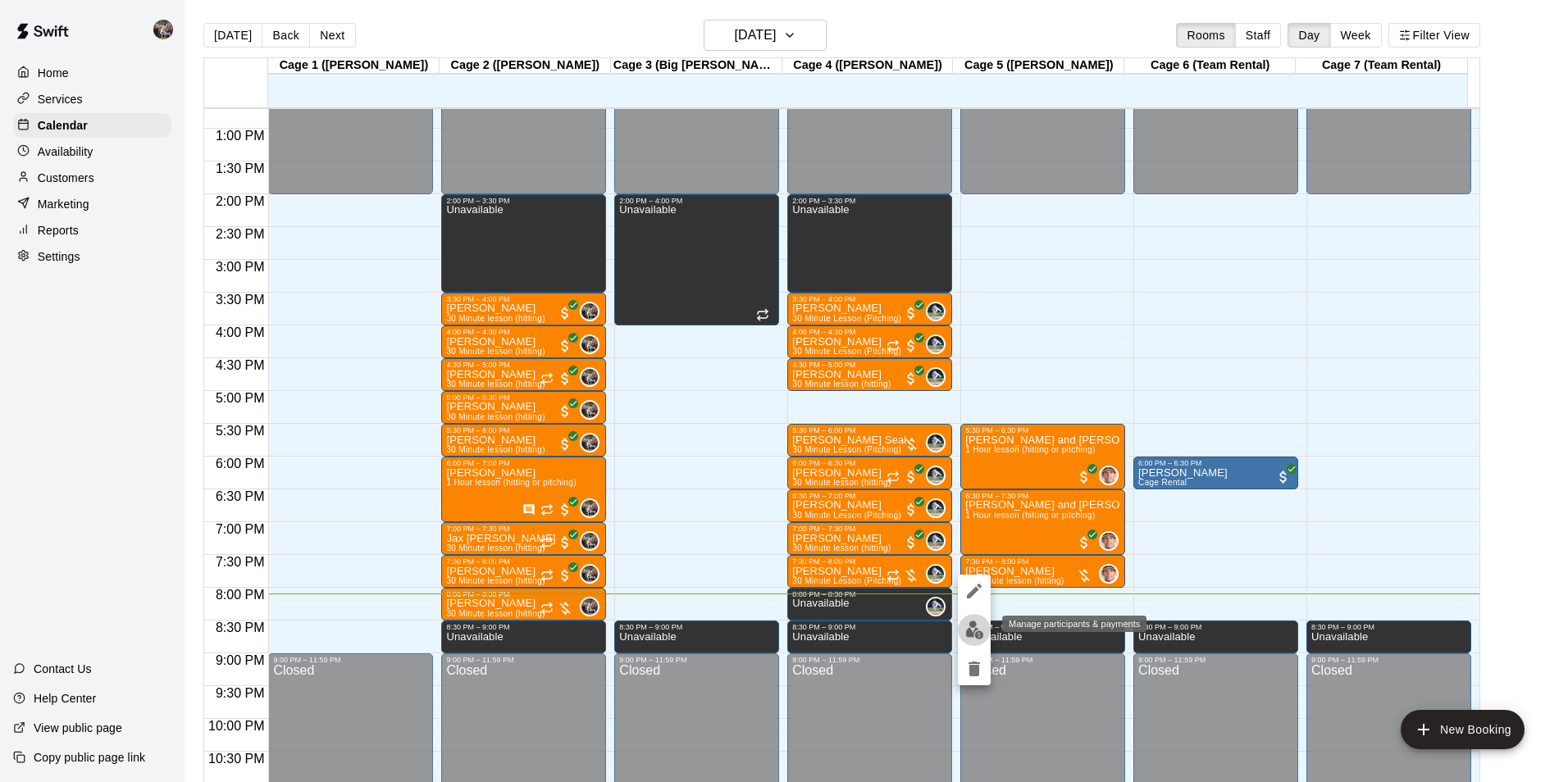
click at [973, 630] on img "edit" at bounding box center [975, 630] width 19 height 19
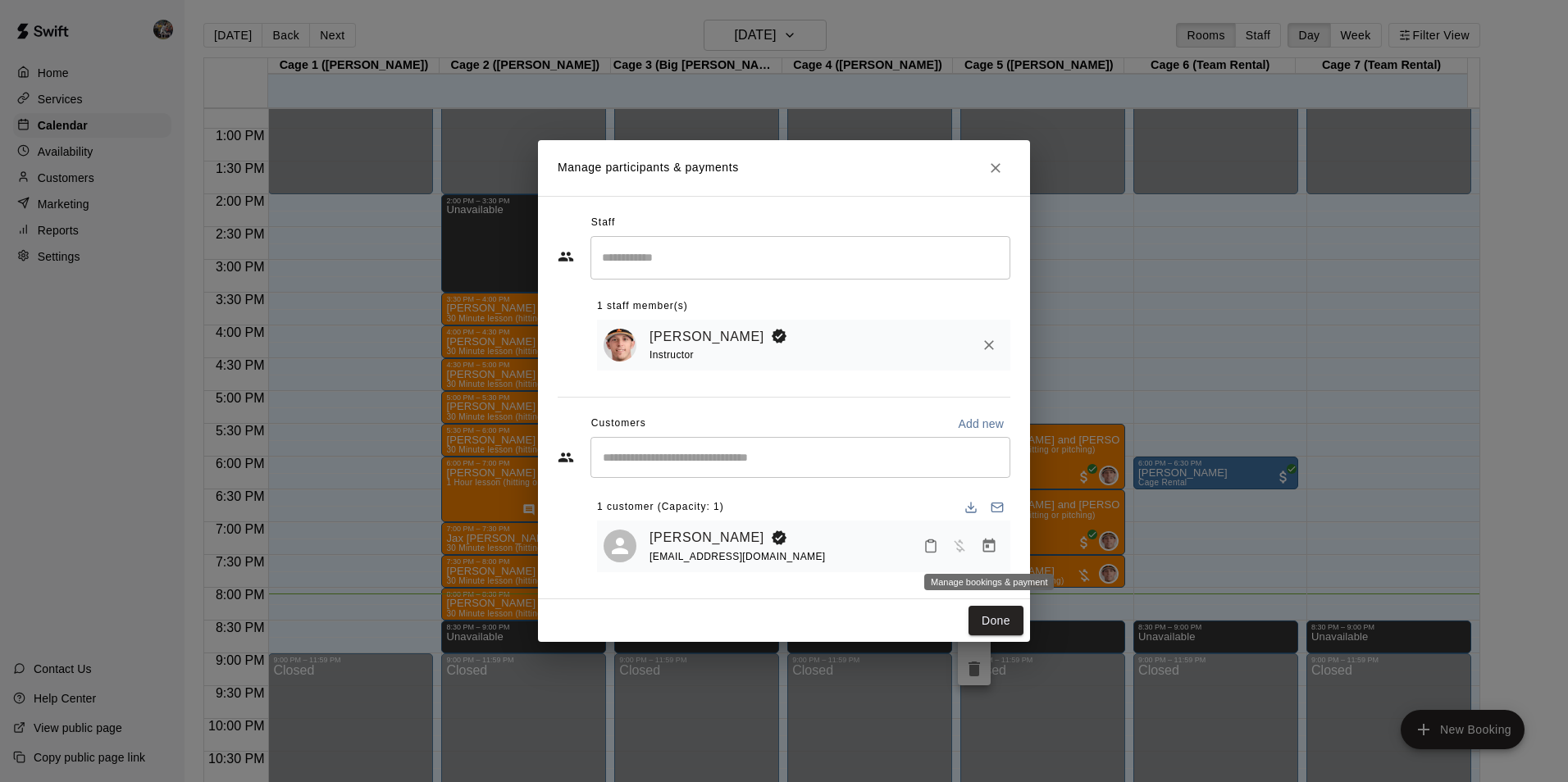
click at [985, 547] on icon "Manage bookings & payment" at bounding box center [988, 546] width 16 height 16
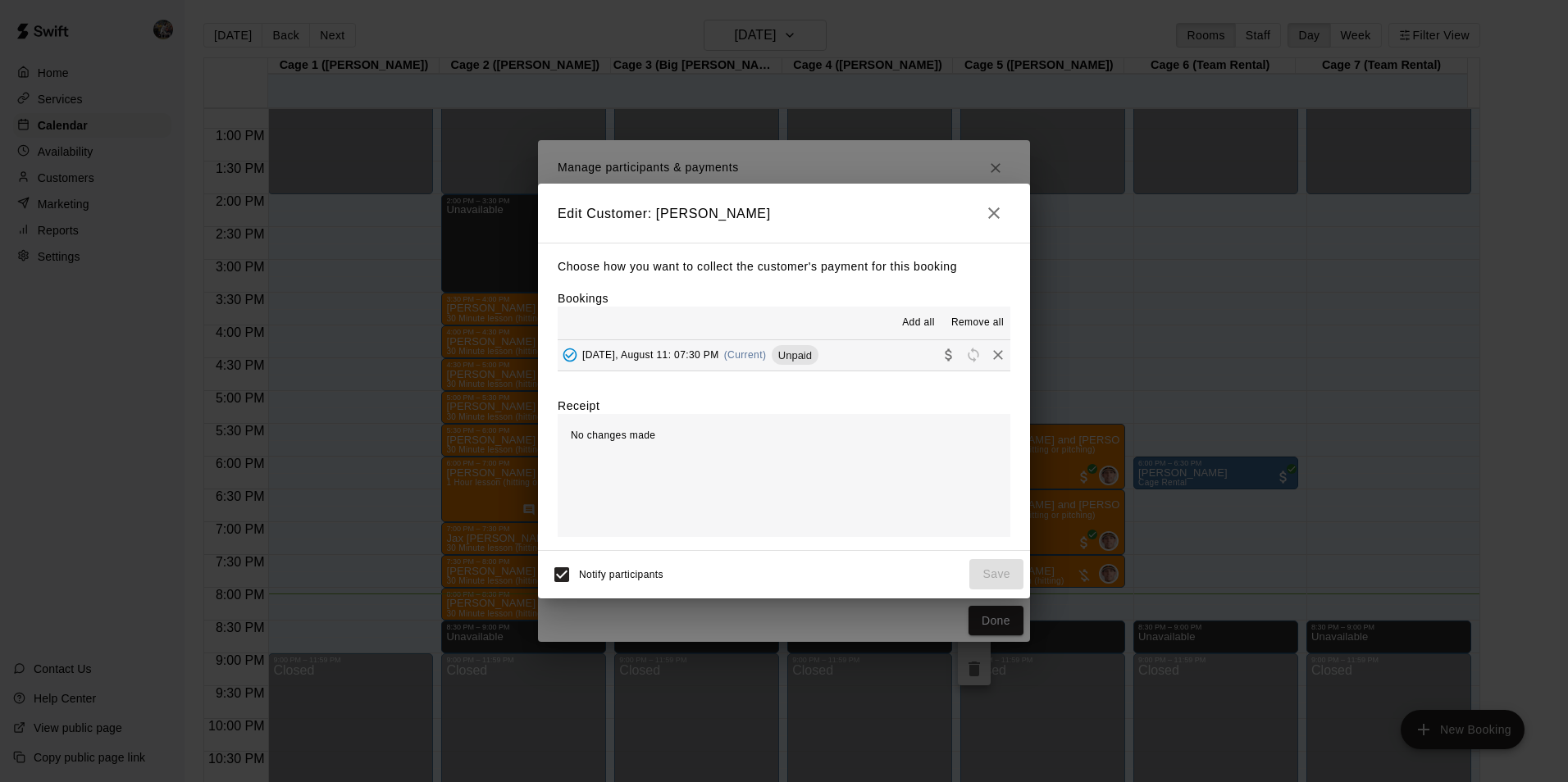
click at [875, 353] on button "[DATE], August 11: 07:30 PM (Current) Unpaid" at bounding box center [784, 355] width 452 height 30
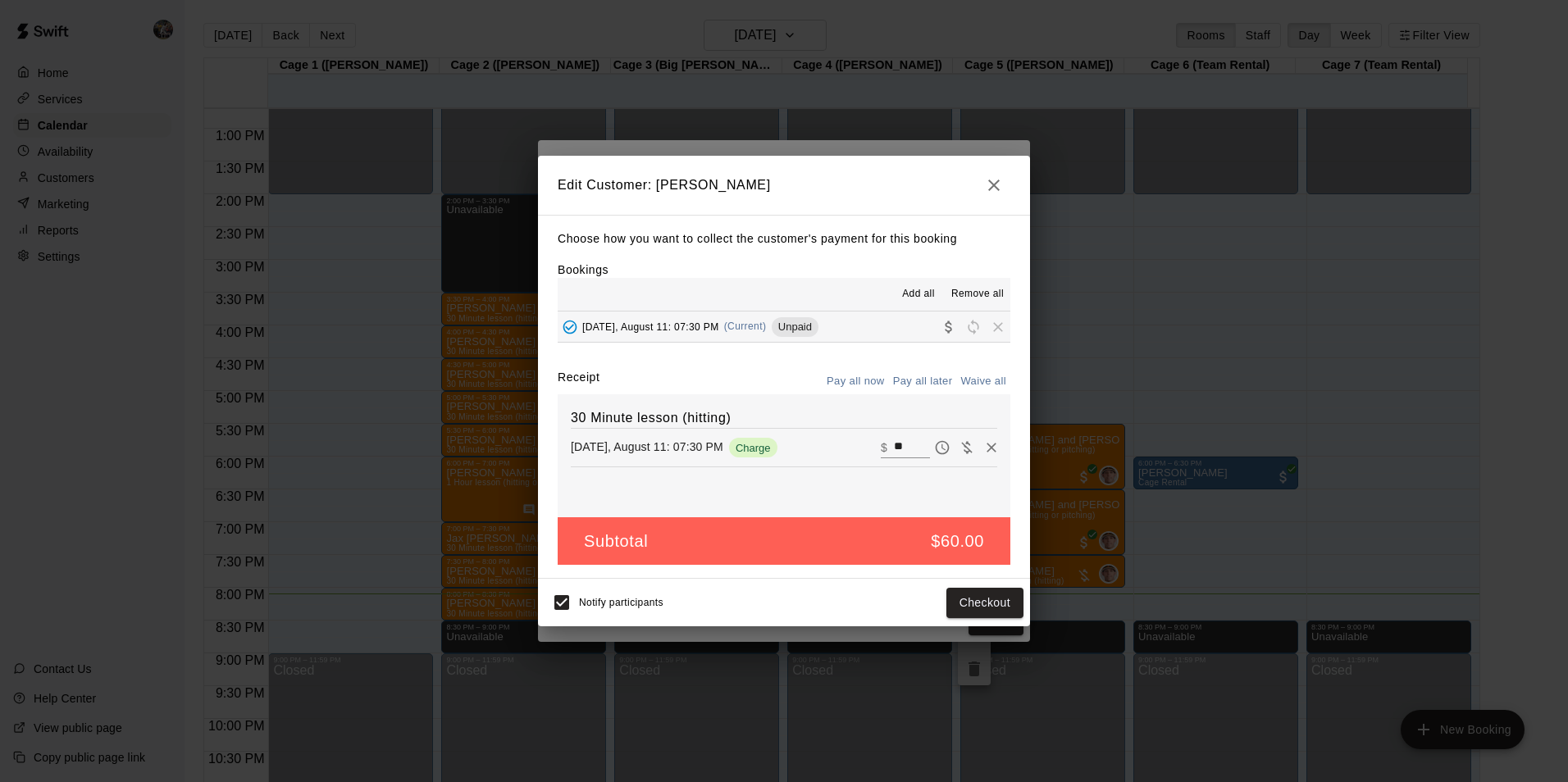
click at [900, 449] on input "**" at bounding box center [912, 448] width 36 height 22
type input "*"
type input "**"
click at [963, 601] on button "Checkout" at bounding box center [986, 603] width 77 height 30
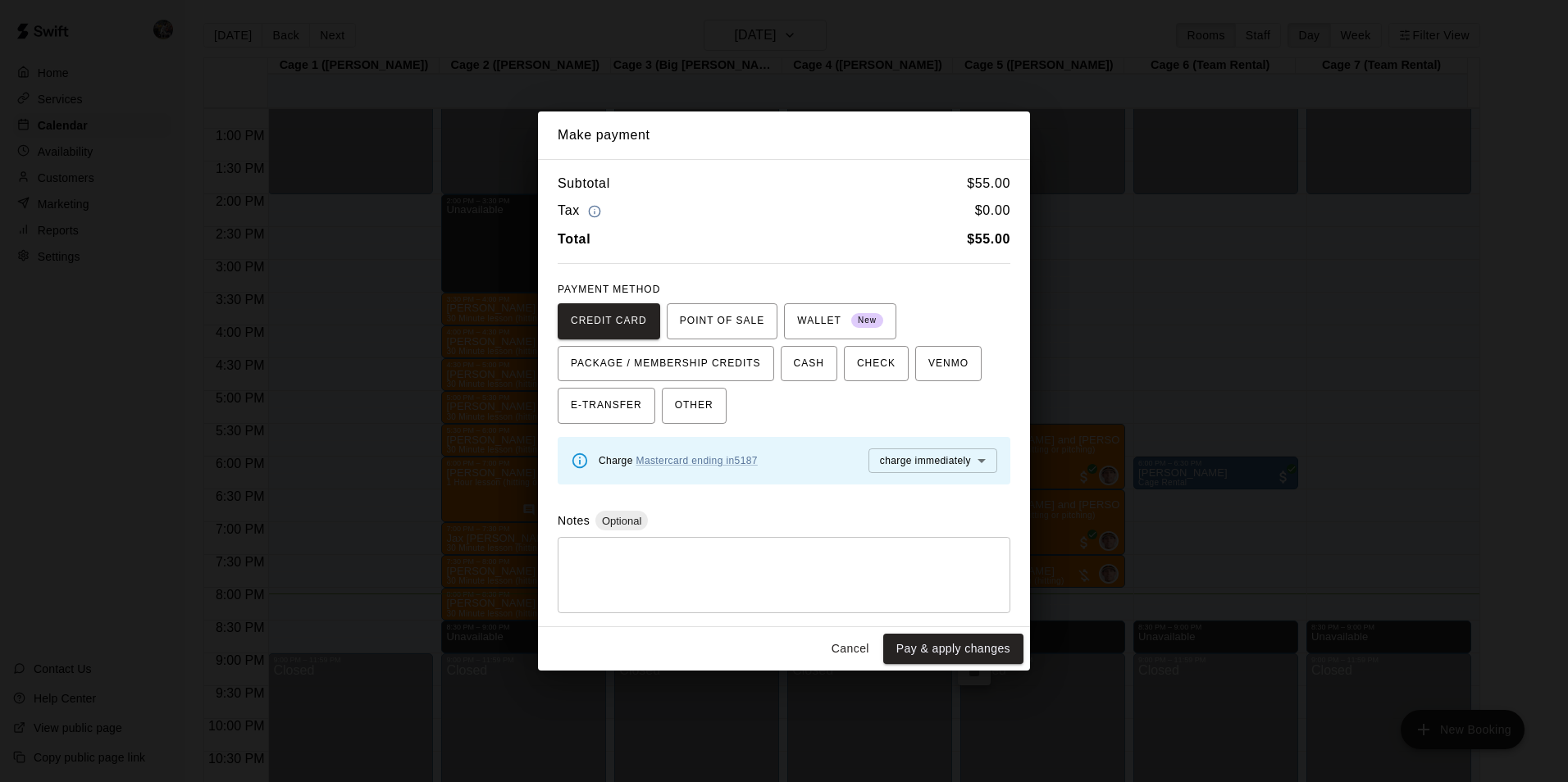
click at [922, 457] on body "Home Services Calendar Availability Customers Marketing Reports Settings Contac…" at bounding box center [784, 404] width 1568 height 808
click at [916, 487] on span "charge immediately" at bounding box center [925, 492] width 91 height 16
click at [926, 646] on button "Pay & apply changes" at bounding box center [953, 649] width 140 height 30
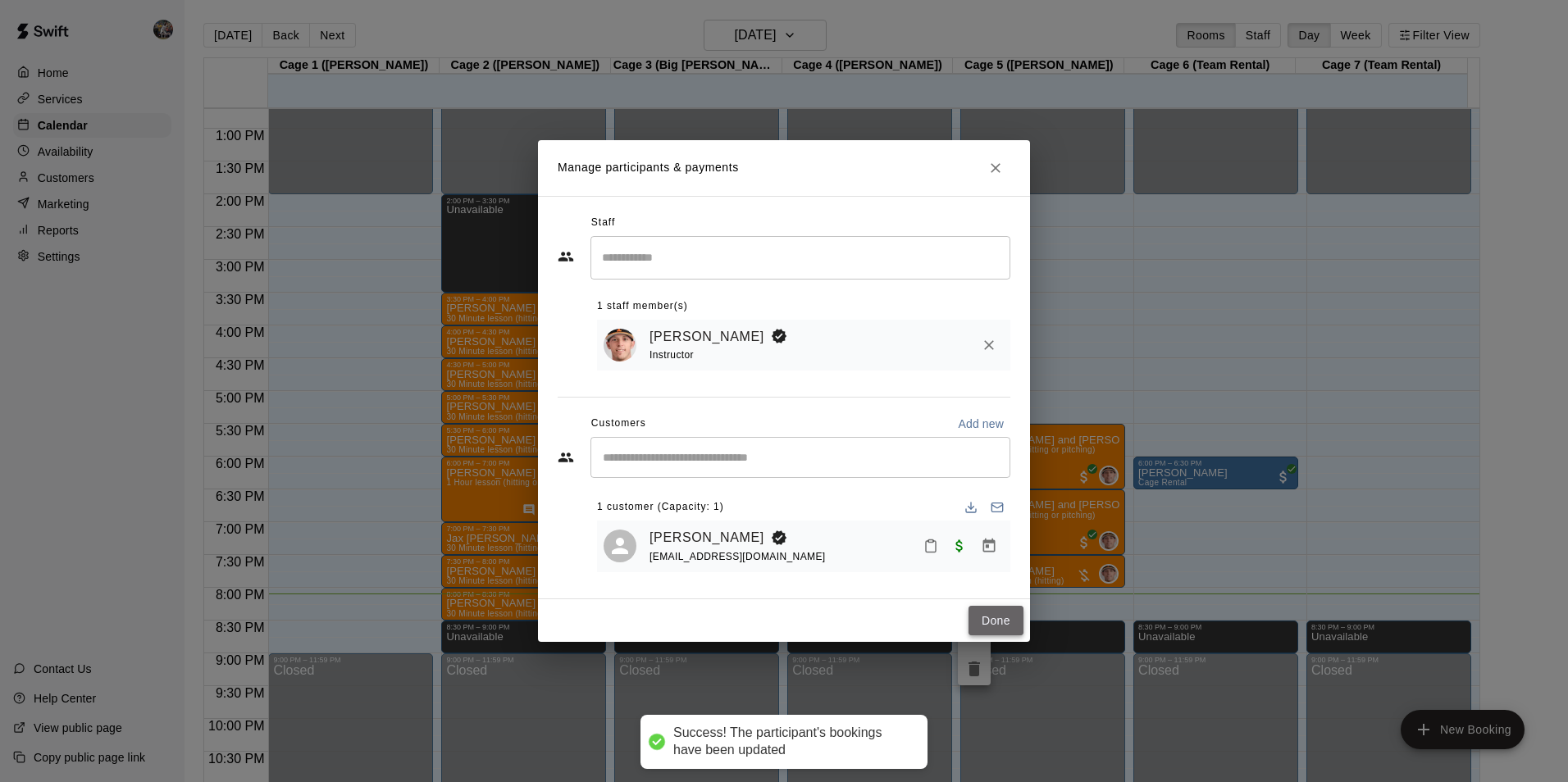
click at [1010, 619] on button "Done" at bounding box center [996, 621] width 55 height 30
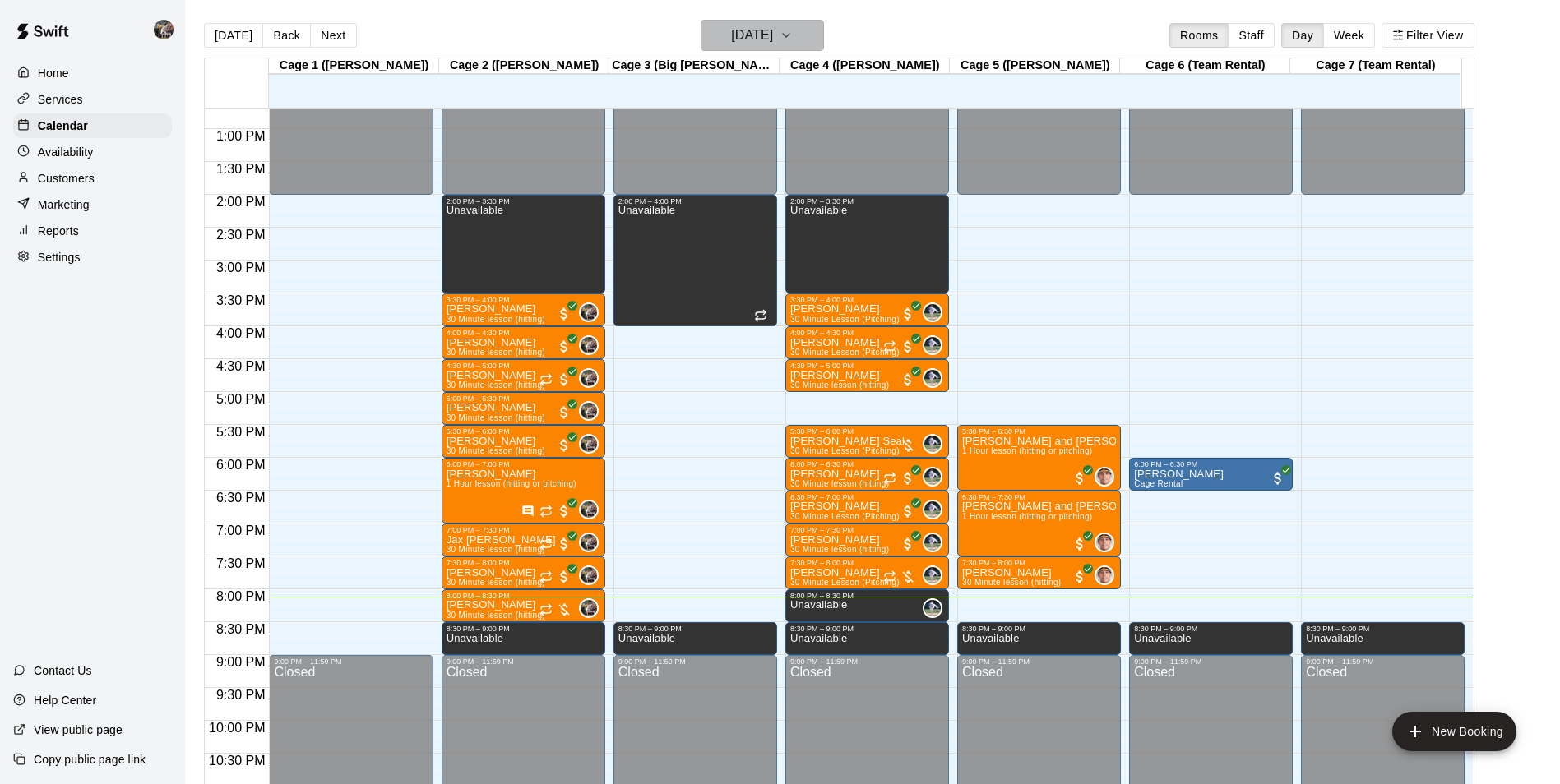
click at [731, 33] on h6 "[DATE]" at bounding box center [752, 35] width 42 height 23
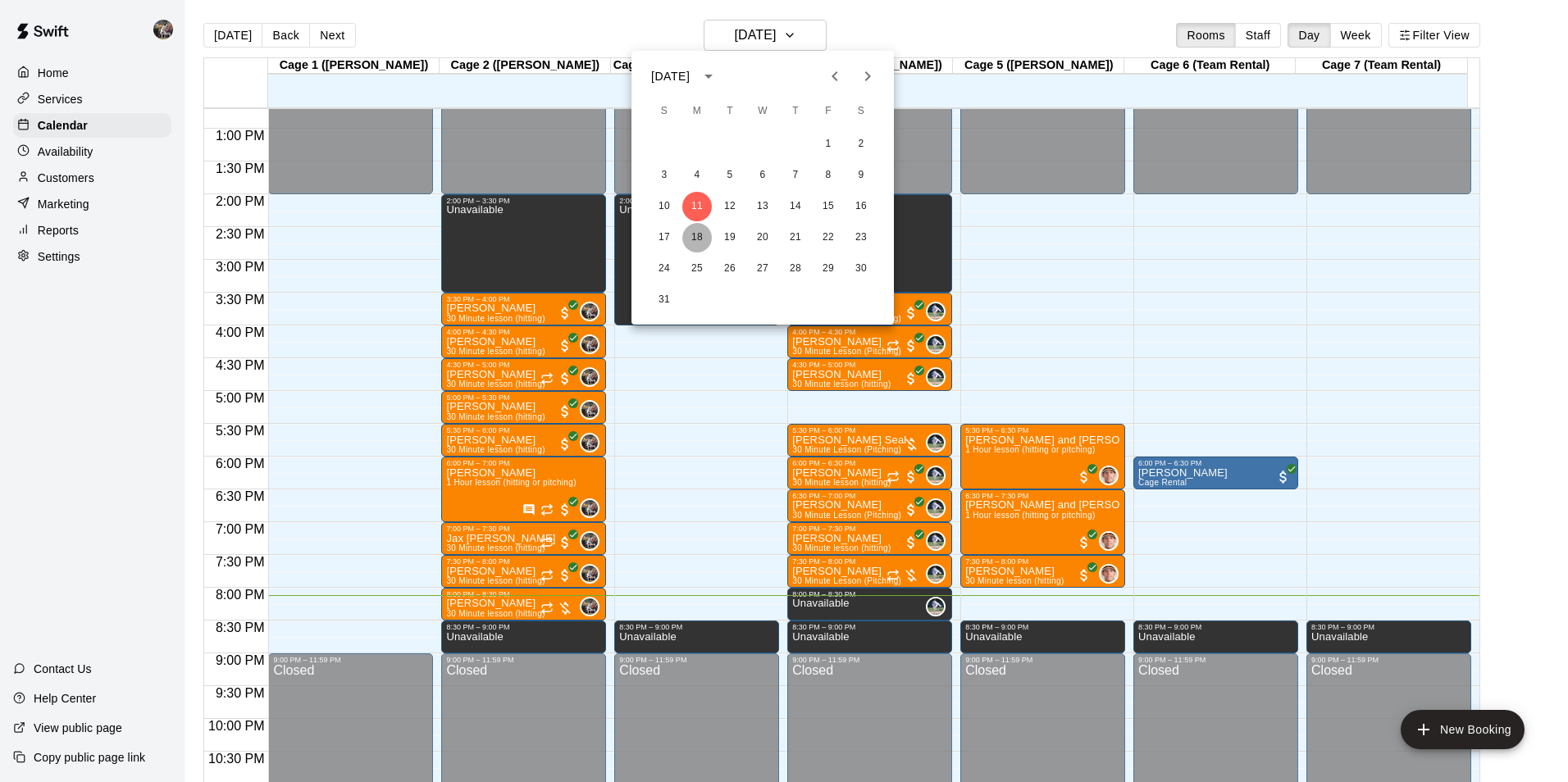
click at [702, 236] on button "18" at bounding box center [696, 237] width 29 height 29
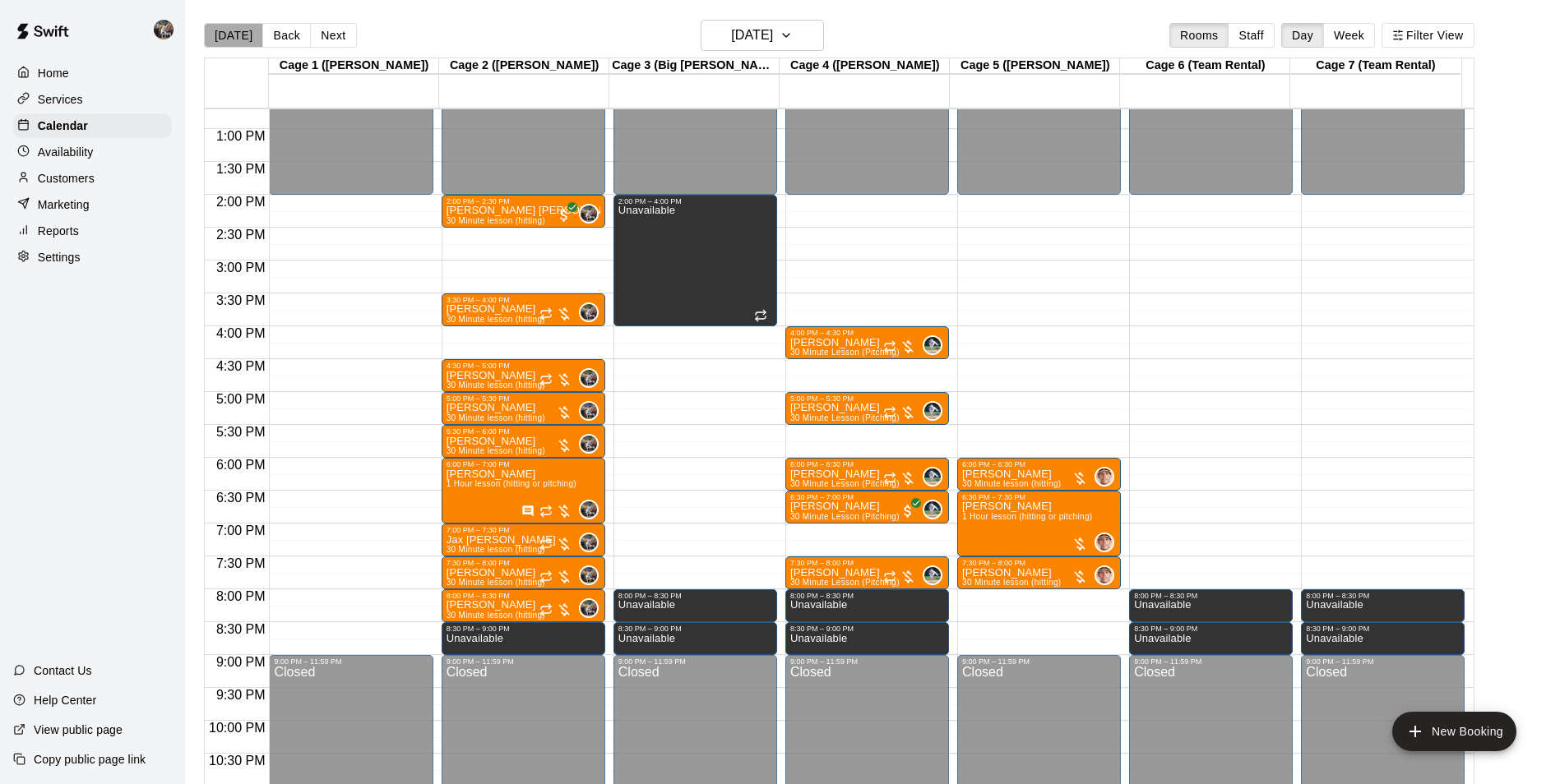
click at [238, 33] on button "[DATE]" at bounding box center [233, 35] width 60 height 25
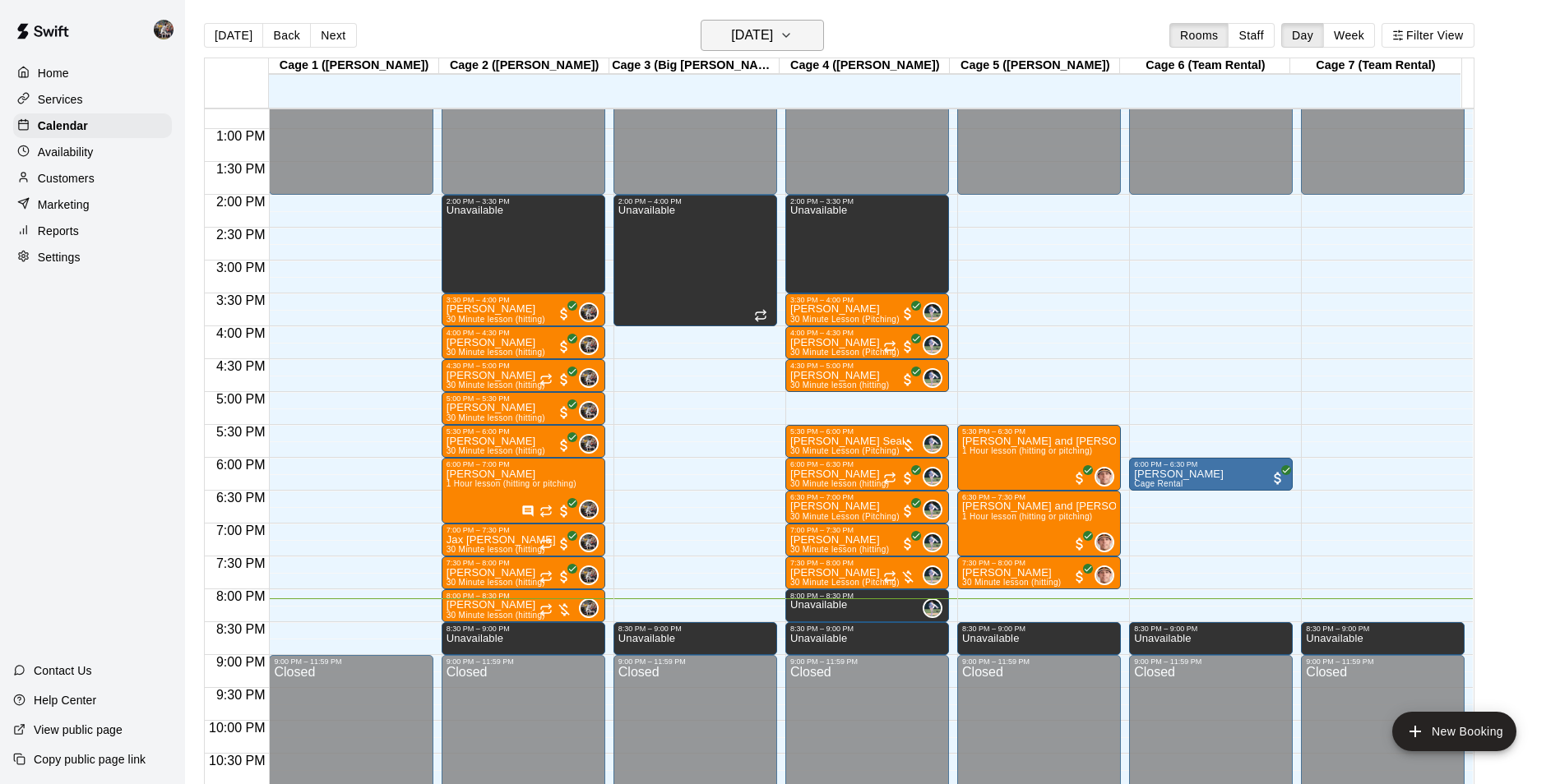
click at [769, 29] on h6 "[DATE]" at bounding box center [752, 35] width 42 height 23
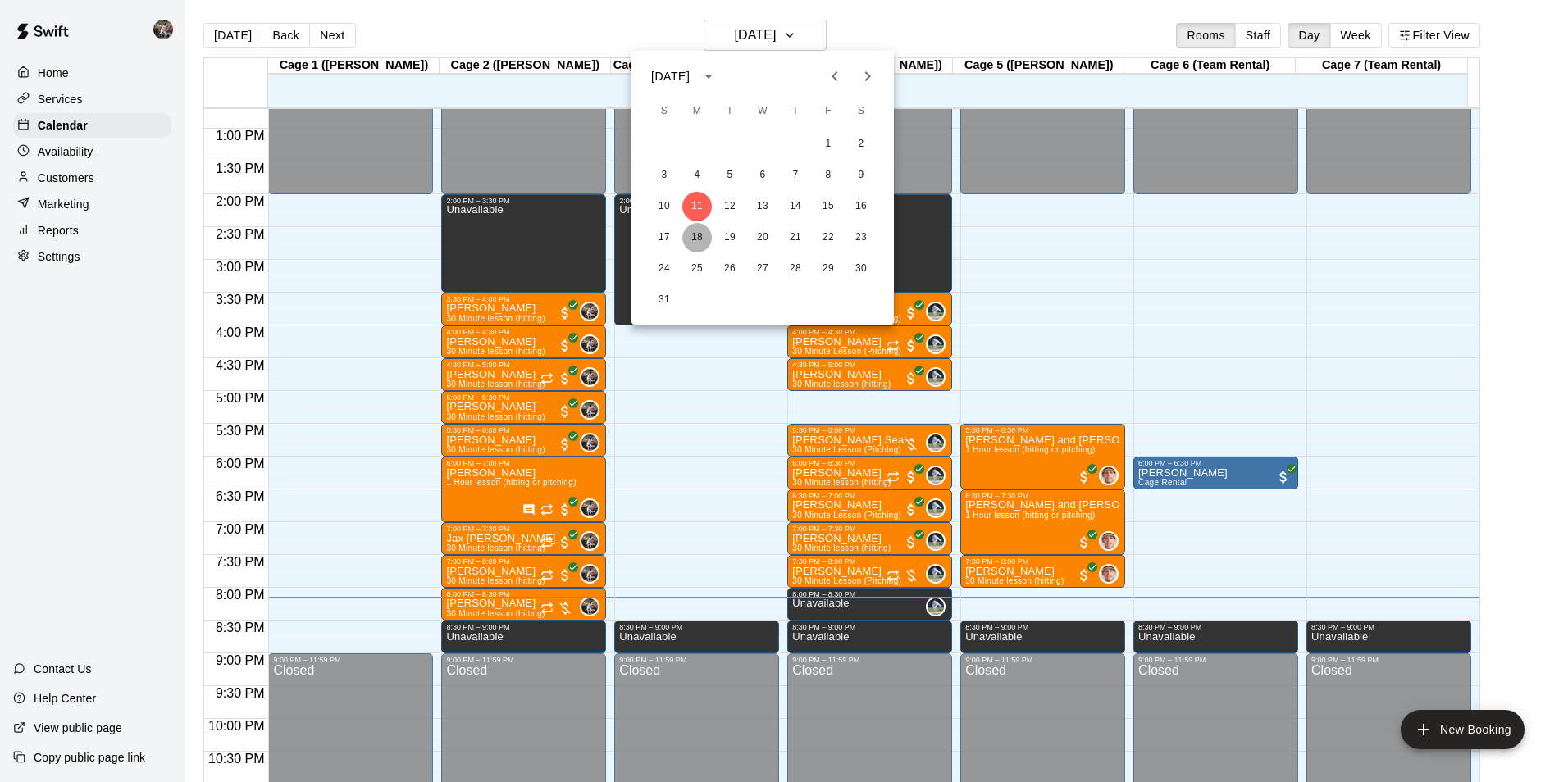
click at [694, 230] on button "18" at bounding box center [696, 237] width 29 height 29
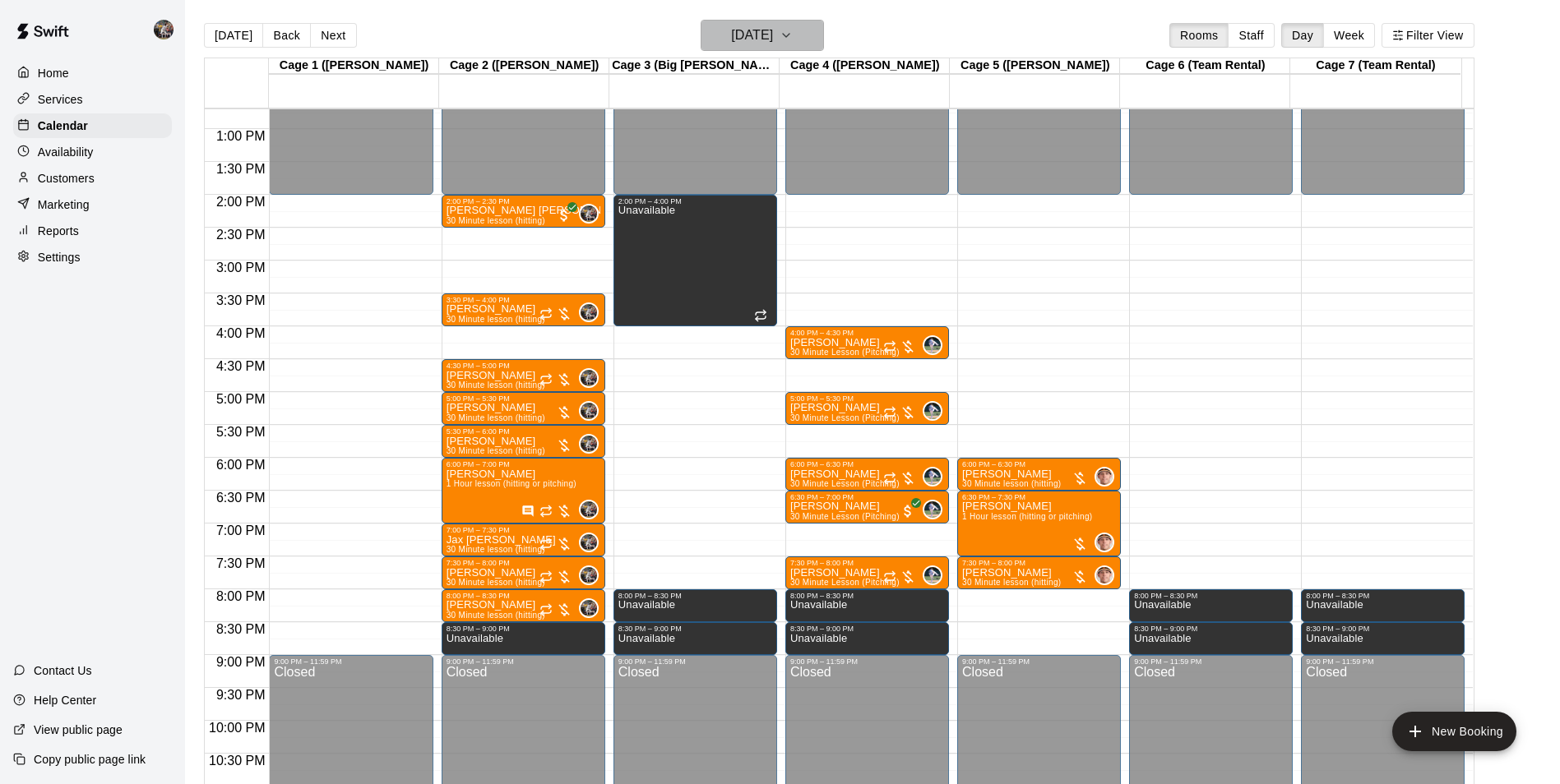
click at [715, 23] on button "[DATE]" at bounding box center [763, 35] width 124 height 31
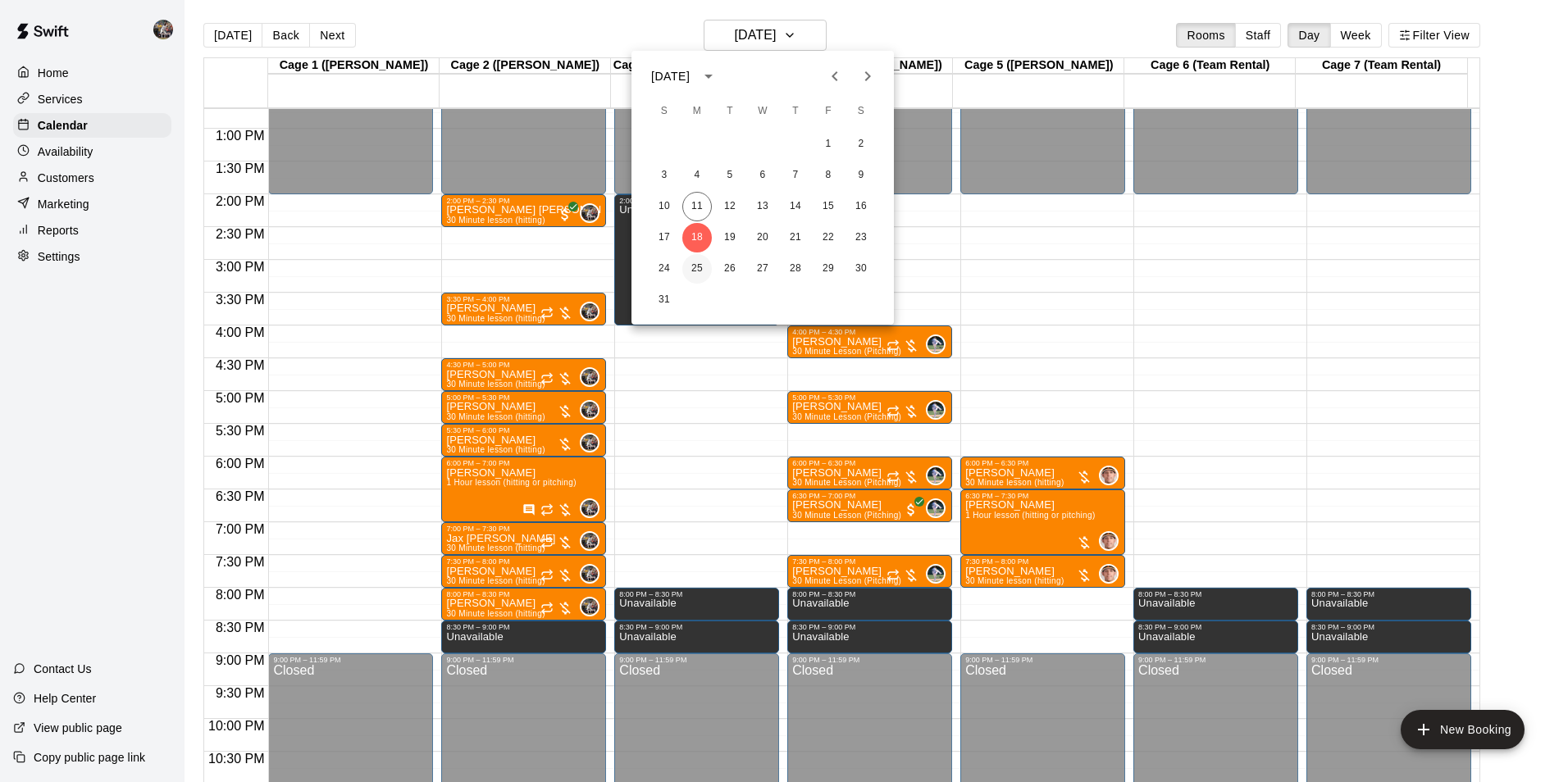
click at [694, 265] on button "25" at bounding box center [696, 269] width 29 height 29
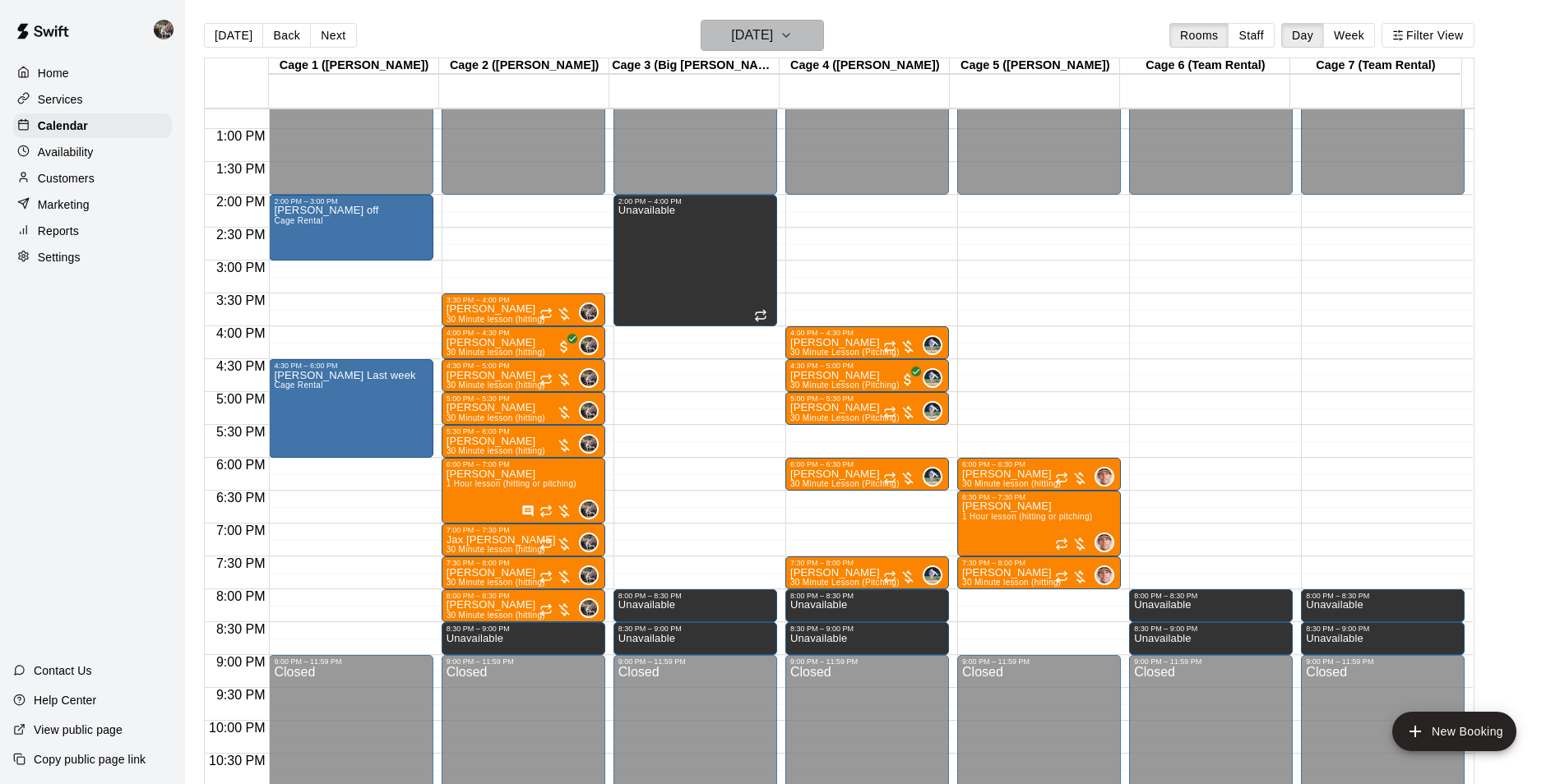
click at [731, 32] on h6 "[DATE]" at bounding box center [752, 35] width 42 height 23
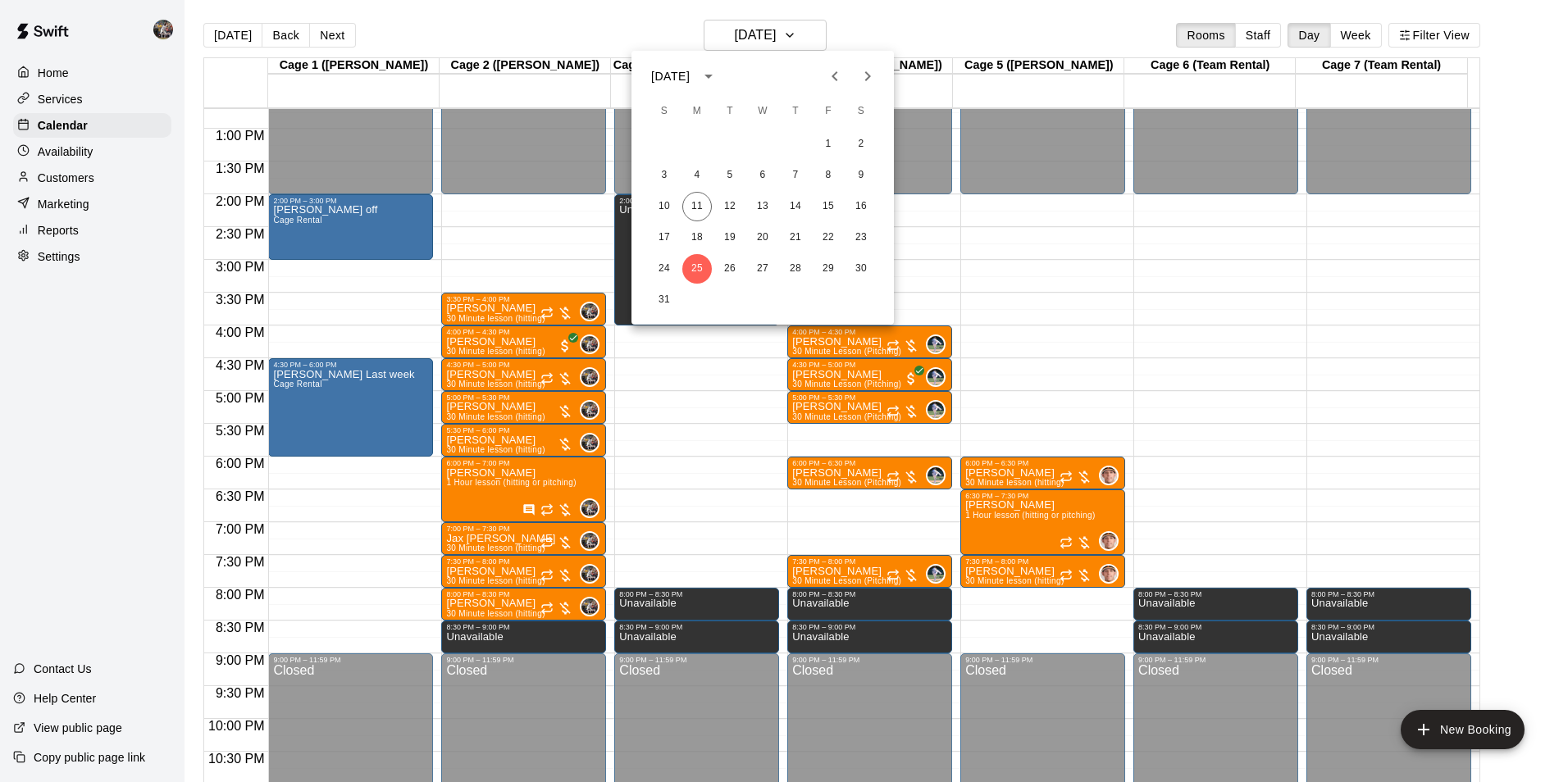
click at [592, 27] on div at bounding box center [784, 391] width 1568 height 782
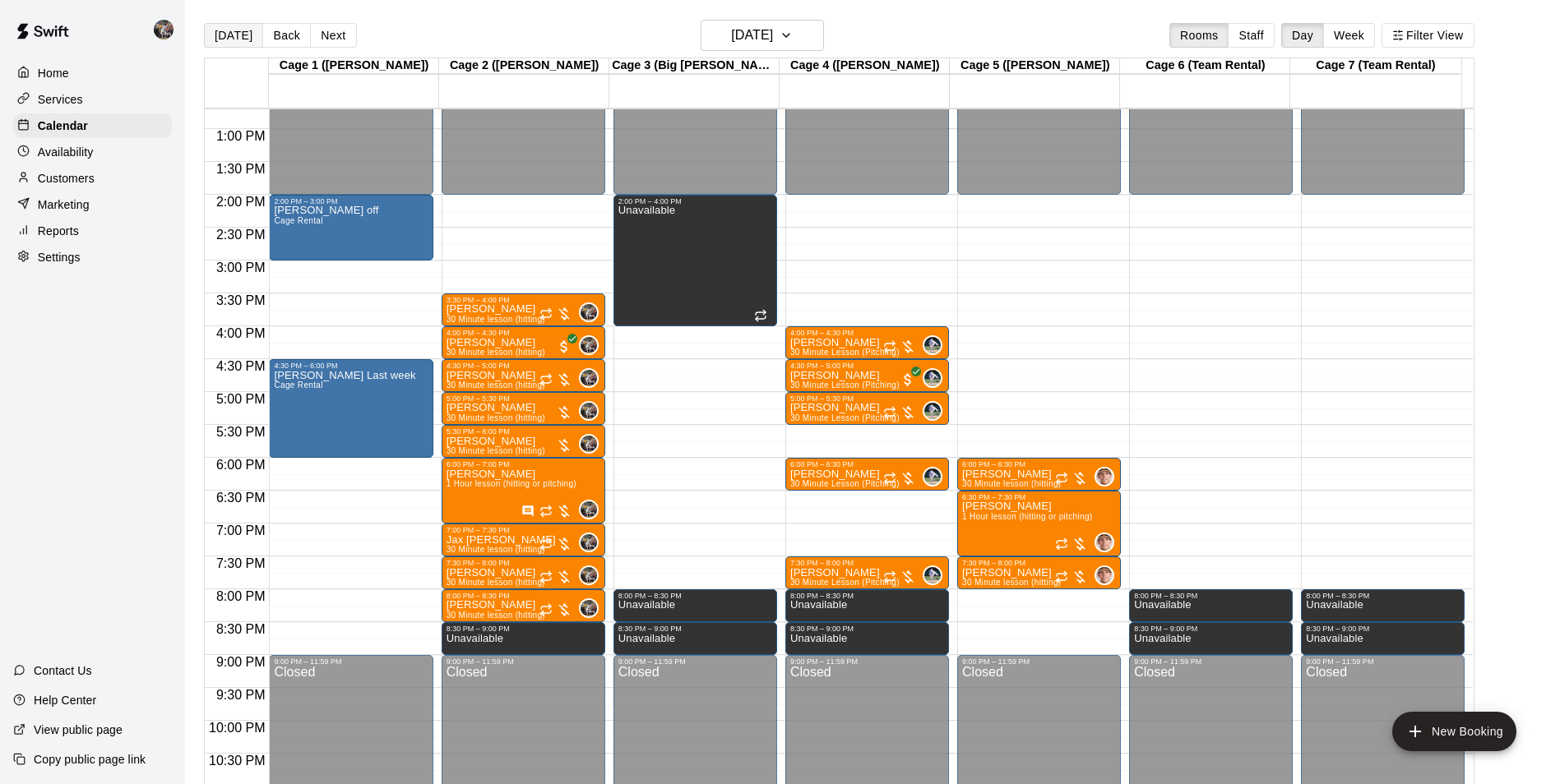
click at [234, 28] on button "[DATE]" at bounding box center [233, 35] width 60 height 25
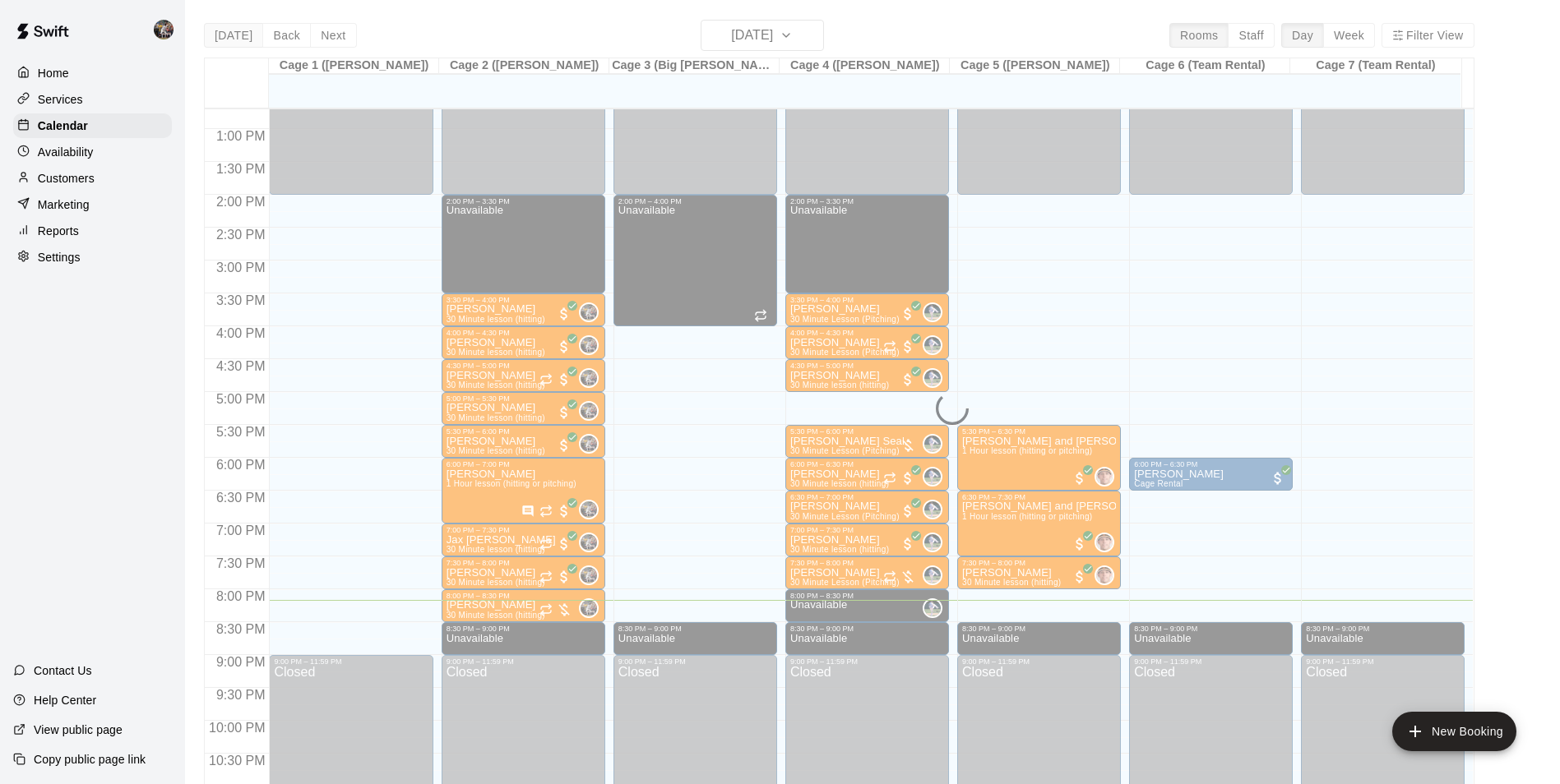
click at [234, 28] on div "[DATE] Back [DATE][DATE] Rooms Staff Day Week Filter View Cage 1 ([PERSON_NAME]…" at bounding box center [839, 412] width 1271 height 784
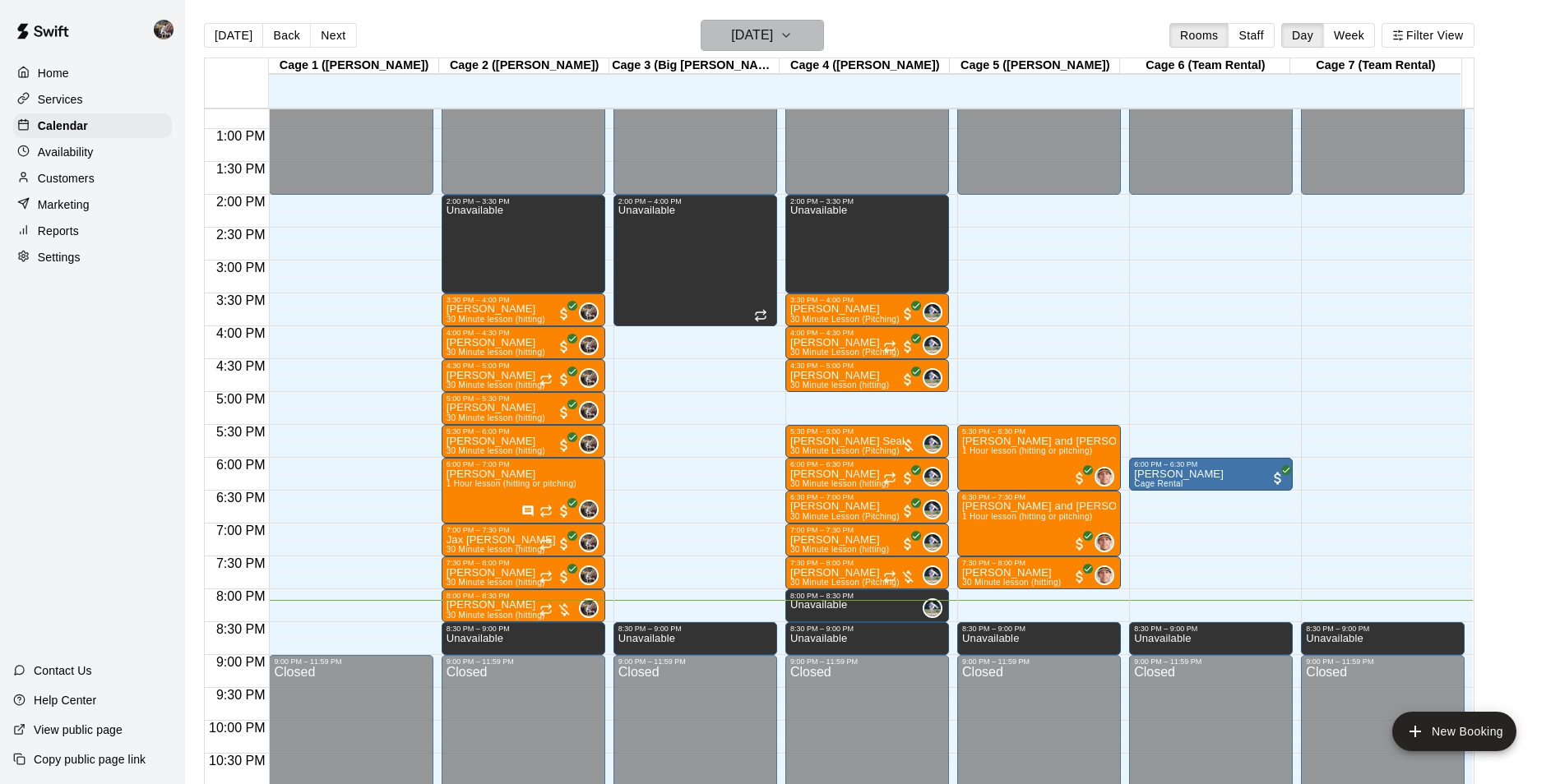
click at [767, 30] on h6 "[DATE]" at bounding box center [752, 35] width 42 height 23
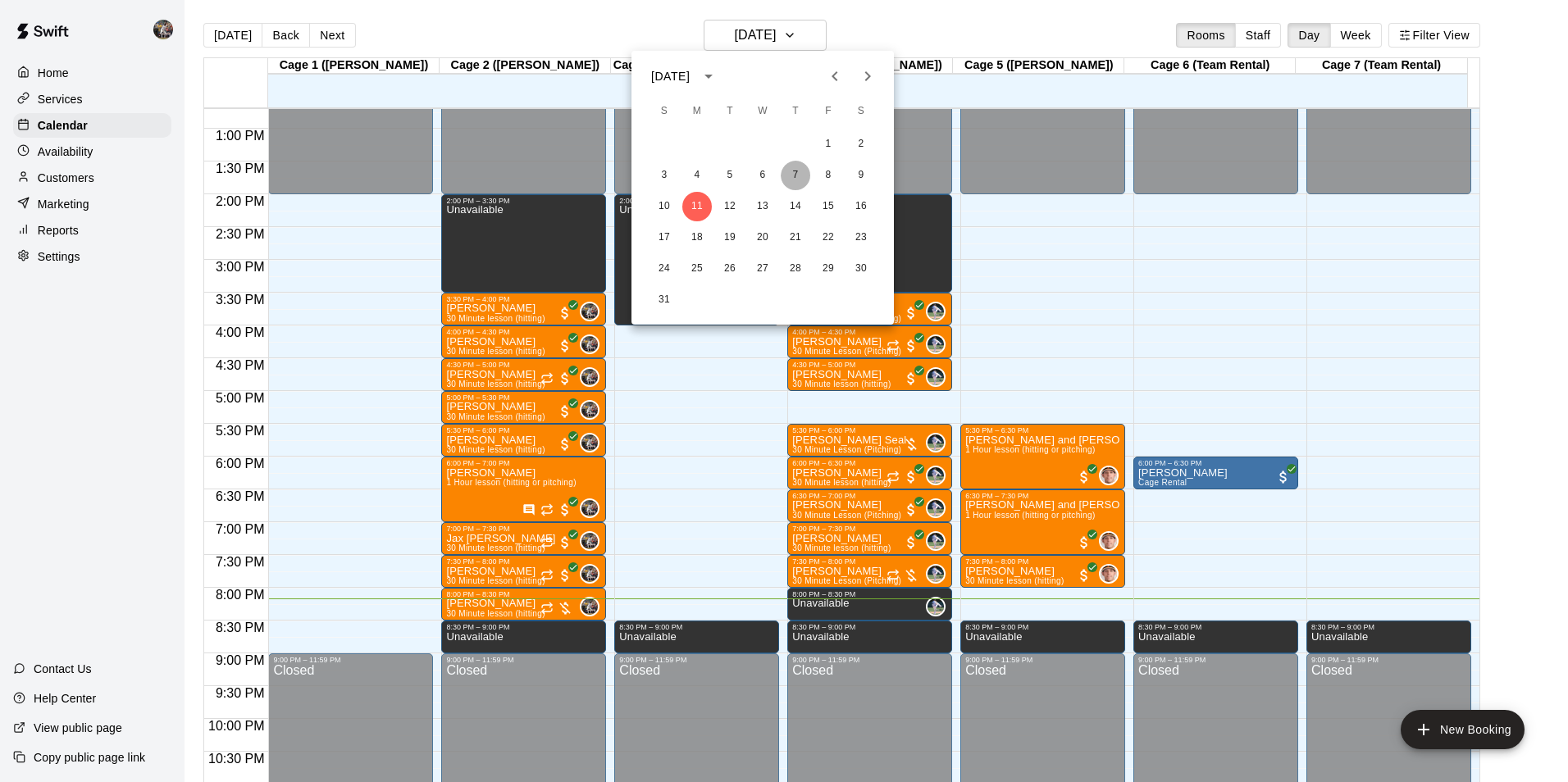
click at [793, 171] on button "7" at bounding box center [795, 175] width 29 height 29
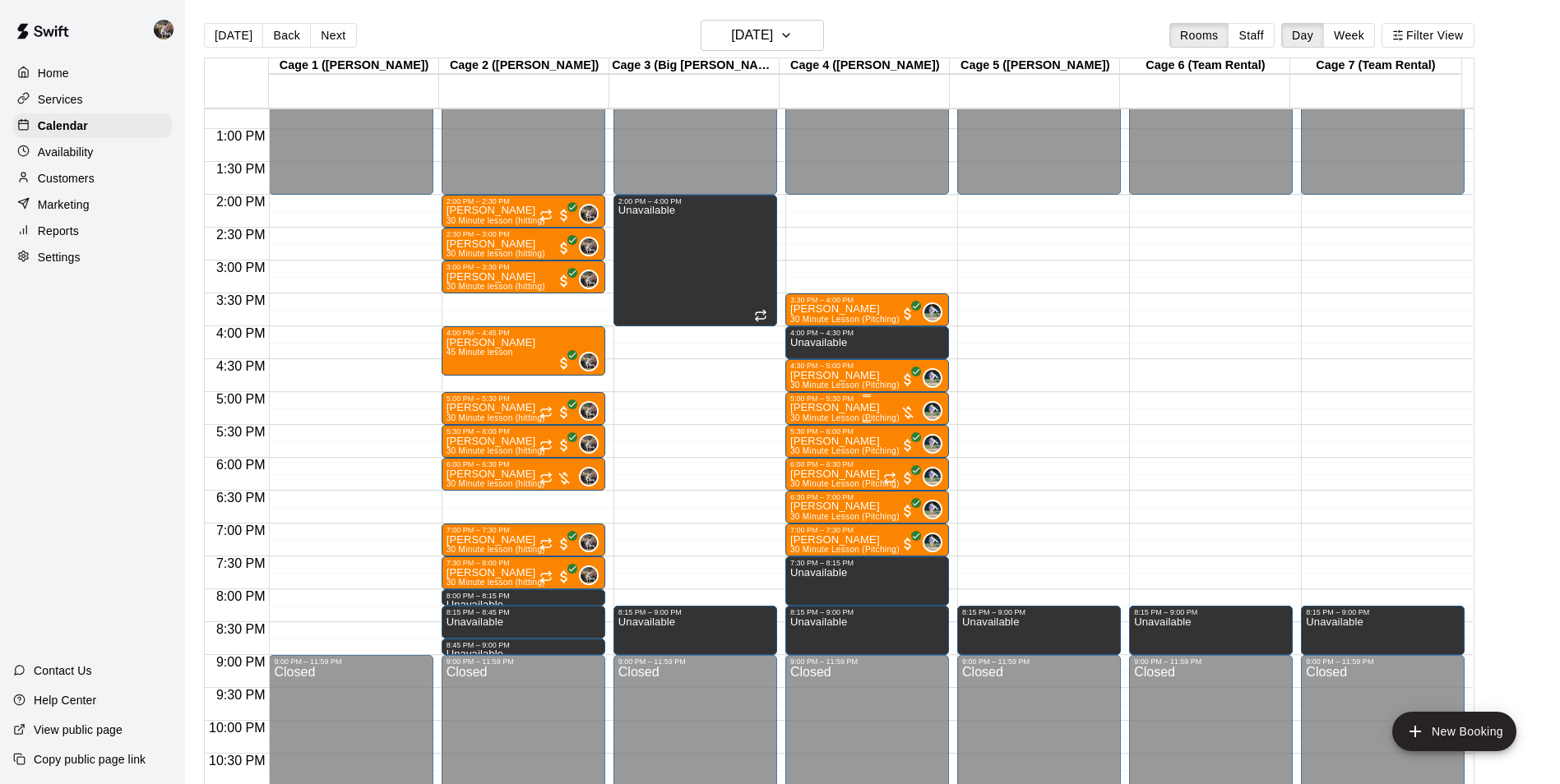
click at [854, 408] on p "[PERSON_NAME]" at bounding box center [846, 408] width 110 height 0
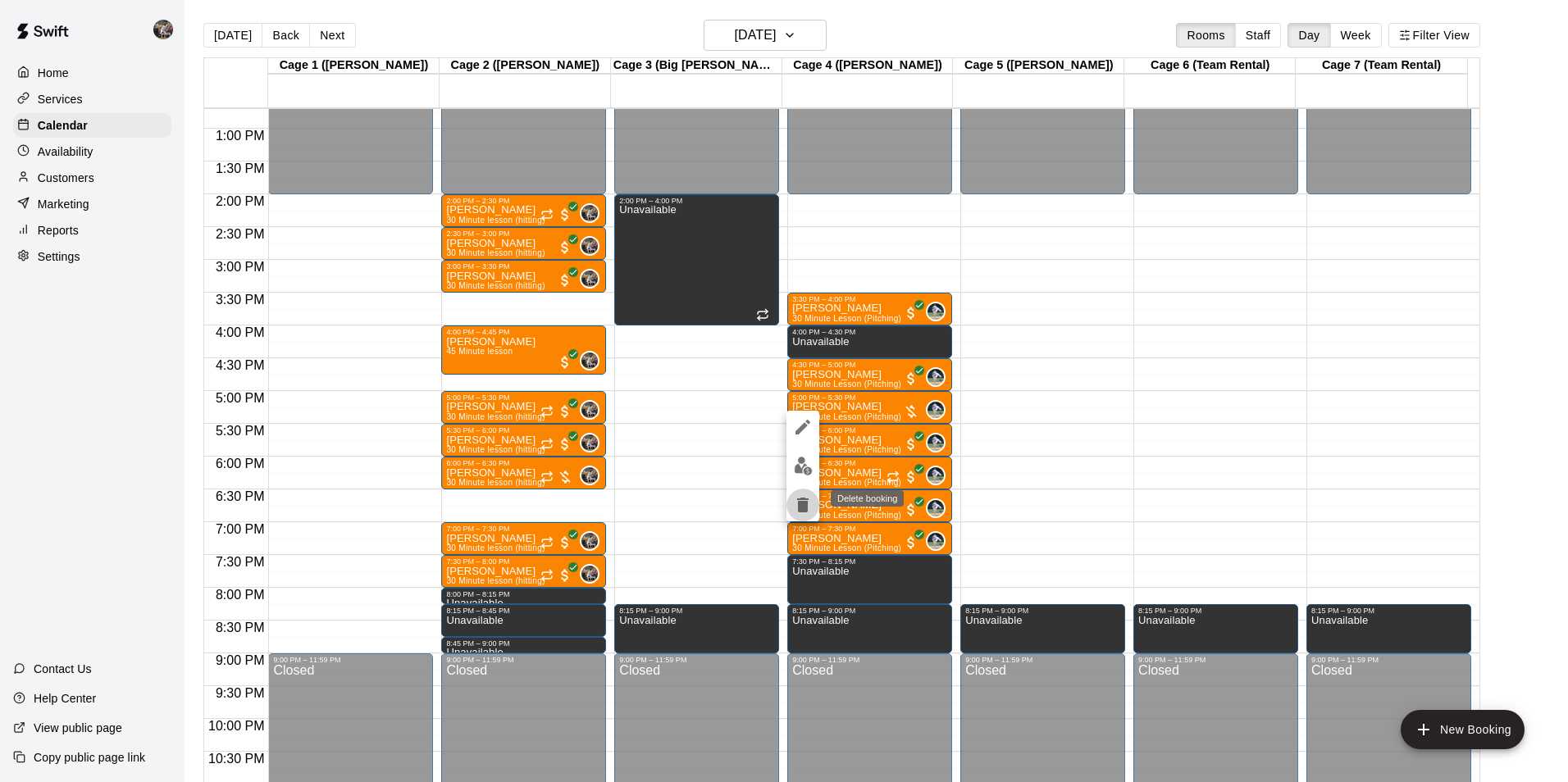
click at [802, 498] on icon "delete" at bounding box center [803, 505] width 11 height 15
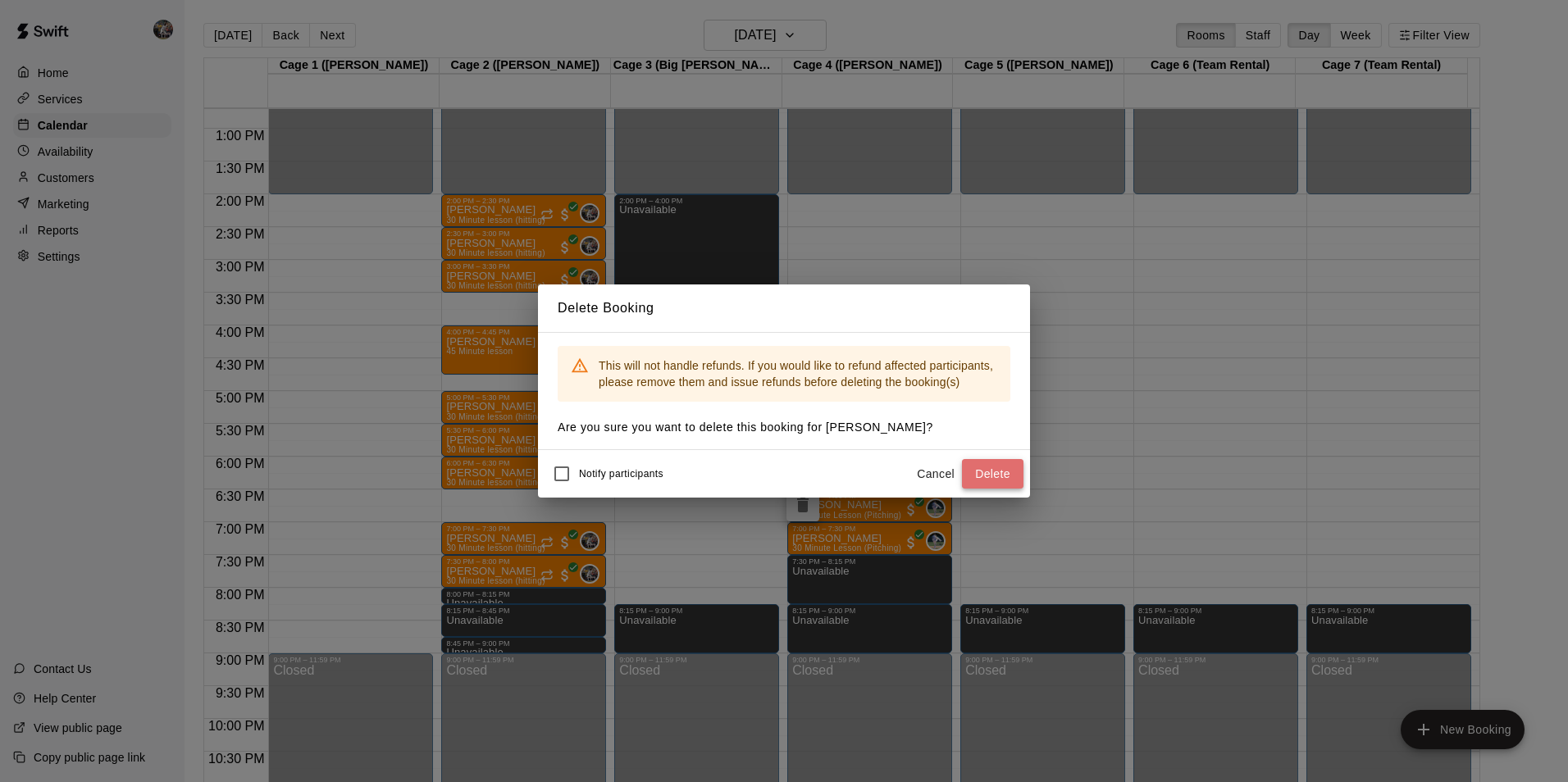
click at [977, 472] on button "Delete" at bounding box center [992, 474] width 61 height 30
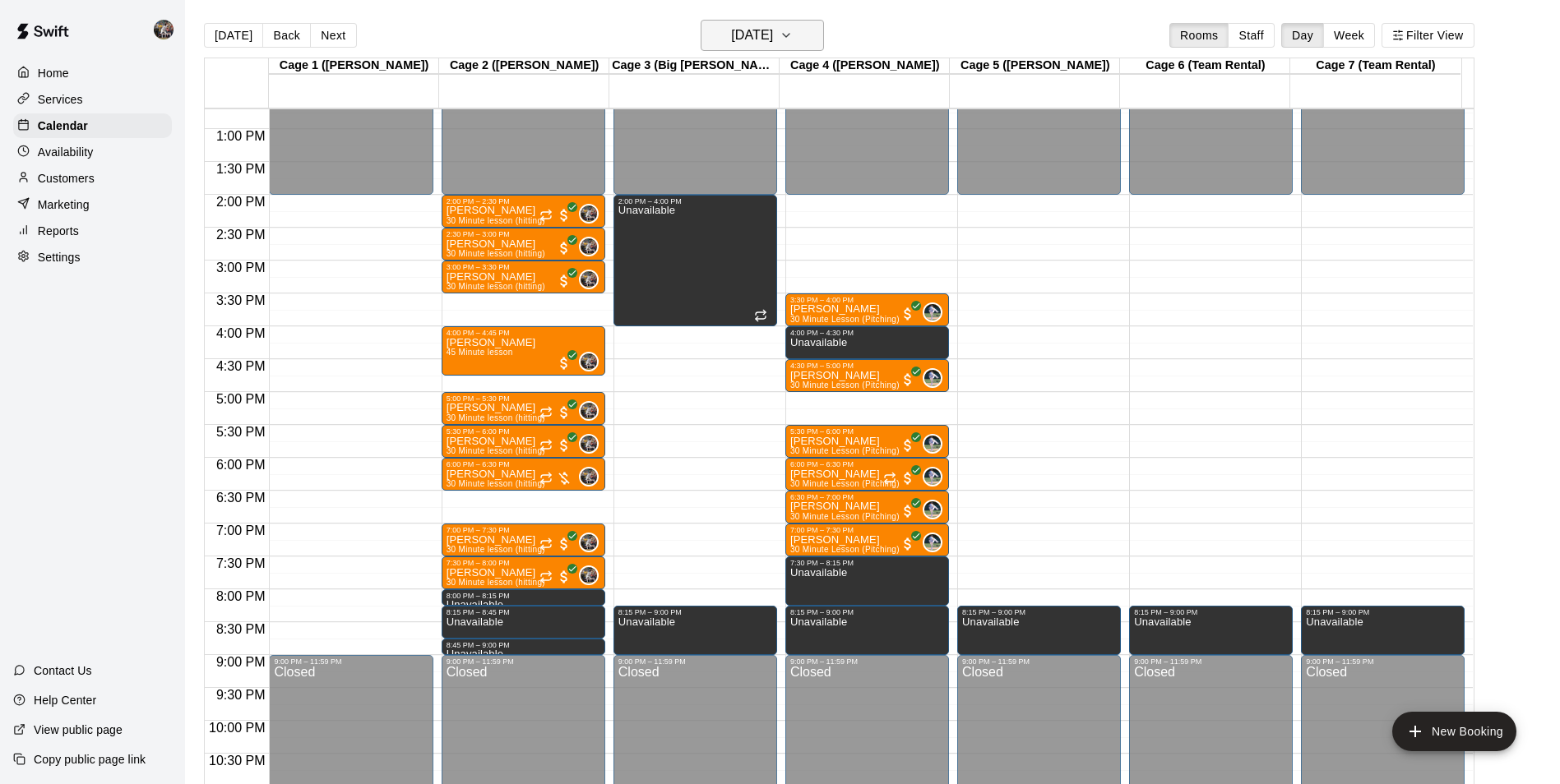
click at [731, 40] on h6 "[DATE]" at bounding box center [752, 35] width 42 height 23
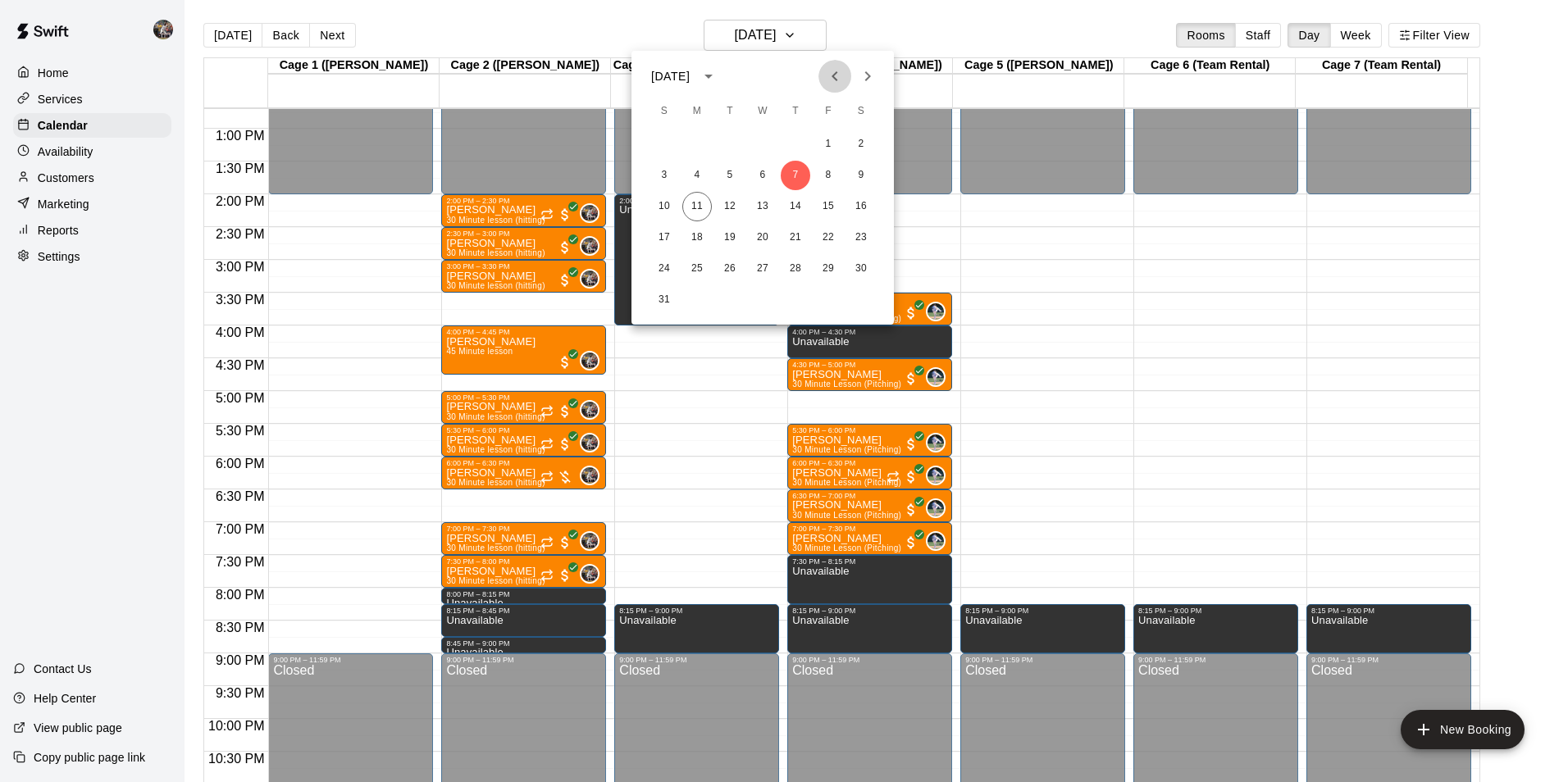
click at [833, 78] on icon "Previous month" at bounding box center [835, 76] width 20 height 20
click at [792, 268] on button "31" at bounding box center [795, 269] width 29 height 29
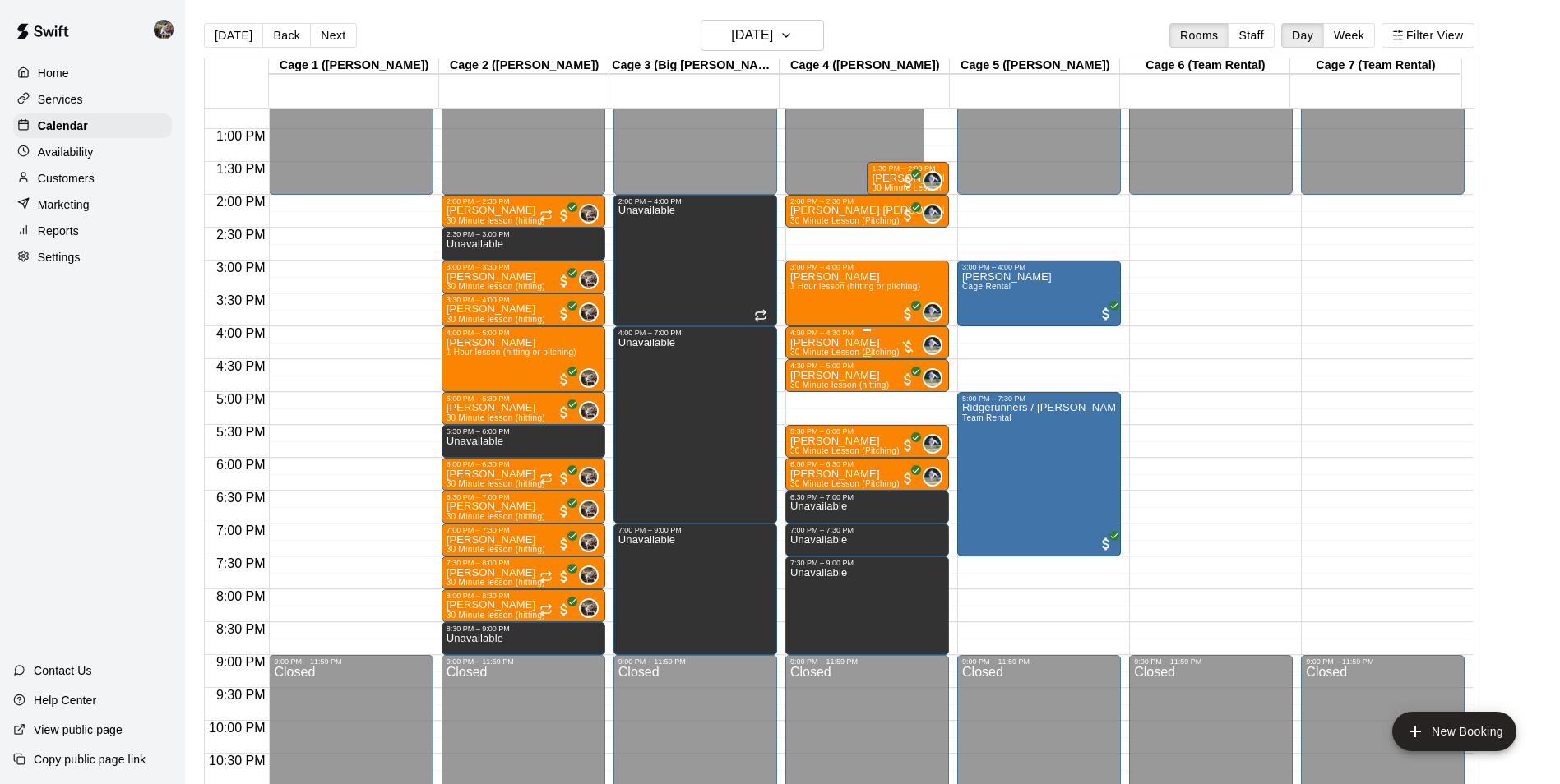
click at [861, 344] on div "[PERSON_NAME] 30 Minute Lesson (Pitching)" at bounding box center [846, 729] width 110 height 784
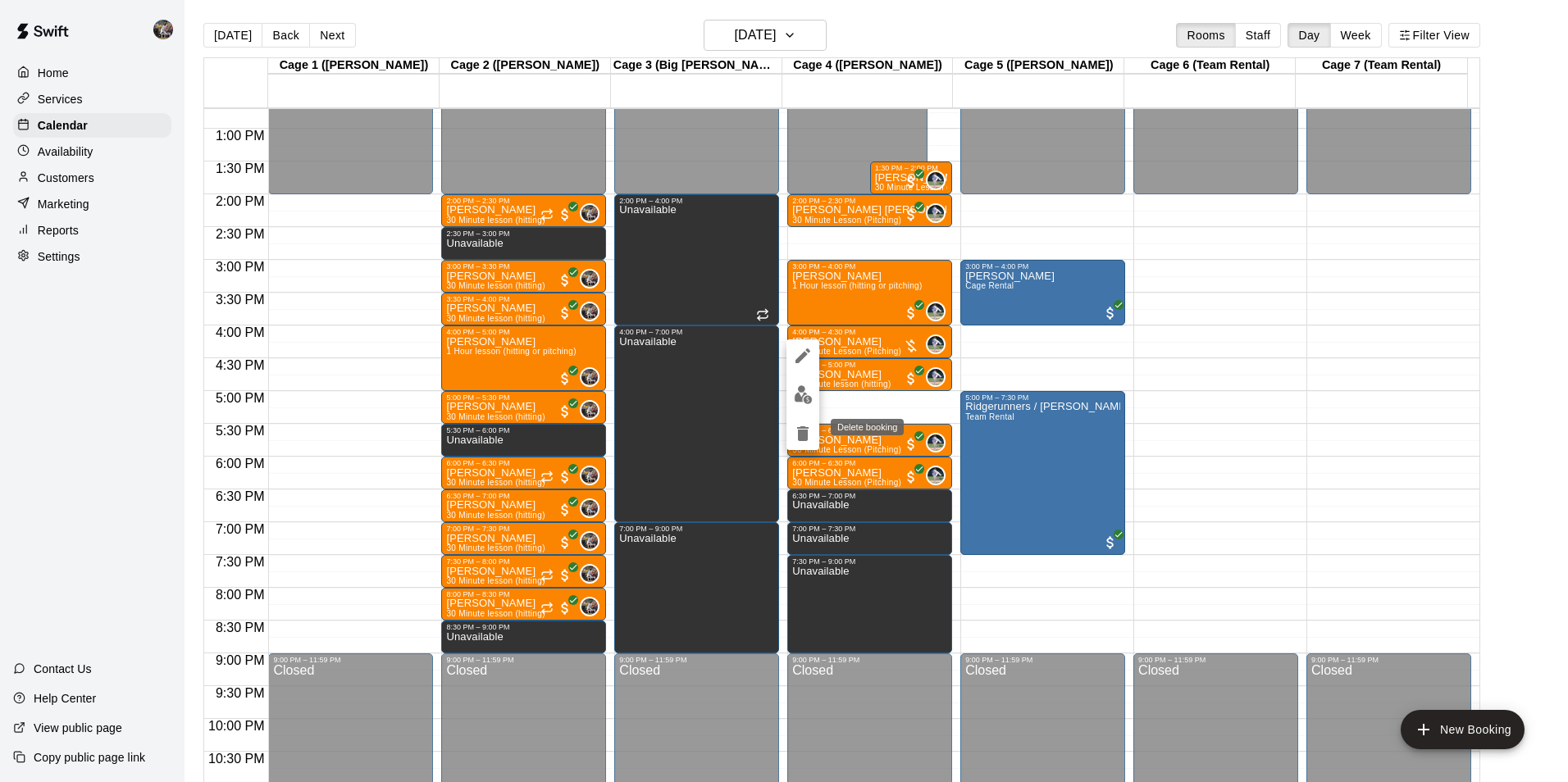
click at [801, 434] on icon "delete" at bounding box center [803, 434] width 11 height 15
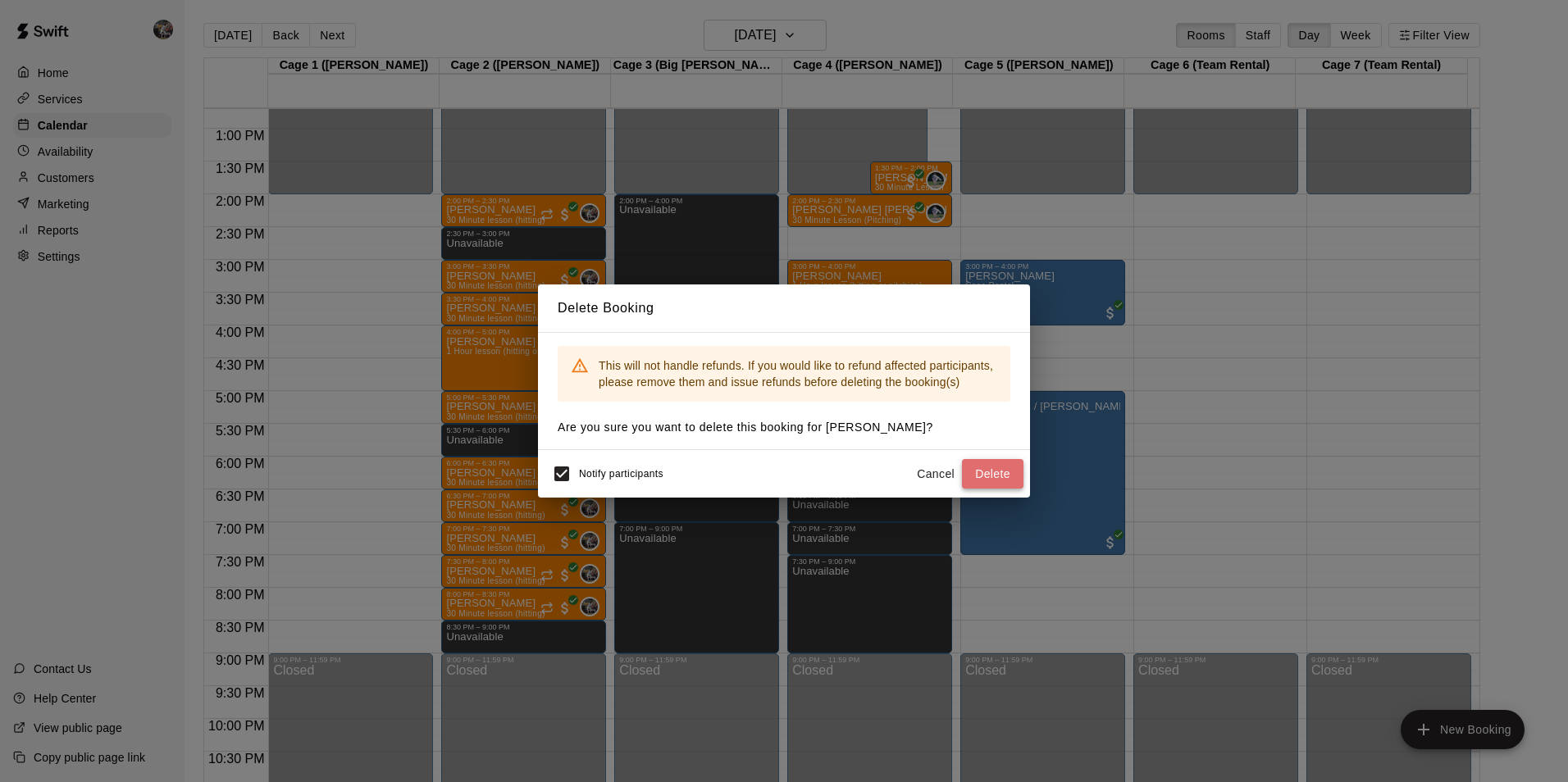
click at [985, 477] on button "Delete" at bounding box center [992, 474] width 61 height 30
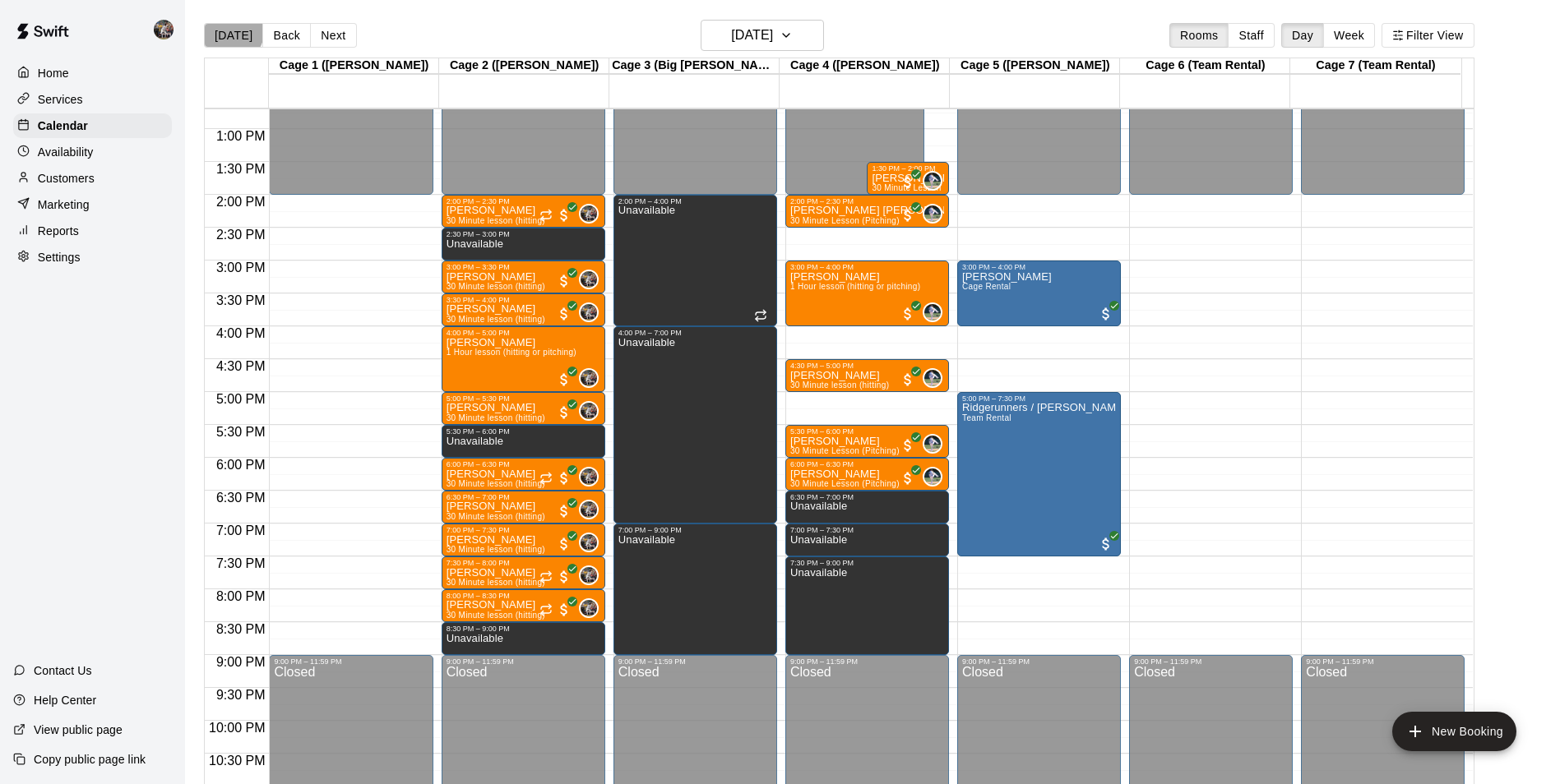
click at [231, 31] on button "[DATE]" at bounding box center [233, 35] width 60 height 25
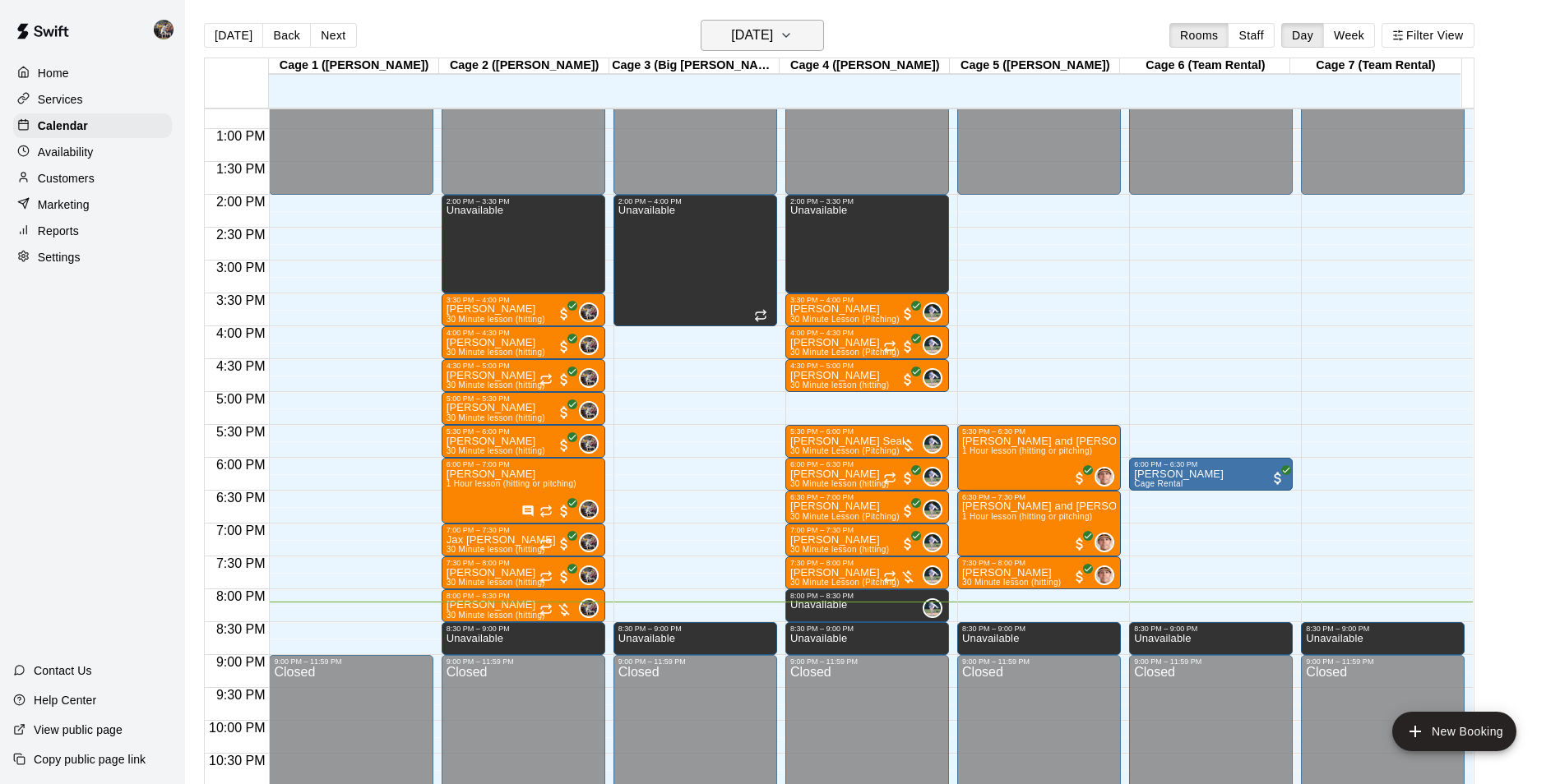
click at [739, 42] on h6 "[DATE]" at bounding box center [752, 35] width 42 height 23
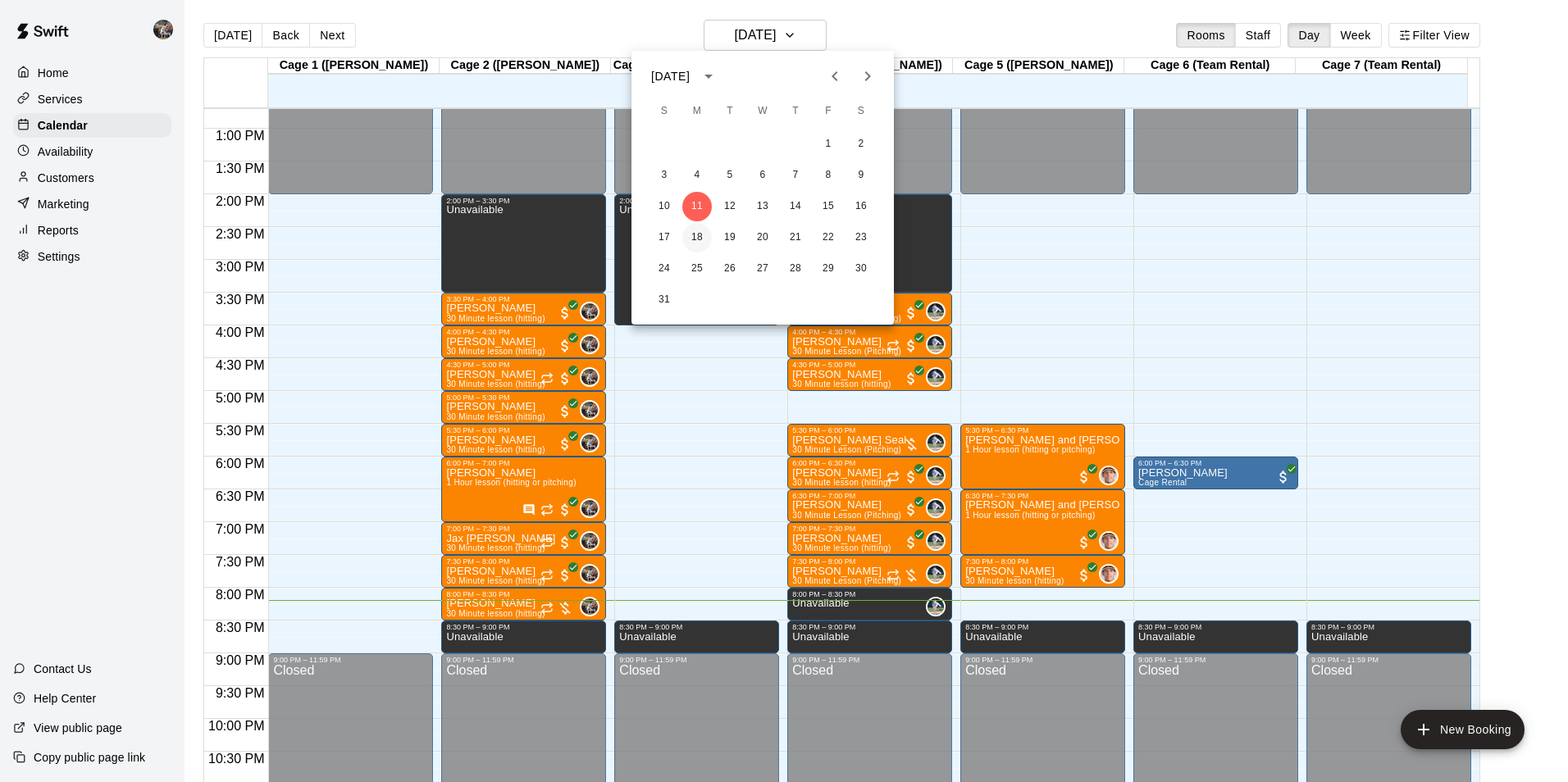
click at [694, 236] on button "18" at bounding box center [696, 237] width 29 height 29
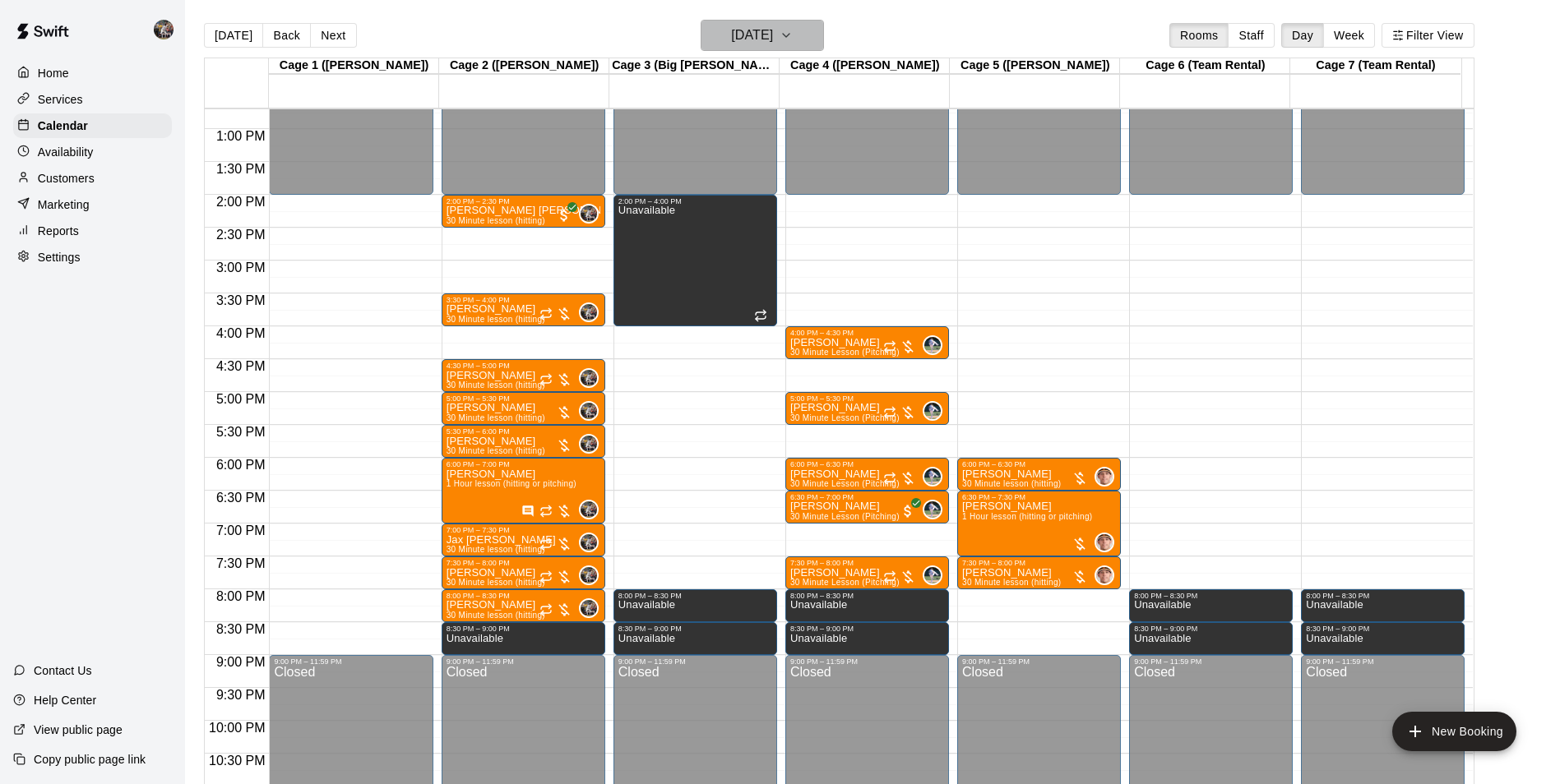
click at [740, 34] on h6 "[DATE]" at bounding box center [752, 35] width 42 height 23
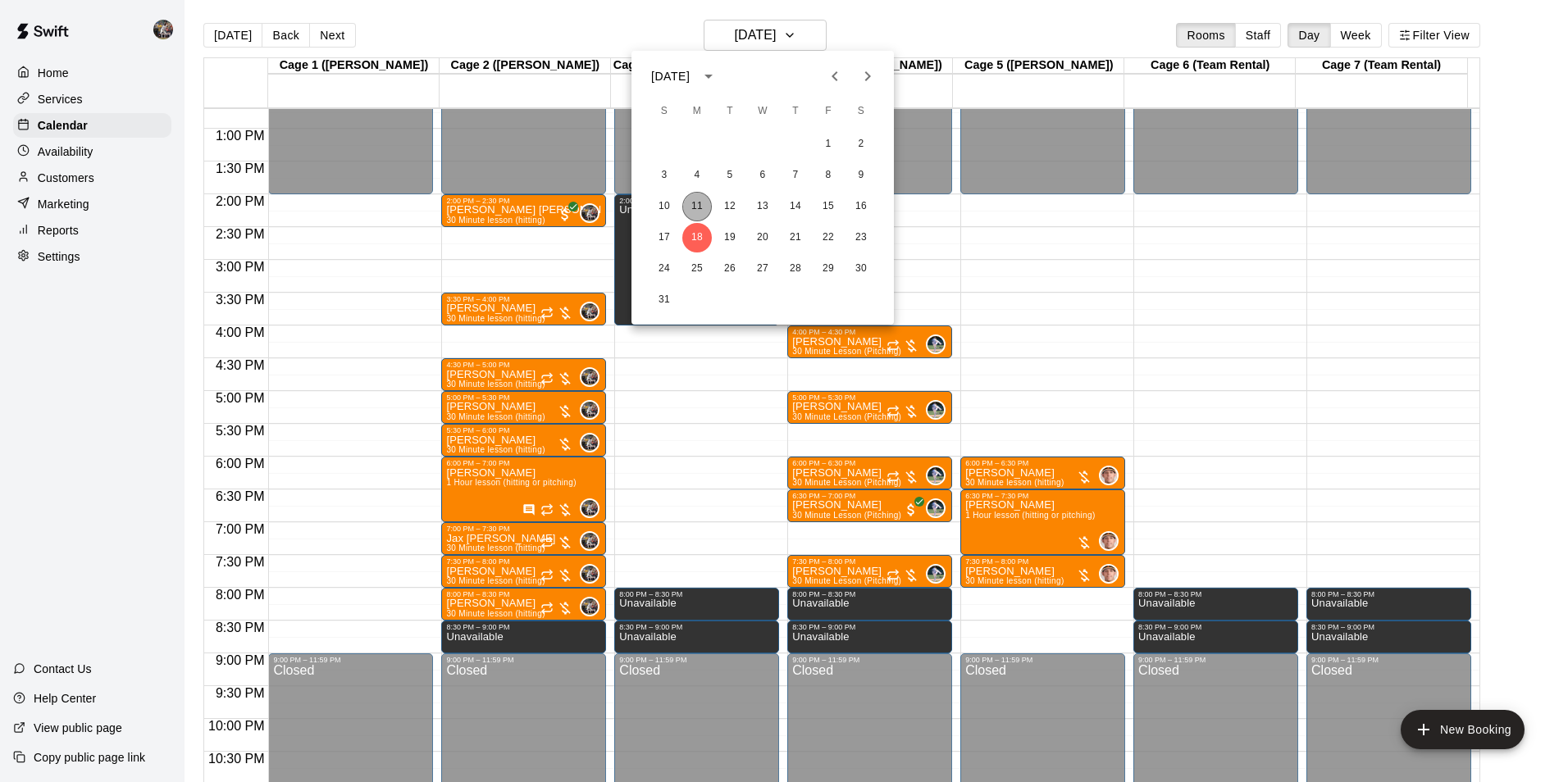
click at [700, 205] on button "11" at bounding box center [696, 206] width 29 height 29
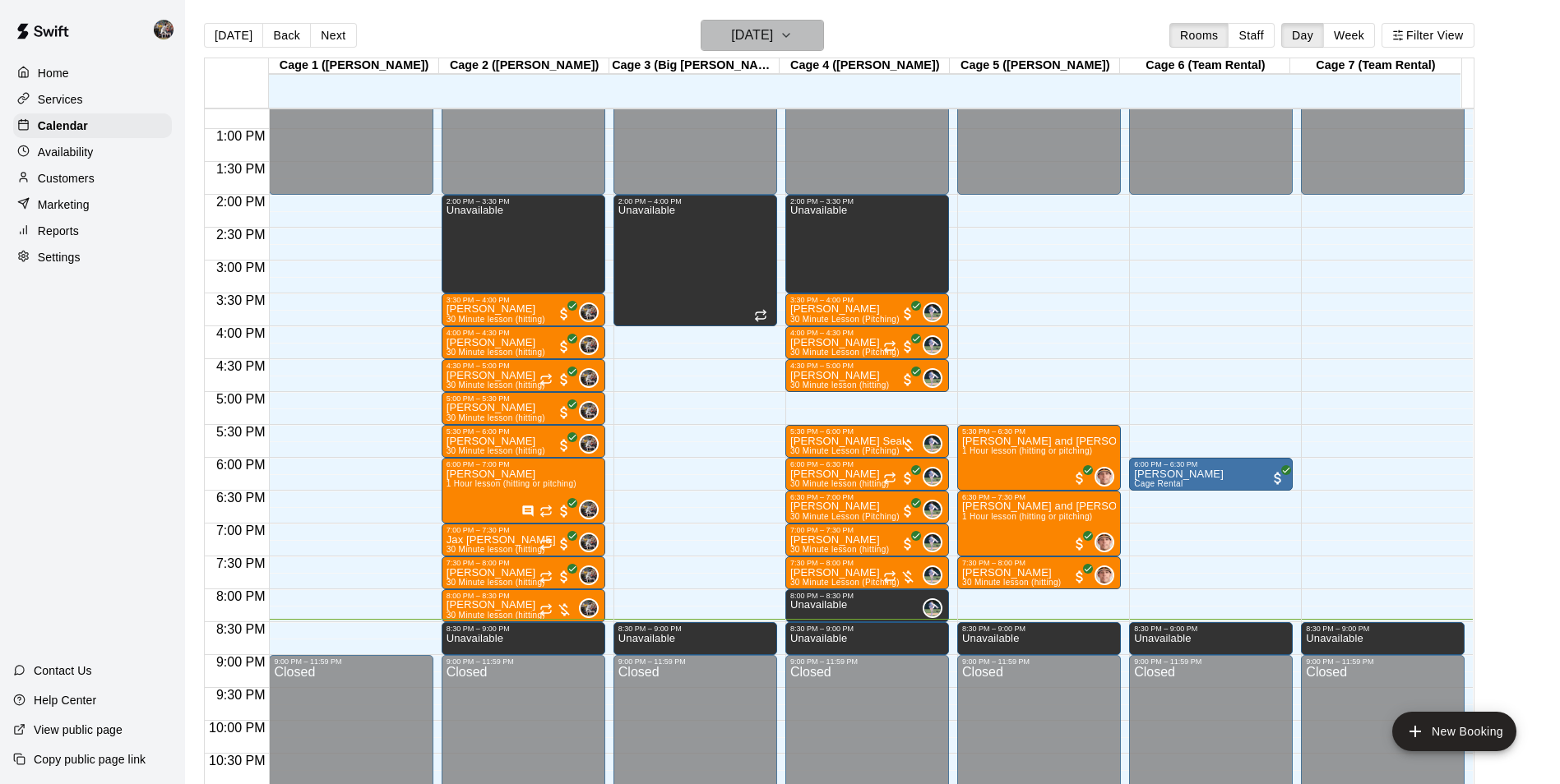
click at [769, 24] on h6 "[DATE]" at bounding box center [752, 35] width 42 height 23
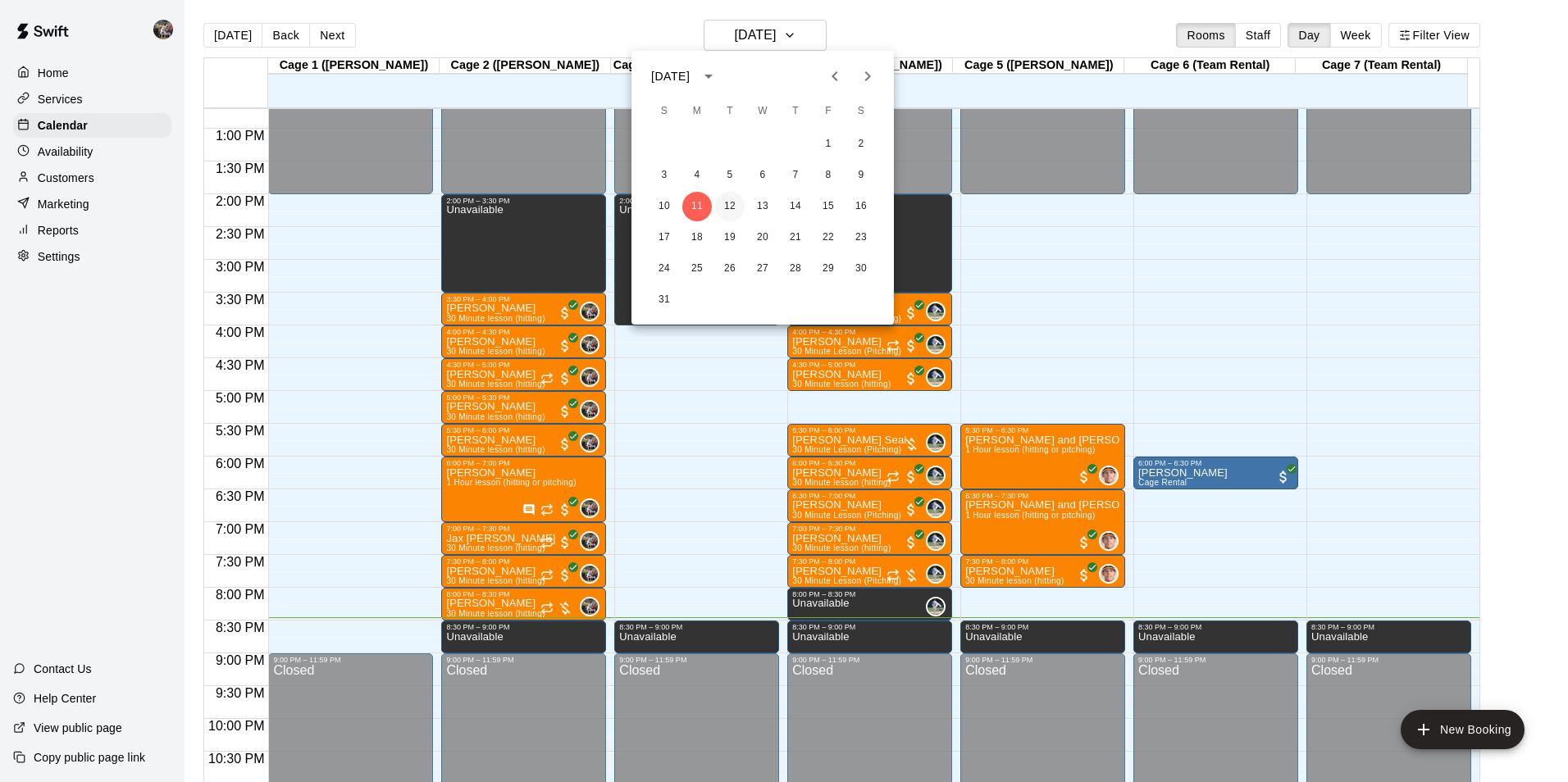
click at [733, 201] on button "12" at bounding box center [729, 206] width 29 height 29
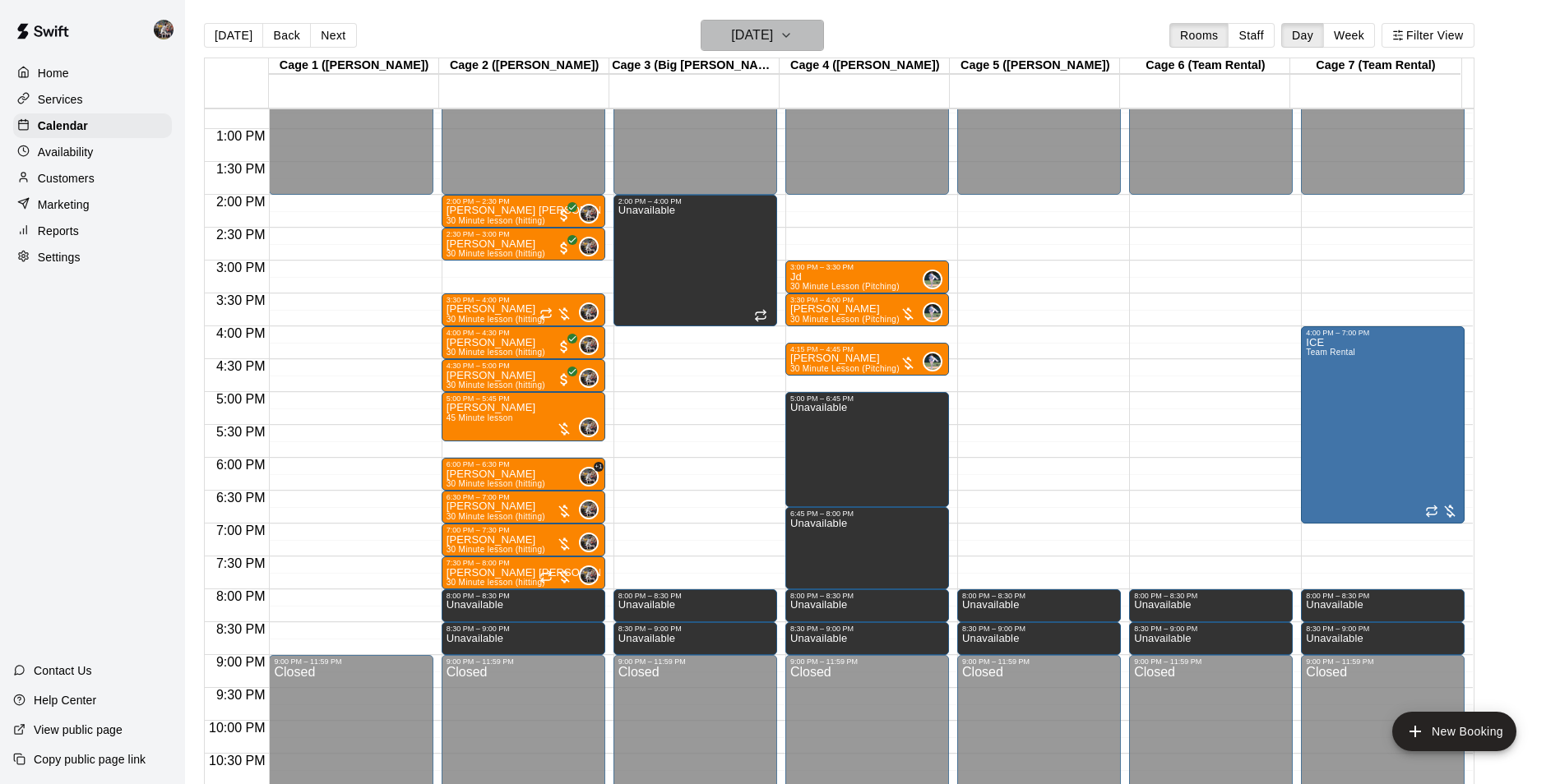
click at [731, 46] on h6 "[DATE]" at bounding box center [752, 35] width 42 height 23
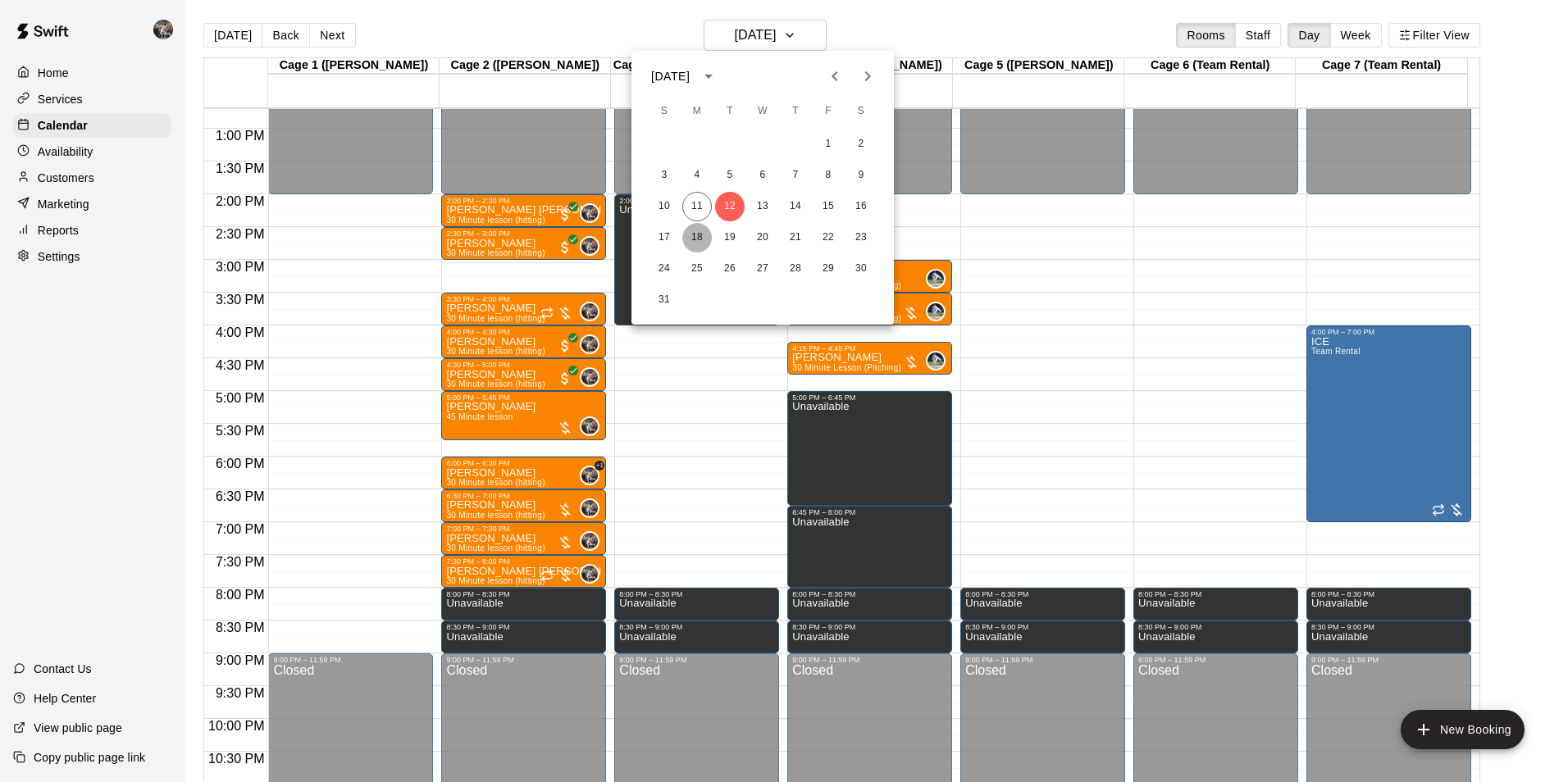
click at [696, 238] on button "18" at bounding box center [696, 237] width 29 height 29
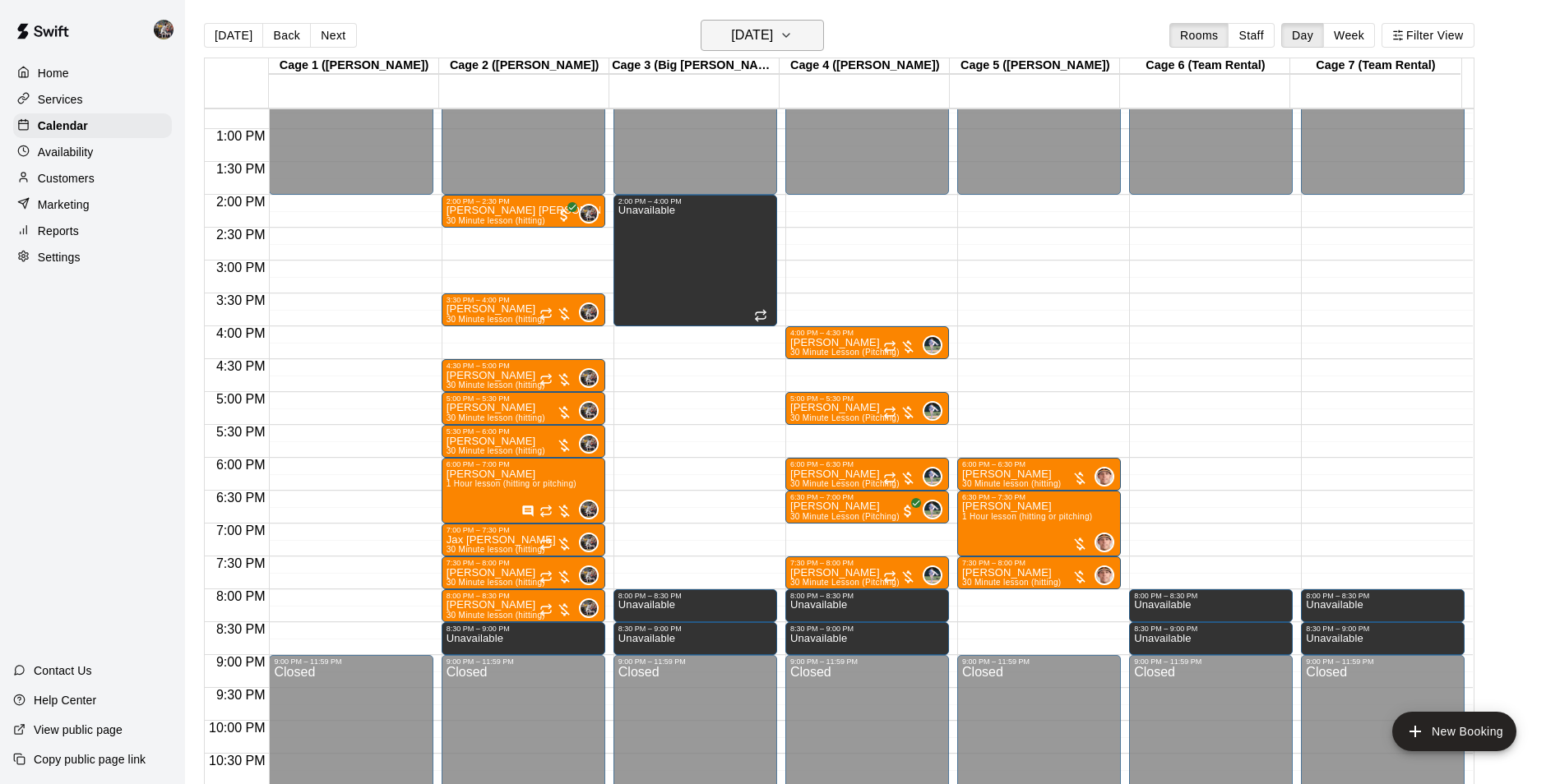
click at [731, 35] on h6 "[DATE]" at bounding box center [752, 35] width 42 height 23
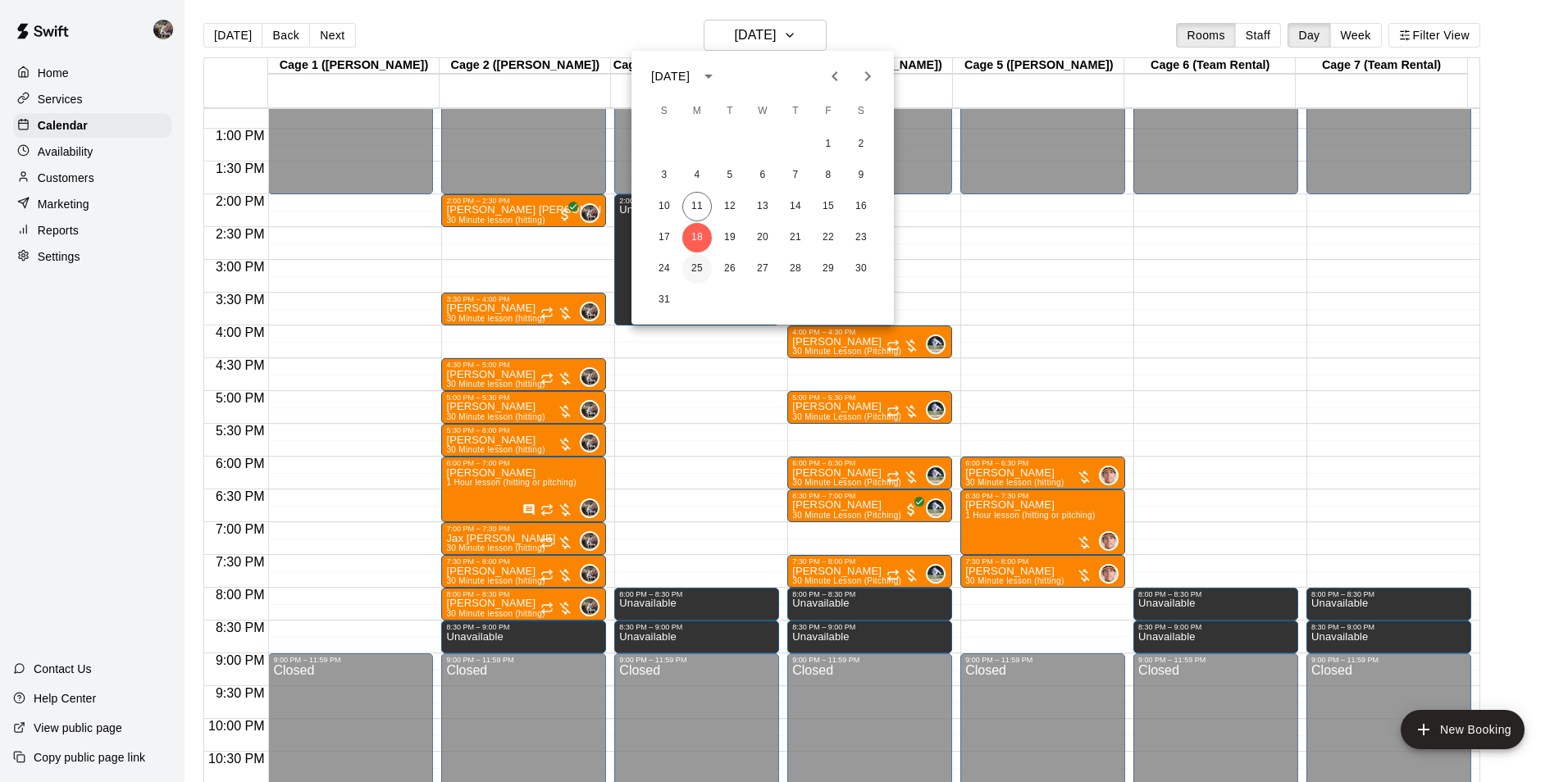
click at [694, 263] on button "25" at bounding box center [696, 269] width 29 height 29
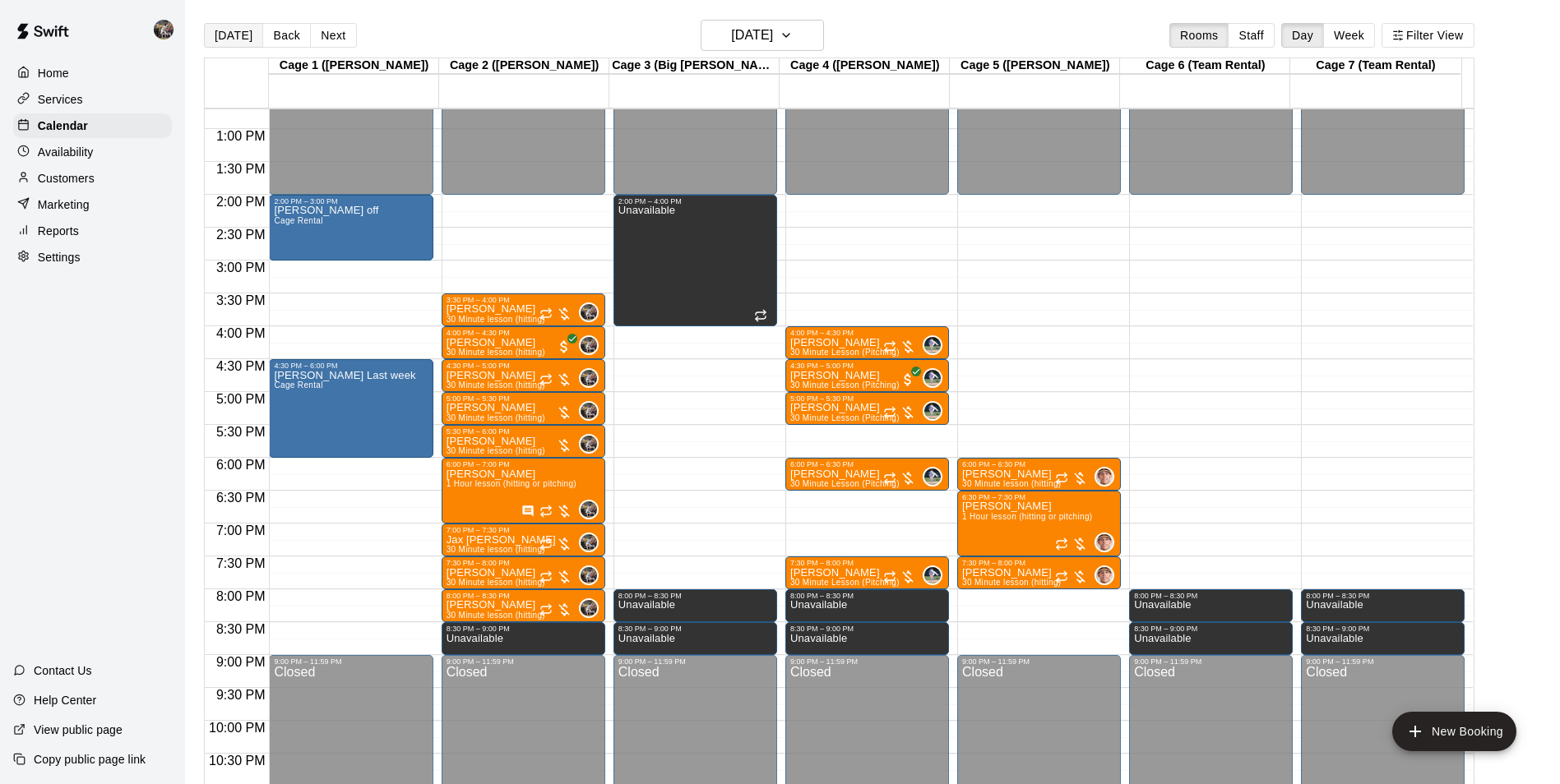
click at [240, 39] on button "[DATE]" at bounding box center [233, 35] width 60 height 25
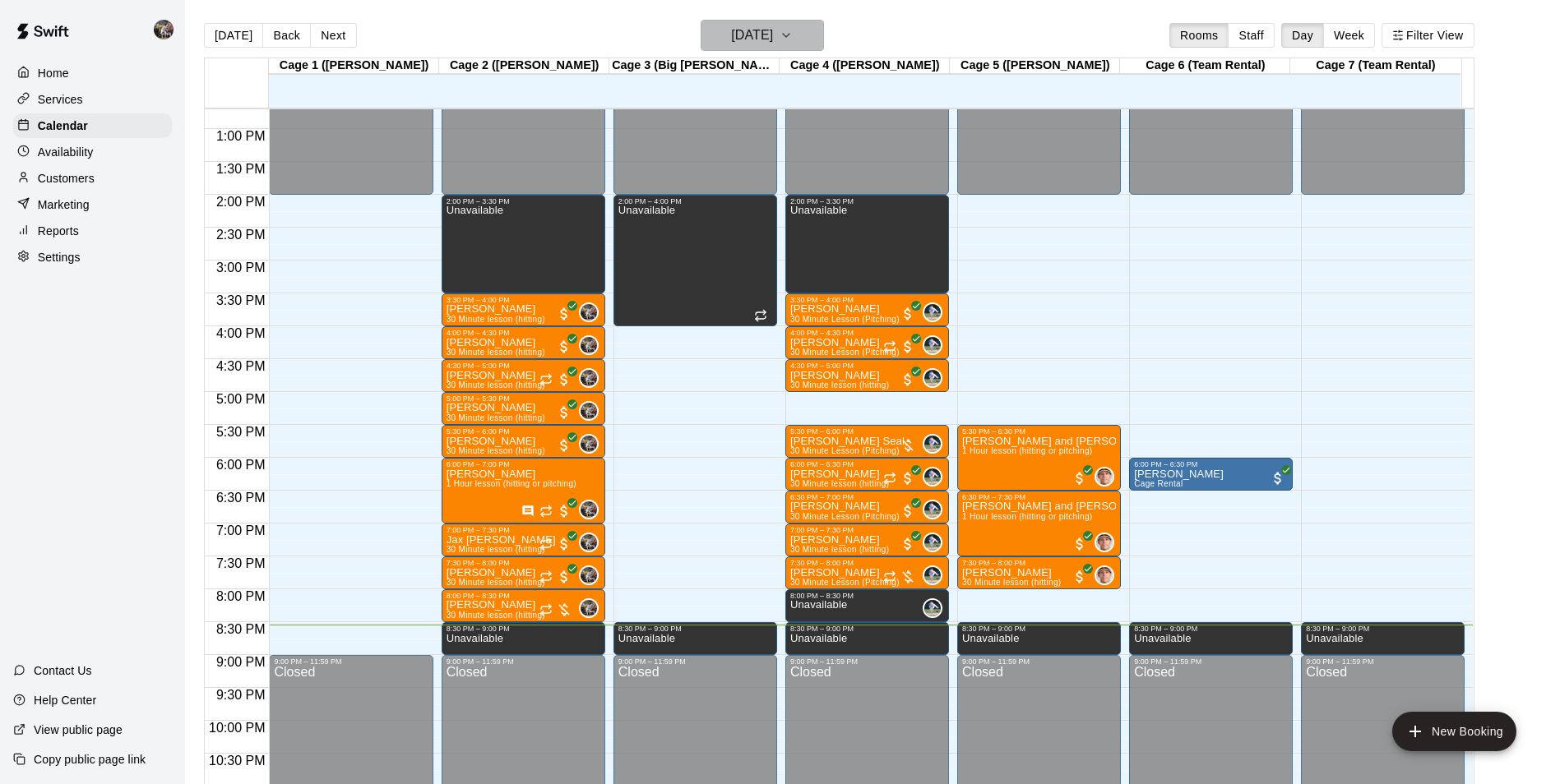
click at [731, 35] on h6 "[DATE]" at bounding box center [752, 35] width 42 height 23
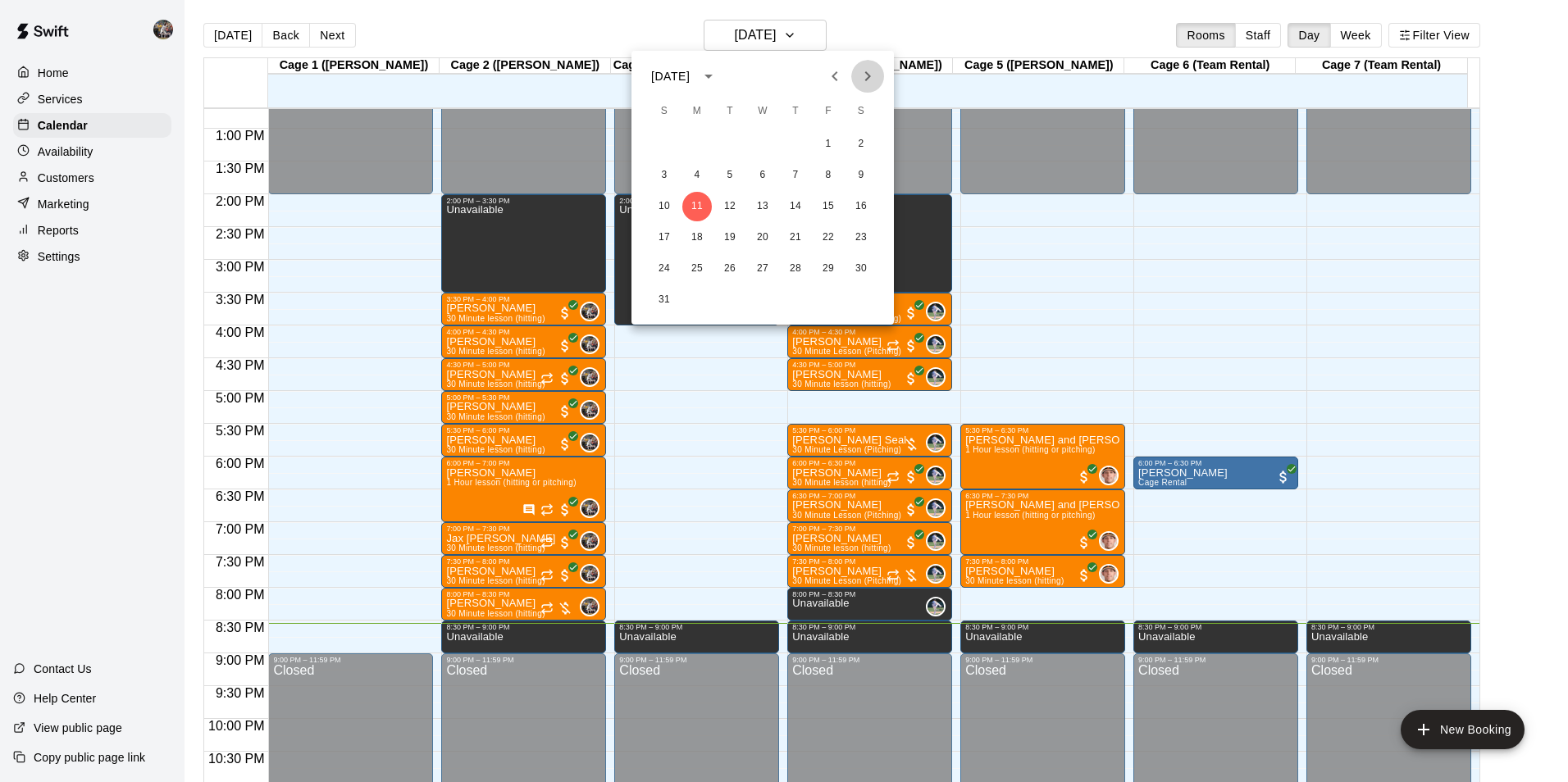
click at [866, 73] on icon "Next month" at bounding box center [868, 76] width 6 height 9
click at [763, 145] on button "3" at bounding box center [762, 144] width 29 height 29
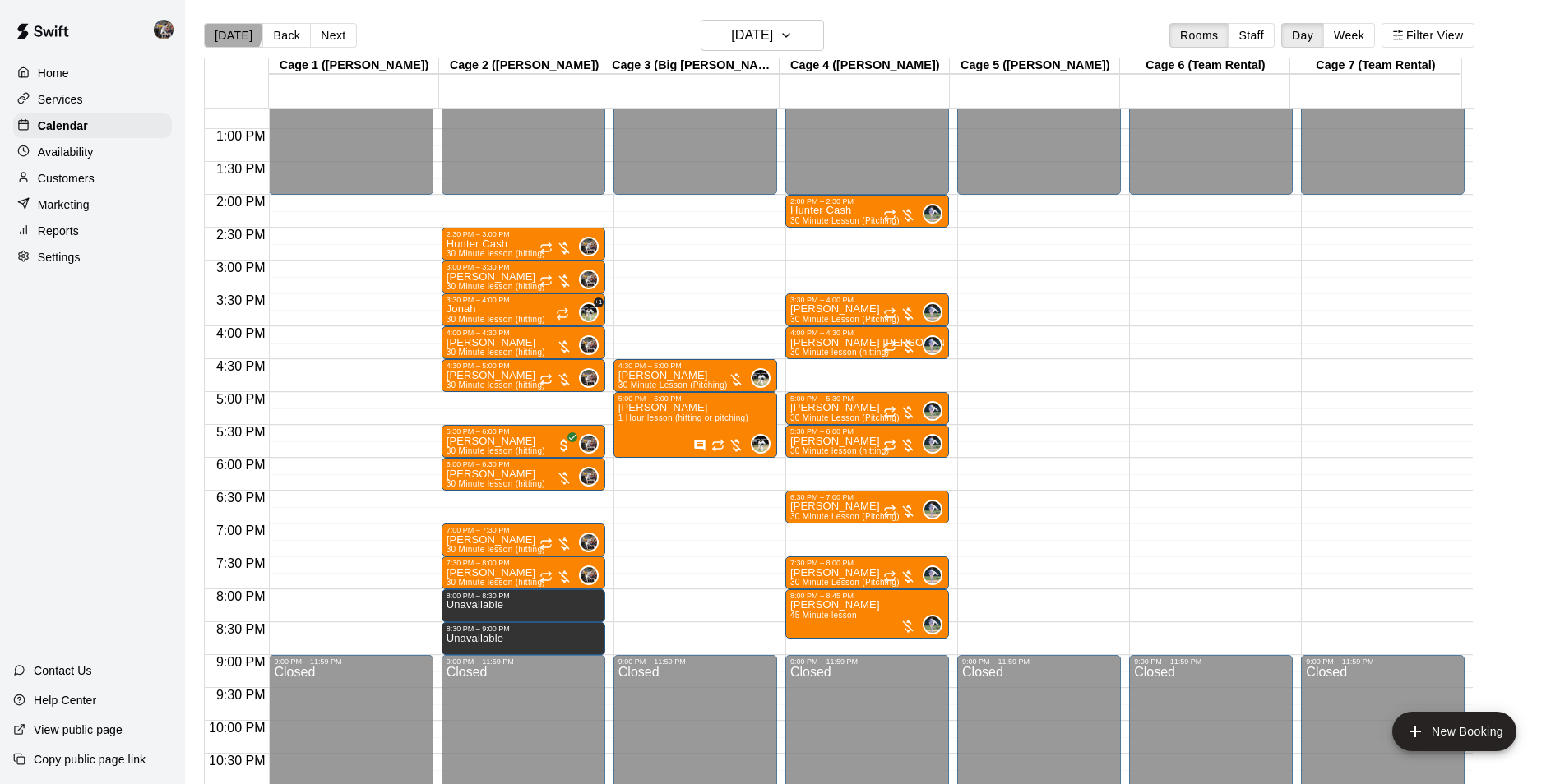
click at [231, 32] on button "[DATE]" at bounding box center [233, 35] width 60 height 25
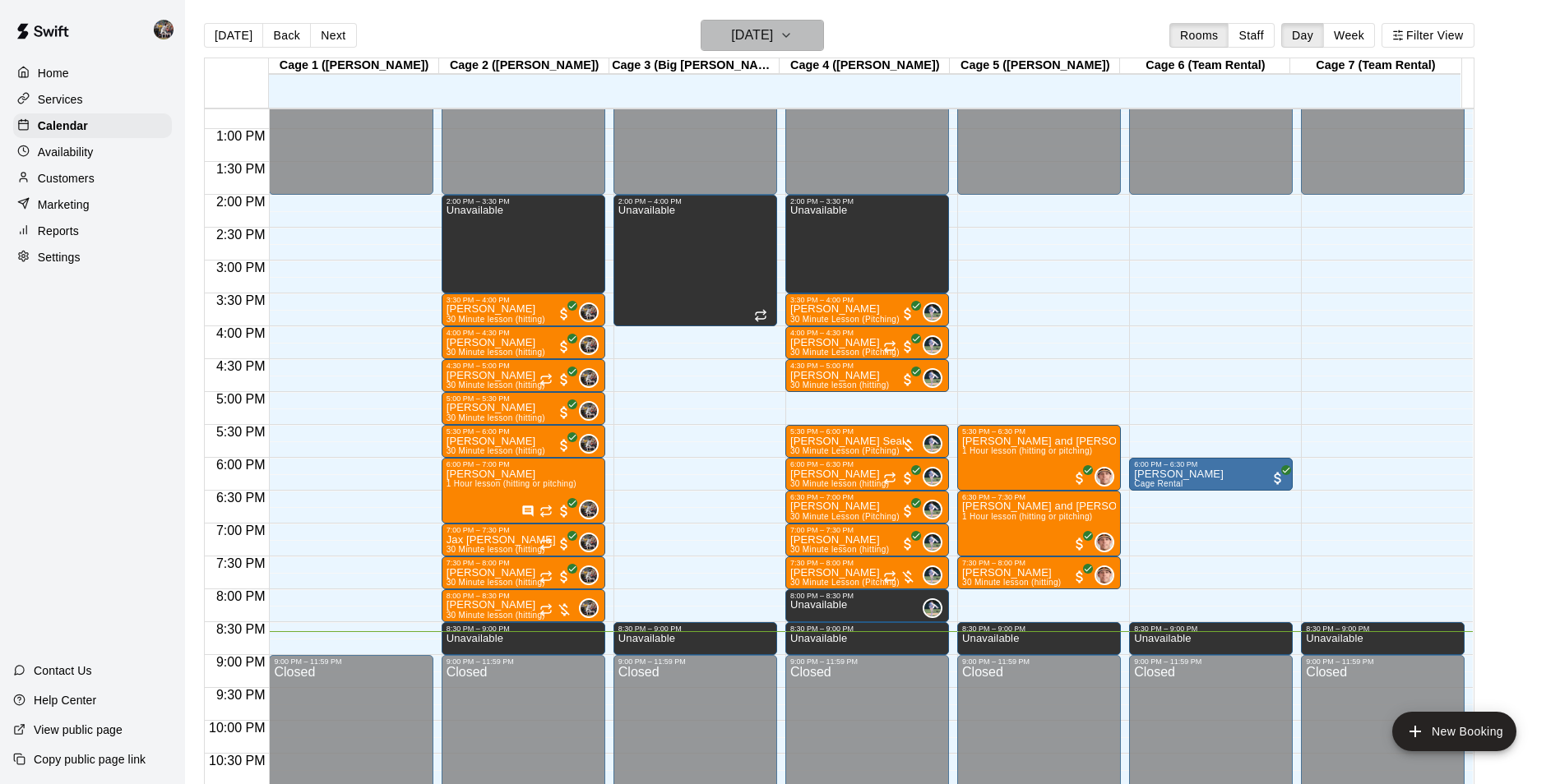
click at [731, 24] on h6 "[DATE]" at bounding box center [752, 35] width 42 height 23
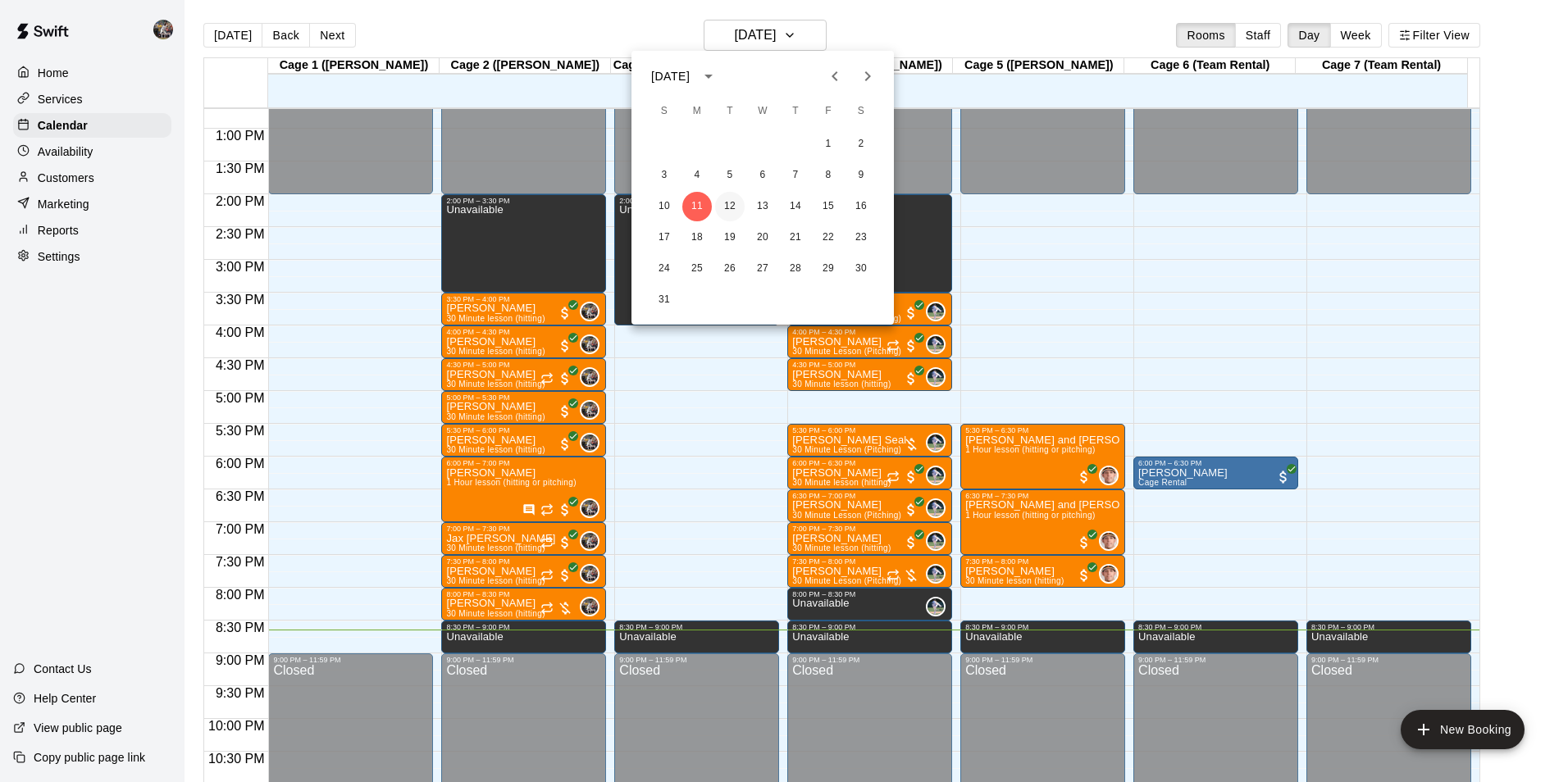
click at [734, 210] on button "12" at bounding box center [729, 206] width 29 height 29
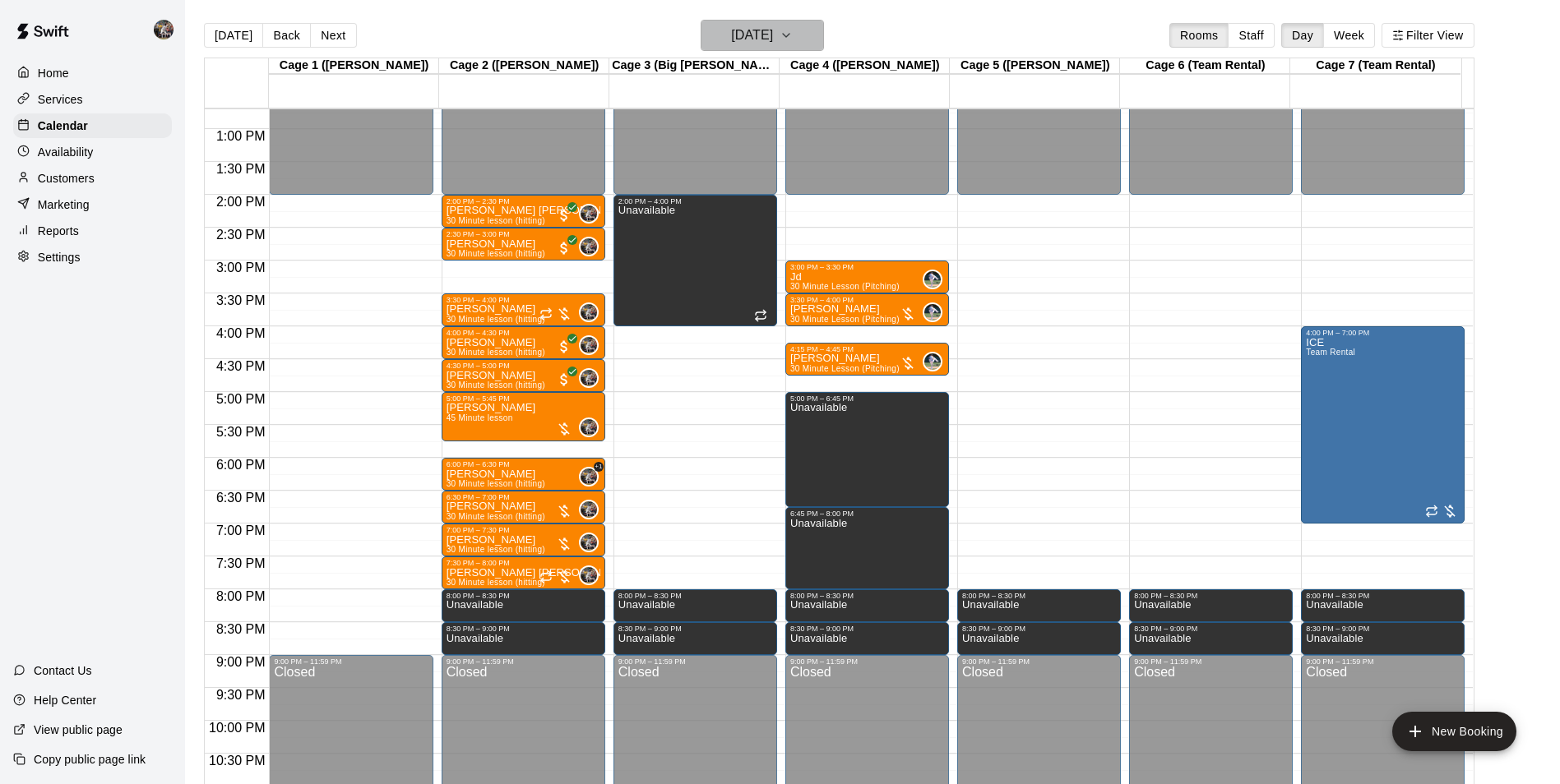
click at [773, 26] on h6 "[DATE]" at bounding box center [752, 35] width 42 height 23
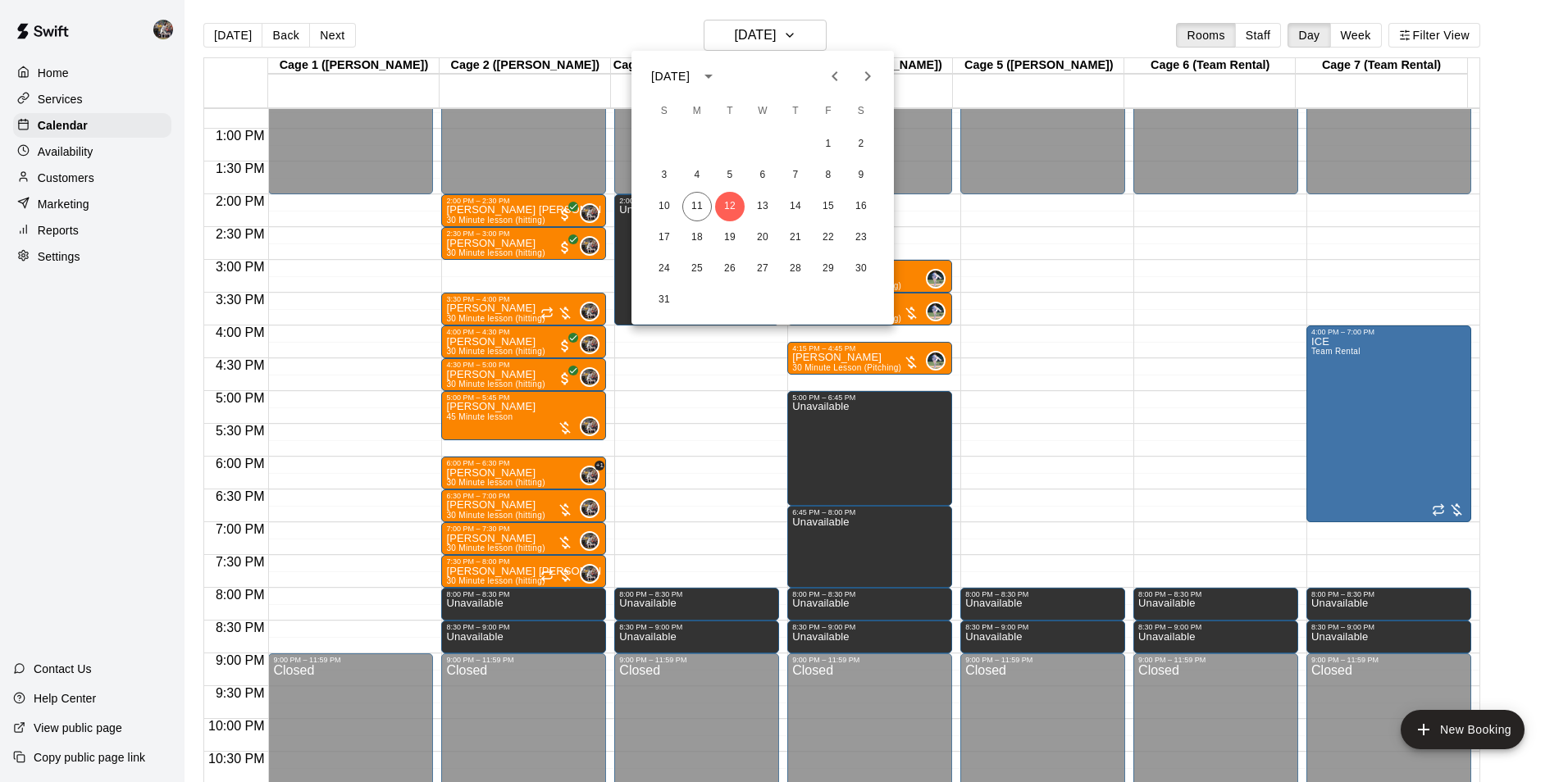
click at [831, 79] on icon "Previous month" at bounding box center [835, 76] width 20 height 20
click at [728, 236] on button "22" at bounding box center [729, 237] width 29 height 29
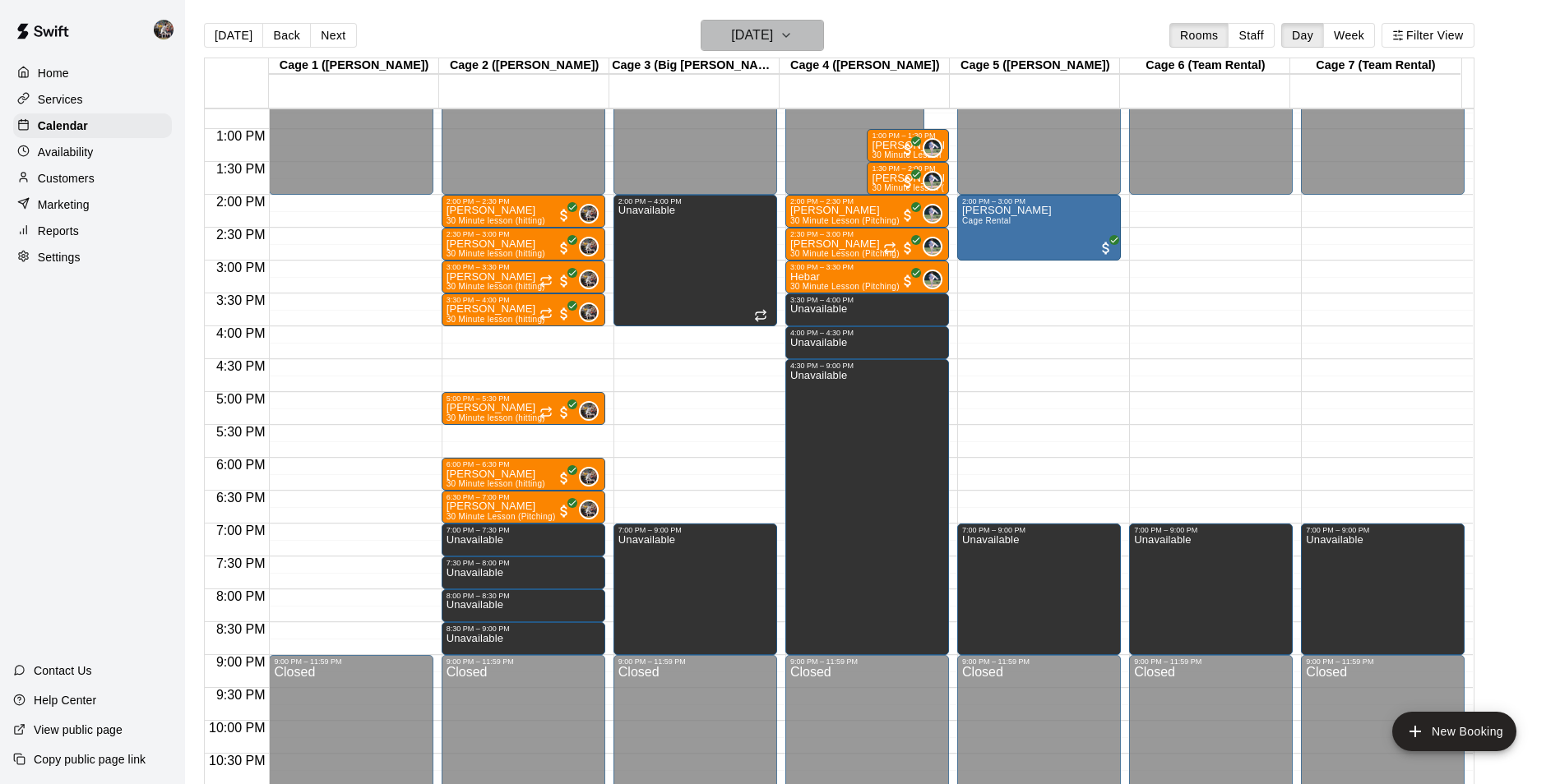
click at [802, 32] on button "[DATE]" at bounding box center [763, 35] width 124 height 31
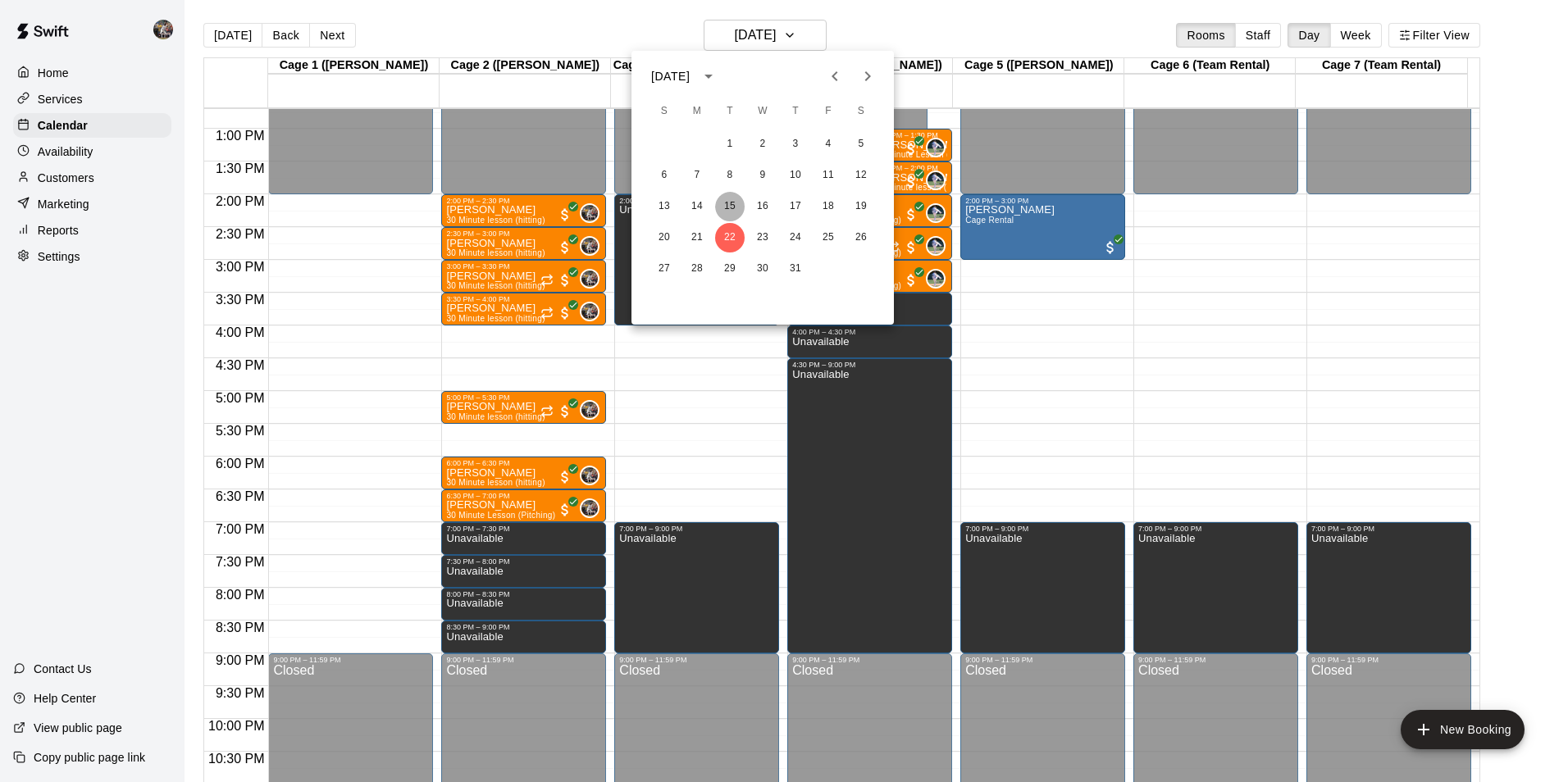
click at [728, 212] on button "15" at bounding box center [729, 206] width 29 height 29
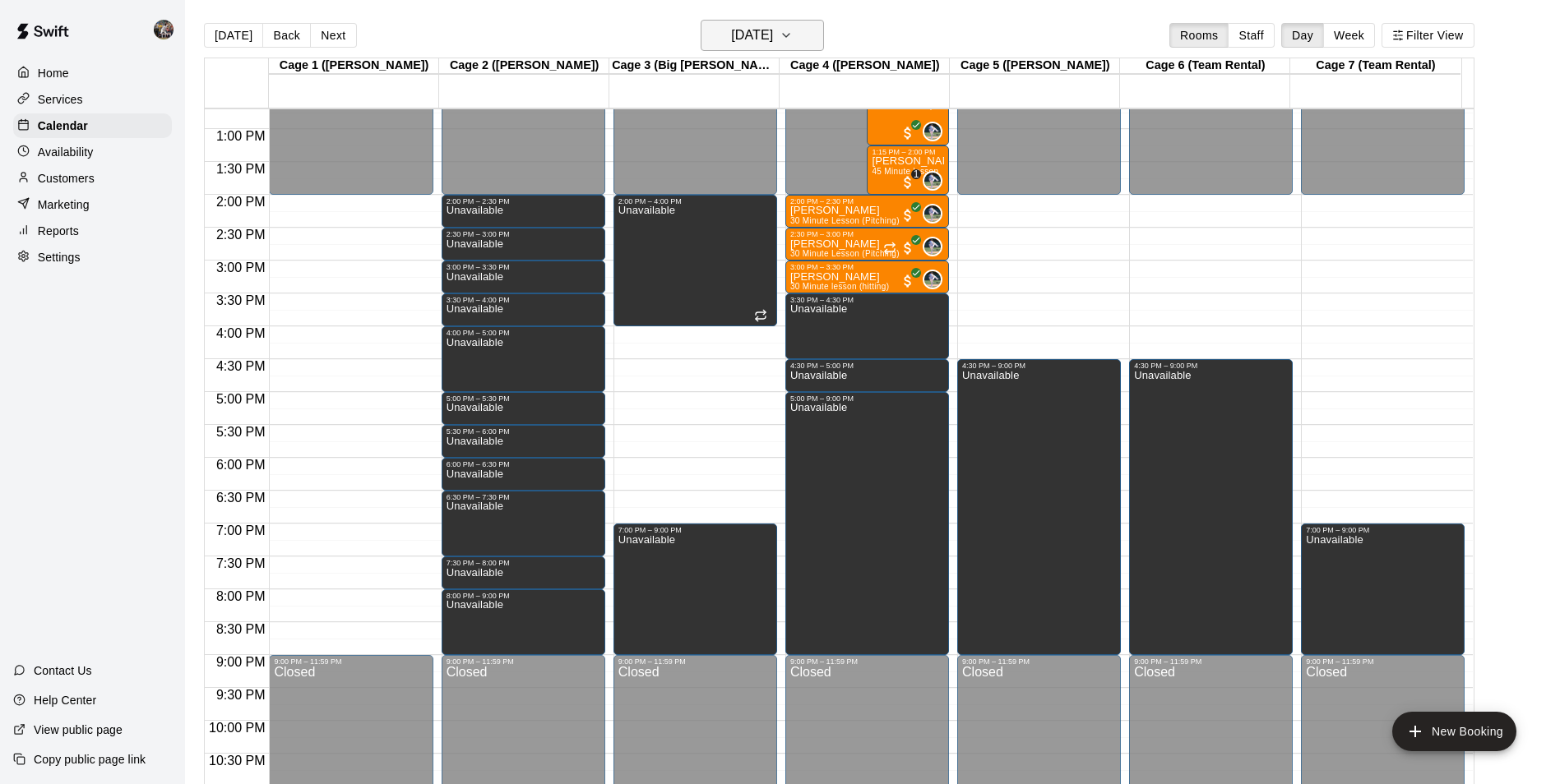
click at [753, 41] on h6 "[DATE]" at bounding box center [752, 35] width 42 height 23
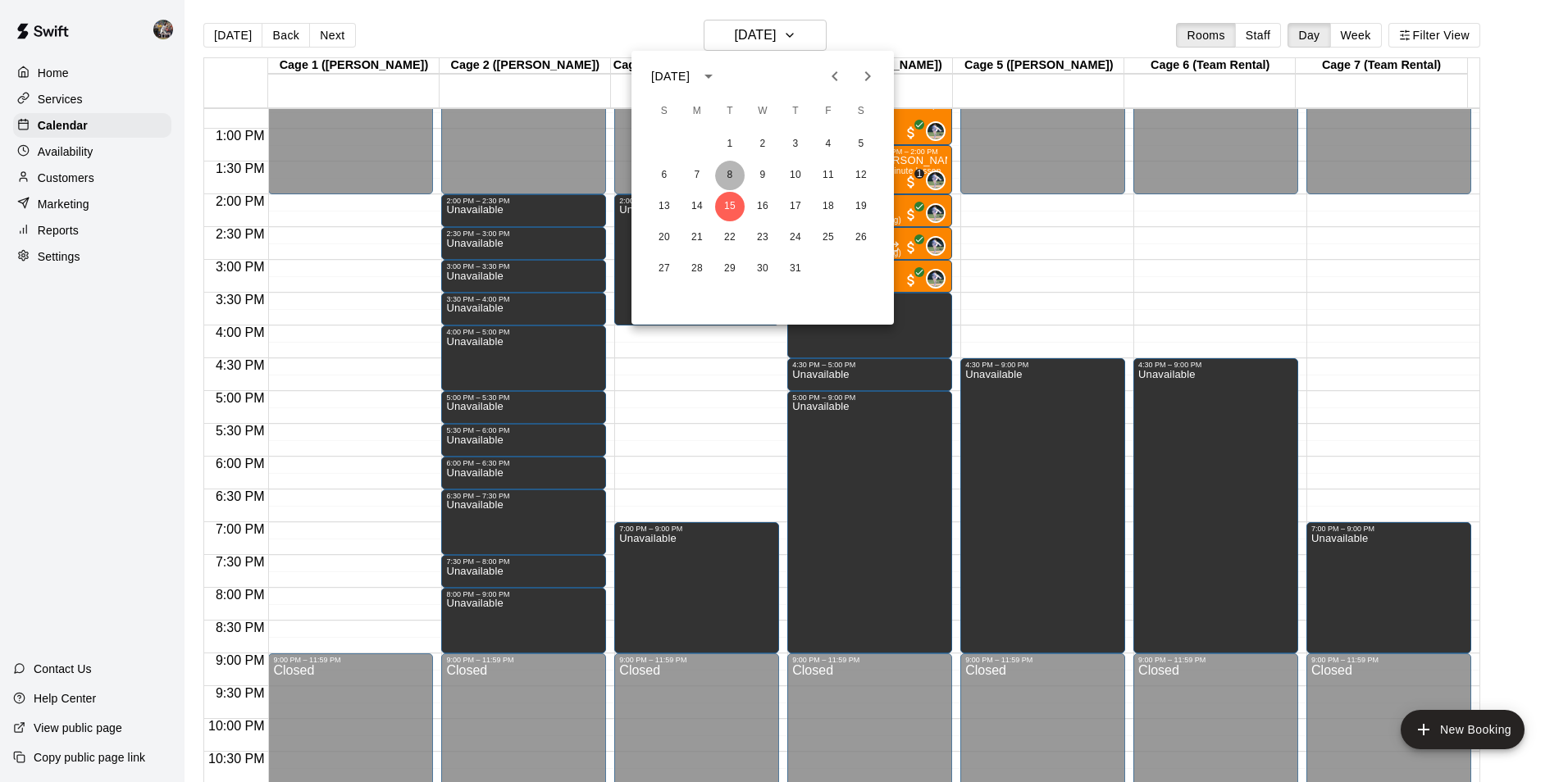
click at [738, 179] on button "8" at bounding box center [729, 175] width 29 height 29
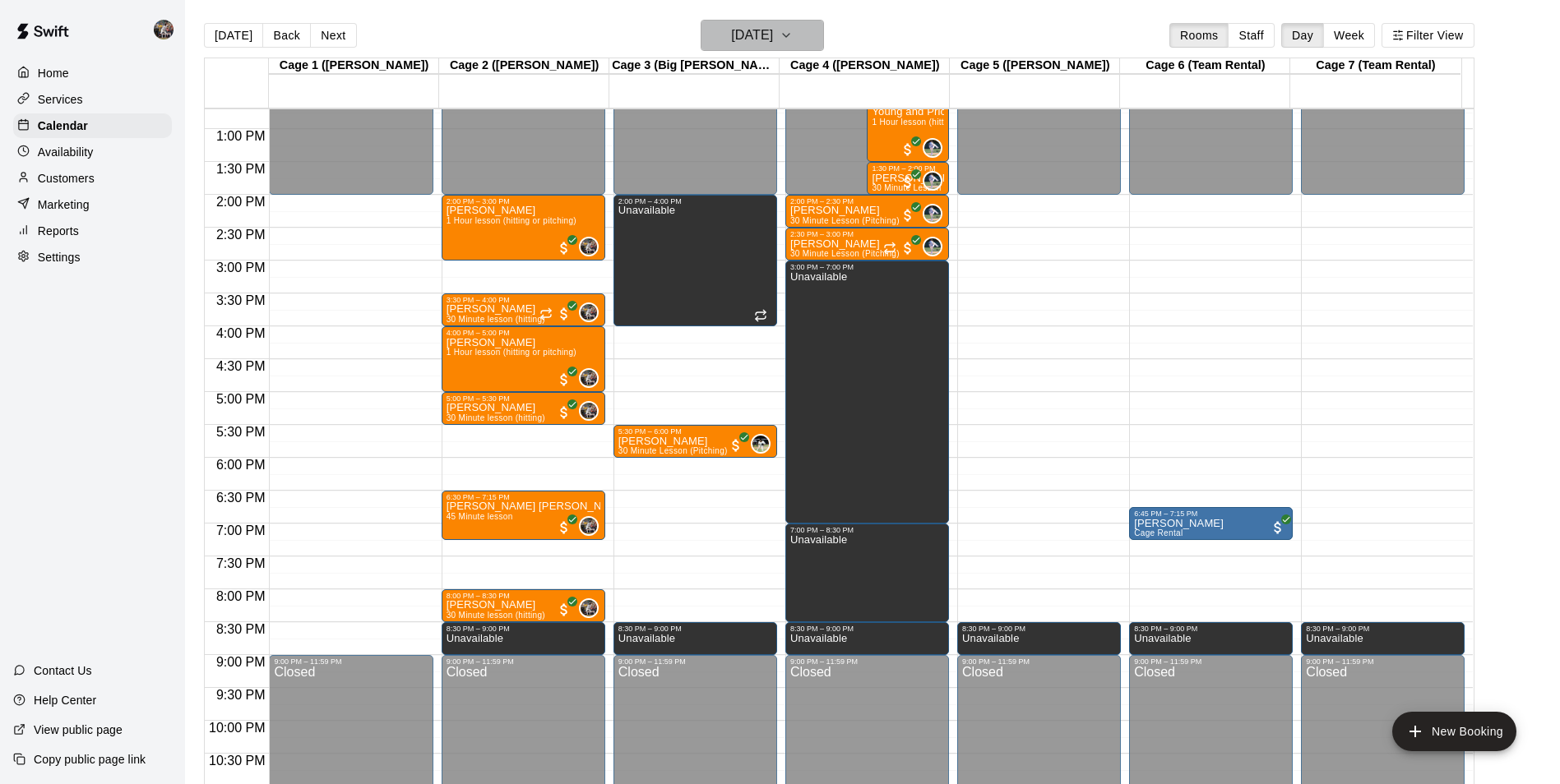
click at [770, 34] on h6 "[DATE]" at bounding box center [752, 35] width 42 height 23
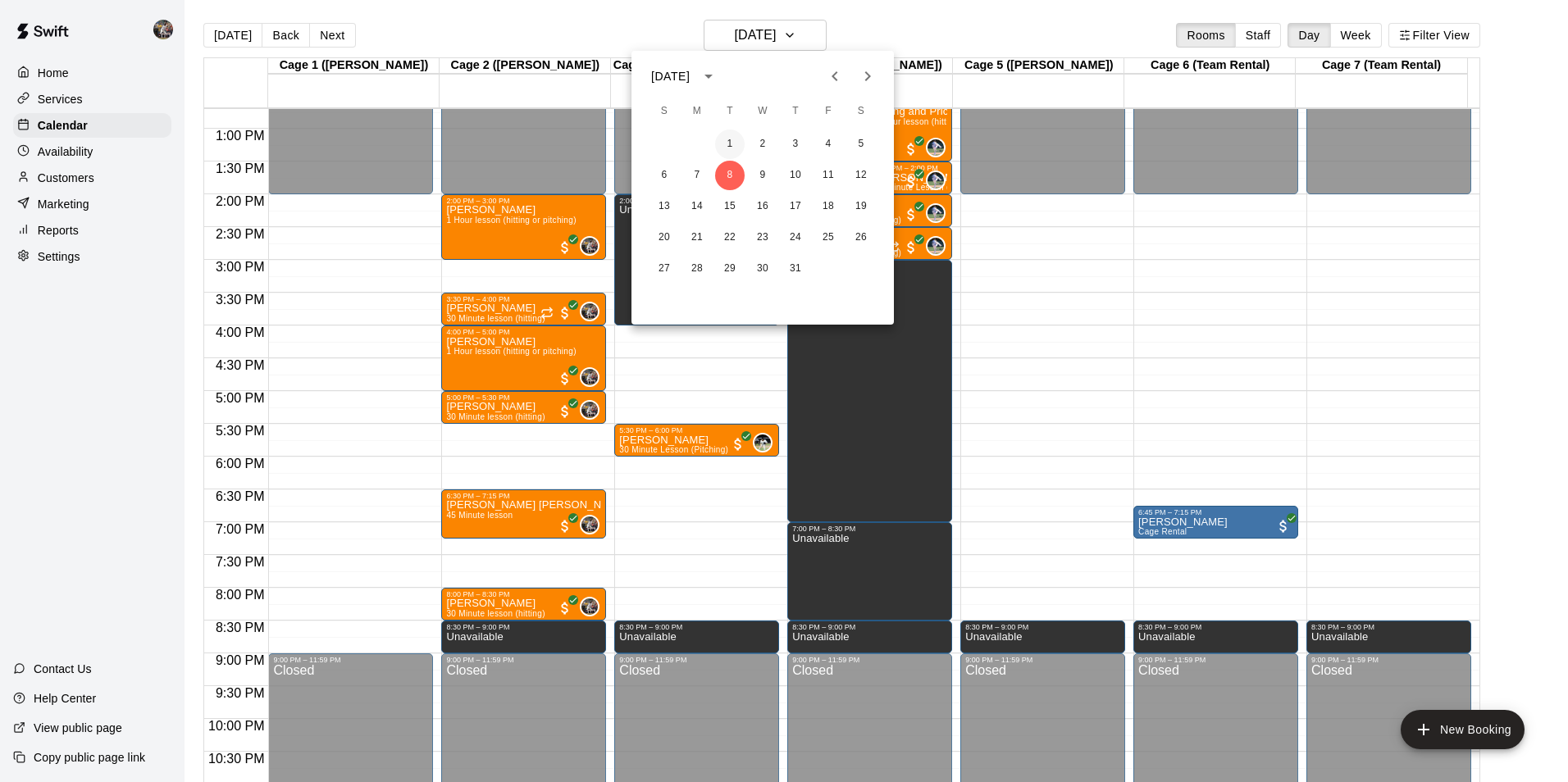
click at [737, 136] on button "1" at bounding box center [729, 144] width 29 height 29
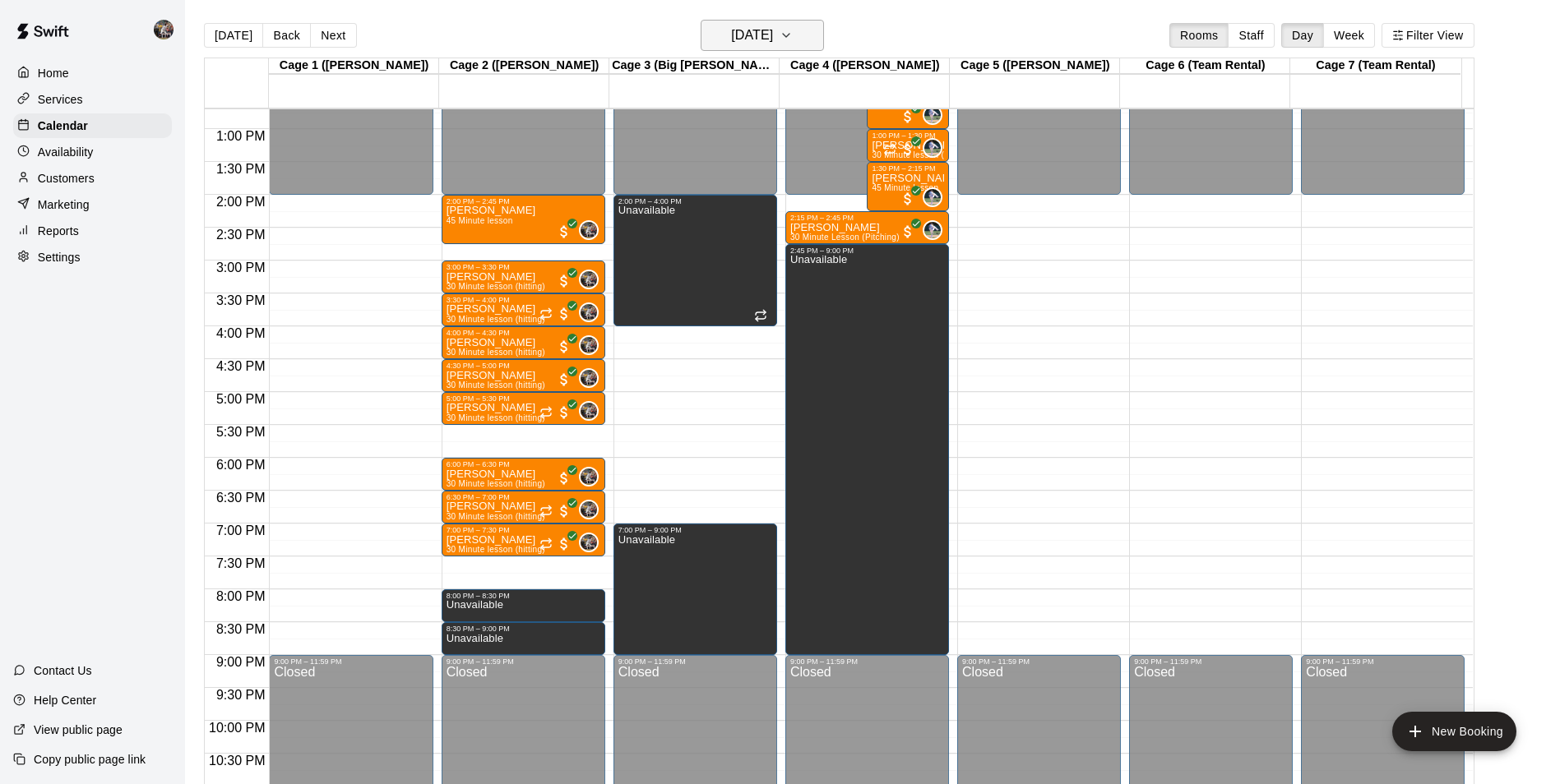
click at [763, 26] on h6 "[DATE]" at bounding box center [752, 35] width 42 height 23
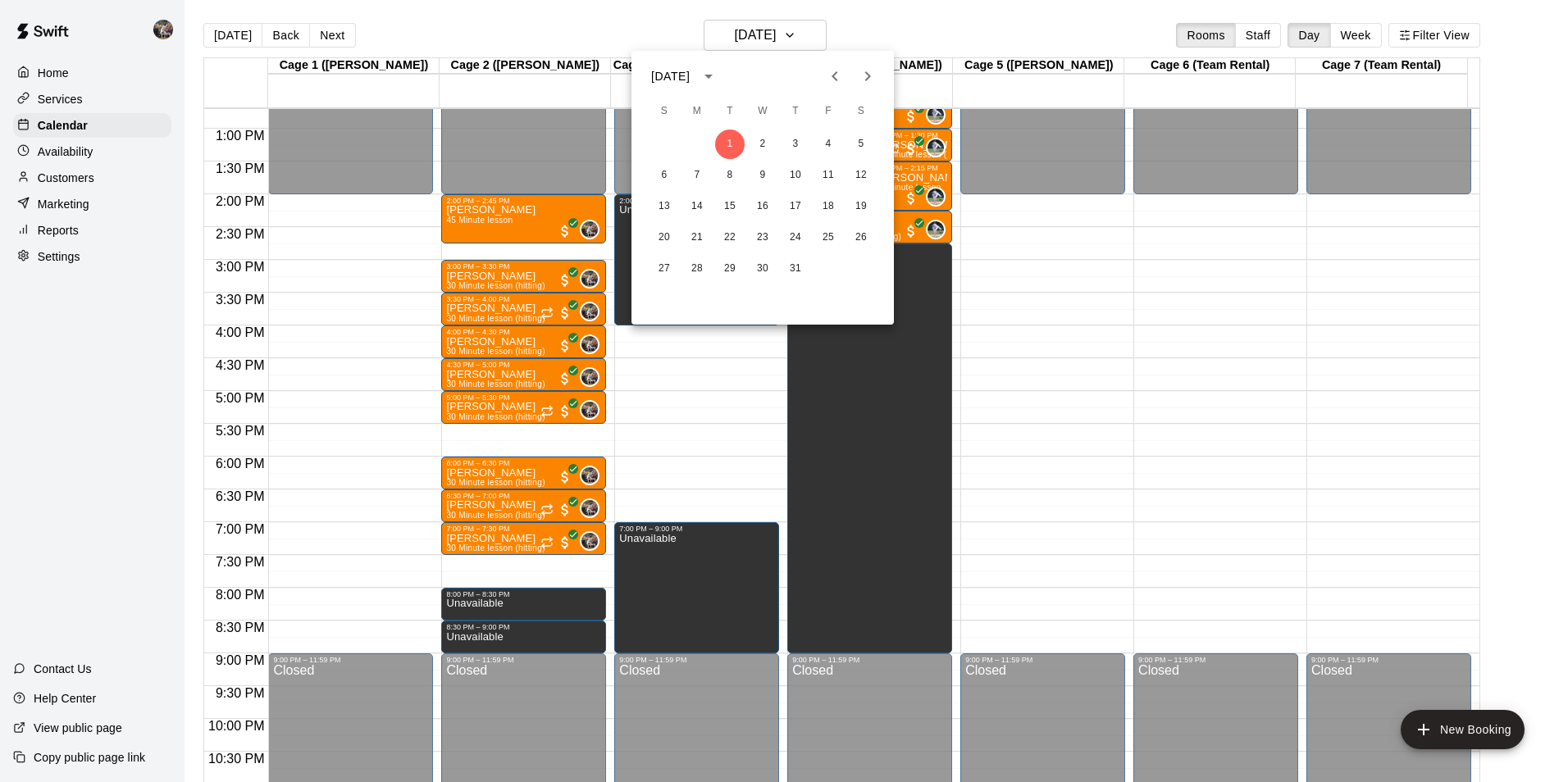
click at [852, 94] on div "[DATE] S M T W T F S 1 2 3 4 5 6 7 8 9 10 11 12 13 14 15 16 17 18 19 20 21 22 2…" at bounding box center [762, 187] width 263 height 274
click at [858, 81] on icon "Next month" at bounding box center [867, 76] width 20 height 20
click at [699, 205] on button "11" at bounding box center [696, 206] width 29 height 29
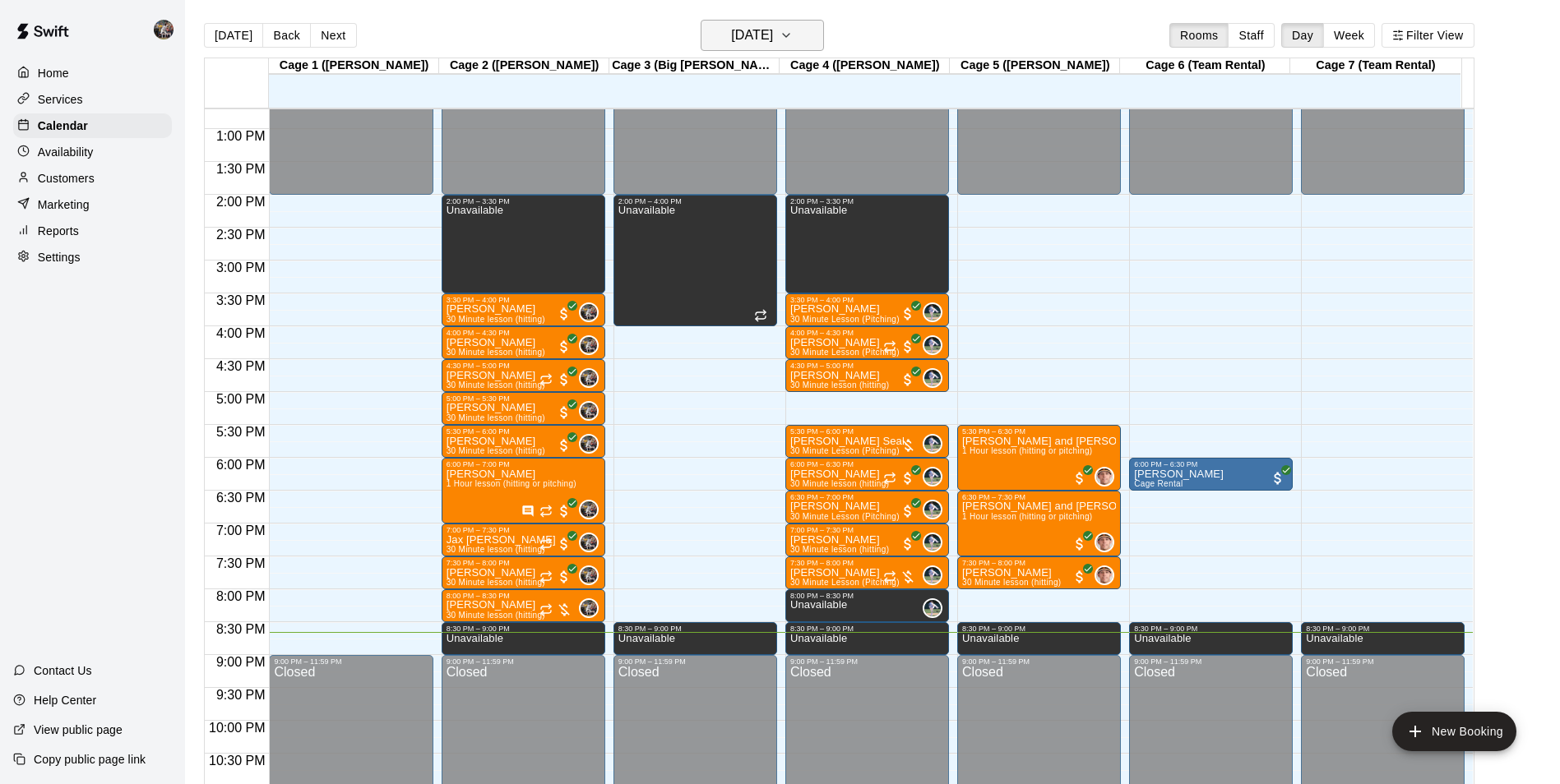
click at [807, 31] on button "[DATE]" at bounding box center [763, 35] width 124 height 31
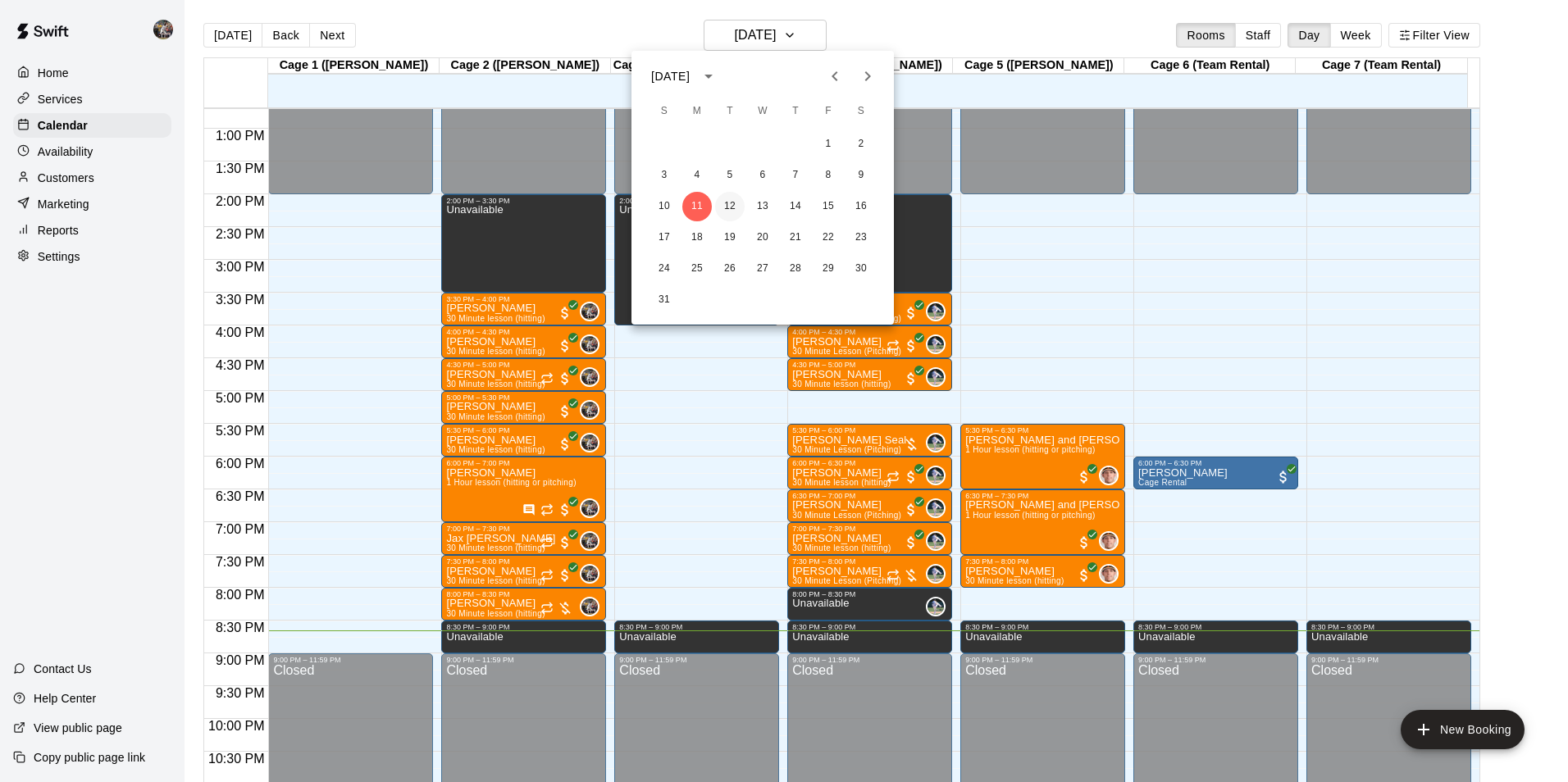
click at [730, 212] on button "12" at bounding box center [729, 206] width 29 height 29
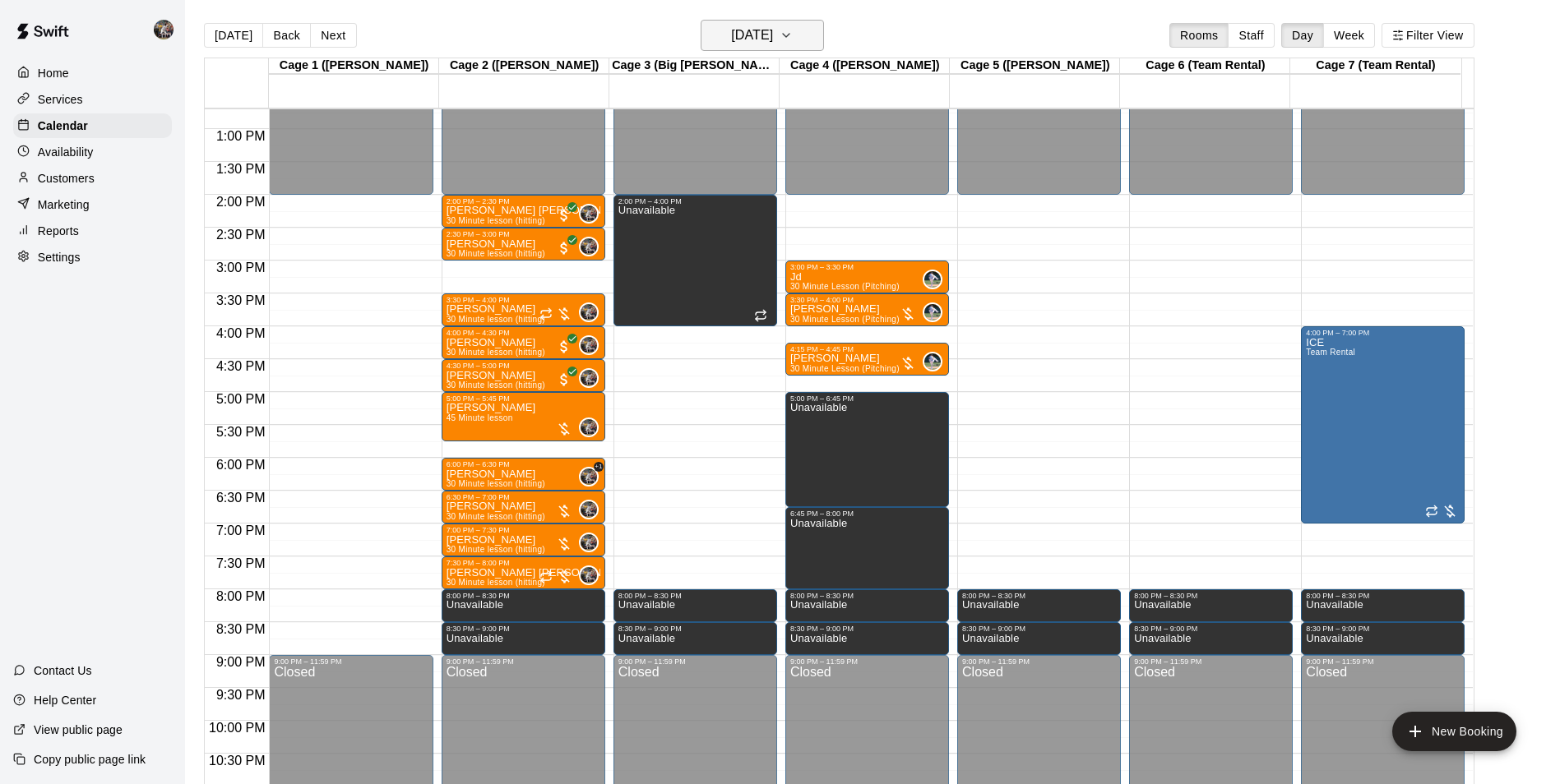
click at [733, 30] on h6 "[DATE]" at bounding box center [752, 35] width 42 height 23
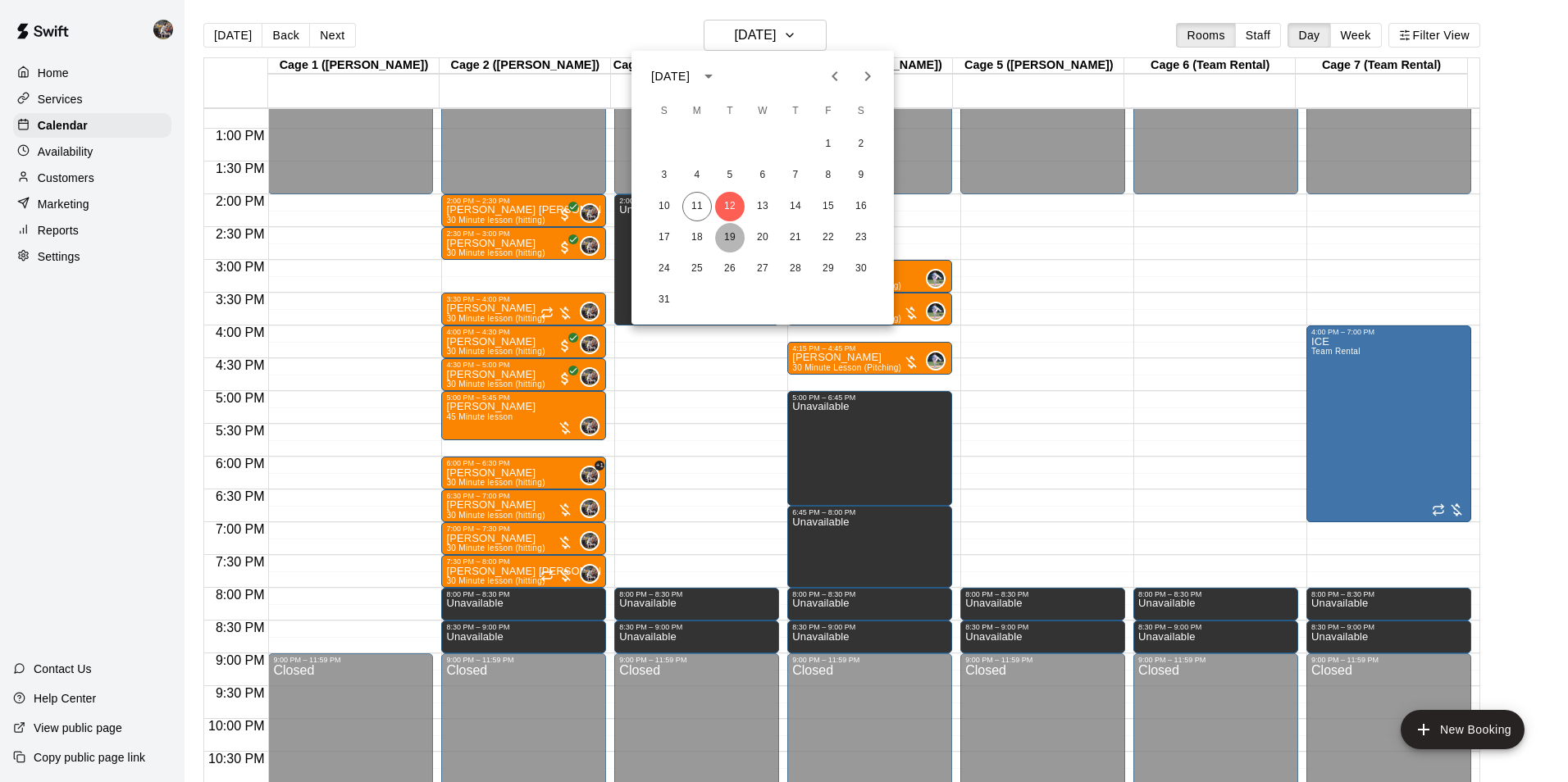
click at [740, 231] on button "19" at bounding box center [729, 237] width 29 height 29
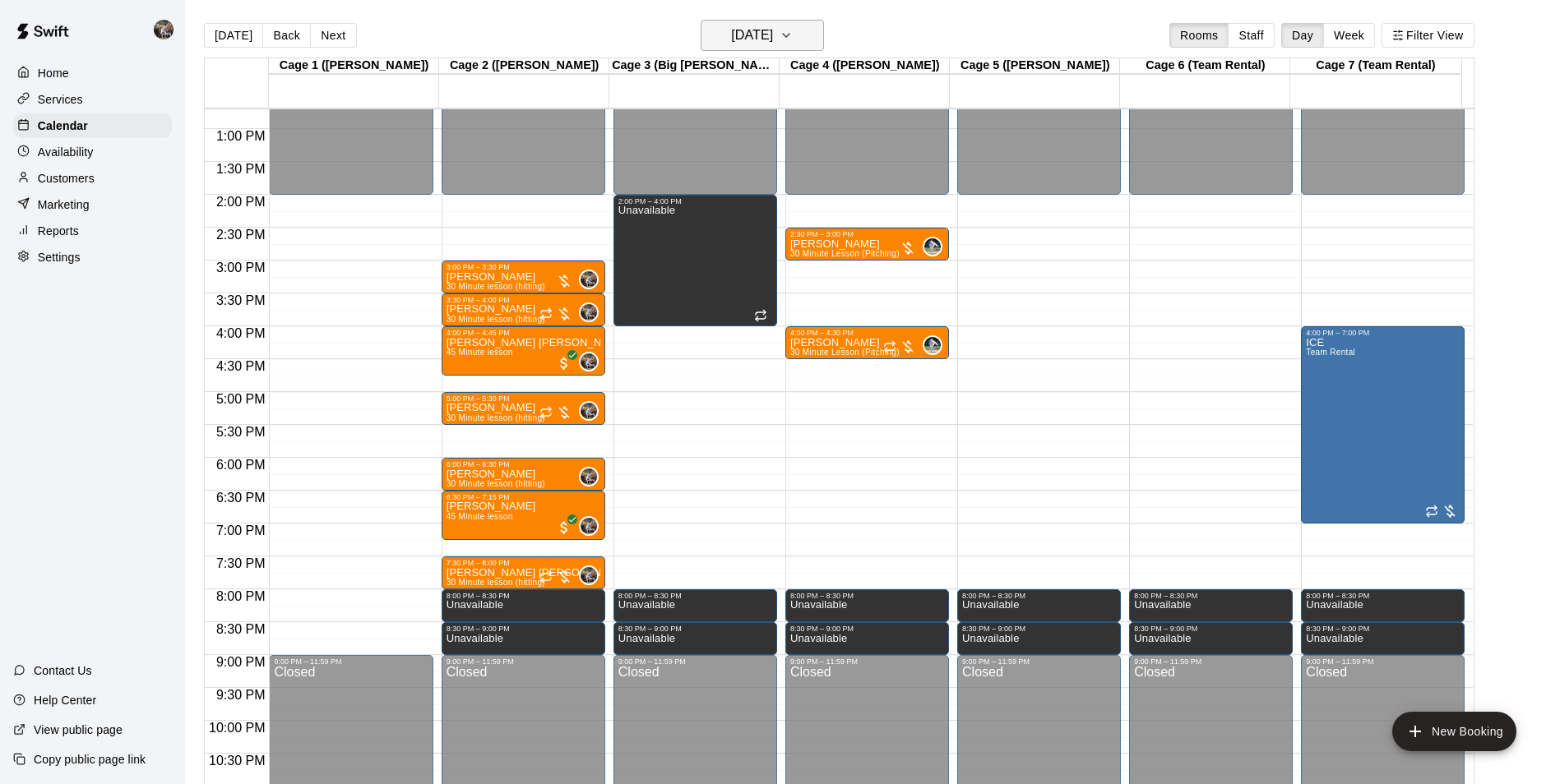
click at [773, 30] on h6 "[DATE]" at bounding box center [752, 35] width 42 height 23
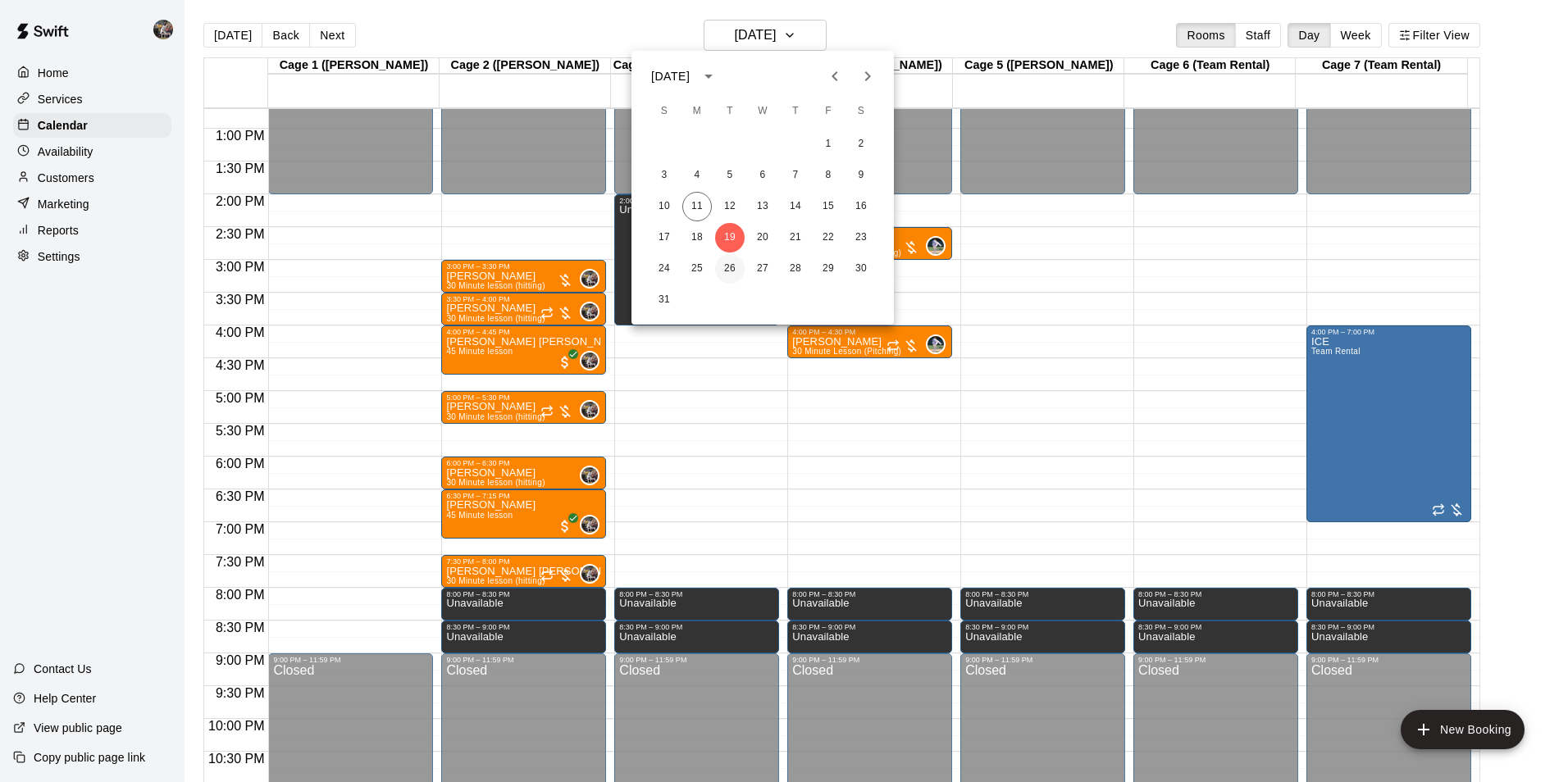
click at [734, 277] on button "26" at bounding box center [729, 269] width 29 height 29
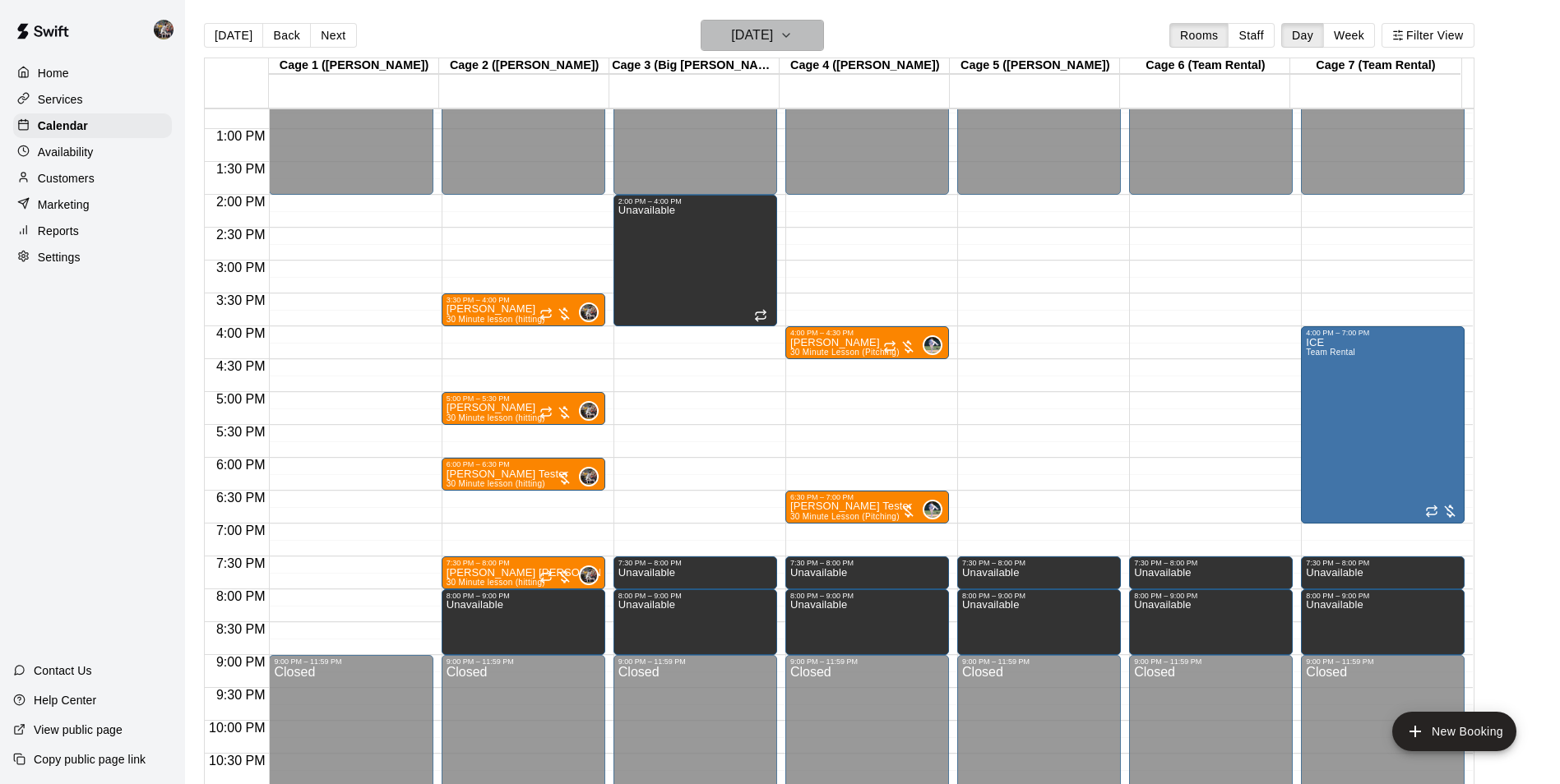
click at [761, 41] on h6 "[DATE]" at bounding box center [752, 35] width 42 height 23
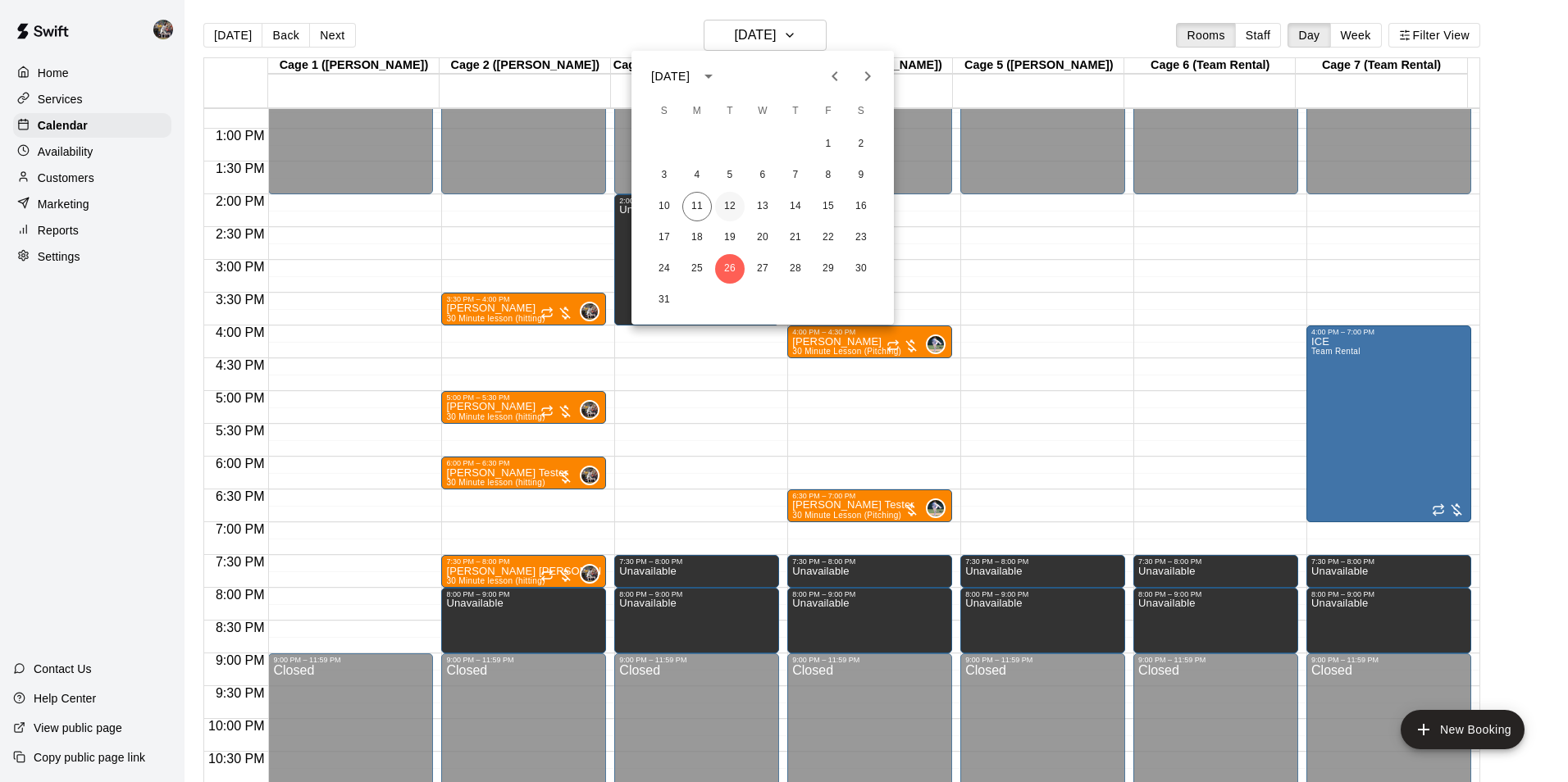
click at [737, 200] on button "12" at bounding box center [729, 206] width 29 height 29
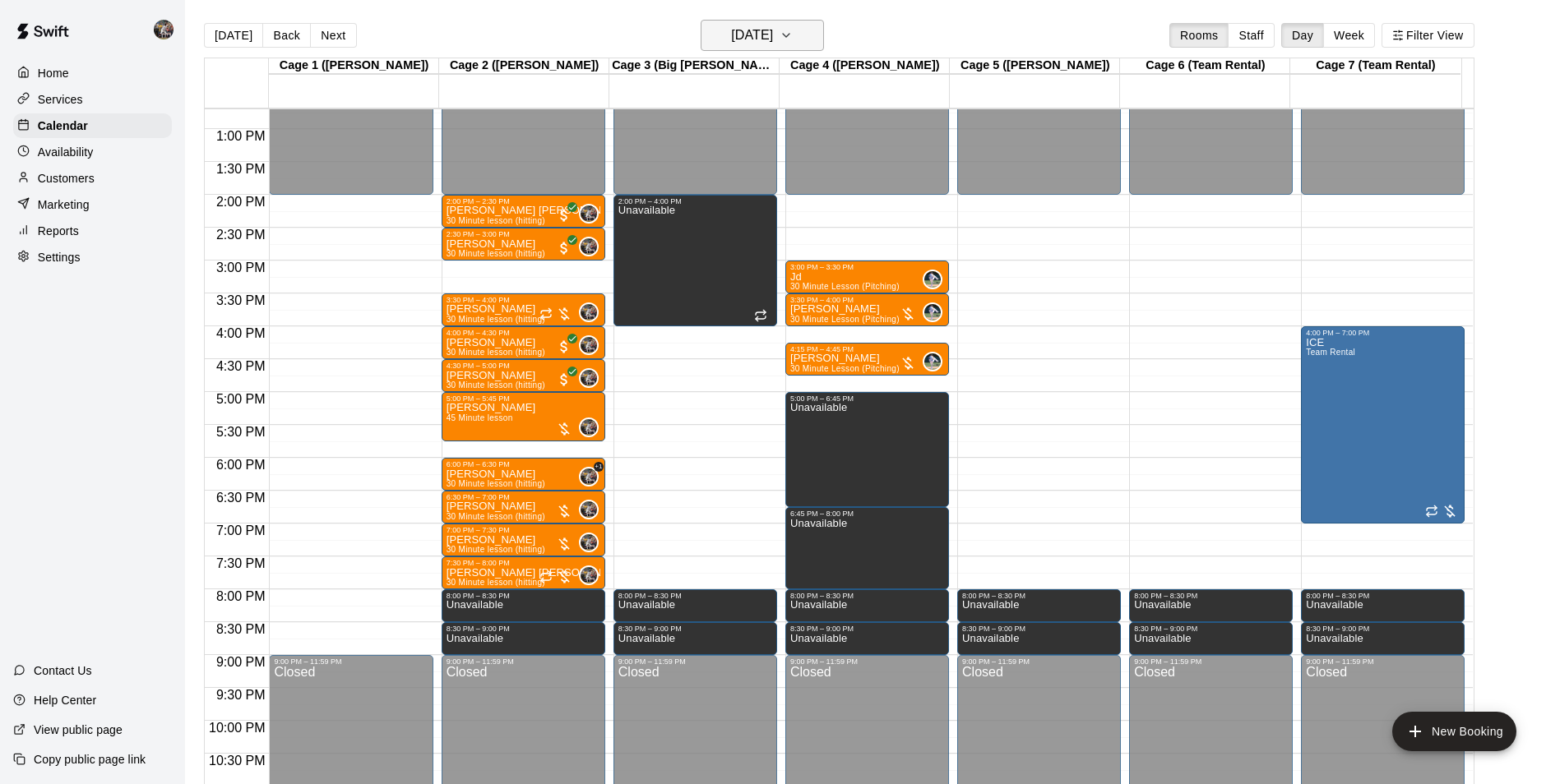
click at [737, 43] on h6 "[DATE]" at bounding box center [752, 35] width 42 height 23
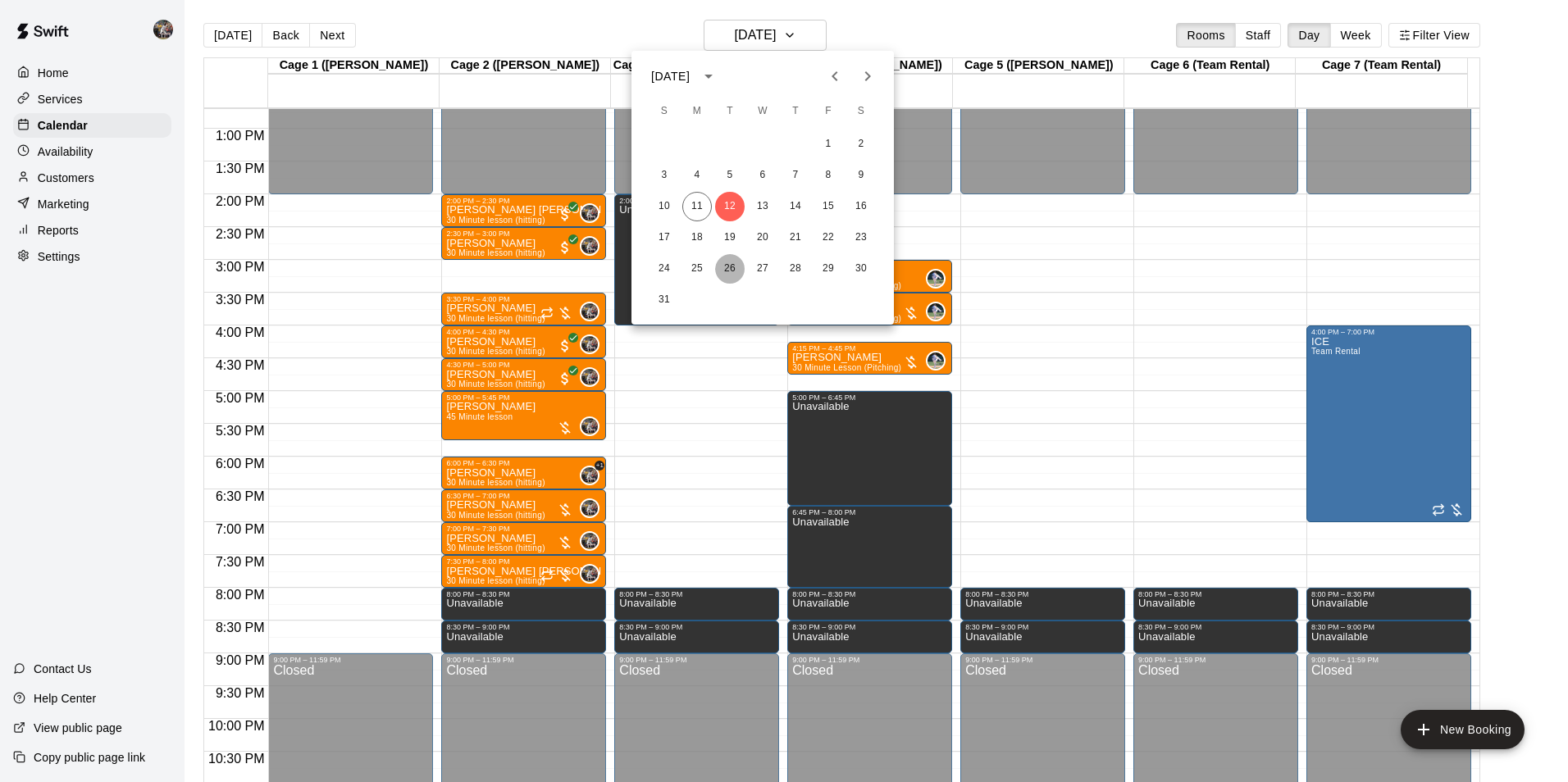
click at [726, 260] on button "26" at bounding box center [729, 269] width 29 height 29
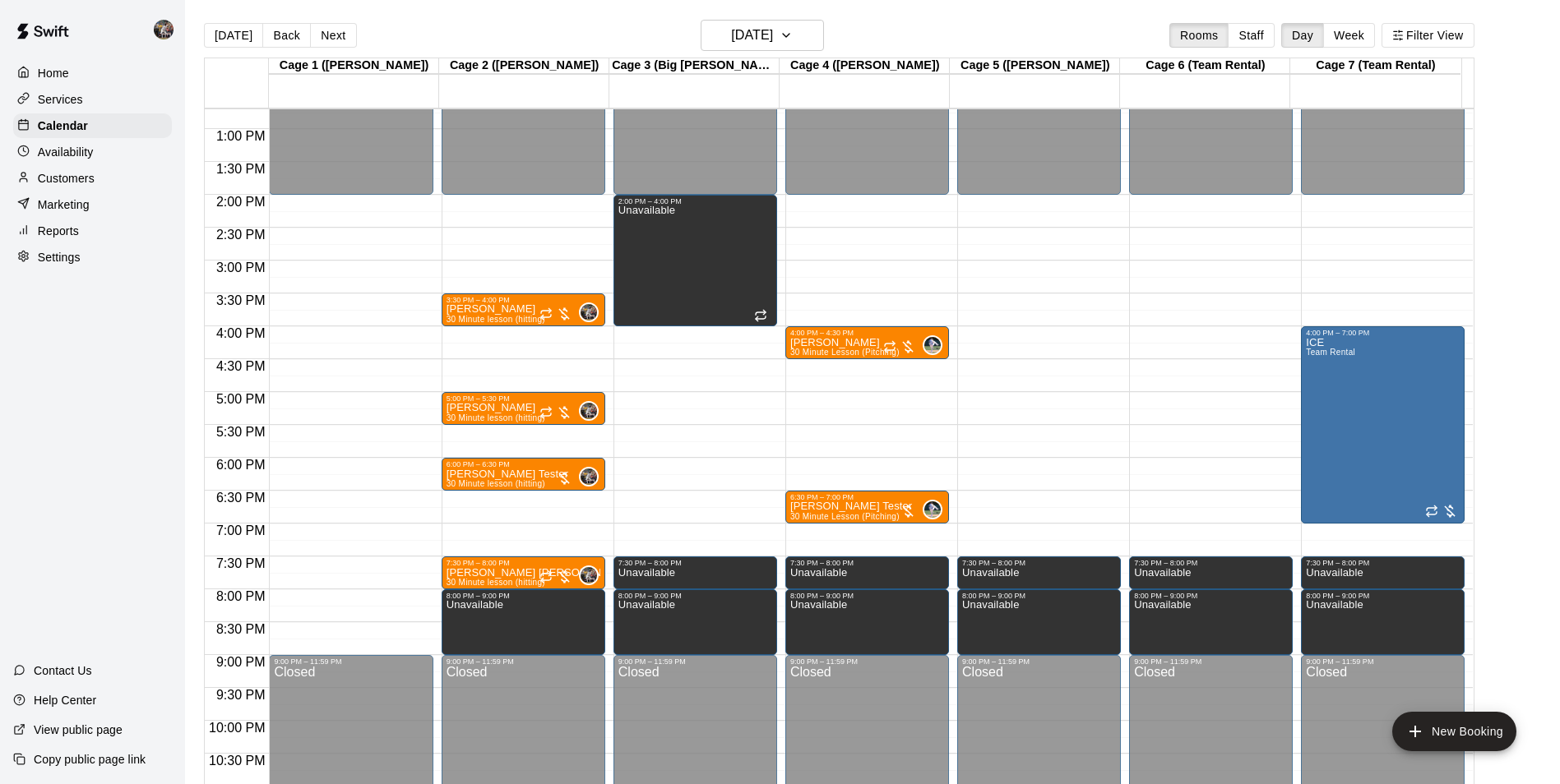
click at [504, 508] on div "12:00 AM – 2:00 PM Closed 3:30 PM – 4:00 PM [PERSON_NAME] 30 Minute lesson (hit…" at bounding box center [523, 62] width 163 height 1578
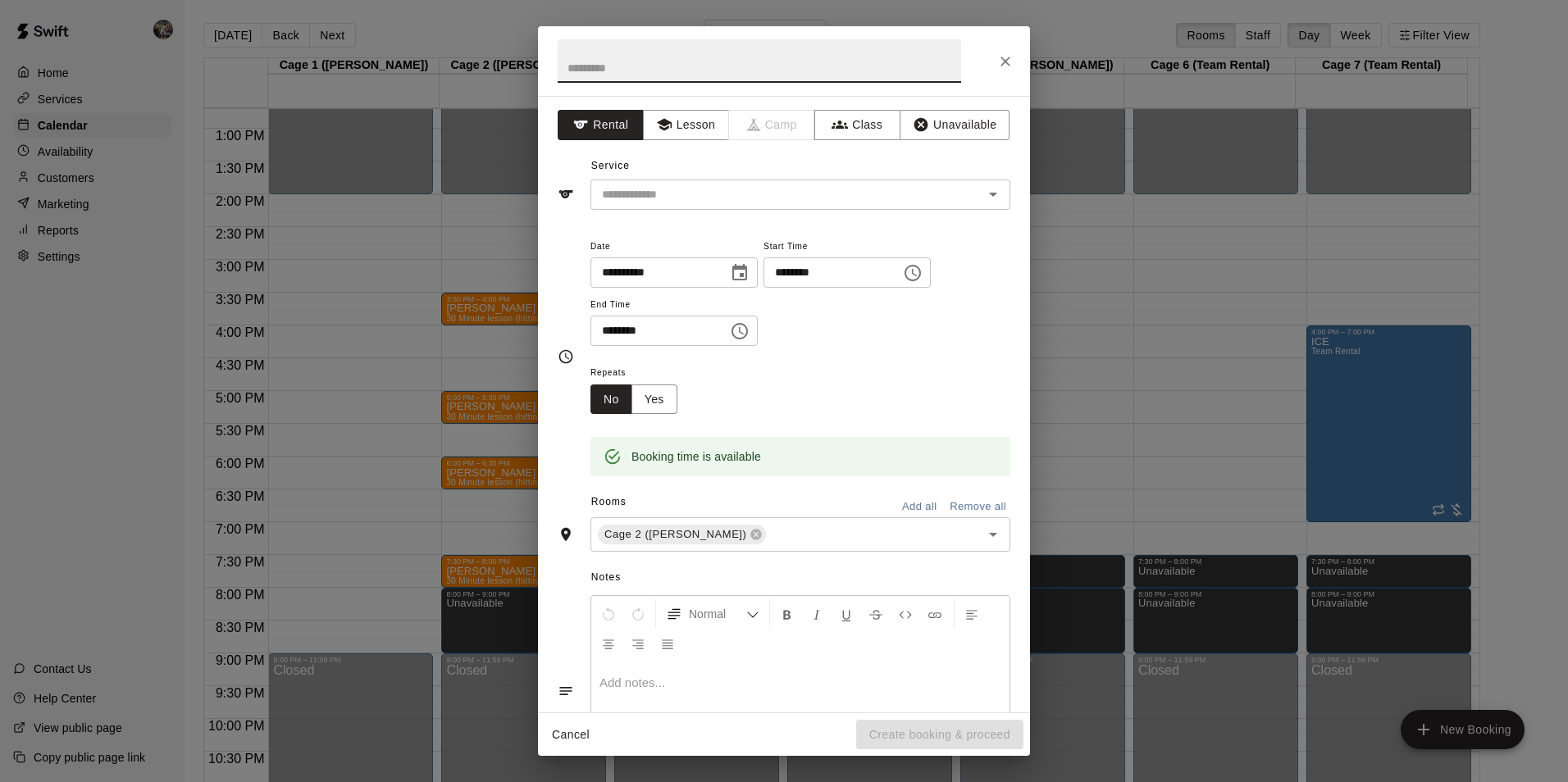
click at [1005, 57] on icon "Close" at bounding box center [1004, 61] width 16 height 16
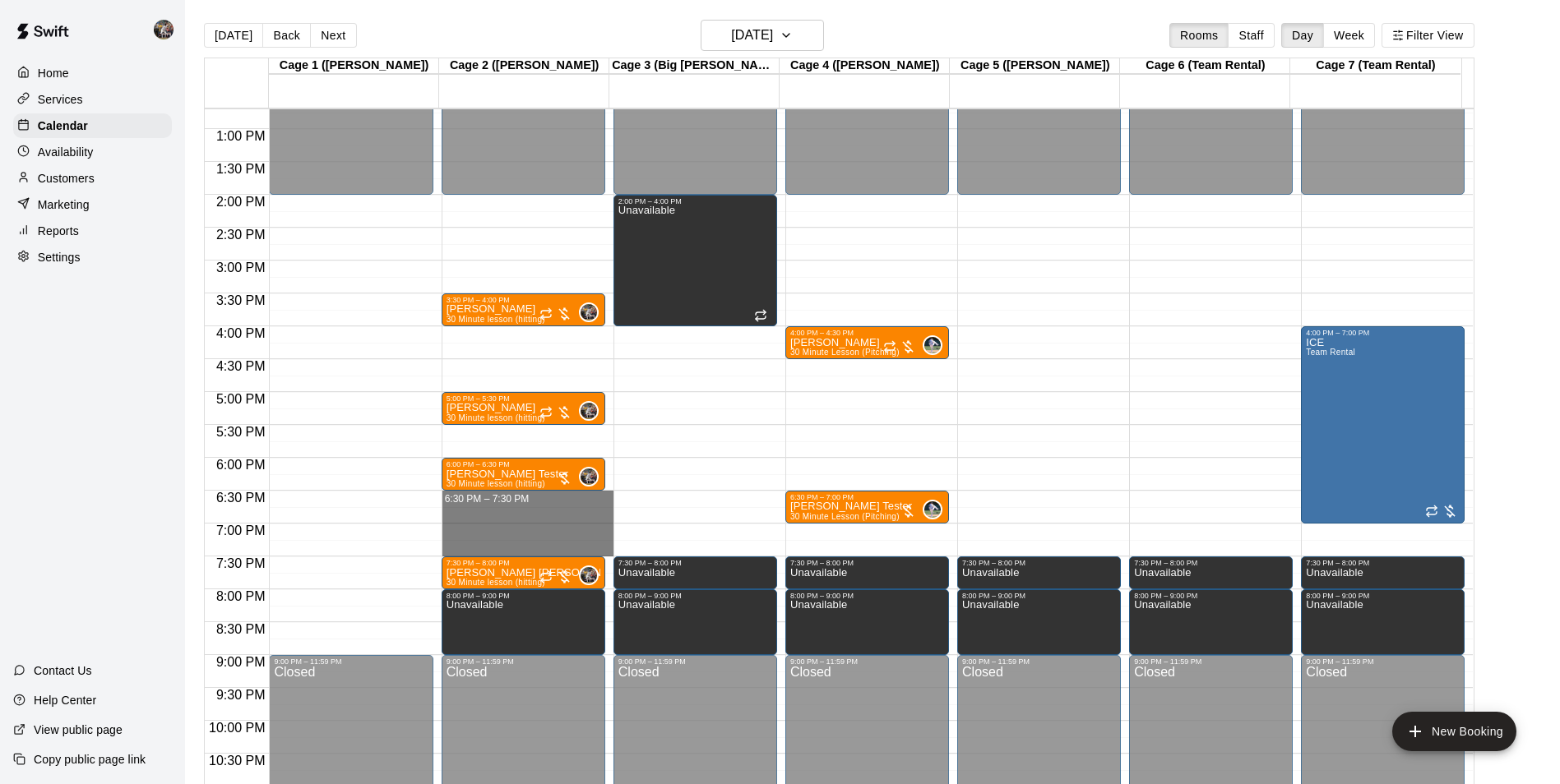
drag, startPoint x: 466, startPoint y: 503, endPoint x: 466, endPoint y: 549, distance: 46.0
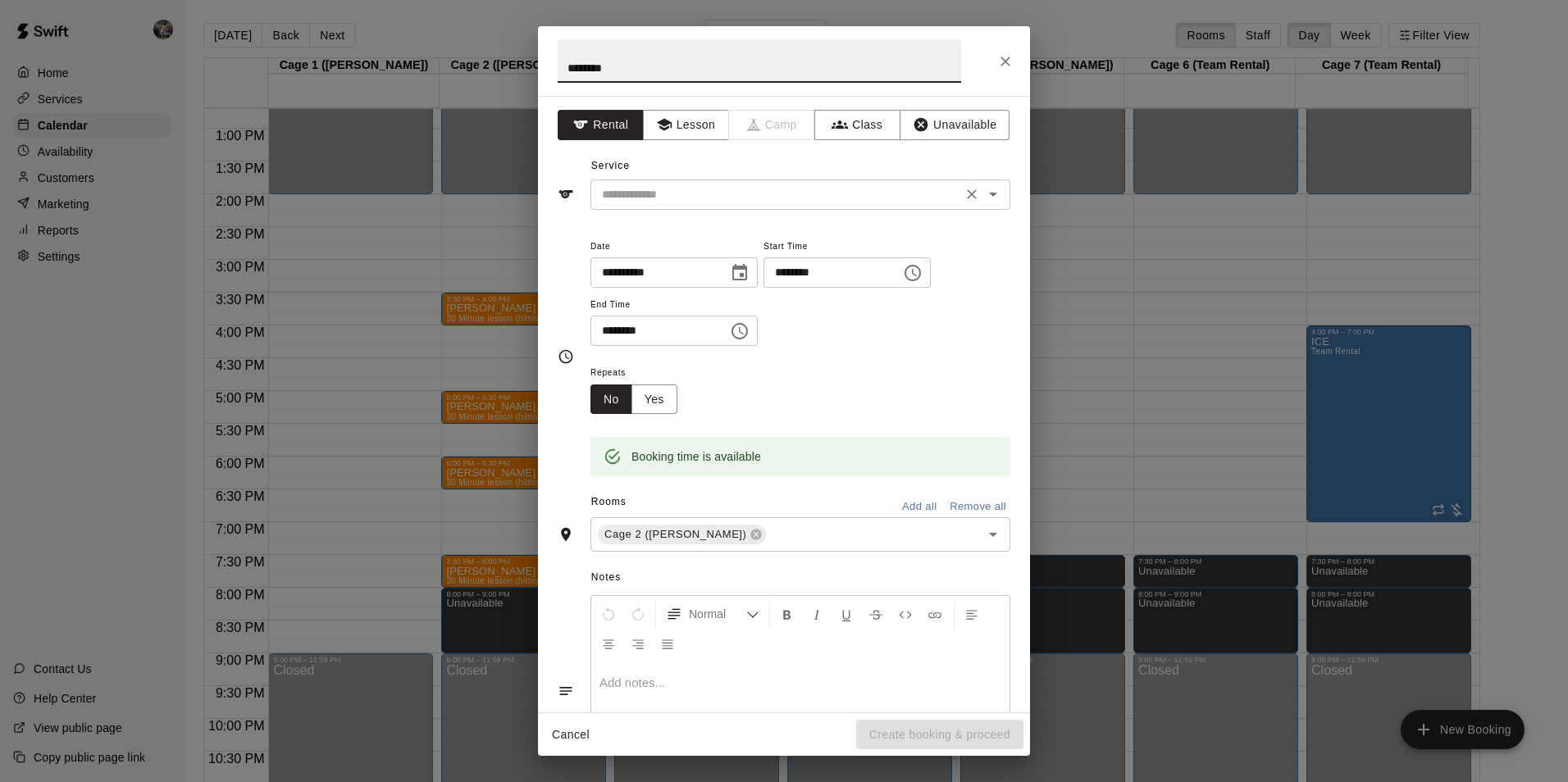
type input "********"
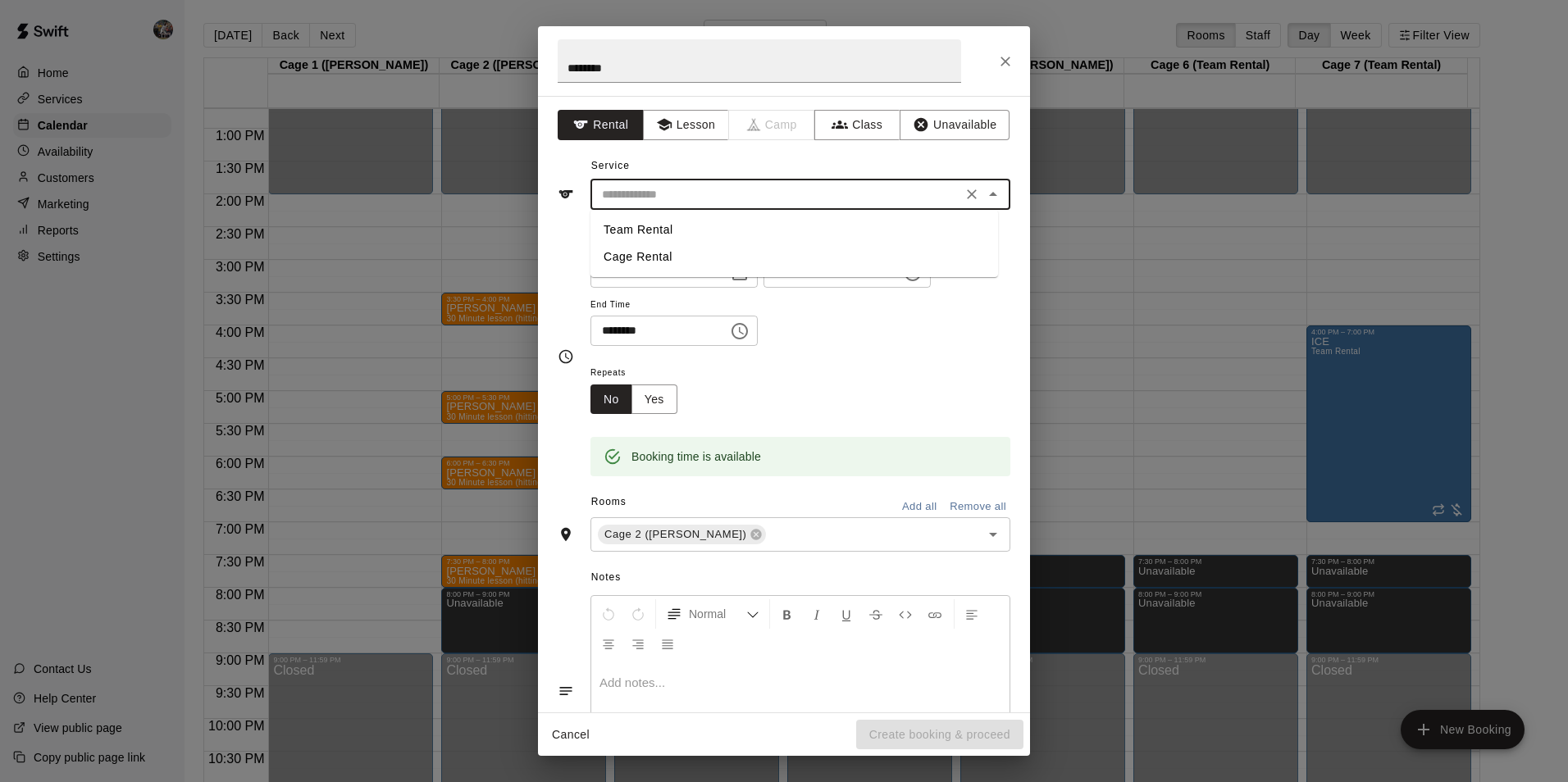
click at [666, 187] on input "text" at bounding box center [776, 195] width 362 height 21
click at [682, 119] on button "Lesson" at bounding box center [685, 125] width 86 height 30
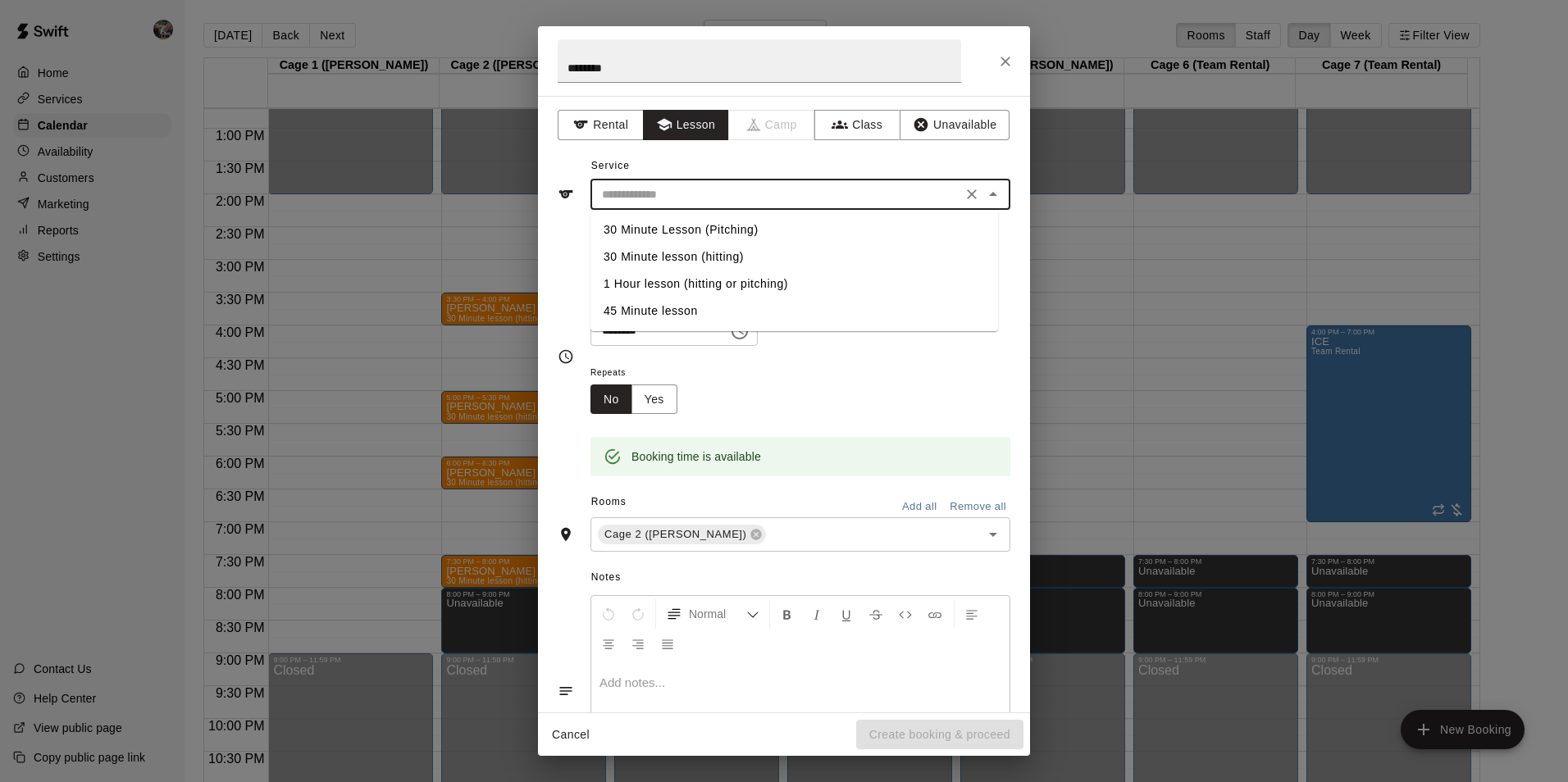
click at [685, 193] on input "text" at bounding box center [776, 195] width 362 height 21
click at [682, 279] on li "1 Hour lesson (hitting or pitching)" at bounding box center [794, 284] width 408 height 27
type input "**********"
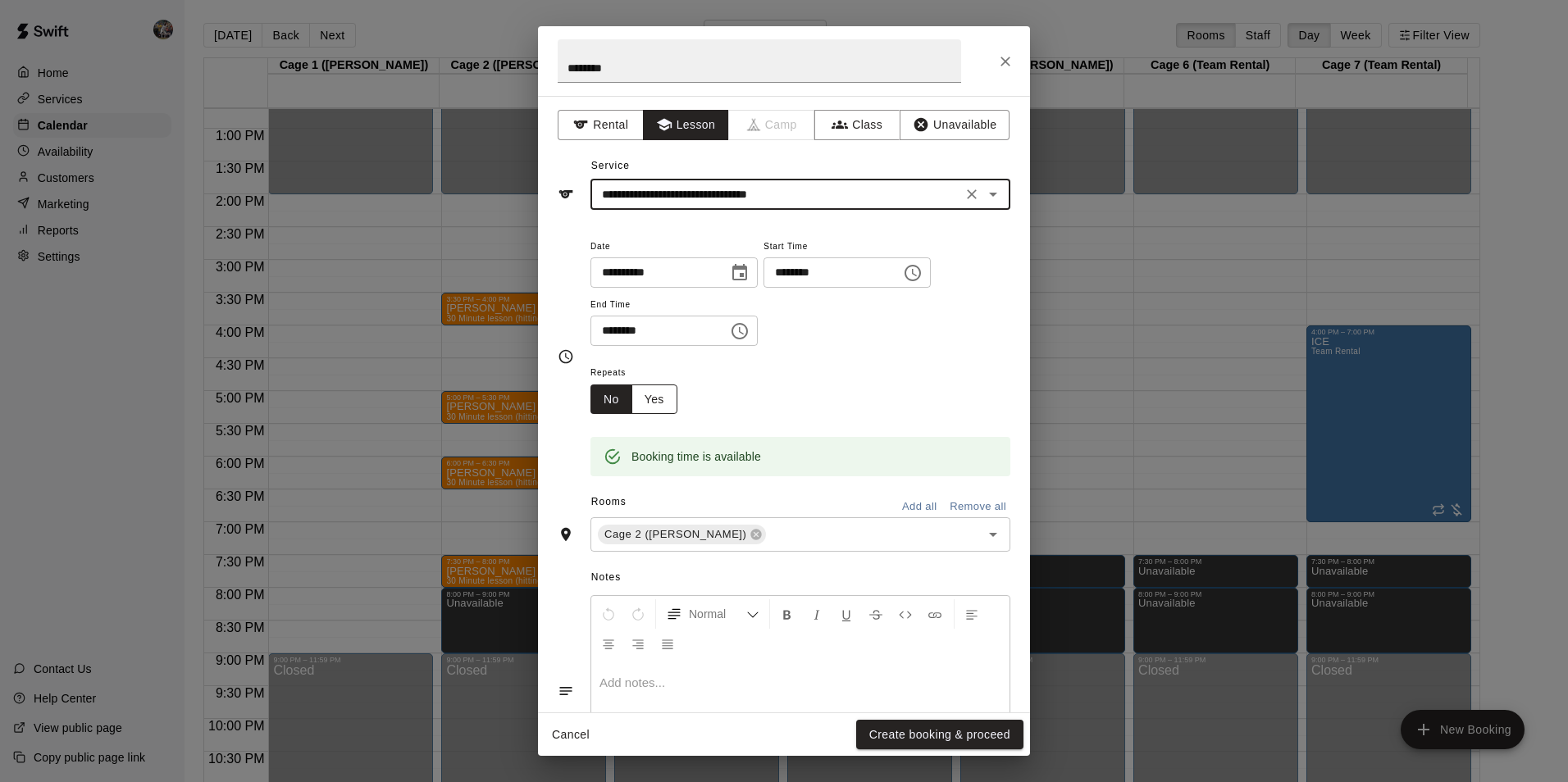
click at [673, 401] on button "Yes" at bounding box center [654, 399] width 46 height 30
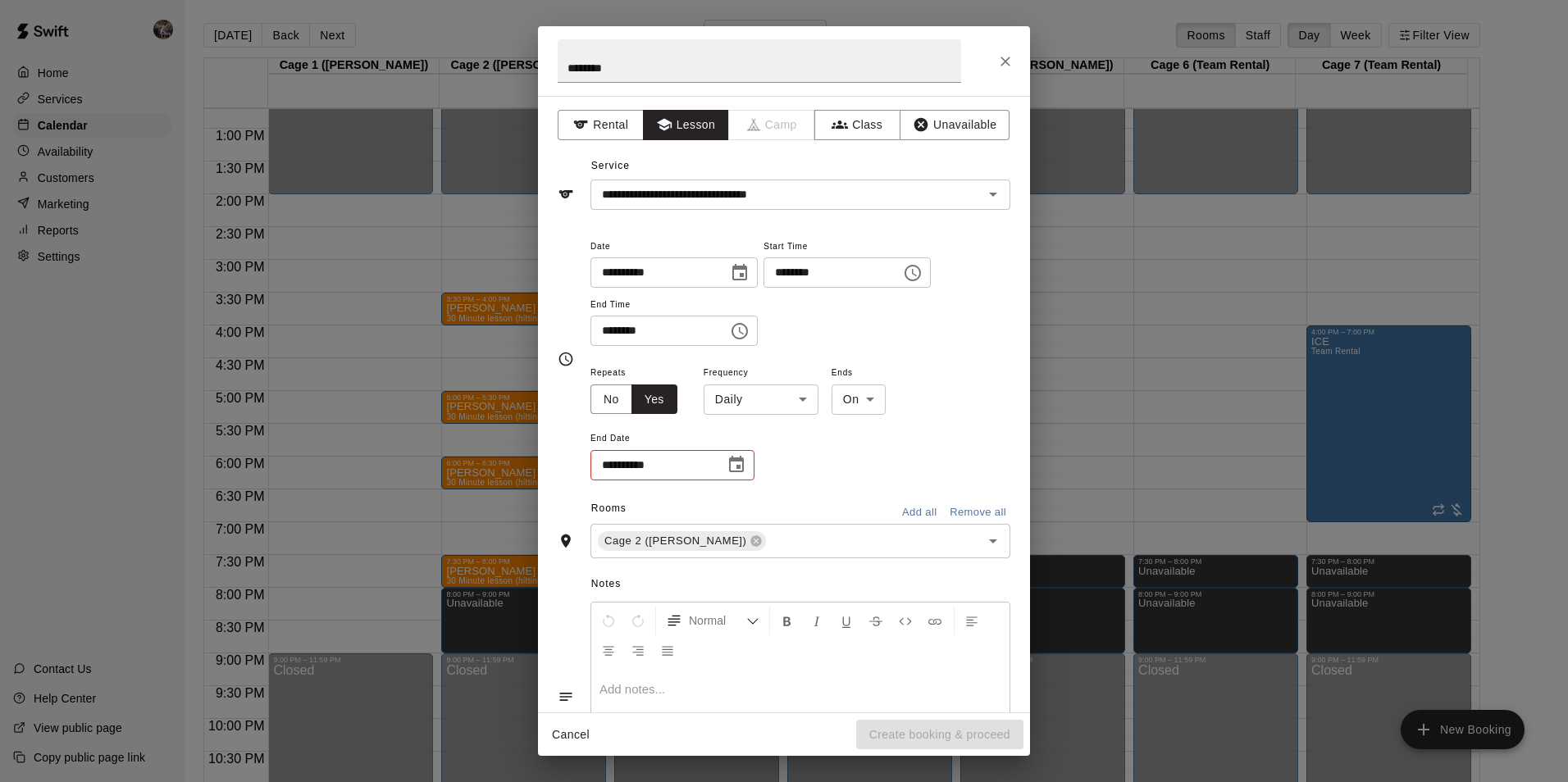
click at [773, 394] on body "Home Services Calendar Availability Customers Marketing Reports Settings Contac…" at bounding box center [784, 404] width 1568 height 808
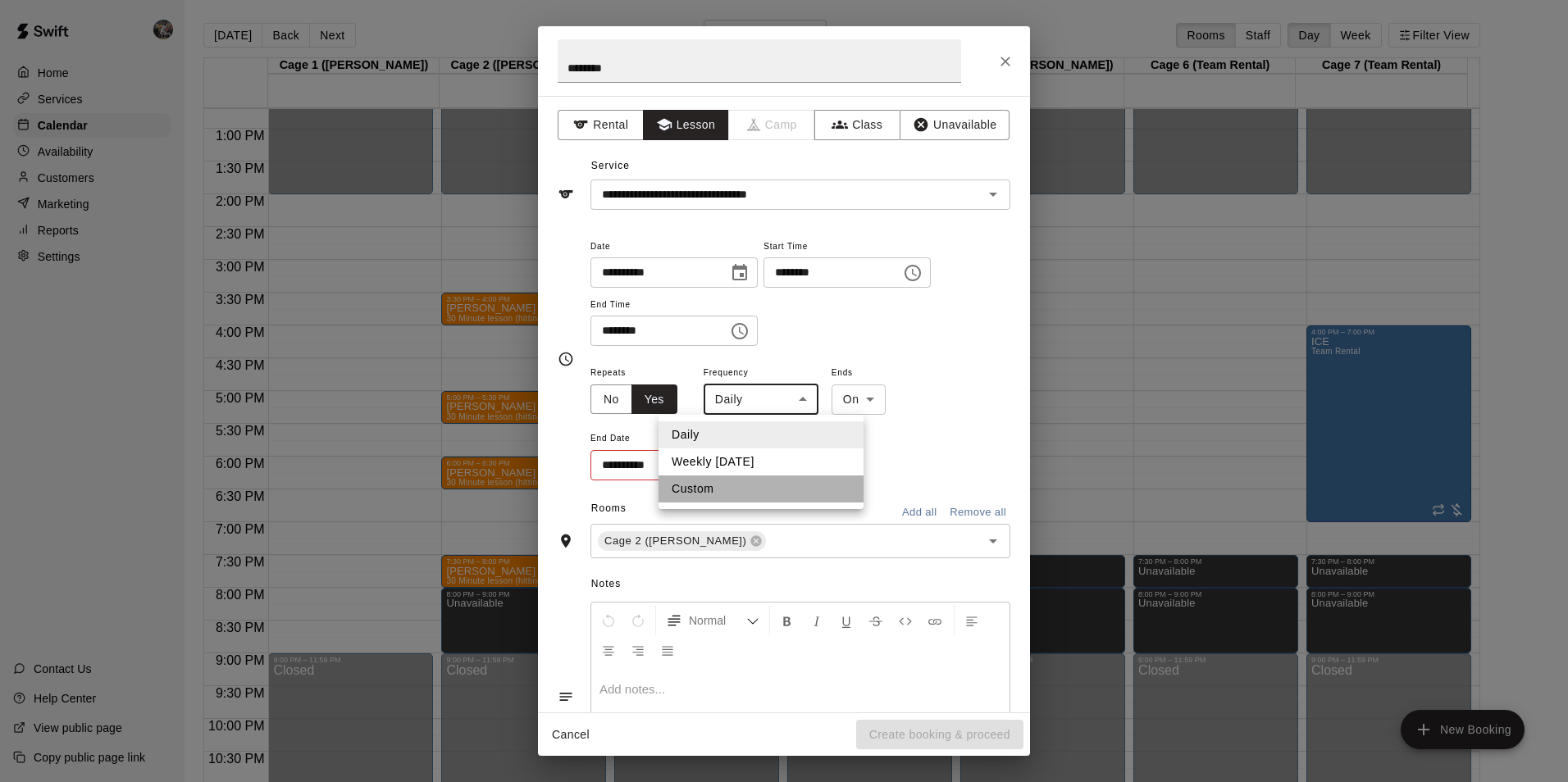
click at [738, 486] on li "Custom" at bounding box center [761, 489] width 205 height 27
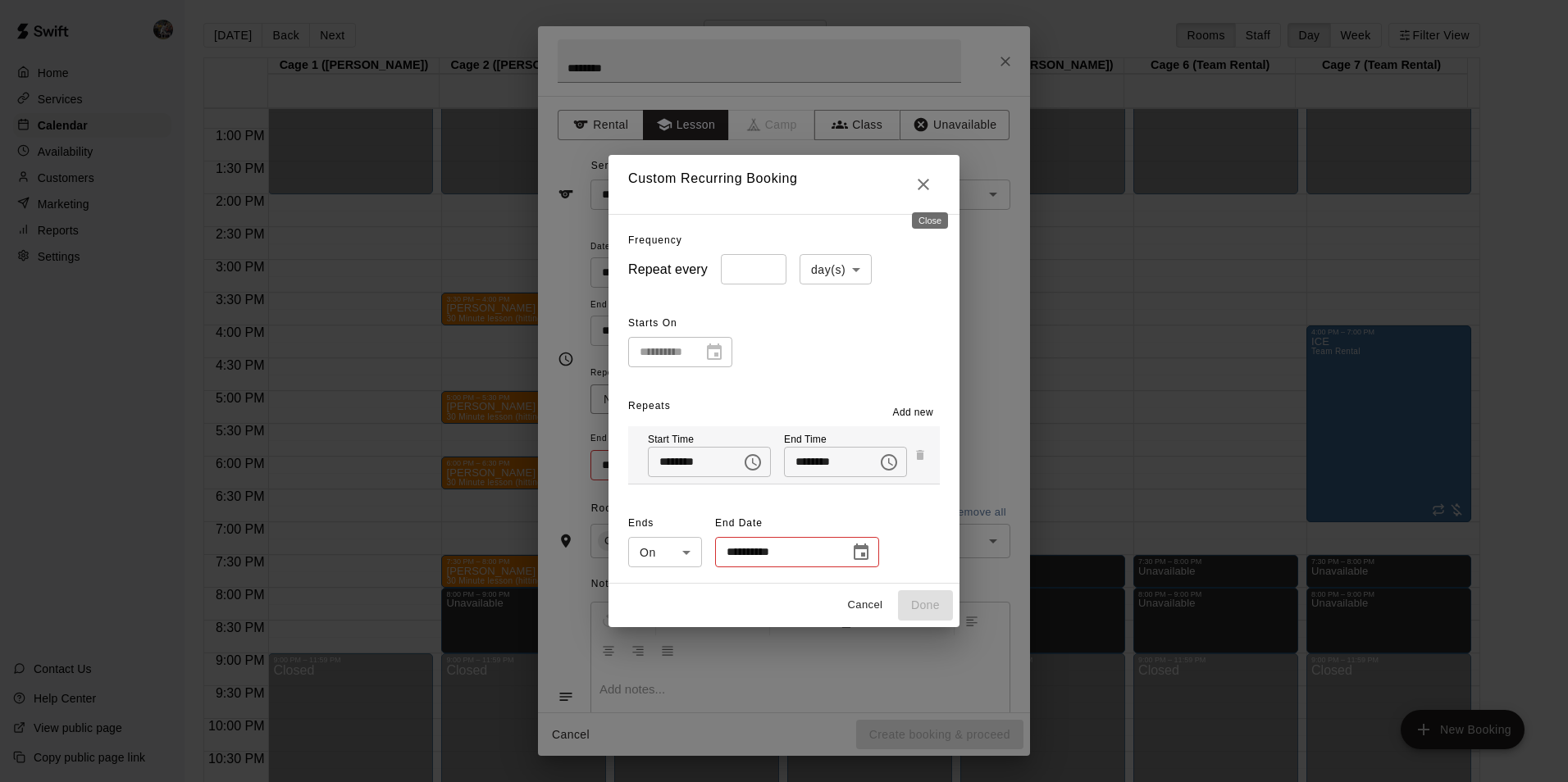
click at [925, 188] on icon "Close" at bounding box center [923, 185] width 11 height 11
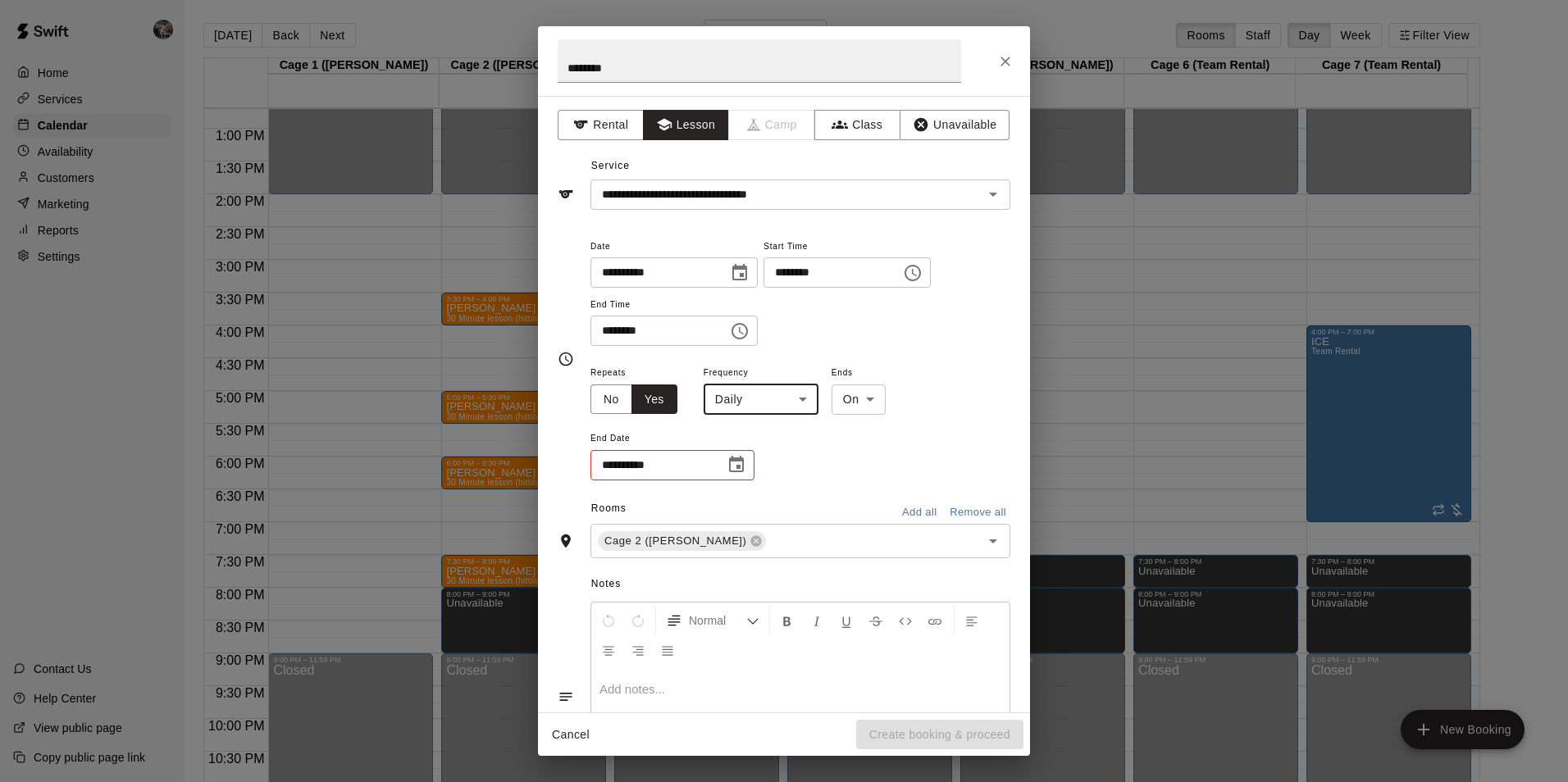
click at [779, 395] on body "Home Services Calendar Availability Customers Marketing Reports Settings Contac…" at bounding box center [784, 404] width 1568 height 808
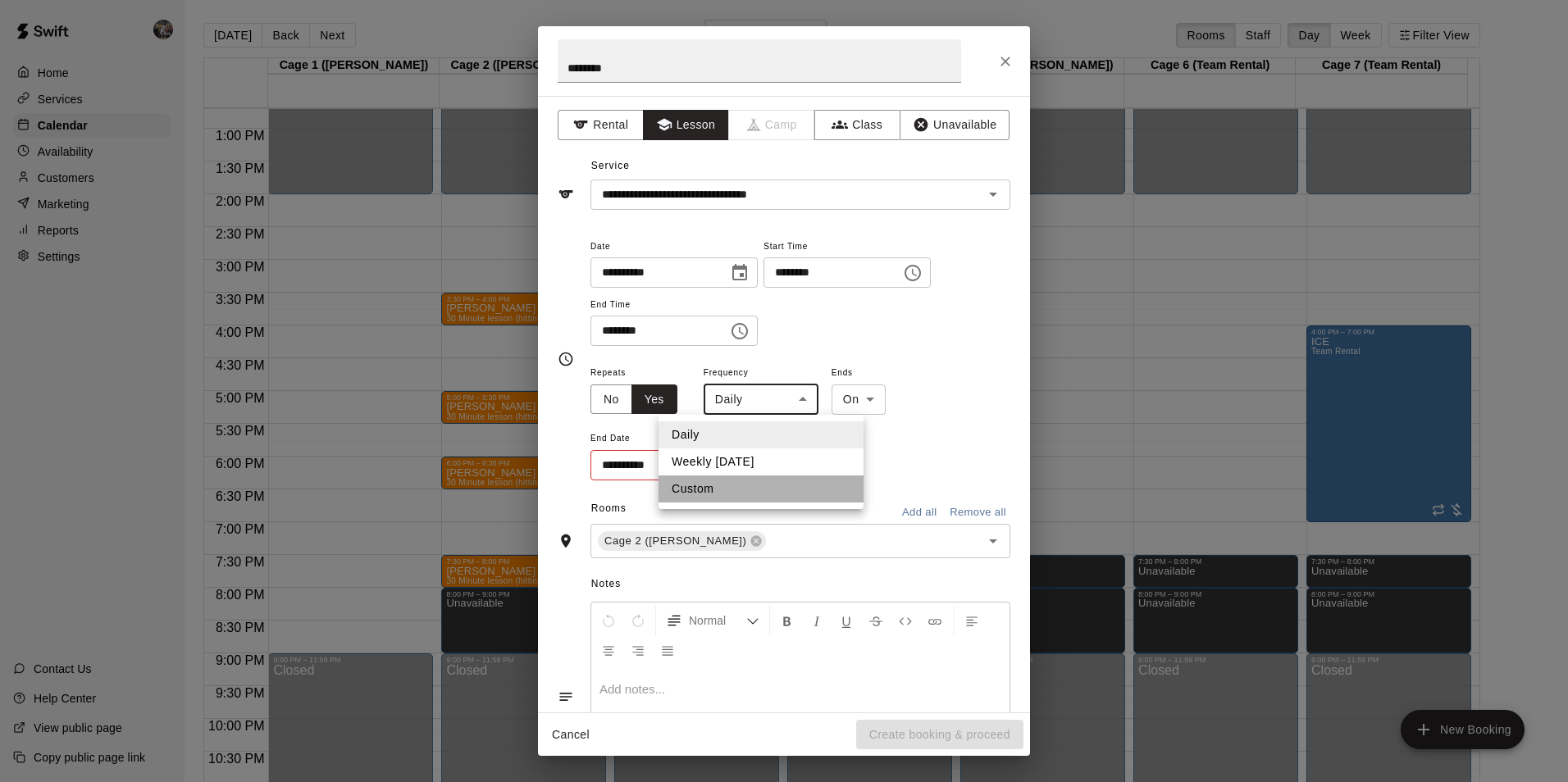
click at [744, 485] on li "Custom" at bounding box center [761, 489] width 205 height 27
type input "******"
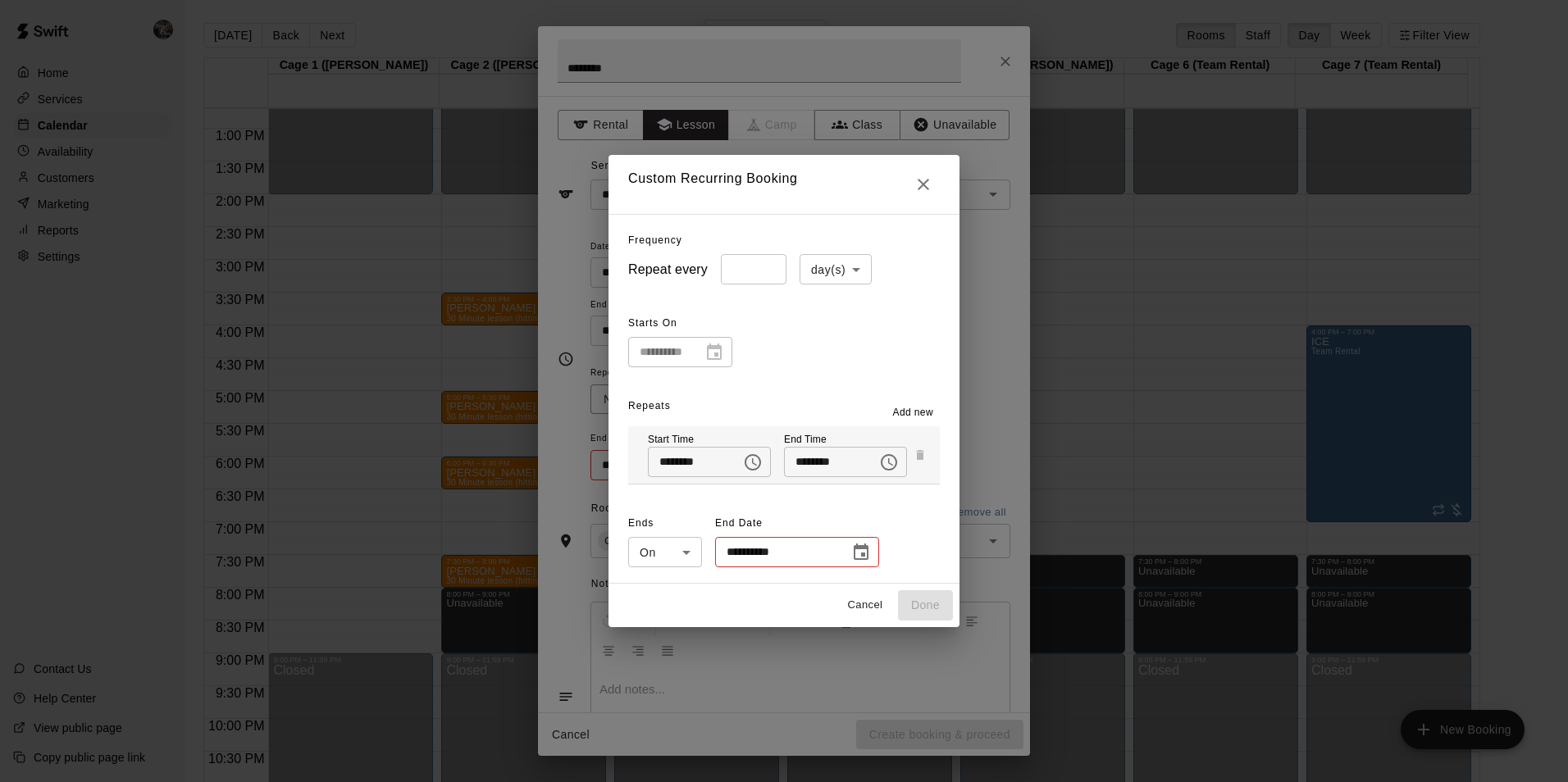
click at [817, 266] on body "Home Services Calendar Availability Customers Marketing Reports Settings Contac…" at bounding box center [784, 404] width 1568 height 808
click at [817, 333] on li "week(s)" at bounding box center [826, 332] width 73 height 27
type input "******"
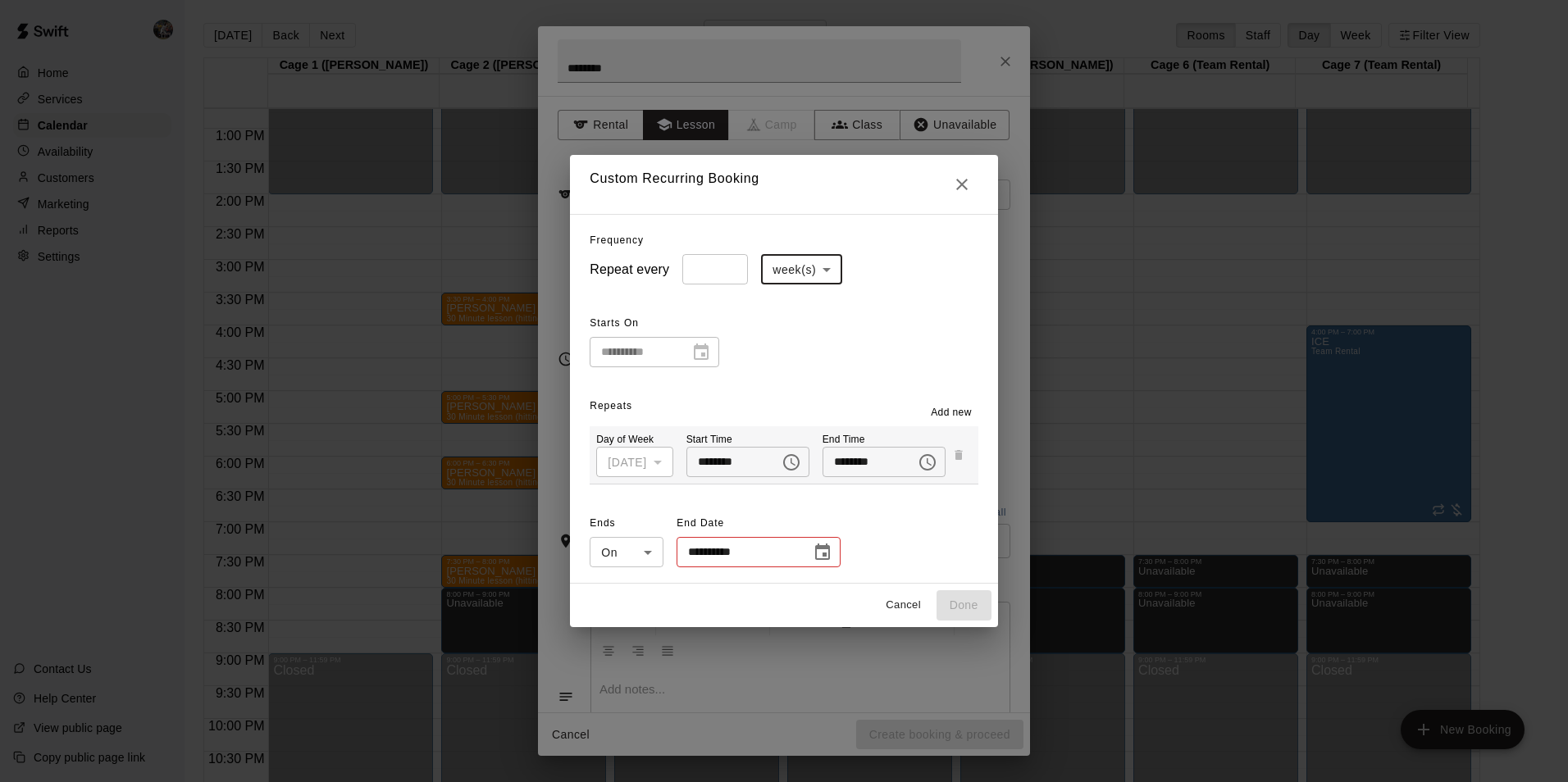
click at [722, 274] on input "*" at bounding box center [715, 269] width 66 height 30
type input "*"
click at [813, 552] on icon "Choose date" at bounding box center [823, 552] width 20 height 20
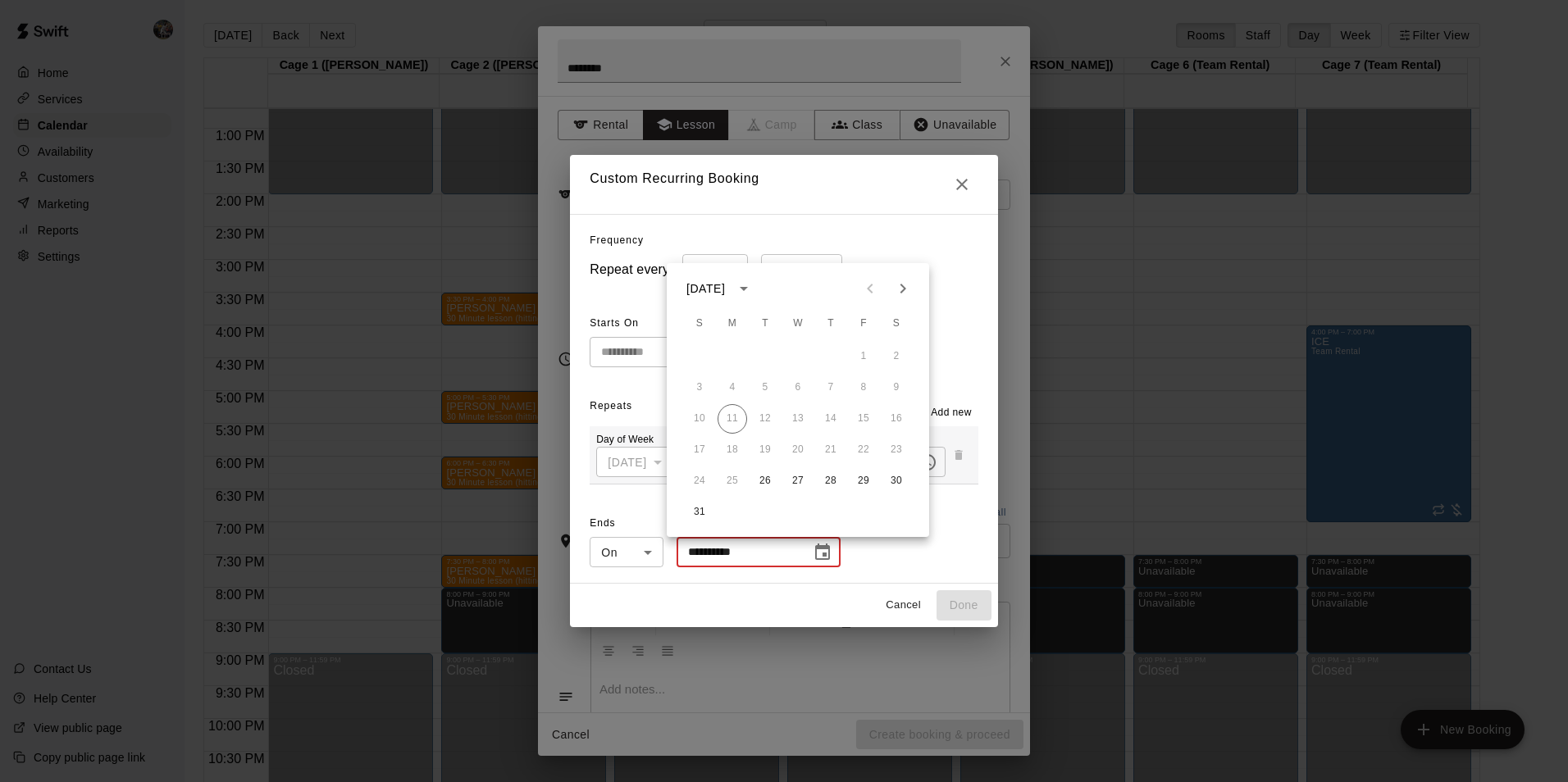
click at [893, 293] on icon "Next month" at bounding box center [903, 288] width 20 height 20
click at [754, 289] on icon "calendar view is open, switch to year view" at bounding box center [743, 288] width 20 height 20
click at [787, 322] on button "2026" at bounding box center [766, 327] width 59 height 29
type input "**********"
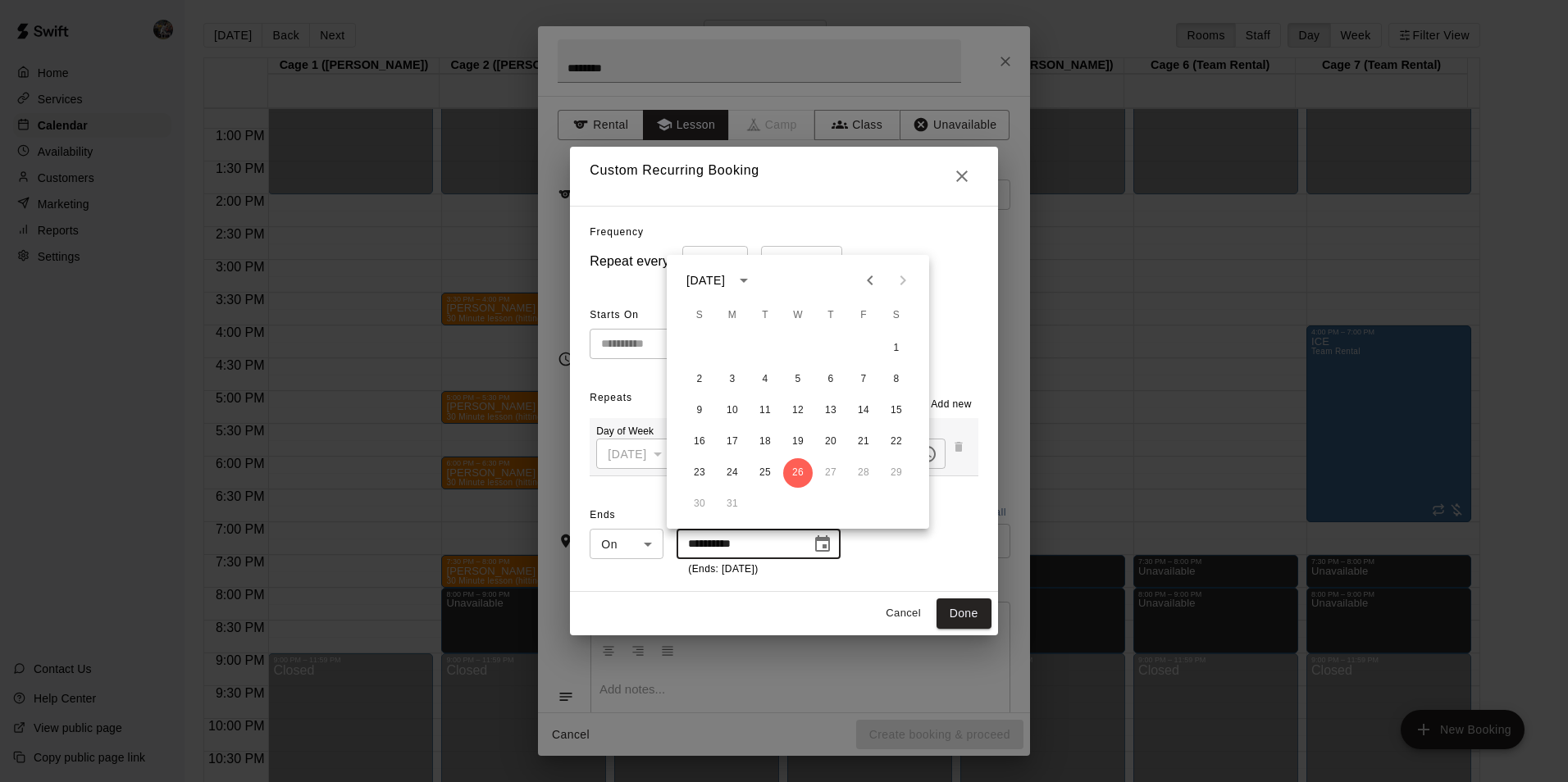
click at [906, 282] on div at bounding box center [887, 280] width 66 height 33
click at [758, 279] on button "calendar view is open, switch to year view" at bounding box center [744, 281] width 28 height 28
click at [758, 279] on button "year view is open, switch to calendar view" at bounding box center [744, 281] width 28 height 28
click at [891, 543] on div "**********" at bounding box center [784, 541] width 388 height 75
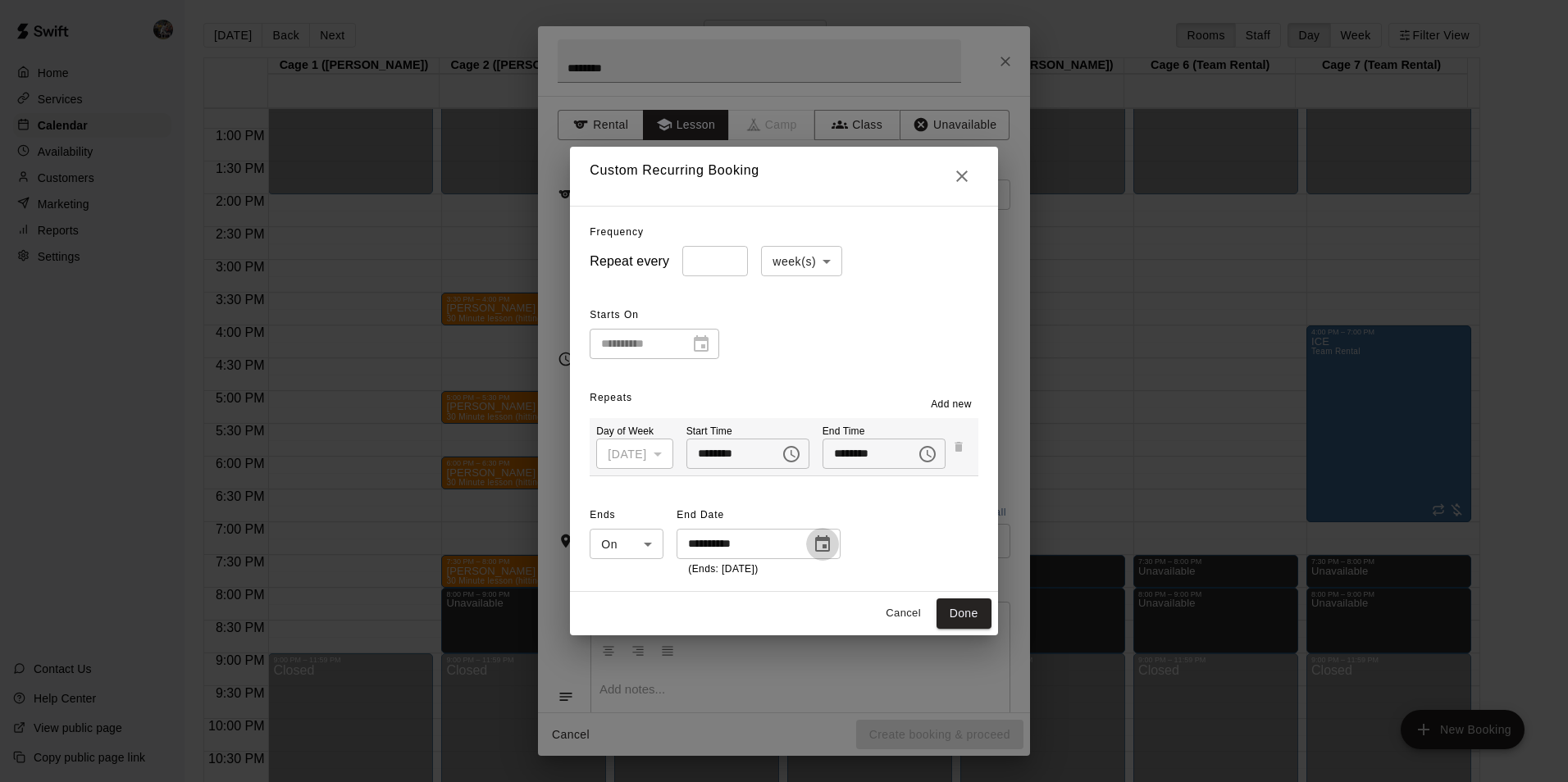
click at [820, 535] on icon "Choose date, selected date is Aug 26, 2026" at bounding box center [823, 545] width 20 height 20
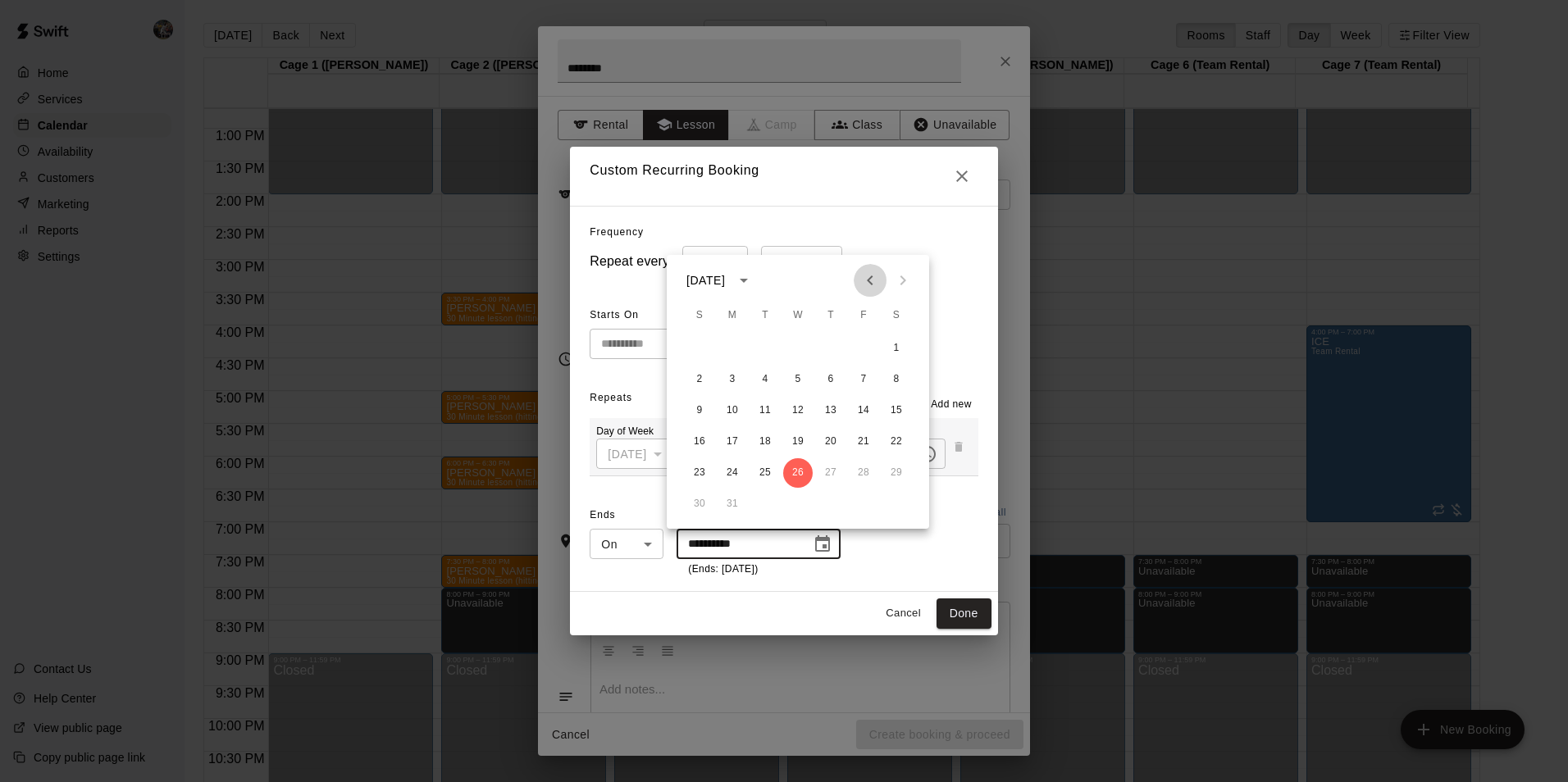
click at [880, 284] on button "Previous month" at bounding box center [870, 280] width 33 height 33
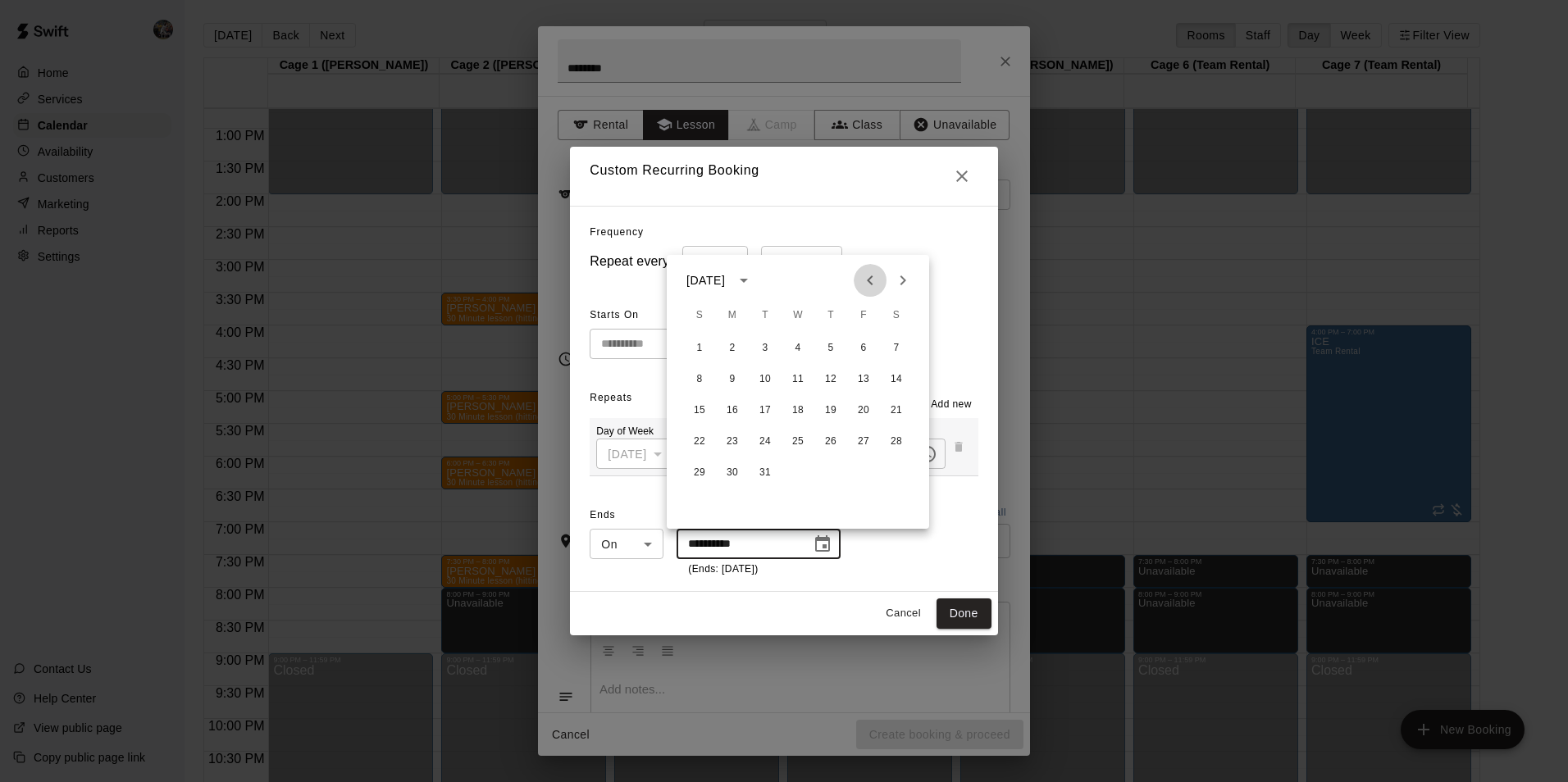
click at [880, 284] on button "Previous month" at bounding box center [870, 280] width 33 height 33
click at [864, 288] on icon "Previous month" at bounding box center [870, 280] width 20 height 20
click at [869, 558] on div "**********" at bounding box center [784, 541] width 388 height 75
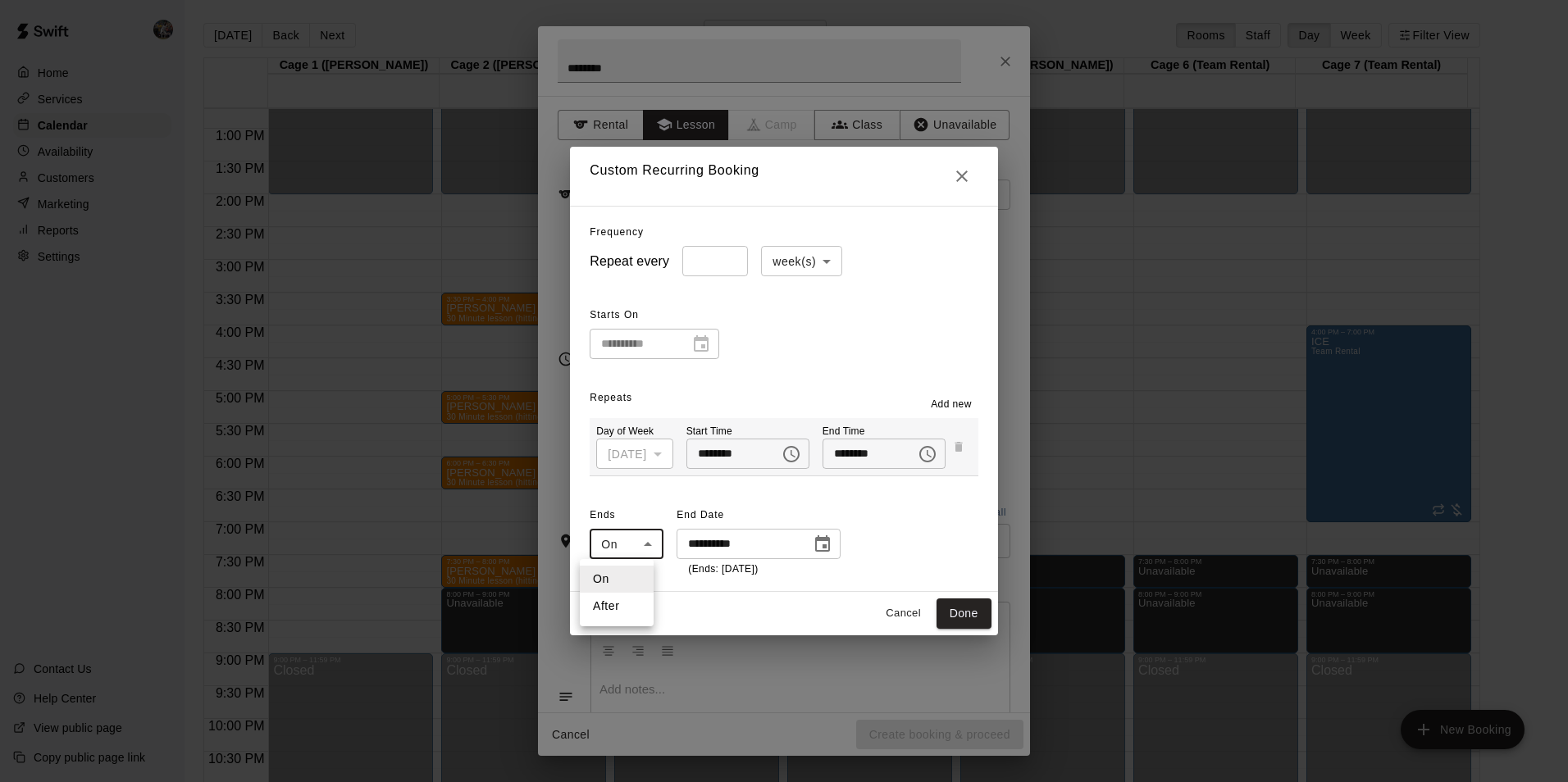
click at [653, 545] on body "Home Services Calendar Availability Customers Marketing Reports Settings Contac…" at bounding box center [784, 404] width 1568 height 808
click at [653, 545] on div at bounding box center [784, 391] width 1568 height 782
click at [972, 609] on button "Done" at bounding box center [964, 613] width 55 height 30
type input "**********"
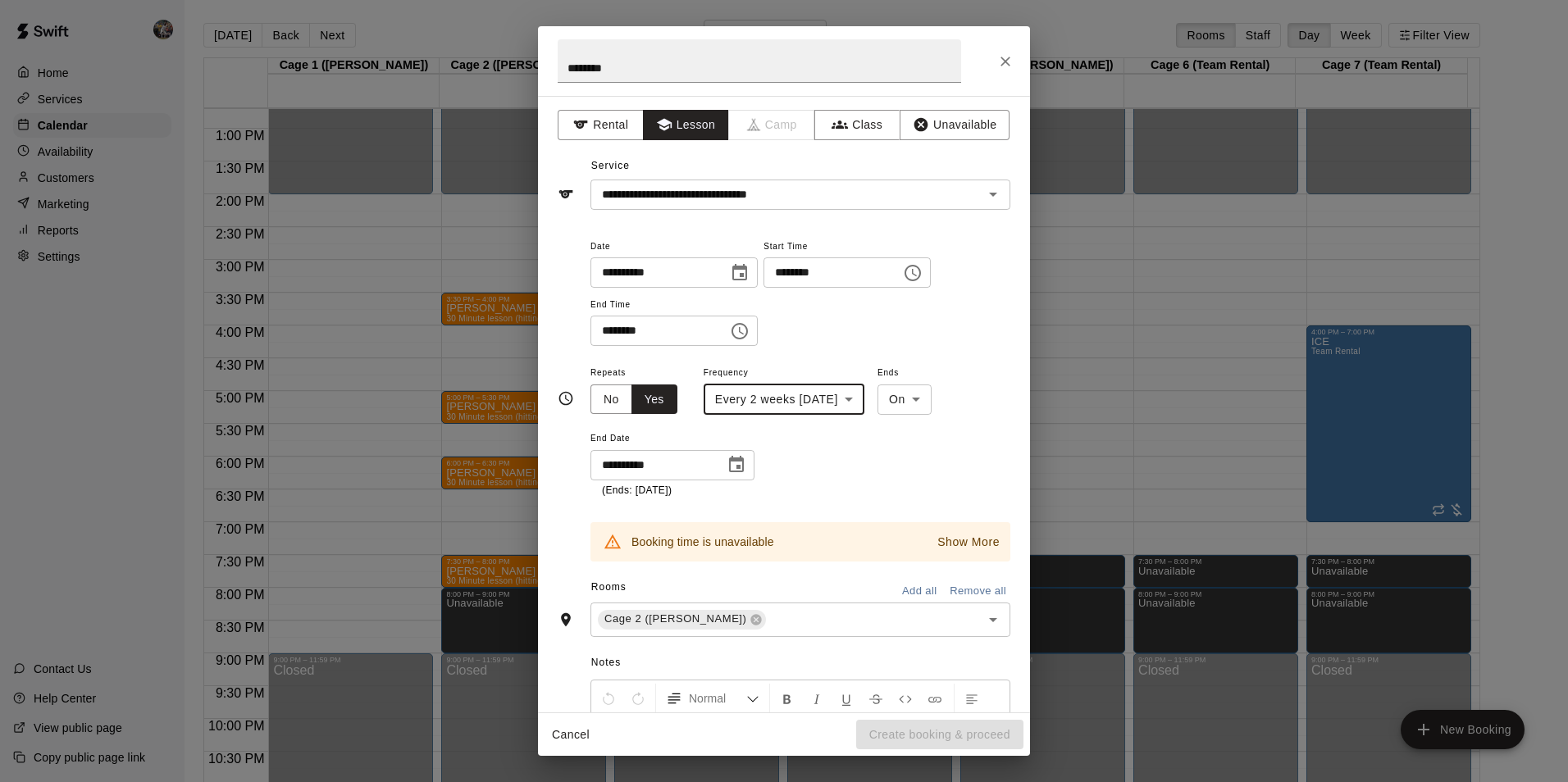
click at [938, 547] on p "Show More" at bounding box center [969, 543] width 62 height 17
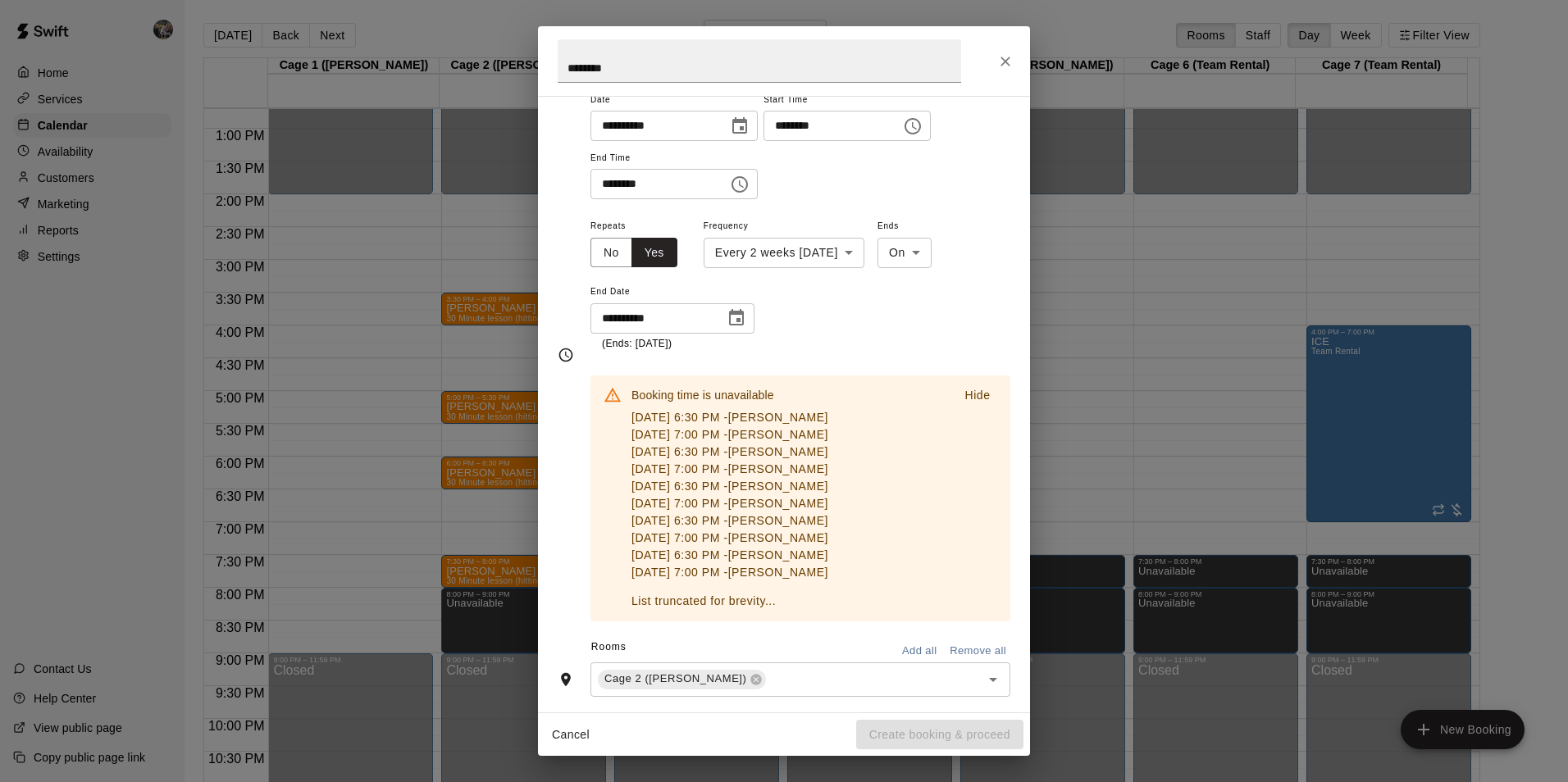
scroll to position [164, 0]
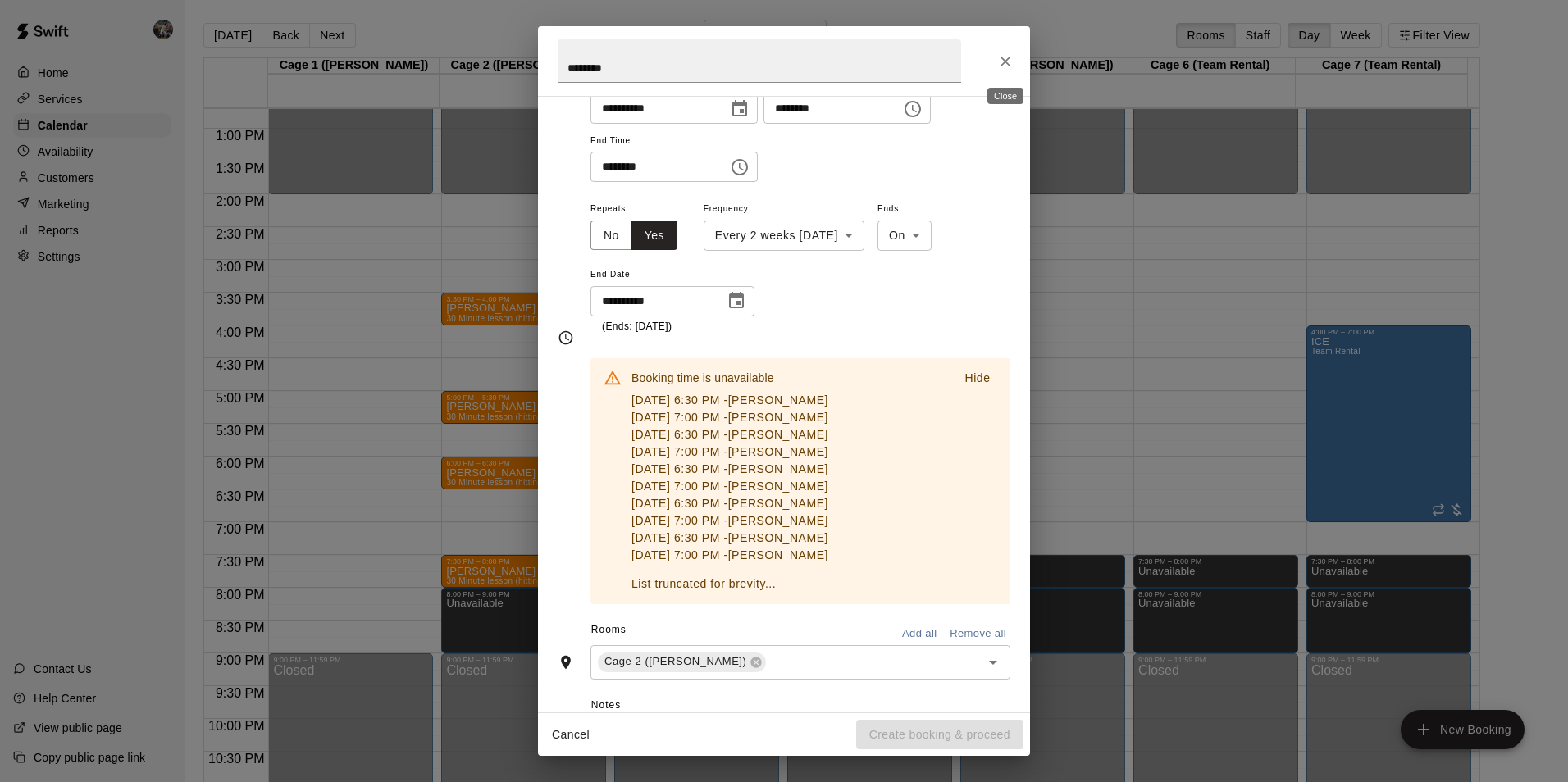
click at [1012, 63] on icon "Close" at bounding box center [1004, 61] width 16 height 16
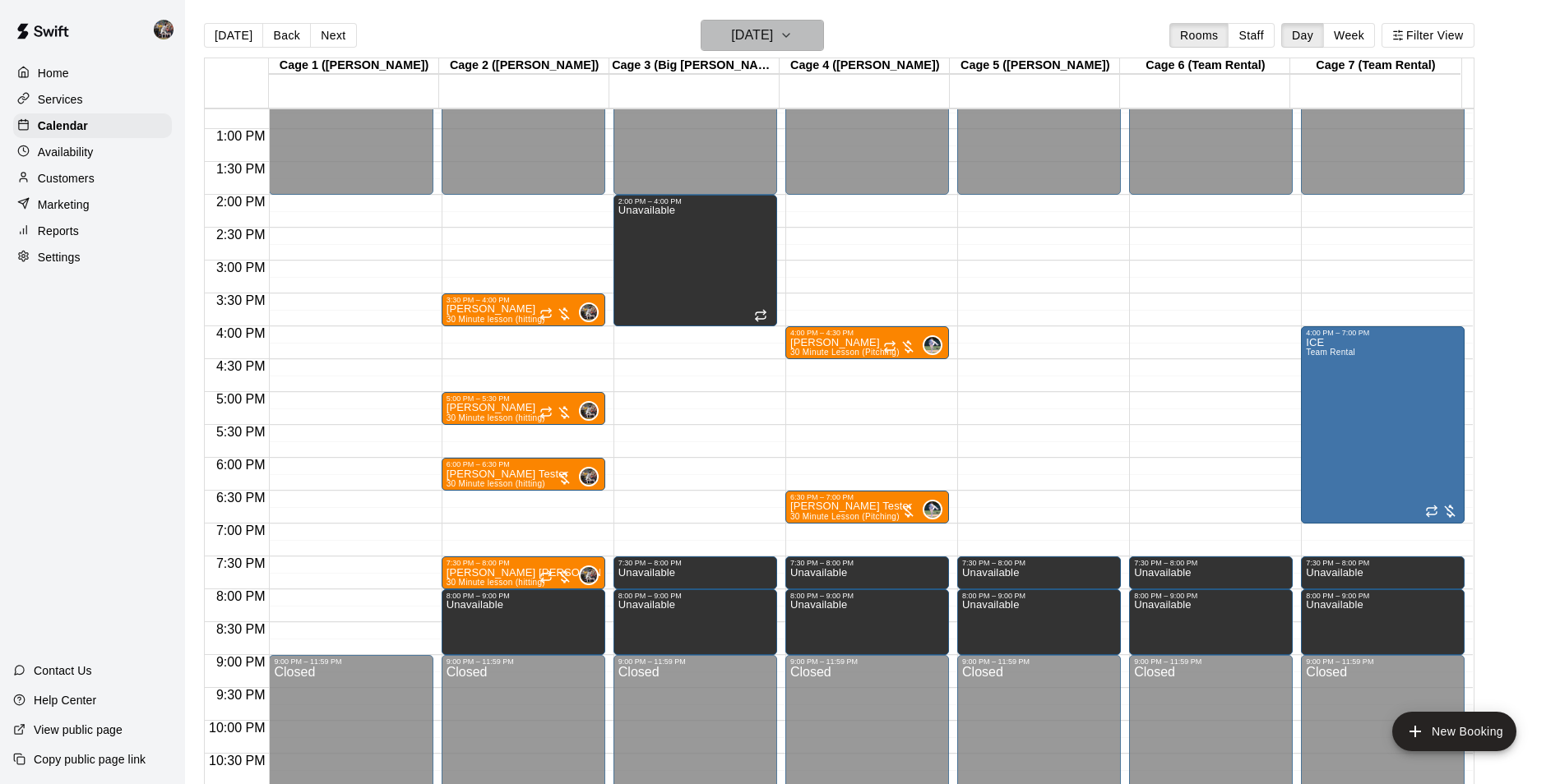
click at [793, 42] on icon "button" at bounding box center [786, 35] width 13 height 20
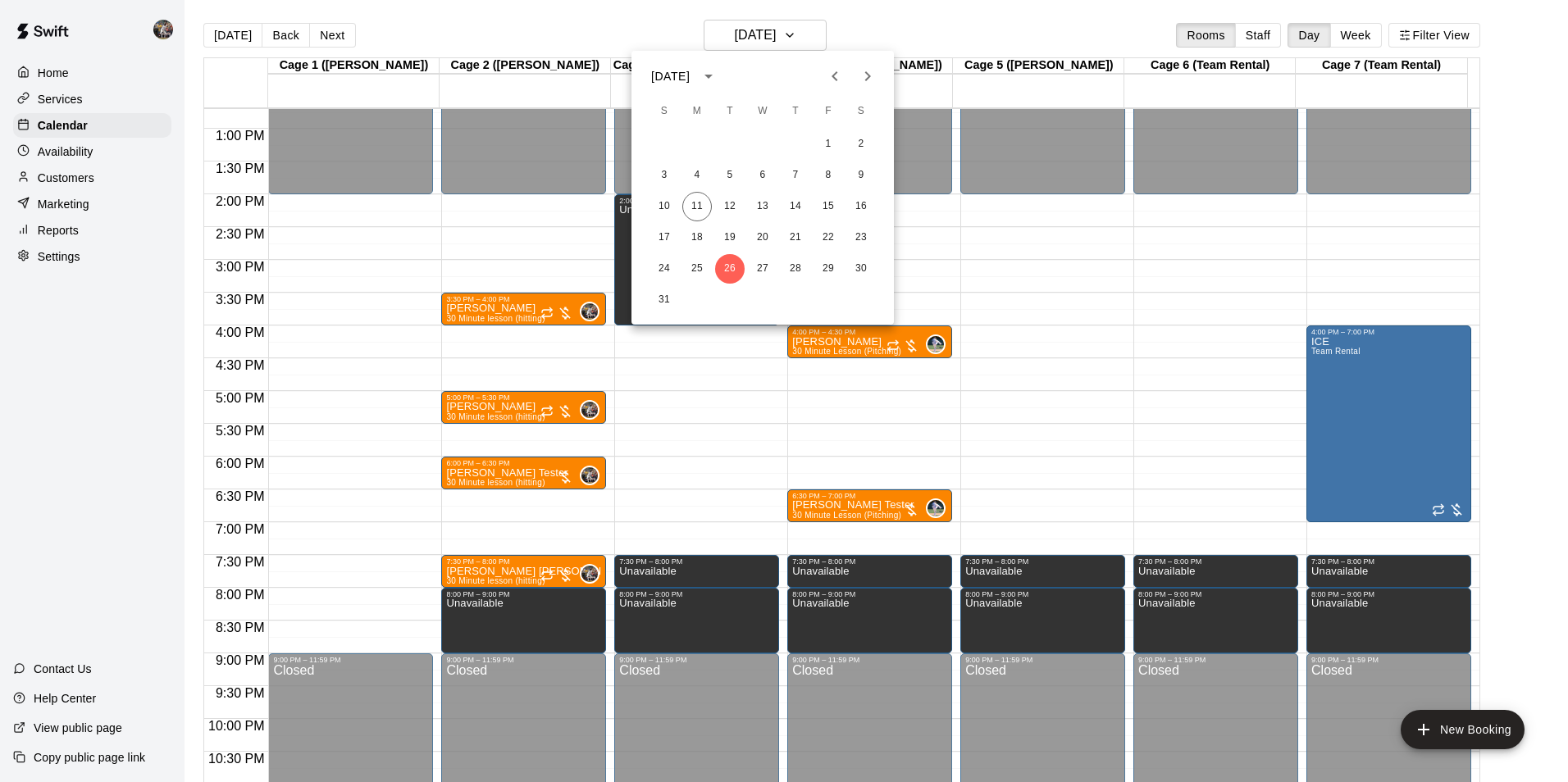
click at [863, 80] on icon "Next month" at bounding box center [867, 76] width 20 height 20
click at [729, 170] on button "9" at bounding box center [729, 175] width 29 height 29
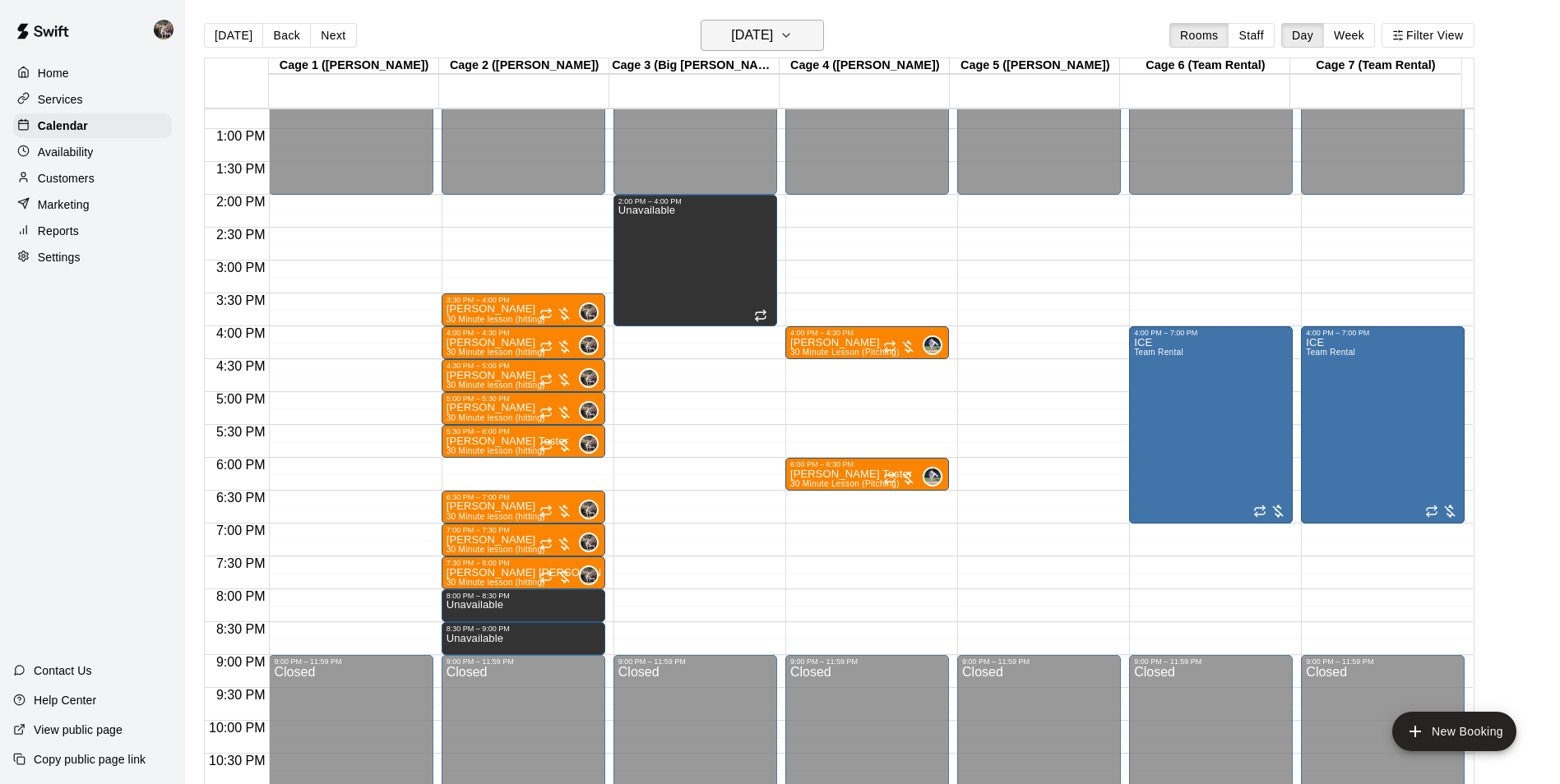
click at [761, 37] on h6 "[DATE]" at bounding box center [752, 35] width 42 height 23
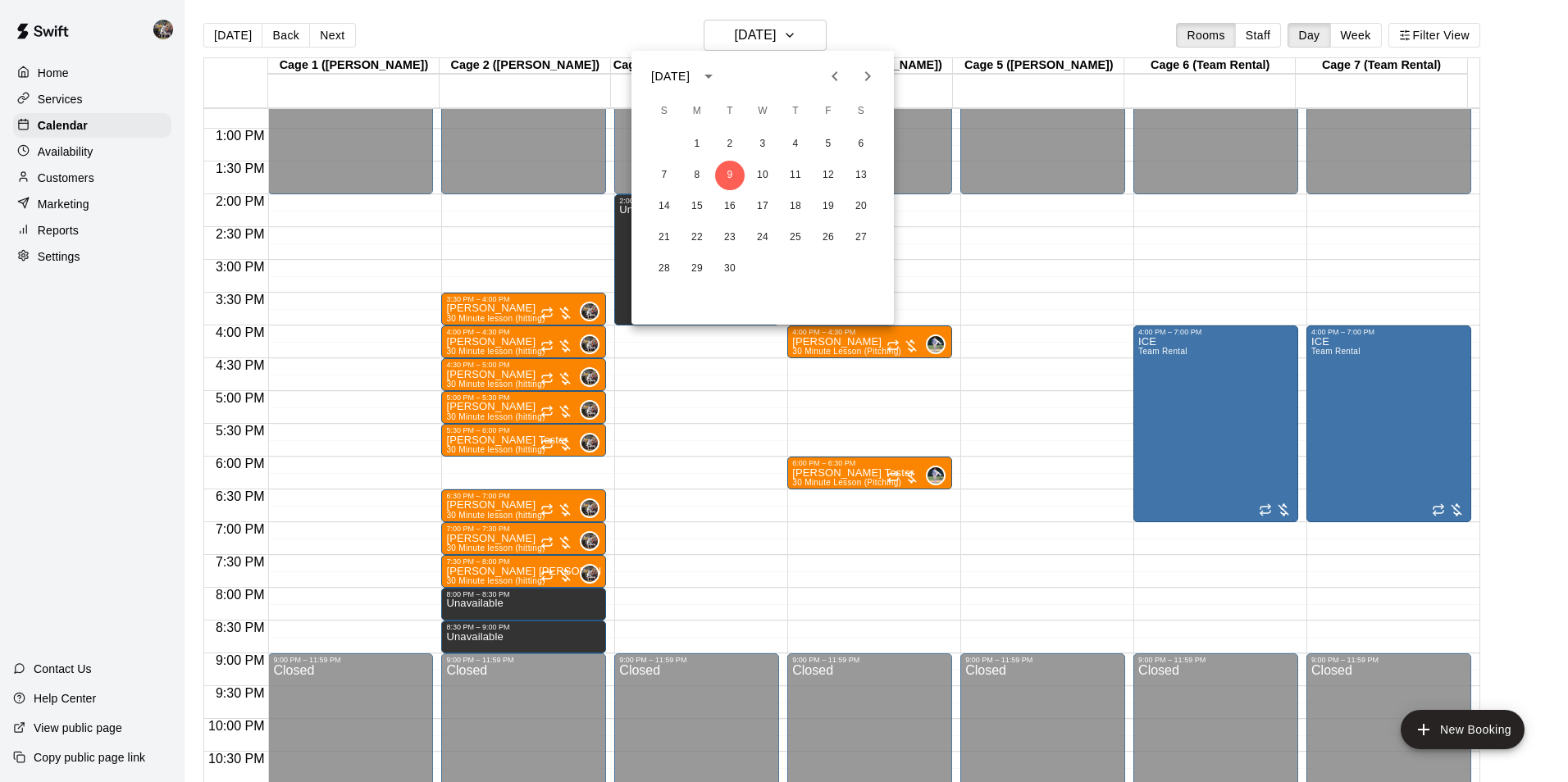
click at [836, 80] on icon "Previous month" at bounding box center [835, 76] width 6 height 9
click at [731, 173] on button "5" at bounding box center [729, 175] width 29 height 29
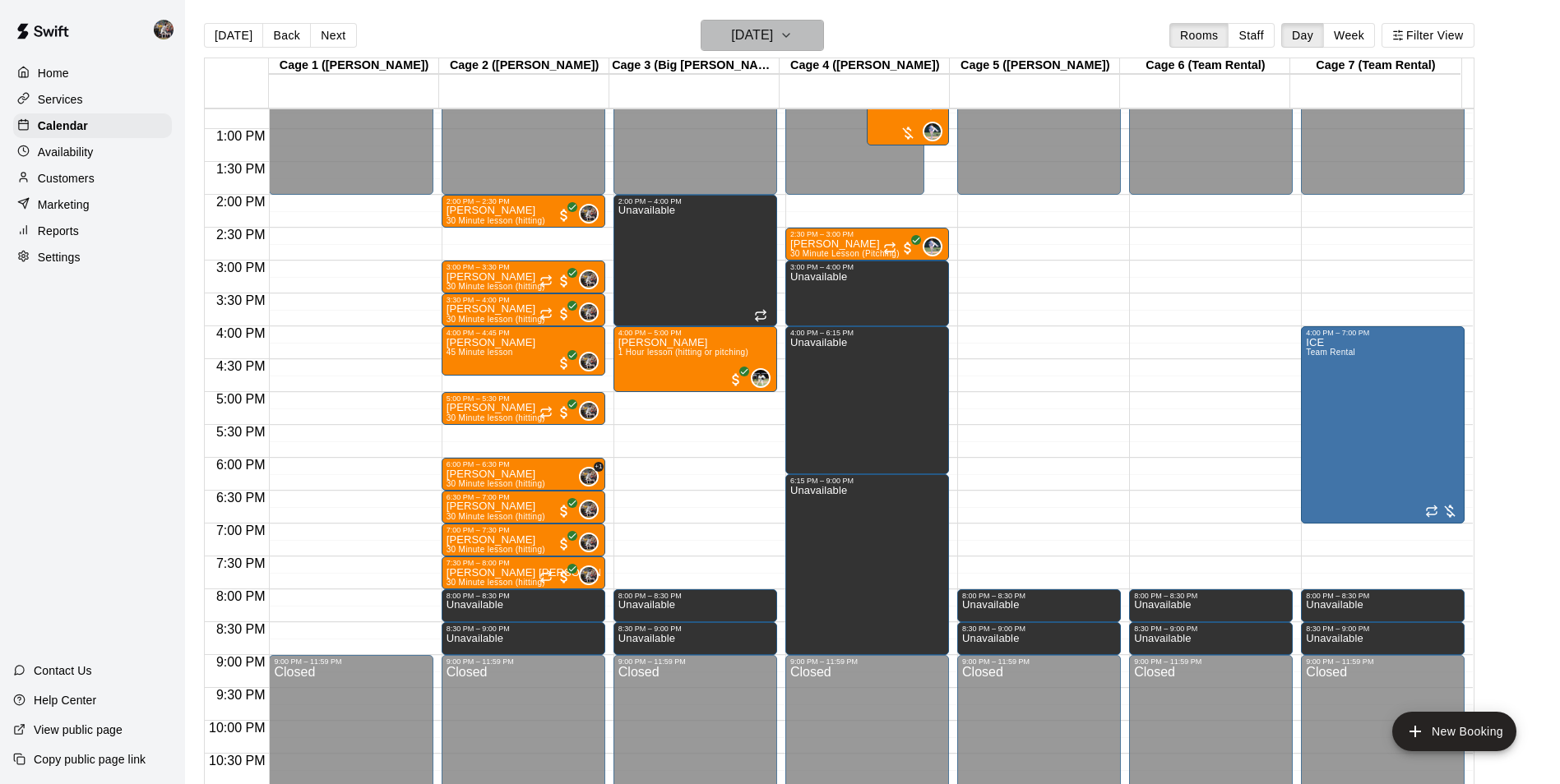
click at [773, 44] on h6 "[DATE]" at bounding box center [752, 35] width 42 height 23
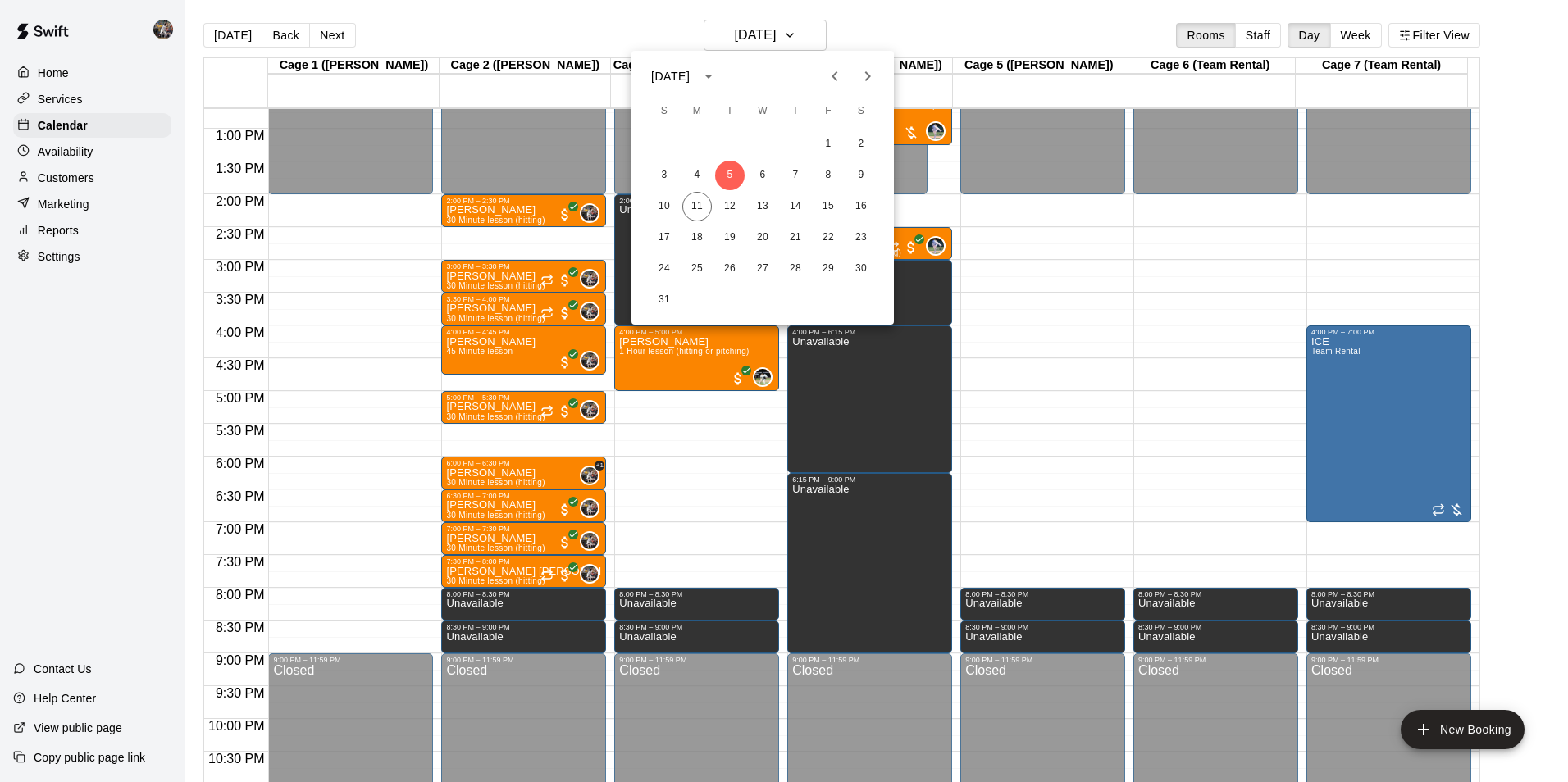
click at [868, 70] on icon "Next month" at bounding box center [867, 76] width 20 height 20
click at [726, 142] on button "2" at bounding box center [729, 144] width 29 height 29
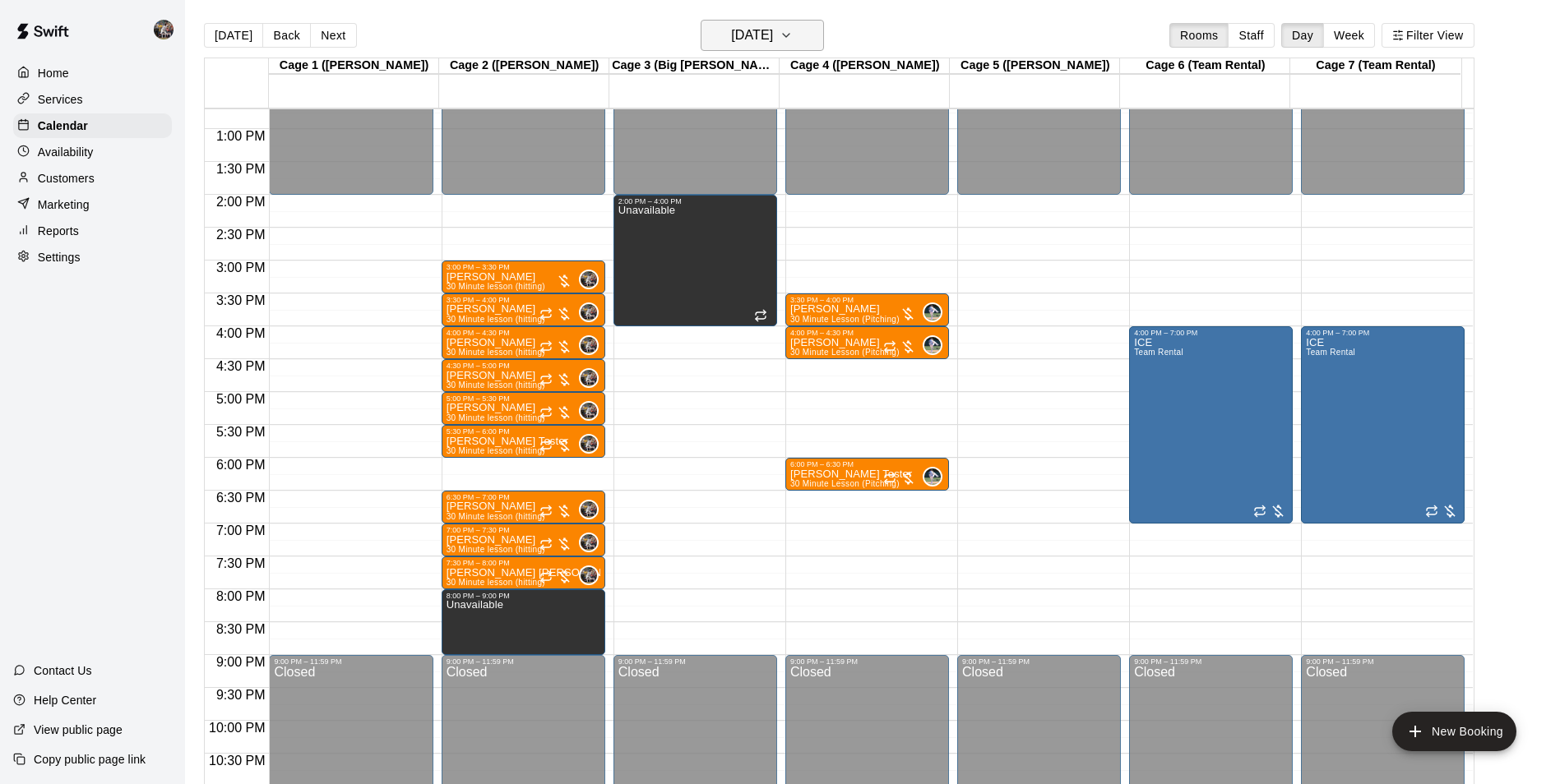
click at [731, 28] on h6 "[DATE]" at bounding box center [752, 35] width 42 height 23
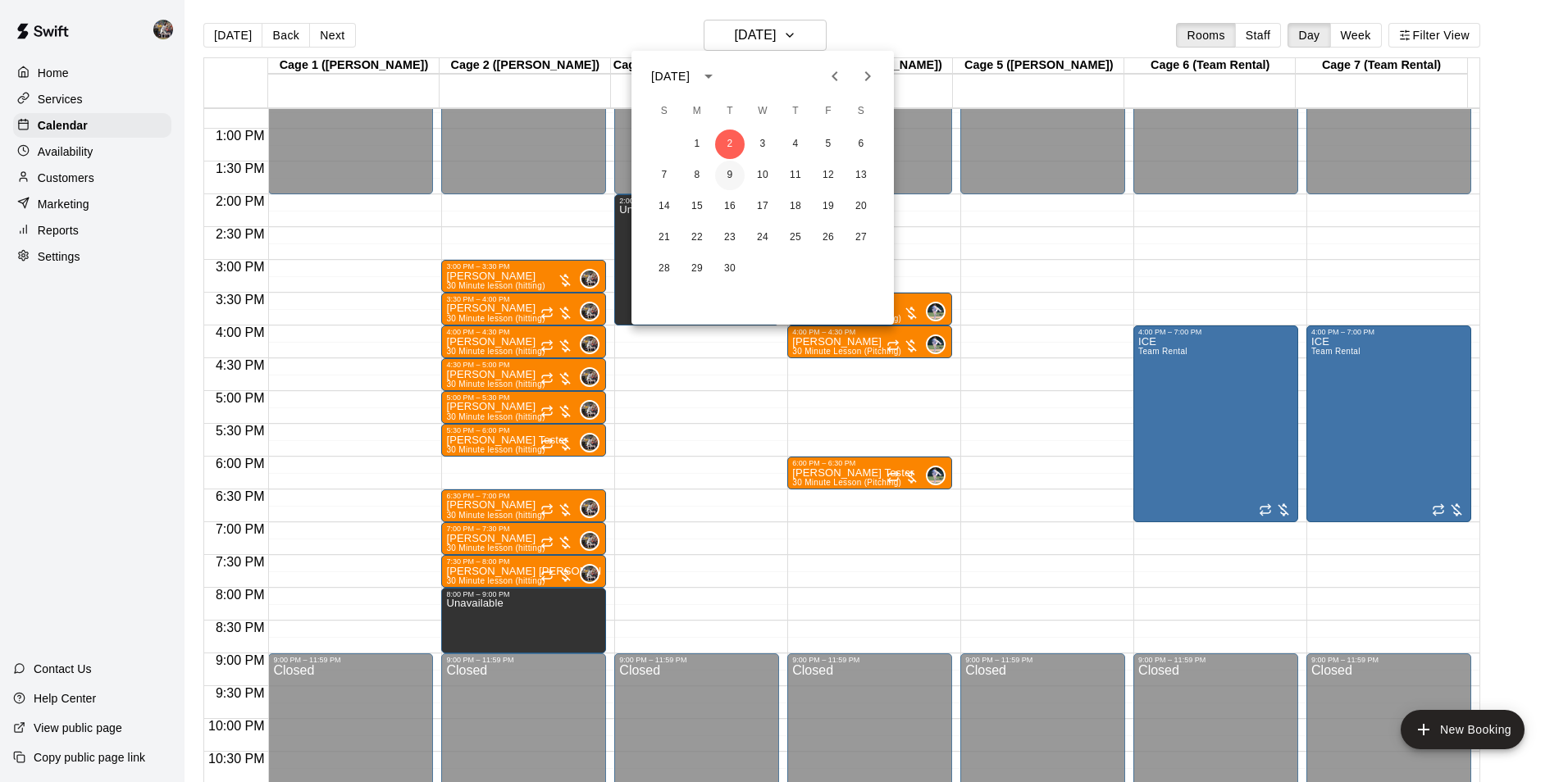
click at [727, 179] on button "9" at bounding box center [729, 175] width 29 height 29
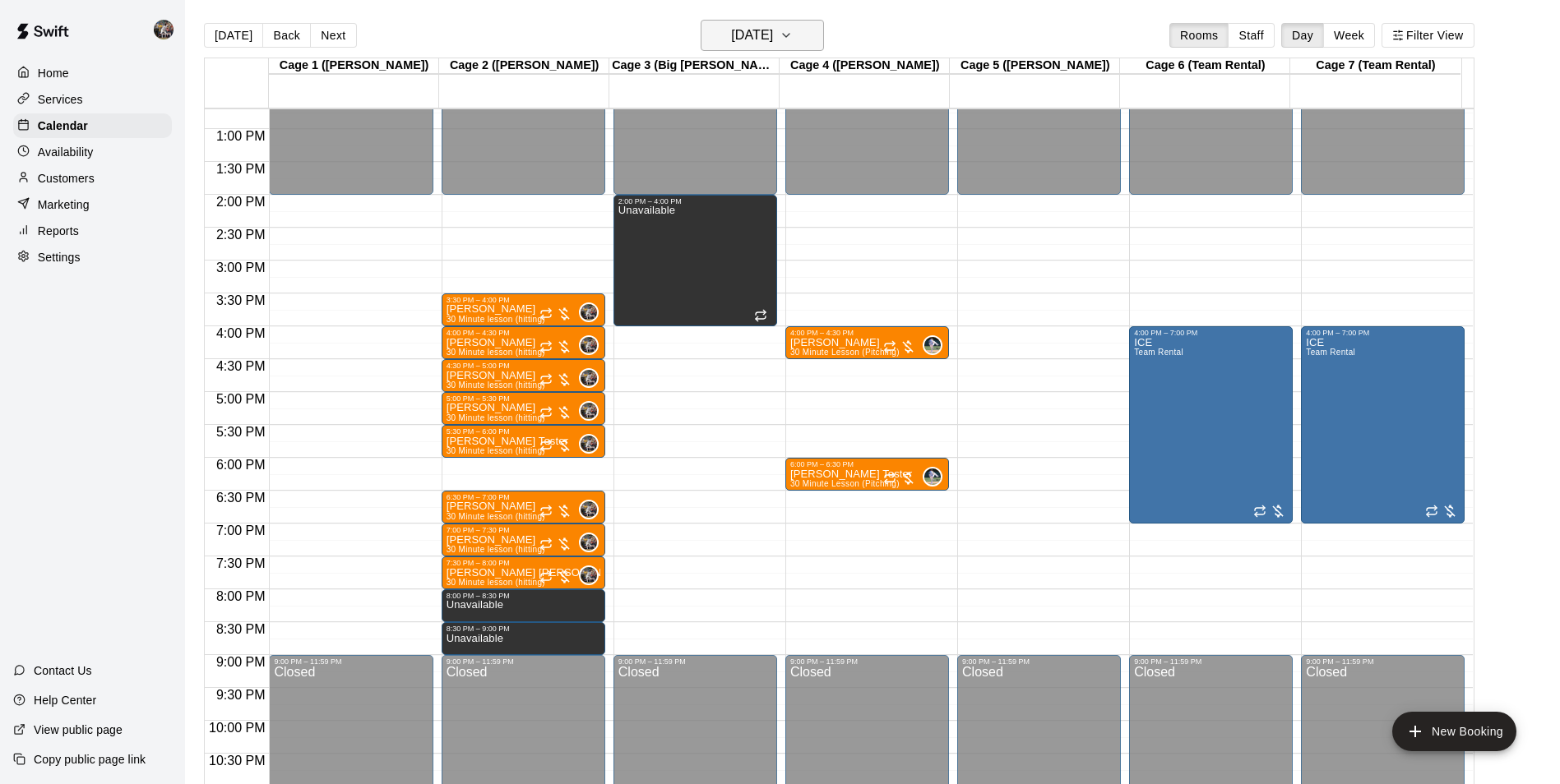
click at [770, 28] on h6 "[DATE]" at bounding box center [752, 35] width 42 height 23
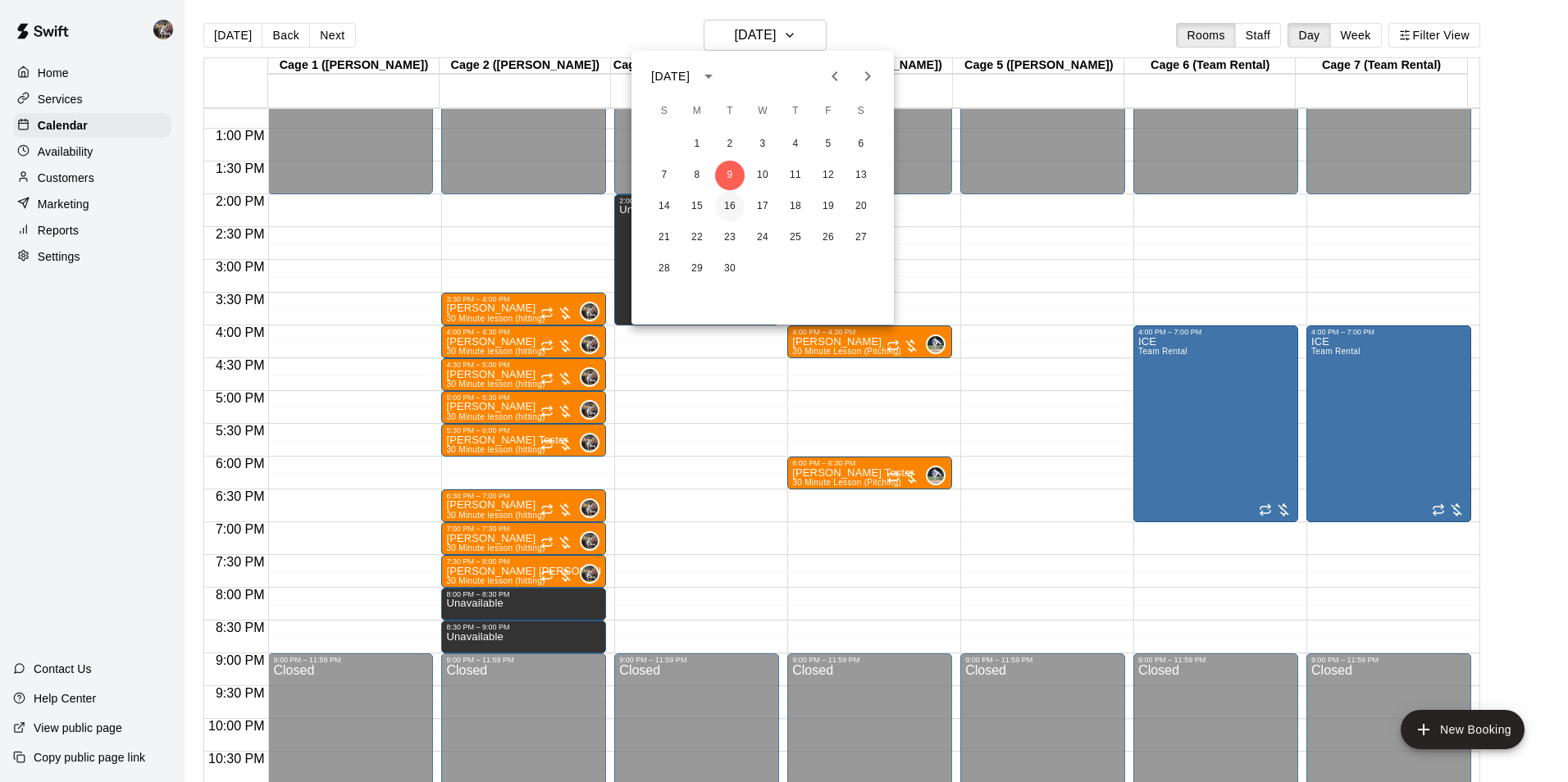
click at [738, 215] on button "16" at bounding box center [729, 206] width 29 height 29
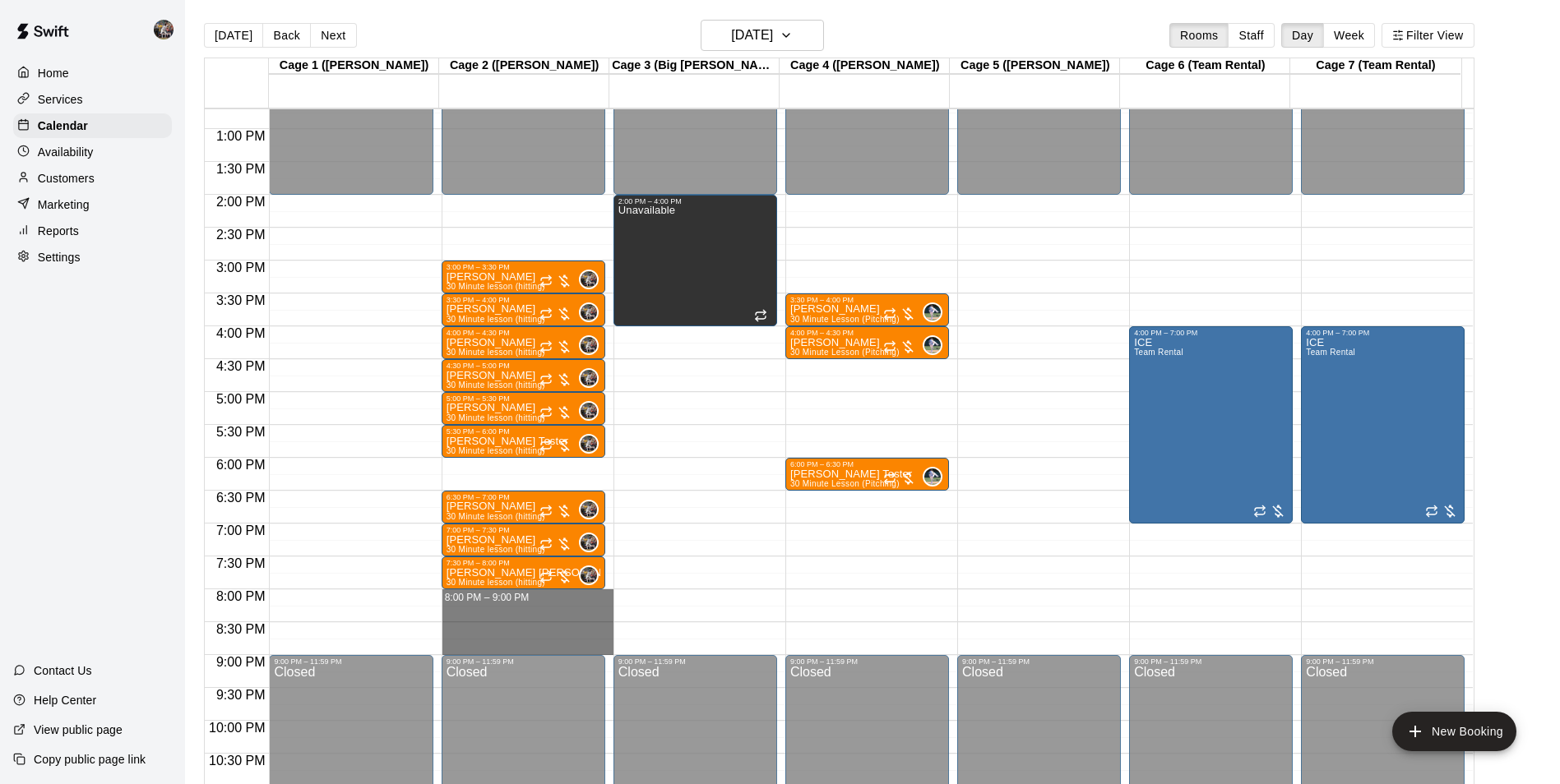
drag, startPoint x: 491, startPoint y: 593, endPoint x: 491, endPoint y: 646, distance: 53.0
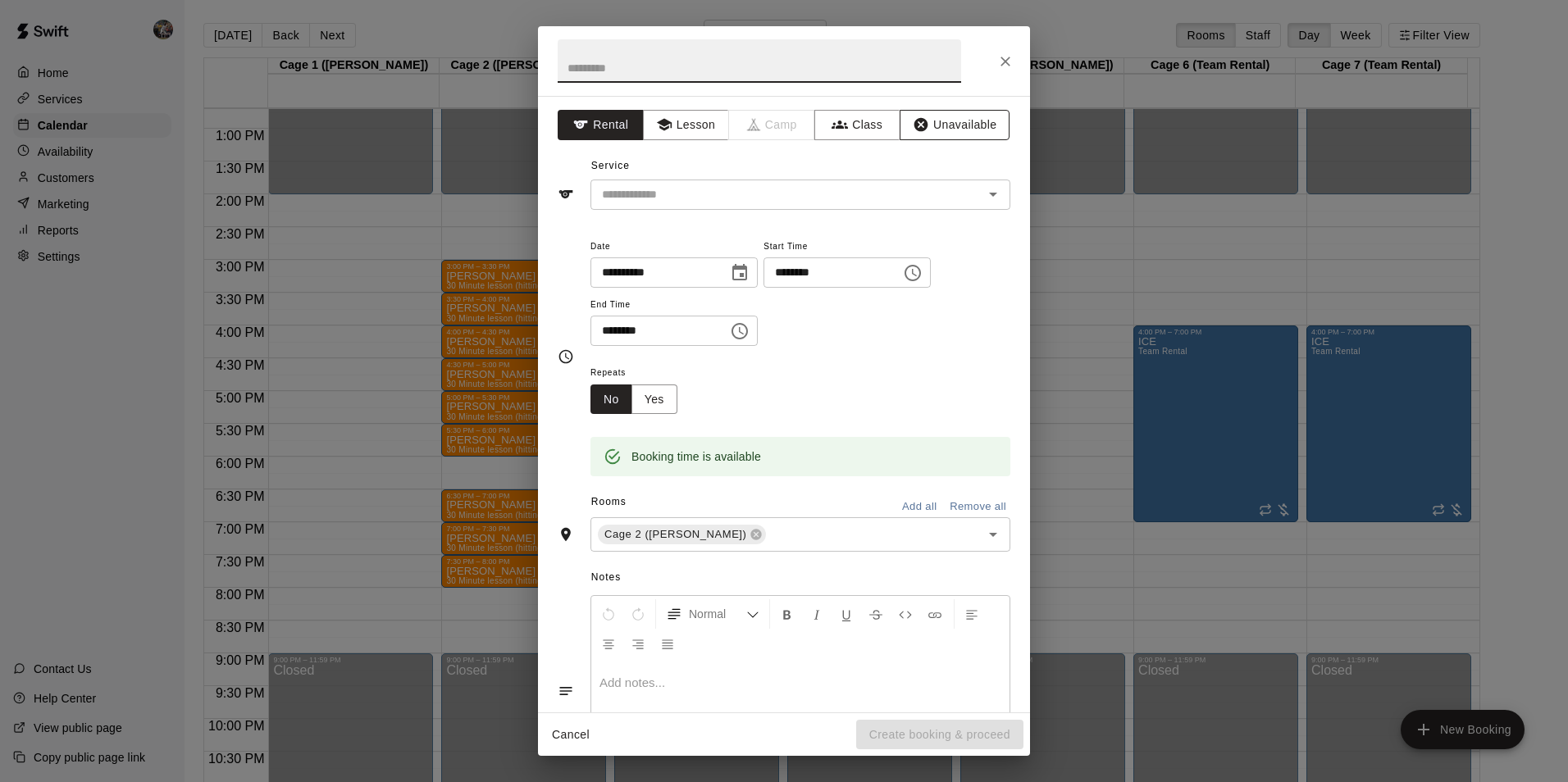
click at [915, 122] on icon "button" at bounding box center [922, 124] width 14 height 14
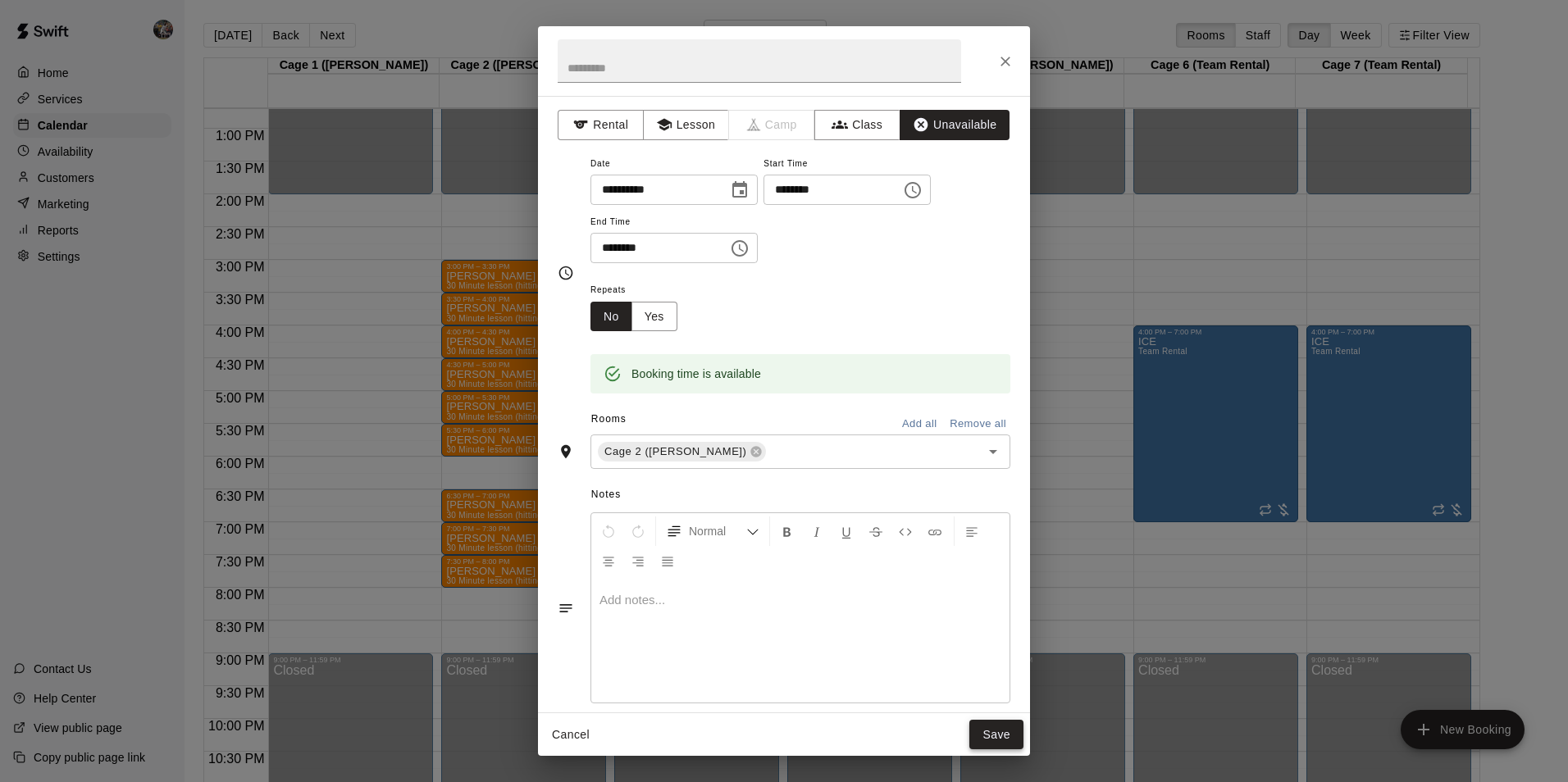
click at [1011, 734] on button "Save" at bounding box center [996, 735] width 54 height 30
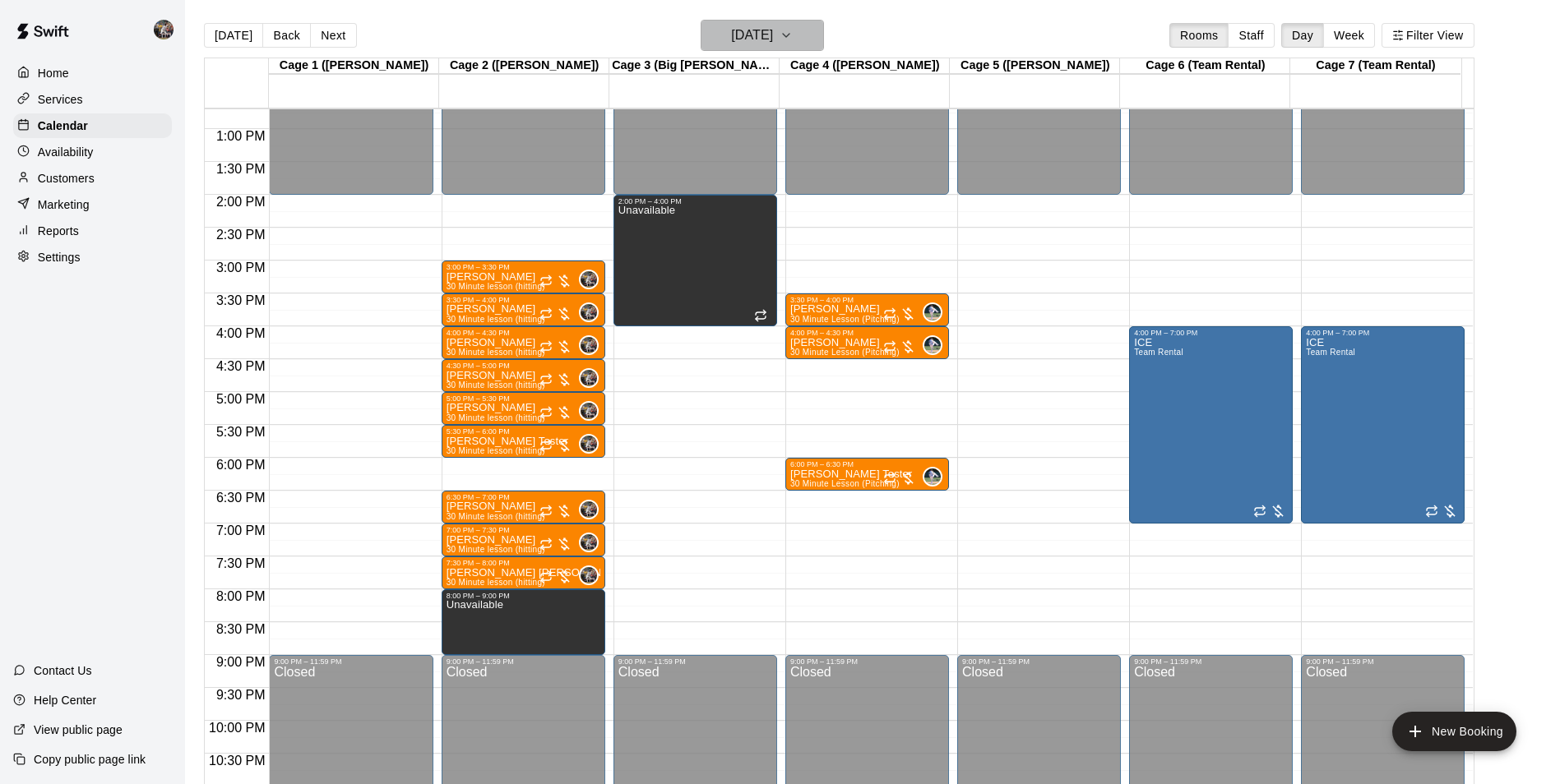
click at [773, 40] on h6 "[DATE]" at bounding box center [752, 35] width 42 height 23
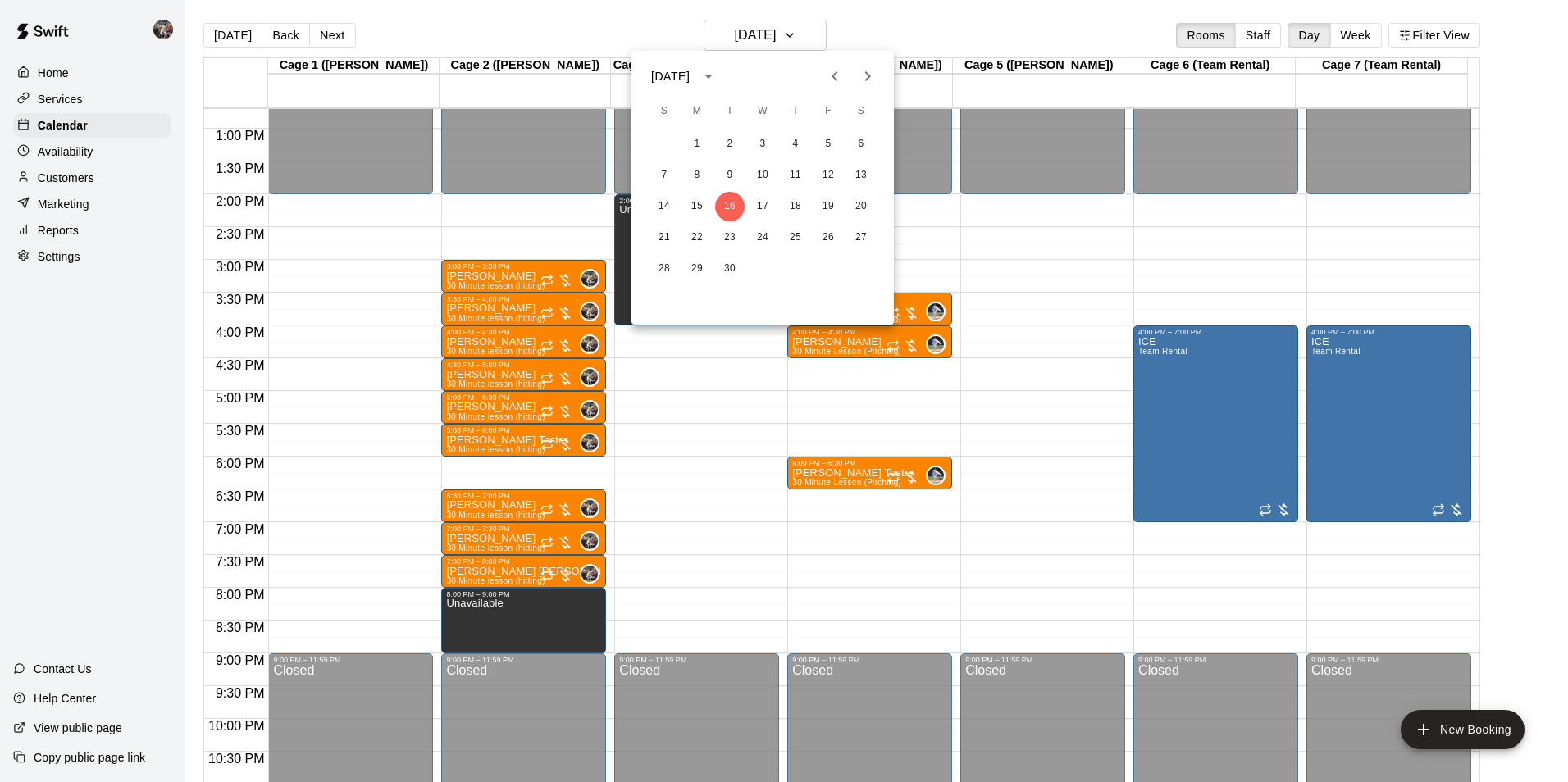
click at [835, 74] on icon "Previous month" at bounding box center [835, 76] width 6 height 9
click at [691, 205] on button "11" at bounding box center [696, 206] width 29 height 29
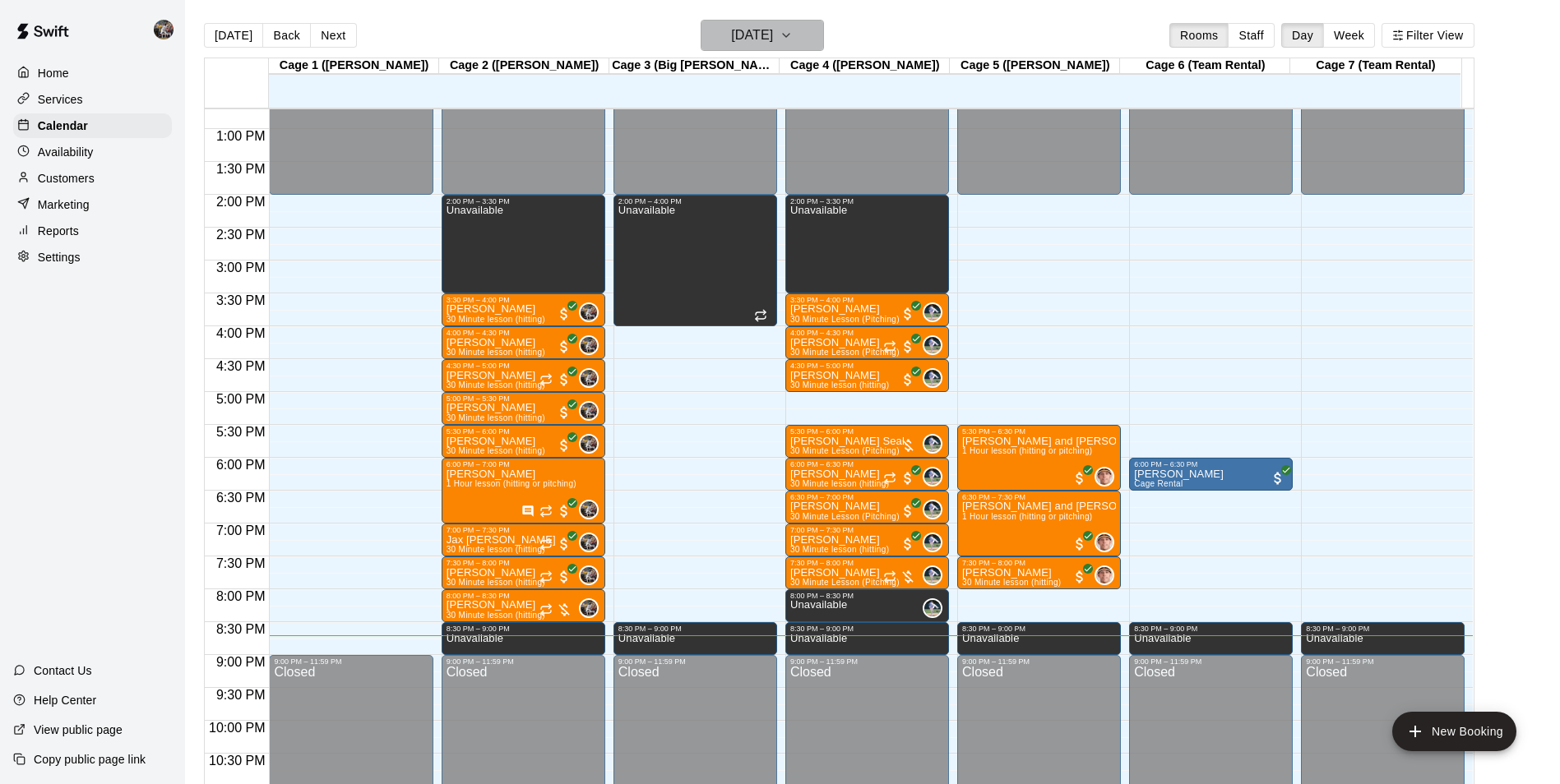
click at [703, 46] on button "[DATE]" at bounding box center [763, 35] width 124 height 31
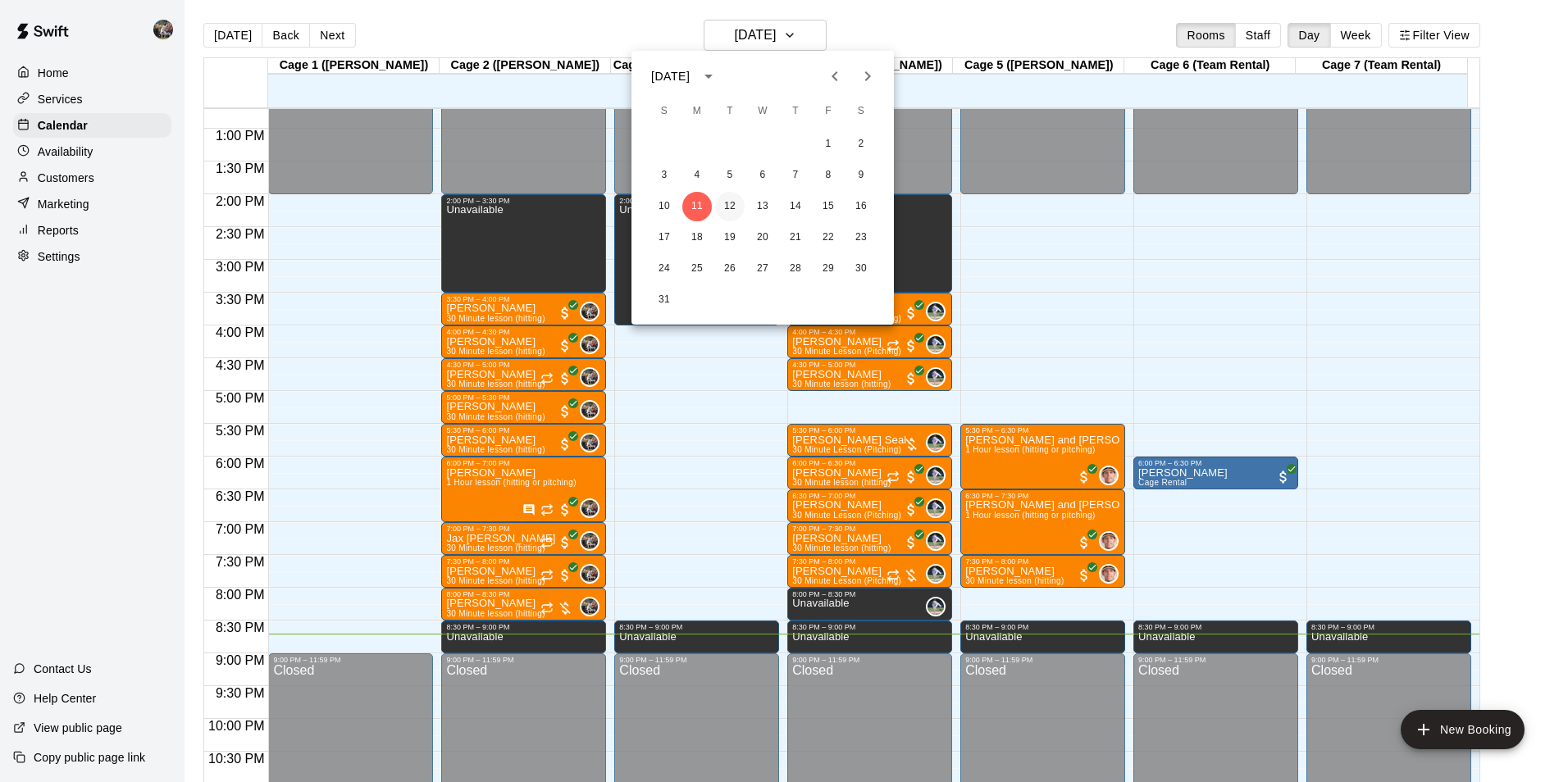
click at [727, 207] on button "12" at bounding box center [729, 206] width 29 height 29
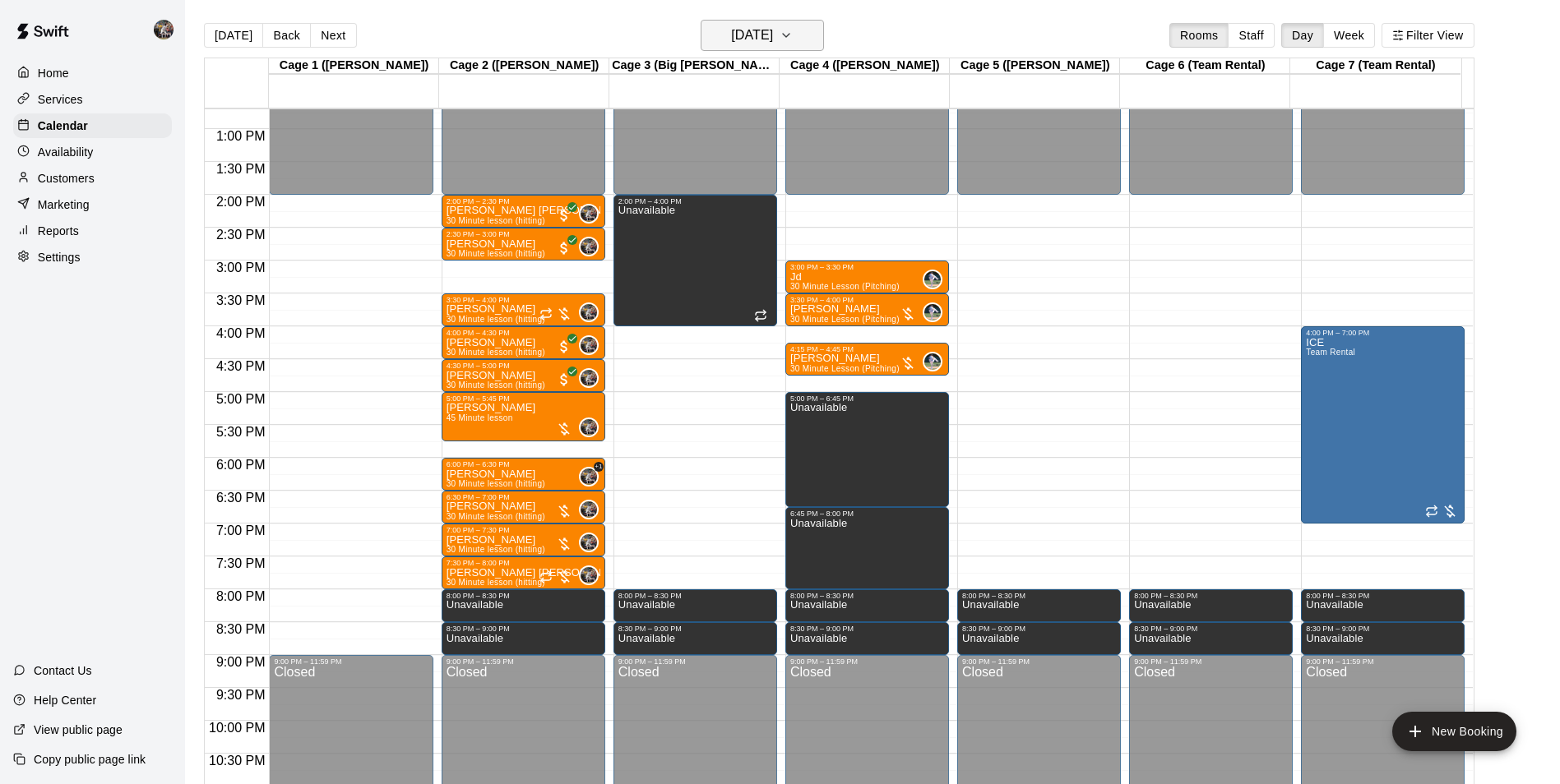
click at [773, 31] on h6 "[DATE]" at bounding box center [752, 35] width 42 height 23
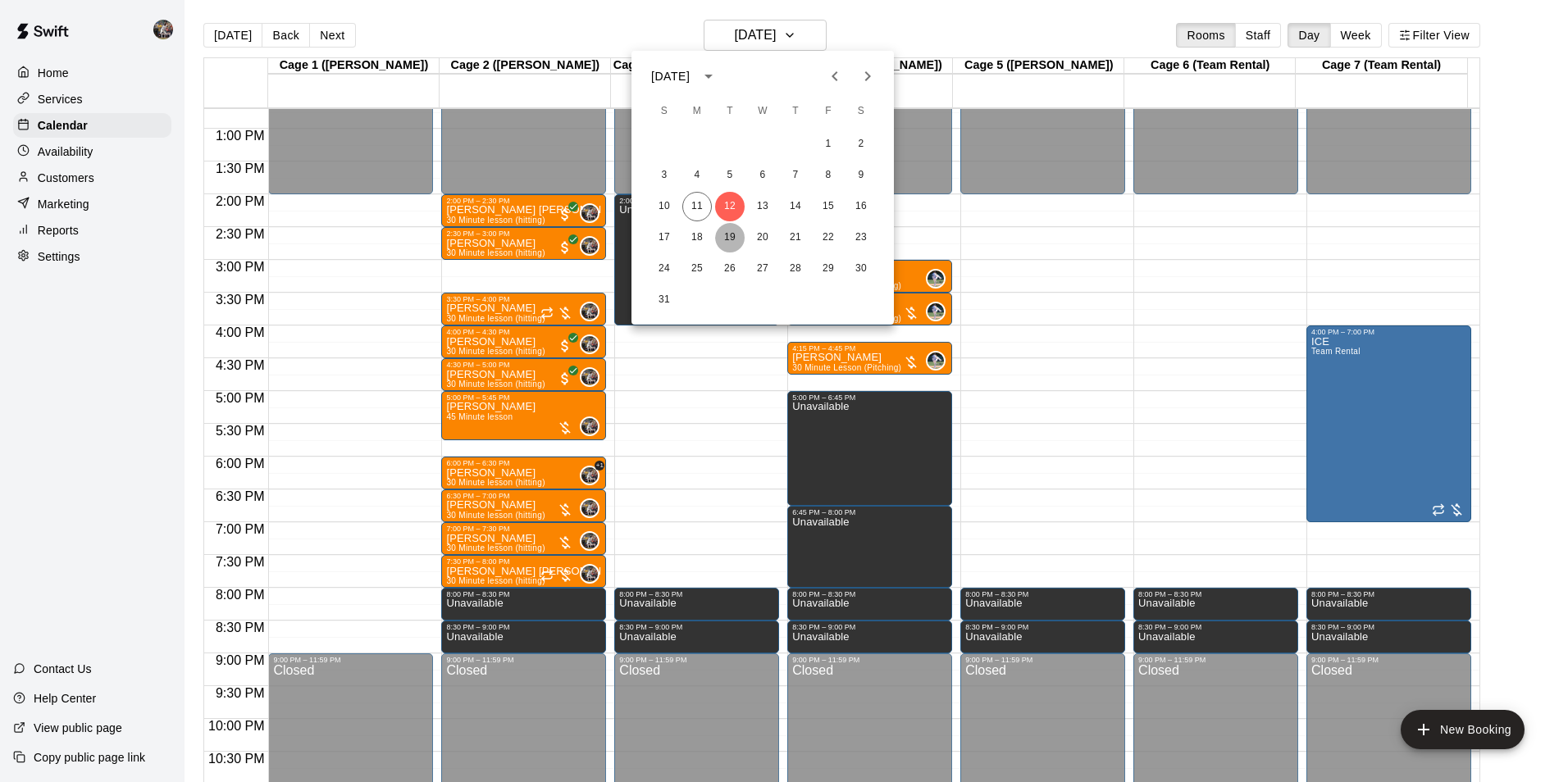
click at [741, 228] on button "19" at bounding box center [729, 237] width 29 height 29
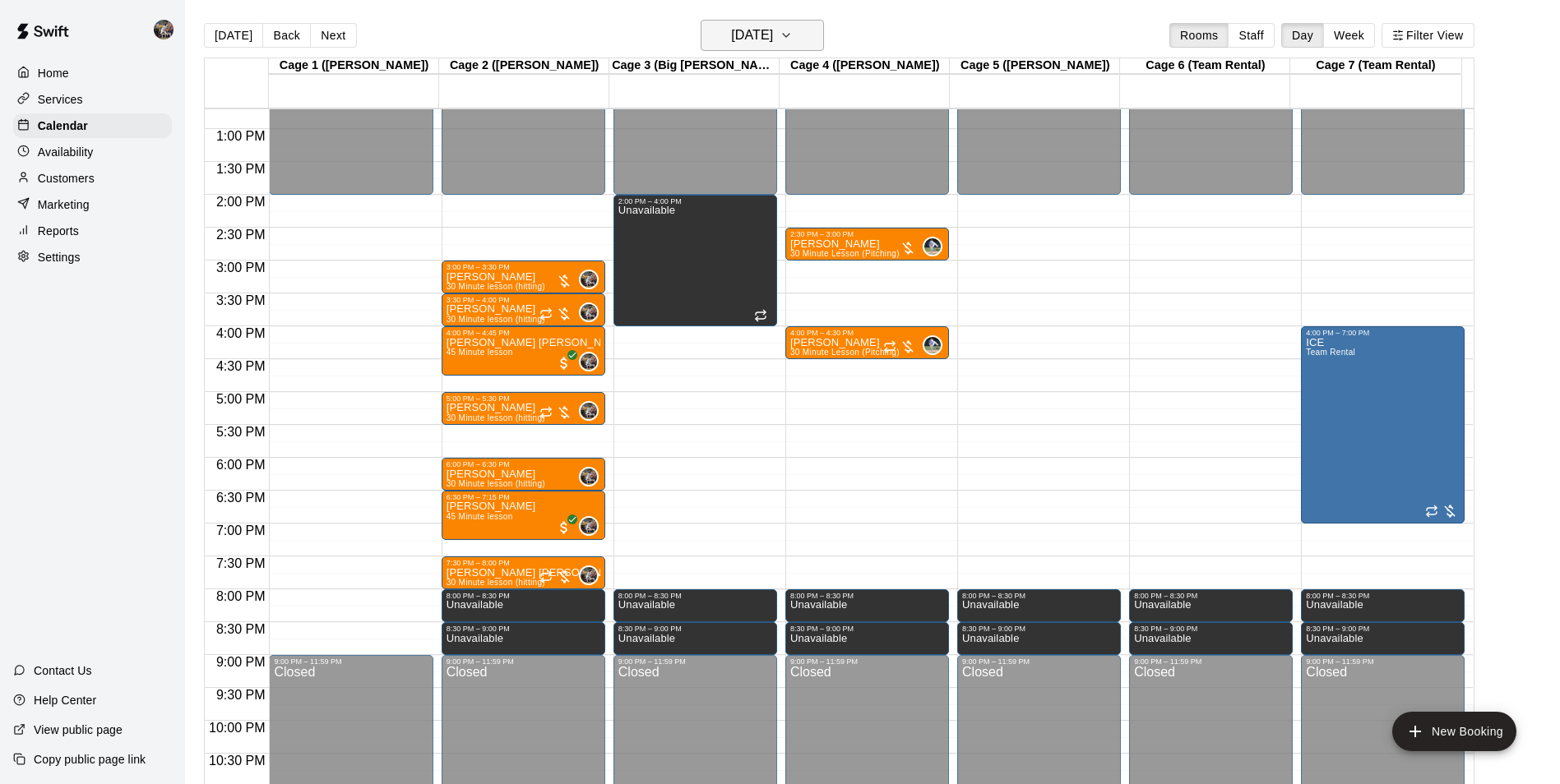
click at [770, 28] on h6 "[DATE]" at bounding box center [752, 35] width 42 height 23
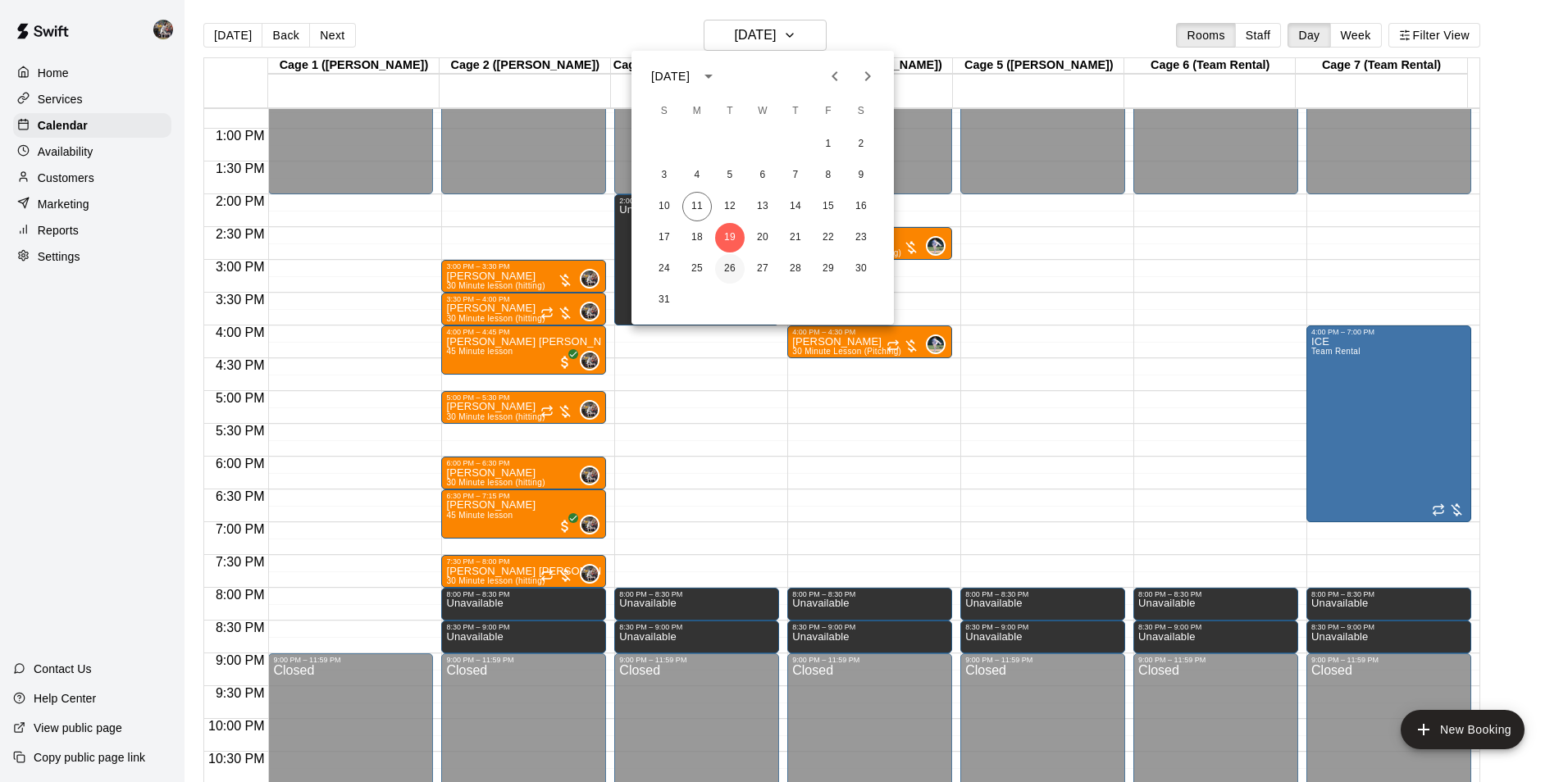
click at [736, 265] on button "26" at bounding box center [729, 269] width 29 height 29
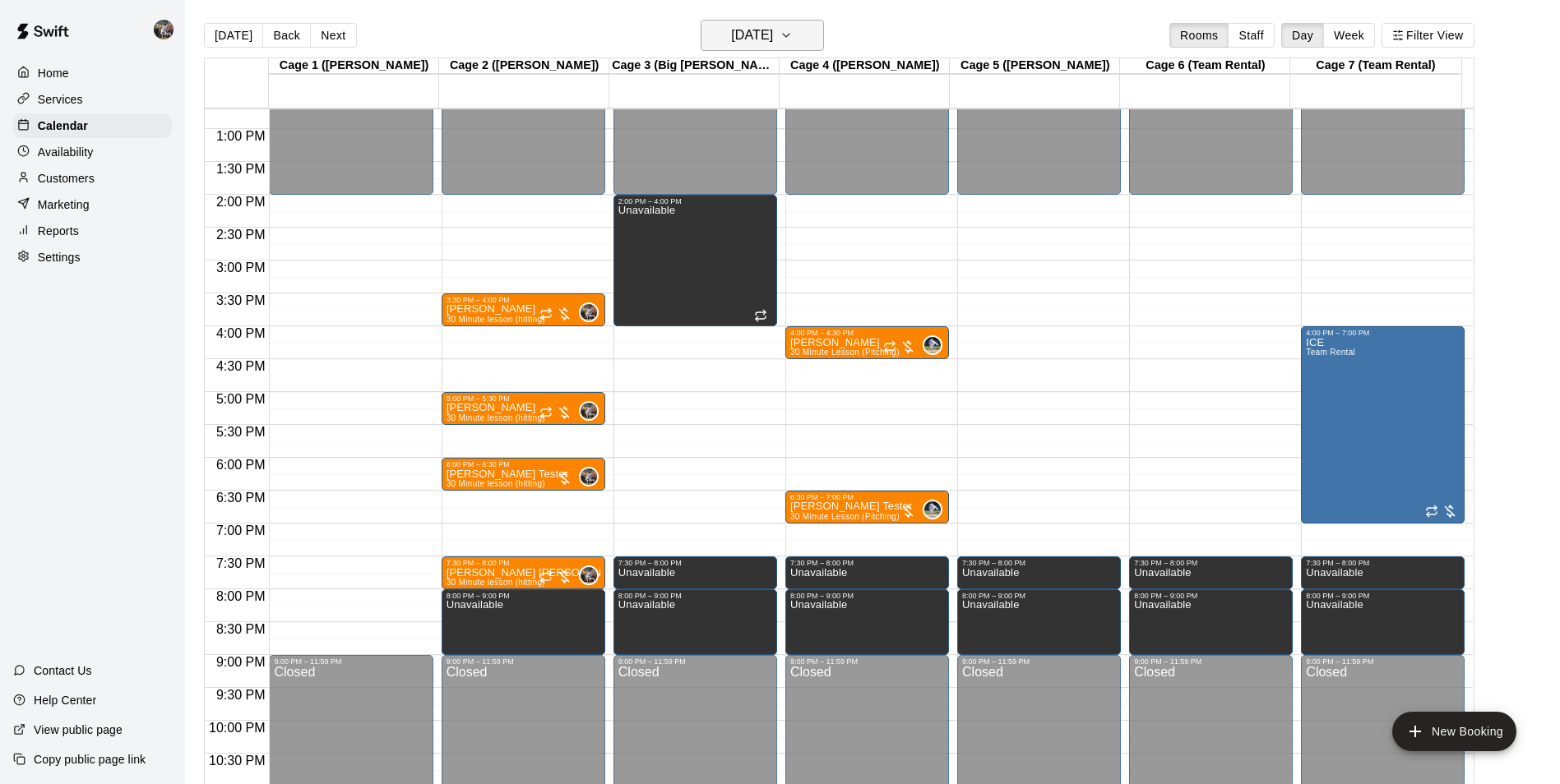
click at [755, 43] on h6 "[DATE]" at bounding box center [752, 35] width 42 height 23
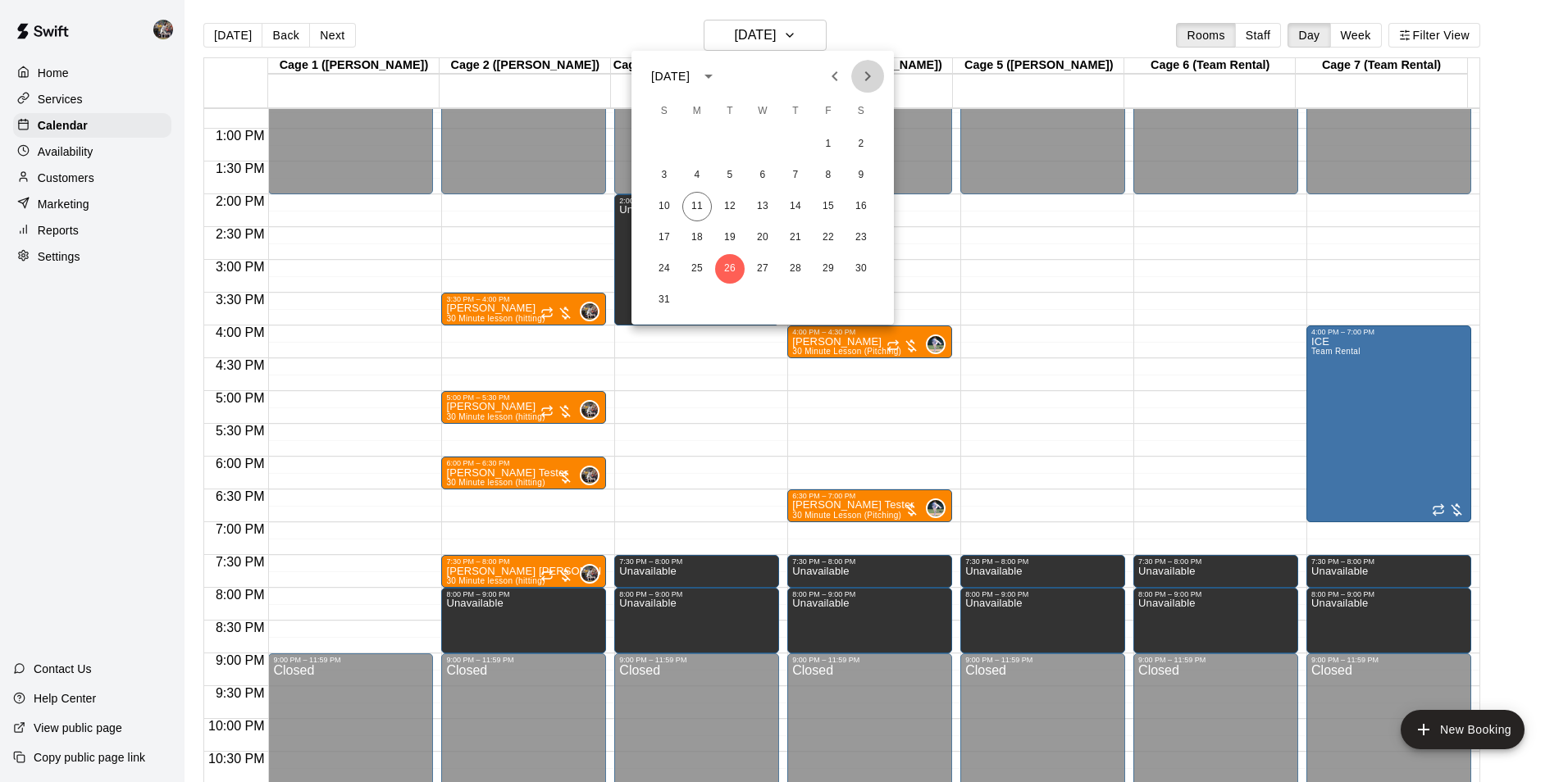
click at [863, 73] on icon "Next month" at bounding box center [867, 76] width 20 height 20
click at [719, 143] on button "2" at bounding box center [729, 144] width 29 height 29
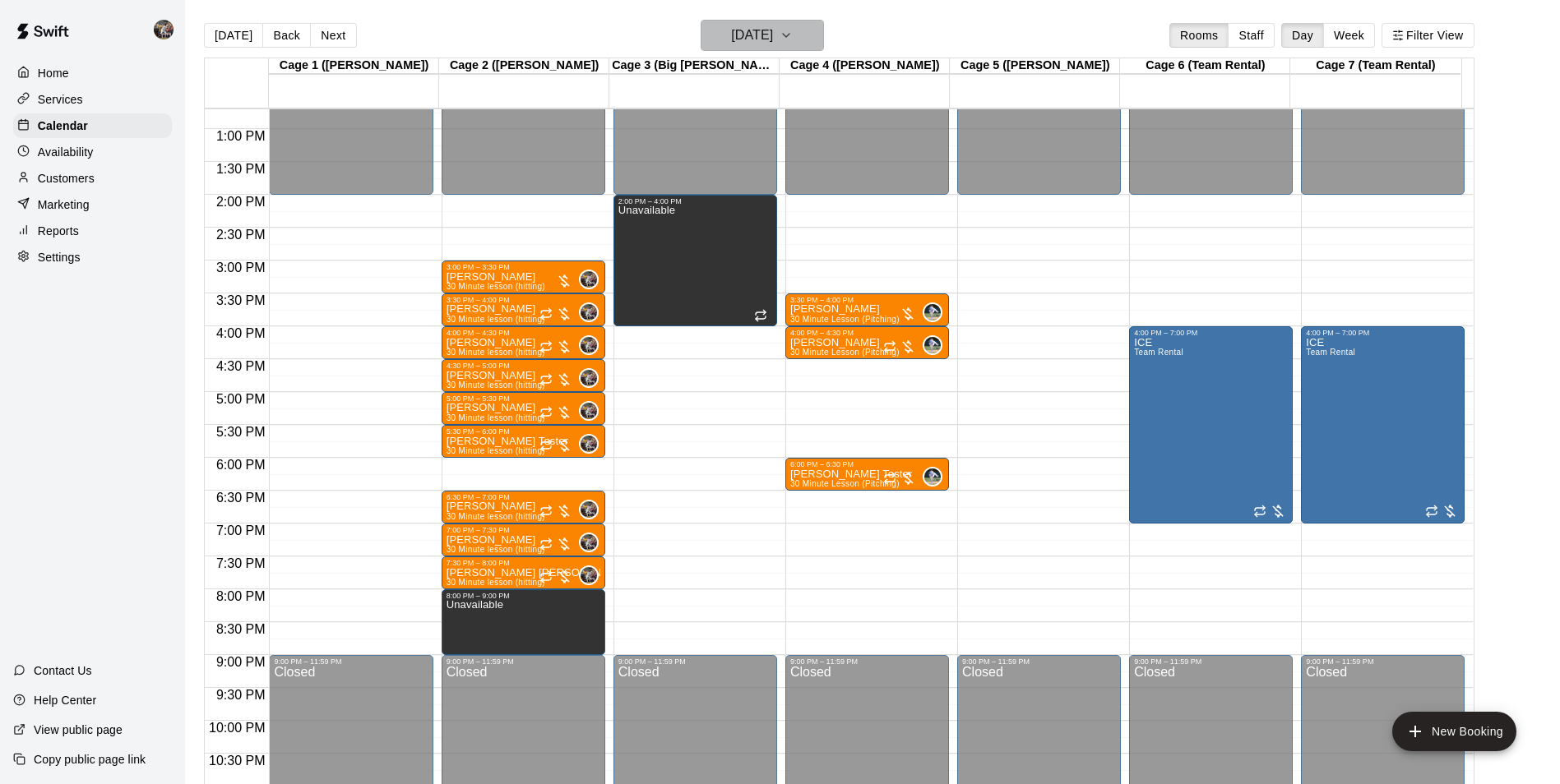
click at [752, 40] on h6 "[DATE]" at bounding box center [752, 35] width 42 height 23
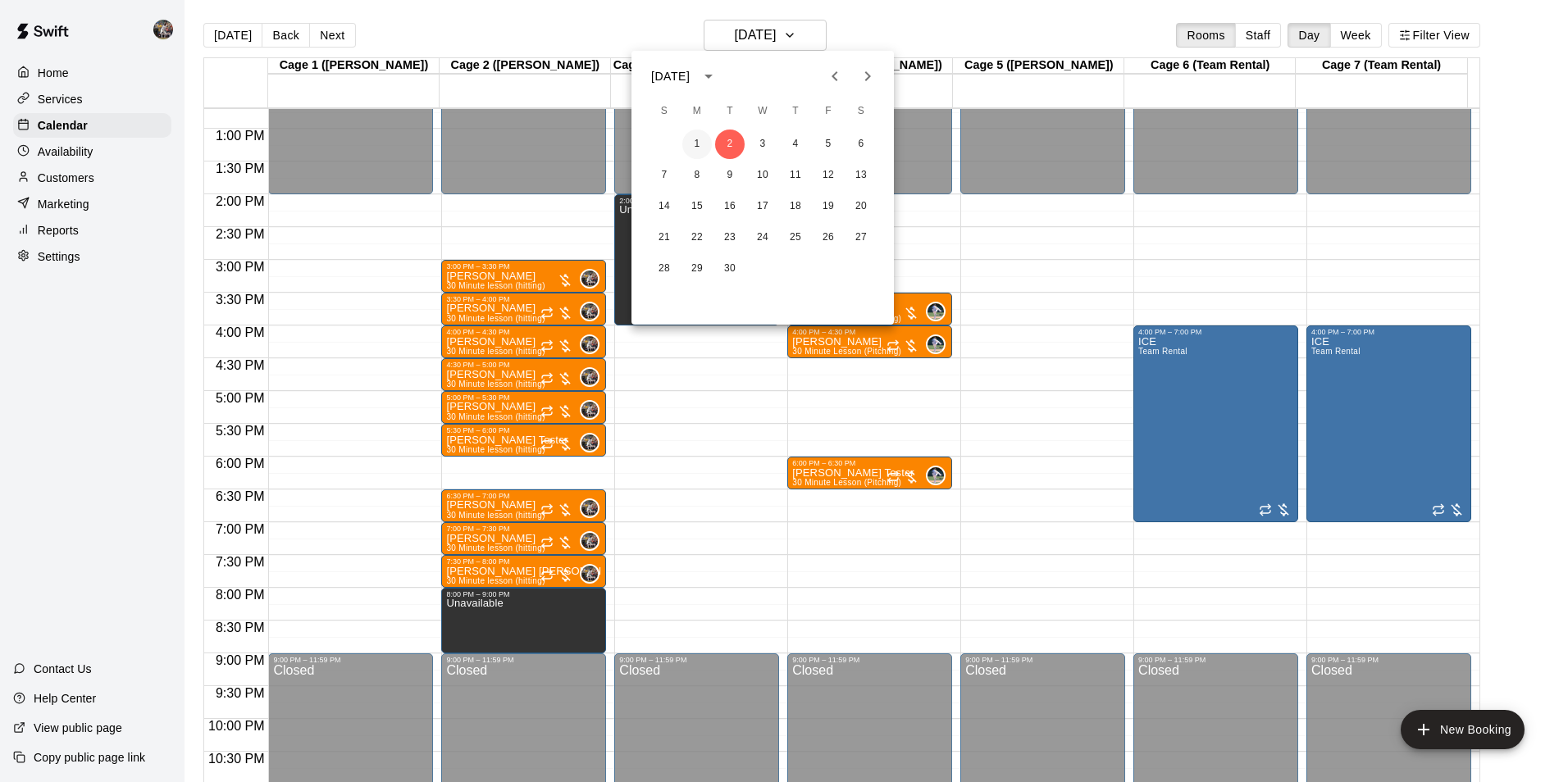
click at [702, 133] on button "1" at bounding box center [696, 144] width 29 height 29
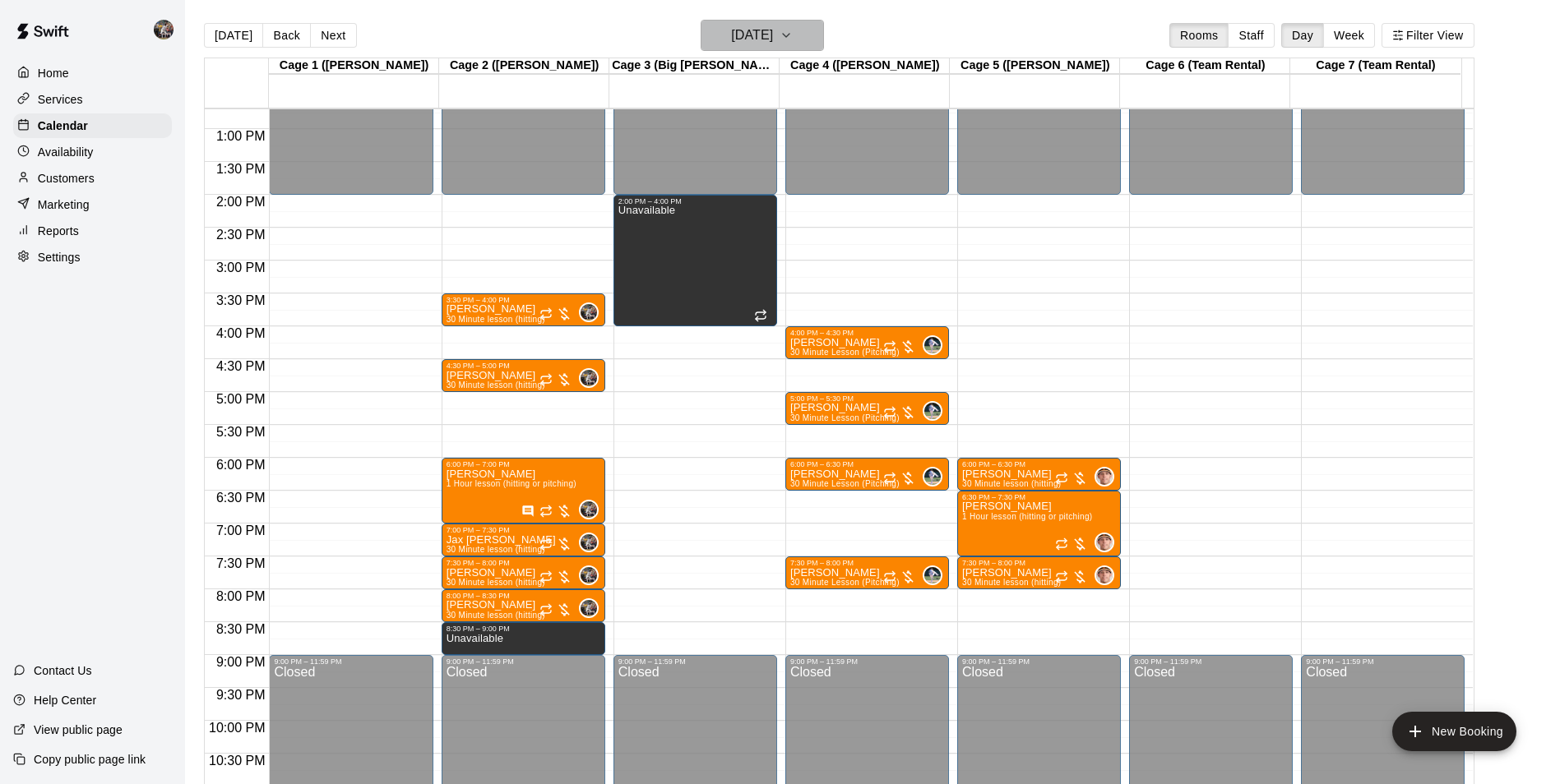
click at [731, 42] on h6 "[DATE]" at bounding box center [752, 35] width 42 height 23
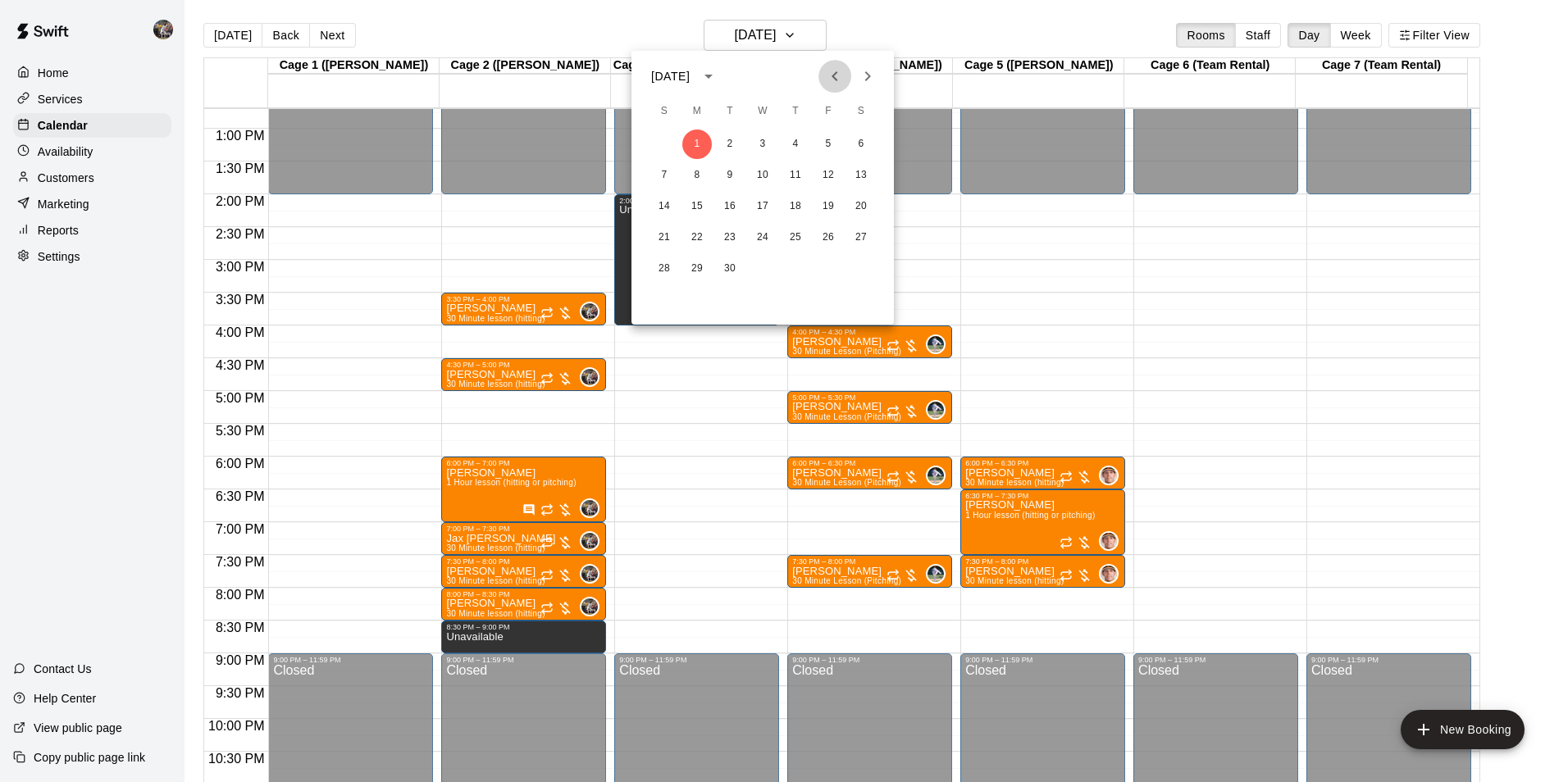
click at [845, 76] on button "Previous month" at bounding box center [835, 76] width 33 height 33
click at [693, 210] on button "11" at bounding box center [696, 206] width 29 height 29
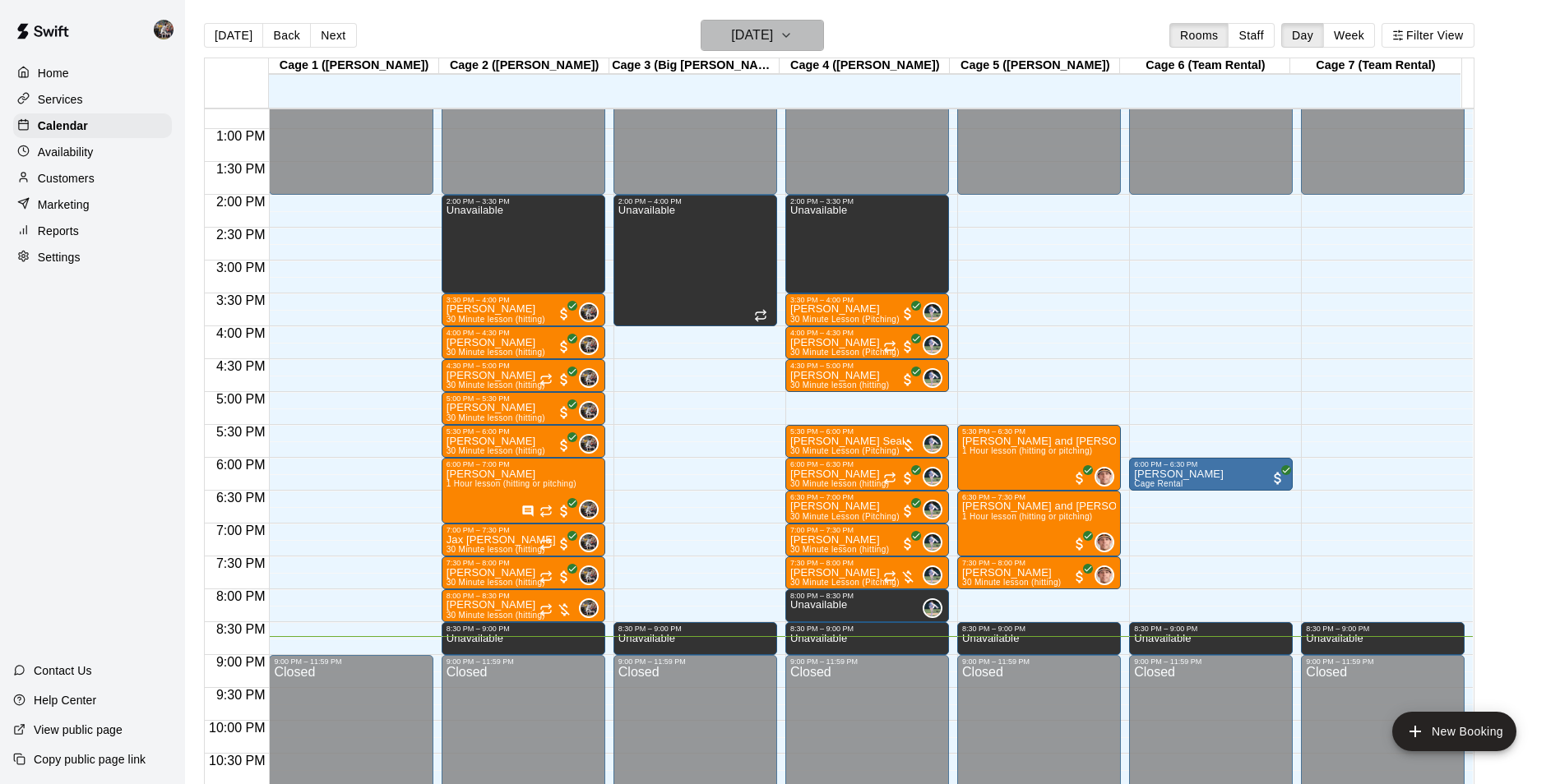
click at [731, 43] on h6 "[DATE]" at bounding box center [752, 35] width 42 height 23
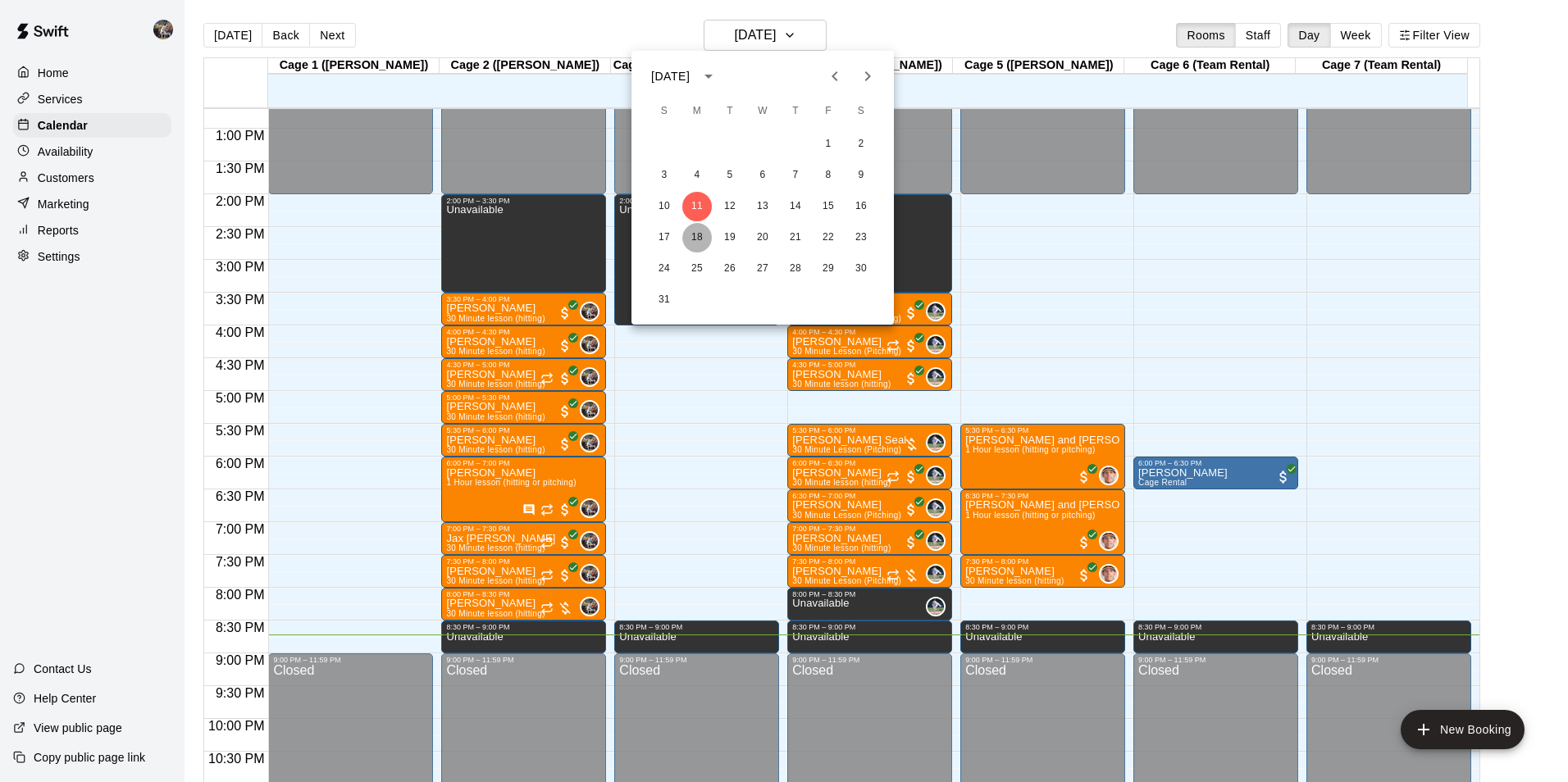
click at [710, 231] on button "18" at bounding box center [696, 237] width 29 height 29
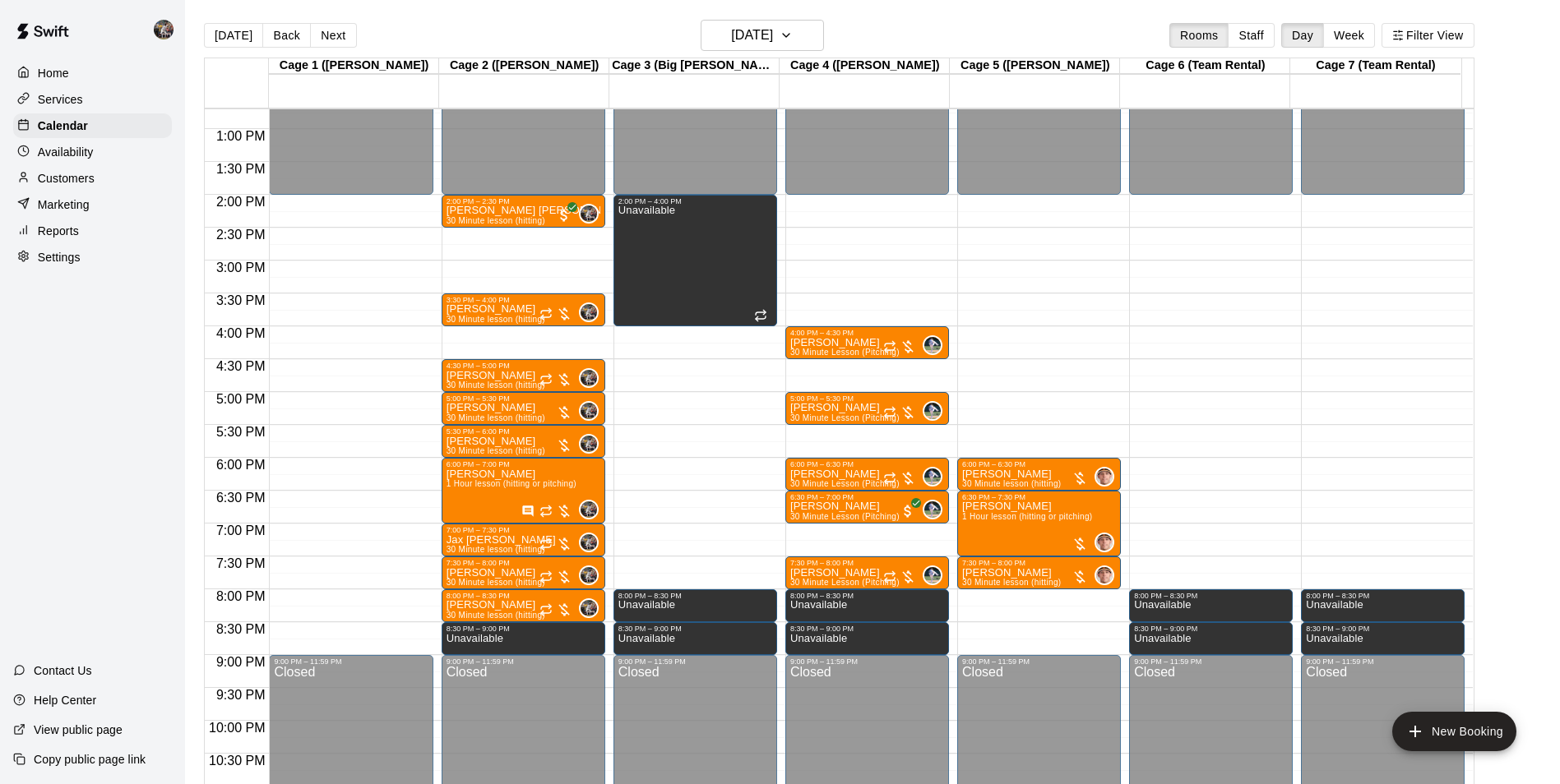
click at [743, 16] on main "[DATE] Back [DATE][DATE] Rooms Staff Day Week Filter View Cage 1 ([PERSON_NAME]…" at bounding box center [872, 405] width 1375 height 810
click at [739, 35] on h6 "[DATE]" at bounding box center [752, 35] width 42 height 23
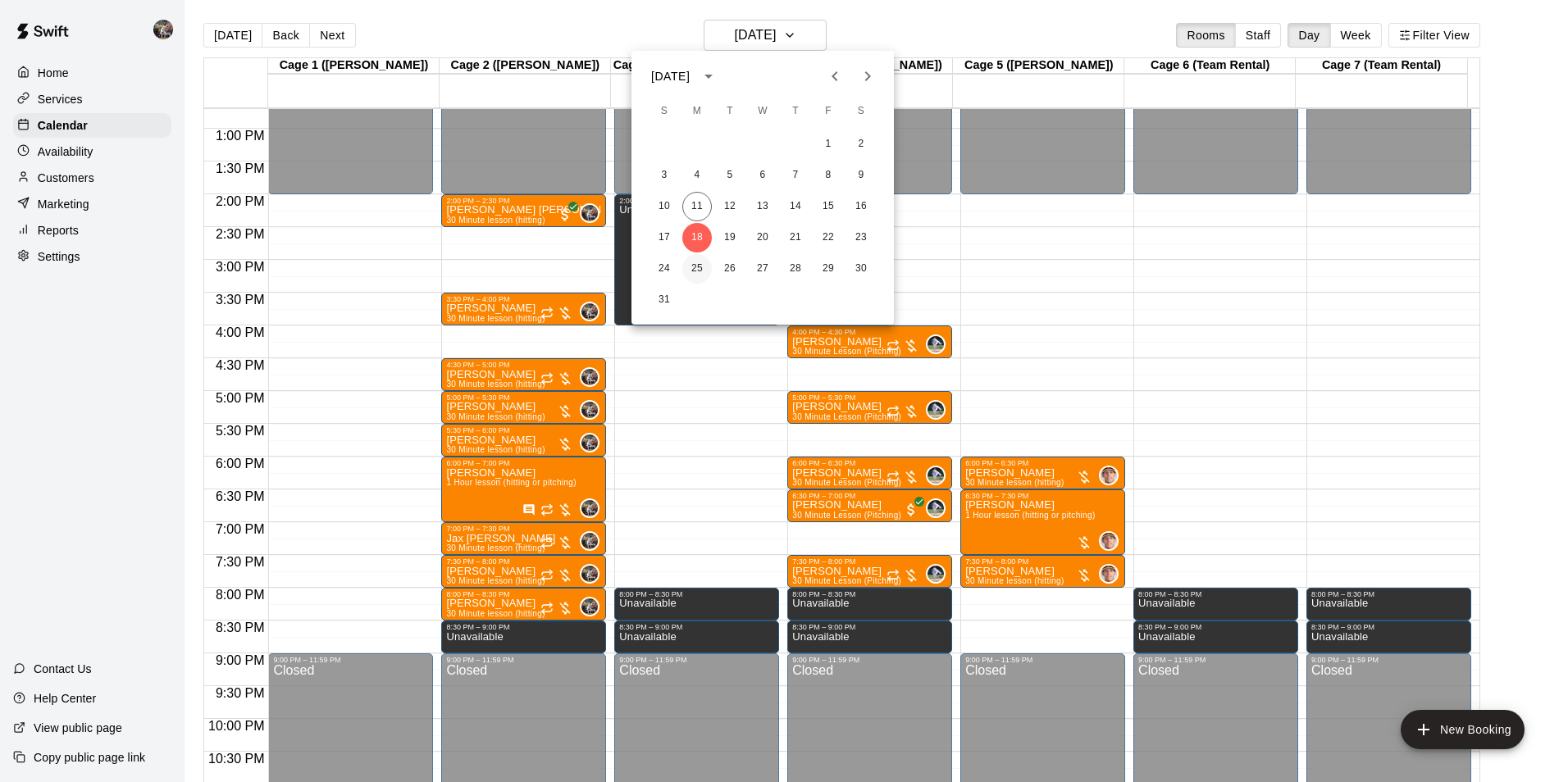
click at [710, 264] on div "24 25 26 27 28 29 30" at bounding box center [762, 269] width 263 height 29
click at [710, 263] on button "25" at bounding box center [696, 269] width 29 height 29
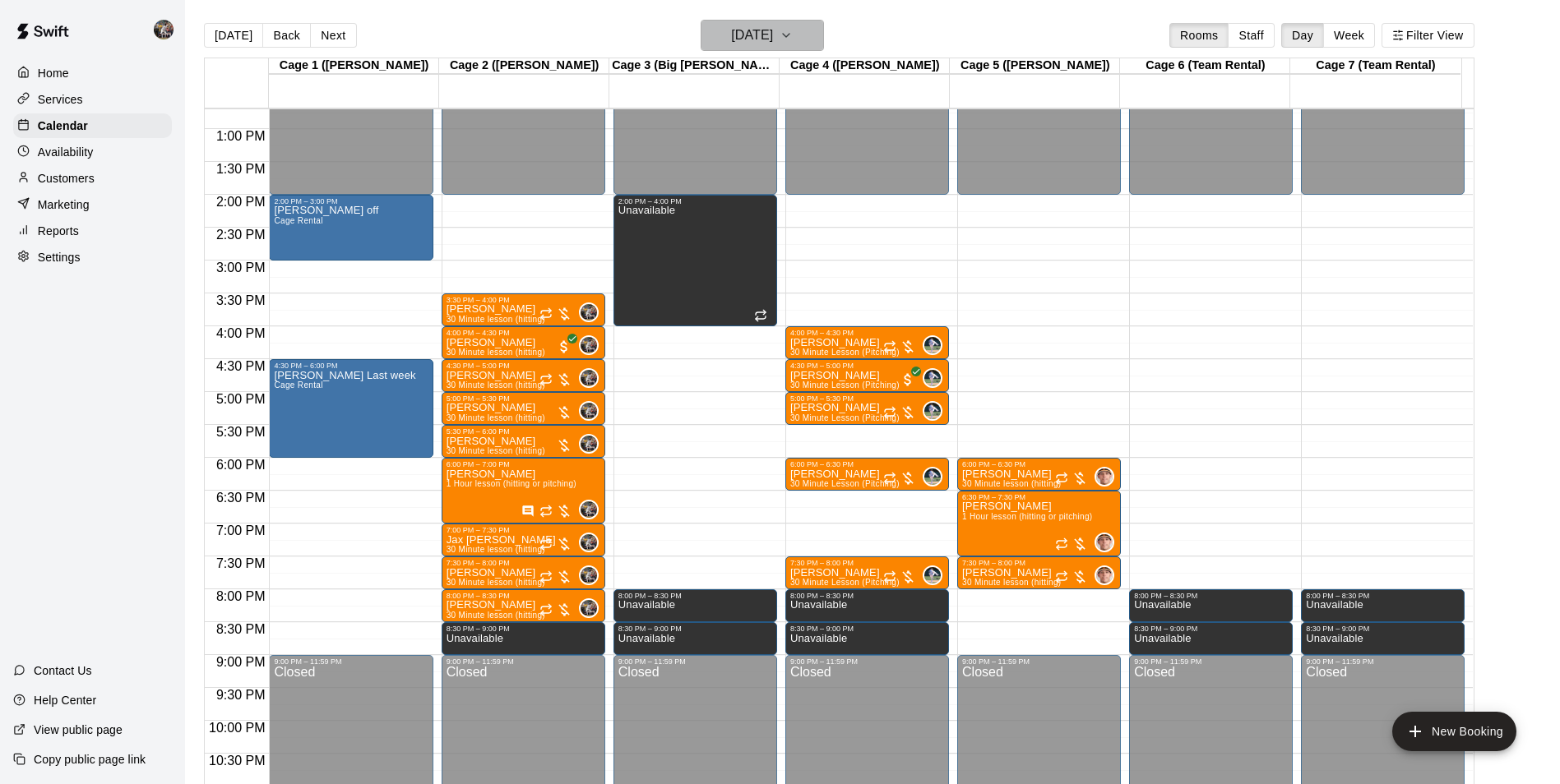
click at [773, 42] on h6 "[DATE]" at bounding box center [752, 35] width 42 height 23
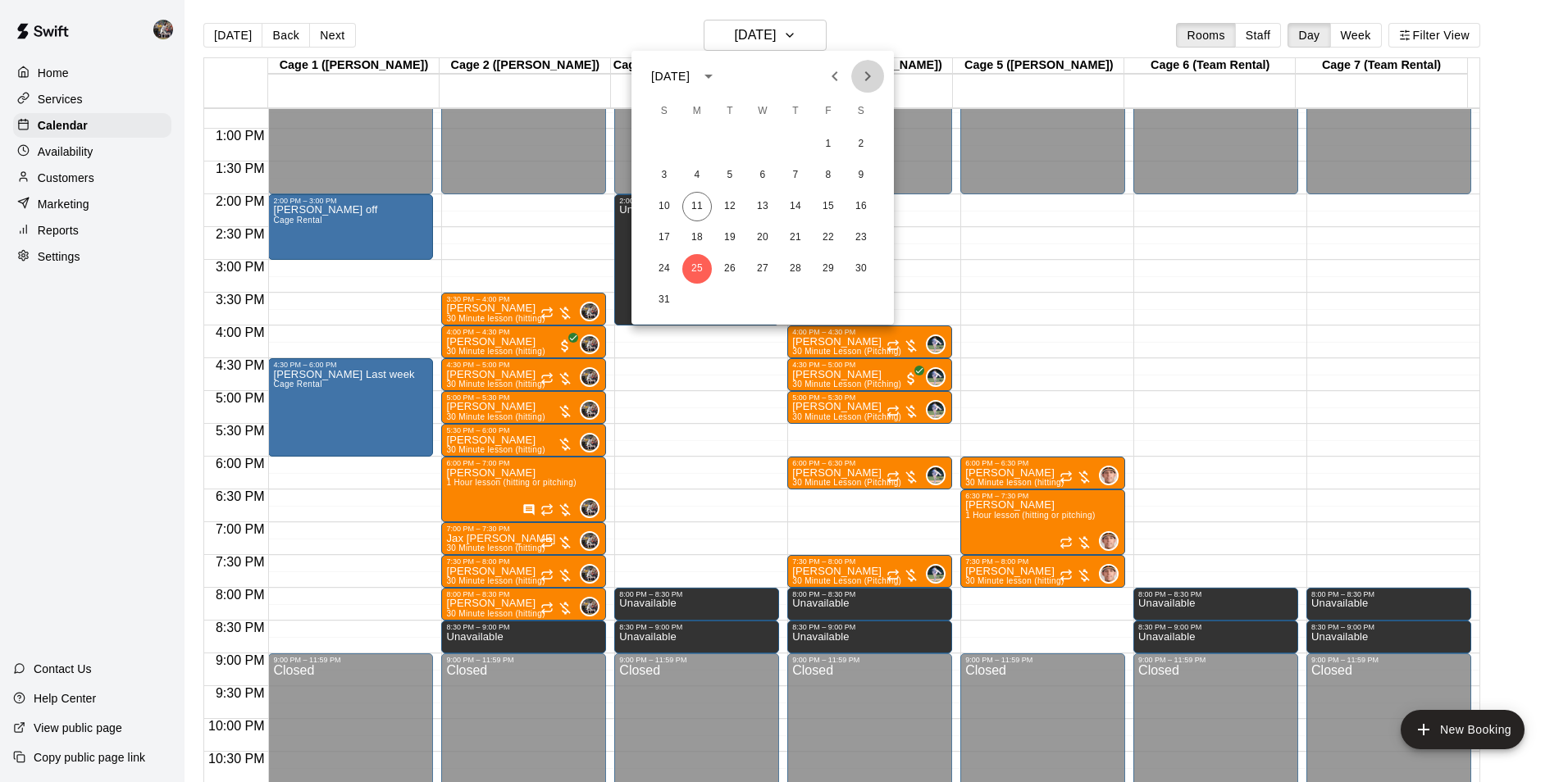
click at [866, 80] on icon "Next month" at bounding box center [868, 76] width 6 height 9
click at [708, 144] on button "1" at bounding box center [696, 144] width 29 height 29
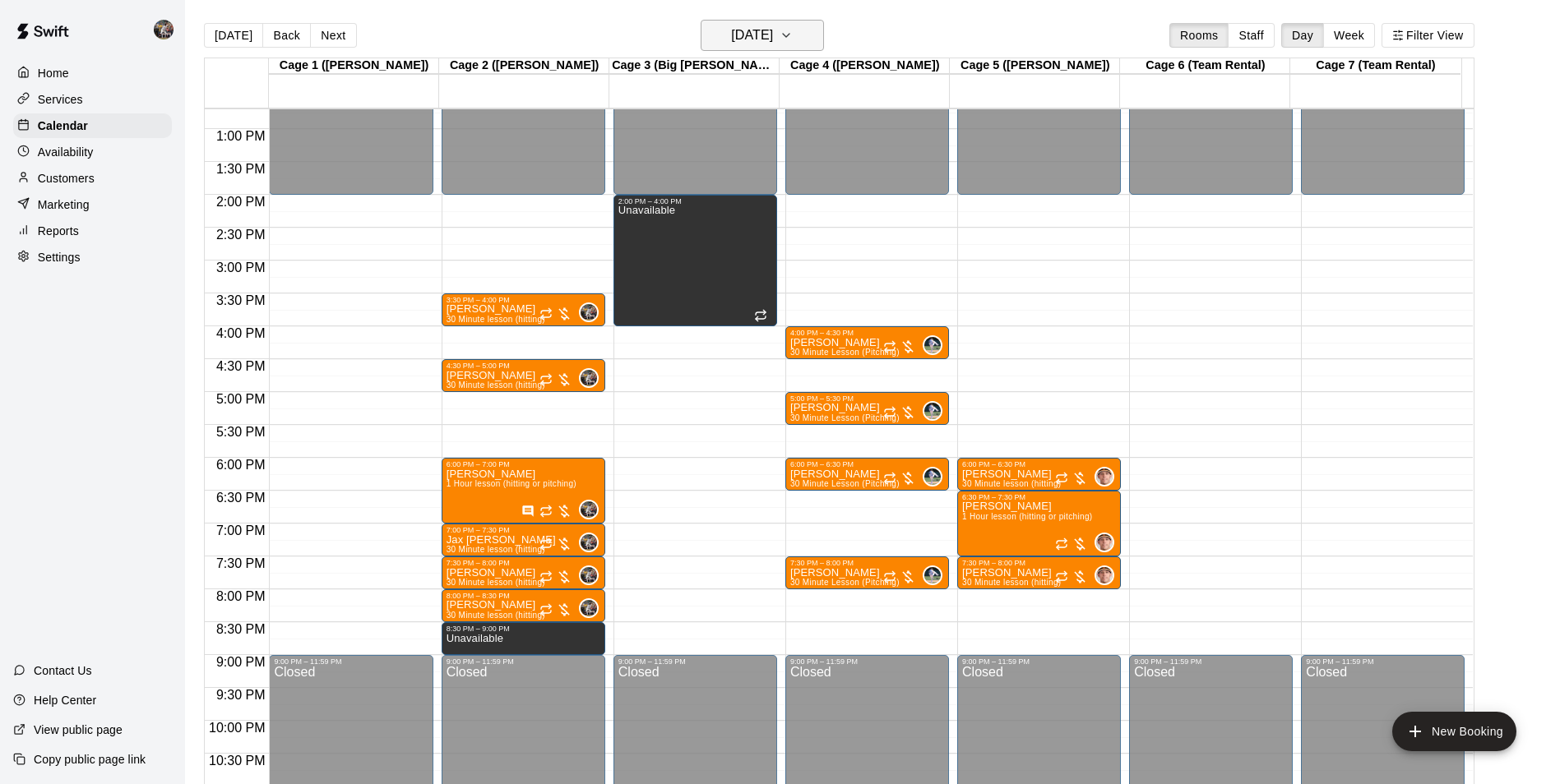
drag, startPoint x: 710, startPoint y: 145, endPoint x: 732, endPoint y: 49, distance: 98.5
click at [730, 55] on div "[DATE] Back [DATE][DATE] Rooms Staff Day Week Filter View" at bounding box center [839, 39] width 1271 height 38
click at [736, 38] on h6 "[DATE]" at bounding box center [752, 35] width 42 height 23
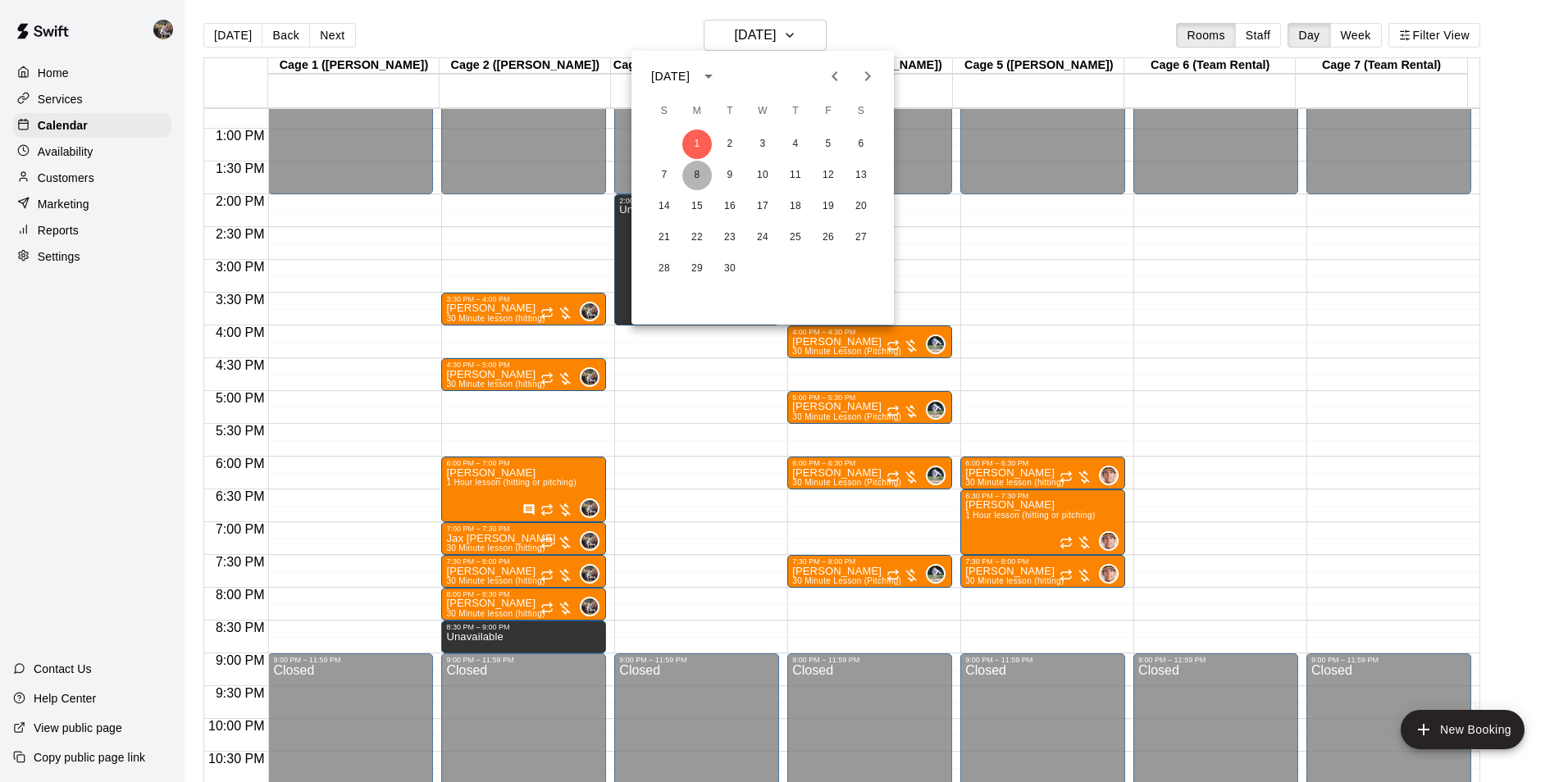
click at [695, 167] on button "8" at bounding box center [696, 175] width 29 height 29
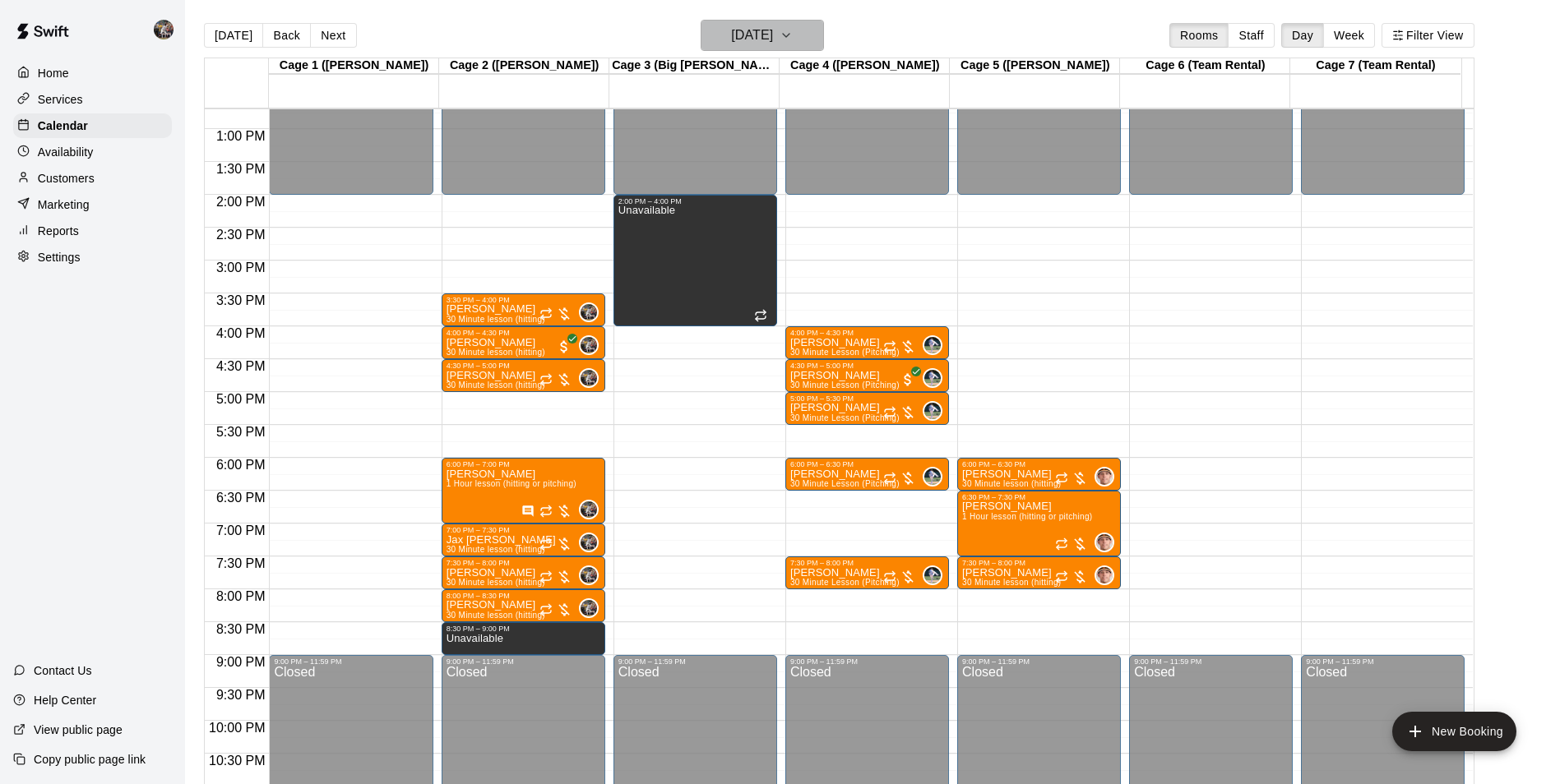
click at [746, 40] on h6 "[DATE]" at bounding box center [752, 35] width 42 height 23
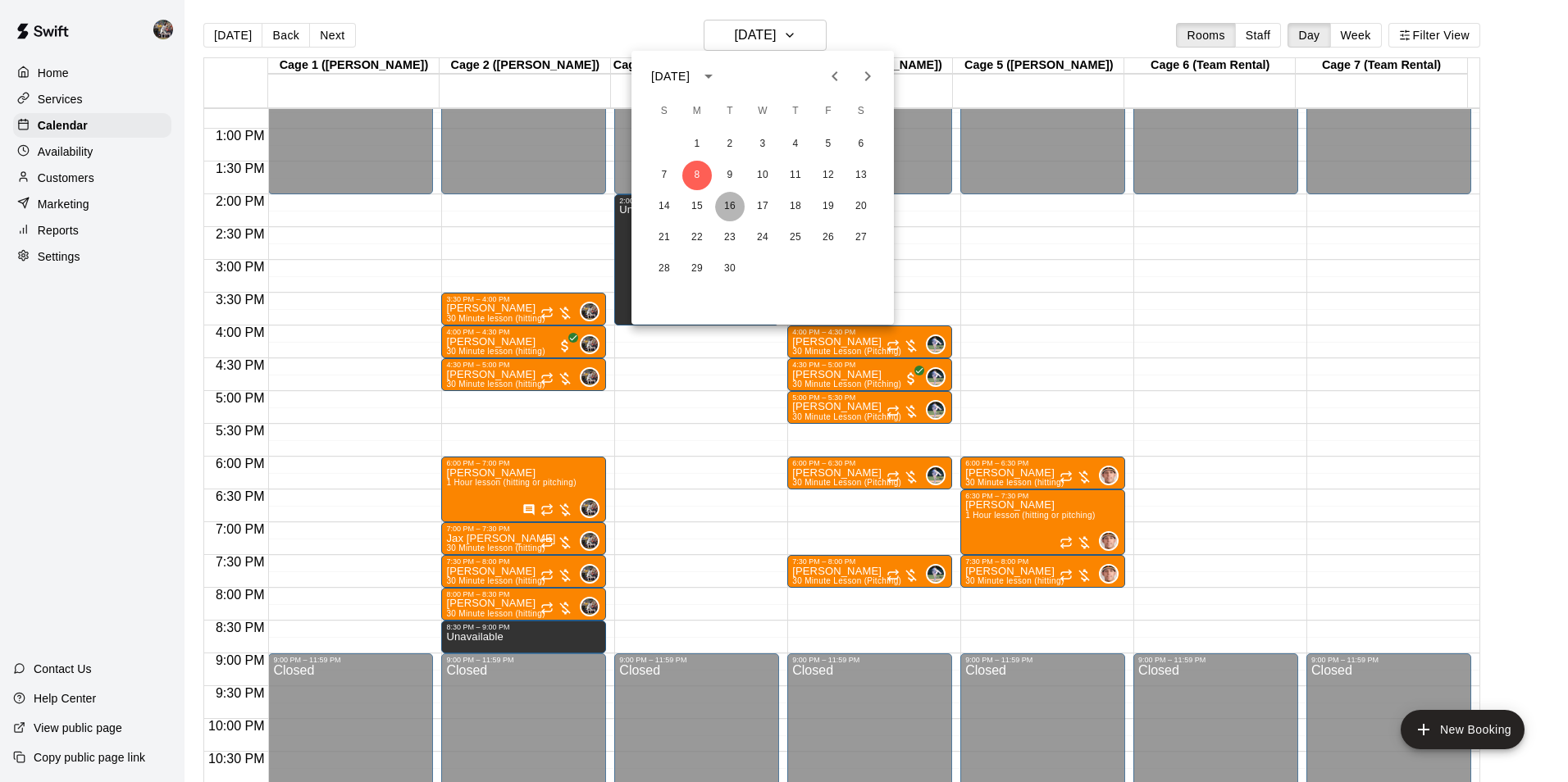
click at [715, 202] on button "16" at bounding box center [729, 206] width 29 height 29
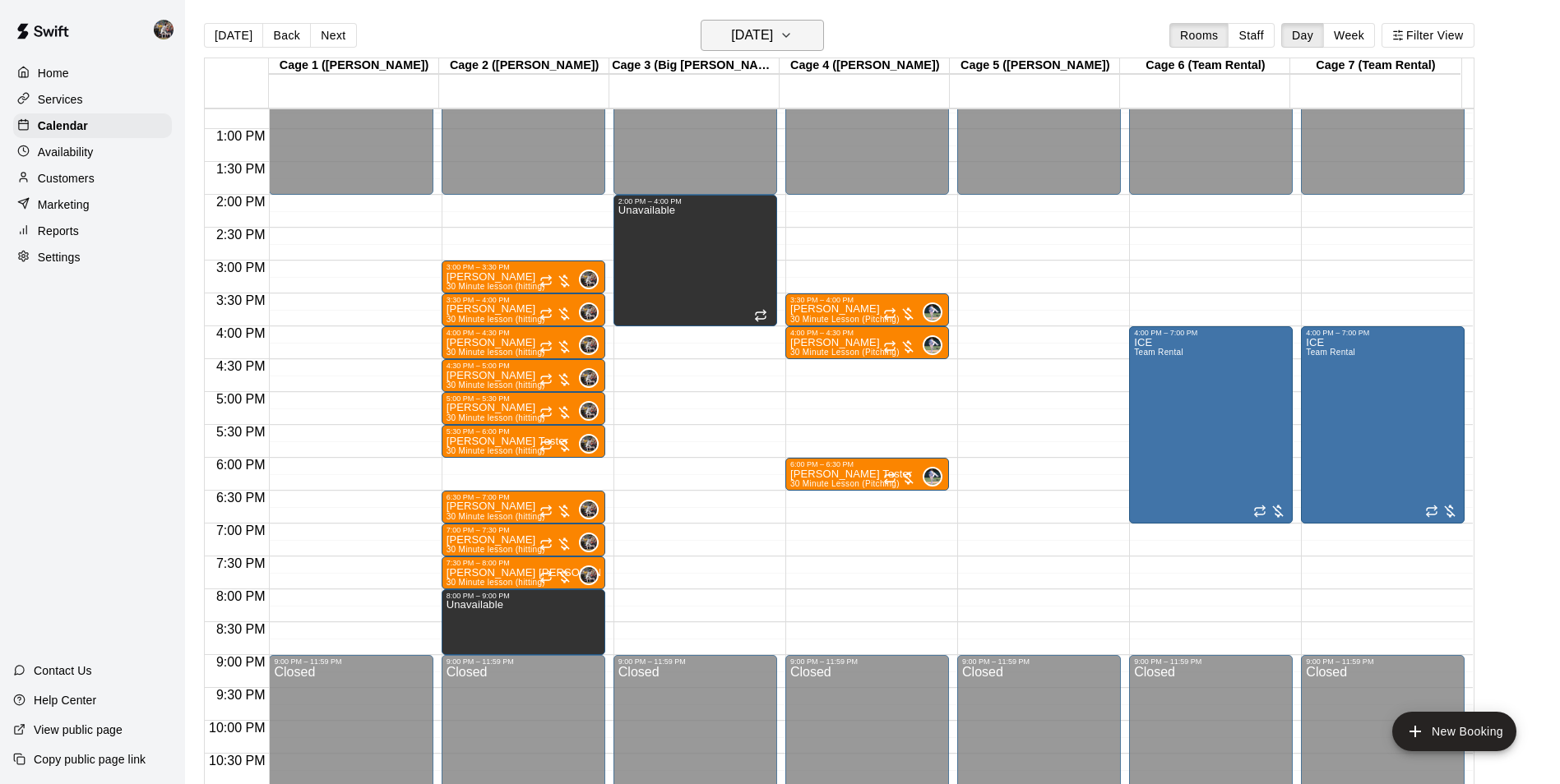
click at [750, 23] on button "[DATE]" at bounding box center [763, 35] width 124 height 31
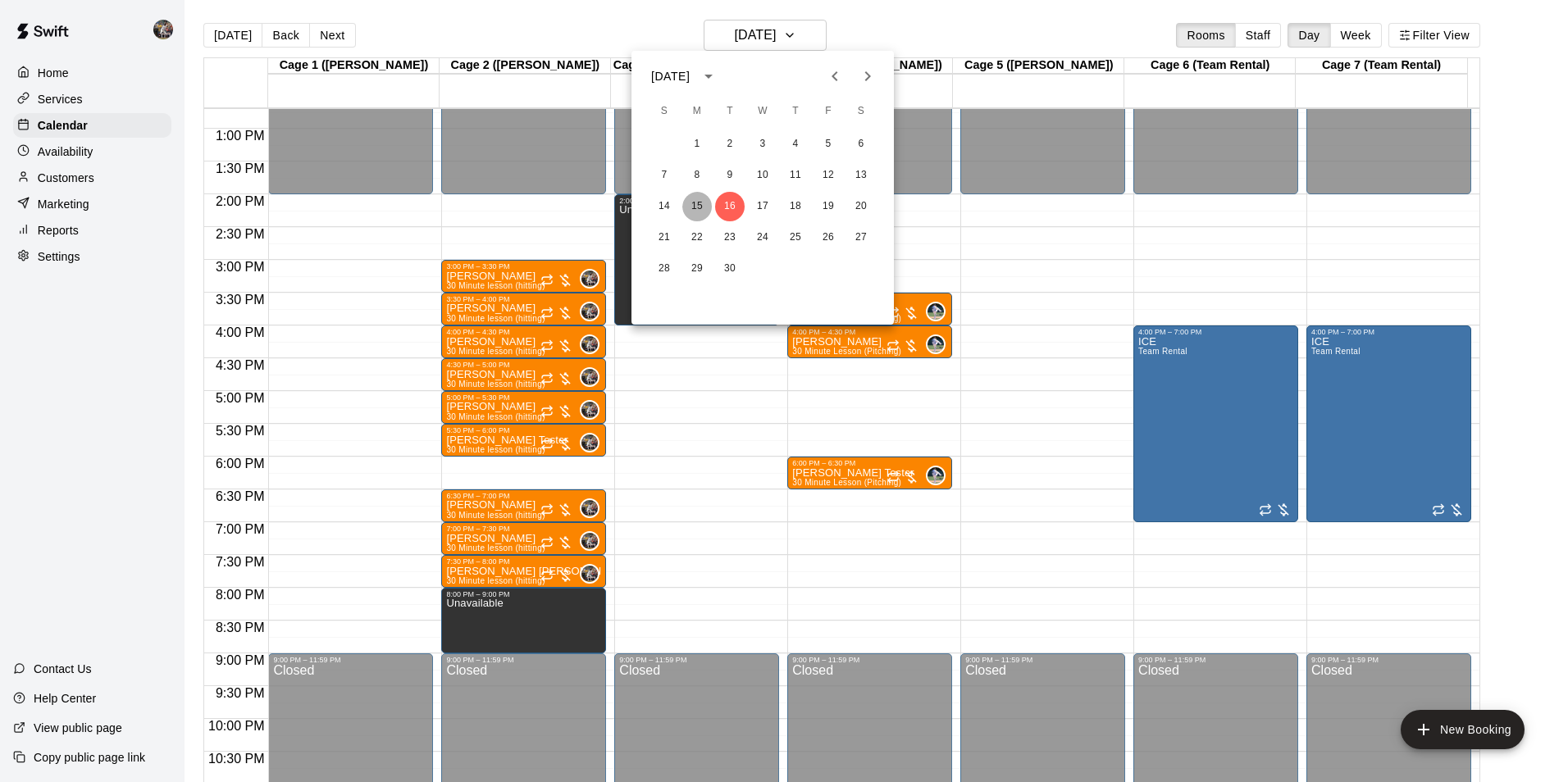
click at [686, 204] on button "15" at bounding box center [696, 206] width 29 height 29
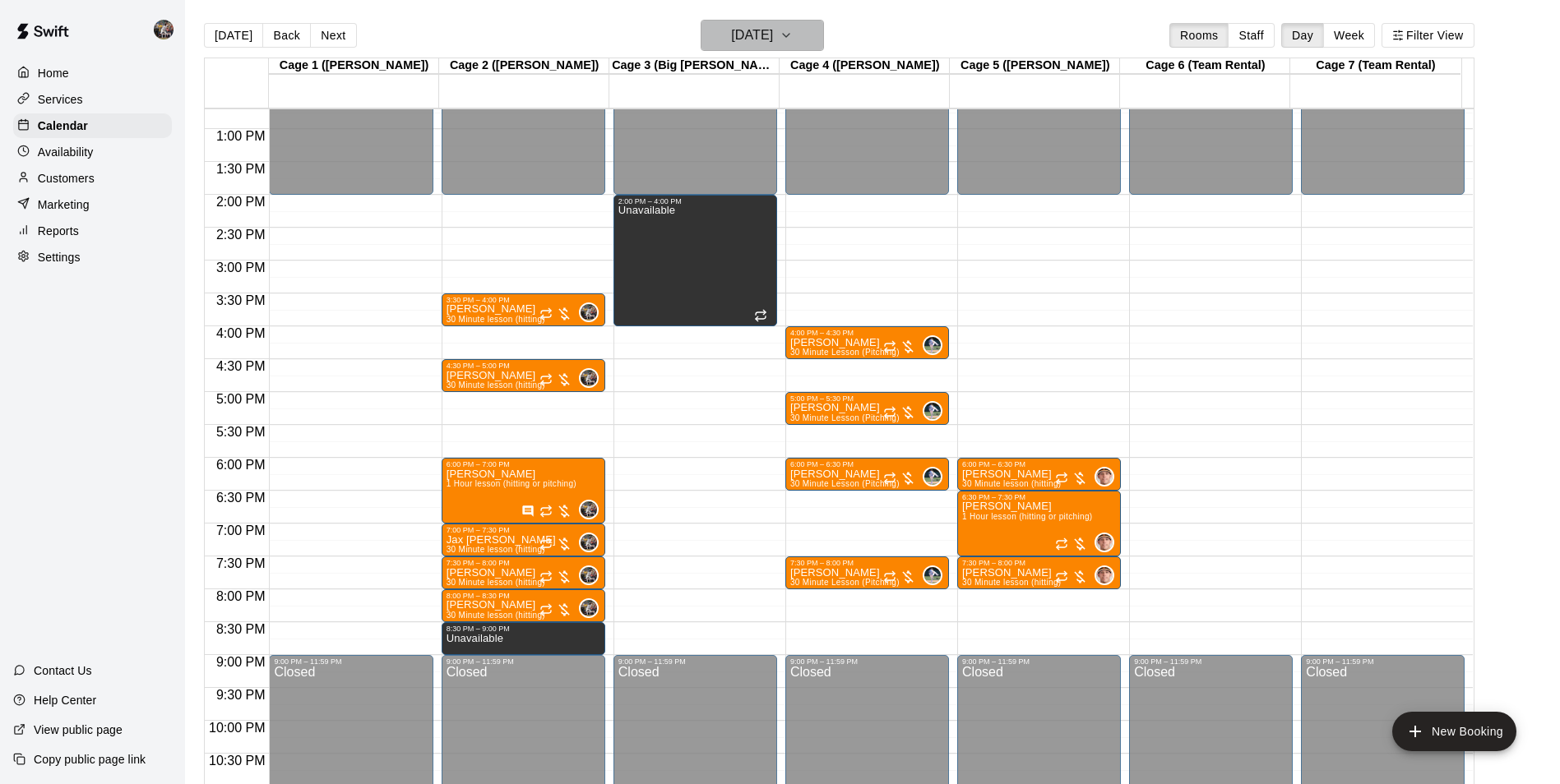
click at [731, 31] on h6 "[DATE]" at bounding box center [752, 35] width 42 height 23
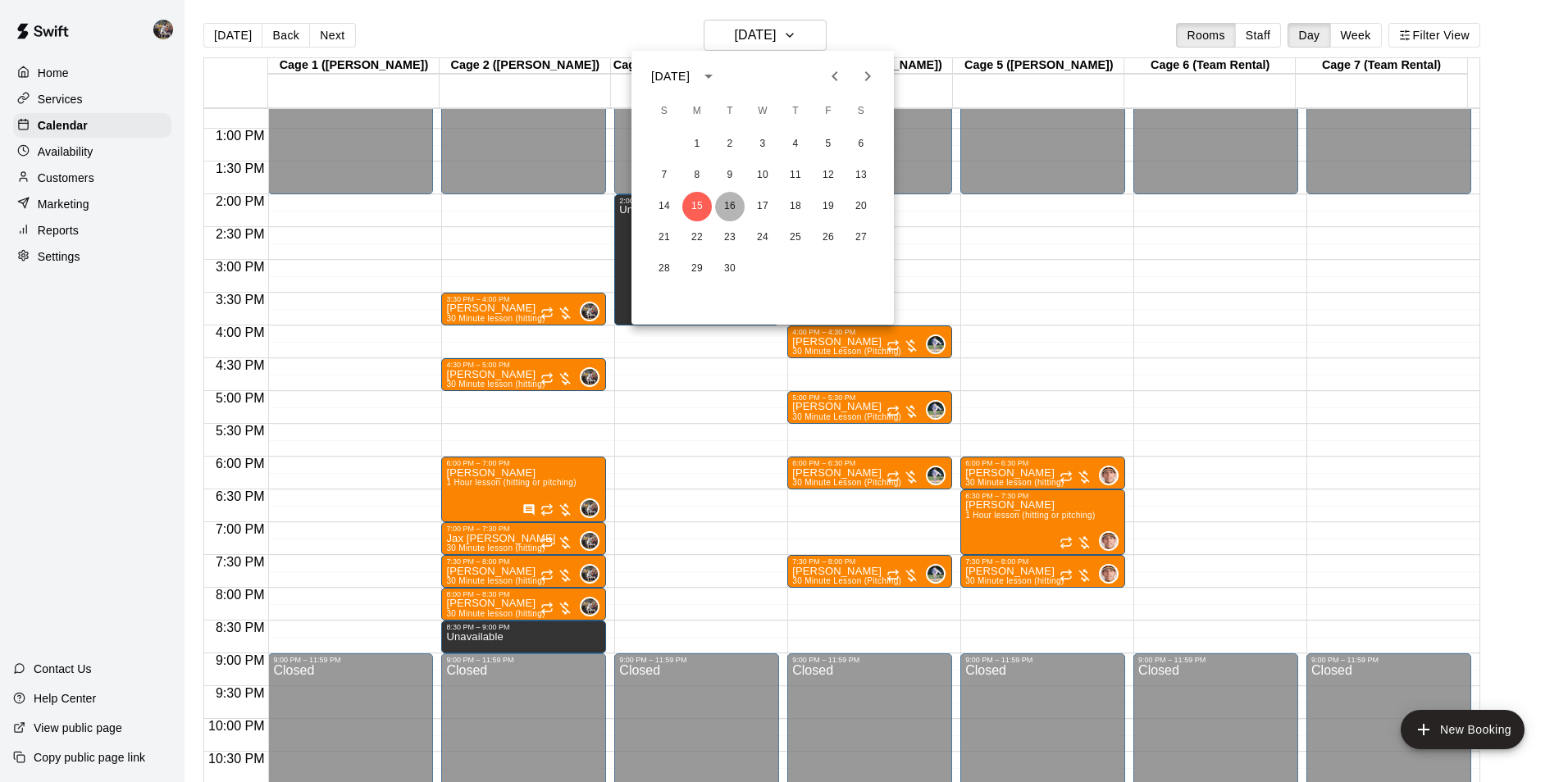
click at [726, 199] on button "16" at bounding box center [729, 206] width 29 height 29
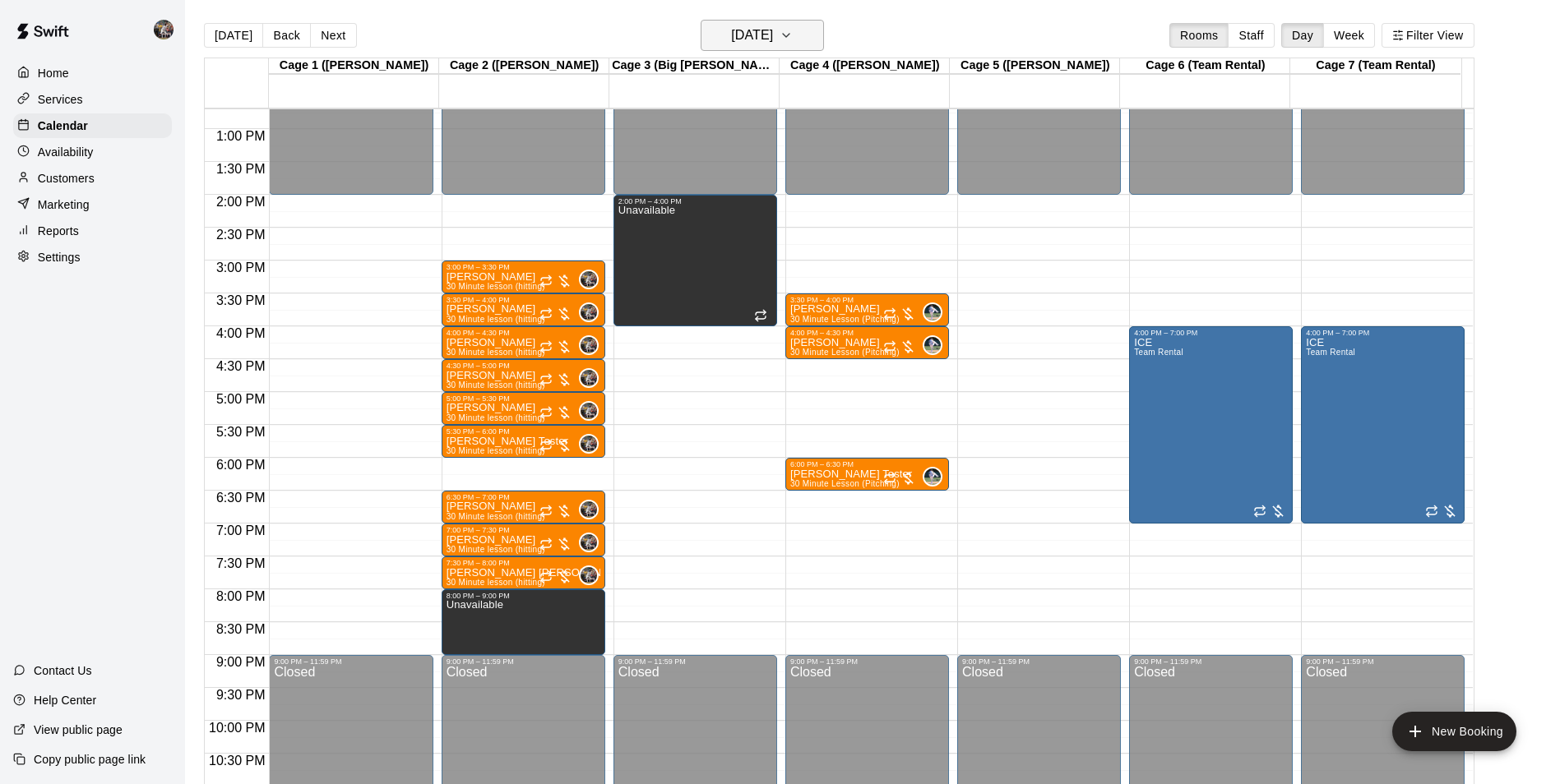
click at [747, 39] on h6 "[DATE]" at bounding box center [752, 35] width 42 height 23
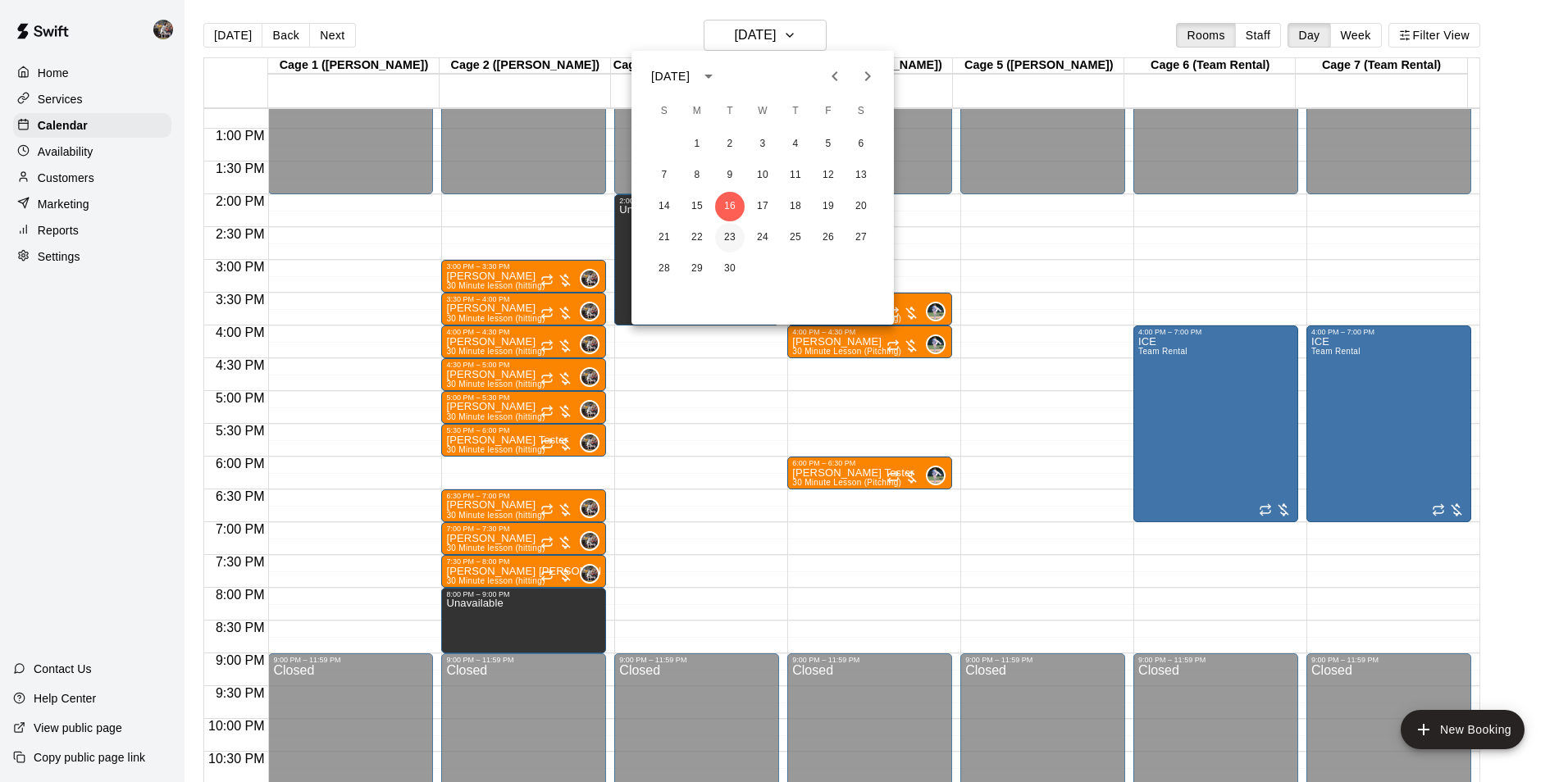
click at [744, 237] on div "21 22 23 24 25 26 27" at bounding box center [762, 237] width 263 height 29
click at [743, 237] on button "23" at bounding box center [729, 237] width 29 height 29
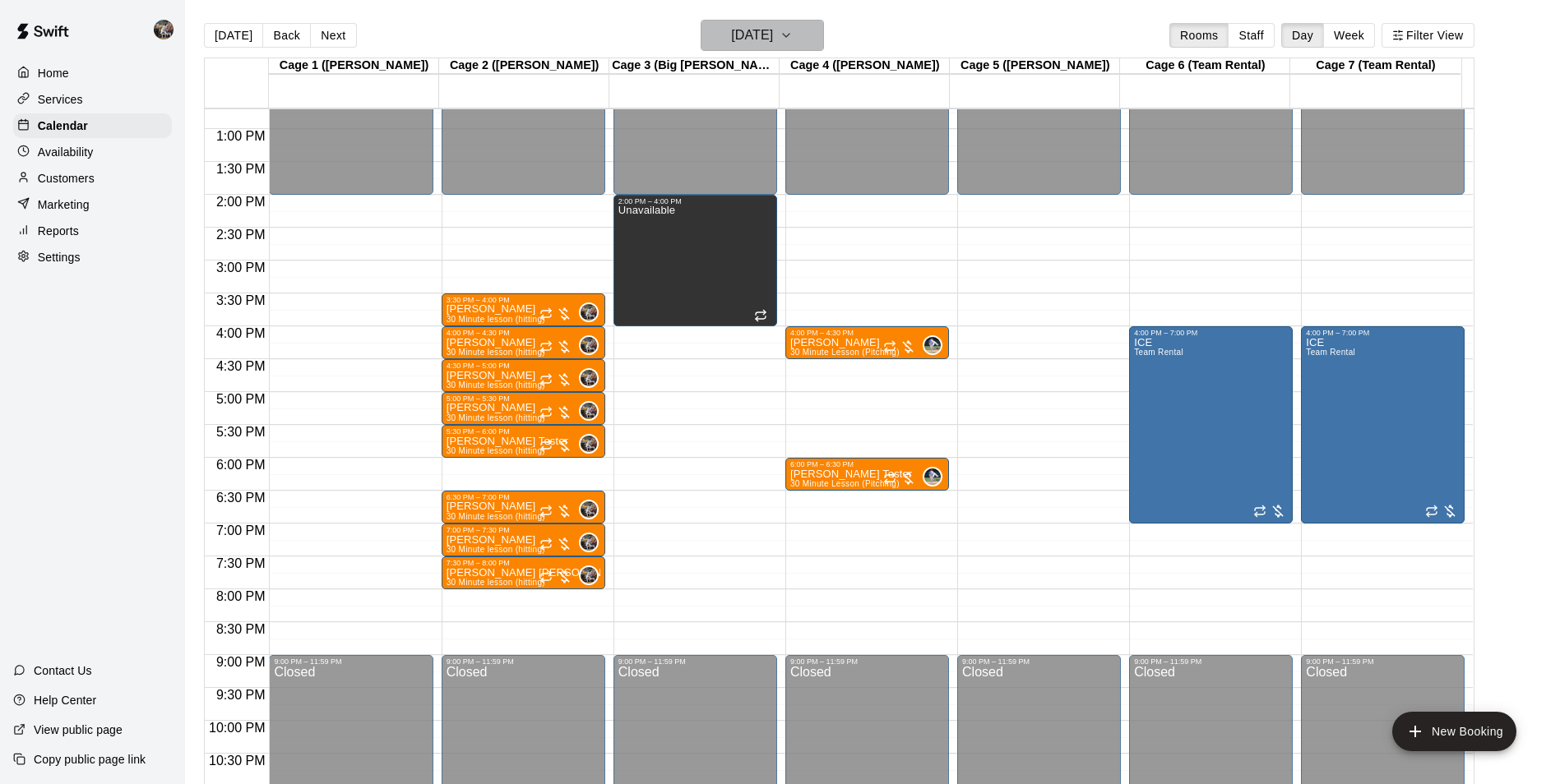
click at [773, 30] on h6 "[DATE]" at bounding box center [752, 35] width 42 height 23
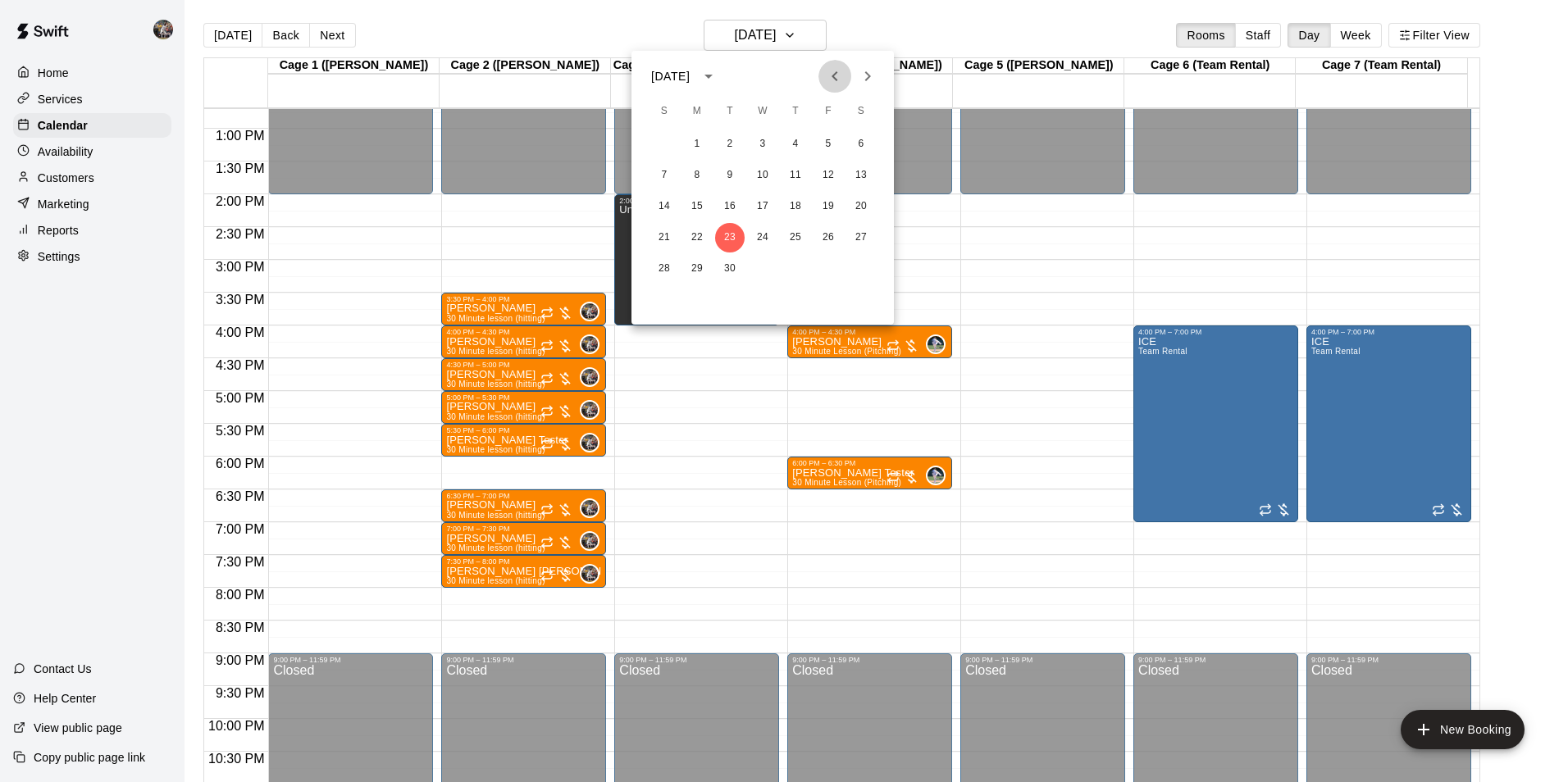
click at [830, 71] on icon "Previous month" at bounding box center [835, 76] width 20 height 20
click at [691, 240] on button "18" at bounding box center [696, 237] width 29 height 29
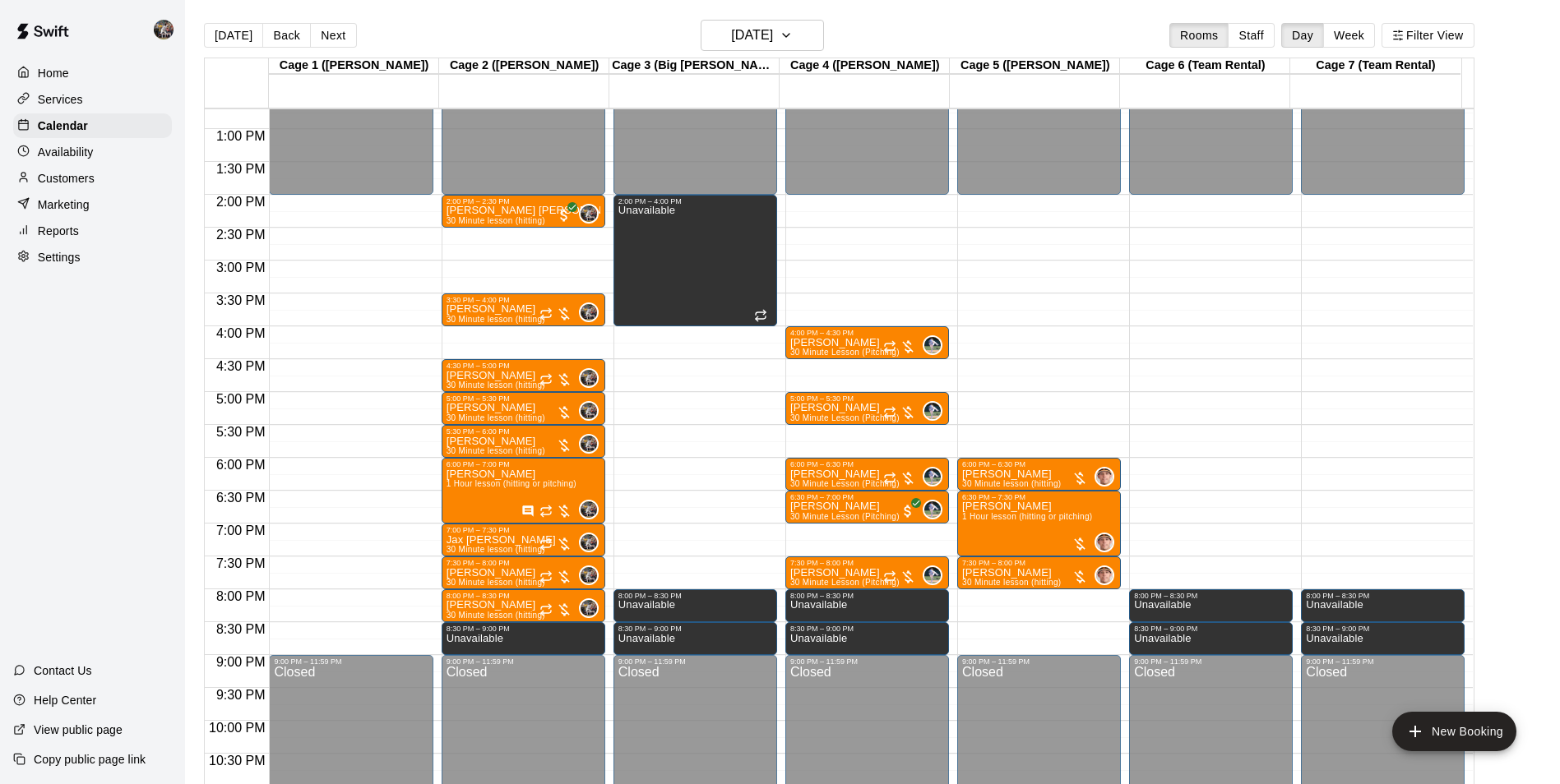
click at [746, 54] on div "[DATE] Back [DATE][DATE] Rooms Staff Day Week Filter View" at bounding box center [839, 39] width 1271 height 38
click at [746, 48] on button "[DATE]" at bounding box center [763, 35] width 124 height 31
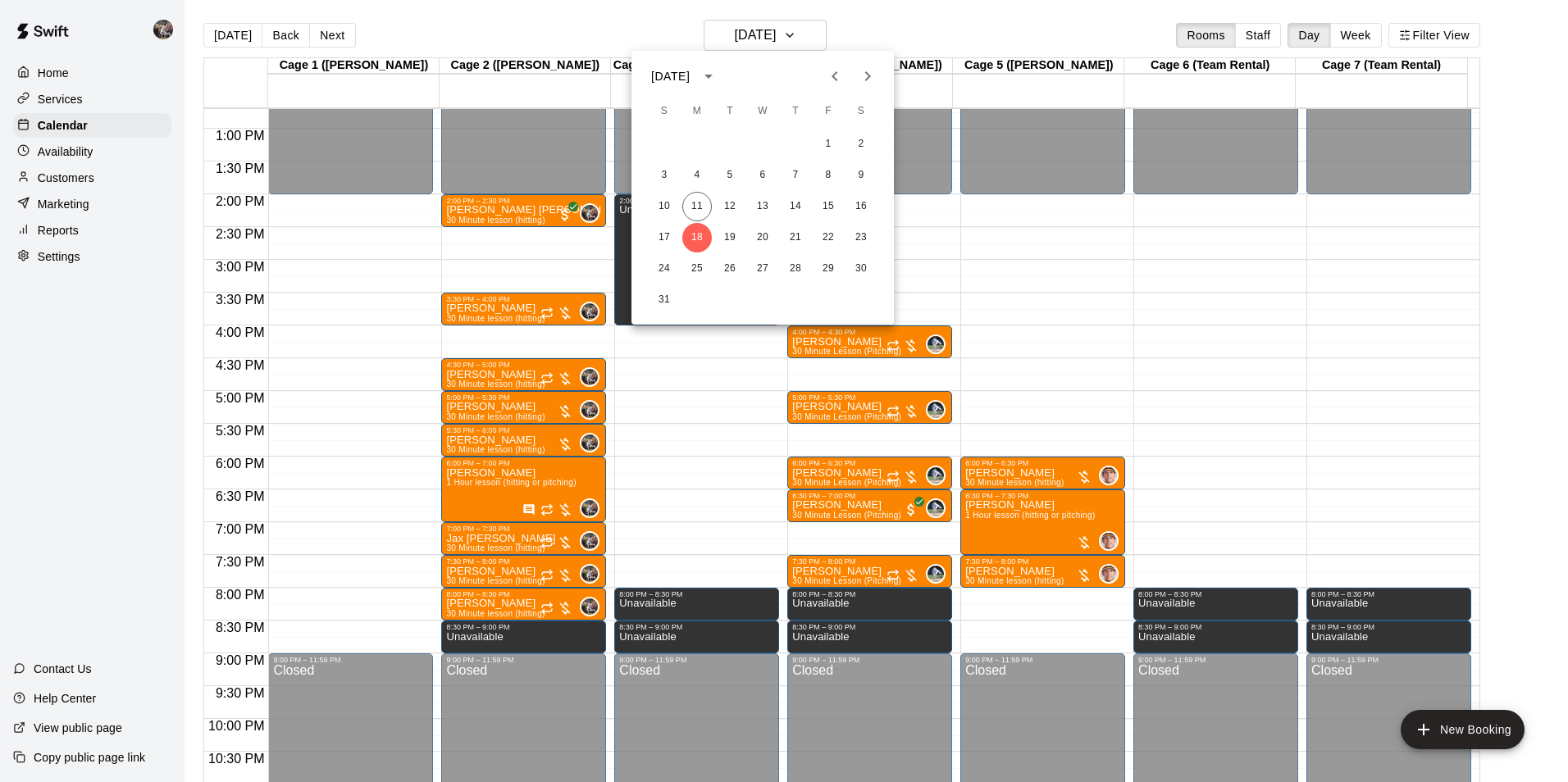
click at [687, 283] on div "24 25 26 27 28 29 30" at bounding box center [762, 269] width 263 height 29
click at [733, 201] on button "12" at bounding box center [729, 206] width 29 height 29
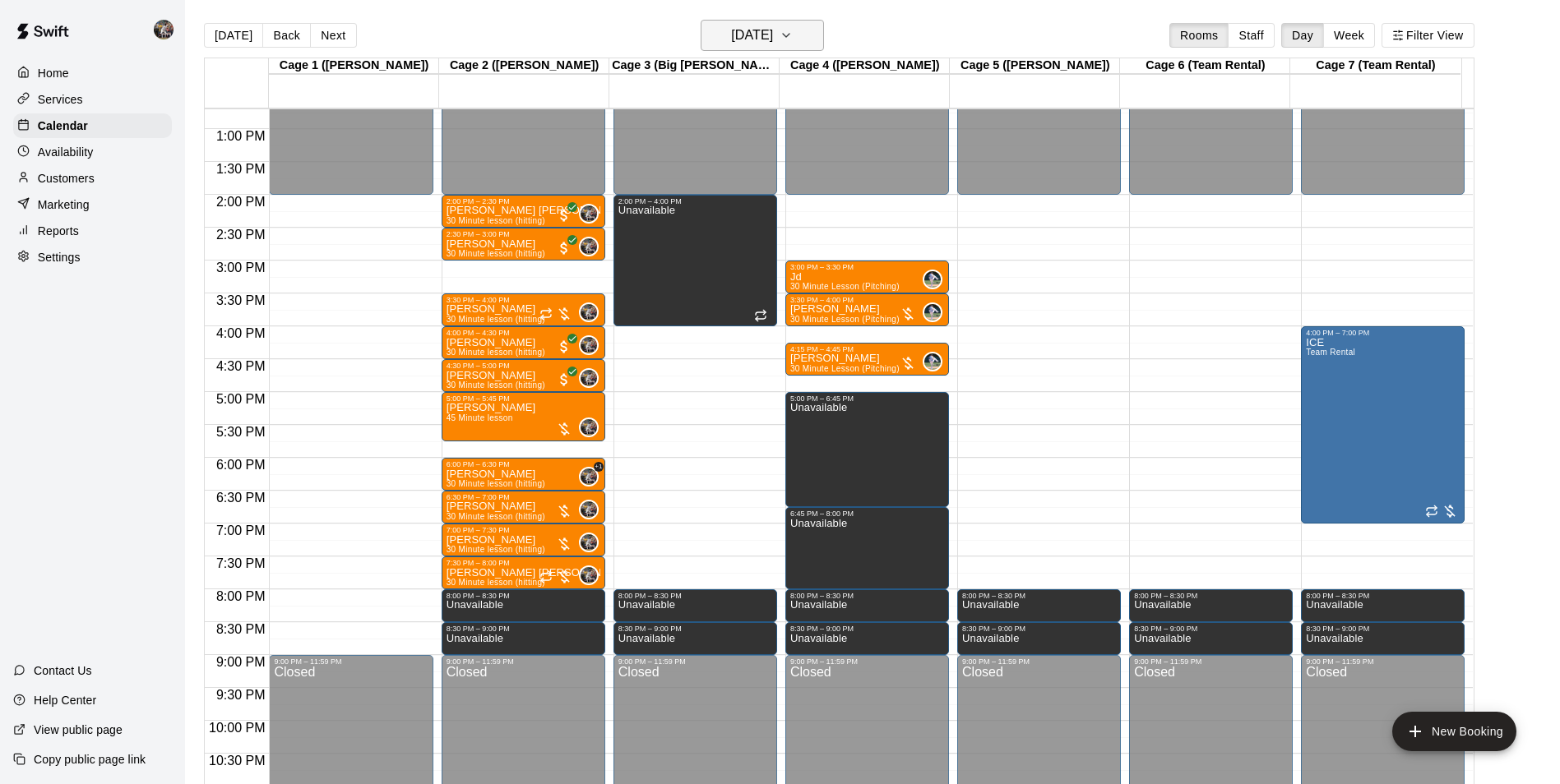
click at [773, 37] on h6 "[DATE]" at bounding box center [752, 35] width 42 height 23
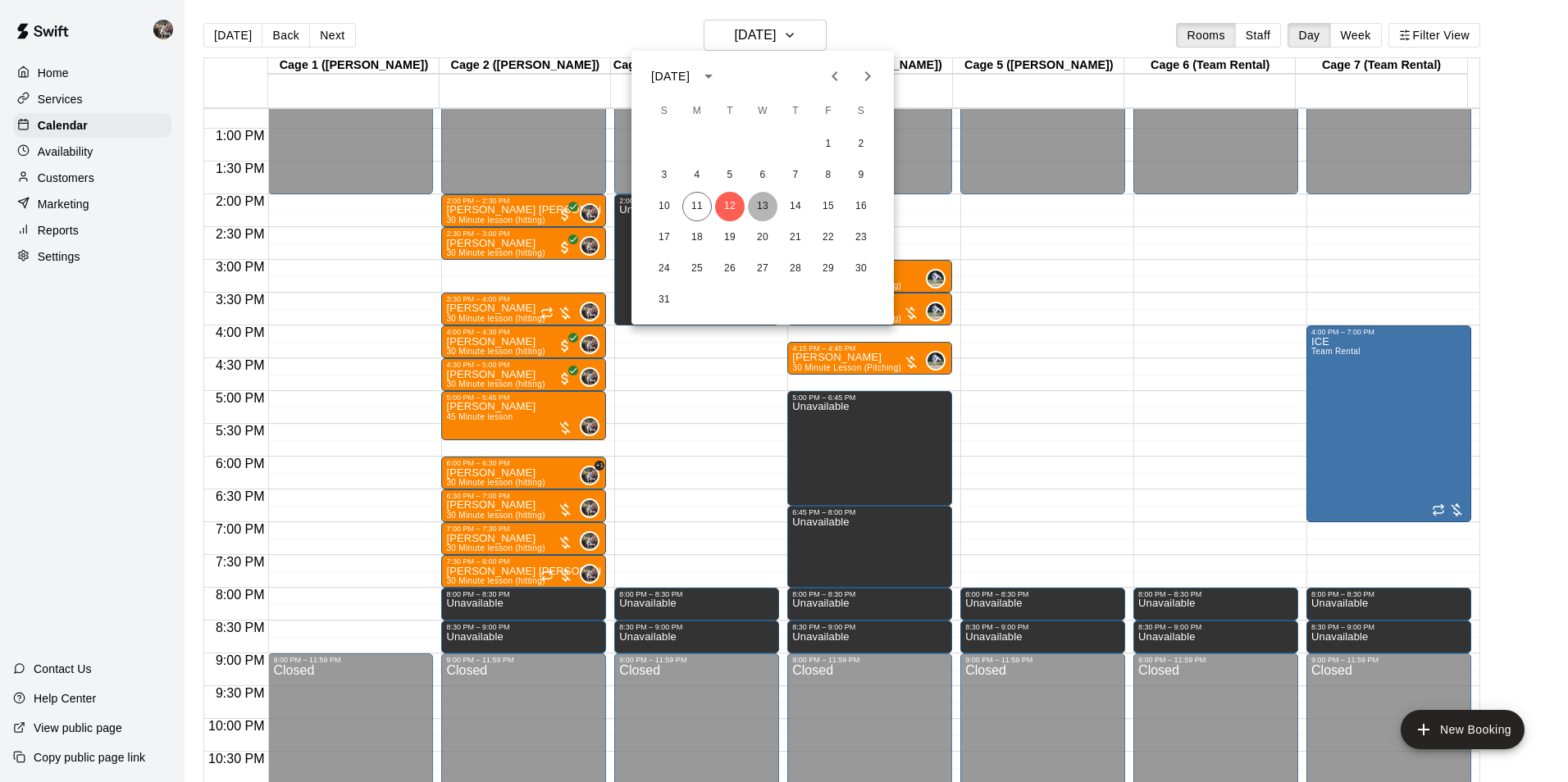
click at [761, 196] on button "13" at bounding box center [762, 206] width 29 height 29
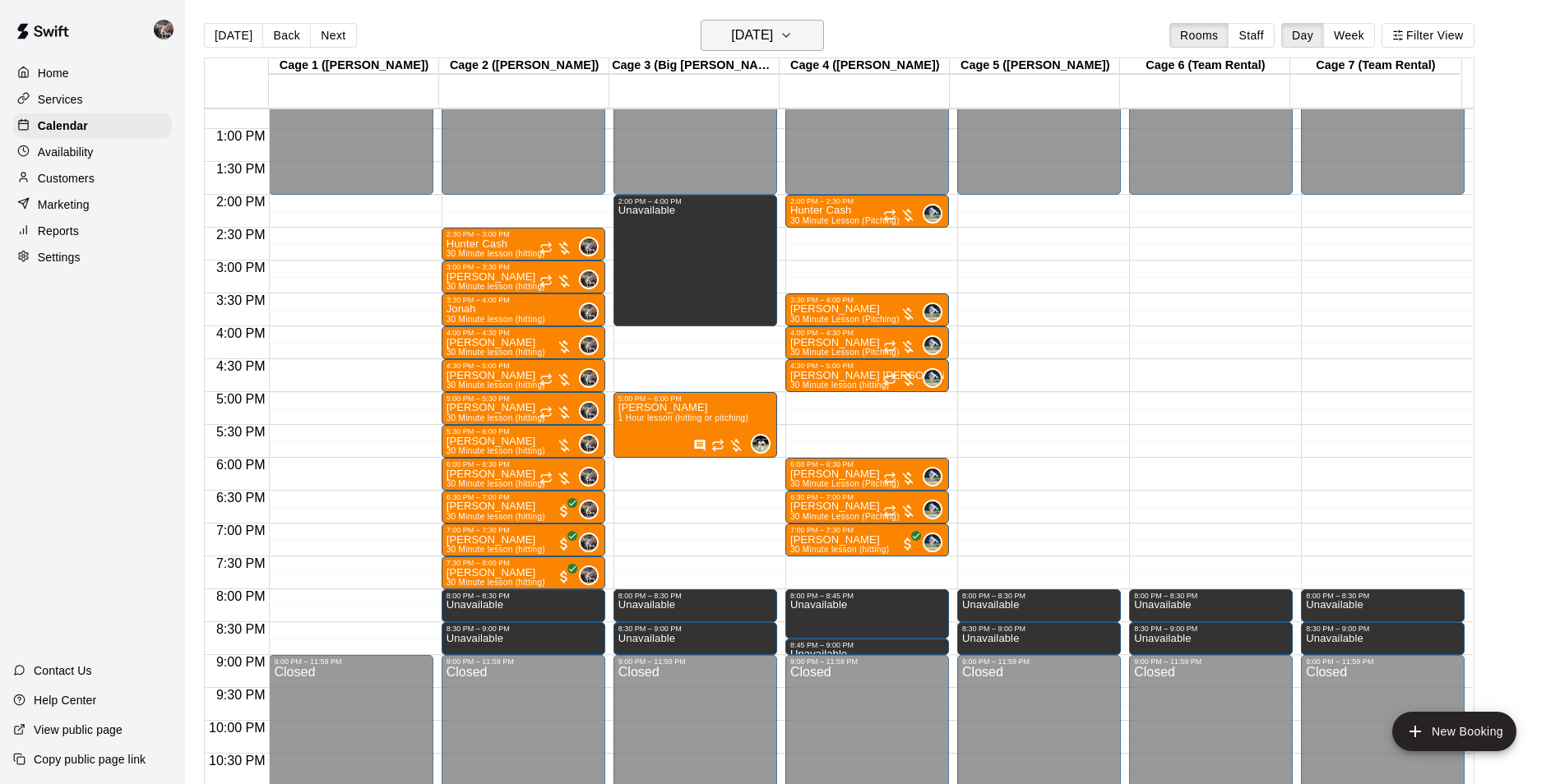
click at [762, 45] on h6 "[DATE]" at bounding box center [752, 35] width 42 height 23
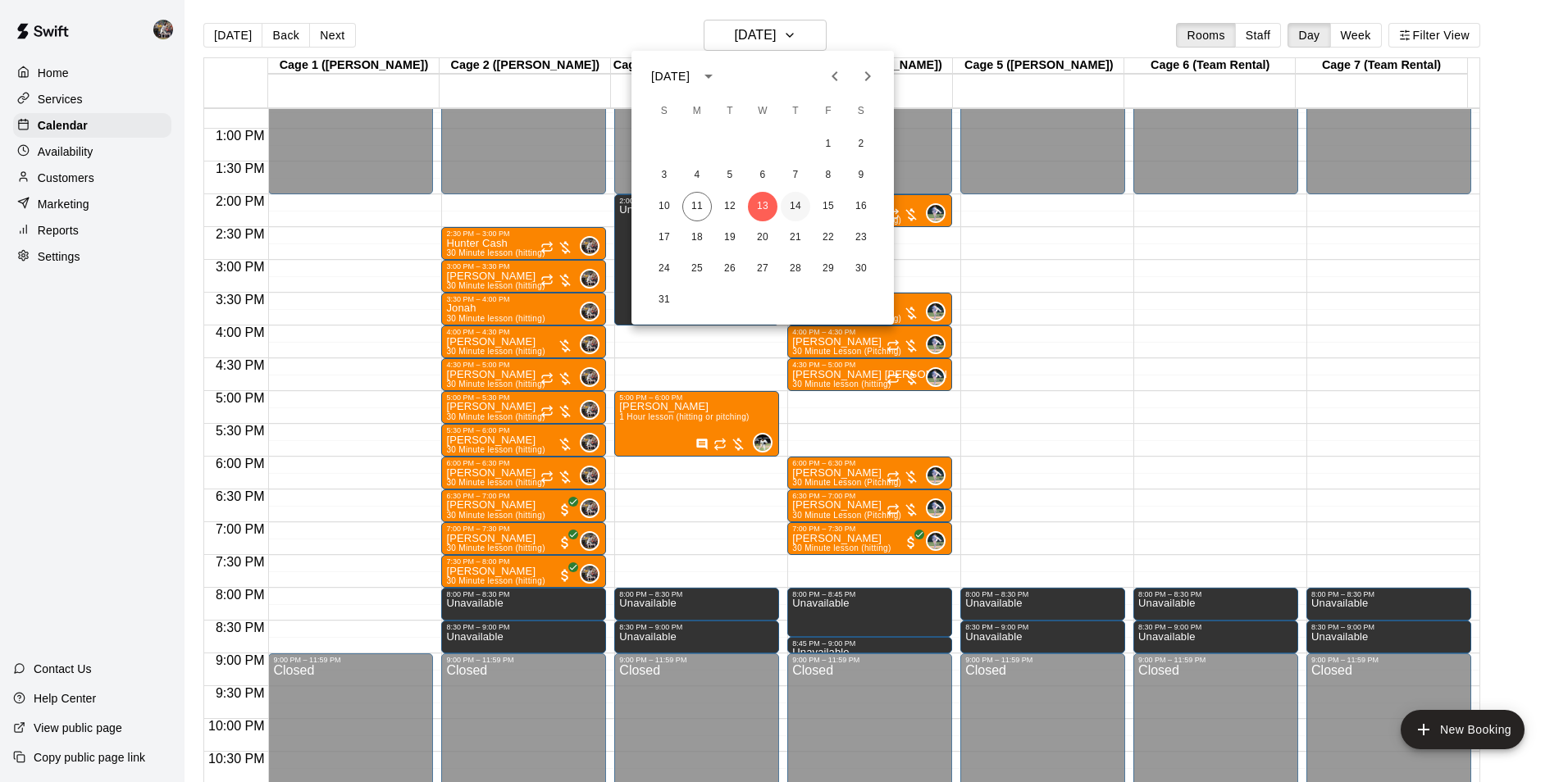
click at [793, 198] on button "14" at bounding box center [795, 206] width 29 height 29
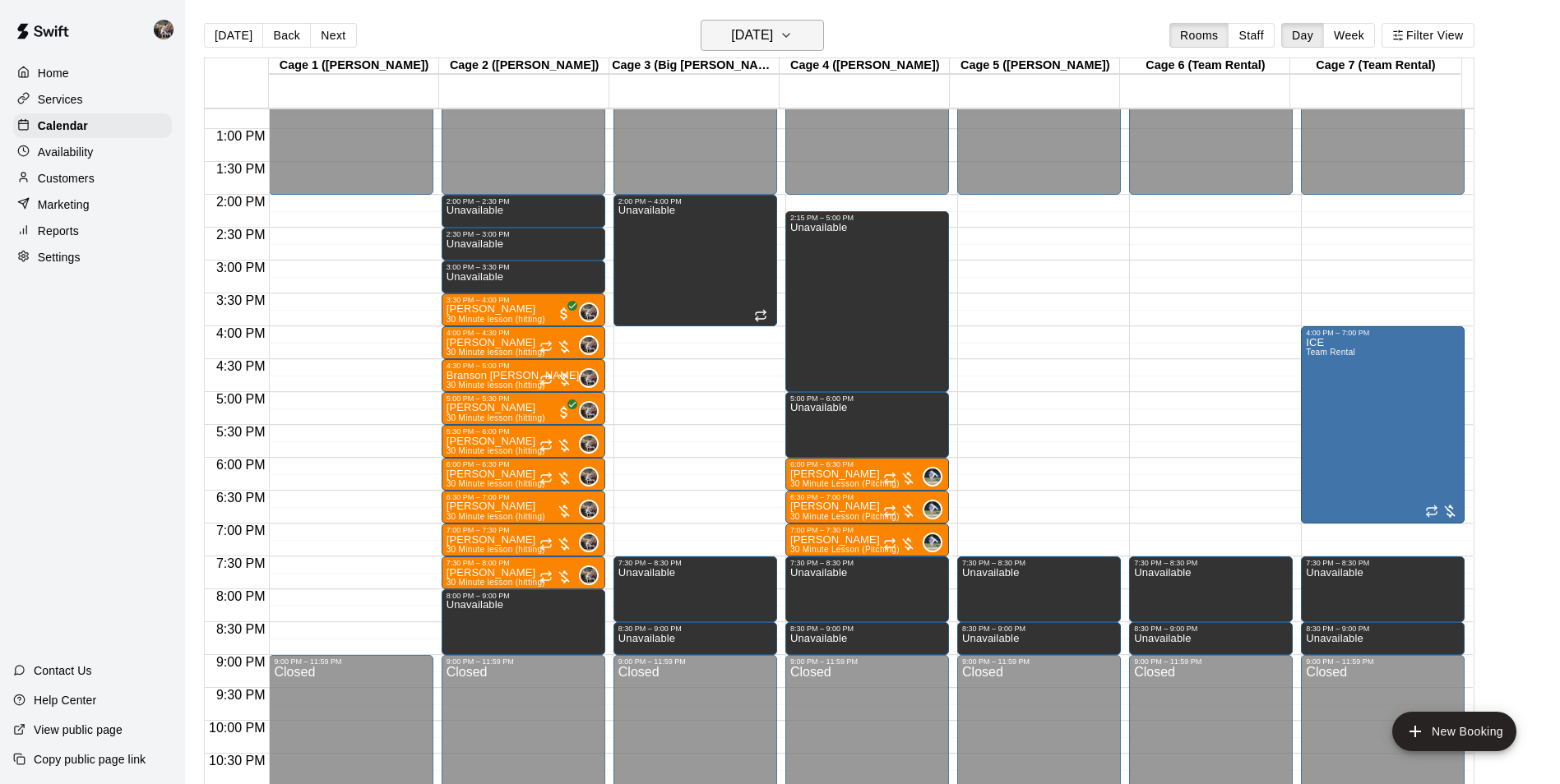
click at [773, 31] on h6 "[DATE]" at bounding box center [752, 35] width 42 height 23
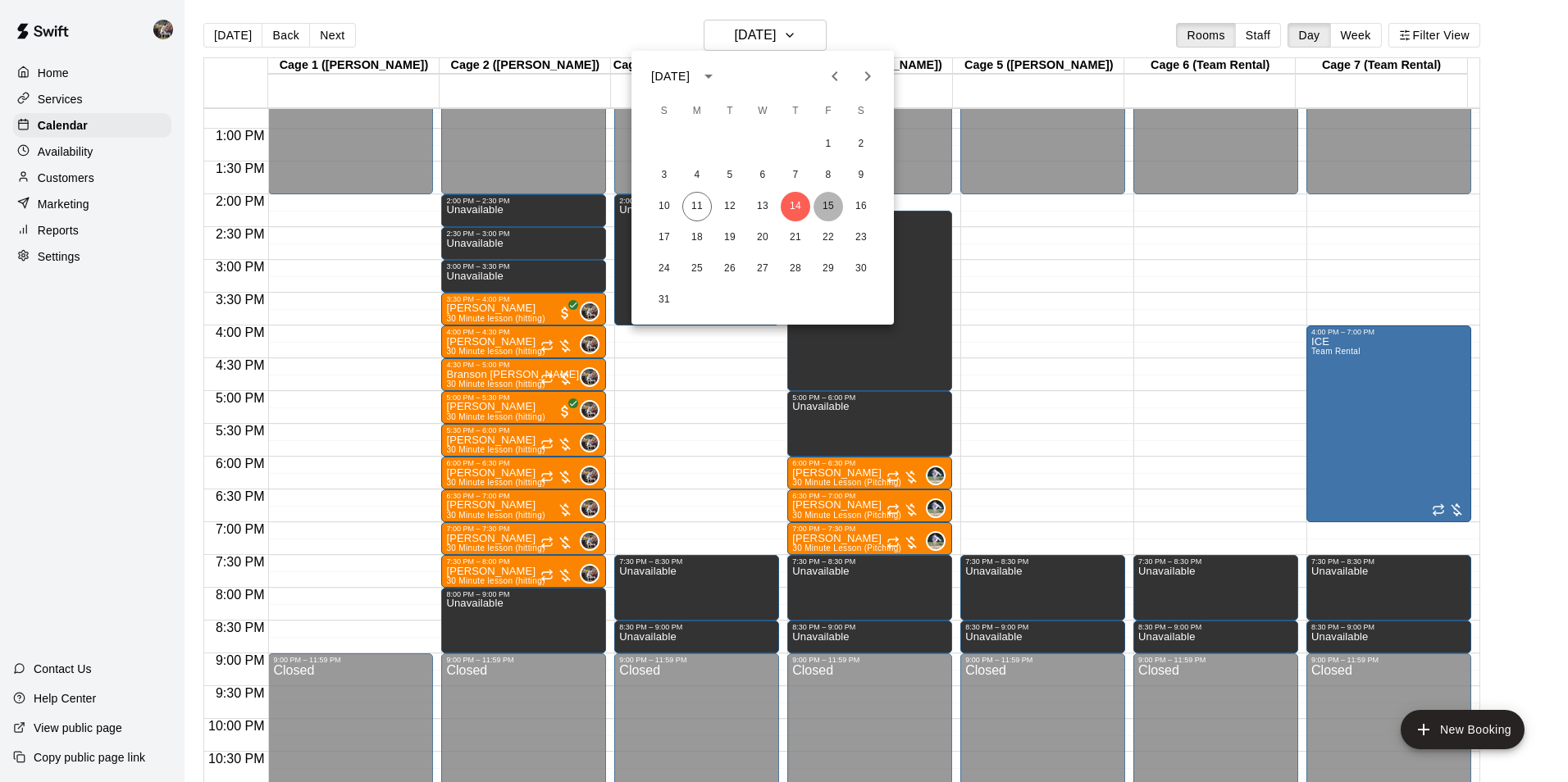
click at [822, 198] on button "15" at bounding box center [827, 206] width 29 height 29
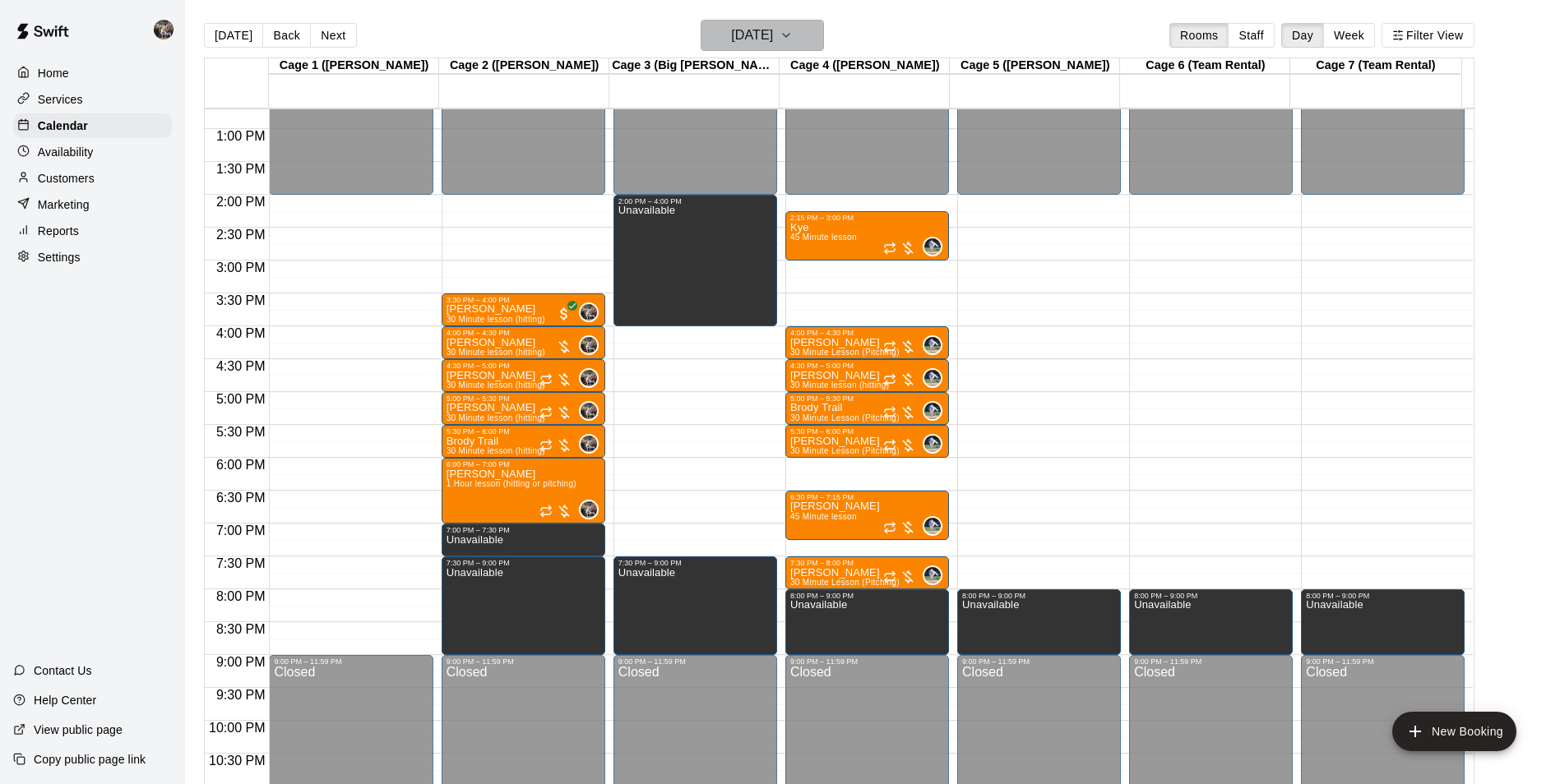
click at [771, 31] on h6 "[DATE]" at bounding box center [752, 35] width 42 height 23
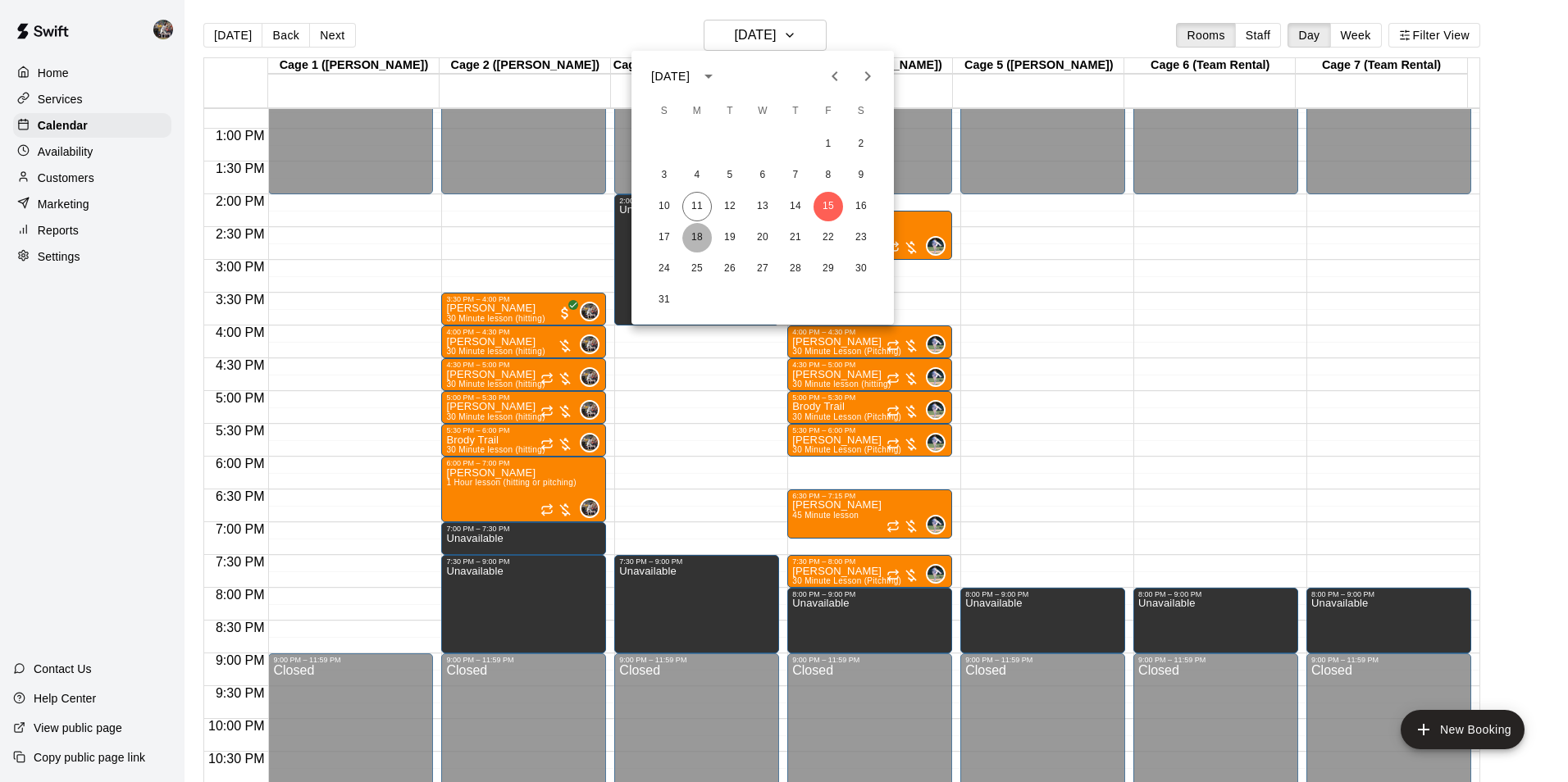
click at [693, 233] on button "18" at bounding box center [696, 237] width 29 height 29
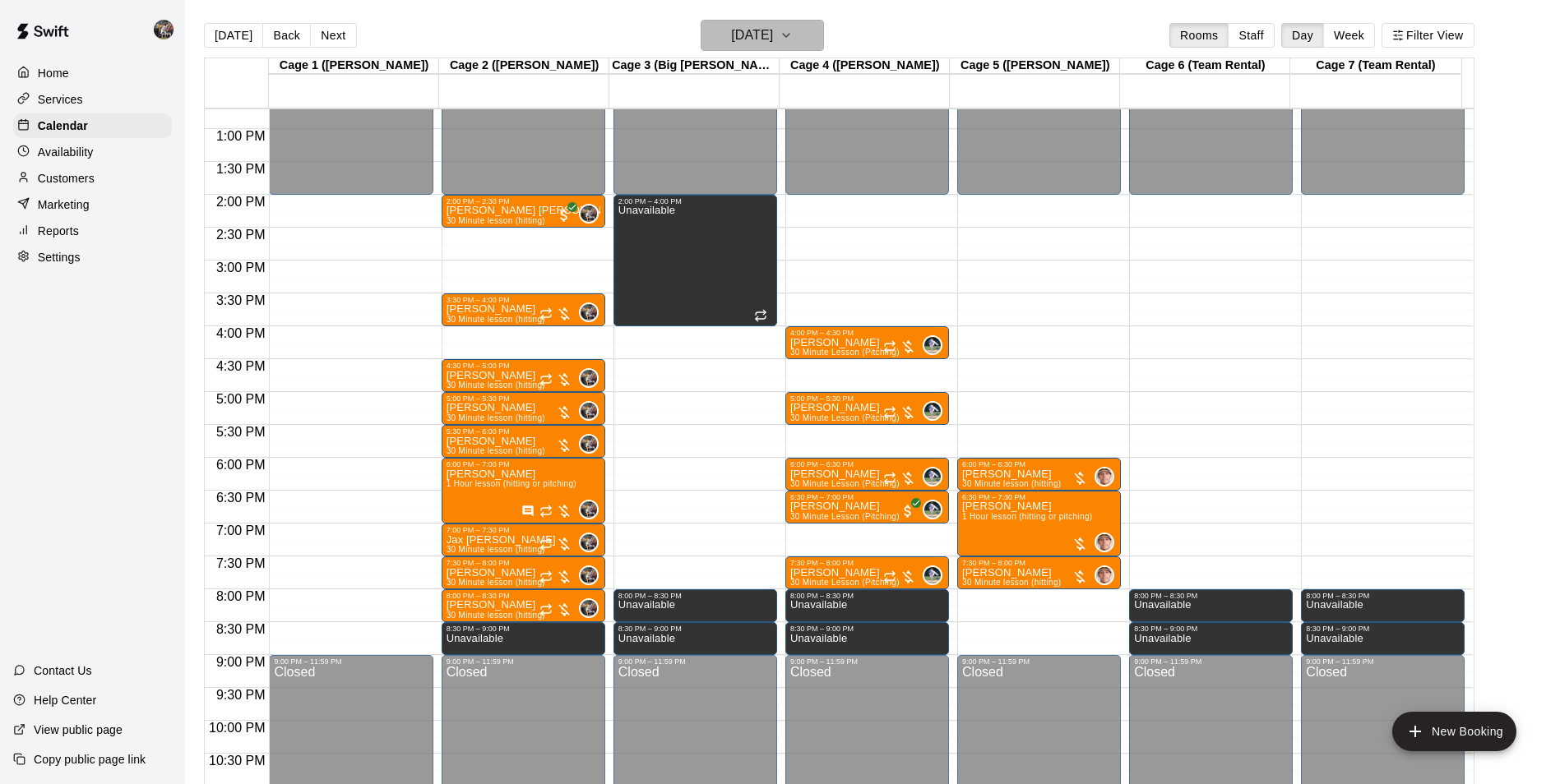
click at [746, 45] on h6 "[DATE]" at bounding box center [752, 35] width 42 height 23
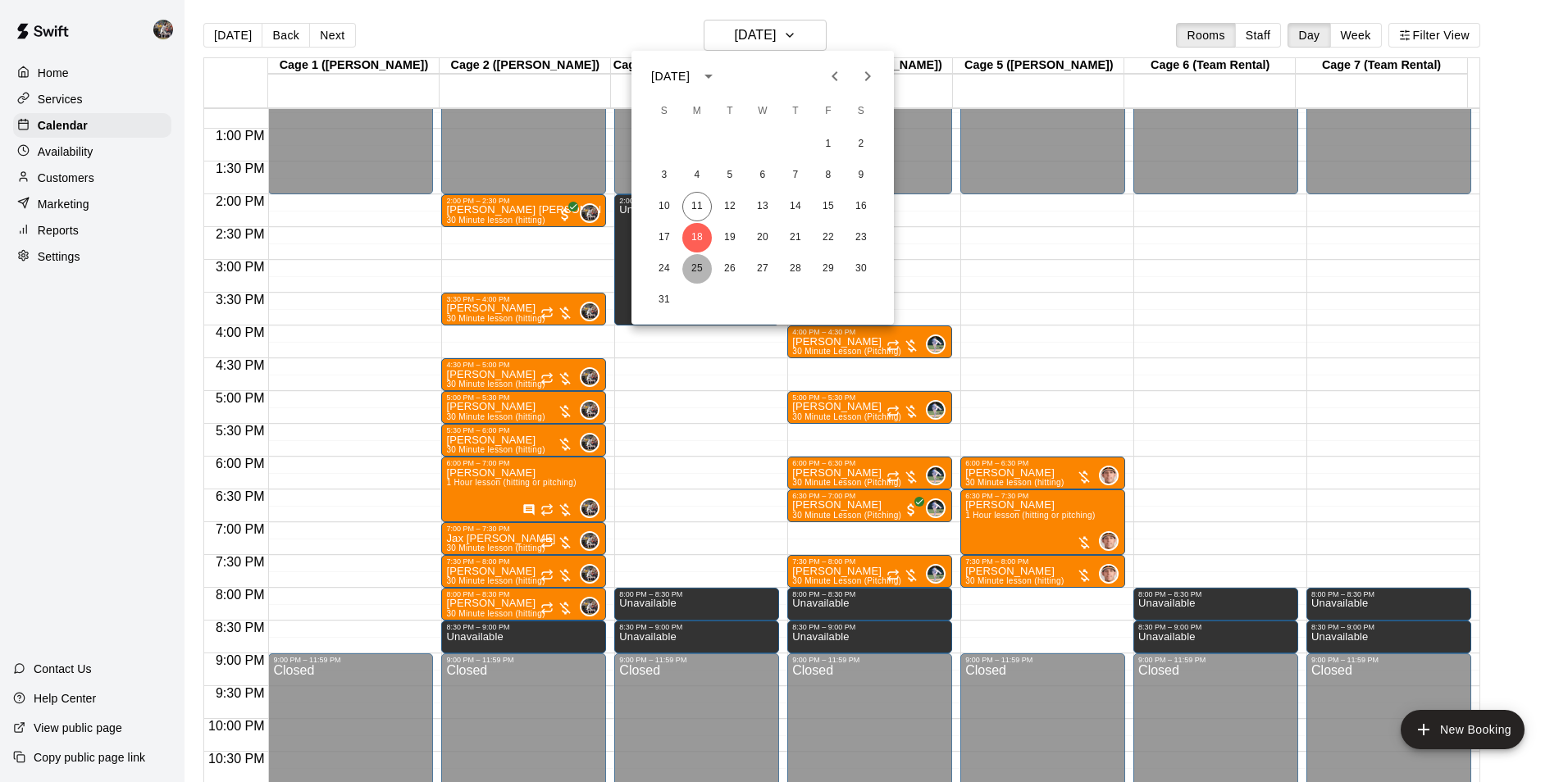
click at [703, 263] on button "25" at bounding box center [696, 269] width 29 height 29
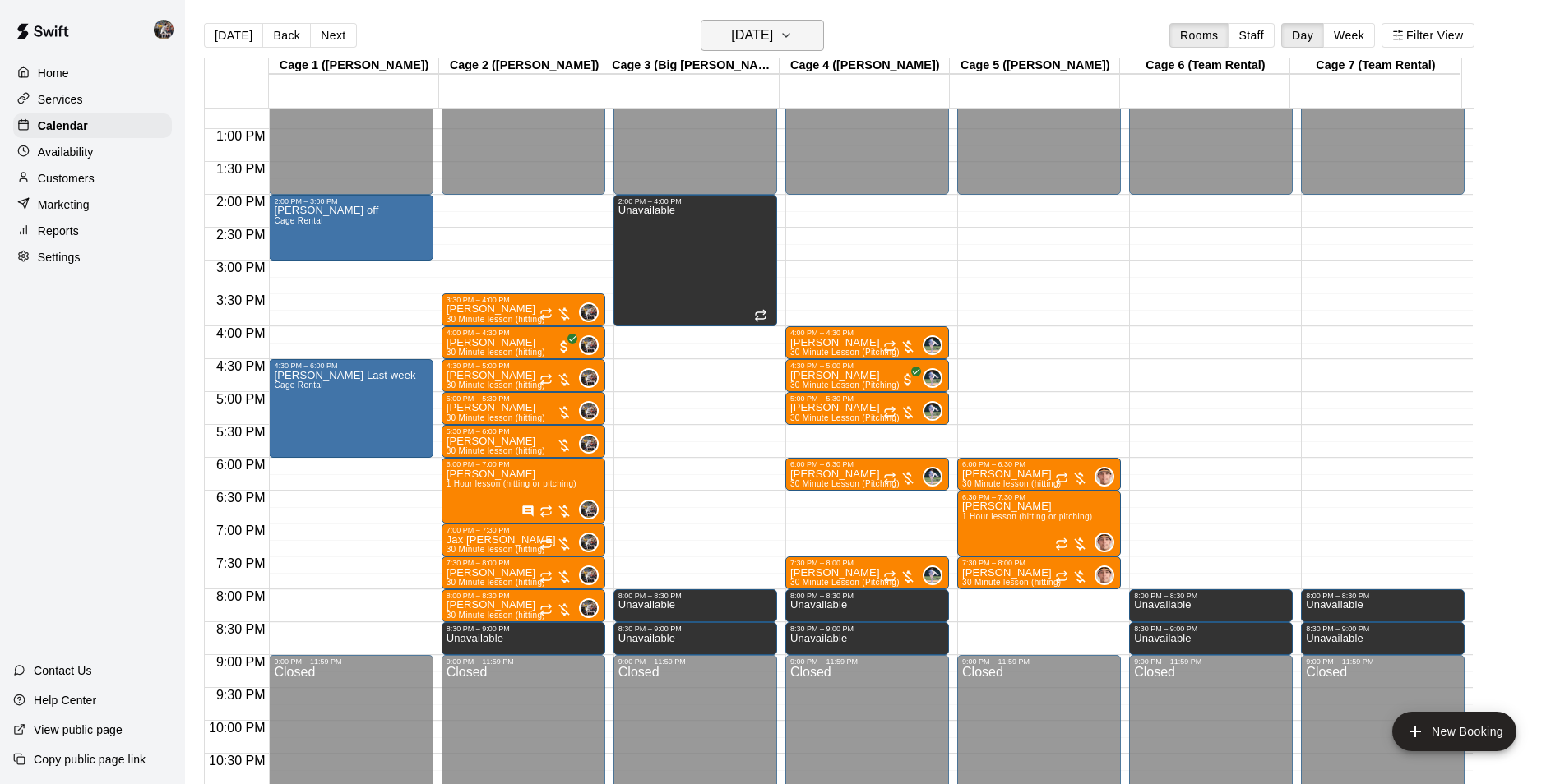
click at [773, 41] on h6 "[DATE]" at bounding box center [752, 35] width 42 height 23
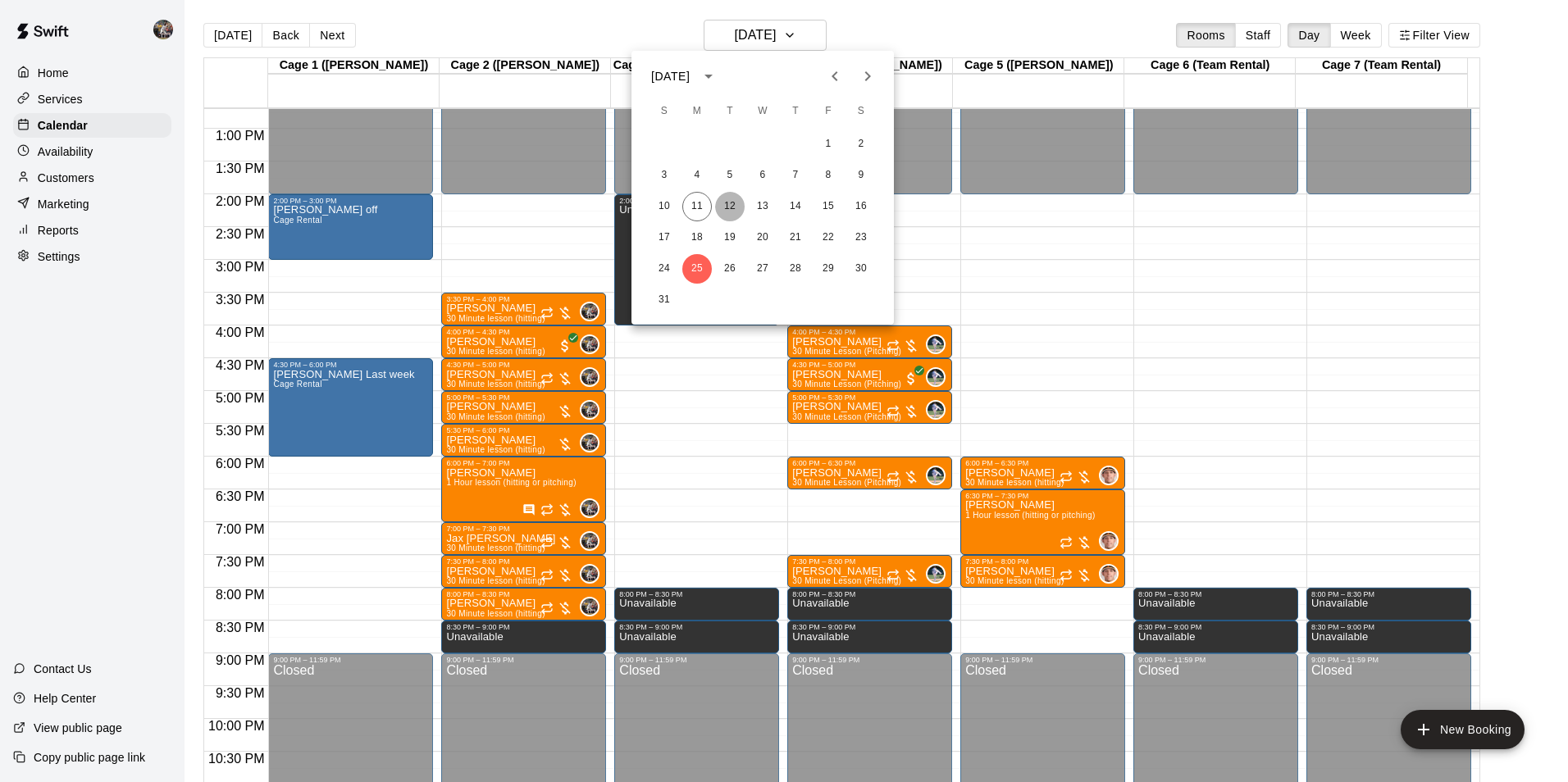
click at [738, 202] on button "12" at bounding box center [729, 206] width 29 height 29
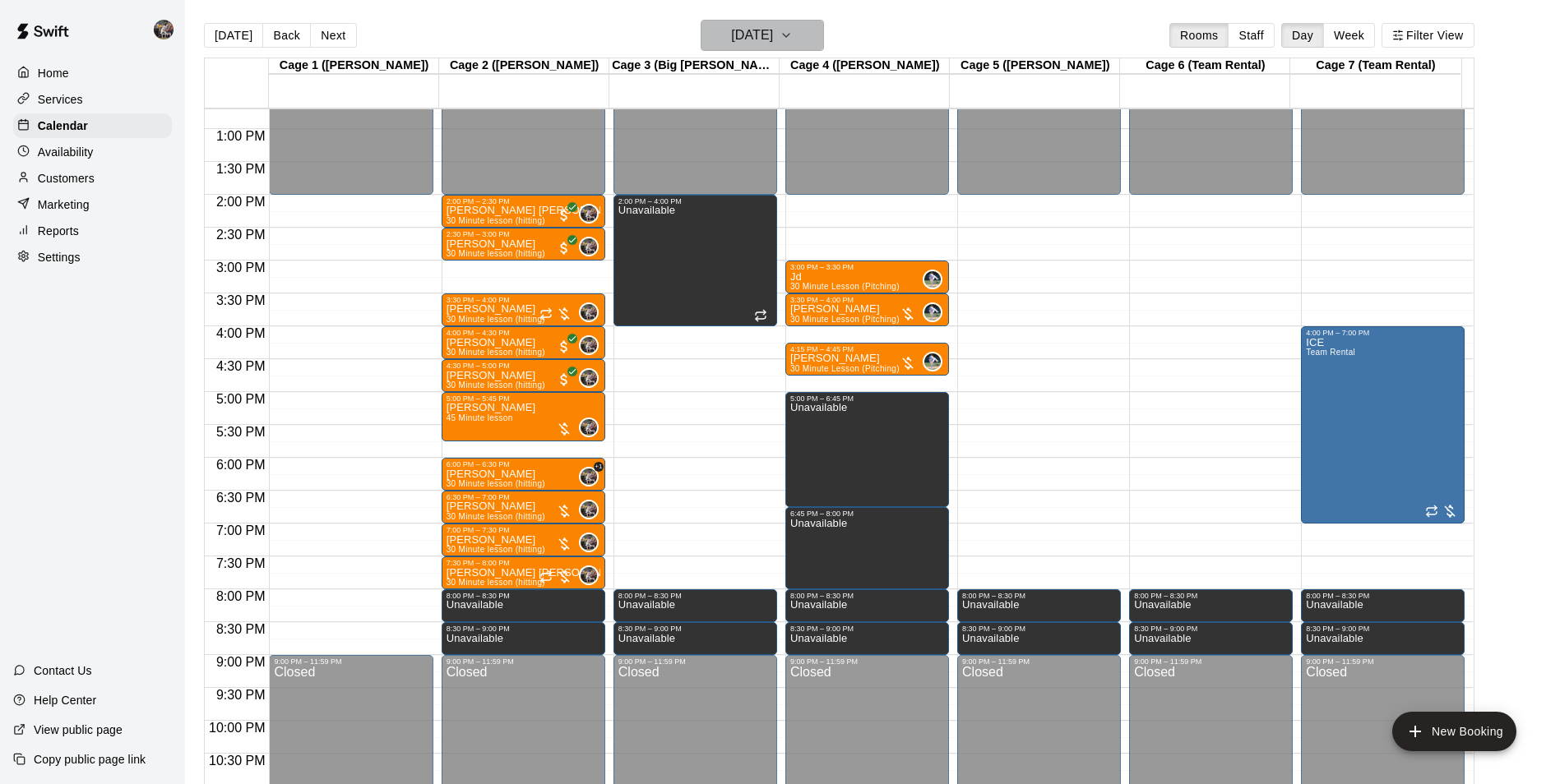
click at [756, 43] on h6 "[DATE]" at bounding box center [752, 35] width 42 height 23
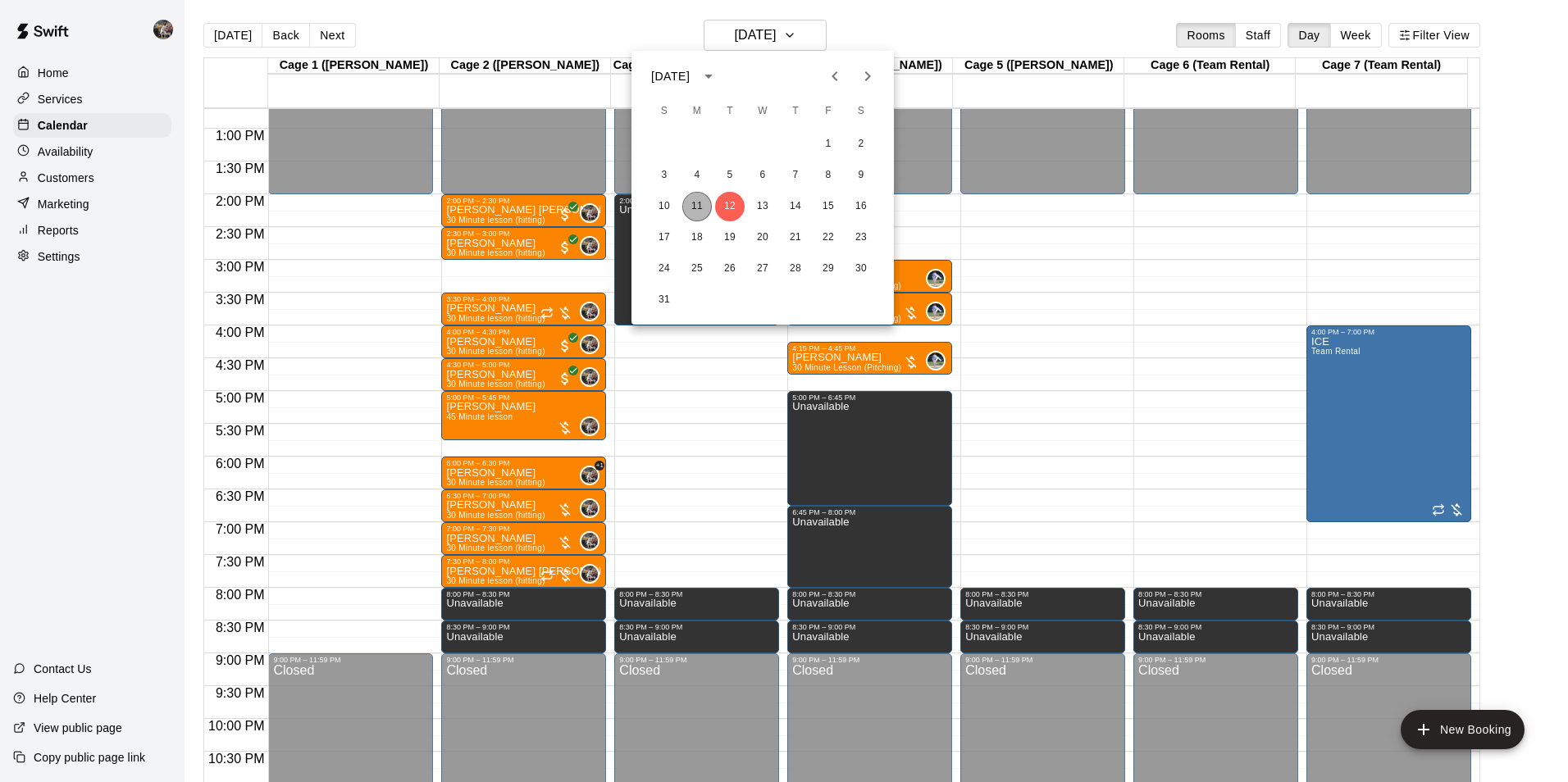
click at [701, 207] on button "11" at bounding box center [696, 206] width 29 height 29
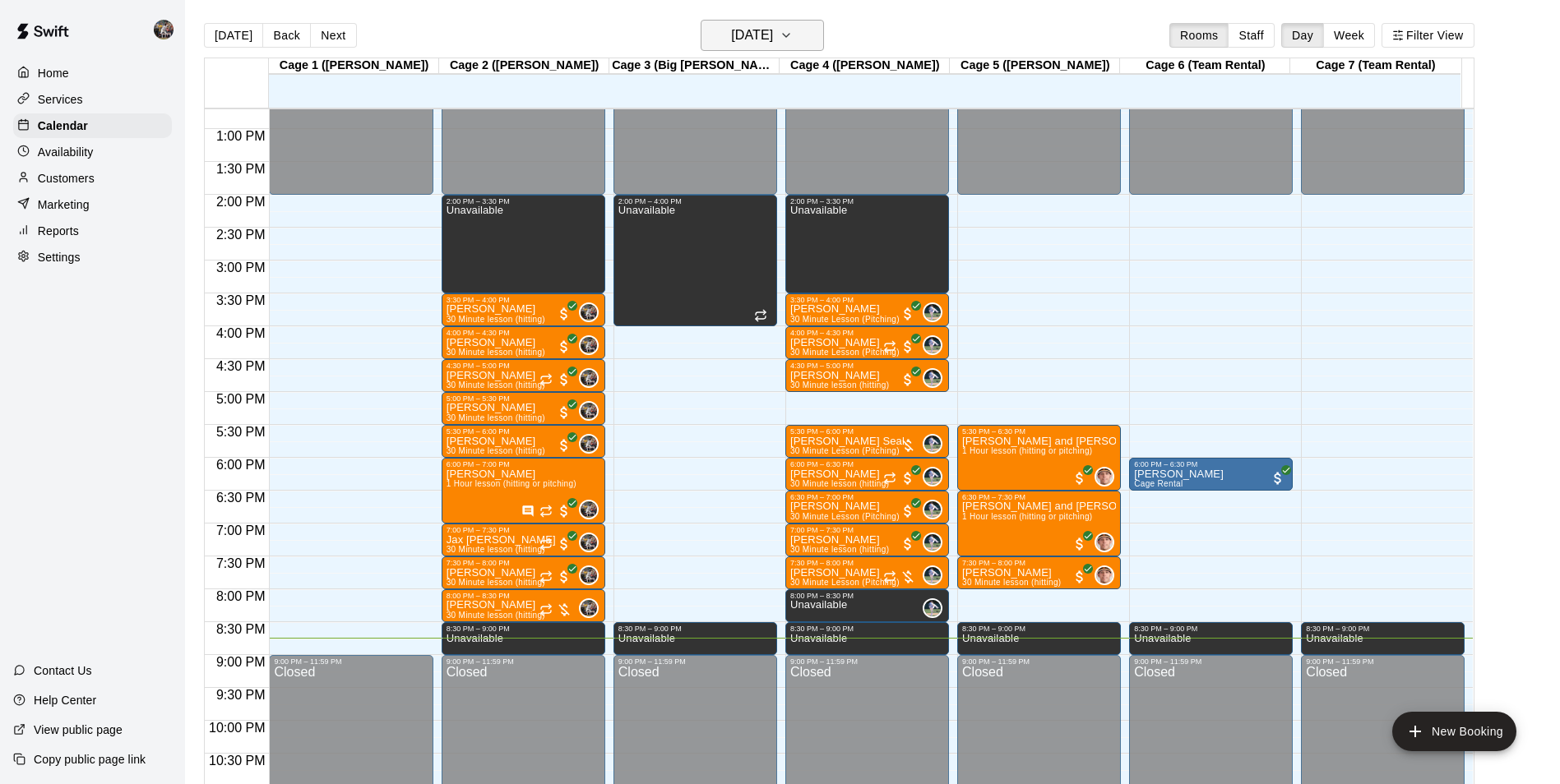
click at [781, 21] on button "[DATE]" at bounding box center [763, 35] width 124 height 31
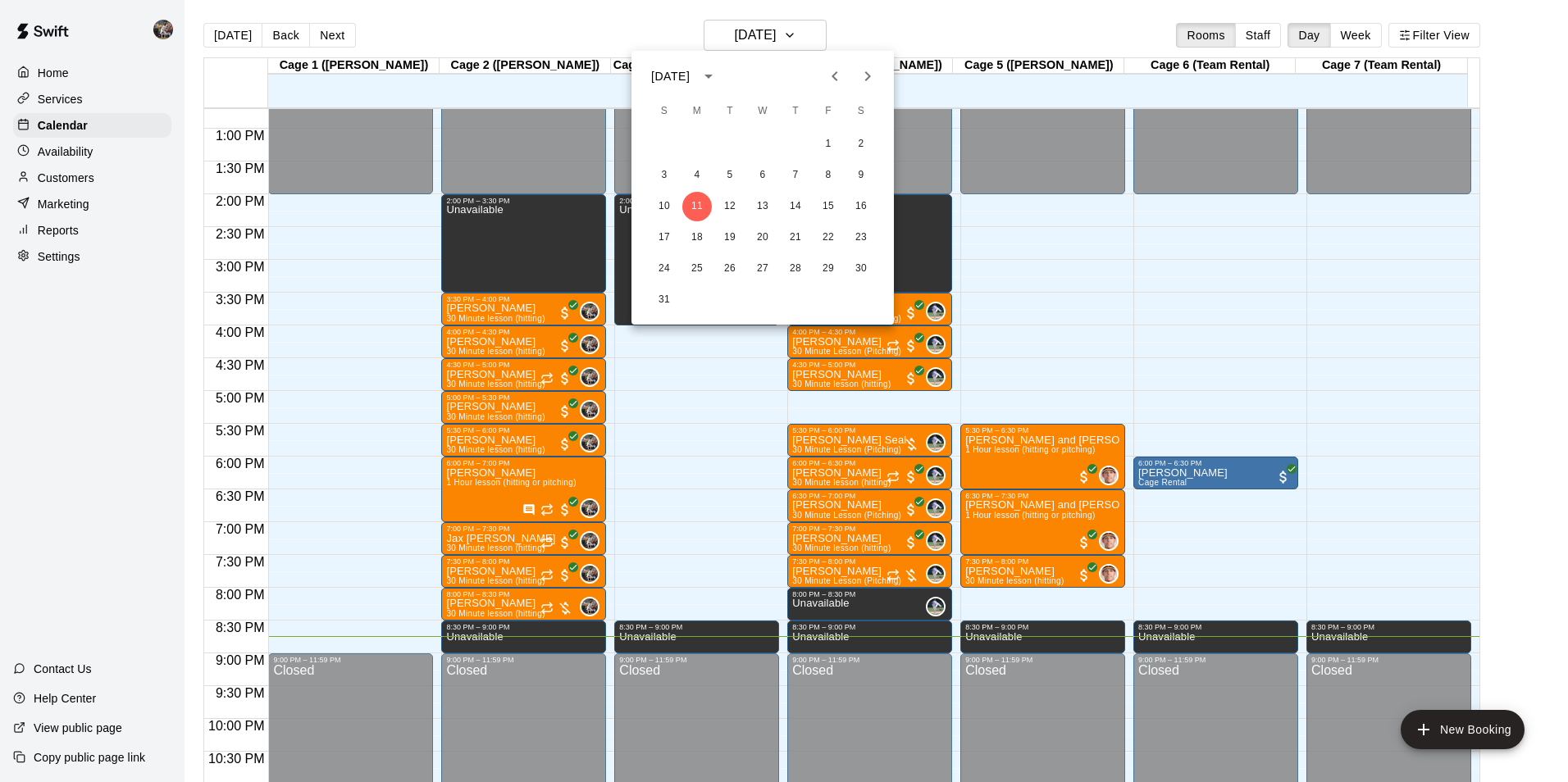
click at [695, 221] on div "1 2 3 4 5 6 7 8 9 10 11 12 13 14 15 16 17 18 19 20 21 22 23 24 25 26 27 28 29 3…" at bounding box center [762, 222] width 263 height 188
click at [696, 224] on button "18" at bounding box center [696, 237] width 29 height 29
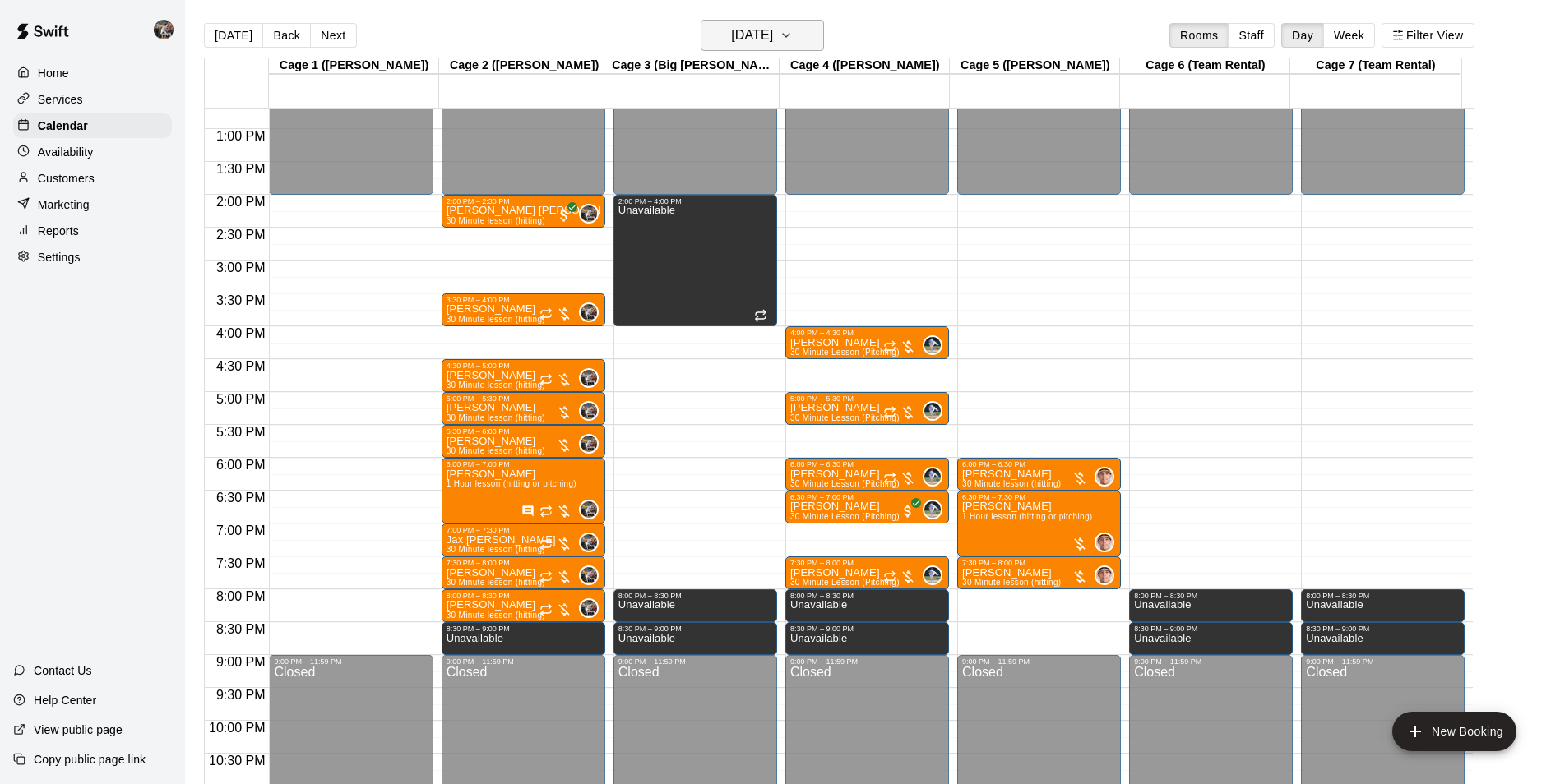
click at [759, 22] on main "[DATE] Back [DATE][DATE] Rooms Staff Day Week Filter View Cage 1 ([PERSON_NAME]…" at bounding box center [872, 405] width 1375 height 810
click at [738, 56] on div "[DATE] Back [DATE][DATE] Rooms Staff Day Week Filter View" at bounding box center [839, 39] width 1271 height 38
click at [746, 43] on h6 "[DATE]" at bounding box center [752, 35] width 42 height 23
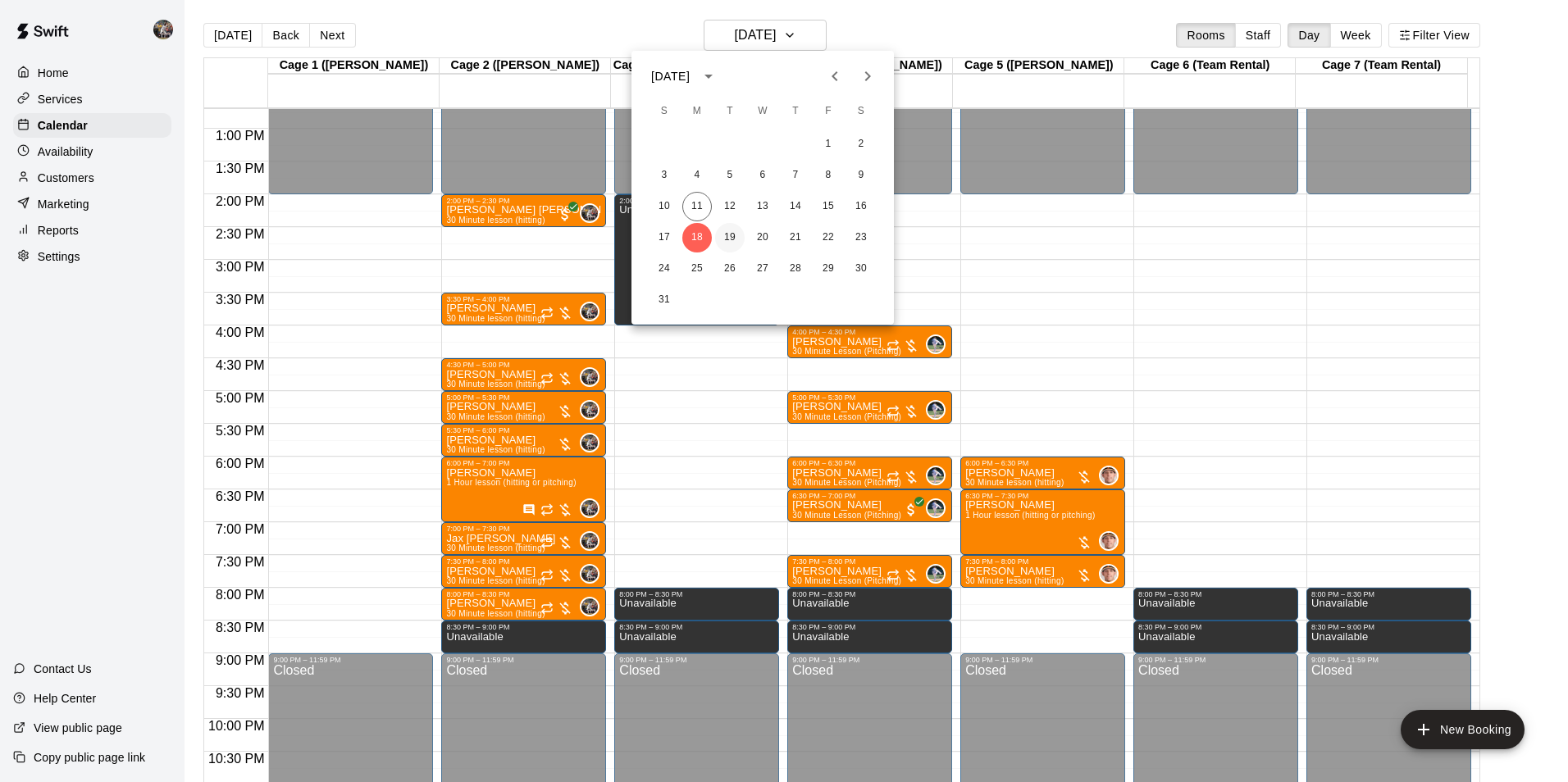
click at [725, 232] on button "19" at bounding box center [729, 237] width 29 height 29
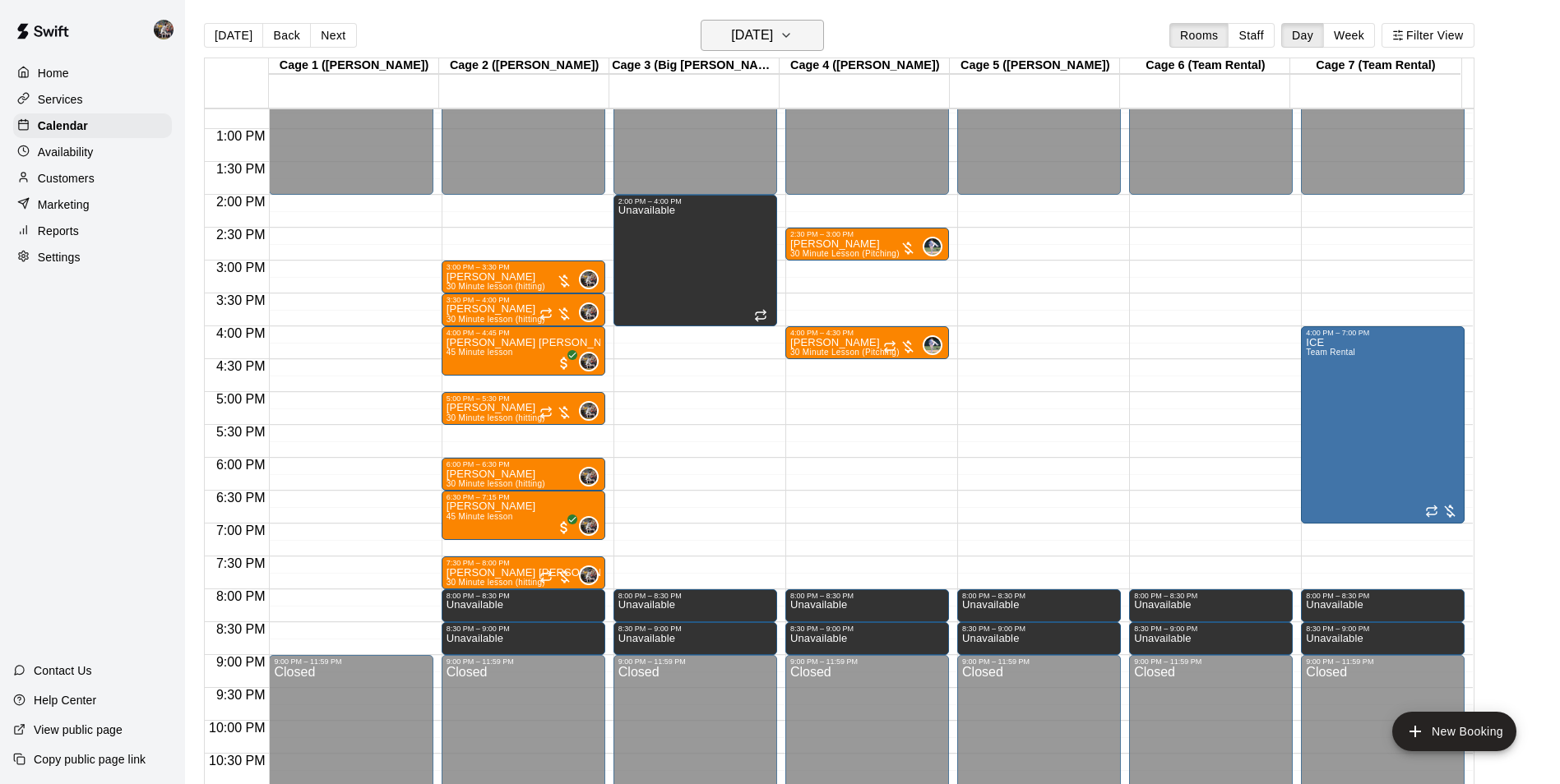
click at [773, 35] on h6 "[DATE]" at bounding box center [752, 35] width 42 height 23
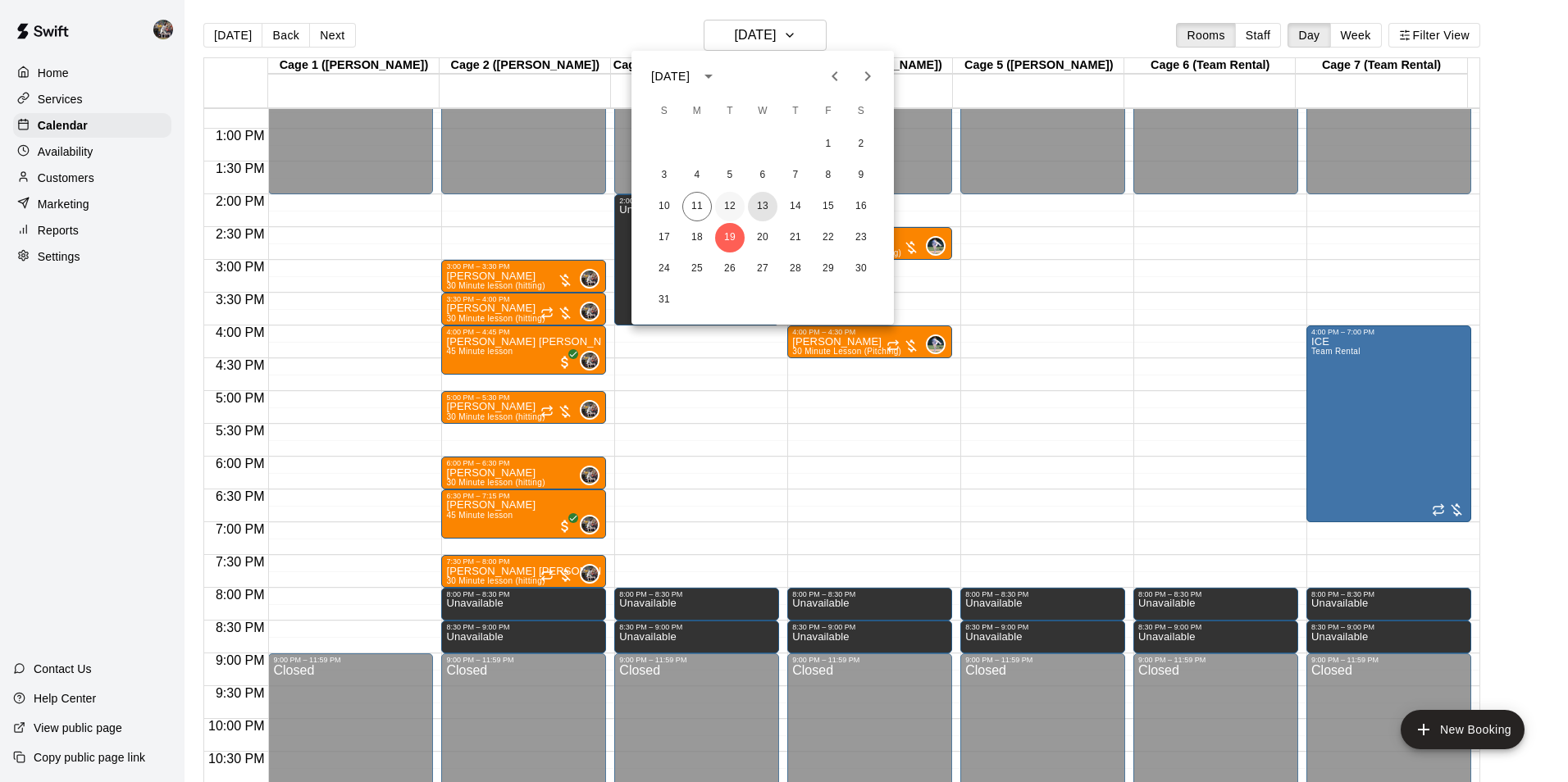
drag, startPoint x: 758, startPoint y: 201, endPoint x: 743, endPoint y: 201, distance: 15.0
click at [750, 201] on button "13" at bounding box center [762, 206] width 29 height 29
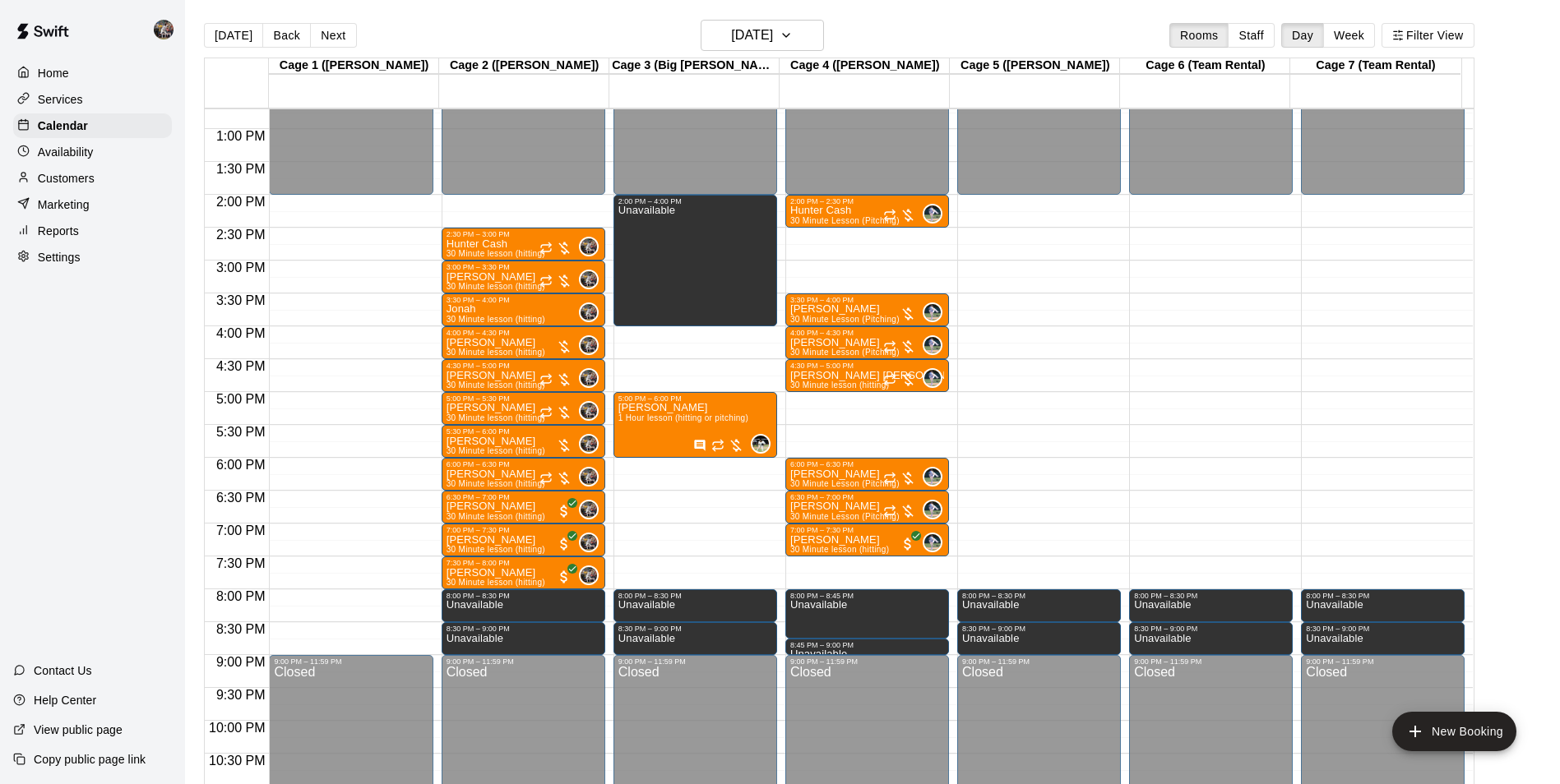
click at [740, 200] on div "1 2 3 4 5 6 7 8 9 10 11 12 13 14 15 16 17 18 19 20 21 22 23 24 25 26 27 28 29 3…" at bounding box center [764, 147] width 197 height 106
click at [773, 28] on h6 "[DATE]" at bounding box center [752, 35] width 42 height 23
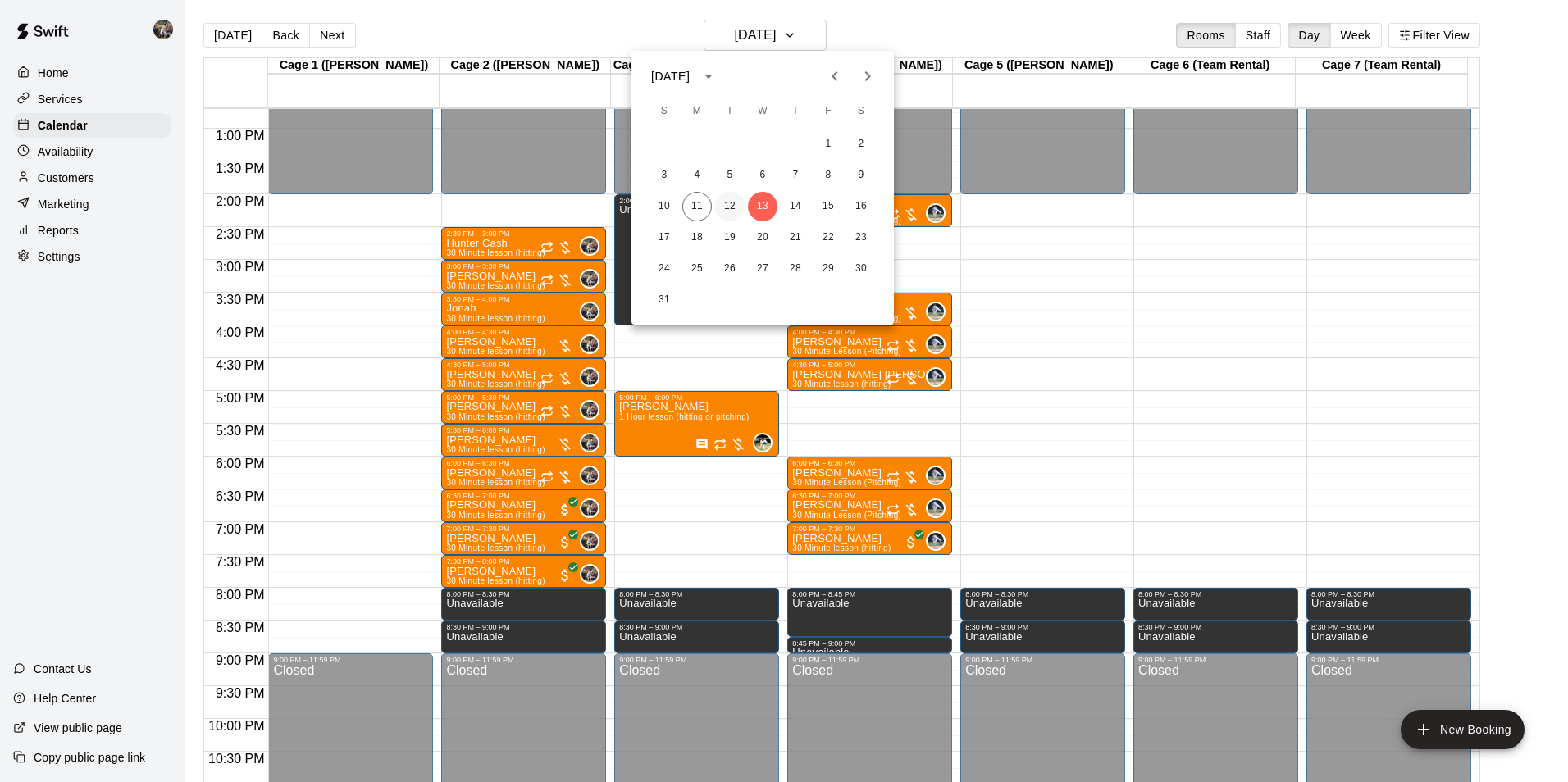
click at [743, 205] on button "12" at bounding box center [729, 206] width 29 height 29
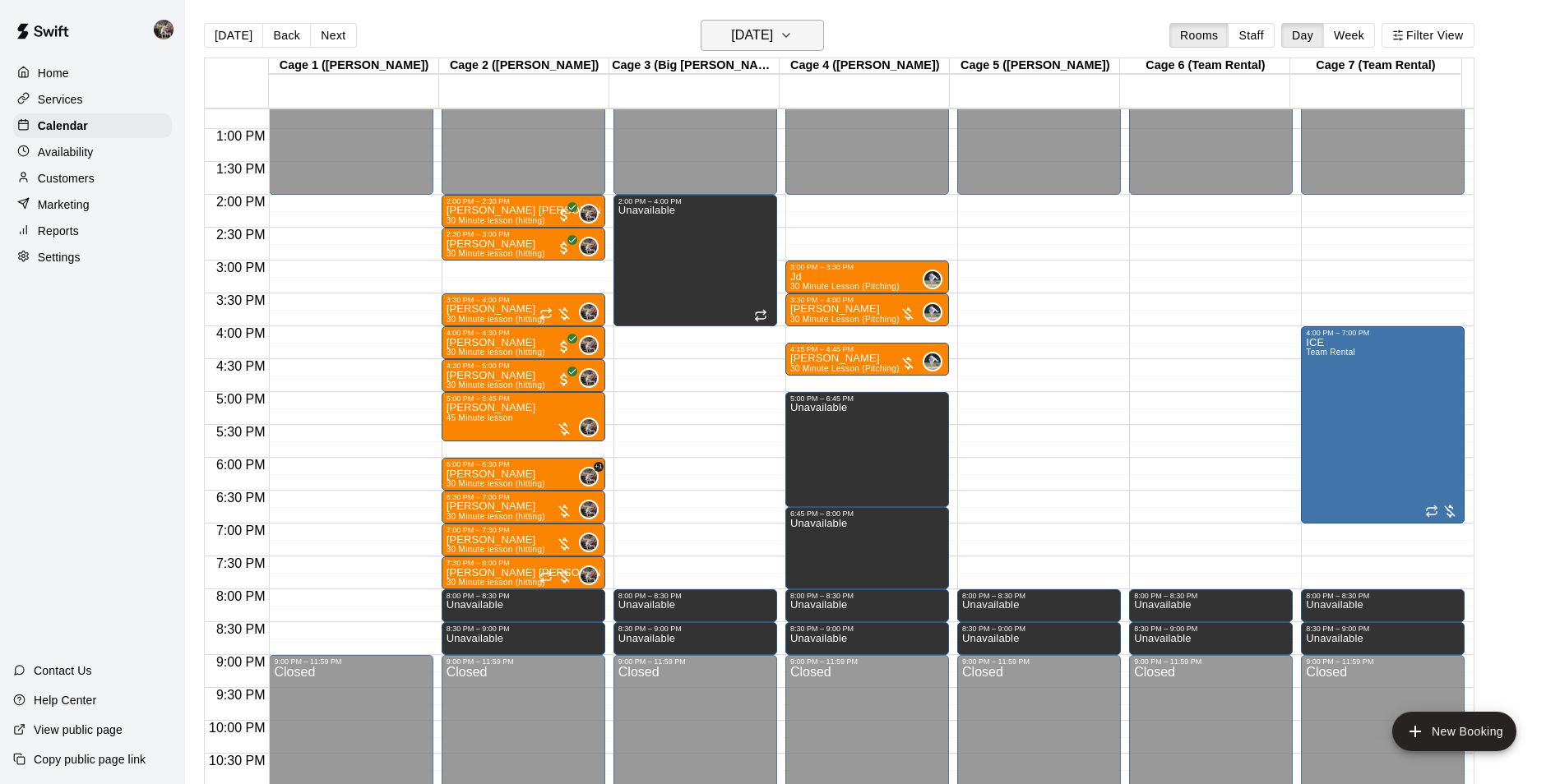
click at [767, 40] on h6 "[DATE]" at bounding box center [752, 35] width 42 height 23
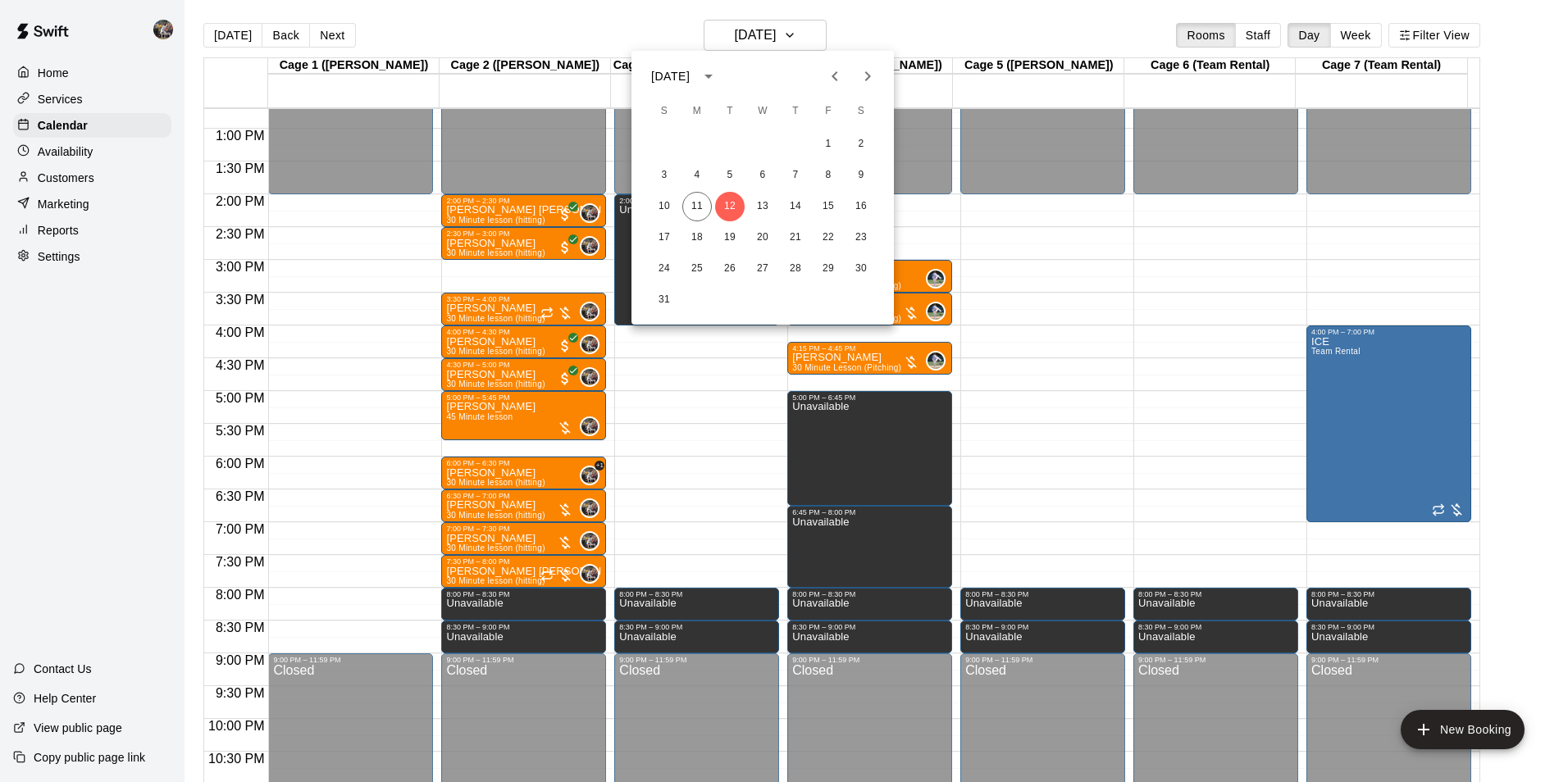
click at [818, 219] on div "10 11 12 13 14 15 16" at bounding box center [762, 206] width 263 height 29
click at [822, 212] on button "15" at bounding box center [827, 206] width 29 height 29
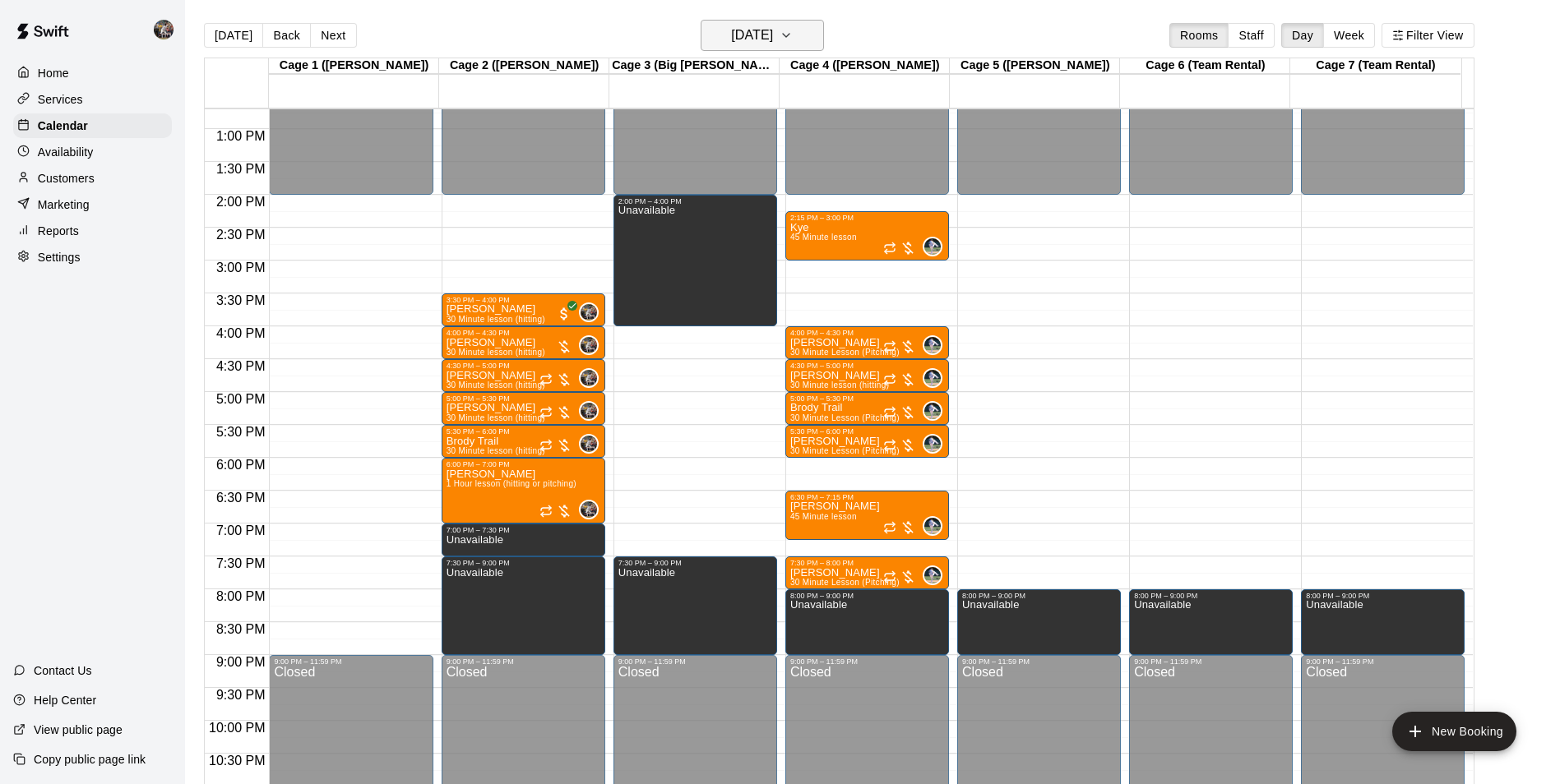
click at [773, 27] on h6 "[DATE]" at bounding box center [752, 35] width 42 height 23
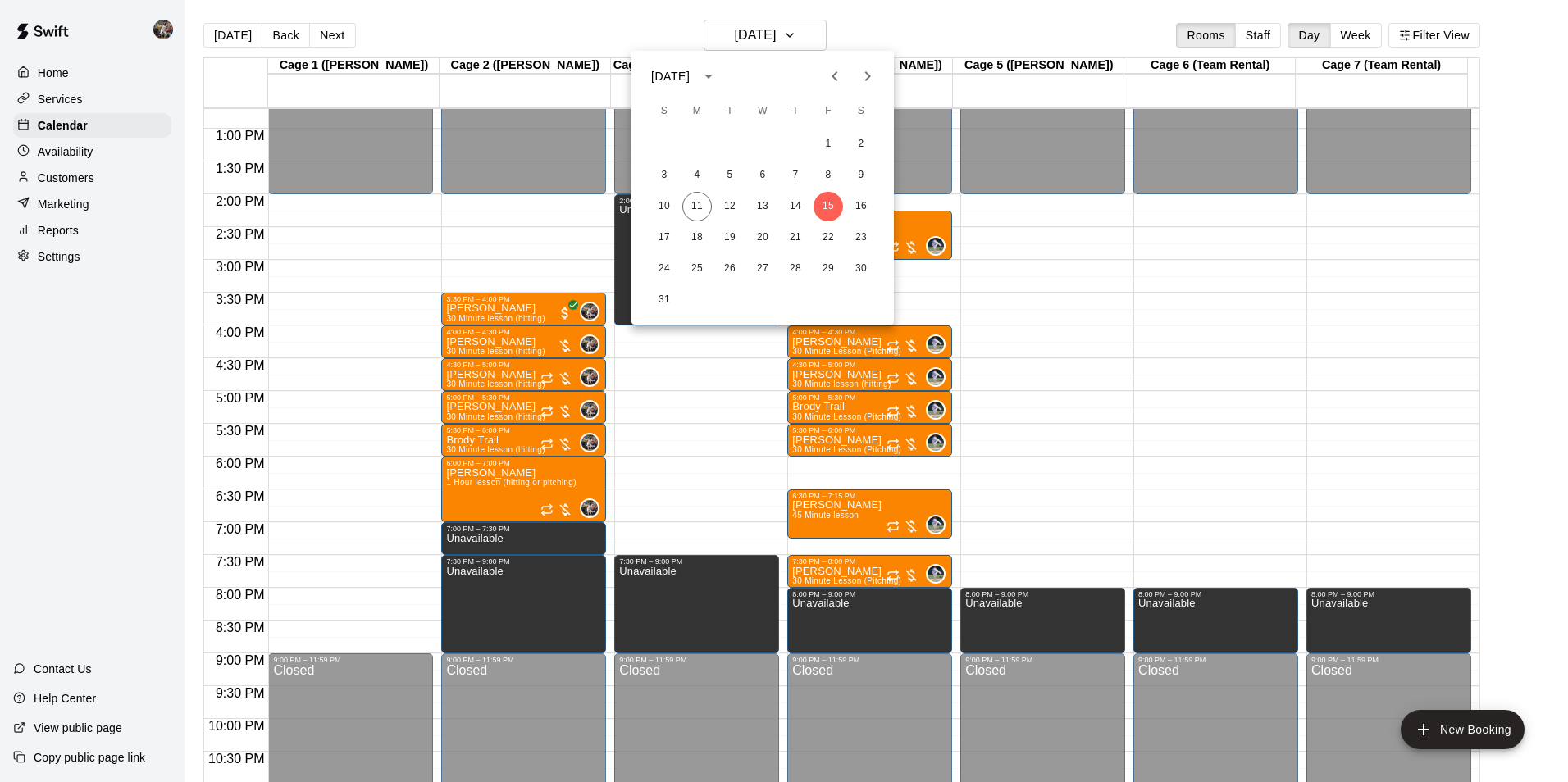
click at [776, 43] on div at bounding box center [784, 391] width 1568 height 782
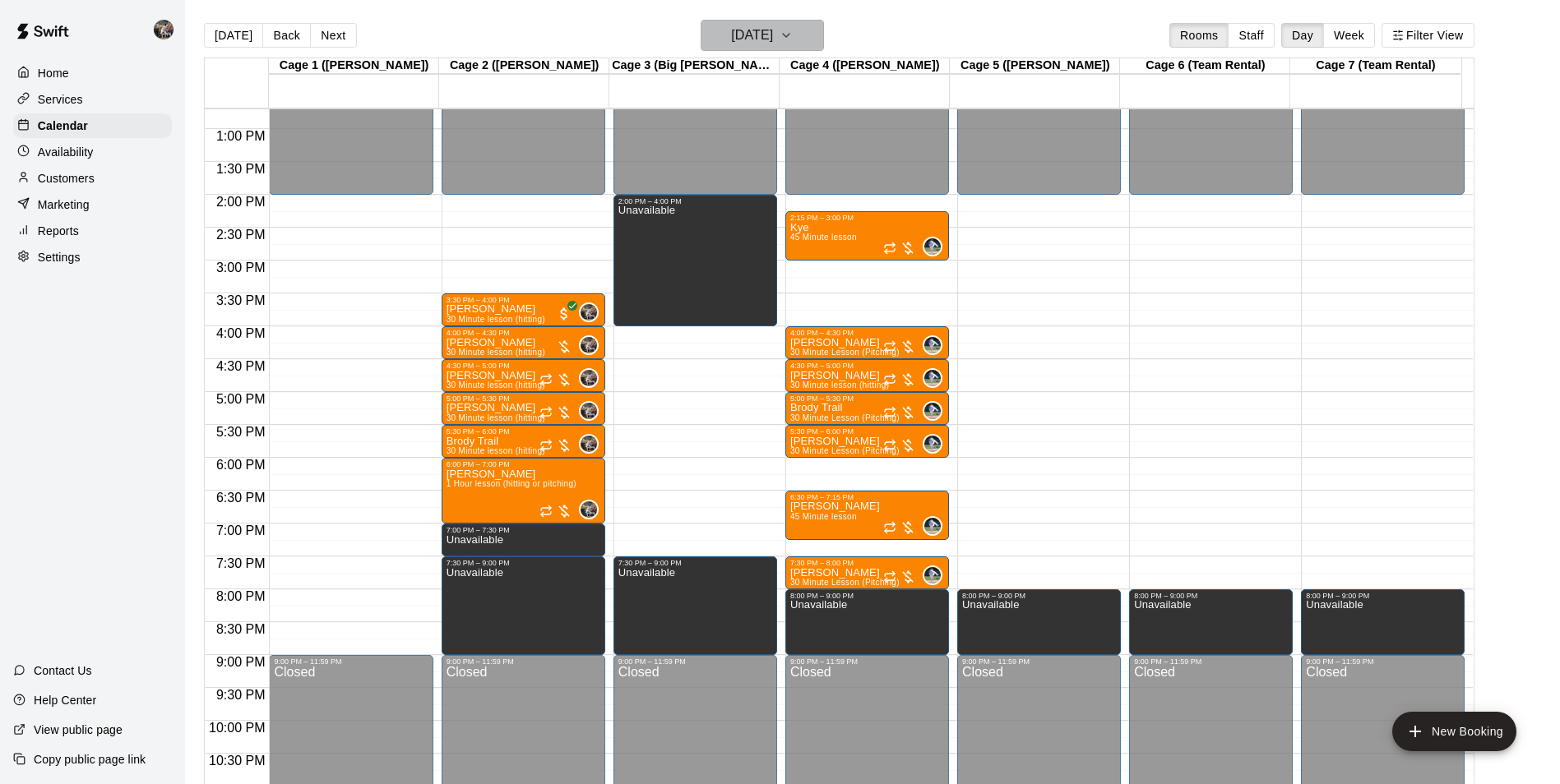
click at [773, 32] on h6 "[DATE]" at bounding box center [752, 35] width 42 height 23
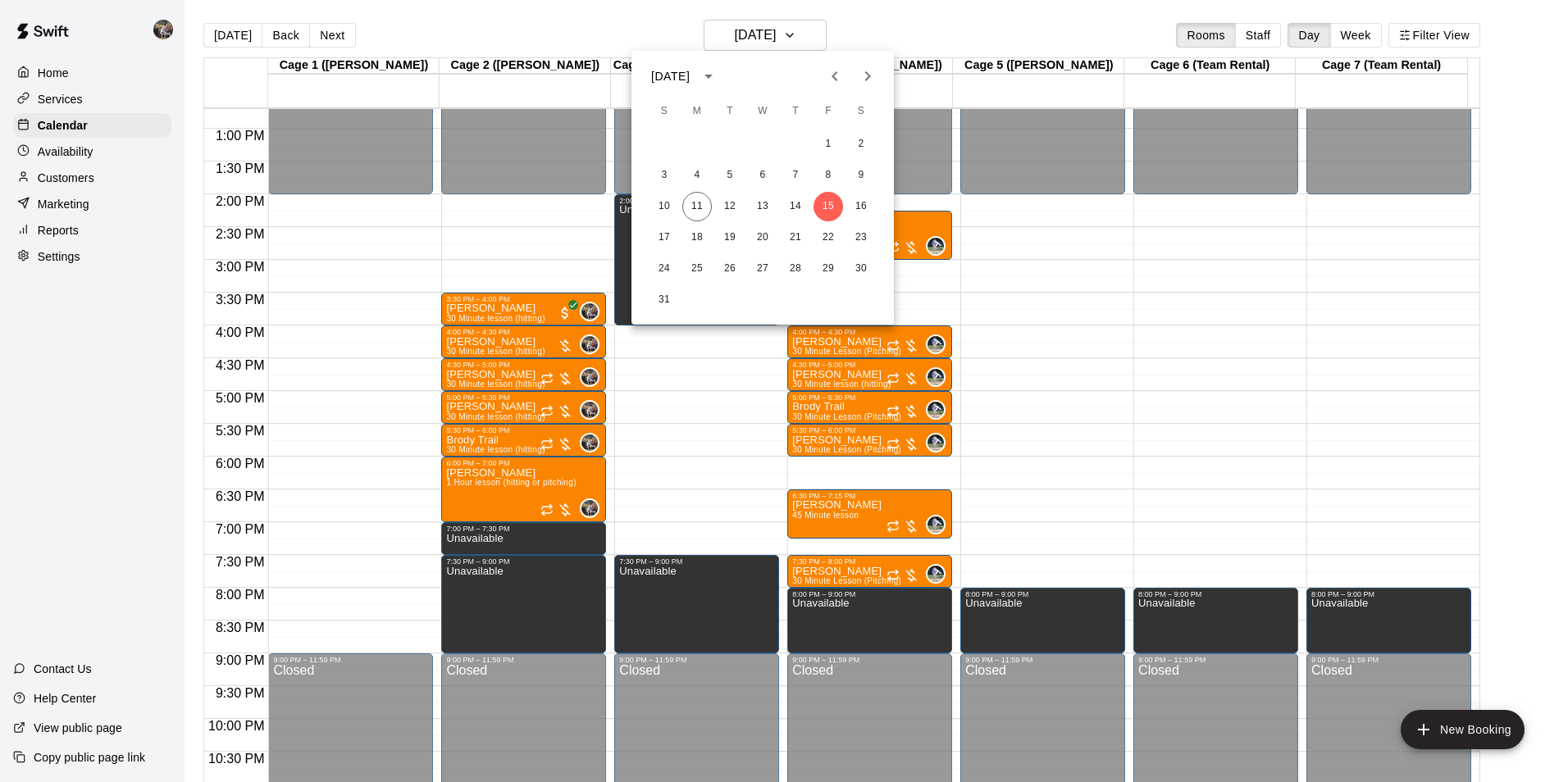
click at [868, 65] on button "Next month" at bounding box center [868, 76] width 33 height 33
click at [702, 139] on button "1" at bounding box center [696, 144] width 29 height 29
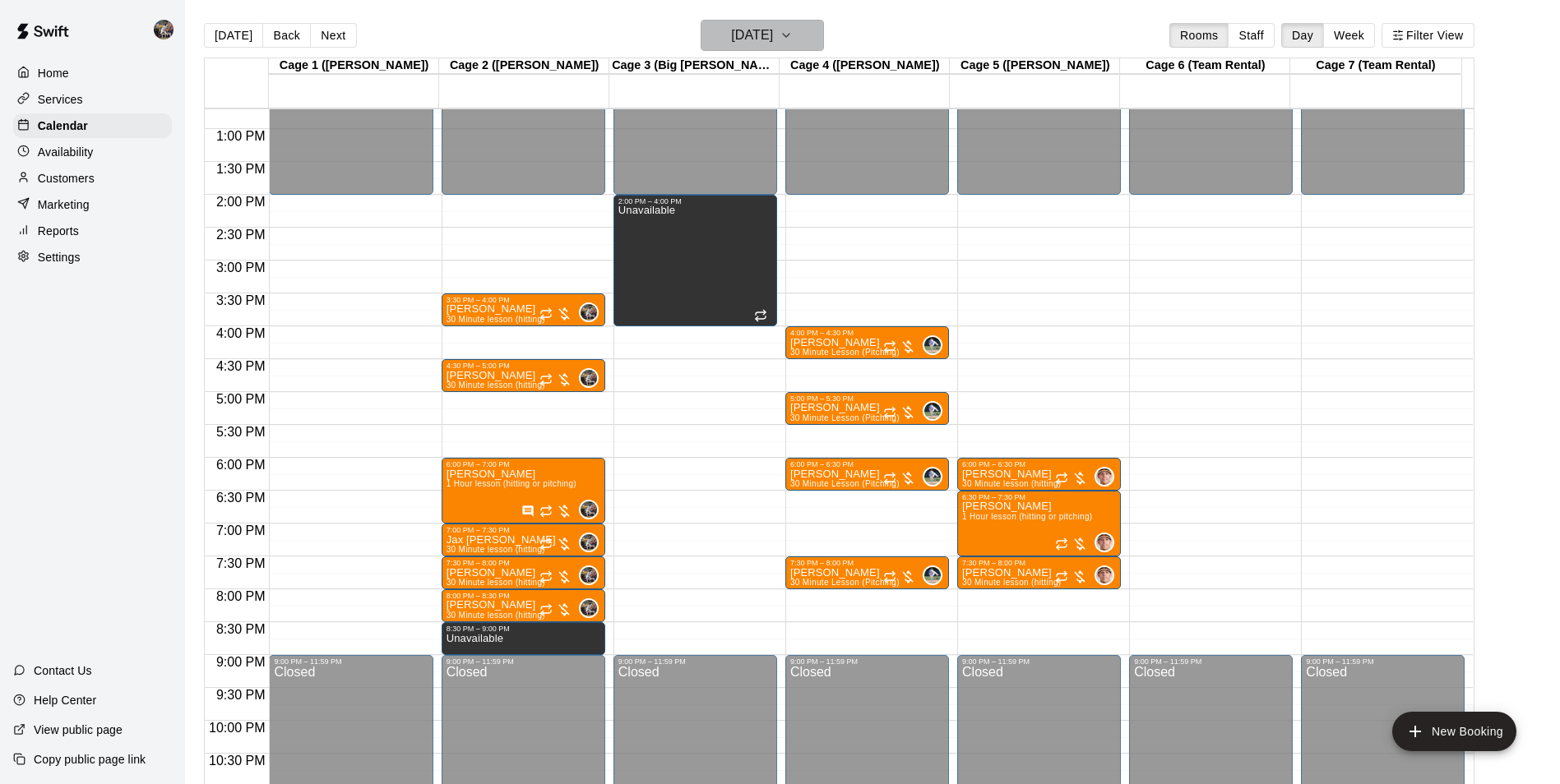
click at [731, 36] on h6 "[DATE]" at bounding box center [752, 35] width 42 height 23
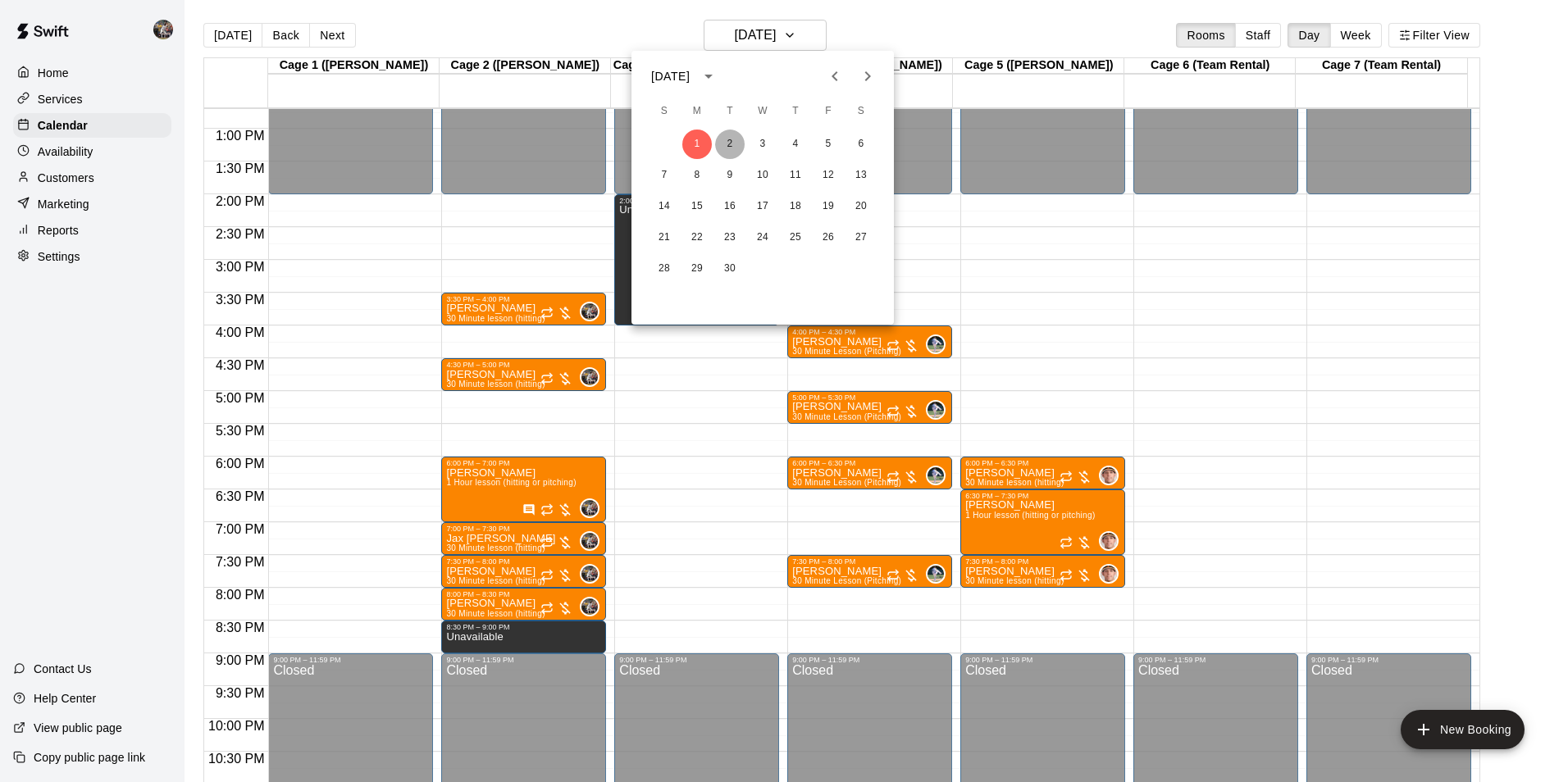
click at [738, 153] on button "2" at bounding box center [729, 144] width 29 height 29
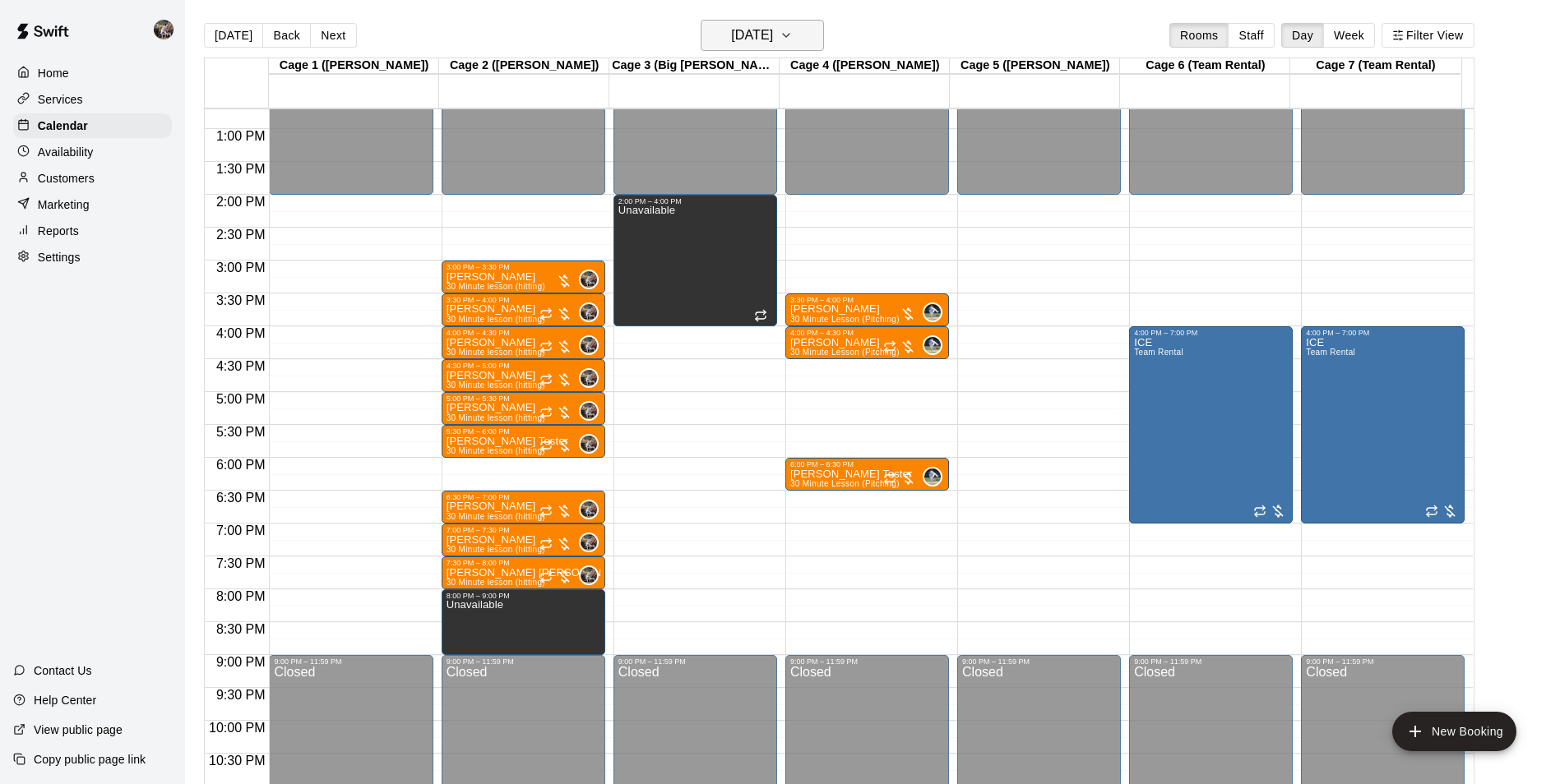
click at [731, 46] on h6 "[DATE]" at bounding box center [752, 35] width 42 height 23
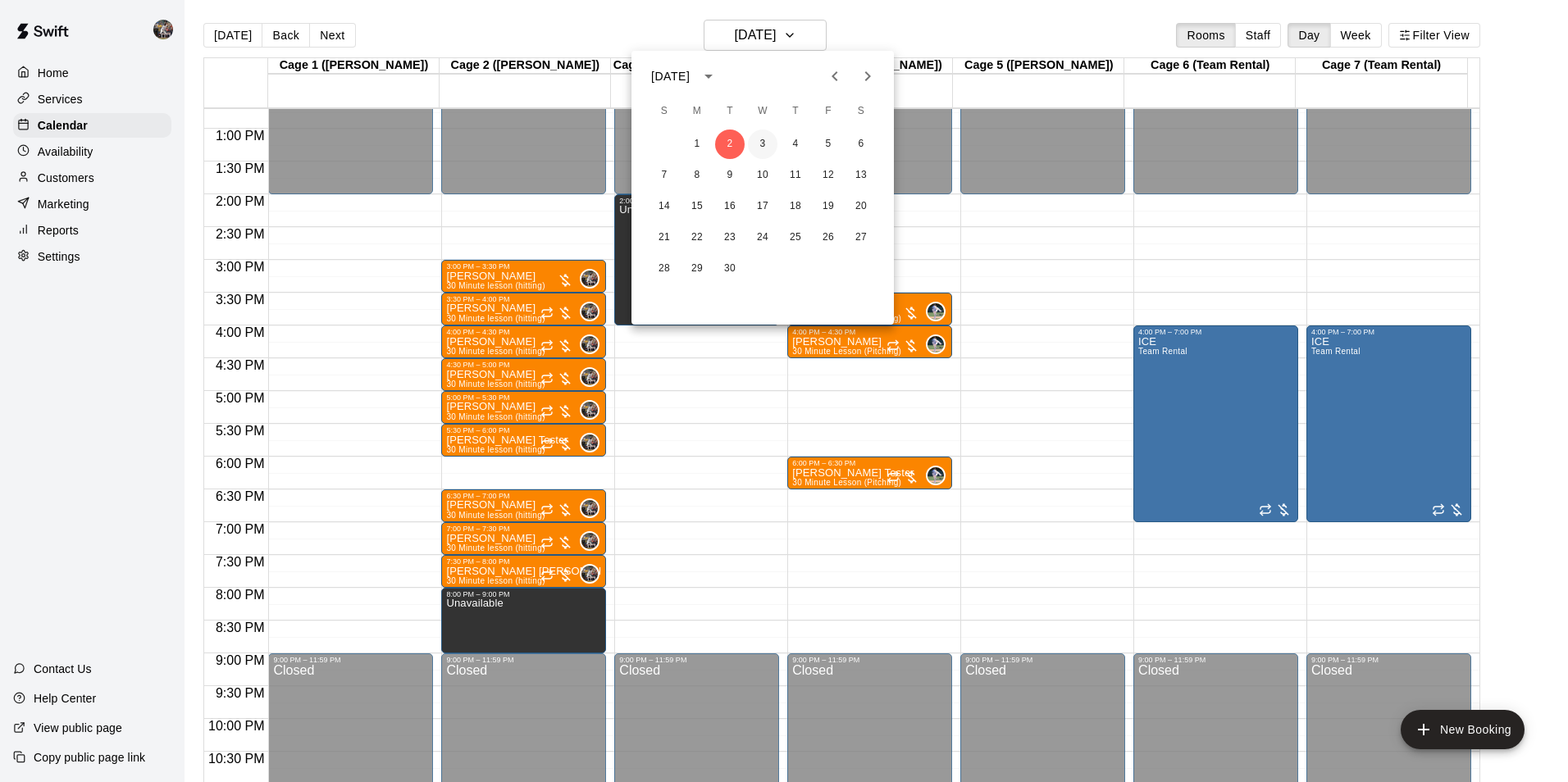
click at [760, 142] on button "3" at bounding box center [762, 144] width 29 height 29
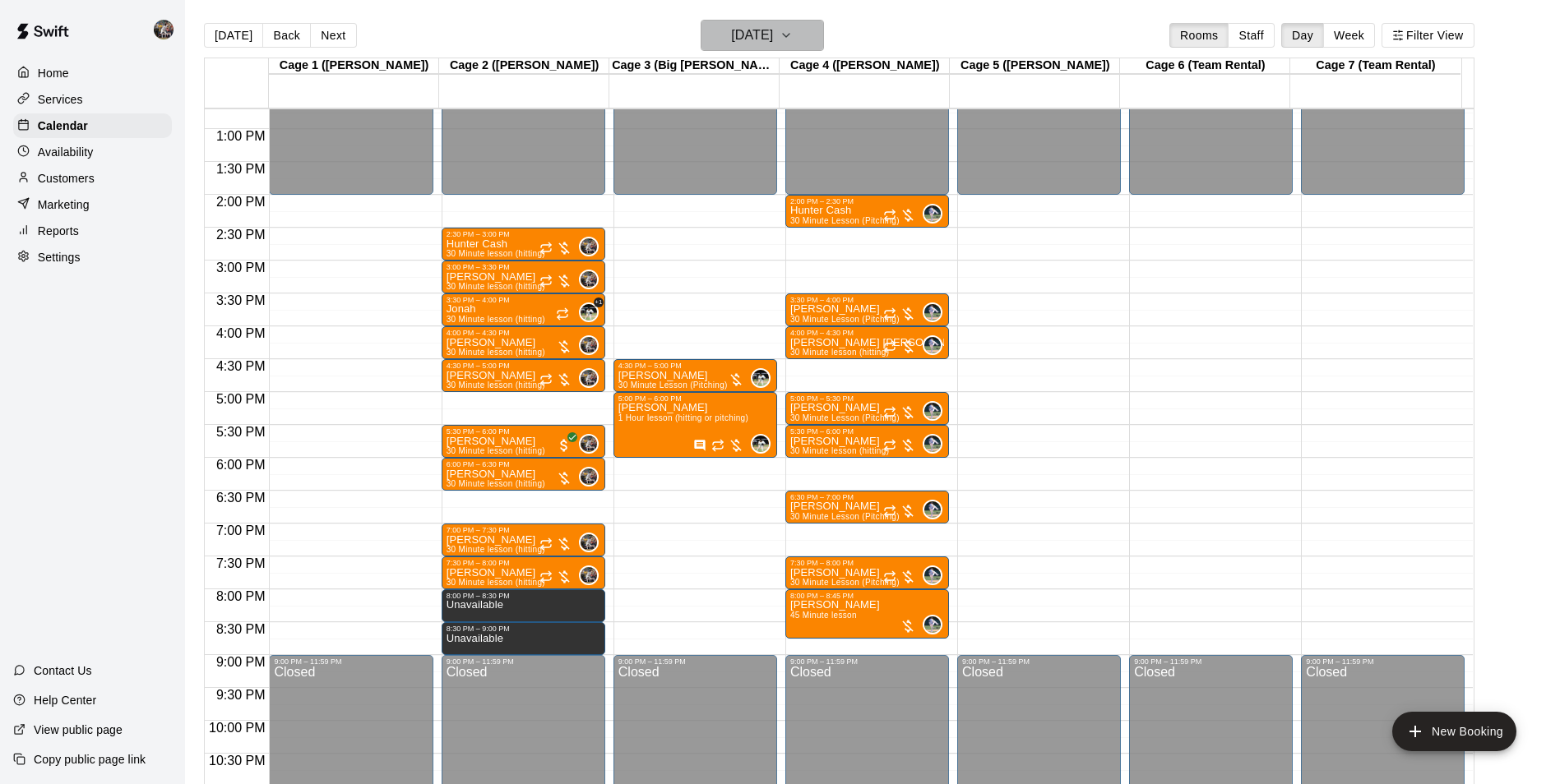
click at [757, 30] on h6 "[DATE]" at bounding box center [752, 35] width 42 height 23
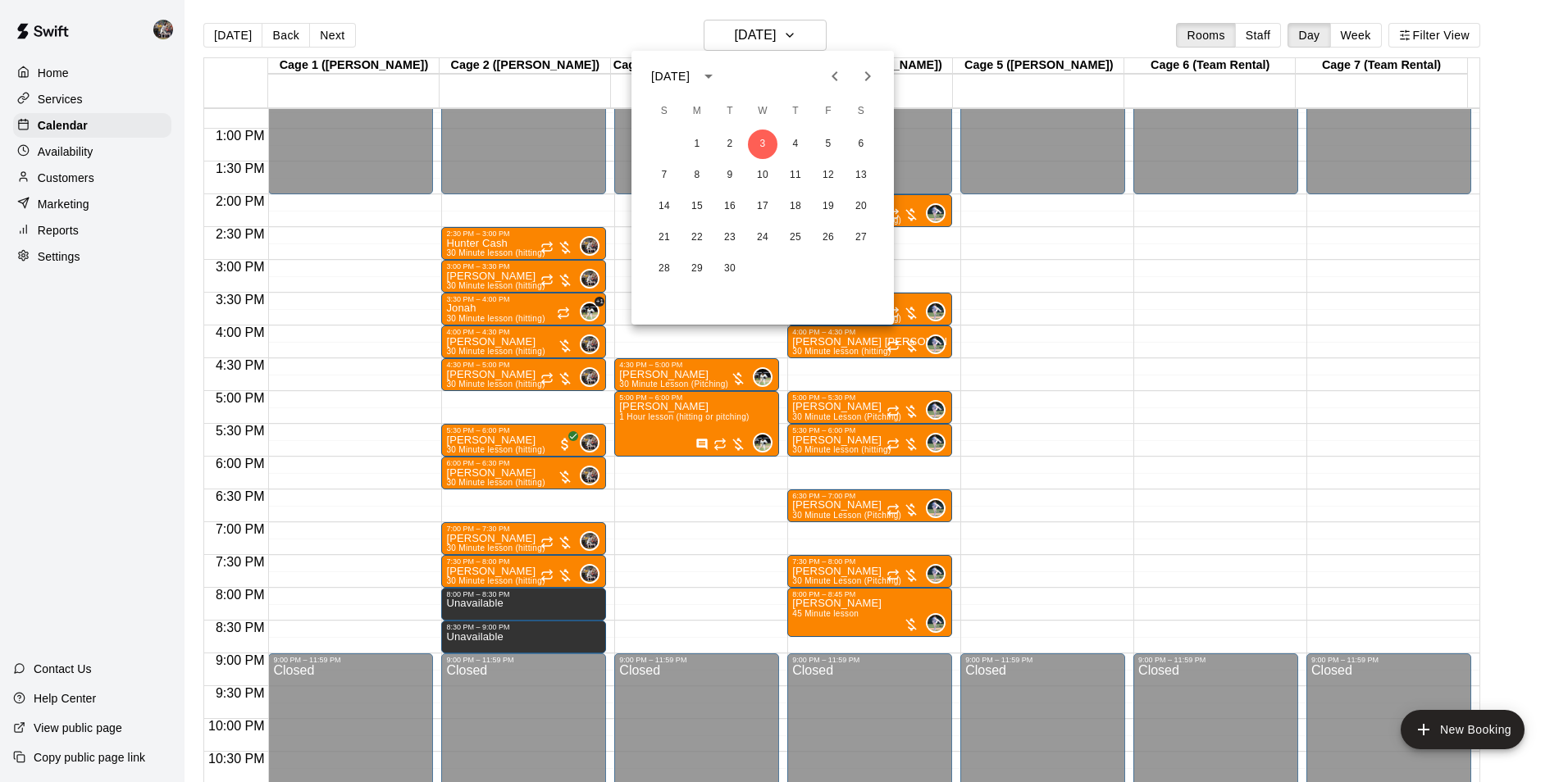
click at [719, 77] on icon "calendar view is open, switch to year view" at bounding box center [709, 76] width 20 height 20
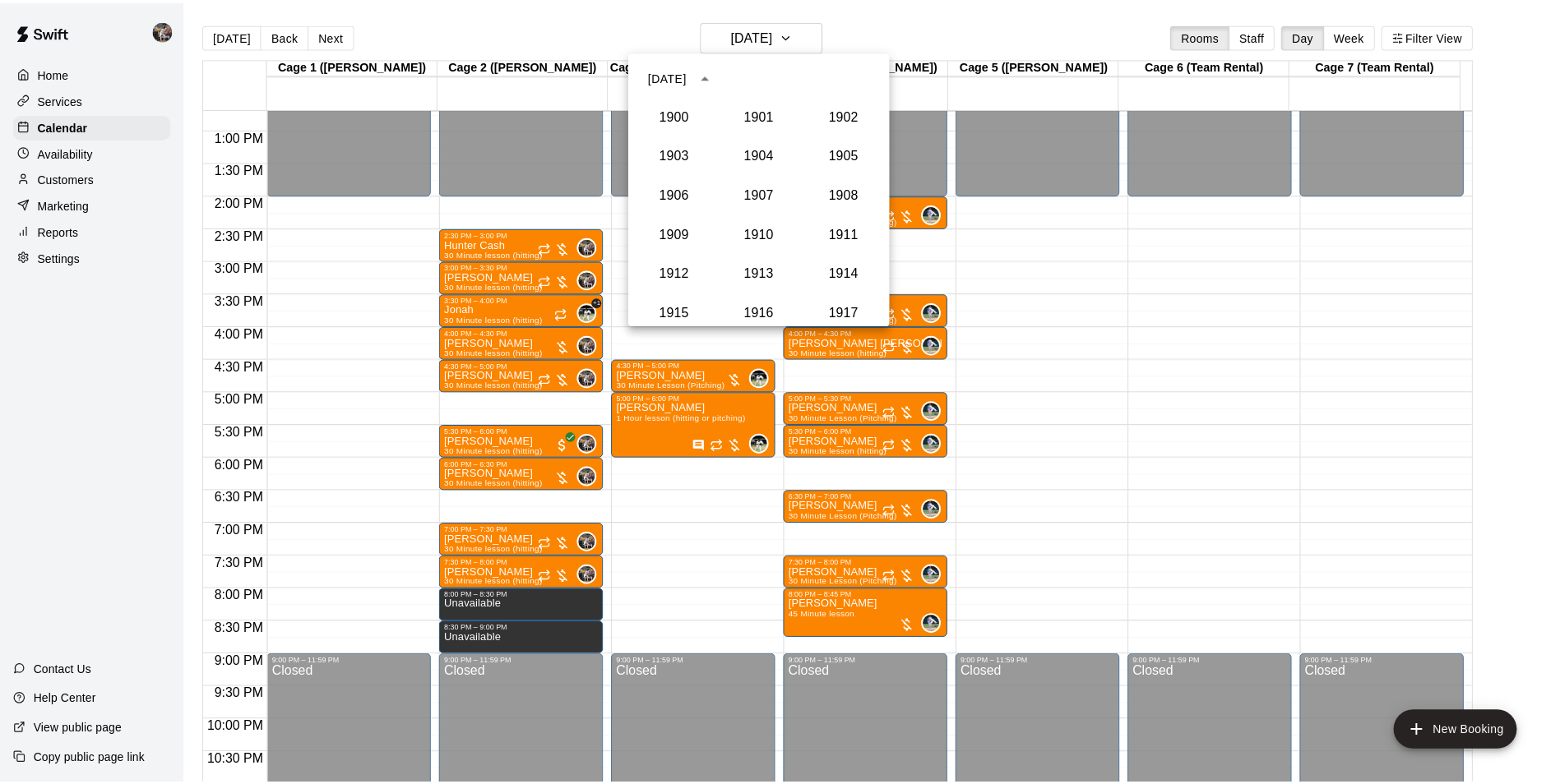
scroll to position [1523, 0]
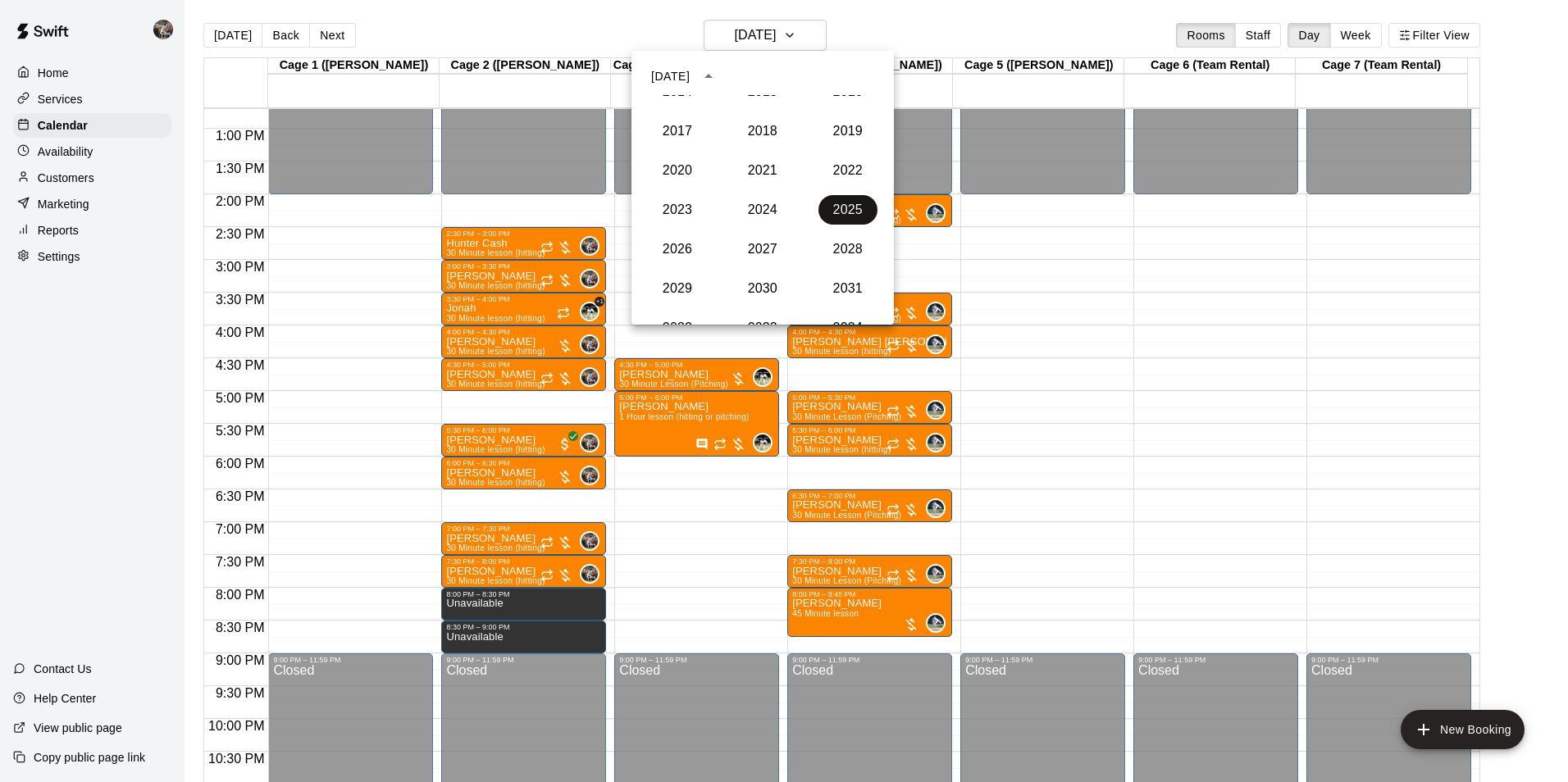
click at [844, 218] on button "2025" at bounding box center [848, 209] width 59 height 29
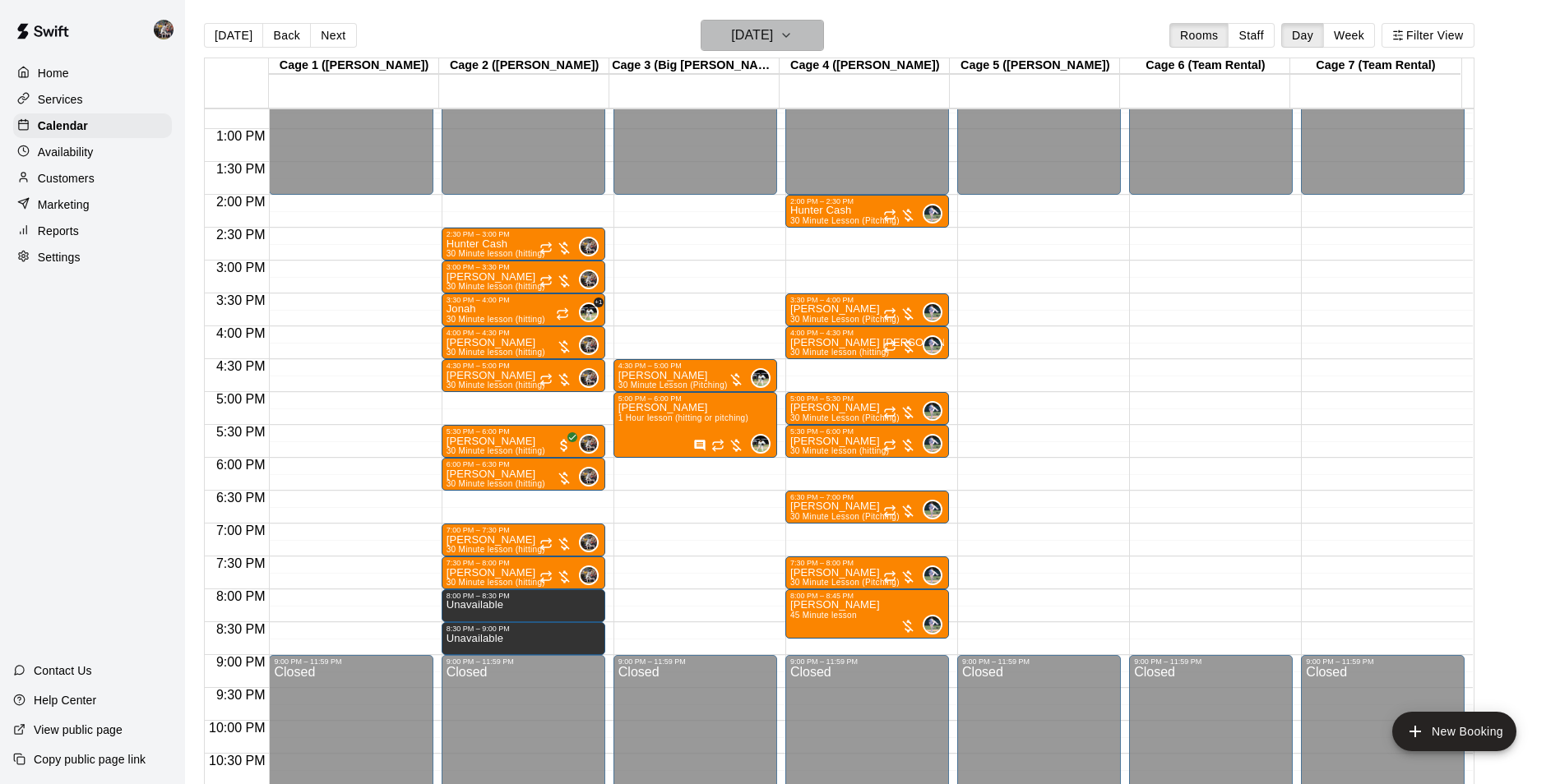
click at [768, 35] on h6 "[DATE]" at bounding box center [752, 35] width 42 height 23
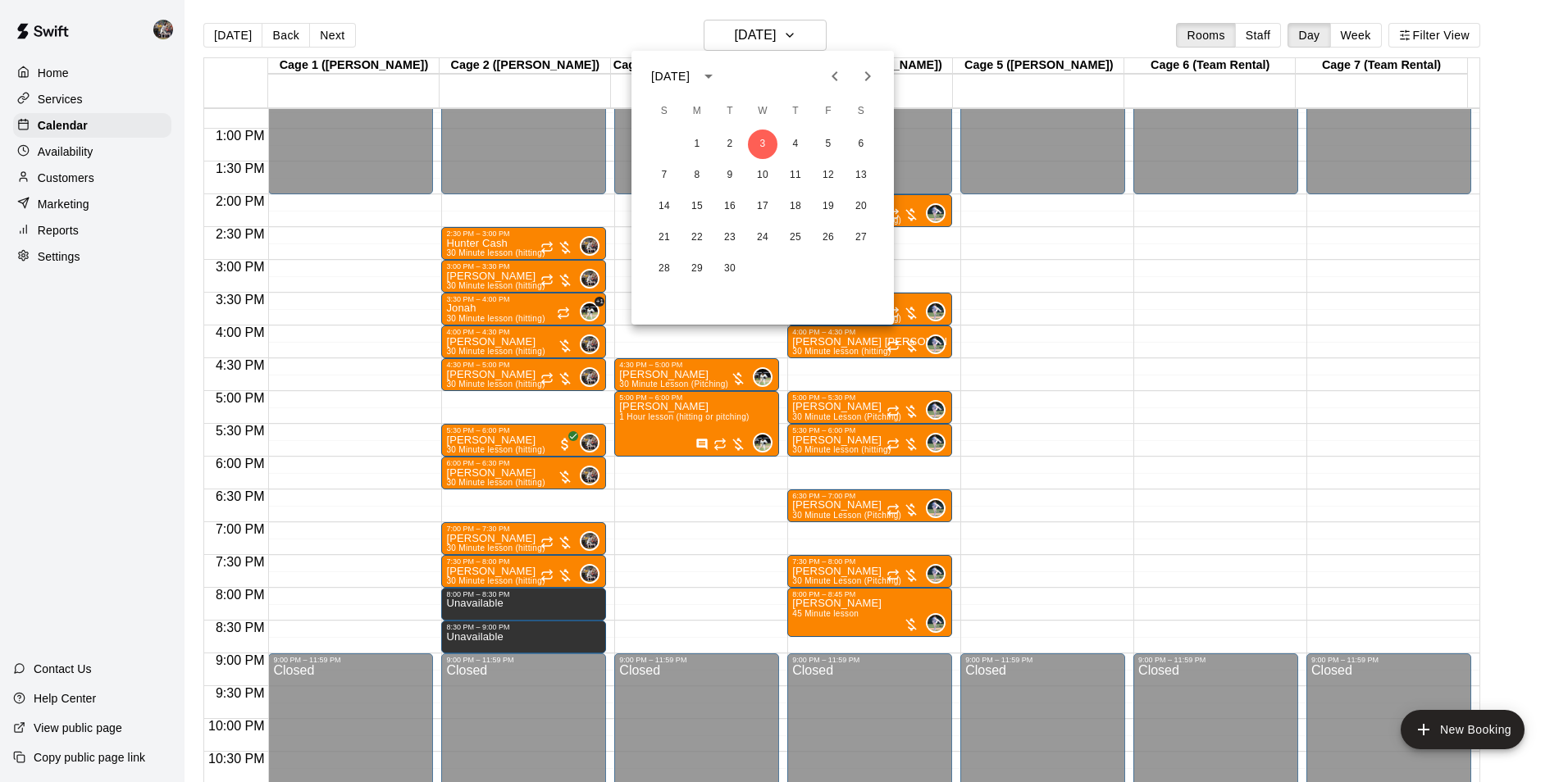
click at [840, 76] on icon "Previous month" at bounding box center [835, 76] width 20 height 20
click at [768, 252] on div "17 18 19 20 21 22 23" at bounding box center [762, 237] width 263 height 29
click at [768, 268] on button "27" at bounding box center [762, 269] width 29 height 29
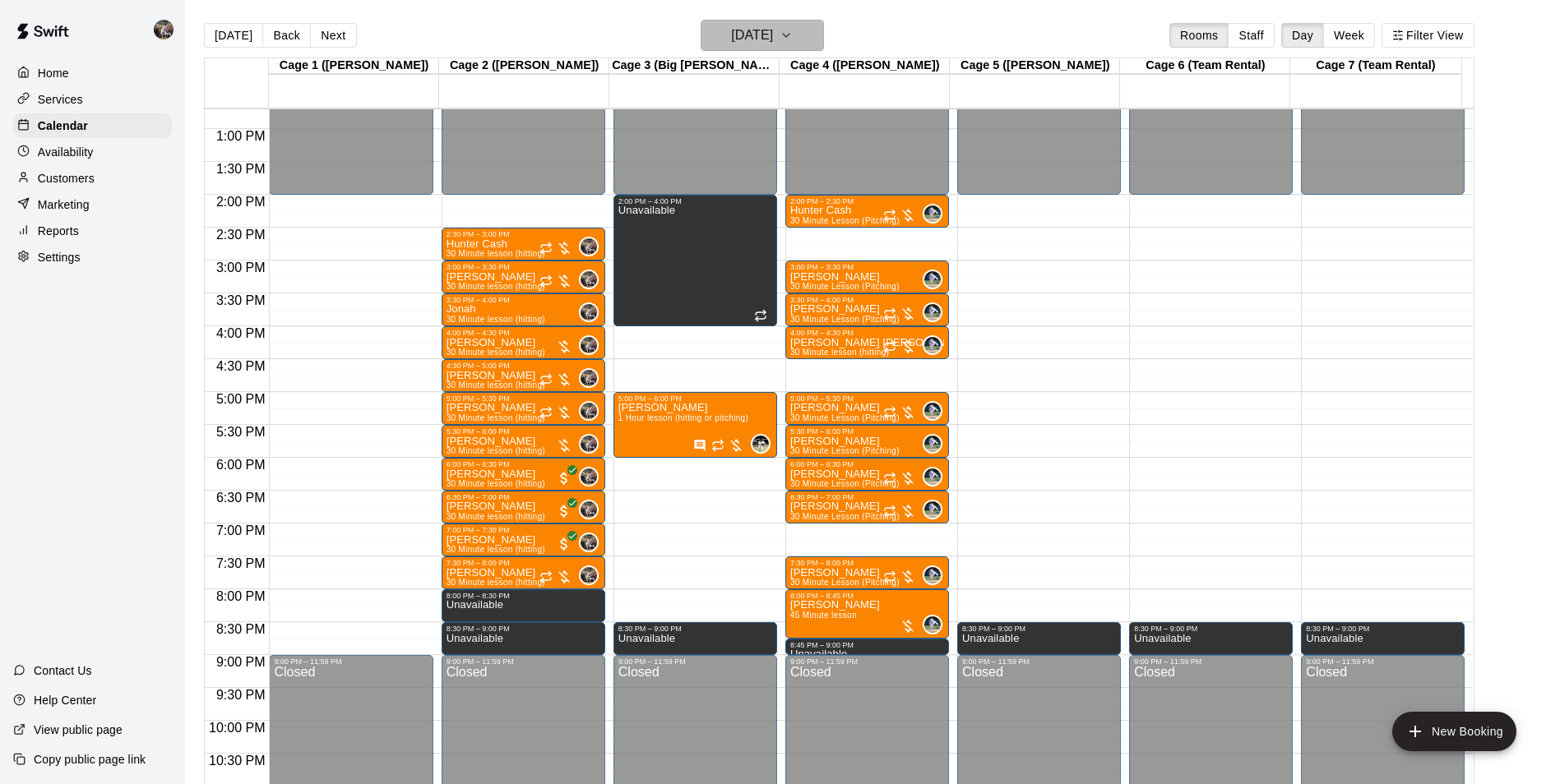
click at [701, 32] on button "[DATE]" at bounding box center [763, 35] width 124 height 31
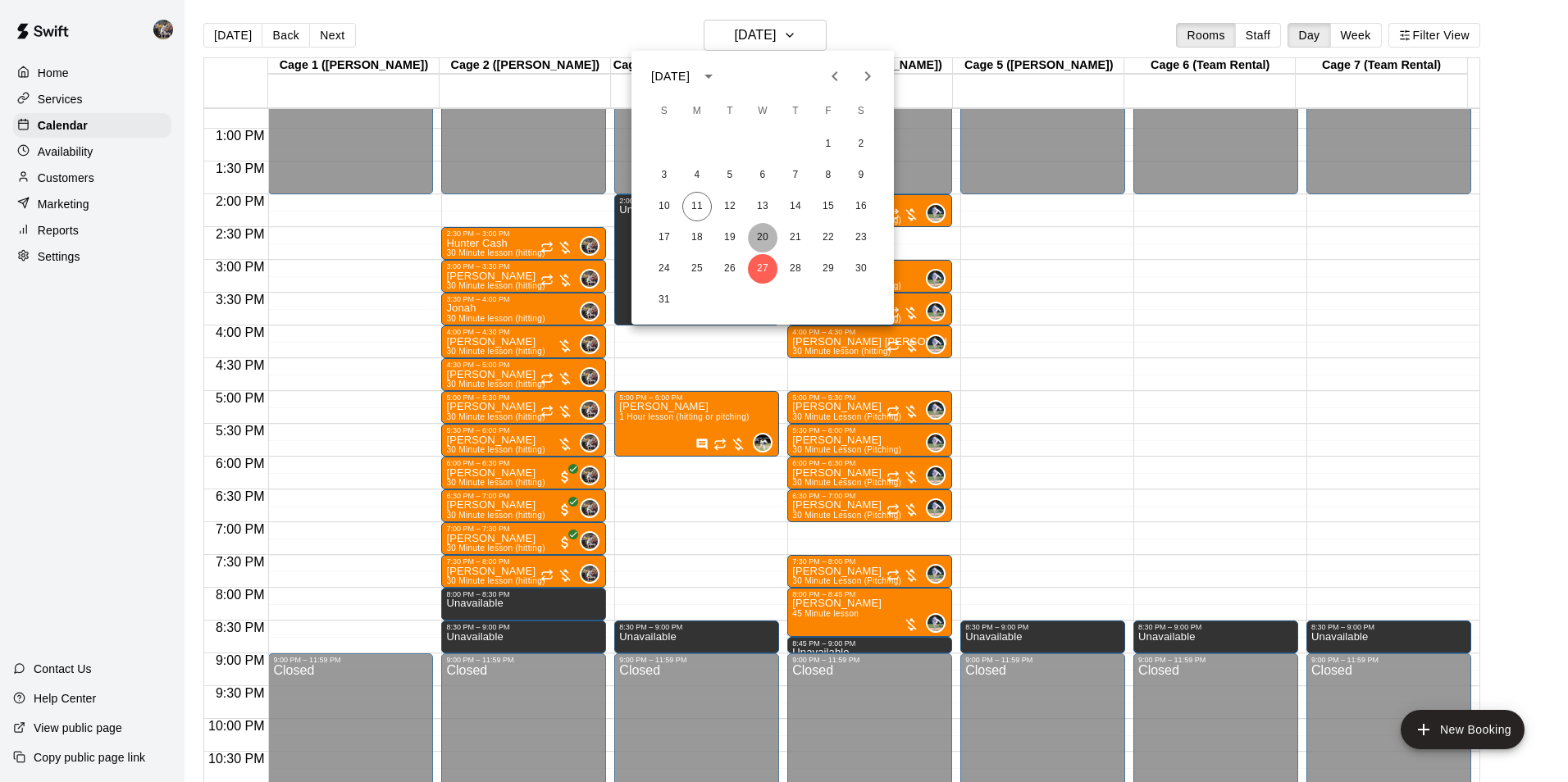
click at [769, 232] on button "20" at bounding box center [762, 237] width 29 height 29
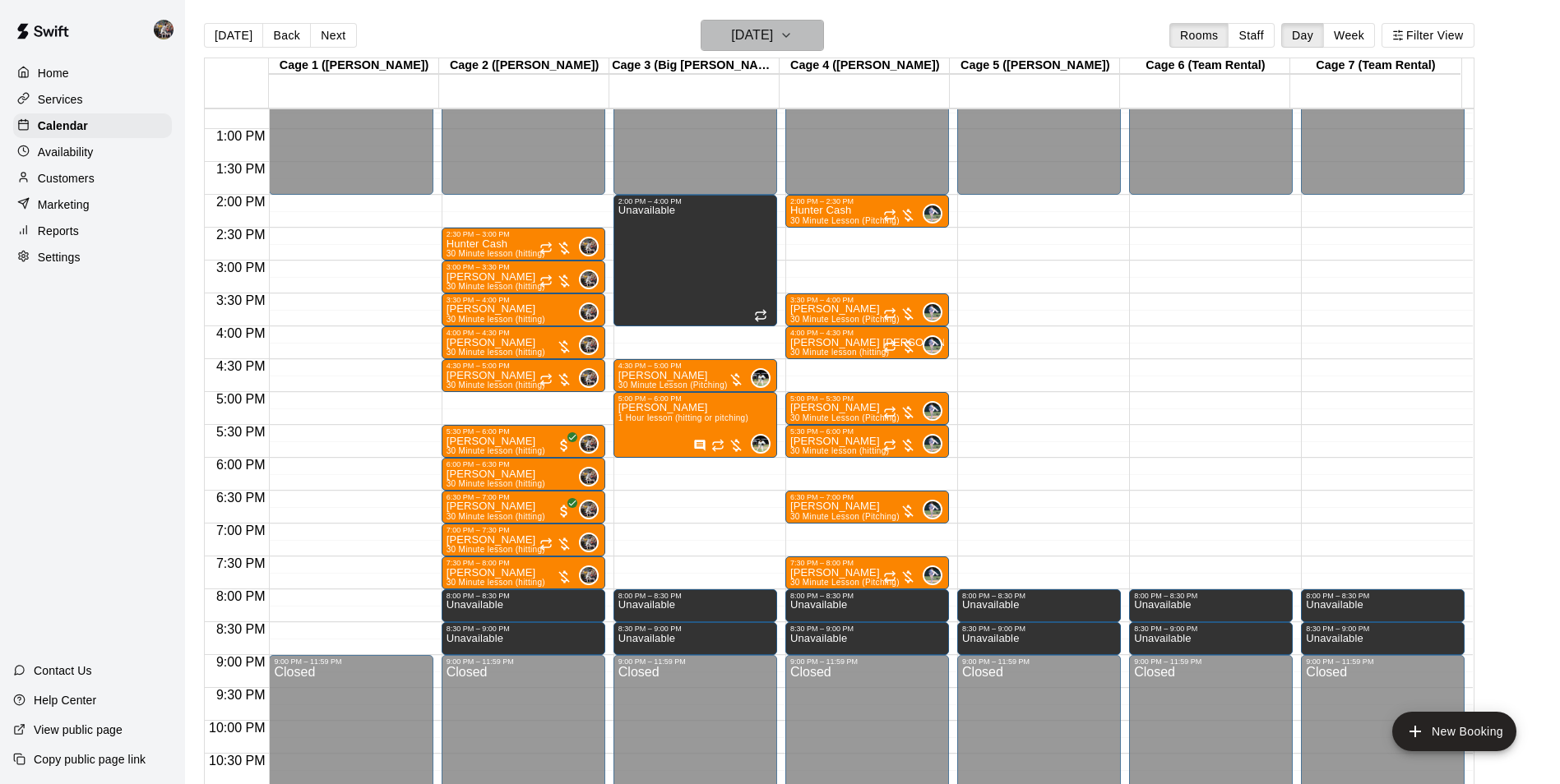
click at [753, 41] on h6 "[DATE]" at bounding box center [752, 35] width 42 height 23
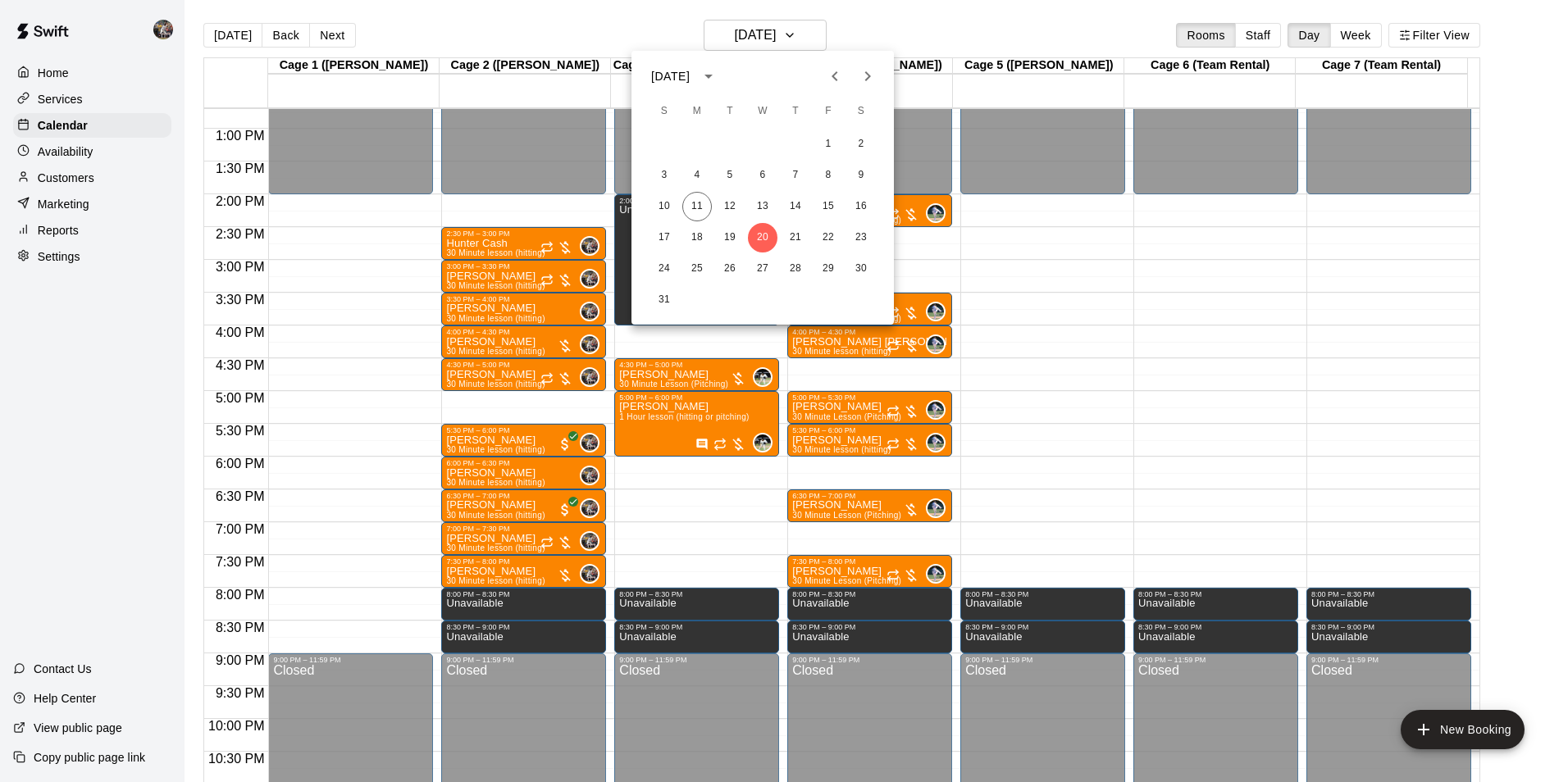
click at [864, 67] on icon "Next month" at bounding box center [867, 76] width 20 height 20
click at [760, 134] on button "3" at bounding box center [762, 144] width 29 height 29
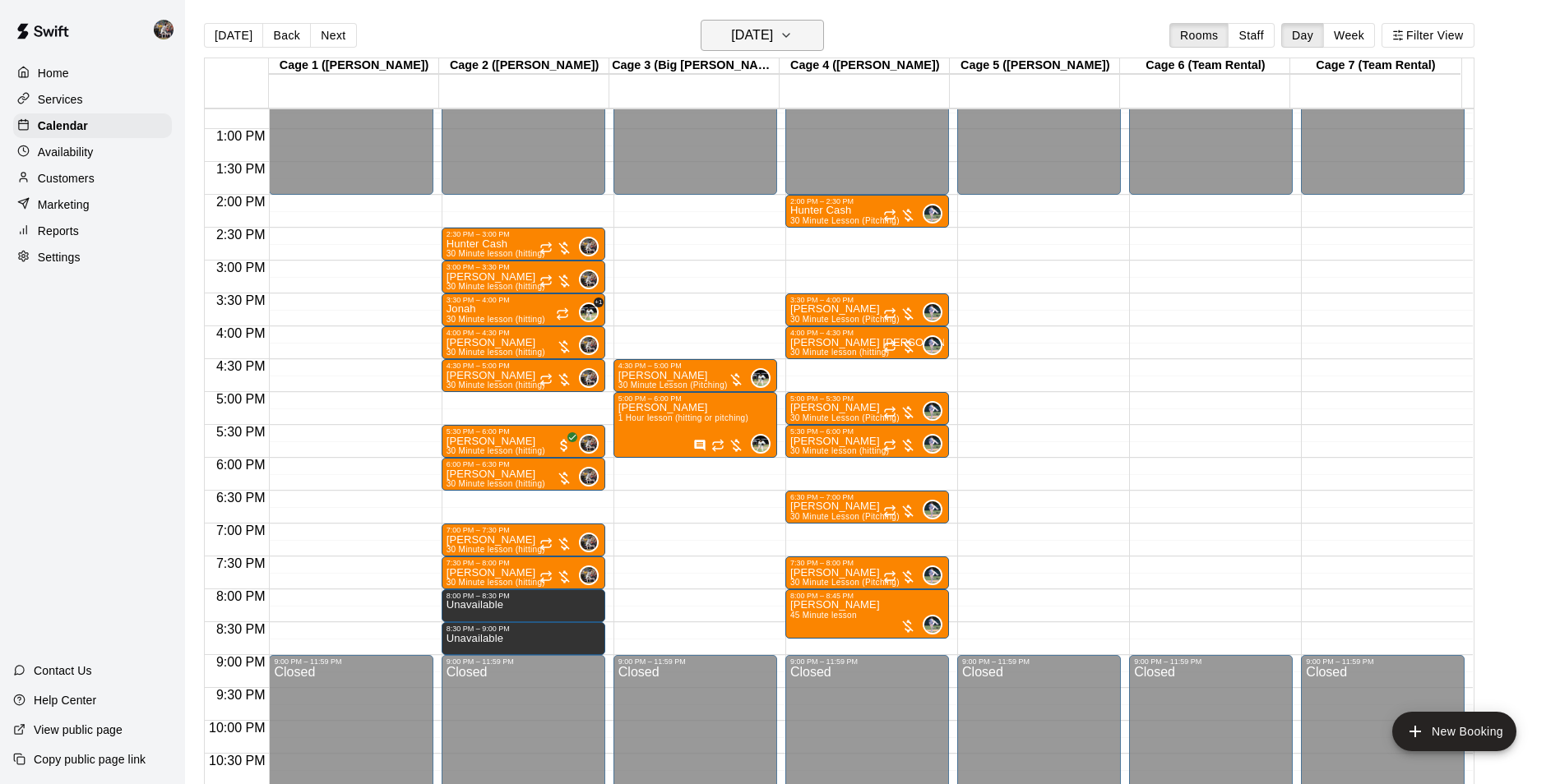
click at [773, 43] on h6 "[DATE]" at bounding box center [752, 35] width 42 height 23
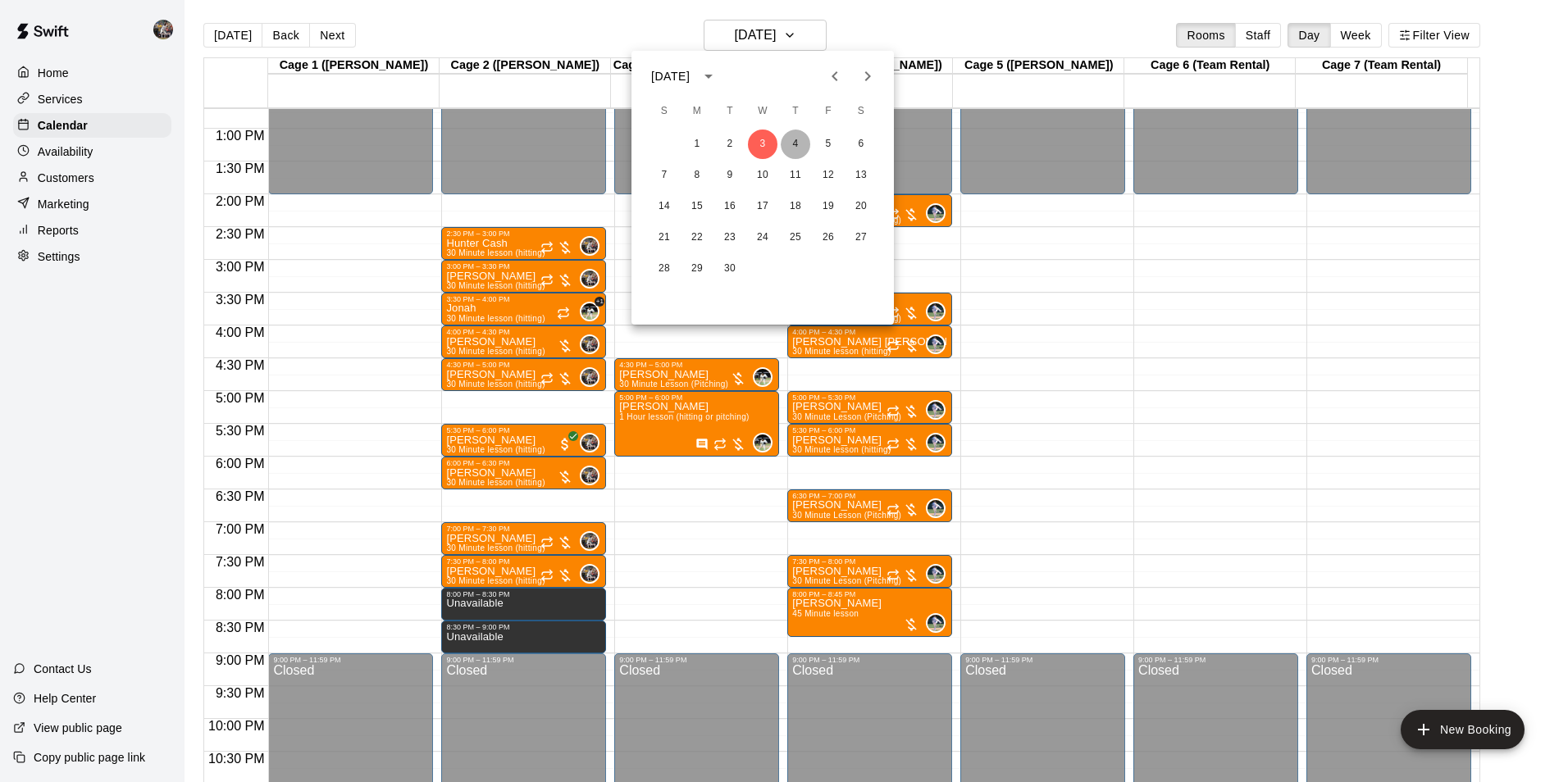
click at [792, 141] on button "4" at bounding box center [795, 144] width 29 height 29
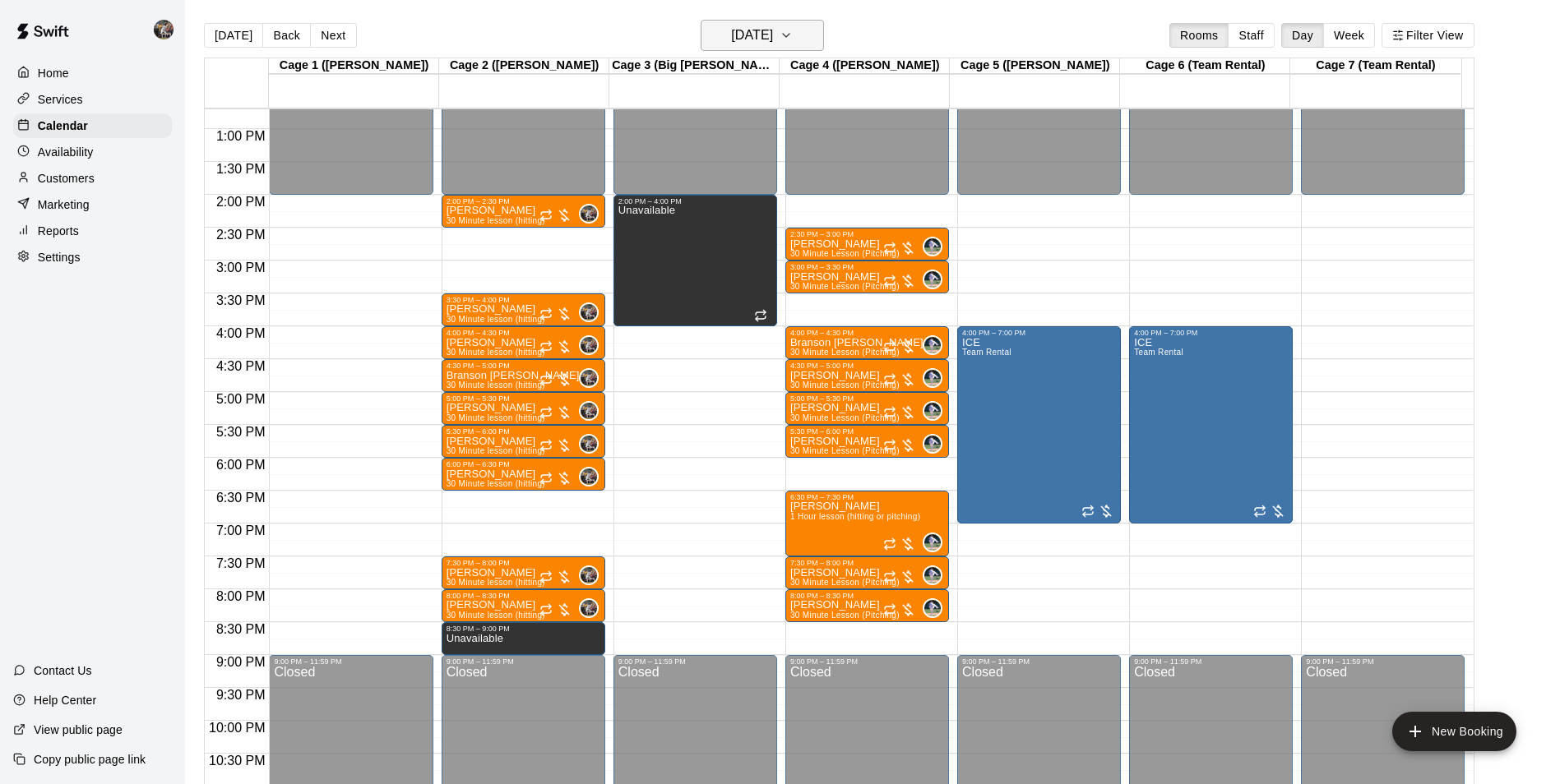
click at [773, 30] on h6 "[DATE]" at bounding box center [752, 35] width 42 height 23
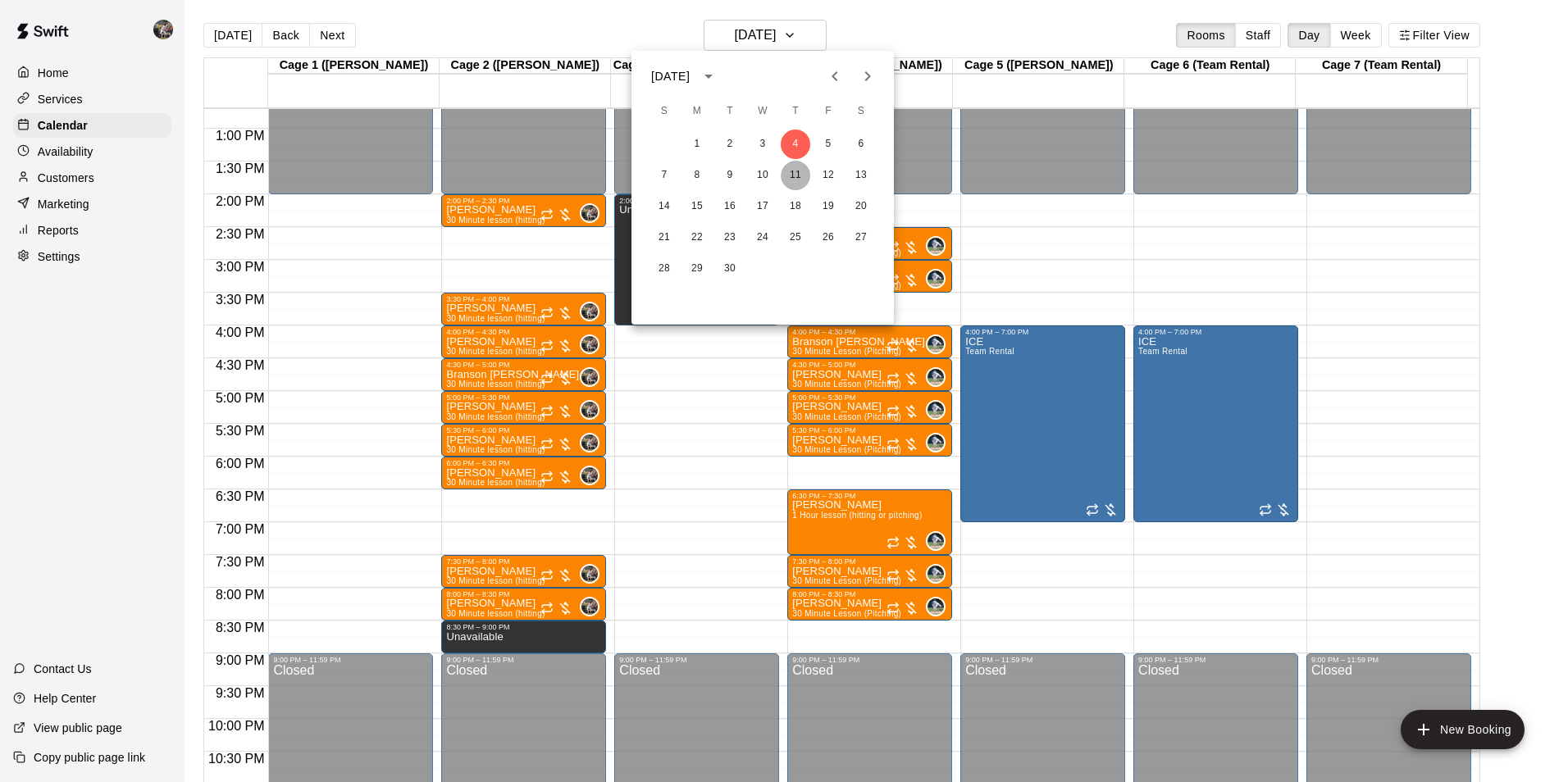
click at [799, 177] on button "11" at bounding box center [795, 175] width 29 height 29
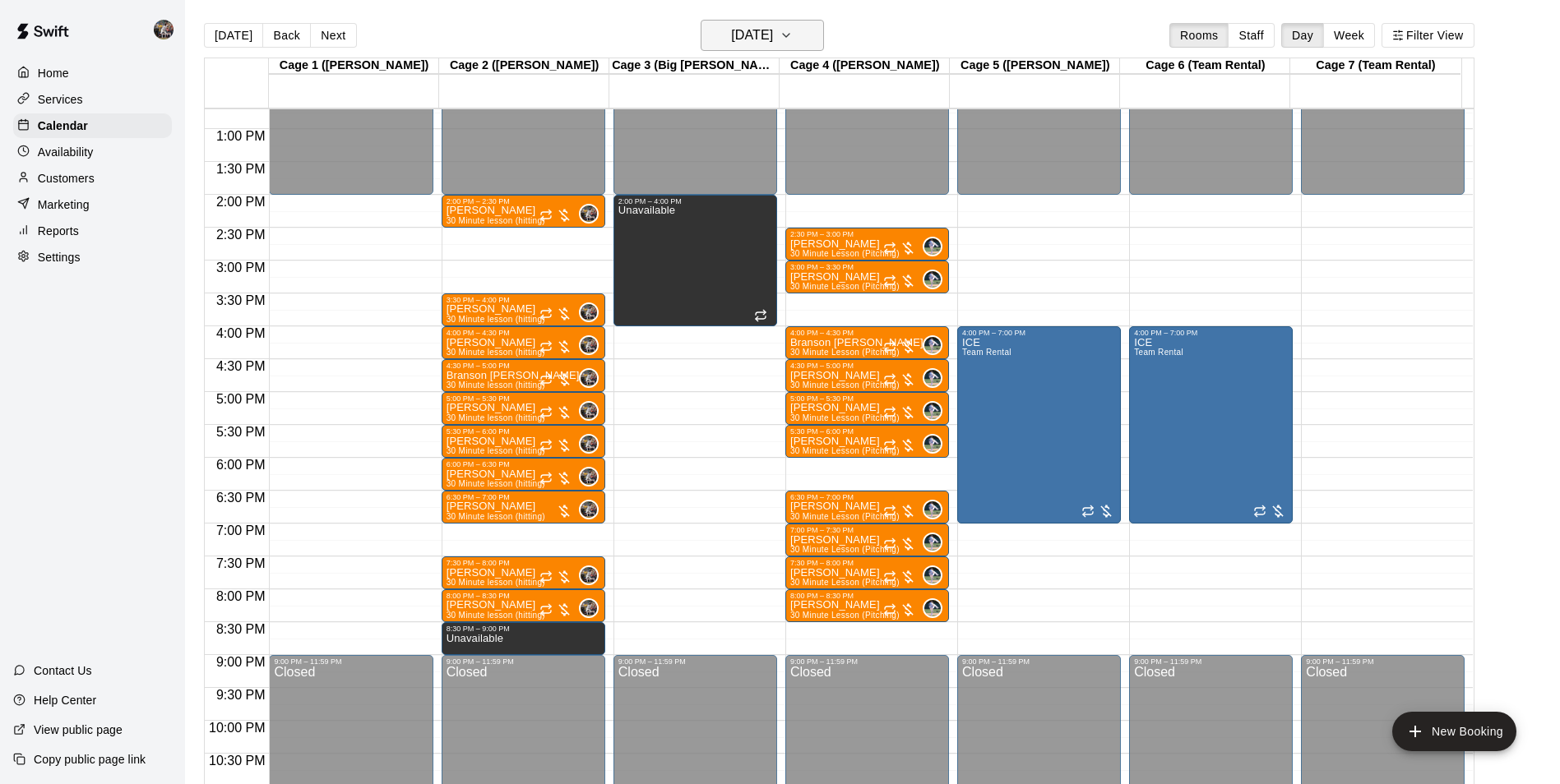
click at [773, 39] on h6 "[DATE]" at bounding box center [752, 35] width 42 height 23
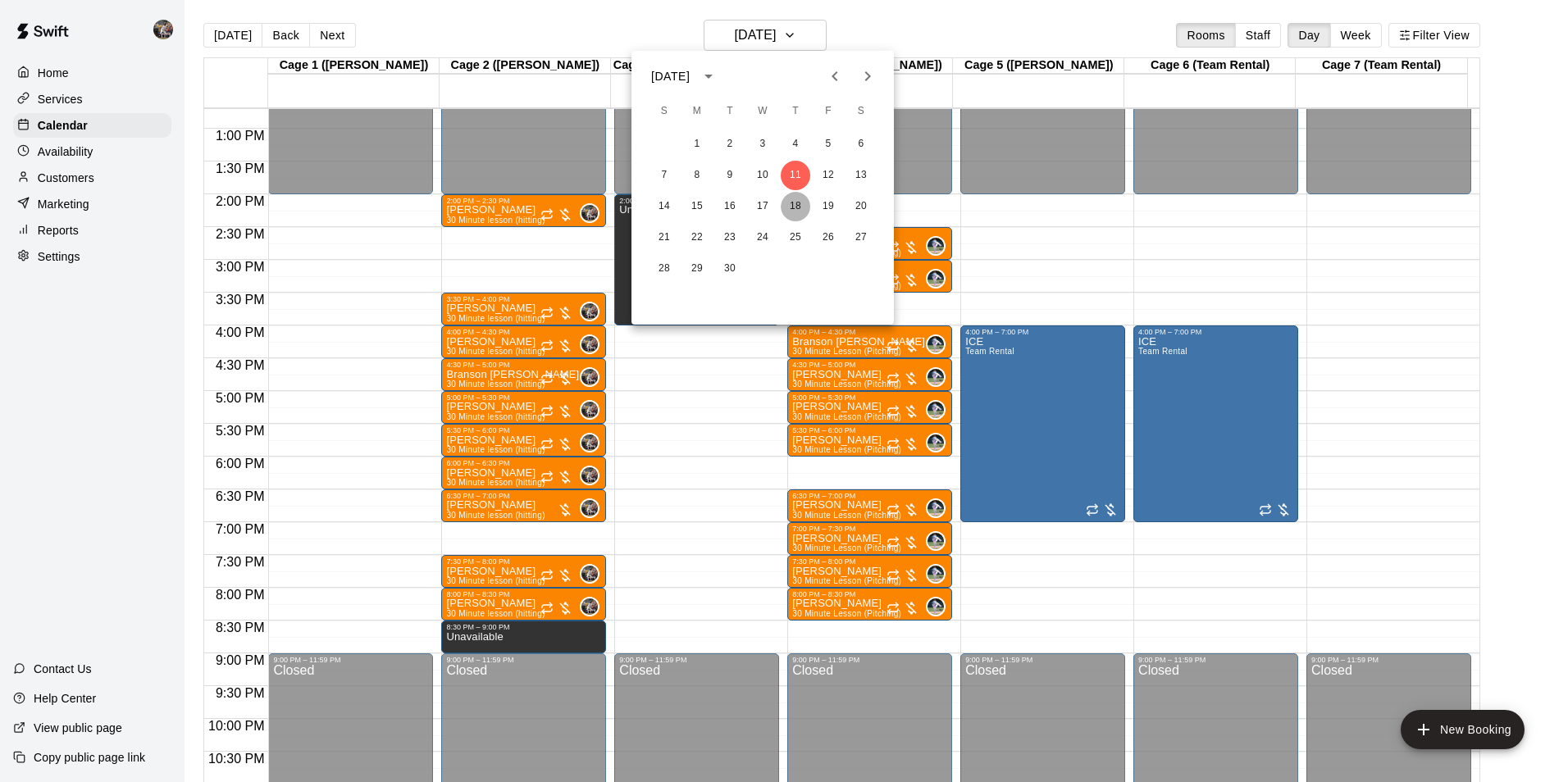
click at [786, 198] on button "18" at bounding box center [795, 206] width 29 height 29
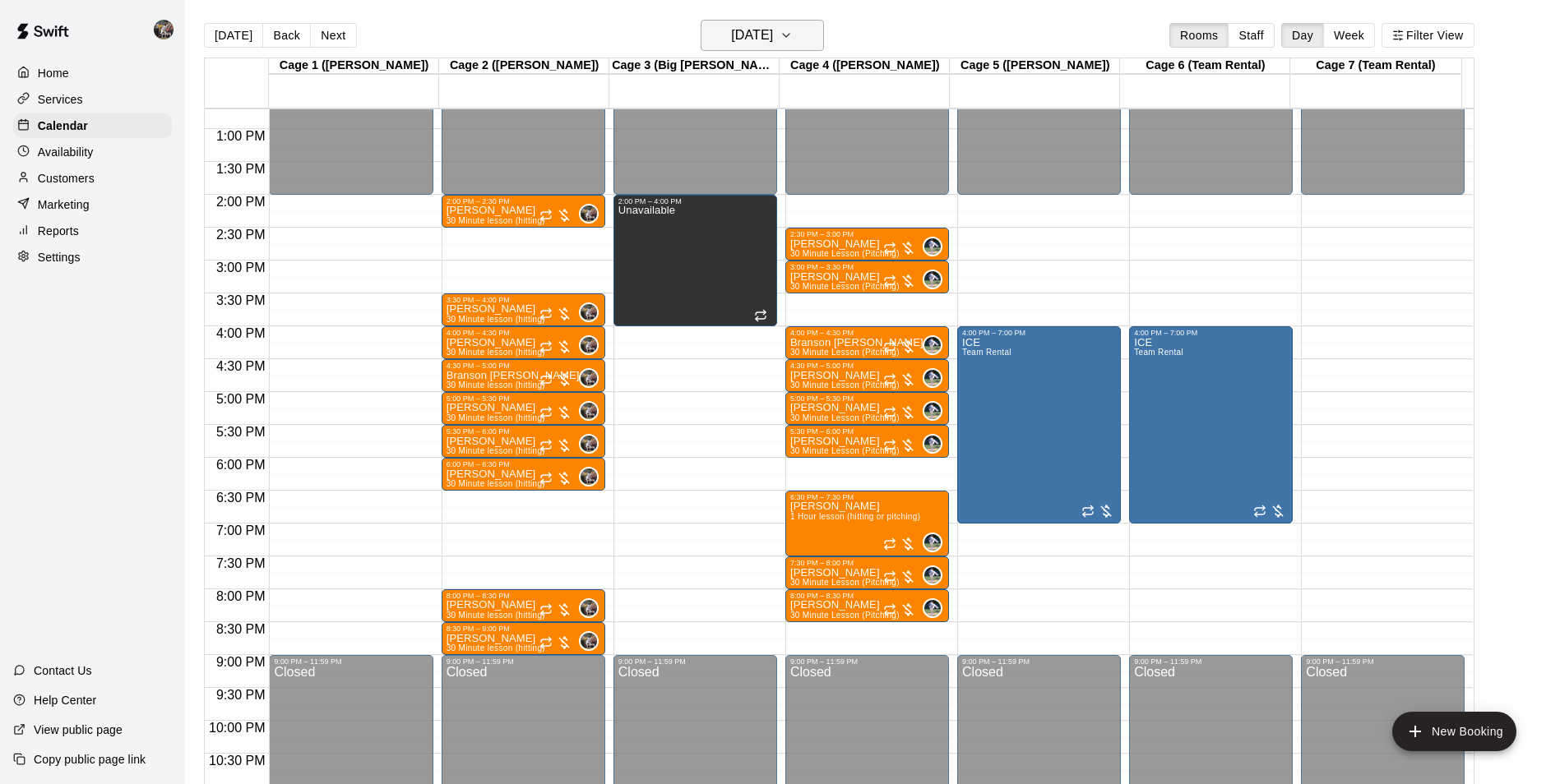
click at [731, 28] on h6 "[DATE]" at bounding box center [752, 35] width 42 height 23
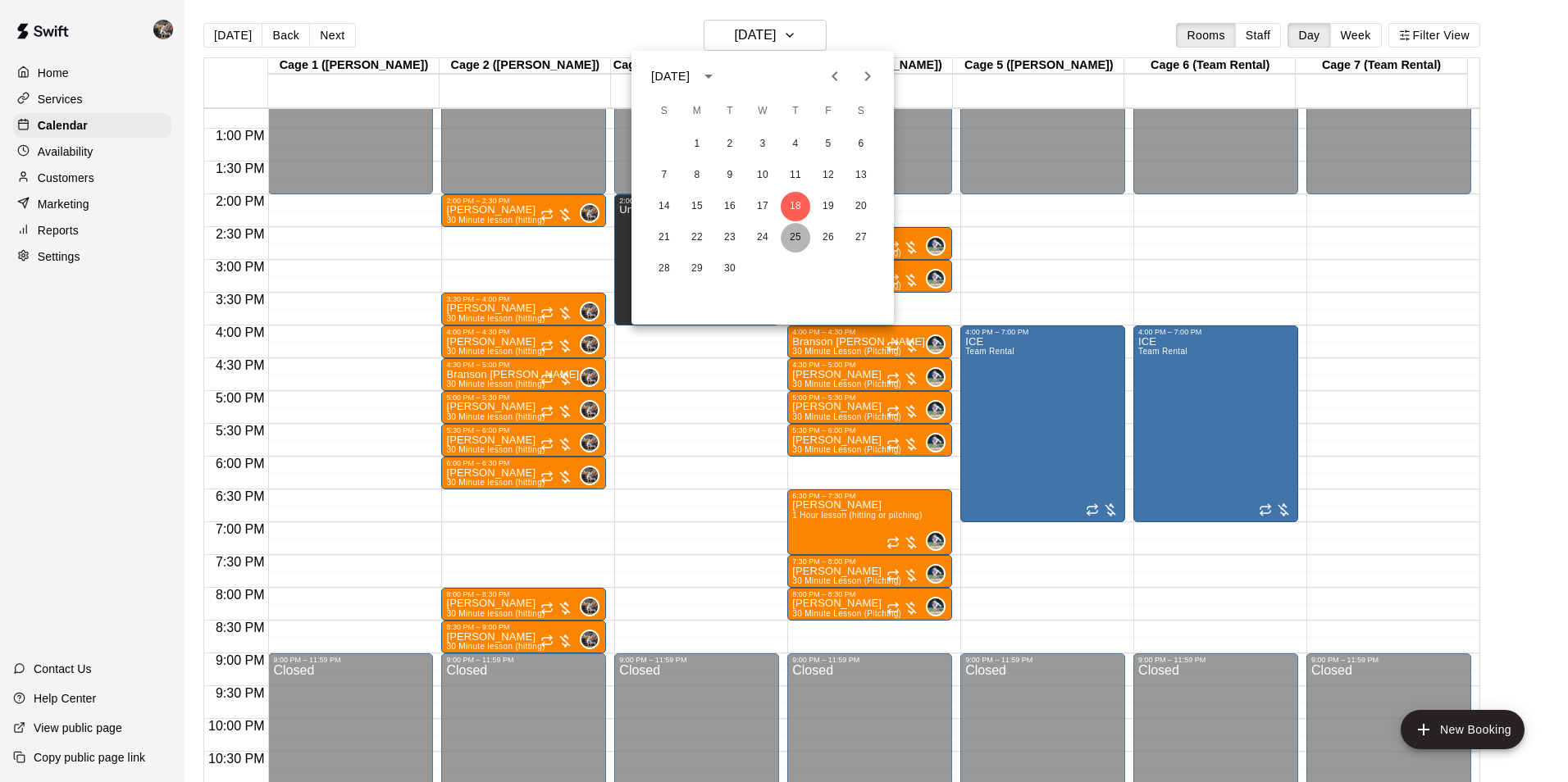
click at [794, 227] on button "25" at bounding box center [795, 237] width 29 height 29
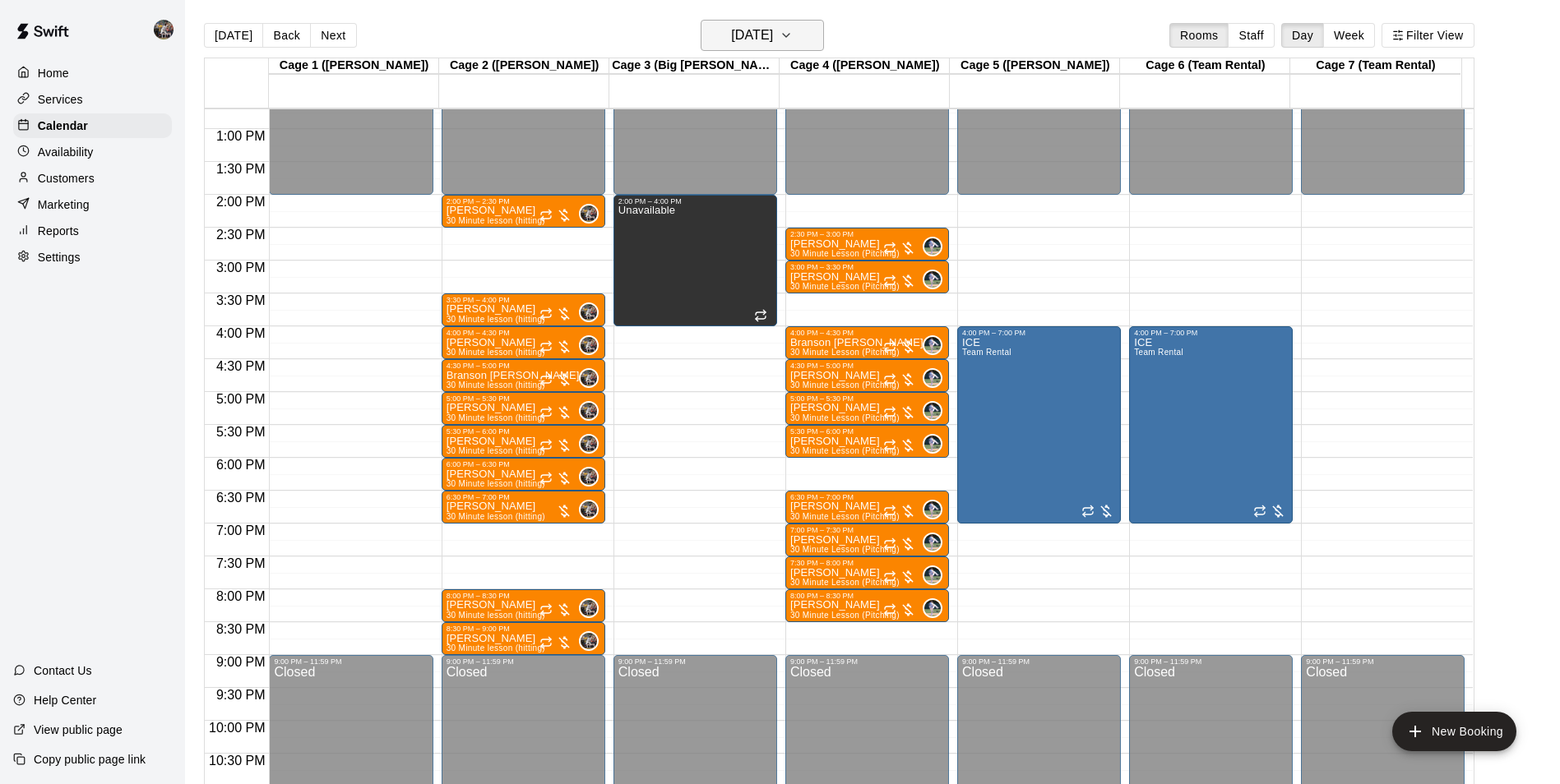
click at [737, 40] on h6 "[DATE]" at bounding box center [752, 35] width 42 height 23
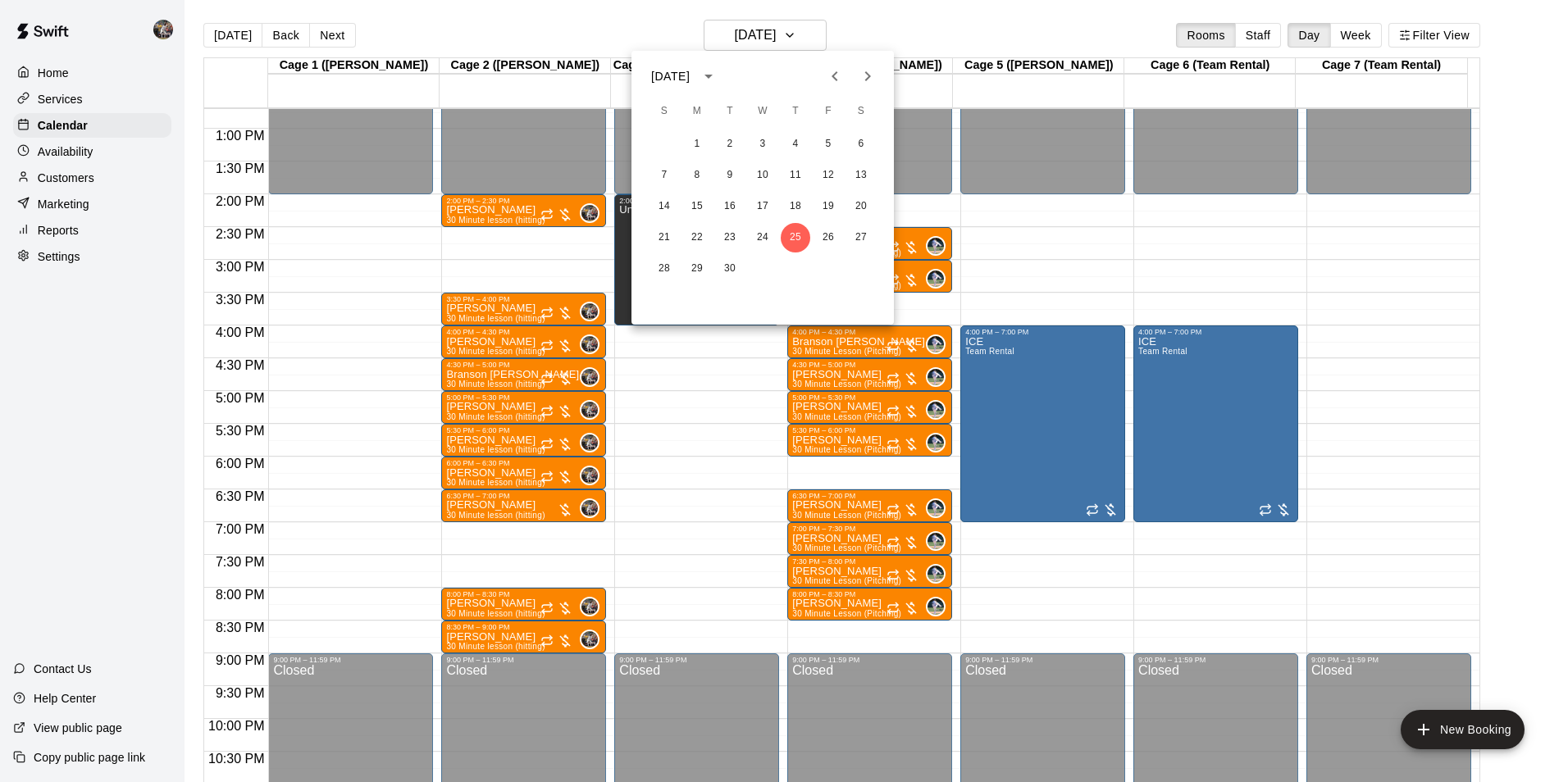
click at [863, 70] on icon "Next month" at bounding box center [867, 76] width 20 height 20
click at [796, 147] on button "2" at bounding box center [795, 144] width 29 height 29
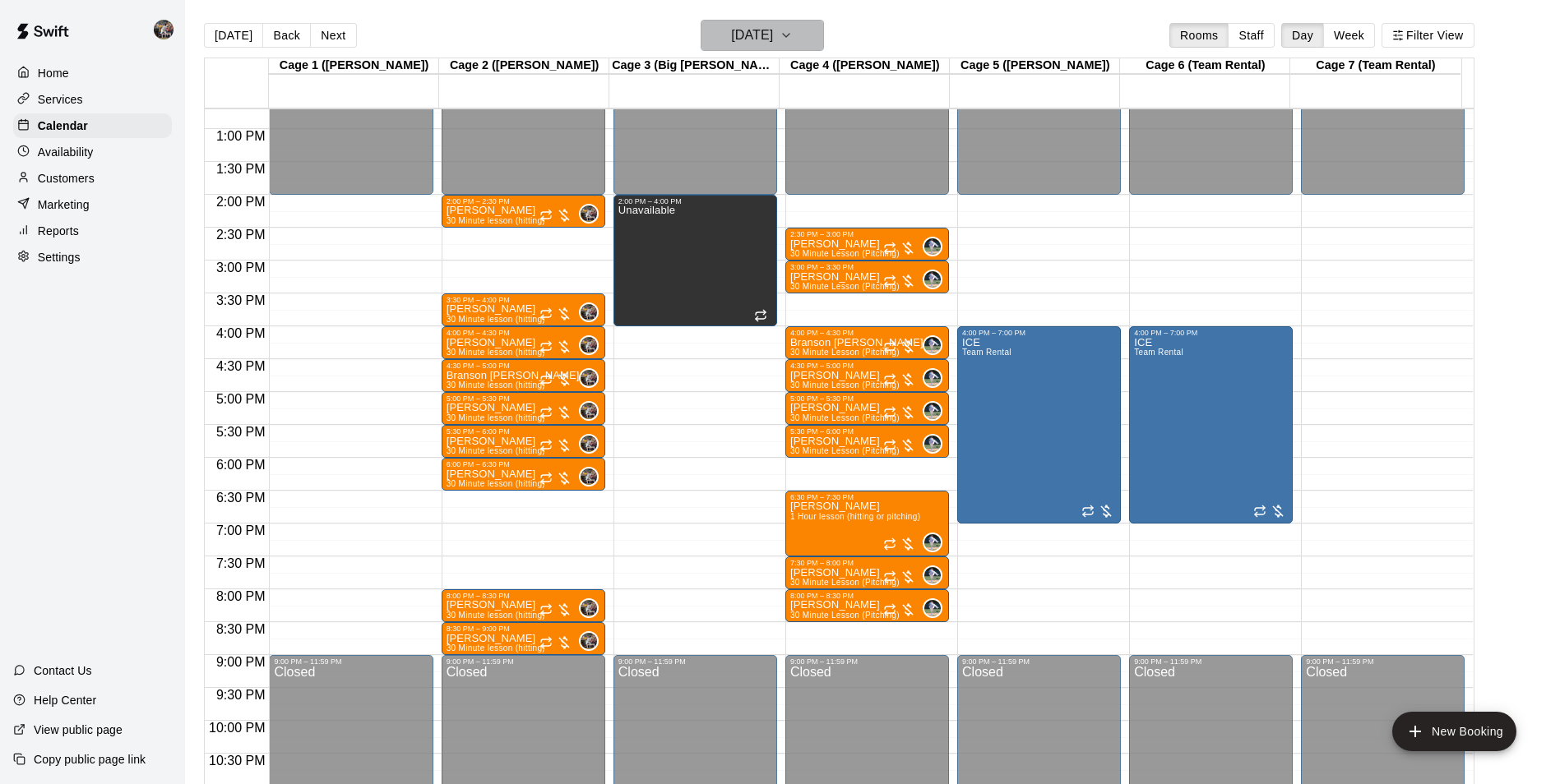
click at [773, 31] on h6 "[DATE]" at bounding box center [752, 35] width 42 height 23
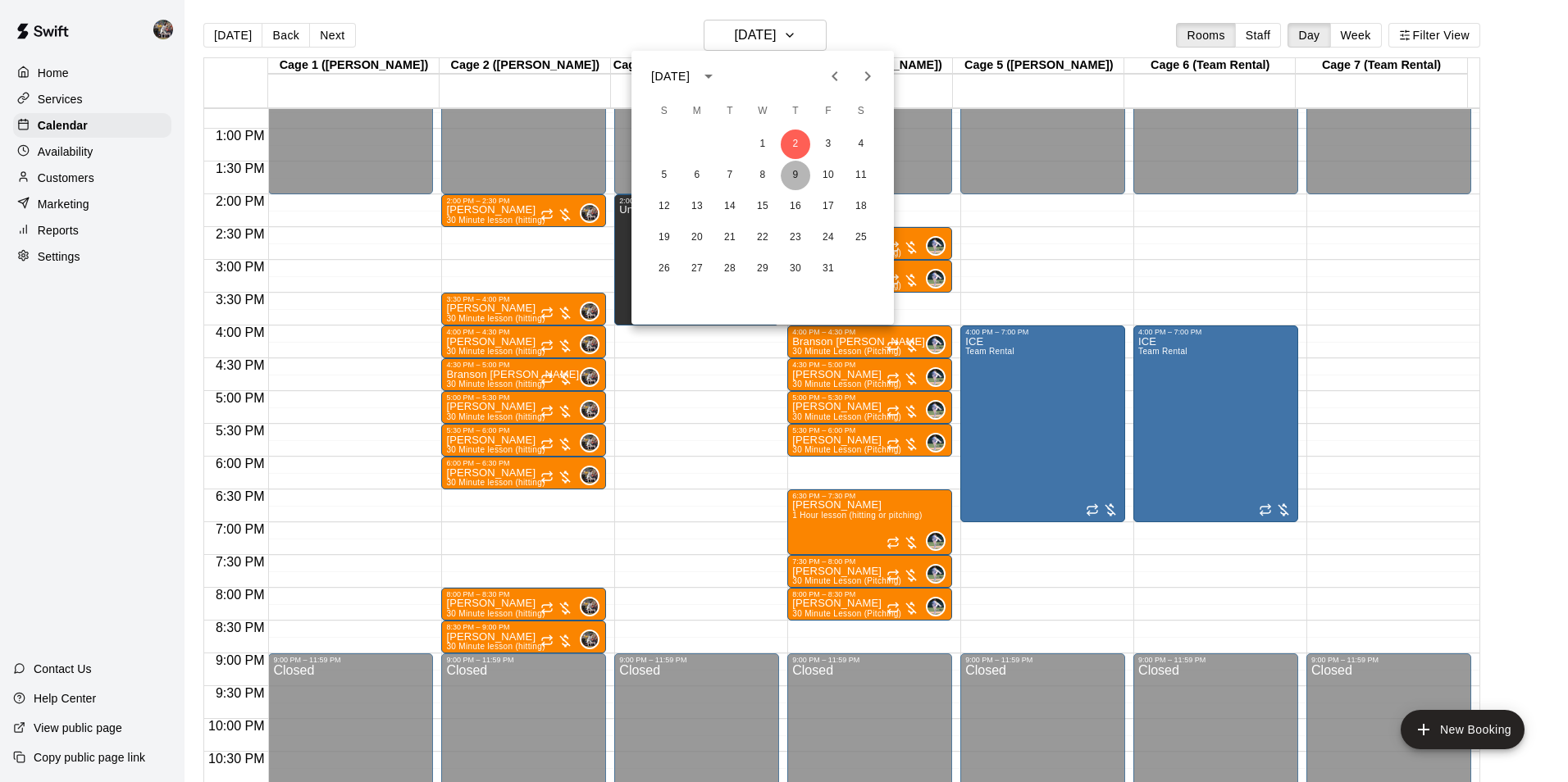
click at [792, 162] on button "9" at bounding box center [795, 175] width 29 height 29
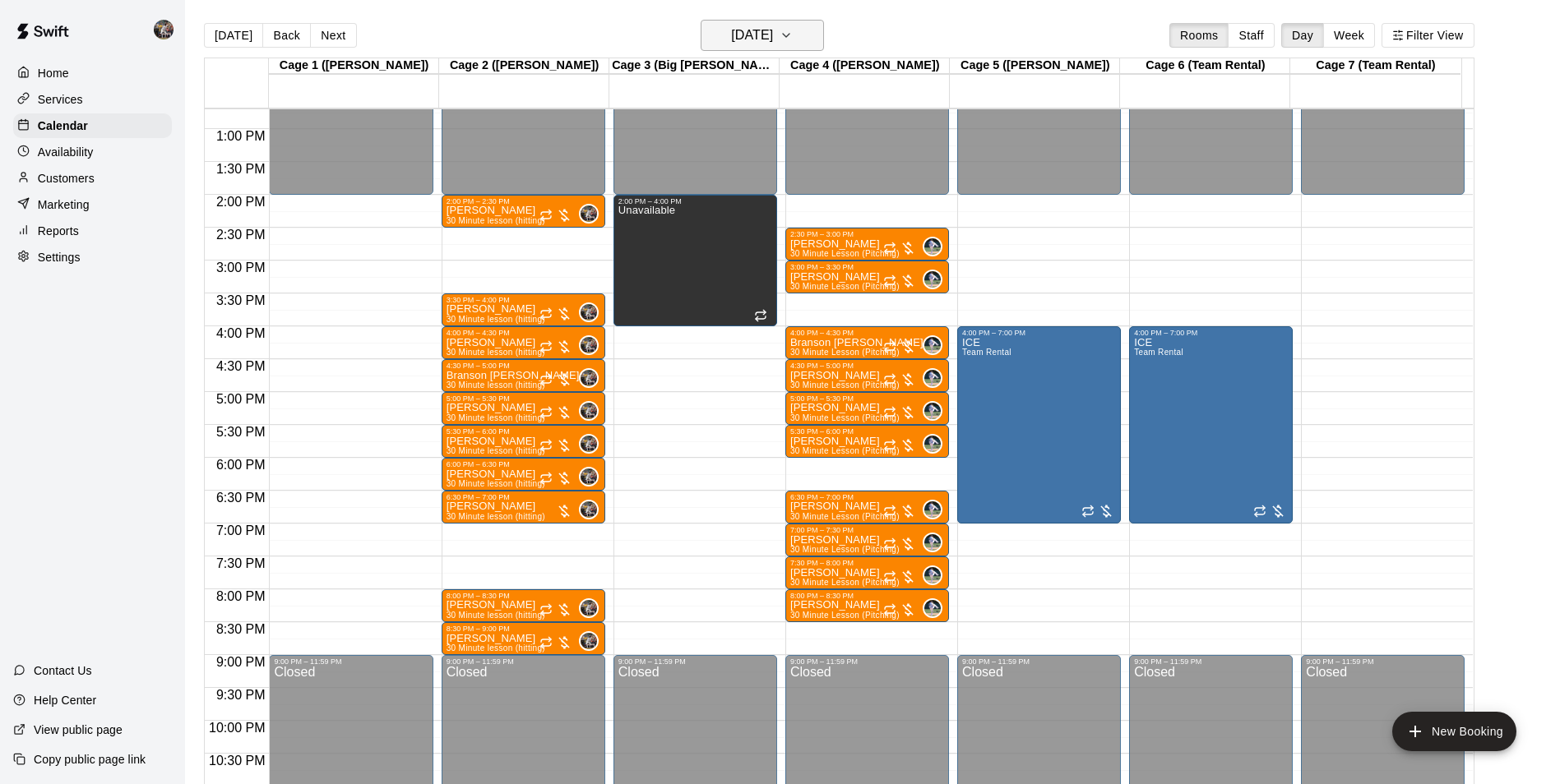
click at [735, 39] on h6 "[DATE]" at bounding box center [752, 35] width 42 height 23
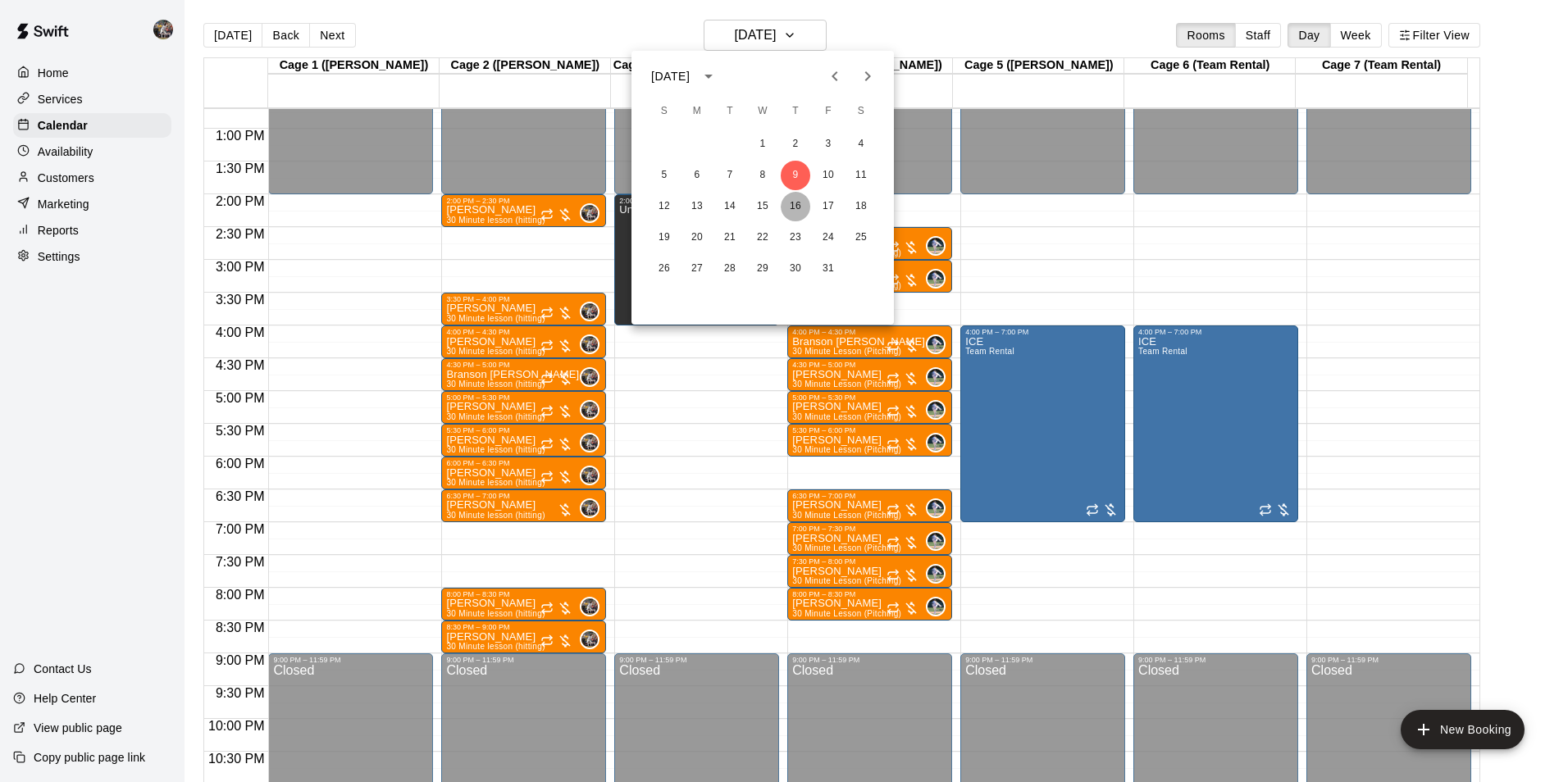
click at [789, 202] on button "16" at bounding box center [795, 206] width 29 height 29
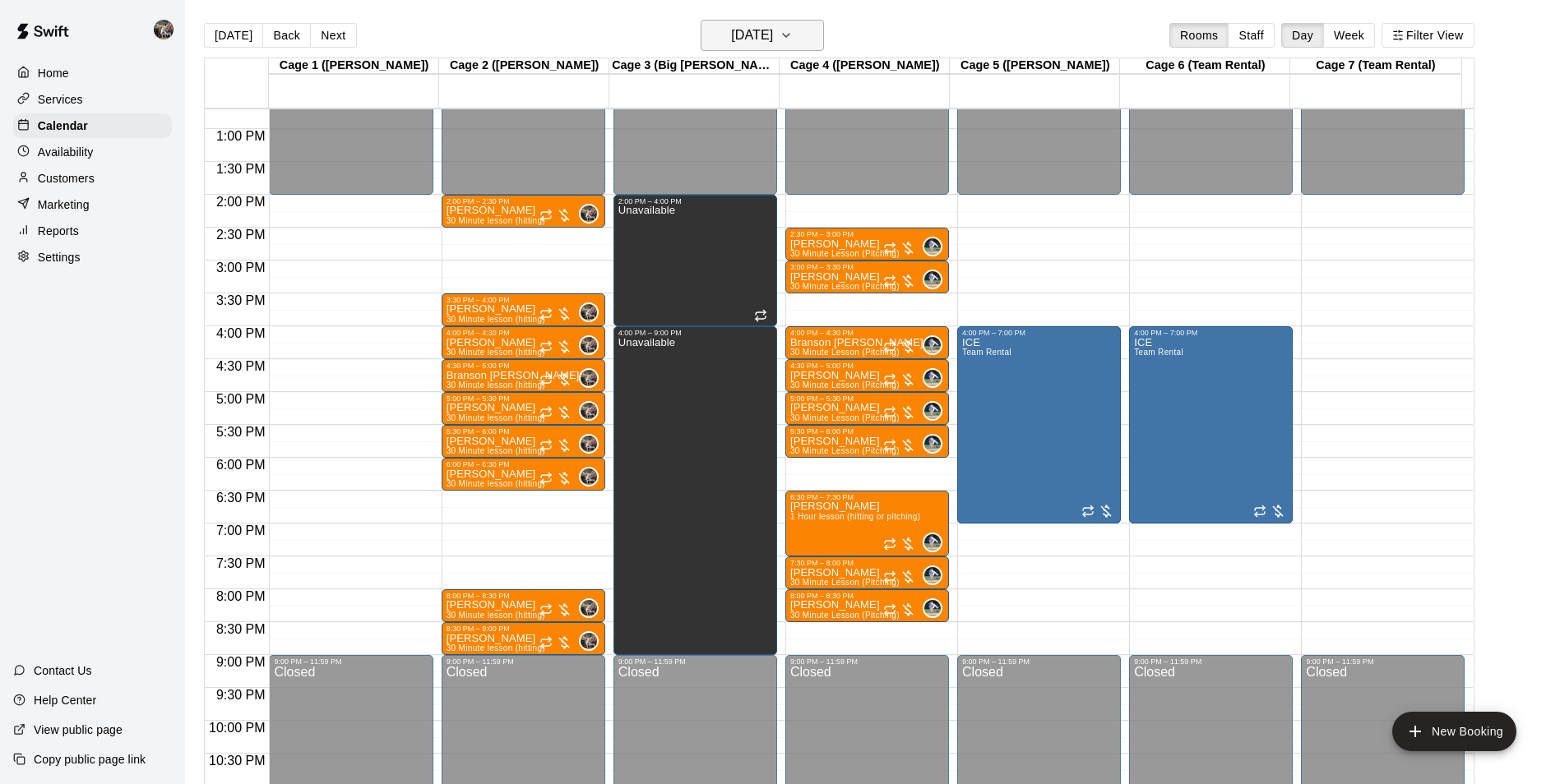
click at [773, 30] on h6 "[DATE]" at bounding box center [752, 35] width 42 height 23
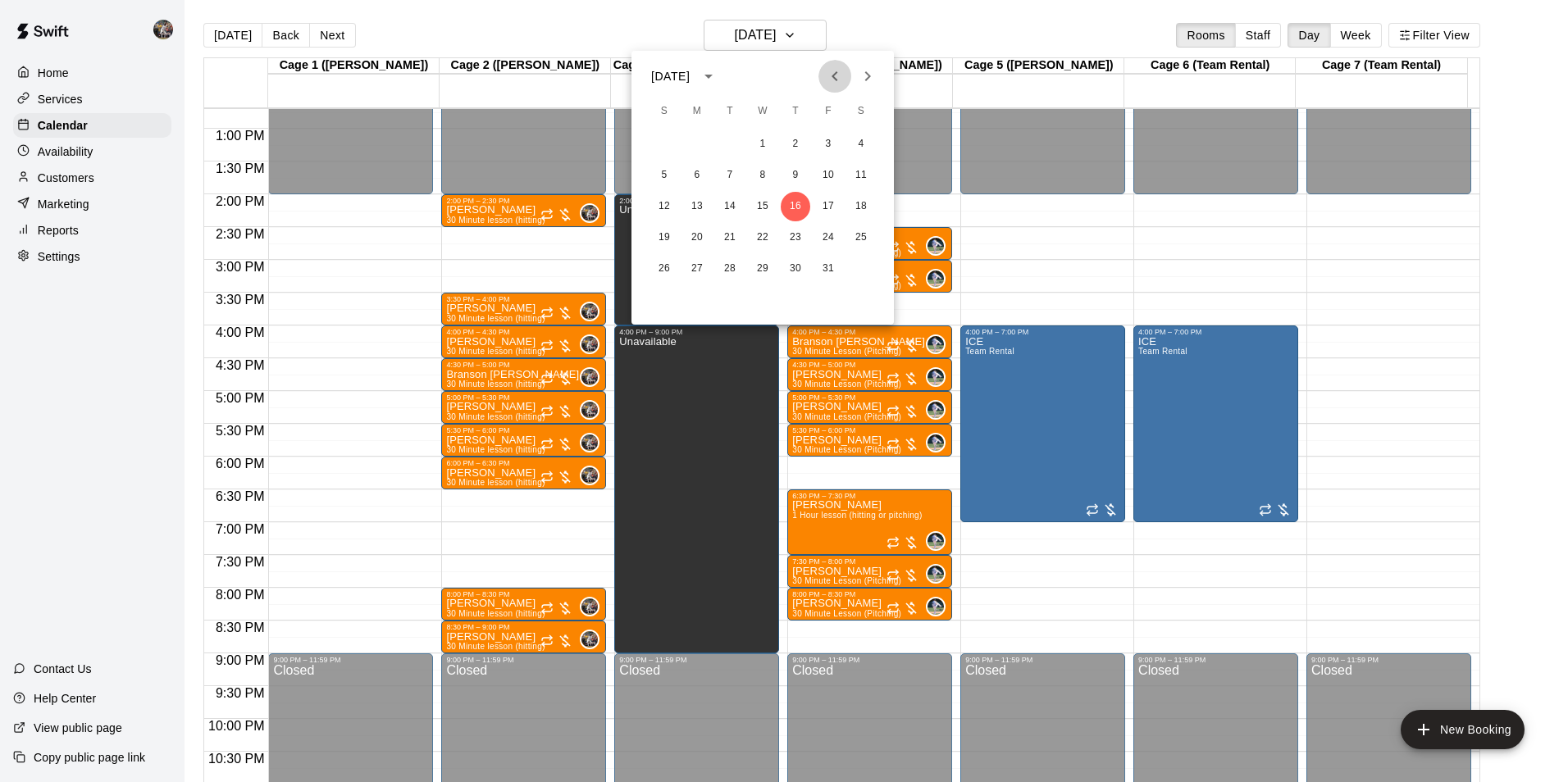
click at [832, 77] on icon "Previous month" at bounding box center [835, 76] width 20 height 20
click at [801, 201] on button "14" at bounding box center [795, 206] width 29 height 29
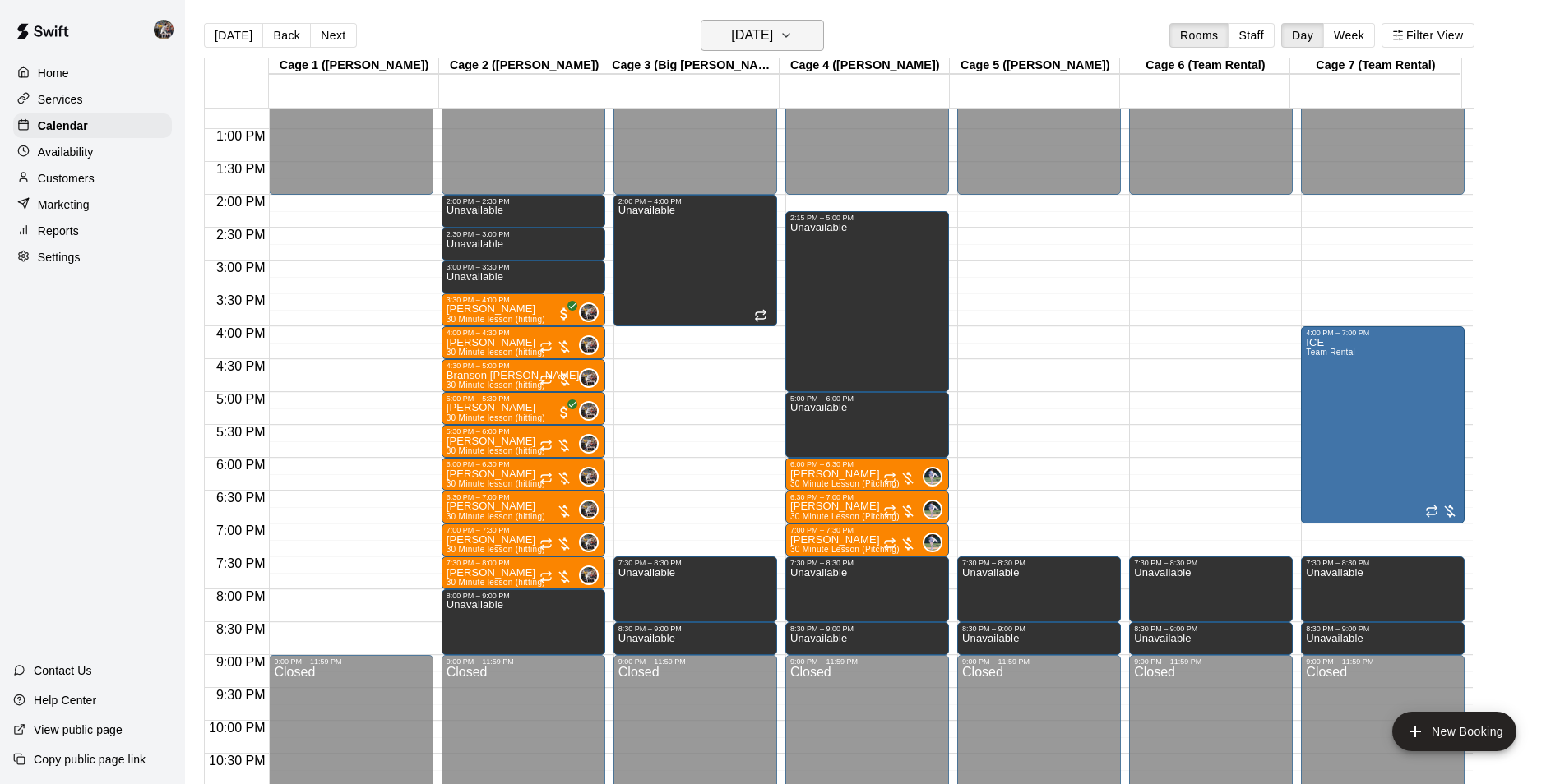
click at [731, 43] on h6 "[DATE]" at bounding box center [752, 35] width 42 height 23
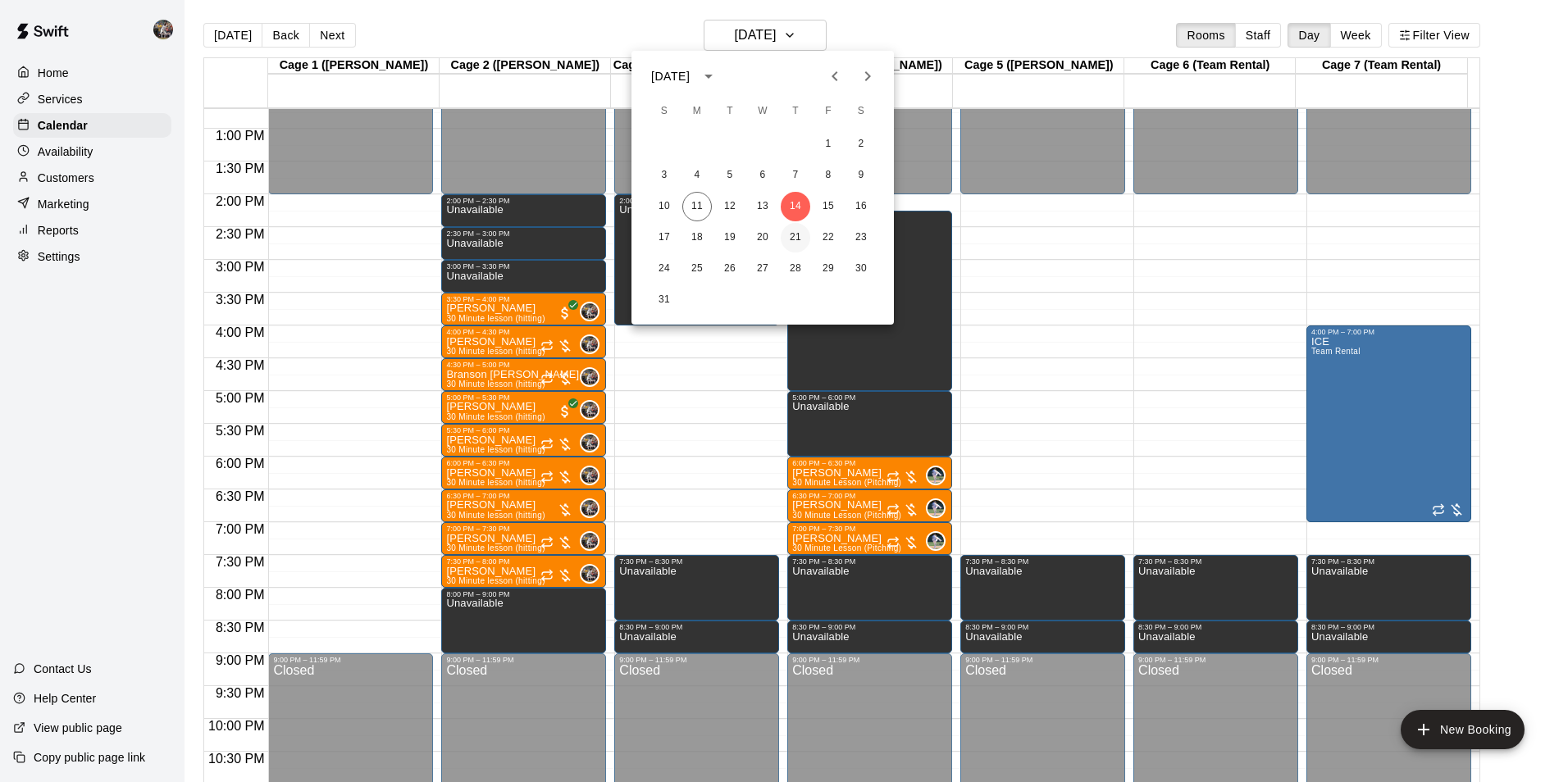
click at [797, 225] on button "21" at bounding box center [795, 237] width 29 height 29
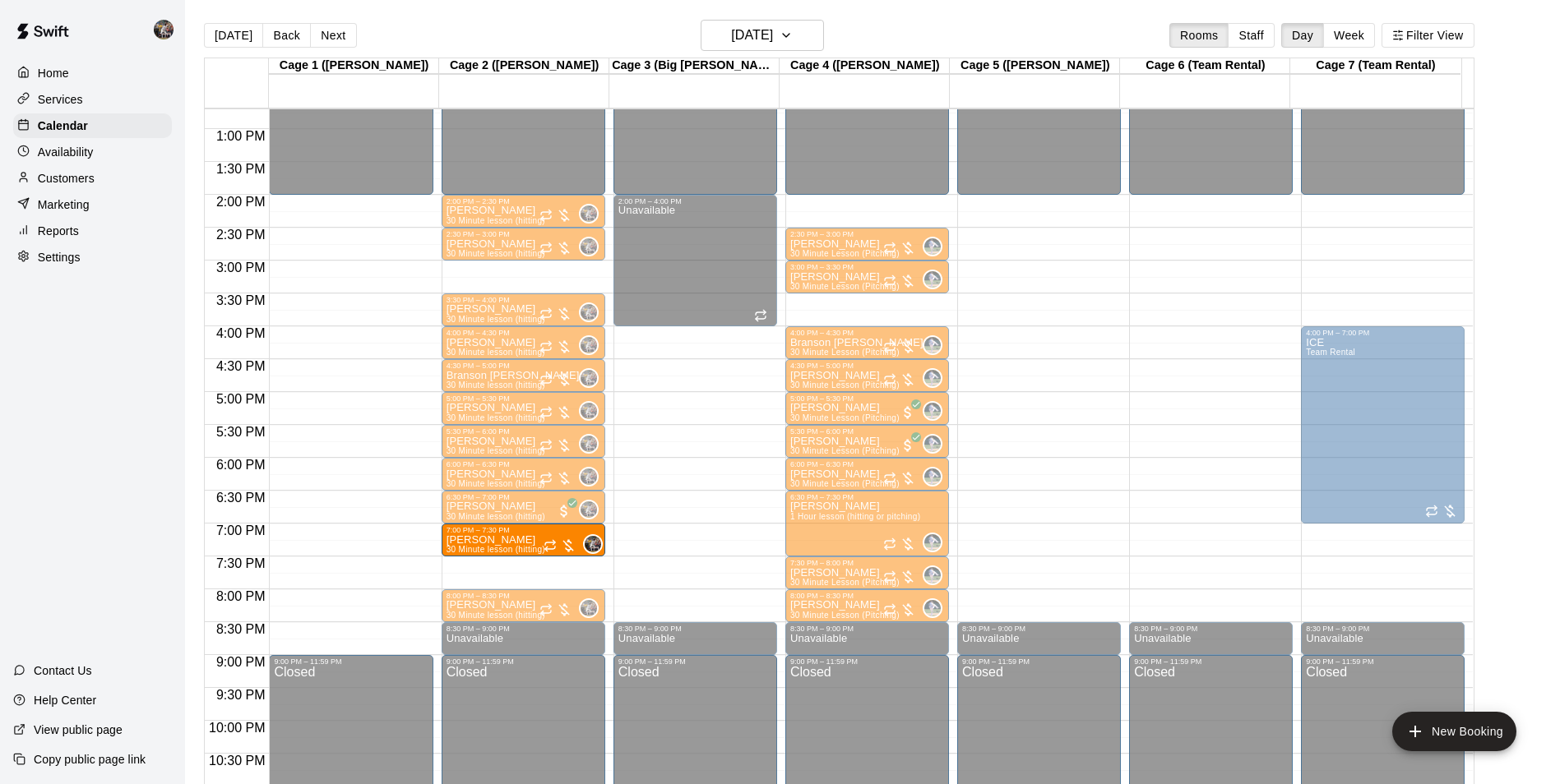
drag, startPoint x: 489, startPoint y: 575, endPoint x: 492, endPoint y: 553, distance: 22.2
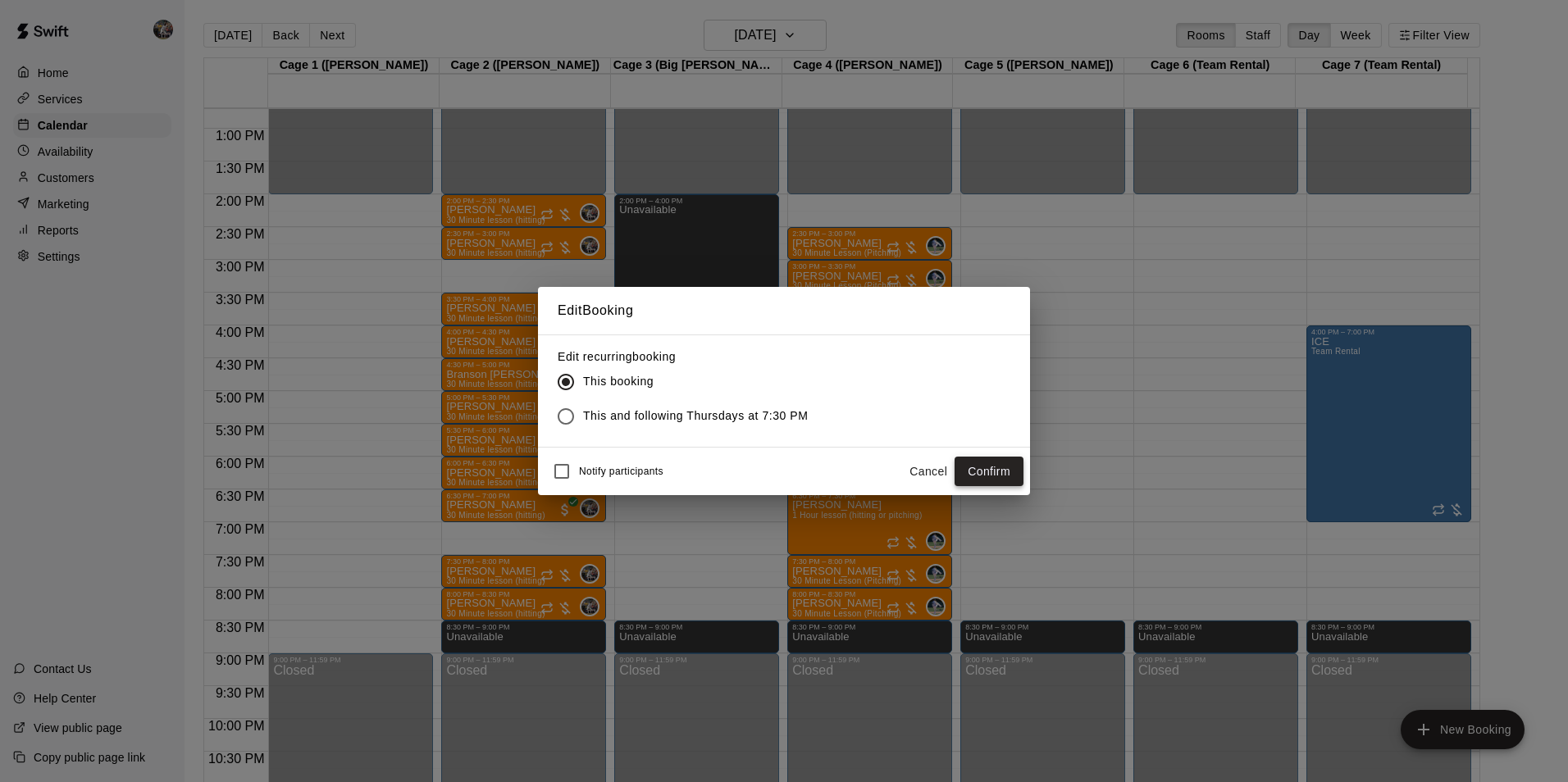
click at [987, 468] on button "Confirm" at bounding box center [988, 472] width 69 height 30
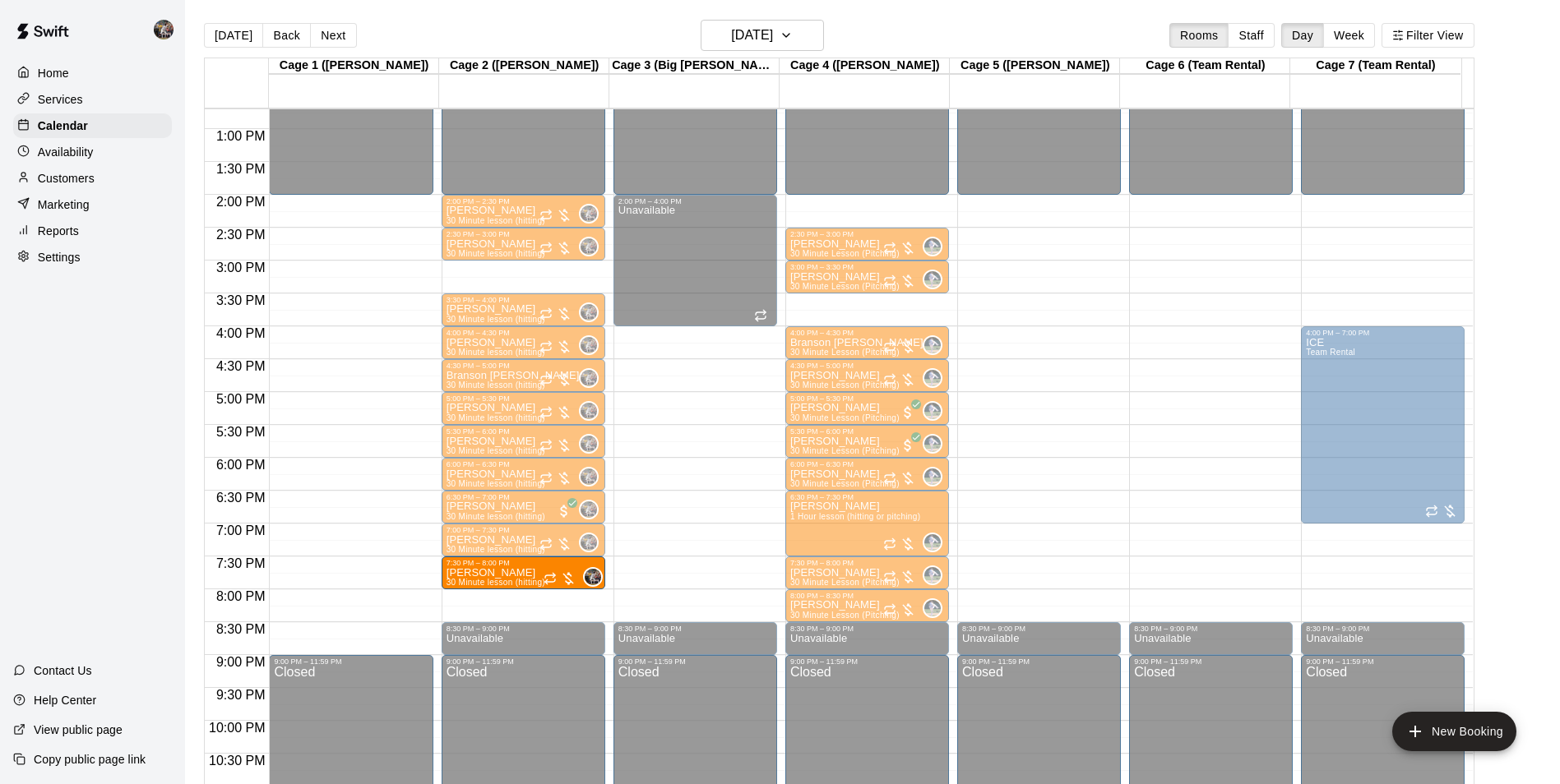
drag, startPoint x: 516, startPoint y: 598, endPoint x: 517, endPoint y: 577, distance: 21.0
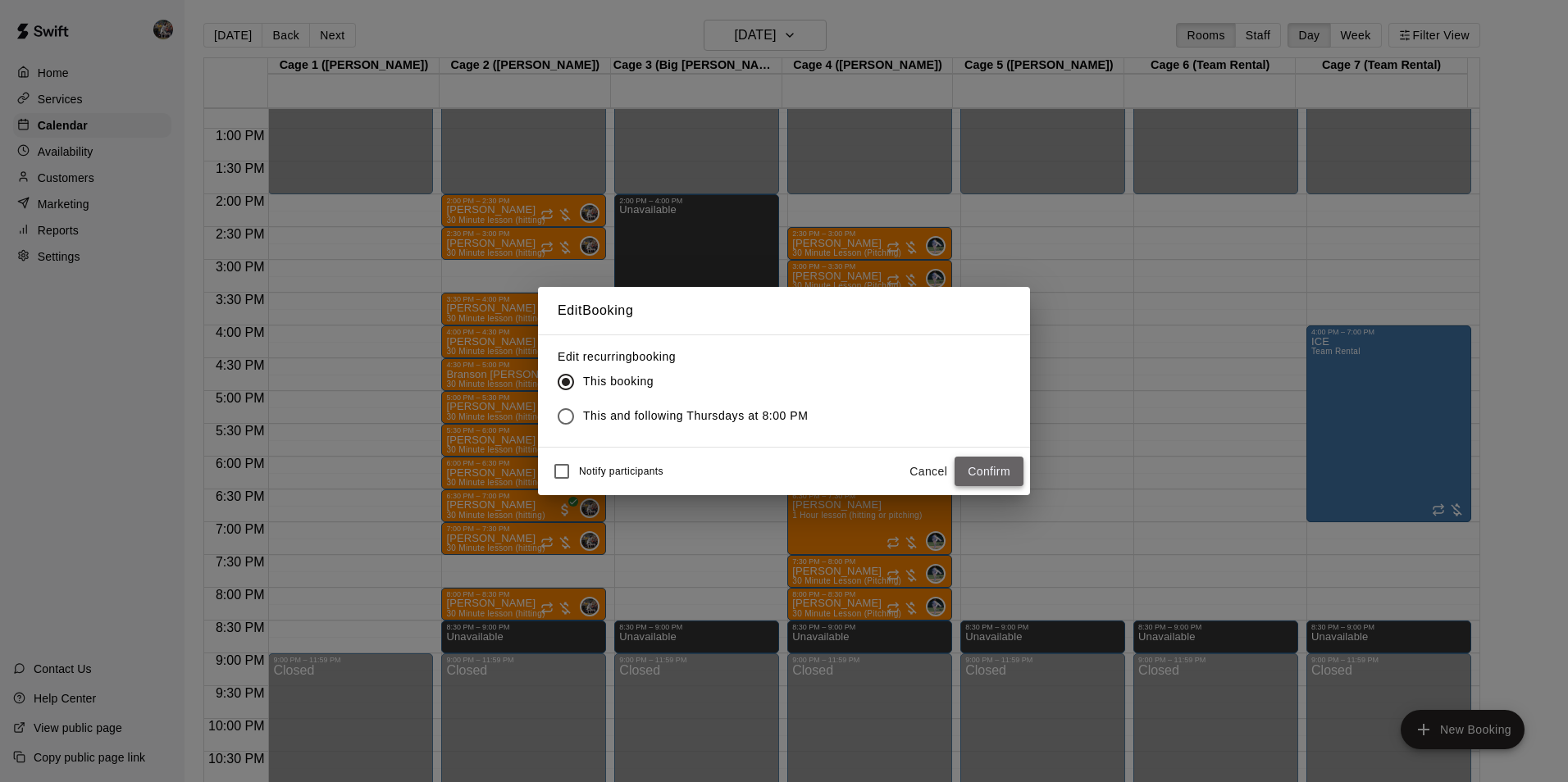
click at [980, 466] on button "Confirm" at bounding box center [988, 472] width 69 height 30
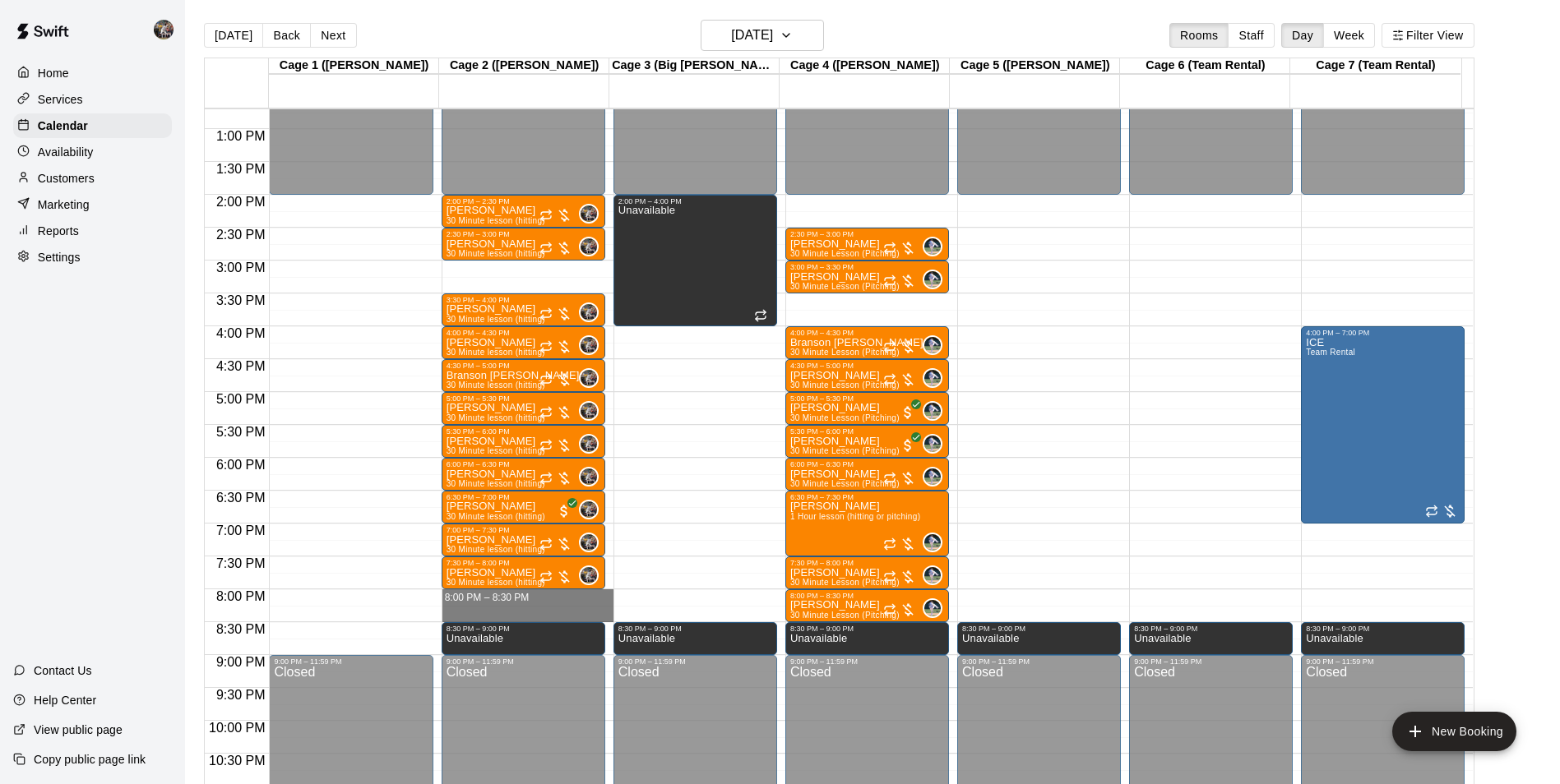
drag, startPoint x: 515, startPoint y: 593, endPoint x: 515, endPoint y: 614, distance: 21.0
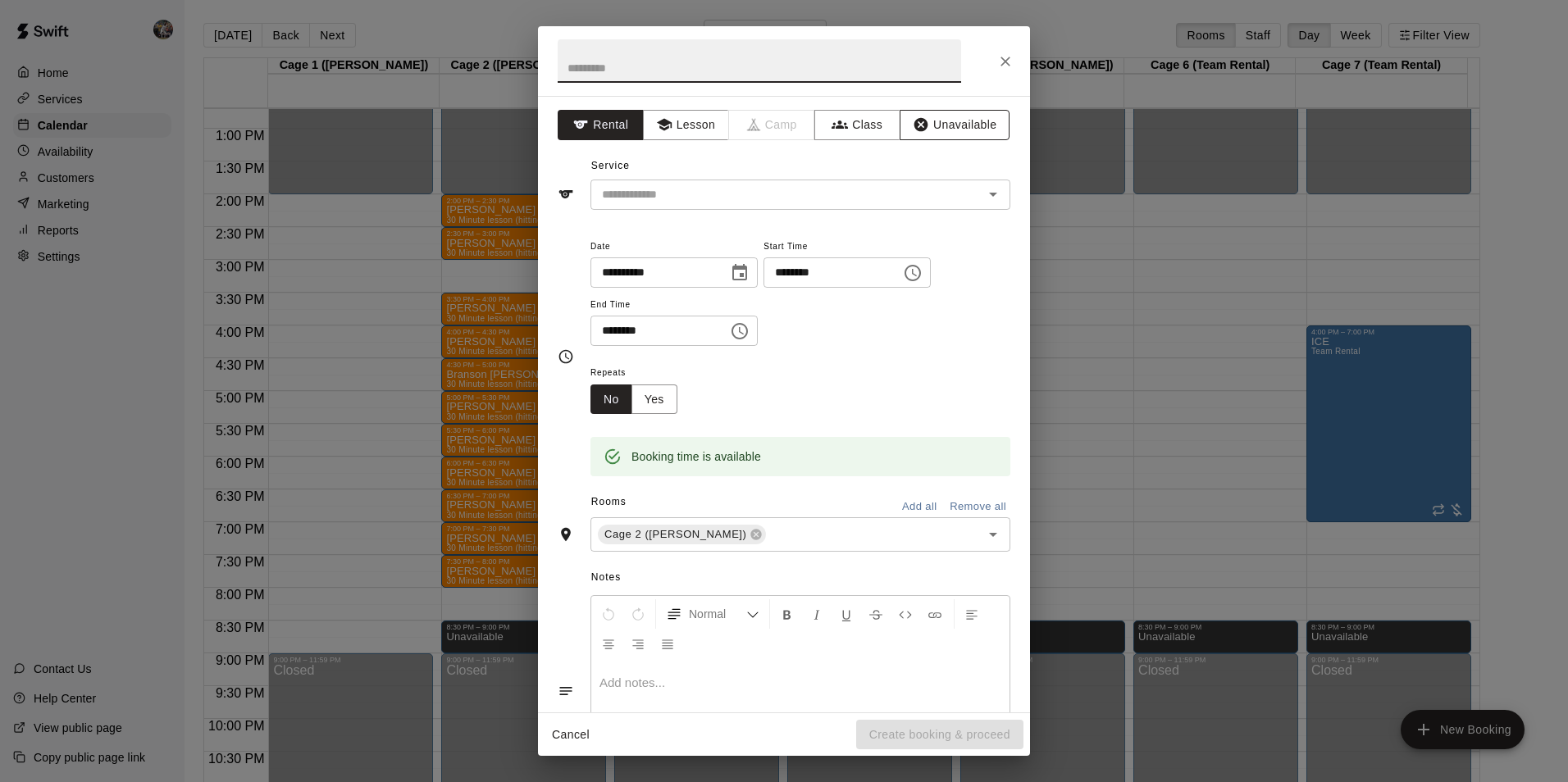
click at [940, 127] on button "Unavailable" at bounding box center [955, 125] width 110 height 30
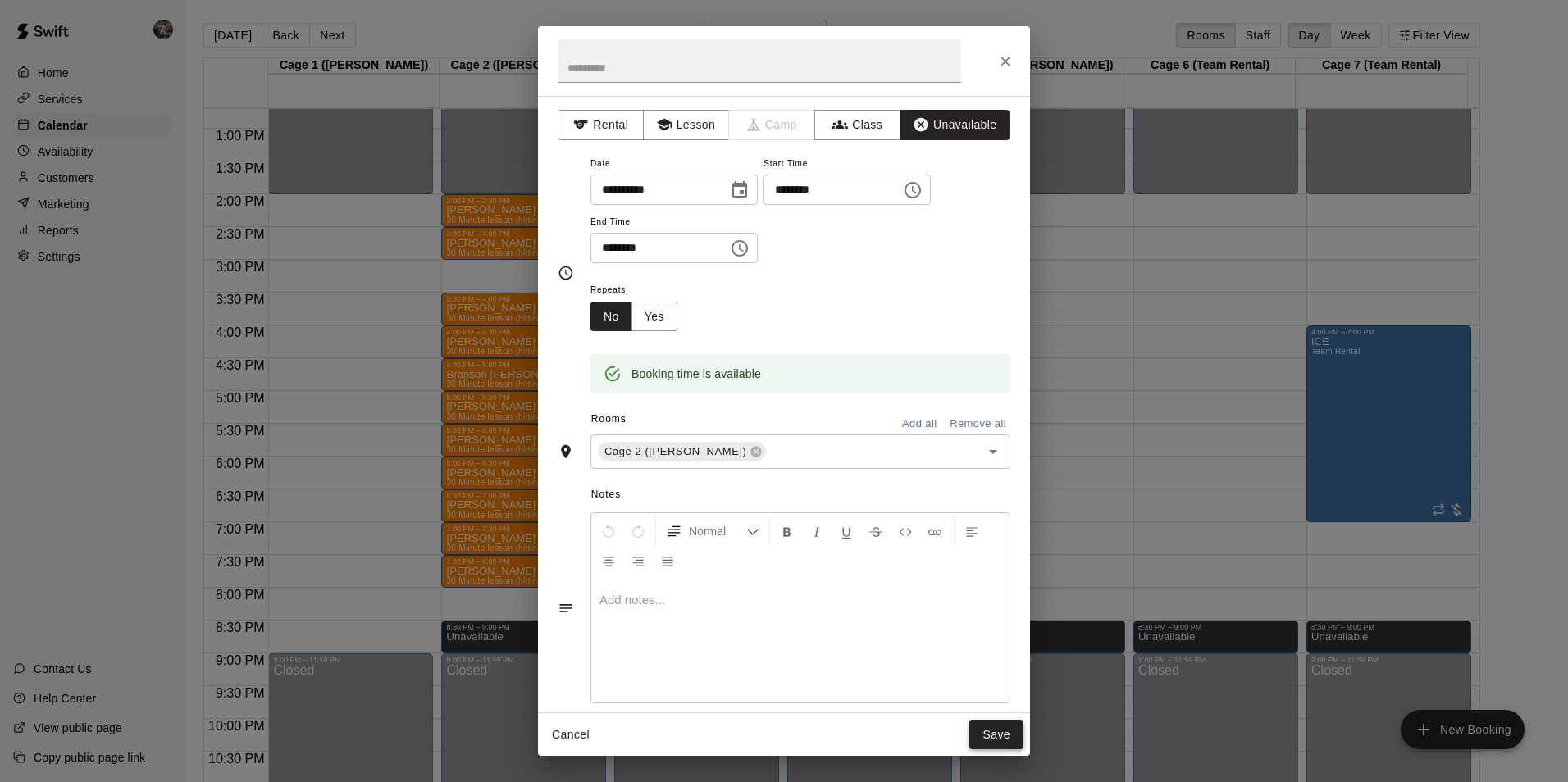
click at [1002, 725] on button "Save" at bounding box center [996, 735] width 54 height 30
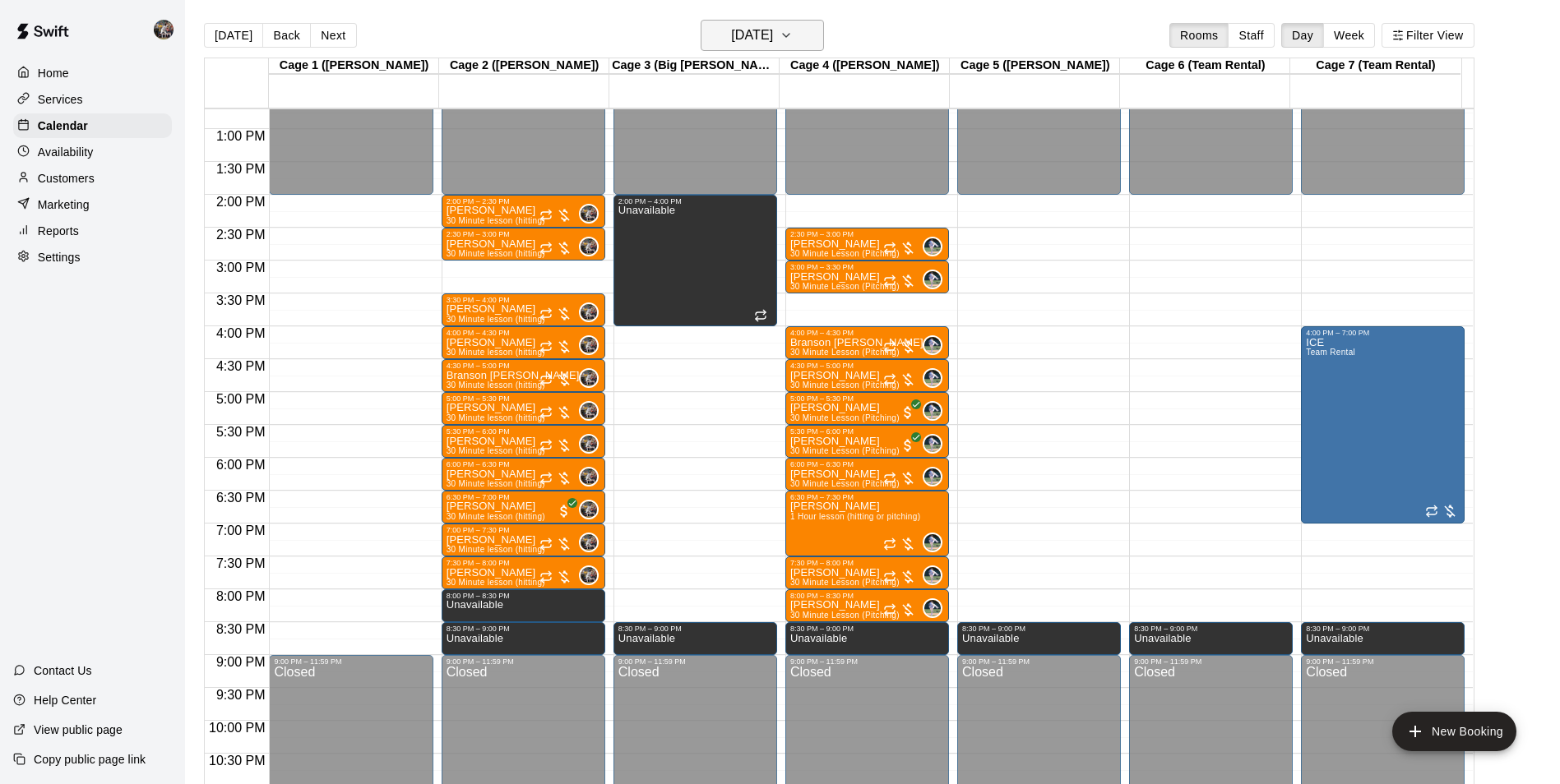
click at [823, 47] on button "[DATE]" at bounding box center [763, 35] width 124 height 31
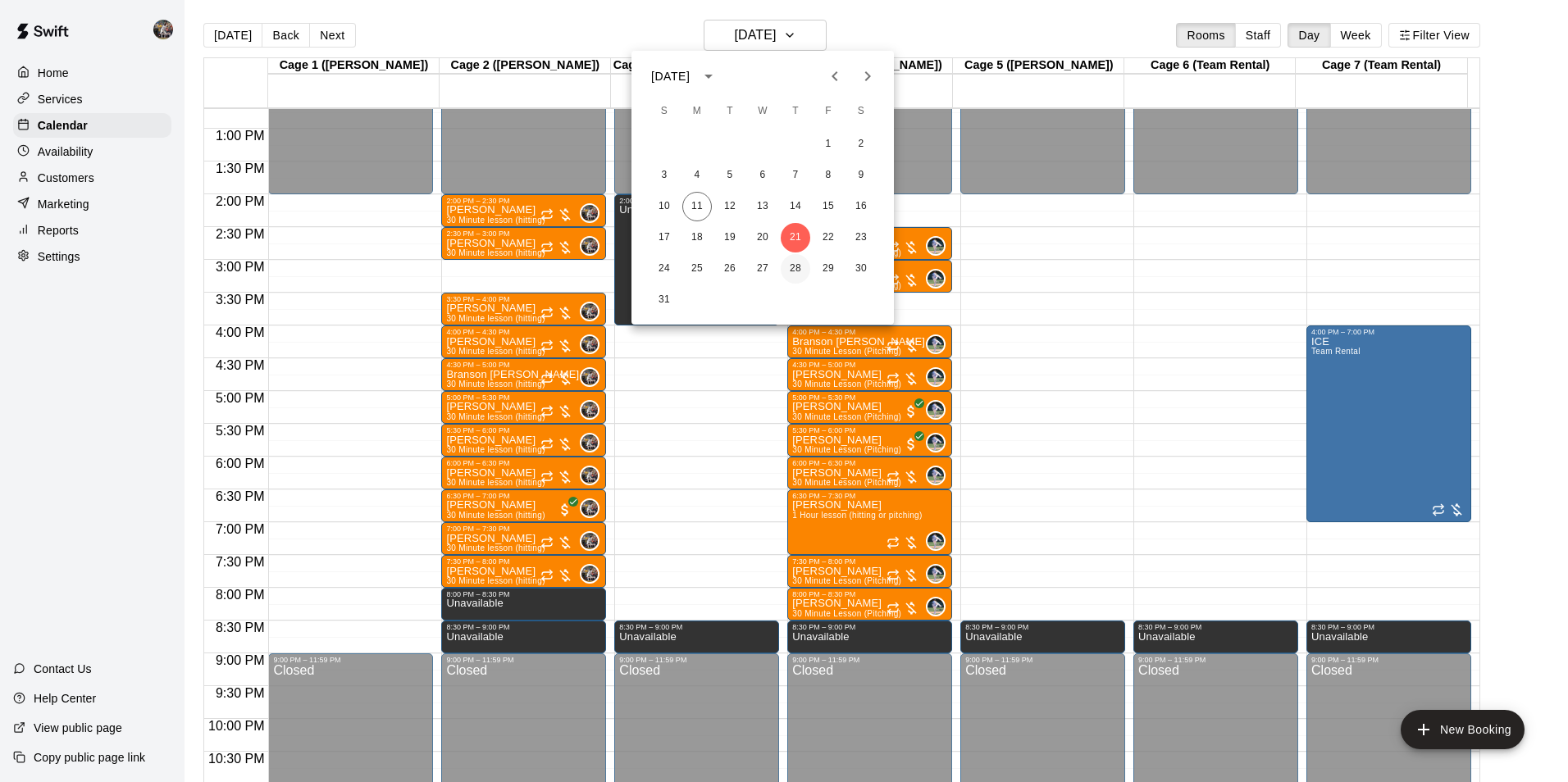
click at [803, 262] on button "28" at bounding box center [795, 269] width 29 height 29
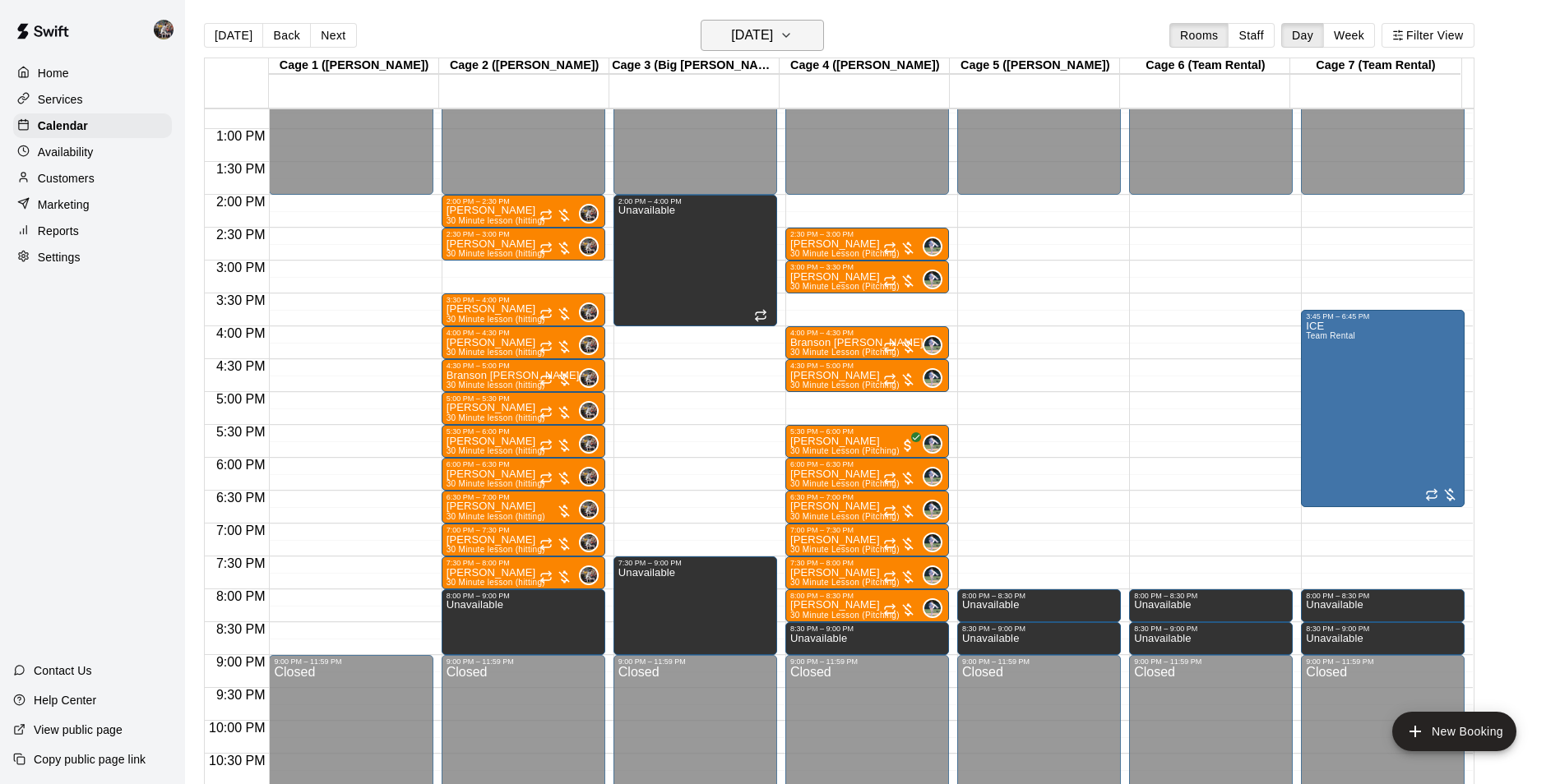
click at [746, 43] on h6 "[DATE]" at bounding box center [752, 35] width 42 height 23
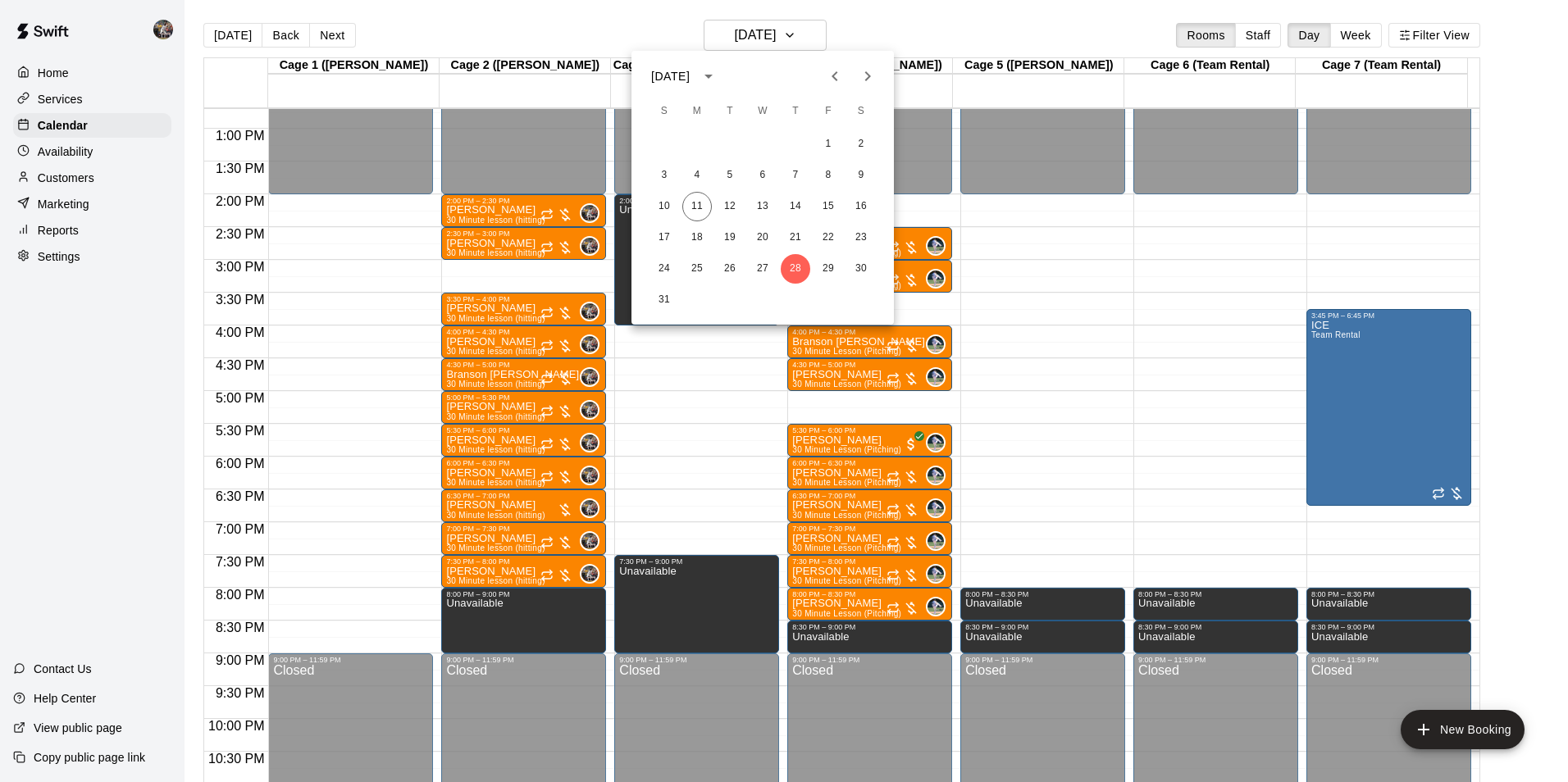
click at [864, 77] on icon "Next month" at bounding box center [867, 76] width 20 height 20
click at [806, 144] on button "4" at bounding box center [795, 144] width 29 height 29
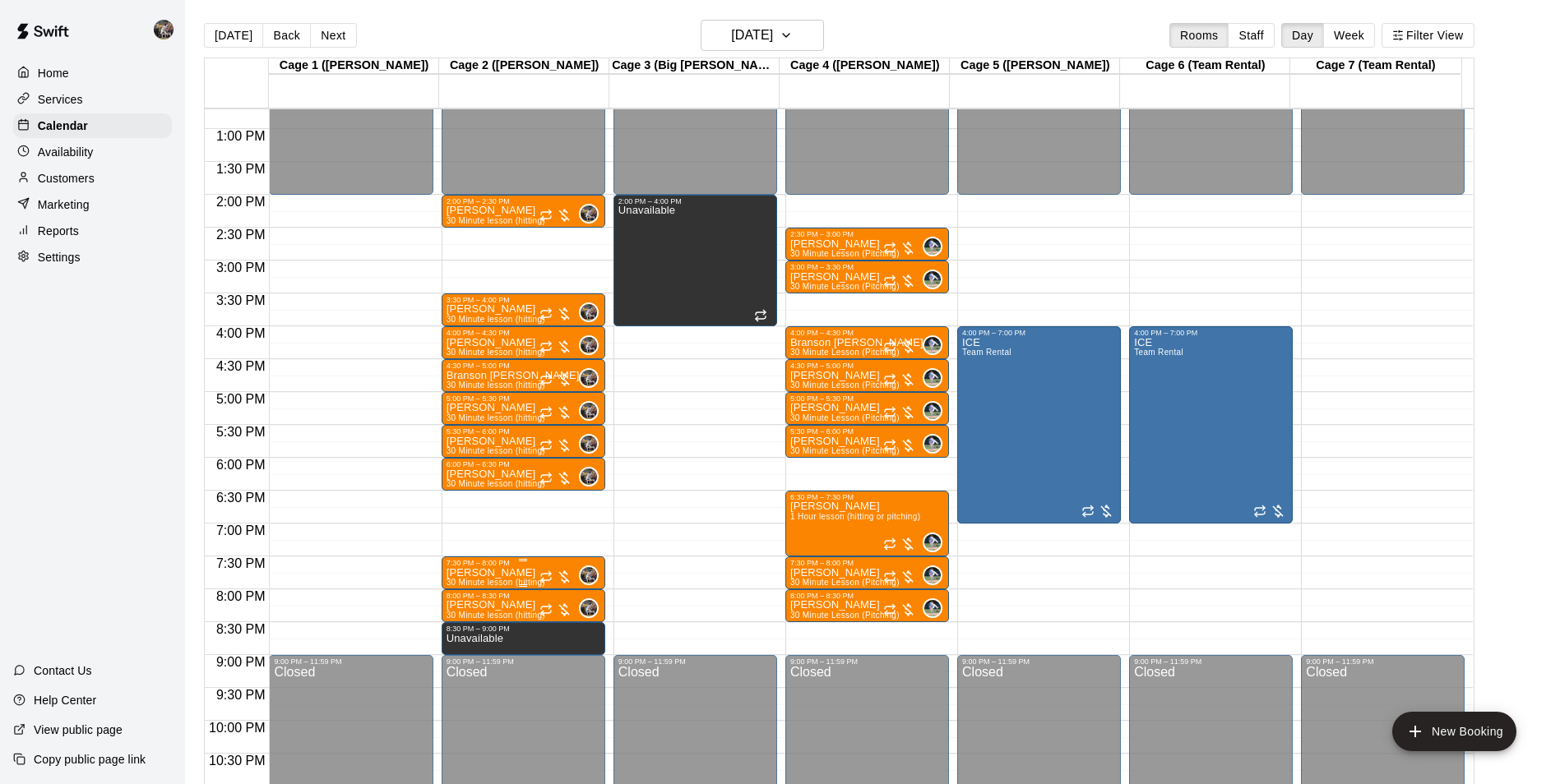
click at [486, 562] on div at bounding box center [523, 560] width 154 height 3
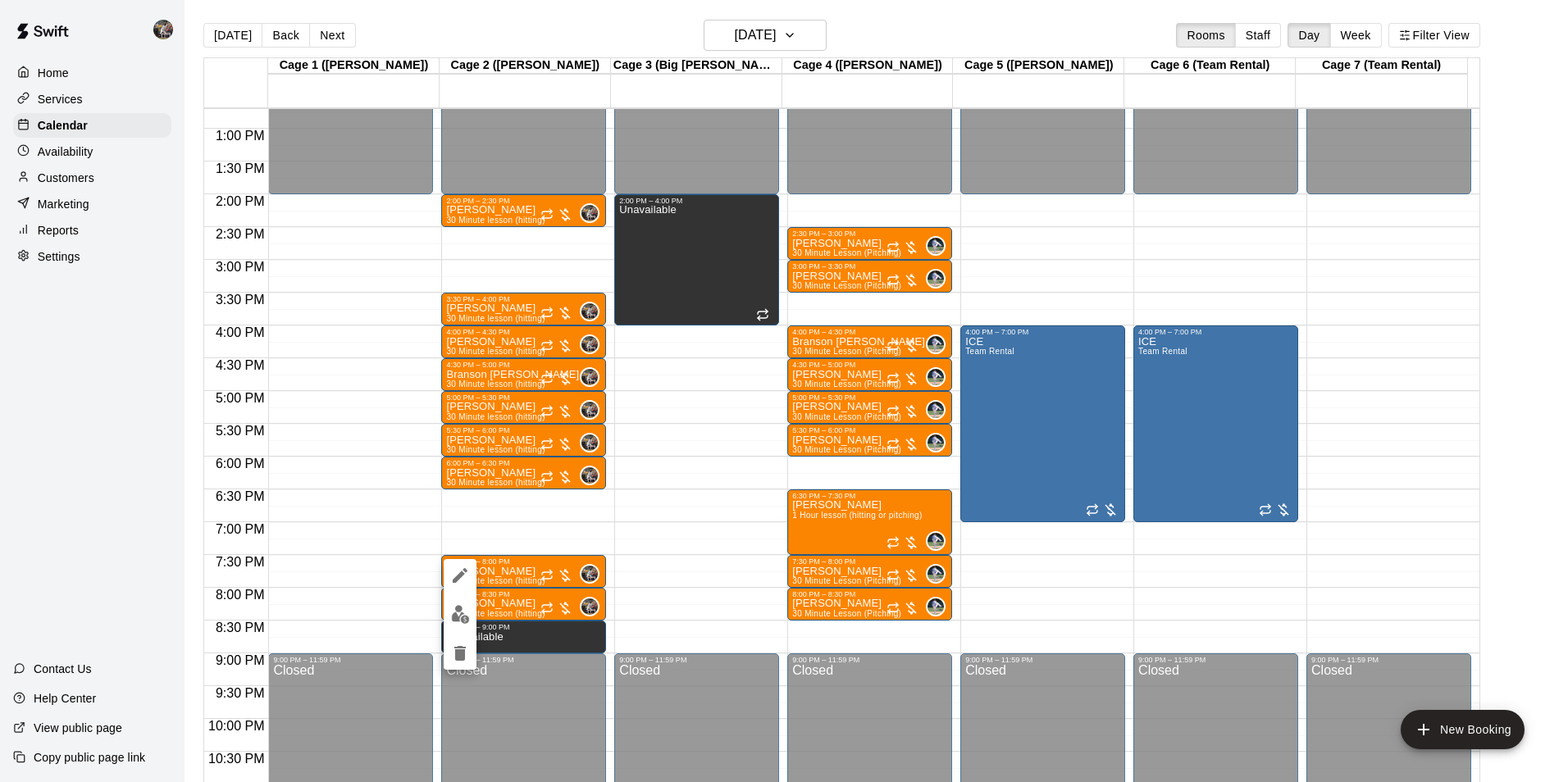
click at [502, 561] on div at bounding box center [784, 391] width 1568 height 782
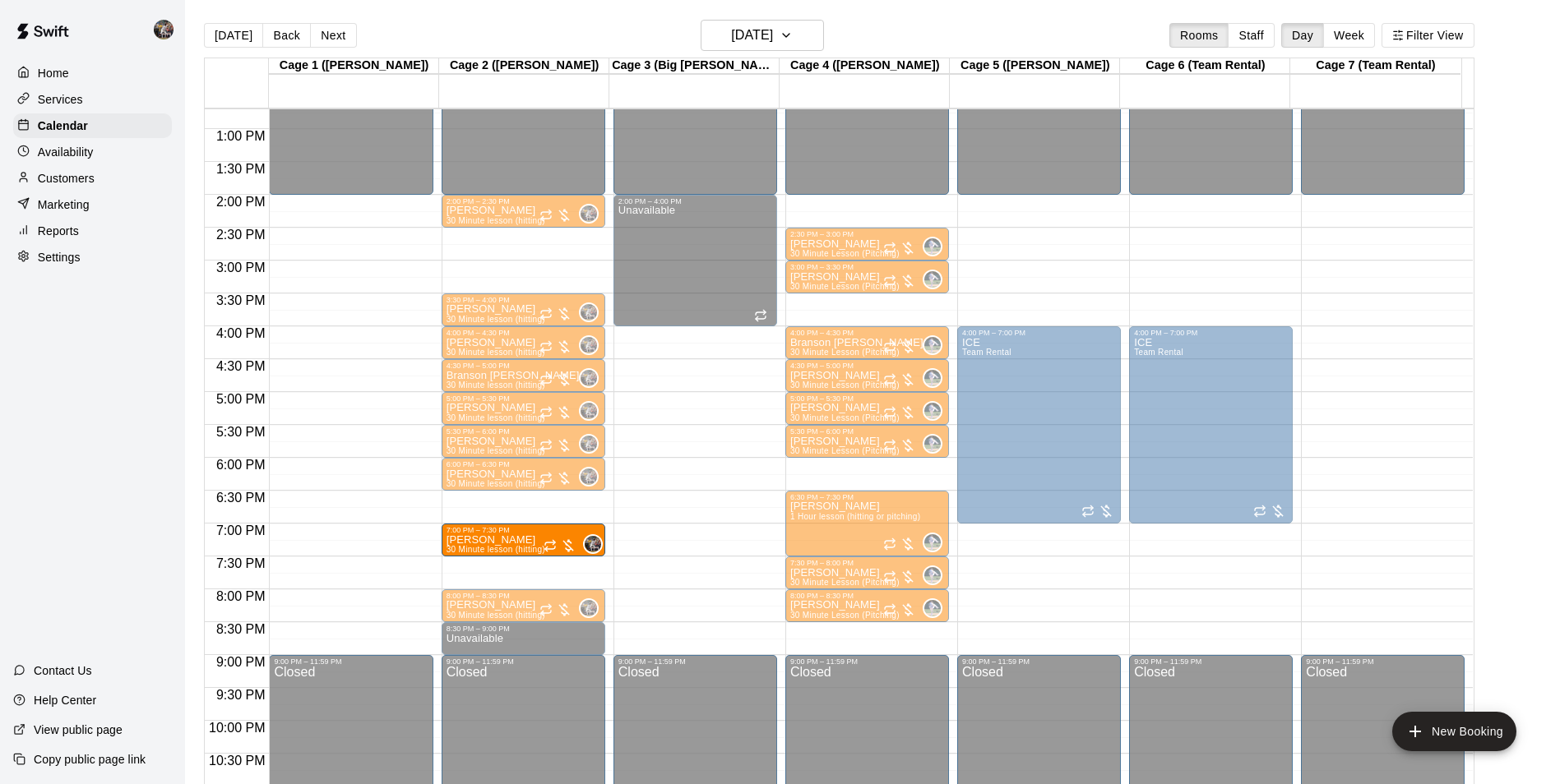
drag, startPoint x: 503, startPoint y: 571, endPoint x: 502, endPoint y: 547, distance: 24.0
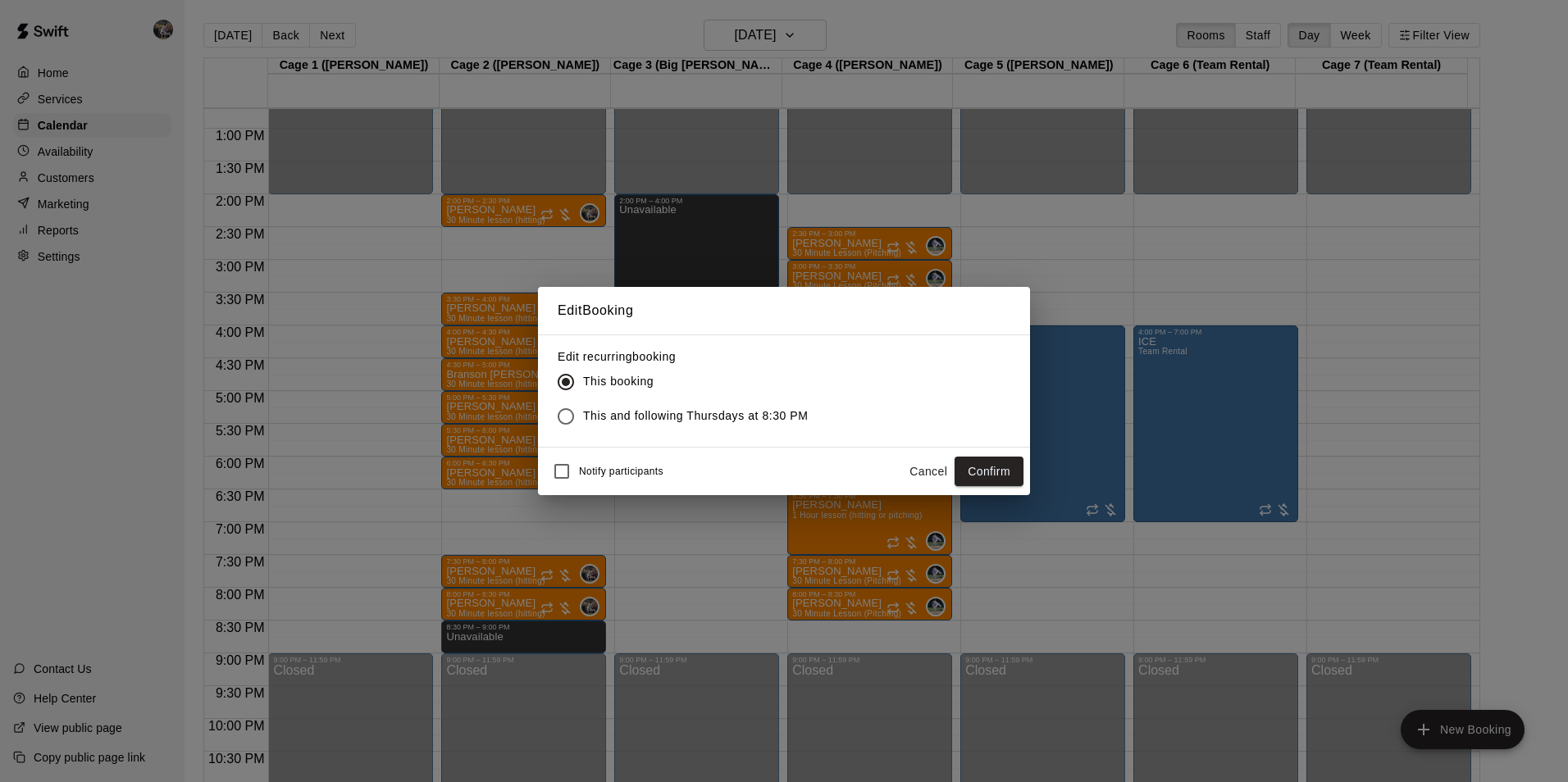
click at [624, 598] on div "Edit Booking Edit recurring booking This booking This and following Thursdays a…" at bounding box center [784, 391] width 1568 height 782
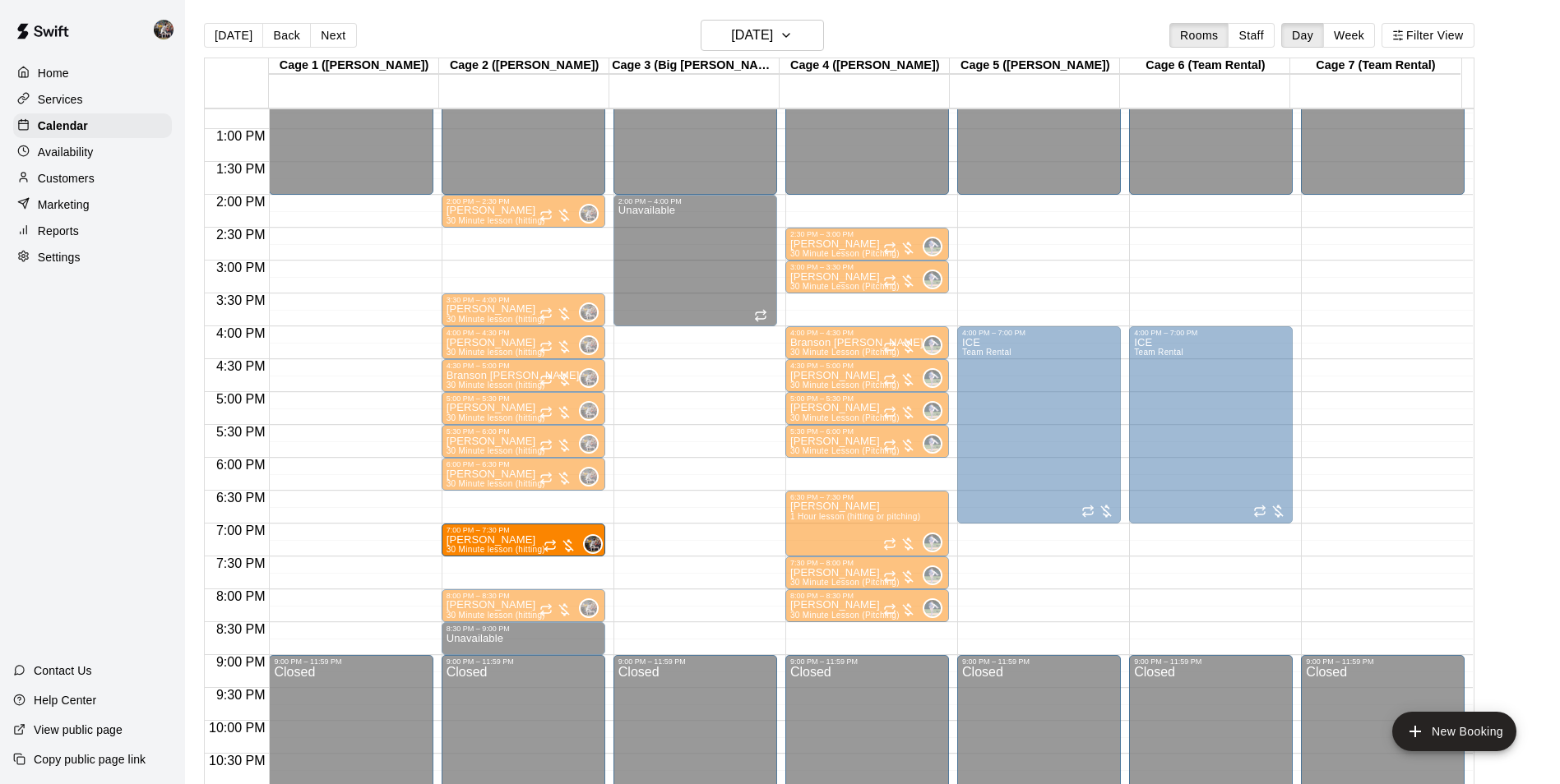
drag, startPoint x: 518, startPoint y: 577, endPoint x: 518, endPoint y: 553, distance: 24.0
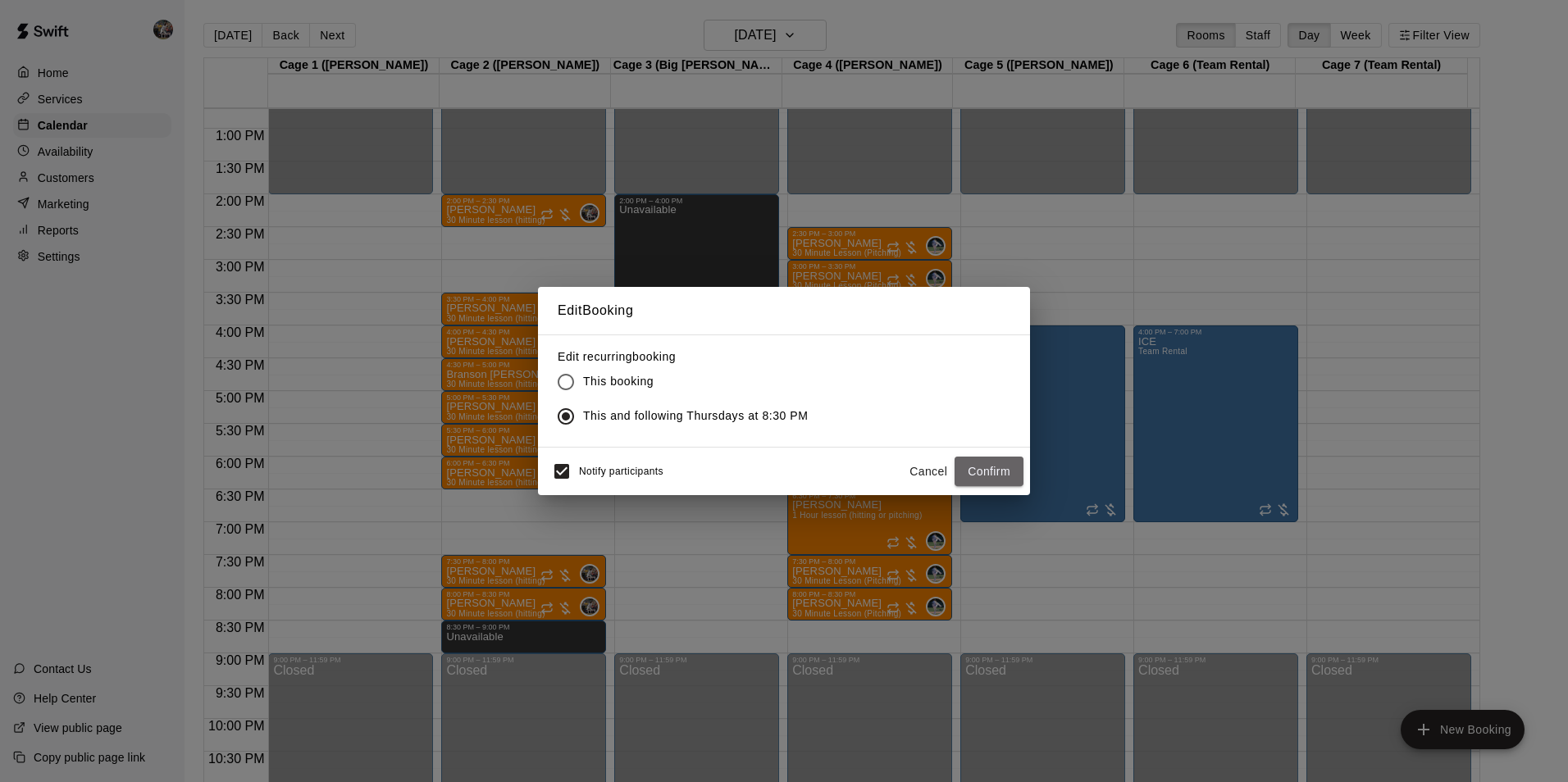
click at [1004, 475] on button "Confirm" at bounding box center [988, 472] width 69 height 30
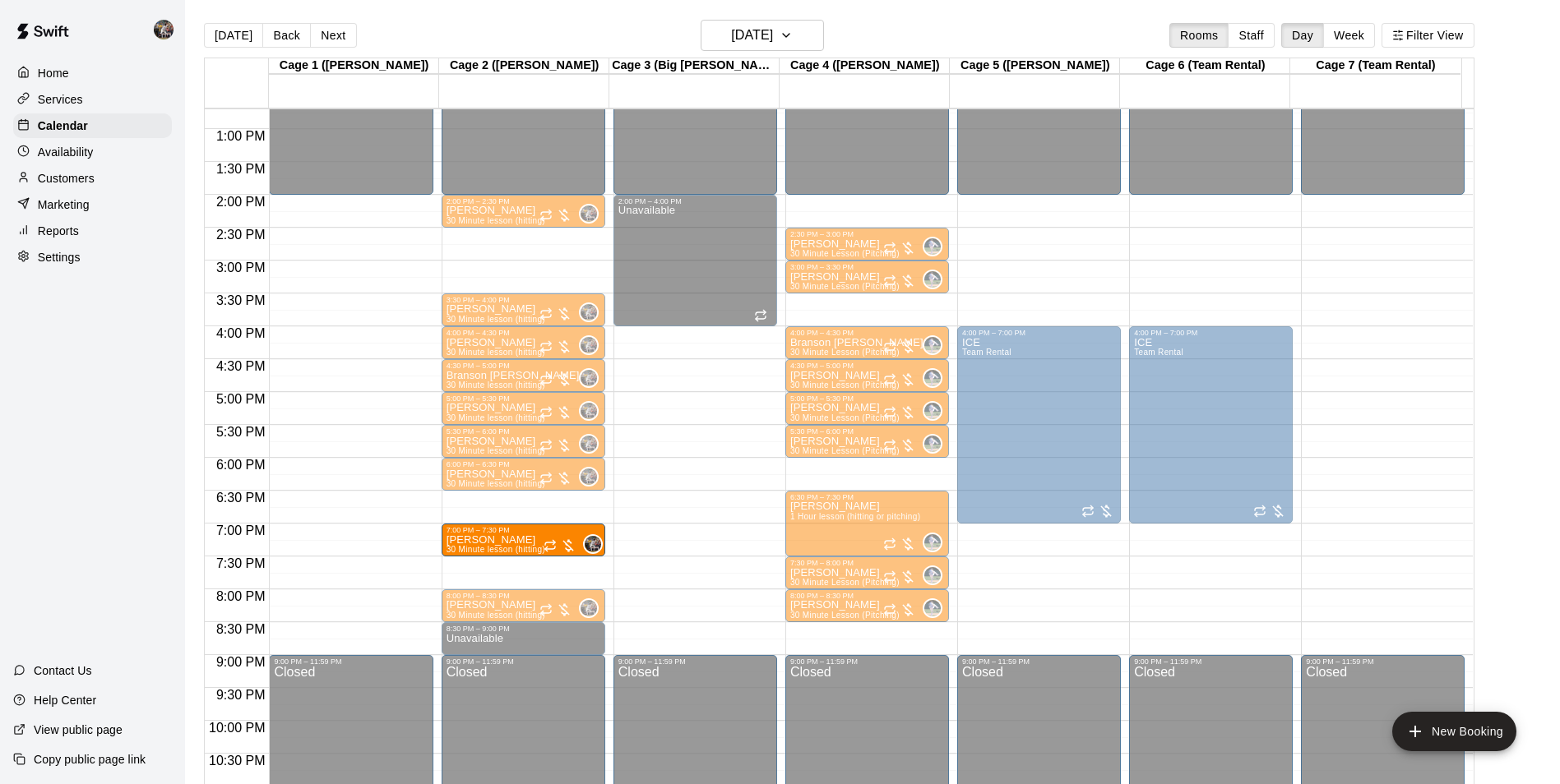
drag, startPoint x: 499, startPoint y: 574, endPoint x: 498, endPoint y: 547, distance: 27.0
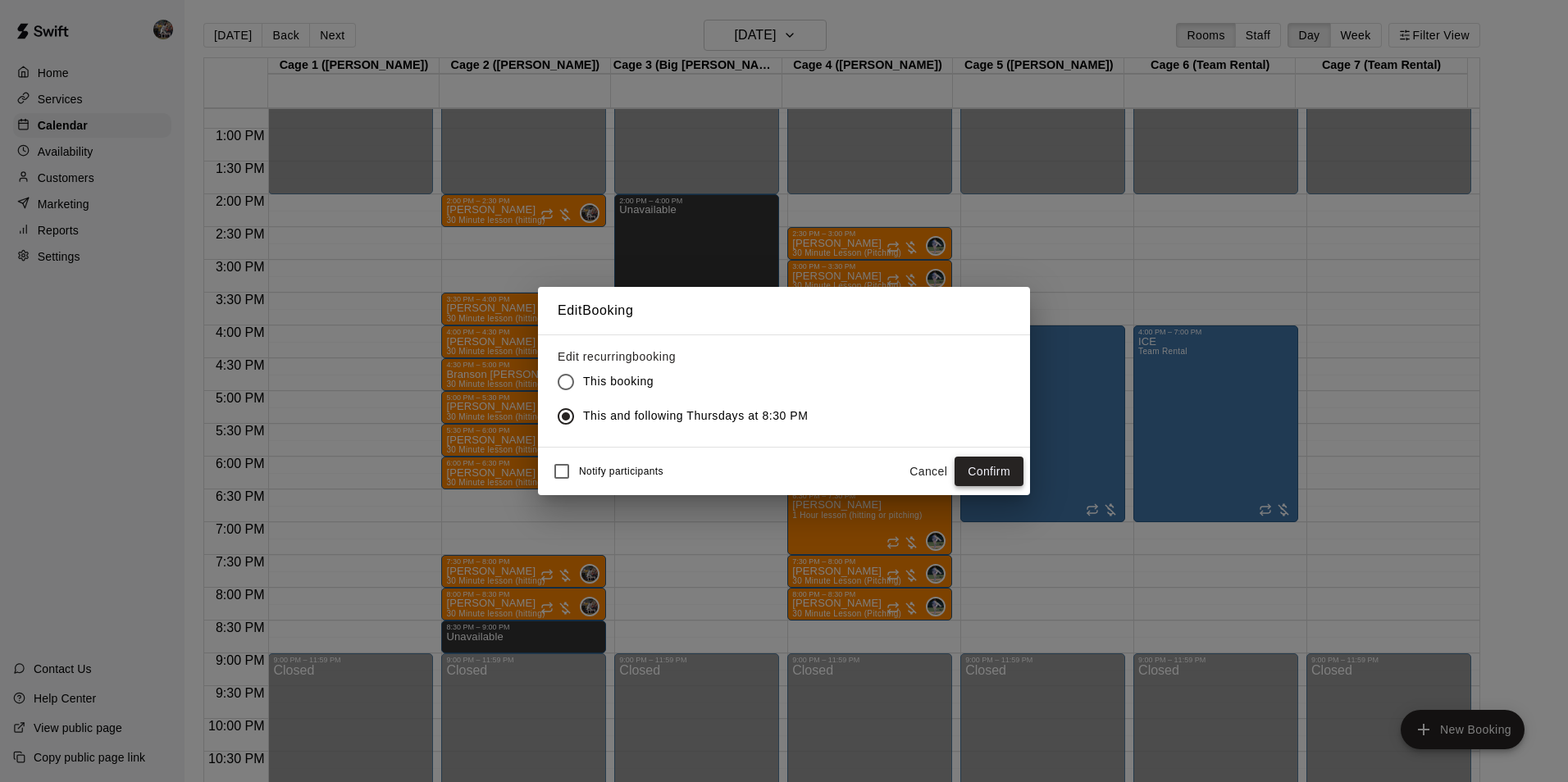
click at [1012, 464] on button "Confirm" at bounding box center [988, 472] width 69 height 30
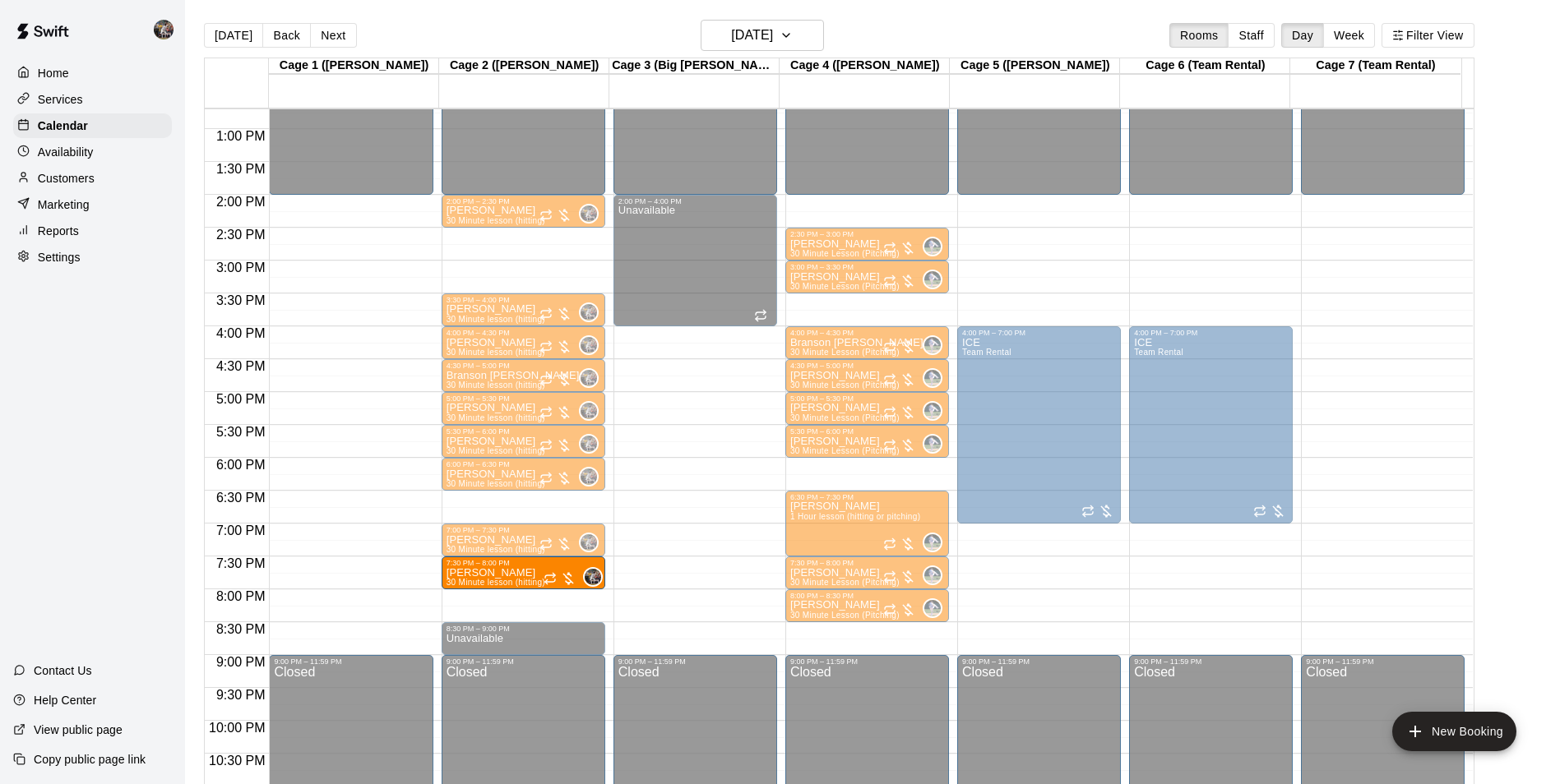
drag, startPoint x: 496, startPoint y: 606, endPoint x: 496, endPoint y: 585, distance: 21.0
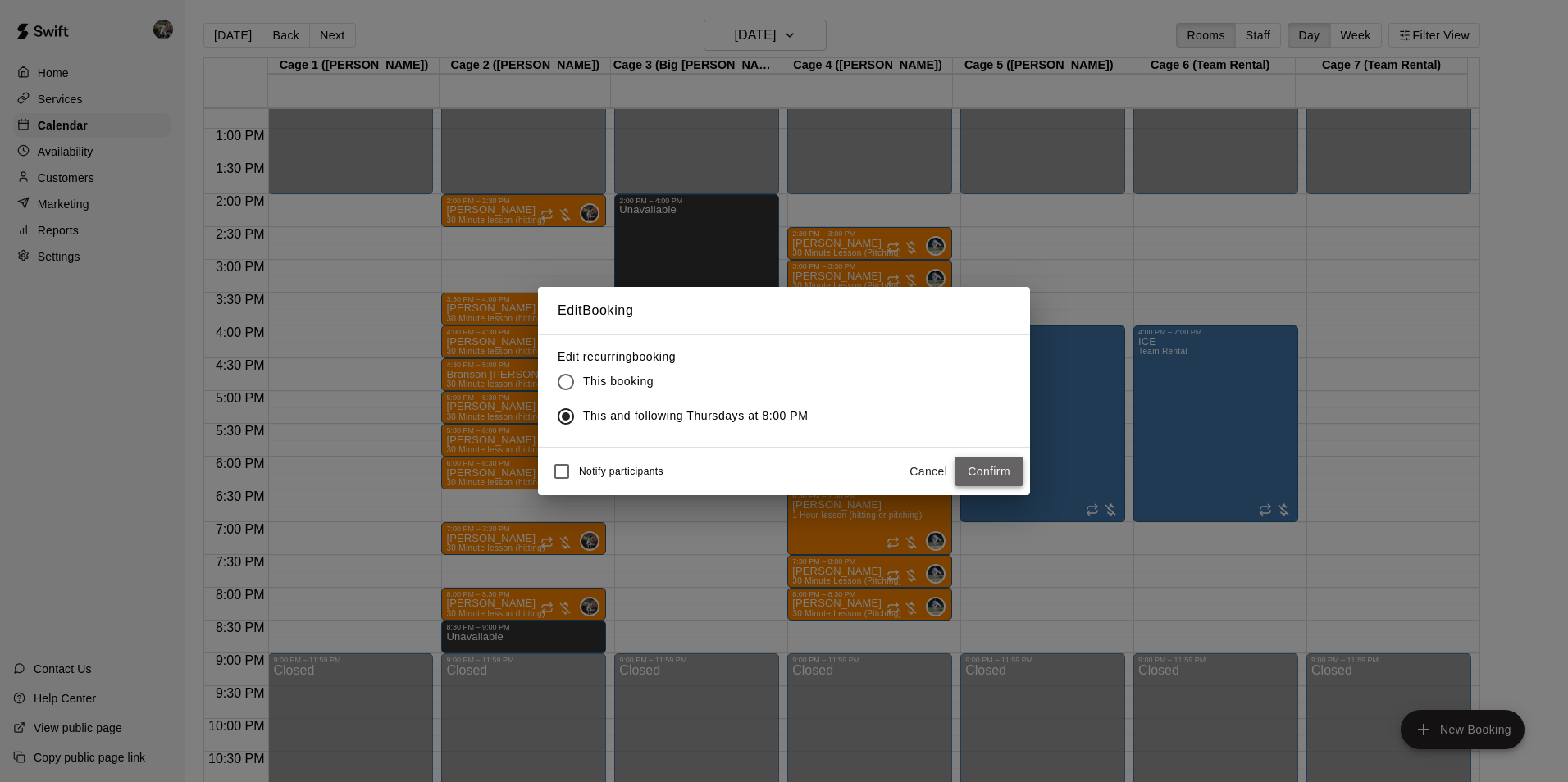
click at [991, 475] on button "Confirm" at bounding box center [988, 472] width 69 height 30
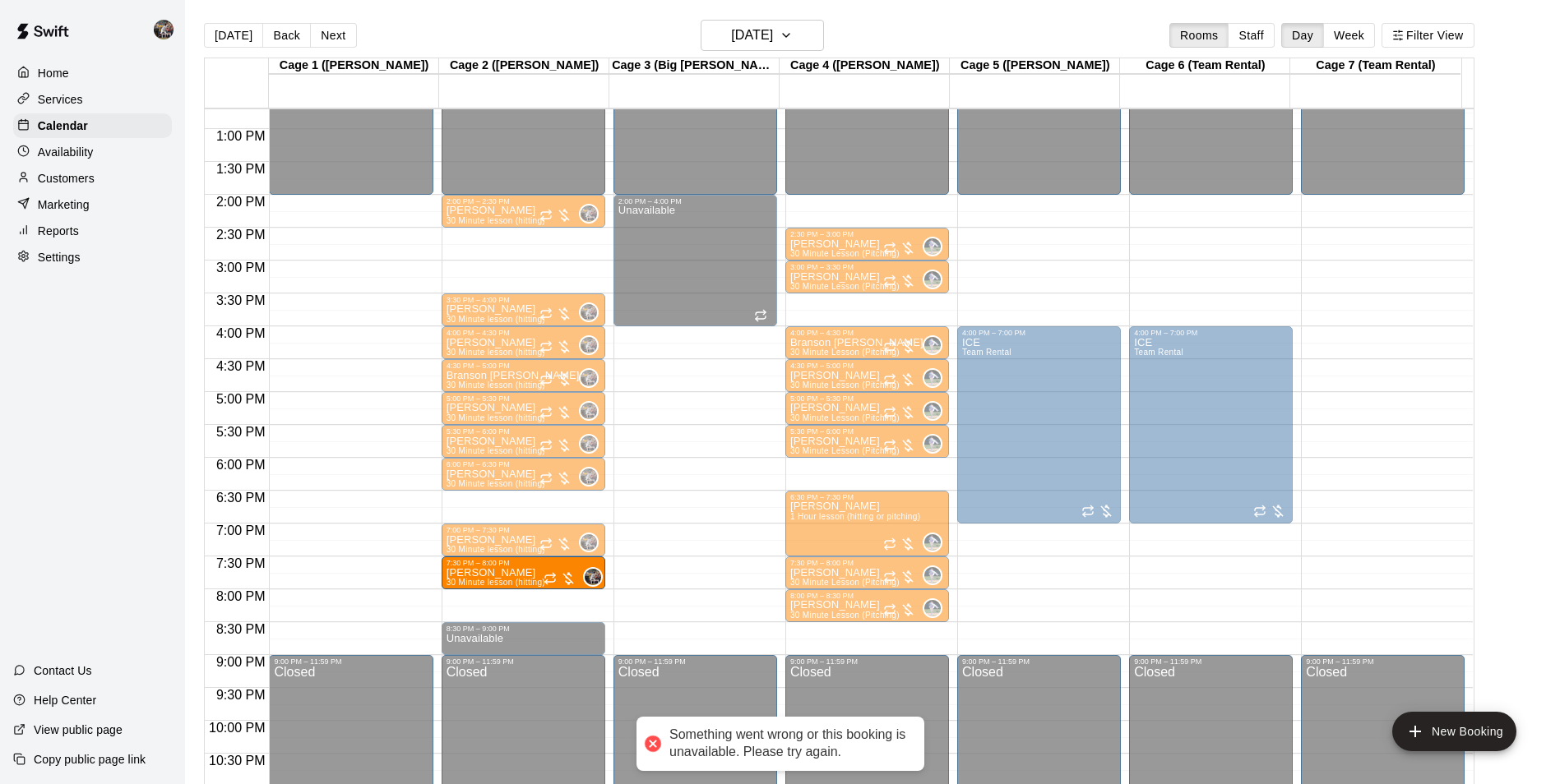
drag, startPoint x: 488, startPoint y: 607, endPoint x: 491, endPoint y: 592, distance: 15.3
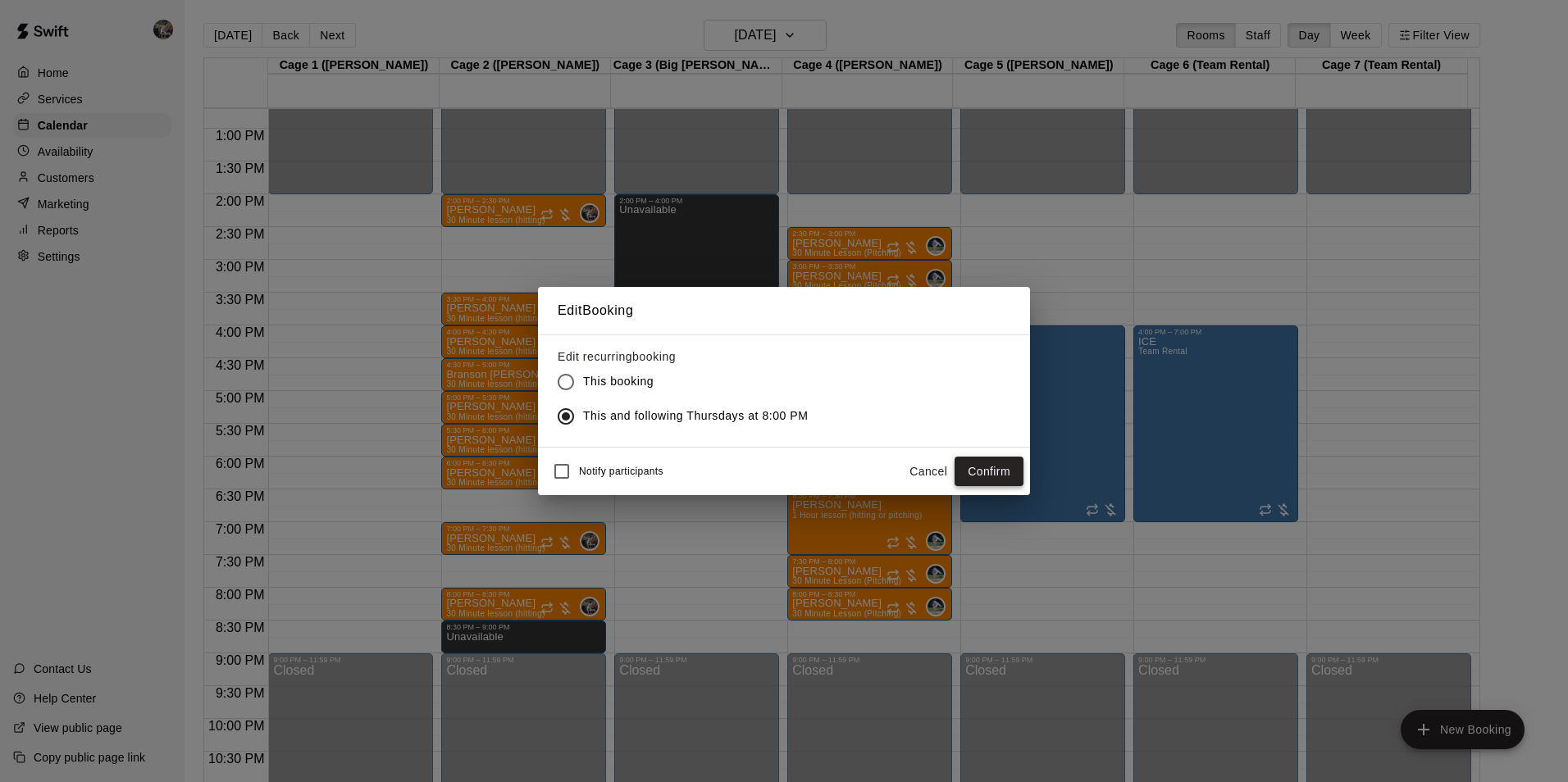
click at [981, 461] on button "Confirm" at bounding box center [988, 472] width 69 height 30
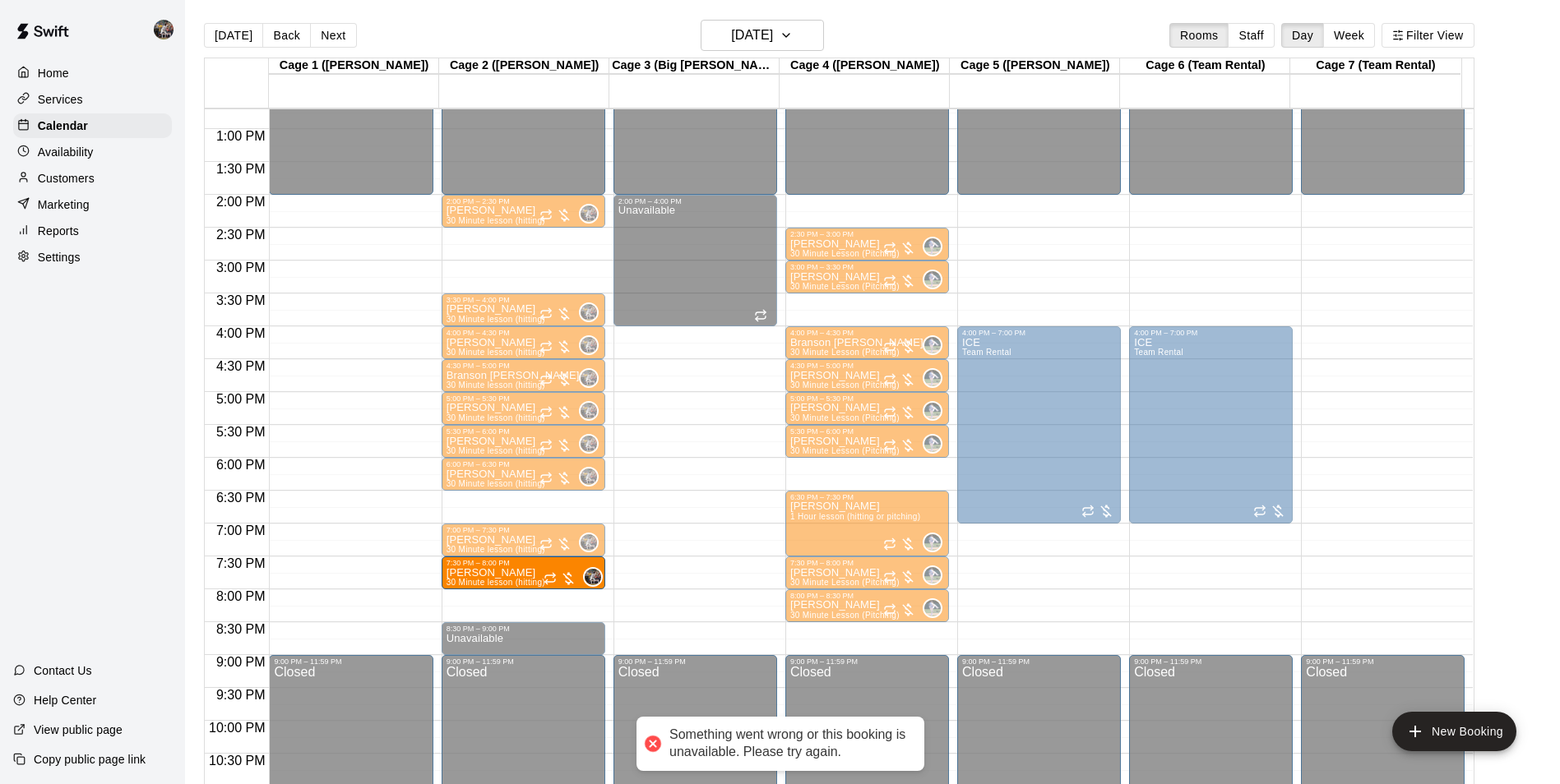
drag, startPoint x: 505, startPoint y: 606, endPoint x: 505, endPoint y: 582, distance: 24.0
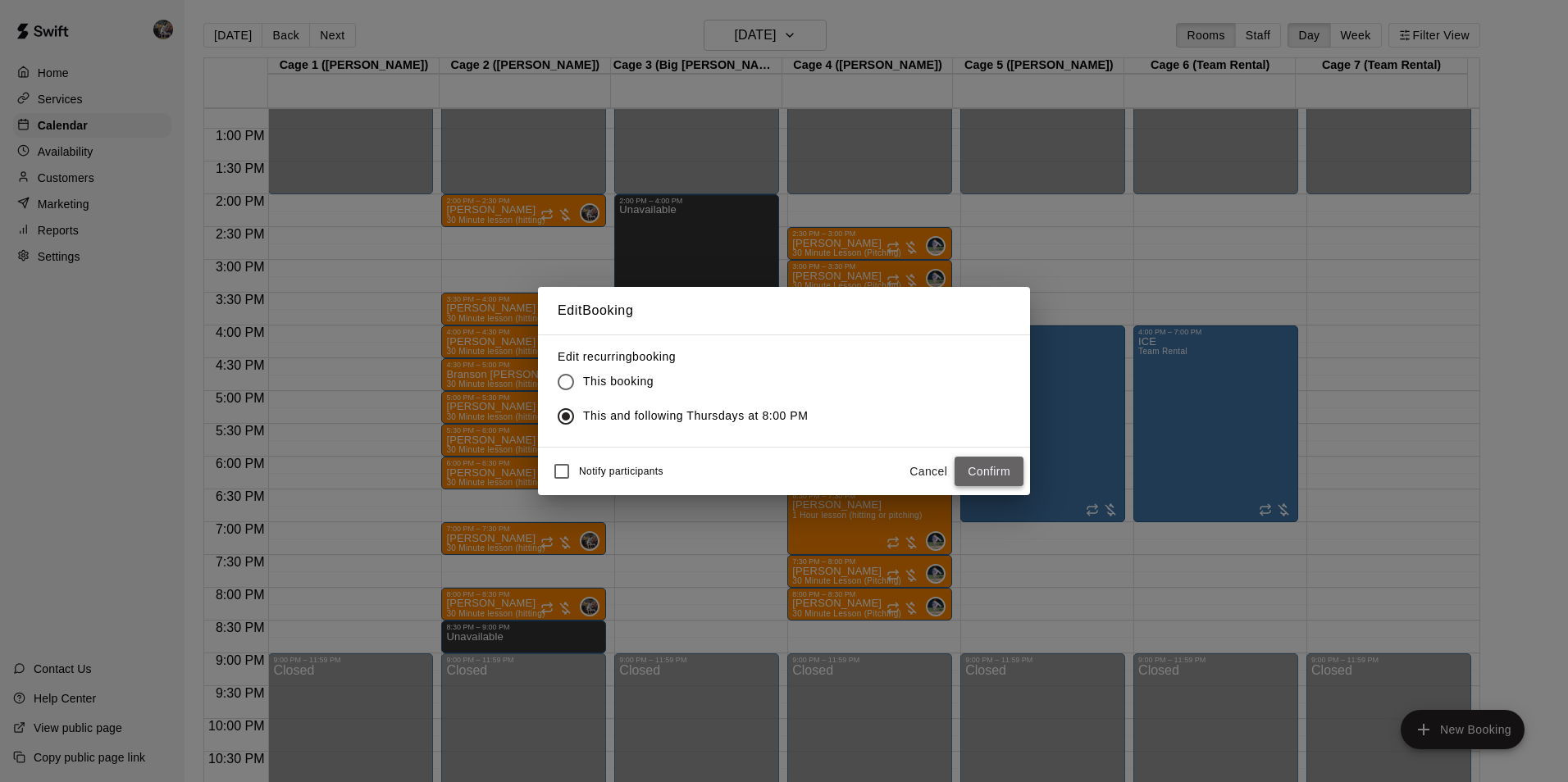
click at [967, 467] on button "Confirm" at bounding box center [988, 472] width 69 height 30
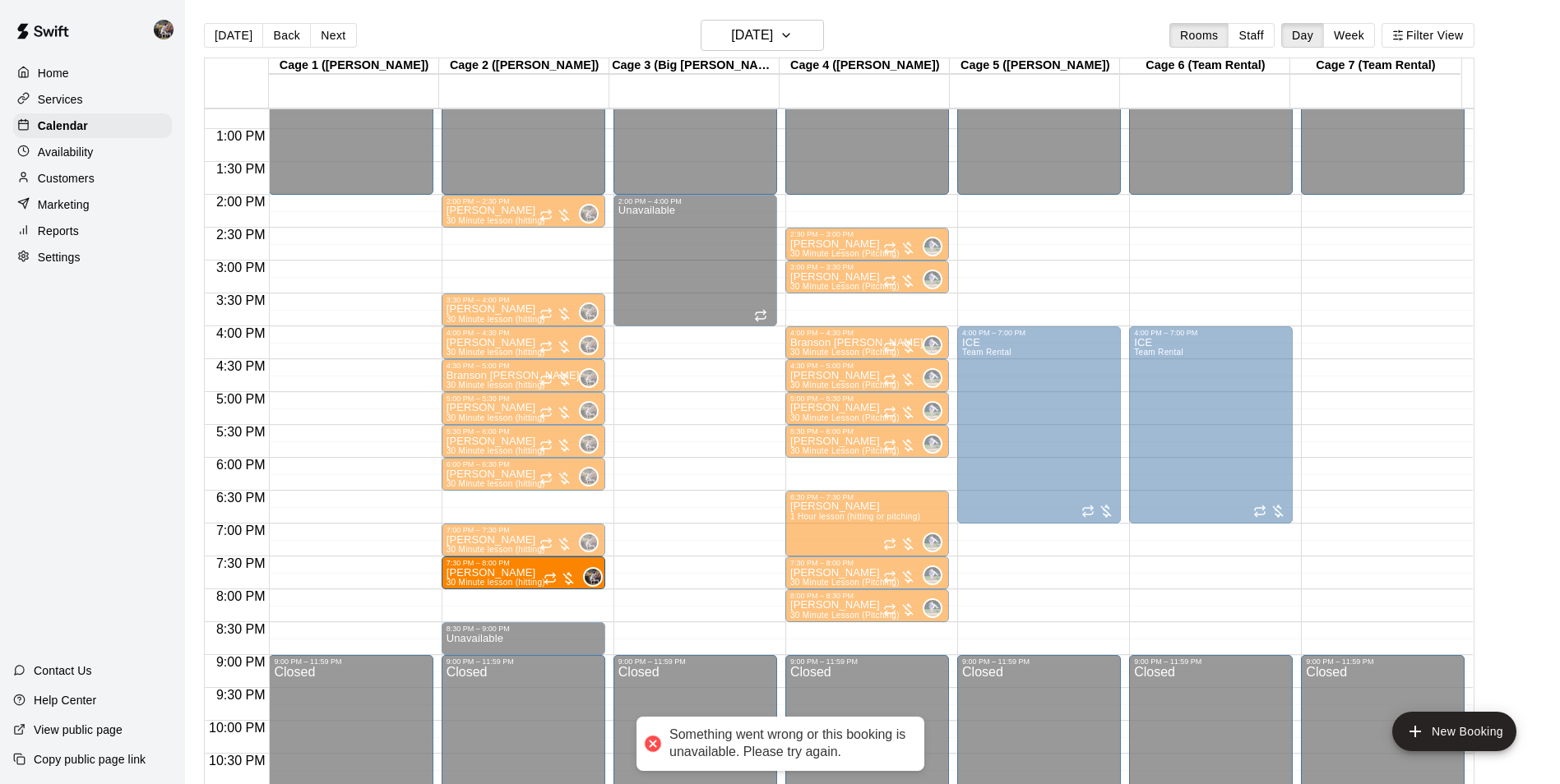
drag, startPoint x: 473, startPoint y: 605, endPoint x: 477, endPoint y: 576, distance: 29.3
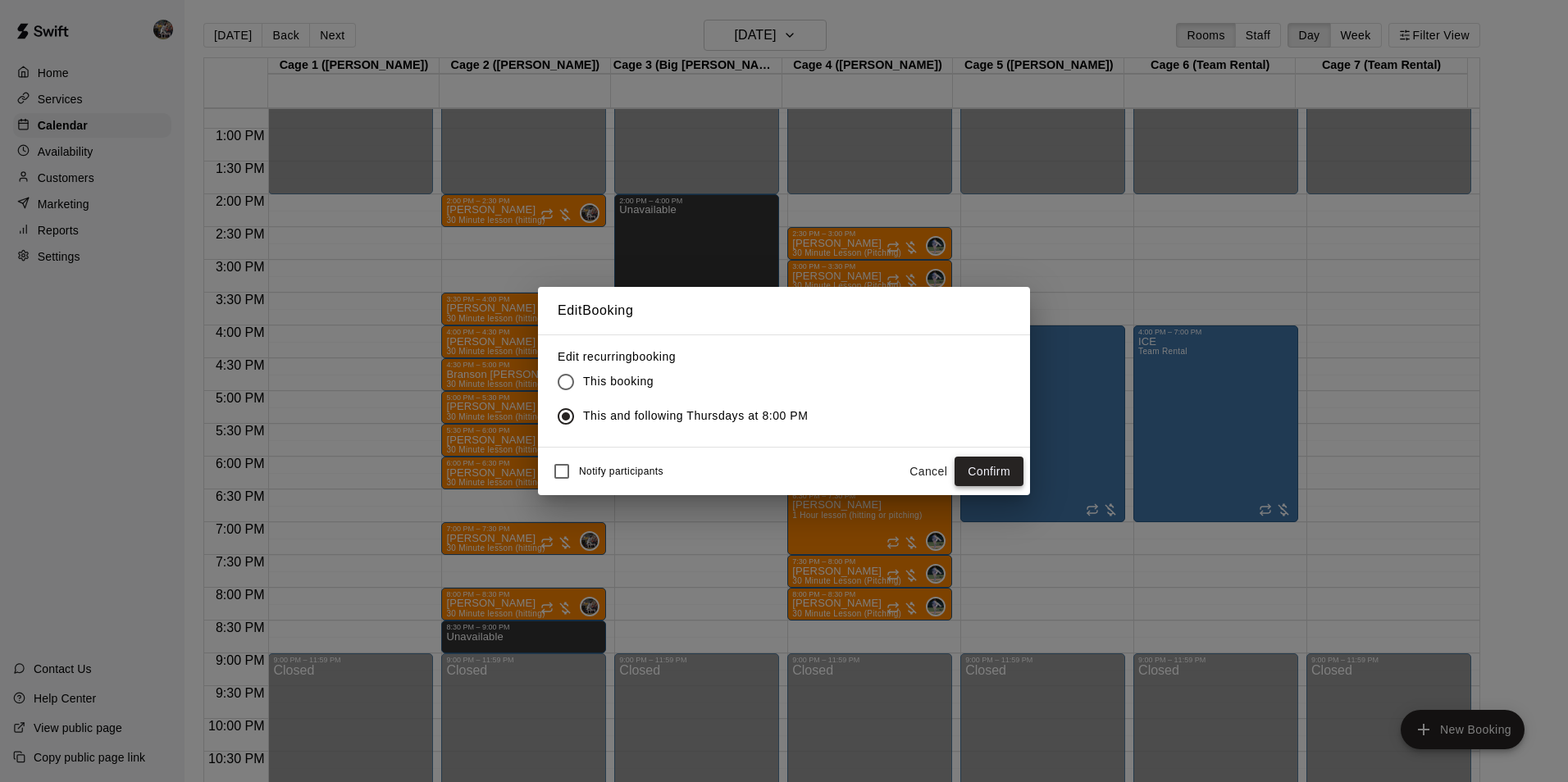
click at [971, 458] on button "Confirm" at bounding box center [988, 472] width 69 height 30
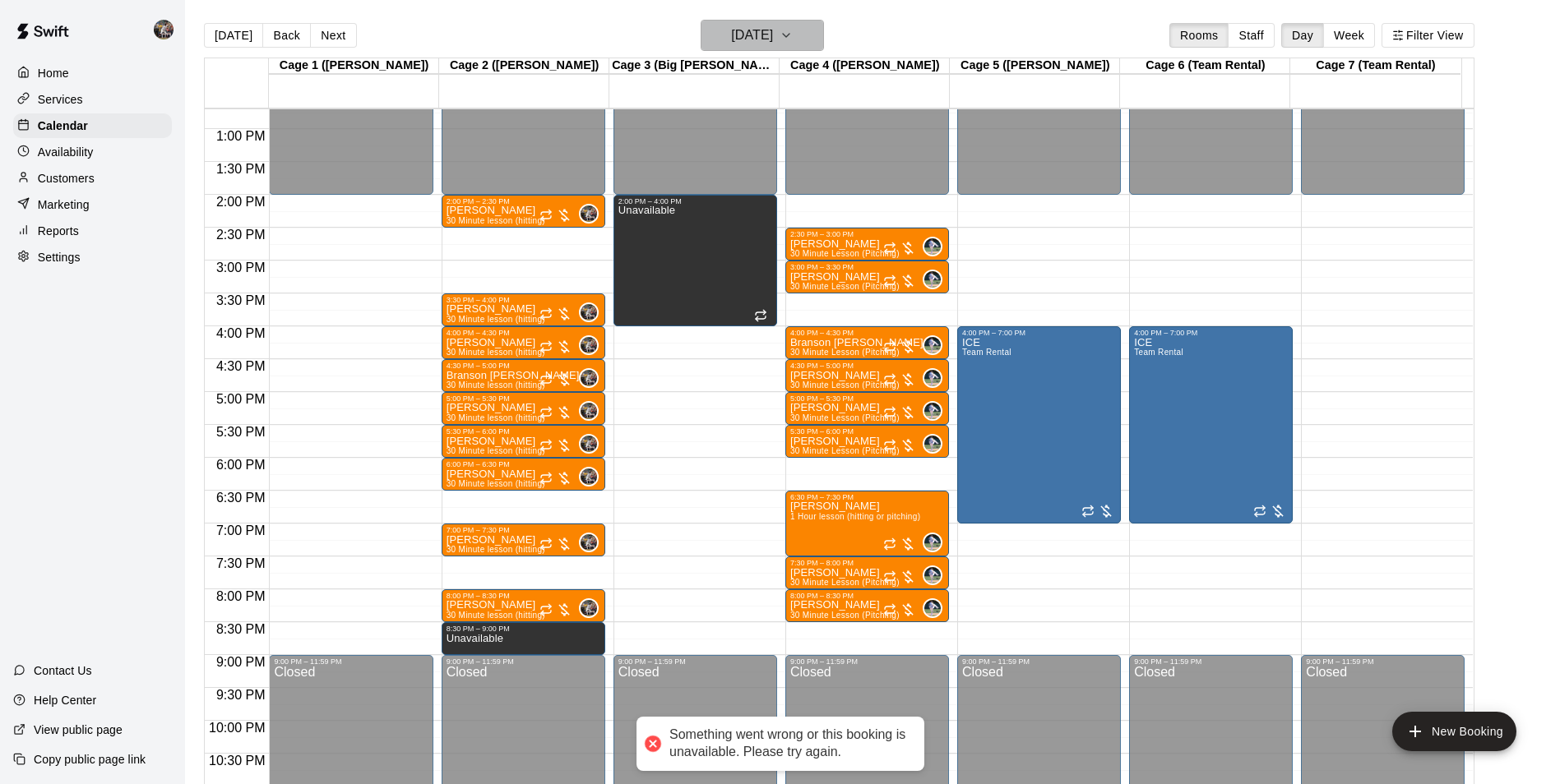
click at [773, 32] on h6 "[DATE]" at bounding box center [752, 35] width 42 height 23
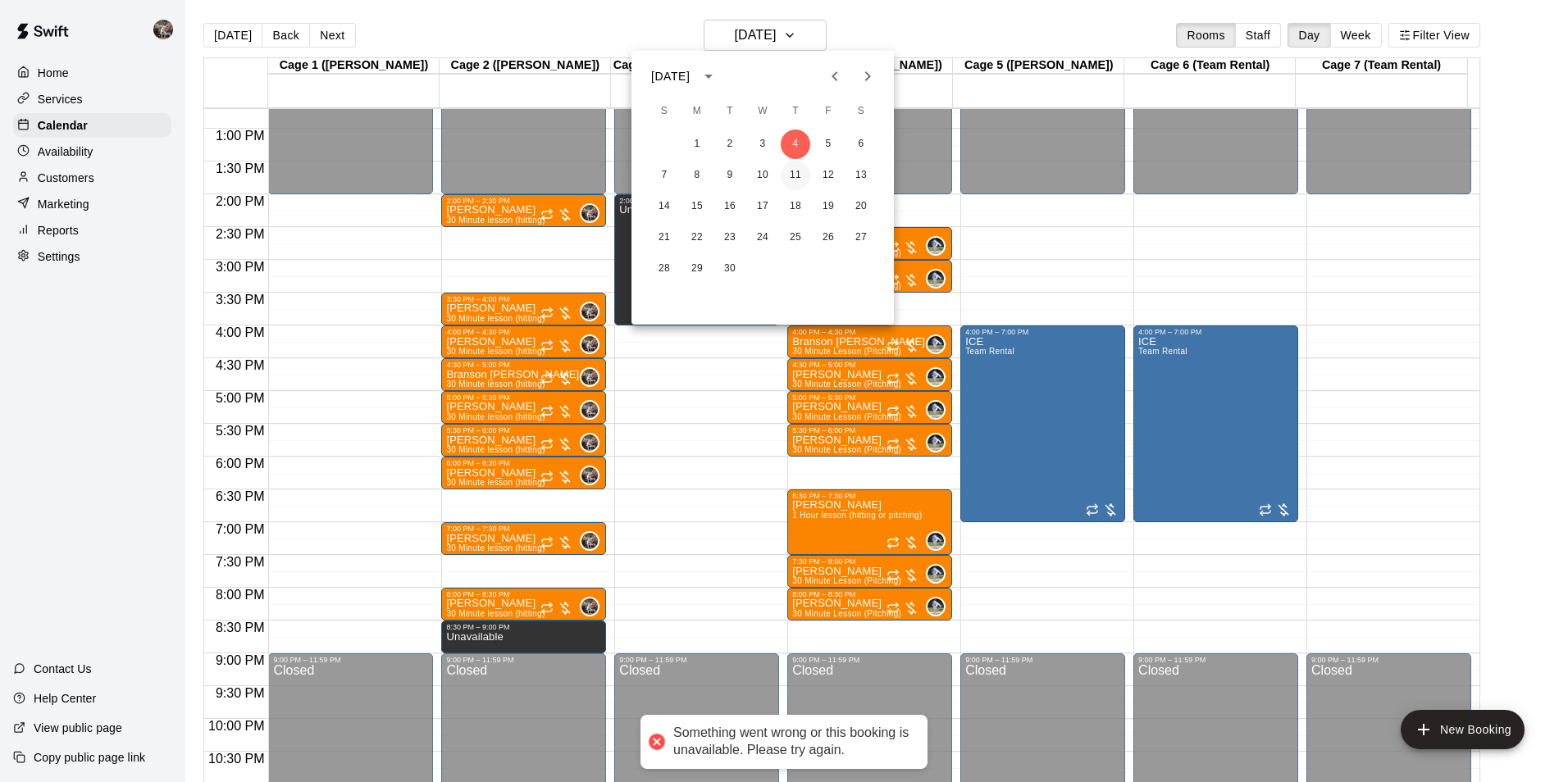
click at [803, 170] on button "11" at bounding box center [795, 175] width 29 height 29
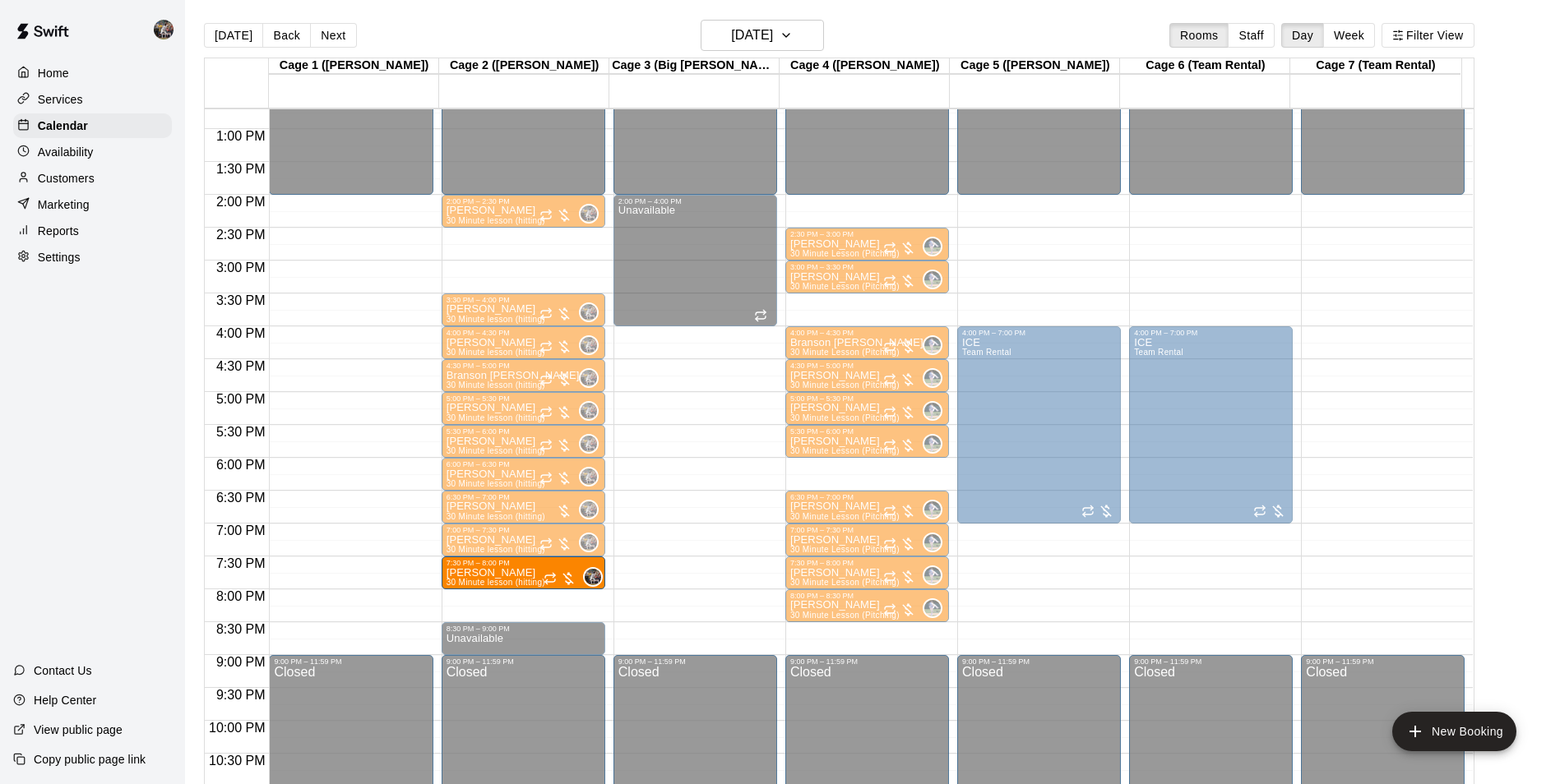
drag, startPoint x: 472, startPoint y: 612, endPoint x: 471, endPoint y: 581, distance: 31.0
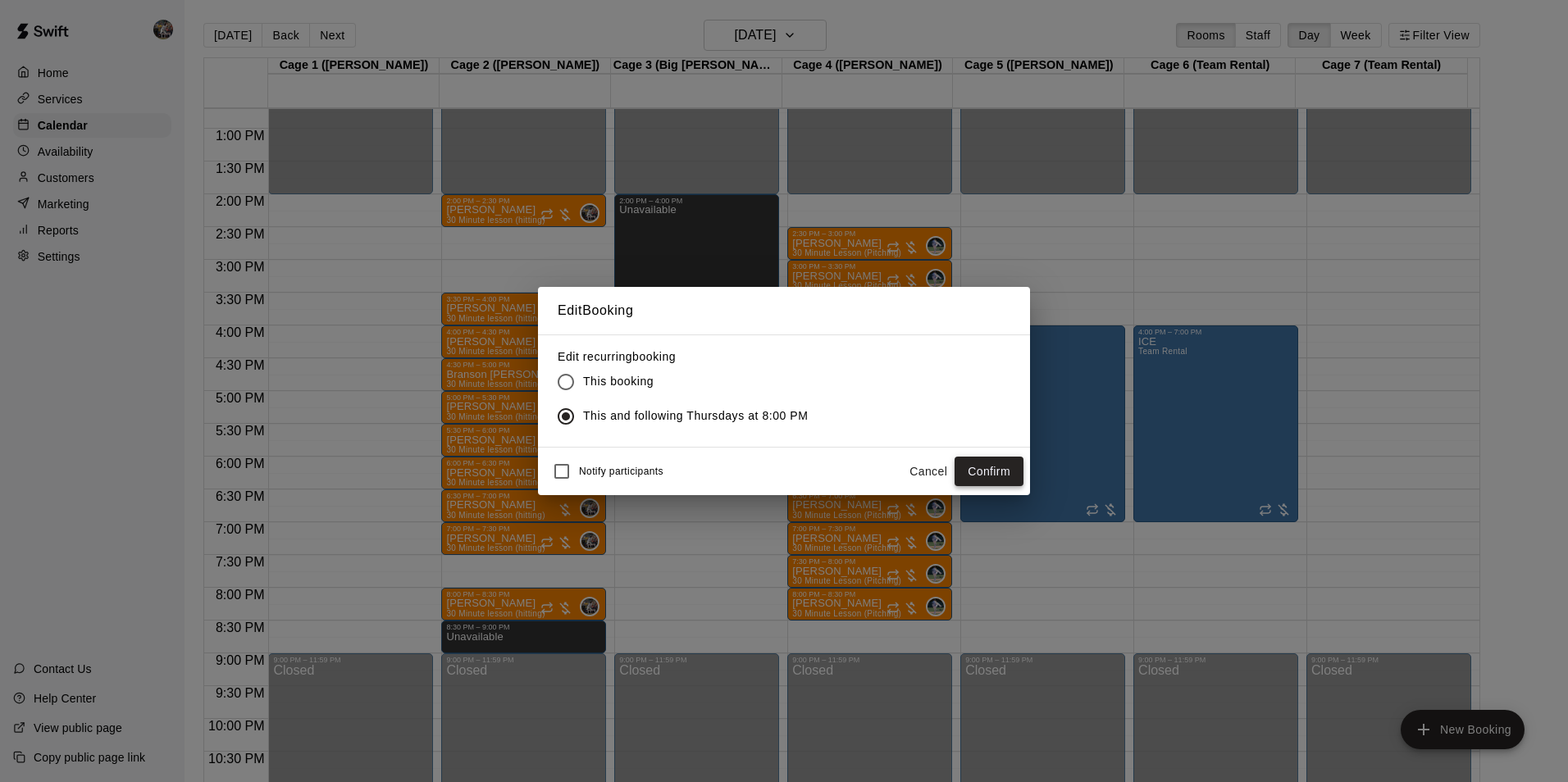
click at [985, 464] on button "Confirm" at bounding box center [988, 472] width 69 height 30
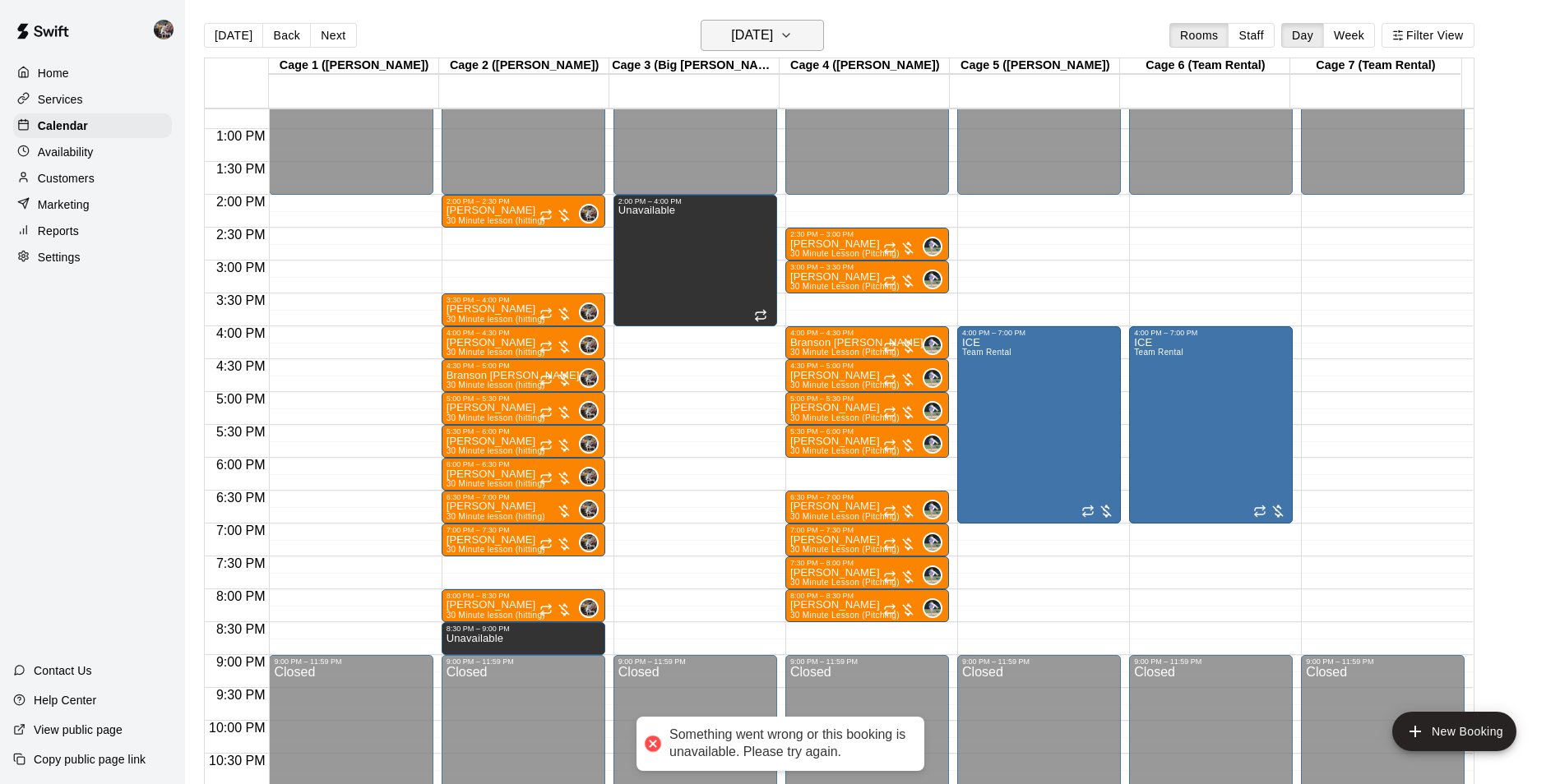
click at [775, 19] on main "[DATE] Back [DATE][DATE] Rooms Staff Day Week Filter View Cage 1 ([PERSON_NAME]…" at bounding box center [872, 405] width 1375 height 810
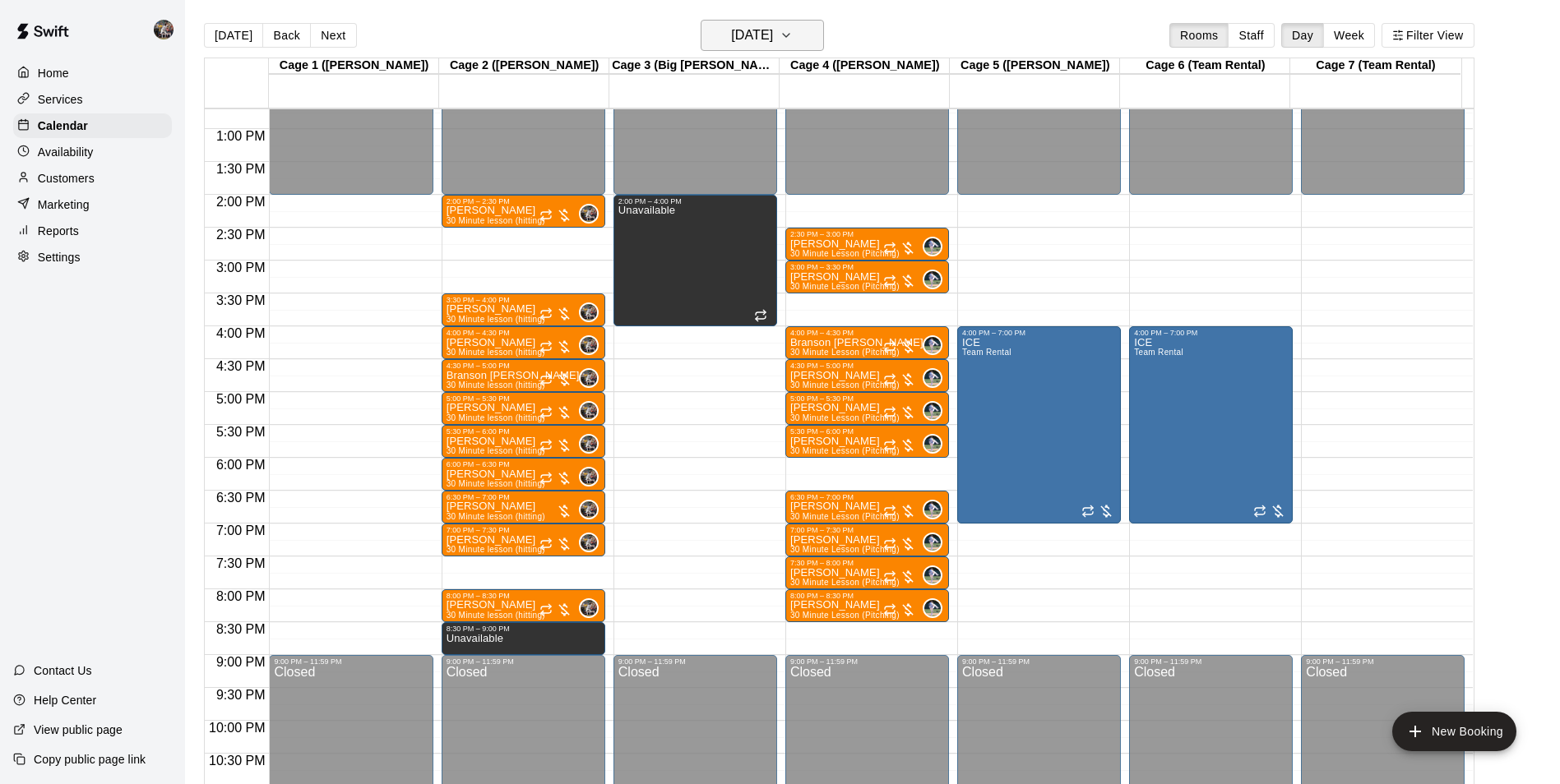
click at [773, 26] on h6 "[DATE]" at bounding box center [752, 35] width 42 height 23
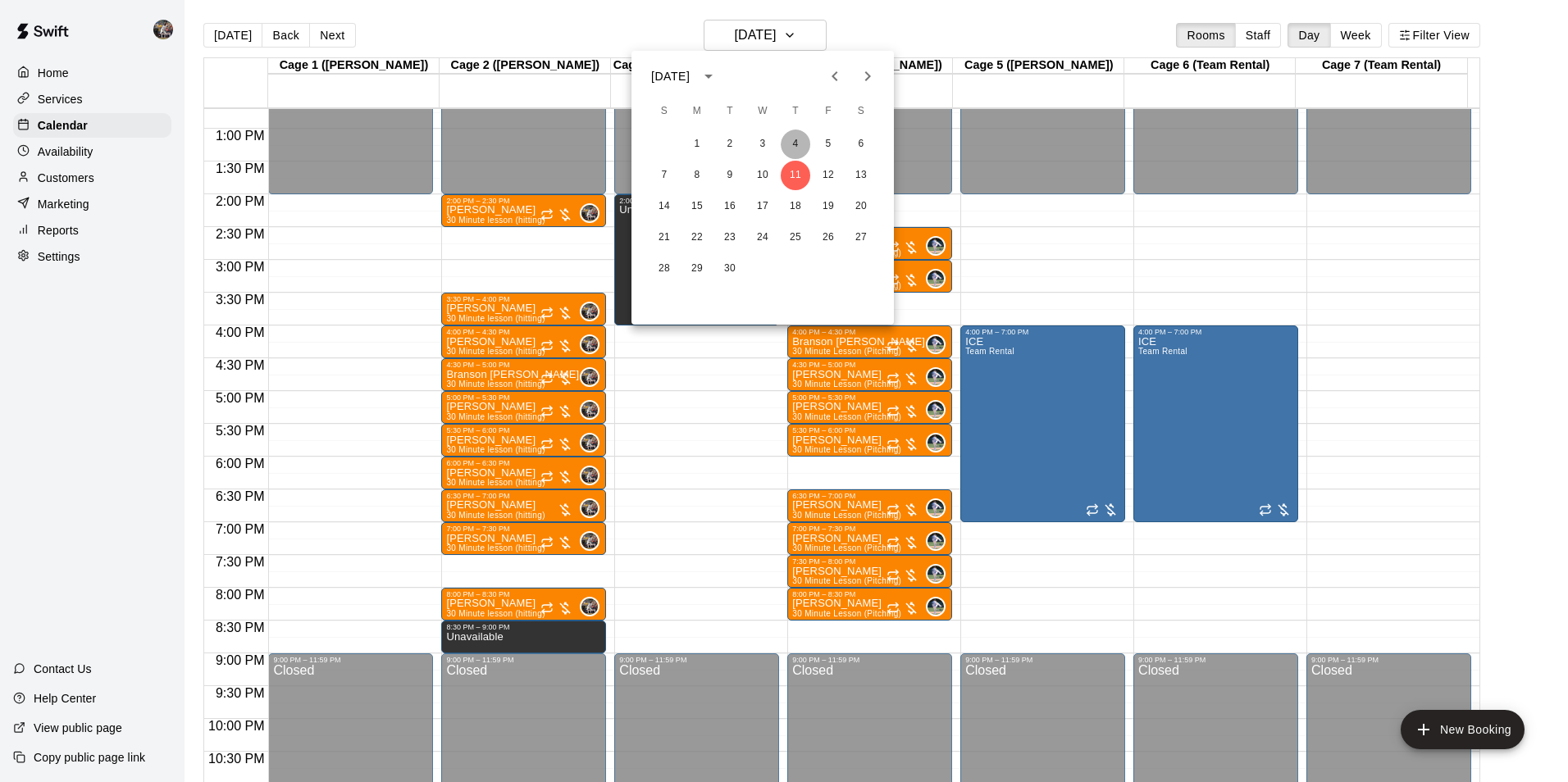
click at [808, 145] on button "4" at bounding box center [795, 144] width 29 height 29
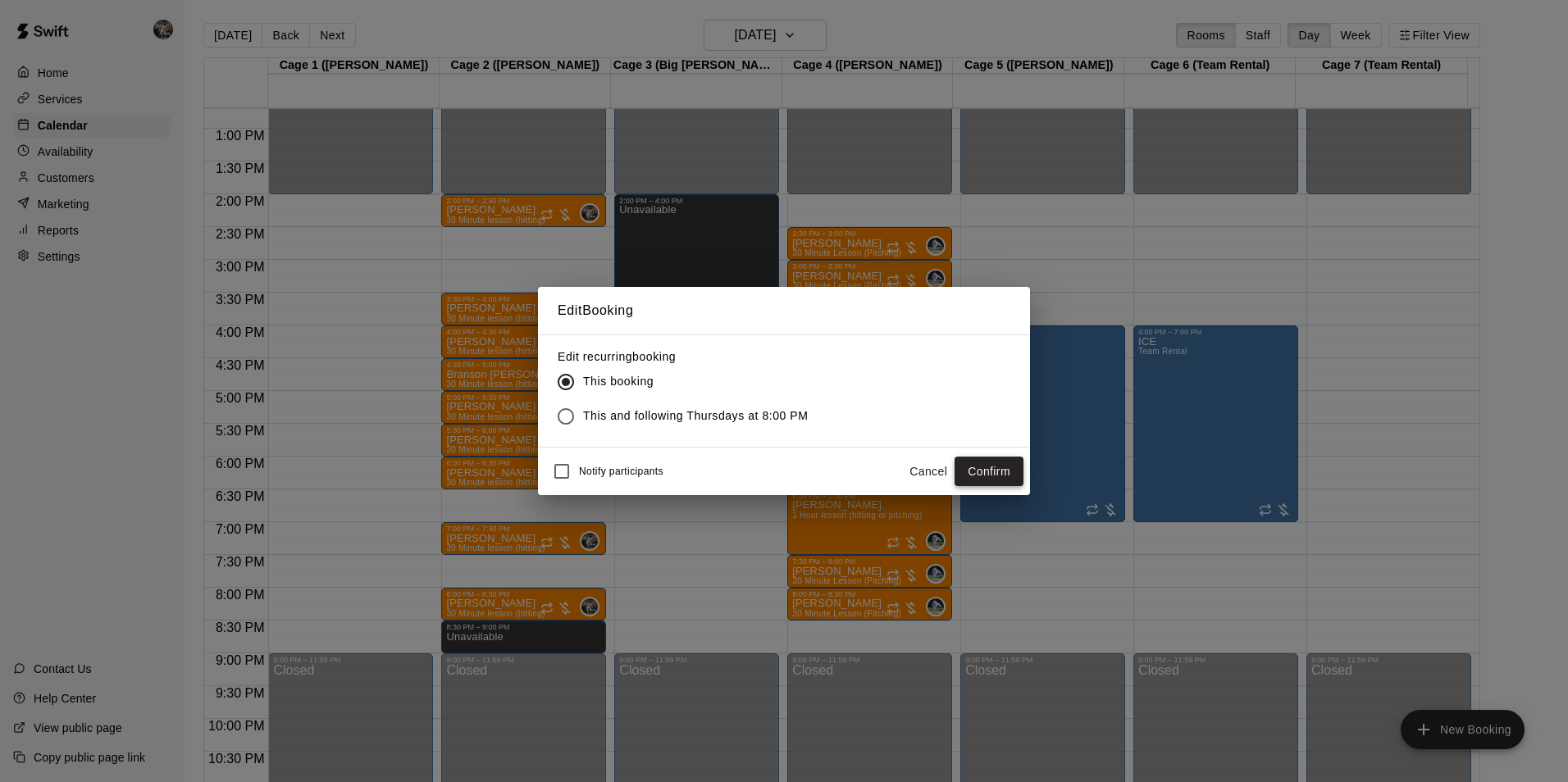
drag, startPoint x: 1034, startPoint y: 469, endPoint x: 1003, endPoint y: 472, distance: 31.1
click at [1014, 472] on div "Edit Booking Edit recurring booking This booking This and following Thursdays a…" at bounding box center [784, 391] width 1568 height 782
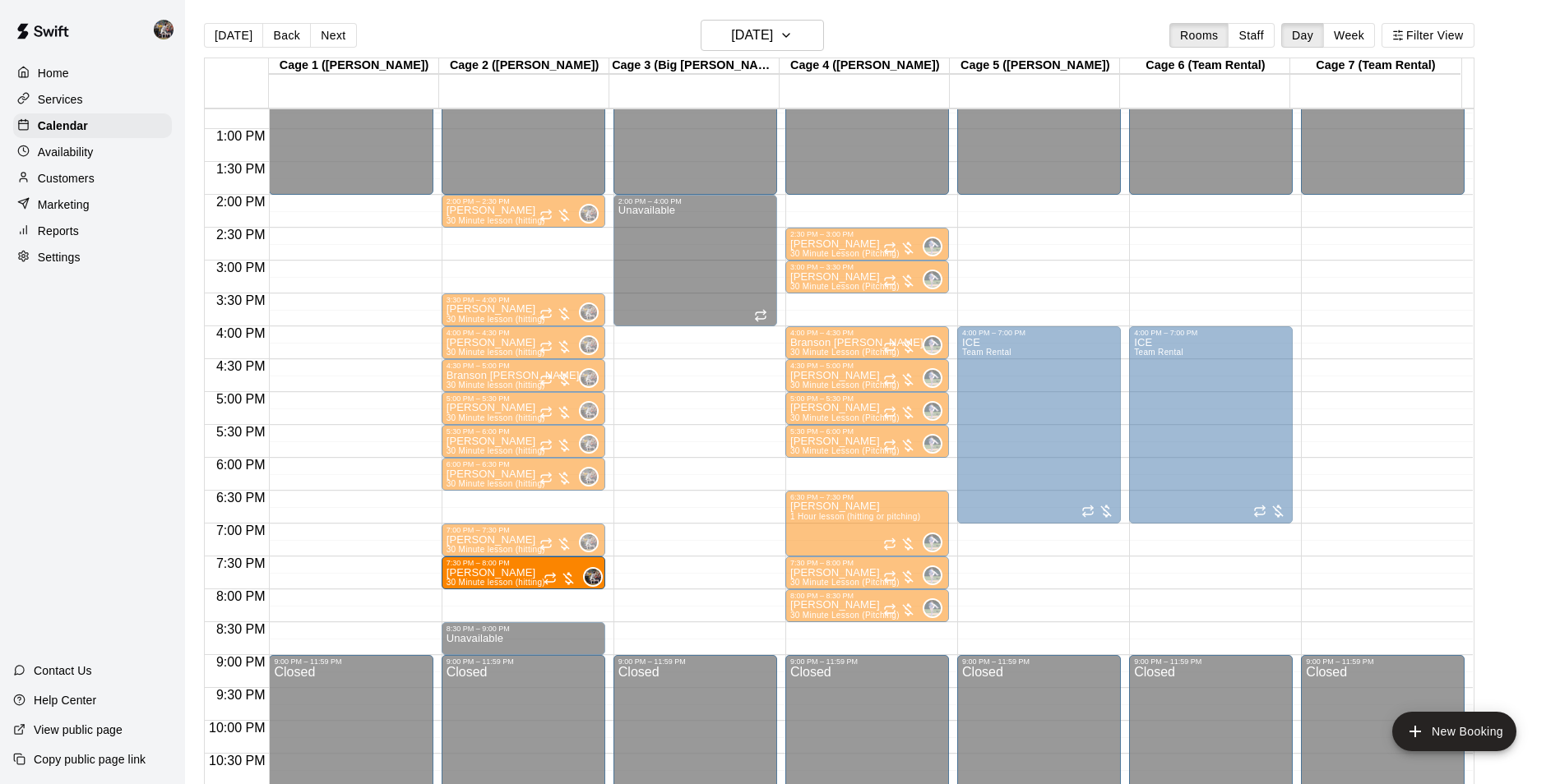
drag, startPoint x: 489, startPoint y: 605, endPoint x: 489, endPoint y: 582, distance: 23.0
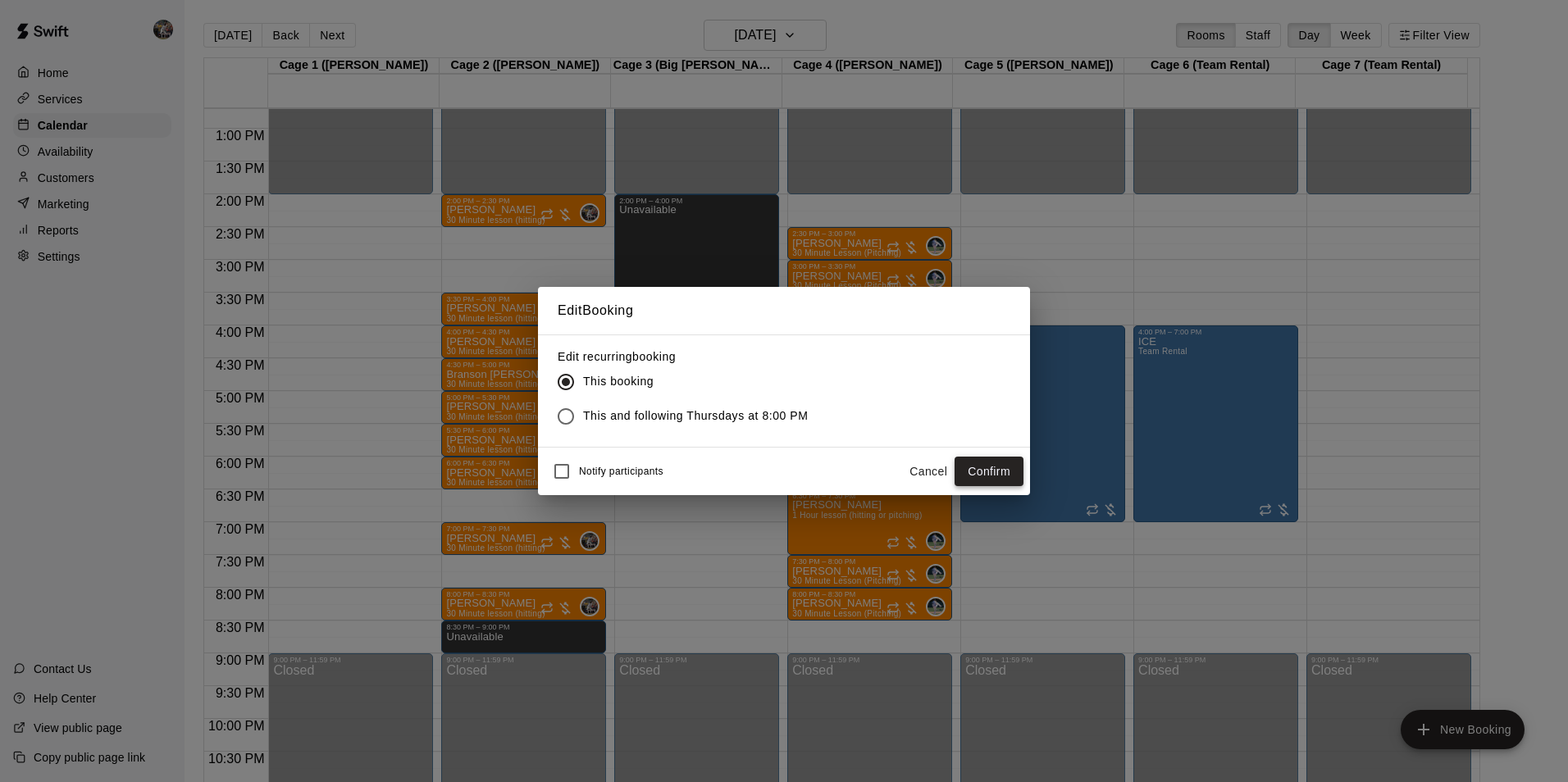
click at [966, 465] on button "Confirm" at bounding box center [988, 472] width 69 height 30
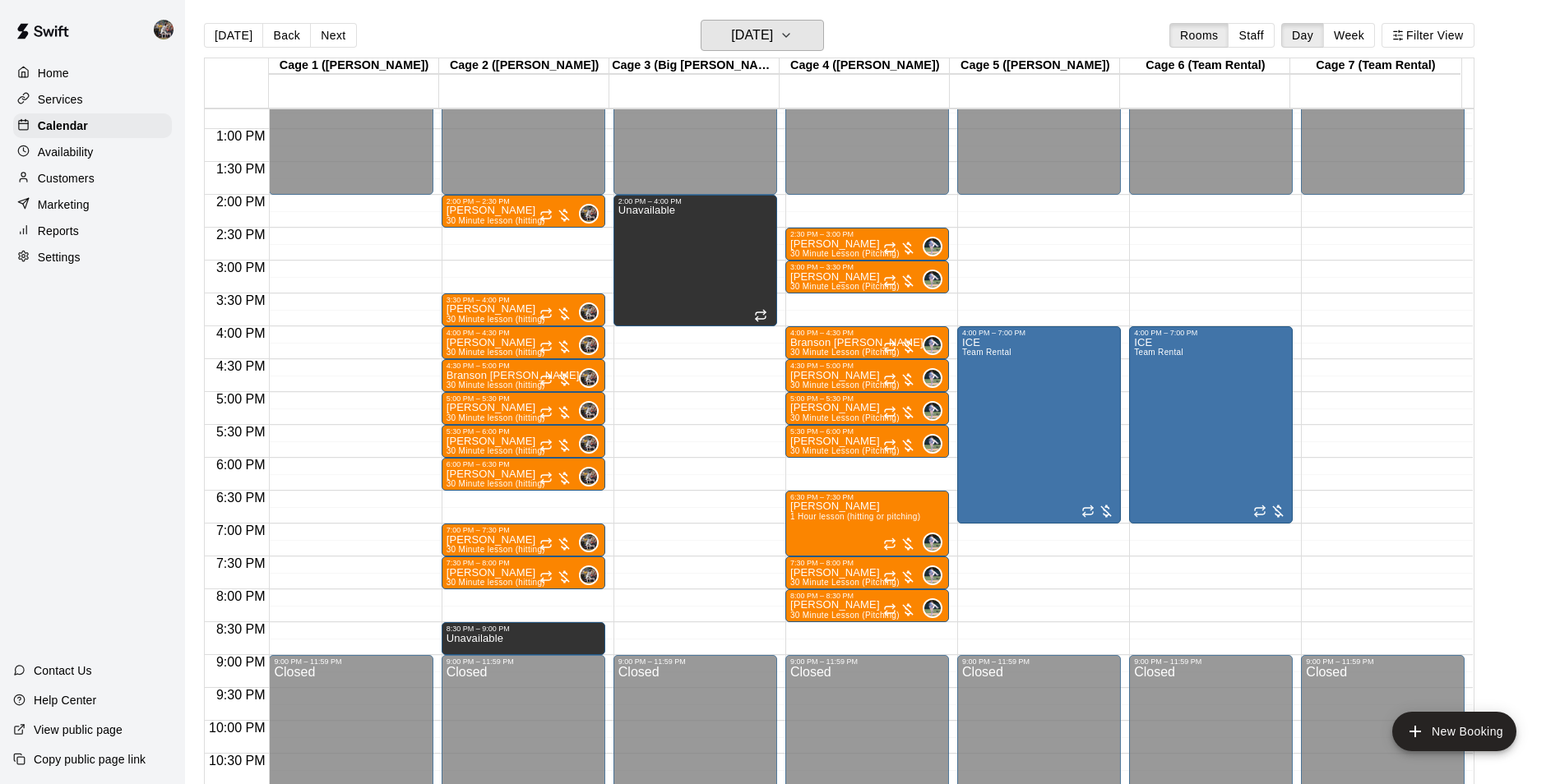
click at [773, 43] on h6 "[DATE]" at bounding box center [752, 35] width 42 height 23
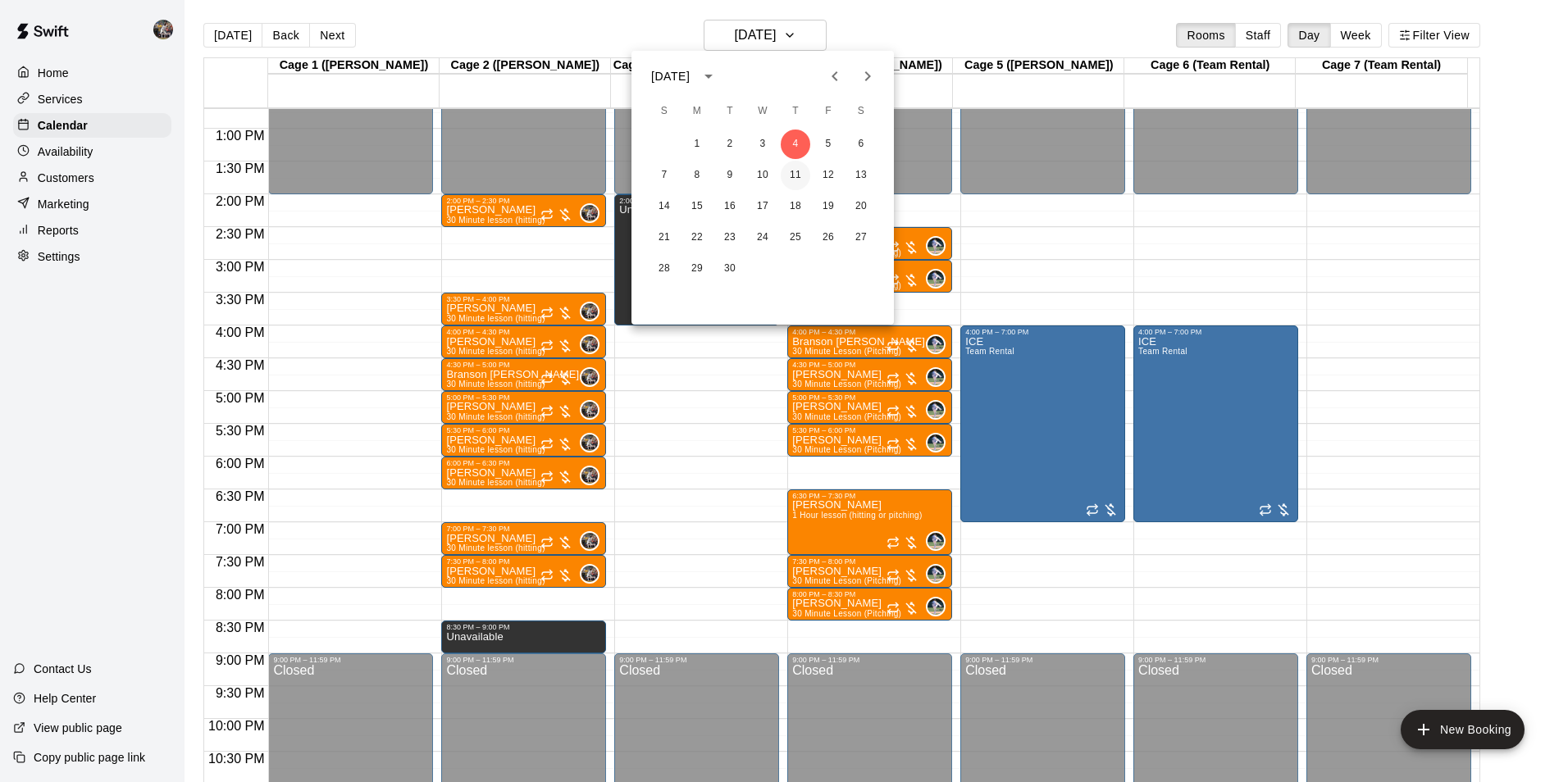
click at [793, 163] on button "11" at bounding box center [795, 175] width 29 height 29
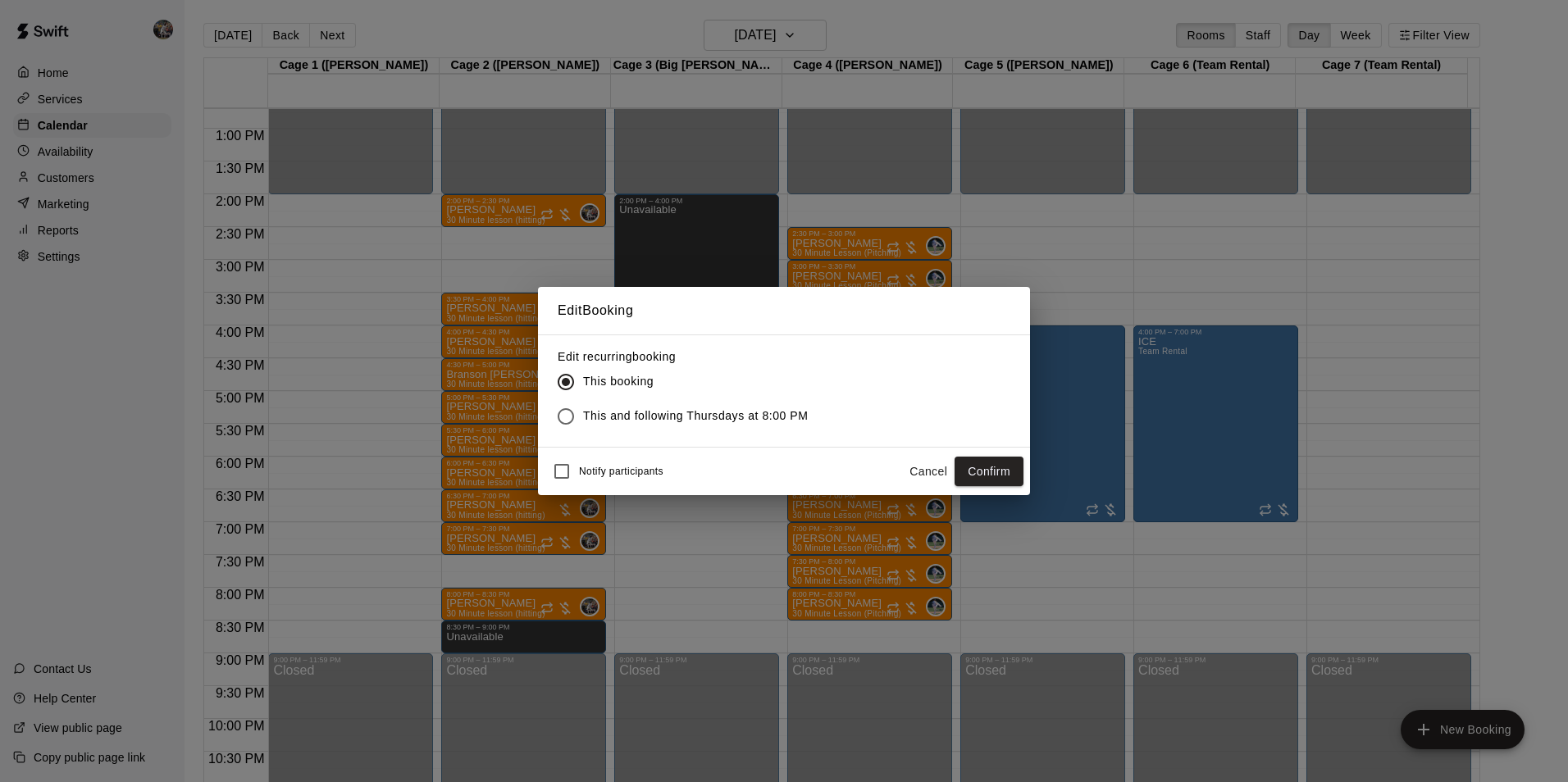
click at [1007, 462] on button "Confirm" at bounding box center [988, 472] width 69 height 30
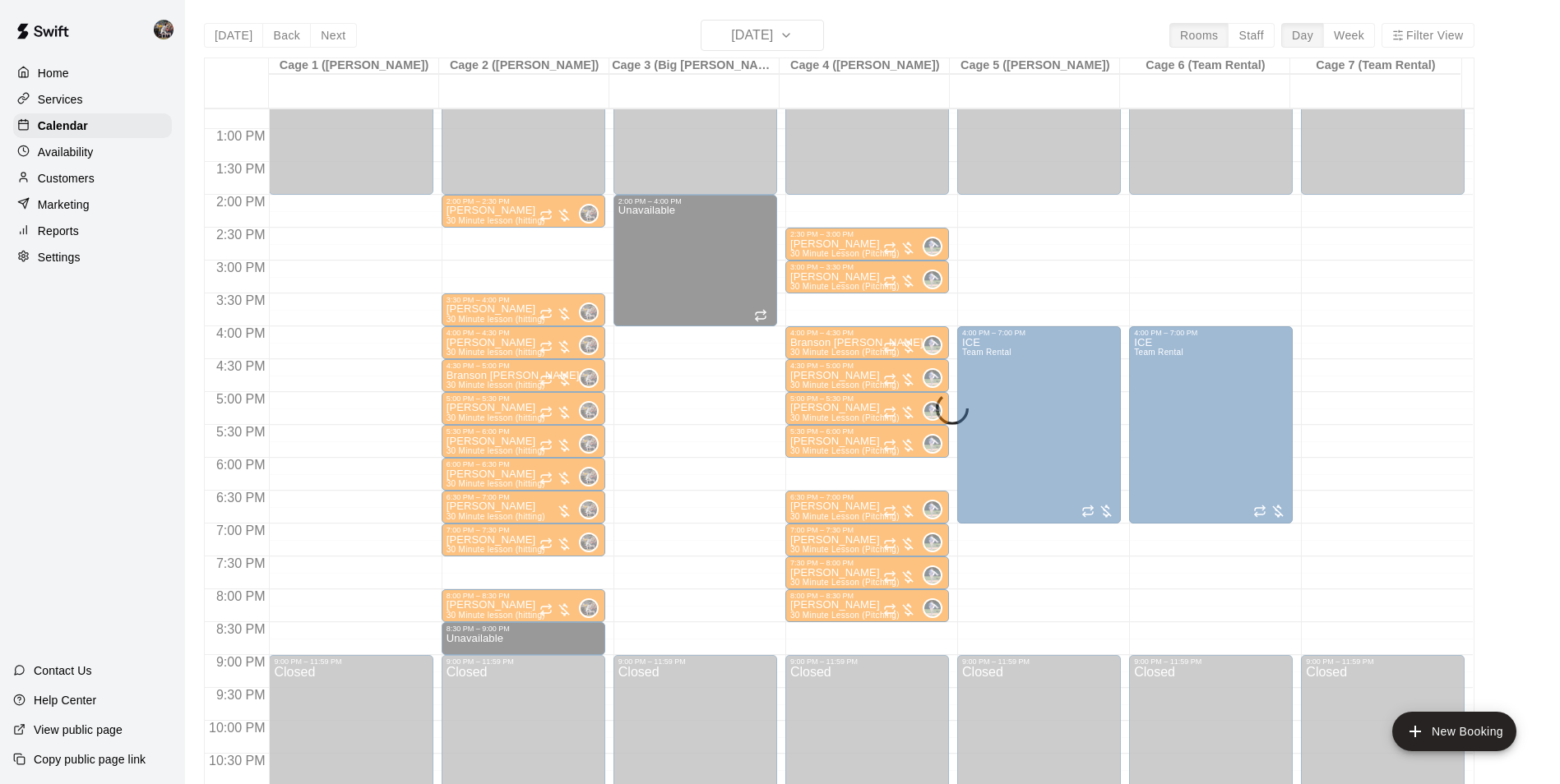
click at [806, 41] on div "[DATE] Back [DATE][DATE] Rooms Staff Day Week Filter View Cage 1 ([PERSON_NAME]…" at bounding box center [839, 412] width 1271 height 784
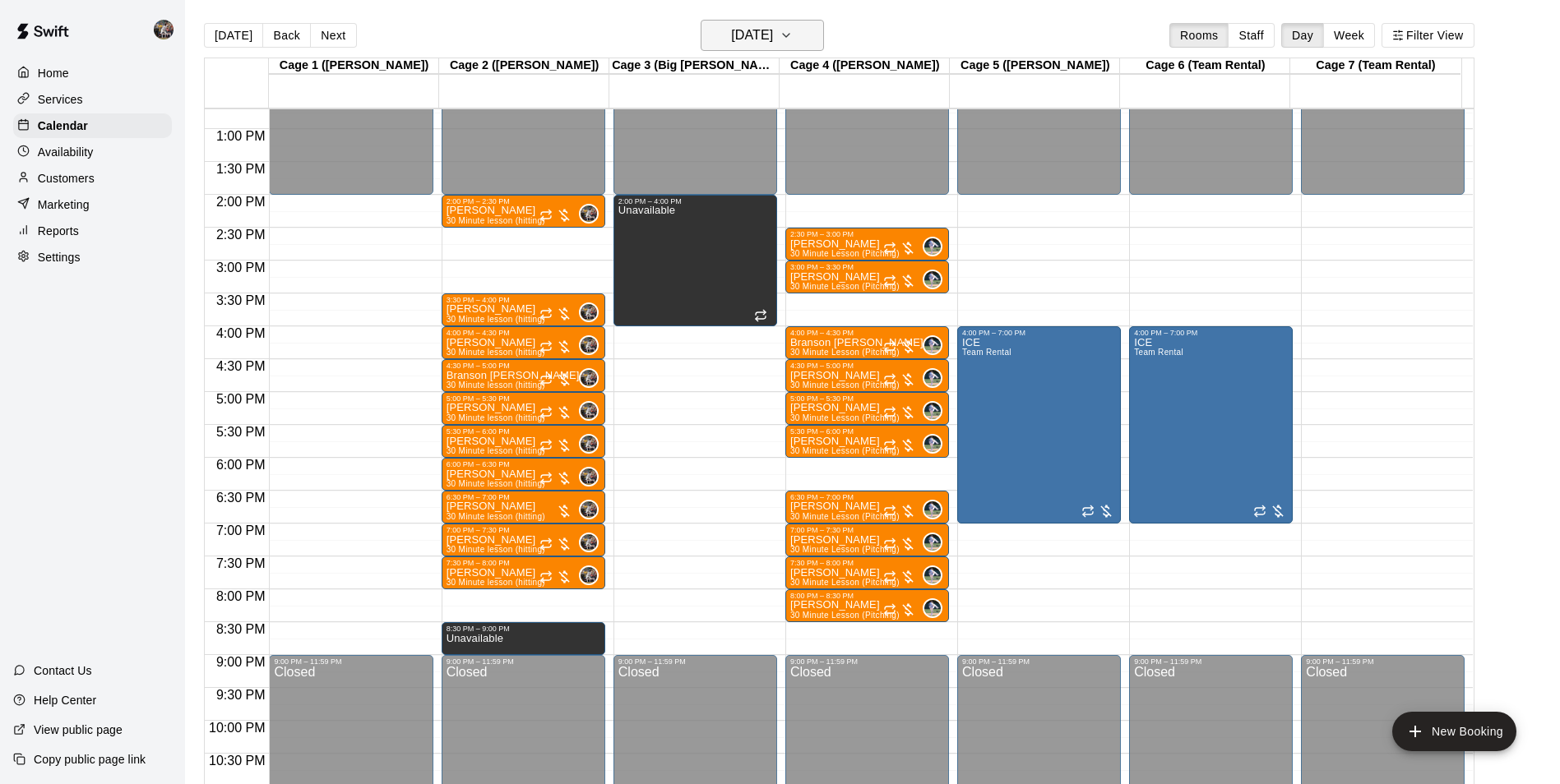
click at [808, 35] on button "[DATE]" at bounding box center [763, 35] width 124 height 31
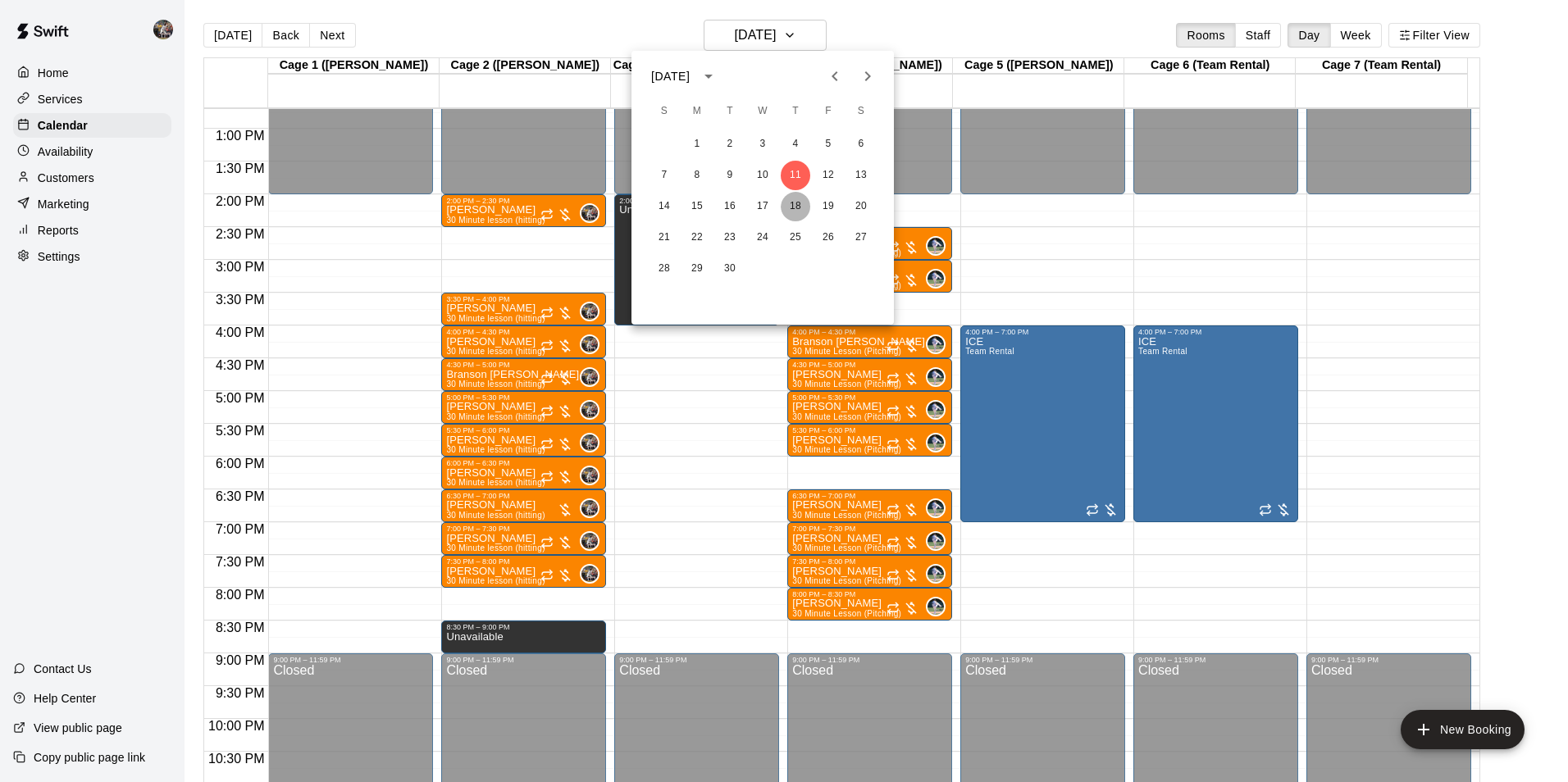
click at [805, 205] on button "18" at bounding box center [795, 206] width 29 height 29
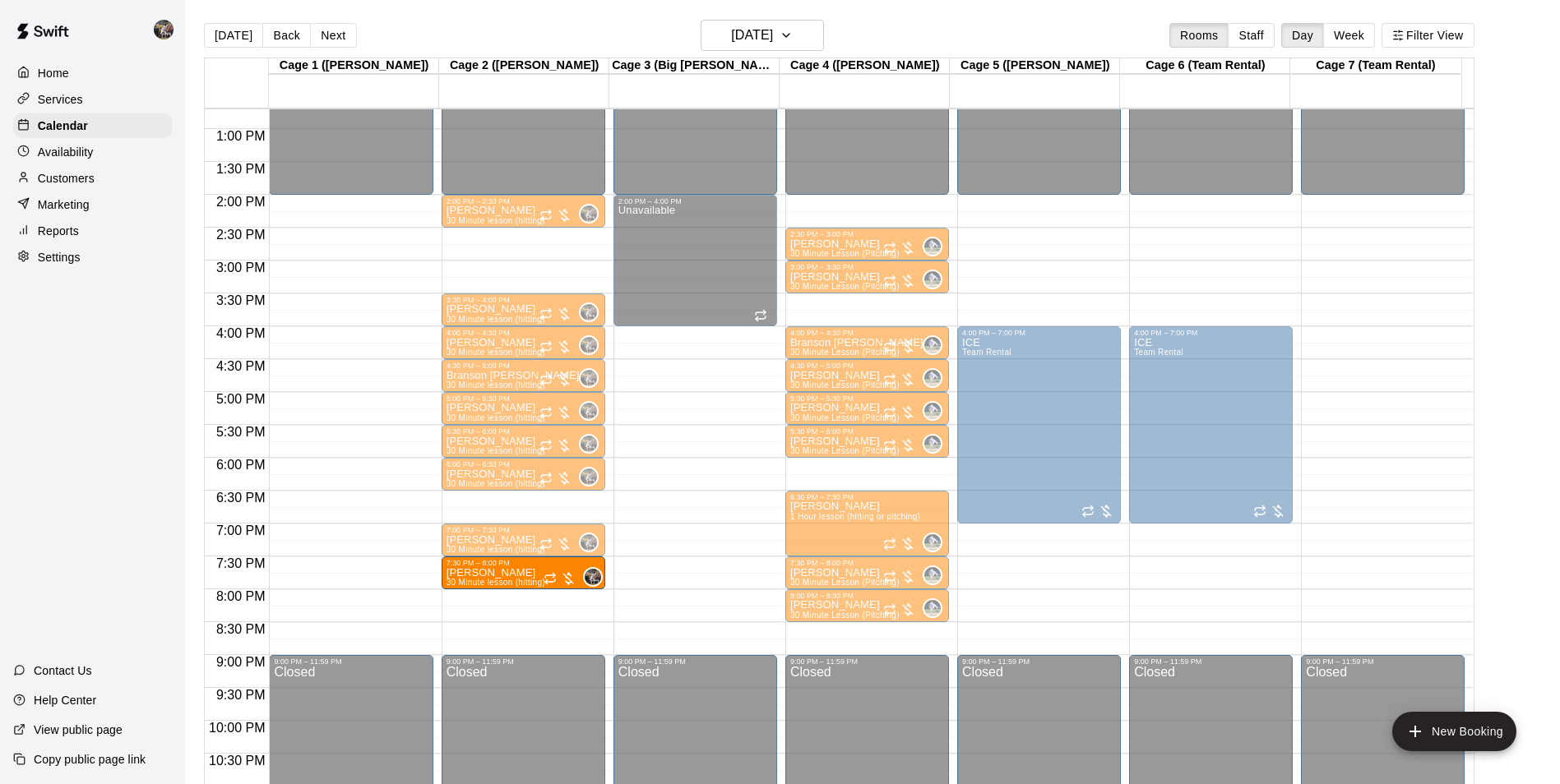
drag, startPoint x: 492, startPoint y: 606, endPoint x: 486, endPoint y: 588, distance: 19.0
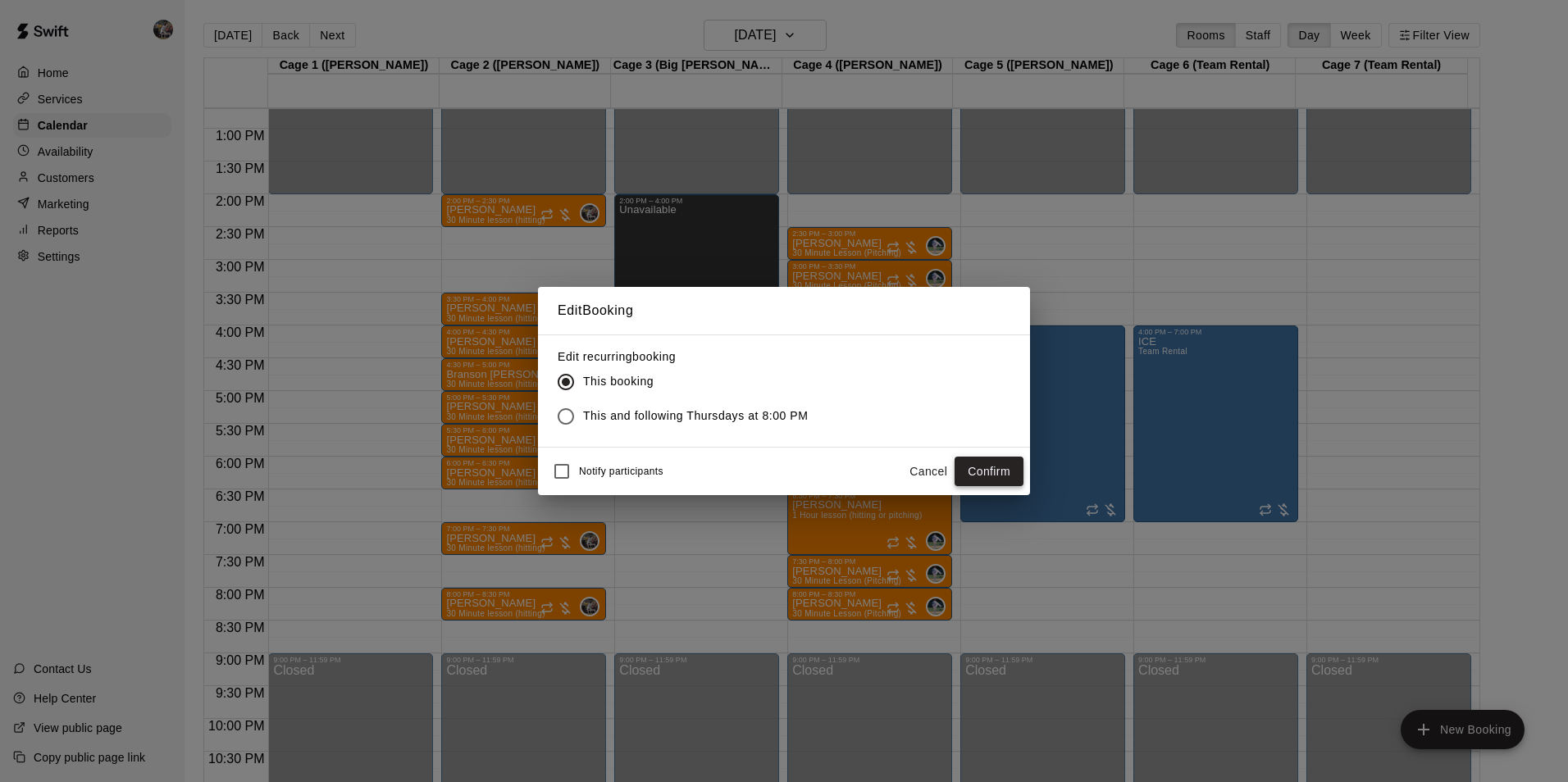
click at [976, 463] on button "Confirm" at bounding box center [988, 472] width 69 height 30
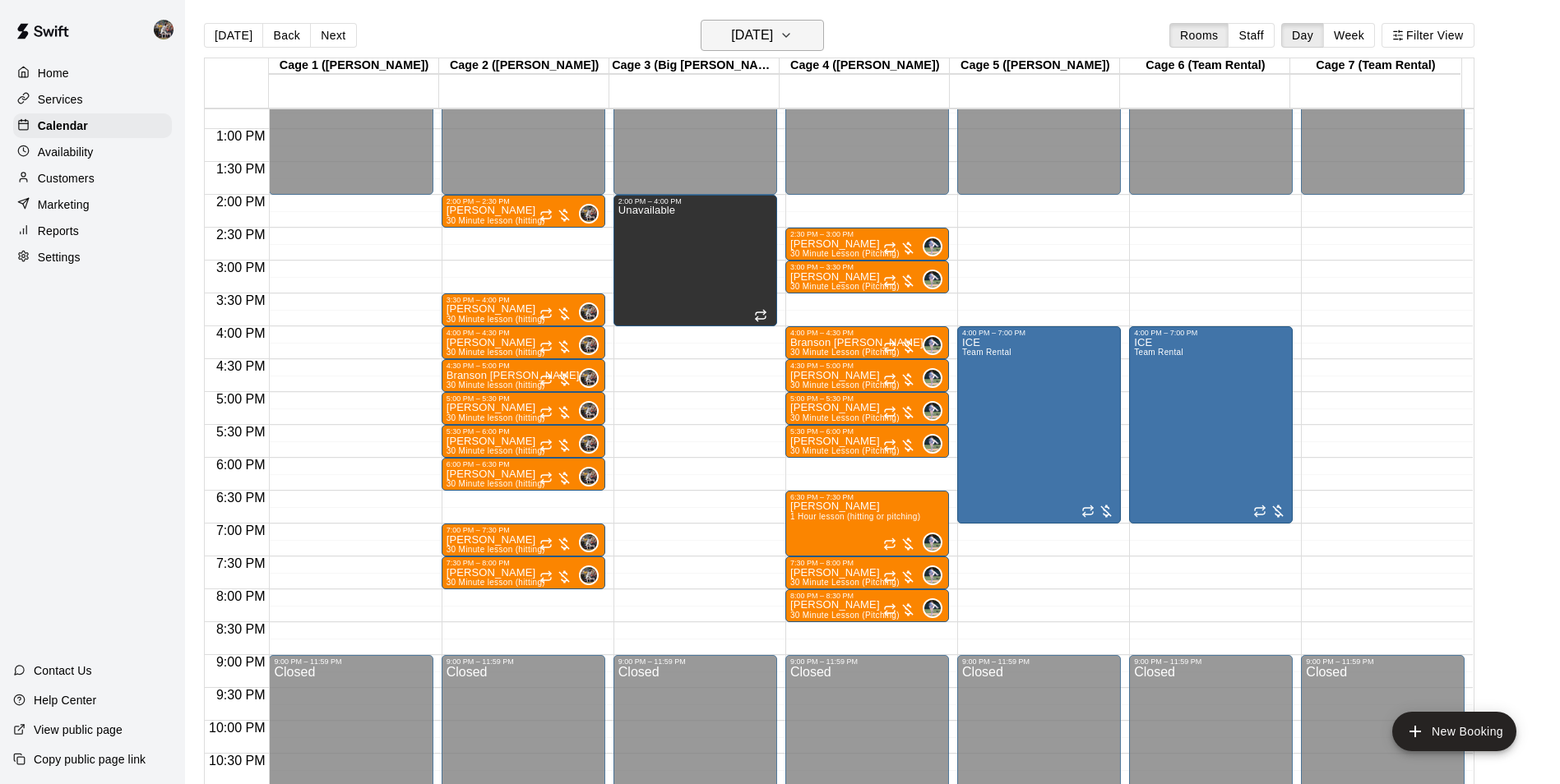
click at [747, 35] on h6 "[DATE]" at bounding box center [752, 35] width 42 height 23
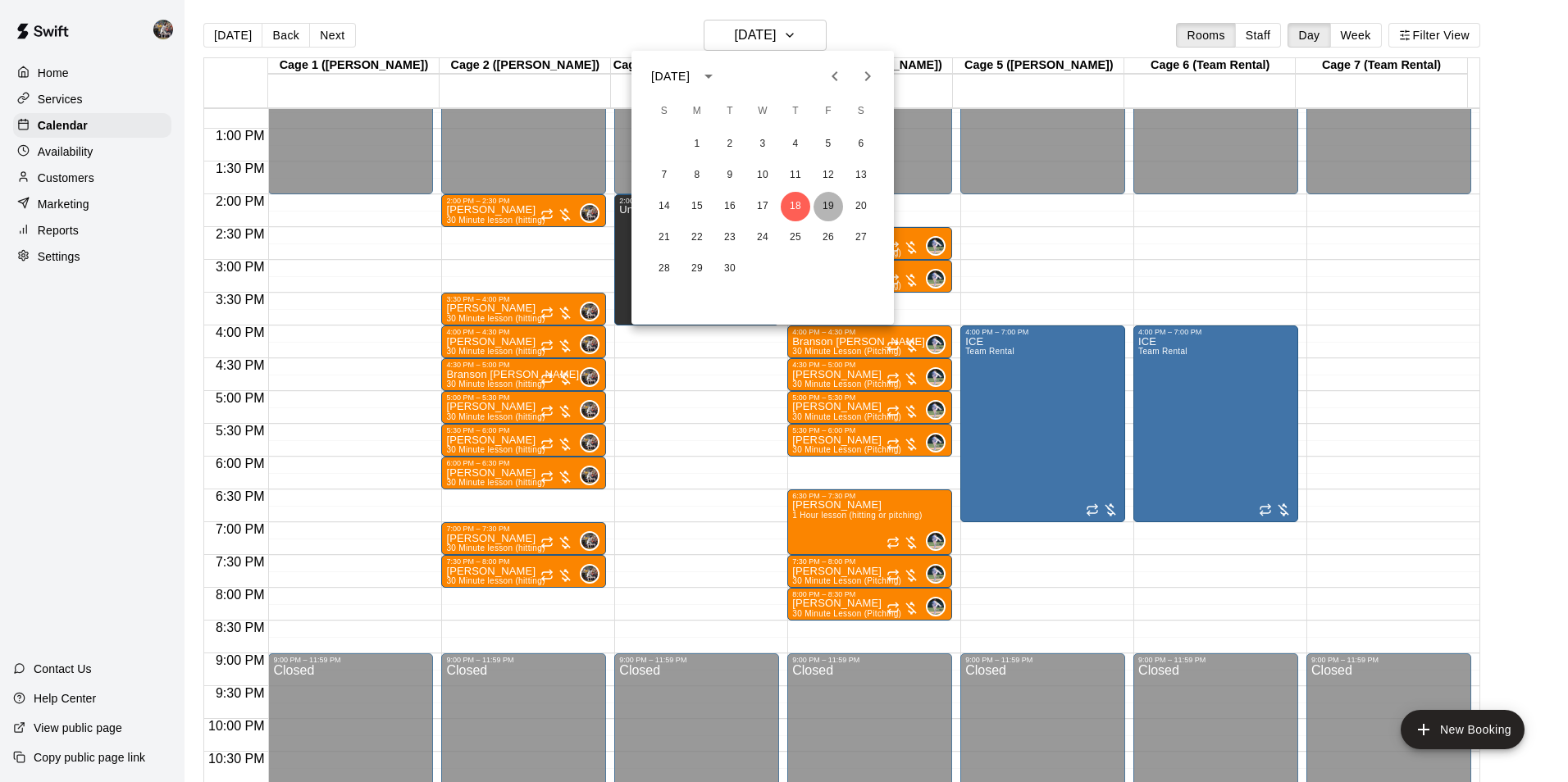
click at [822, 200] on button "19" at bounding box center [827, 206] width 29 height 29
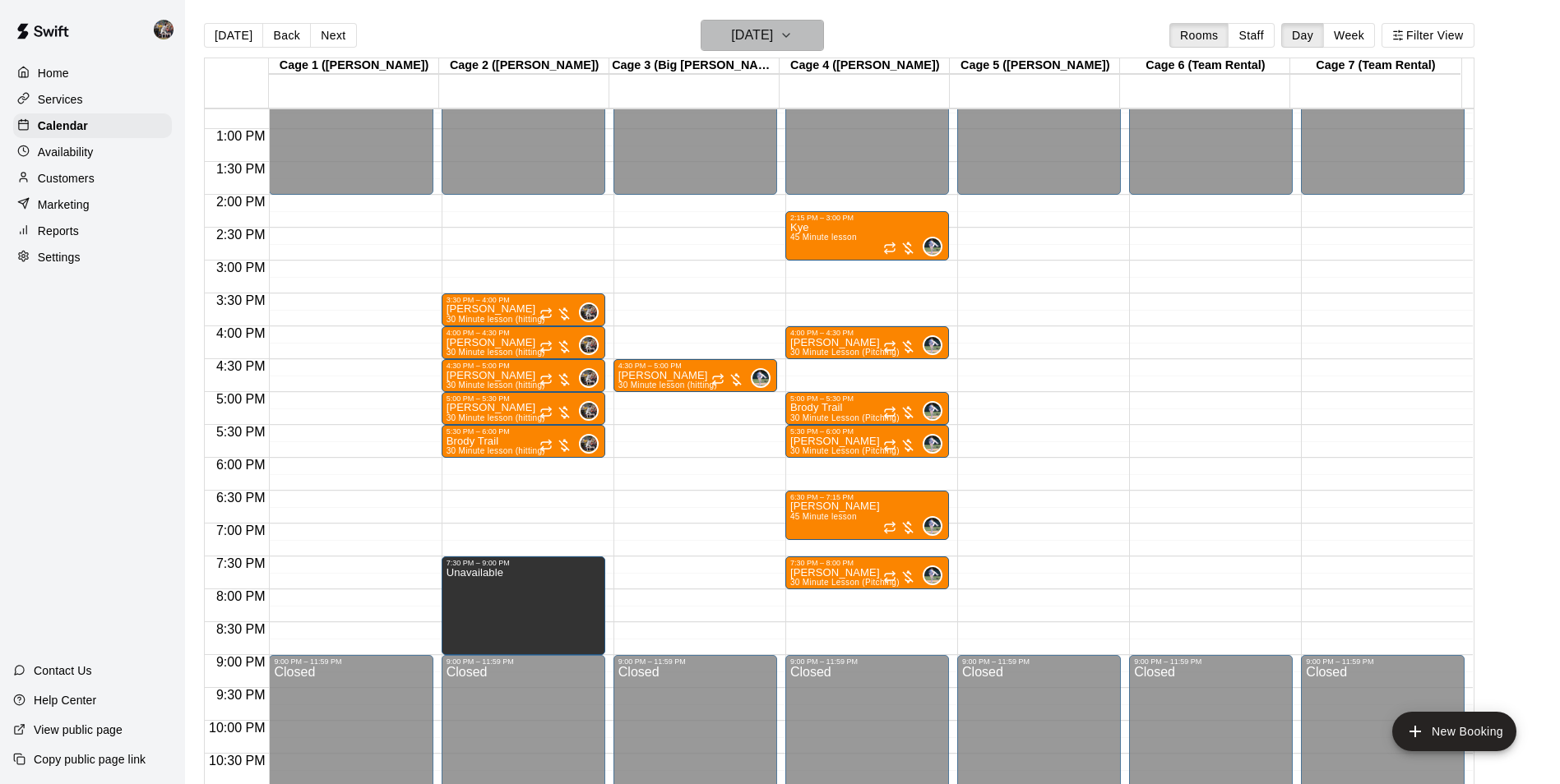
click at [749, 30] on h6 "[DATE]" at bounding box center [752, 35] width 42 height 23
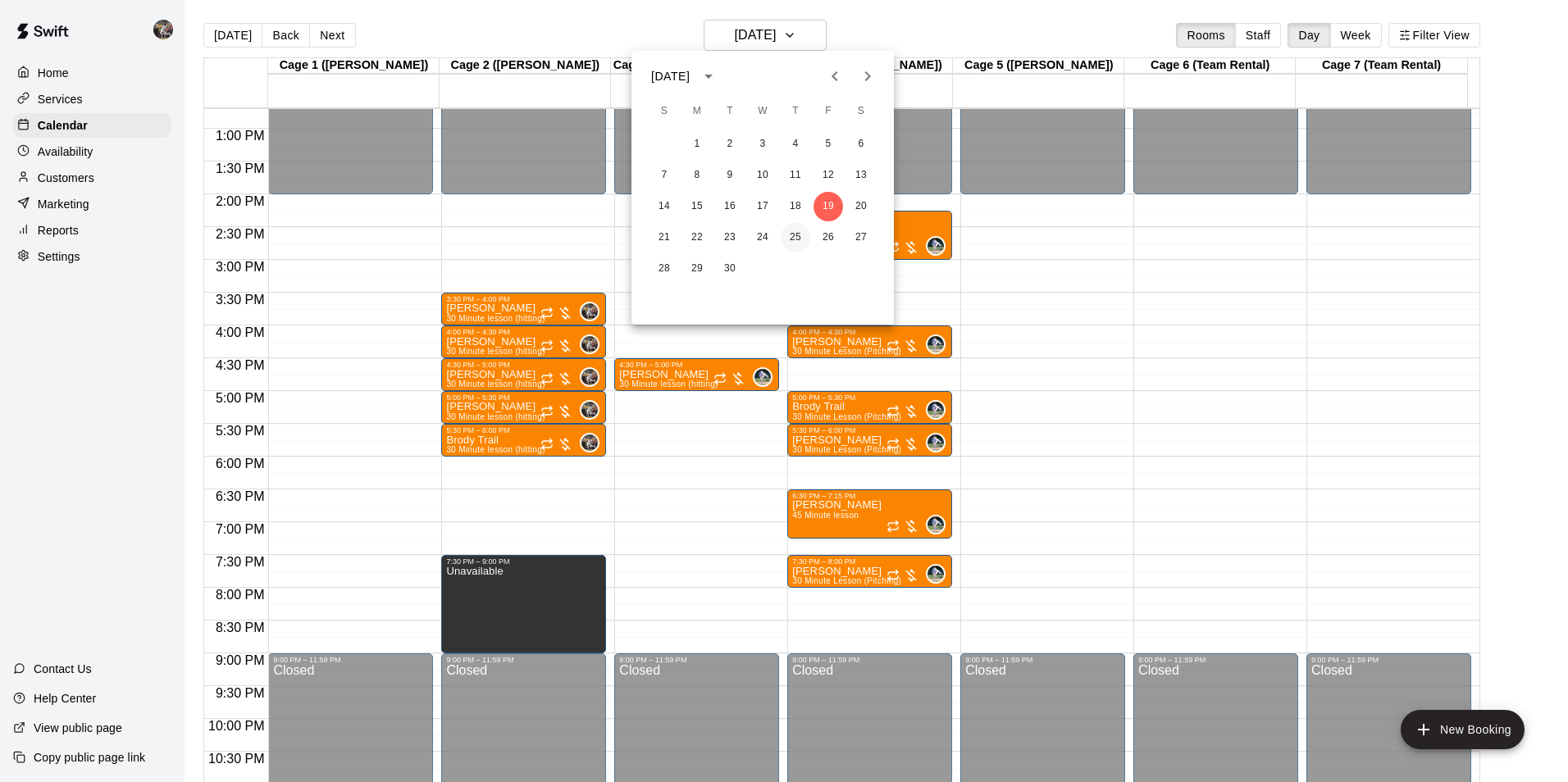
click at [798, 232] on button "25" at bounding box center [795, 237] width 29 height 29
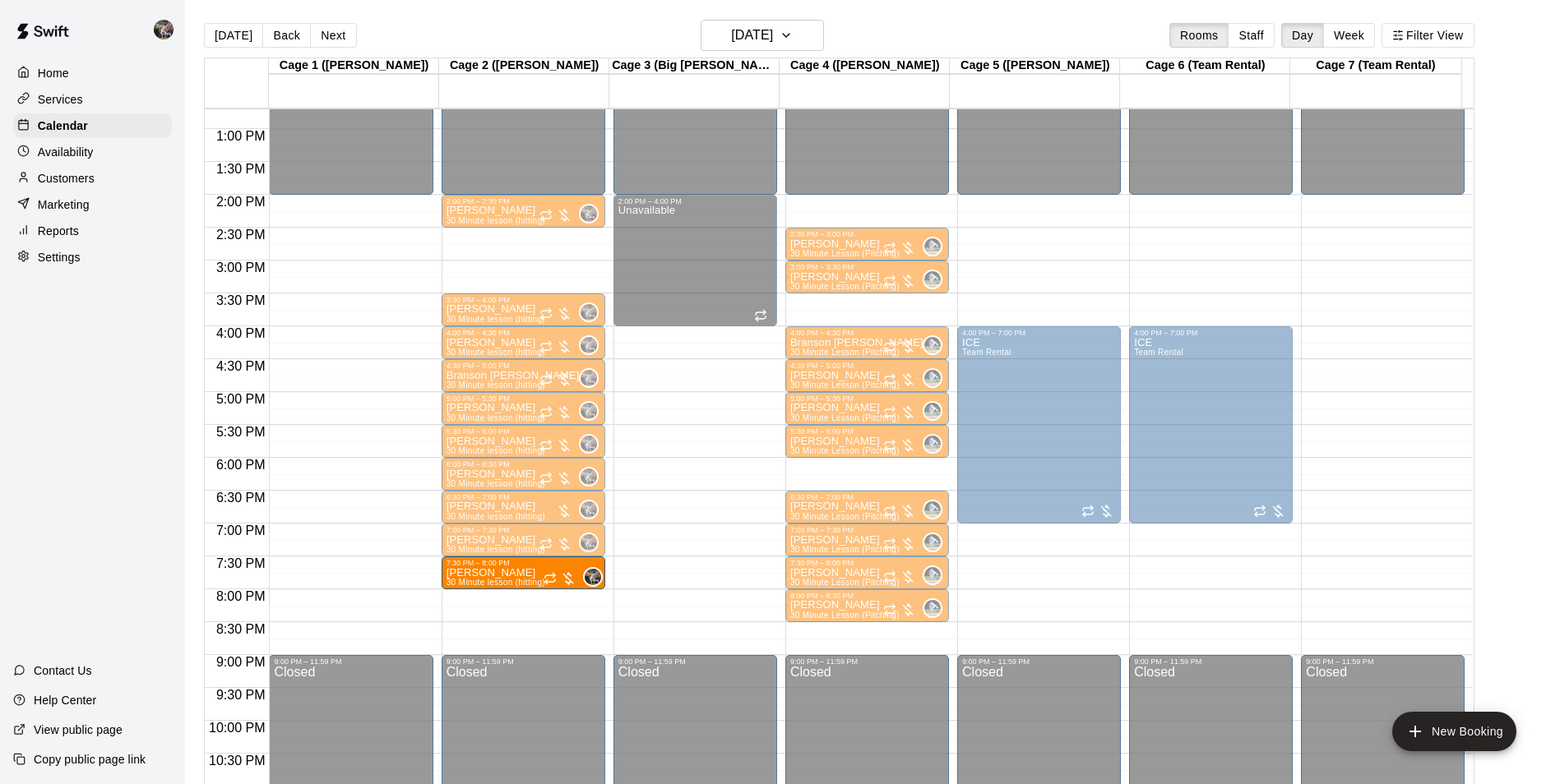
drag, startPoint x: 481, startPoint y: 609, endPoint x: 484, endPoint y: 585, distance: 24.2
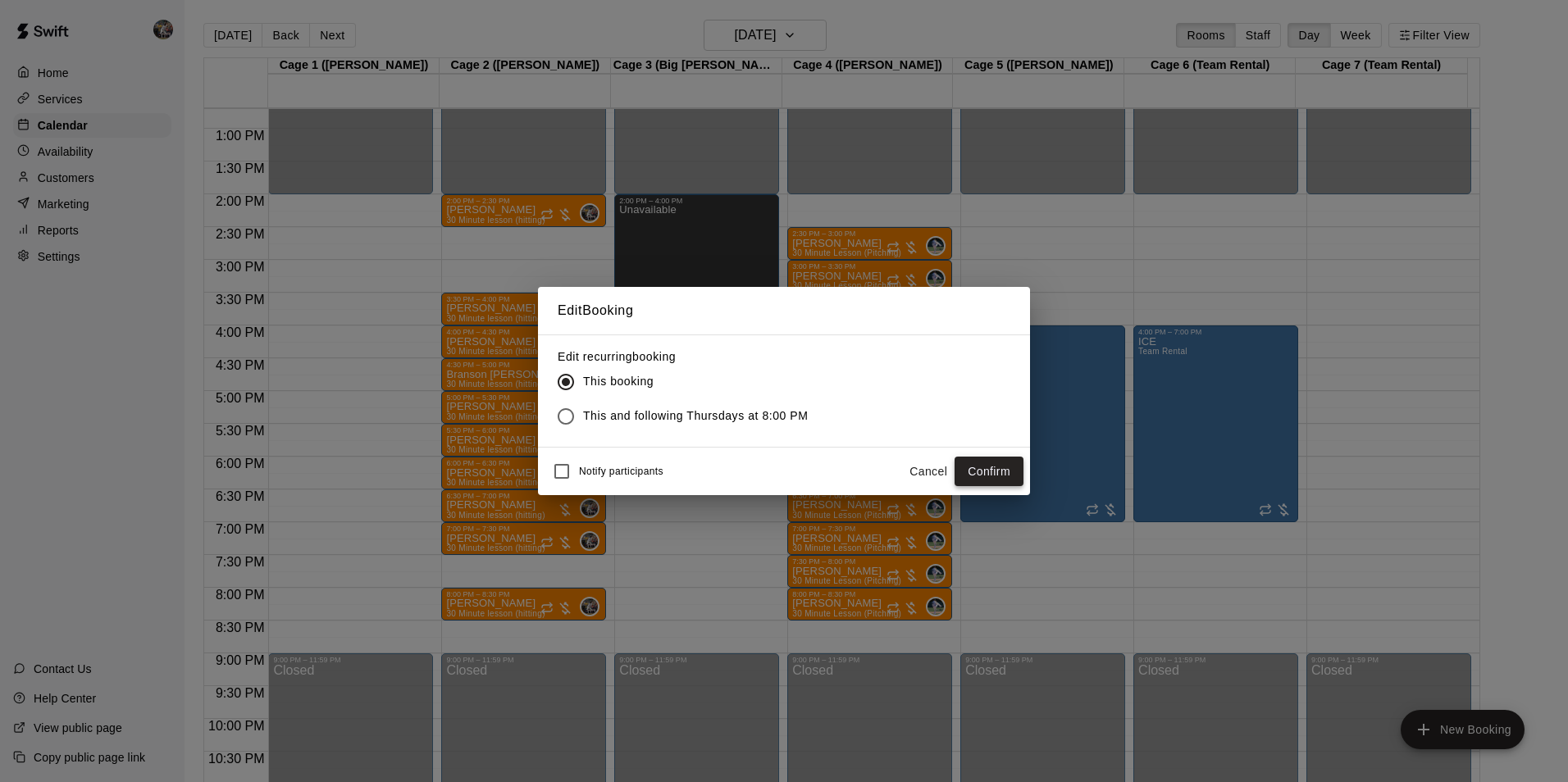
click at [962, 465] on button "Confirm" at bounding box center [988, 472] width 69 height 30
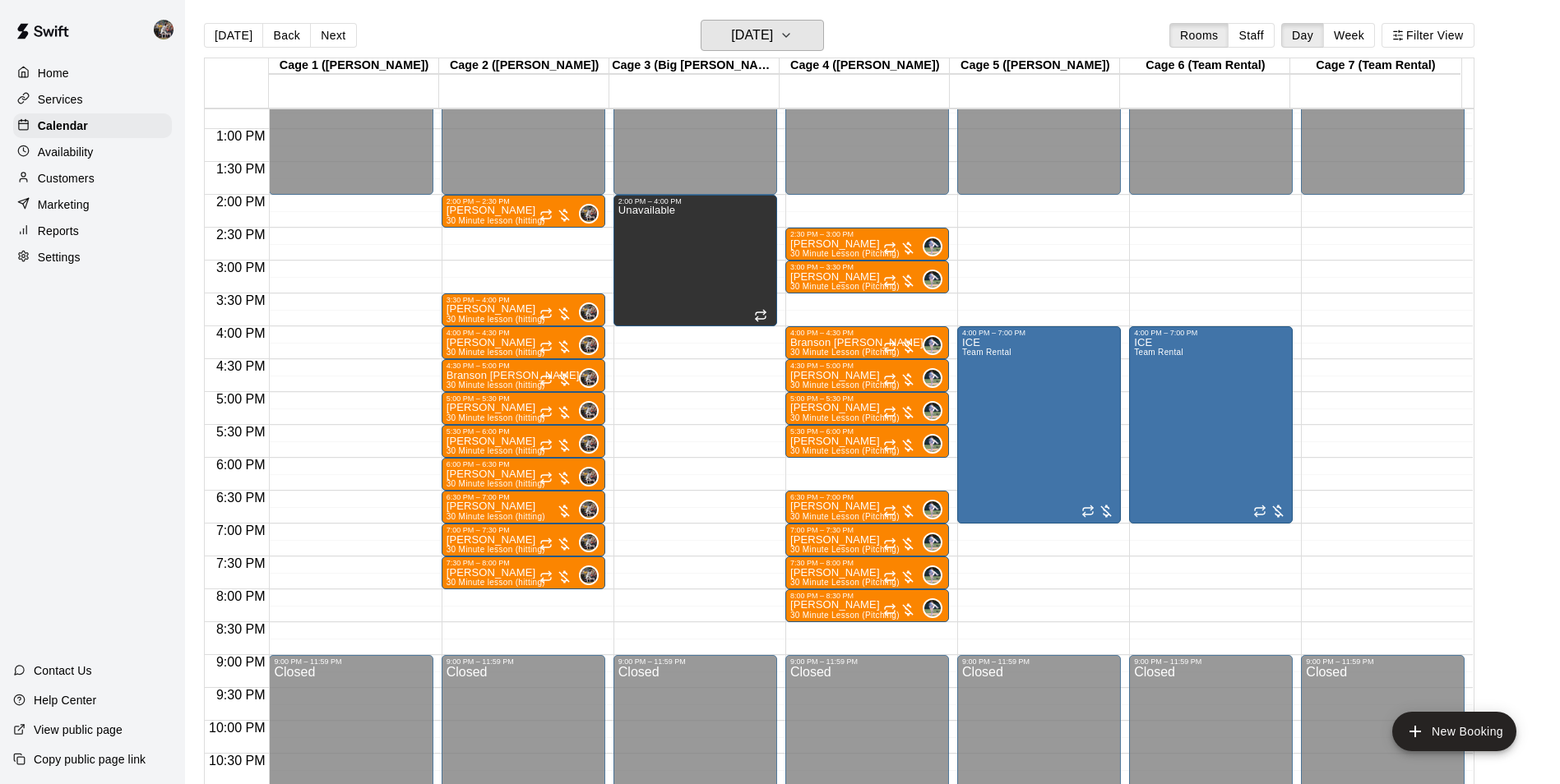
click at [773, 33] on h6 "[DATE]" at bounding box center [752, 35] width 42 height 23
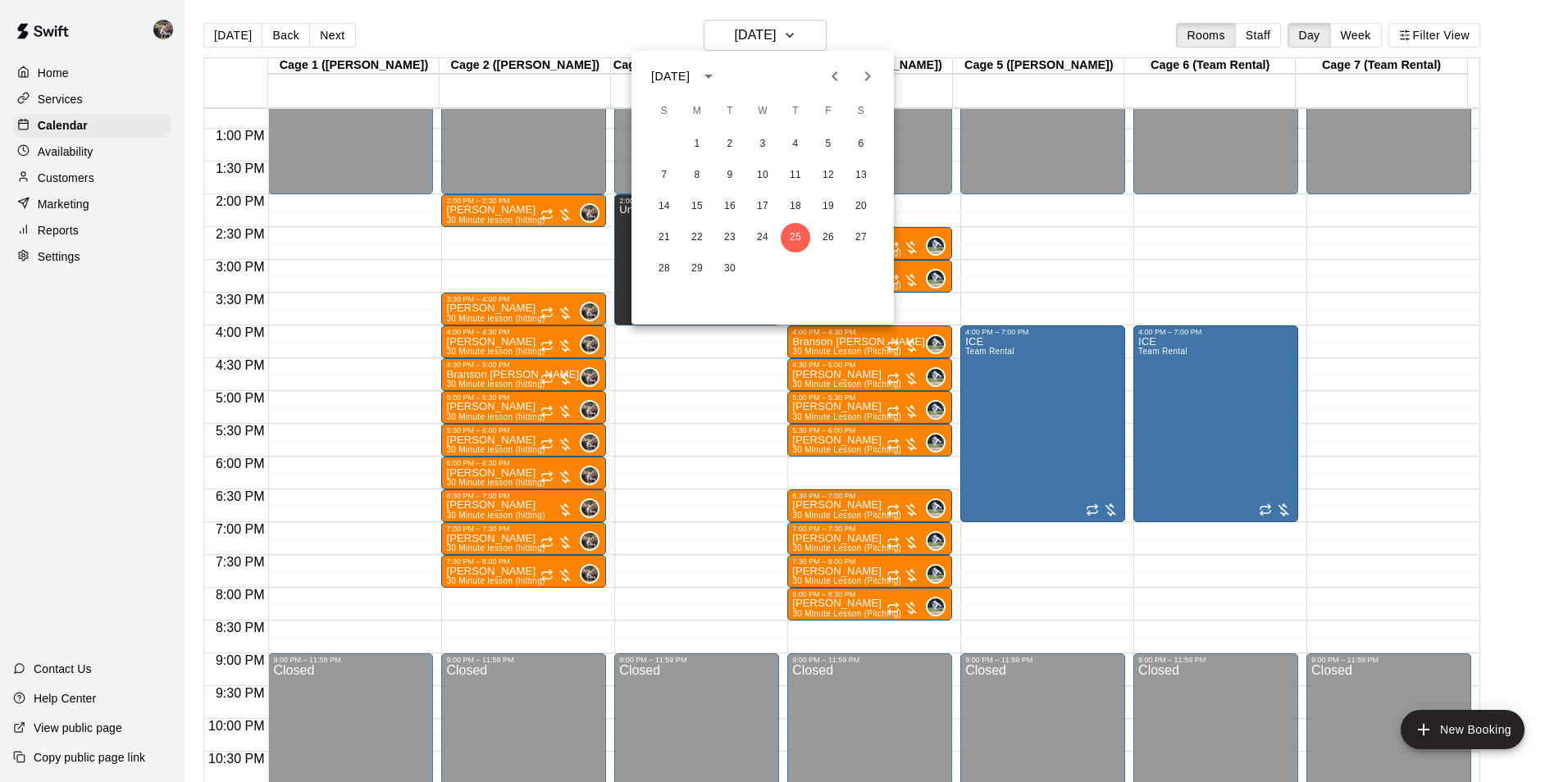
click at [856, 73] on button "Next month" at bounding box center [868, 76] width 33 height 33
click at [789, 140] on button "2" at bounding box center [795, 144] width 29 height 29
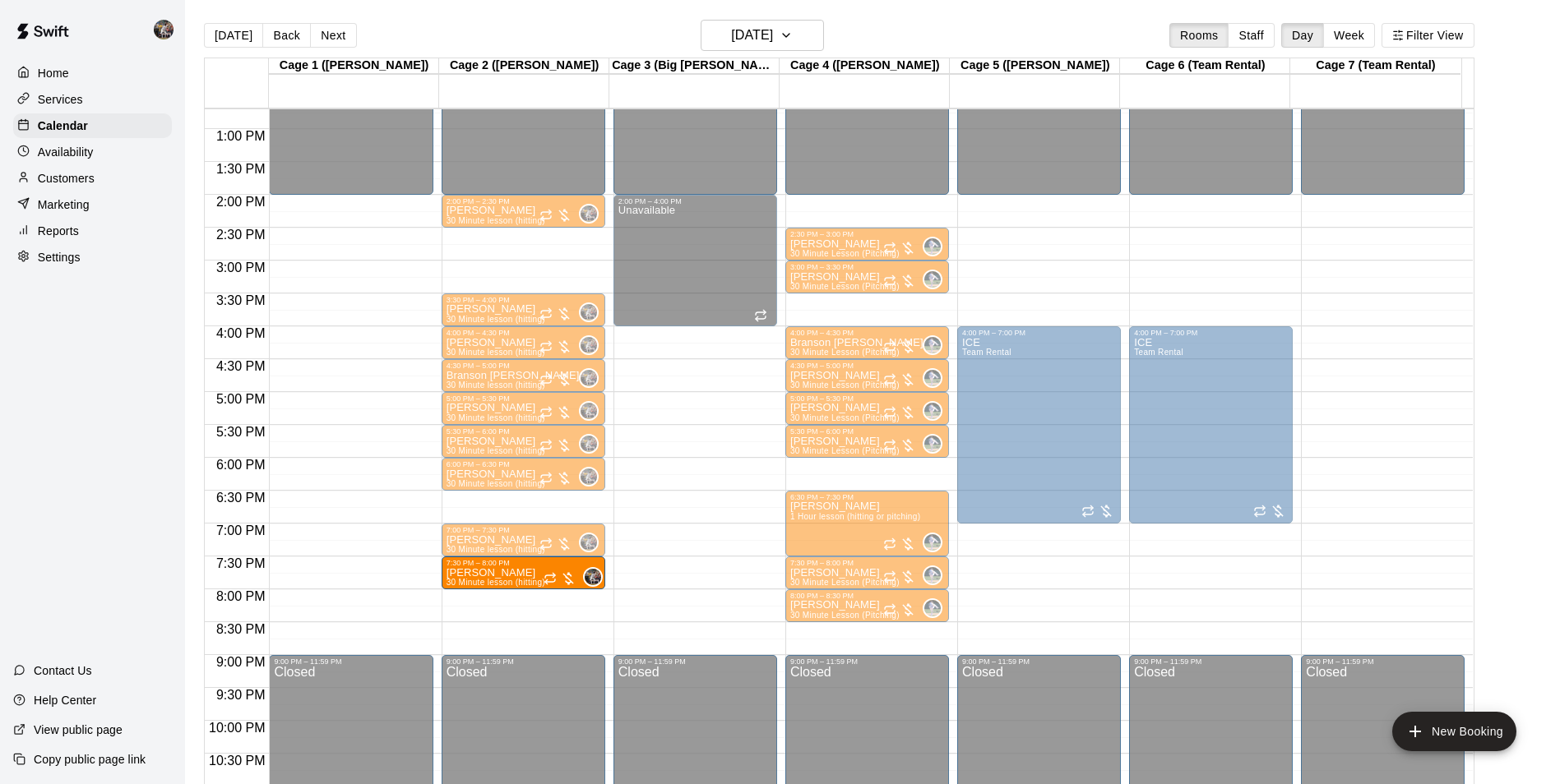
drag, startPoint x: 482, startPoint y: 603, endPoint x: 484, endPoint y: 571, distance: 32.1
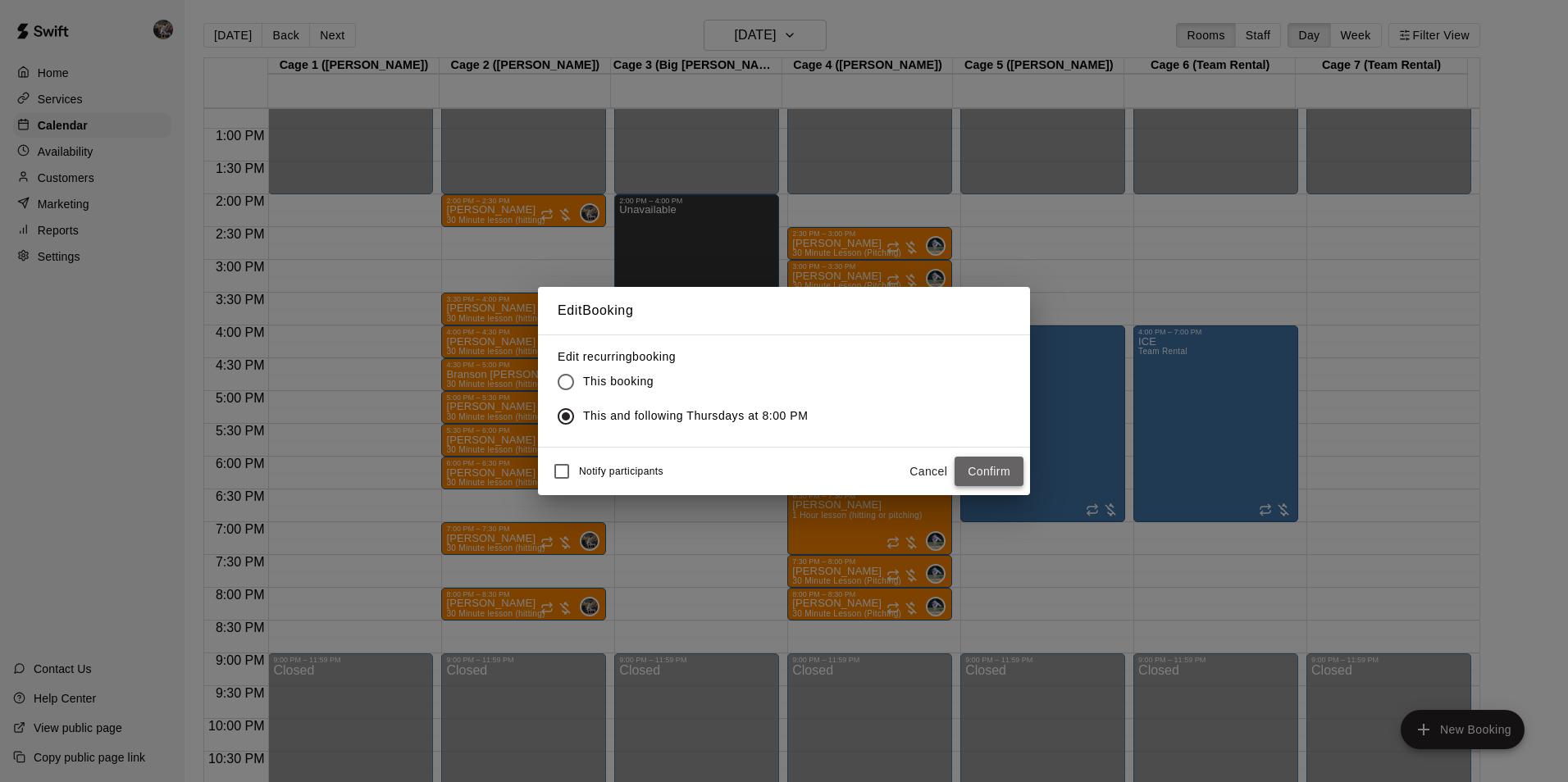
click at [998, 478] on button "Confirm" at bounding box center [988, 472] width 69 height 30
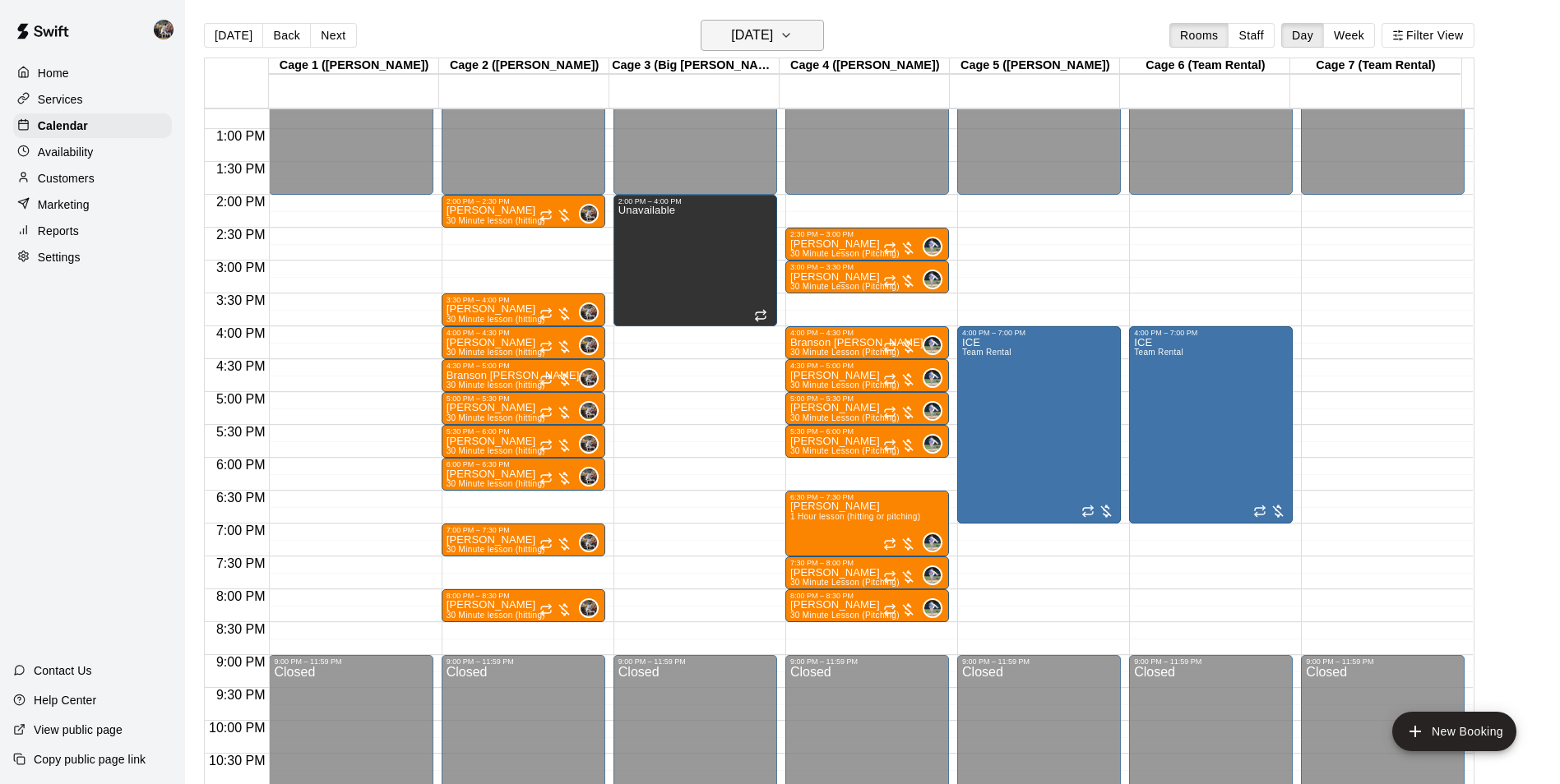
click at [754, 35] on h6 "[DATE]" at bounding box center [752, 35] width 42 height 23
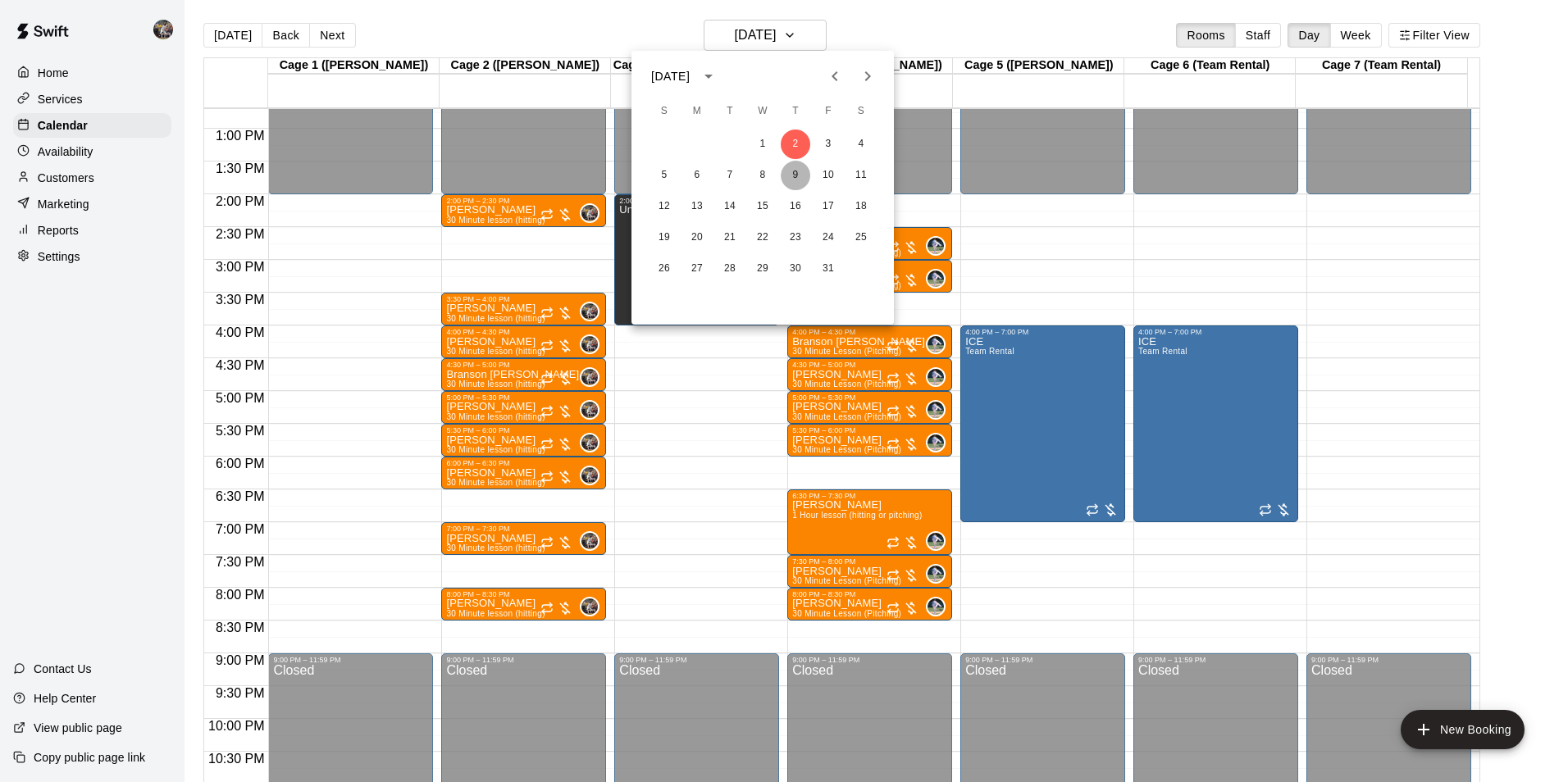
click at [802, 181] on button "9" at bounding box center [795, 175] width 29 height 29
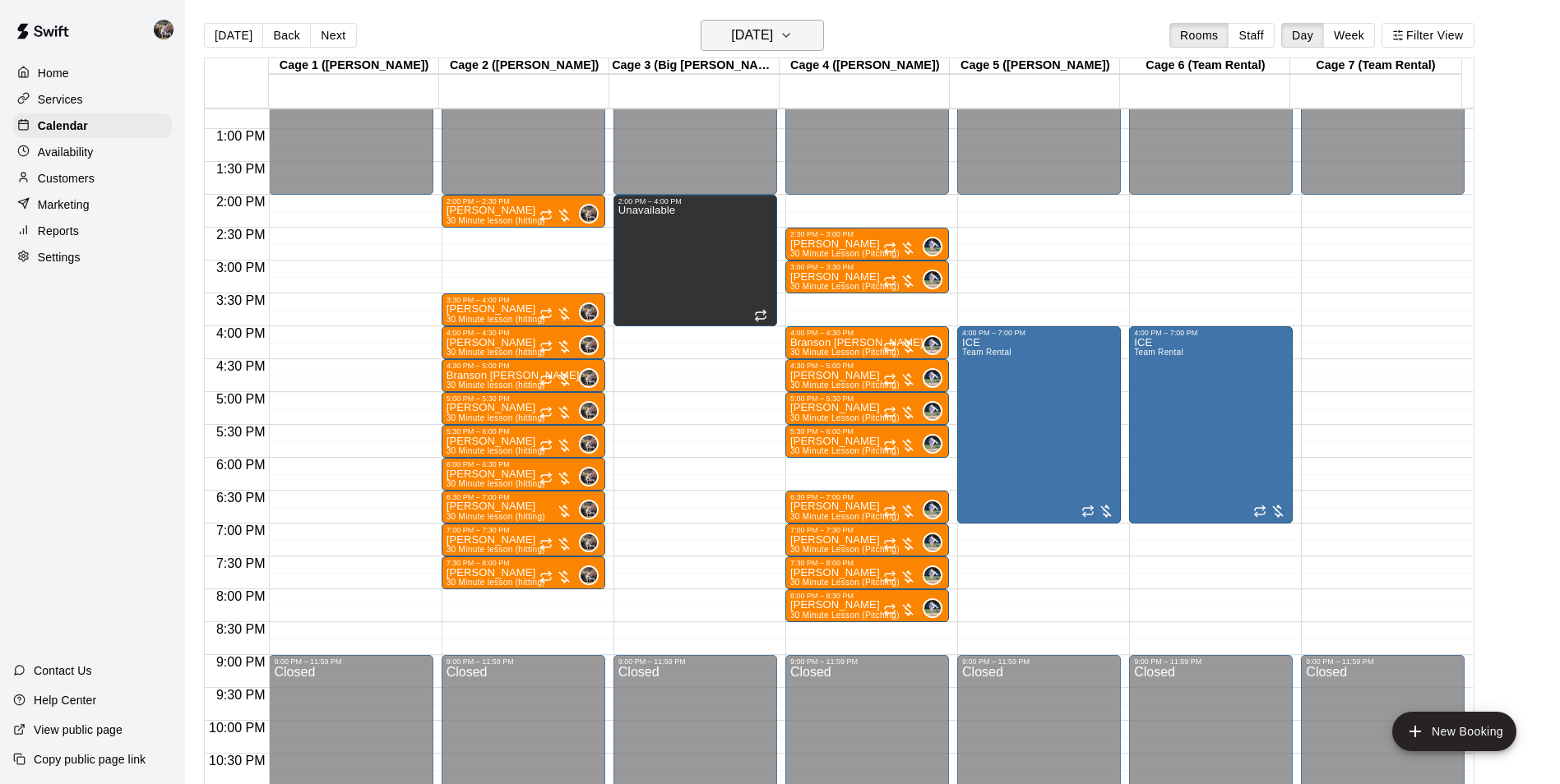
click at [752, 42] on h6 "[DATE]" at bounding box center [752, 35] width 42 height 23
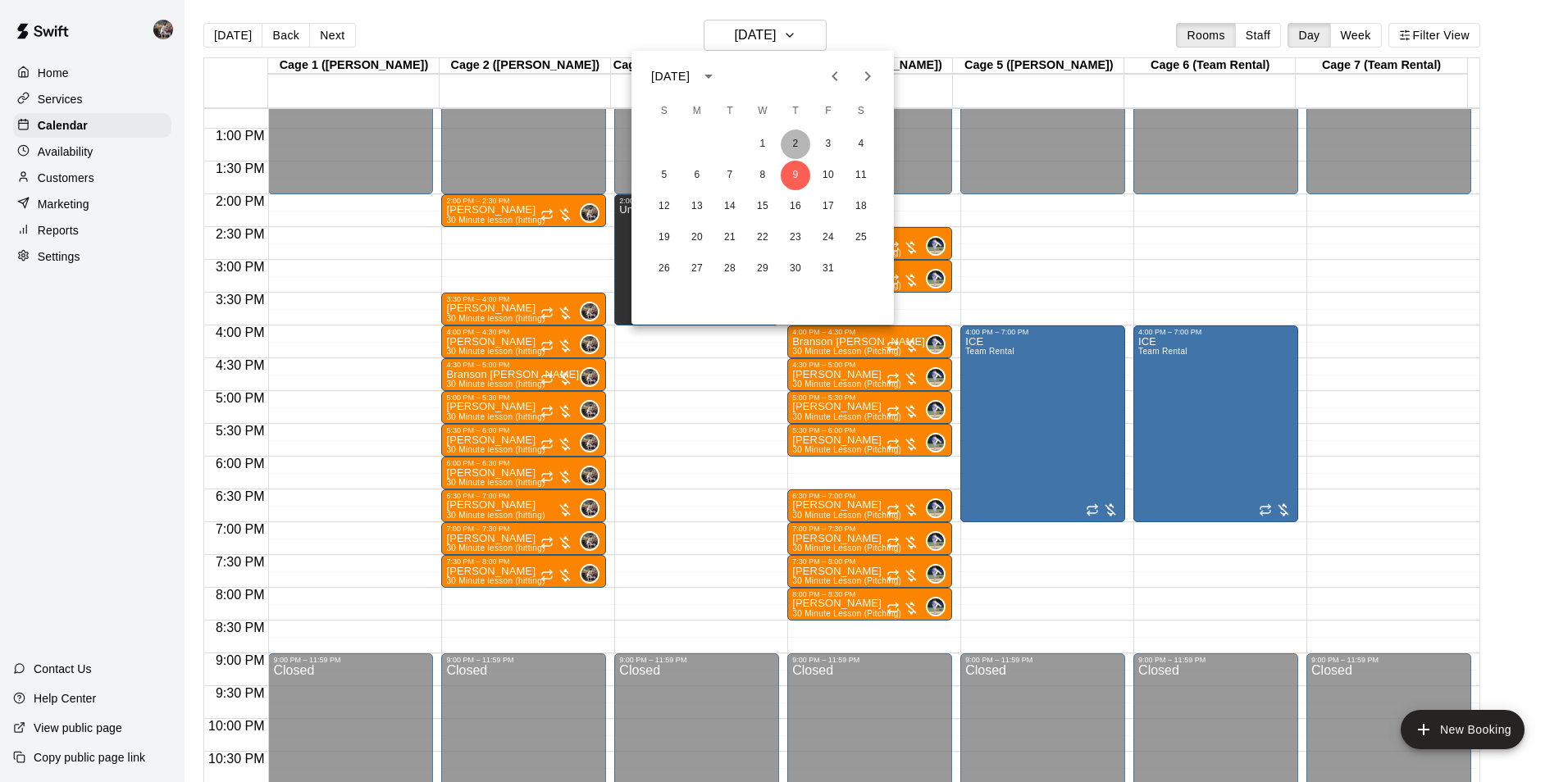
click at [792, 143] on button "2" at bounding box center [795, 144] width 29 height 29
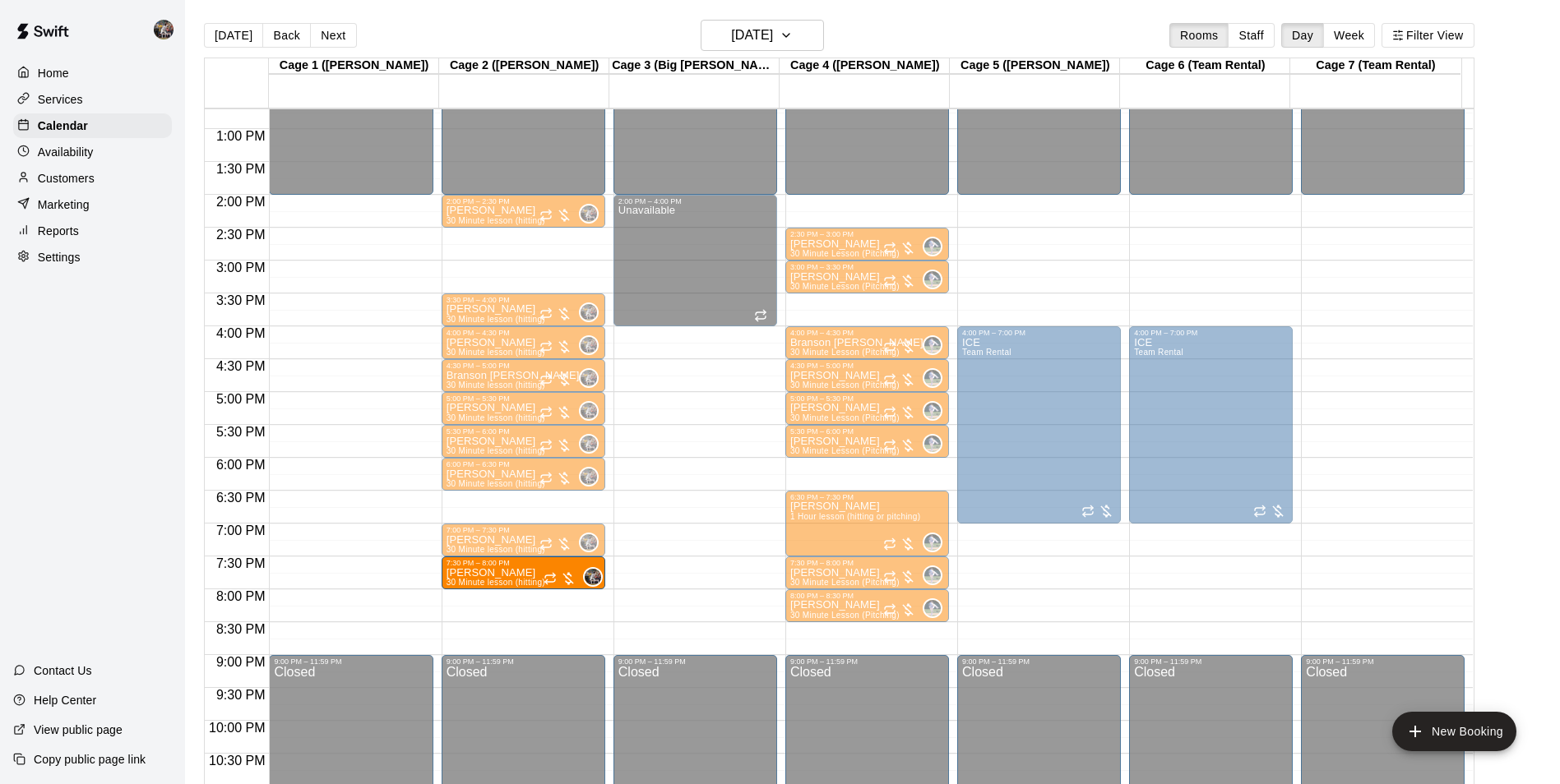
drag, startPoint x: 482, startPoint y: 593, endPoint x: 486, endPoint y: 574, distance: 19.4
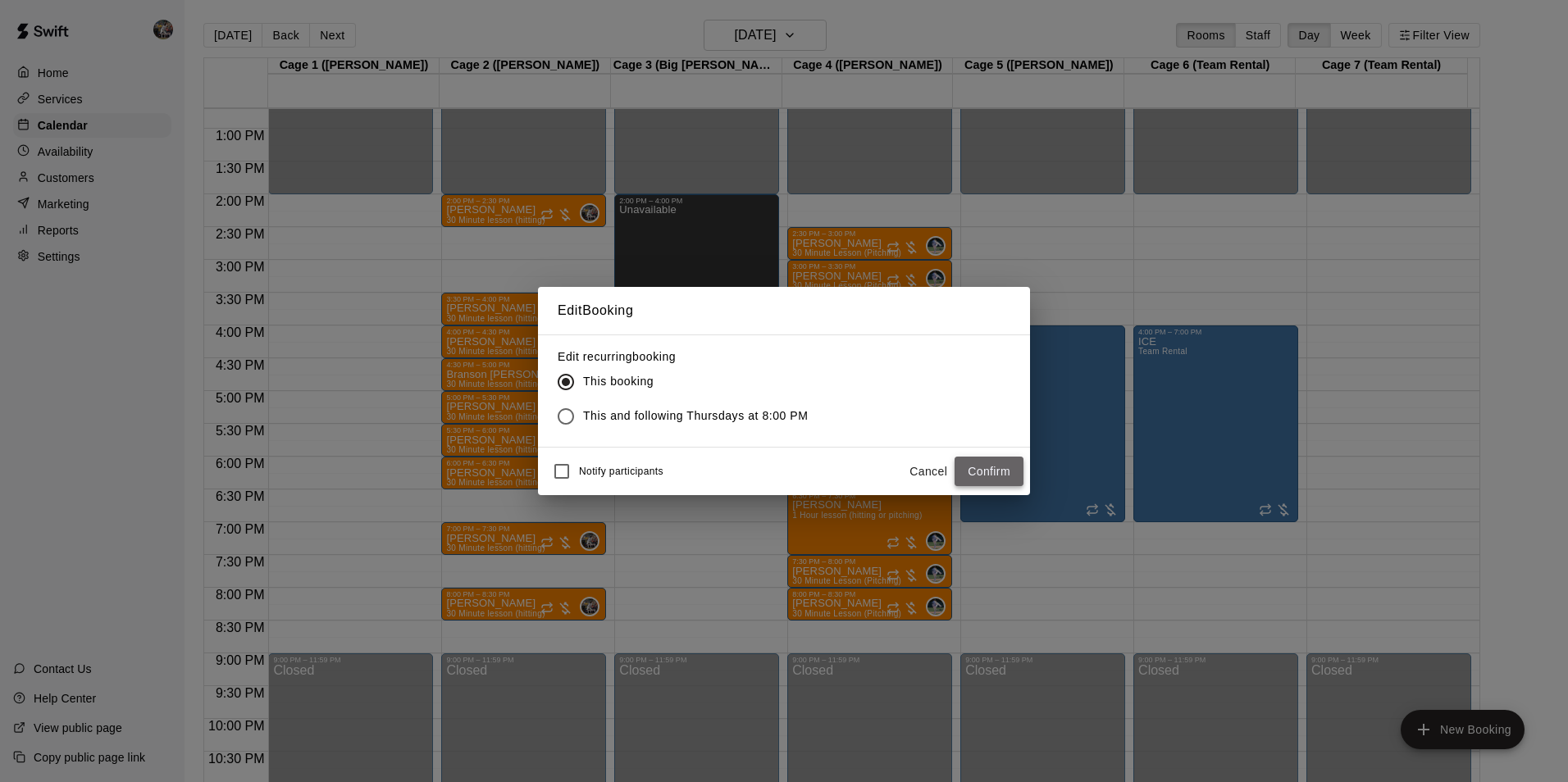
click at [990, 471] on button "Confirm" at bounding box center [988, 472] width 69 height 30
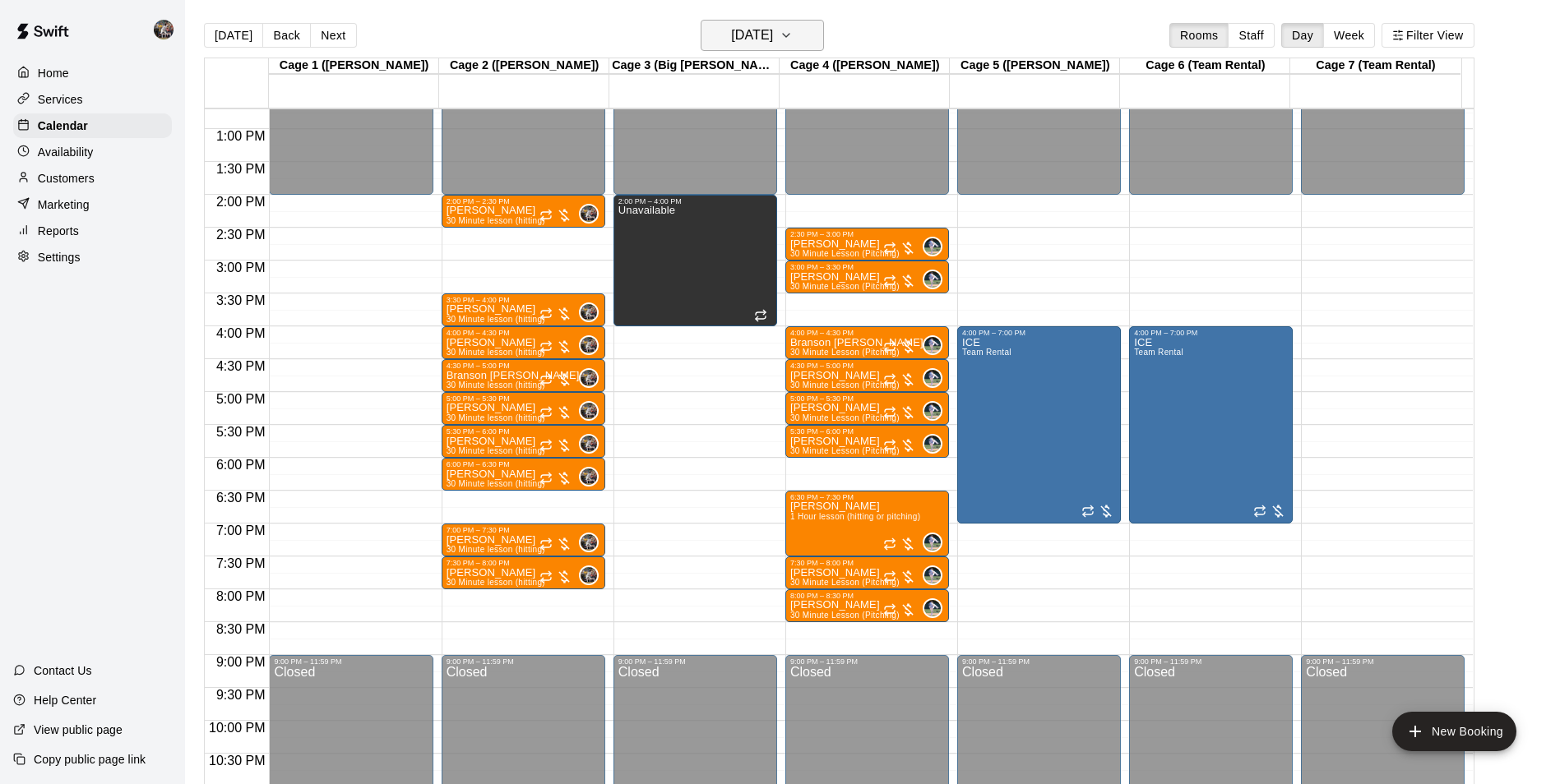
click at [733, 47] on button "[DATE]" at bounding box center [763, 35] width 124 height 31
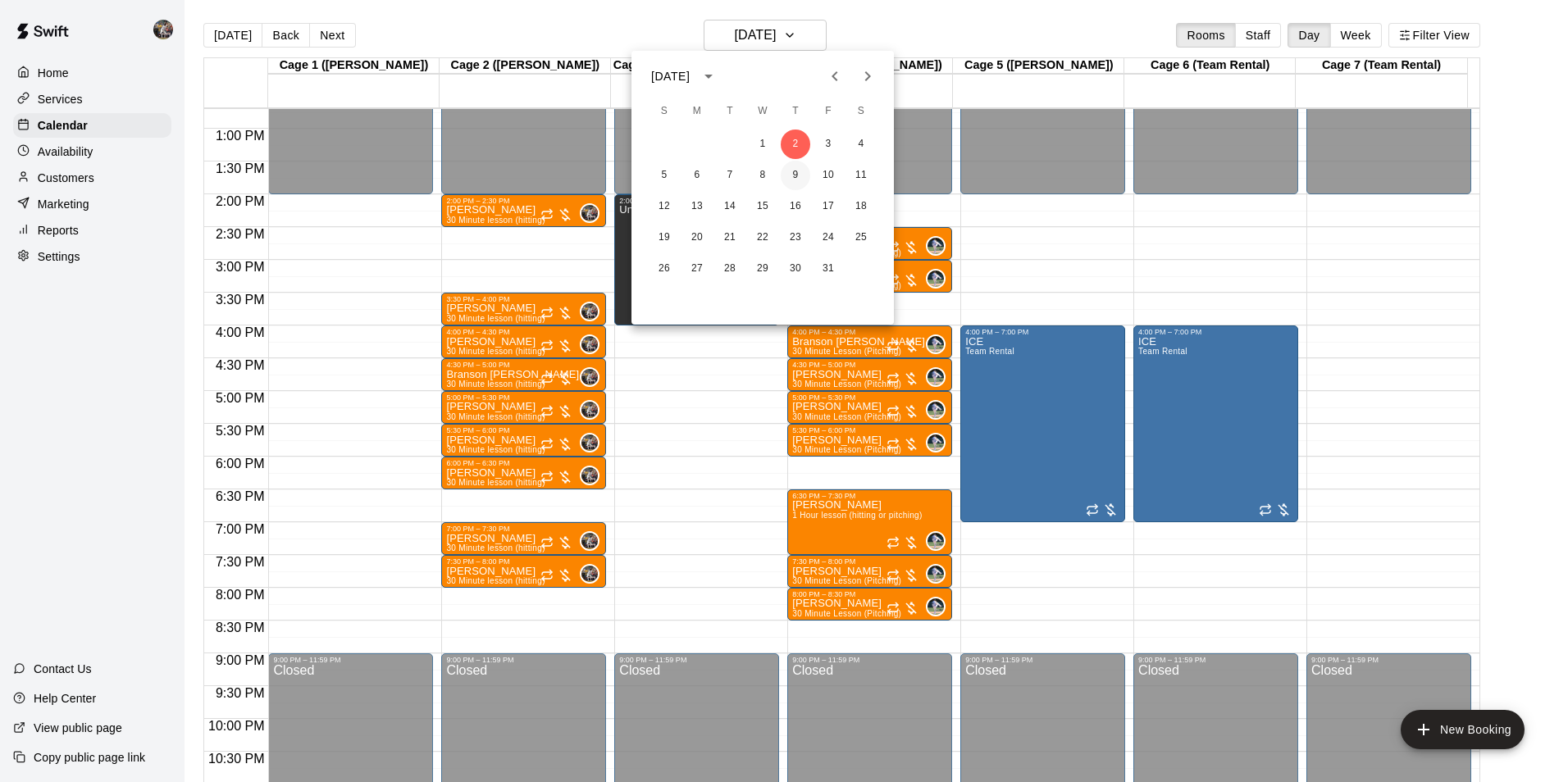
click at [788, 174] on button "9" at bounding box center [795, 175] width 29 height 29
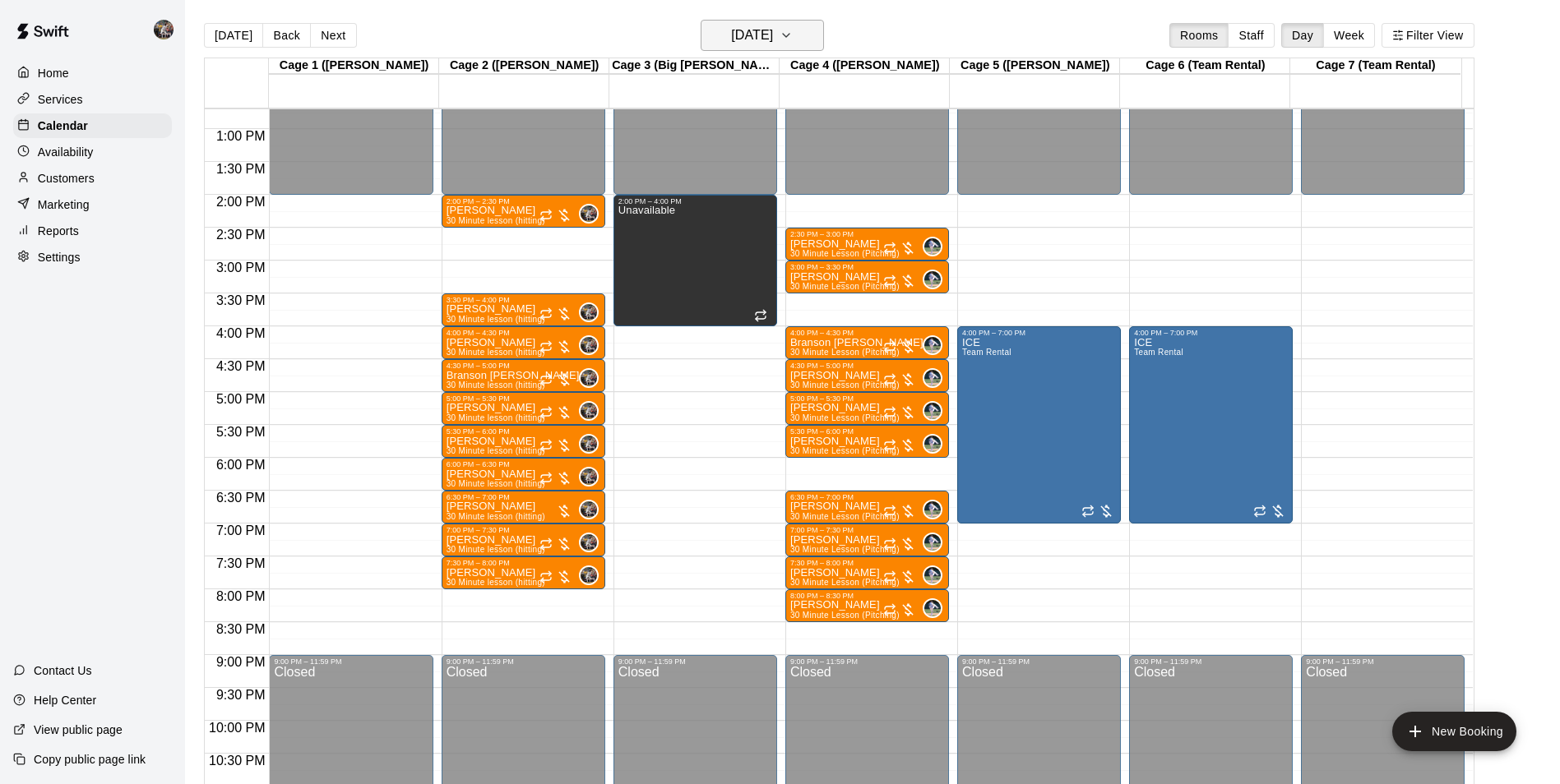
click at [768, 36] on h6 "[DATE]" at bounding box center [752, 35] width 42 height 23
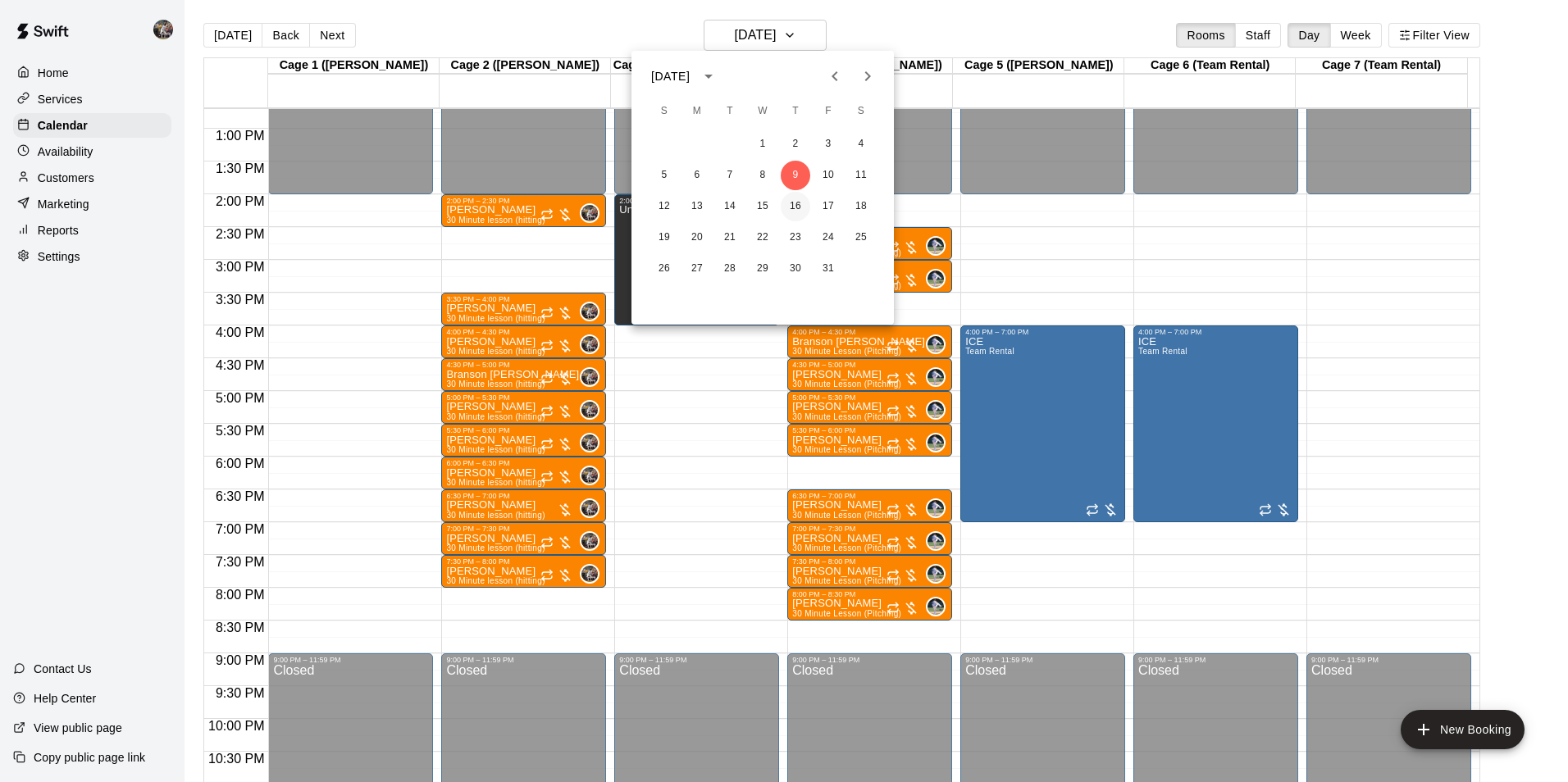
click at [801, 200] on button "16" at bounding box center [795, 206] width 29 height 29
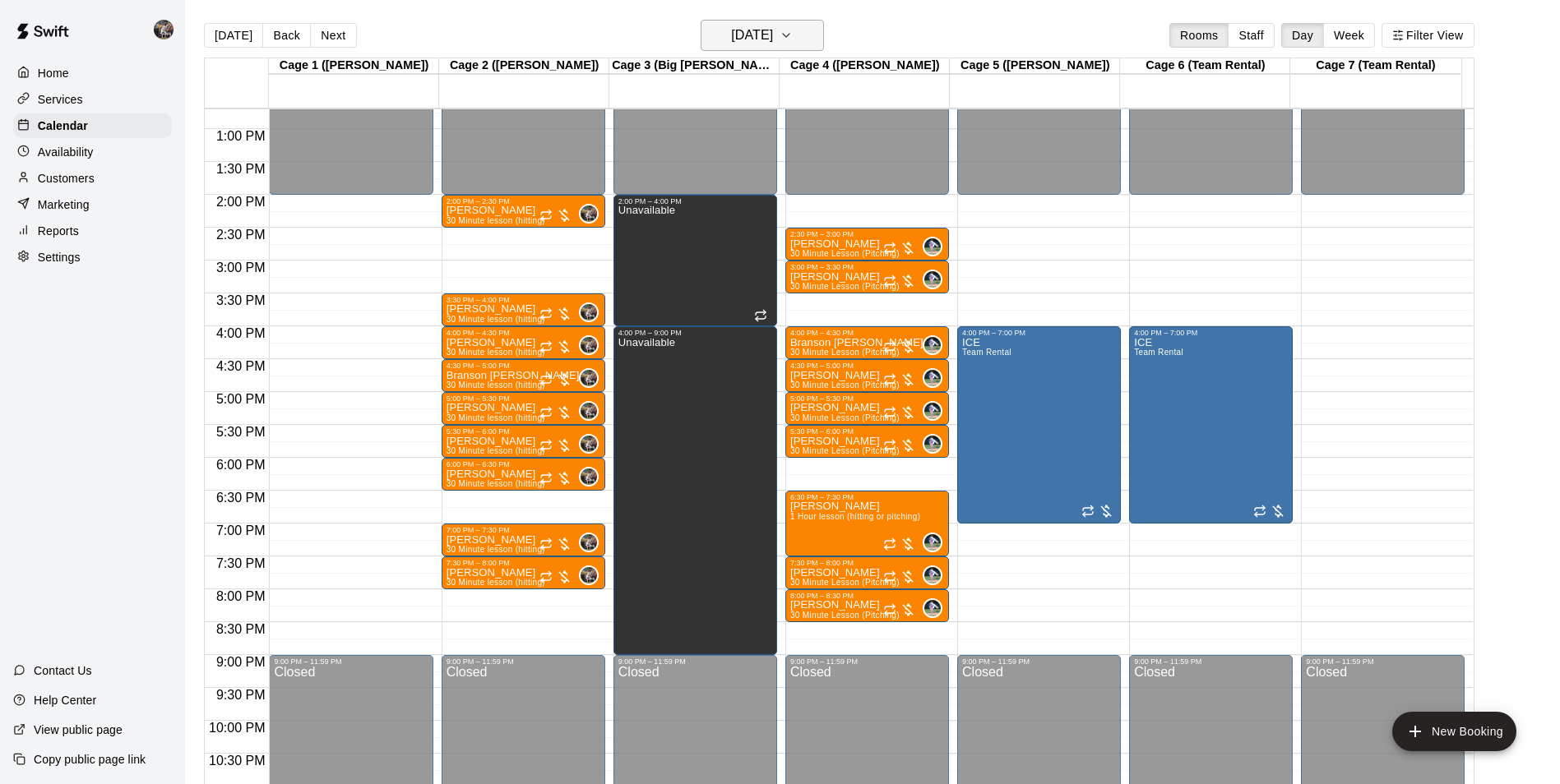
click at [746, 41] on h6 "[DATE]" at bounding box center [752, 35] width 42 height 23
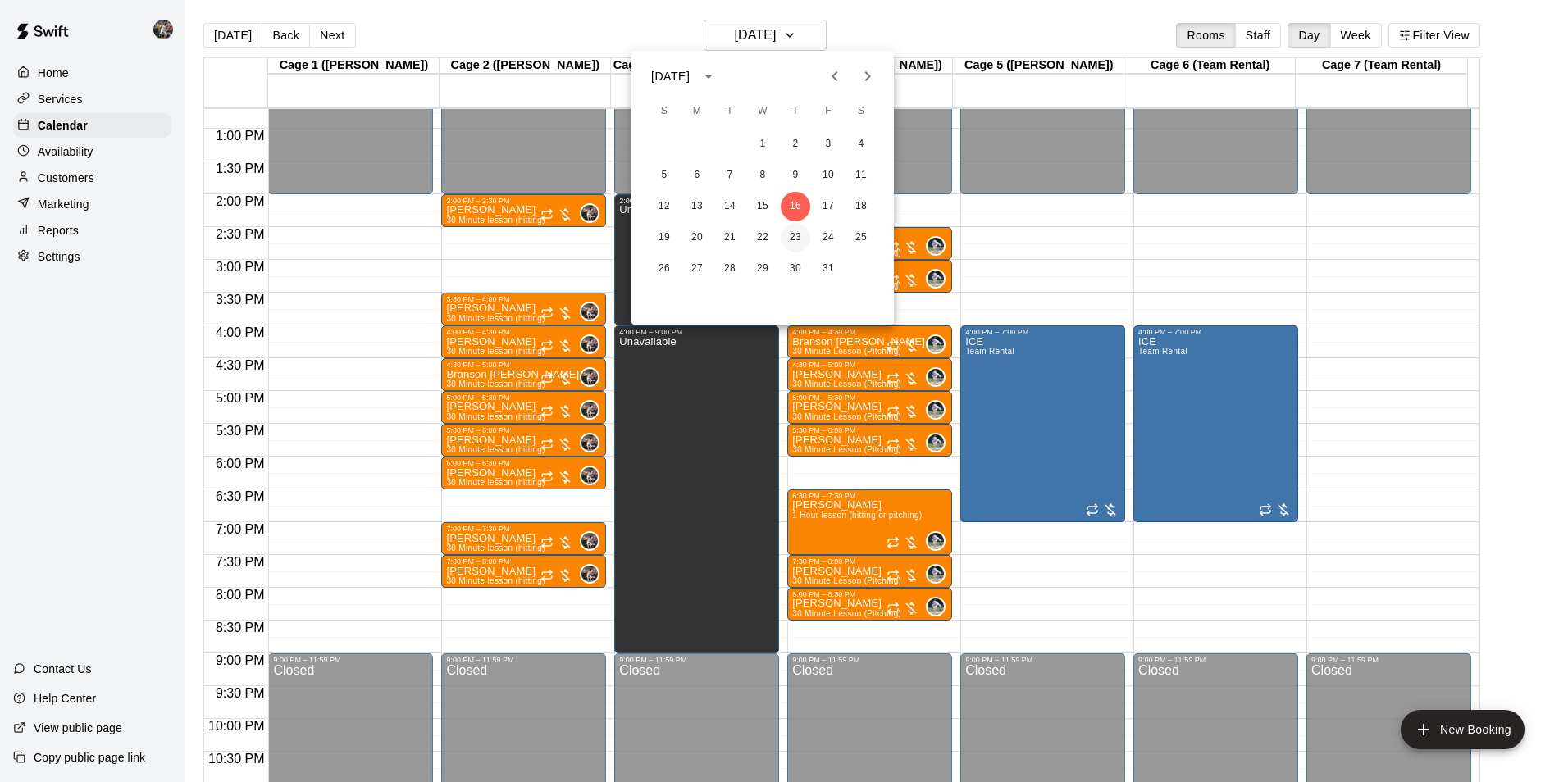
click at [800, 225] on button "23" at bounding box center [795, 237] width 29 height 29
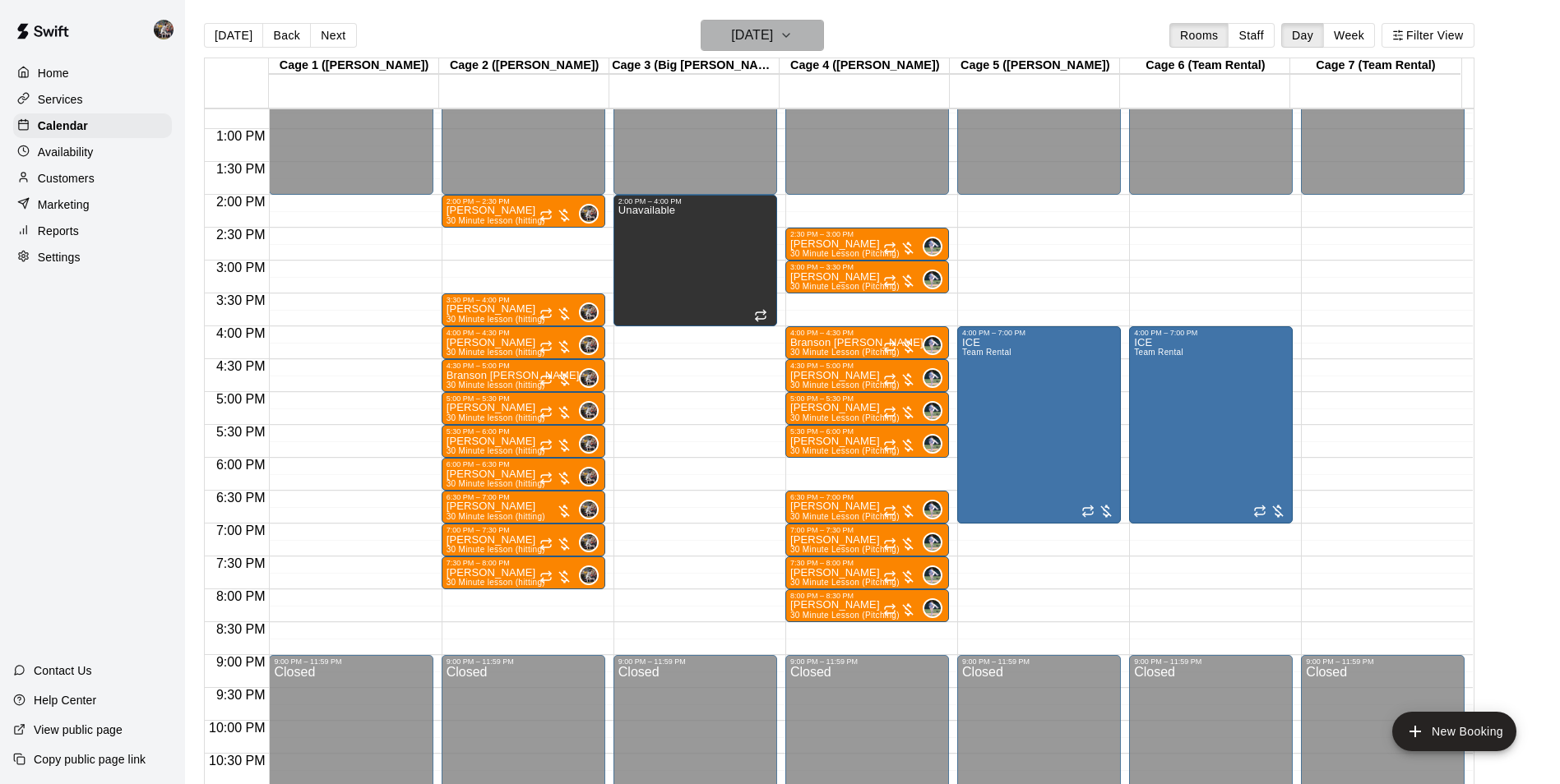
click at [765, 27] on h6 "[DATE]" at bounding box center [752, 35] width 42 height 23
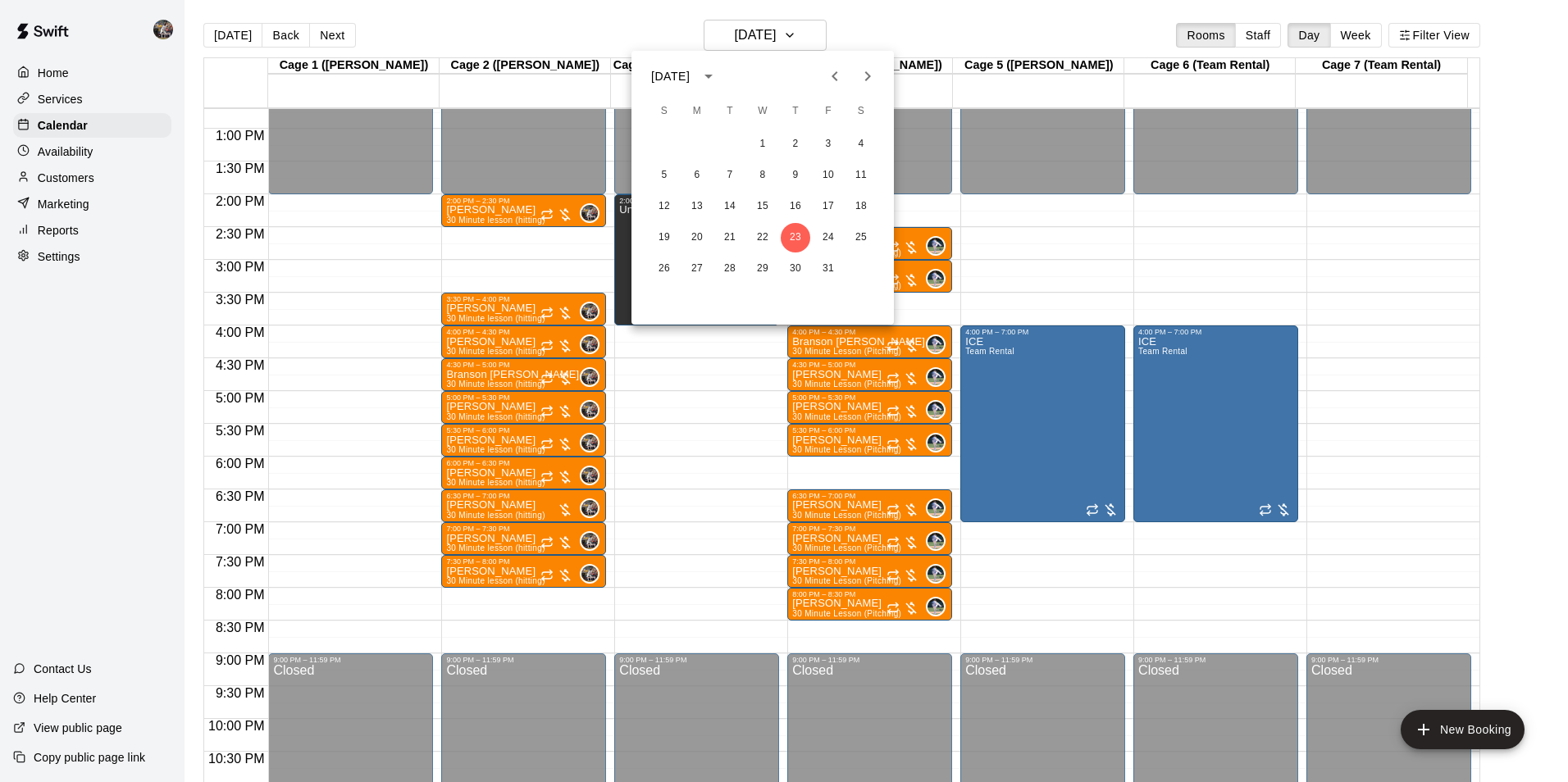
click at [837, 70] on icon "Previous month" at bounding box center [835, 76] width 20 height 20
click at [862, 81] on icon "Next month" at bounding box center [867, 76] width 20 height 20
click at [690, 202] on button "11" at bounding box center [696, 206] width 29 height 29
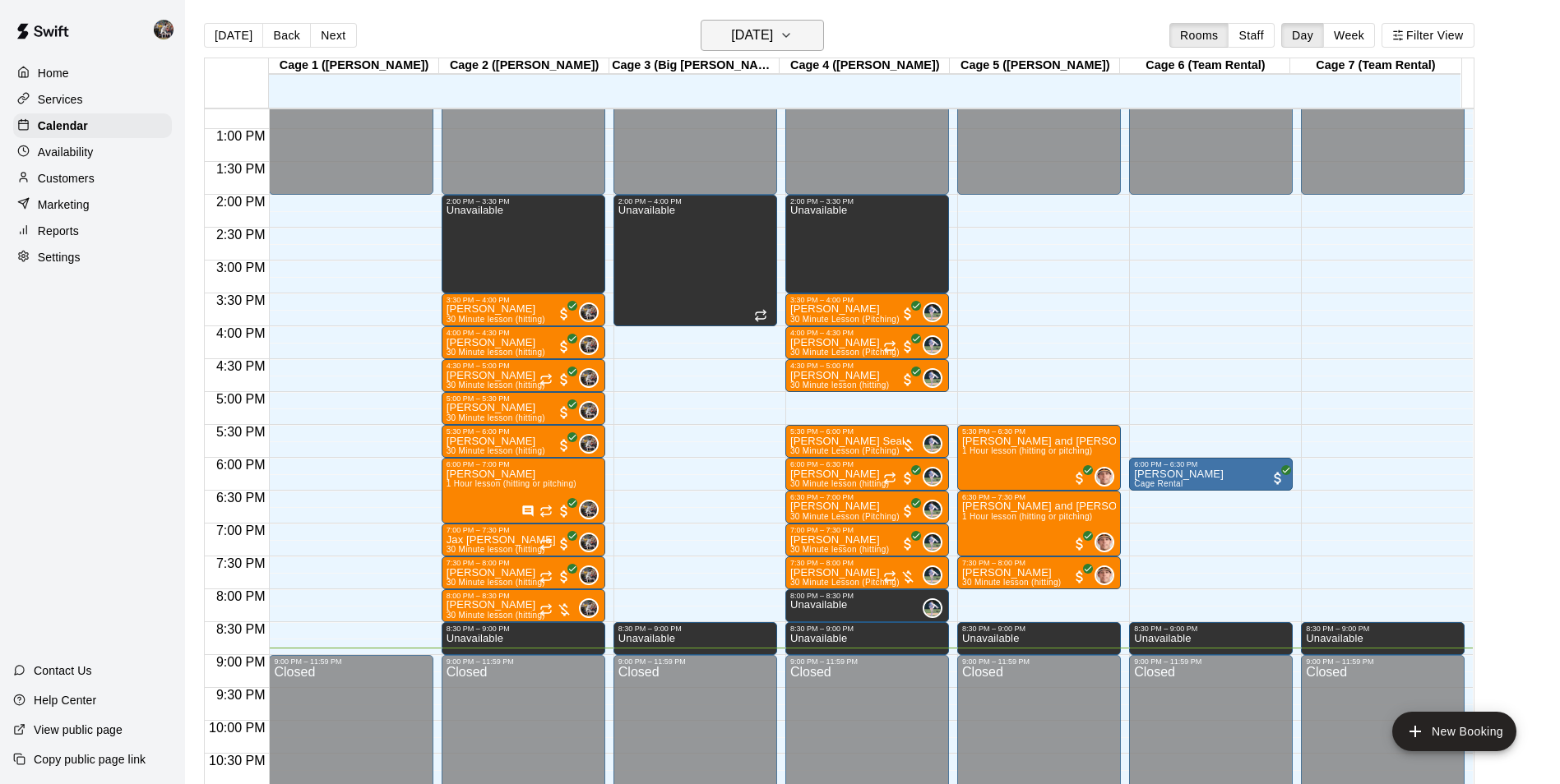
click at [773, 31] on h6 "[DATE]" at bounding box center [752, 35] width 42 height 23
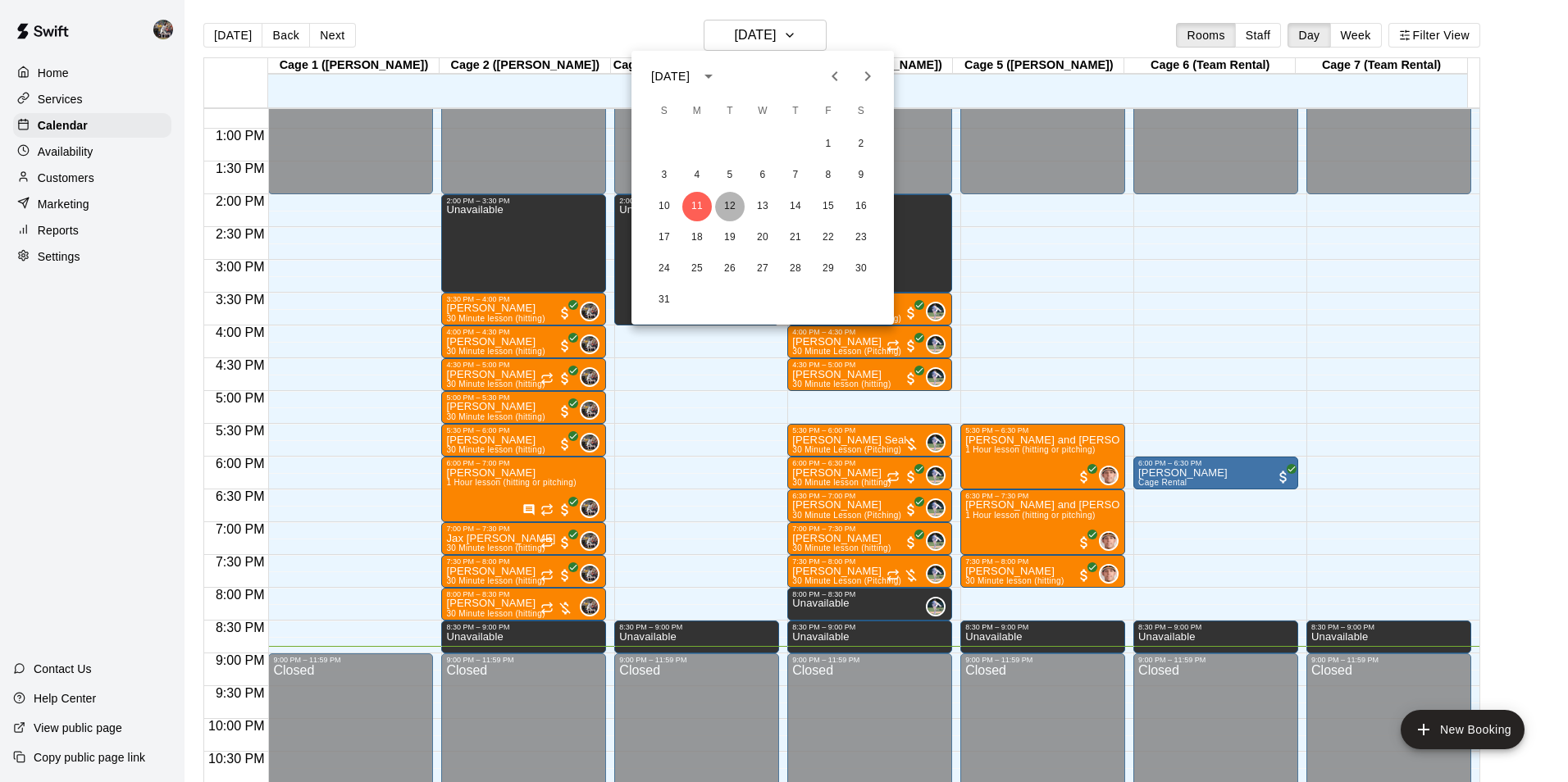
click at [734, 197] on button "12" at bounding box center [729, 206] width 29 height 29
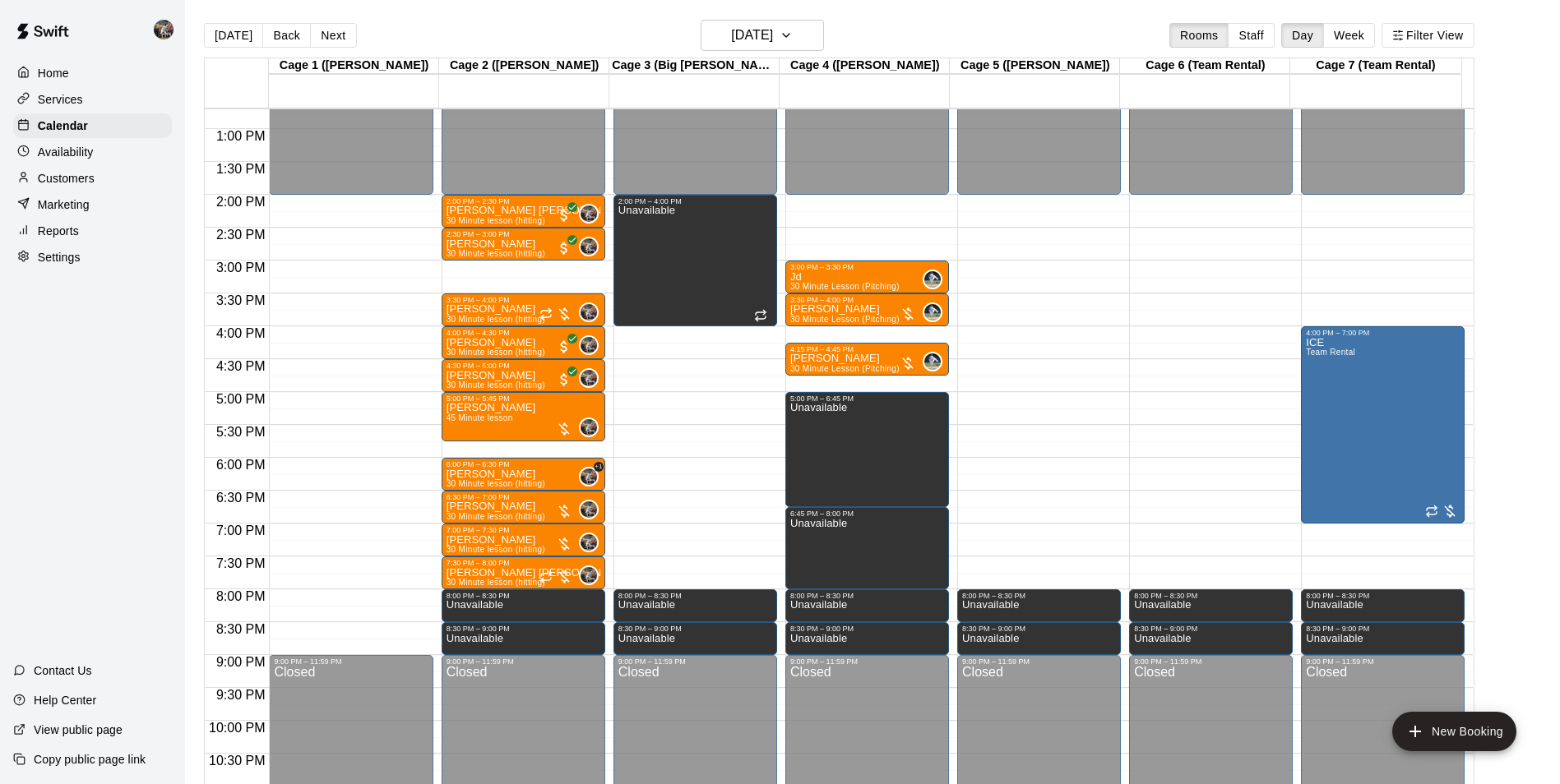
click at [775, 17] on main "[DATE] Back [DATE][DATE] Rooms Staff Day Week Filter View Cage 1 ([PERSON_NAME]…" at bounding box center [872, 405] width 1375 height 810
click at [773, 43] on h6 "[DATE]" at bounding box center [752, 35] width 42 height 23
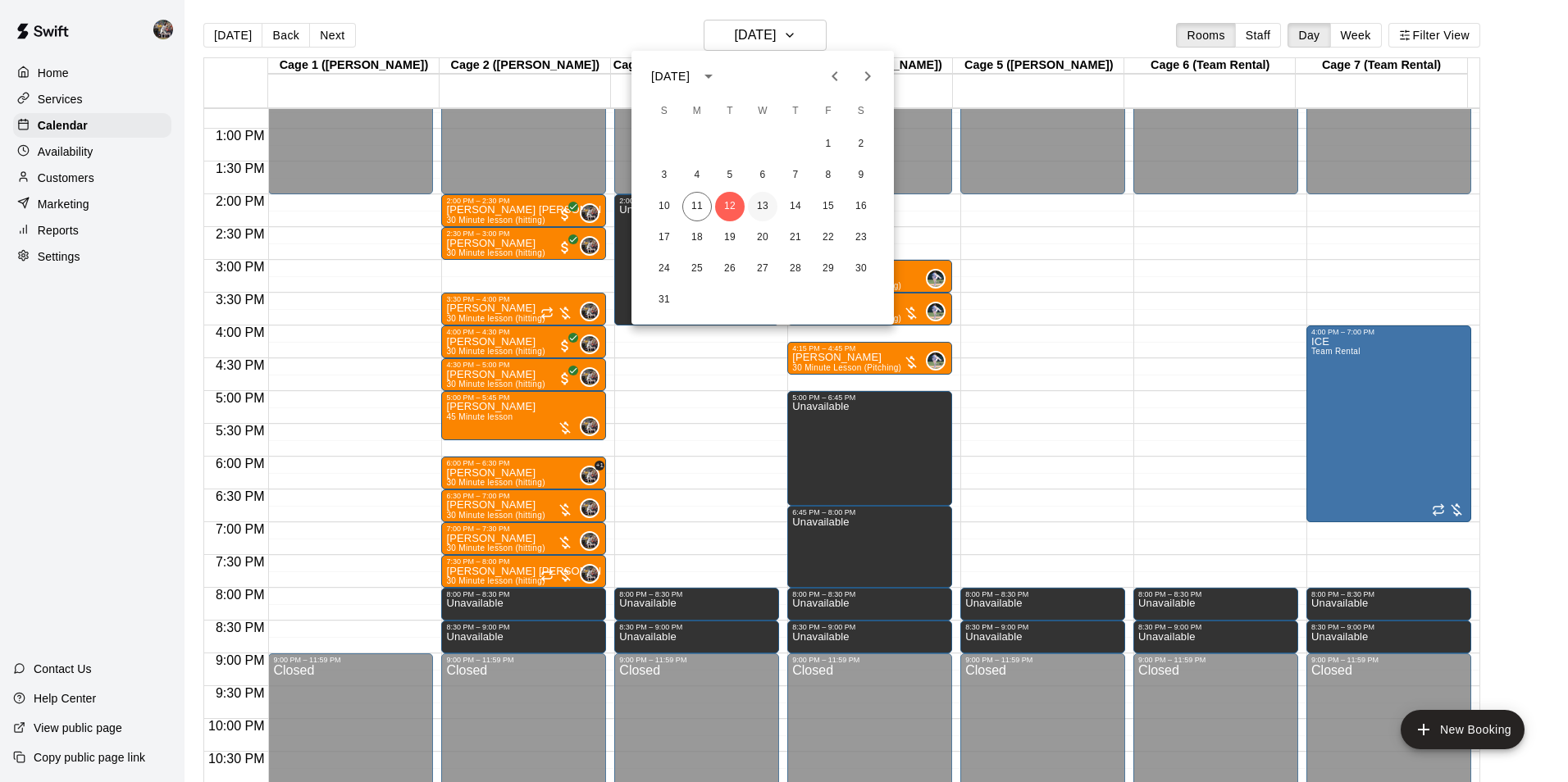
click at [757, 196] on button "13" at bounding box center [762, 206] width 29 height 29
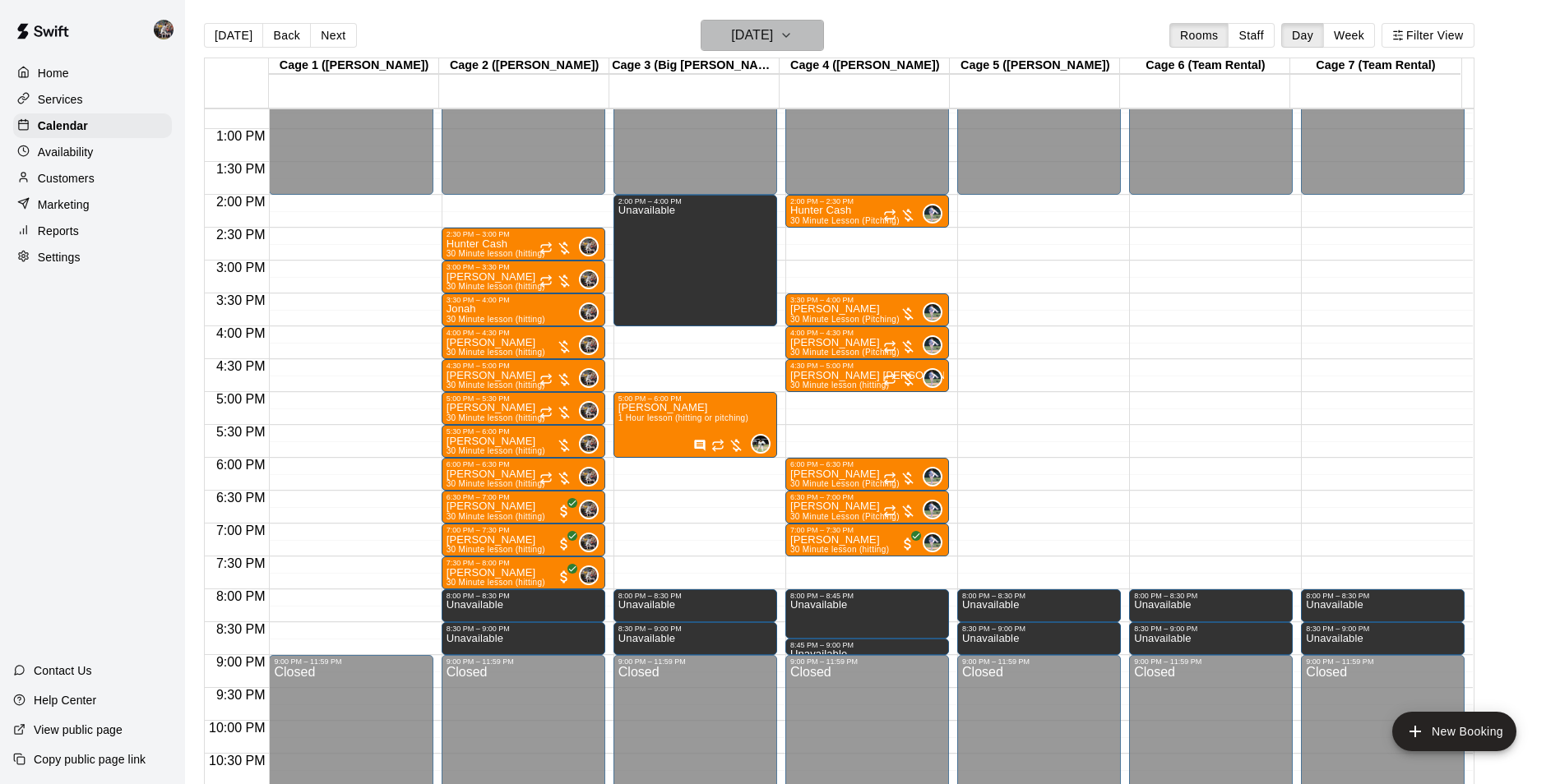
click at [789, 20] on button "[DATE]" at bounding box center [763, 35] width 124 height 31
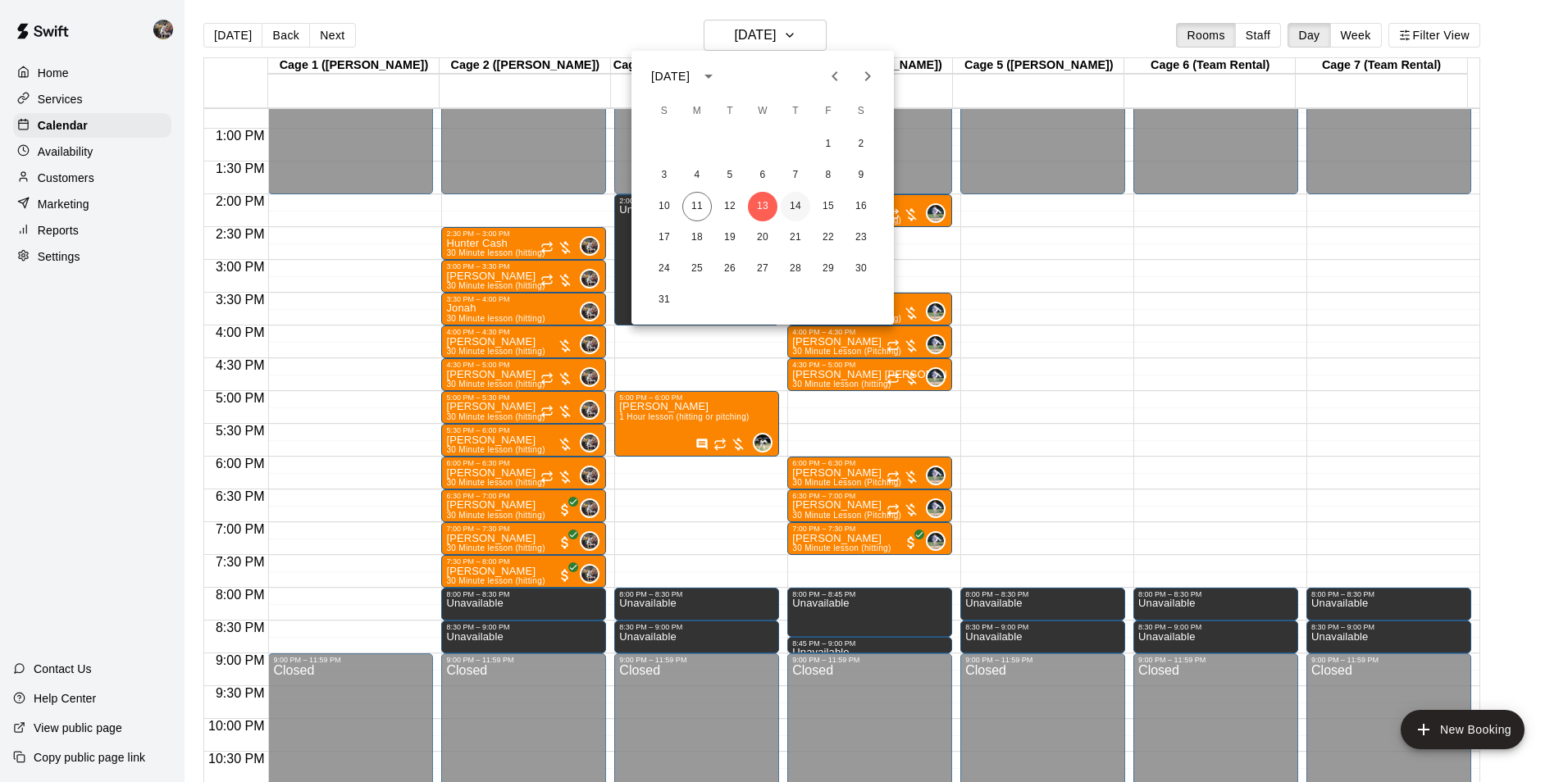
click at [803, 205] on button "14" at bounding box center [795, 206] width 29 height 29
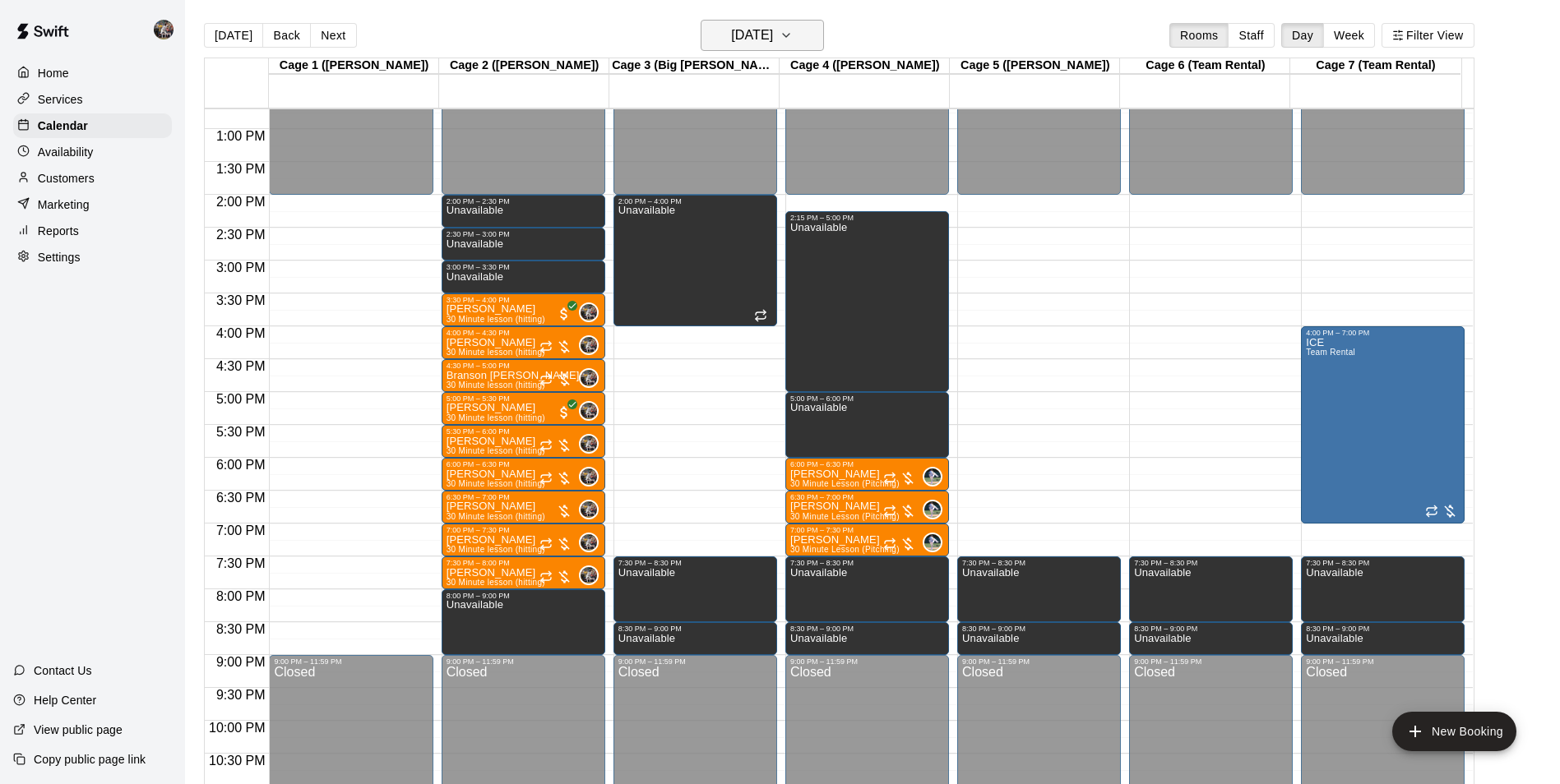
click at [746, 37] on h6 "[DATE]" at bounding box center [752, 35] width 42 height 23
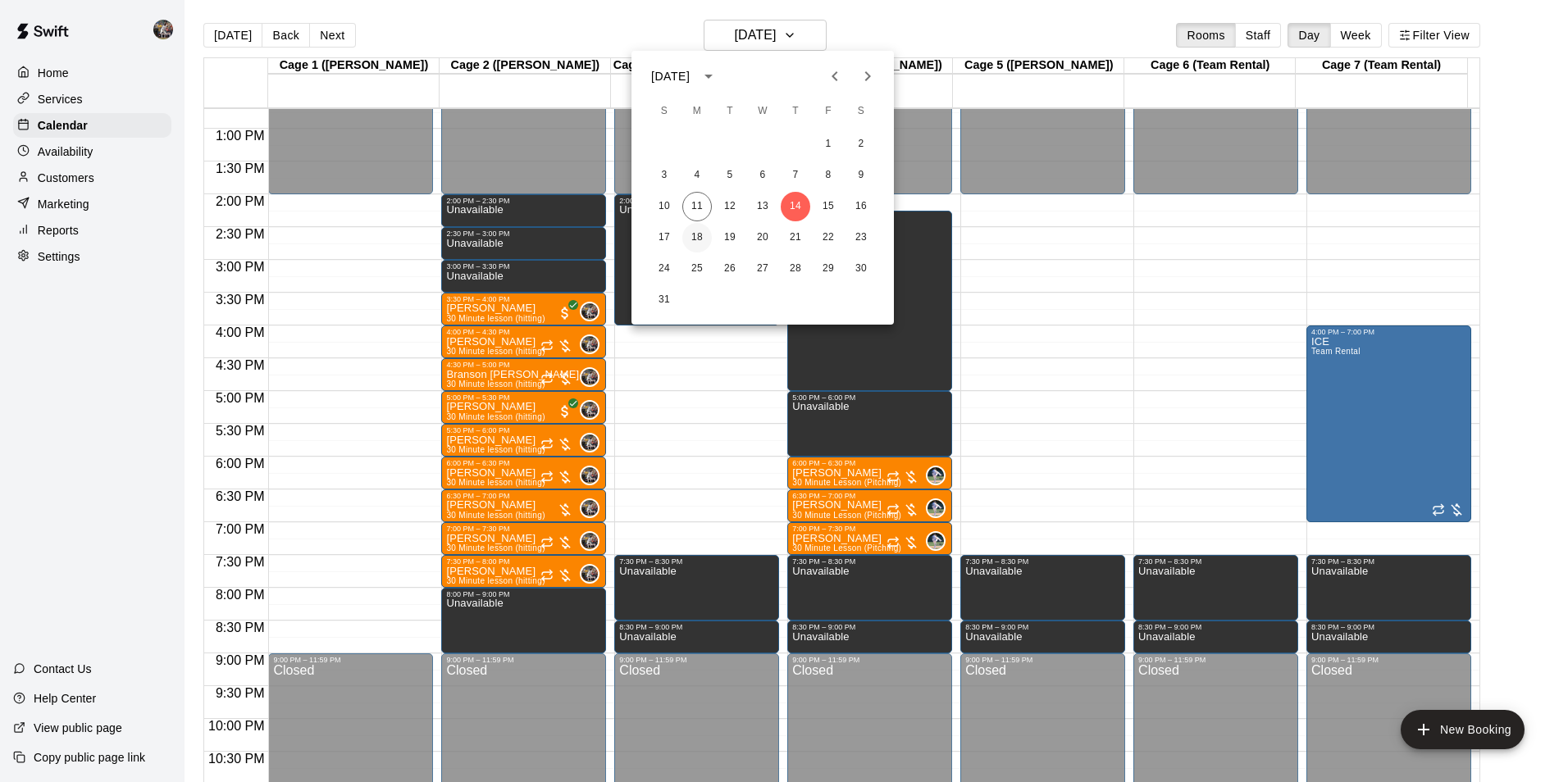
click at [692, 242] on button "18" at bounding box center [696, 237] width 29 height 29
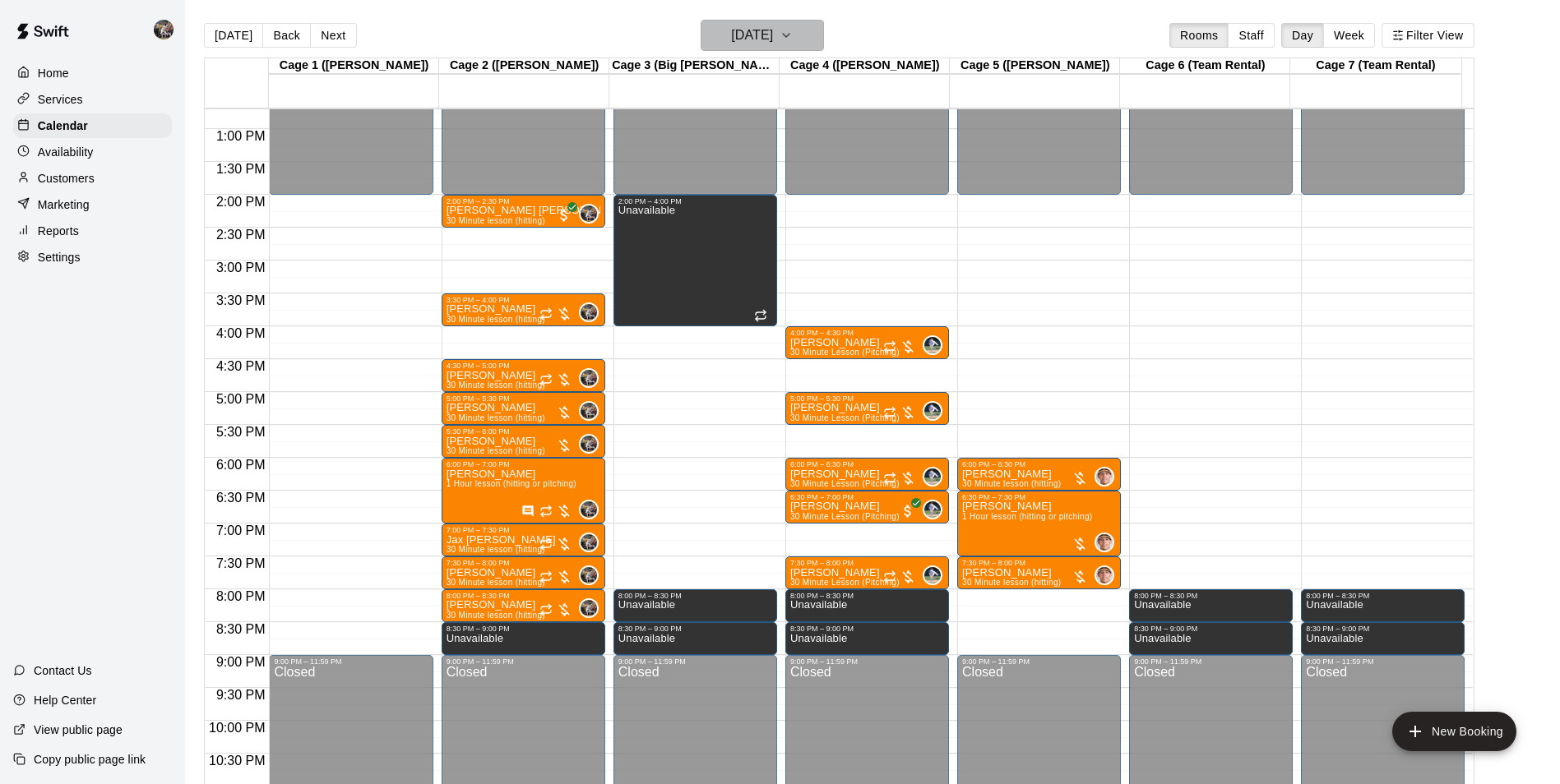
click at [754, 40] on h6 "[DATE]" at bounding box center [752, 35] width 42 height 23
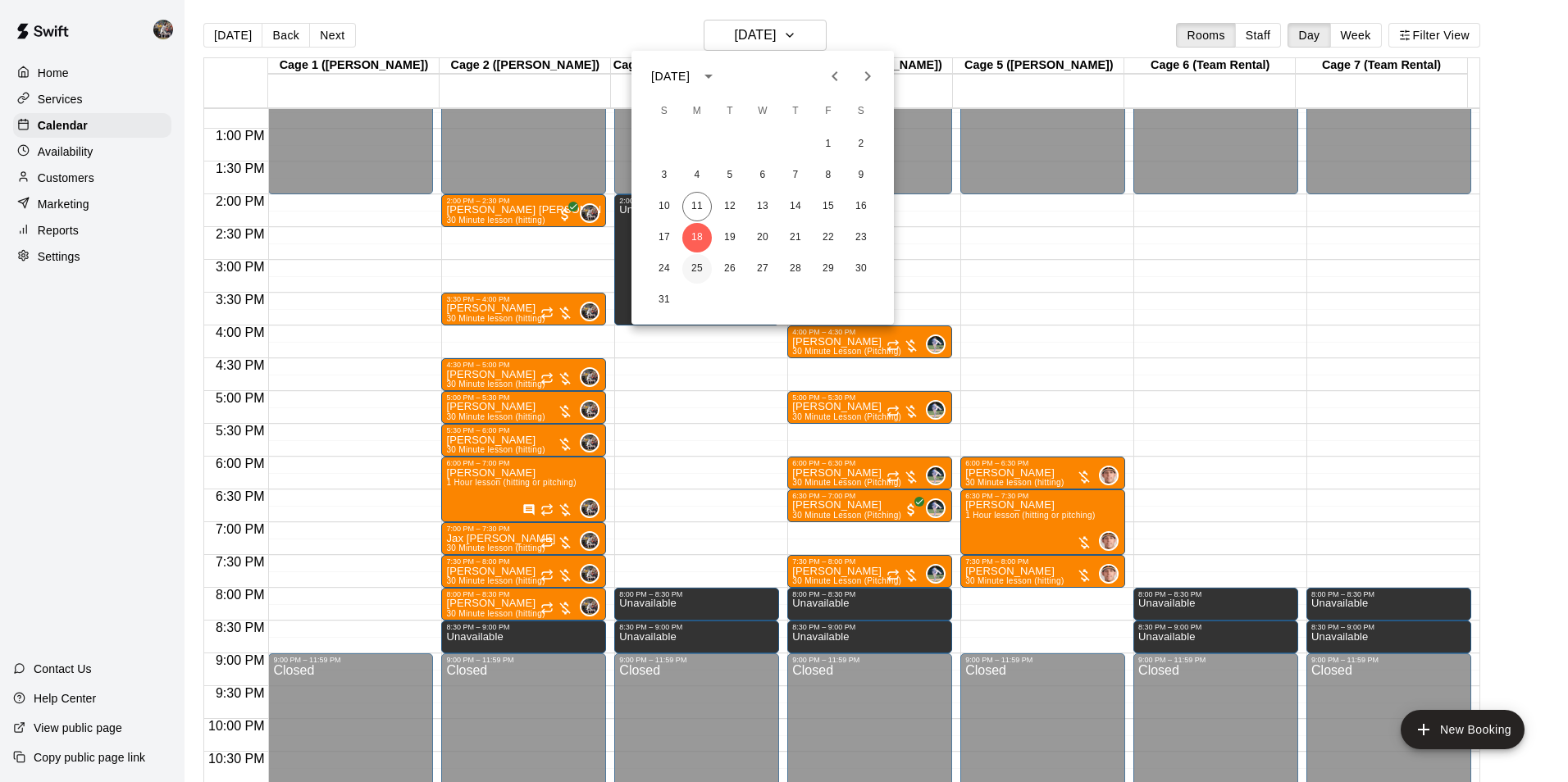
click at [702, 267] on button "25" at bounding box center [696, 269] width 29 height 29
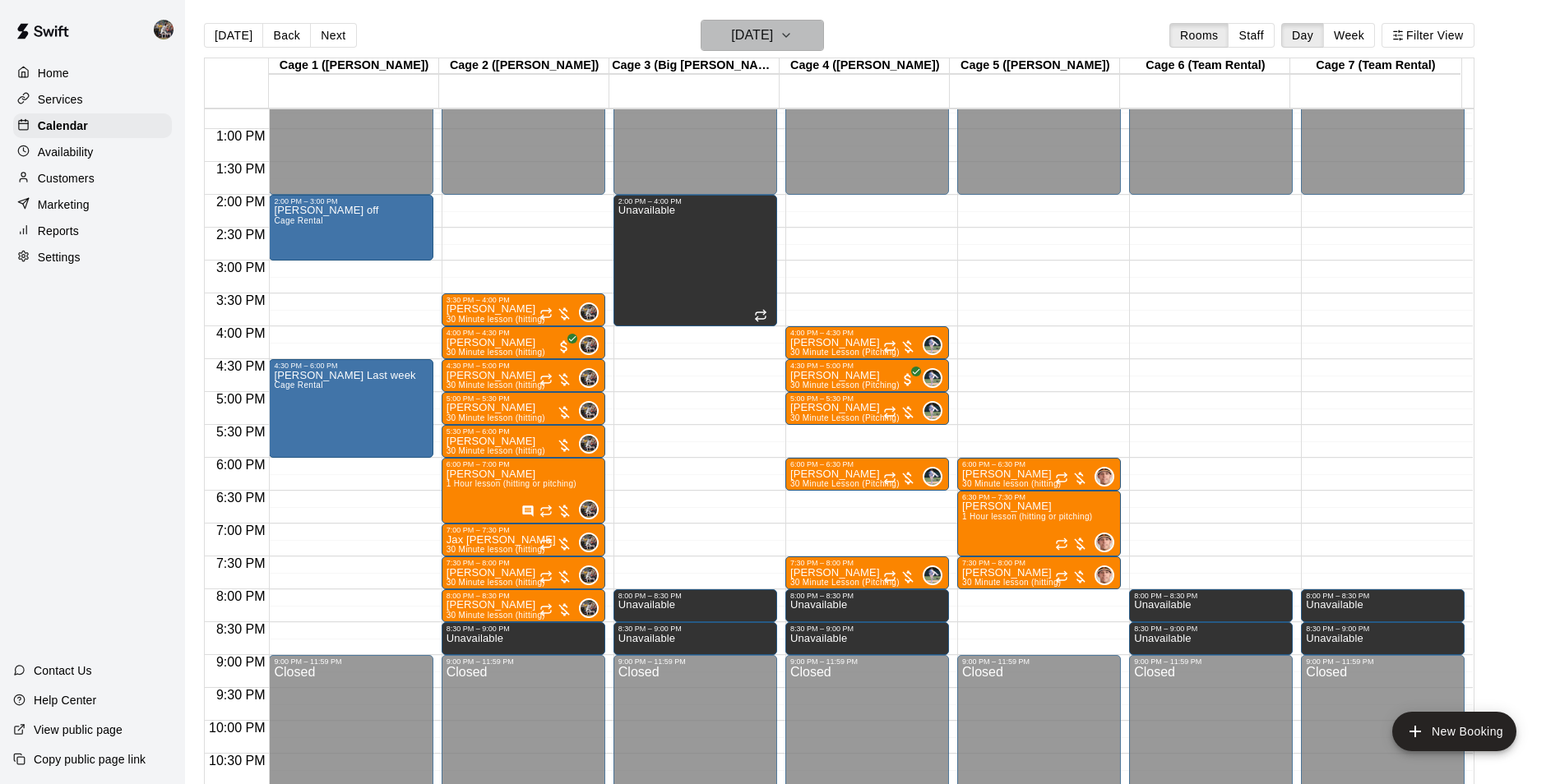
click at [771, 28] on h6 "[DATE]" at bounding box center [752, 35] width 42 height 23
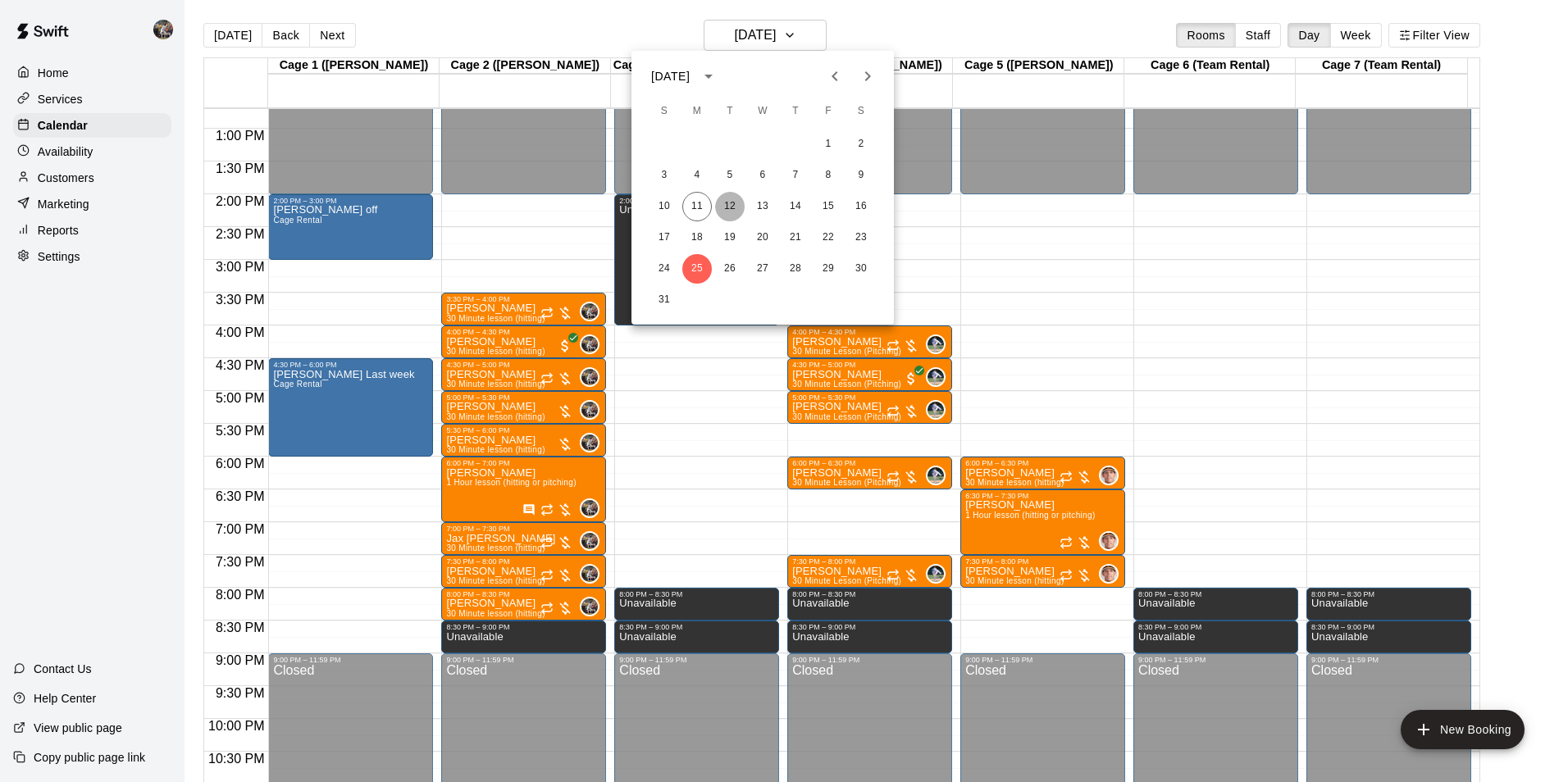
click at [728, 211] on button "12" at bounding box center [729, 206] width 29 height 29
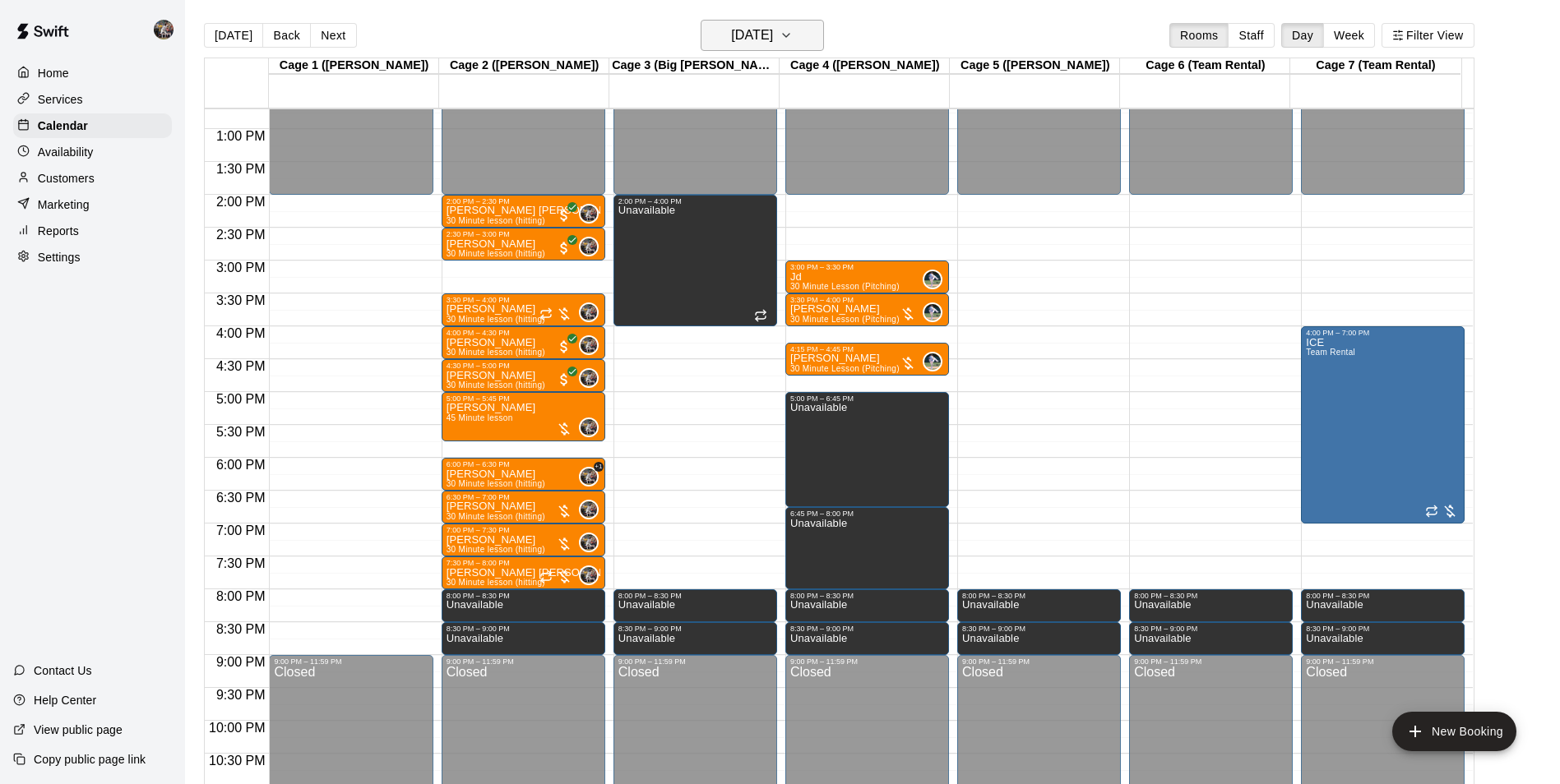
click at [746, 31] on h6 "[DATE]" at bounding box center [752, 35] width 42 height 23
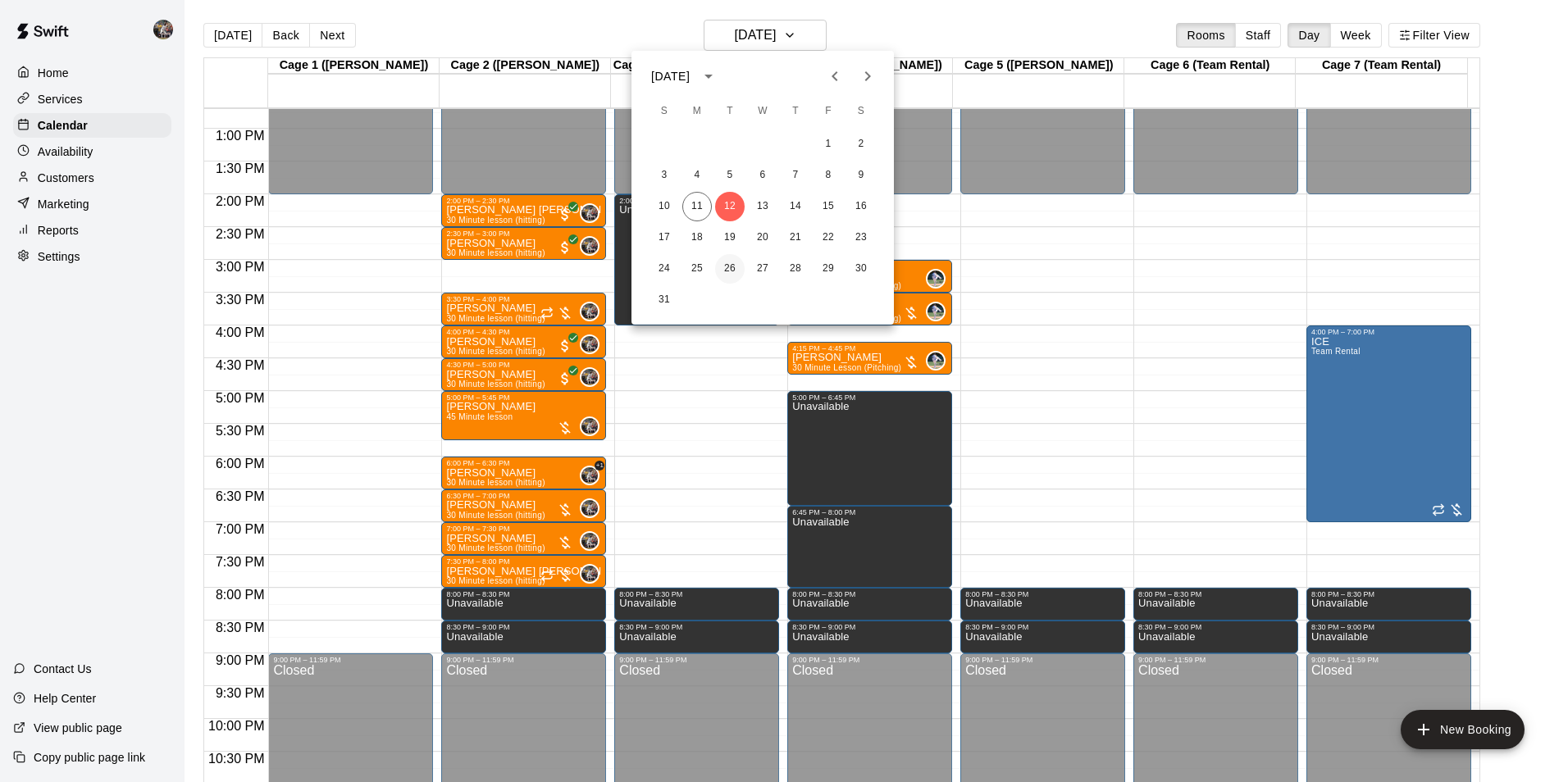
click at [732, 267] on button "26" at bounding box center [729, 269] width 29 height 29
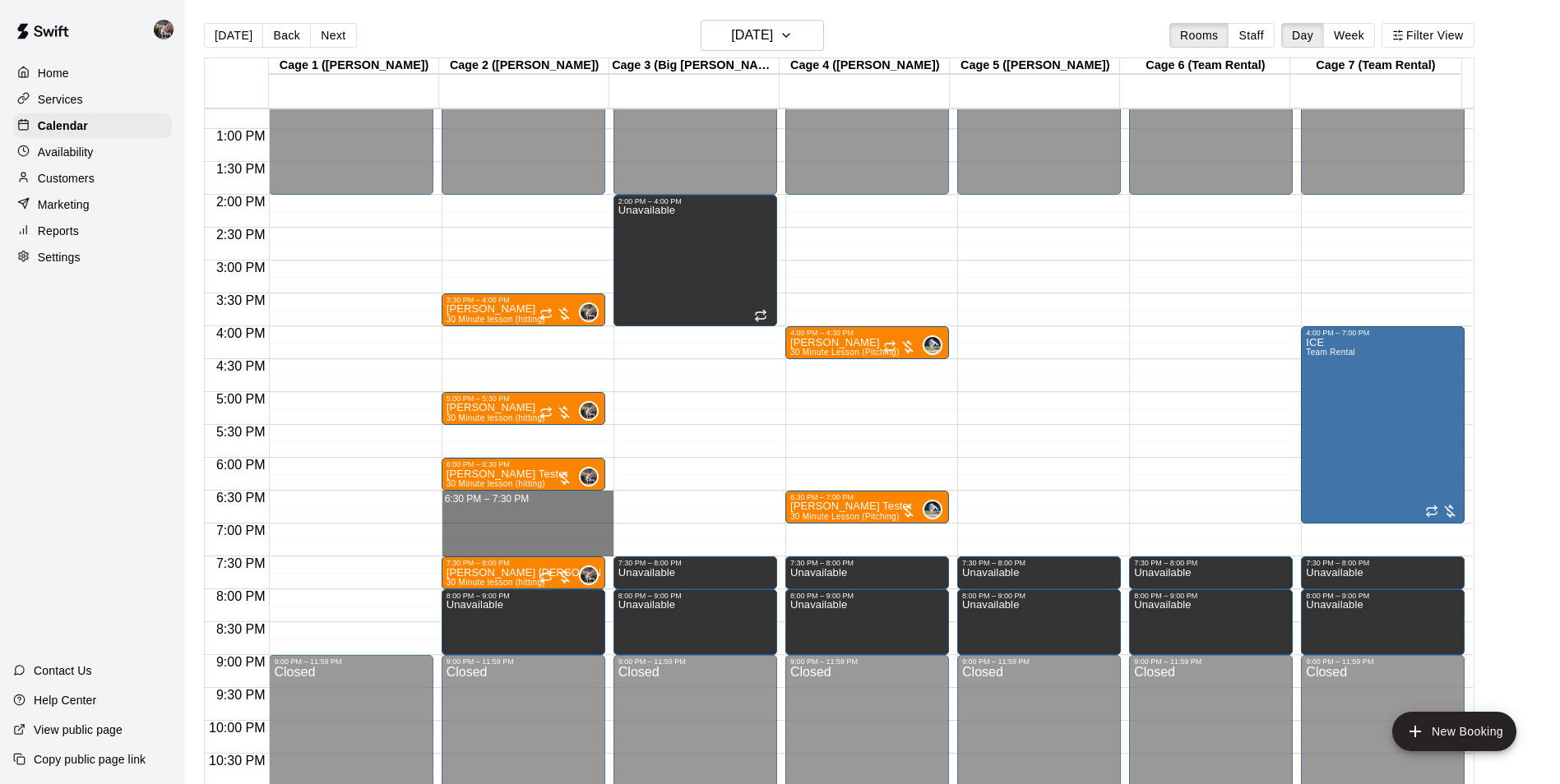
drag, startPoint x: 500, startPoint y: 493, endPoint x: 508, endPoint y: 547, distance: 54.6
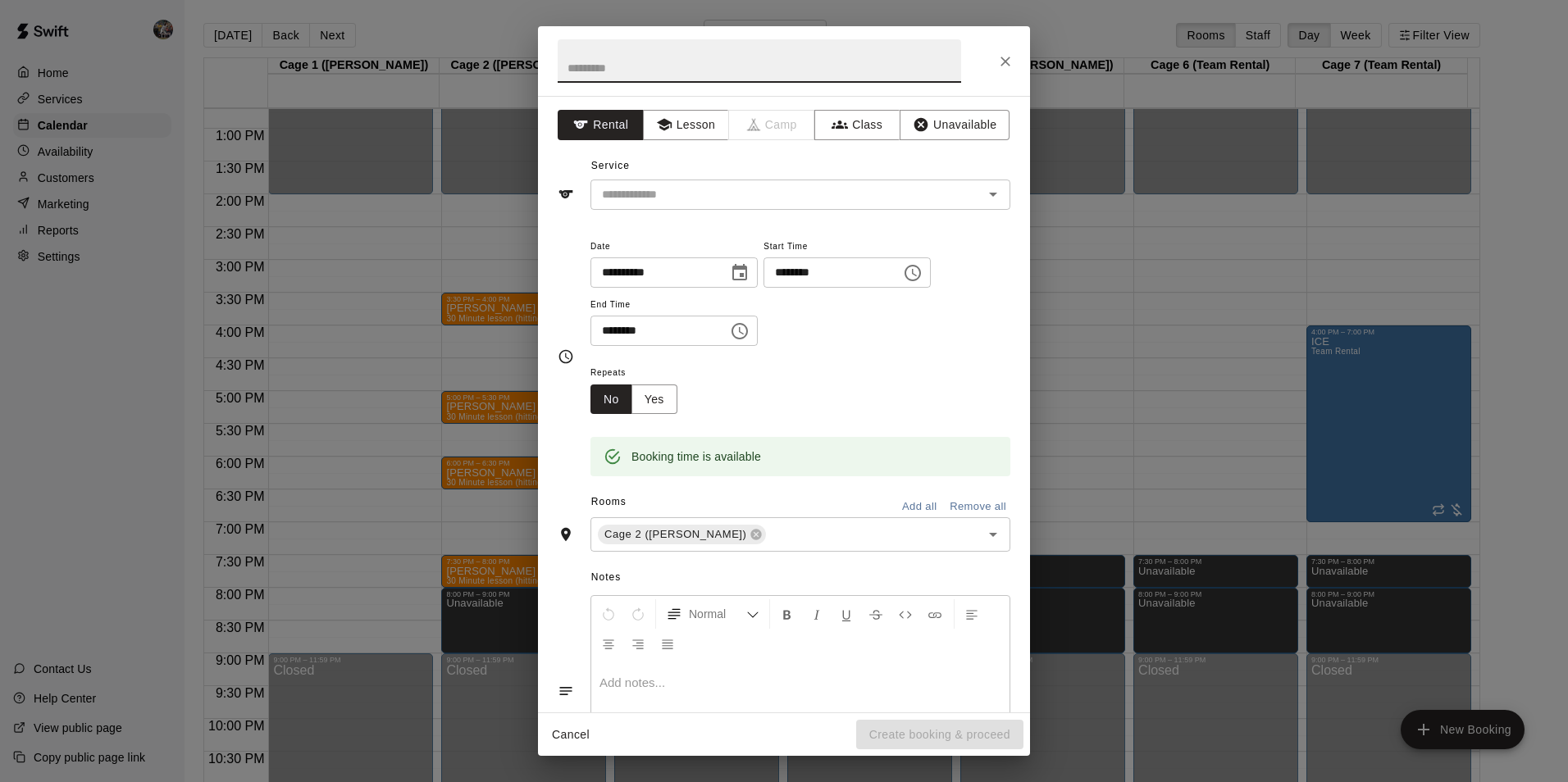
click at [625, 71] on input "text" at bounding box center [760, 61] width 403 height 43
type input "********"
click at [684, 118] on button "Lesson" at bounding box center [685, 125] width 86 height 30
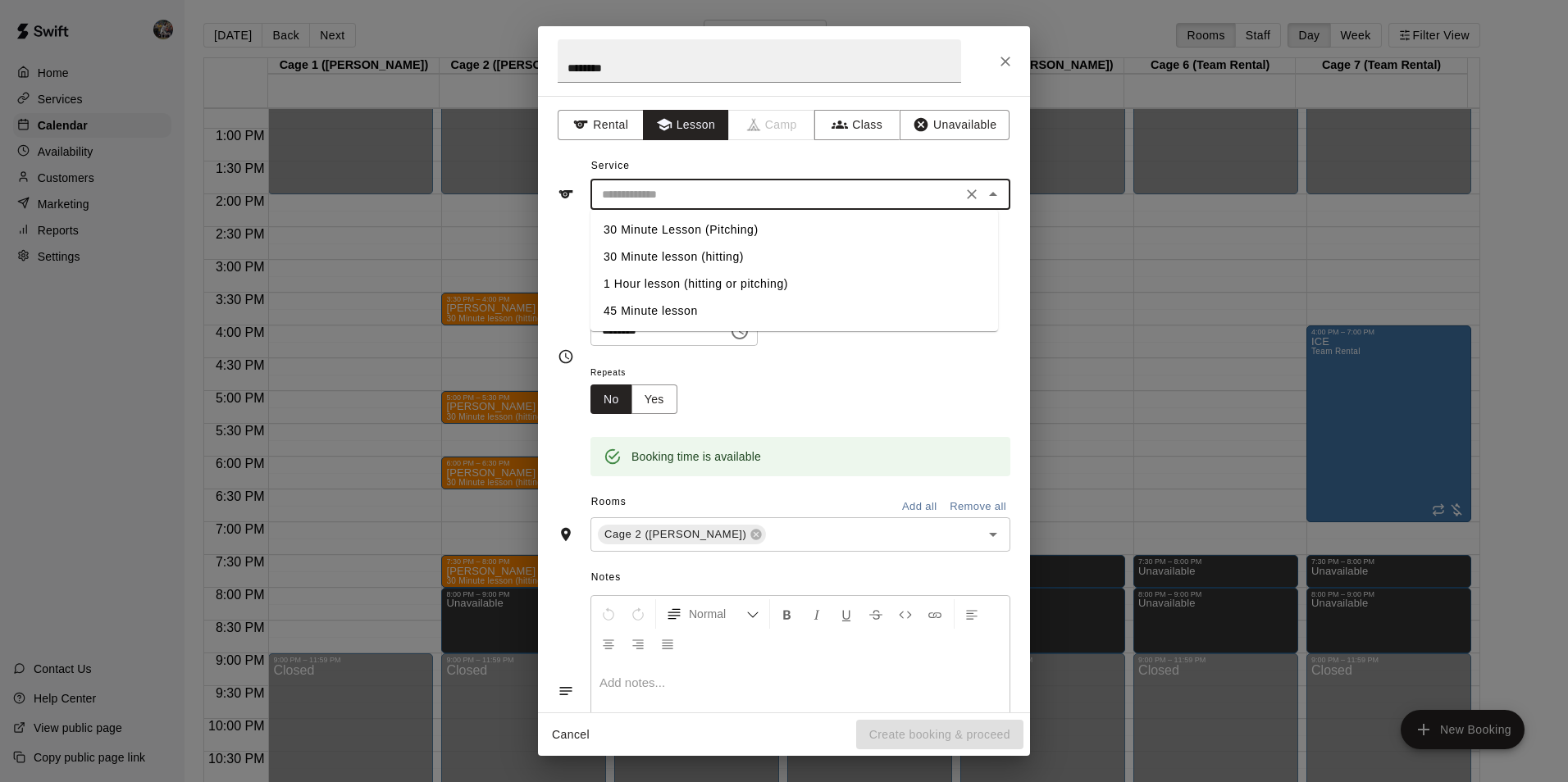
click at [742, 193] on input "text" at bounding box center [776, 195] width 362 height 21
click at [734, 276] on li "1 Hour lesson (hitting or pitching)" at bounding box center [794, 284] width 408 height 27
type input "**********"
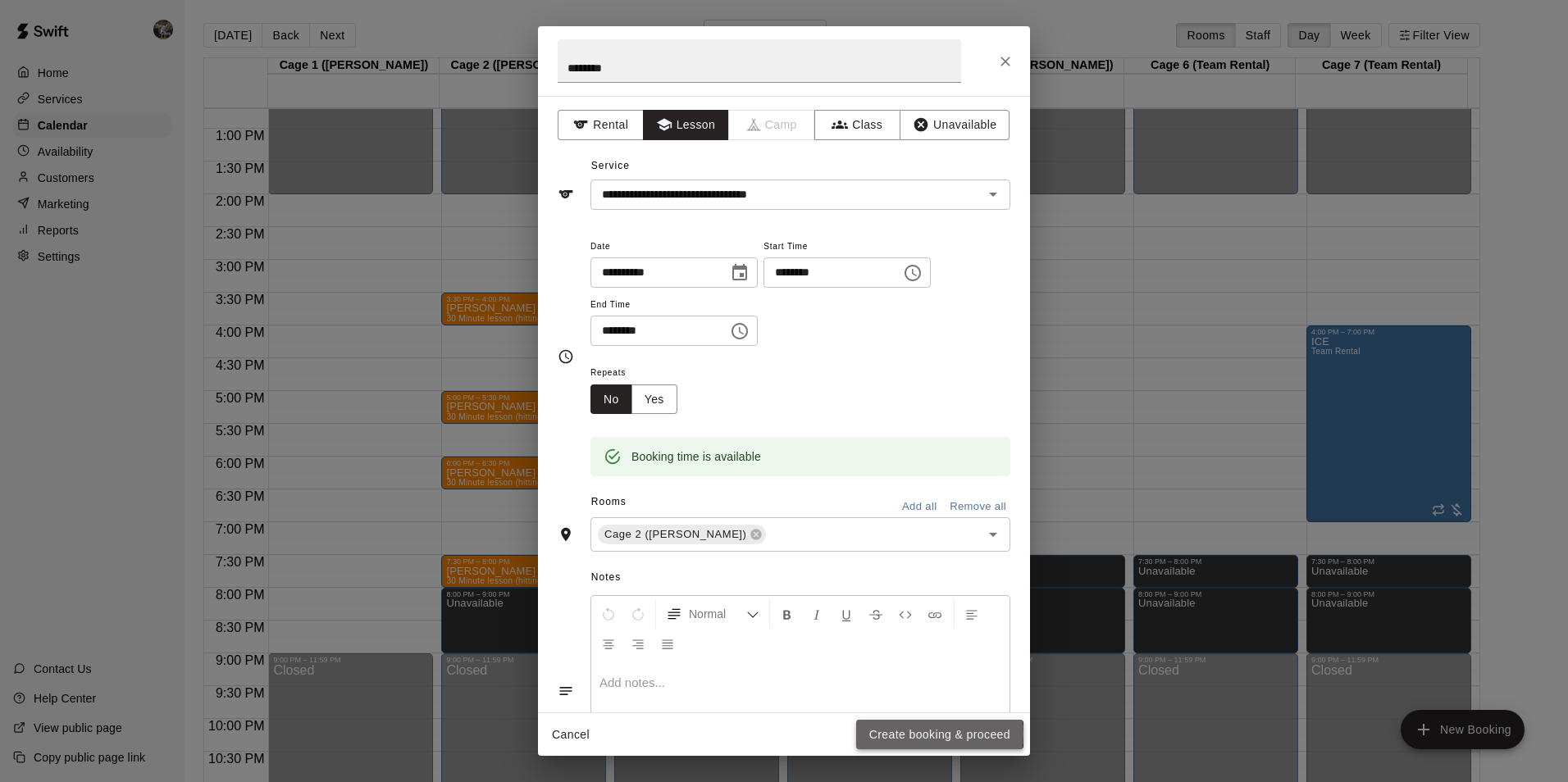
click at [923, 734] on button "Create booking & proceed" at bounding box center [940, 735] width 168 height 30
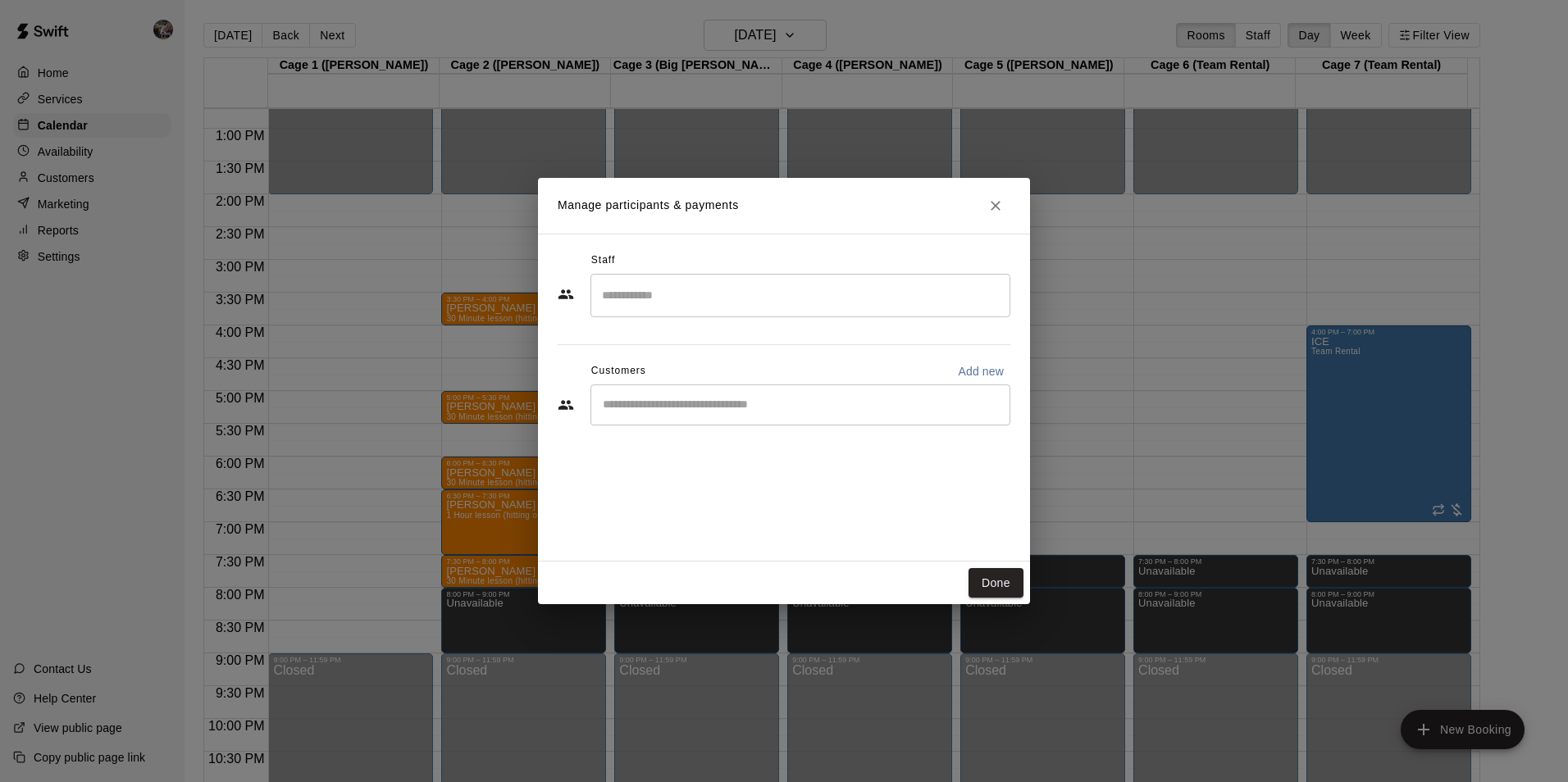
click at [701, 294] on input "Search staff" at bounding box center [801, 296] width 405 height 28
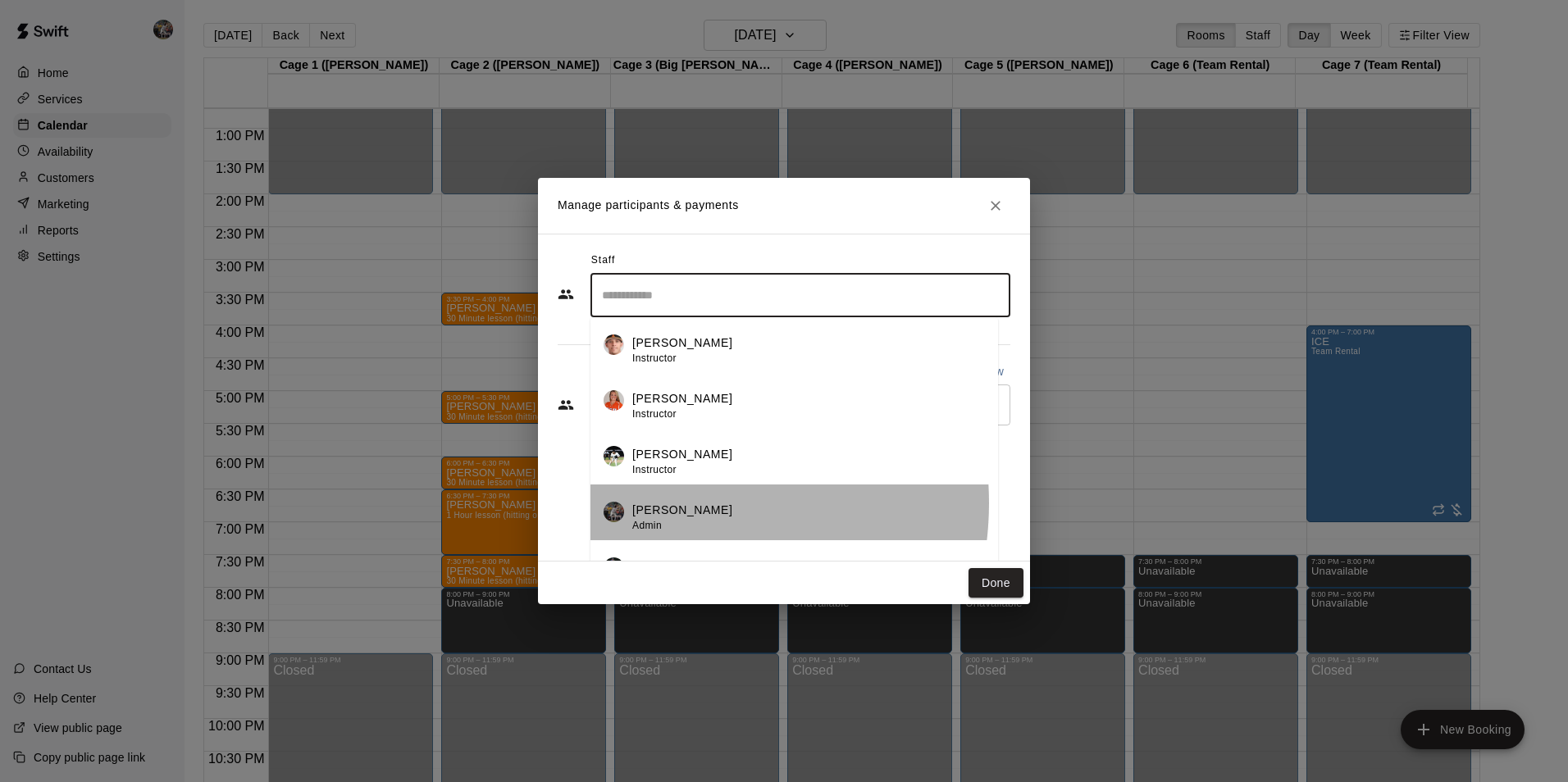
click at [663, 503] on p "[PERSON_NAME]" at bounding box center [682, 511] width 100 height 17
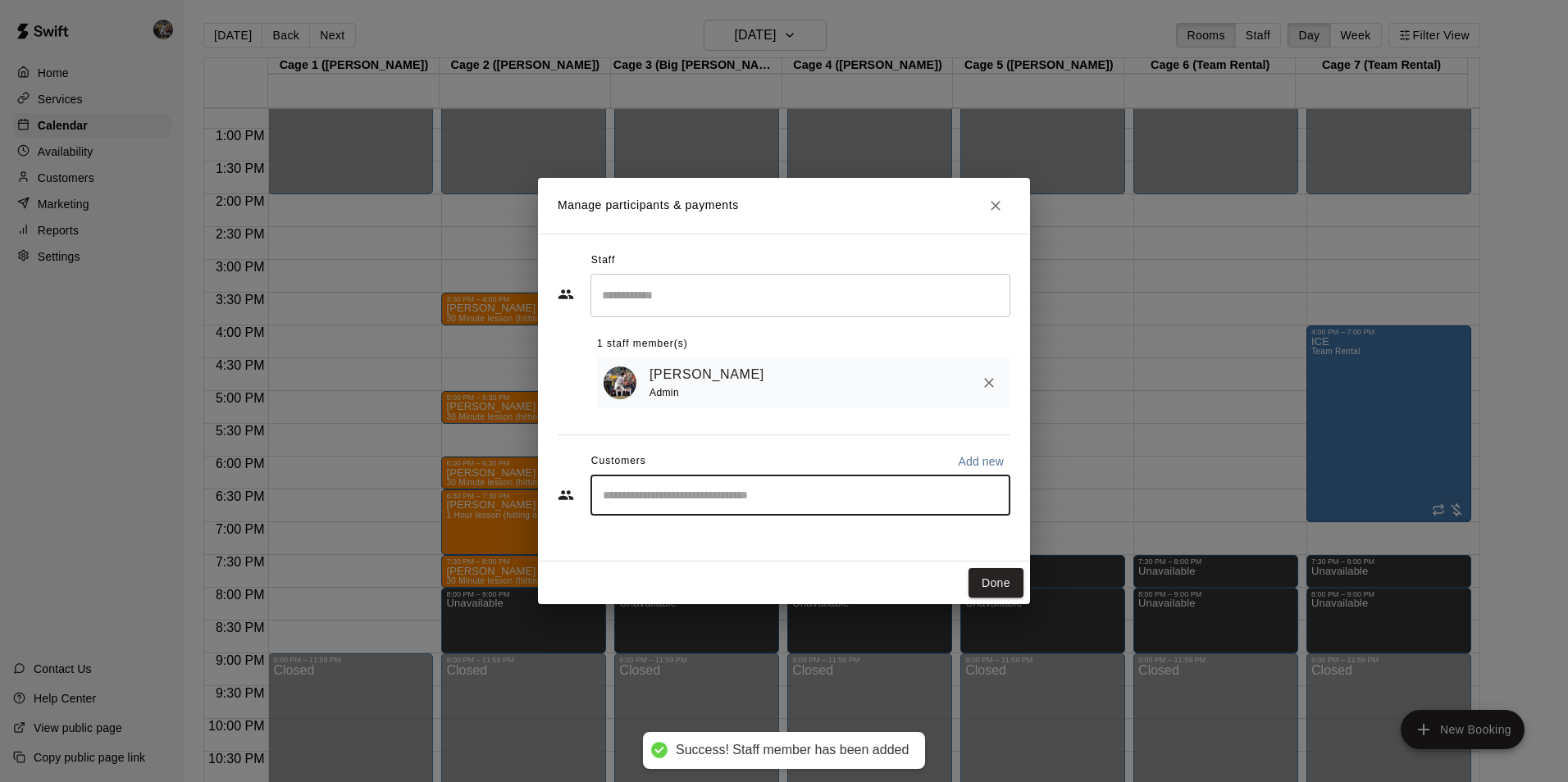
click at [697, 497] on input "Start typing to search customers..." at bounding box center [801, 495] width 405 height 16
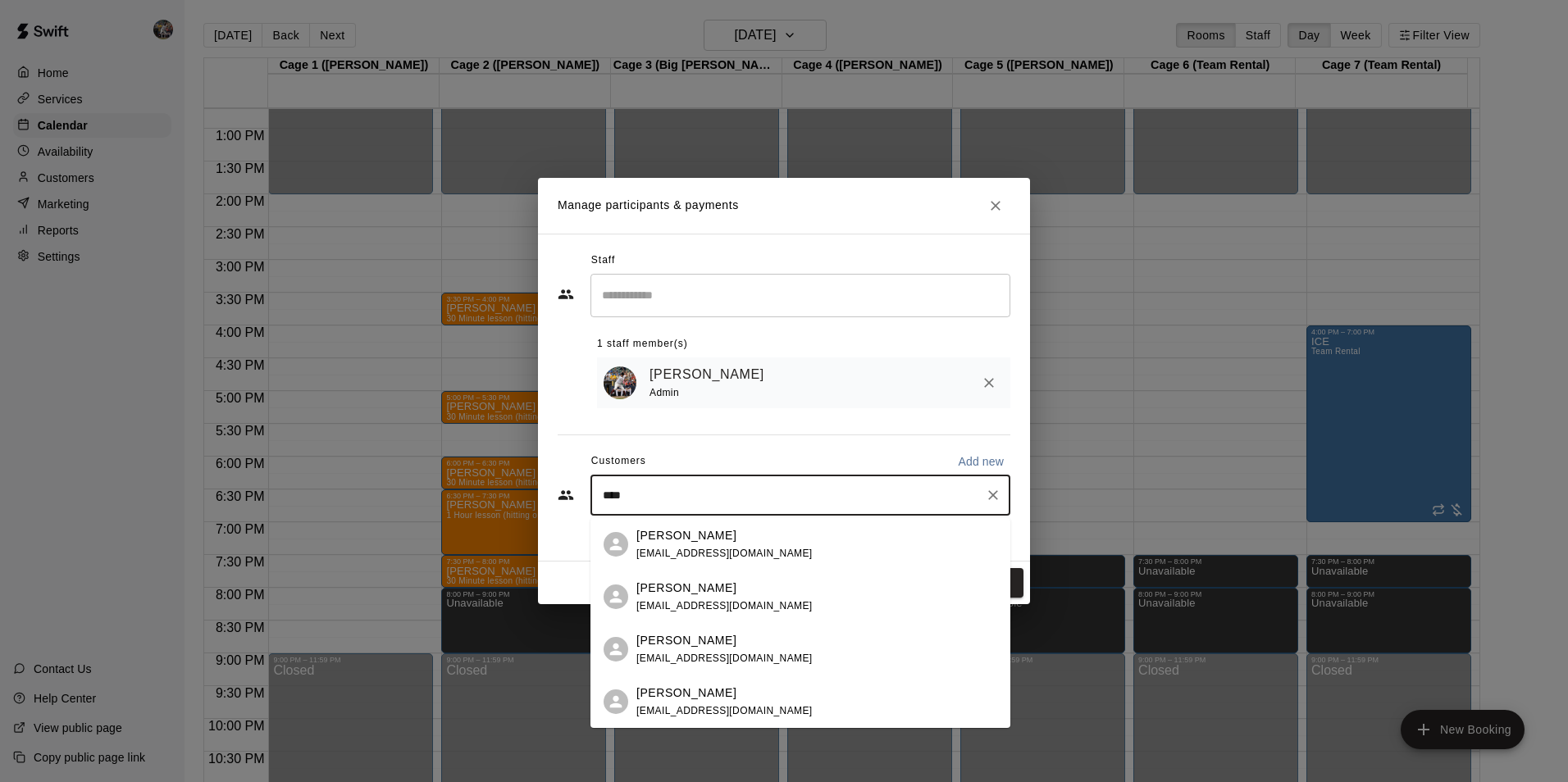
type input "*****"
click at [721, 586] on div "[PERSON_NAME]" at bounding box center [724, 588] width 176 height 17
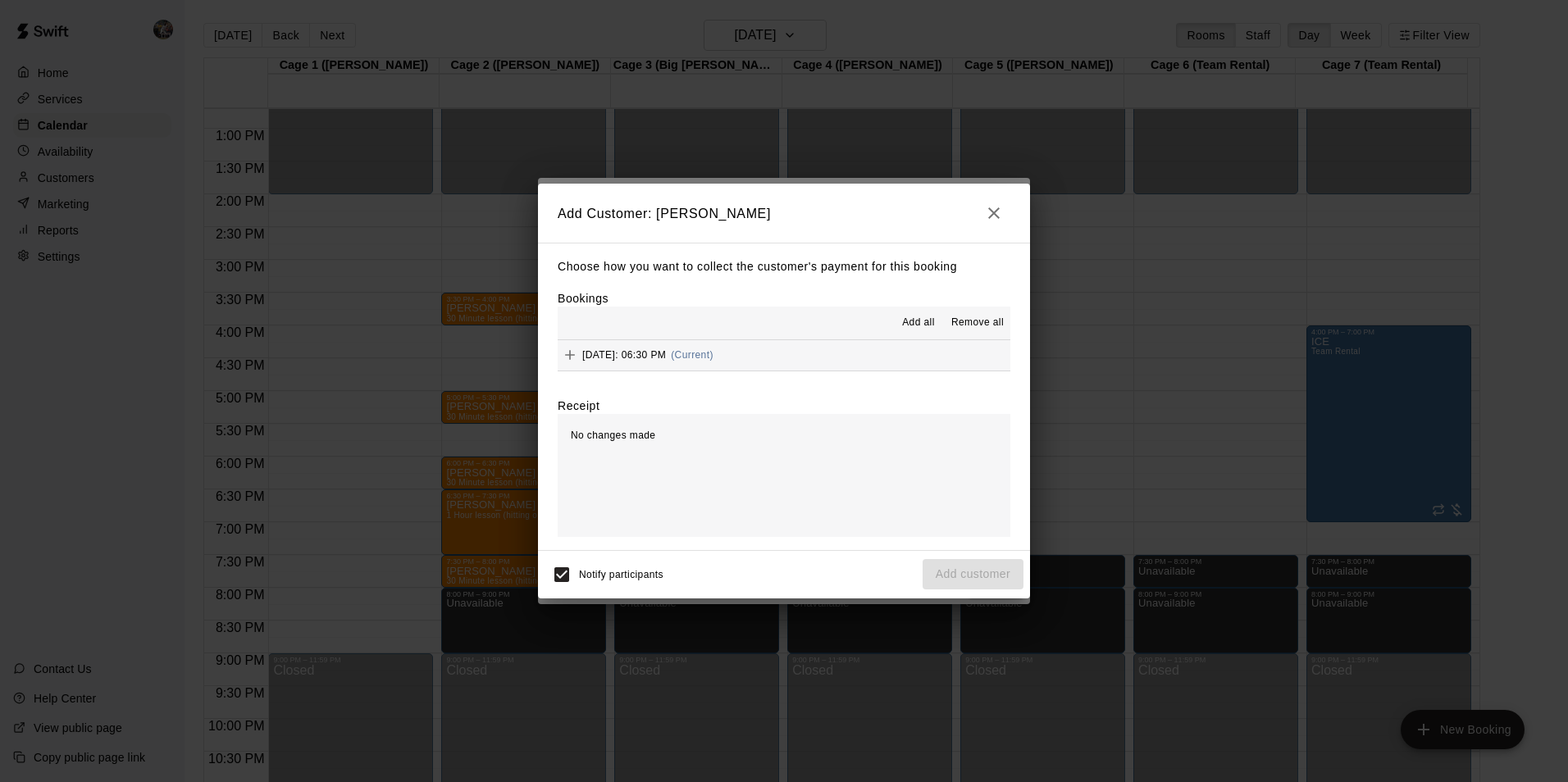
click at [864, 344] on button "[DATE]: 06:30 PM (Current)" at bounding box center [784, 355] width 452 height 30
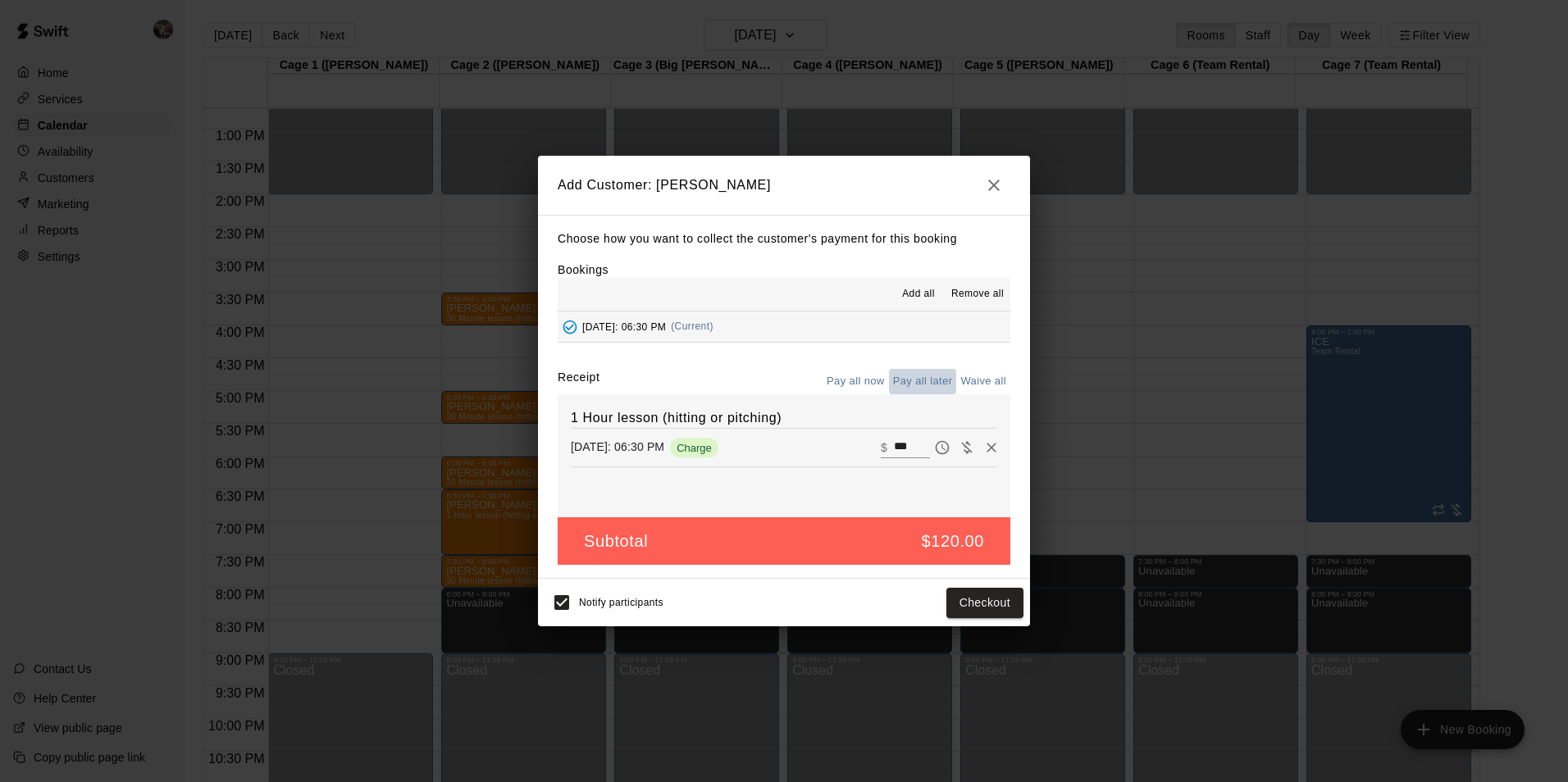
click at [918, 380] on button "Pay all later" at bounding box center [923, 382] width 68 height 25
click at [940, 598] on button "Add customer" at bounding box center [972, 603] width 101 height 30
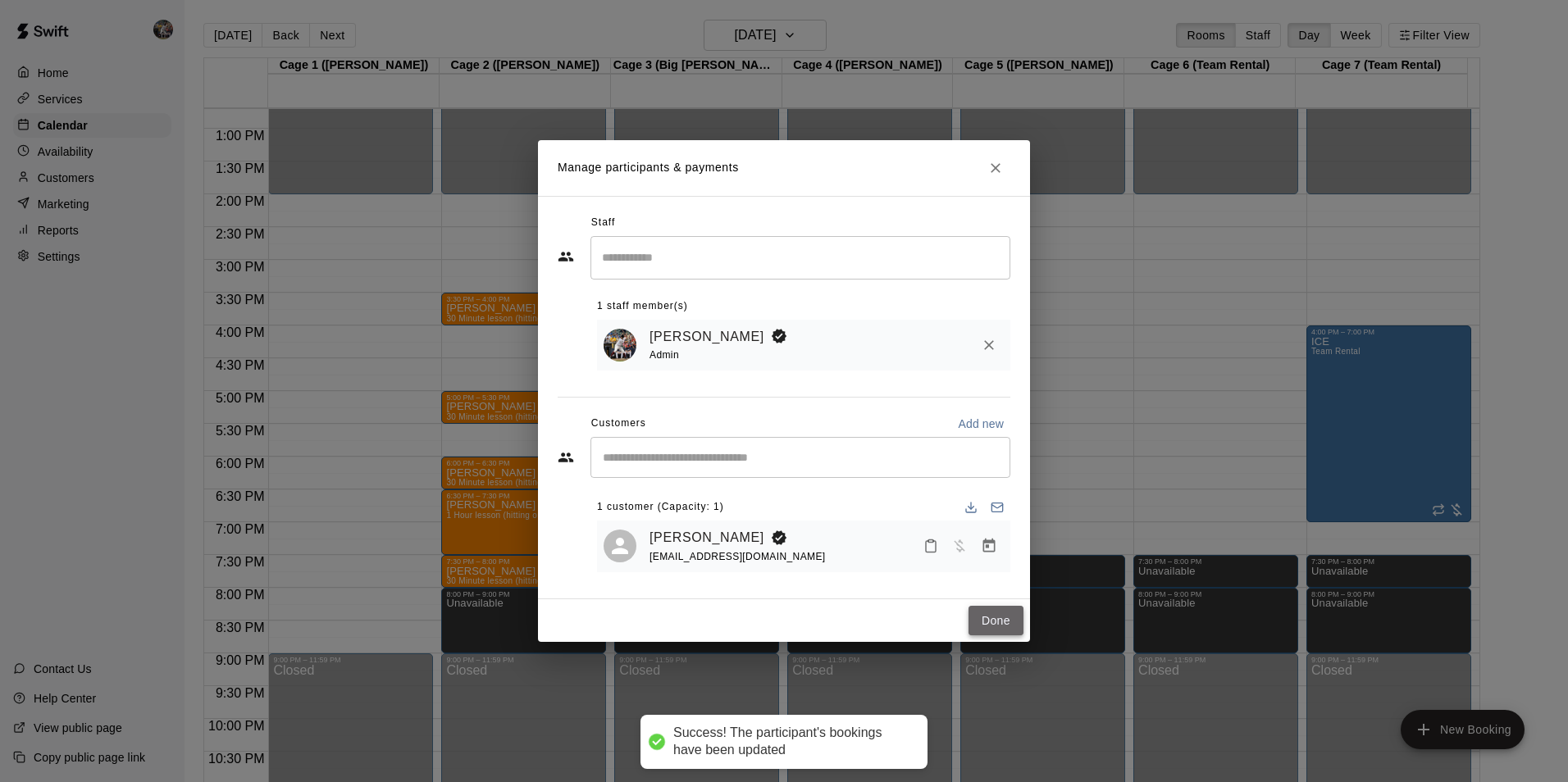
click at [1000, 627] on button "Done" at bounding box center [996, 621] width 55 height 30
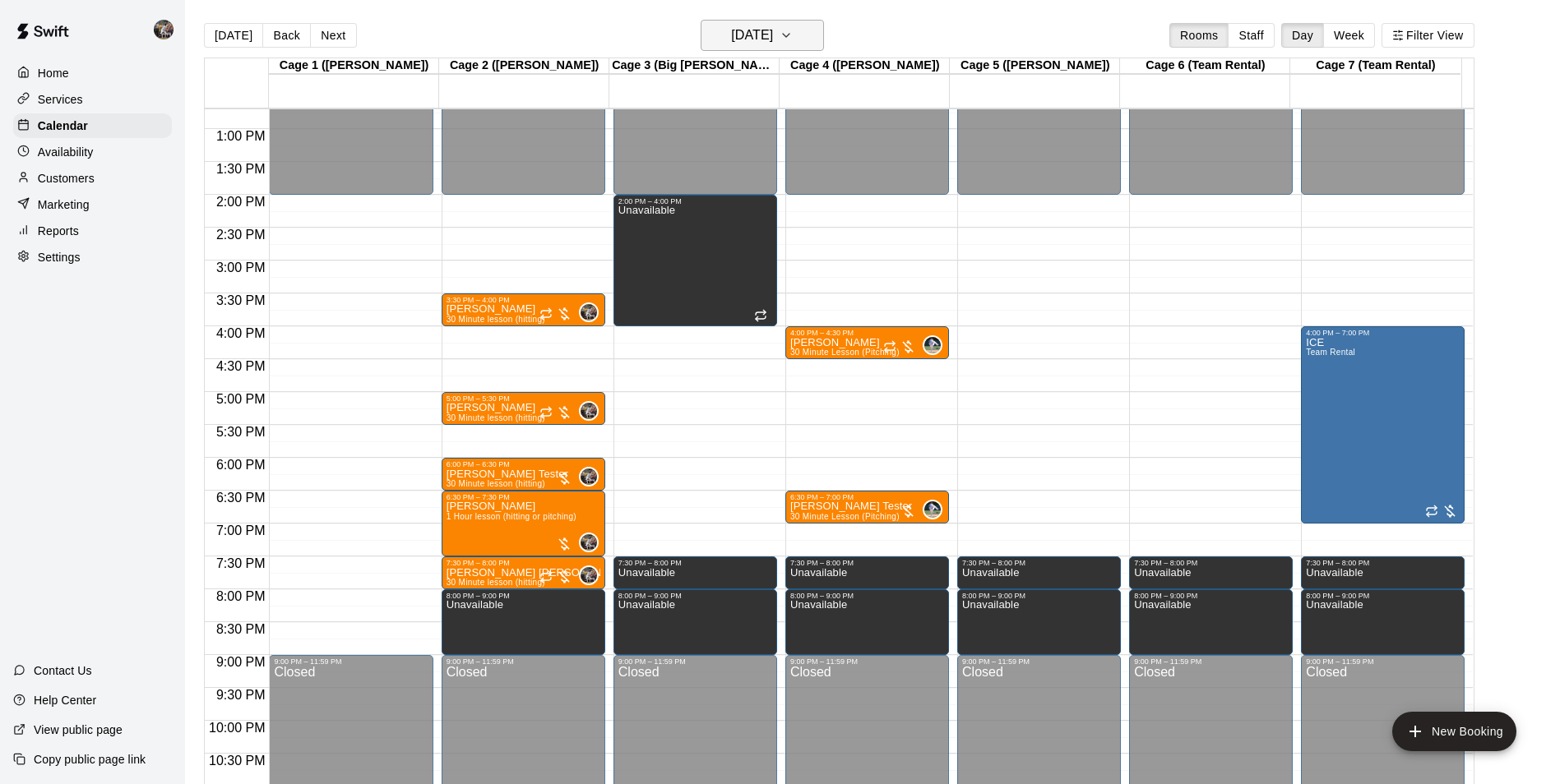
click at [739, 31] on h6 "[DATE]" at bounding box center [752, 35] width 42 height 23
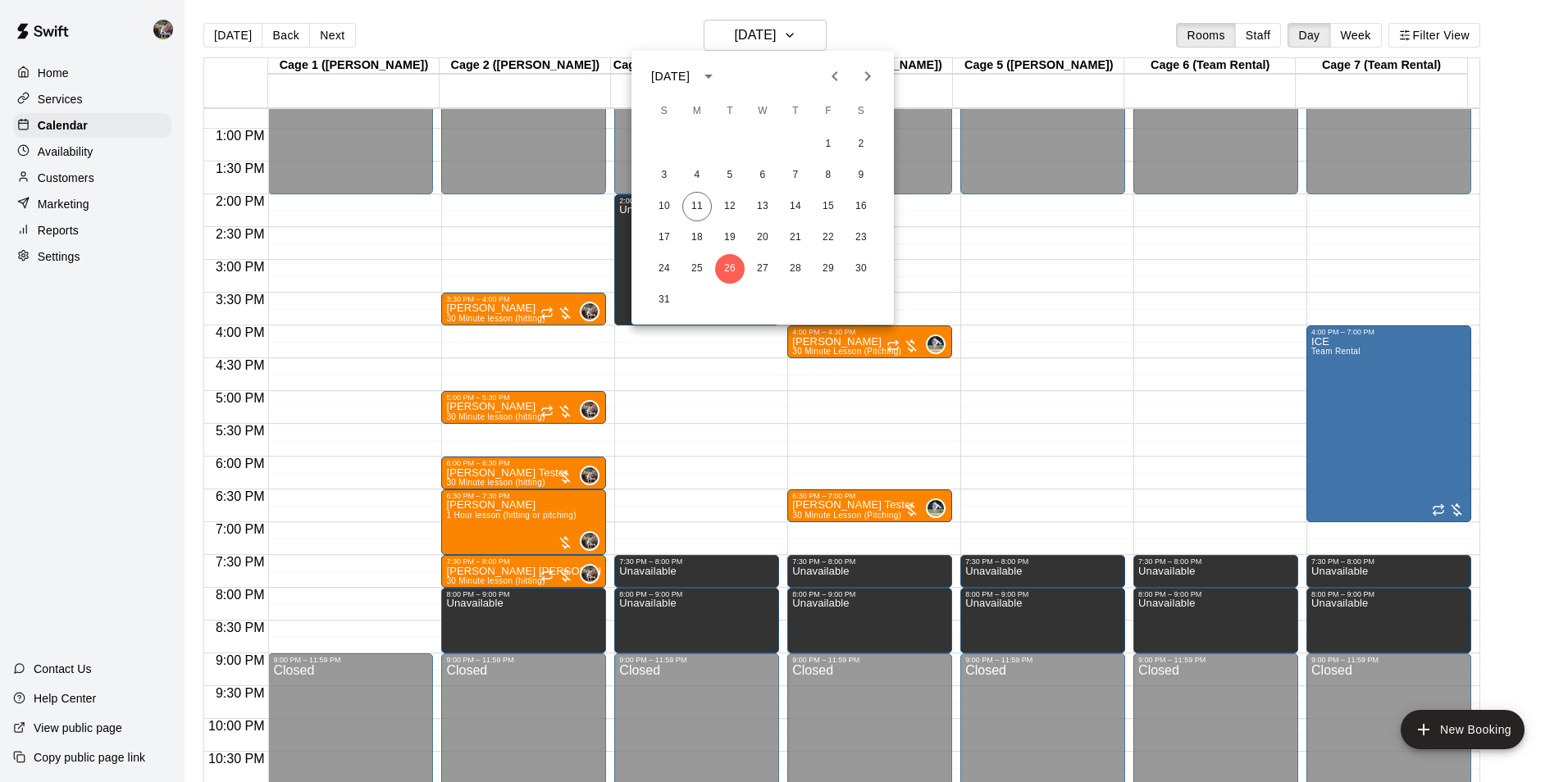
click at [871, 80] on icon "Next month" at bounding box center [867, 76] width 20 height 20
click at [724, 147] on button "2" at bounding box center [729, 144] width 29 height 29
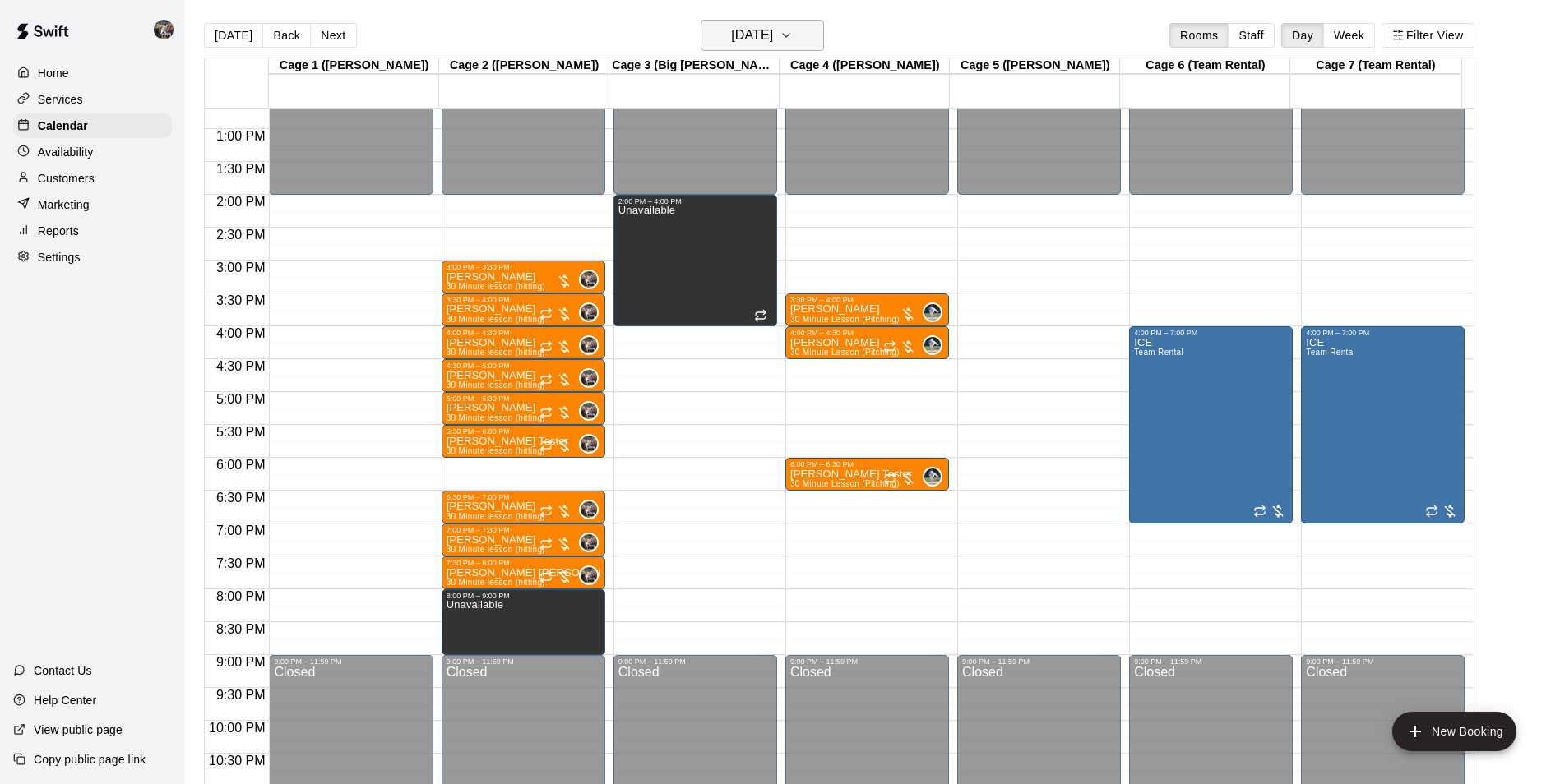
click at [750, 43] on h6 "[DATE]" at bounding box center [752, 35] width 42 height 23
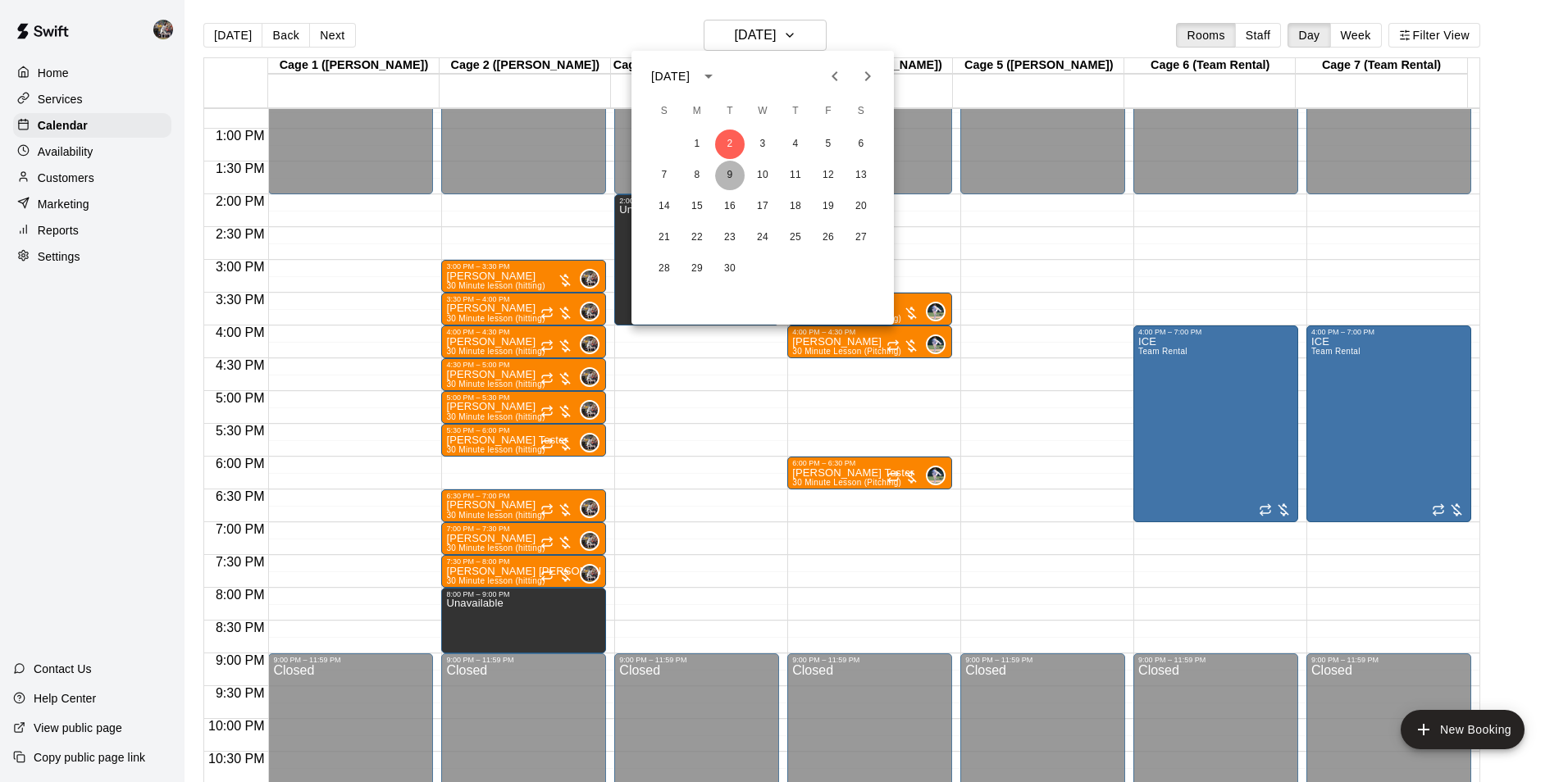
click at [734, 162] on button "9" at bounding box center [729, 175] width 29 height 29
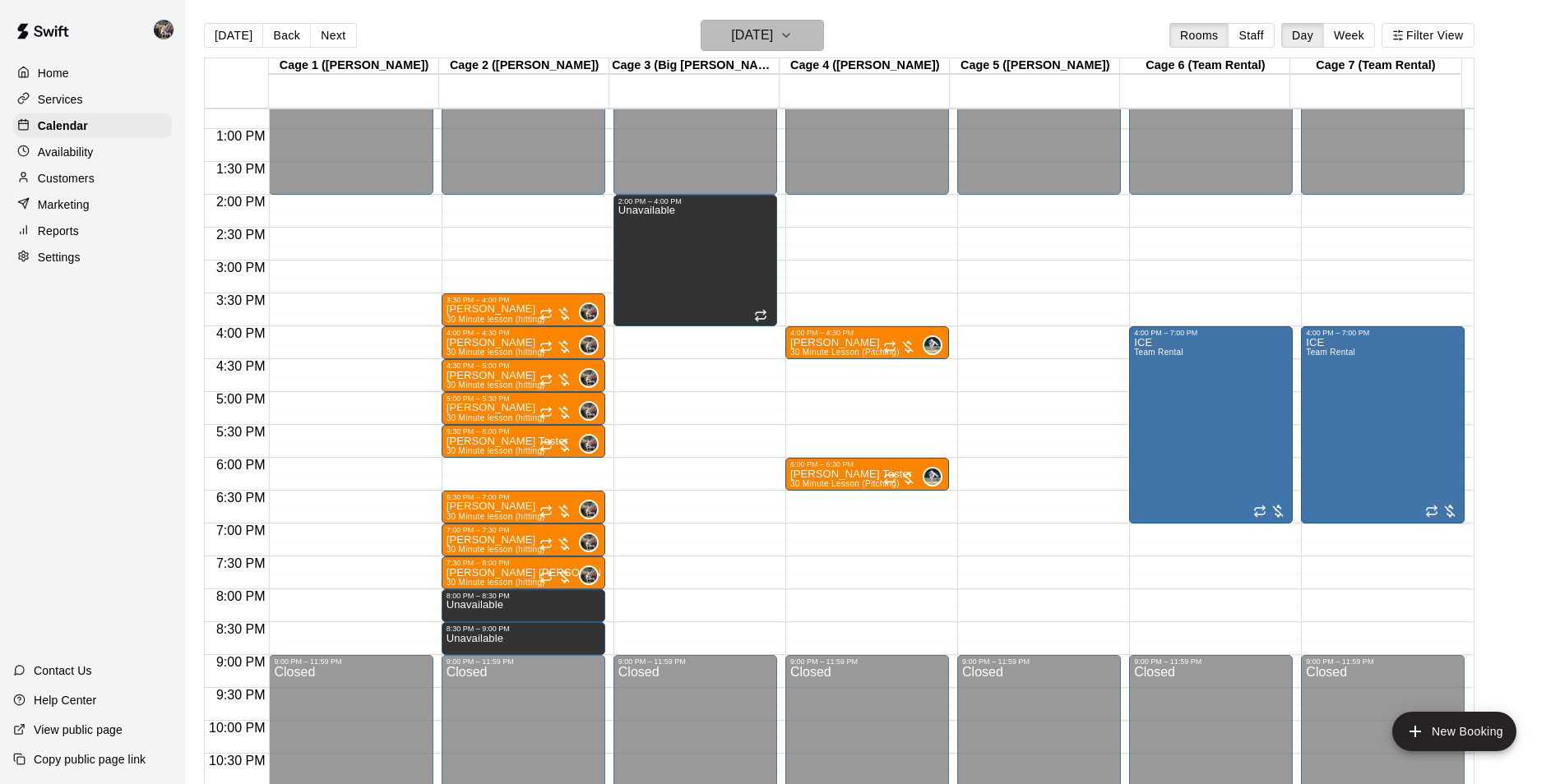
click at [773, 30] on h6 "[DATE]" at bounding box center [752, 35] width 42 height 23
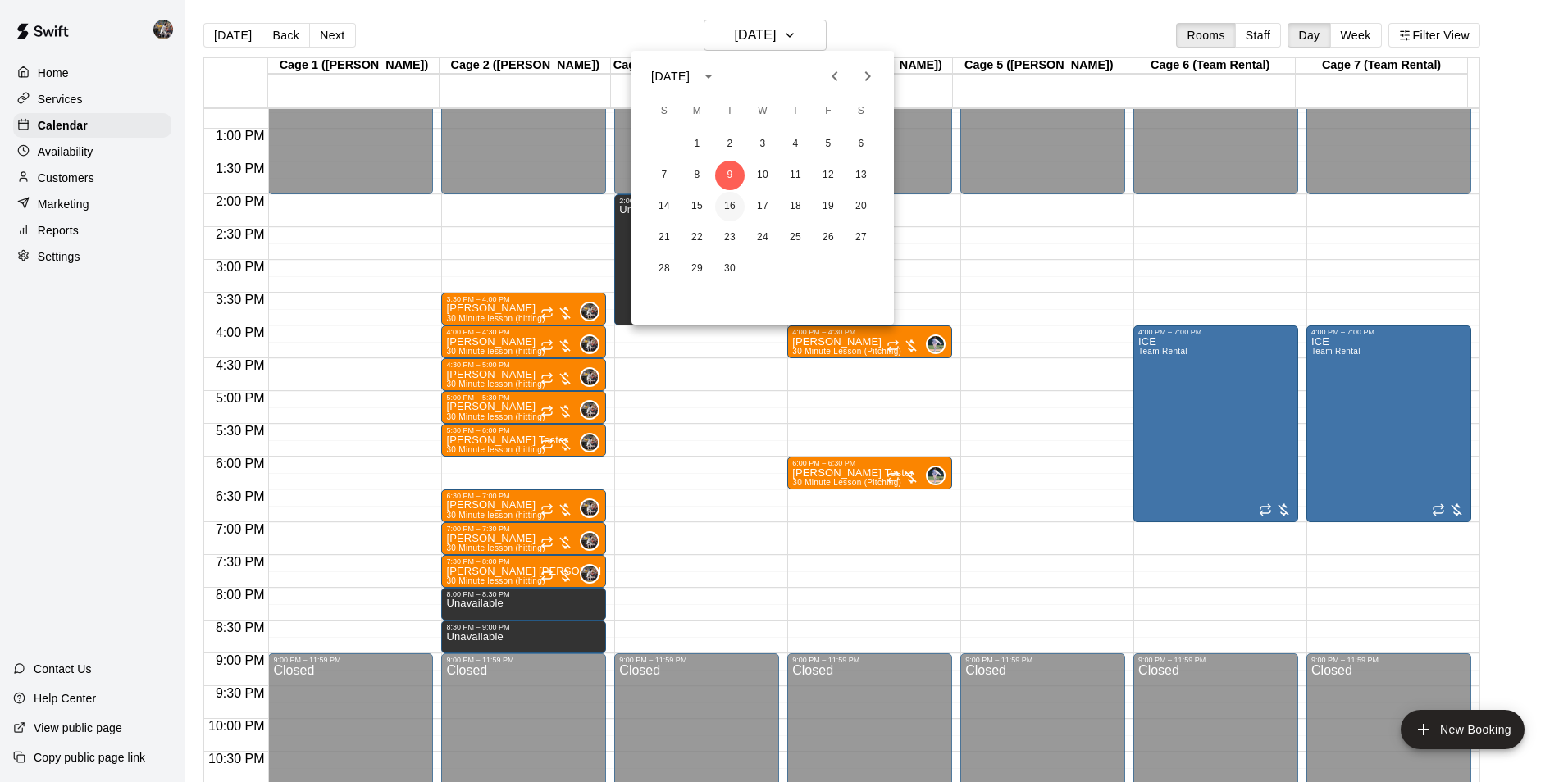
click at [731, 199] on button "16" at bounding box center [729, 206] width 29 height 29
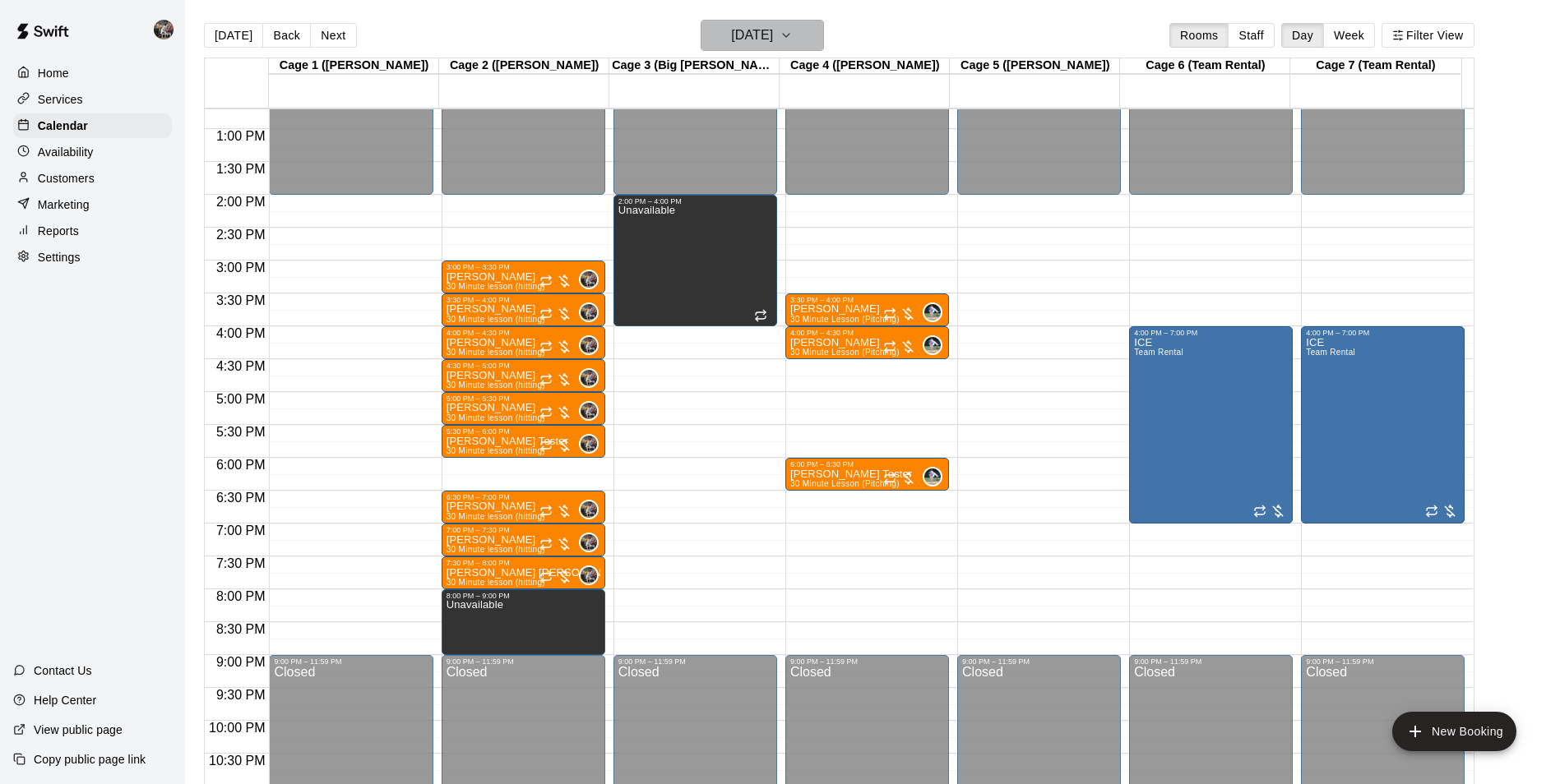
click at [768, 28] on h6 "[DATE]" at bounding box center [752, 35] width 42 height 23
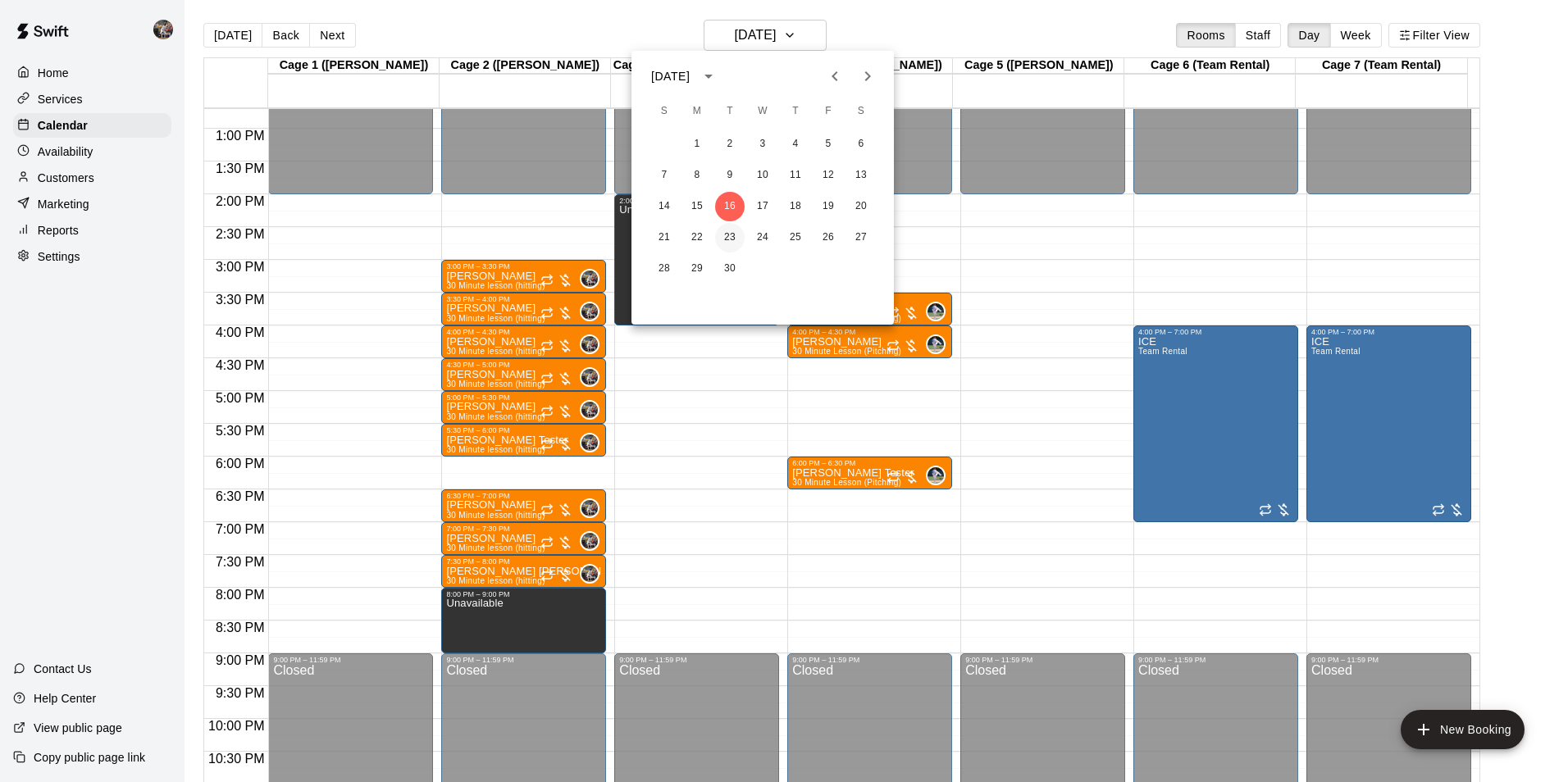
click at [727, 244] on button "23" at bounding box center [729, 237] width 29 height 29
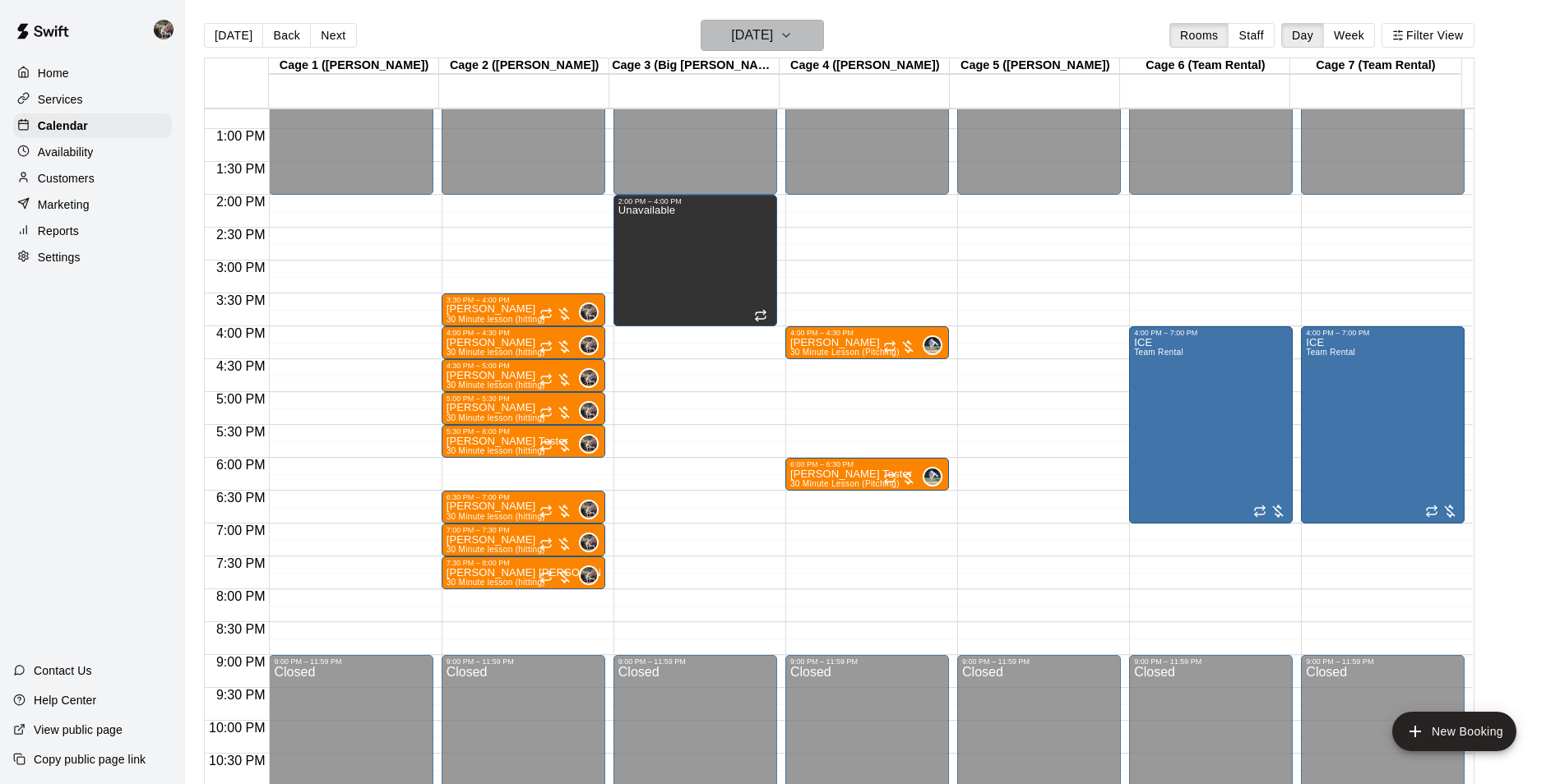
click at [759, 32] on h6 "[DATE]" at bounding box center [752, 35] width 42 height 23
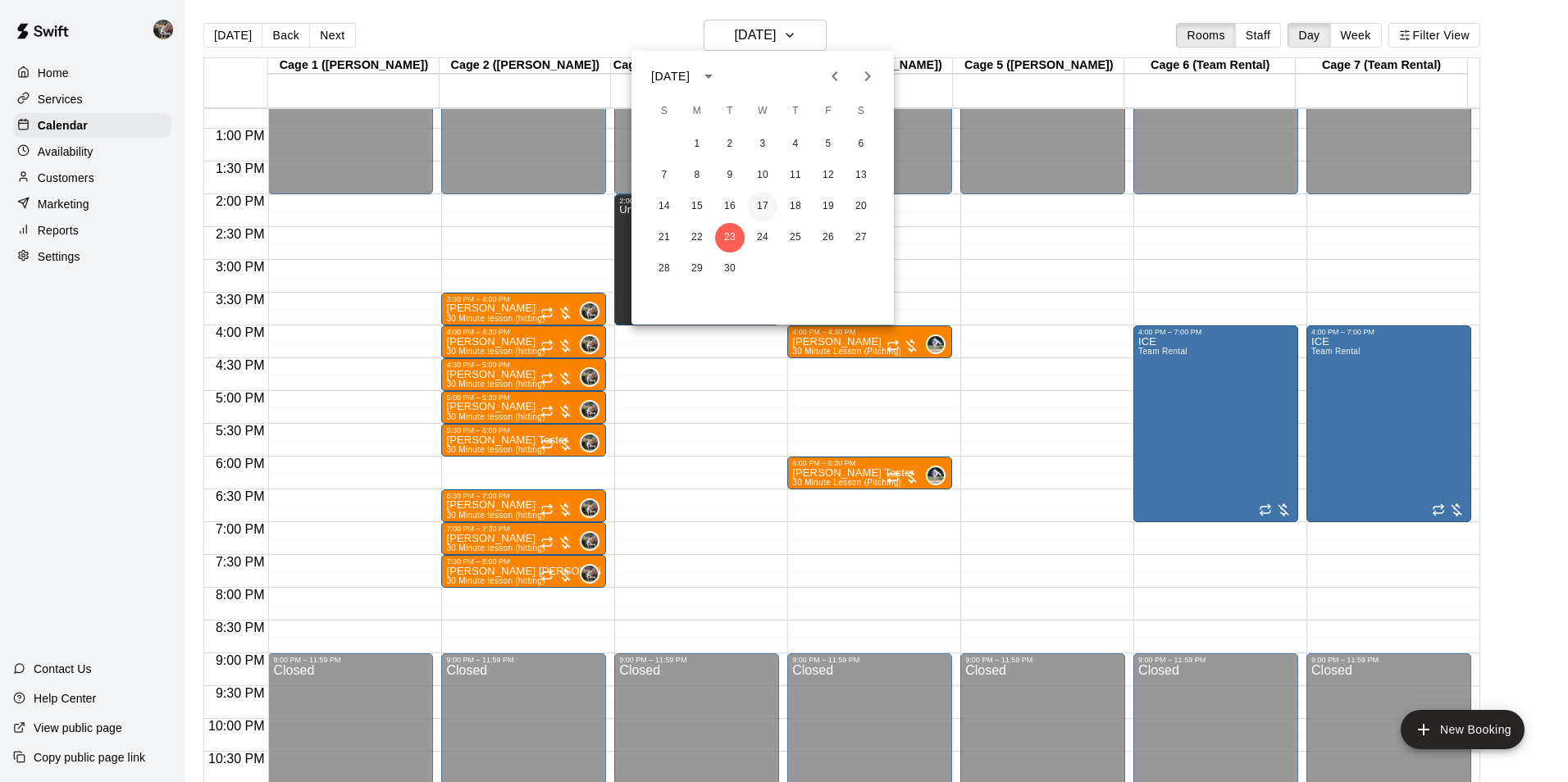
click at [761, 206] on button "17" at bounding box center [762, 206] width 29 height 29
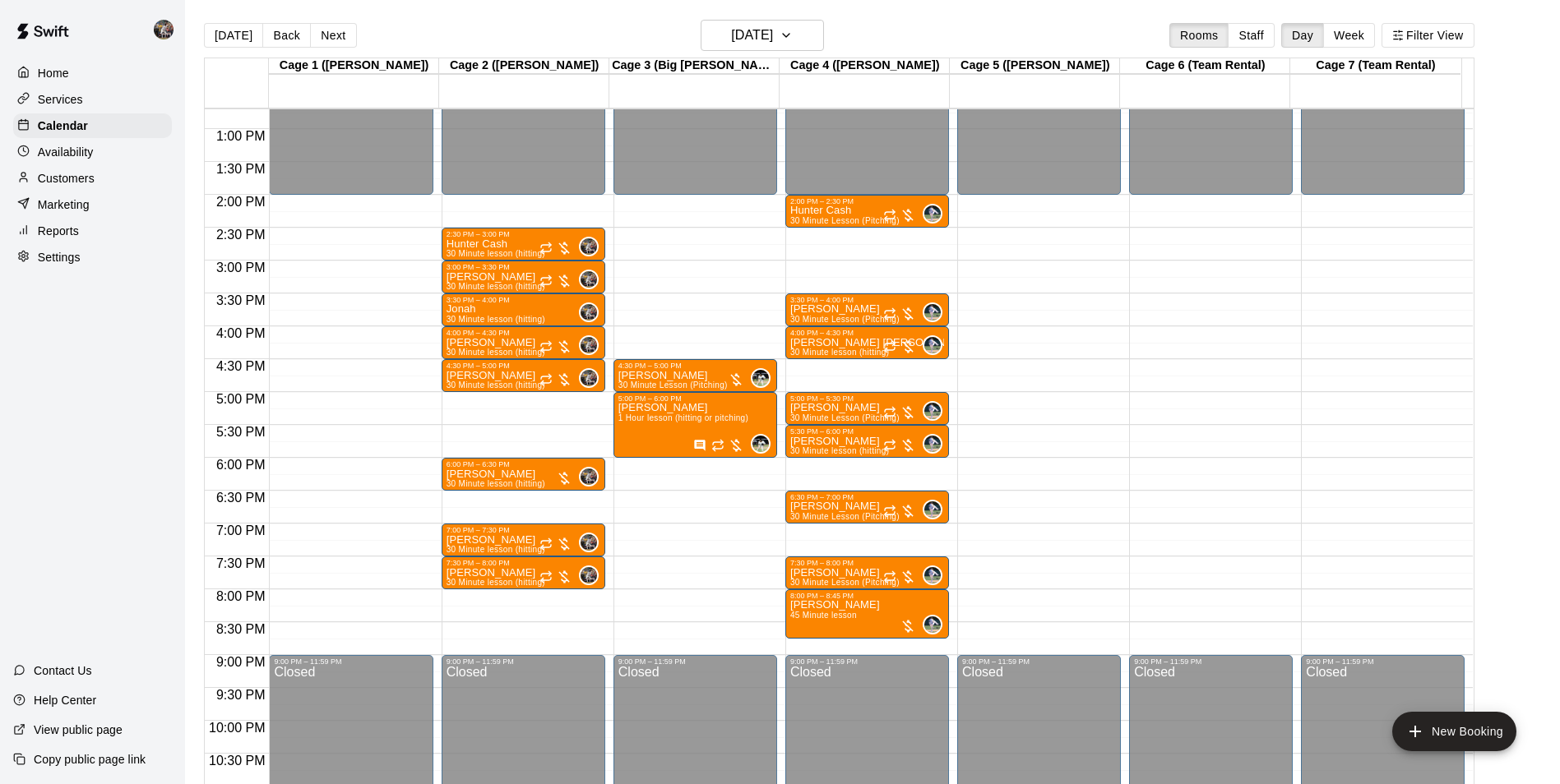
click at [762, 15] on main "[DATE] Back [DATE][DATE] Rooms Staff Day Week Filter View Cage 1 ([PERSON_NAME]…" at bounding box center [872, 405] width 1375 height 810
click at [759, 24] on h6 "[DATE]" at bounding box center [752, 35] width 42 height 23
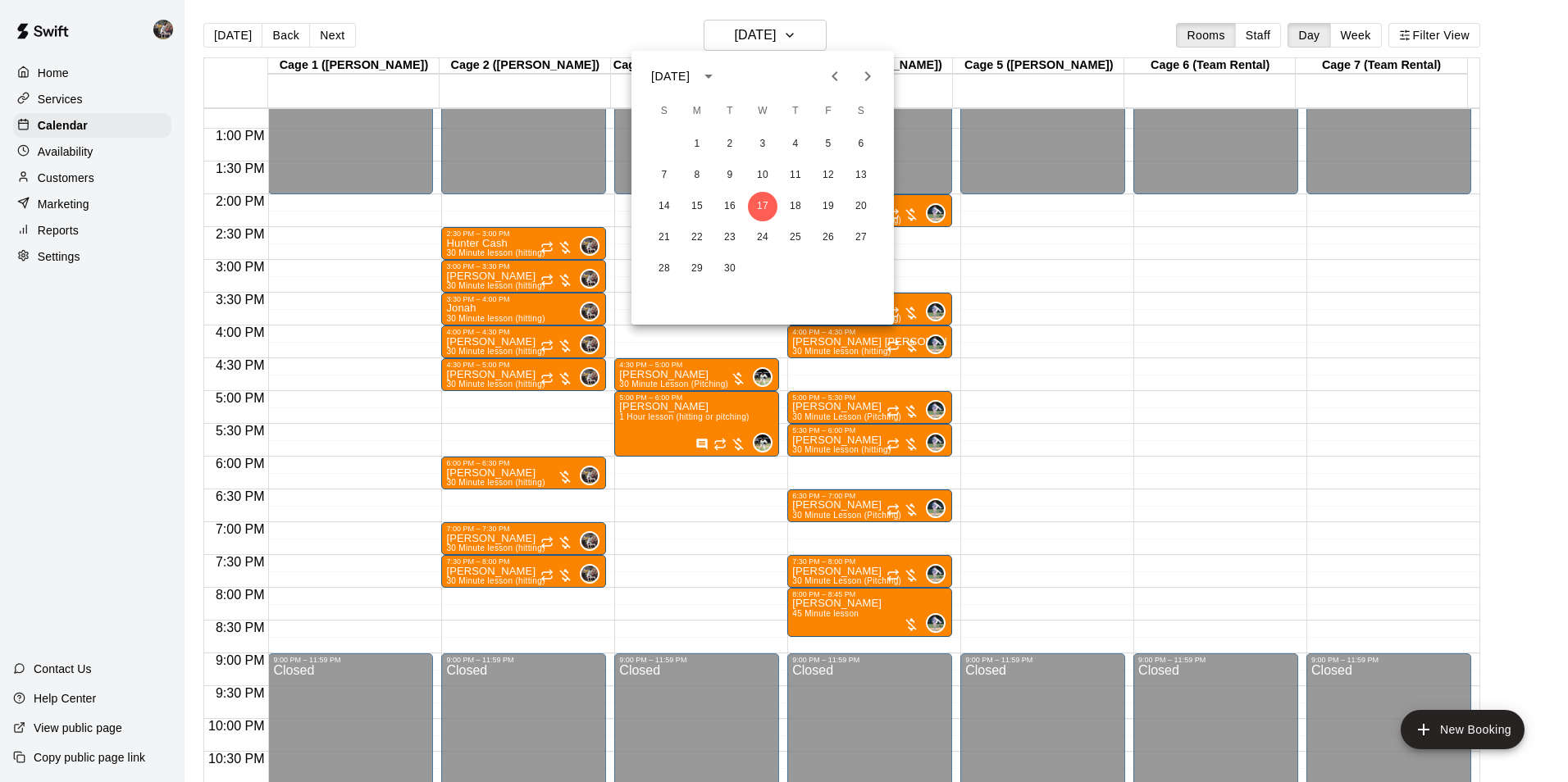
click at [762, 222] on div "1 2 3 4 5 6 7 8 9 10 11 12 13 14 15 16 17 18 19 20 21 22 23 24 25 26 27 28 29 30" at bounding box center [762, 206] width 263 height 157
click at [762, 228] on button "24" at bounding box center [762, 237] width 29 height 29
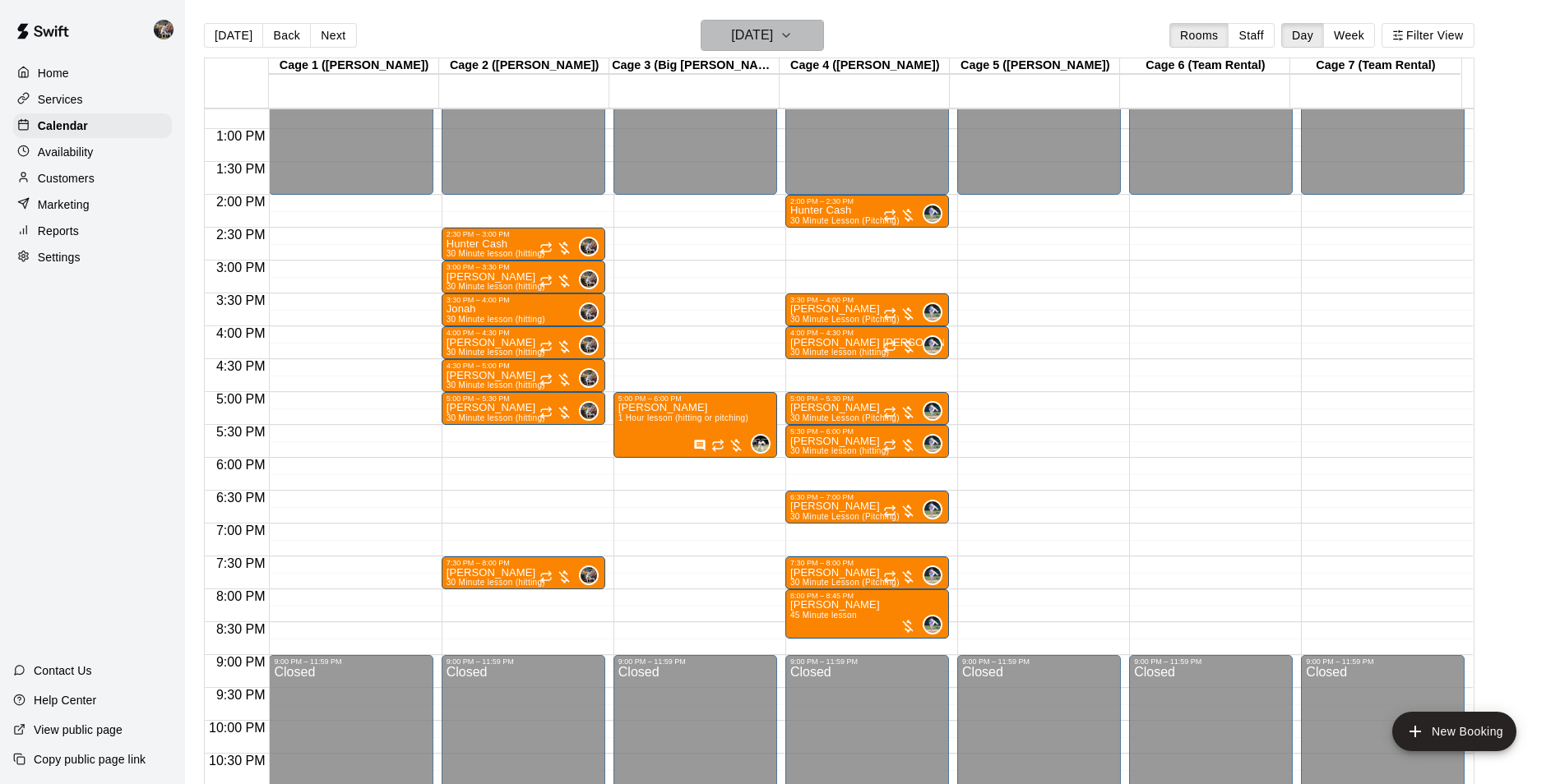
click at [771, 35] on h6 "[DATE]" at bounding box center [752, 35] width 42 height 23
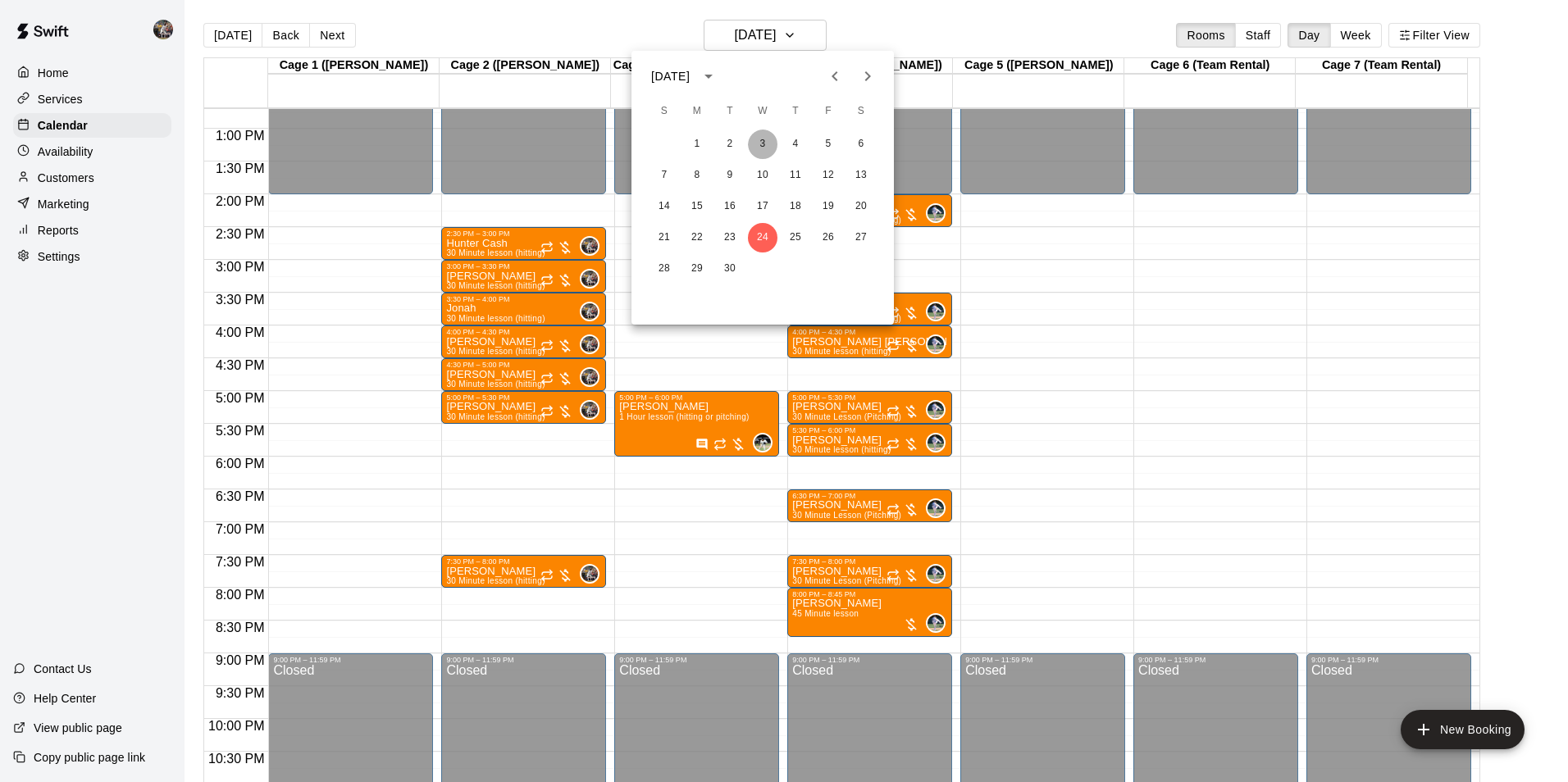
click at [772, 142] on button "3" at bounding box center [762, 144] width 29 height 29
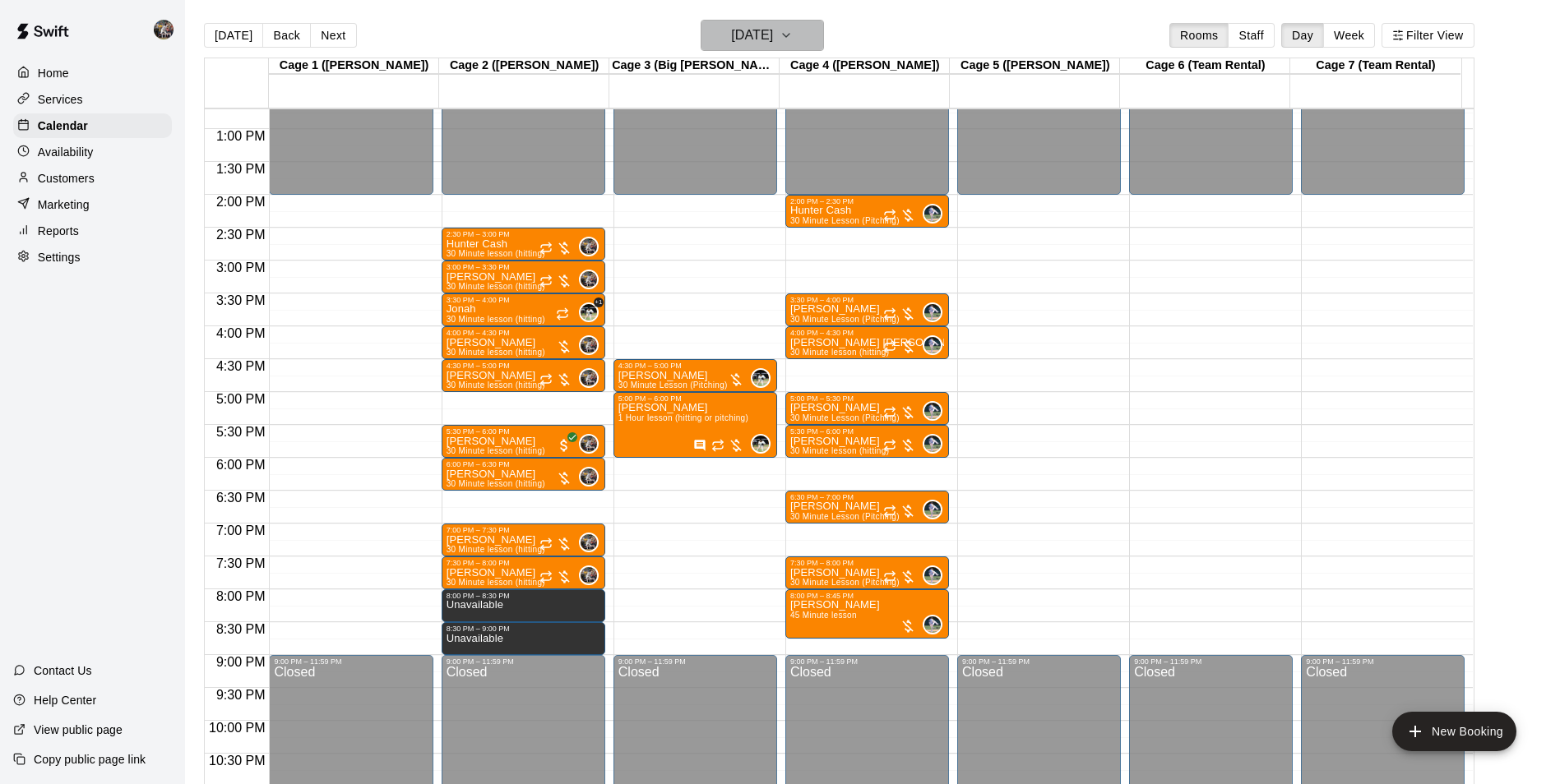
click at [741, 35] on h6 "[DATE]" at bounding box center [752, 35] width 42 height 23
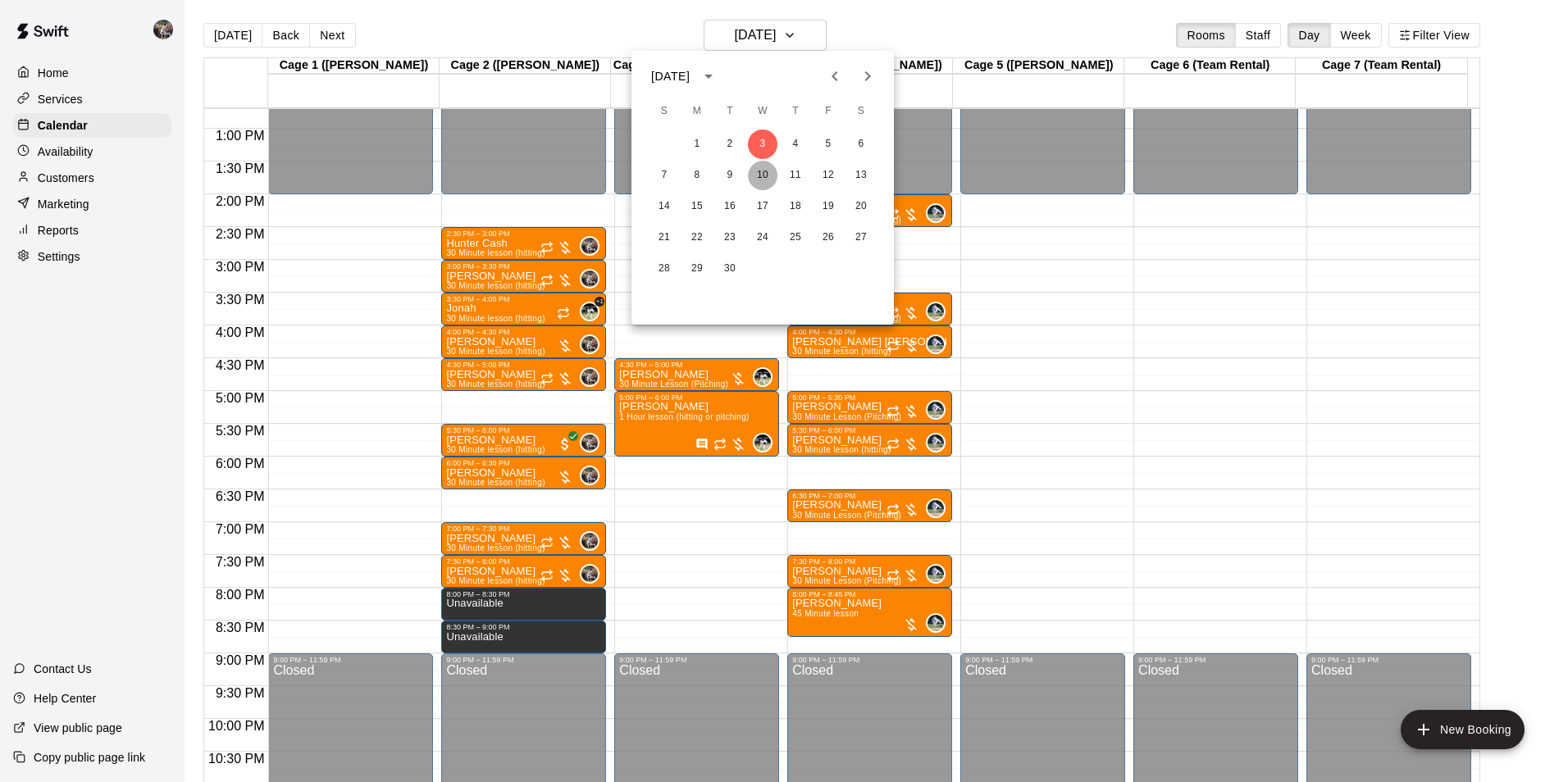
click at [755, 171] on button "10" at bounding box center [762, 175] width 29 height 29
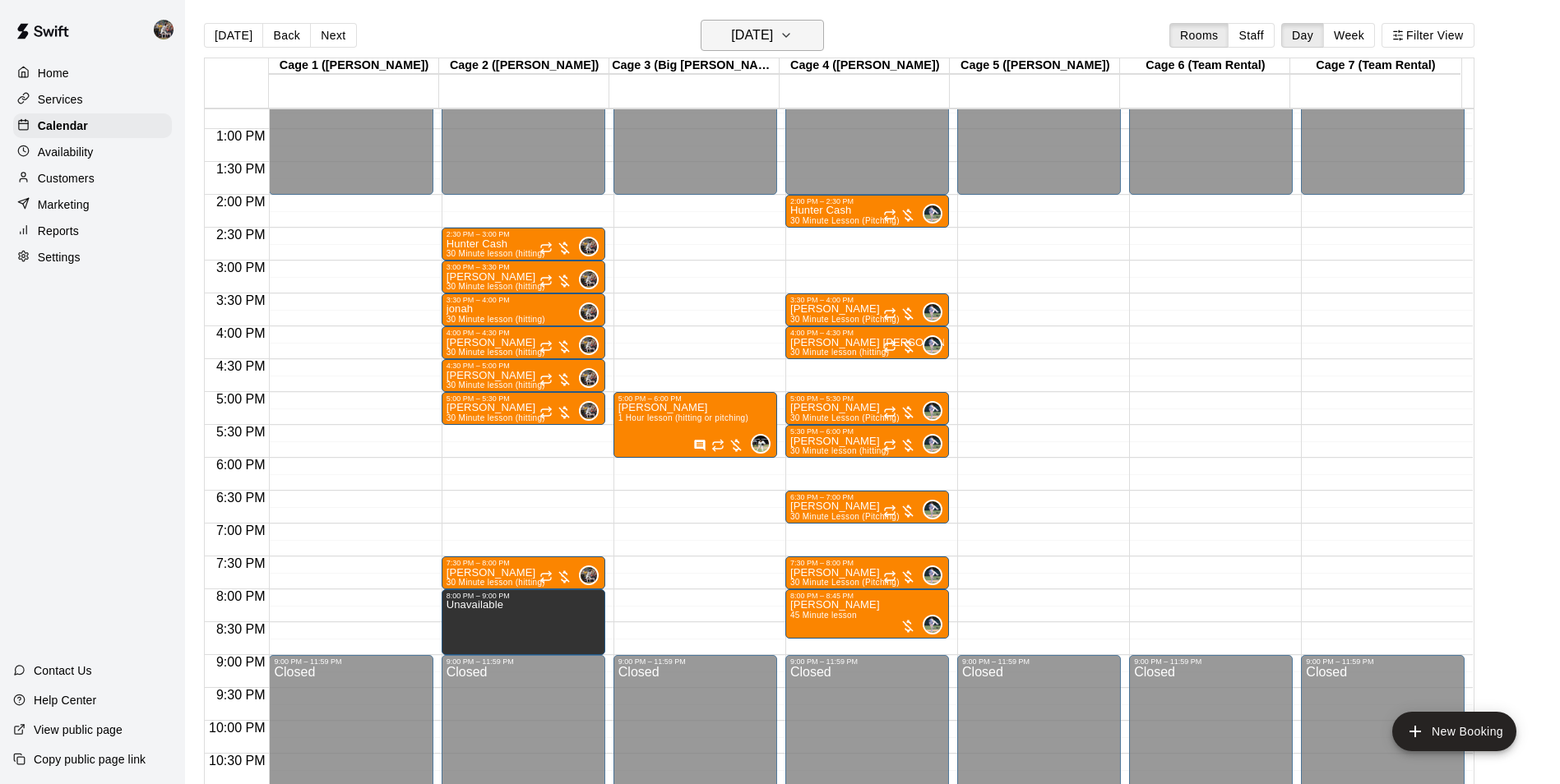
click at [738, 40] on h6 "[DATE]" at bounding box center [752, 35] width 42 height 23
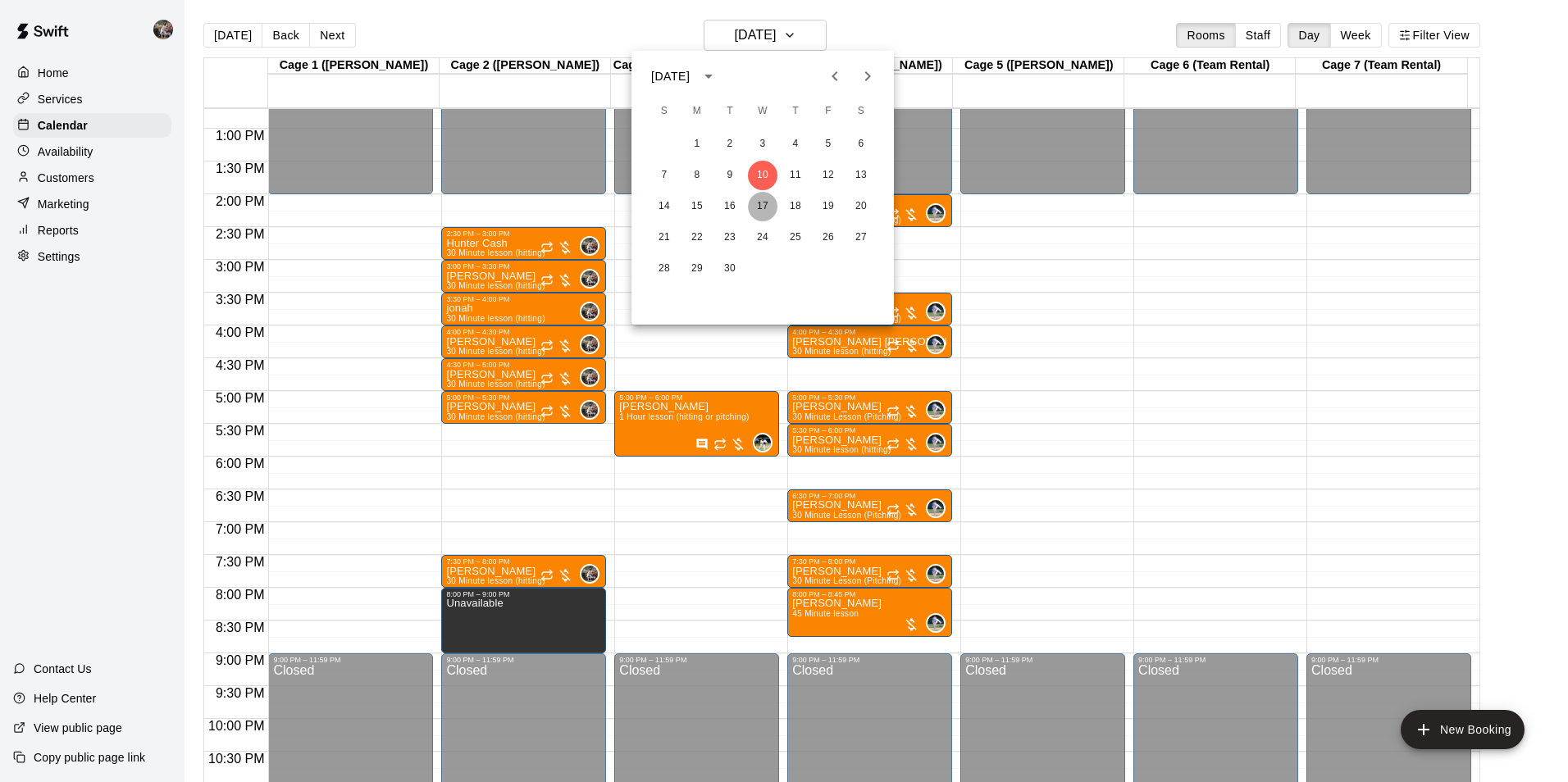
click at [773, 200] on button "17" at bounding box center [762, 206] width 29 height 29
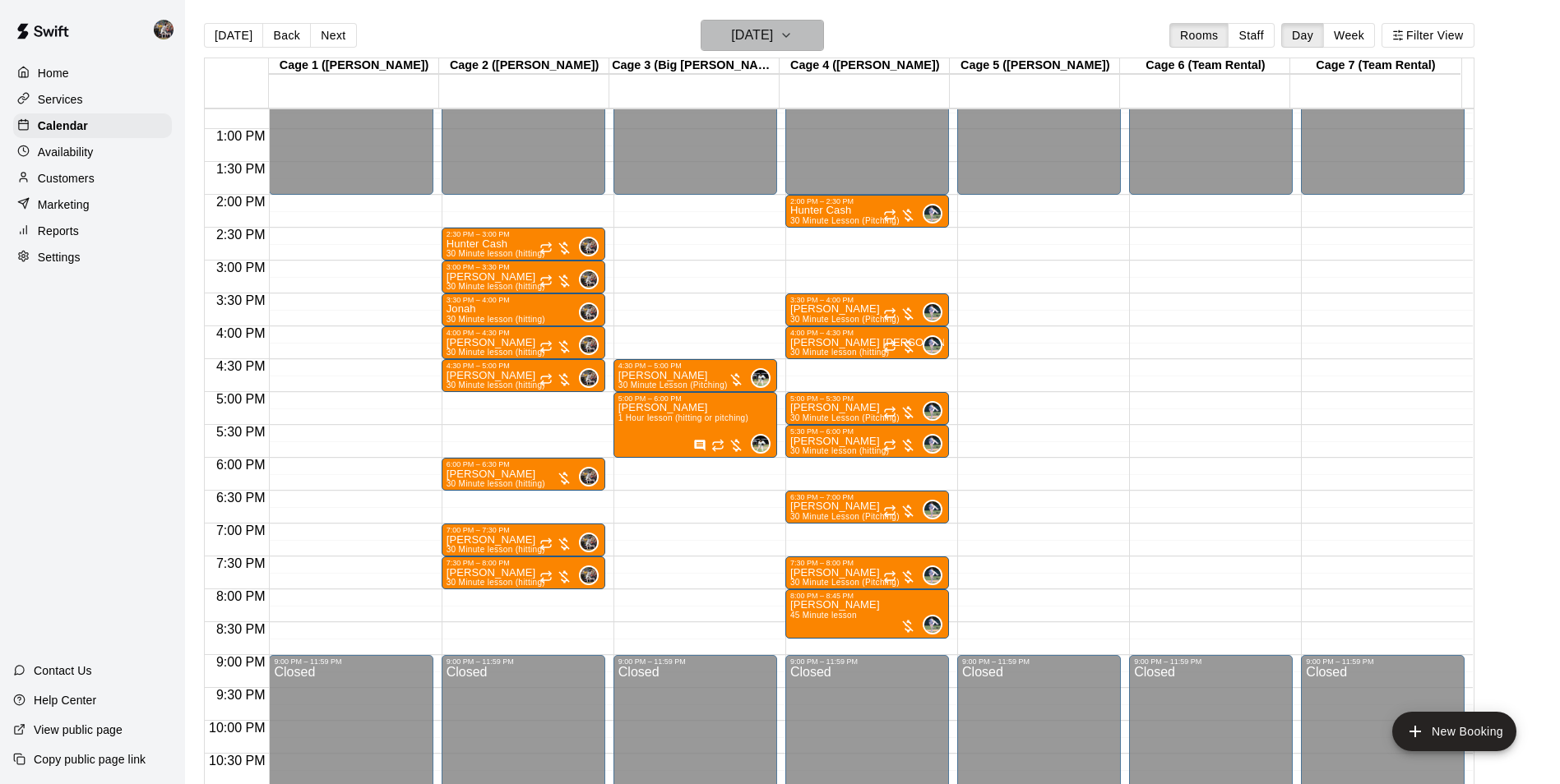
click at [750, 38] on h6 "[DATE]" at bounding box center [752, 35] width 42 height 23
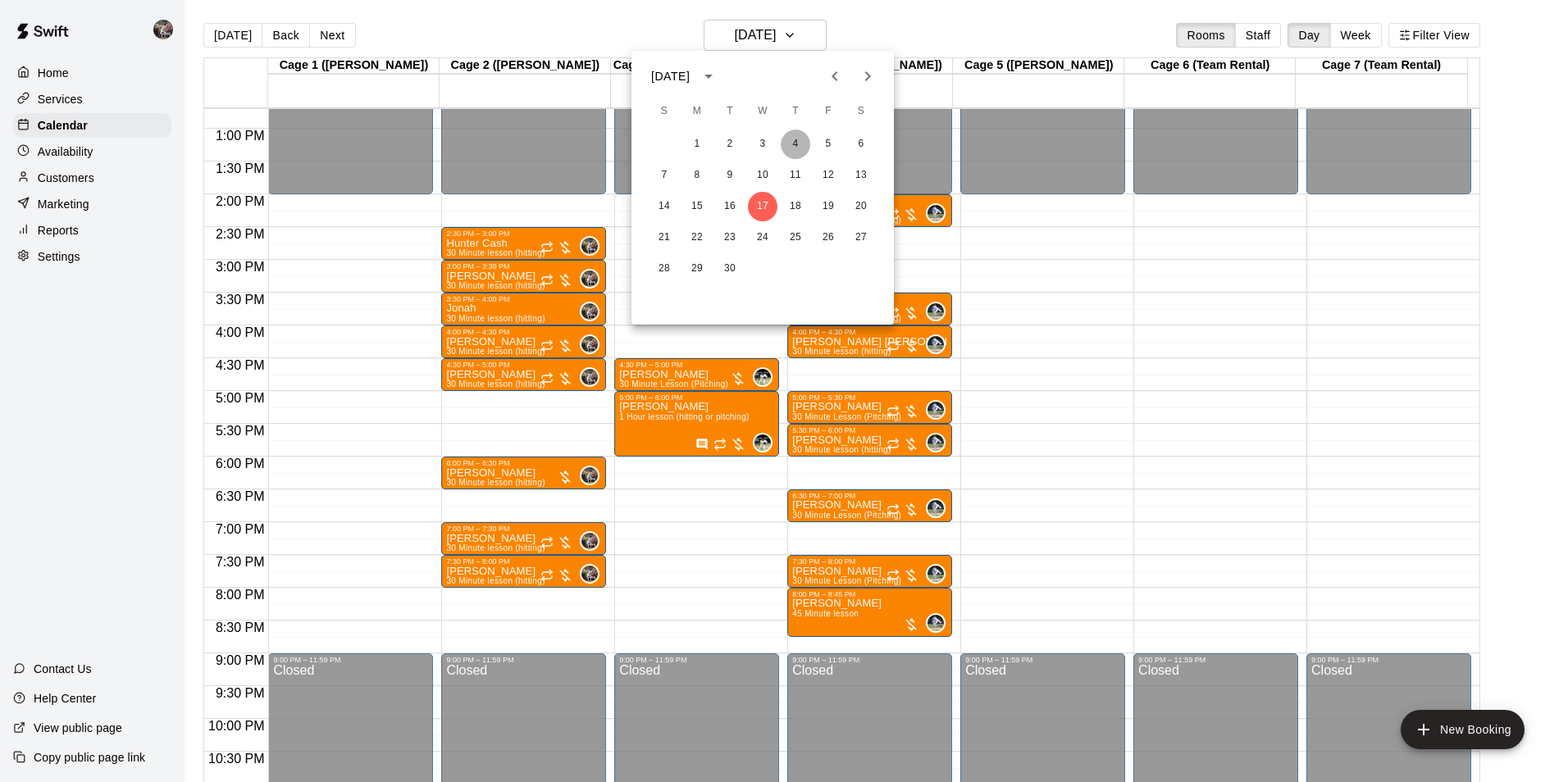
click at [794, 147] on button "4" at bounding box center [795, 144] width 29 height 29
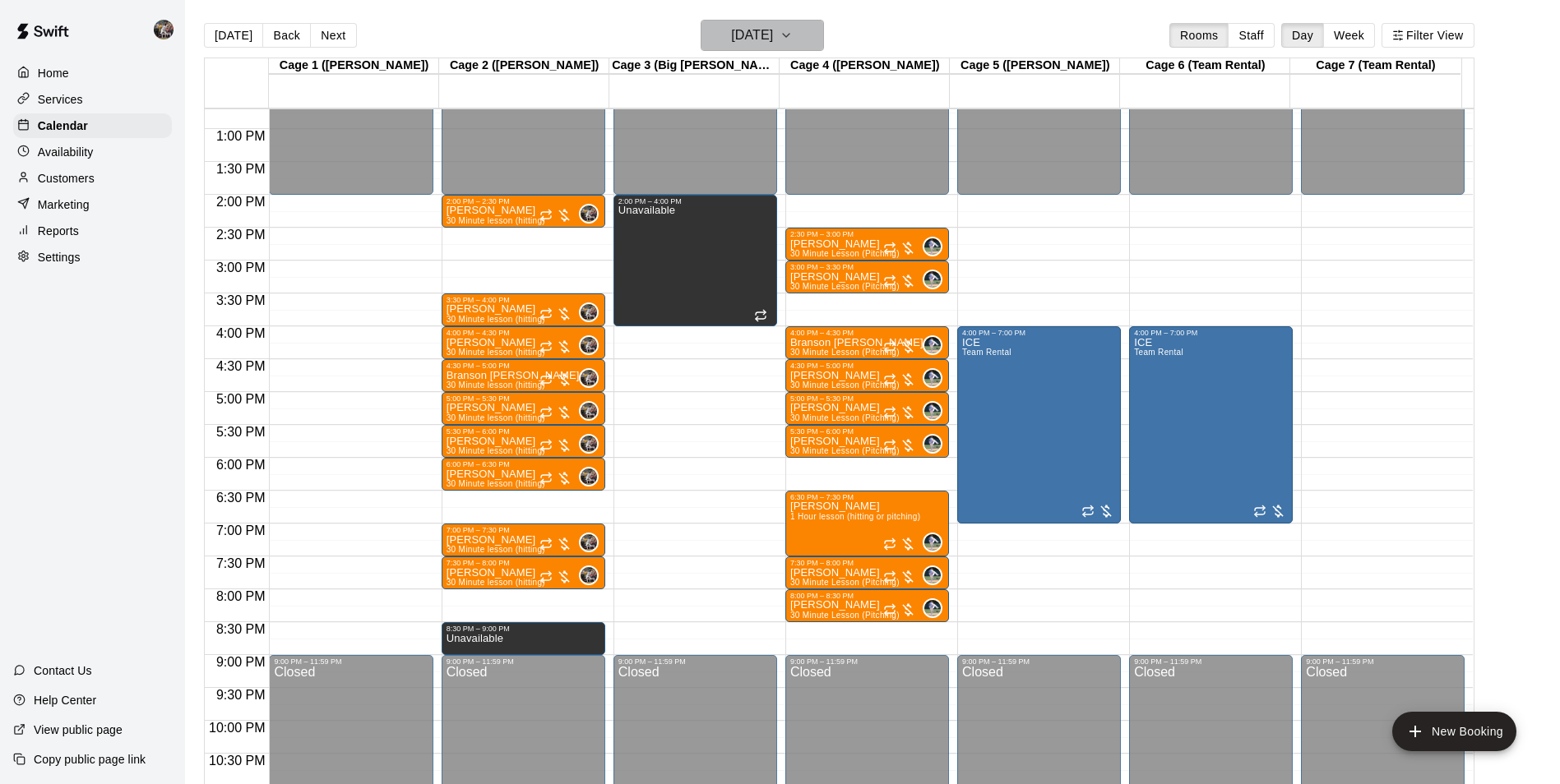
click at [756, 36] on h6 "[DATE]" at bounding box center [752, 35] width 42 height 23
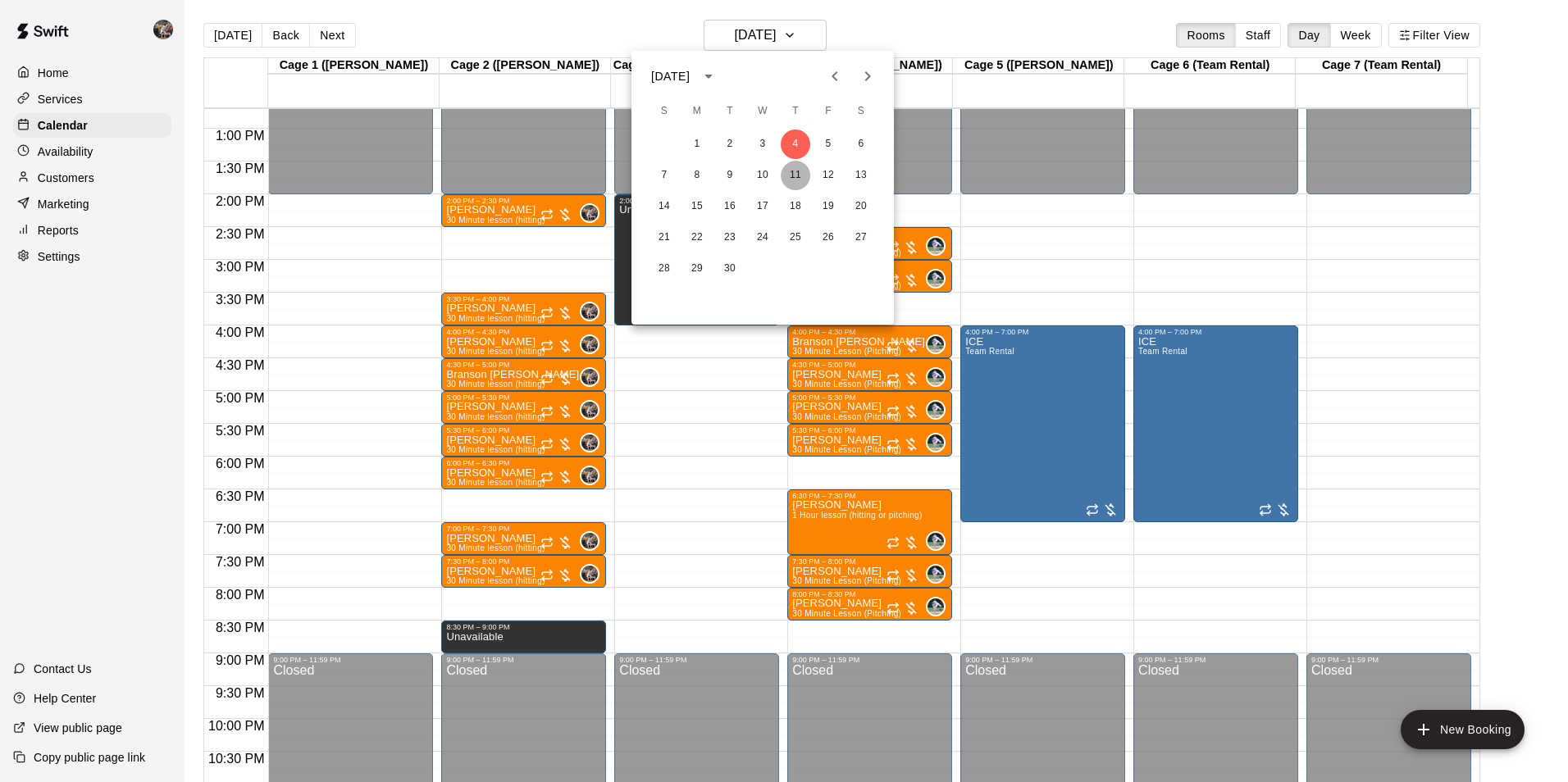
click at [798, 168] on button "11" at bounding box center [795, 175] width 29 height 29
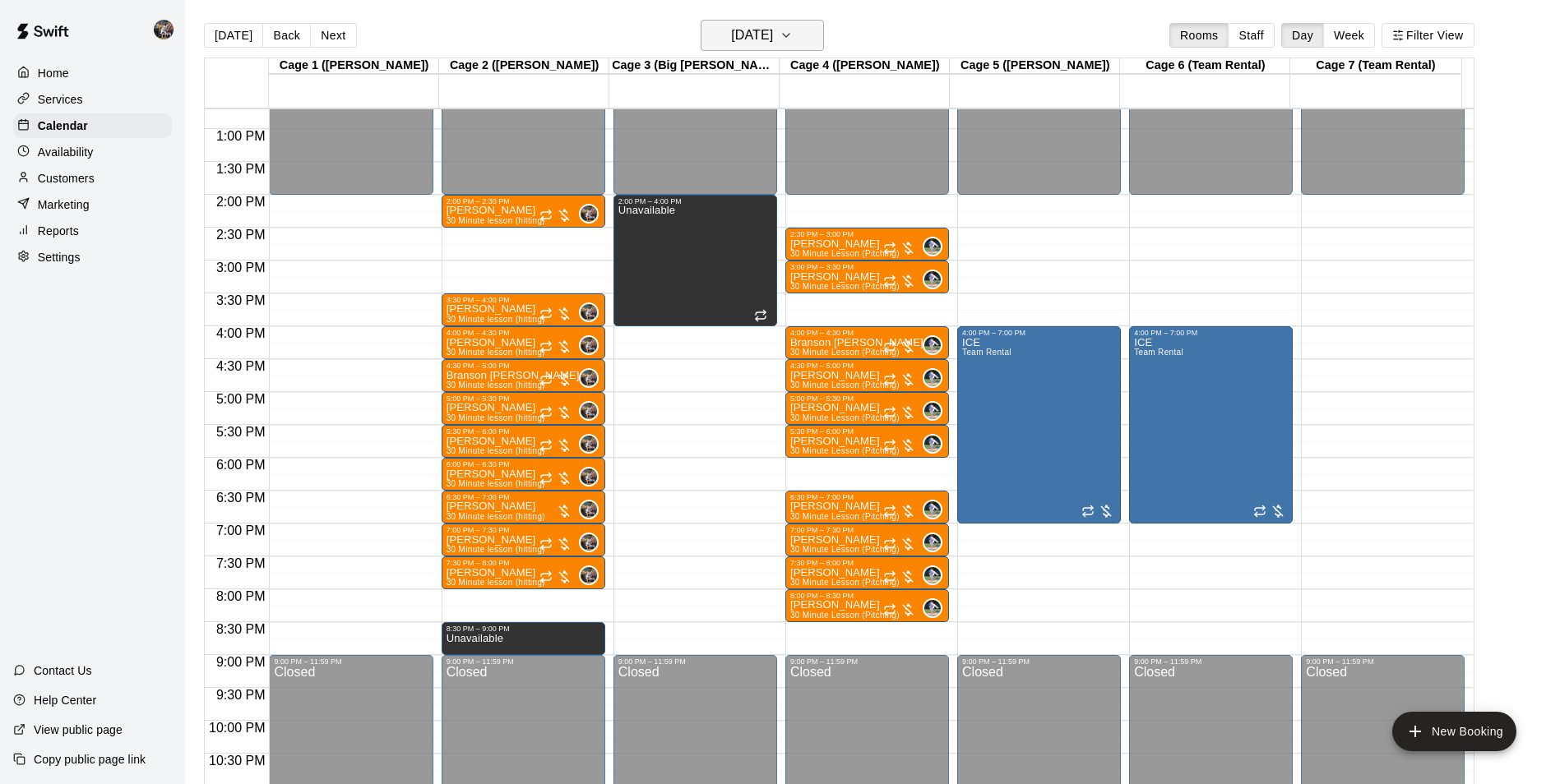
click at [773, 39] on h6 "[DATE]" at bounding box center [752, 35] width 42 height 23
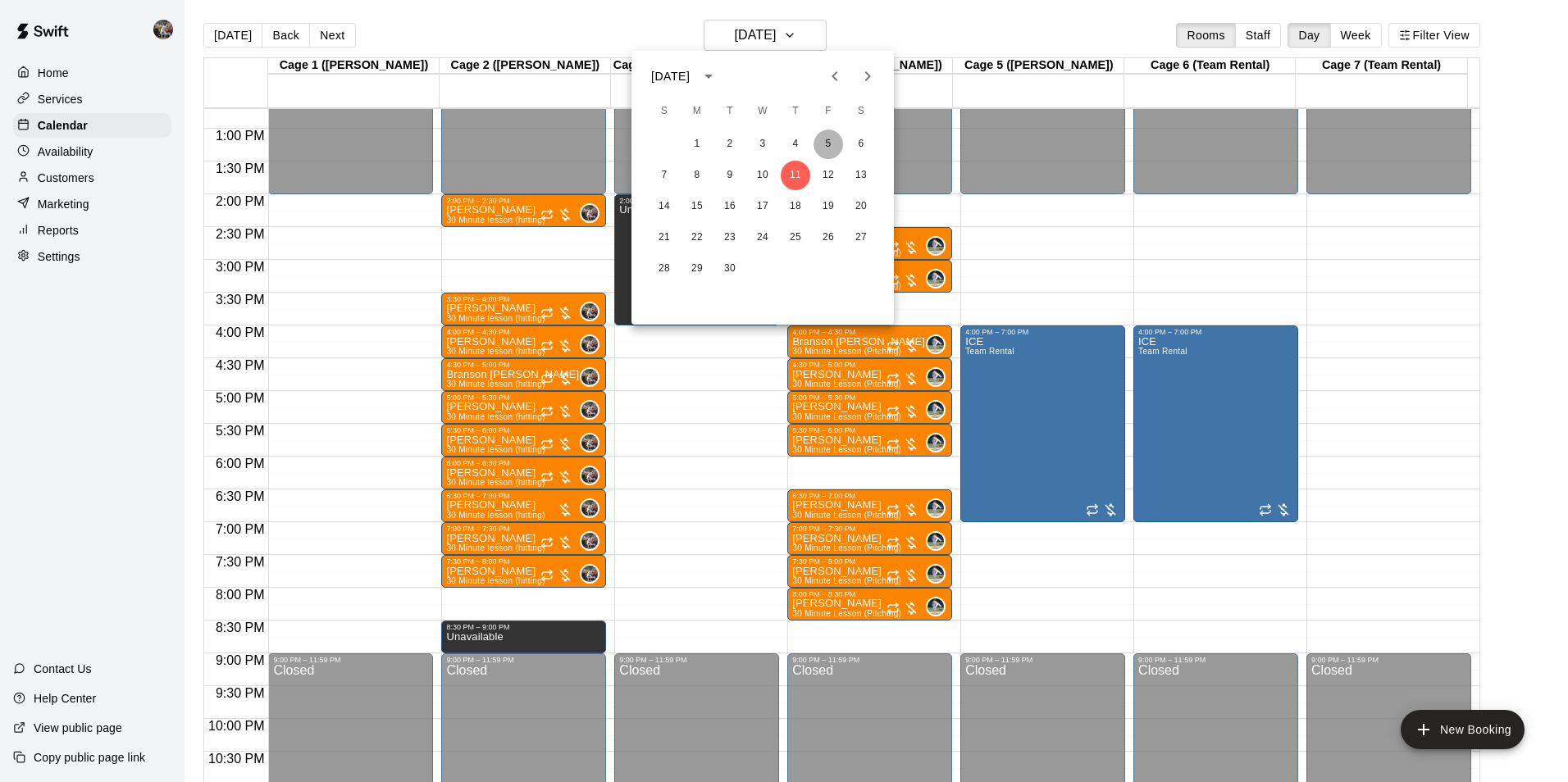
click at [834, 142] on button "5" at bounding box center [827, 144] width 29 height 29
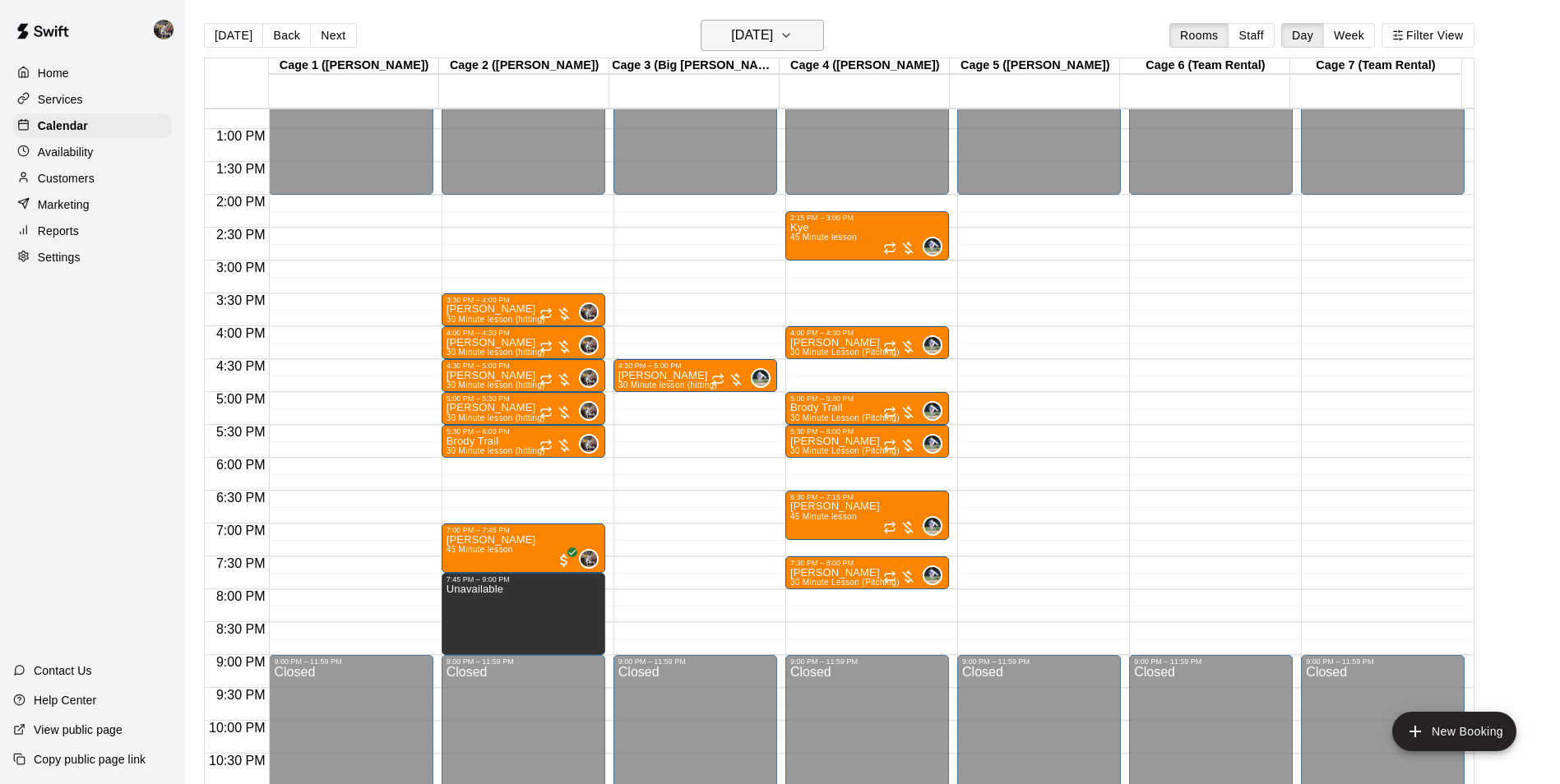
click at [773, 26] on h6 "[DATE]" at bounding box center [752, 35] width 42 height 23
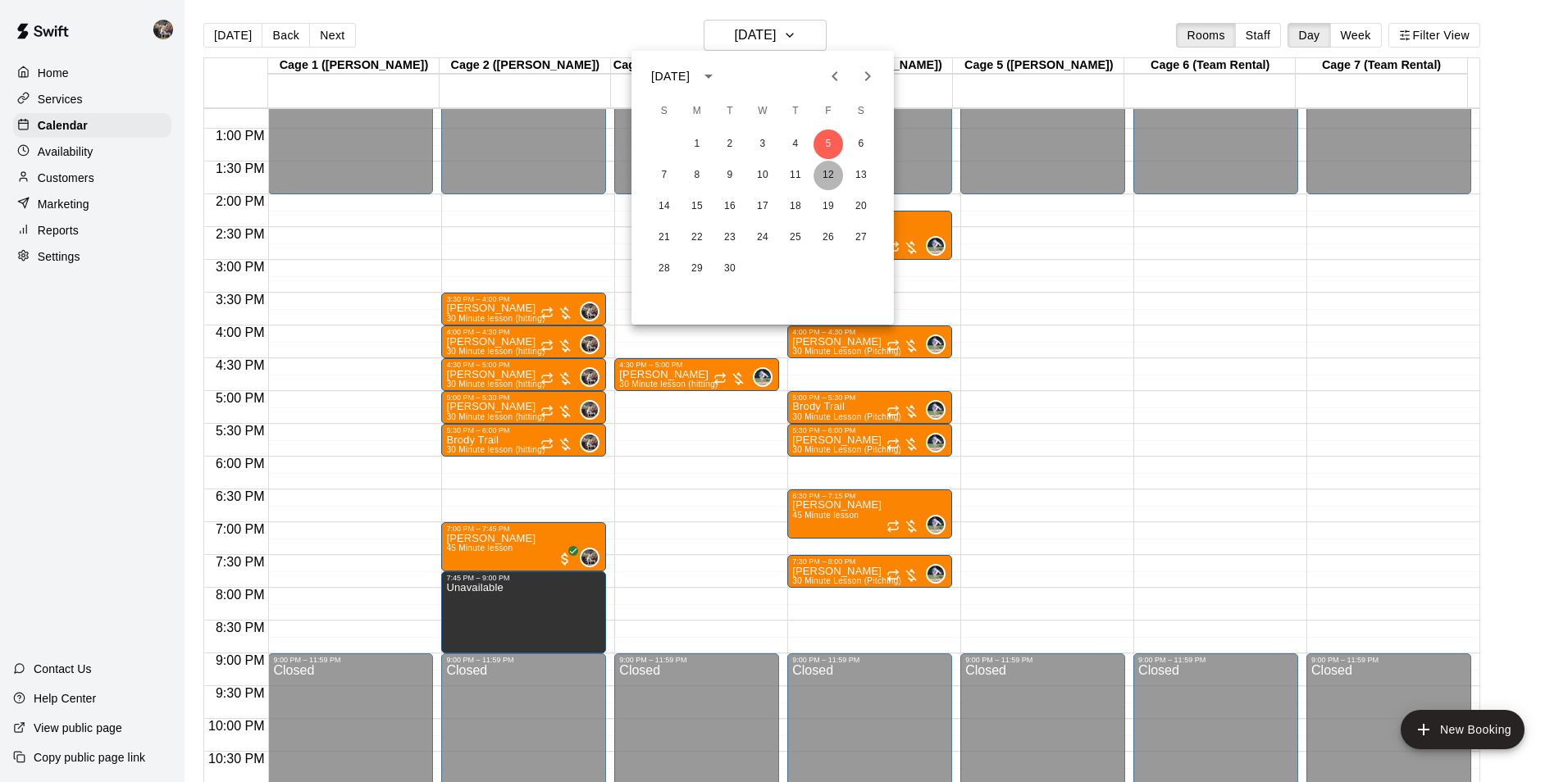
click at [824, 175] on button "12" at bounding box center [827, 175] width 29 height 29
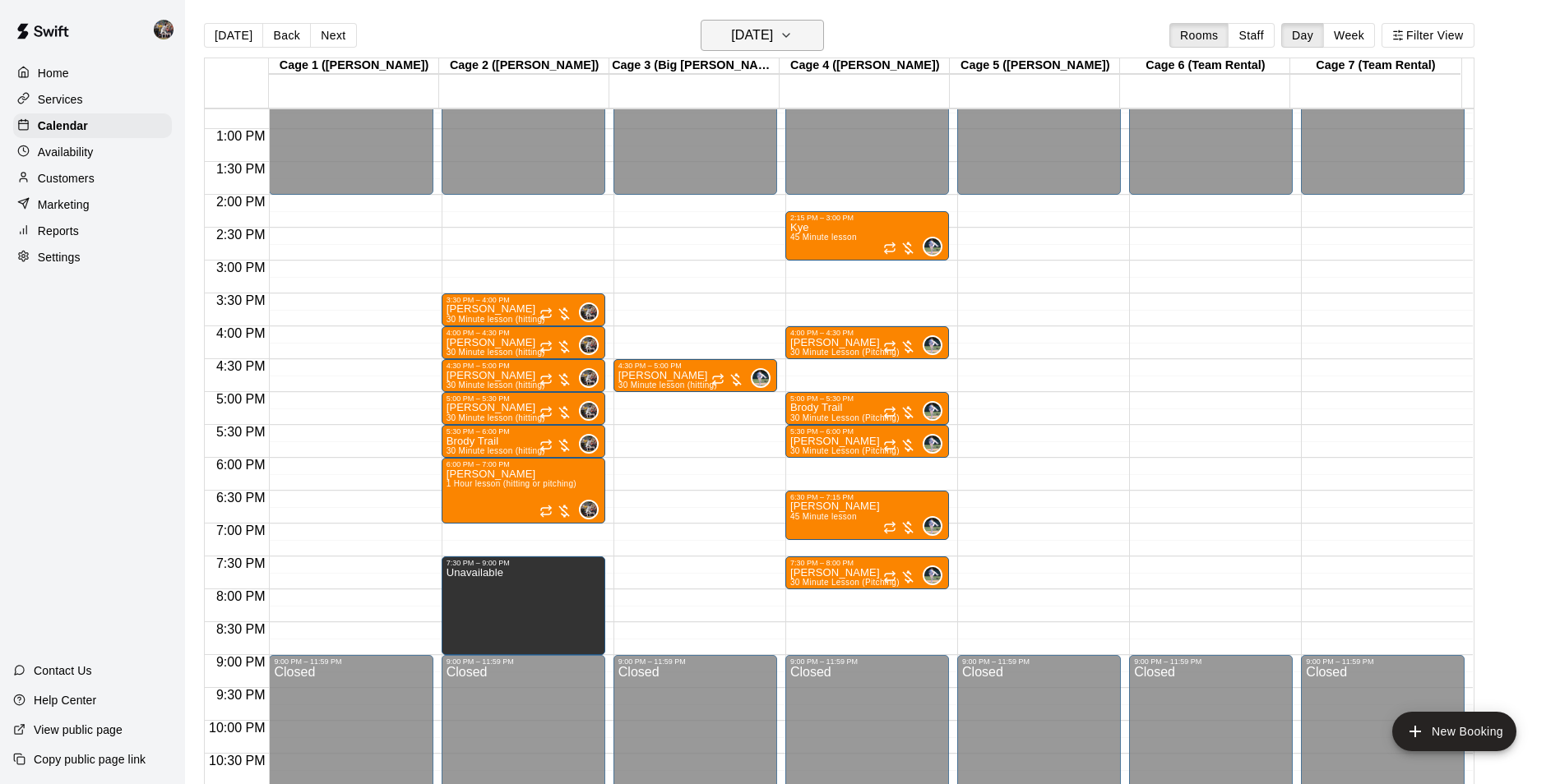
click at [773, 41] on h6 "[DATE]" at bounding box center [752, 35] width 42 height 23
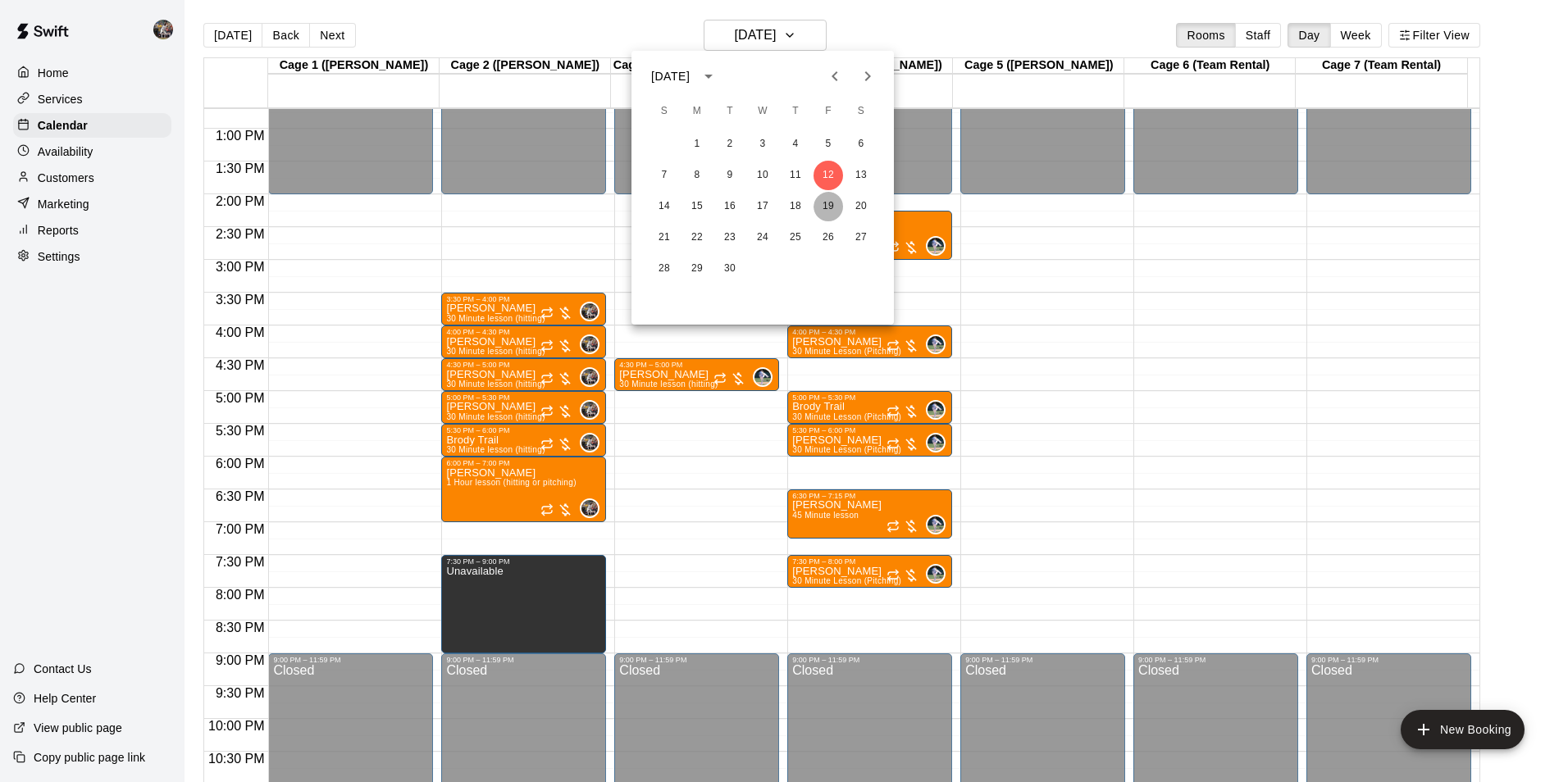
click at [829, 202] on button "19" at bounding box center [827, 206] width 29 height 29
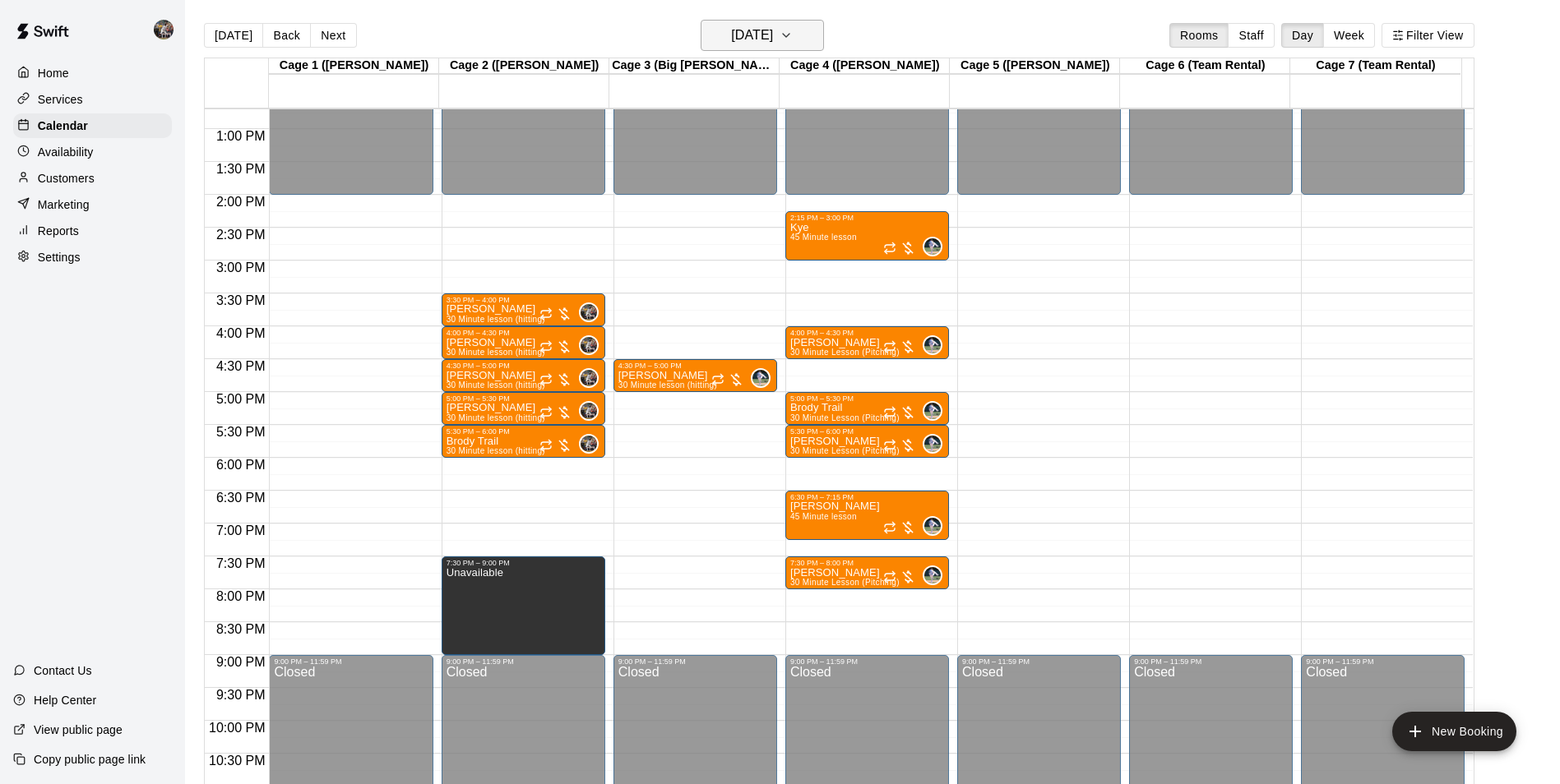
click at [767, 30] on h6 "[DATE]" at bounding box center [752, 35] width 42 height 23
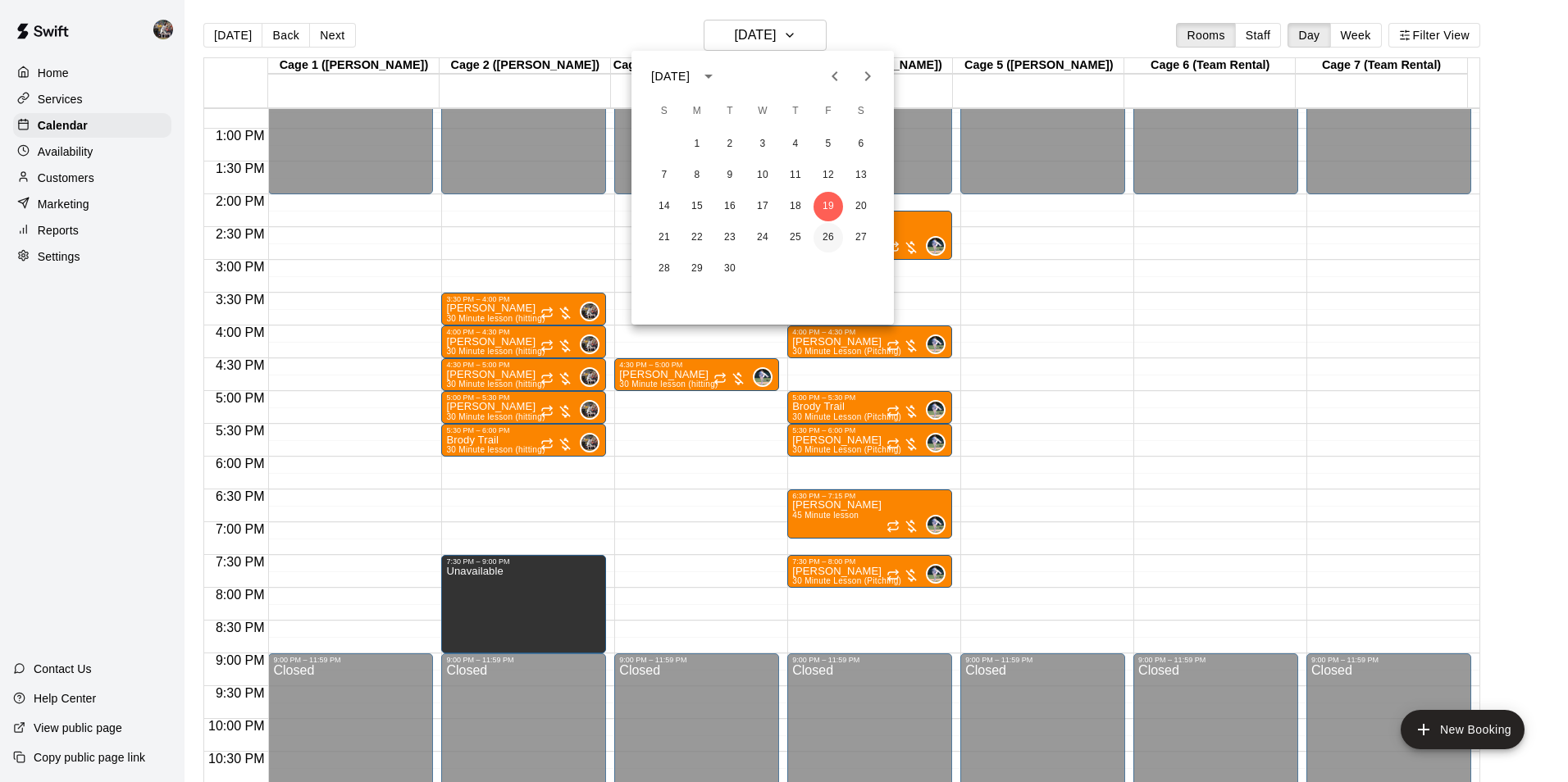
click at [823, 231] on button "26" at bounding box center [827, 237] width 29 height 29
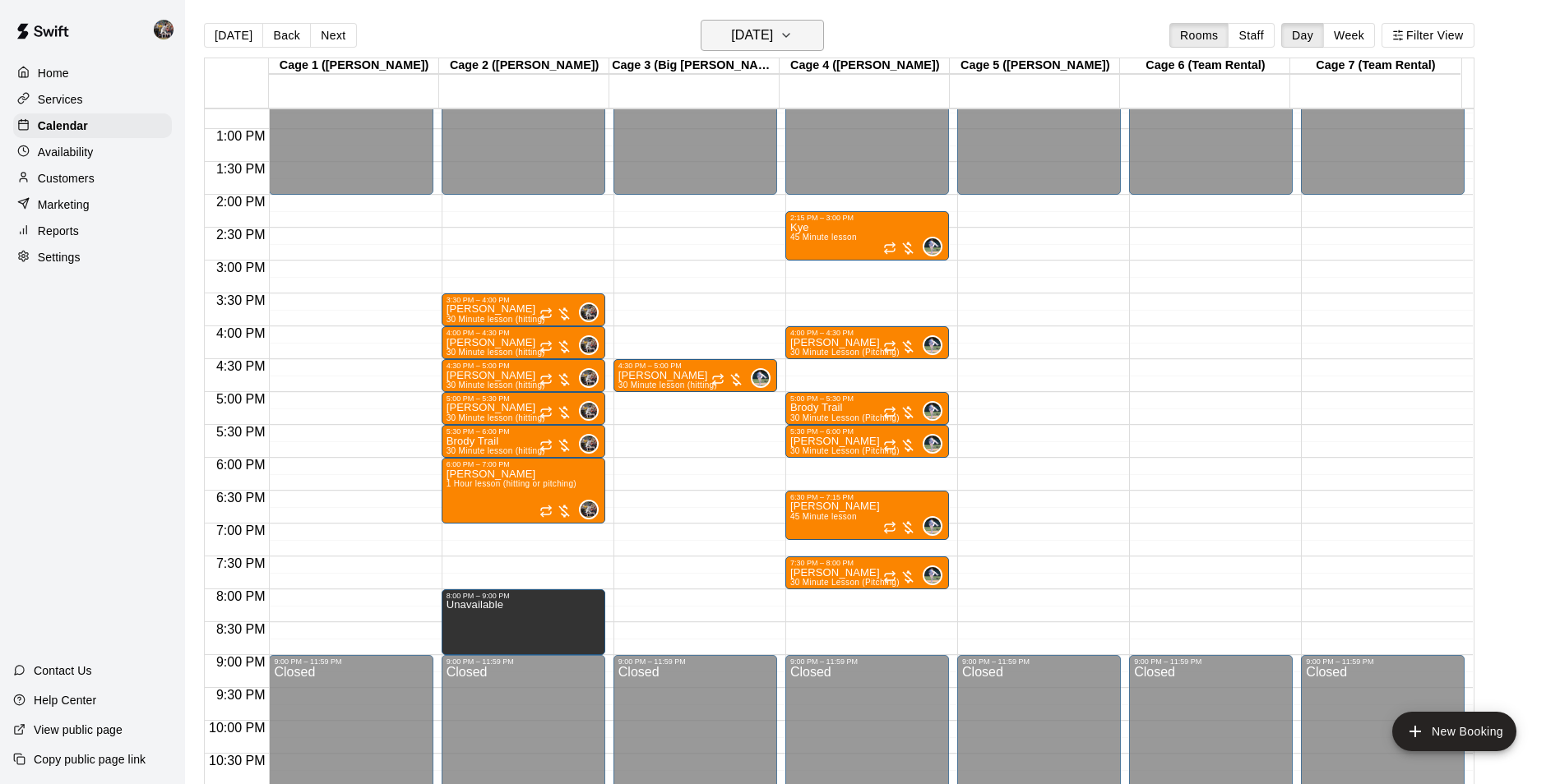
click at [769, 30] on h6 "[DATE]" at bounding box center [752, 35] width 42 height 23
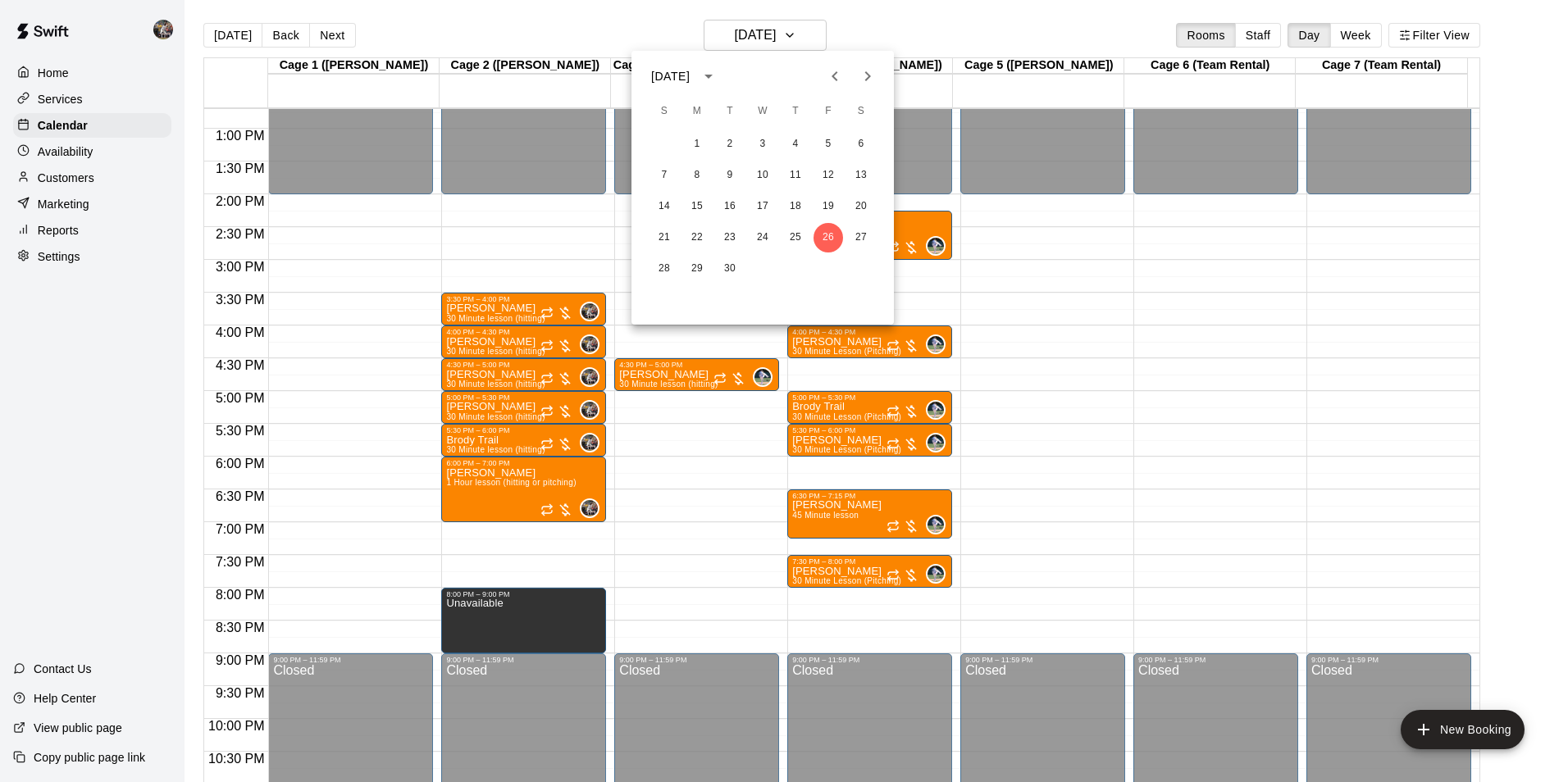
click at [838, 86] on icon "Previous month" at bounding box center [835, 76] width 20 height 20
click at [726, 201] on button "12" at bounding box center [729, 206] width 29 height 29
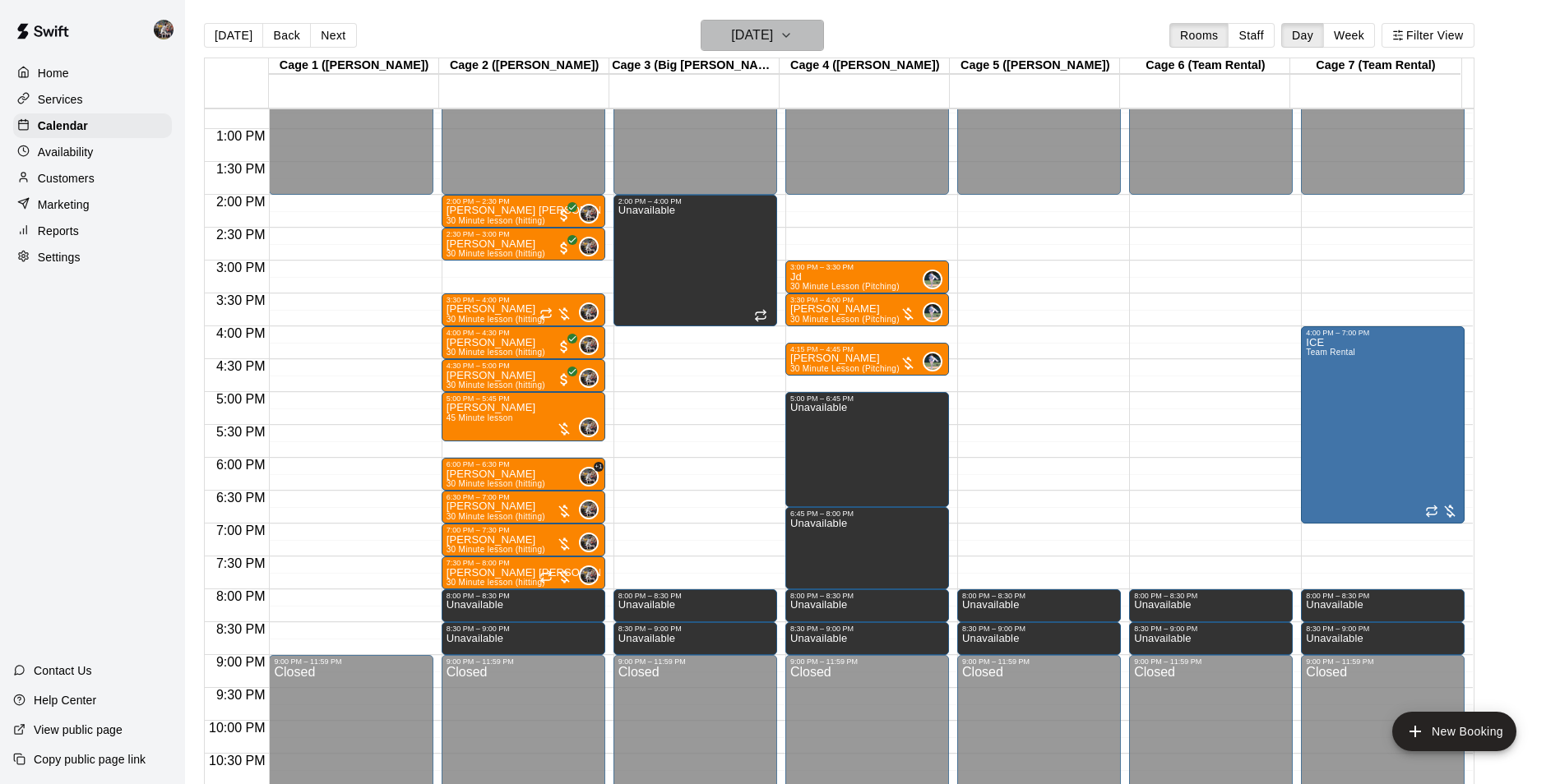
click at [731, 36] on h6 "[DATE]" at bounding box center [752, 35] width 42 height 23
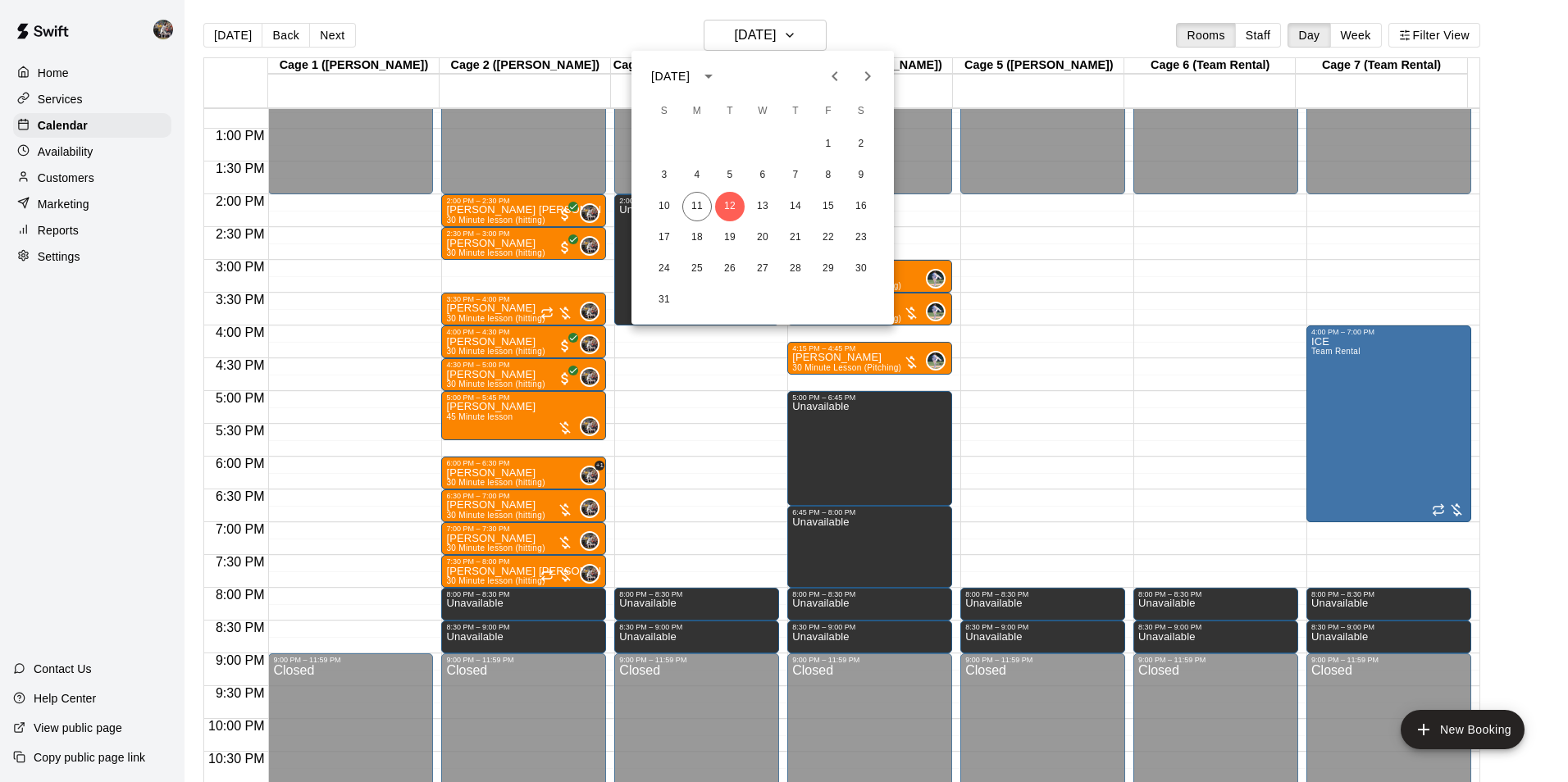
click at [694, 437] on div at bounding box center [784, 391] width 1568 height 782
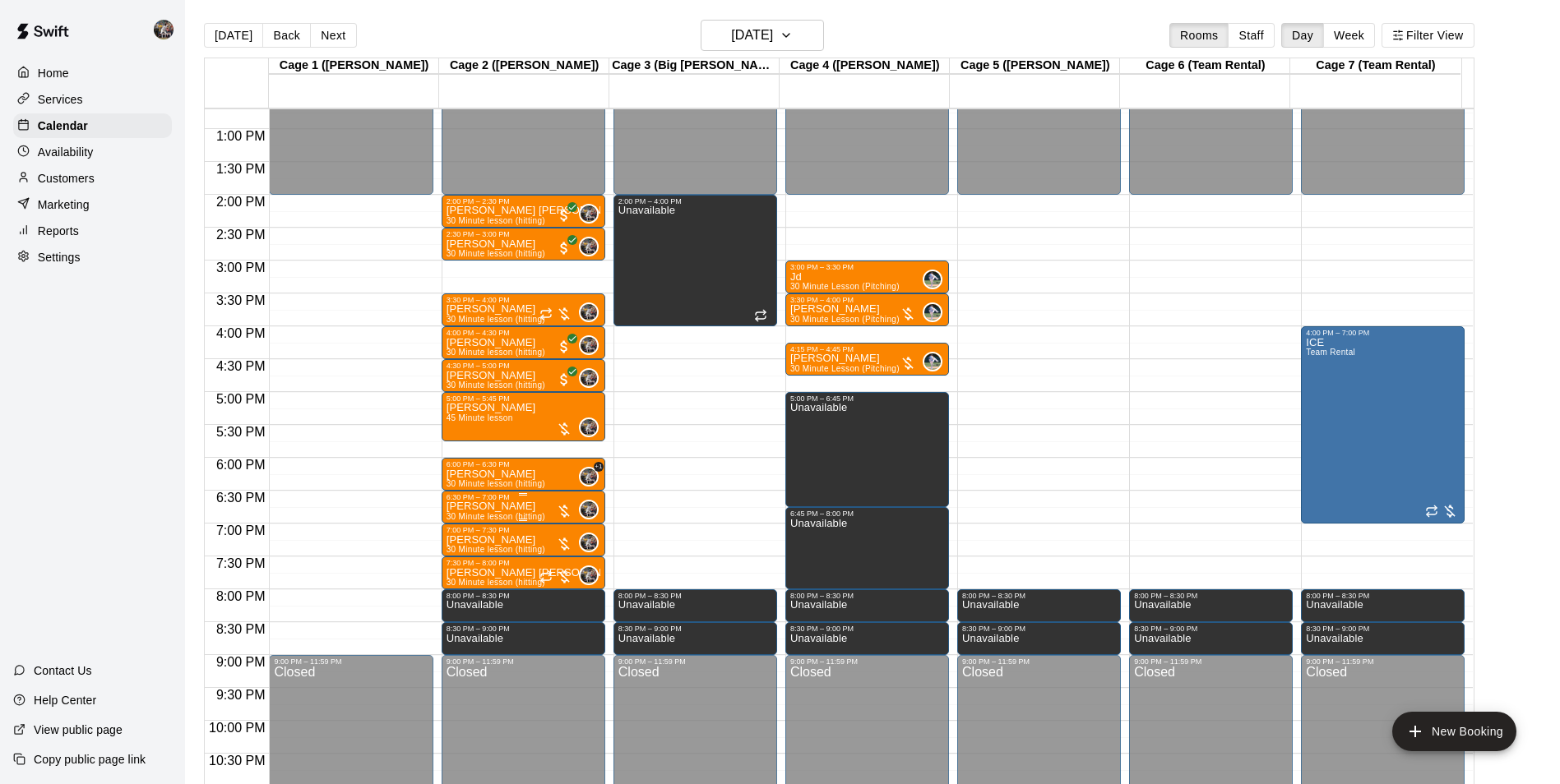
click at [482, 506] on p "[PERSON_NAME]" at bounding box center [496, 506] width 98 height 0
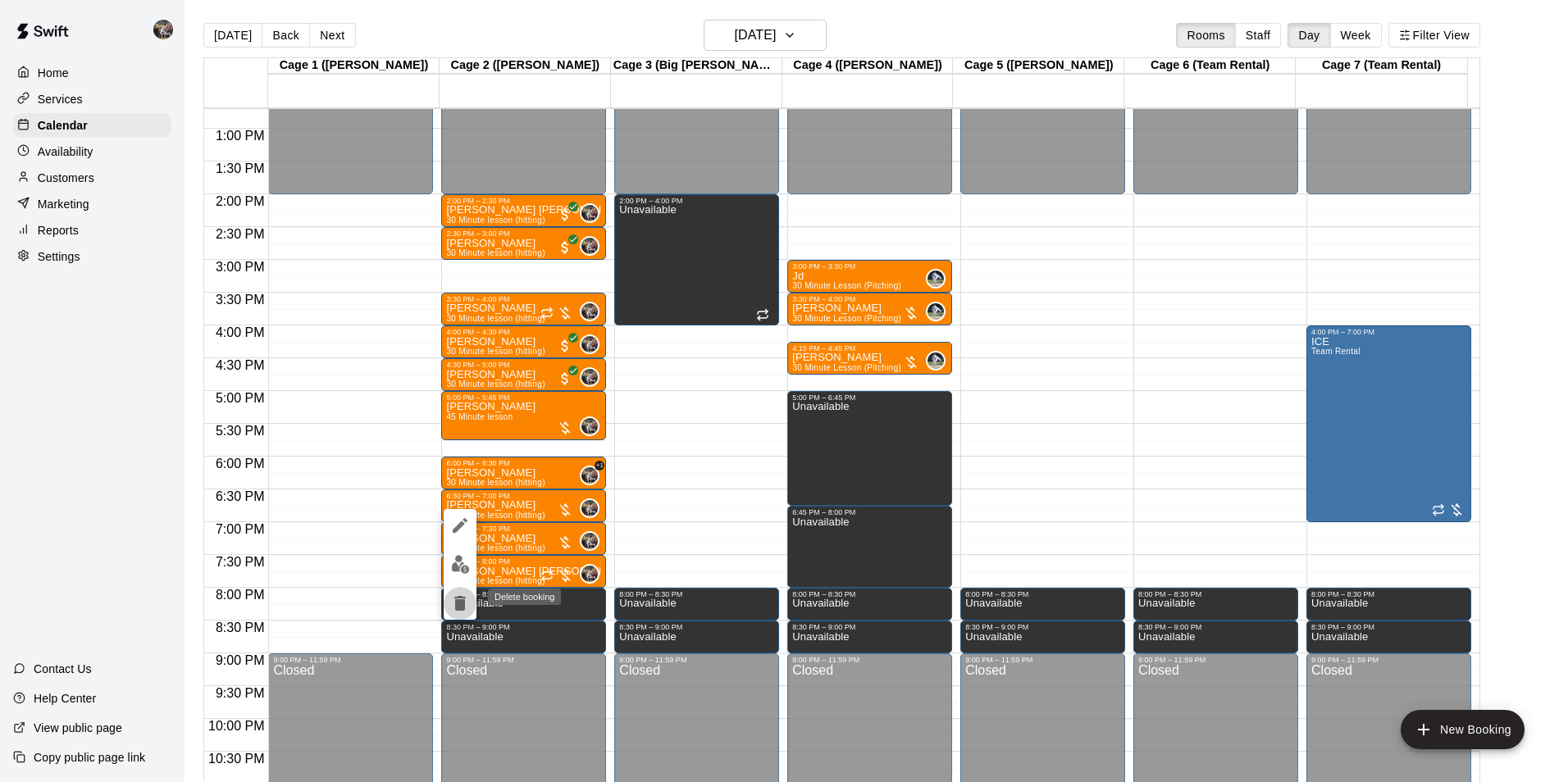
click at [463, 595] on icon "delete" at bounding box center [460, 603] width 20 height 20
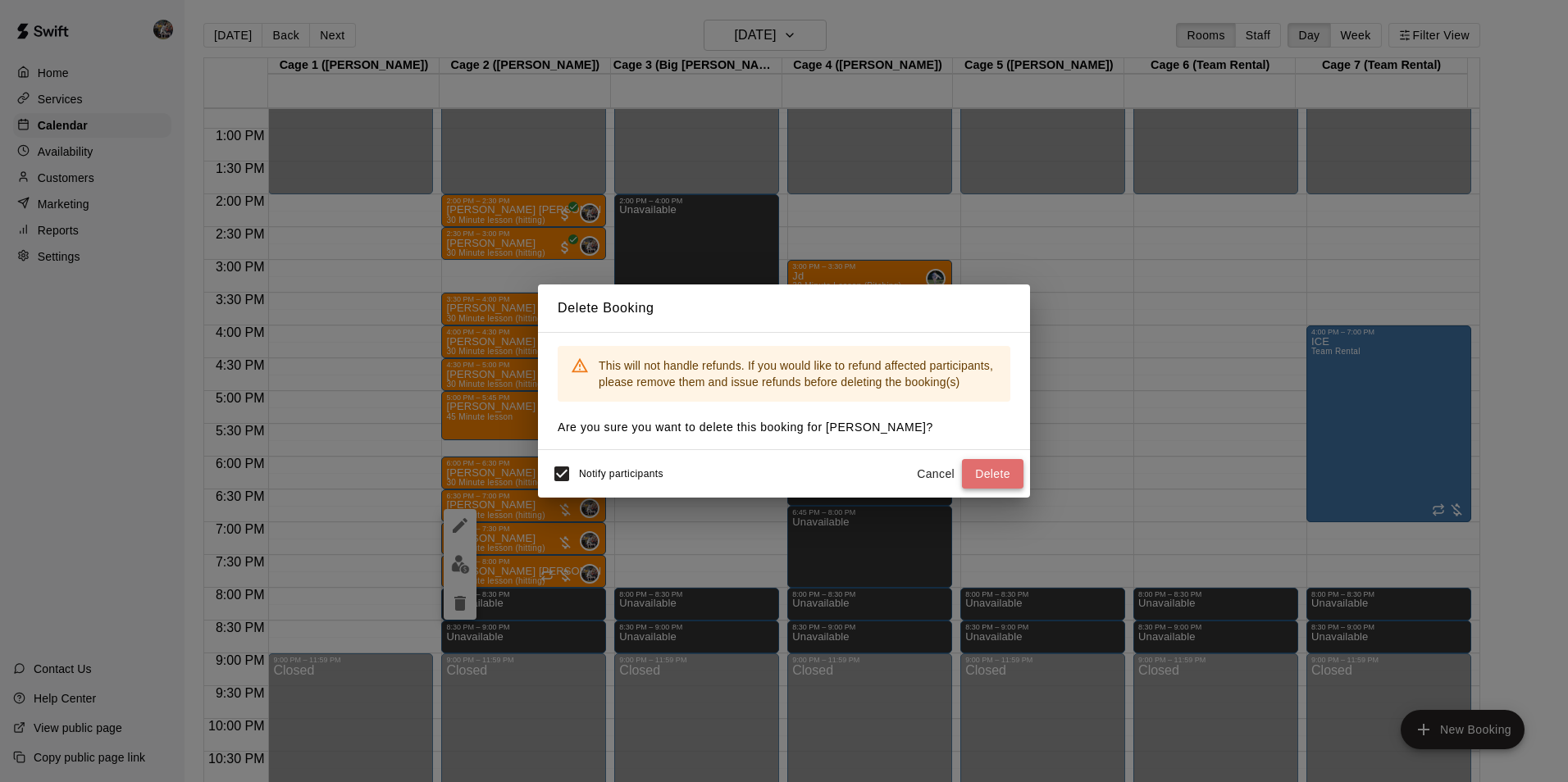
click at [1008, 469] on button "Delete" at bounding box center [992, 474] width 61 height 30
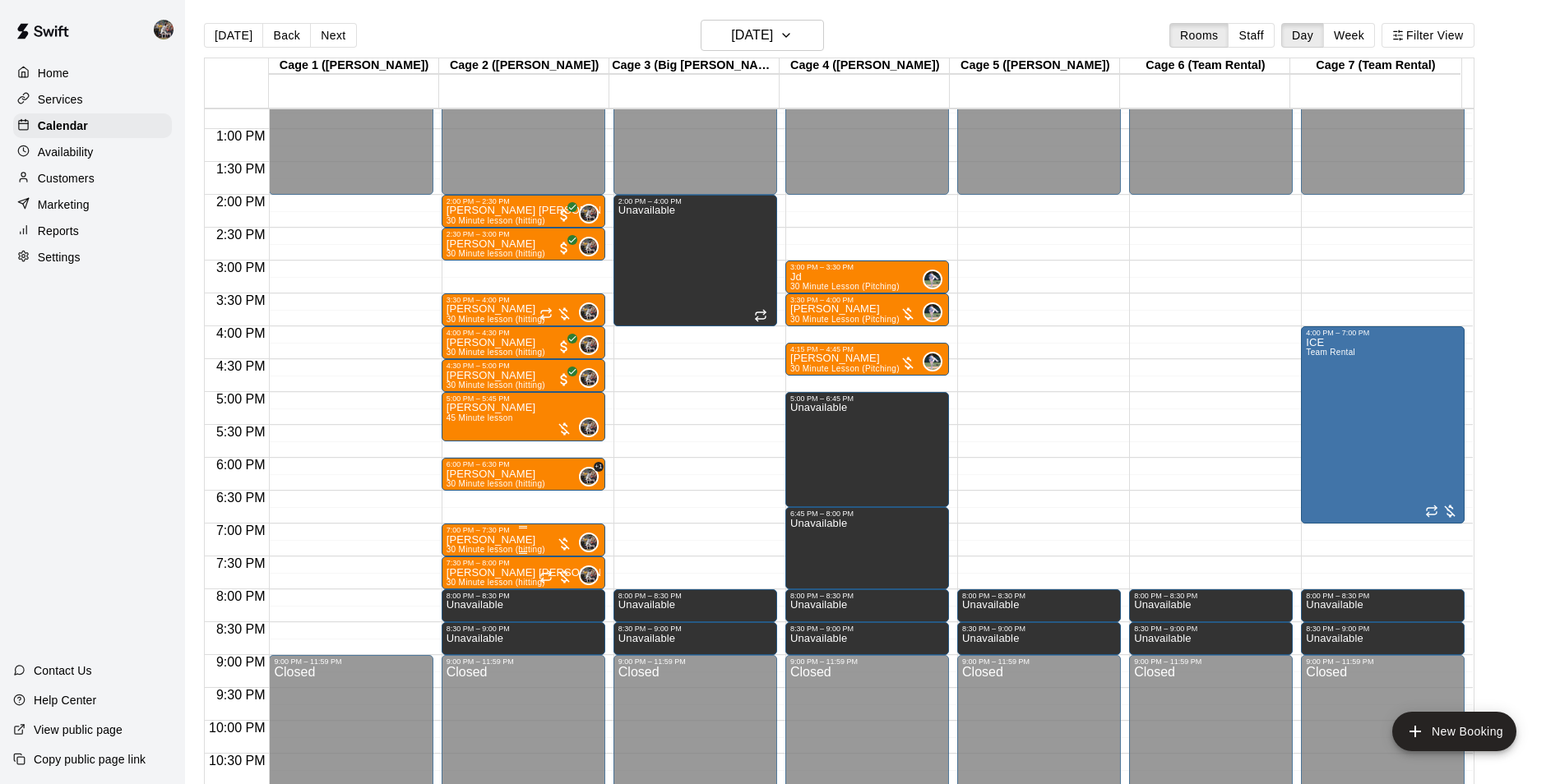
click at [464, 535] on div "7:00 PM – 7:30 PM" at bounding box center [523, 530] width 154 height 9
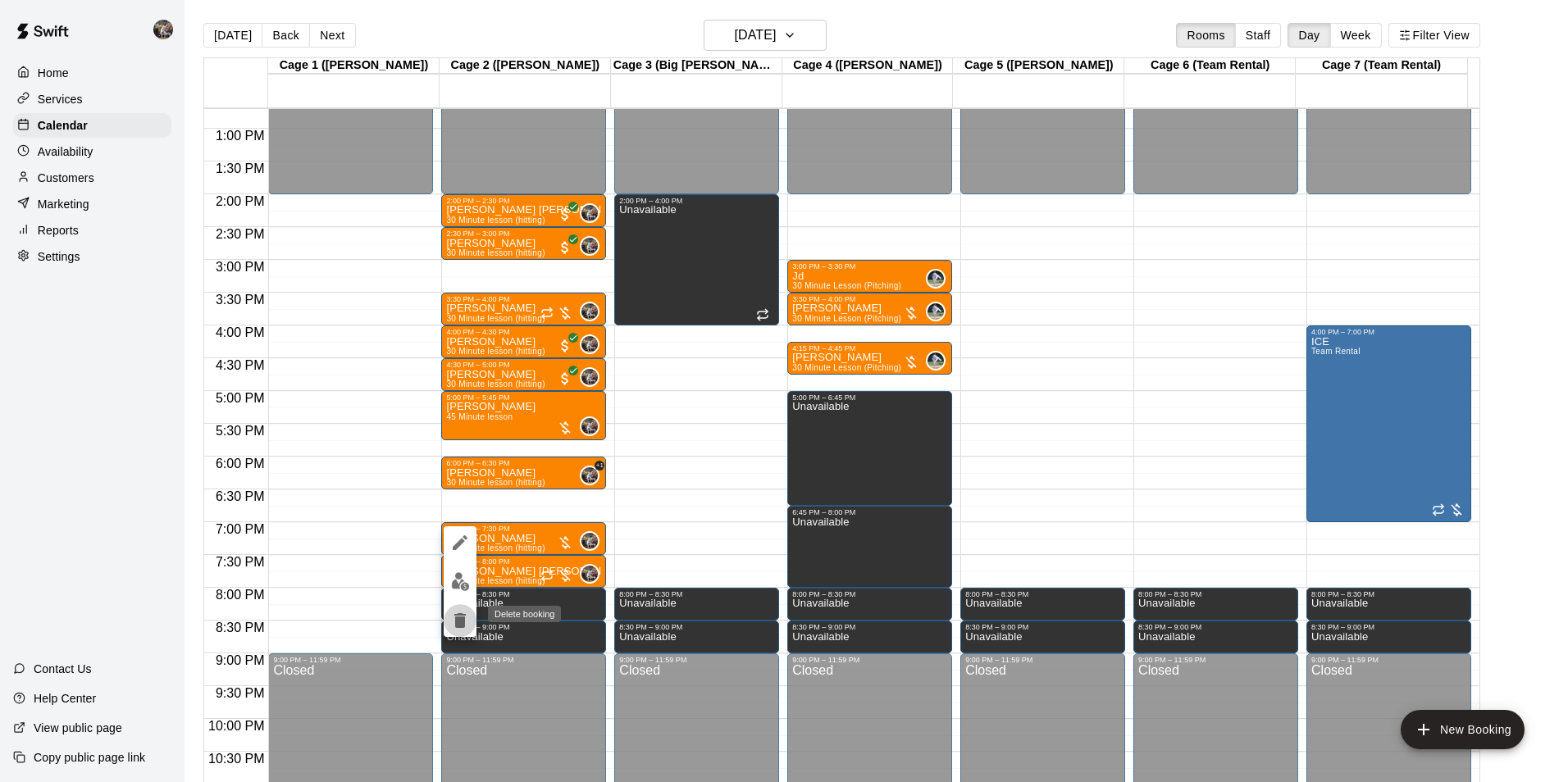
click at [455, 610] on button "delete" at bounding box center [460, 621] width 33 height 33
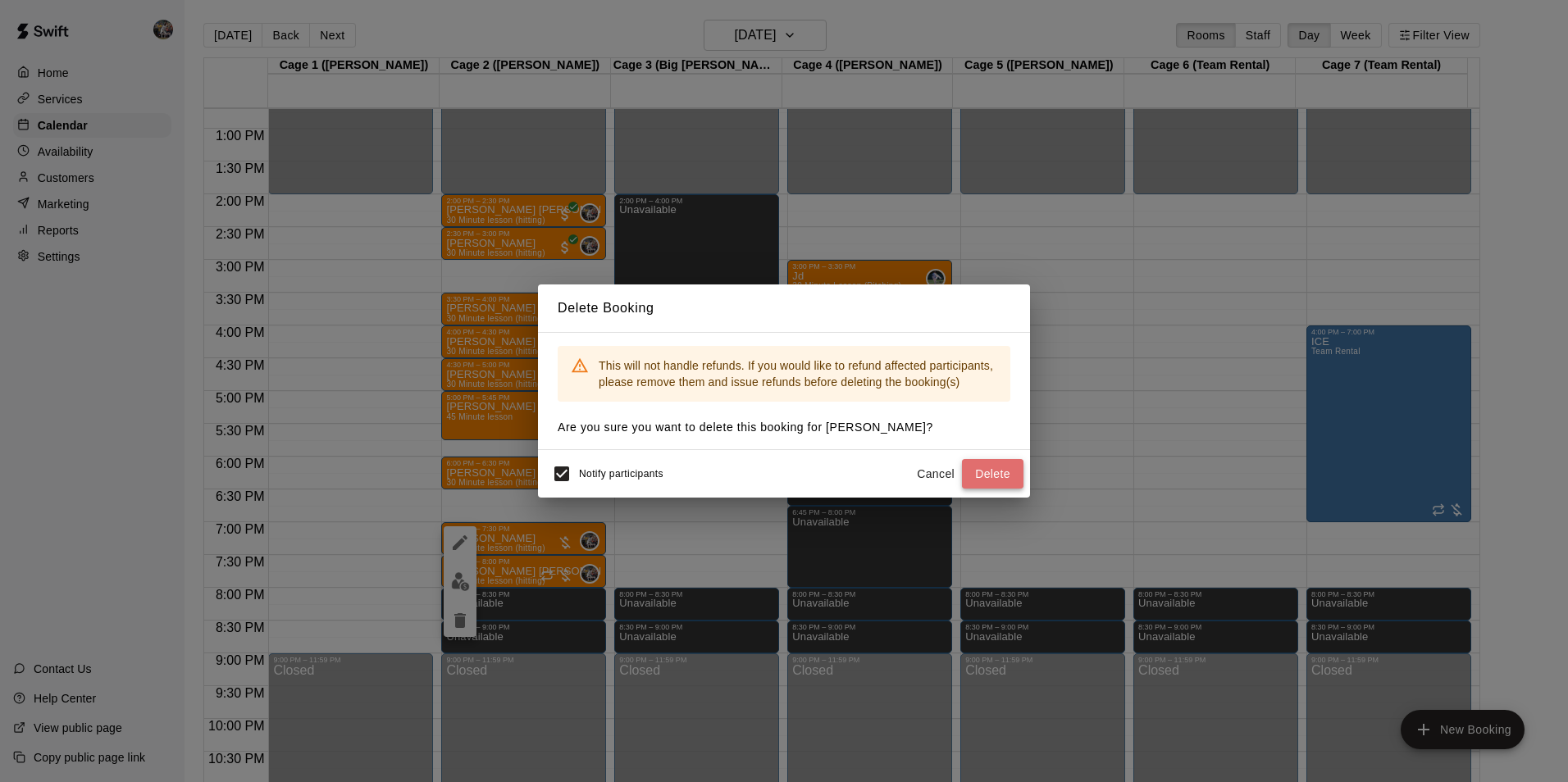
click at [987, 473] on button "Delete" at bounding box center [992, 474] width 61 height 30
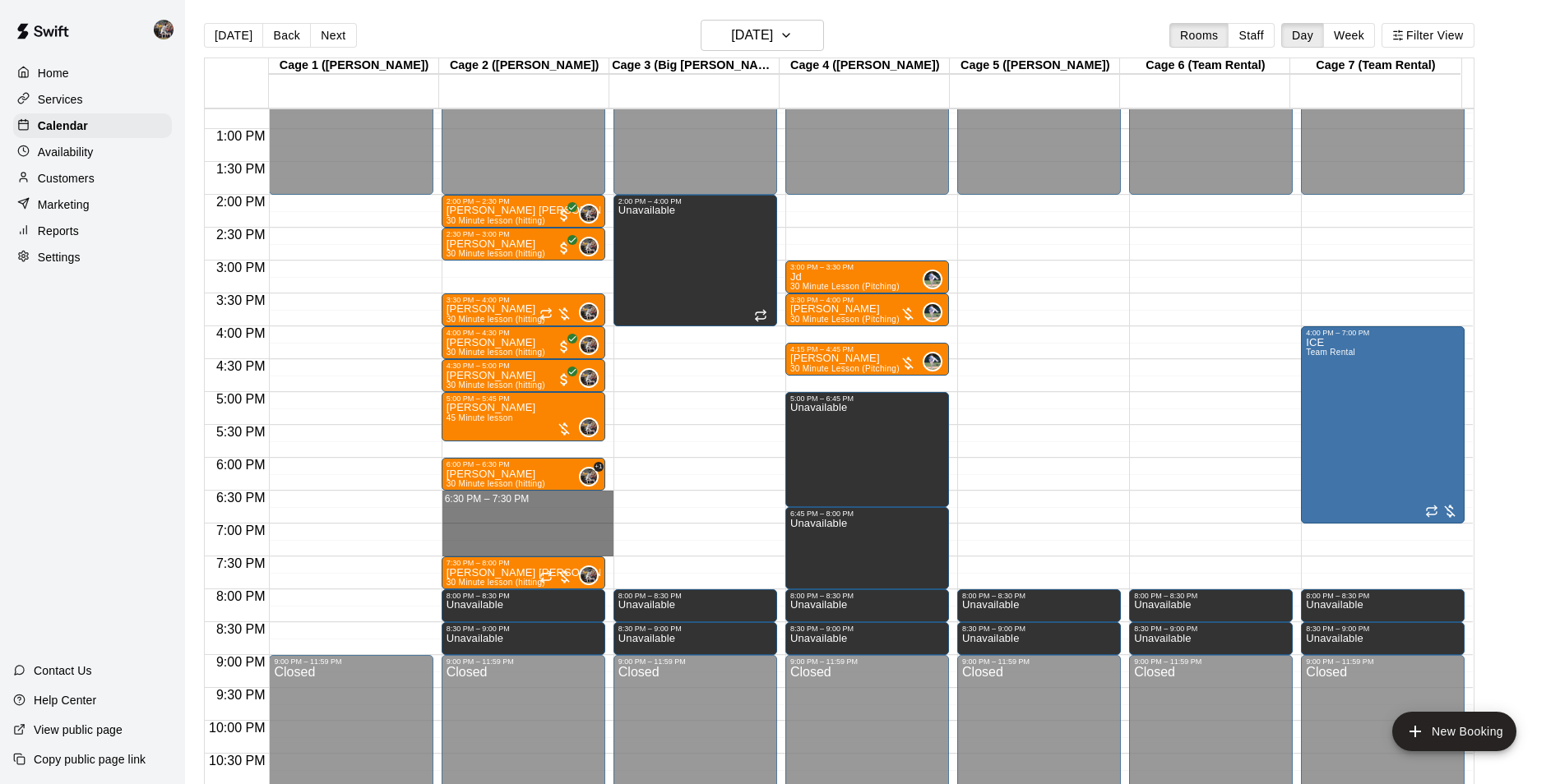
drag, startPoint x: 499, startPoint y: 495, endPoint x: 505, endPoint y: 551, distance: 56.3
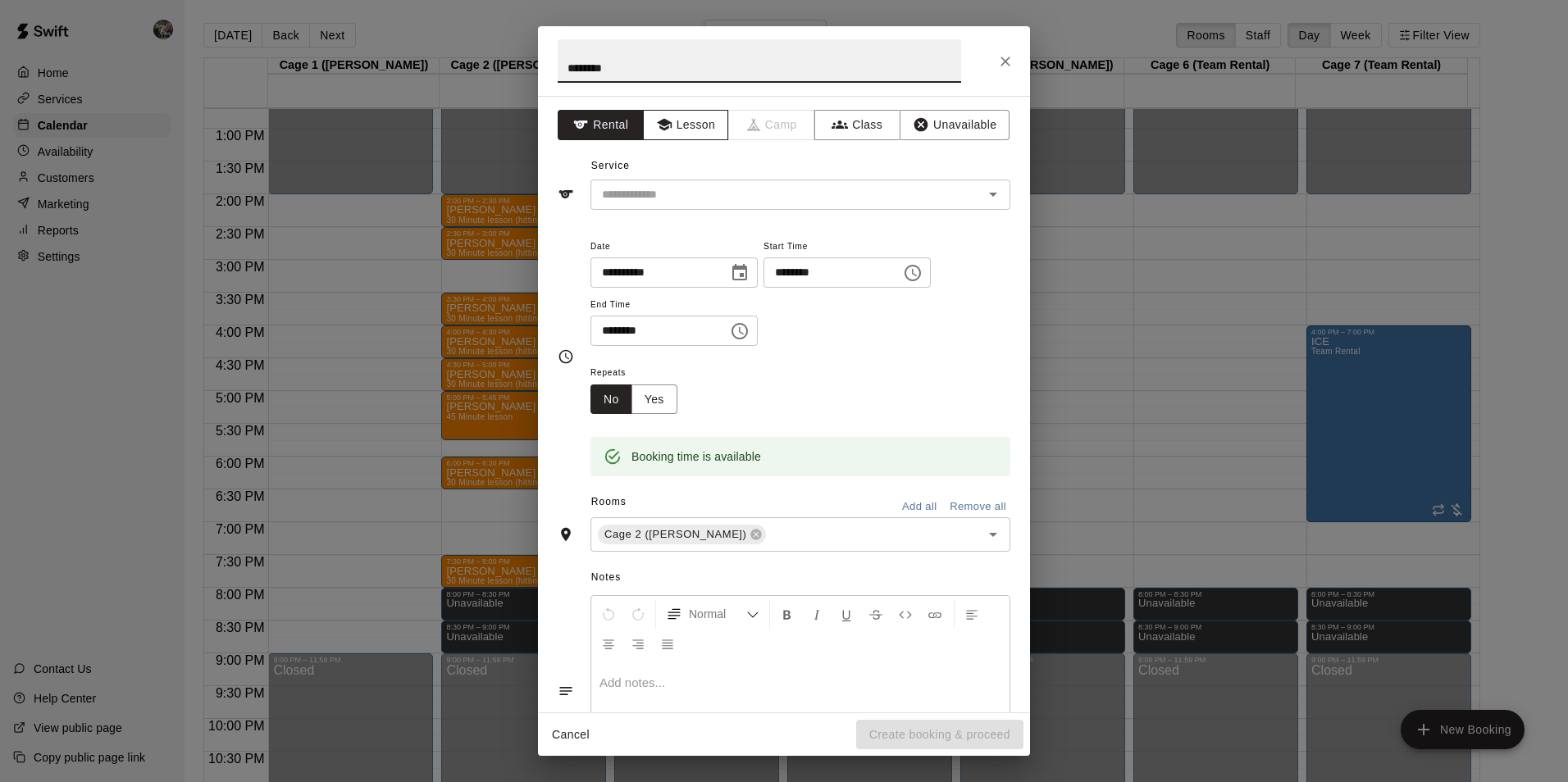
type input "********"
click at [689, 122] on button "Lesson" at bounding box center [685, 125] width 86 height 30
click at [684, 199] on input "text" at bounding box center [776, 195] width 362 height 21
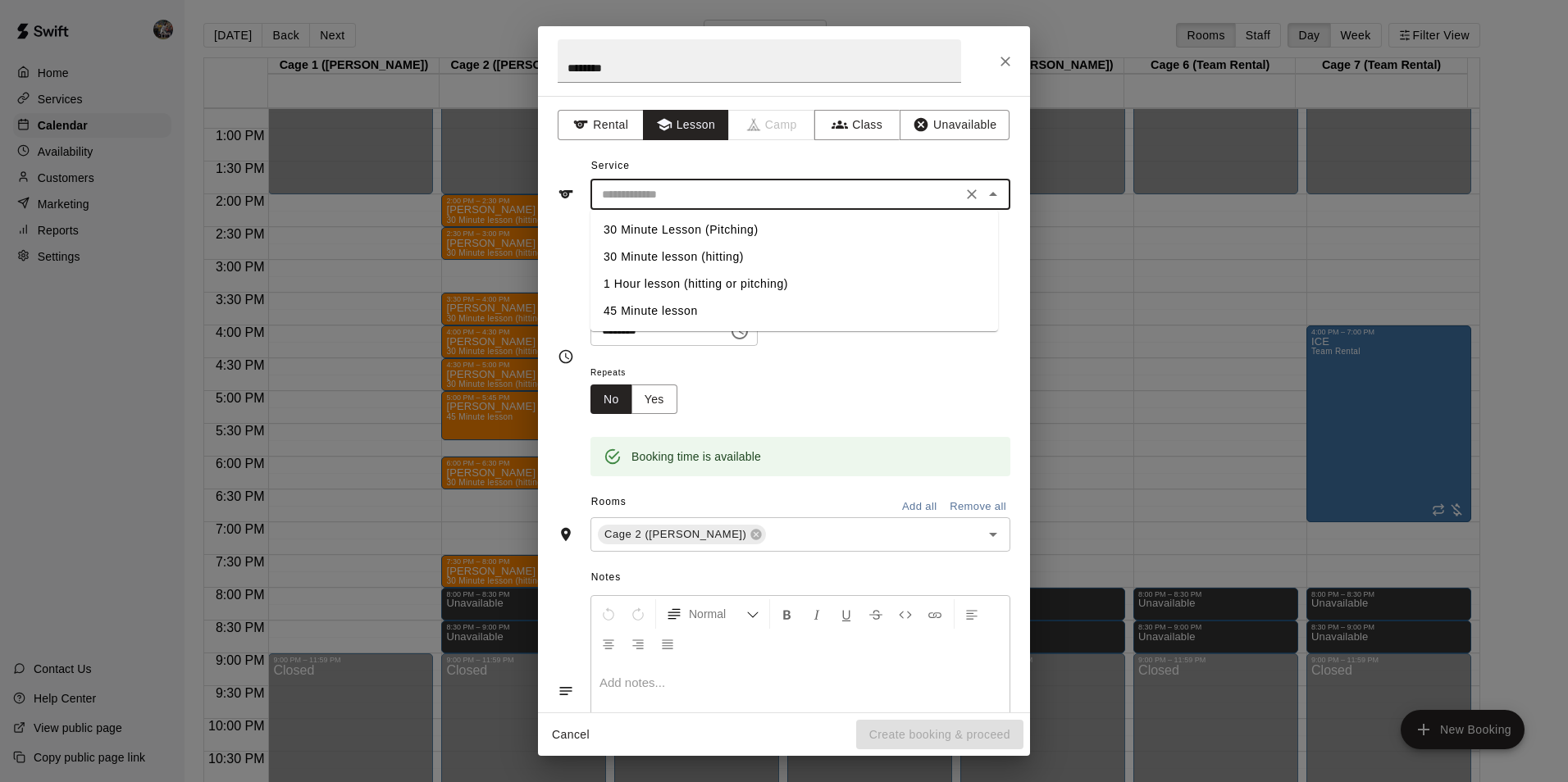
click at [678, 292] on li "1 Hour lesson (hitting or pitching)" at bounding box center [794, 284] width 408 height 27
type input "**********"
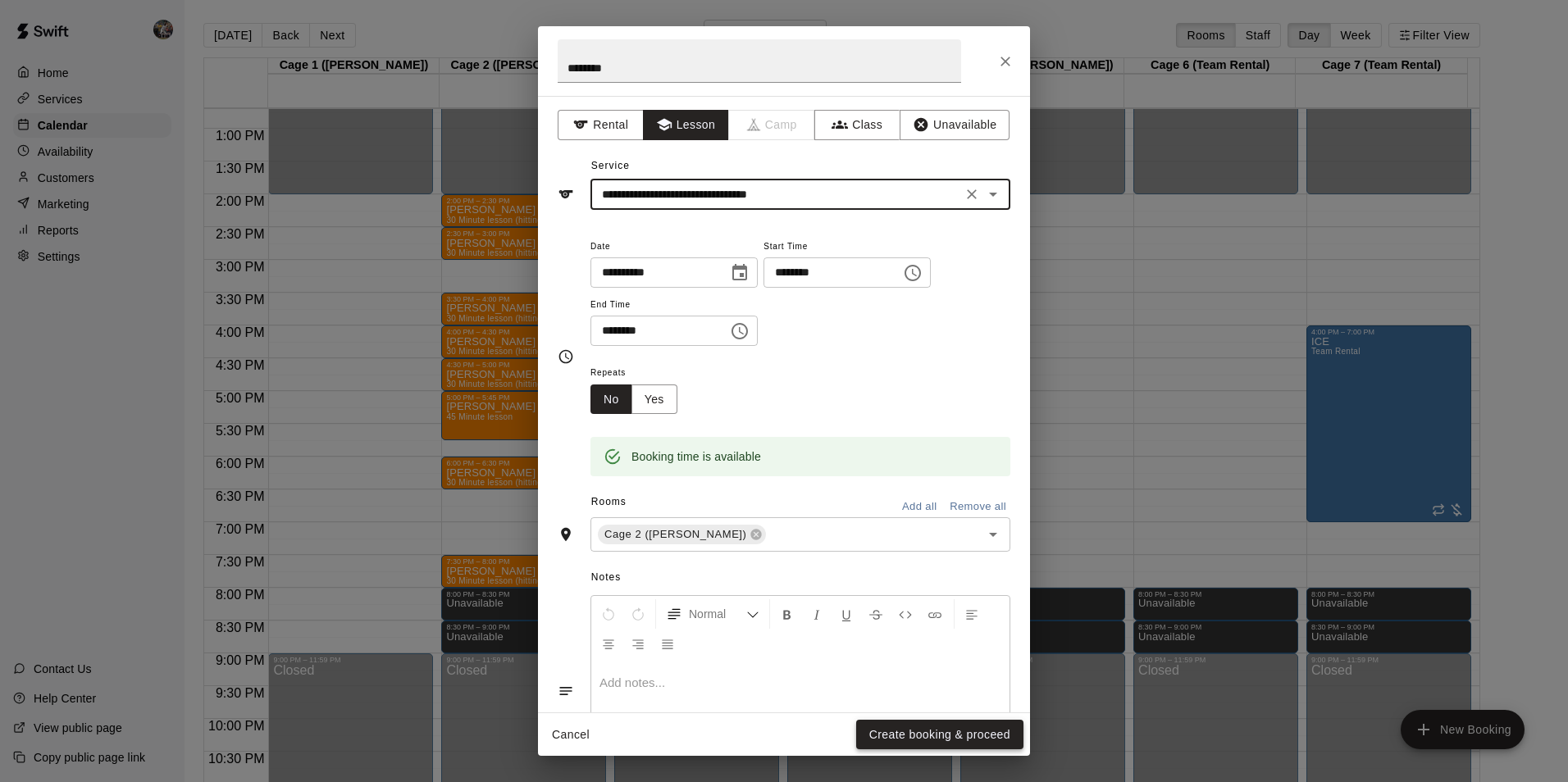
click at [913, 726] on button "Create booking & proceed" at bounding box center [940, 735] width 168 height 30
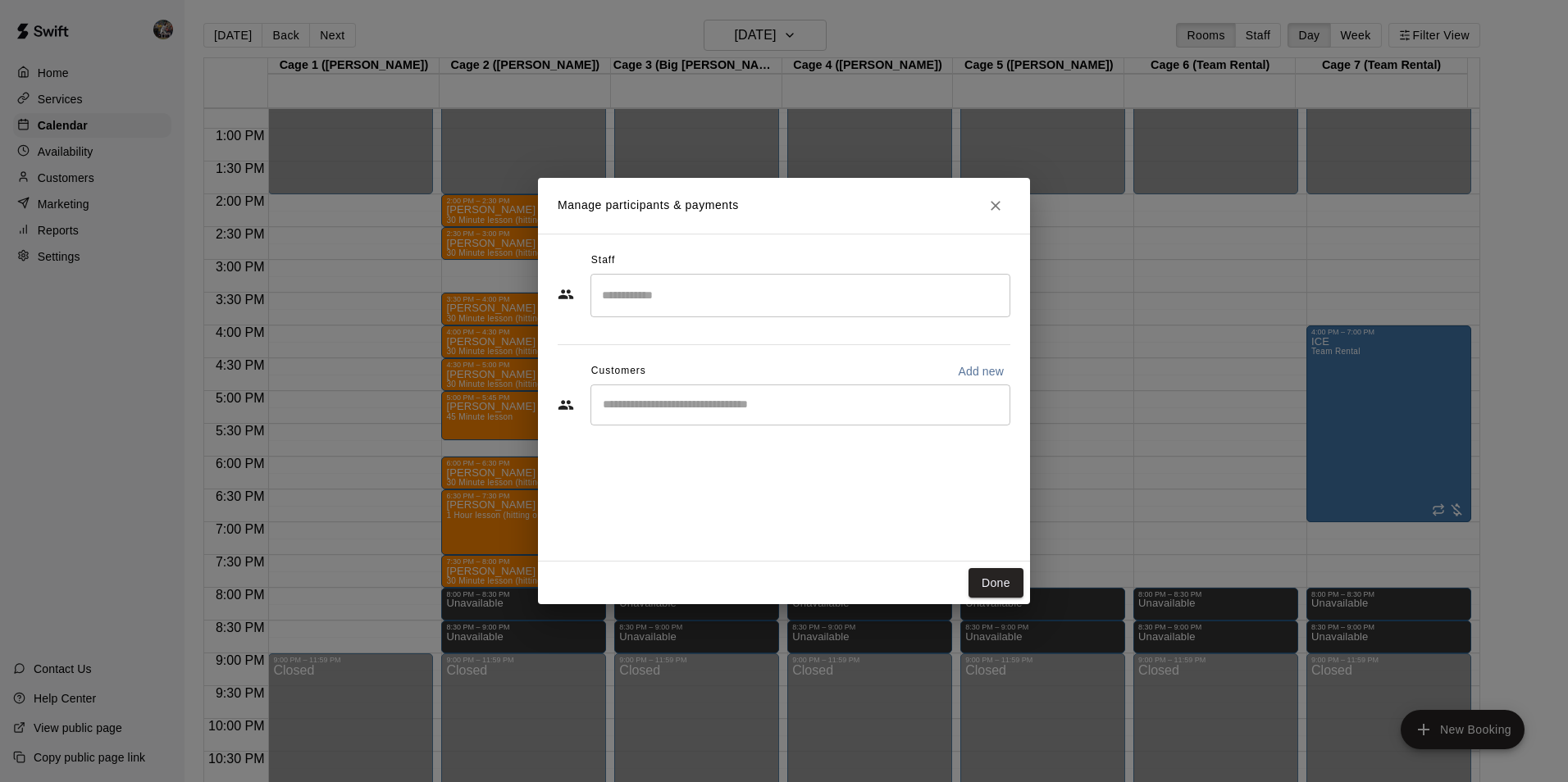
click at [596, 315] on div "​" at bounding box center [801, 296] width 420 height 43
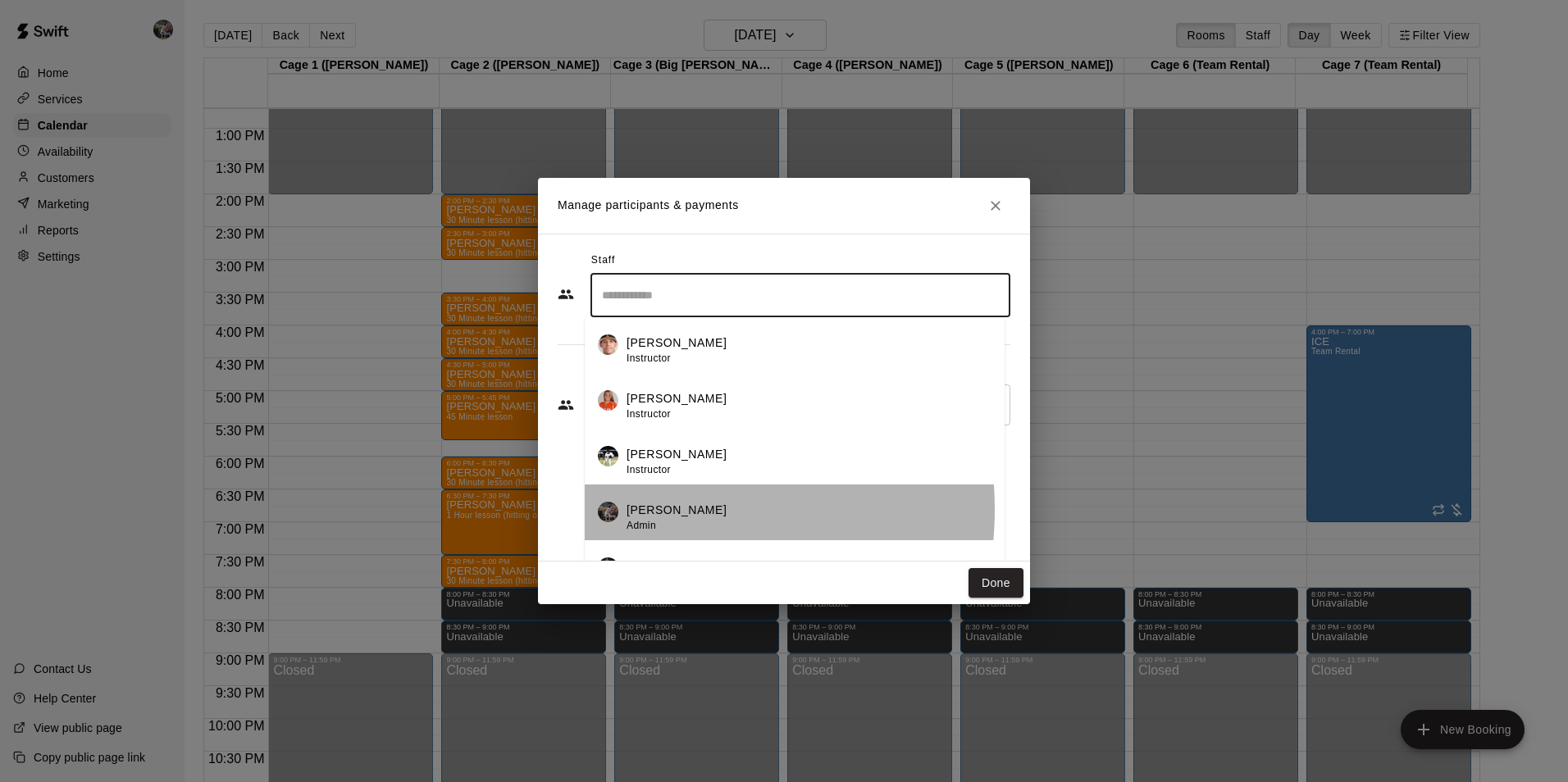
click at [643, 510] on p "[PERSON_NAME]" at bounding box center [677, 511] width 100 height 17
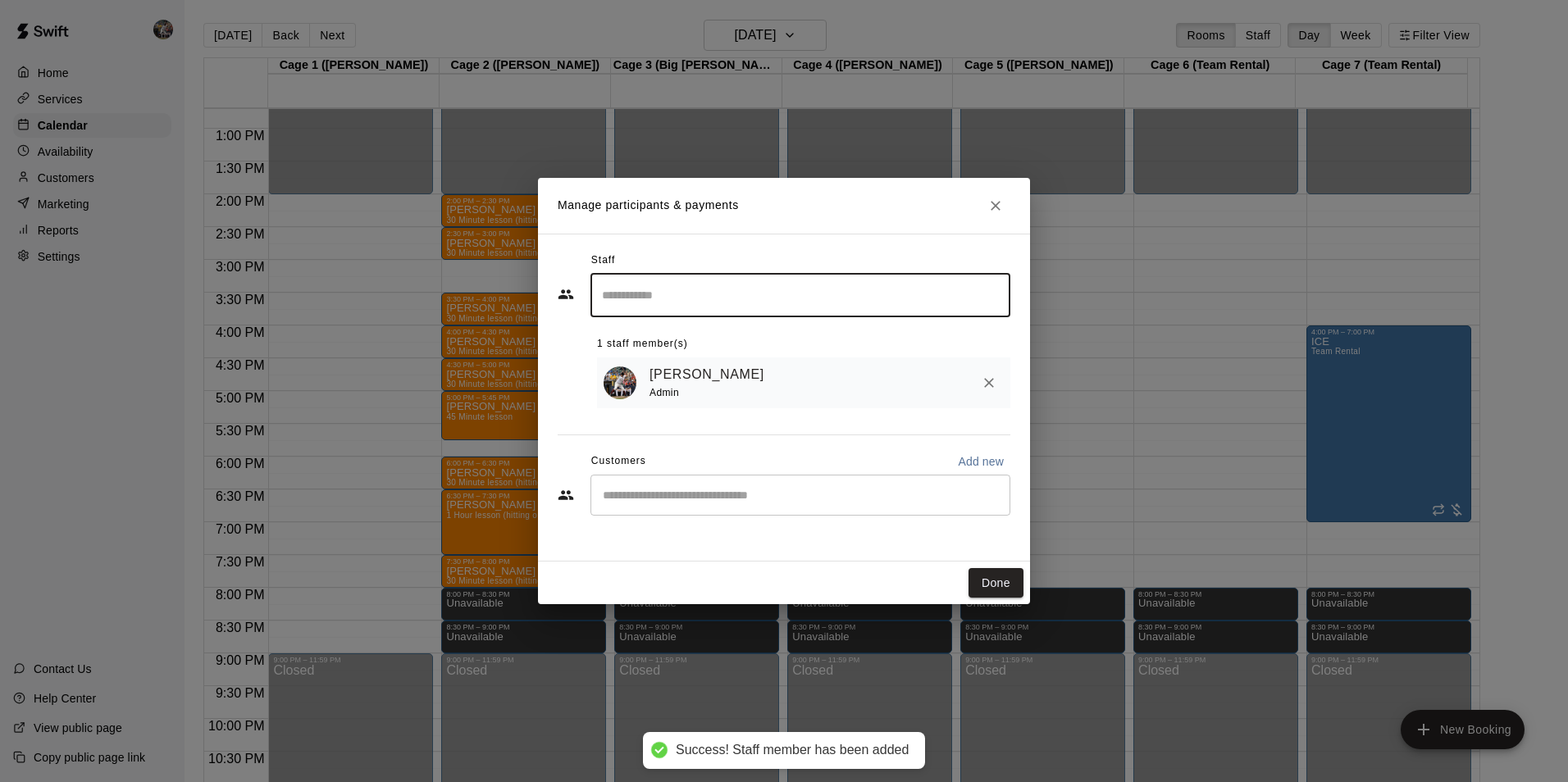
click at [664, 484] on div "​" at bounding box center [801, 496] width 420 height 41
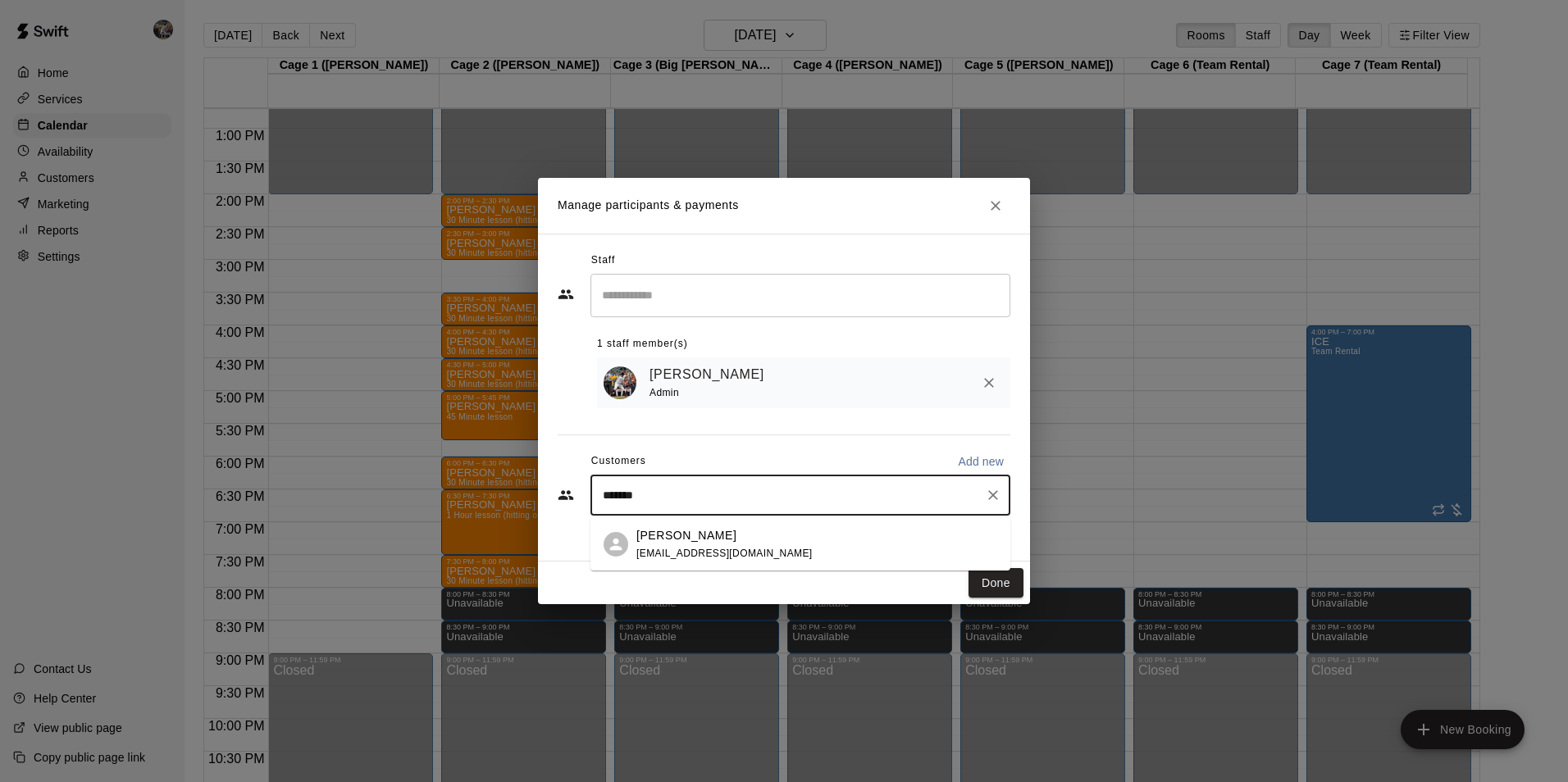
type input "********"
click at [783, 544] on div "[PERSON_NAME] [EMAIL_ADDRESS][DOMAIN_NAME]" at bounding box center [816, 545] width 361 height 35
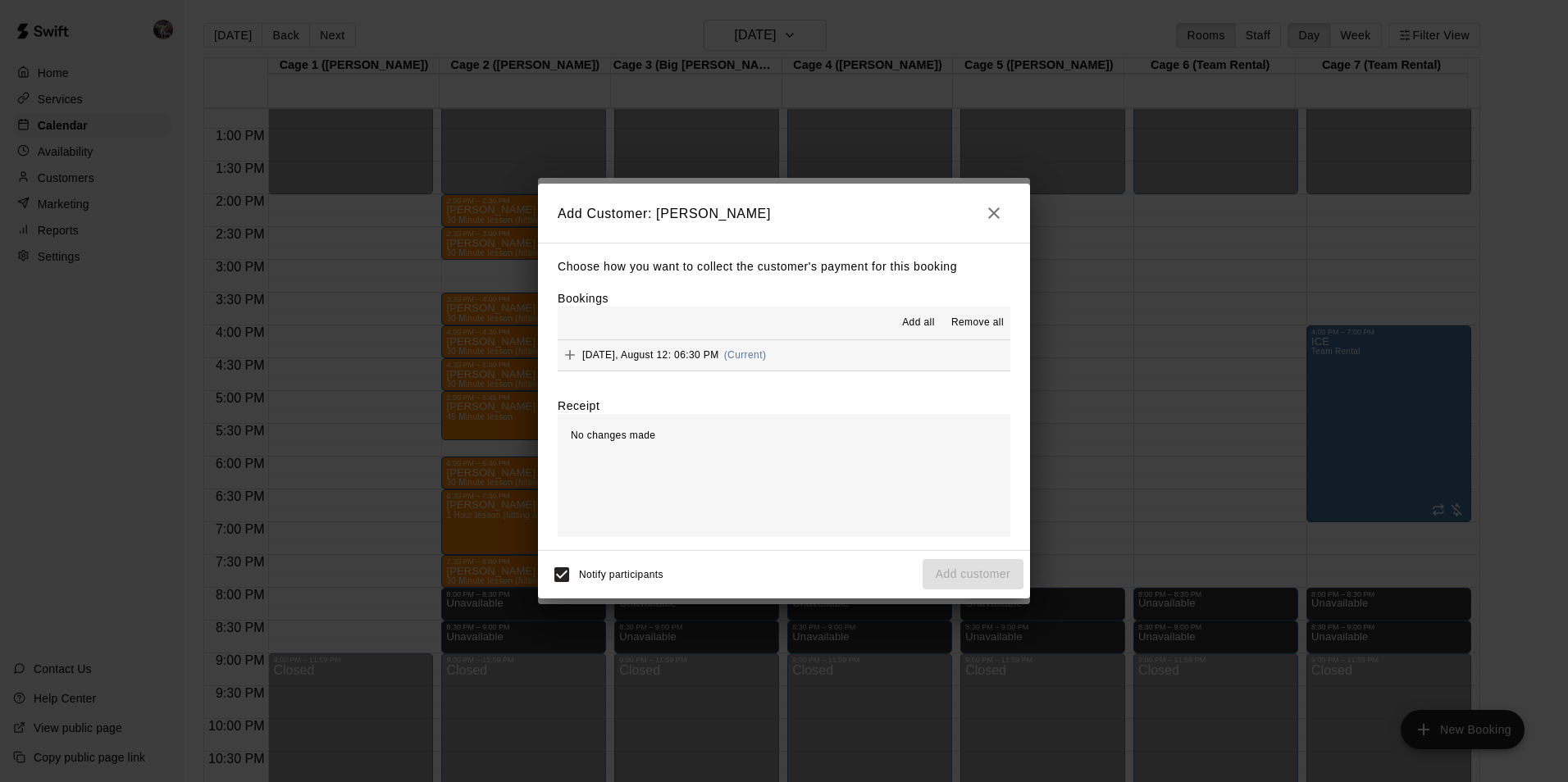
drag, startPoint x: 818, startPoint y: 359, endPoint x: 827, endPoint y: 359, distance: 9.0
click at [826, 359] on button "[DATE], August 12: 06:30 PM (Current)" at bounding box center [784, 355] width 452 height 30
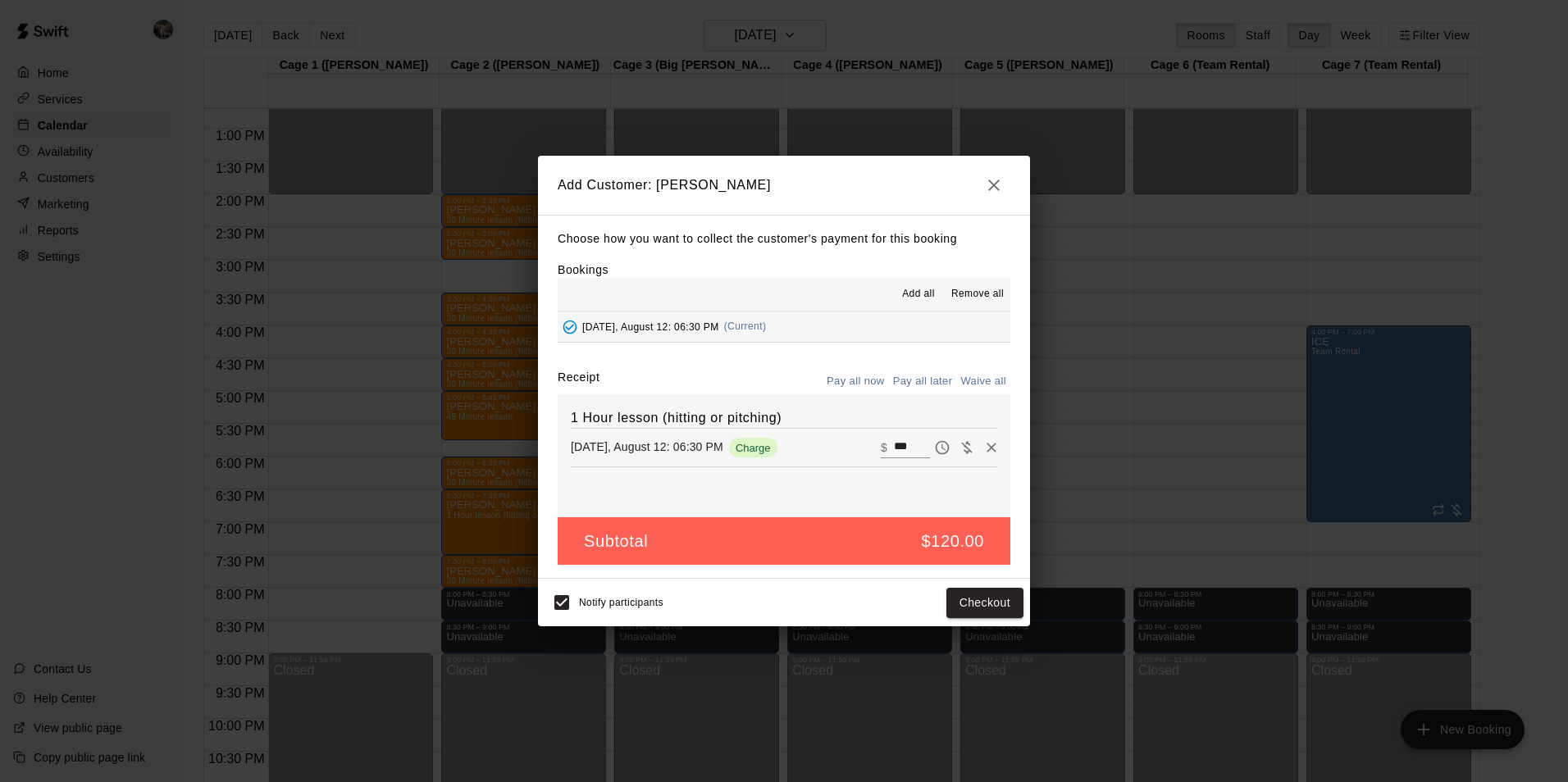
click at [926, 384] on button "Pay all later" at bounding box center [923, 382] width 68 height 25
click at [952, 597] on button "Add customer" at bounding box center [972, 603] width 101 height 30
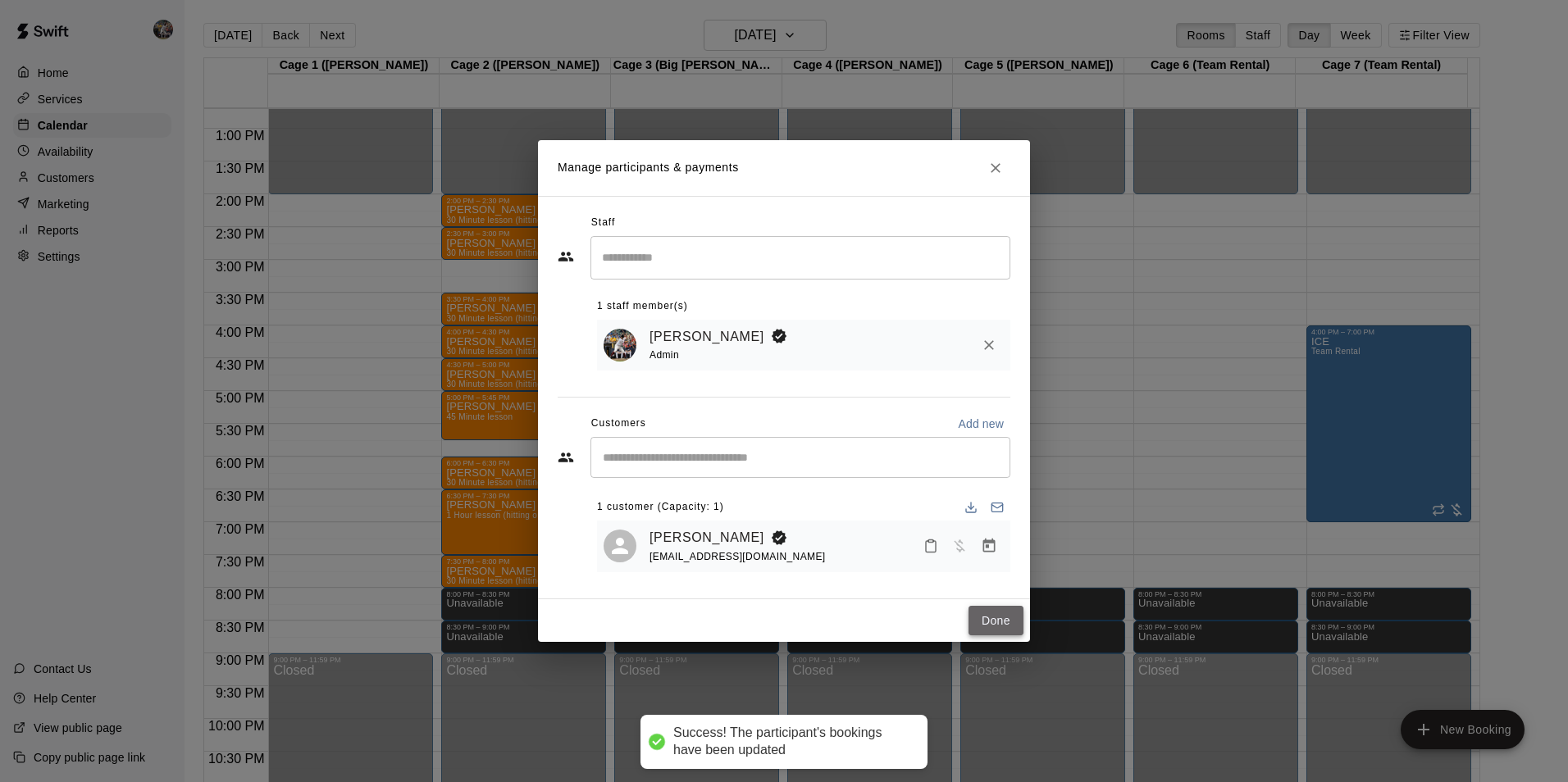
click at [982, 624] on button "Done" at bounding box center [996, 621] width 55 height 30
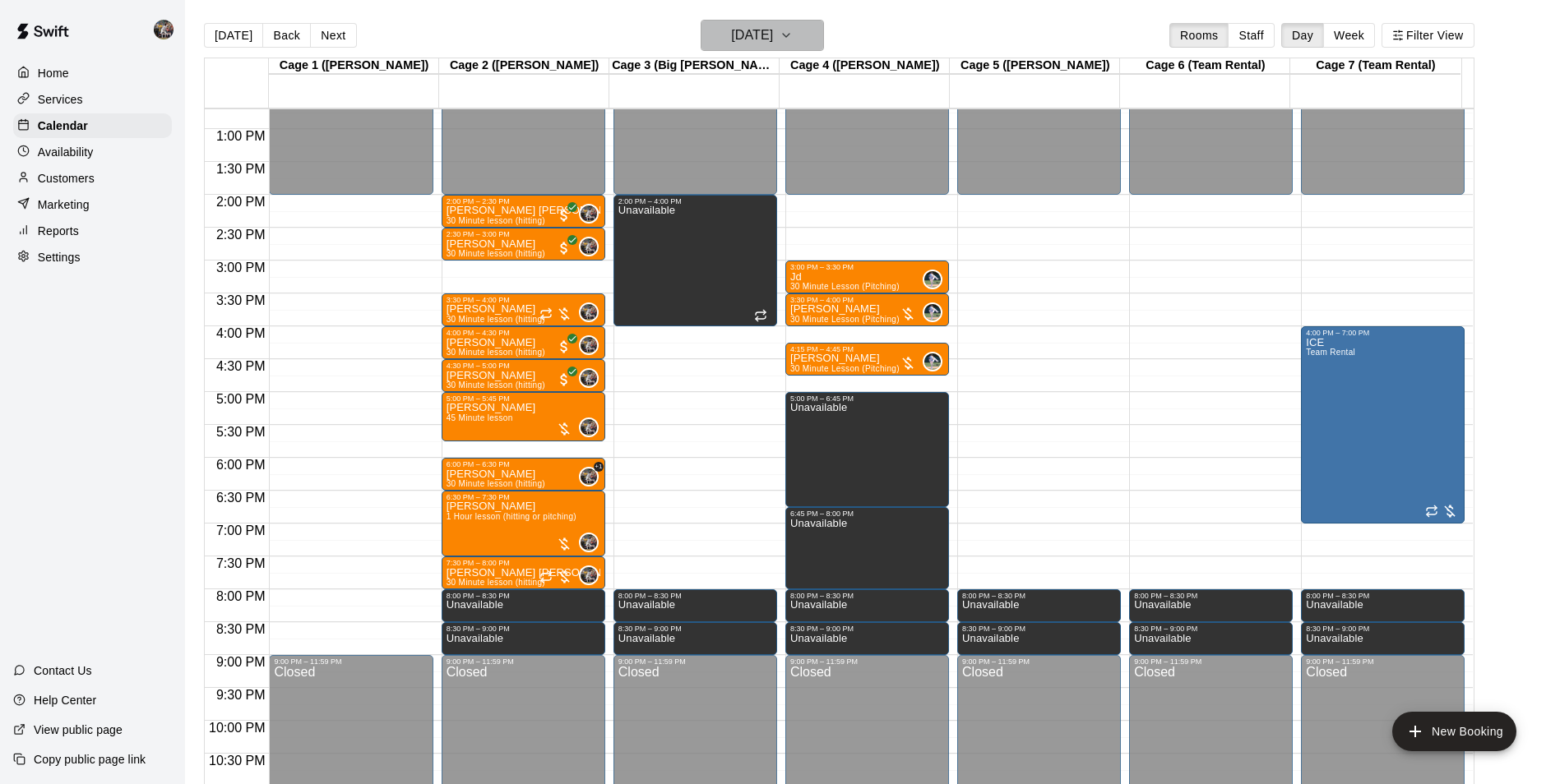
click at [740, 29] on h6 "[DATE]" at bounding box center [752, 35] width 42 height 23
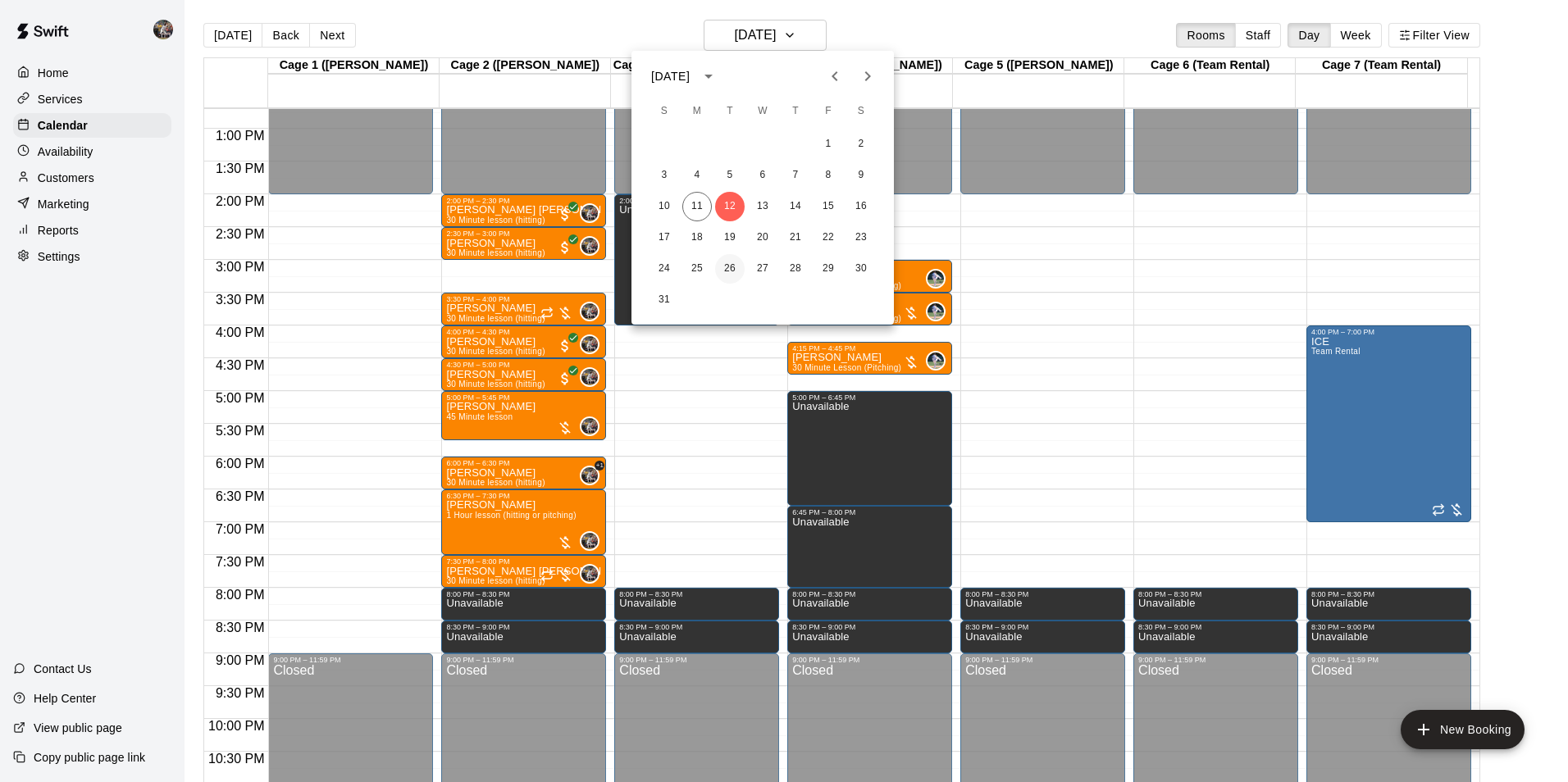
click at [728, 256] on button "26" at bounding box center [729, 269] width 29 height 29
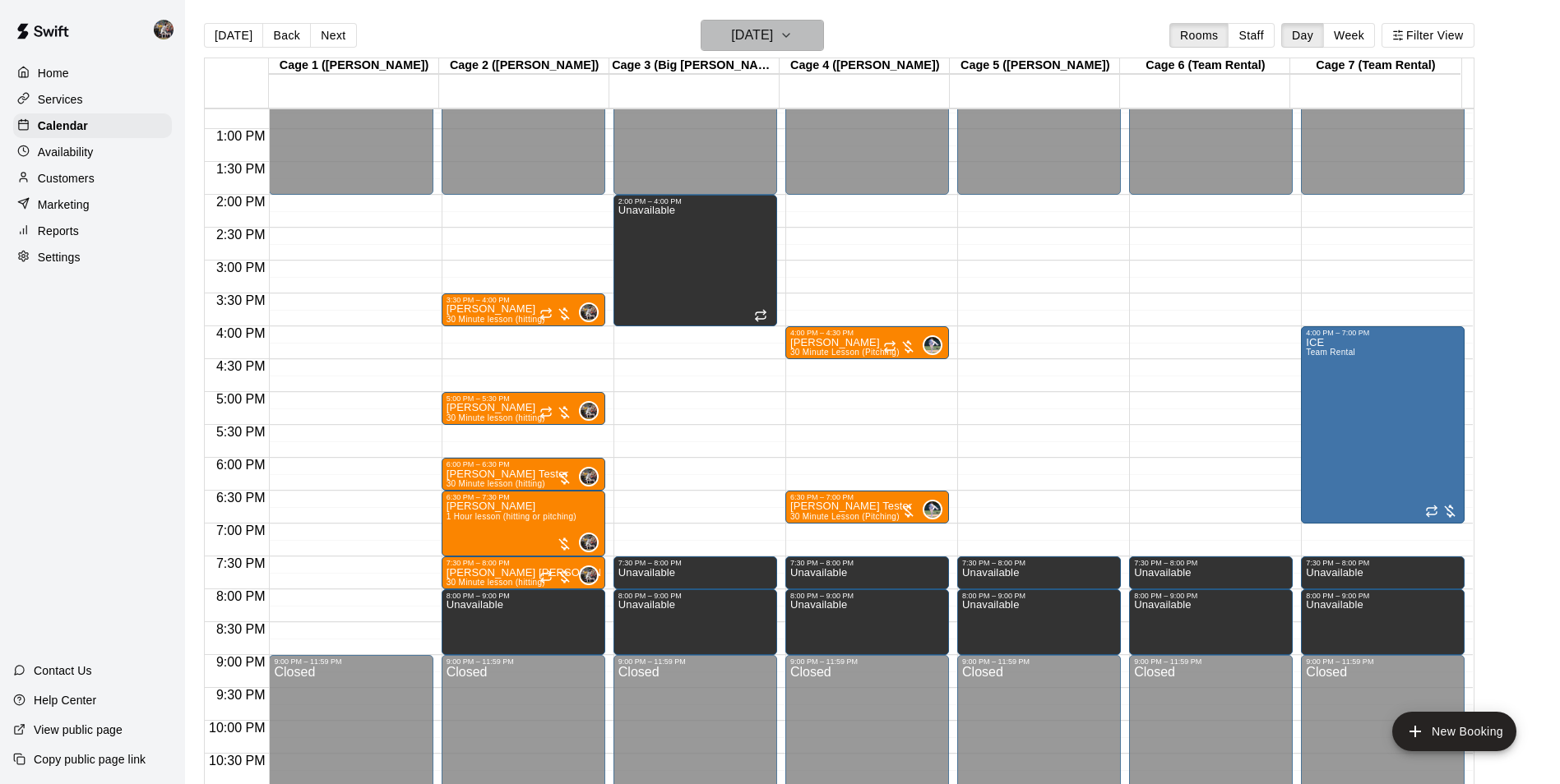
click at [773, 37] on h6 "[DATE]" at bounding box center [752, 35] width 42 height 23
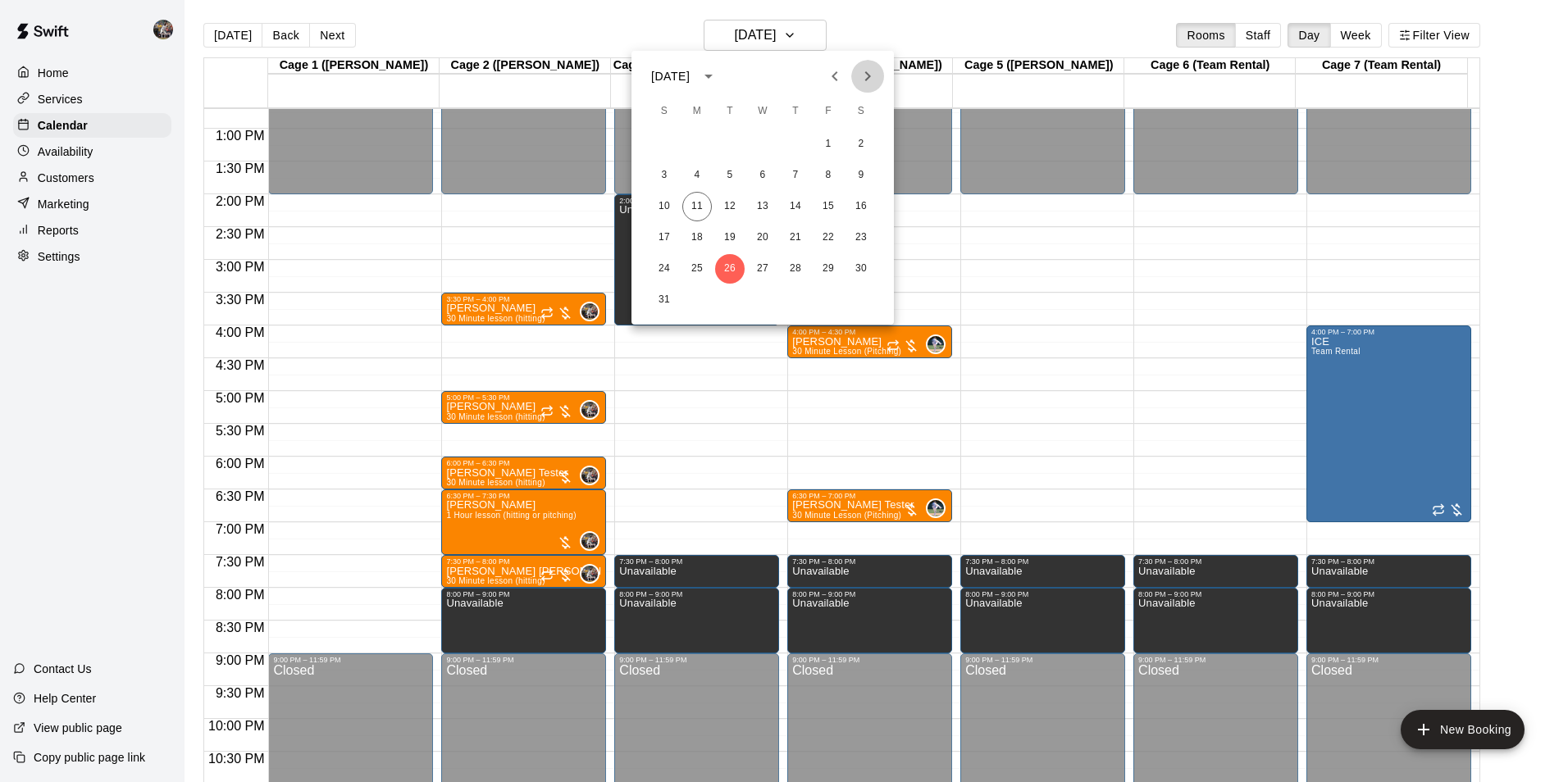
click at [866, 65] on button "Next month" at bounding box center [868, 76] width 33 height 33
click at [725, 137] on button "2" at bounding box center [729, 144] width 29 height 29
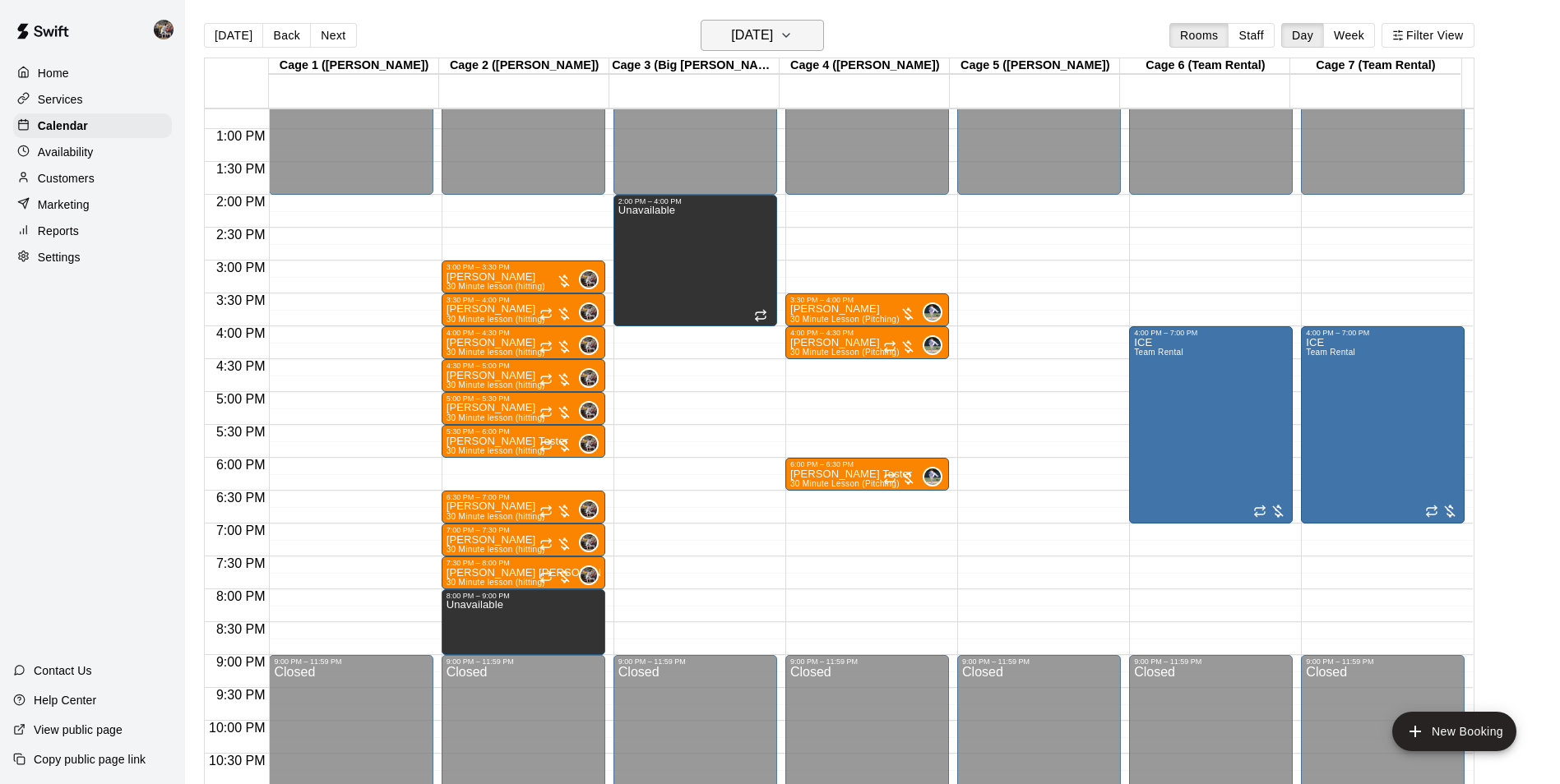
click at [759, 42] on h6 "[DATE]" at bounding box center [752, 35] width 42 height 23
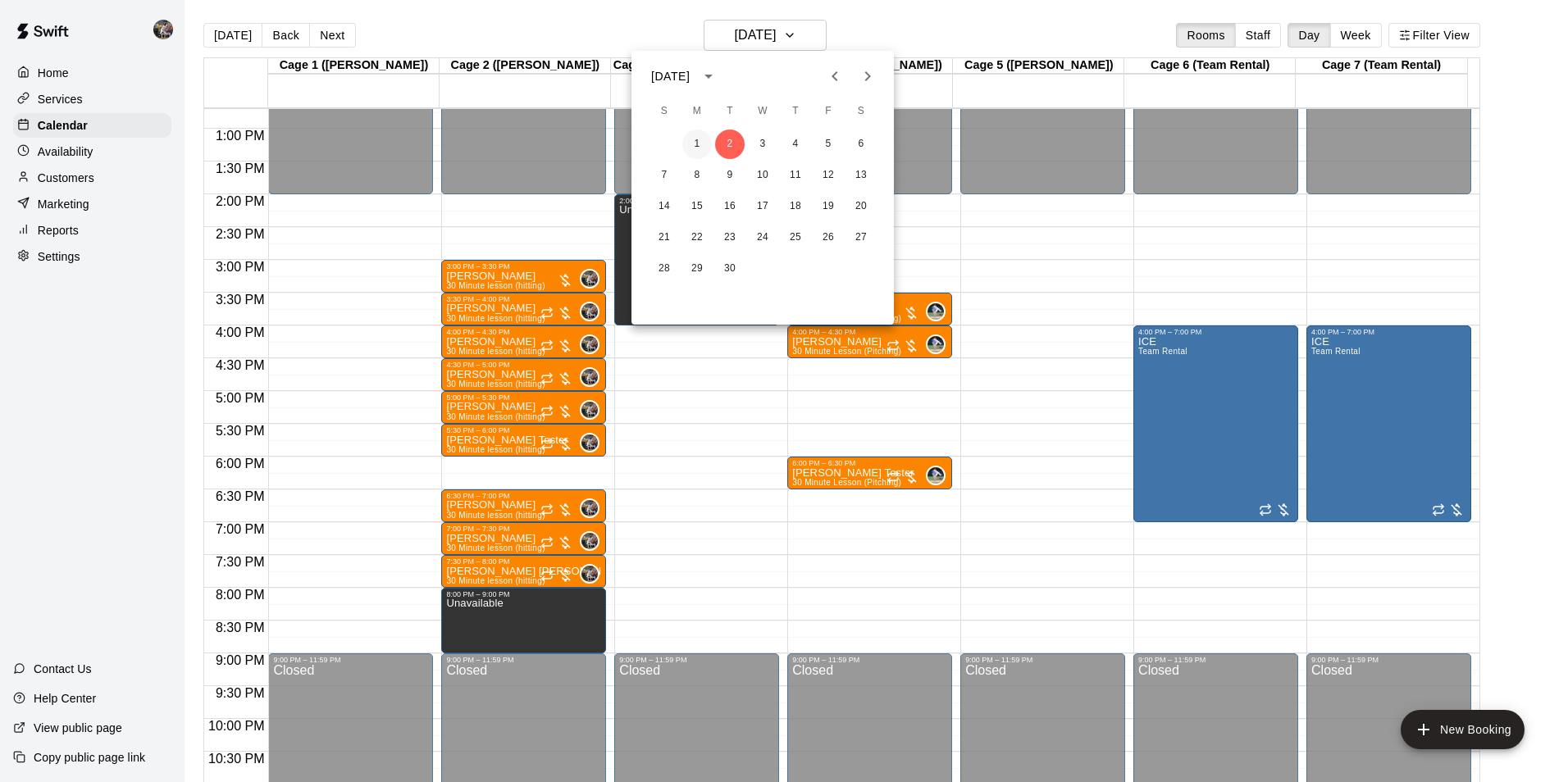
click at [705, 140] on button "1" at bounding box center [696, 144] width 29 height 29
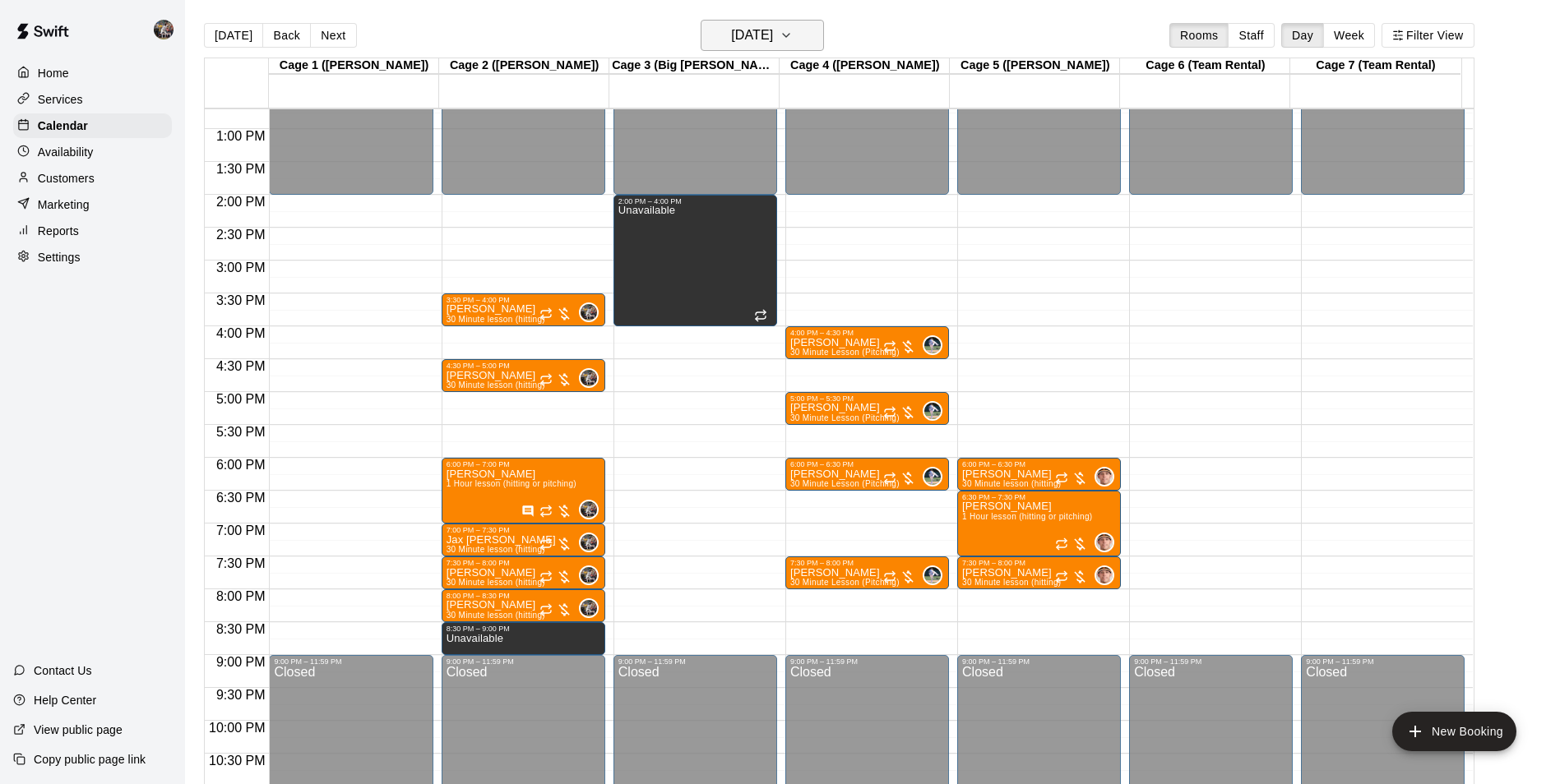
click at [731, 46] on h6 "[DATE]" at bounding box center [752, 35] width 42 height 23
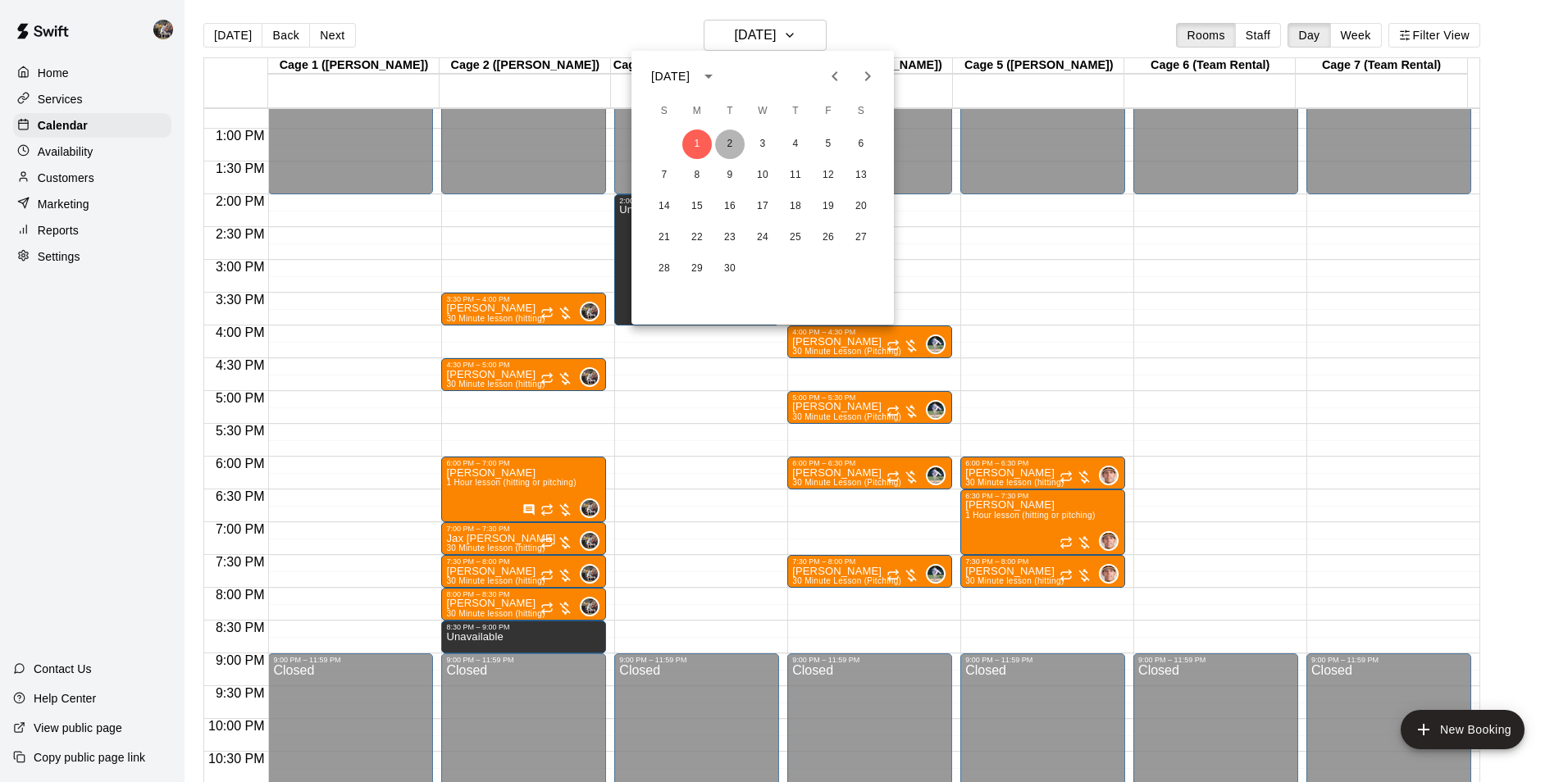
click at [715, 148] on button "2" at bounding box center [729, 144] width 29 height 29
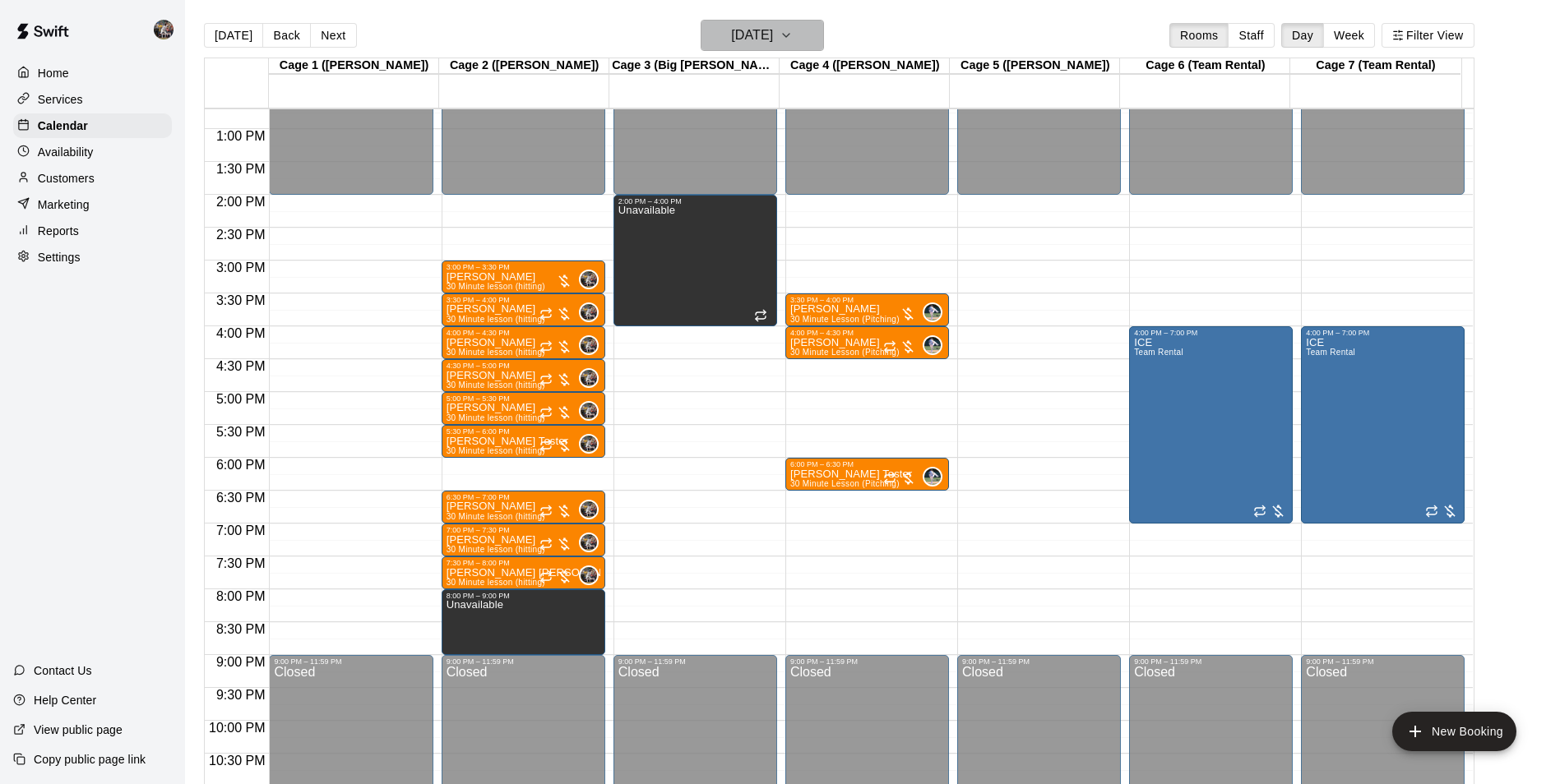
click at [759, 35] on h6 "[DATE]" at bounding box center [752, 35] width 42 height 23
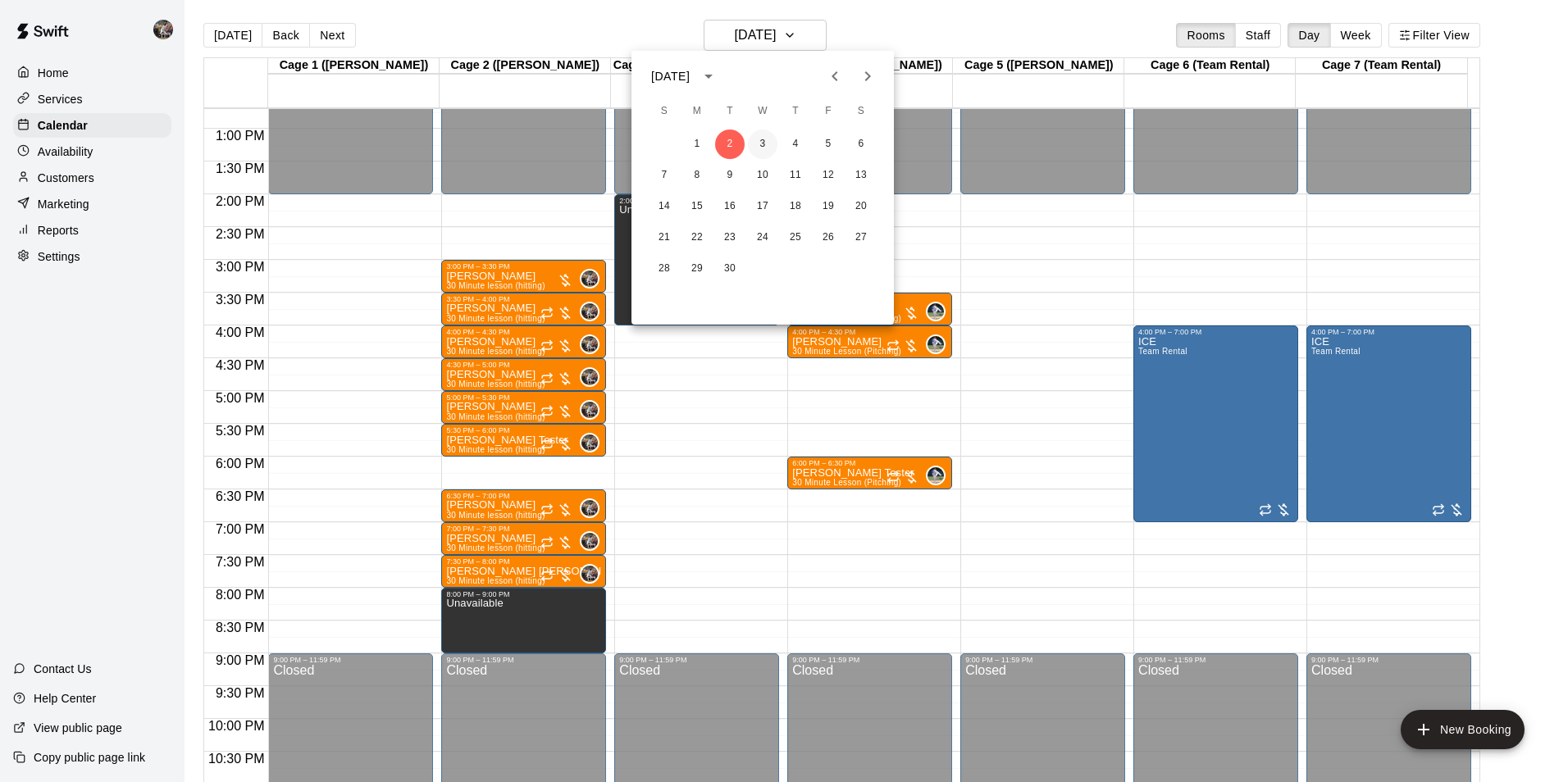
click at [755, 144] on button "3" at bounding box center [762, 144] width 29 height 29
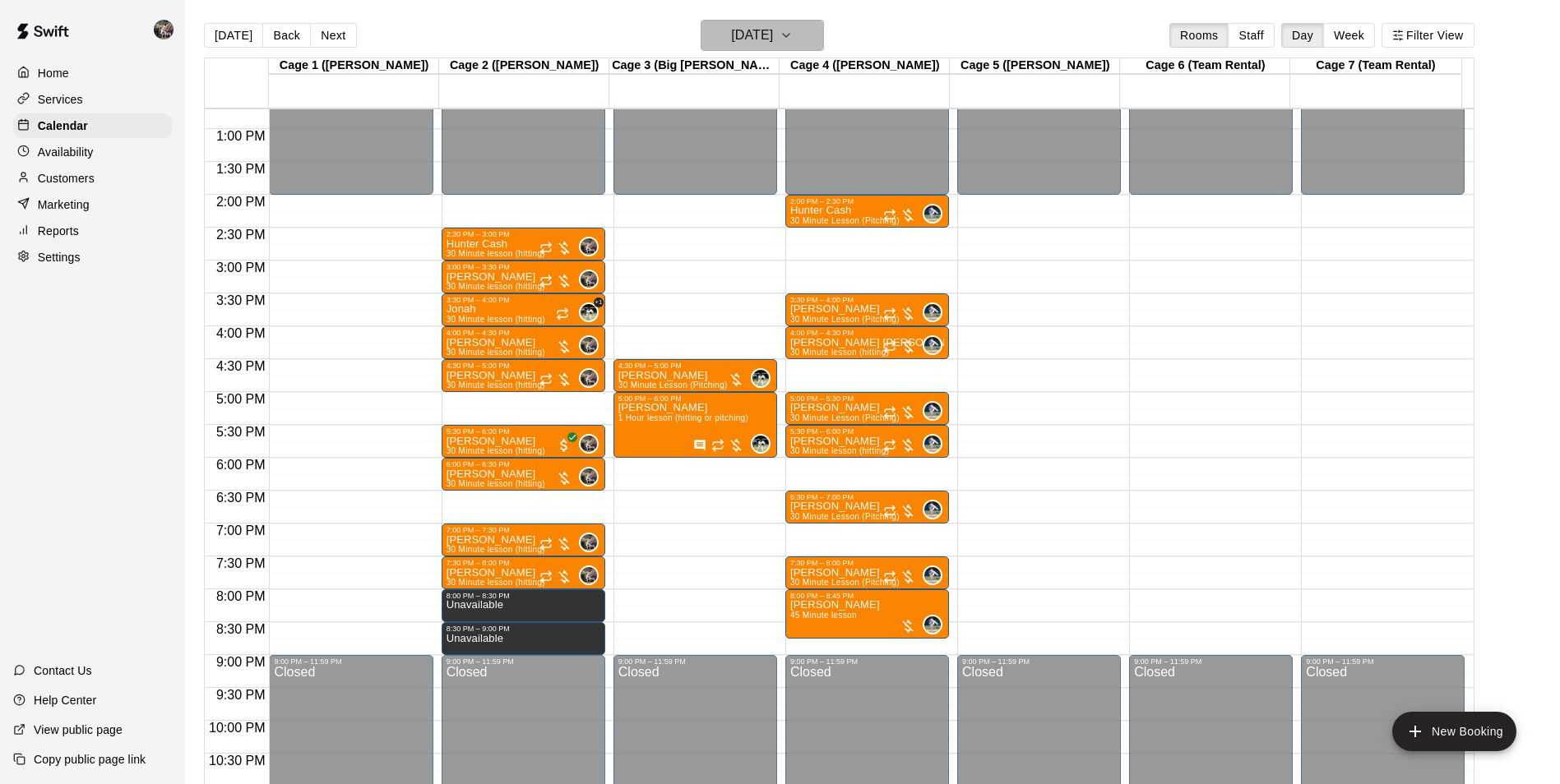
click at [761, 43] on h6 "[DATE]" at bounding box center [752, 35] width 42 height 23
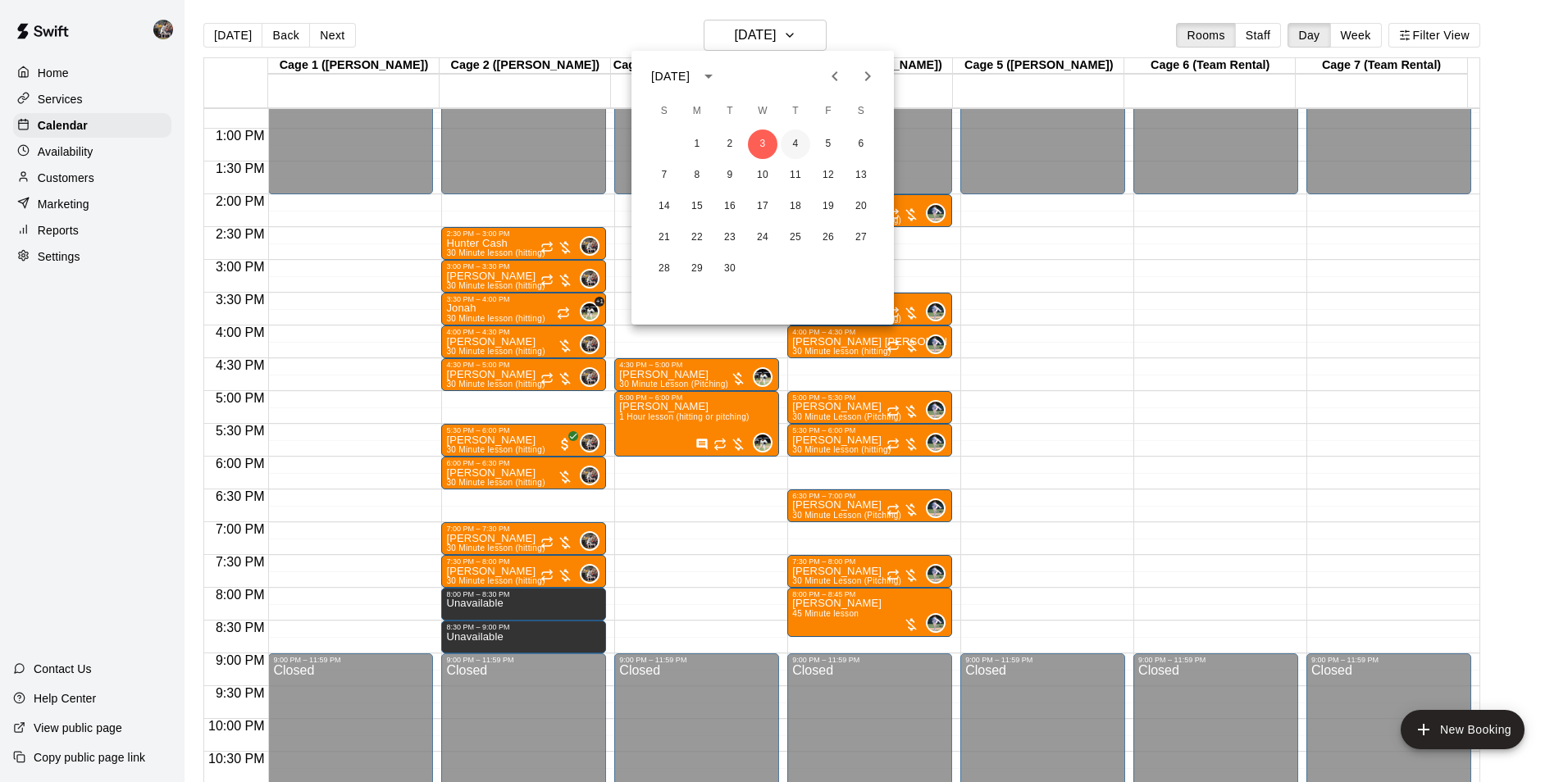
click at [801, 150] on button "4" at bounding box center [795, 144] width 29 height 29
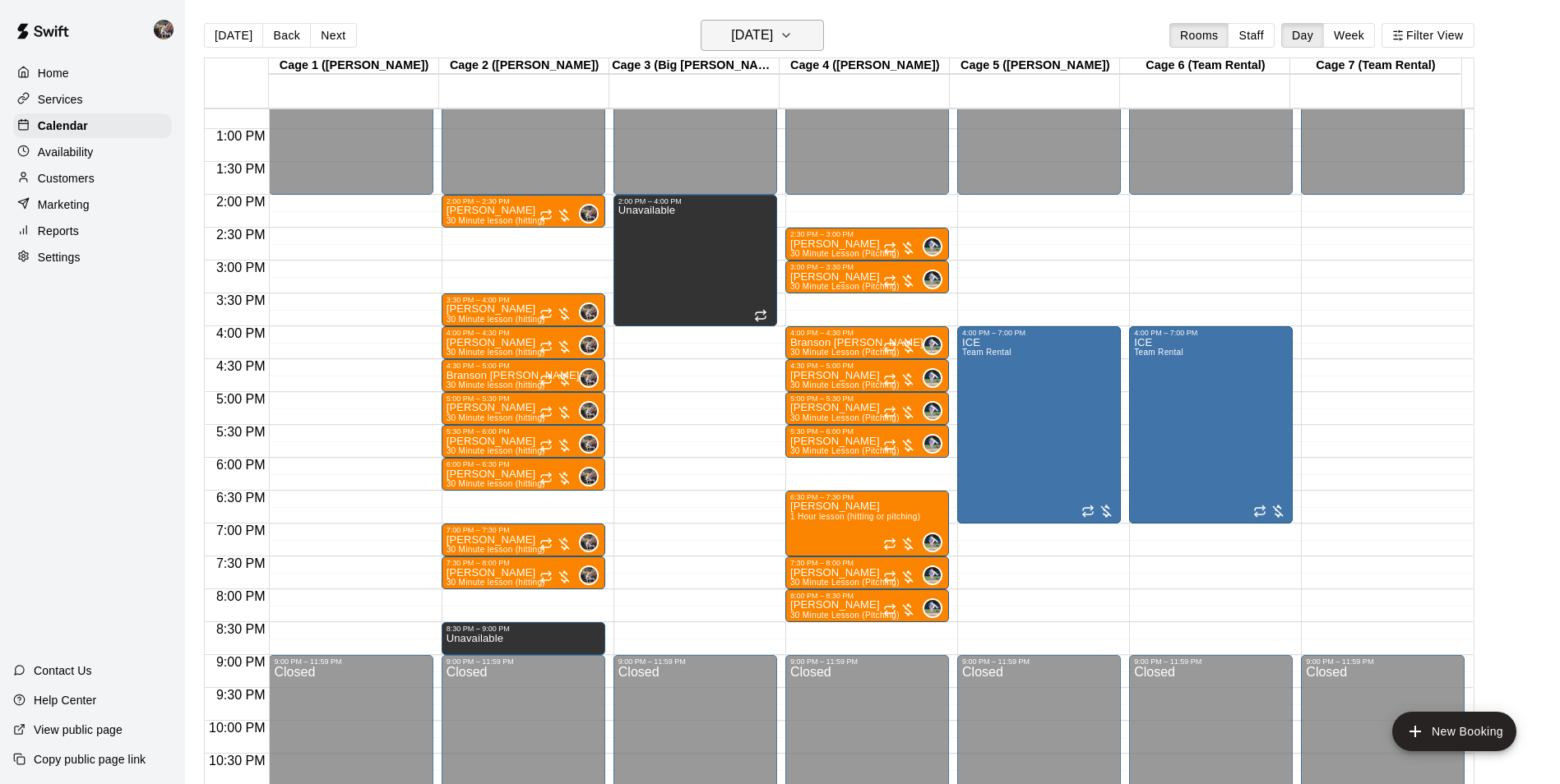
click at [773, 38] on h6 "[DATE]" at bounding box center [752, 35] width 42 height 23
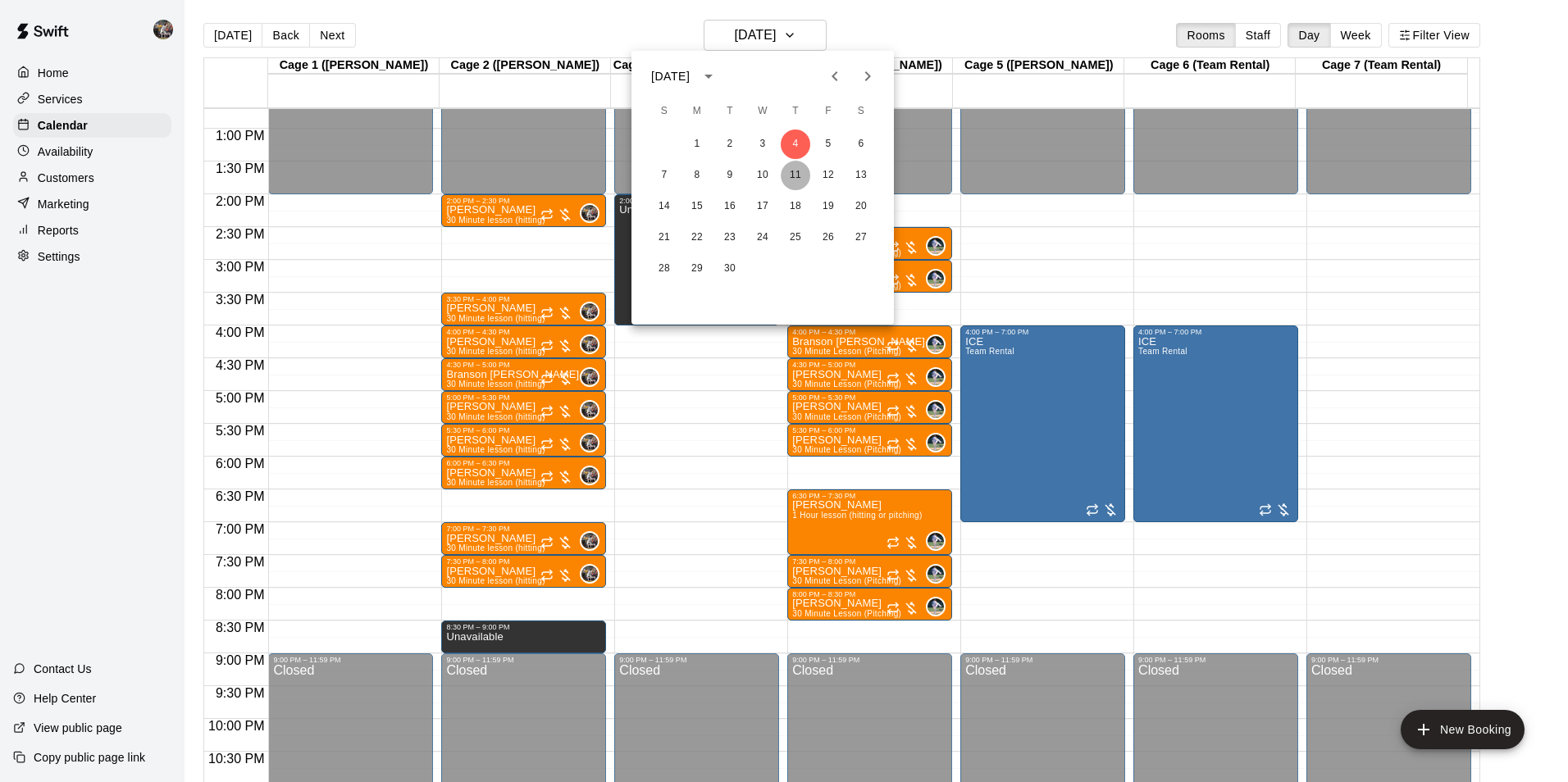
click at [792, 185] on button "11" at bounding box center [795, 175] width 29 height 29
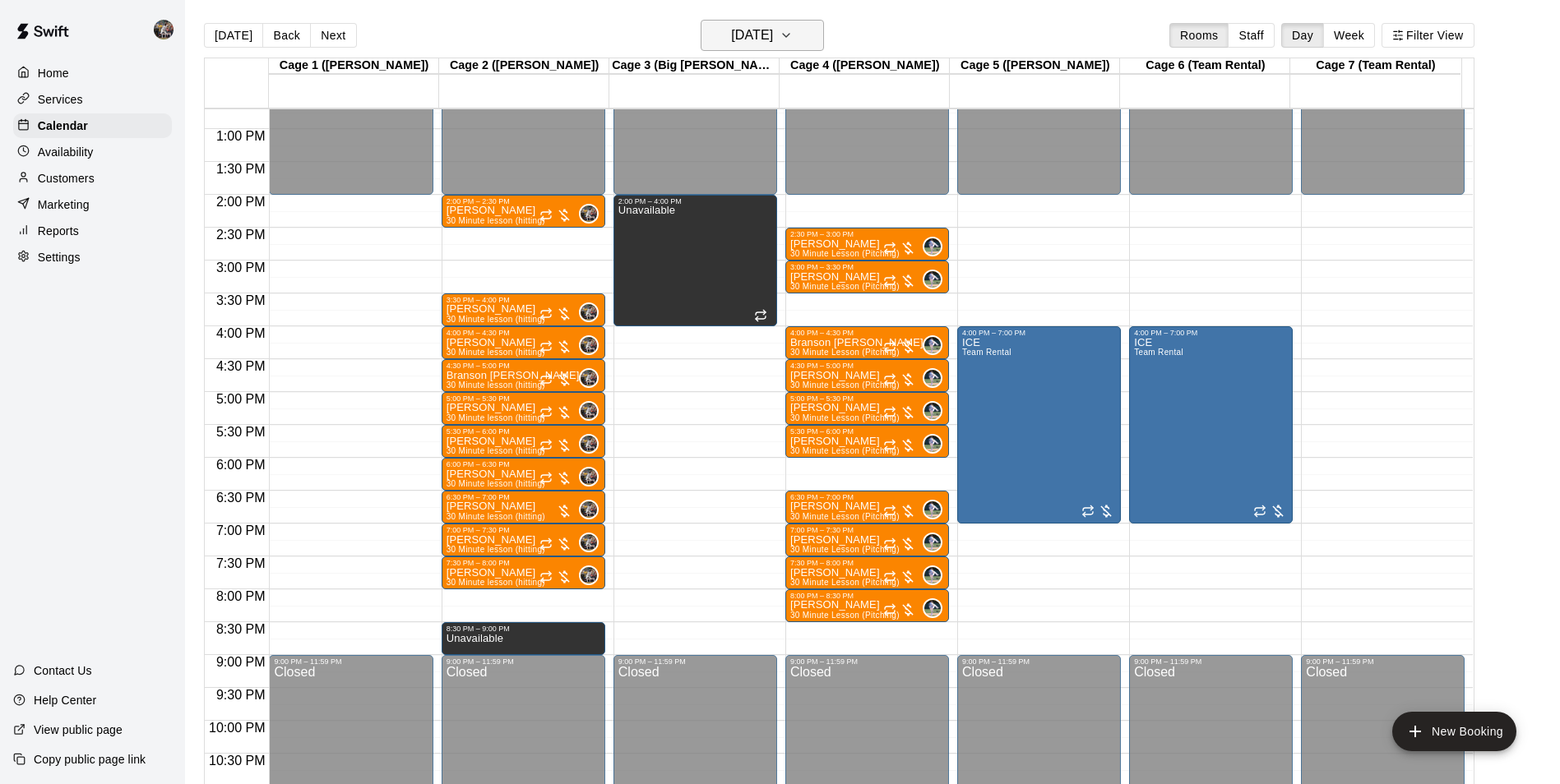
click at [769, 39] on h6 "[DATE]" at bounding box center [752, 35] width 42 height 23
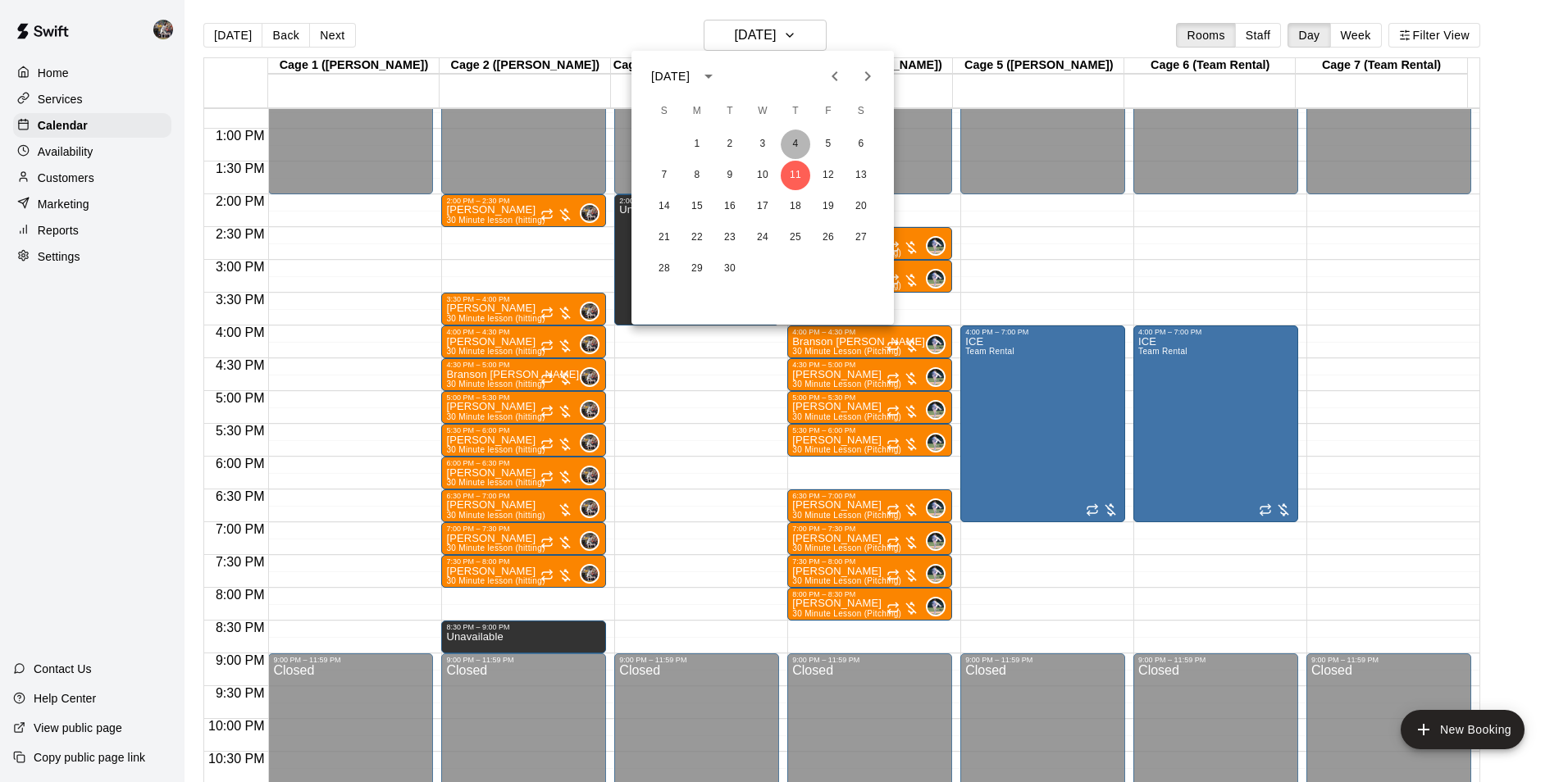
click at [795, 137] on button "4" at bounding box center [795, 144] width 29 height 29
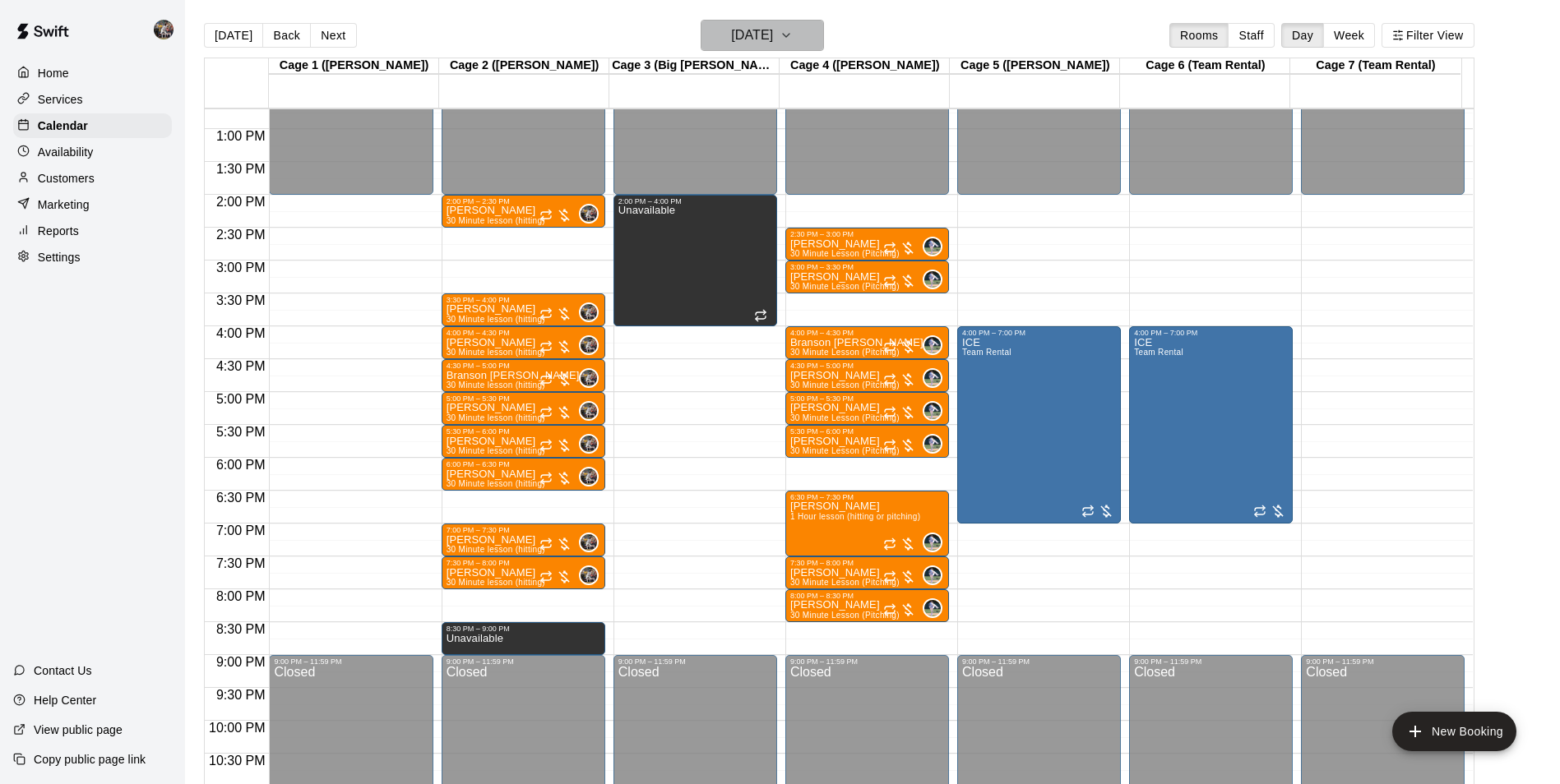
click at [773, 34] on h6 "[DATE]" at bounding box center [752, 35] width 42 height 23
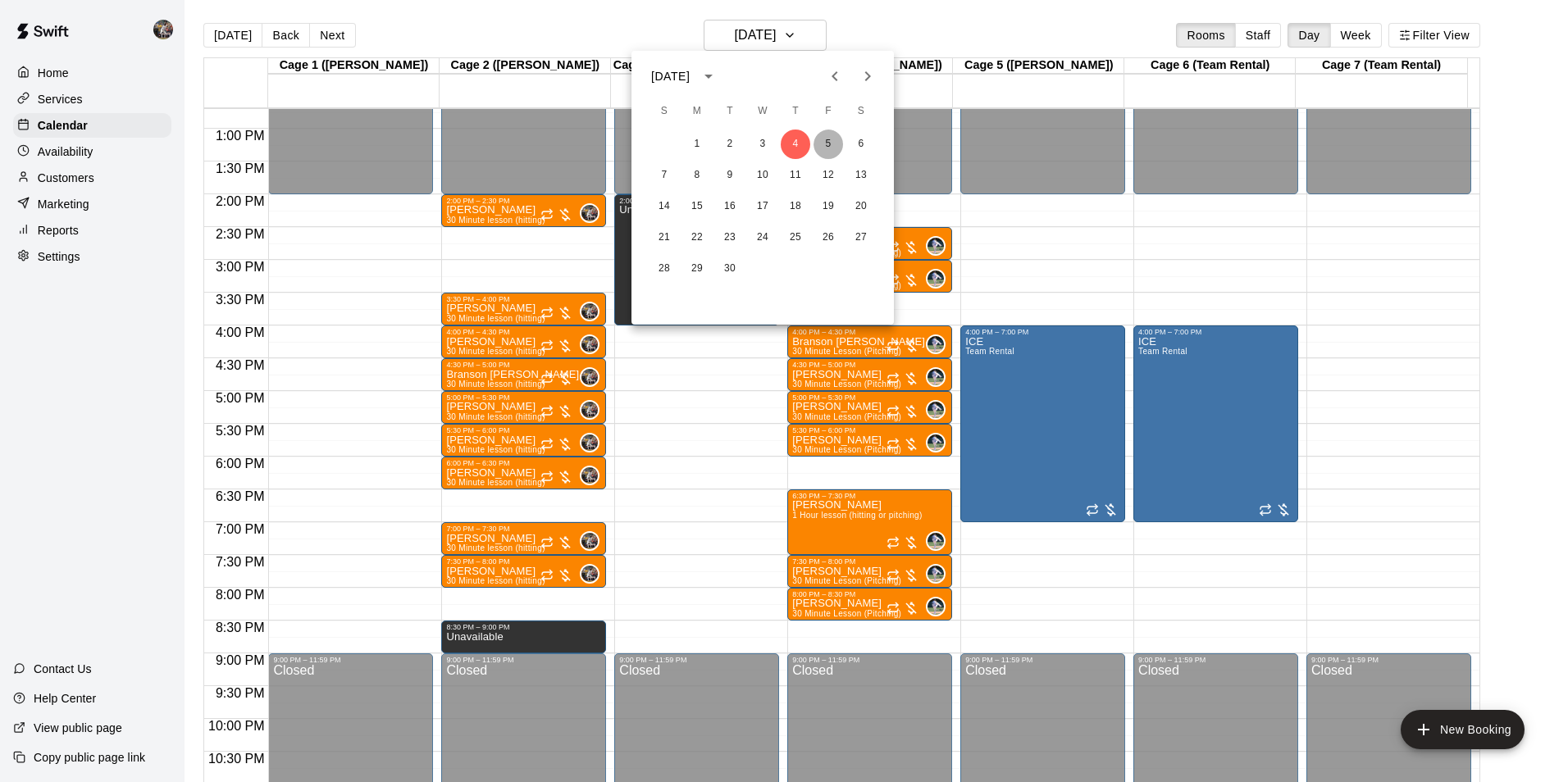
click at [830, 155] on button "5" at bounding box center [827, 144] width 29 height 29
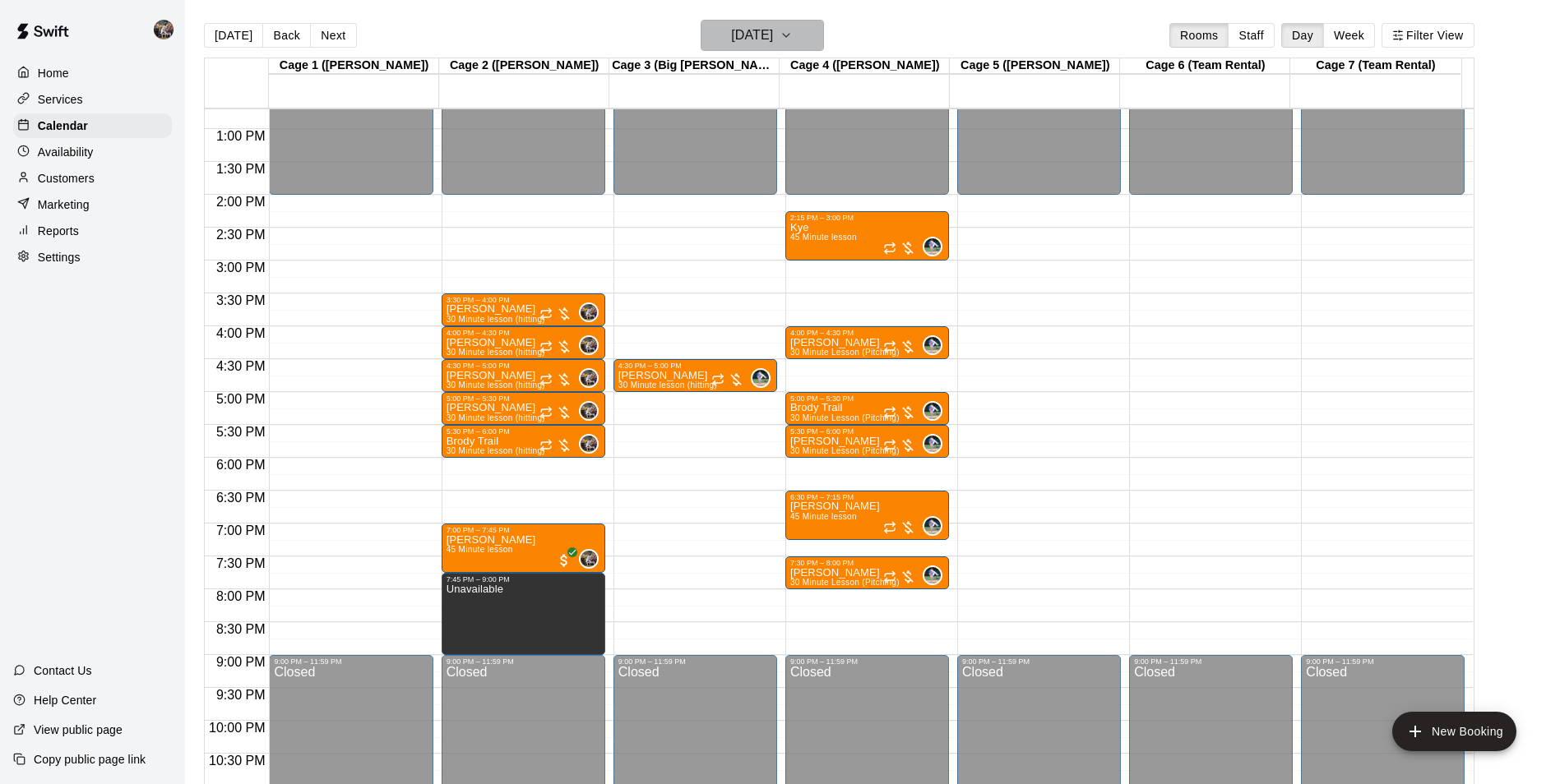
click at [709, 47] on button "[DATE]" at bounding box center [763, 35] width 124 height 31
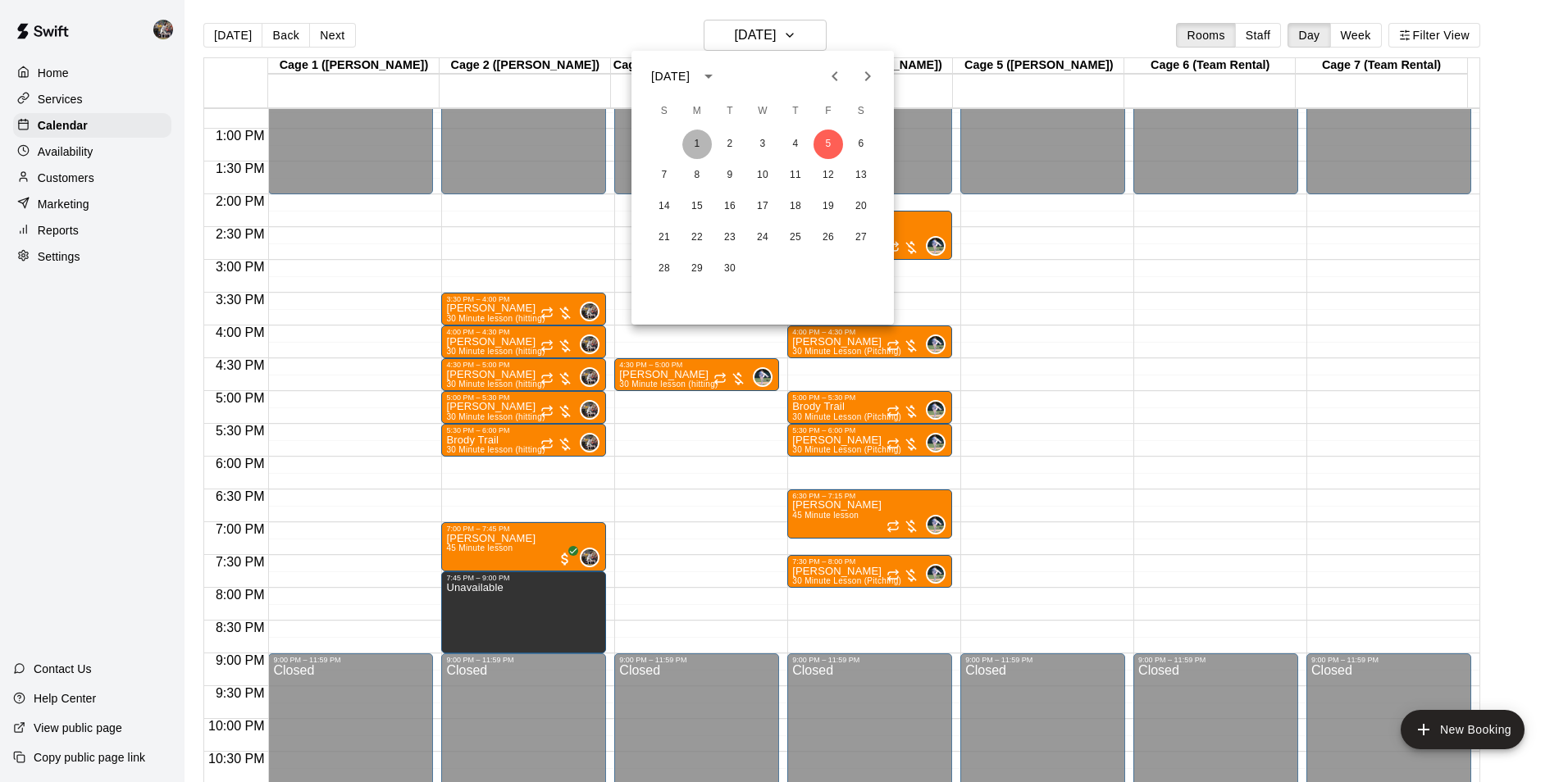
drag, startPoint x: 700, startPoint y: 130, endPoint x: 699, endPoint y: 144, distance: 14.0
click at [699, 144] on button "1" at bounding box center [696, 144] width 29 height 29
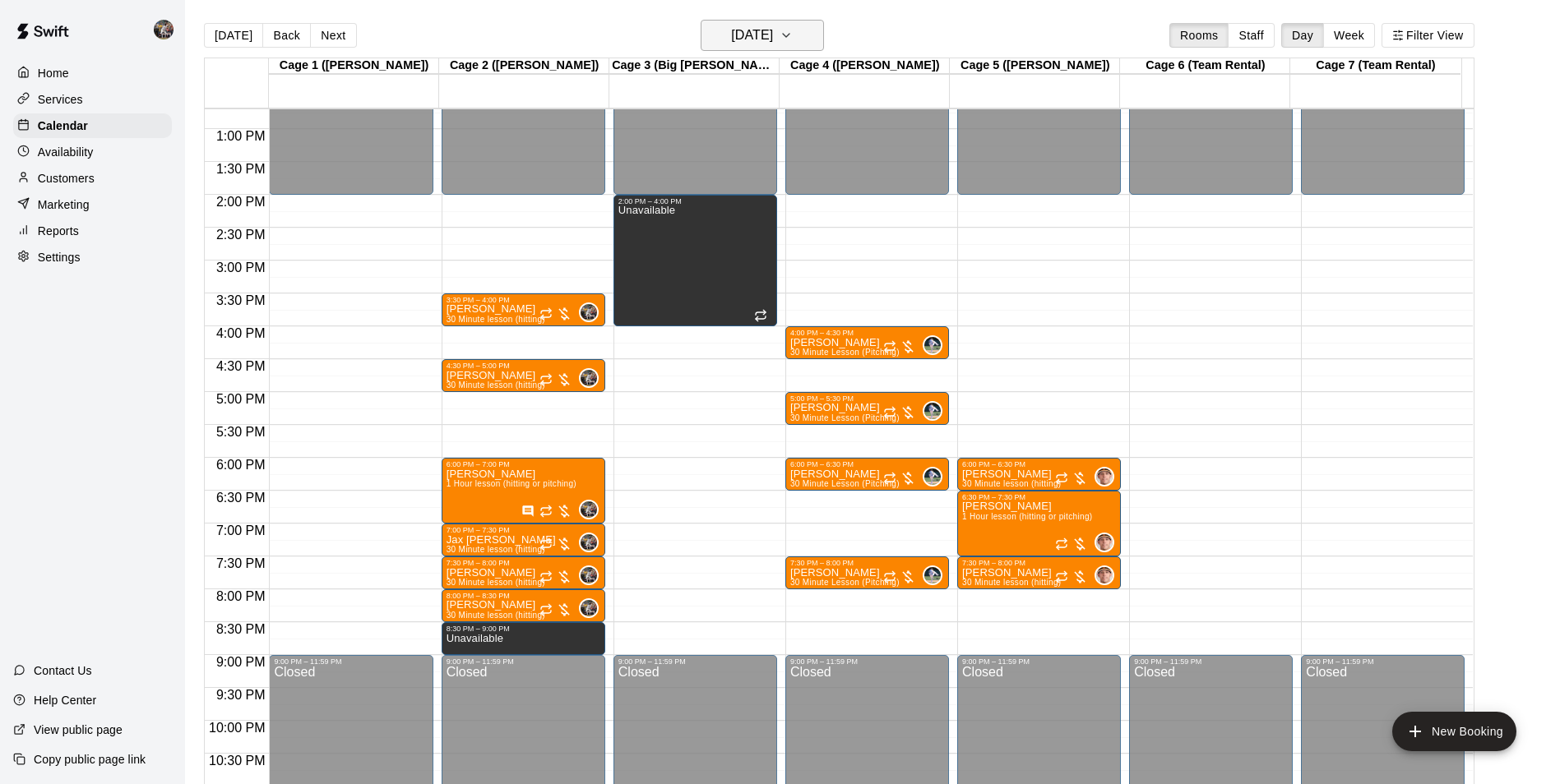
click at [756, 19] on main "[DATE] Back [DATE][DATE] Rooms Staff Day Week Filter View Cage 1 ([PERSON_NAME]…" at bounding box center [872, 405] width 1375 height 810
click at [756, 25] on button "[DATE]" at bounding box center [763, 35] width 124 height 31
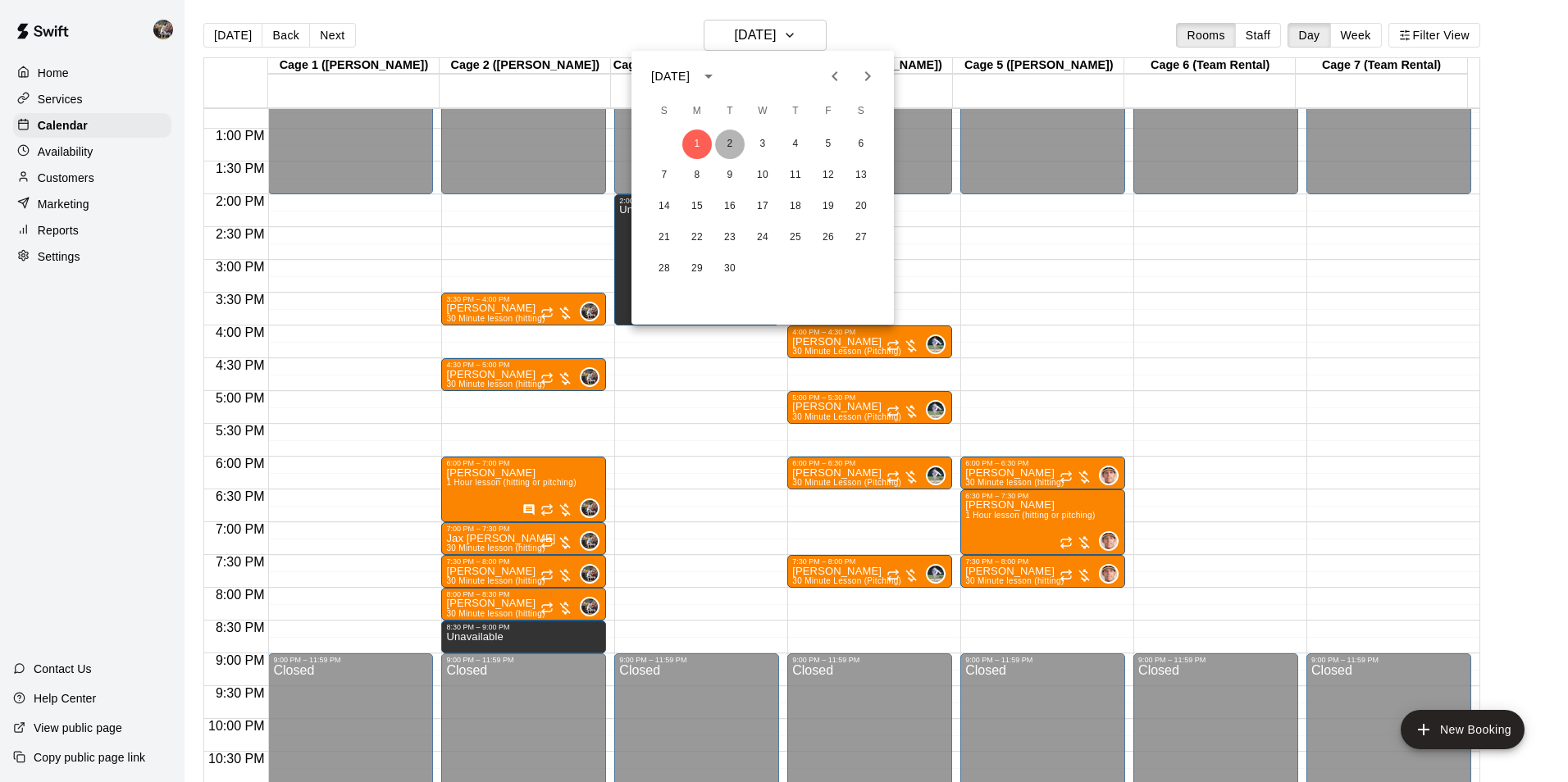
click at [731, 136] on button "2" at bounding box center [729, 144] width 29 height 29
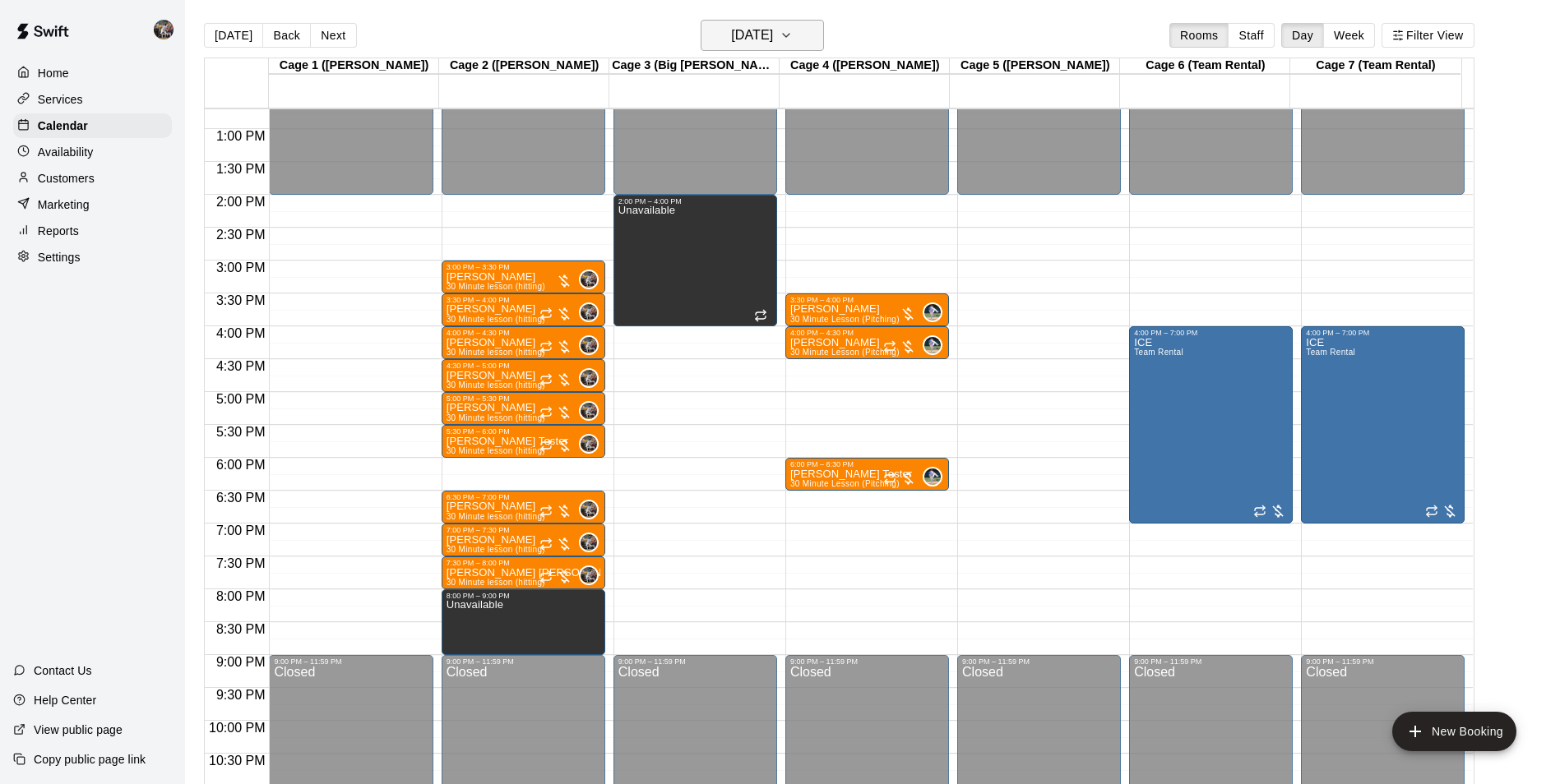
click at [746, 35] on h6 "[DATE]" at bounding box center [752, 35] width 42 height 23
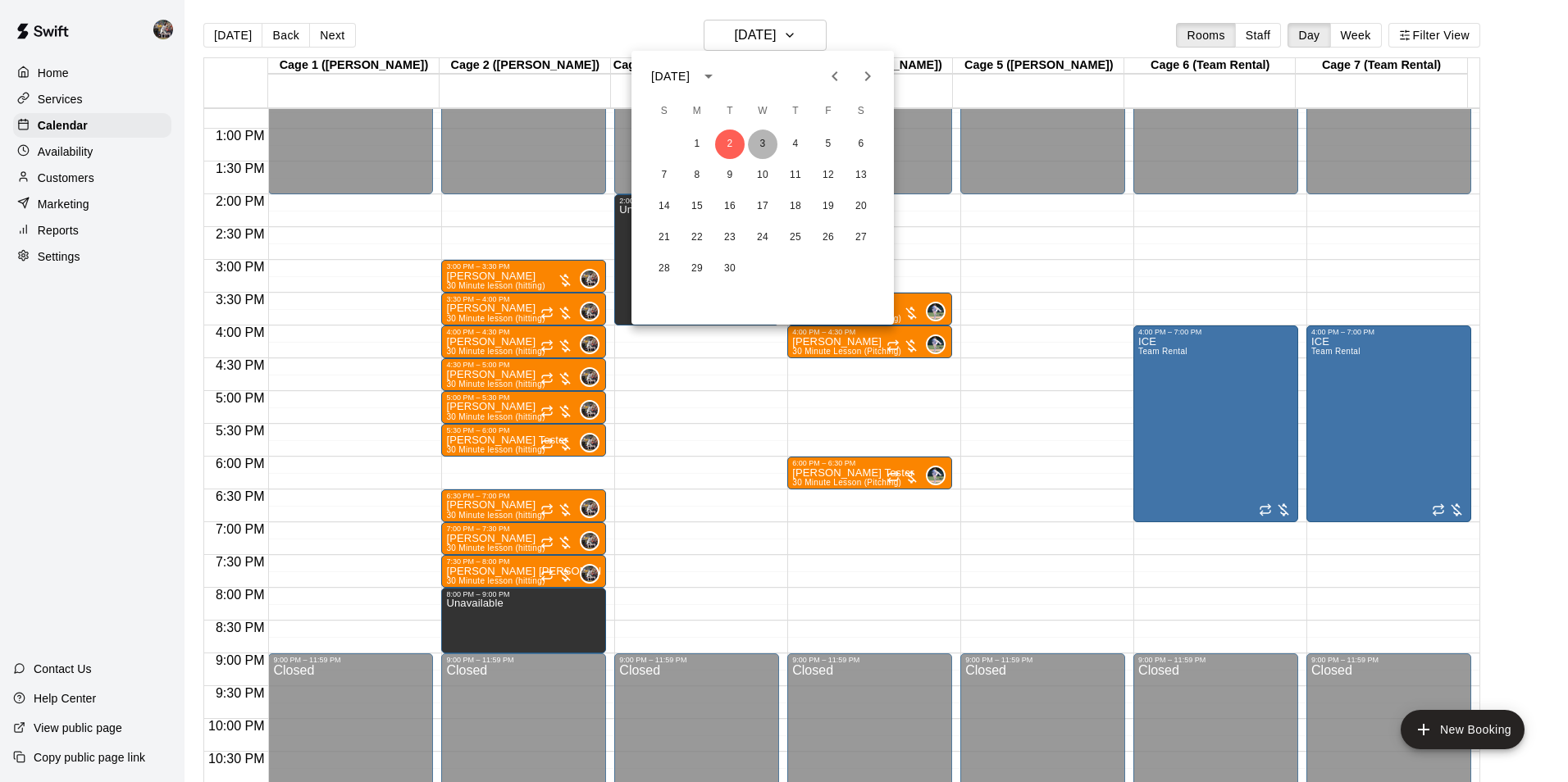
click at [769, 149] on button "3" at bounding box center [762, 144] width 29 height 29
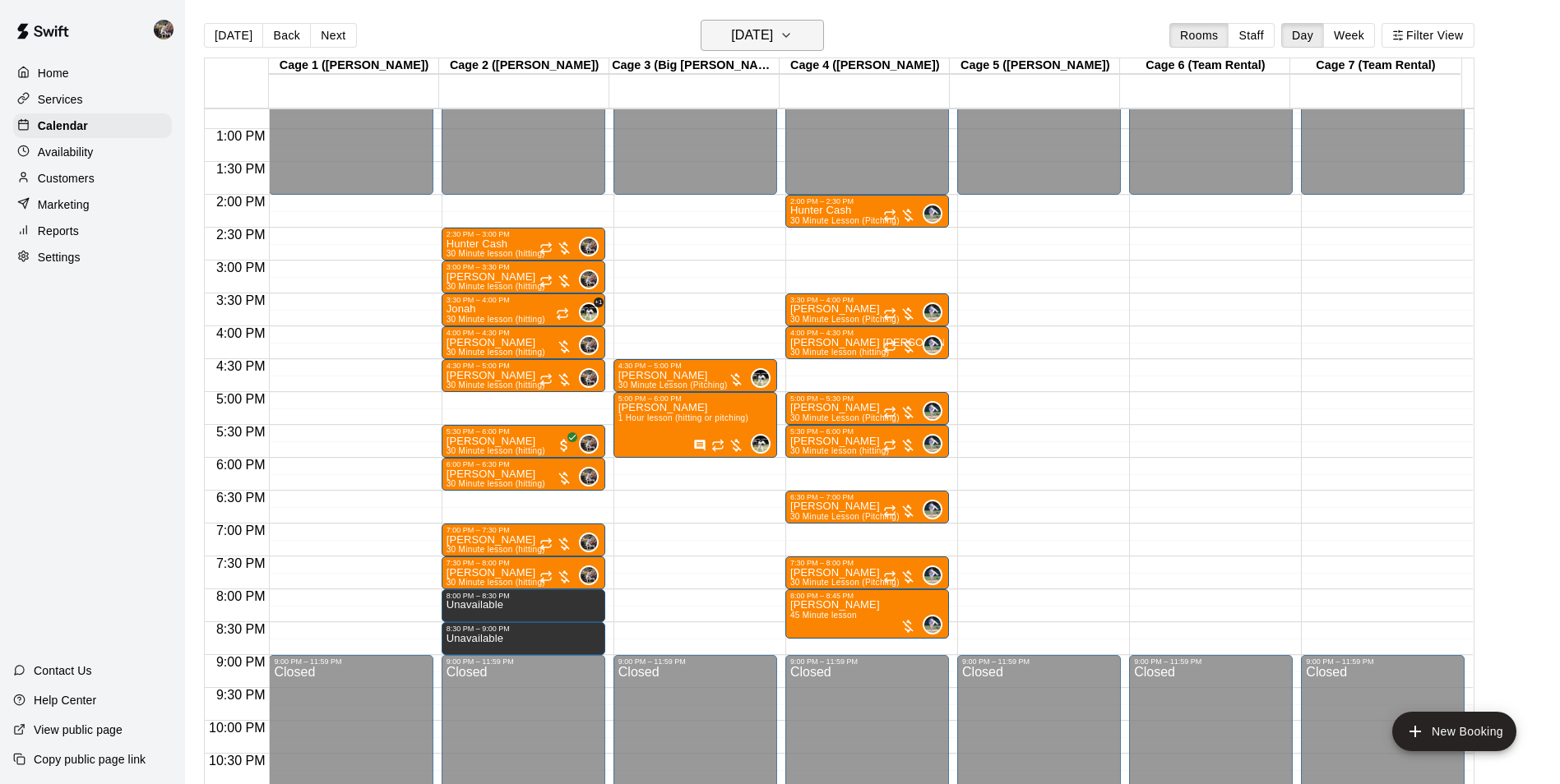
click at [732, 27] on h6 "[DATE]" at bounding box center [752, 35] width 42 height 23
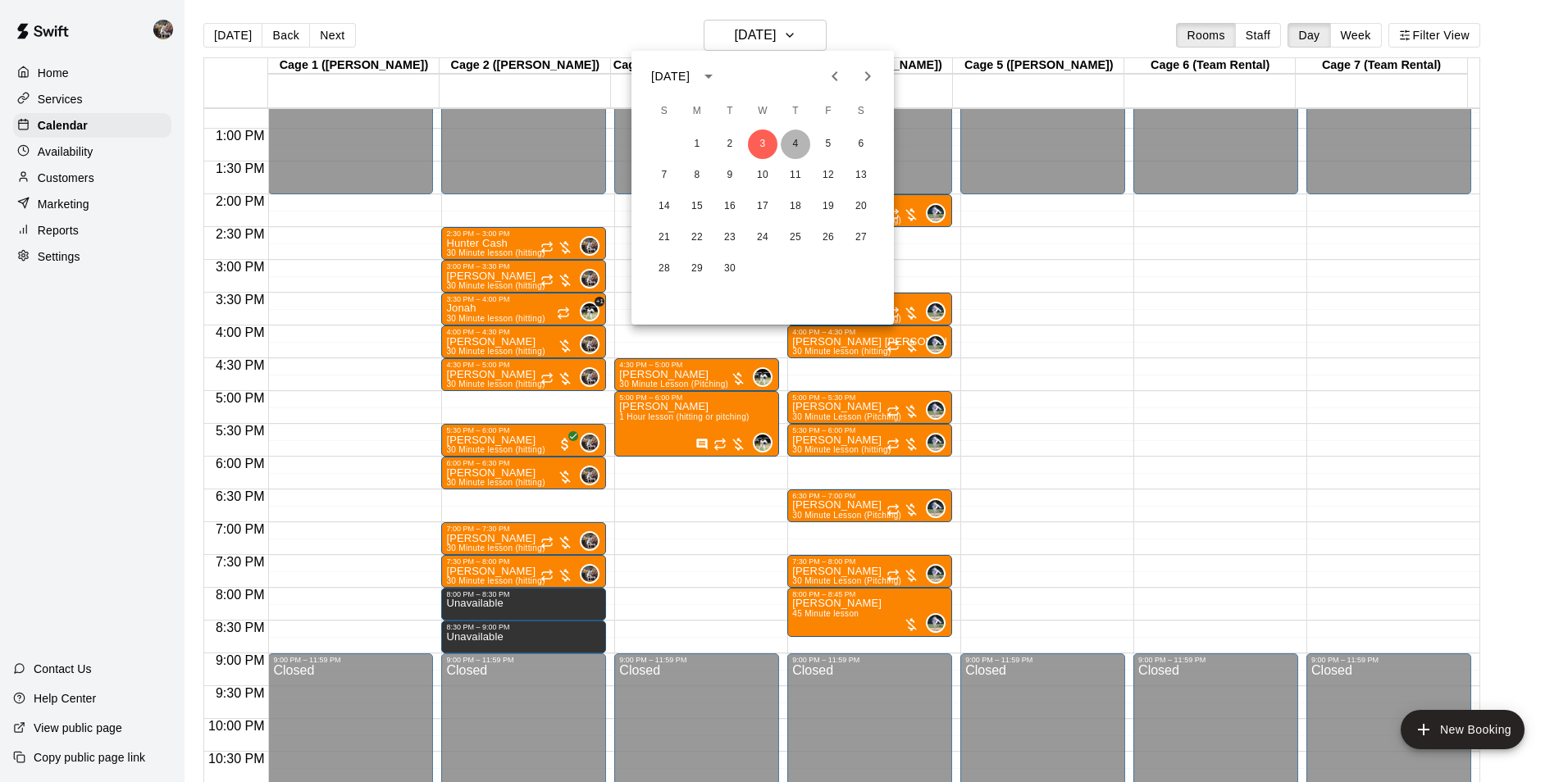
click at [807, 136] on button "4" at bounding box center [795, 144] width 29 height 29
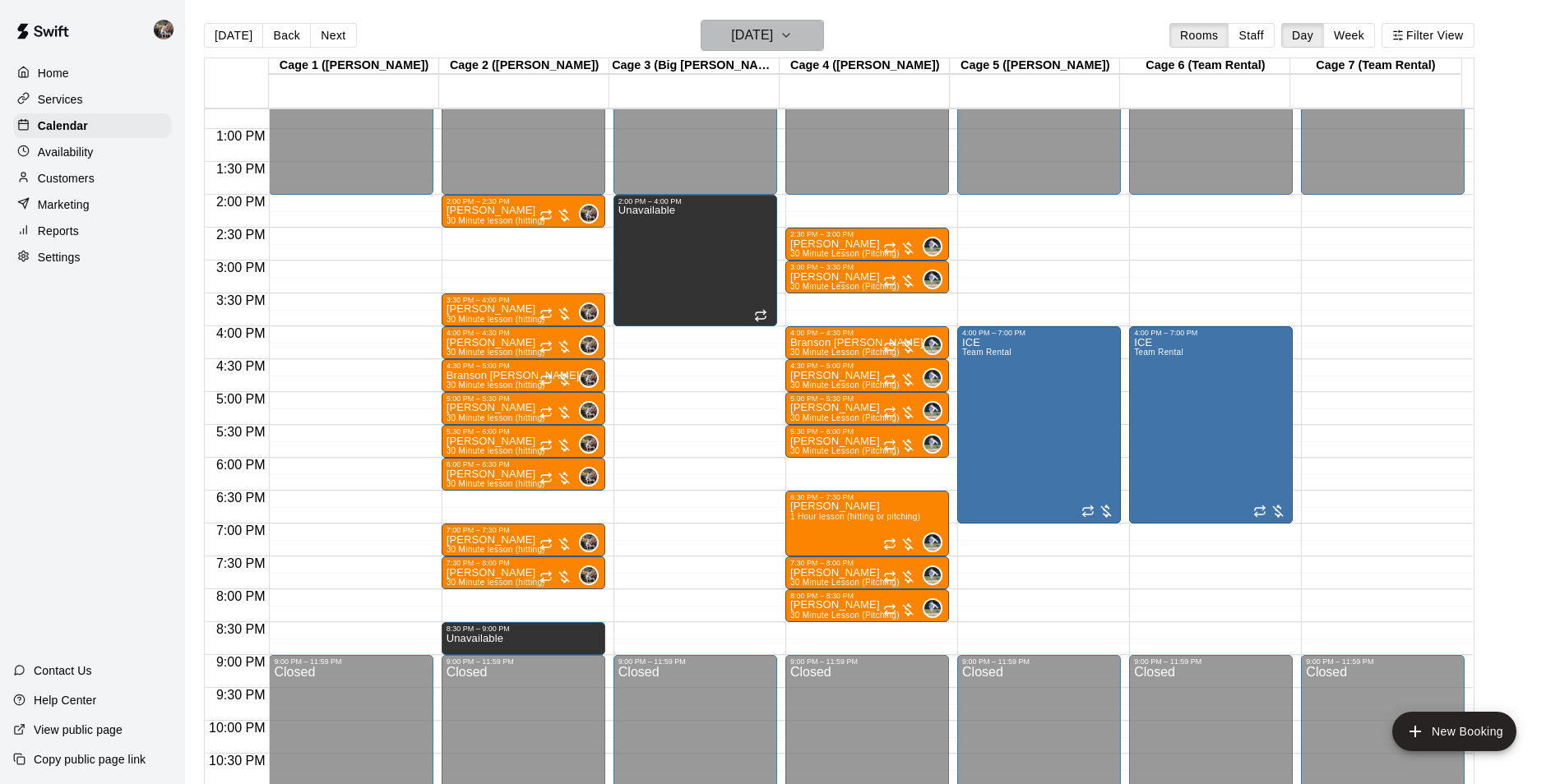
click at [759, 29] on h6 "[DATE]" at bounding box center [752, 35] width 42 height 23
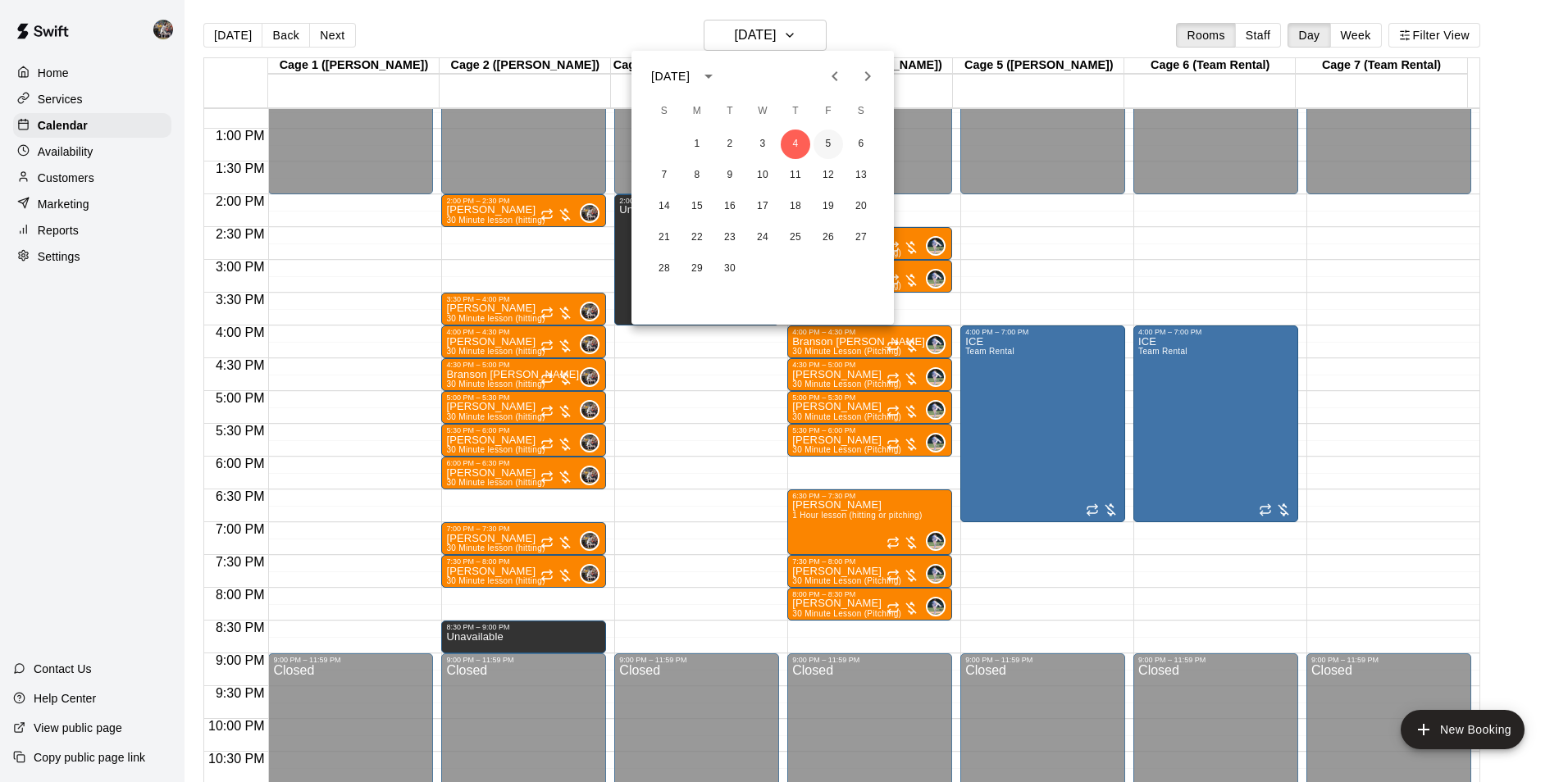
click at [827, 142] on button "5" at bounding box center [827, 144] width 29 height 29
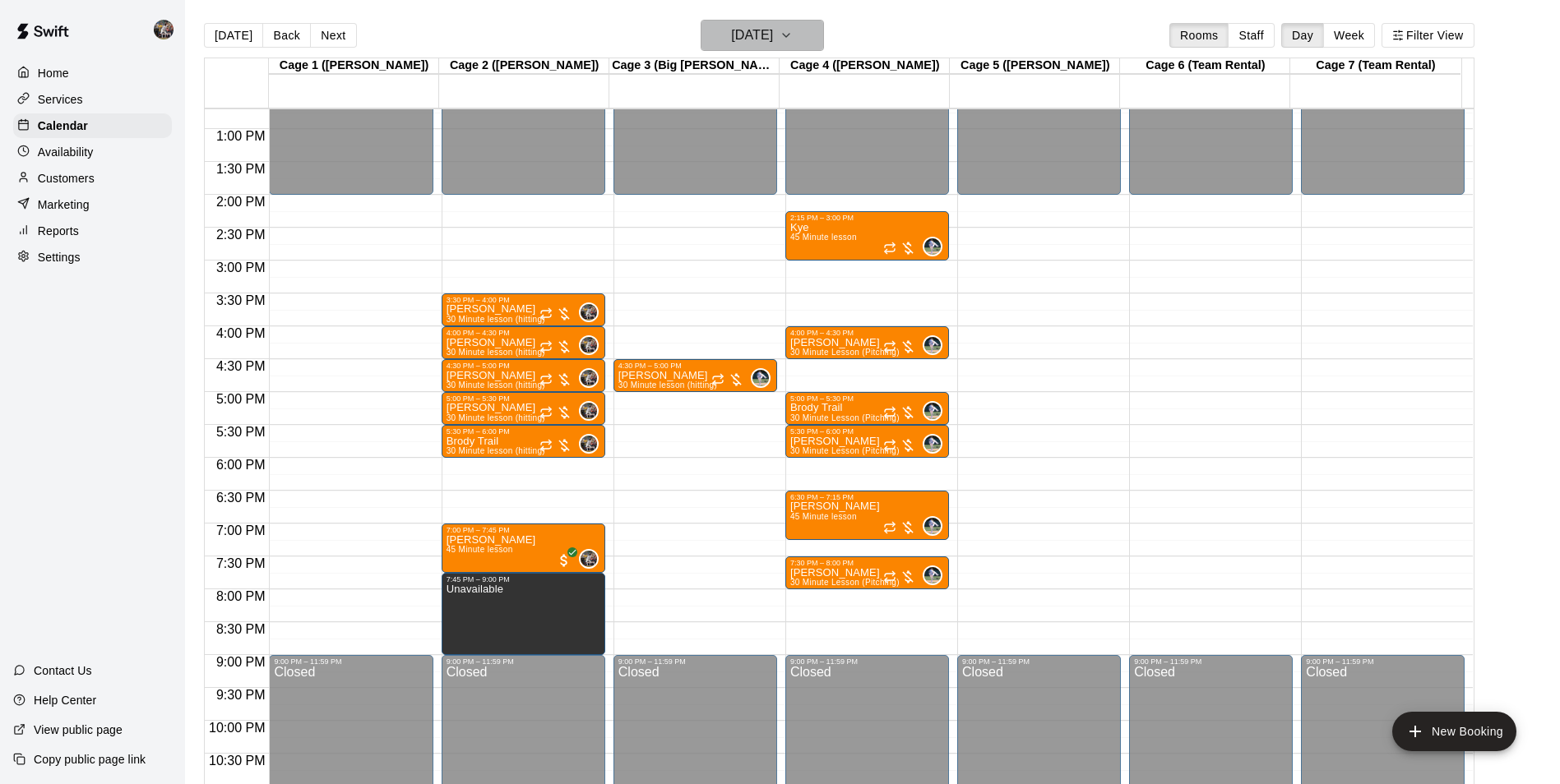
click at [797, 39] on button "[DATE]" at bounding box center [763, 35] width 124 height 31
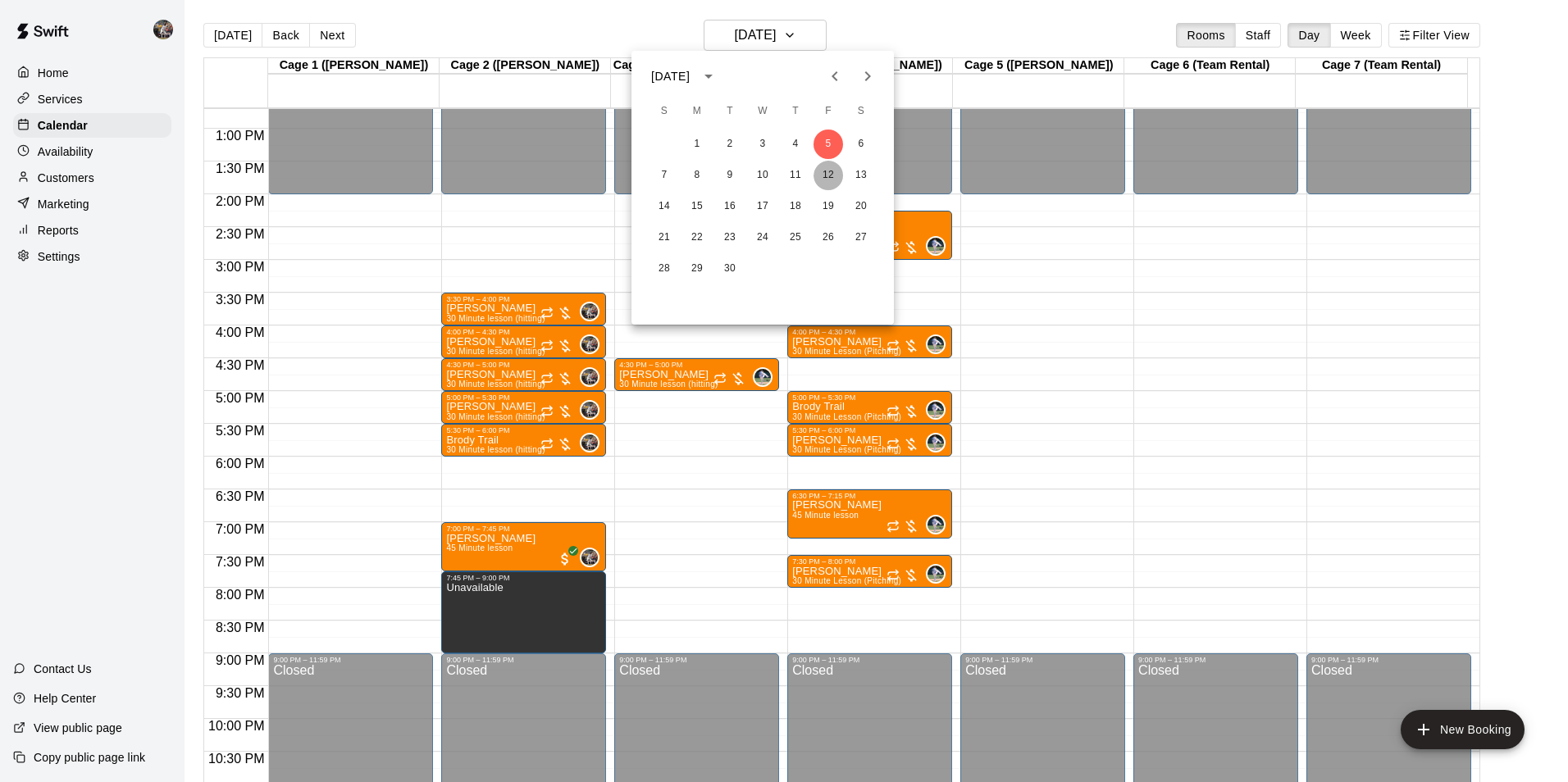
click at [825, 174] on button "12" at bounding box center [827, 175] width 29 height 29
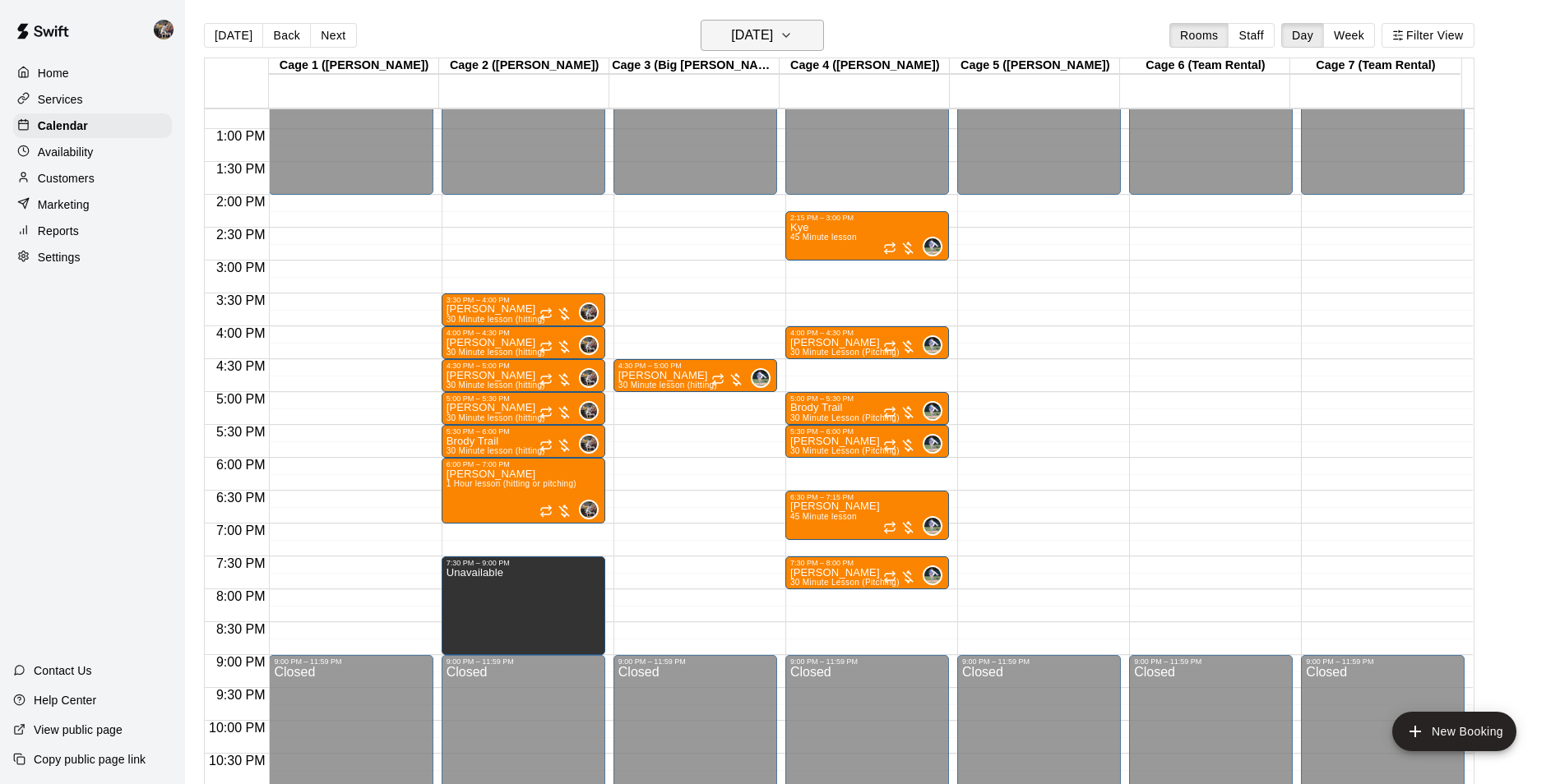
click at [773, 26] on h6 "[DATE]" at bounding box center [752, 35] width 42 height 23
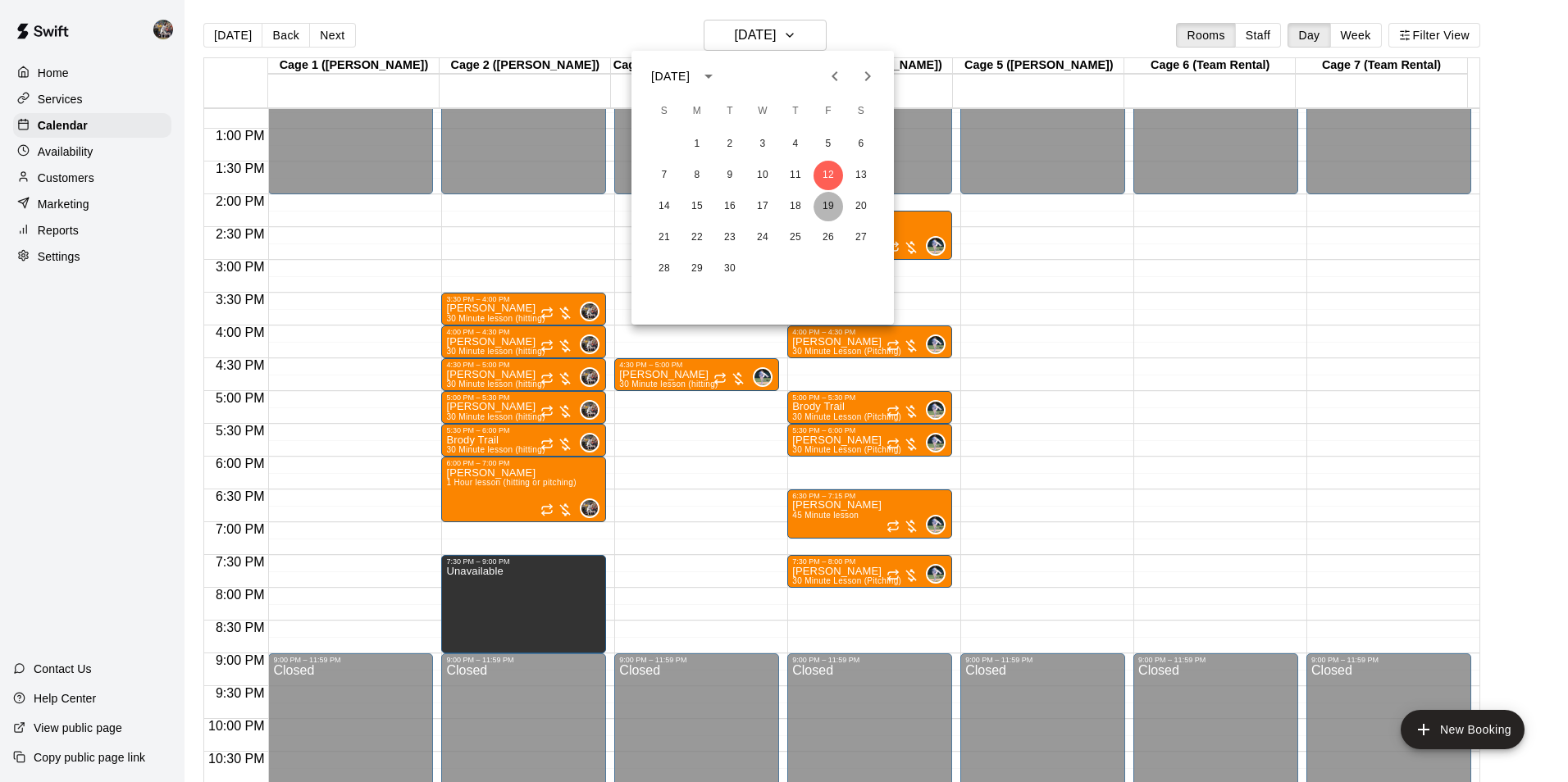
click at [832, 208] on button "19" at bounding box center [827, 206] width 29 height 29
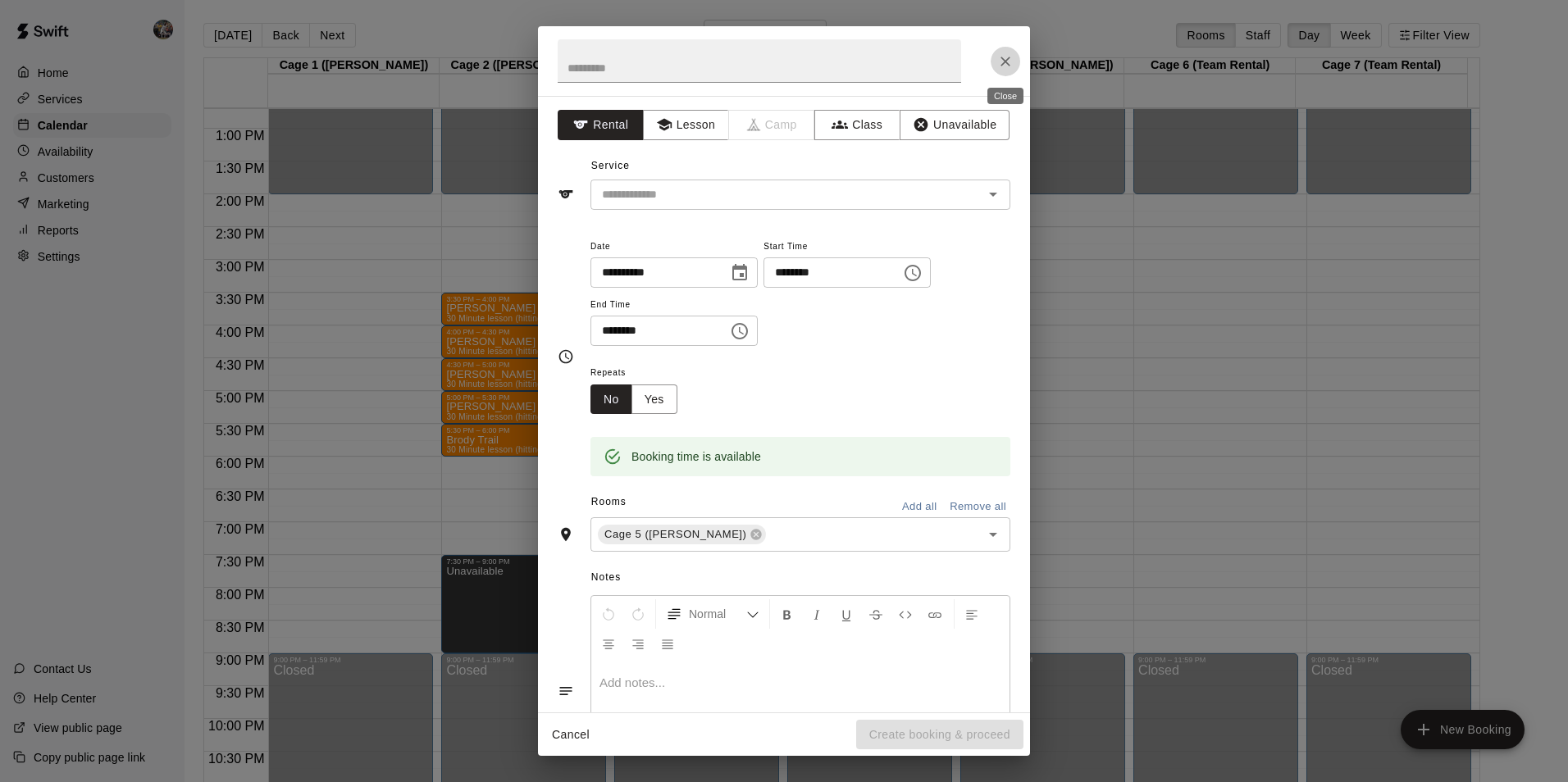
click at [999, 69] on button "Close" at bounding box center [1005, 61] width 29 height 29
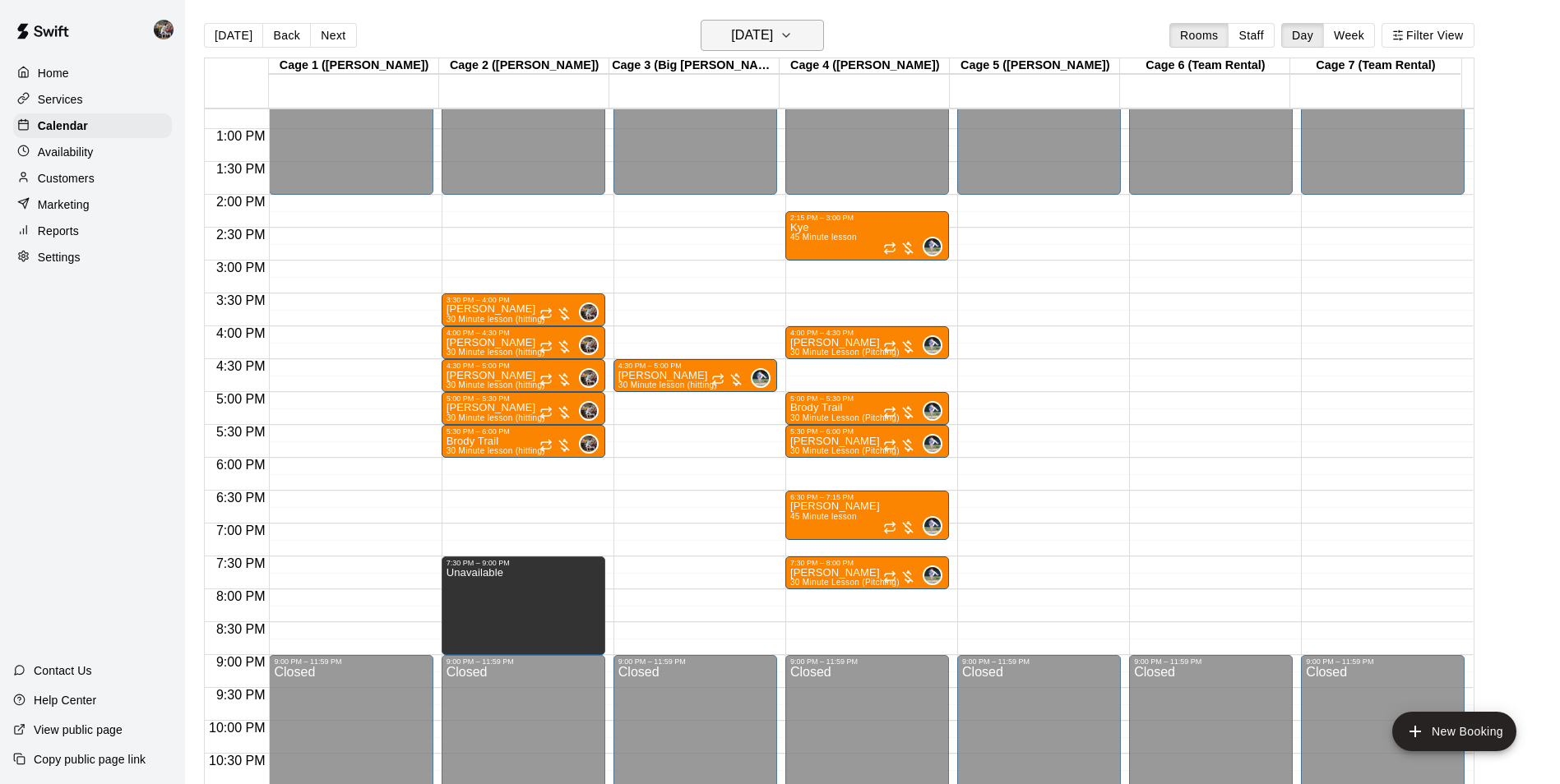
click at [793, 41] on icon "button" at bounding box center [786, 35] width 13 height 20
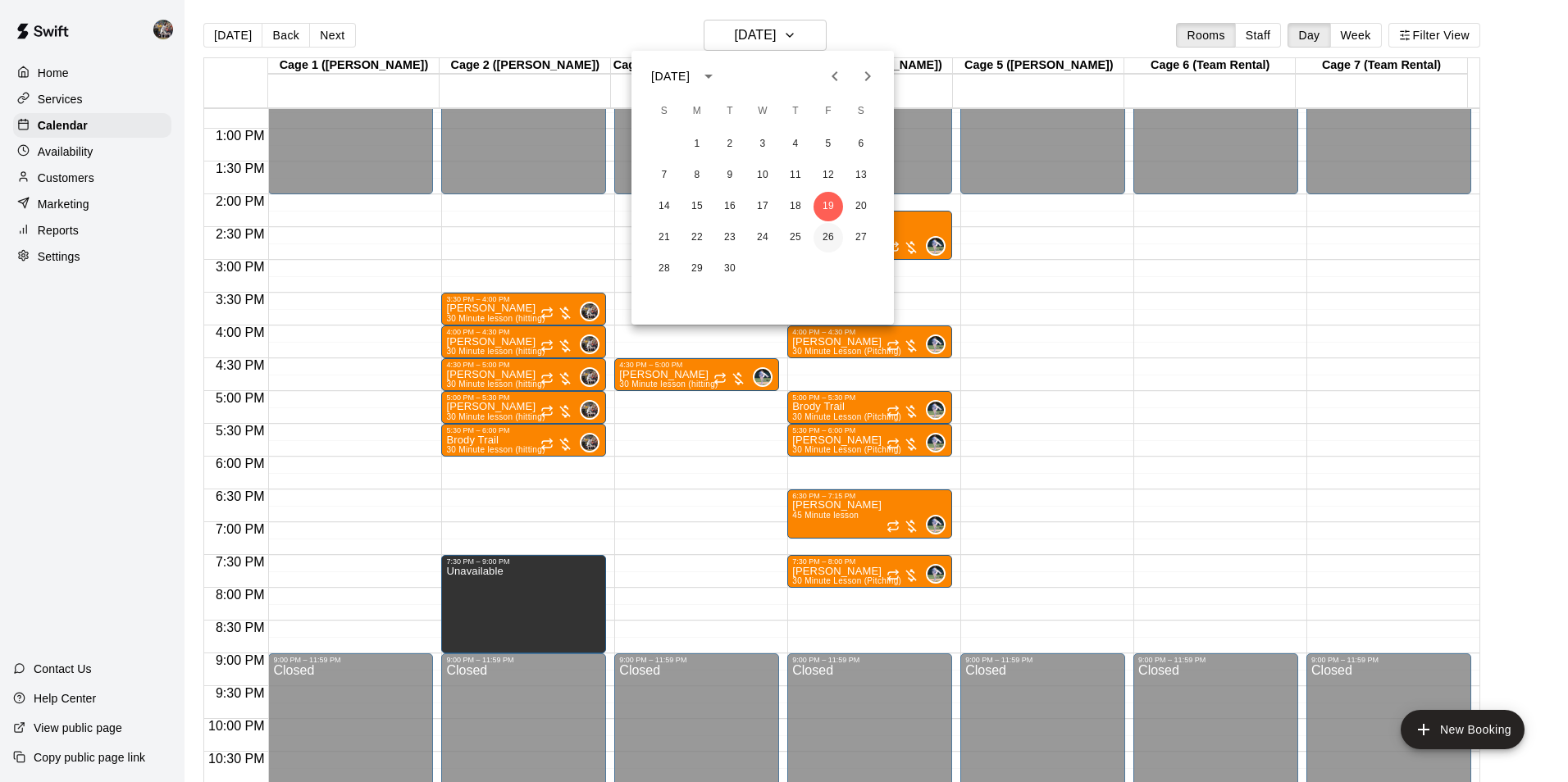
click at [831, 225] on button "26" at bounding box center [827, 237] width 29 height 29
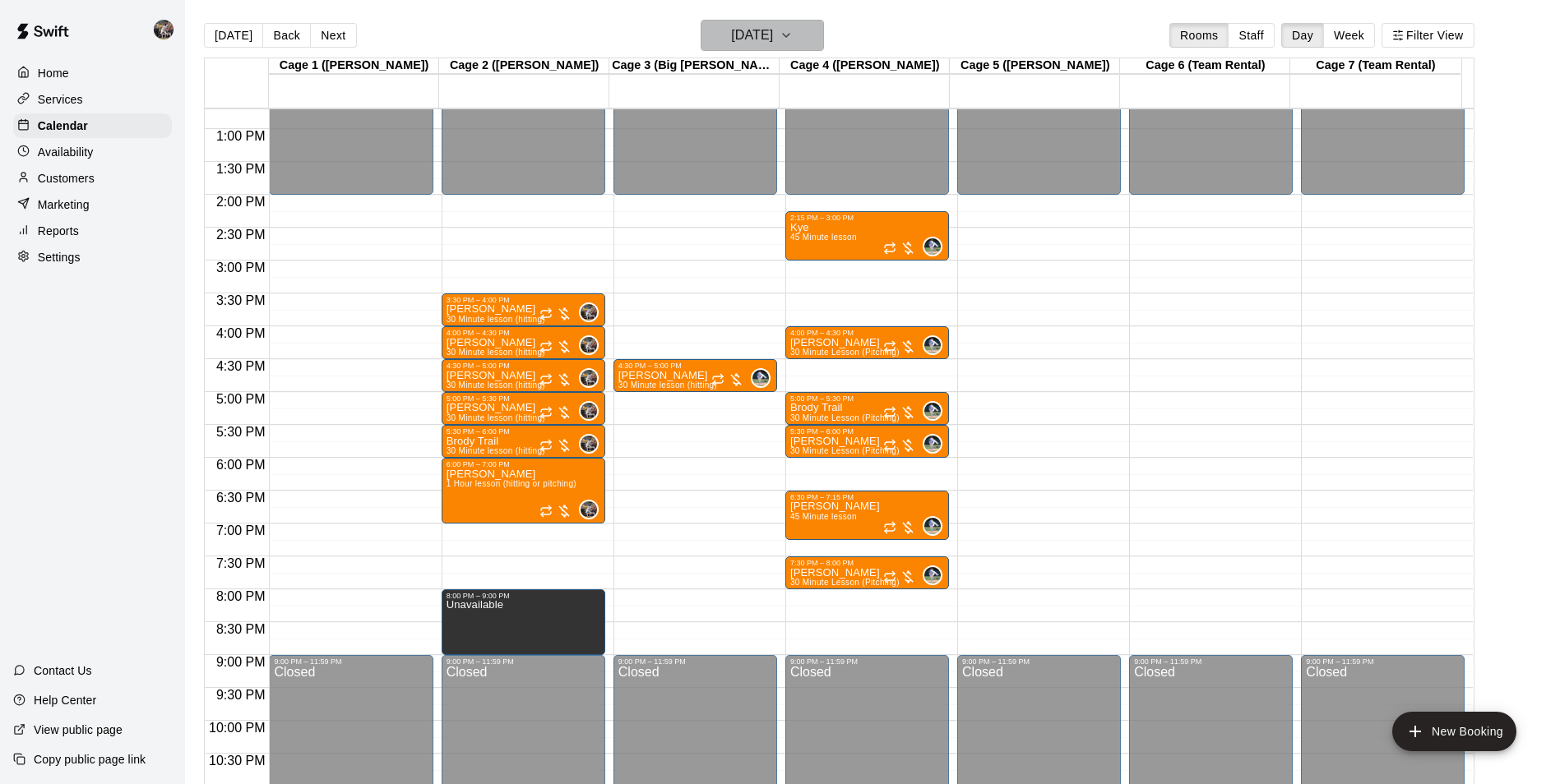
click at [773, 29] on h6 "[DATE]" at bounding box center [752, 35] width 42 height 23
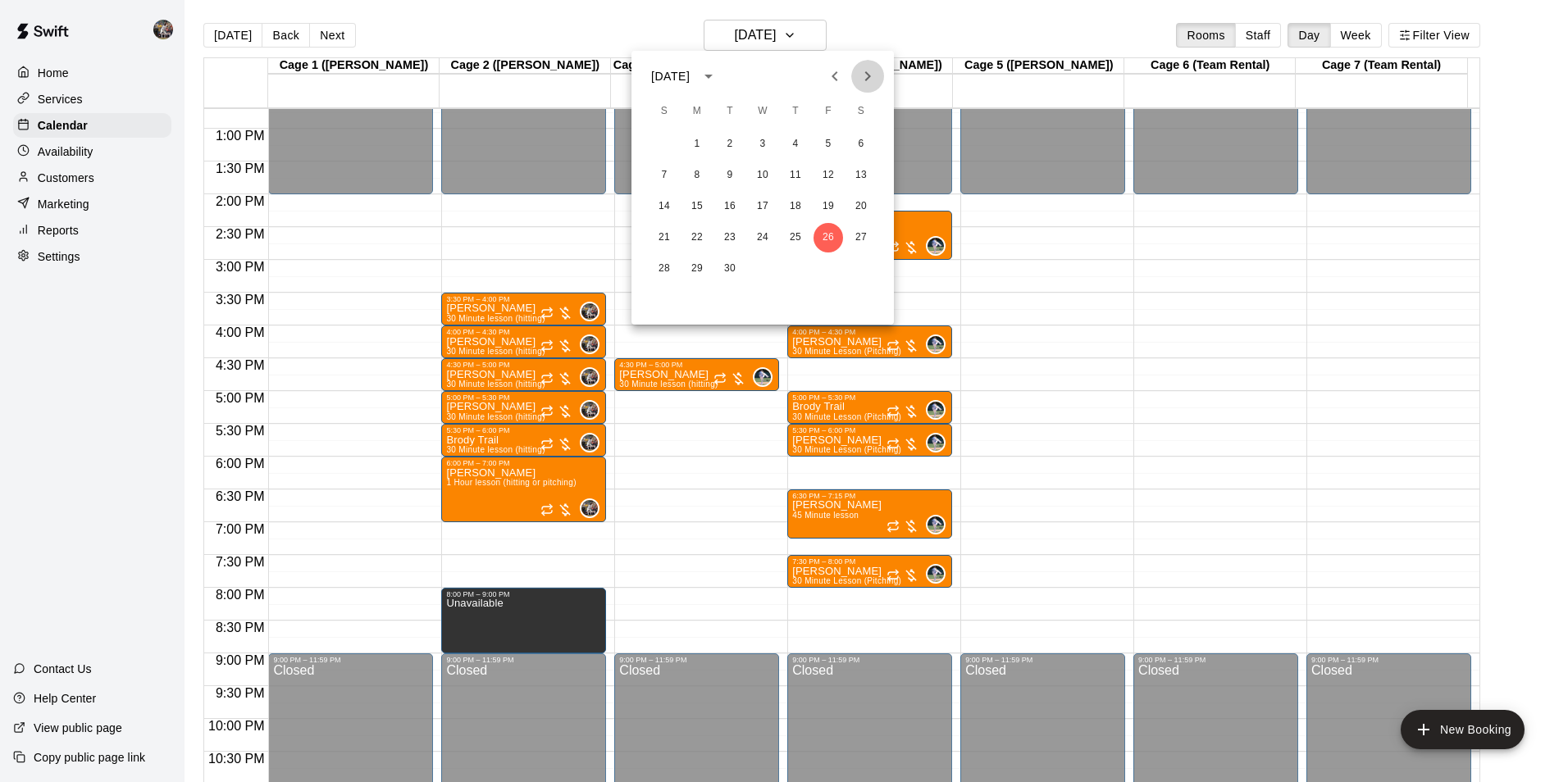
click at [871, 75] on icon "Next month" at bounding box center [867, 76] width 20 height 20
click at [826, 138] on button "3" at bounding box center [827, 144] width 29 height 29
